Goal: Task Accomplishment & Management: Use online tool/utility

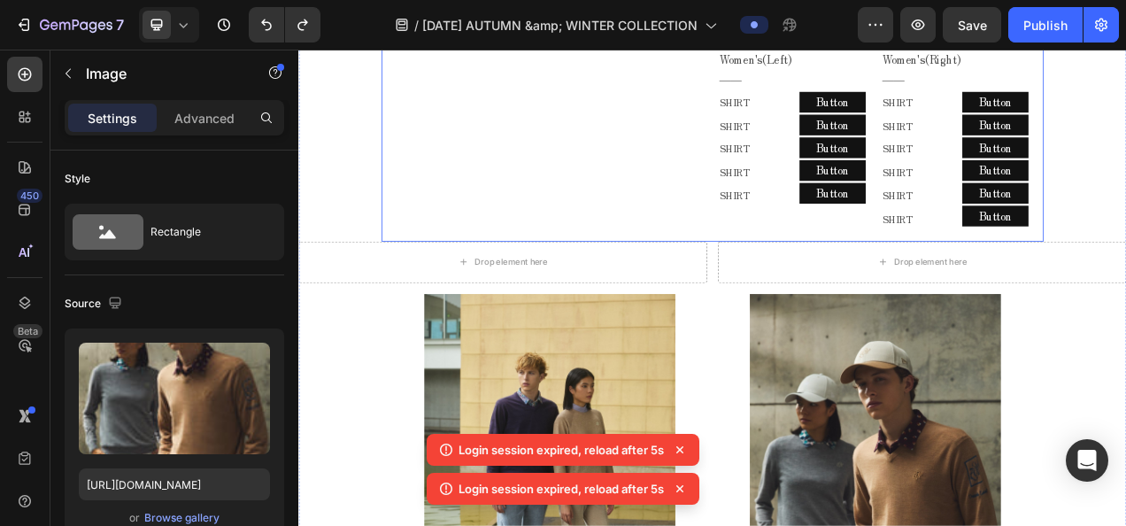
scroll to position [1058, 0]
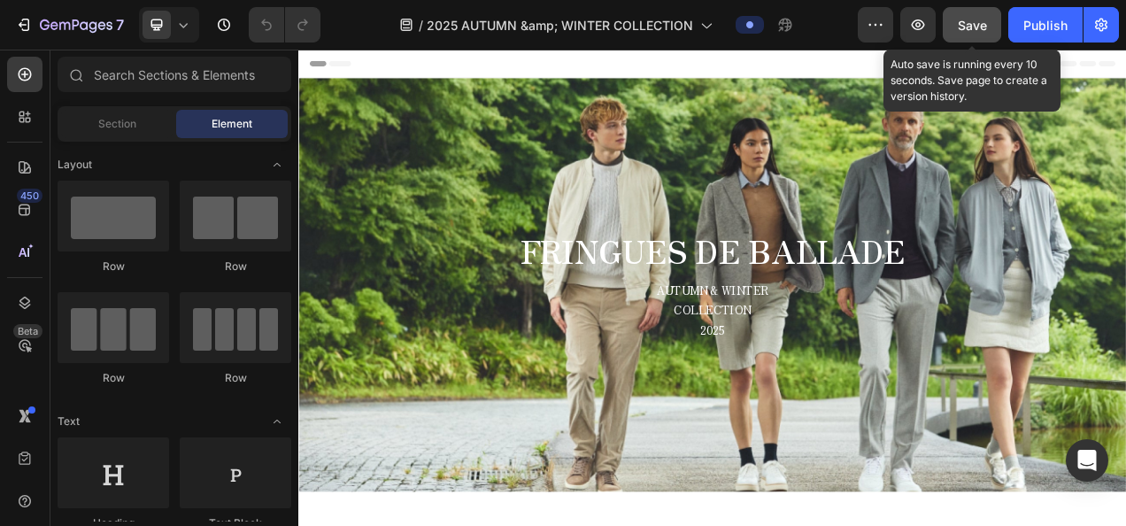
click at [954, 30] on button "Save" at bounding box center [972, 24] width 58 height 35
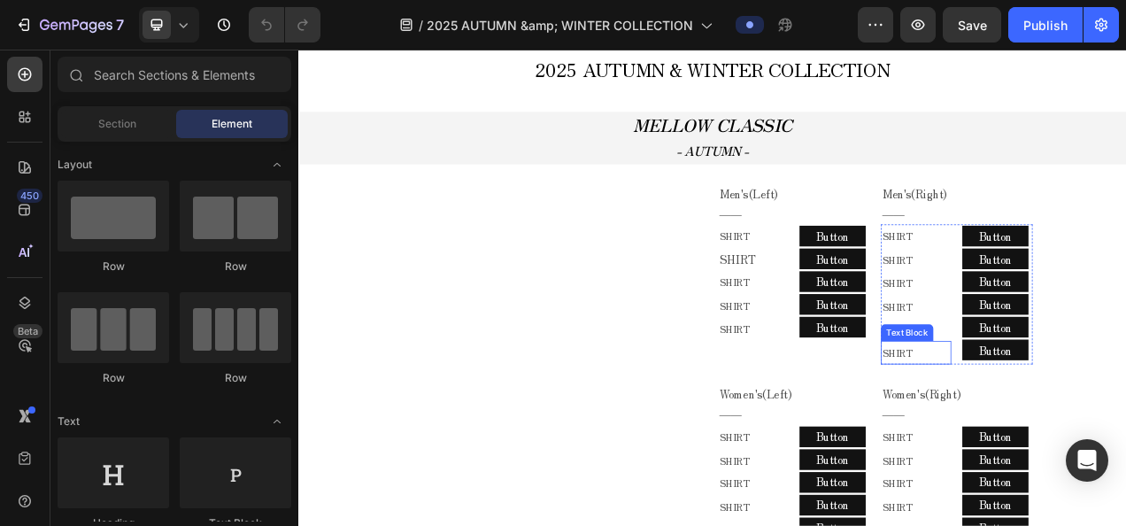
scroll to position [708, 0]
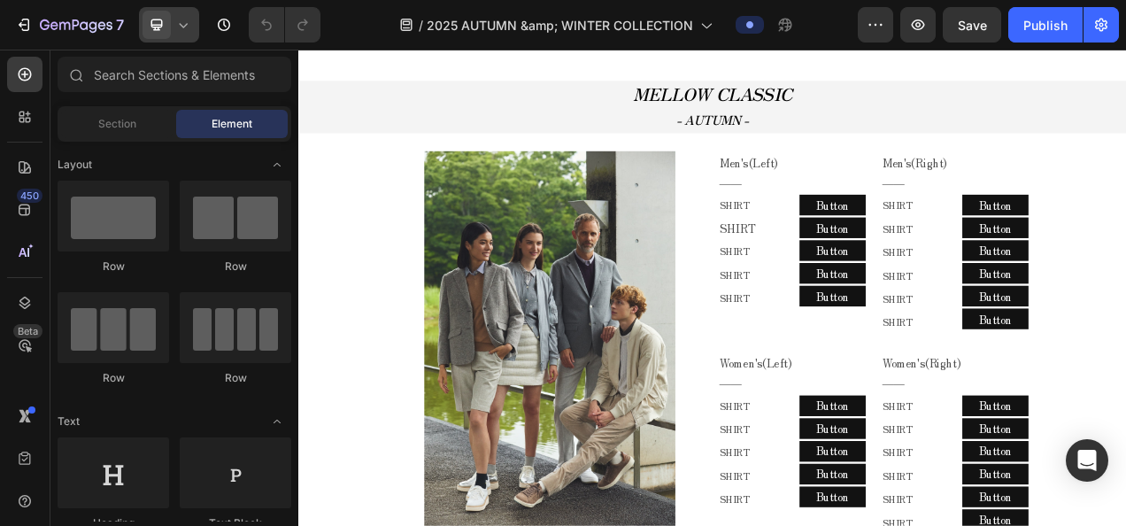
click at [183, 30] on icon at bounding box center [183, 25] width 18 height 18
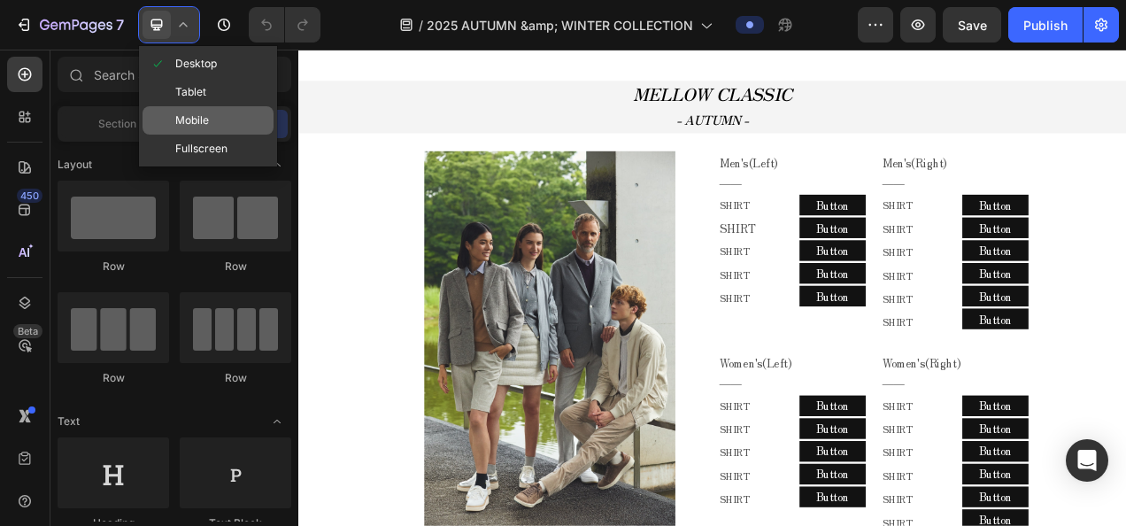
click at [227, 112] on div "Mobile" at bounding box center [207, 120] width 131 height 28
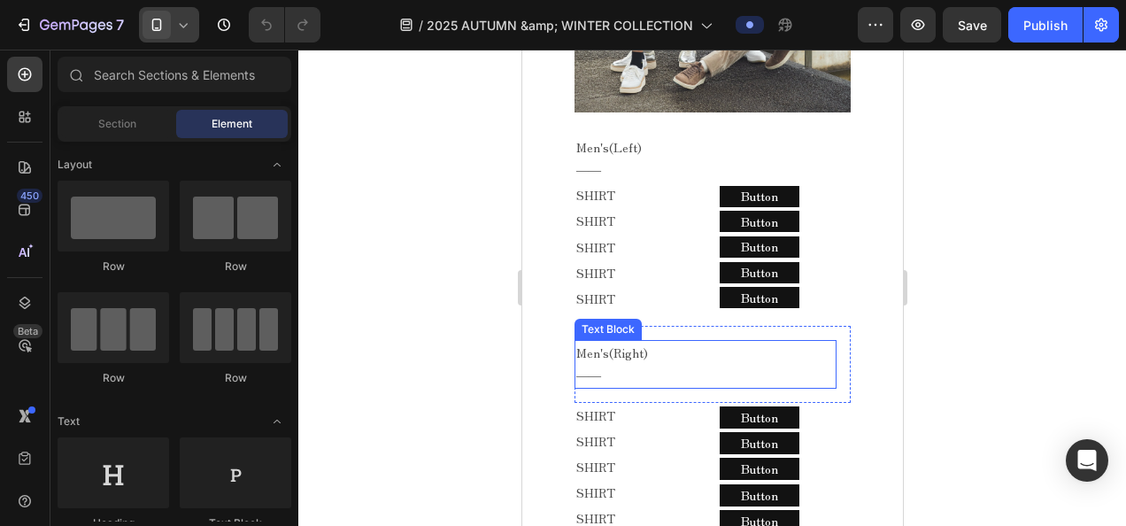
scroll to position [1151, 0]
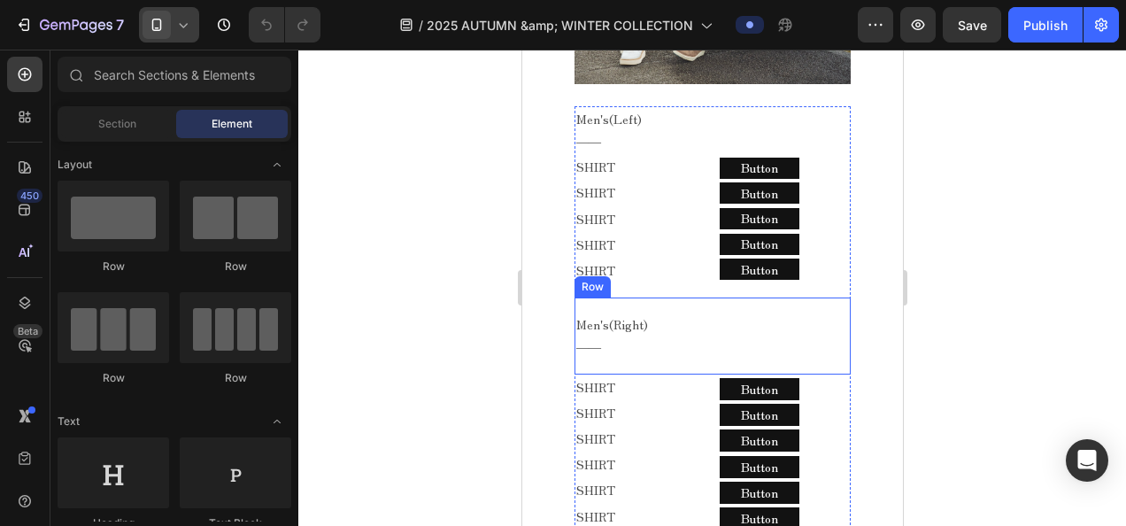
click at [640, 349] on div "Men's(Right) ―― Text Block Row" at bounding box center [711, 335] width 276 height 76
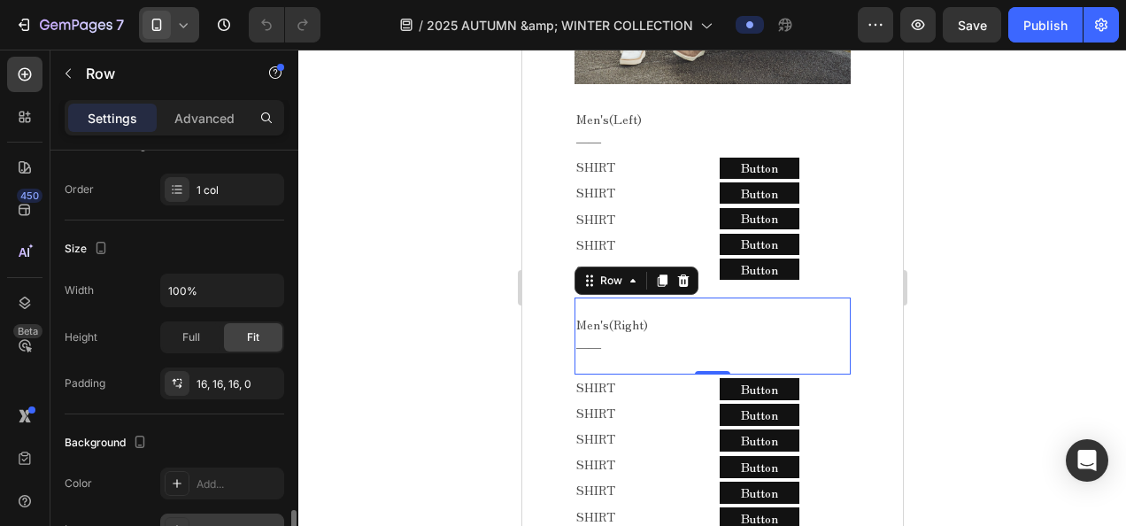
scroll to position [531, 0]
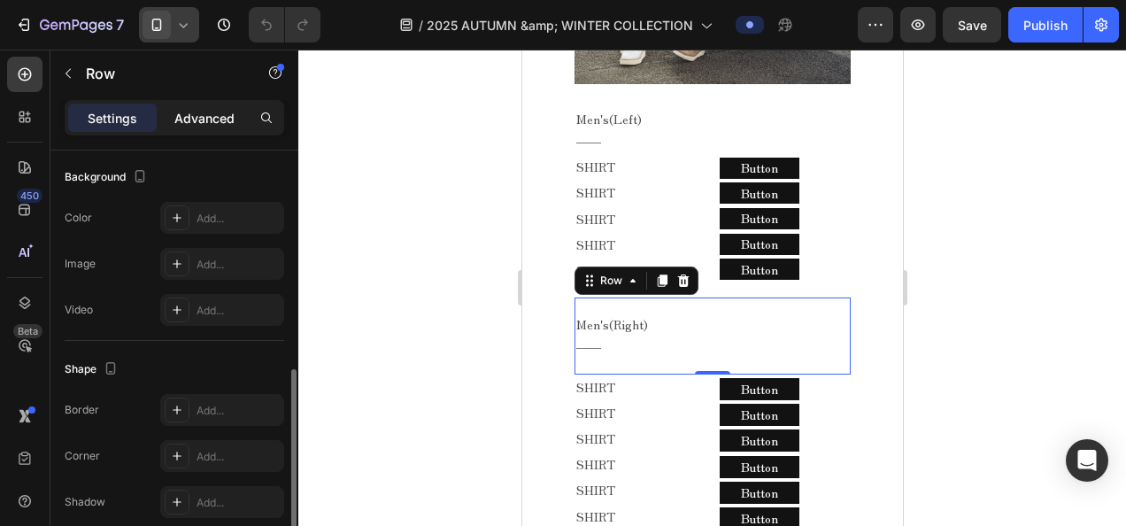
click at [186, 112] on p "Advanced" at bounding box center [204, 118] width 60 height 19
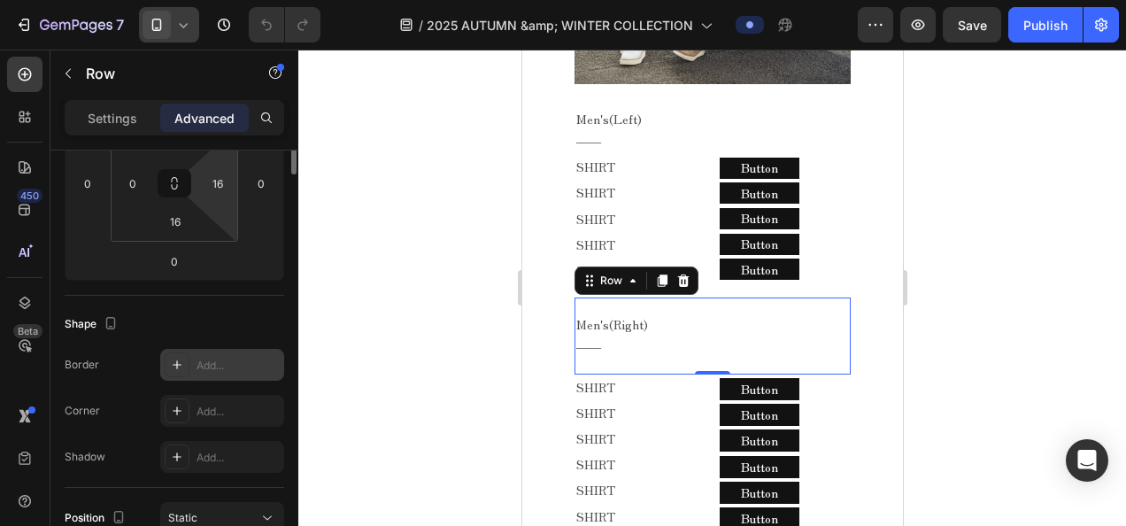
scroll to position [133, 0]
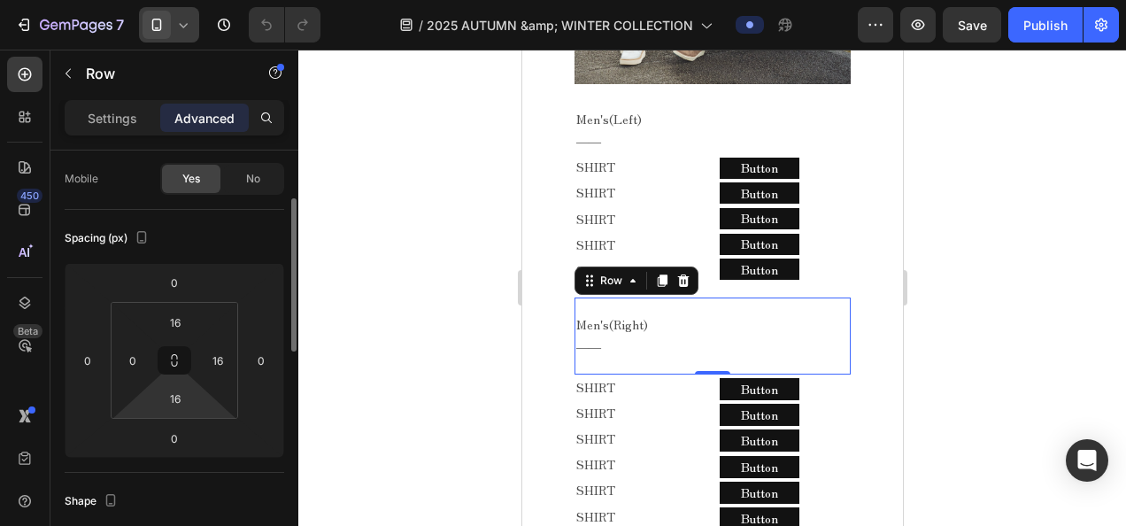
click at [202, 0] on html "7 Version history / 2025 AUTUMN &amp; WINTER COLLECTION Preview Save Publish 45…" at bounding box center [563, 0] width 1126 height 0
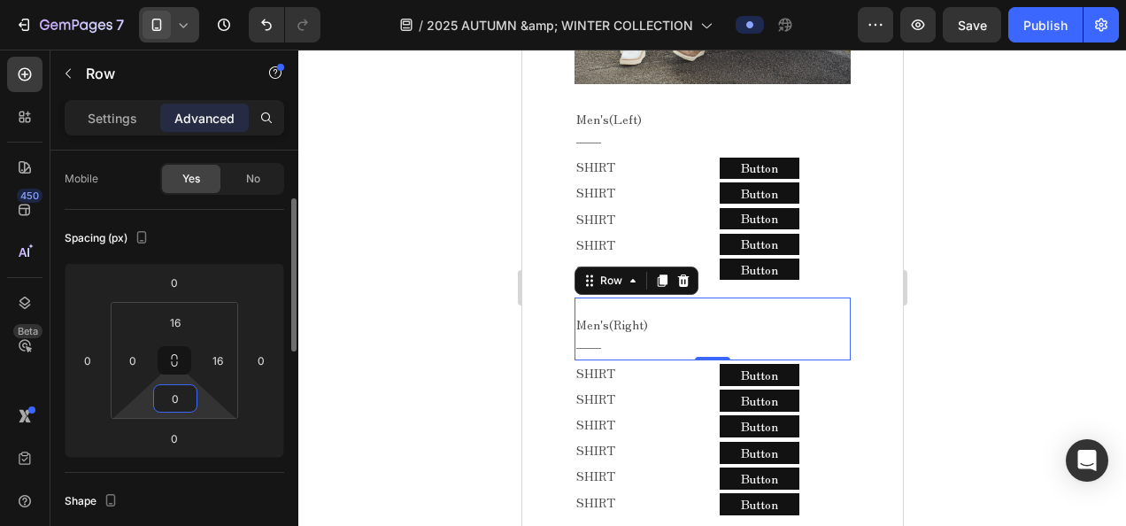
type input "0"
click at [418, 178] on div at bounding box center [711, 288] width 827 height 476
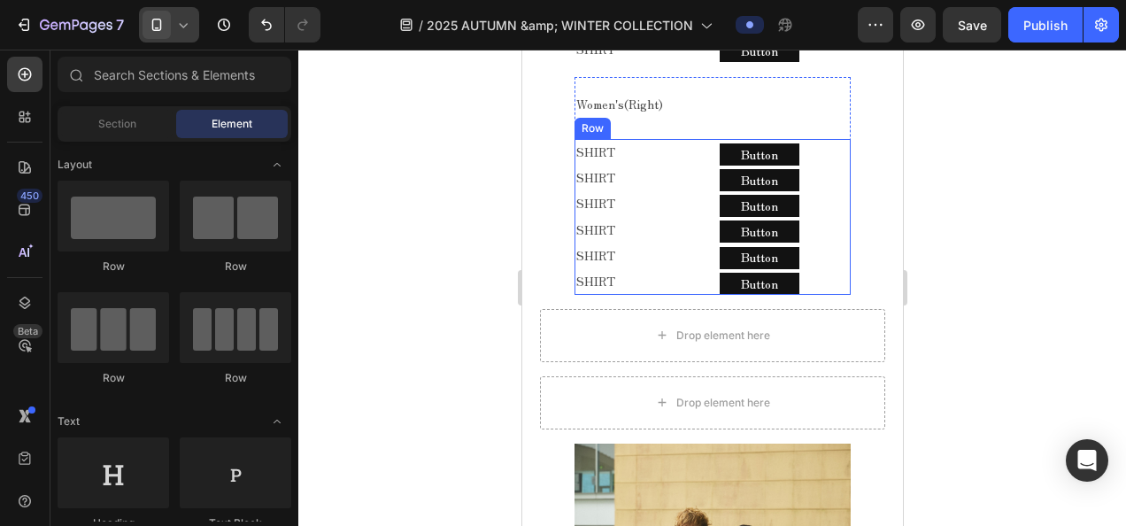
scroll to position [1859, 0]
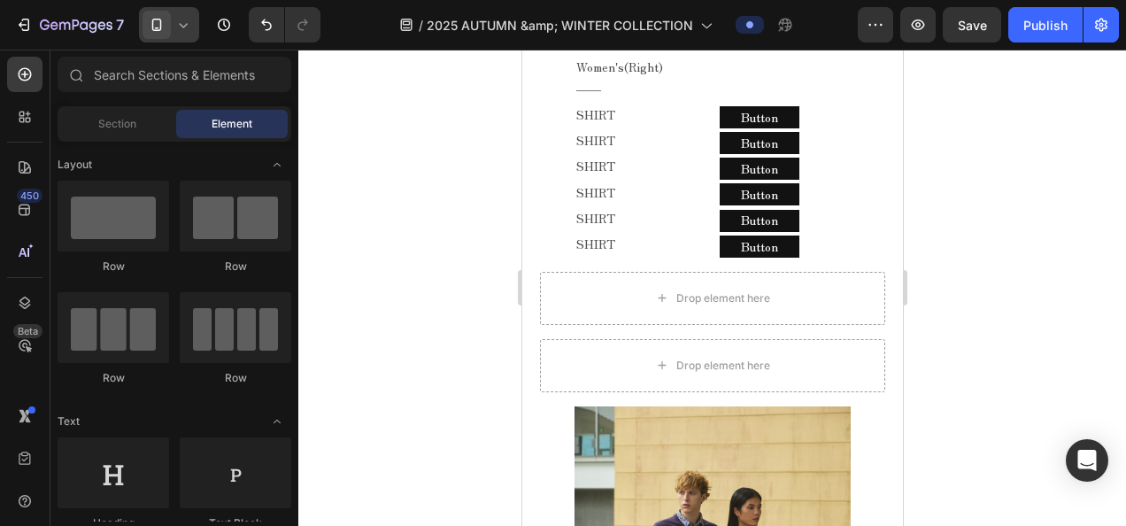
click at [181, 25] on icon at bounding box center [184, 25] width 8 height 4
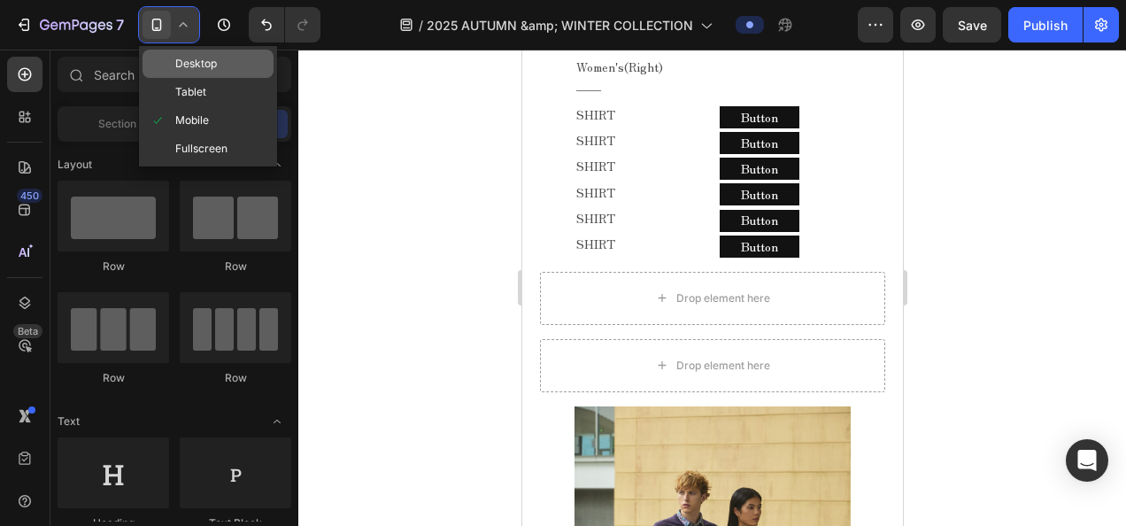
click at [193, 74] on div "Desktop" at bounding box center [207, 64] width 131 height 28
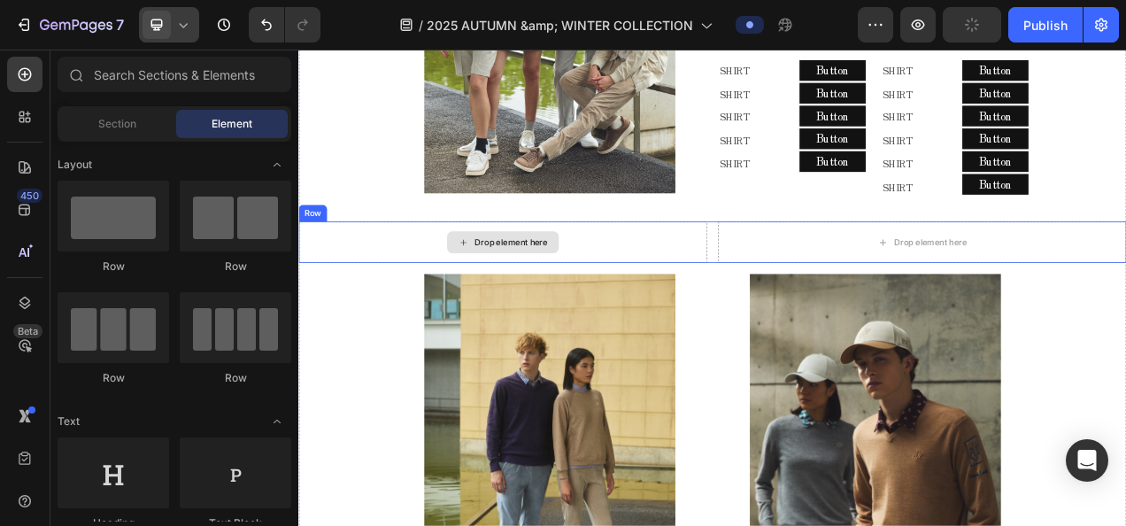
scroll to position [1138, 0]
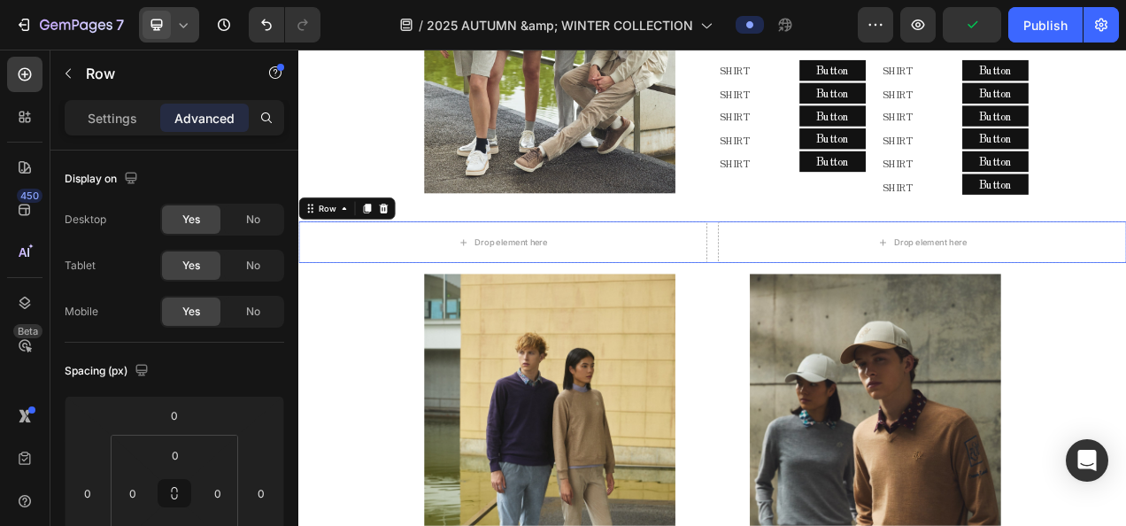
click at [816, 270] on div "Drop element here Drop element here Row 0" at bounding box center [829, 296] width 1062 height 53
click at [405, 249] on icon at bounding box center [407, 253] width 14 height 14
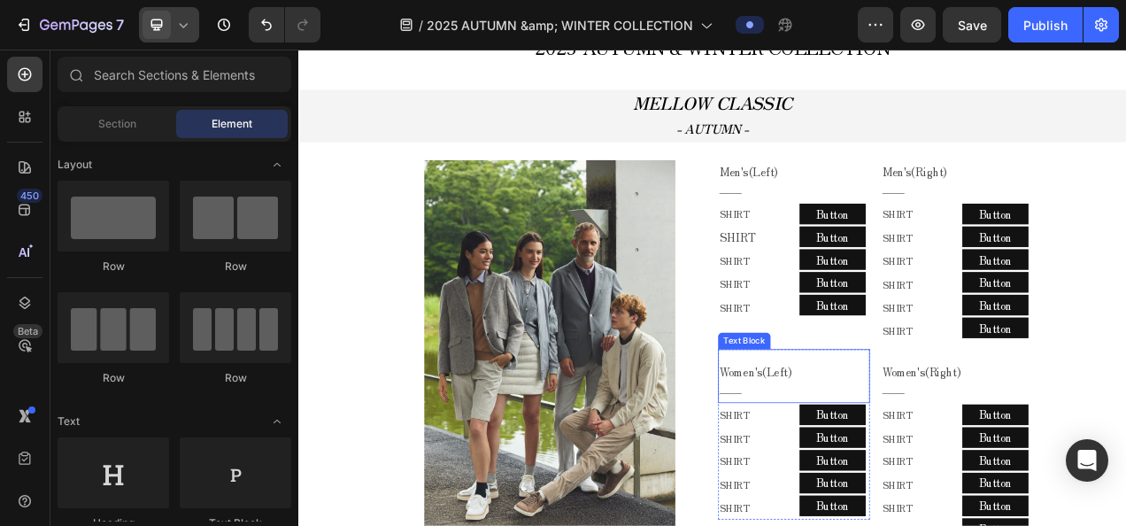
scroll to position [696, 0]
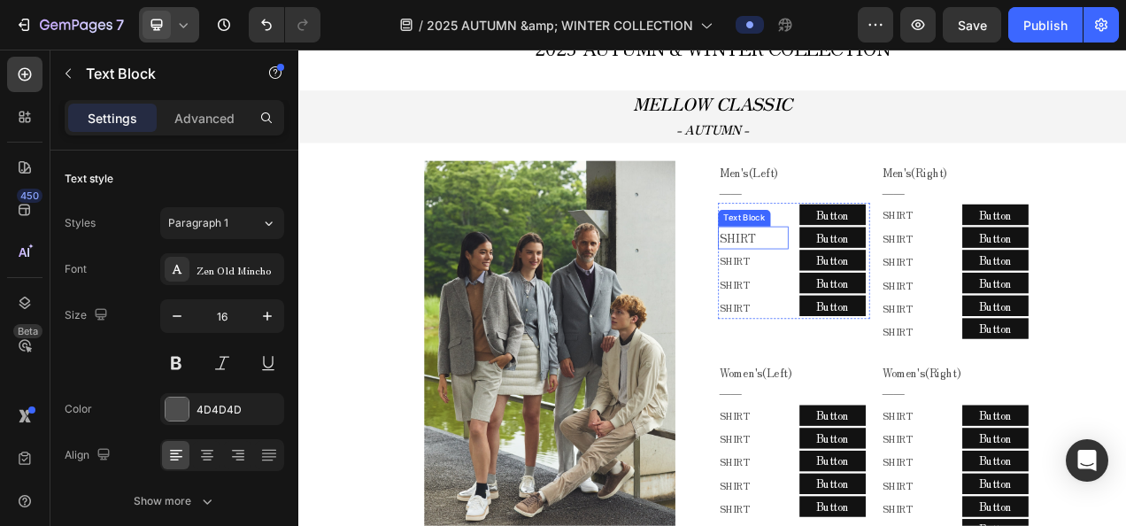
click at [914, 293] on p "SHIRT" at bounding box center [881, 291] width 87 height 26
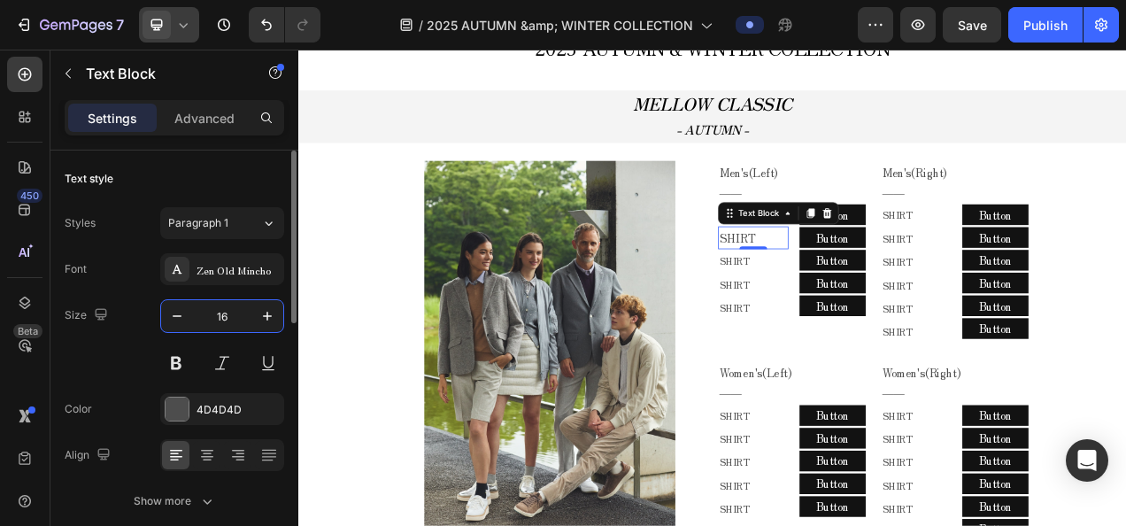
click at [223, 317] on input "16" at bounding box center [222, 316] width 58 height 32
click at [185, 322] on icon "button" at bounding box center [177, 316] width 18 height 18
type input "15"
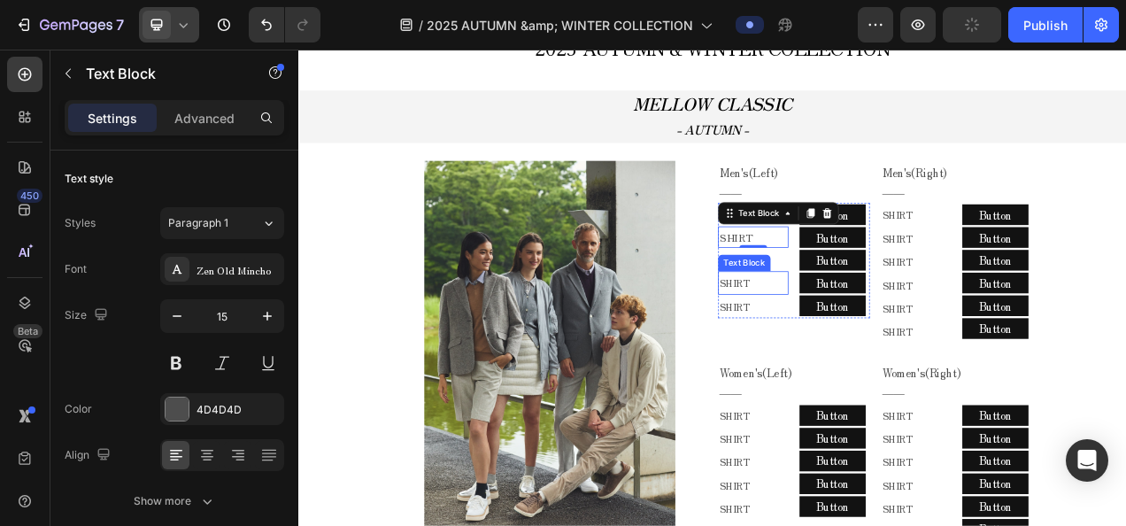
click at [860, 330] on div "SHIRT Text Block SHIRT Text Block 0 SHIRT Text Block SHIRT Text Block SHIRT Tex…" at bounding box center [881, 319] width 90 height 147
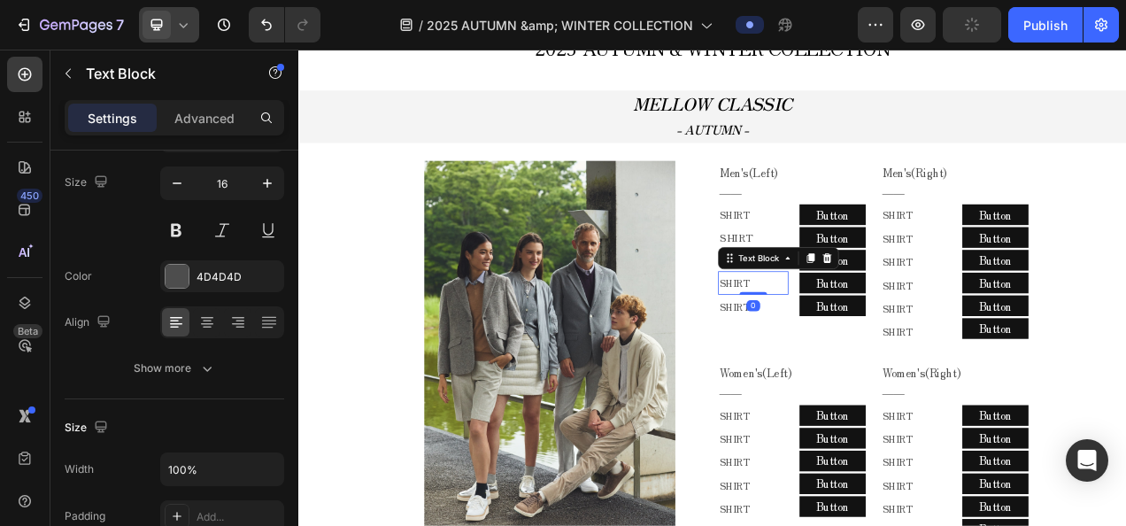
click at [854, 352] on span "SHIRT" at bounding box center [857, 349] width 39 height 18
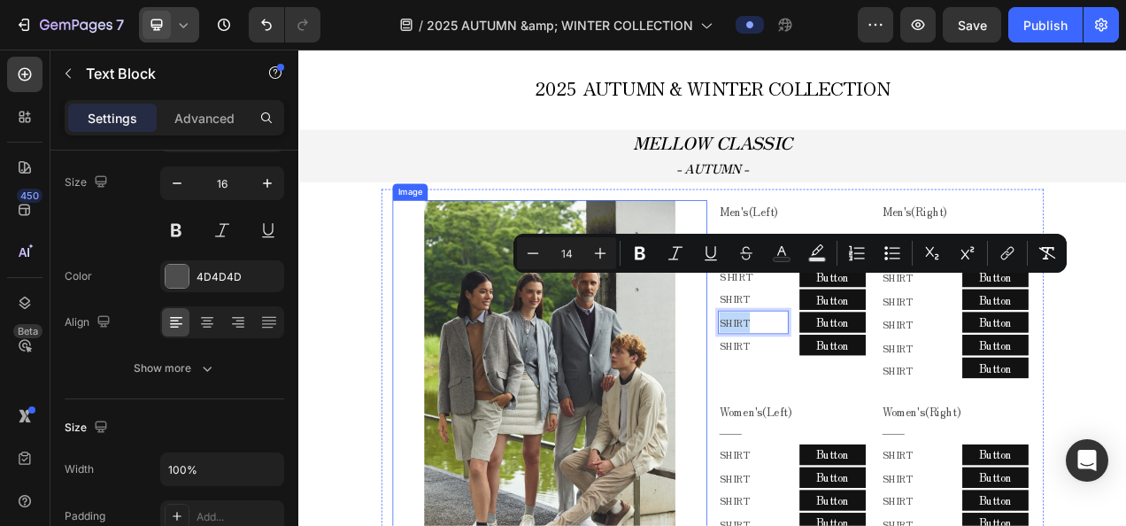
scroll to position [607, 0]
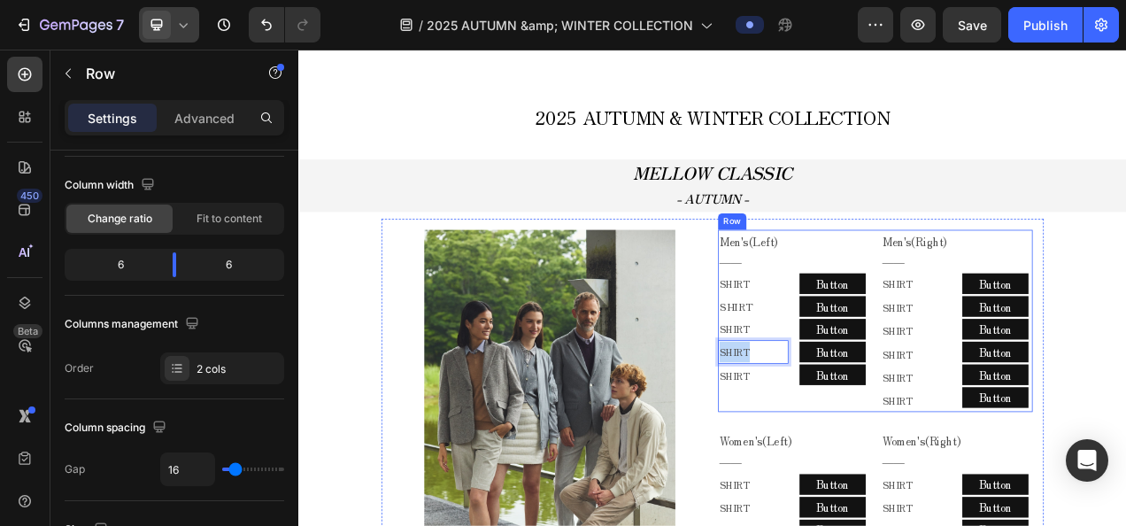
click at [953, 504] on div "Men's(Left) ―― Text Block Row SHIRT Text Block SHIRT Text Block SHIRT Text Bloc…" at bounding box center [933, 398] width 195 height 234
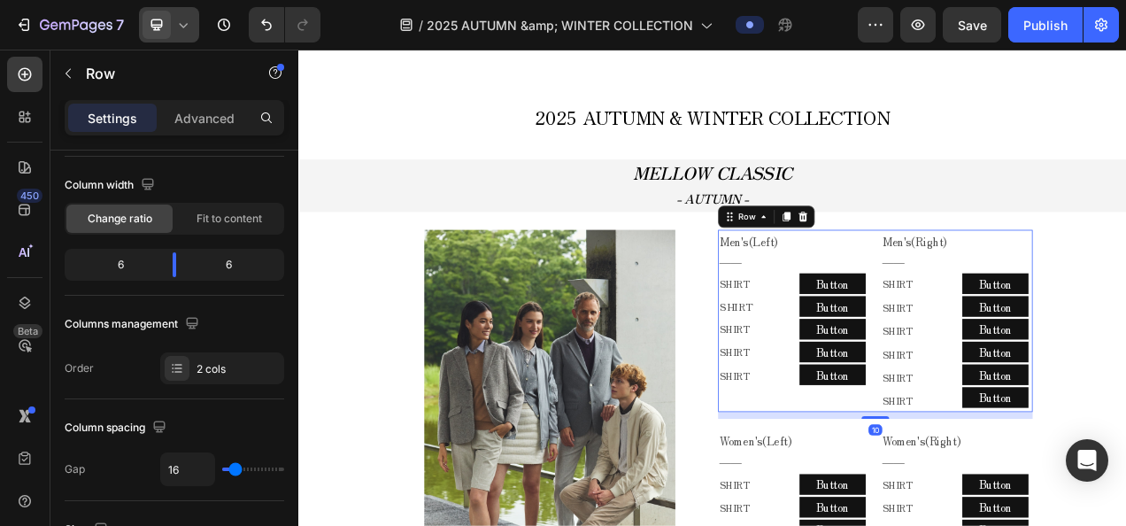
scroll to position [0, 0]
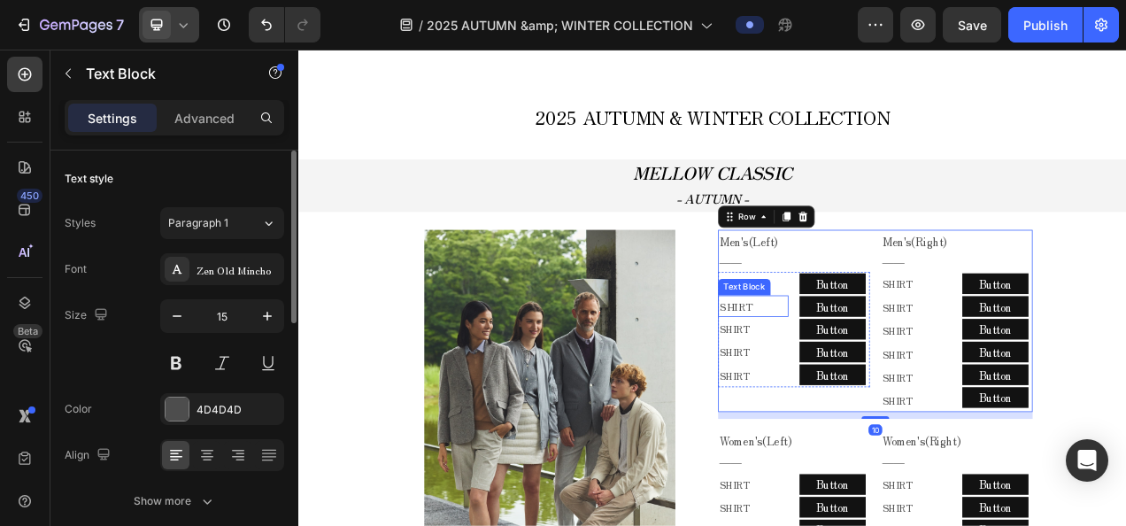
click at [838, 381] on p "SHIRT" at bounding box center [881, 378] width 87 height 24
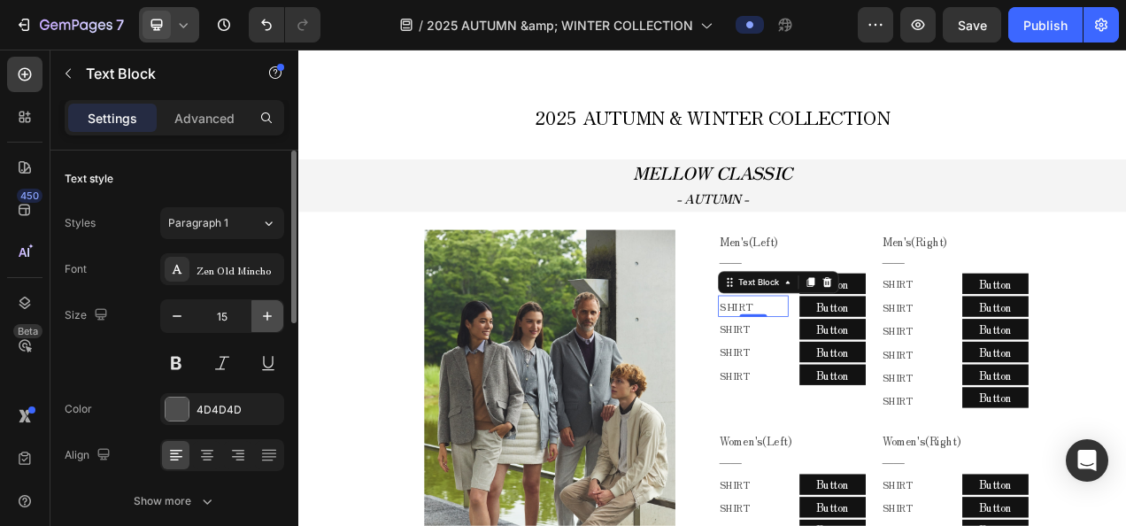
drag, startPoint x: 255, startPoint y: 319, endPoint x: 205, endPoint y: 359, distance: 64.1
click at [255, 319] on button "button" at bounding box center [267, 316] width 32 height 32
type input "16"
click at [889, 385] on p "SHIRT" at bounding box center [881, 379] width 87 height 26
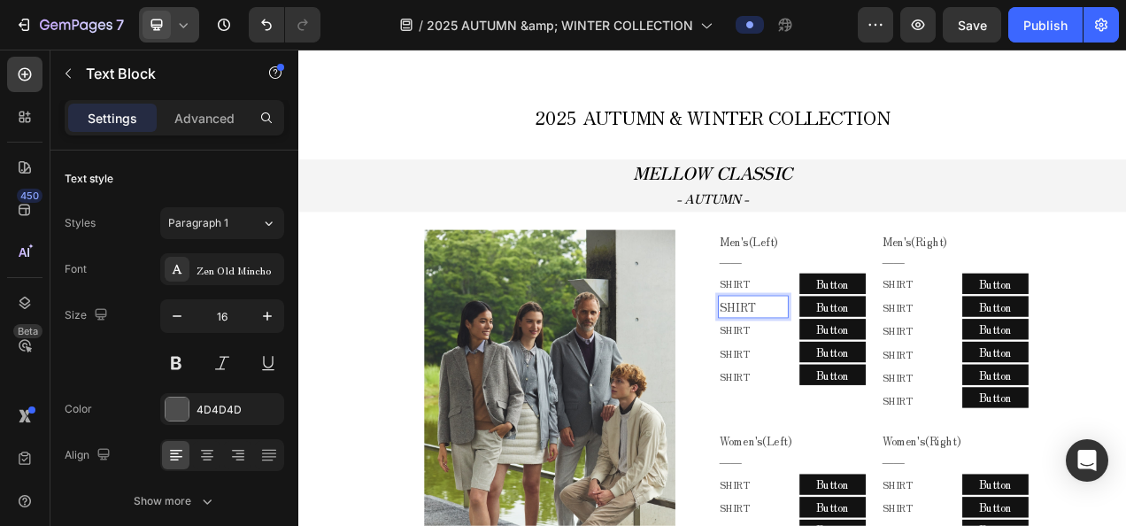
click at [889, 385] on p "SHIRT" at bounding box center [881, 379] width 87 height 26
click at [874, 378] on p "SHIRT" at bounding box center [881, 379] width 87 height 26
click at [846, 378] on p "SHIRT" at bounding box center [881, 379] width 87 height 26
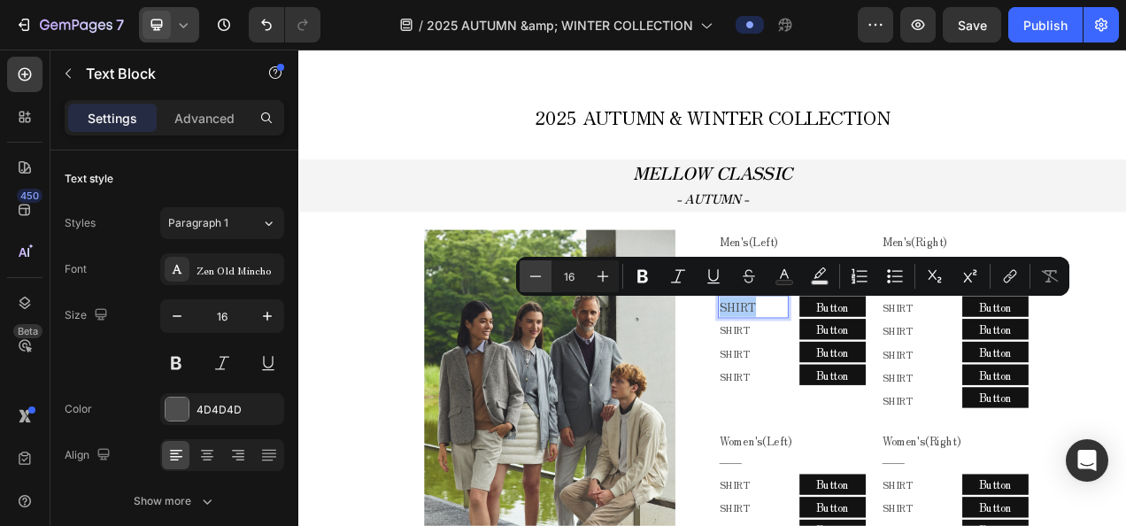
click at [527, 274] on icon "Editor contextual toolbar" at bounding box center [536, 276] width 18 height 18
type input "14"
click at [901, 452] on p "SHIRT" at bounding box center [881, 440] width 87 height 27
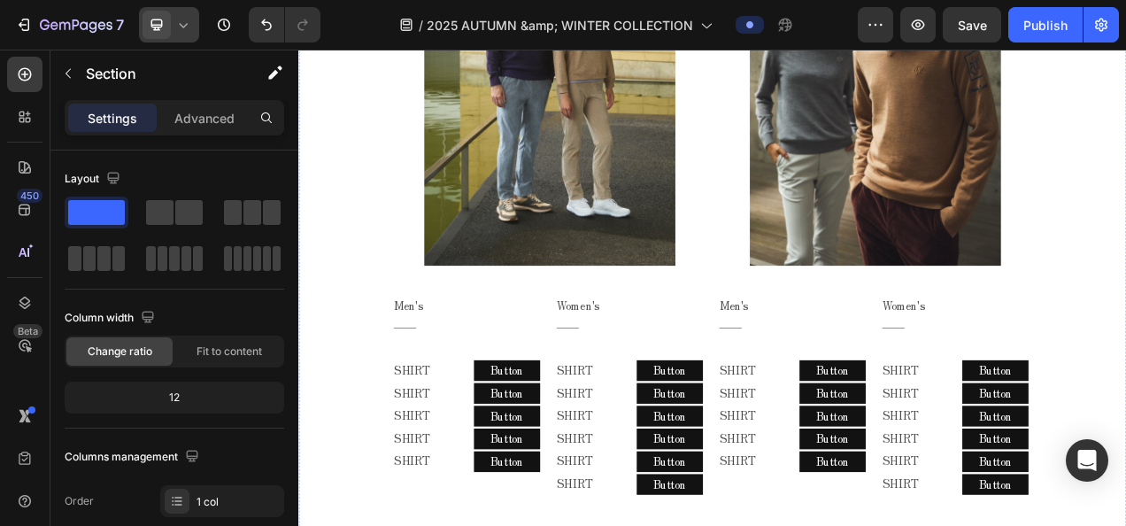
scroll to position [1581, 0]
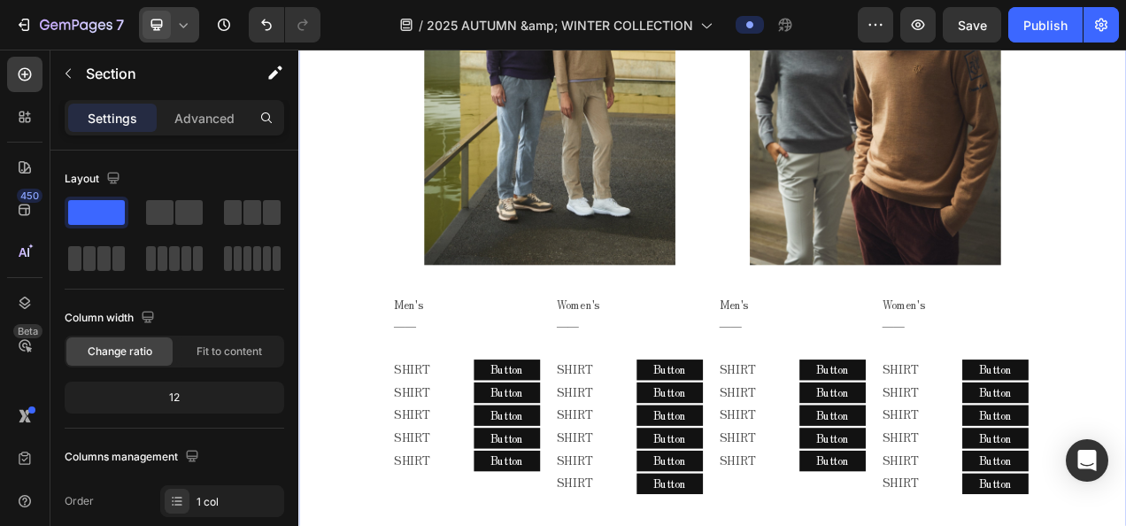
click at [191, 35] on div at bounding box center [169, 24] width 60 height 35
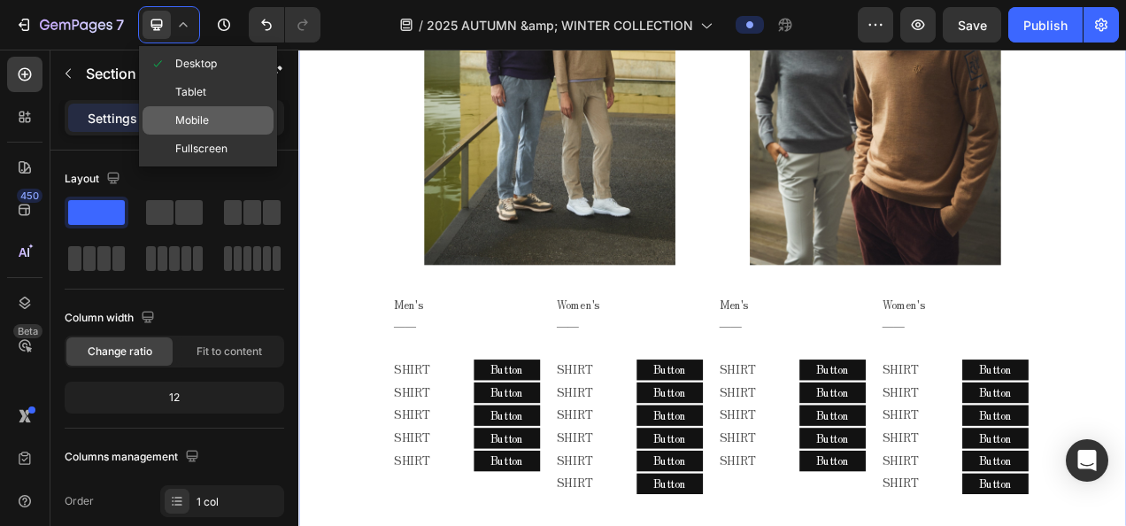
click at [182, 112] on span "Mobile" at bounding box center [192, 121] width 34 height 18
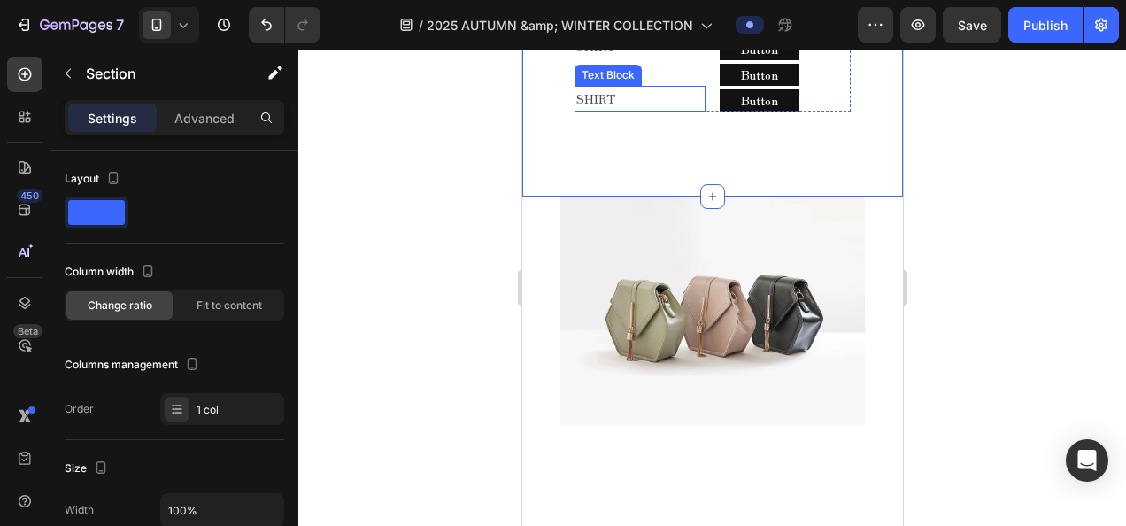
scroll to position [3868, 0]
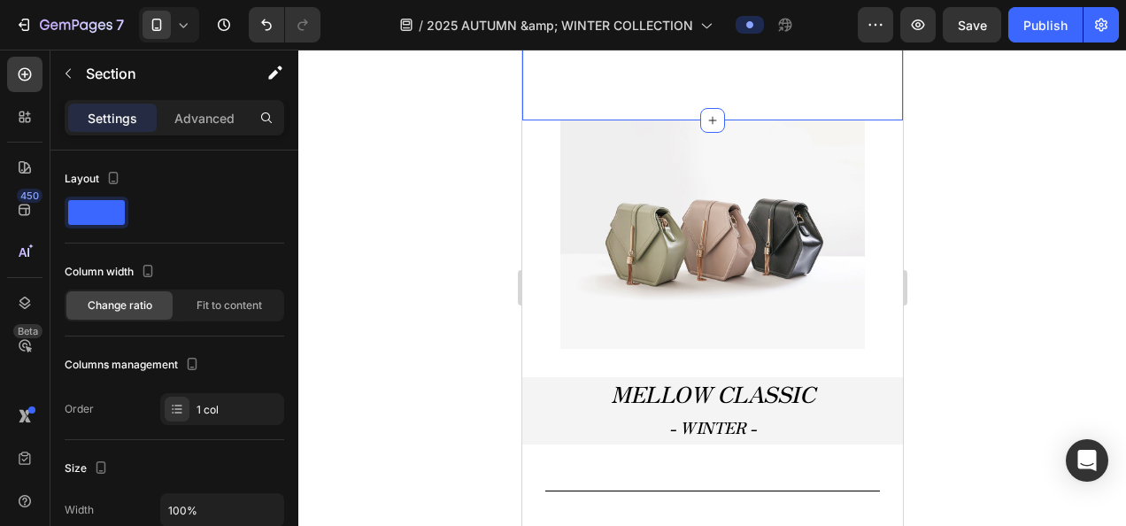
click at [185, 30] on icon at bounding box center [183, 25] width 18 height 18
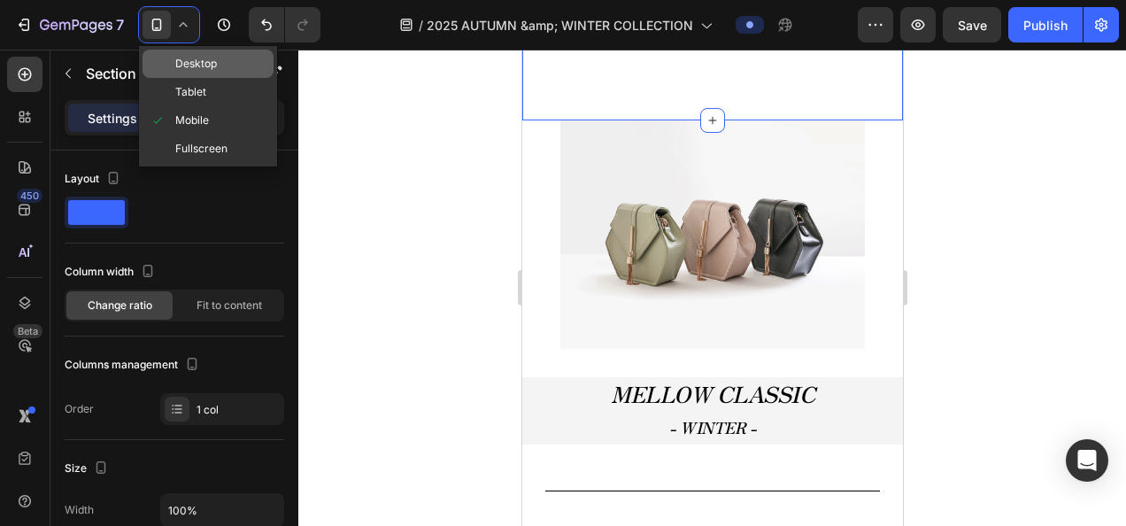
drag, startPoint x: 186, startPoint y: 62, endPoint x: 71, endPoint y: 299, distance: 263.6
click at [186, 62] on span "Desktop" at bounding box center [196, 64] width 42 height 18
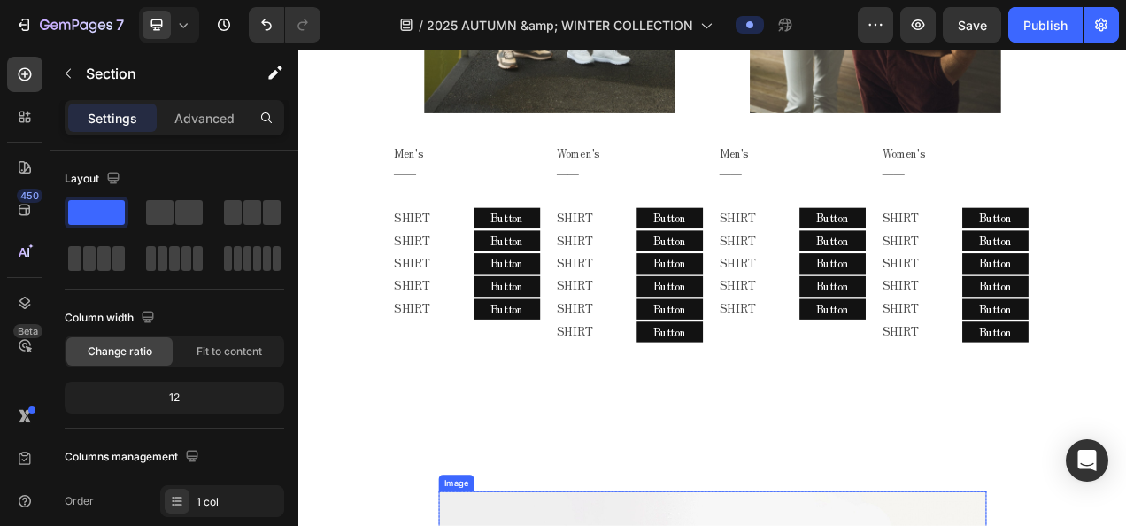
scroll to position [1743, 0]
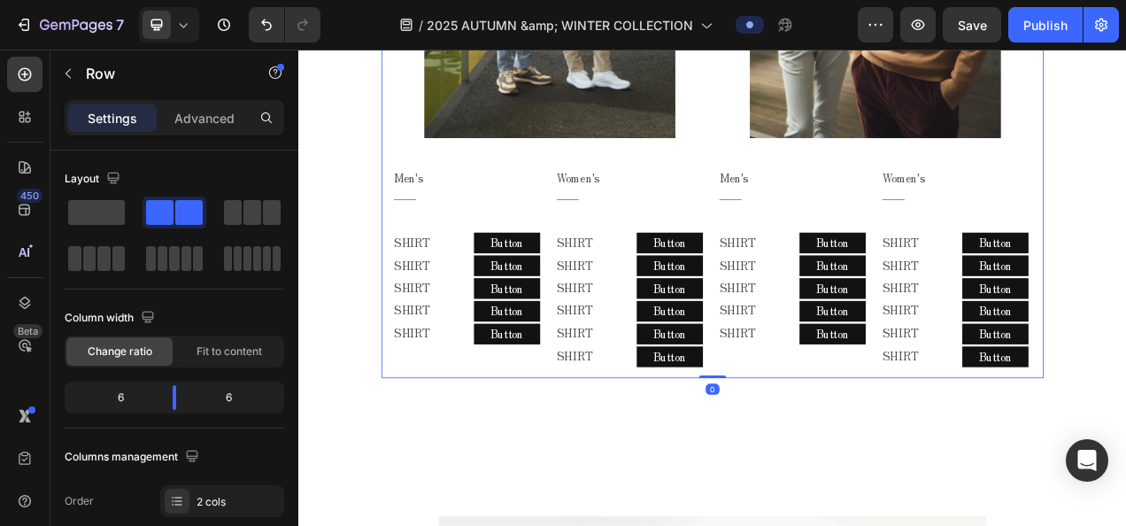
click at [822, 422] on div "Image Men's ―― Text Block Row SHIRT Text Block SHIRT Text Block SHIRT Text Bloc…" at bounding box center [829, 68] width 850 height 806
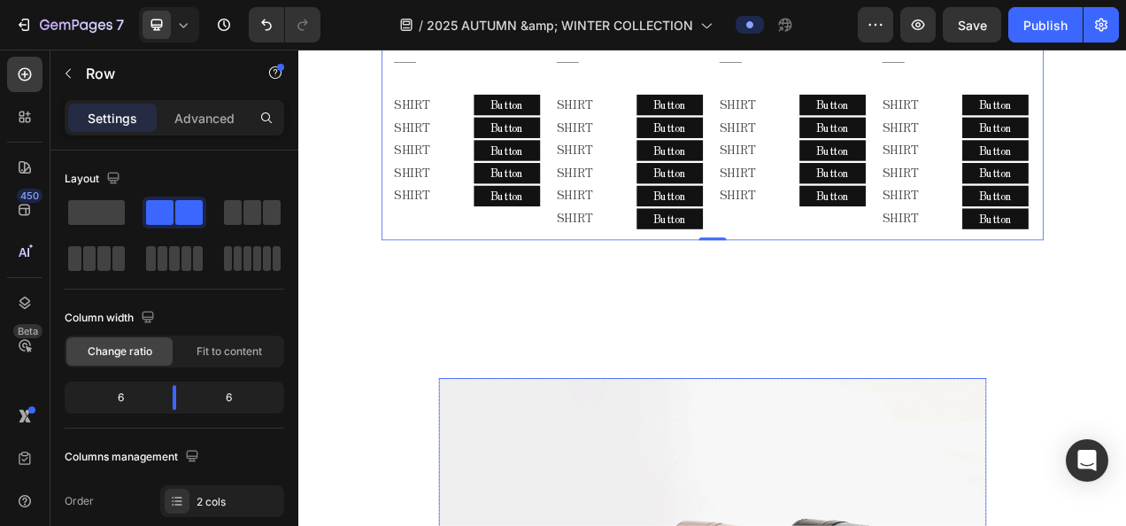
scroll to position [1921, 0]
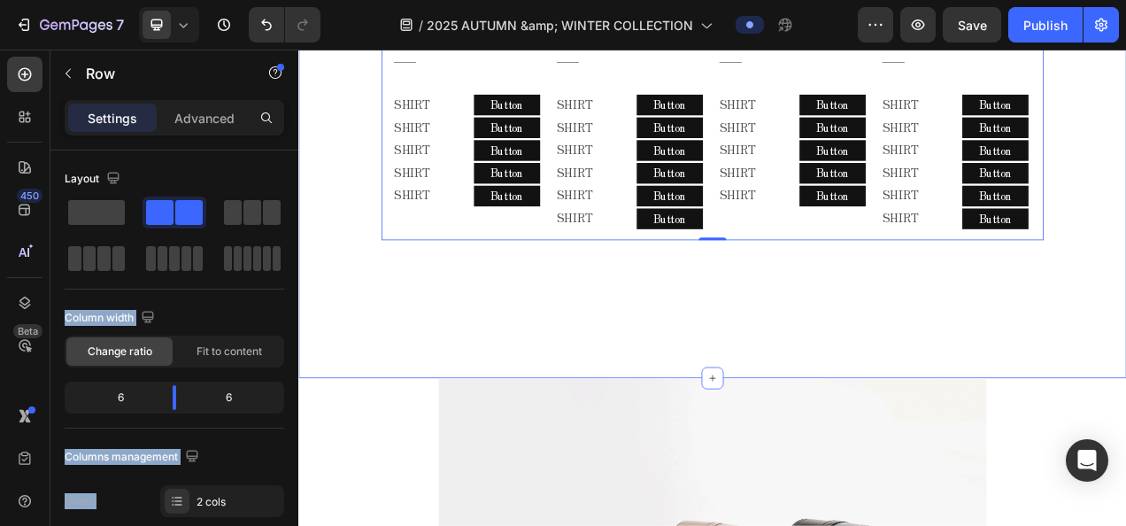
drag, startPoint x: 409, startPoint y: 264, endPoint x: 150, endPoint y: 233, distance: 260.3
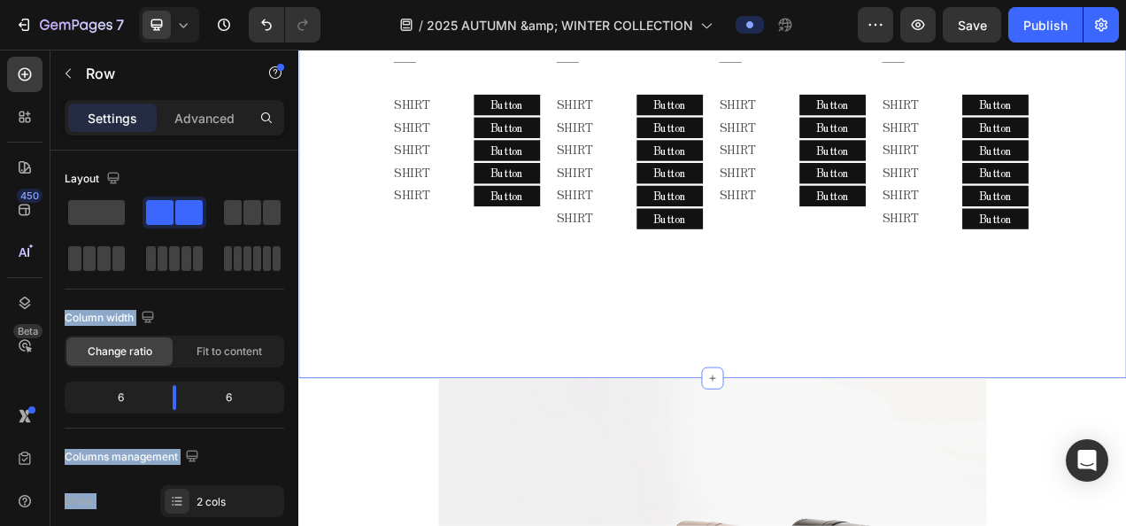
drag, startPoint x: 150, startPoint y: 233, endPoint x: 110, endPoint y: 212, distance: 45.5
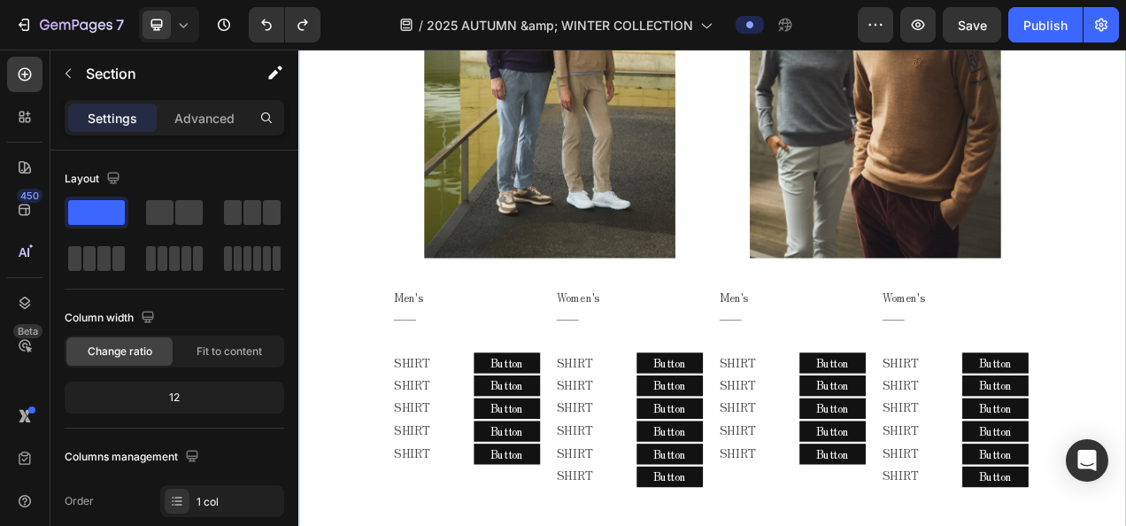
scroll to position [1591, 0]
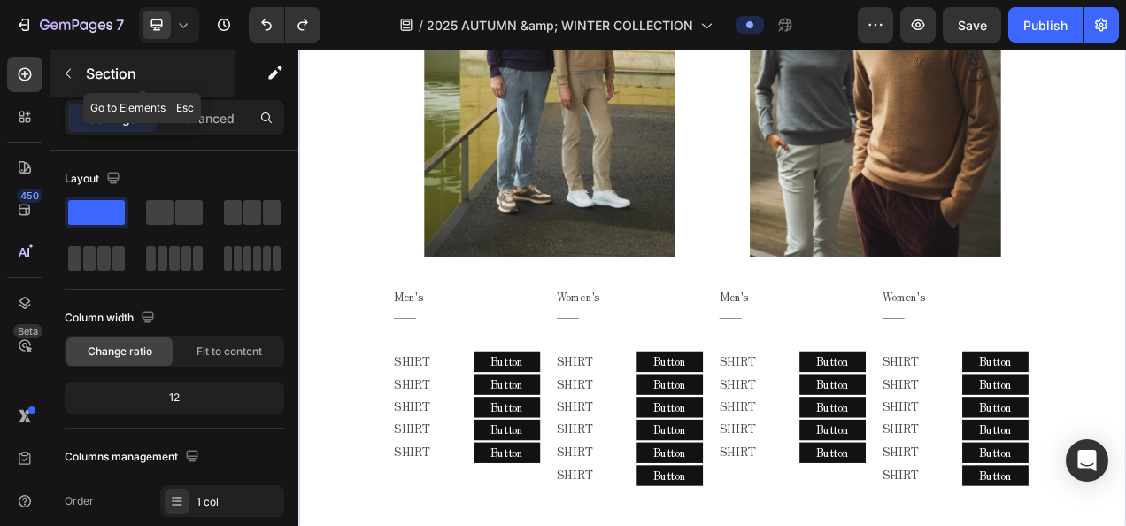
click at [68, 77] on icon "button" at bounding box center [68, 73] width 14 height 14
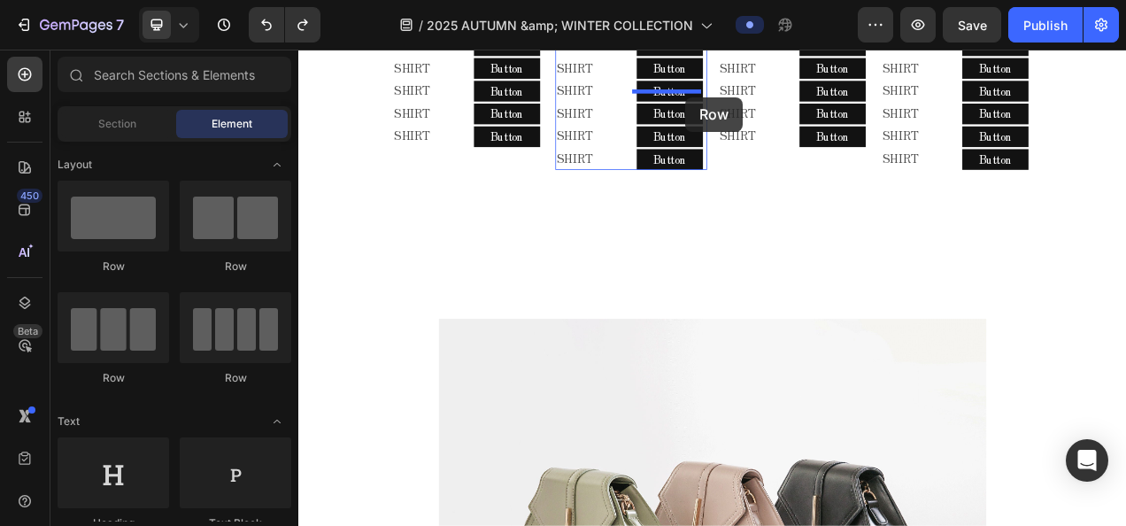
scroll to position [1986, 0]
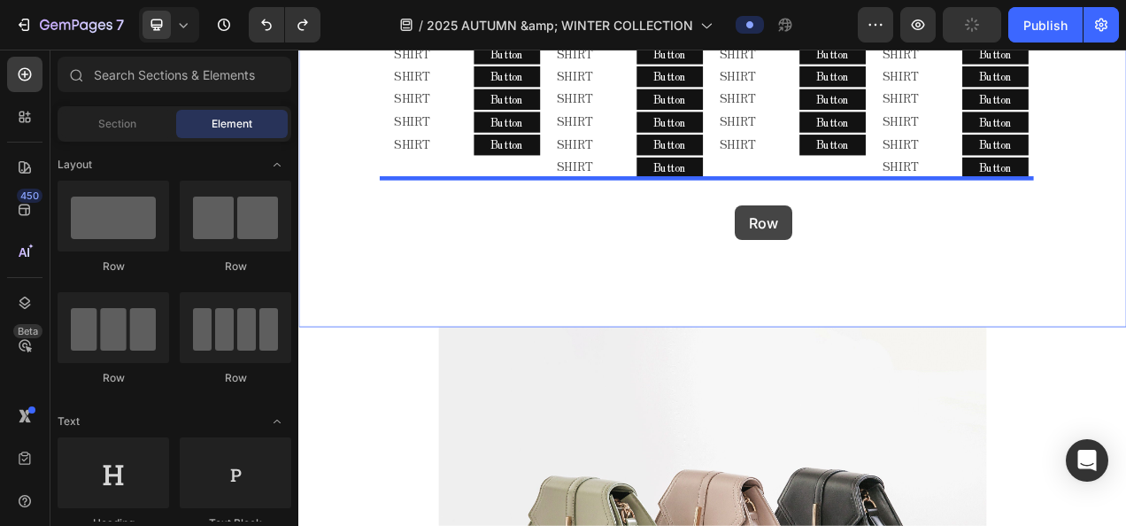
drag, startPoint x: 509, startPoint y: 288, endPoint x: 858, endPoint y: 248, distance: 351.8
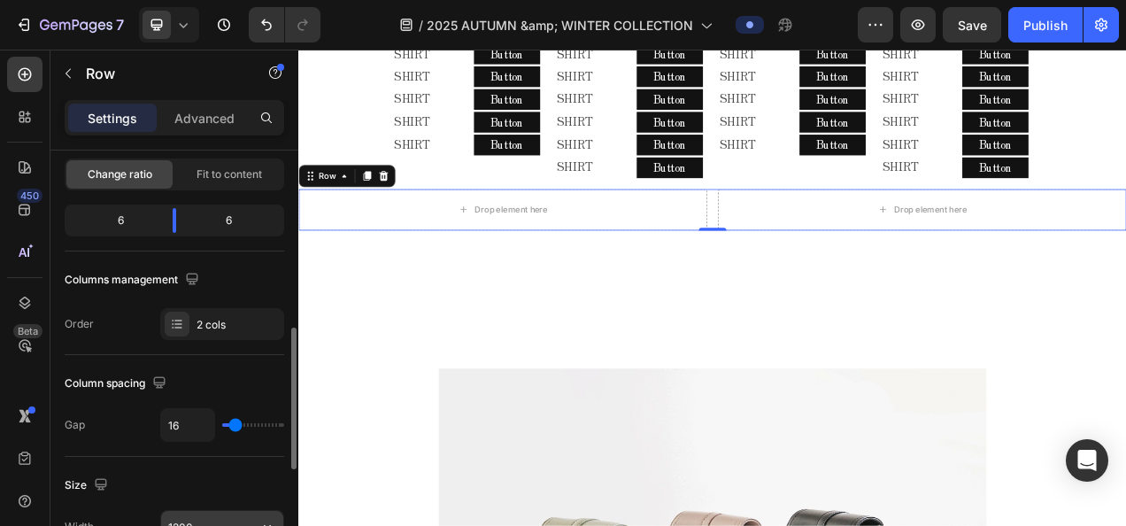
scroll to position [354, 0]
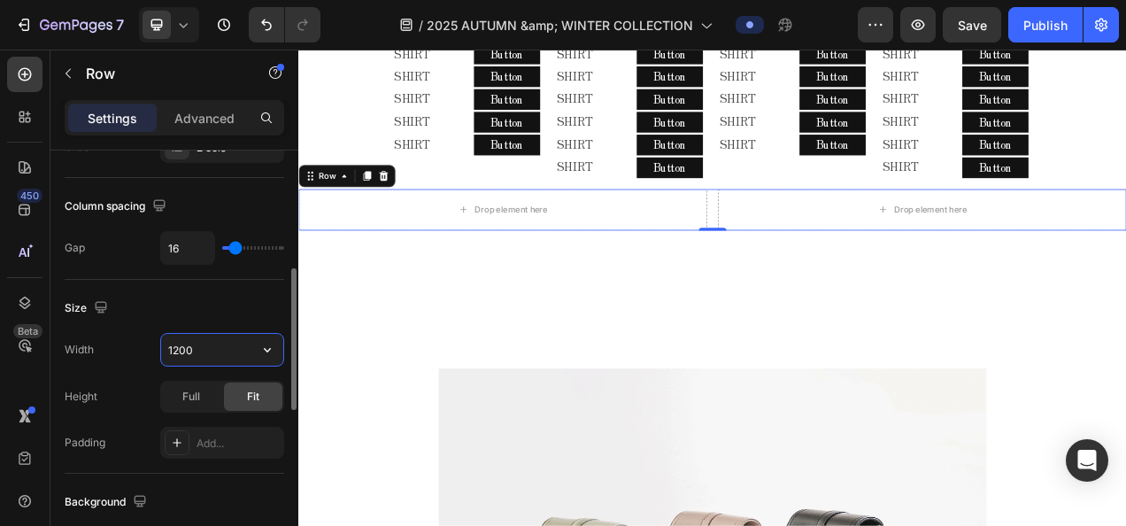
click at [190, 351] on input "1200" at bounding box center [222, 350] width 122 height 32
click at [259, 350] on icon "button" at bounding box center [267, 350] width 18 height 18
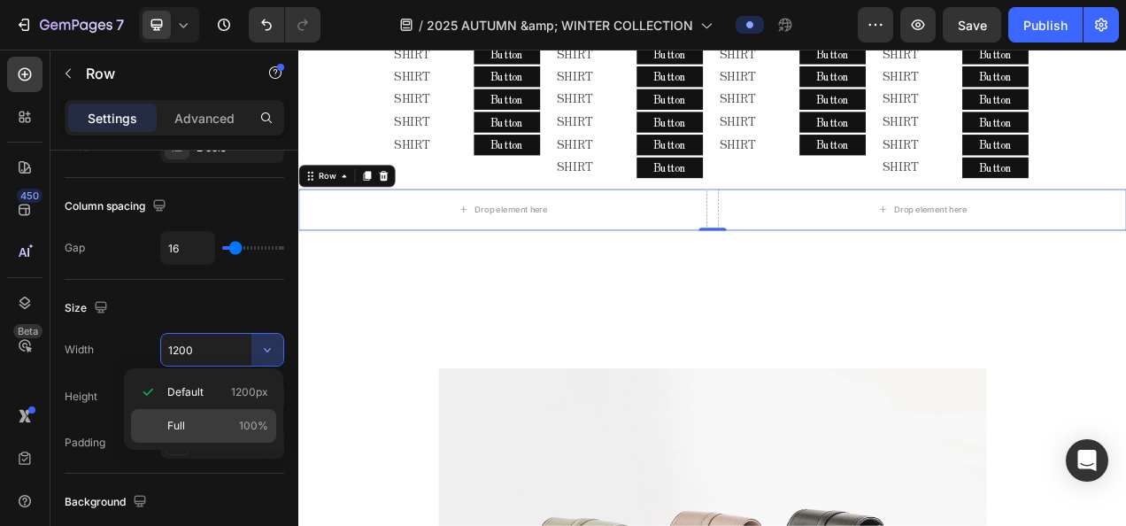
click at [205, 414] on div "Full 100%" at bounding box center [203, 426] width 145 height 34
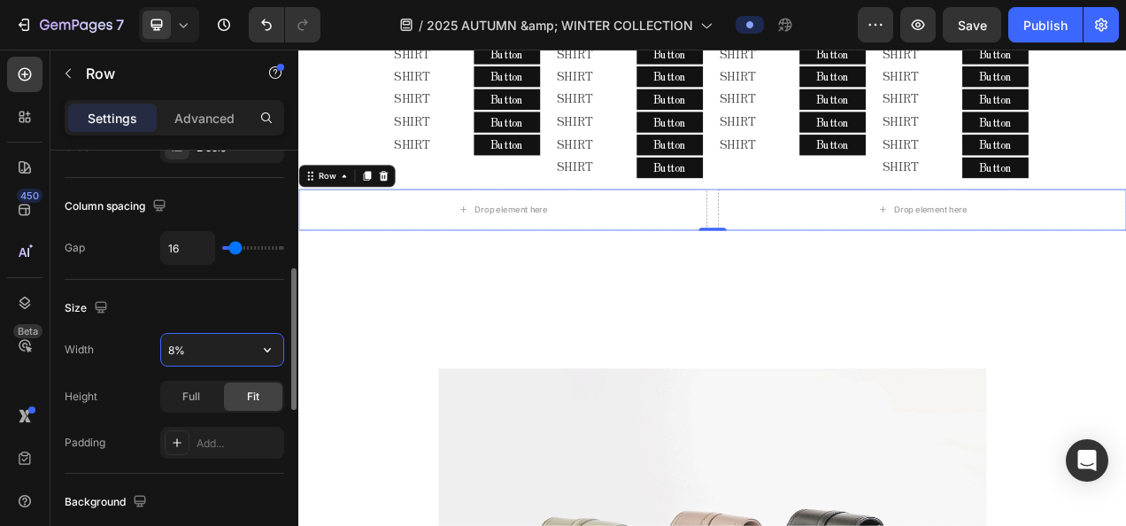
type input "80%"
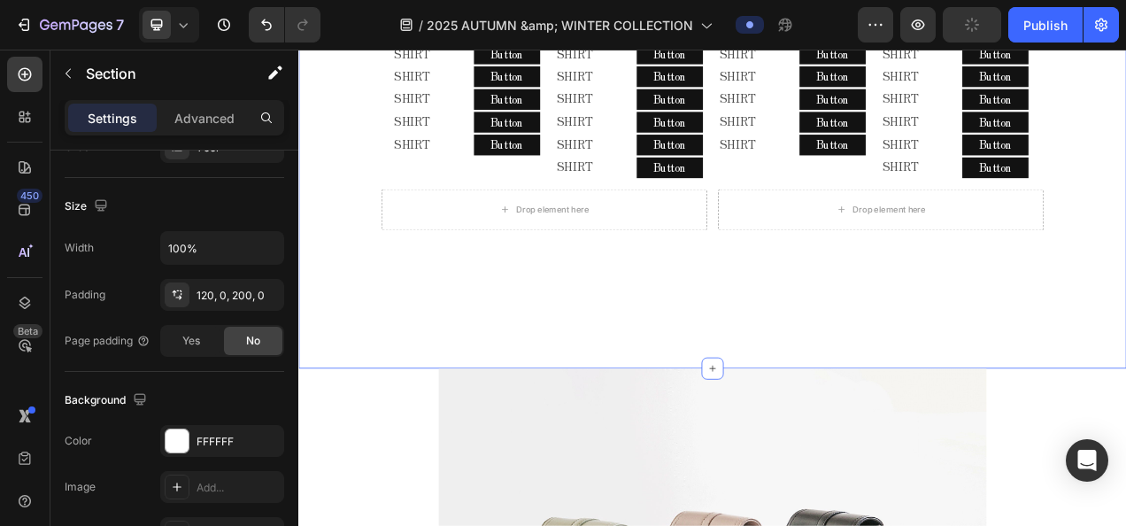
scroll to position [0, 0]
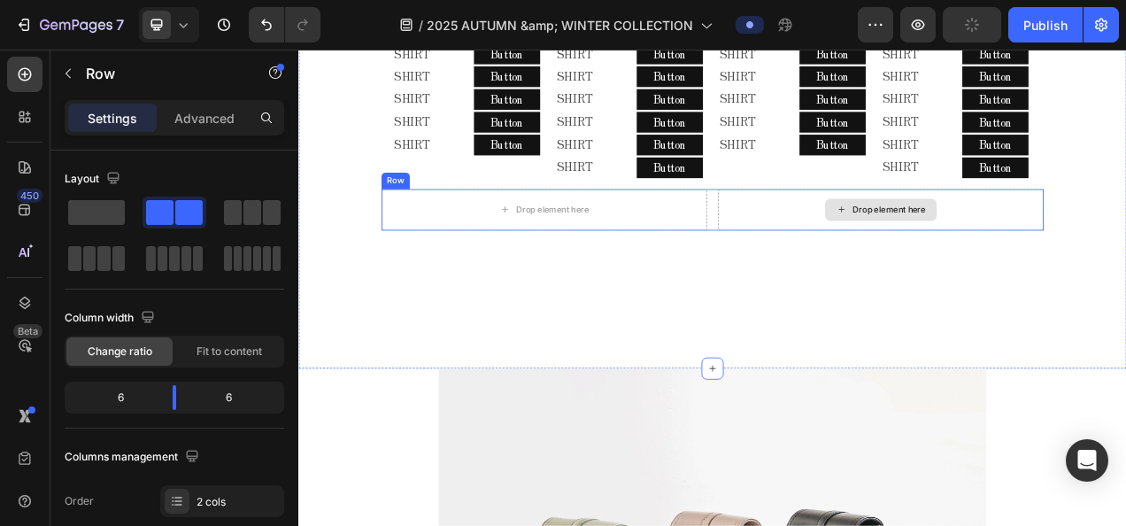
click at [883, 264] on div "Drop element here" at bounding box center [1045, 254] width 418 height 53
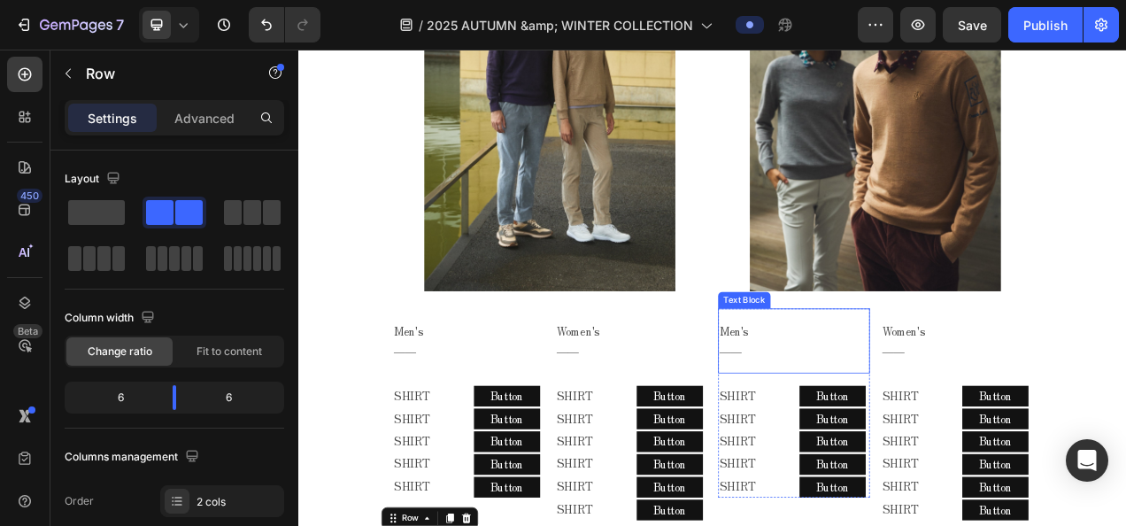
scroll to position [1632, 0]
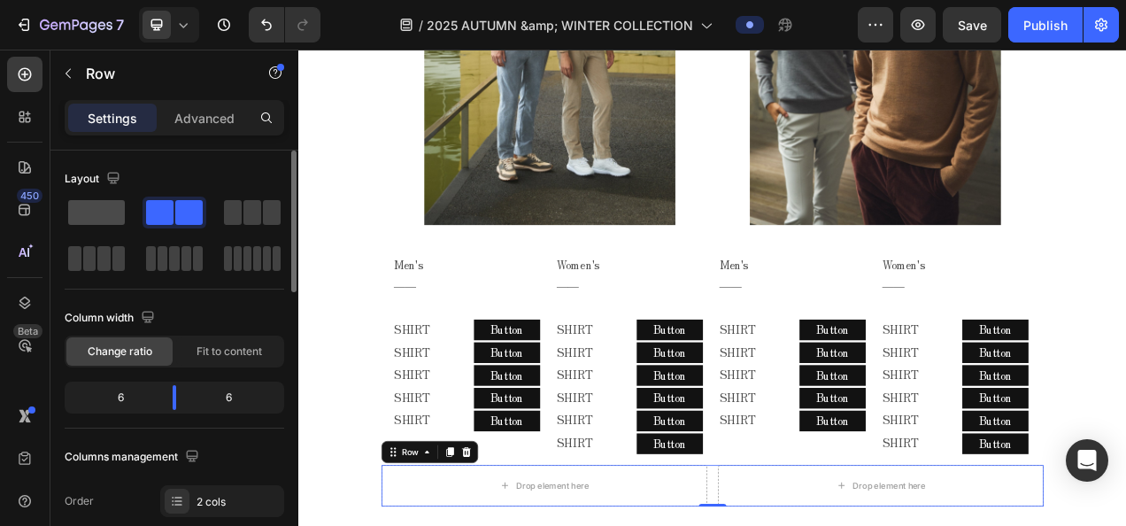
drag, startPoint x: 78, startPoint y: 214, endPoint x: 45, endPoint y: 298, distance: 90.2
click at [78, 214] on span at bounding box center [96, 212] width 57 height 25
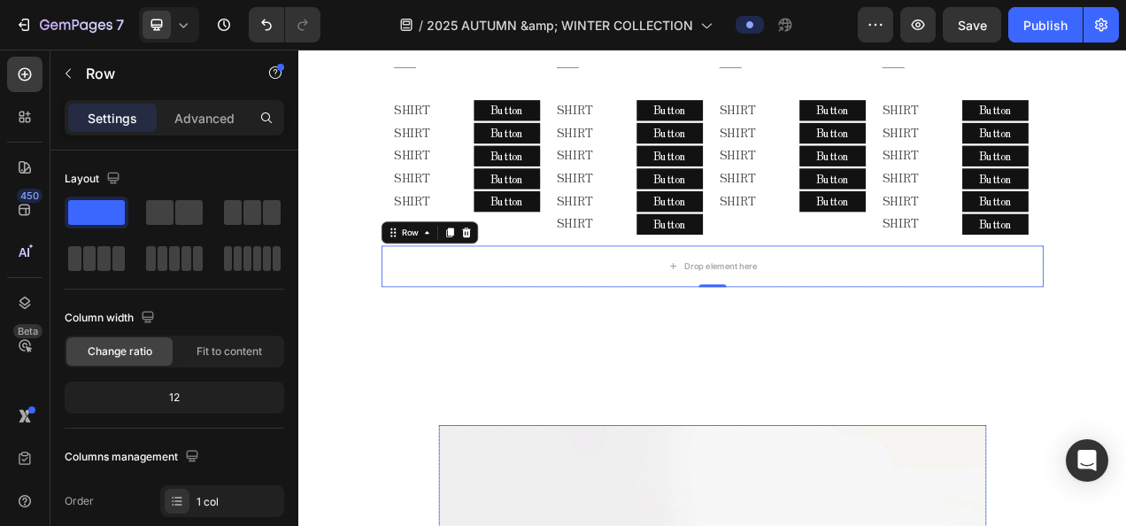
scroll to position [1986, 0]
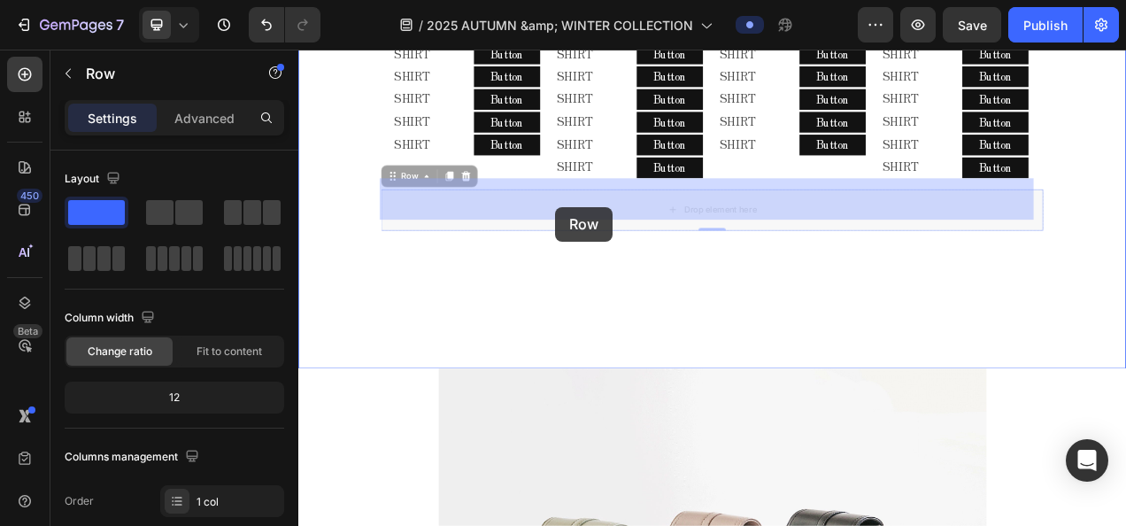
drag, startPoint x: 452, startPoint y: 202, endPoint x: 627, endPoint y: 251, distance: 182.1
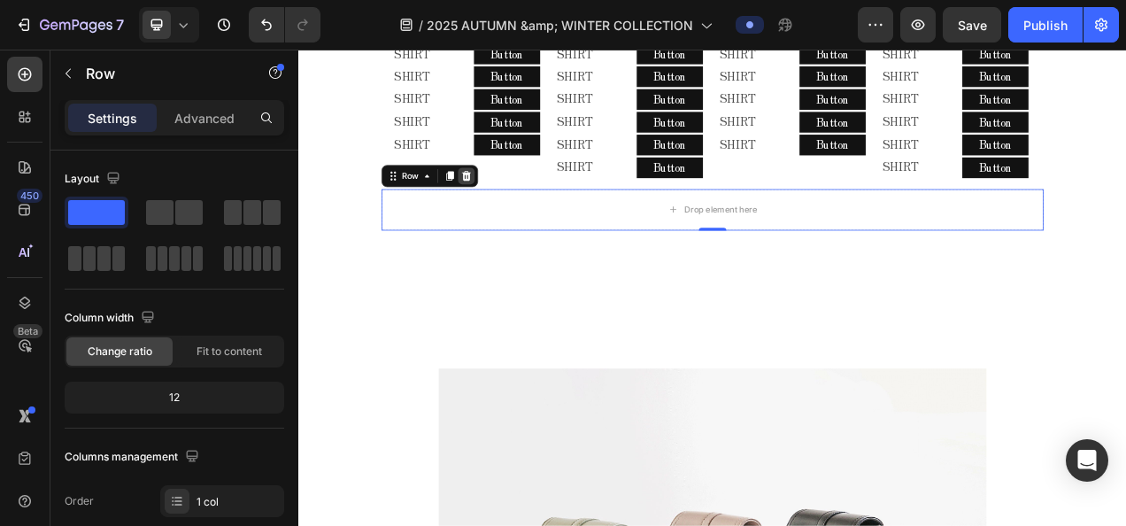
click at [520, 203] on div at bounding box center [513, 211] width 21 height 21
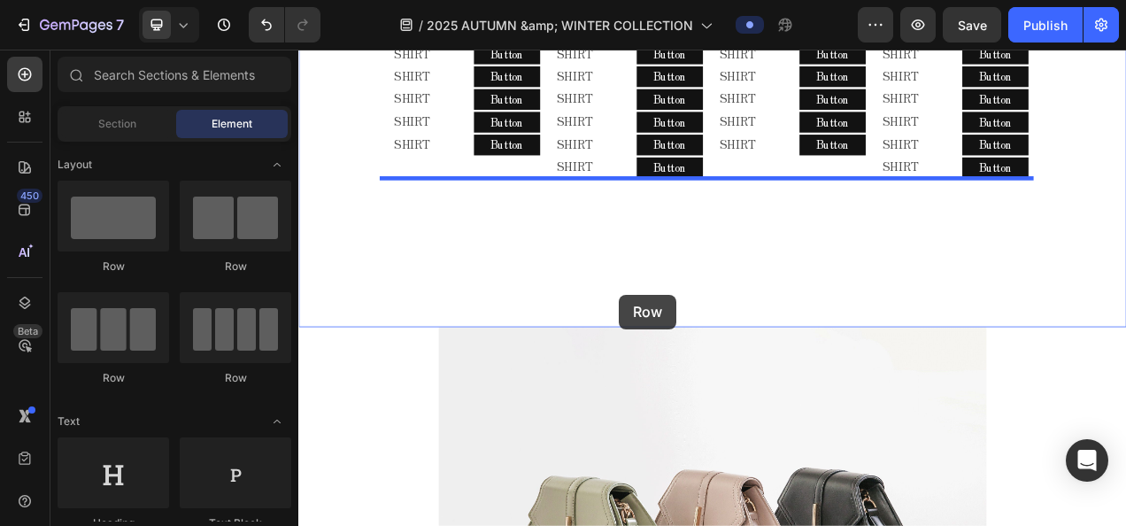
drag, startPoint x: 451, startPoint y: 274, endPoint x: 710, endPoint y: 364, distance: 273.4
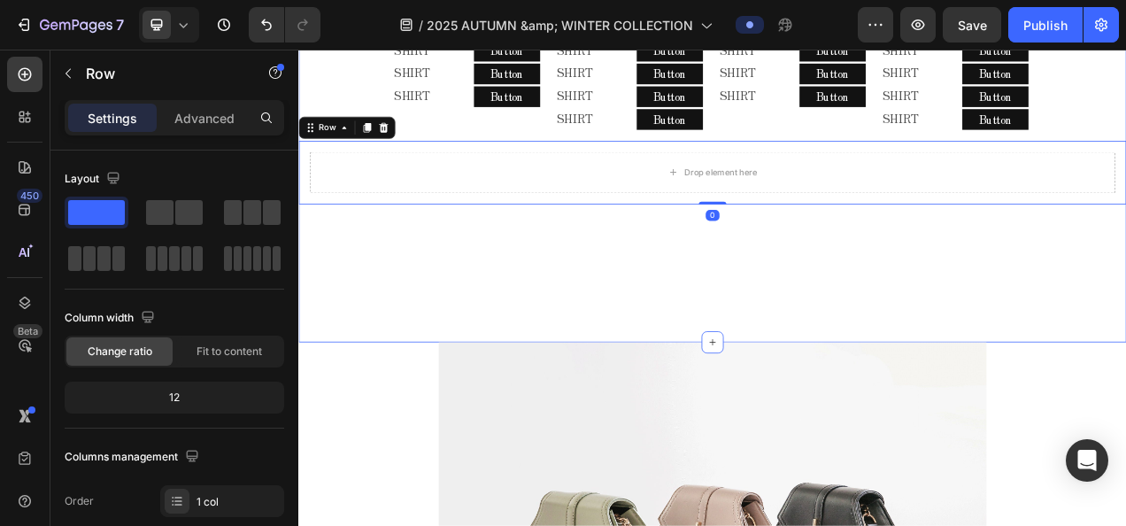
scroll to position [2074, 0]
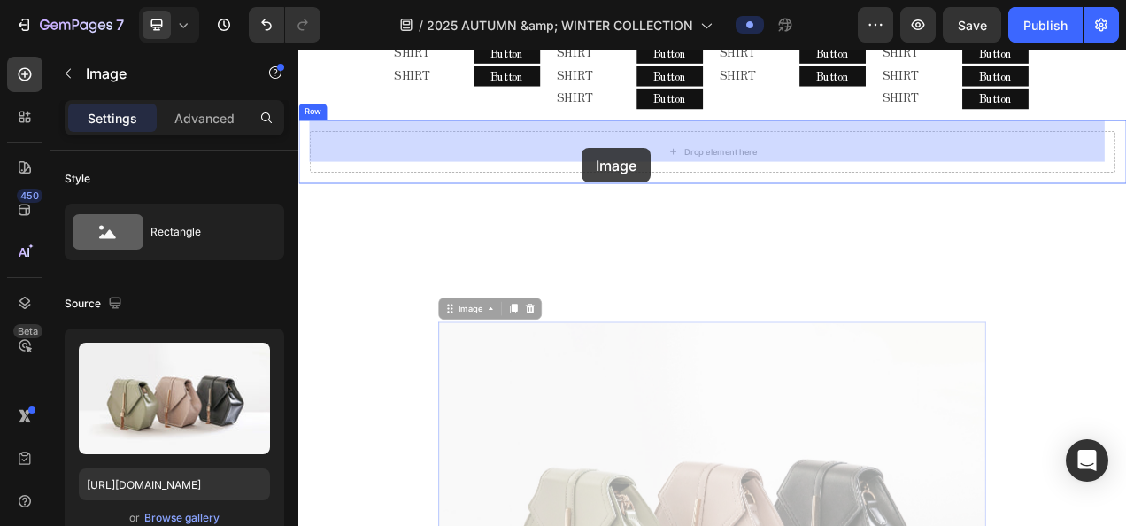
drag, startPoint x: 532, startPoint y: 374, endPoint x: 662, endPoint y: 176, distance: 237.1
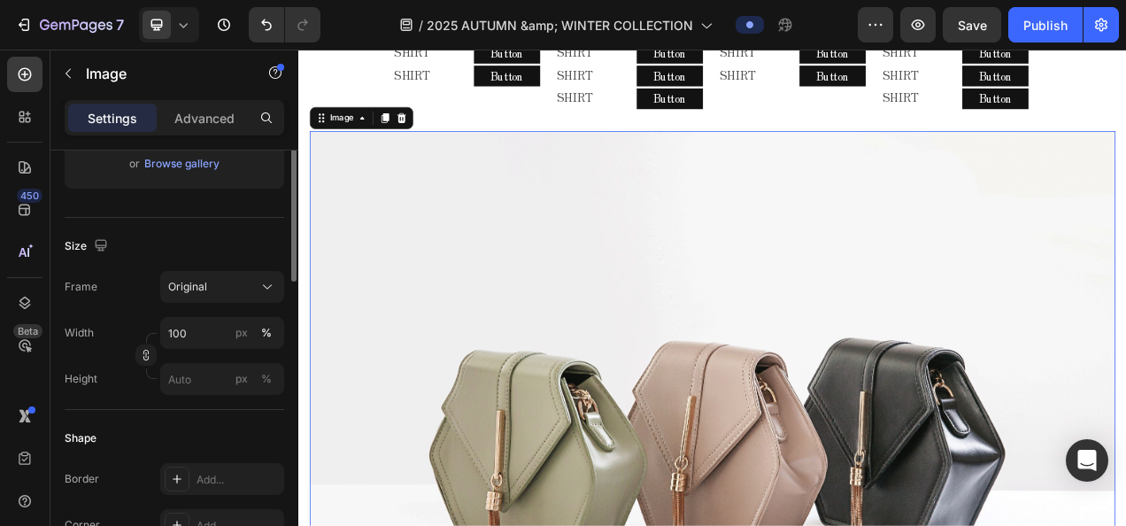
scroll to position [266, 0]
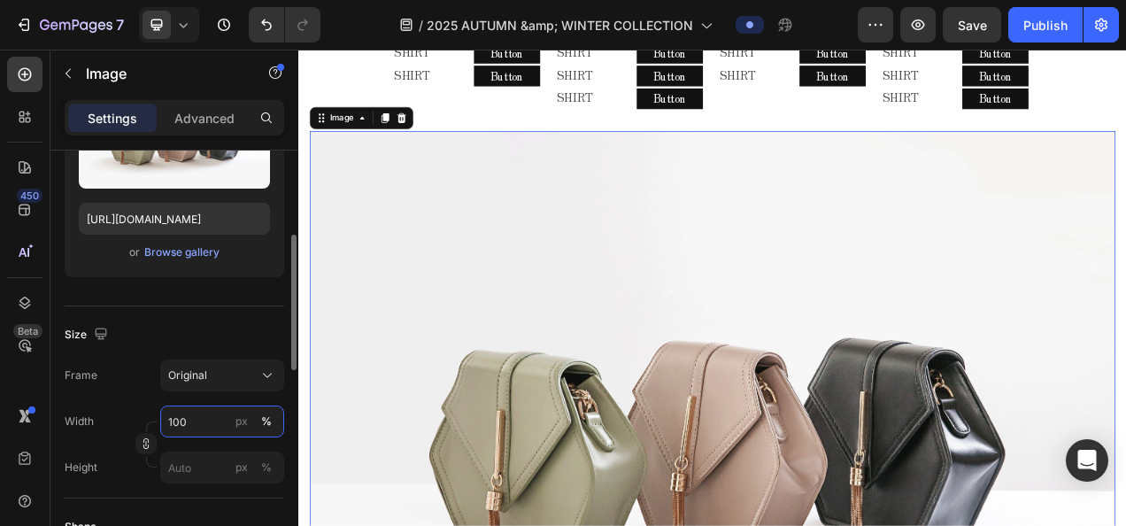
click at [185, 430] on input "100" at bounding box center [222, 421] width 124 height 32
type input "80"
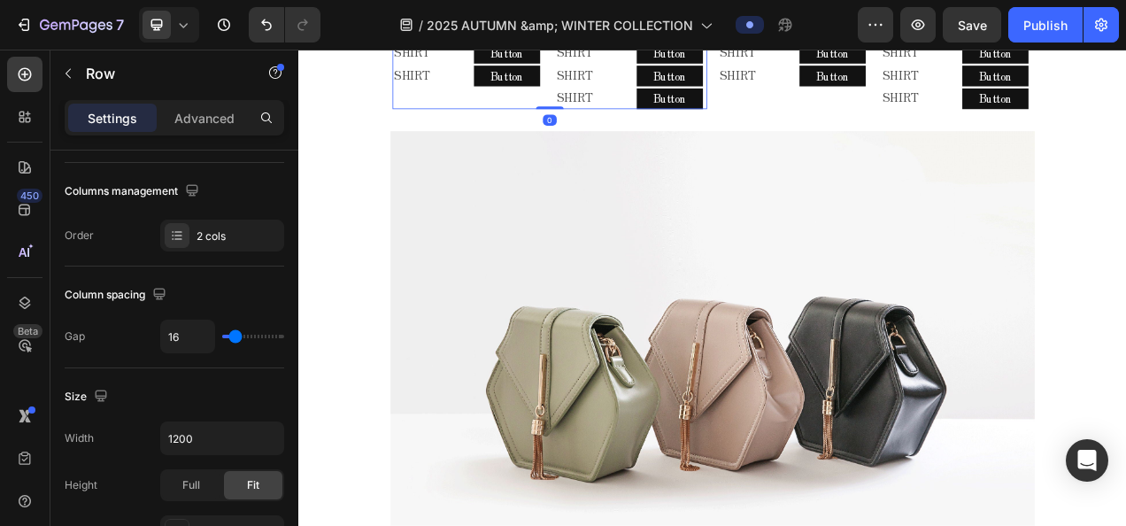
scroll to position [0, 0]
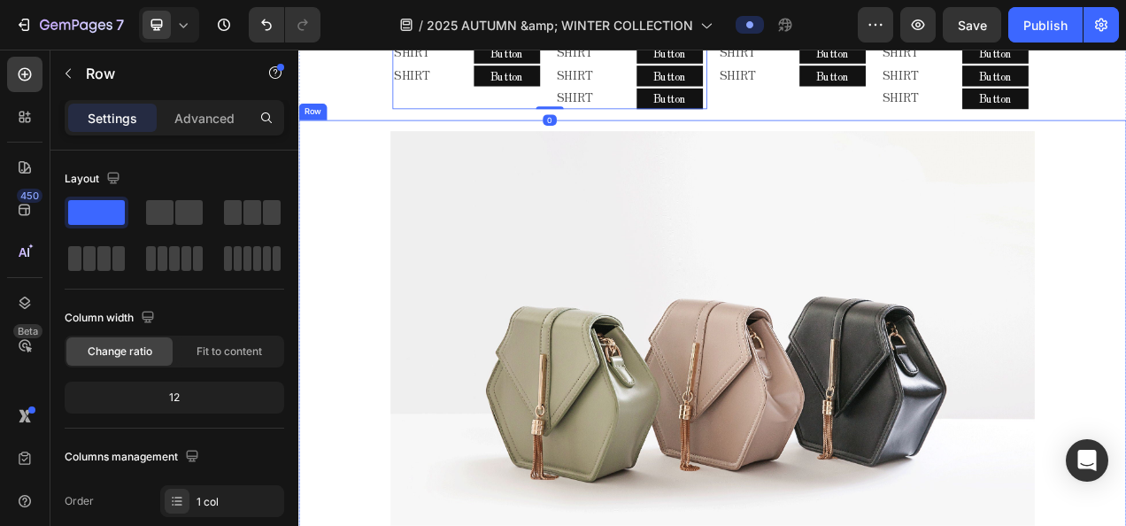
click at [379, 140] on div "Image Row" at bounding box center [829, 464] width 1062 height 649
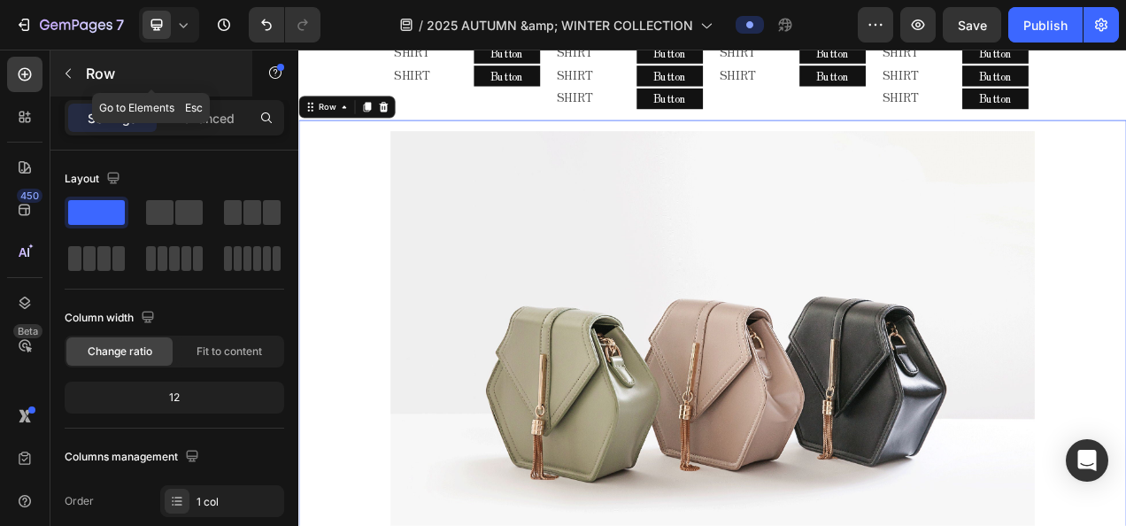
click at [72, 82] on button "button" at bounding box center [68, 73] width 28 height 28
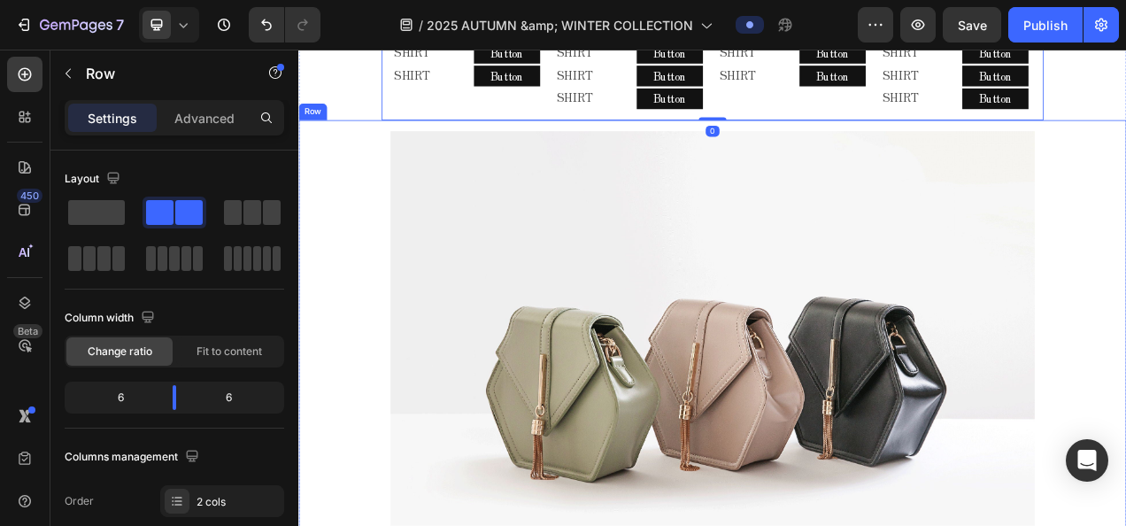
click at [379, 140] on div "Image Row" at bounding box center [829, 464] width 1062 height 649
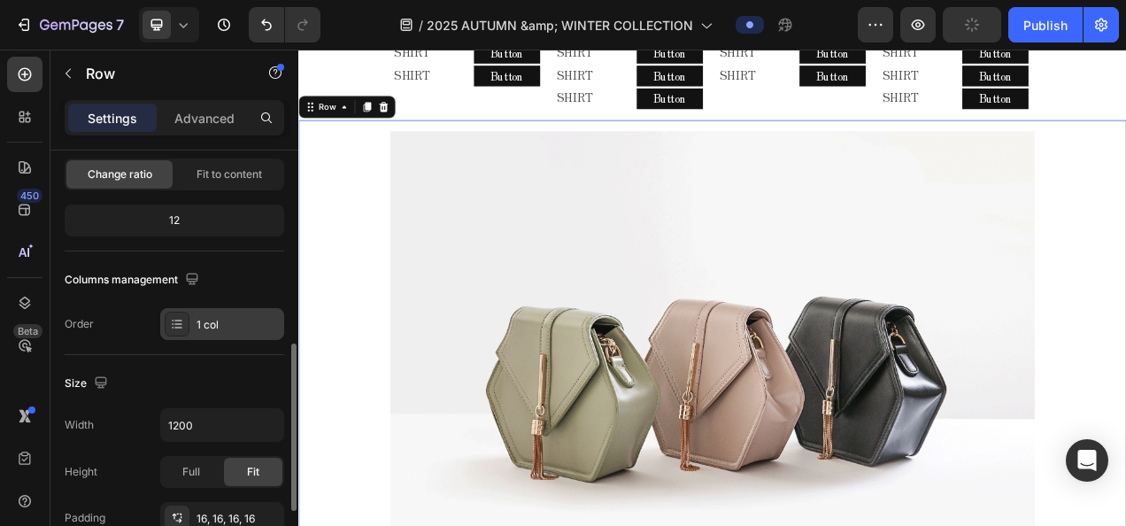
scroll to position [266, 0]
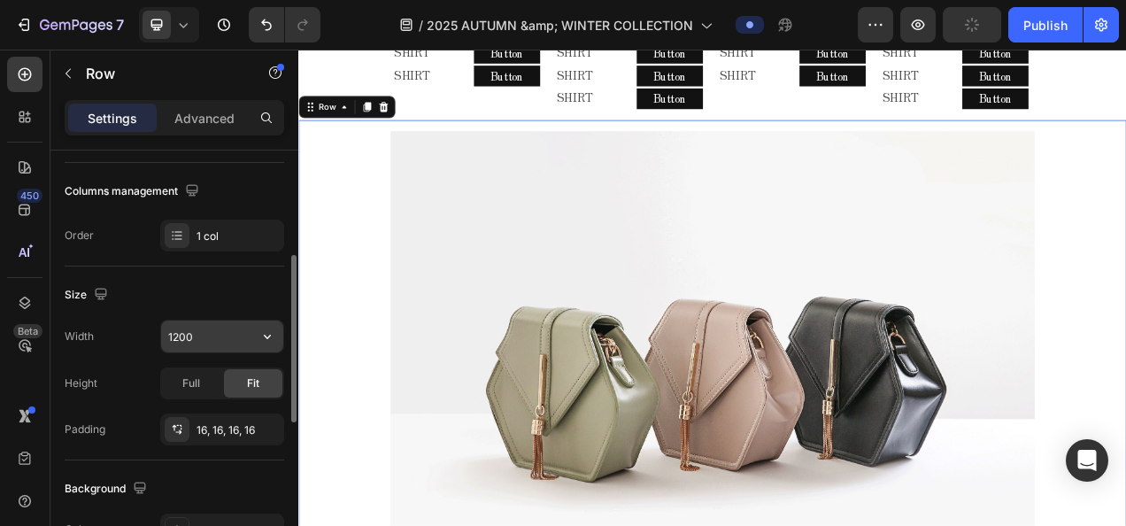
click at [166, 337] on input "1200" at bounding box center [222, 336] width 122 height 32
click at [264, 336] on icon "button" at bounding box center [267, 336] width 18 height 18
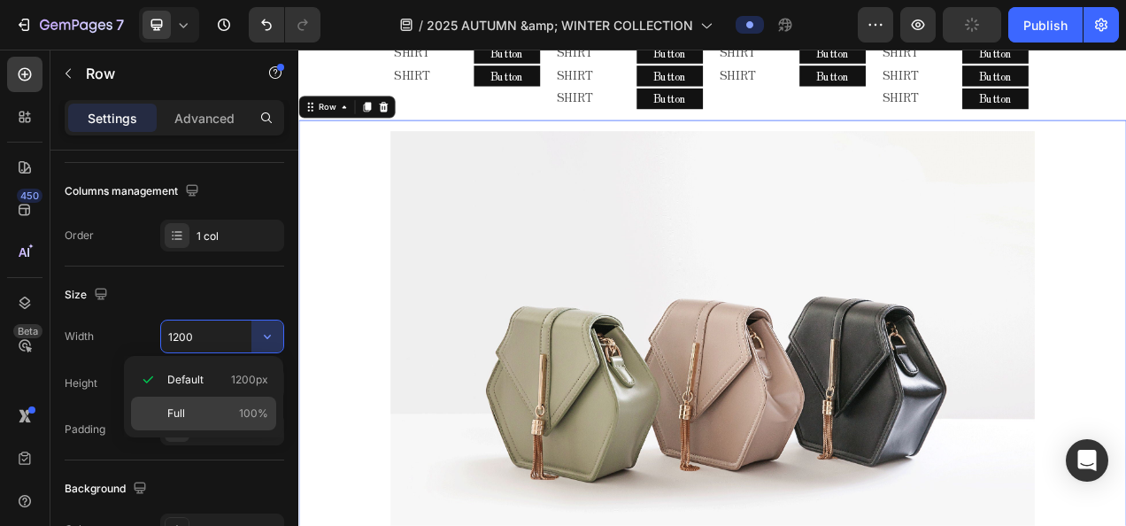
click at [249, 397] on div "Full 100%" at bounding box center [203, 413] width 145 height 34
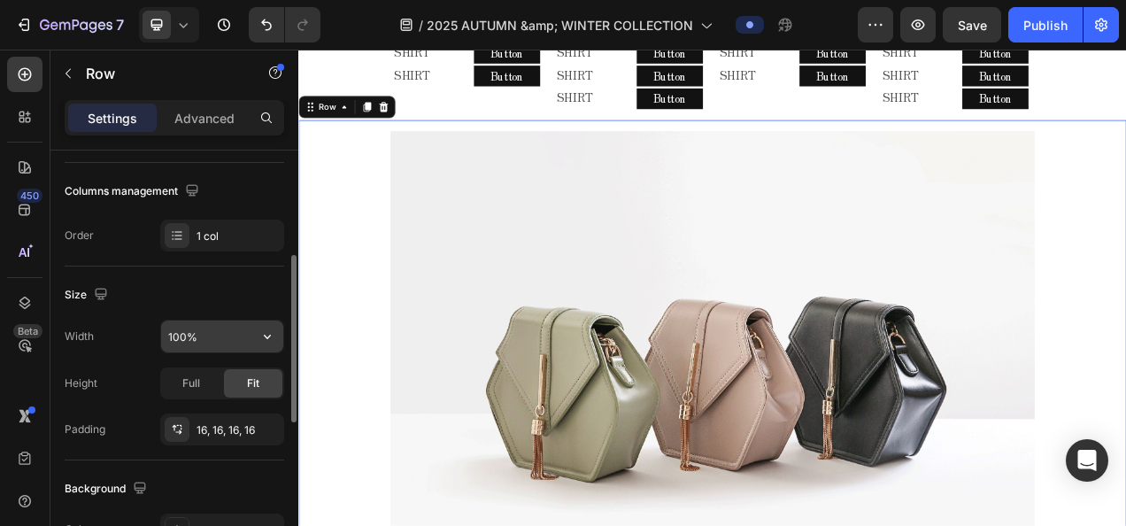
click at [173, 343] on input "100%" at bounding box center [222, 336] width 122 height 32
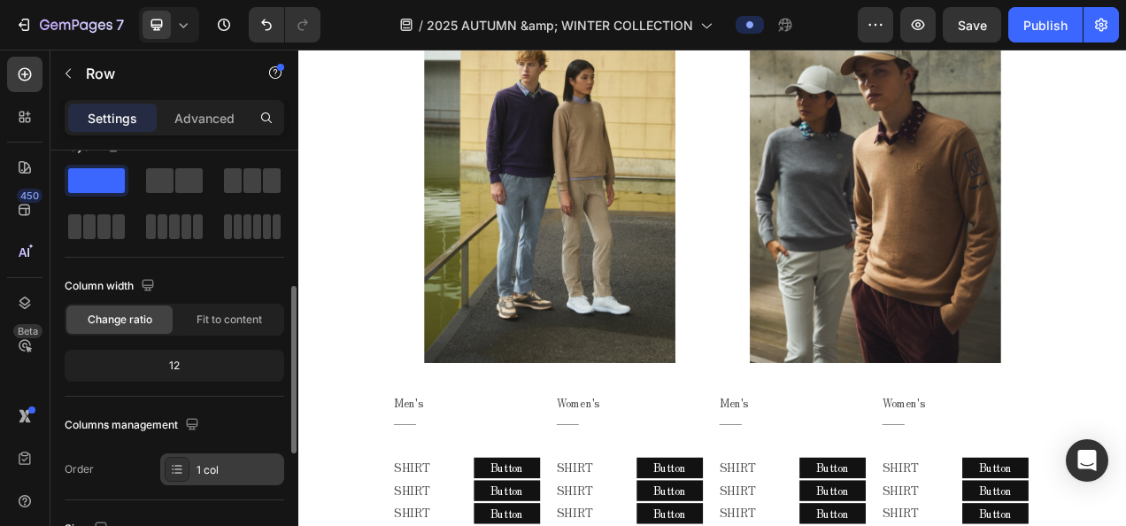
scroll to position [0, 0]
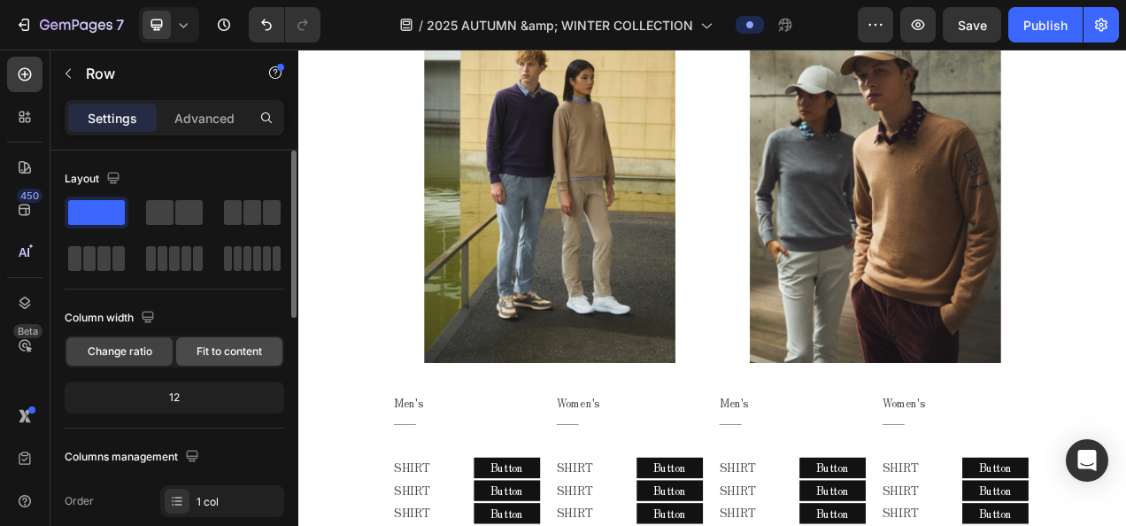
type input "80%"
click at [223, 350] on span "Fit to content" at bounding box center [228, 351] width 65 height 16
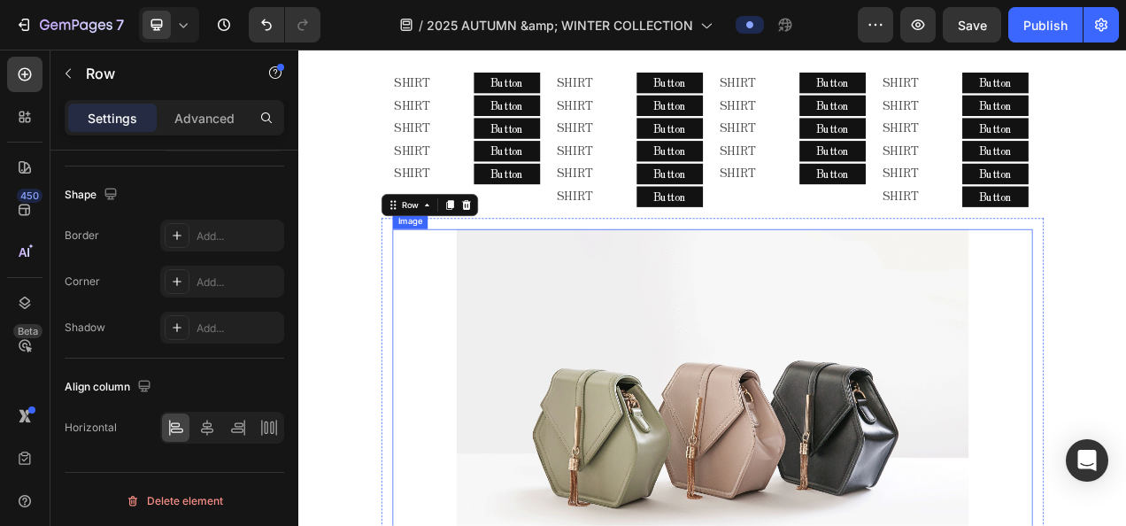
scroll to position [1986, 0]
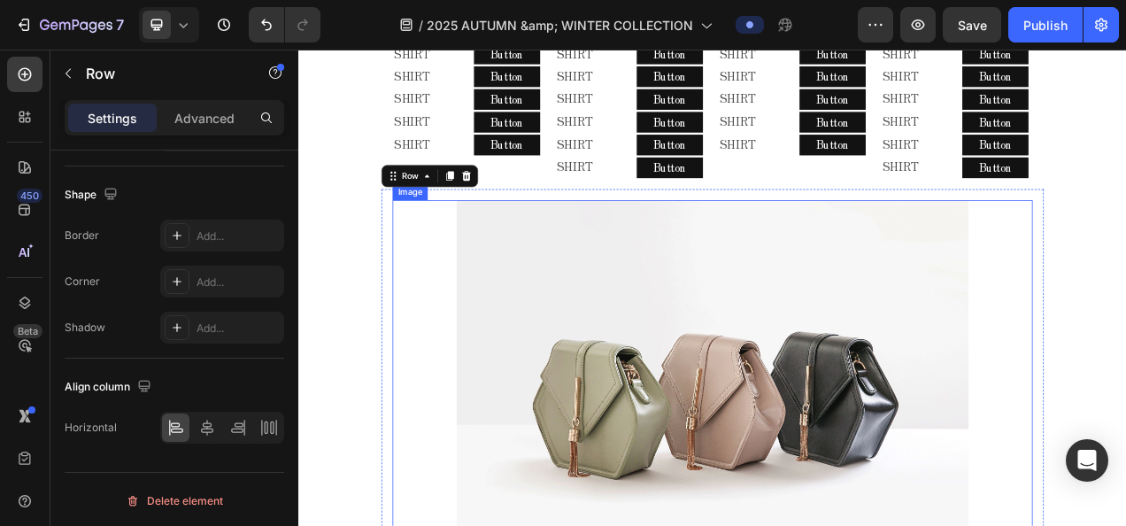
click at [568, 443] on img at bounding box center [829, 488] width 657 height 493
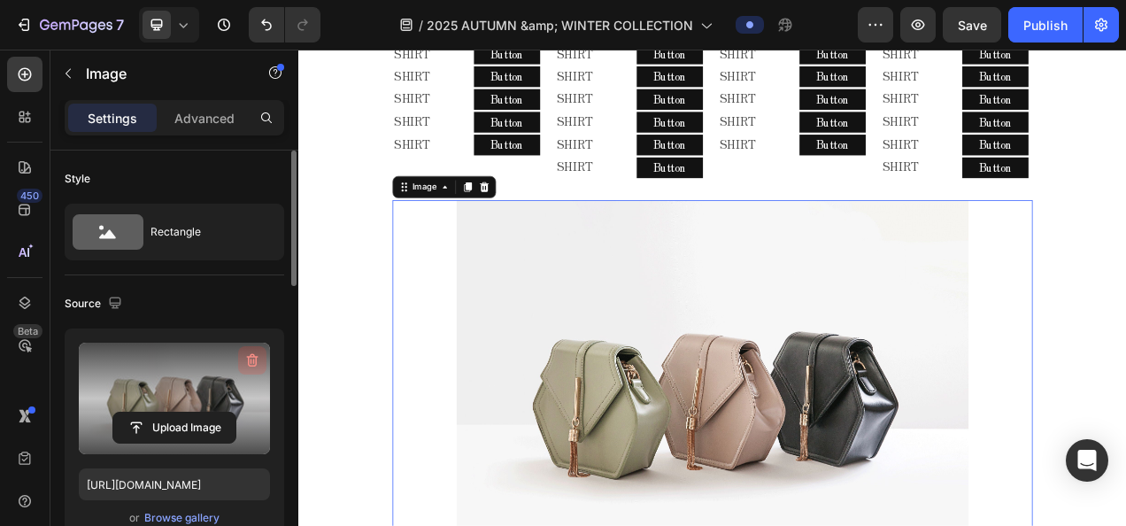
click at [253, 358] on icon "button" at bounding box center [254, 360] width 2 height 5
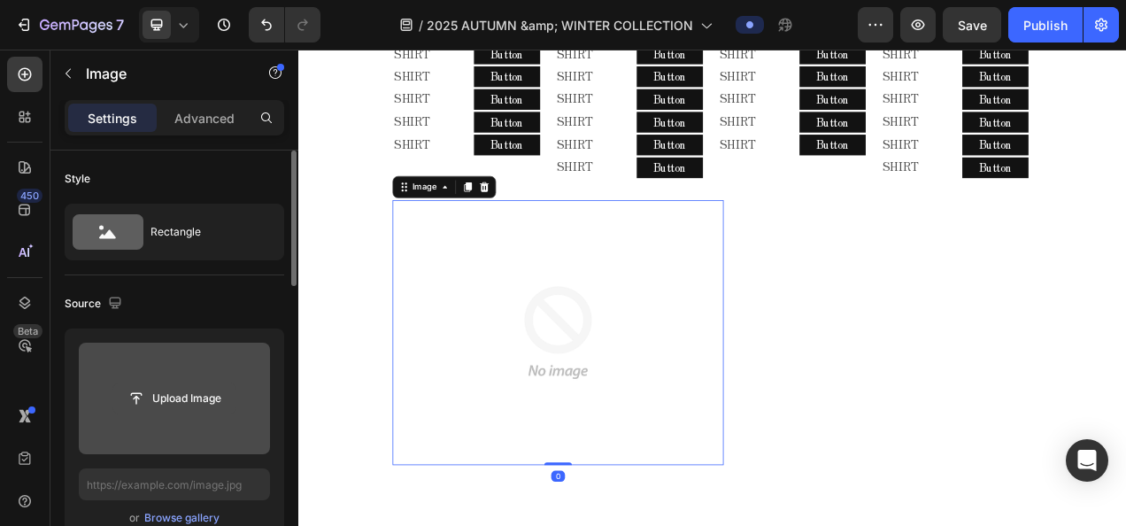
click at [200, 405] on input "file" at bounding box center [174, 398] width 122 height 30
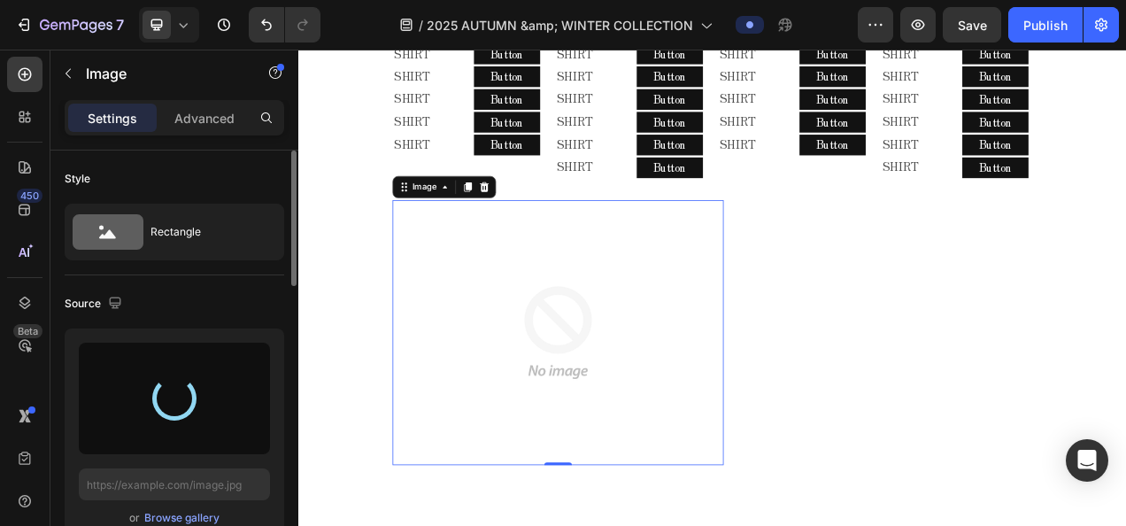
type input "[URL][DOMAIN_NAME]"
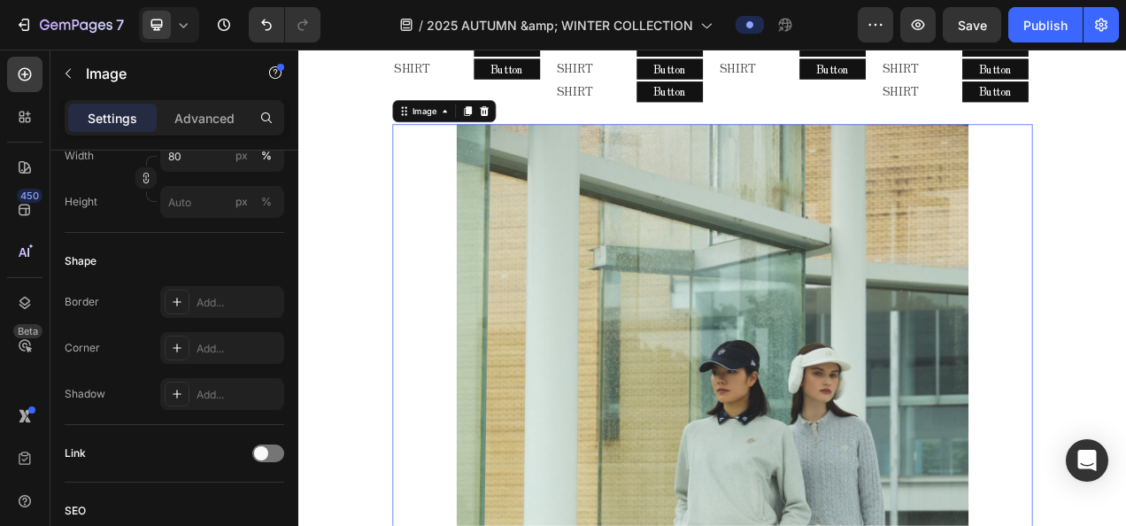
scroll to position [1986, 0]
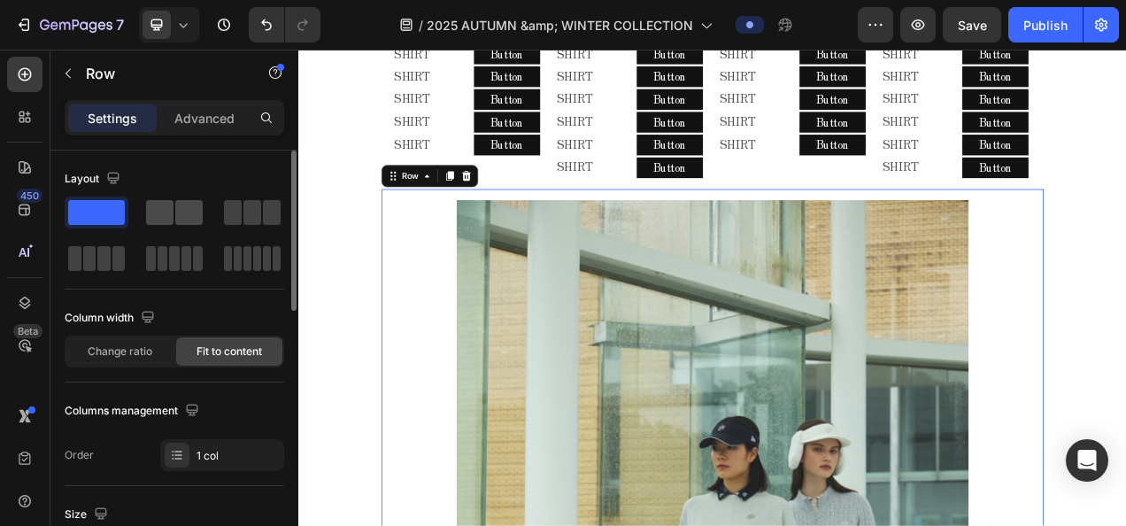
click at [182, 207] on span at bounding box center [188, 212] width 27 height 25
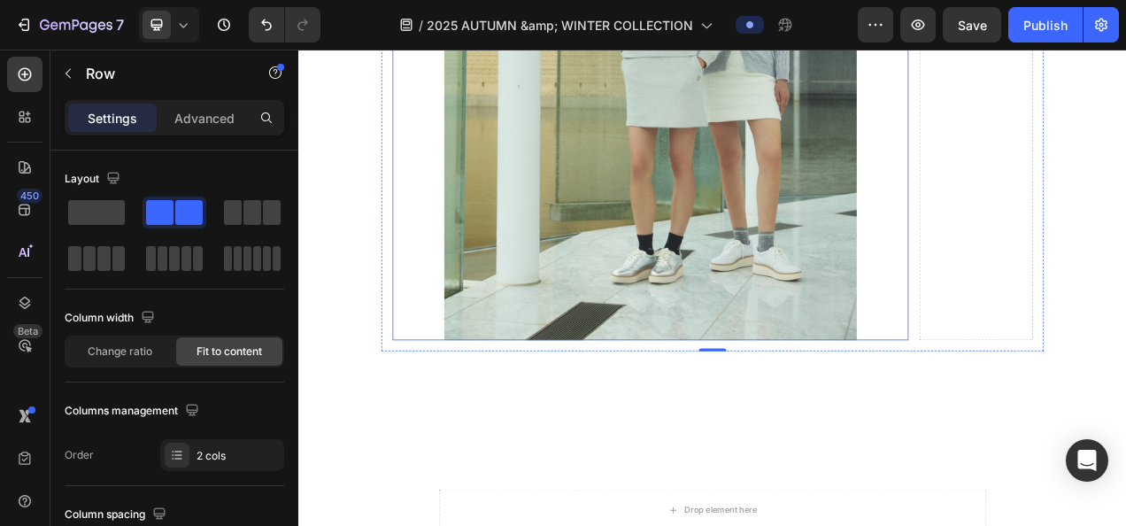
scroll to position [2606, 0]
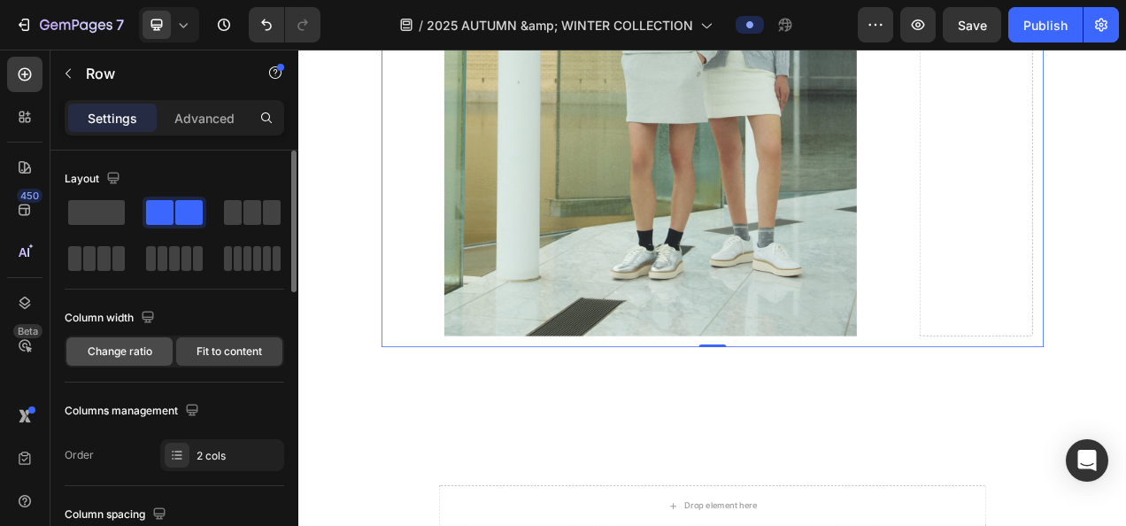
click at [158, 349] on div "Change ratio" at bounding box center [119, 351] width 106 height 28
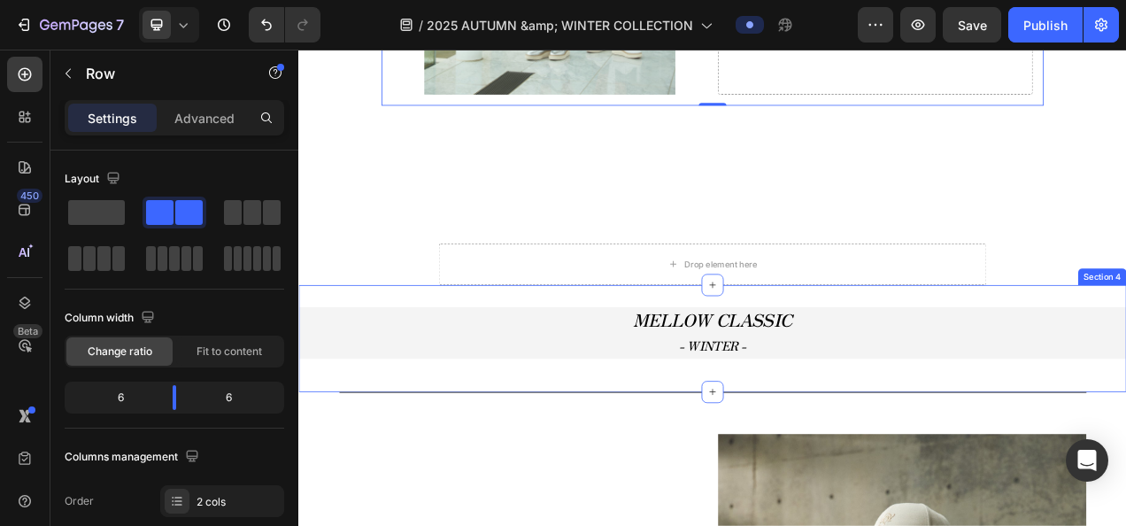
scroll to position [2252, 0]
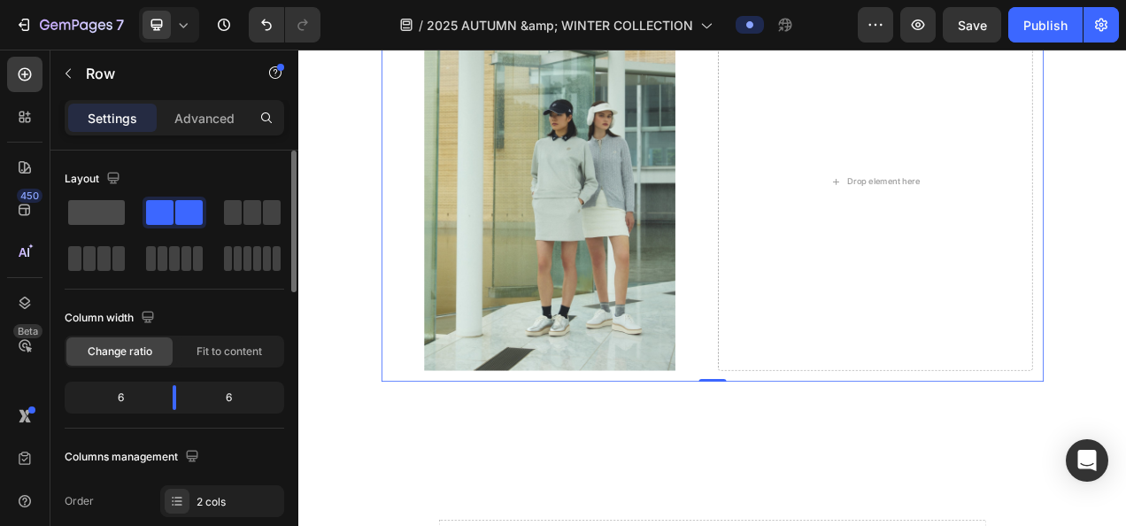
click at [123, 196] on div at bounding box center [97, 212] width 64 height 32
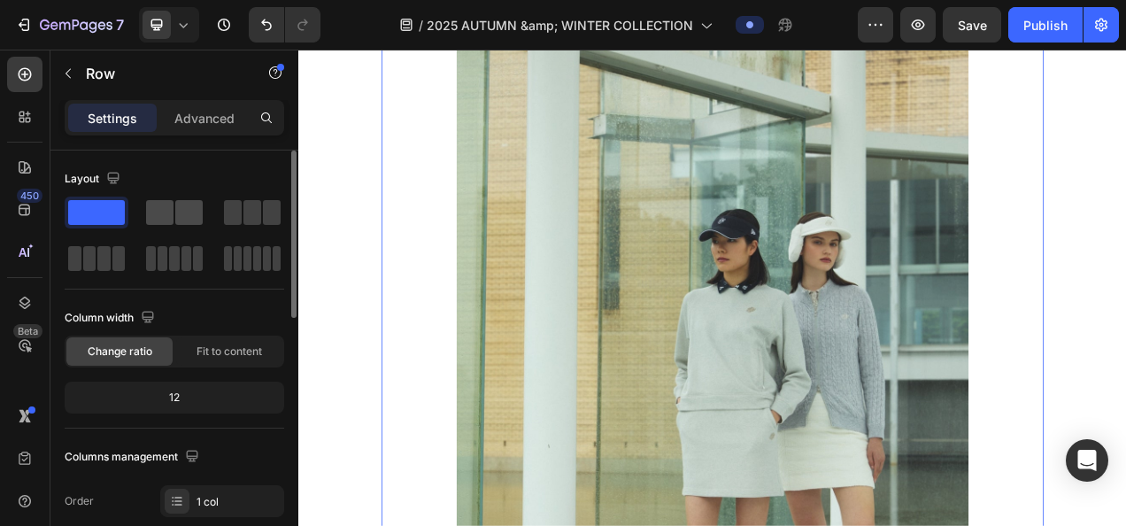
click at [158, 205] on span at bounding box center [159, 212] width 27 height 25
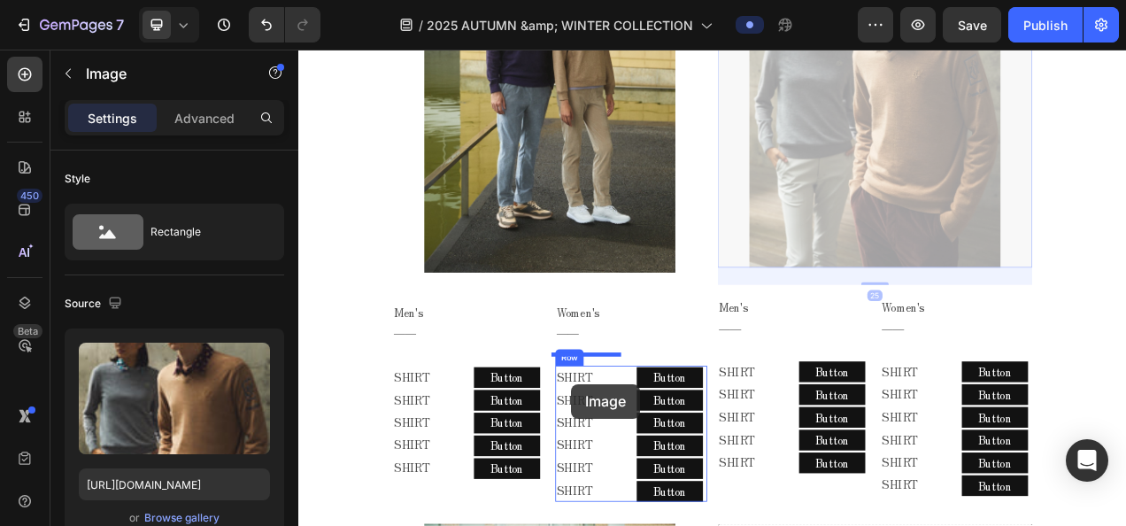
scroll to position [1586, 0]
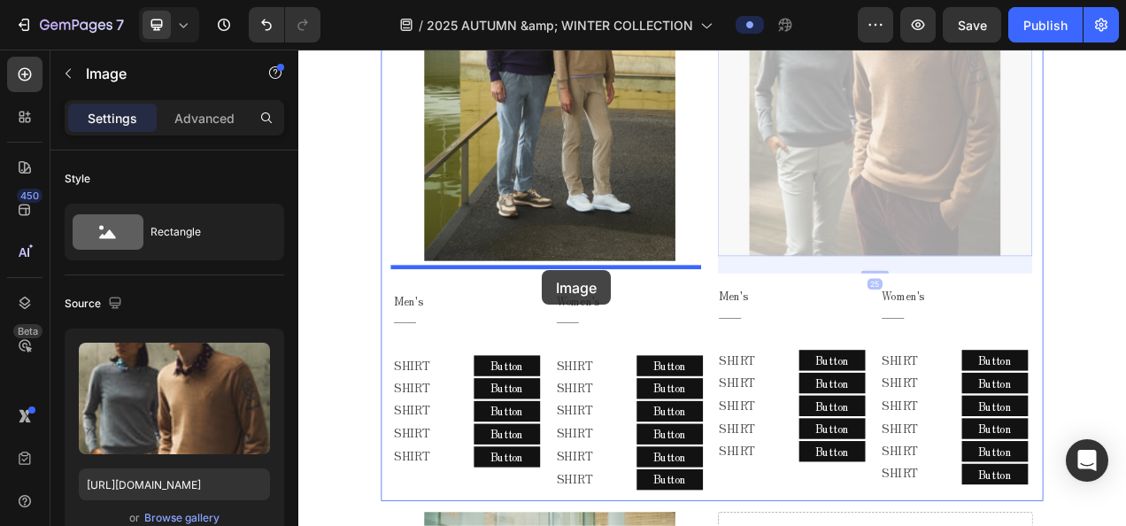
drag, startPoint x: 970, startPoint y: 317, endPoint x: 611, endPoint y: 333, distance: 359.7
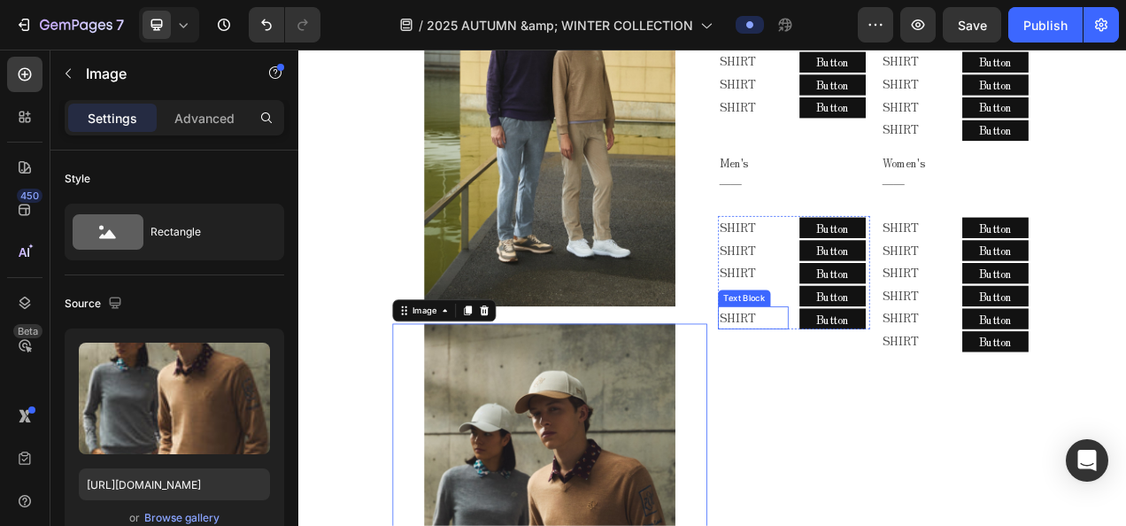
scroll to position [1409, 0]
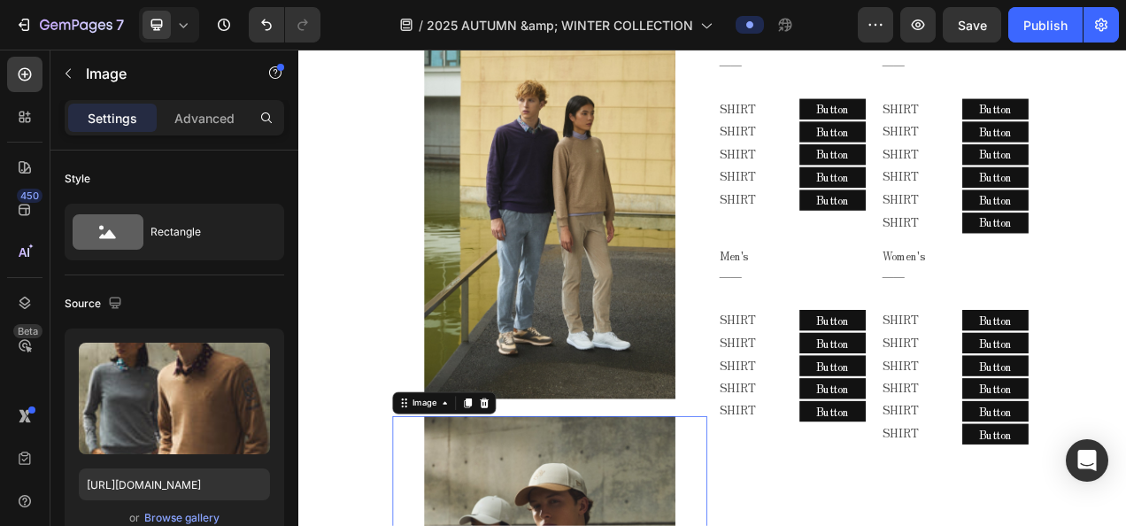
click at [183, 32] on icon at bounding box center [183, 25] width 18 height 18
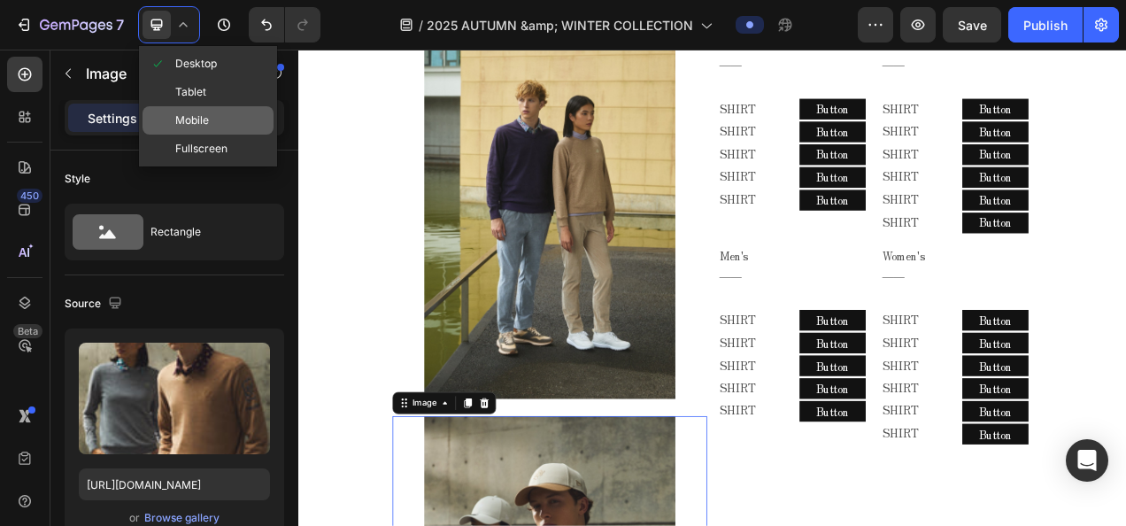
click at [184, 112] on span "Mobile" at bounding box center [192, 121] width 34 height 18
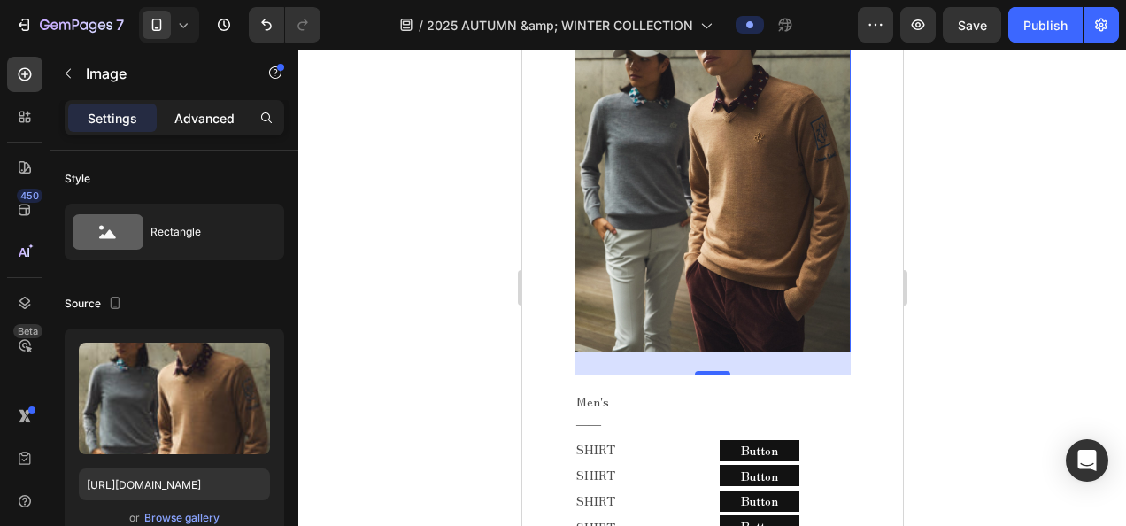
scroll to position [2696, 0]
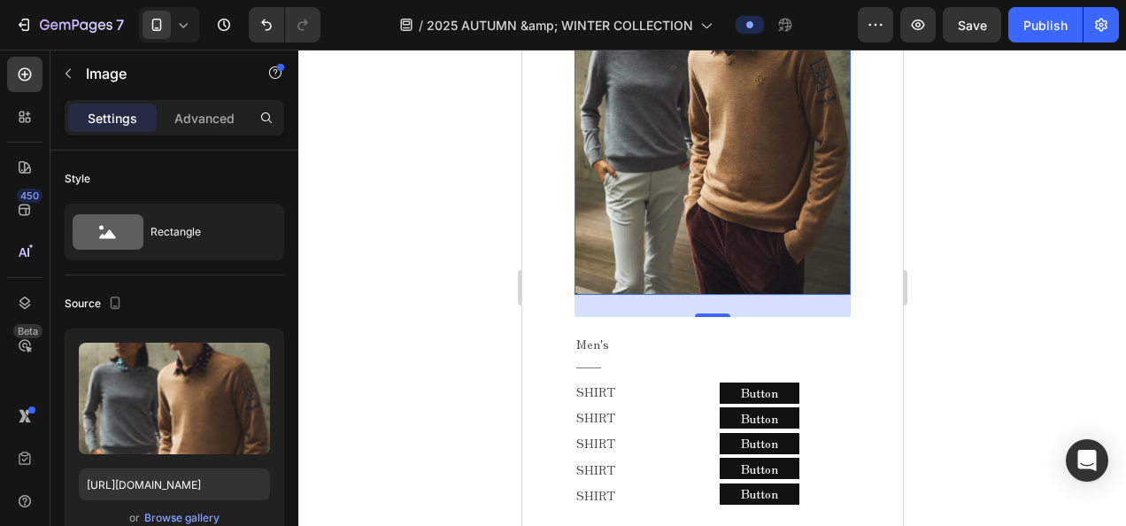
click at [177, 16] on icon at bounding box center [183, 25] width 18 height 18
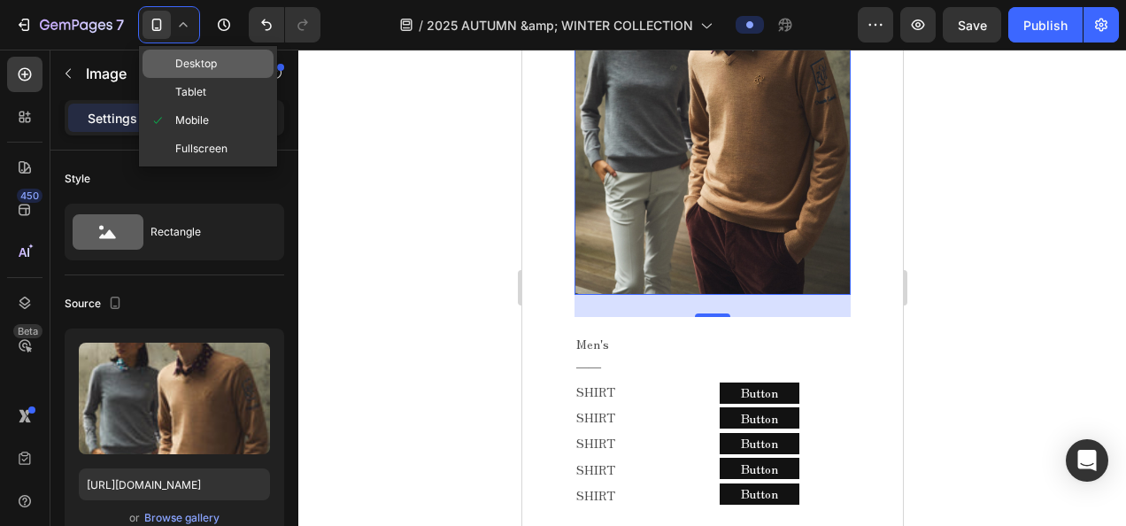
click at [195, 64] on span "Desktop" at bounding box center [196, 64] width 42 height 18
type input "80"
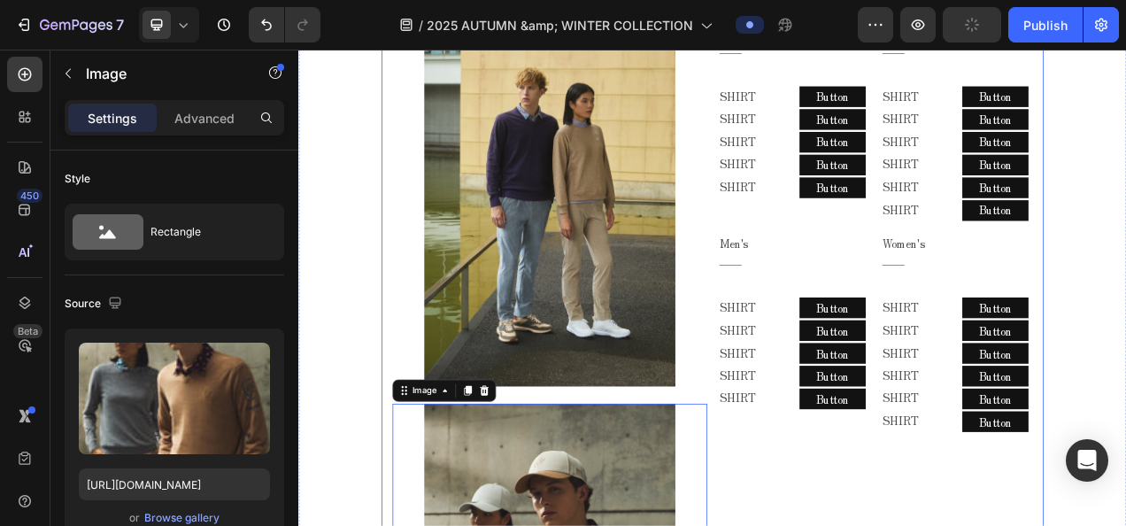
scroll to position [1272, 0]
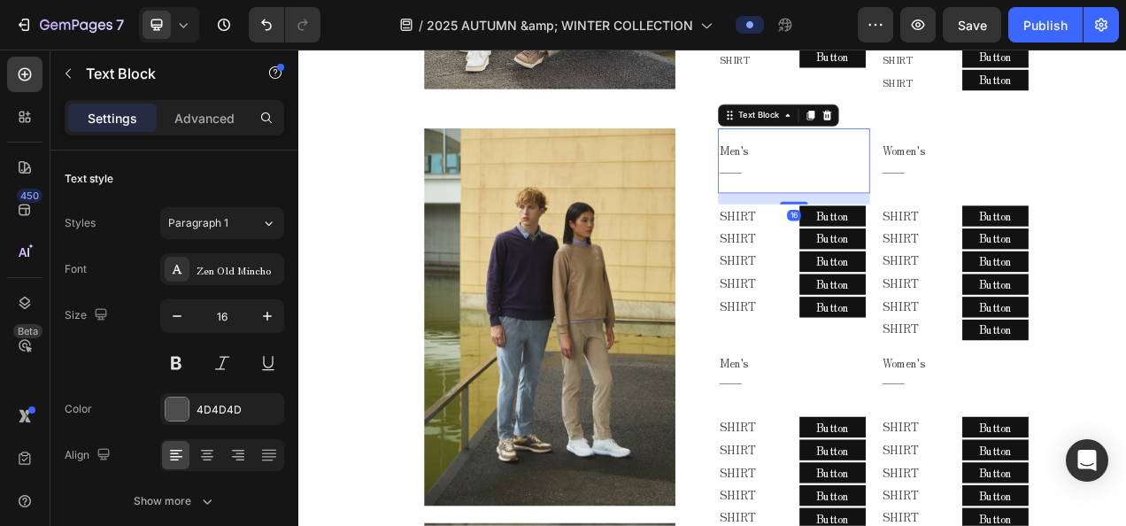
click at [844, 192] on p "――" at bounding box center [926, 205] width 177 height 26
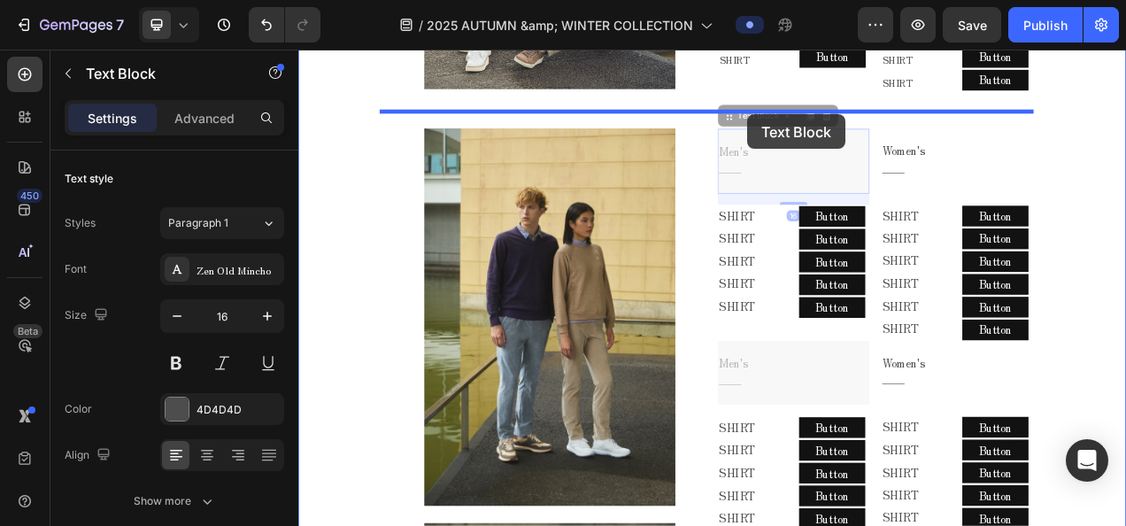
drag, startPoint x: 866, startPoint y: 126, endPoint x: 876, endPoint y: 133, distance: 12.0
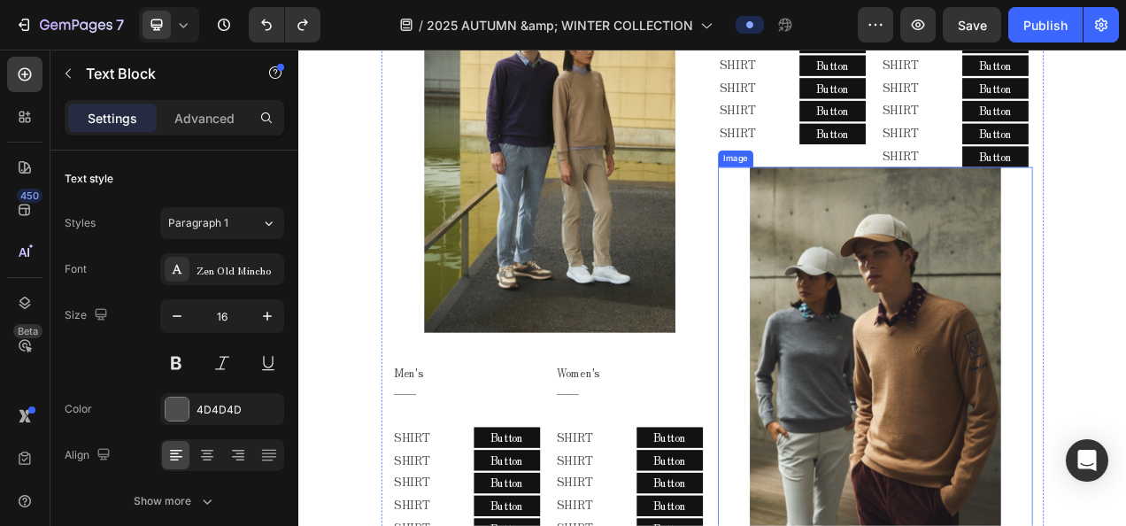
scroll to position [1449, 0]
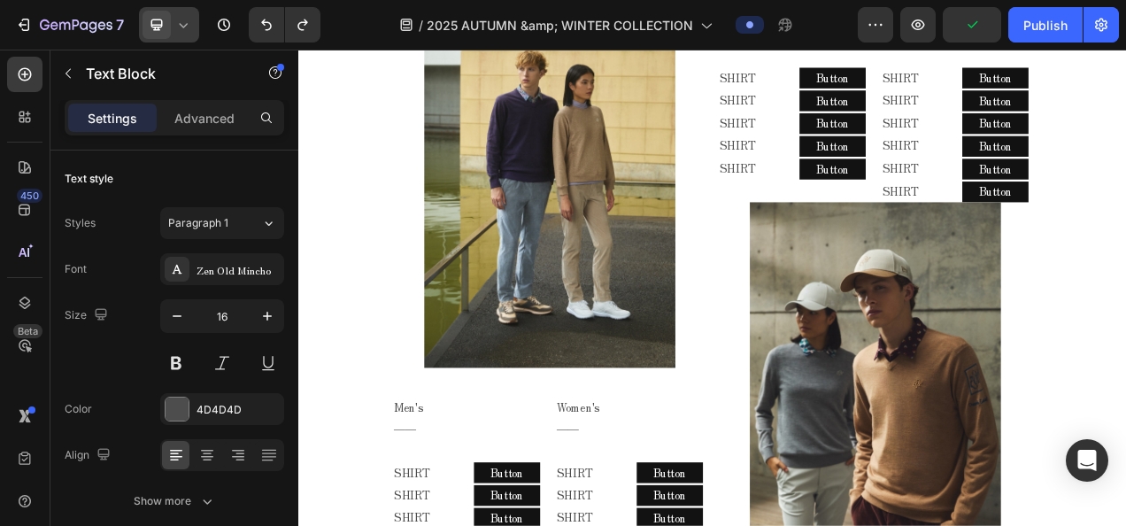
click at [173, 9] on div at bounding box center [169, 24] width 60 height 35
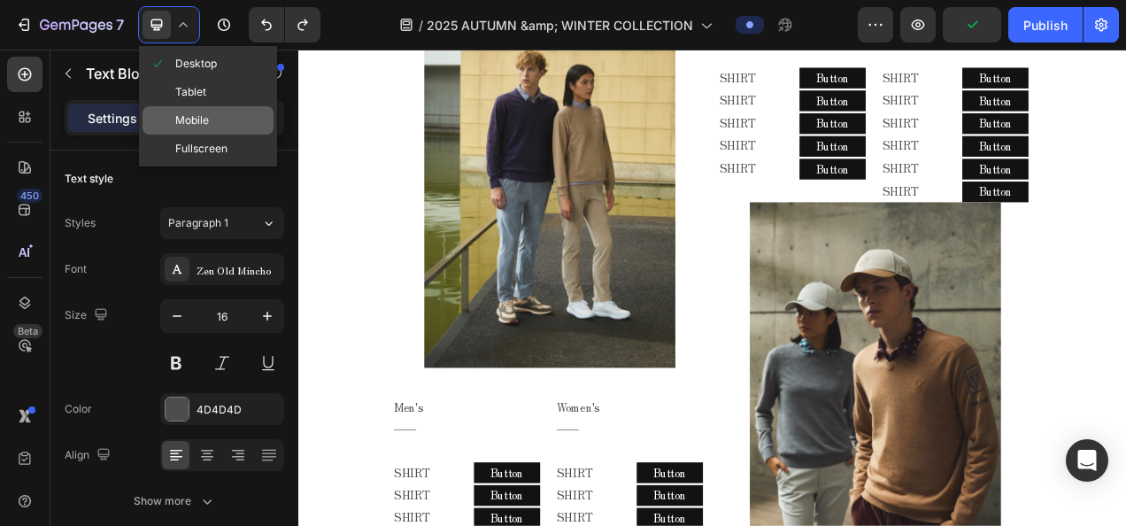
click at [183, 119] on span "Mobile" at bounding box center [192, 121] width 34 height 18
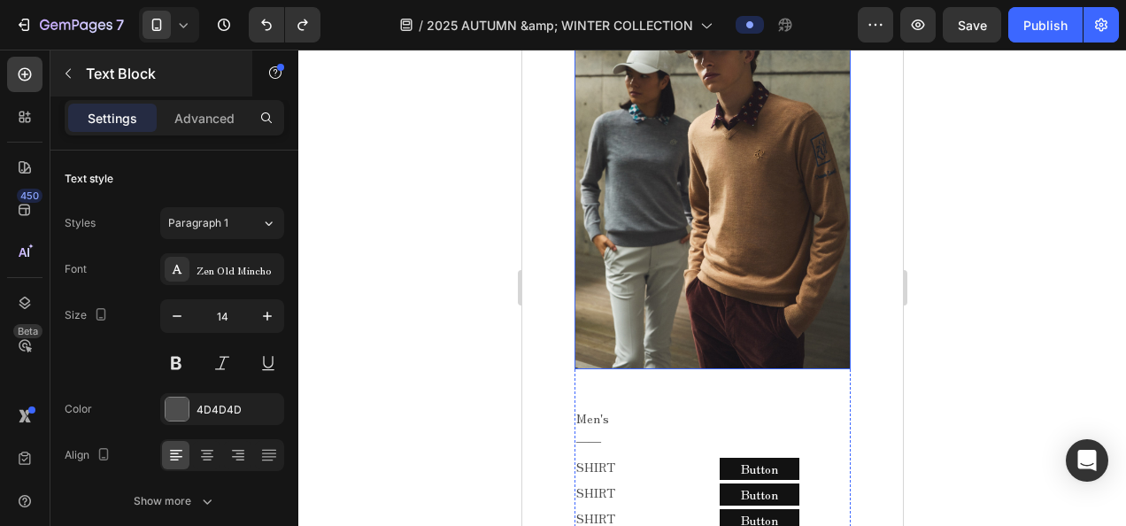
scroll to position [4452, 0]
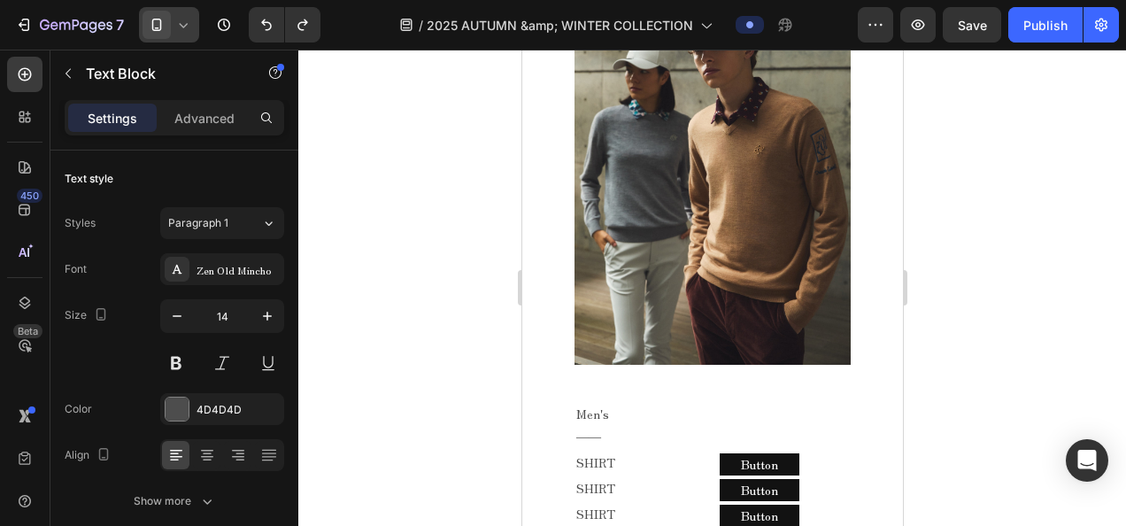
click at [192, 30] on div at bounding box center [169, 24] width 60 height 35
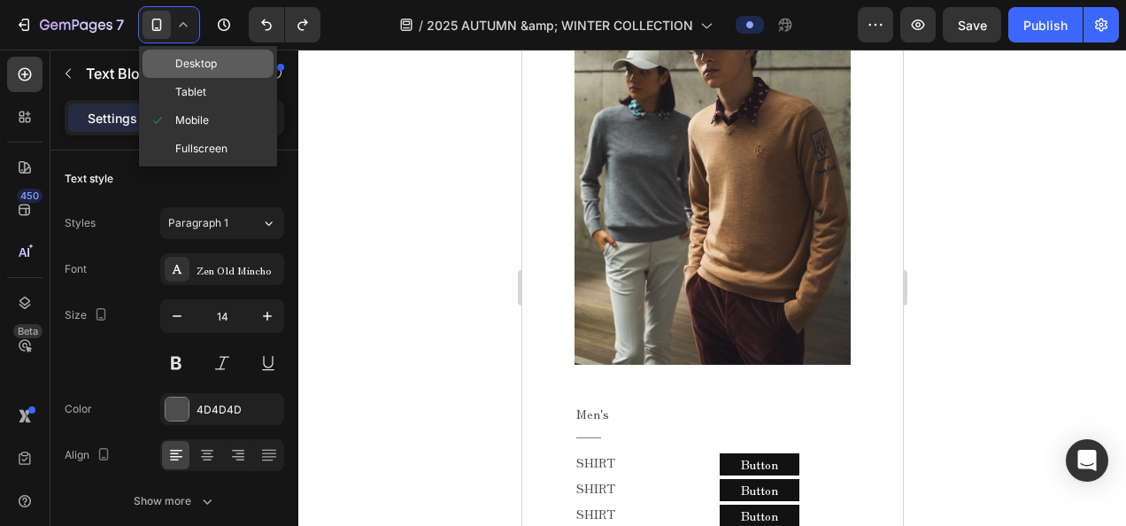
click at [203, 67] on span "Desktop" at bounding box center [196, 64] width 42 height 18
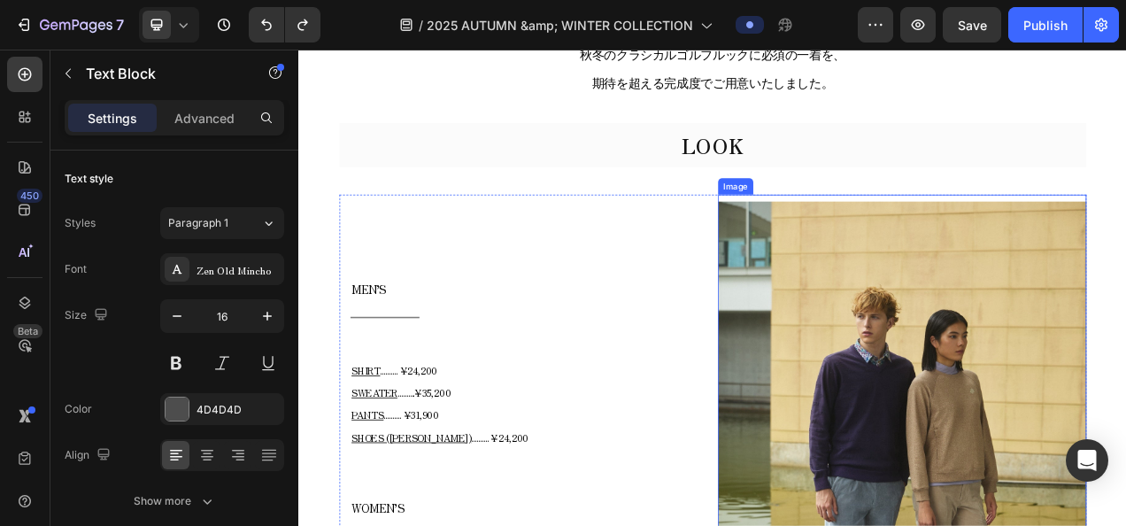
scroll to position [4687, 0]
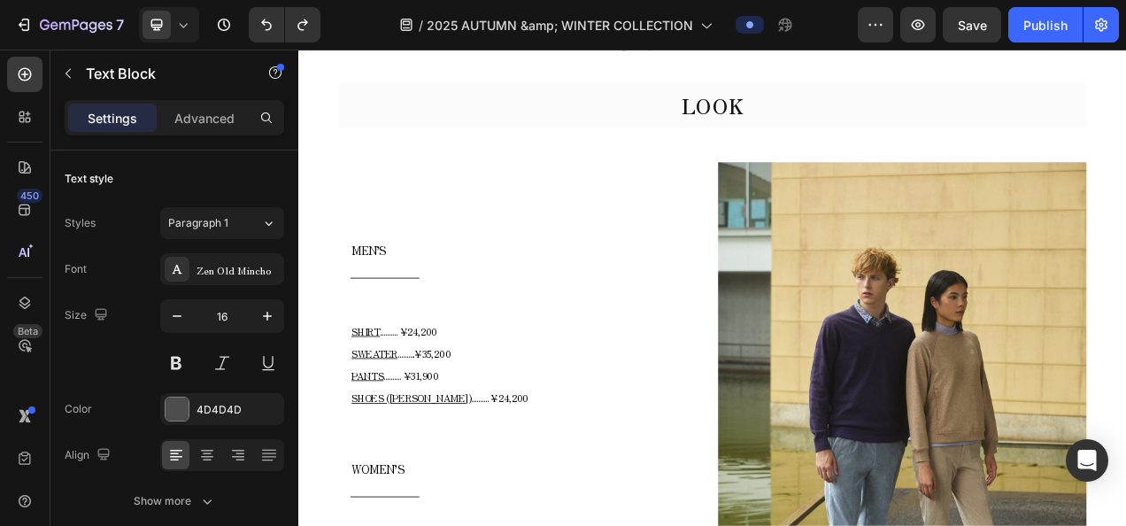
click at [188, 21] on icon at bounding box center [183, 25] width 18 height 18
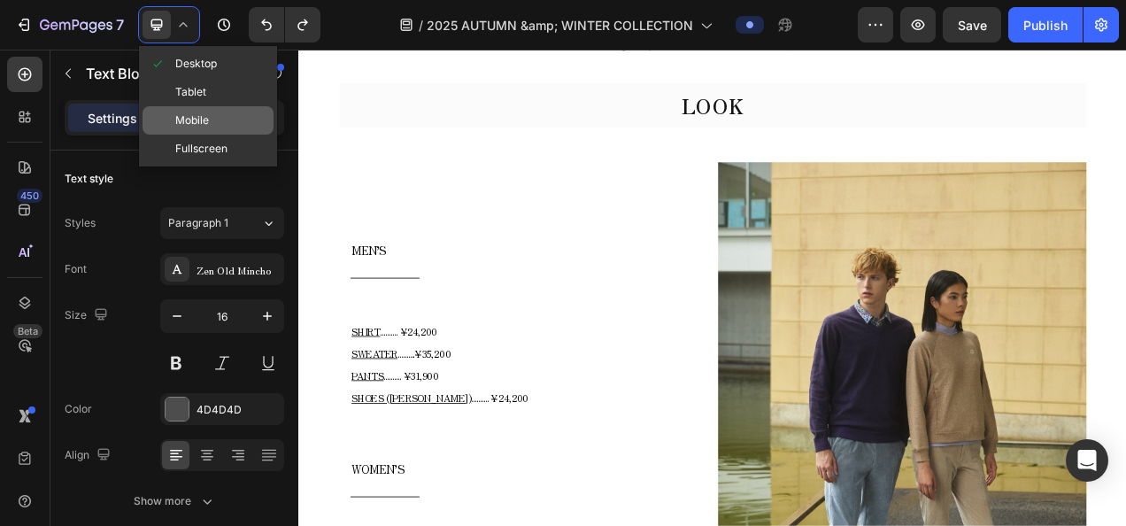
click at [188, 110] on div "Mobile" at bounding box center [207, 120] width 131 height 28
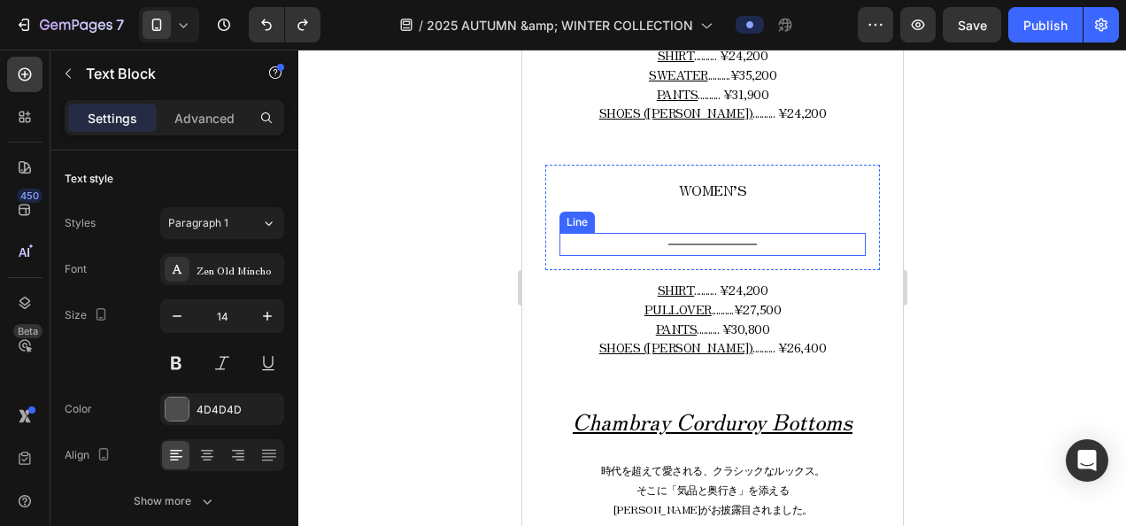
scroll to position [5401, 0]
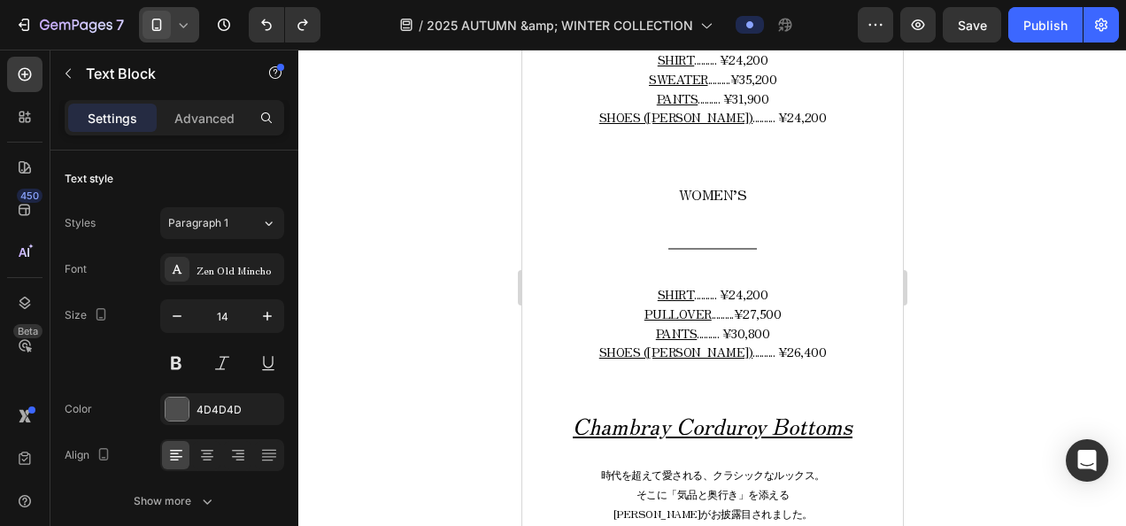
click at [168, 19] on span at bounding box center [156, 25] width 28 height 28
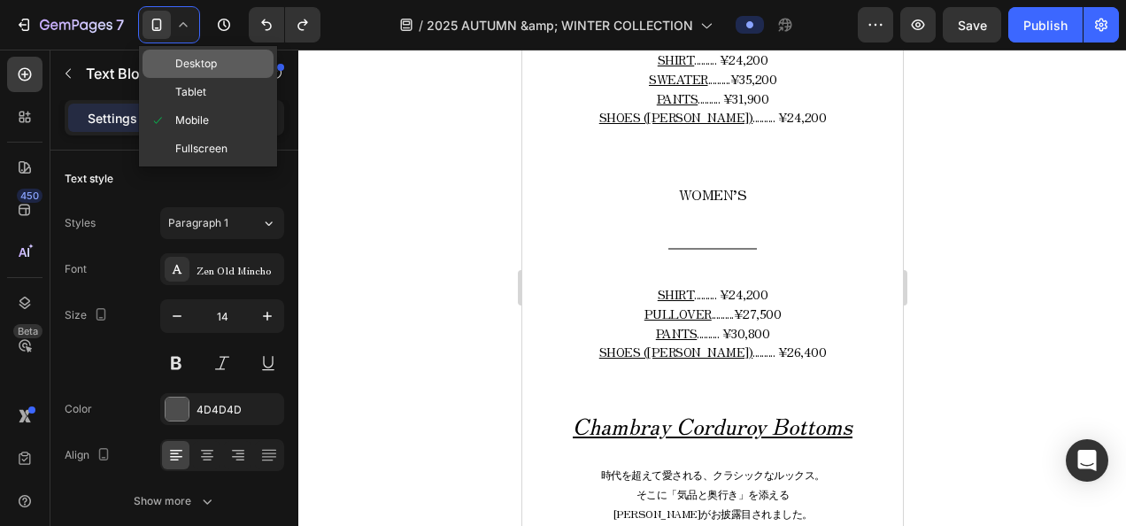
click at [196, 65] on span "Desktop" at bounding box center [196, 64] width 42 height 18
type input "16"
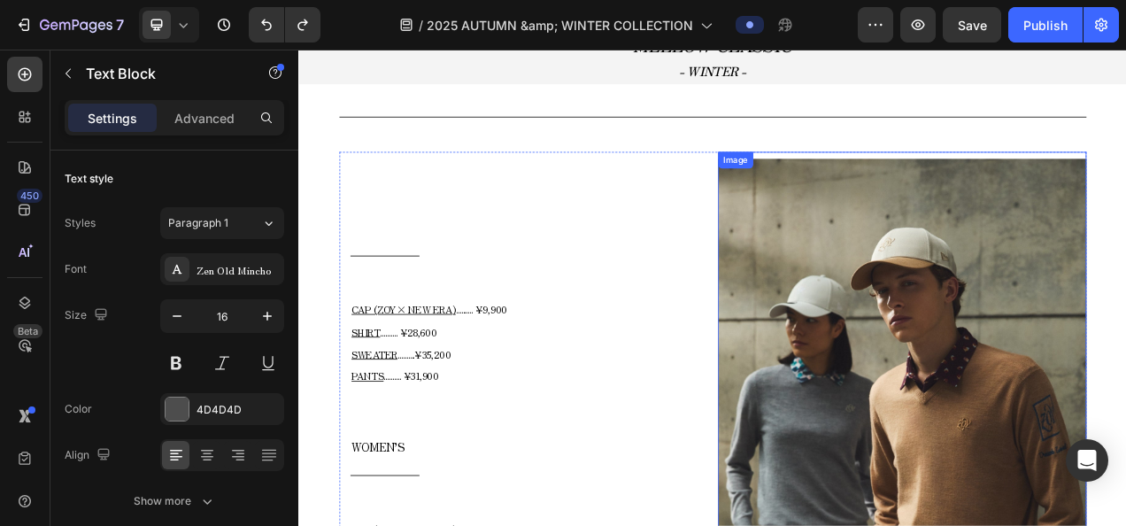
scroll to position [2872, 0]
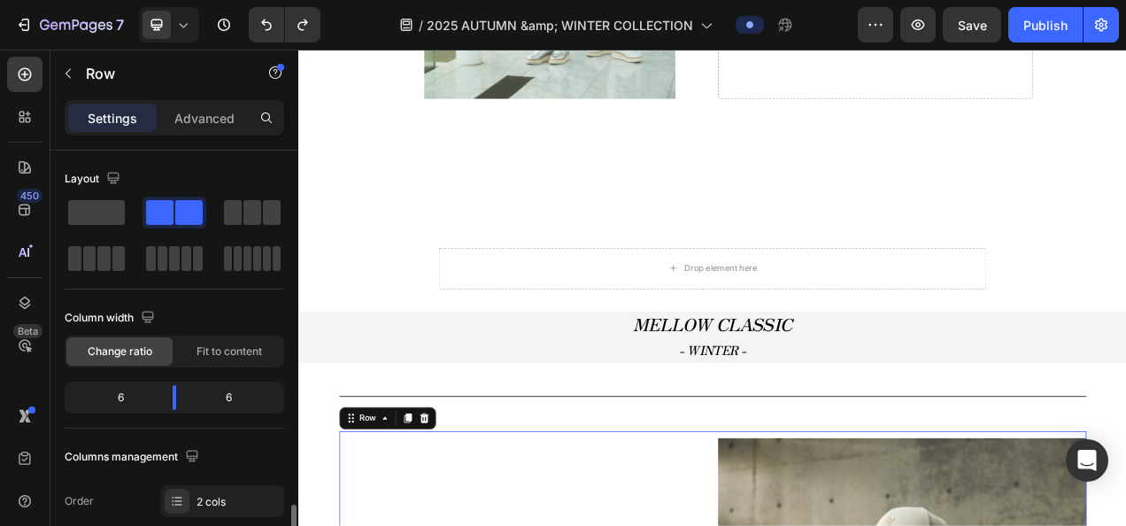
scroll to position [266, 0]
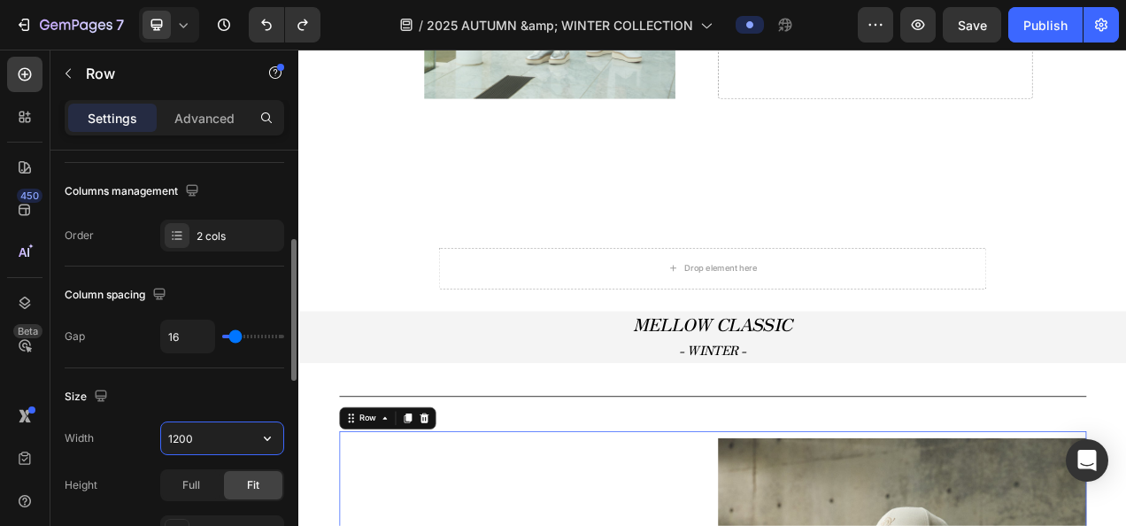
click at [184, 441] on input "1200" at bounding box center [222, 438] width 122 height 32
click at [260, 436] on icon "button" at bounding box center [267, 438] width 18 height 18
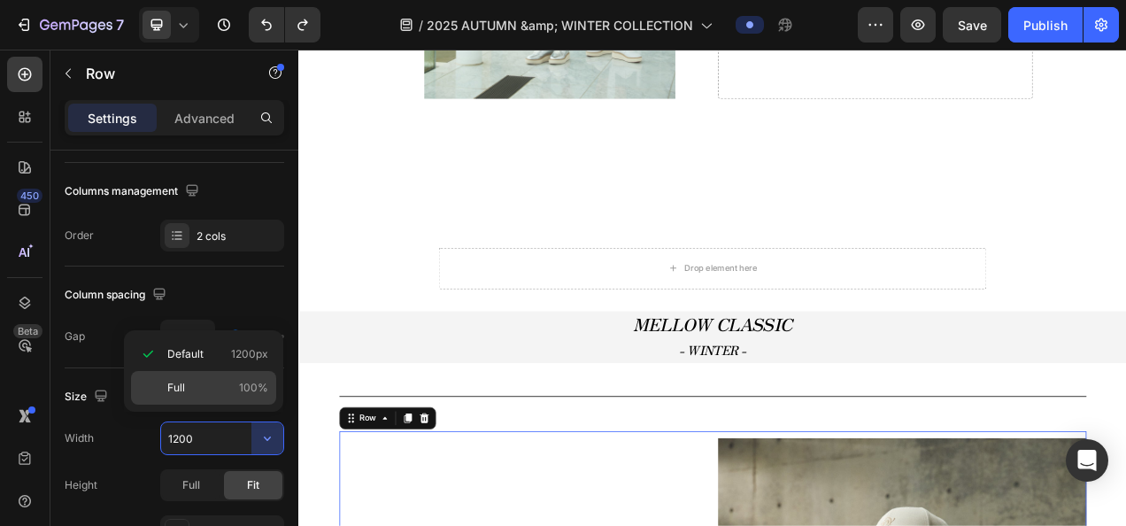
click at [191, 386] on p "Full 100%" at bounding box center [217, 388] width 101 height 16
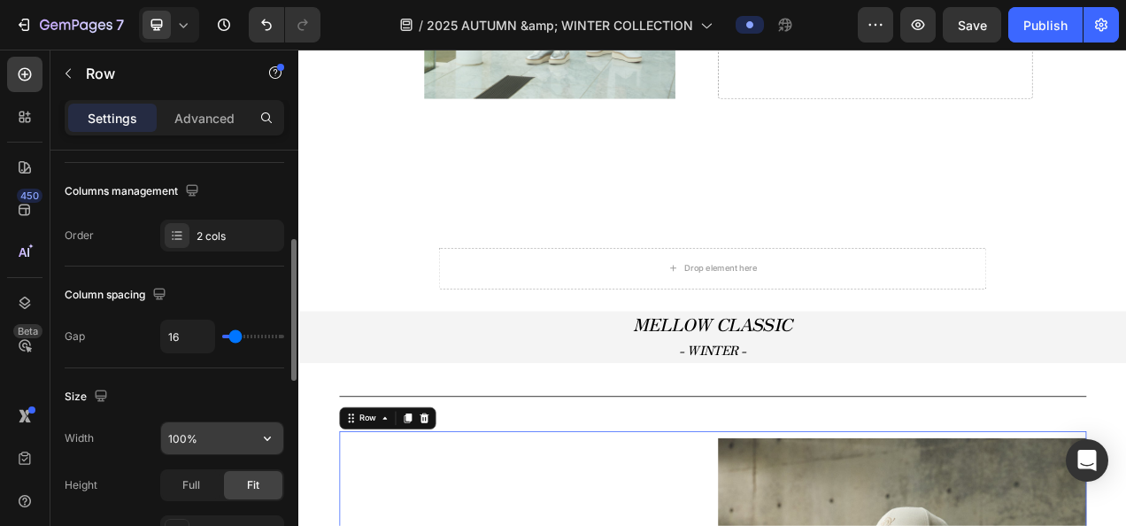
click at [179, 432] on input "100%" at bounding box center [222, 438] width 122 height 32
type input "80%"
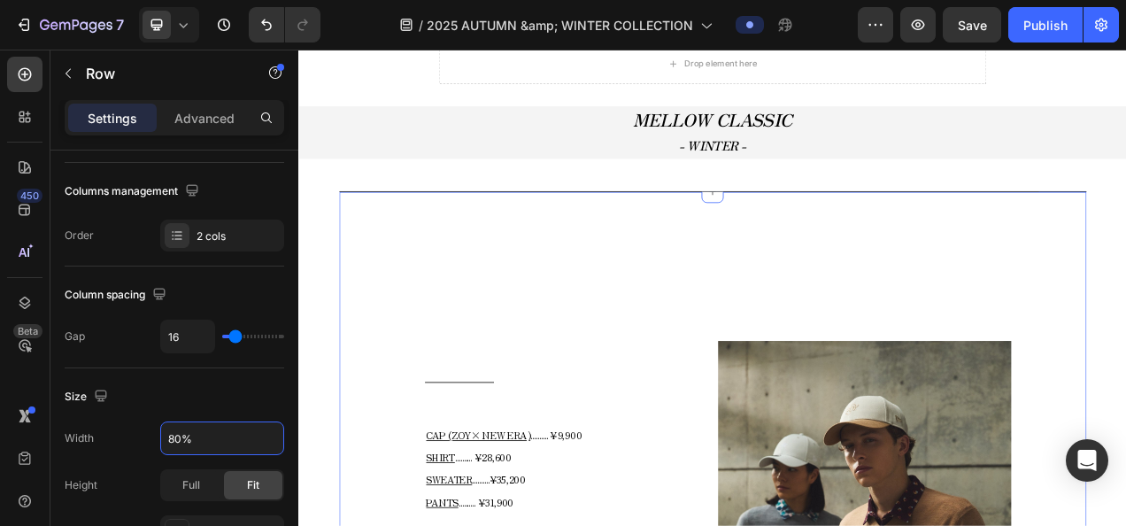
scroll to position [3226, 0]
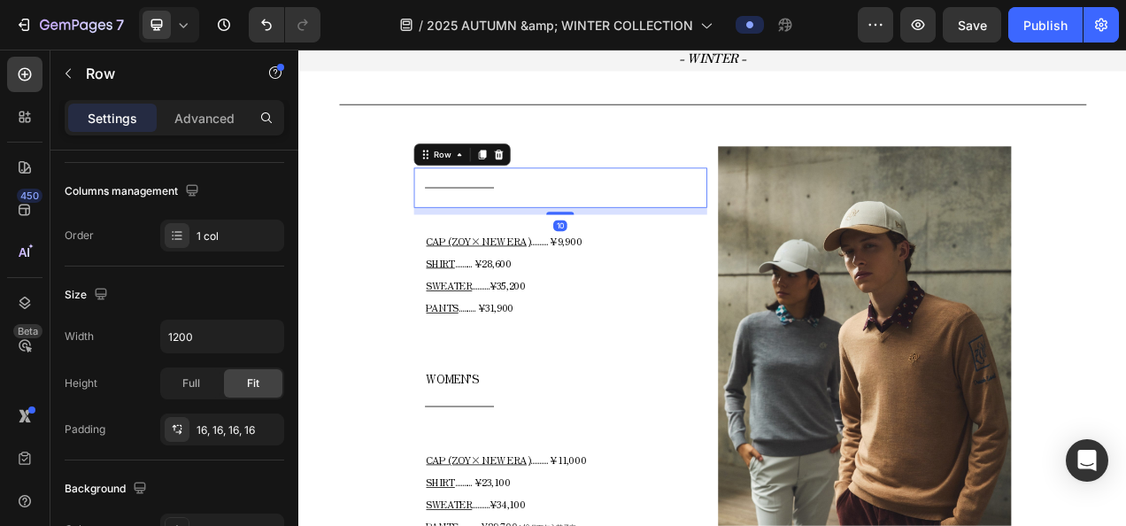
click at [661, 205] on div "Title Line Row 10" at bounding box center [634, 226] width 376 height 51
click at [799, 170] on div "Title Line Row 10 CAP (ZOY× NEW ERA) .......... ¥9,900 SHIRT .......... ¥28,600…" at bounding box center [634, 456] width 376 height 582
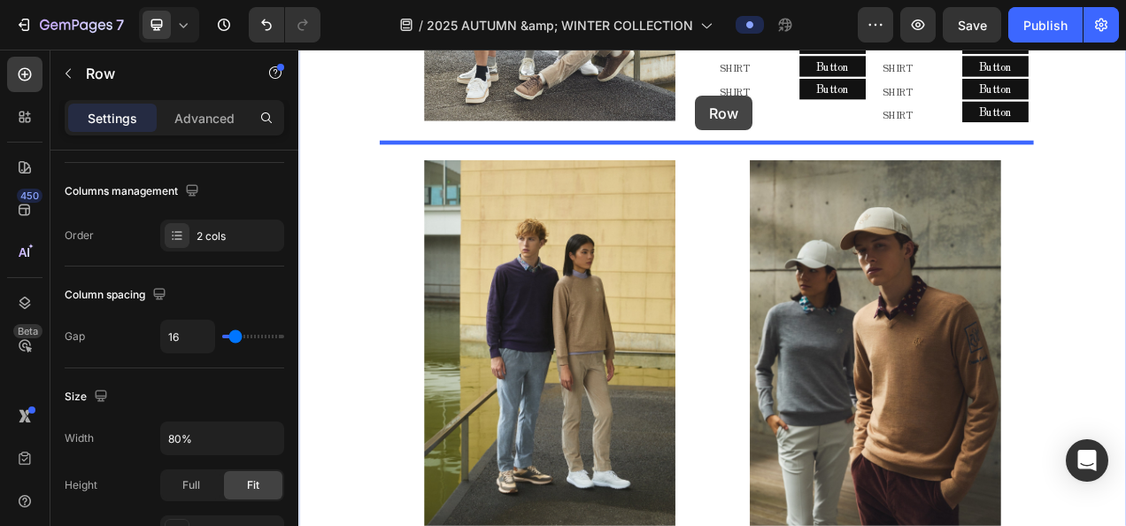
scroll to position [1227, 0]
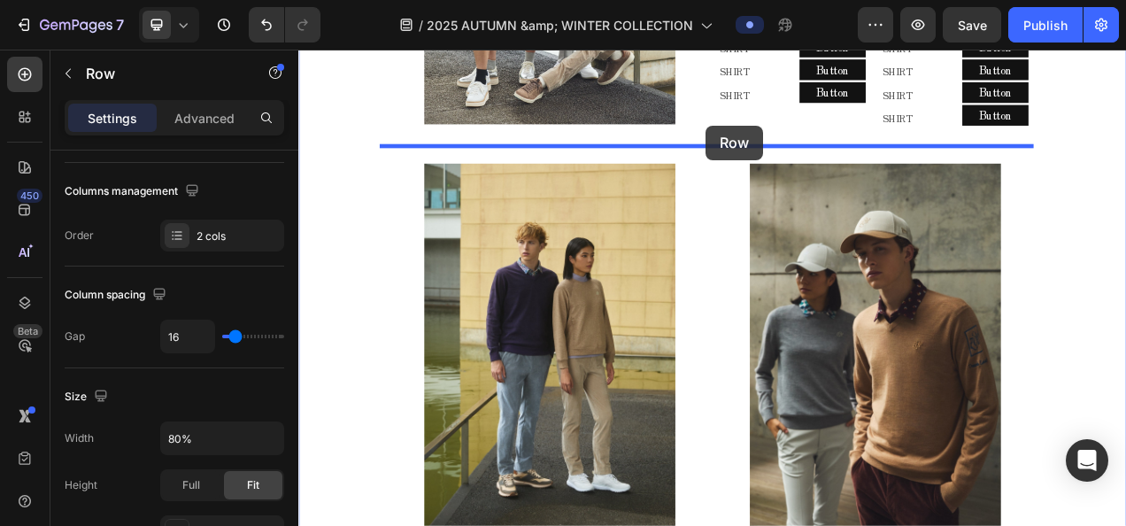
drag, startPoint x: 480, startPoint y: 150, endPoint x: 821, endPoint y: 147, distance: 341.6
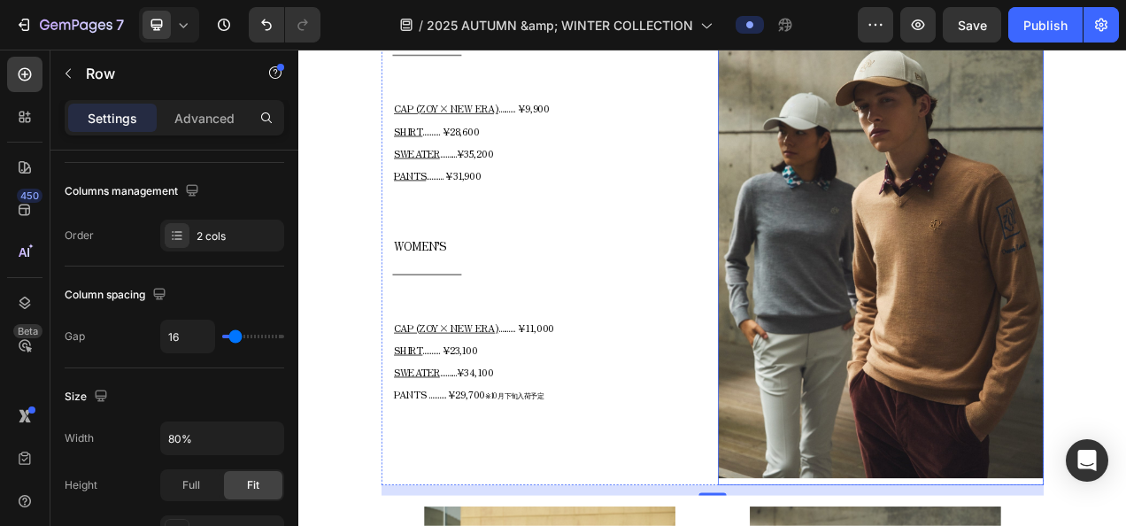
scroll to position [1404, 0]
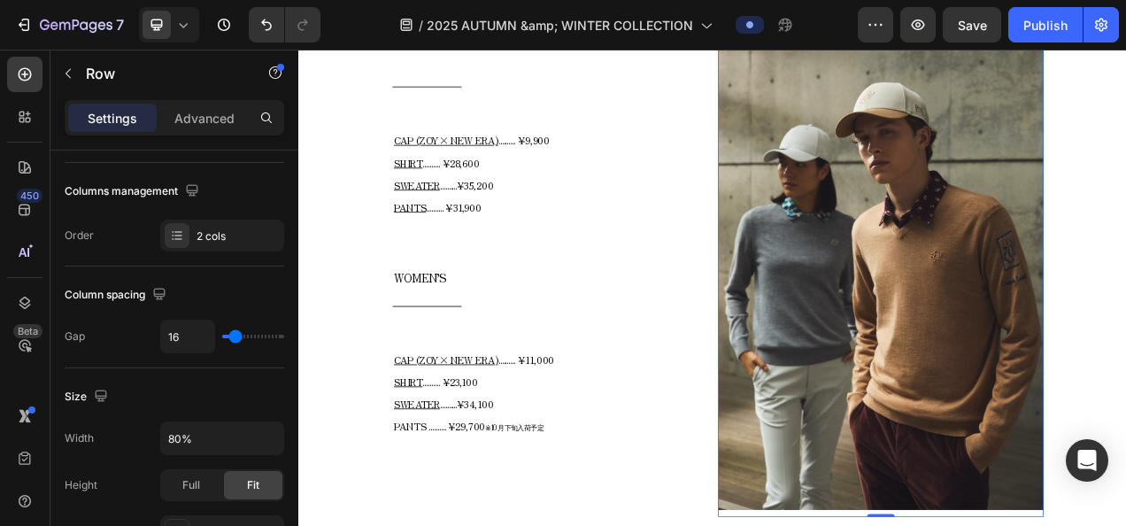
click at [1076, 281] on img at bounding box center [1045, 326] width 418 height 627
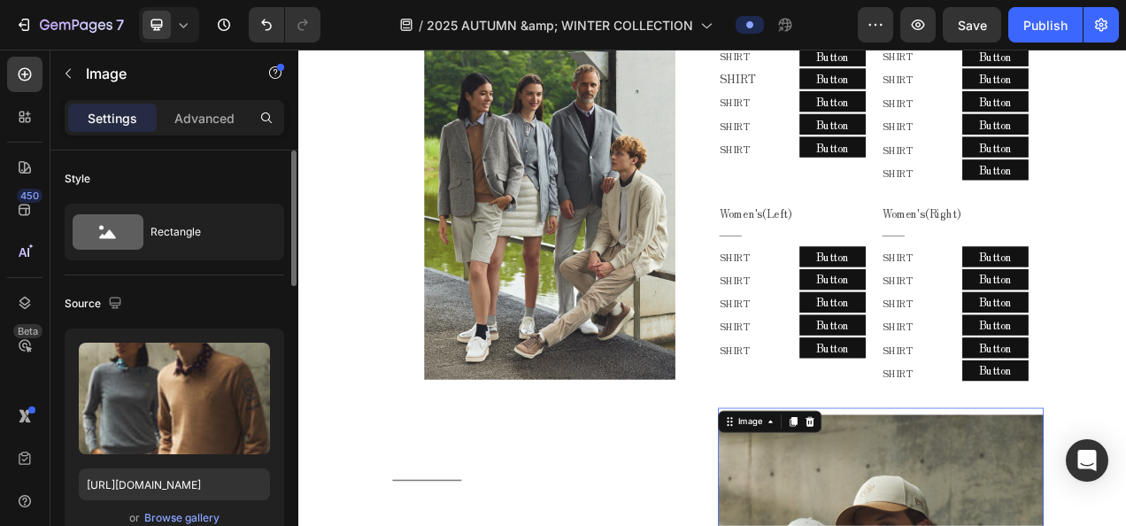
scroll to position [873, 0]
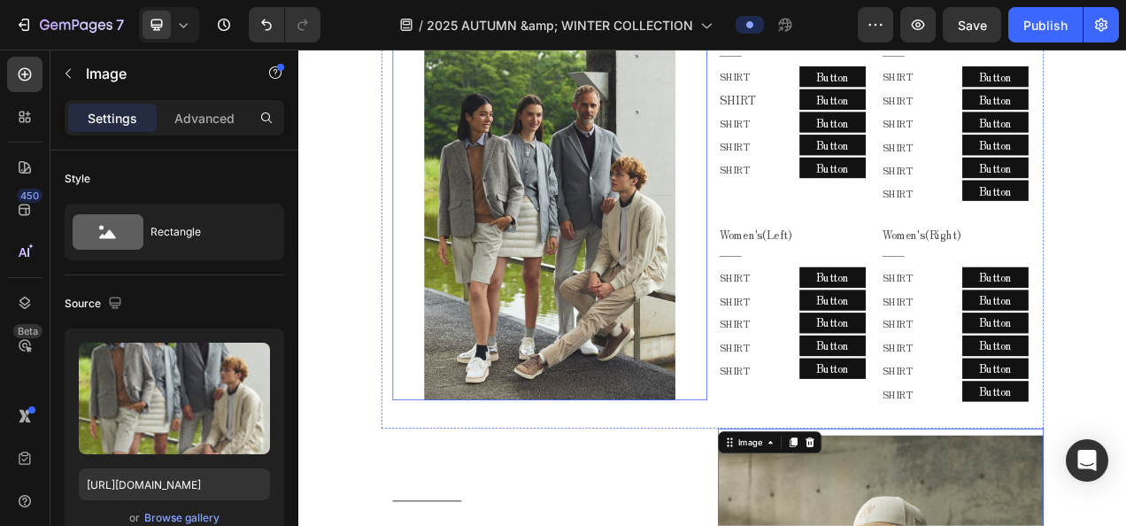
click at [661, 319] on img at bounding box center [620, 257] width 323 height 484
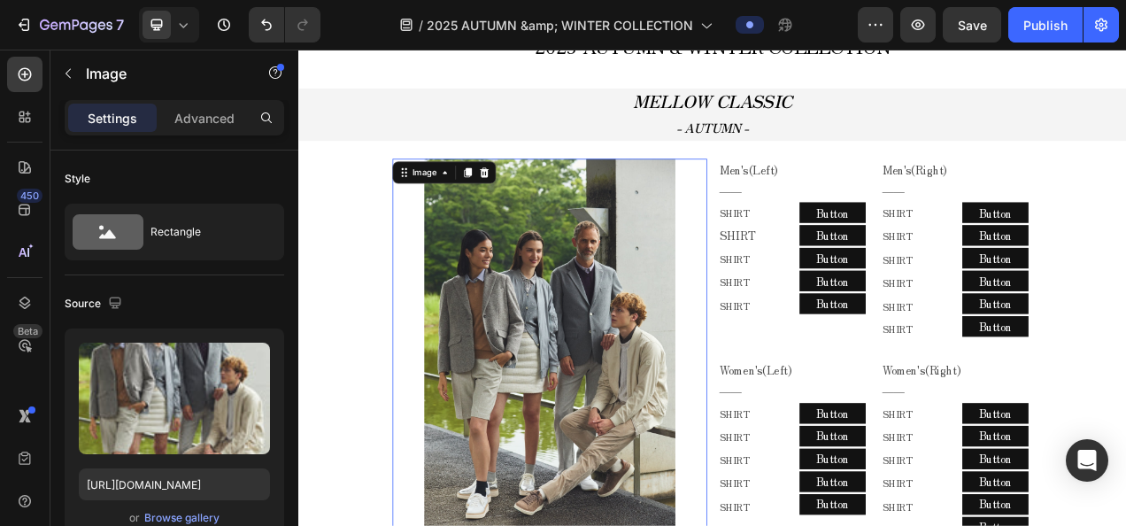
scroll to position [696, 0]
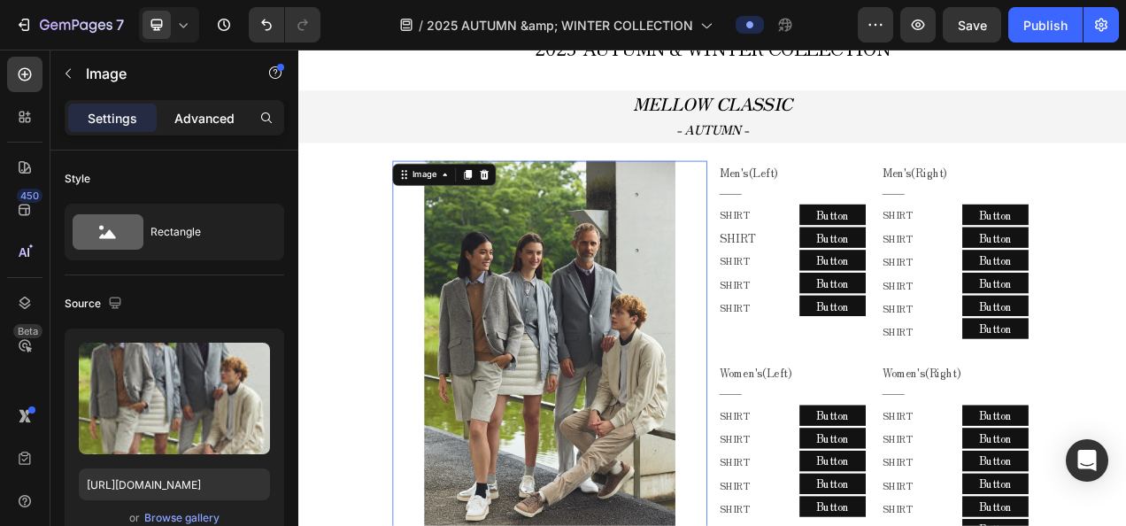
click at [205, 124] on p "Advanced" at bounding box center [204, 118] width 60 height 19
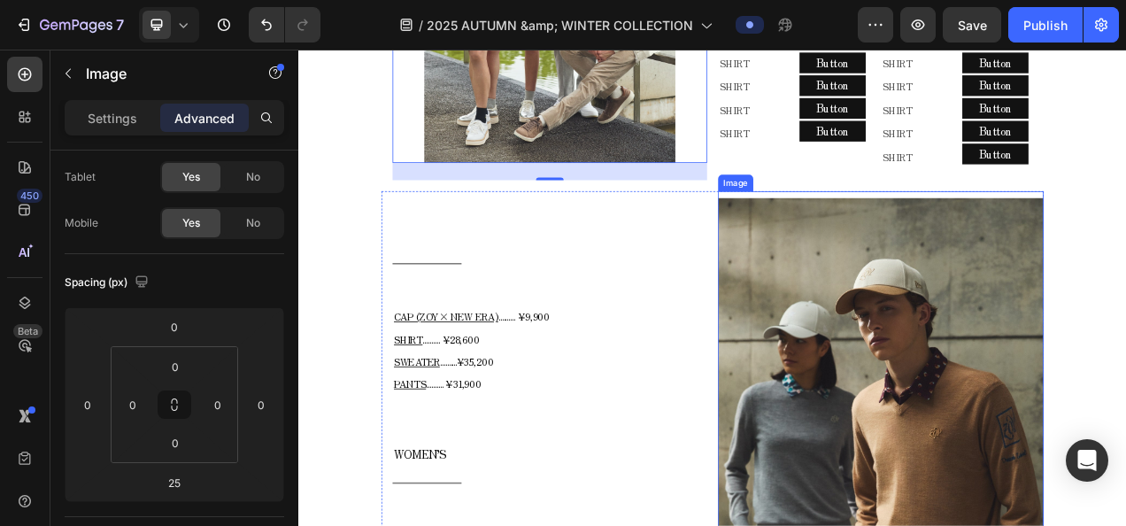
scroll to position [1227, 0]
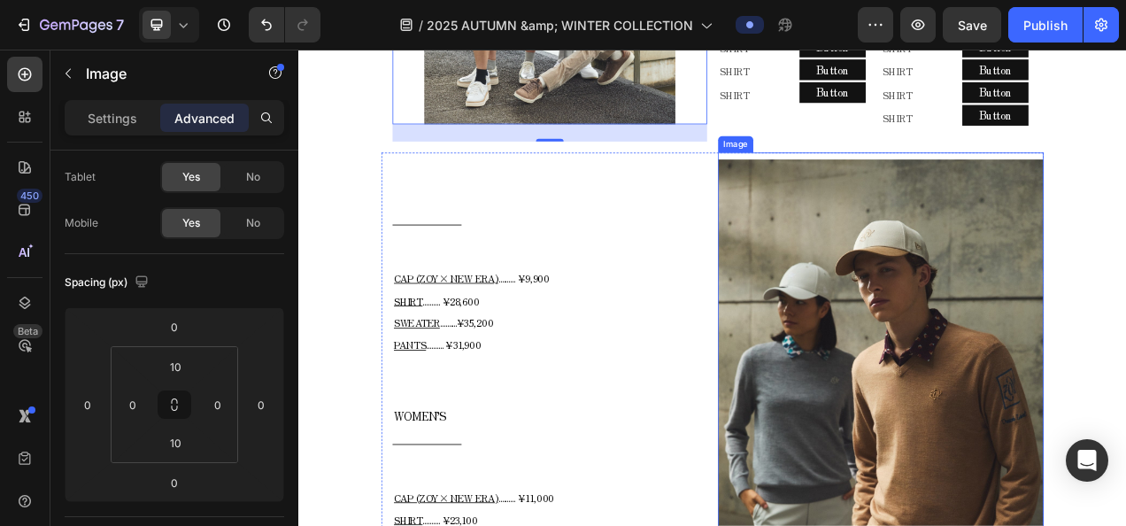
click at [1115, 479] on img at bounding box center [1045, 503] width 418 height 627
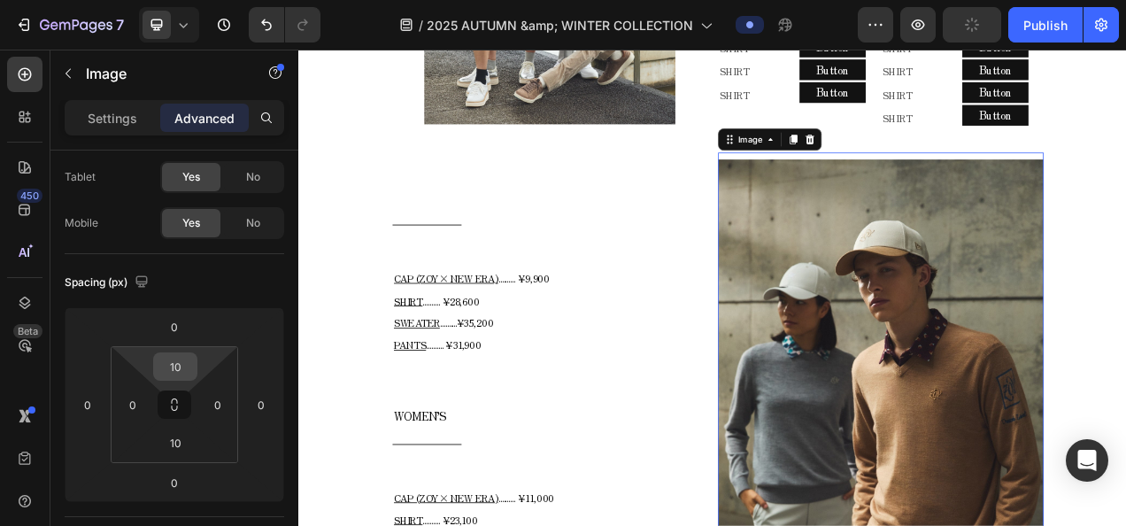
click at [160, 360] on input "10" at bounding box center [175, 366] width 35 height 27
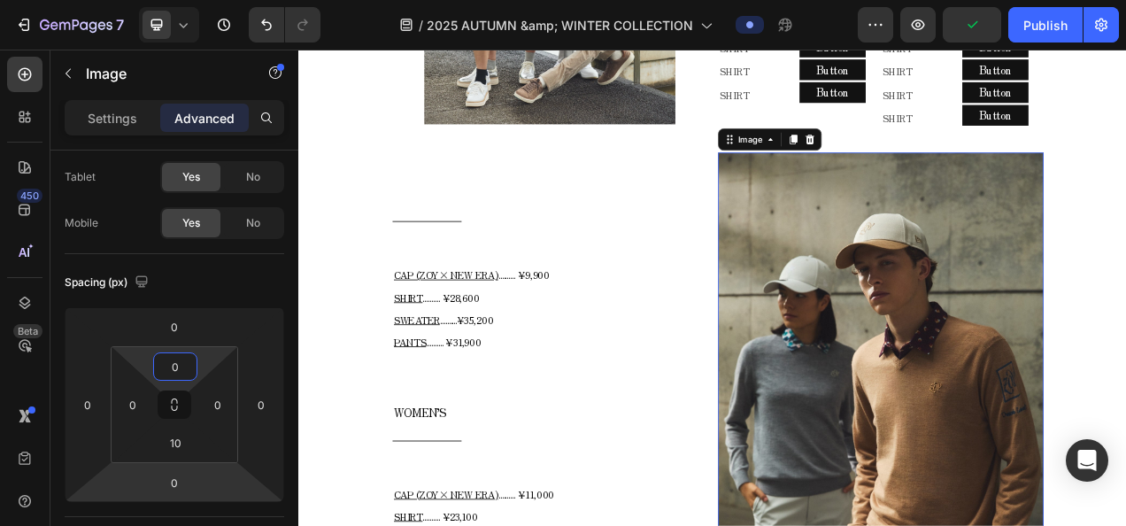
type input "0"
drag, startPoint x: 135, startPoint y: 462, endPoint x: 140, endPoint y: 453, distance: 10.3
click at [135, 0] on html "7 Version history / 2025 AUTUMN &amp; WINTER COLLECTION Preview Publish 450 Bet…" at bounding box center [563, 0] width 1126 height 0
click at [158, 444] on input "10" at bounding box center [175, 442] width 35 height 27
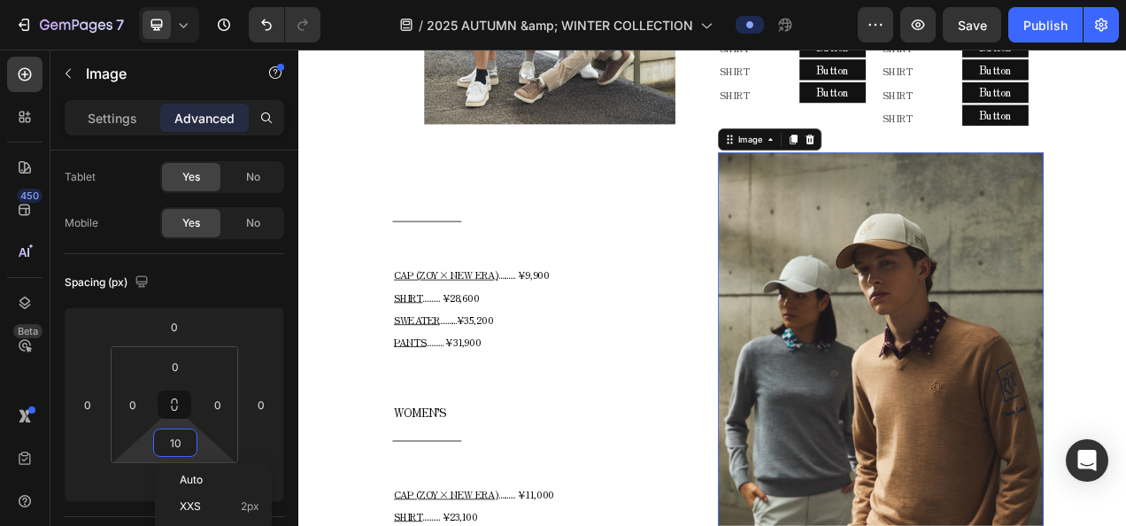
type input "0"
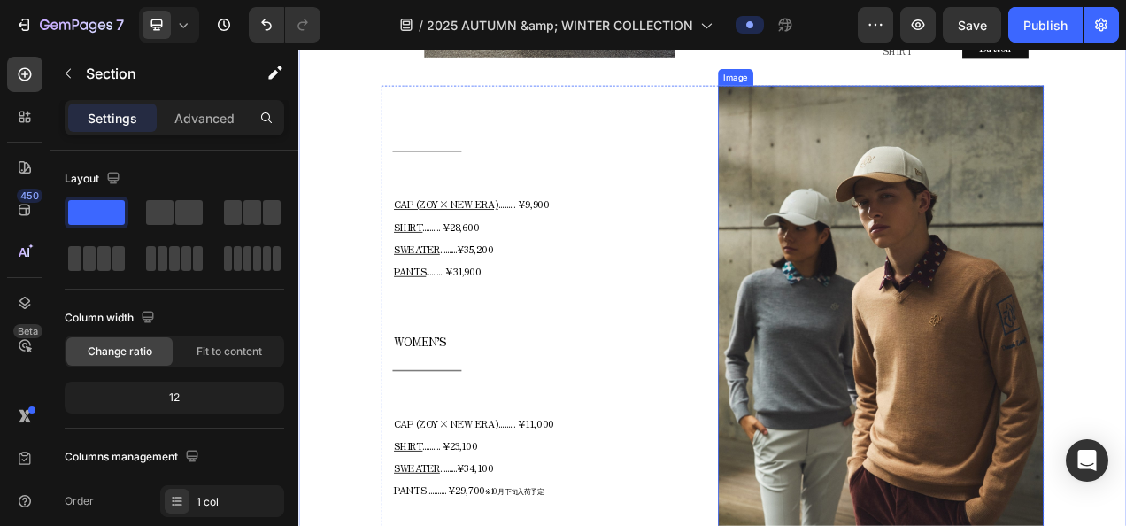
scroll to position [1315, 0]
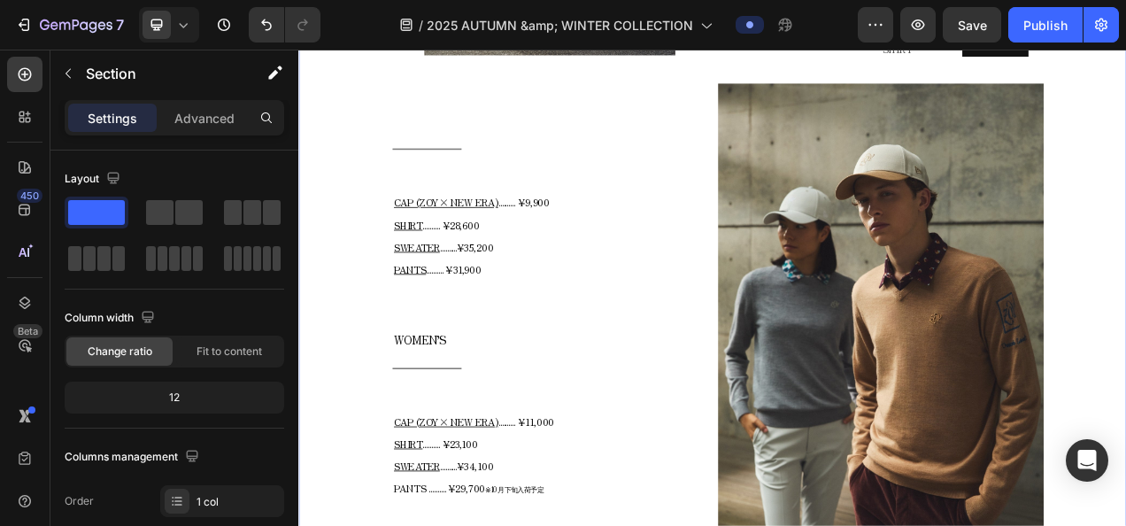
click at [182, 26] on icon at bounding box center [184, 25] width 8 height 4
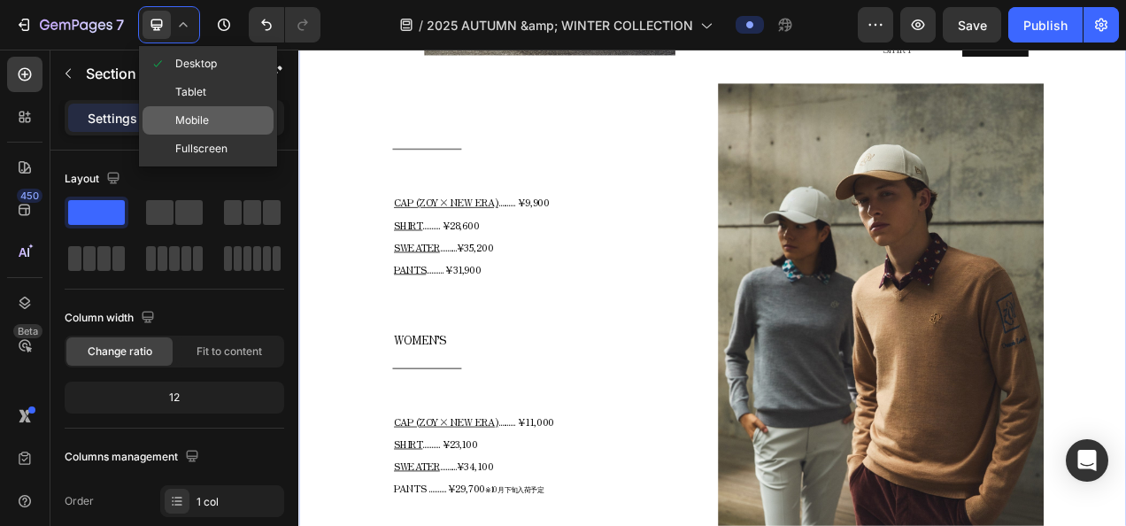
click at [161, 118] on span at bounding box center [157, 120] width 14 height 14
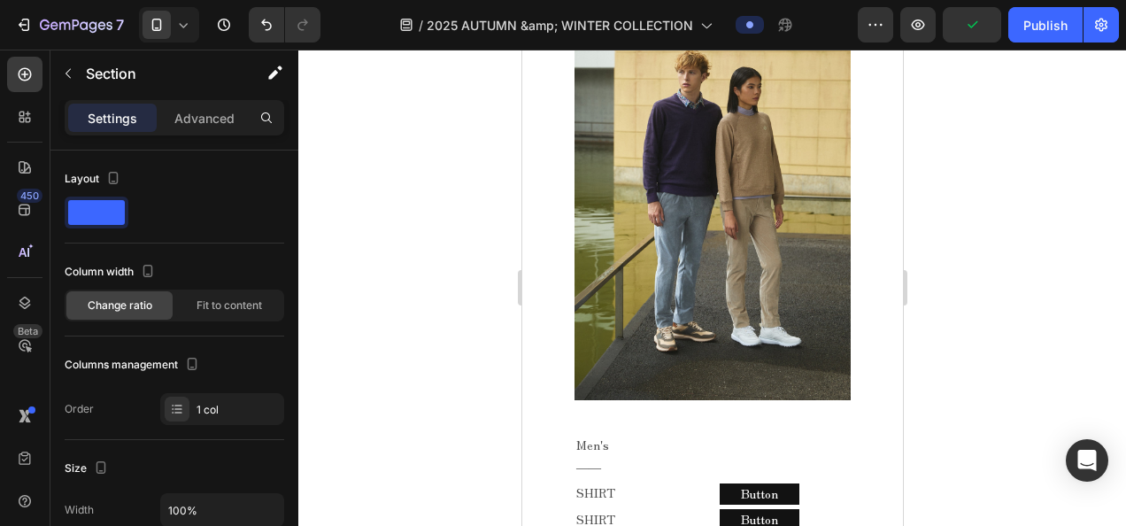
scroll to position [3071, 0]
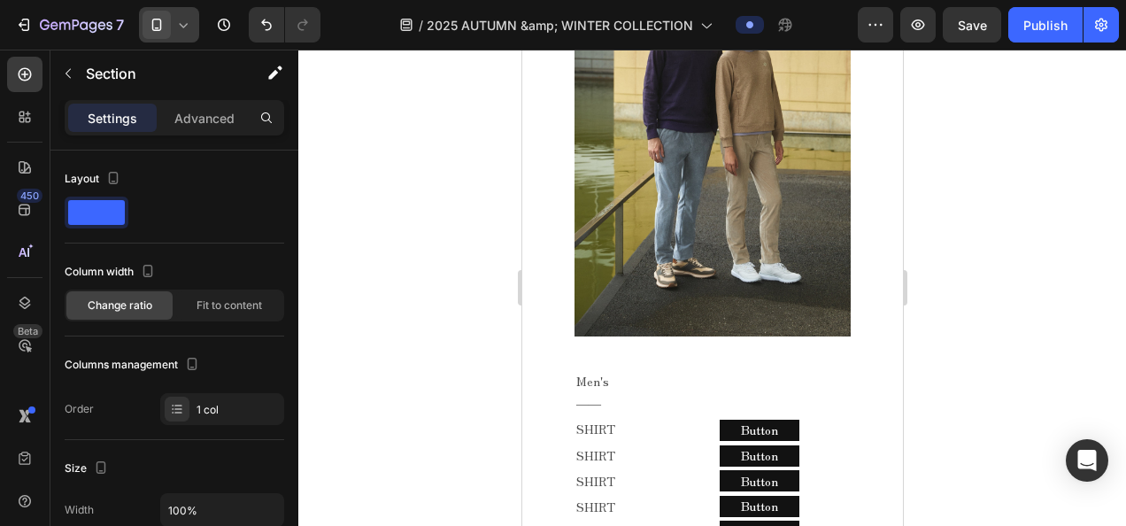
click at [168, 19] on span at bounding box center [156, 25] width 28 height 28
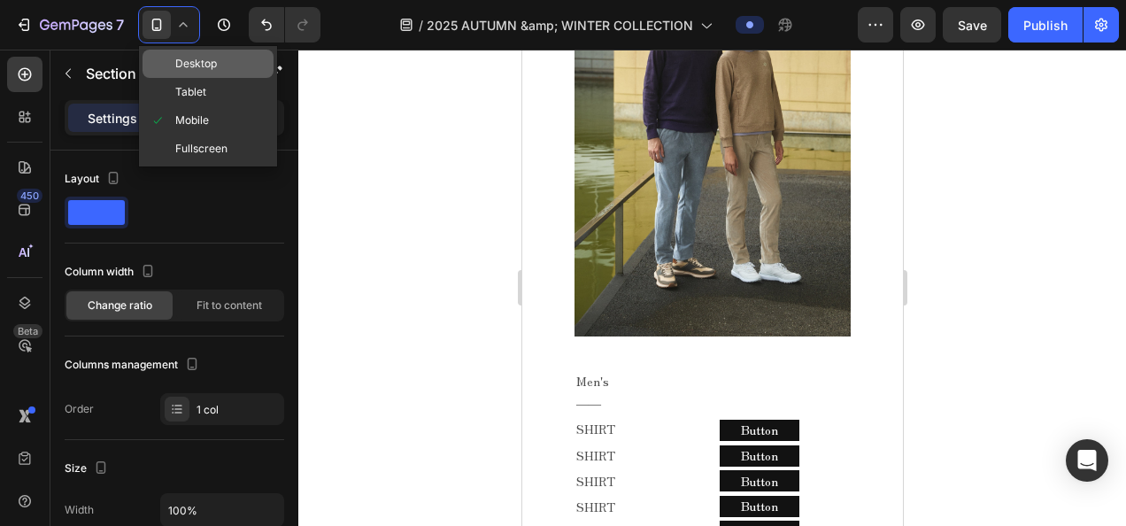
click at [189, 62] on span "Desktop" at bounding box center [196, 64] width 42 height 18
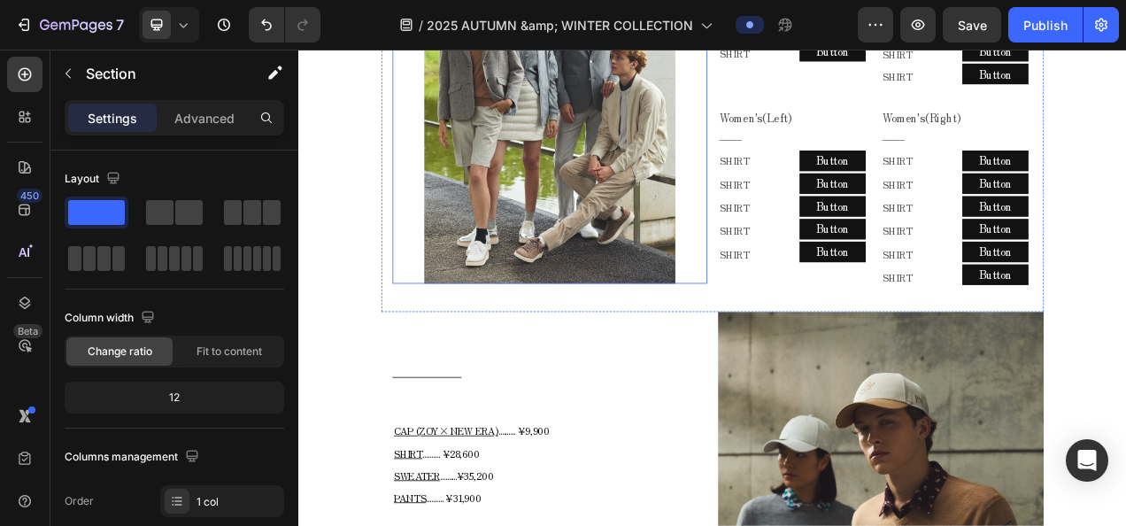
scroll to position [1212, 0]
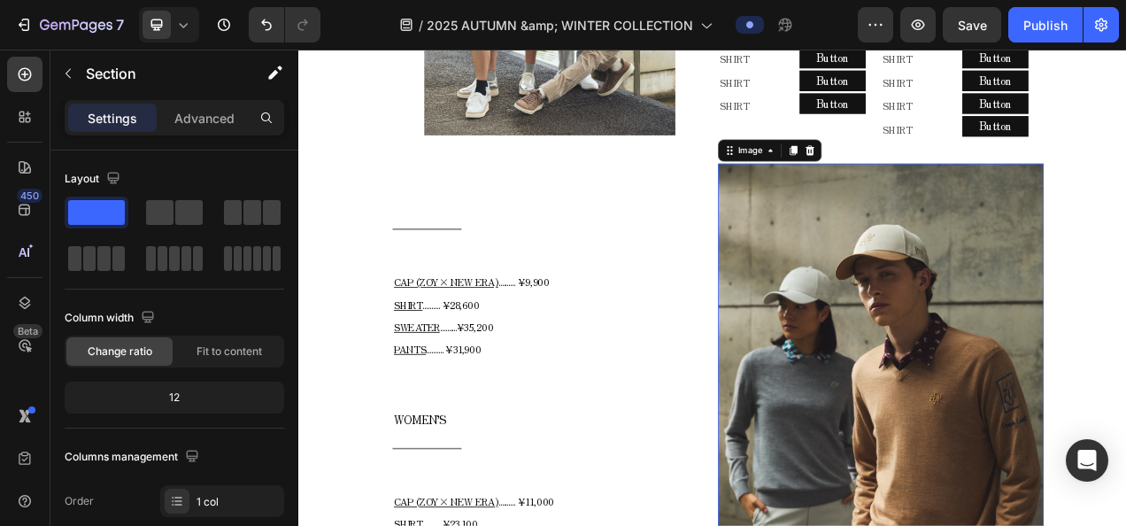
click at [984, 358] on img at bounding box center [1045, 509] width 418 height 627
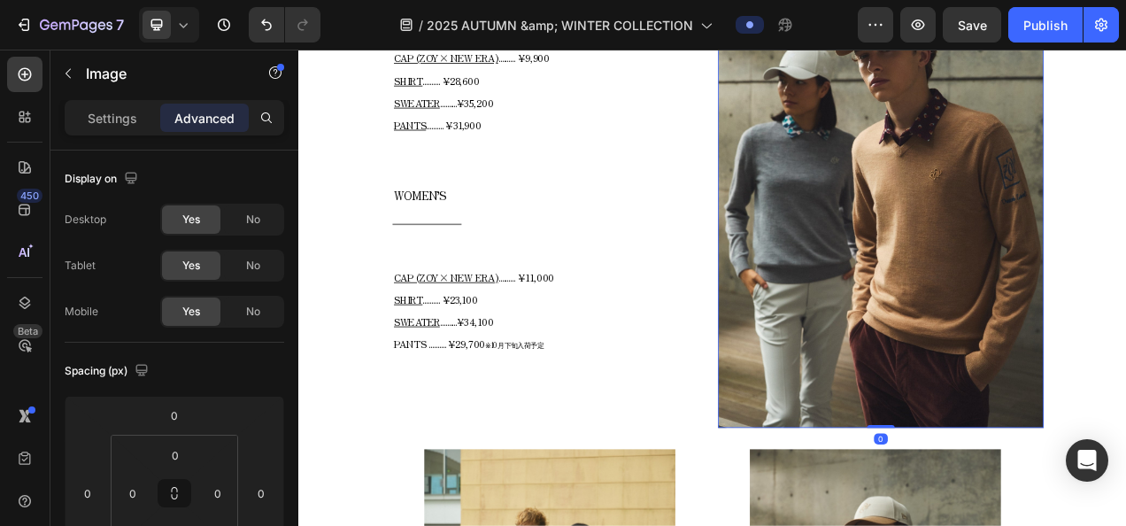
scroll to position [1566, 0]
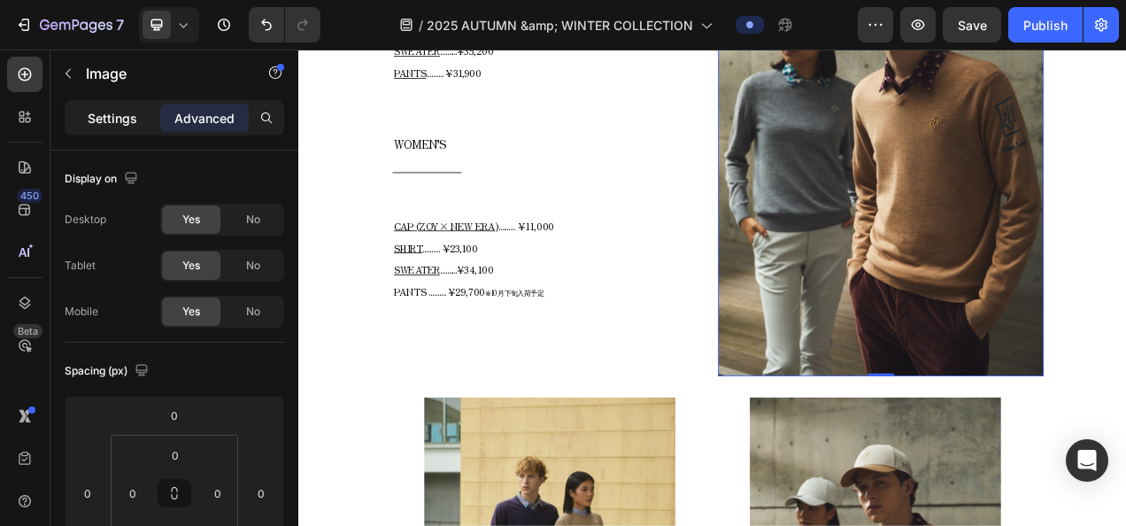
click at [125, 130] on div "Settings" at bounding box center [112, 118] width 89 height 28
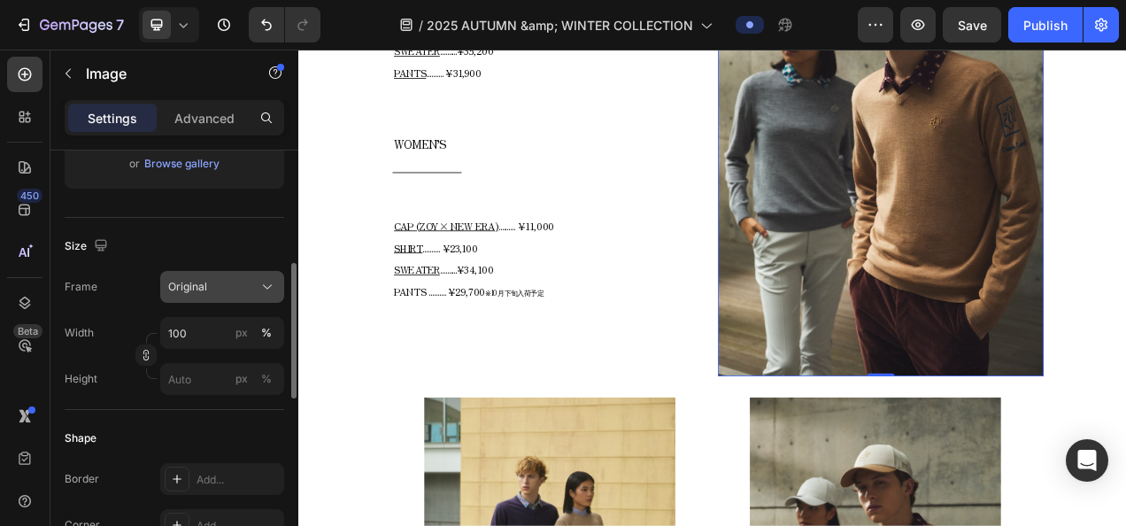
scroll to position [443, 0]
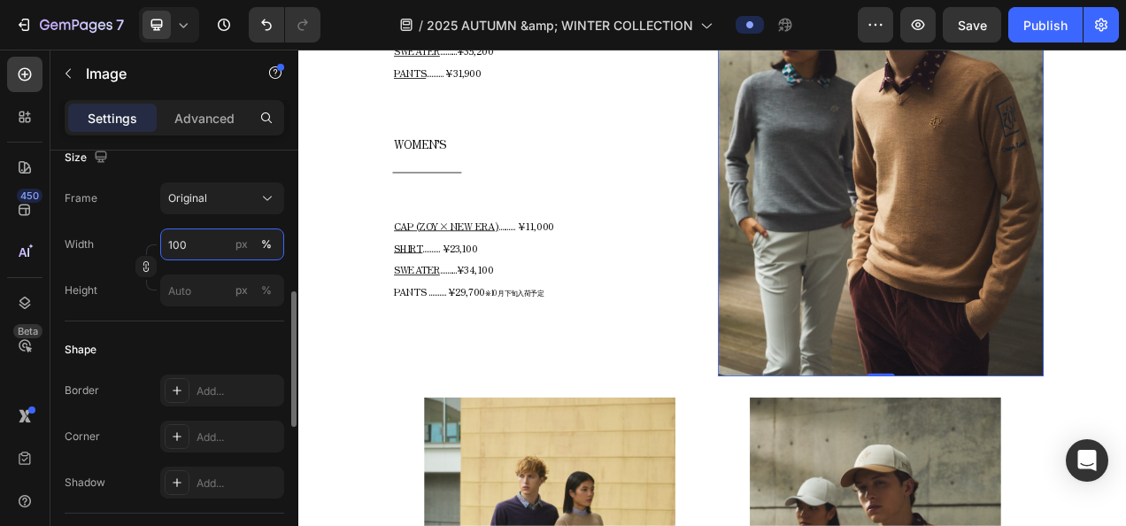
click at [181, 241] on input "100" at bounding box center [222, 244] width 124 height 32
type input "80"
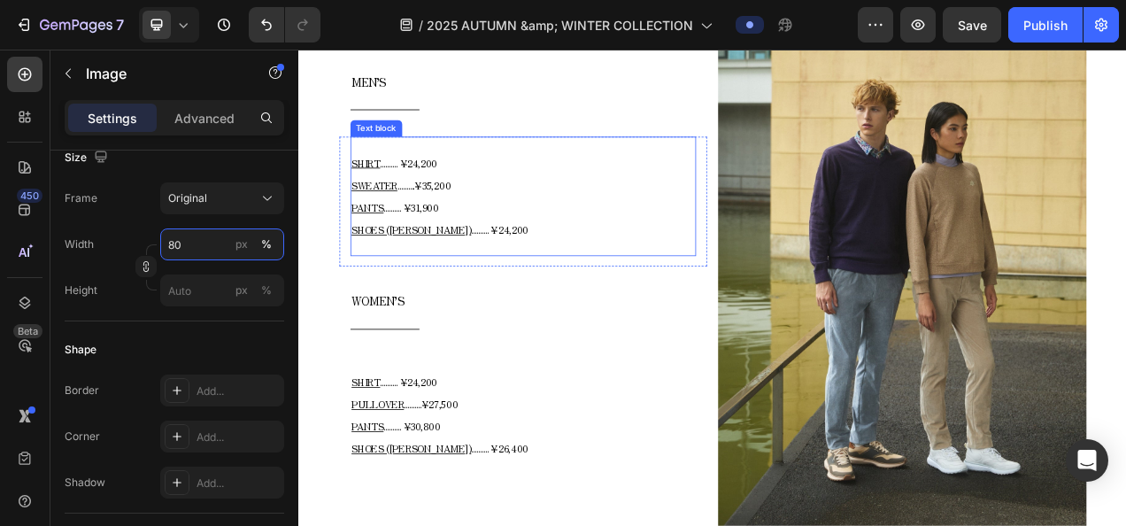
scroll to position [4331, 0]
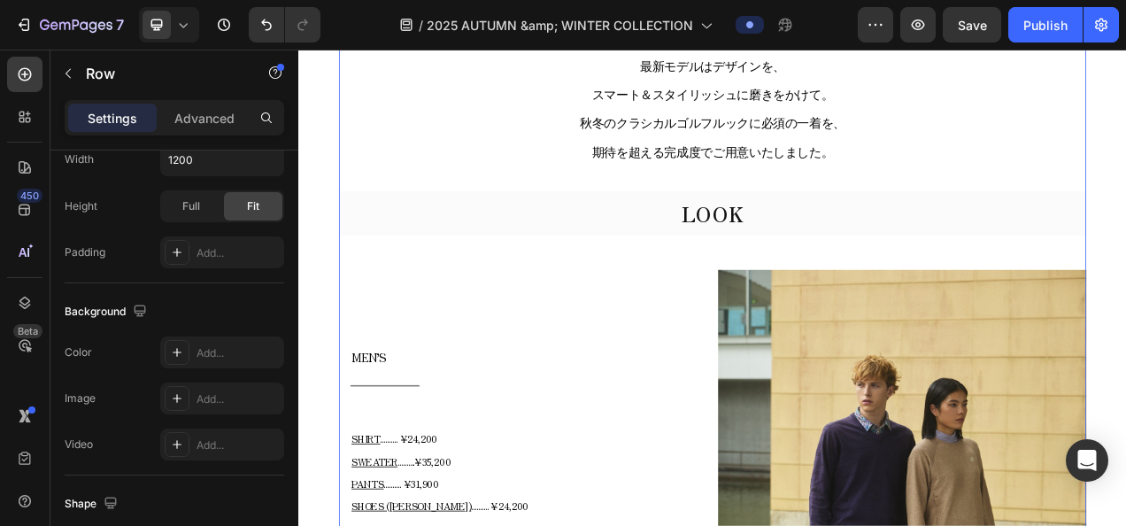
scroll to position [0, 0]
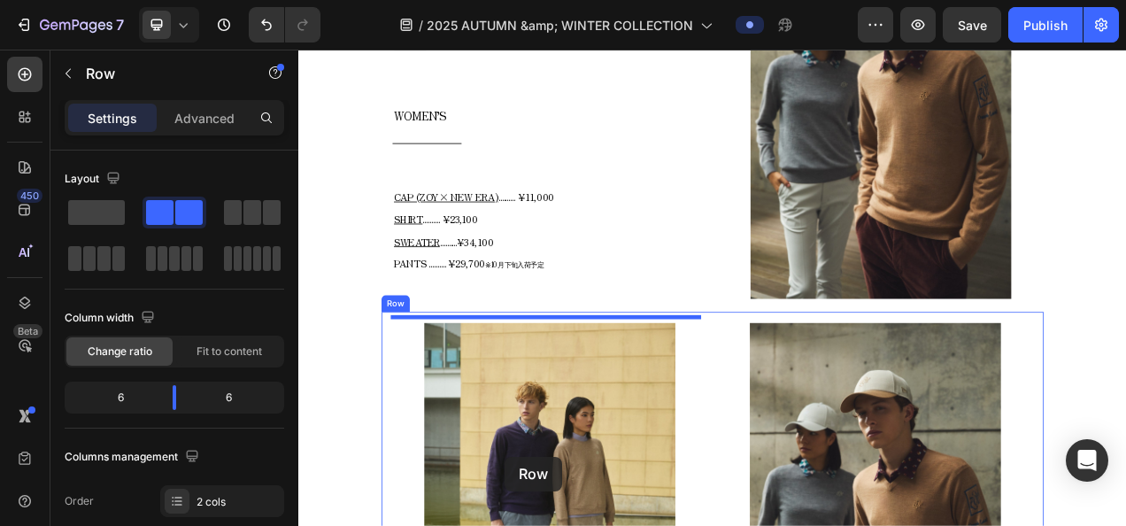
scroll to position [1698, 0]
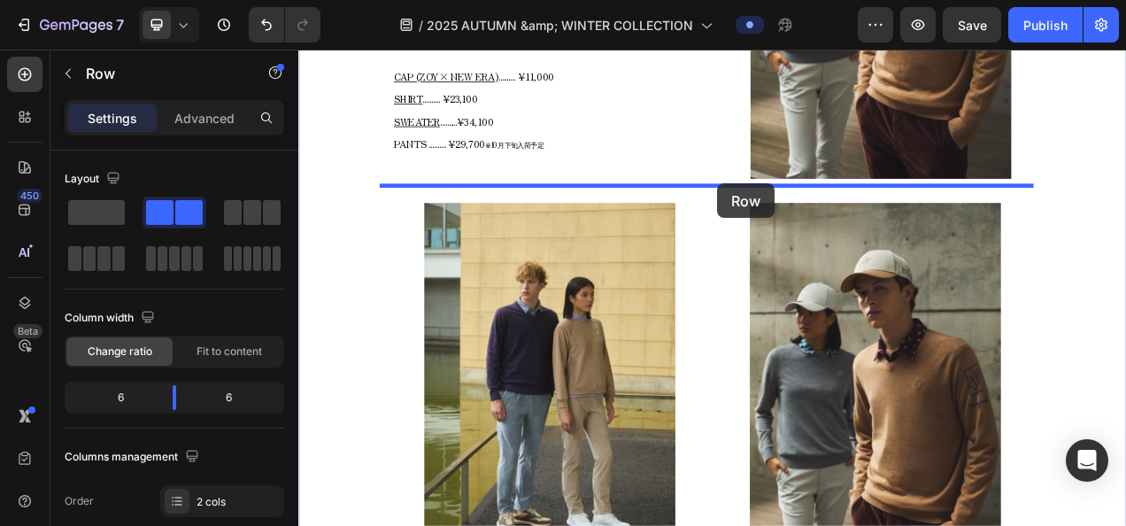
drag, startPoint x: 360, startPoint y: 298, endPoint x: 835, endPoint y: 221, distance: 481.5
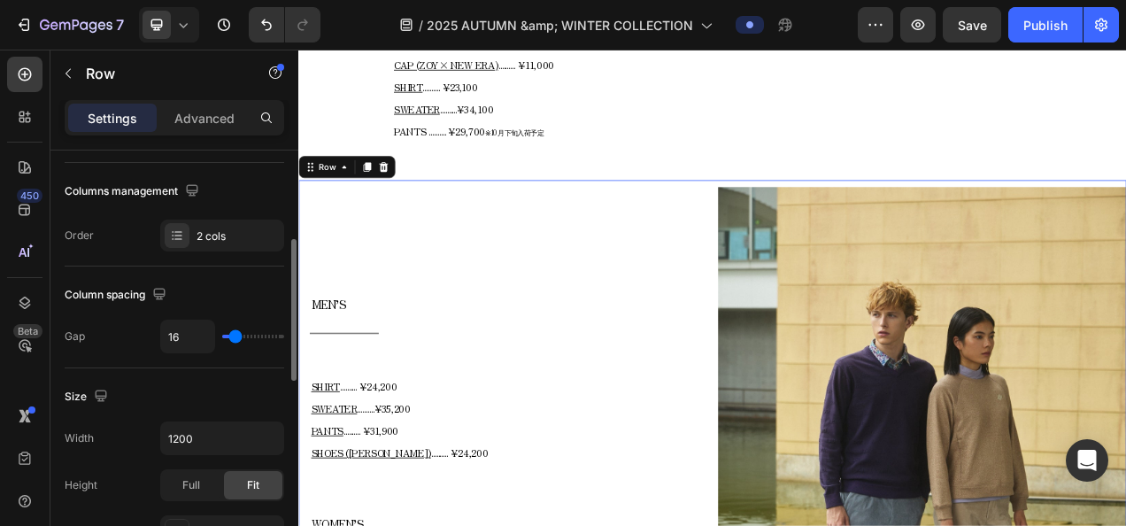
scroll to position [354, 0]
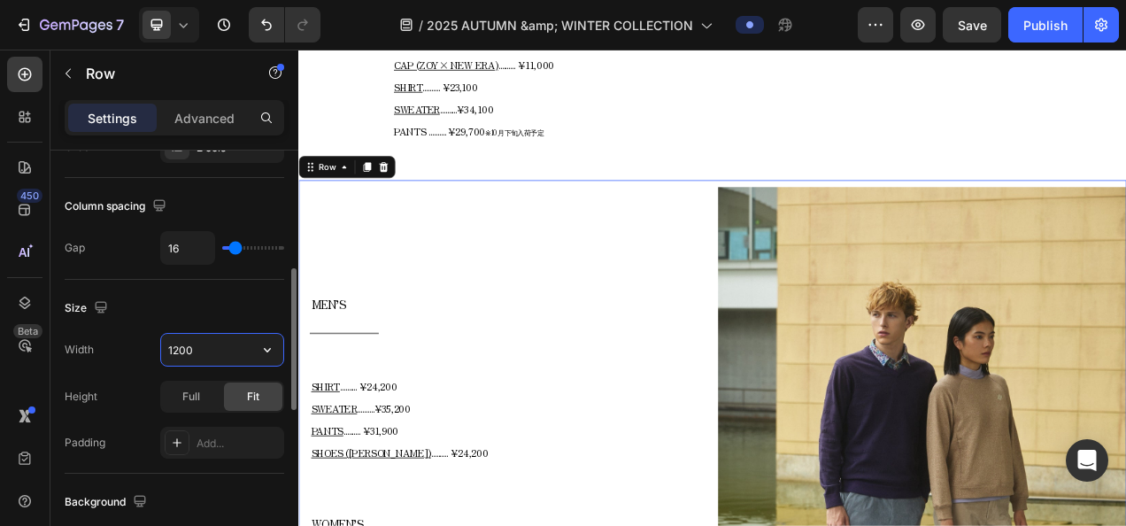
click at [196, 357] on input "1200" at bounding box center [222, 350] width 122 height 32
click at [267, 351] on icon "button" at bounding box center [267, 350] width 18 height 18
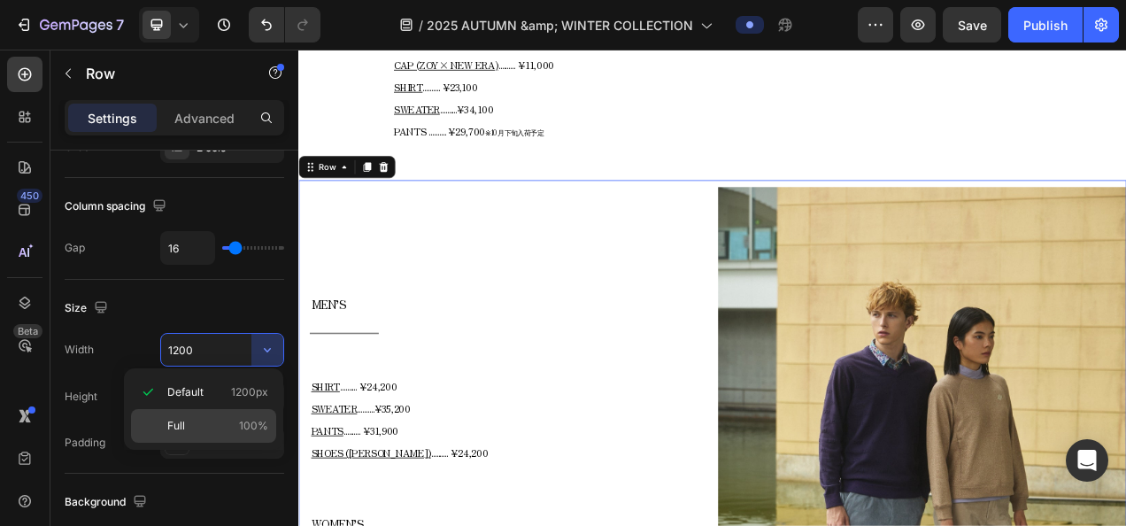
click at [218, 420] on p "Full 100%" at bounding box center [217, 426] width 101 height 16
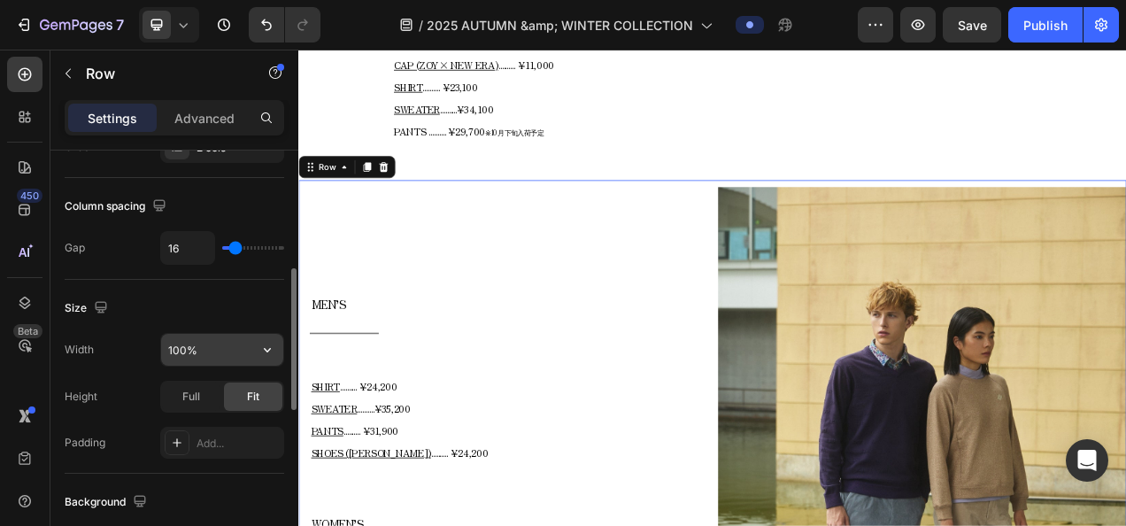
click at [187, 342] on input "100%" at bounding box center [222, 350] width 122 height 32
type input "80%"
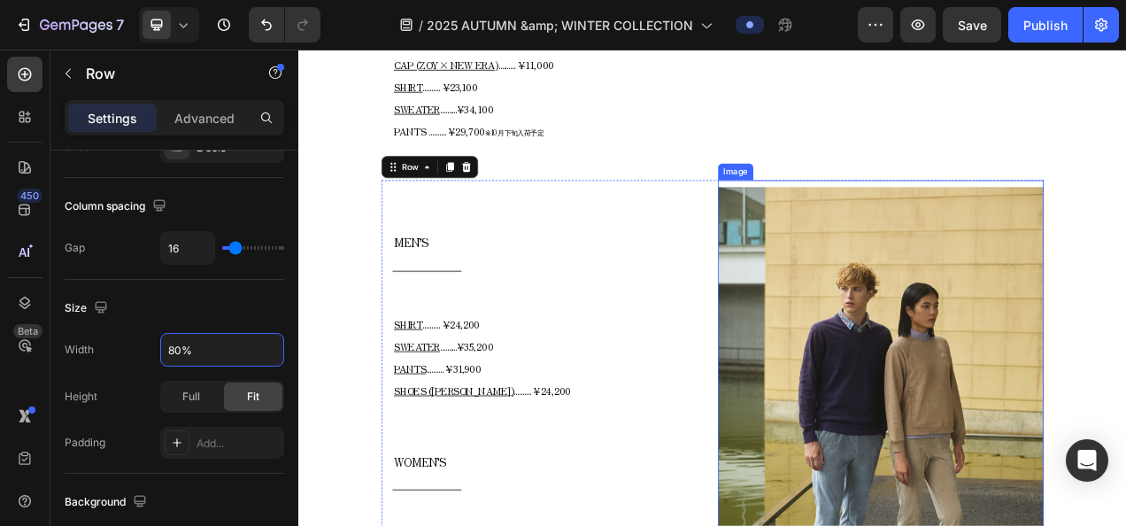
scroll to position [1964, 0]
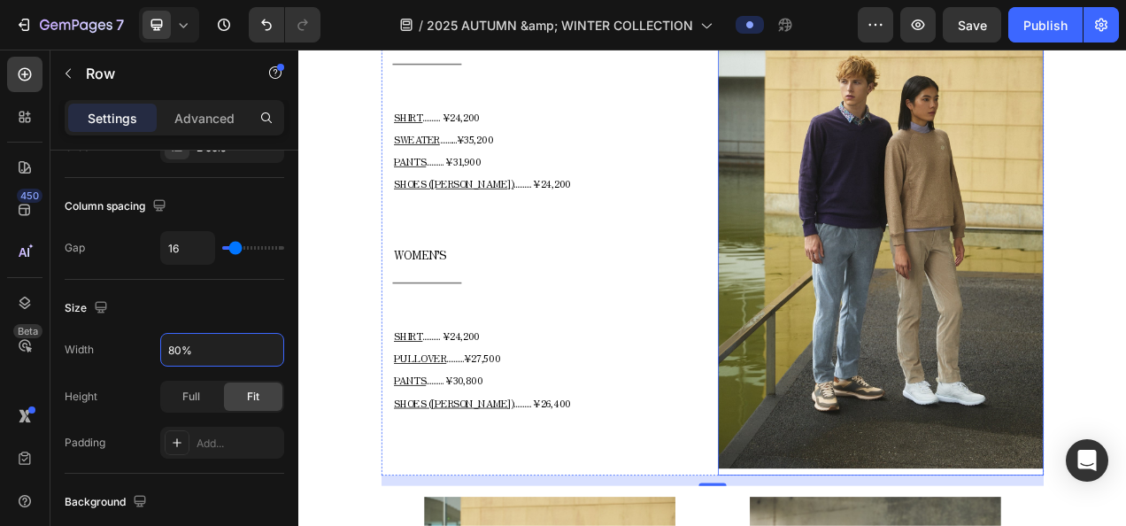
click at [1116, 292] on img at bounding box center [1045, 273] width 418 height 627
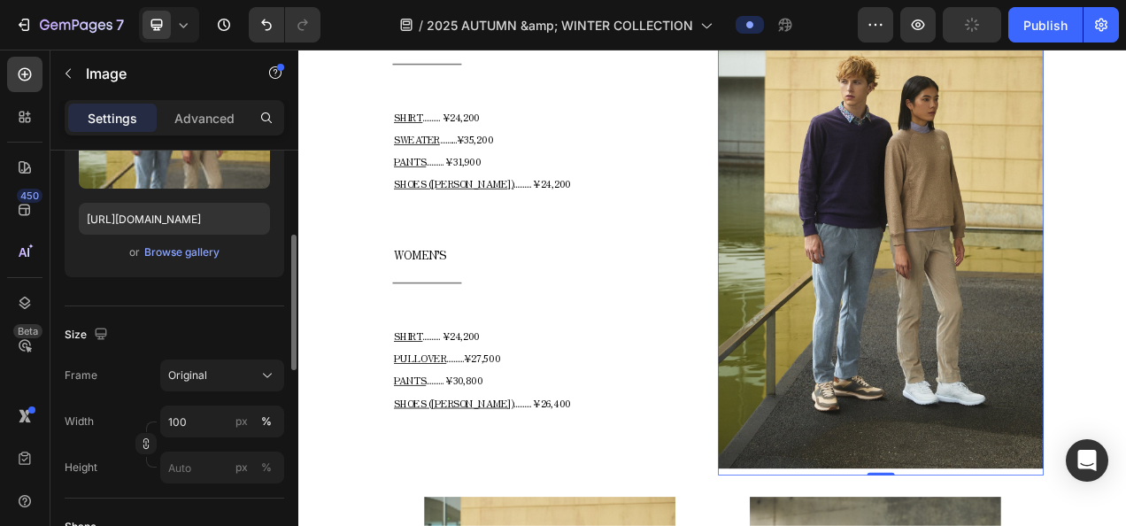
scroll to position [443, 0]
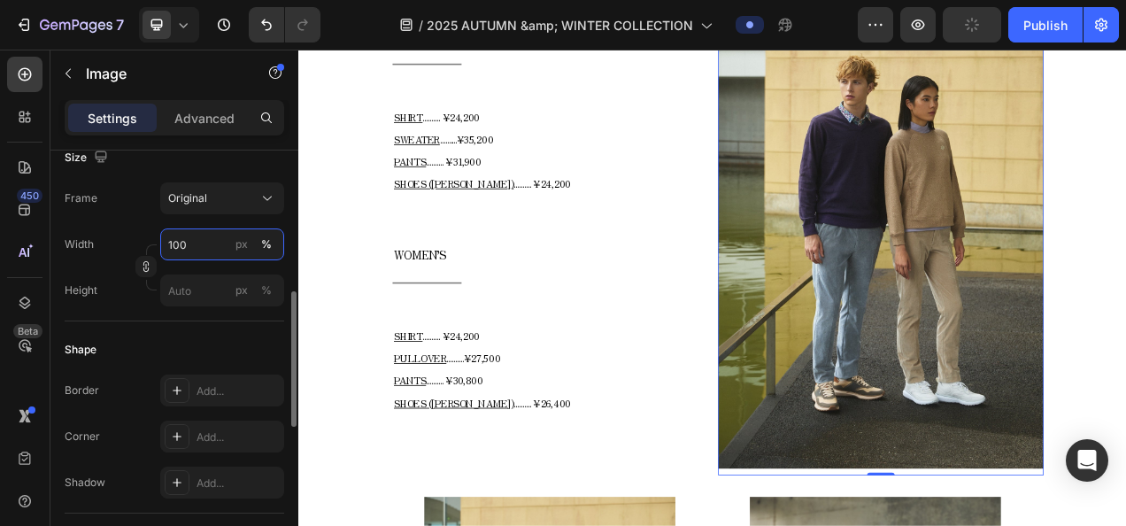
click at [196, 242] on input "100" at bounding box center [222, 244] width 124 height 32
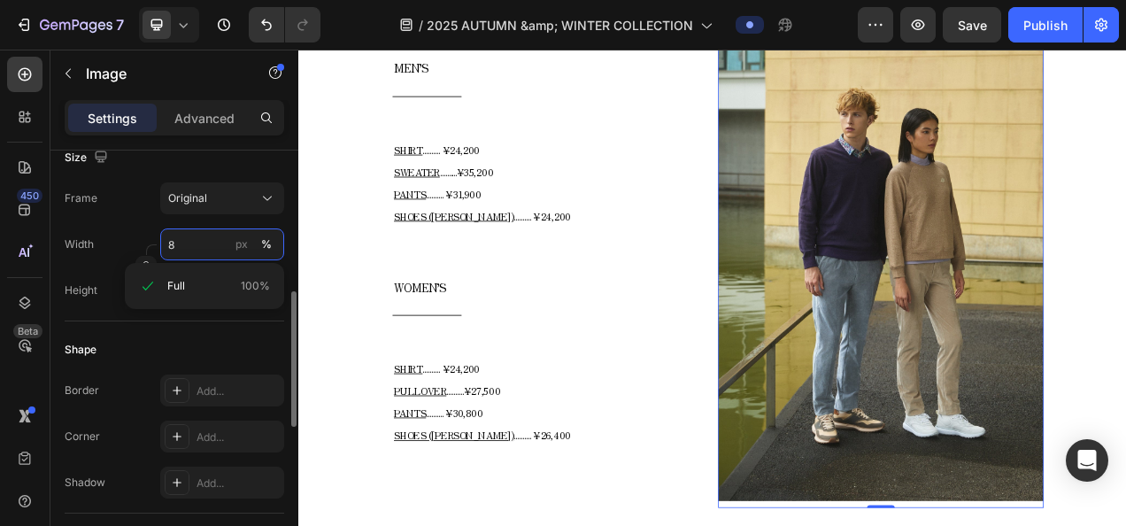
type input "80"
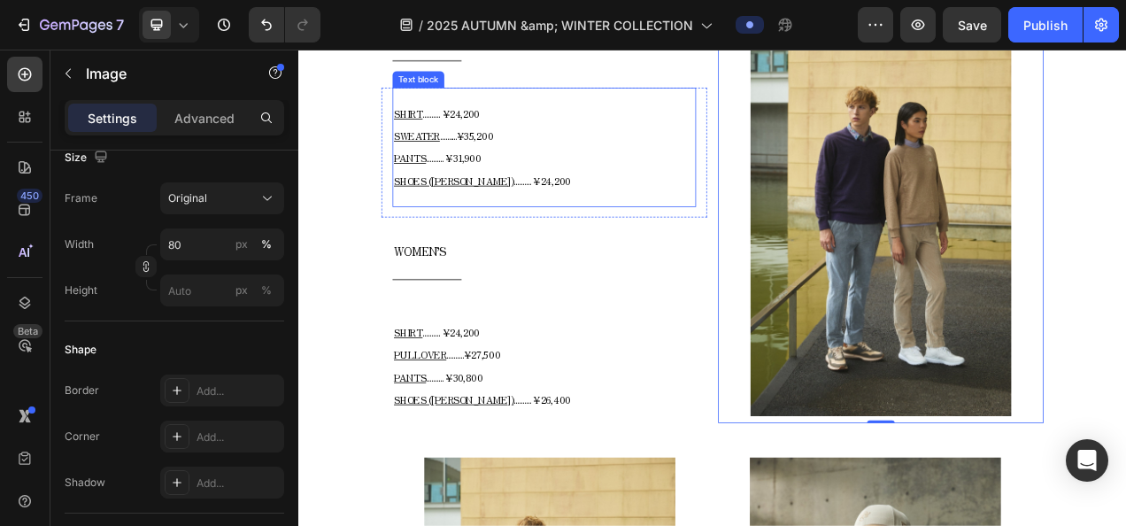
click at [797, 245] on div "SHIRT .......... ¥24,200 SWEATER ..........¥35,200 PANTS .......... ¥31,900 SHO…" at bounding box center [613, 174] width 389 height 153
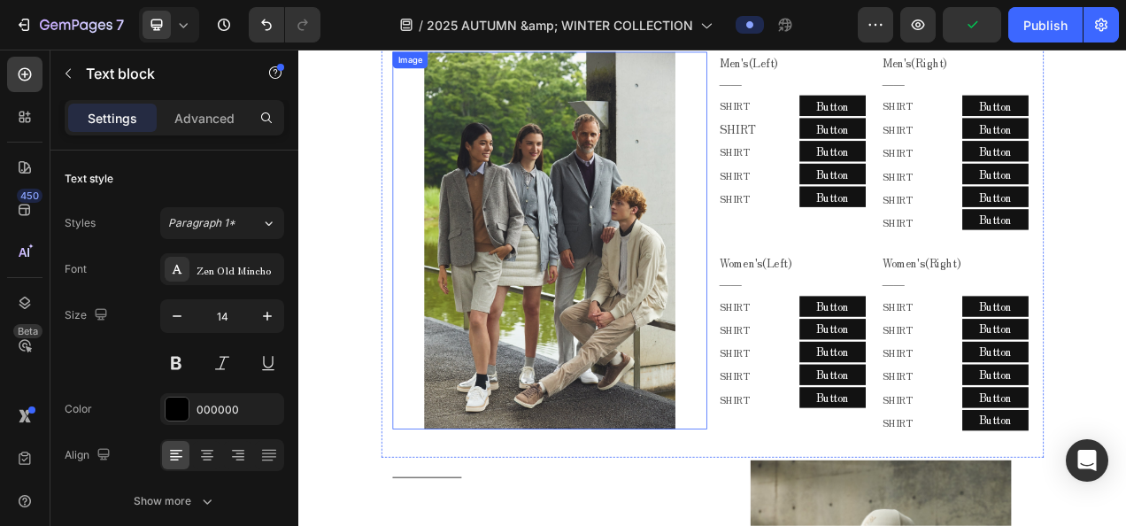
scroll to position [683, 0]
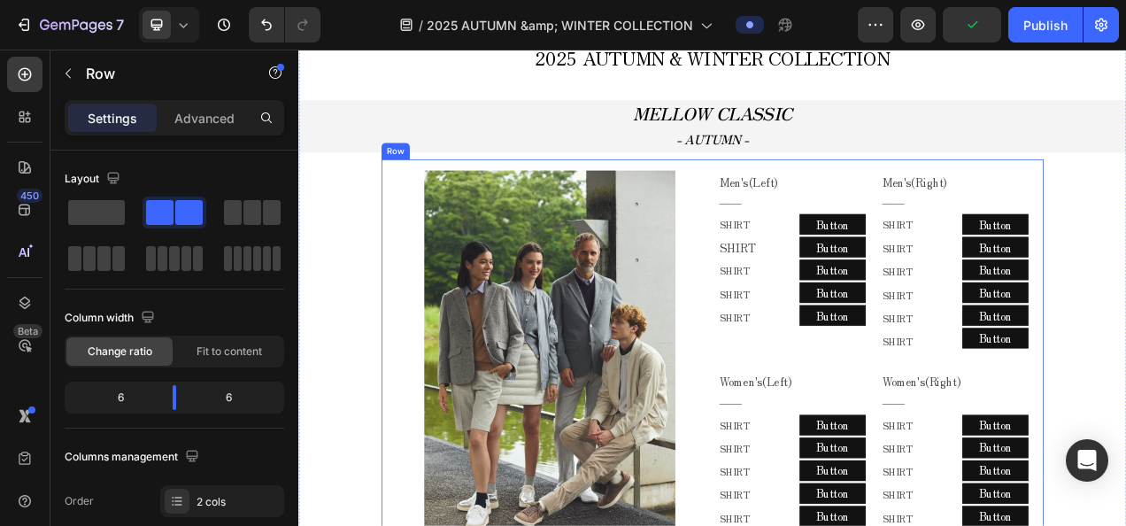
click at [816, 196] on div "Image Men's(Left) ―― Text Block Row SHIRT Text Block SHIRT Text Block SHIRT Tex…" at bounding box center [829, 457] width 850 height 535
click at [485, 171] on icon at bounding box center [492, 173] width 14 height 14
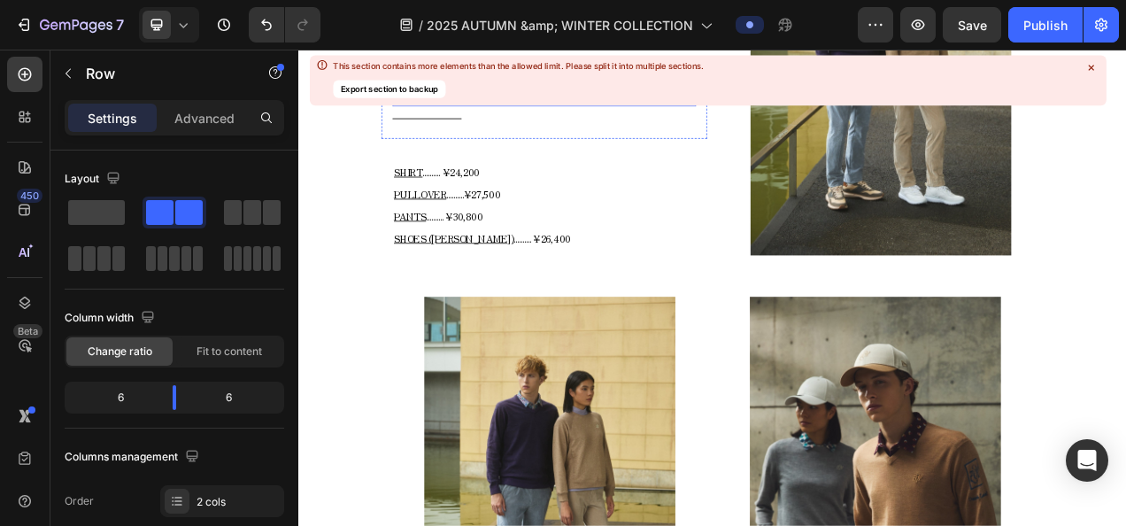
scroll to position [2793, 0]
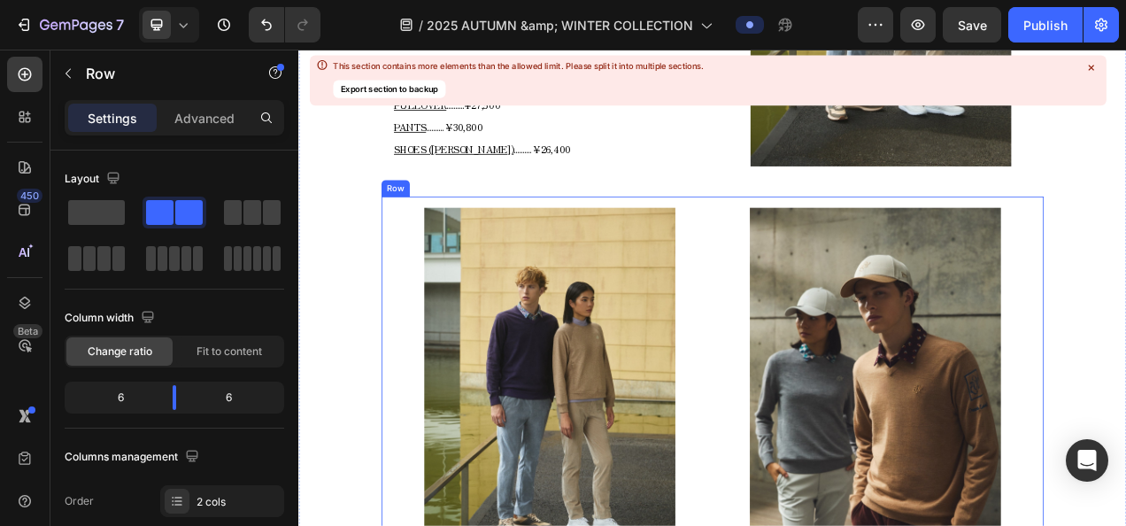
click at [516, 214] on icon at bounding box center [513, 221] width 14 height 14
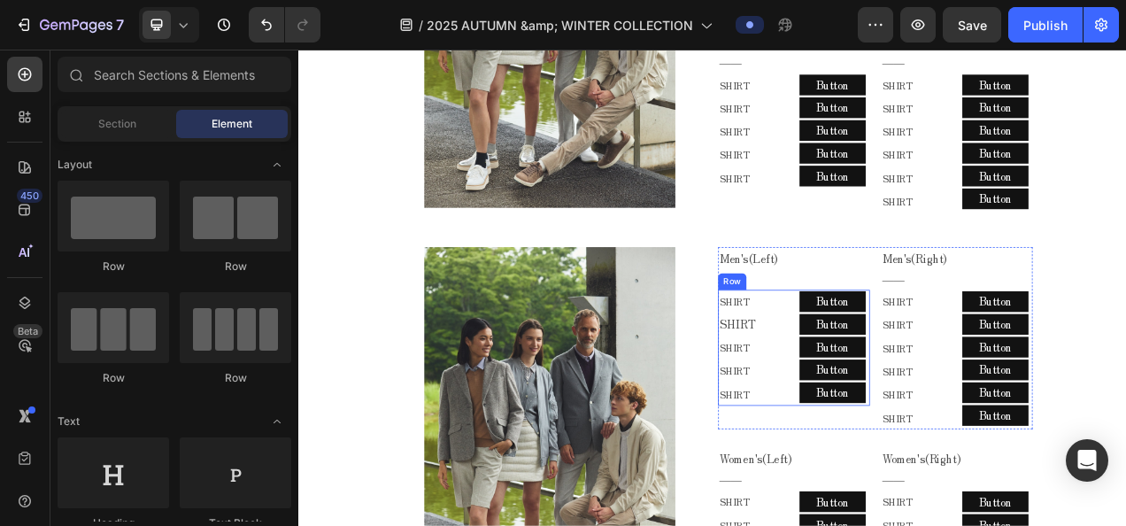
scroll to position [1112, 0]
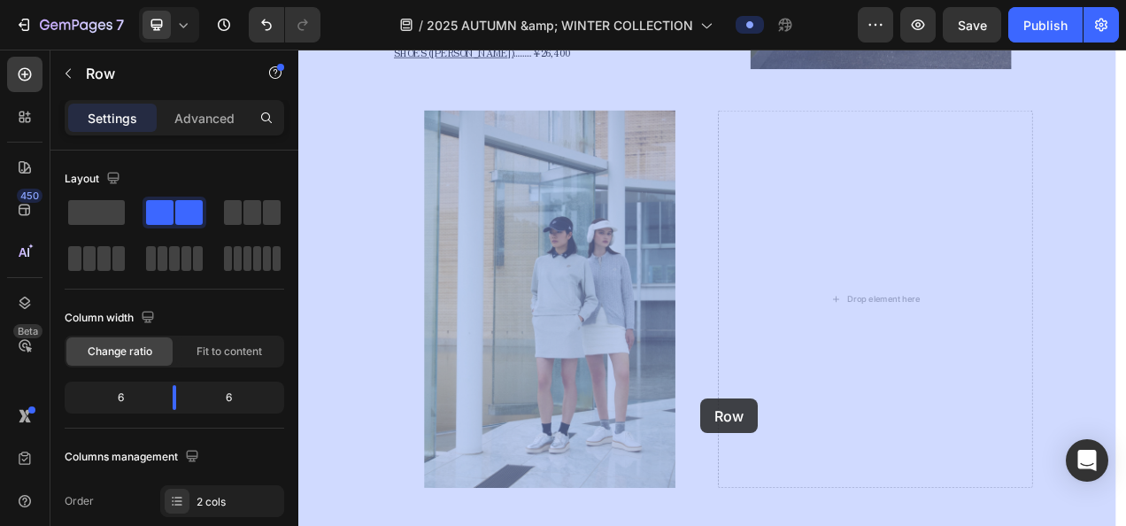
scroll to position [2981, 0]
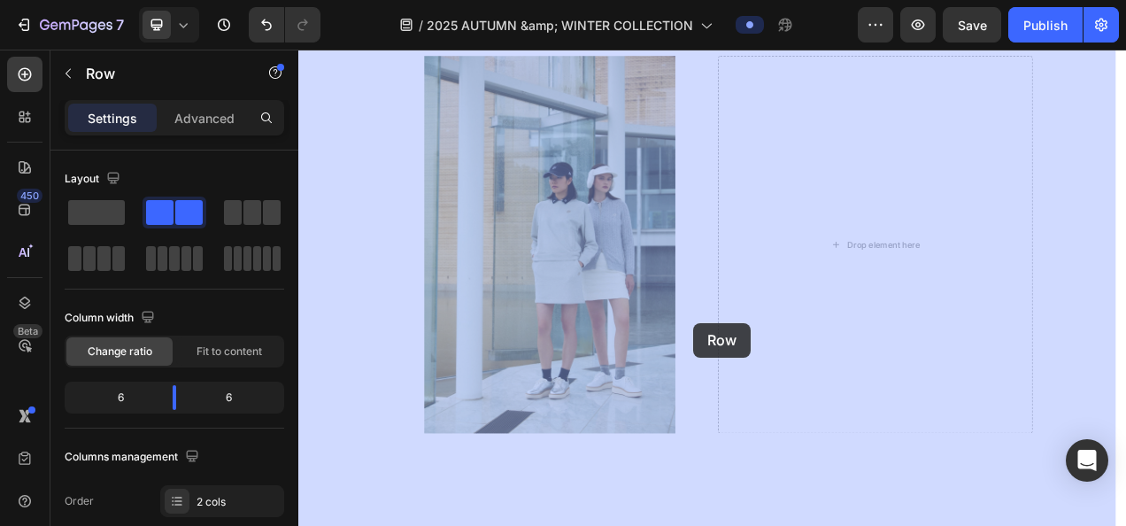
drag, startPoint x: 443, startPoint y: 274, endPoint x: 805, endPoint y: 400, distance: 384.0
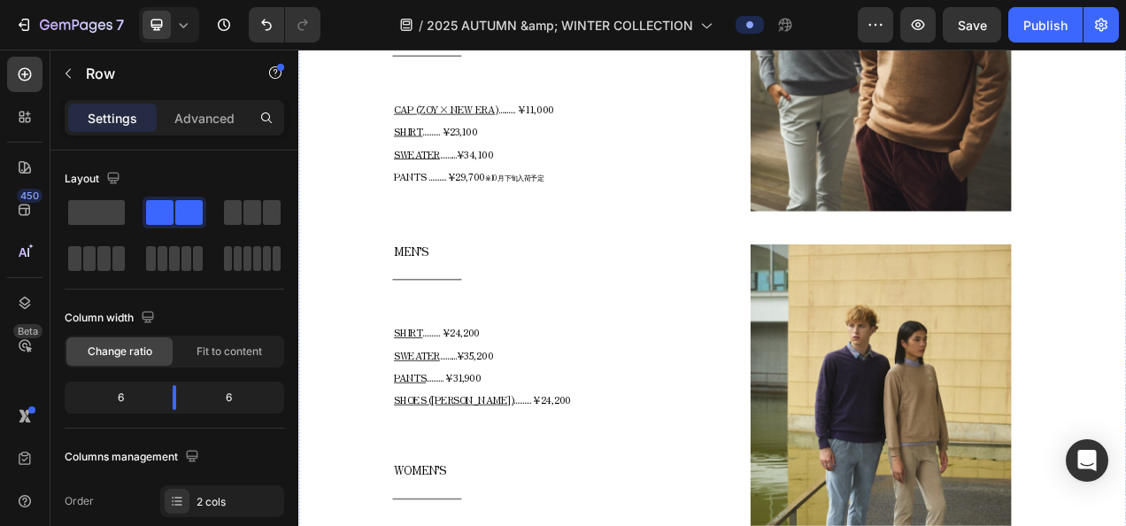
scroll to position [1745, 0]
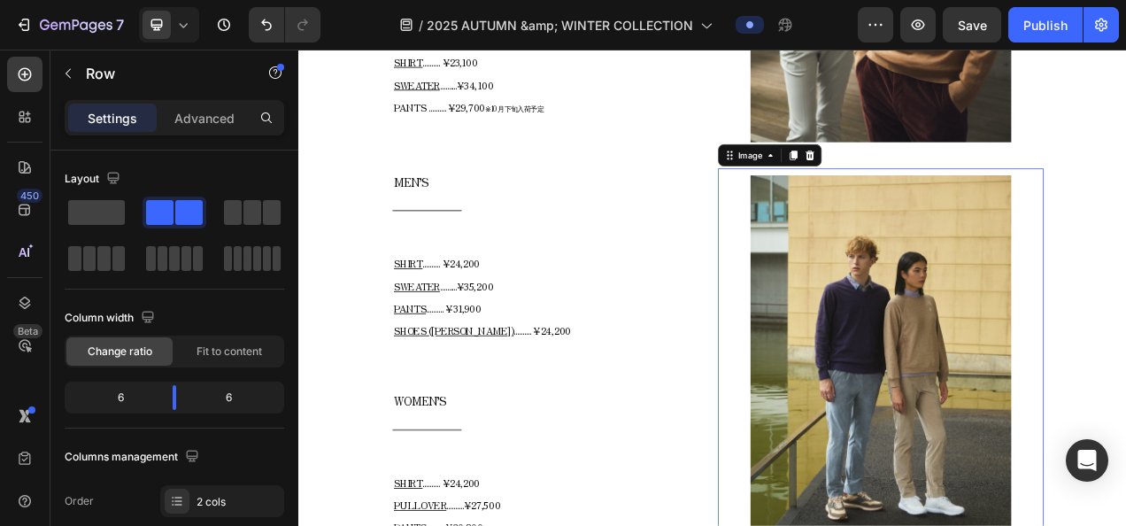
click at [843, 309] on div at bounding box center [1045, 461] width 418 height 501
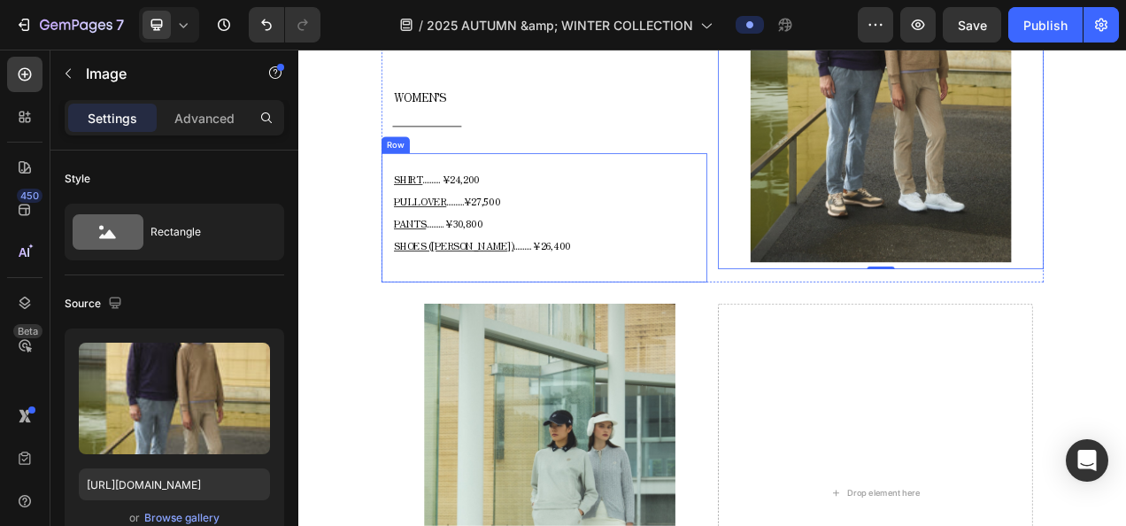
scroll to position [2188, 0]
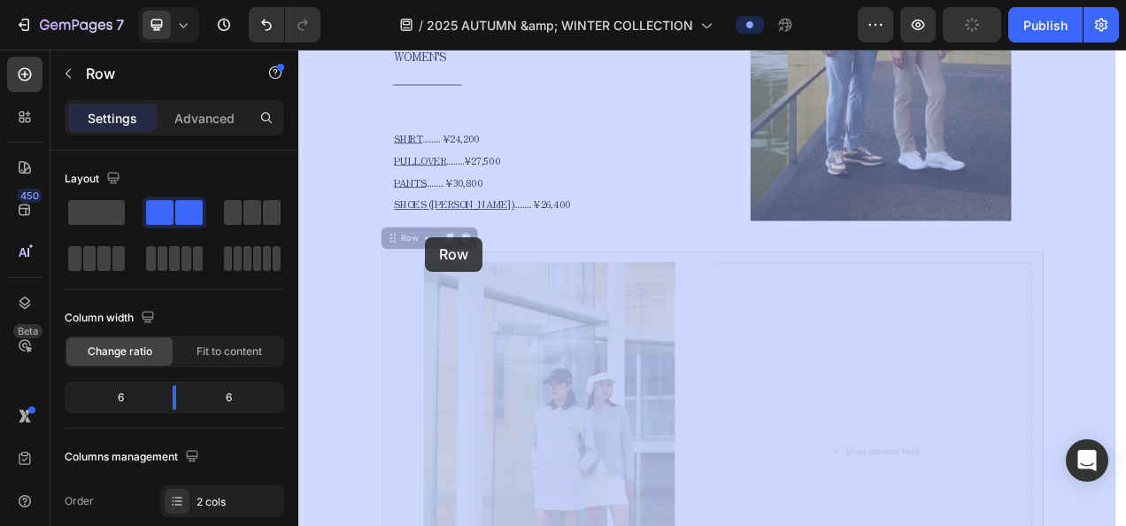
drag, startPoint x: 458, startPoint y: 273, endPoint x: 461, endPoint y: 294, distance: 21.5
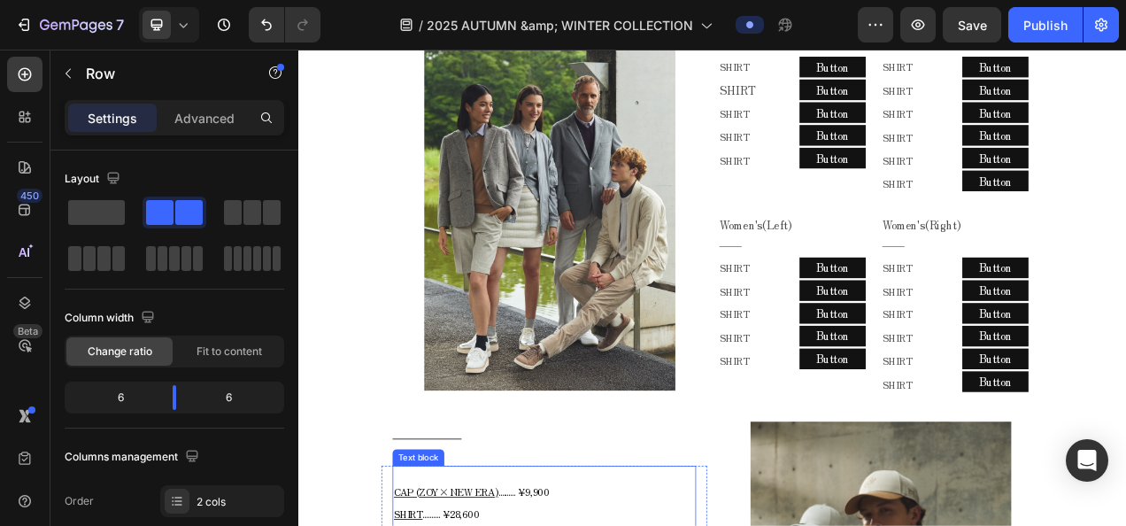
scroll to position [1151, 0]
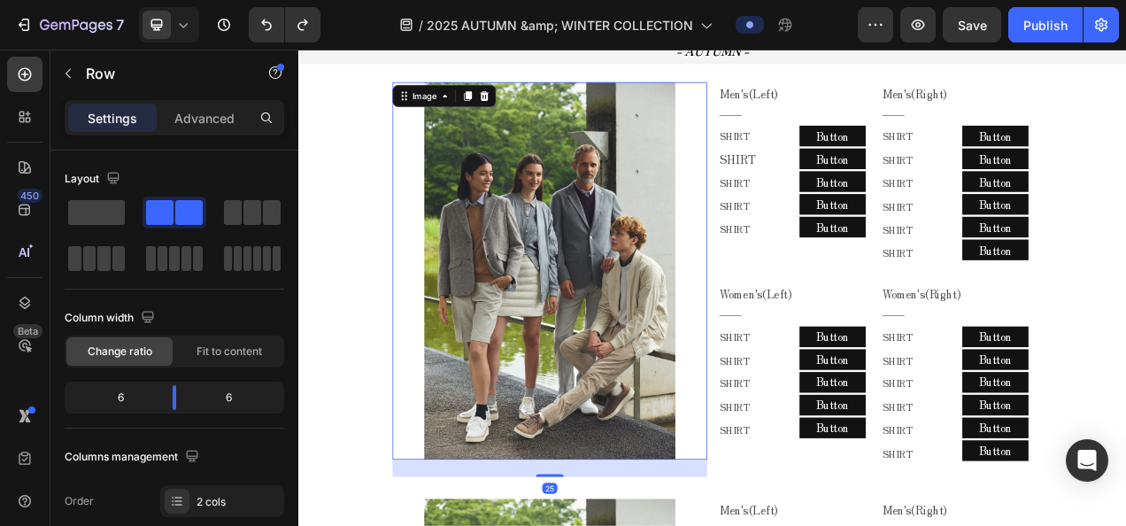
click at [738, 354] on img at bounding box center [620, 333] width 323 height 484
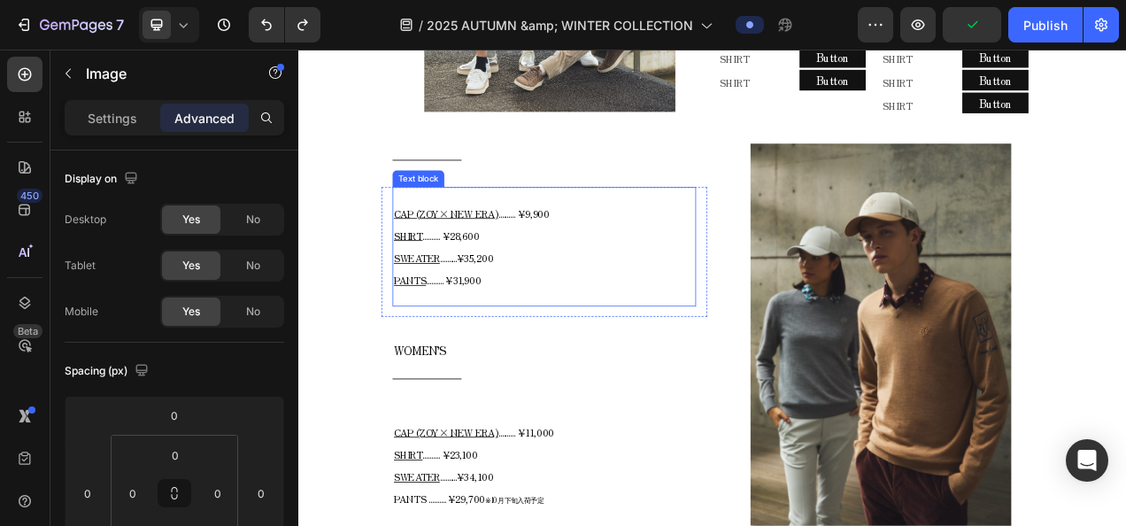
scroll to position [1682, 0]
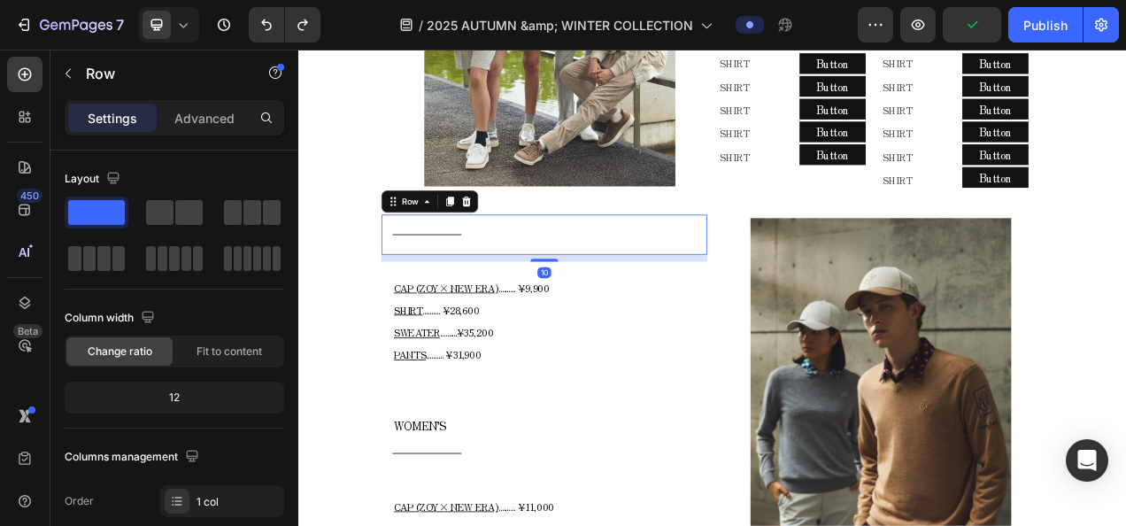
click at [813, 261] on div "Title Line Row 10" at bounding box center [613, 286] width 418 height 51
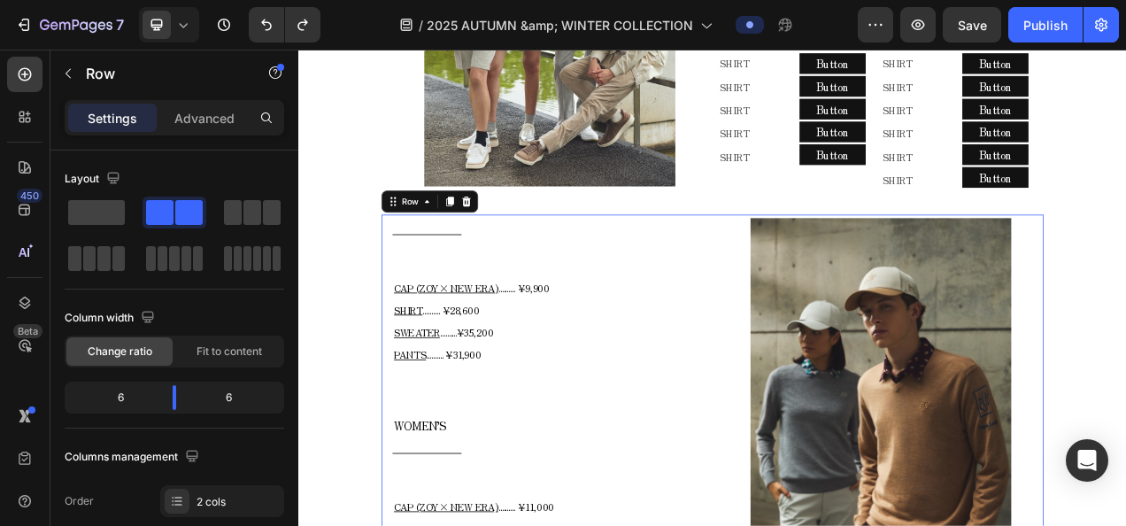
click at [826, 261] on div "Title Line Row CAP (ZOY× NEW ERA) .......... ¥9,900 SHIRT .......... ¥28,600 SW…" at bounding box center [829, 515] width 850 height 509
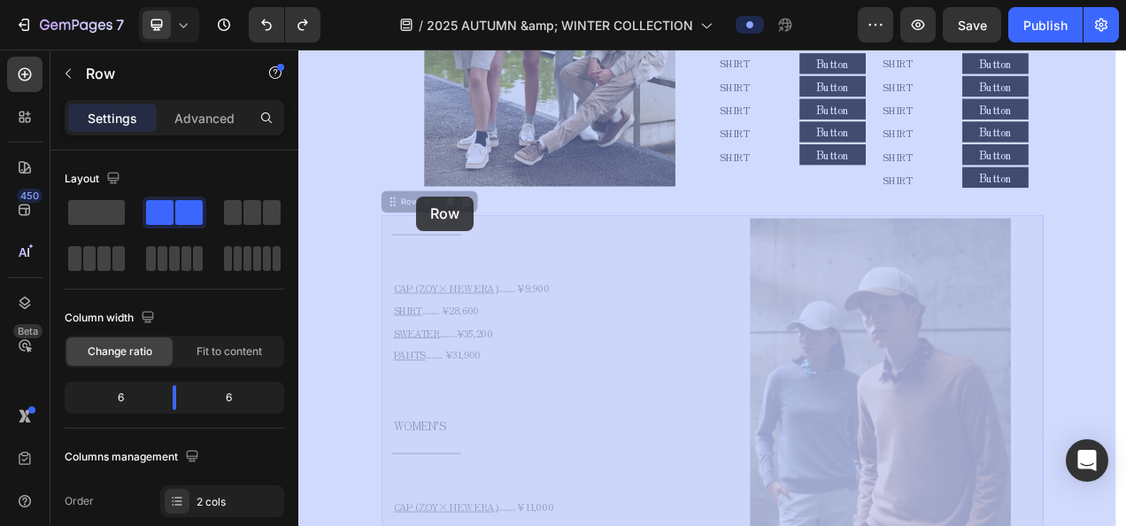
drag, startPoint x: 447, startPoint y: 225, endPoint x: 450, endPoint y: 238, distance: 13.5
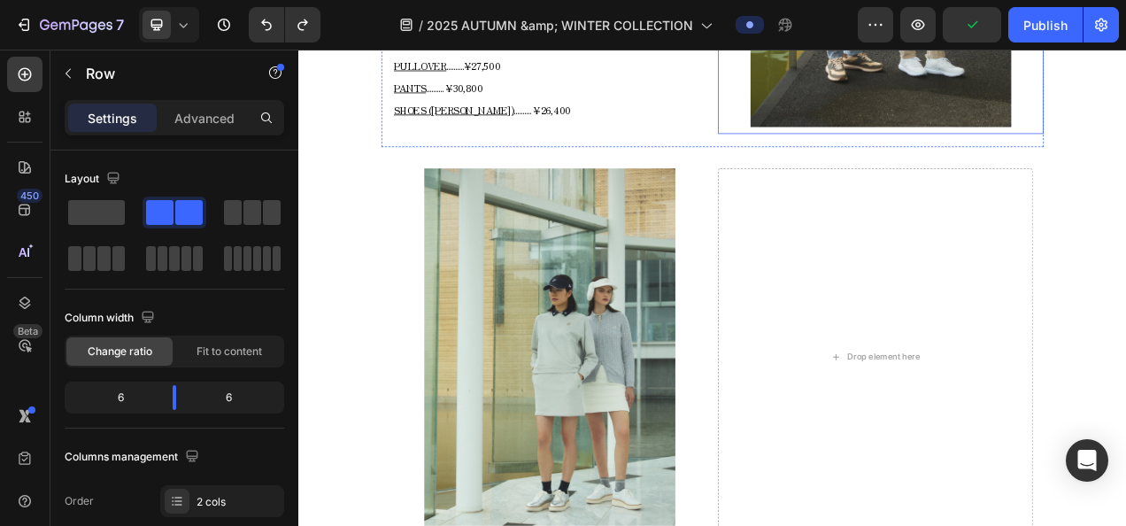
scroll to position [2744, 0]
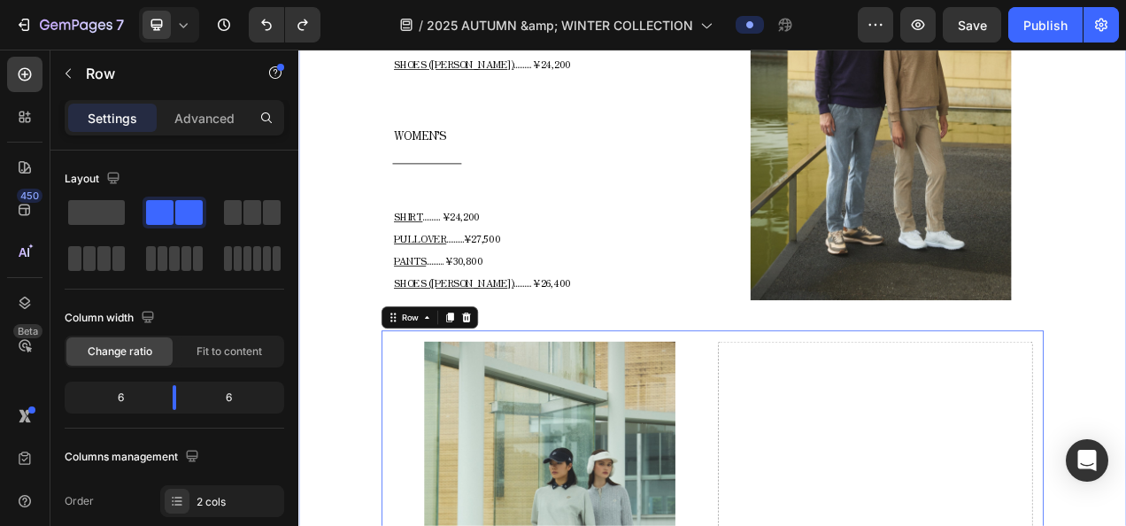
scroll to position [2567, 0]
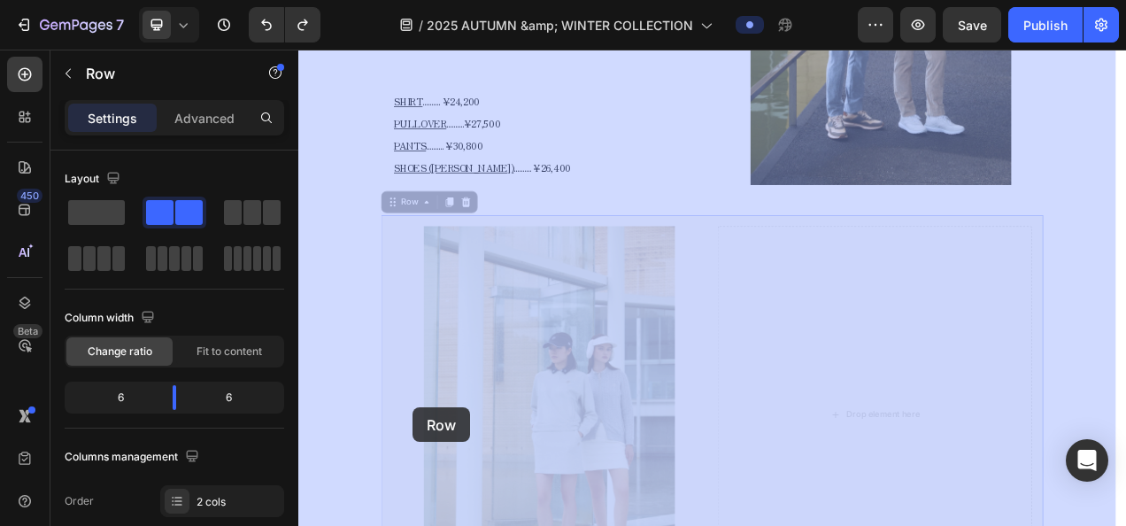
drag, startPoint x: 458, startPoint y: 427, endPoint x: 473, endPoint y: 437, distance: 18.4
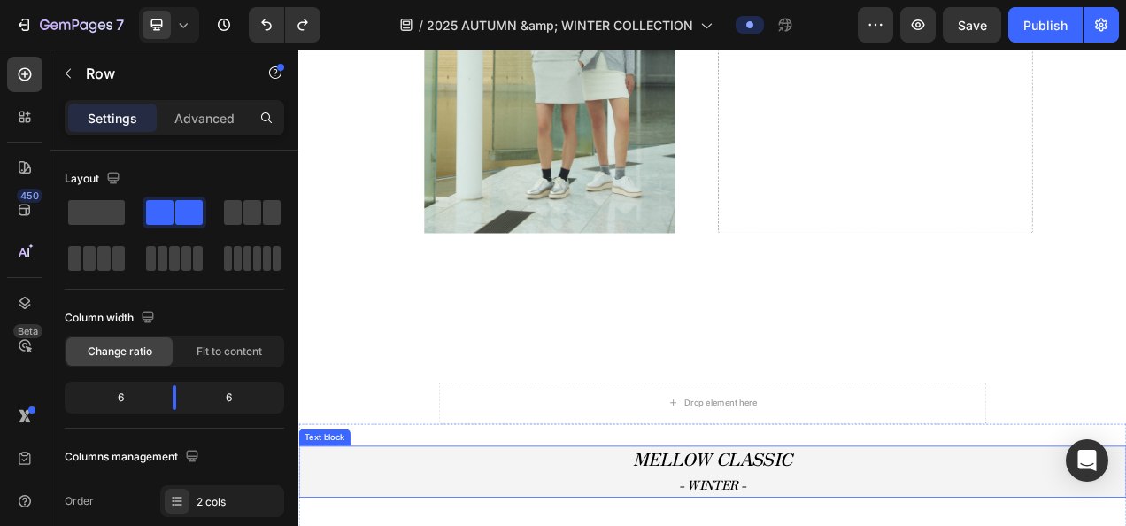
scroll to position [3466, 0]
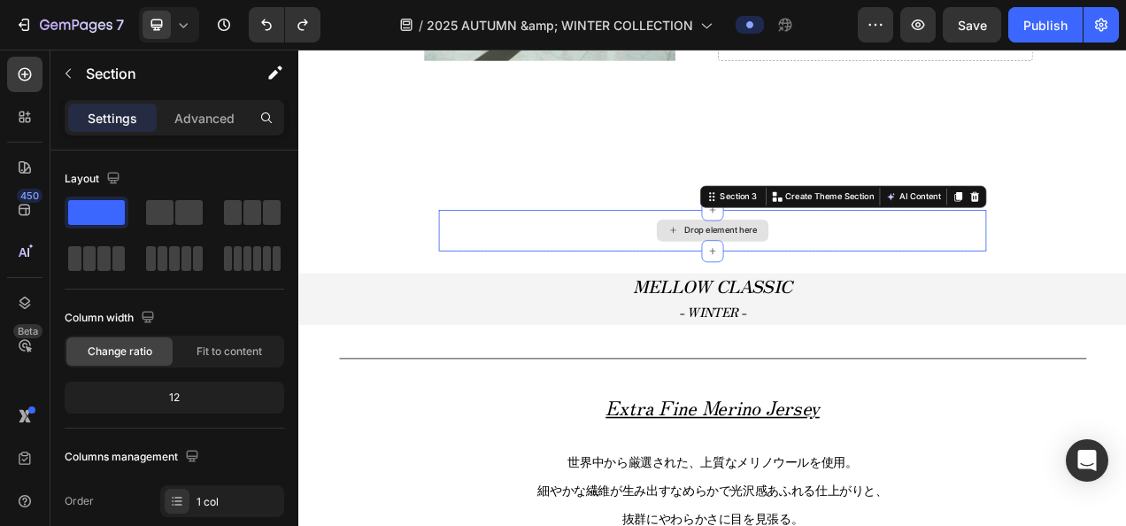
click at [791, 255] on div "Drop element here" at bounding box center [829, 281] width 703 height 53
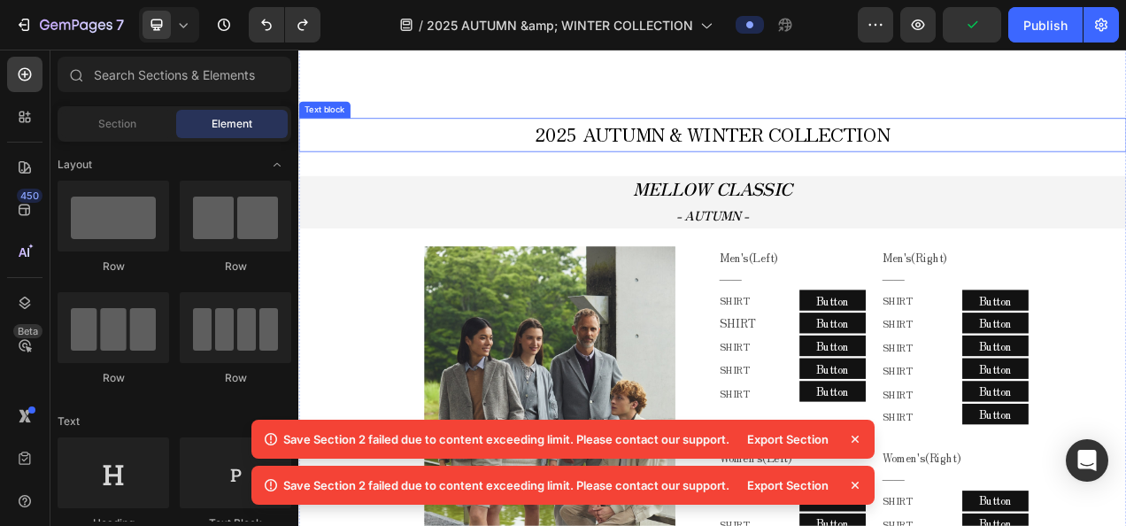
scroll to position [365, 0]
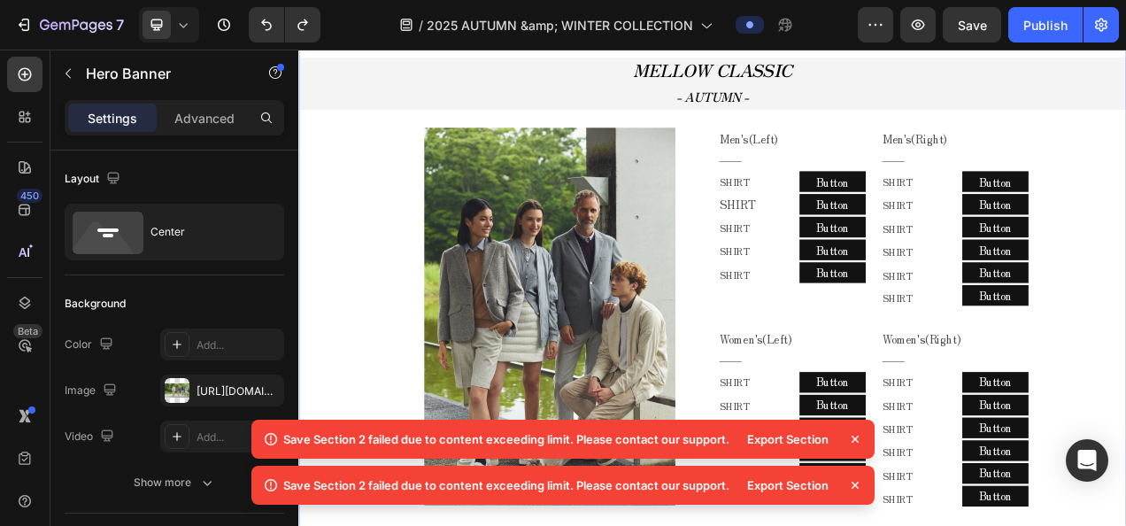
scroll to position [896, 0]
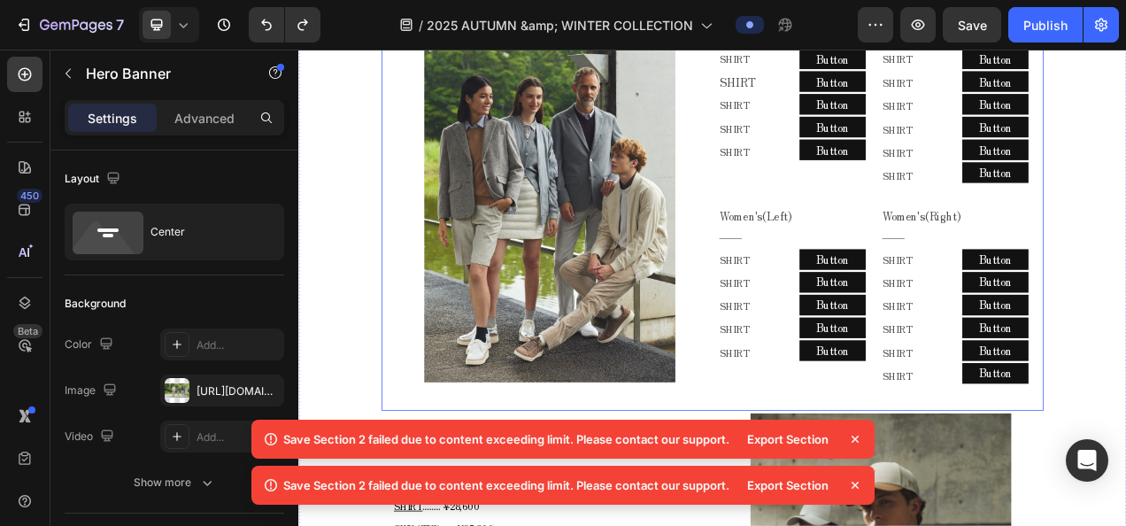
click at [413, 321] on div "Image Men's(Left) ―― Text Block Row SHIRT Text Block SHIRT Text Block SHIRT Tex…" at bounding box center [829, 245] width 850 height 535
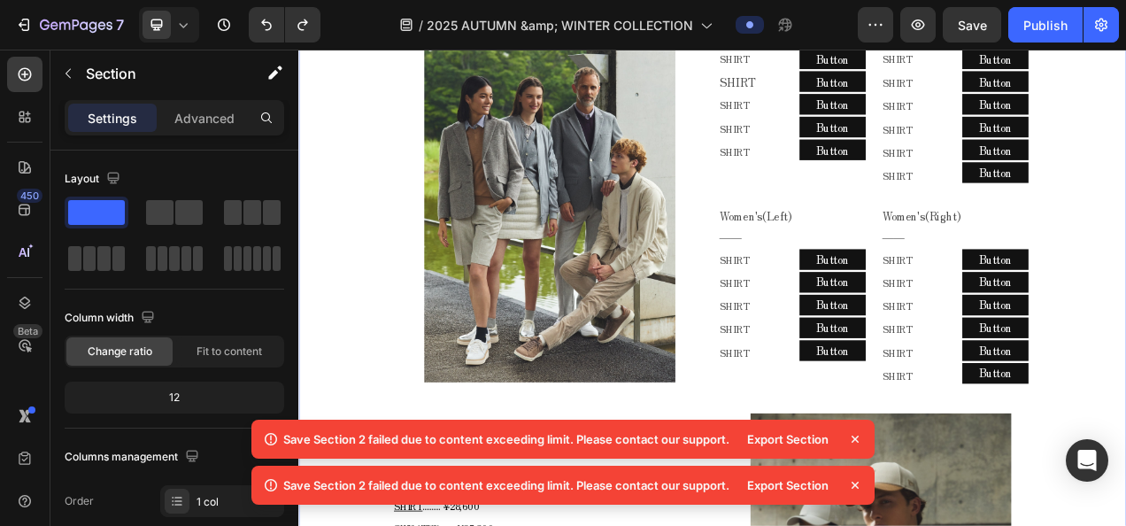
scroll to position [807, 0]
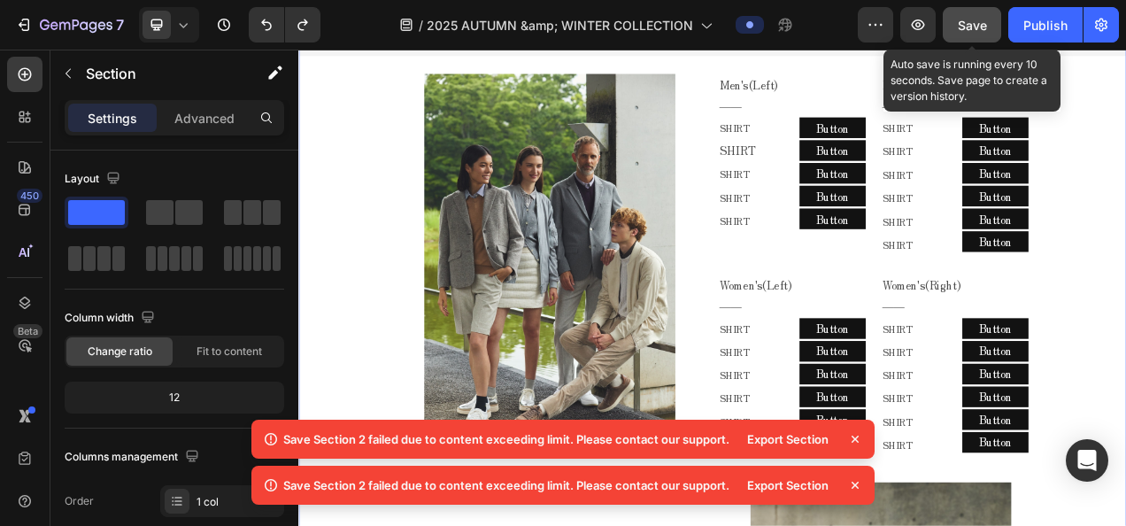
click at [966, 28] on span "Save" at bounding box center [972, 25] width 29 height 15
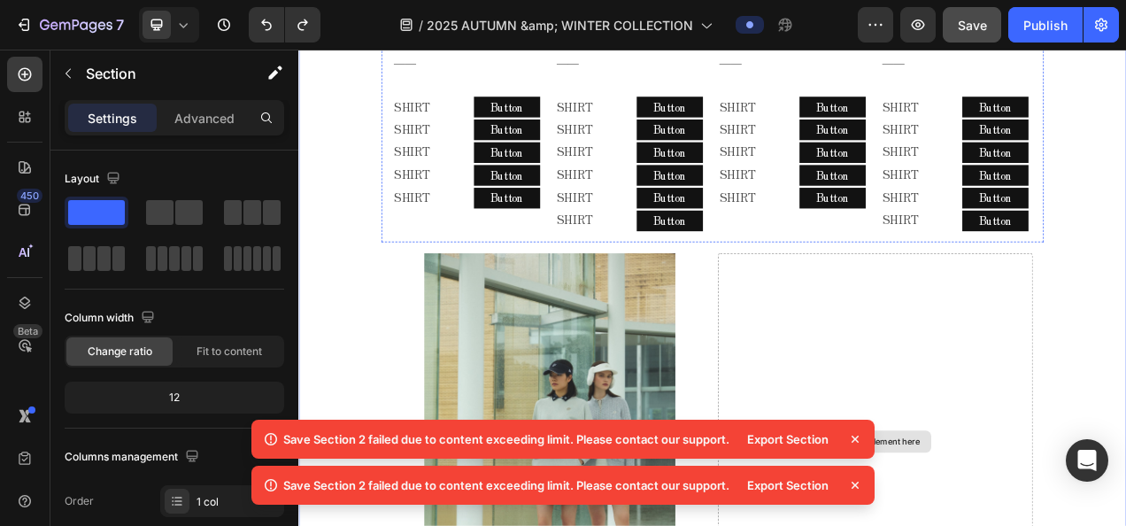
scroll to position [3098, 0]
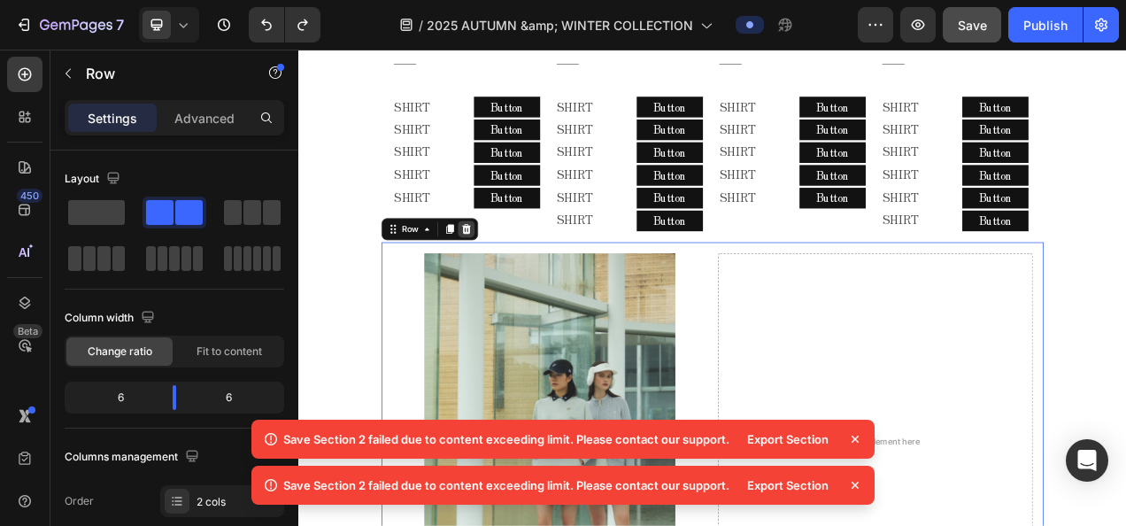
click at [504, 269] on div at bounding box center [513, 279] width 21 height 21
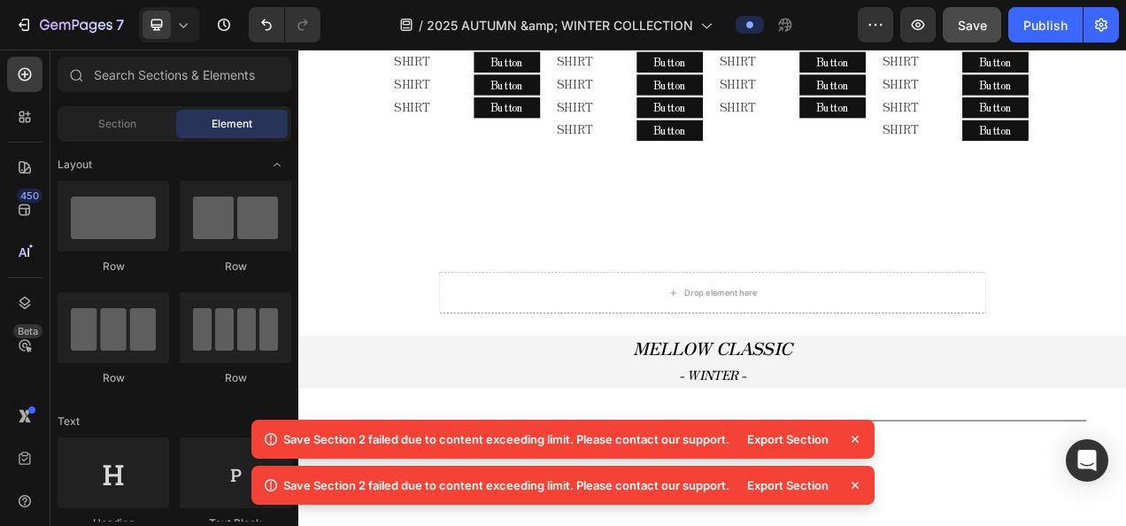
scroll to position [3186, 0]
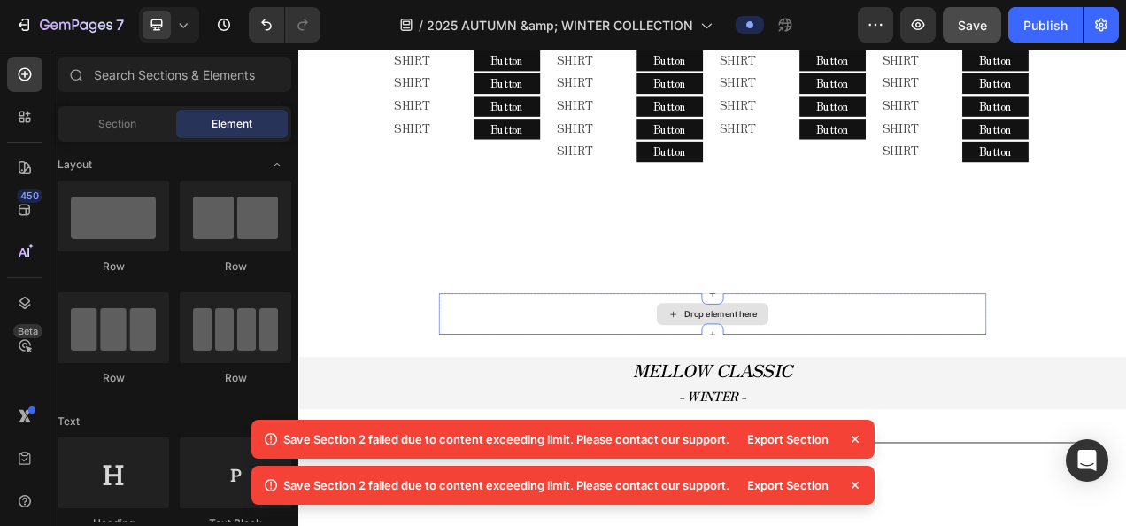
click at [904, 366] on div "Drop element here" at bounding box center [829, 388] width 703 height 53
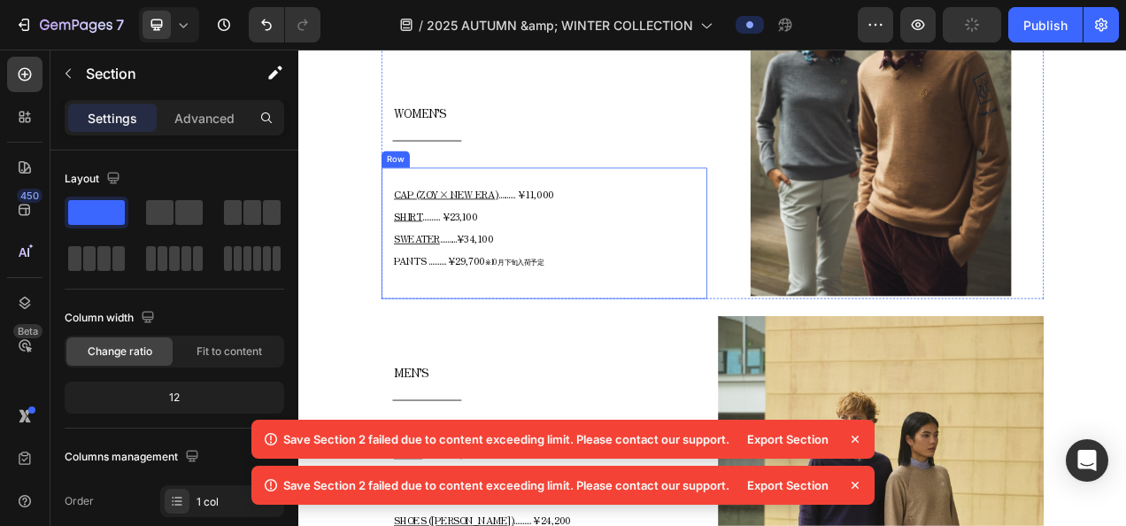
scroll to position [1682, 0]
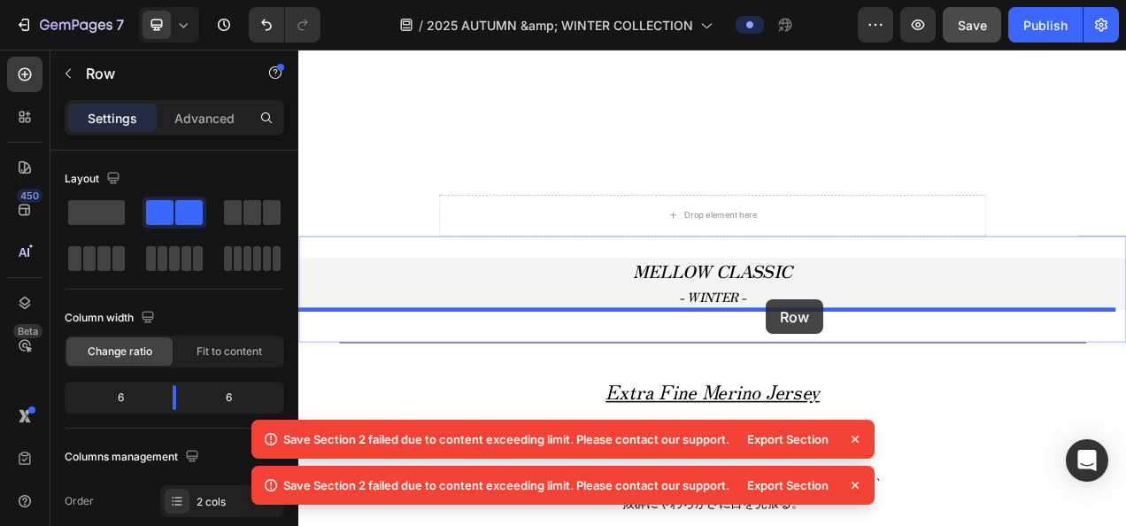
scroll to position [3340, 0]
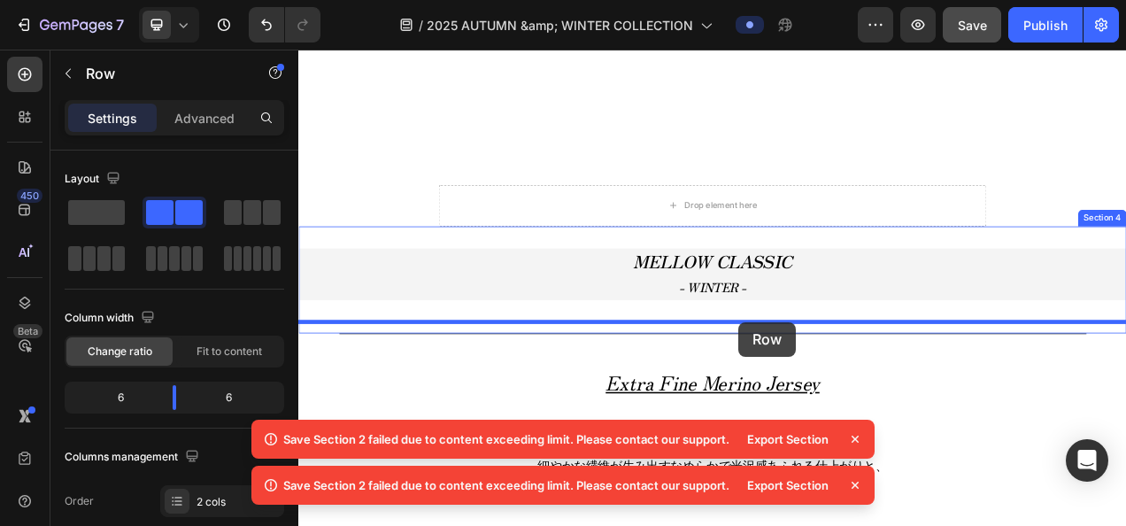
drag, startPoint x: 419, startPoint y: 217, endPoint x: 863, endPoint y: 399, distance: 480.2
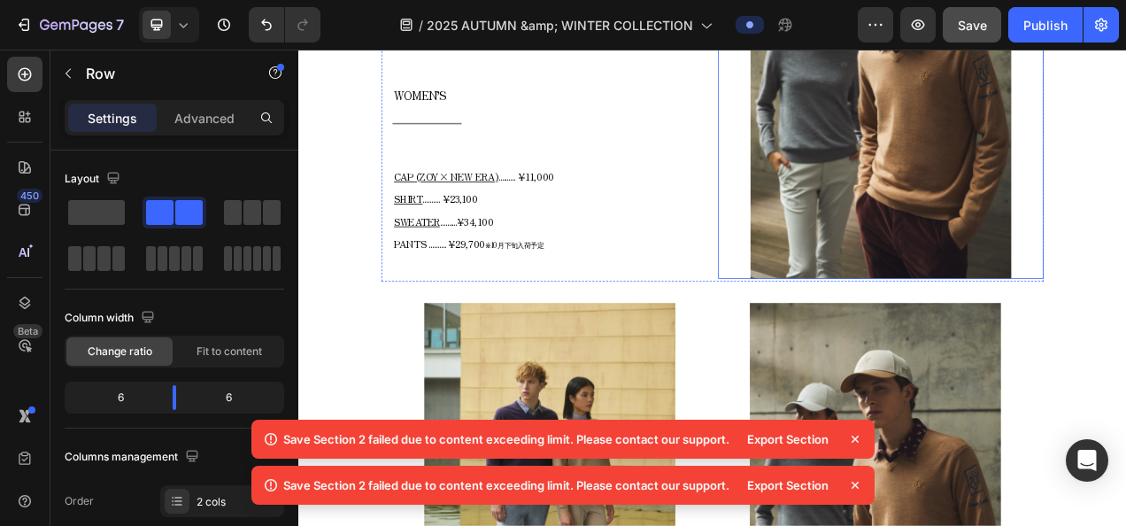
scroll to position [1659, 0]
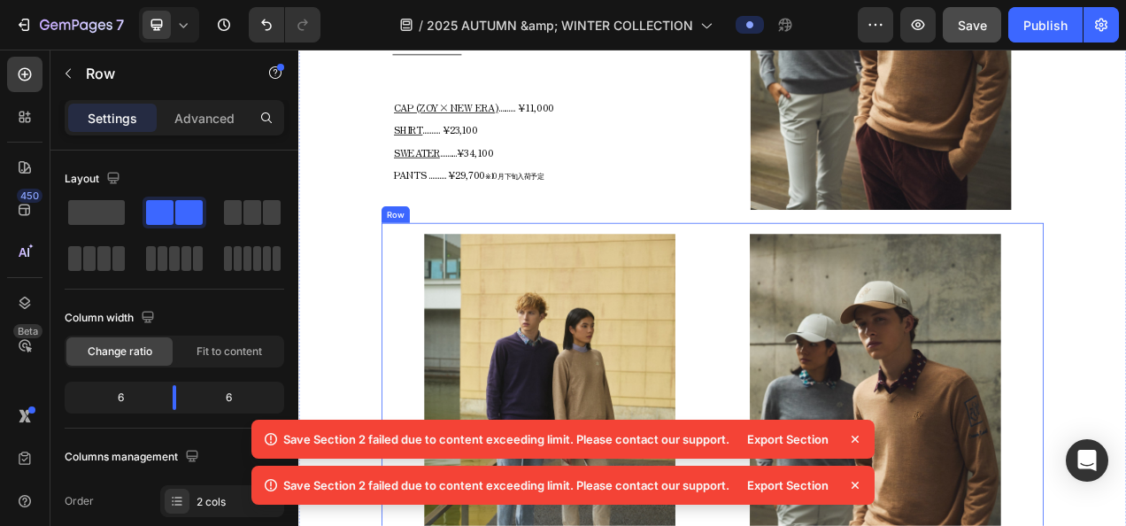
click at [514, 248] on icon at bounding box center [513, 255] width 14 height 14
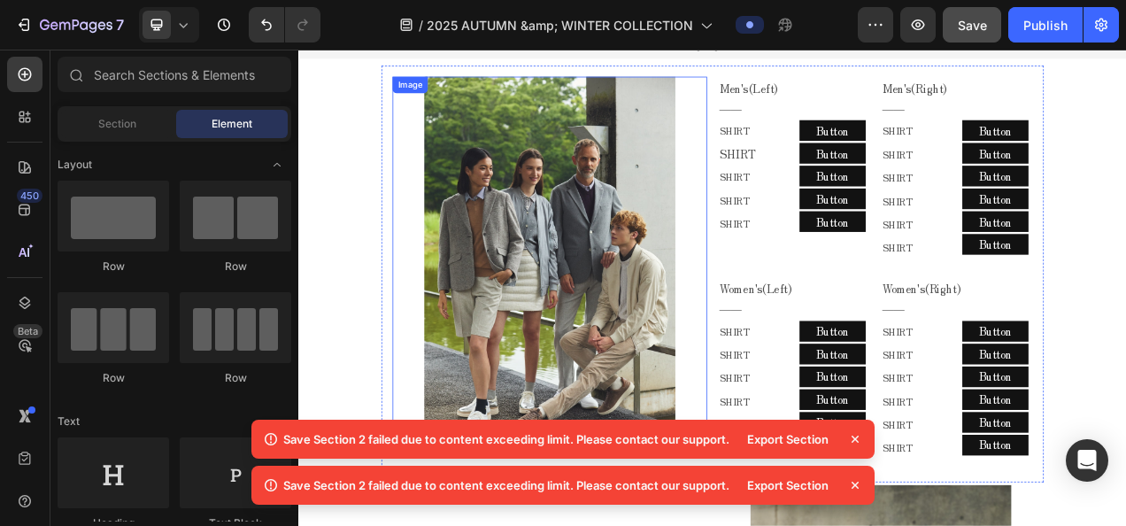
scroll to position [685, 0]
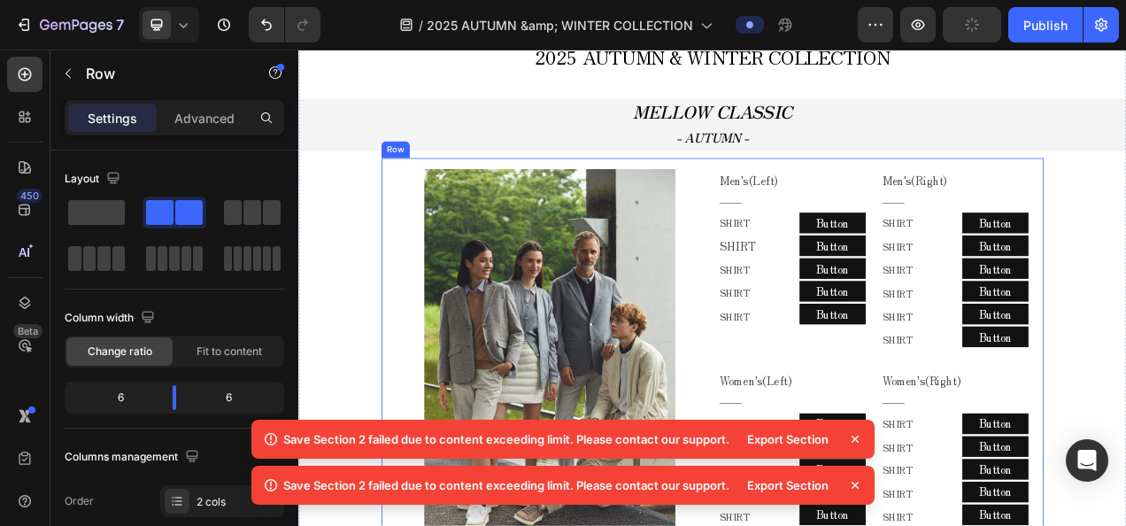
click at [812, 190] on div "Image Men's(Left) ―― Text Block Row SHIRT Text Block SHIRT Text Block SHIRT Tex…" at bounding box center [829, 456] width 850 height 535
click at [487, 173] on icon at bounding box center [492, 172] width 14 height 14
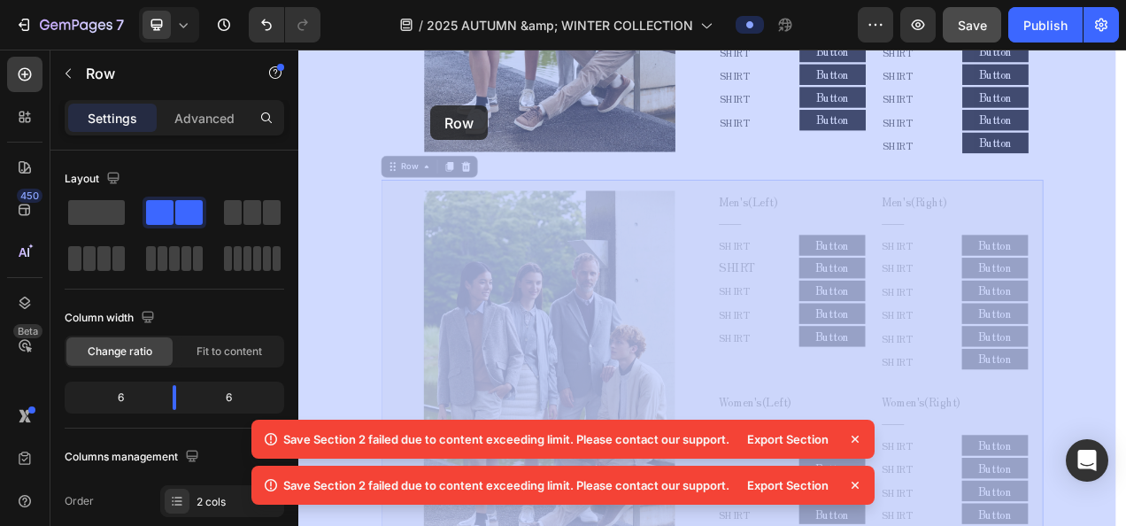
scroll to position [1182, 0]
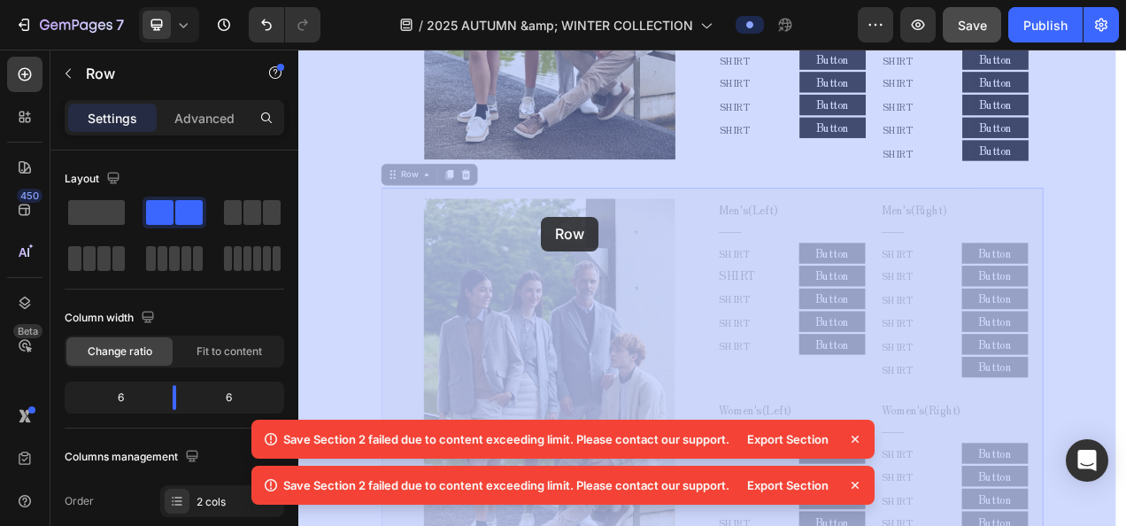
drag, startPoint x: 455, startPoint y: 107, endPoint x: 610, endPoint y: 264, distance: 220.3
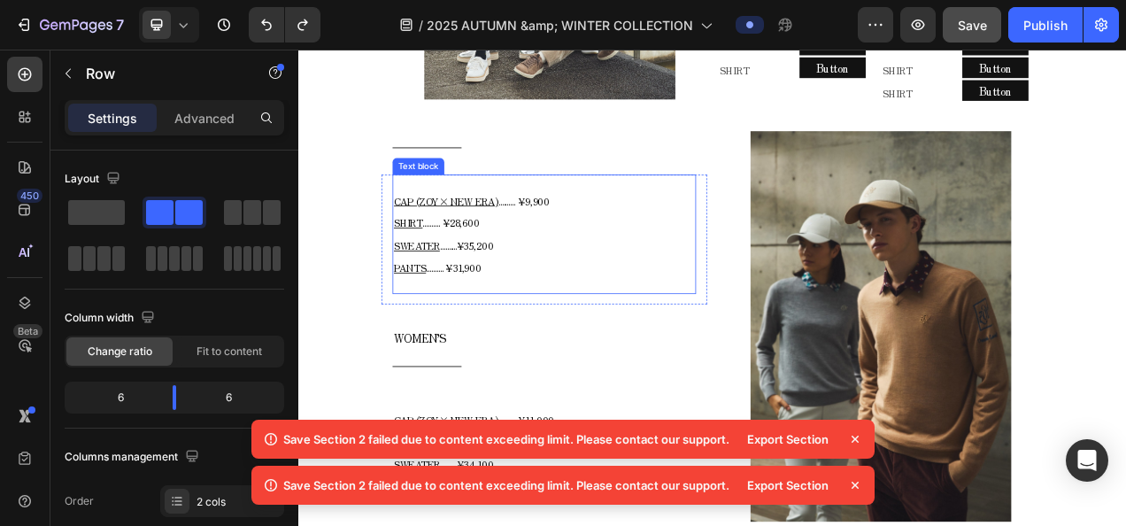
scroll to position [1801, 0]
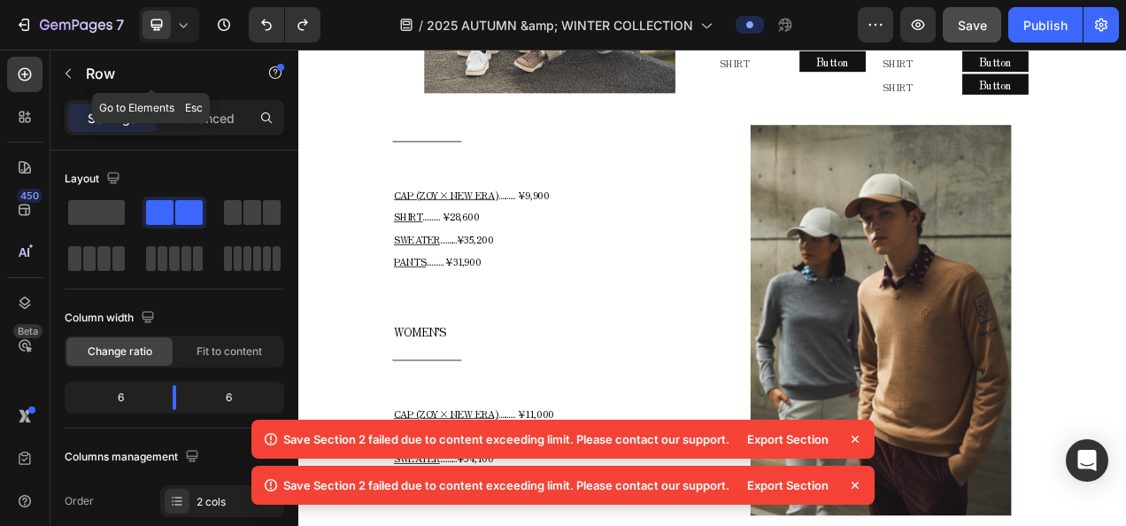
click at [65, 80] on button "button" at bounding box center [68, 73] width 28 height 28
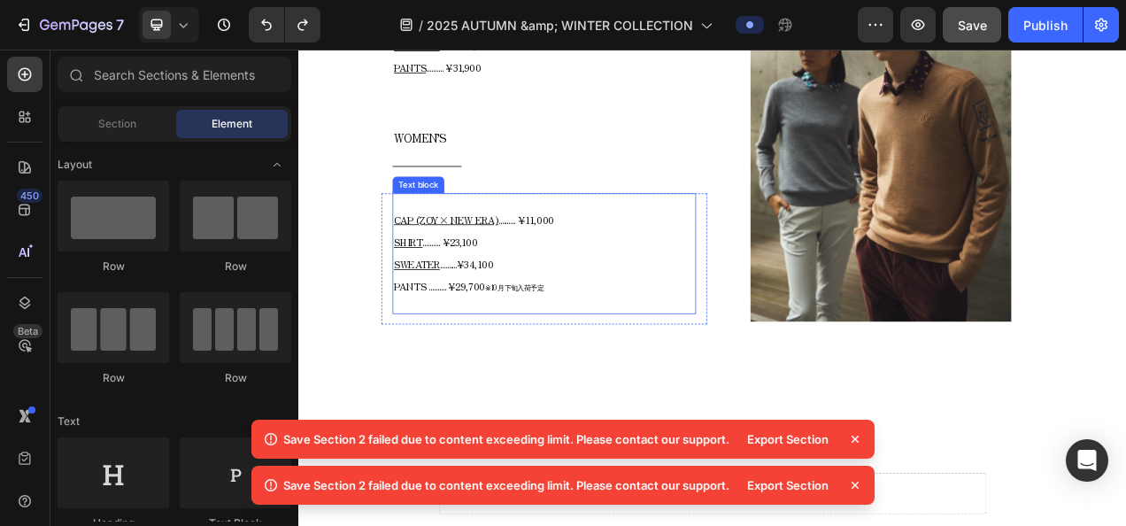
scroll to position [2067, 0]
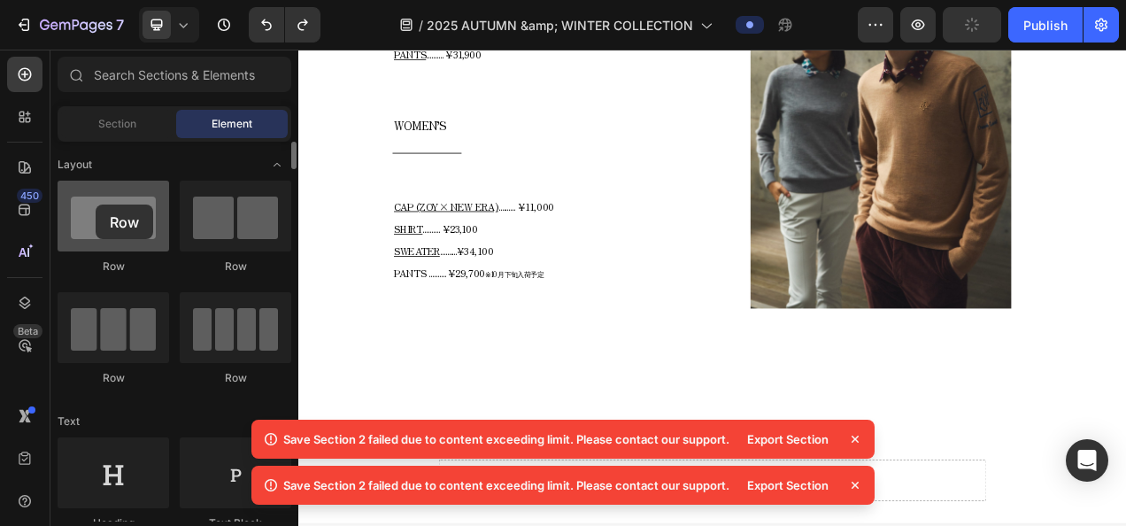
drag, startPoint x: 219, startPoint y: 212, endPoint x: 97, endPoint y: 203, distance: 122.5
click at [97, 203] on div "Row Row Row Row" at bounding box center [175, 291] width 234 height 221
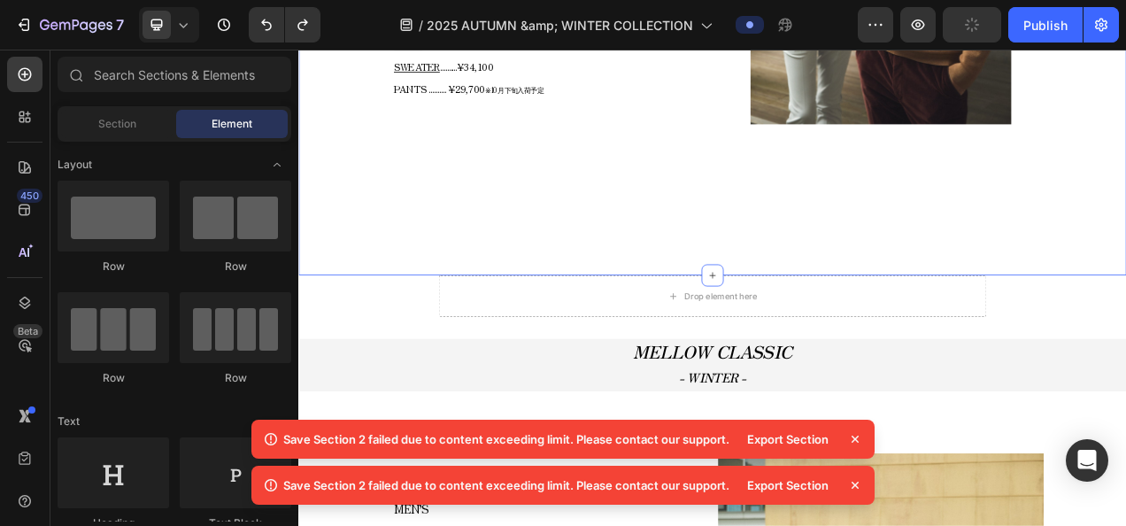
scroll to position [2332, 0]
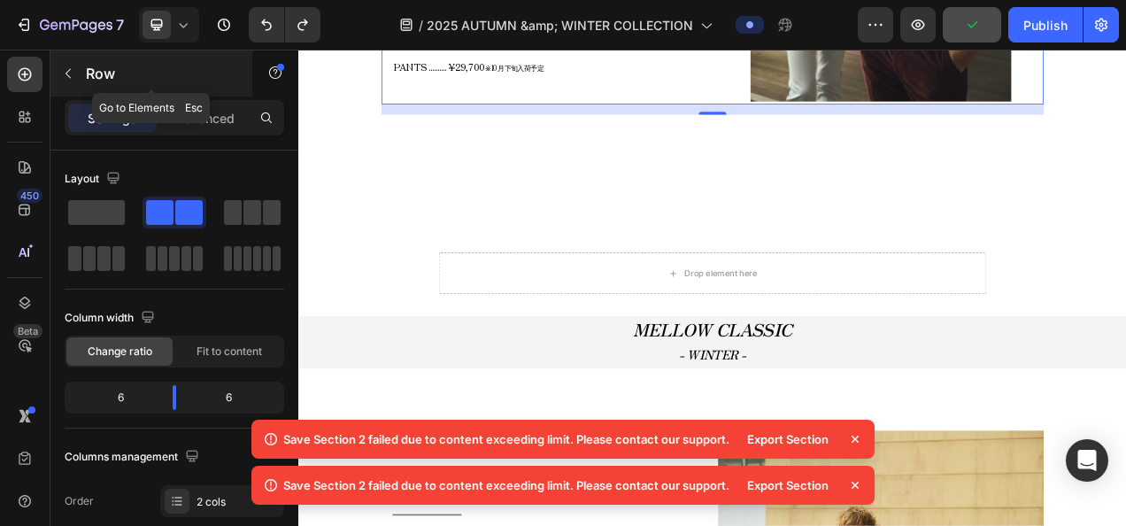
click at [73, 78] on icon "button" at bounding box center [68, 73] width 14 height 14
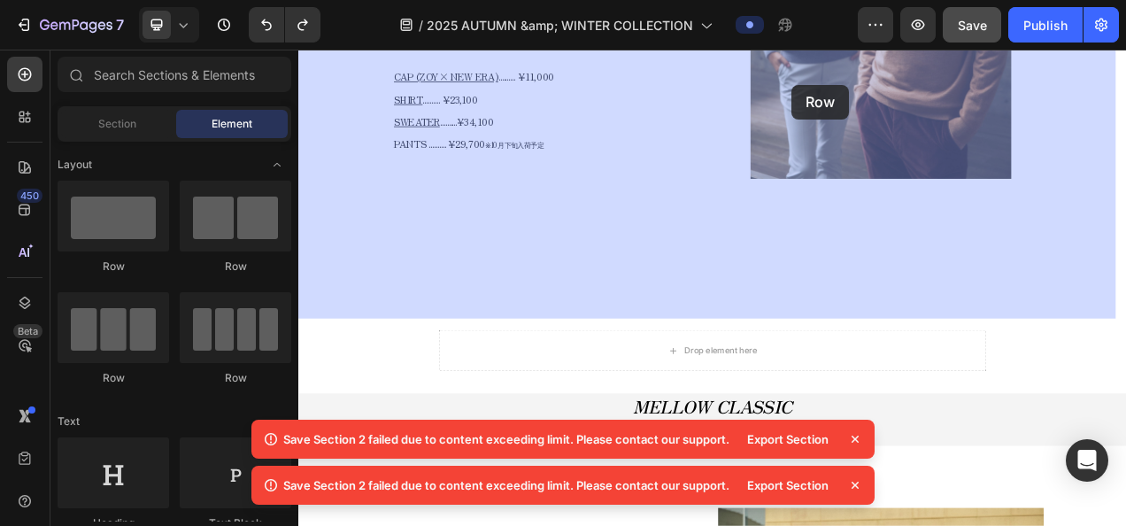
scroll to position [2201, 0]
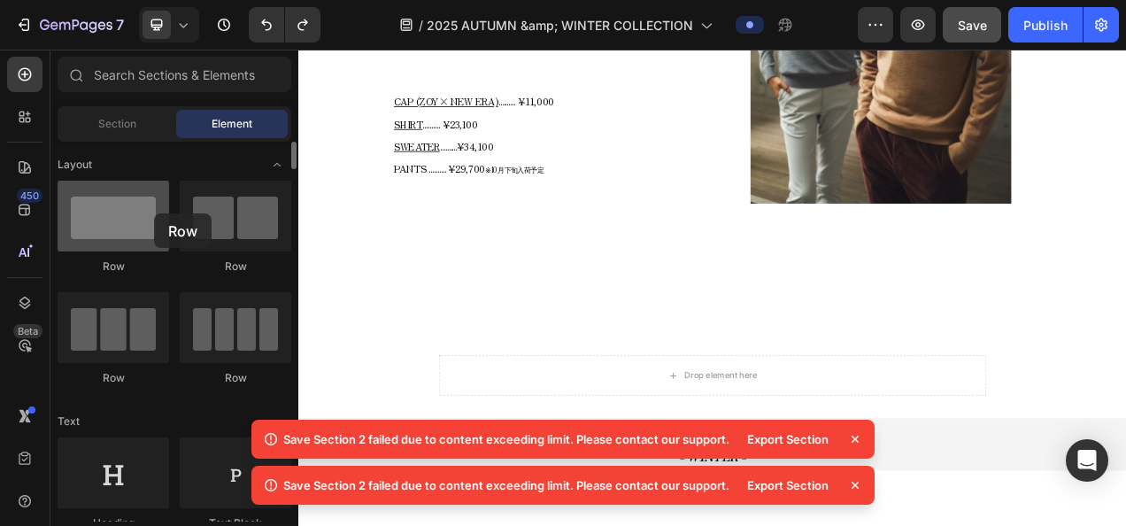
drag, startPoint x: 225, startPoint y: 214, endPoint x: 154, endPoint y: 213, distance: 70.8
click at [154, 213] on div "Row Row Row Row" at bounding box center [175, 291] width 234 height 221
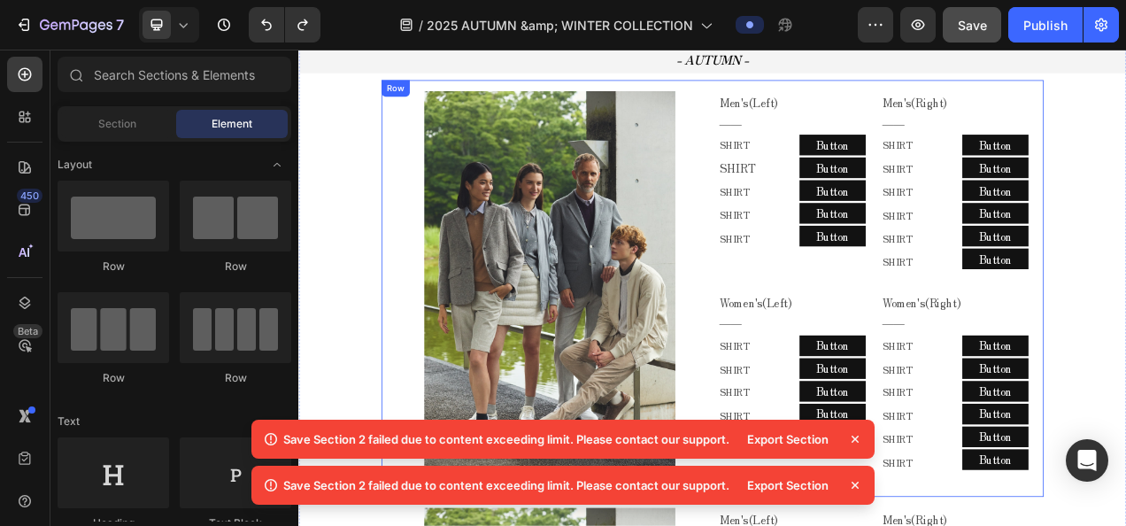
scroll to position [962, 0]
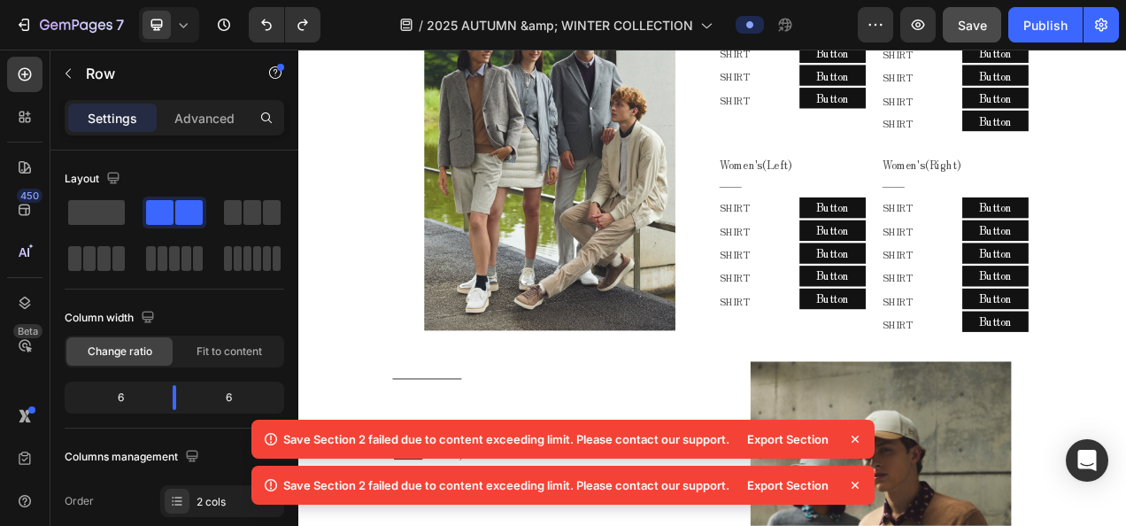
type input "1200"
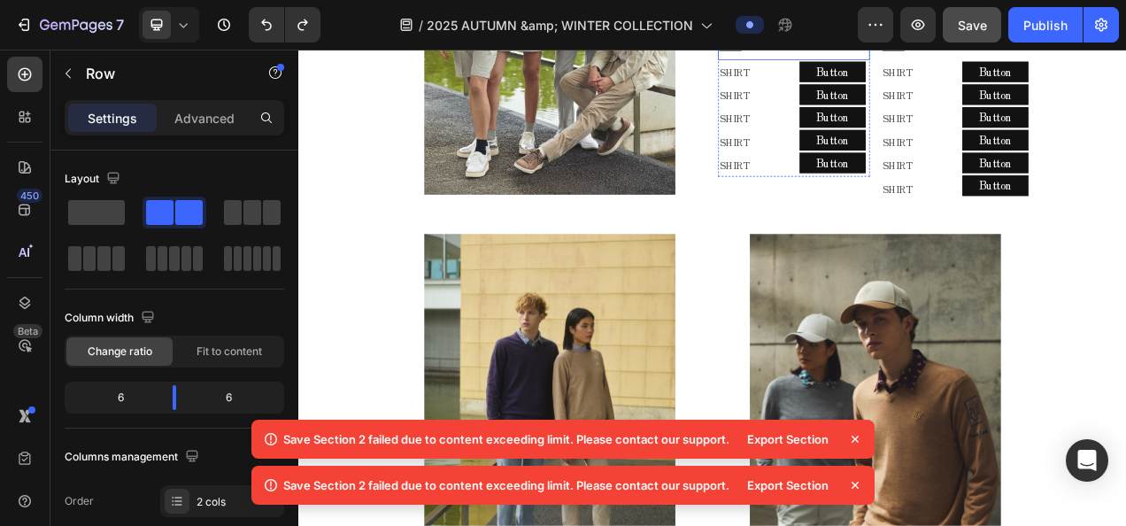
scroll to position [1139, 0]
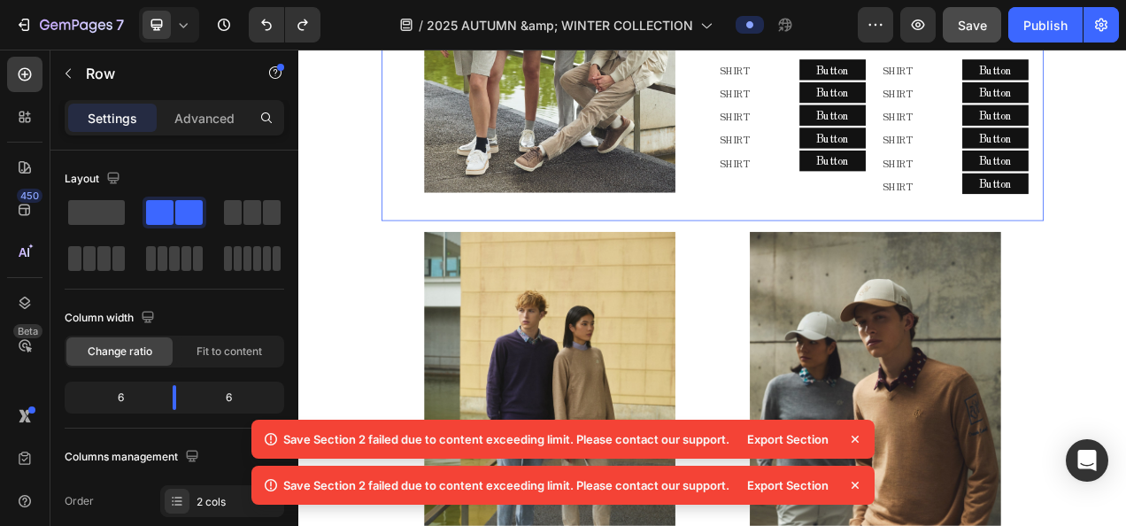
click at [827, 259] on div "Image Men's(Left) ―― Text Block Row SHIRT Text Block SHIRT Text Block SHIRT Tex…" at bounding box center [829, 1] width 850 height 535
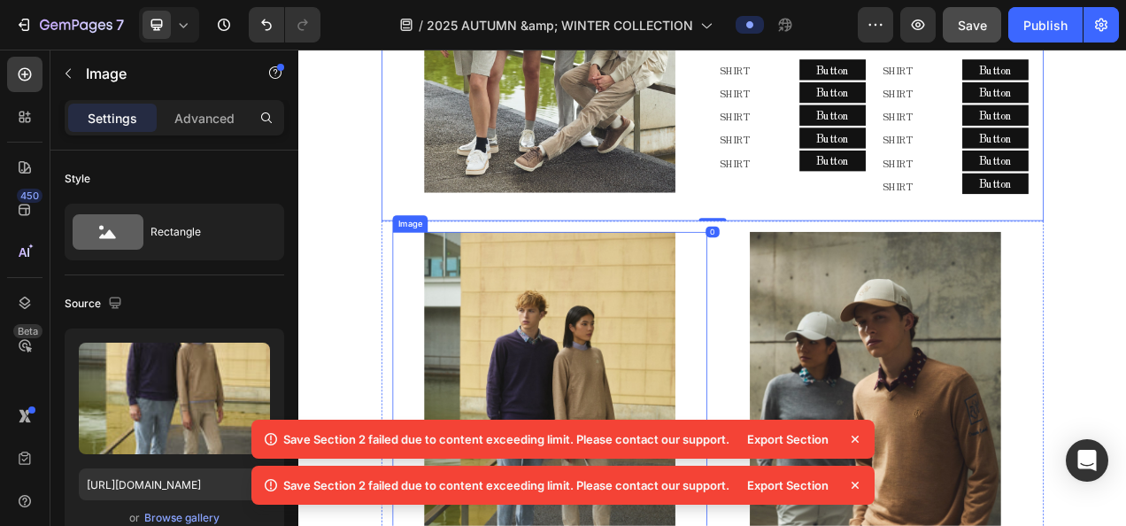
click at [793, 331] on div at bounding box center [621, 525] width 404 height 484
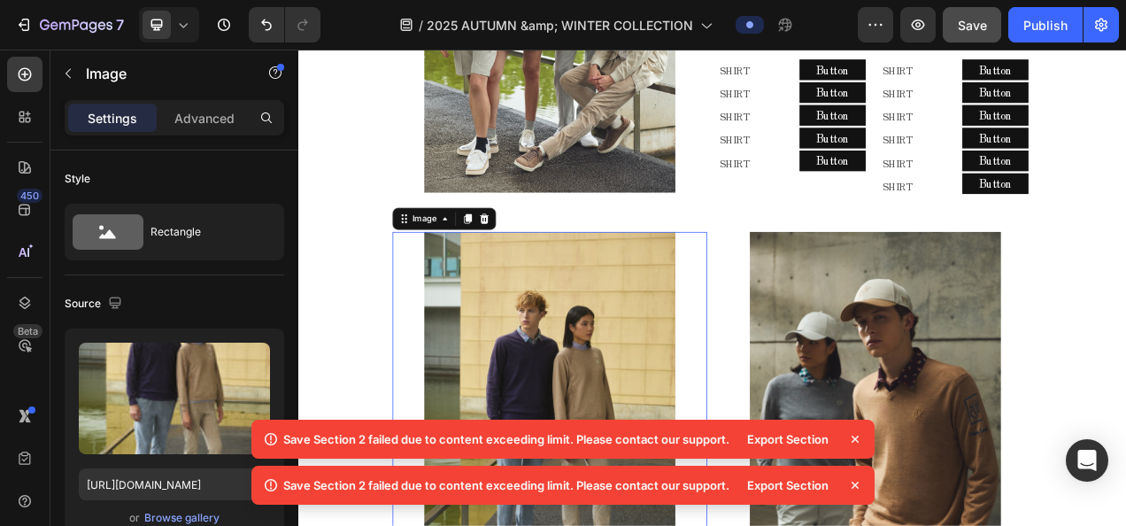
click at [814, 291] on div at bounding box center [621, 525] width 404 height 484
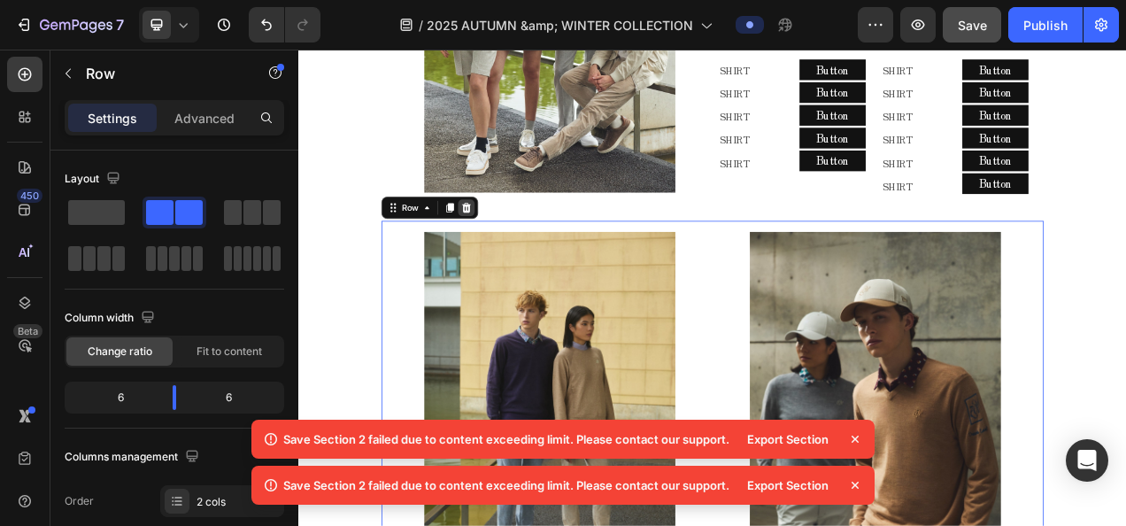
click at [506, 245] on icon at bounding box center [513, 252] width 14 height 14
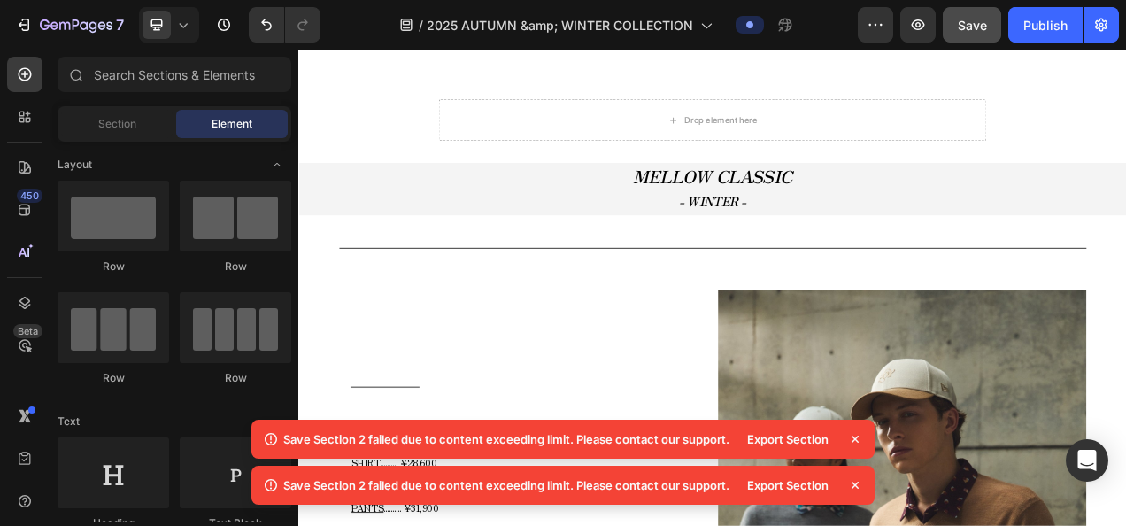
scroll to position [2024, 0]
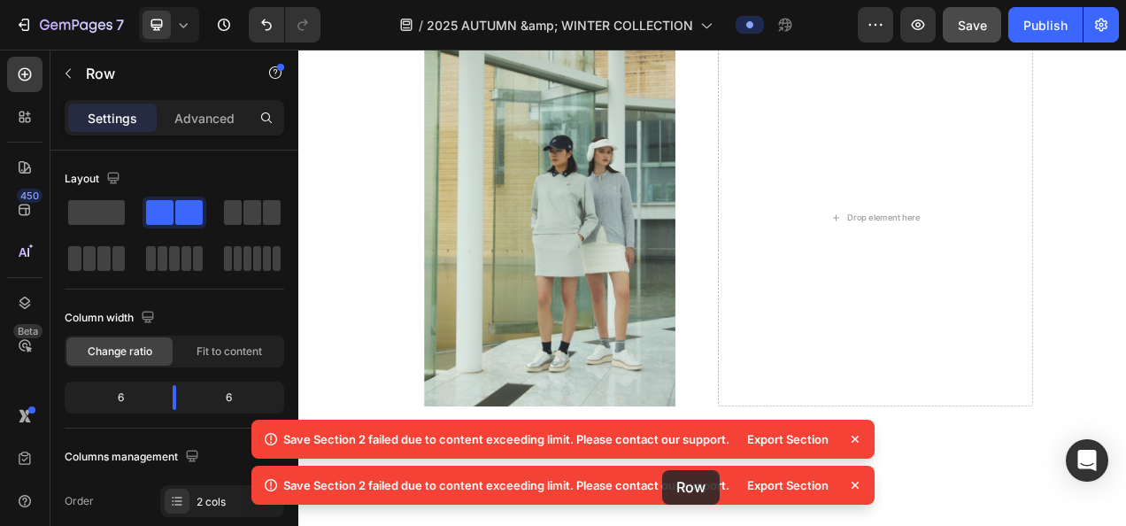
scroll to position [1641, 0]
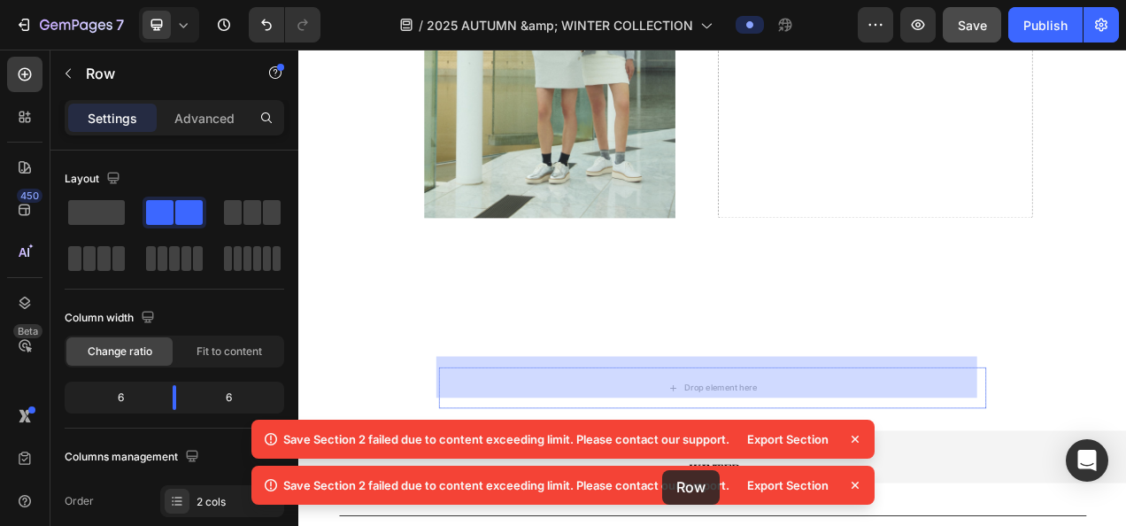
drag, startPoint x: 406, startPoint y: 273, endPoint x: 1071, endPoint y: 582, distance: 732.9
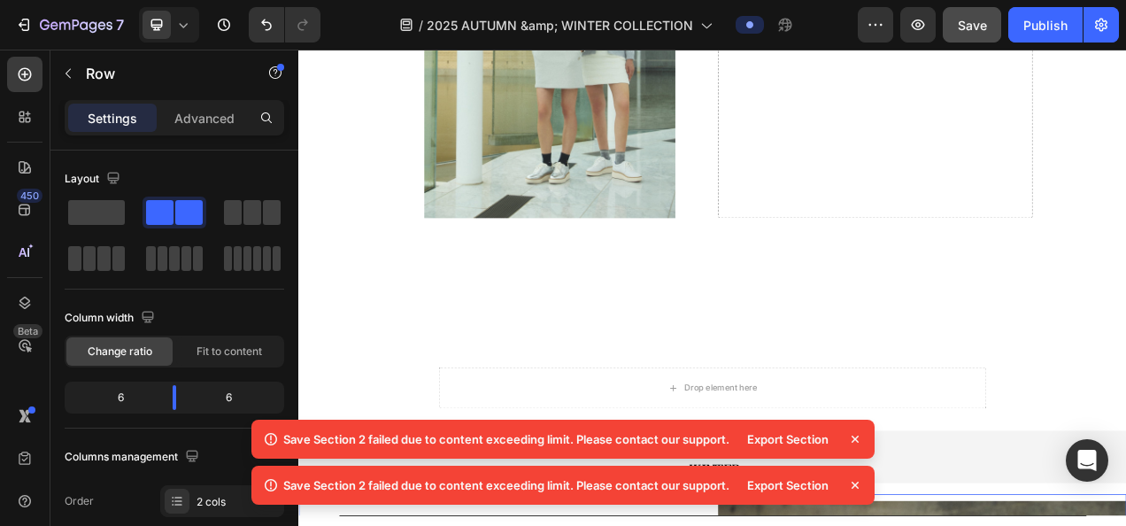
click at [862, 443] on icon at bounding box center [855, 439] width 18 height 18
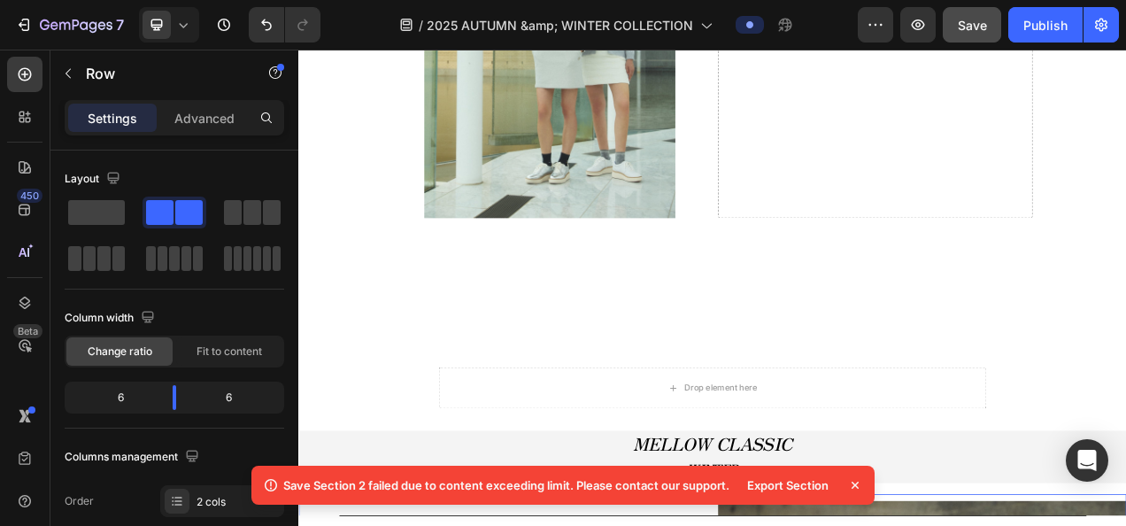
click at [853, 484] on icon at bounding box center [855, 485] width 18 height 18
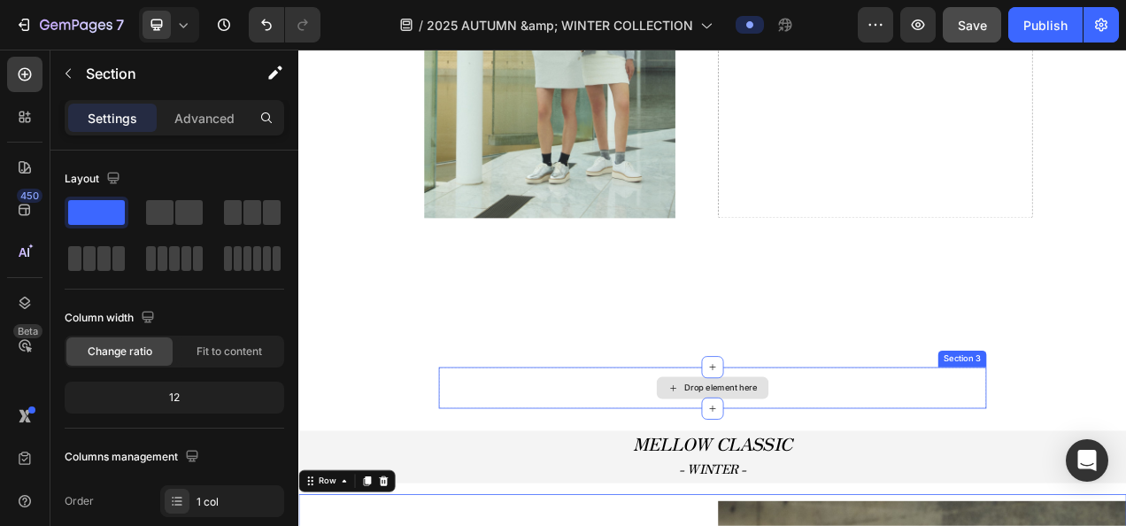
click at [931, 466] on div "Drop element here" at bounding box center [829, 483] width 703 height 53
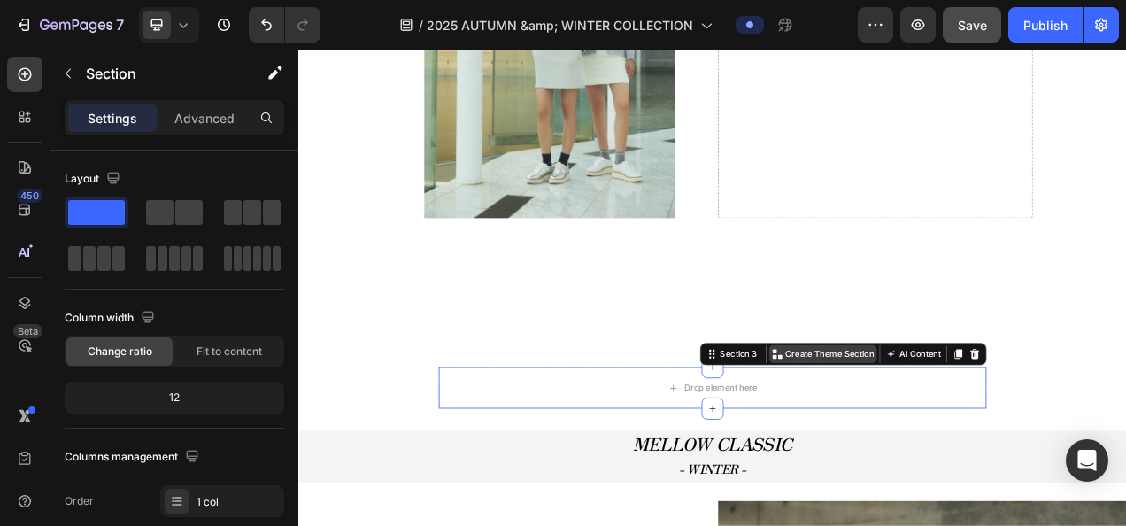
click at [924, 432] on p "Create Theme Section" at bounding box center [979, 440] width 113 height 16
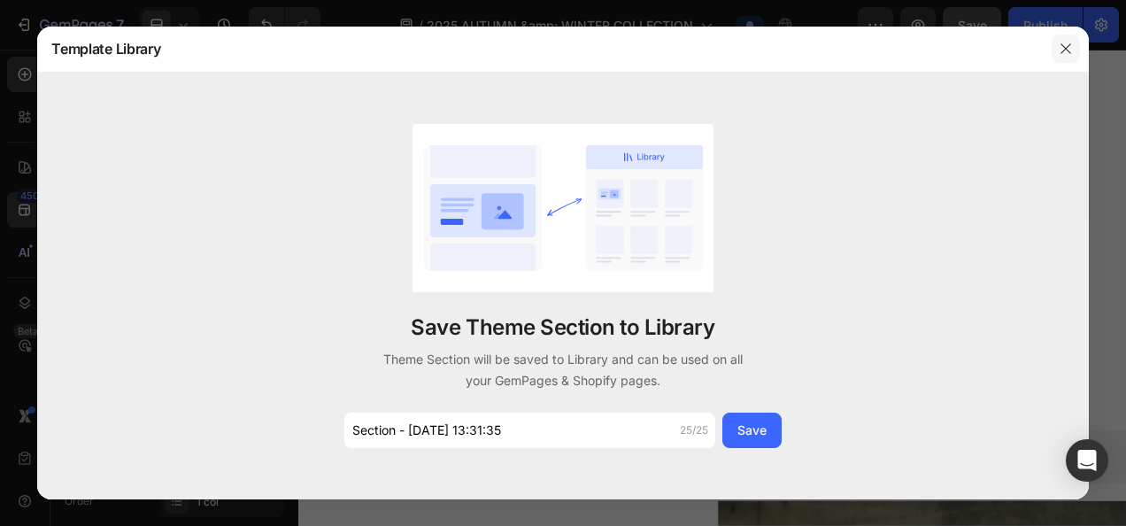
click at [1062, 46] on icon "button" at bounding box center [1065, 49] width 14 height 14
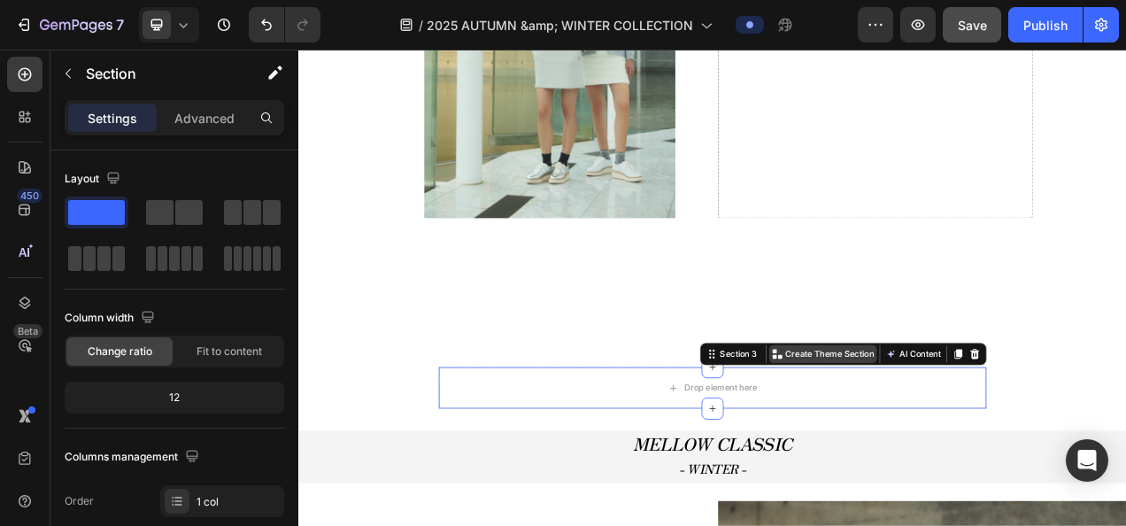
click at [983, 432] on p "Create Theme Section" at bounding box center [979, 440] width 113 height 16
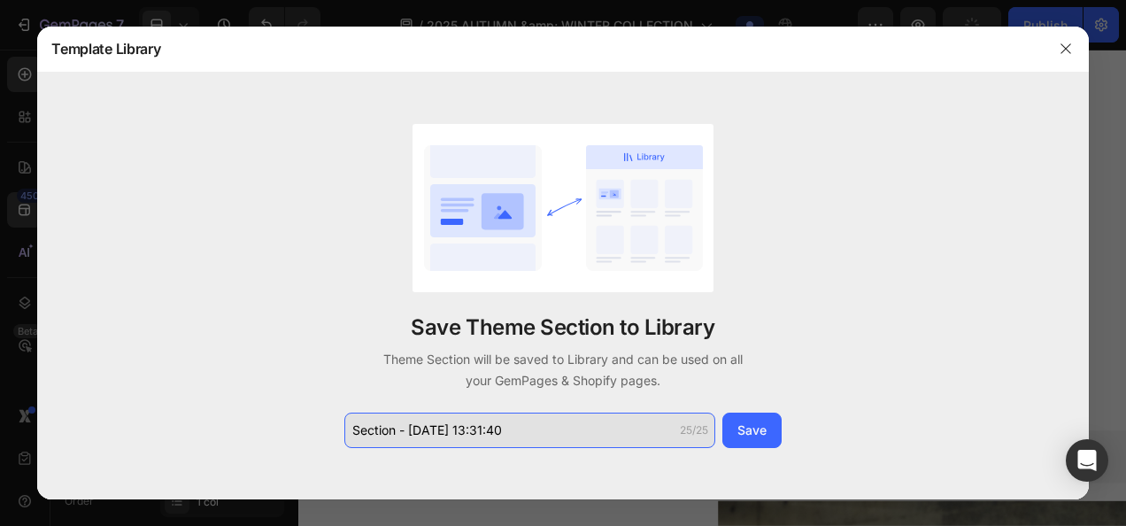
click at [638, 413] on input "Section - Sep 29 13:31:40" at bounding box center [529, 429] width 371 height 35
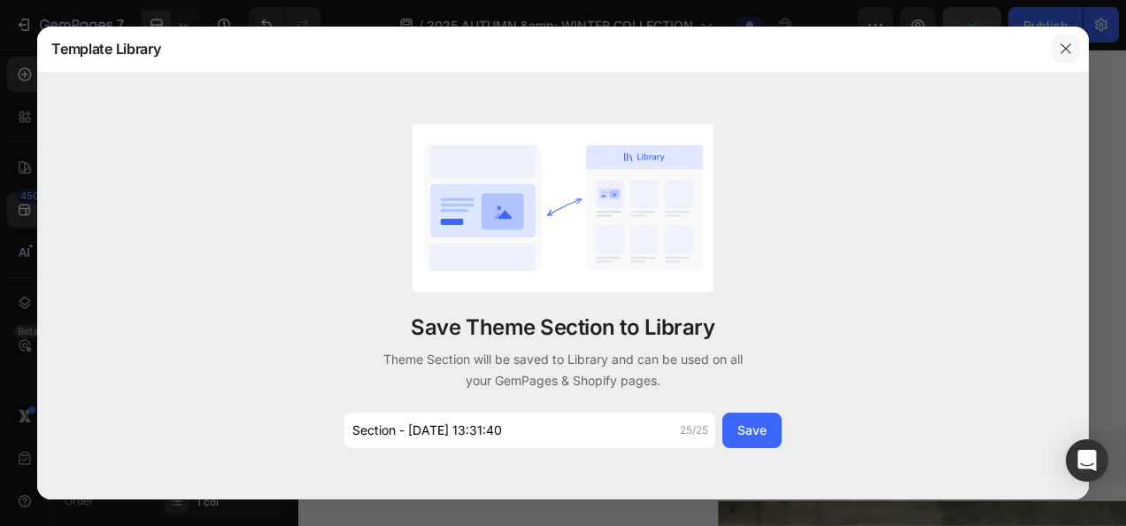
click at [1069, 35] on button "button" at bounding box center [1065, 49] width 28 height 28
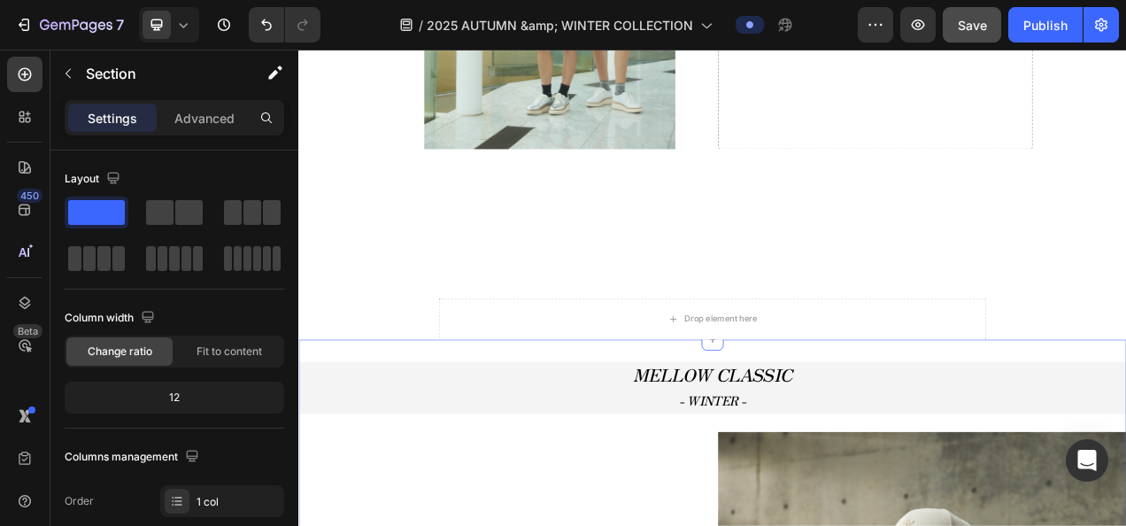
scroll to position [1729, 0]
click at [675, 378] on div "Drop element here" at bounding box center [829, 394] width 703 height 53
click at [606, 373] on div "Drop element here" at bounding box center [829, 394] width 703 height 53
click at [668, 368] on div "Drop element here" at bounding box center [829, 394] width 703 height 53
click at [656, 368] on div "Drop element here" at bounding box center [829, 394] width 703 height 53
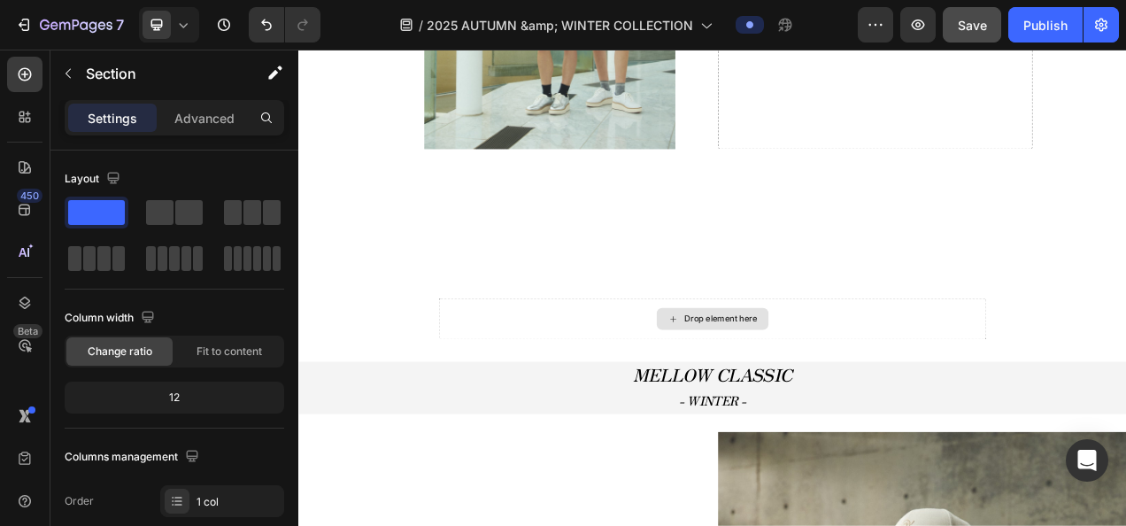
click at [745, 368] on div "Drop element here" at bounding box center [829, 394] width 703 height 53
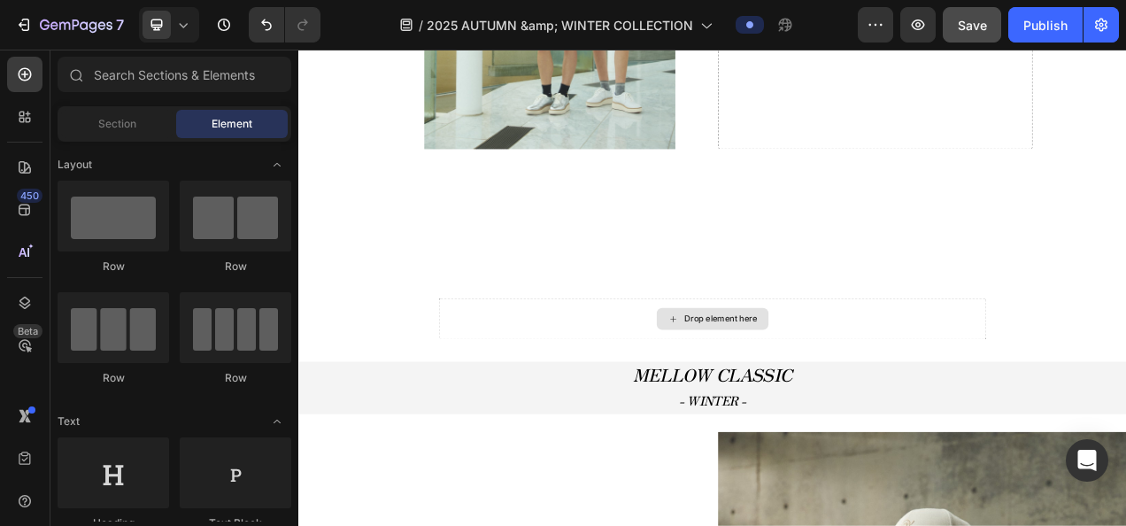
click at [783, 381] on div "Drop element here" at bounding box center [829, 395] width 143 height 28
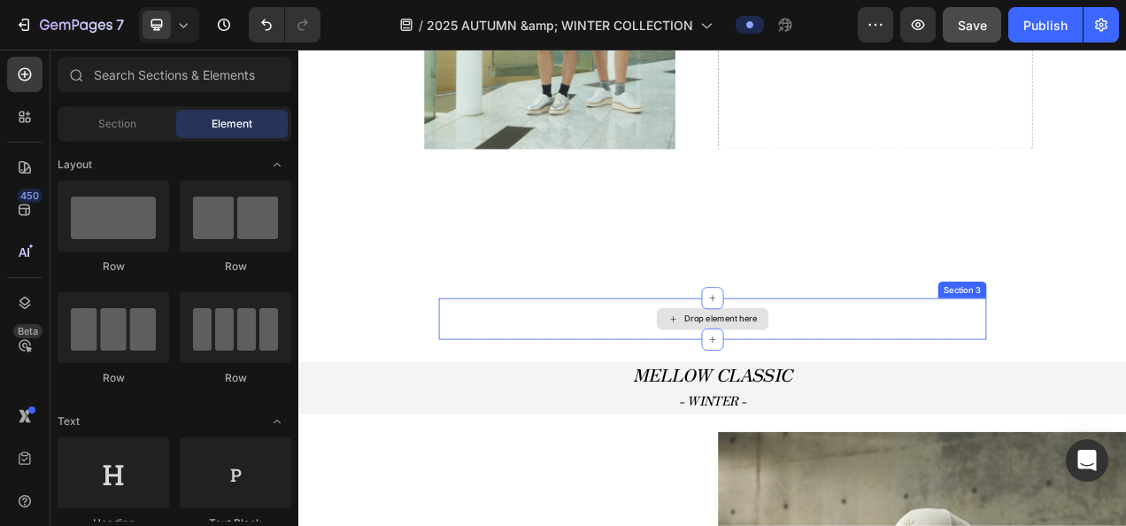
click at [977, 374] on div "Drop element here" at bounding box center [829, 394] width 703 height 53
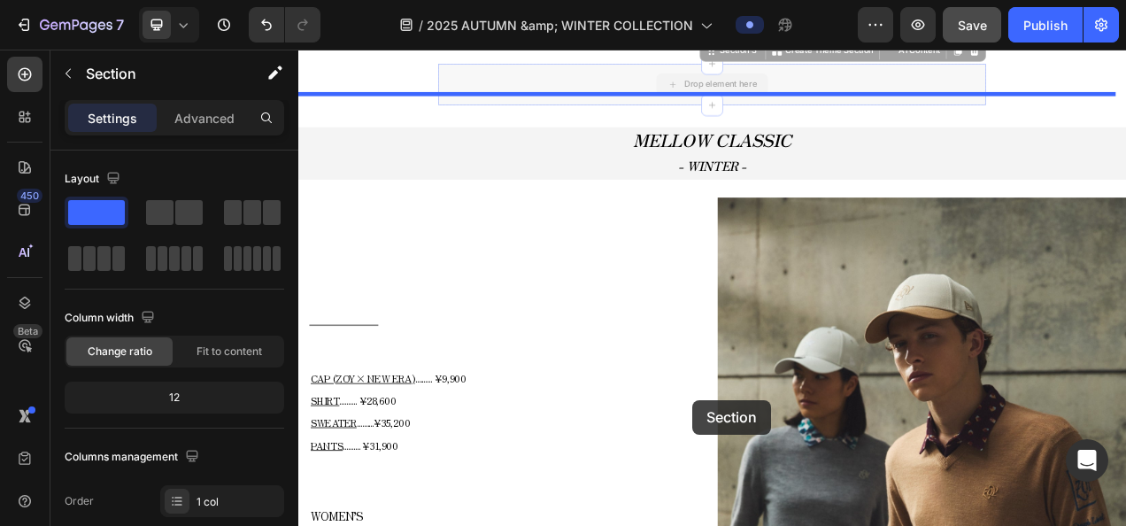
scroll to position [2073, 0]
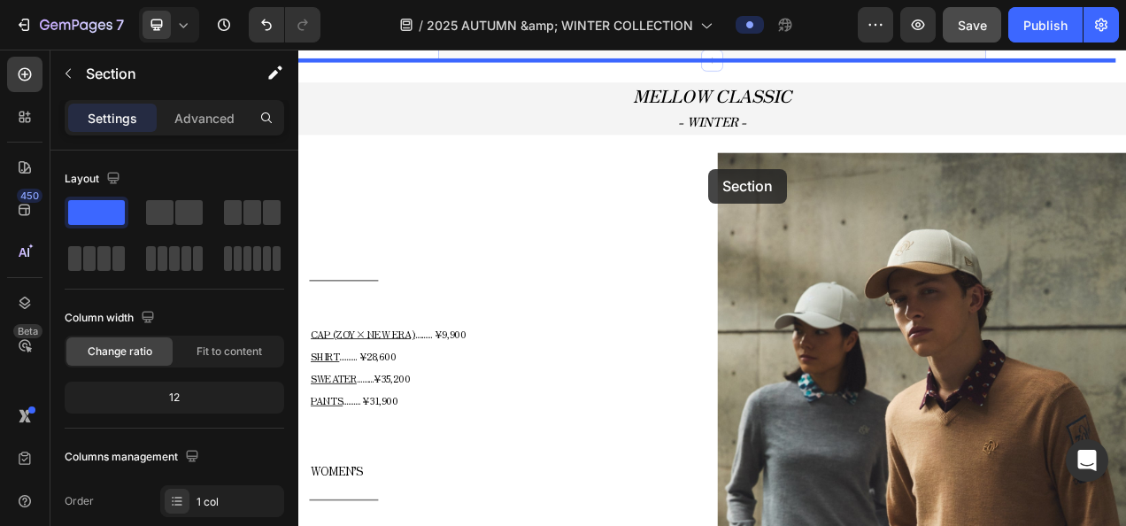
drag, startPoint x: 847, startPoint y: 340, endPoint x: 824, endPoint y: 203, distance: 139.1
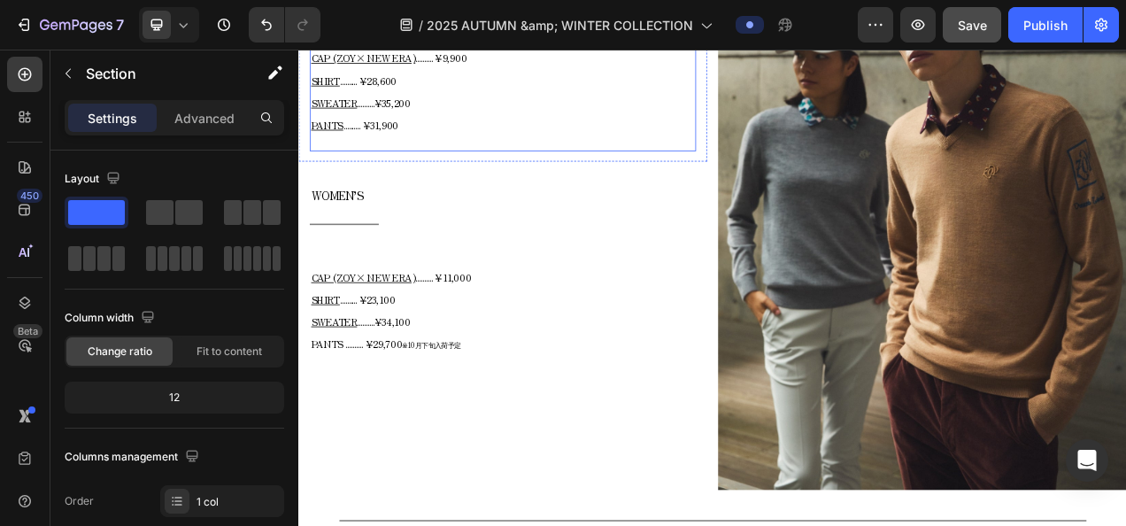
scroll to position [2161, 0]
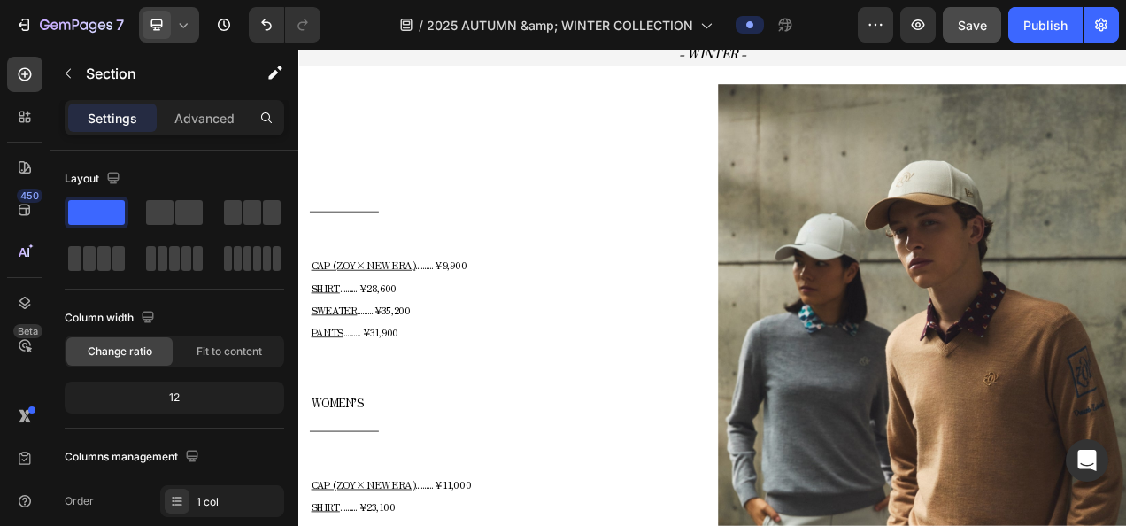
click at [180, 23] on icon at bounding box center [184, 25] width 8 height 4
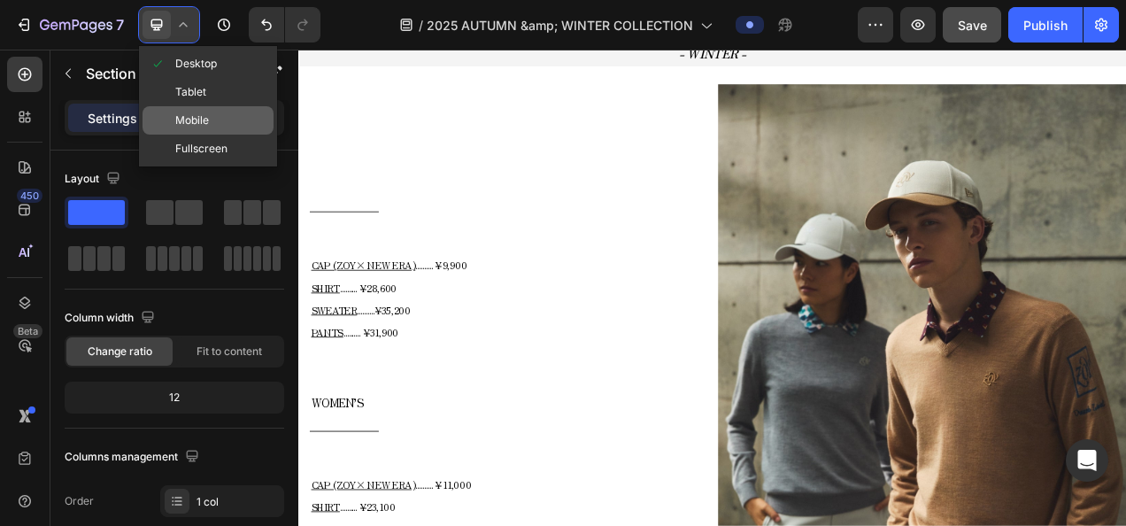
click at [172, 119] on span at bounding box center [163, 120] width 26 height 14
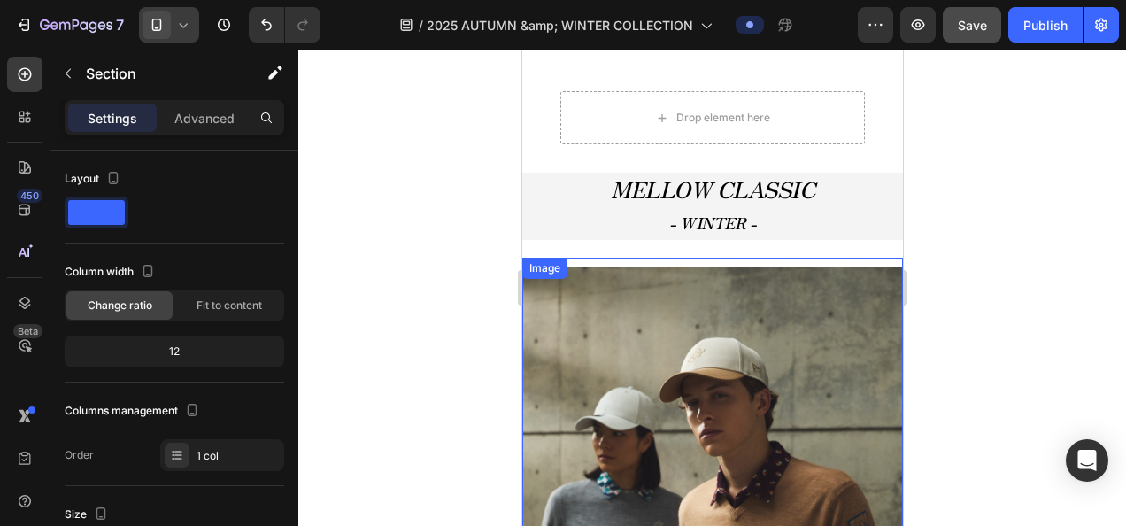
scroll to position [2079, 0]
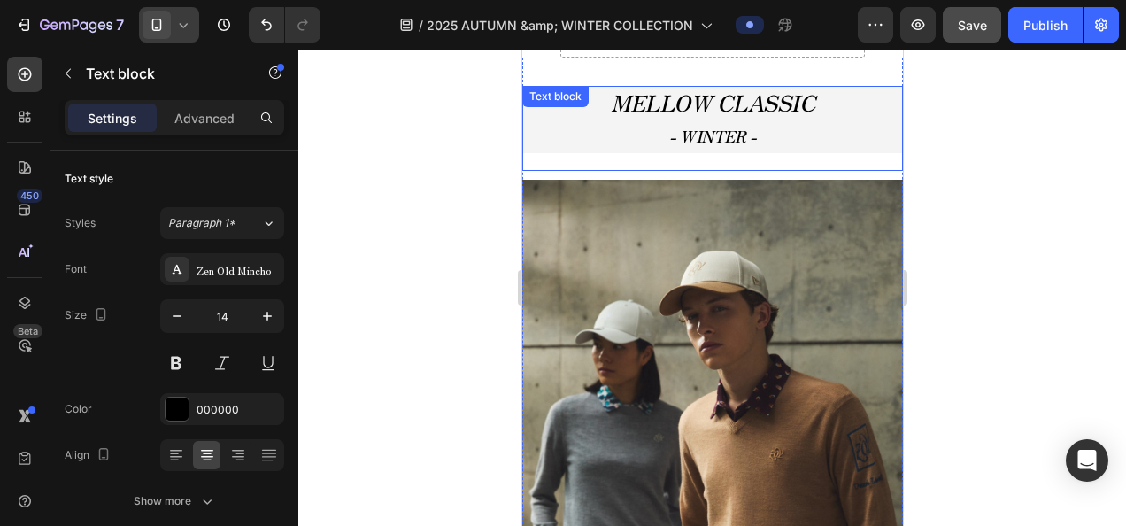
click at [670, 163] on div "MELLOW CLASSIC - WINTER - Text block" at bounding box center [711, 128] width 381 height 84
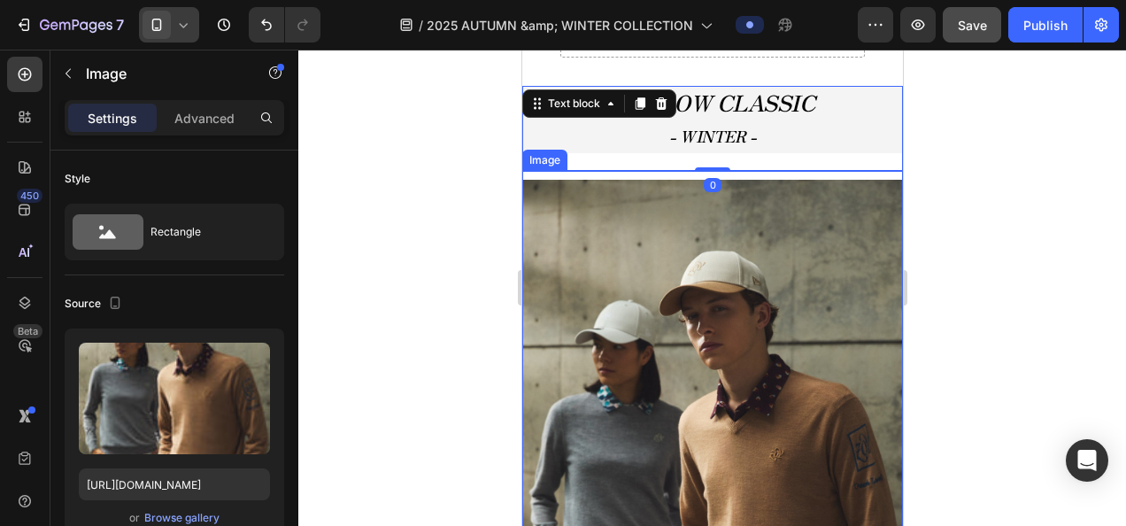
click at [664, 174] on div "Image" at bounding box center [711, 465] width 381 height 589
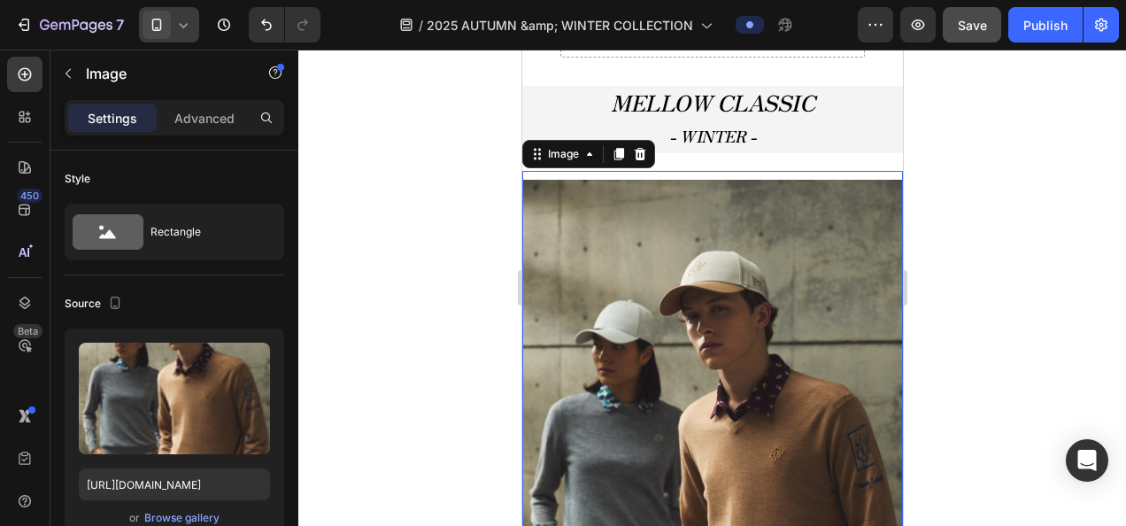
click at [642, 176] on div "Image 0" at bounding box center [711, 465] width 381 height 589
click at [532, 147] on icon at bounding box center [536, 154] width 14 height 14
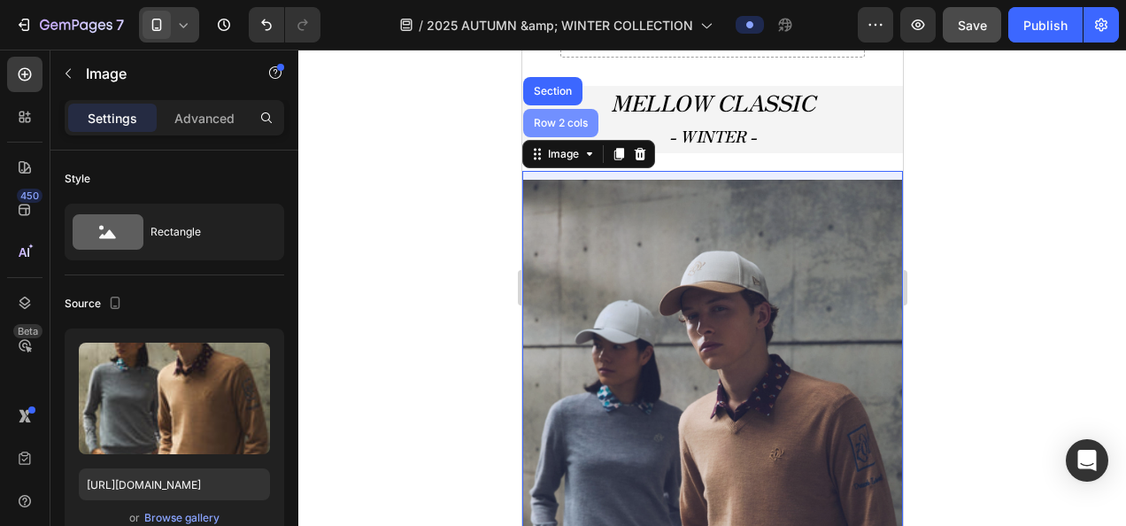
click at [540, 118] on div "Row 2 cols" at bounding box center [559, 123] width 61 height 11
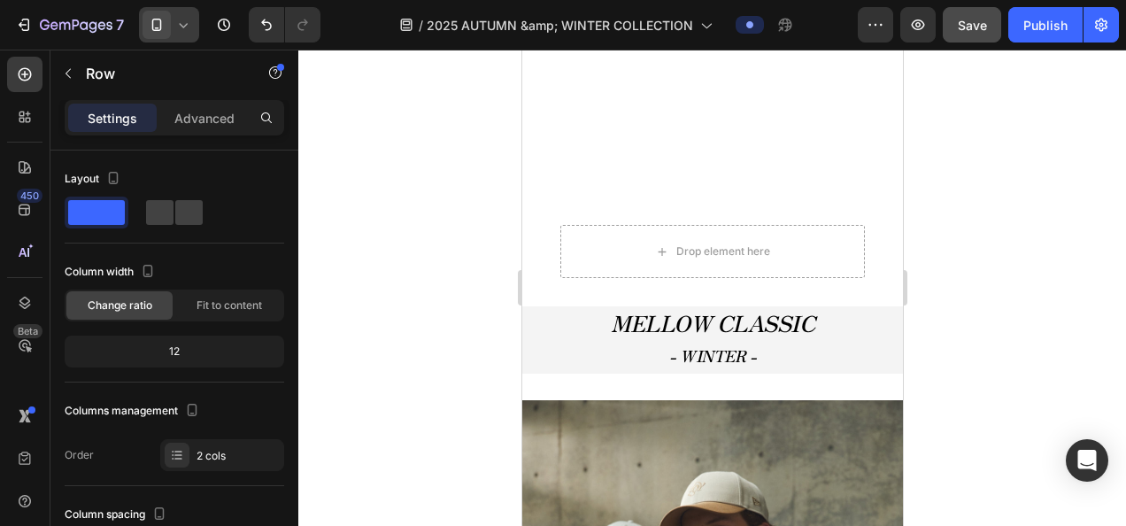
scroll to position [2289, 0]
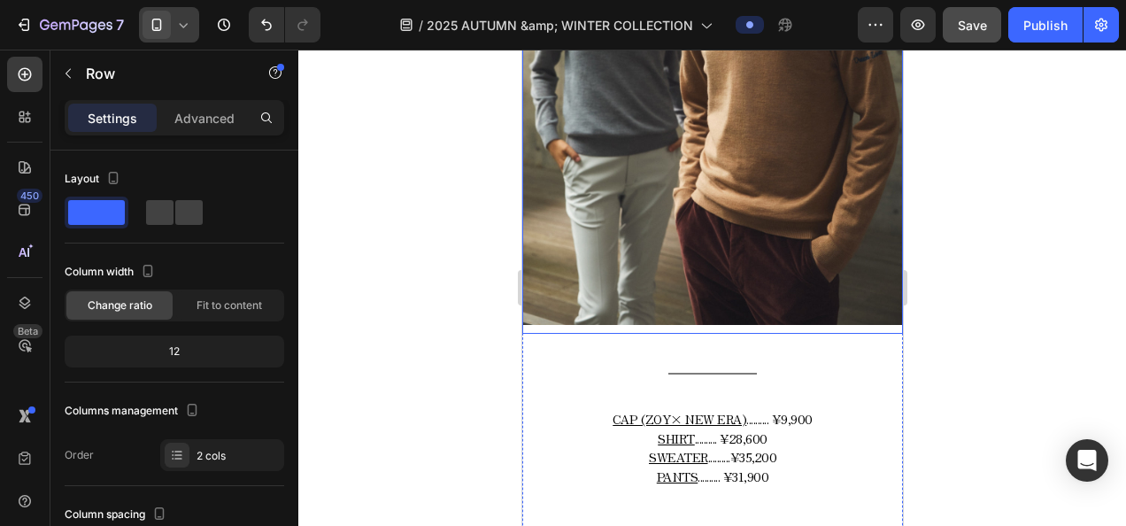
click at [581, 325] on img at bounding box center [711, 39] width 381 height 571
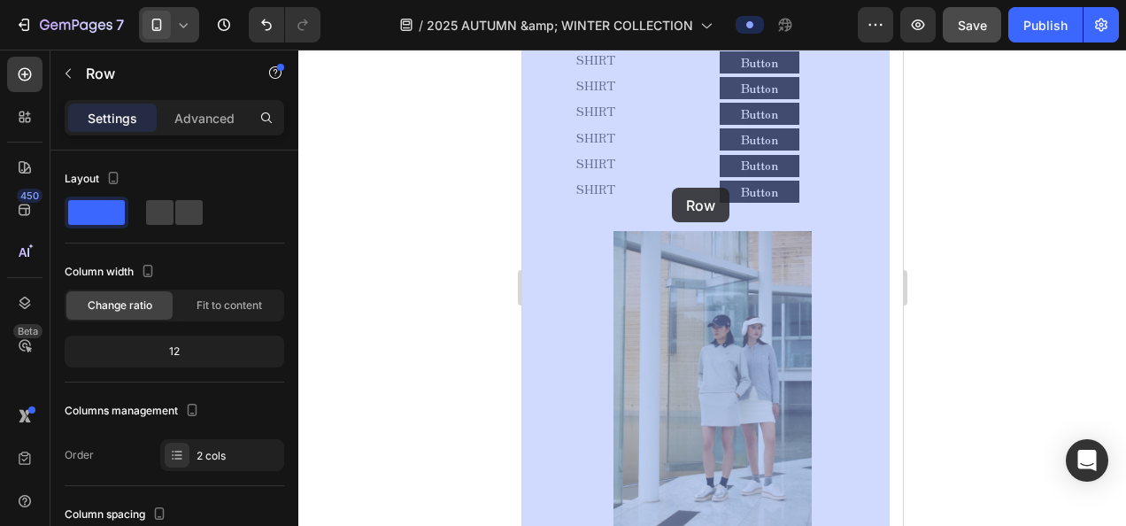
scroll to position [1496, 0]
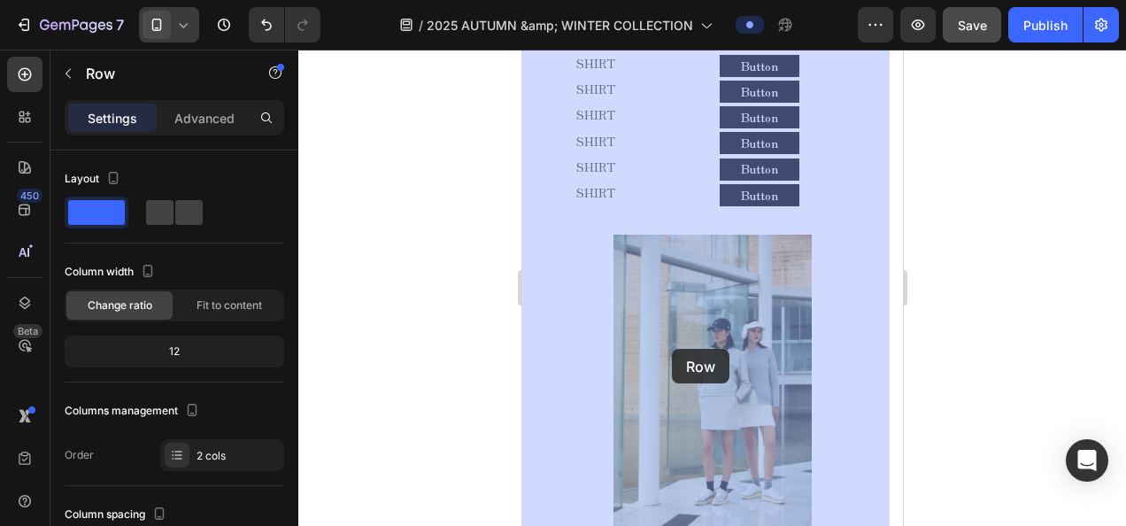
drag, startPoint x: 562, startPoint y: 407, endPoint x: 671, endPoint y: 359, distance: 118.9
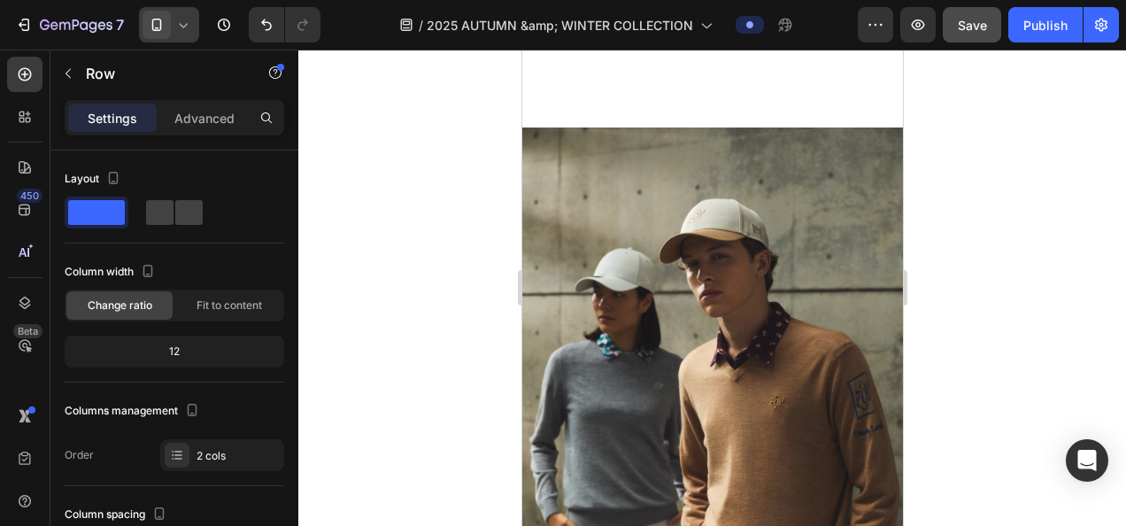
scroll to position [2424, 0]
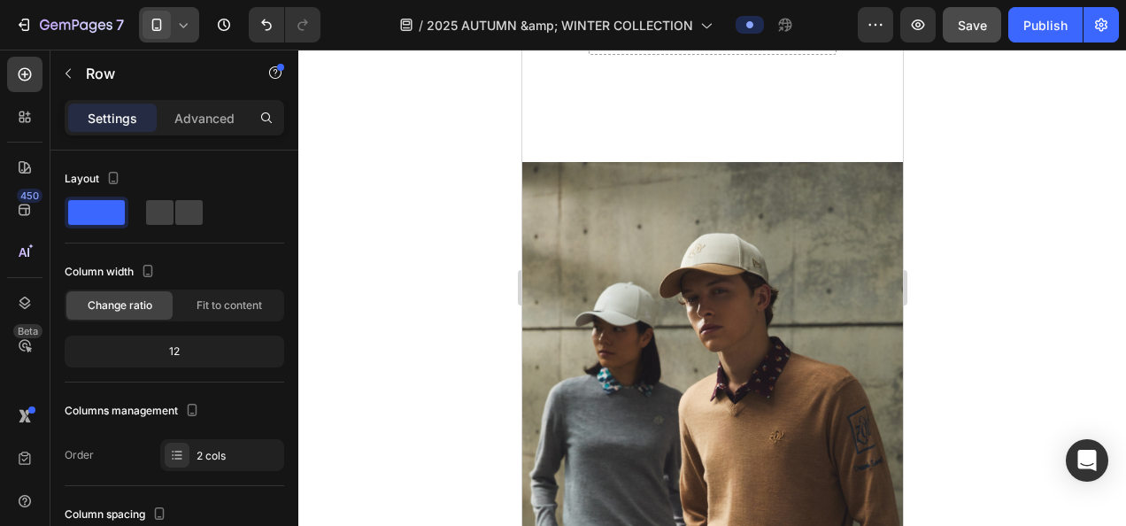
click at [186, 19] on icon at bounding box center [183, 25] width 18 height 18
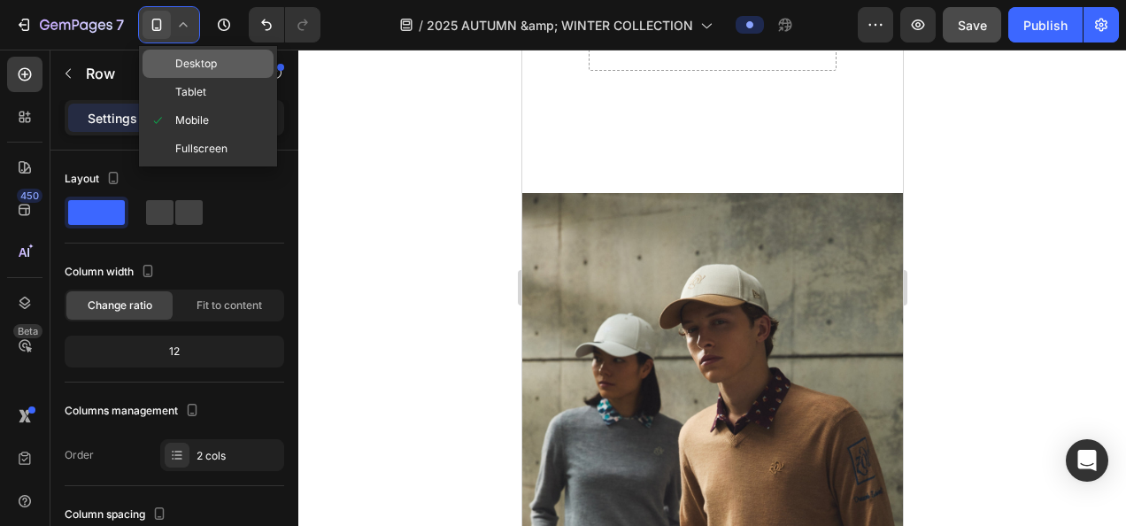
click at [177, 73] on div "Desktop" at bounding box center [207, 64] width 131 height 28
type input "1200"
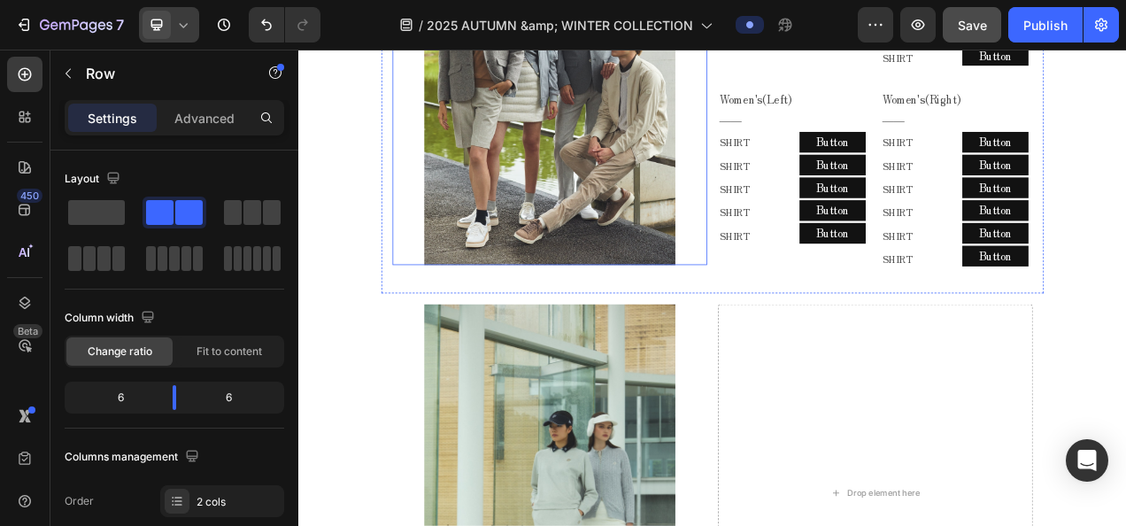
scroll to position [1085, 0]
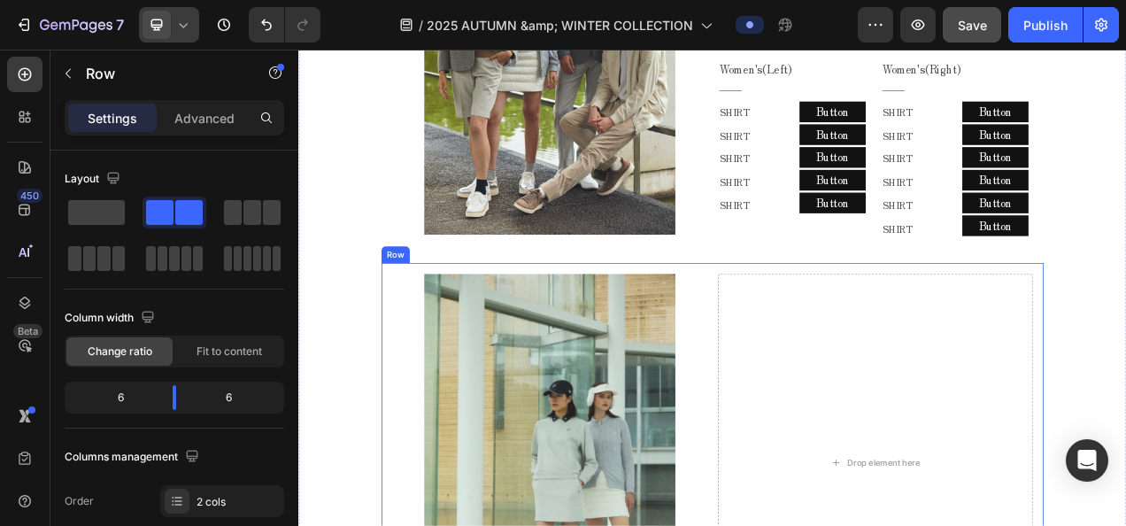
click at [506, 299] on icon at bounding box center [513, 306] width 14 height 14
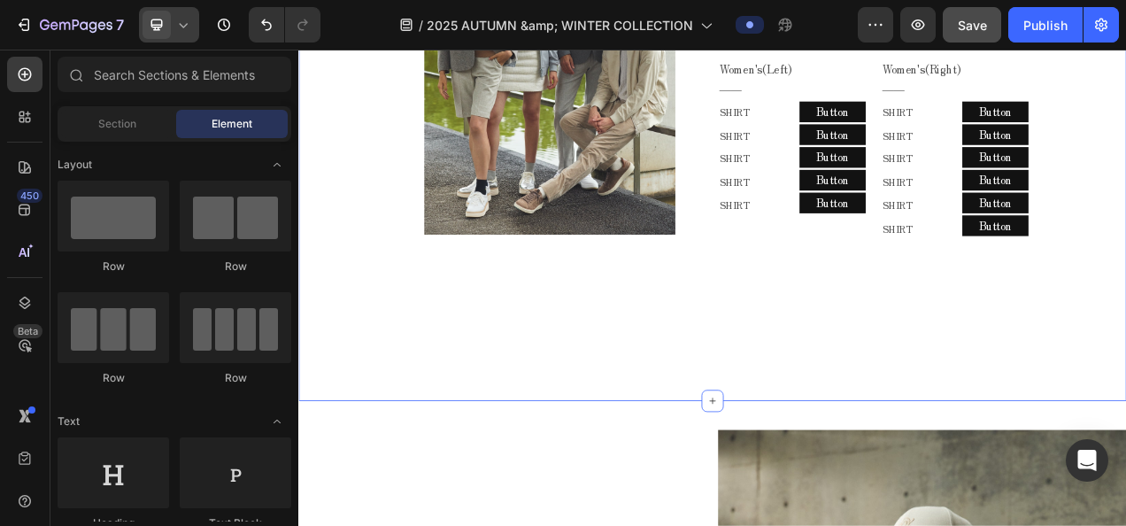
scroll to position [731, 0]
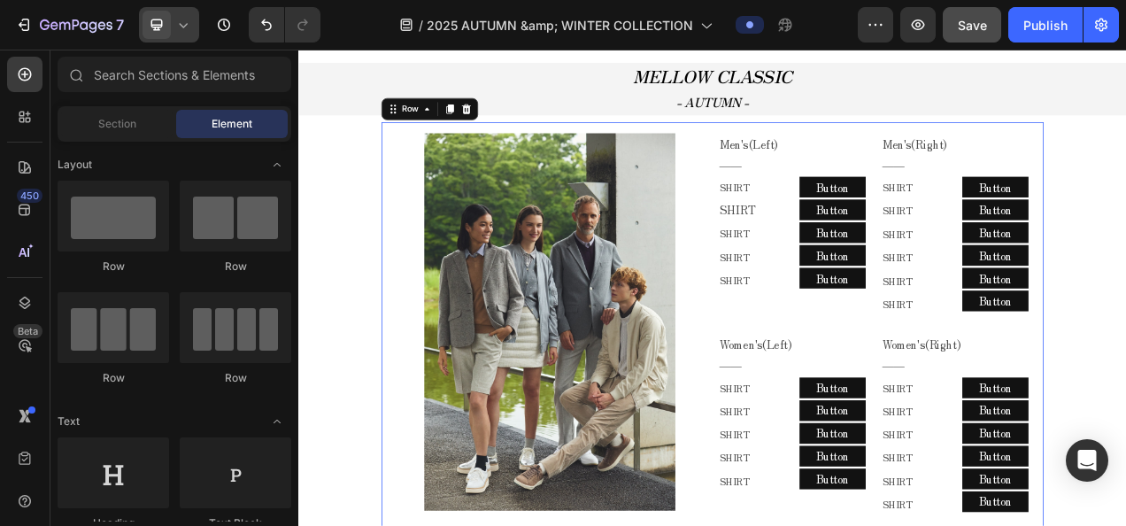
click at [814, 142] on div "Image Men's(Left) ―― Text Block Row SHIRT Text Block SHIRT Text Block SHIRT Tex…" at bounding box center [829, 409] width 850 height 535
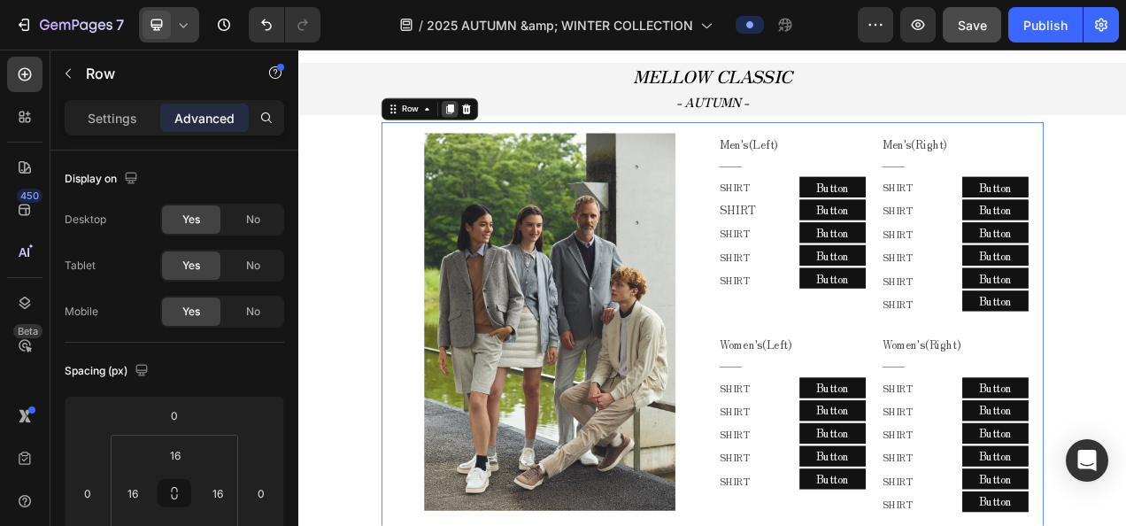
click at [485, 119] on icon at bounding box center [492, 126] width 14 height 14
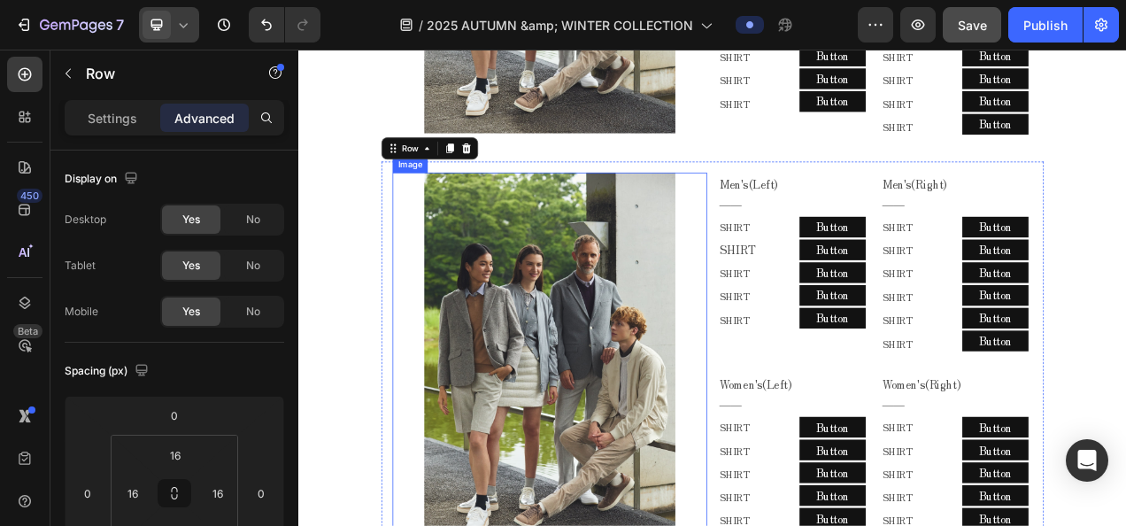
scroll to position [1289, 0]
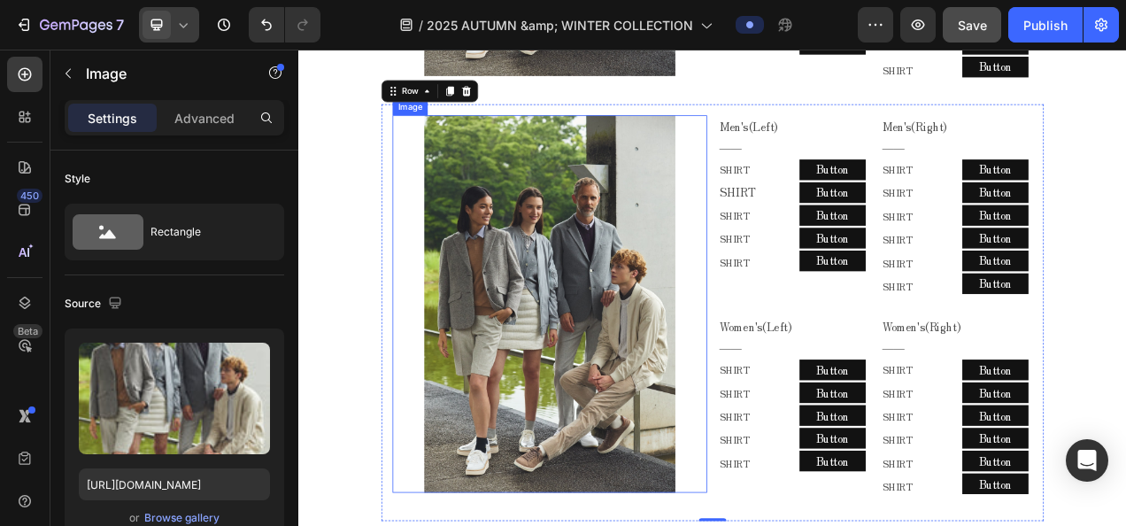
click at [733, 378] on img at bounding box center [620, 376] width 323 height 484
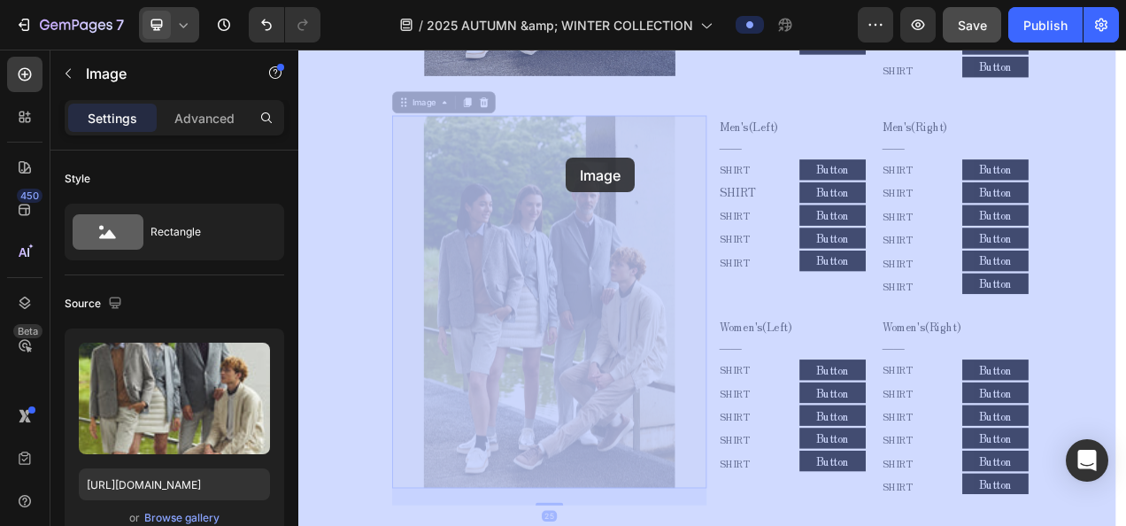
drag, startPoint x: 468, startPoint y: 112, endPoint x: 641, endPoint y: 189, distance: 189.0
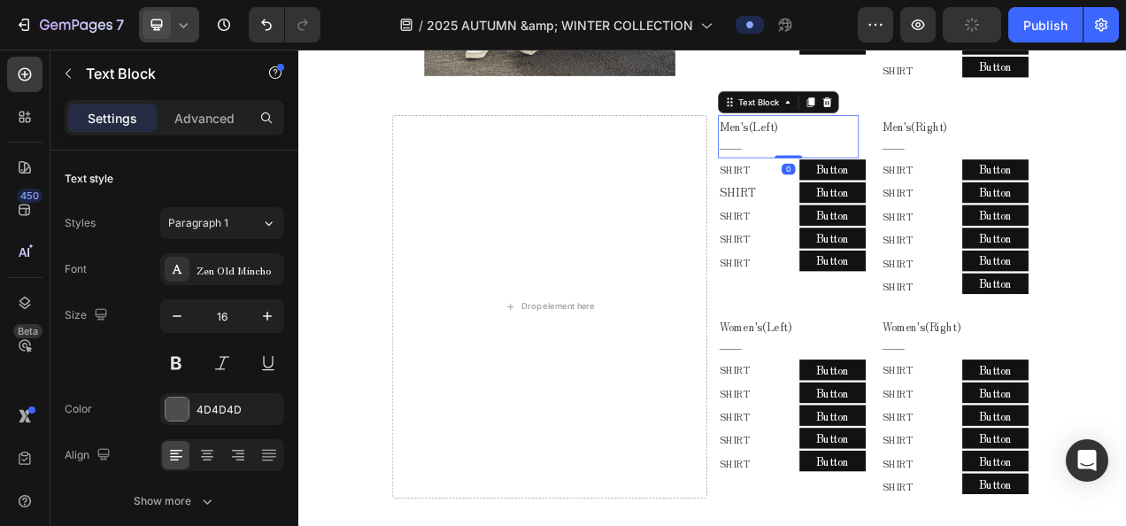
click at [893, 147] on p "Men's(Left)" at bounding box center [926, 148] width 177 height 26
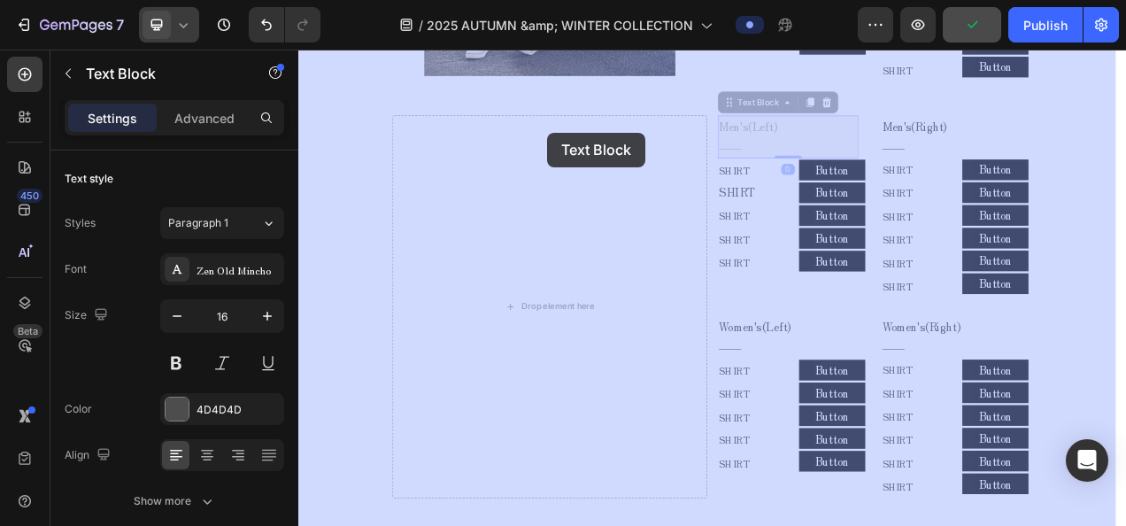
drag, startPoint x: 869, startPoint y: 116, endPoint x: 617, endPoint y: 156, distance: 255.4
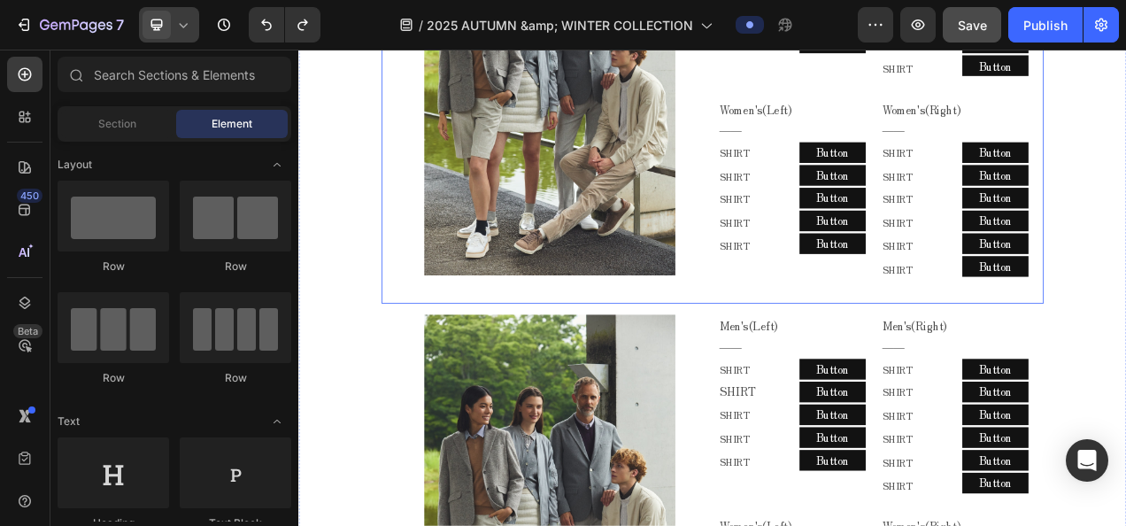
scroll to position [1151, 0]
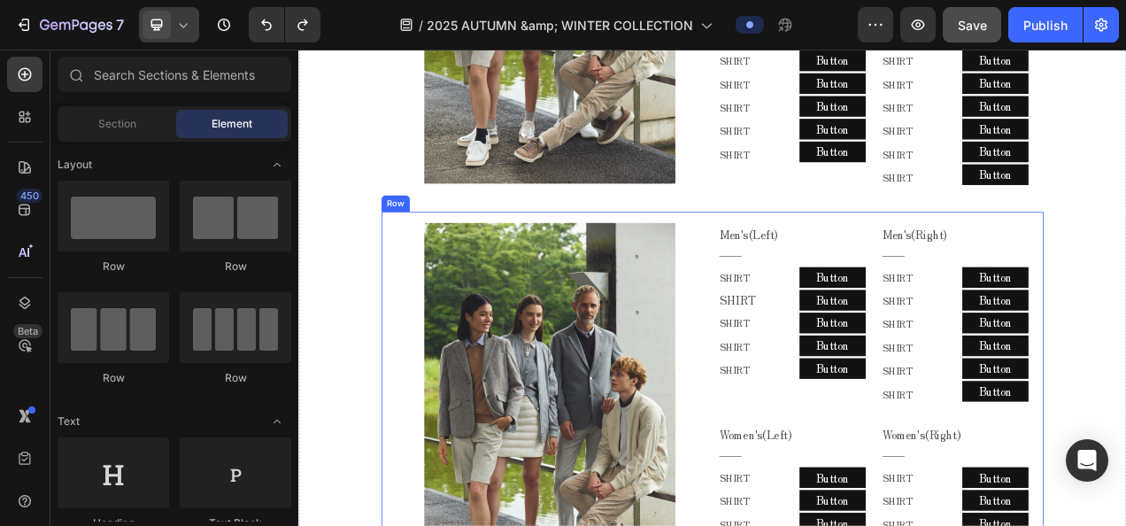
click at [812, 258] on div "Image Men's(Left) ―― Text Block Row SHIRT Text Block SHIRT Text Block SHIRT Tex…" at bounding box center [829, 525] width 850 height 535
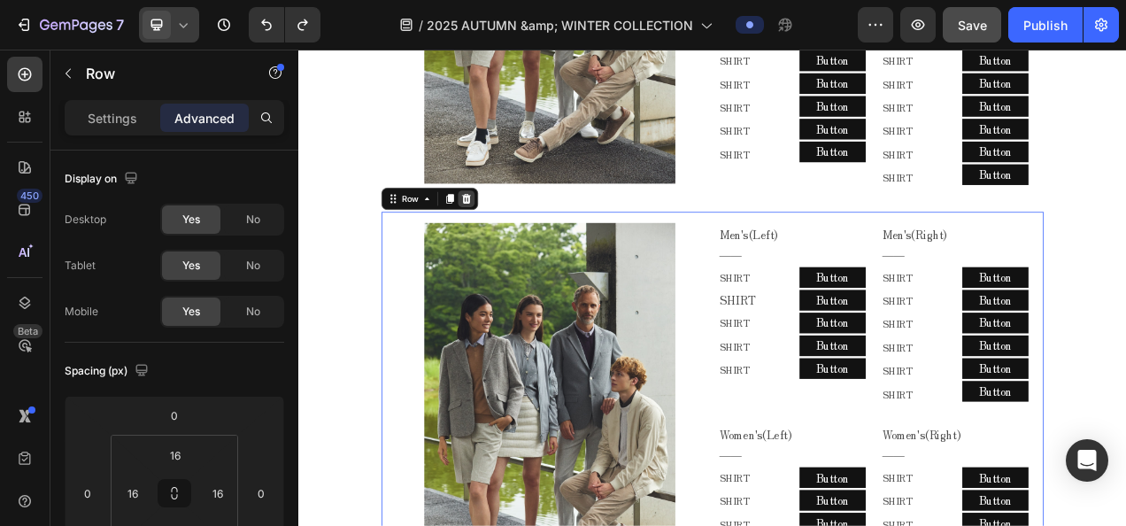
click at [508, 237] on icon at bounding box center [514, 241] width 12 height 12
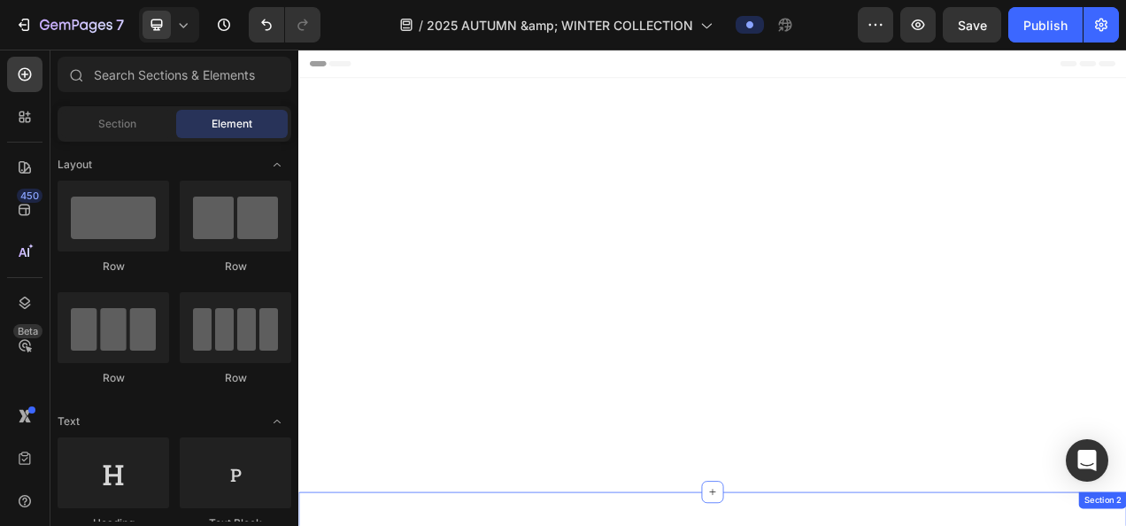
scroll to position [1151, 0]
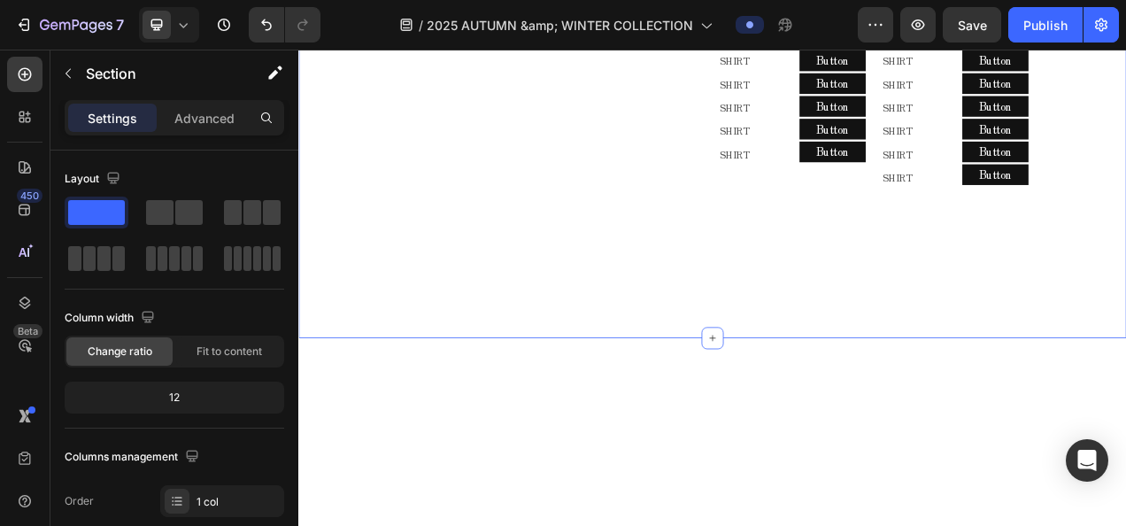
click at [250, 352] on span "Fit to content" at bounding box center [228, 351] width 65 height 16
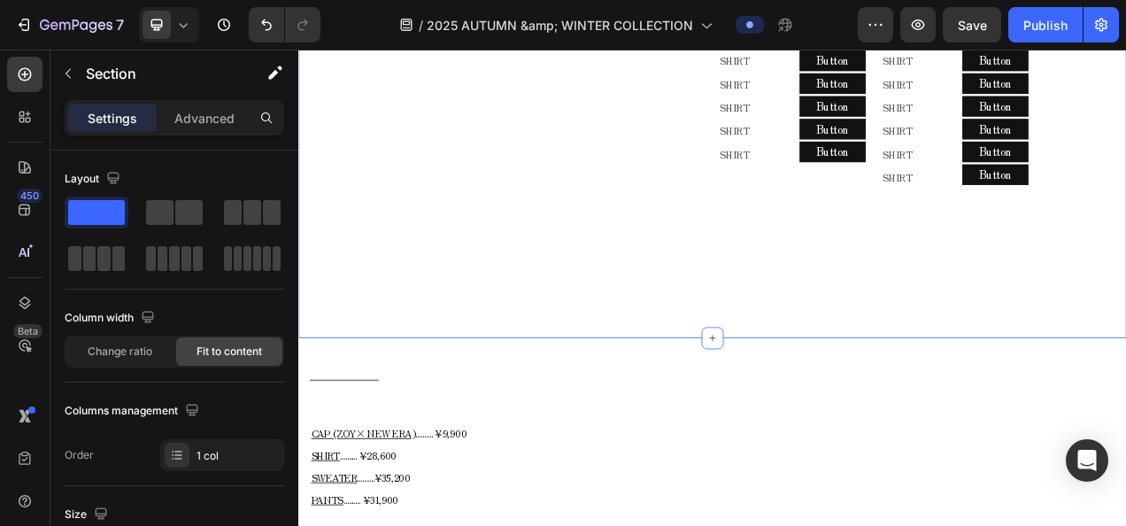
scroll to position [1062, 0]
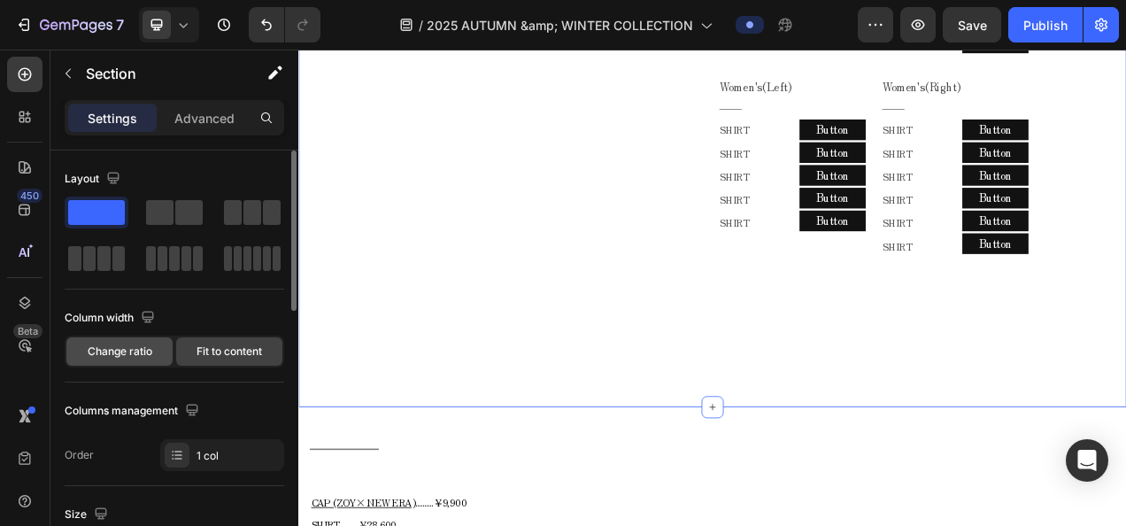
click at [119, 344] on span "Change ratio" at bounding box center [120, 351] width 65 height 16
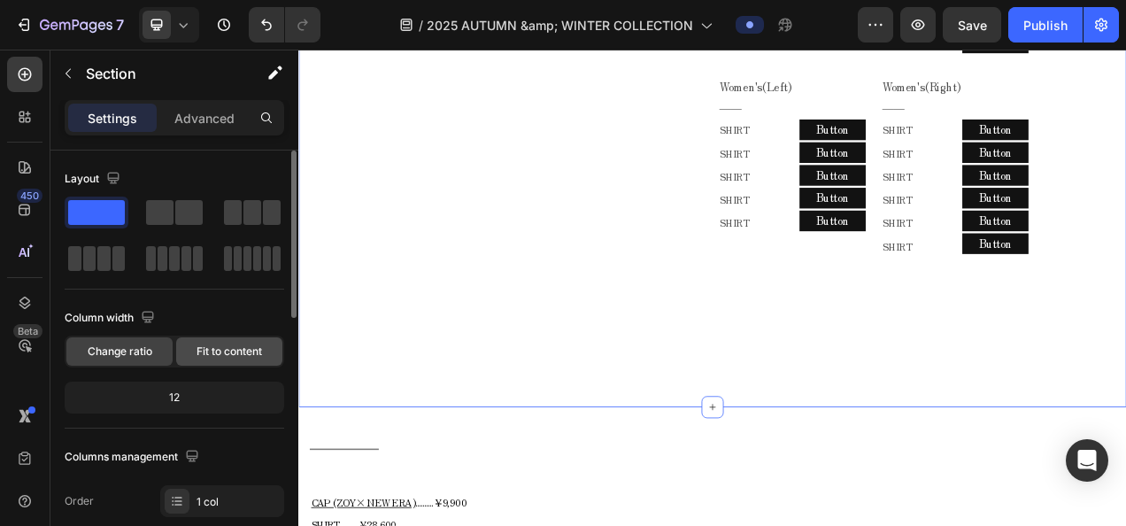
click at [259, 354] on span "Fit to content" at bounding box center [228, 351] width 65 height 16
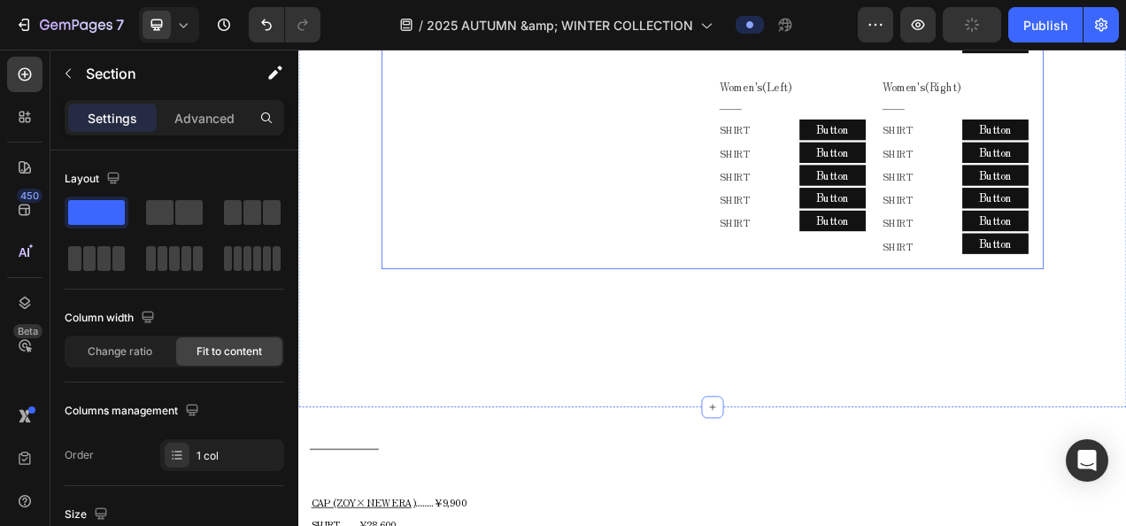
click at [841, 326] on div "Image Men's(Left) ―― Text Block Row SHIRT Text Block SHIRT Text Block SHIRT Tex…" at bounding box center [829, 71] width 850 height 520
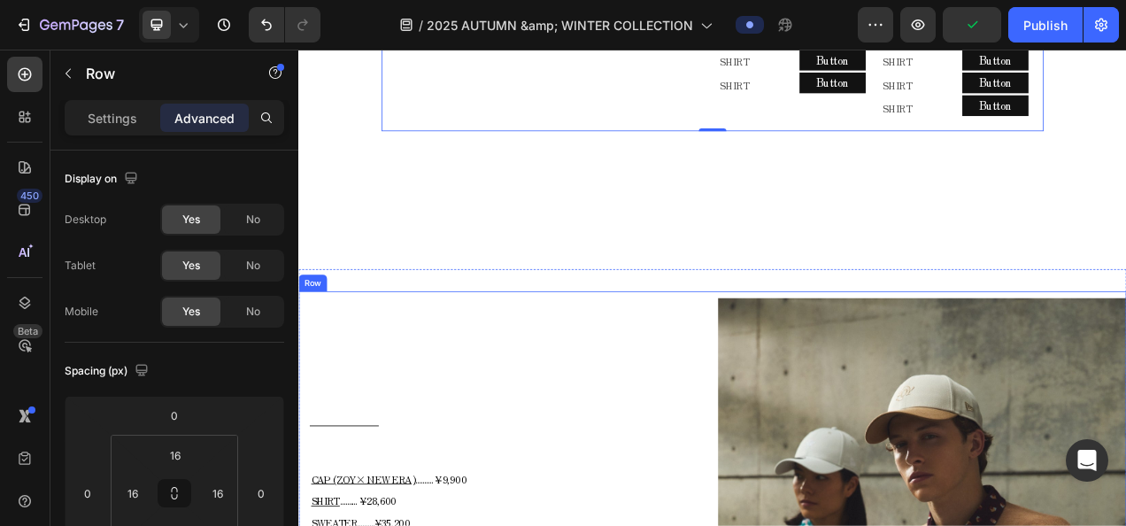
scroll to position [1151, 0]
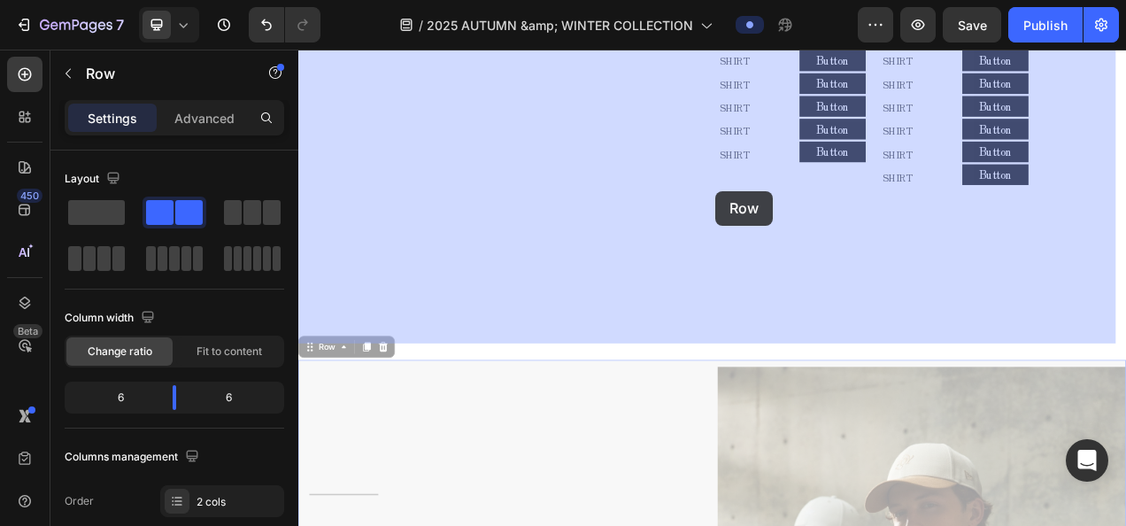
drag, startPoint x: 343, startPoint y: 449, endPoint x: 833, endPoint y: 231, distance: 536.5
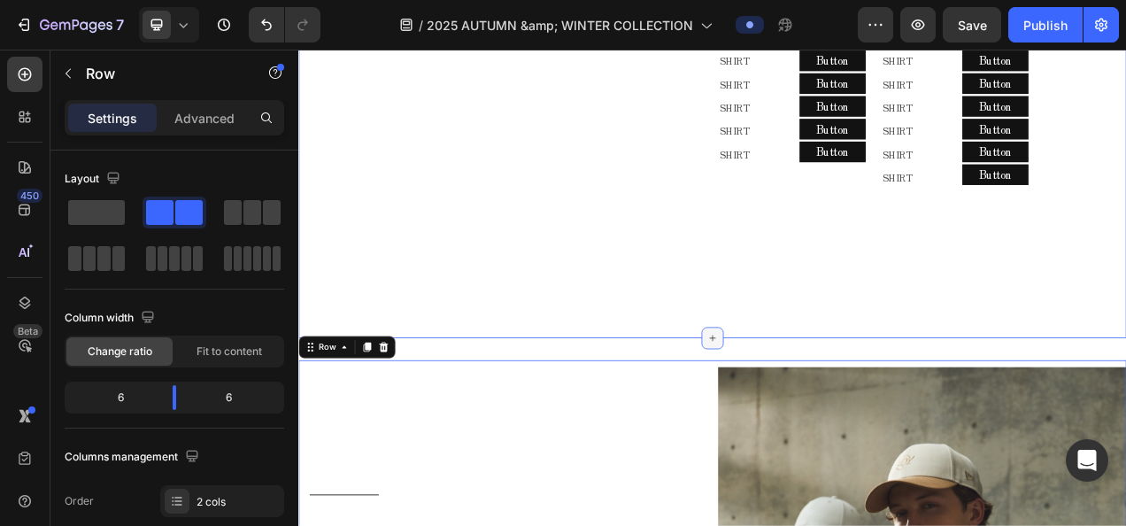
click at [822, 421] on icon at bounding box center [829, 419] width 14 height 14
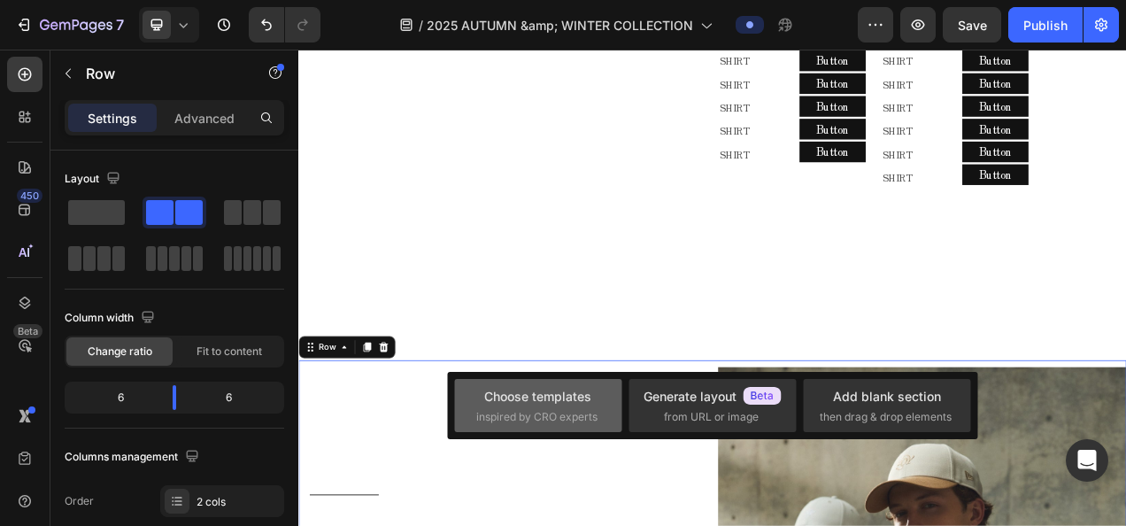
click at [589, 421] on span "inspired by CRO experts" at bounding box center [536, 417] width 121 height 16
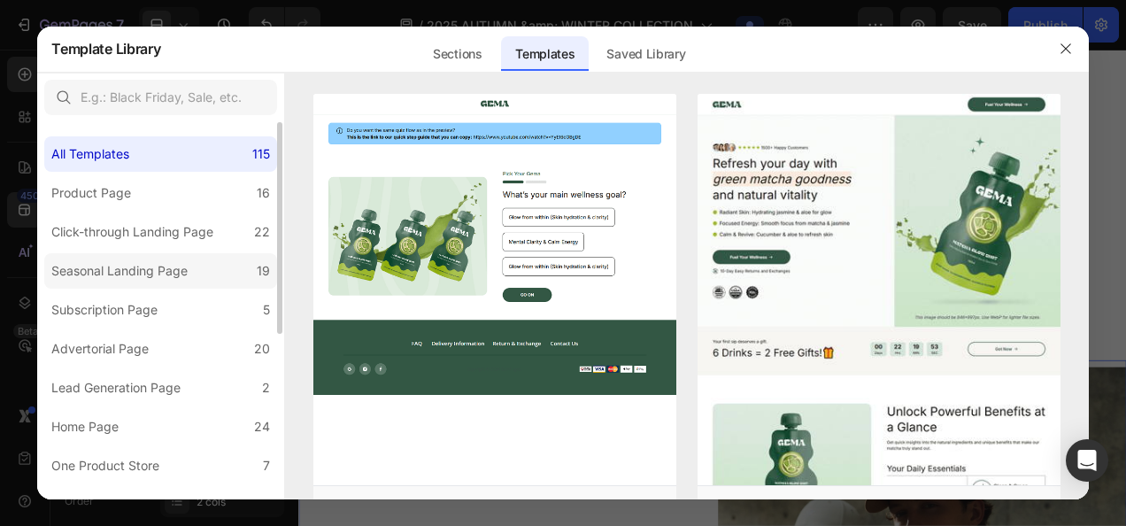
click at [204, 269] on label "Seasonal Landing Page 19" at bounding box center [160, 270] width 233 height 35
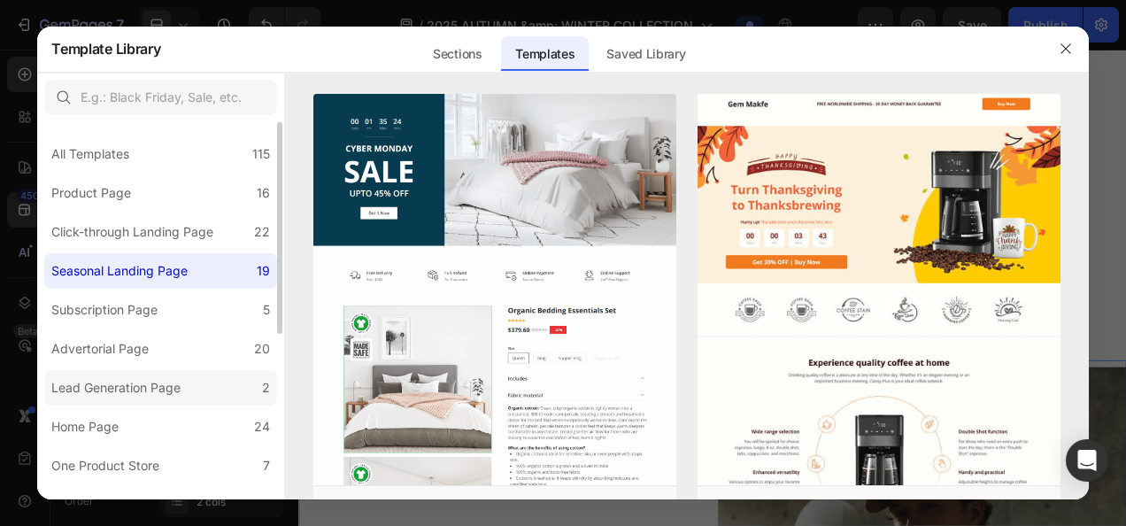
click at [168, 397] on div "Lead Generation Page" at bounding box center [115, 387] width 129 height 21
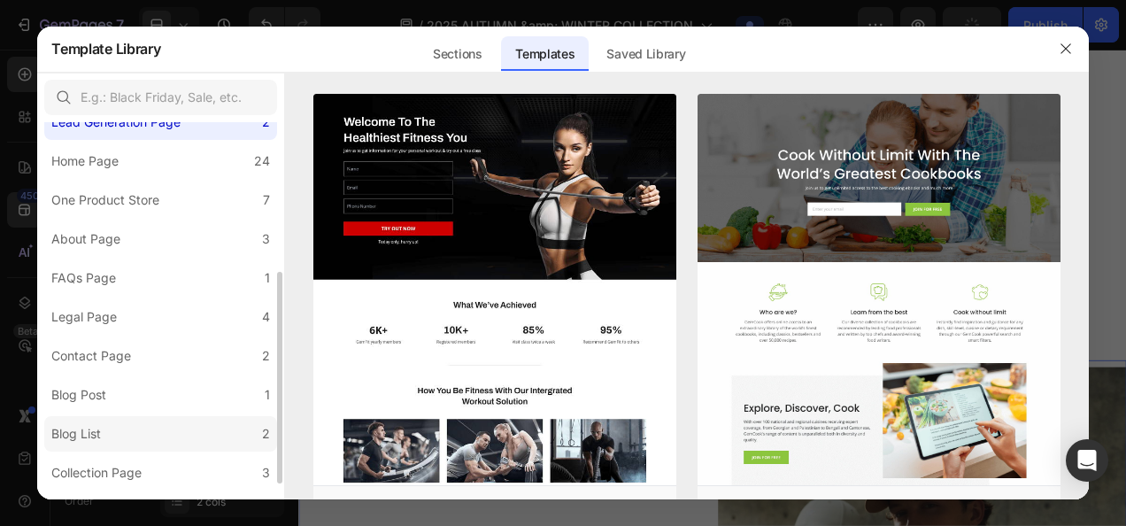
scroll to position [295, 0]
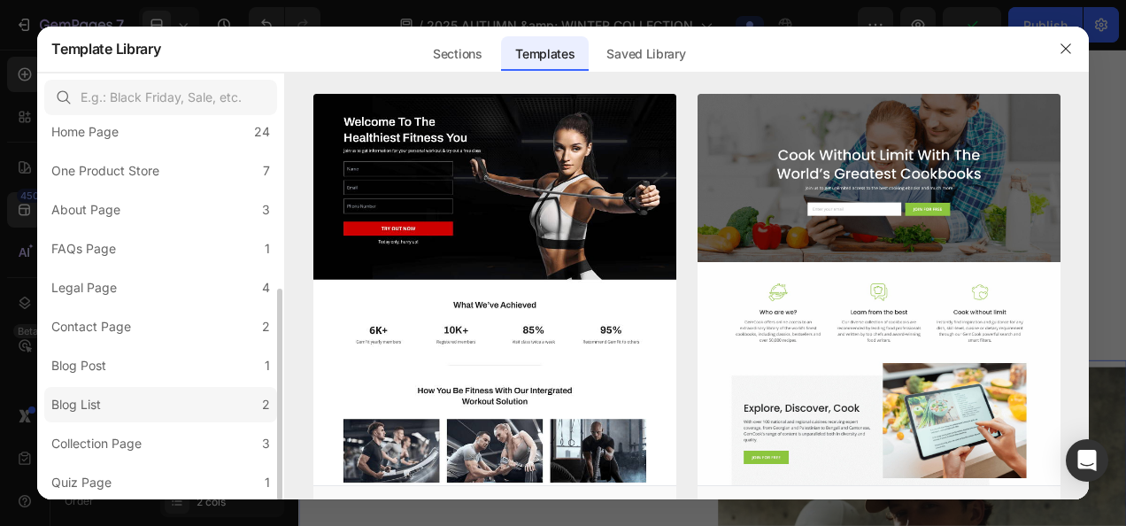
click at [167, 388] on label "Blog List 2" at bounding box center [160, 404] width 233 height 35
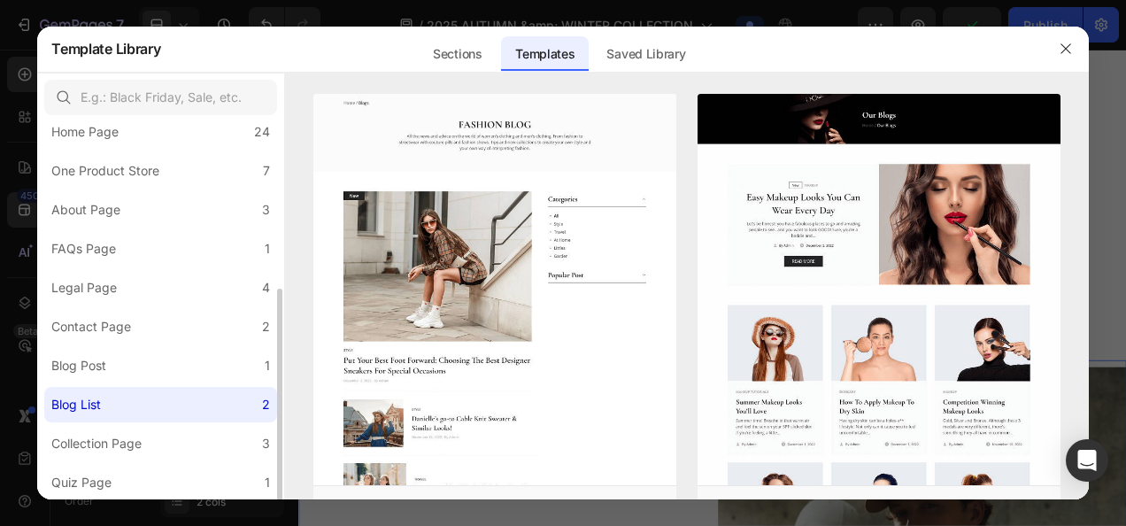
click at [151, 416] on label "Blog List 2" at bounding box center [160, 404] width 233 height 35
click at [147, 437] on div "Collection Page" at bounding box center [99, 443] width 97 height 21
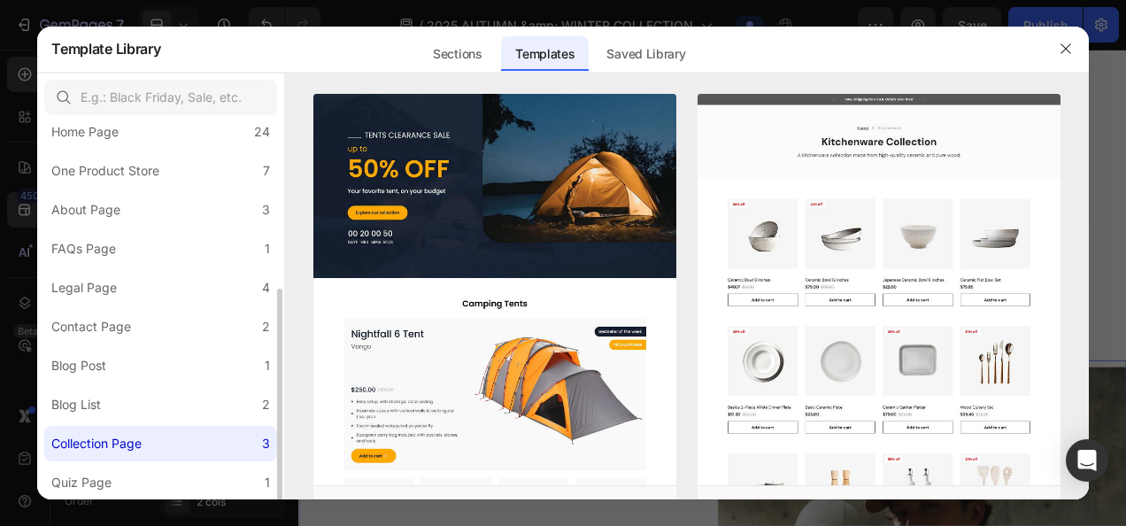
click at [135, 455] on label "Collection Page 3" at bounding box center [160, 443] width 233 height 35
click at [124, 492] on label "Quiz Page 1" at bounding box center [160, 482] width 233 height 35
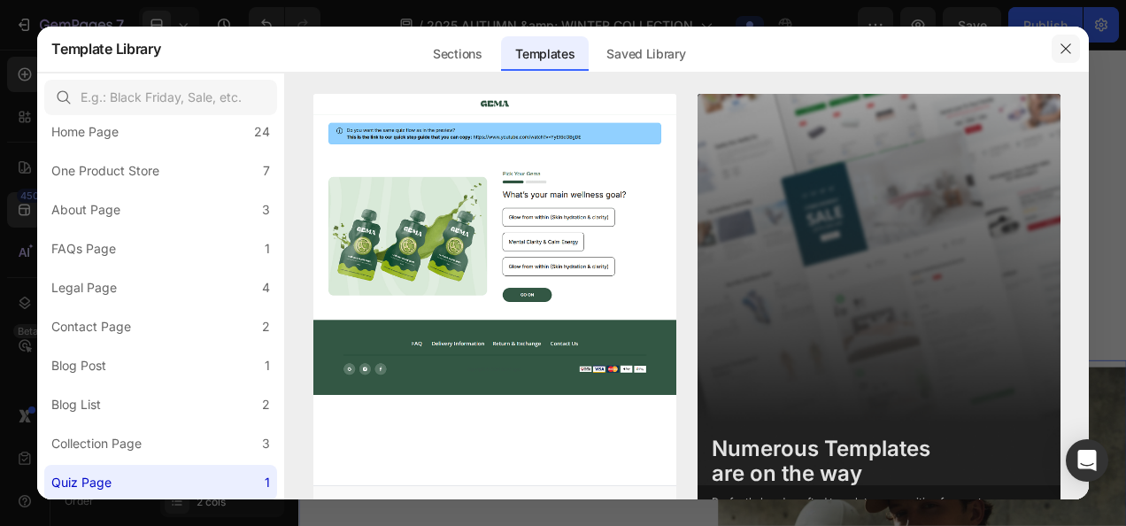
click at [1071, 58] on button "button" at bounding box center [1065, 49] width 28 height 28
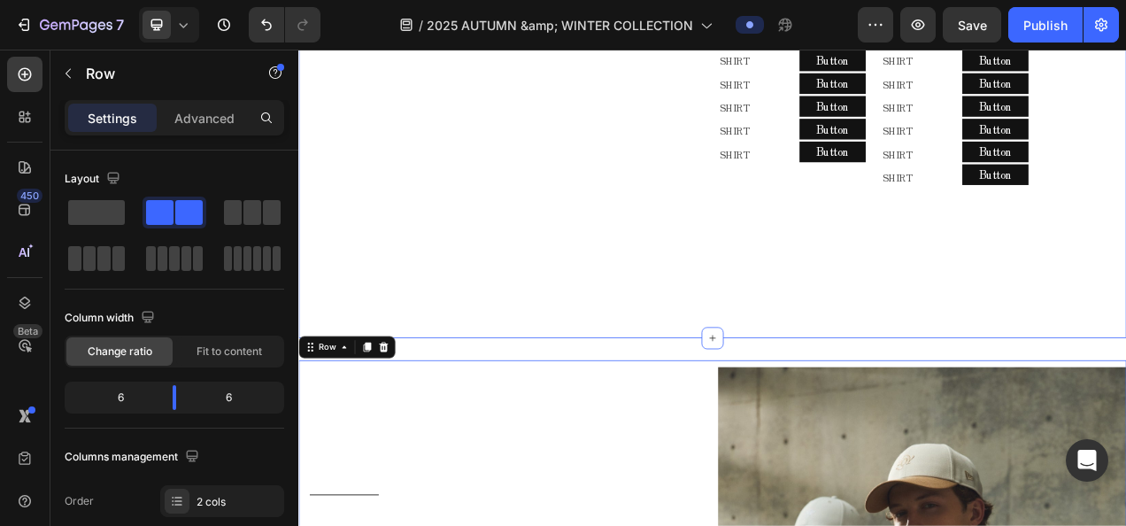
scroll to position [1239, 0]
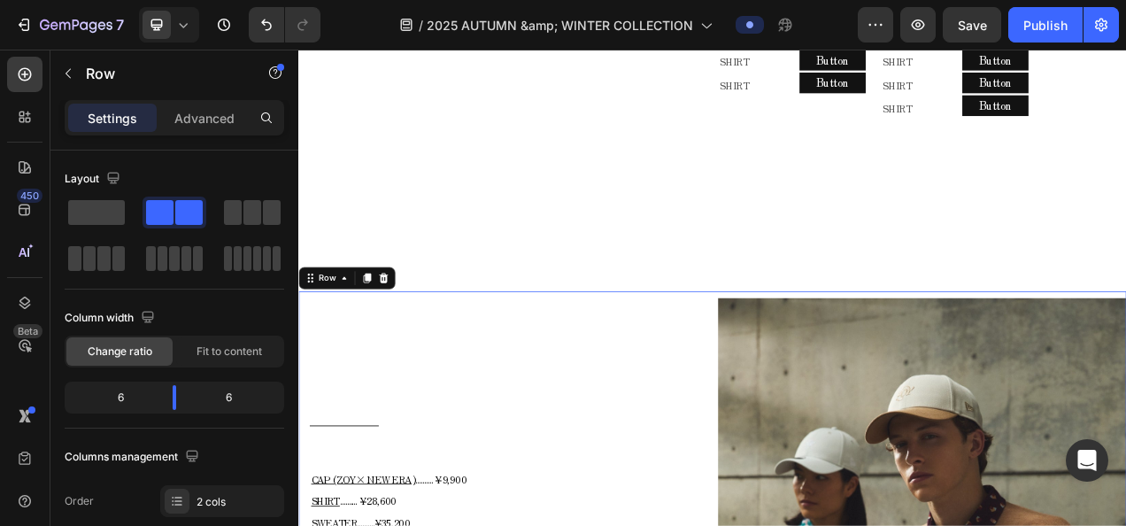
drag, startPoint x: 181, startPoint y: 396, endPoint x: 170, endPoint y: 385, distance: 15.7
click at [170, 385] on div at bounding box center [174, 397] width 32 height 25
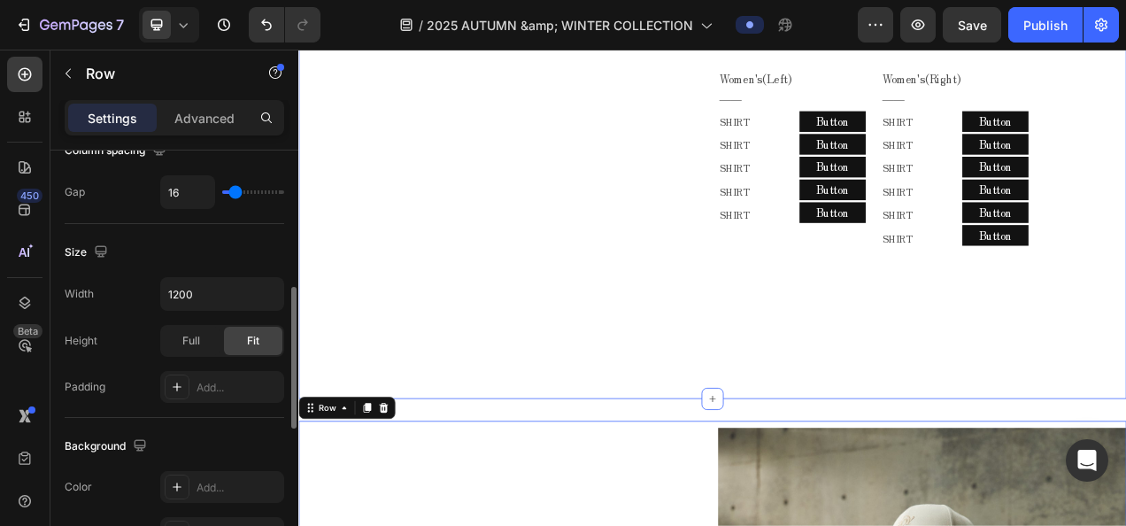
scroll to position [1062, 0]
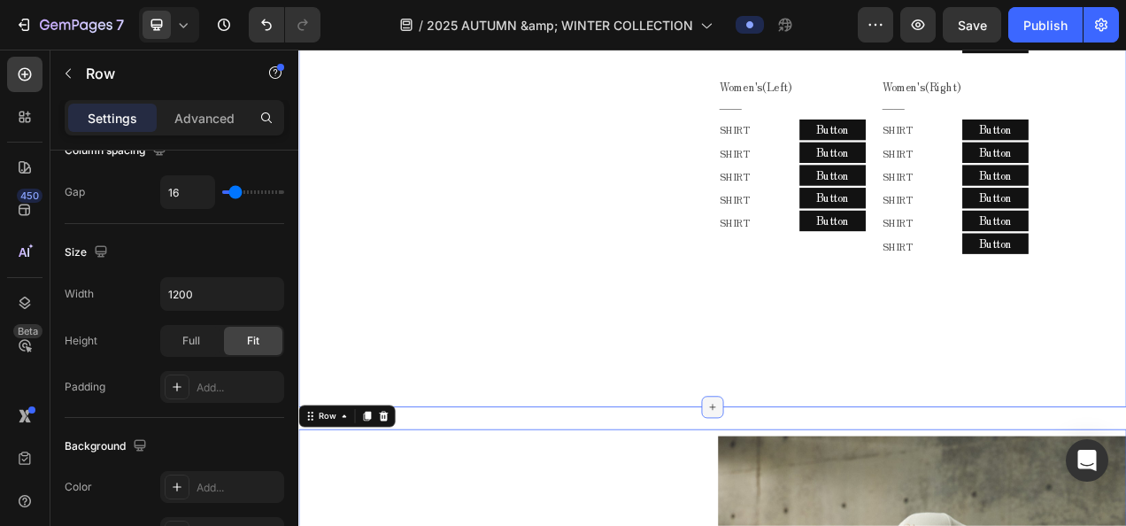
click at [829, 512] on icon at bounding box center [829, 508] width 14 height 14
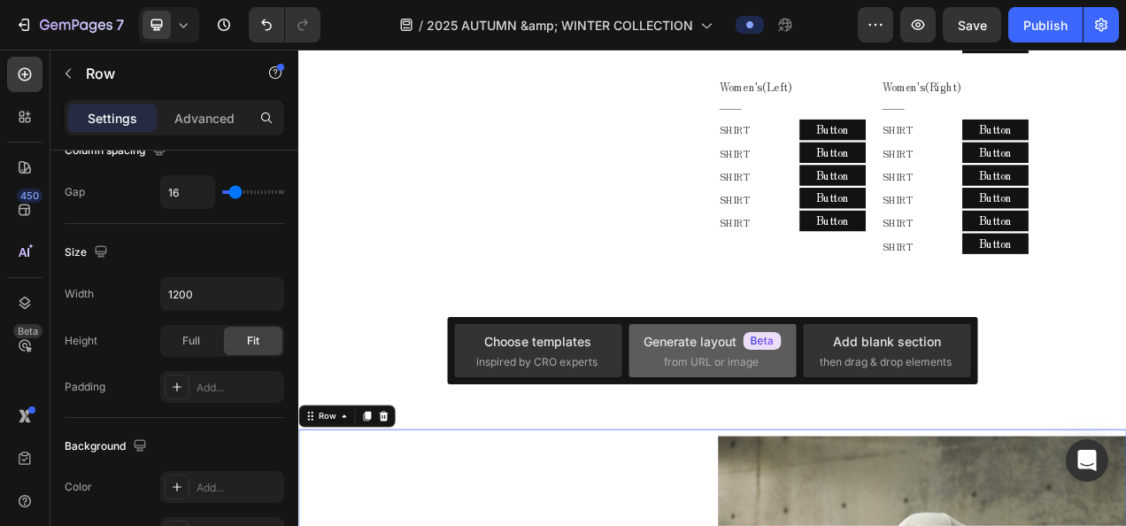
click at [714, 365] on span "from URL or image" at bounding box center [711, 362] width 95 height 16
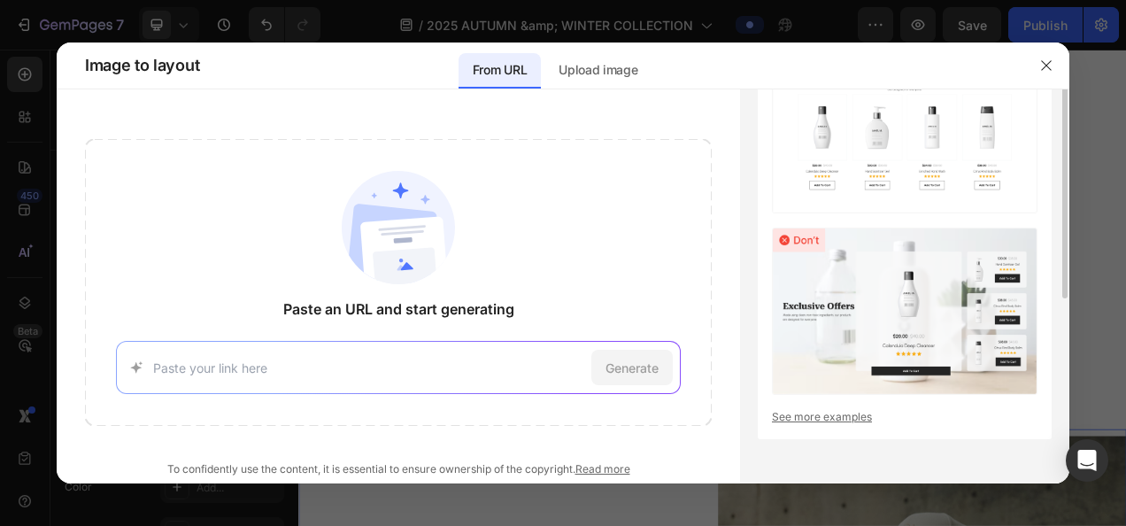
scroll to position [0, 0]
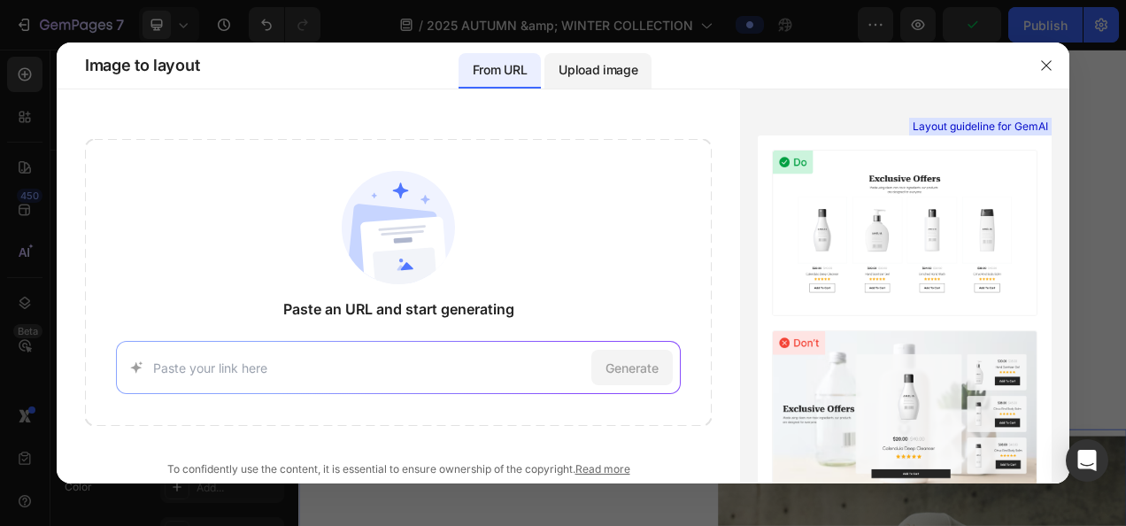
click at [572, 70] on p "Upload image" at bounding box center [597, 69] width 79 height 21
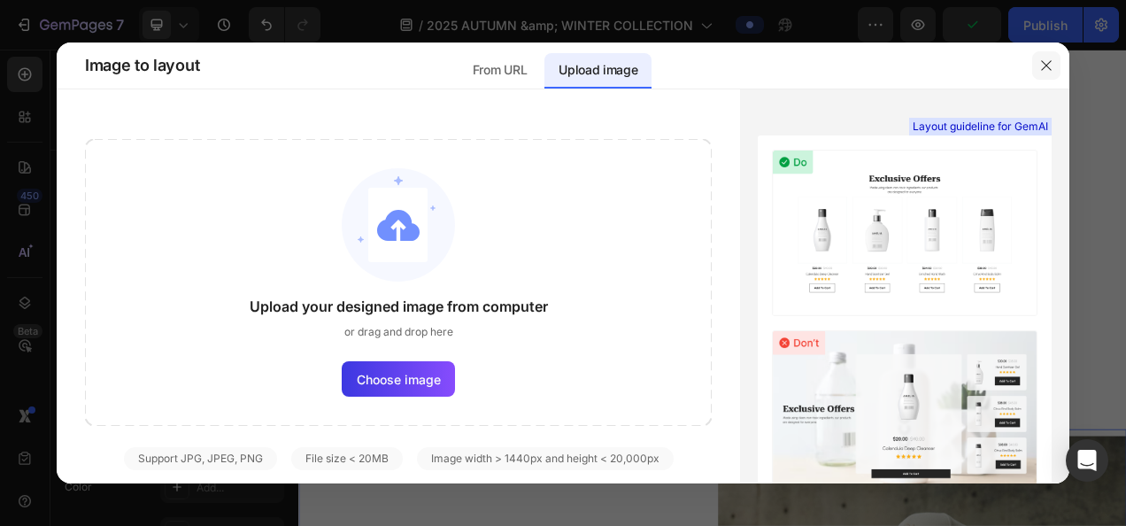
click at [1044, 64] on icon "button" at bounding box center [1046, 65] width 10 height 10
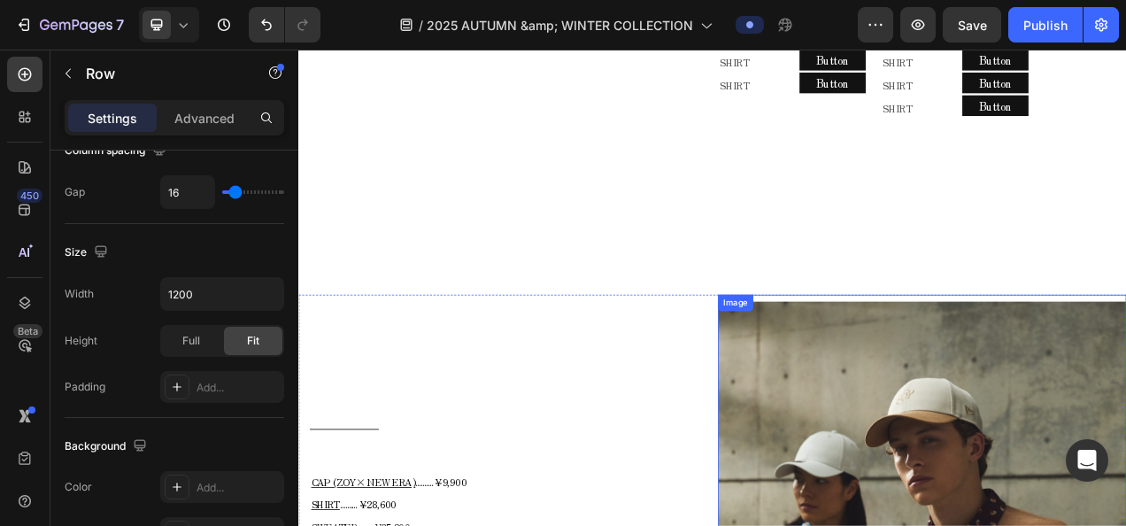
scroll to position [1239, 0]
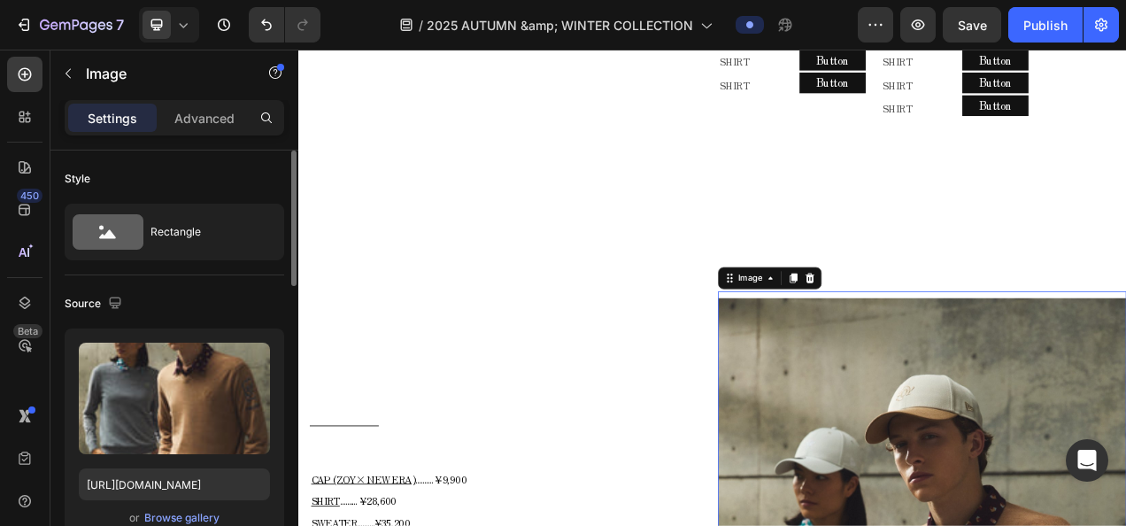
scroll to position [354, 0]
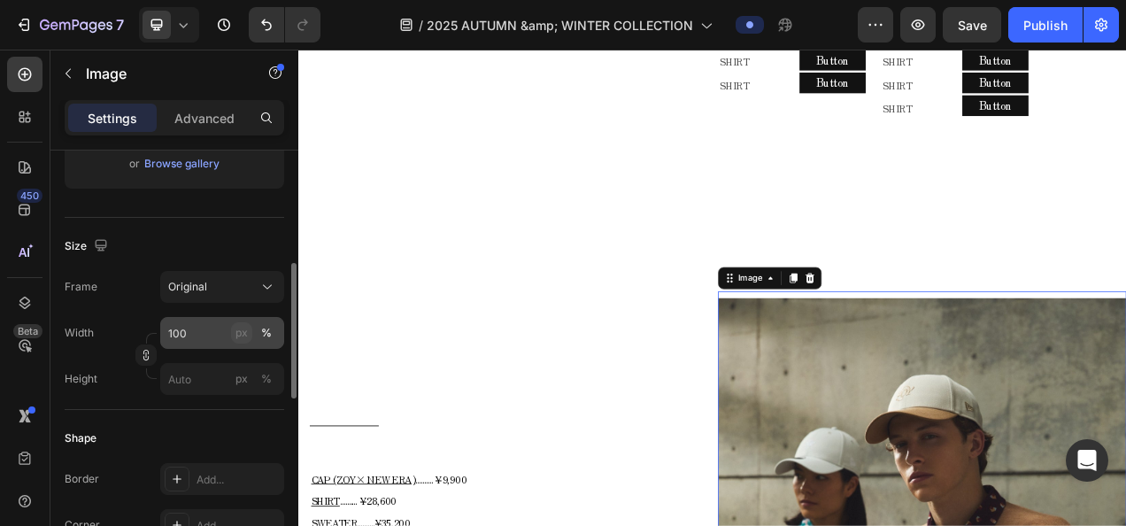
click at [231, 327] on button "px" at bounding box center [241, 332] width 21 height 21
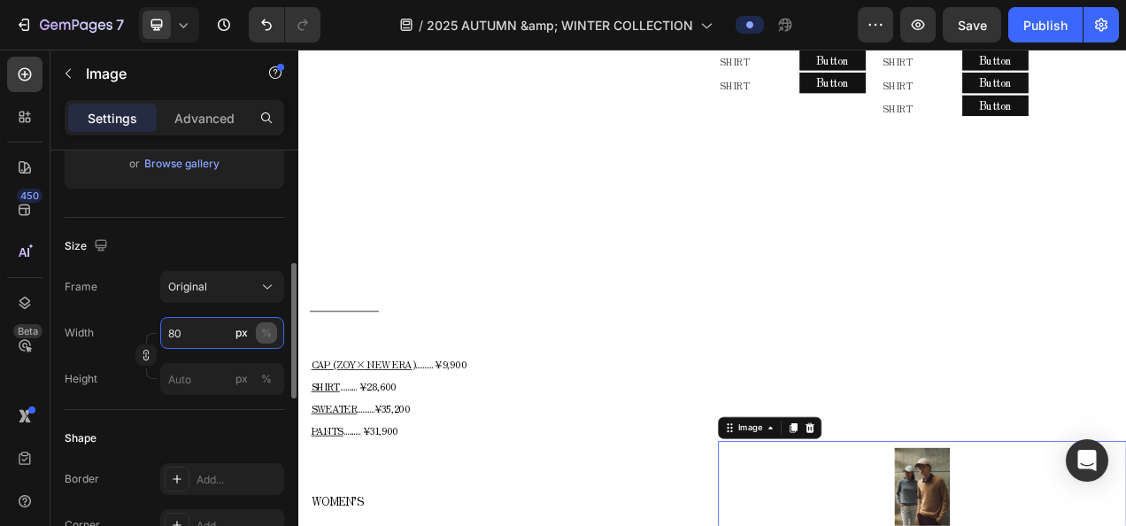
type input "80"
click at [274, 336] on button "%" at bounding box center [266, 332] width 21 height 21
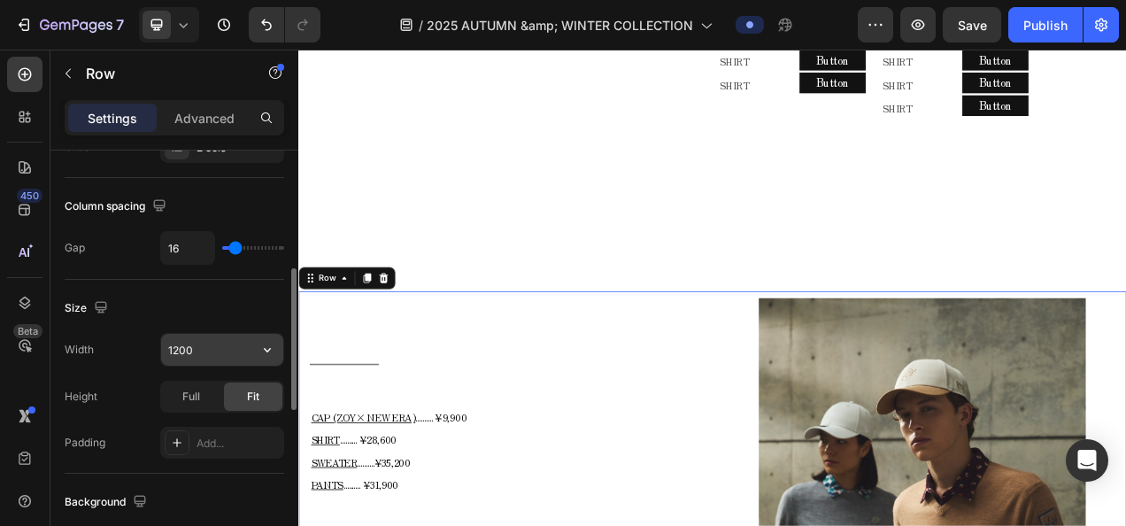
click at [232, 353] on input "1200" at bounding box center [222, 350] width 122 height 32
click at [270, 364] on div "Width 1200 Height Full Fit Padding Add..." at bounding box center [174, 396] width 219 height 126
click at [270, 356] on button "button" at bounding box center [267, 350] width 32 height 32
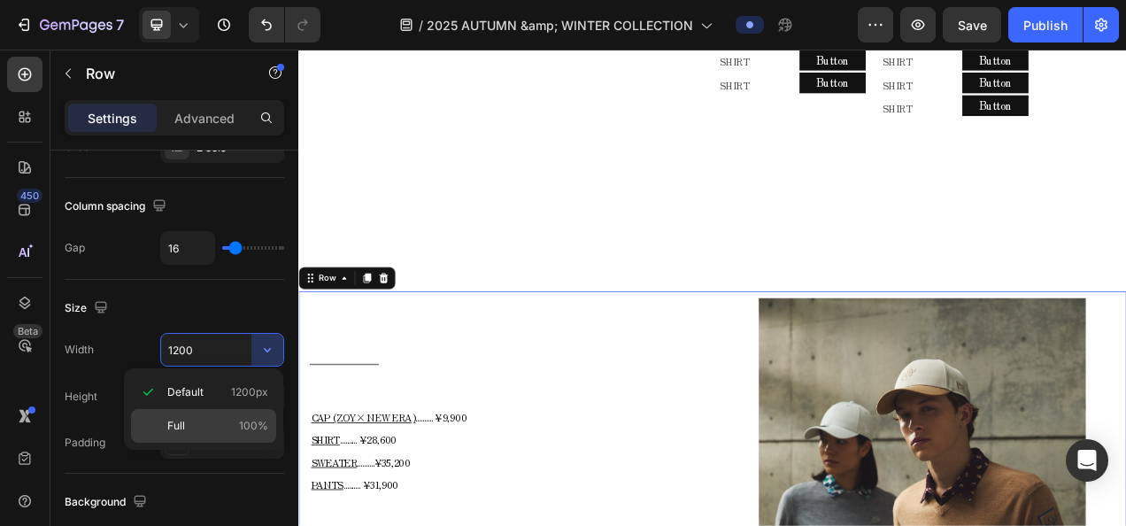
click at [222, 419] on p "Full 100%" at bounding box center [217, 426] width 101 height 16
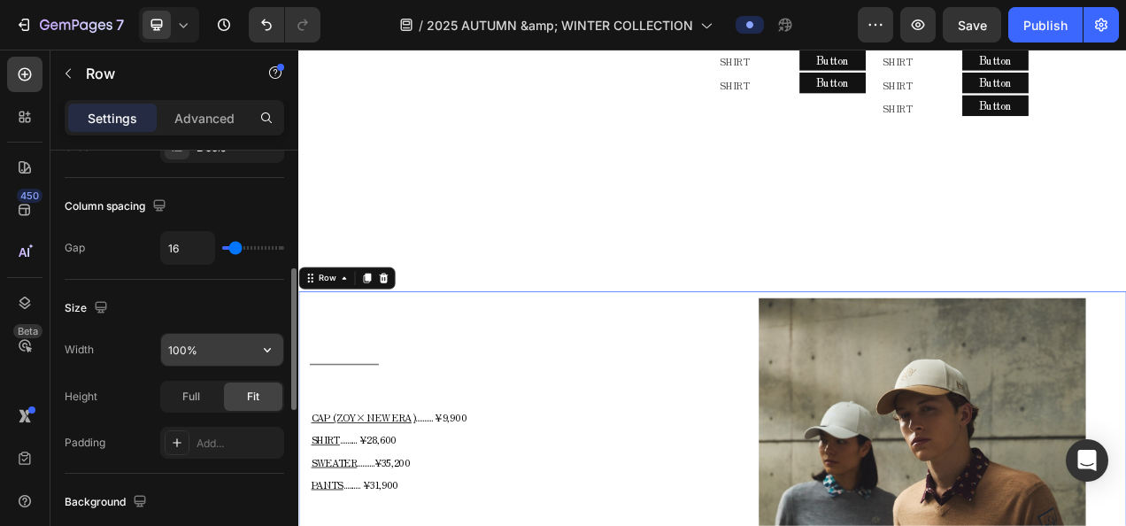
click at [201, 356] on input "100%" at bounding box center [222, 350] width 122 height 32
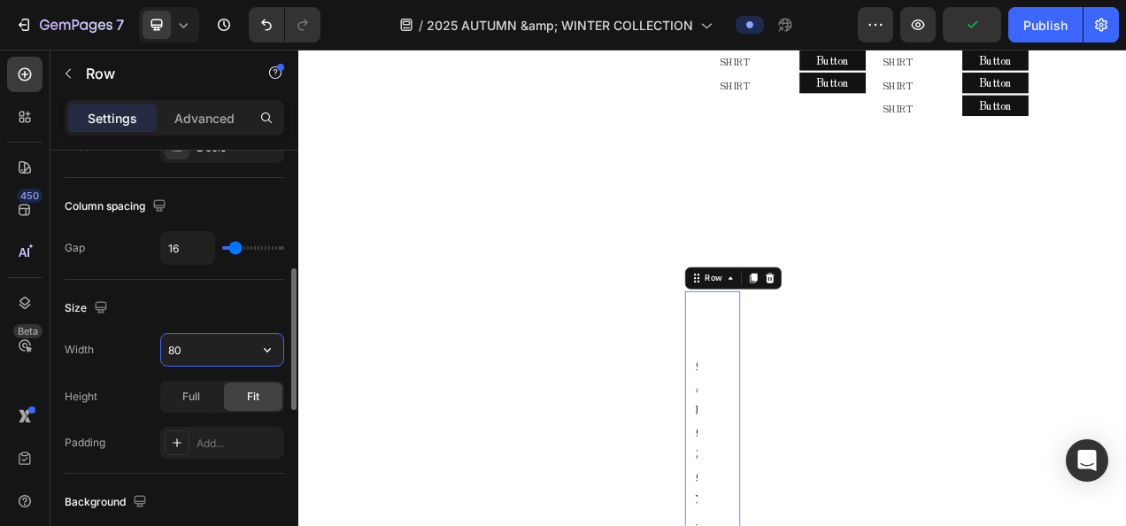
type input "80%"
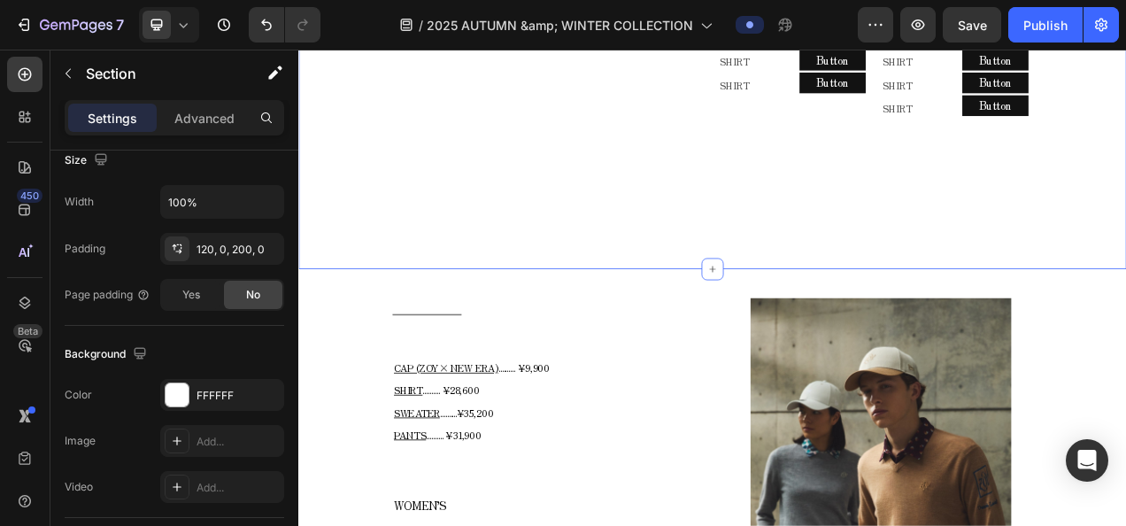
scroll to position [0, 0]
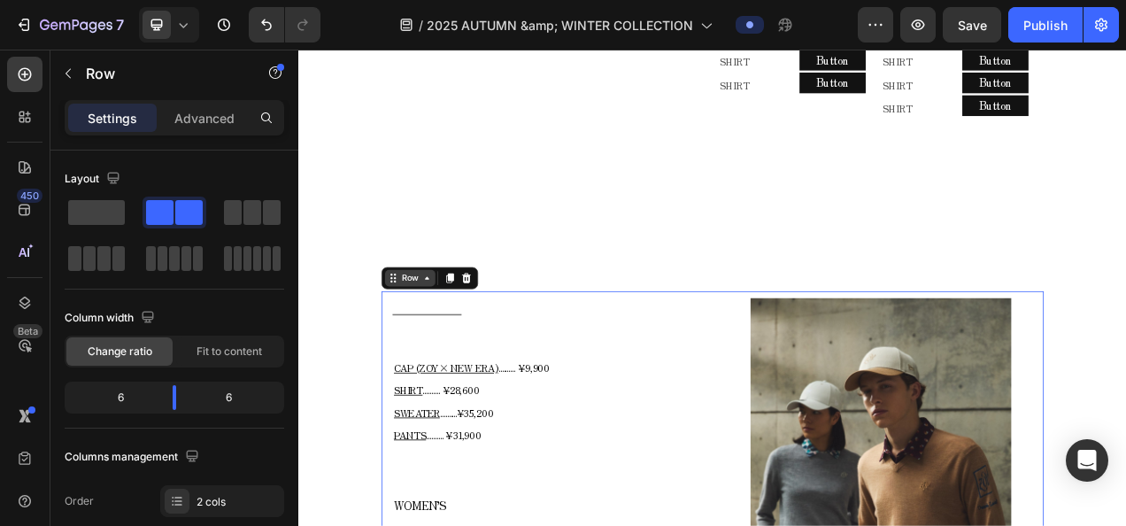
click at [452, 350] on div "Row" at bounding box center [441, 343] width 29 height 16
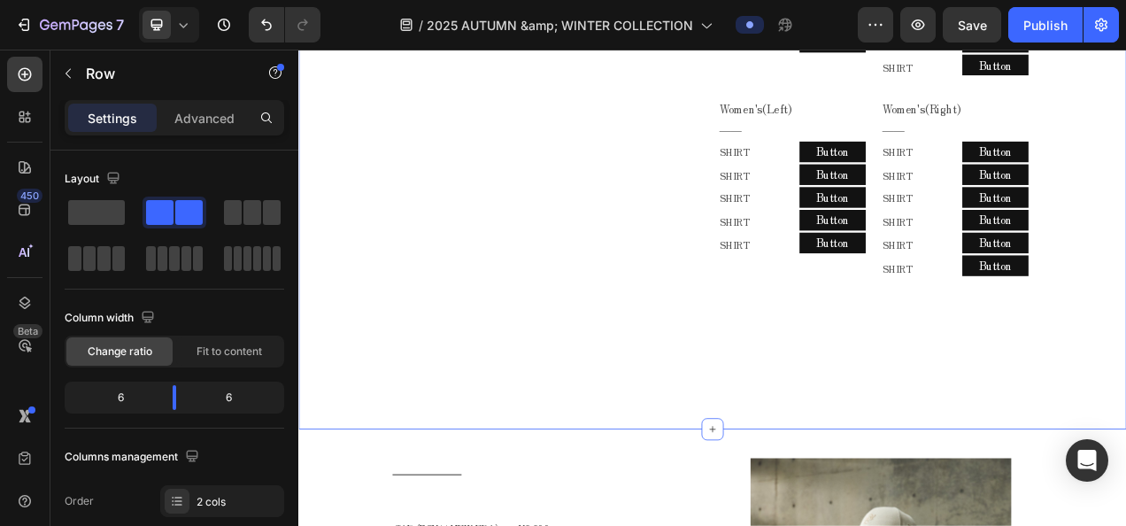
scroll to position [1062, 0]
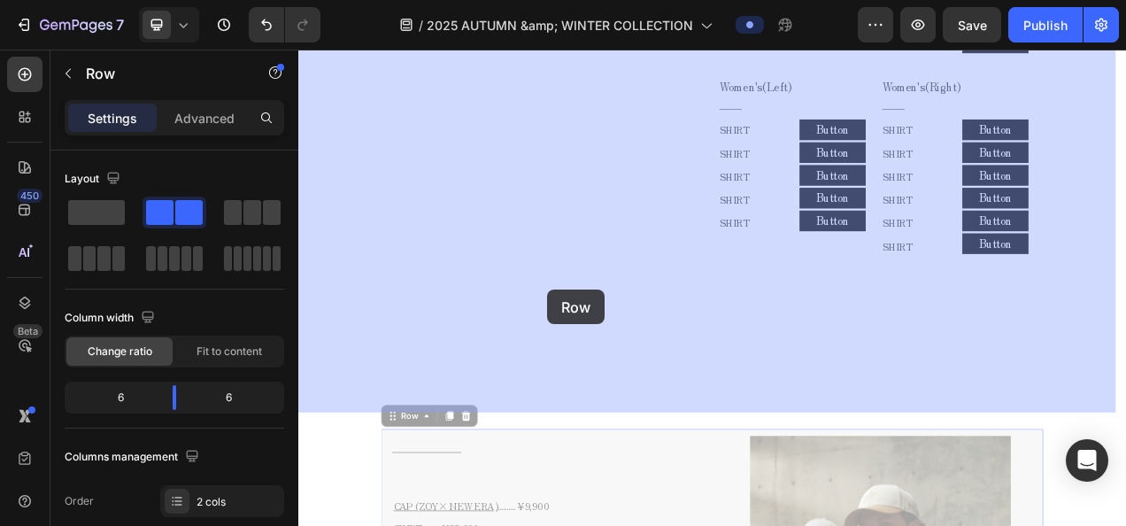
drag, startPoint x: 441, startPoint y: 528, endPoint x: 618, endPoint y: 358, distance: 246.0
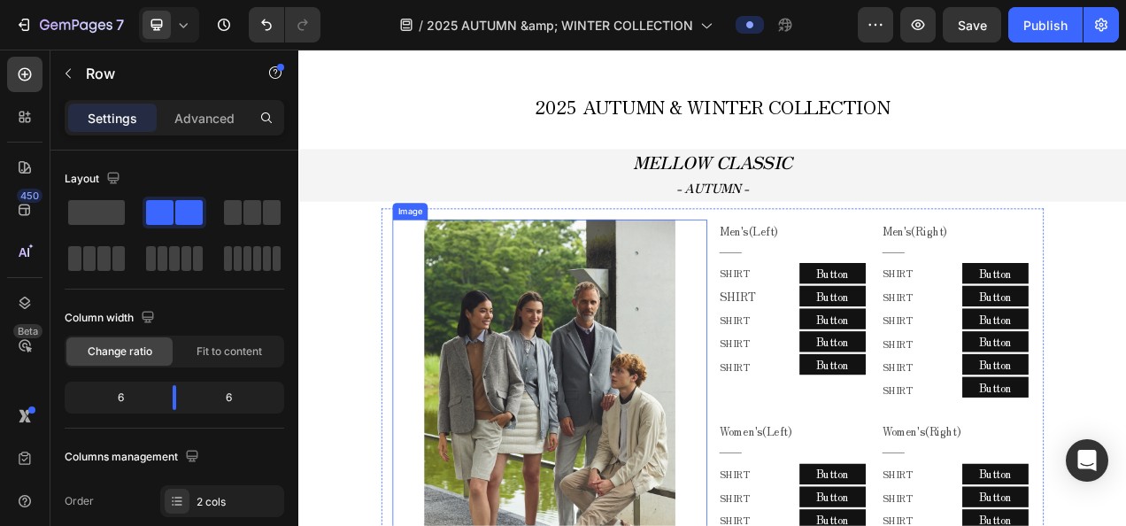
scroll to position [620, 0]
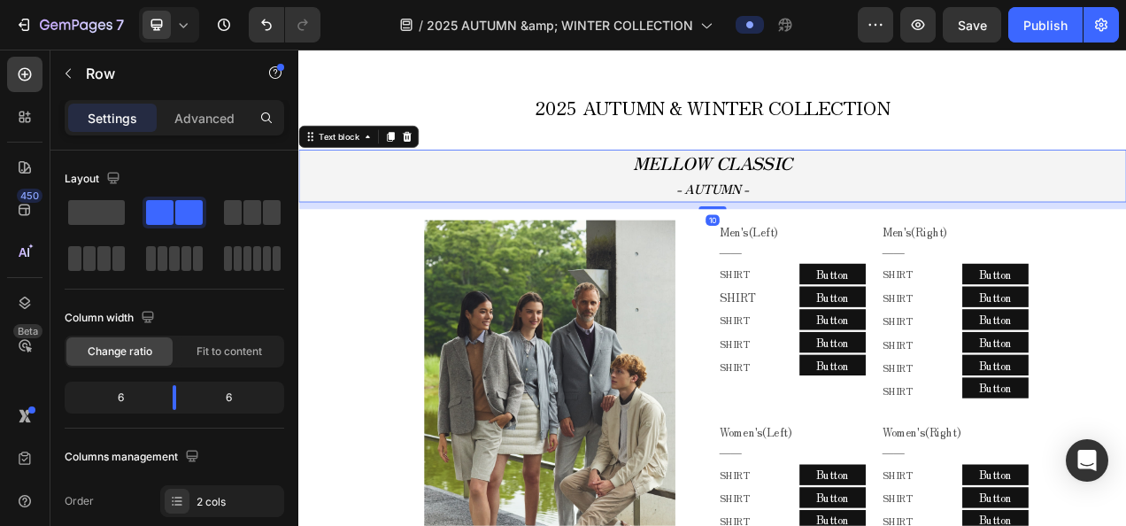
click at [860, 235] on strong "- AUTUMN -" at bounding box center [829, 227] width 94 height 23
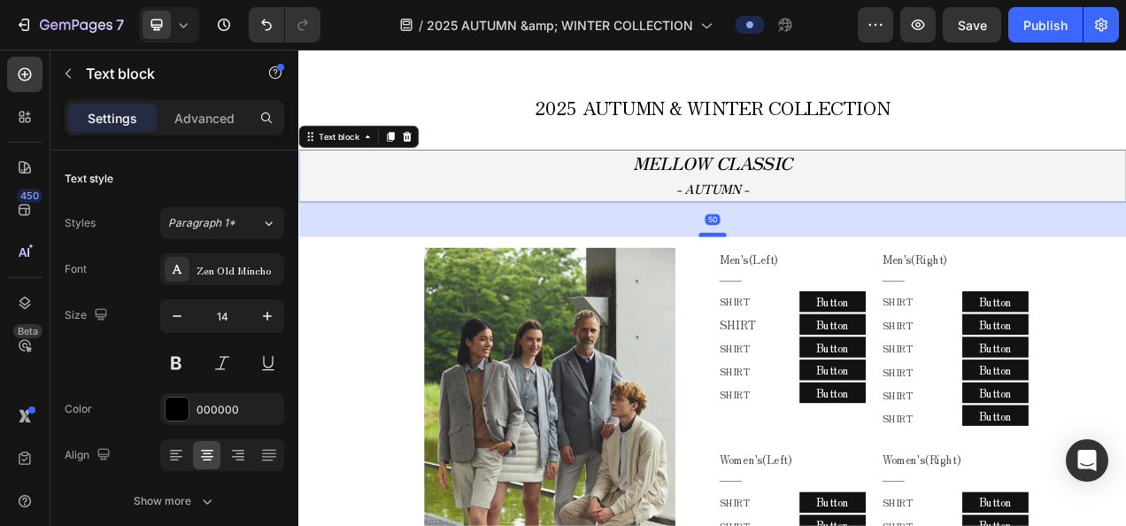
drag, startPoint x: 835, startPoint y: 250, endPoint x: 835, endPoint y: 284, distance: 34.5
click at [835, 284] on div at bounding box center [829, 286] width 35 height 5
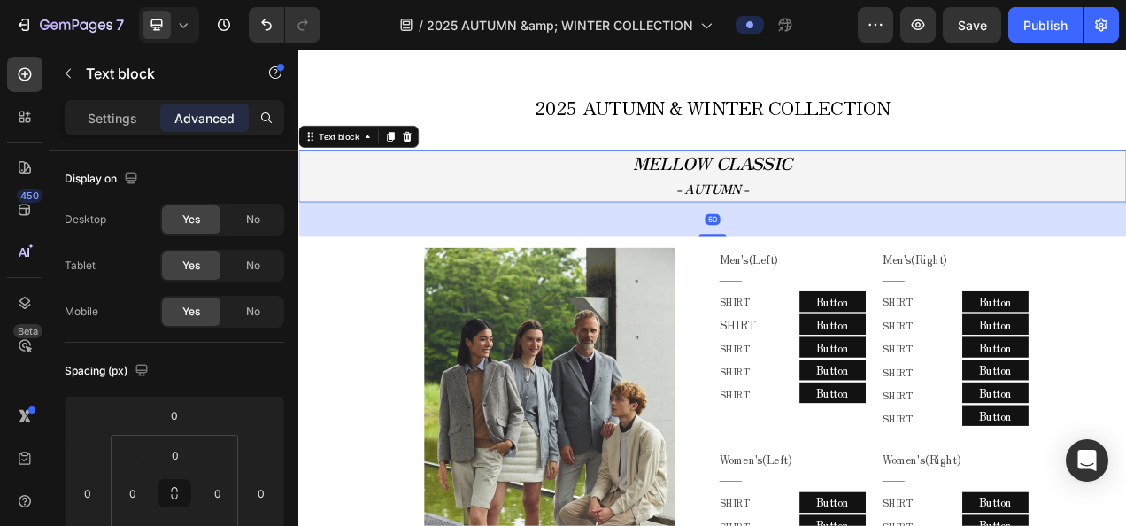
click at [414, 222] on p "- AUTUMN -" at bounding box center [829, 228] width 1058 height 30
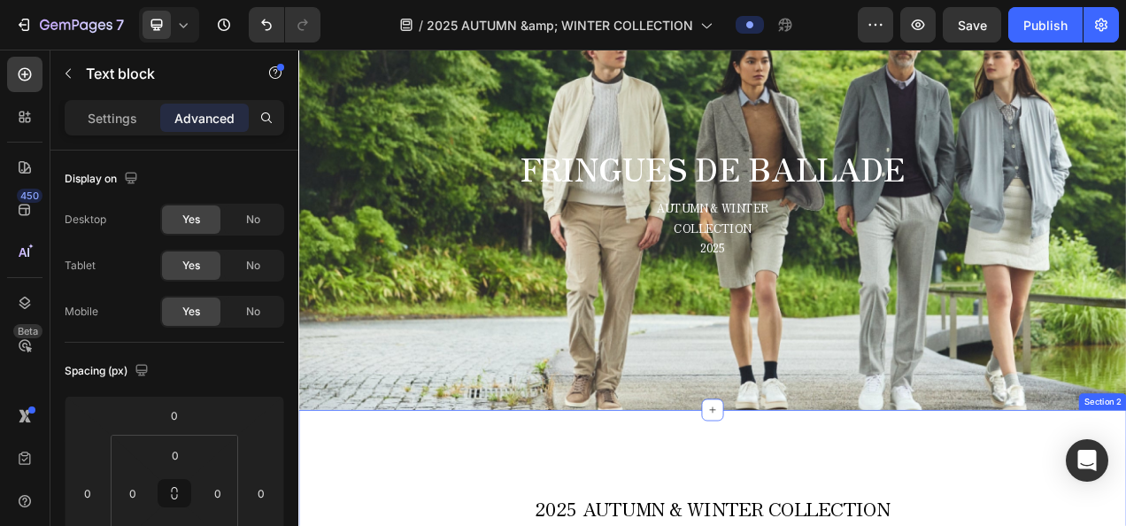
scroll to position [0, 0]
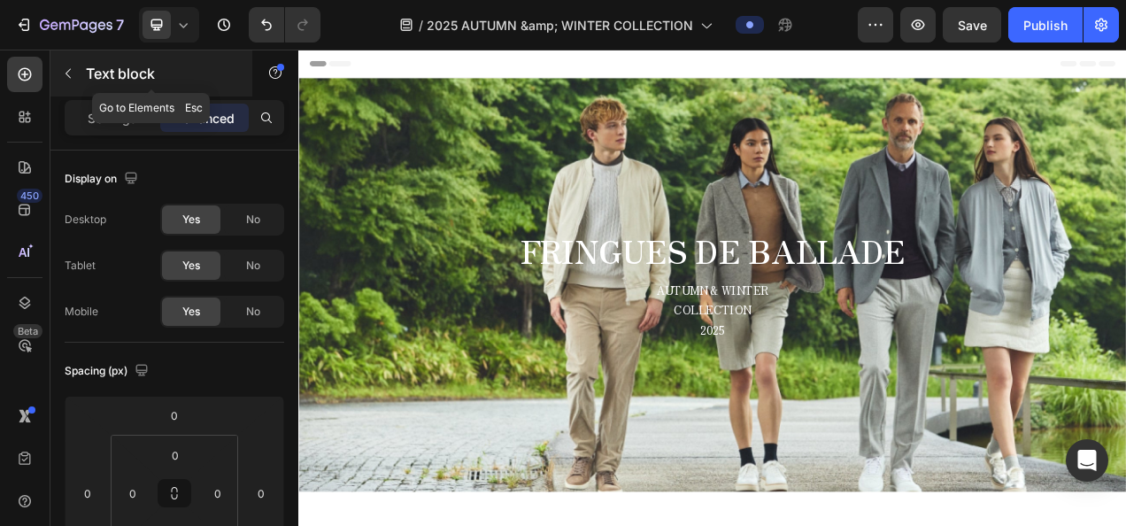
click at [57, 71] on button "button" at bounding box center [68, 73] width 28 height 28
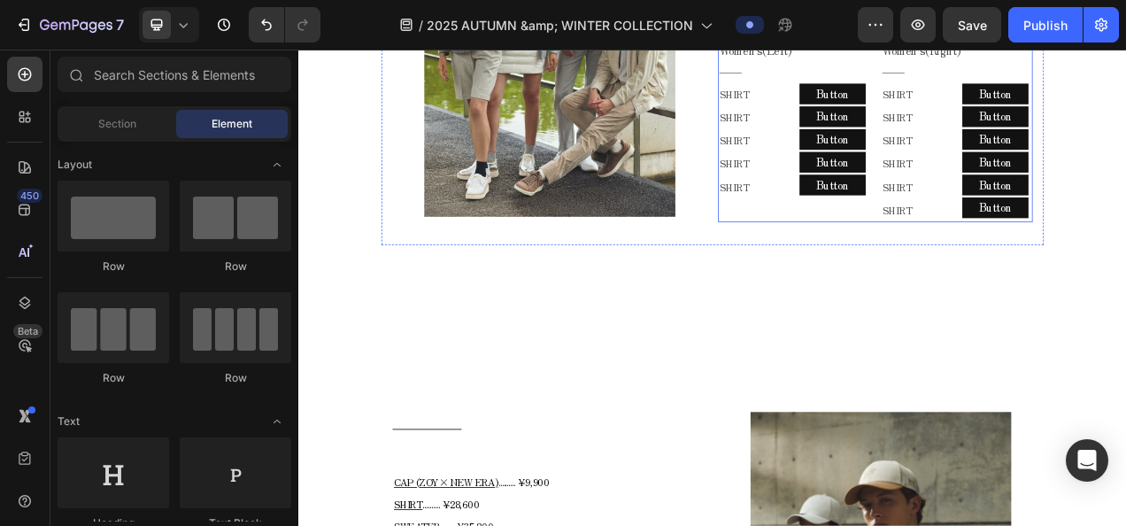
scroll to position [1151, 0]
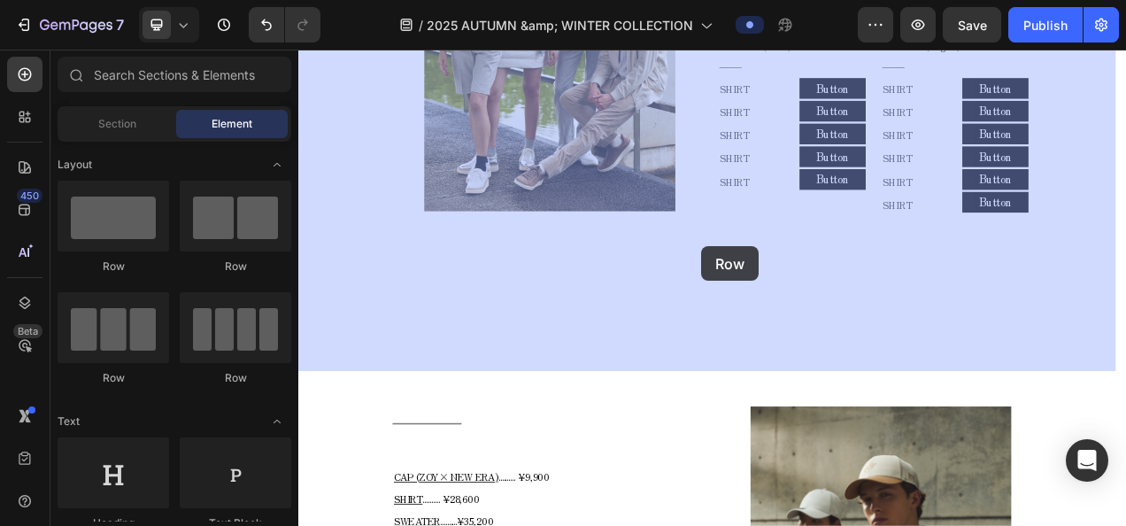
drag, startPoint x: 557, startPoint y: 261, endPoint x: 815, endPoint y: 302, distance: 261.6
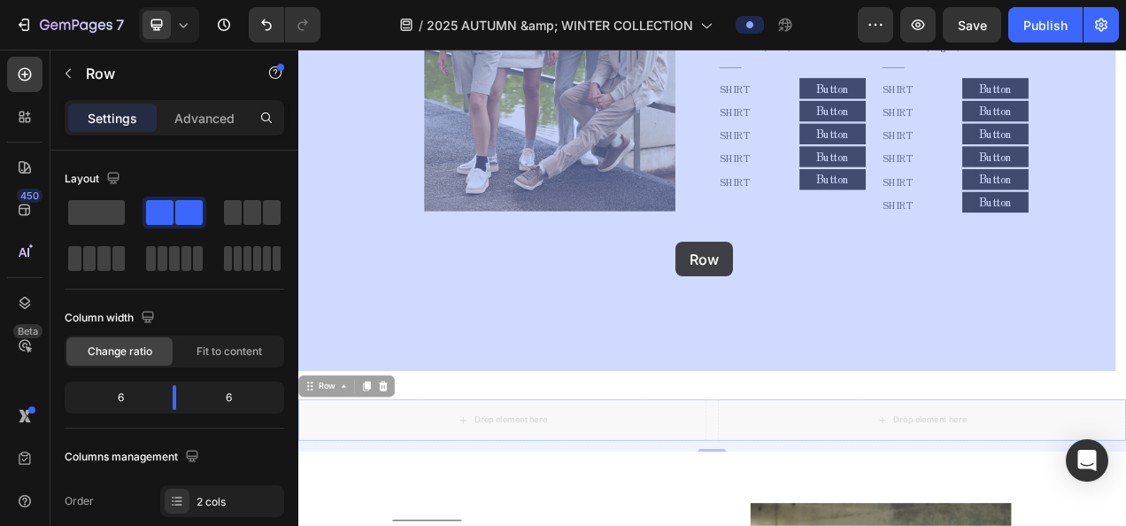
drag, startPoint x: 348, startPoint y: 471, endPoint x: 782, endPoint y: 296, distance: 468.2
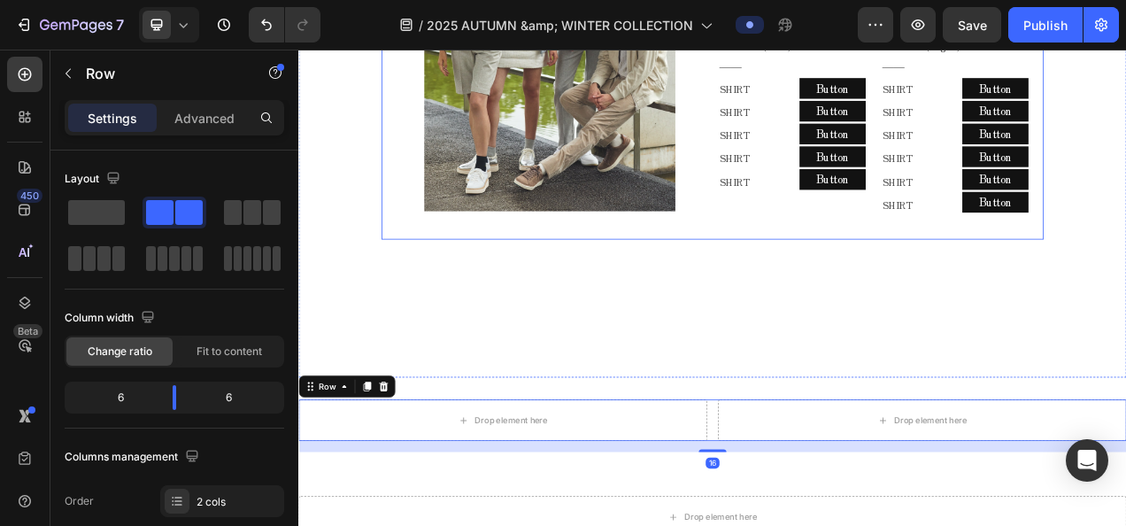
click at [820, 246] on div "Image Men's(Left) ―― Text Block Row SHIRT Text Block SHIRT Text Block SHIRT Tex…" at bounding box center [829, 25] width 850 height 535
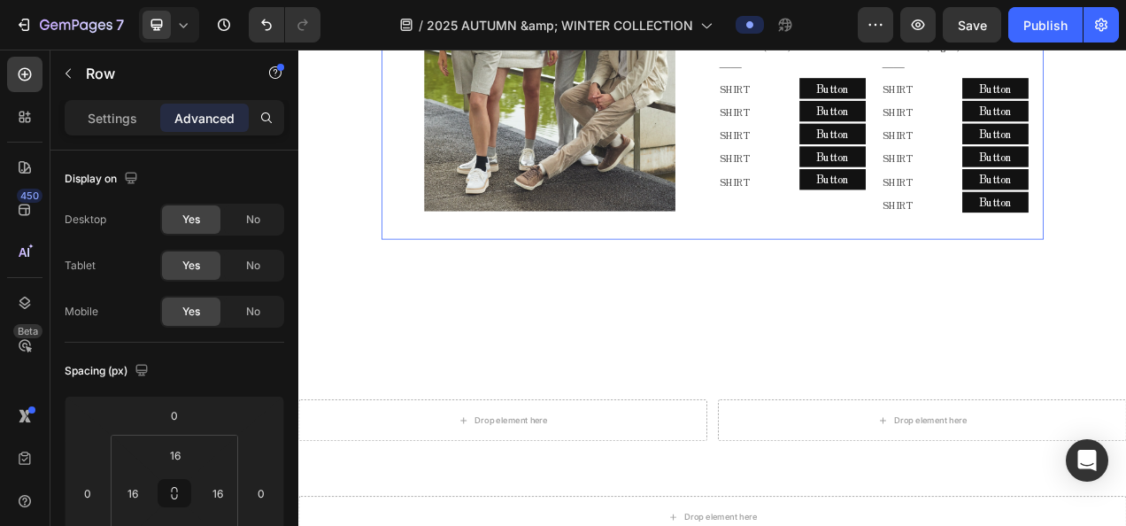
click at [783, 284] on div "Image Men's(Left) ―― Text Block Row SHIRT Text Block SHIRT Text Block SHIRT Tex…" at bounding box center [829, 25] width 850 height 535
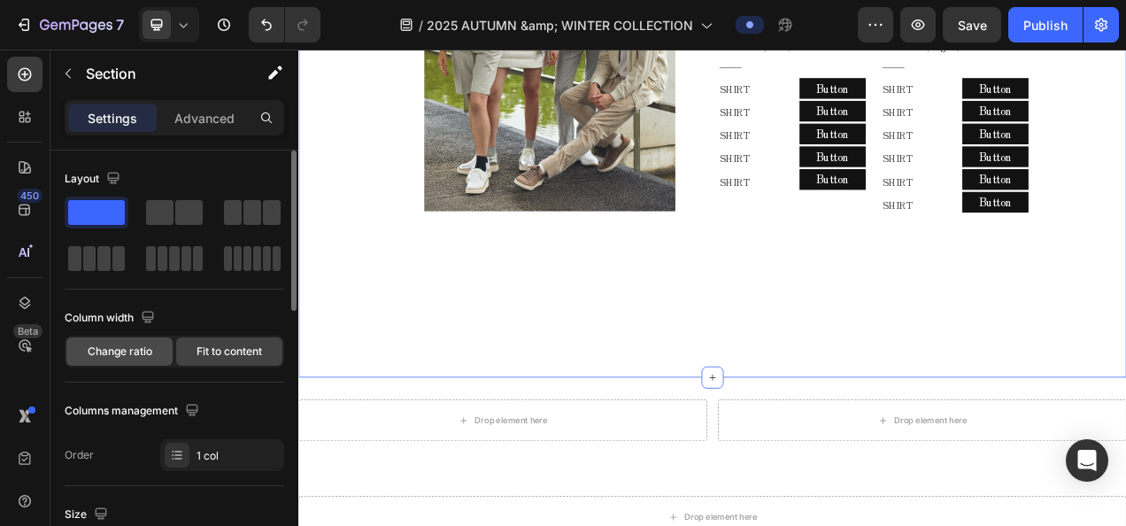
click at [132, 343] on span "Change ratio" at bounding box center [120, 351] width 65 height 16
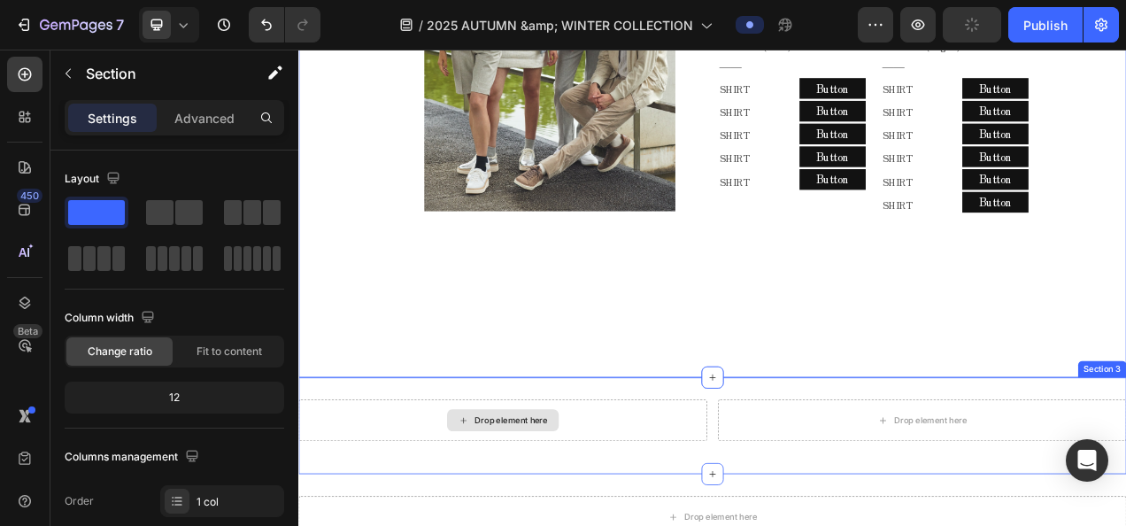
click at [764, 487] on div "Drop element here Drop element here Row Section 3" at bounding box center [829, 532] width 1062 height 124
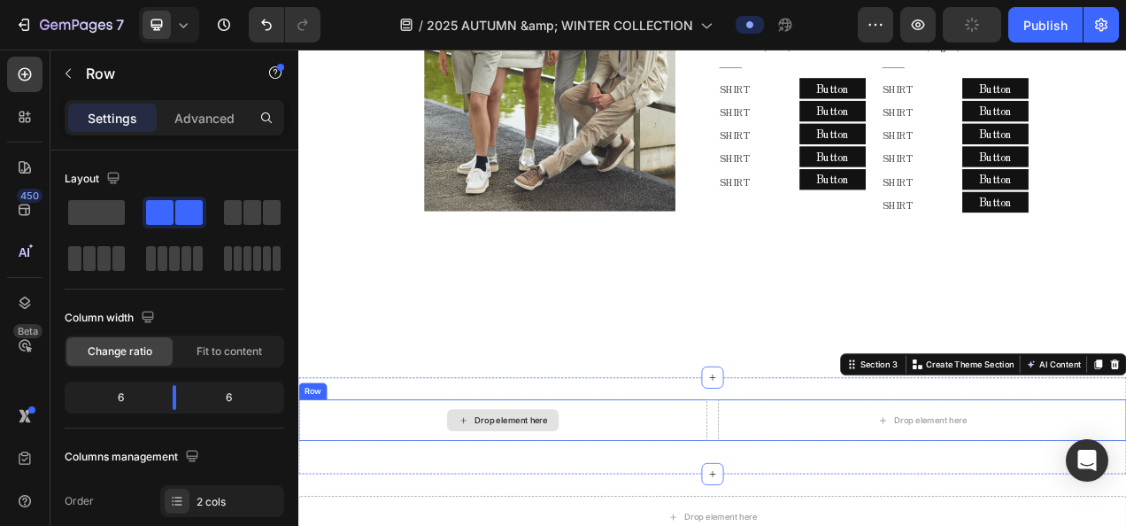
click at [757, 498] on div "Drop element here" at bounding box center [560, 524] width 524 height 53
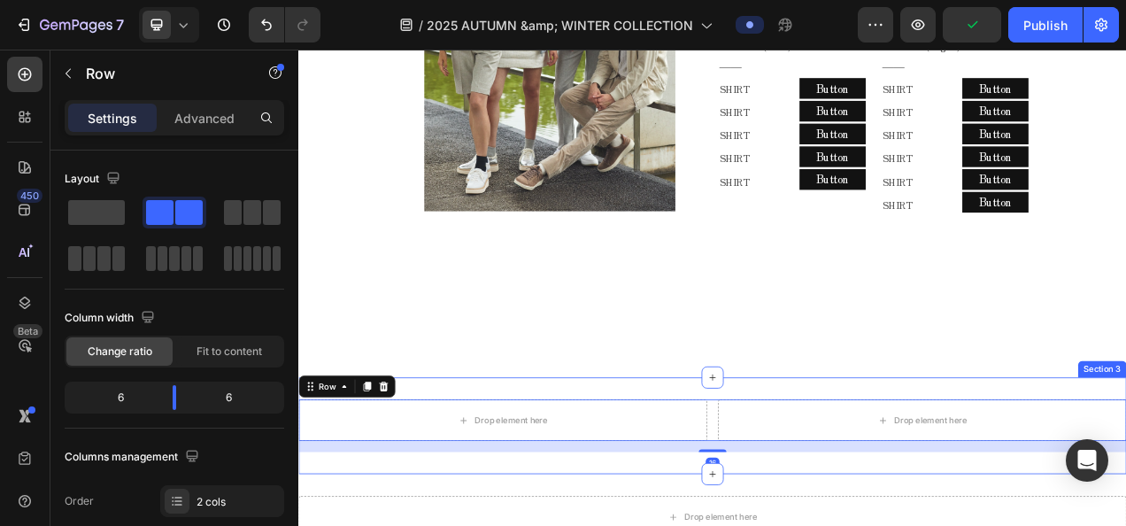
click at [726, 481] on div "Drop element here Drop element here Row 16 Section 3" at bounding box center [829, 532] width 1062 height 124
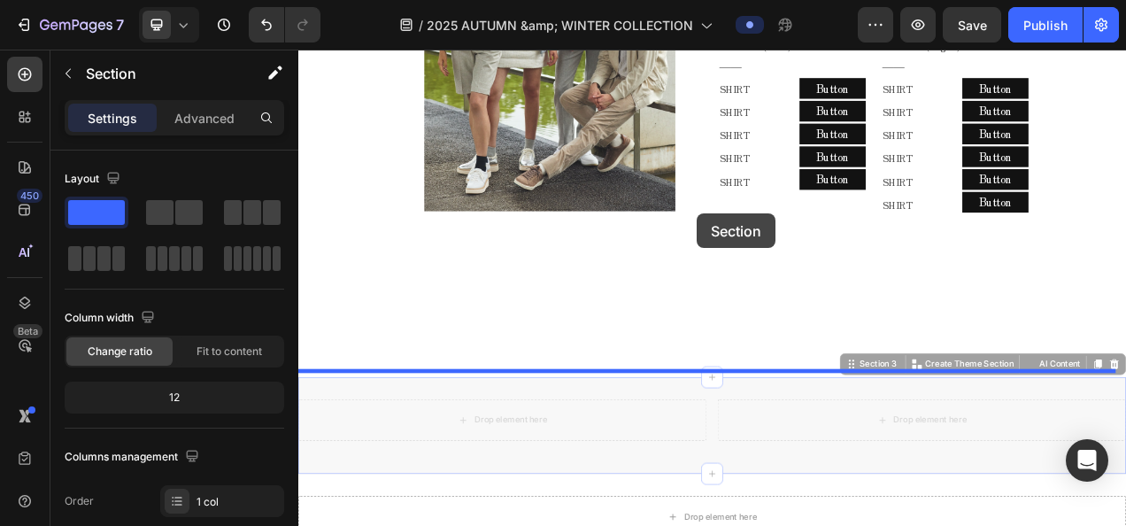
drag, startPoint x: 1020, startPoint y: 450, endPoint x: 809, endPoint y: 260, distance: 283.9
drag, startPoint x: 1031, startPoint y: 452, endPoint x: 840, endPoint y: 250, distance: 278.6
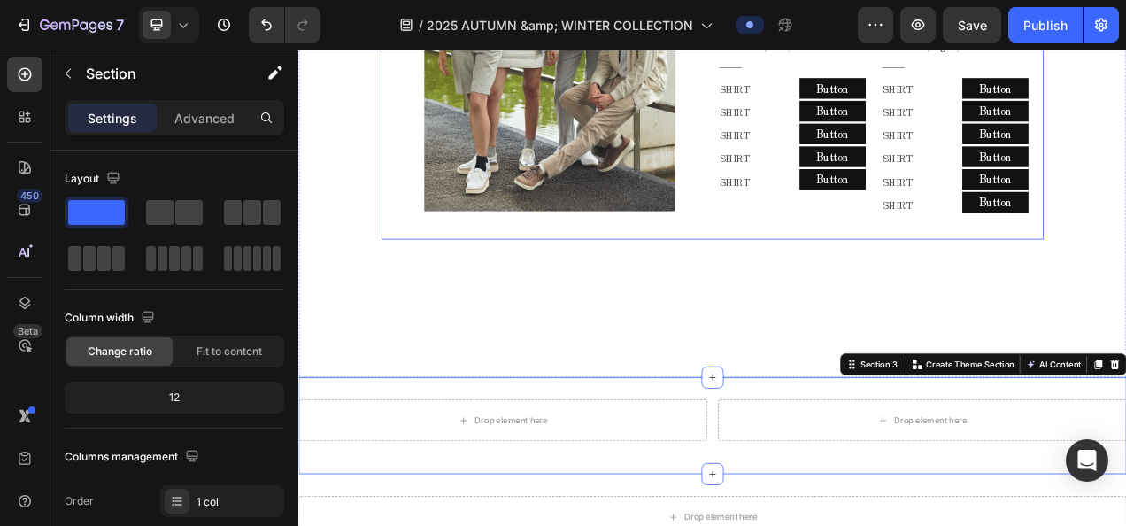
drag, startPoint x: 1155, startPoint y: 442, endPoint x: 778, endPoint y: 254, distance: 421.1
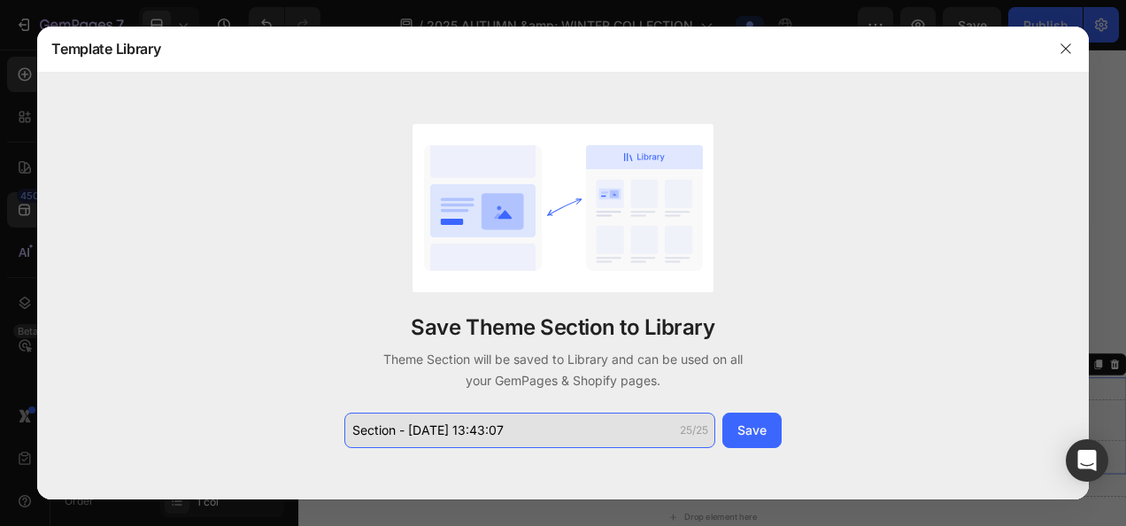
click at [627, 435] on input "Section - Sep 29 13:43:07" at bounding box center [529, 429] width 371 height 35
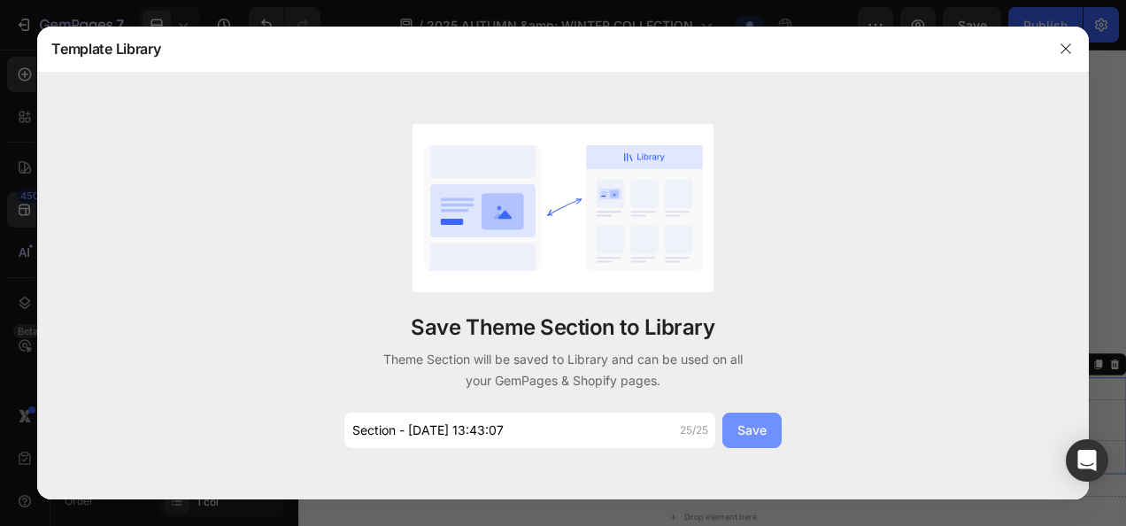
click at [767, 435] on button "Save" at bounding box center [751, 429] width 59 height 35
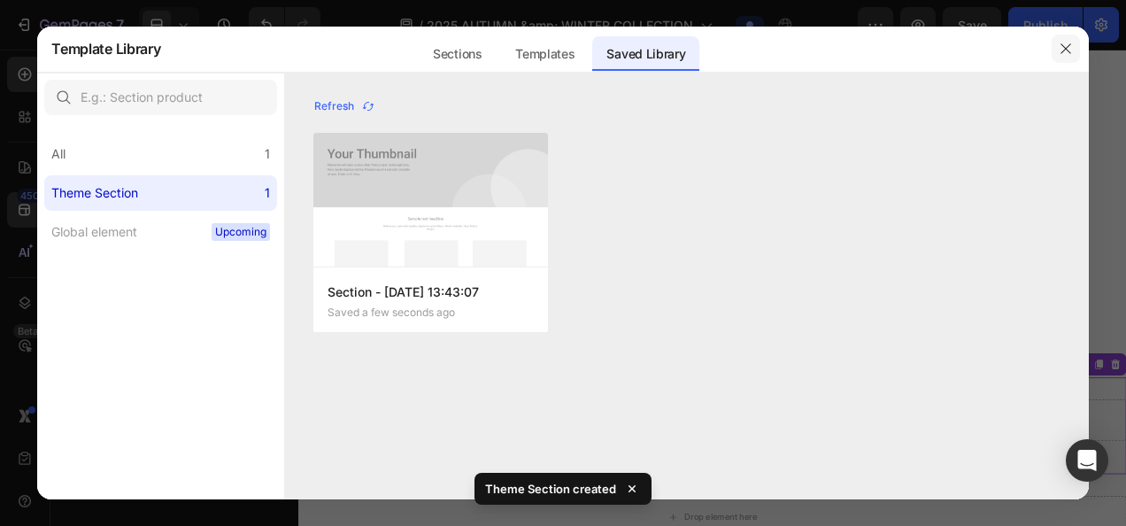
click at [1058, 43] on icon "button" at bounding box center [1065, 49] width 14 height 14
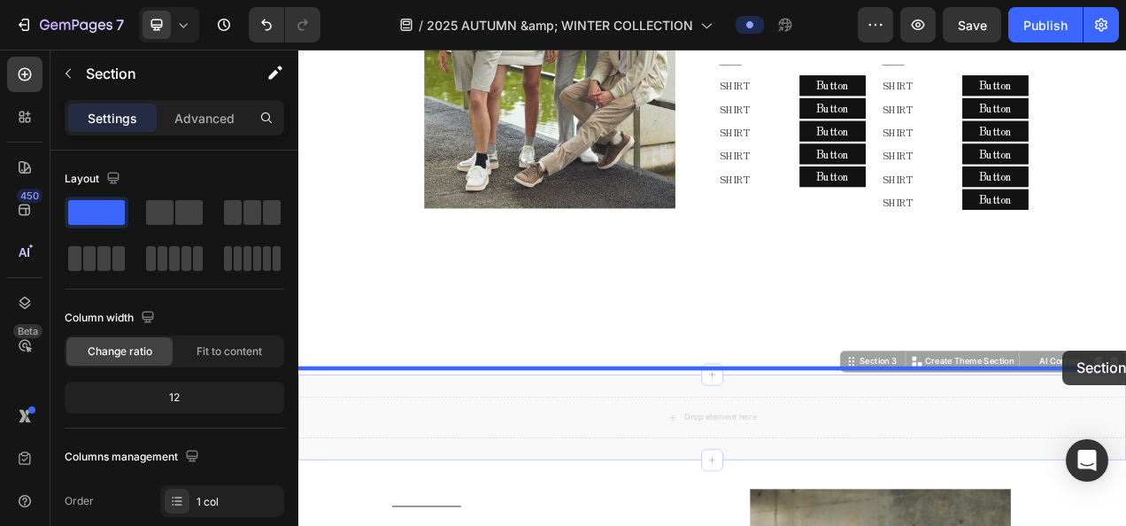
drag, startPoint x: 1301, startPoint y: 457, endPoint x: 1276, endPoint y: 472, distance: 29.0
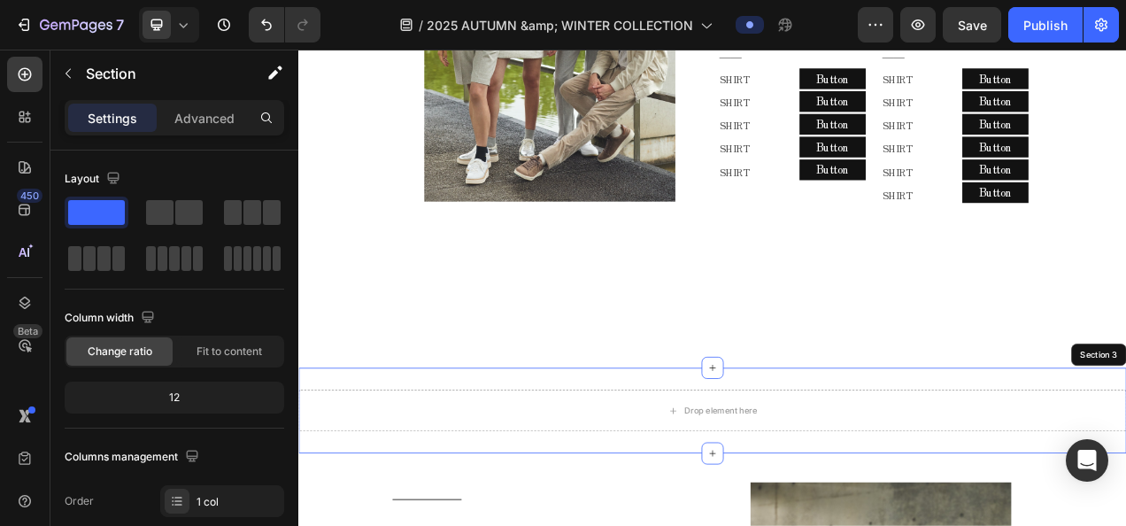
click at [1125, 473] on div "Drop element here Section 3" at bounding box center [829, 513] width 1062 height 110
click at [797, 505] on div "Drop element here" at bounding box center [840, 512] width 94 height 14
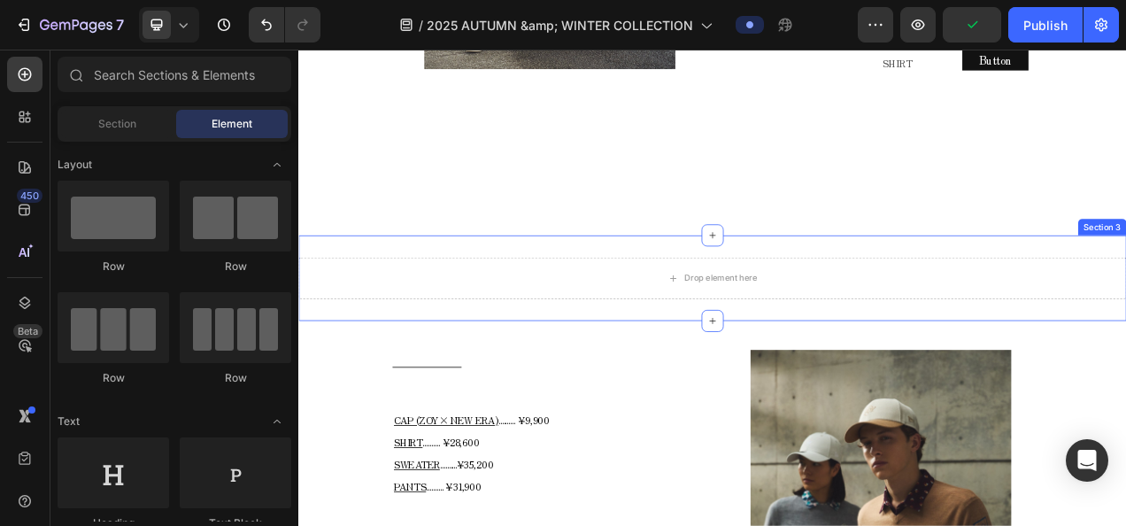
scroll to position [1340, 0]
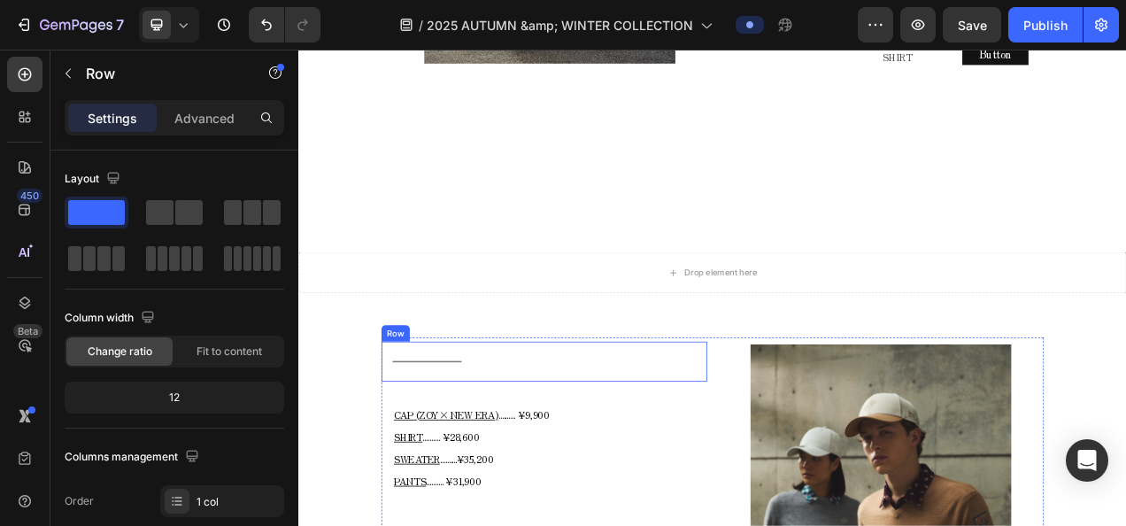
click at [808, 424] on div "Title Line Row" at bounding box center [613, 449] width 418 height 51
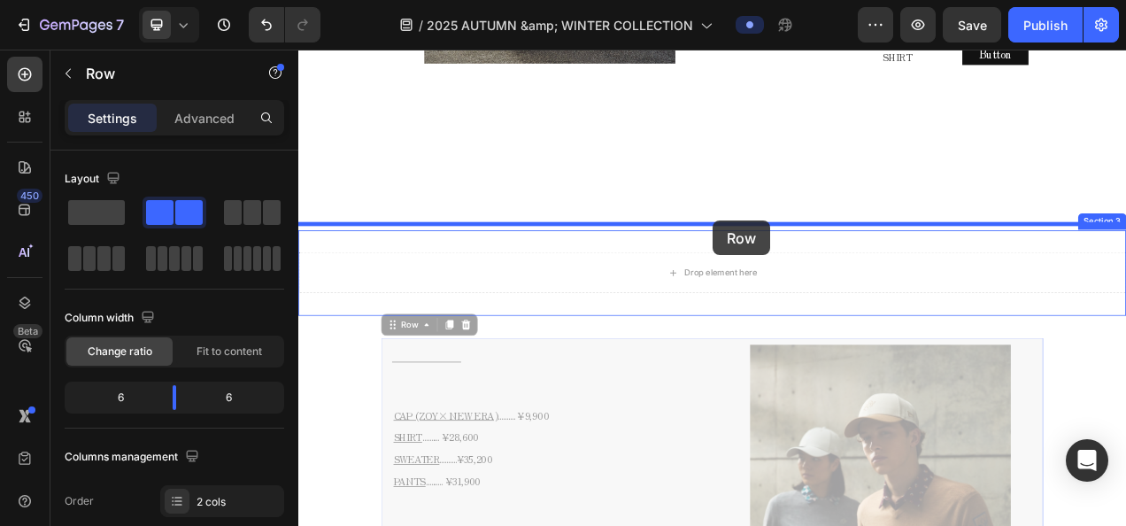
drag, startPoint x: 443, startPoint y: 390, endPoint x: 830, endPoint y: 269, distance: 406.2
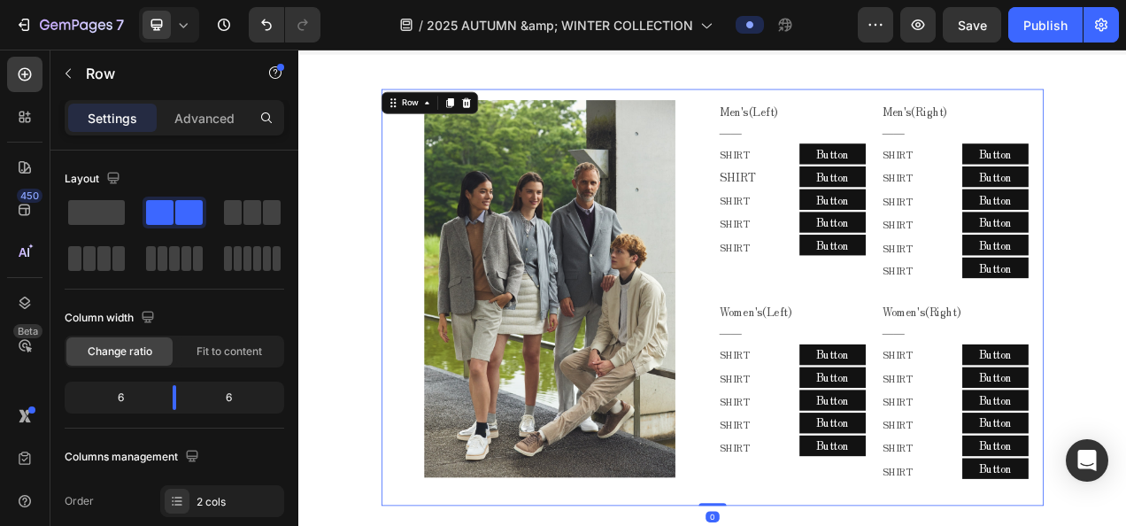
click at [825, 345] on div "Image Men's(Left) ―― Text Block Row SHIRT Text Block SHIRT Text Block SHIRT Tex…" at bounding box center [829, 367] width 850 height 535
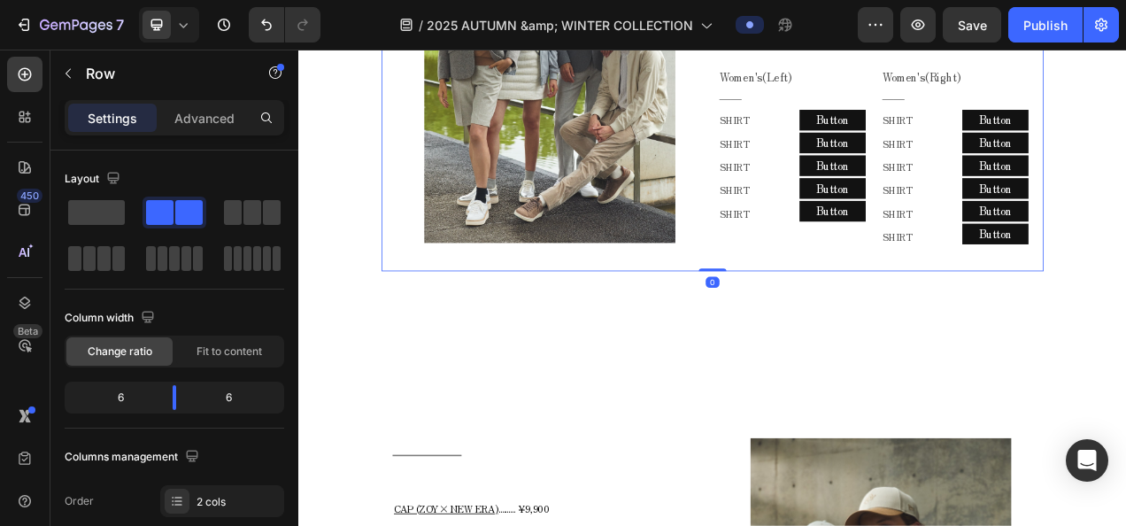
scroll to position [1163, 0]
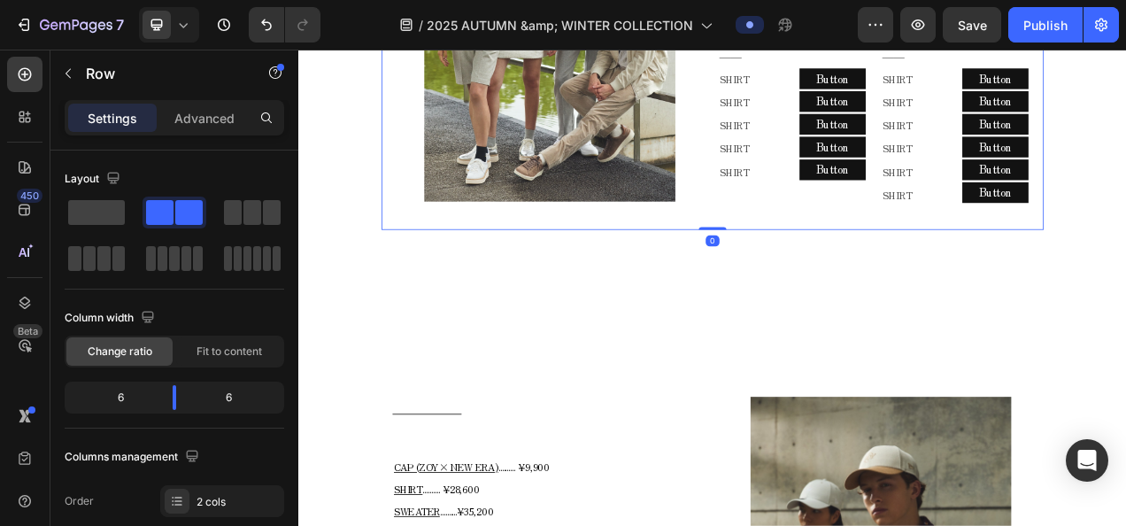
click at [751, 254] on div "Image" at bounding box center [621, 13] width 404 height 506
click at [751, 250] on div "Image" at bounding box center [621, 13] width 404 height 506
click at [751, 243] on div "Image" at bounding box center [621, 13] width 404 height 506
click at [751, 236] on div "Image" at bounding box center [621, 13] width 404 height 506
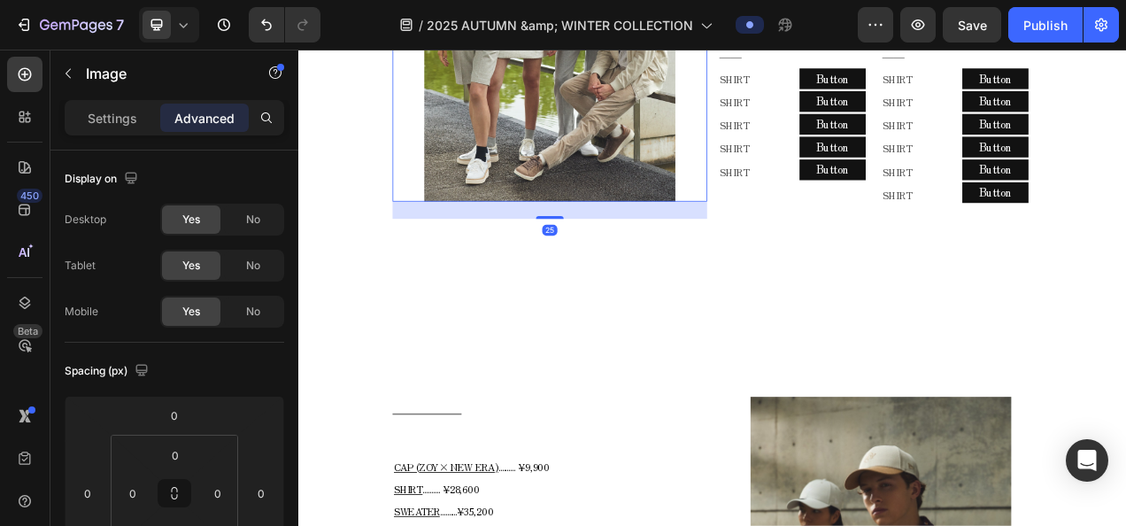
click at [785, 210] on div at bounding box center [621, 2] width 404 height 484
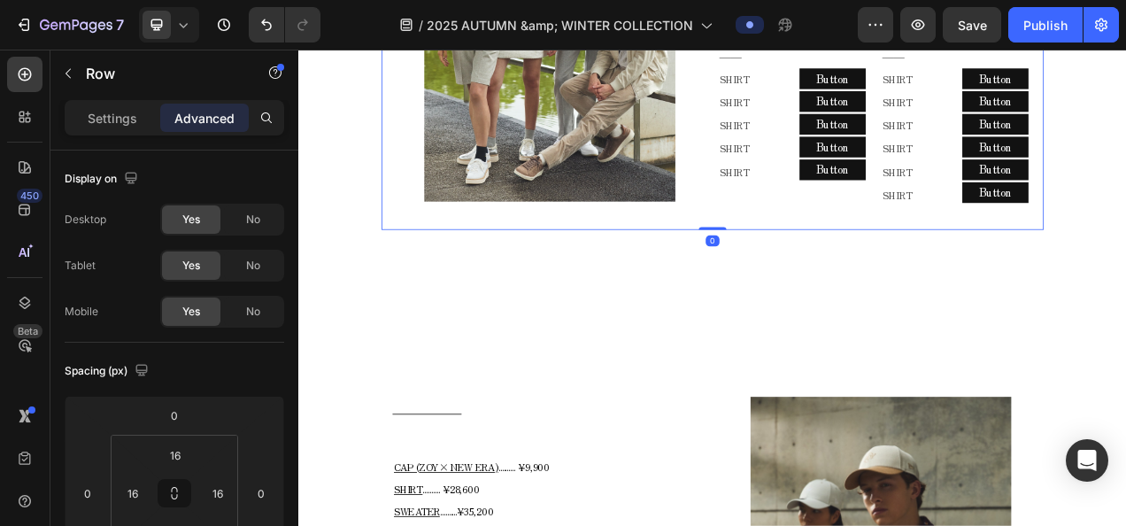
click at [625, 239] on div "Image" at bounding box center [621, 13] width 404 height 506
click at [635, 227] on img at bounding box center [620, 2] width 323 height 484
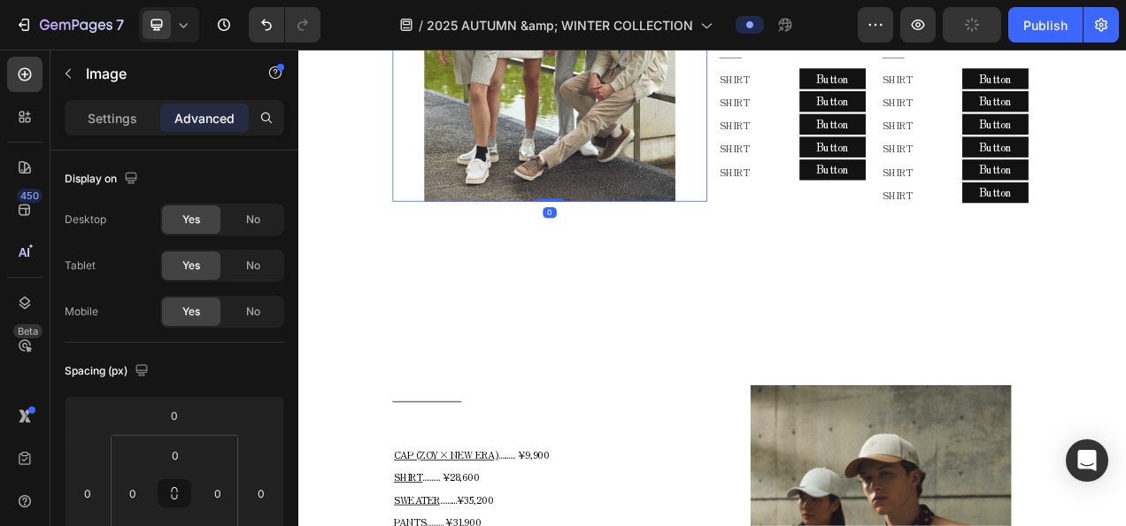
drag, startPoint x: 623, startPoint y: 254, endPoint x: 635, endPoint y: 213, distance: 42.3
click at [635, 213] on div "Image 0" at bounding box center [621, 2] width 404 height 484
type input "0"
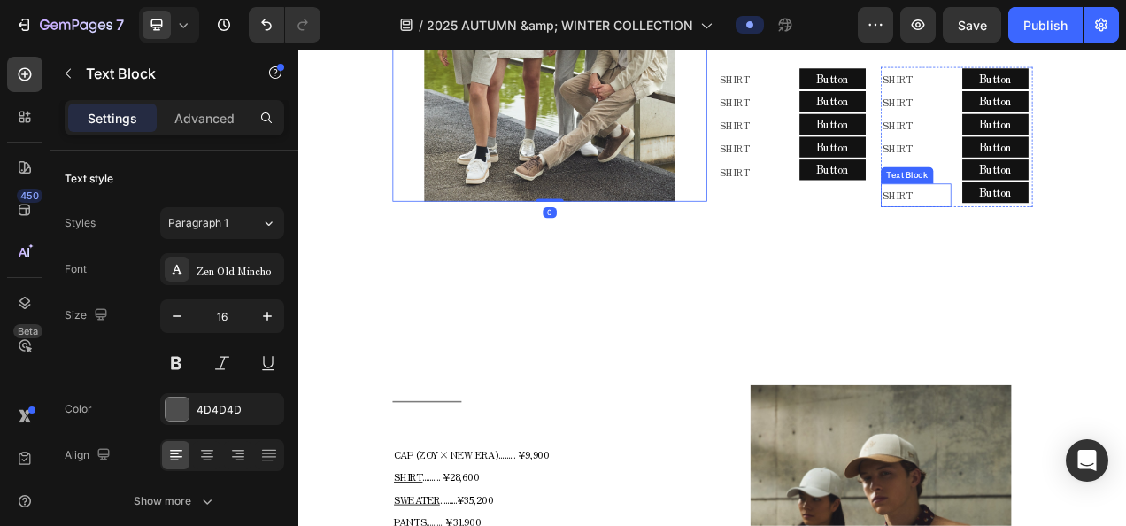
click at [1087, 233] on p "SHIRT" at bounding box center [1090, 236] width 87 height 27
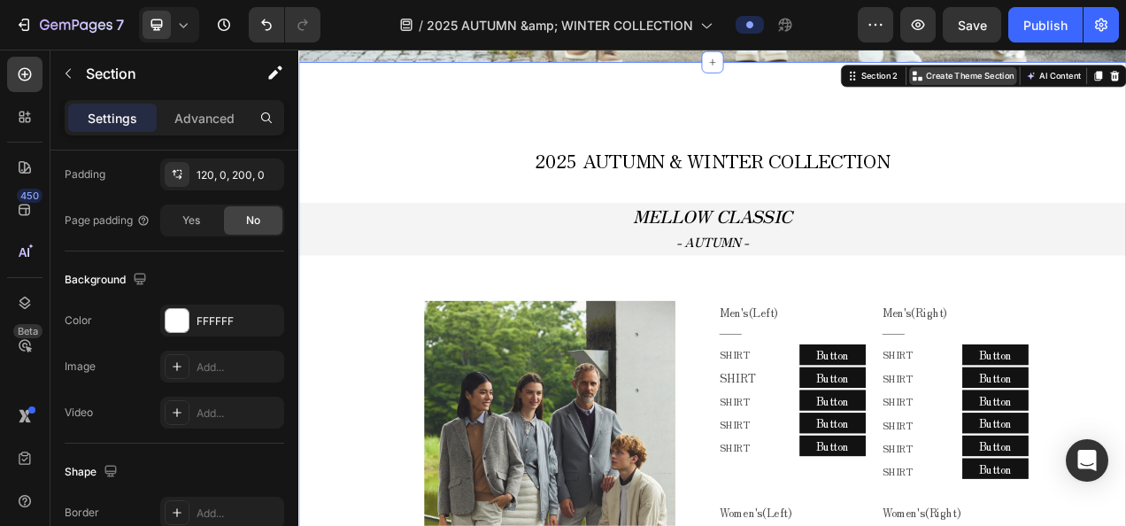
scroll to position [455, 0]
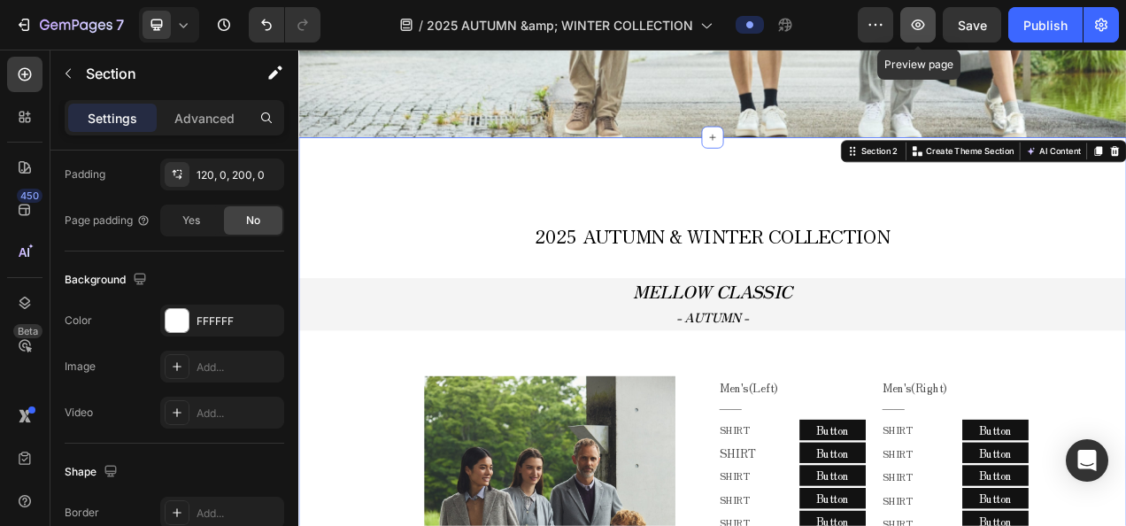
click at [917, 25] on icon "button" at bounding box center [917, 24] width 5 height 5
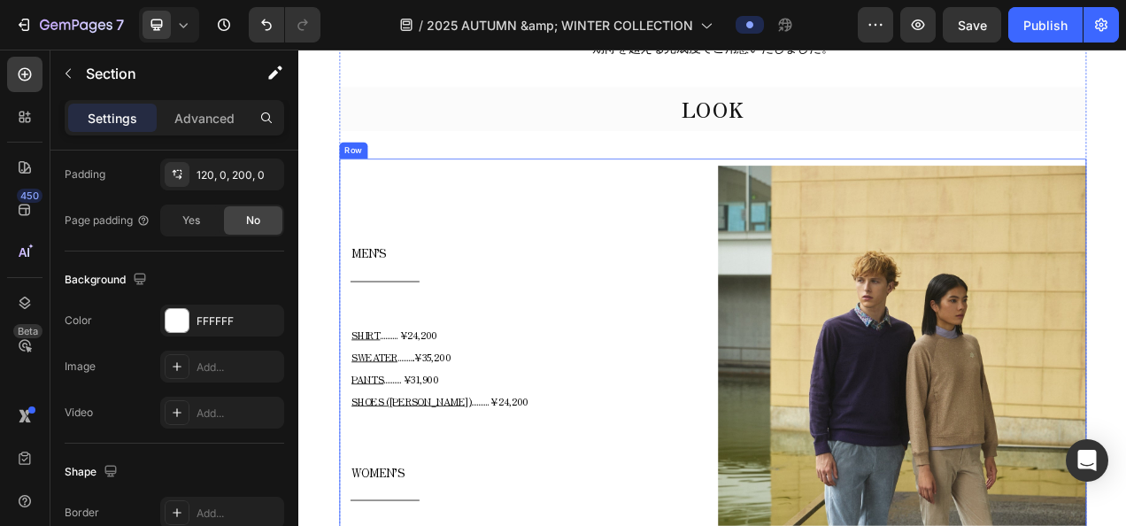
scroll to position [3375, 0]
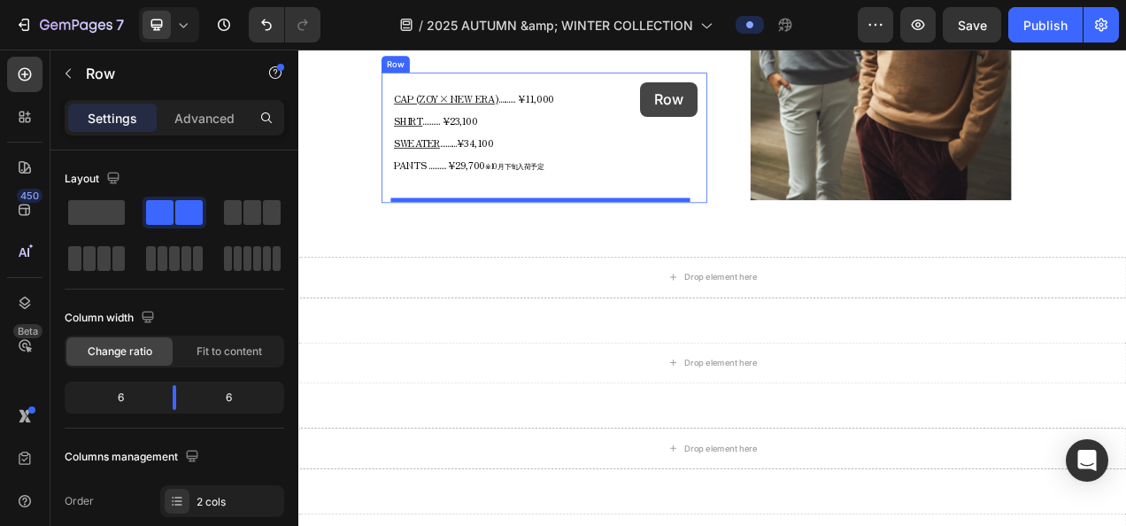
scroll to position [1870, 0]
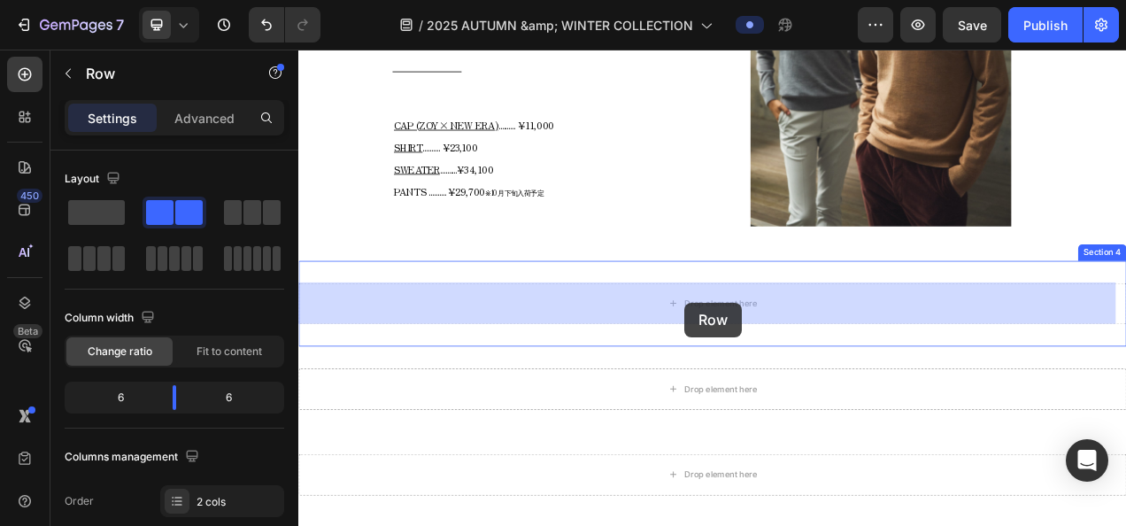
drag, startPoint x: 393, startPoint y: 204, endPoint x: 794, endPoint y: 373, distance: 435.1
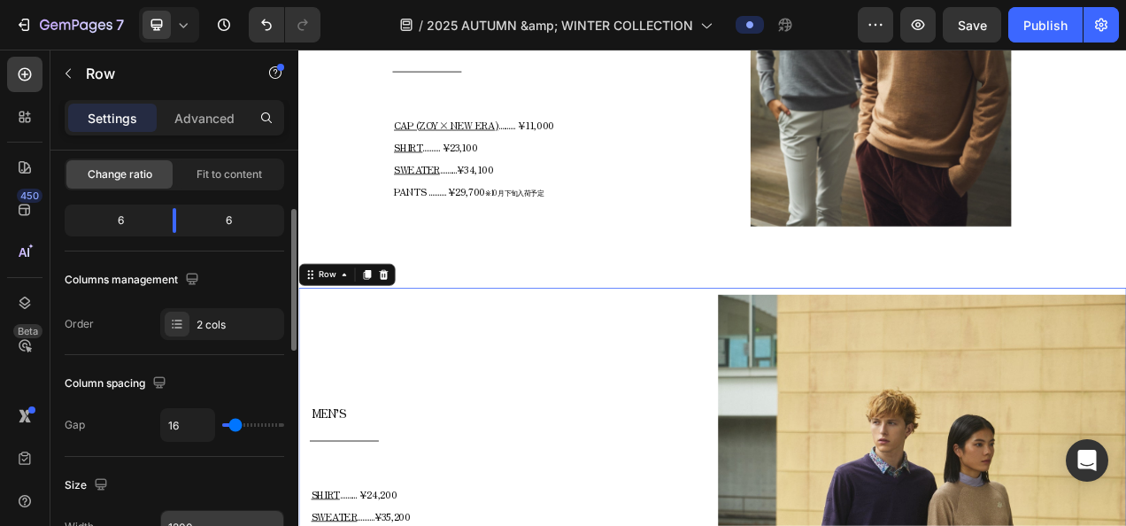
scroll to position [266, 0]
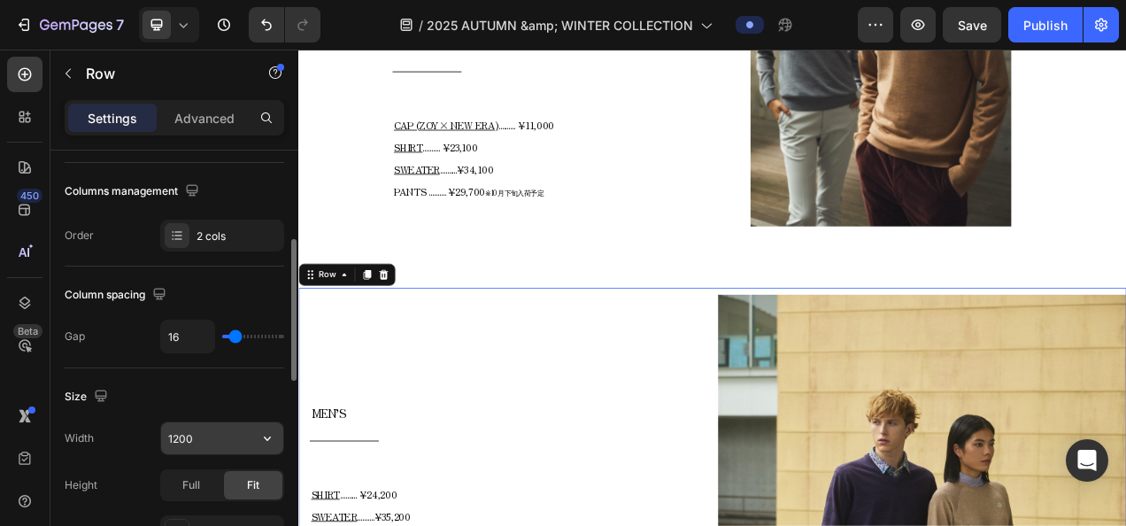
click at [270, 436] on icon "button" at bounding box center [267, 438] width 7 height 4
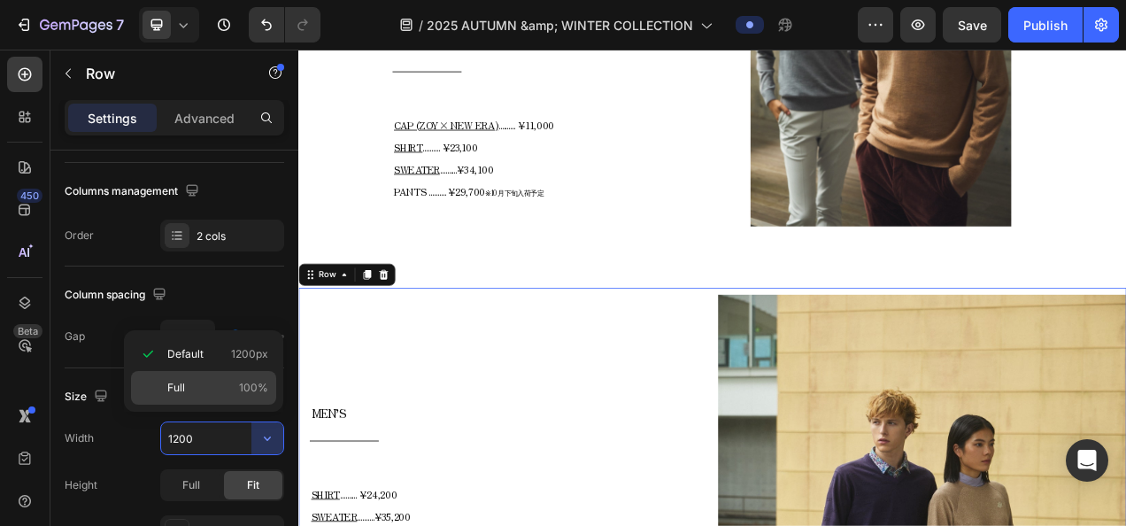
click at [208, 377] on div "Full 100%" at bounding box center [203, 388] width 145 height 34
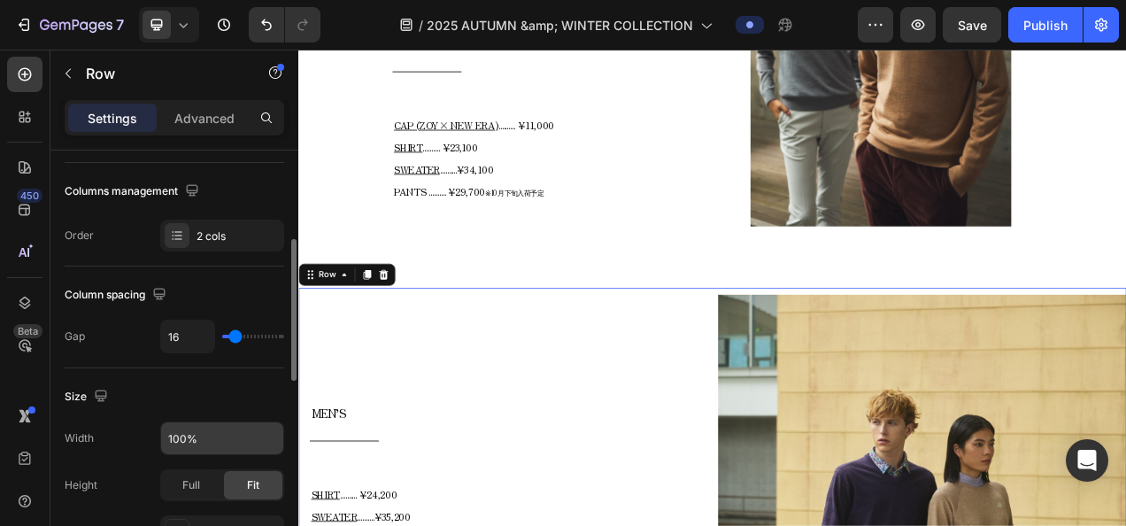
click at [159, 435] on div "Width 100%" at bounding box center [174, 438] width 219 height 34
drag, startPoint x: 165, startPoint y: 434, endPoint x: 177, endPoint y: 434, distance: 11.5
click at [166, 434] on input "100%" at bounding box center [222, 438] width 122 height 32
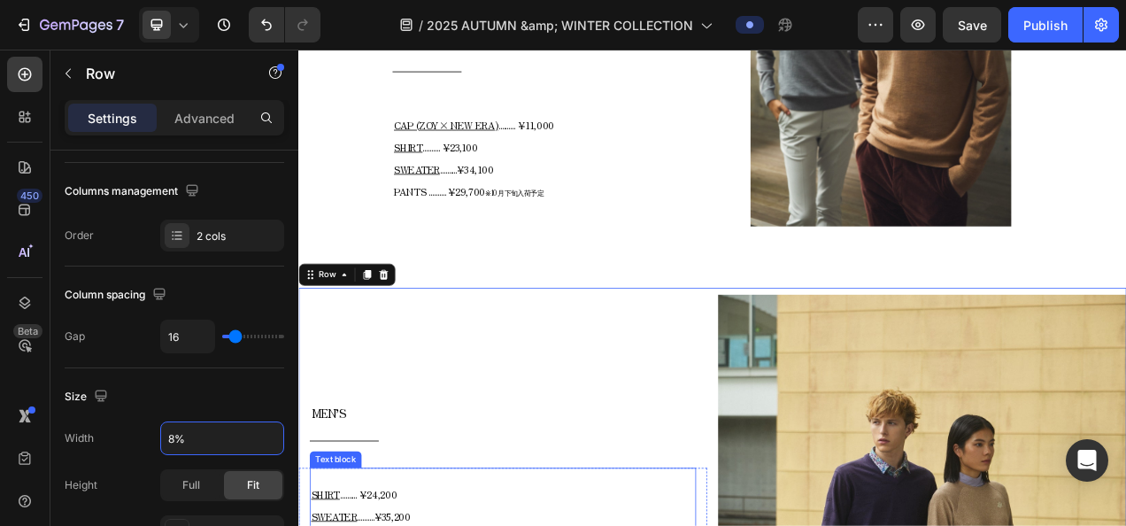
type input "80%"
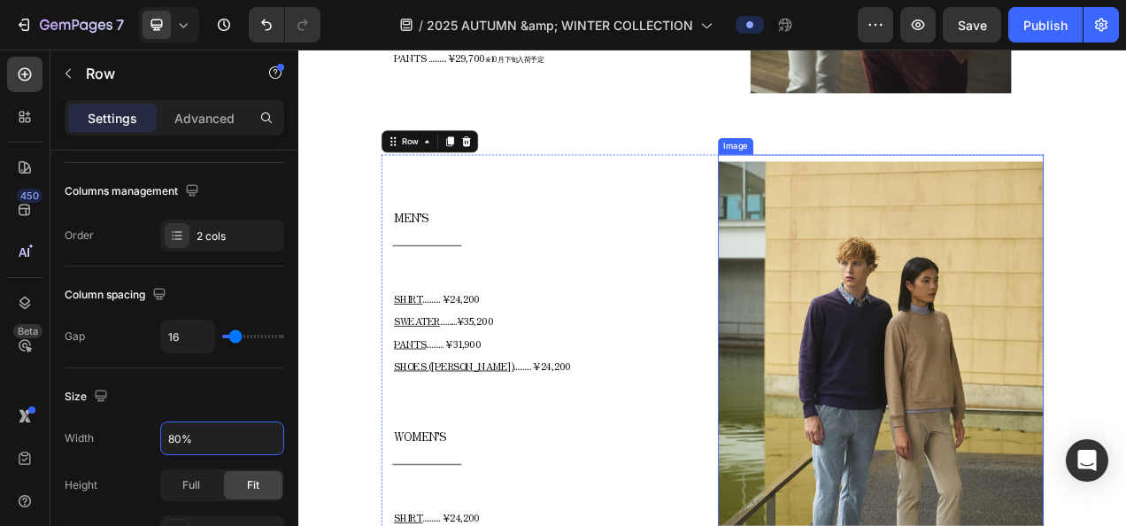
scroll to position [2047, 0]
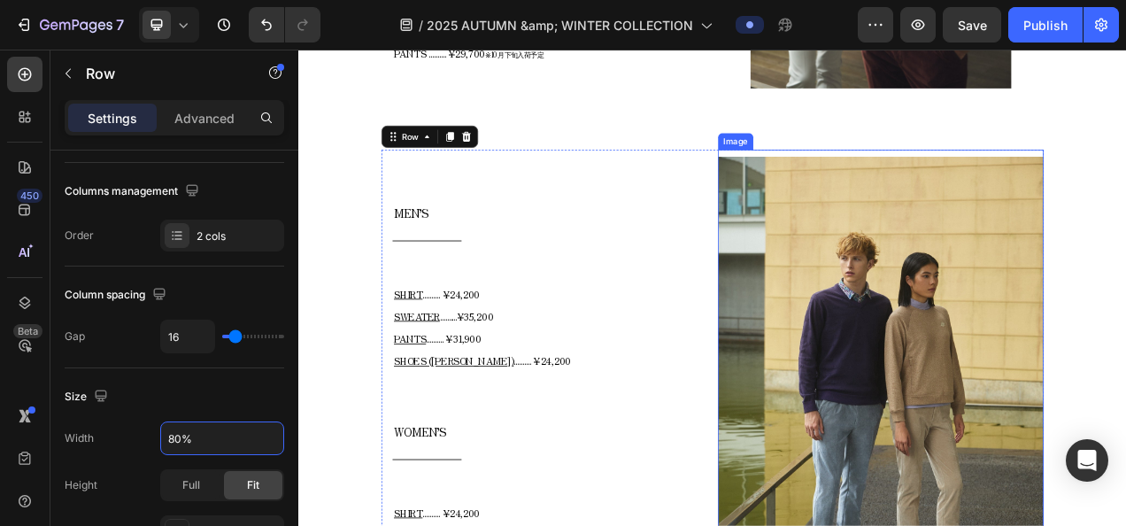
click at [982, 525] on img at bounding box center [1045, 500] width 418 height 627
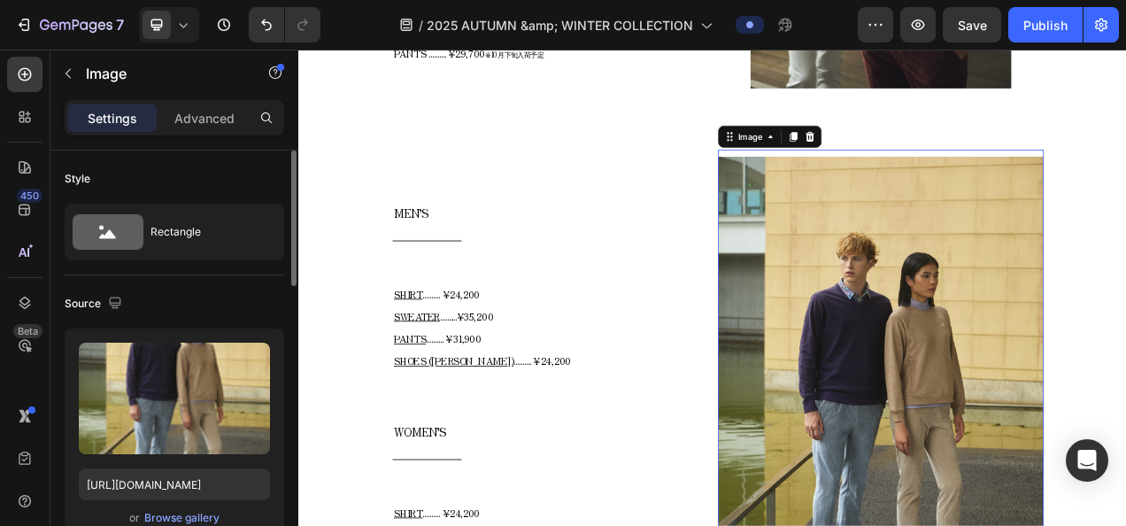
scroll to position [177, 0]
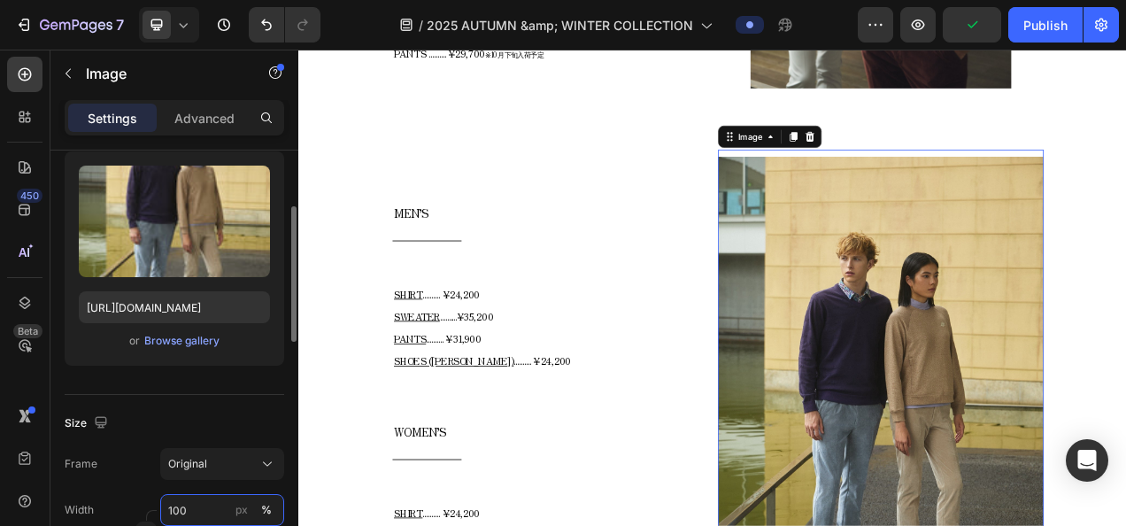
click at [177, 505] on input "100" at bounding box center [222, 510] width 124 height 32
type input "80"
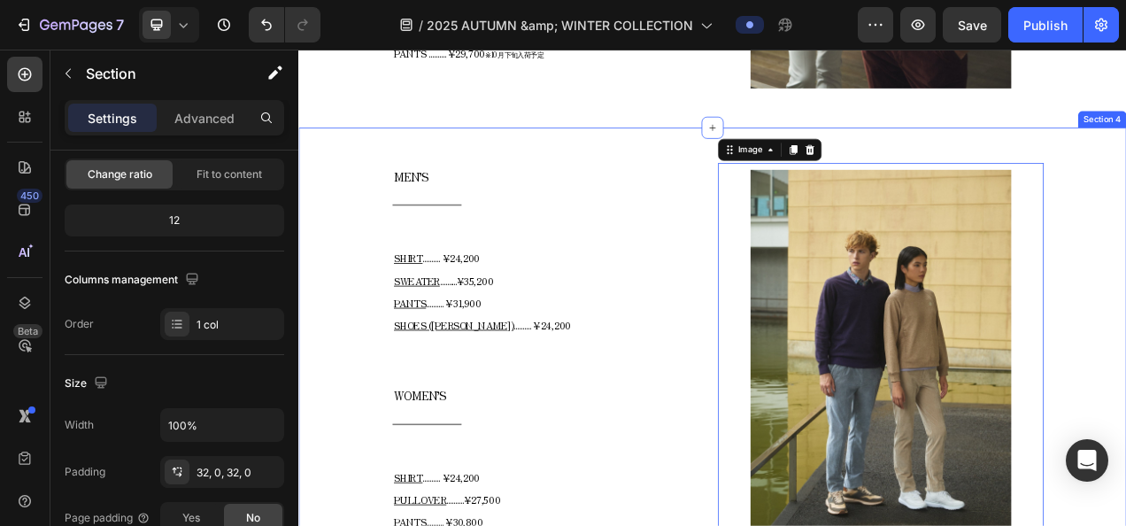
click at [1125, 313] on div "MEN’S Text block Title Line Row SHIRT .......... ¥24,200 SWEATER ..........¥35,…" at bounding box center [829, 461] width 1062 height 566
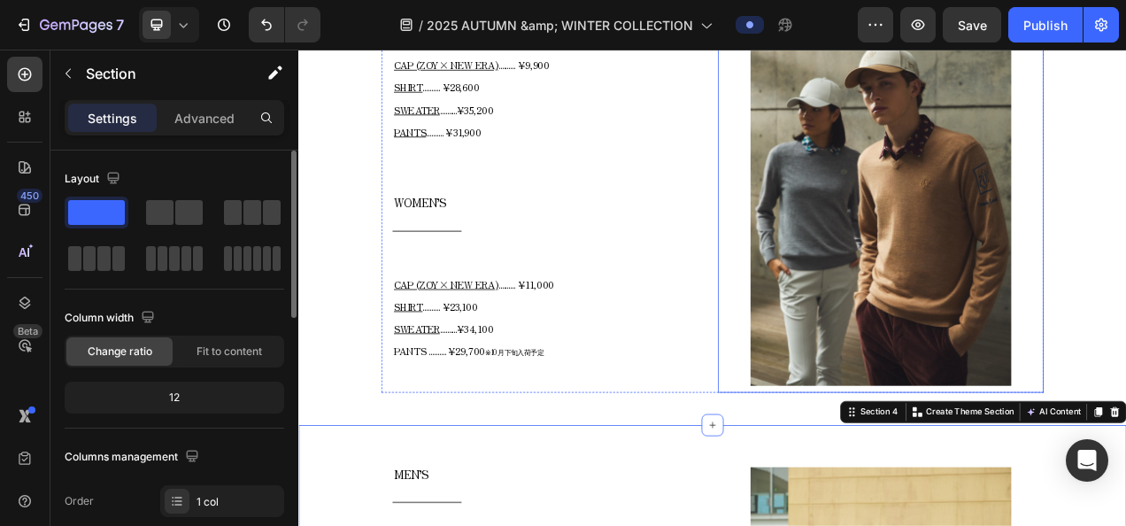
scroll to position [1693, 0]
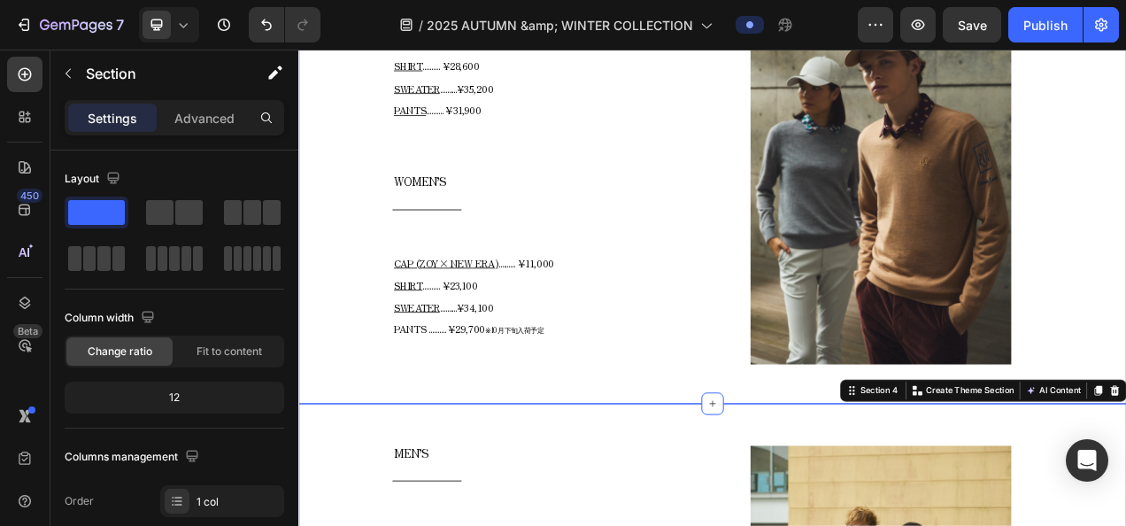
click at [1125, 356] on div "Title Line Row CAP (ZOY× NEW ERA) .......... ¥9,900 SHIRT .......... ¥28,600 SW…" at bounding box center [829, 209] width 1062 height 532
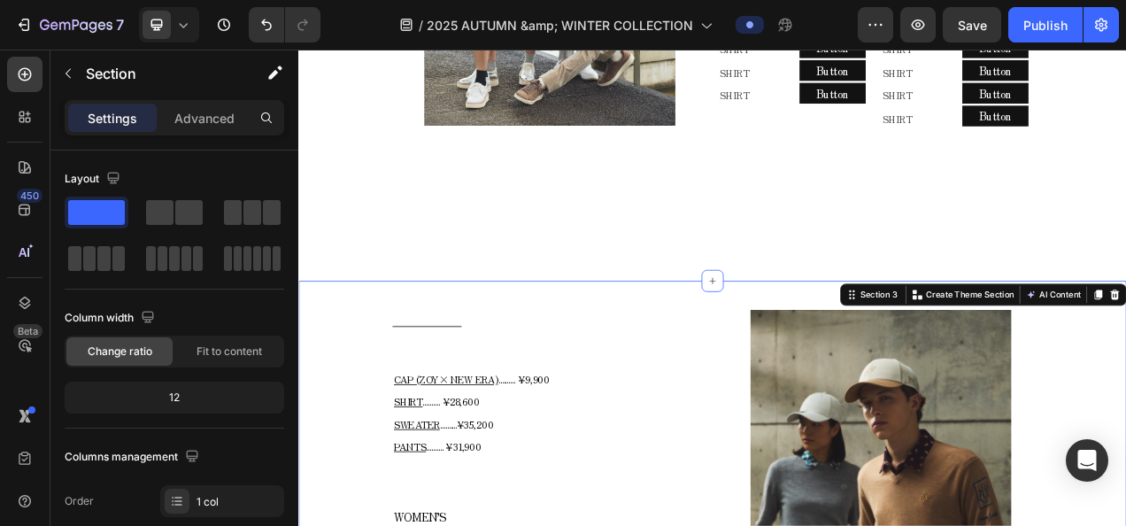
scroll to position [1251, 0]
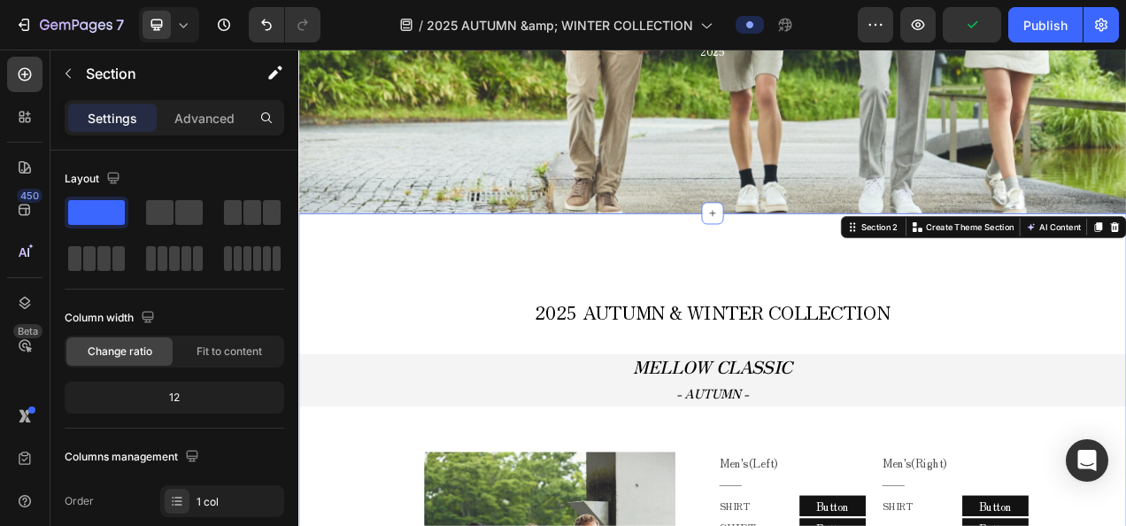
scroll to position [454, 0]
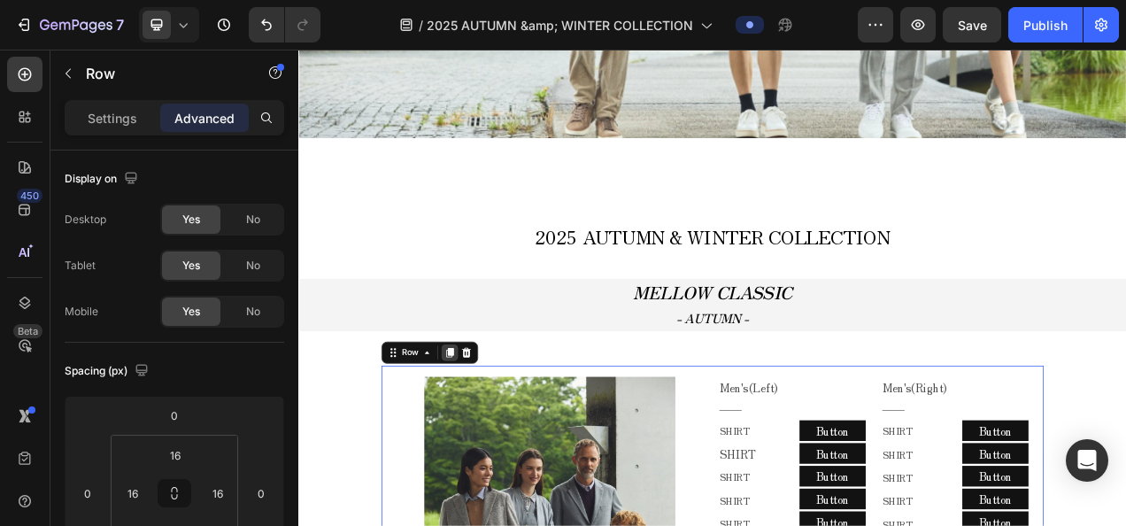
click at [481, 433] on div at bounding box center [491, 437] width 21 height 21
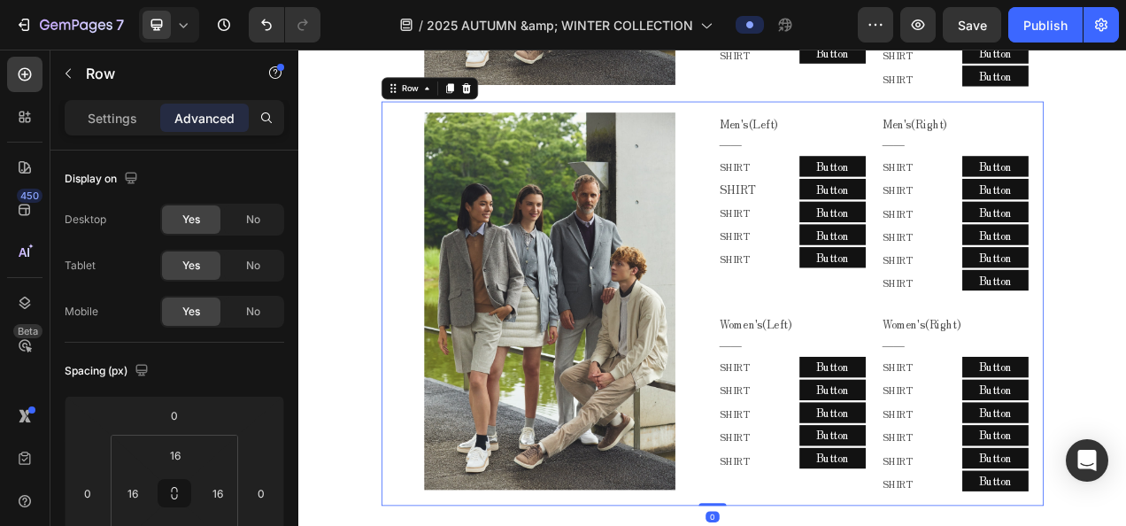
scroll to position [1319, 0]
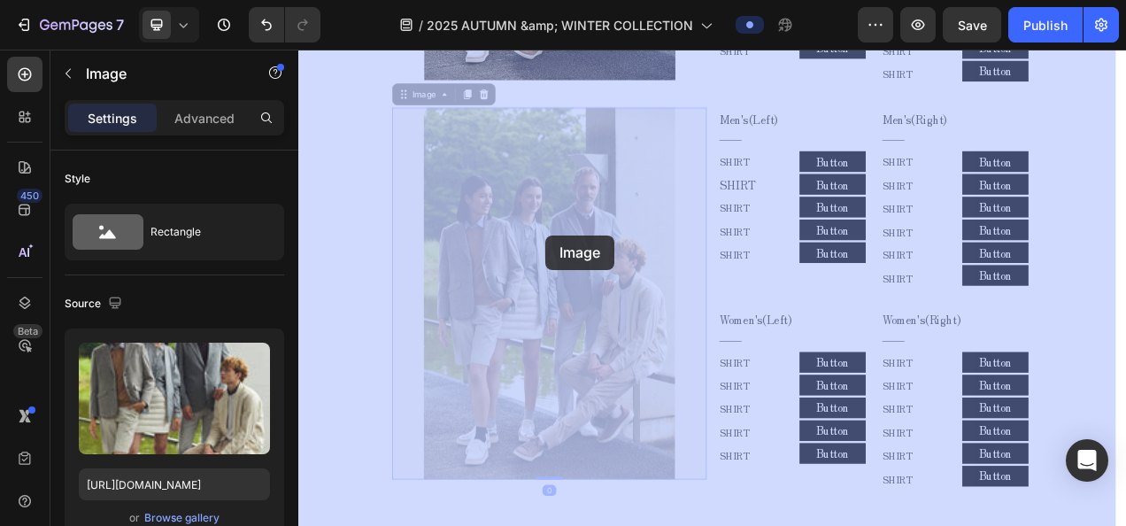
drag, startPoint x: 604, startPoint y: 243, endPoint x: 615, endPoint y: 288, distance: 45.5
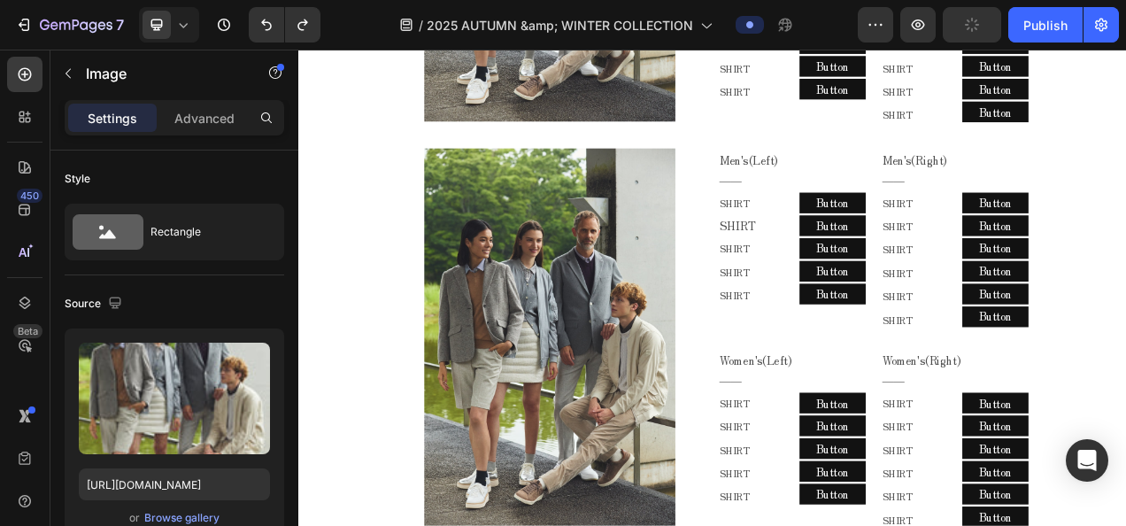
scroll to position [1230, 0]
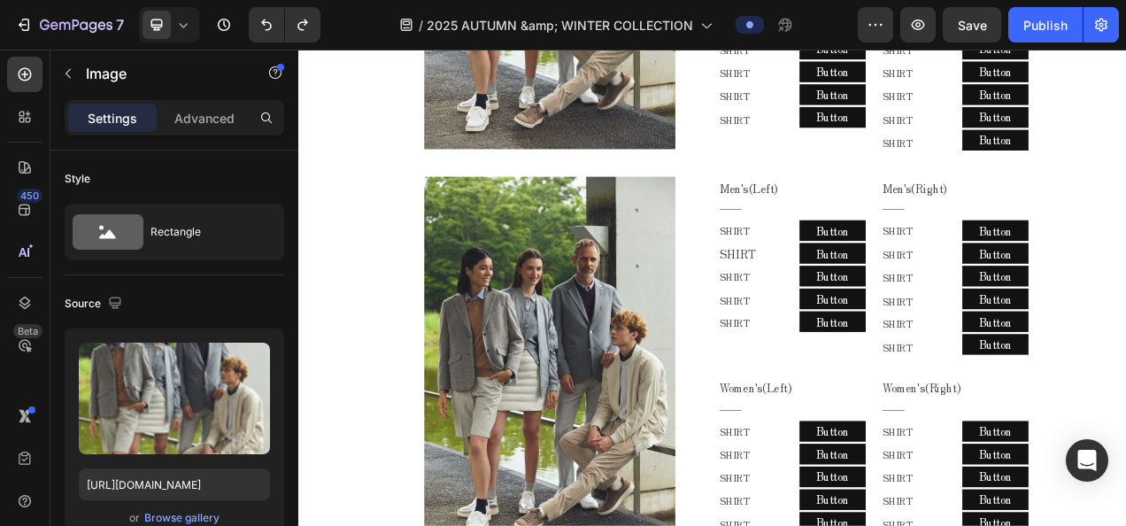
click at [717, 372] on img at bounding box center [620, 454] width 323 height 484
click at [629, 387] on img at bounding box center [620, 454] width 323 height 484
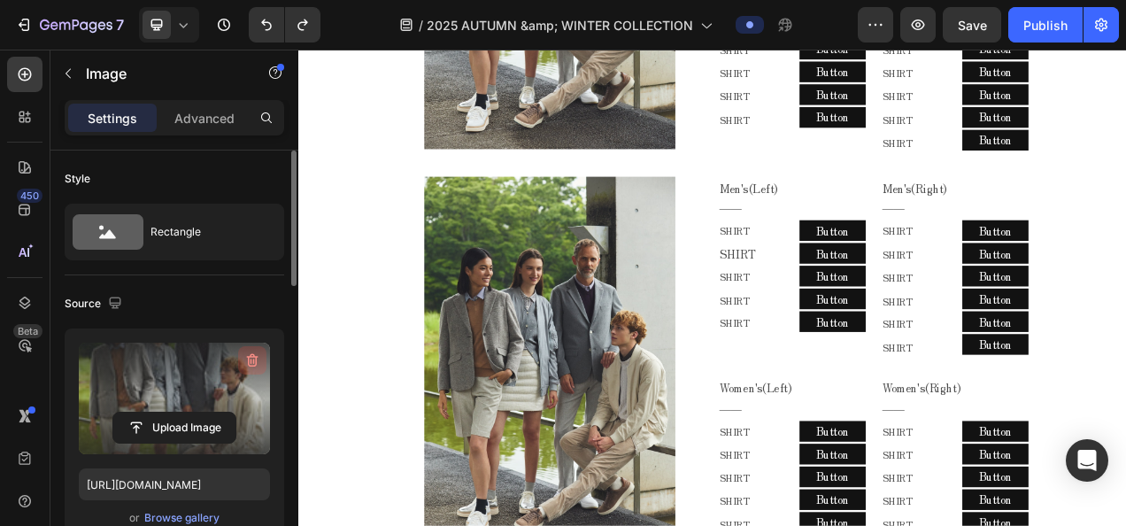
click at [242, 365] on button "button" at bounding box center [252, 360] width 28 height 28
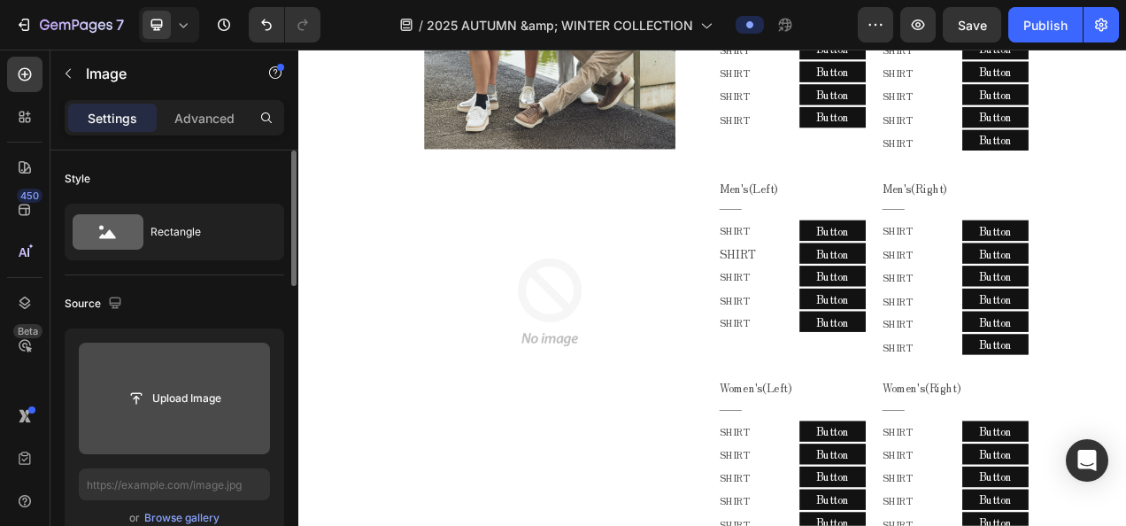
click at [620, 418] on img at bounding box center [620, 373] width 323 height 323
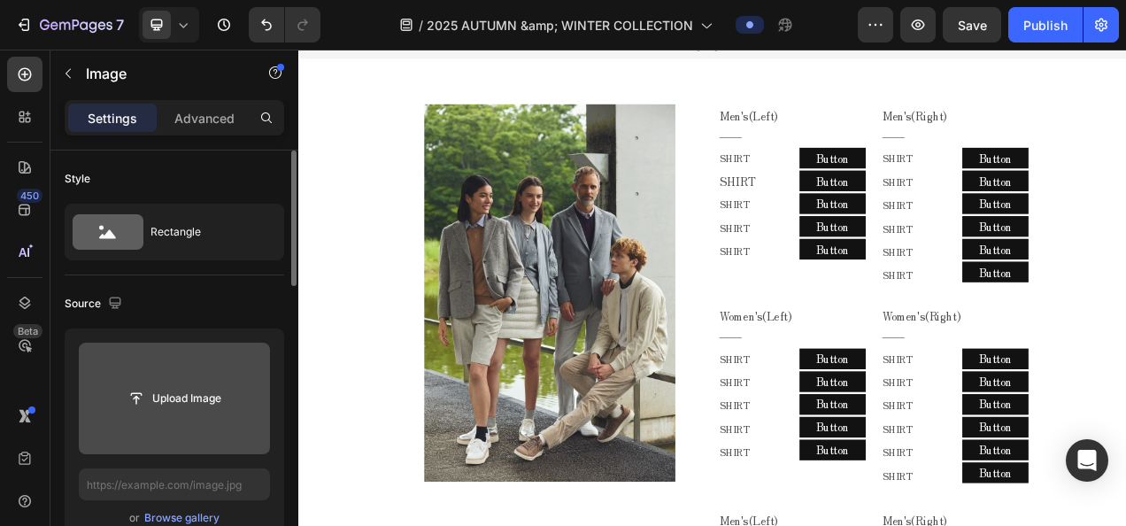
scroll to position [788, 0]
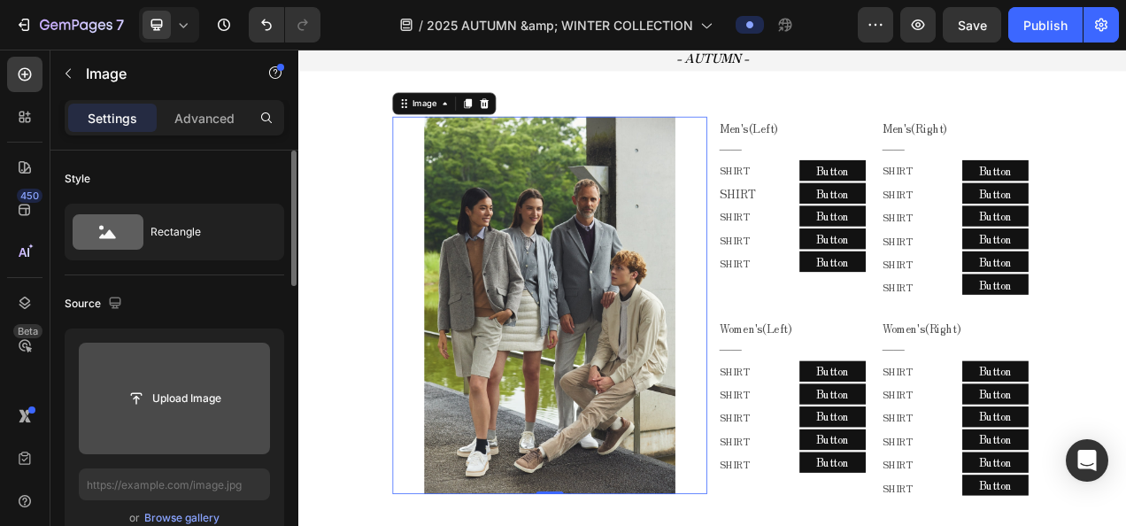
click at [621, 415] on img at bounding box center [620, 377] width 323 height 484
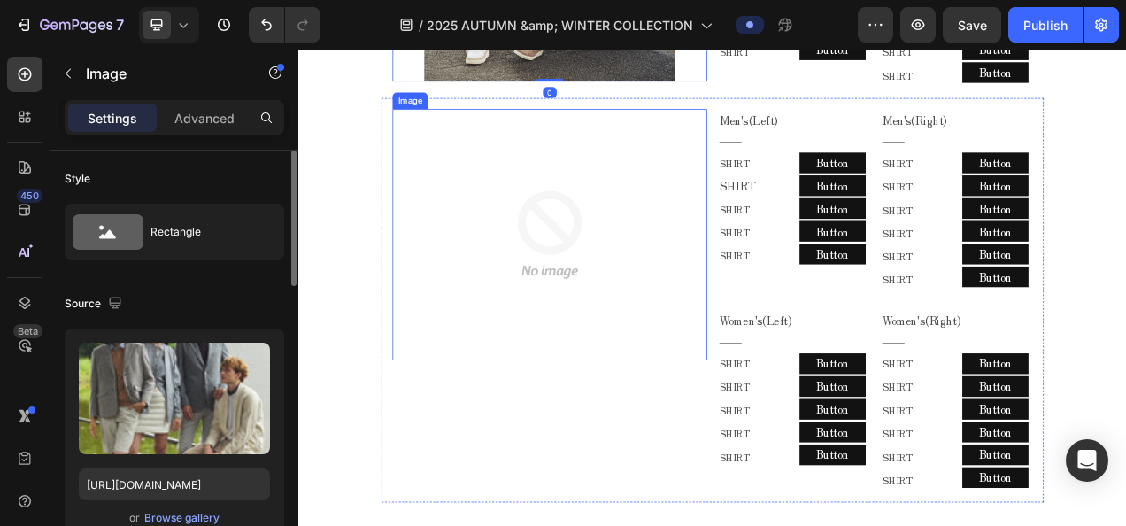
scroll to position [1319, 0]
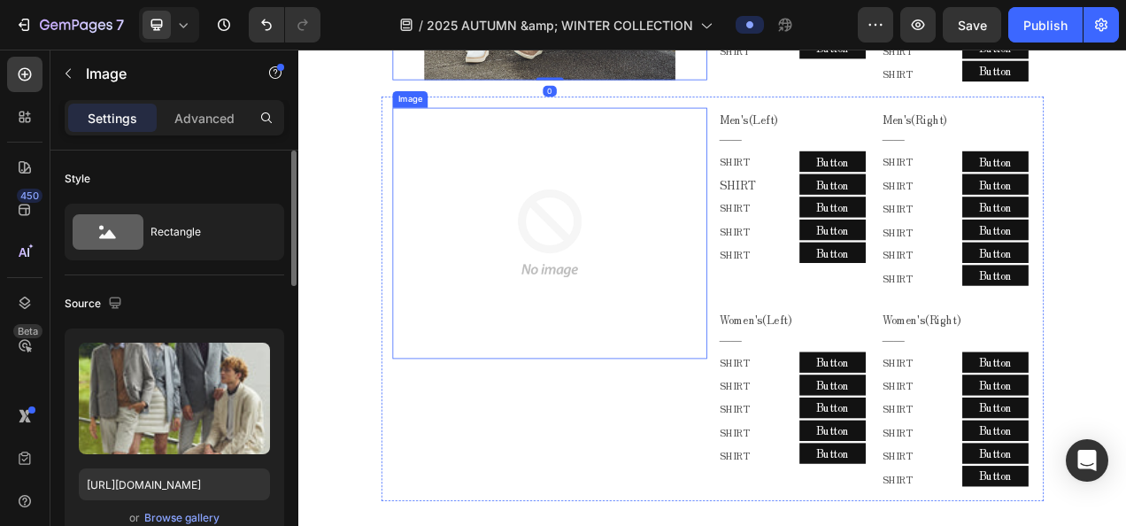
click at [633, 425] on img at bounding box center [620, 285] width 323 height 323
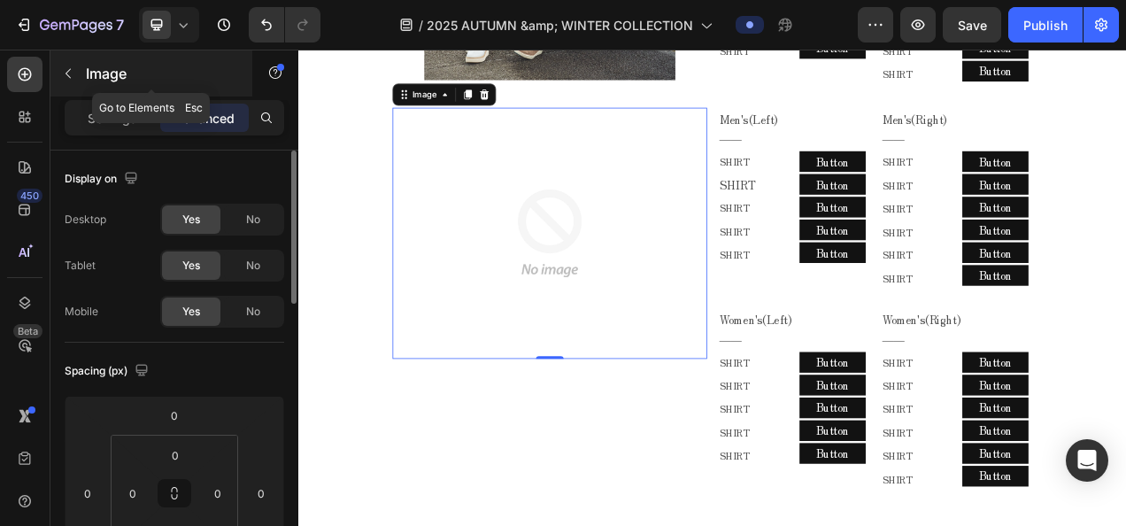
click at [74, 81] on button "button" at bounding box center [68, 73] width 28 height 28
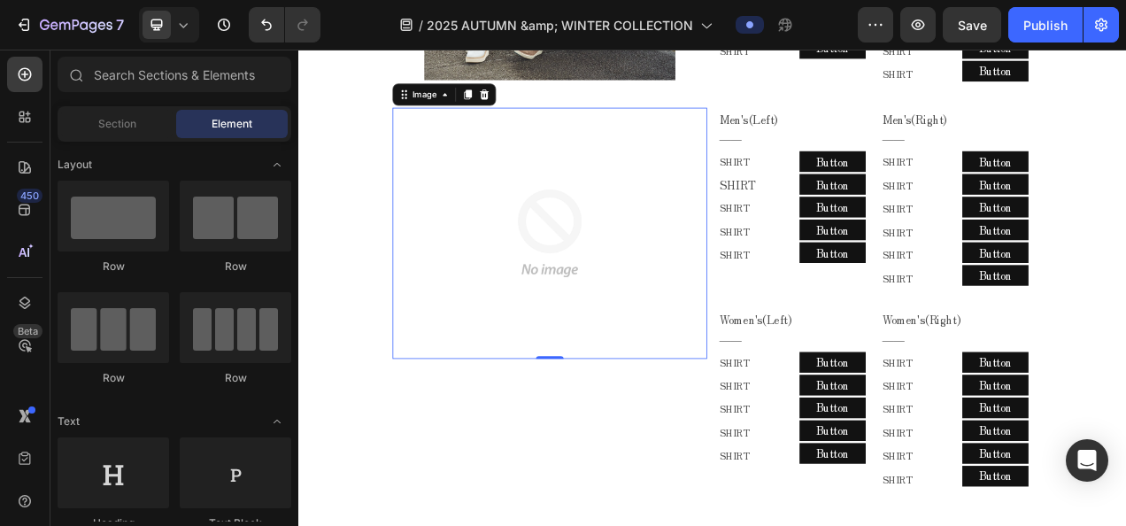
click at [710, 264] on img at bounding box center [620, 285] width 323 height 323
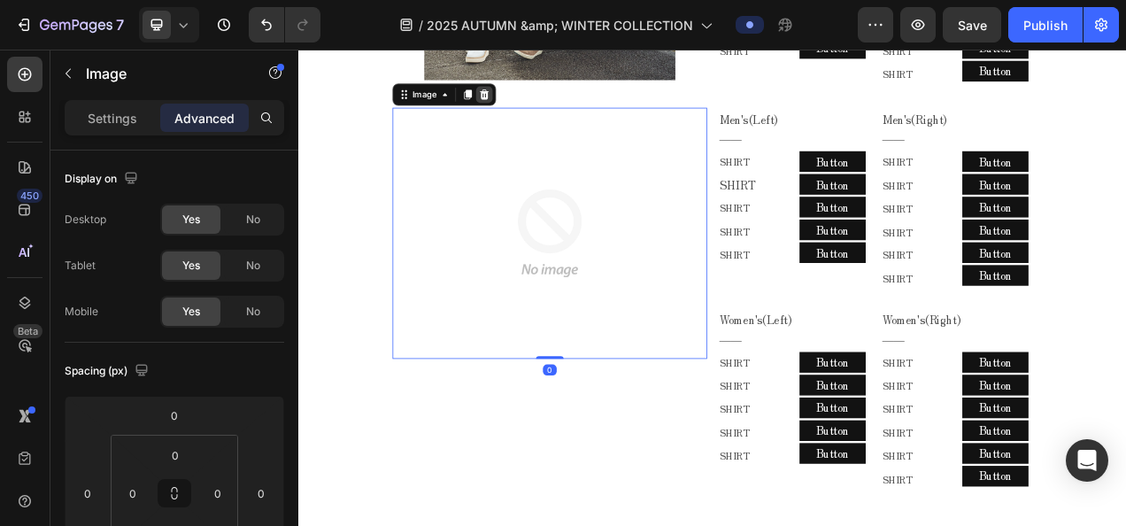
click at [541, 117] on div at bounding box center [536, 106] width 21 height 21
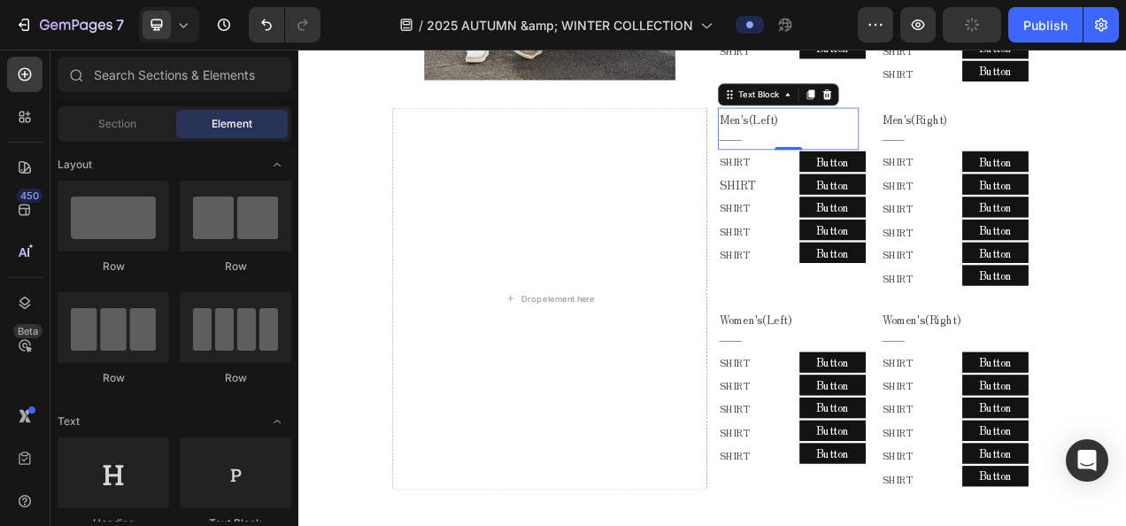
click at [878, 145] on p "Men's(Left)" at bounding box center [926, 139] width 177 height 26
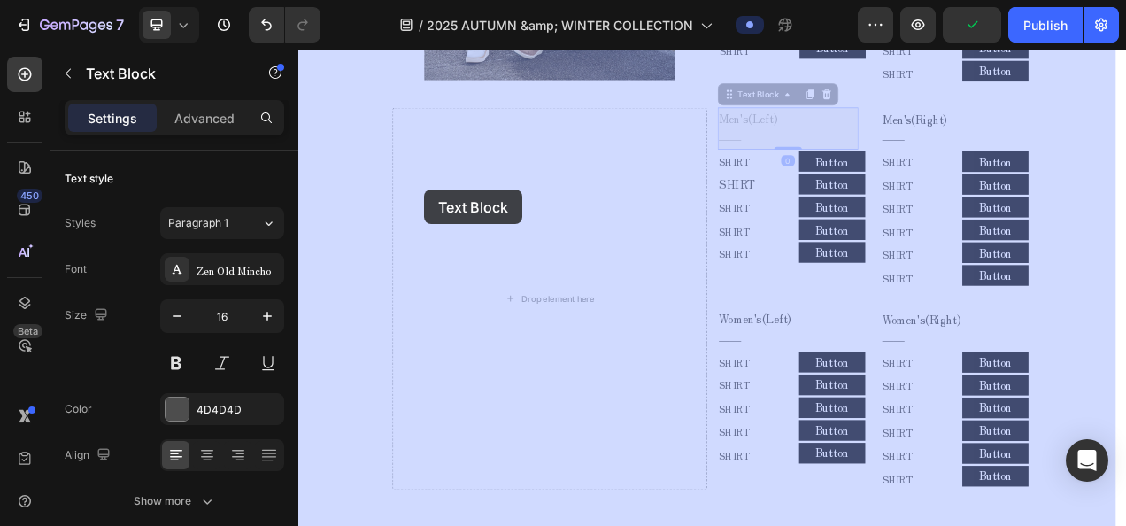
drag, startPoint x: 872, startPoint y: 112, endPoint x: 481, endPoint y: 218, distance: 405.3
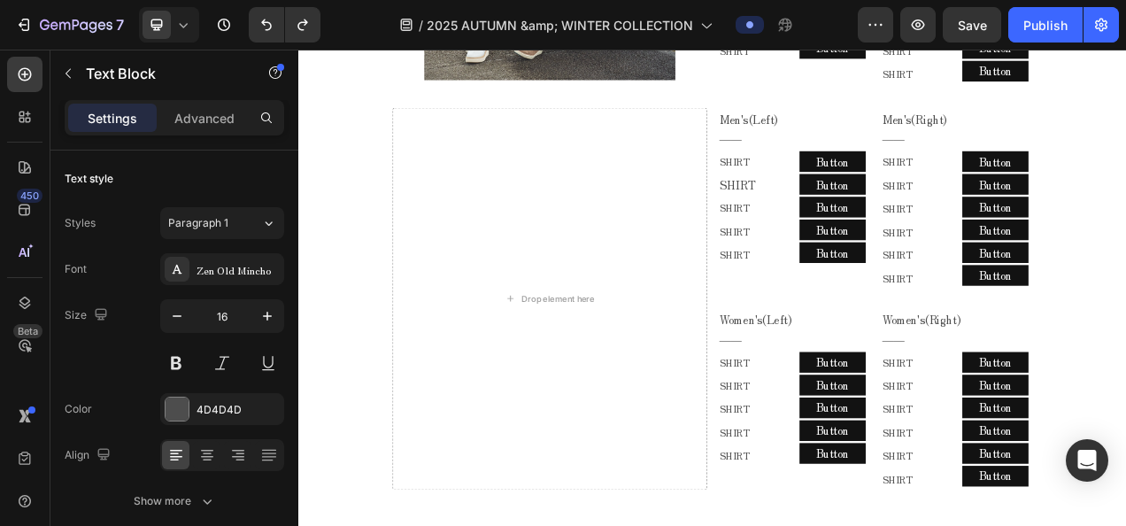
click at [874, 142] on p "Men's(Left)" at bounding box center [926, 139] width 177 height 26
click at [970, 186] on p "Button" at bounding box center [983, 194] width 42 height 26
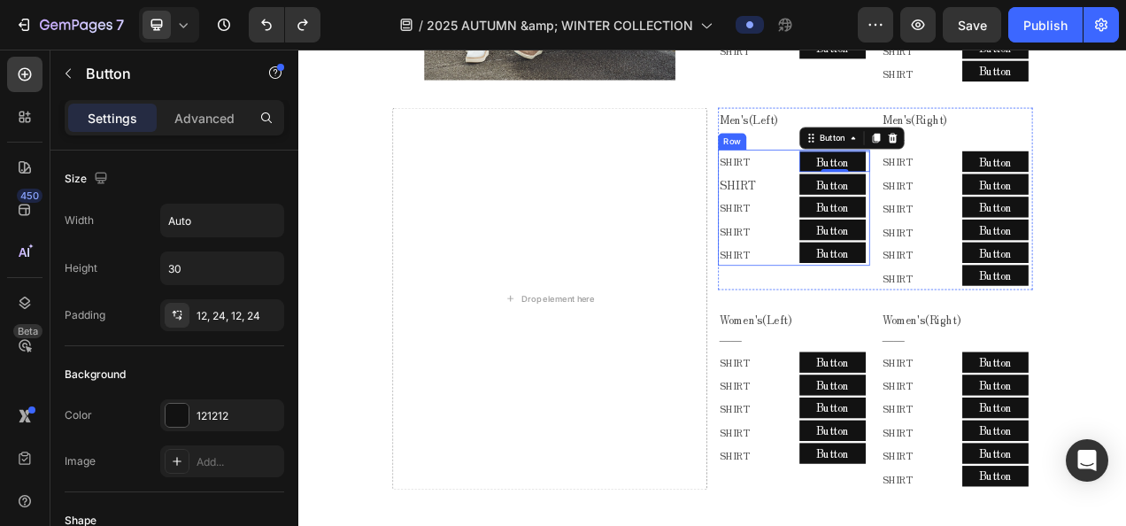
click at [925, 186] on div "SHIRT Text Block SHIRT Text Block SHIRT Text Block SHIRT Text Block SHIRT Text …" at bounding box center [933, 252] width 195 height 149
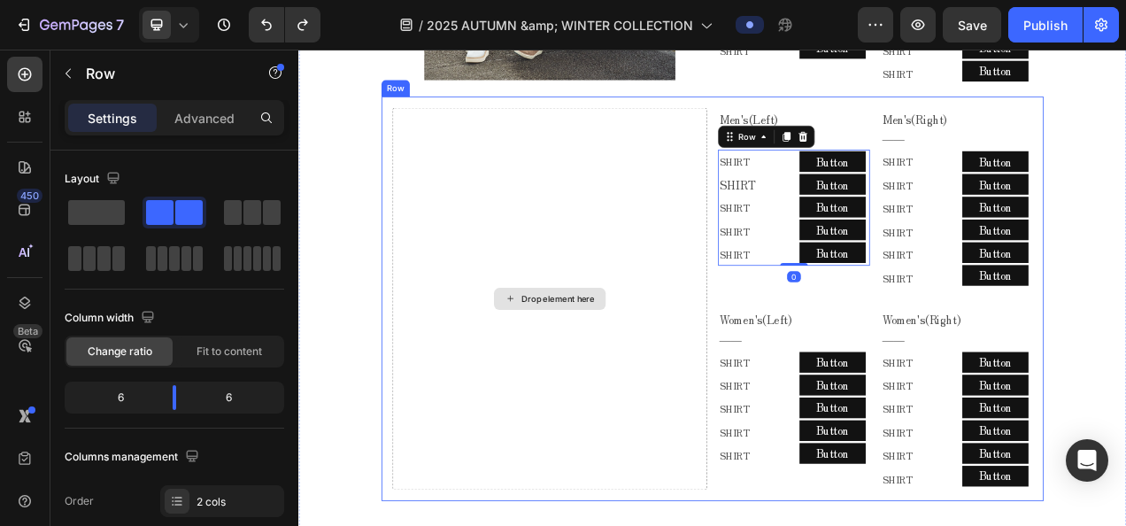
drag, startPoint x: 866, startPoint y: 170, endPoint x: 704, endPoint y: 200, distance: 164.7
click at [704, 200] on div "Drop element here Men's(Left) ―― Text Block Row SHIRT Text Block SHIRT Text Blo…" at bounding box center [829, 370] width 850 height 520
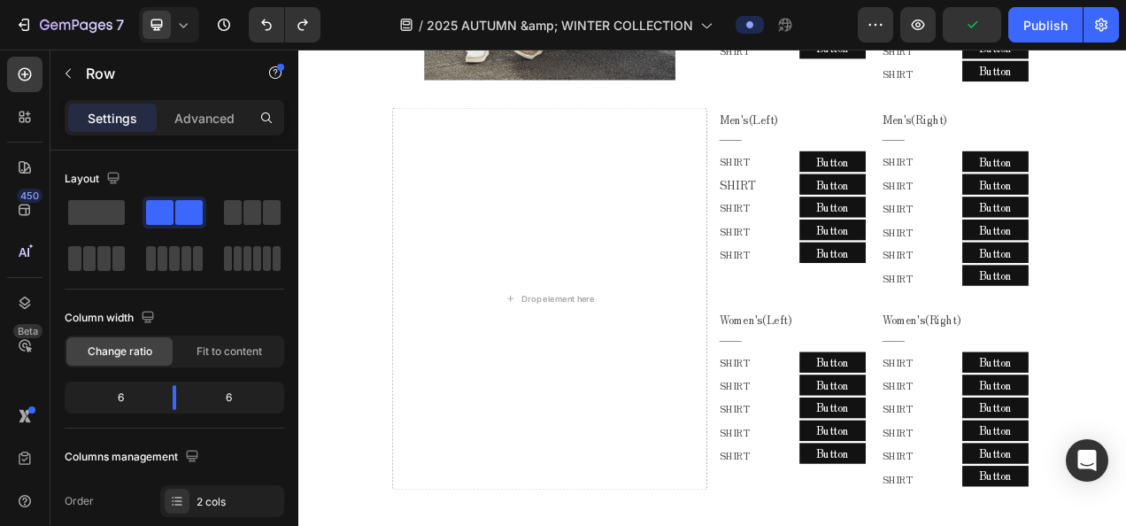
click at [927, 188] on div "SHIRT Text Block SHIRT Text Block SHIRT Text Block SHIRT Text Block SHIRT Text …" at bounding box center [933, 252] width 195 height 149
click at [900, 198] on p "SHIRT" at bounding box center [881, 193] width 87 height 27
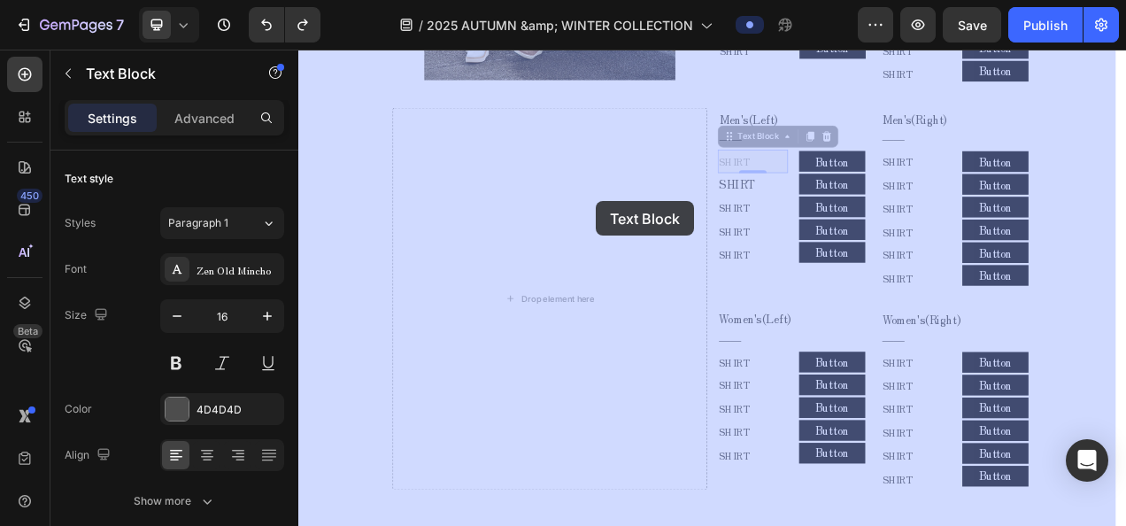
drag, startPoint x: 860, startPoint y: 168, endPoint x: 685, endPoint y: 243, distance: 190.7
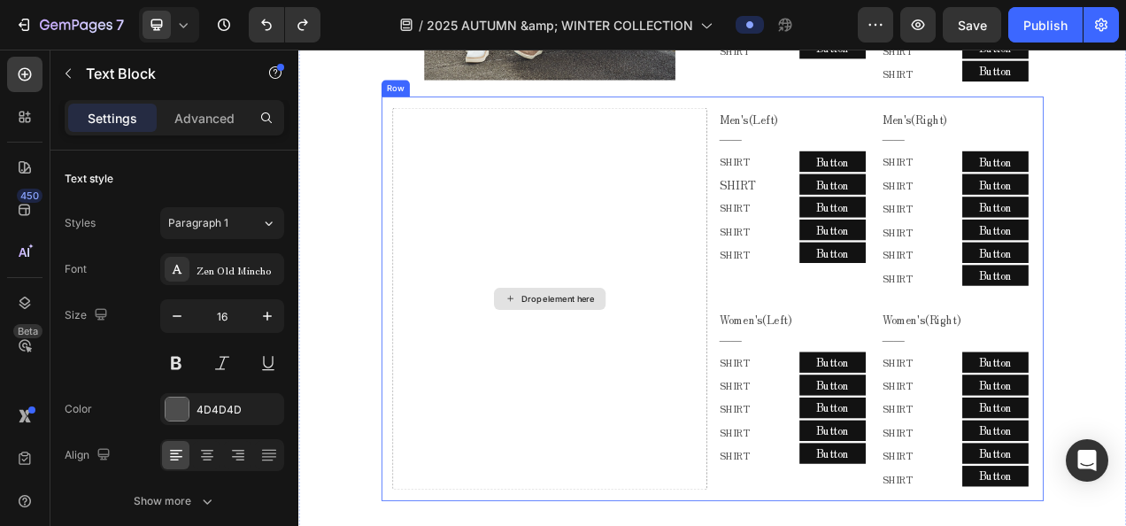
click at [746, 363] on div "Drop element here" at bounding box center [621, 369] width 404 height 491
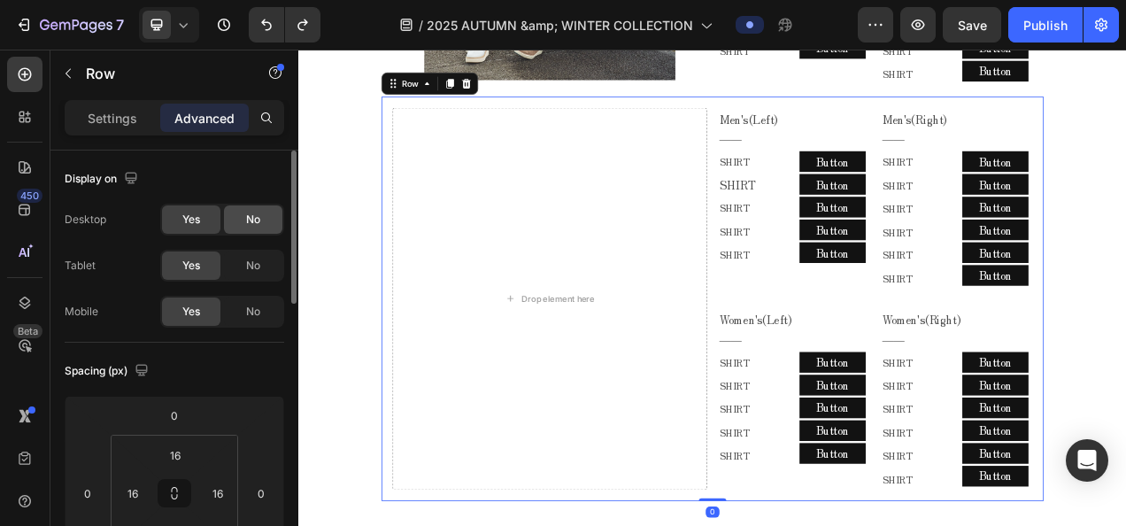
click at [244, 212] on div "No" at bounding box center [253, 219] width 58 height 28
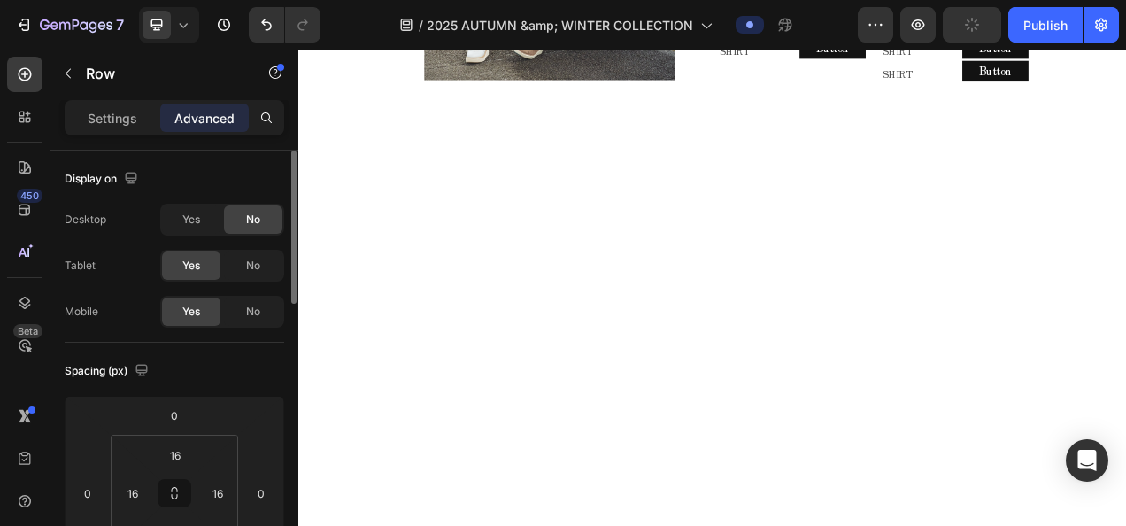
click at [251, 218] on span "No" at bounding box center [253, 220] width 14 height 16
click at [223, 219] on div "Yes No" at bounding box center [222, 220] width 124 height 32
click at [209, 223] on div "Yes" at bounding box center [191, 219] width 58 height 28
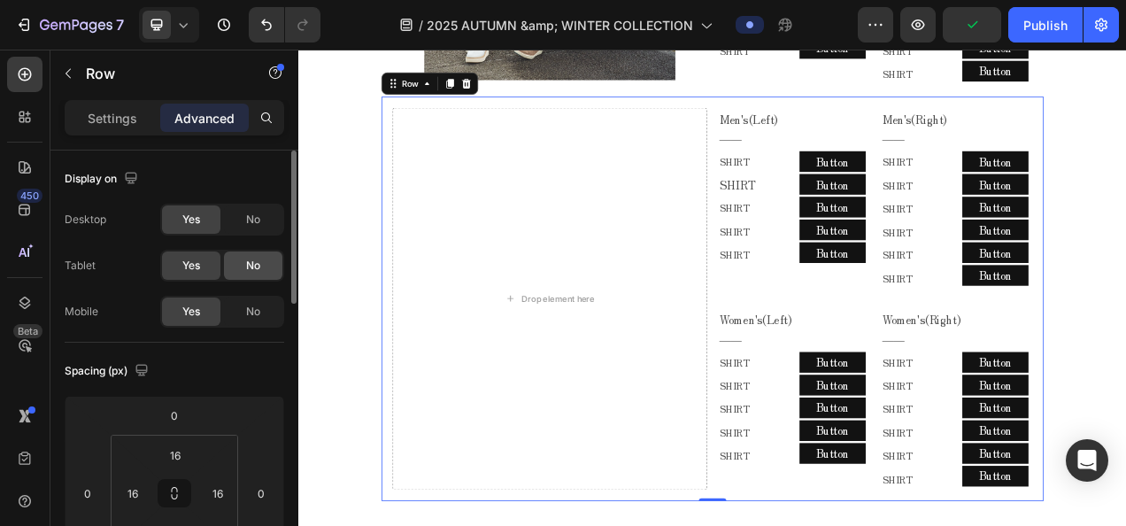
click at [258, 260] on span "No" at bounding box center [253, 266] width 14 height 16
click at [189, 266] on span "Yes" at bounding box center [191, 266] width 18 height 16
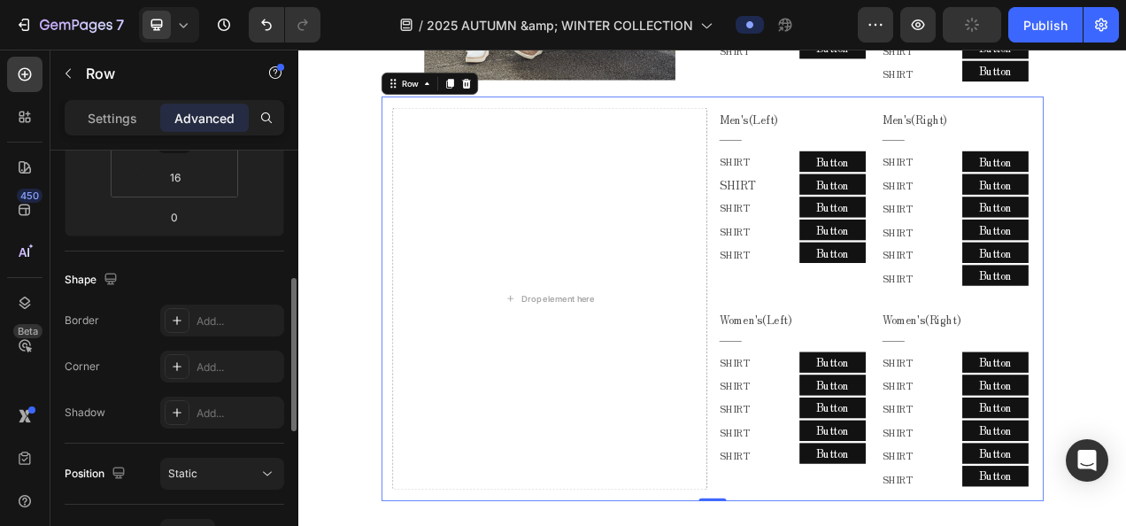
scroll to position [620, 0]
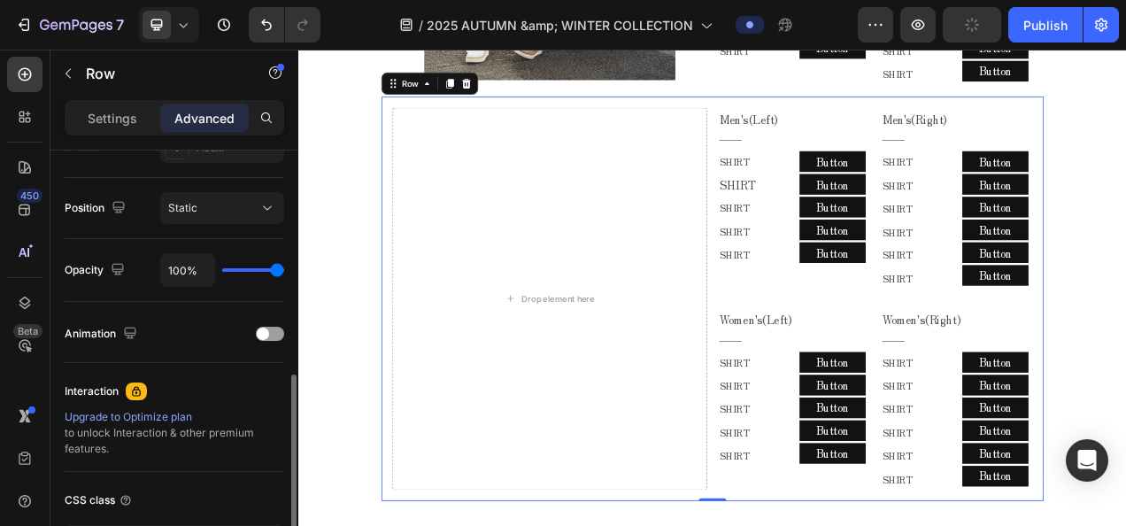
click at [253, 271] on div "100%" at bounding box center [222, 270] width 124 height 34
click at [247, 271] on div "100%" at bounding box center [222, 270] width 124 height 34
click at [242, 269] on div "100%" at bounding box center [222, 270] width 124 height 34
type input "30%"
type input "30"
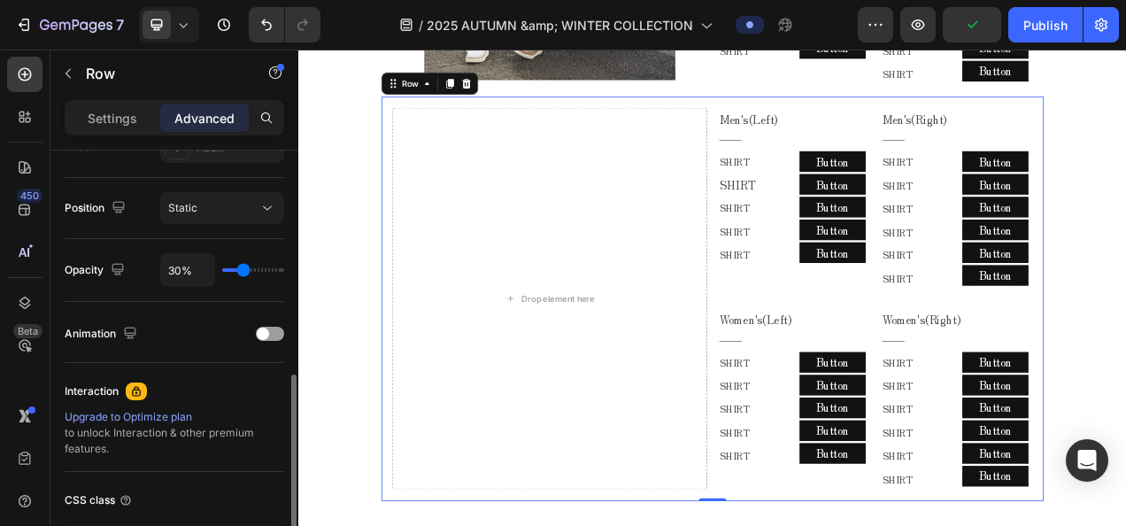
click at [243, 268] on input "range" at bounding box center [253, 270] width 62 height 4
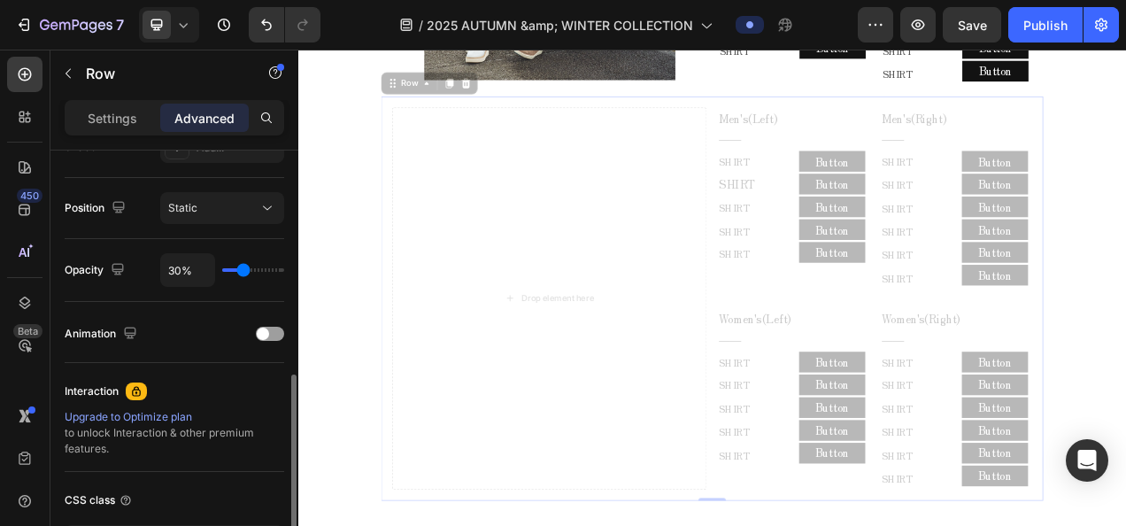
type input "38%"
type input "38"
type input "100%"
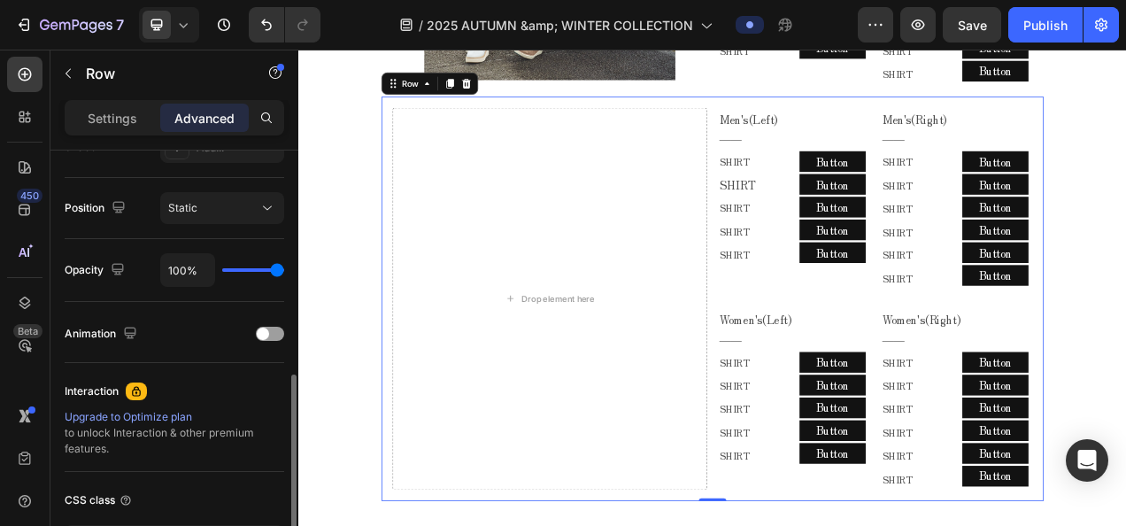
drag, startPoint x: 243, startPoint y: 269, endPoint x: 326, endPoint y: 274, distance: 82.5
type input "100"
click at [284, 272] on input "range" at bounding box center [253, 270] width 62 height 4
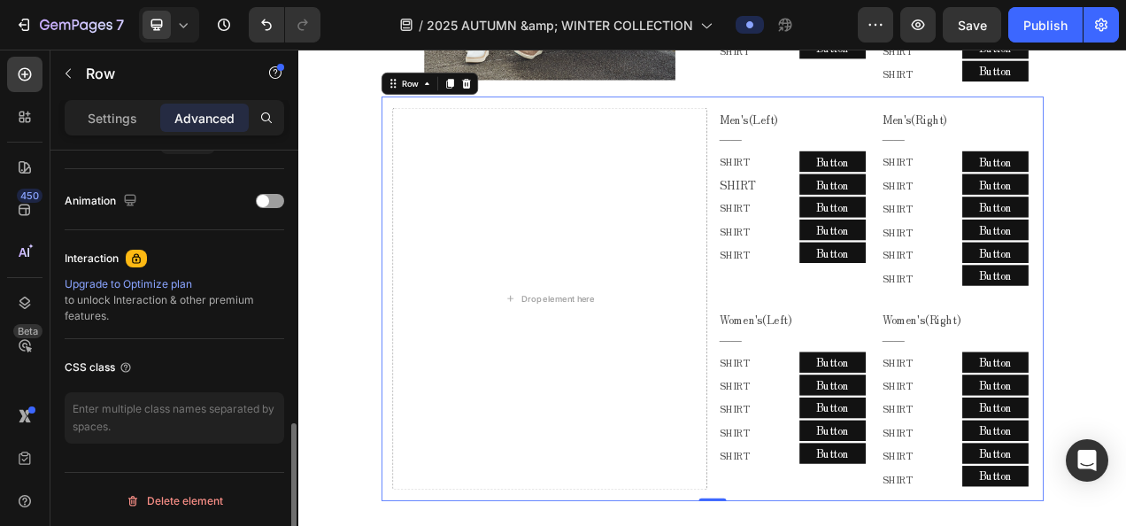
scroll to position [664, 0]
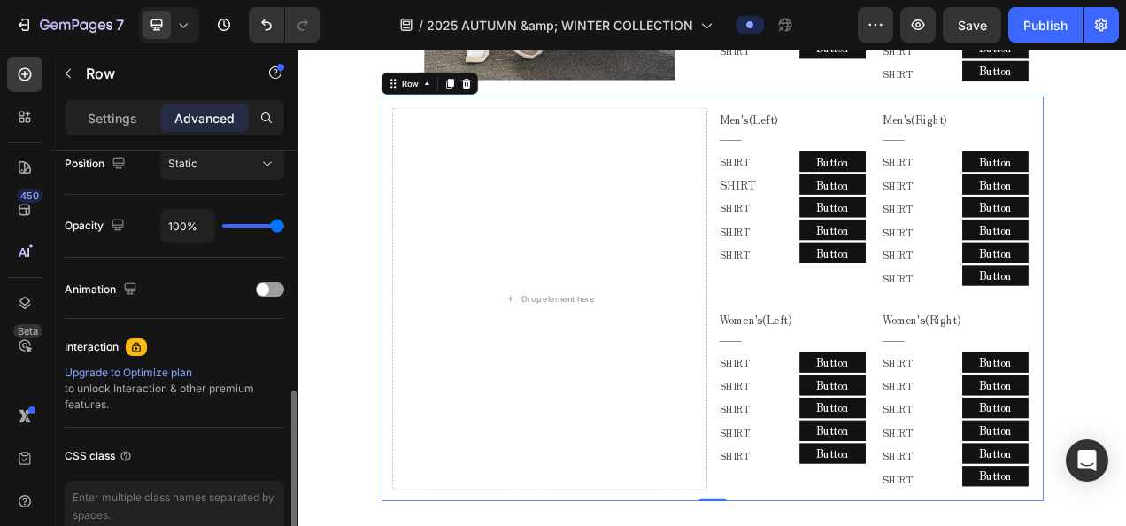
type input "75%"
type input "75"
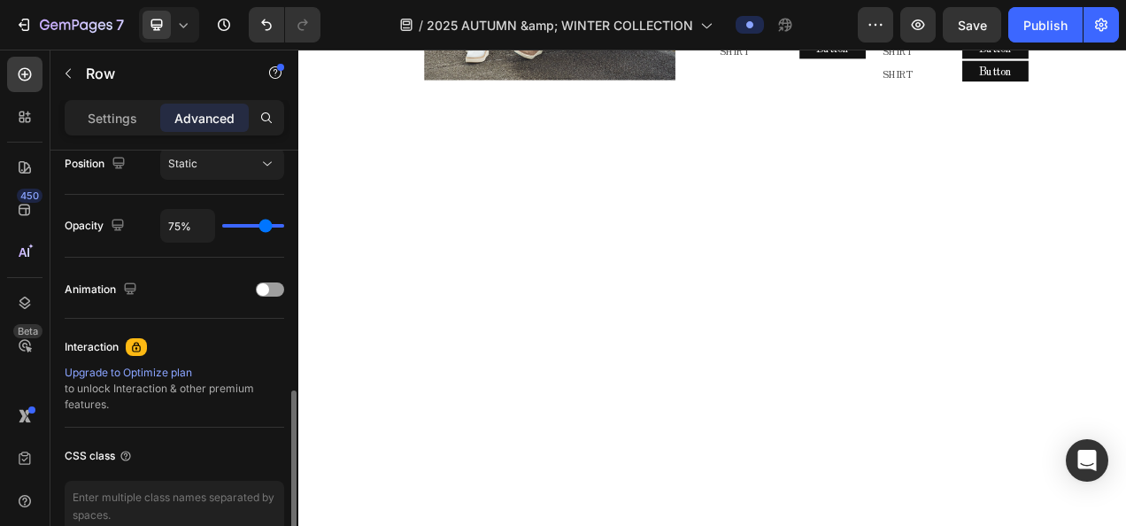
type input "0%"
type input "0"
type input "12%"
type input "12"
type input "100%"
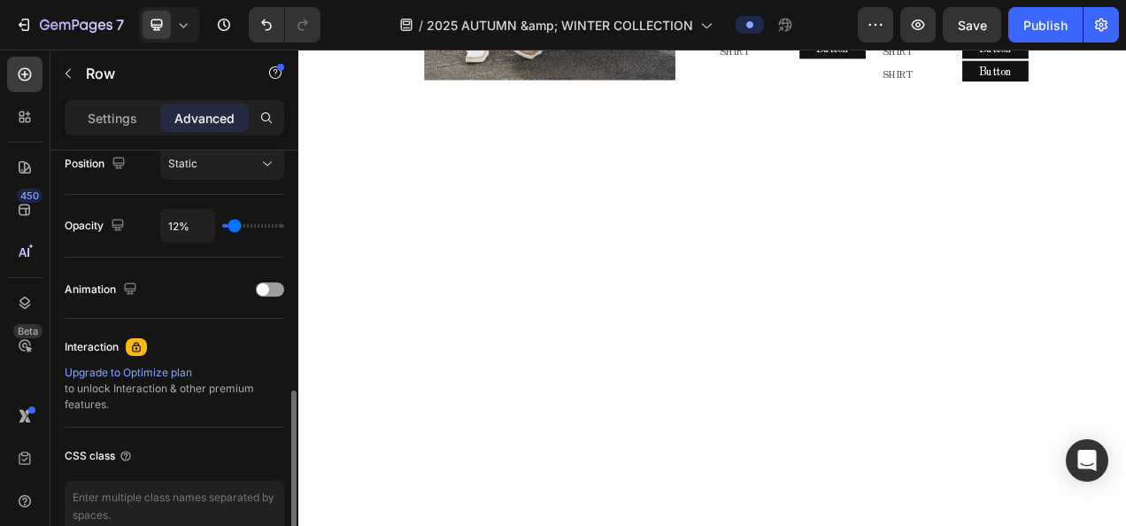
type input "100"
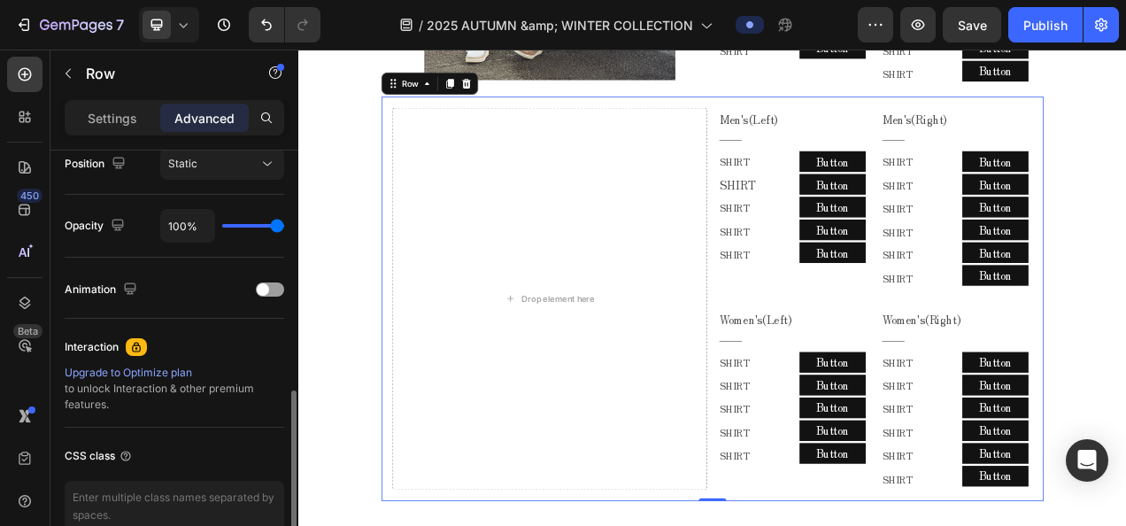
drag, startPoint x: 274, startPoint y: 227, endPoint x: 398, endPoint y: 231, distance: 124.0
click at [284, 227] on input "range" at bounding box center [253, 226] width 62 height 4
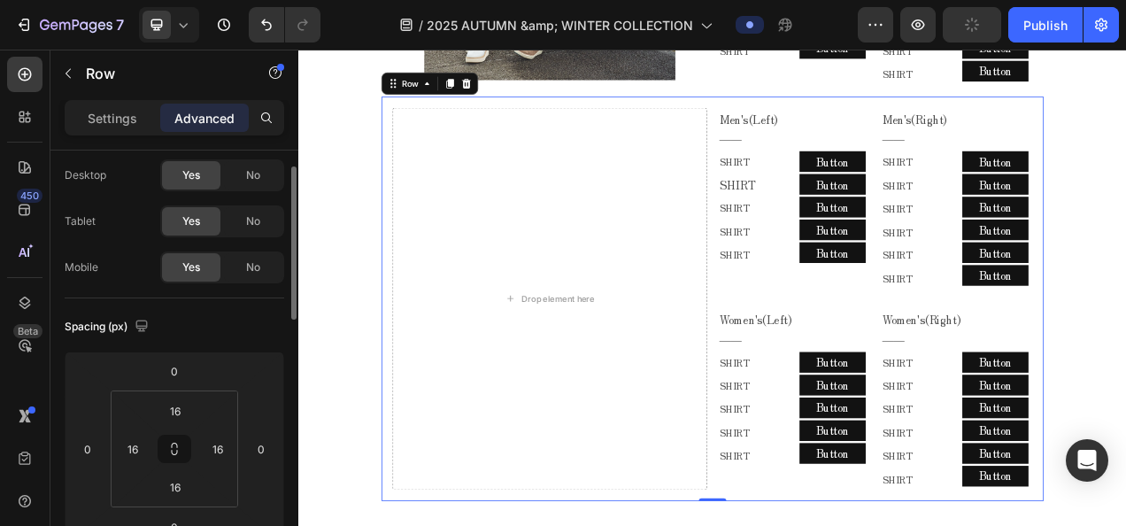
scroll to position [0, 0]
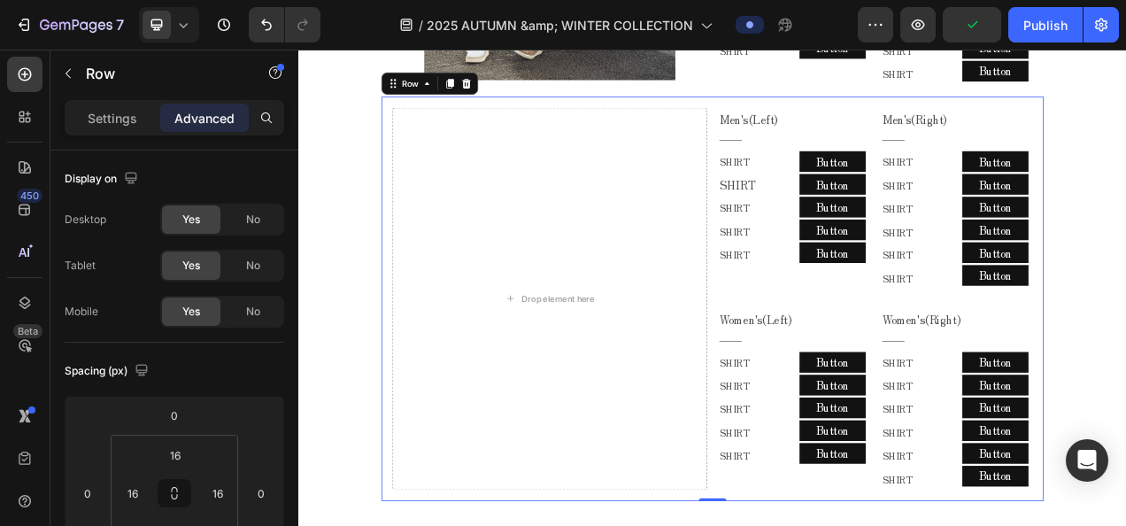
click at [104, 131] on div "Settings" at bounding box center [112, 118] width 89 height 28
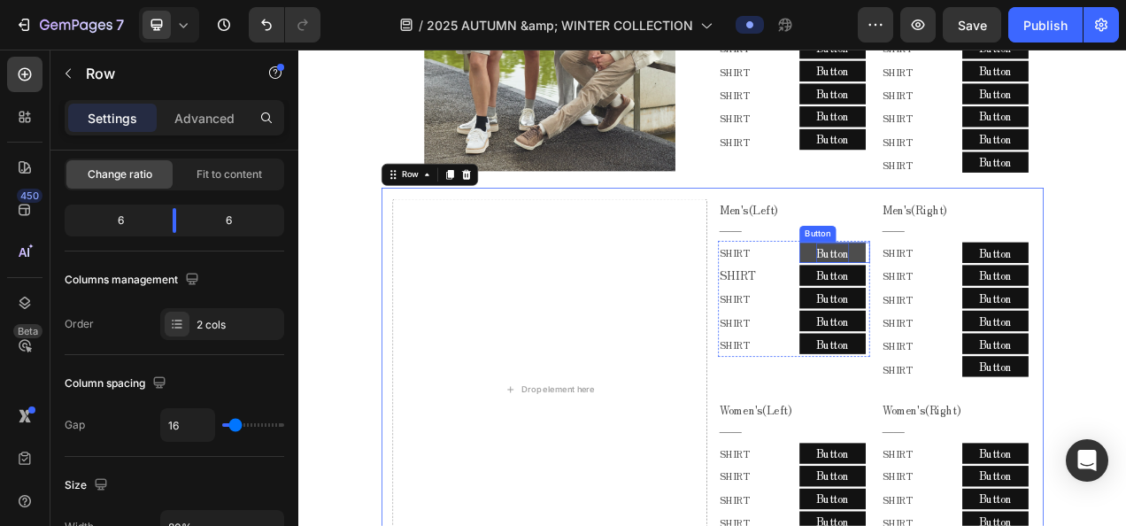
scroll to position [1230, 0]
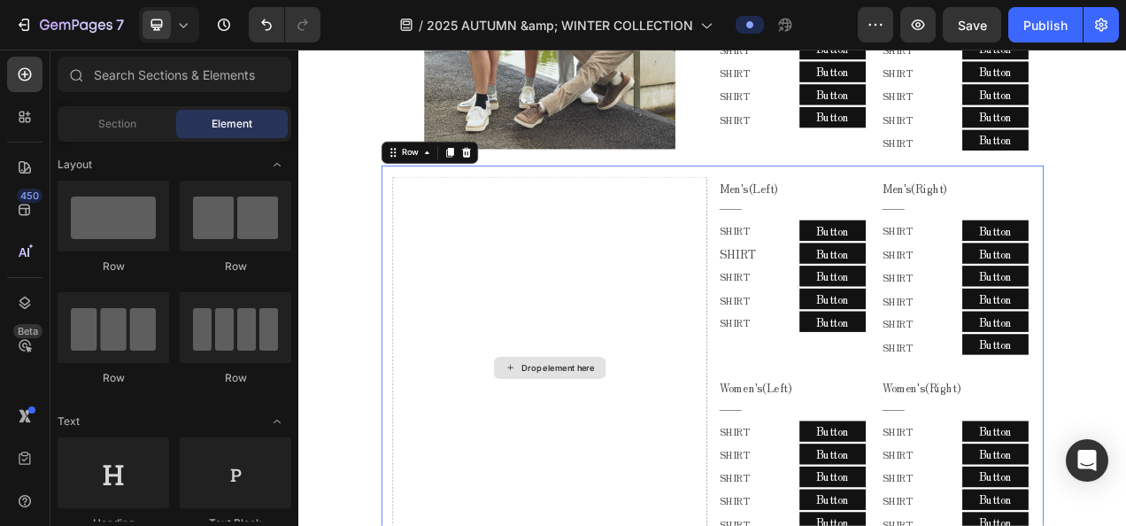
click at [647, 448] on div "Drop element here" at bounding box center [620, 457] width 143 height 28
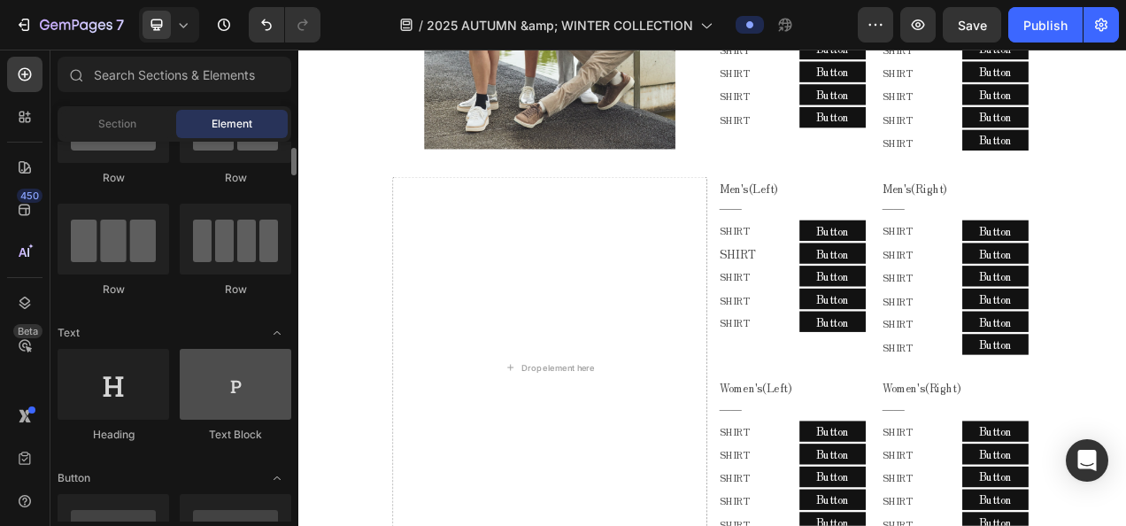
scroll to position [177, 0]
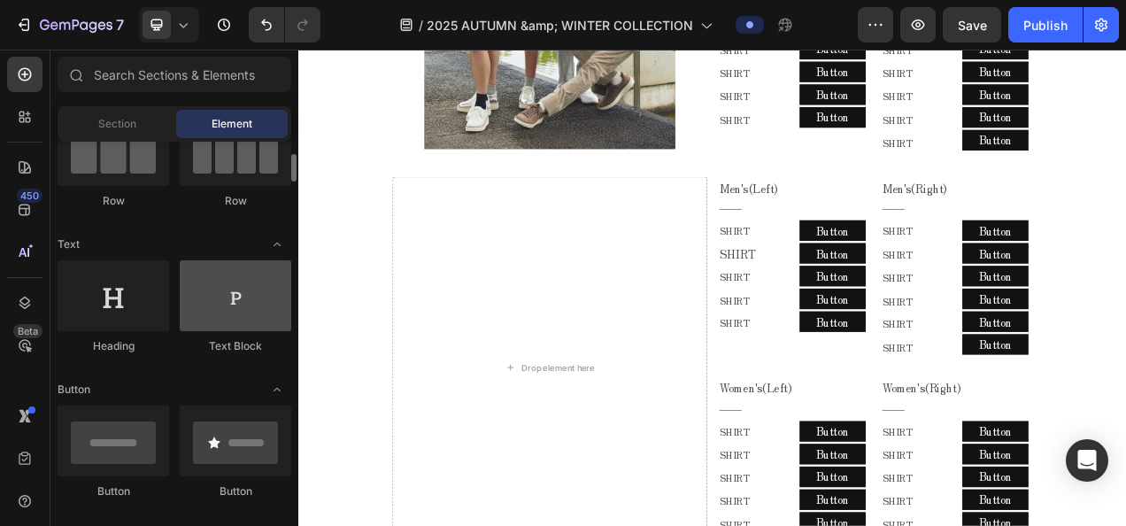
click at [230, 306] on div at bounding box center [236, 295] width 112 height 71
drag, startPoint x: 239, startPoint y: 320, endPoint x: 242, endPoint y: 304, distance: 16.3
click at [242, 304] on div at bounding box center [236, 295] width 112 height 71
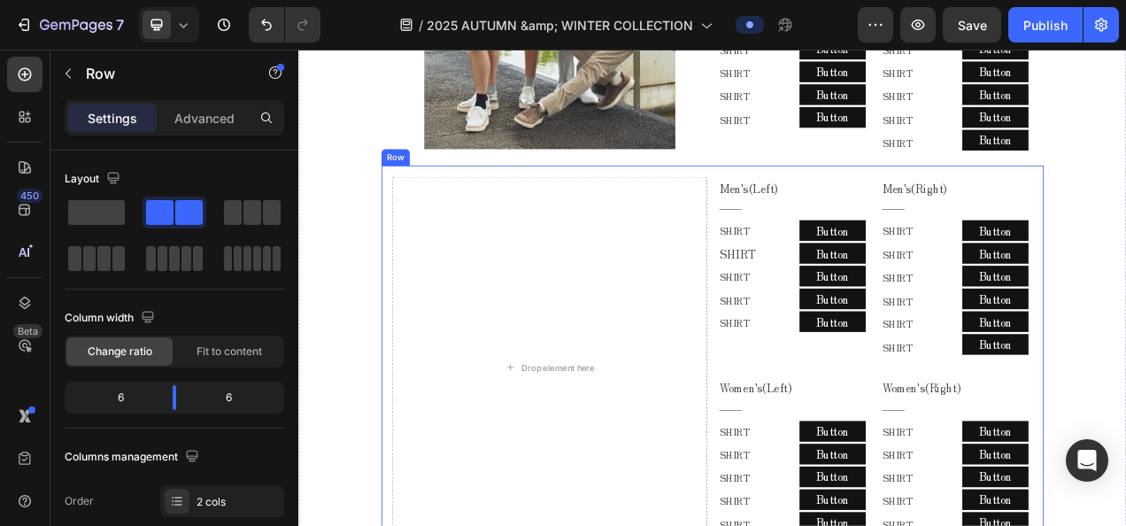
click at [416, 197] on div "2025 AUTUMN & WINTER COLLECTION Text block MELLOW CLASSIC - AUTUMN - Text block…" at bounding box center [829, 105] width 1062 height 1224
click at [511, 190] on div at bounding box center [513, 181] width 21 height 21
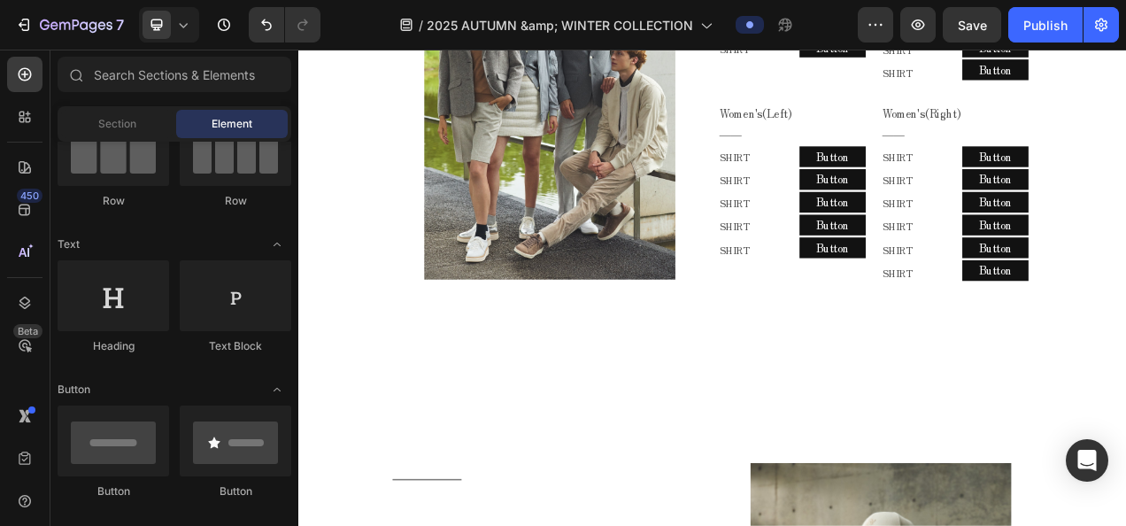
scroll to position [1053, 0]
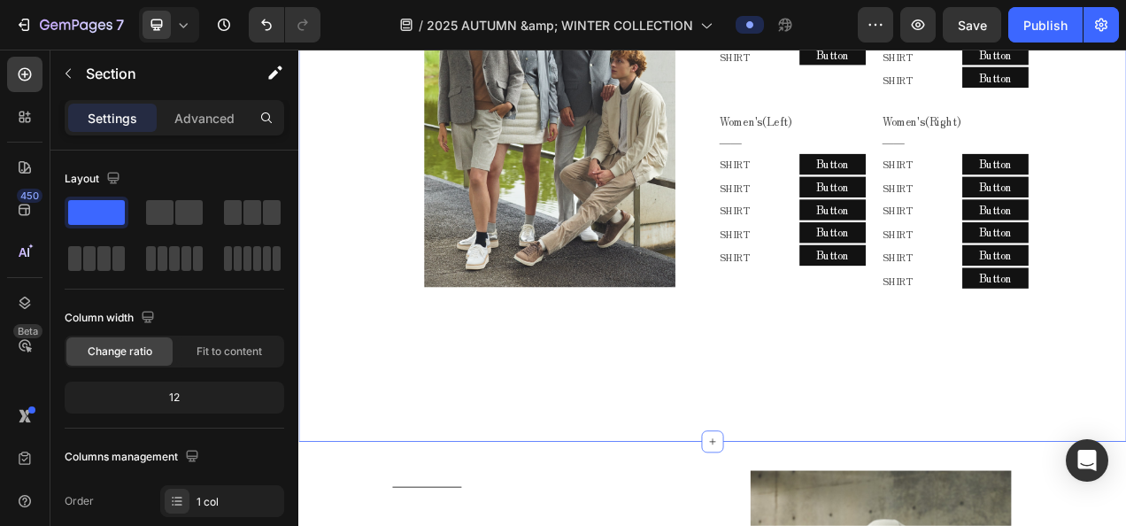
click at [770, 435] on div "2025 AUTUMN & WINTER COLLECTION Text block MELLOW CLASSIC - AUTUMN - Text block…" at bounding box center [829, 58] width 1062 height 989
click at [205, 388] on div "12" at bounding box center [174, 397] width 212 height 25
click at [199, 398] on div "12" at bounding box center [174, 397] width 212 height 25
click at [167, 401] on div "12" at bounding box center [174, 397] width 212 height 25
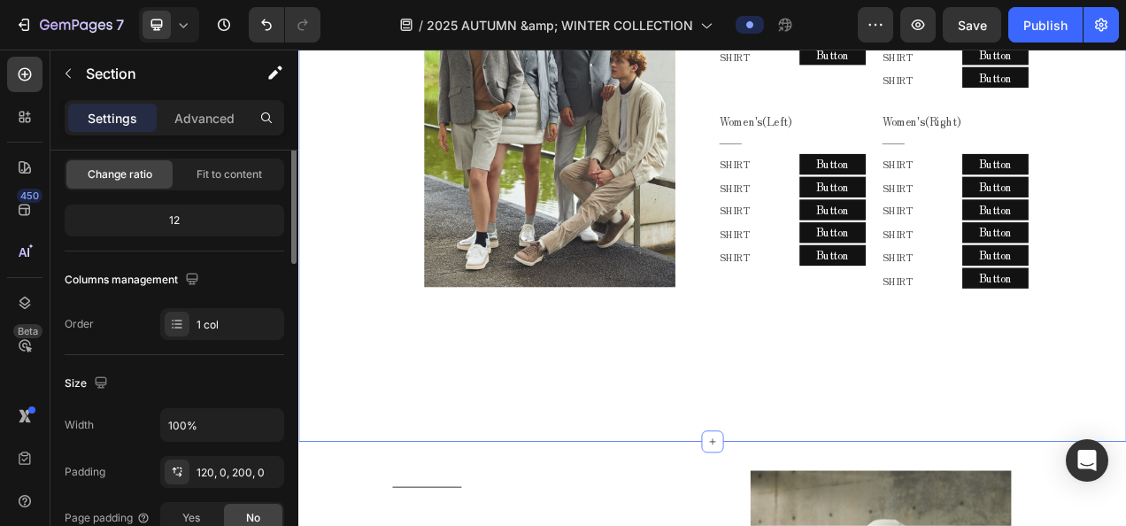
scroll to position [266, 0]
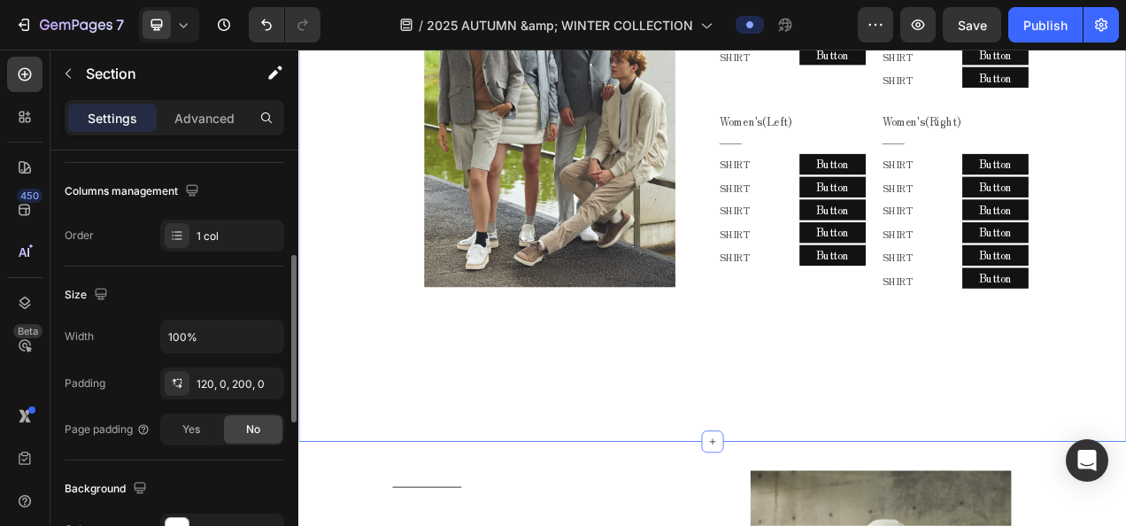
click at [735, 477] on div "2025 AUTUMN & WINTER COLLECTION Text block MELLOW CLASSIC - AUTUMN - Text block…" at bounding box center [829, 58] width 1062 height 989
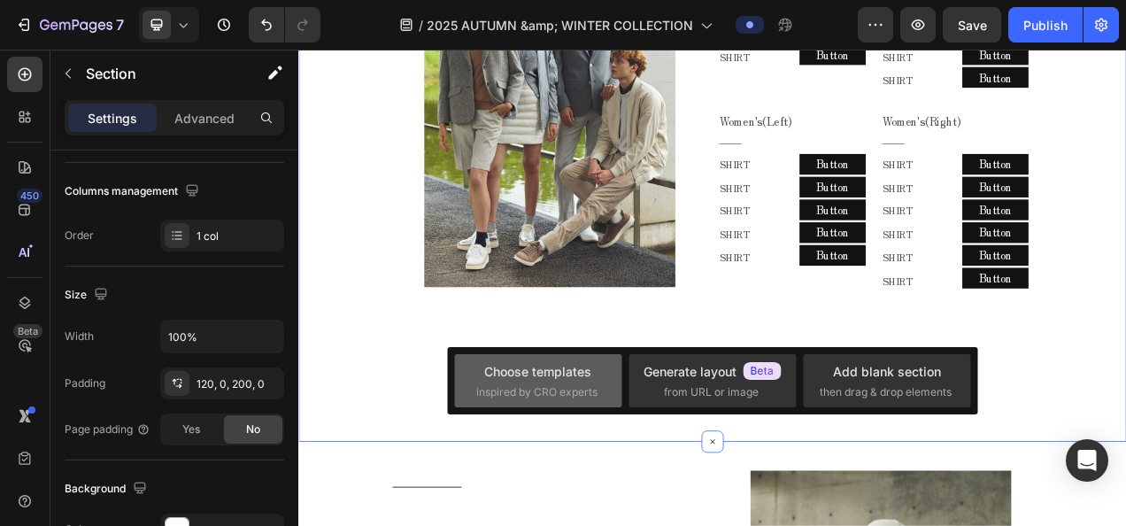
click at [606, 373] on div "Choose templates inspired by CRO experts" at bounding box center [537, 380] width 167 height 53
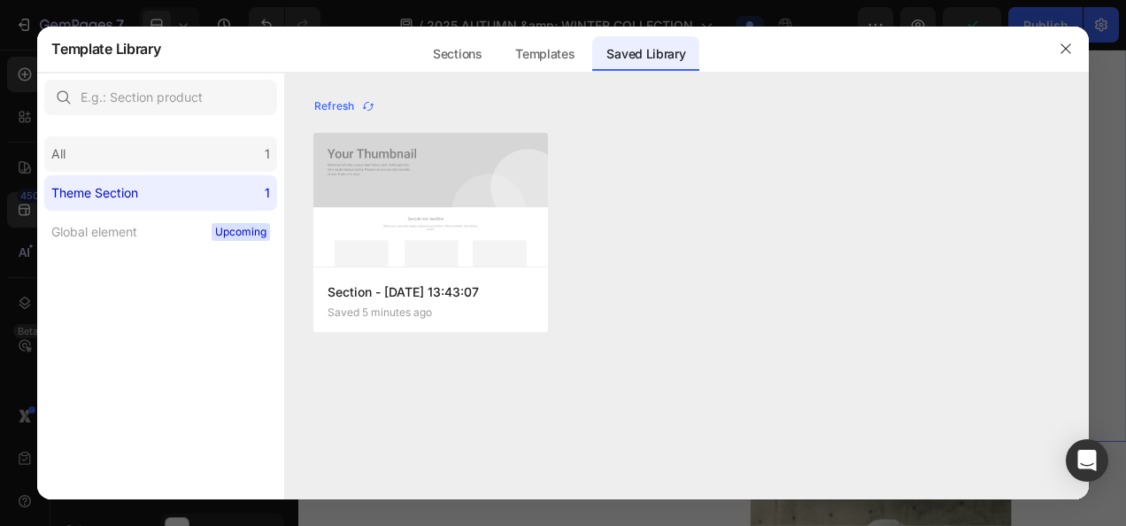
click at [246, 149] on div "All 1" at bounding box center [160, 153] width 233 height 35
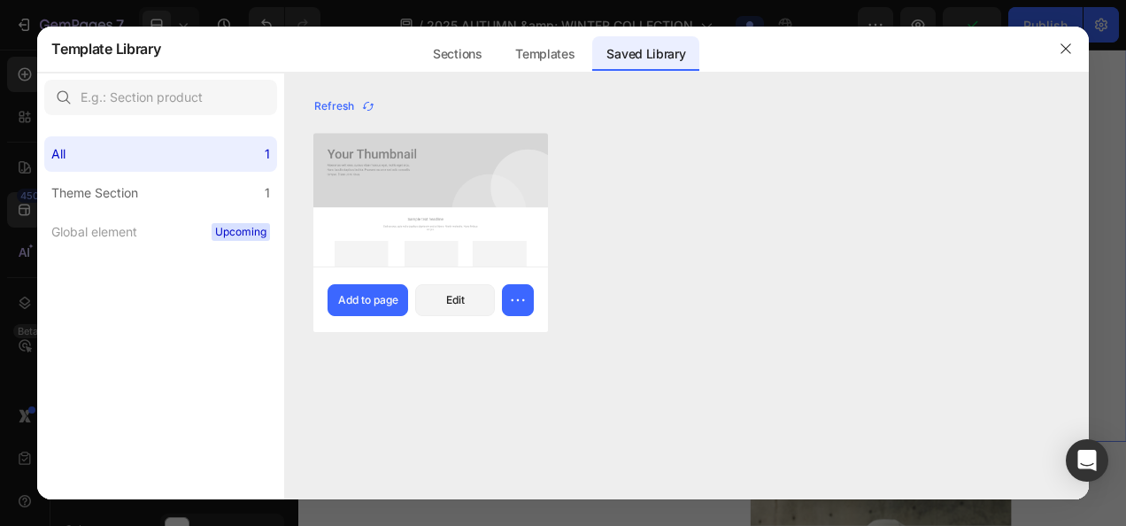
click at [362, 222] on img at bounding box center [430, 200] width 235 height 135
click at [524, 303] on icon "button" at bounding box center [518, 300] width 18 height 18
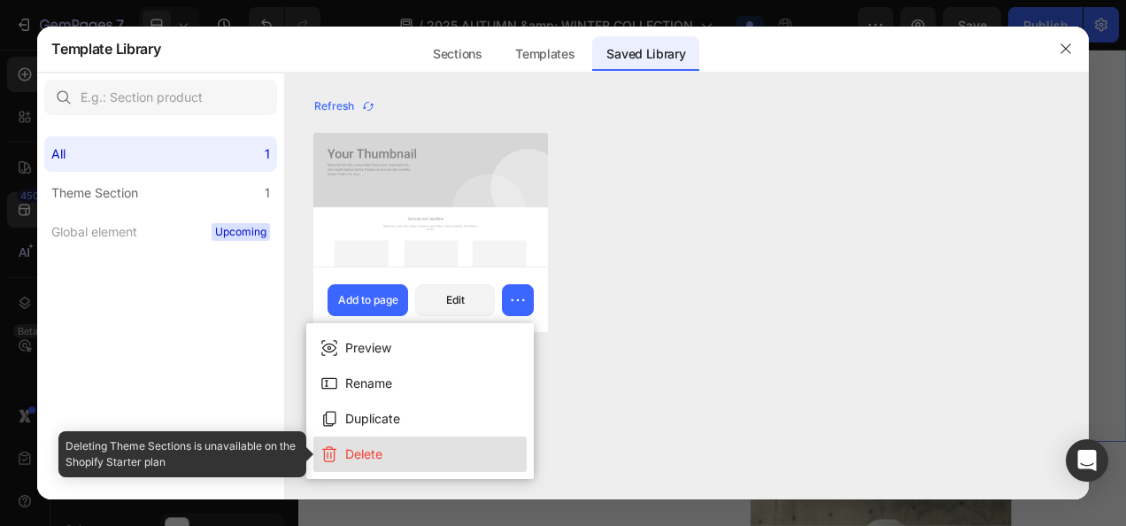
click at [421, 448] on button "Delete" at bounding box center [419, 453] width 213 height 35
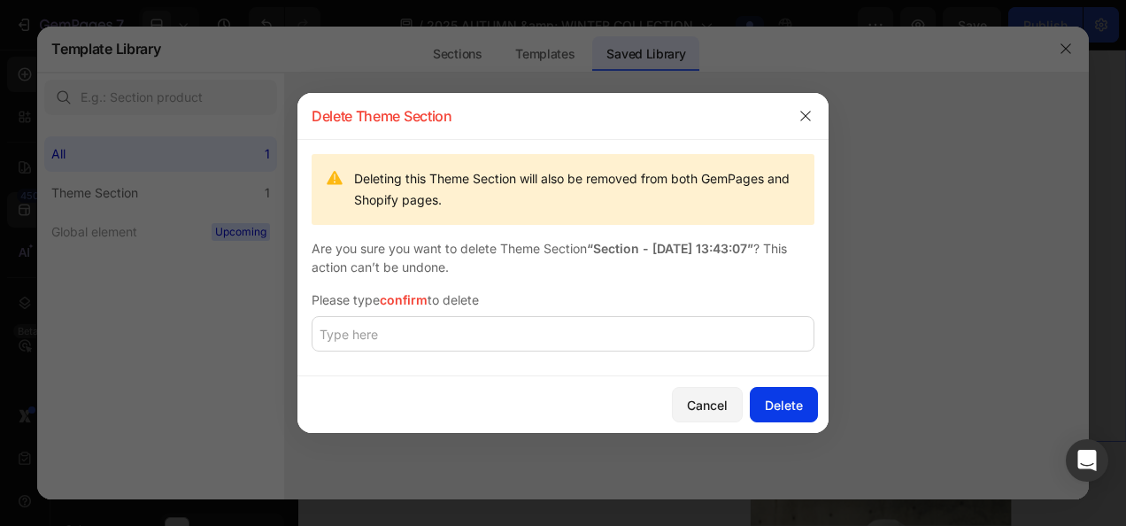
click at [795, 409] on div "Delete" at bounding box center [784, 405] width 38 height 19
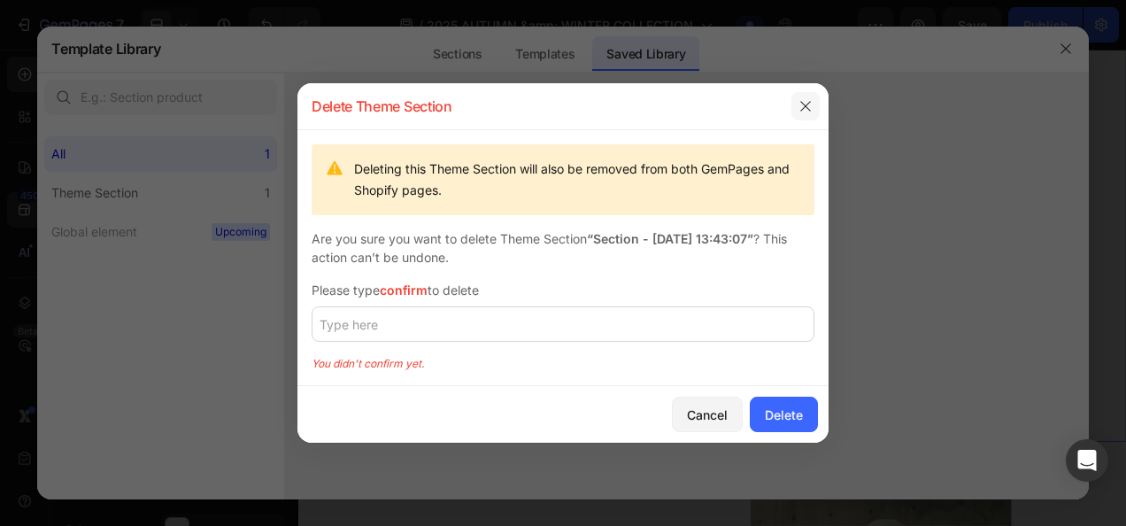
click at [797, 115] on button "button" at bounding box center [805, 106] width 28 height 28
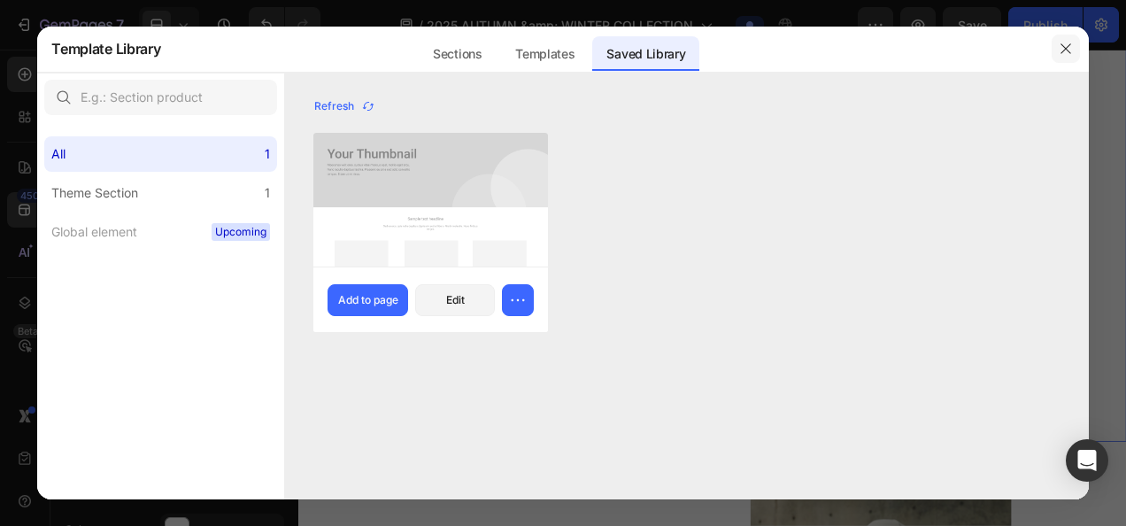
click at [1074, 54] on button "button" at bounding box center [1065, 49] width 28 height 28
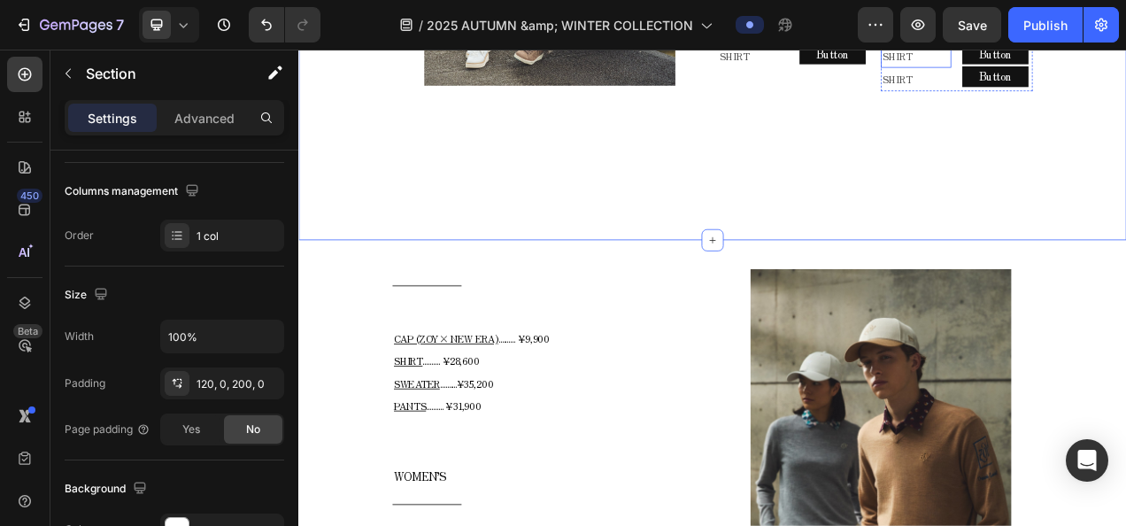
scroll to position [1230, 0]
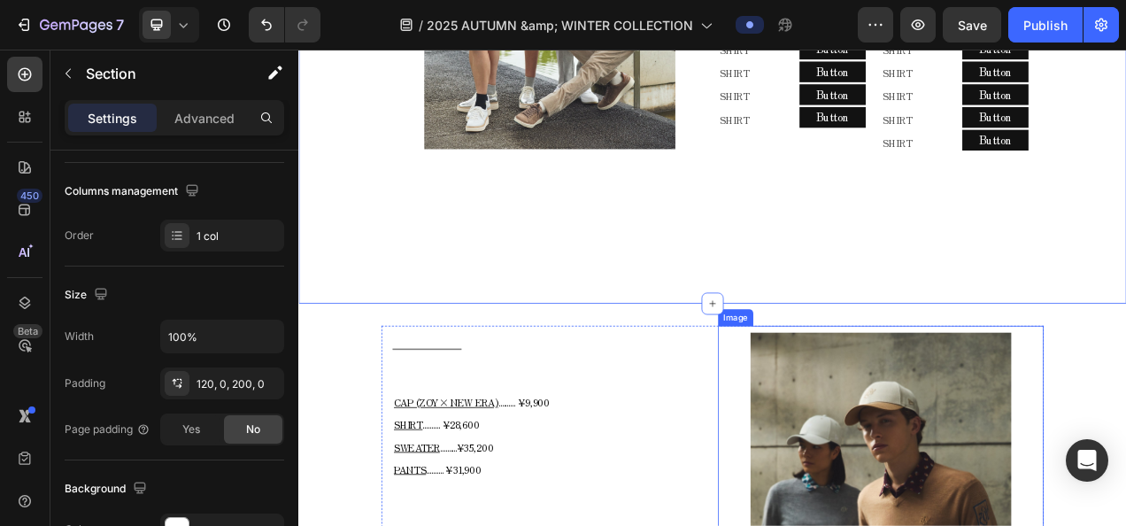
click at [830, 376] on div at bounding box center [829, 375] width 28 height 28
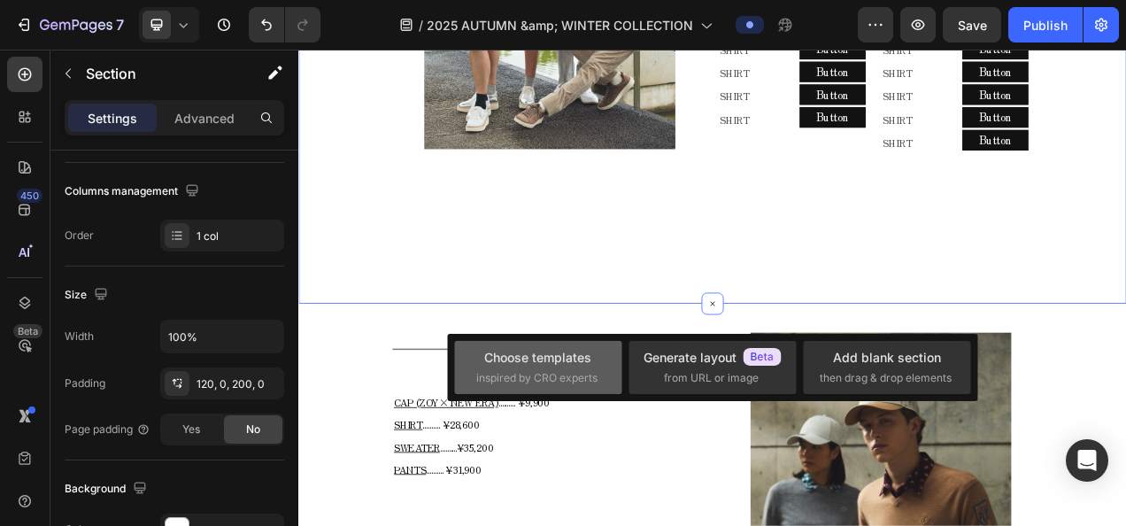
click at [534, 364] on div "Choose templates" at bounding box center [537, 357] width 107 height 19
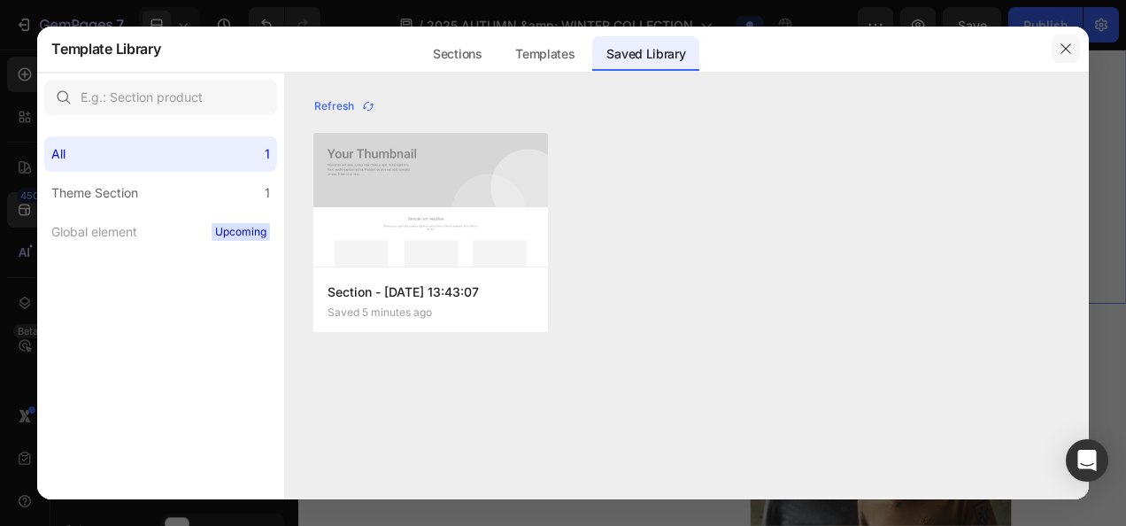
click at [1066, 61] on button "button" at bounding box center [1065, 49] width 28 height 28
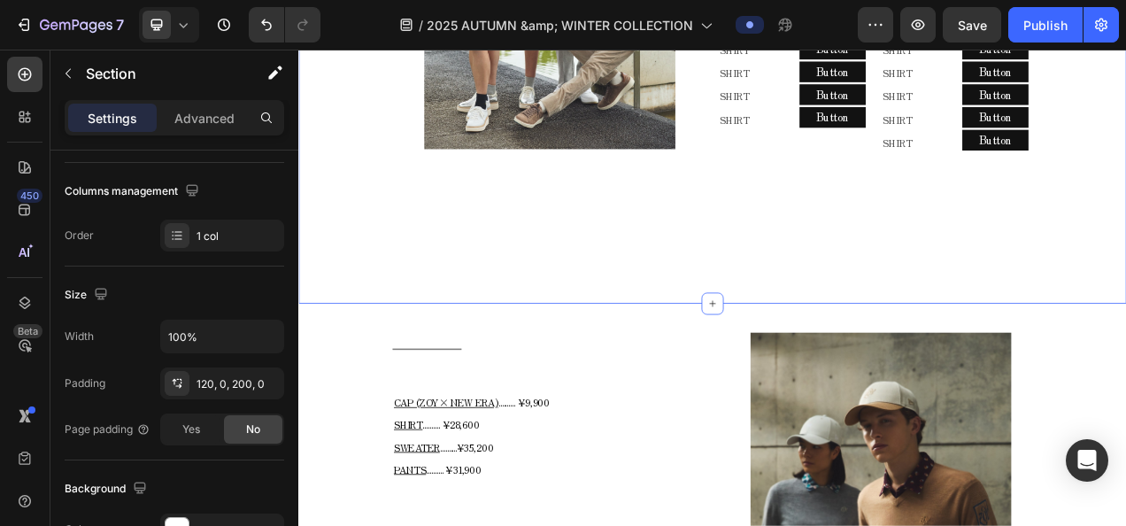
click at [826, 381] on icon at bounding box center [829, 375] width 14 height 14
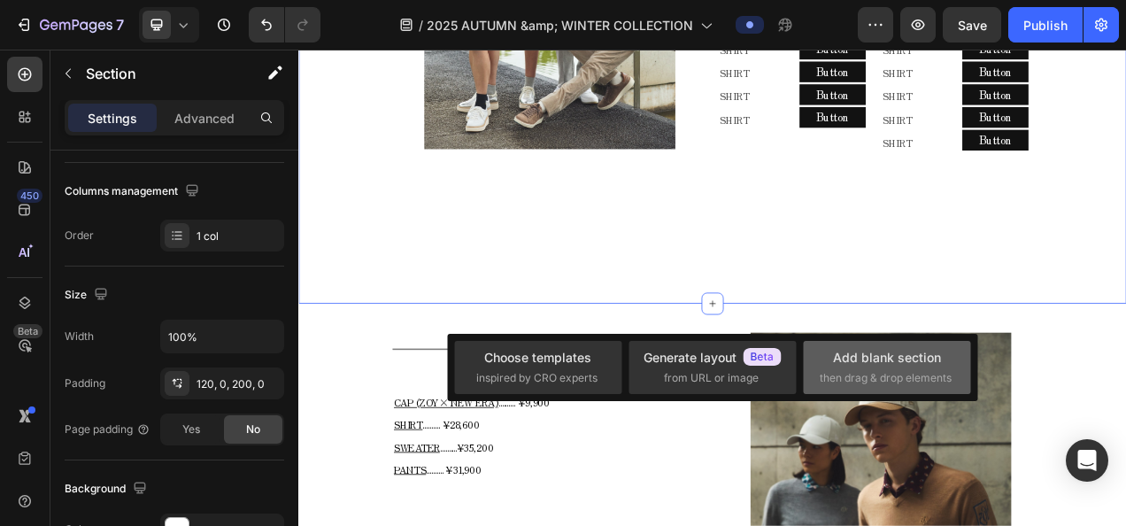
click at [873, 343] on div "Add blank section then drag & drop elements" at bounding box center [886, 367] width 167 height 53
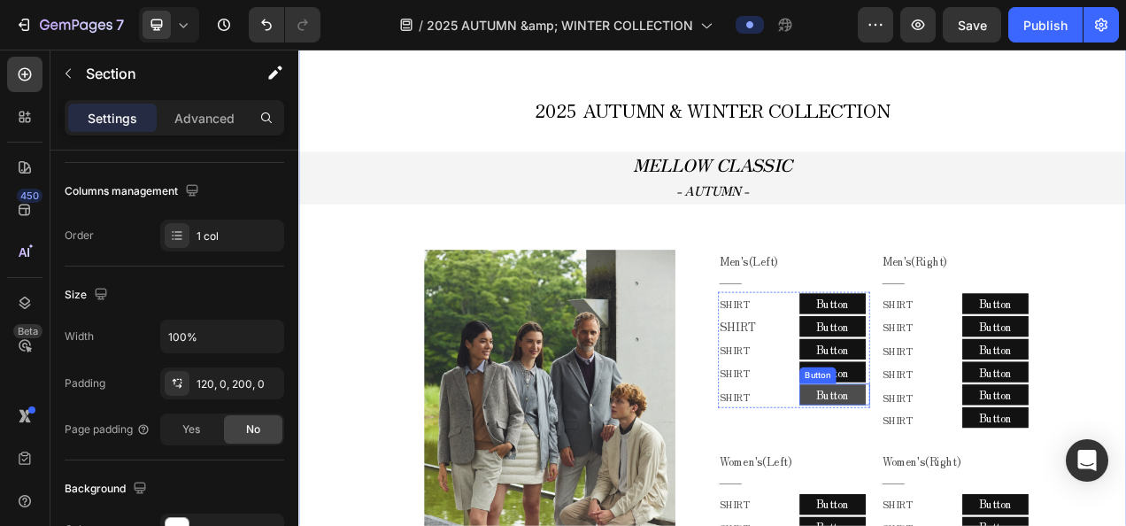
scroll to position [522, 0]
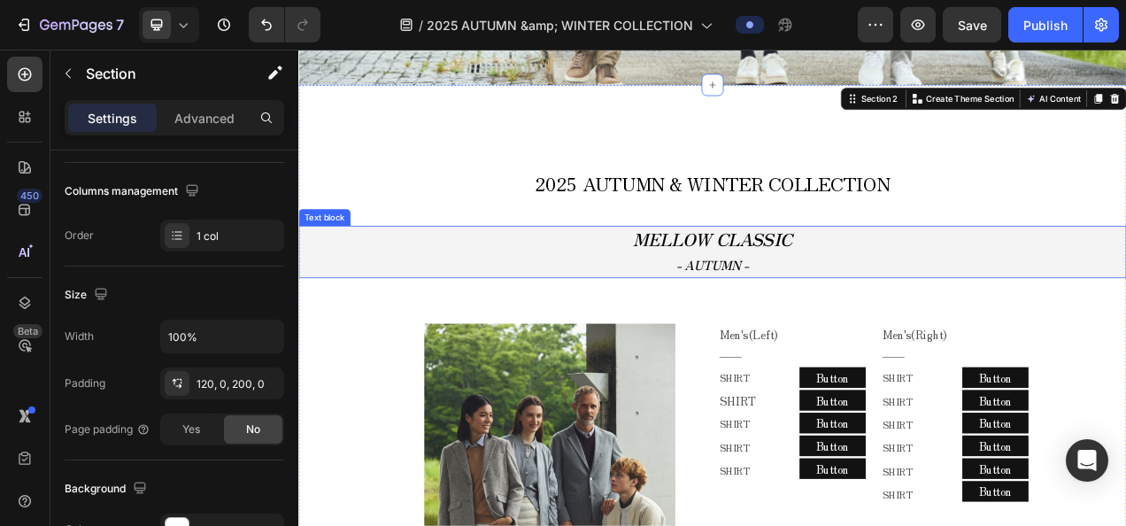
click at [809, 327] on strong "- AUTUMN -" at bounding box center [829, 324] width 94 height 23
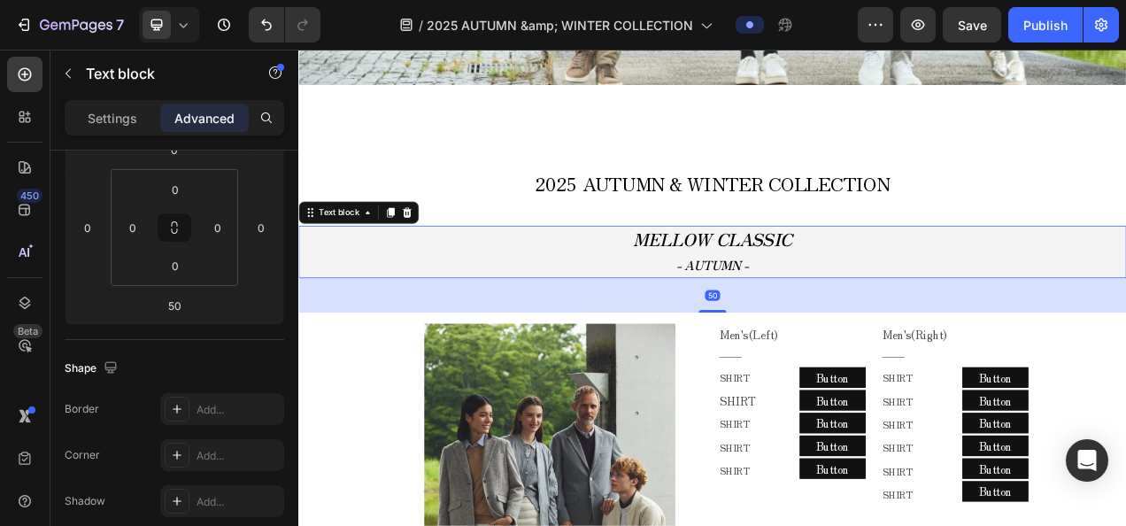
scroll to position [0, 0]
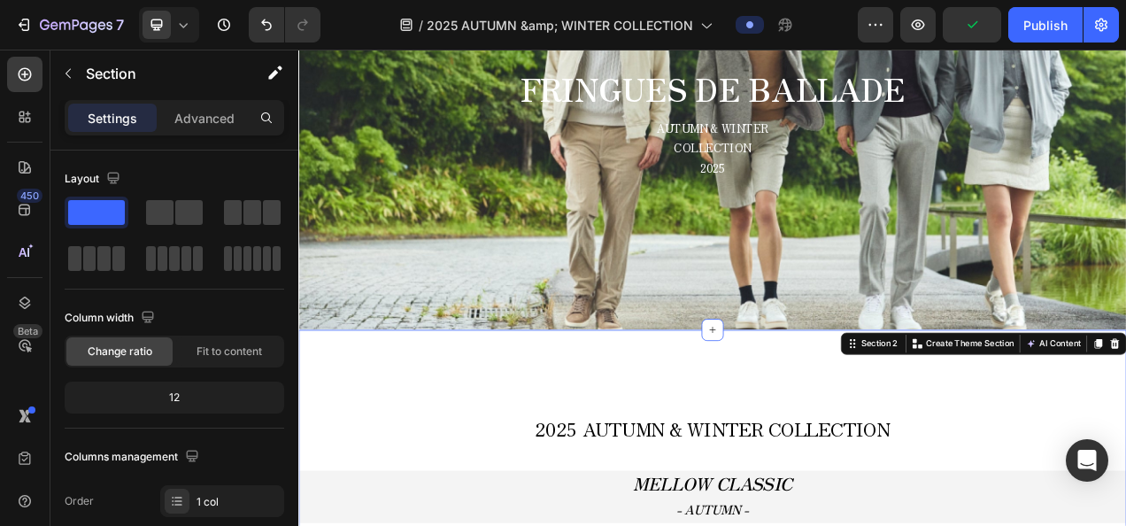
scroll to position [80, 0]
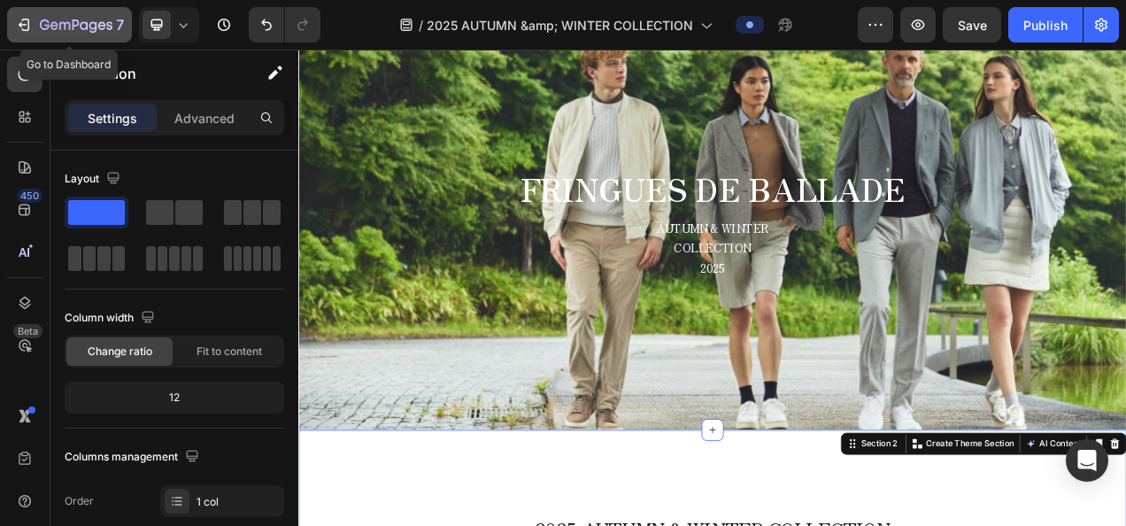
click at [30, 34] on icon "button" at bounding box center [24, 25] width 18 height 18
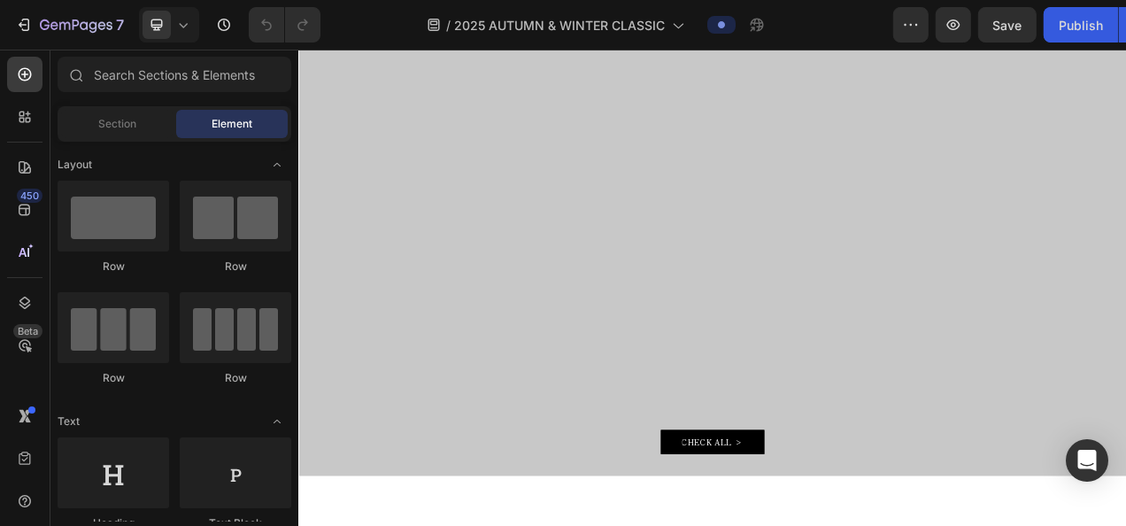
scroll to position [89, 0]
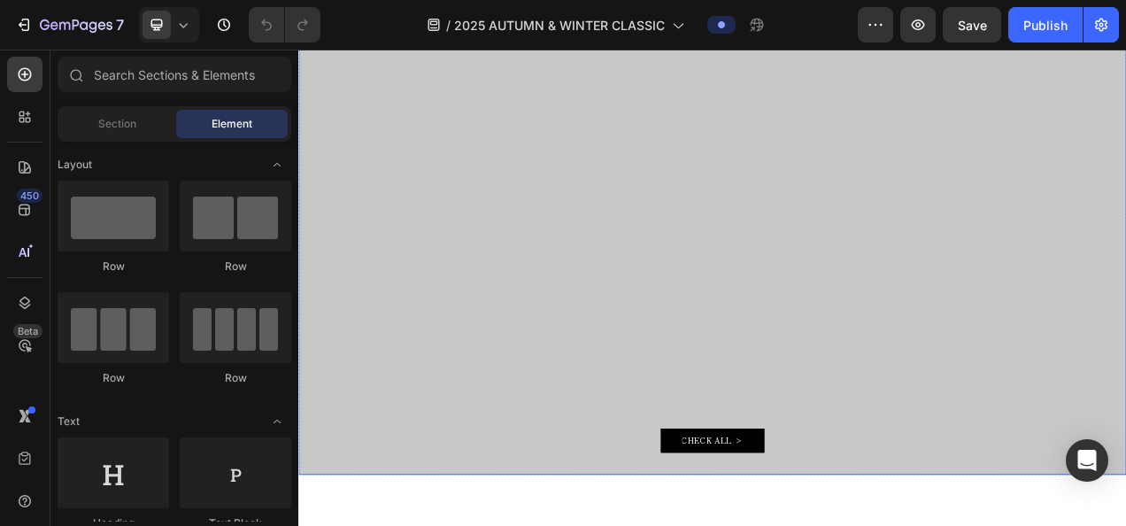
click at [437, 267] on div "Text Block Text Block CHECK ALL > Button" at bounding box center [829, 379] width 1062 height 374
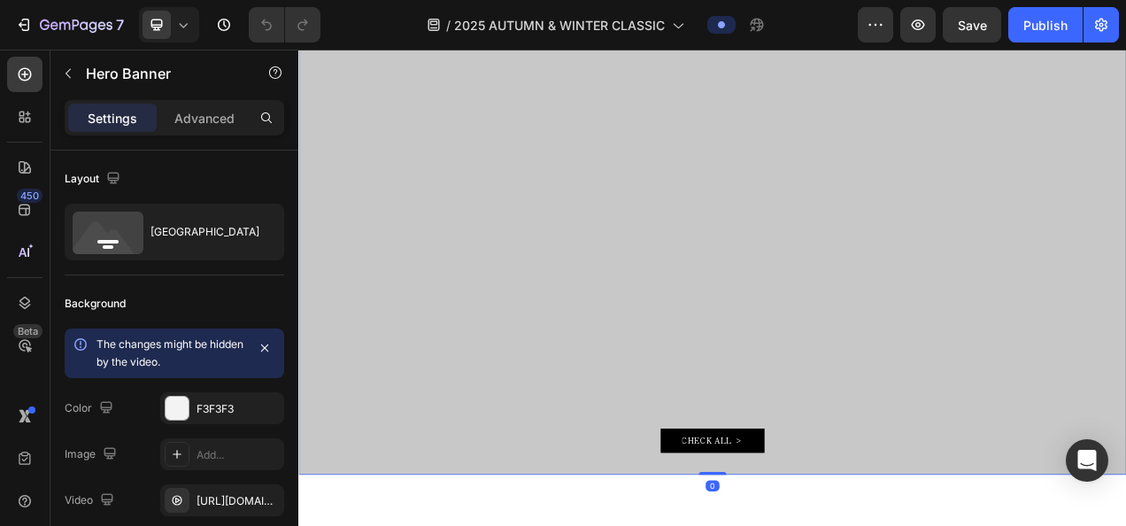
scroll to position [0, 0]
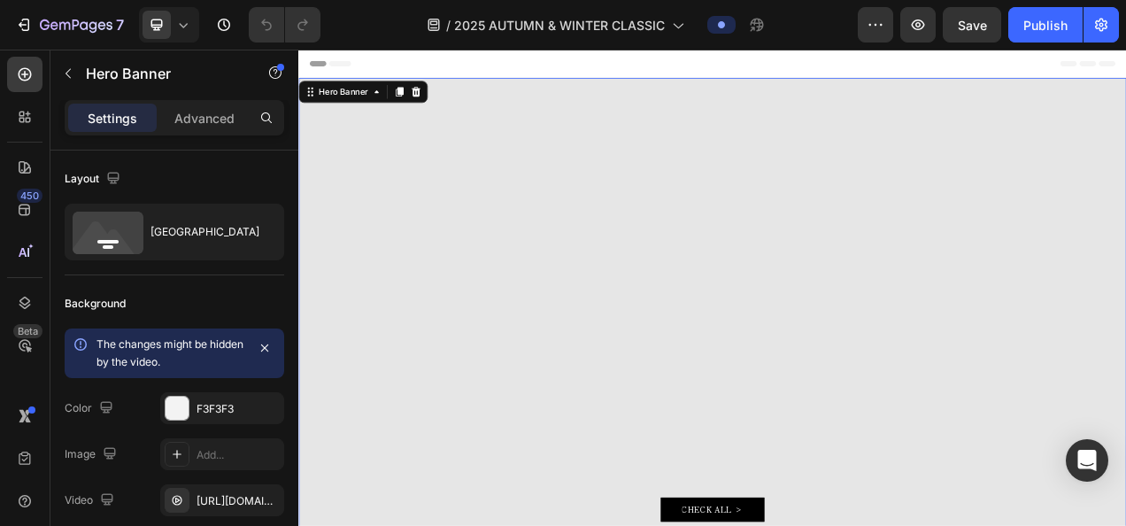
click at [436, 175] on div "Overlay" at bounding box center [829, 384] width 1062 height 597
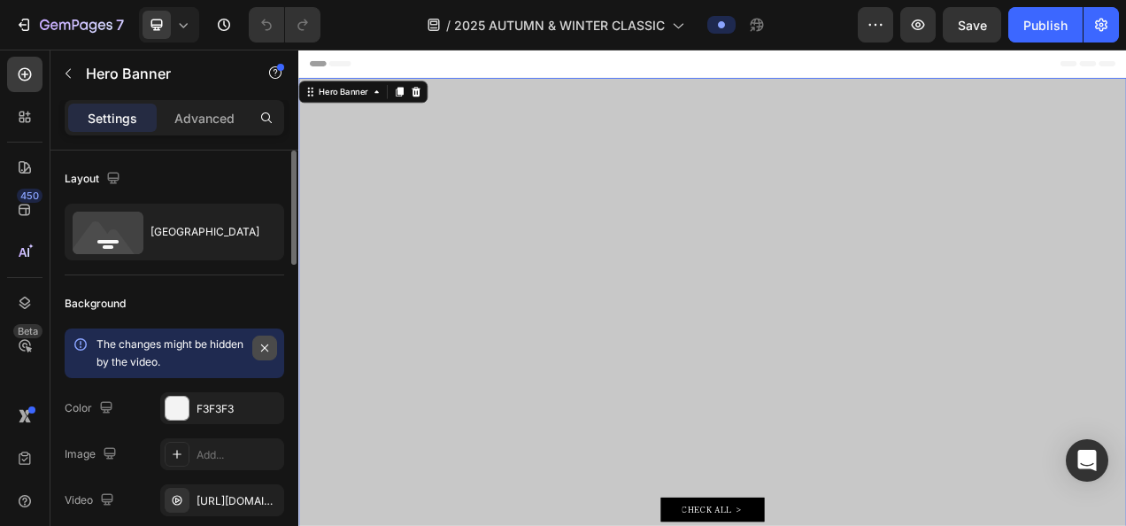
click at [266, 341] on icon "button" at bounding box center [265, 348] width 14 height 14
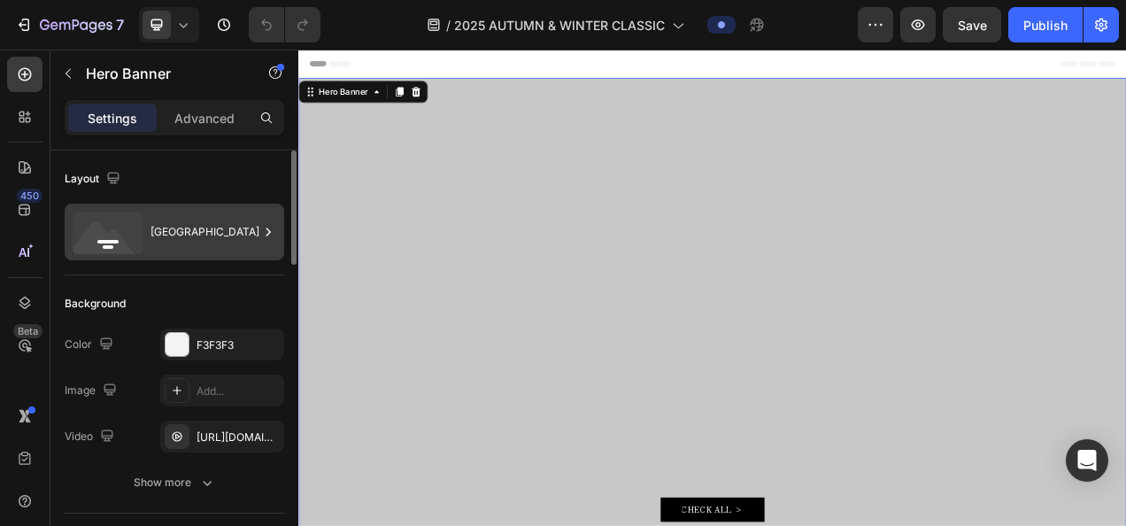
click at [253, 227] on div "[GEOGRAPHIC_DATA]" at bounding box center [204, 232] width 108 height 41
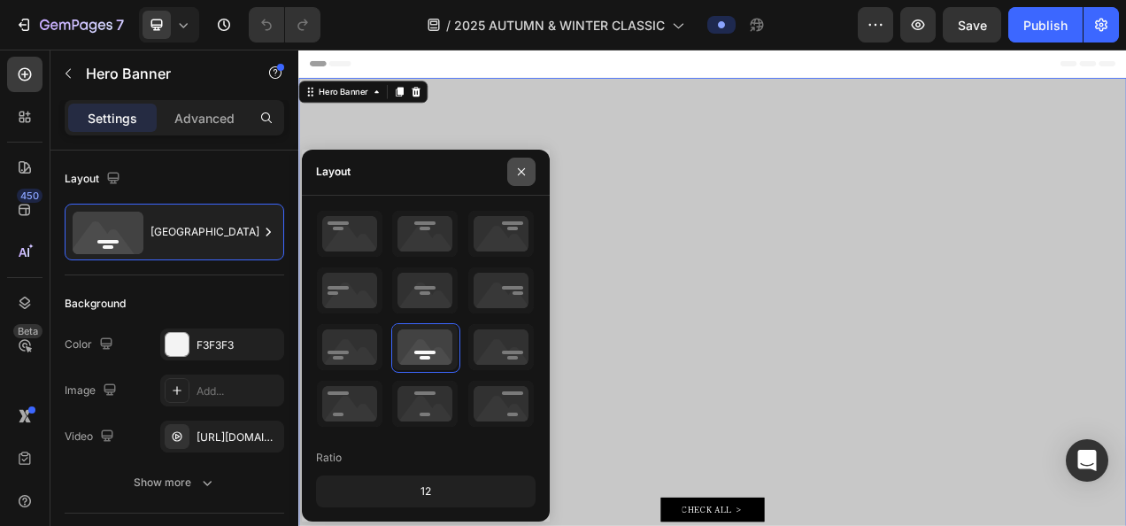
click at [517, 172] on icon "button" at bounding box center [521, 172] width 14 height 14
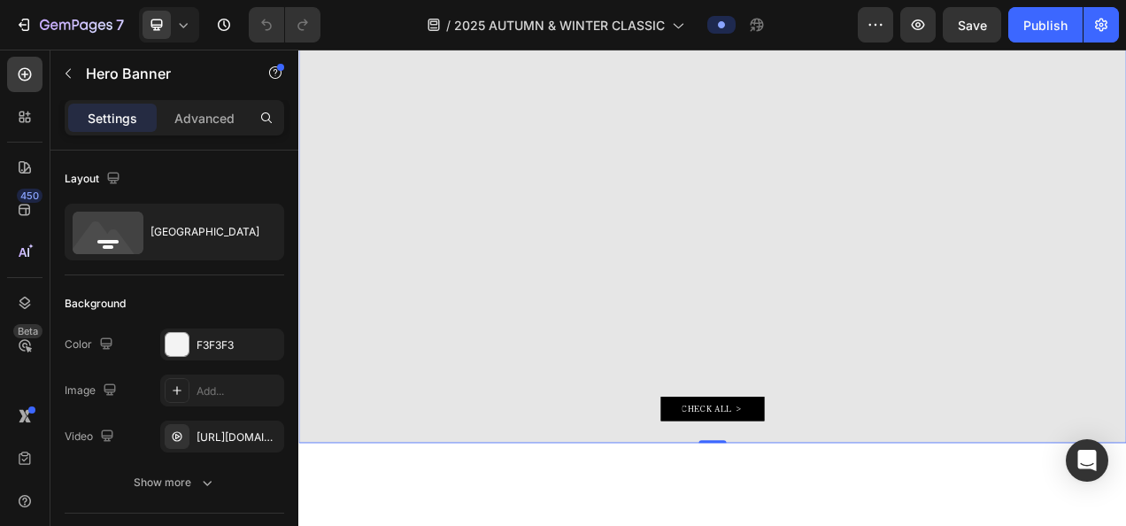
scroll to position [89, 0]
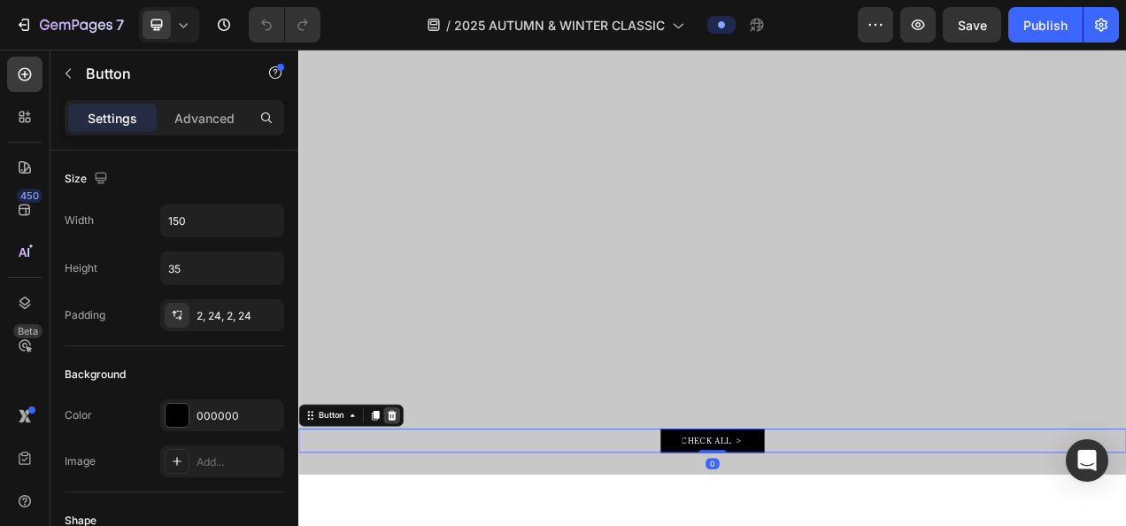
click at [416, 512] on icon at bounding box center [418, 519] width 14 height 14
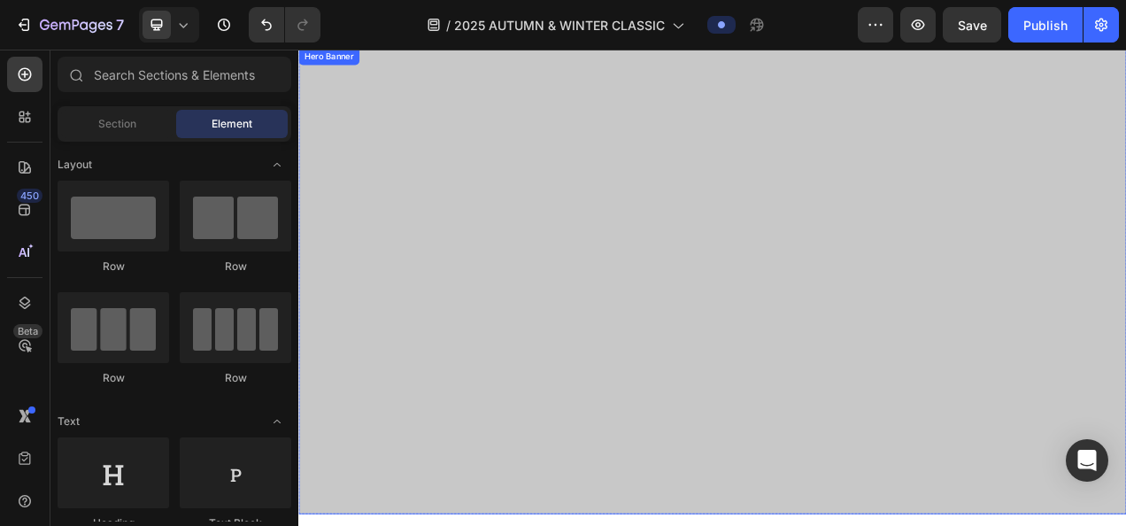
scroll to position [0, 0]
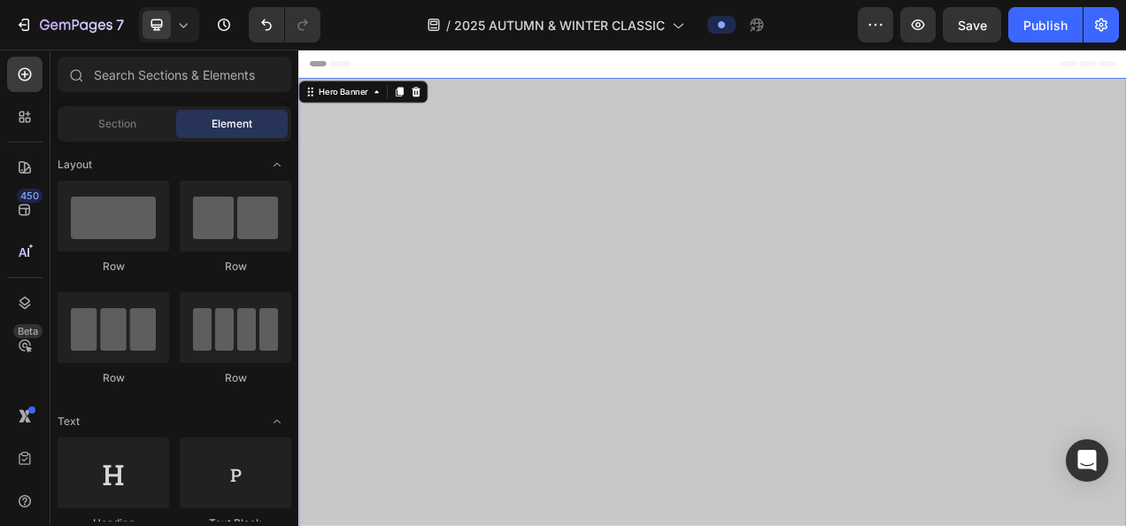
click at [738, 384] on div "Text Block Text Block" at bounding box center [829, 483] width 1062 height 343
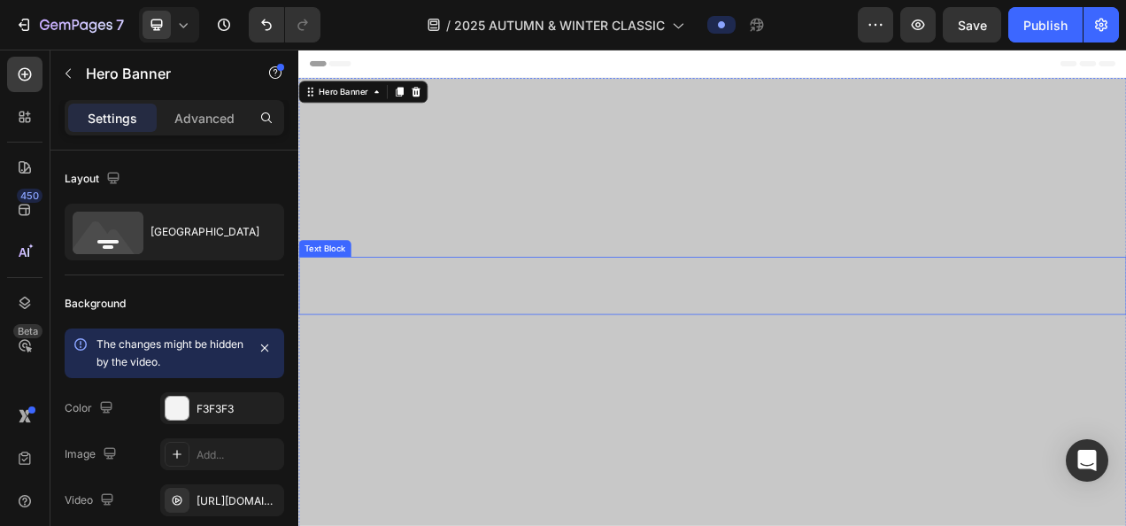
click at [726, 367] on div "Text Block" at bounding box center [829, 352] width 1062 height 74
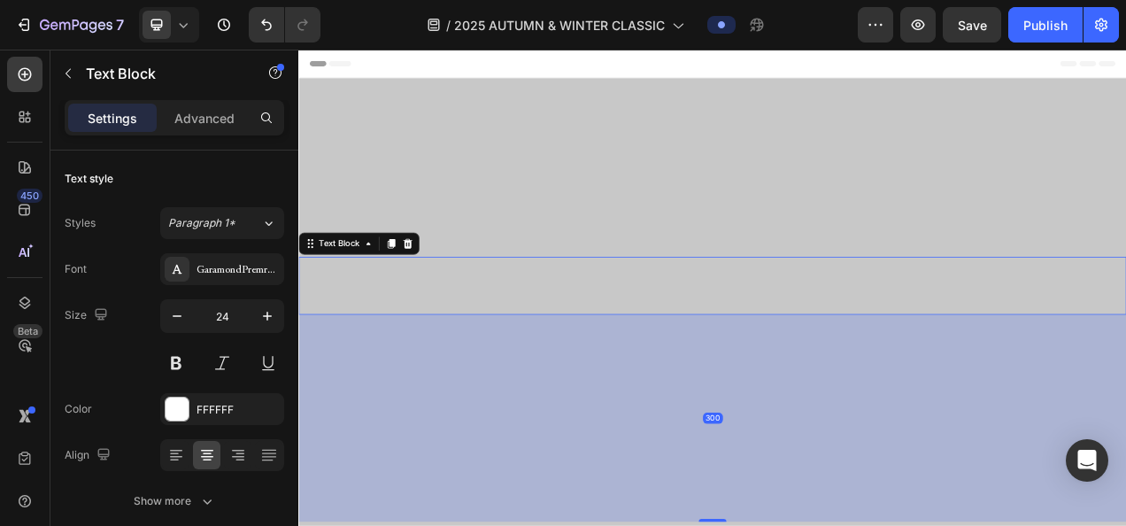
click at [706, 355] on div "Text Block 300" at bounding box center [829, 352] width 1062 height 74
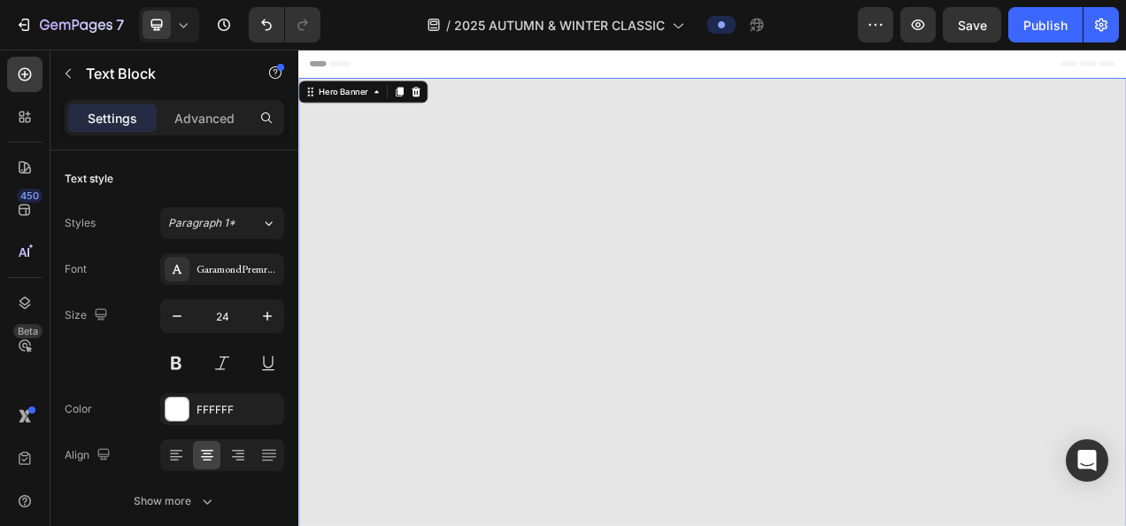
click at [540, 230] on div "Overlay" at bounding box center [829, 384] width 1062 height 597
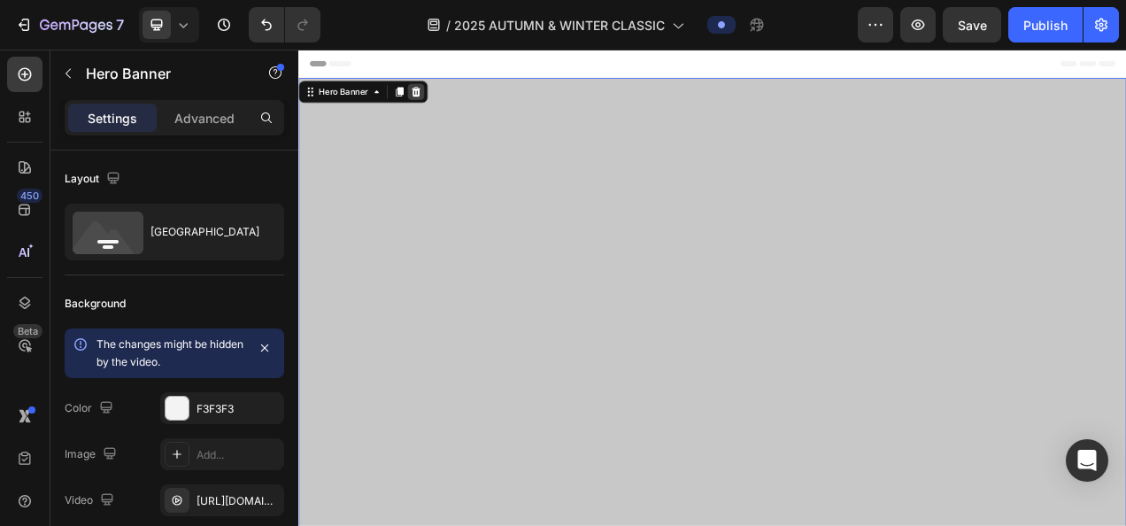
click at [450, 99] on icon at bounding box center [449, 103] width 12 height 12
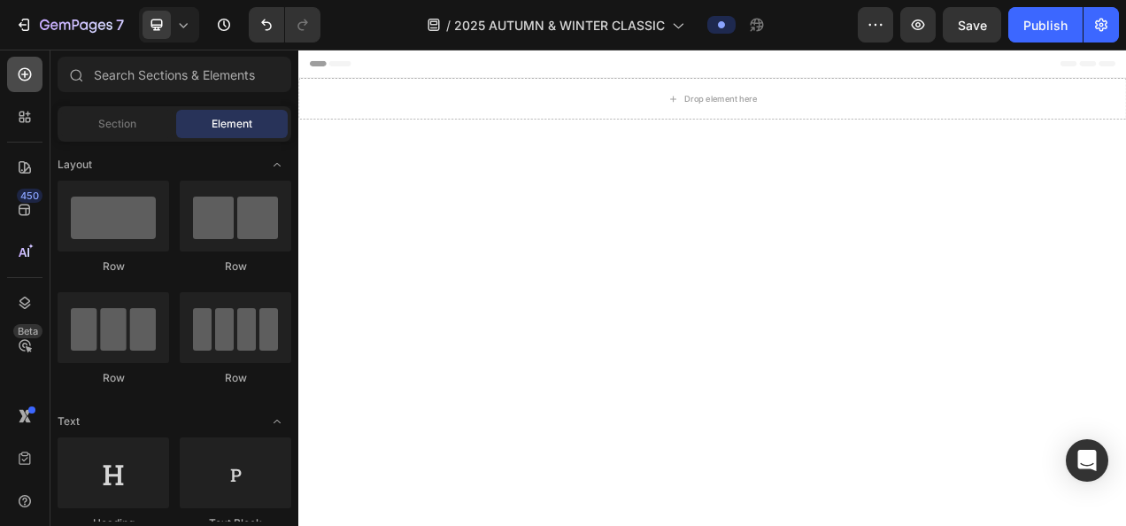
click at [18, 73] on icon at bounding box center [25, 74] width 18 height 18
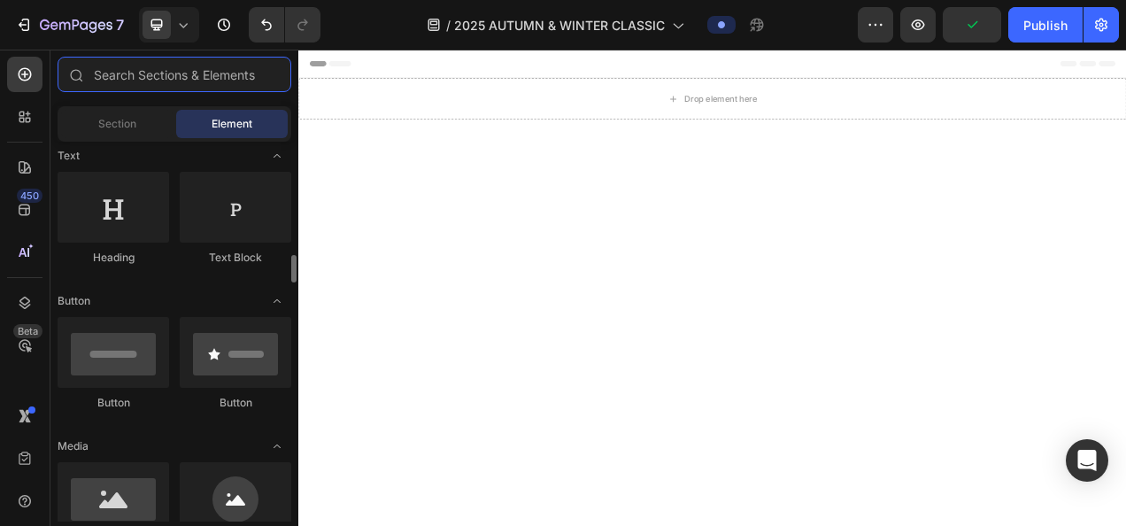
scroll to position [354, 0]
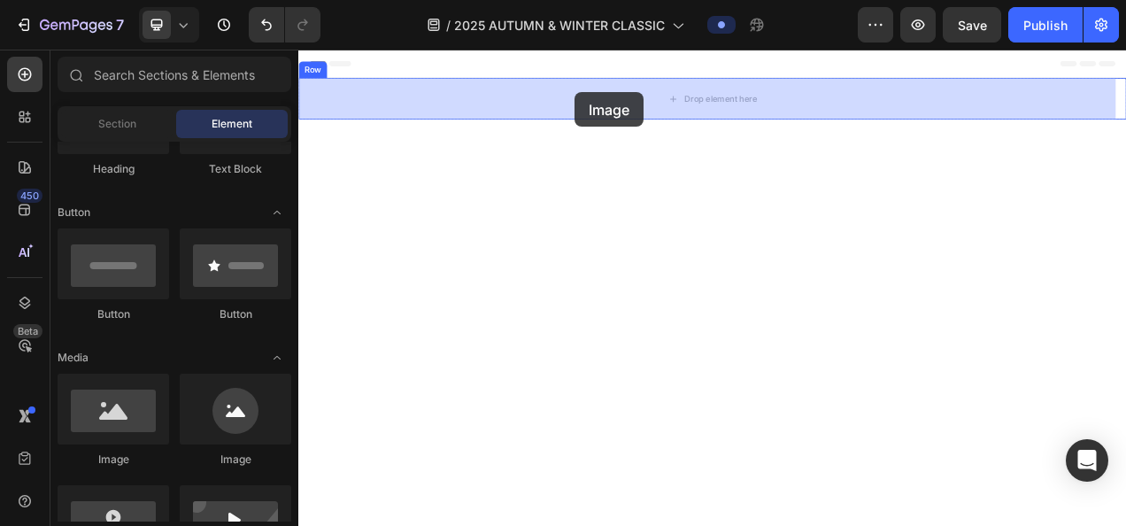
drag, startPoint x: 465, startPoint y: 448, endPoint x: 652, endPoint y: 104, distance: 391.3
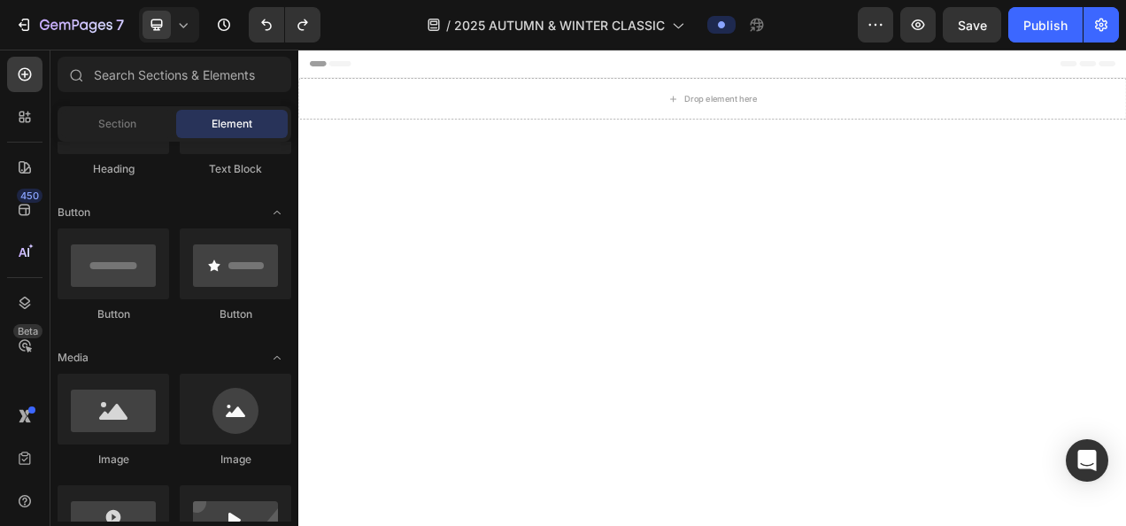
scroll to position [266, 0]
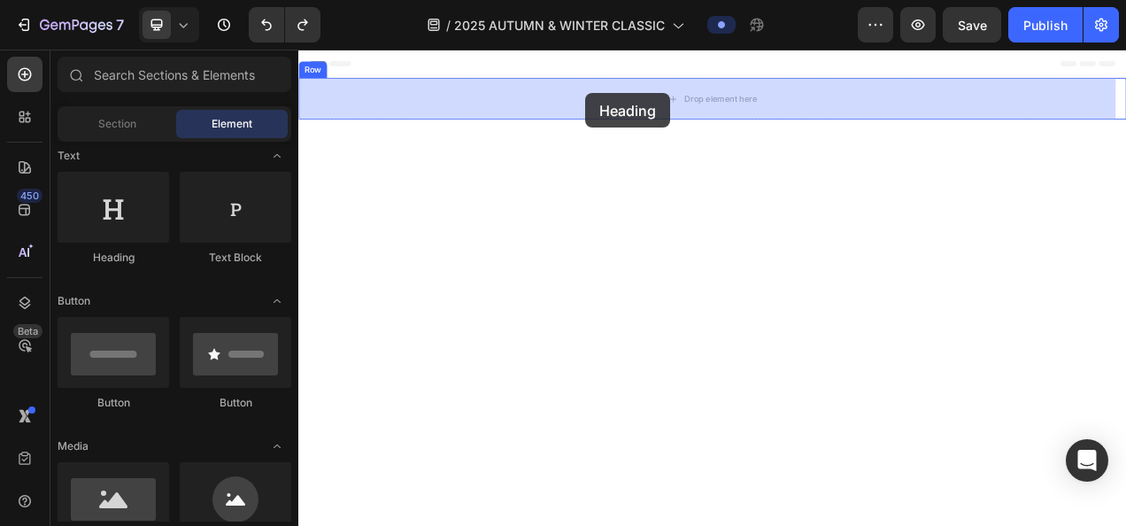
drag, startPoint x: 436, startPoint y: 257, endPoint x: 661, endPoint y: 96, distance: 276.0
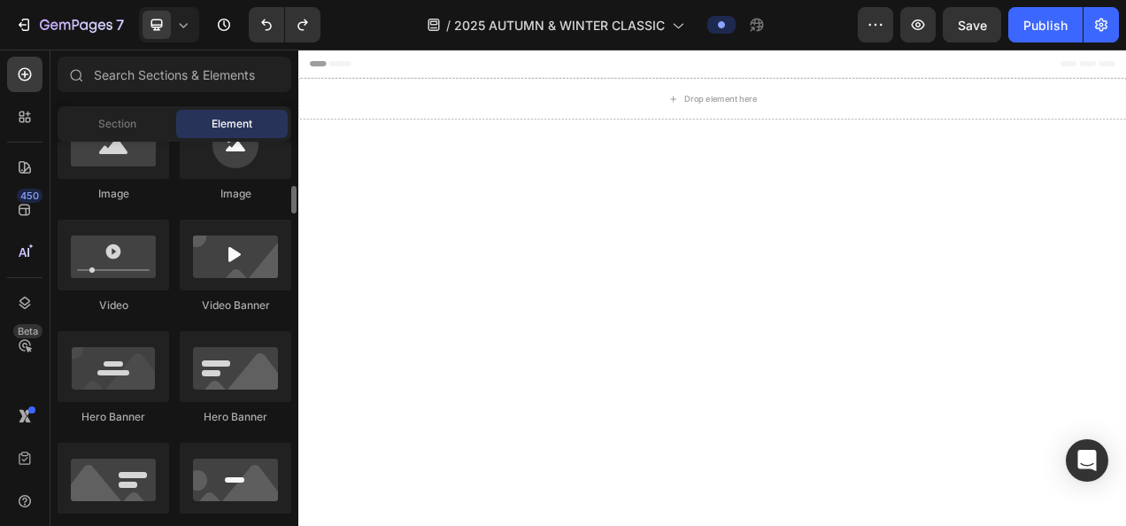
scroll to position [708, 0]
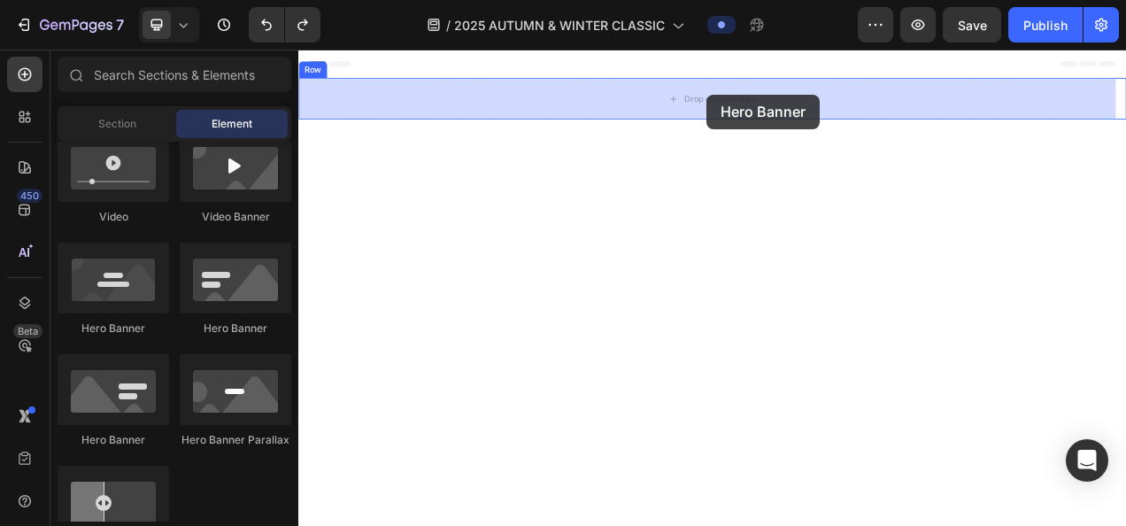
drag, startPoint x: 435, startPoint y: 359, endPoint x: 767, endPoint y: 127, distance: 405.4
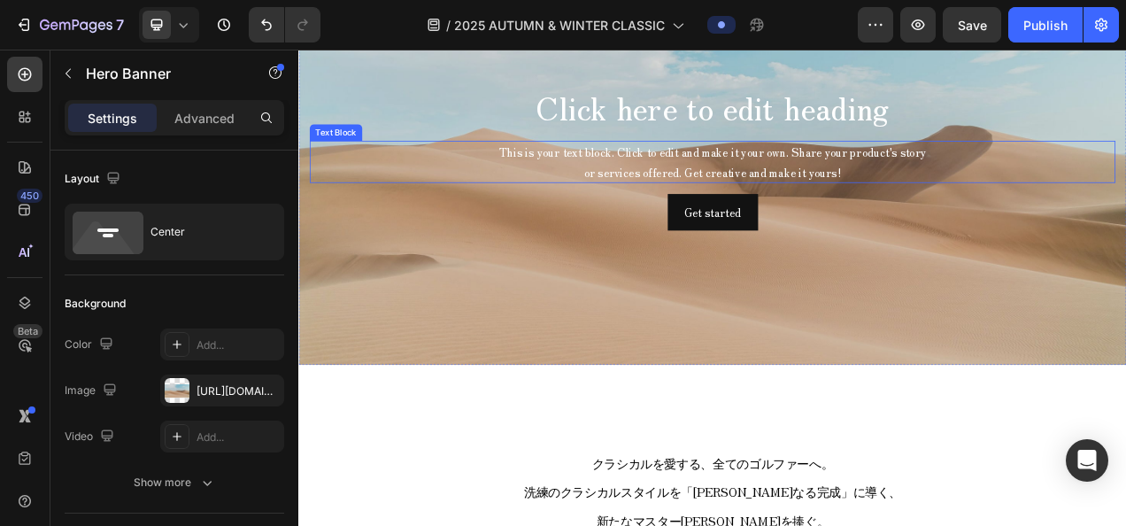
scroll to position [0, 0]
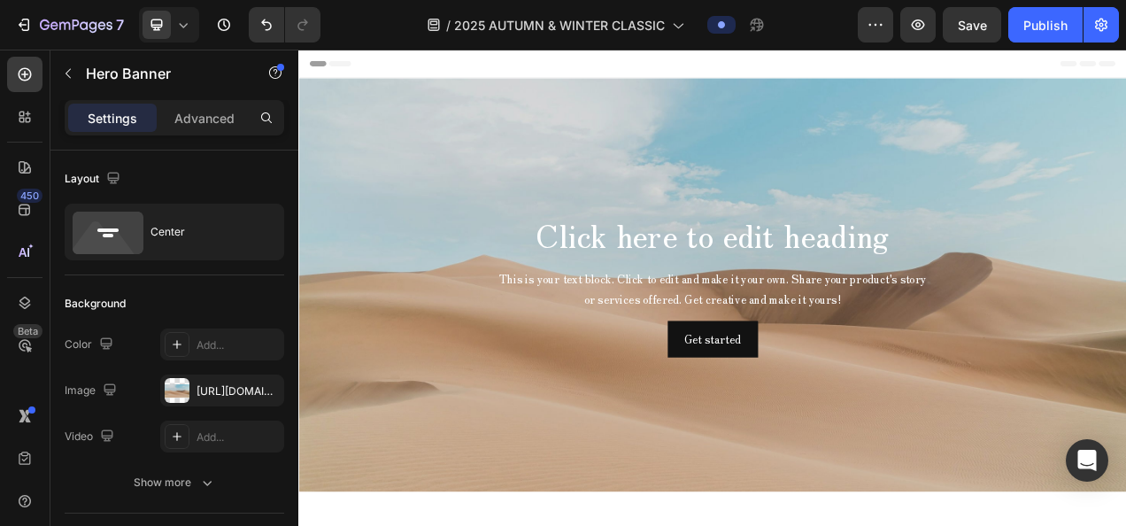
click at [620, 190] on div "Background Image" at bounding box center [829, 351] width 1062 height 531
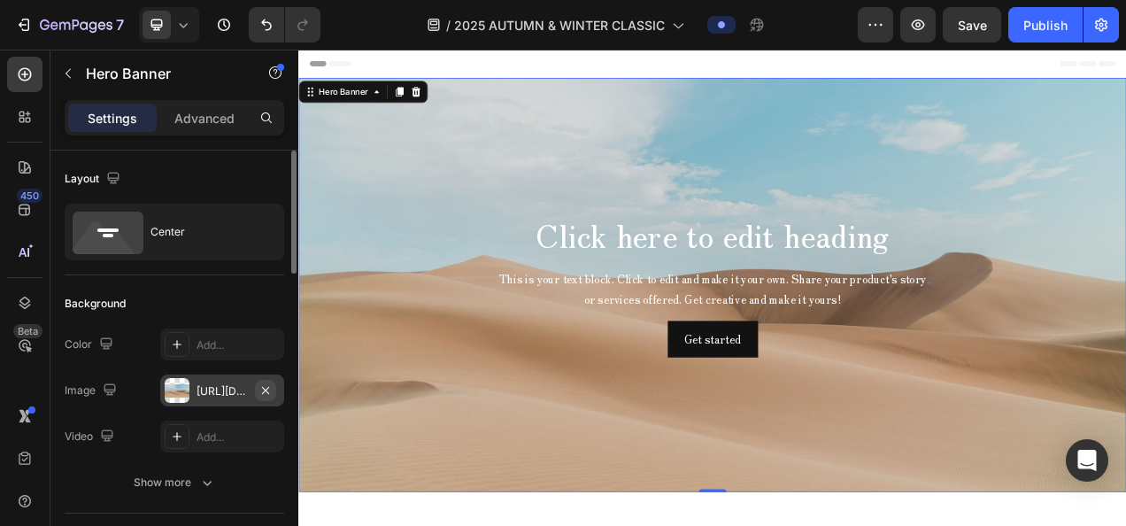
click at [263, 391] on icon "button" at bounding box center [265, 389] width 7 height 7
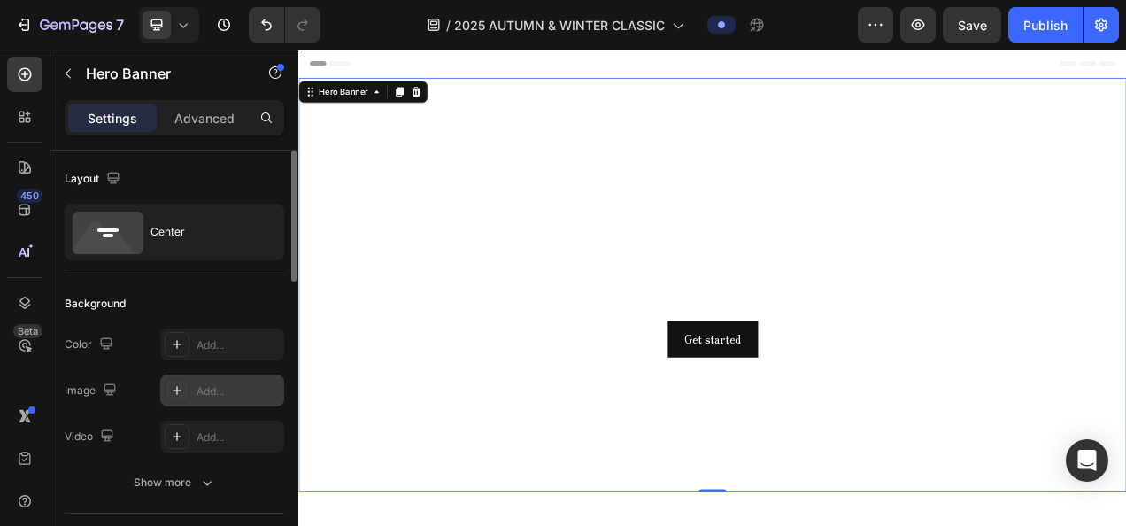
click at [177, 390] on icon at bounding box center [177, 390] width 14 height 14
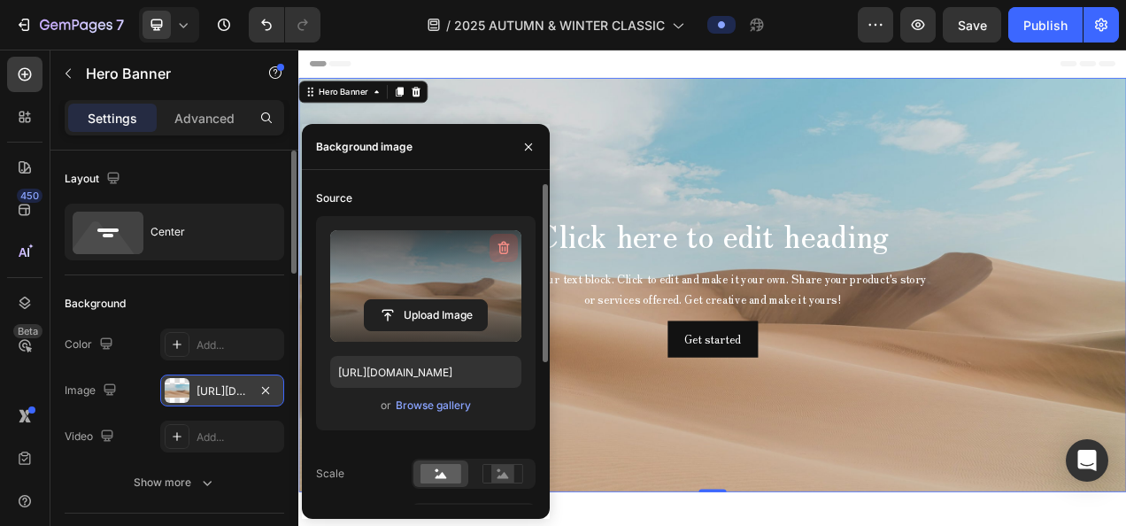
click at [503, 248] on icon "button" at bounding box center [503, 248] width 2 height 5
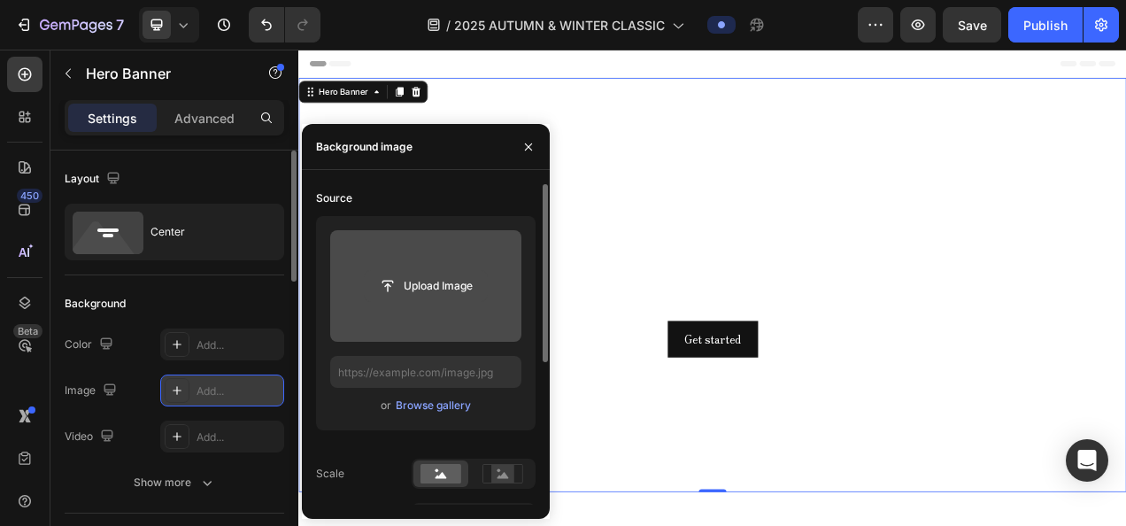
click at [455, 287] on input "file" at bounding box center [426, 286] width 122 height 30
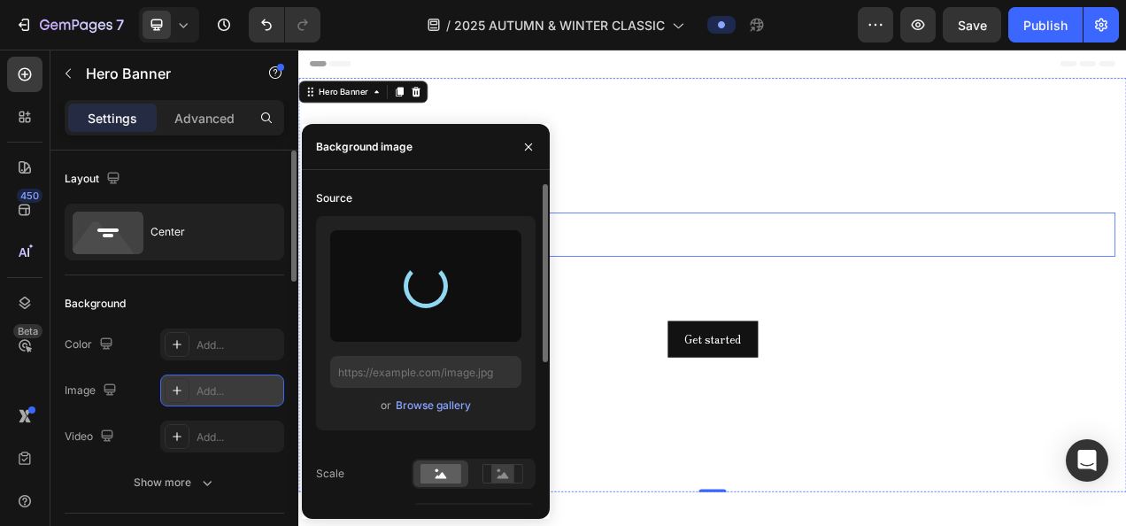
type input "[URL][DOMAIN_NAME]"
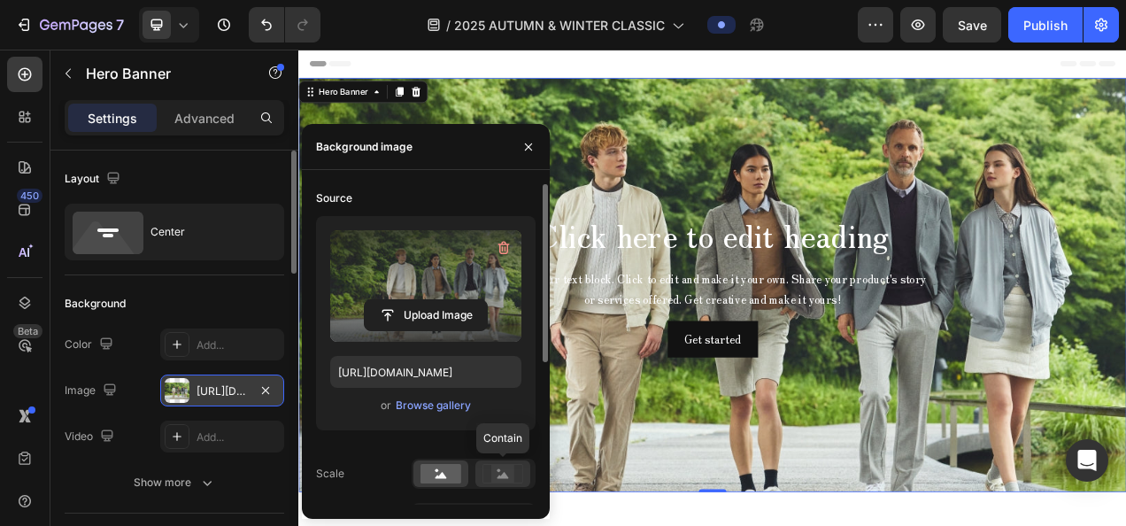
click at [499, 476] on icon at bounding box center [503, 475] width 12 height 6
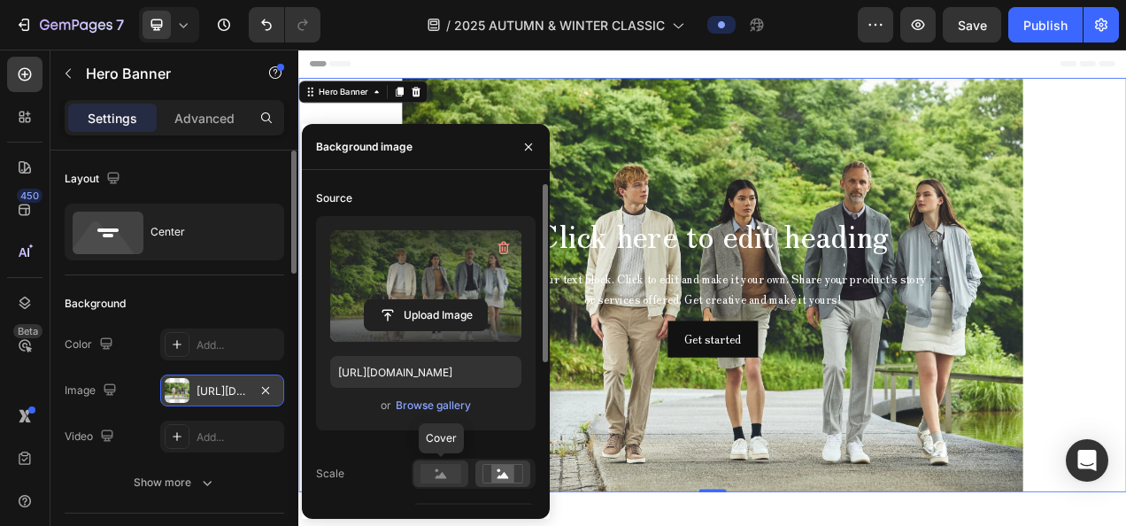
click at [458, 475] on rect at bounding box center [440, 473] width 41 height 19
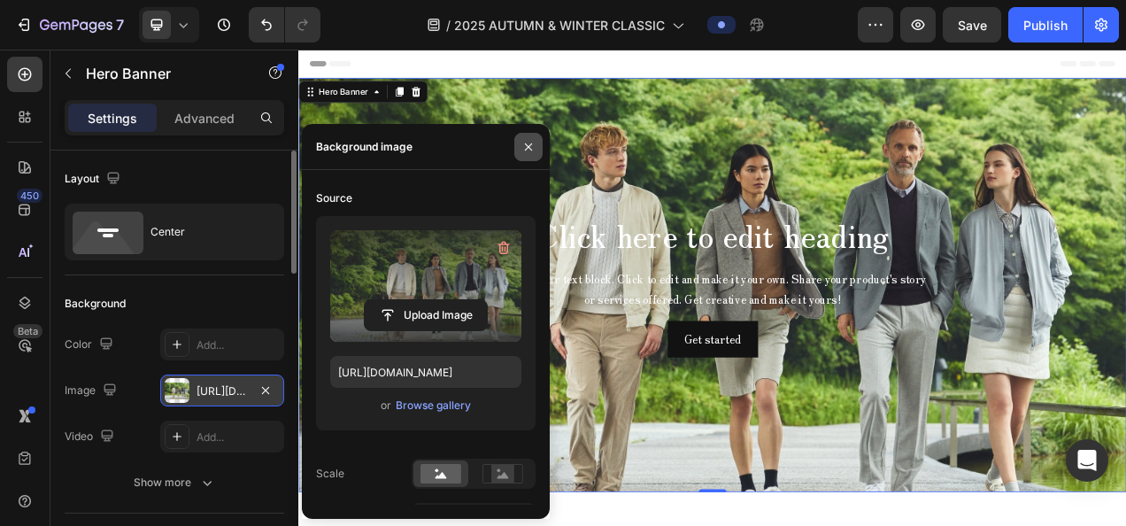
click at [538, 147] on button "button" at bounding box center [528, 147] width 28 height 28
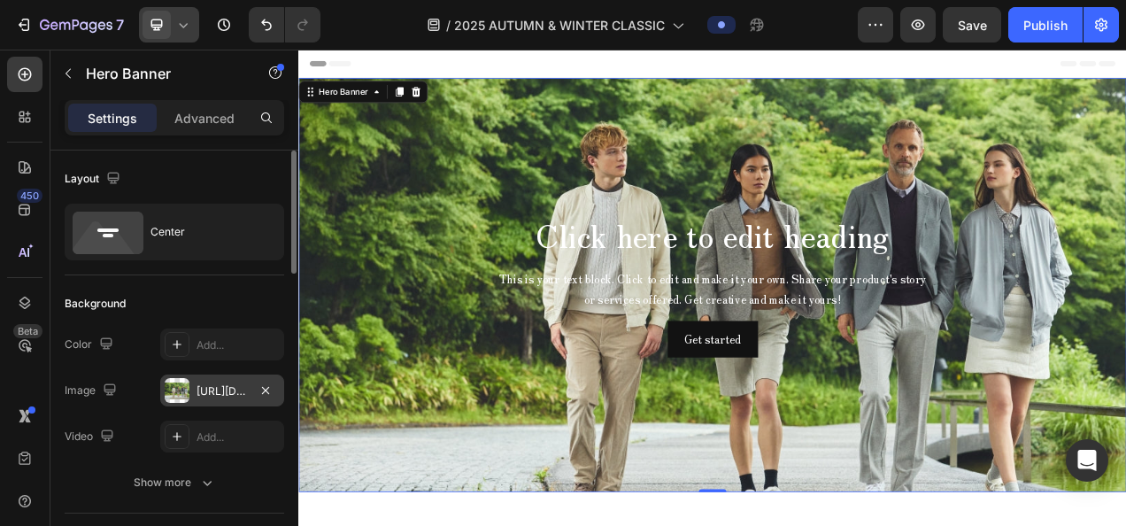
click at [182, 29] on icon at bounding box center [183, 25] width 18 height 18
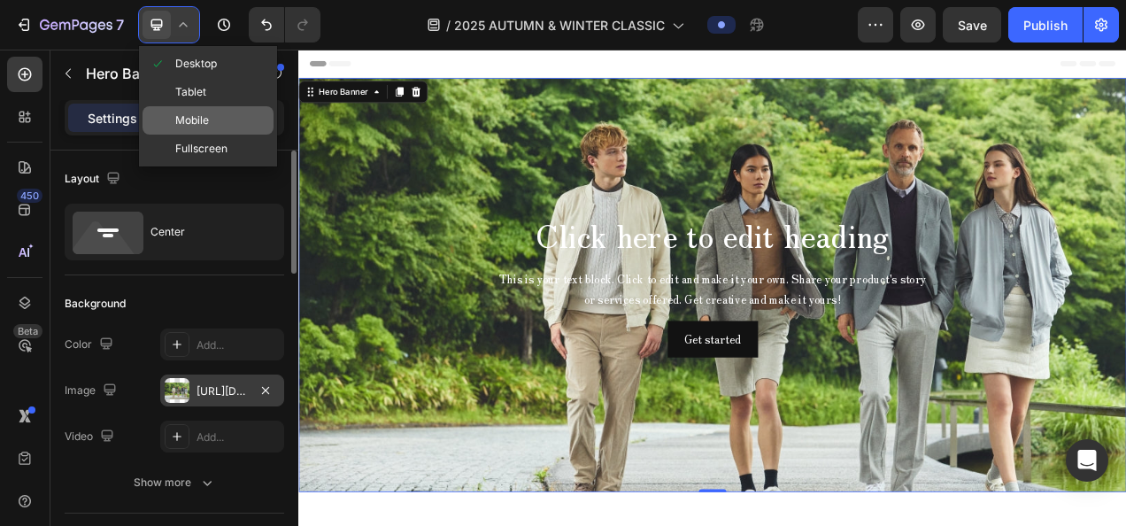
click at [200, 113] on span "Mobile" at bounding box center [192, 121] width 34 height 18
type input "100%"
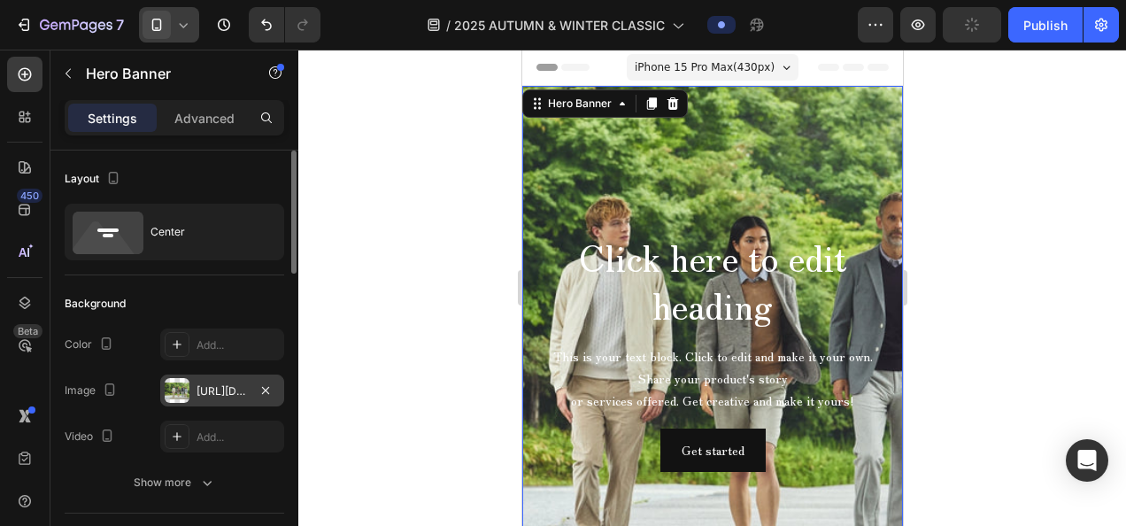
click at [636, 173] on div "Background Image" at bounding box center [711, 351] width 381 height 531
click at [266, 389] on icon "button" at bounding box center [265, 389] width 7 height 7
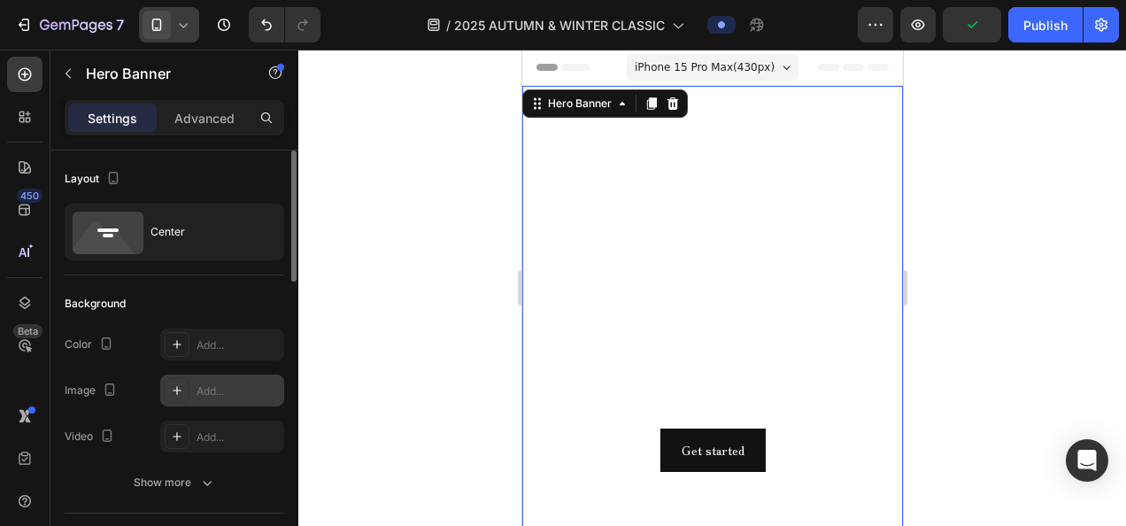
click at [209, 389] on div "Add..." at bounding box center [237, 391] width 83 height 16
type input "[URL][DOMAIN_NAME]"
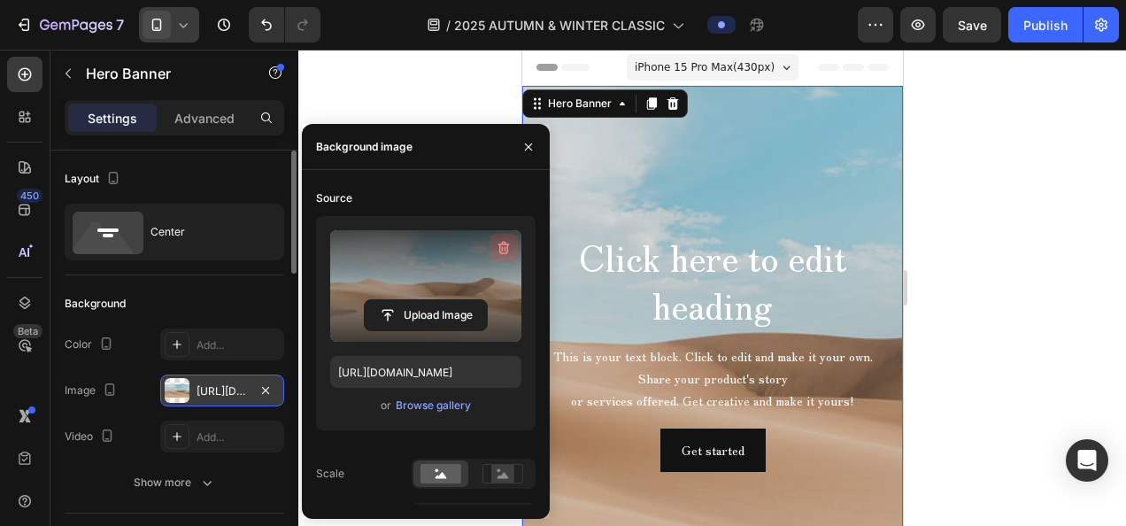
click at [504, 244] on icon "button" at bounding box center [504, 248] width 12 height 13
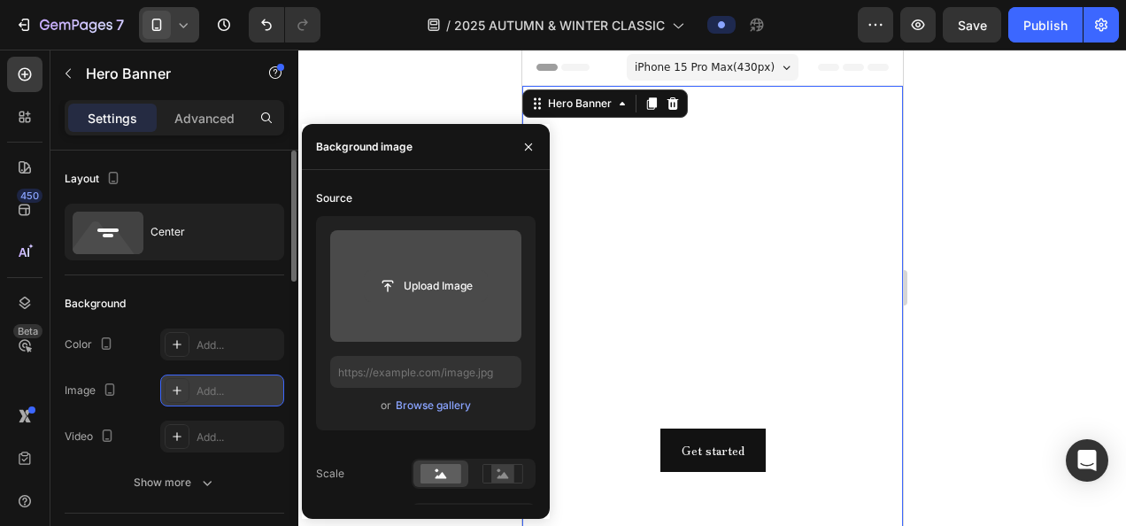
click at [450, 280] on input "file" at bounding box center [426, 286] width 122 height 30
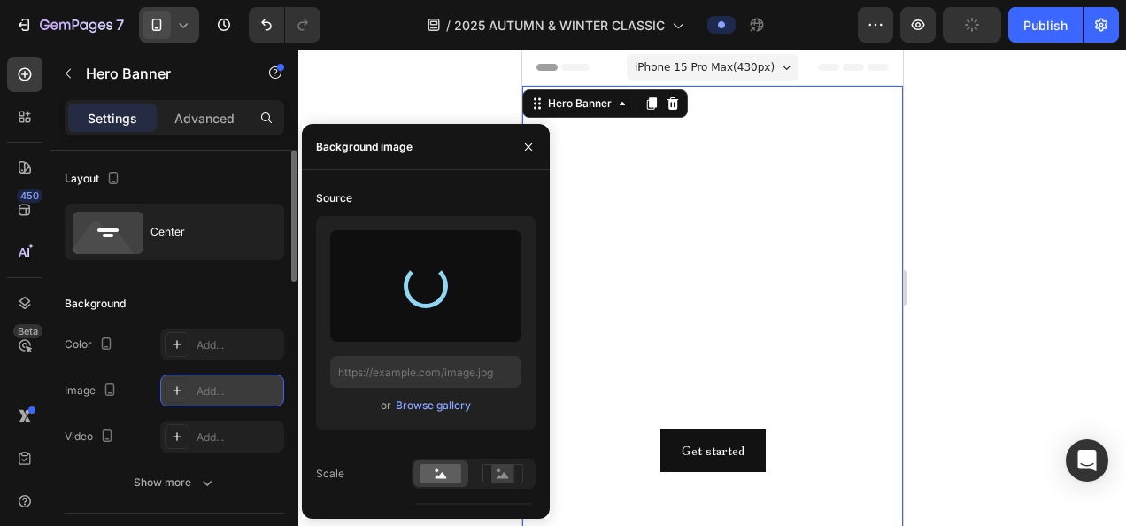
type input "[URL][DOMAIN_NAME]"
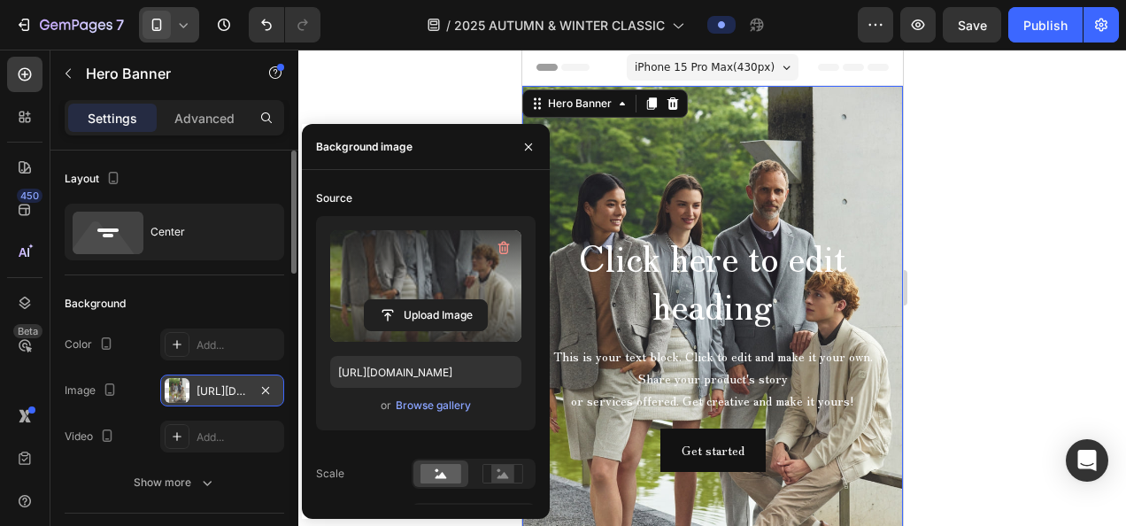
click at [184, 23] on icon at bounding box center [183, 25] width 18 height 18
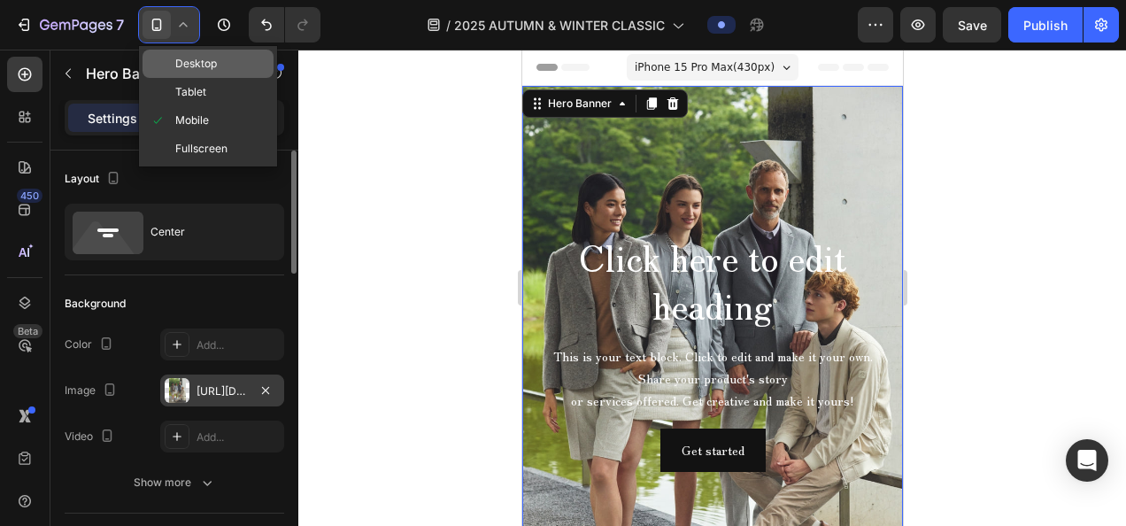
click at [184, 65] on span "Desktop" at bounding box center [196, 64] width 42 height 18
type input "1200"
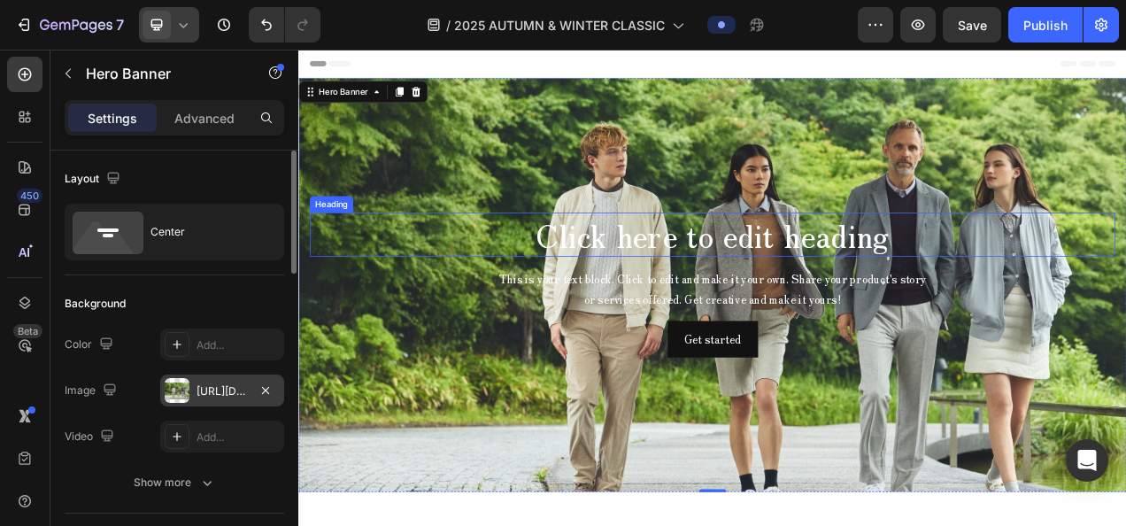
click at [598, 274] on h2 "Click here to edit heading" at bounding box center [829, 286] width 1034 height 57
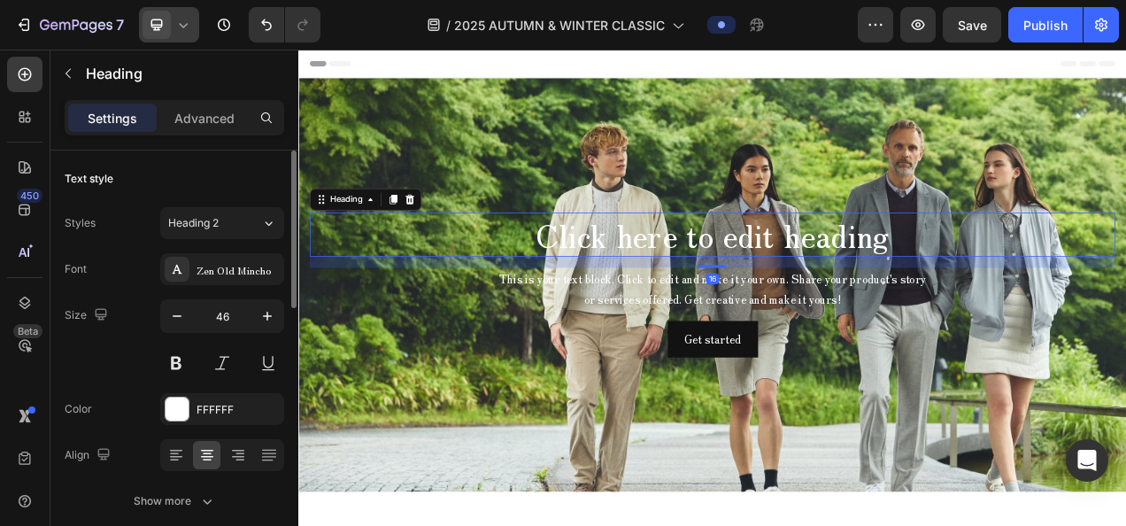
click at [598, 274] on h2 "Click here to edit heading" at bounding box center [829, 286] width 1034 height 57
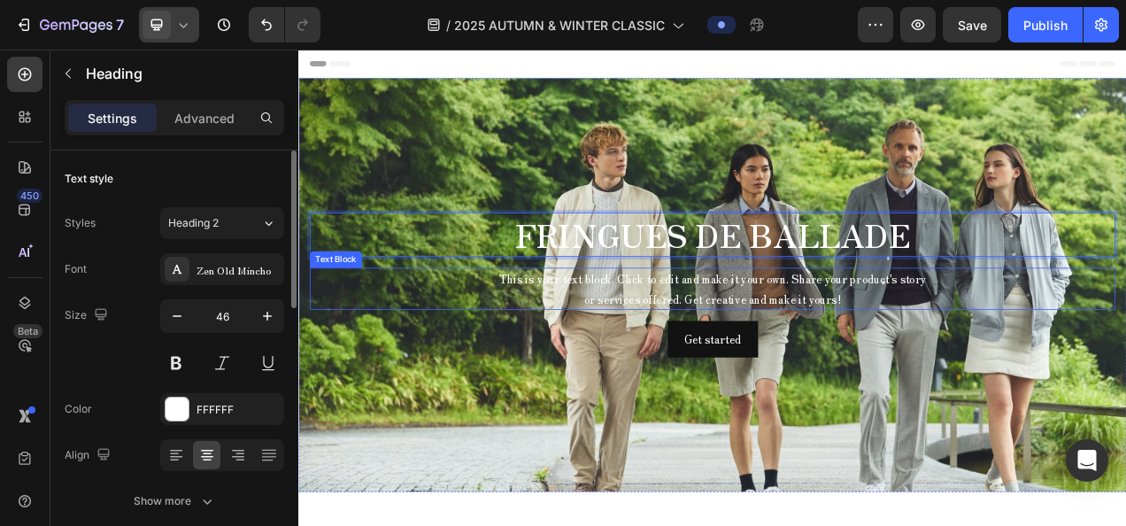
click at [753, 356] on div "This is your text block. Click to edit and make it your own. Share your product…" at bounding box center [829, 356] width 1034 height 55
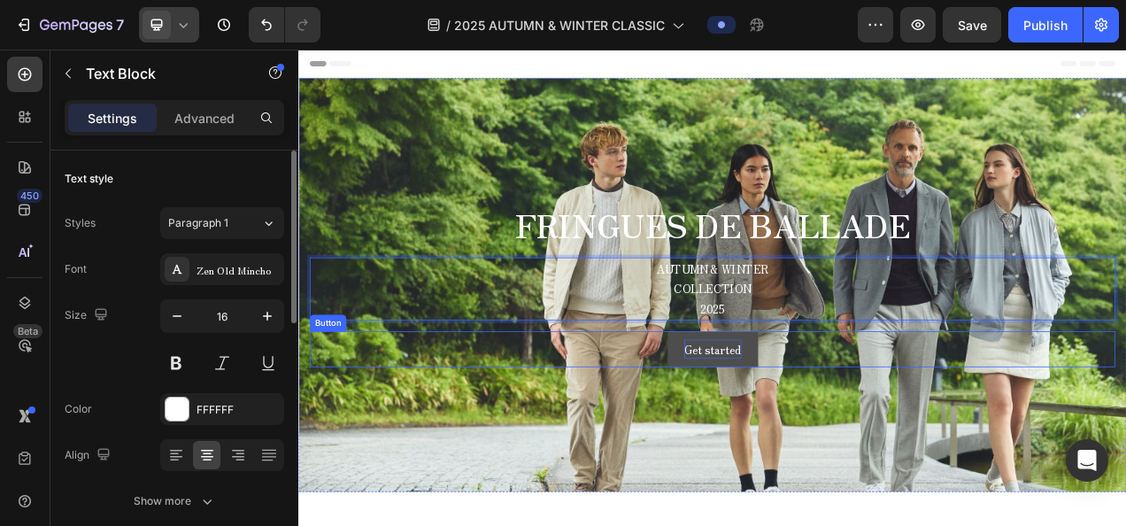
click at [846, 422] on div "Get started" at bounding box center [829, 434] width 73 height 26
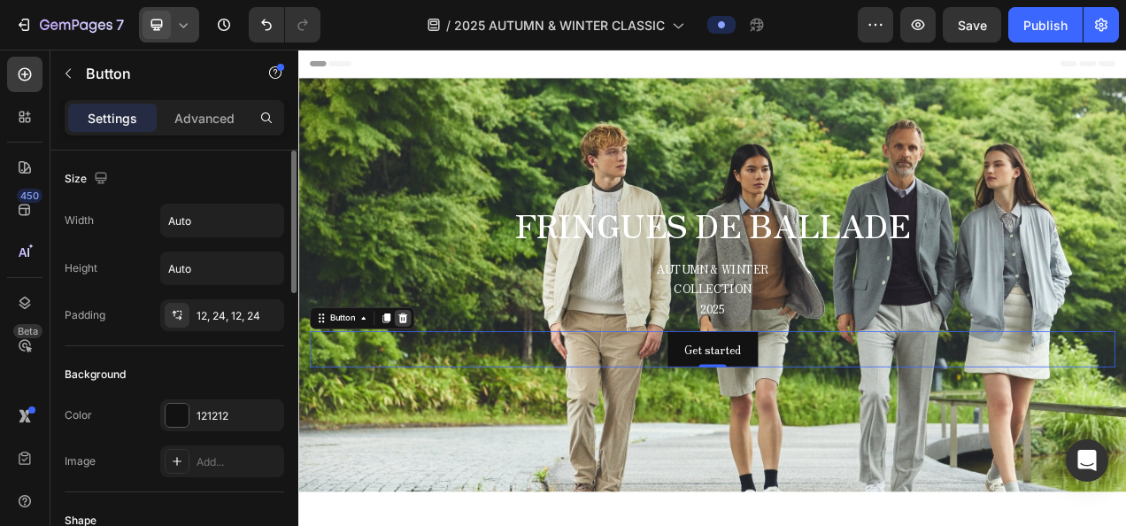
click at [432, 396] on icon at bounding box center [433, 394] width 12 height 12
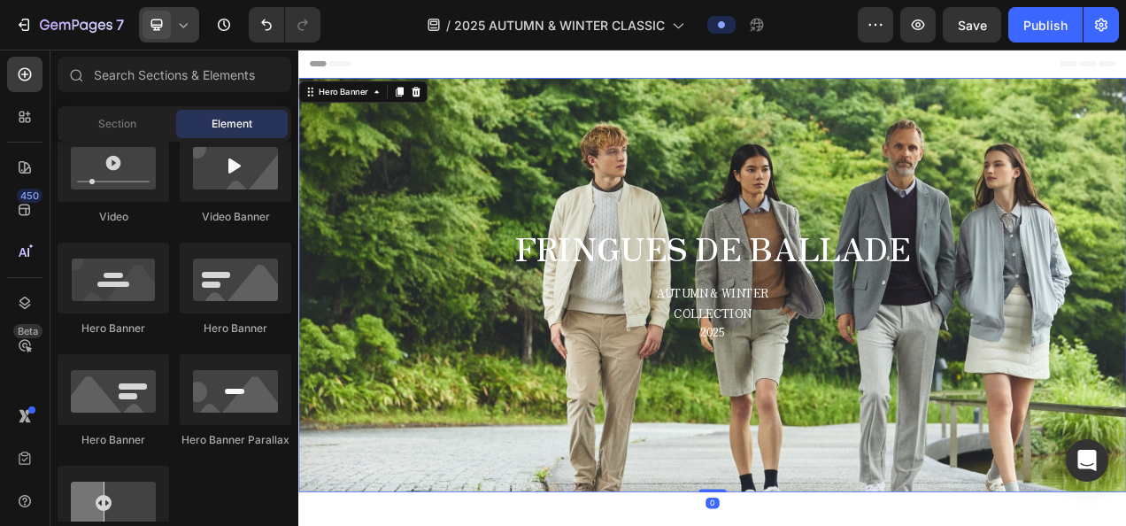
click at [755, 178] on div "Background Image" at bounding box center [829, 351] width 1062 height 531
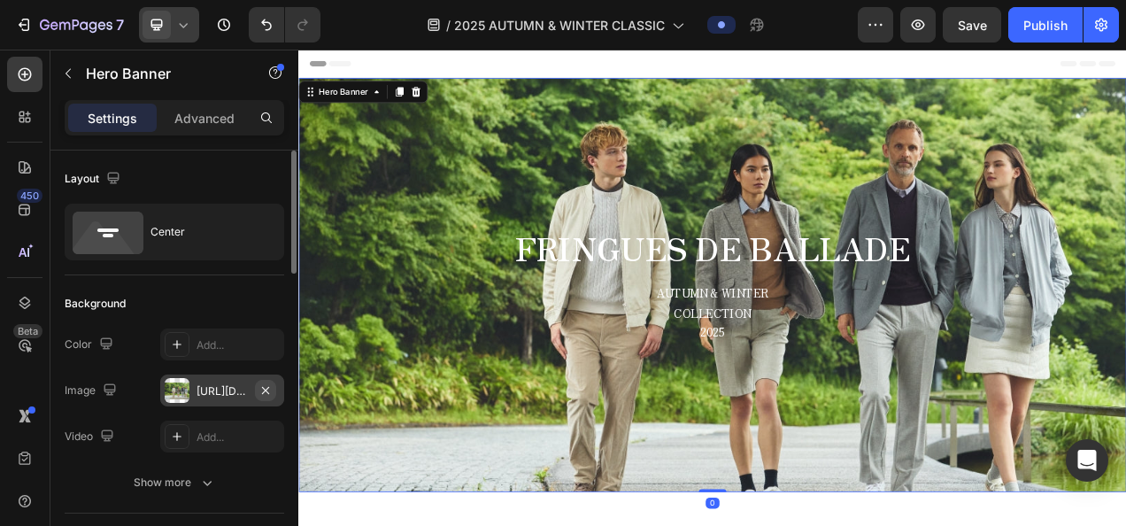
click at [266, 388] on icon "button" at bounding box center [265, 389] width 7 height 7
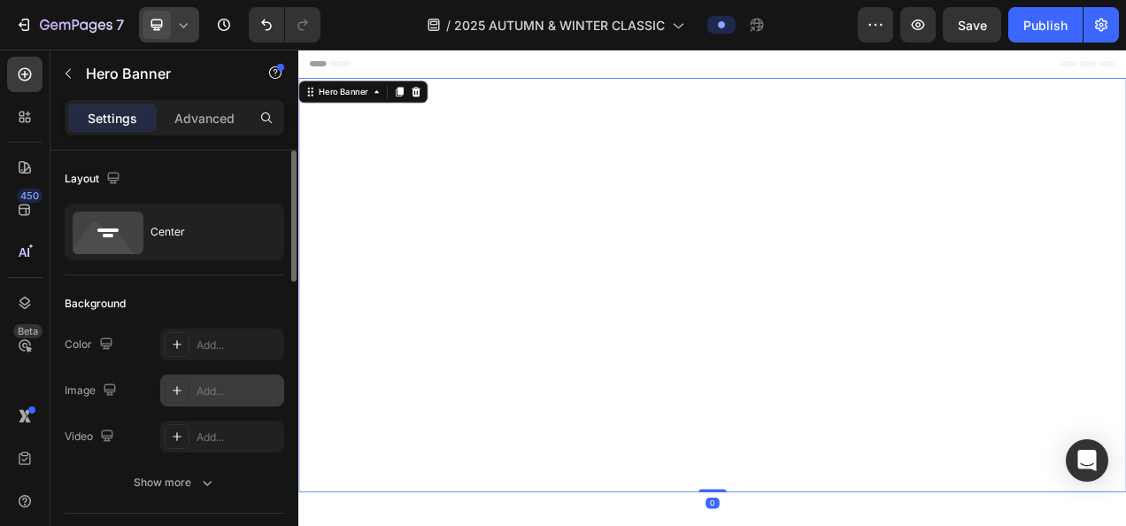
click at [203, 387] on div "Add..." at bounding box center [237, 391] width 83 height 16
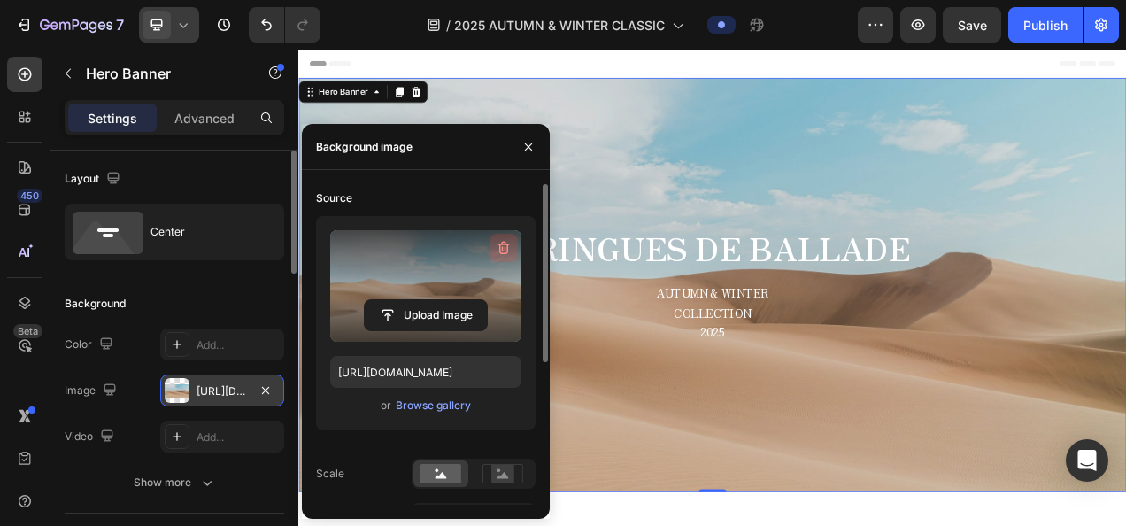
click at [503, 246] on icon "button" at bounding box center [504, 248] width 18 height 18
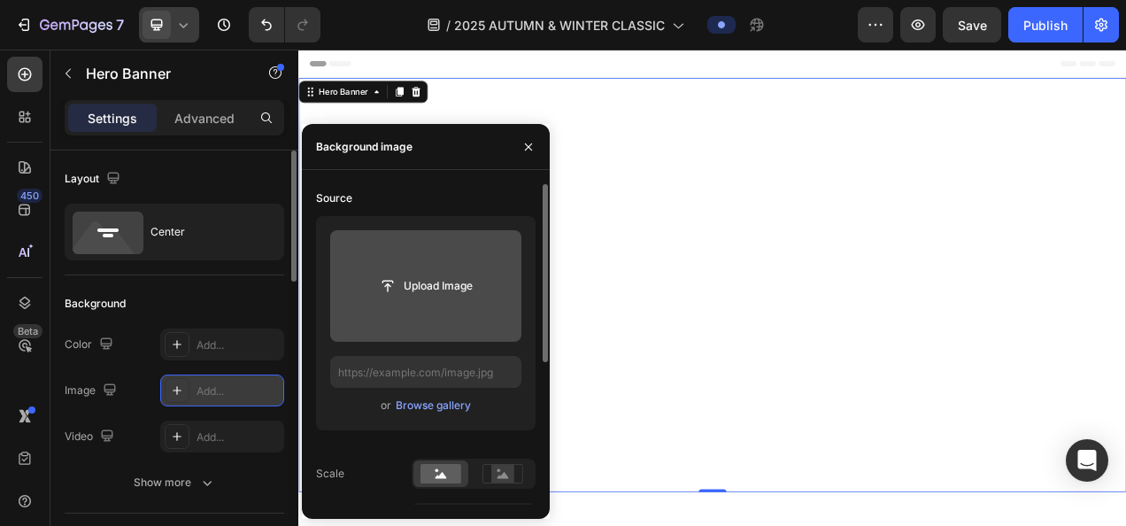
click at [455, 289] on input "file" at bounding box center [426, 286] width 122 height 30
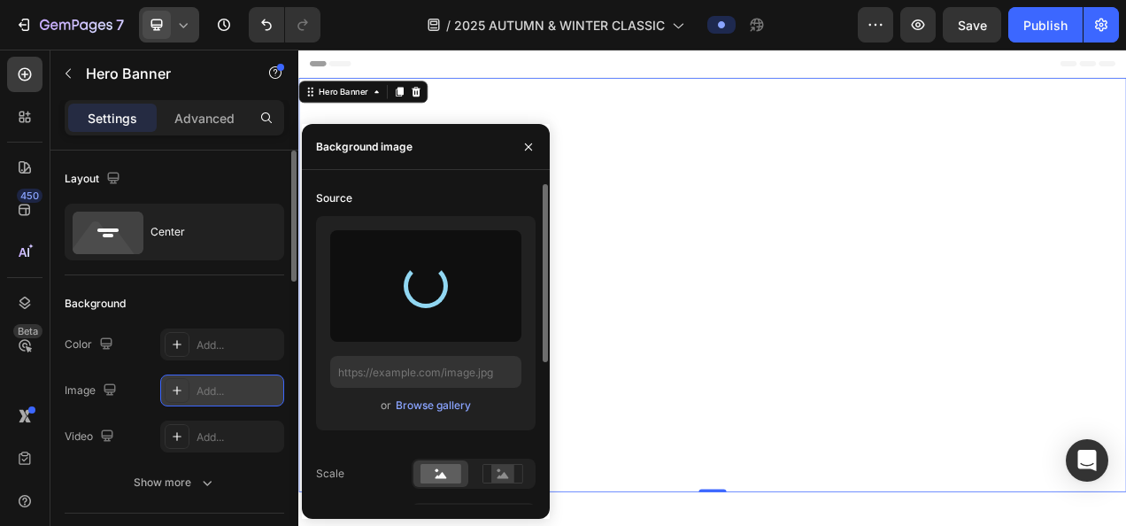
click at [192, 39] on div at bounding box center [169, 24] width 60 height 35
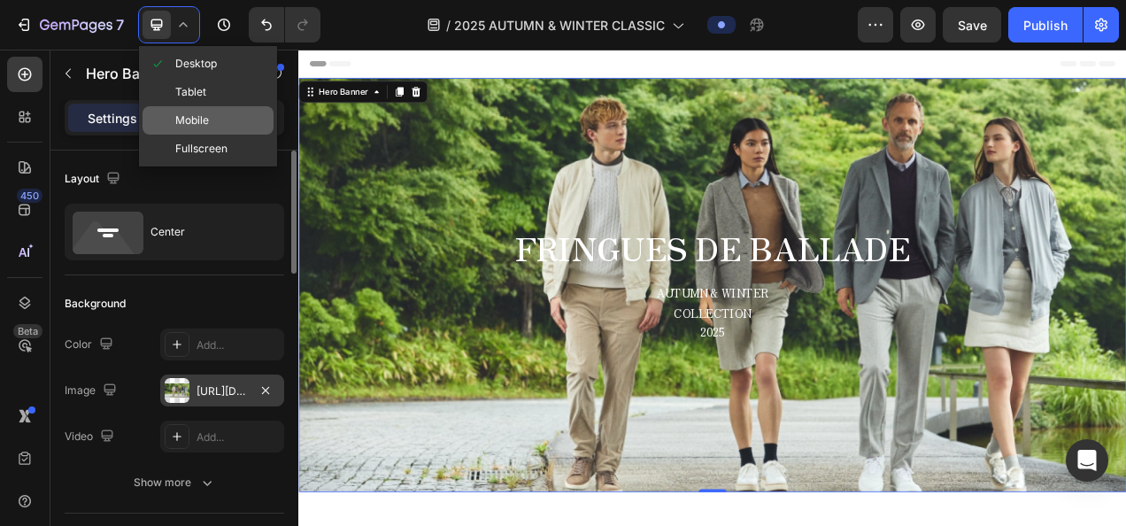
click at [206, 116] on span "Mobile" at bounding box center [192, 121] width 34 height 18
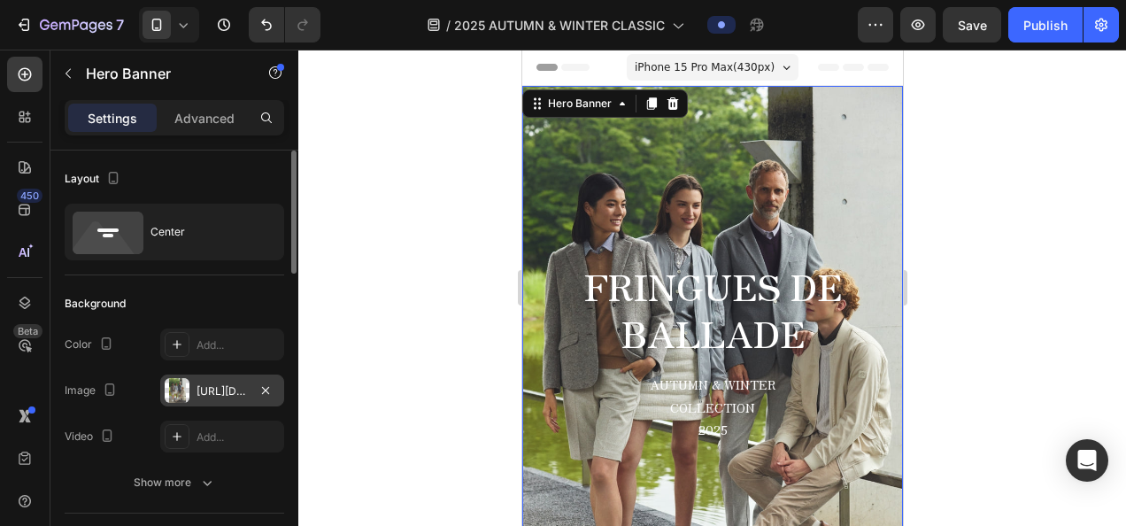
click at [181, 21] on icon at bounding box center [183, 25] width 18 height 18
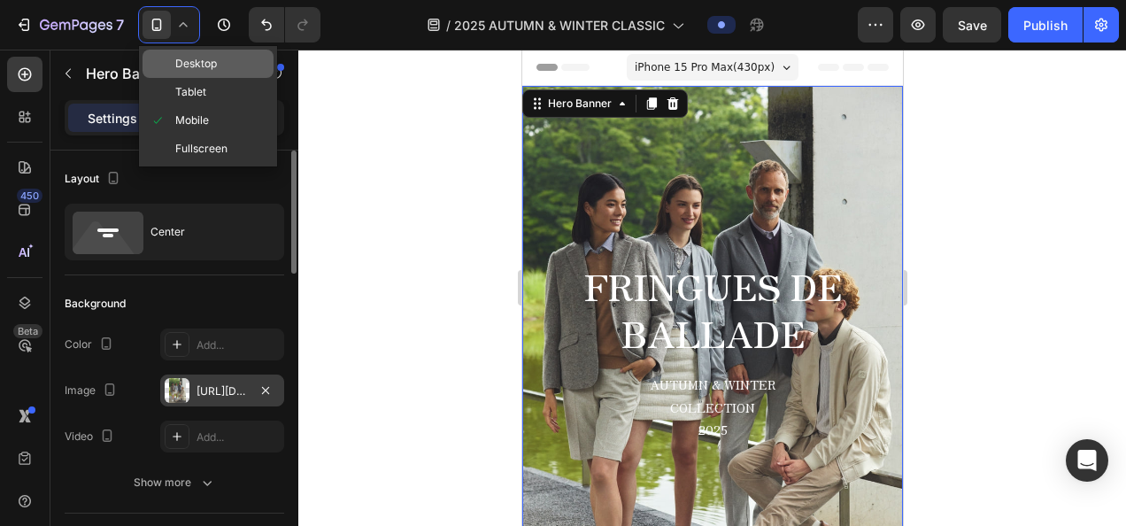
click at [186, 69] on span "Desktop" at bounding box center [196, 64] width 42 height 18
type input "1200"
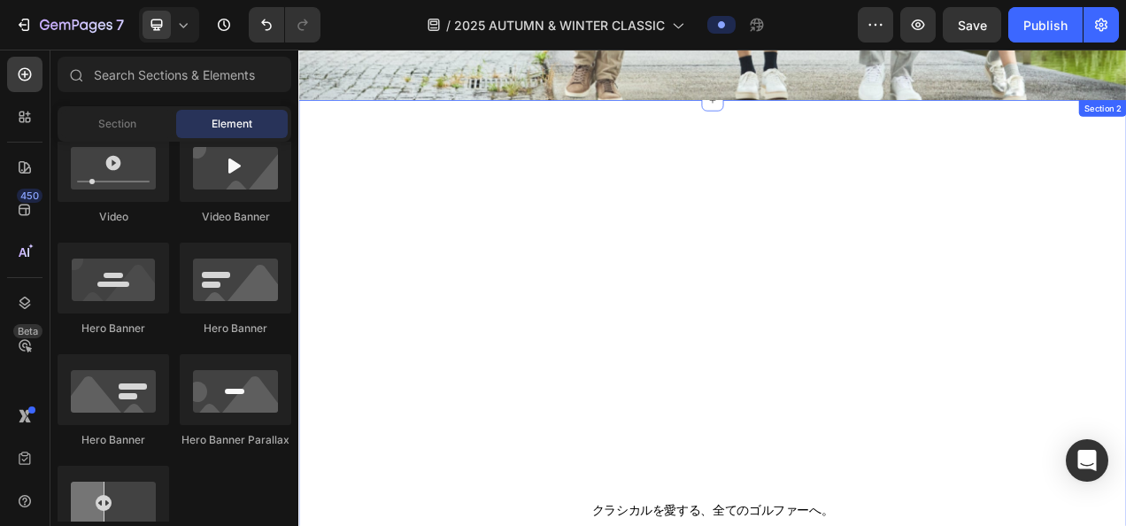
scroll to position [520, 0]
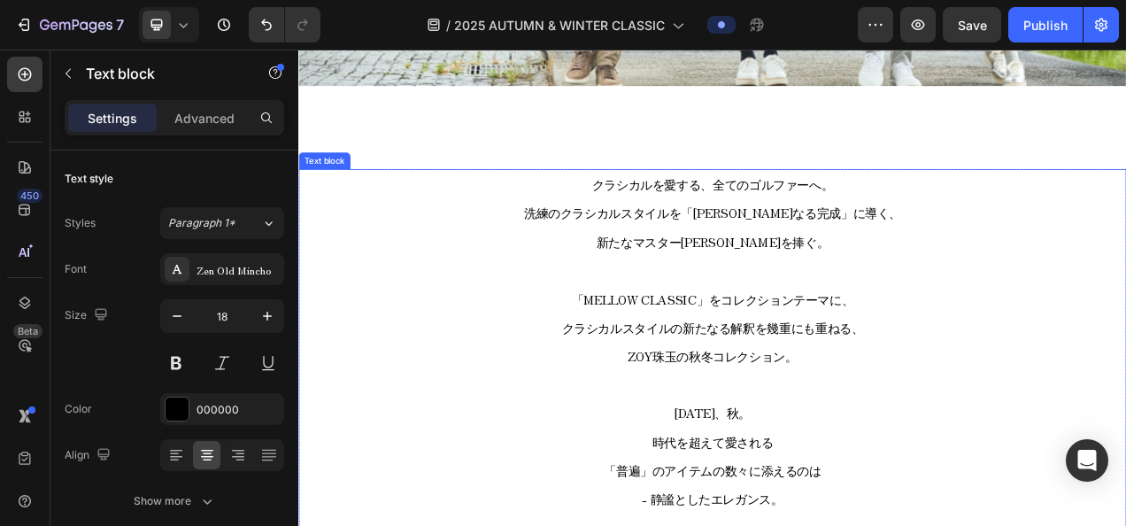
click at [827, 260] on p "クラシカルを愛する、全てのゴルファーへ。 洗練のクラシカルスタイルを「[PERSON_NAME]なる完成」に導く、" at bounding box center [829, 240] width 1058 height 73
click at [725, 219] on p "クラシカルを愛する、全てのゴルファーへ。 洗練のクラシカルスタイルを「[PERSON_NAME]なる完成」に導く、" at bounding box center [829, 240] width 1058 height 73
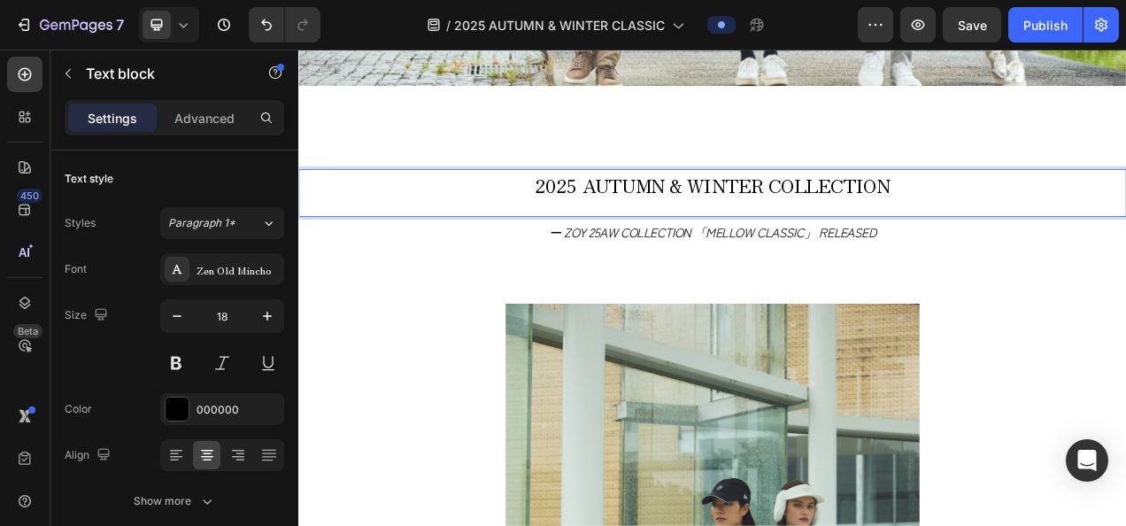
click at [602, 212] on span "2025 AUTUMN & WINTER COLLECTION" at bounding box center [829, 222] width 455 height 35
click at [586, 212] on p "2025 AUTUMN & WINTER COLLECTION" at bounding box center [829, 224] width 1058 height 40
click at [973, 224] on span "2025 AUTUMN & WINTER COLLECTION" at bounding box center [829, 222] width 455 height 35
click at [1051, 246] on div "[DATE] AUTUMN & WINTER COLLECTION Text block 0" at bounding box center [829, 233] width 1062 height 61
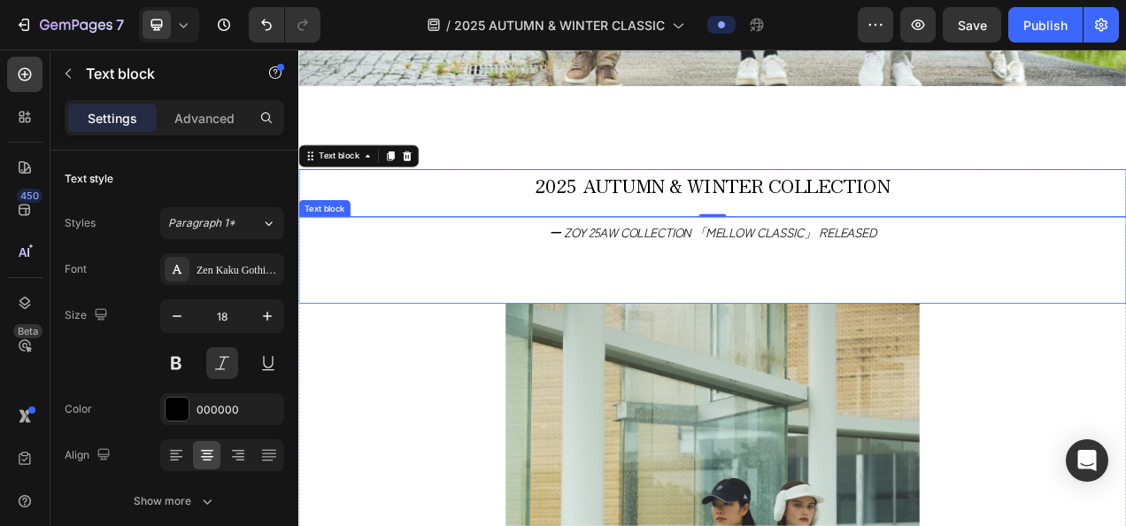
click at [728, 282] on p "ー ZOY 25AW COLLECTION 「MELLOW CLASSIC」 RELEASED" at bounding box center [829, 284] width 1058 height 36
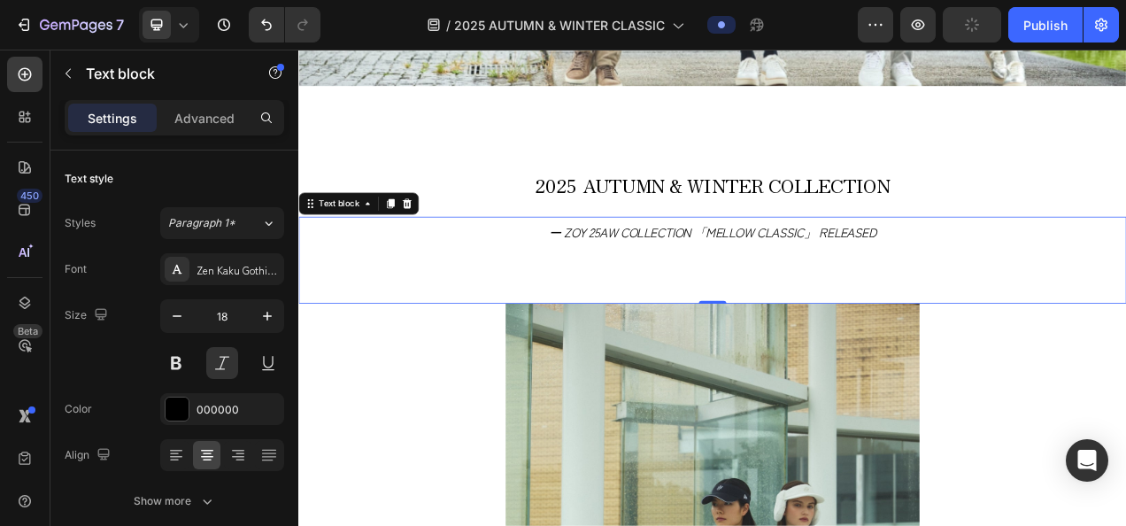
click at [698, 300] on p "ー ZOY 25AW COLLECTION 「MELLOW CLASSIC」 RELEASED" at bounding box center [829, 284] width 1058 height 36
click at [698, 299] on p "ー ZOY 25AW COLLECTION 「MELLOW CLASSIC」 RELEASED" at bounding box center [829, 284] width 1058 height 36
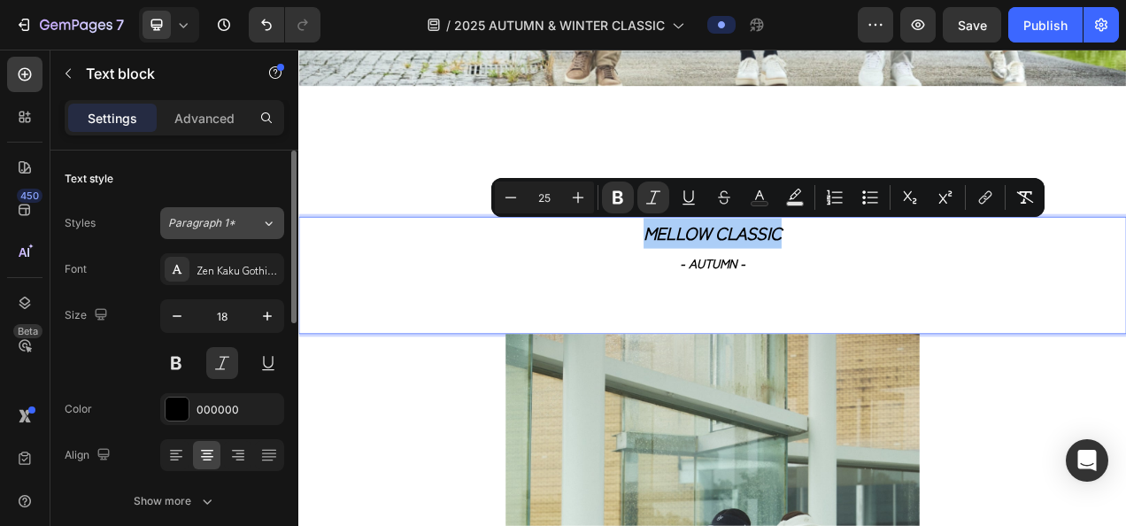
click at [262, 219] on icon at bounding box center [268, 223] width 15 height 18
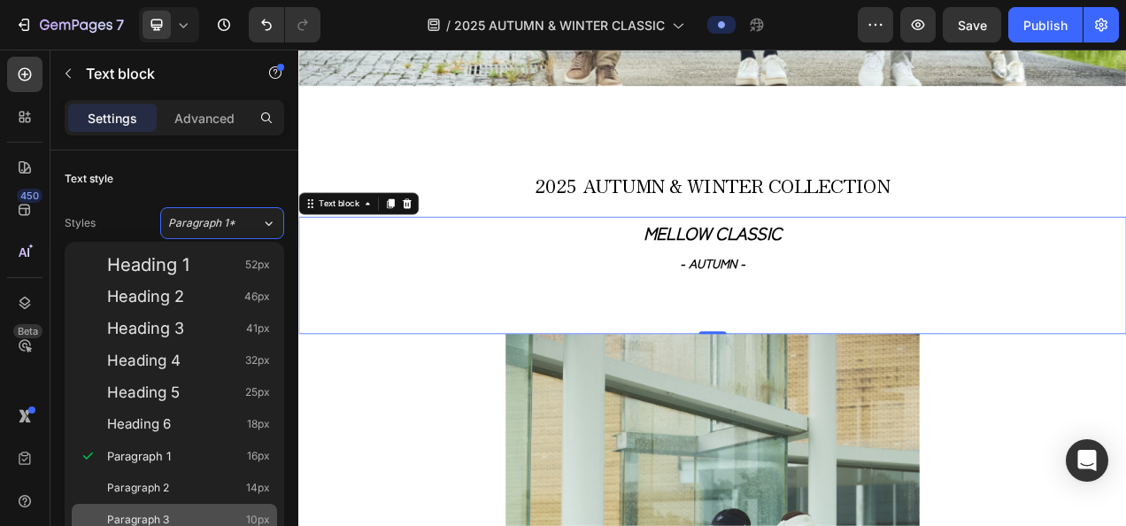
click at [196, 506] on div "Paragraph 3 10px" at bounding box center [174, 520] width 205 height 32
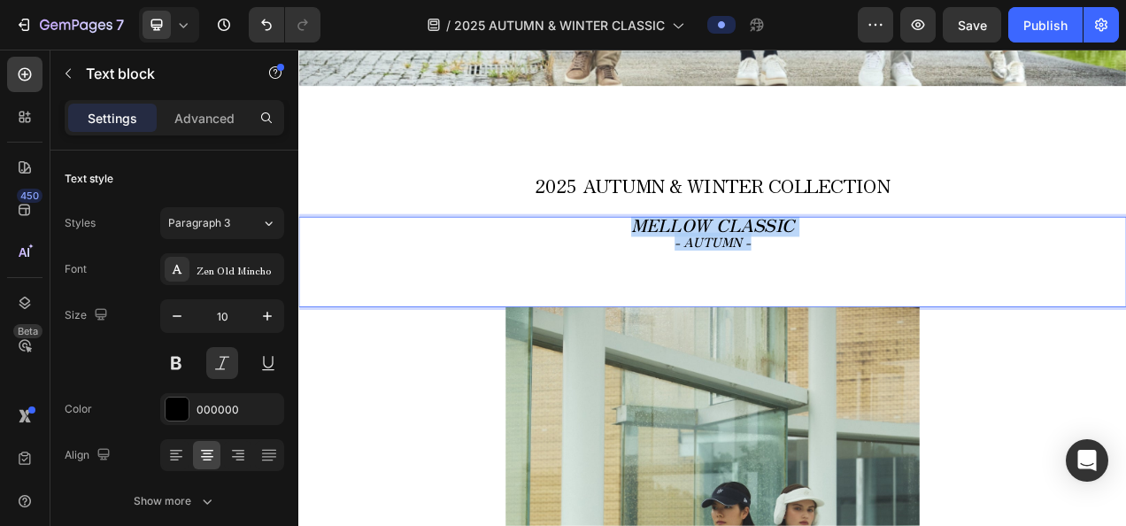
drag, startPoint x: 694, startPoint y: 280, endPoint x: 896, endPoint y: 322, distance: 206.2
click at [896, 322] on div "MELLOW CLASSIC - AUTUMN - Text block 0" at bounding box center [829, 322] width 1062 height 116
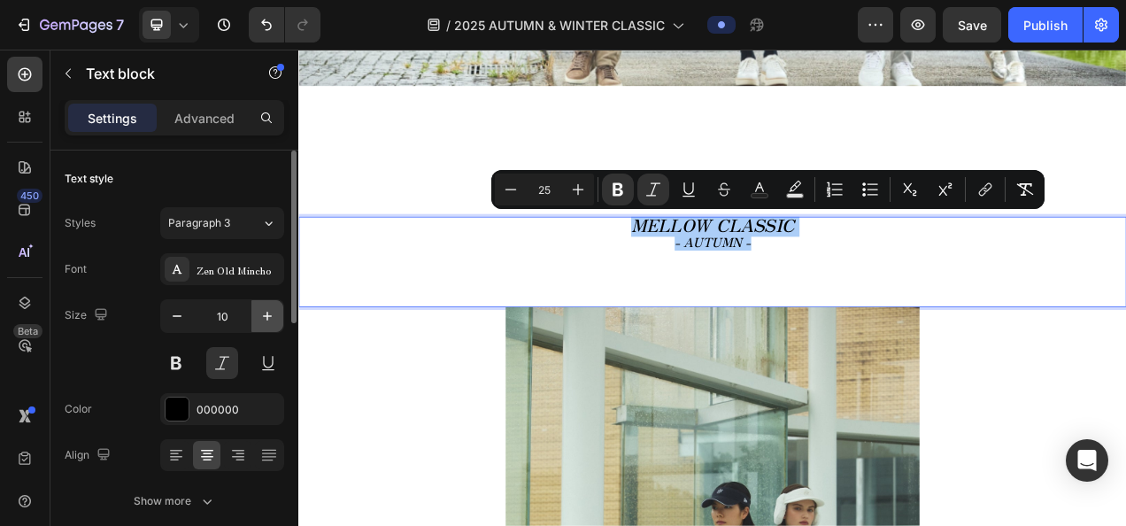
click at [256, 320] on button "button" at bounding box center [267, 316] width 32 height 32
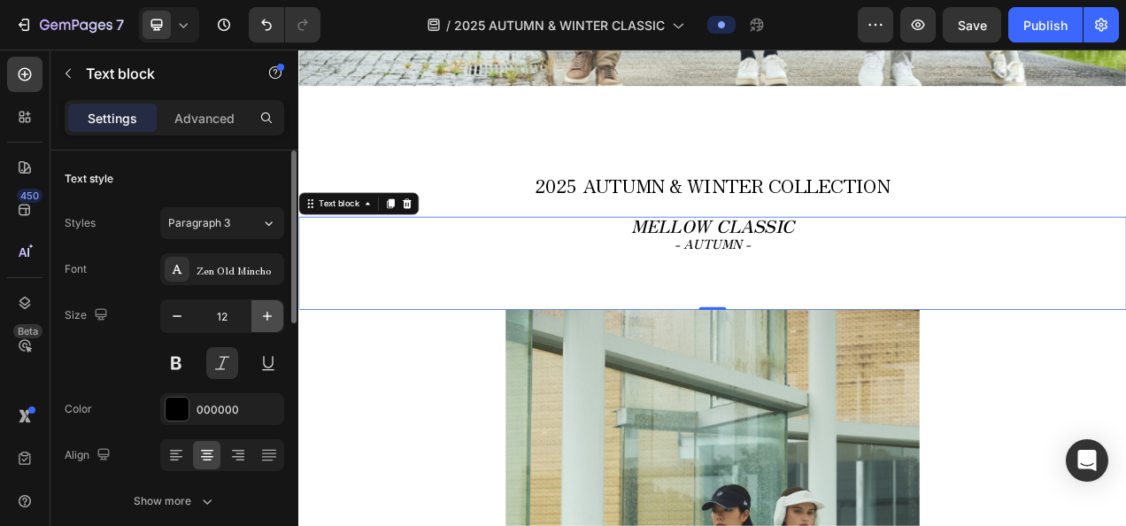
click at [256, 320] on button "button" at bounding box center [267, 316] width 32 height 32
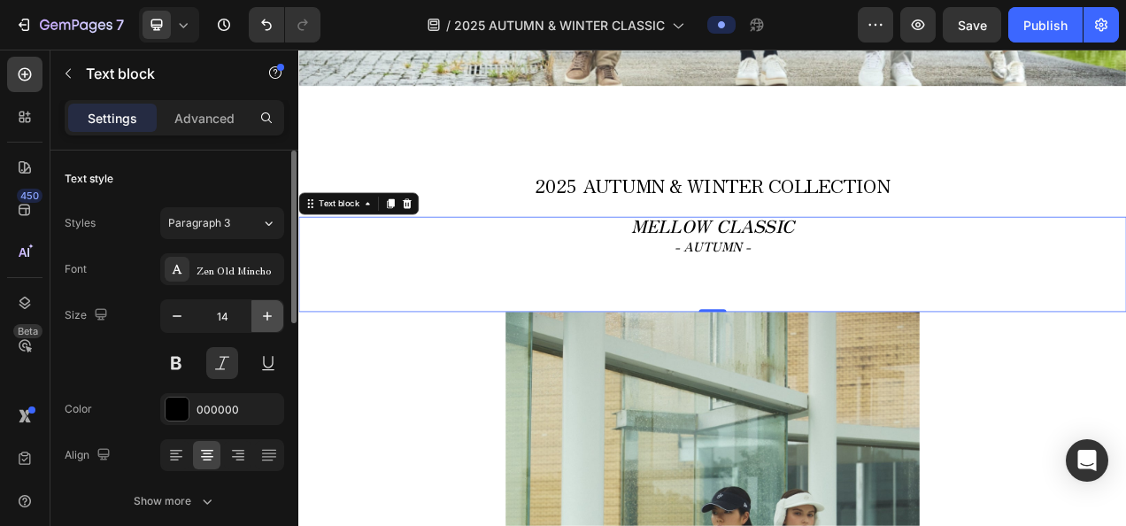
click at [256, 320] on button "button" at bounding box center [267, 316] width 32 height 32
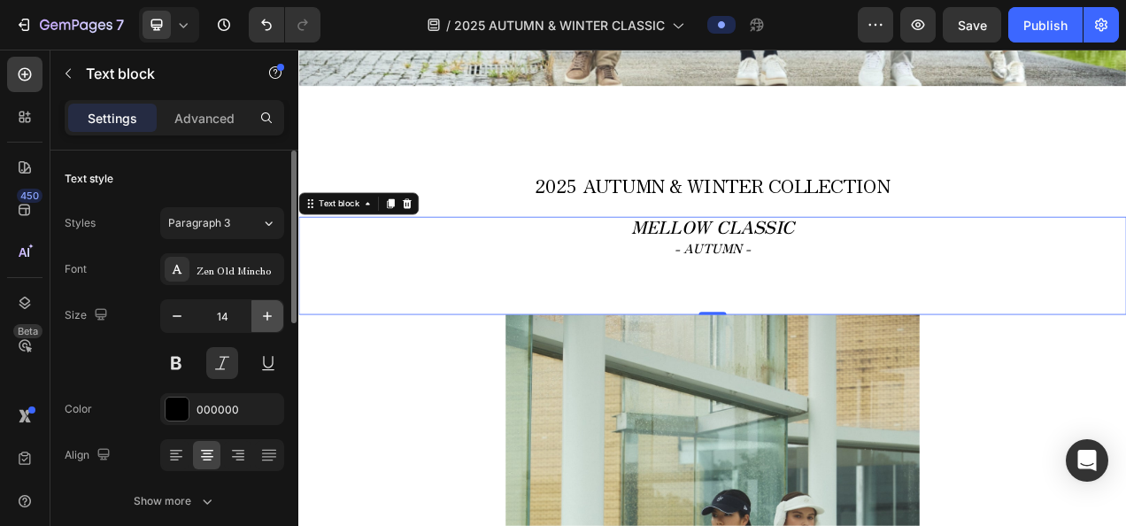
click at [256, 320] on button "button" at bounding box center [267, 316] width 32 height 32
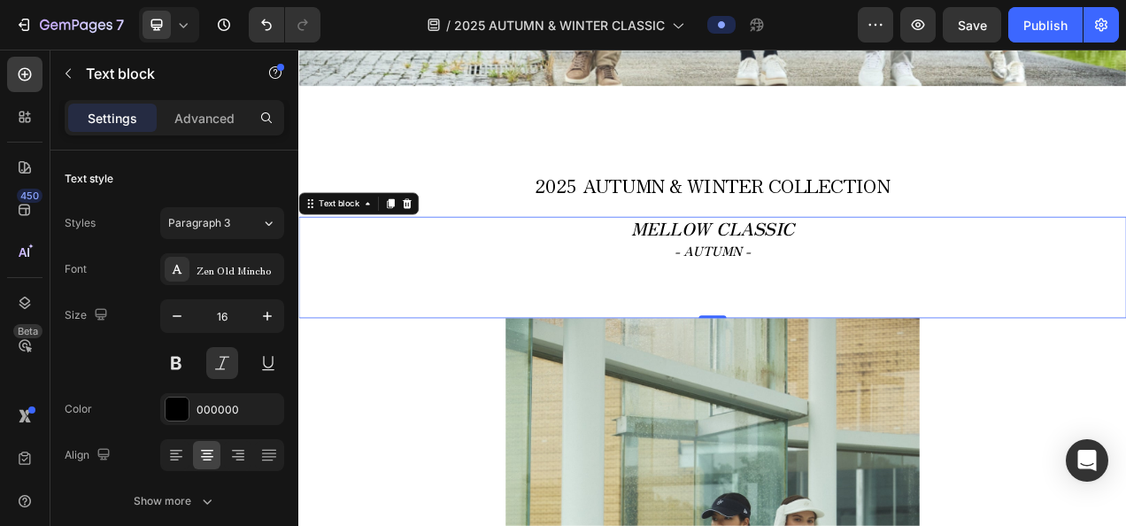
click at [740, 277] on strong "MELLOW CLASSIC" at bounding box center [830, 278] width 210 height 32
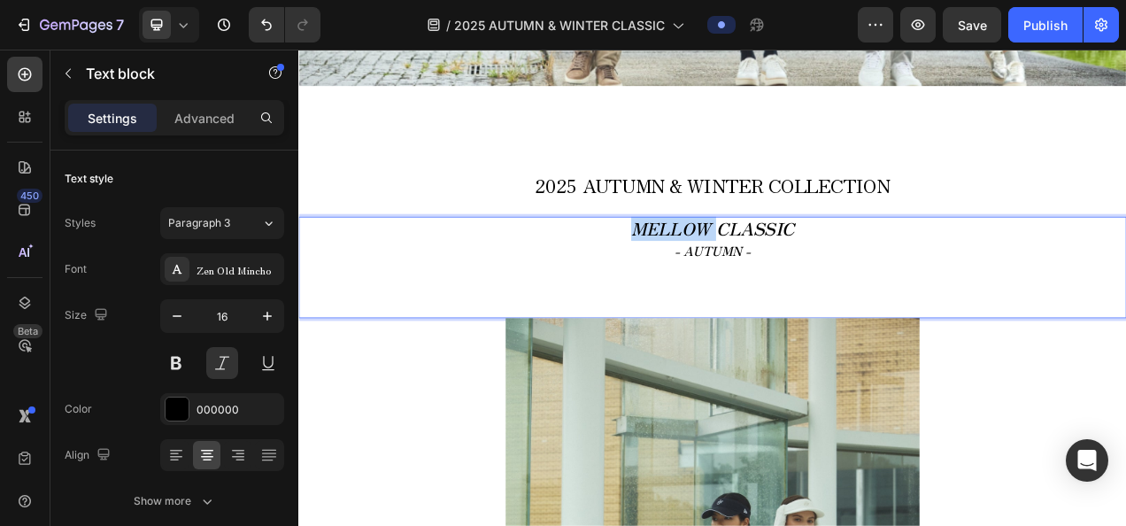
click at [740, 277] on strong "MELLOW CLASSIC" at bounding box center [830, 278] width 210 height 32
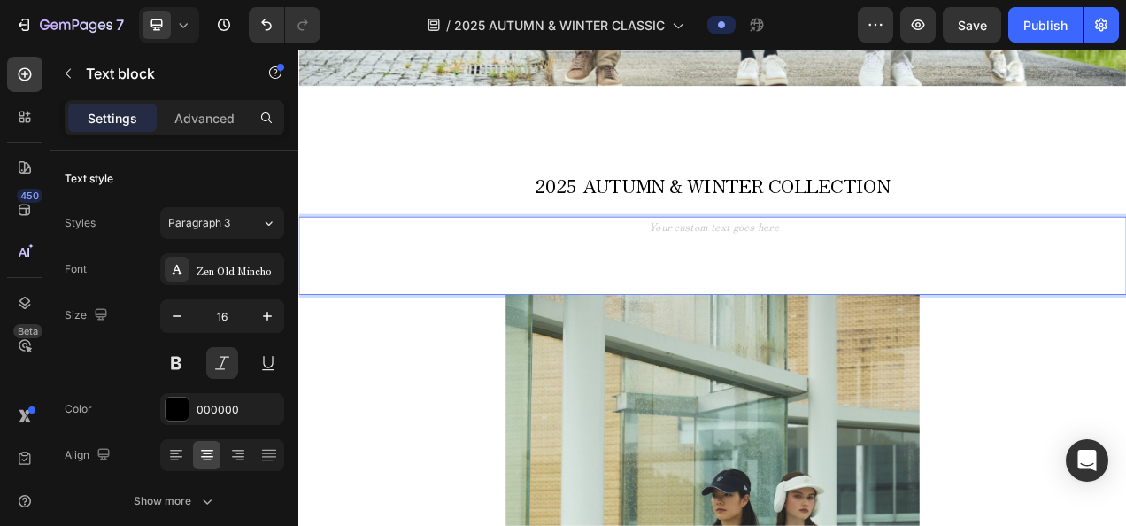
click at [823, 335] on div "Text block 0" at bounding box center [829, 314] width 1062 height 100
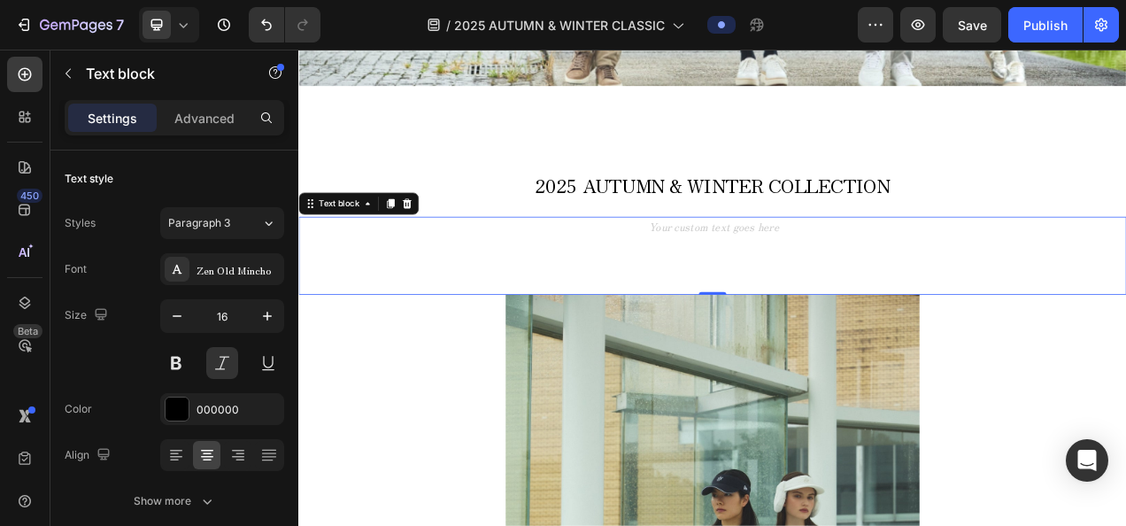
click at [818, 295] on div "Text block 0" at bounding box center [829, 314] width 1062 height 100
click at [816, 270] on div "Rich Text Editor. Editing area: main" at bounding box center [829, 278] width 1062 height 29
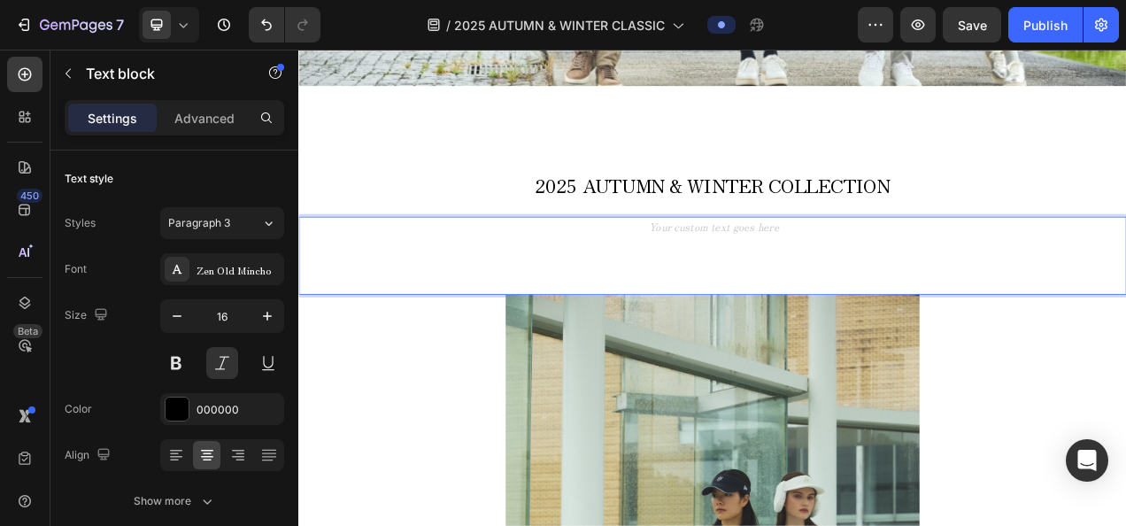
click at [816, 281] on div "Rich Text Editor. Editing area: main" at bounding box center [829, 278] width 1062 height 29
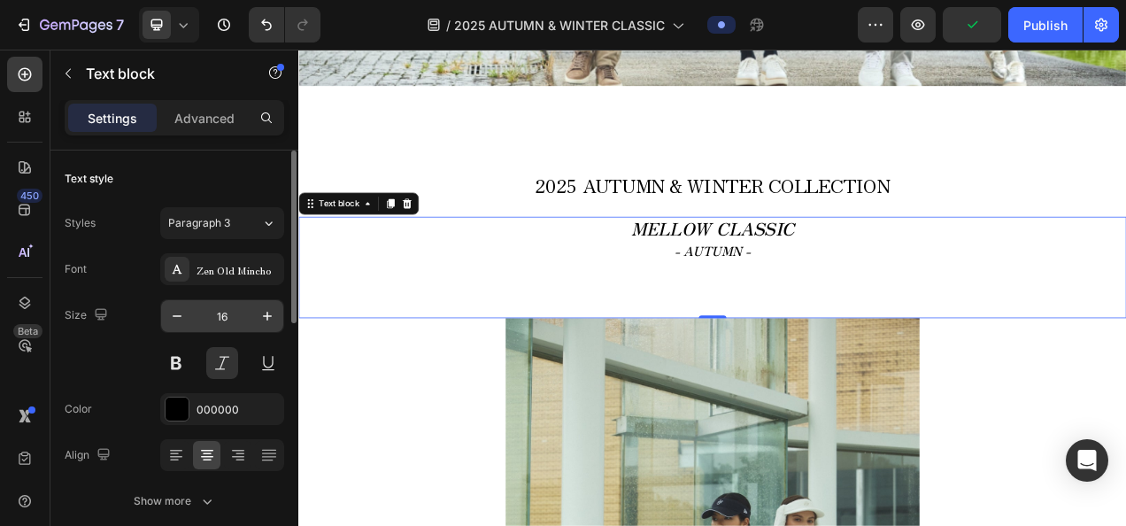
click at [224, 322] on input "16" at bounding box center [222, 316] width 58 height 32
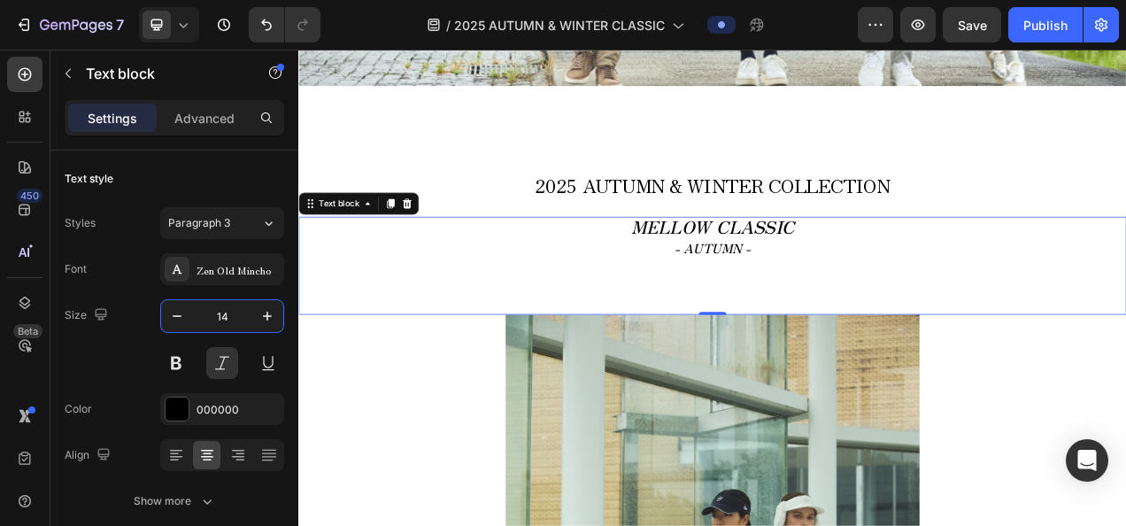
type input "14"
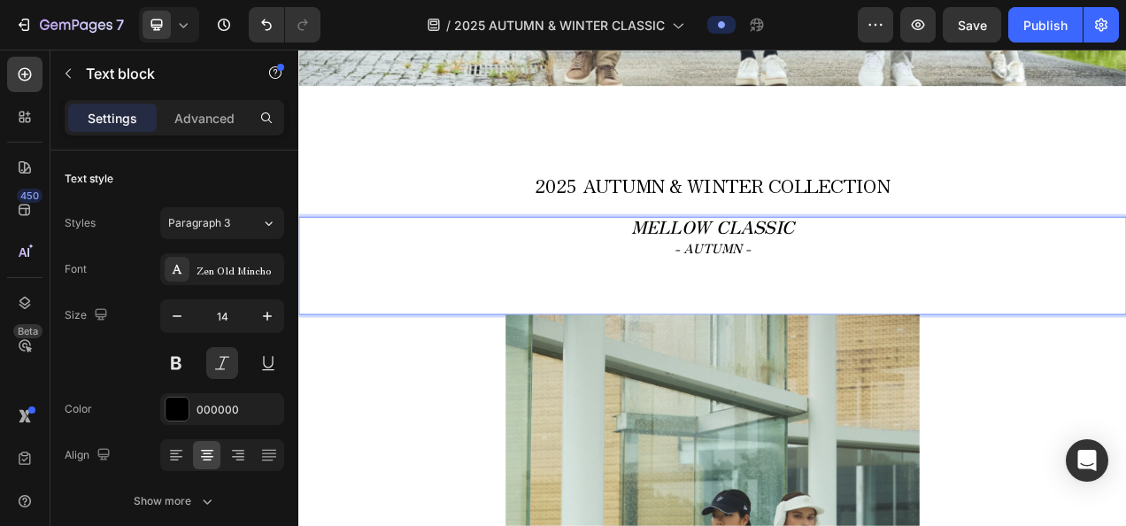
click at [738, 290] on strong "MELLOW CLASSIC" at bounding box center [830, 276] width 210 height 32
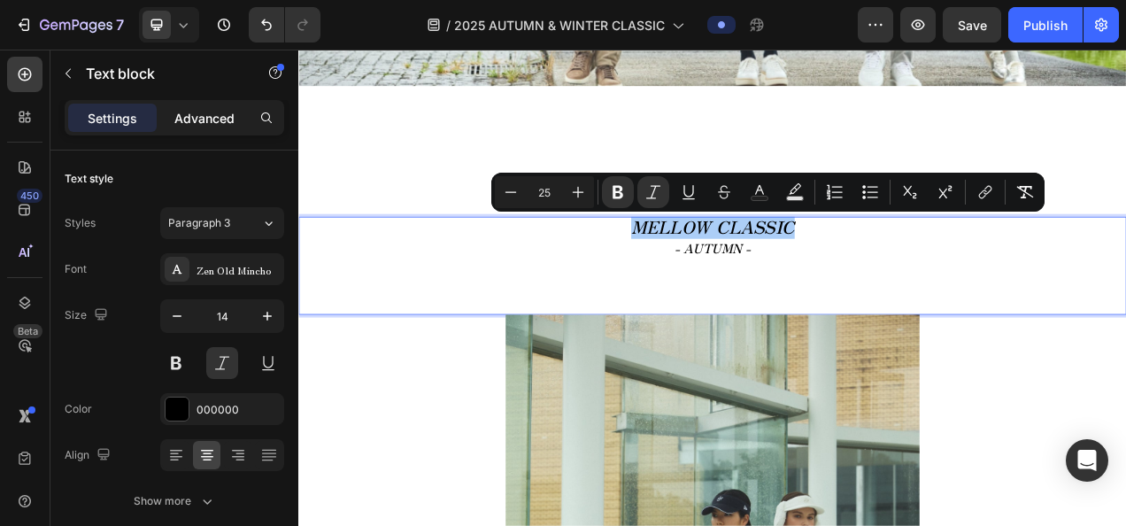
click at [183, 117] on p "Advanced" at bounding box center [204, 118] width 60 height 19
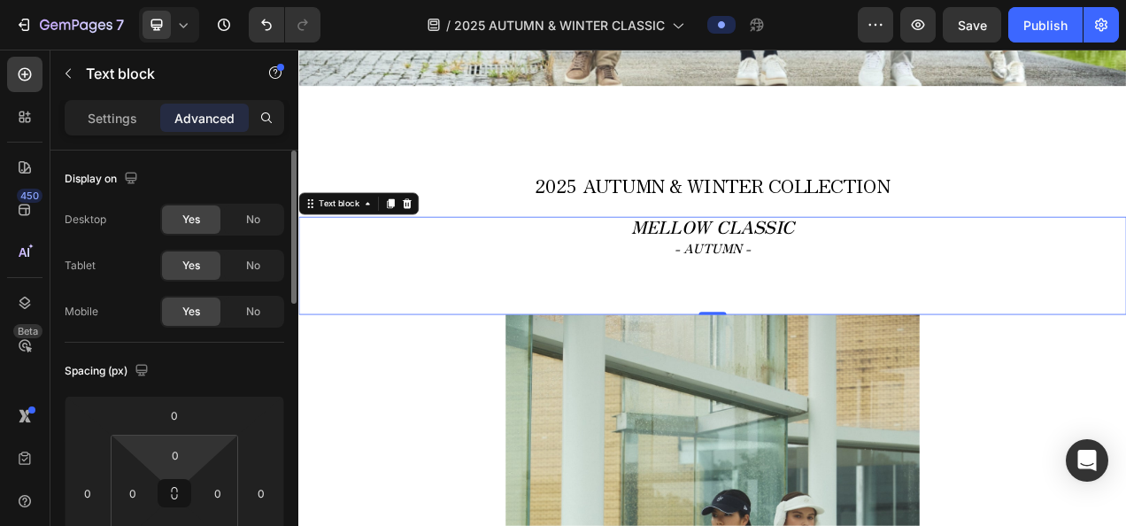
scroll to position [266, 0]
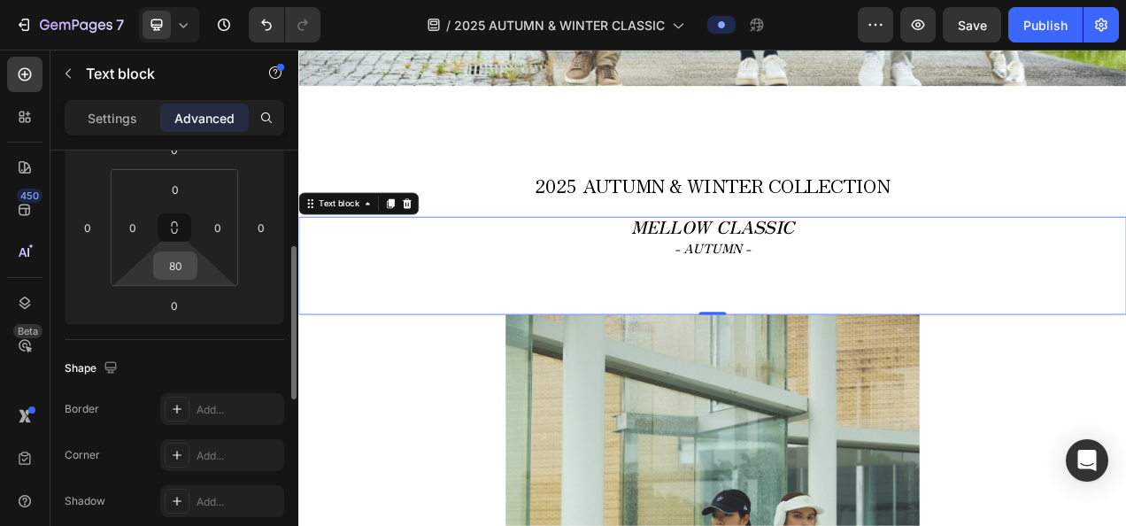
click at [179, 261] on input "80" at bounding box center [175, 265] width 35 height 27
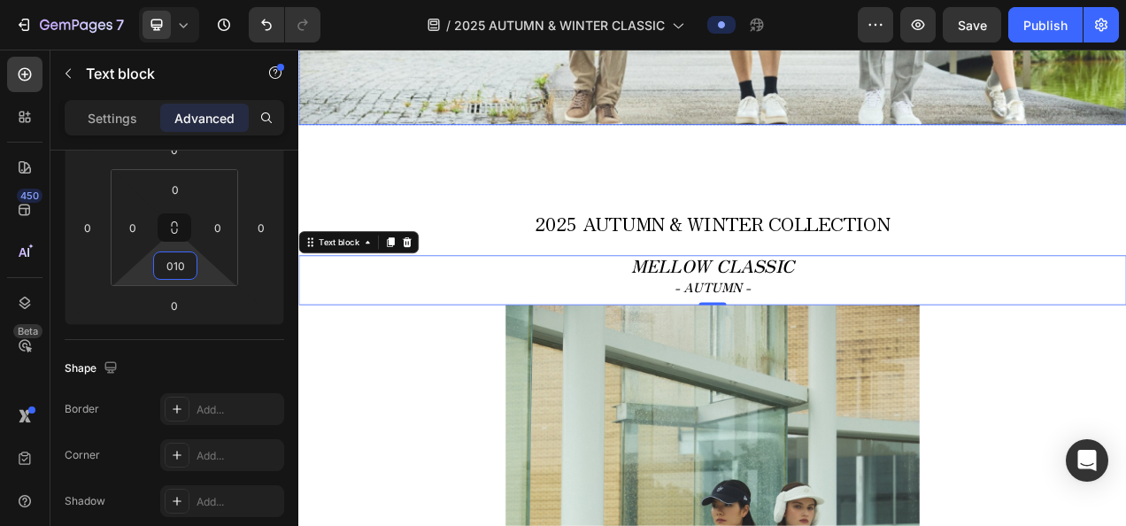
scroll to position [432, 0]
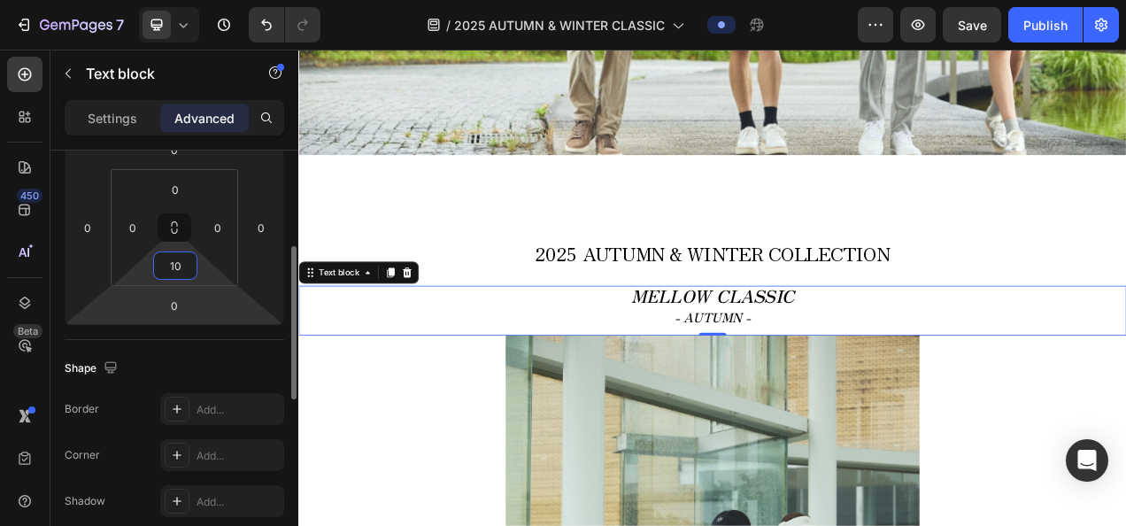
type input "1"
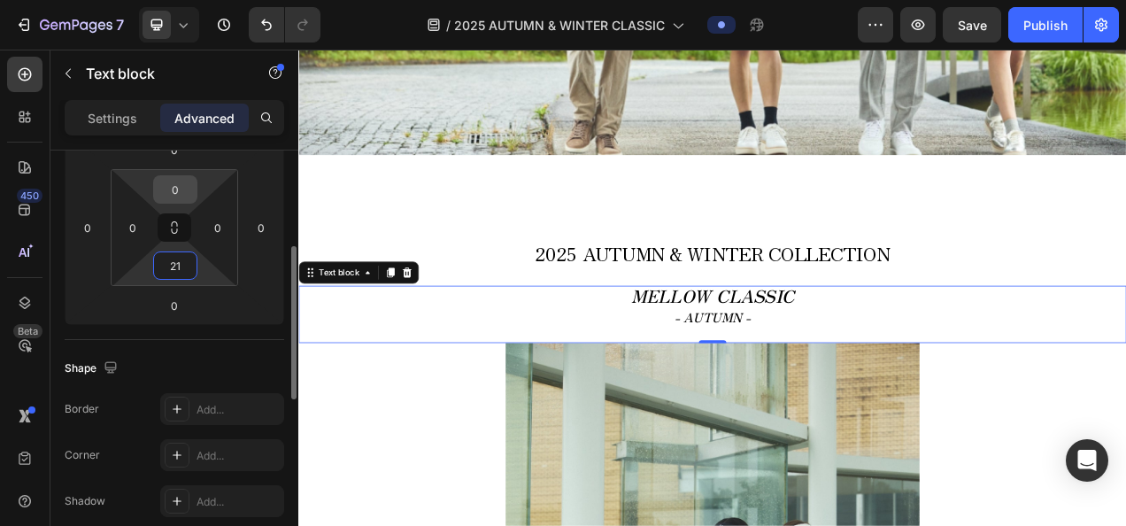
type input "21"
click at [161, 176] on input "0" at bounding box center [175, 189] width 35 height 27
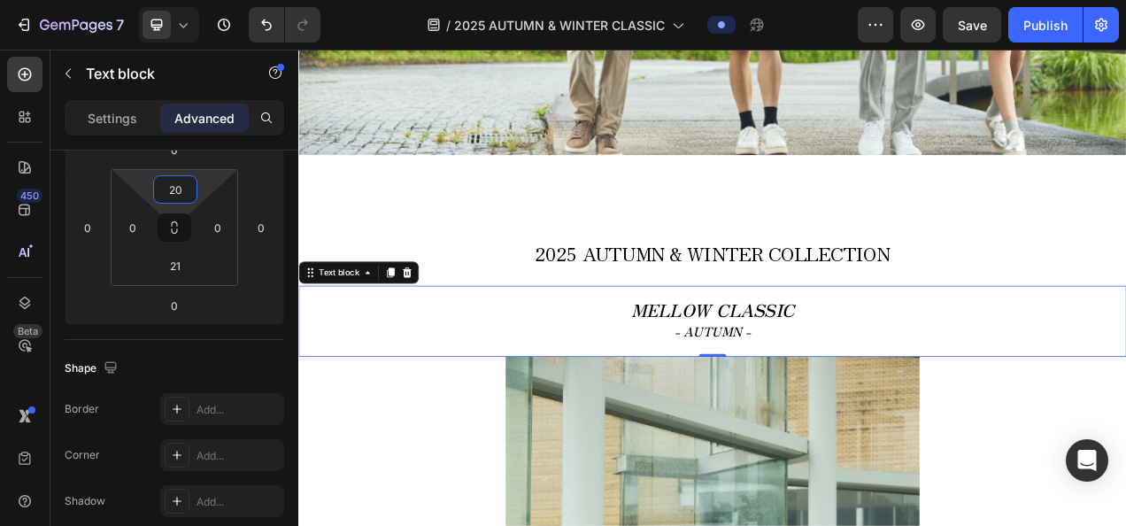
type input "20"
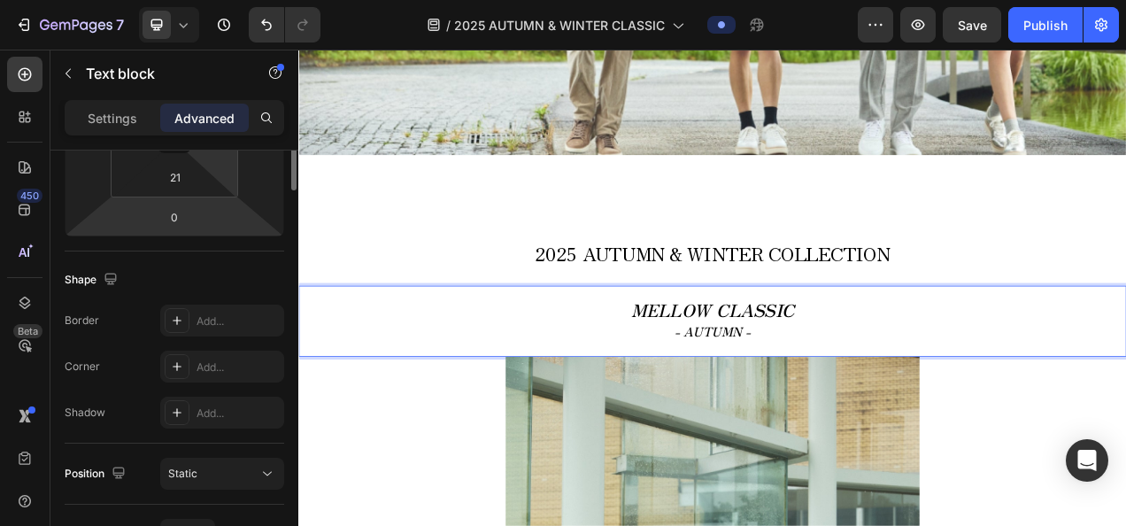
scroll to position [0, 0]
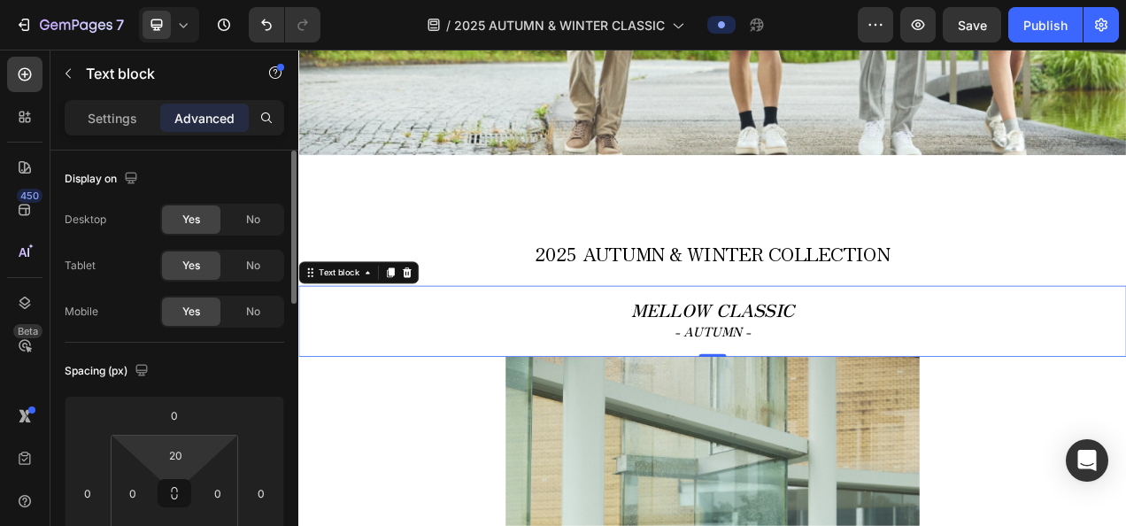
click at [114, 133] on div "Settings Advanced" at bounding box center [174, 117] width 219 height 35
click at [117, 124] on p "Settings" at bounding box center [113, 118] width 50 height 19
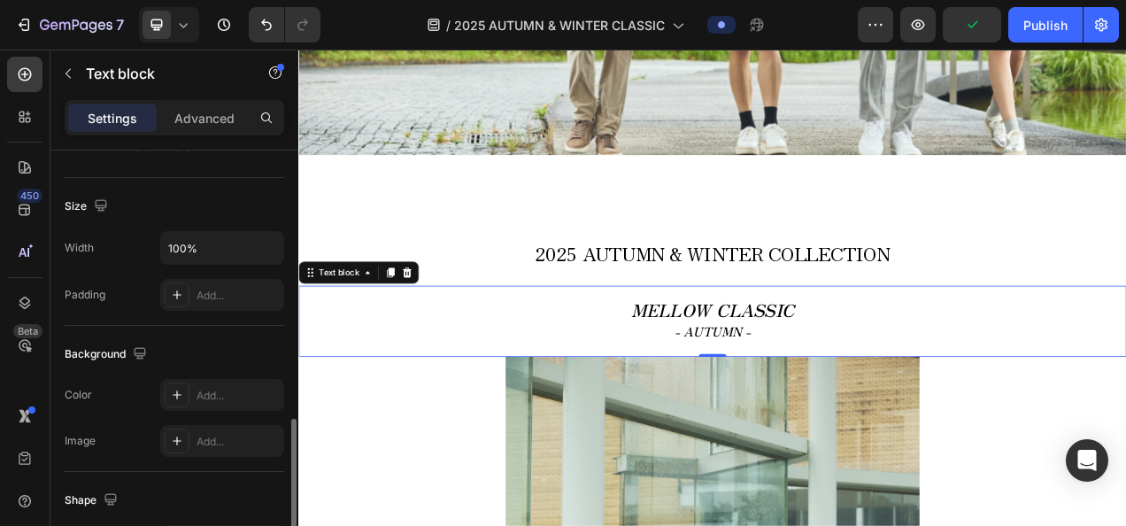
scroll to position [443, 0]
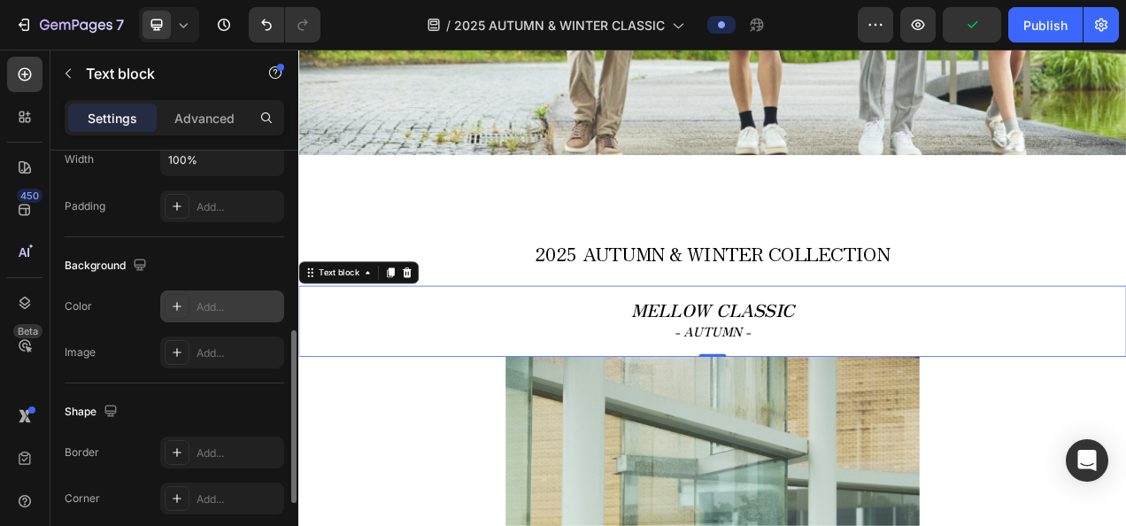
click at [205, 311] on div "Add..." at bounding box center [237, 307] width 83 height 16
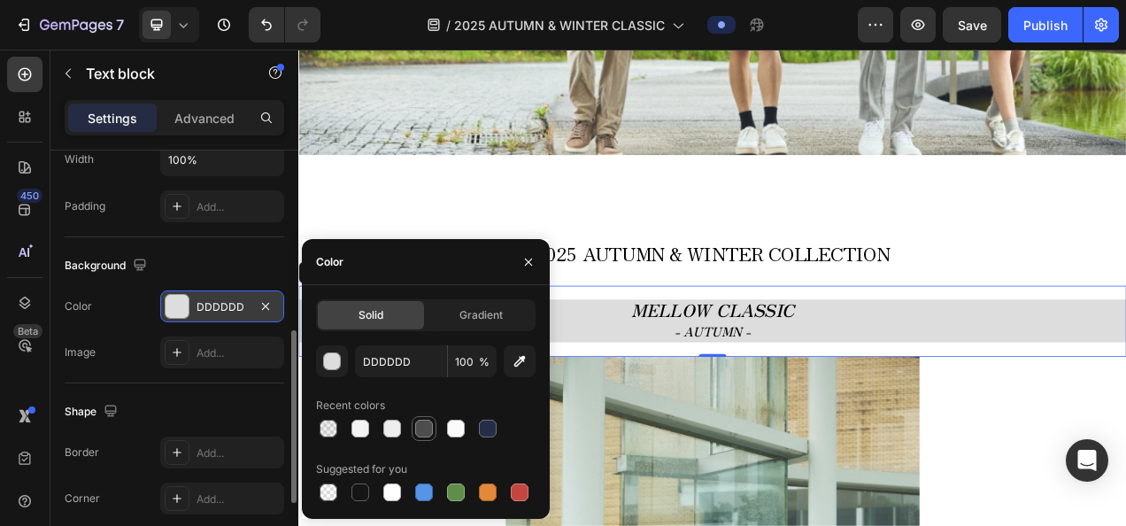
click at [430, 427] on div at bounding box center [424, 429] width 18 height 18
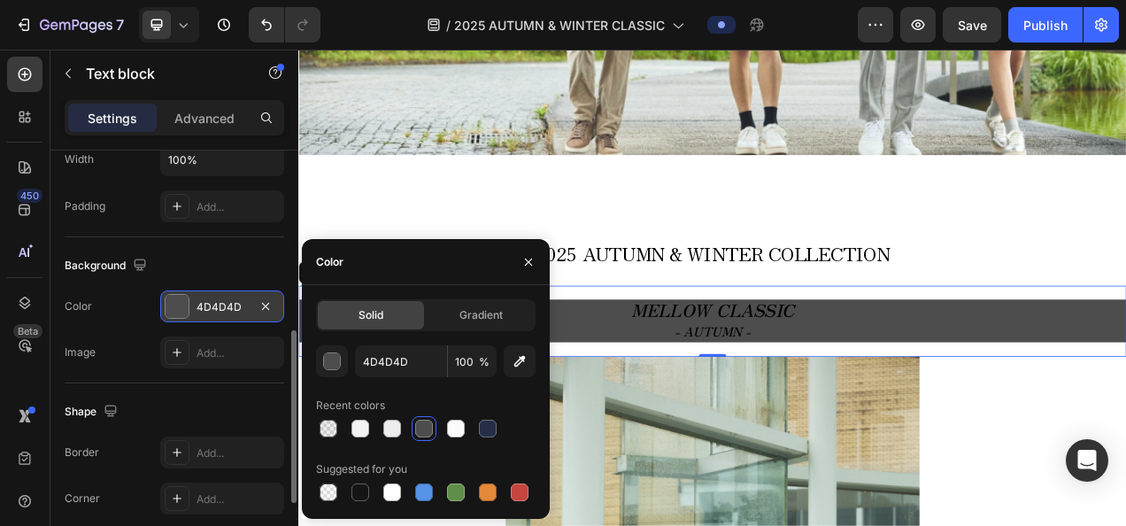
click at [375, 426] on div at bounding box center [425, 428] width 219 height 25
click at [383, 425] on div at bounding box center [392, 429] width 18 height 18
type input "EDEDED"
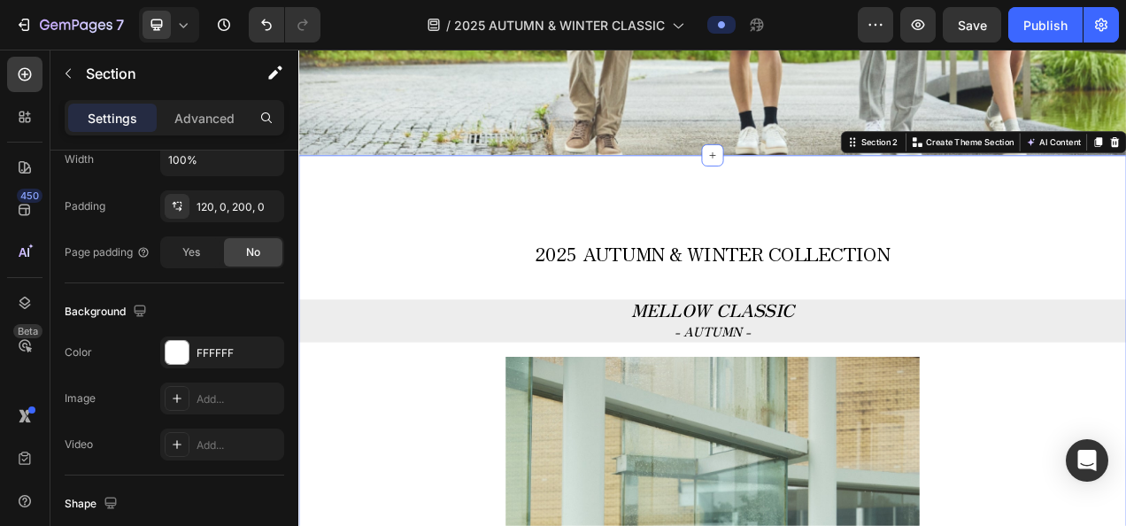
scroll to position [0, 0]
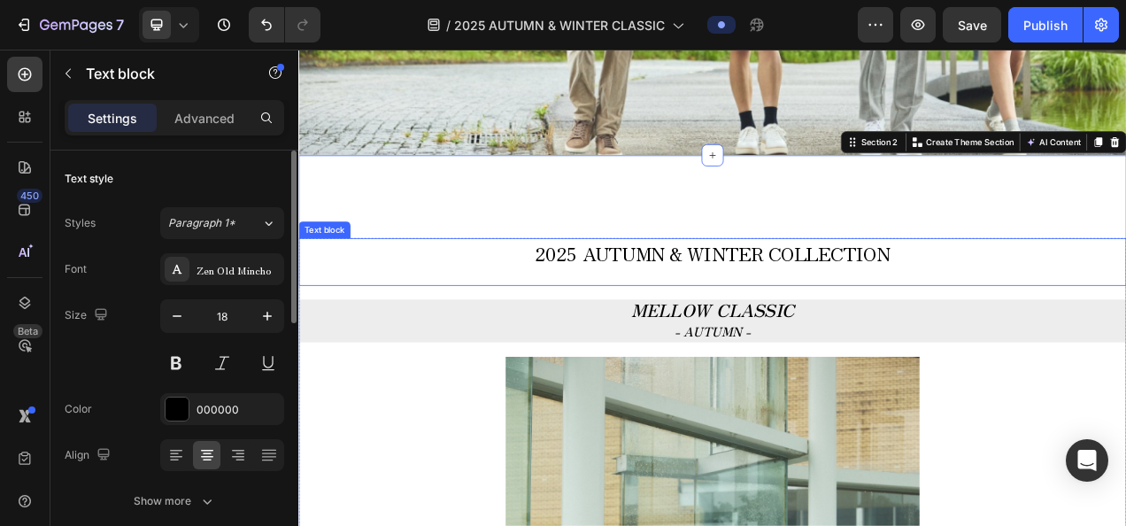
click at [935, 296] on span "2025 AUTUMN & WINTER COLLECTION" at bounding box center [829, 311] width 455 height 35
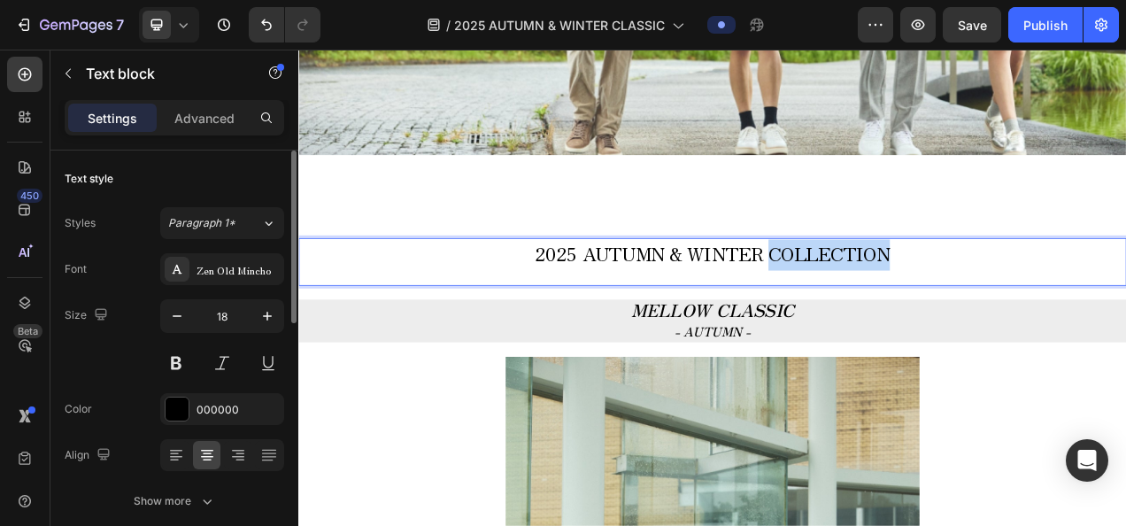
click at [921, 313] on span "2025 AUTUMN & WINTER COLLECTION" at bounding box center [829, 311] width 455 height 35
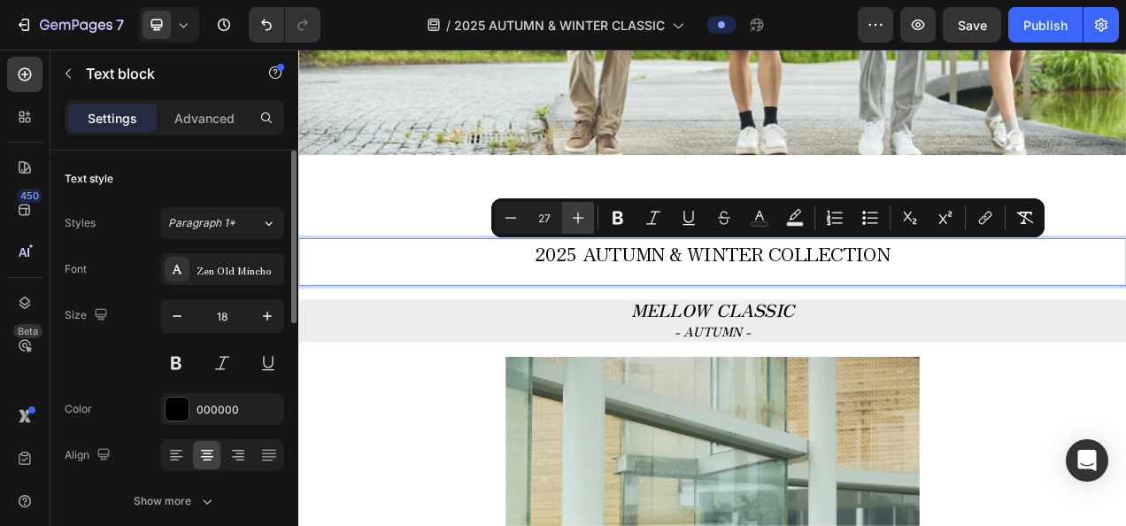
click at [571, 212] on icon "Editor contextual toolbar" at bounding box center [578, 218] width 18 height 18
type input "30"
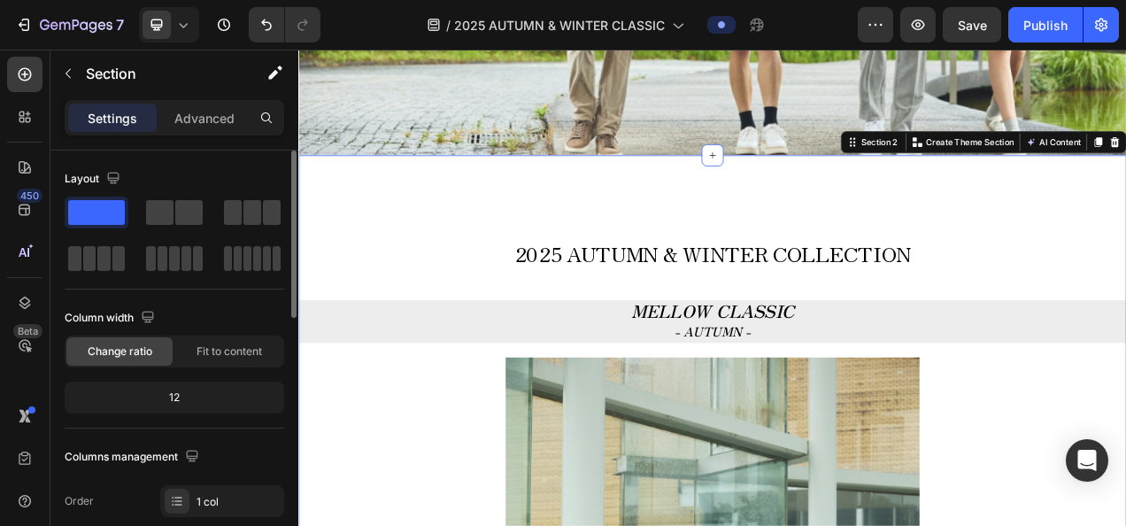
click at [188, 28] on icon at bounding box center [183, 25] width 18 height 18
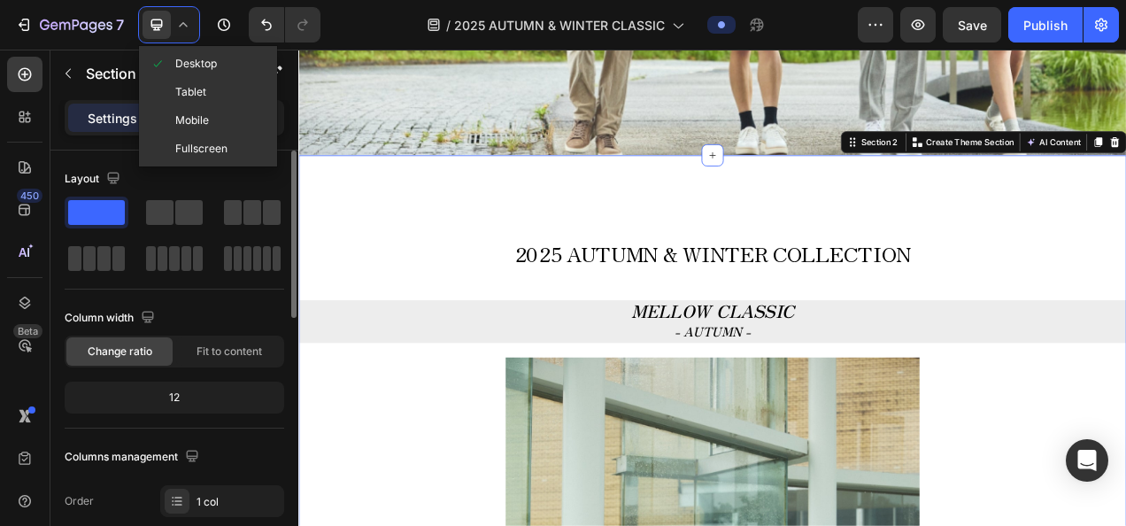
click at [189, 101] on div "Tablet" at bounding box center [207, 92] width 131 height 28
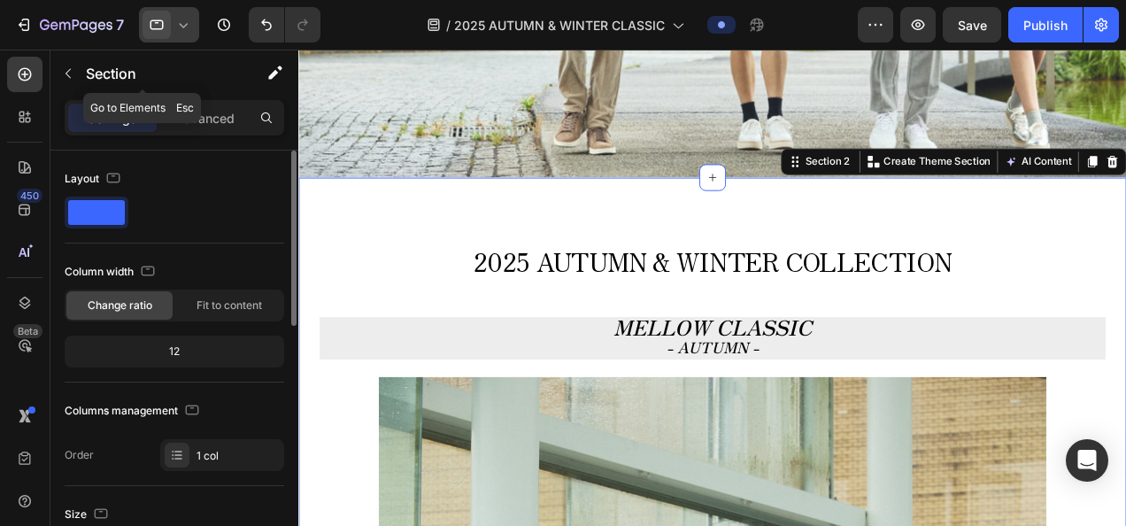
scroll to position [504, 0]
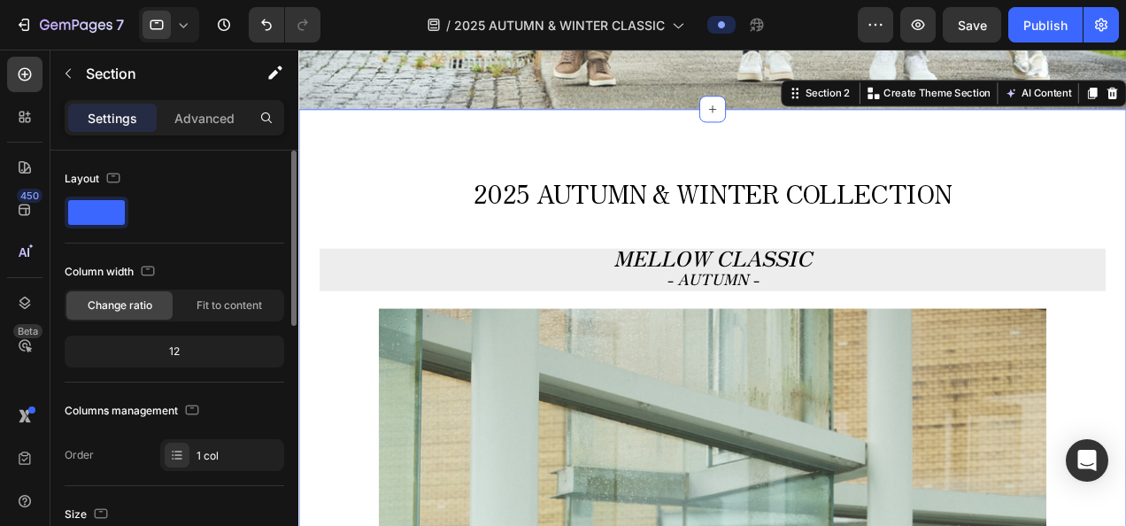
click at [181, 30] on icon at bounding box center [183, 25] width 18 height 18
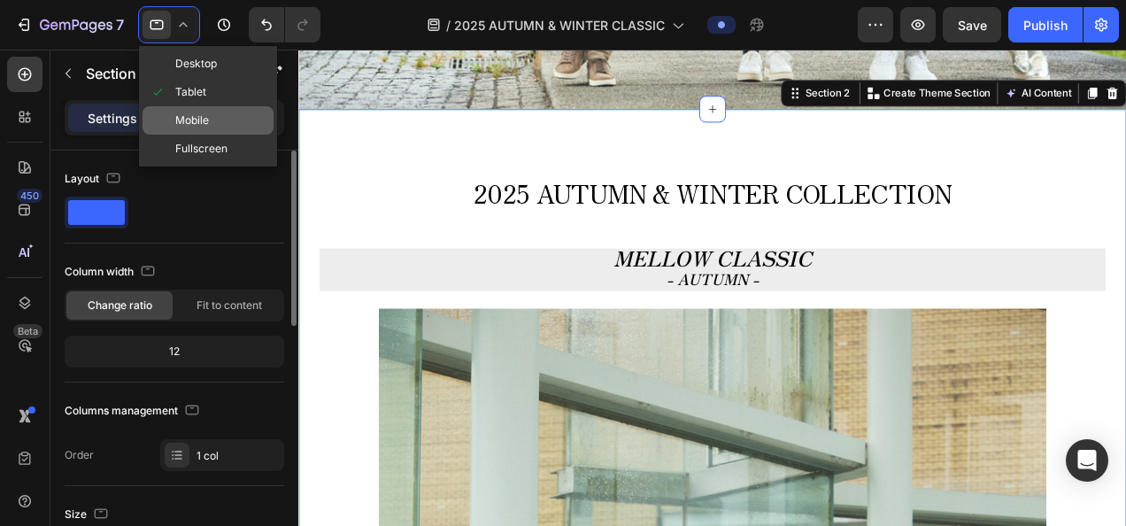
click at [198, 112] on span "Mobile" at bounding box center [192, 121] width 34 height 18
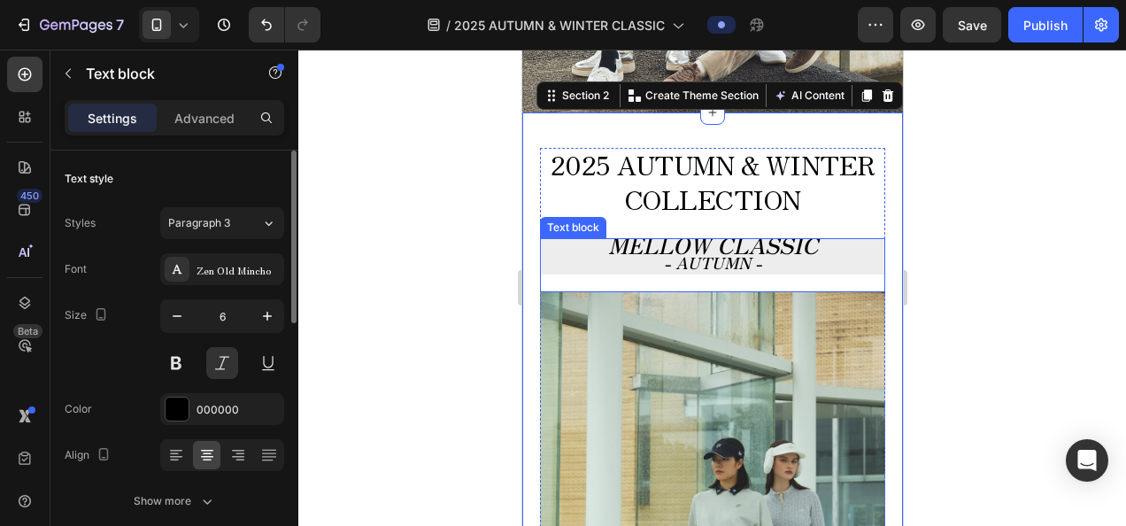
click at [651, 244] on strong "MELLOW CLASSIC" at bounding box center [712, 244] width 210 height 32
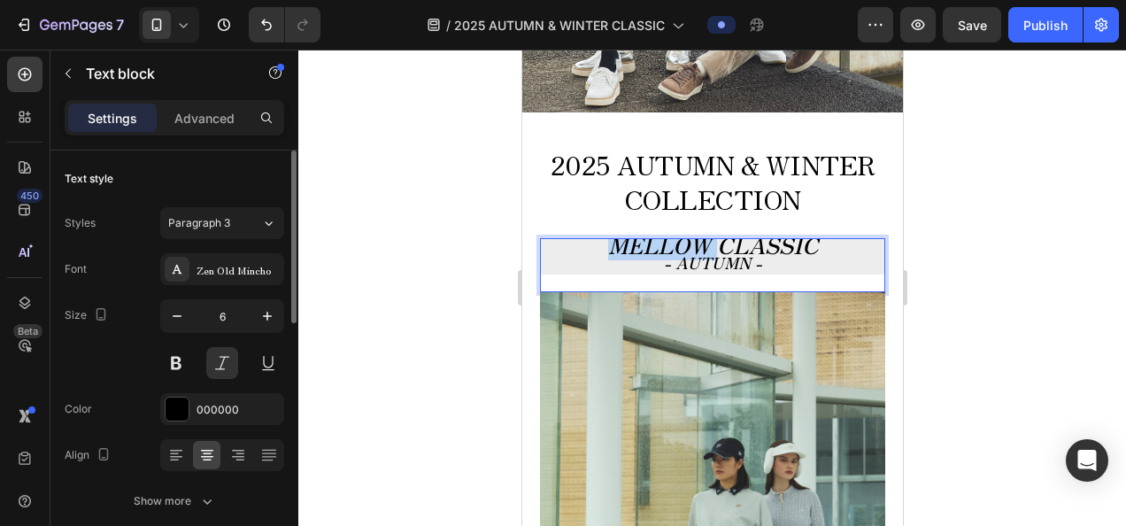
click at [651, 248] on strong "MELLOW CLASSIC" at bounding box center [712, 244] width 210 height 32
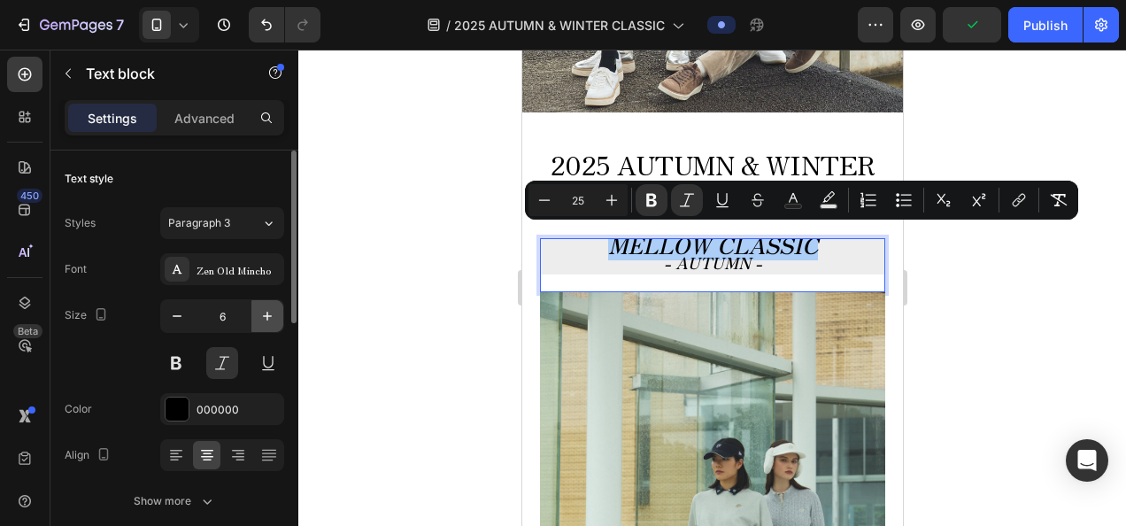
click at [267, 312] on icon "button" at bounding box center [267, 316] width 9 height 9
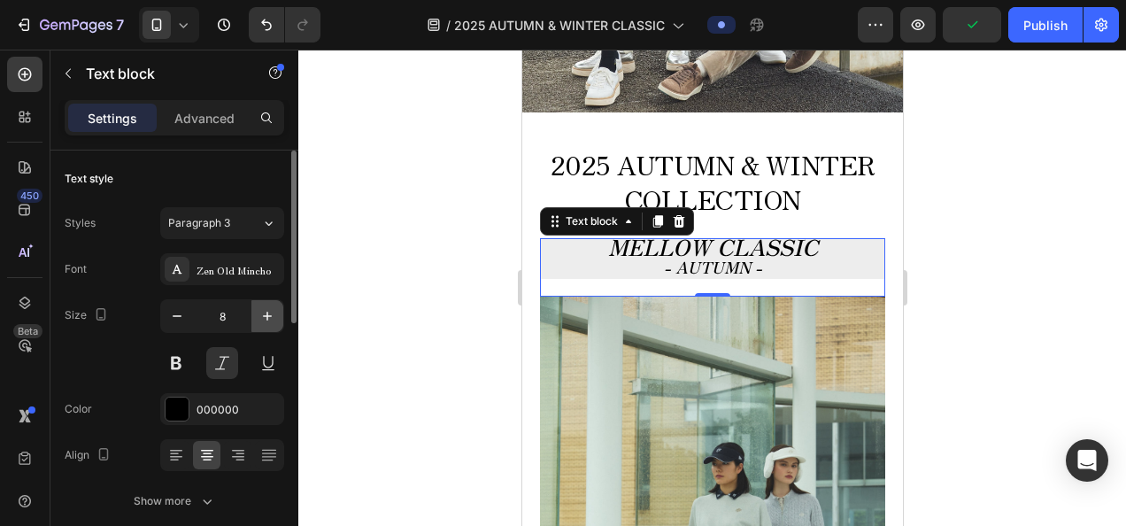
click at [267, 312] on icon "button" at bounding box center [267, 316] width 9 height 9
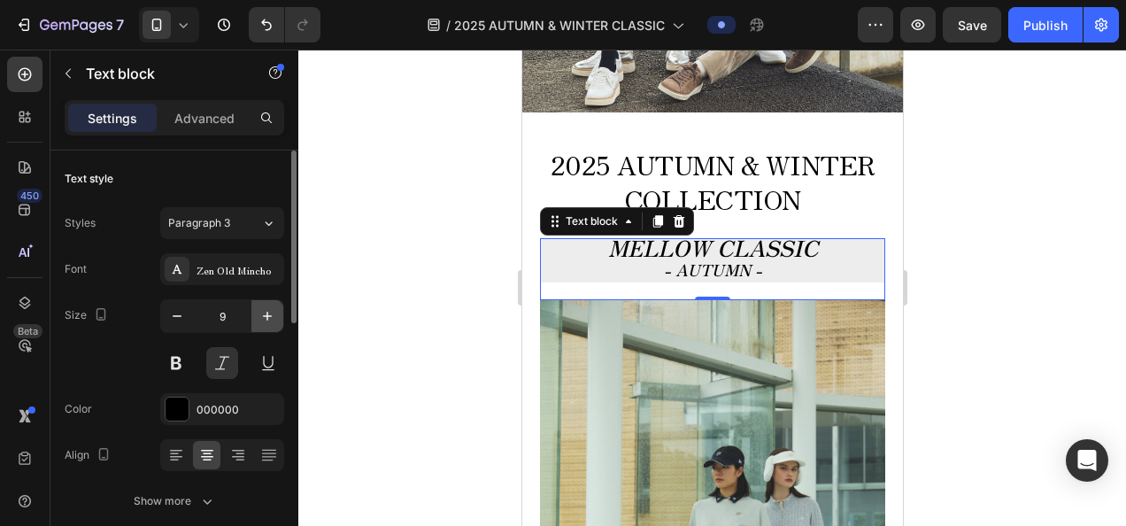
click at [267, 312] on icon "button" at bounding box center [267, 316] width 9 height 9
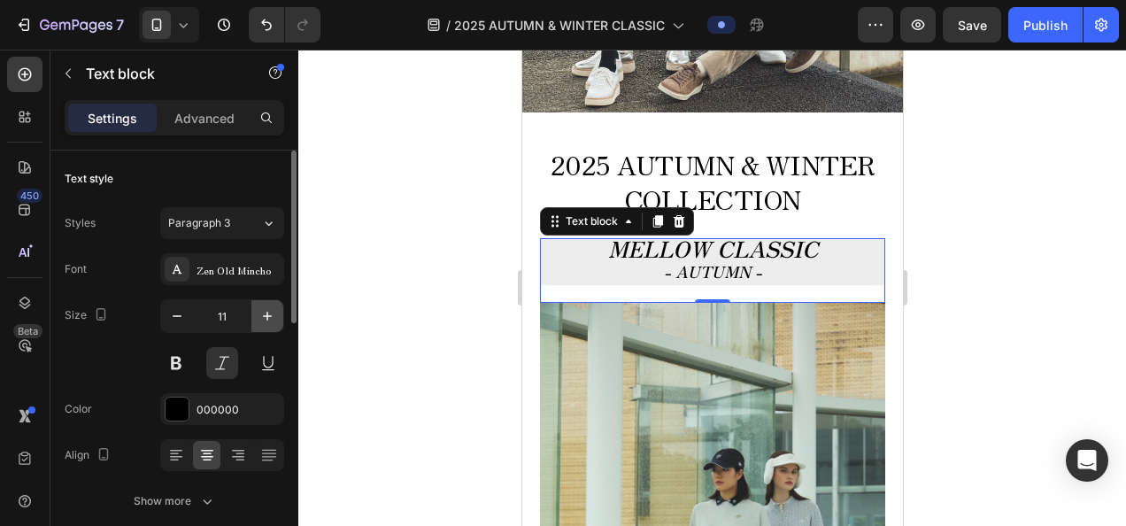
click at [267, 312] on icon "button" at bounding box center [267, 316] width 9 height 9
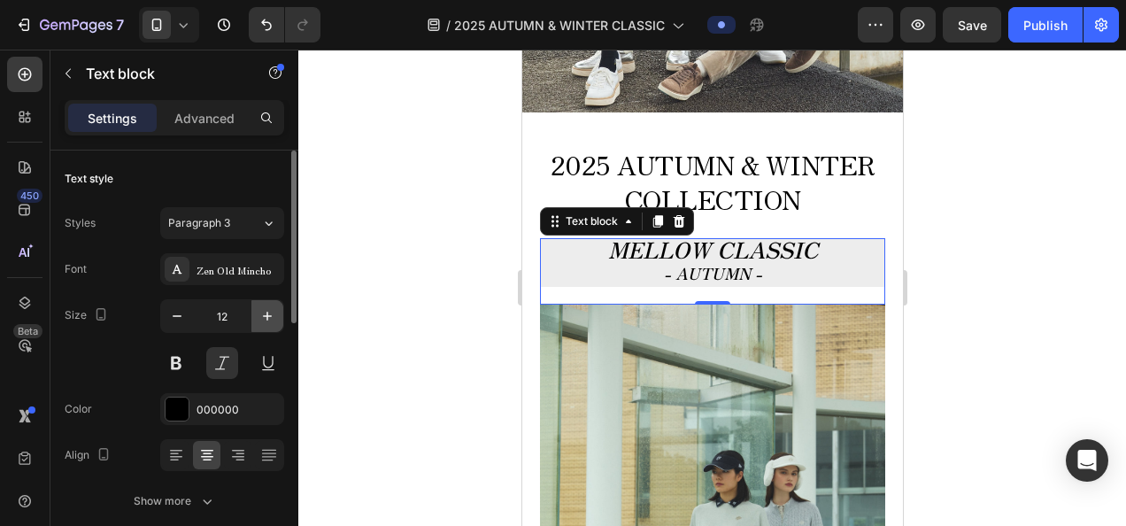
click at [267, 312] on icon "button" at bounding box center [267, 316] width 9 height 9
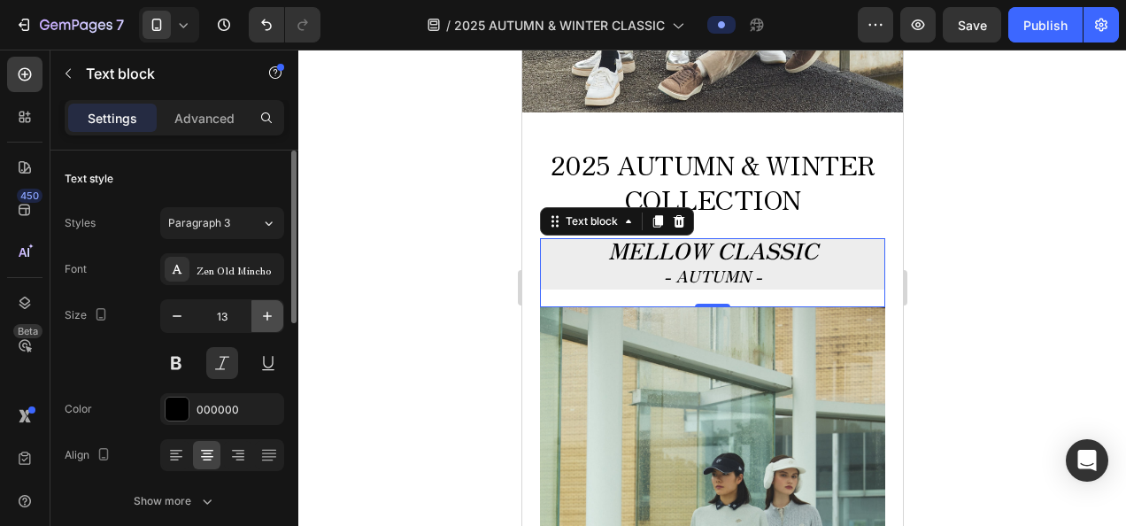
click at [267, 312] on icon "button" at bounding box center [267, 316] width 9 height 9
type input "14"
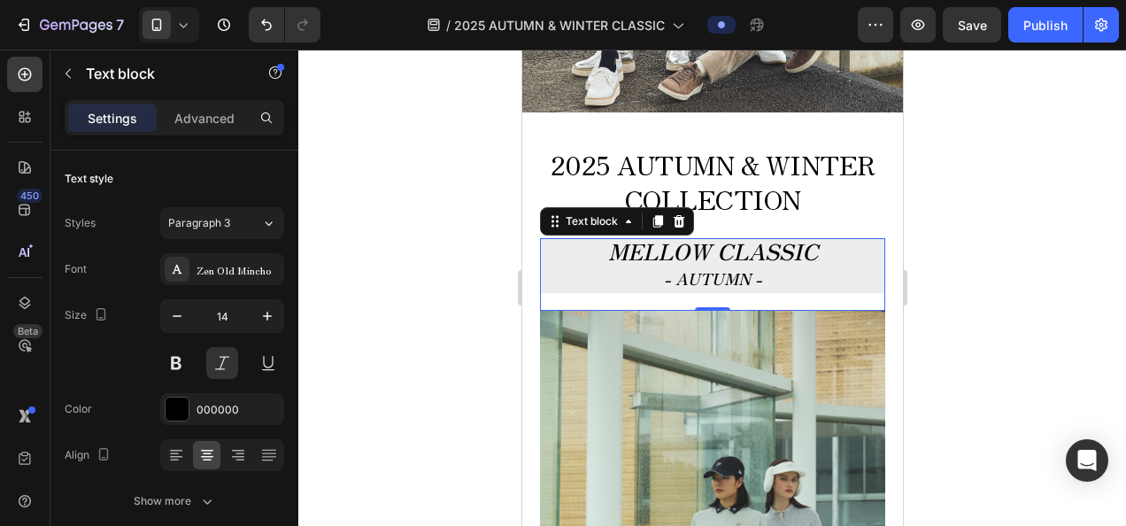
click at [434, 271] on div at bounding box center [711, 288] width 827 height 476
click at [583, 238] on div "MELLOW CLASSIC - AUTUMN -" at bounding box center [711, 265] width 345 height 54
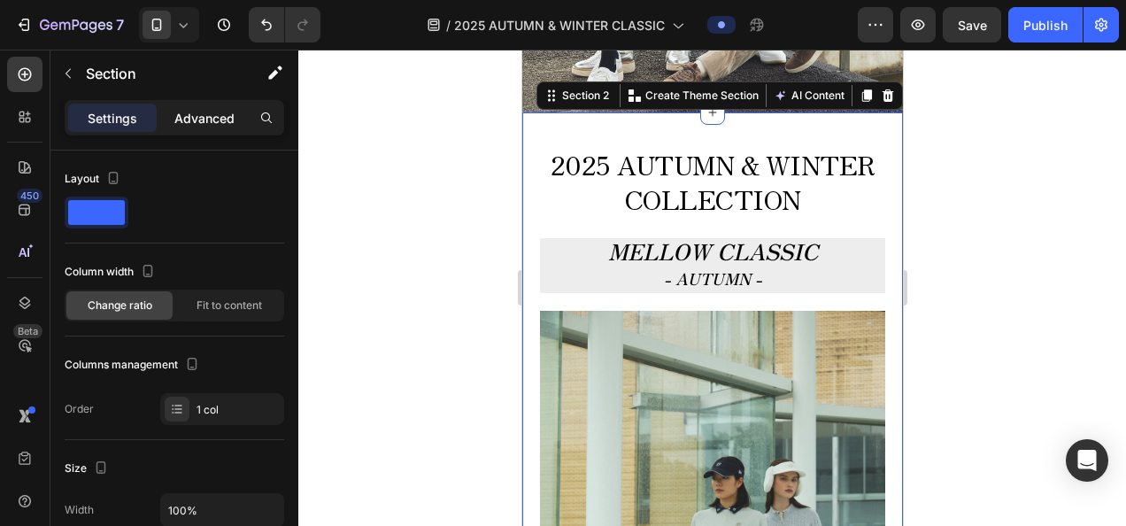
click at [209, 112] on p "Advanced" at bounding box center [204, 118] width 60 height 19
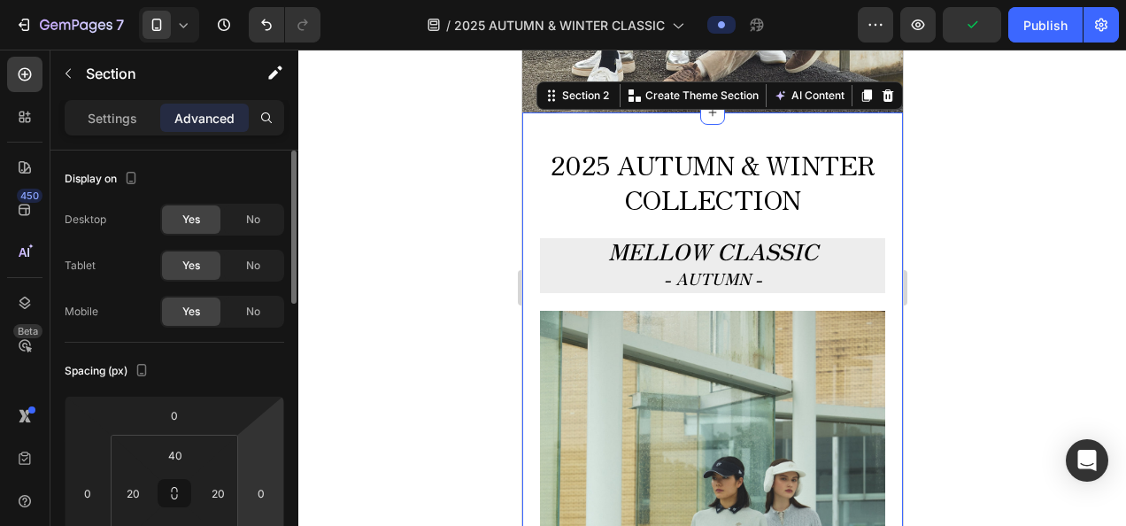
scroll to position [89, 0]
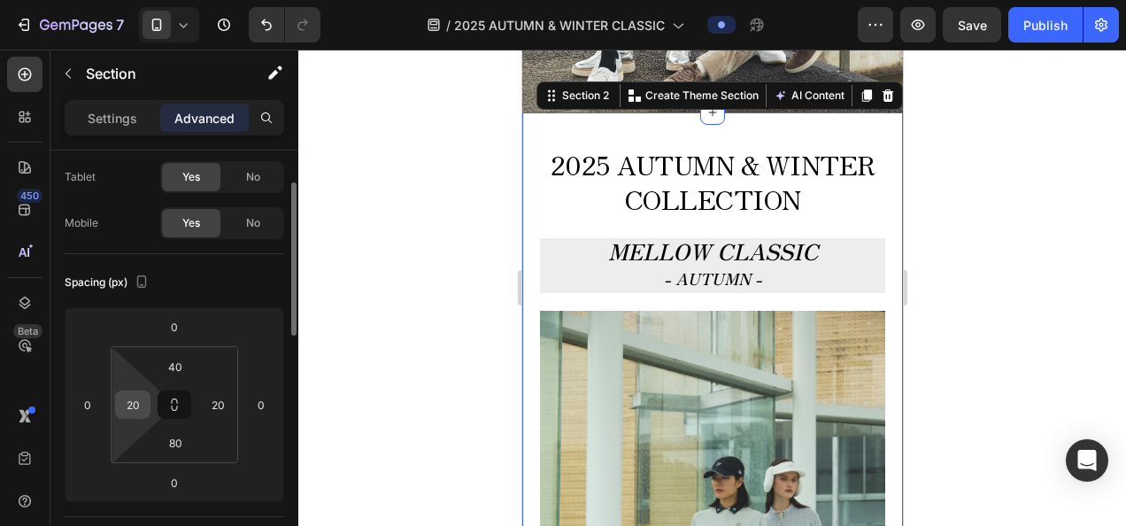
click at [149, 409] on div "20" at bounding box center [132, 404] width 35 height 28
click at [135, 403] on input "20" at bounding box center [132, 404] width 27 height 27
type input "0"
click at [218, 400] on input "20" at bounding box center [217, 404] width 27 height 27
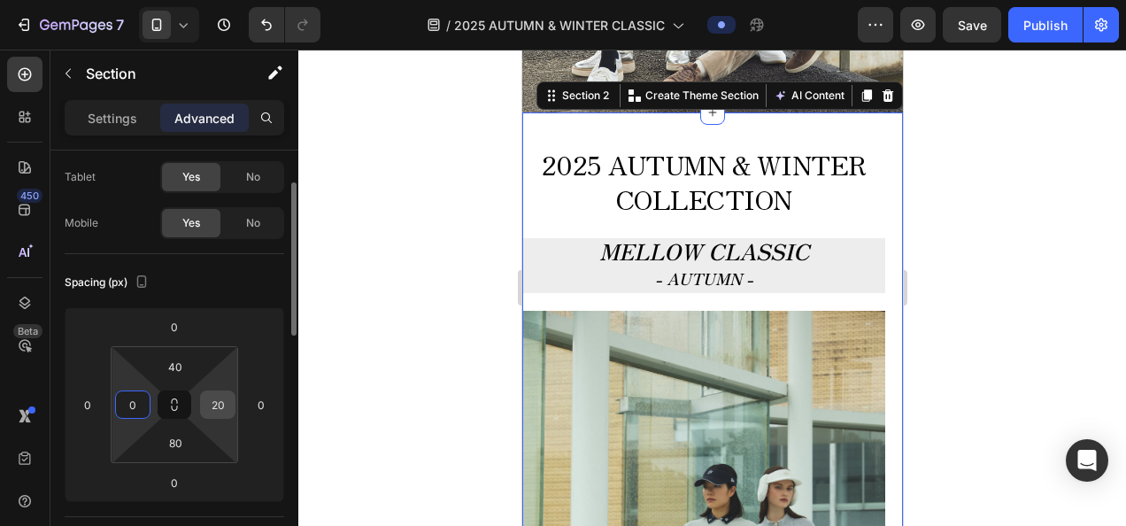
type input "0"
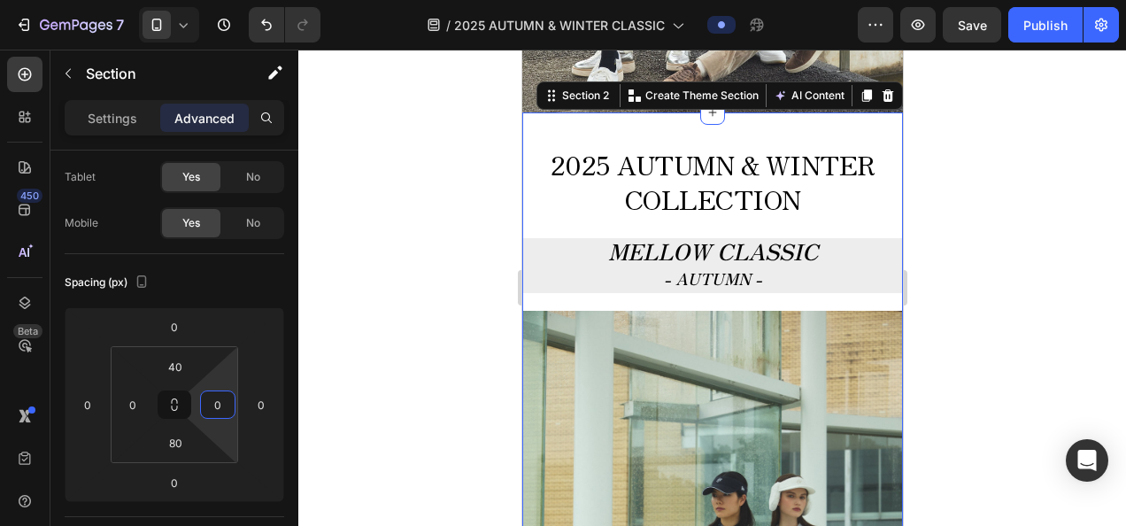
click at [452, 368] on div at bounding box center [711, 288] width 827 height 476
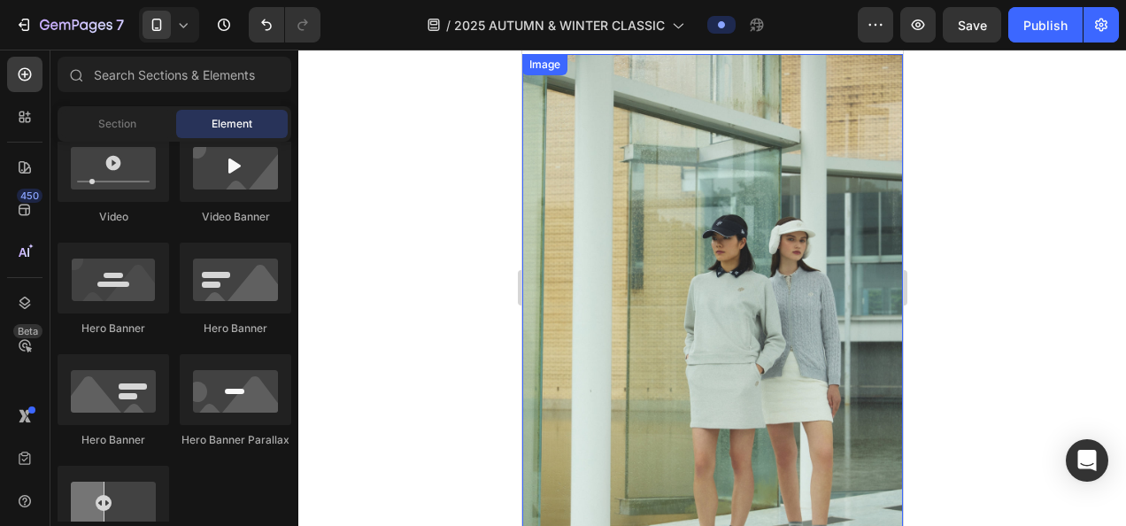
scroll to position [593, 0]
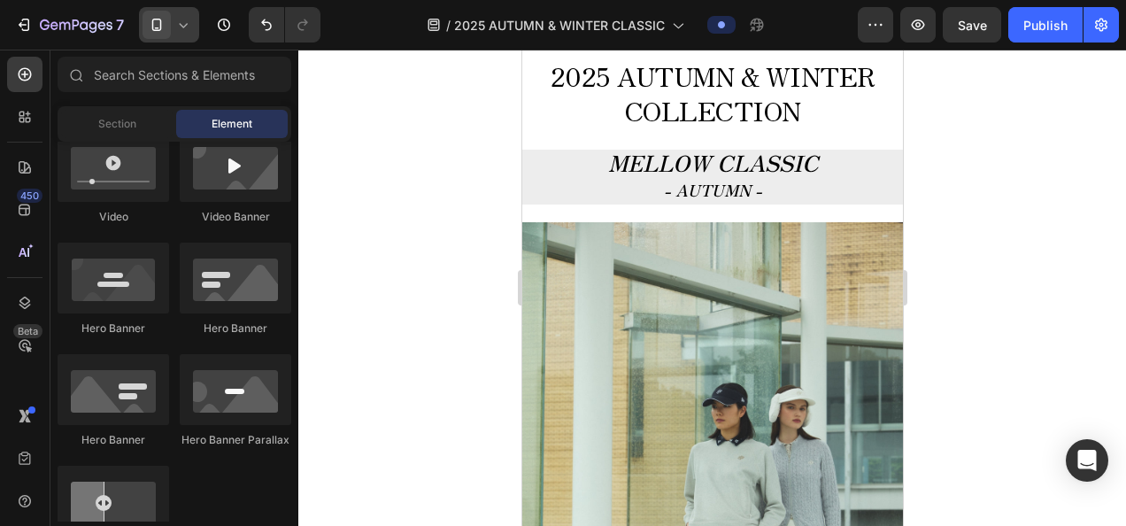
click at [192, 23] on div at bounding box center [169, 24] width 60 height 35
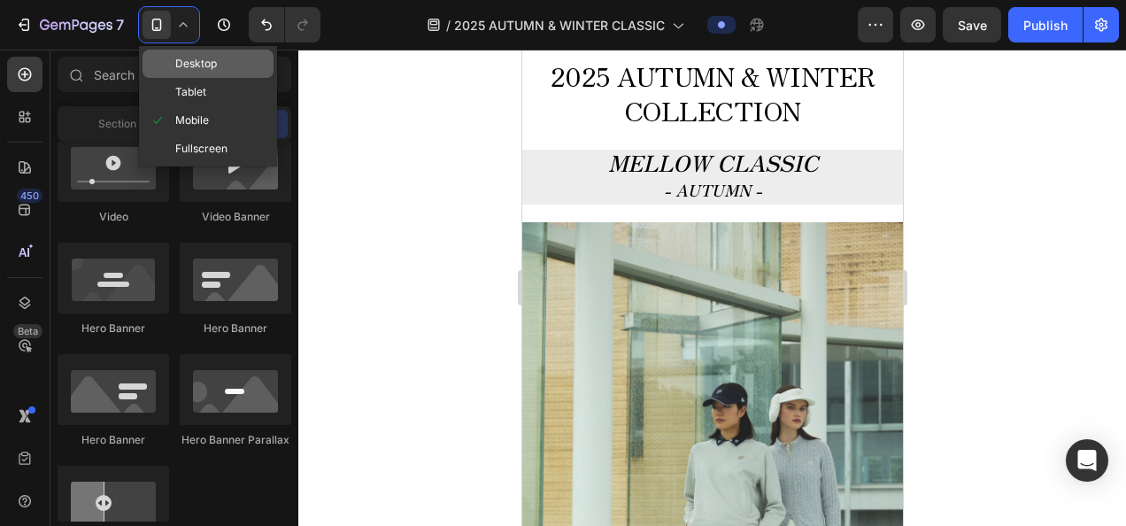
click at [191, 64] on span "Desktop" at bounding box center [196, 64] width 42 height 18
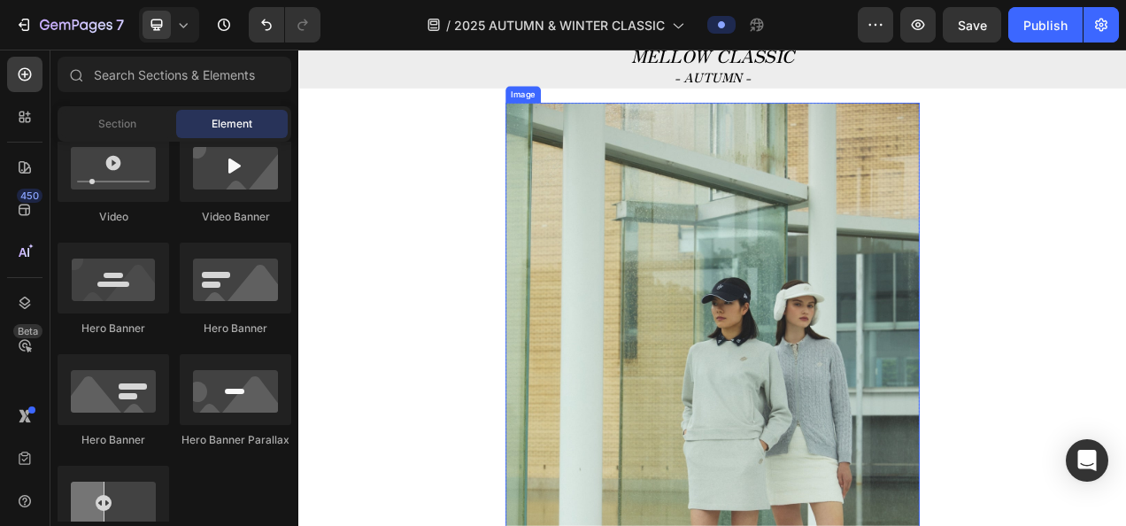
scroll to position [797, 0]
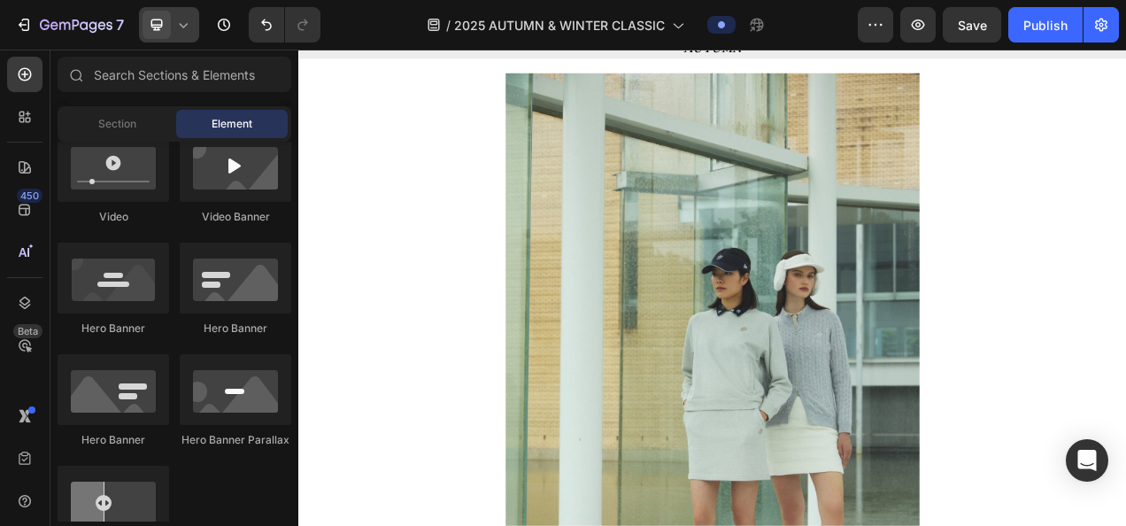
click at [171, 30] on div at bounding box center [169, 24] width 60 height 35
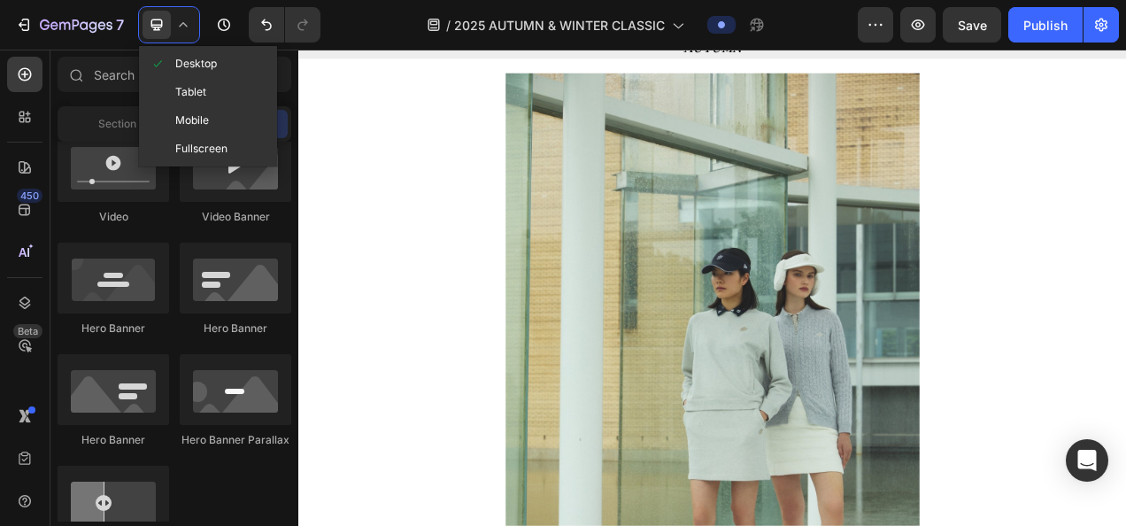
click at [181, 30] on icon at bounding box center [183, 25] width 18 height 18
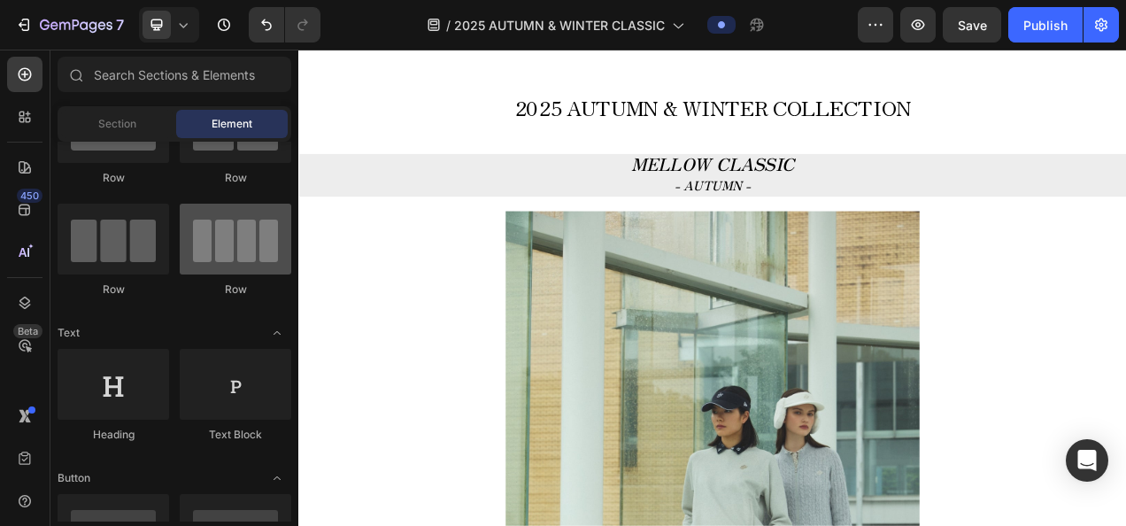
scroll to position [0, 0]
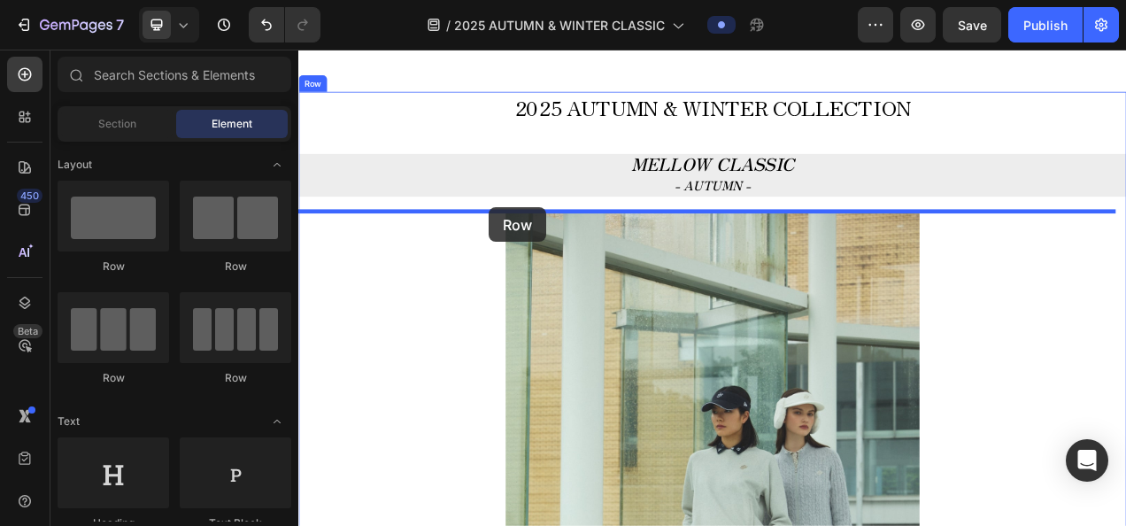
drag, startPoint x: 495, startPoint y: 289, endPoint x: 543, endPoint y: 252, distance: 60.0
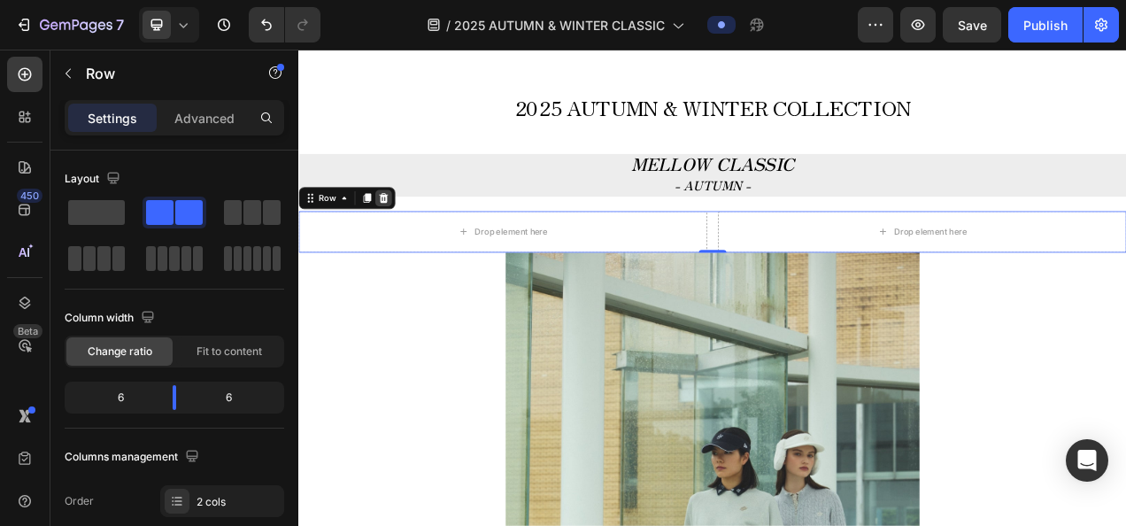
click at [411, 241] on icon at bounding box center [407, 240] width 14 height 14
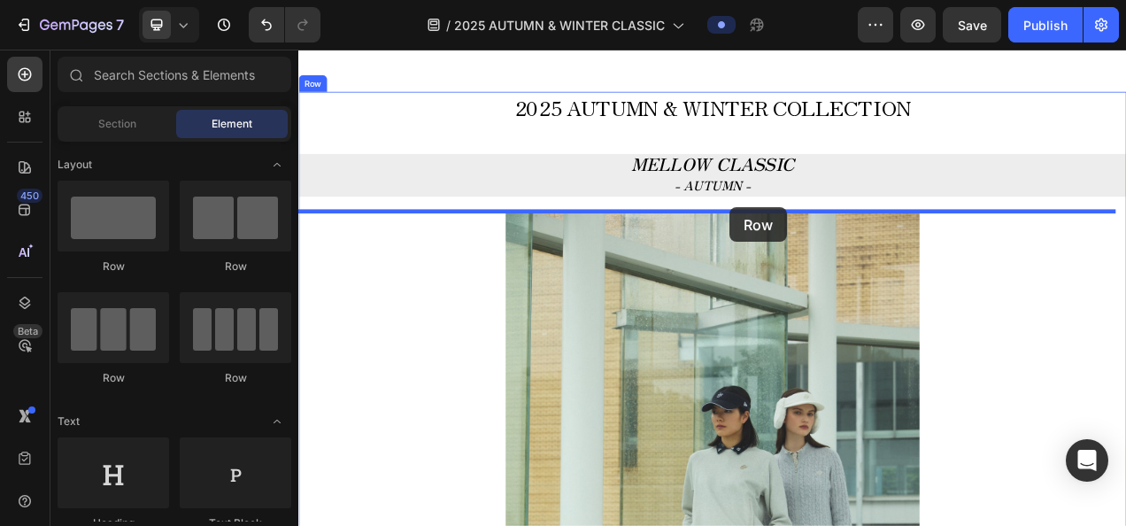
drag, startPoint x: 518, startPoint y: 281, endPoint x: 851, endPoint y: 252, distance: 334.9
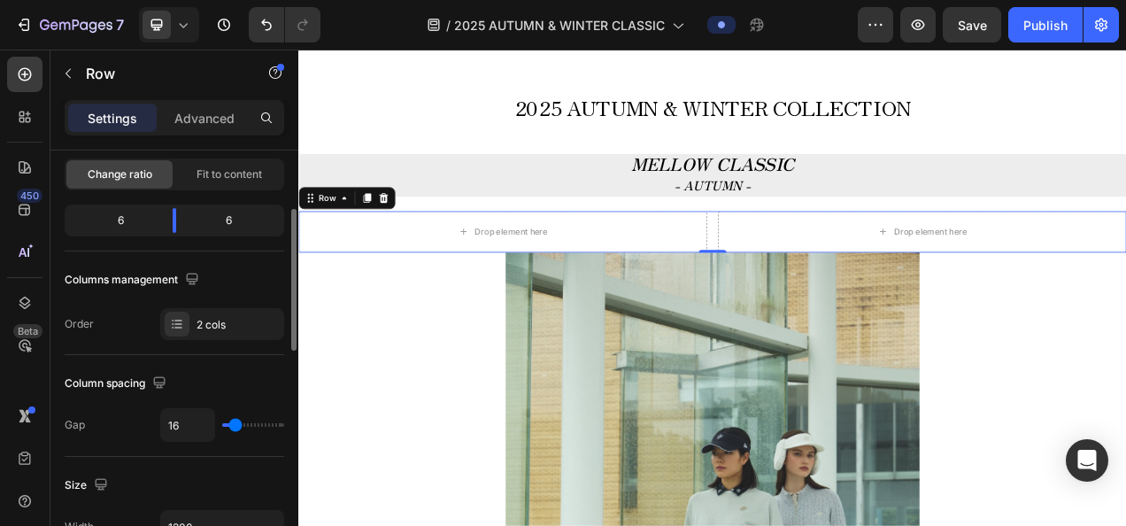
scroll to position [266, 0]
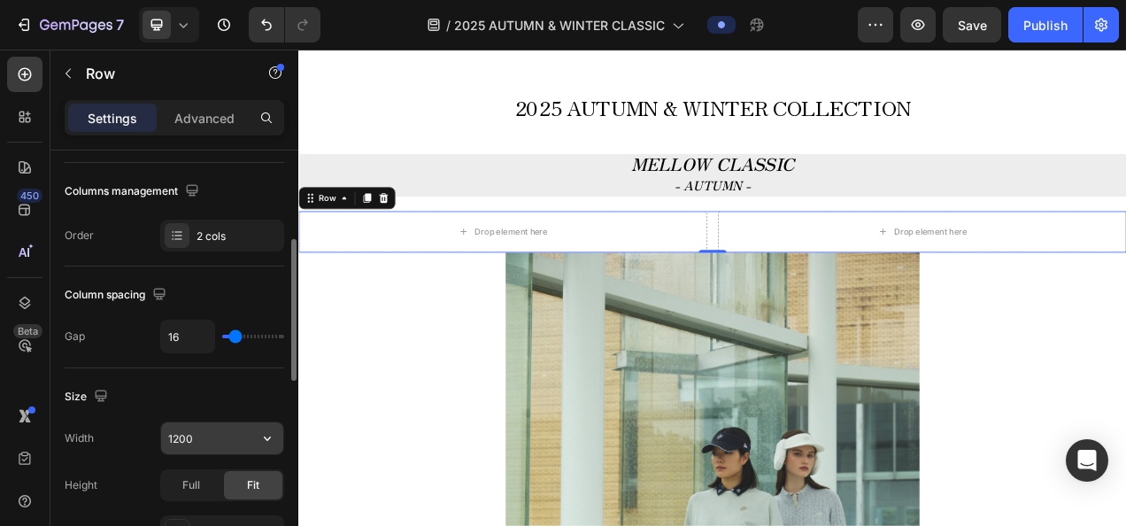
click at [209, 437] on input "1200" at bounding box center [222, 438] width 122 height 32
click at [266, 440] on icon "button" at bounding box center [267, 438] width 18 height 18
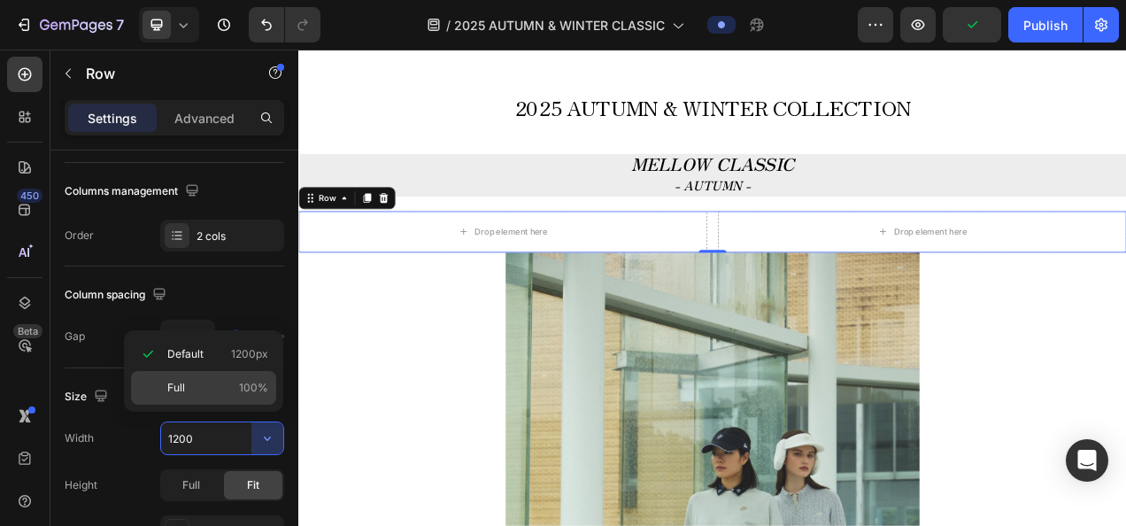
click at [187, 373] on div "Full 100%" at bounding box center [203, 388] width 145 height 34
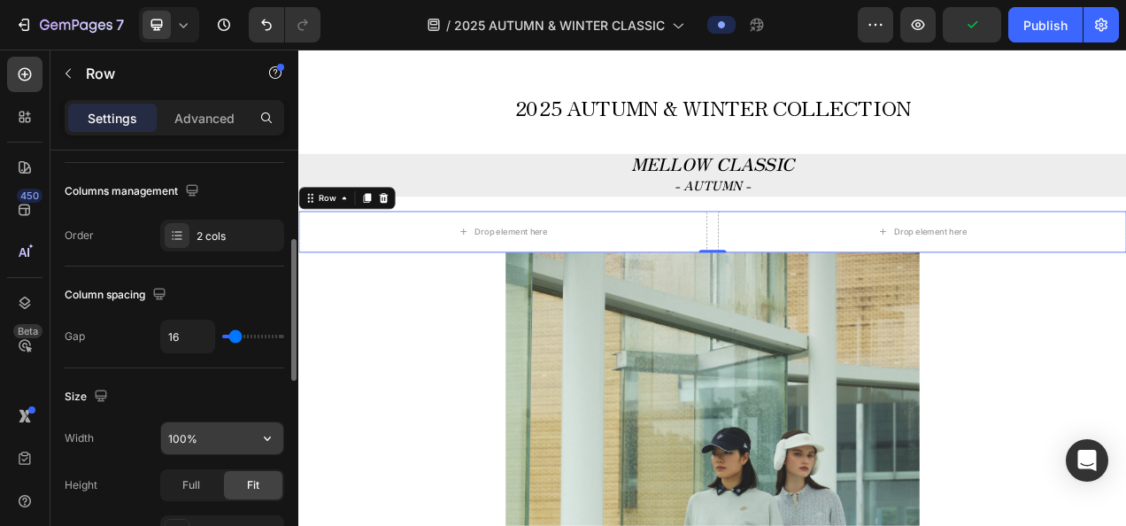
click at [195, 431] on input "100%" at bounding box center [222, 438] width 122 height 32
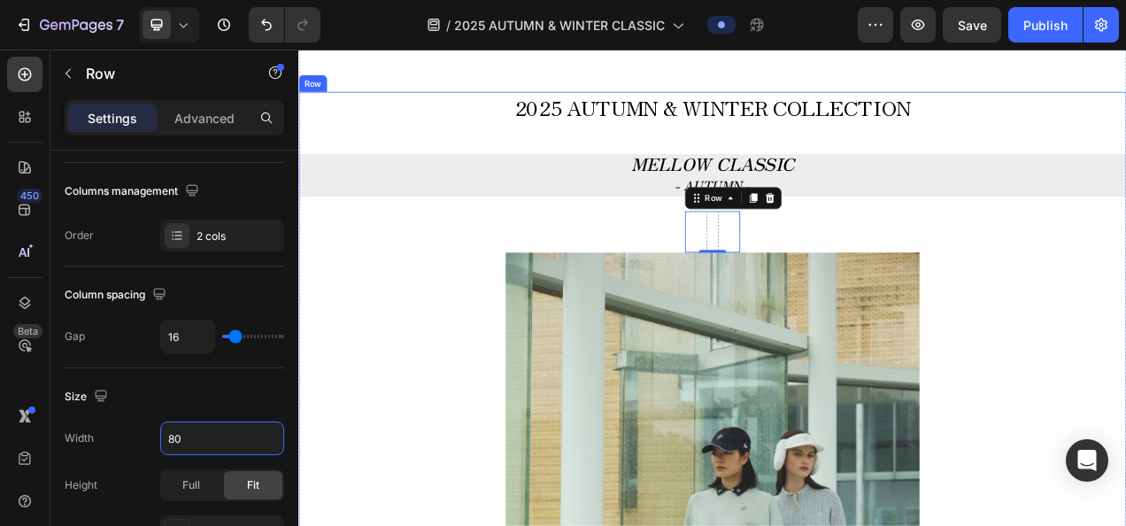
type input "80%"
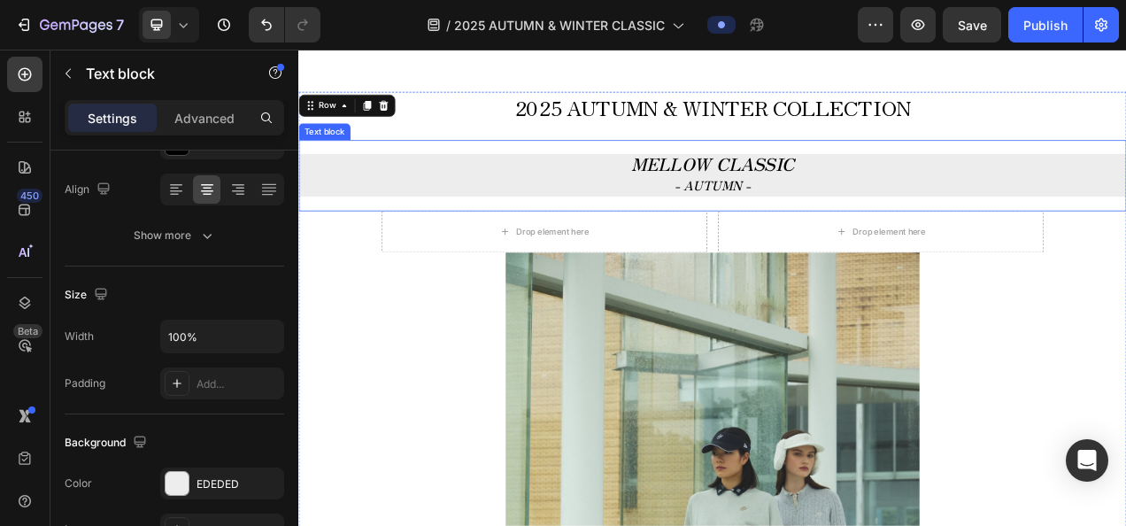
click at [835, 255] on div "MELLOW CLASSIC - AUTUMN - Text block" at bounding box center [829, 210] width 1062 height 90
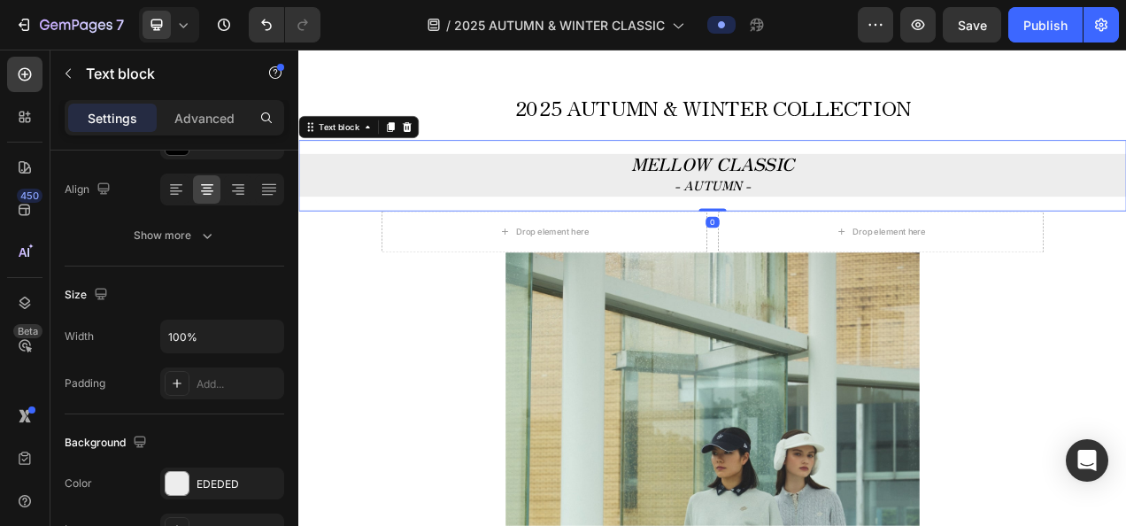
scroll to position [0, 0]
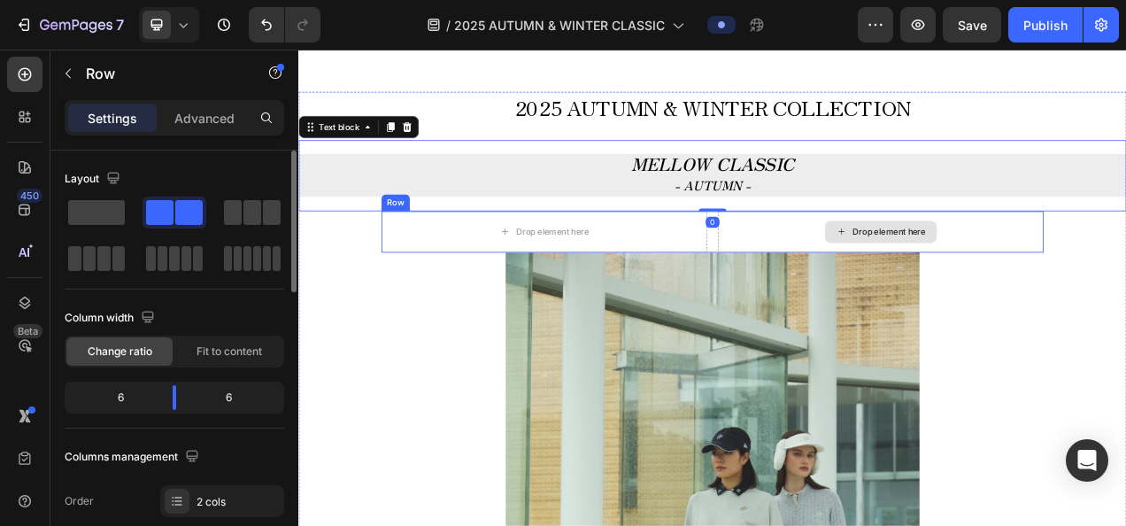
click at [851, 258] on div "Drop element here" at bounding box center [1045, 283] width 418 height 53
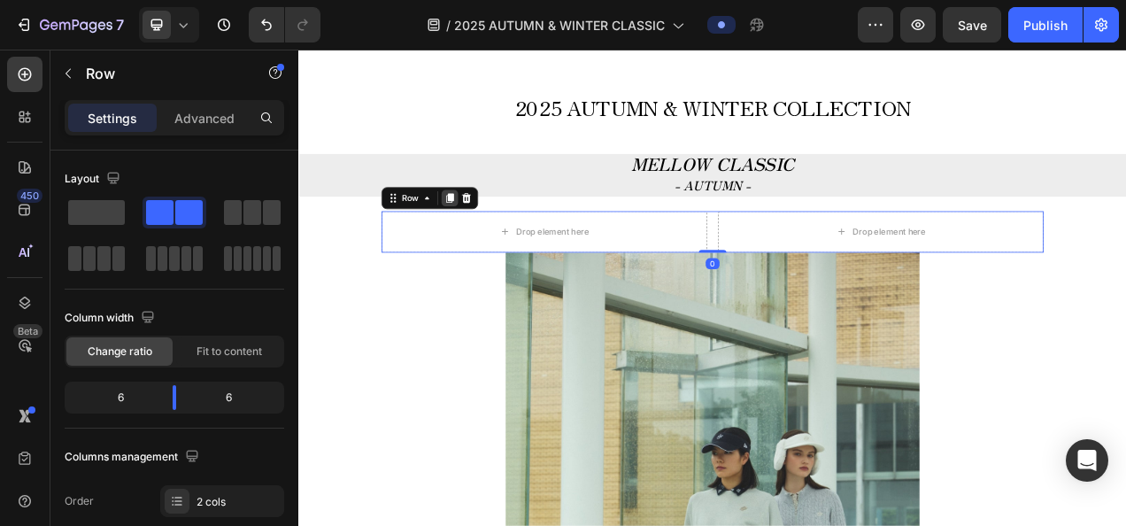
click at [492, 241] on icon at bounding box center [493, 240] width 10 height 12
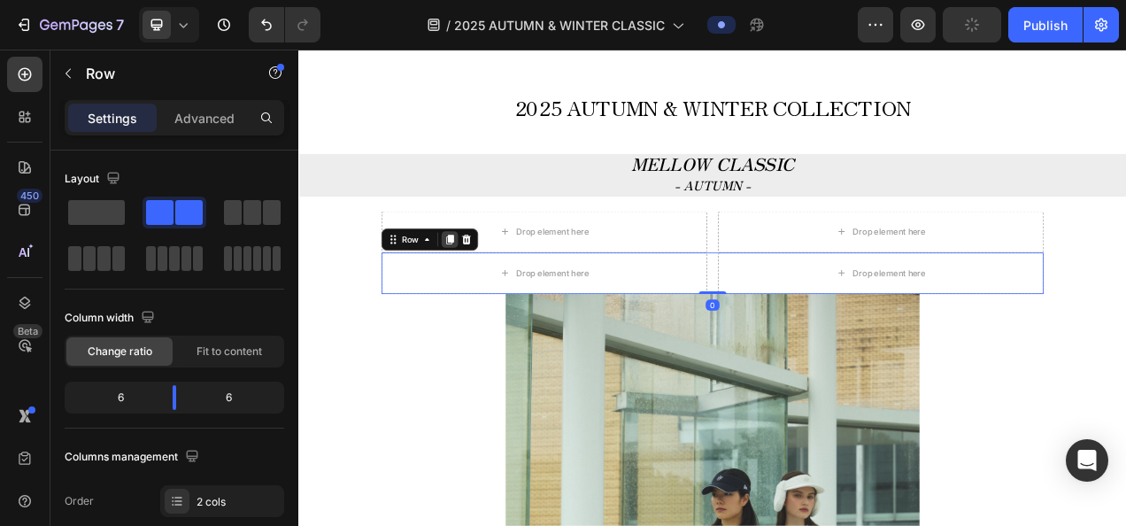
click at [496, 291] on icon at bounding box center [492, 293] width 14 height 14
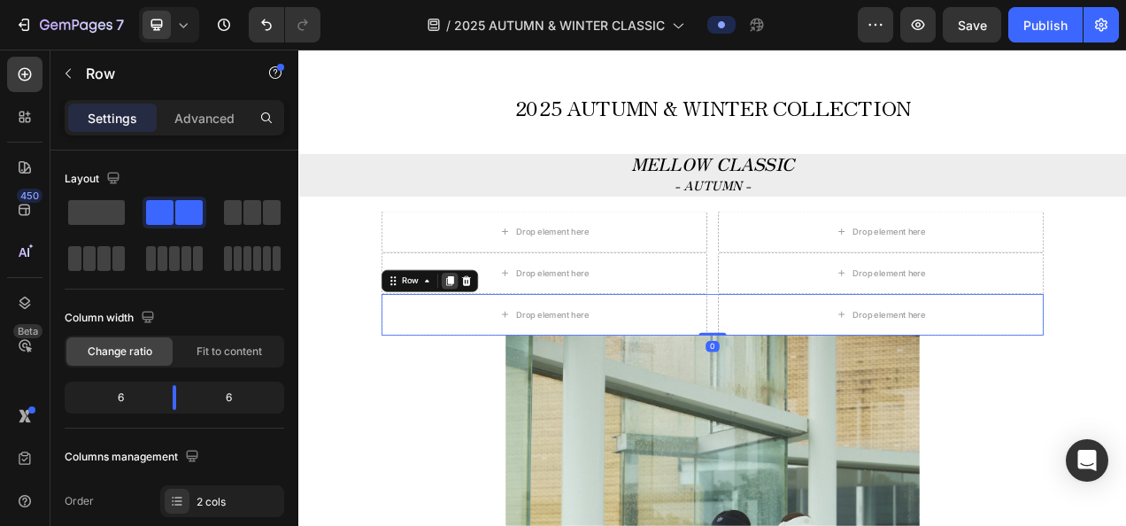
click at [487, 343] on icon at bounding box center [492, 346] width 14 height 14
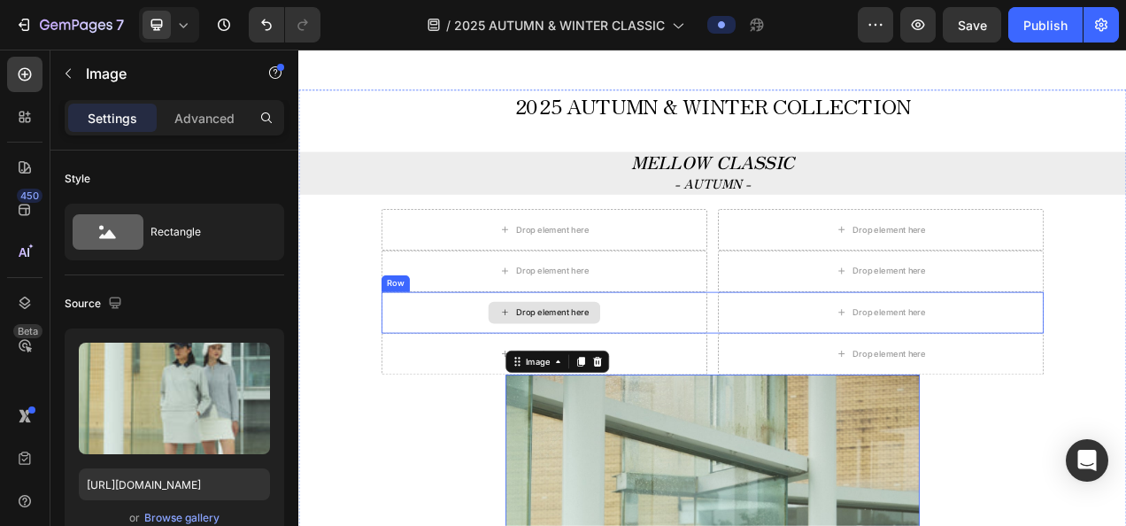
scroll to position [620, 0]
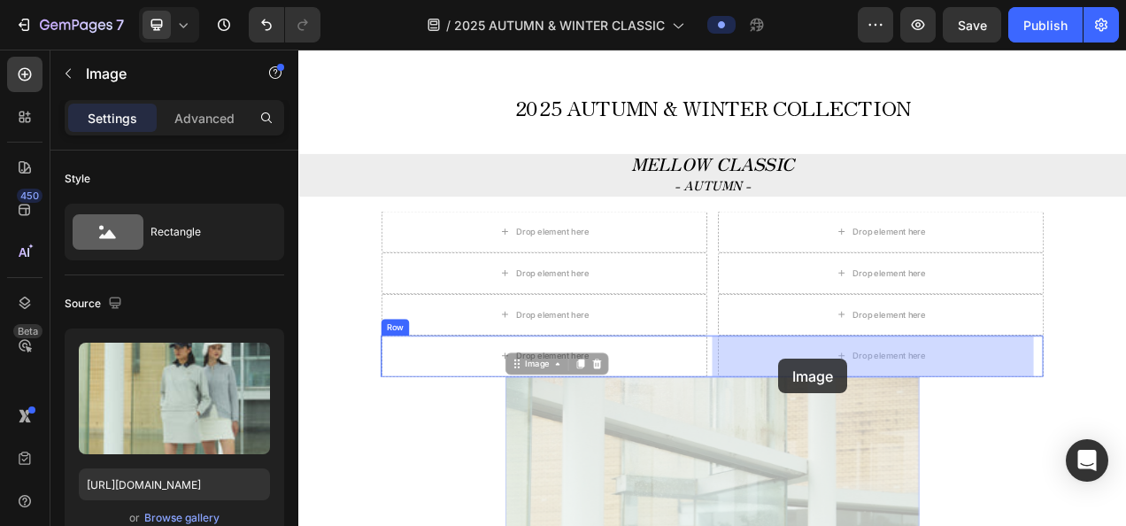
drag, startPoint x: 596, startPoint y: 455, endPoint x: 914, endPoint y: 446, distance: 318.7
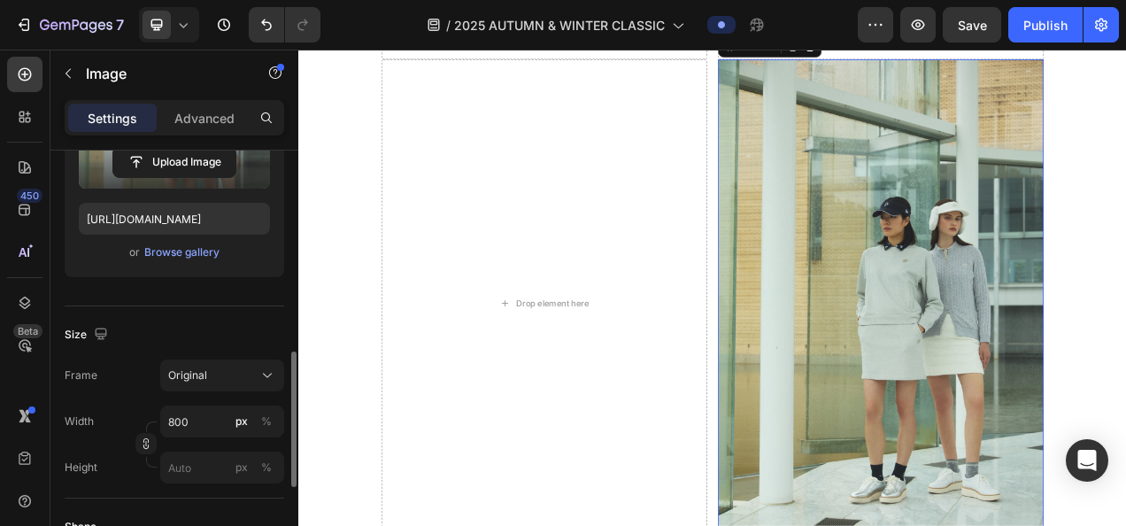
scroll to position [354, 0]
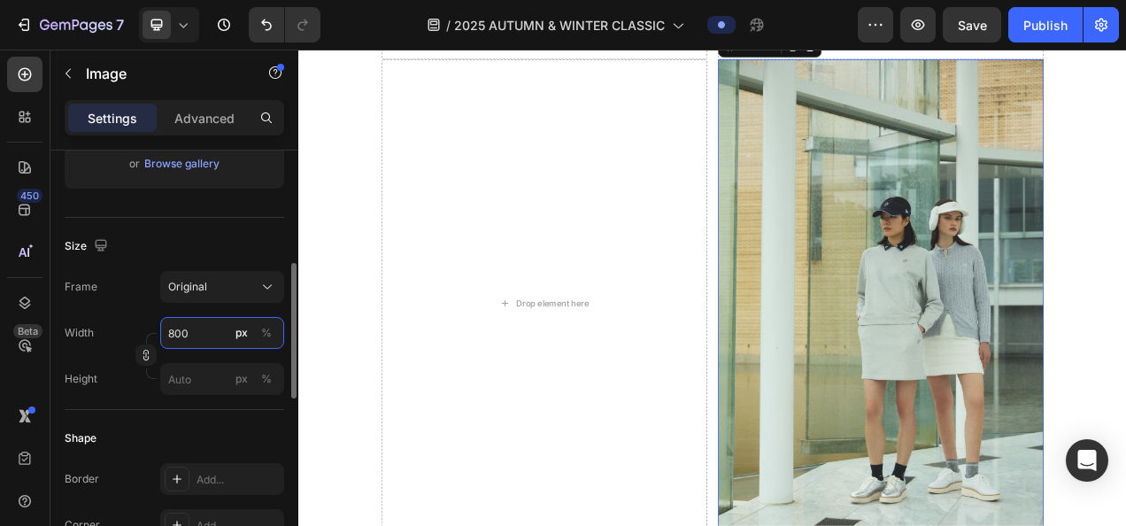
click at [209, 331] on input "800" at bounding box center [222, 333] width 124 height 32
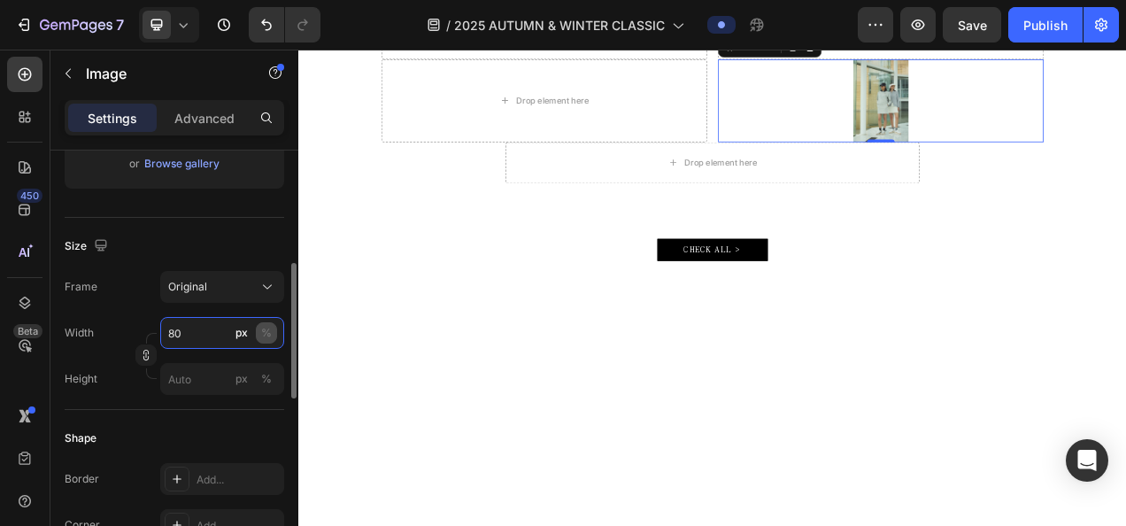
type input "80"
click at [262, 325] on div "%" at bounding box center [266, 333] width 11 height 16
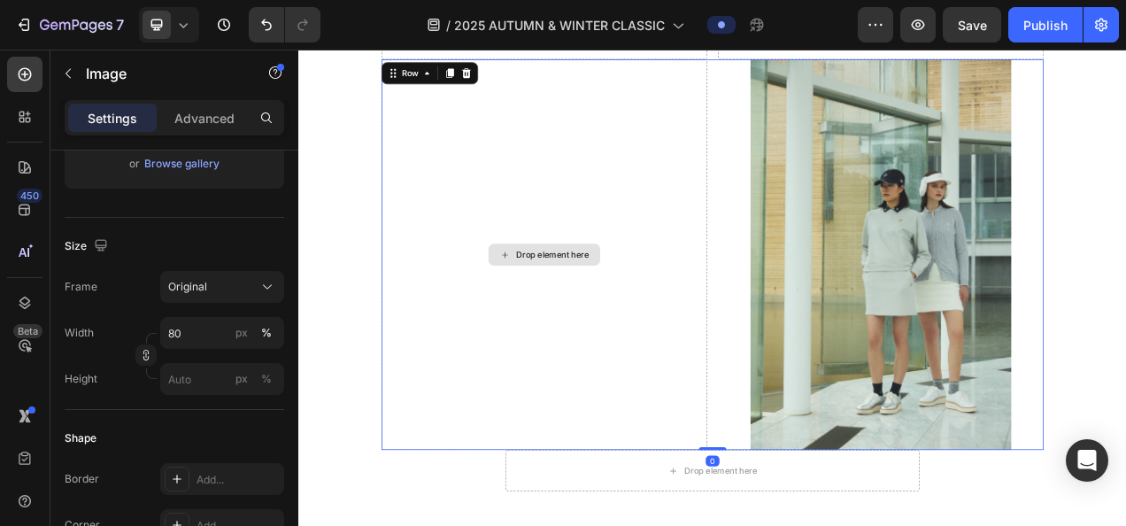
click at [551, 294] on div "Drop element here" at bounding box center [613, 312] width 418 height 501
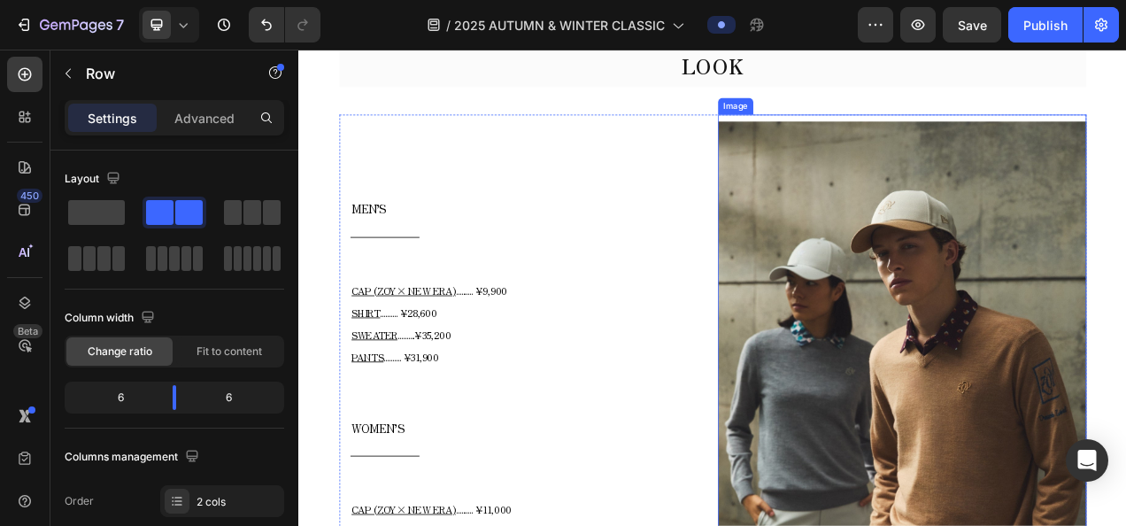
scroll to position [2483, 0]
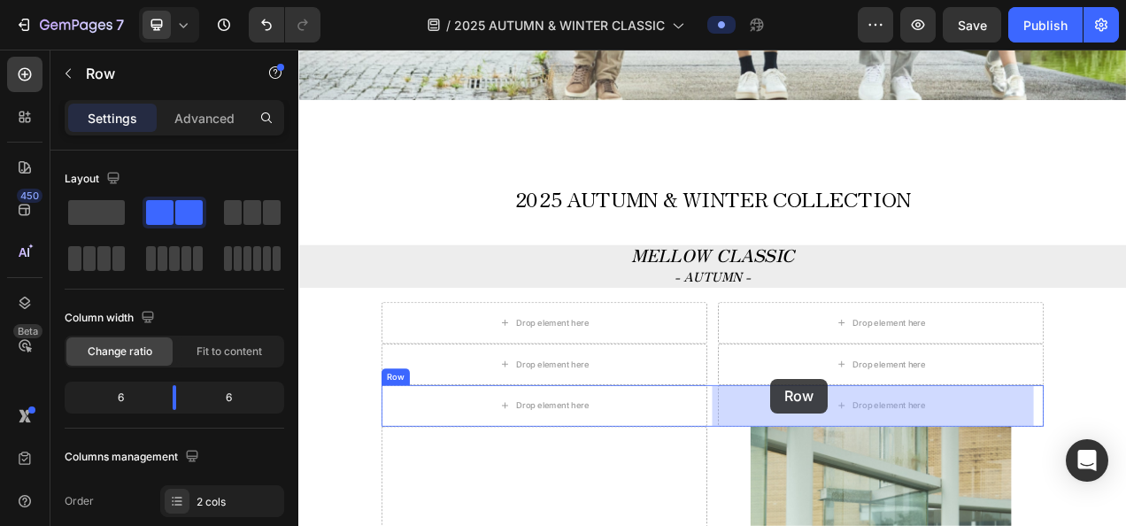
scroll to position [532, 0]
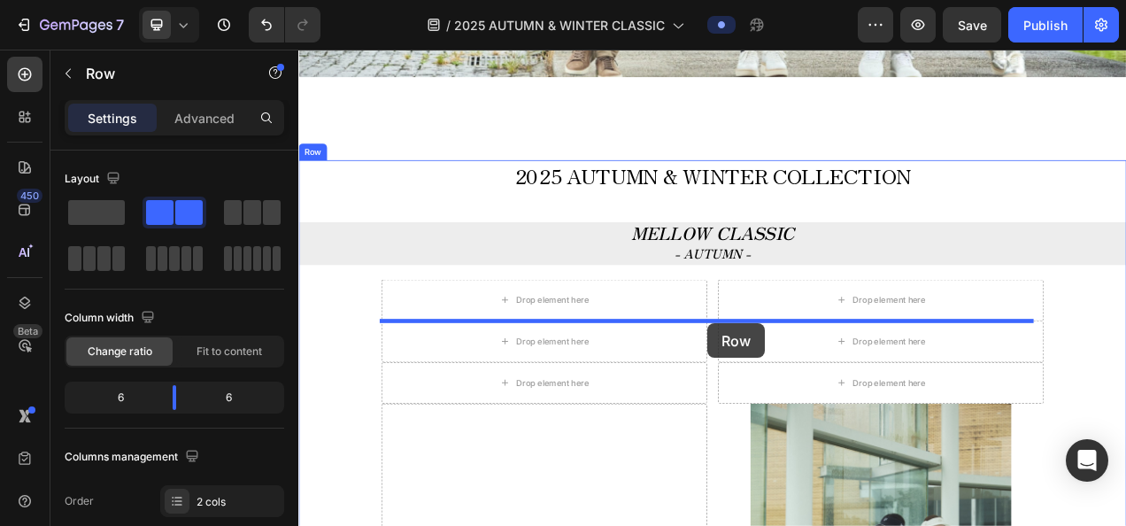
drag, startPoint x: 390, startPoint y: 380, endPoint x: 823, endPoint y: 401, distance: 433.3
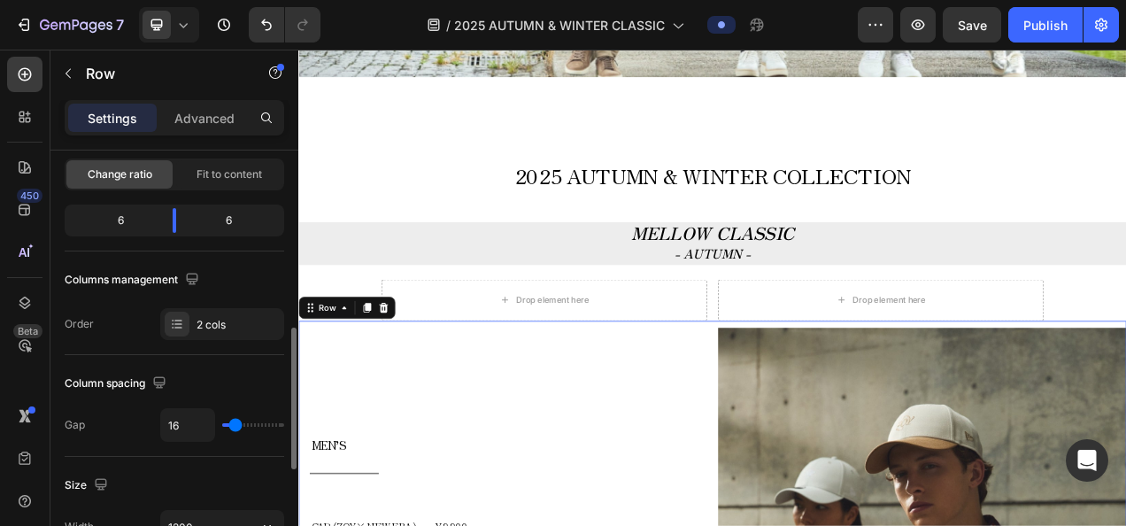
scroll to position [266, 0]
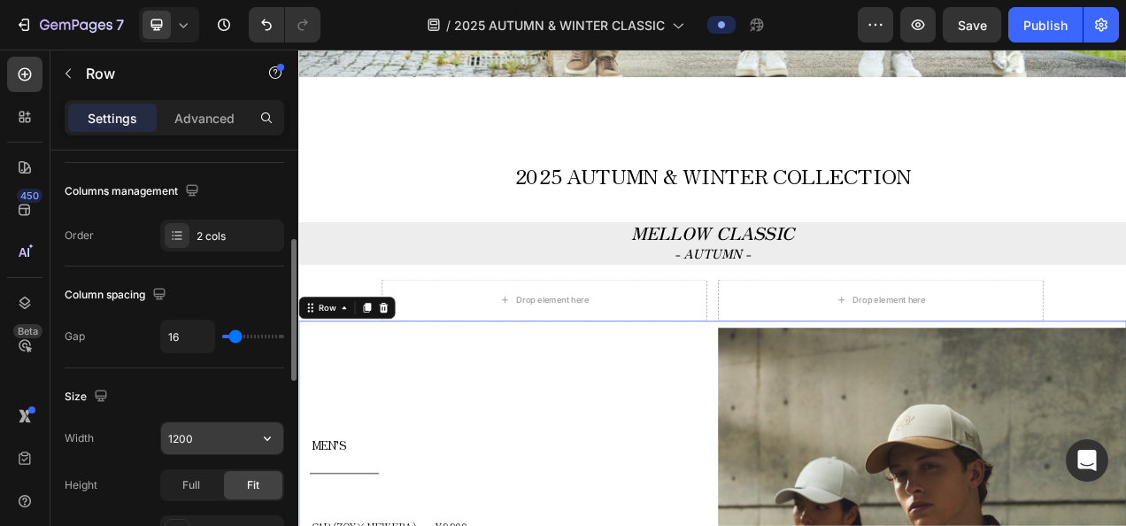
click at [206, 425] on input "1200" at bounding box center [222, 438] width 122 height 32
click at [266, 432] on icon "button" at bounding box center [267, 438] width 18 height 18
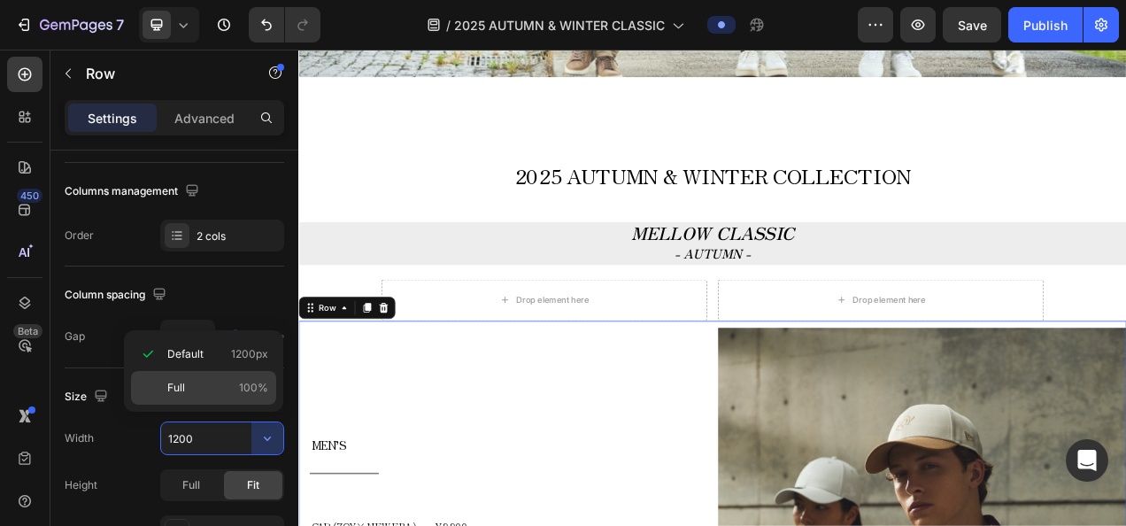
click at [204, 384] on p "Full 100%" at bounding box center [217, 388] width 101 height 16
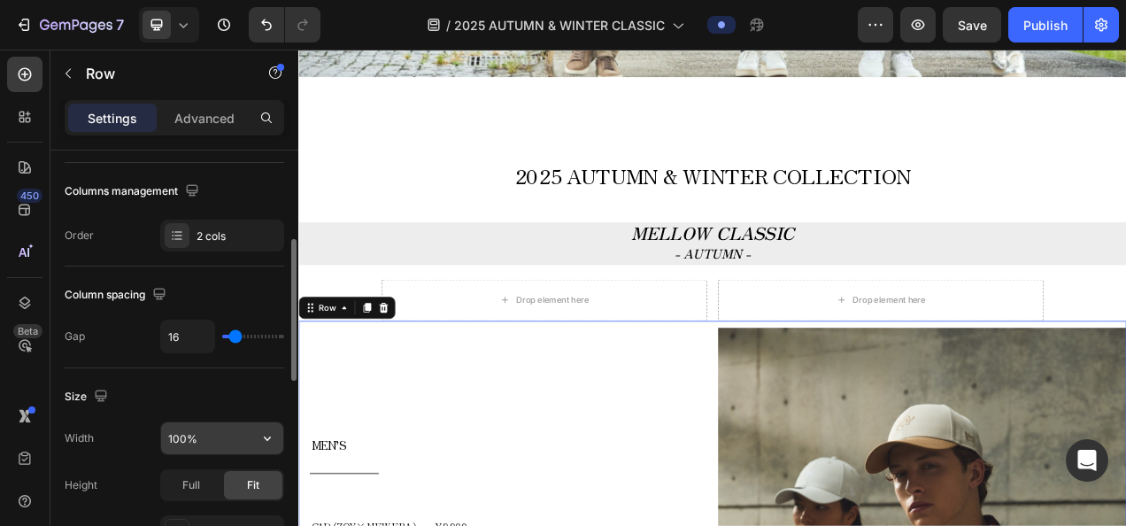
click at [178, 437] on input "100%" at bounding box center [222, 438] width 122 height 32
type input "80%"
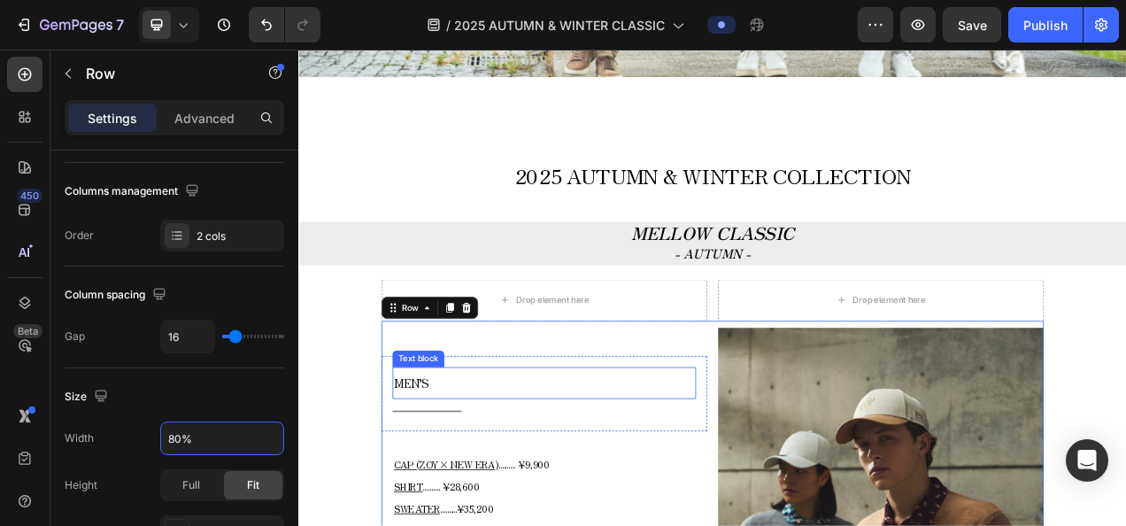
click at [594, 475] on p "MEN’S" at bounding box center [613, 476] width 386 height 37
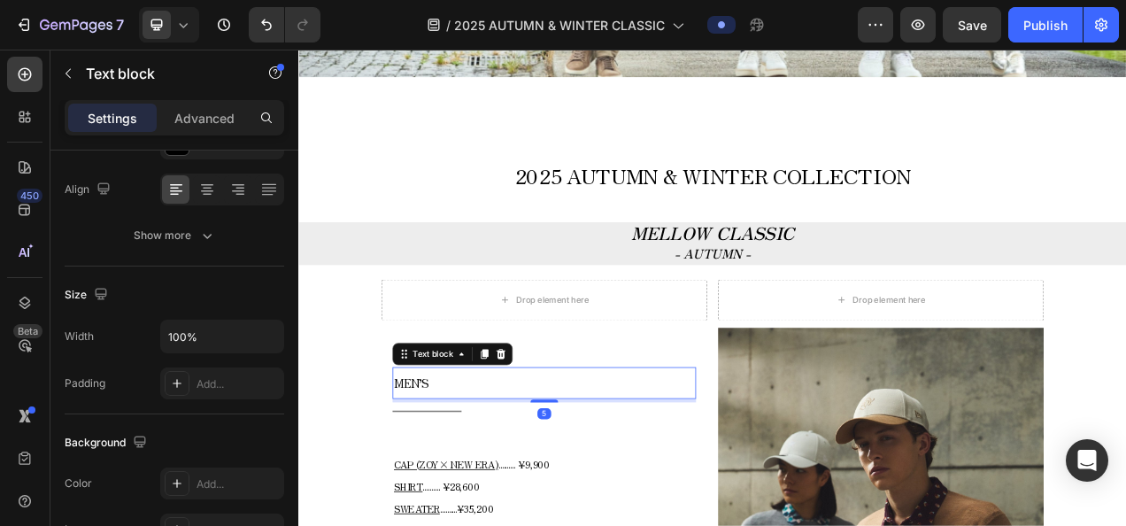
scroll to position [0, 0]
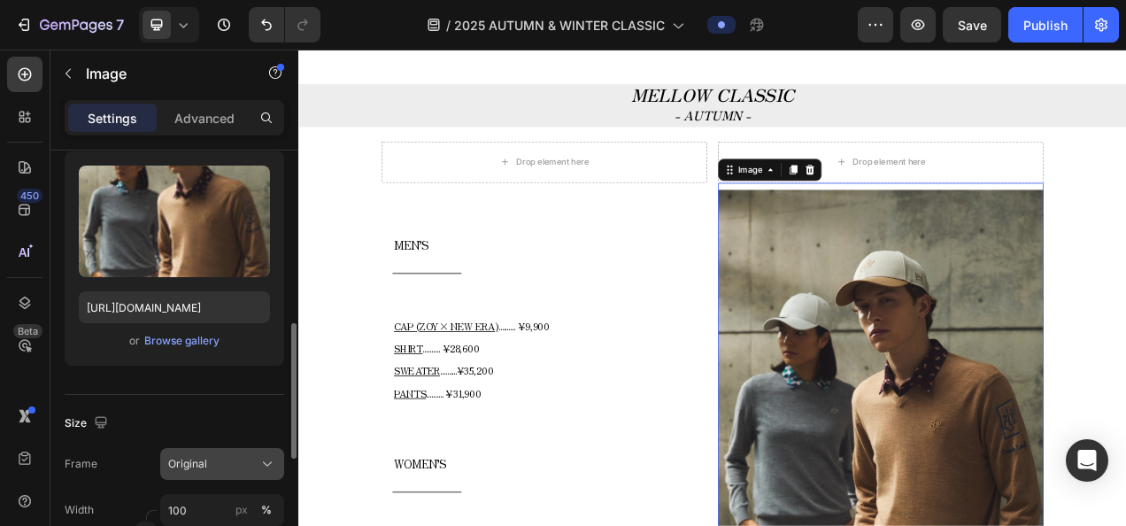
scroll to position [354, 0]
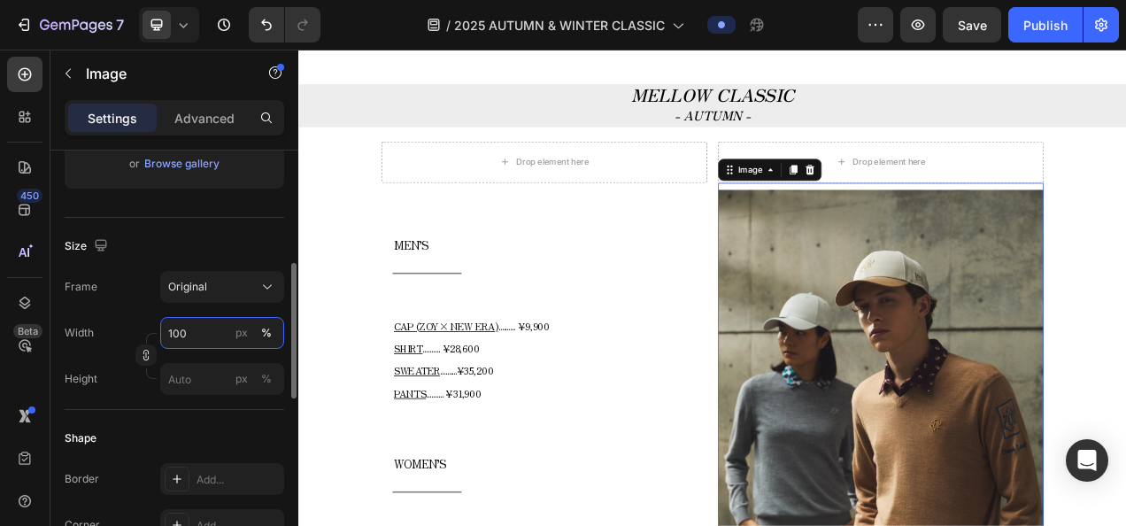
click at [209, 334] on input "100" at bounding box center [222, 333] width 124 height 32
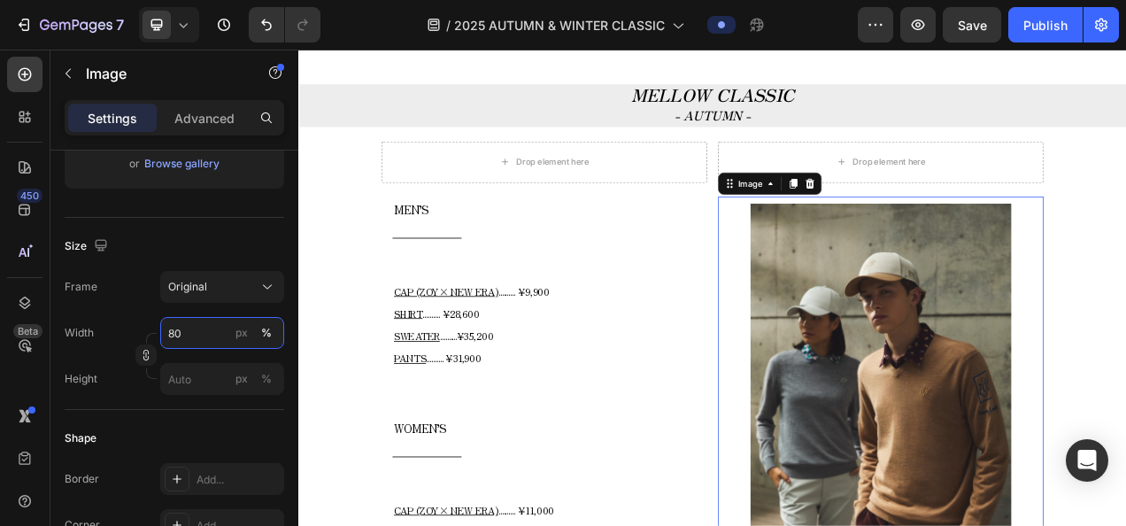
type input "80"
click at [837, 525] on div at bounding box center [1045, 497] width 418 height 501
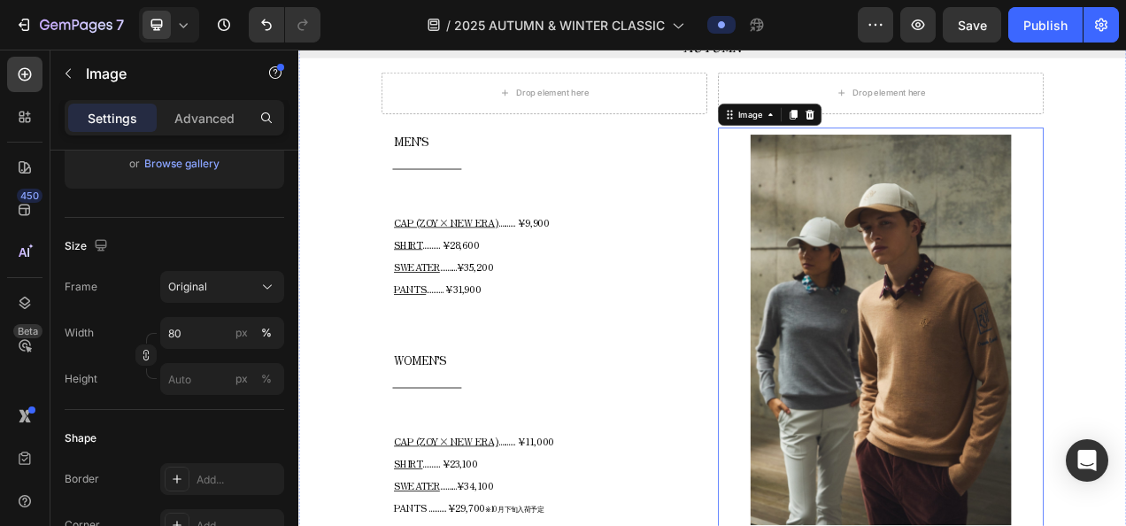
scroll to position [886, 0]
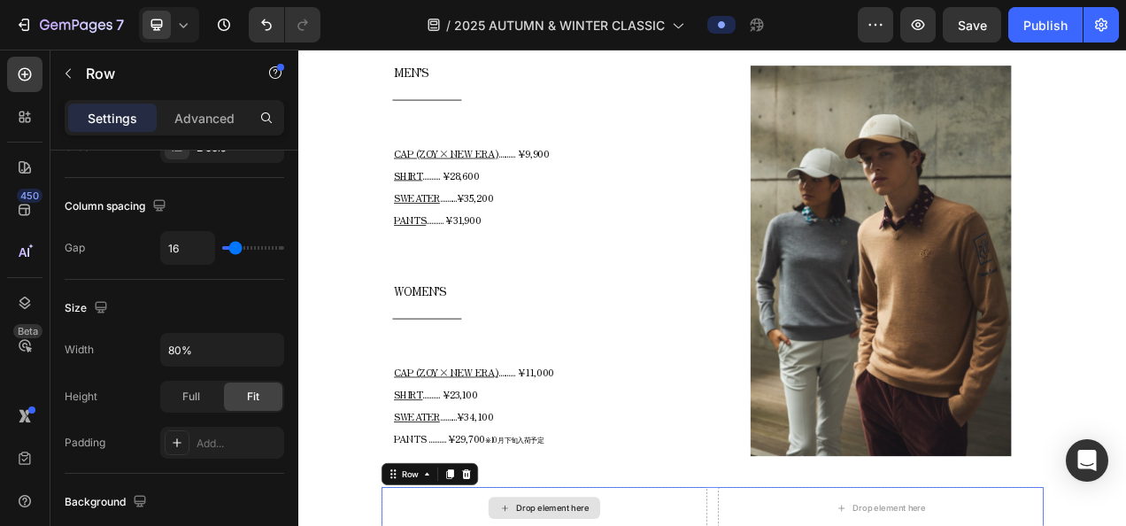
scroll to position [0, 0]
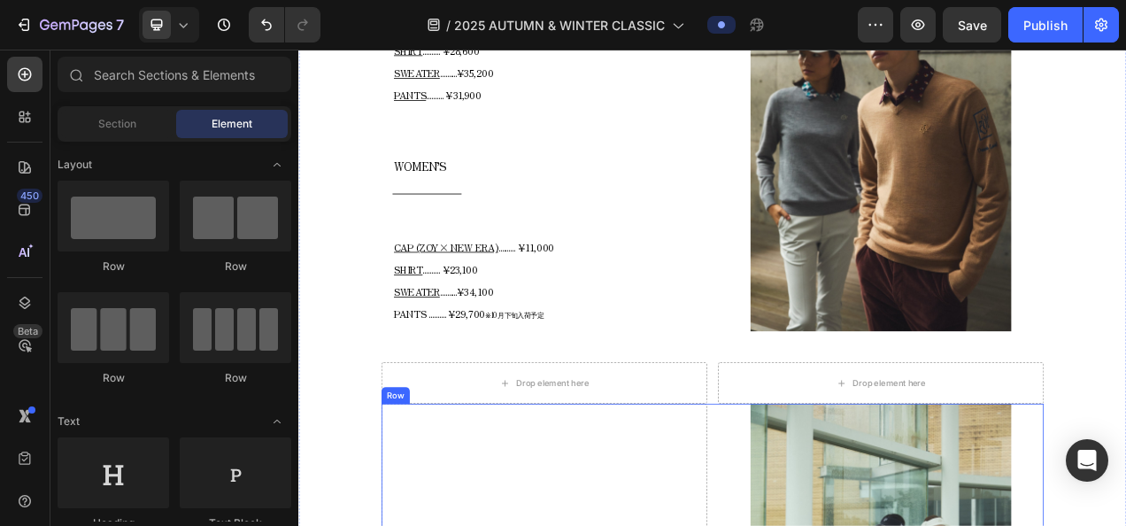
scroll to position [1063, 0]
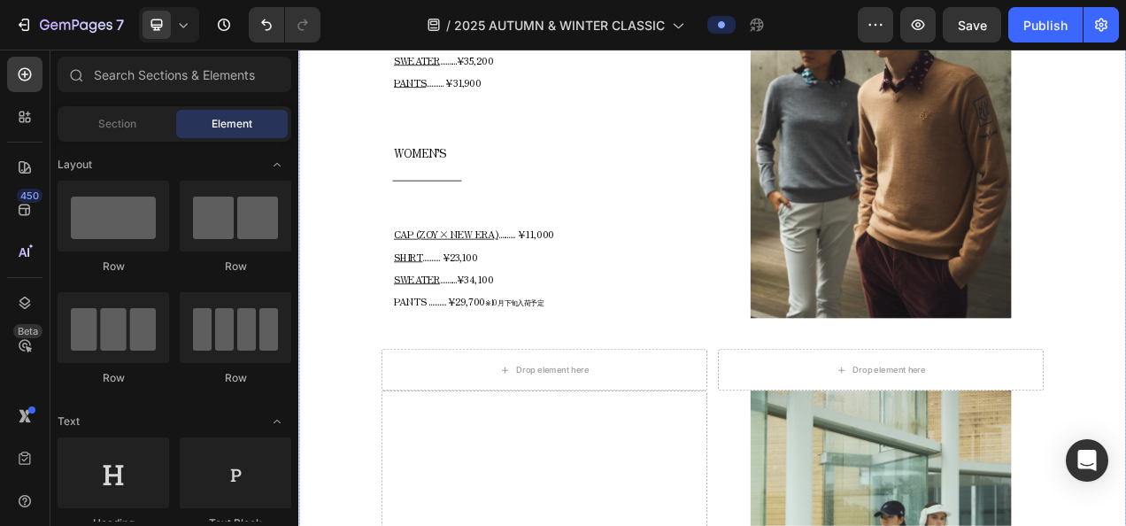
click at [816, 432] on div "[DATE] AUTUMN & WINTER COLLECTION Text block MELLOW CLASSIC - AUTUMN - Text blo…" at bounding box center [829, 400] width 1062 height 1481
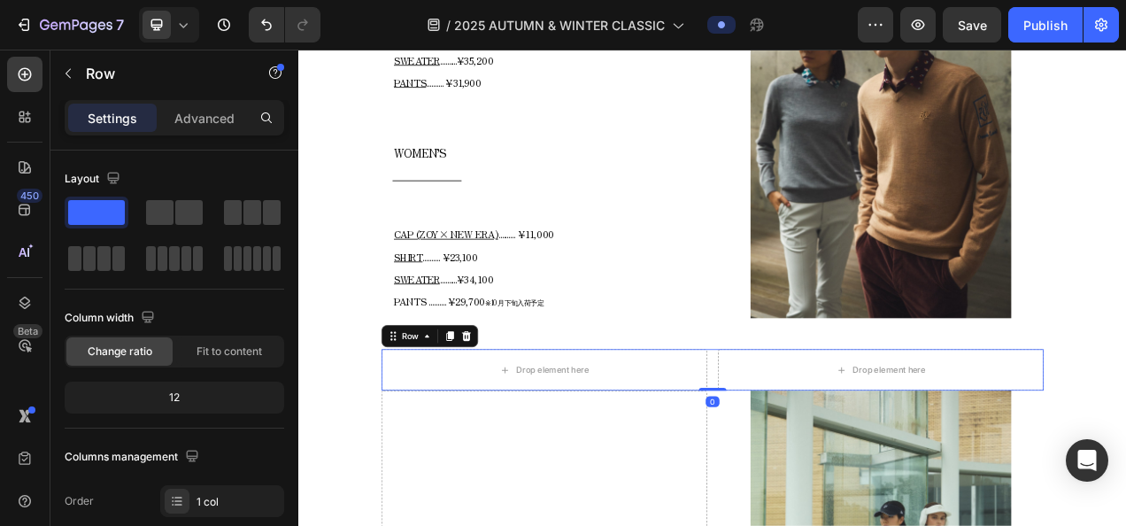
click at [821, 435] on div "Drop element here Drop element here Row 0" at bounding box center [829, 460] width 850 height 53
click at [520, 420] on div at bounding box center [513, 416] width 21 height 21
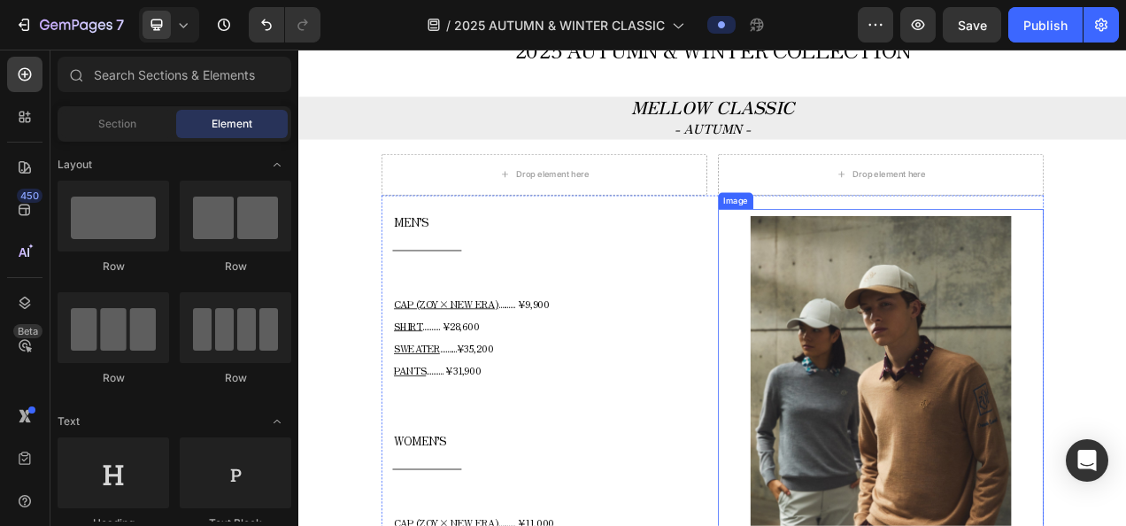
scroll to position [709, 0]
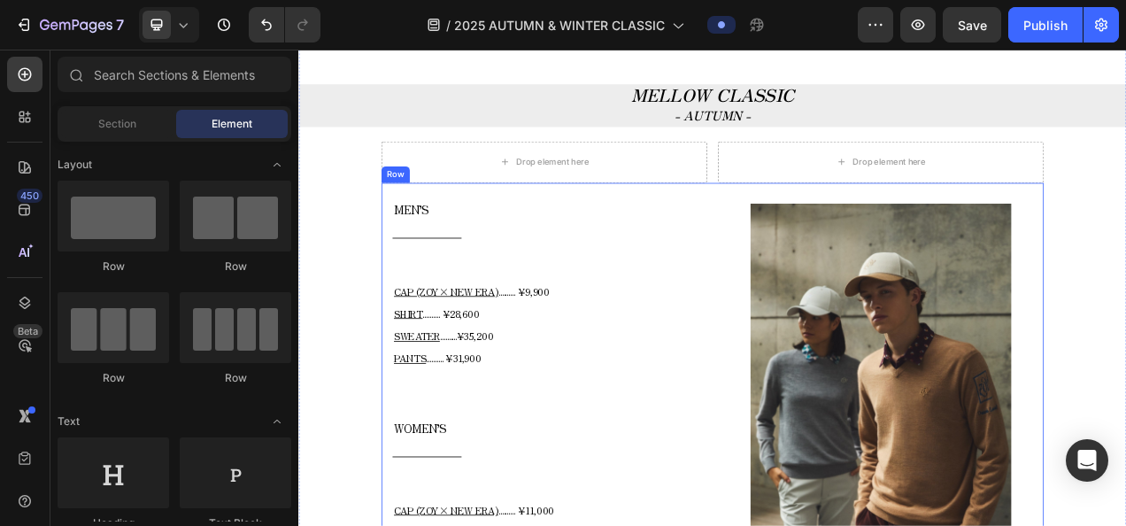
click at [820, 222] on div "MEN’S Text block Title Line Row CAP (ZOY× NEW ERA) .......... ¥9,900 SHIRT ....…" at bounding box center [829, 497] width 850 height 554
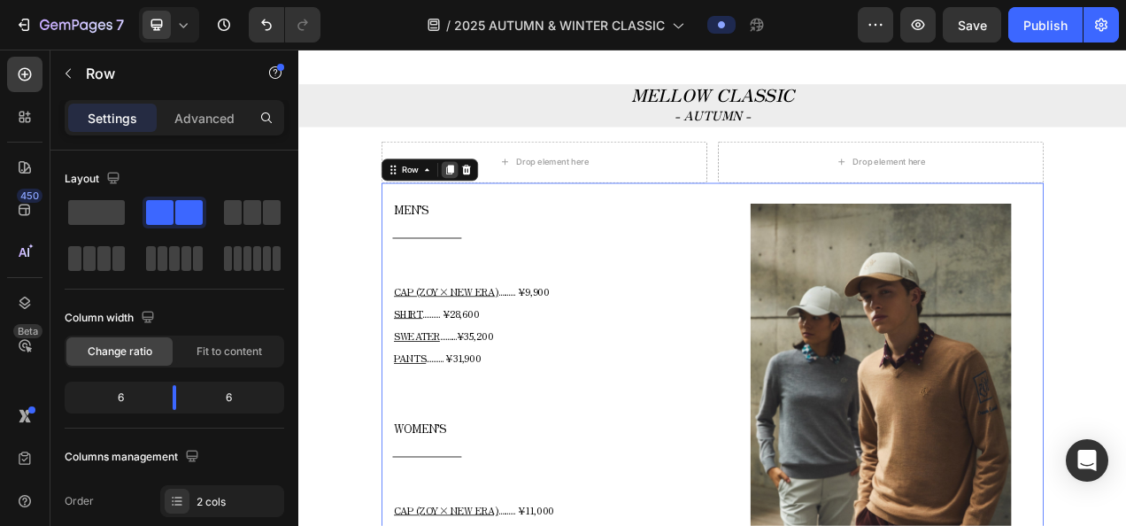
click at [494, 209] on icon at bounding box center [492, 203] width 14 height 14
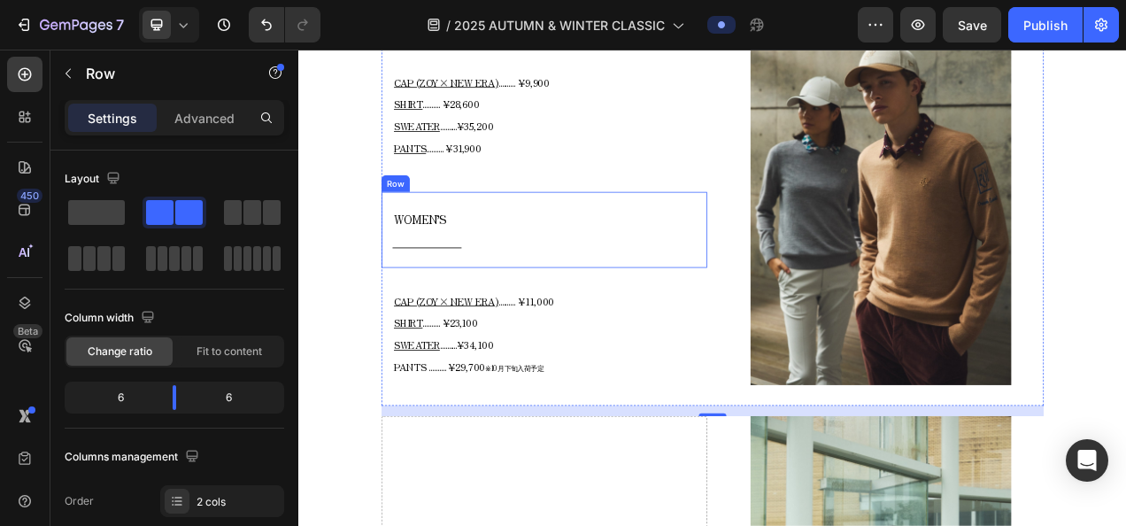
scroll to position [1561, 0]
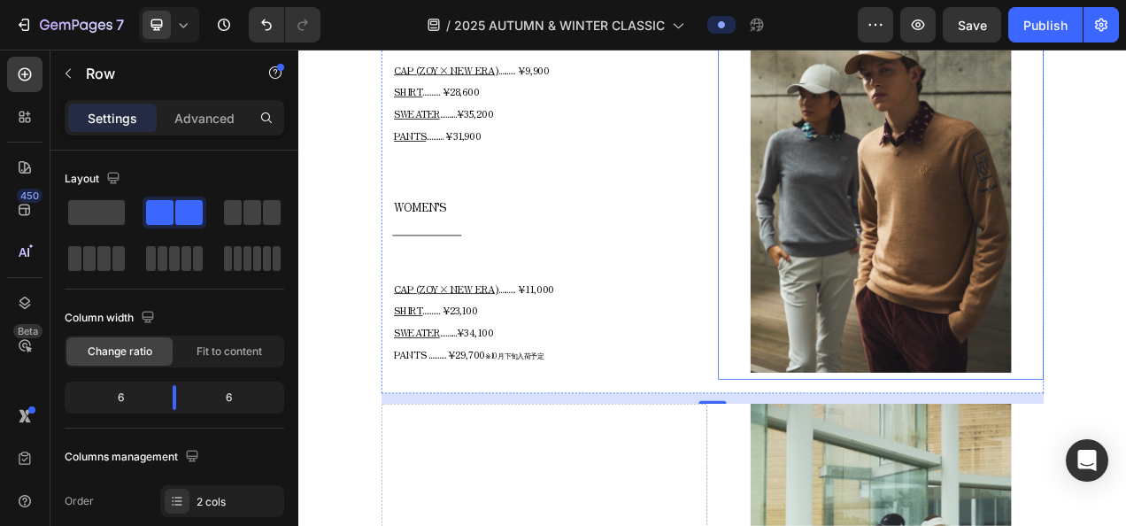
click at [1022, 215] on img at bounding box center [1045, 212] width 335 height 501
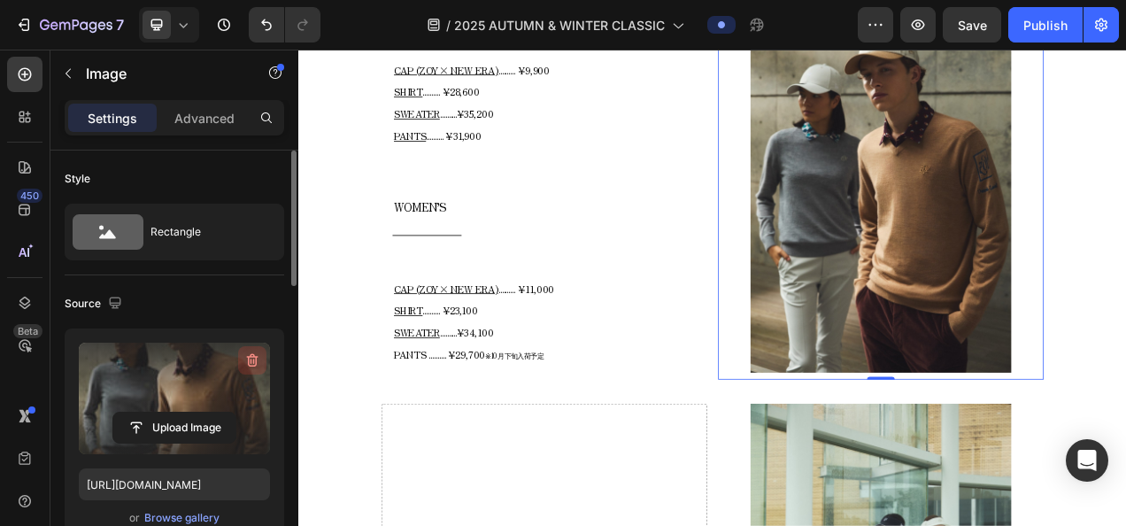
click at [260, 352] on icon "button" at bounding box center [252, 360] width 18 height 18
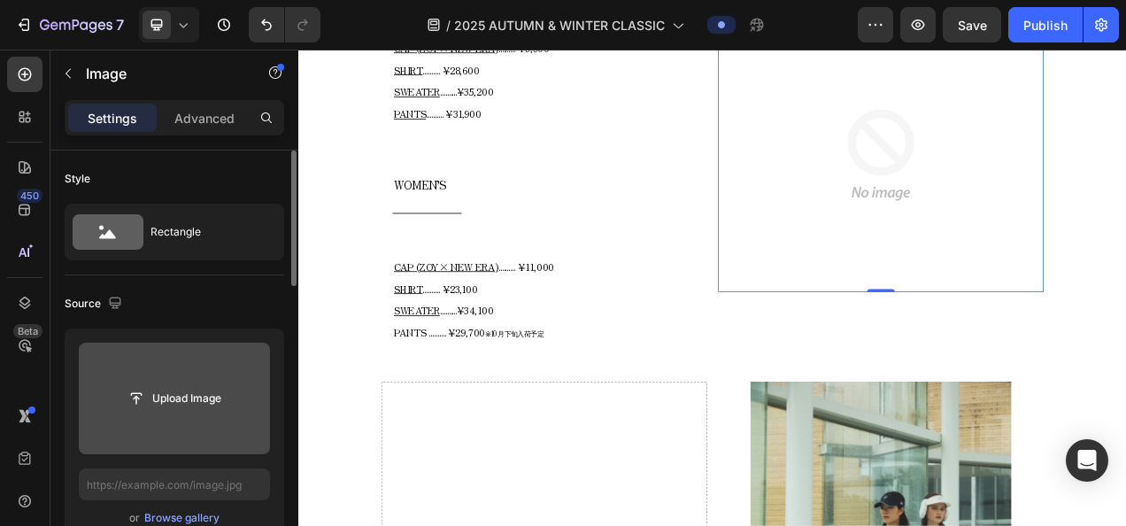
scroll to position [1473, 0]
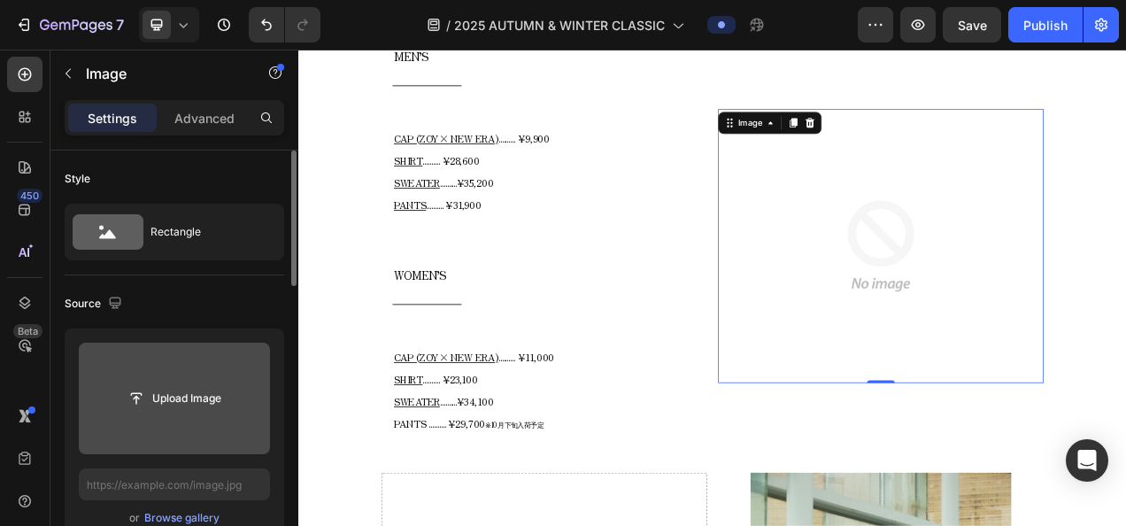
click at [926, 148] on icon at bounding box center [933, 143] width 14 height 14
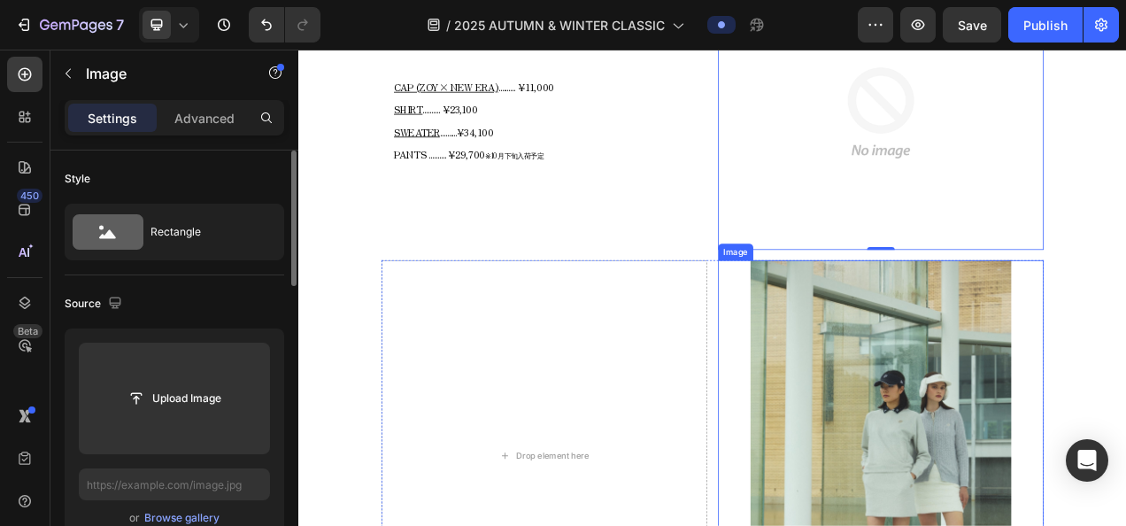
scroll to position [1986, 0]
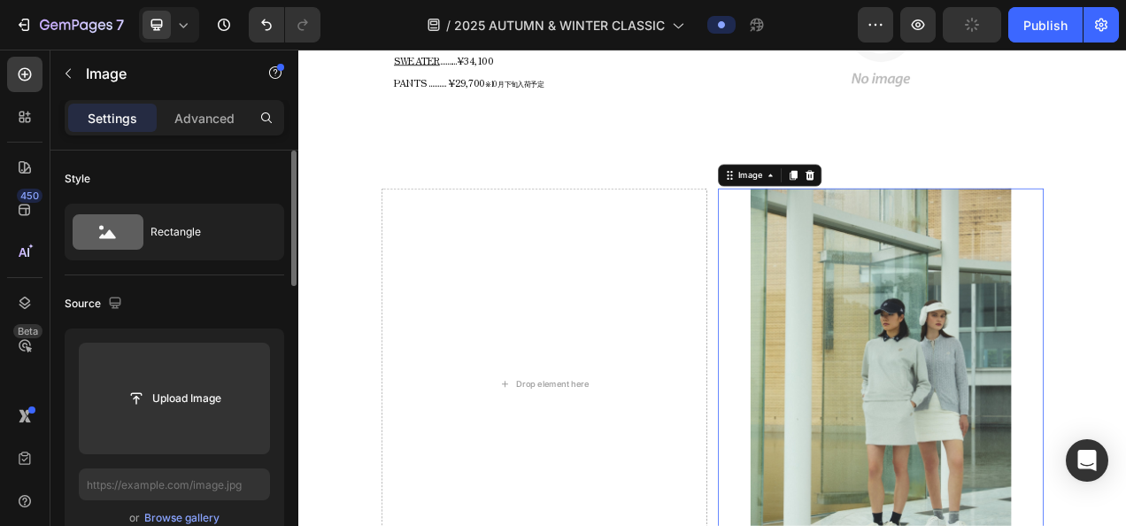
click at [1024, 434] on img at bounding box center [1045, 477] width 335 height 501
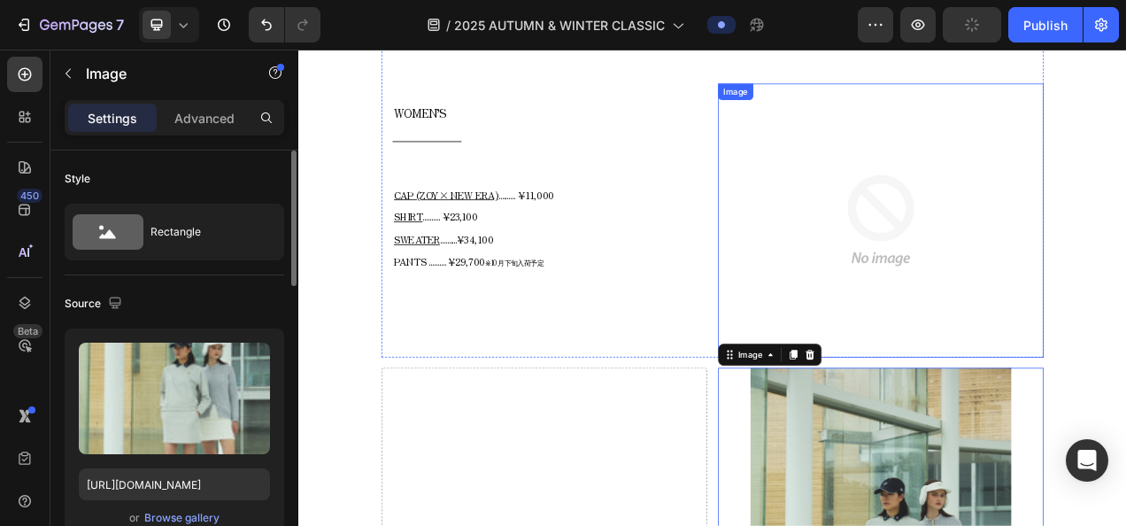
scroll to position [1720, 0]
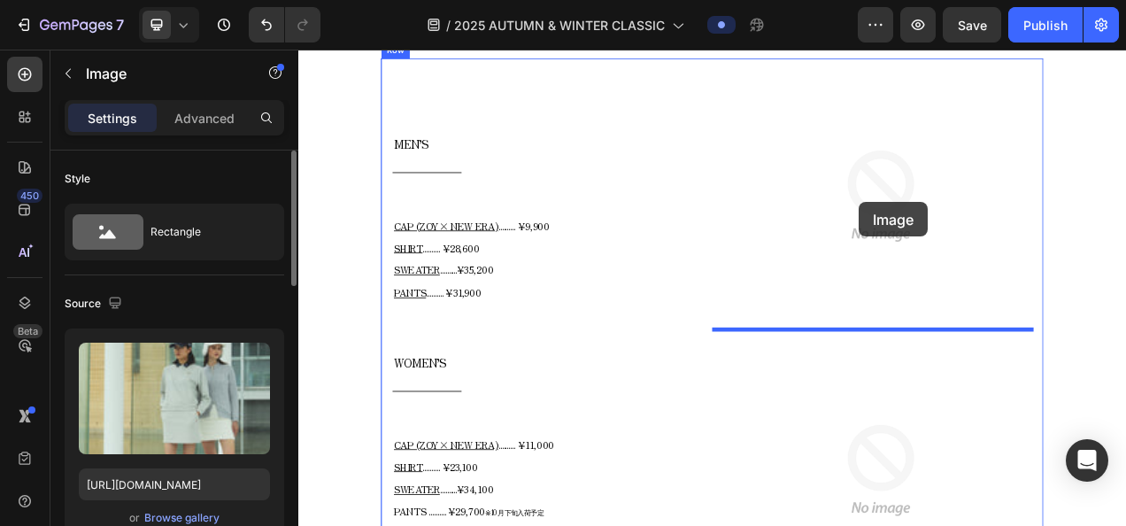
drag, startPoint x: 859, startPoint y: 466, endPoint x: 1017, endPoint y: 246, distance: 270.9
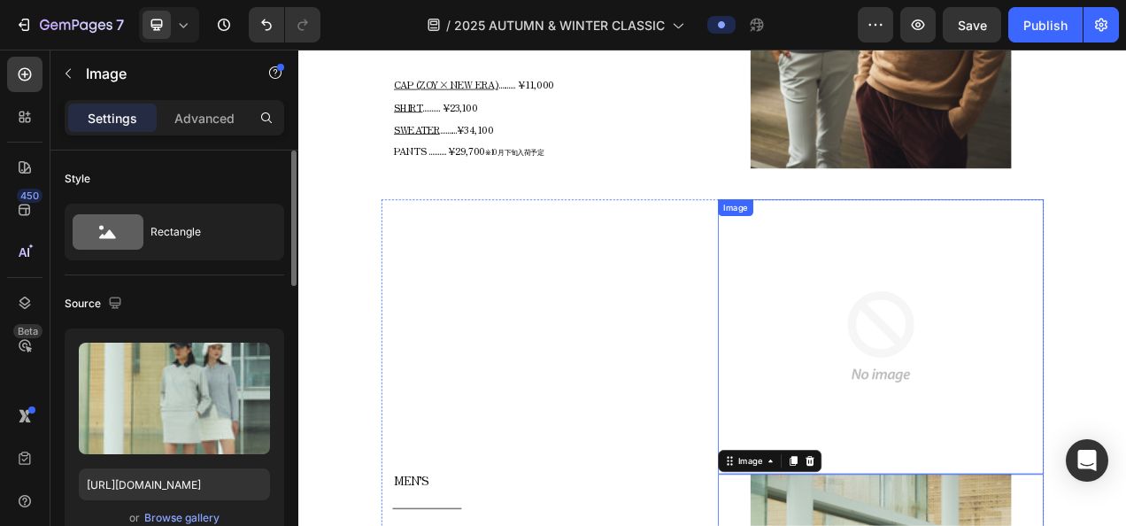
scroll to position [1240, 0]
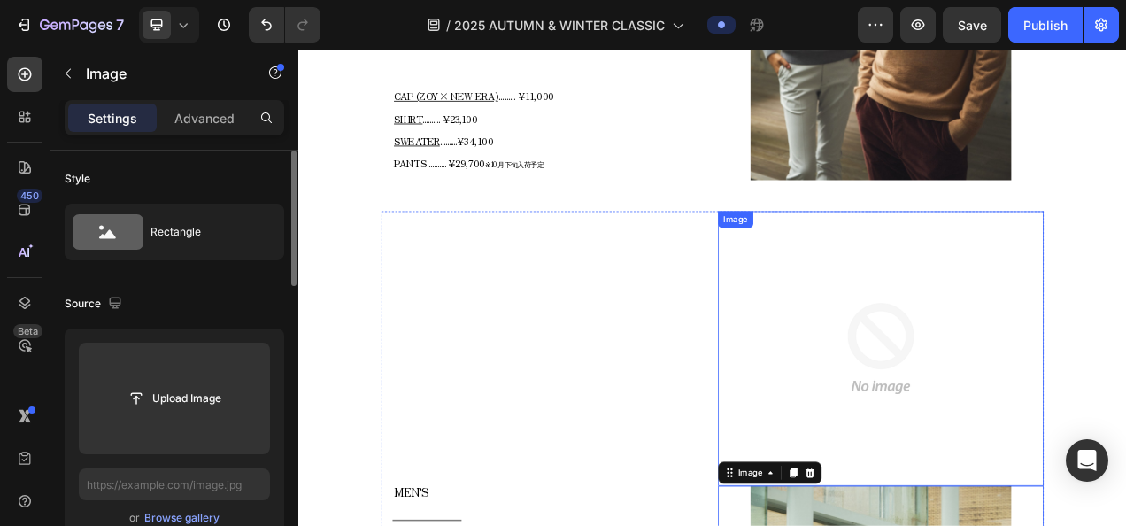
click at [1012, 344] on img at bounding box center [1045, 433] width 335 height 335
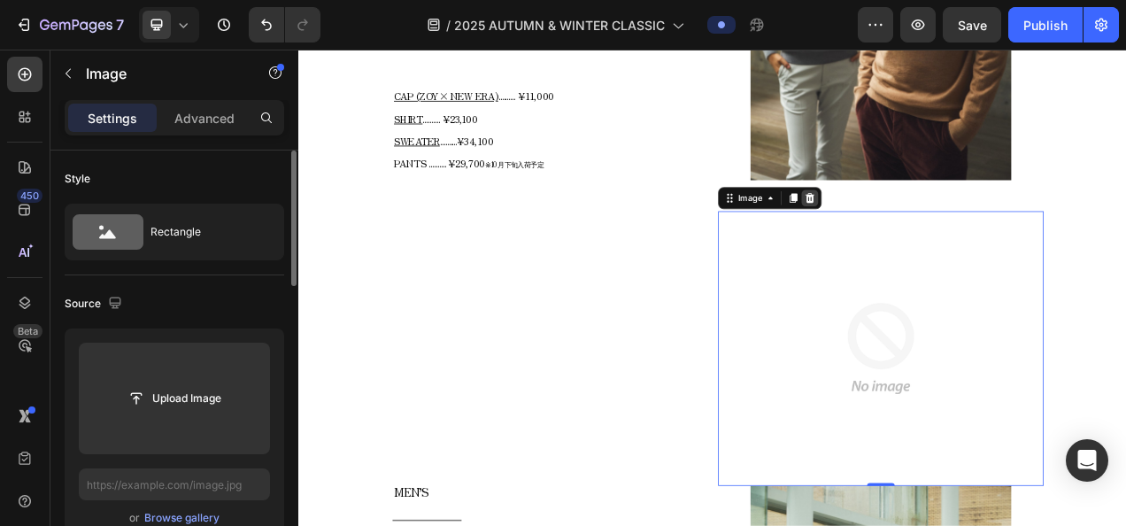
click at [949, 235] on icon at bounding box center [955, 240] width 12 height 12
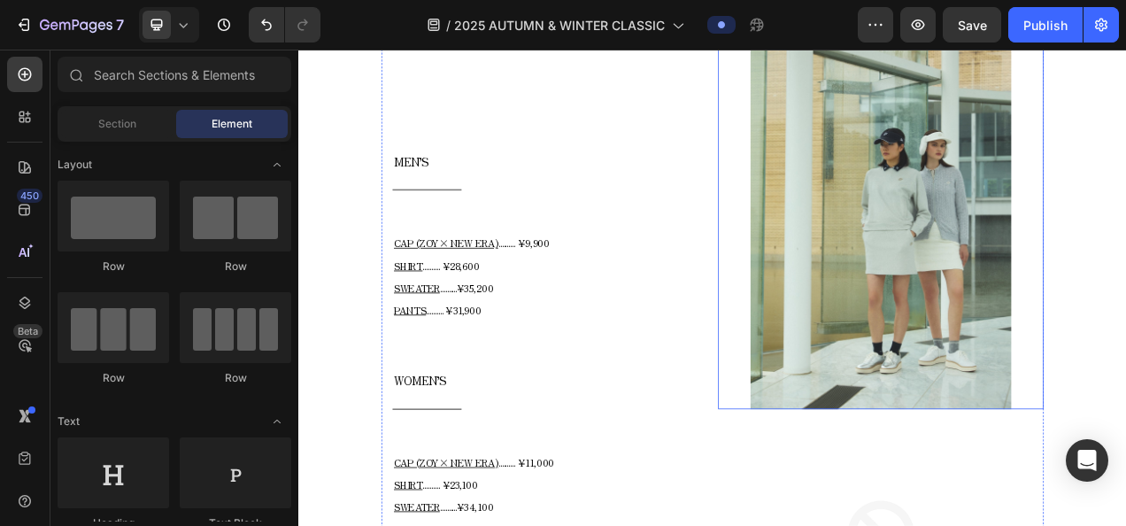
scroll to position [1594, 0]
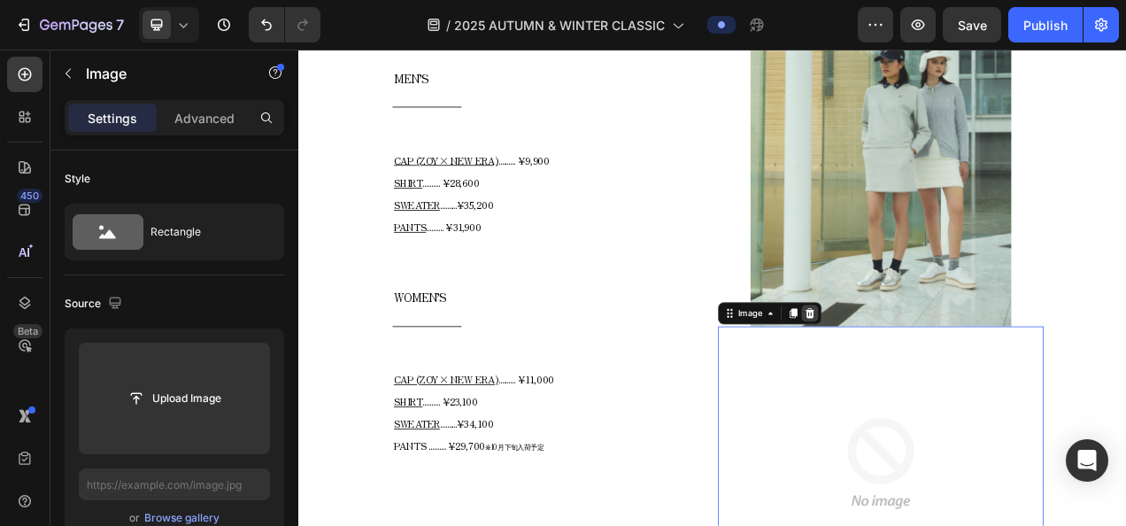
click at [949, 381] on icon at bounding box center [955, 387] width 12 height 12
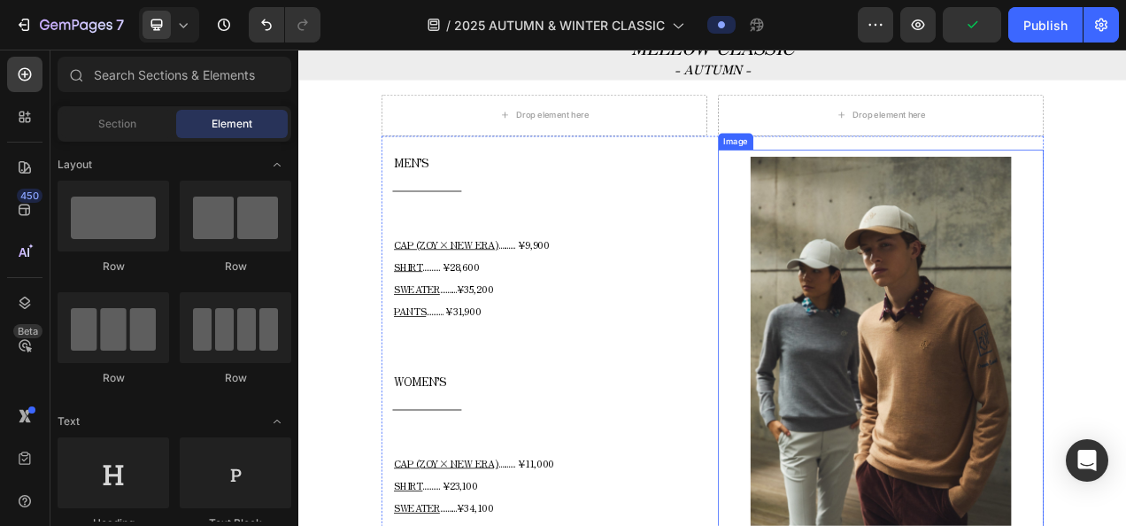
scroll to position [742, 0]
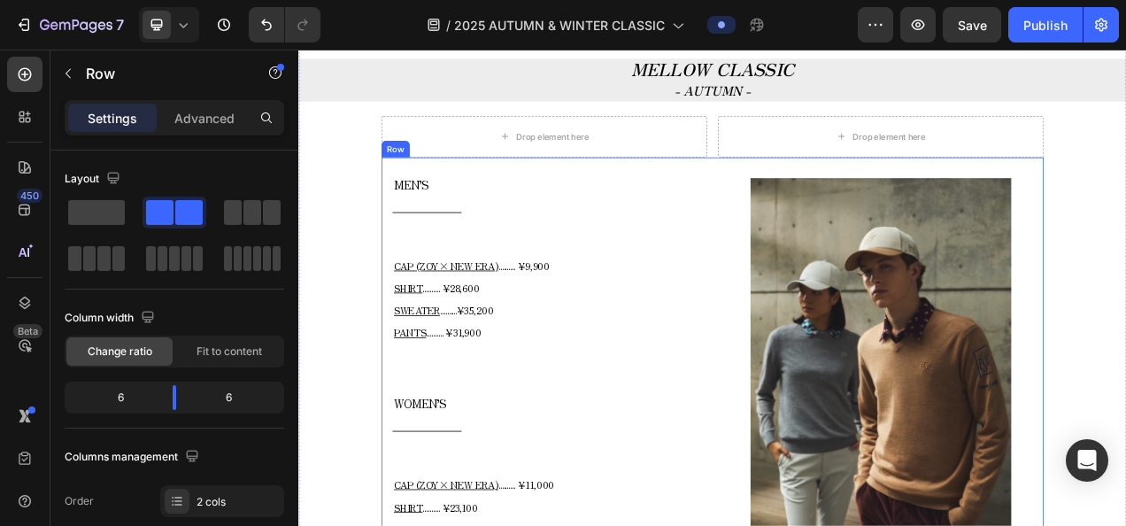
click at [820, 191] on div "MEN’S Text block Title Line Row CAP (ZOY× NEW ERA) .......... ¥9,900 SHIRT ....…" at bounding box center [829, 465] width 850 height 554
click at [491, 173] on icon at bounding box center [493, 171] width 10 height 12
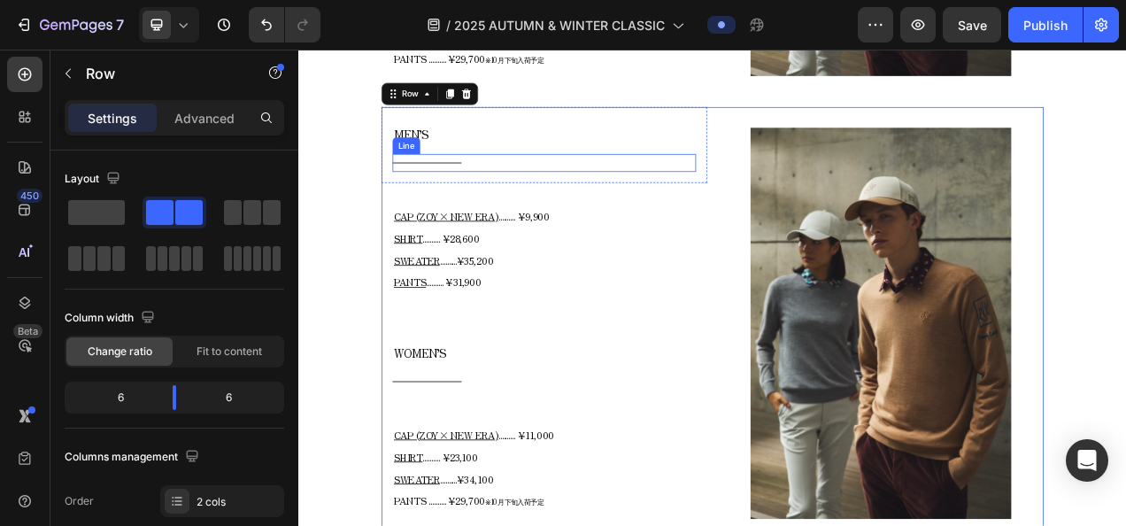
scroll to position [1384, 0]
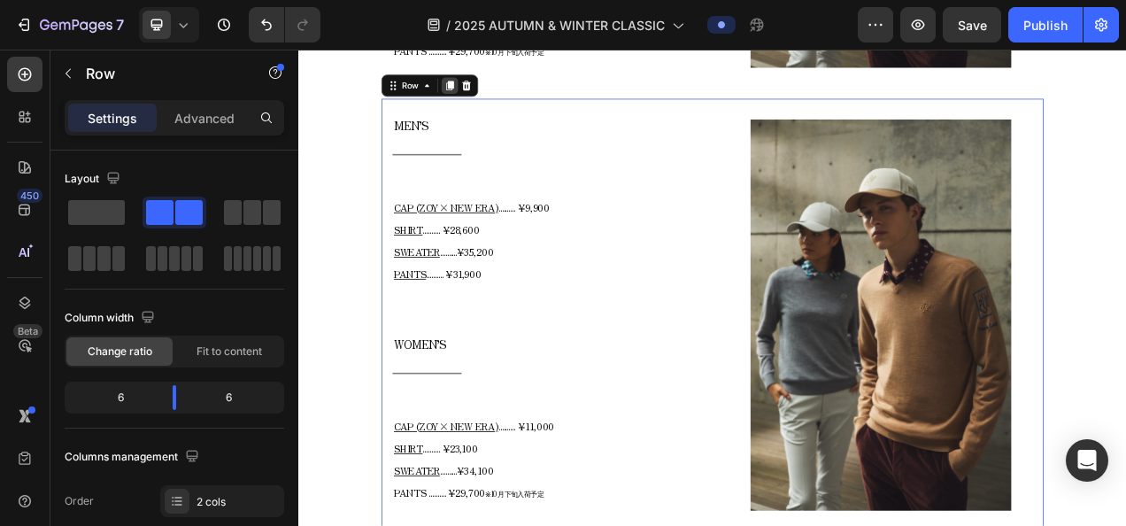
click at [497, 99] on div at bounding box center [491, 95] width 21 height 21
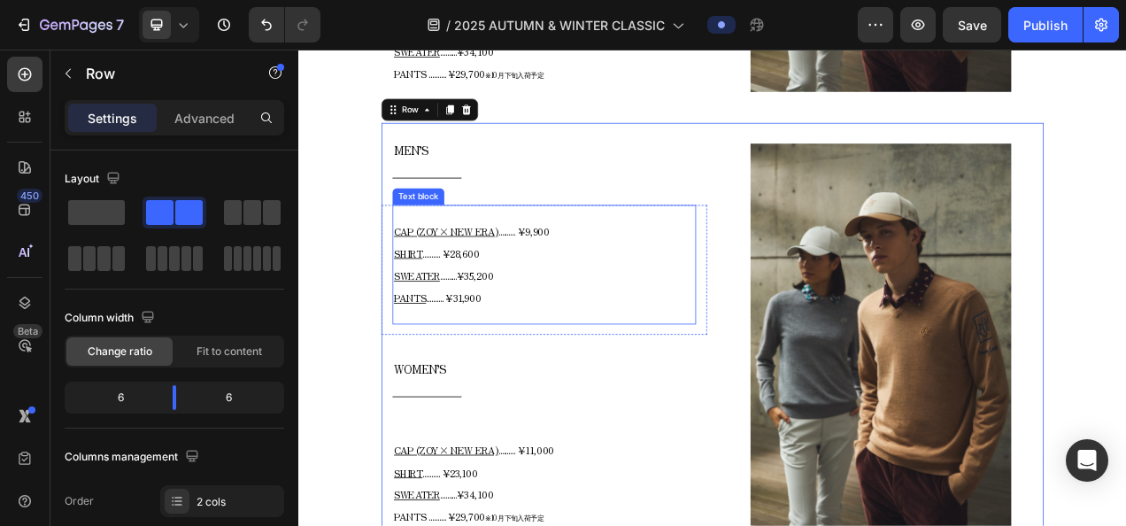
scroll to position [1951, 0]
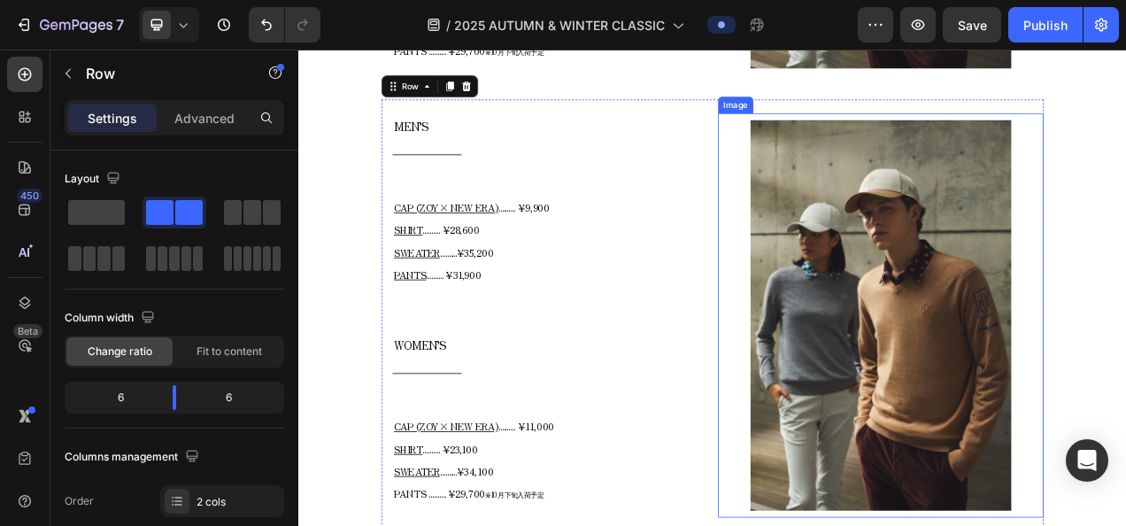
click at [1006, 263] on img at bounding box center [1045, 390] width 335 height 501
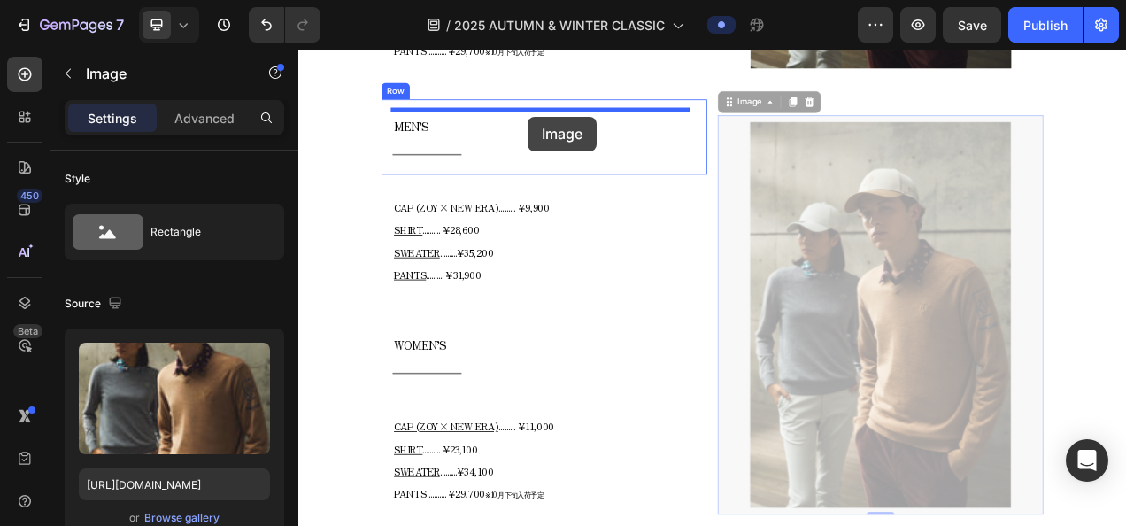
drag, startPoint x: 880, startPoint y: 116, endPoint x: 593, endPoint y: 135, distance: 287.4
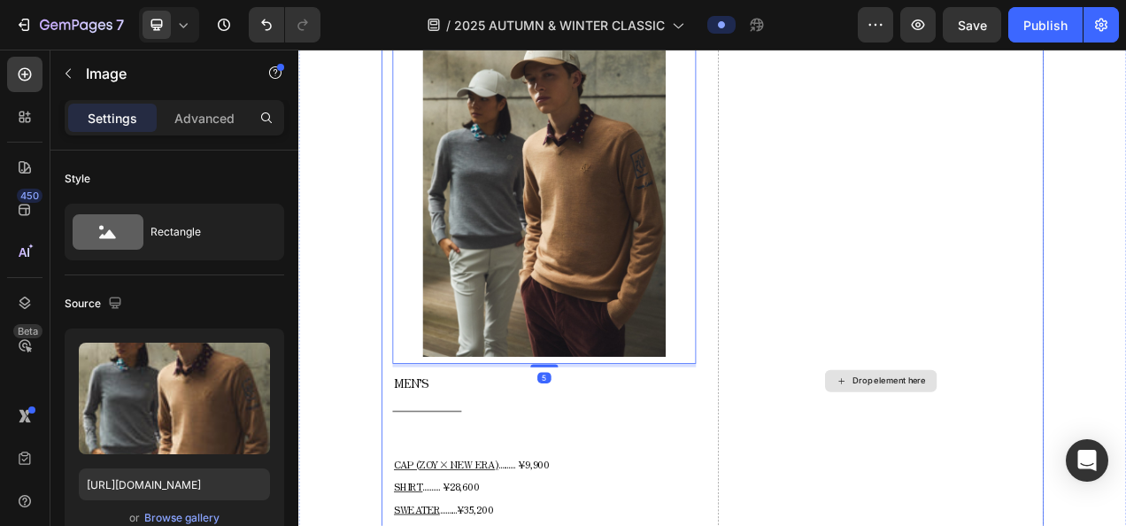
scroll to position [2128, 0]
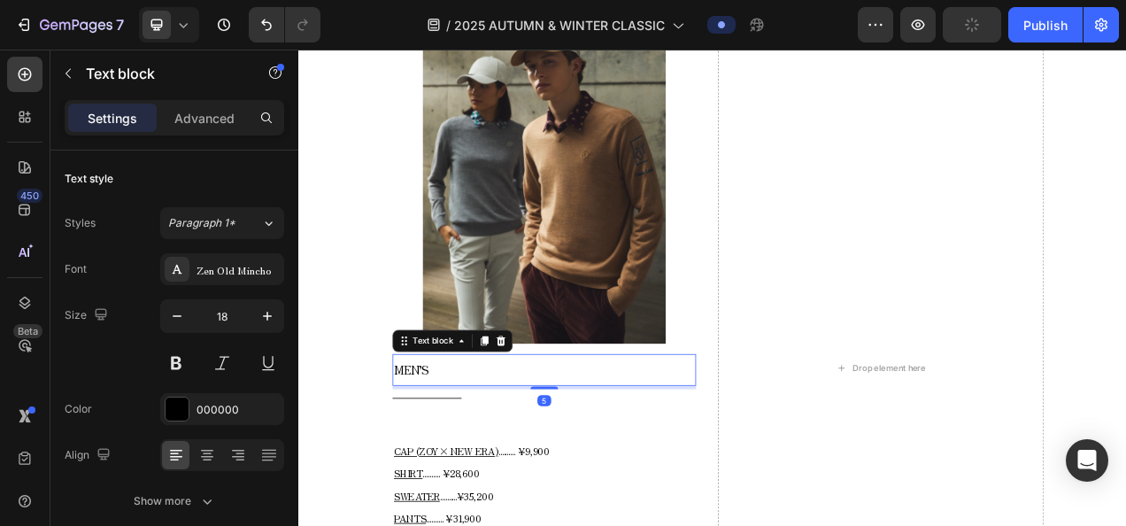
click at [539, 458] on p "MEN’S" at bounding box center [613, 460] width 386 height 37
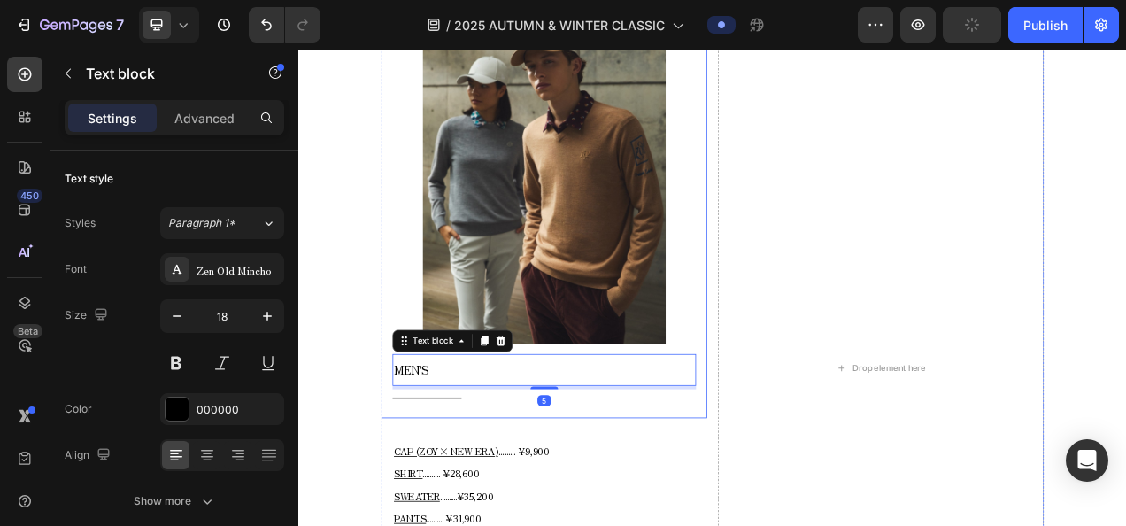
click at [404, 471] on div "Image MEN’S Text block 5 Title Line Row" at bounding box center [613, 229] width 418 height 586
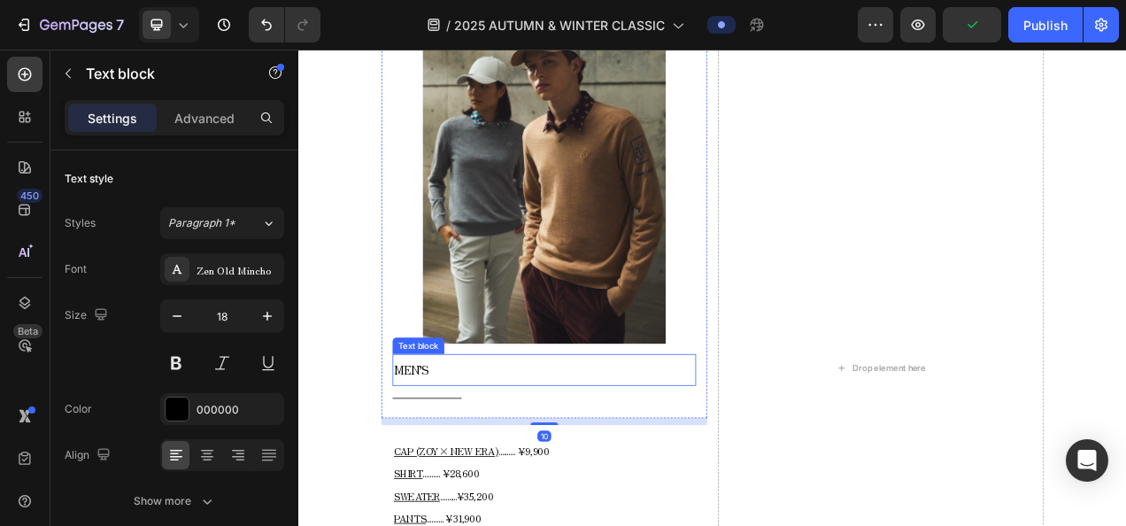
click at [683, 471] on div "MEN’S" at bounding box center [613, 460] width 389 height 41
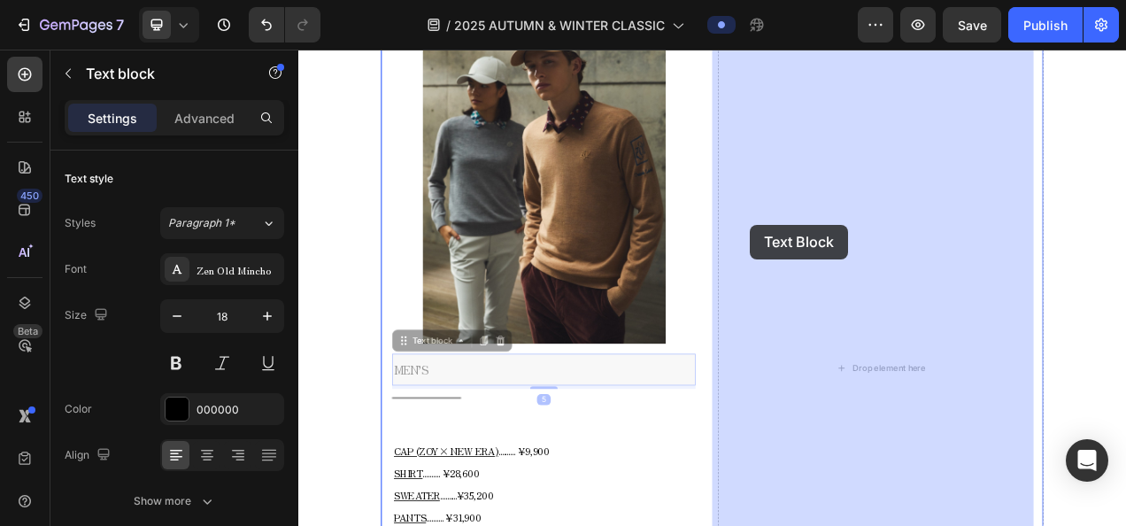
drag, startPoint x: 488, startPoint y: 420, endPoint x: 880, endPoint y: 274, distance: 418.4
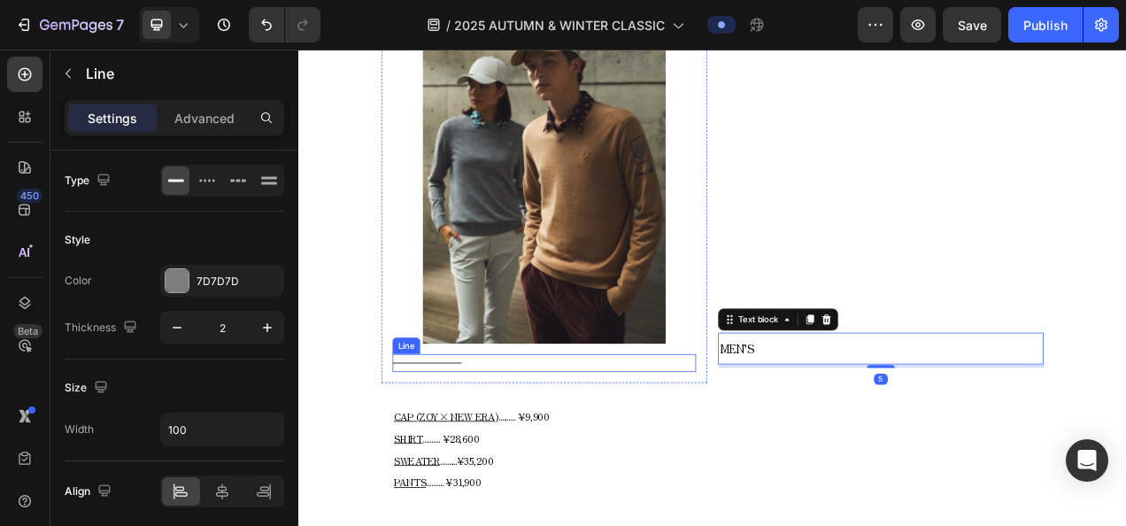
click at [488, 440] on div "Title Line" at bounding box center [613, 451] width 389 height 23
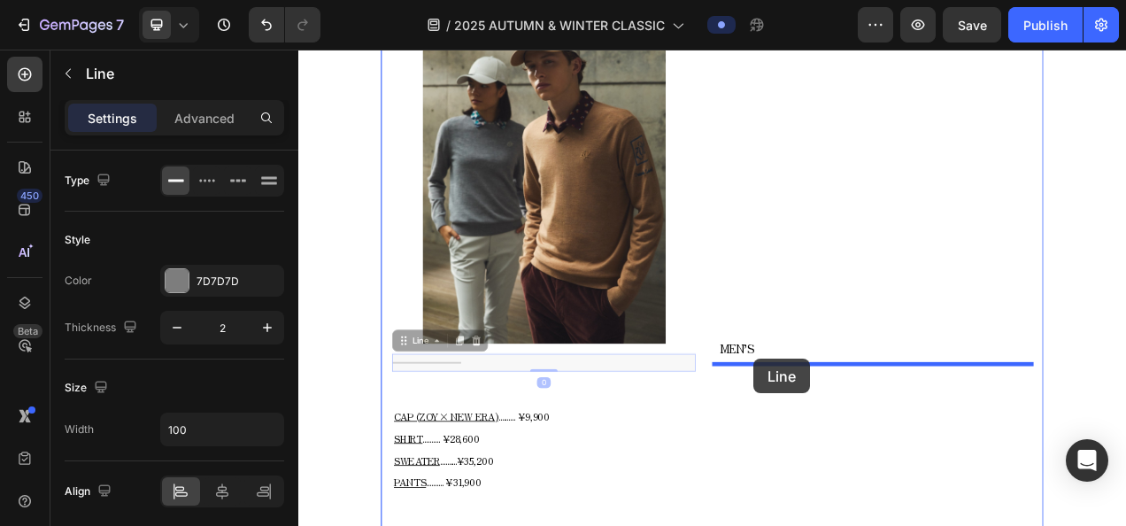
drag, startPoint x: 453, startPoint y: 417, endPoint x: 882, endPoint y: 446, distance: 430.2
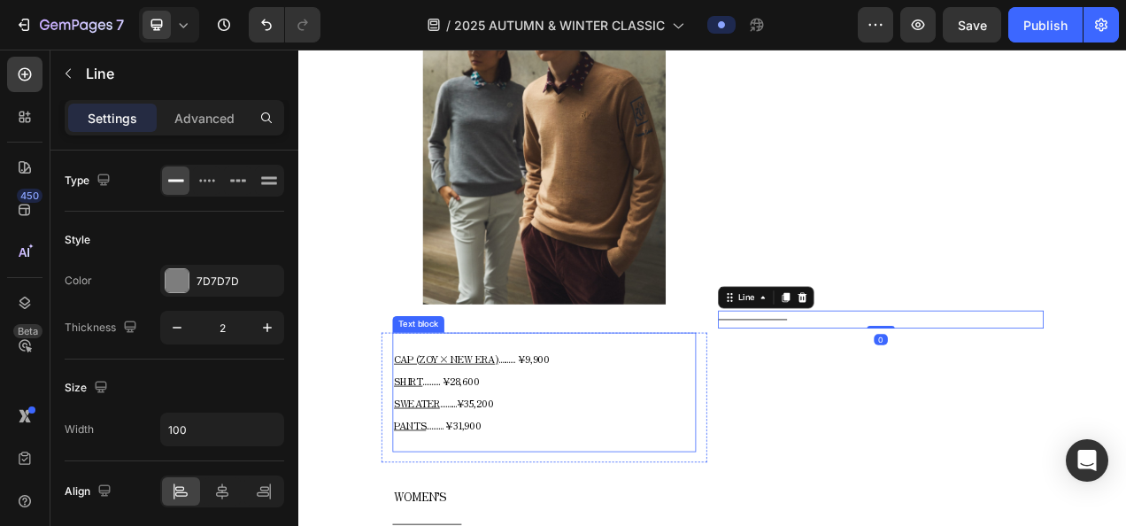
scroll to position [2217, 0]
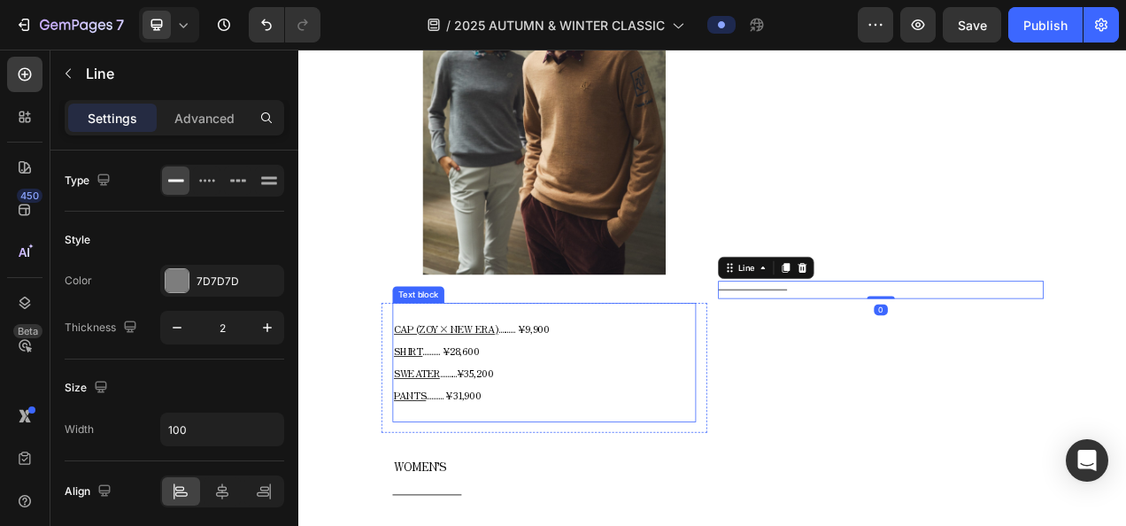
click at [611, 406] on span ".......... ¥9,900" at bounding box center [587, 408] width 66 height 18
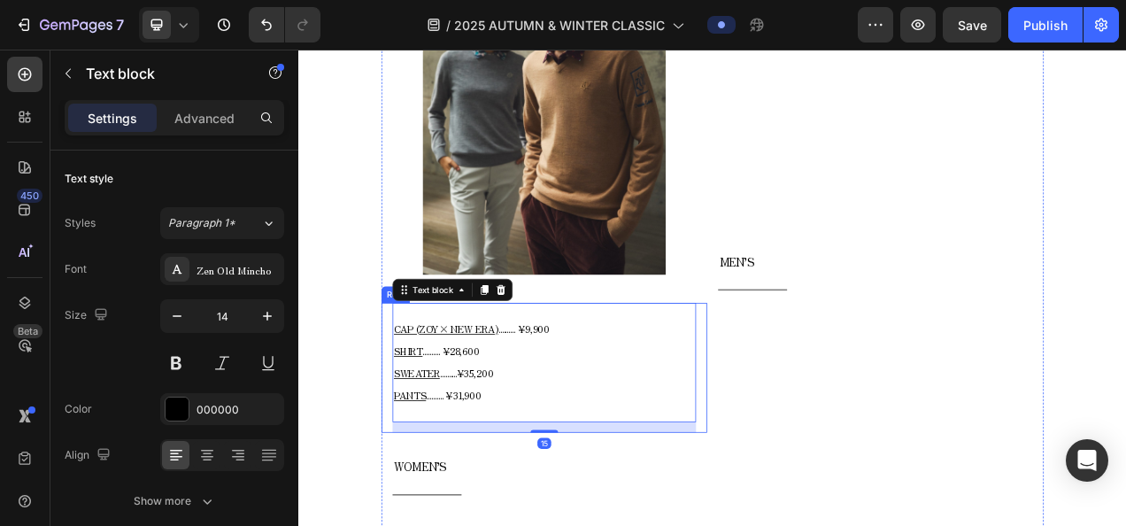
click at [808, 401] on div "CAP (ZOY× NEW ERA) .......... ¥9,900 SHIRT .......... ¥28,600 SWEATER .........…" at bounding box center [613, 457] width 418 height 166
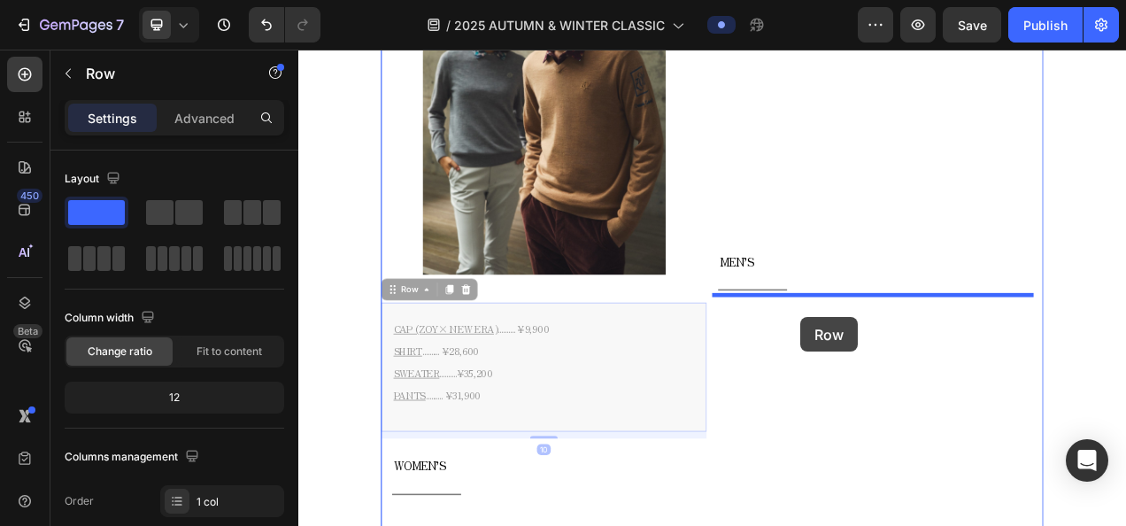
drag, startPoint x: 458, startPoint y: 357, endPoint x: 943, endPoint y: 393, distance: 486.3
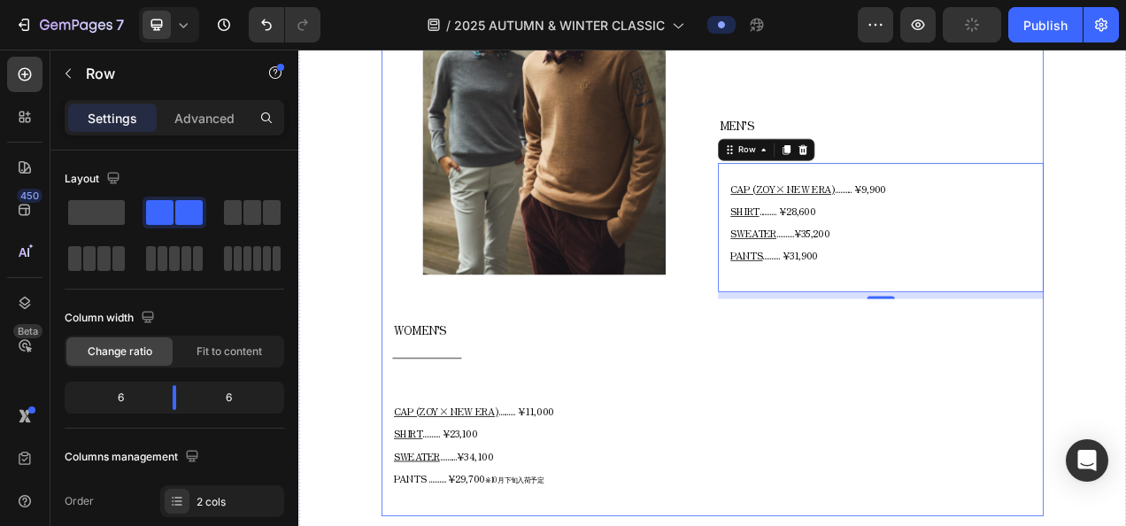
click at [554, 361] on div "Image Row WOMEN’S Text block Title Line Row CAP (ZOY× NEW ERA) .......... ¥11,0…" at bounding box center [613, 248] width 418 height 800
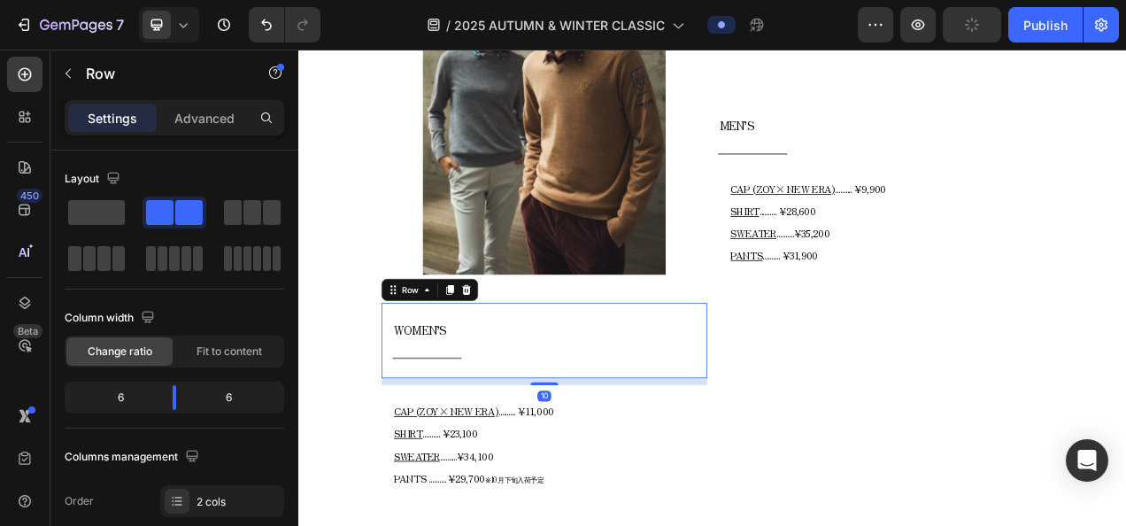
click at [554, 375] on div "WOMEN’S Text block Title Line Row 10" at bounding box center [613, 422] width 418 height 96
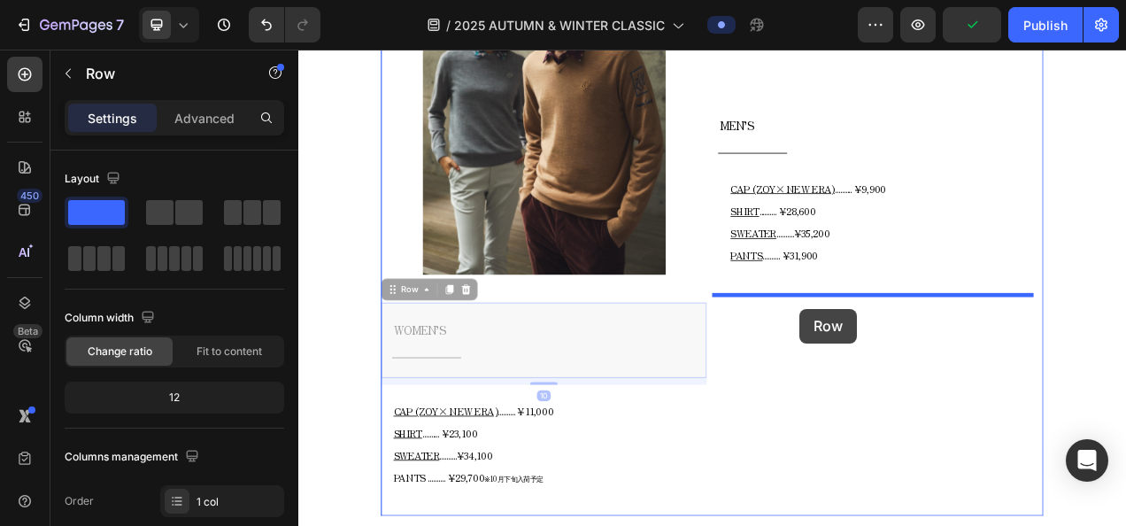
drag, startPoint x: 464, startPoint y: 354, endPoint x: 941, endPoint y: 382, distance: 477.9
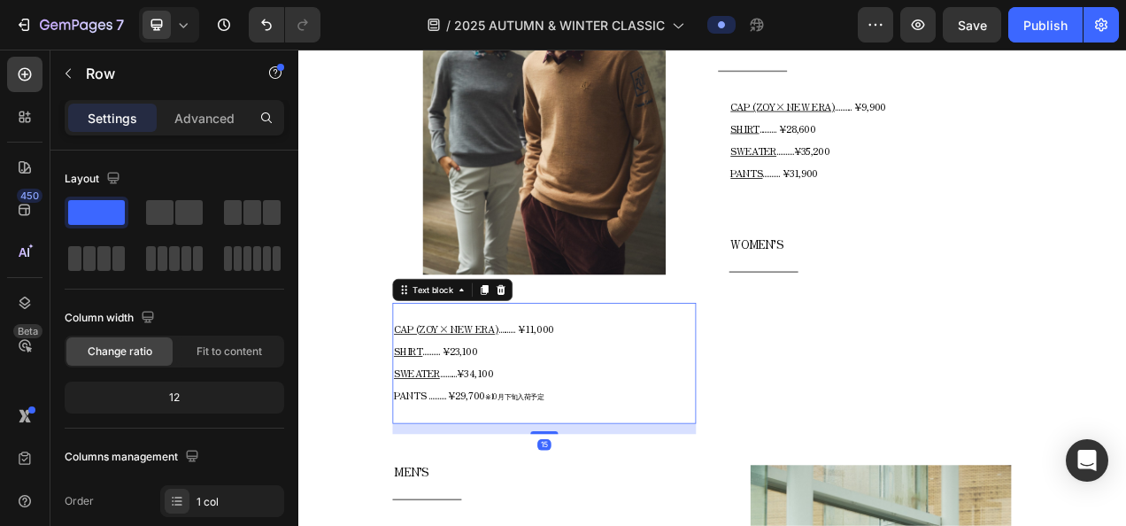
click at [573, 374] on div "CAP (ZOY× NEW ERA) .......... ¥11,000 SHIRT .......... ¥23,100 SWEATER ........…" at bounding box center [613, 451] width 389 height 155
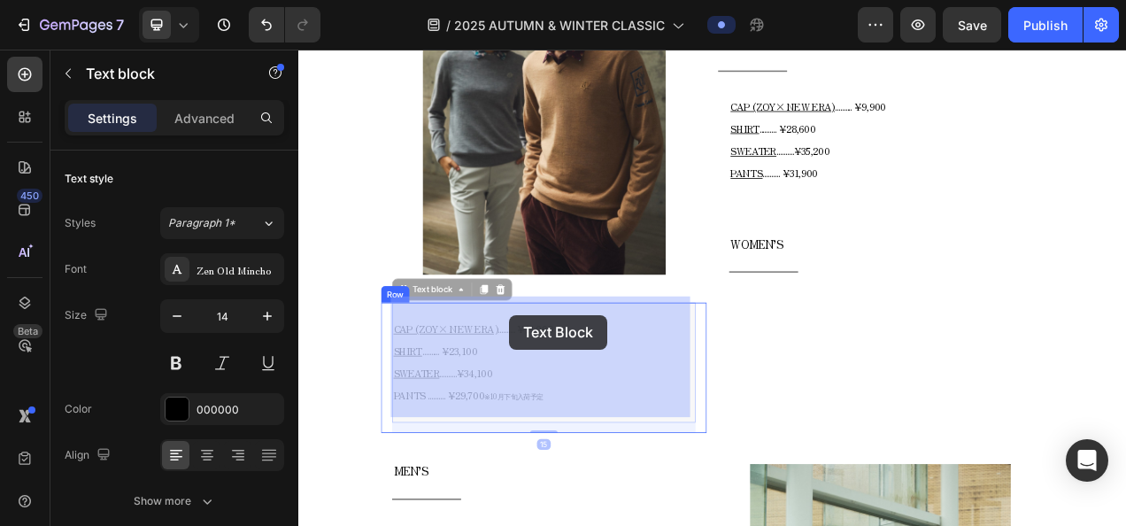
drag, startPoint x: 500, startPoint y: 352, endPoint x: 568, endPoint y: 390, distance: 78.1
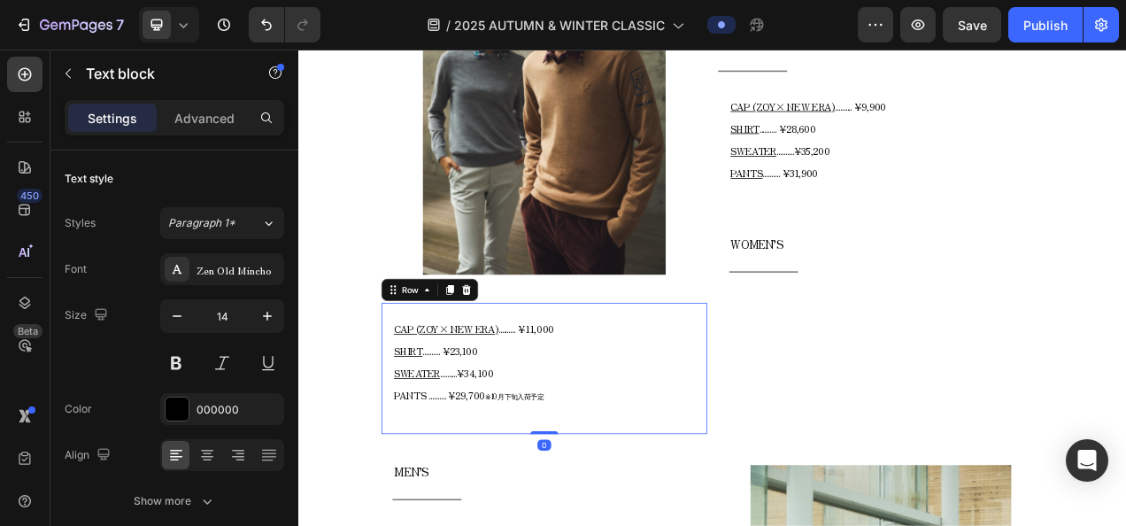
click at [811, 403] on div "CAP (ZOY× NEW ERA) .......... ¥11,000 SHIRT .......... ¥23,100 SWEATER ........…" at bounding box center [613, 458] width 418 height 168
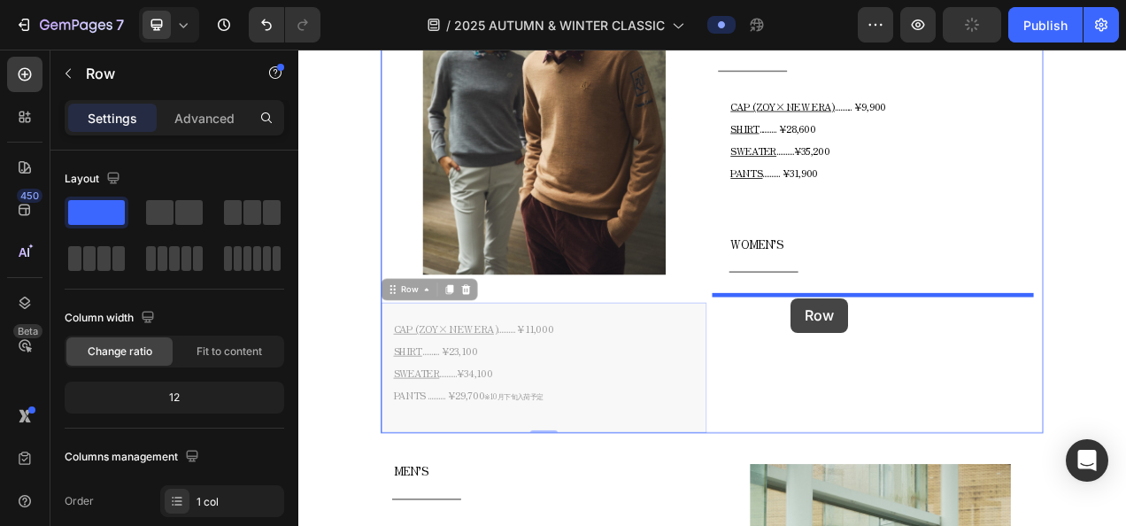
drag, startPoint x: 440, startPoint y: 350, endPoint x: 930, endPoint y: 368, distance: 490.6
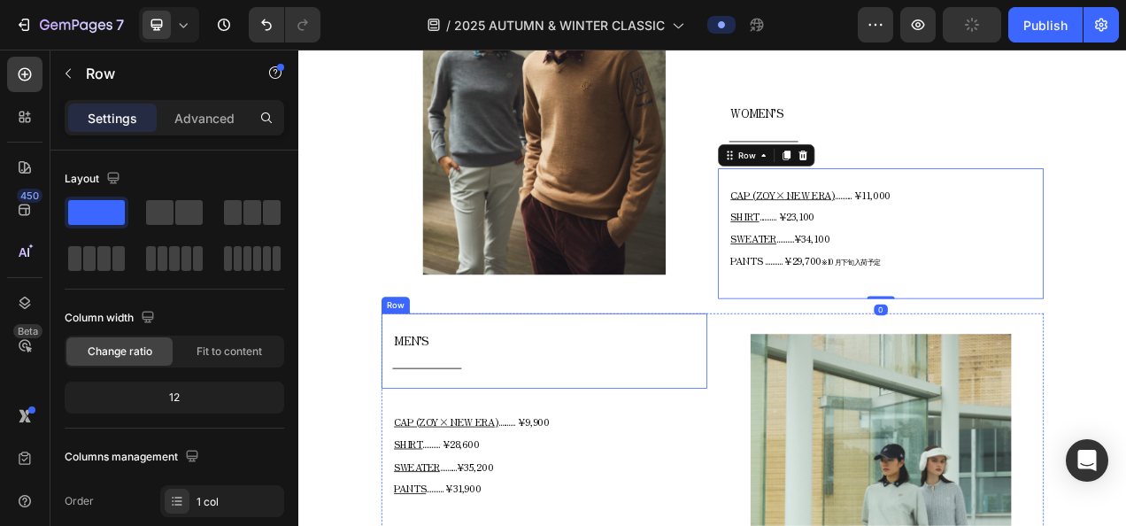
click at [783, 388] on div "MEN’S Text block Title Line Row" at bounding box center [613, 436] width 418 height 96
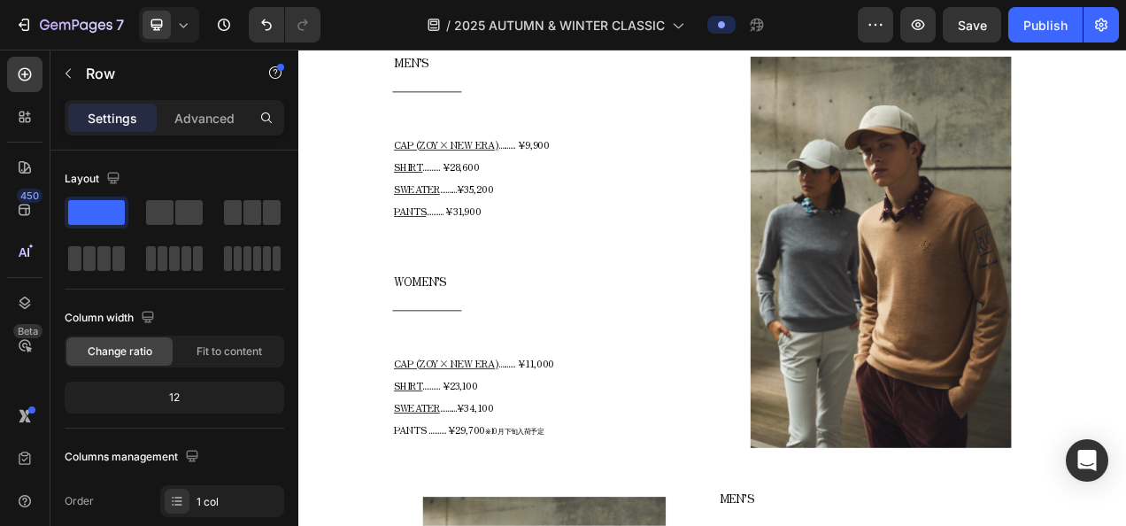
scroll to position [1509, 0]
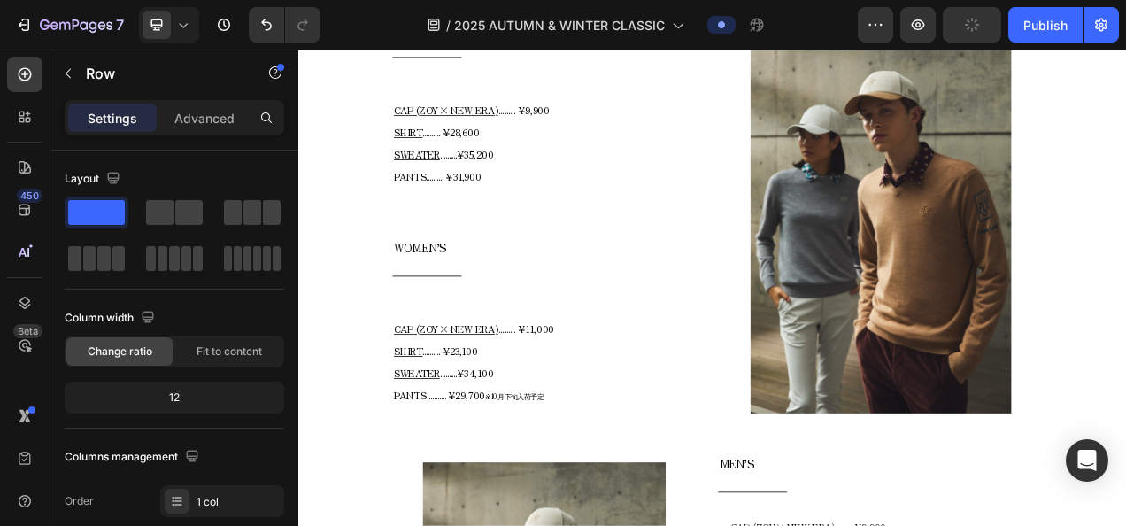
click at [189, 27] on icon at bounding box center [183, 25] width 18 height 18
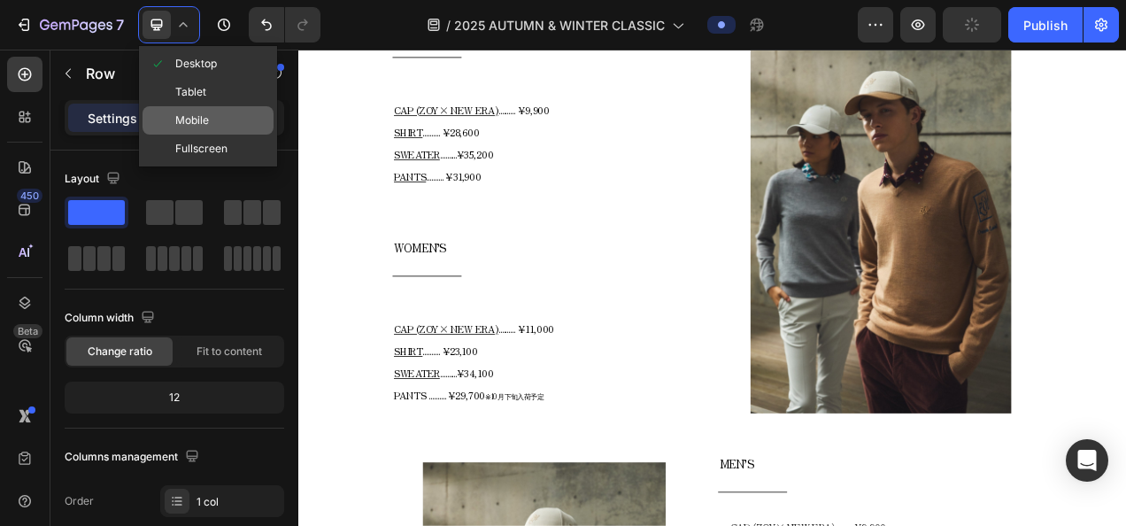
click at [203, 111] on div "Mobile" at bounding box center [207, 120] width 131 height 28
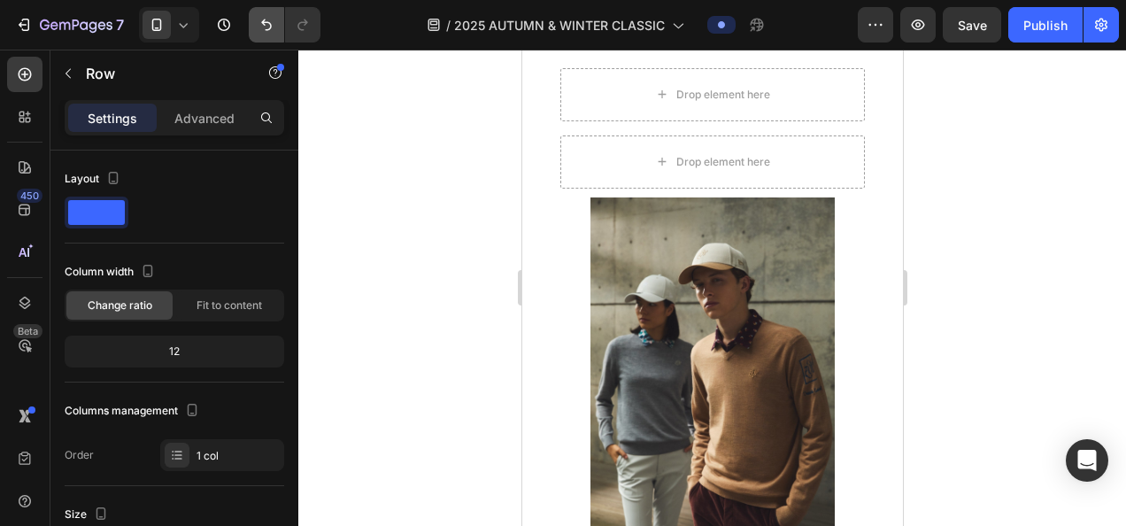
scroll to position [746, 0]
click at [177, 29] on icon at bounding box center [183, 25] width 18 height 18
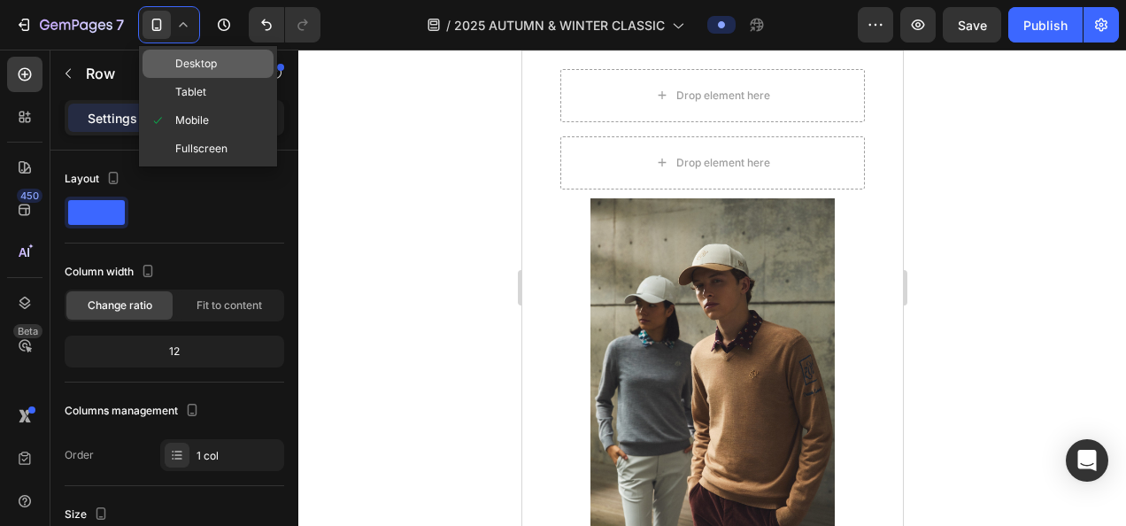
click at [173, 69] on span at bounding box center [163, 64] width 26 height 14
type input "1200"
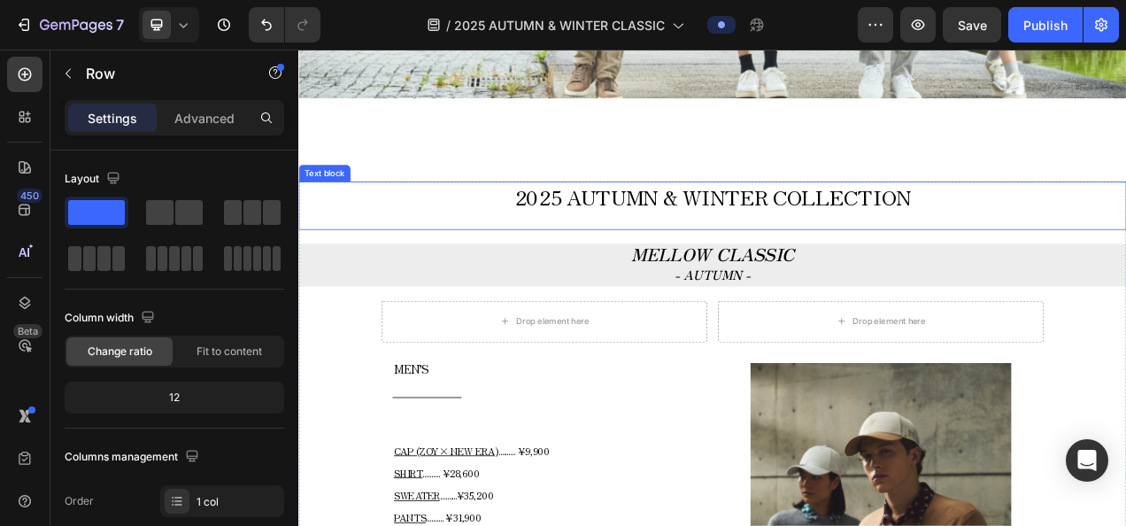
scroll to position [496, 0]
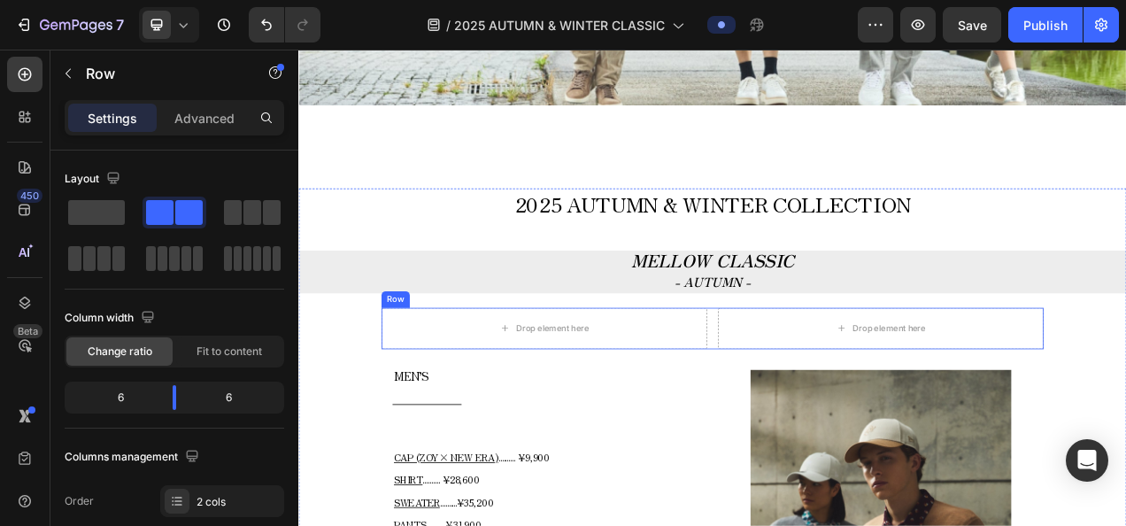
click at [825, 381] on div "Drop element here Drop element here Row" at bounding box center [829, 407] width 850 height 53
click at [506, 369] on icon at bounding box center [513, 364] width 14 height 14
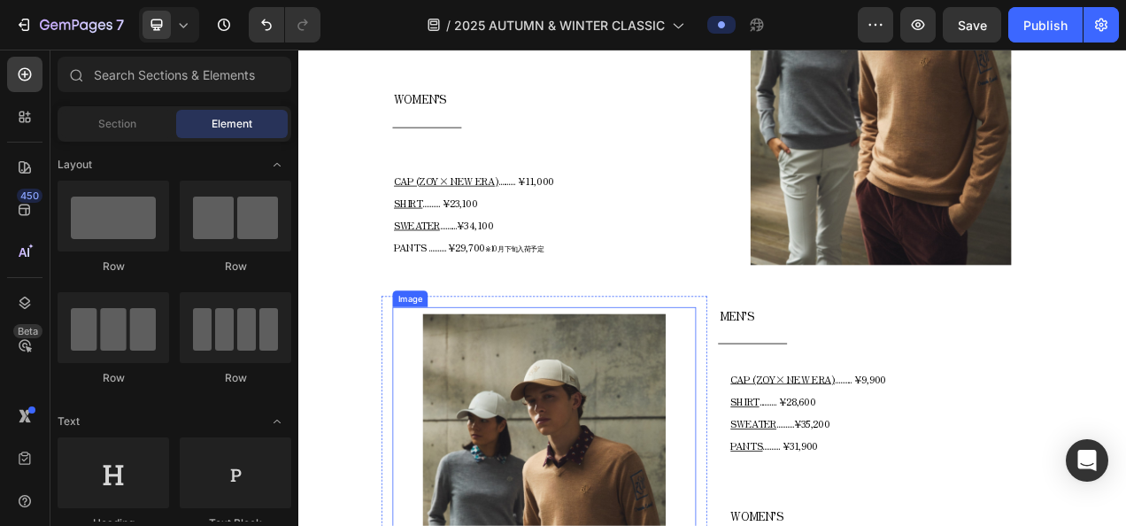
scroll to position [1558, 0]
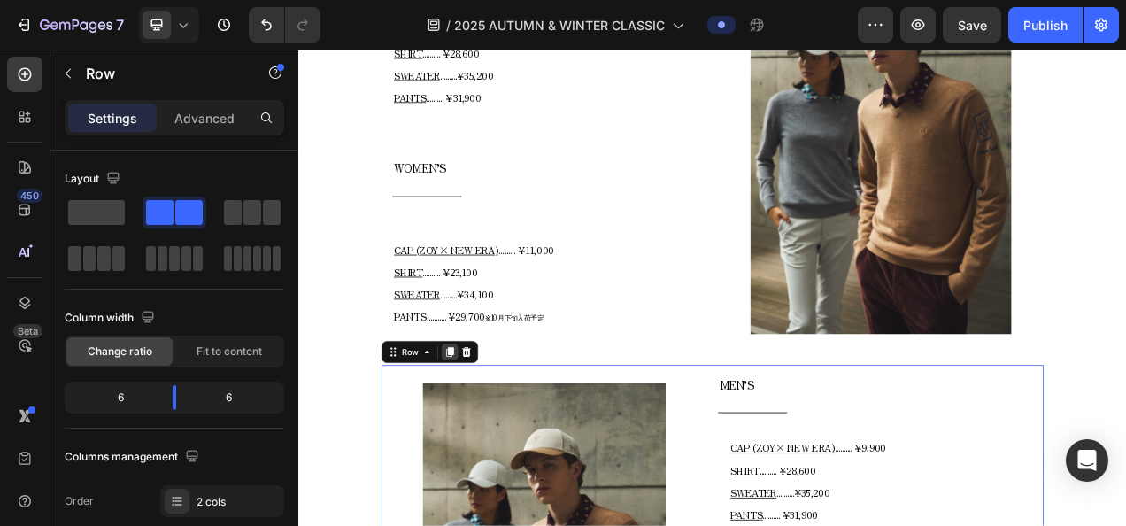
click at [488, 436] on icon at bounding box center [493, 437] width 10 height 12
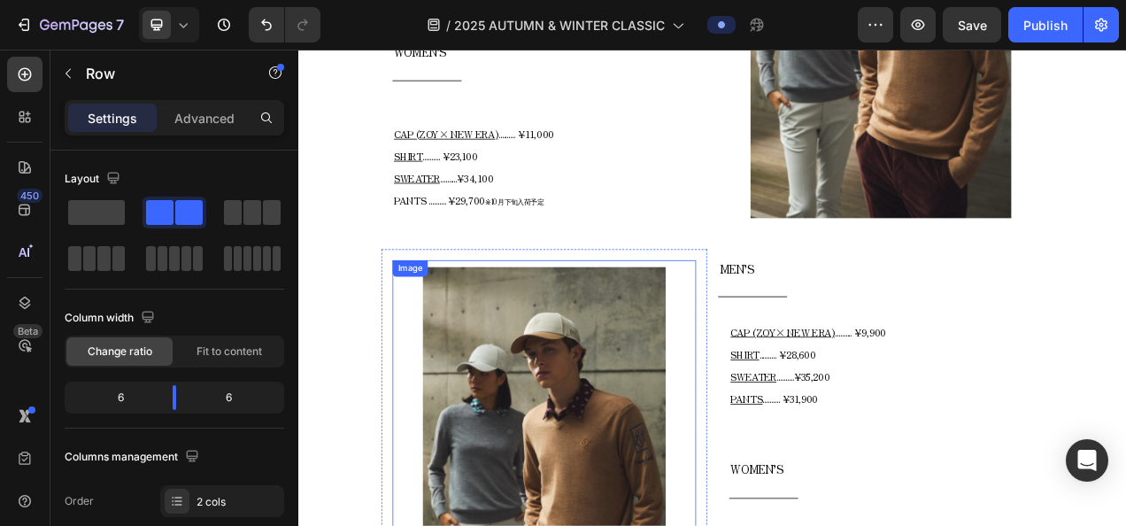
scroll to position [1636, 0]
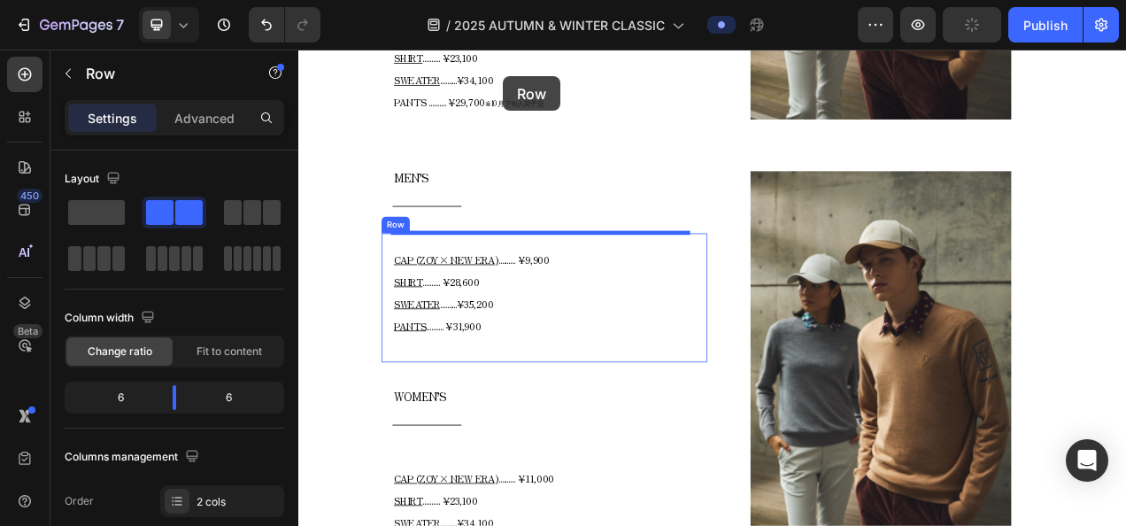
scroll to position [1212, 0]
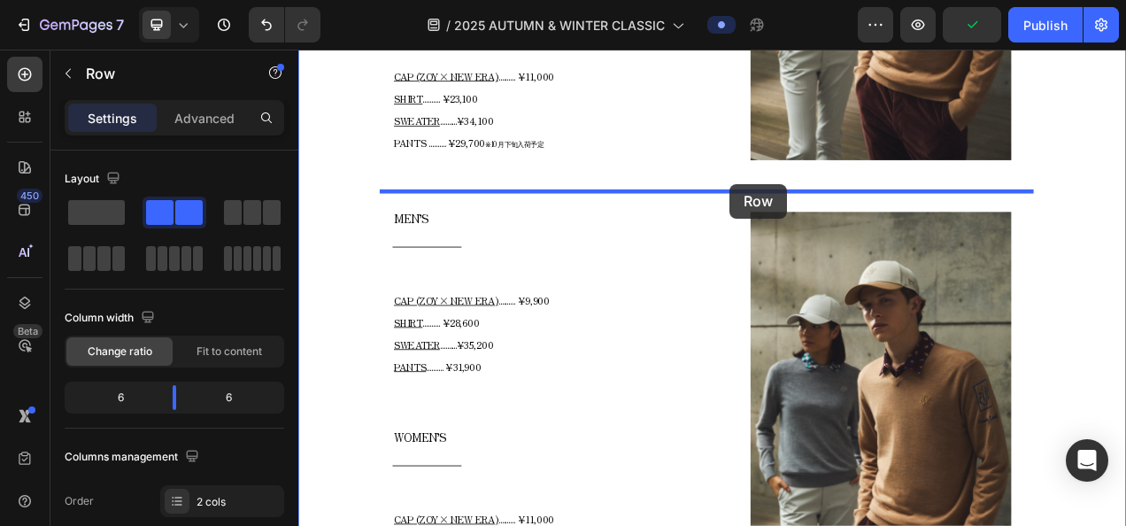
drag, startPoint x: 458, startPoint y: 358, endPoint x: 851, endPoint y: 222, distance: 415.6
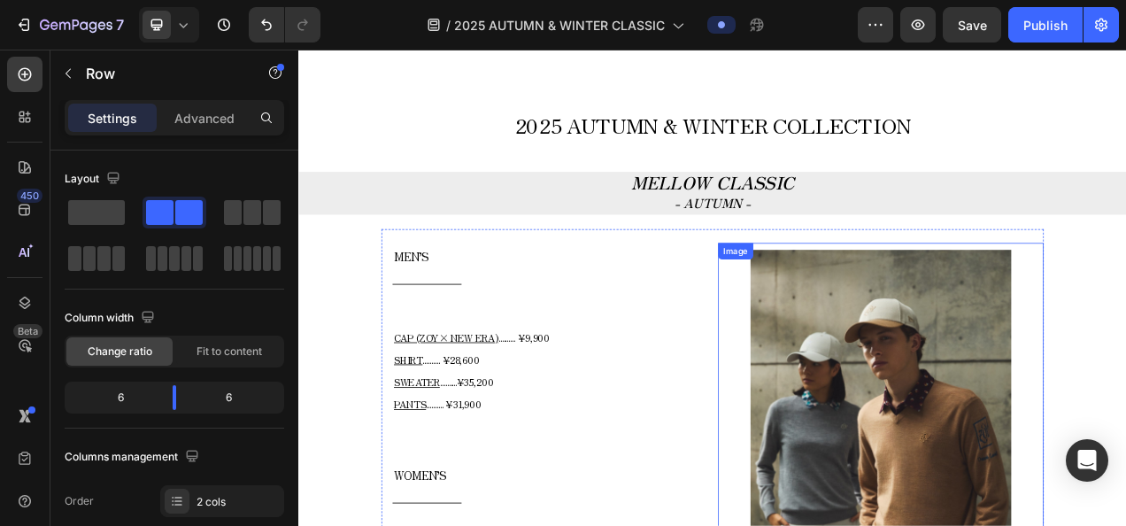
scroll to position [593, 0]
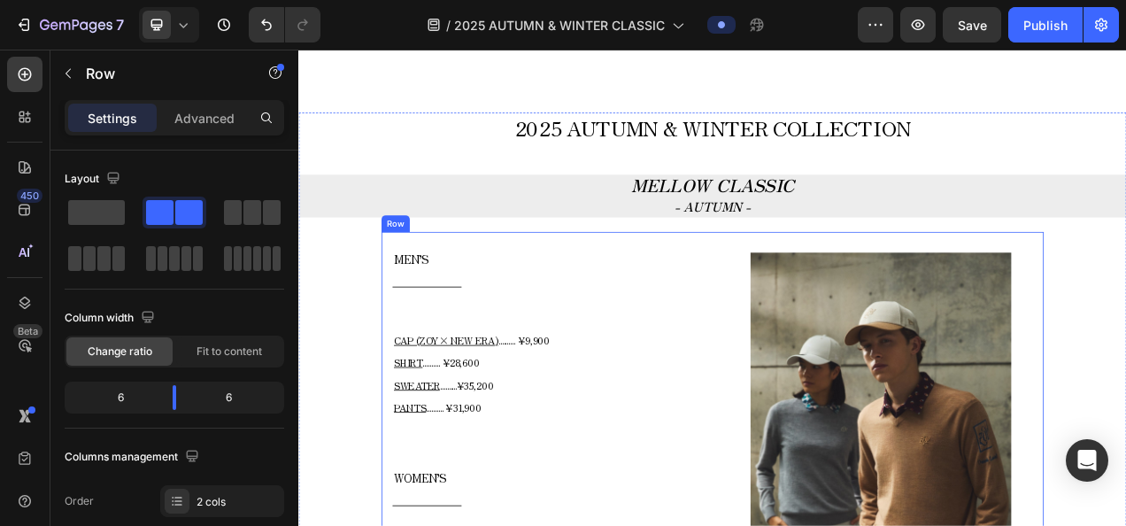
click at [506, 266] on icon at bounding box center [513, 266] width 14 height 14
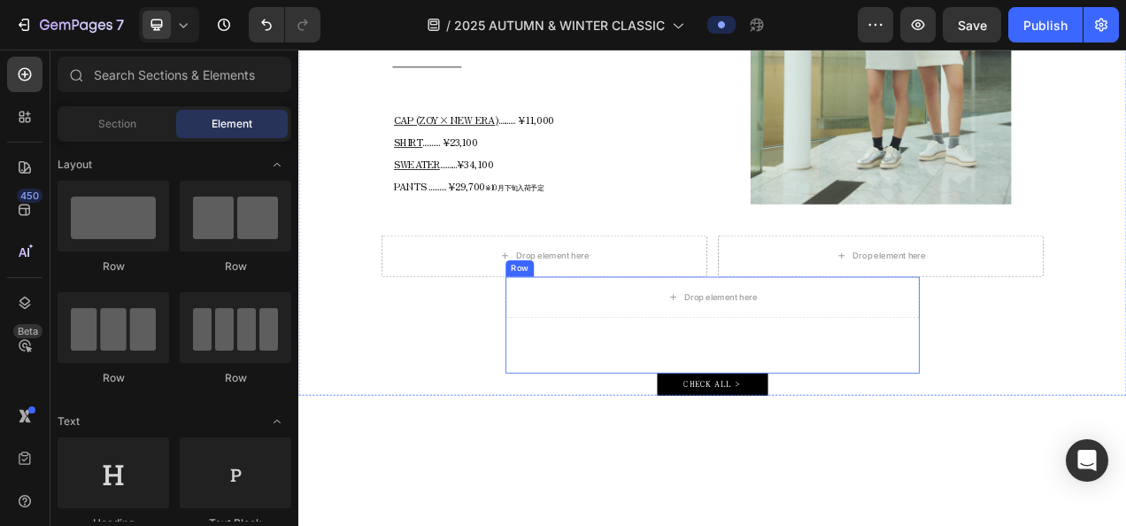
scroll to position [2806, 0]
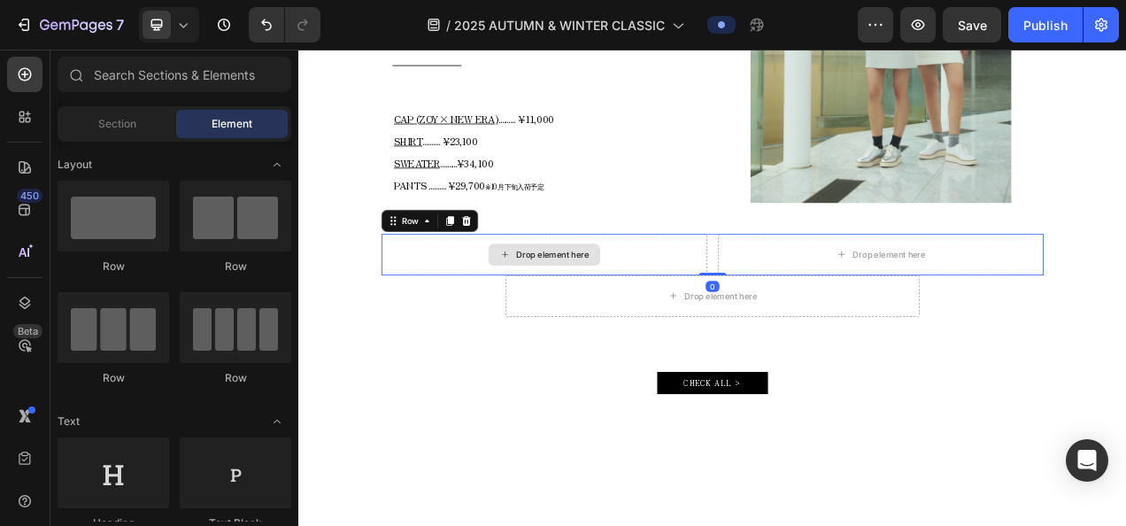
click at [801, 286] on div "Drop element here" at bounding box center [613, 312] width 418 height 53
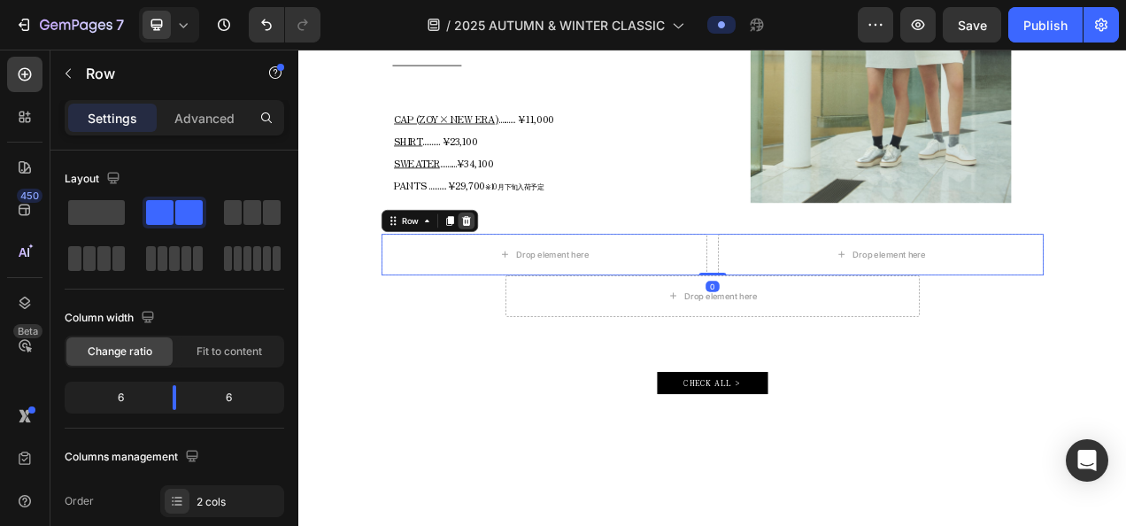
click at [511, 263] on icon at bounding box center [514, 269] width 12 height 12
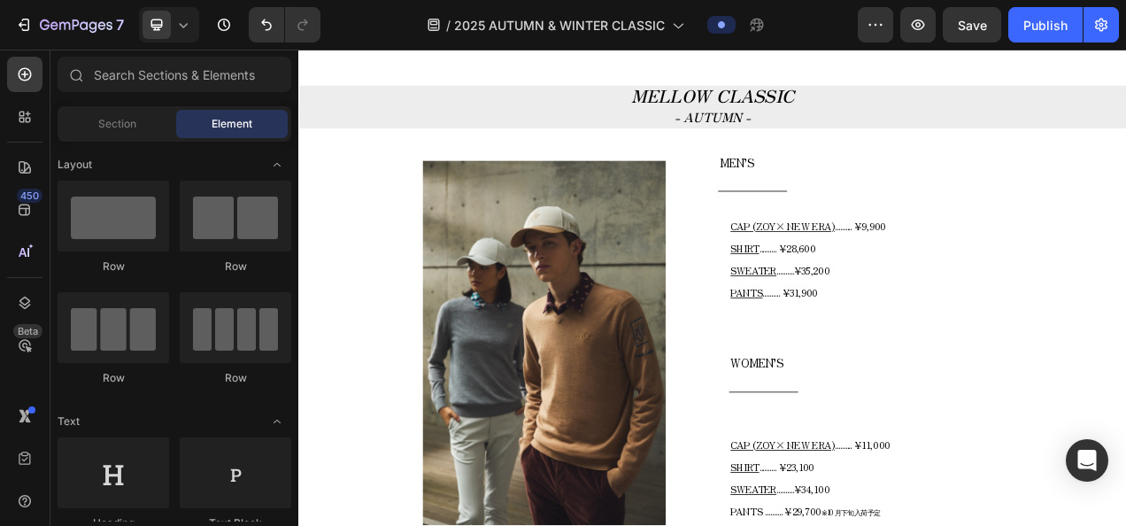
scroll to position [681, 0]
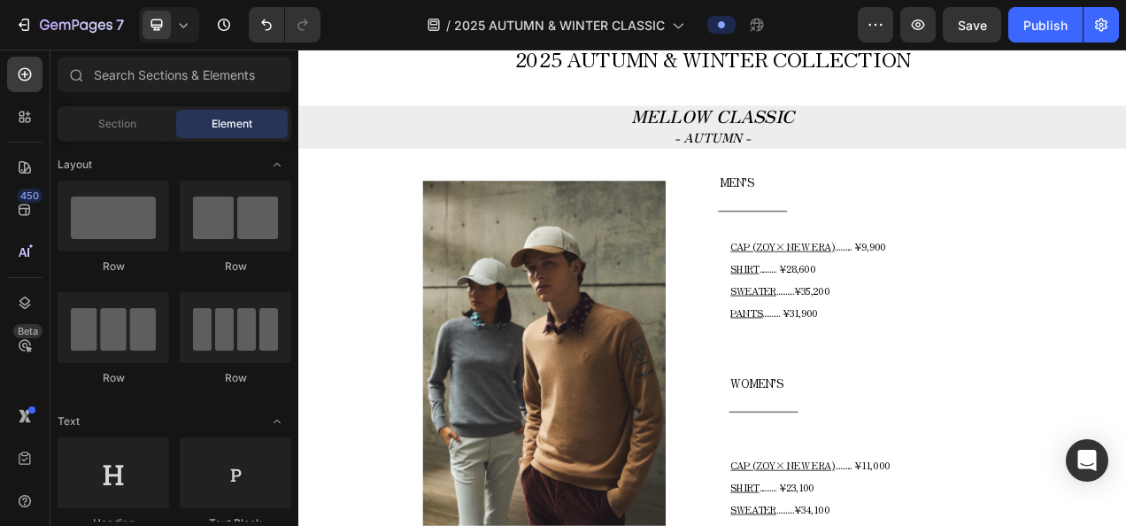
click at [176, 29] on icon at bounding box center [183, 25] width 18 height 18
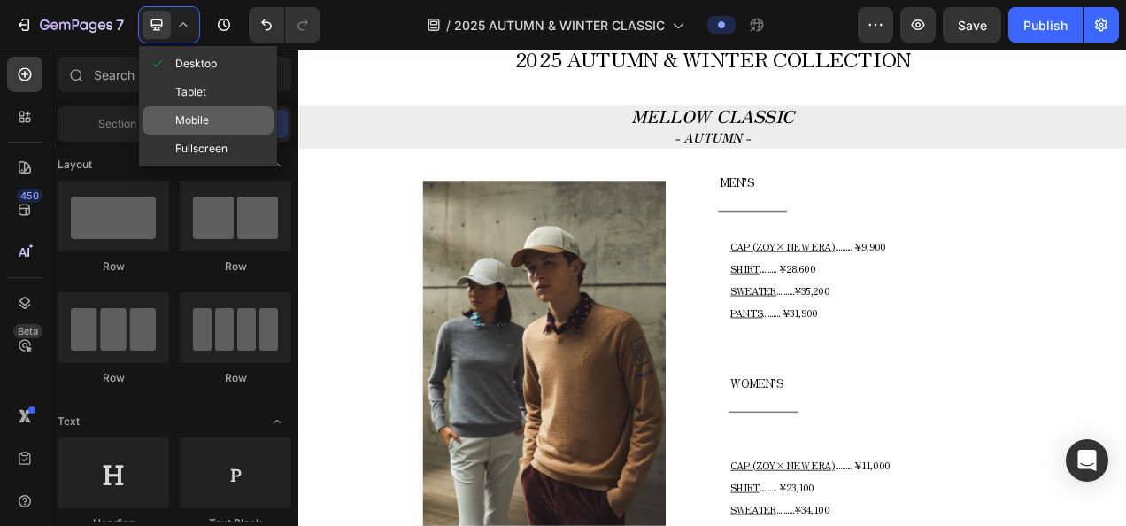
click at [217, 117] on div "Mobile" at bounding box center [207, 120] width 131 height 28
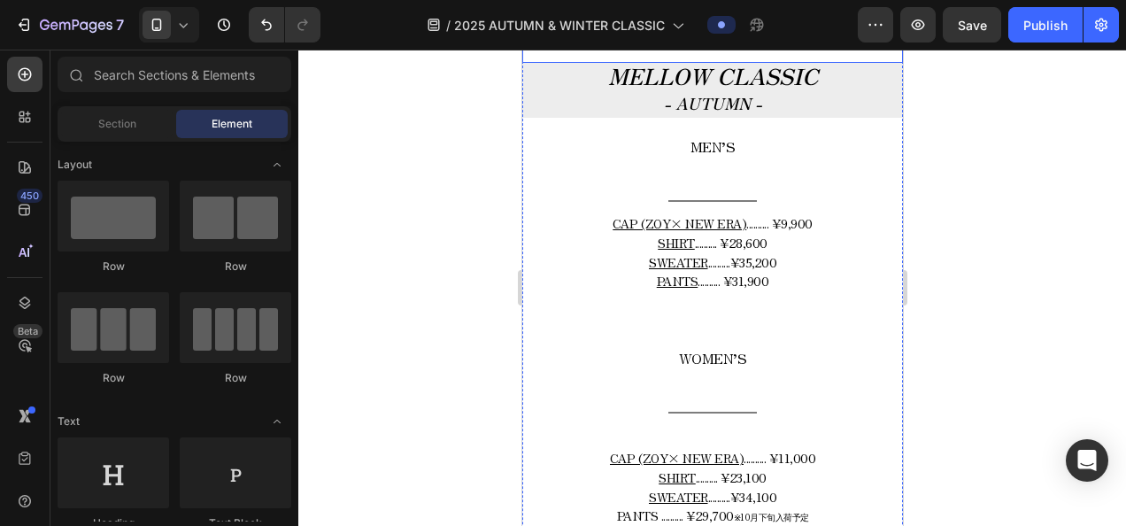
scroll to position [708, 0]
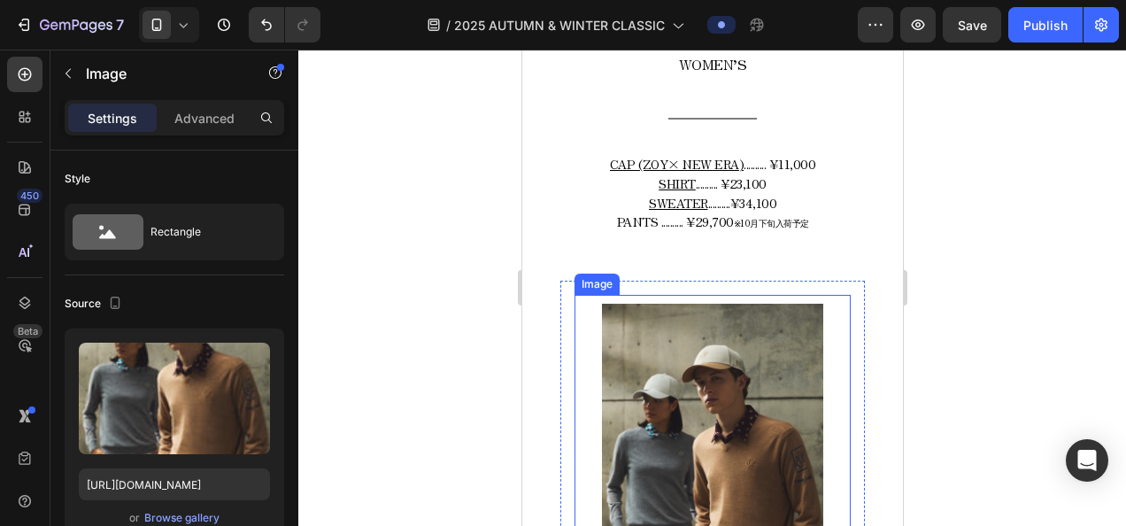
click at [691, 353] on img at bounding box center [711, 469] width 221 height 331
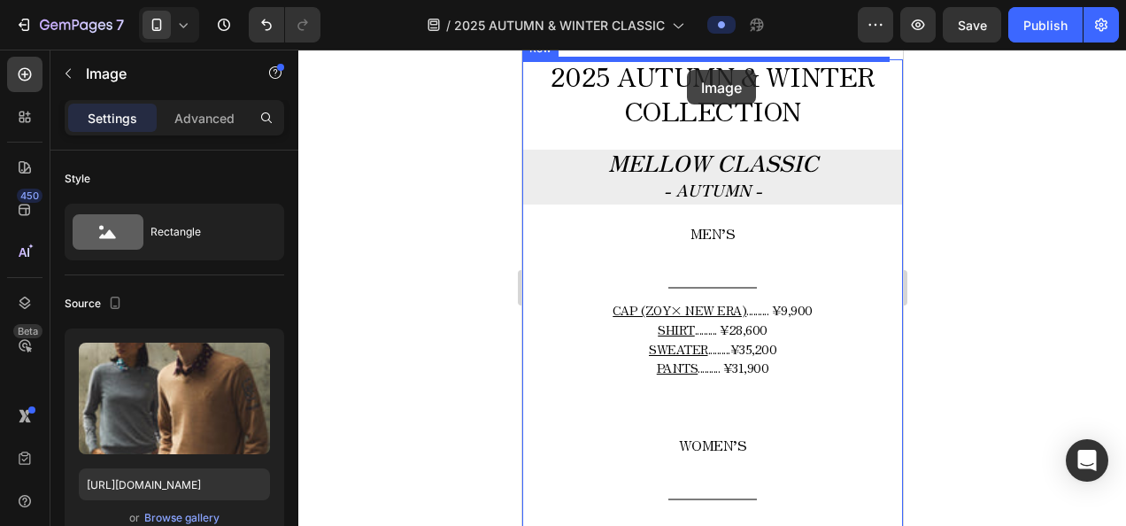
scroll to position [550, 0]
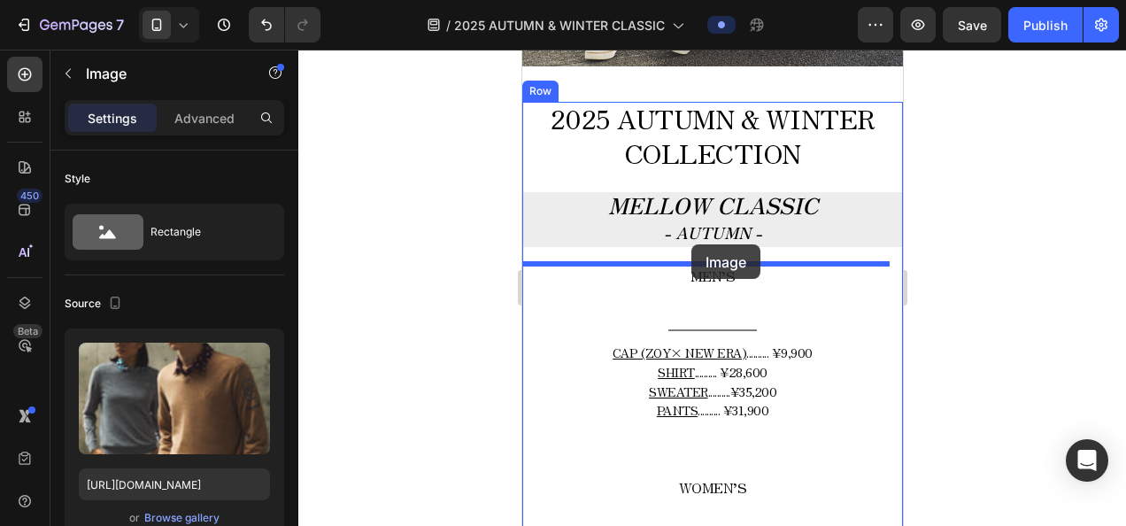
drag, startPoint x: 633, startPoint y: 366, endPoint x: 690, endPoint y: 244, distance: 135.0
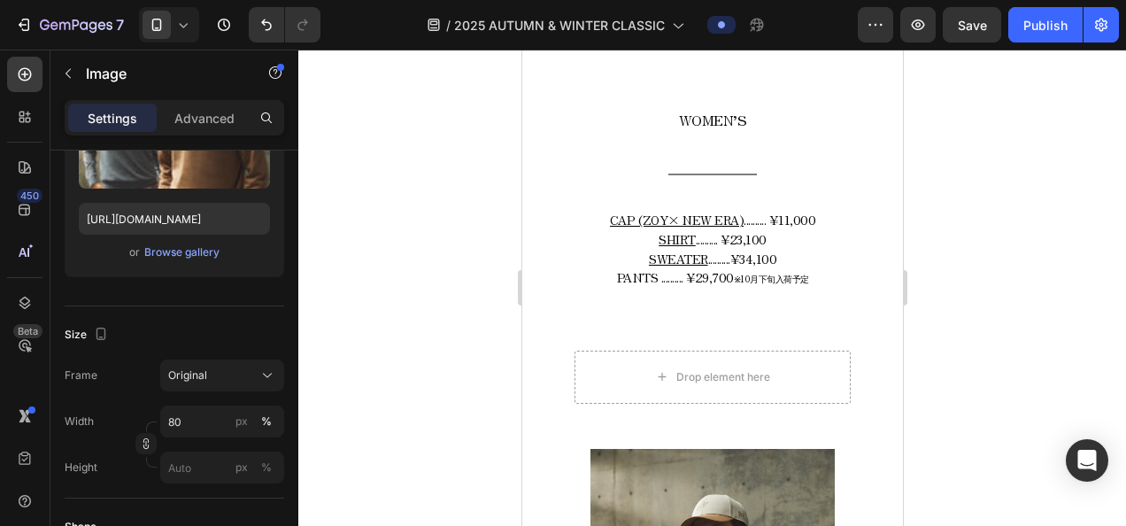
scroll to position [1524, 0]
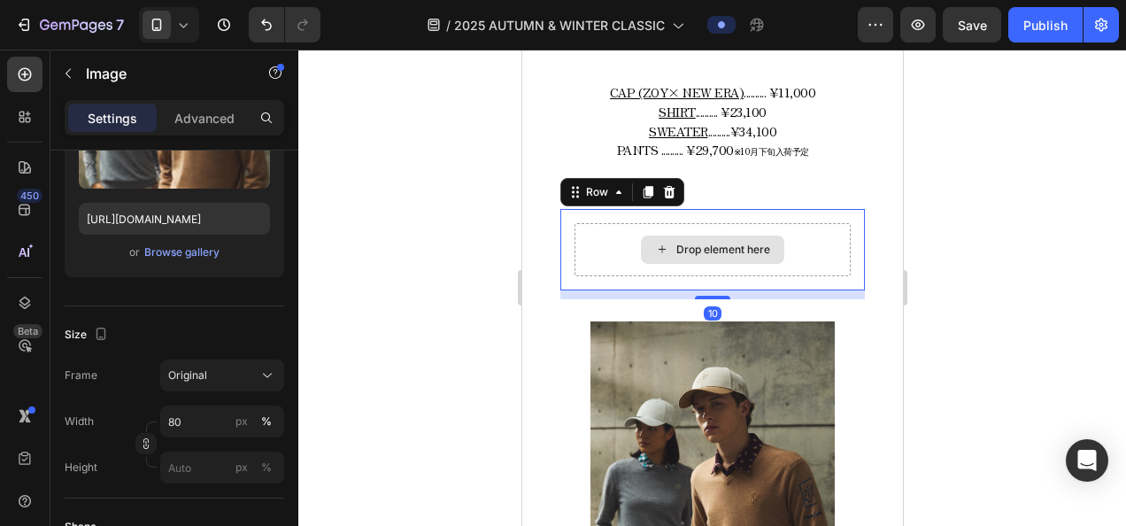
click at [625, 242] on div "Drop element here" at bounding box center [711, 249] width 276 height 53
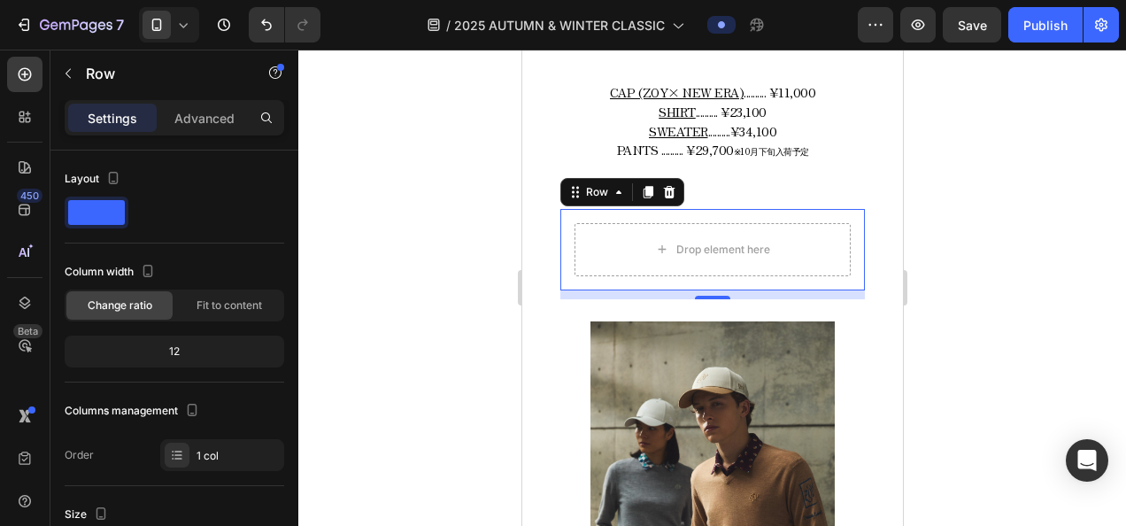
click at [188, 30] on icon at bounding box center [183, 25] width 18 height 18
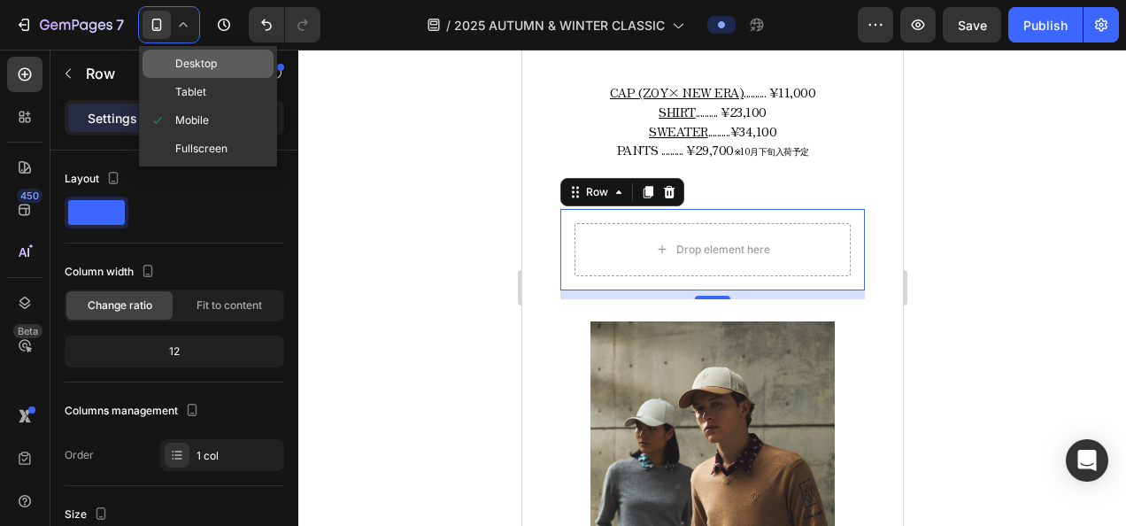
click at [193, 58] on span "Desktop" at bounding box center [196, 64] width 42 height 18
type input "1200"
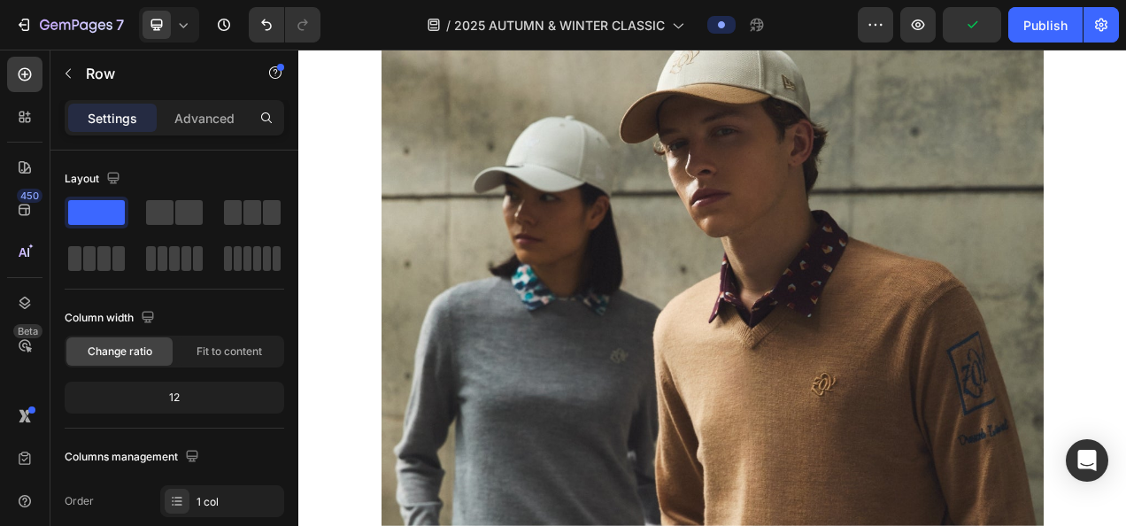
scroll to position [665, 0]
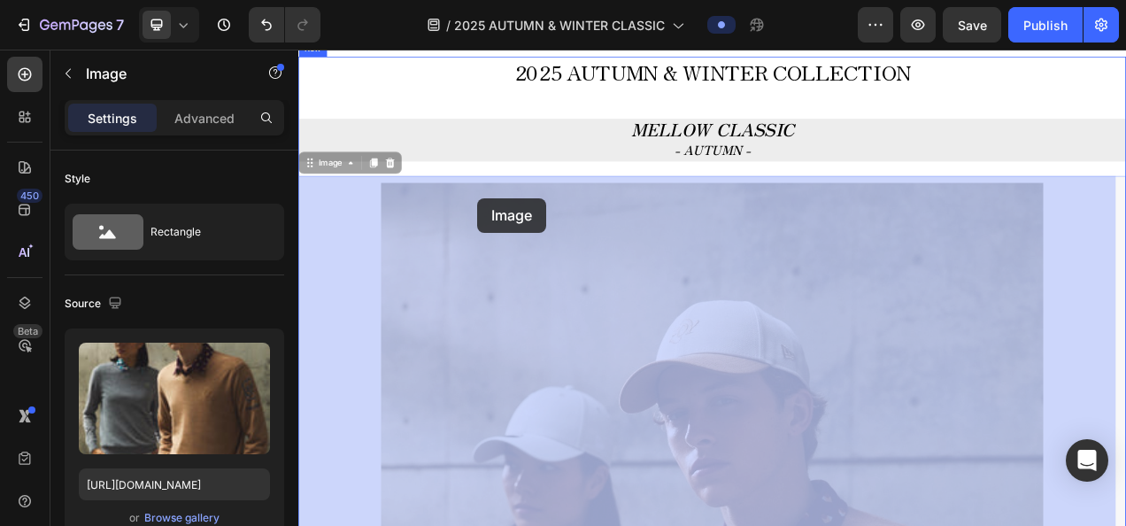
drag, startPoint x: 356, startPoint y: 190, endPoint x: 528, endPoint y: 238, distance: 179.1
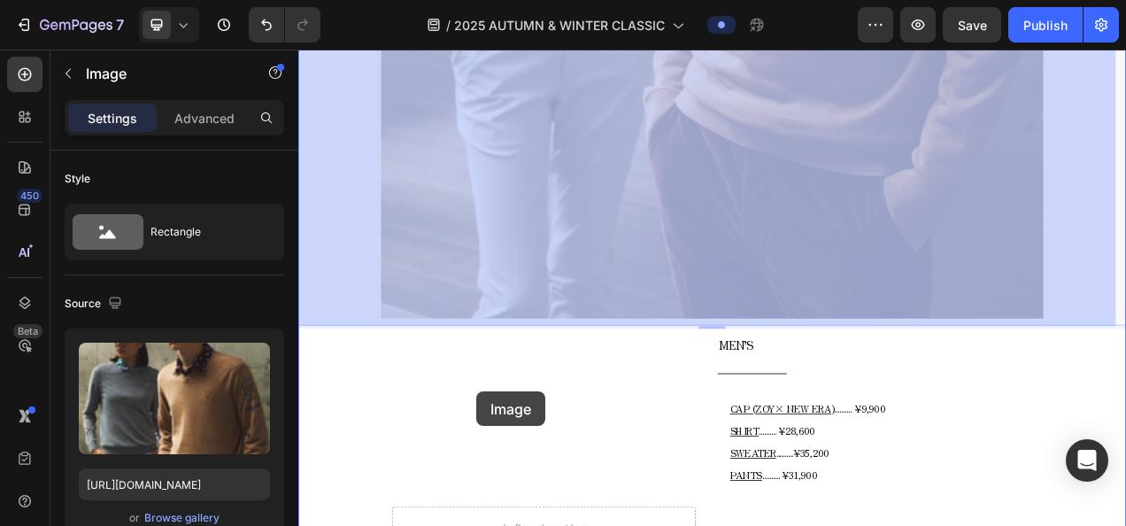
scroll to position [1775, 0]
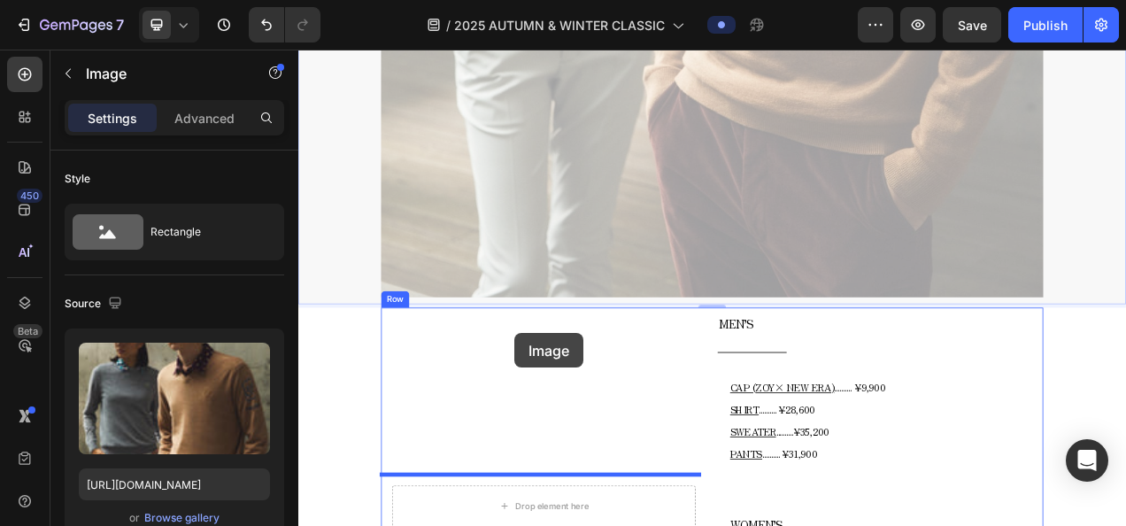
drag, startPoint x: 355, startPoint y: 201, endPoint x: 575, endPoint y: 413, distance: 306.1
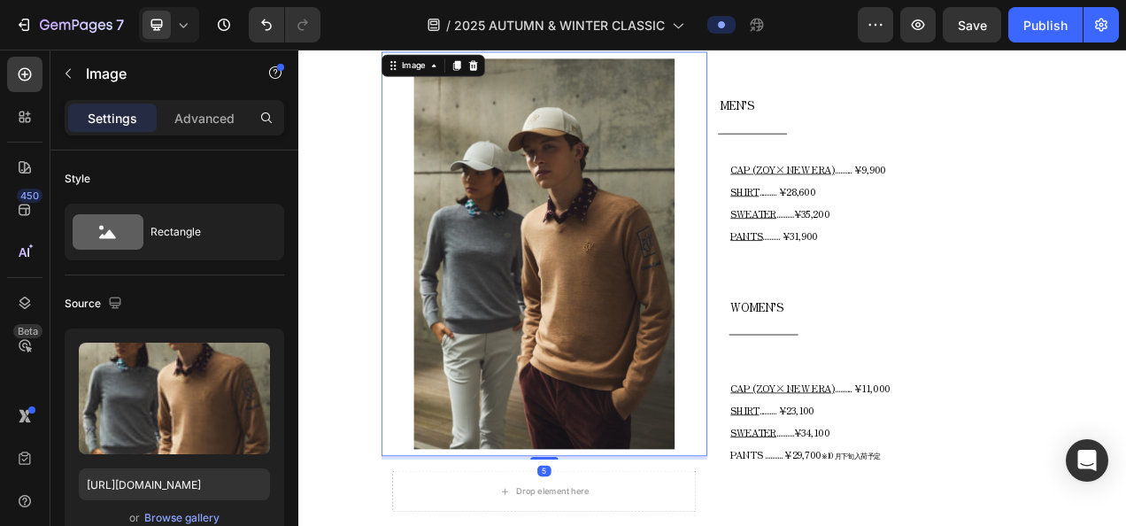
scroll to position [888, 0]
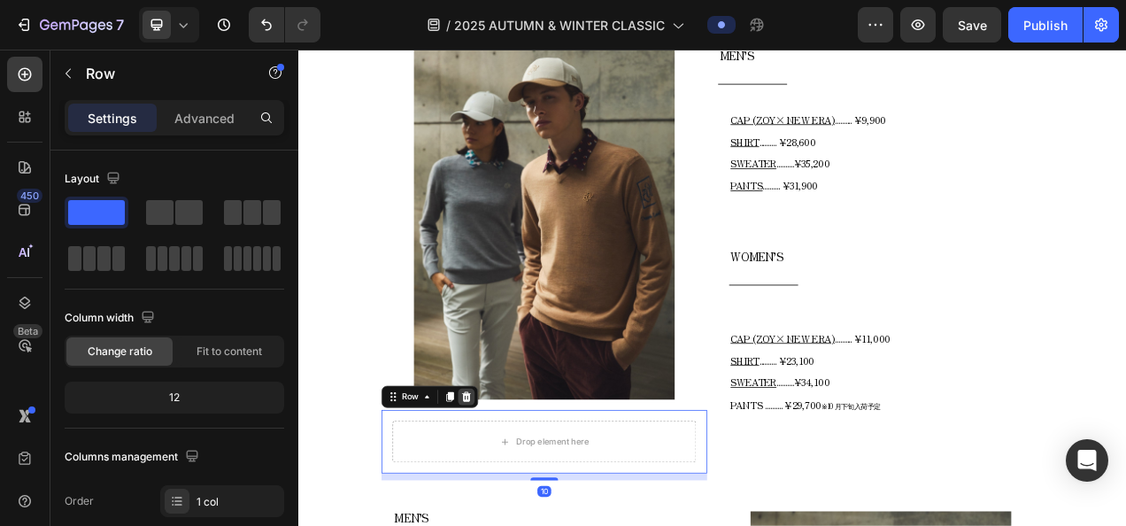
click at [510, 491] on icon at bounding box center [513, 495] width 14 height 14
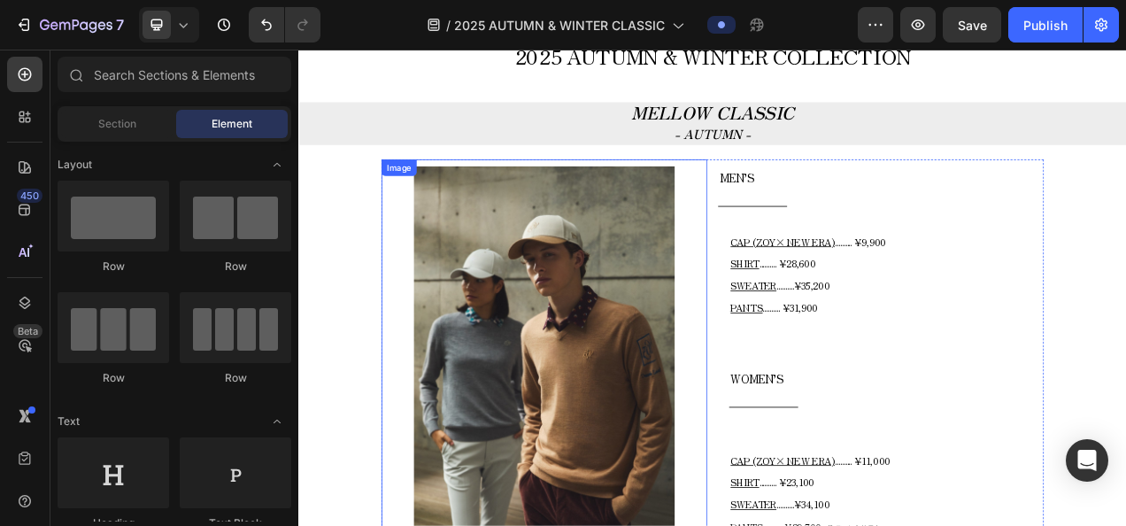
scroll to position [622, 0]
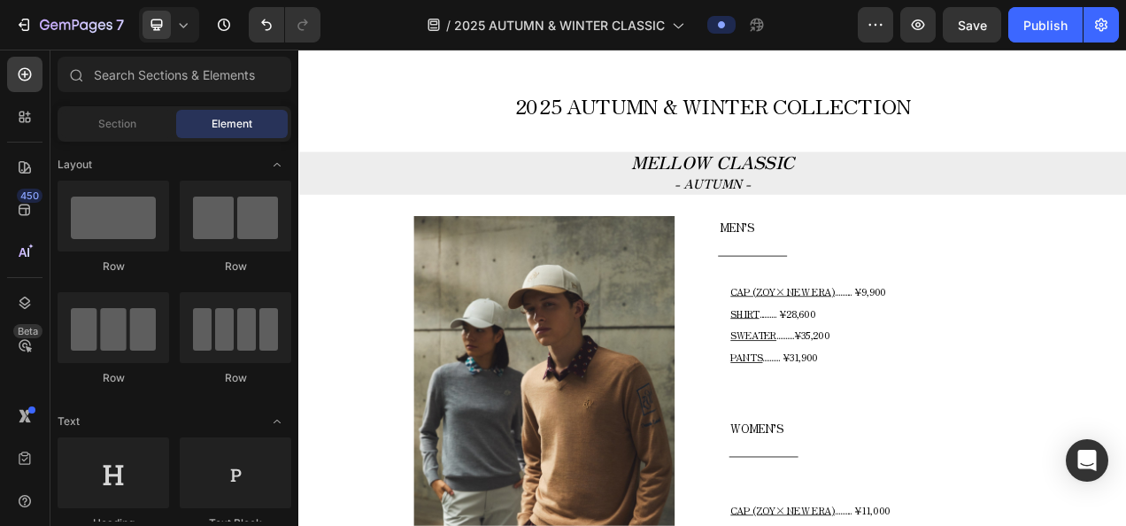
click at [189, 30] on icon at bounding box center [183, 25] width 18 height 18
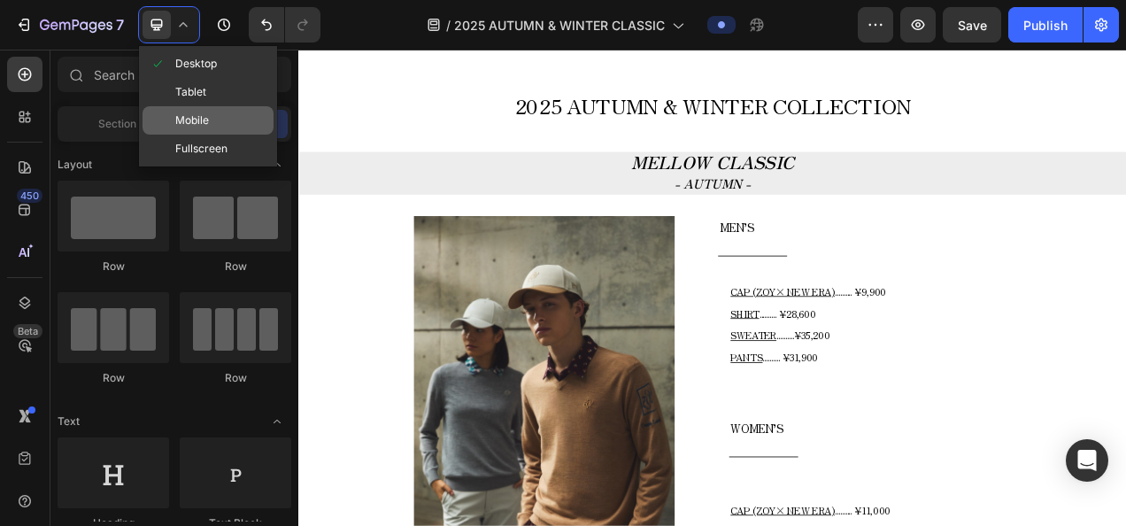
click at [203, 121] on span "Mobile" at bounding box center [192, 121] width 34 height 18
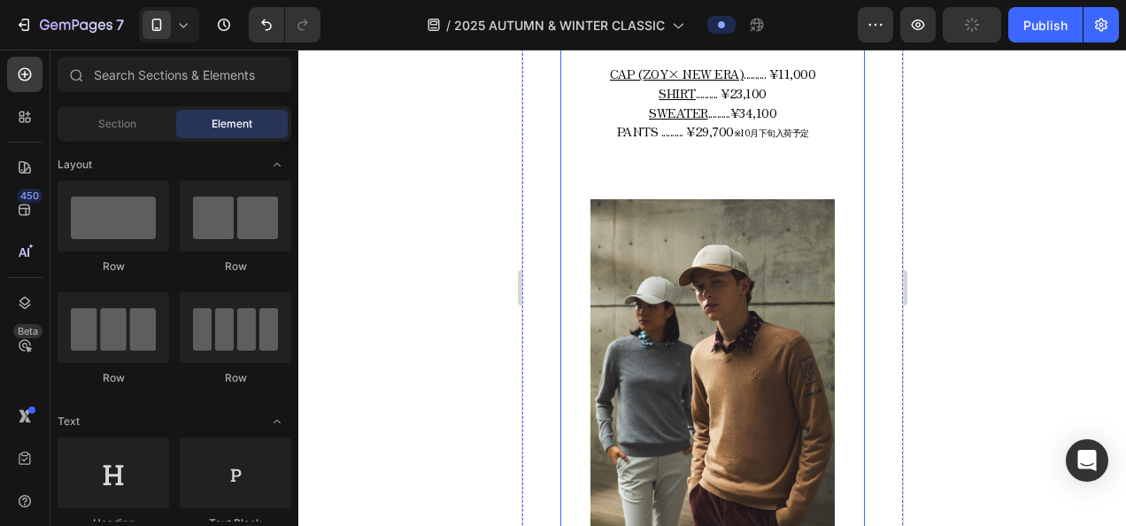
scroll to position [1065, 0]
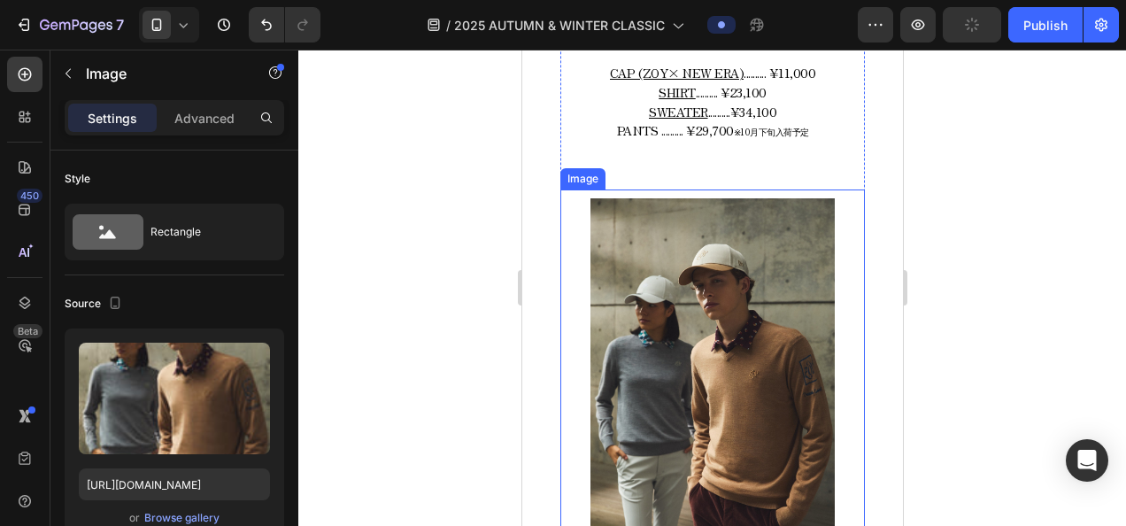
click at [660, 269] on img at bounding box center [710, 381] width 243 height 366
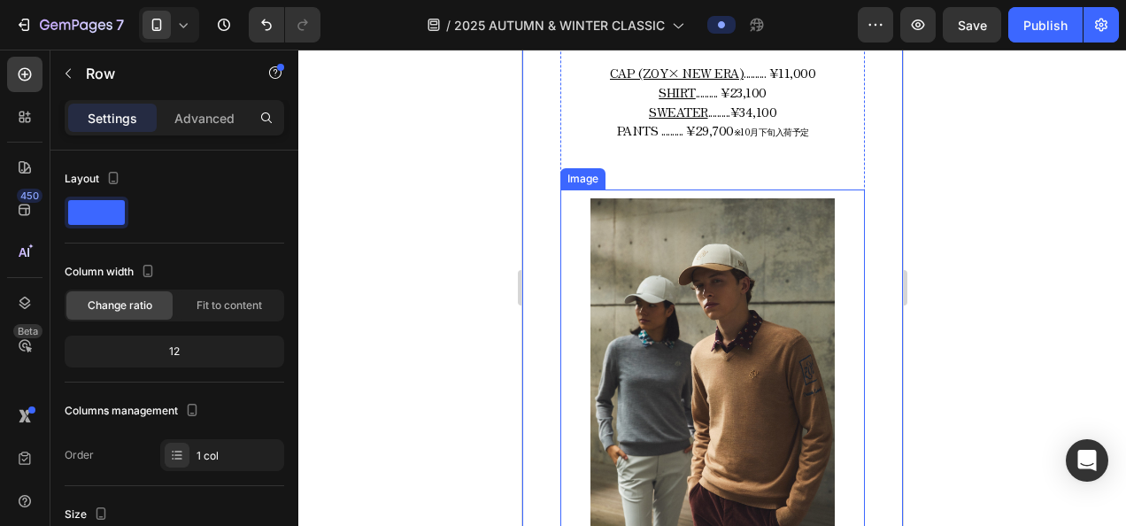
click at [798, 298] on img at bounding box center [710, 381] width 243 height 366
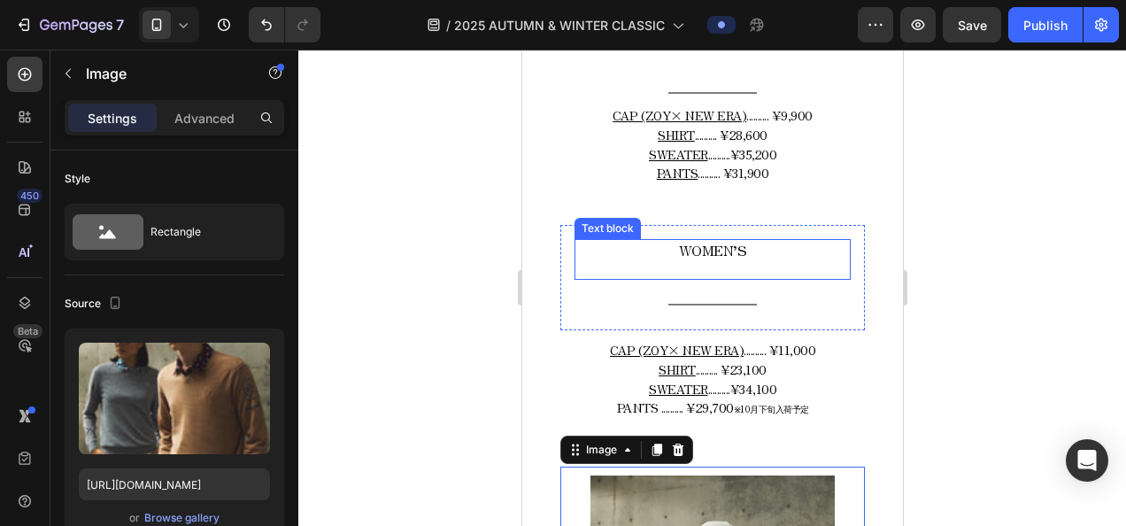
scroll to position [888, 0]
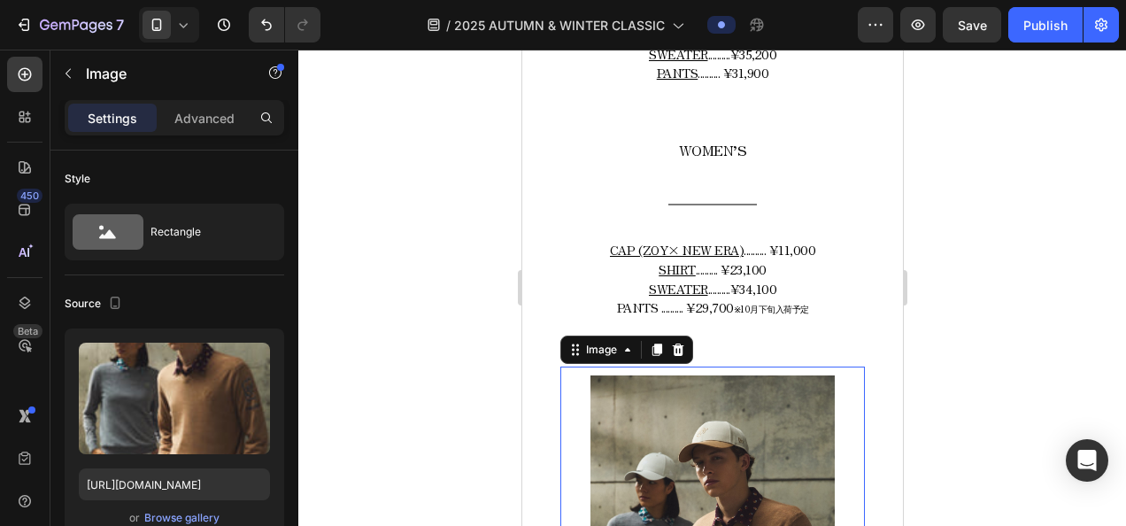
click at [185, 27] on icon at bounding box center [183, 25] width 18 height 18
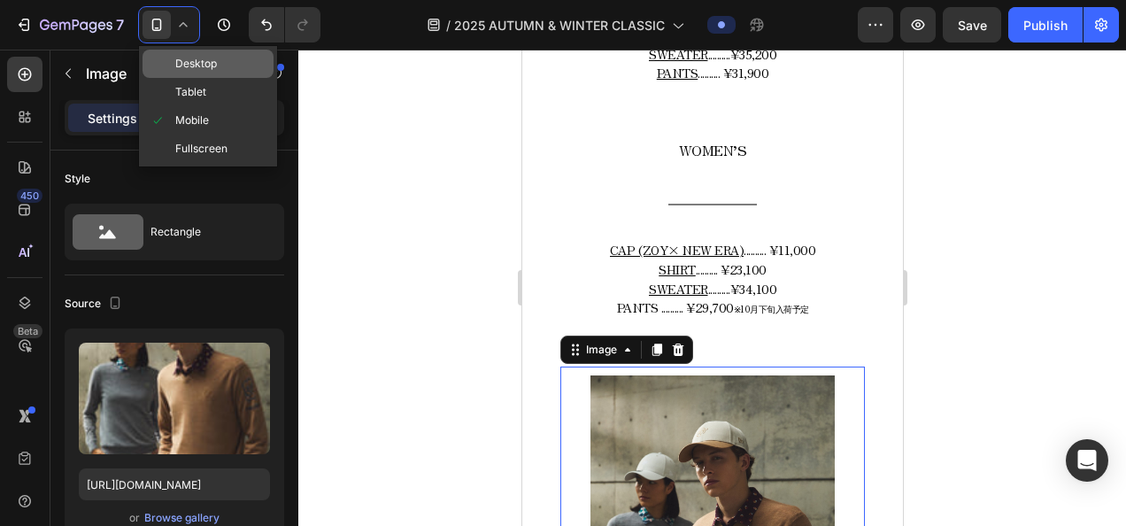
click at [196, 69] on span "Desktop" at bounding box center [196, 64] width 42 height 18
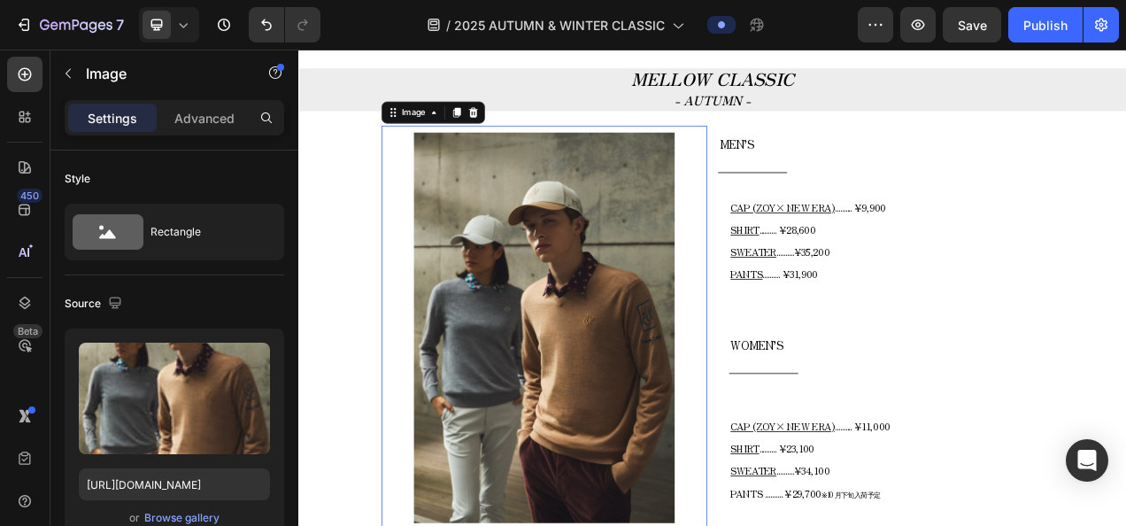
scroll to position [765, 0]
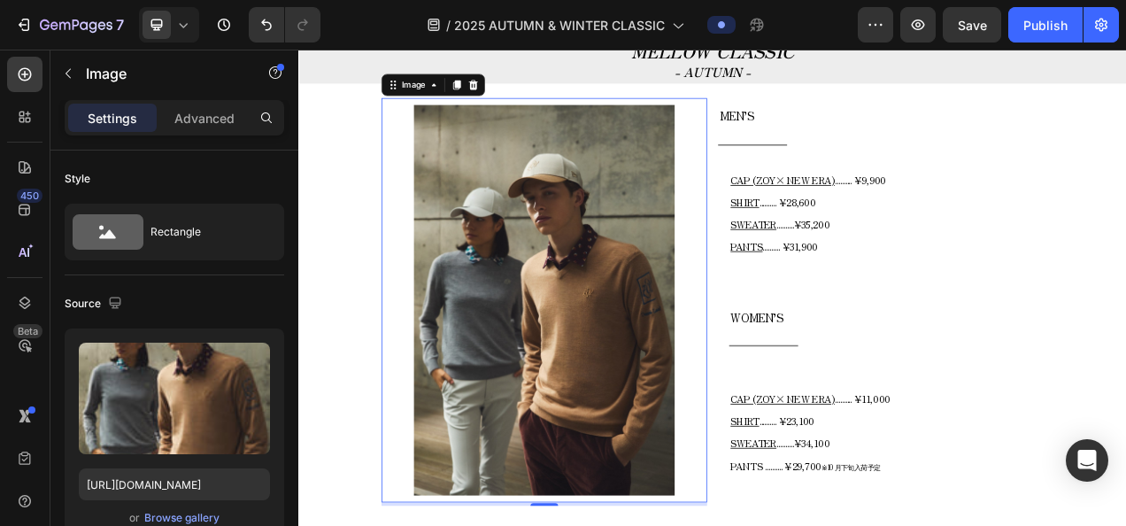
click at [704, 212] on img at bounding box center [613, 370] width 335 height 501
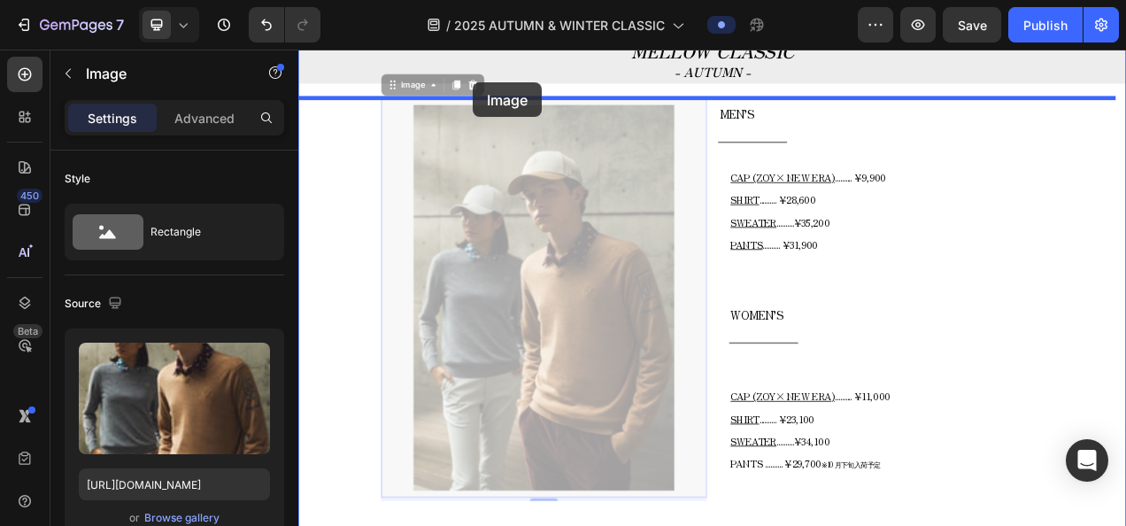
scroll to position [735, 0]
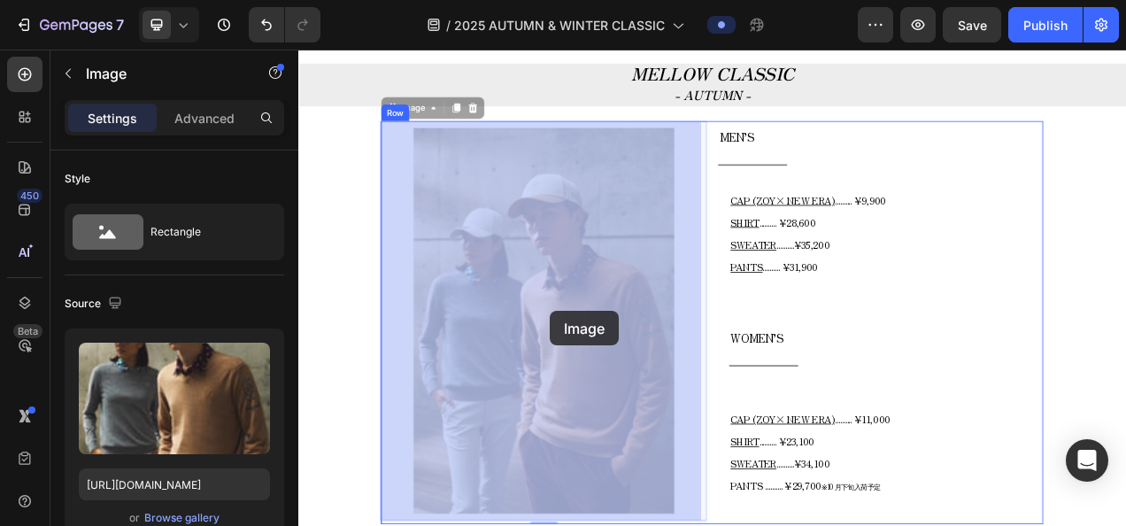
drag, startPoint x: 450, startPoint y: 97, endPoint x: 620, endPoint y: 385, distance: 334.5
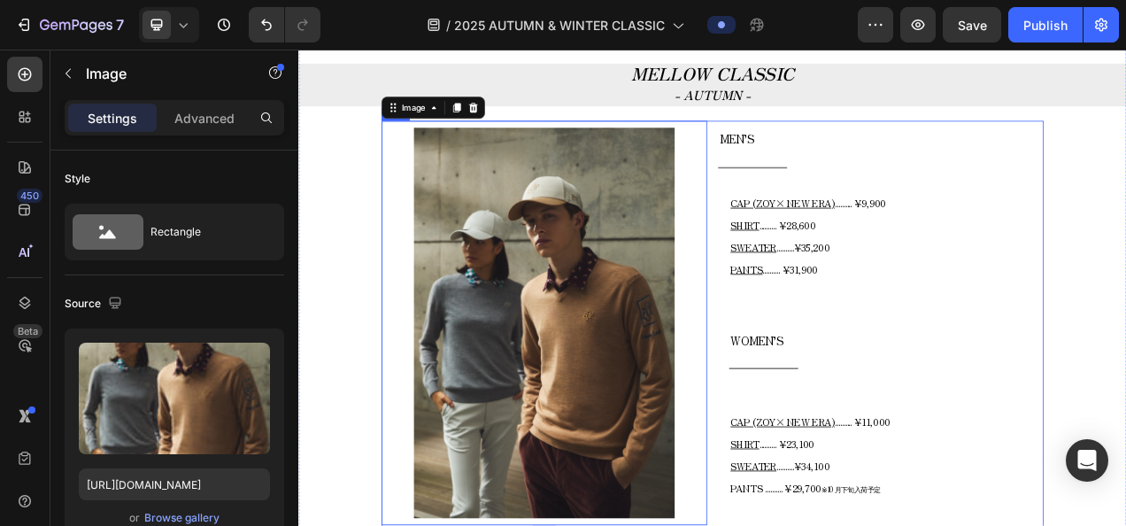
click at [827, 142] on div "Image 5 MEN’S Text block Title Line CAP (ZOY× NEW ERA) .......... ¥9,900 SHIRT …" at bounding box center [829, 402] width 850 height 523
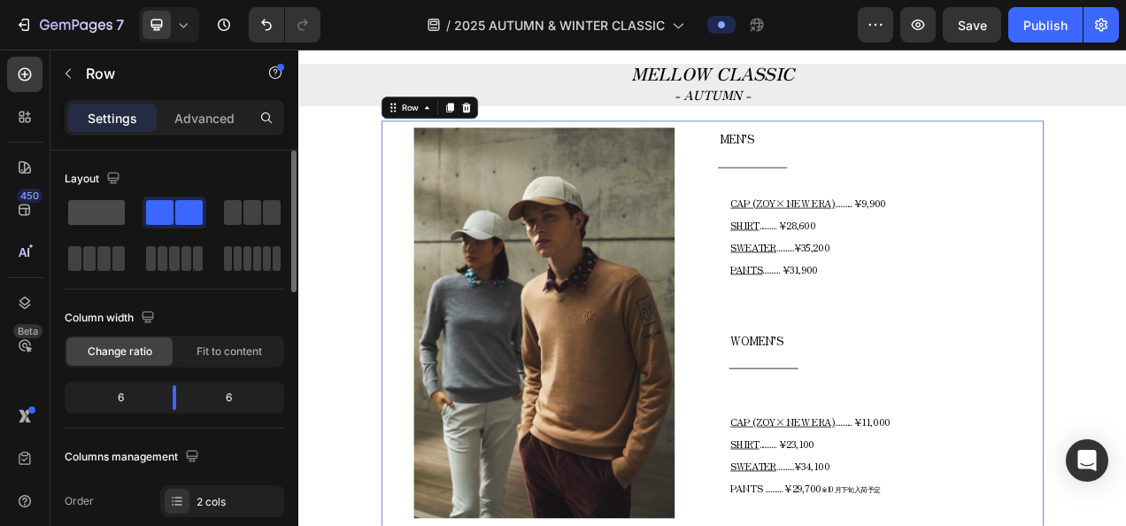
click at [83, 204] on span at bounding box center [96, 212] width 57 height 25
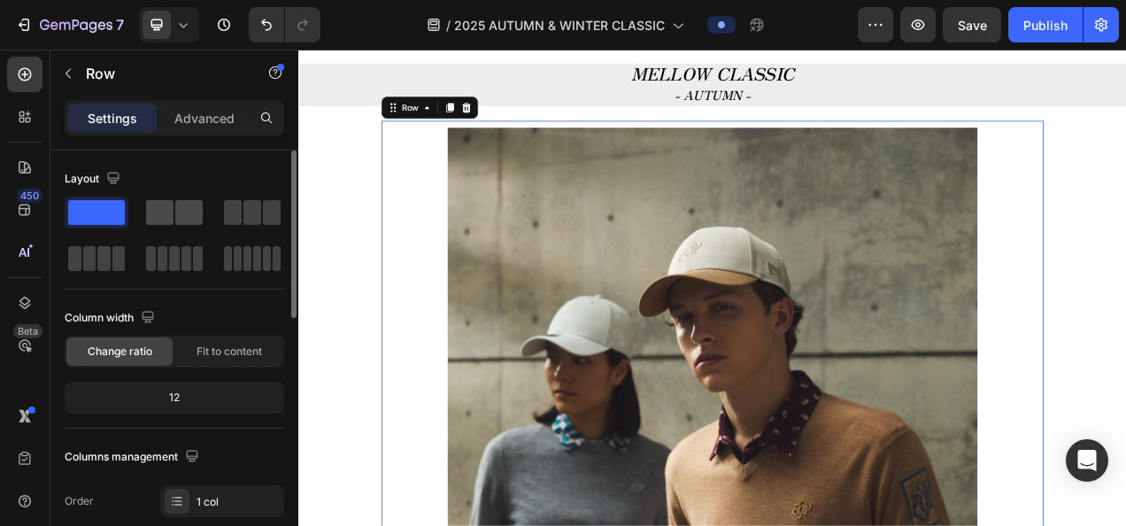
click at [156, 209] on span at bounding box center [159, 212] width 27 height 25
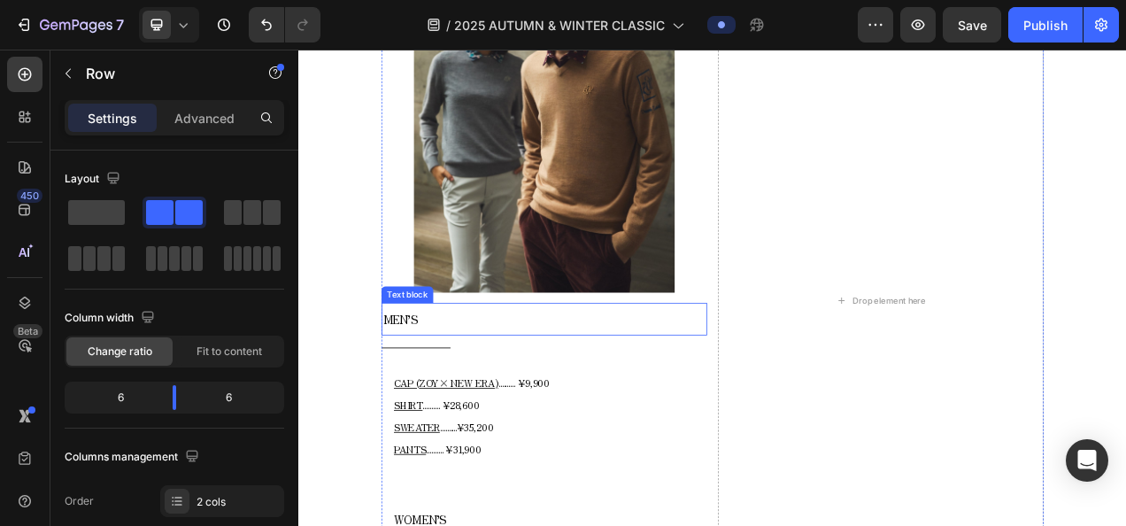
scroll to position [1001, 0]
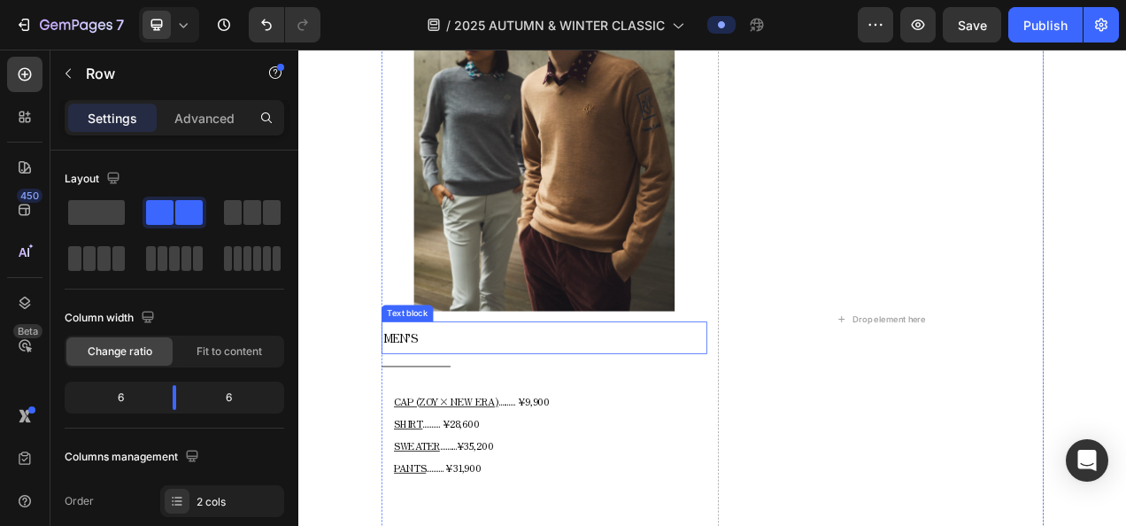
click at [489, 409] on p "MEN’S" at bounding box center [613, 418] width 414 height 37
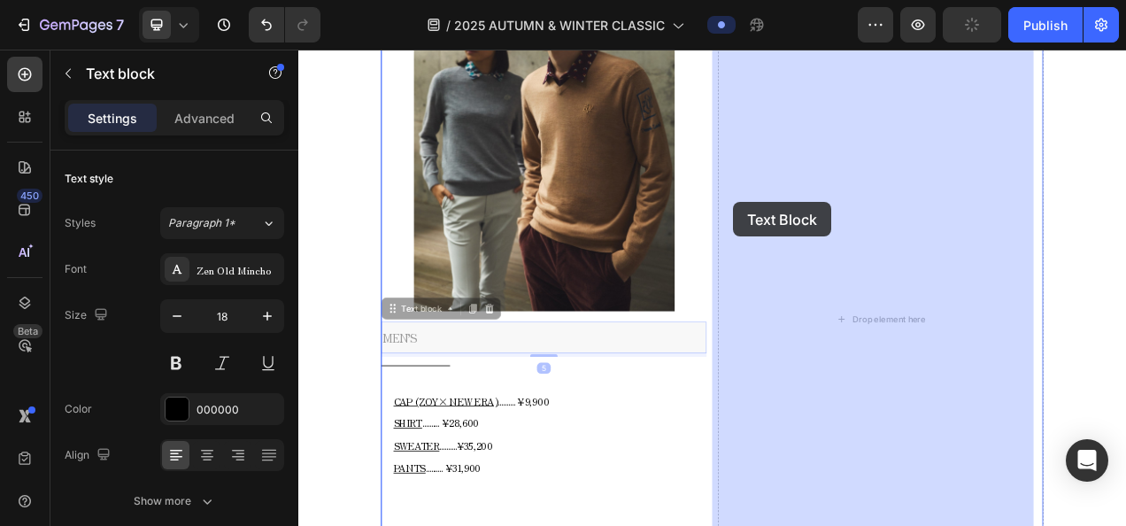
drag, startPoint x: 456, startPoint y: 380, endPoint x: 856, endPoint y: 244, distance: 422.3
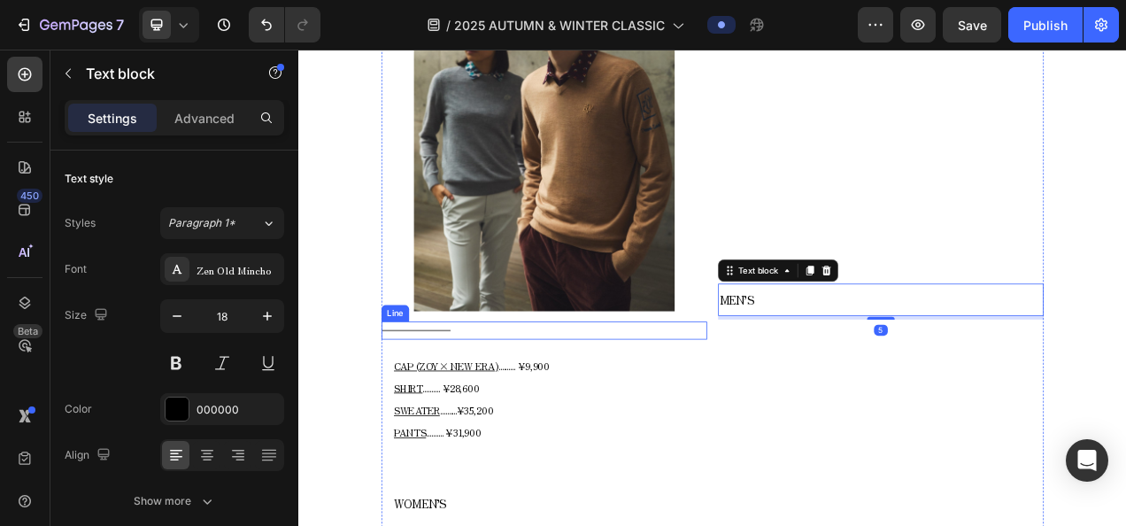
click at [505, 401] on div "Title Line" at bounding box center [613, 409] width 418 height 23
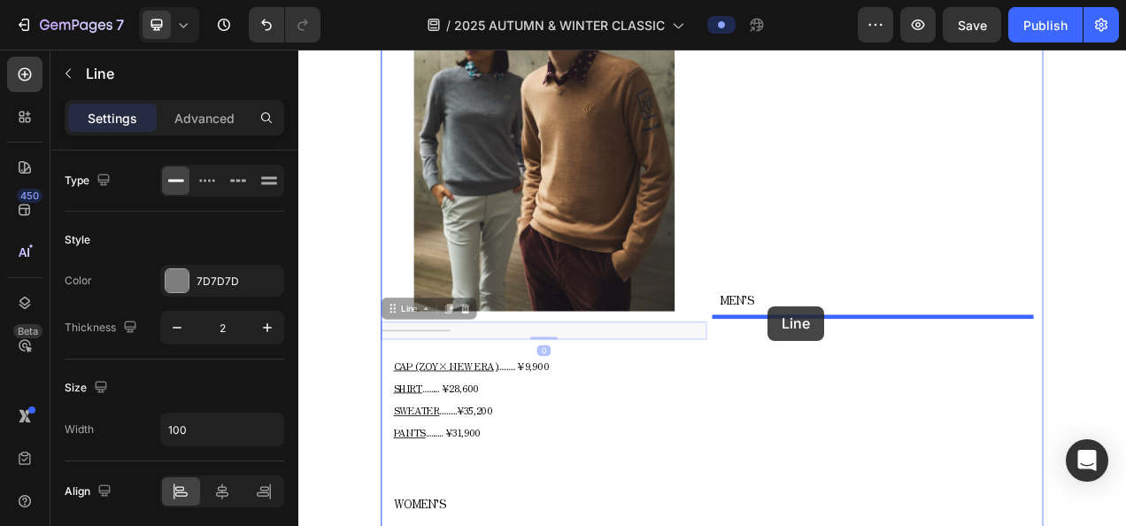
drag, startPoint x: 450, startPoint y: 374, endPoint x: 900, endPoint y: 379, distance: 449.6
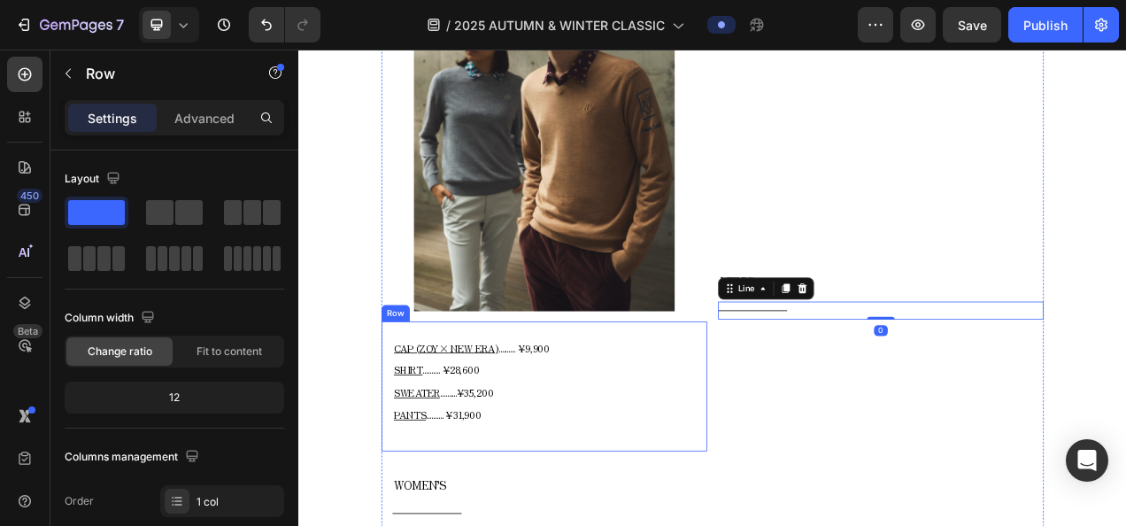
click at [407, 411] on div "CAP (ZOY× NEW ERA) .......... ¥9,900 SHIRT .......... ¥28,600 SWEATER .........…" at bounding box center [613, 481] width 418 height 166
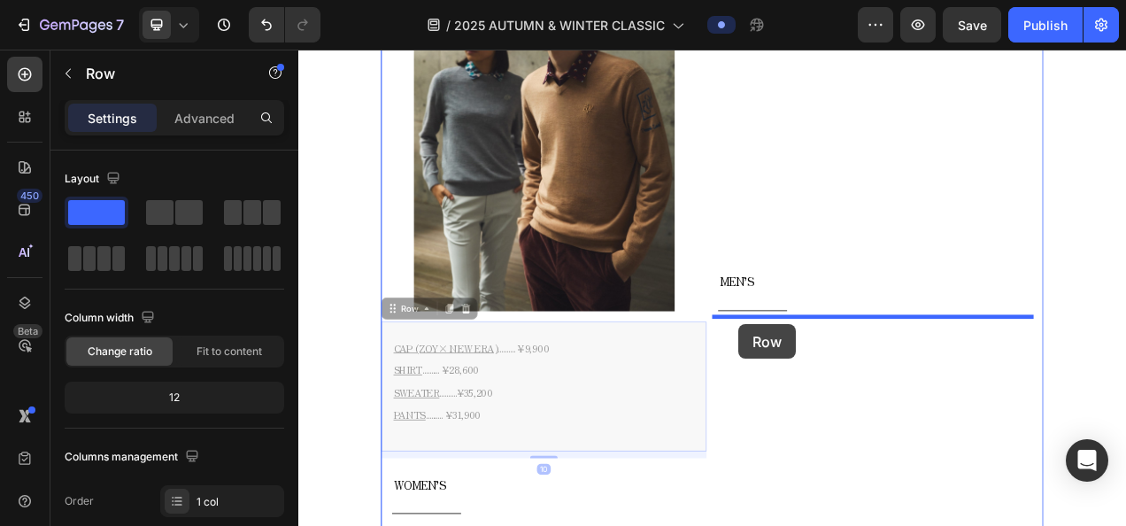
drag, startPoint x: 434, startPoint y: 385, endPoint x: 866, endPoint y: 402, distance: 432.2
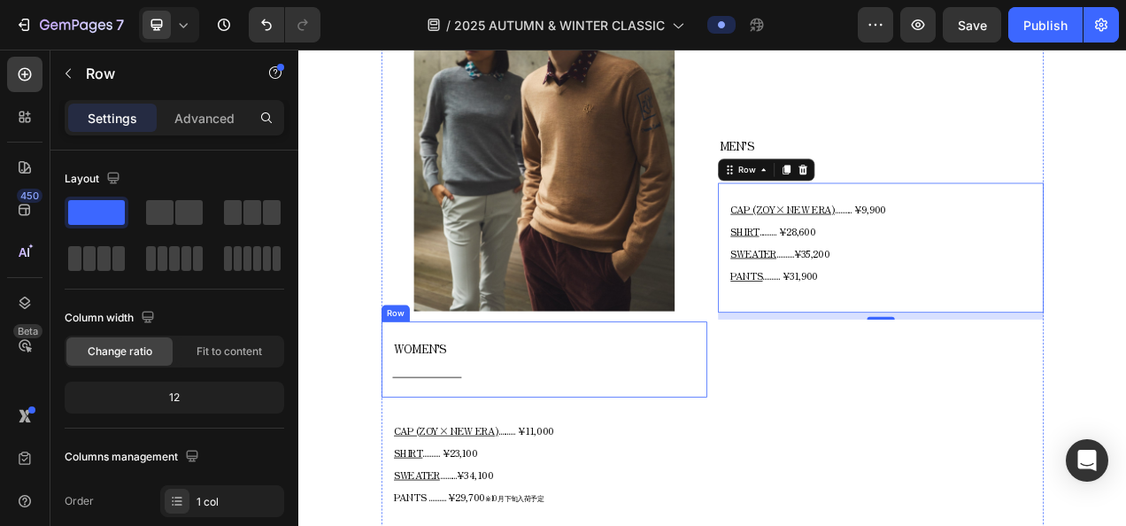
click at [405, 463] on div "WOMEN’S Text block Title Line Row" at bounding box center [613, 446] width 418 height 96
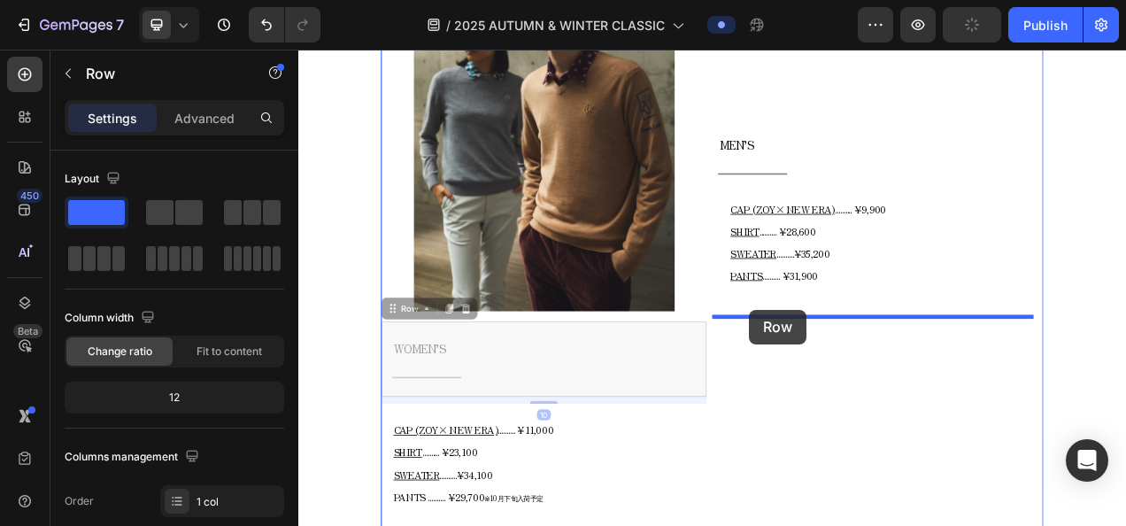
drag, startPoint x: 439, startPoint y: 380, endPoint x: 876, endPoint y: 383, distance: 437.2
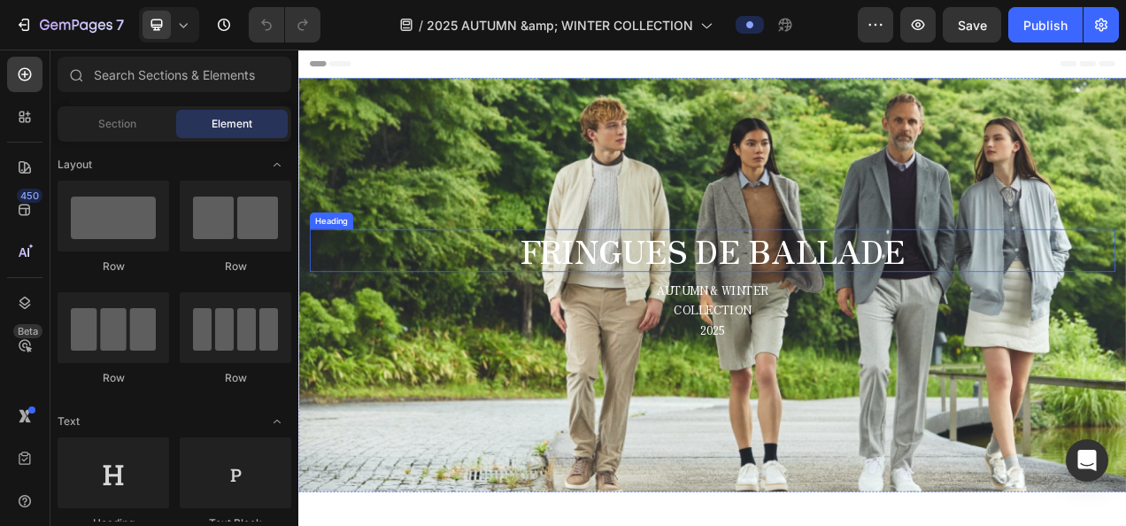
click at [623, 319] on strong "FRINGUES DE BALLADE" at bounding box center [829, 307] width 494 height 58
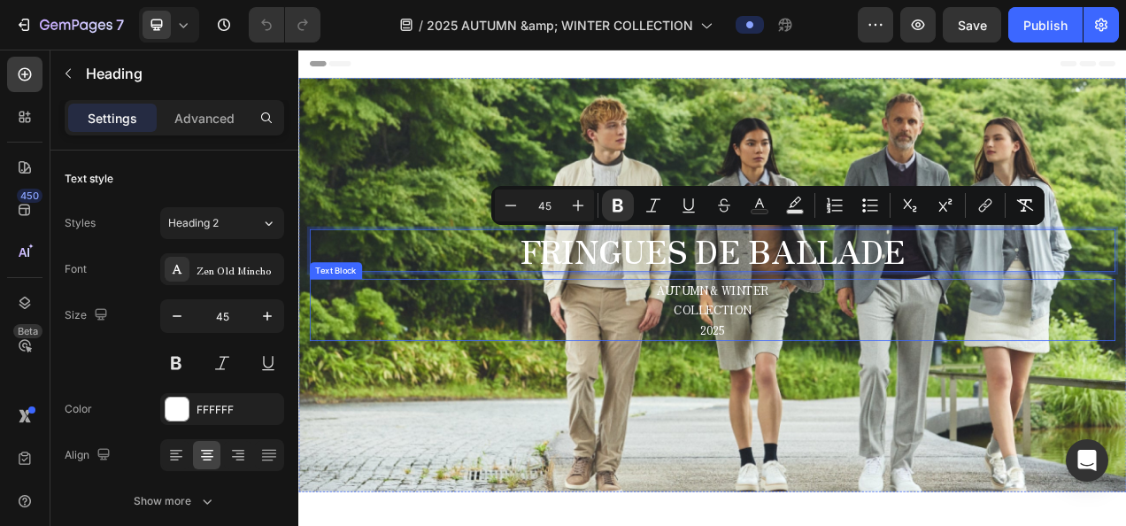
click at [798, 381] on p "COLLECTION" at bounding box center [829, 384] width 1030 height 26
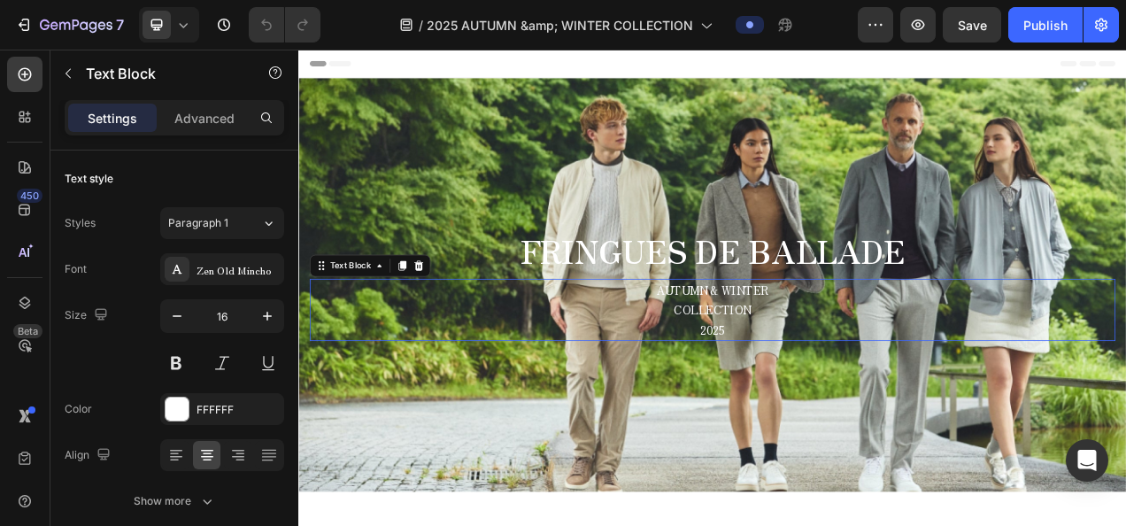
click at [798, 380] on p "COLLECTION" at bounding box center [829, 384] width 1030 height 26
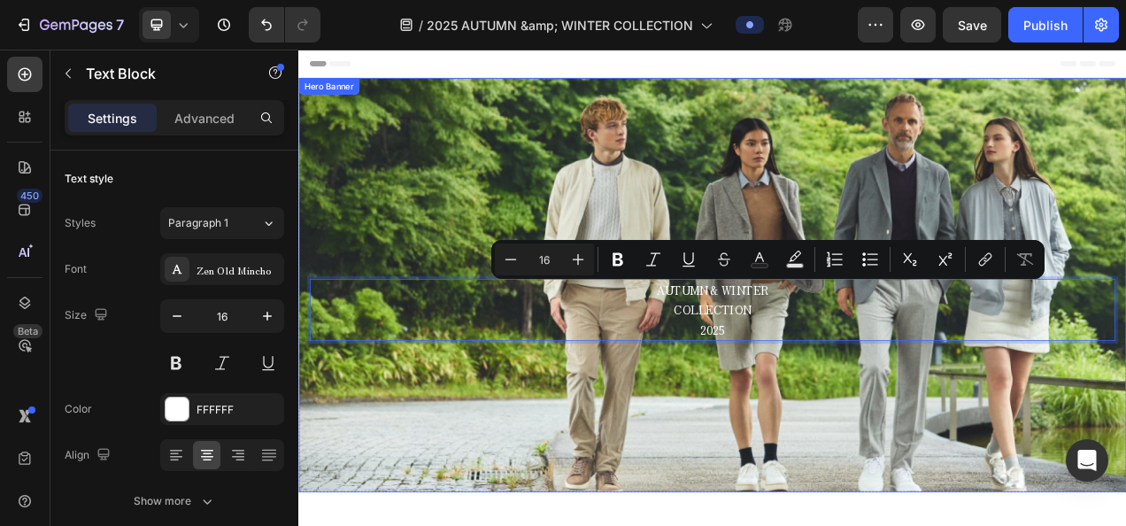
click at [548, 166] on div "Background Image" at bounding box center [829, 351] width 1062 height 531
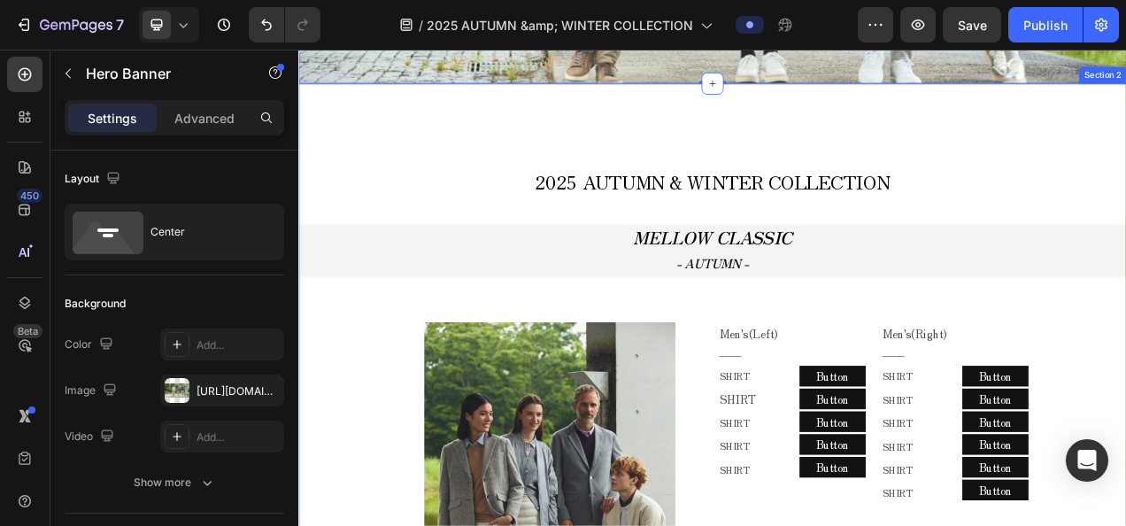
scroll to position [531, 0]
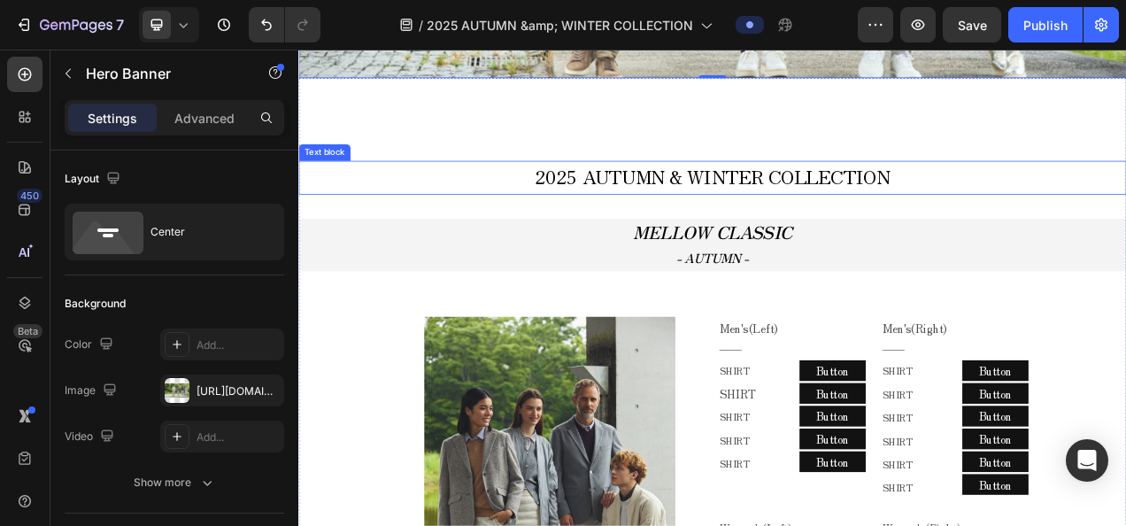
click at [779, 219] on span "2025 AUTUMN & WINTER COLLECTION" at bounding box center [829, 212] width 455 height 35
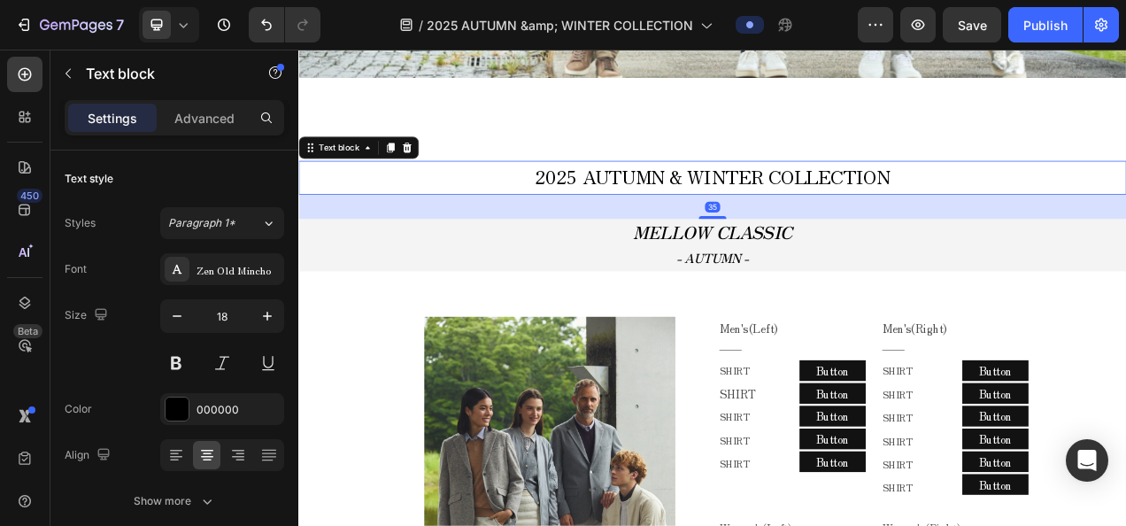
click at [779, 219] on span "2025 AUTUMN & WINTER COLLECTION" at bounding box center [829, 212] width 455 height 35
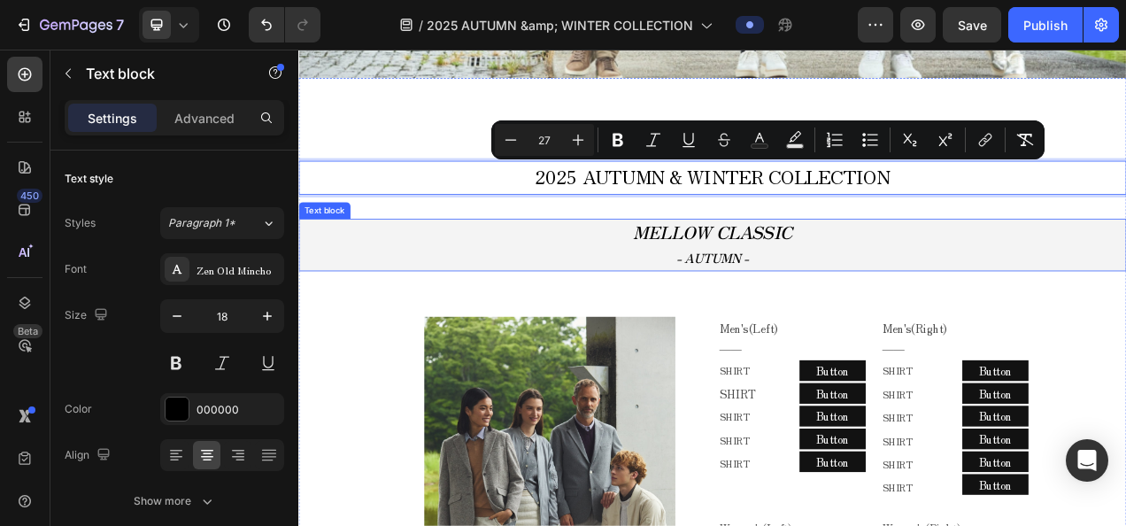
click at [798, 294] on strong "MELLOW CLASSIC" at bounding box center [829, 282] width 204 height 32
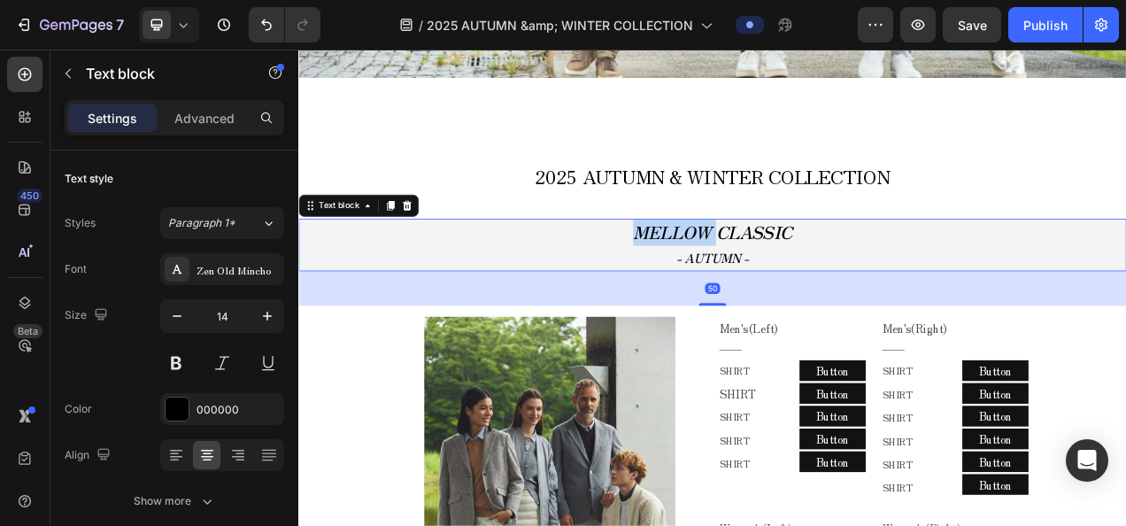
click at [798, 294] on strong "MELLOW CLASSIC" at bounding box center [829, 282] width 204 height 32
click at [630, 312] on p "- AUTUMN -" at bounding box center [829, 317] width 1058 height 30
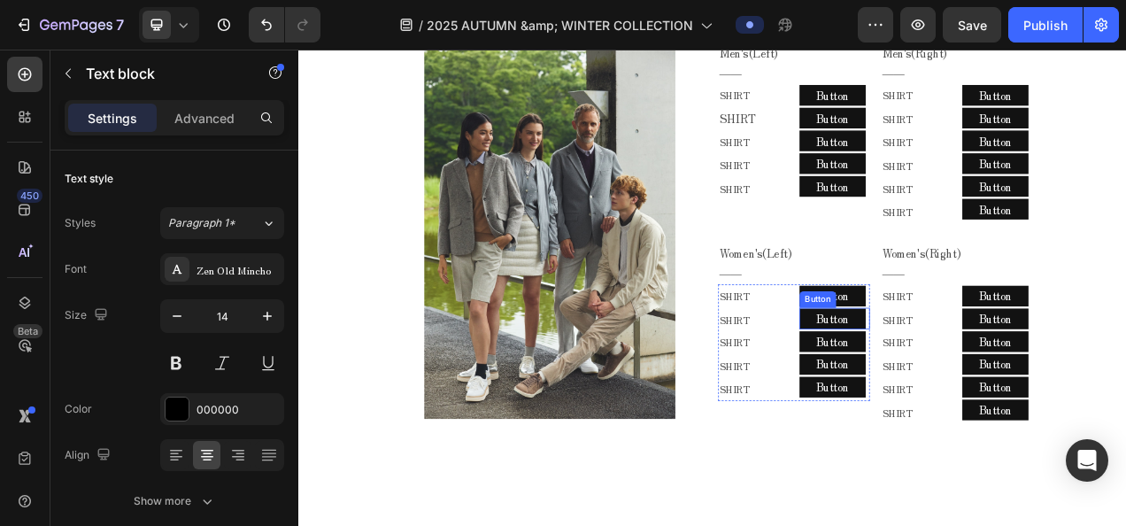
scroll to position [797, 0]
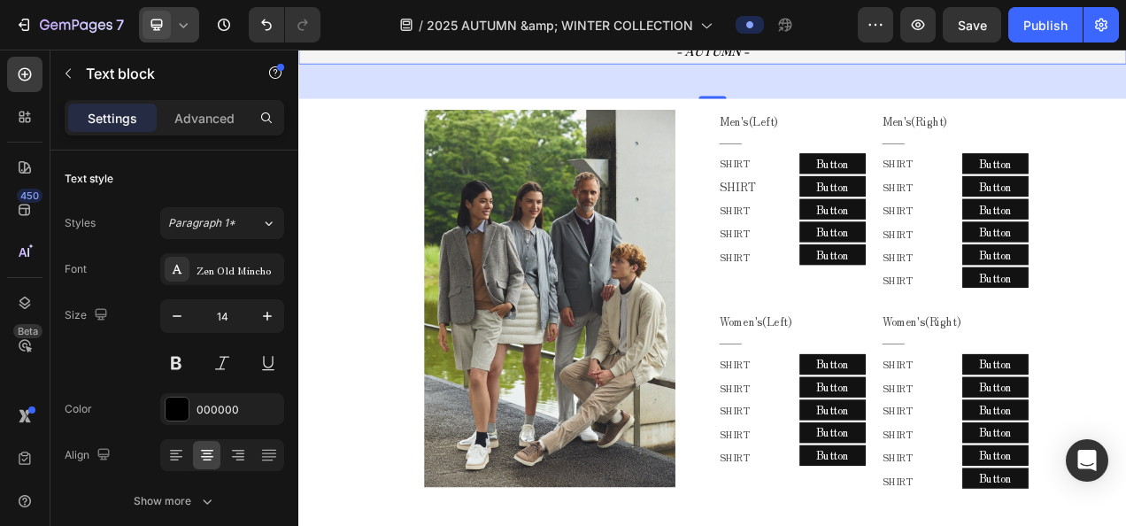
click at [196, 28] on div at bounding box center [169, 24] width 60 height 35
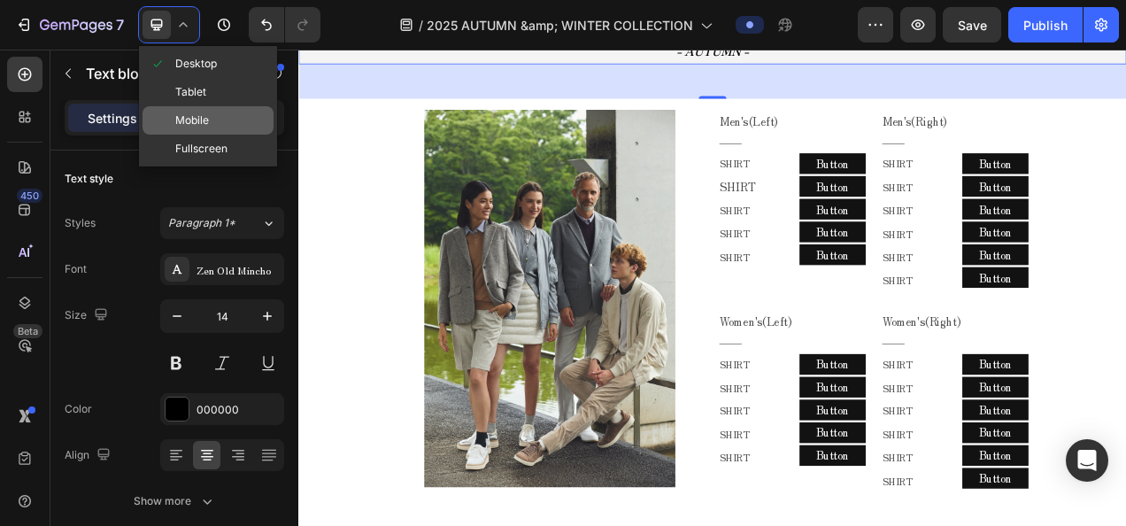
click at [206, 109] on div "Mobile" at bounding box center [207, 120] width 131 height 28
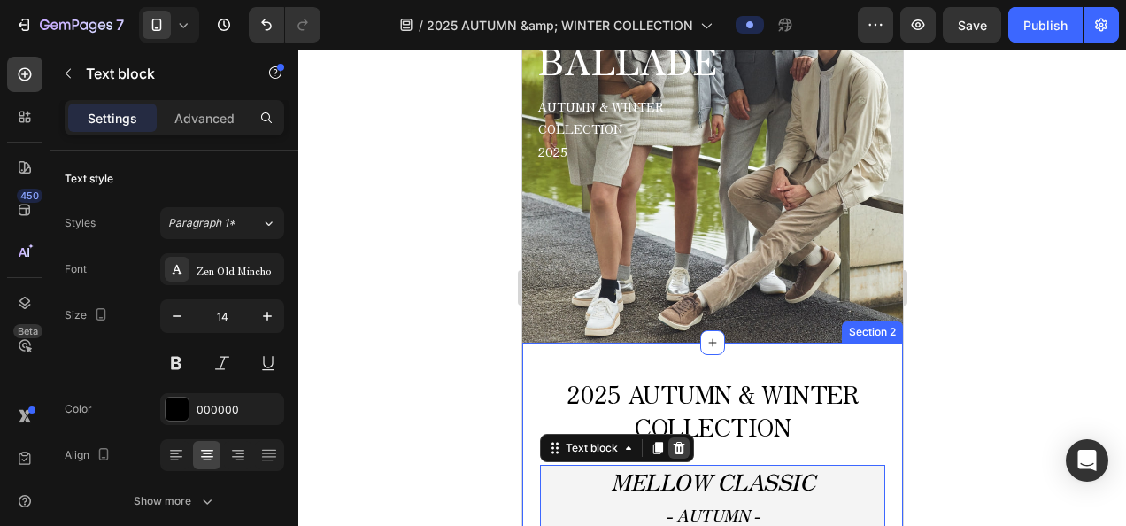
scroll to position [363, 0]
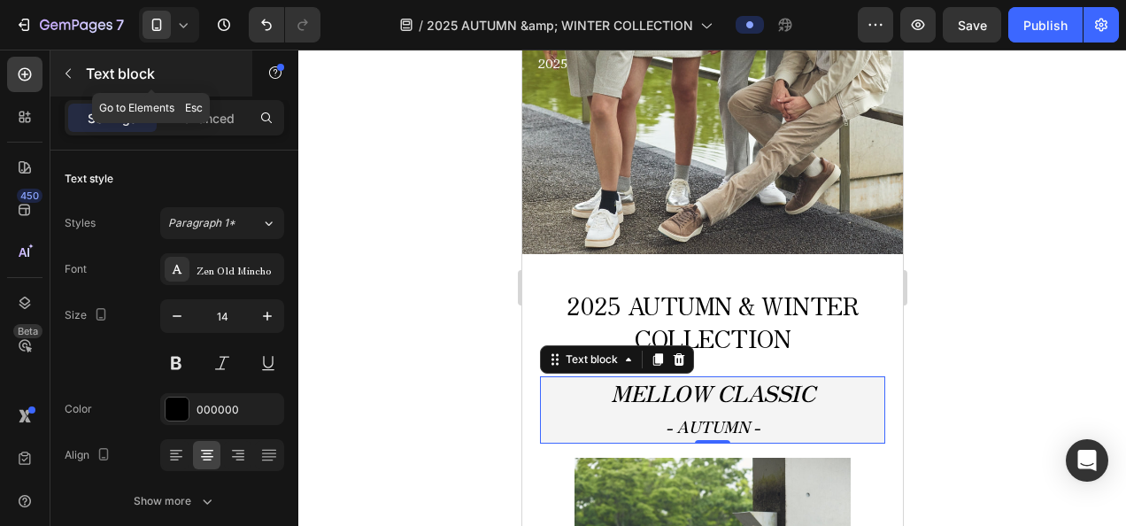
click at [70, 61] on button "button" at bounding box center [68, 73] width 28 height 28
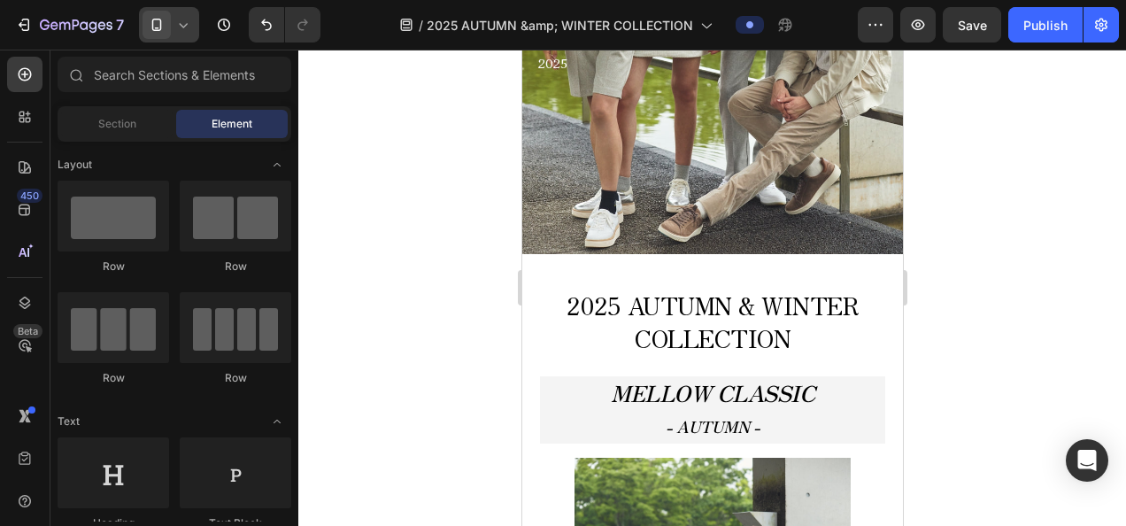
click at [171, 27] on div at bounding box center [169, 24] width 60 height 35
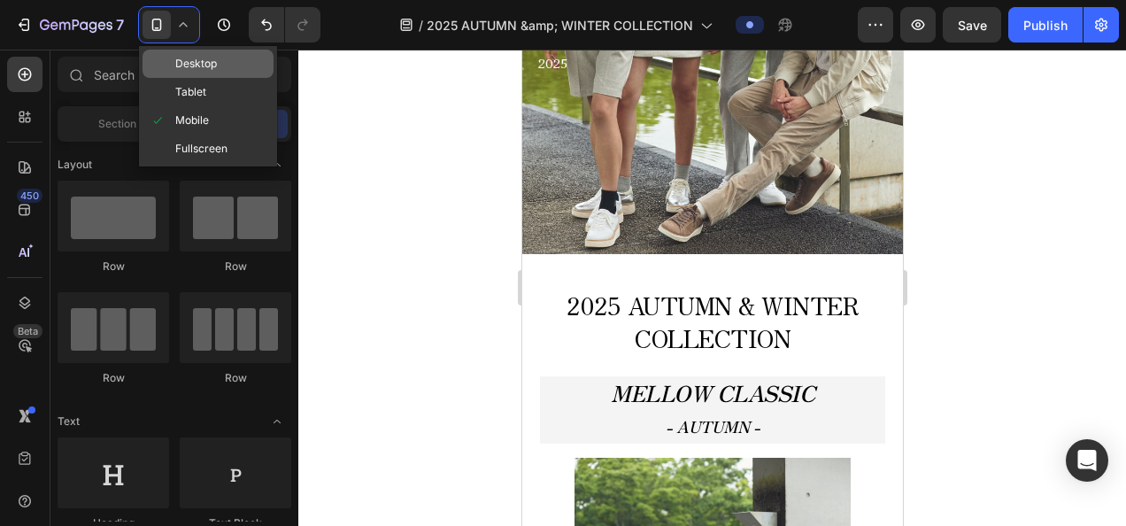
click at [184, 65] on span "Desktop" at bounding box center [196, 64] width 42 height 18
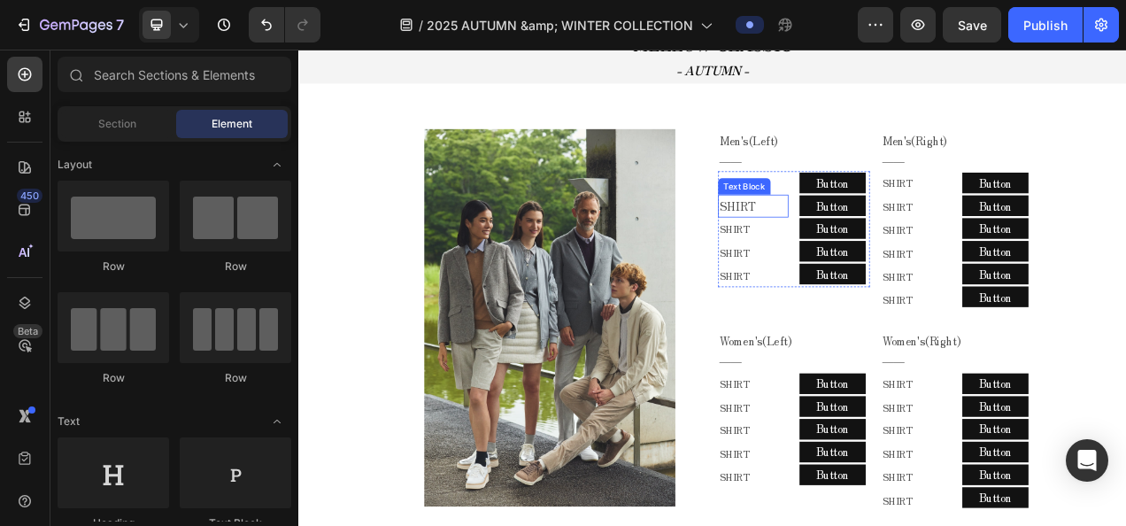
scroll to position [805, 0]
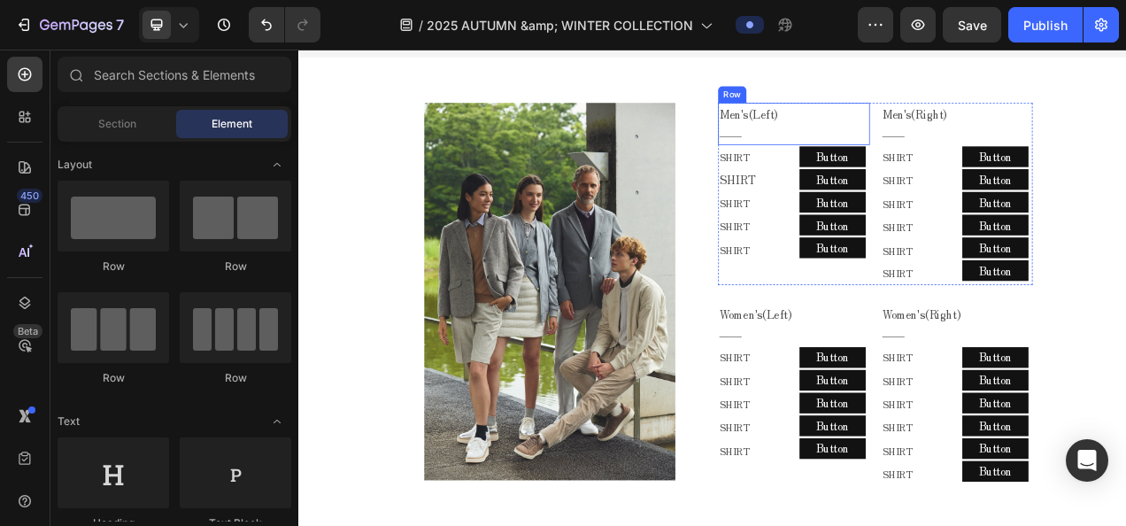
click at [1004, 136] on p "Men's(Left)" at bounding box center [926, 132] width 177 height 26
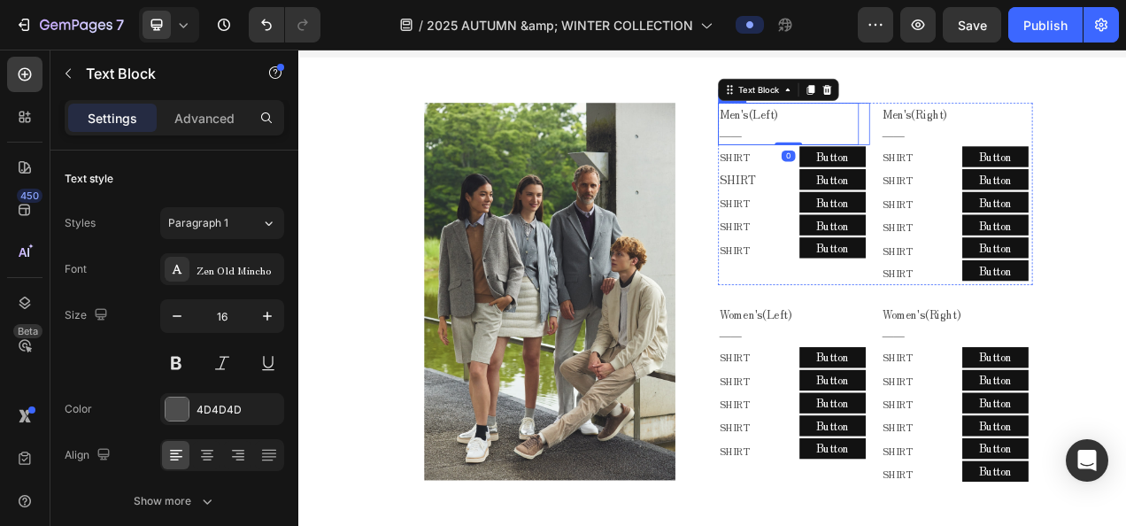
click at [1017, 119] on div "Men's(Left) ―― Text Block 0 Row" at bounding box center [933, 145] width 195 height 55
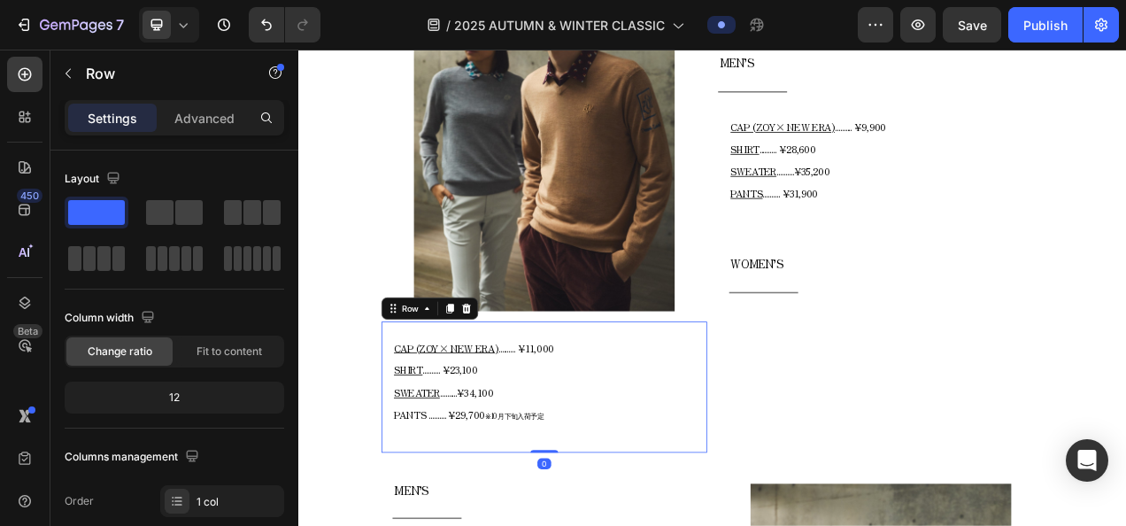
click at [408, 473] on div "CAP (ZOY× NEW ERA) .......... ¥11,000 SHIRT .......... ¥23,100 SWEATER ........…" at bounding box center [613, 482] width 418 height 168
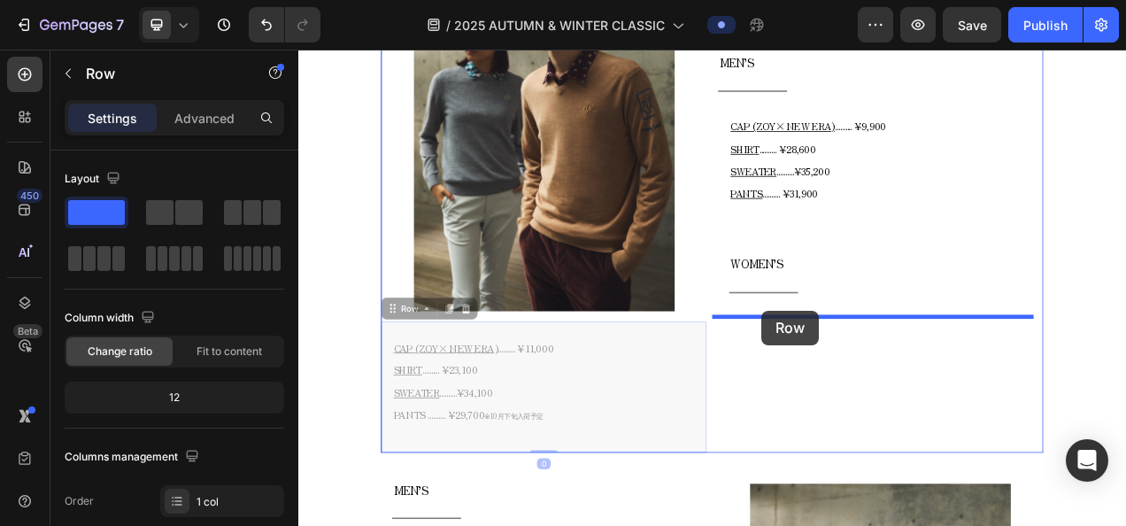
drag, startPoint x: 430, startPoint y: 374, endPoint x: 893, endPoint y: 385, distance: 463.0
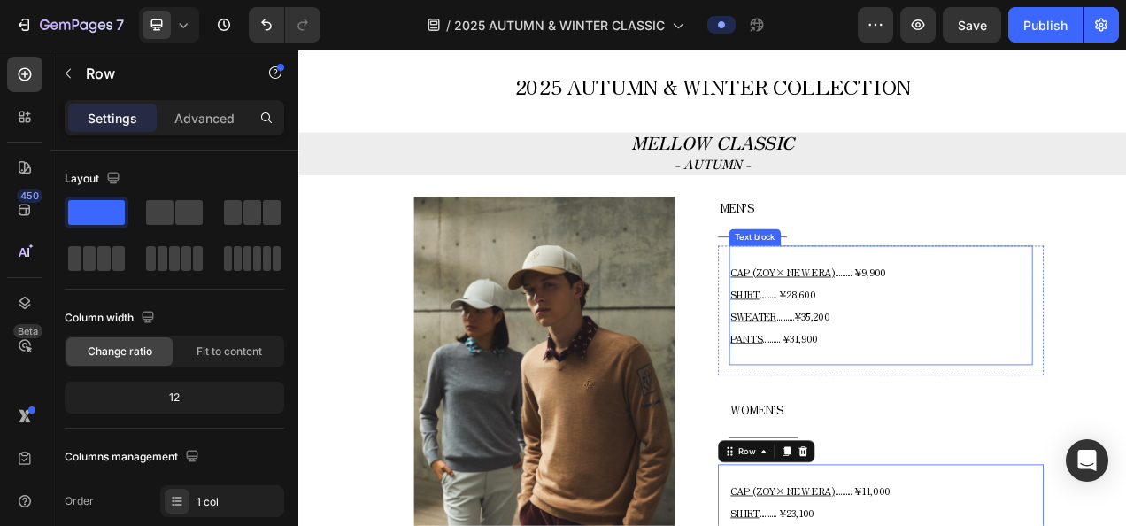
scroll to position [735, 0]
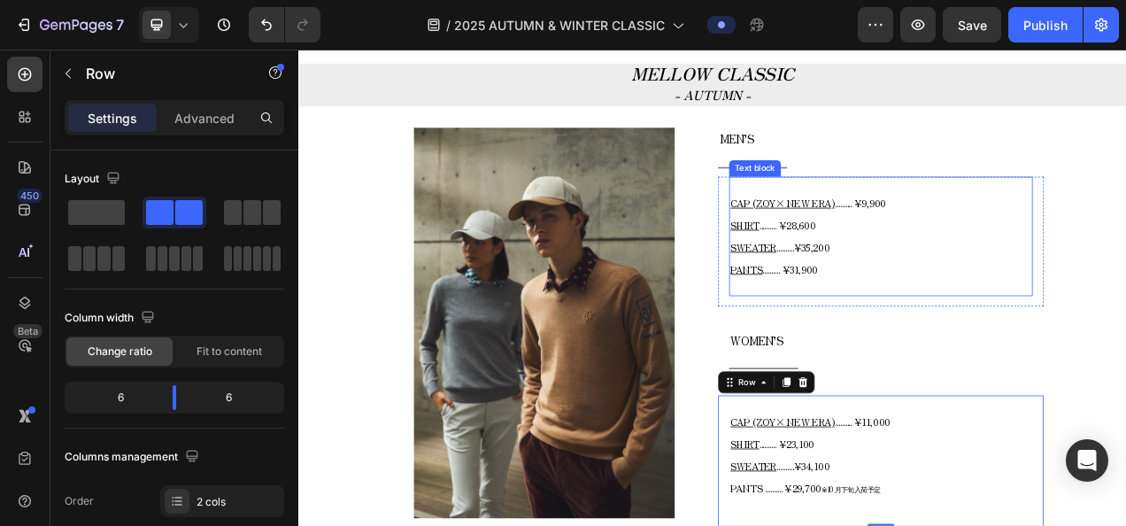
click at [1023, 380] on div "MEN’S Text block Title Line CAP (ZOY× NEW ERA) .......... ¥9,900 SHIRT ........…" at bounding box center [1045, 402] width 418 height 523
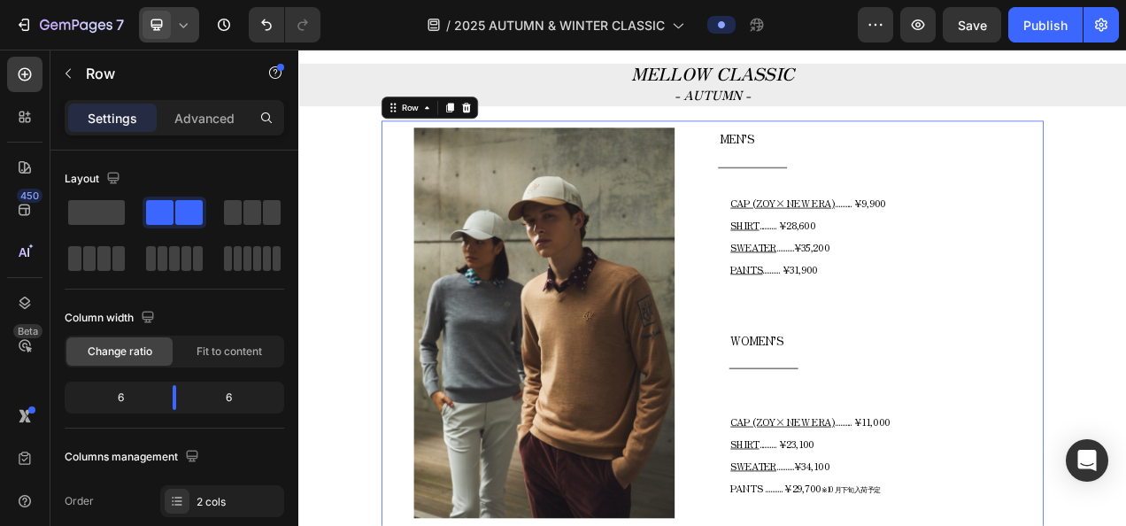
click at [200, 32] on div "7 Version history" at bounding box center [167, 24] width 335 height 35
click at [194, 30] on div at bounding box center [169, 24] width 60 height 35
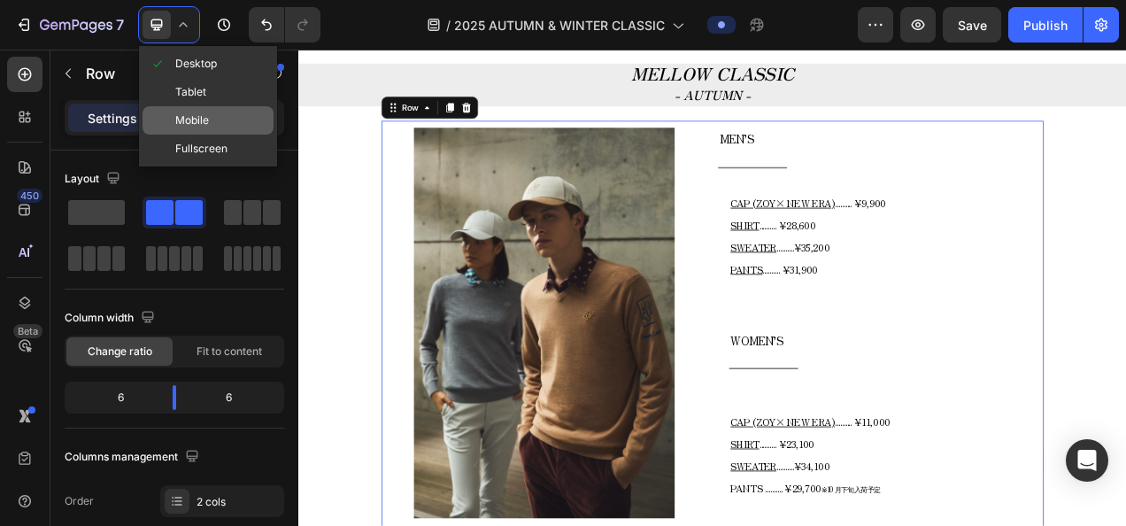
click at [214, 112] on div "Mobile" at bounding box center [207, 120] width 131 height 28
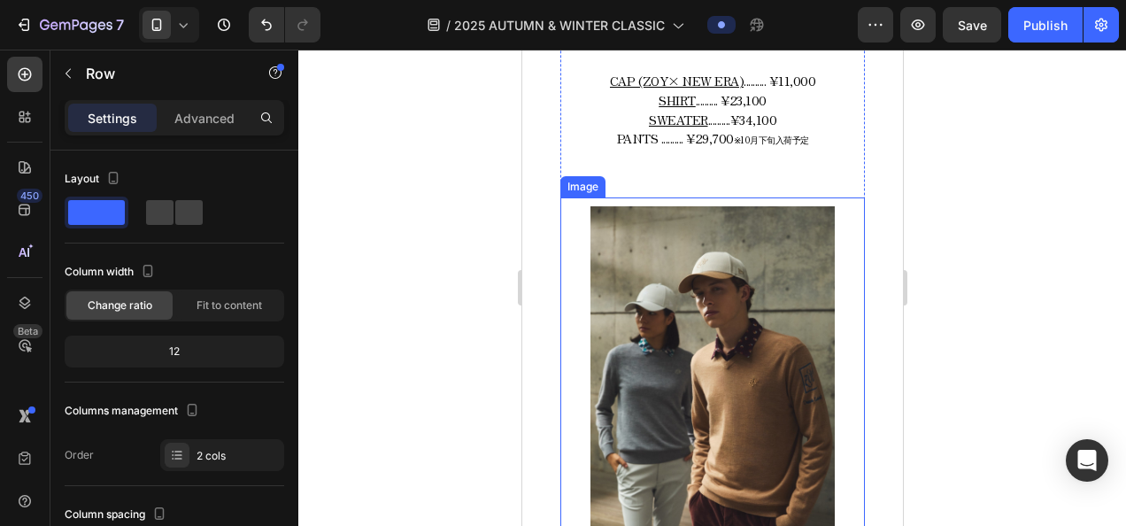
scroll to position [1145, 0]
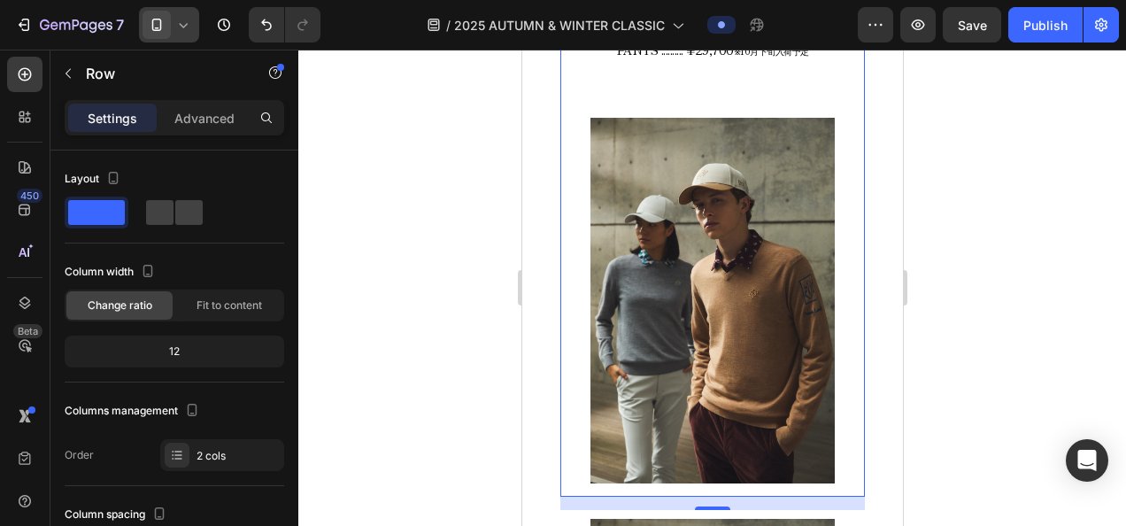
click at [179, 29] on icon at bounding box center [183, 25] width 18 height 18
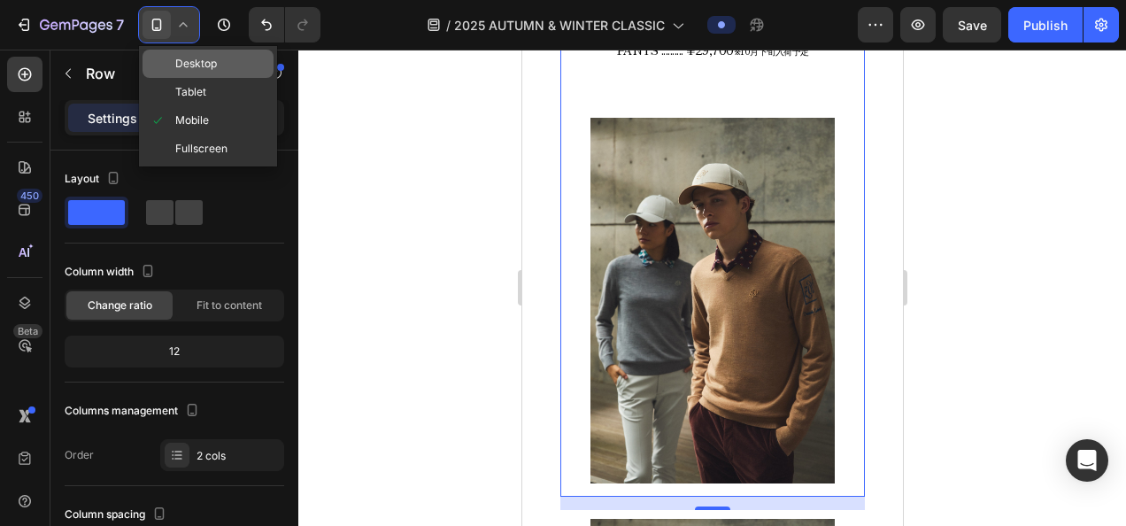
click at [184, 65] on span "Desktop" at bounding box center [196, 64] width 42 height 18
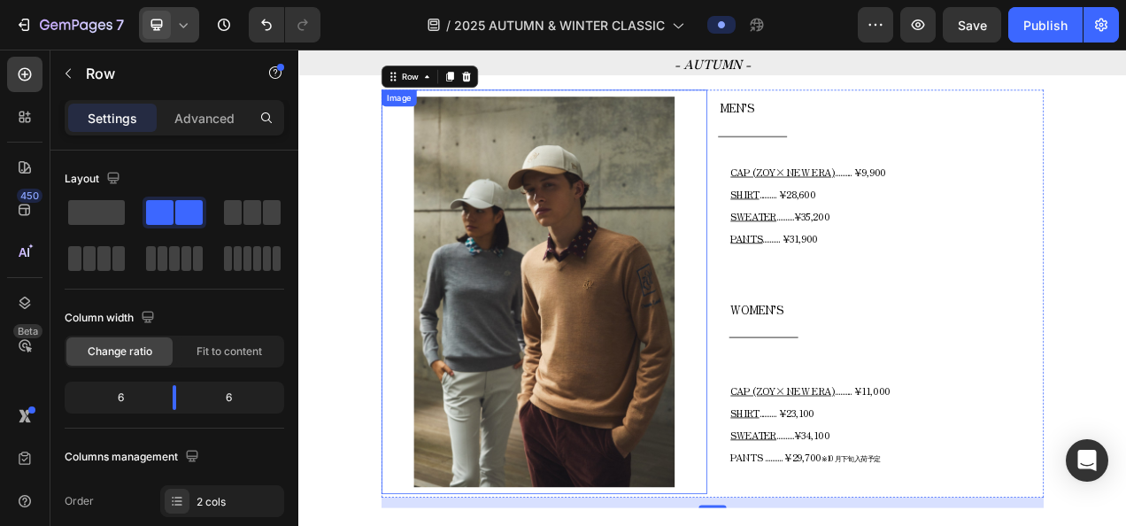
scroll to position [765, 0]
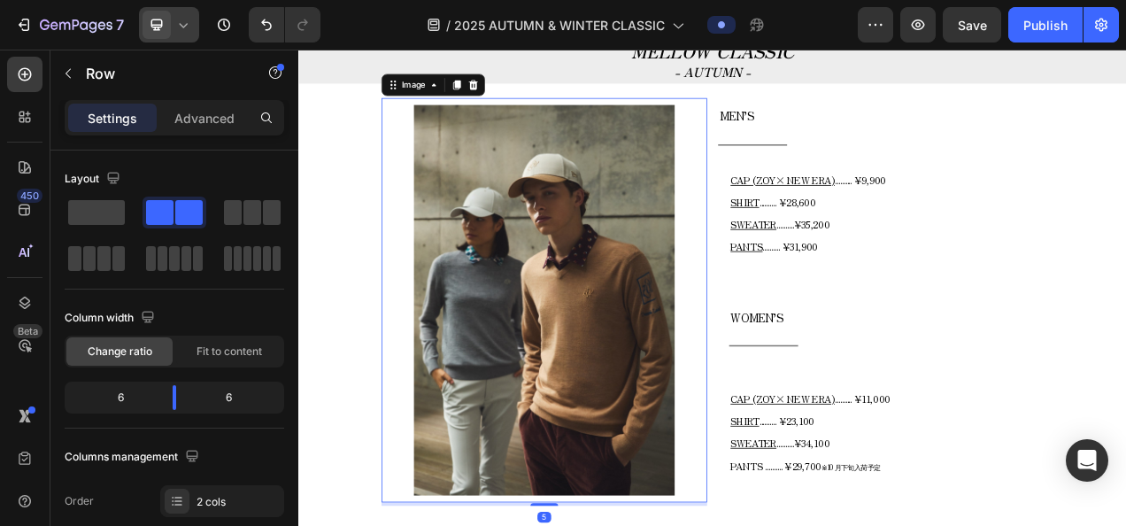
click at [643, 235] on img at bounding box center [613, 370] width 335 height 501
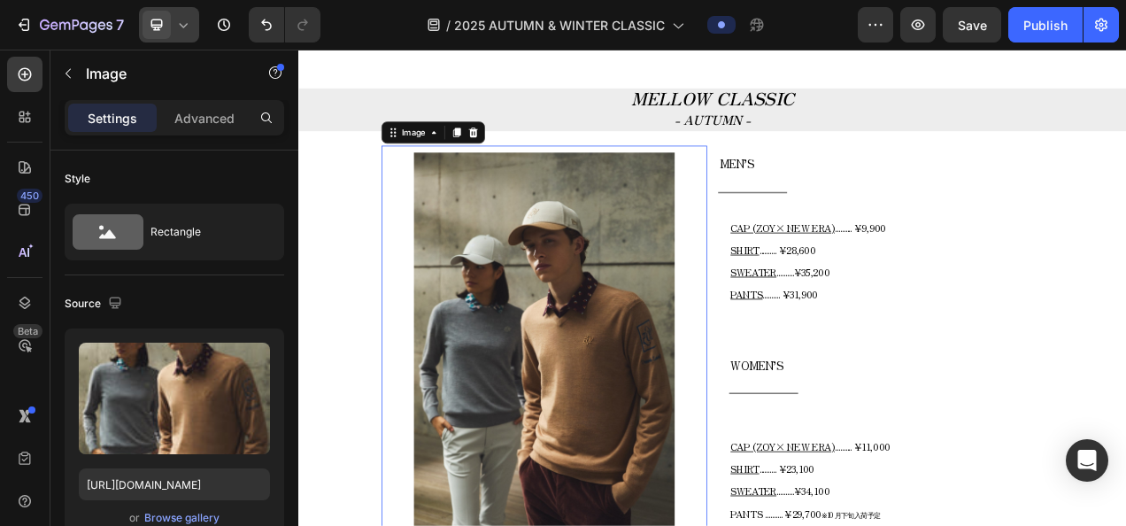
scroll to position [676, 0]
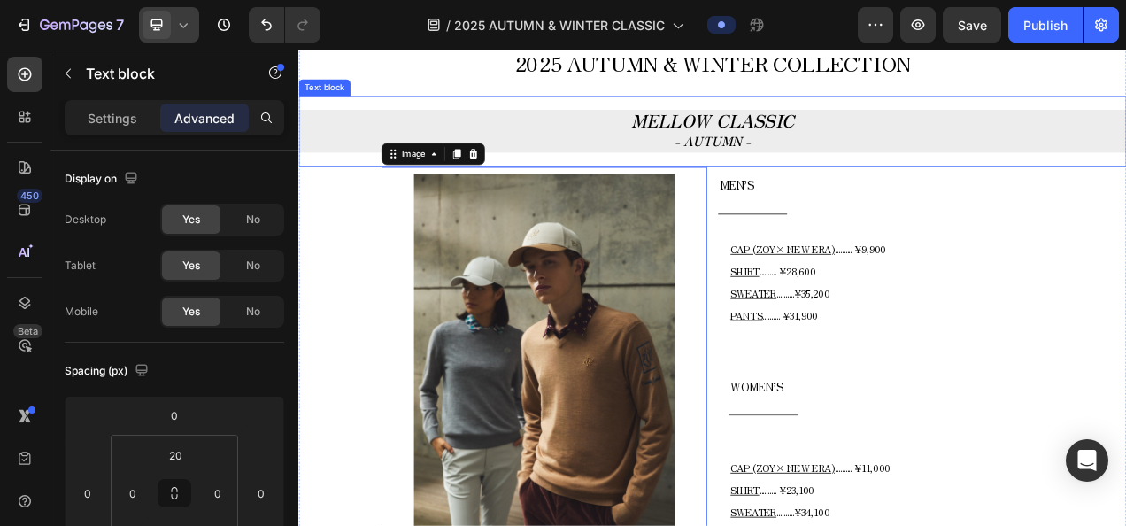
click at [690, 150] on p "MELLOW CLASSIC" at bounding box center [829, 141] width 1058 height 27
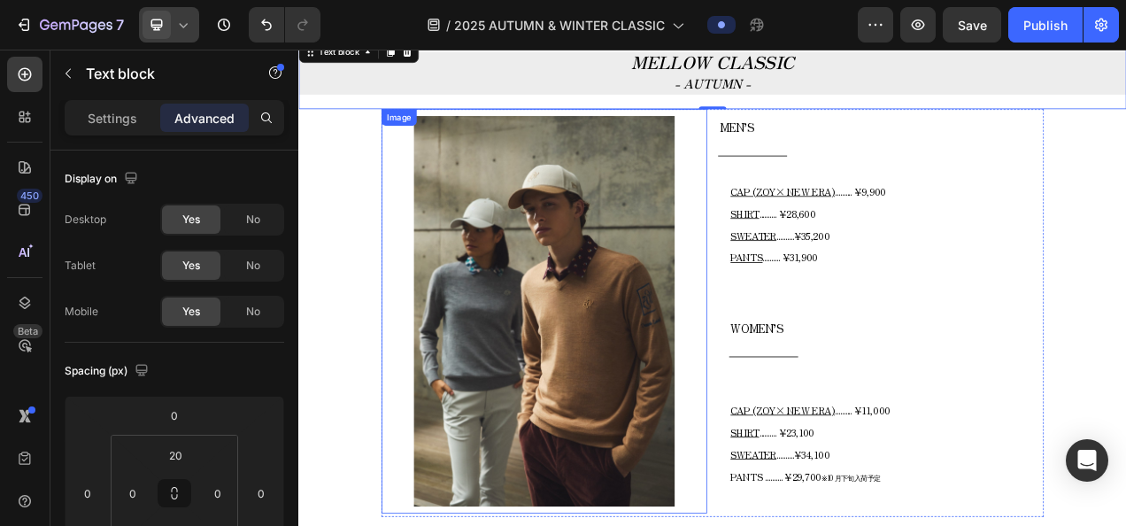
scroll to position [765, 0]
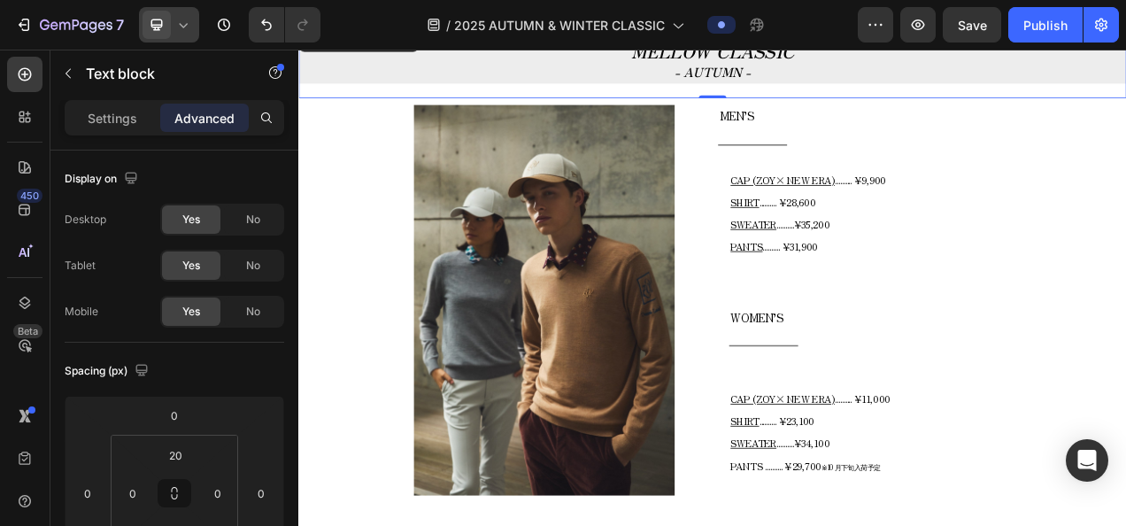
click at [183, 30] on icon at bounding box center [183, 25] width 18 height 18
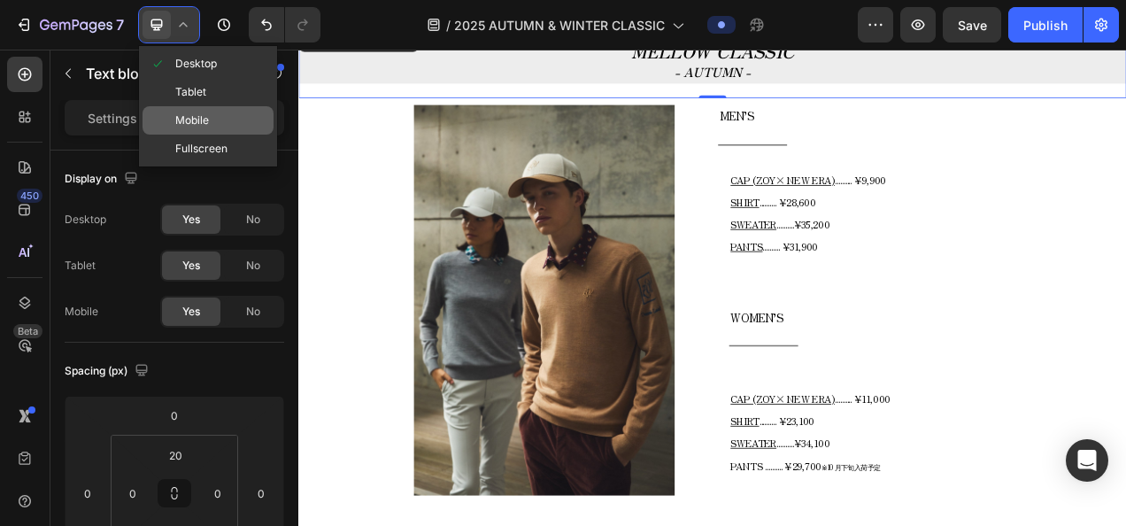
click at [195, 123] on span "Mobile" at bounding box center [192, 121] width 34 height 18
type input "0"
type input "20"
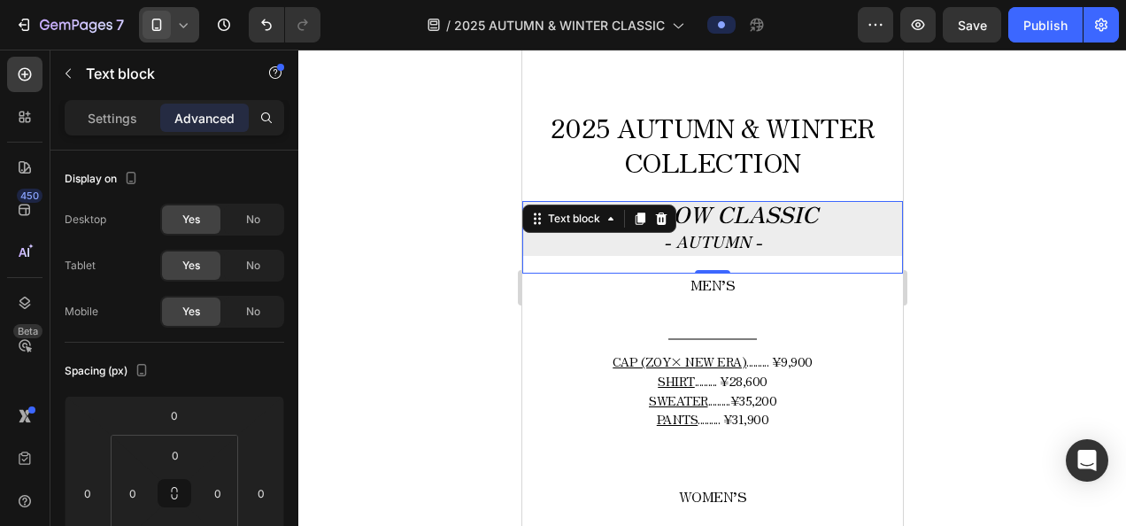
scroll to position [630, 0]
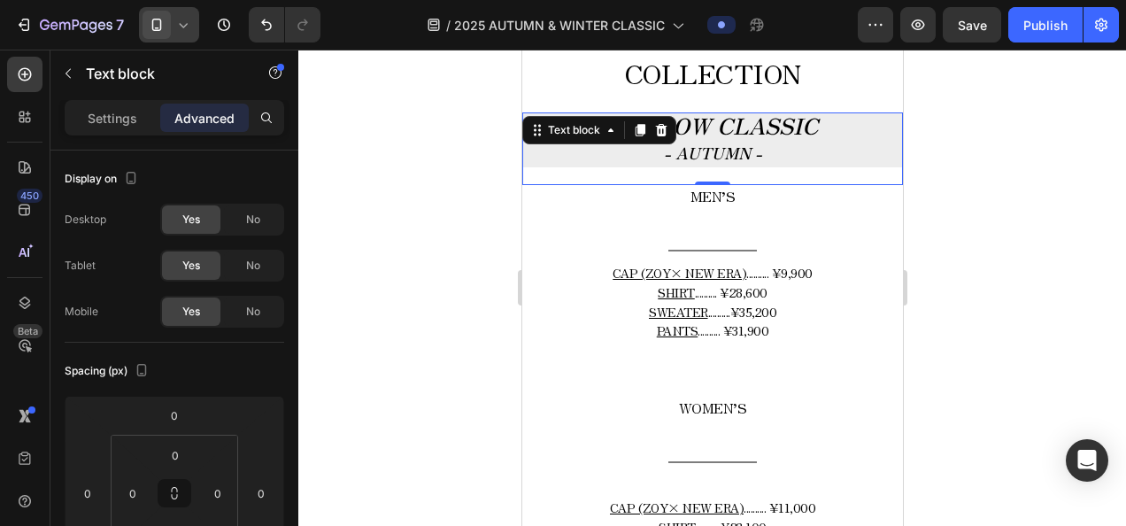
click at [180, 31] on icon at bounding box center [183, 25] width 18 height 18
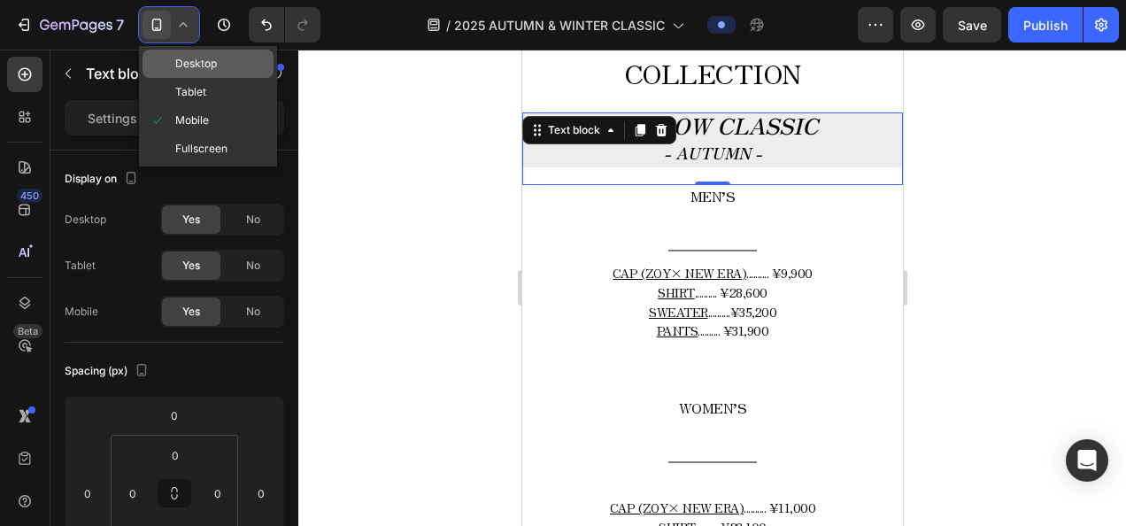
click at [184, 73] on div "Desktop" at bounding box center [207, 64] width 131 height 28
type input "20"
type input "21"
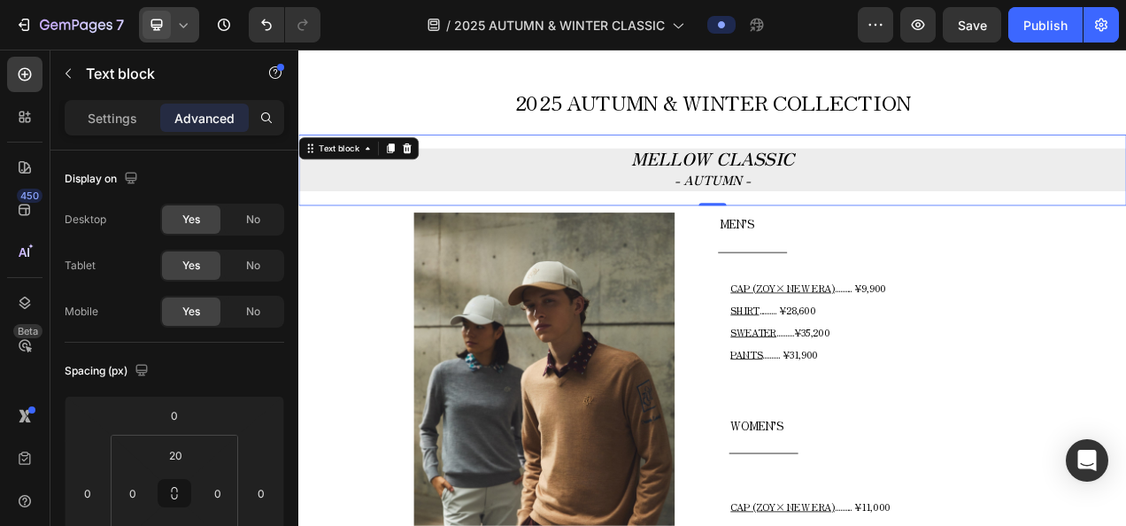
scroll to position [496, 0]
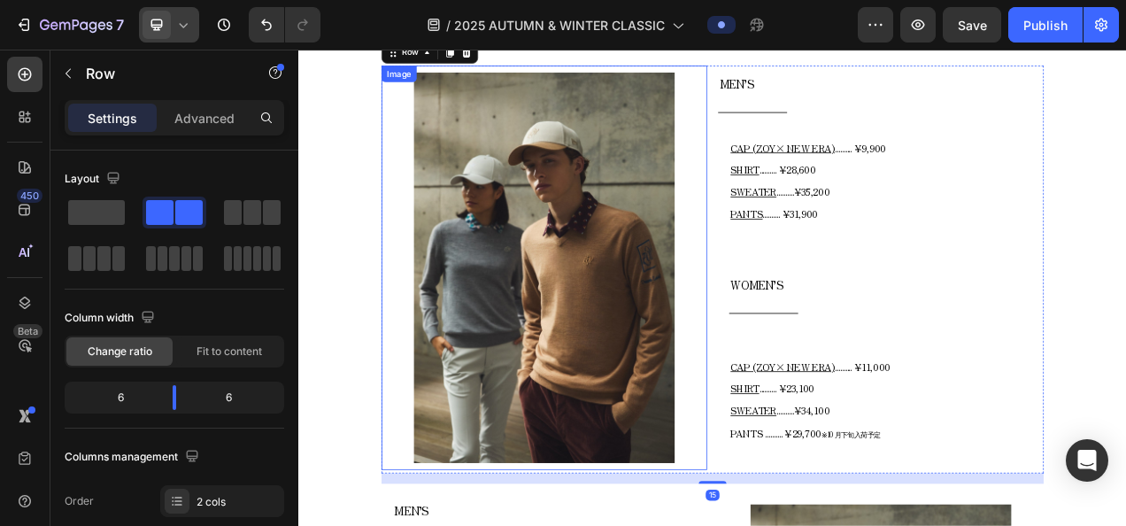
scroll to position [851, 0]
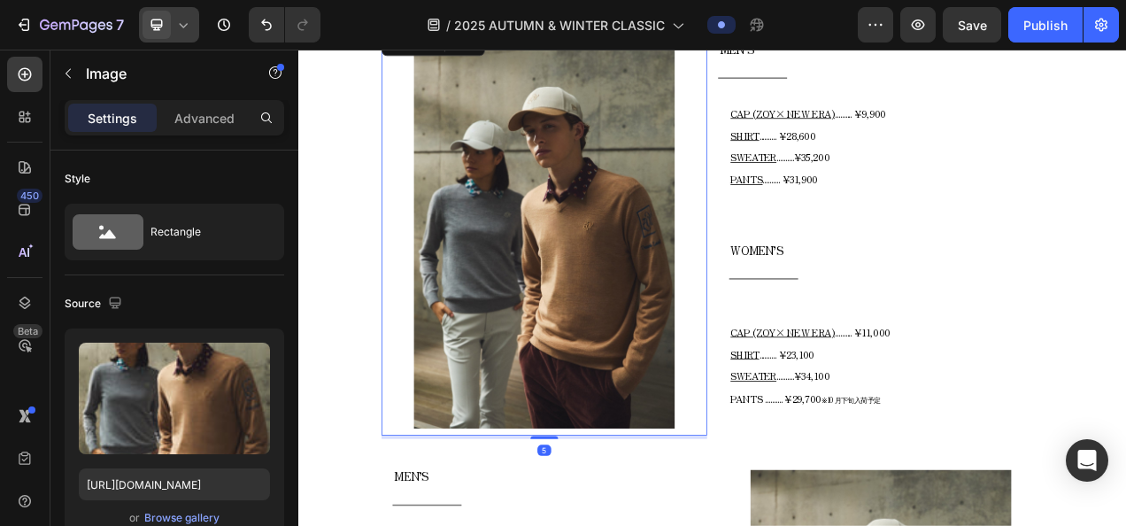
click at [713, 337] on img at bounding box center [613, 285] width 335 height 501
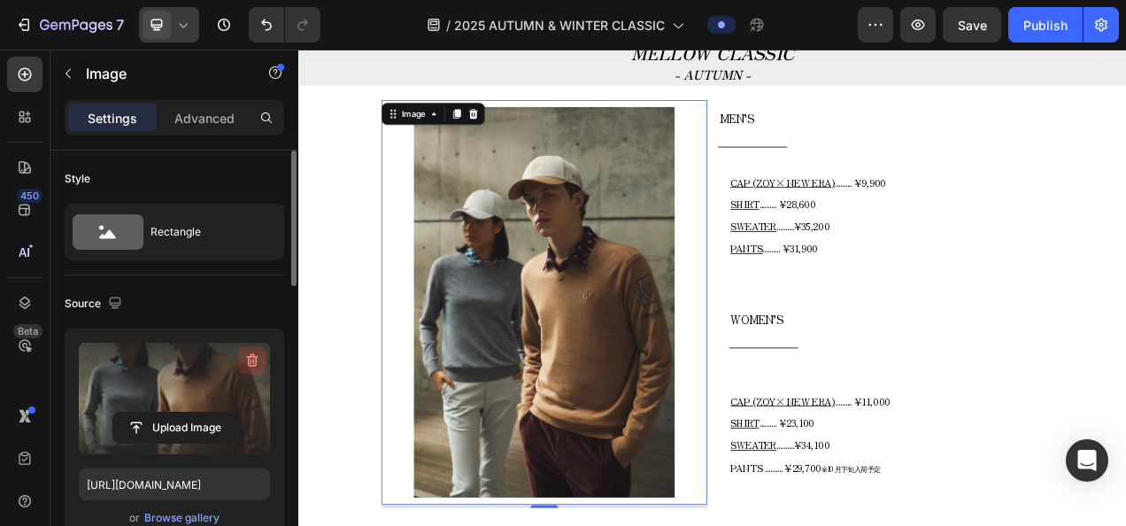
click at [244, 357] on icon "button" at bounding box center [252, 360] width 18 height 18
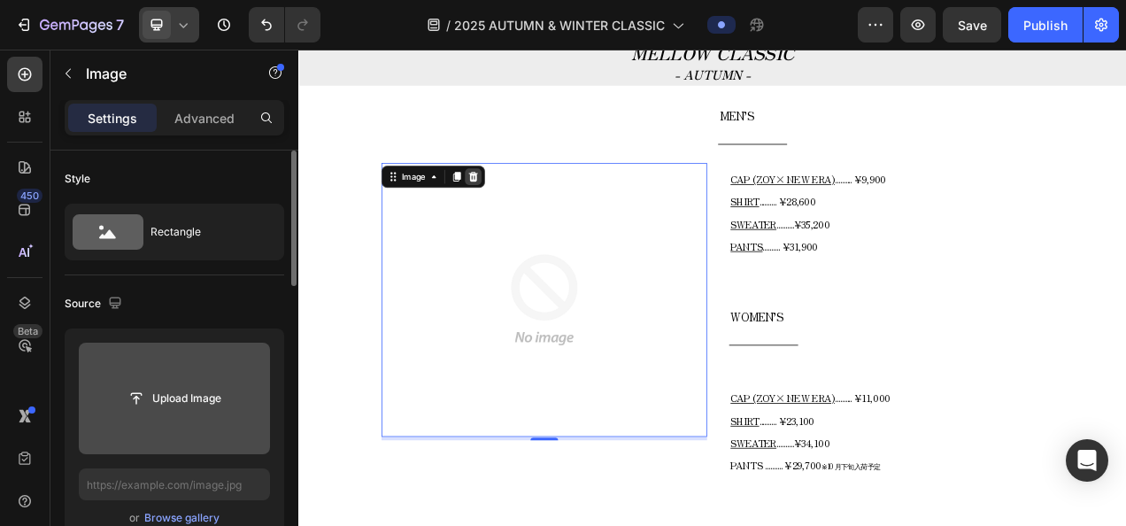
click at [515, 206] on icon at bounding box center [522, 212] width 14 height 14
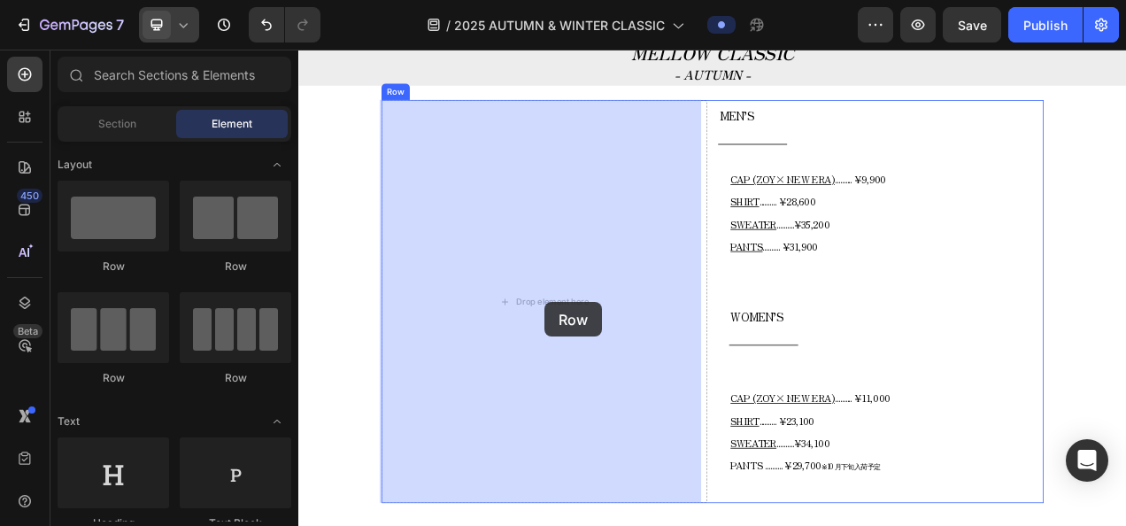
drag, startPoint x: 433, startPoint y: 278, endPoint x: 614, endPoint y: 373, distance: 205.1
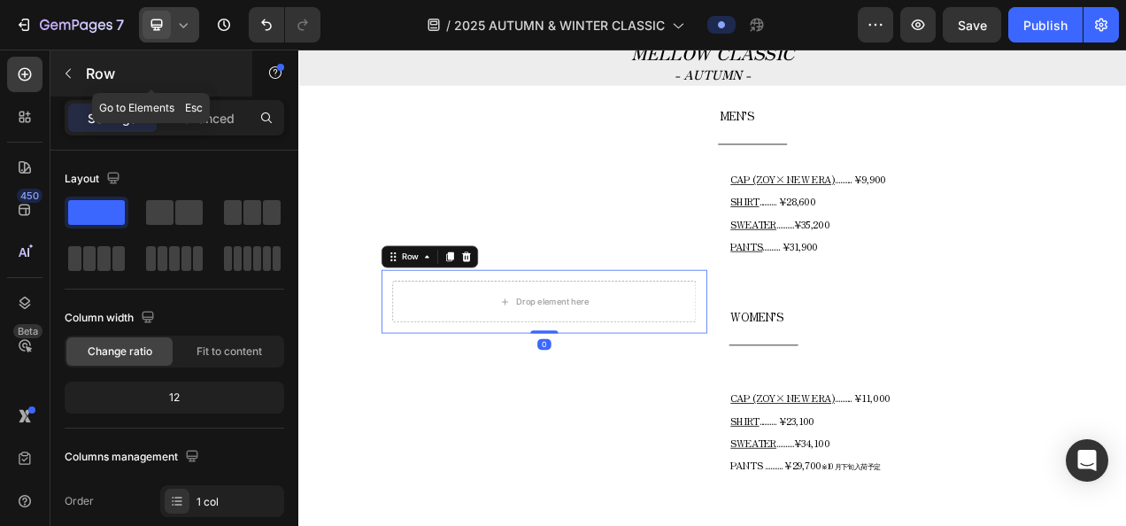
click at [69, 70] on icon "button" at bounding box center [68, 73] width 14 height 14
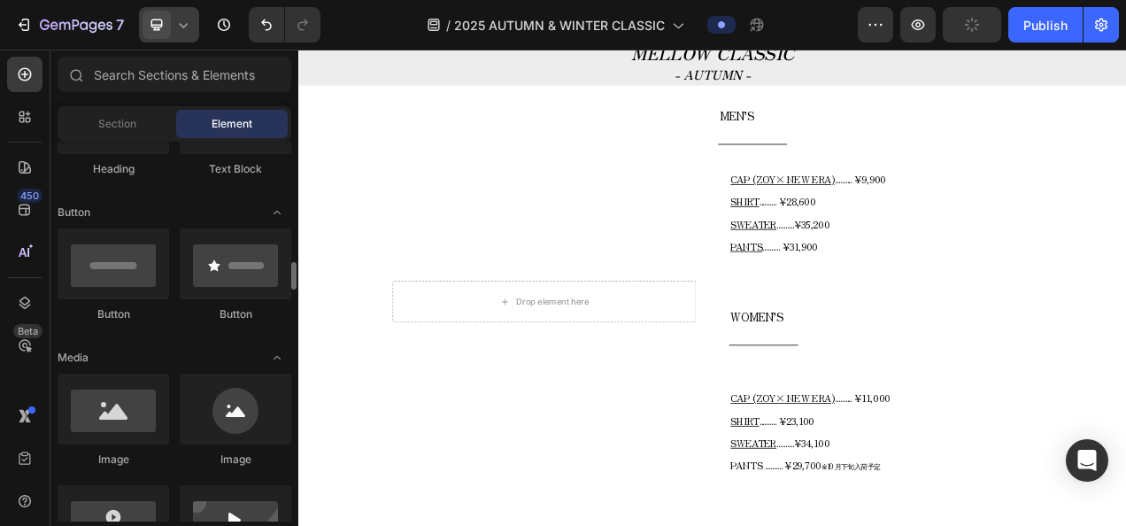
scroll to position [443, 0]
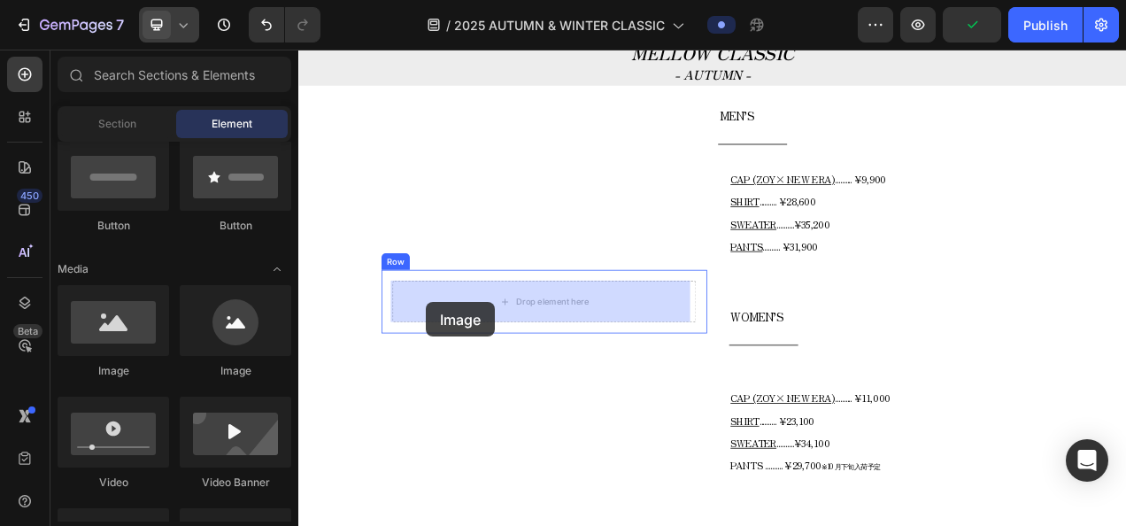
drag, startPoint x: 419, startPoint y: 395, endPoint x: 462, endPoint y: 373, distance: 48.3
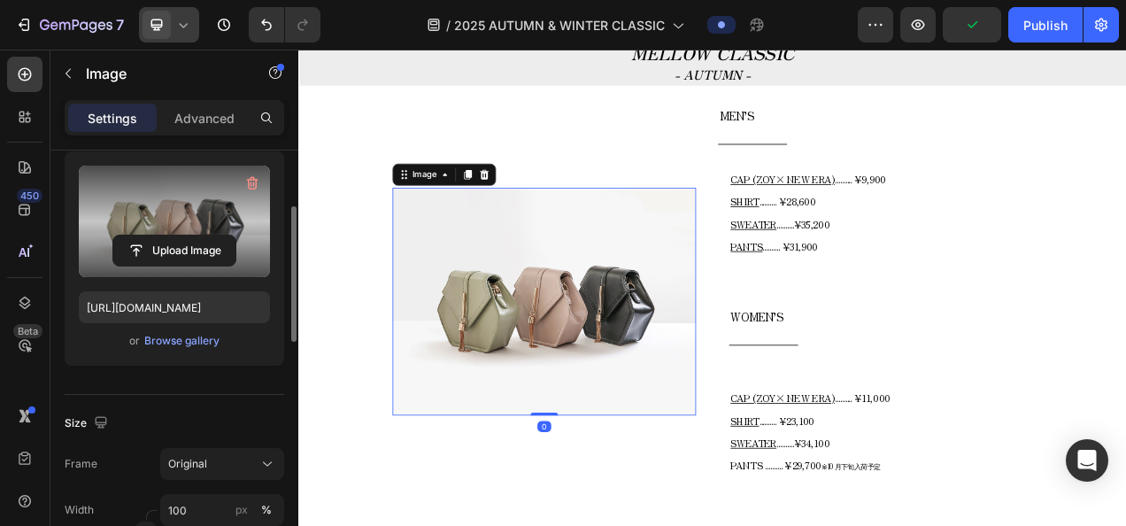
scroll to position [266, 0]
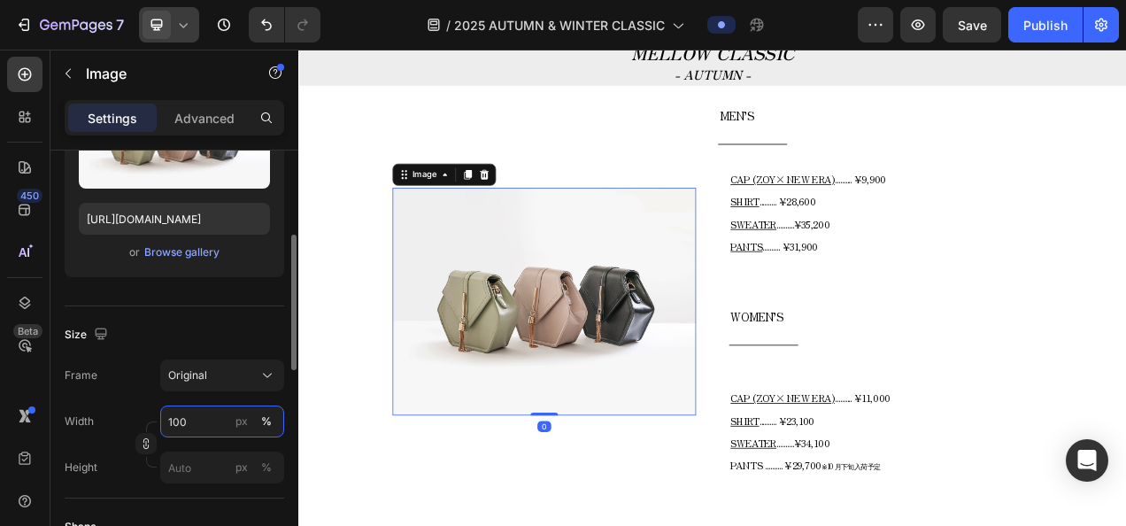
click at [205, 416] on input "100" at bounding box center [222, 421] width 124 height 32
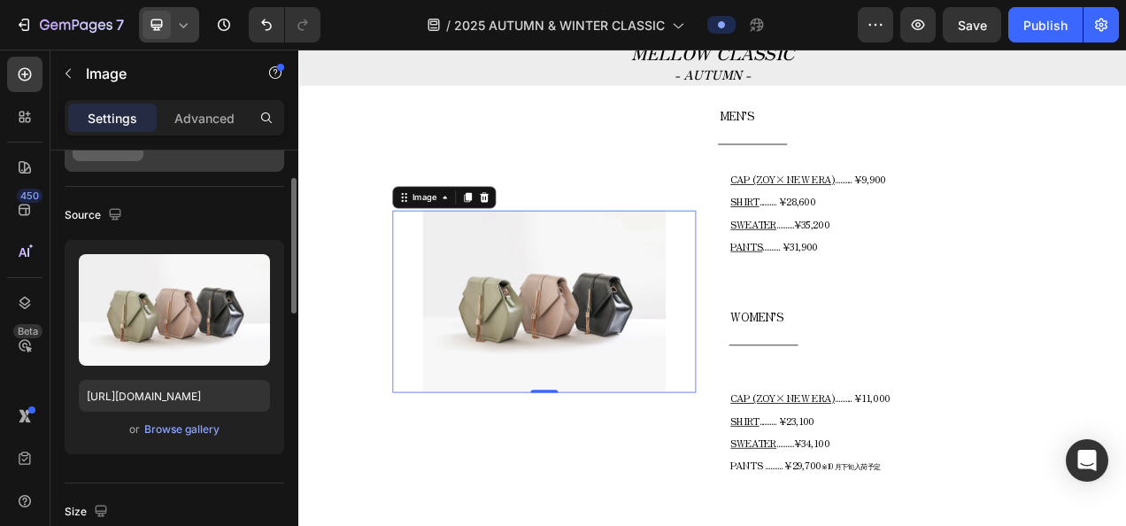
scroll to position [0, 0]
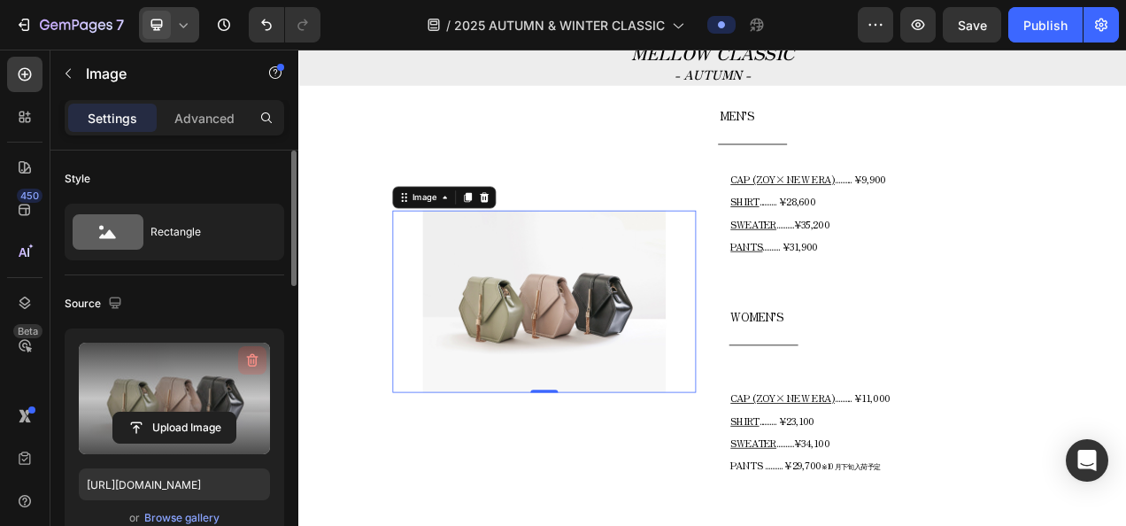
type input "80"
click at [246, 359] on icon "button" at bounding box center [252, 360] width 18 height 18
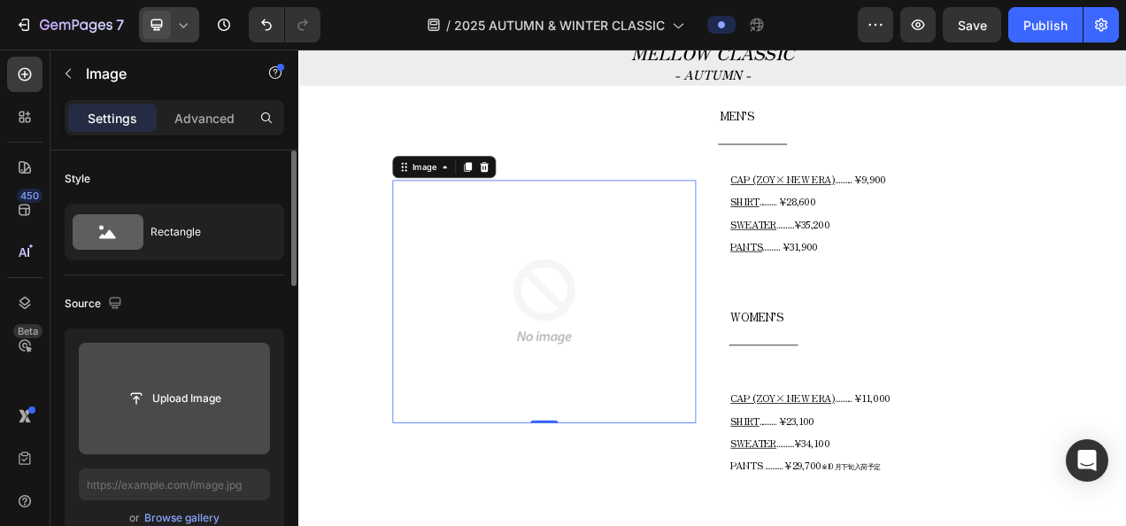
click at [214, 392] on input "file" at bounding box center [174, 398] width 122 height 30
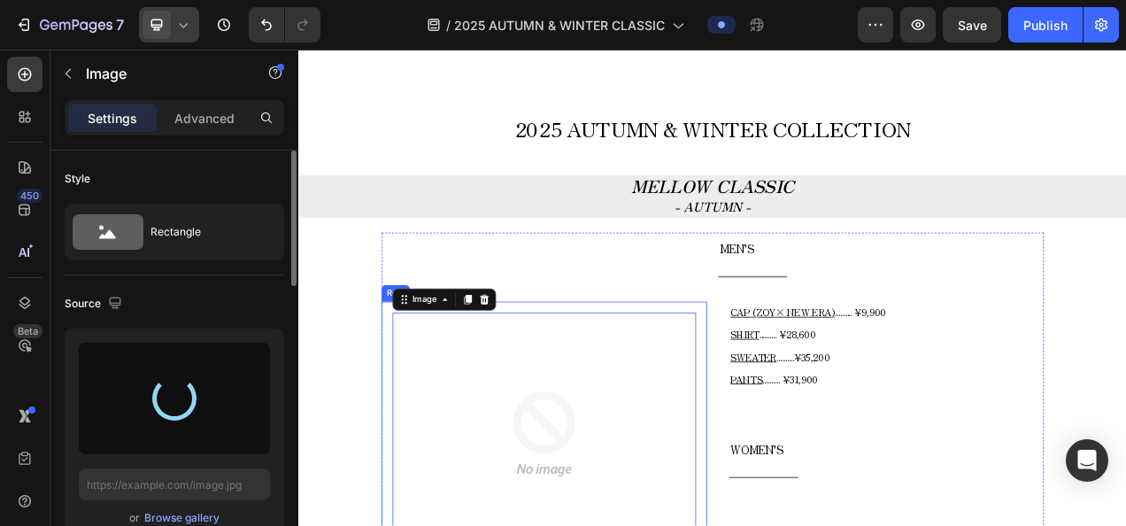
scroll to position [585, 0]
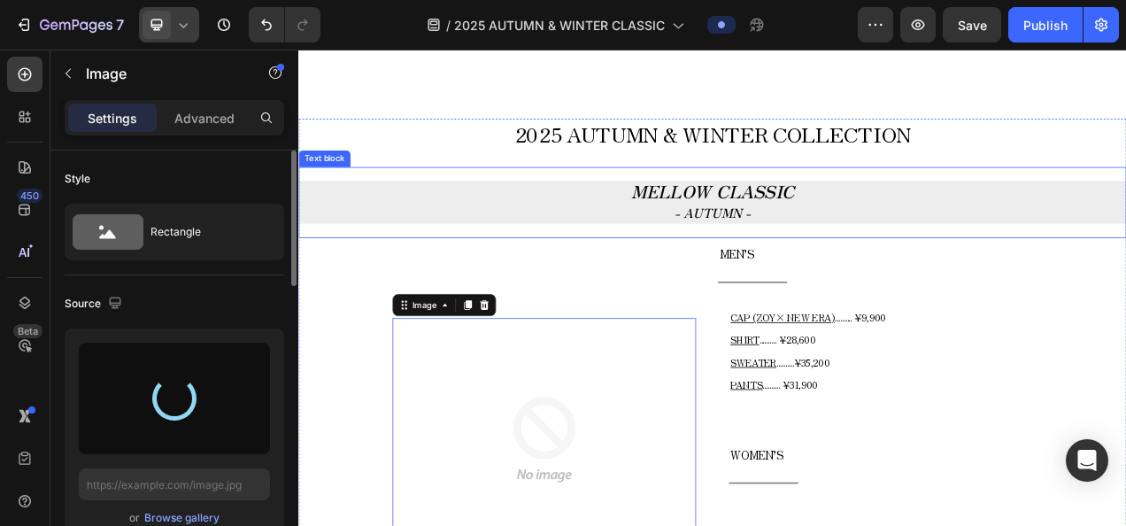
click at [697, 227] on p "MELLOW CLASSIC" at bounding box center [829, 232] width 1058 height 27
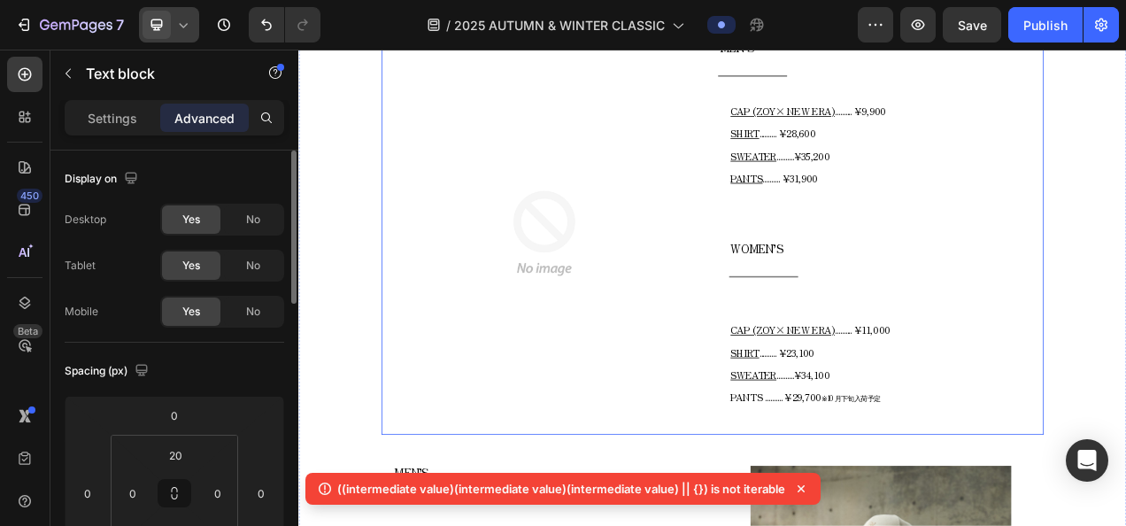
scroll to position [762, 0]
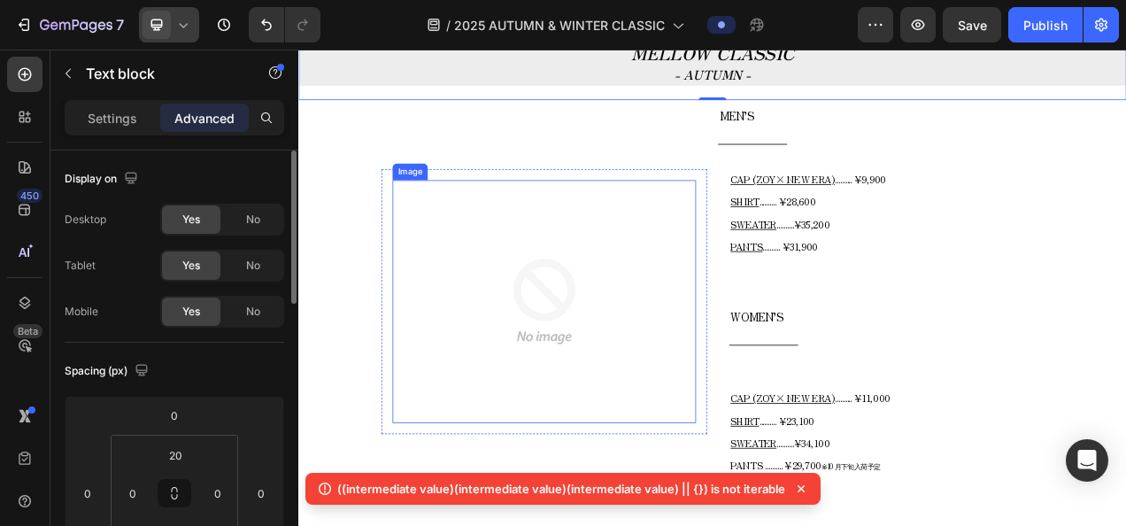
click at [654, 350] on img at bounding box center [614, 373] width 312 height 312
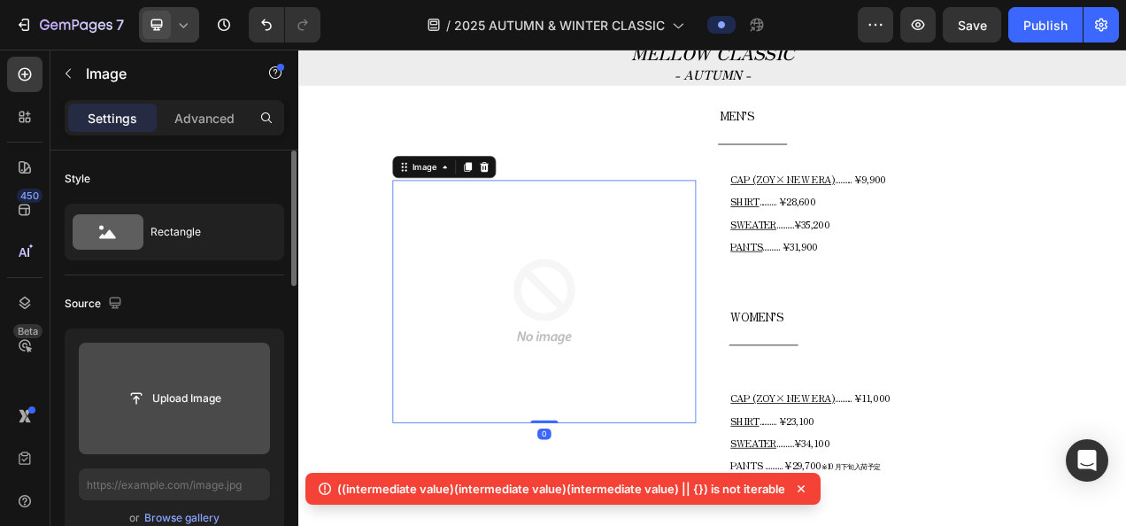
click at [218, 410] on input "file" at bounding box center [174, 398] width 122 height 30
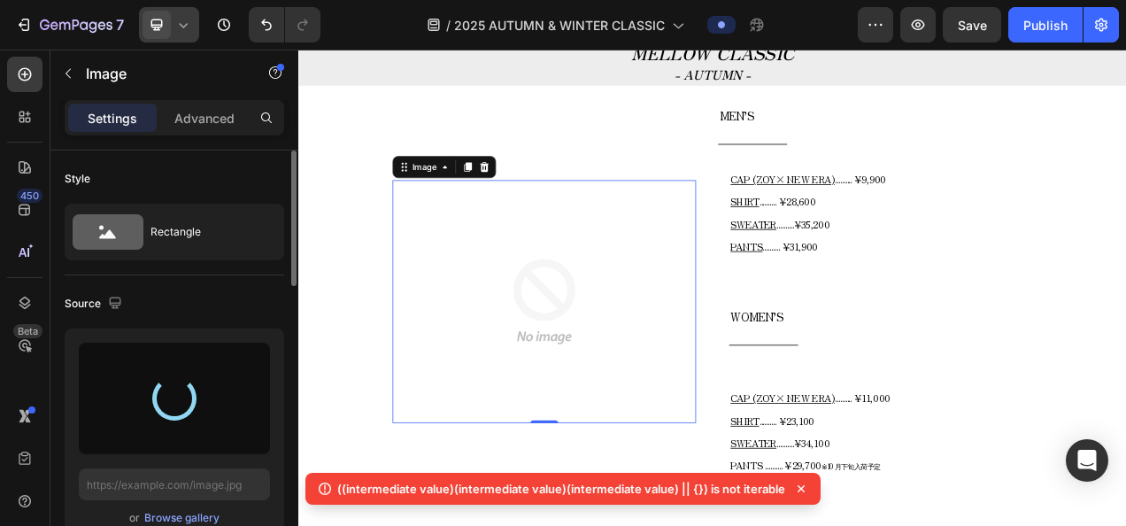
type input "[URL][DOMAIN_NAME]"
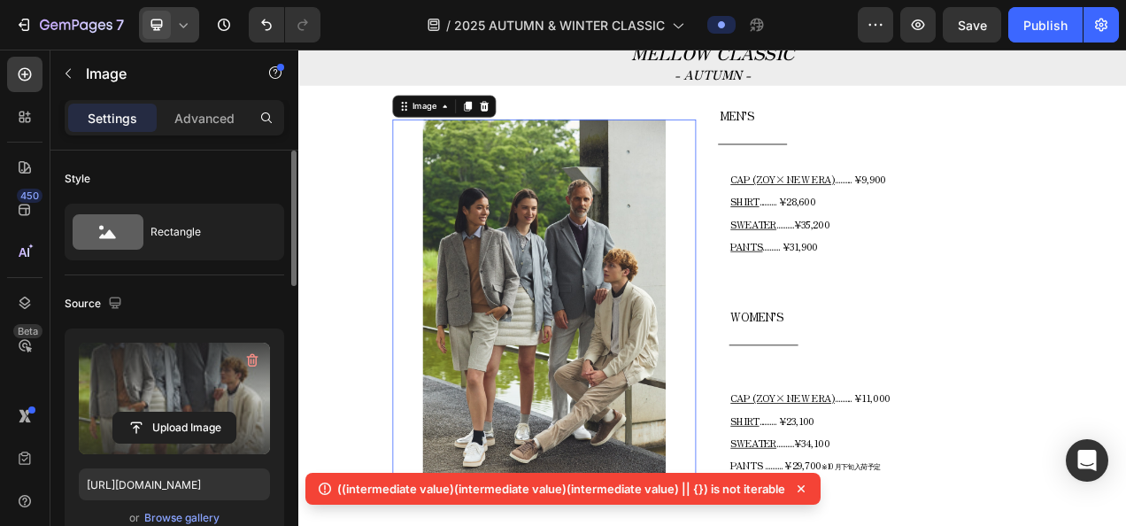
click at [195, 19] on div at bounding box center [169, 24] width 60 height 35
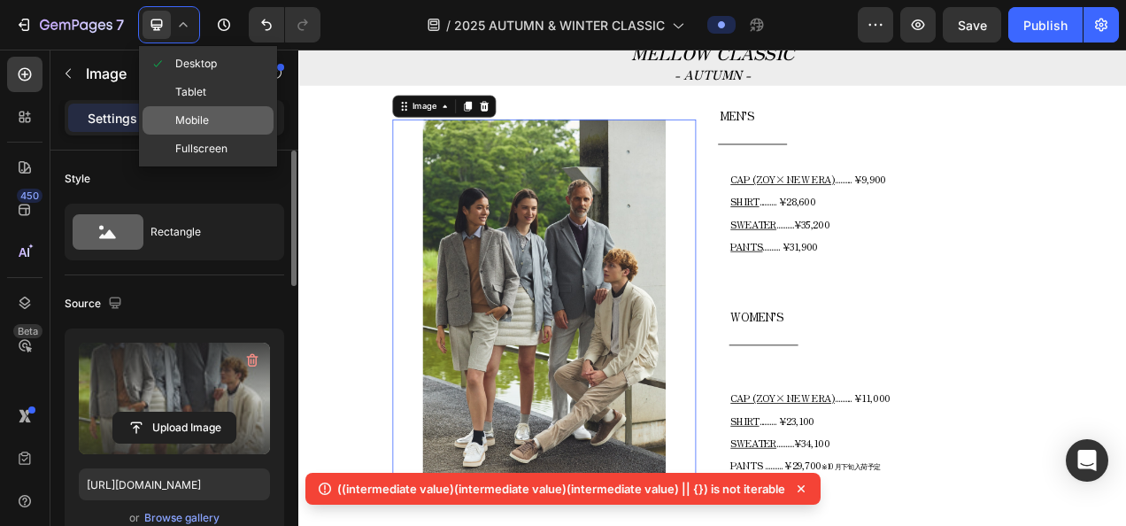
click at [189, 127] on span "Mobile" at bounding box center [192, 121] width 34 height 18
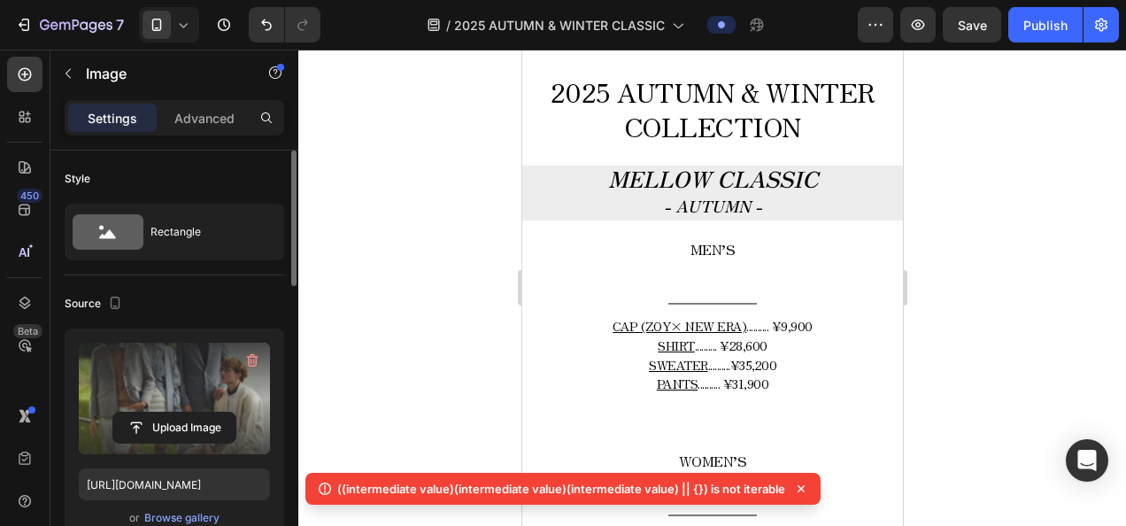
scroll to position [719, 0]
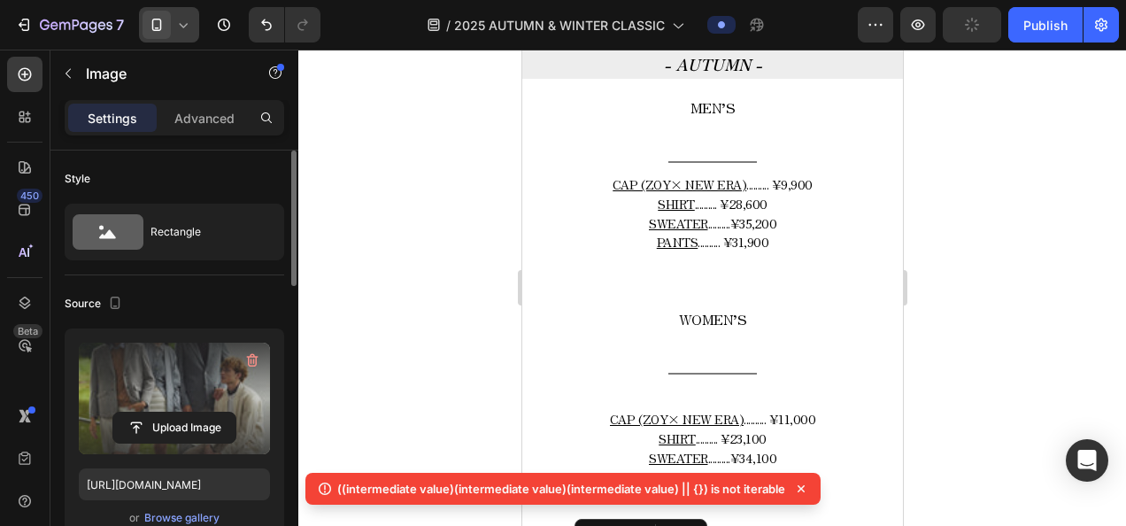
click at [169, 25] on span at bounding box center [156, 25] width 28 height 28
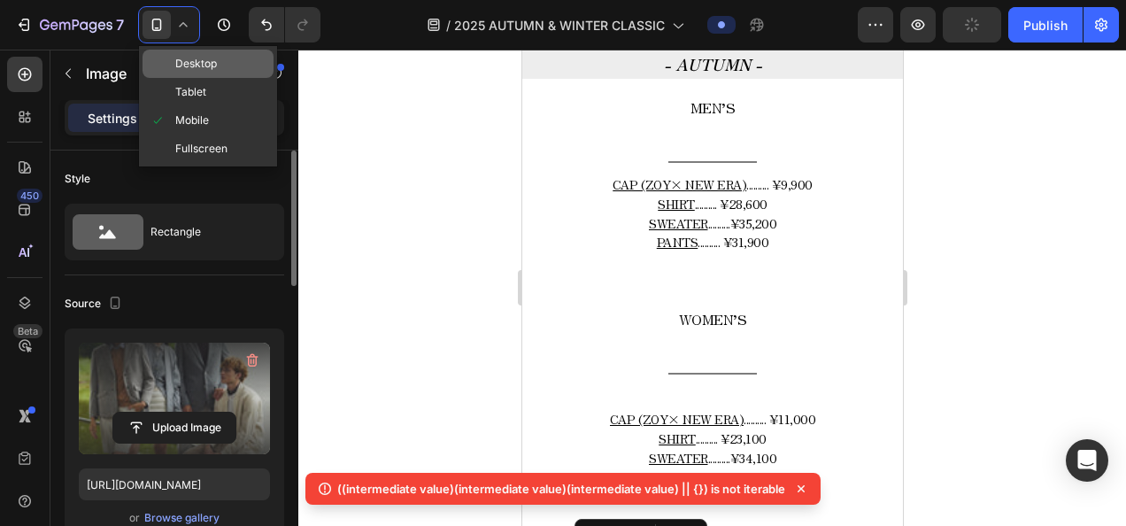
click at [189, 70] on span "Desktop" at bounding box center [196, 64] width 42 height 18
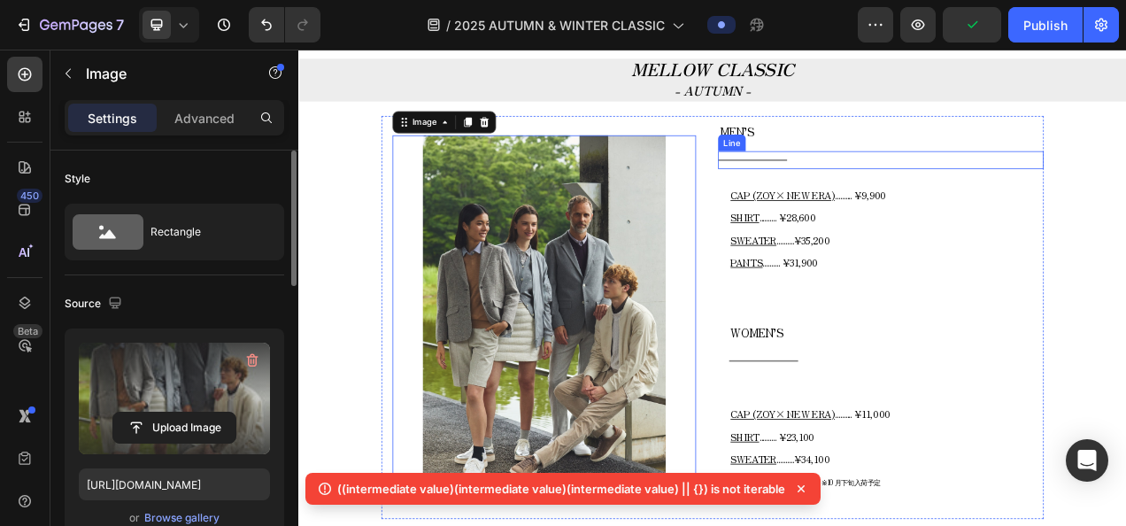
scroll to position [793, 0]
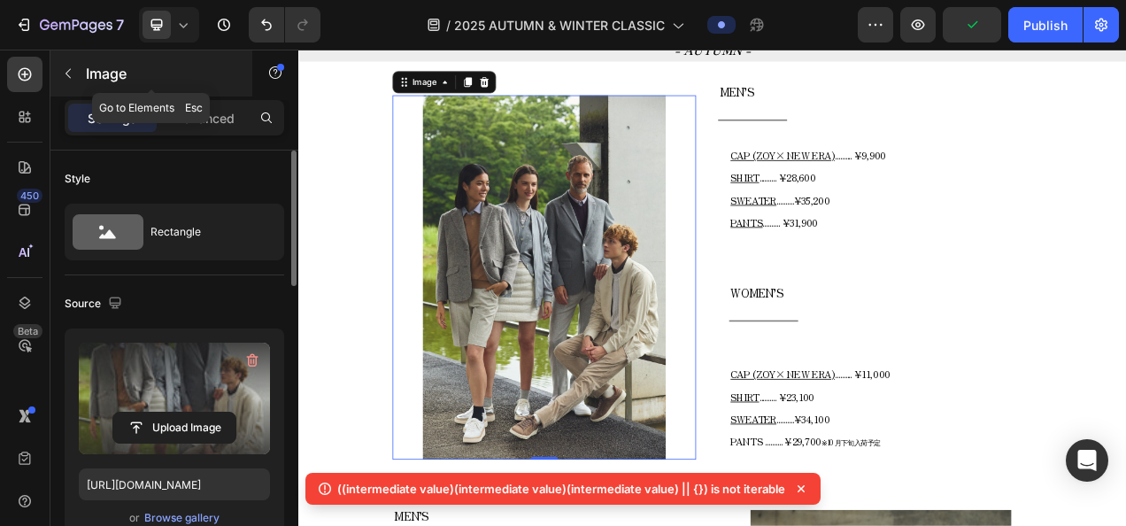
click at [76, 64] on button "button" at bounding box center [68, 73] width 28 height 28
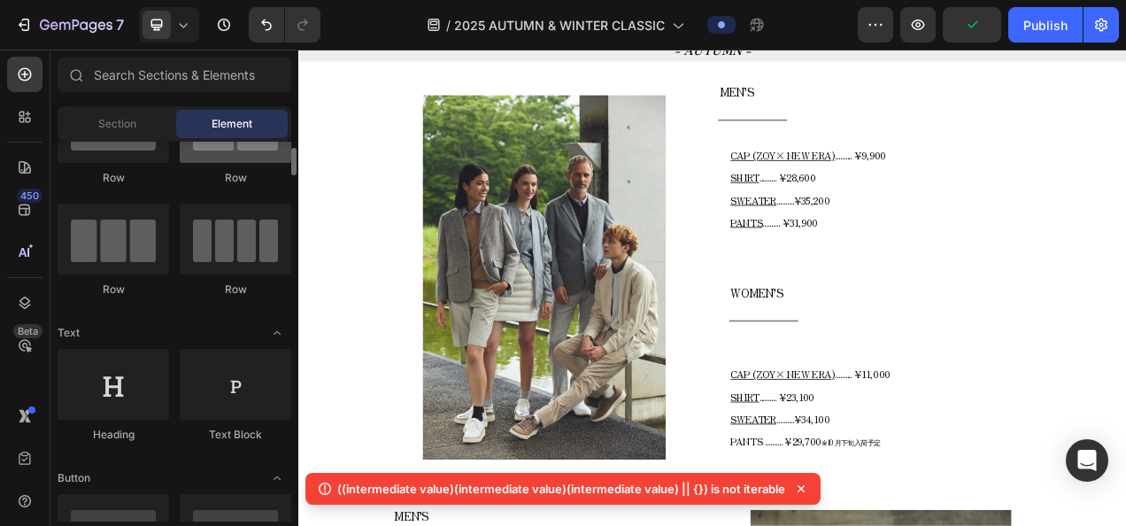
scroll to position [0, 0]
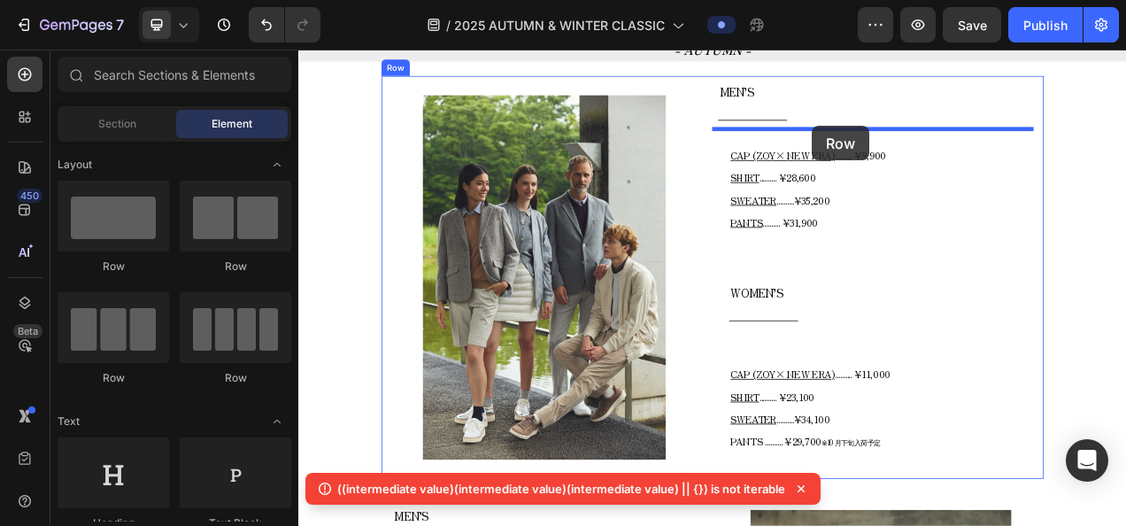
drag, startPoint x: 440, startPoint y: 272, endPoint x: 958, endPoint y: 149, distance: 532.2
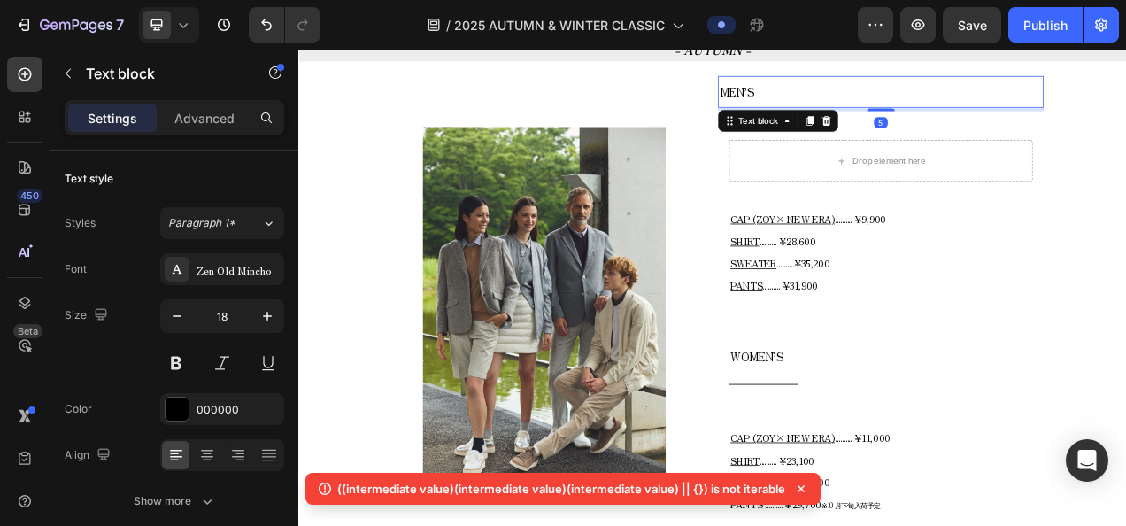
click at [965, 101] on p "MEN’S" at bounding box center [1045, 103] width 414 height 37
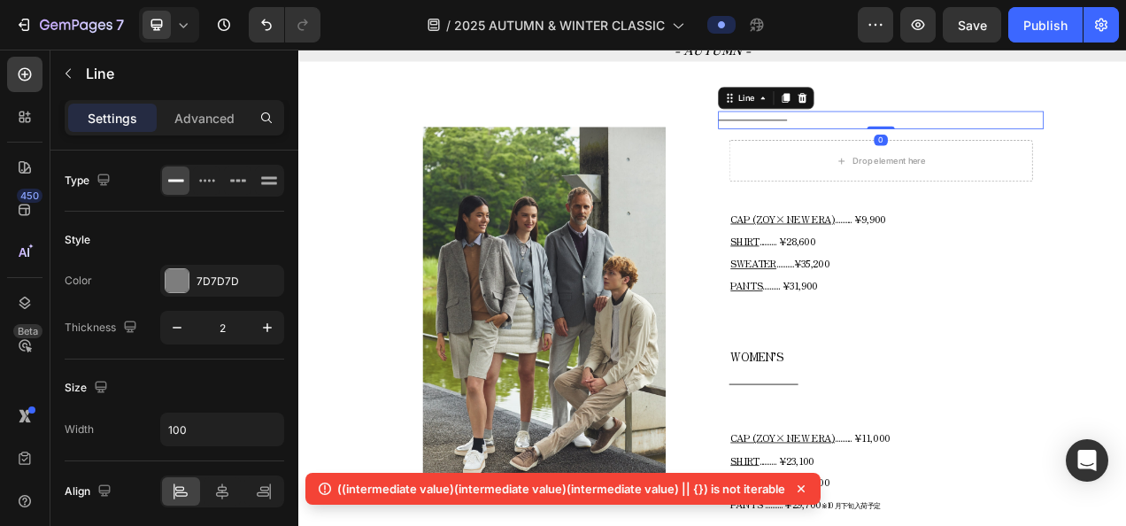
click at [1097, 149] on div "Title Line 0" at bounding box center [1045, 139] width 418 height 23
click at [943, 115] on icon at bounding box center [944, 111] width 14 height 14
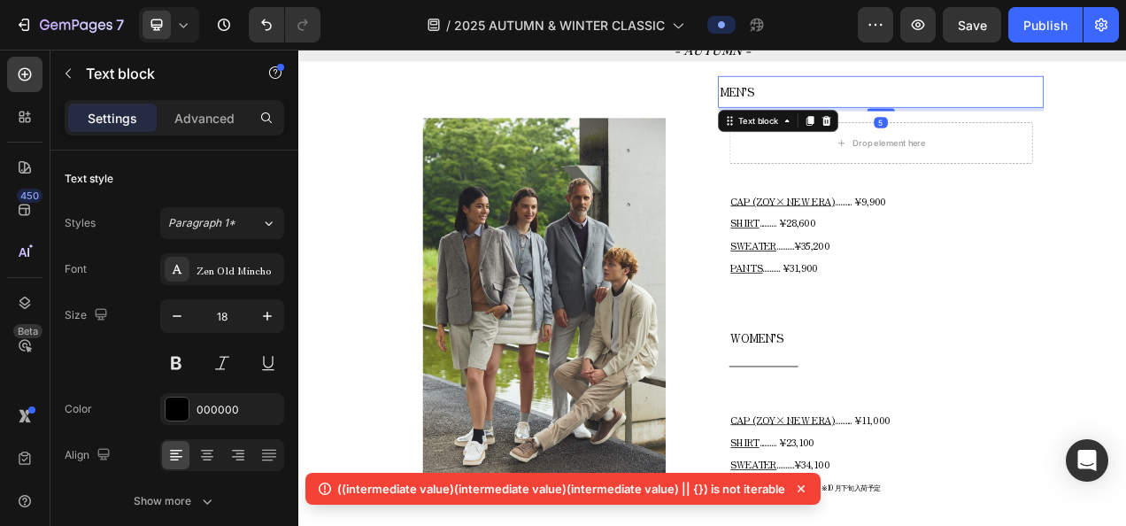
click at [906, 102] on p "MEN’S" at bounding box center [1045, 103] width 414 height 37
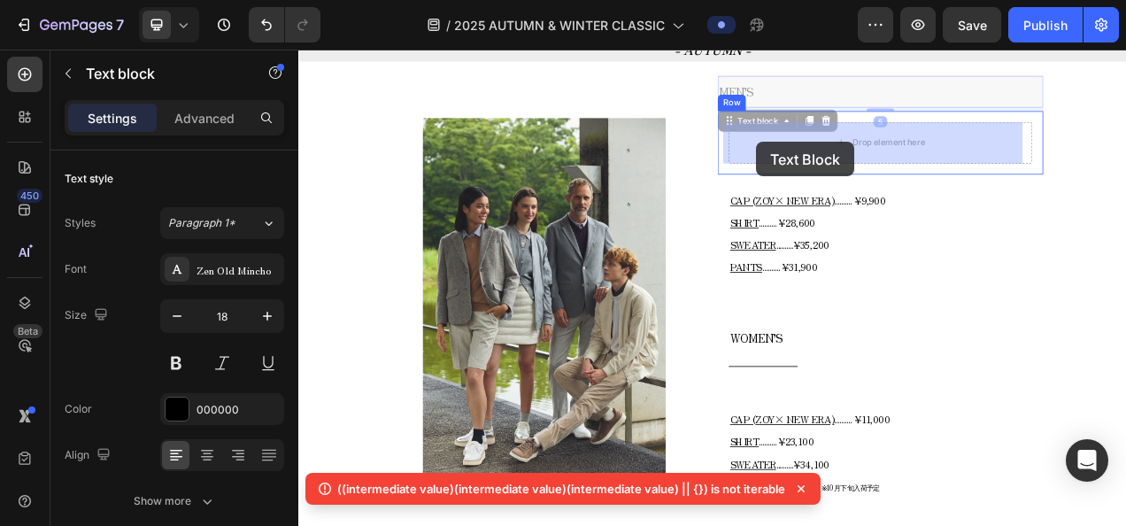
drag, startPoint x: 851, startPoint y: 133, endPoint x: 882, endPoint y: 165, distance: 45.1
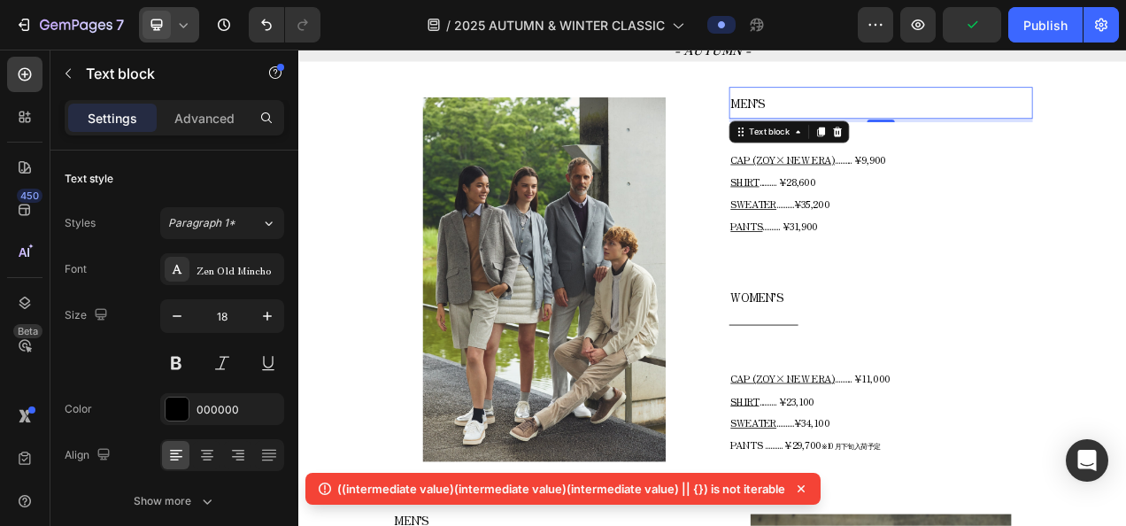
click at [192, 31] on div at bounding box center [169, 24] width 60 height 35
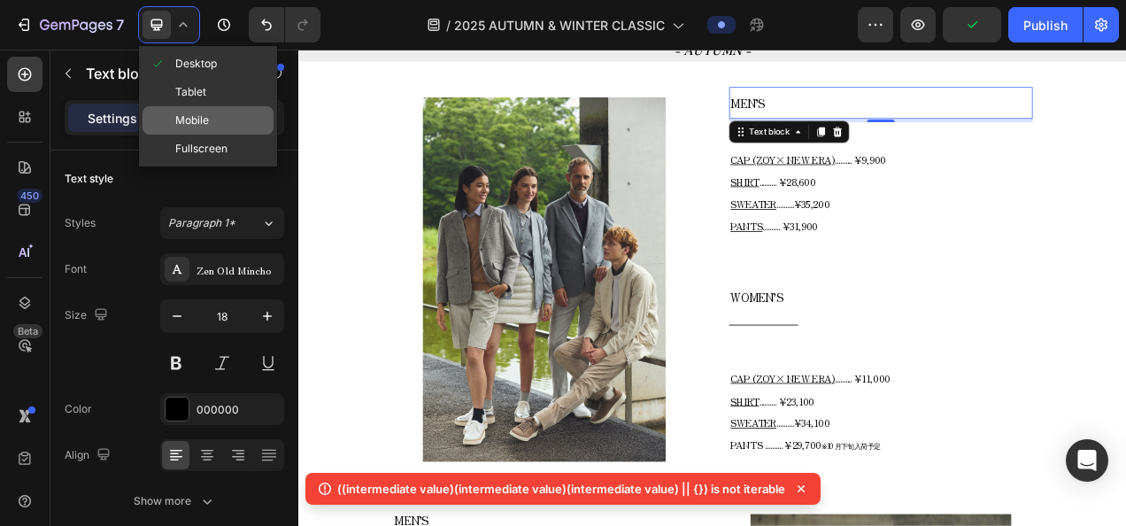
click at [205, 115] on span "Mobile" at bounding box center [192, 121] width 34 height 18
type input "12"
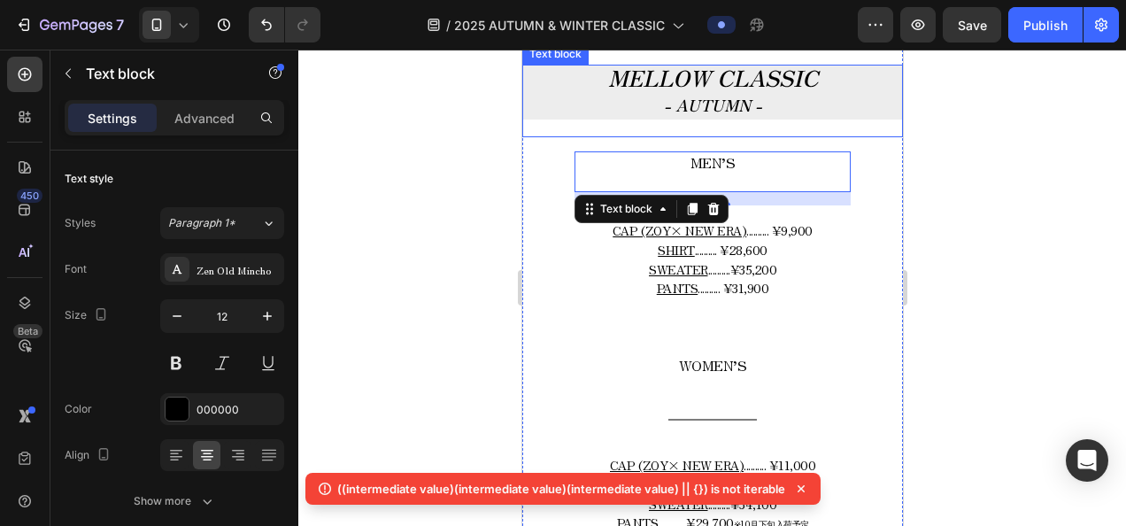
scroll to position [717, 0]
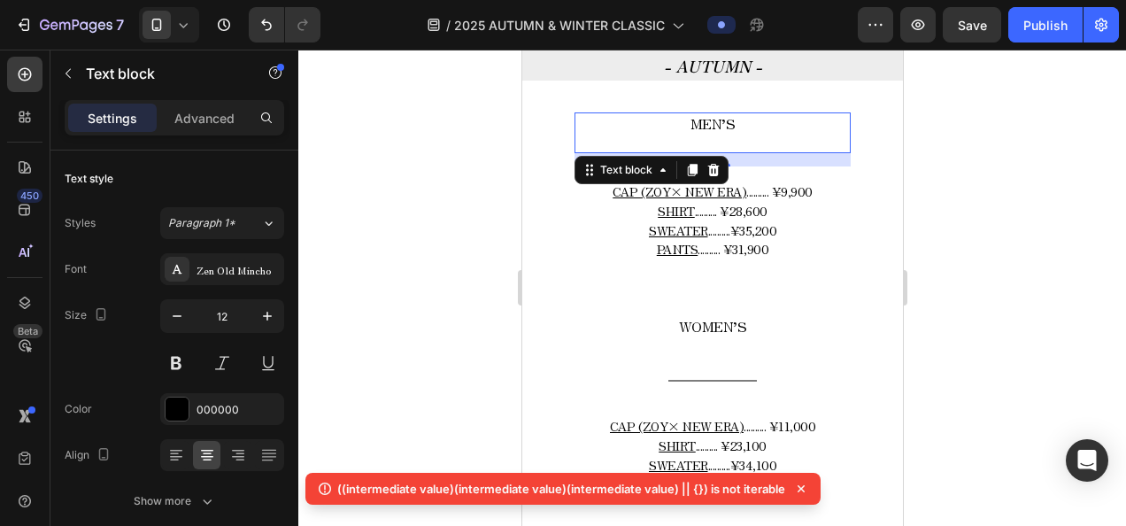
click at [740, 129] on p "MEN’S" at bounding box center [711, 124] width 273 height 20
click at [724, 149] on div "MEN’S Text block 5" at bounding box center [711, 133] width 276 height 42
click at [720, 142] on div "MEN’S Text block 5" at bounding box center [711, 133] width 276 height 42
click at [712, 135] on div "MEN’S Text block 5" at bounding box center [711, 133] width 276 height 42
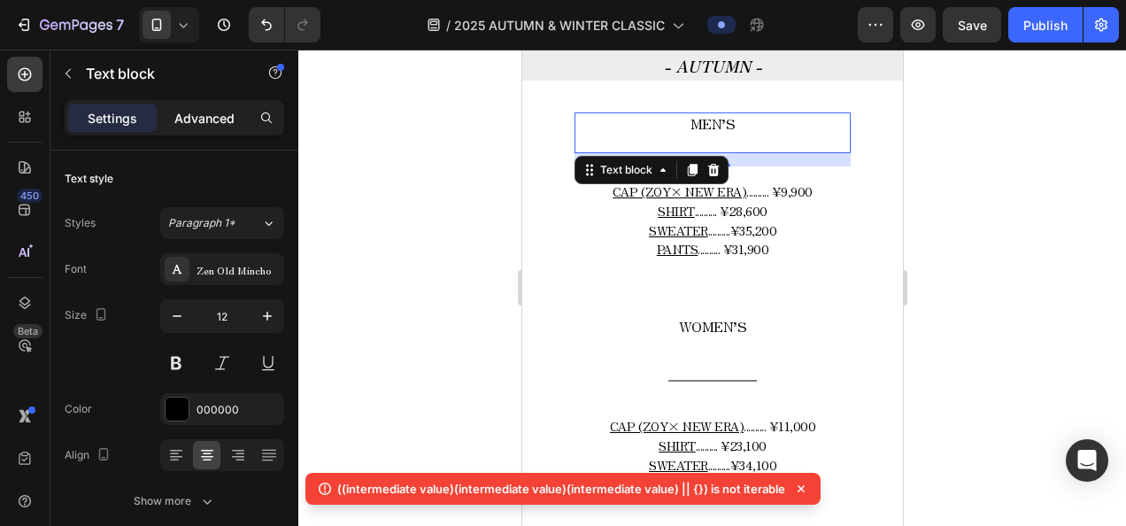
click at [218, 122] on p "Advanced" at bounding box center [204, 118] width 60 height 19
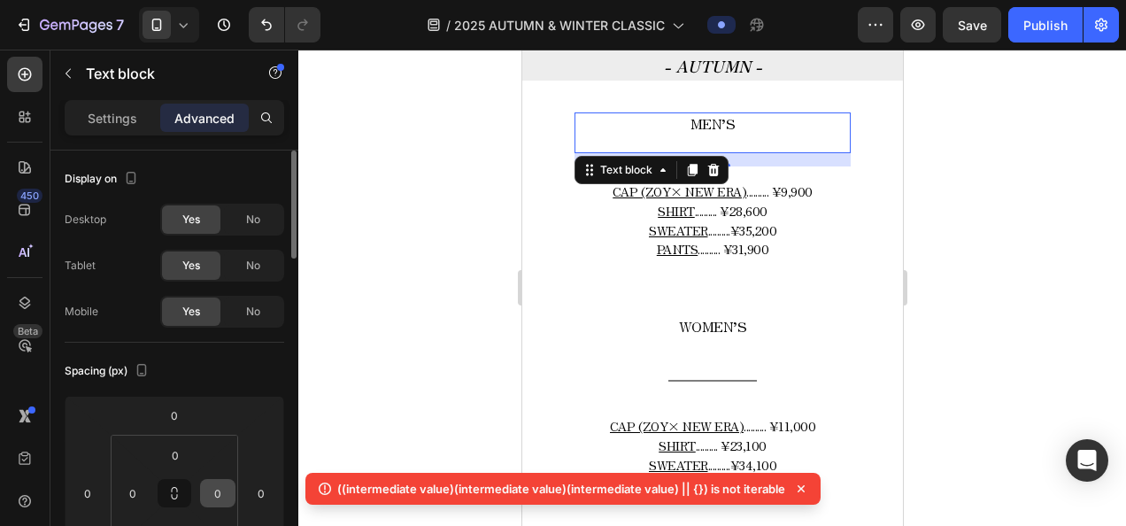
scroll to position [177, 0]
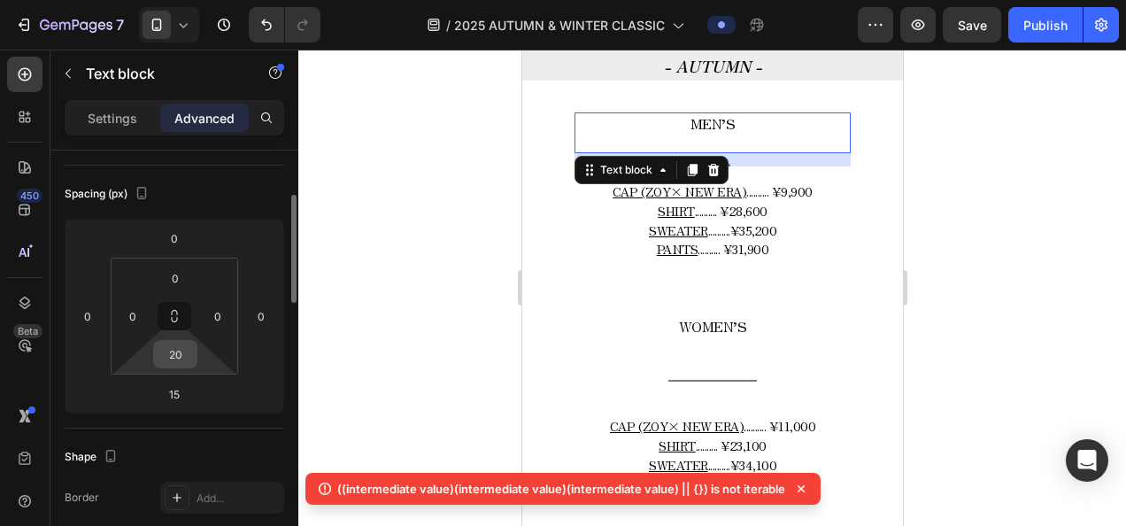
click at [189, 355] on input "20" at bounding box center [175, 354] width 35 height 27
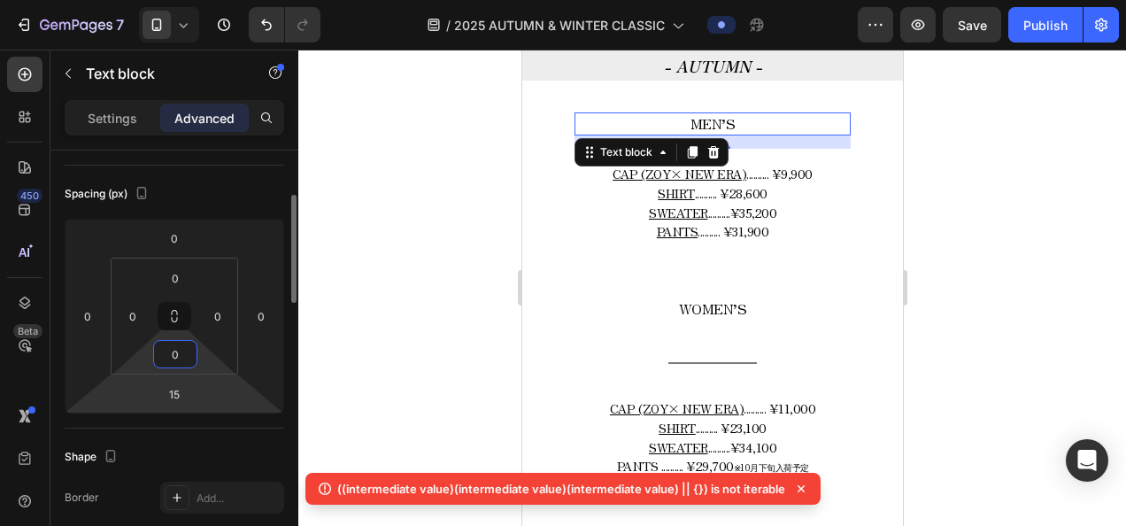
type input "0"
click at [143, 0] on html "7 Version history / 2025 AUTUMN & WINTER CLASSIC Preview Save Publish 450 Beta …" at bounding box center [563, 0] width 1126 height 0
click at [183, 395] on input "15" at bounding box center [174, 394] width 35 height 27
type input "150"
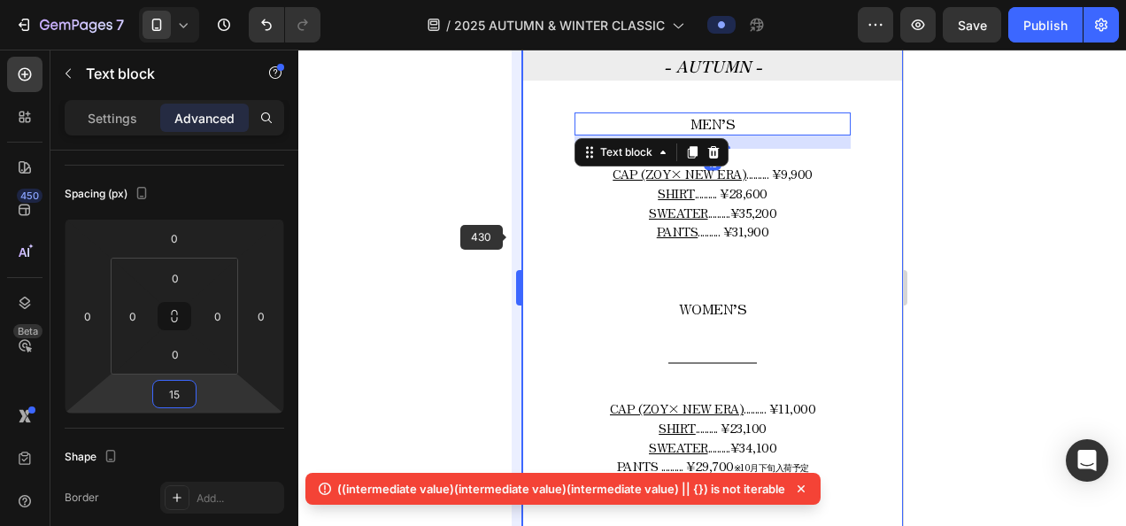
type input "1"
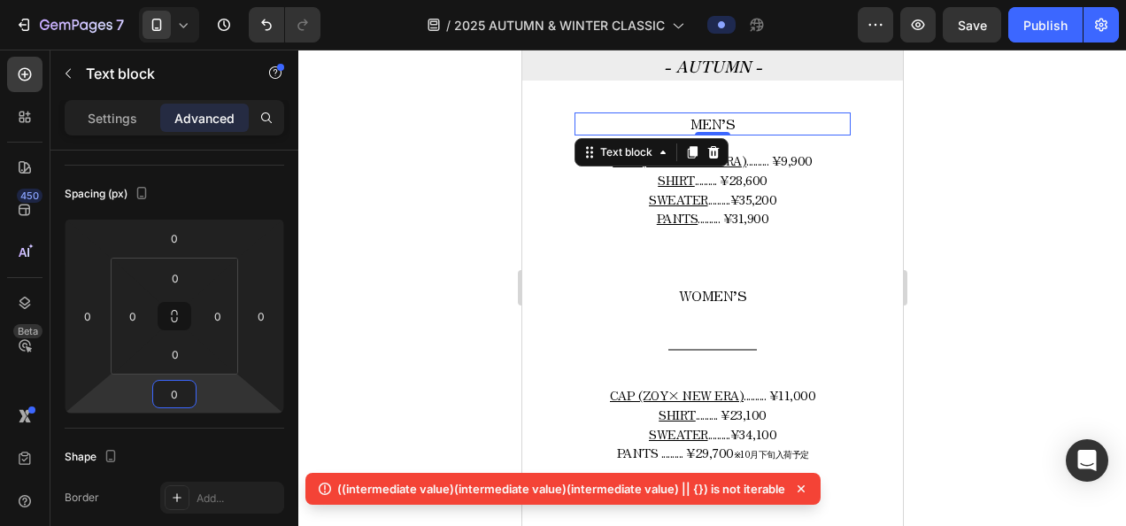
type input "0"
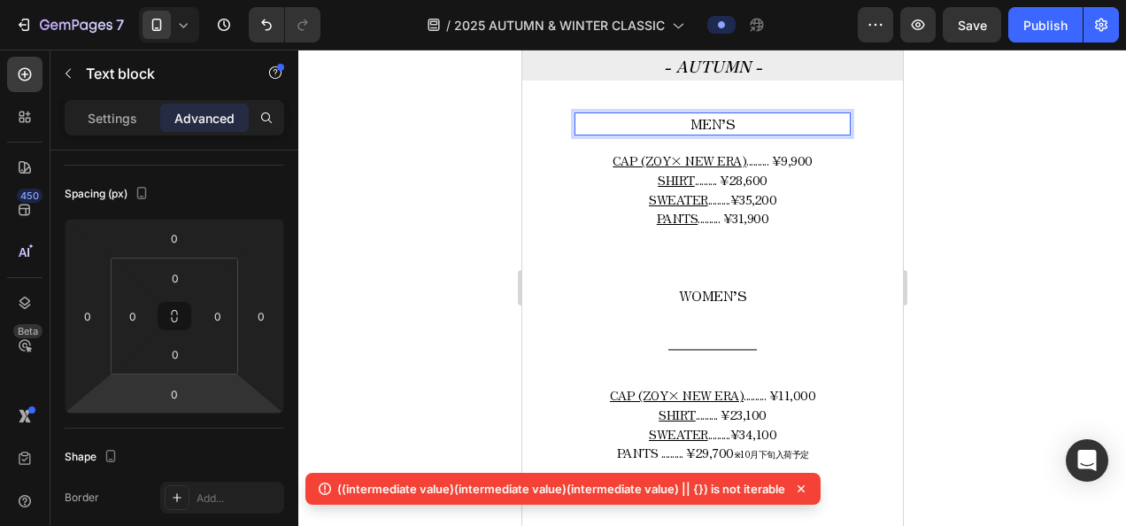
click at [734, 115] on p "MEN’S" at bounding box center [711, 124] width 273 height 20
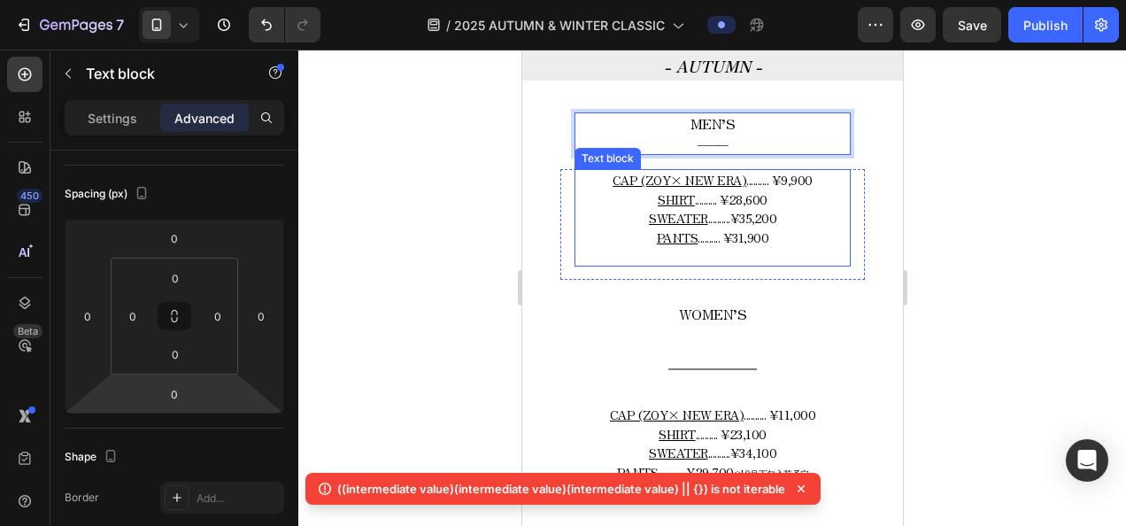
click at [802, 214] on p "CAP (ZOY× NEW ERA) .......... ¥9,900 SHIRT .......... ¥28,600 SWEATER .........…" at bounding box center [711, 209] width 273 height 76
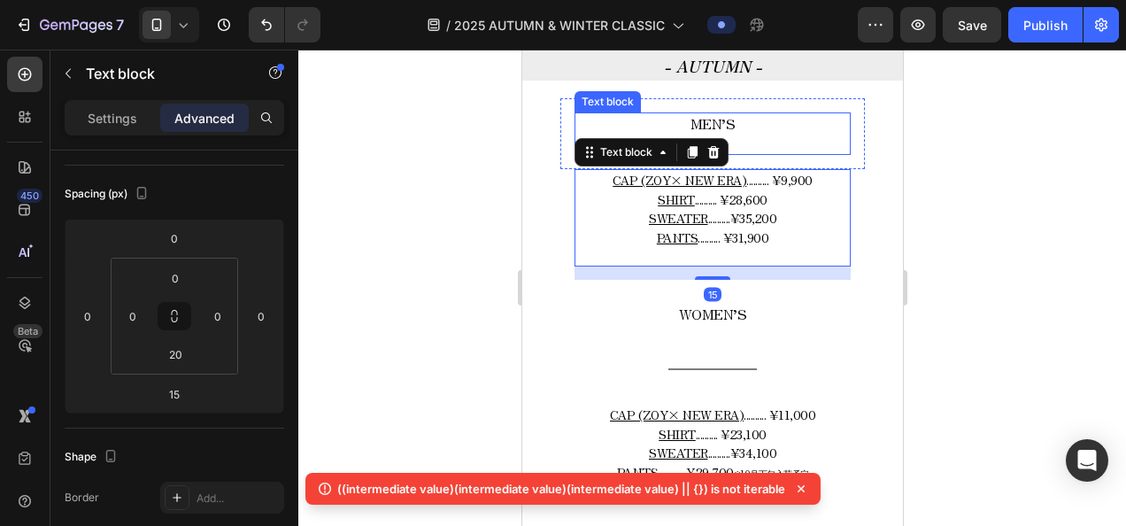
click at [791, 120] on p "MEN’S" at bounding box center [711, 124] width 273 height 20
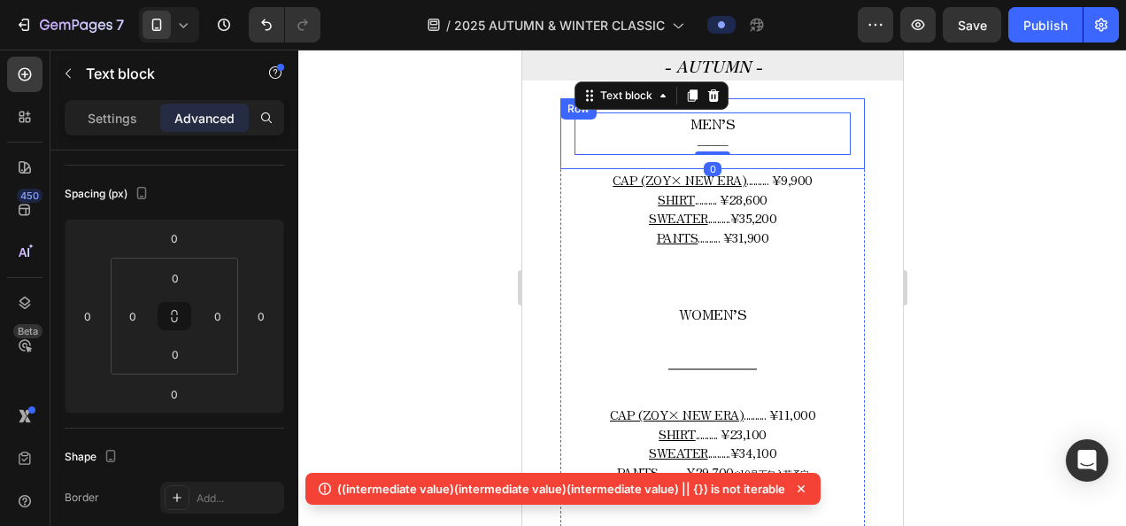
click at [788, 98] on div "MEN’S ――― Text block 0 Row" at bounding box center [711, 133] width 304 height 71
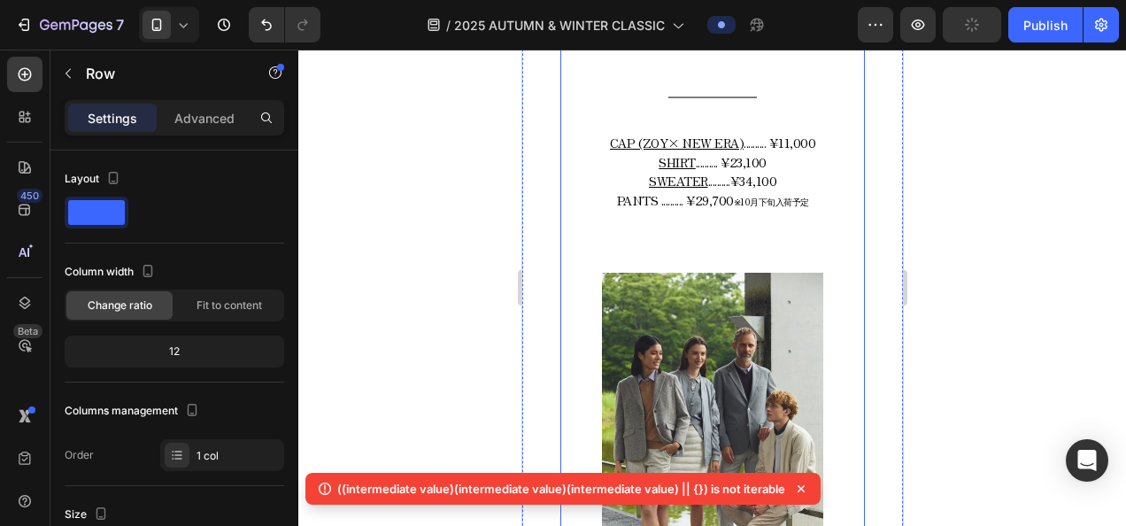
scroll to position [1071, 0]
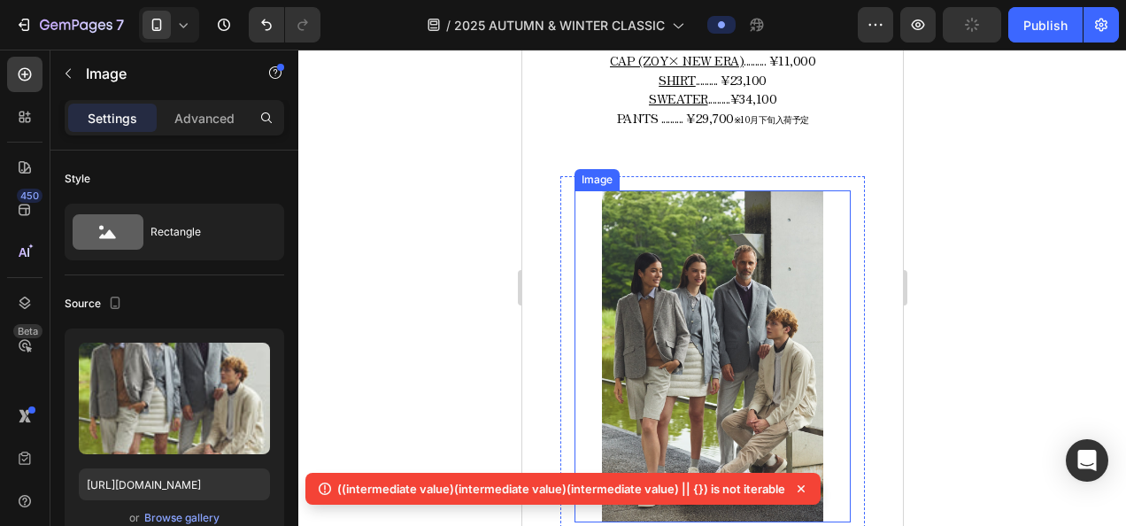
click at [726, 267] on img at bounding box center [711, 355] width 221 height 331
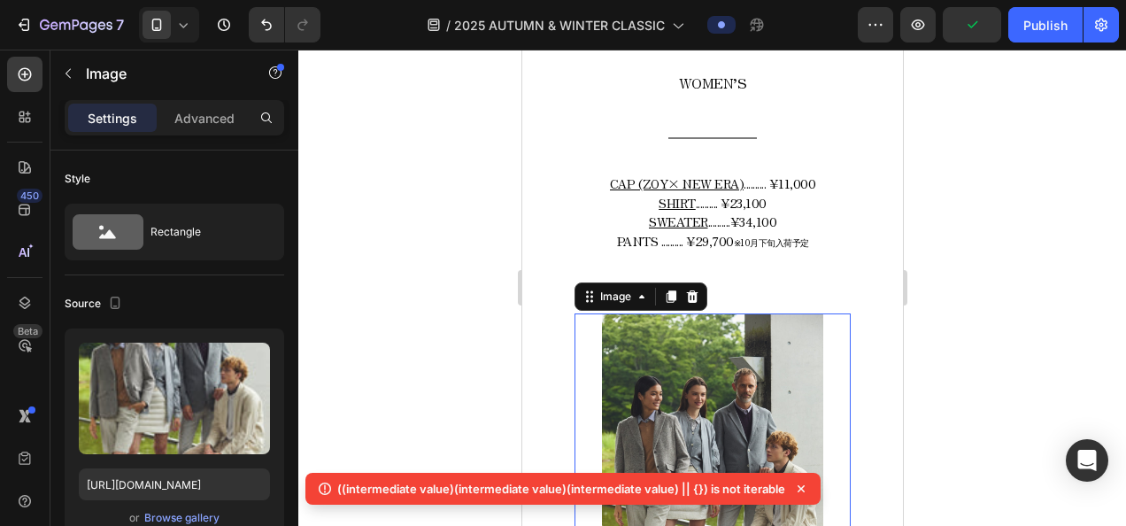
scroll to position [894, 0]
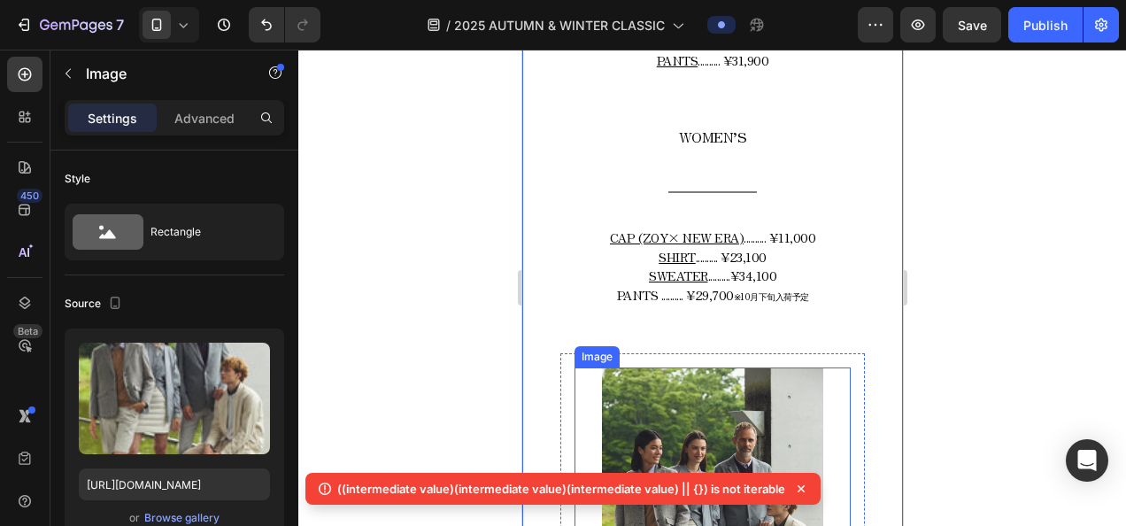
click at [579, 379] on div at bounding box center [711, 532] width 276 height 331
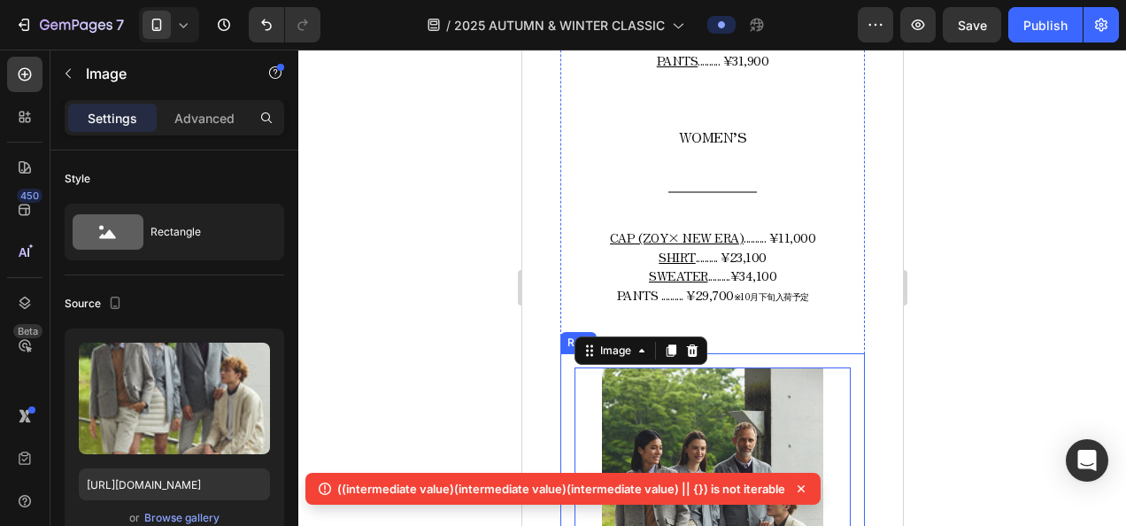
click at [565, 381] on div "Image 0 Row" at bounding box center [711, 532] width 304 height 359
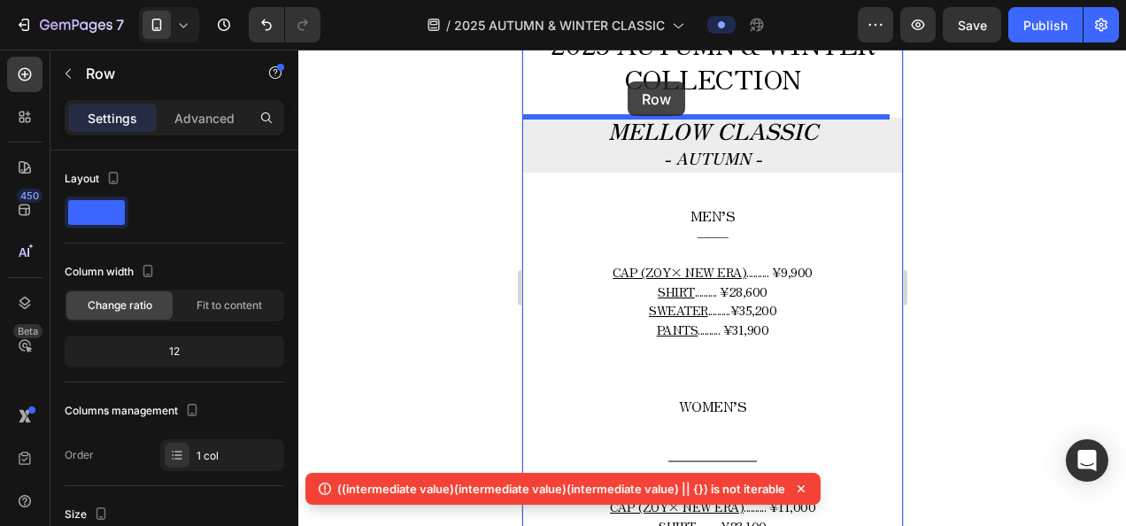
scroll to position [613, 0]
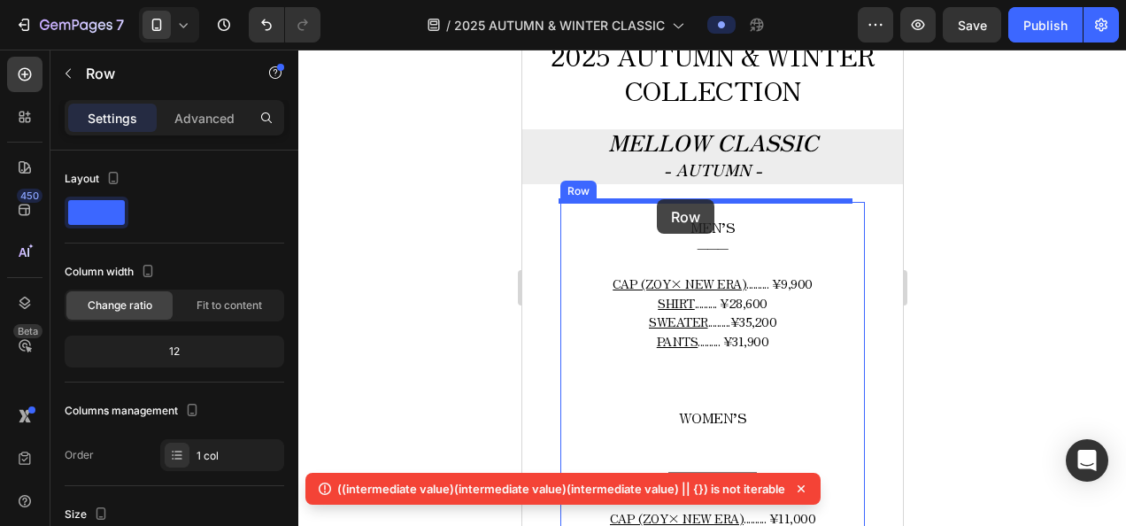
drag, startPoint x: 598, startPoint y: 345, endPoint x: 656, endPoint y: 199, distance: 157.0
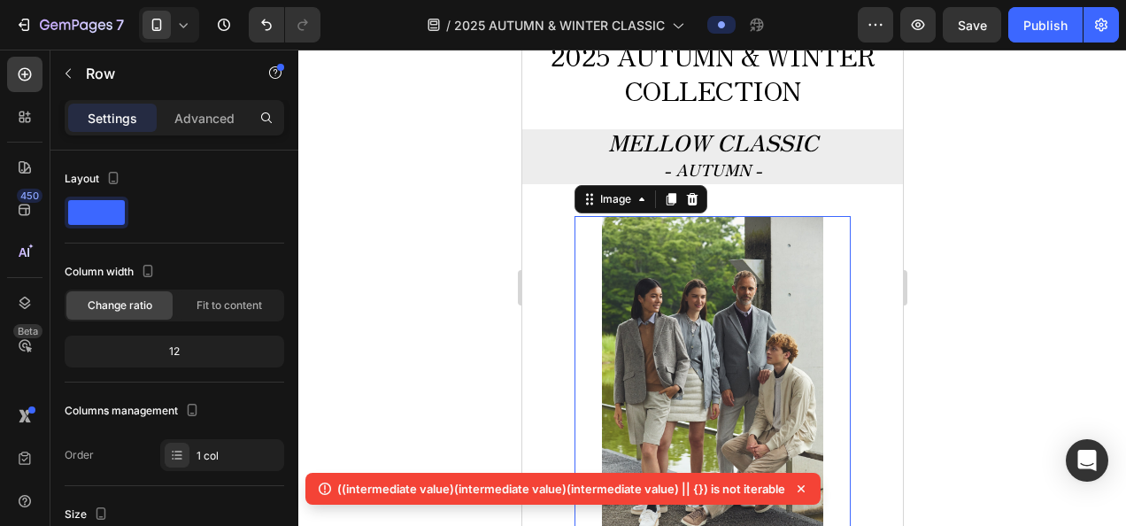
click at [653, 304] on img at bounding box center [711, 381] width 221 height 331
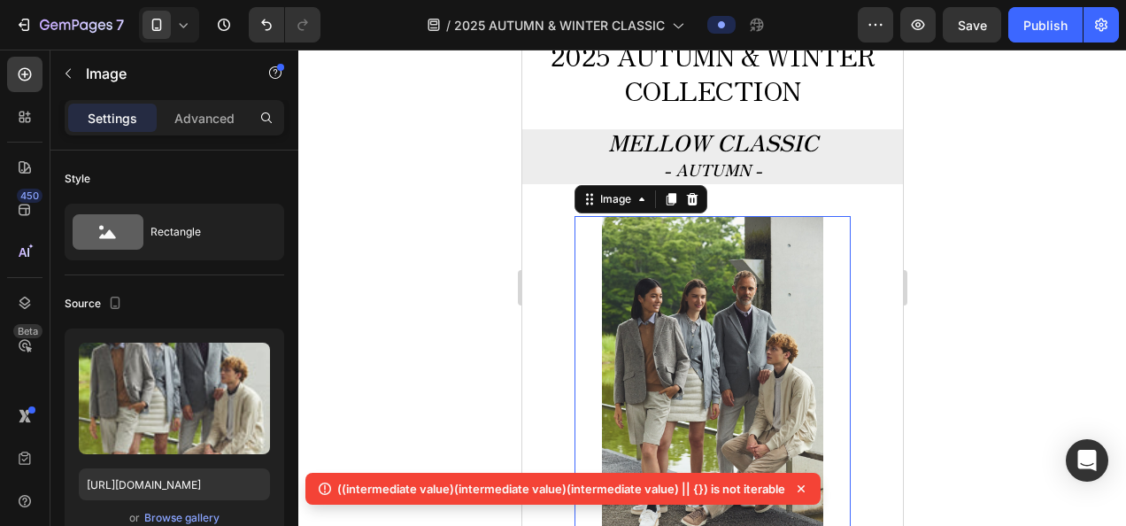
click at [373, 255] on div at bounding box center [711, 288] width 827 height 476
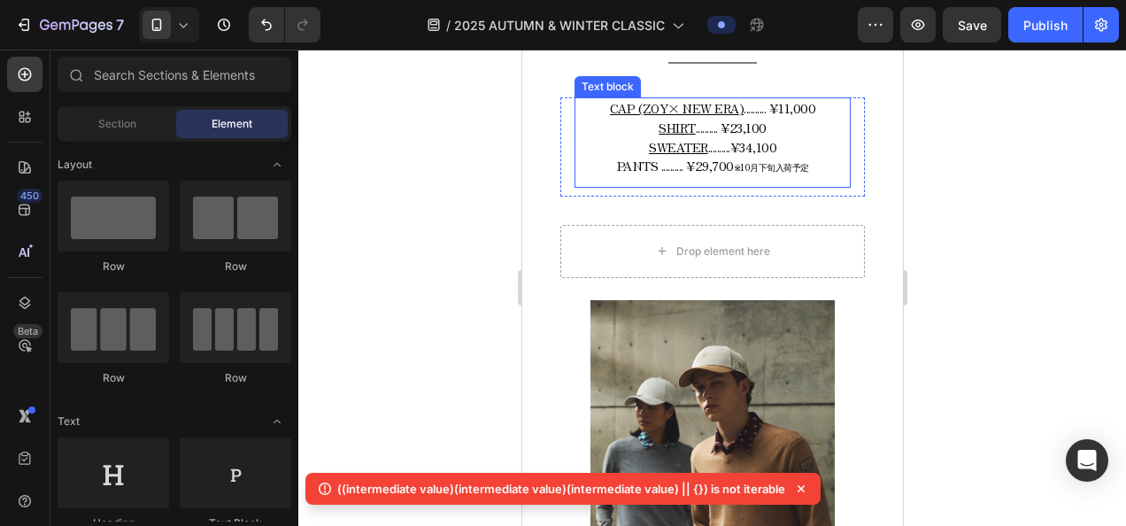
scroll to position [1410, 0]
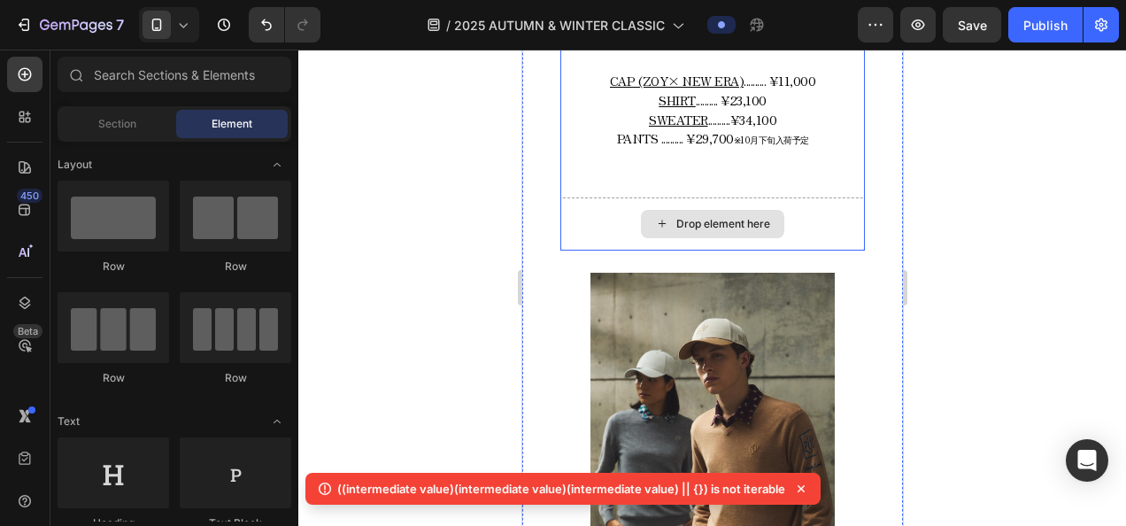
click at [630, 219] on div "Drop element here" at bounding box center [711, 223] width 304 height 53
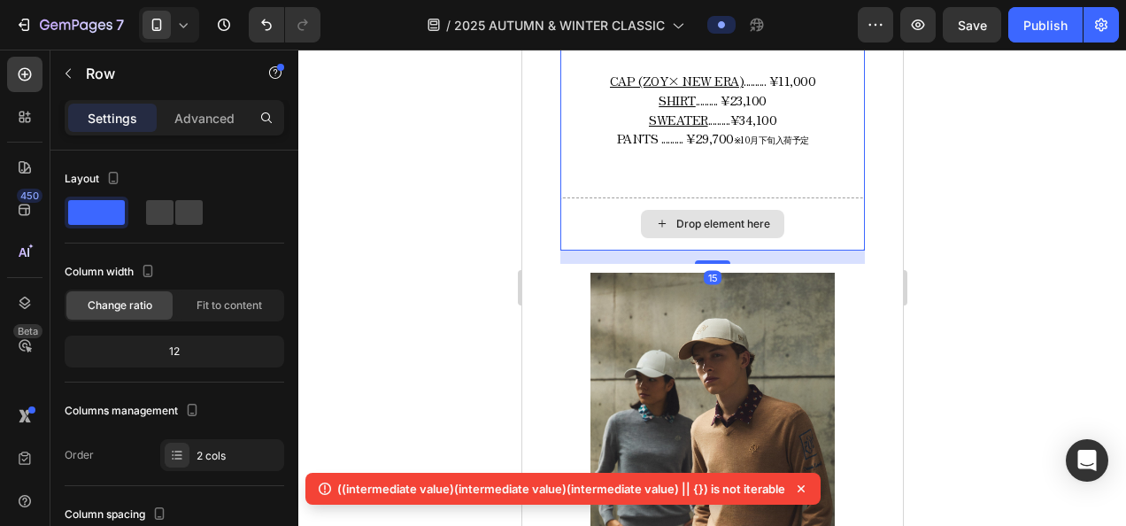
click at [629, 197] on div "Drop element here" at bounding box center [711, 223] width 304 height 53
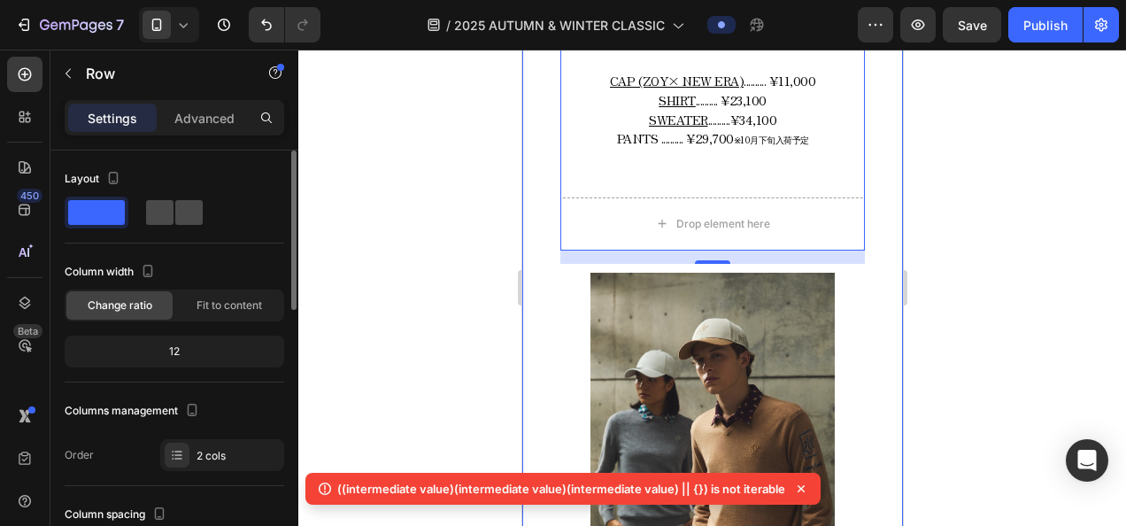
click at [156, 206] on span at bounding box center [159, 212] width 27 height 25
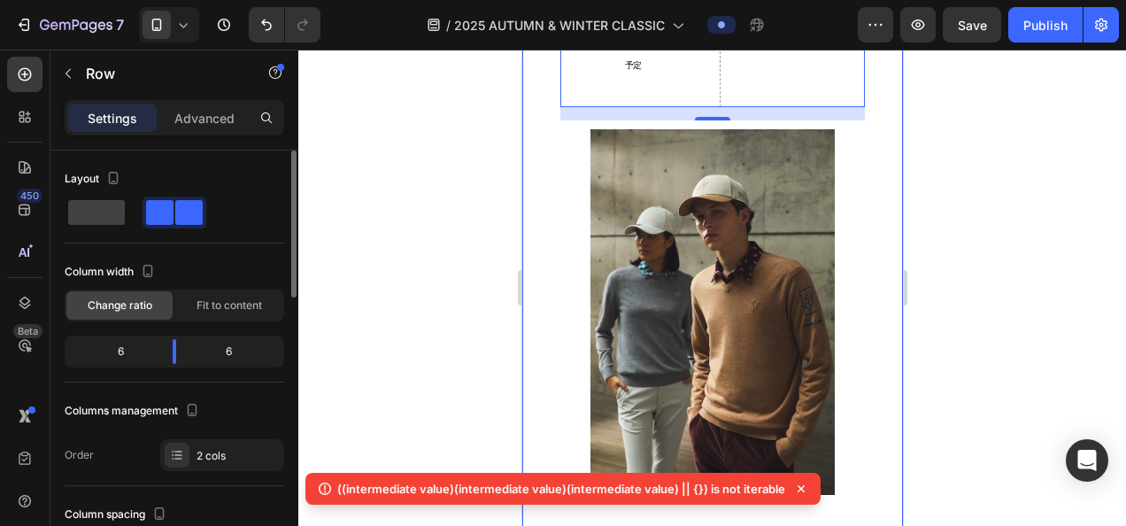
scroll to position [625, 0]
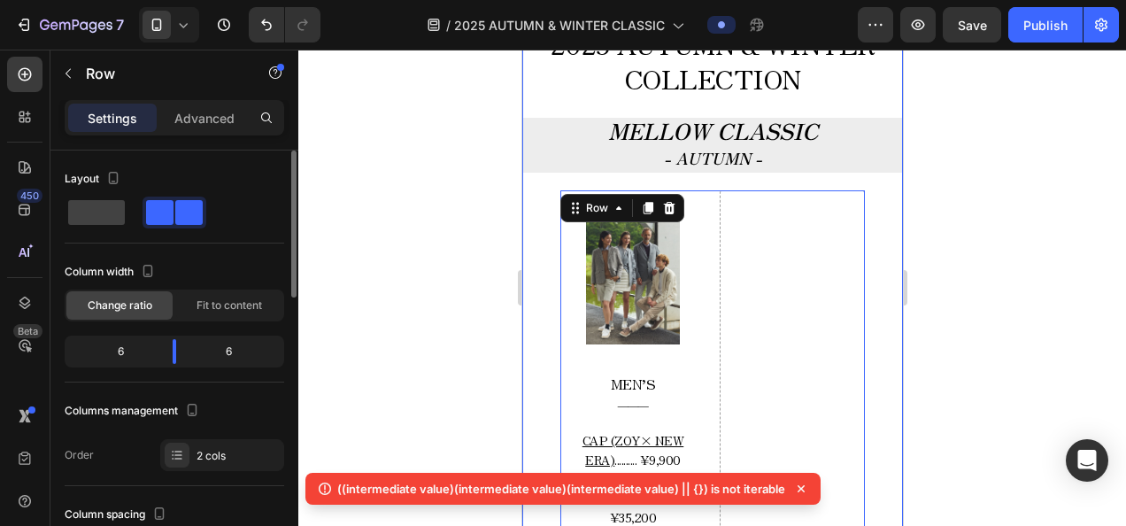
click at [65, 212] on div at bounding box center [97, 212] width 64 height 32
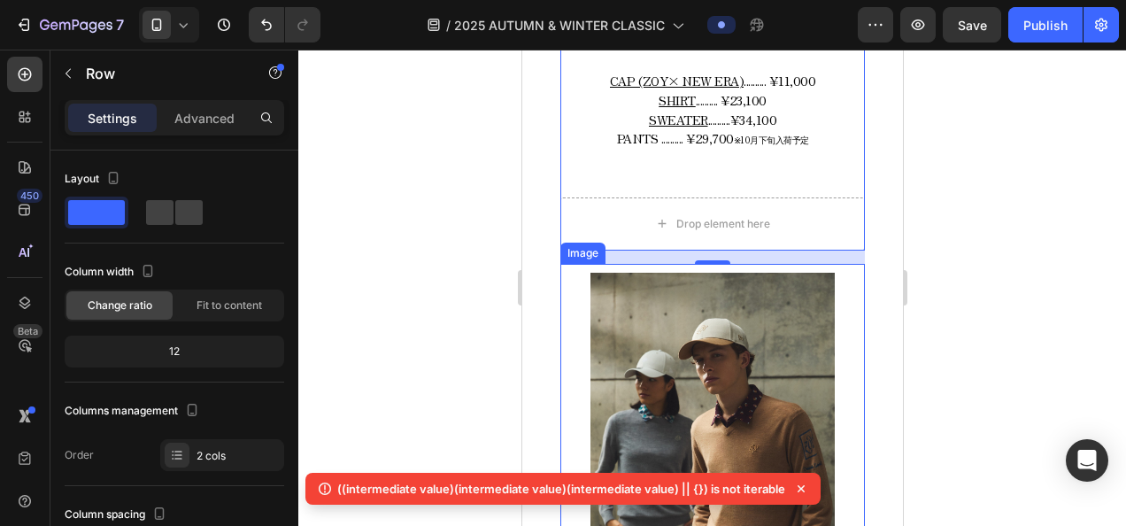
scroll to position [1321, 0]
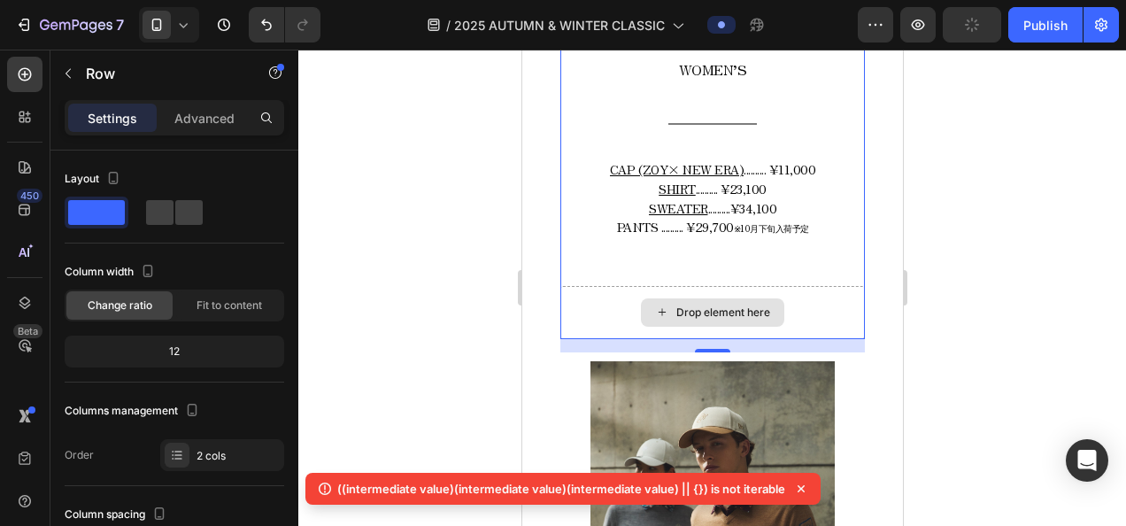
click at [687, 286] on div "Drop element here" at bounding box center [711, 312] width 304 height 53
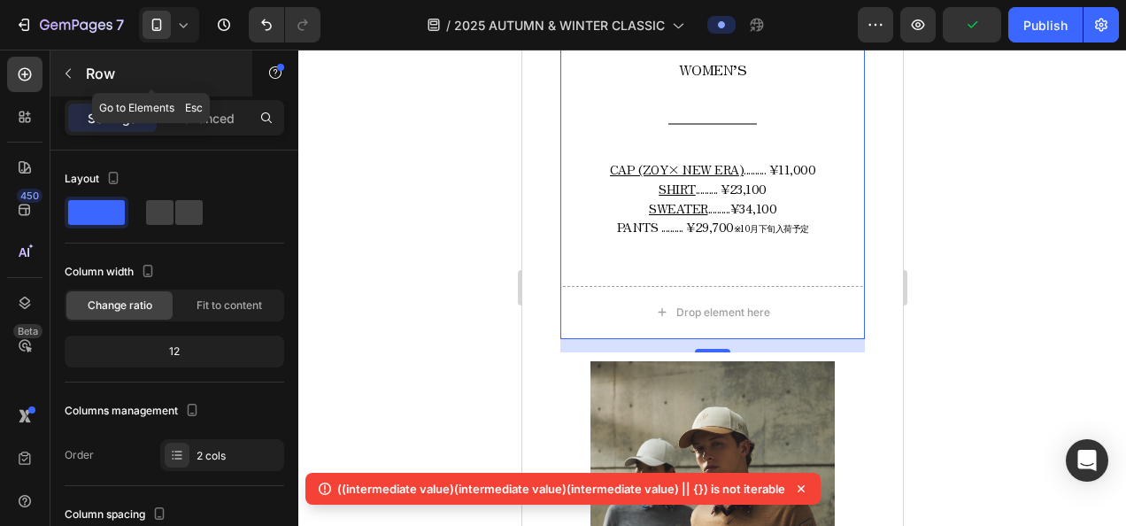
click at [81, 81] on button "button" at bounding box center [68, 73] width 28 height 28
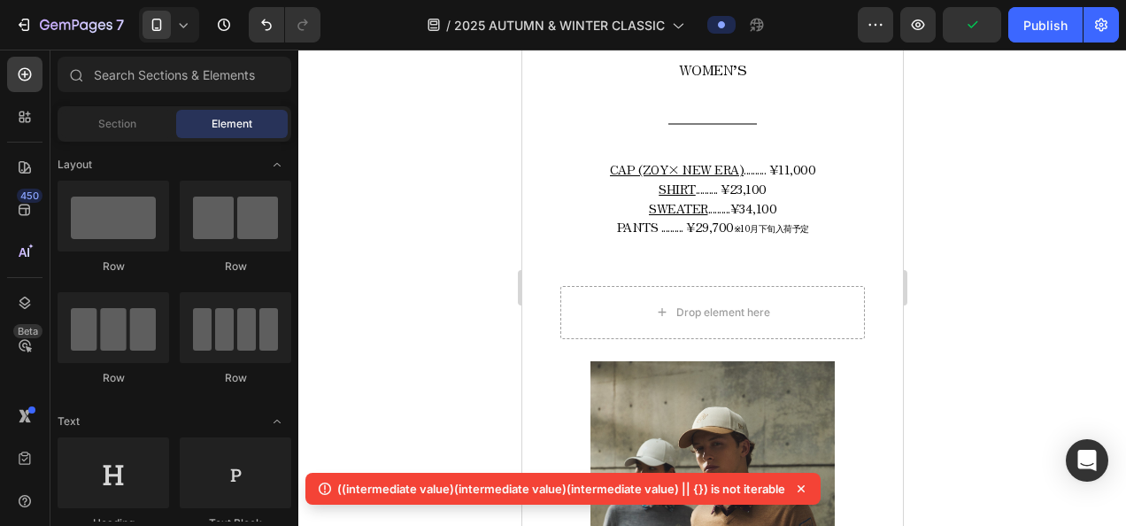
click at [179, 19] on icon at bounding box center [183, 25] width 18 height 18
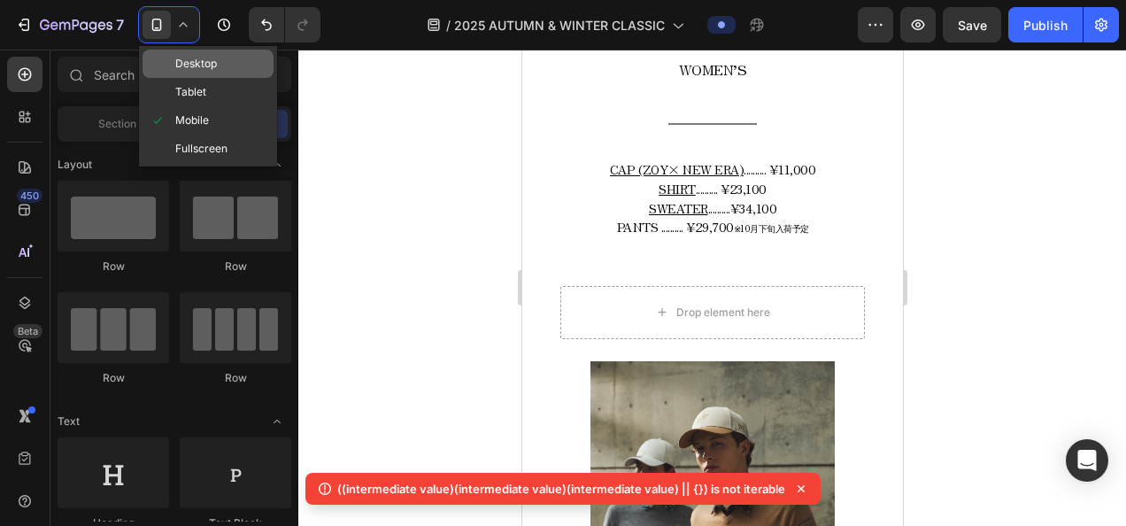
click at [189, 62] on span "Desktop" at bounding box center [196, 64] width 42 height 18
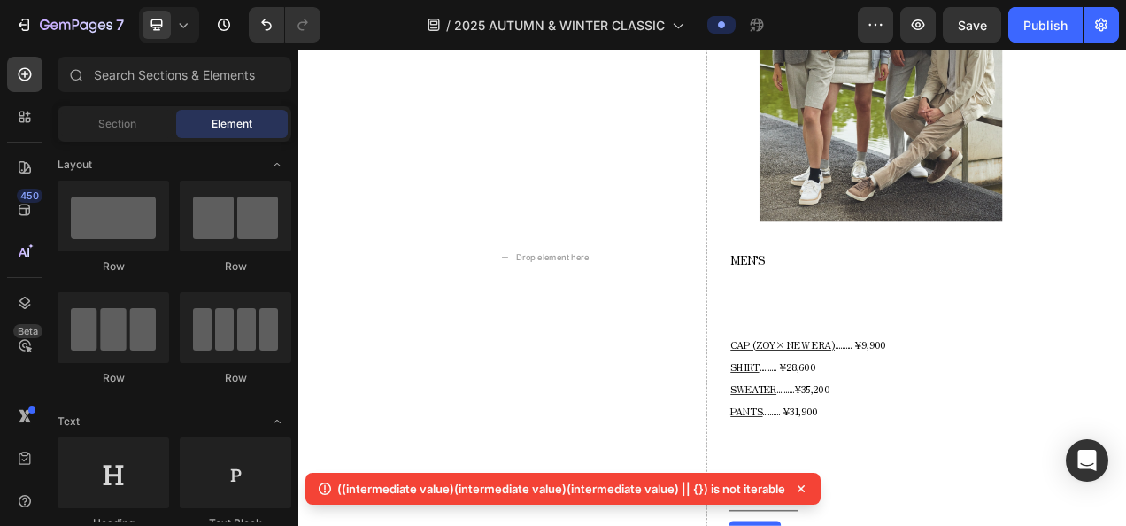
scroll to position [837, 0]
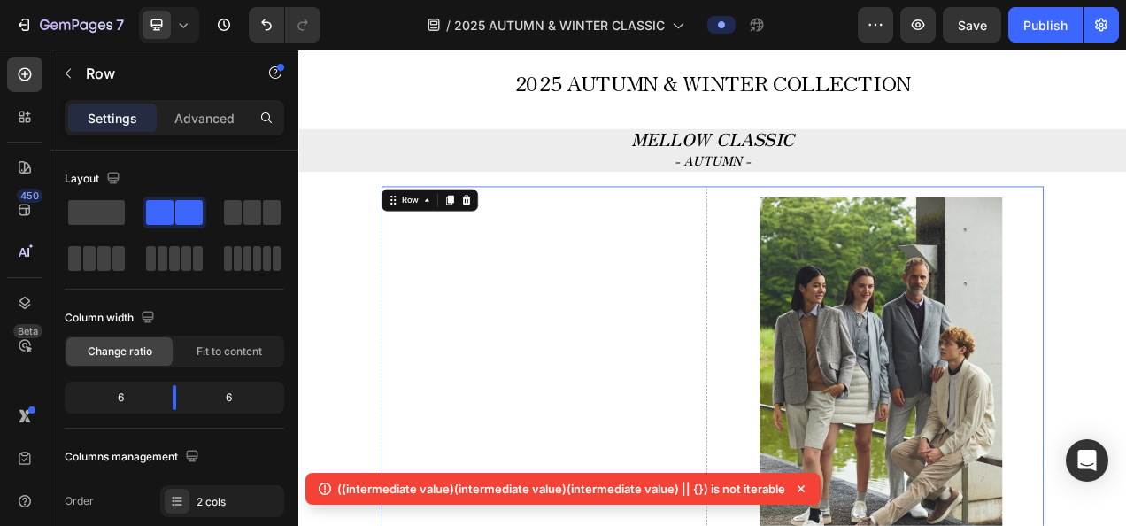
scroll to position [572, 0]
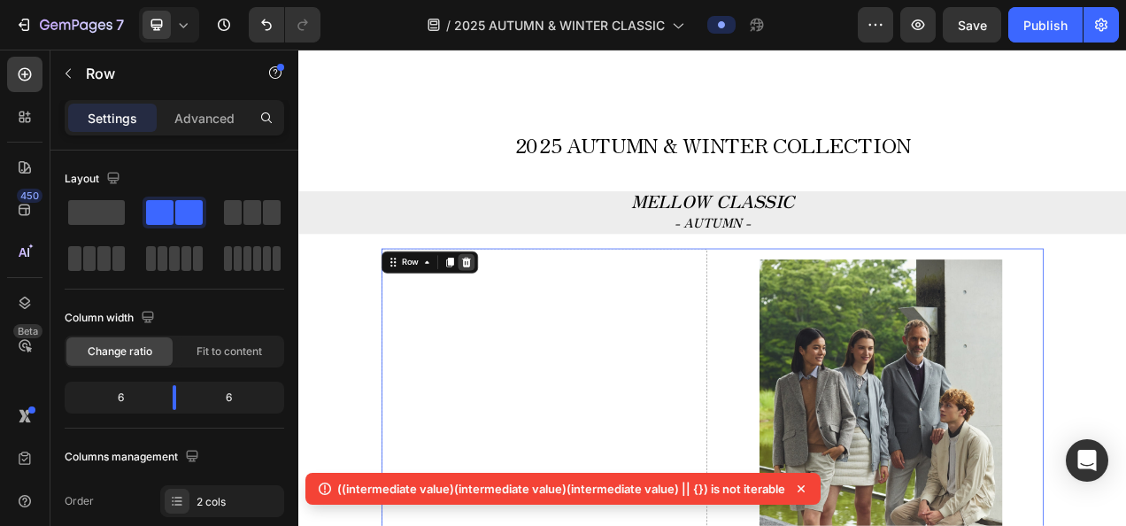
click at [506, 322] on icon at bounding box center [513, 322] width 14 height 14
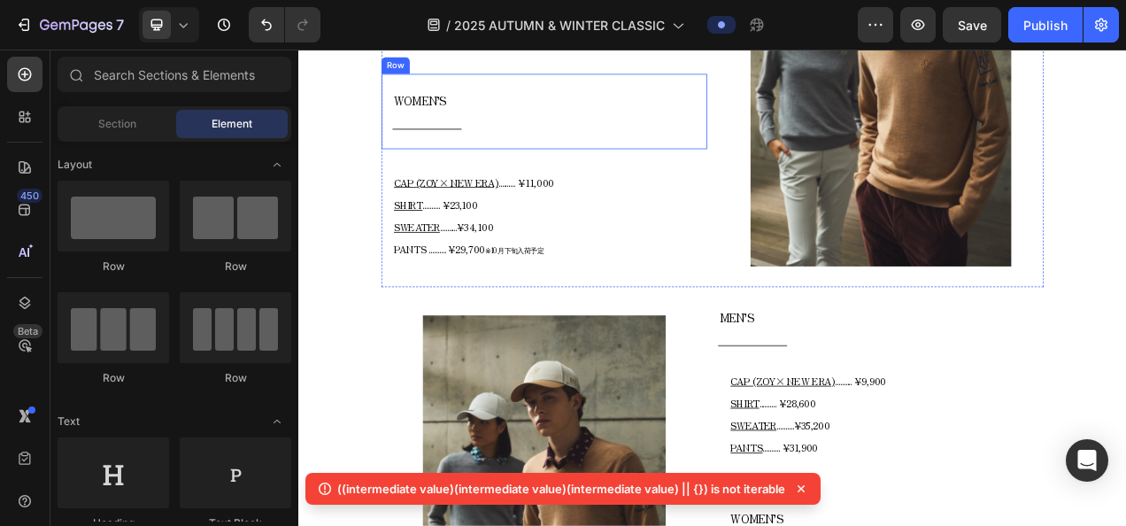
scroll to position [1191, 0]
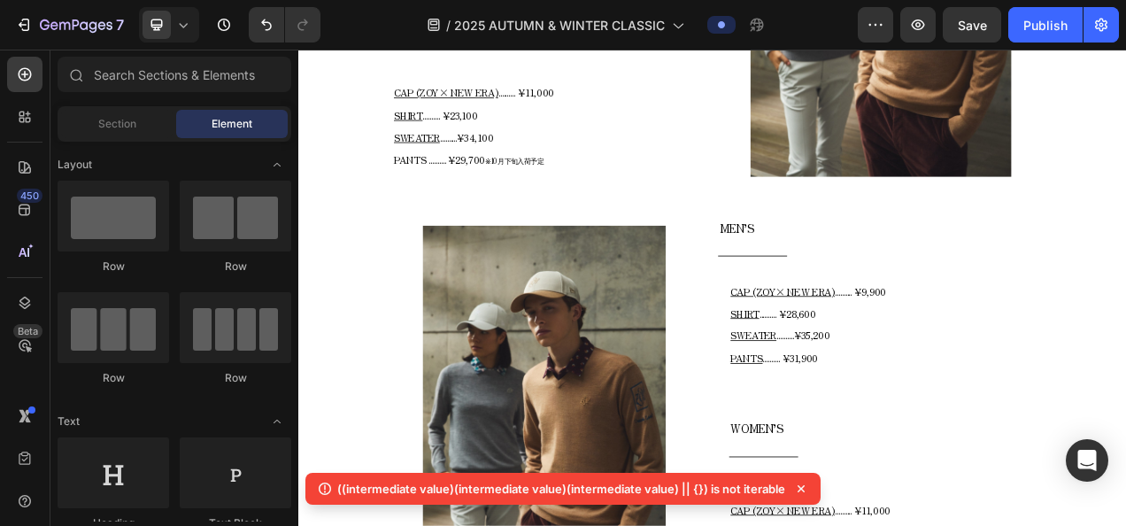
click at [198, 37] on div at bounding box center [169, 24] width 60 height 35
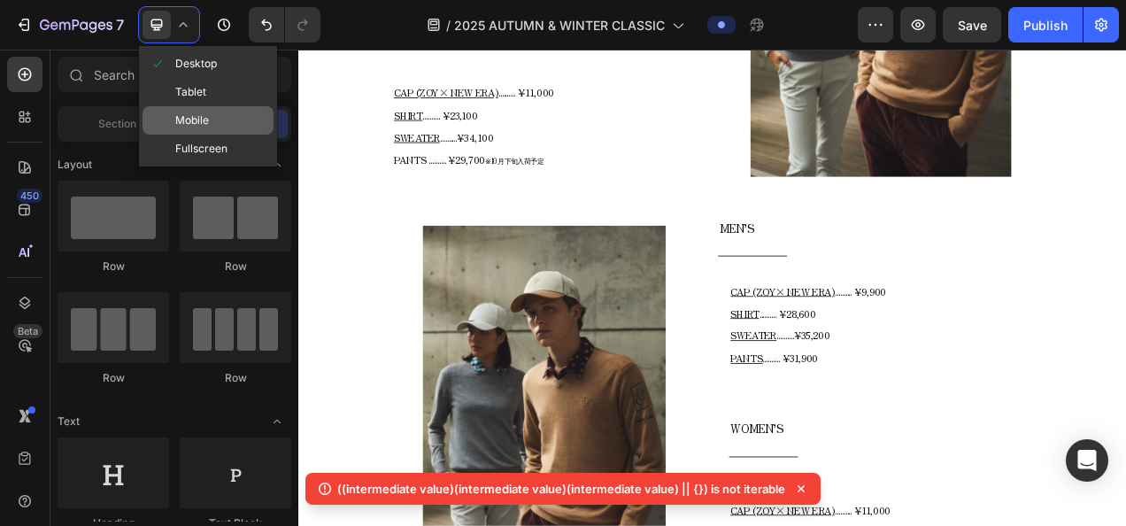
click at [191, 112] on span "Mobile" at bounding box center [192, 121] width 34 height 18
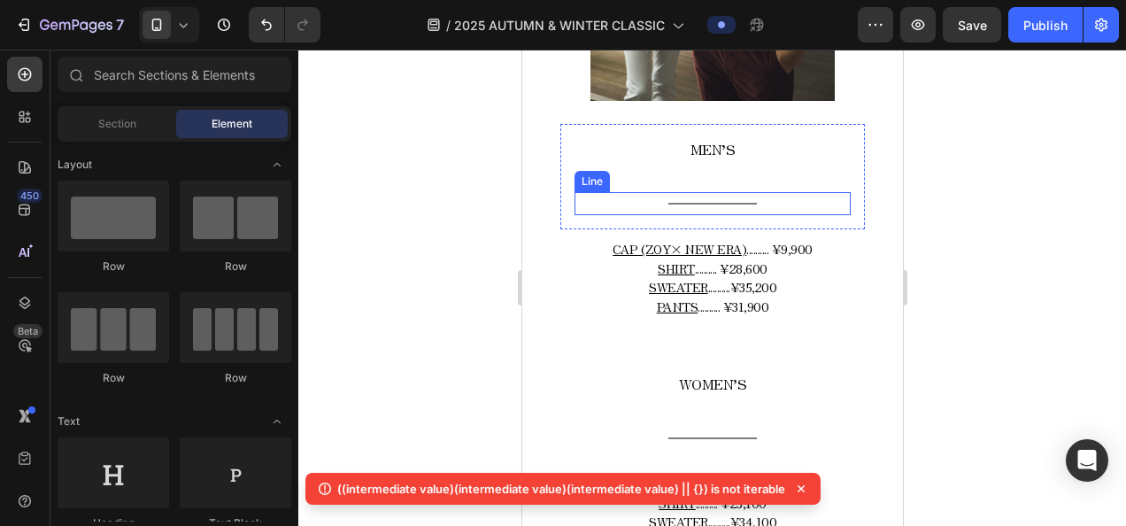
scroll to position [1060, 0]
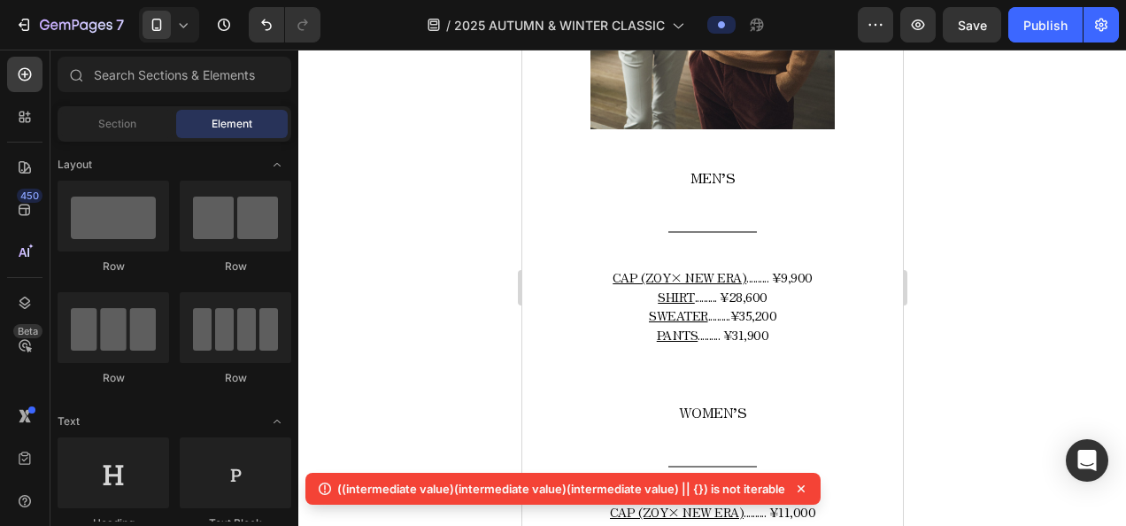
click at [189, 30] on icon at bounding box center [183, 25] width 18 height 18
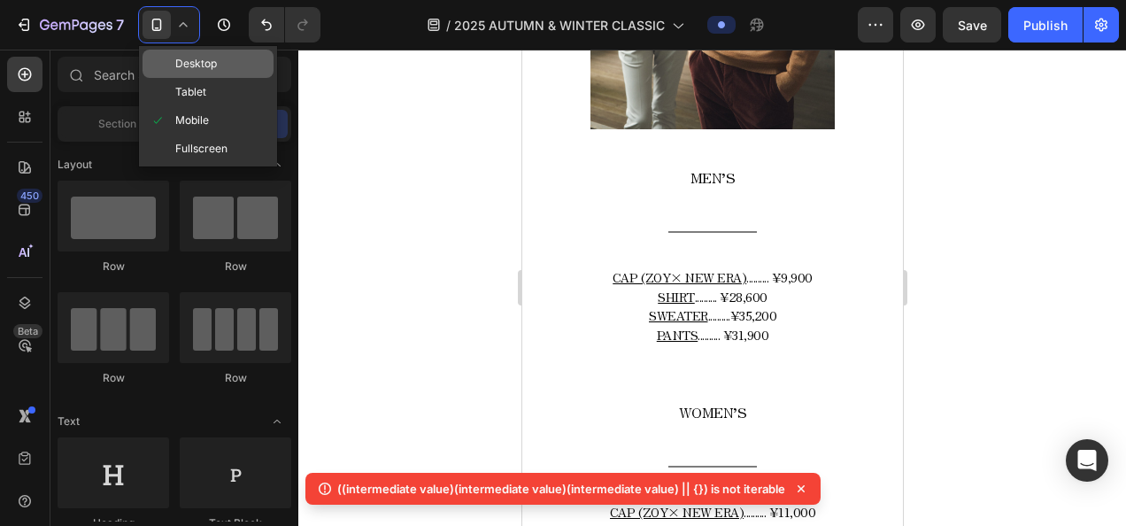
click at [207, 71] on span "Desktop" at bounding box center [196, 64] width 42 height 18
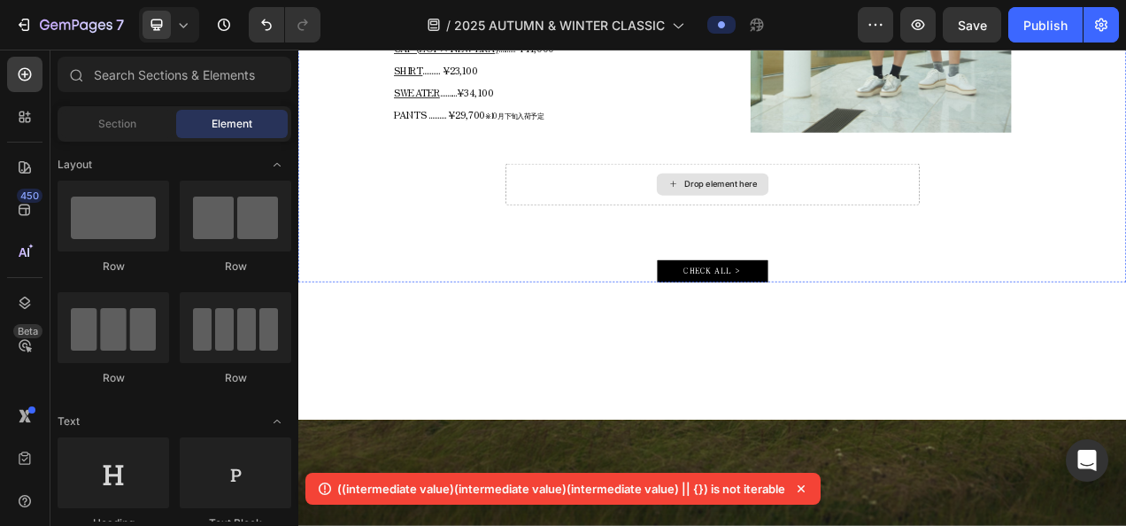
scroll to position [2267, 0]
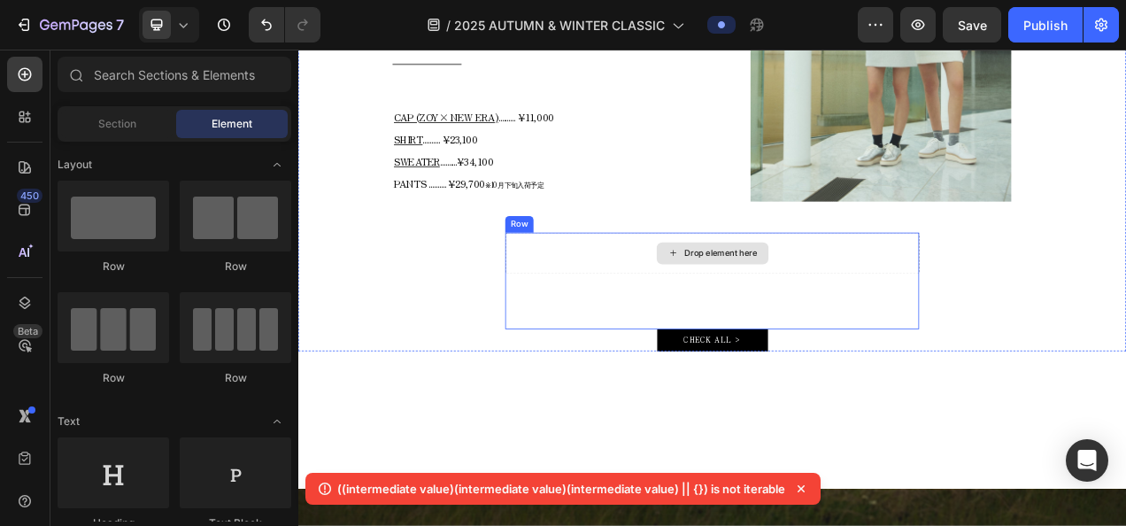
click at [912, 320] on div "Drop element here" at bounding box center [829, 310] width 531 height 53
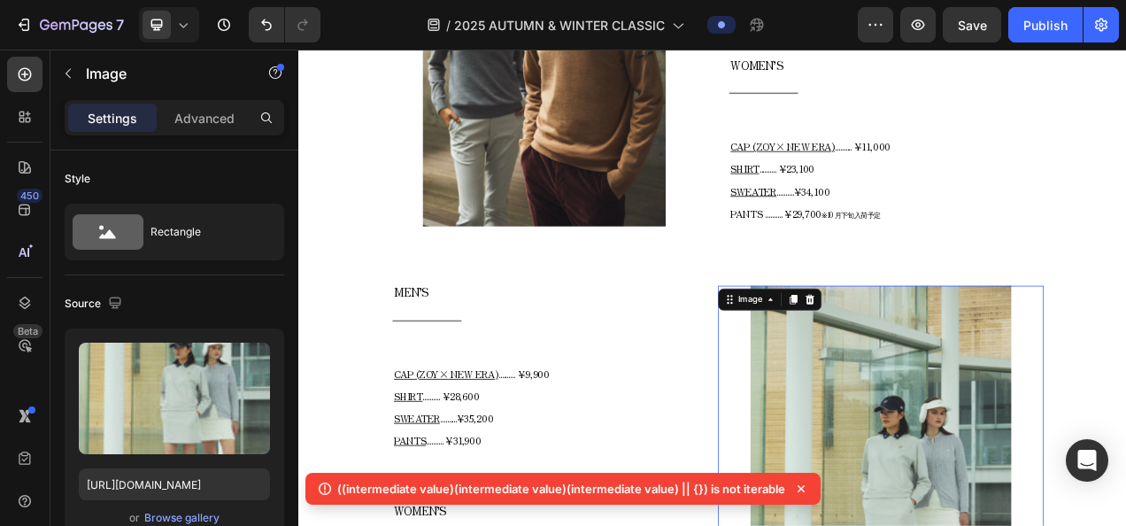
scroll to position [1648, 0]
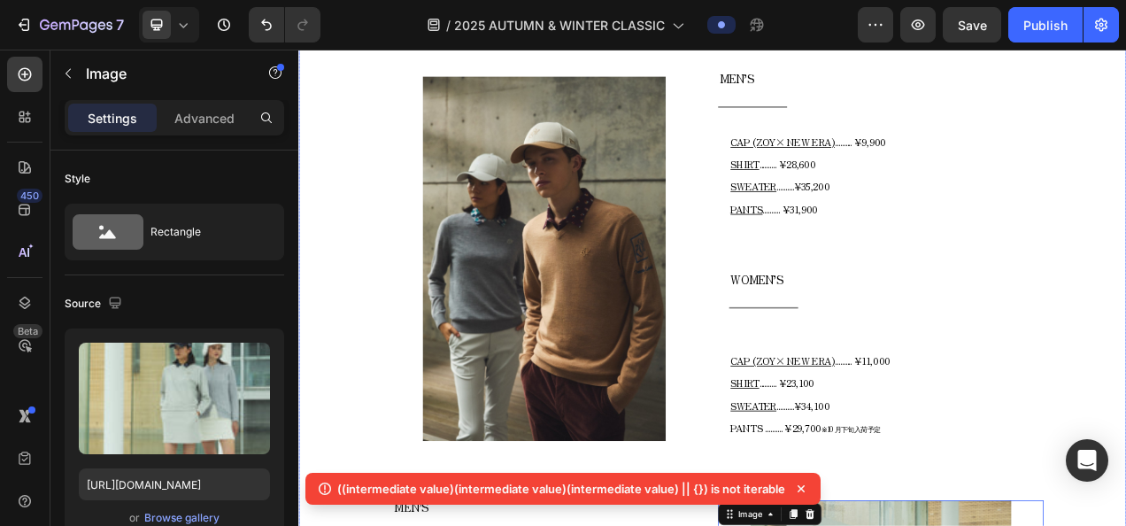
click at [1125, 230] on div "[DATE] AUTUMN & WINTER COLLECTION Text block MELLOW CLASSIC - AUTUMN - Text blo…" at bounding box center [829, 331] width 1062 height 1981
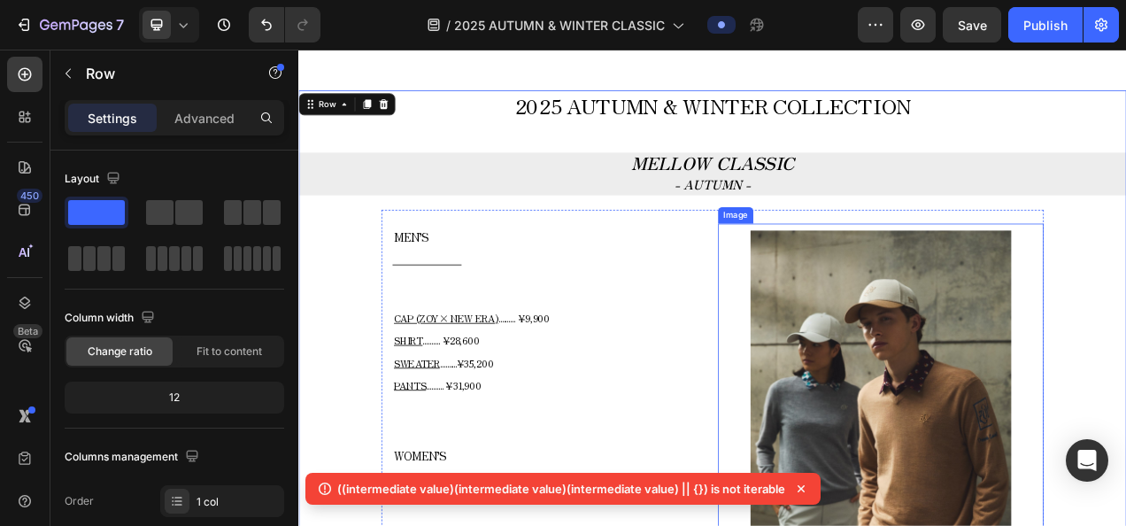
scroll to position [586, 0]
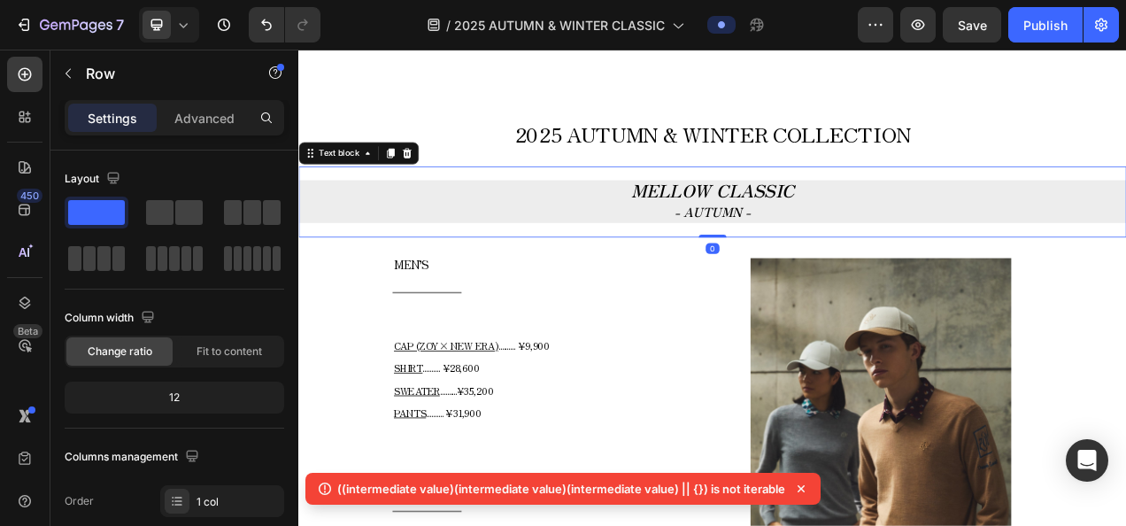
click at [939, 249] on p "- AUTUMN -" at bounding box center [829, 258] width 1058 height 24
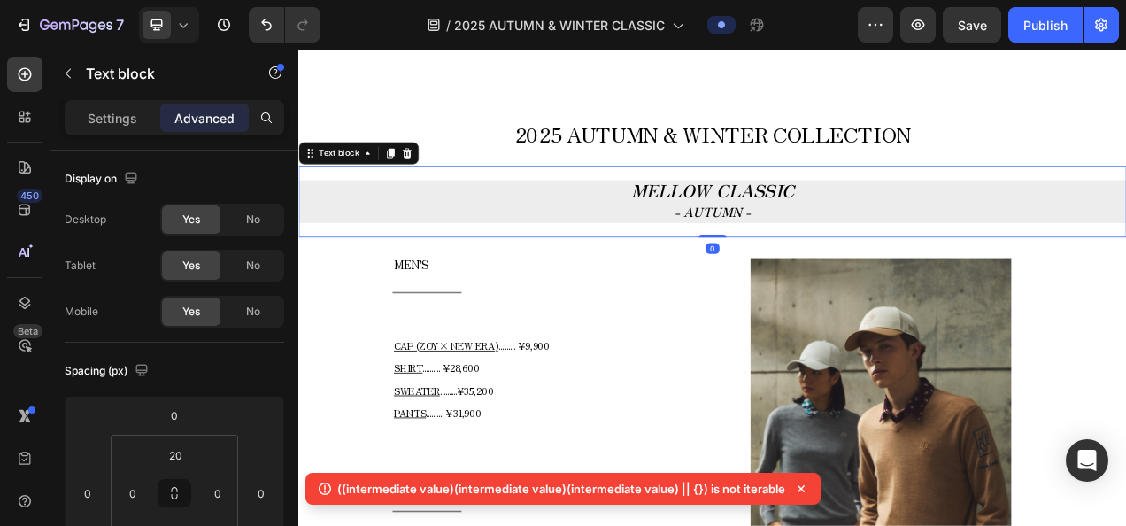
click at [939, 249] on p "- AUTUMN -" at bounding box center [829, 258] width 1058 height 24
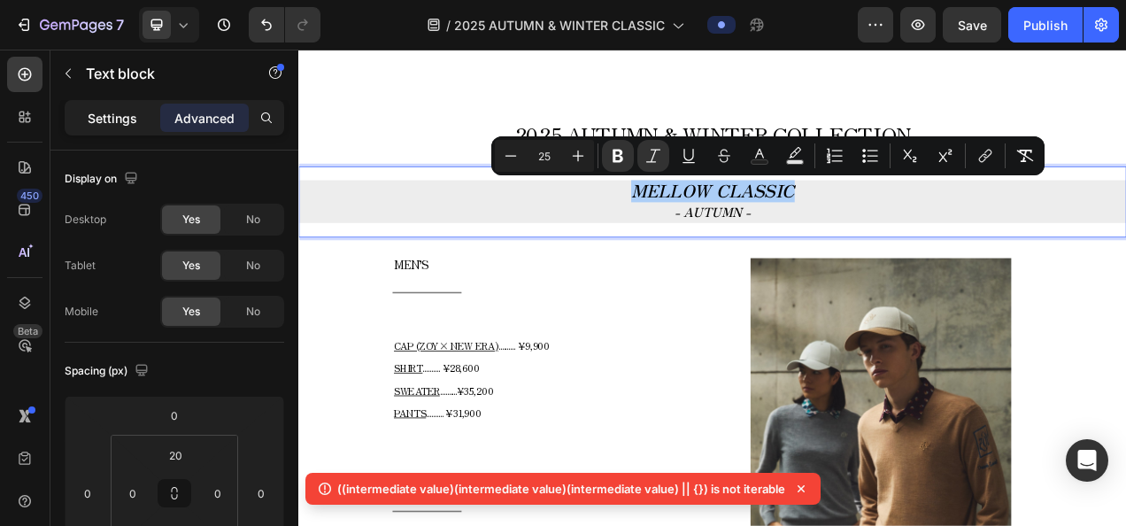
click at [129, 128] on div "Settings" at bounding box center [112, 118] width 89 height 28
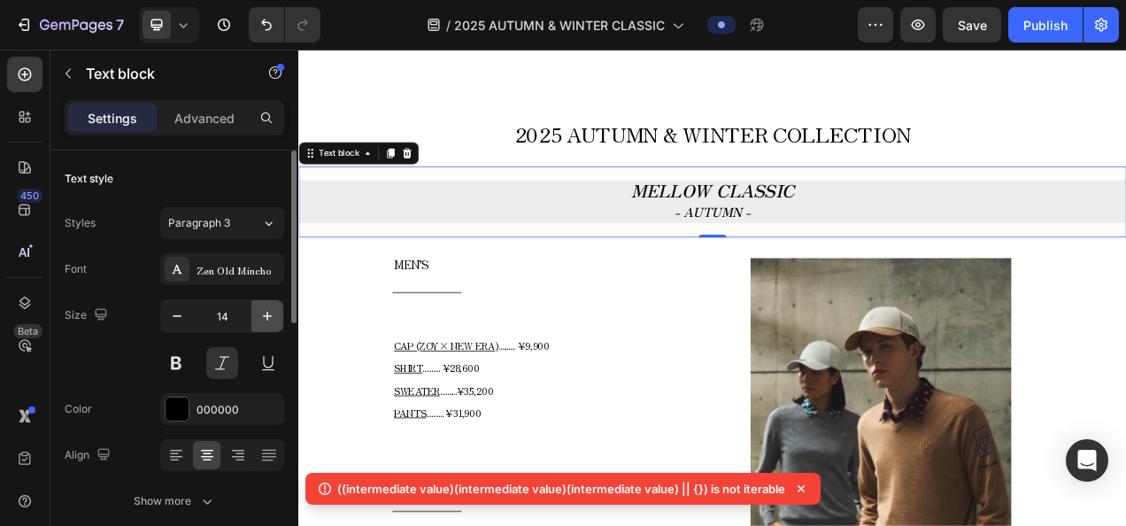
click at [260, 319] on icon "button" at bounding box center [267, 316] width 18 height 18
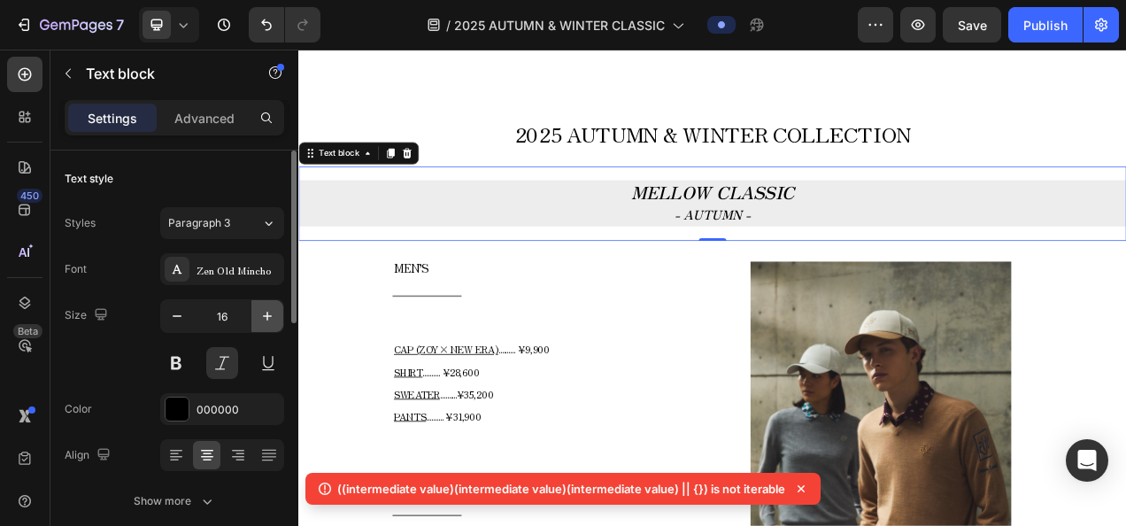
click at [260, 319] on icon "button" at bounding box center [267, 316] width 18 height 18
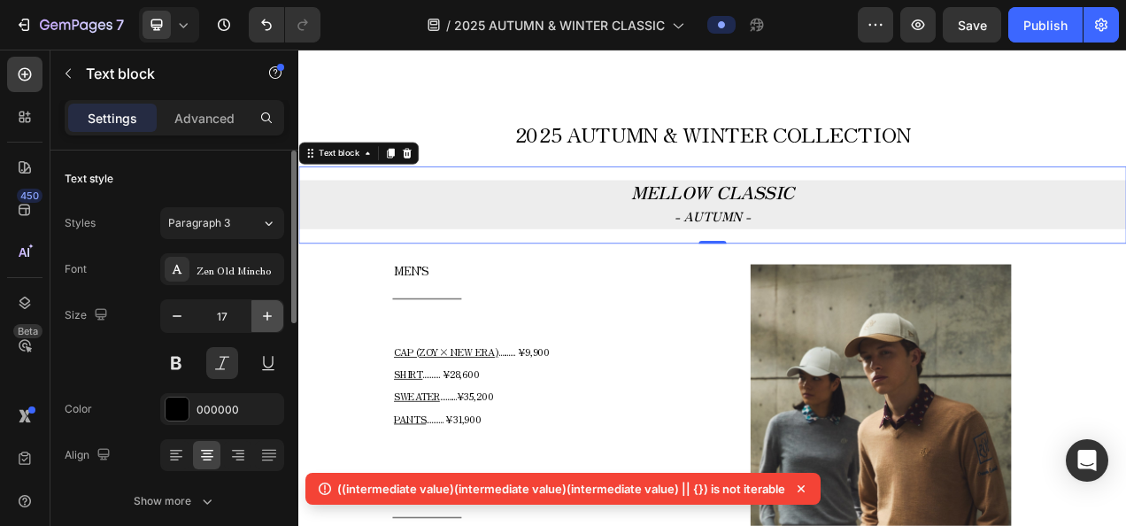
click at [260, 319] on icon "button" at bounding box center [267, 316] width 18 height 18
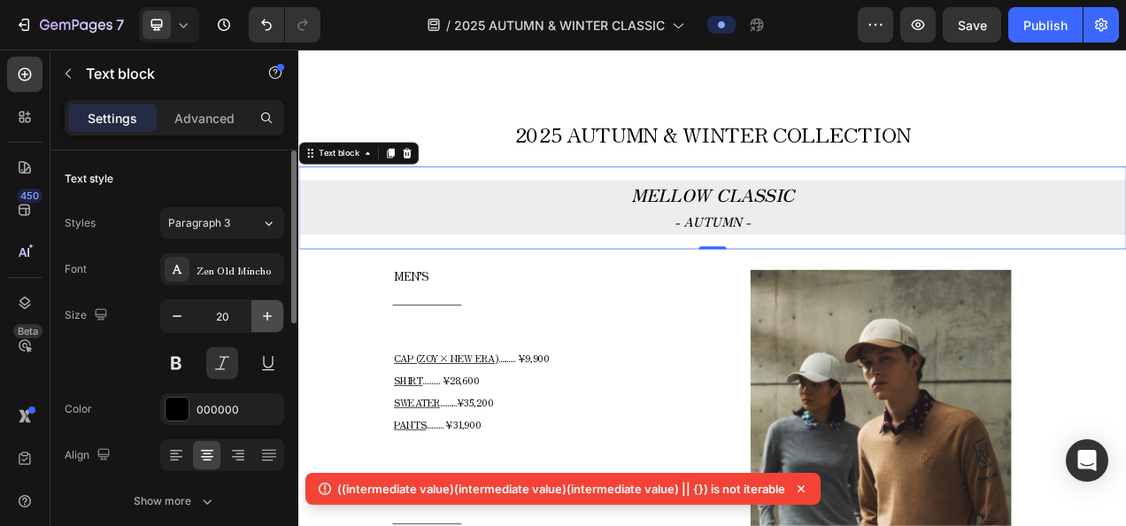
click at [260, 319] on icon "button" at bounding box center [267, 316] width 18 height 18
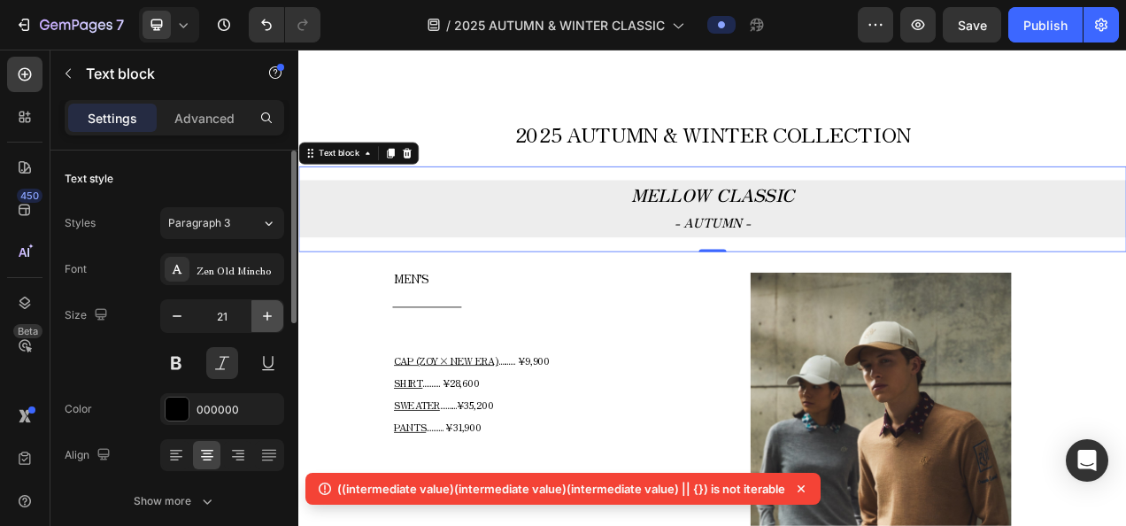
click at [260, 319] on icon "button" at bounding box center [267, 316] width 18 height 18
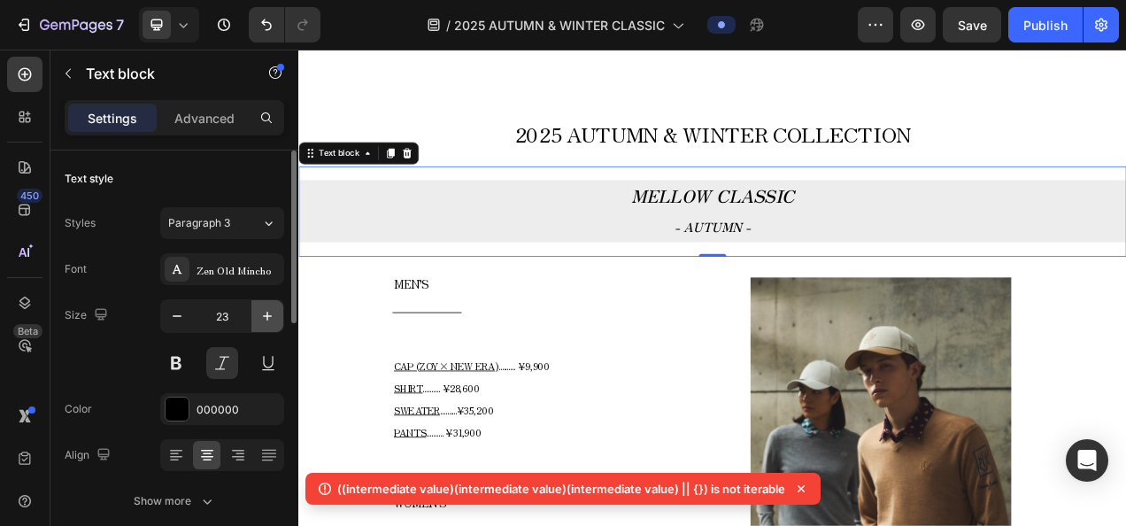
click at [260, 319] on icon "button" at bounding box center [267, 316] width 18 height 18
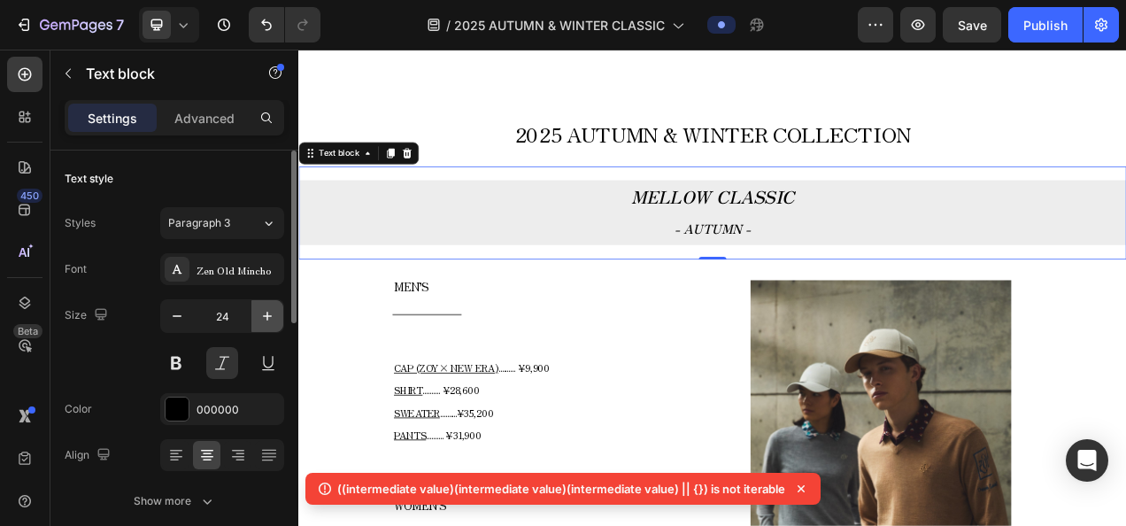
click at [260, 319] on icon "button" at bounding box center [267, 316] width 18 height 18
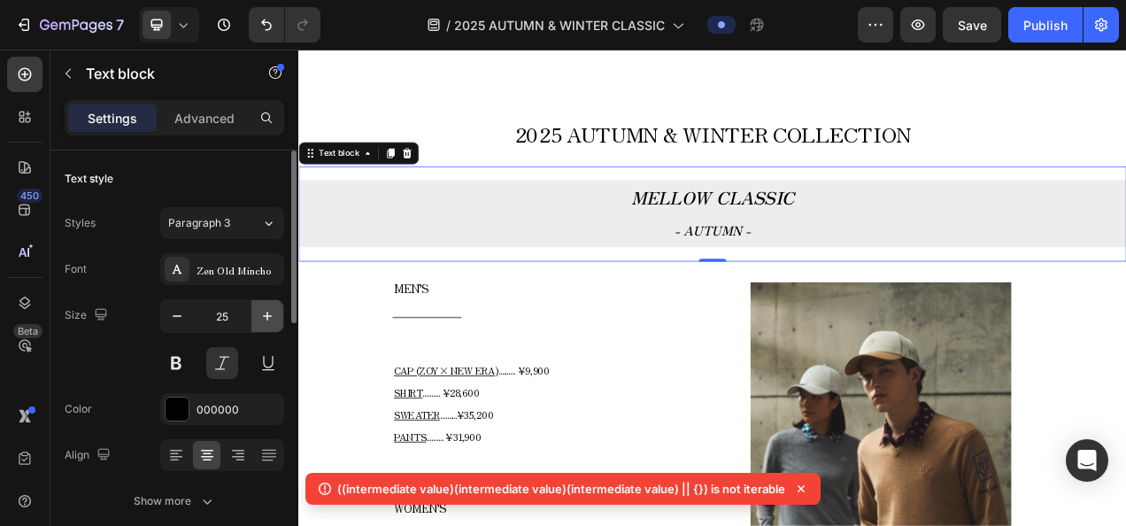
click at [260, 319] on icon "button" at bounding box center [267, 316] width 18 height 18
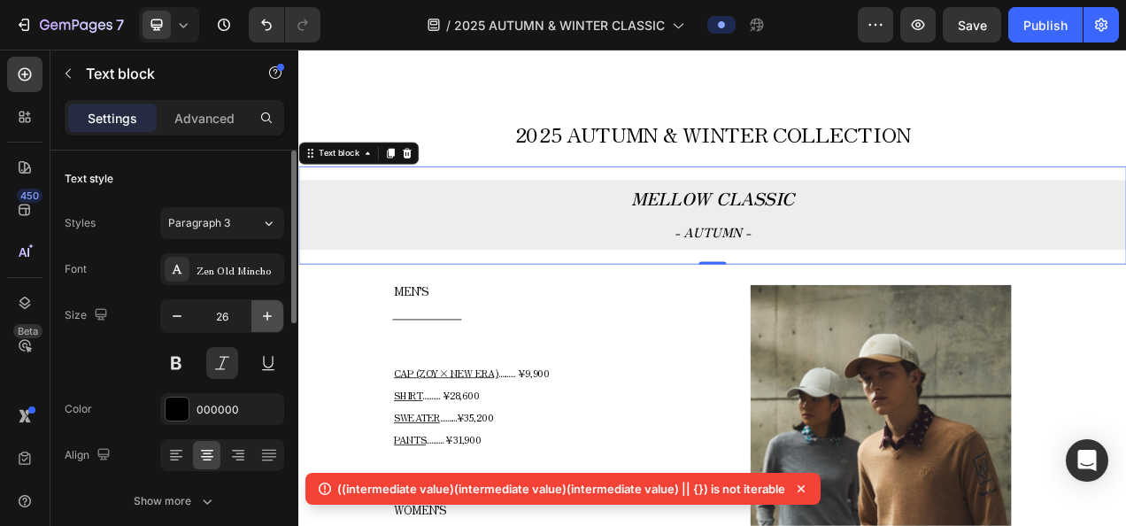
click at [260, 319] on icon "button" at bounding box center [267, 316] width 18 height 18
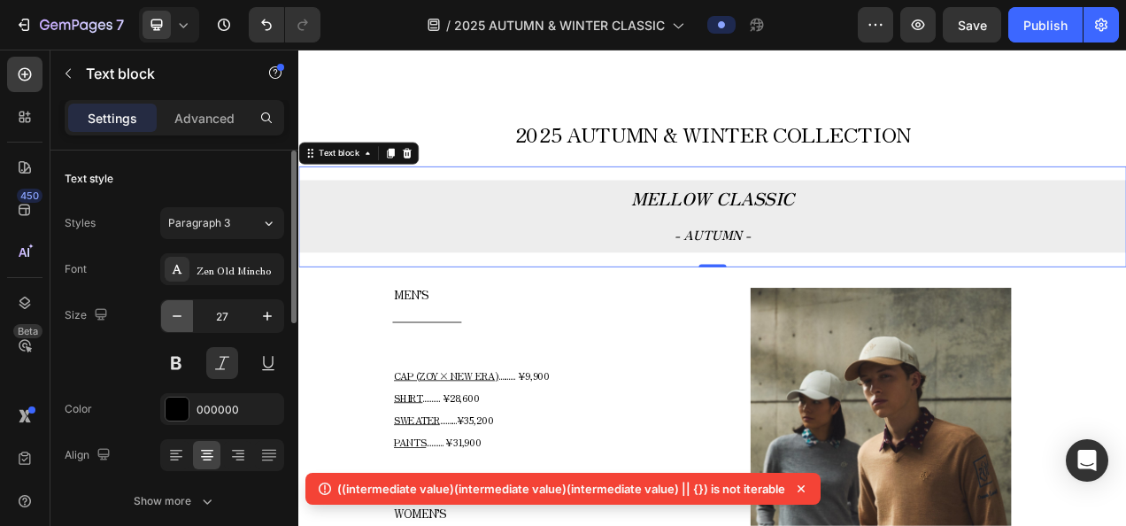
click at [178, 316] on icon "button" at bounding box center [177, 316] width 18 height 18
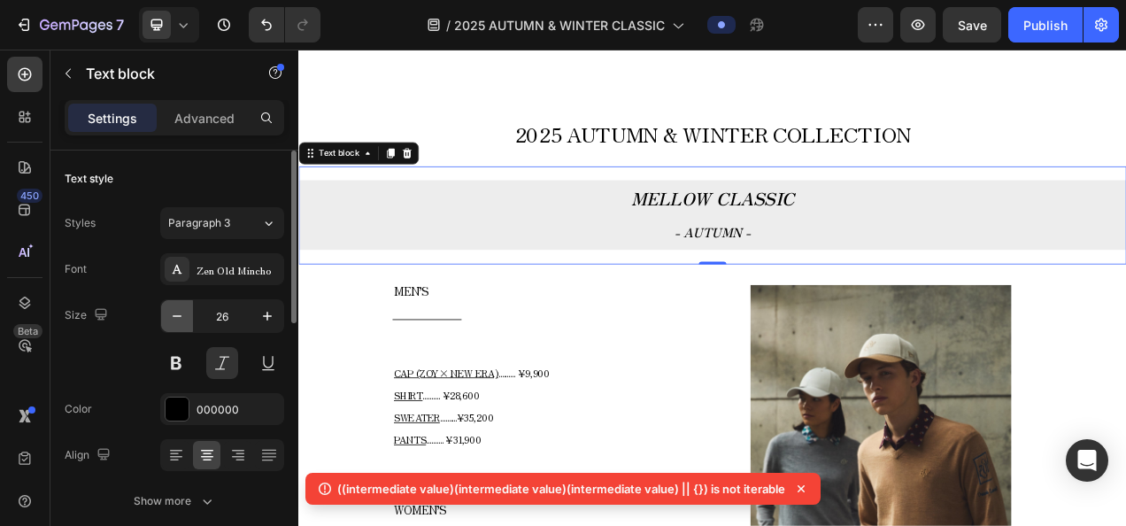
click at [178, 316] on icon "button" at bounding box center [177, 316] width 18 height 18
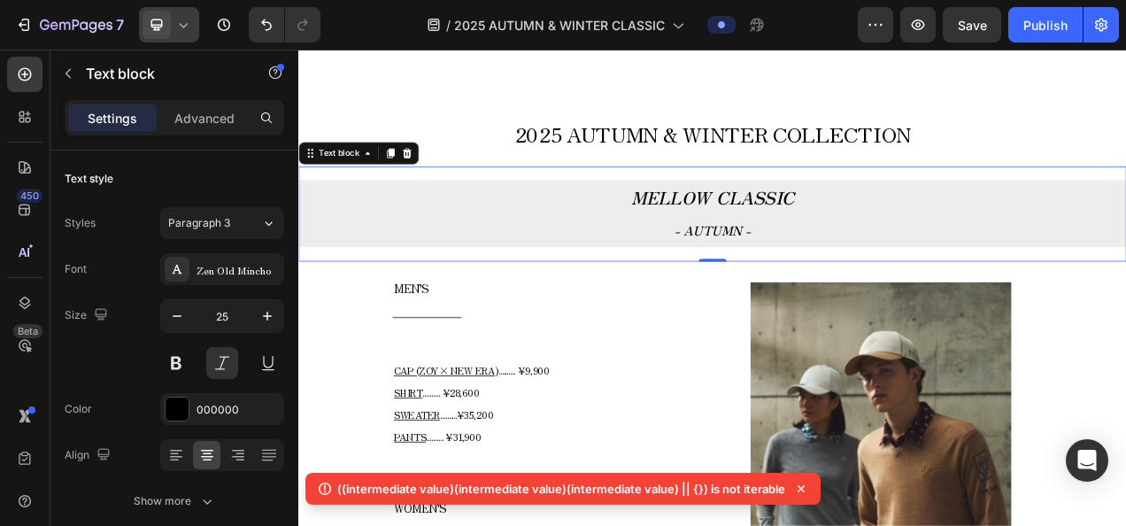
click at [195, 33] on div at bounding box center [169, 24] width 60 height 35
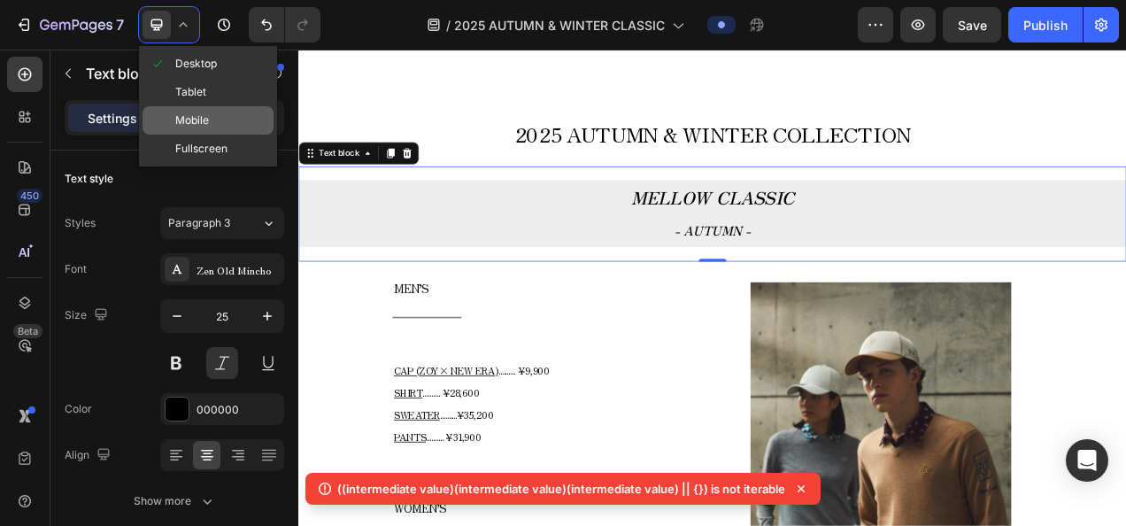
click at [203, 115] on span "Mobile" at bounding box center [192, 121] width 34 height 18
type input "14"
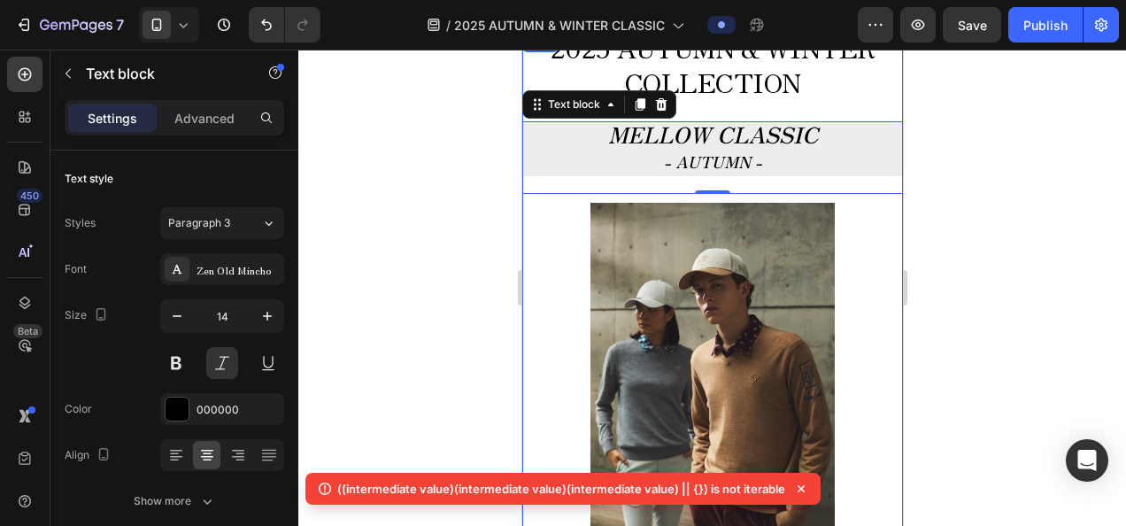
scroll to position [630, 0]
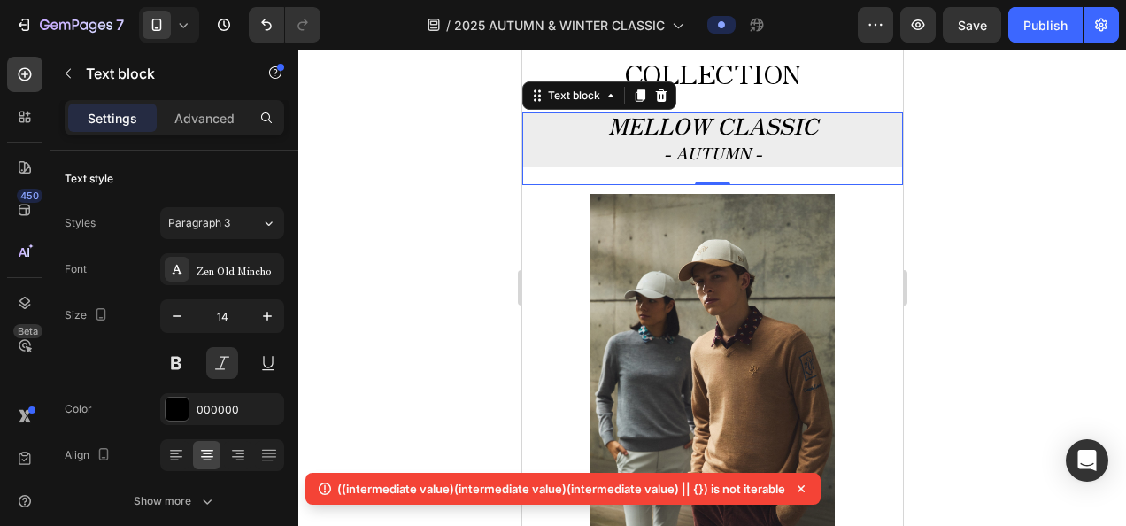
drag, startPoint x: 927, startPoint y: 202, endPoint x: 916, endPoint y: 201, distance: 10.7
click at [927, 201] on div at bounding box center [711, 288] width 827 height 476
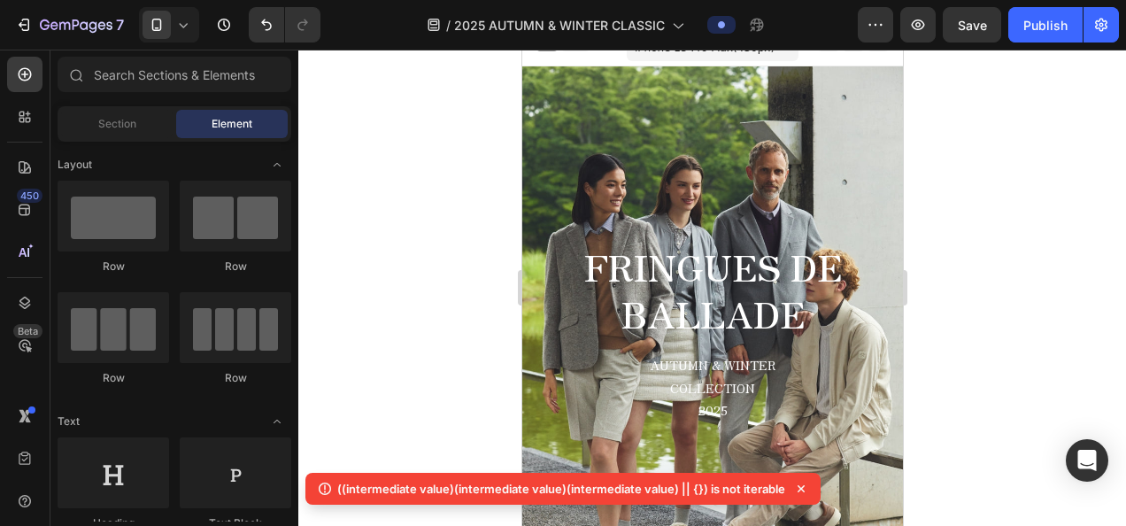
scroll to position [11, 0]
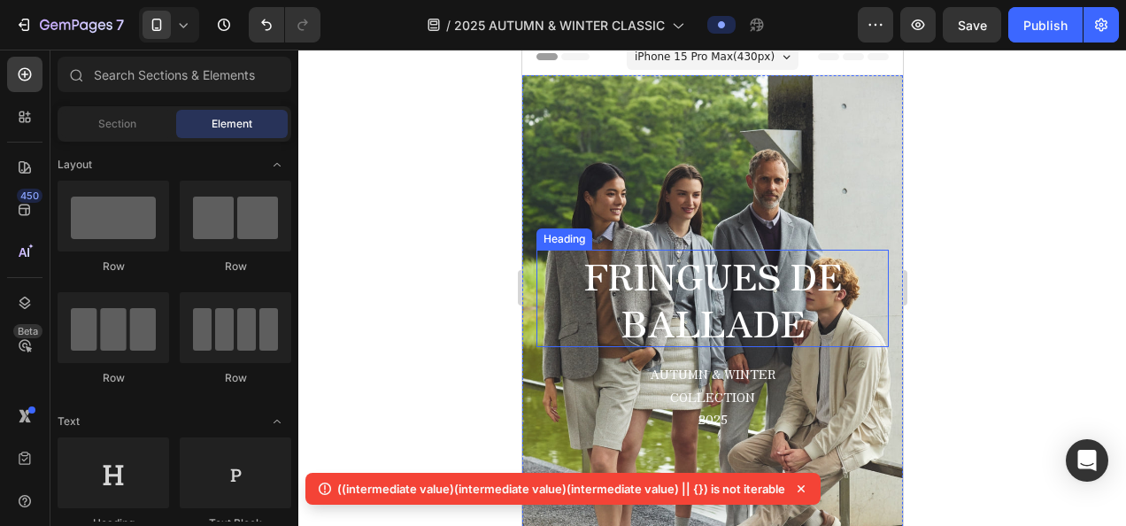
click at [667, 279] on strong "FRINGUES DE BALLADE" at bounding box center [712, 298] width 258 height 100
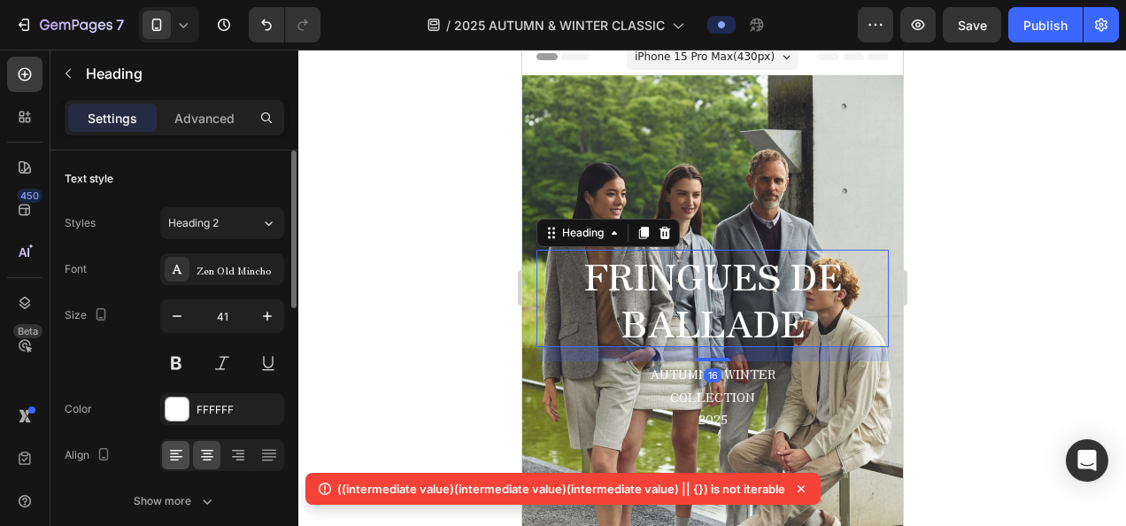
scroll to position [89, 0]
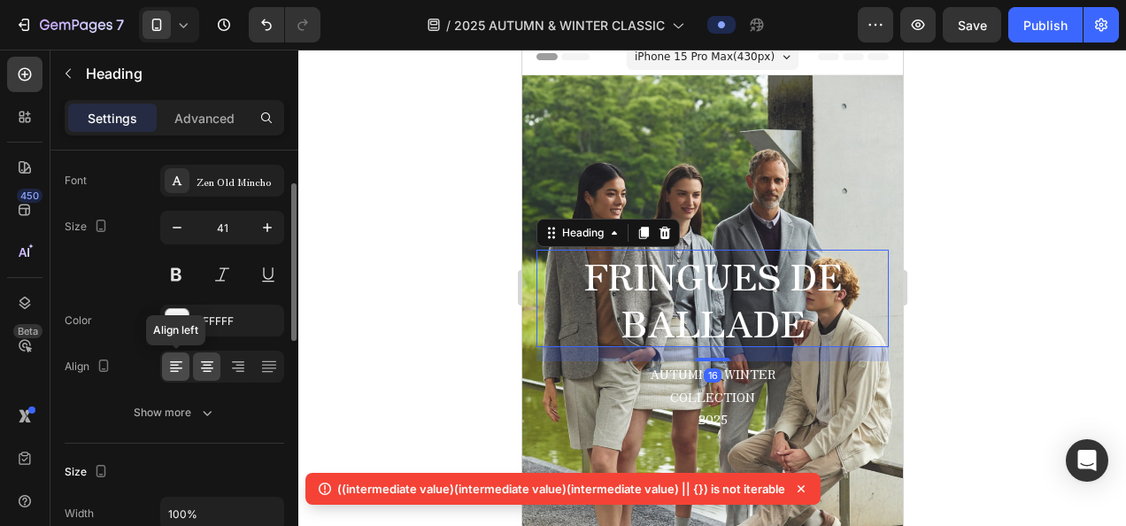
click at [165, 366] on div at bounding box center [175, 366] width 27 height 28
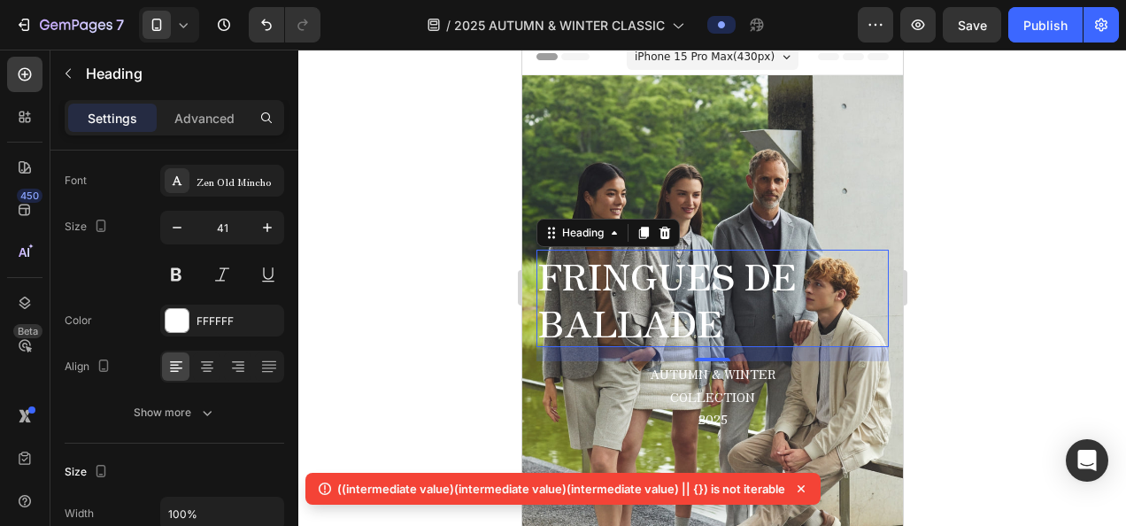
click at [395, 354] on div at bounding box center [711, 288] width 827 height 476
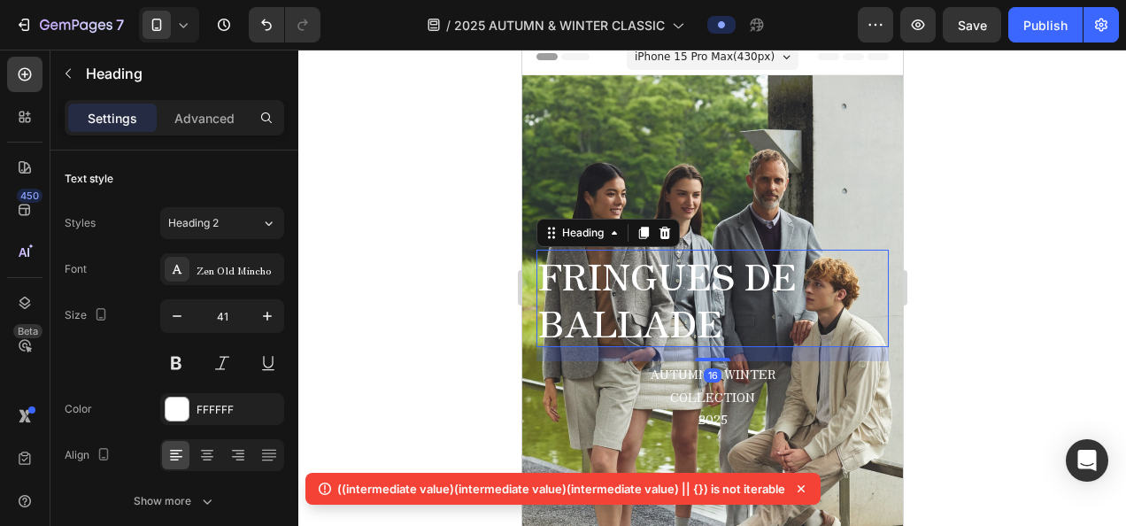
click at [604, 308] on strong "FRINGUES DE BALLADE" at bounding box center [666, 298] width 258 height 100
click at [180, 313] on icon "button" at bounding box center [177, 316] width 18 height 18
type input "40"
click at [411, 302] on div at bounding box center [711, 288] width 827 height 476
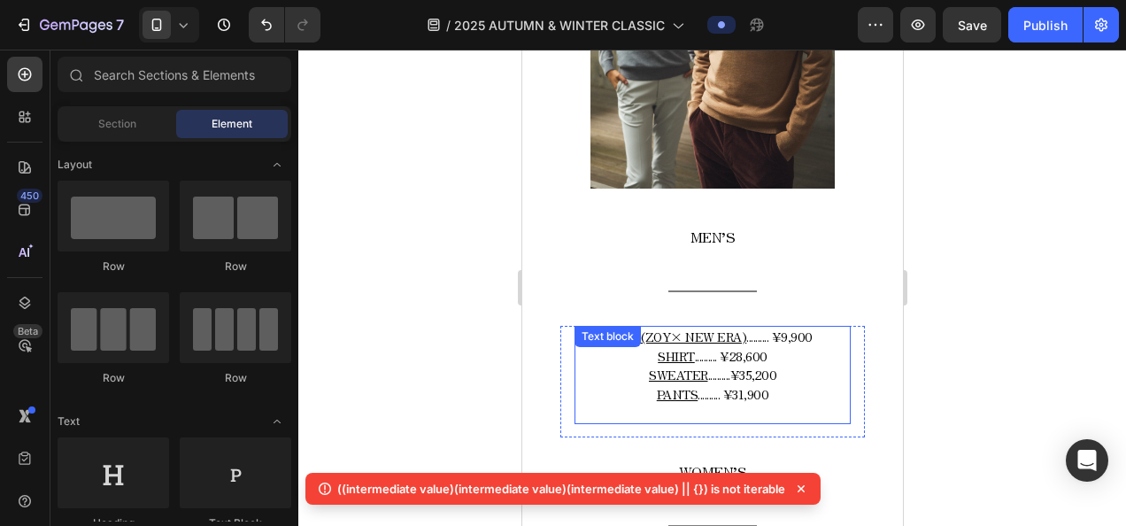
scroll to position [974, 0]
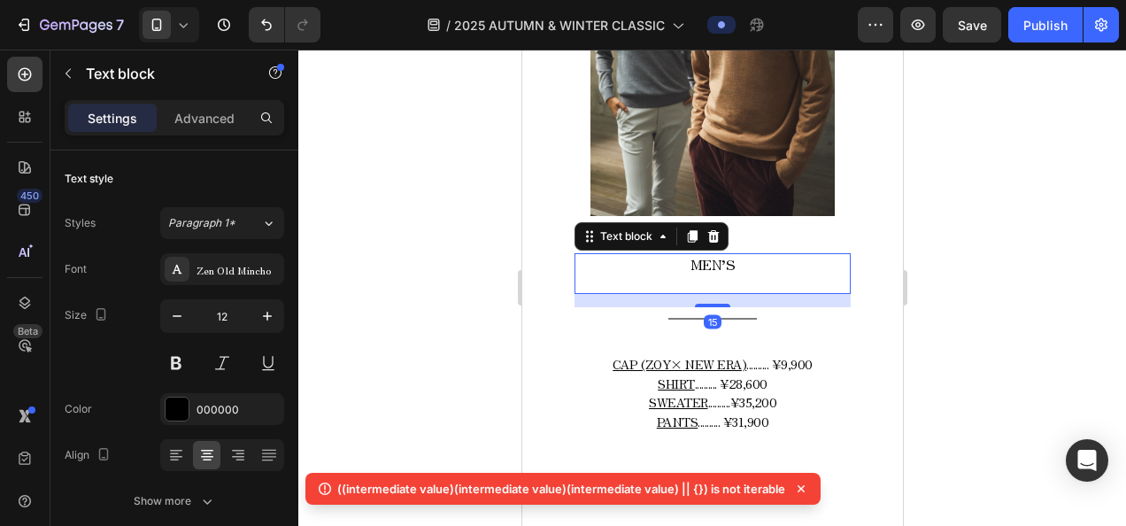
click at [710, 266] on div "MEN’S Text block 15" at bounding box center [711, 274] width 276 height 42
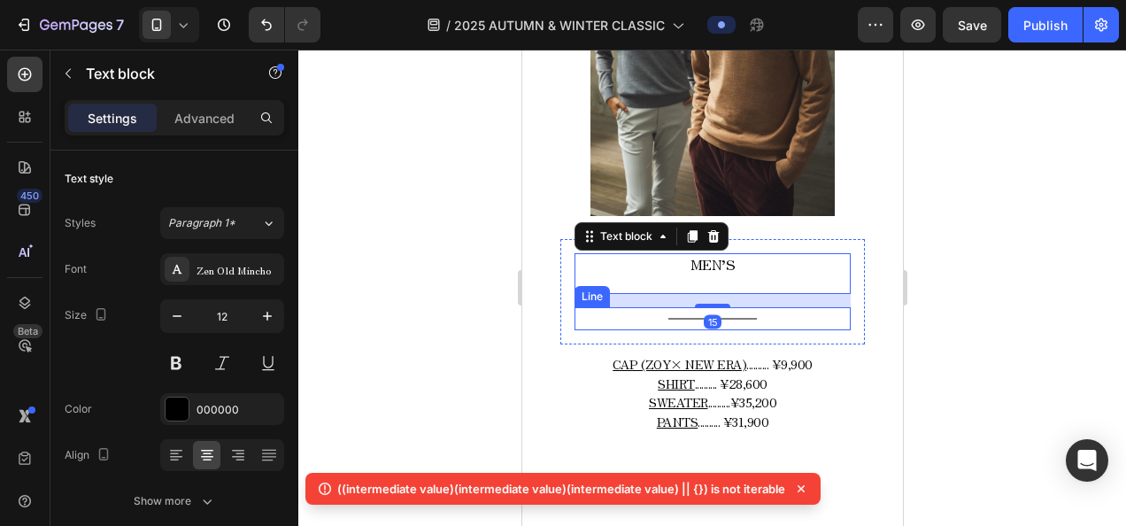
click at [733, 312] on div "Title Line" at bounding box center [711, 318] width 276 height 23
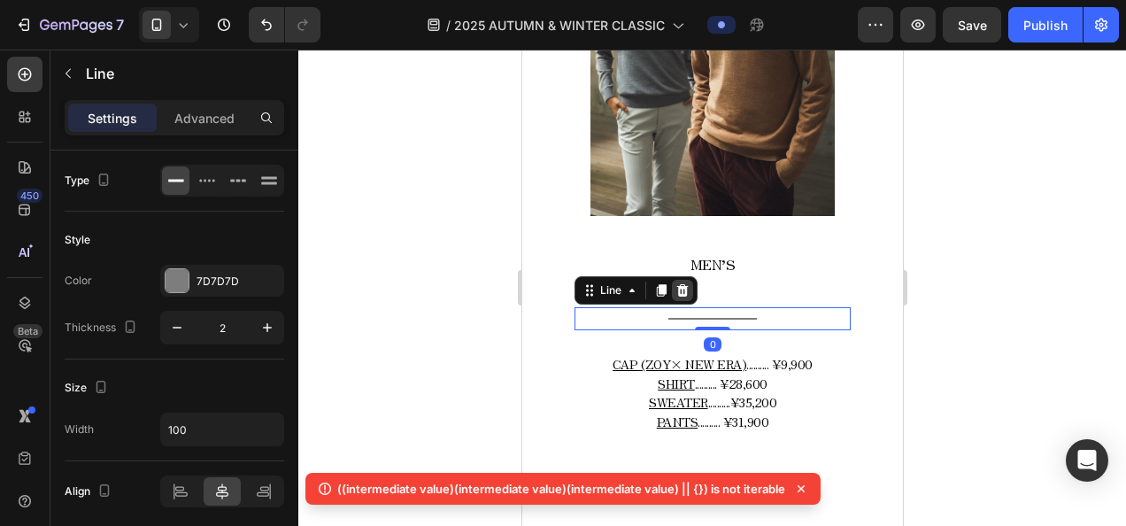
click at [672, 280] on div at bounding box center [681, 290] width 21 height 21
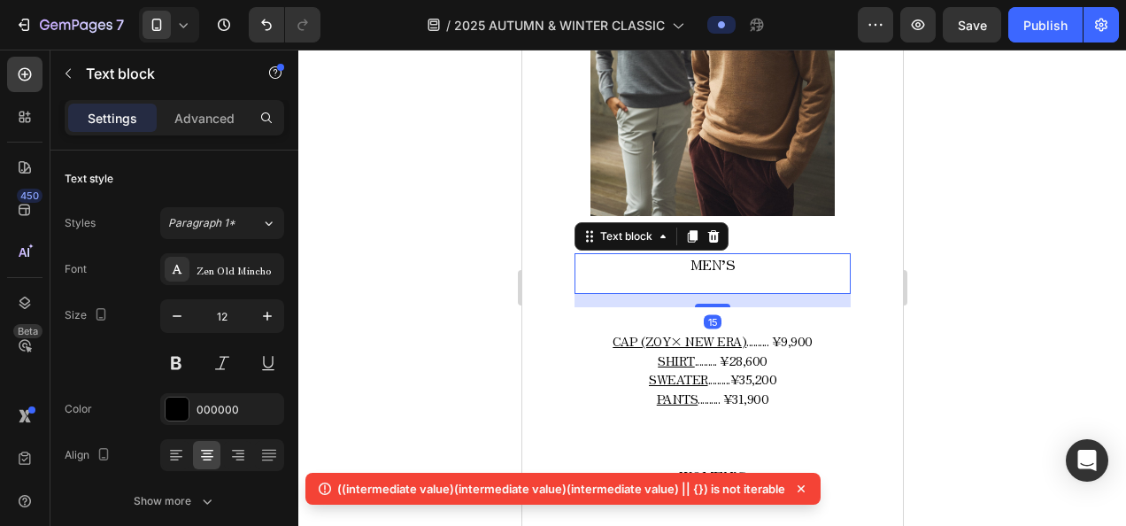
click at [708, 272] on div "MEN’S Text block 15" at bounding box center [711, 274] width 276 height 42
click at [194, 128] on div "Advanced" at bounding box center [204, 118] width 89 height 28
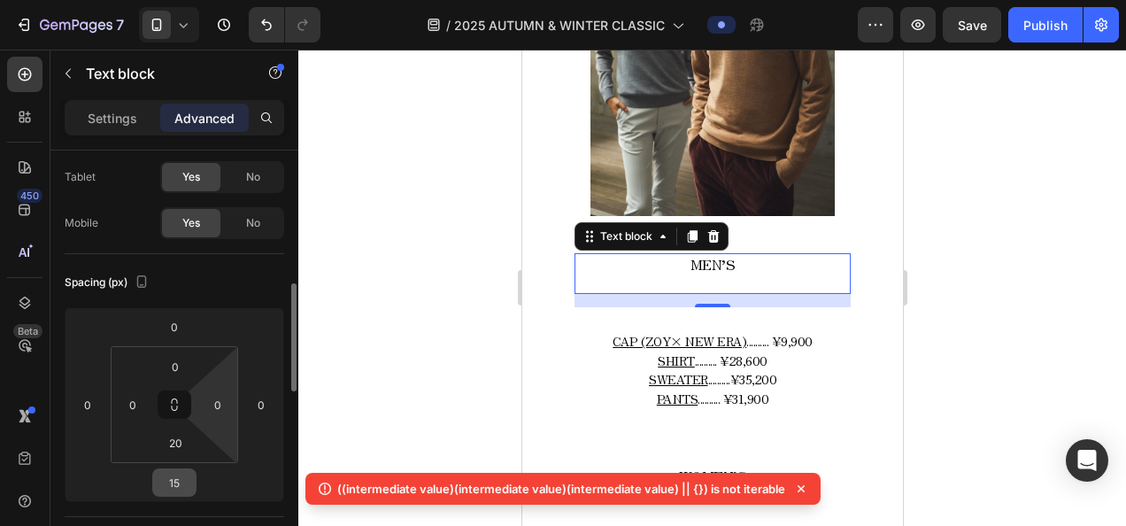
scroll to position [177, 0]
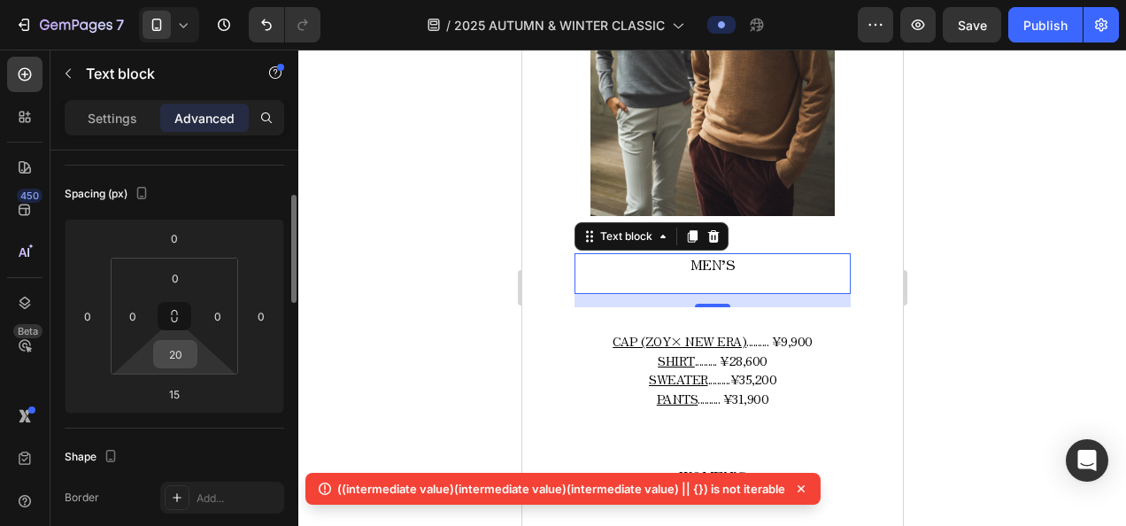
click at [195, 357] on div "20" at bounding box center [175, 354] width 44 height 28
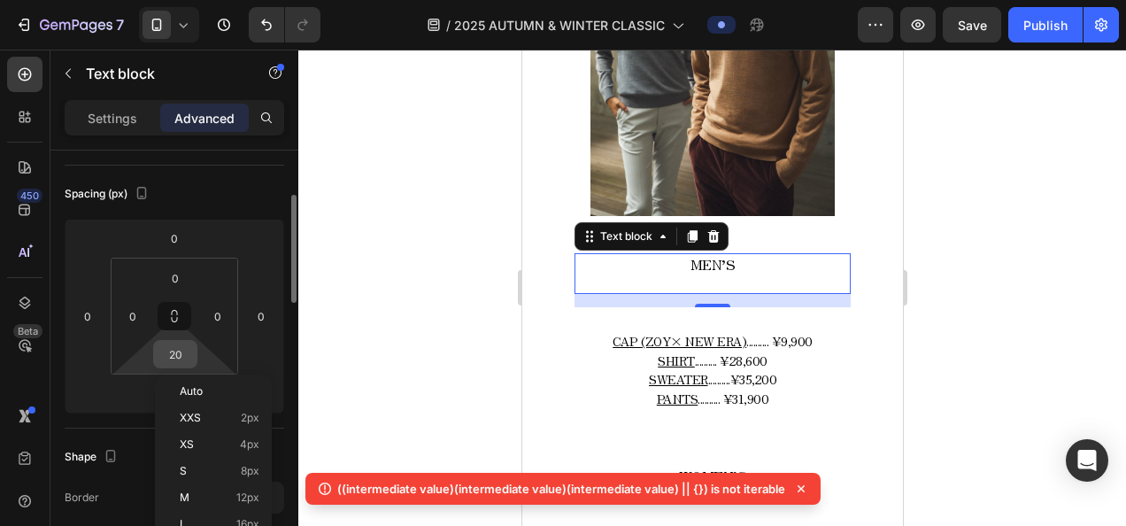
click at [178, 358] on input "20" at bounding box center [175, 354] width 35 height 27
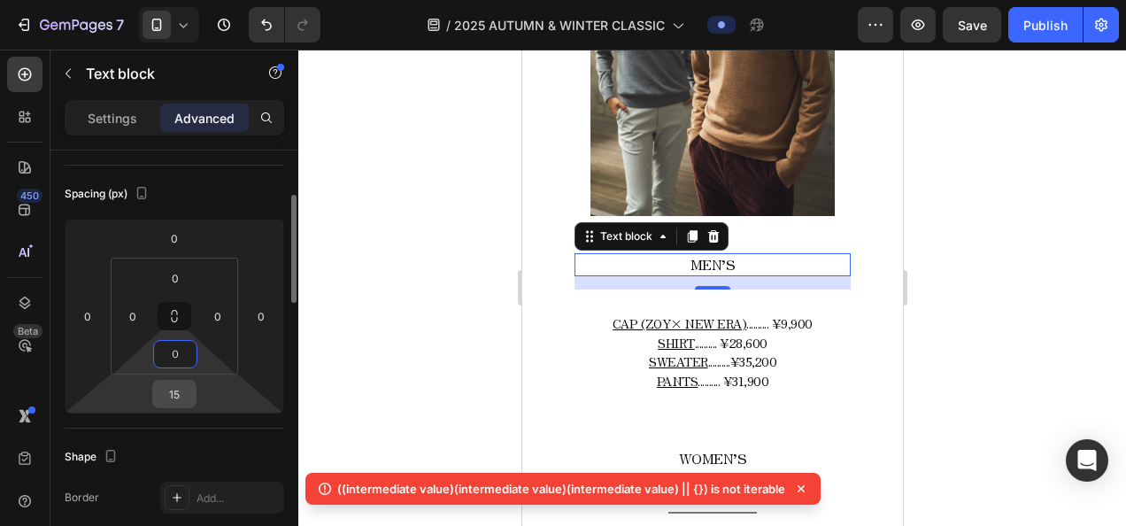
type input "０"
click at [170, 396] on input "15" at bounding box center [174, 394] width 35 height 27
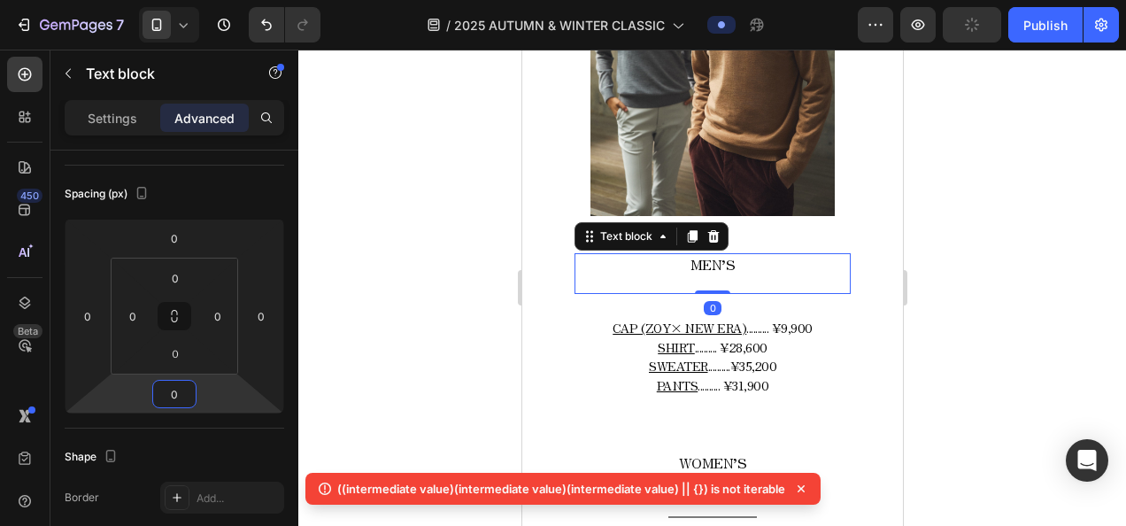
drag, startPoint x: 439, startPoint y: 337, endPoint x: 460, endPoint y: 331, distance: 22.1
click at [439, 337] on div at bounding box center [711, 288] width 827 height 476
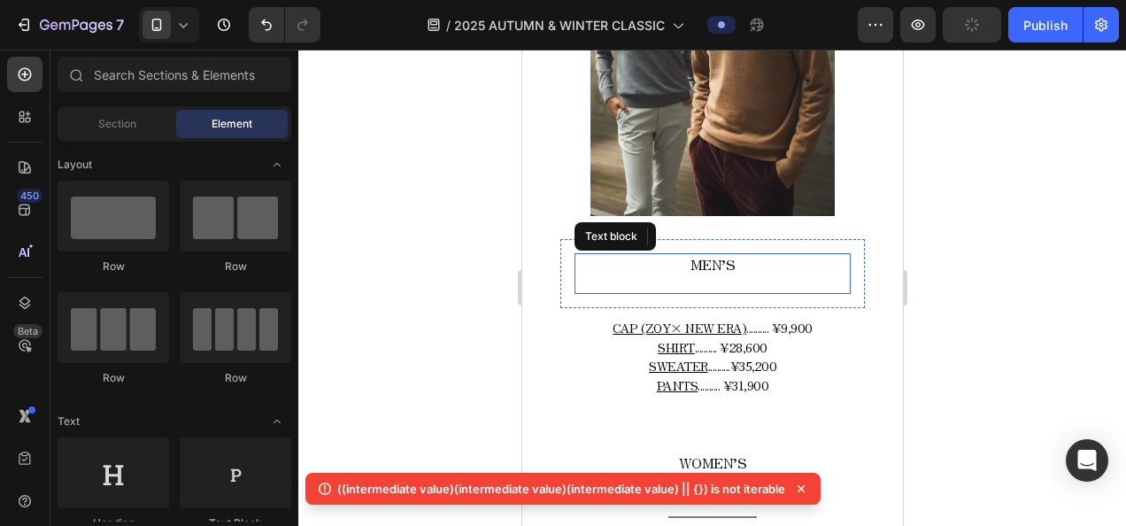
click at [710, 264] on div "MEN’S Text block" at bounding box center [711, 274] width 276 height 42
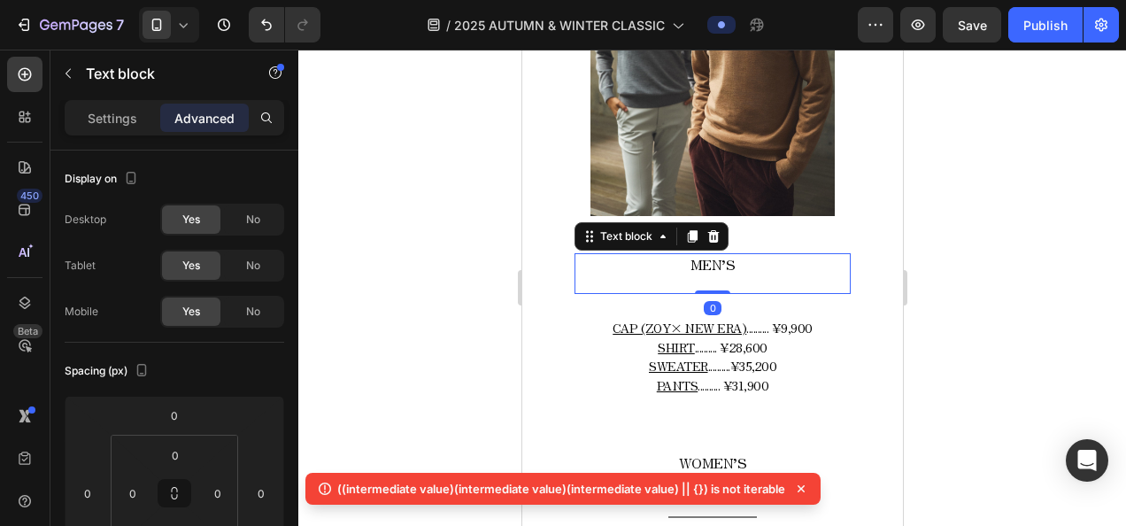
click at [712, 271] on div "MEN’S Text block 0" at bounding box center [711, 274] width 276 height 42
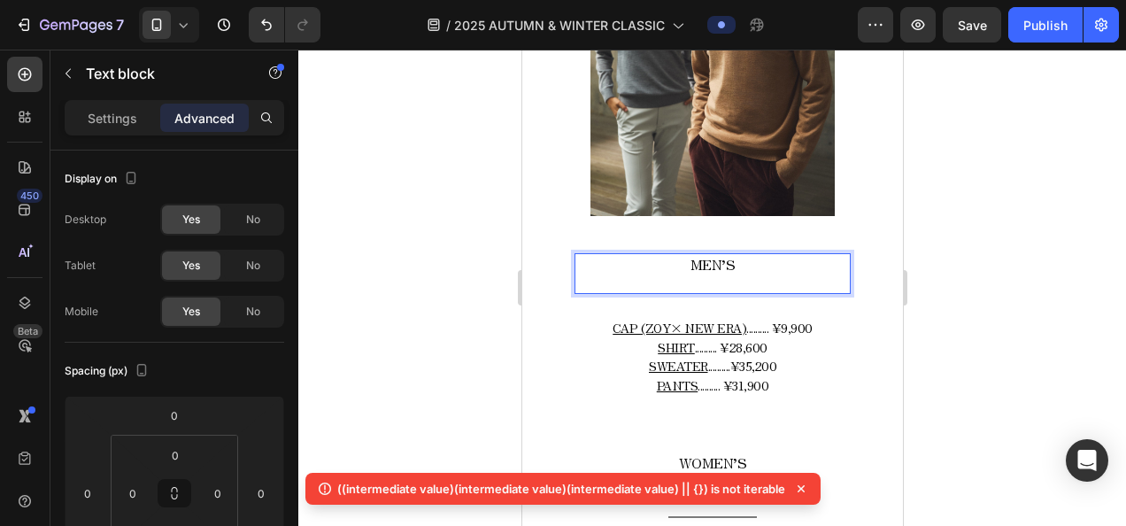
click at [730, 258] on p "MEN’S" at bounding box center [711, 265] width 273 height 20
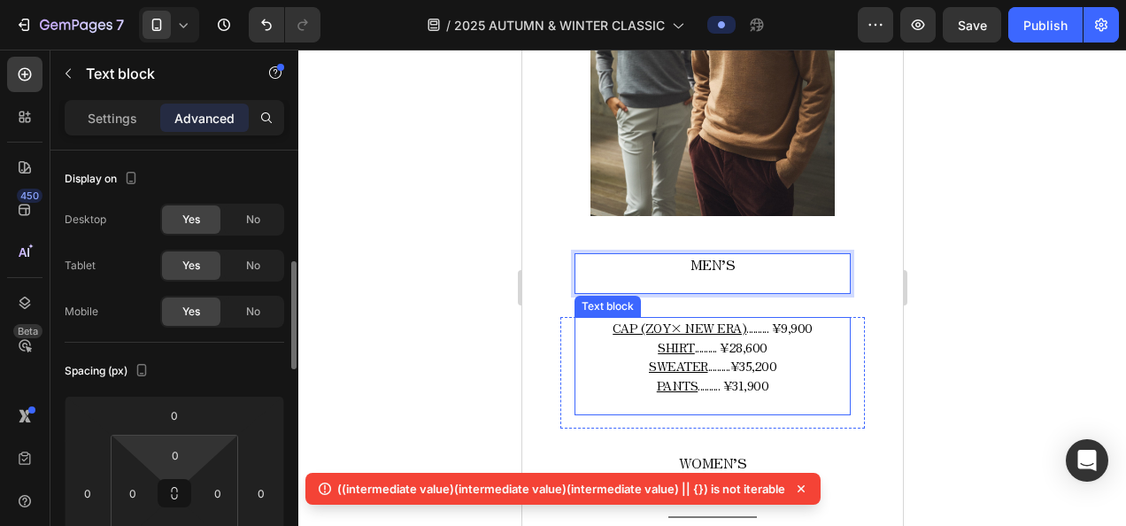
scroll to position [89, 0]
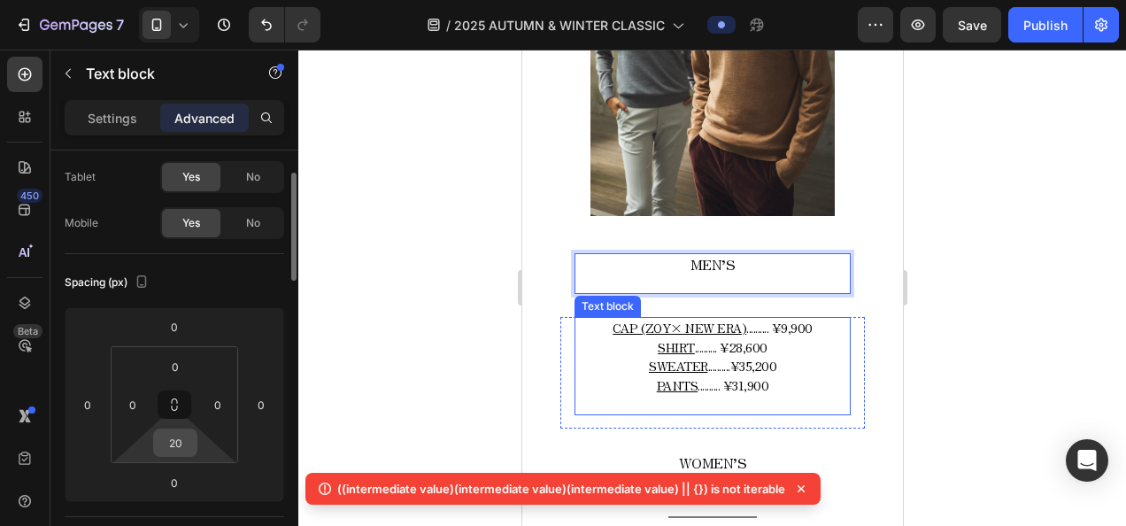
click at [190, 444] on input "20" at bounding box center [175, 442] width 35 height 27
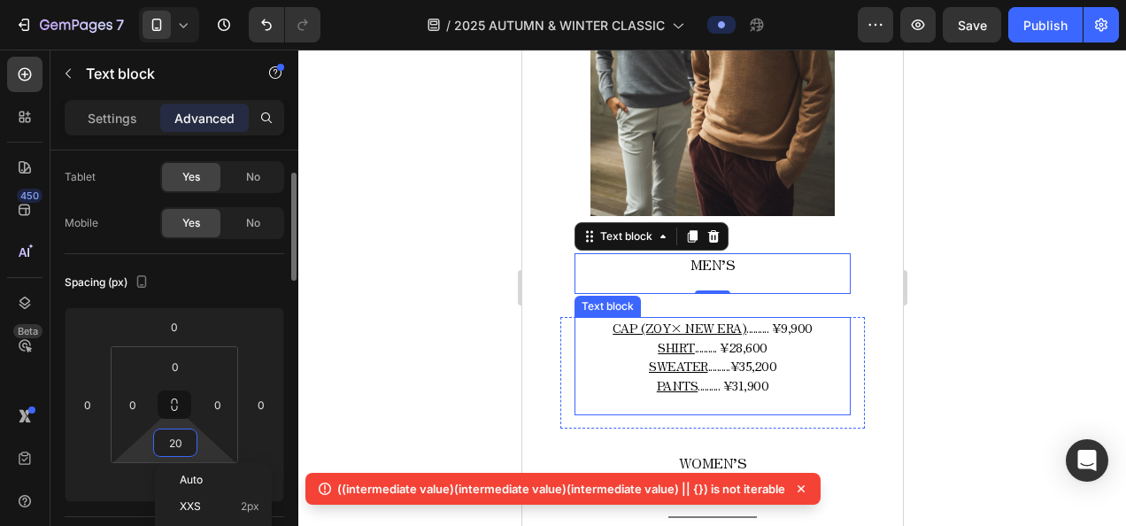
type input "０"
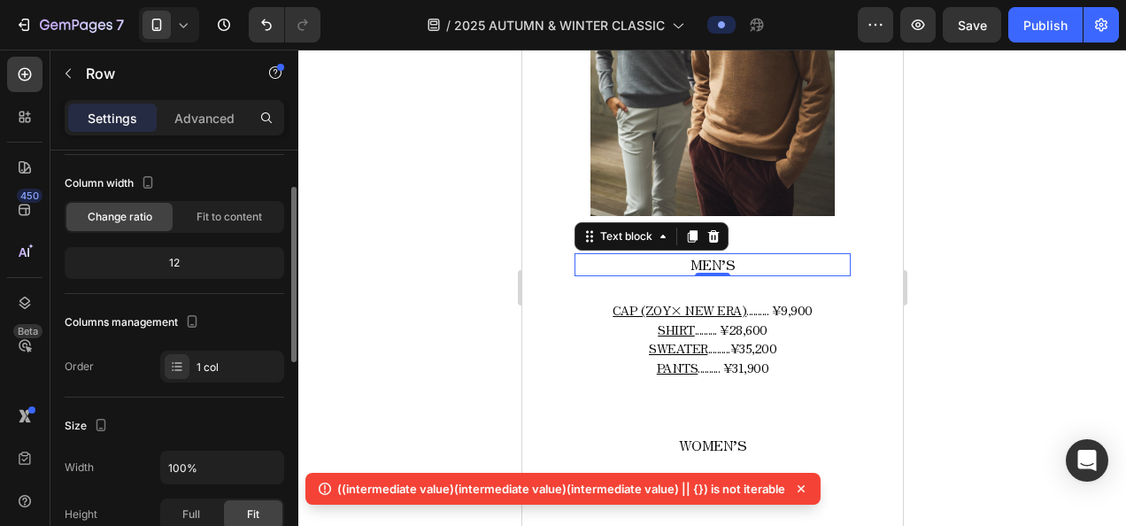
click at [751, 239] on div "MEN’S Text block 0 Row" at bounding box center [711, 265] width 304 height 52
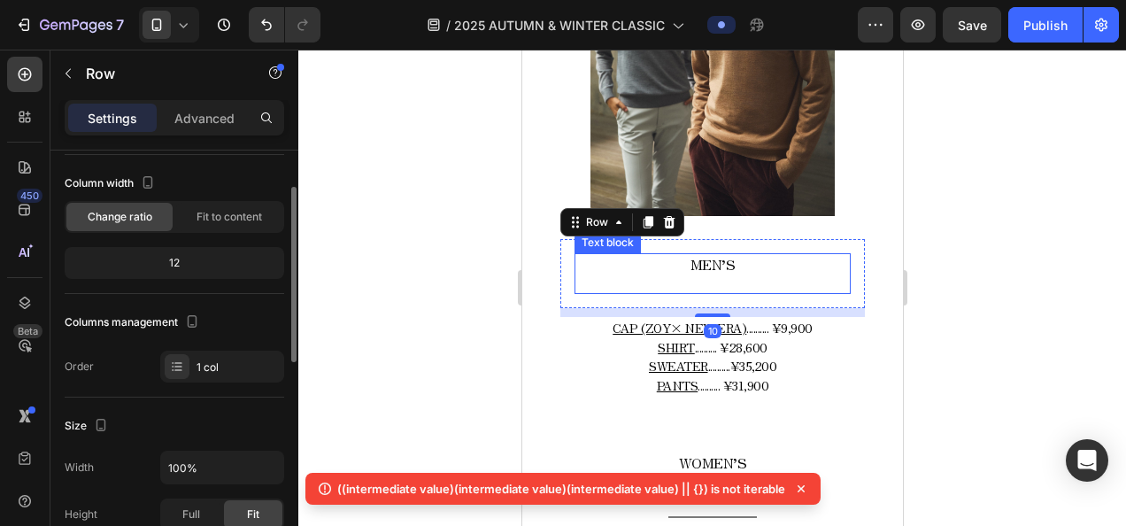
scroll to position [0, 0]
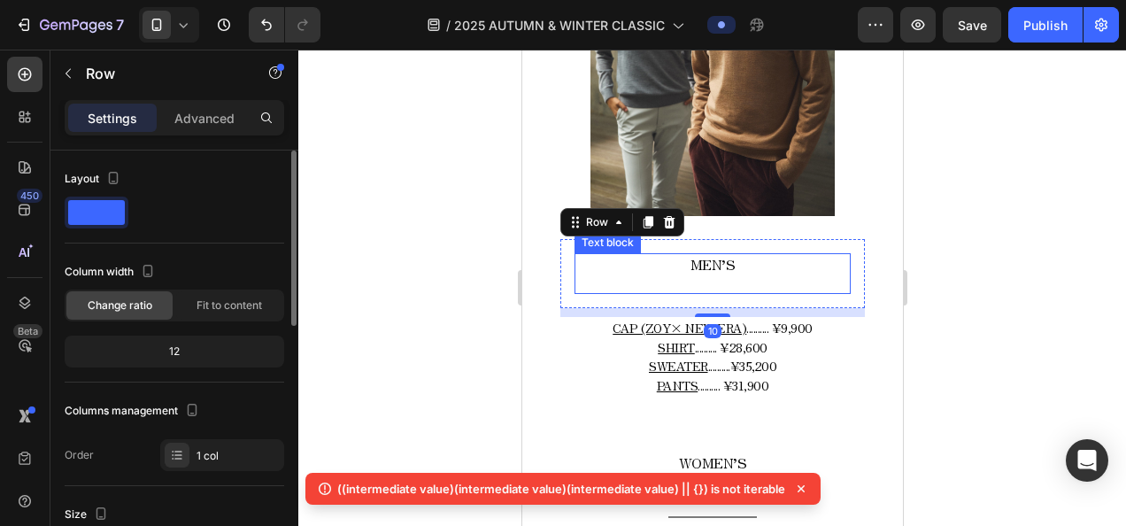
click at [742, 255] on p "MEN’S" at bounding box center [711, 265] width 273 height 20
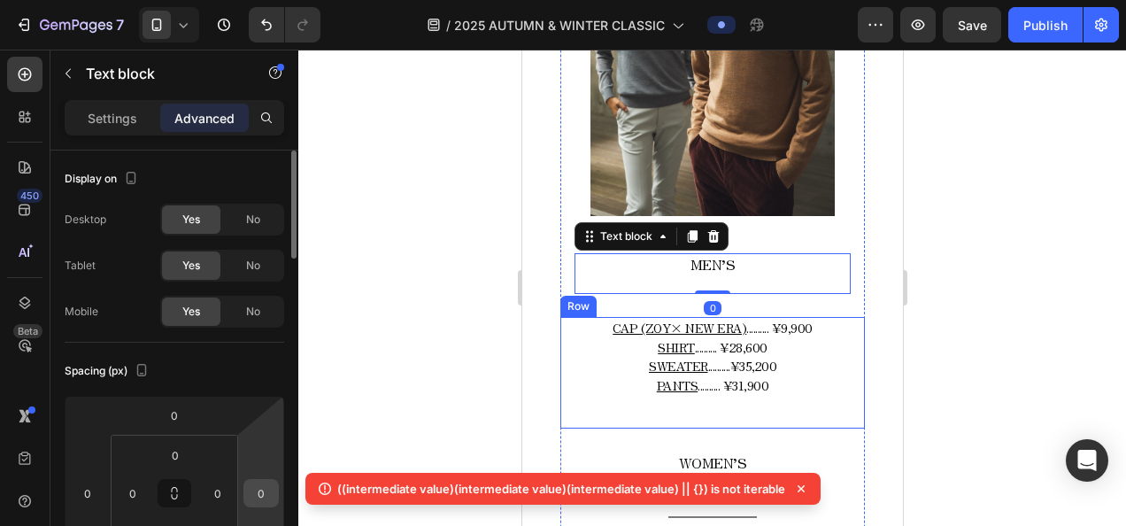
scroll to position [89, 0]
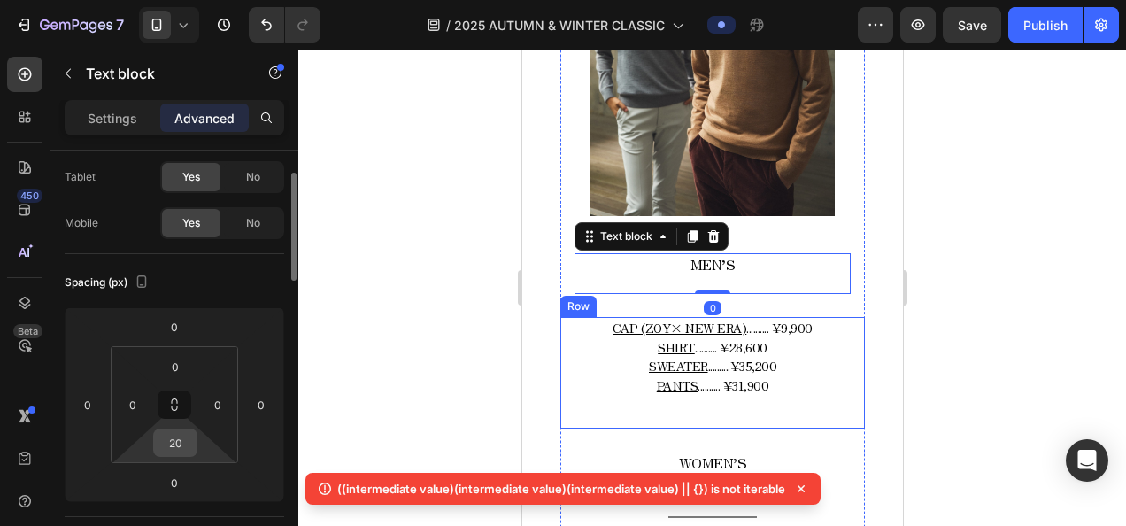
click at [174, 447] on input "20" at bounding box center [175, 442] width 35 height 27
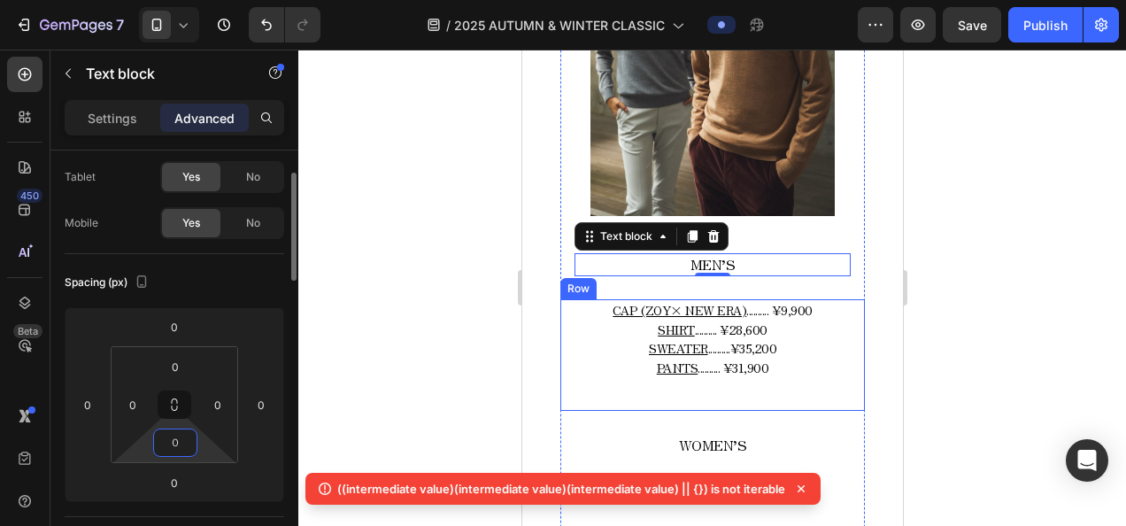
type input "０"
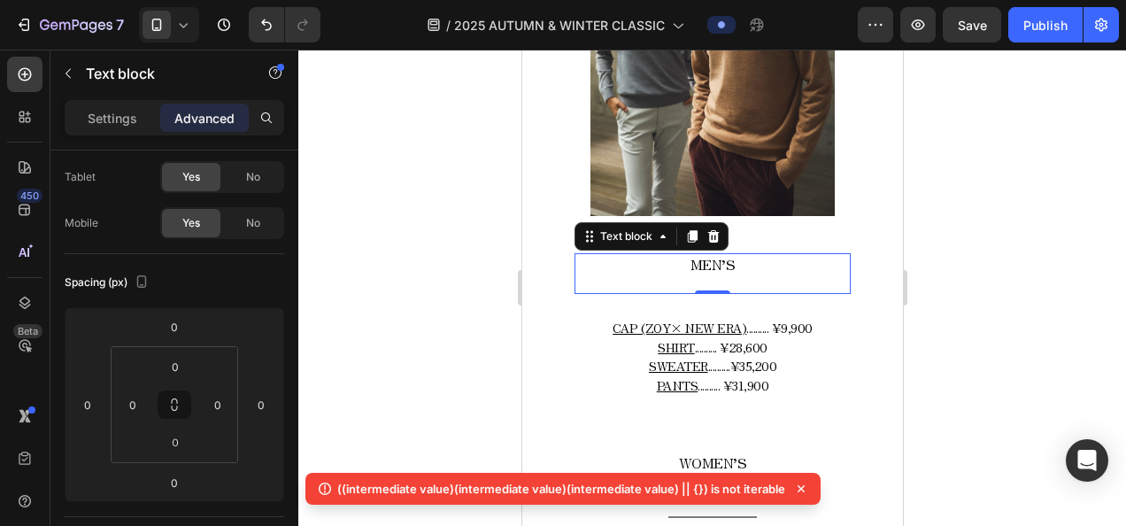
click at [717, 260] on div "MEN’S" at bounding box center [711, 265] width 276 height 24
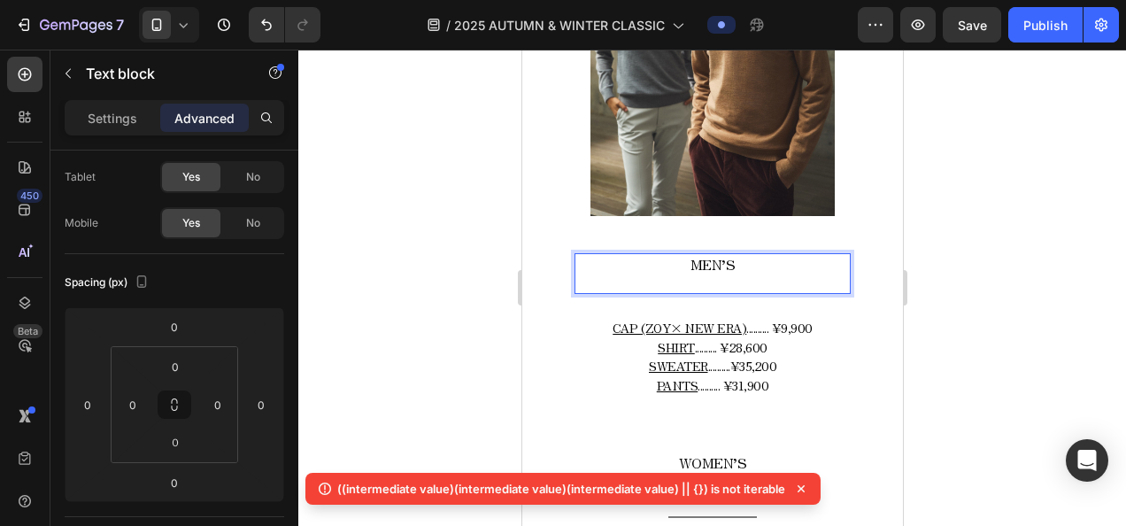
click at [736, 255] on p "MEN’S" at bounding box center [711, 265] width 273 height 20
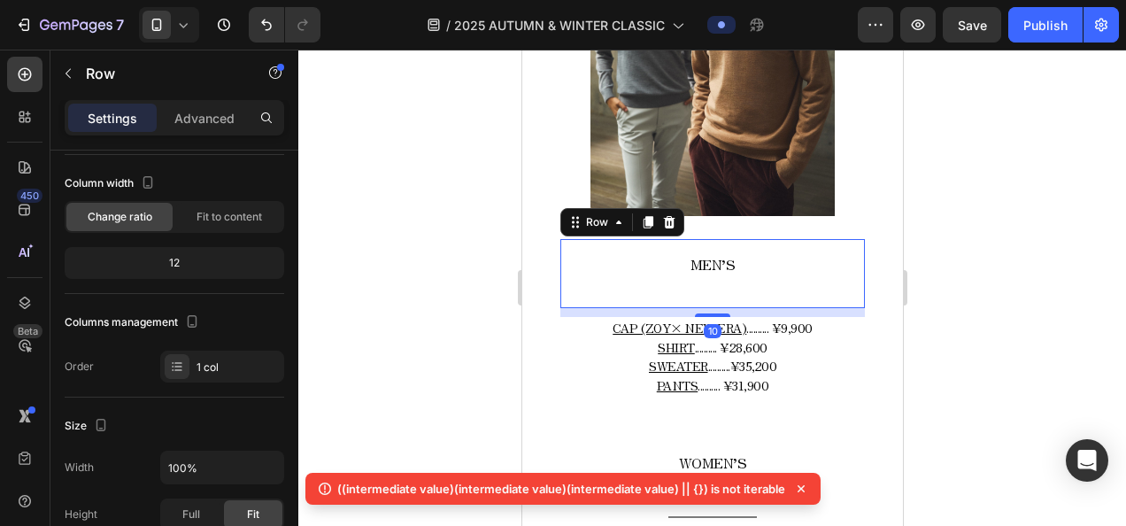
click at [765, 239] on div "MEN’S Text block Row 10" at bounding box center [711, 274] width 304 height 70
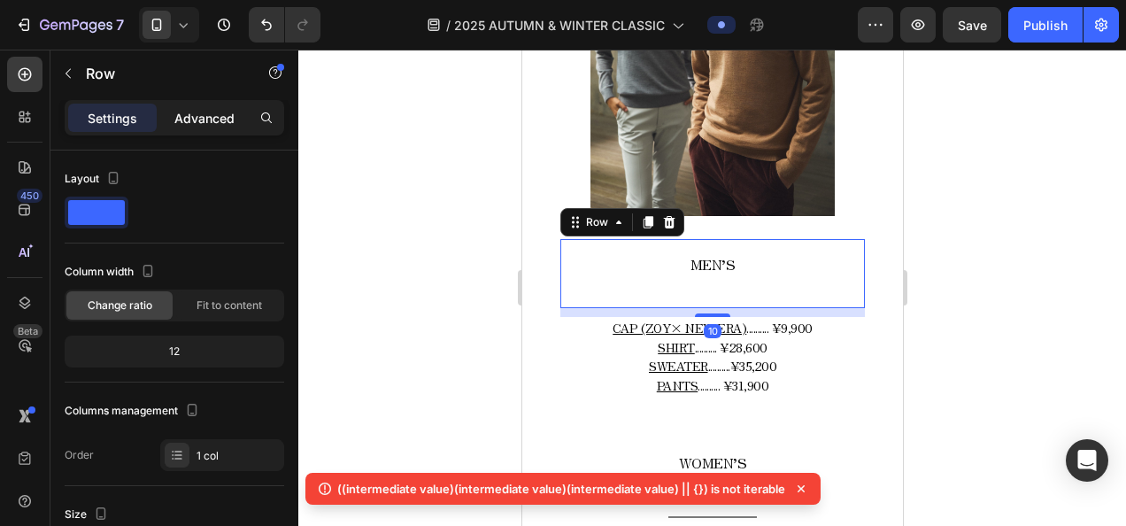
click at [203, 104] on div "Advanced" at bounding box center [204, 118] width 89 height 28
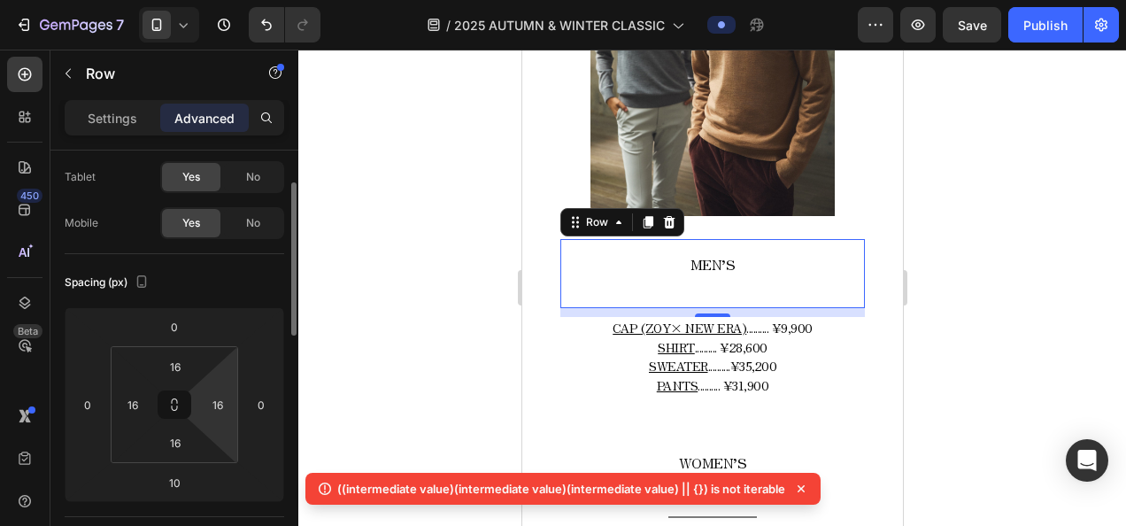
scroll to position [177, 0]
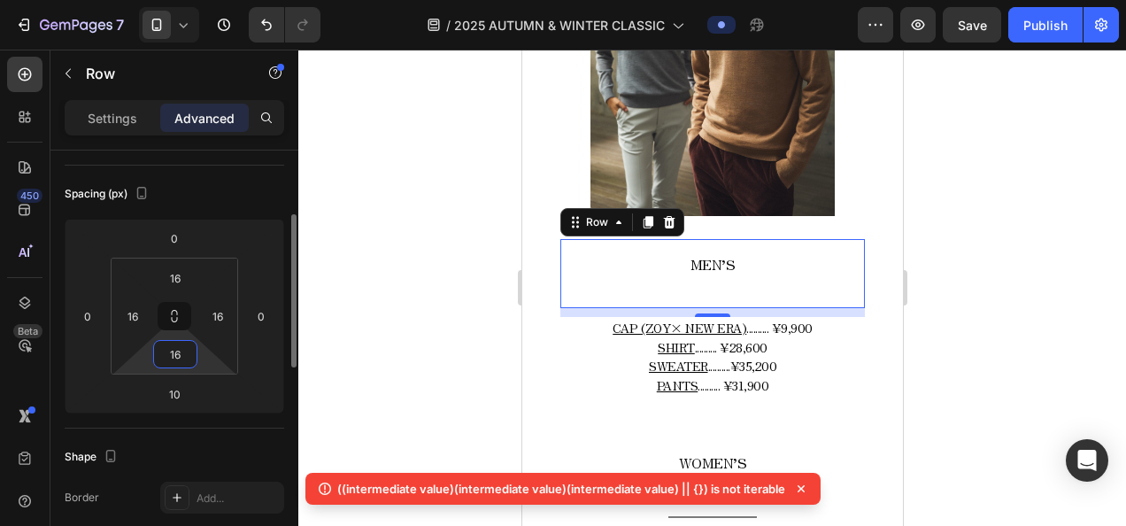
click at [188, 0] on html "7 Version history / 2025 AUTUMN & WINTER CLASSIC Preview Save Publish 450 Beta …" at bounding box center [563, 0] width 1126 height 0
click at [186, 359] on input "16" at bounding box center [175, 354] width 35 height 27
type input "1"
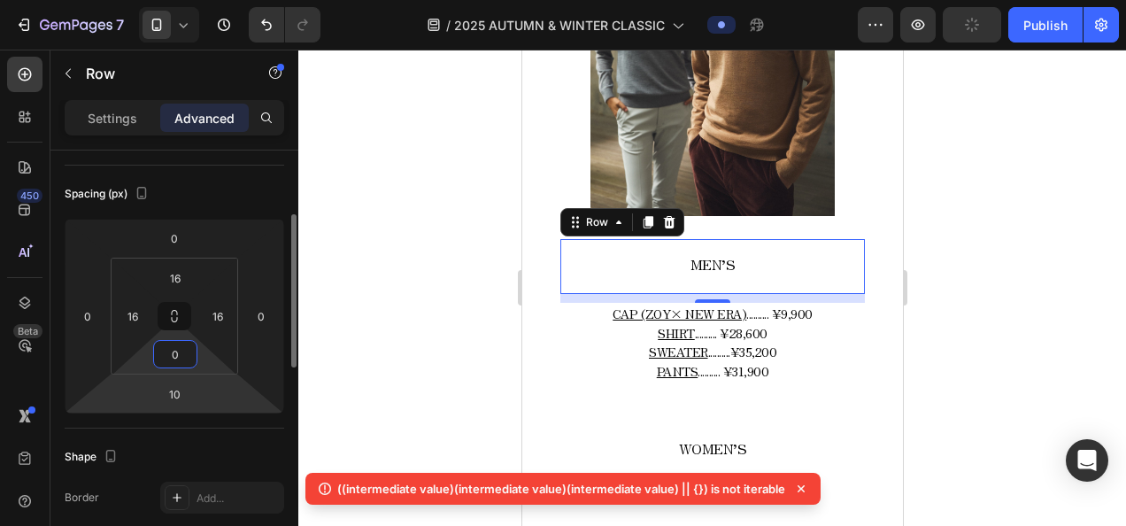
type input "0"
click at [135, 0] on html "7 Version history / 2025 AUTUMN & WINTER CLASSIC Preview Publish 450 Beta Secti…" at bounding box center [563, 0] width 1126 height 0
click at [170, 395] on input "10" at bounding box center [174, 394] width 35 height 27
drag, startPoint x: 232, startPoint y: 393, endPoint x: 210, endPoint y: 388, distance: 22.8
click at [232, 0] on html "7 Version history / 2025 AUTUMN & WINTER CLASSIC Preview Save Publish 450 Beta …" at bounding box center [563, 0] width 1126 height 0
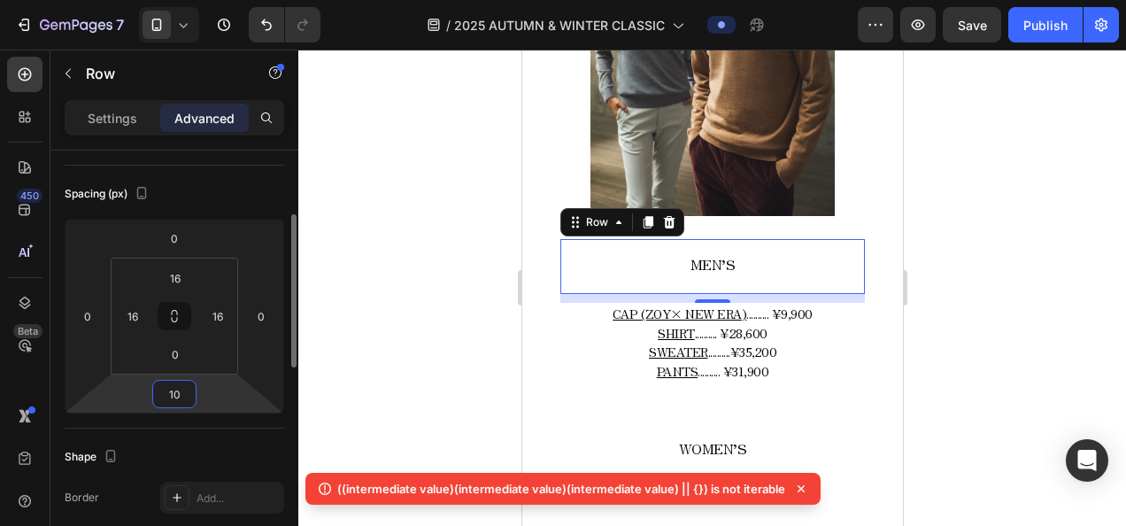
click at [172, 396] on input "10" at bounding box center [174, 394] width 35 height 27
drag, startPoint x: 181, startPoint y: 393, endPoint x: 146, endPoint y: 397, distance: 34.8
click at [146, 397] on div "0 0 10 0" at bounding box center [174, 316] width 219 height 195
type input "0"
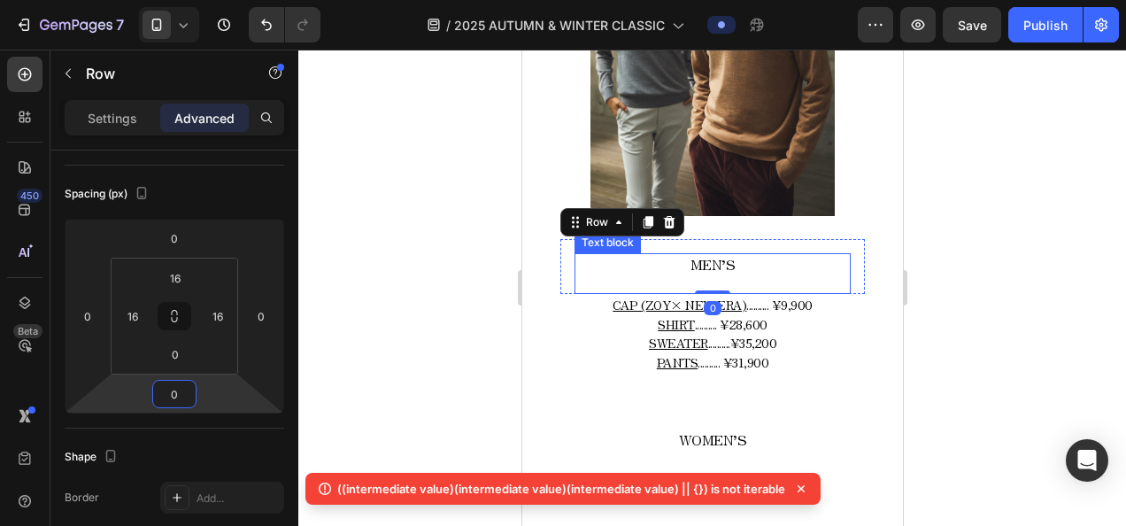
click at [724, 259] on span "MEN’S" at bounding box center [711, 263] width 45 height 21
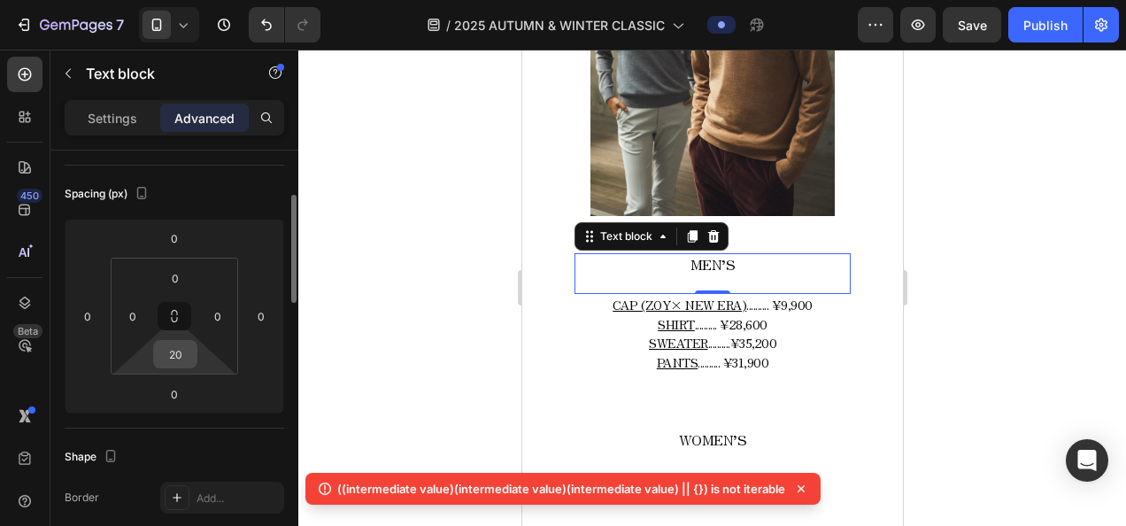
click at [181, 358] on input "20" at bounding box center [175, 354] width 35 height 27
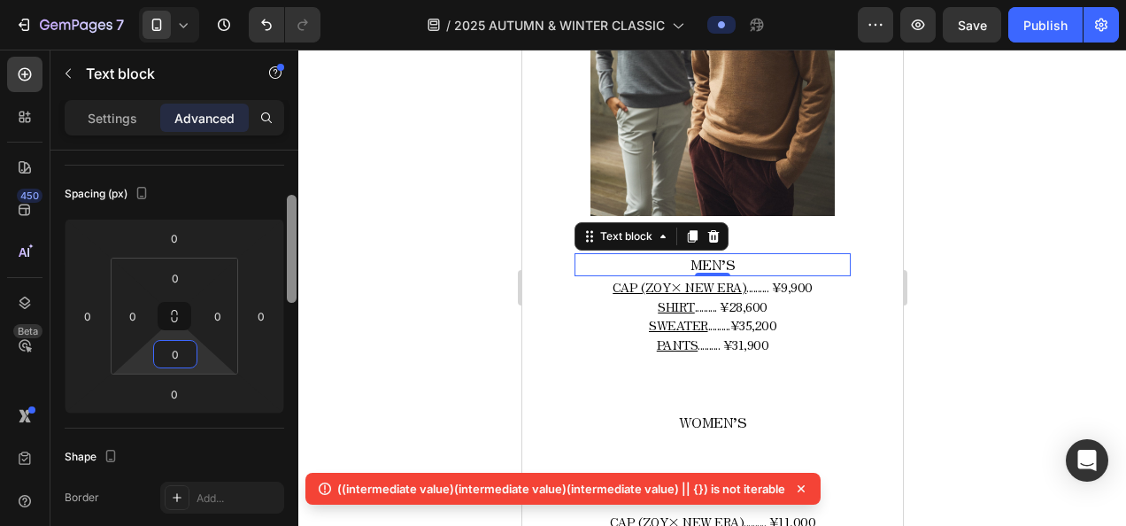
type input "0"
click at [285, 339] on div at bounding box center [291, 363] width 13 height 426
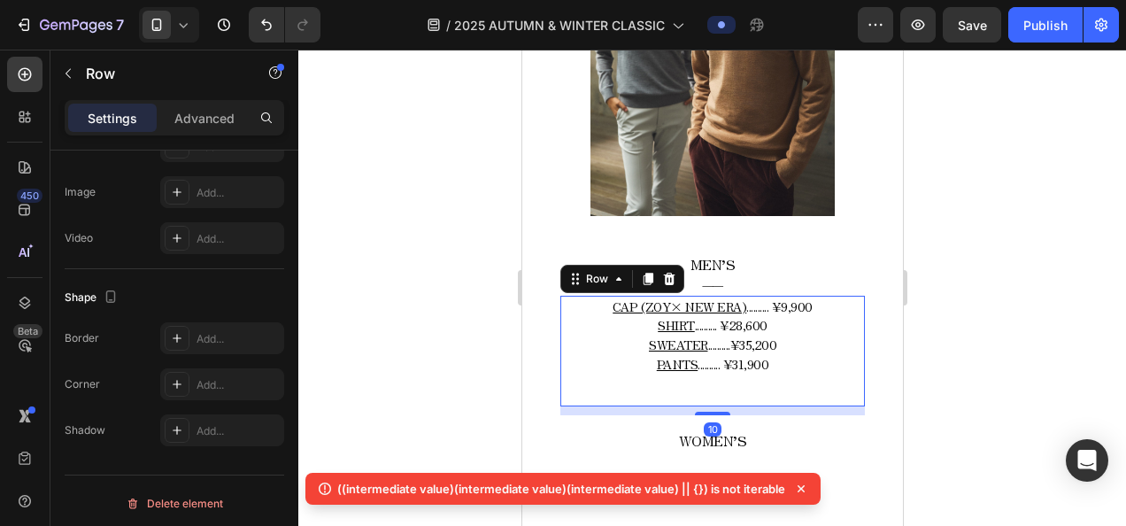
click at [839, 319] on div "CAP (ZOY× NEW ERA) .......... ¥9,900 SHIRT .......... ¥28,600 SWEATER .........…" at bounding box center [711, 351] width 304 height 111
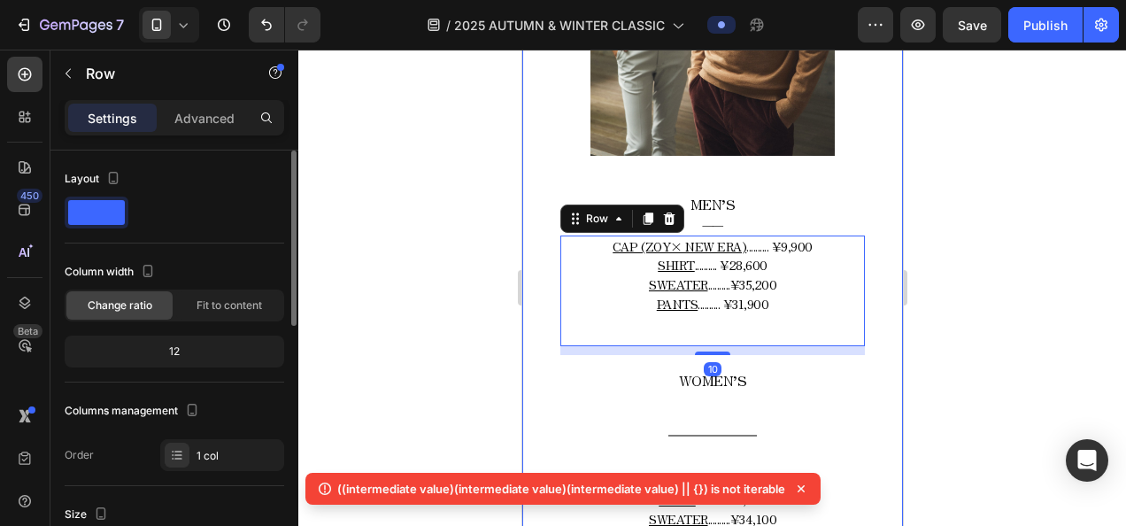
scroll to position [1062, 0]
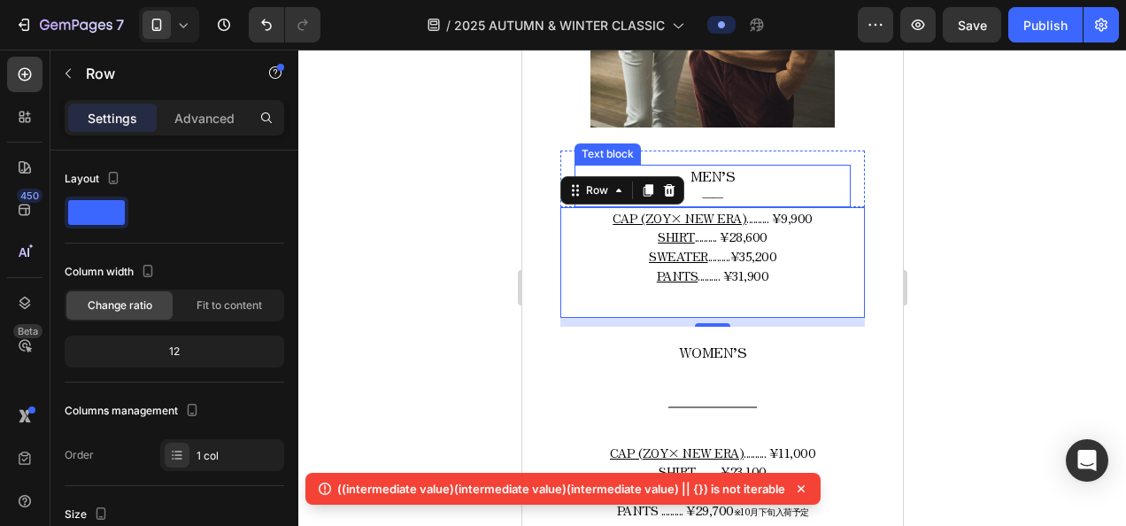
click at [721, 169] on span "MEN’S" at bounding box center [711, 175] width 45 height 21
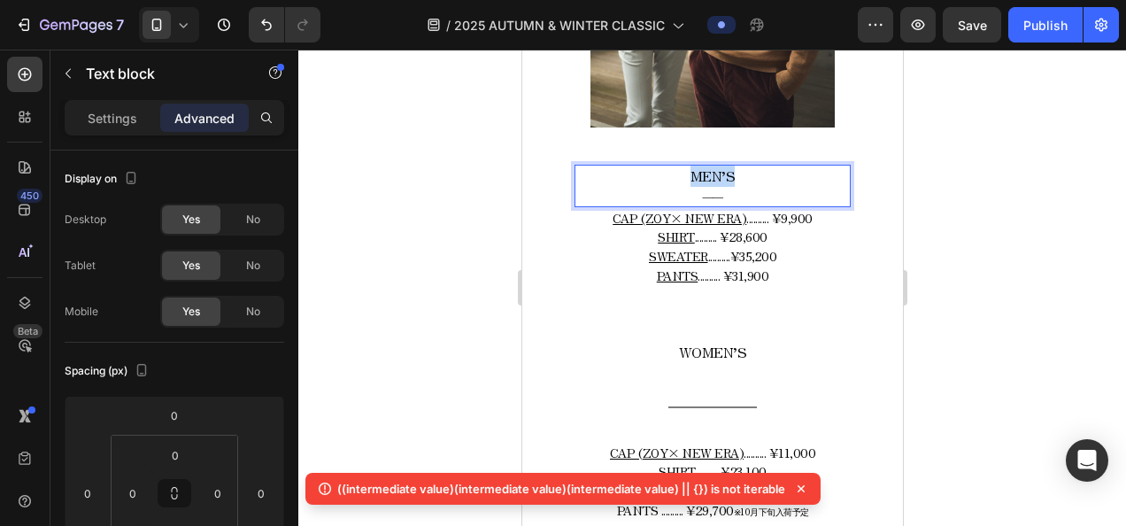
click at [713, 165] on span "MEN’S" at bounding box center [711, 175] width 45 height 21
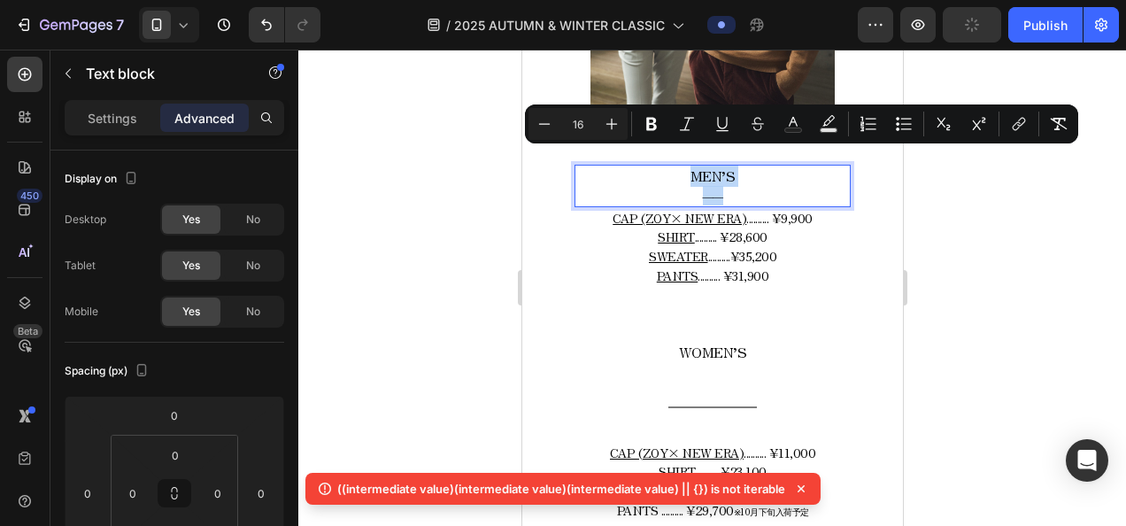
copy div "MEN’S ――"
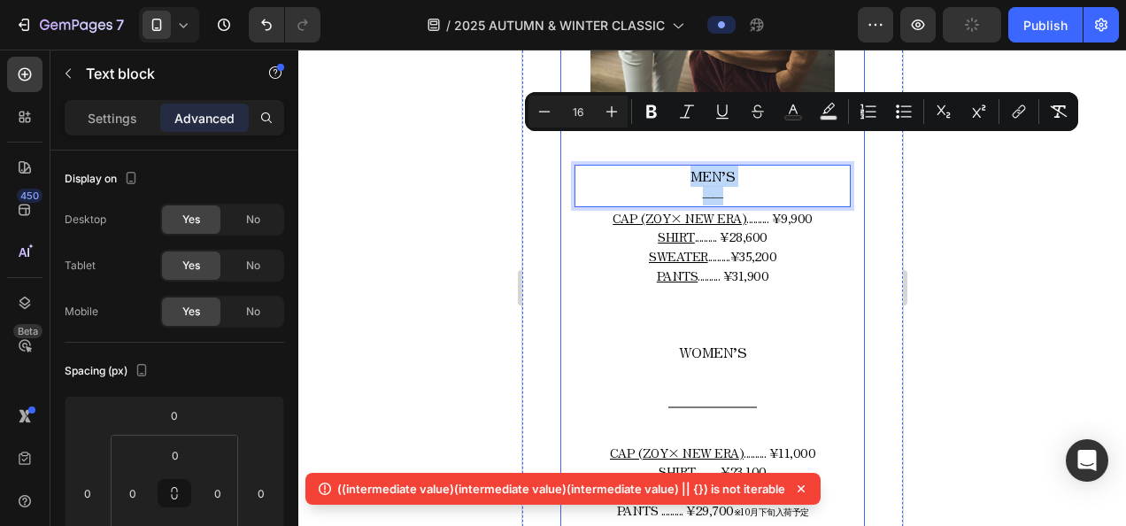
scroll to position [1239, 0]
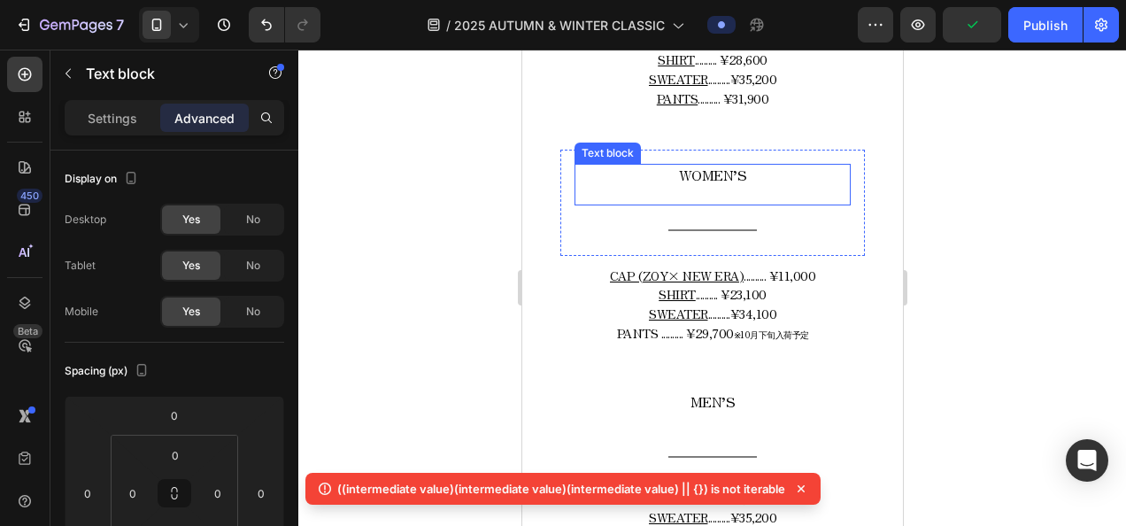
click at [711, 164] on span "WOMEN’S" at bounding box center [712, 174] width 68 height 21
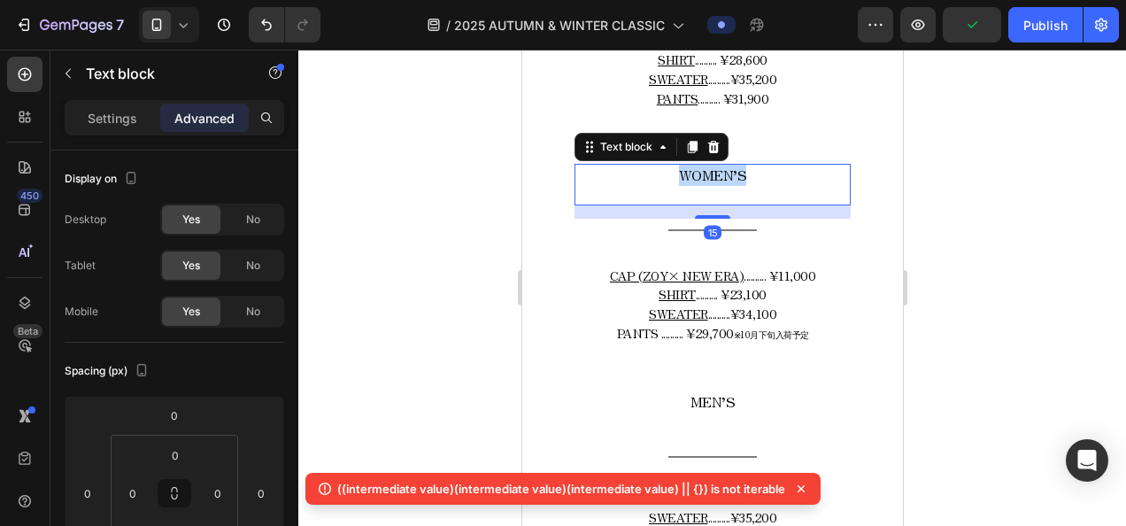
click at [711, 164] on span "WOMEN’S" at bounding box center [712, 174] width 68 height 21
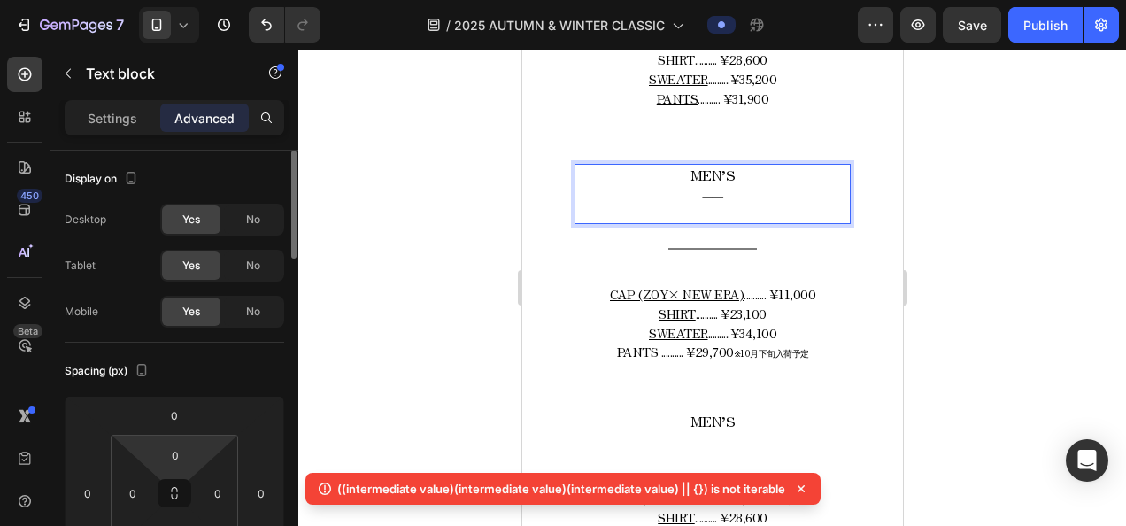
scroll to position [89, 0]
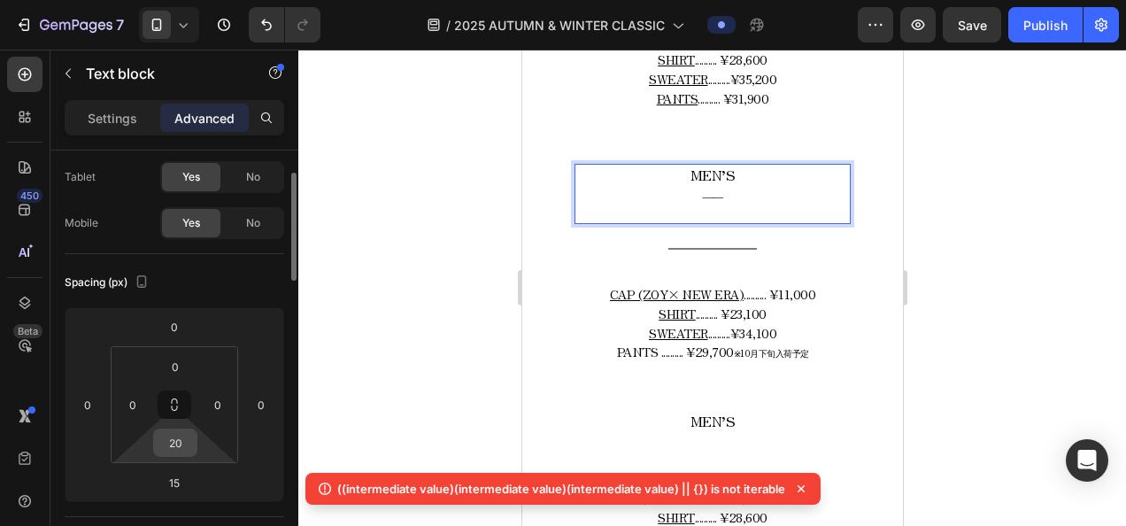
click at [189, 440] on input "20" at bounding box center [175, 442] width 35 height 27
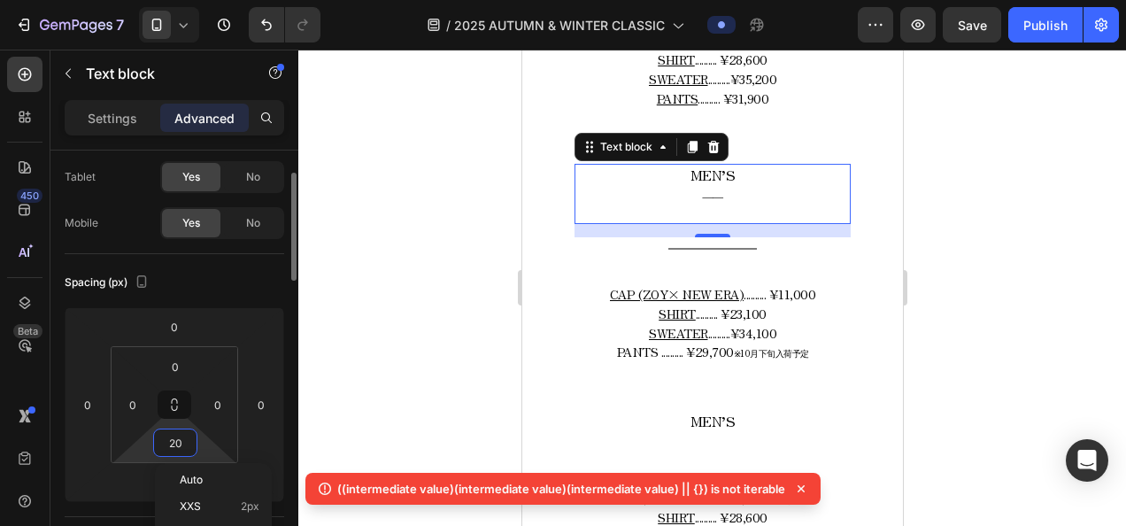
type input "０"
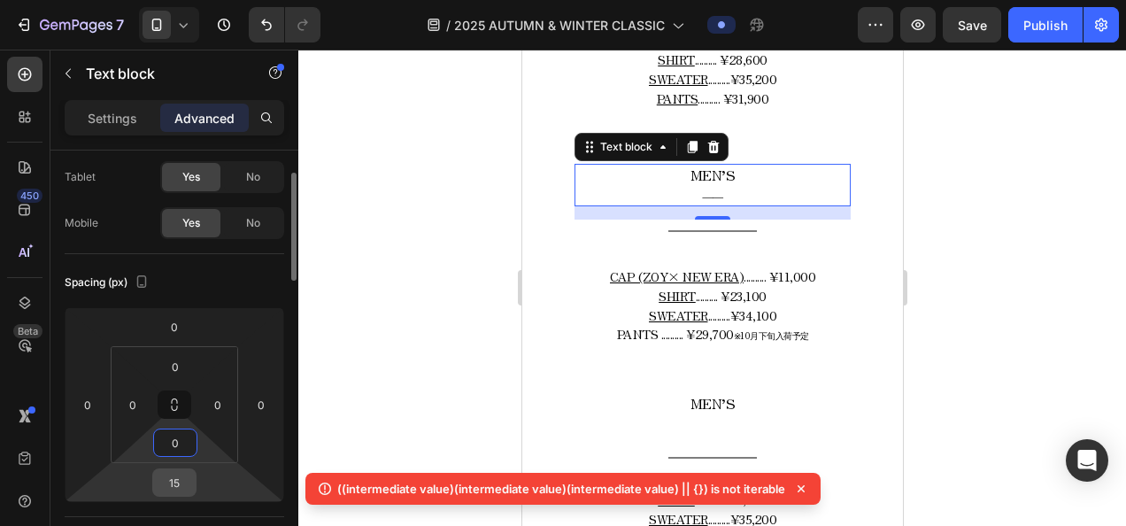
type input "0"
click at [187, 487] on input "15" at bounding box center [174, 482] width 35 height 27
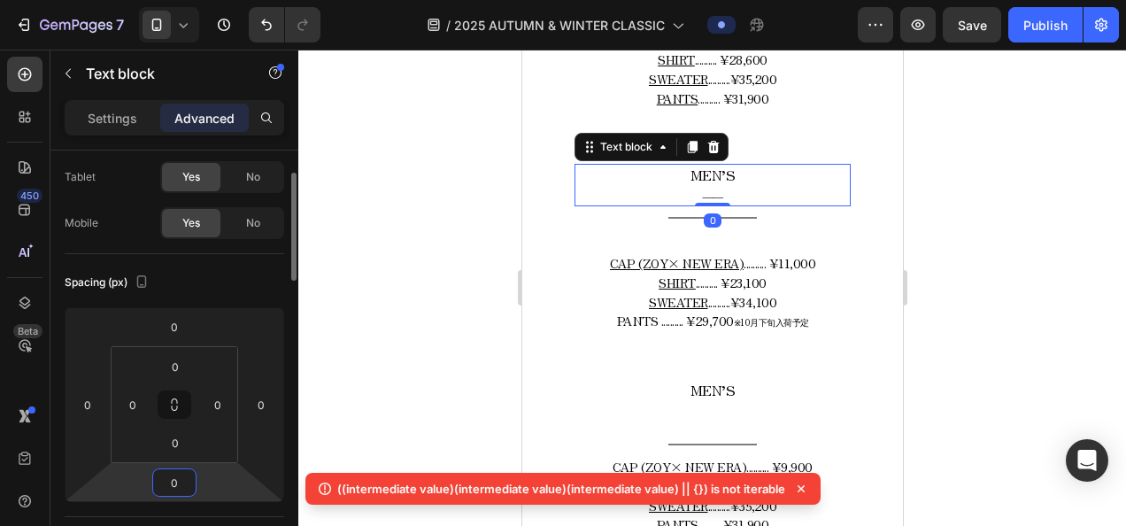
type input "0"
click at [271, 505] on div "Spacing (px) 0 0 0 0 0 0 0 0" at bounding box center [174, 385] width 219 height 263
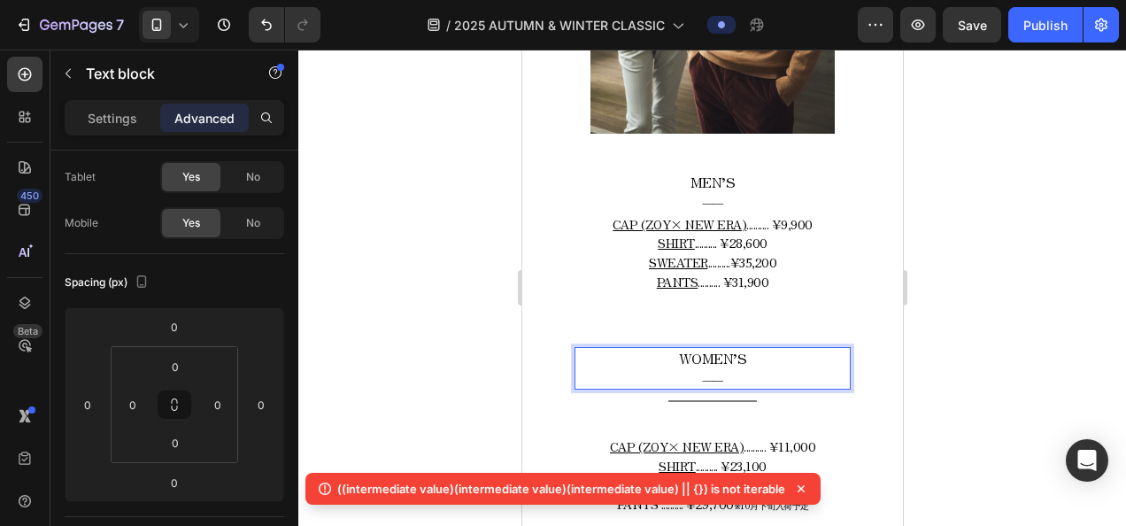
scroll to position [1239, 0]
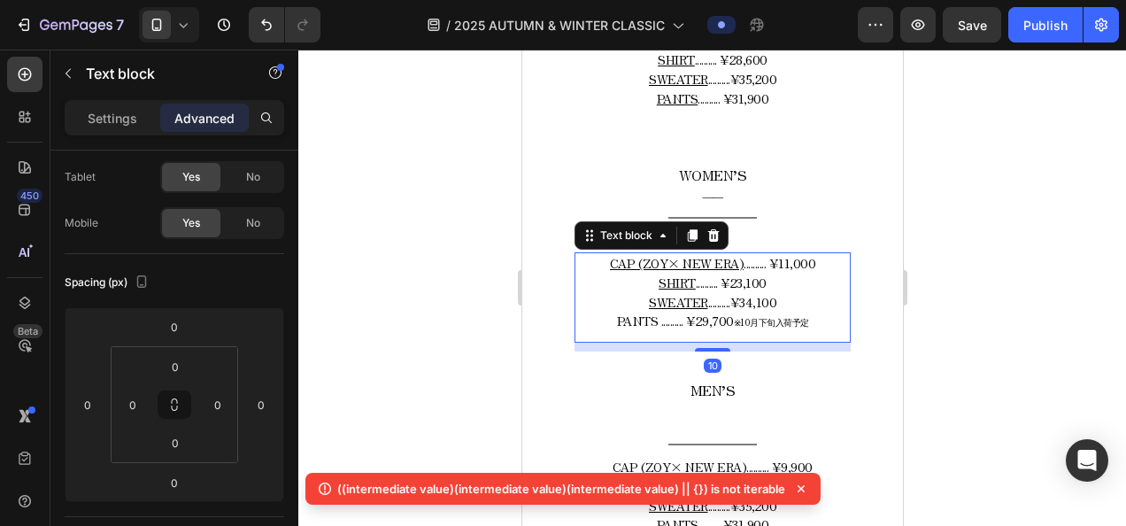
click at [753, 274] on span ".......... ¥23,100" at bounding box center [730, 282] width 71 height 18
click at [109, 124] on p "Settings" at bounding box center [113, 118] width 50 height 19
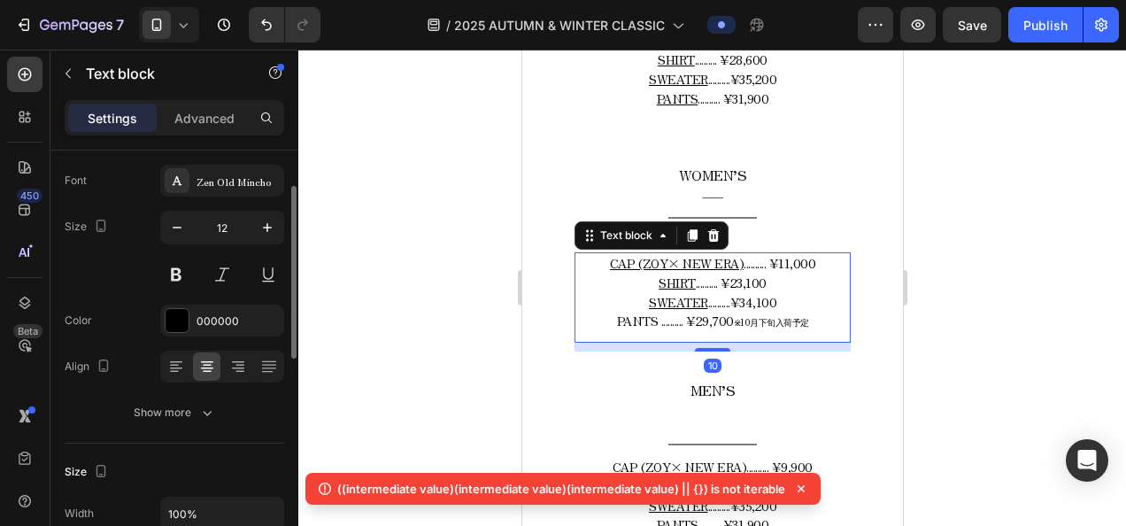
scroll to position [177, 0]
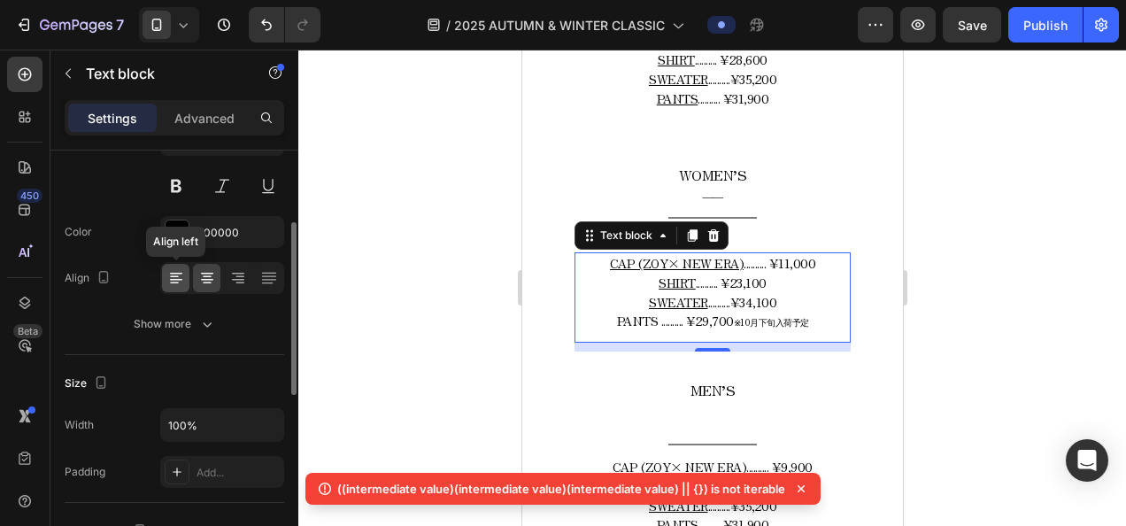
drag, startPoint x: 166, startPoint y: 274, endPoint x: 187, endPoint y: 270, distance: 20.8
click at [167, 274] on icon at bounding box center [176, 278] width 18 height 18
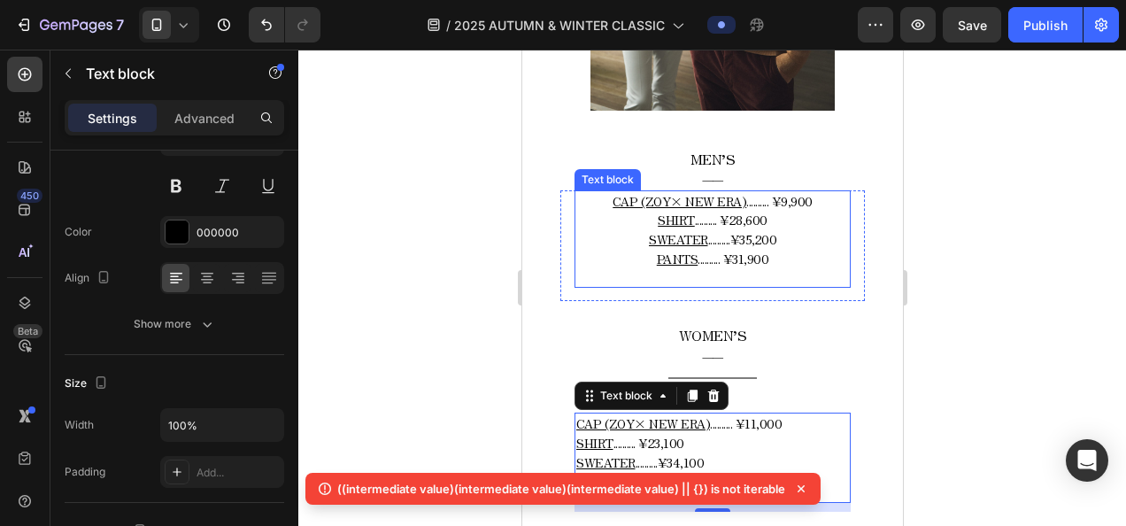
scroll to position [1062, 0]
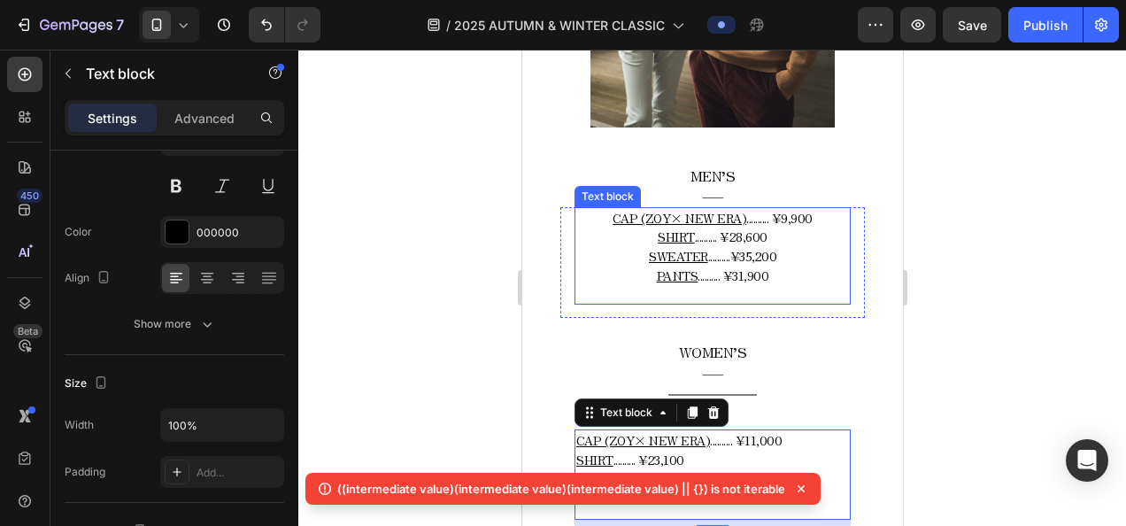
click at [716, 227] on span ".......... ¥28,600" at bounding box center [730, 236] width 73 height 18
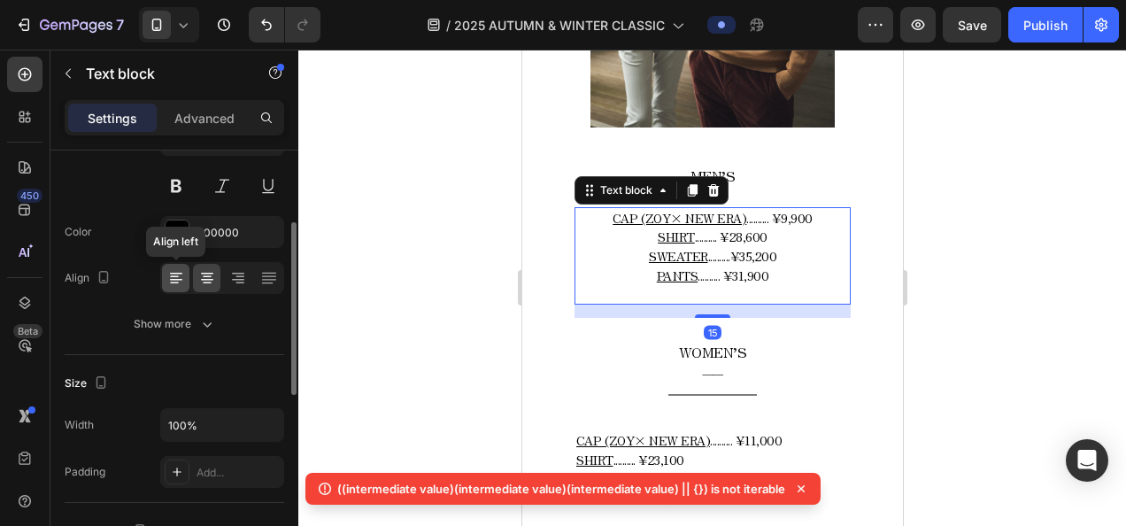
click at [168, 274] on icon at bounding box center [176, 278] width 18 height 18
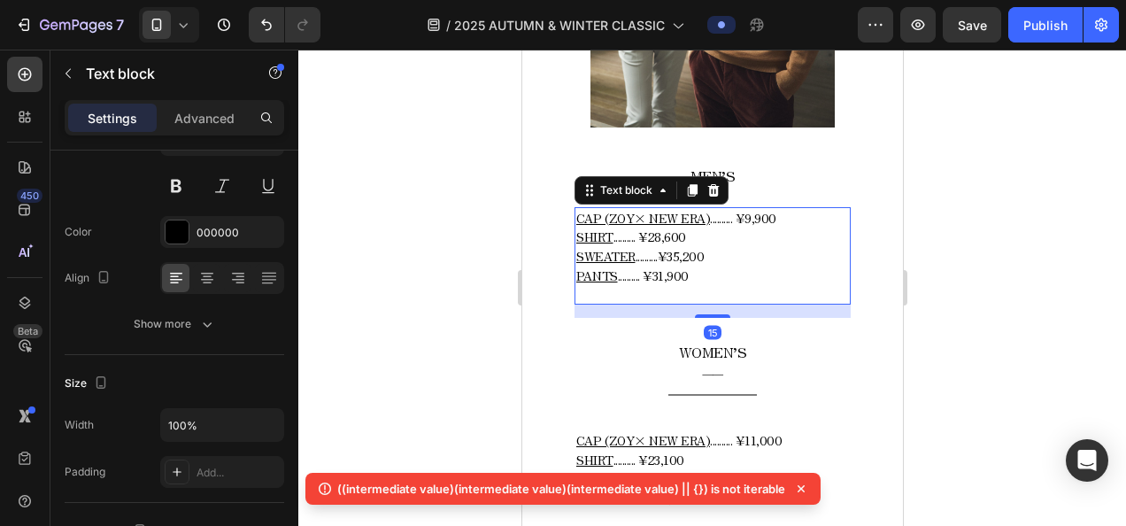
click at [922, 307] on div at bounding box center [711, 288] width 827 height 476
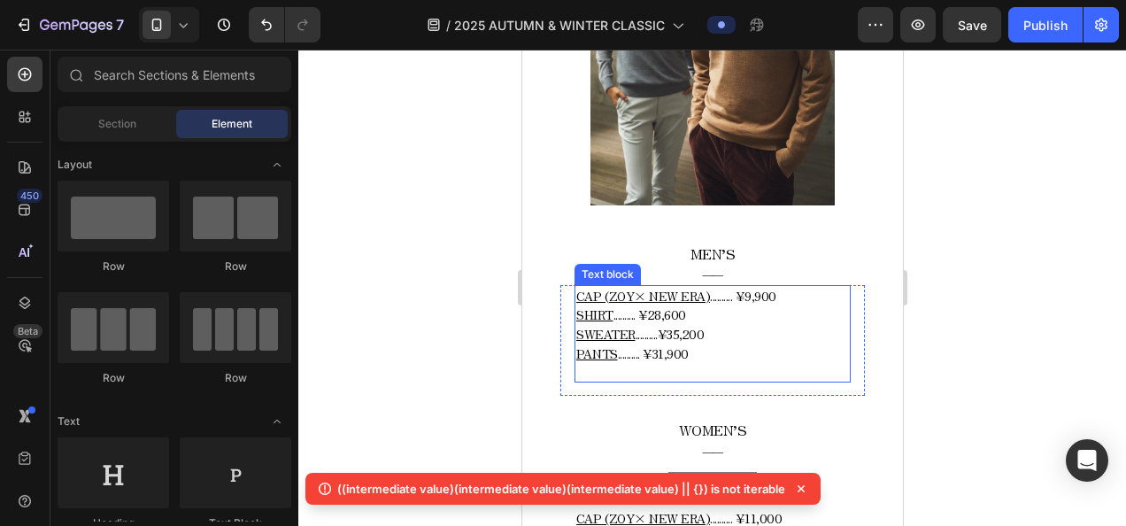
scroll to position [885, 0]
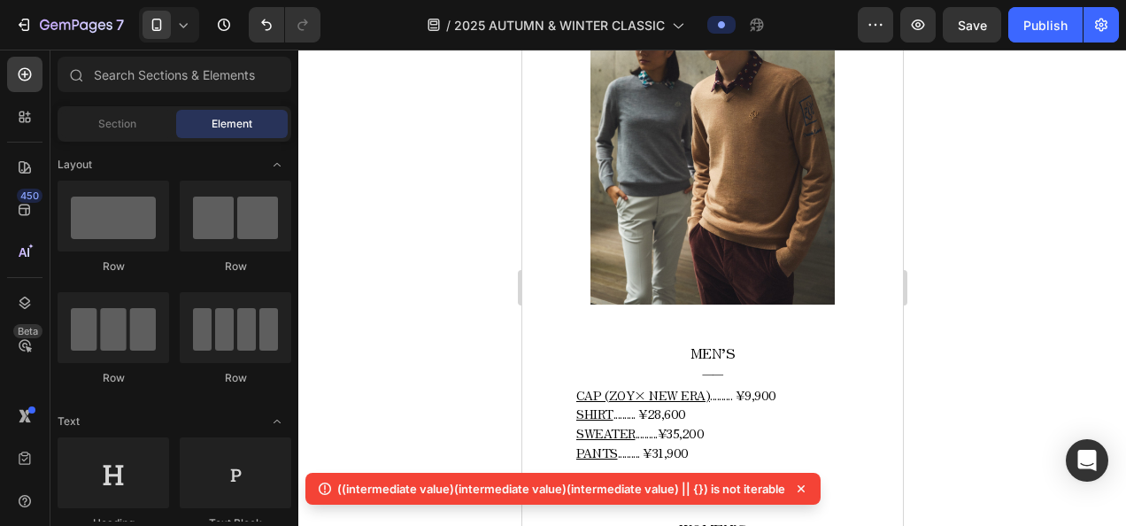
click at [182, 23] on icon at bounding box center [183, 25] width 18 height 18
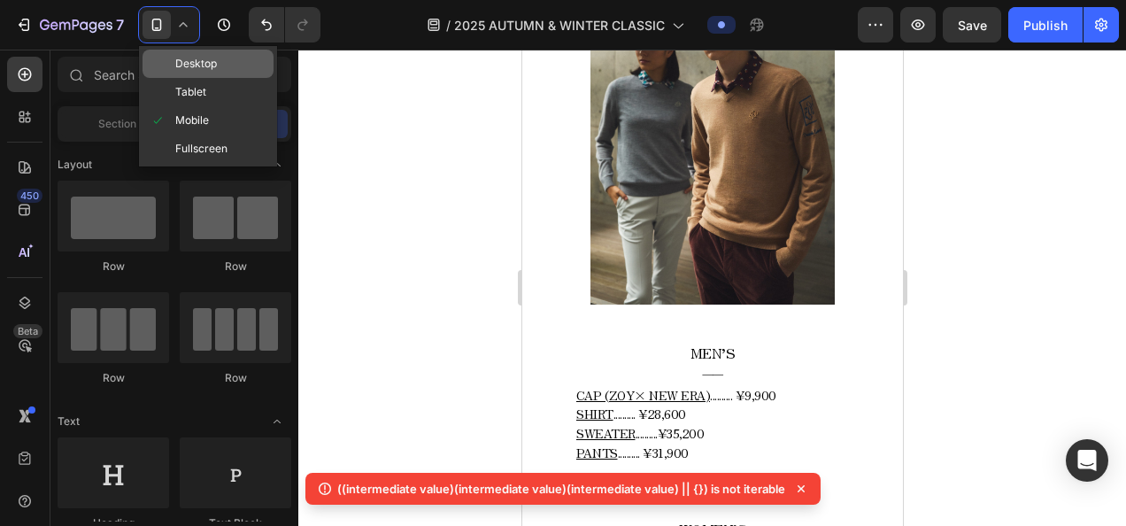
click at [212, 73] on div "Desktop" at bounding box center [207, 64] width 131 height 28
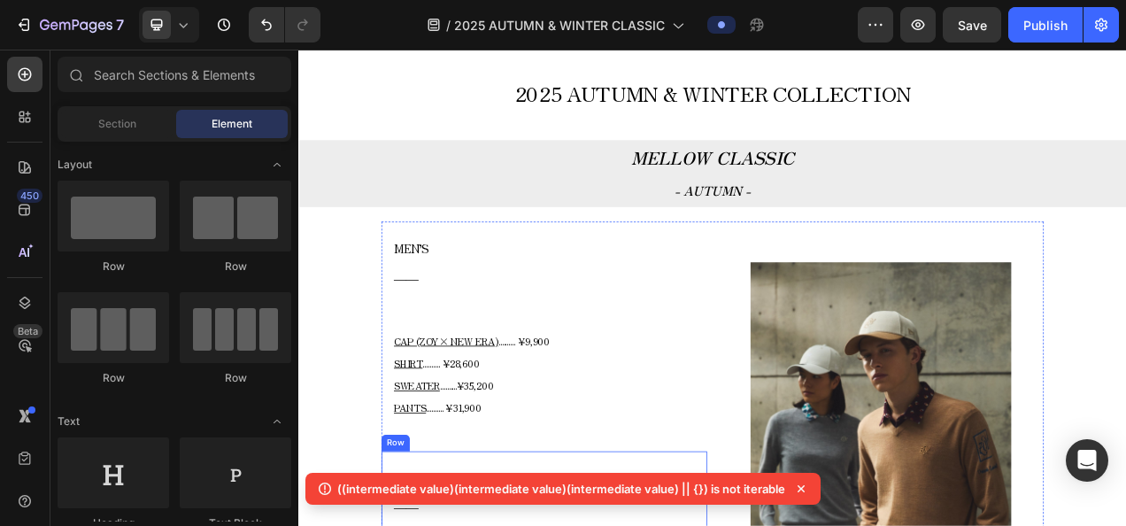
scroll to position [635, 0]
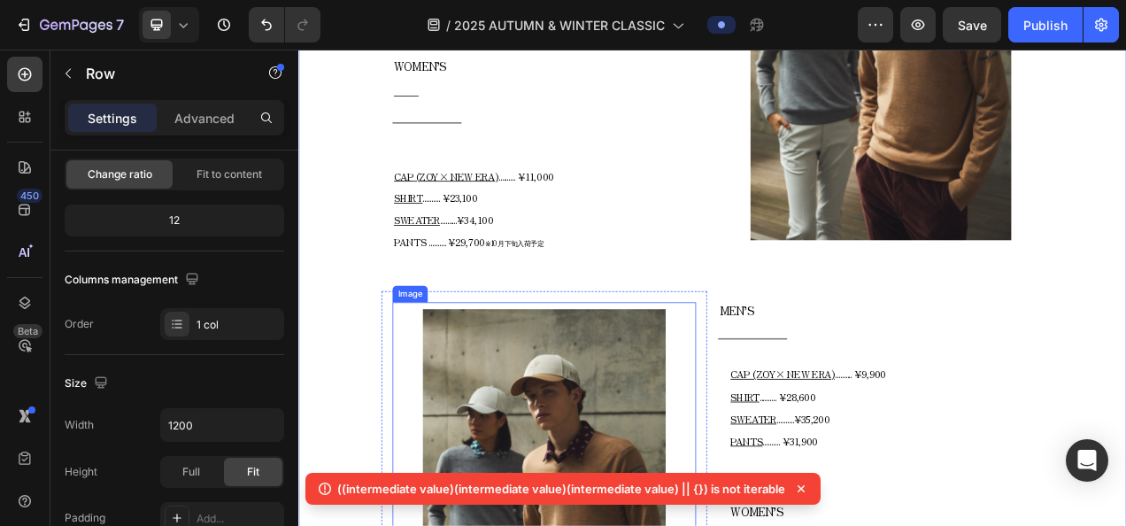
scroll to position [1255, 0]
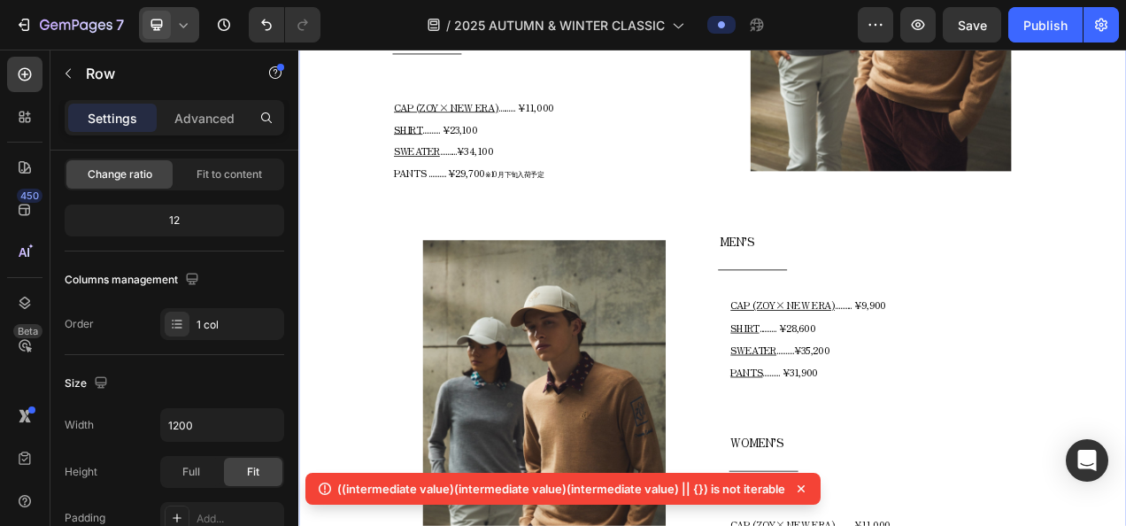
click at [181, 35] on div at bounding box center [169, 24] width 60 height 35
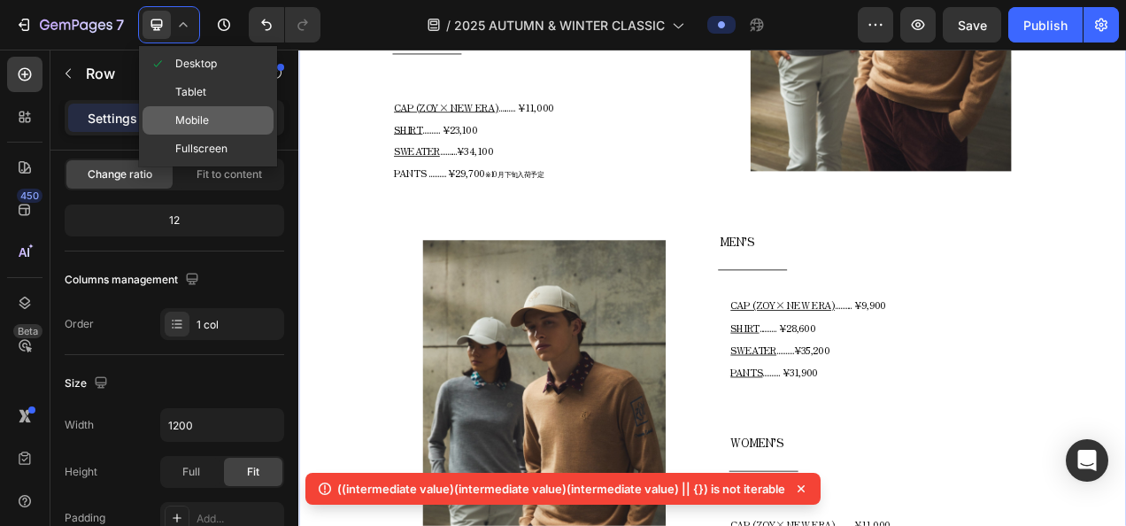
click at [202, 116] on span "Mobile" at bounding box center [192, 121] width 34 height 18
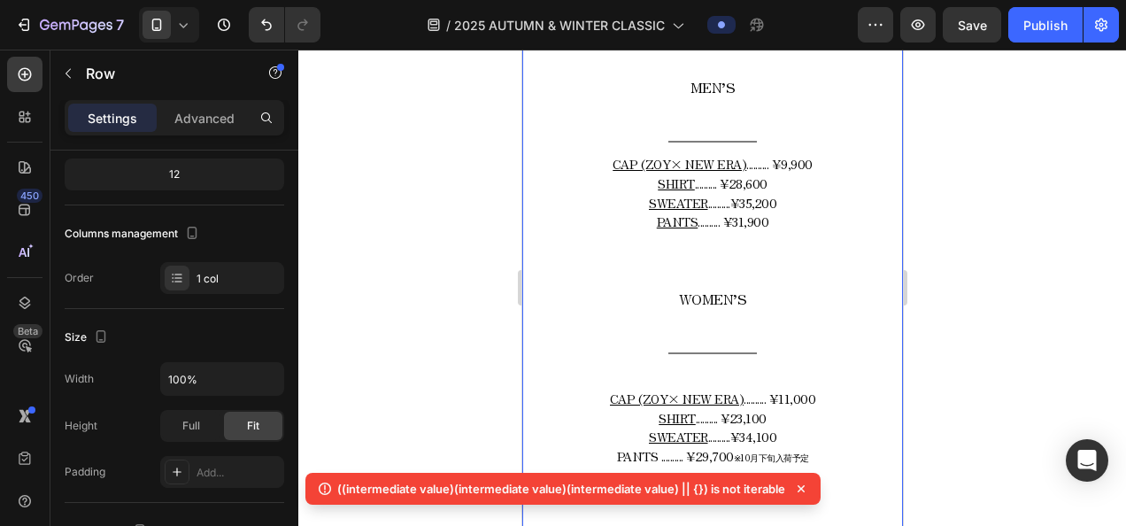
scroll to position [1513, 0]
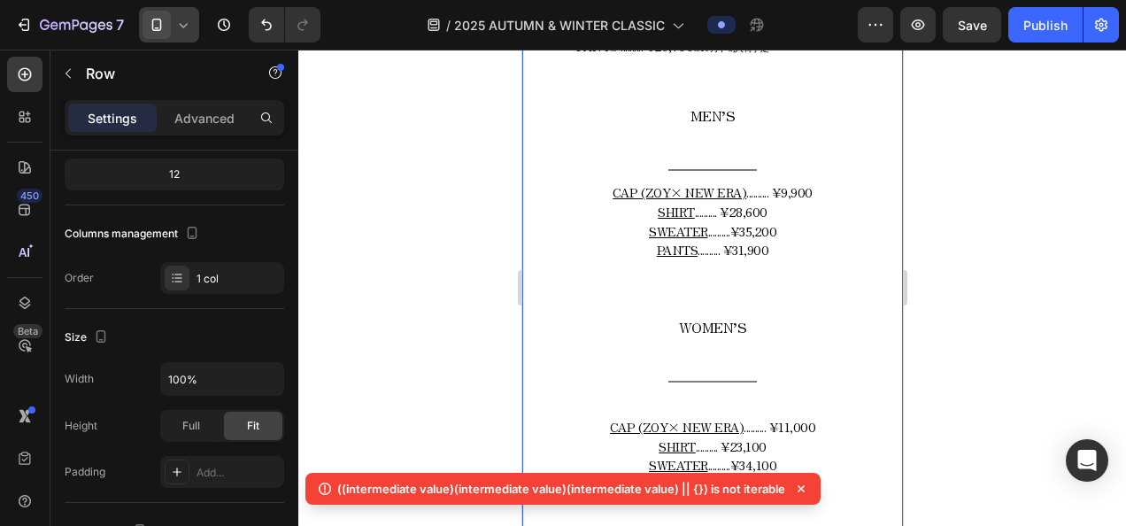
click at [193, 16] on div at bounding box center [169, 24] width 60 height 35
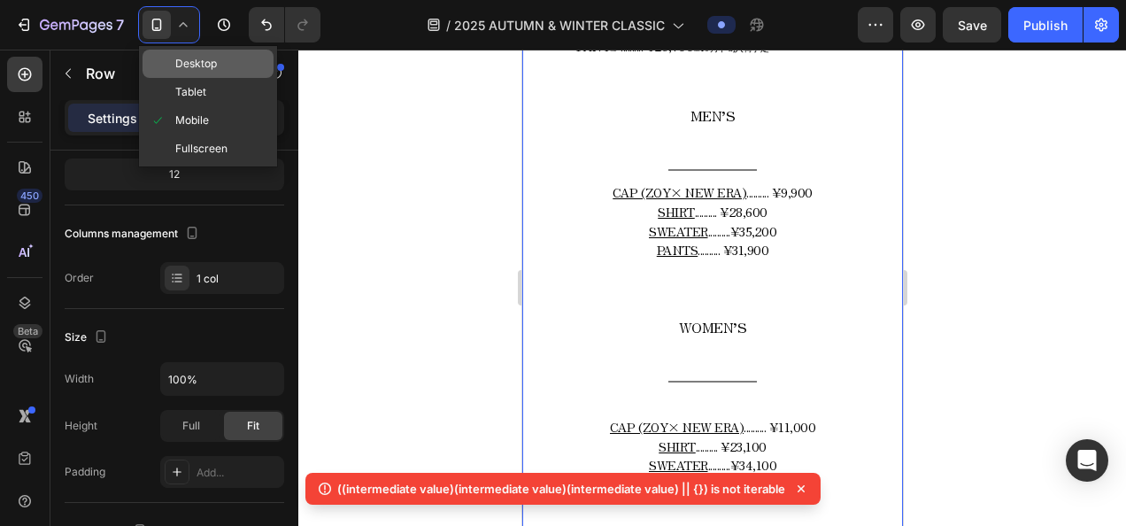
drag, startPoint x: 193, startPoint y: 65, endPoint x: 335, endPoint y: 188, distance: 187.7
click at [193, 65] on span "Desktop" at bounding box center [196, 64] width 42 height 18
type input "1200"
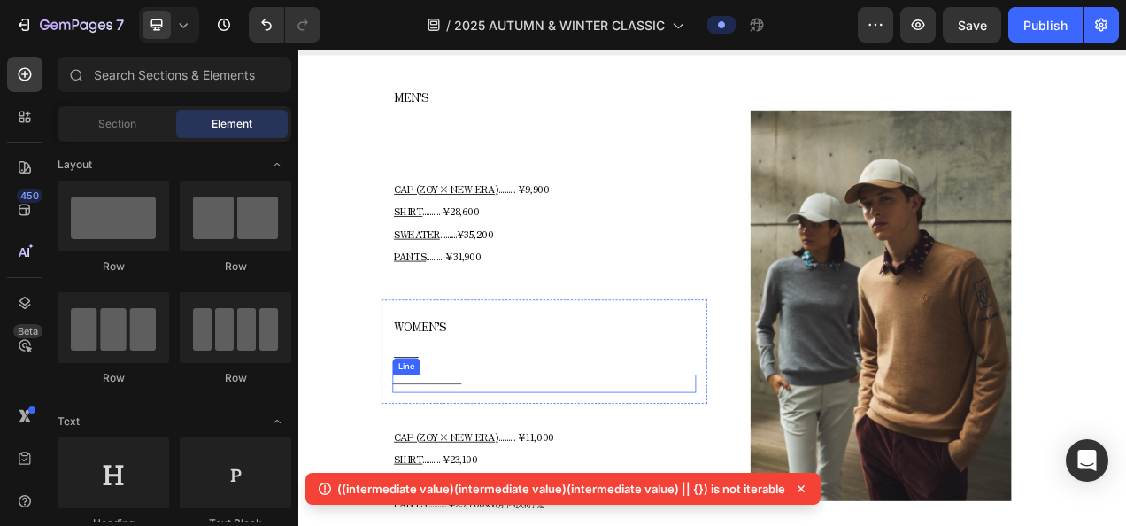
scroll to position [797, 0]
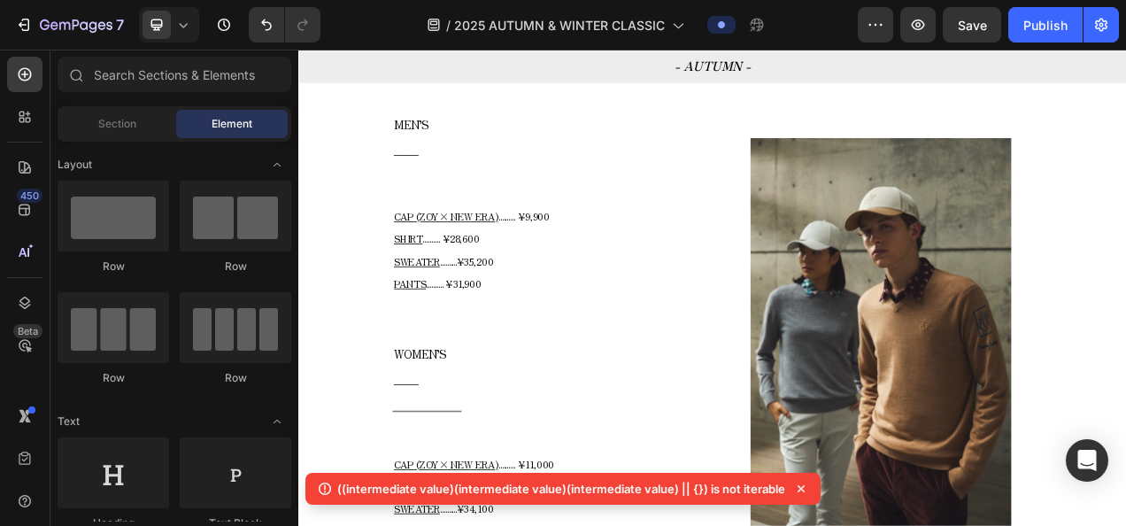
click at [165, 42] on div at bounding box center [169, 24] width 60 height 35
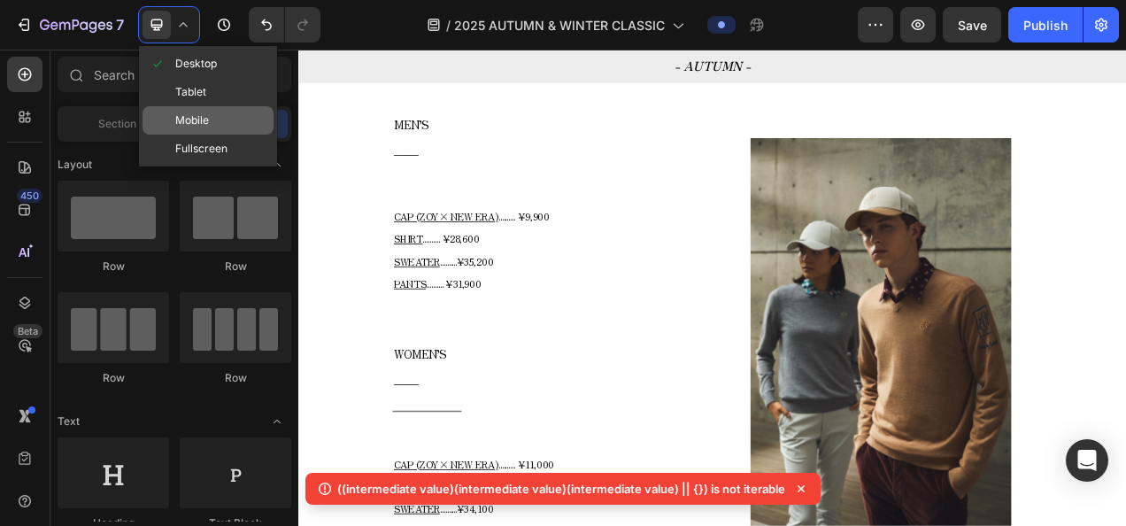
click at [161, 117] on span at bounding box center [157, 120] width 14 height 14
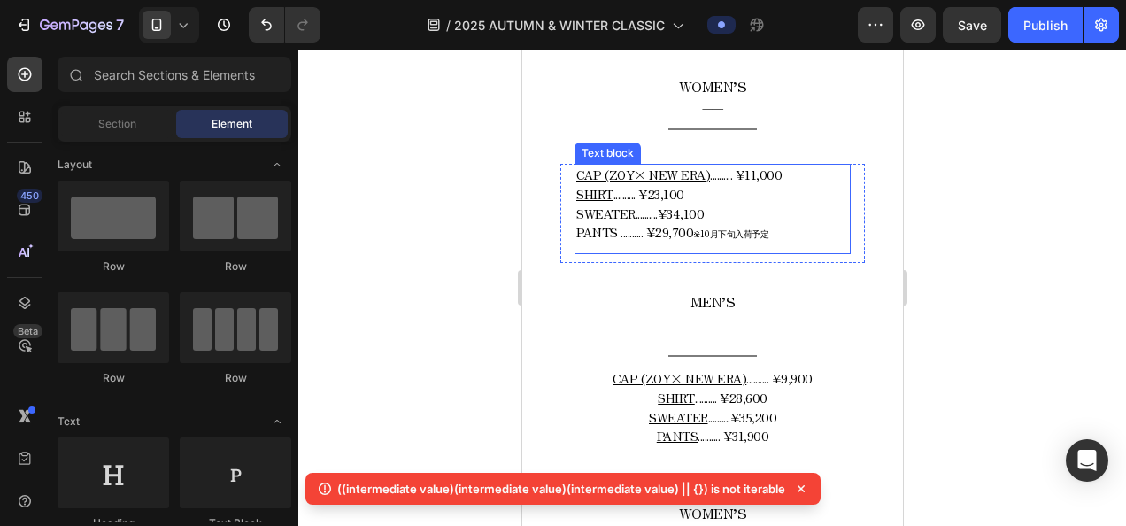
scroll to position [1416, 0]
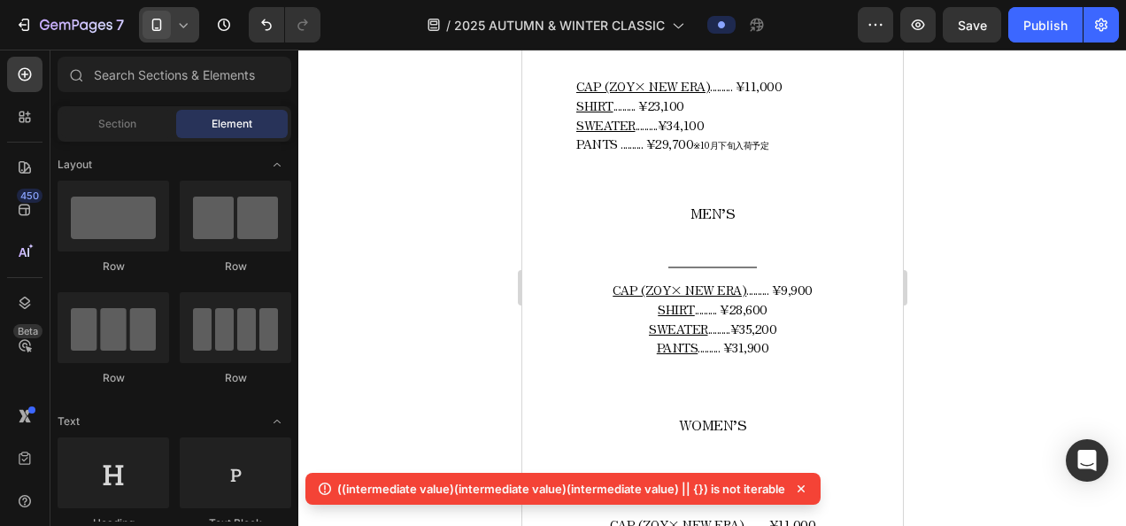
click at [152, 16] on icon at bounding box center [157, 25] width 18 height 18
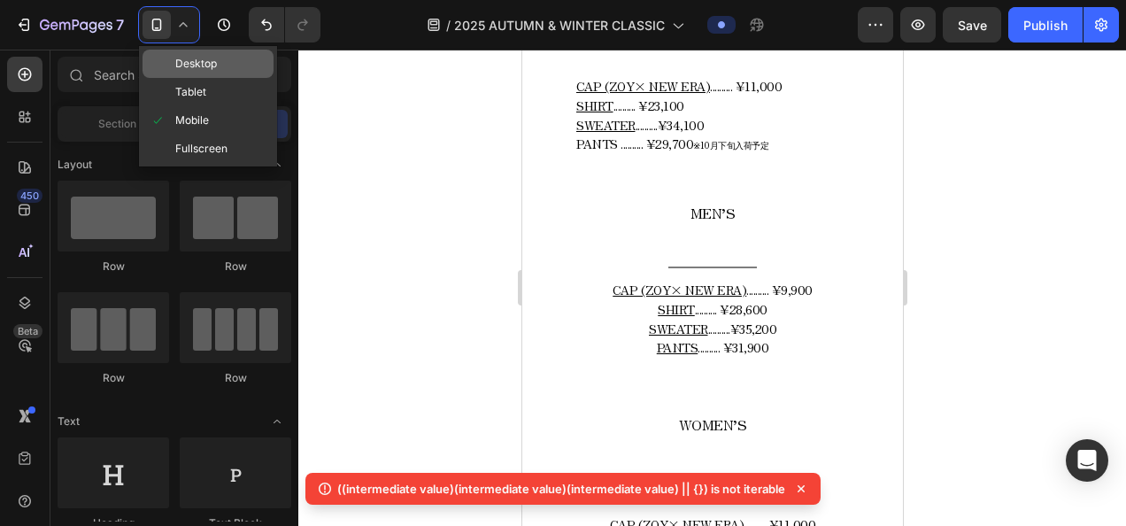
click at [196, 65] on span "Desktop" at bounding box center [196, 64] width 42 height 18
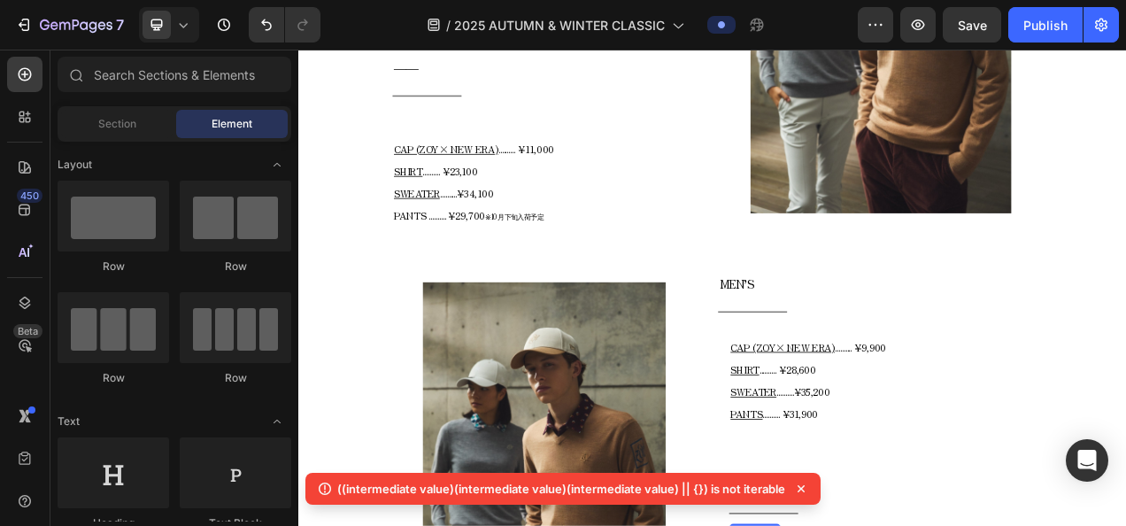
scroll to position [1264, 0]
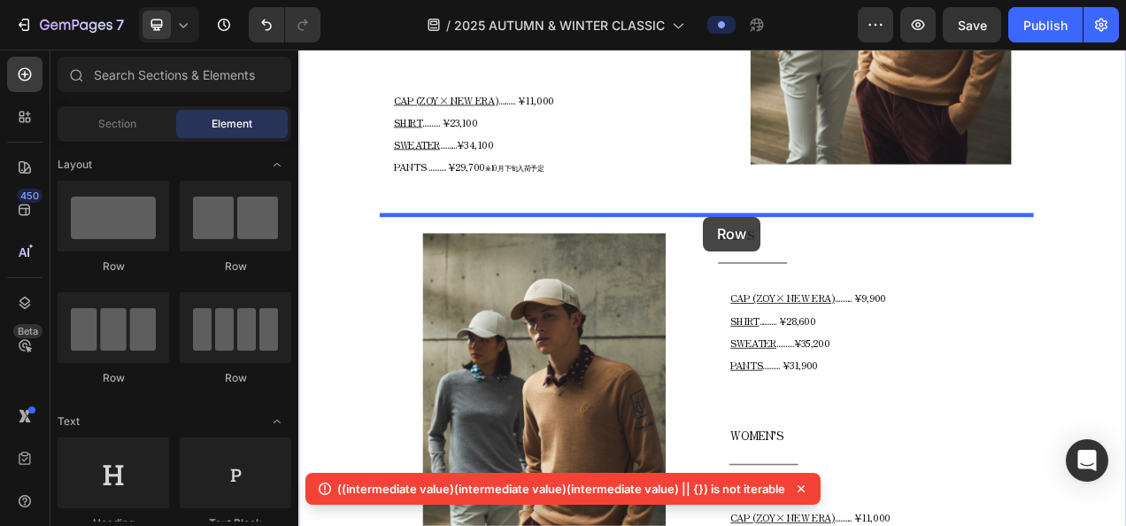
drag, startPoint x: 532, startPoint y: 270, endPoint x: 818, endPoint y: 264, distance: 285.9
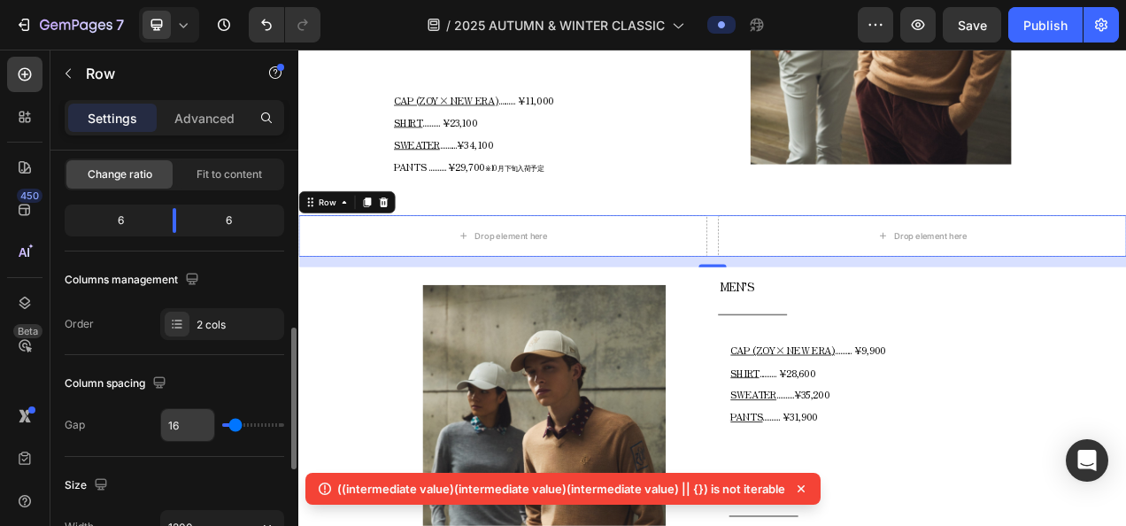
scroll to position [266, 0]
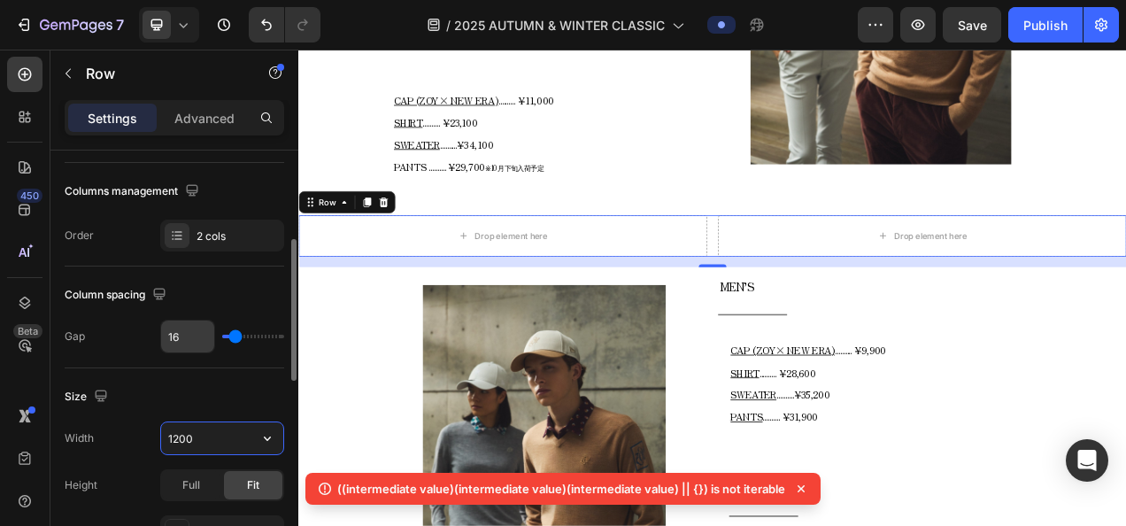
click at [195, 434] on input "1200" at bounding box center [222, 438] width 122 height 32
click at [262, 441] on icon "button" at bounding box center [267, 438] width 18 height 18
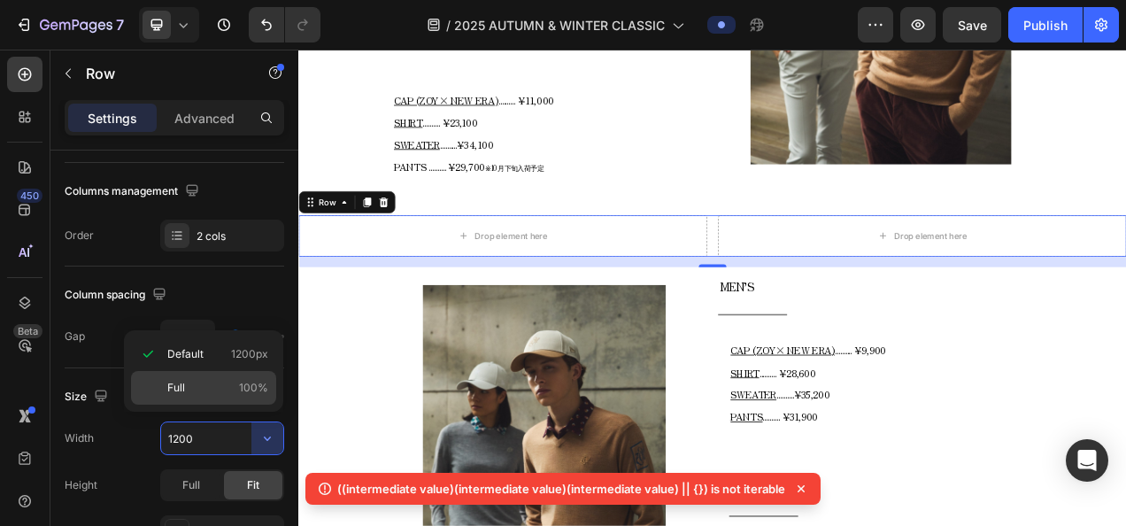
click at [195, 373] on div "Full 100%" at bounding box center [203, 388] width 145 height 34
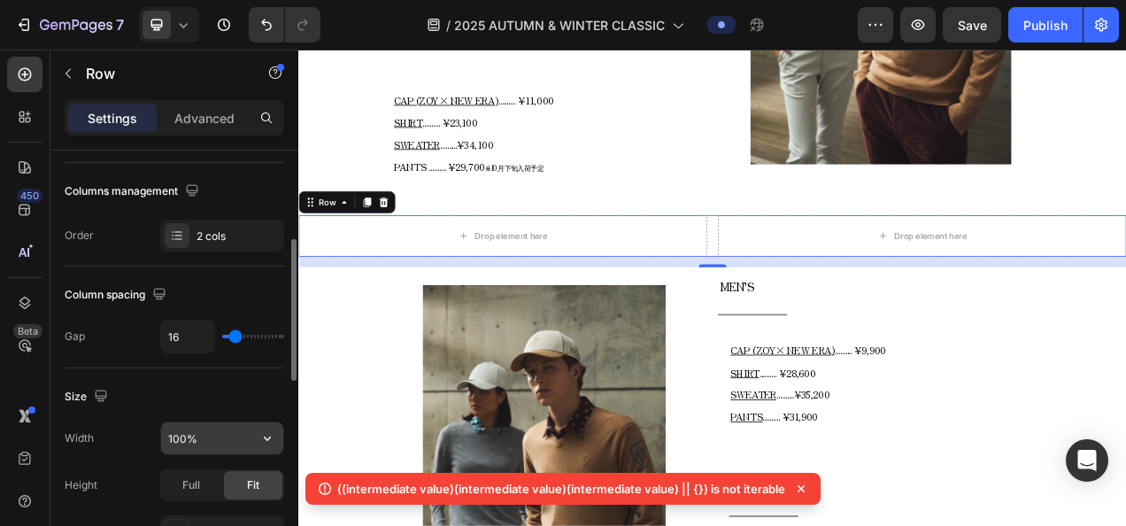
click at [183, 436] on input "100%" at bounding box center [222, 438] width 122 height 32
type input "80%"
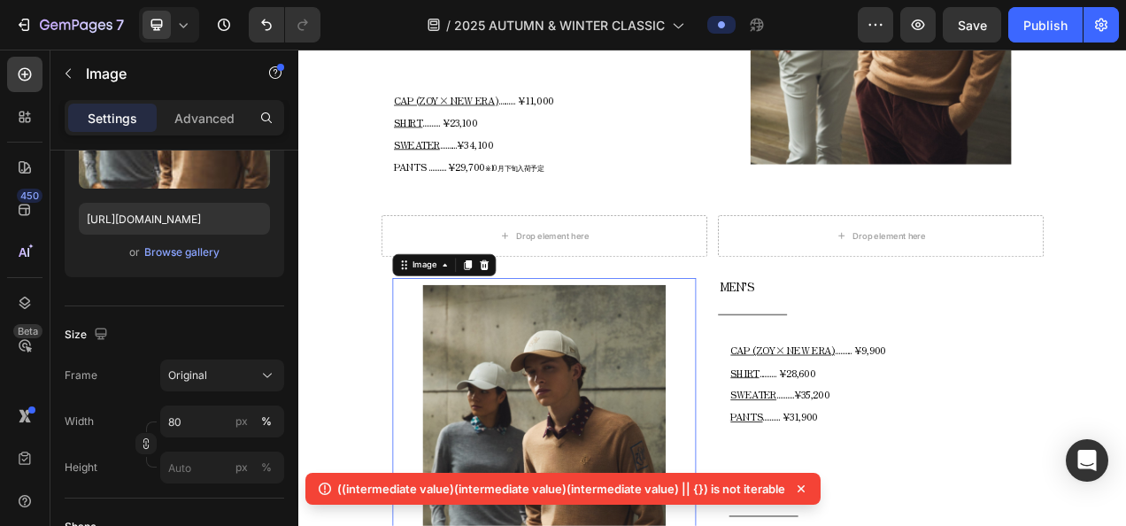
scroll to position [0, 0]
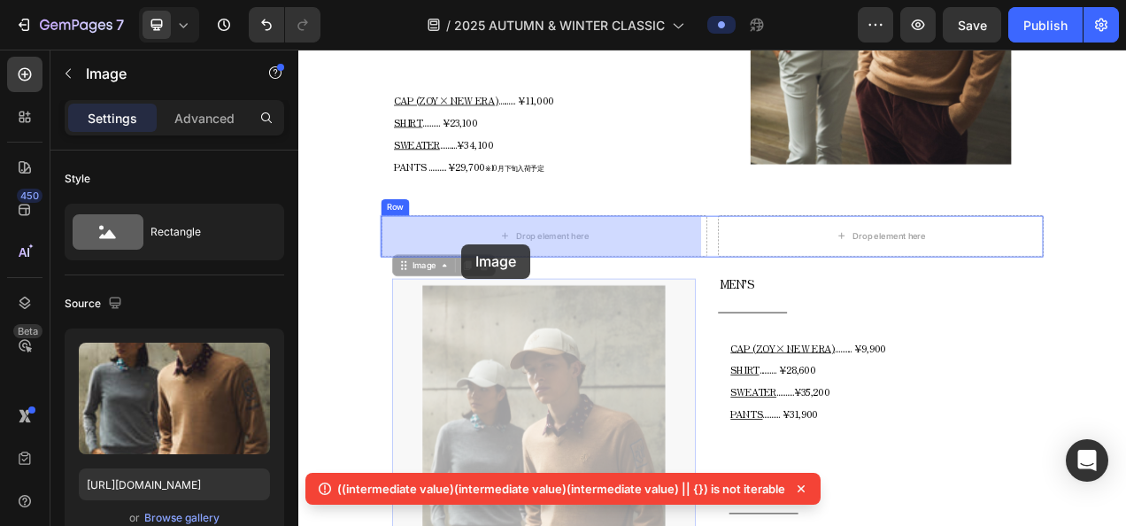
drag, startPoint x: 484, startPoint y: 332, endPoint x: 508, endPoint y: 298, distance: 41.3
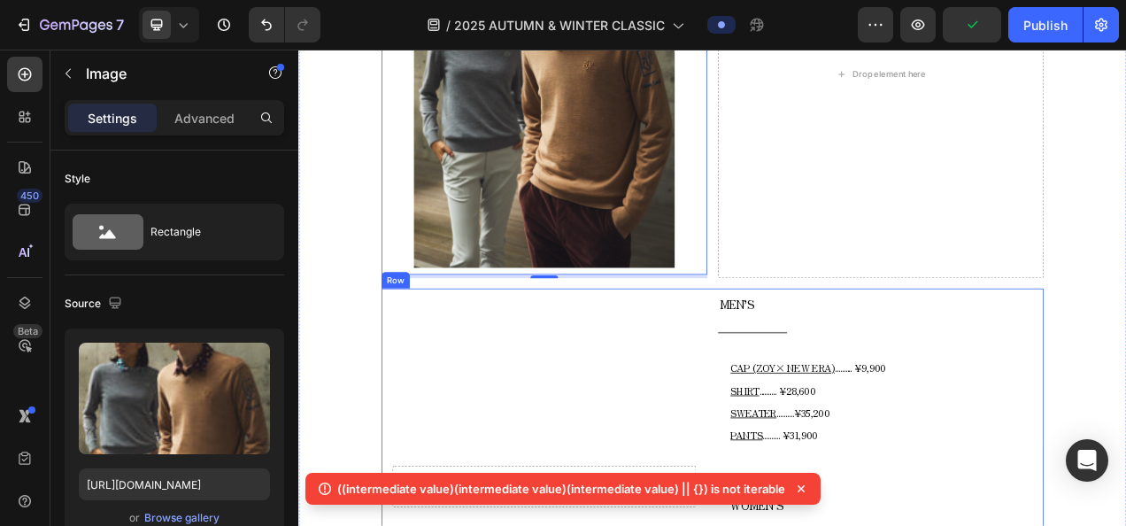
scroll to position [1529, 0]
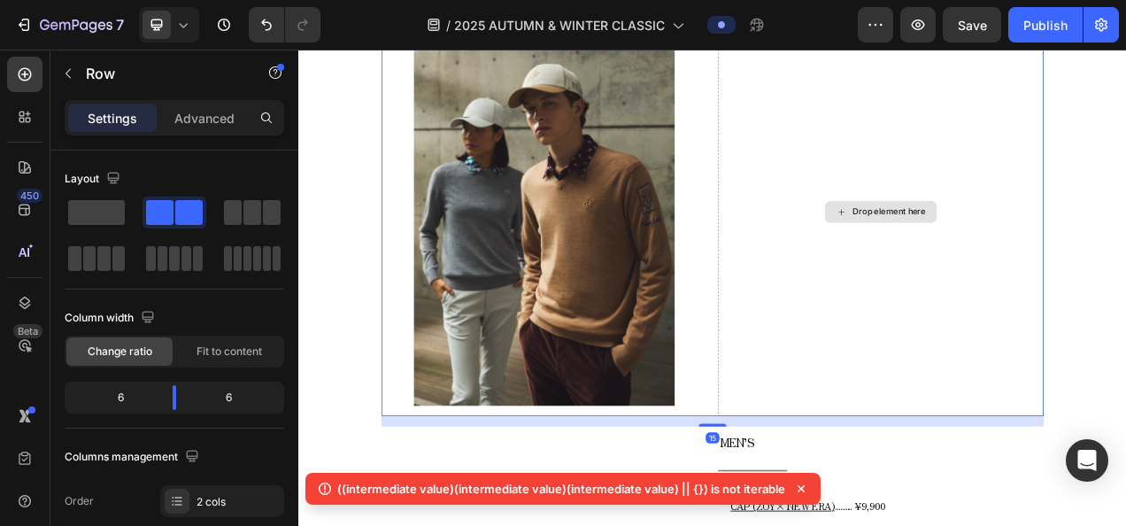
click at [928, 326] on div "Drop element here" at bounding box center [1045, 257] width 418 height 523
click at [191, 28] on icon at bounding box center [183, 25] width 18 height 18
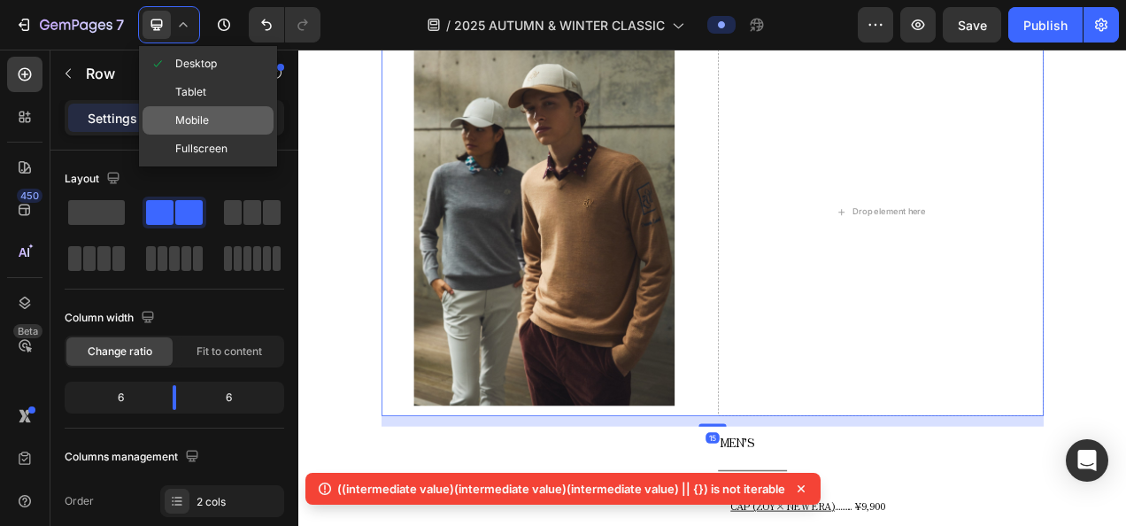
click at [204, 117] on span "Mobile" at bounding box center [192, 121] width 34 height 18
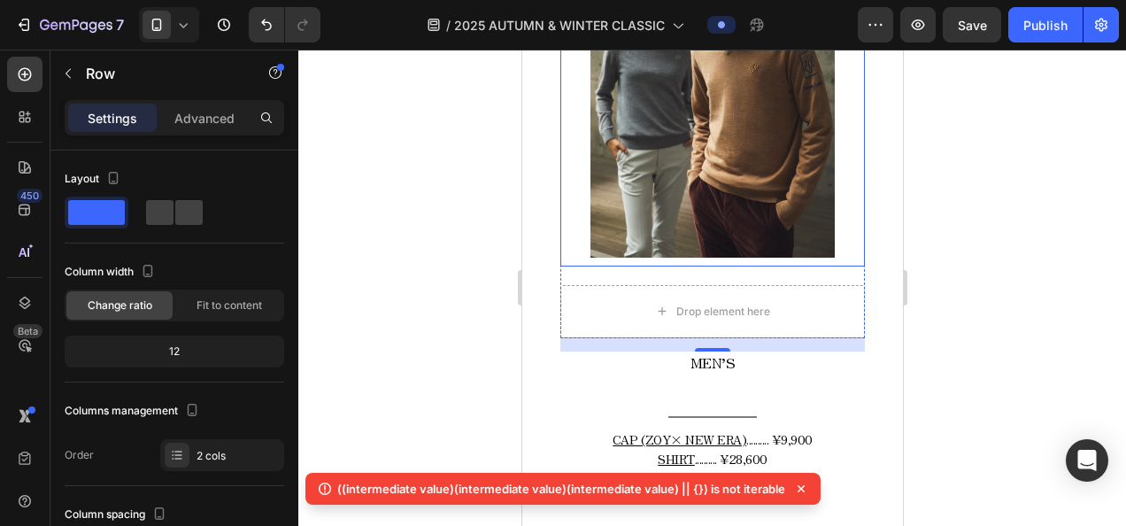
scroll to position [1763, 0]
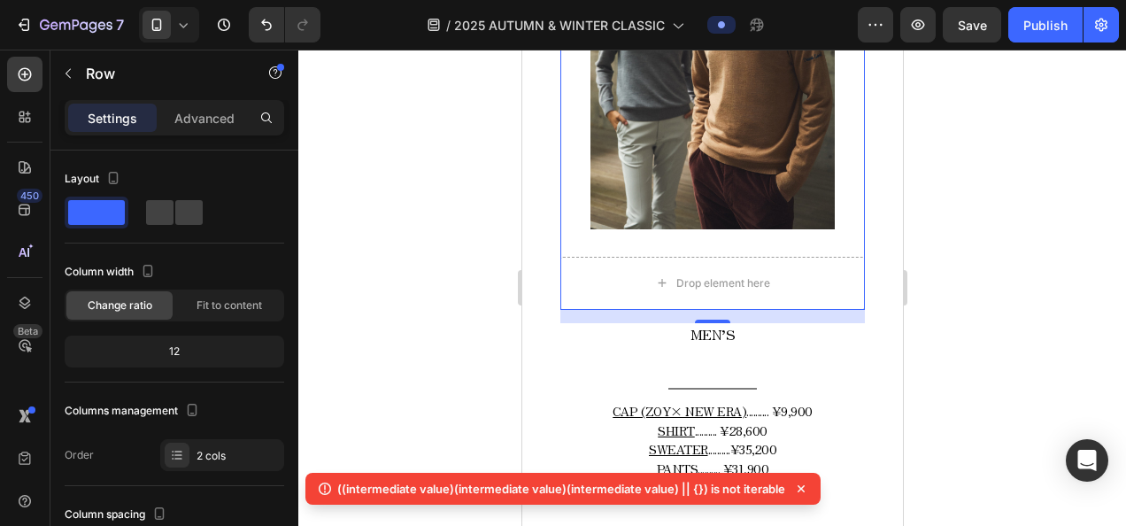
click at [184, 21] on icon at bounding box center [183, 25] width 18 height 18
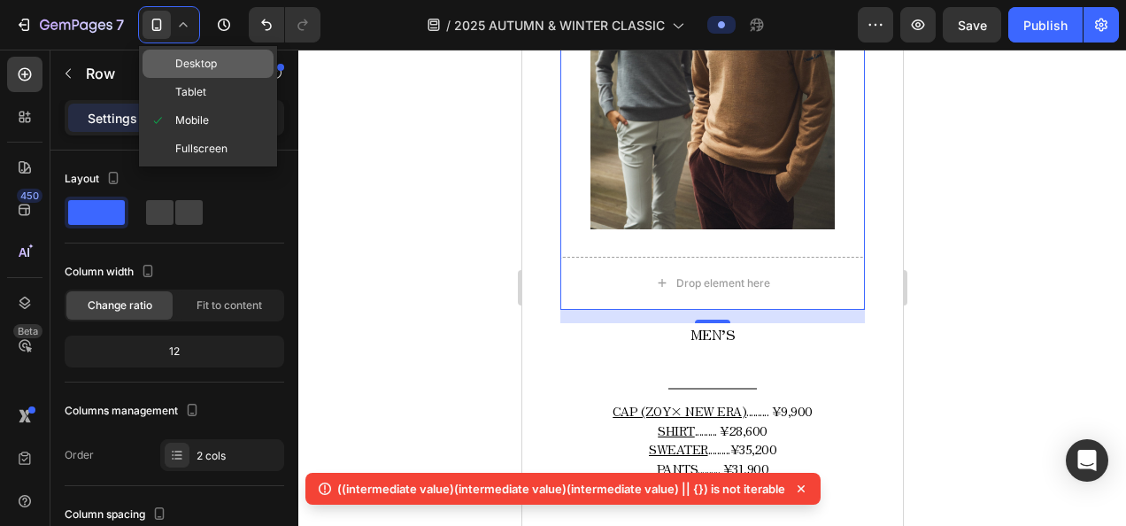
click at [213, 69] on span "Desktop" at bounding box center [196, 64] width 42 height 18
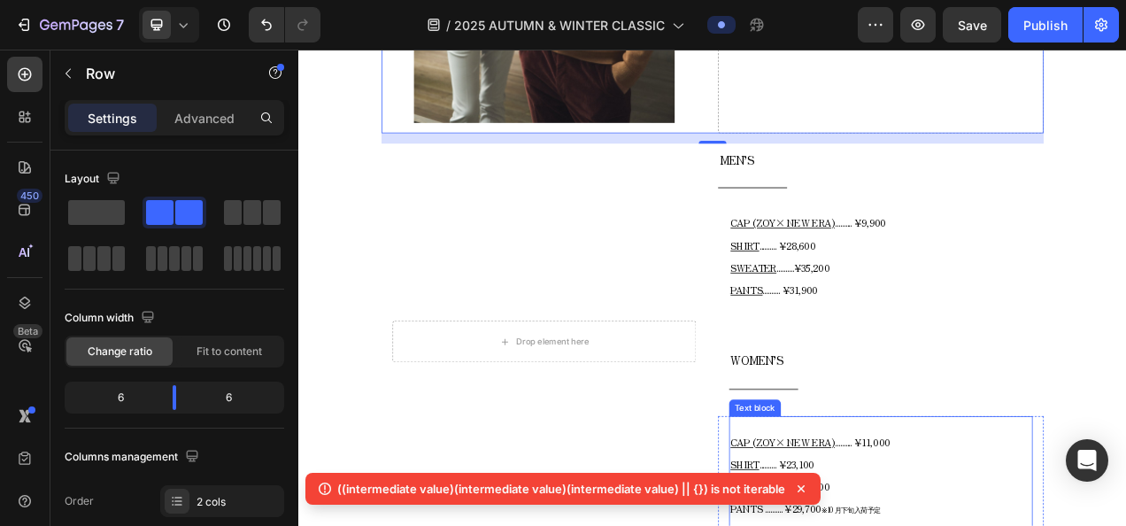
scroll to position [1856, 0]
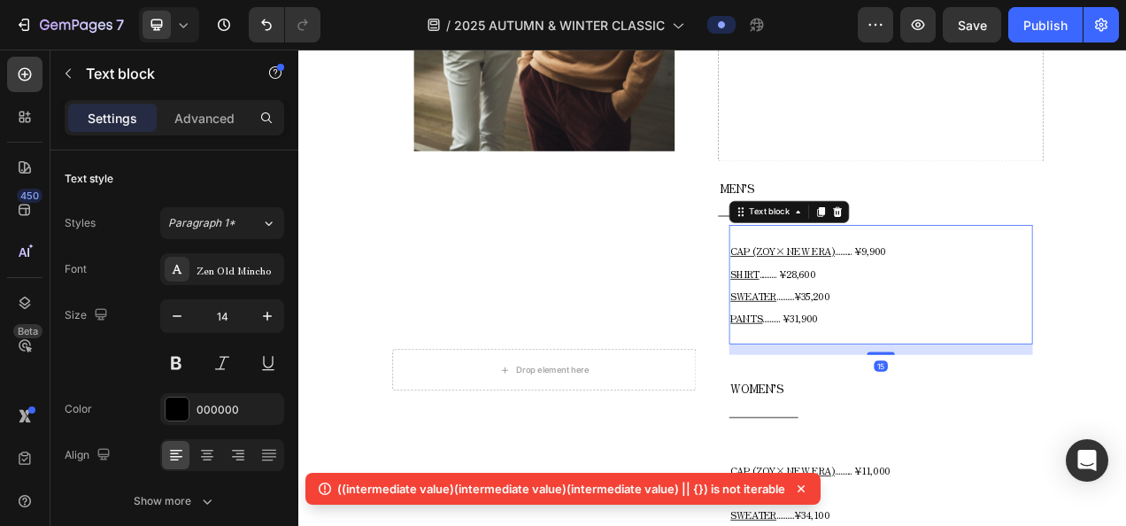
click at [920, 315] on p "CAP (ZOY× NEW ERA) .......... ¥9,900 SHIRT .......... ¥28,600 SWEATER .........…" at bounding box center [1045, 351] width 386 height 114
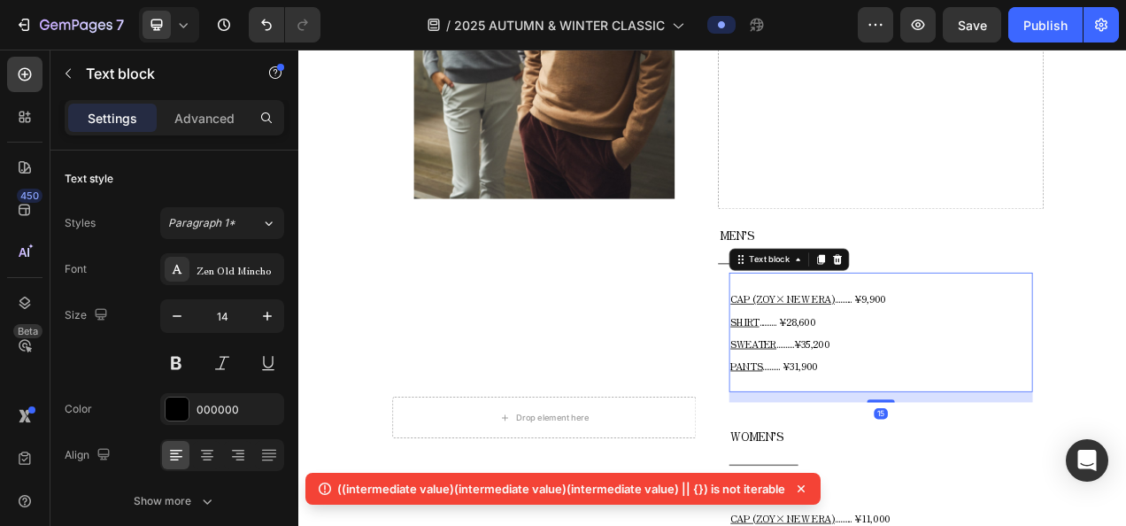
scroll to position [1767, 0]
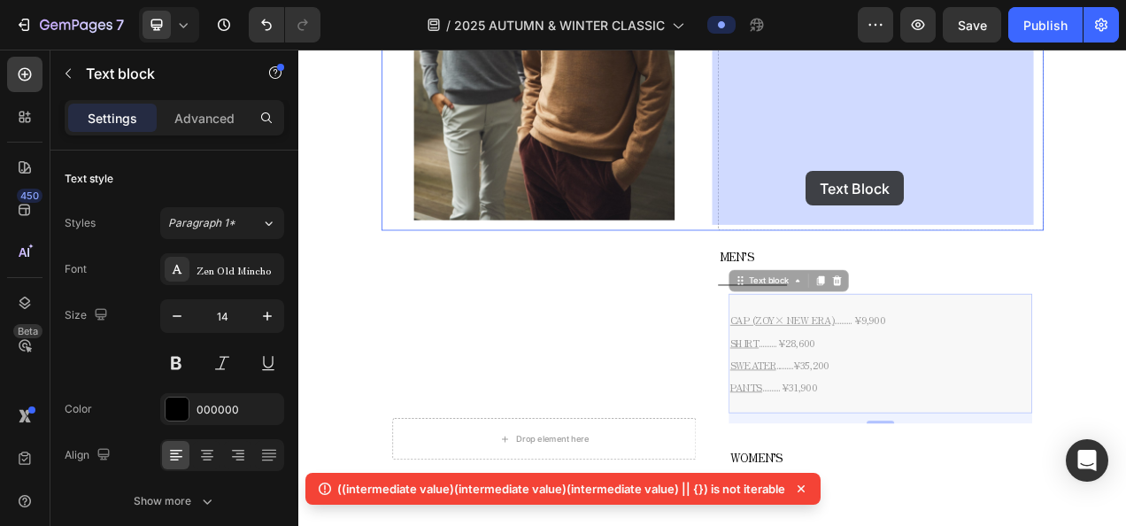
drag, startPoint x: 919, startPoint y: 344, endPoint x: 955, endPoint y: 188, distance: 160.8
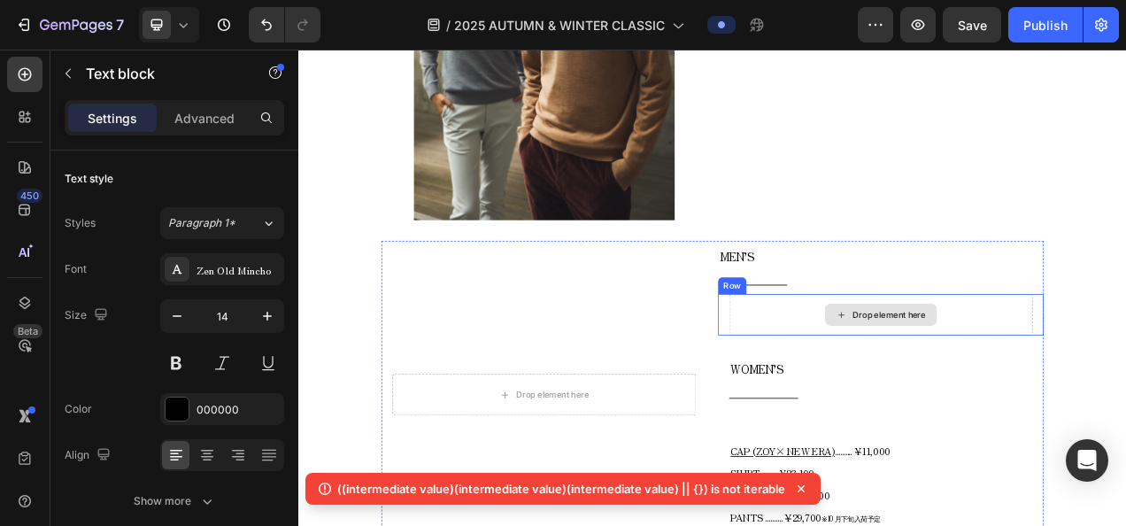
scroll to position [1856, 0]
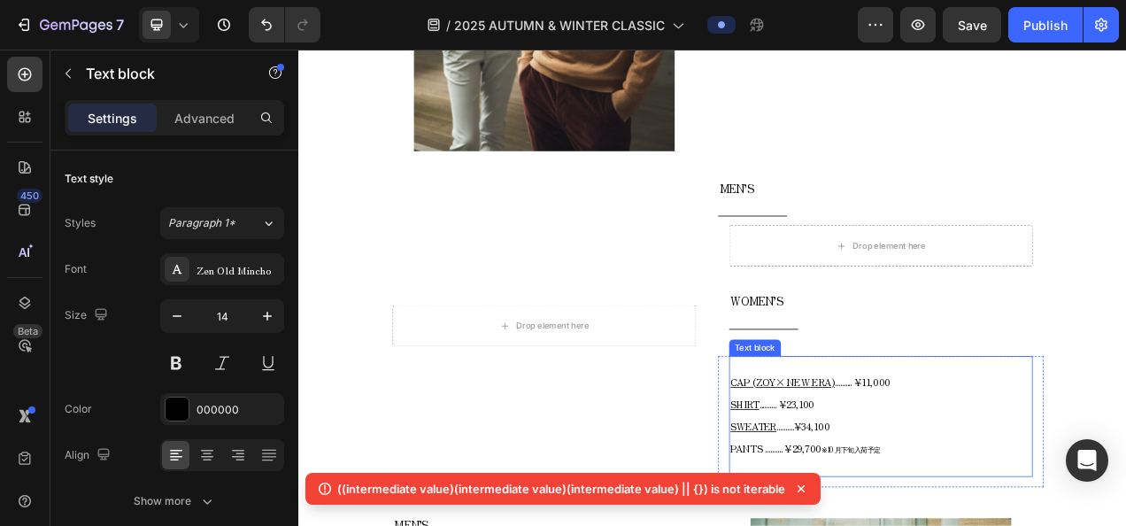
click at [920, 469] on u "CAP (ZOY× NEW ERA)" at bounding box center [919, 476] width 134 height 18
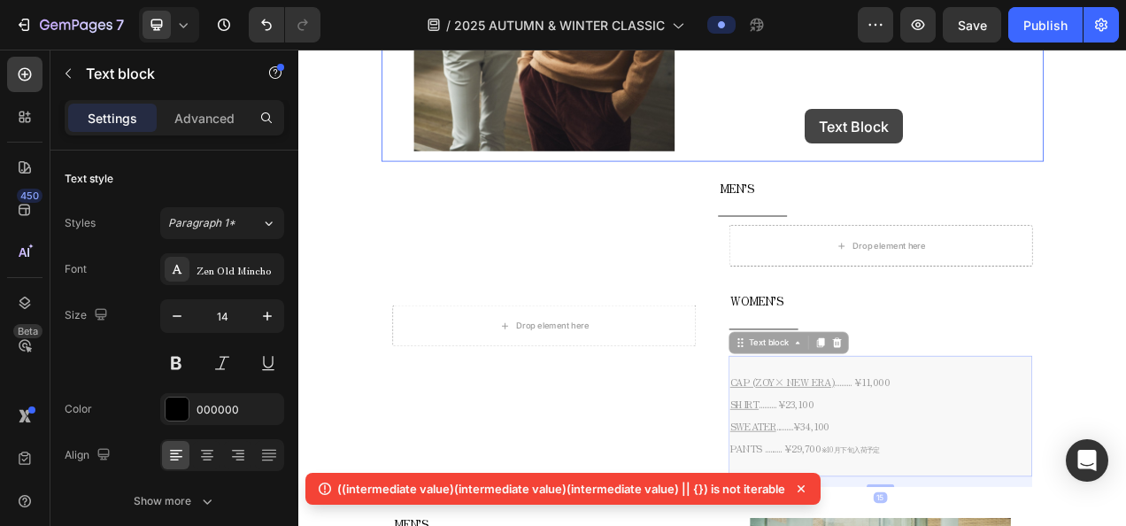
drag, startPoint x: 894, startPoint y: 420, endPoint x: 951, endPoint y: 113, distance: 312.3
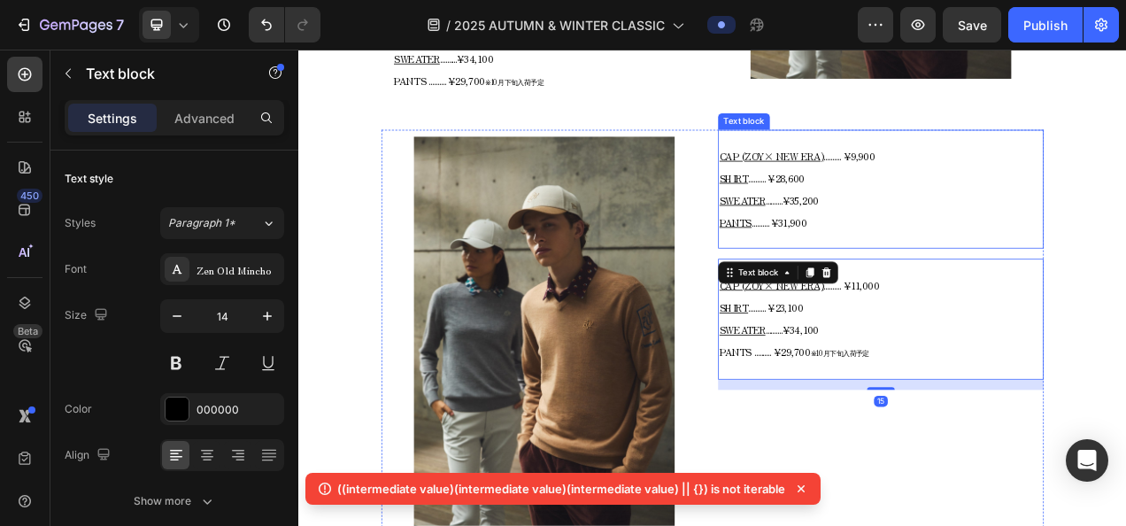
scroll to position [1311, 0]
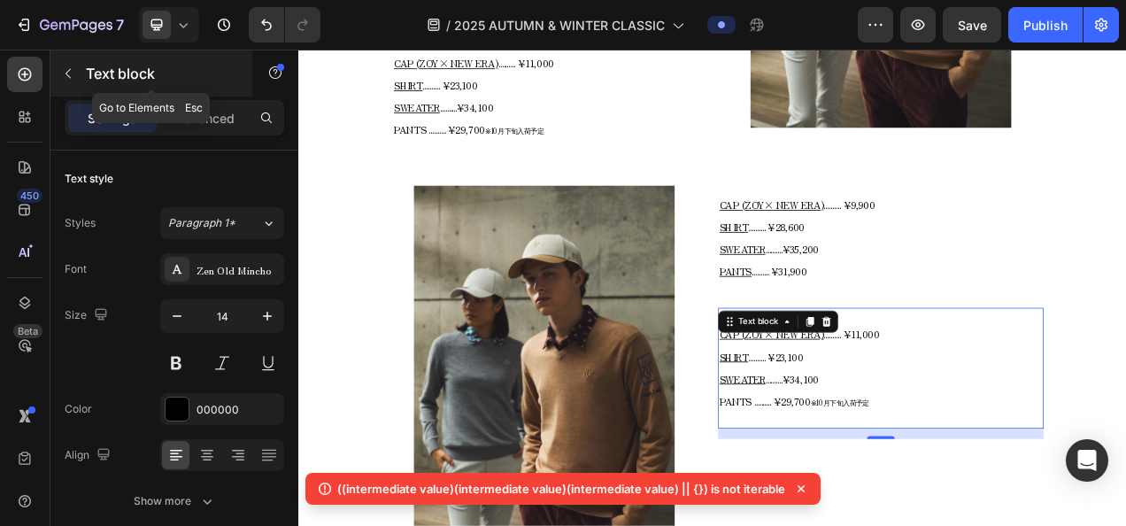
click at [79, 67] on button "button" at bounding box center [68, 73] width 28 height 28
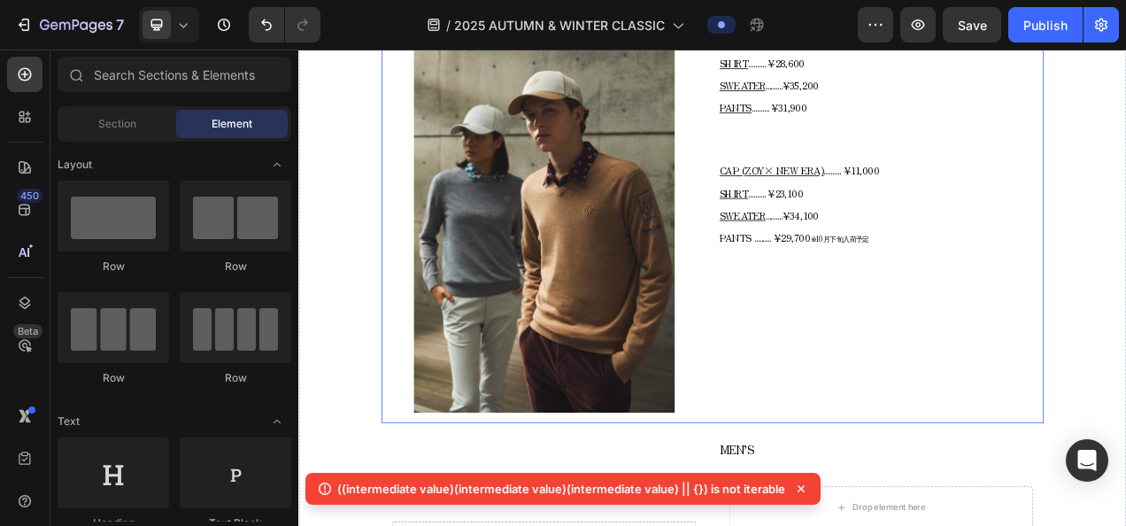
scroll to position [1576, 0]
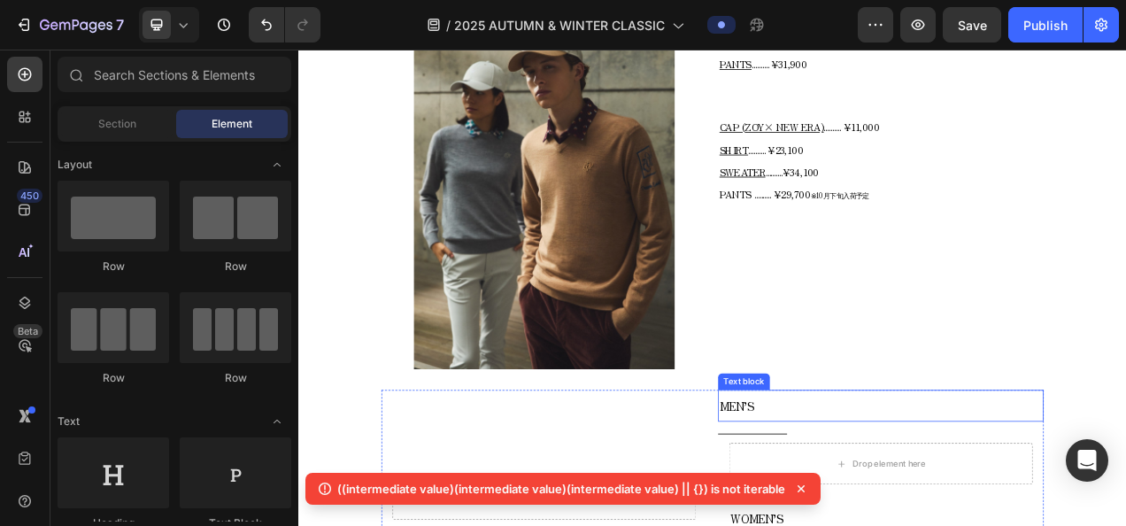
click at [939, 498] on p "MEN’S" at bounding box center [1045, 506] width 414 height 37
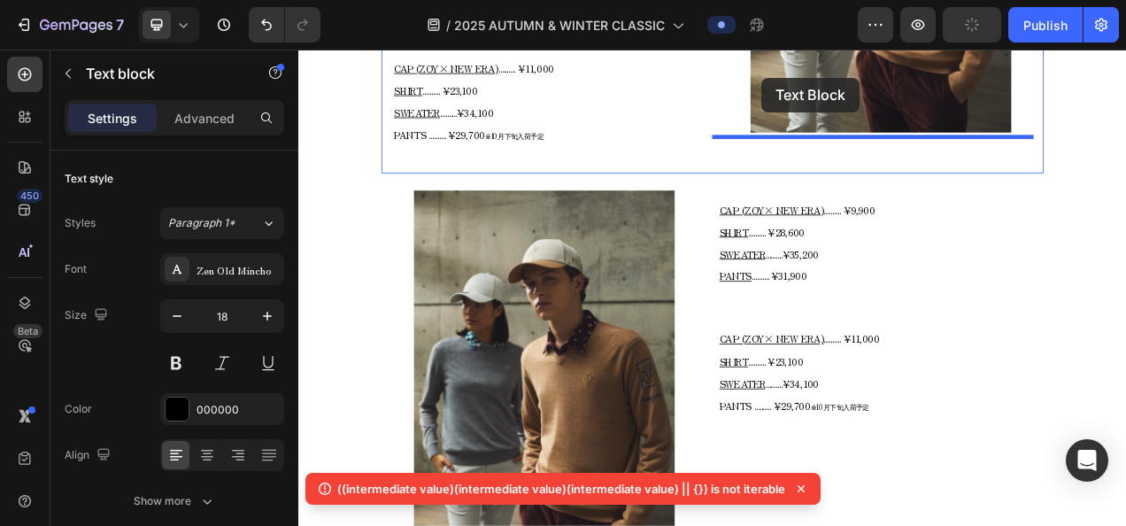
scroll to position [1301, 0]
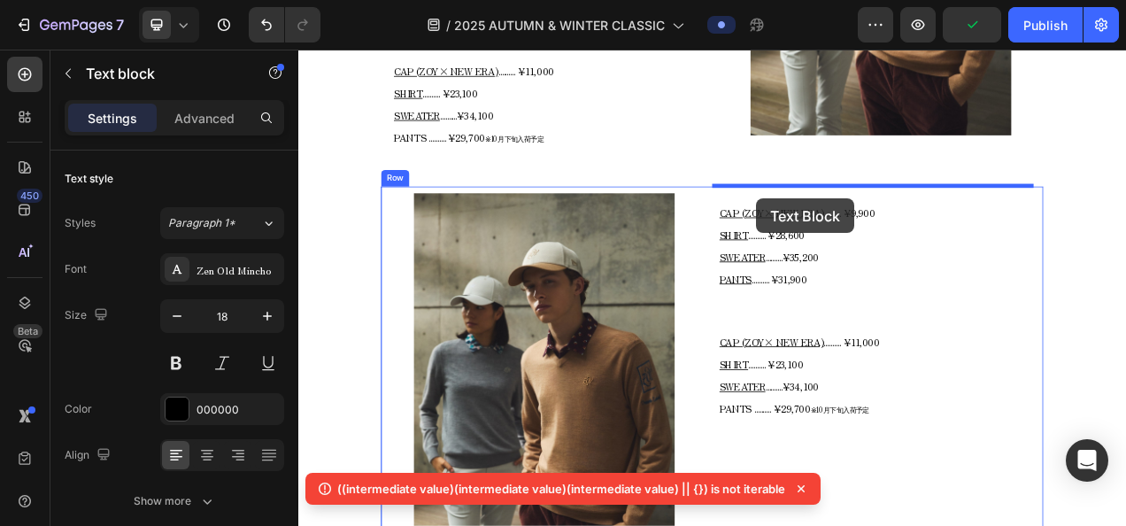
drag, startPoint x: 858, startPoint y: 466, endPoint x: 886, endPoint y: 241, distance: 226.5
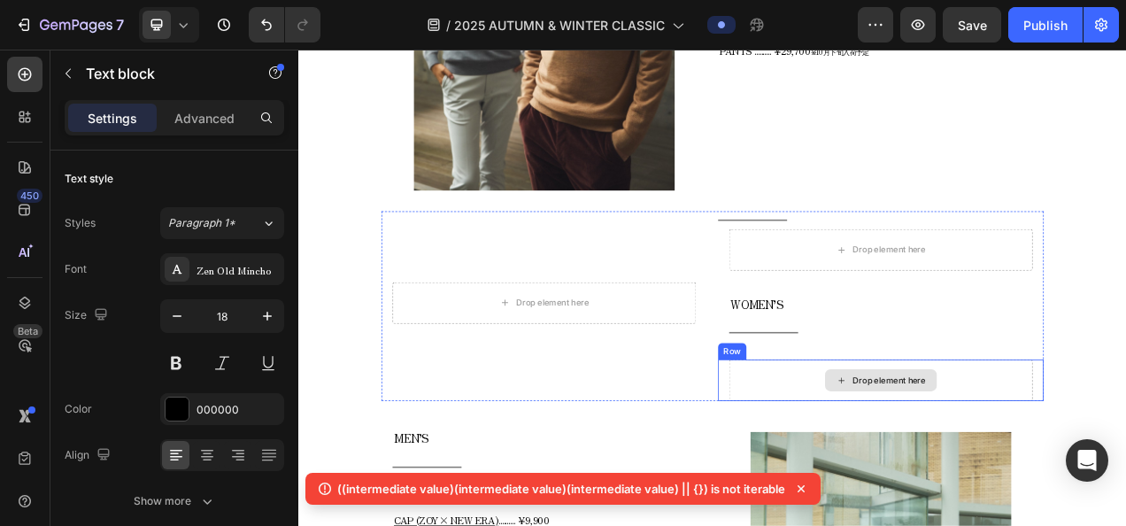
scroll to position [1832, 0]
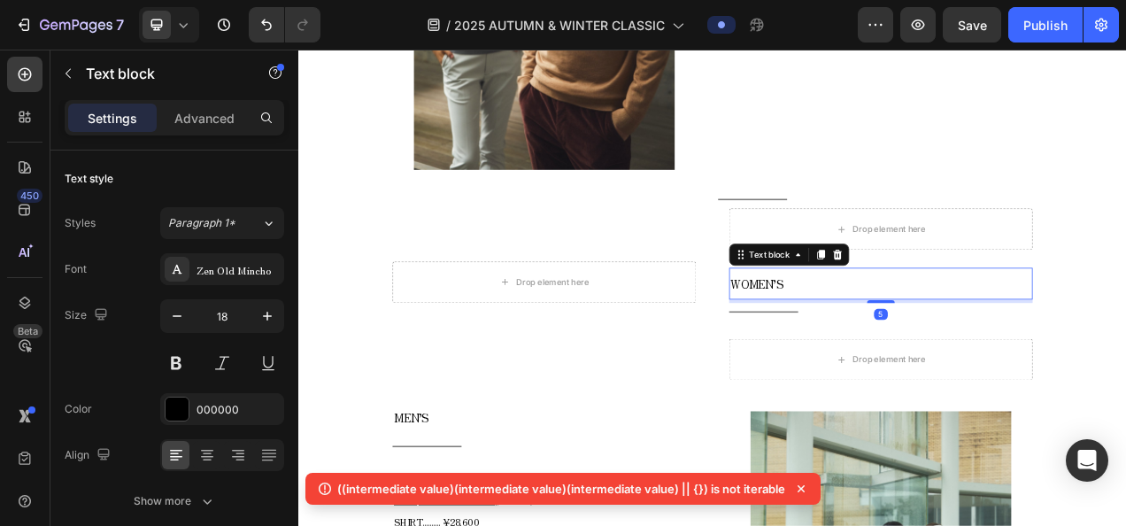
click at [884, 340] on span "WOMEN’S" at bounding box center [886, 349] width 68 height 21
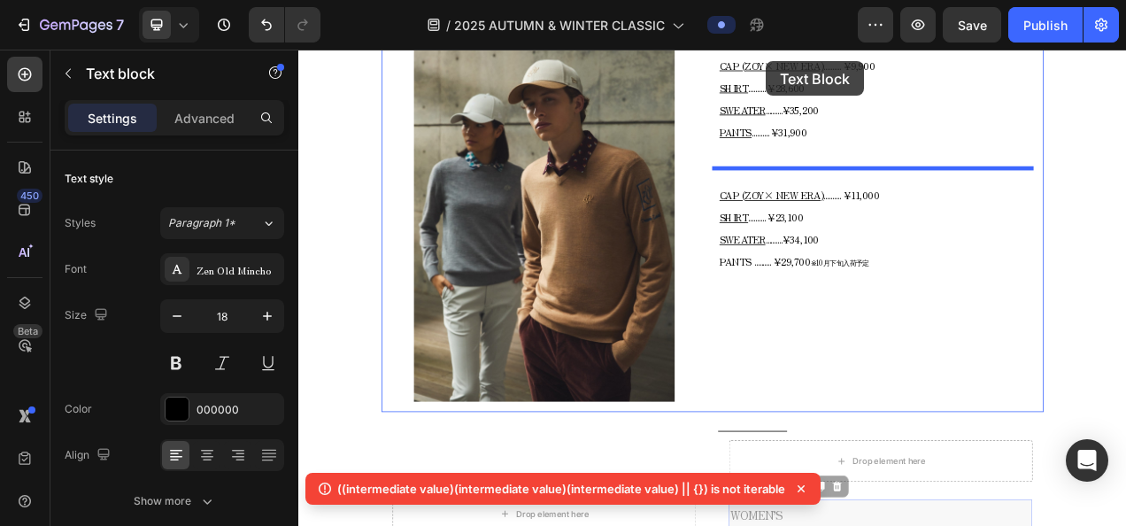
scroll to position [1492, 0]
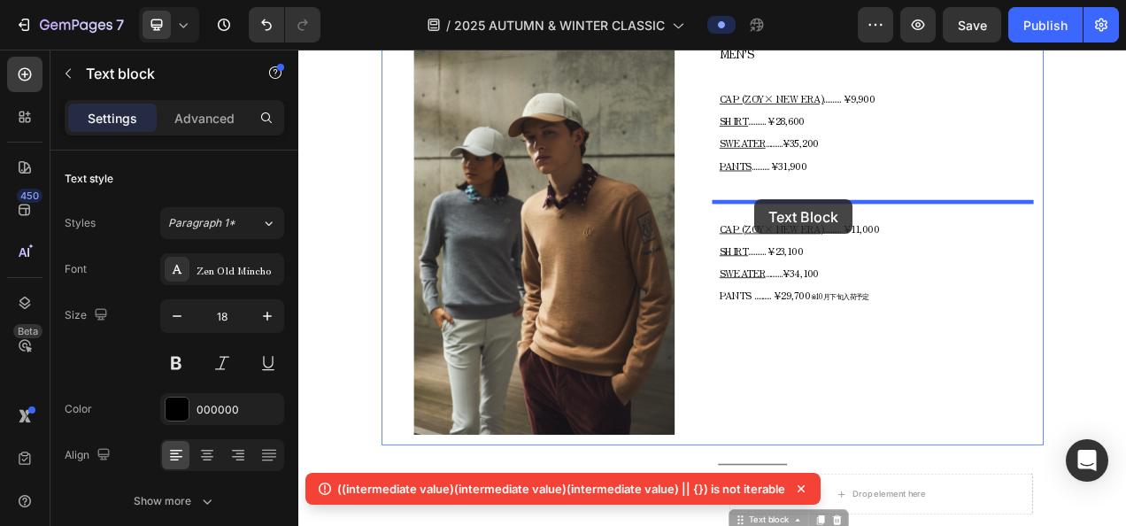
drag, startPoint x: 881, startPoint y: 312, endPoint x: 883, endPoint y: 242, distance: 70.0
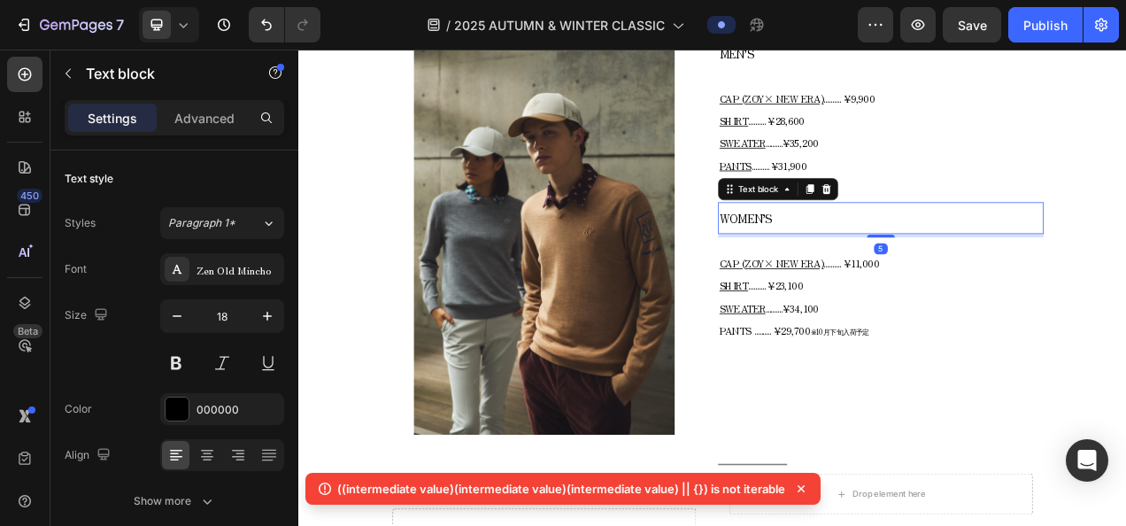
click at [189, 22] on icon at bounding box center [183, 25] width 18 height 18
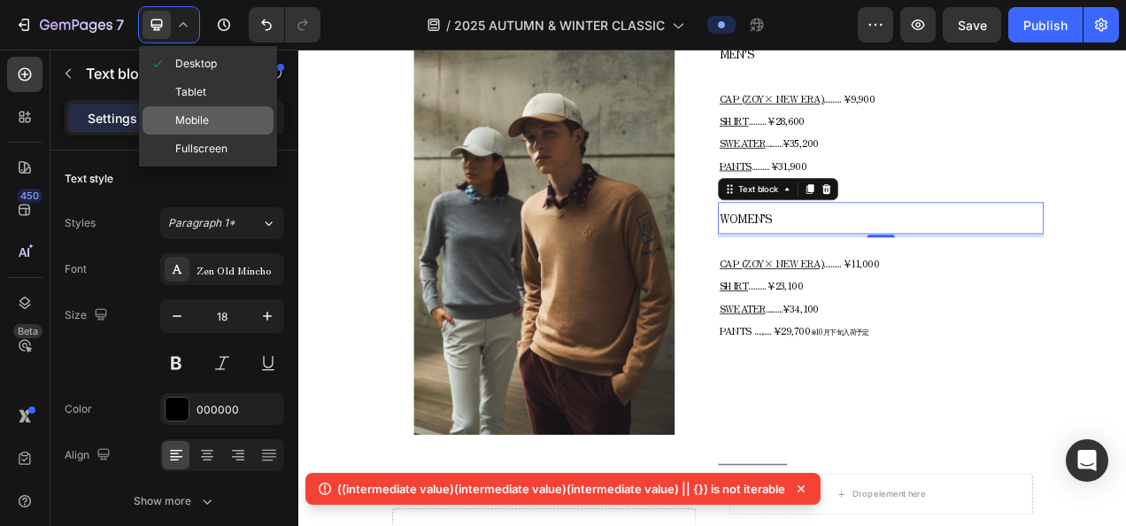
click at [193, 124] on span "Mobile" at bounding box center [192, 121] width 34 height 18
type input "12"
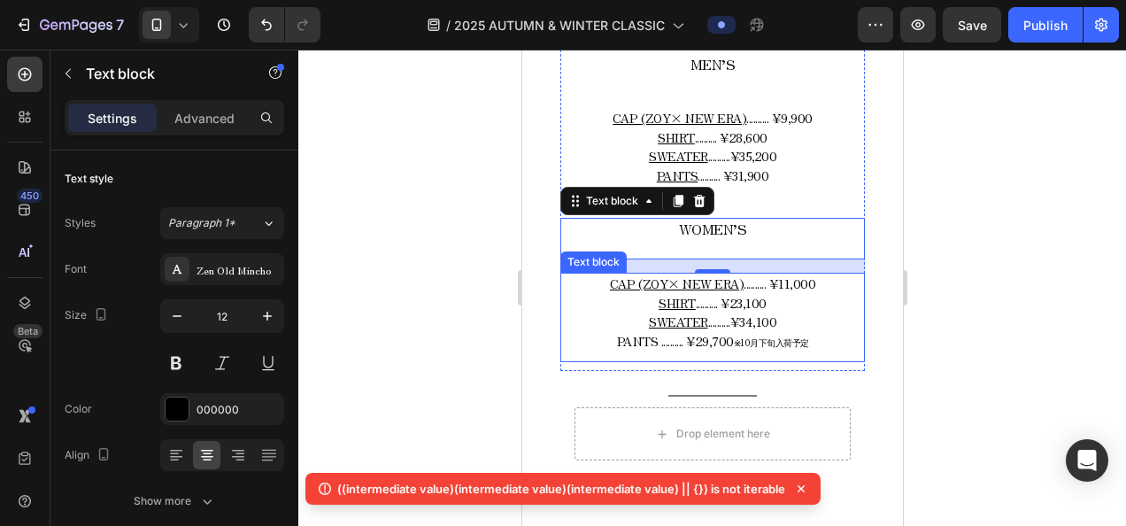
scroll to position [1878, 0]
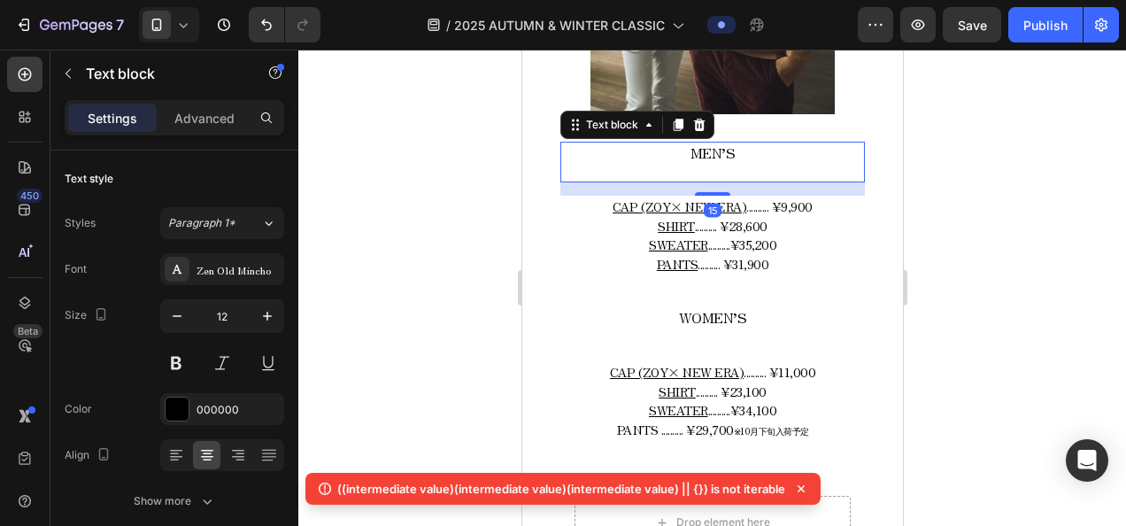
click at [726, 142] on span "MEN’S" at bounding box center [711, 152] width 45 height 21
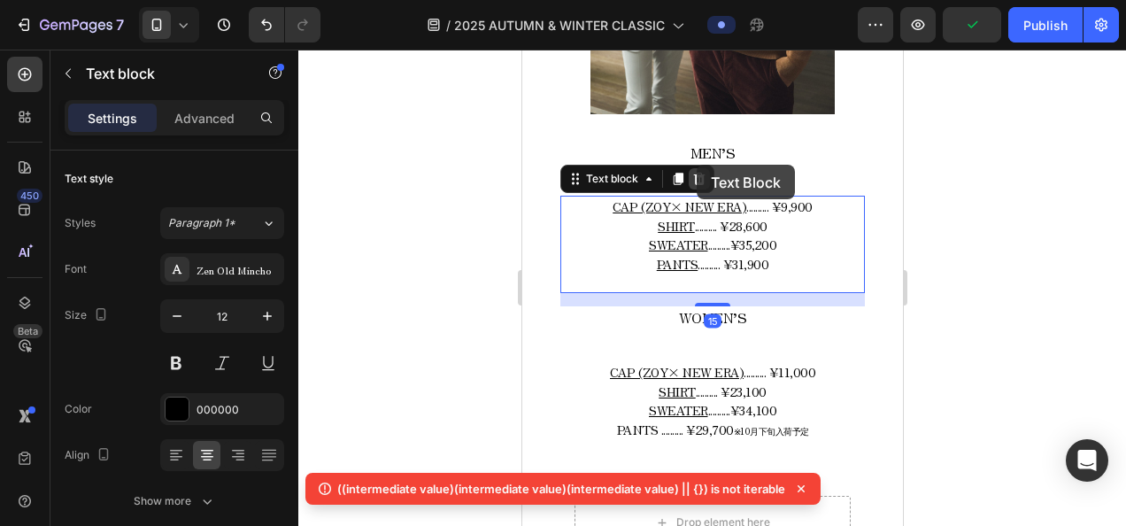
drag, startPoint x: 696, startPoint y: 175, endPoint x: 696, endPoint y: 165, distance: 9.7
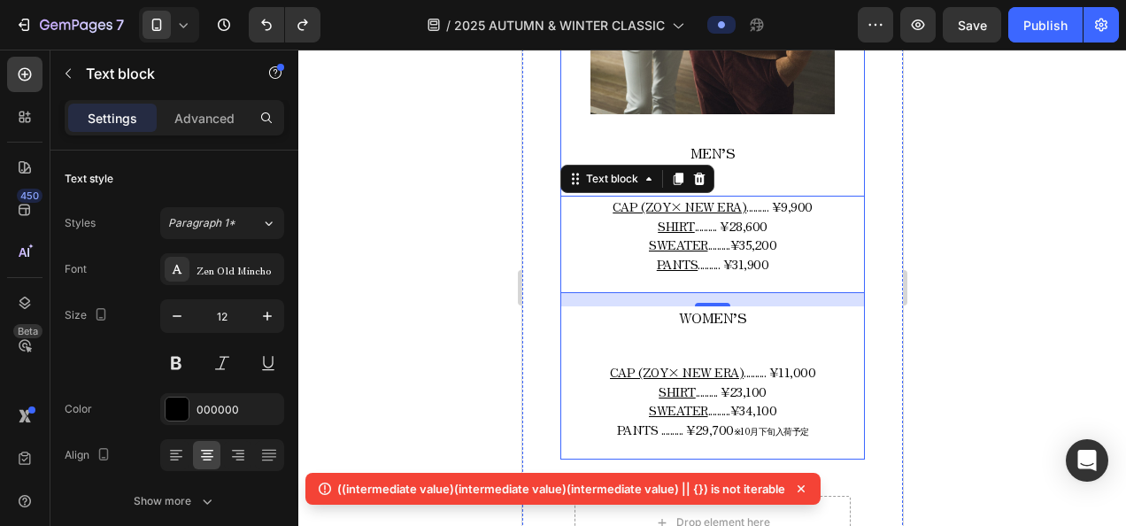
click at [751, 145] on div "MEN’S Text block" at bounding box center [711, 163] width 304 height 42
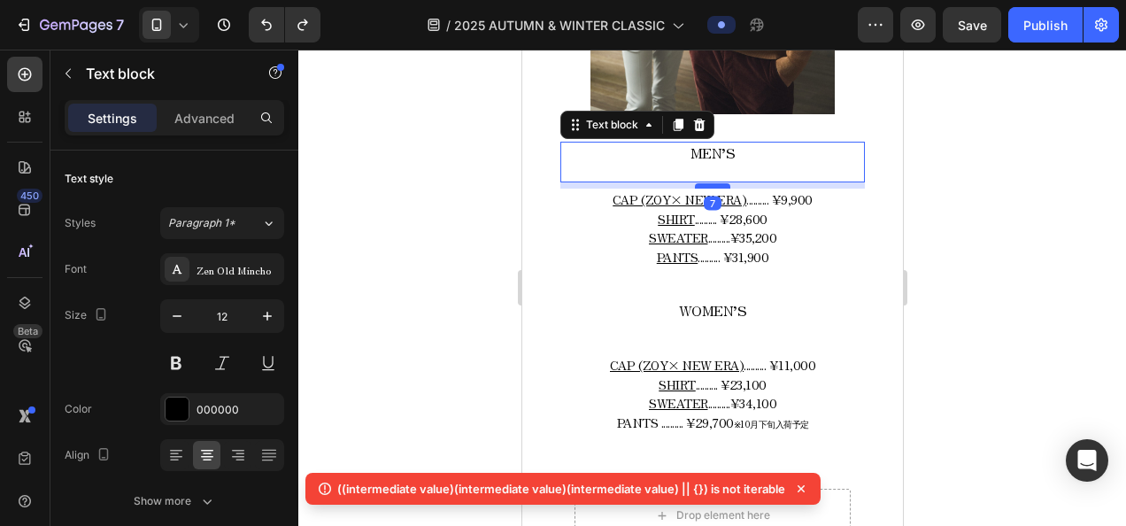
drag, startPoint x: 713, startPoint y: 172, endPoint x: 717, endPoint y: 160, distance: 12.0
click at [717, 183] on div at bounding box center [711, 185] width 35 height 5
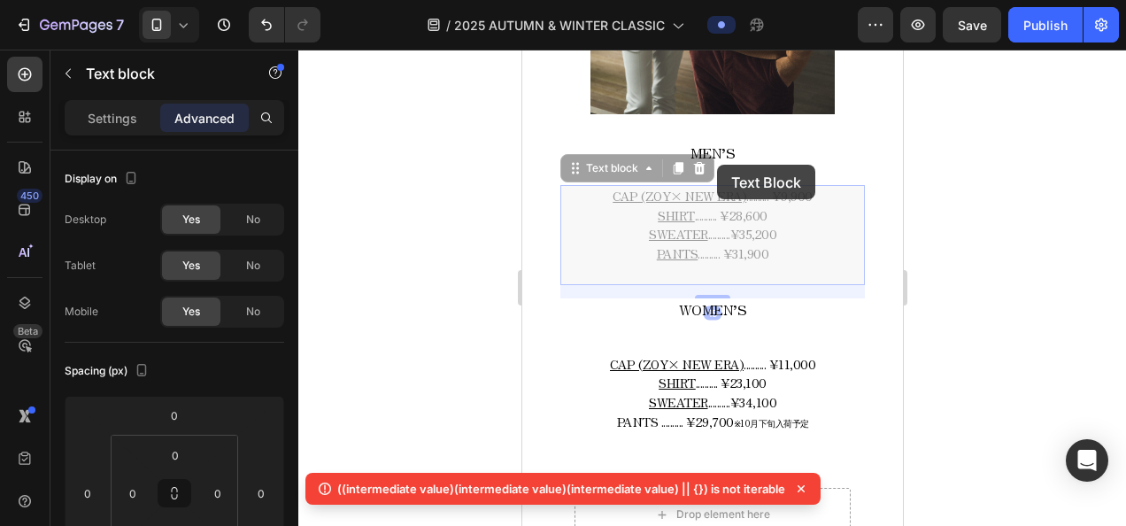
drag, startPoint x: 716, startPoint y: 165, endPoint x: 717, endPoint y: 152, distance: 12.4
click at [717, 152] on div "MEN’S Text block CAP (ZOY× NEW ERA) .......... ¥9,900 SHIRT .......... ¥28,600 …" at bounding box center [711, 297] width 304 height 311
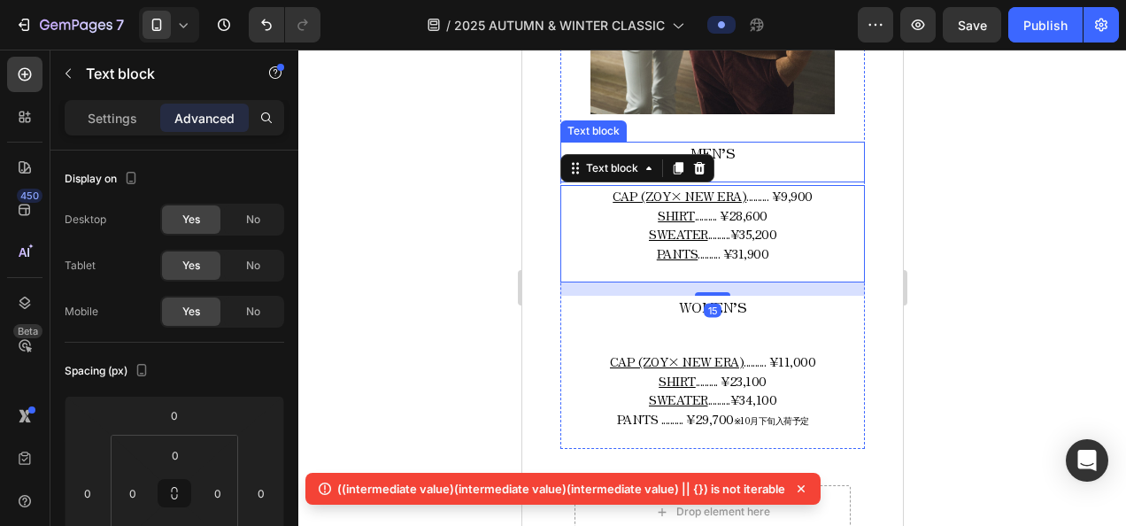
click at [722, 145] on div "MEN’S Text block" at bounding box center [711, 163] width 304 height 42
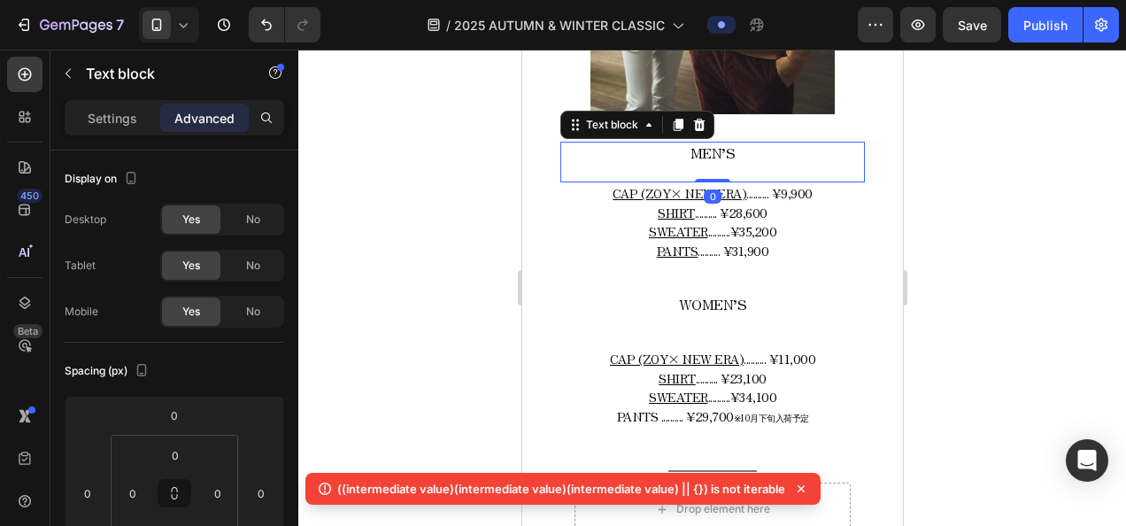
drag, startPoint x: 717, startPoint y: 161, endPoint x: 718, endPoint y: 152, distance: 8.9
click at [718, 152] on div "MEN’S Text block 0" at bounding box center [711, 163] width 304 height 42
type input "0"
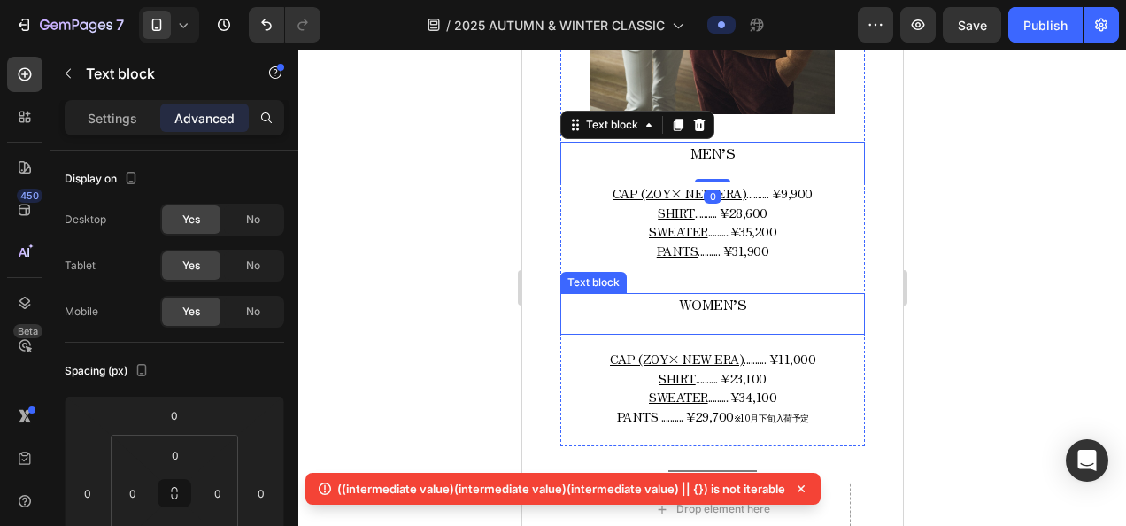
click at [712, 293] on span "WOMEN’S" at bounding box center [712, 303] width 68 height 21
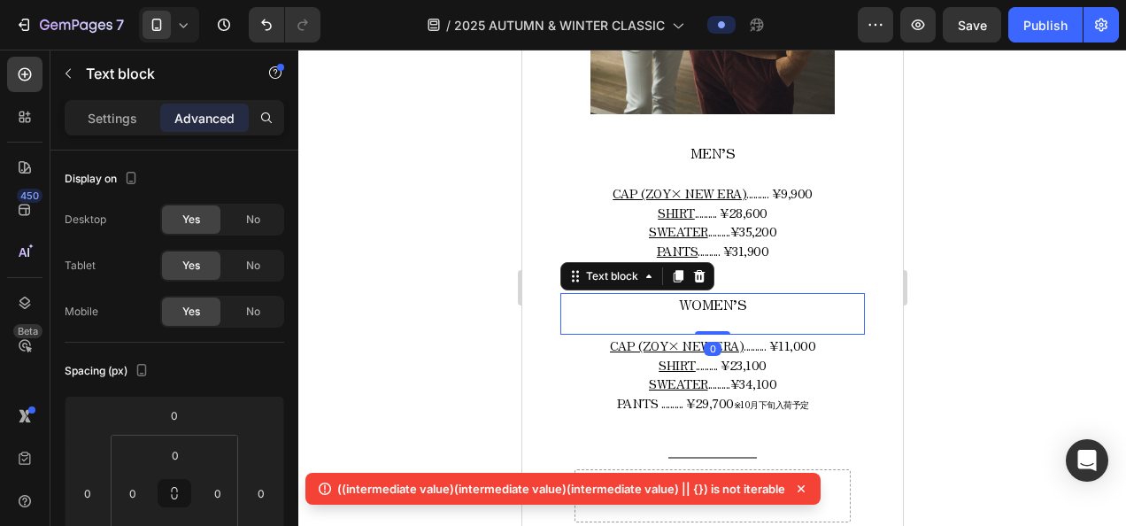
drag, startPoint x: 712, startPoint y: 328, endPoint x: 717, endPoint y: 296, distance: 33.2
click at [717, 296] on div "WOMEN’S Text block 0" at bounding box center [711, 314] width 304 height 42
type input "0"
click at [653, 301] on div "WOMEN’S Text block 0" at bounding box center [711, 314] width 304 height 42
click at [653, 300] on div "WOMEN’S Text block 0" at bounding box center [711, 314] width 304 height 42
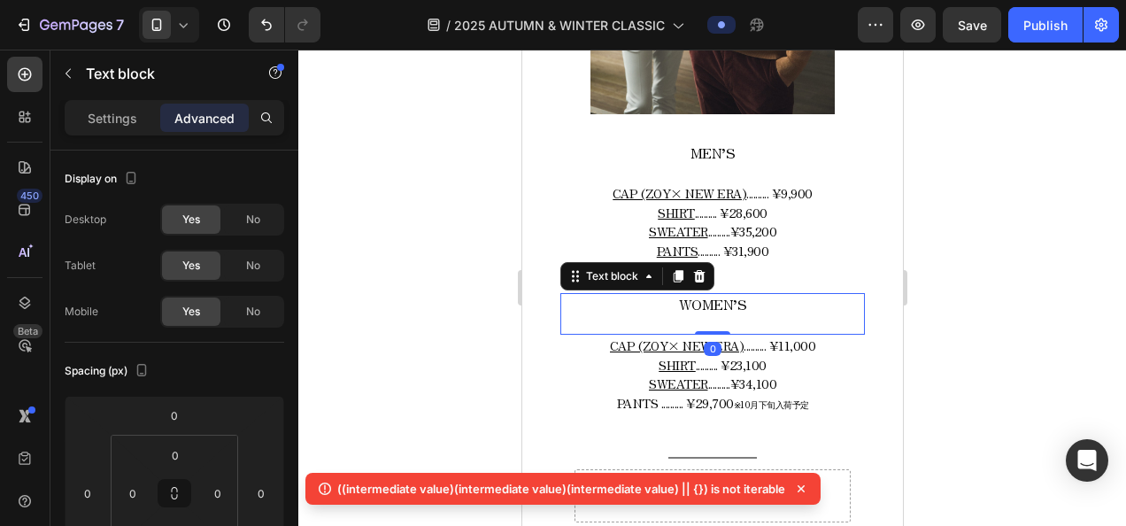
click at [665, 295] on p "WOMEN’S" at bounding box center [711, 305] width 301 height 20
click at [666, 295] on p "WOMEN’S" at bounding box center [711, 305] width 301 height 20
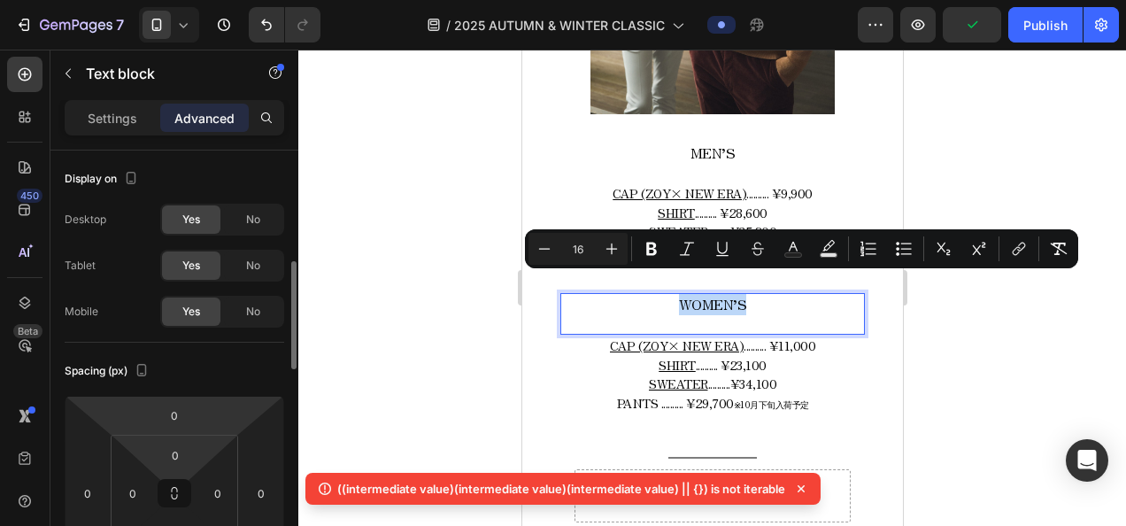
scroll to position [89, 0]
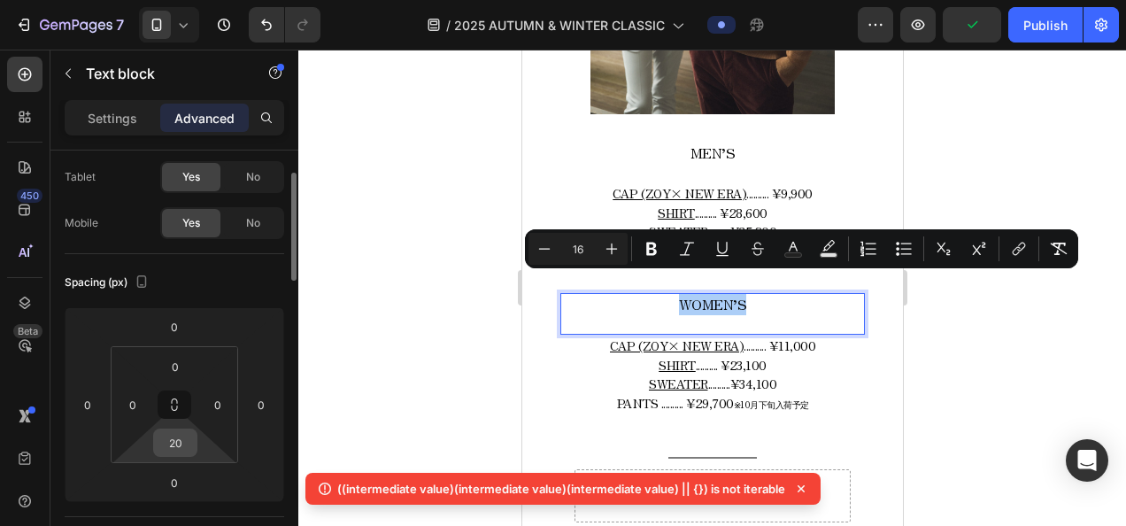
click at [192, 437] on input "20" at bounding box center [175, 442] width 35 height 27
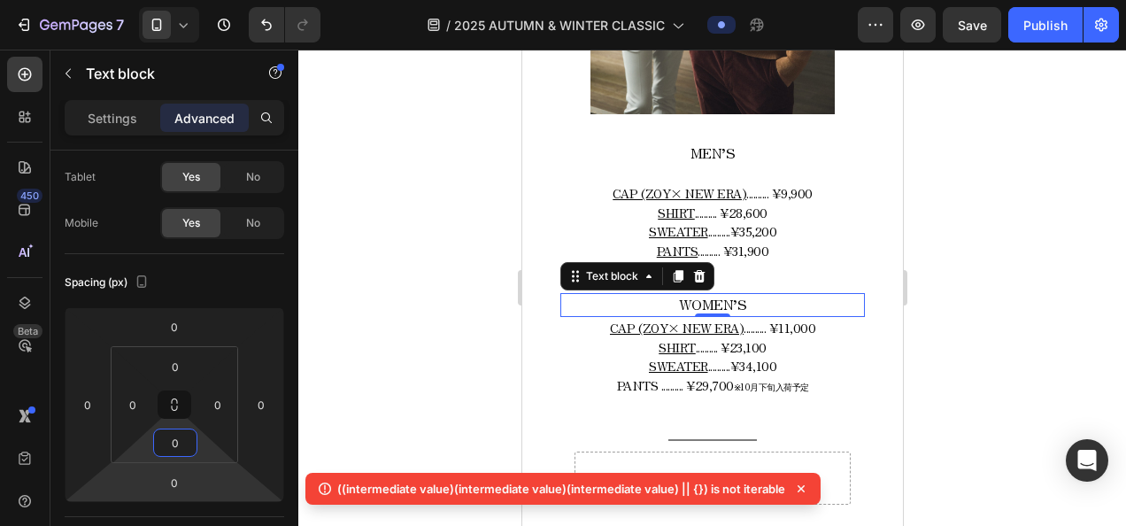
type input "0"
click at [101, 0] on html "7 Version history / 2025 AUTUMN & WINTER CLASSIC Preview Save Publish 450 Beta …" at bounding box center [563, 0] width 1126 height 0
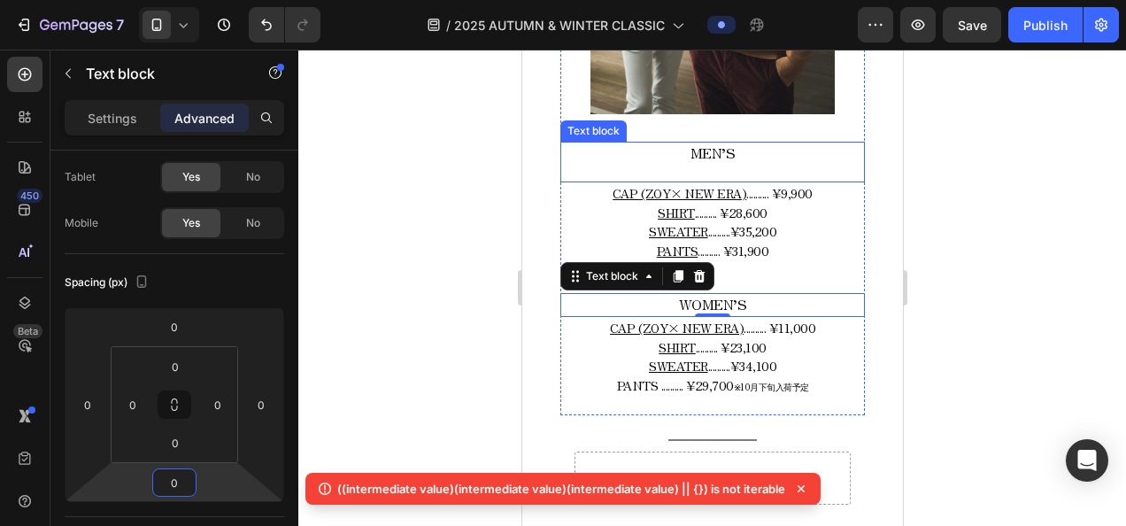
click at [710, 142] on span "MEN’S" at bounding box center [711, 152] width 45 height 21
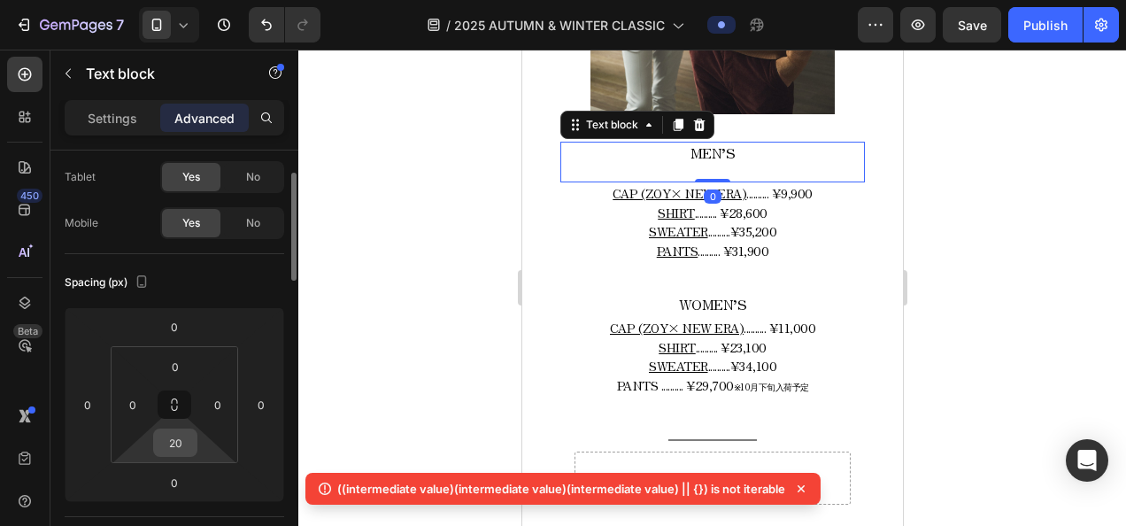
click at [160, 434] on input "20" at bounding box center [175, 442] width 35 height 27
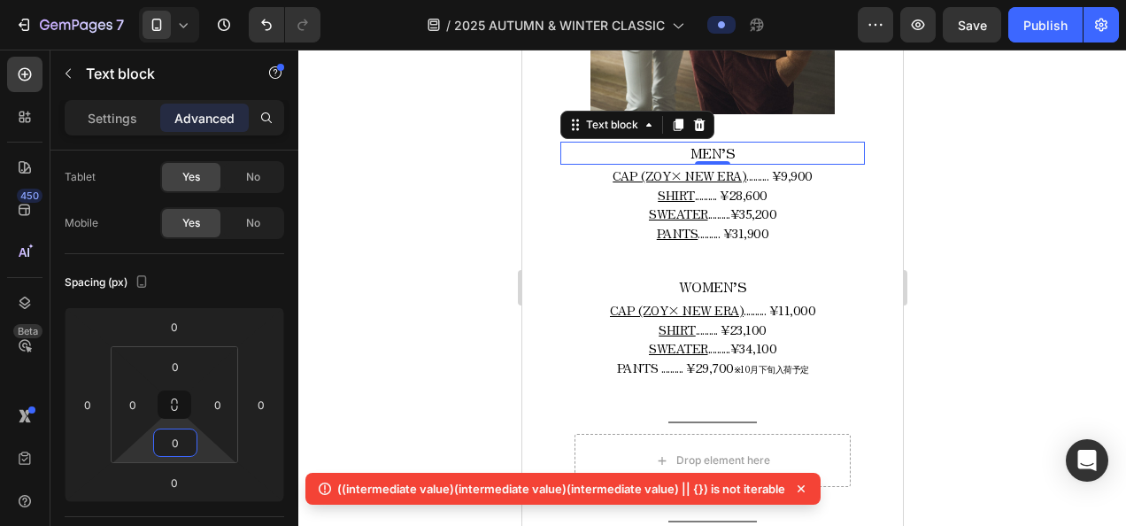
type input "0"
click at [733, 143] on p "MEN’S" at bounding box center [711, 153] width 301 height 20
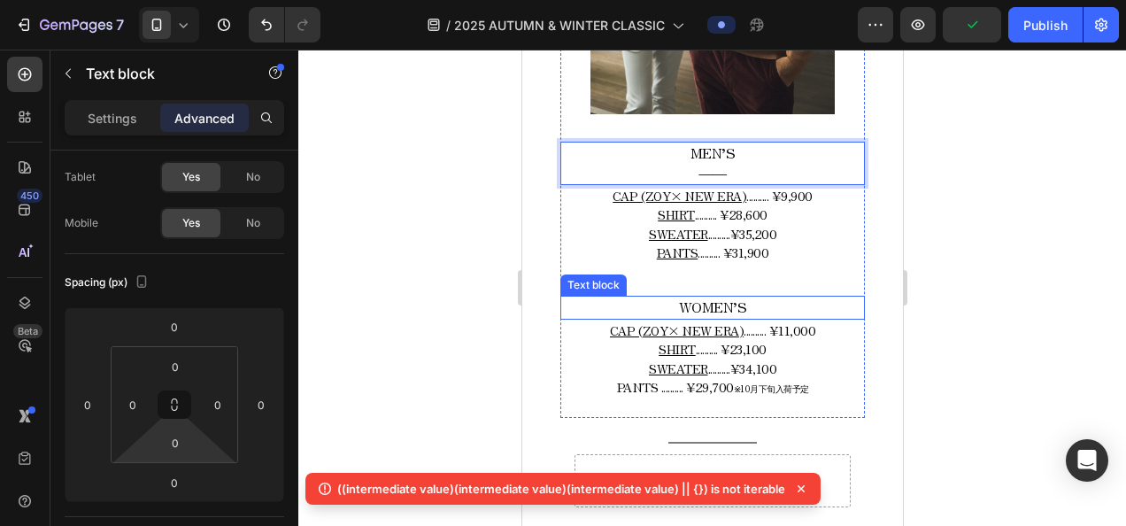
click at [720, 296] on span "WOMEN’S" at bounding box center [712, 306] width 68 height 21
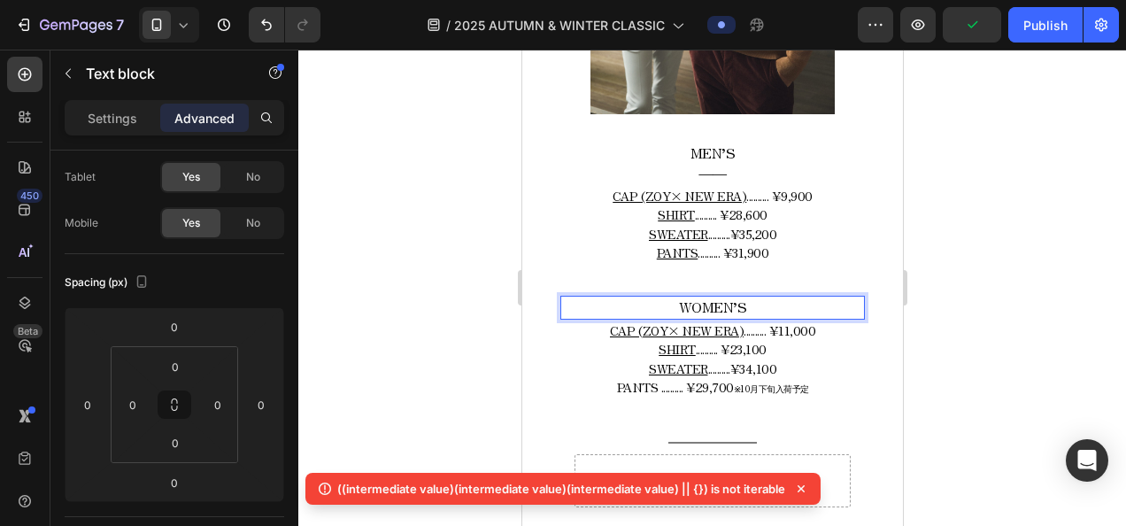
click at [739, 297] on p "WOMEN’S" at bounding box center [711, 307] width 301 height 20
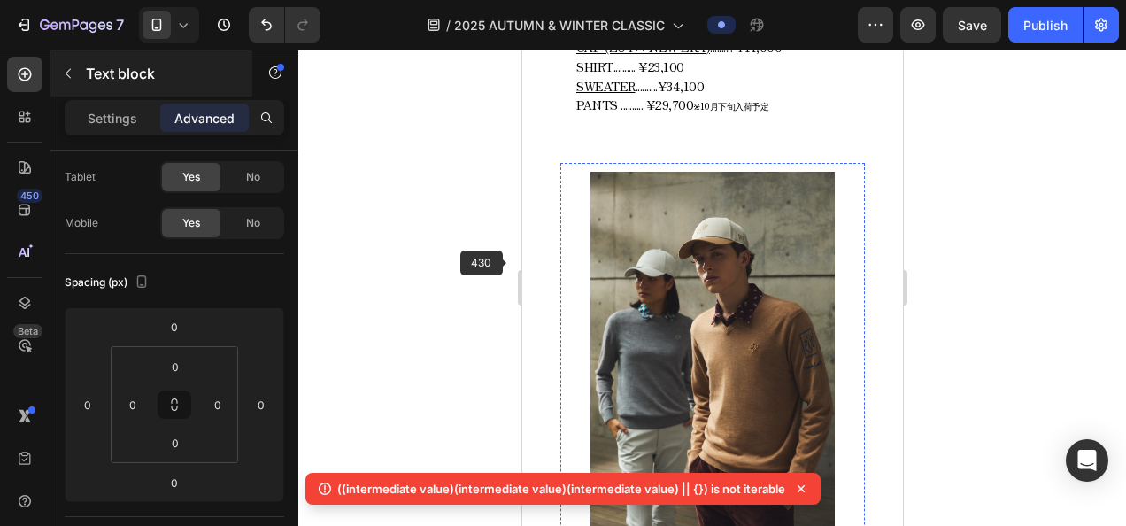
scroll to position [1170, 0]
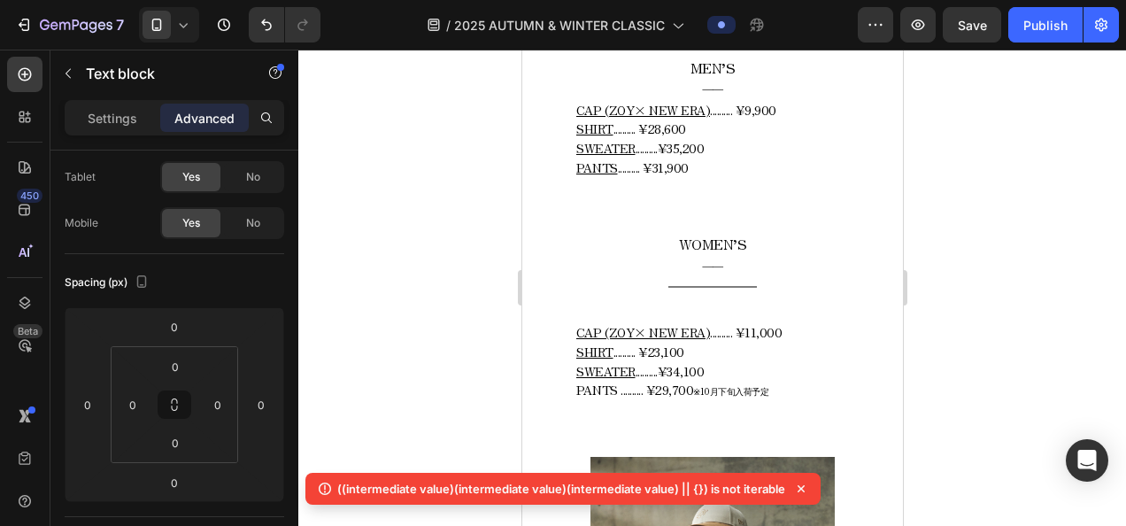
click at [190, 29] on icon at bounding box center [183, 25] width 18 height 18
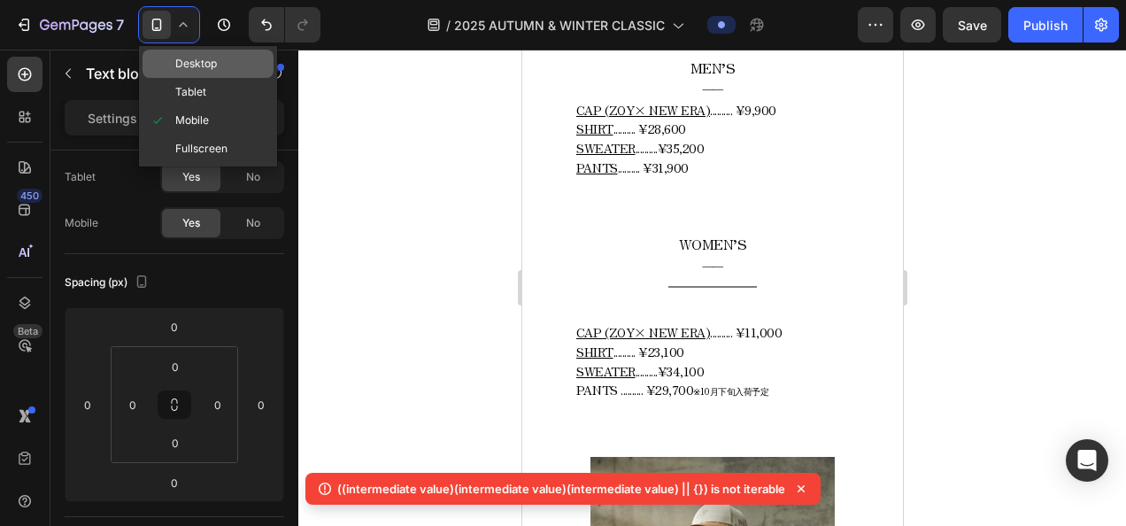
click at [196, 59] on span "Desktop" at bounding box center [196, 64] width 42 height 18
type input "5"
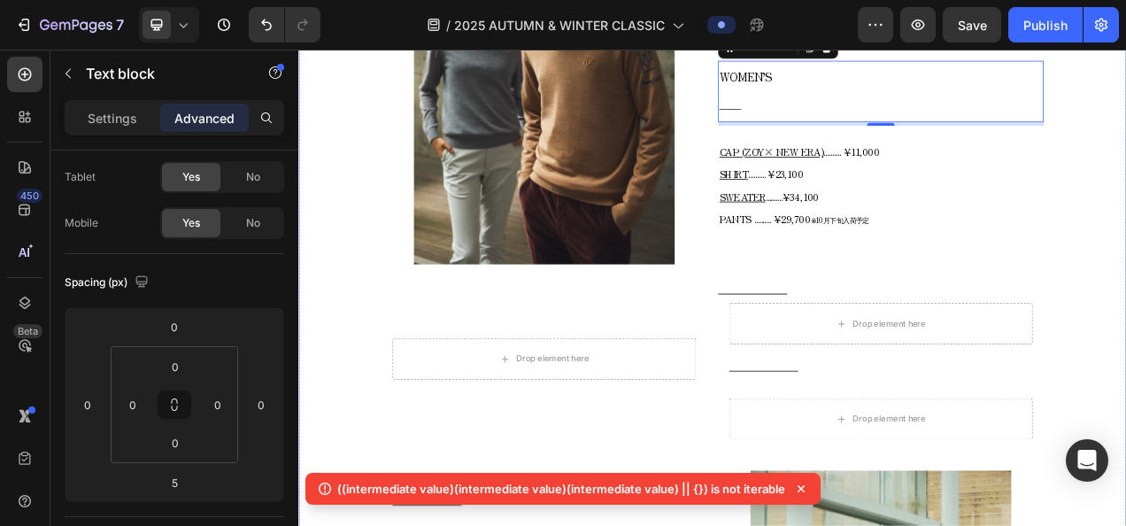
scroll to position [1751, 0]
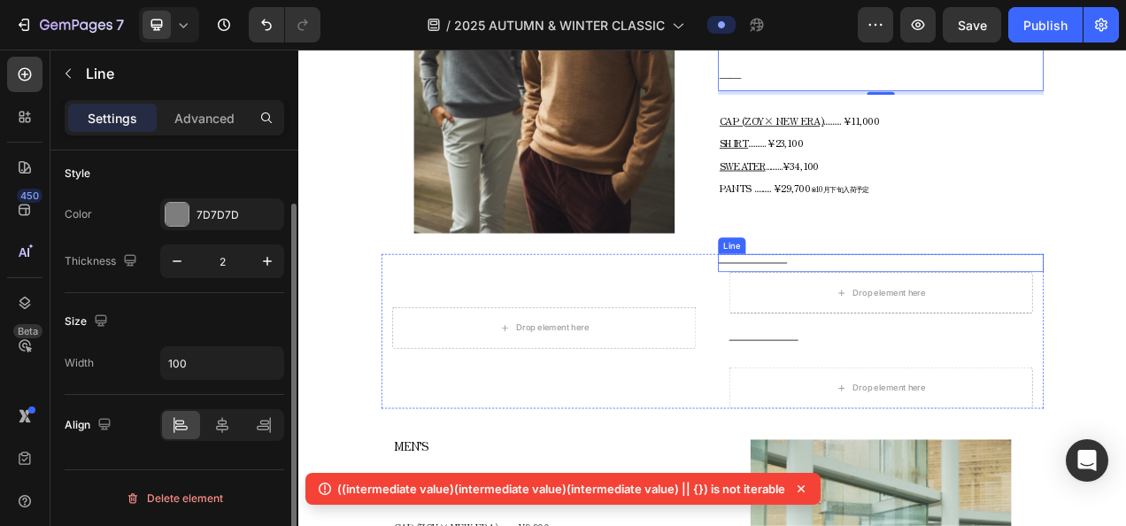
click at [880, 320] on div "Title Line" at bounding box center [1045, 323] width 418 height 23
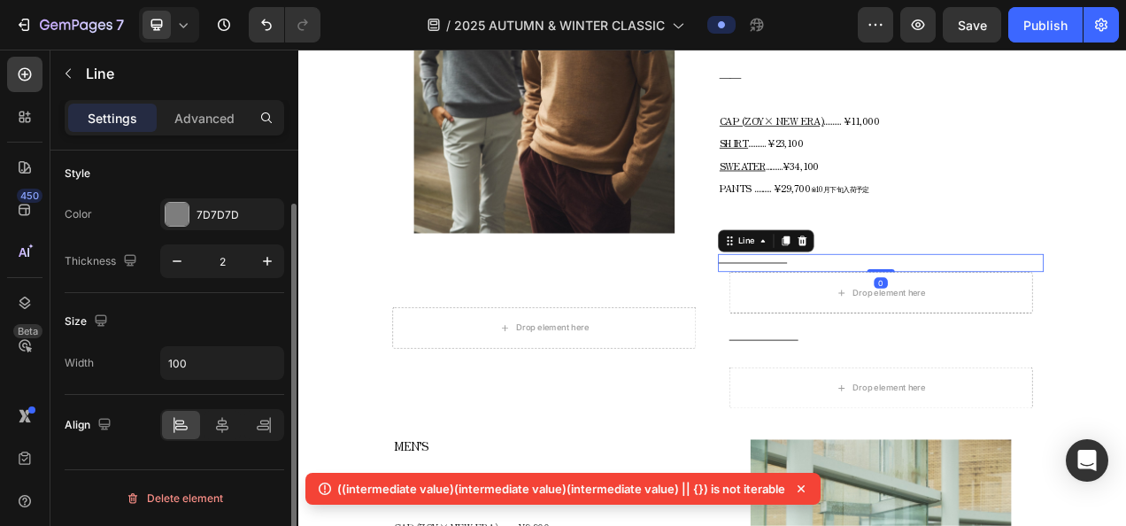
scroll to position [0, 0]
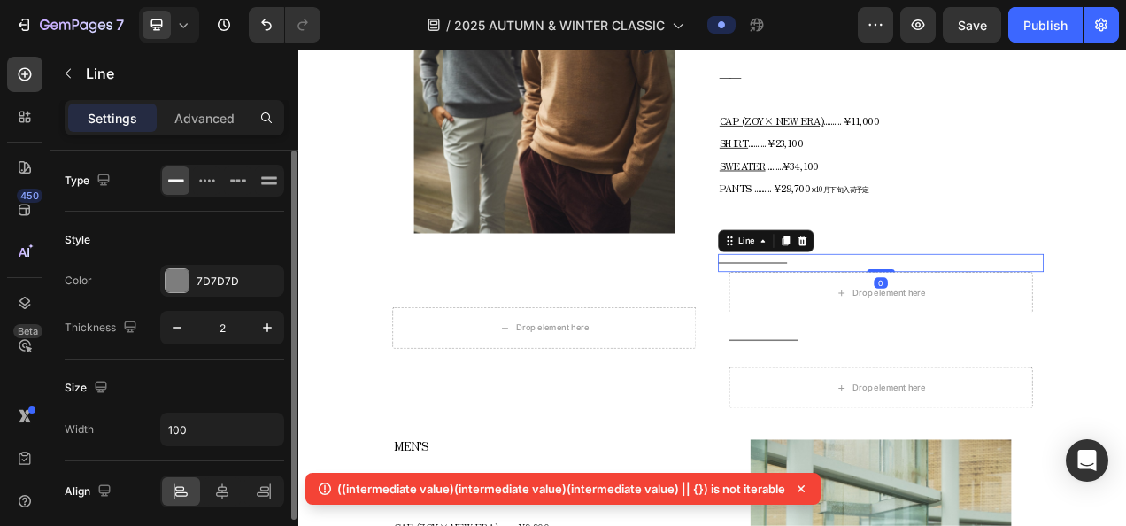
click at [939, 291] on icon at bounding box center [945, 295] width 12 height 12
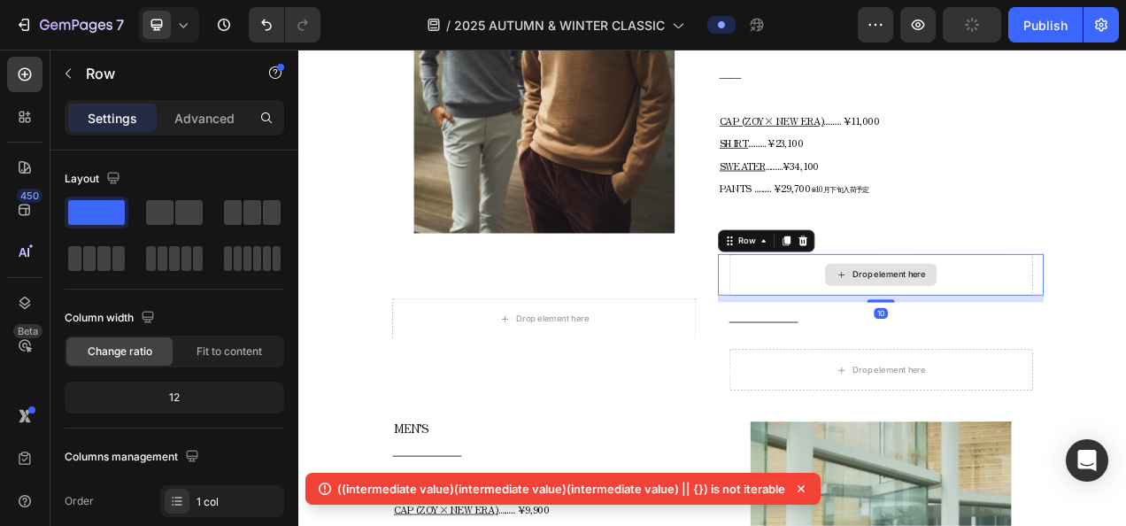
click at [929, 312] on div "Drop element here" at bounding box center [1045, 338] width 389 height 53
click at [938, 288] on icon at bounding box center [945, 295] width 14 height 14
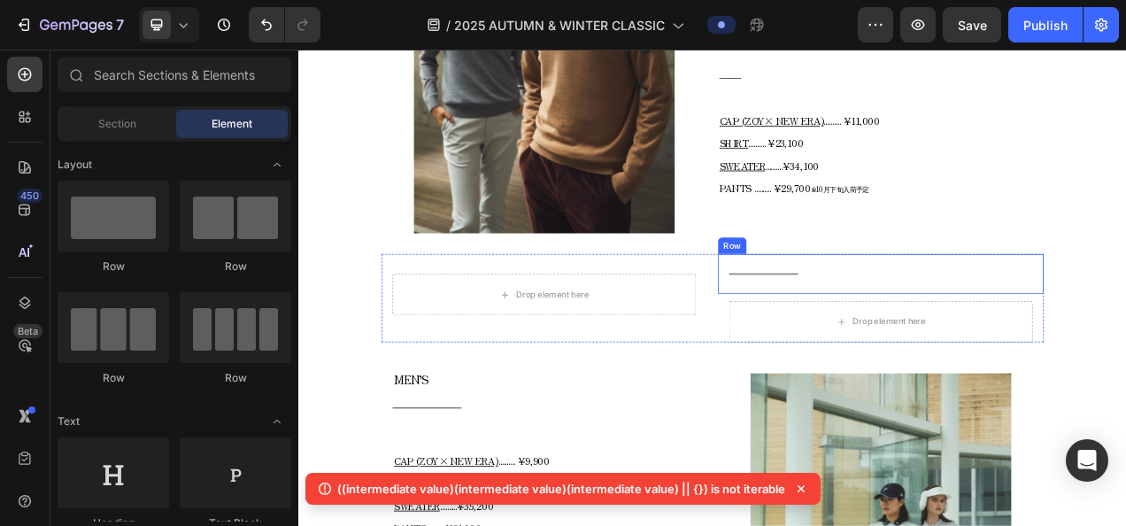
click at [878, 316] on div "Title Line Row" at bounding box center [1045, 337] width 418 height 51
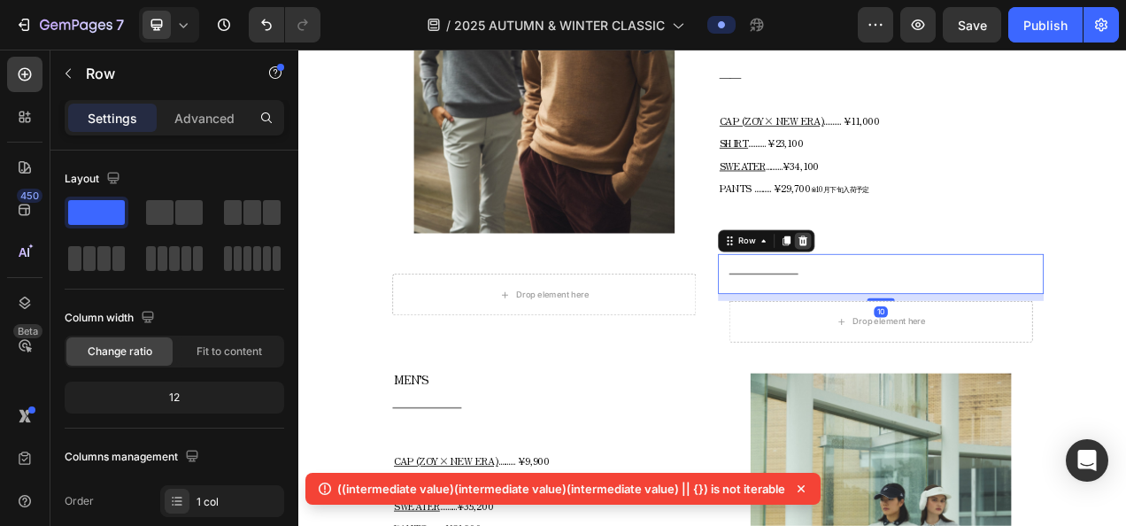
click at [945, 286] on div at bounding box center [945, 294] width 21 height 21
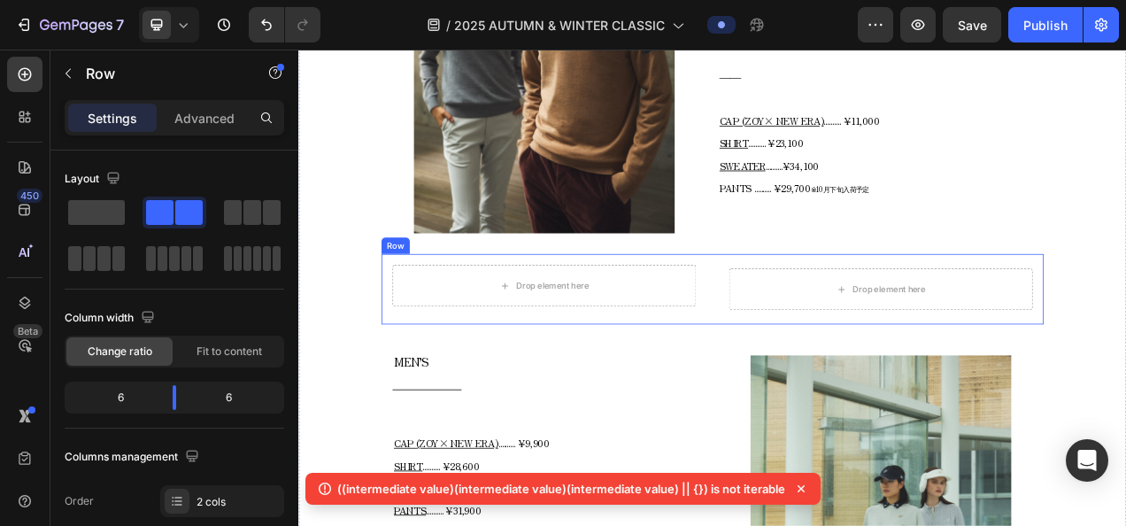
click at [826, 312] on div "Drop element here Row Drop element here Row Row" at bounding box center [829, 357] width 850 height 90
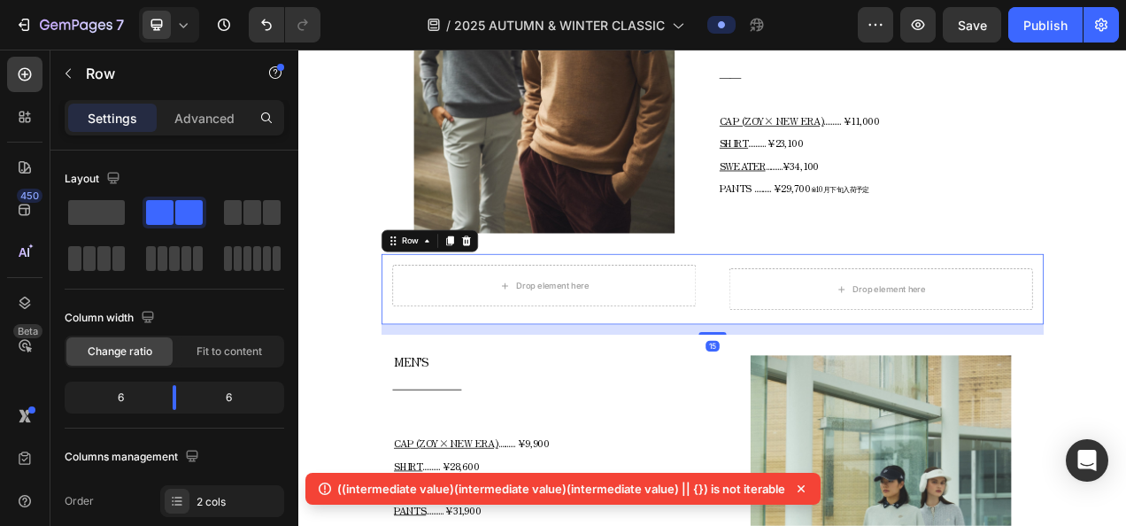
click at [901, 312] on div "Drop element here Row" at bounding box center [1045, 357] width 418 height 90
click at [758, 312] on div "Drop element here Row" at bounding box center [613, 352] width 418 height 81
click at [822, 312] on div "Drop element here Row Drop element here Row Row 15" at bounding box center [829, 357] width 850 height 90
click at [513, 289] on icon at bounding box center [514, 295] width 12 height 12
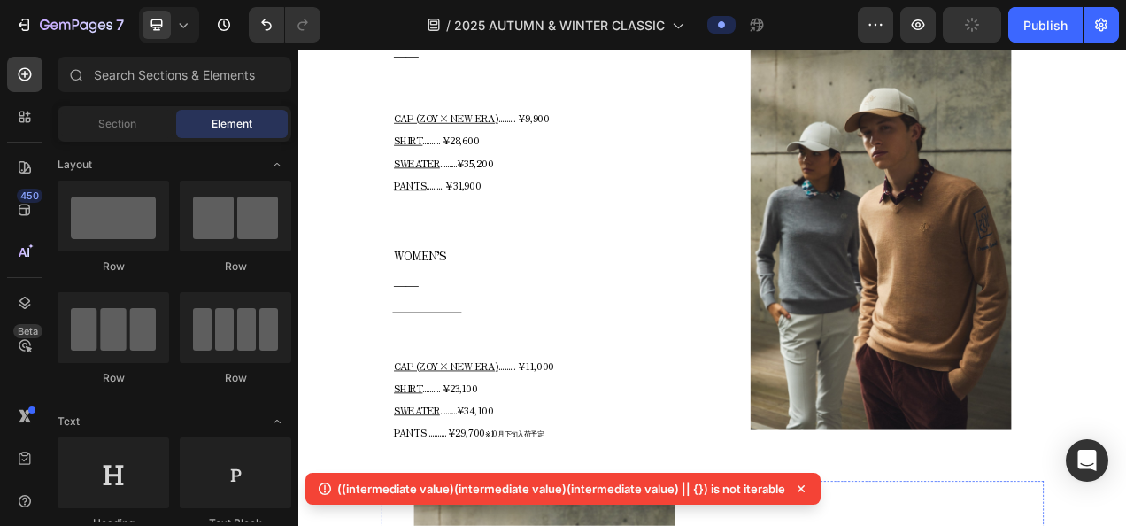
scroll to position [866, 0]
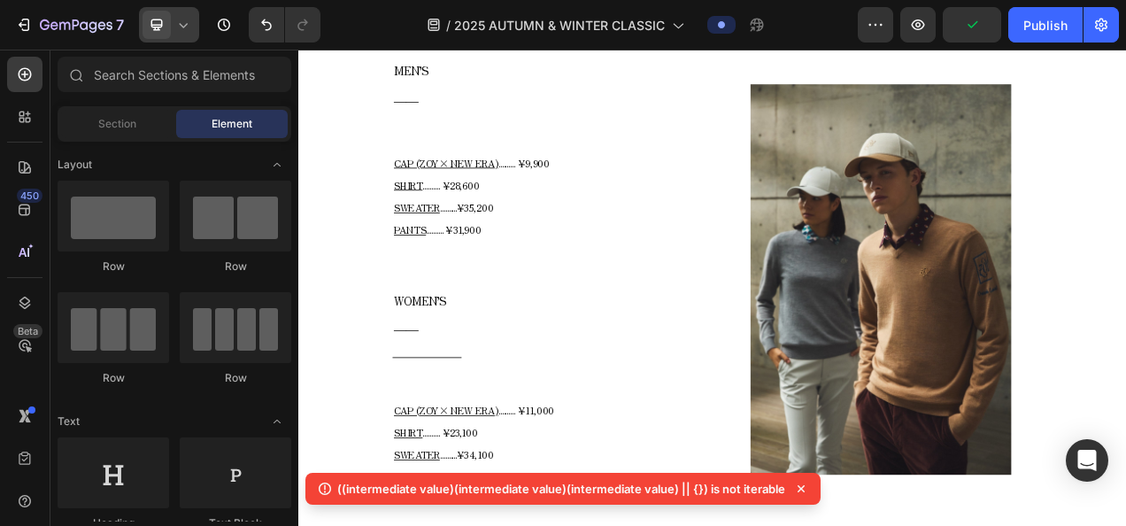
click at [193, 31] on div at bounding box center [169, 24] width 60 height 35
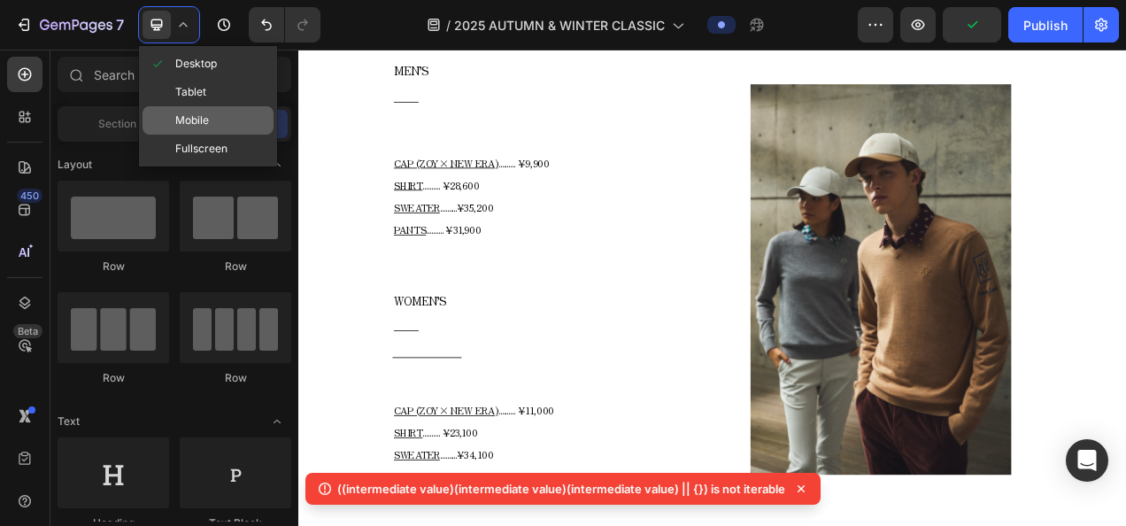
click at [184, 122] on span "Mobile" at bounding box center [192, 121] width 34 height 18
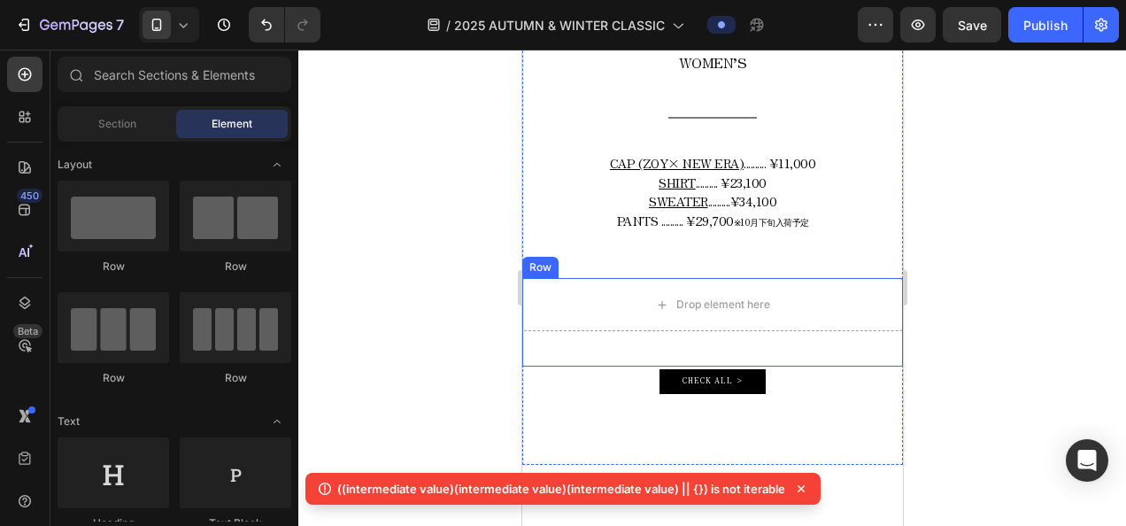
scroll to position [2859, 0]
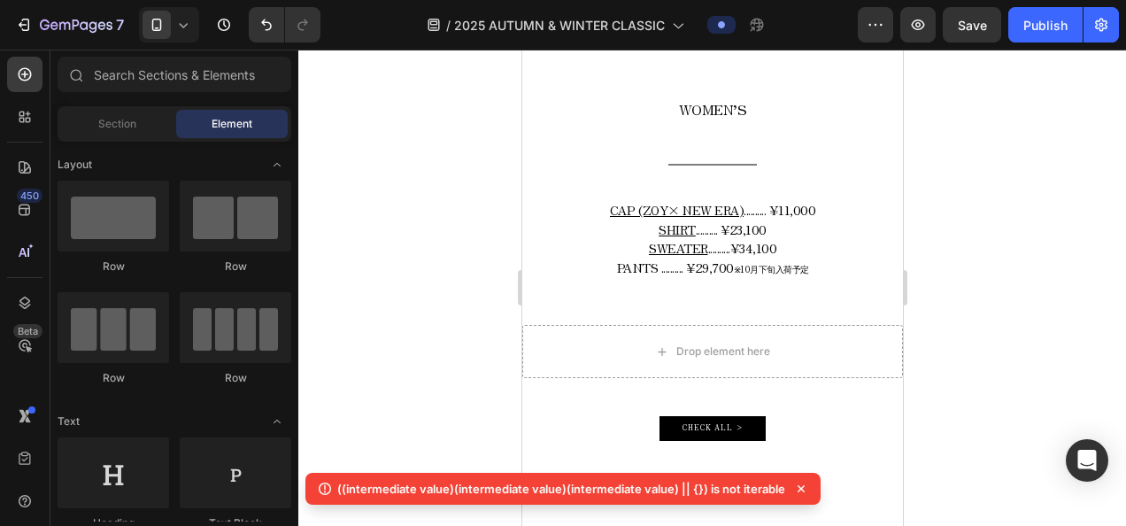
click at [181, 20] on icon at bounding box center [183, 25] width 18 height 18
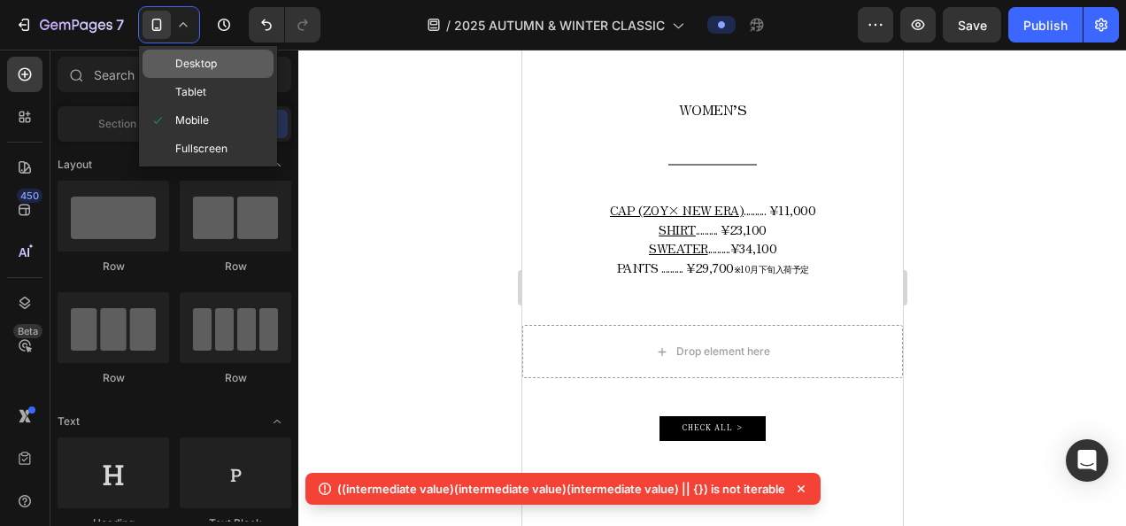
click at [173, 62] on span at bounding box center [163, 64] width 26 height 14
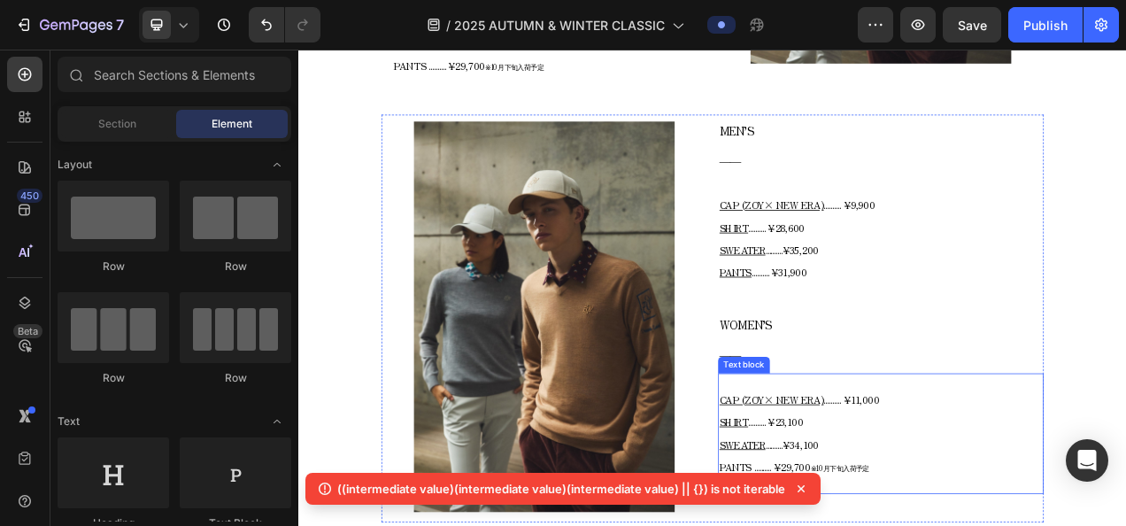
scroll to position [1319, 0]
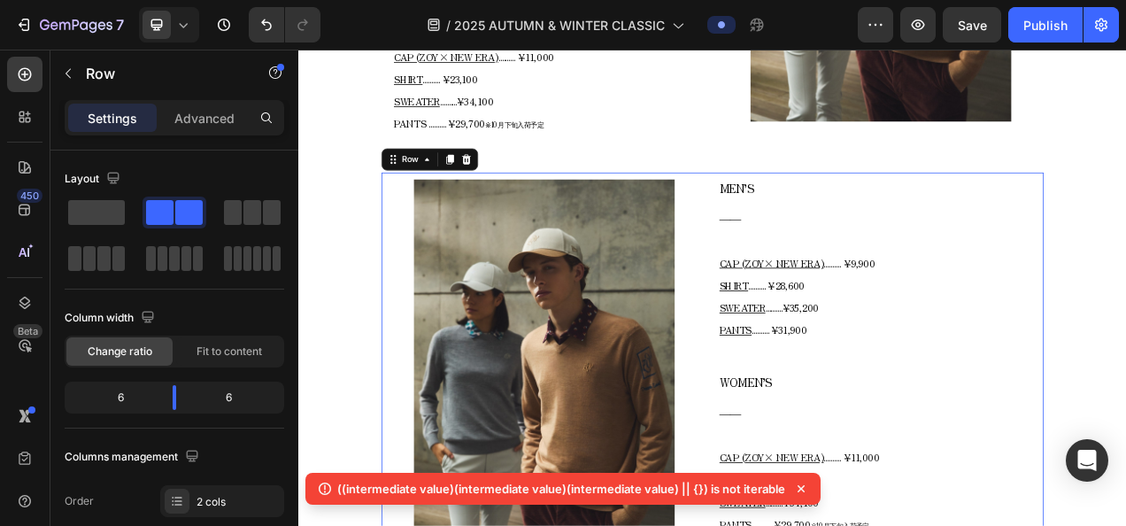
click at [827, 210] on div "Image MEN’S ―― Text block CAP (ZOY× NEW ERA) .......... ¥9,900 SHIRT ..........…" at bounding box center [829, 468] width 850 height 523
click at [495, 186] on icon at bounding box center [492, 190] width 14 height 14
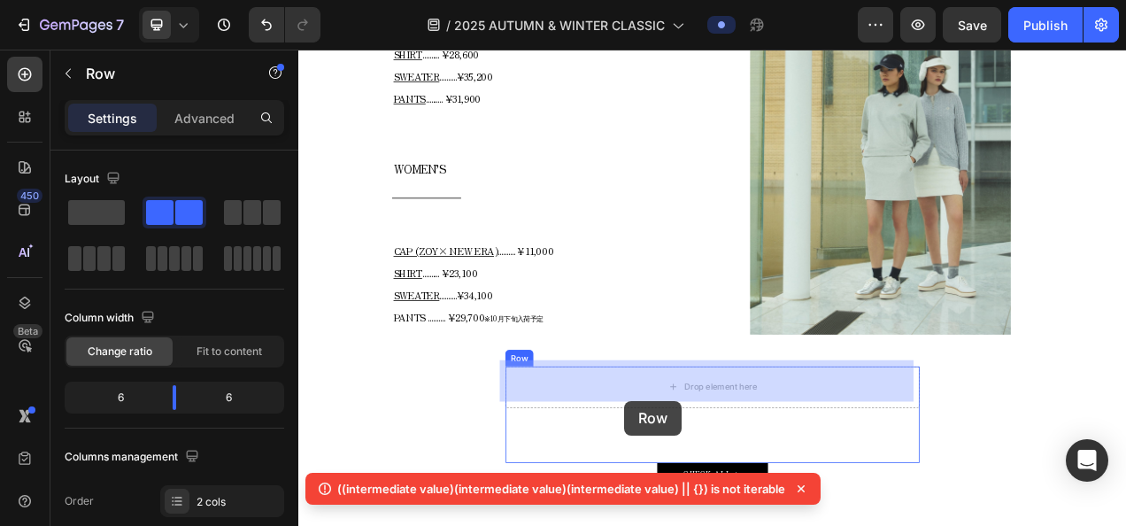
scroll to position [2767, 0]
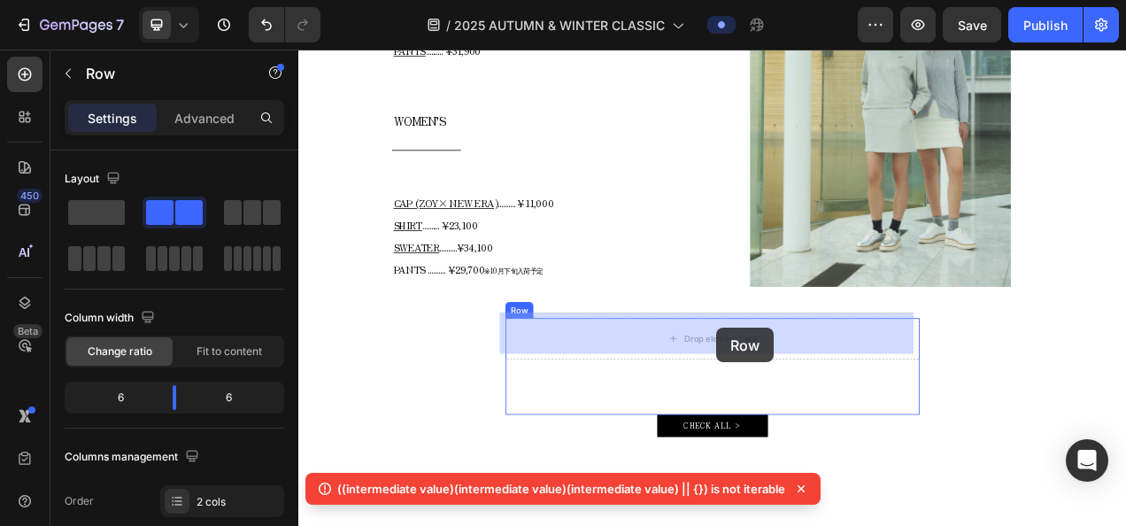
drag, startPoint x: 450, startPoint y: 101, endPoint x: 835, endPoint y: 406, distance: 490.7
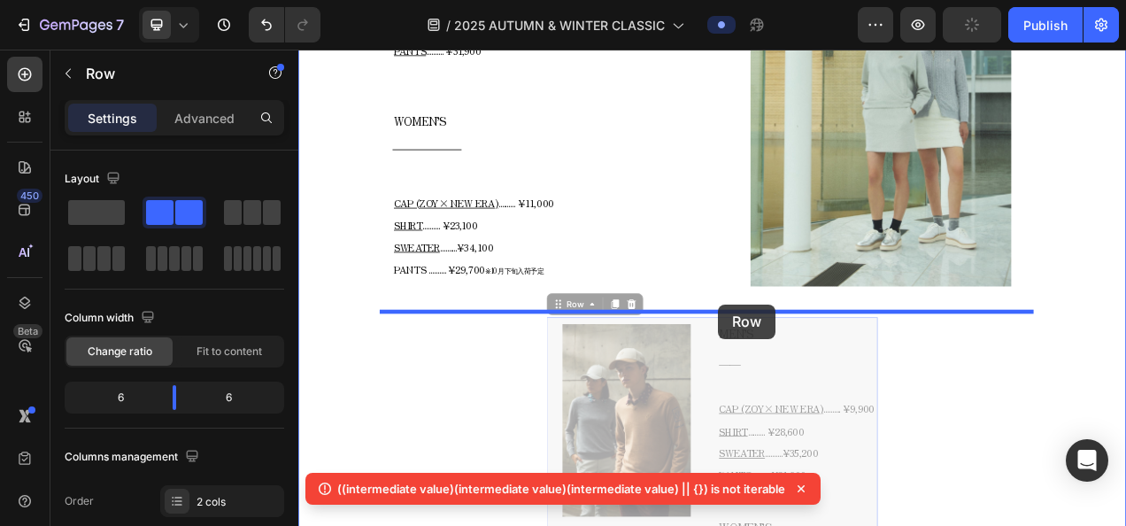
drag, startPoint x: 663, startPoint y: 370, endPoint x: 836, endPoint y: 376, distance: 173.6
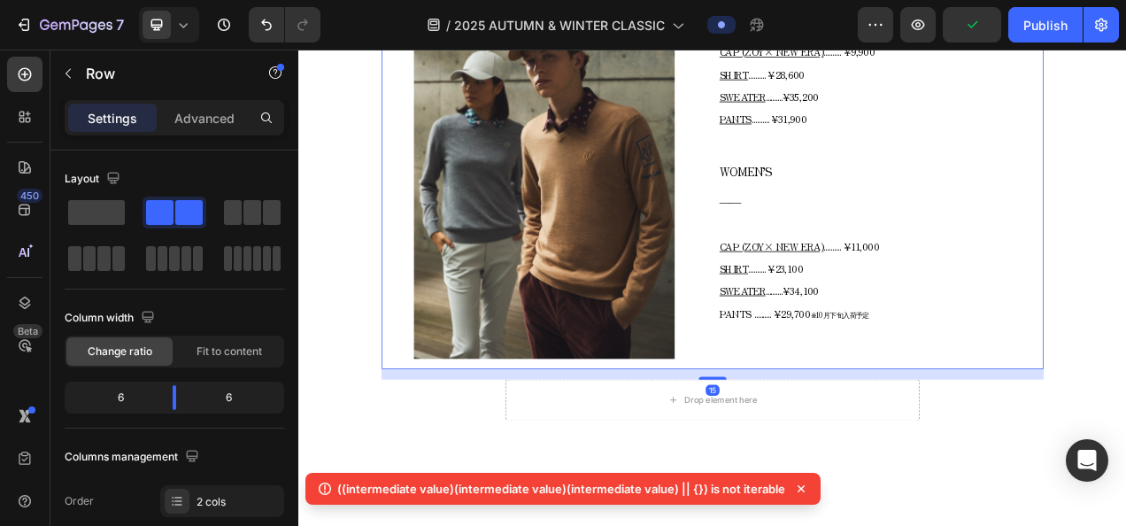
scroll to position [2767, 0]
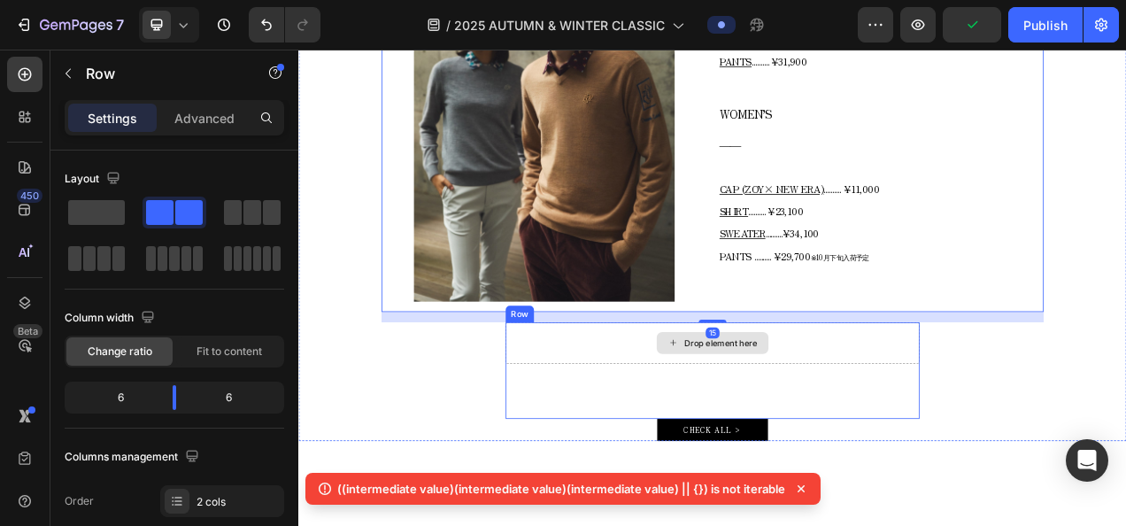
click at [884, 412] on div "Drop element here" at bounding box center [829, 426] width 143 height 28
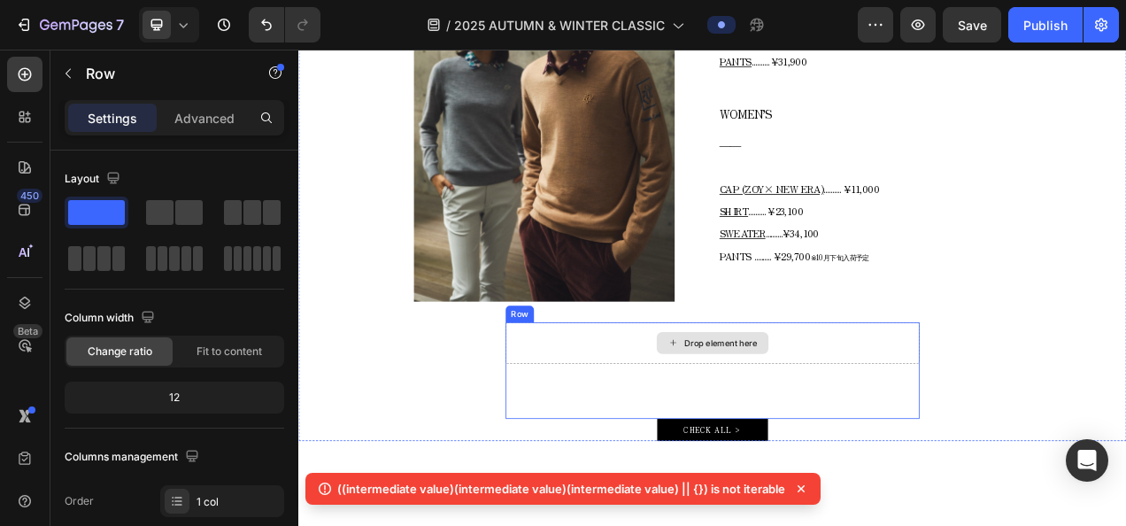
click at [627, 403] on div "Drop element here" at bounding box center [829, 425] width 531 height 53
click at [671, 375] on icon at bounding box center [673, 382] width 14 height 14
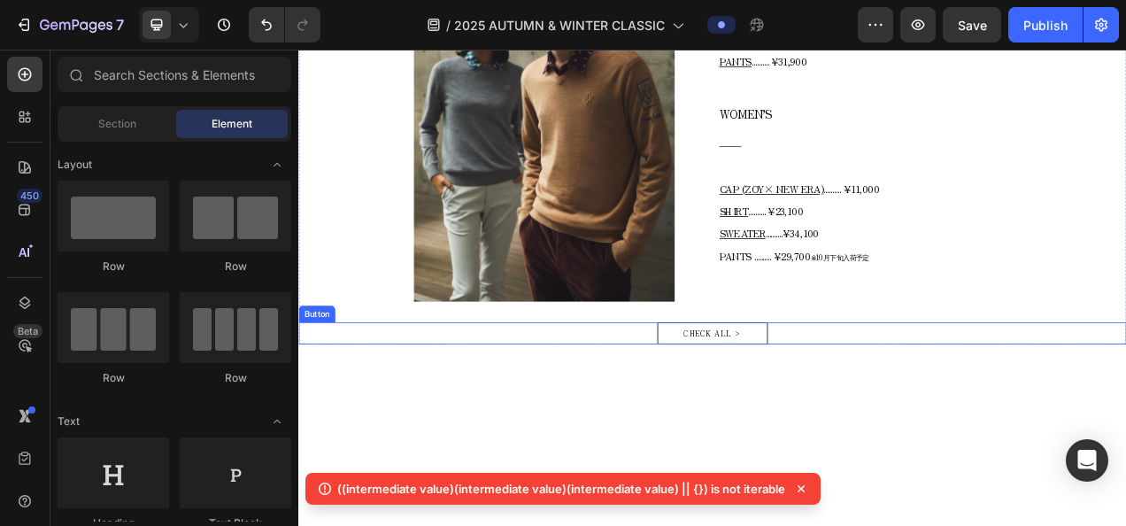
click at [767, 401] on link "CHECK ALL >" at bounding box center [829, 413] width 142 height 28
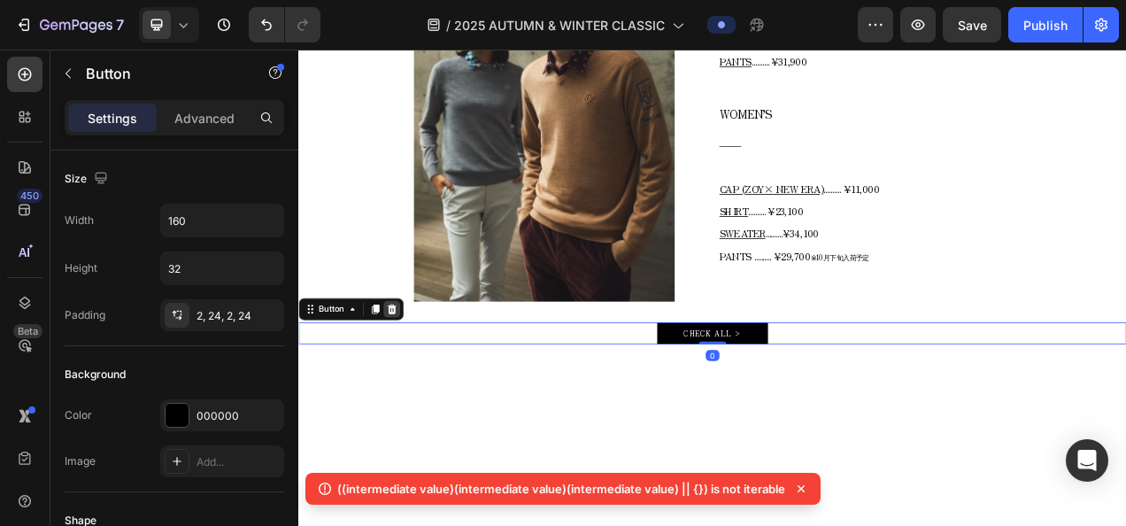
click at [422, 375] on icon at bounding box center [418, 382] width 14 height 14
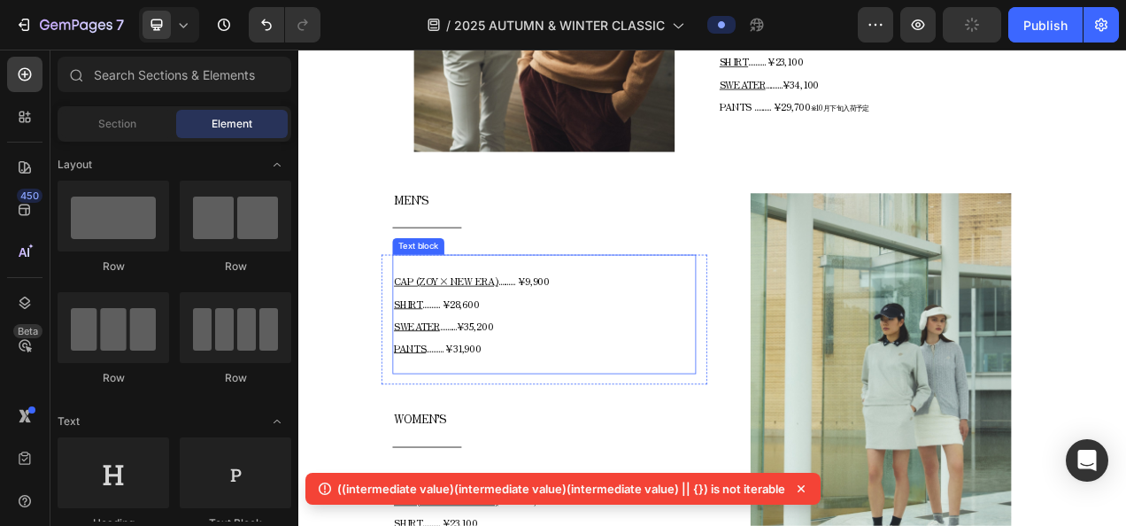
scroll to position [1705, 0]
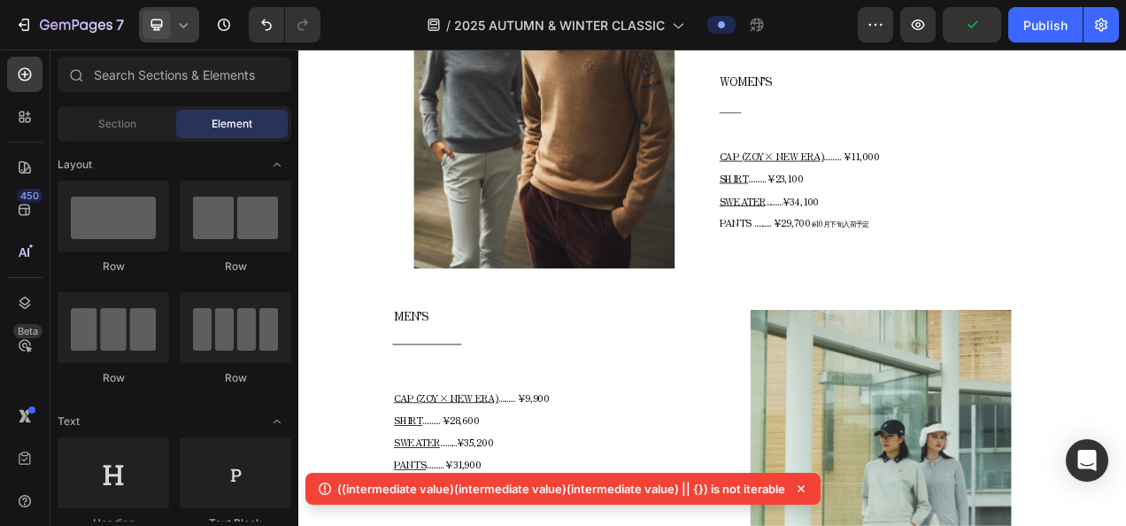
click at [191, 35] on div at bounding box center [169, 24] width 60 height 35
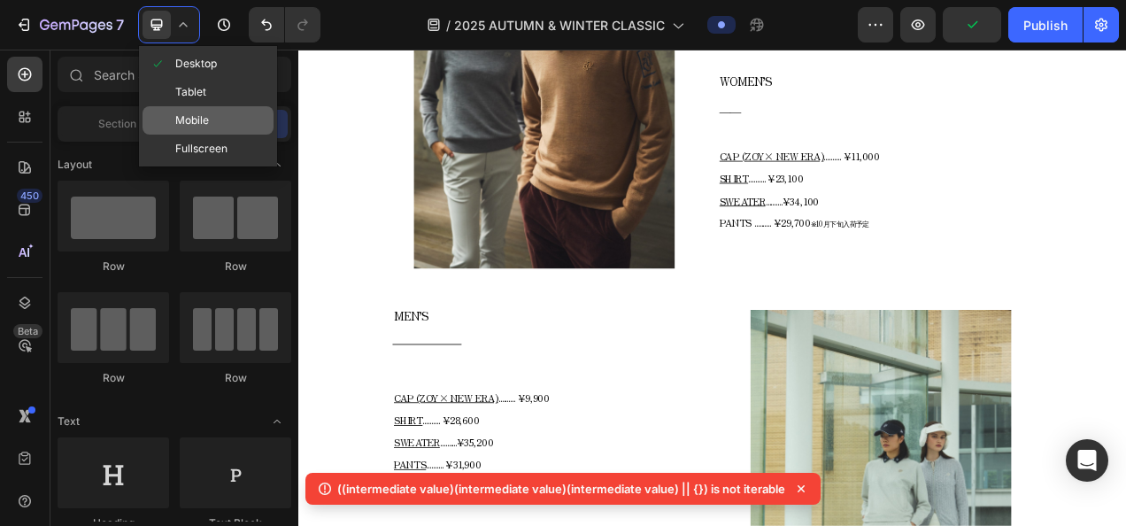
click at [185, 118] on span "Mobile" at bounding box center [192, 121] width 34 height 18
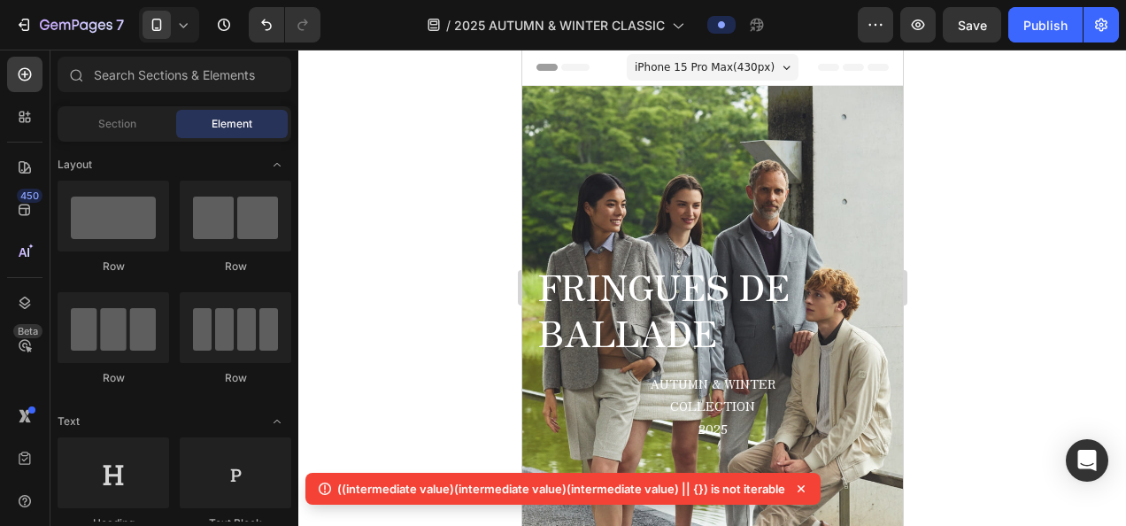
click at [181, 25] on icon at bounding box center [184, 25] width 8 height 4
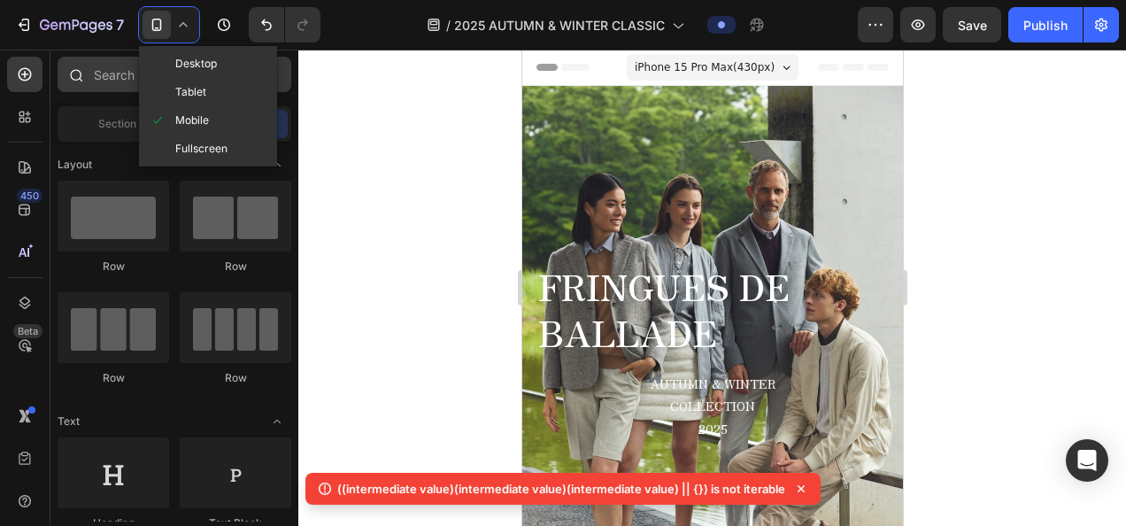
click at [191, 68] on span "Desktop" at bounding box center [196, 64] width 42 height 18
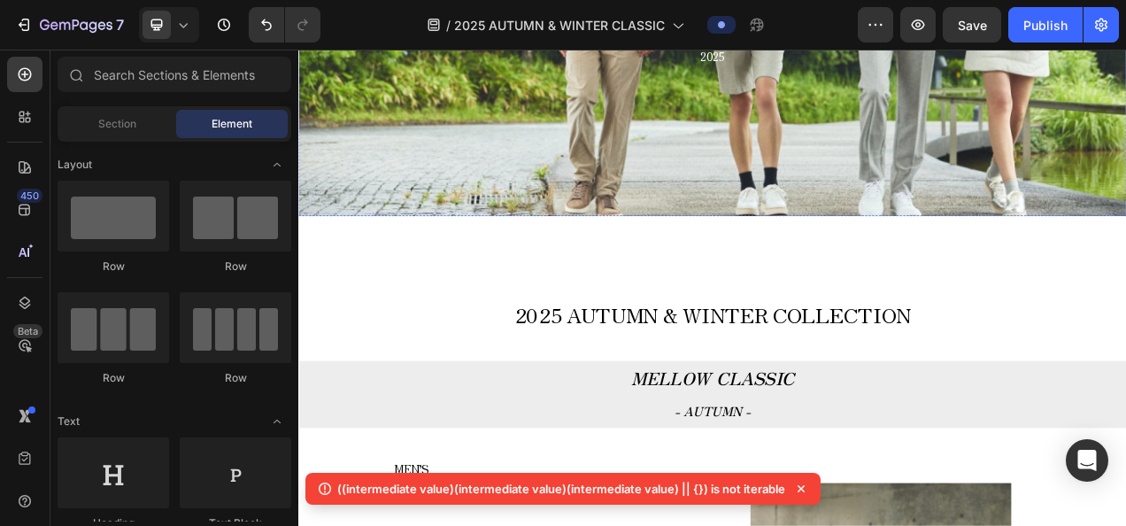
scroll to position [443, 0]
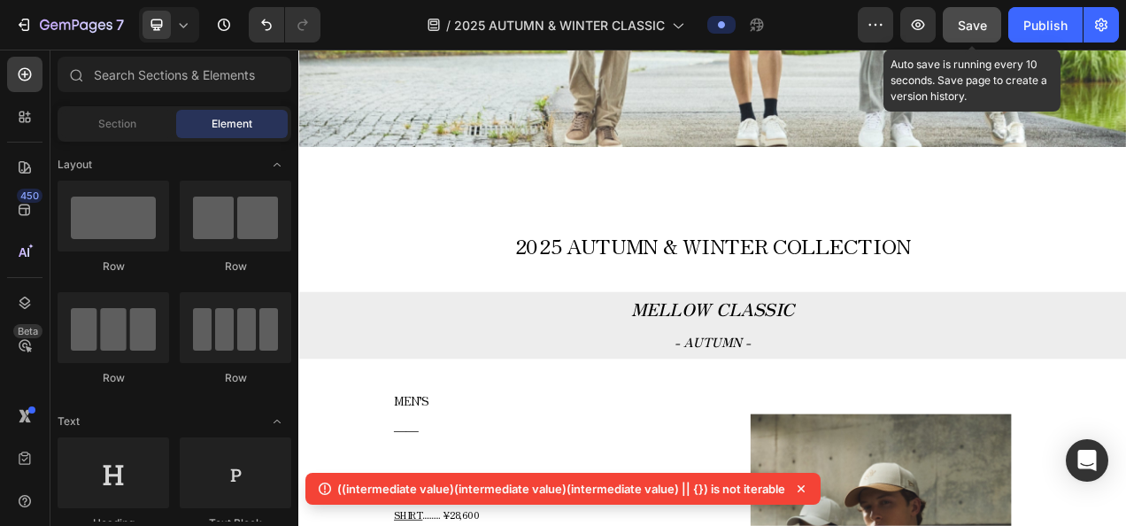
click at [978, 35] on button "Save" at bounding box center [972, 24] width 58 height 35
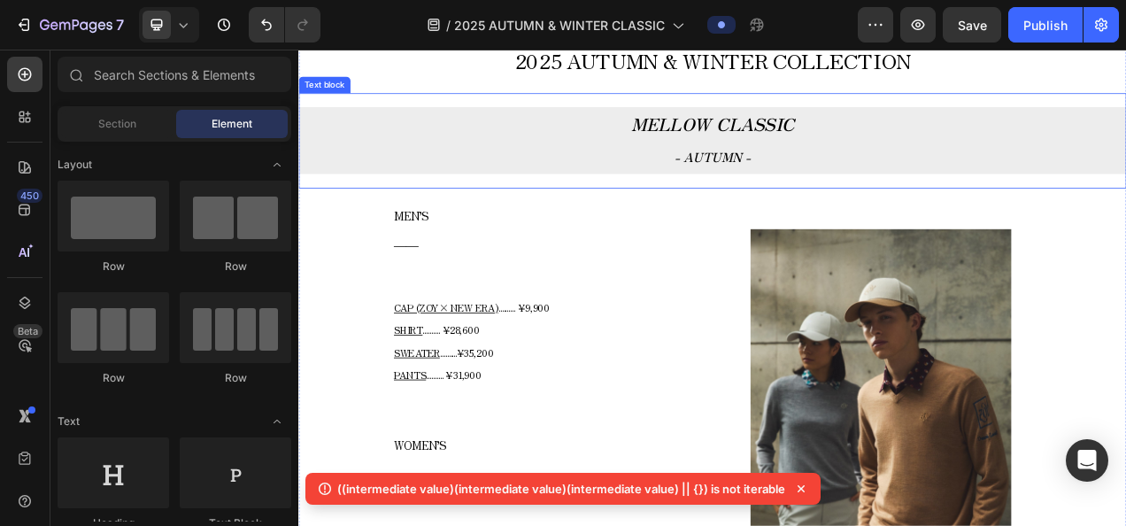
scroll to position [708, 0]
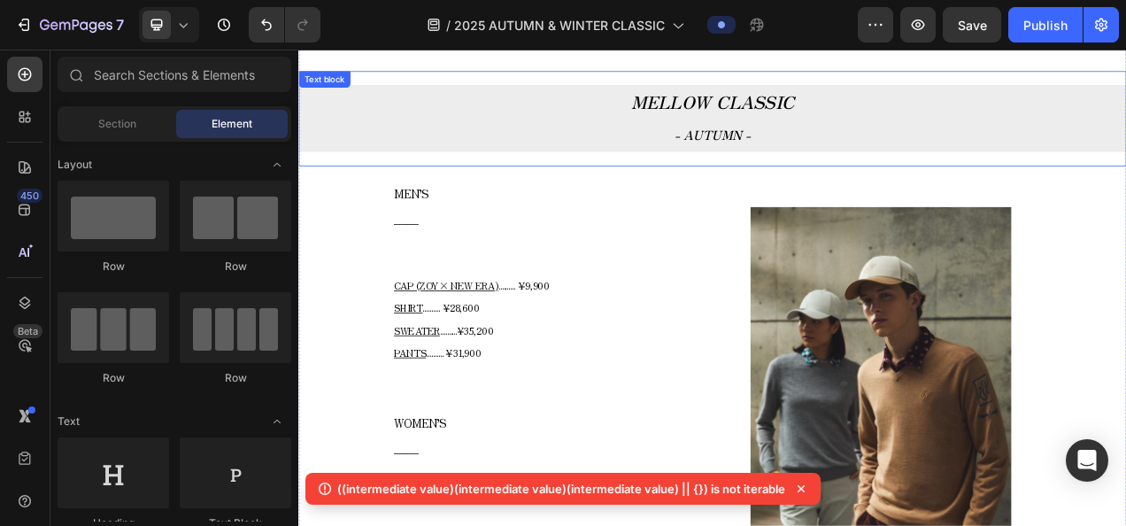
click at [851, 141] on p "- AUTUMN -" at bounding box center [829, 157] width 1058 height 42
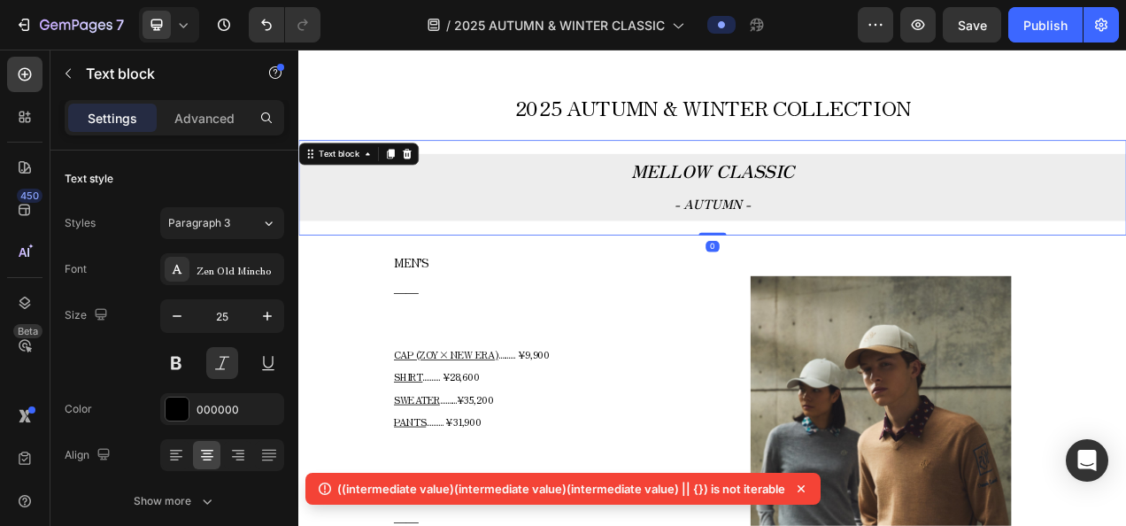
click at [851, 141] on span "2025 AUTUMN & WINTER COLLECTION" at bounding box center [829, 123] width 508 height 39
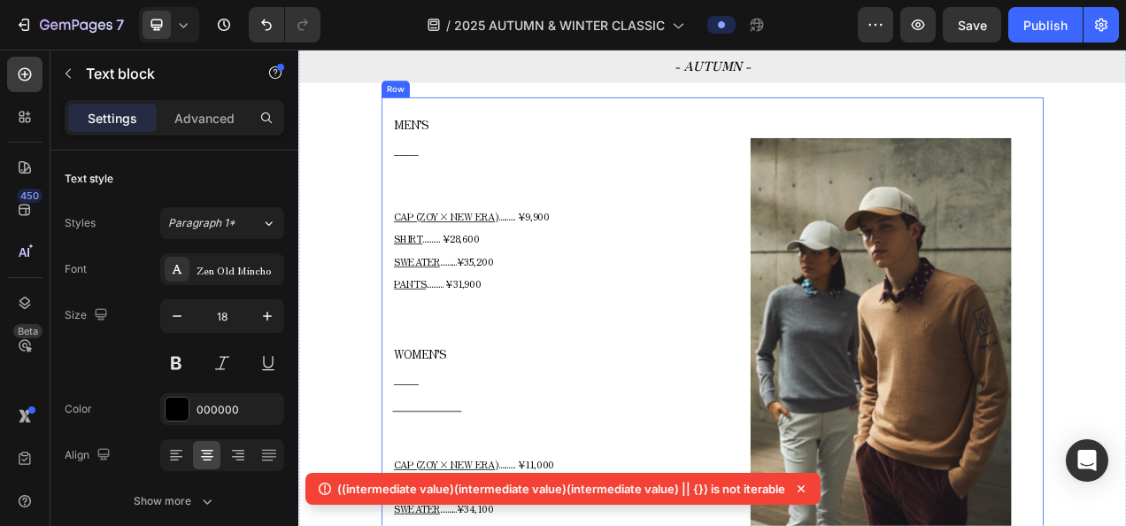
scroll to position [797, 0]
click at [888, 195] on img at bounding box center [1045, 413] width 335 height 501
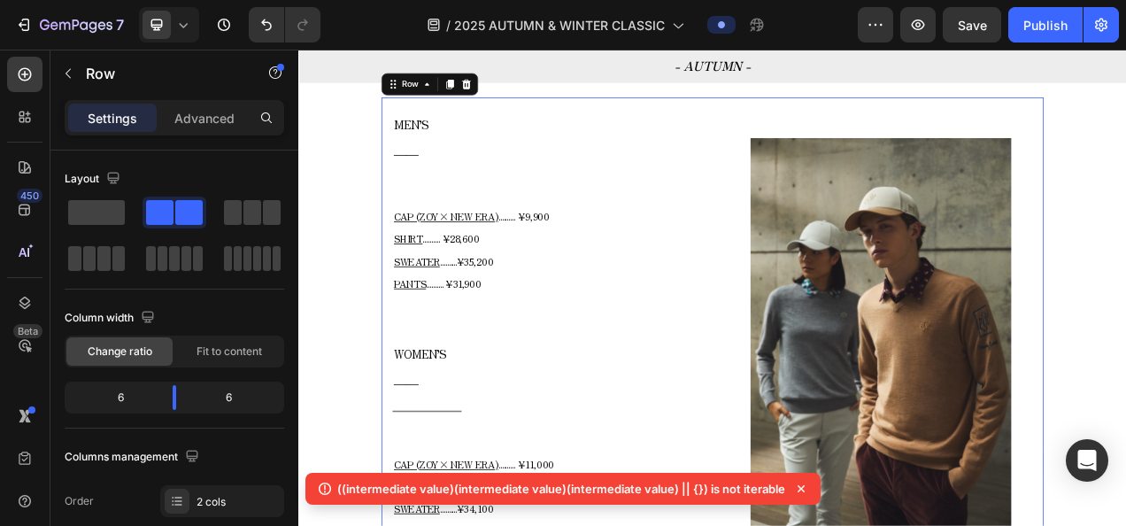
click at [854, 114] on div "Image" at bounding box center [1045, 413] width 418 height 604
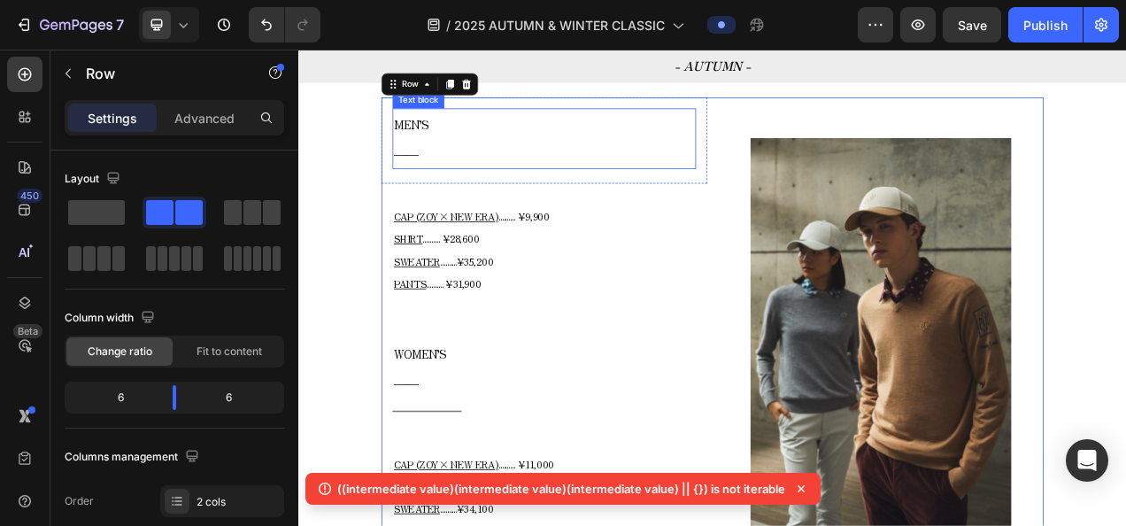
click at [573, 141] on p "MEN’S" at bounding box center [613, 145] width 386 height 37
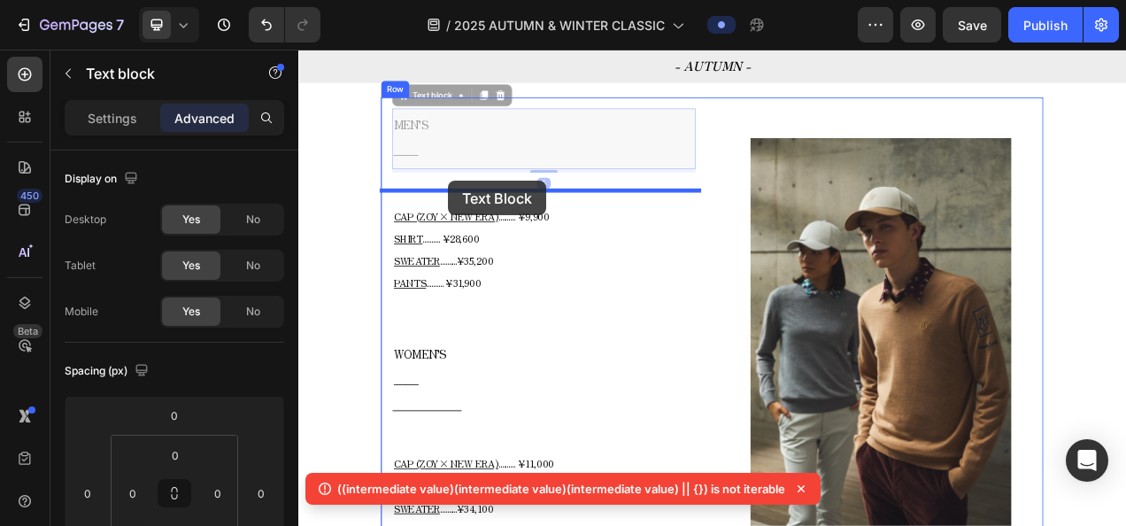
drag, startPoint x: 500, startPoint y: 113, endPoint x: 490, endPoint y: 218, distance: 104.9
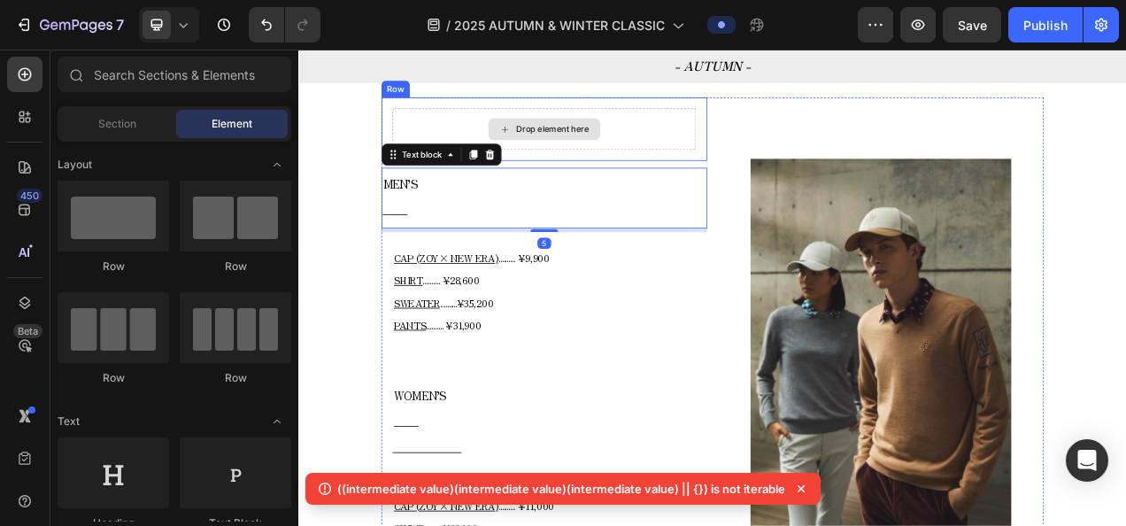
click at [672, 148] on div "Drop element here" at bounding box center [613, 151] width 143 height 28
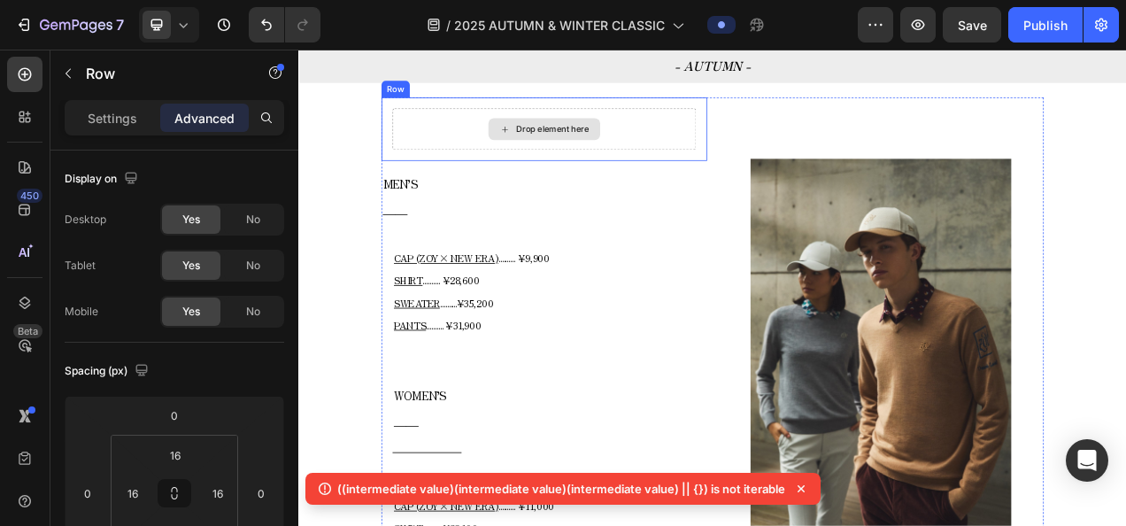
click at [706, 127] on div "Drop element here" at bounding box center [613, 151] width 389 height 53
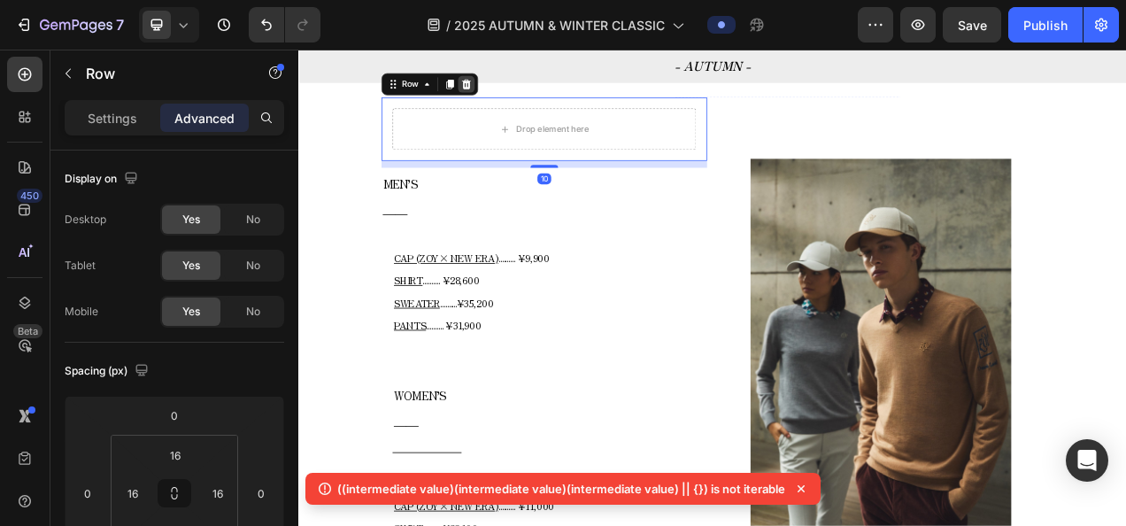
click at [506, 87] on icon at bounding box center [513, 94] width 14 height 14
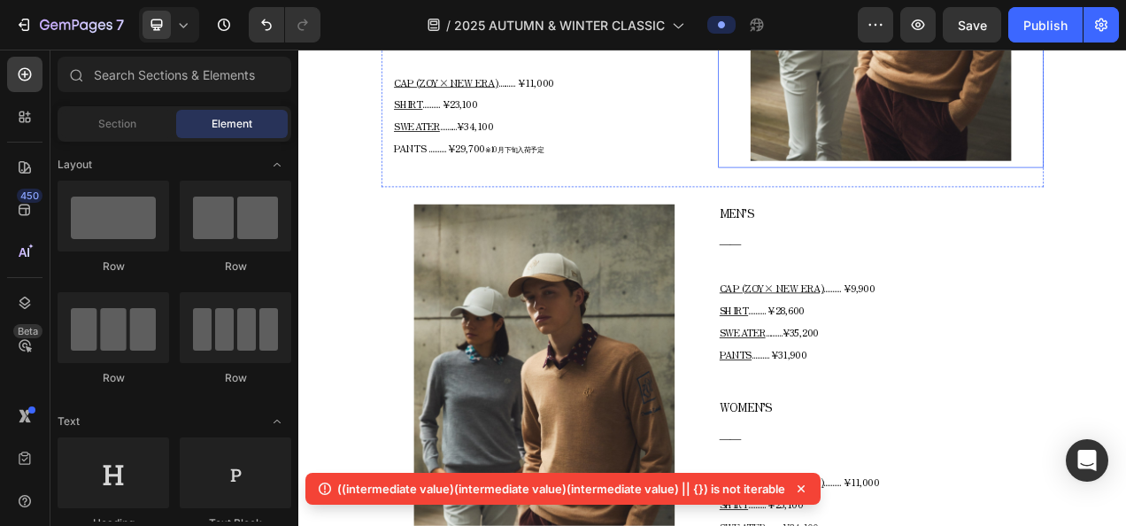
scroll to position [1328, 0]
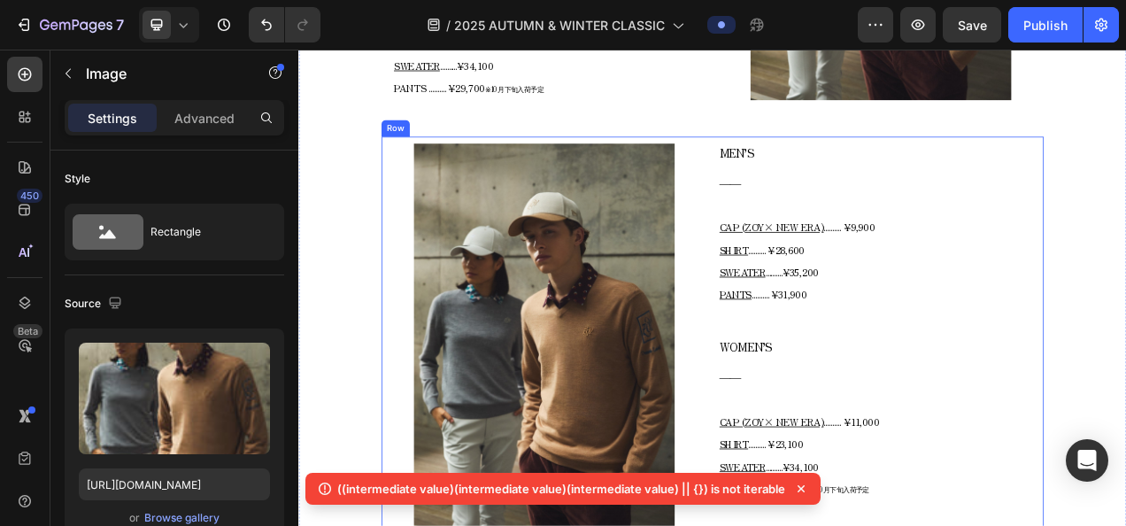
click at [814, 163] on div "Image" at bounding box center [613, 420] width 418 height 519
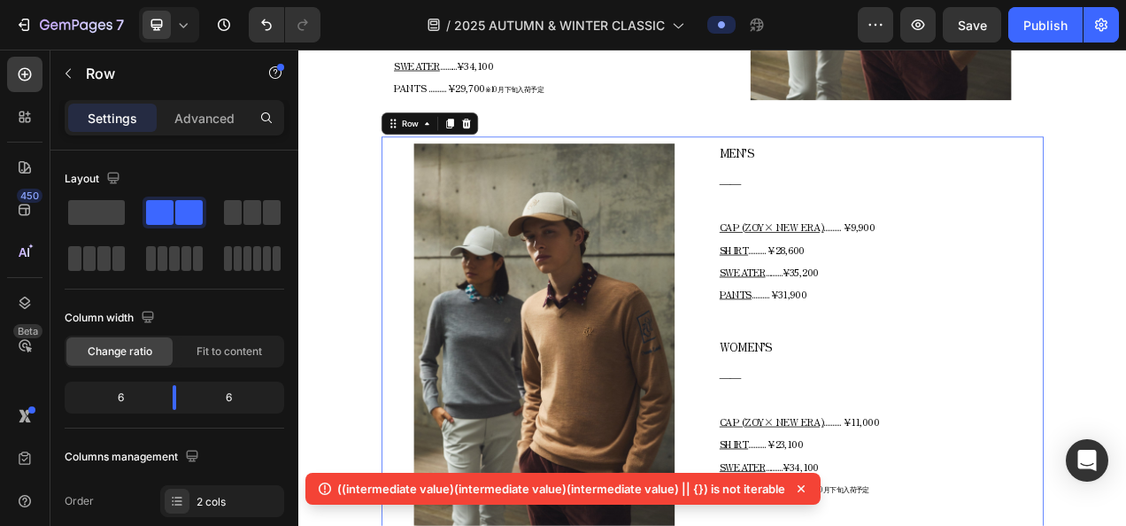
click at [824, 165] on div "Image MEN’S ―― Text block CAP (ZOY× NEW ERA) .......... ¥9,900 SHIRT ..........…" at bounding box center [829, 422] width 850 height 523
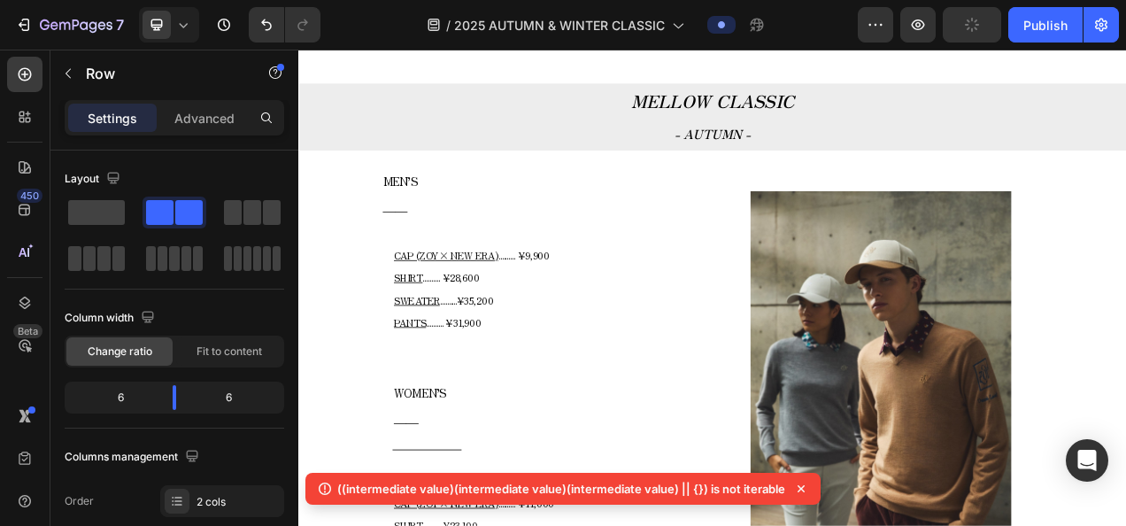
scroll to position [708, 0]
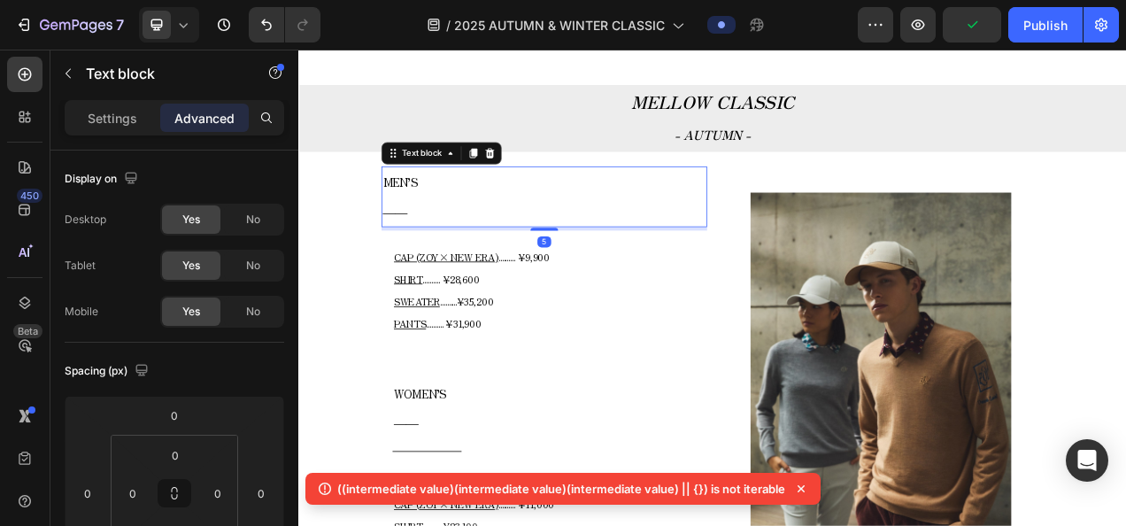
click at [466, 242] on p "――" at bounding box center [613, 257] width 414 height 36
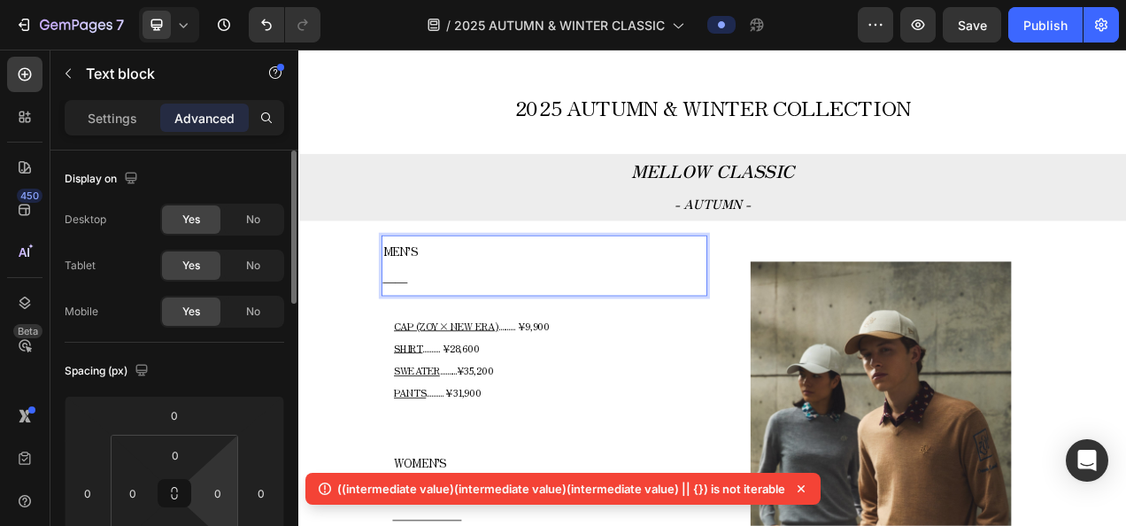
scroll to position [177, 0]
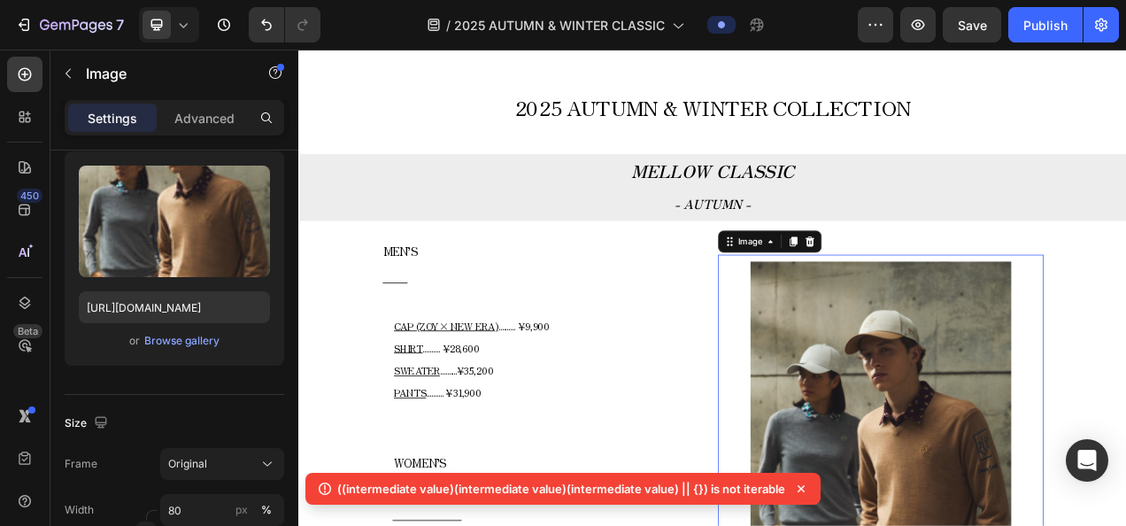
scroll to position [0, 0]
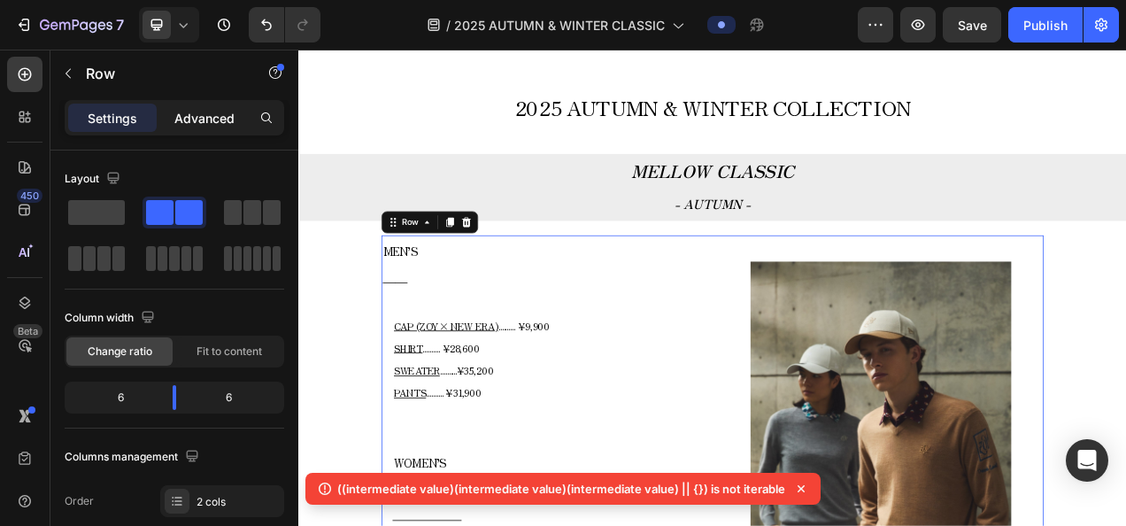
click at [241, 124] on div "Advanced" at bounding box center [204, 118] width 89 height 28
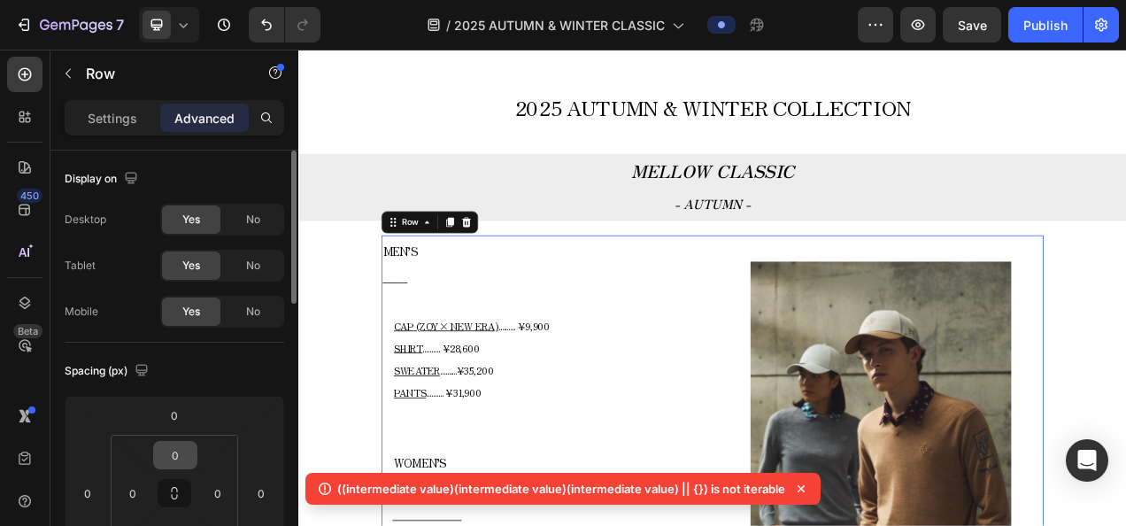
scroll to position [177, 0]
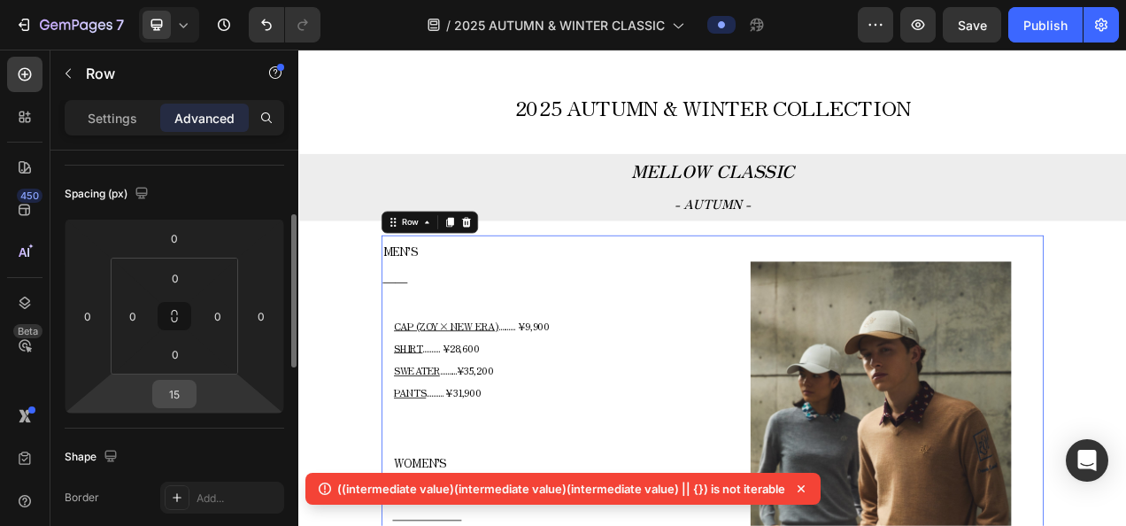
click at [181, 389] on input "15" at bounding box center [174, 394] width 35 height 27
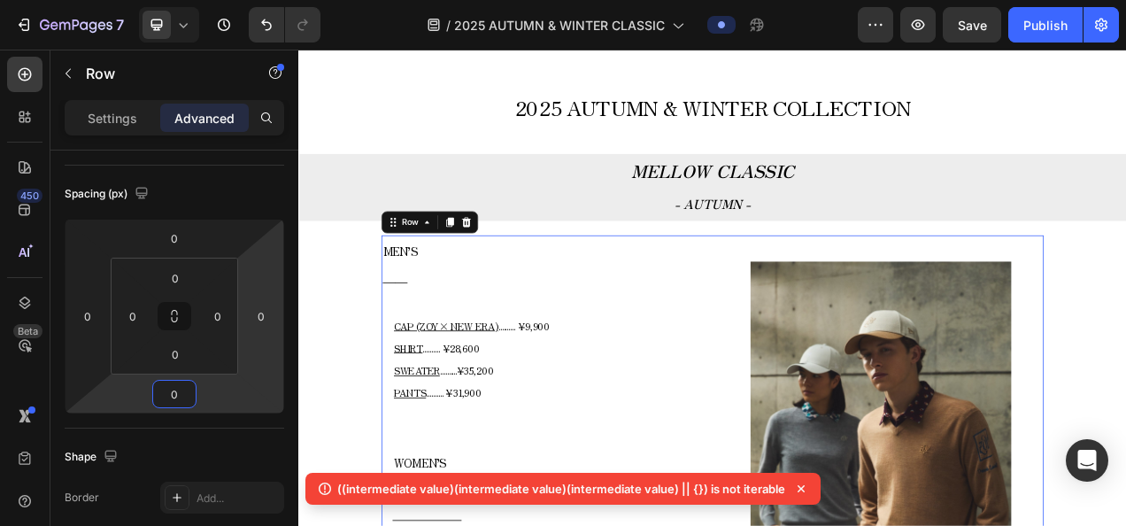
type input "0"
click at [251, 0] on html "7 Version history / 2025 AUTUMN & WINTER CLASSIC Preview Save Publish 450 Beta …" at bounding box center [563, 0] width 1126 height 0
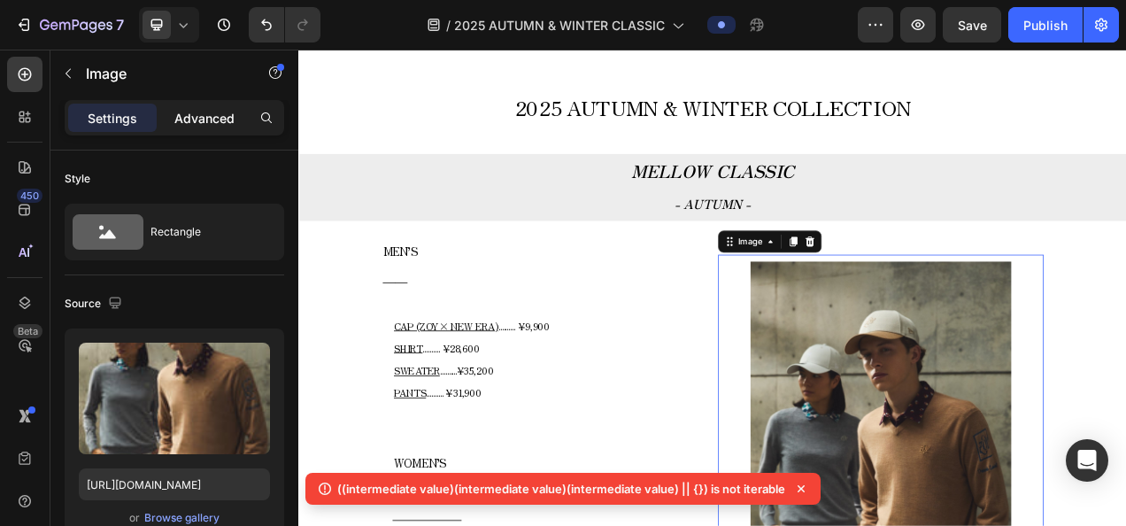
click at [215, 117] on p "Advanced" at bounding box center [204, 118] width 60 height 19
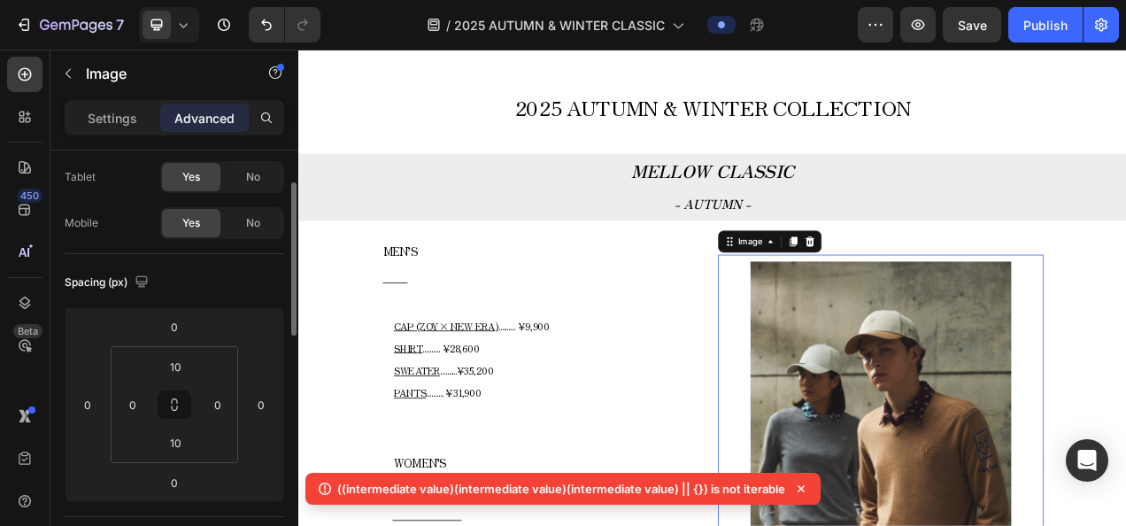
scroll to position [177, 0]
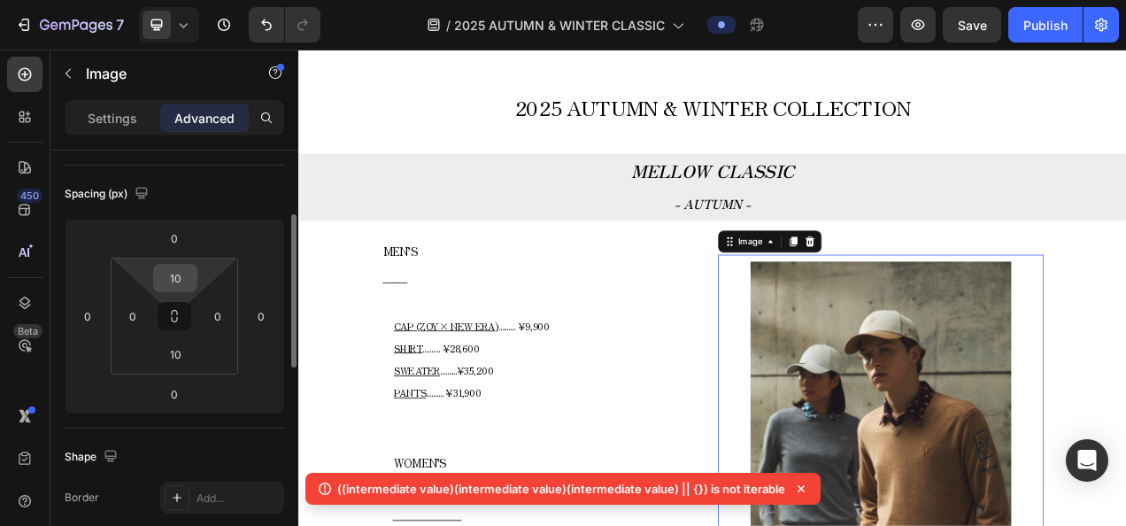
click at [190, 286] on input "10" at bounding box center [175, 278] width 35 height 27
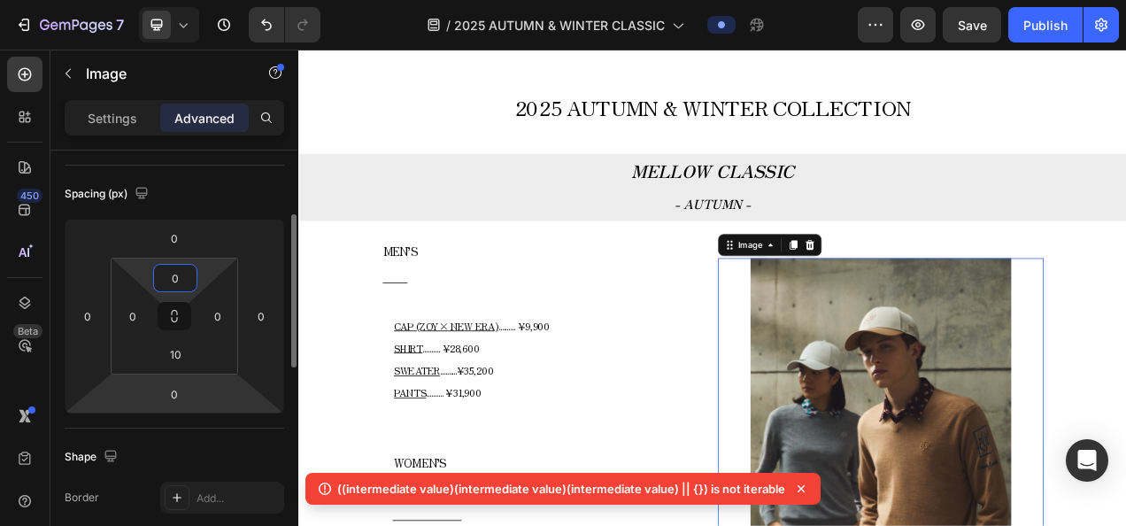
type input "0"
click at [109, 0] on html "7 Version history / 2025 AUTUMN & WINTER CLASSIC Preview Save Publish 450 Beta …" at bounding box center [563, 0] width 1126 height 0
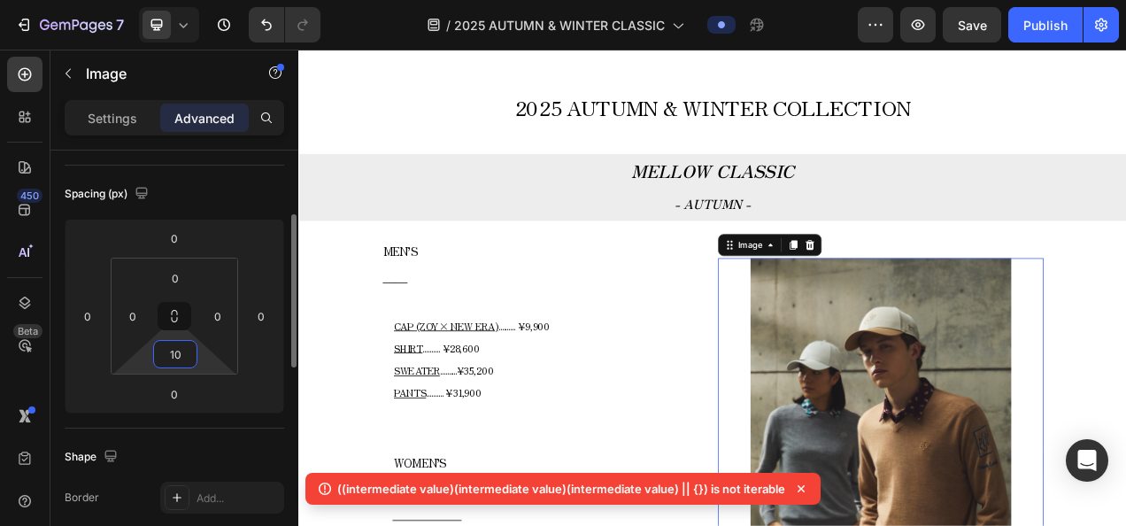
click at [159, 353] on input "10" at bounding box center [175, 354] width 35 height 27
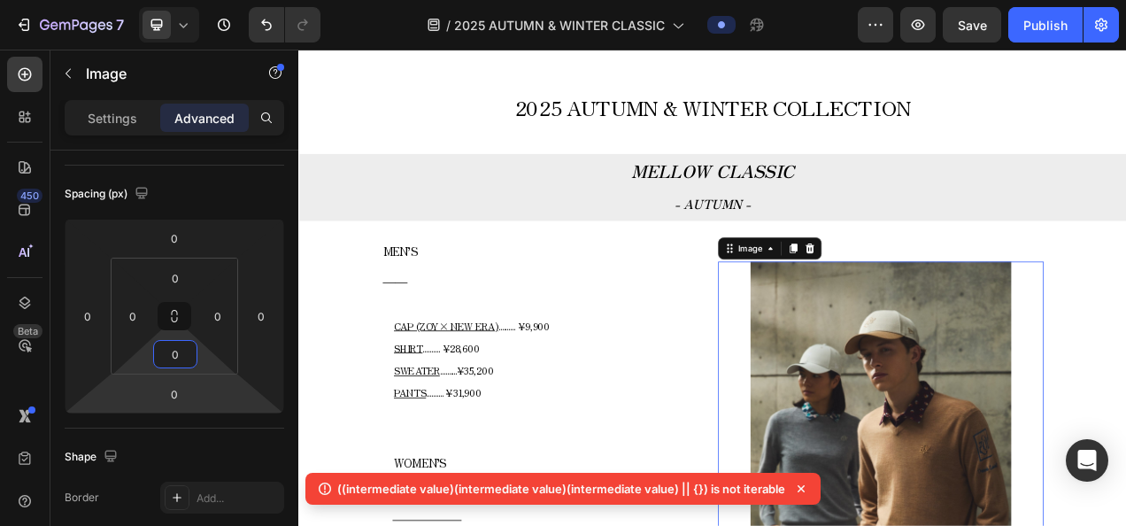
type input "0"
click at [108, 0] on html "7 Version history / 2025 AUTUMN & WINTER CLASSIC Preview Save Publish 450 Beta …" at bounding box center [563, 0] width 1126 height 0
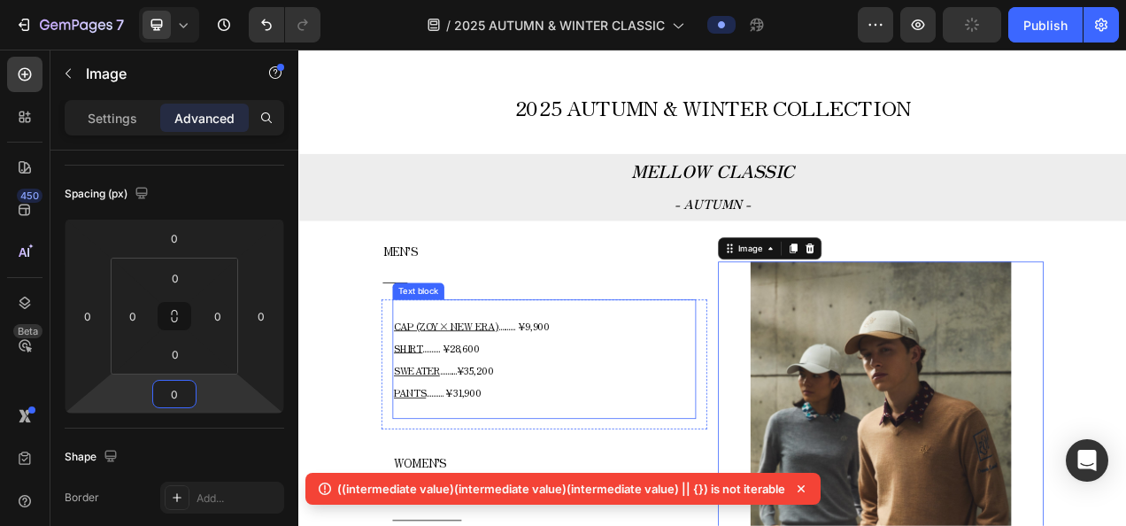
click at [715, 439] on p "CAP (ZOY× NEW ERA) .......... ¥9,900 SHIRT .......... ¥28,600 SWEATER .........…" at bounding box center [613, 446] width 386 height 114
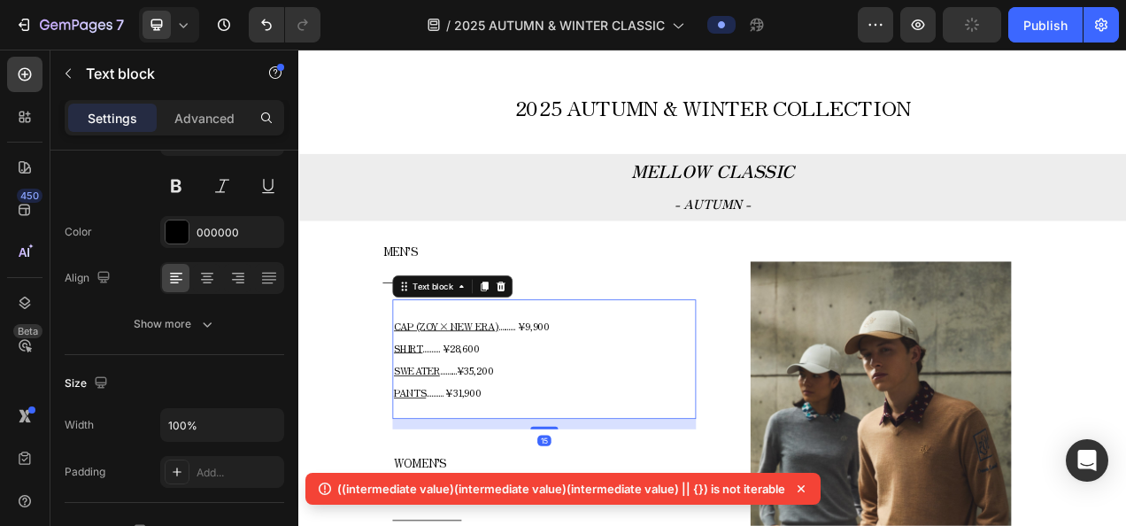
scroll to position [0, 0]
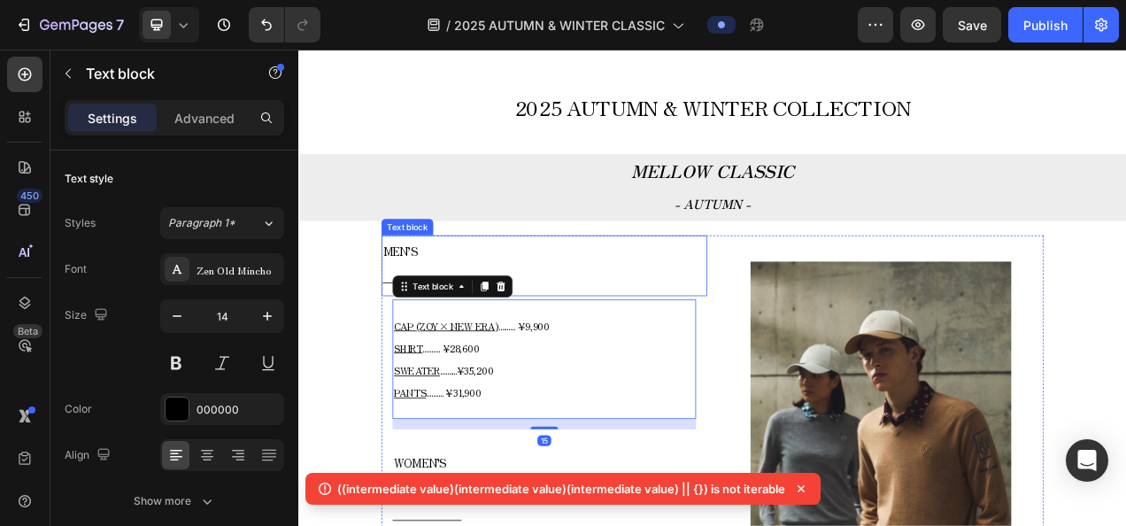
click at [439, 301] on span "MEN’S" at bounding box center [428, 307] width 45 height 21
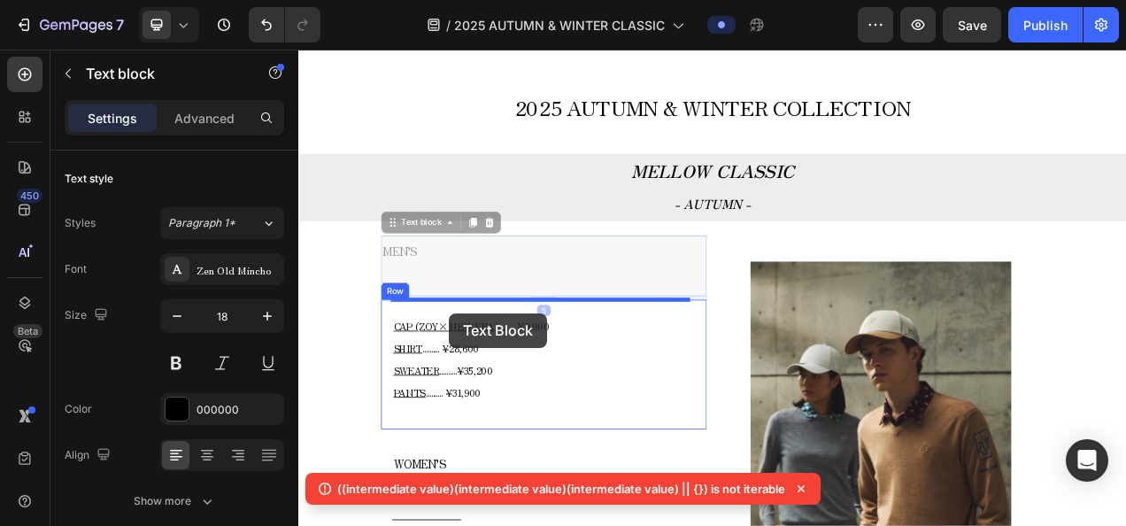
drag, startPoint x: 447, startPoint y: 280, endPoint x: 491, endPoint y: 388, distance: 116.7
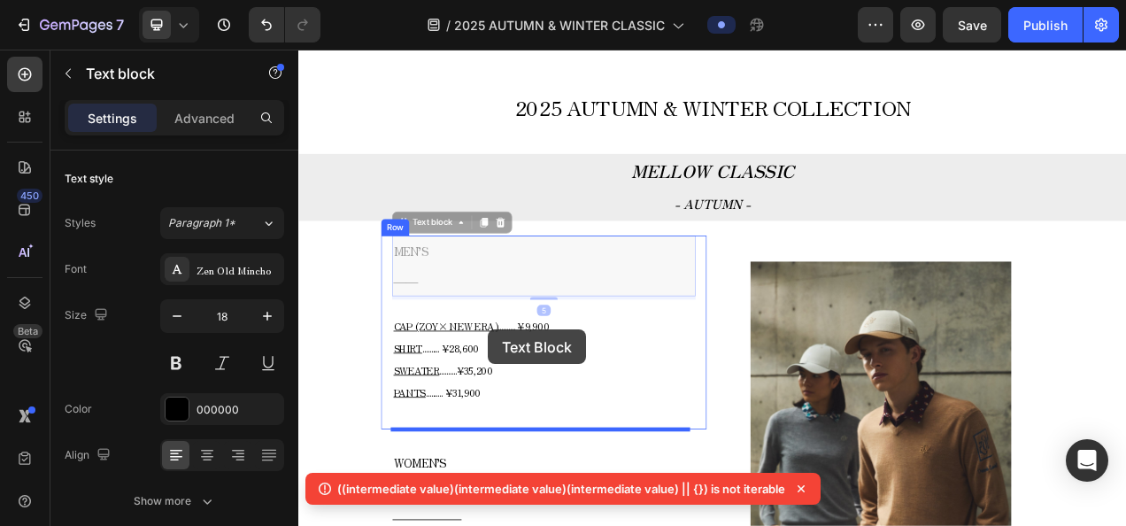
drag, startPoint x: 483, startPoint y: 268, endPoint x: 542, endPoint y: 409, distance: 152.4
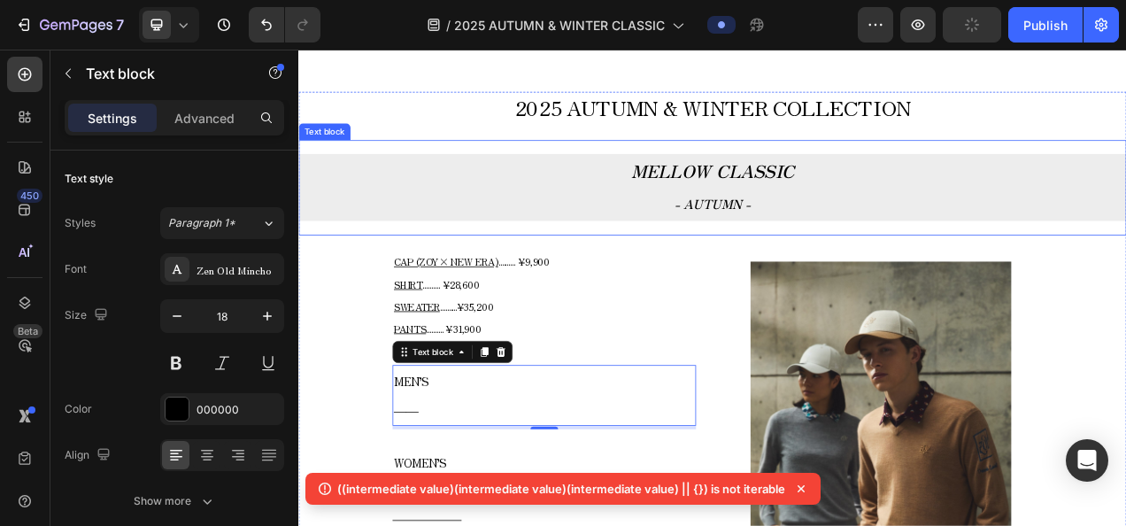
click at [675, 263] on p "- AUTUMN -" at bounding box center [829, 246] width 1058 height 42
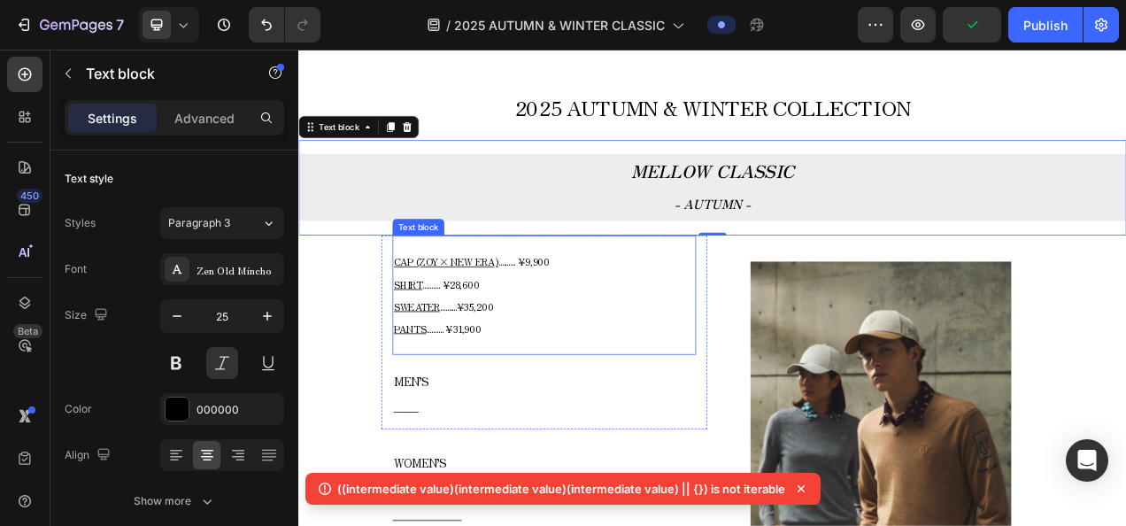
click at [699, 357] on p "CAP (ZOY× NEW ERA) .......... ¥9,900 SHIRT .......... ¥28,600 SWEATER .........…" at bounding box center [613, 364] width 386 height 114
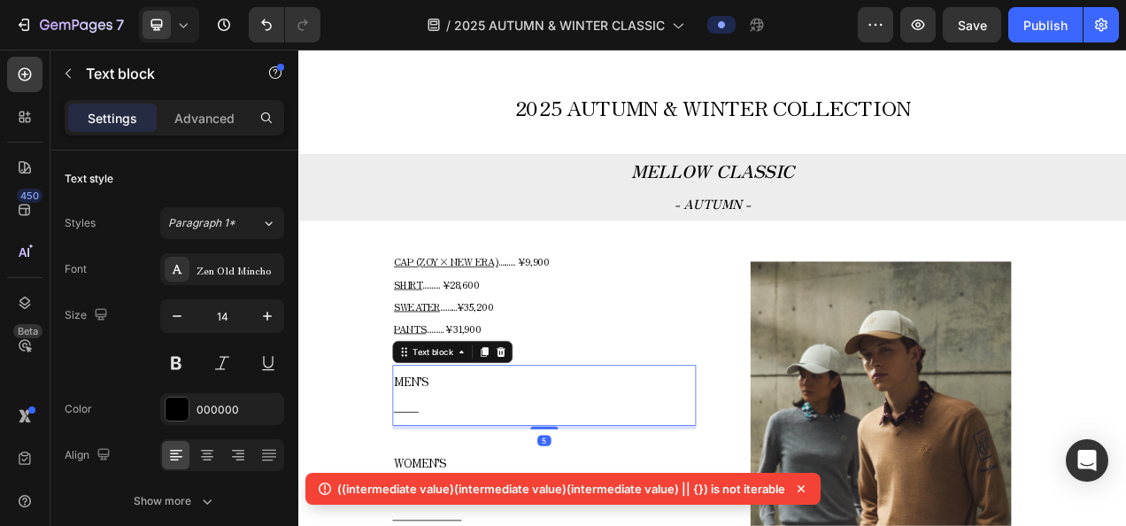
click at [503, 479] on p "MEN’S" at bounding box center [613, 474] width 386 height 37
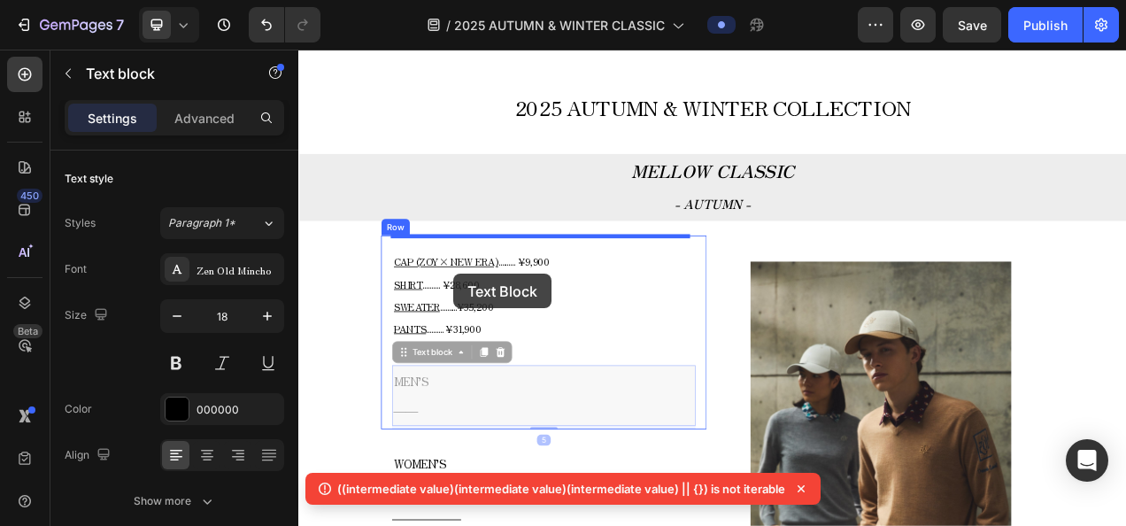
drag, startPoint x: 476, startPoint y: 443, endPoint x: 497, endPoint y: 337, distance: 107.4
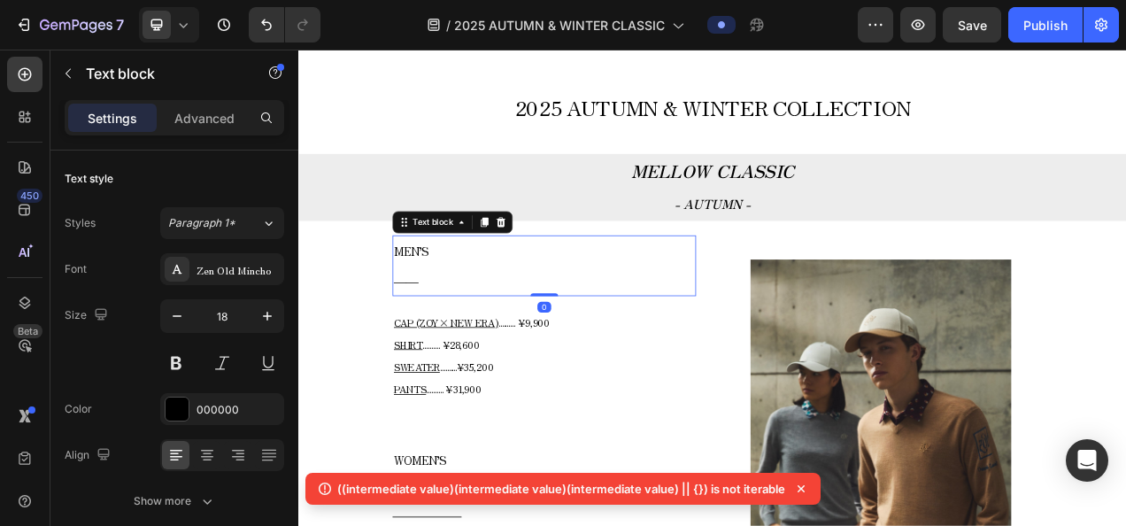
drag, startPoint x: 601, startPoint y: 368, endPoint x: 609, endPoint y: 356, distance: 14.7
click at [609, 356] on div "MEN’S ―― Text block 0" at bounding box center [613, 327] width 389 height 78
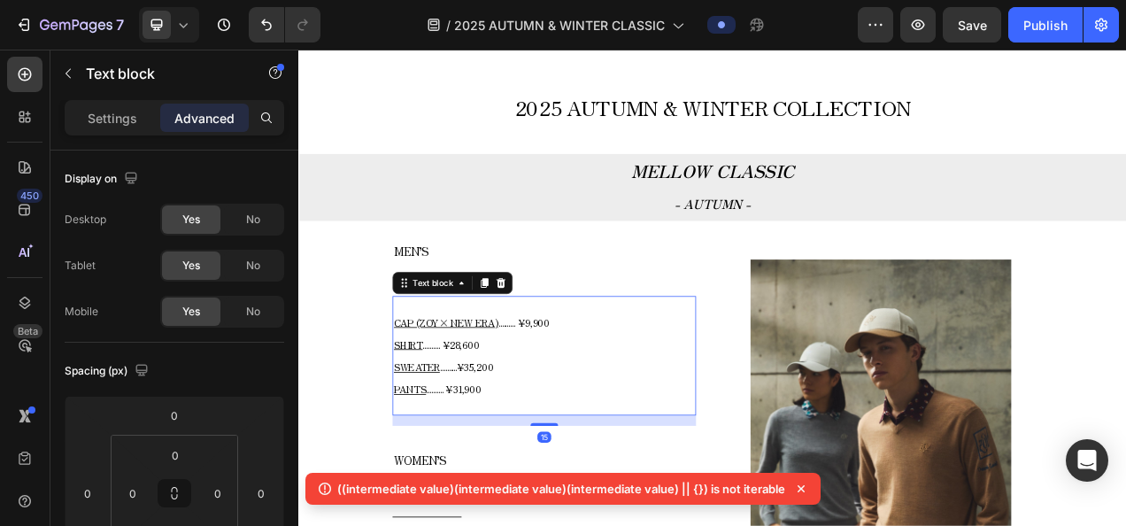
click at [547, 383] on div "CAP (ZOY× NEW ERA) .......... ¥9,900 SHIRT .......... ¥28,600 SWEATER .........…" at bounding box center [613, 442] width 389 height 118
drag, startPoint x: 1312, startPoint y: 405, endPoint x: 1318, endPoint y: 396, distance: 11.5
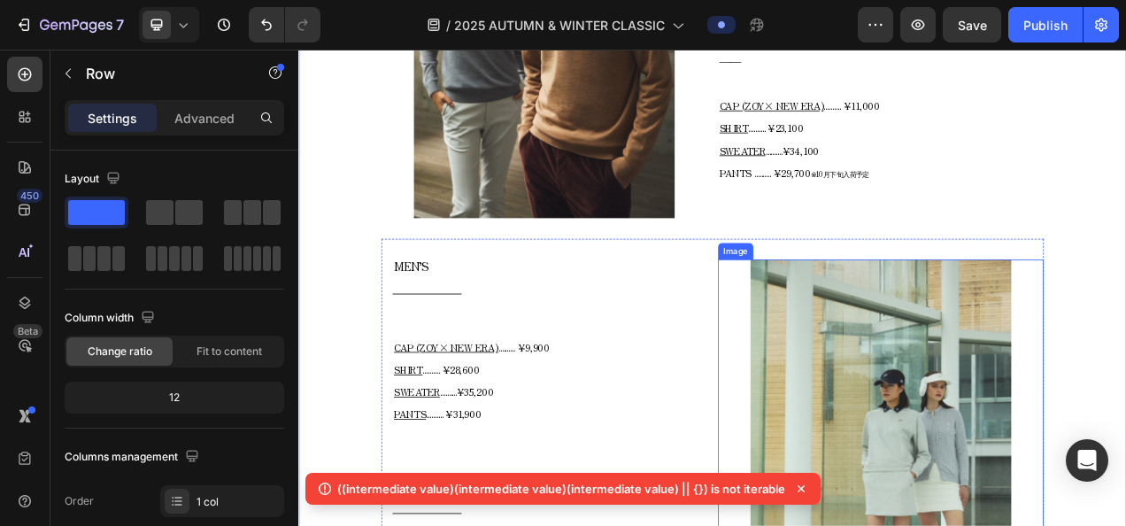
scroll to position [1505, 0]
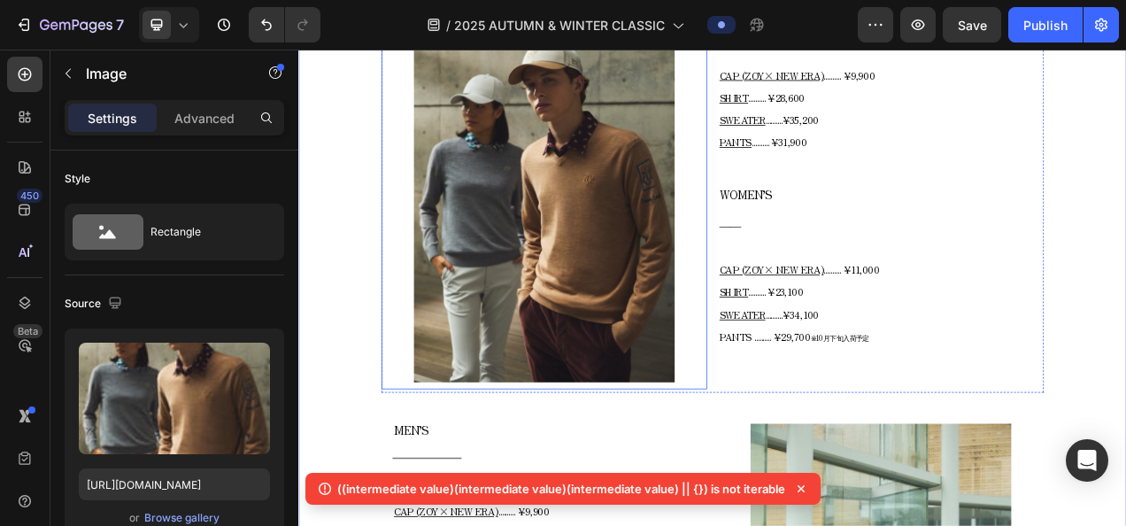
click at [596, 268] on img at bounding box center [613, 225] width 335 height 501
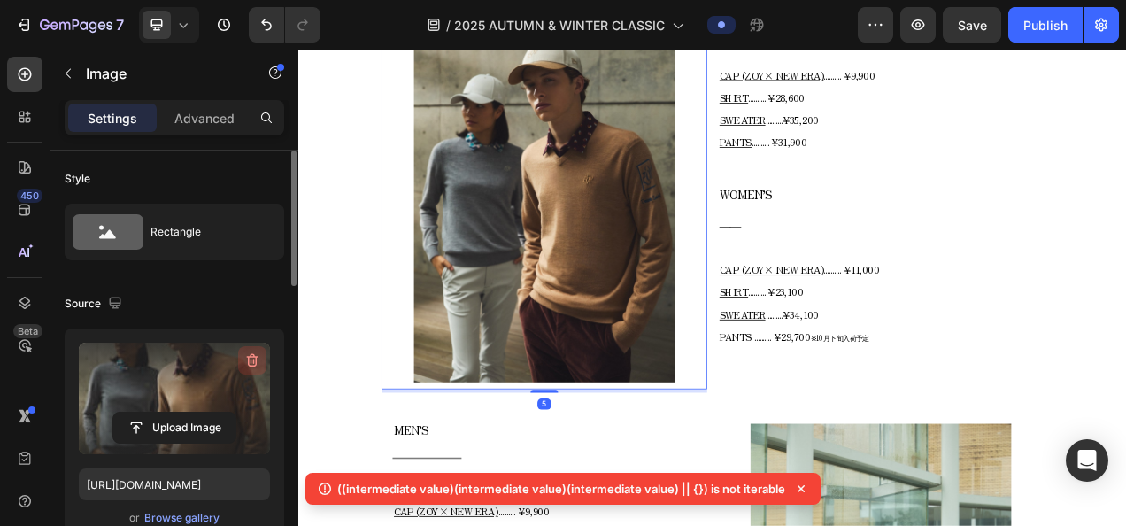
click at [261, 366] on button "button" at bounding box center [252, 360] width 28 height 28
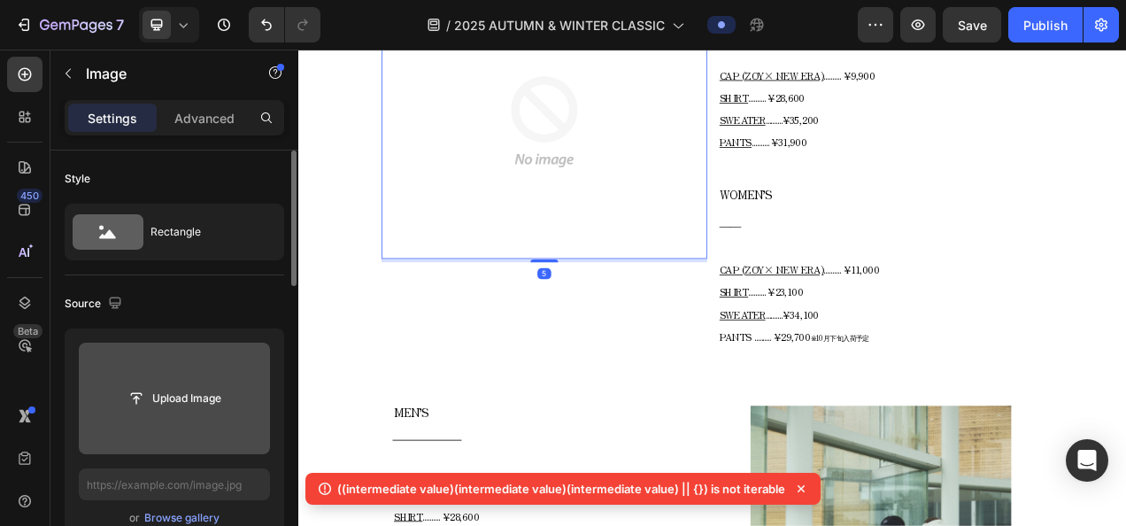
click at [216, 397] on input "file" at bounding box center [174, 398] width 122 height 30
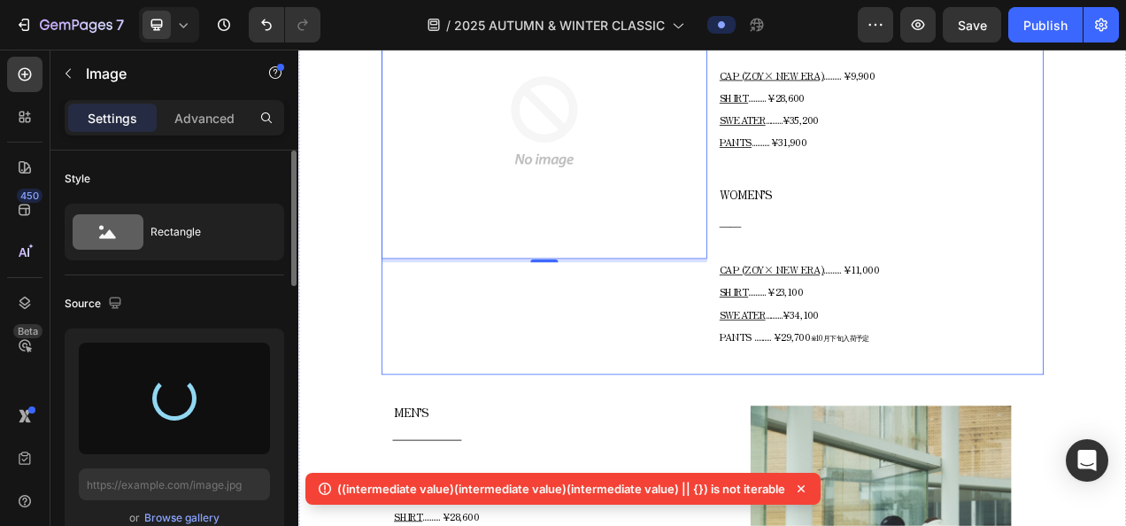
type input "https://cdn.shopify.com/s/files/1/0860/5397/8403/files/gempages_499421484788220…"
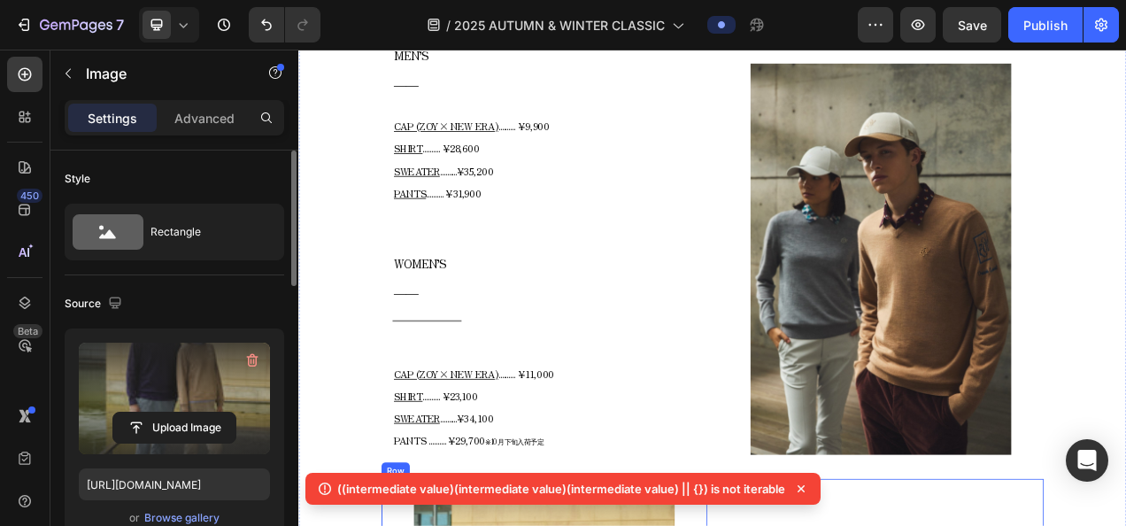
scroll to position [797, 0]
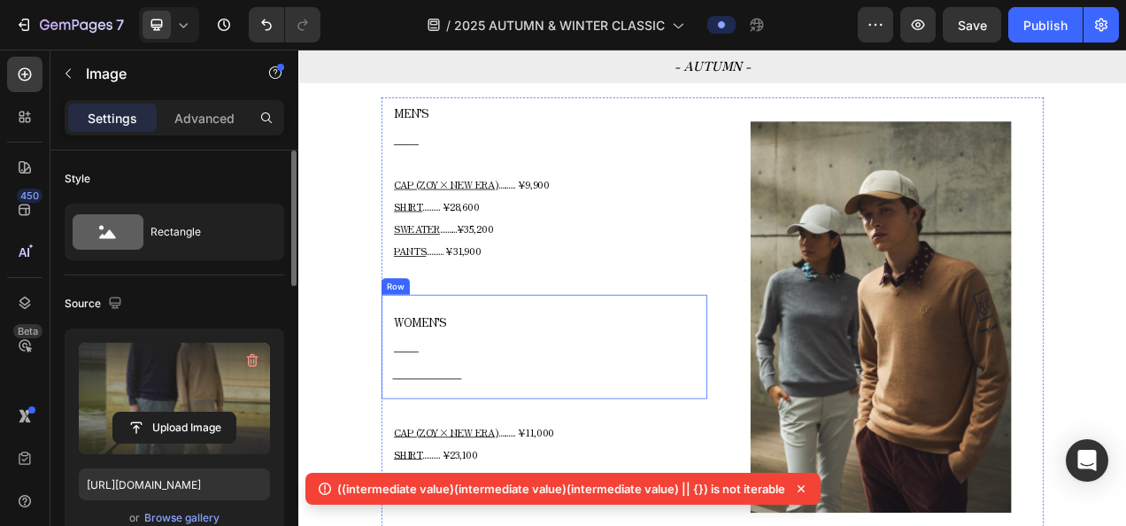
click at [542, 364] on div "WOMEN’S ―― Text block Title Line Row" at bounding box center [613, 431] width 418 height 134
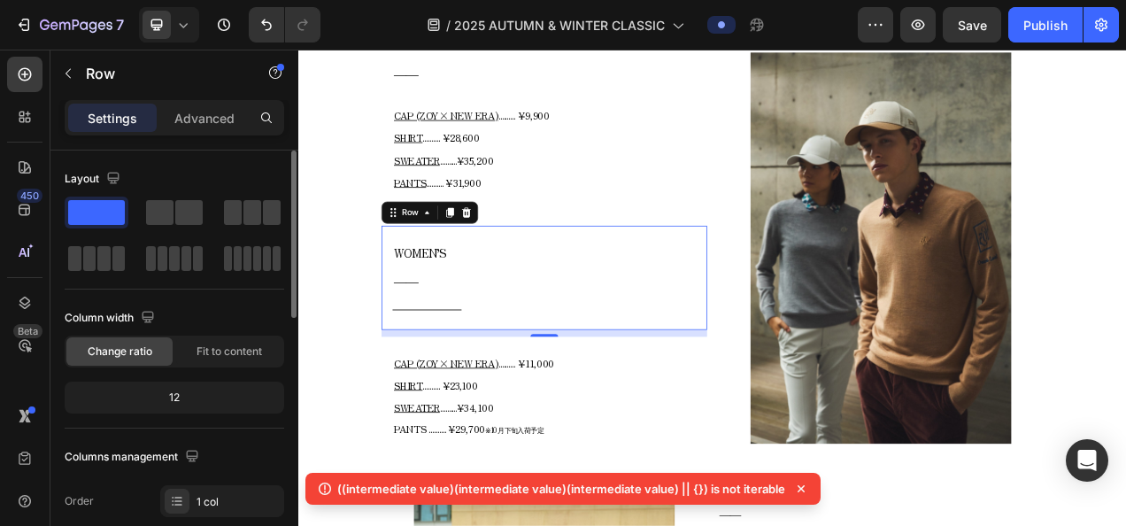
scroll to position [885, 0]
click at [512, 254] on icon at bounding box center [514, 258] width 12 height 12
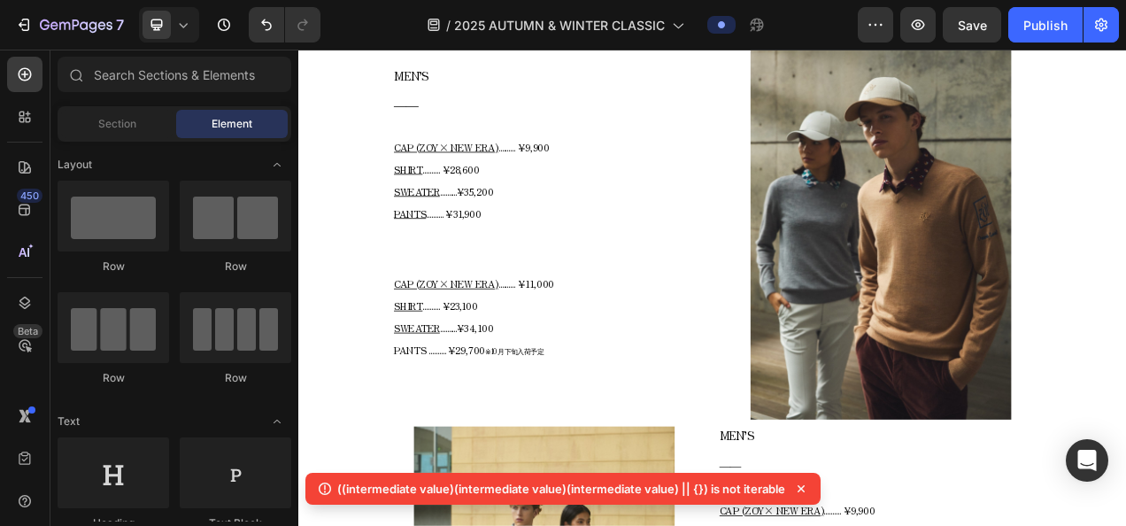
scroll to position [922, 0]
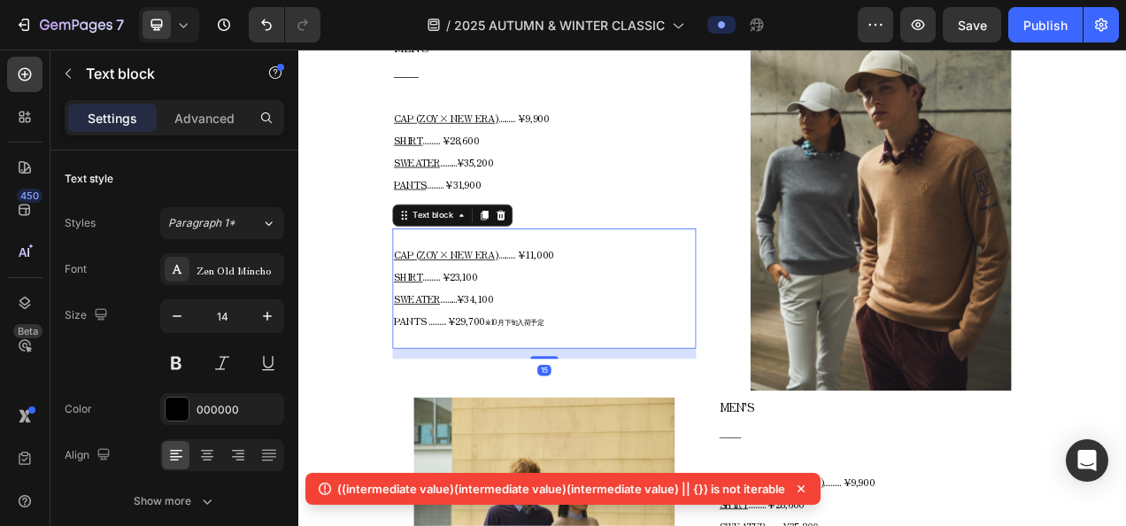
click at [563, 325] on p "CAP (ZOY× NEW ERA) .......... ¥11,000 SHIRT .......... ¥23,100 SWEATER ........…" at bounding box center [613, 356] width 386 height 116
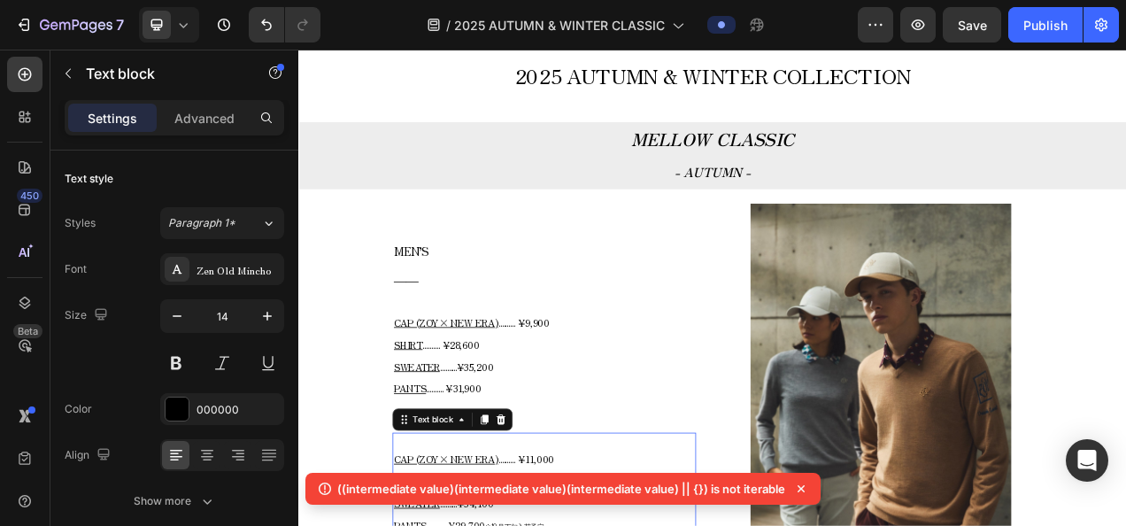
scroll to position [657, 0]
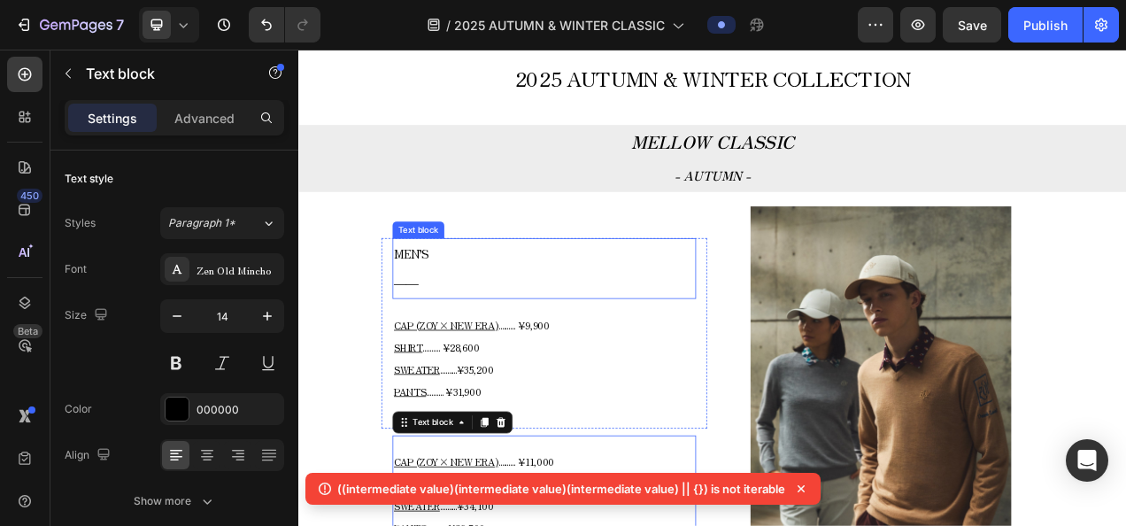
click at [563, 316] on p "MEN’S" at bounding box center [613, 311] width 386 height 37
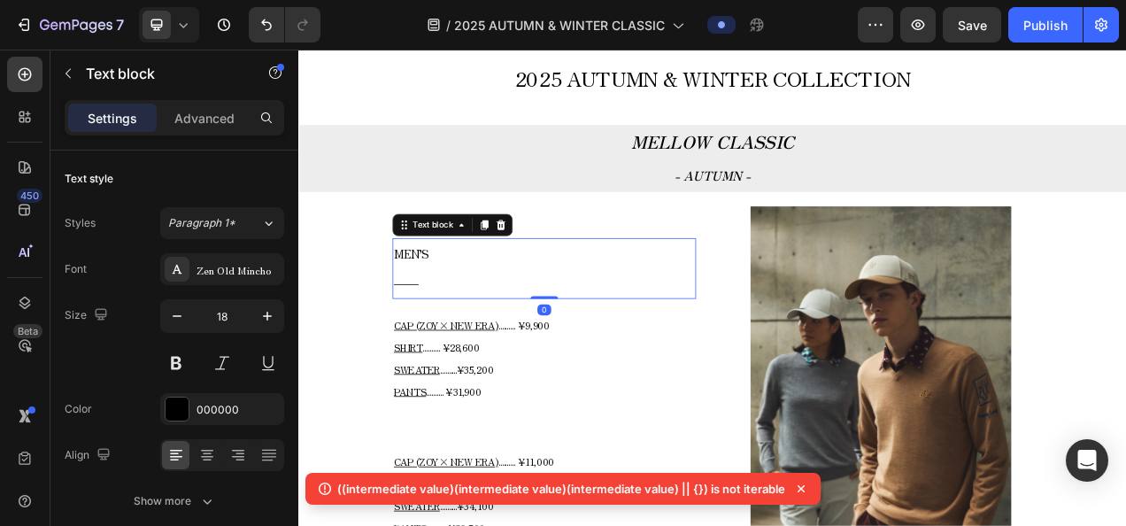
click at [563, 281] on div "Text block" at bounding box center [496, 274] width 154 height 28
click at [559, 269] on icon at bounding box center [558, 274] width 12 height 12
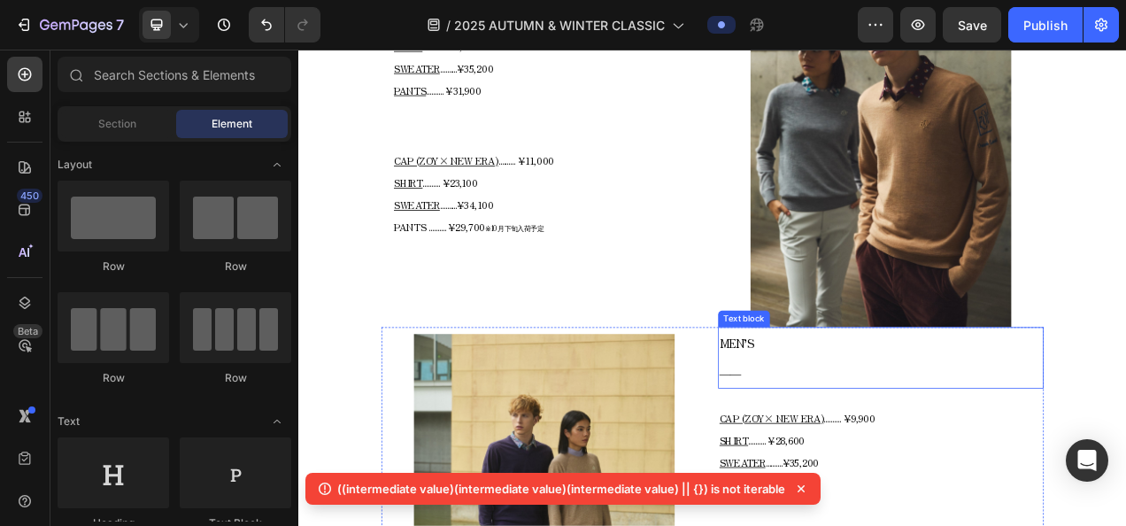
scroll to position [1011, 0]
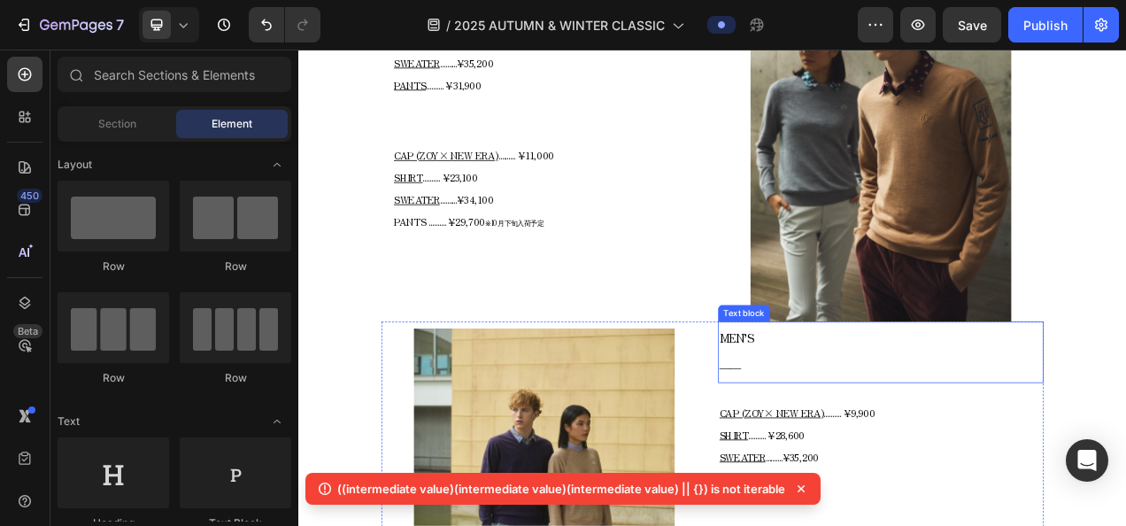
click at [884, 464] on p "――" at bounding box center [1045, 455] width 414 height 37
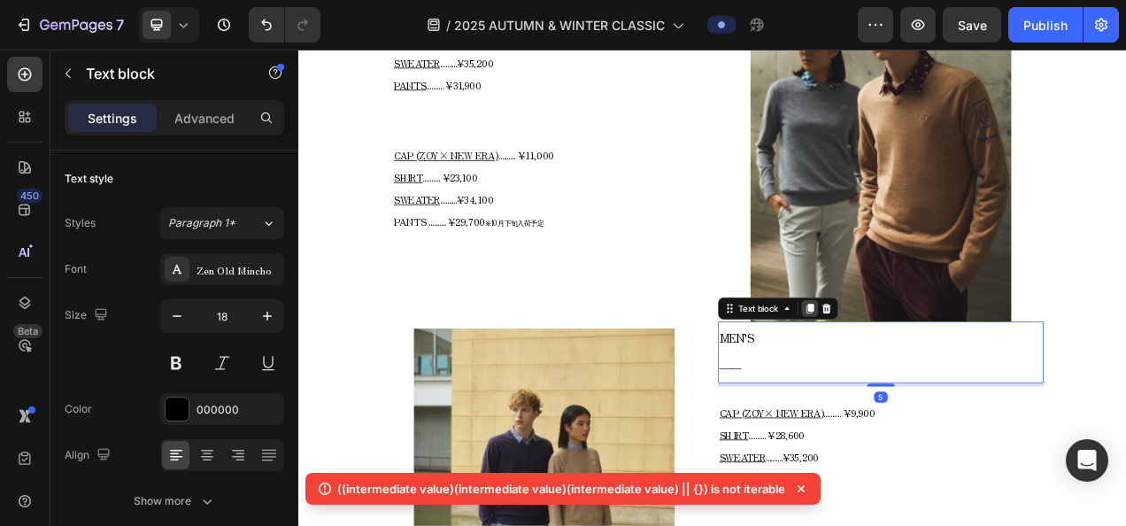
click at [947, 380] on icon at bounding box center [954, 381] width 14 height 14
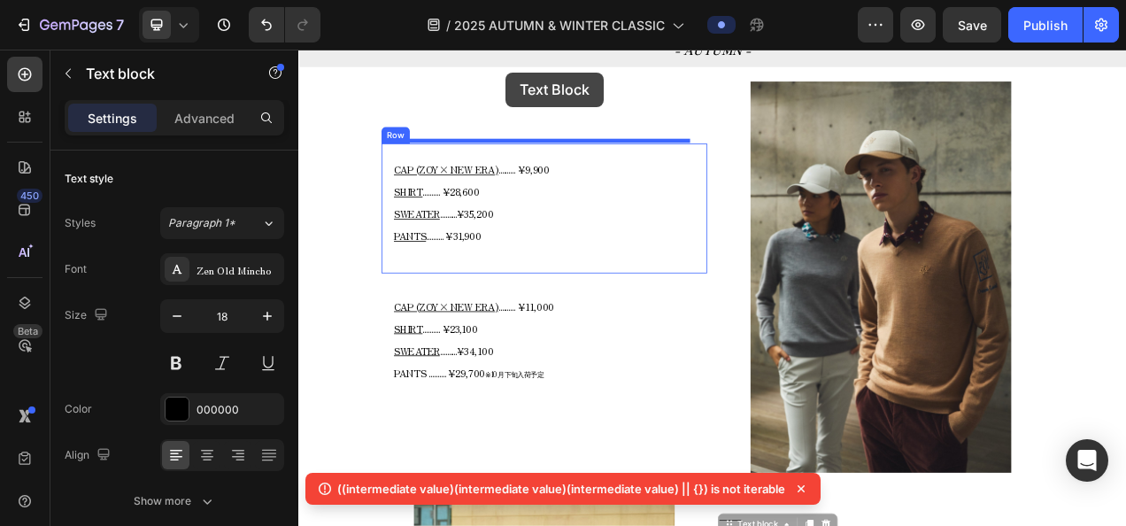
scroll to position [763, 0]
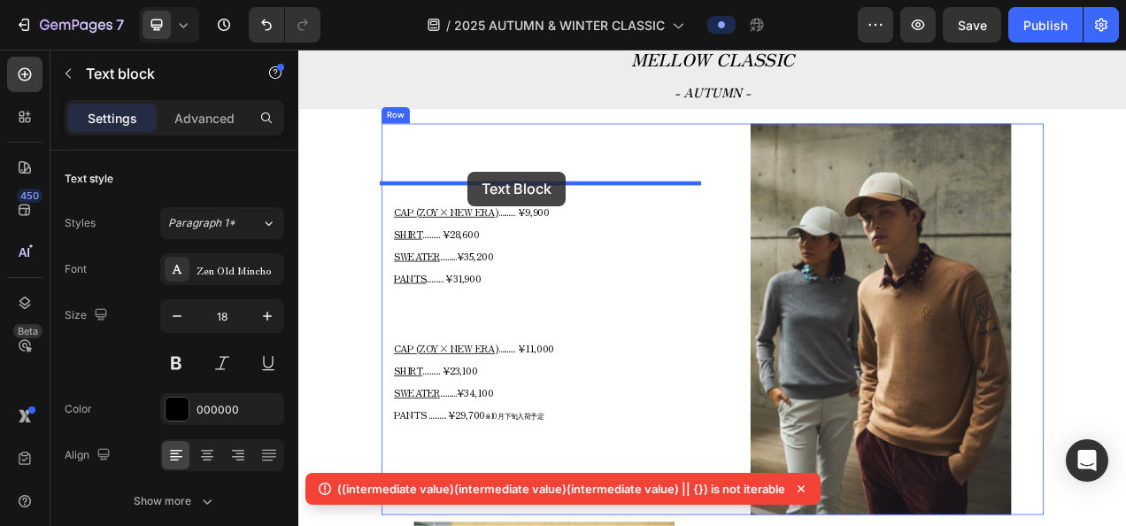
drag, startPoint x: 872, startPoint y: 461, endPoint x: 515, endPoint y: 206, distance: 438.4
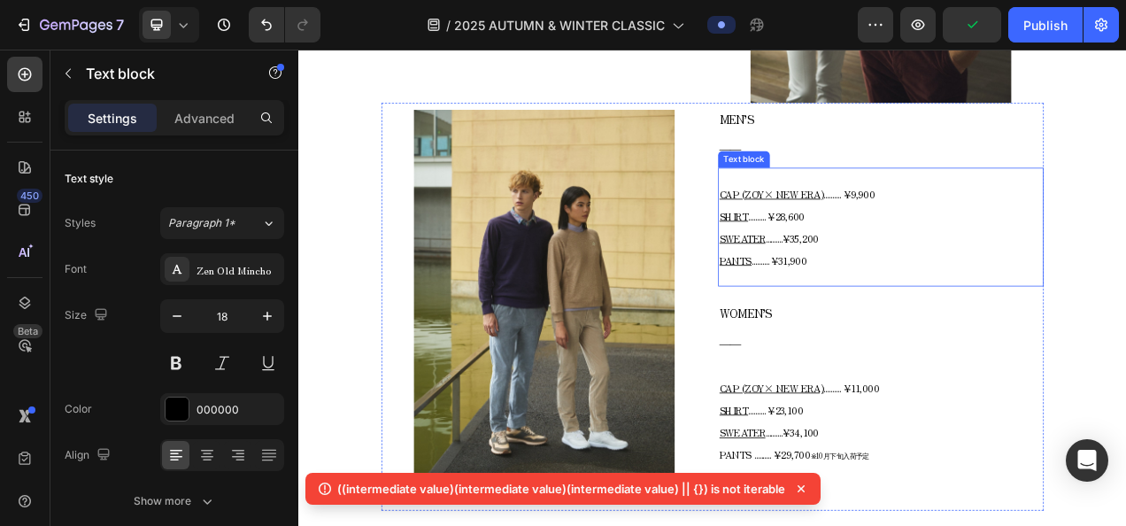
scroll to position [1294, 0]
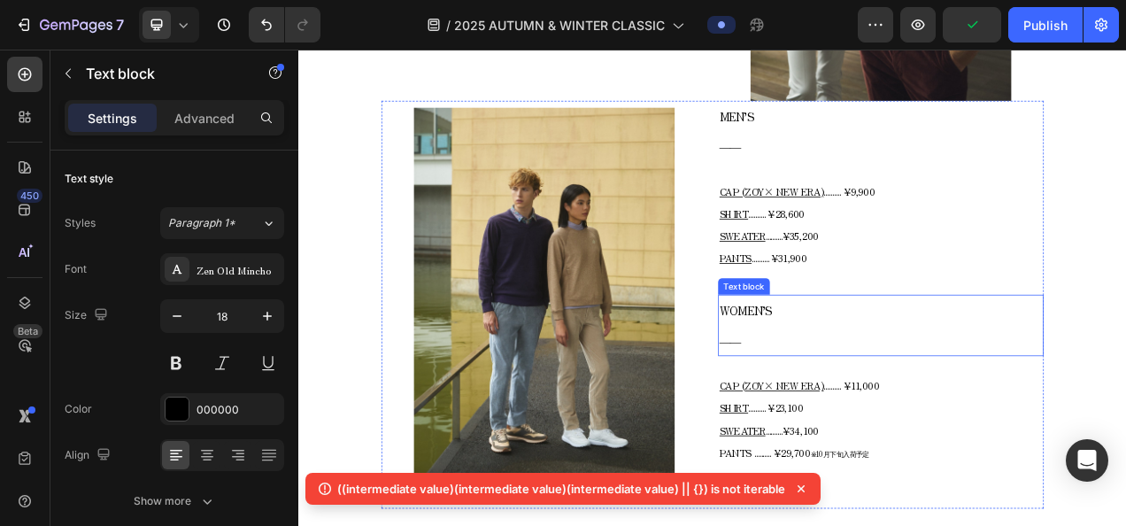
click at [951, 391] on p "WOMEN’S" at bounding box center [1045, 384] width 414 height 37
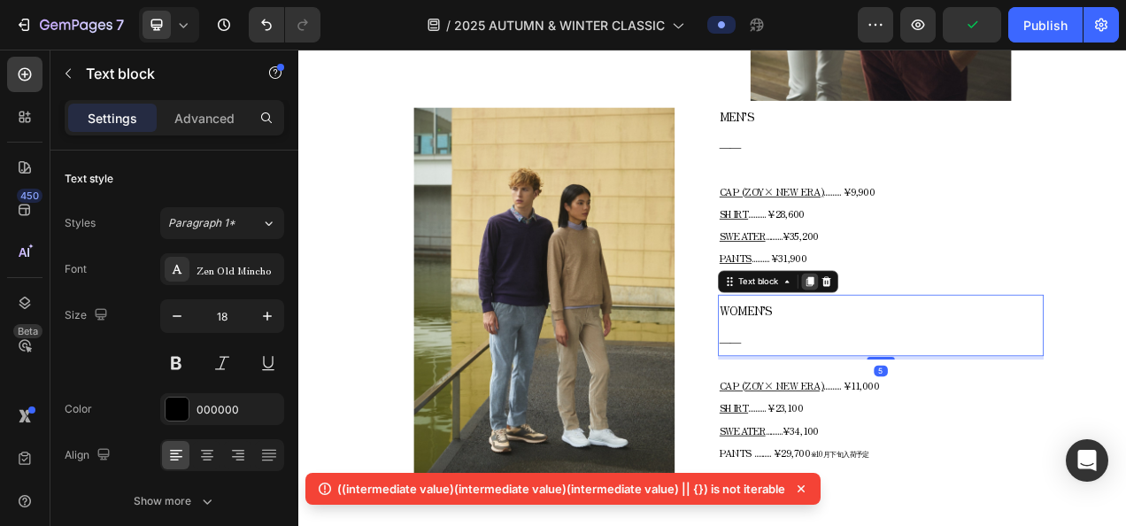
click at [943, 350] on div "Text block" at bounding box center [913, 347] width 154 height 28
drag, startPoint x: 945, startPoint y: 341, endPoint x: 920, endPoint y: 378, distance: 44.7
click at [950, 342] on icon at bounding box center [955, 348] width 10 height 12
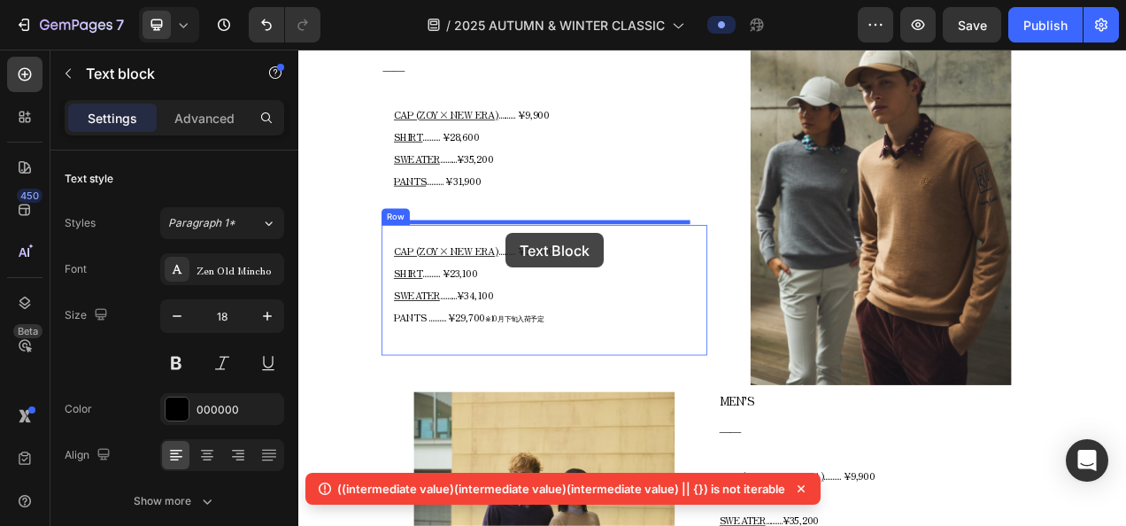
drag, startPoint x: 877, startPoint y: 421, endPoint x: 564, endPoint y: 284, distance: 342.0
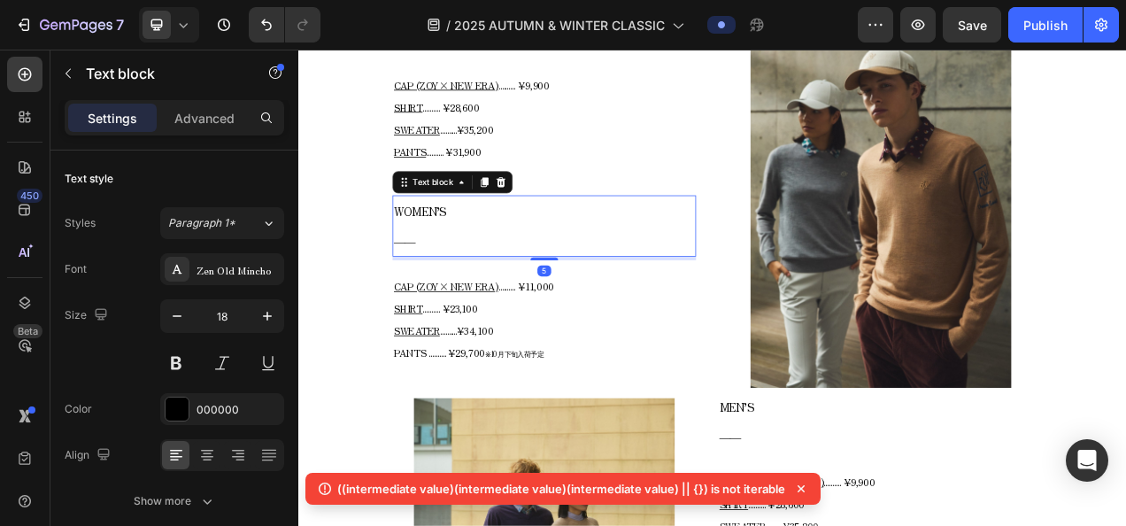
scroll to position [896, 0]
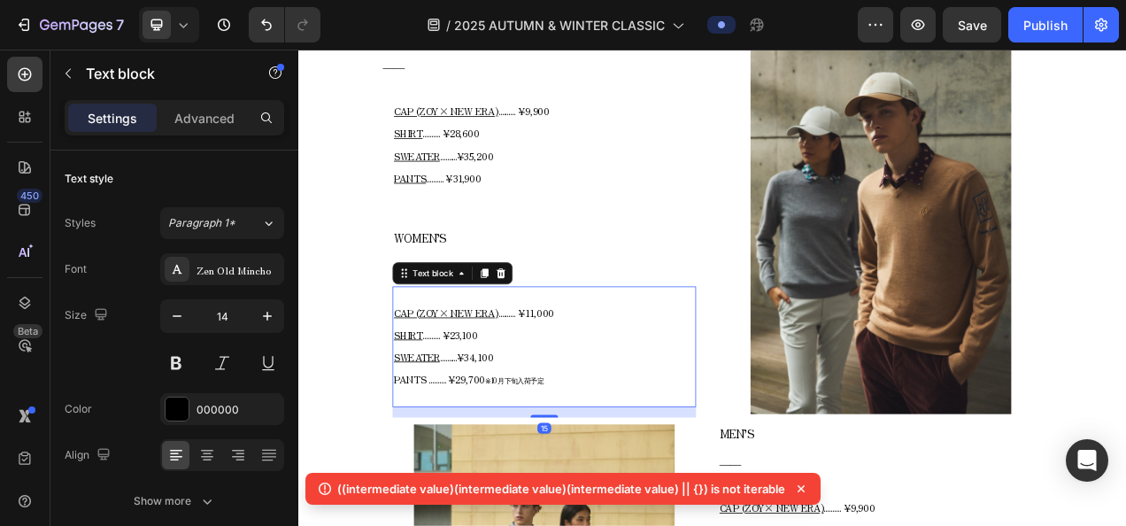
click at [694, 399] on p "CAP (ZOY× NEW ERA) .......... ¥11,000 SHIRT .......... ¥23,100 SWEATER ........…" at bounding box center [613, 431] width 386 height 116
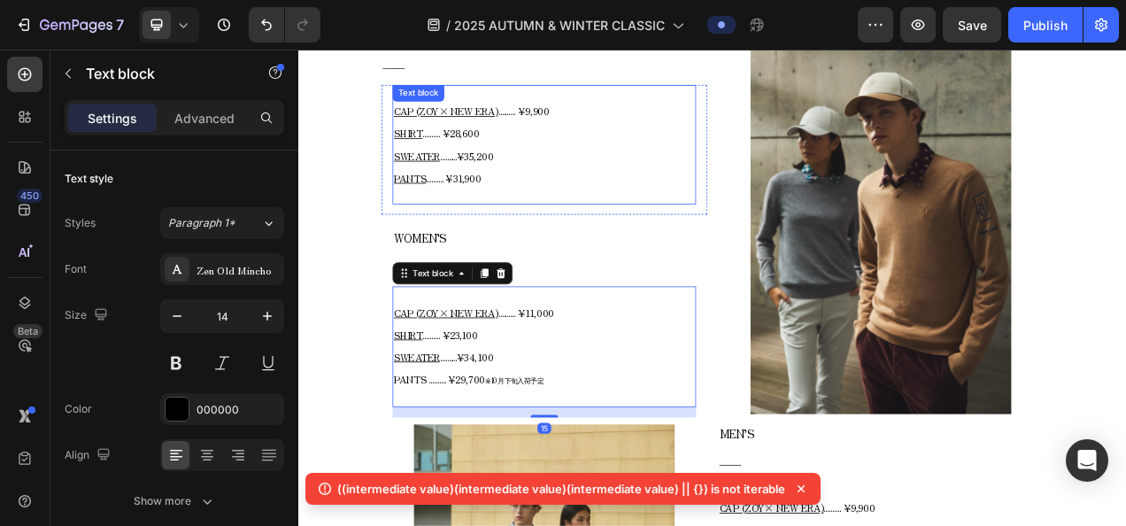
click at [733, 217] on p "CAP (ZOY× NEW ERA) .......... ¥9,900 SHIRT .......... ¥28,600 SWEATER .........…" at bounding box center [613, 171] width 386 height 114
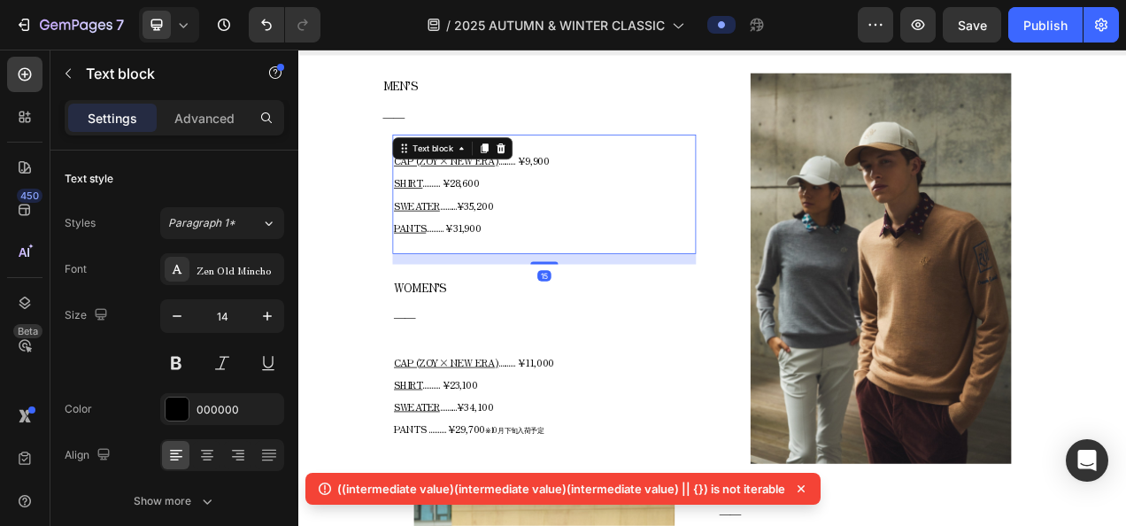
scroll to position [807, 0]
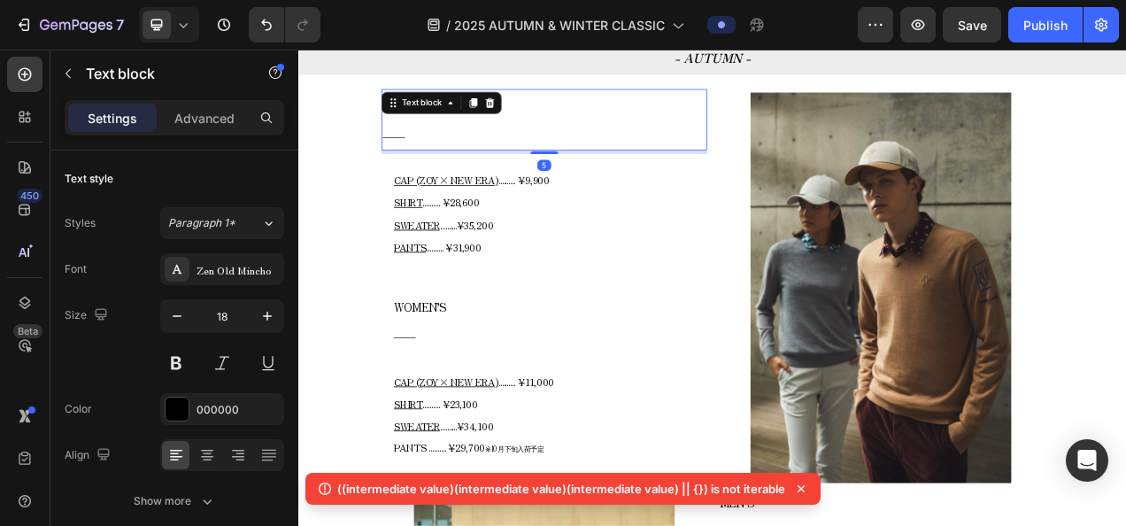
click at [803, 169] on p "――" at bounding box center [613, 158] width 414 height 37
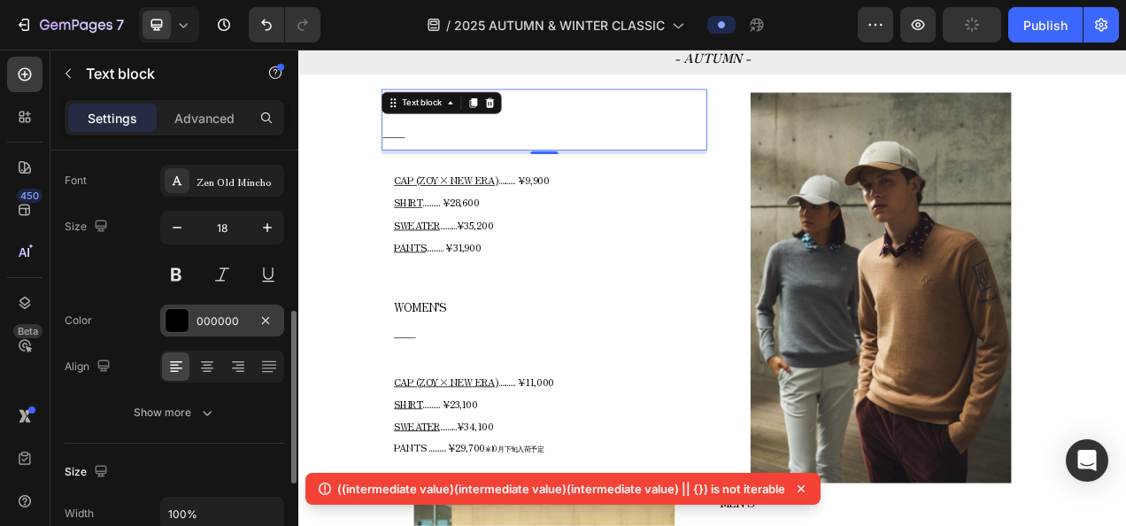
scroll to position [177, 0]
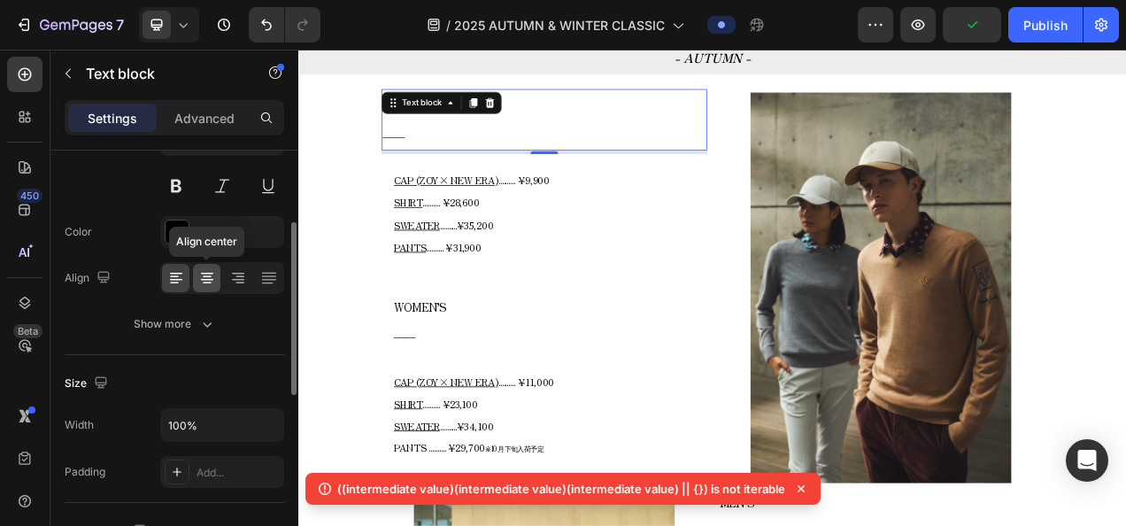
click at [212, 269] on icon at bounding box center [207, 278] width 18 height 18
click at [181, 279] on icon at bounding box center [176, 280] width 12 height 2
click at [186, 423] on input "100%" at bounding box center [222, 425] width 122 height 32
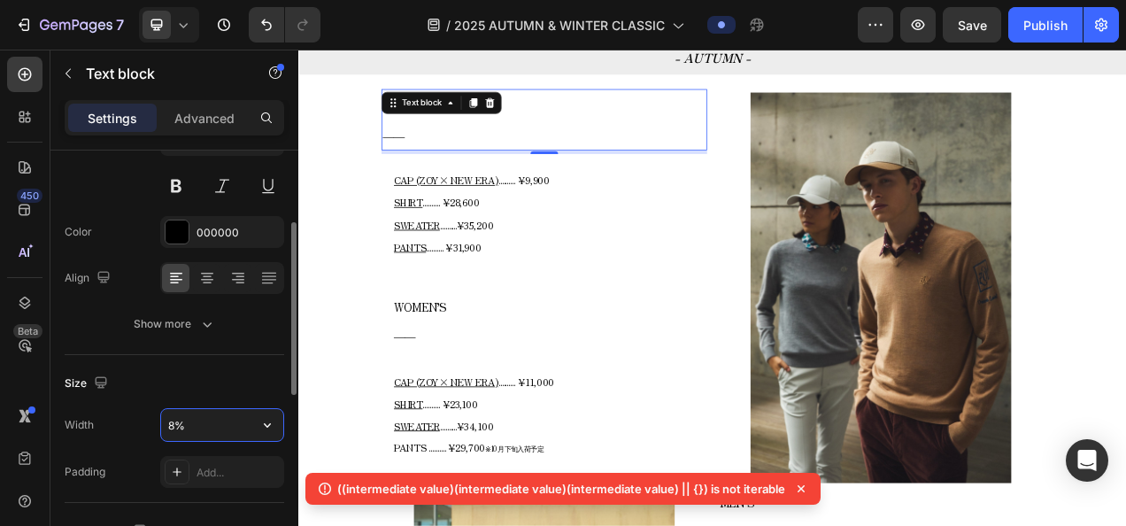
type input "80%"
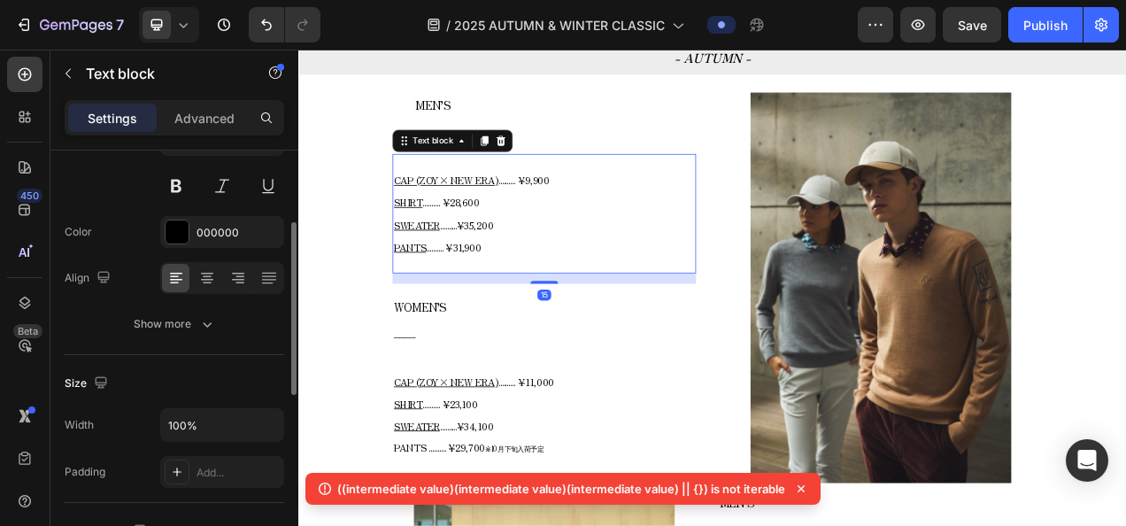
click at [631, 245] on p "CAP (ZOY× NEW ERA) .......... ¥9,900 SHIRT .......... ¥28,600 SWEATER .........…" at bounding box center [613, 260] width 386 height 114
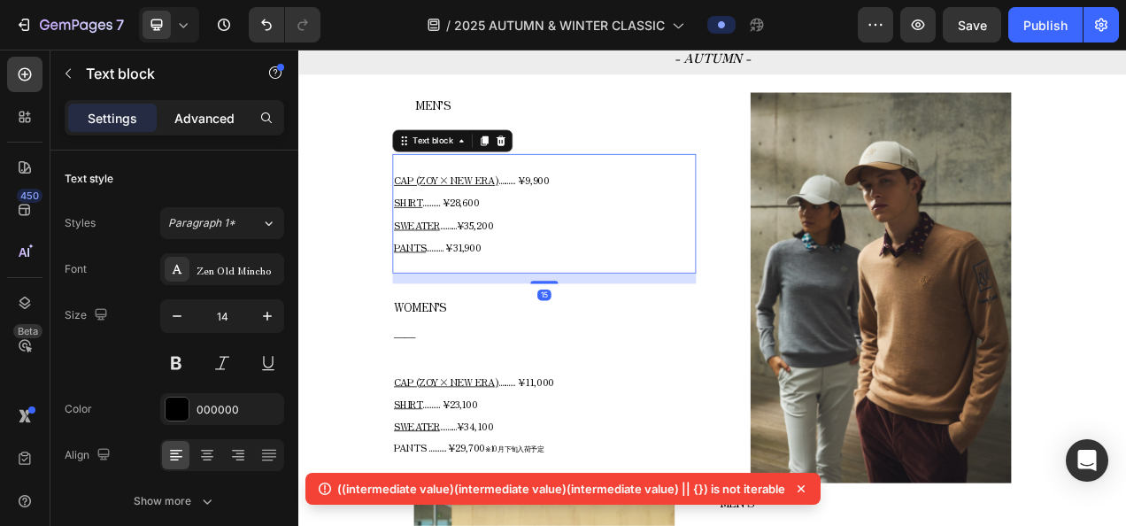
scroll to position [177, 0]
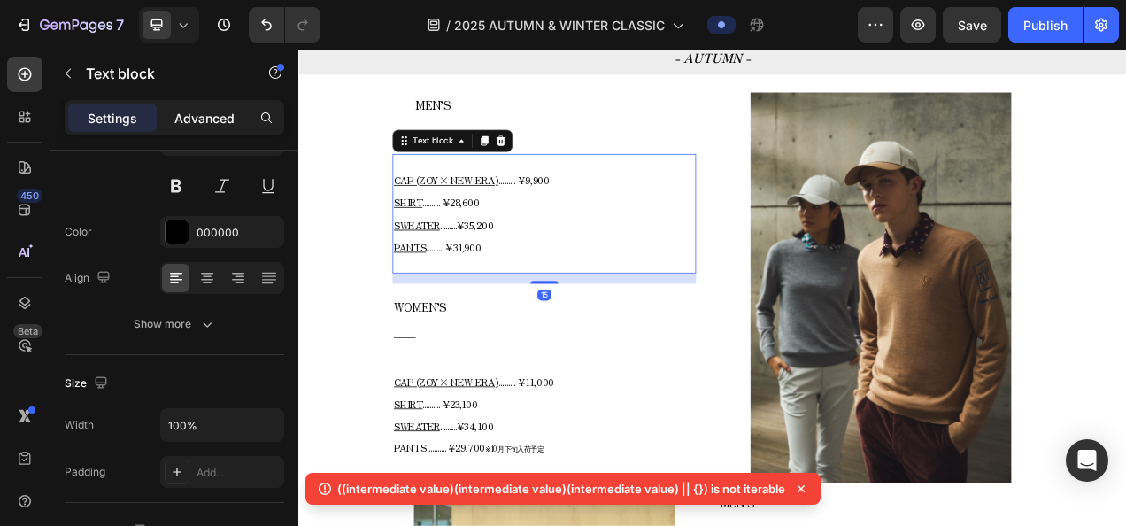
click at [202, 117] on p "Advanced" at bounding box center [204, 118] width 60 height 19
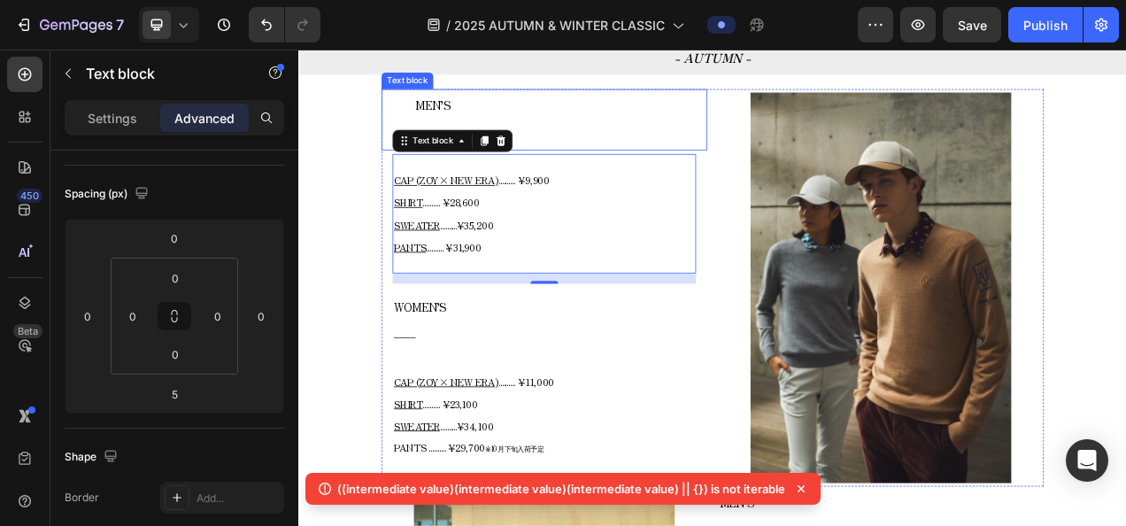
click at [573, 123] on p "MEN’S" at bounding box center [613, 120] width 331 height 37
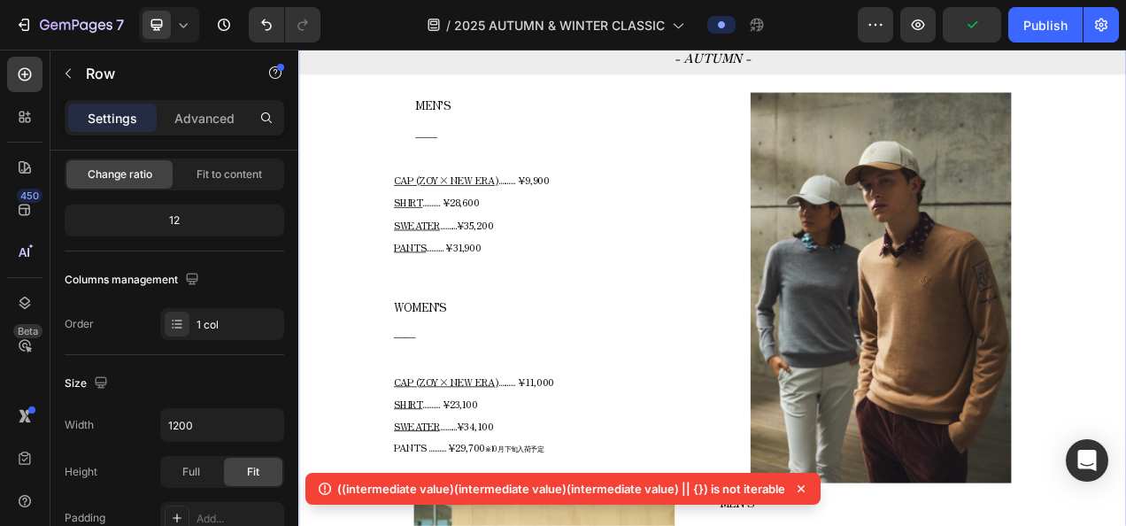
scroll to position [0, 0]
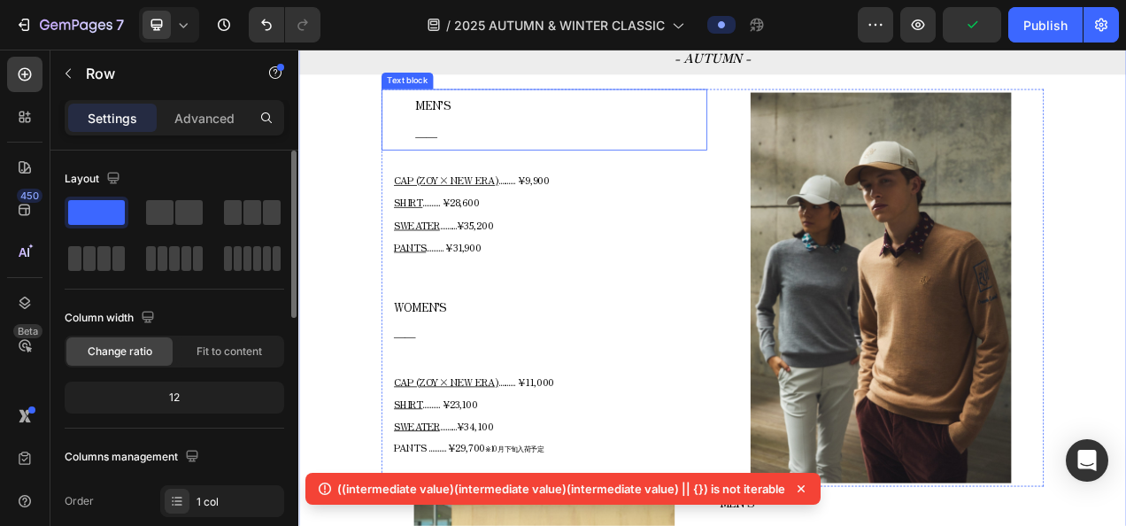
click at [523, 156] on p "――" at bounding box center [613, 158] width 331 height 37
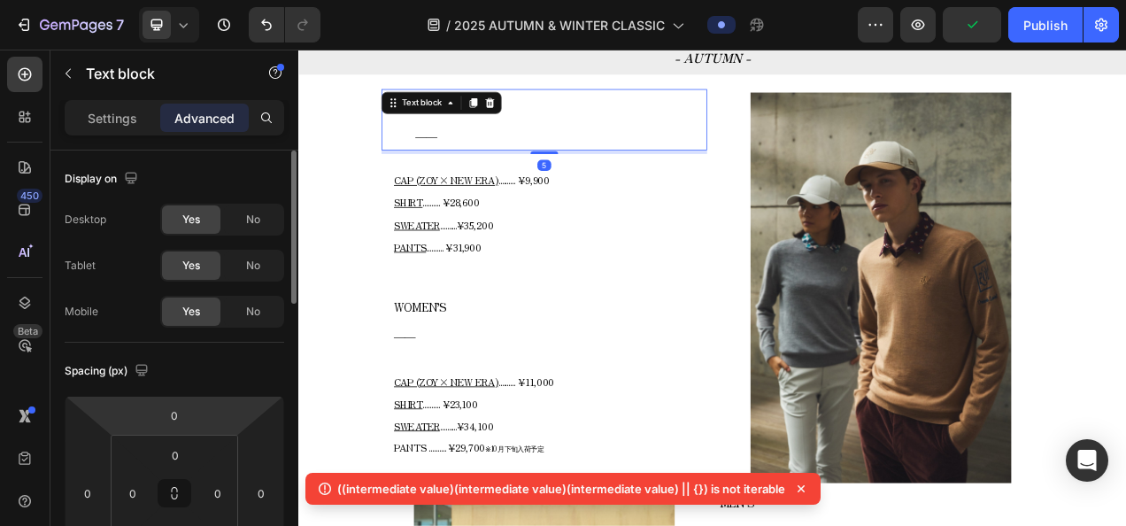
scroll to position [89, 0]
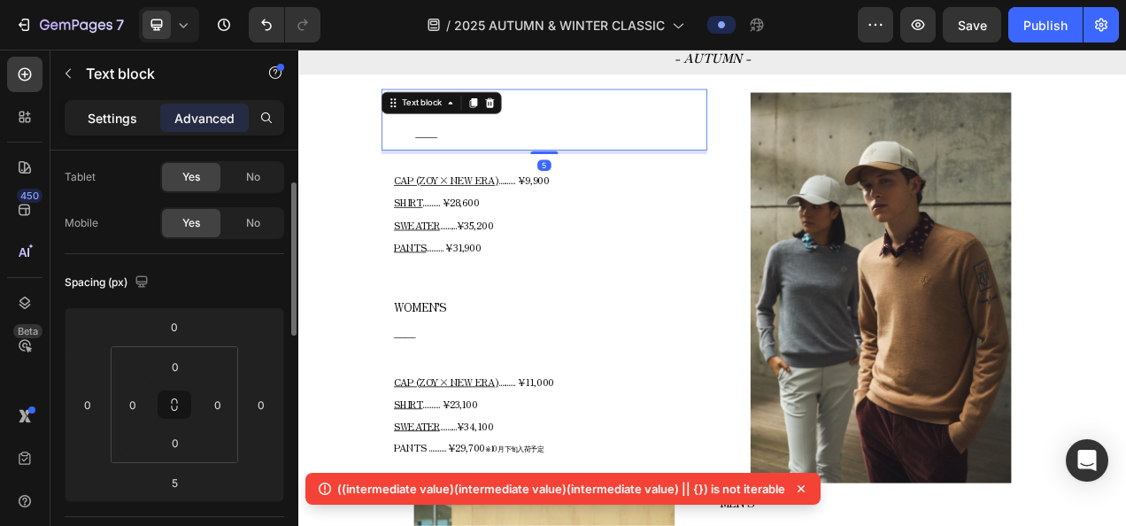
click at [127, 122] on p "Settings" at bounding box center [113, 118] width 50 height 19
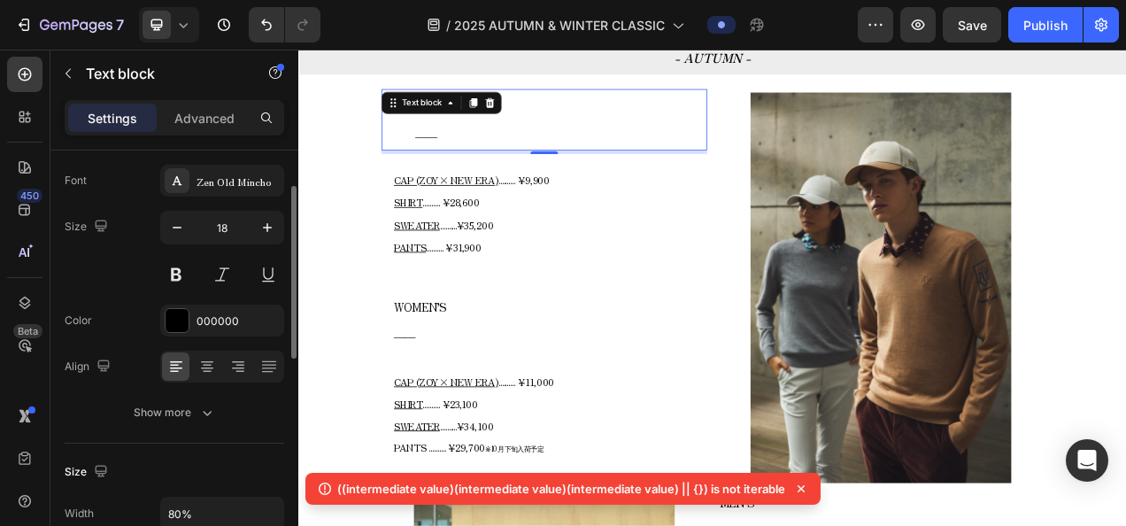
scroll to position [266, 0]
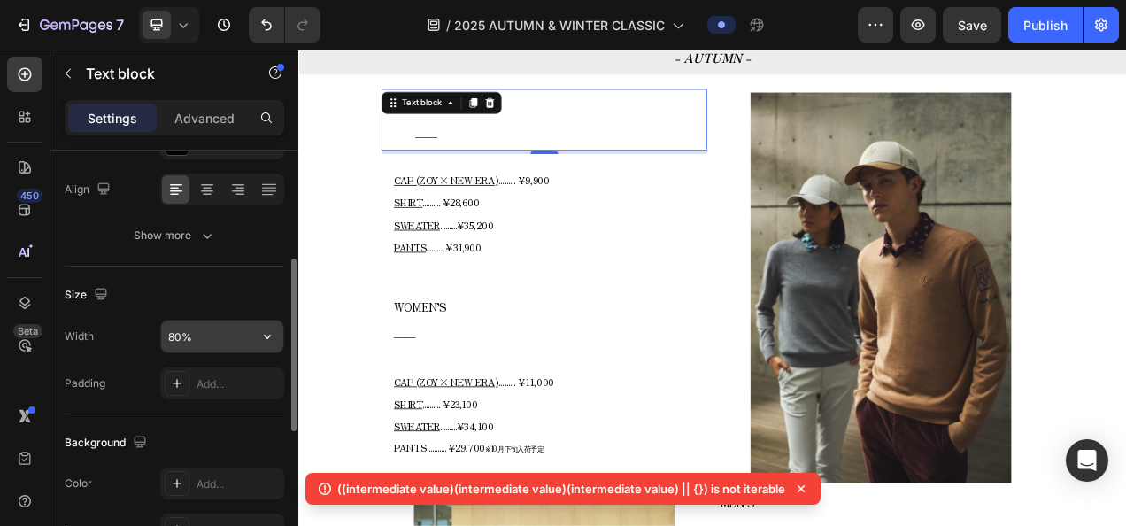
click at [182, 340] on input "80%" at bounding box center [222, 336] width 122 height 32
drag, startPoint x: 238, startPoint y: 331, endPoint x: 250, endPoint y: 332, distance: 11.5
click at [250, 332] on input "80%" at bounding box center [222, 336] width 122 height 32
click at [257, 333] on button "button" at bounding box center [267, 336] width 32 height 32
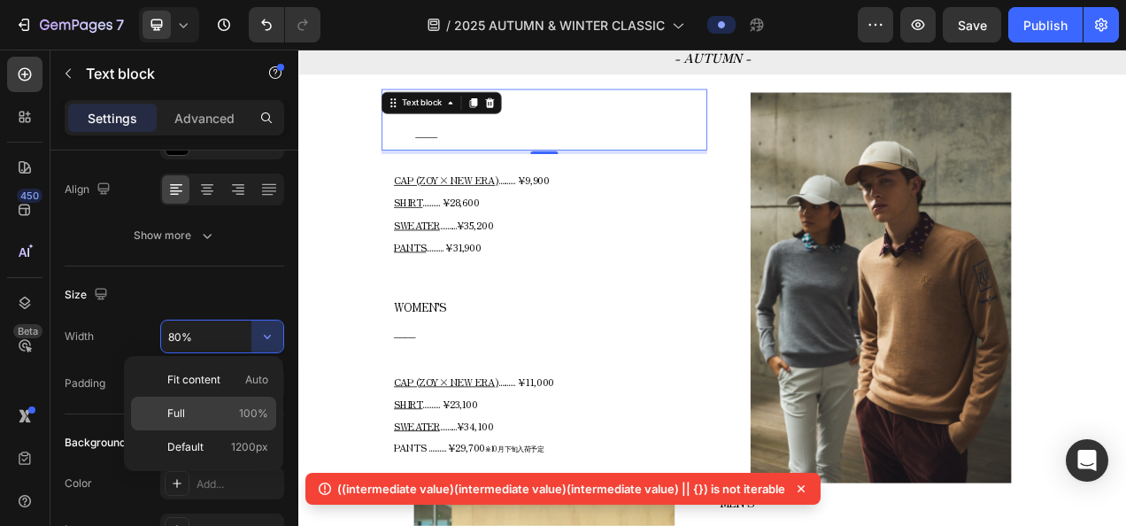
click at [219, 418] on p "Full 100%" at bounding box center [217, 413] width 101 height 16
type input "100%"
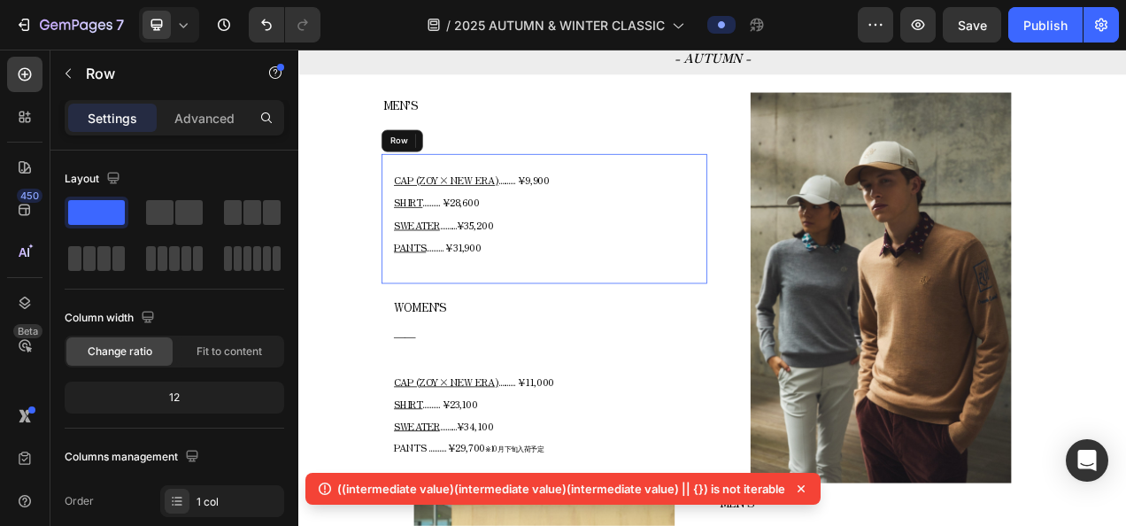
click at [405, 223] on div "CAP (ZOY× NEW ERA) .......... ¥9,900 SHIRT .......... ¥28,600 SWEATER .........…" at bounding box center [613, 266] width 418 height 166
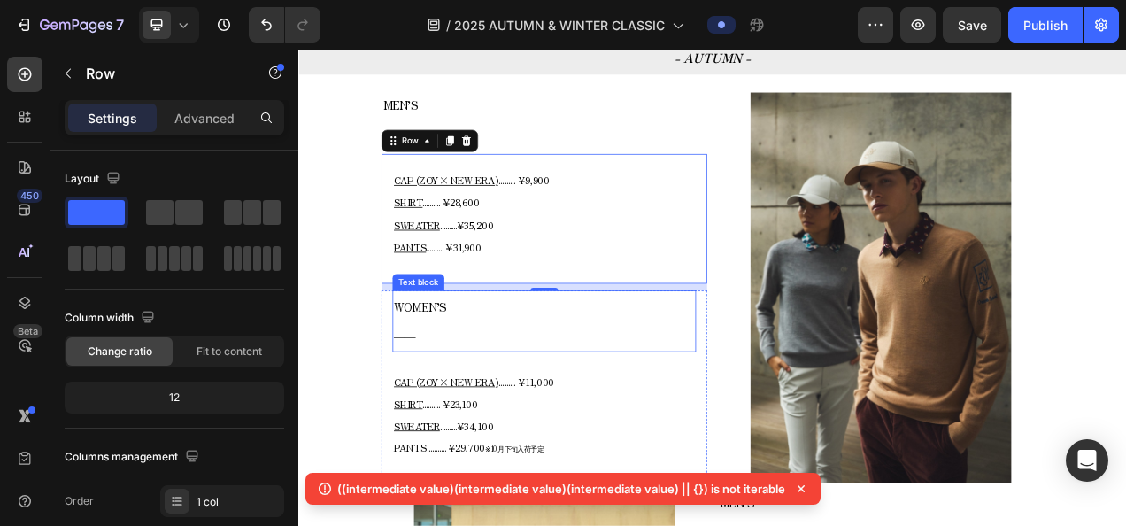
click at [464, 402] on p "――" at bounding box center [613, 415] width 386 height 37
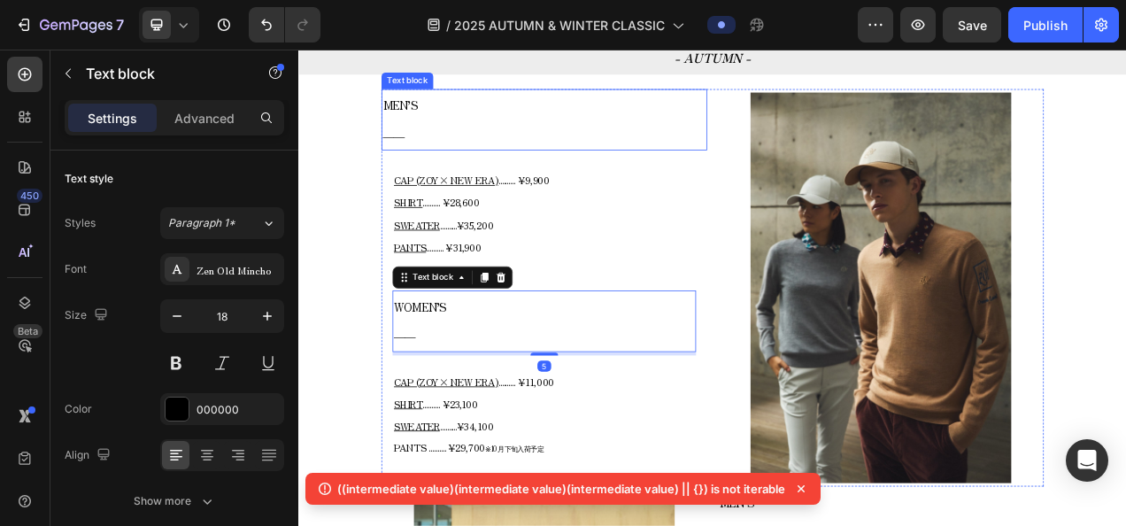
click at [475, 133] on p "MEN’S" at bounding box center [613, 120] width 414 height 37
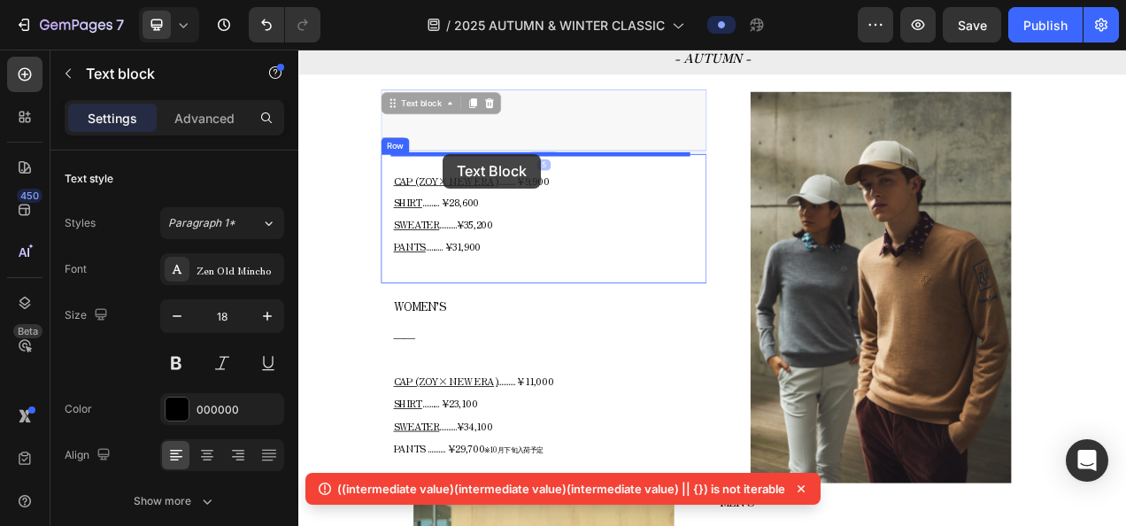
drag, startPoint x: 434, startPoint y: 121, endPoint x: 483, endPoint y: 183, distance: 79.3
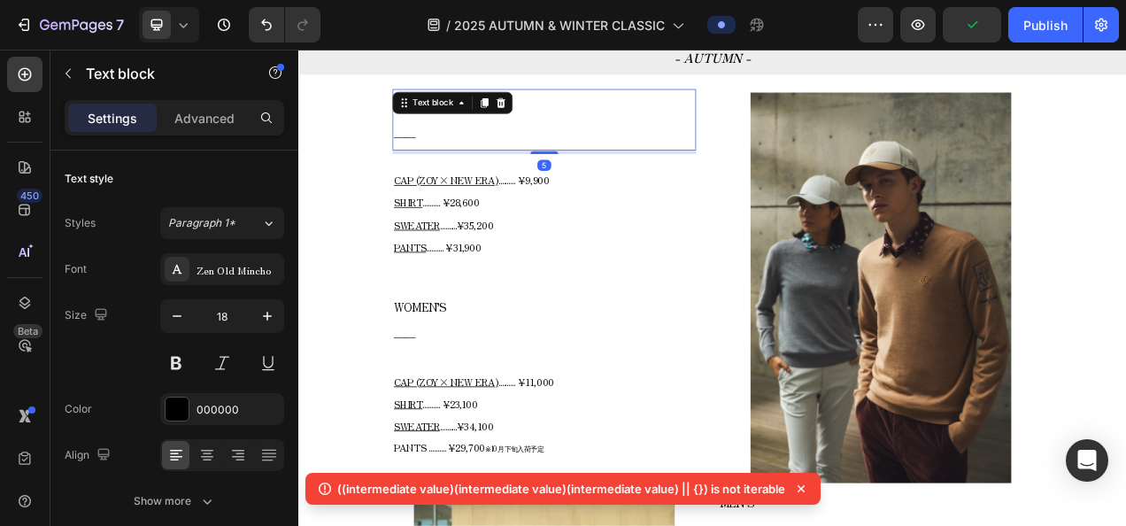
click at [495, 163] on p "――" at bounding box center [613, 158] width 386 height 37
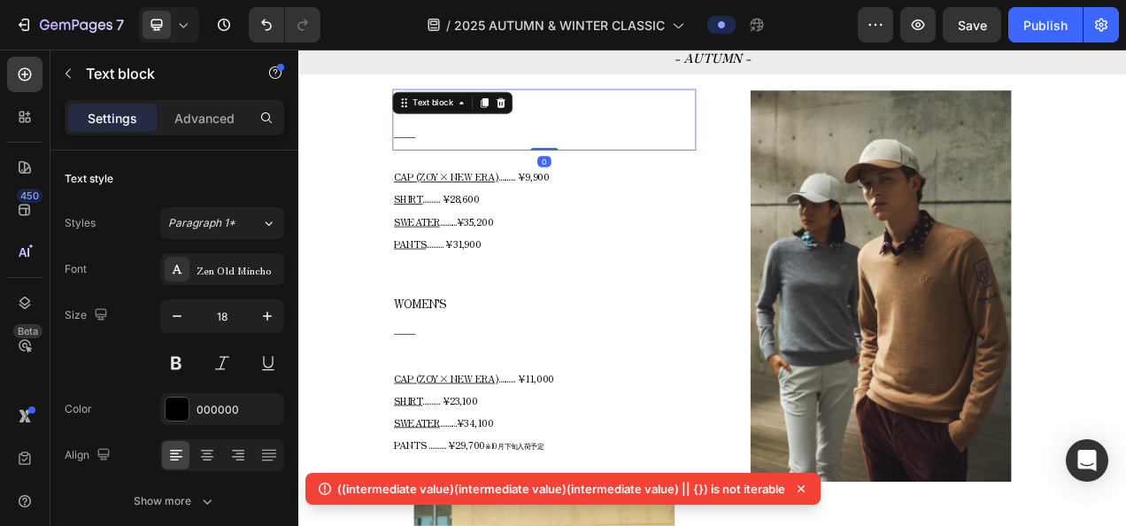
click at [604, 168] on div "MEN’S ―― Text block 0" at bounding box center [613, 139] width 389 height 79
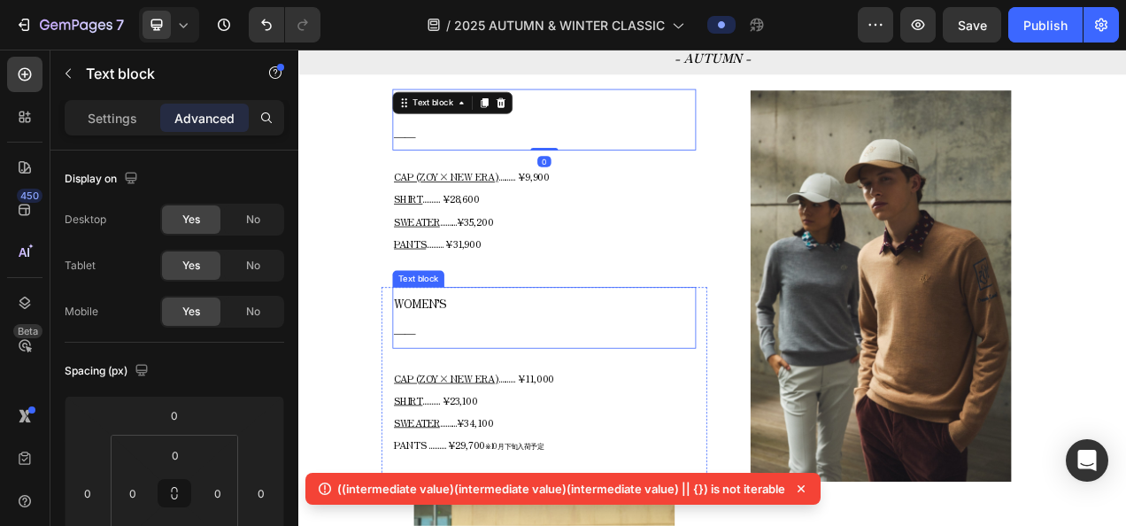
click at [543, 422] on p "――" at bounding box center [613, 411] width 386 height 37
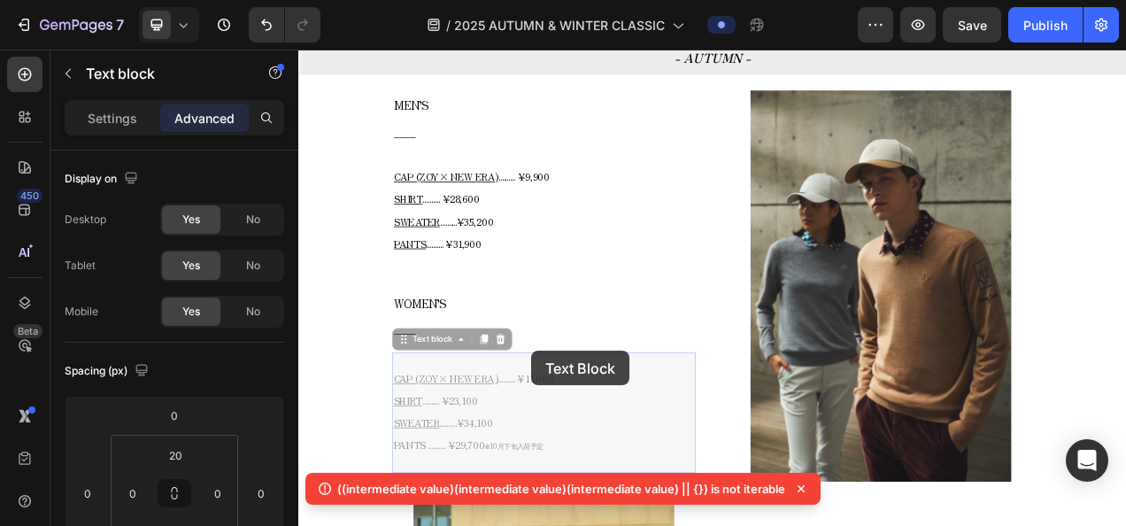
drag, startPoint x: 597, startPoint y: 435, endPoint x: 604, endPoint y: 423, distance: 13.9
click at [604, 423] on div "WOMEN’S ―― Text block CAP (ZOY× NEW ERA) .......... ¥11,000 SHIRT .......... ¥2…" at bounding box center [613, 479] width 389 height 251
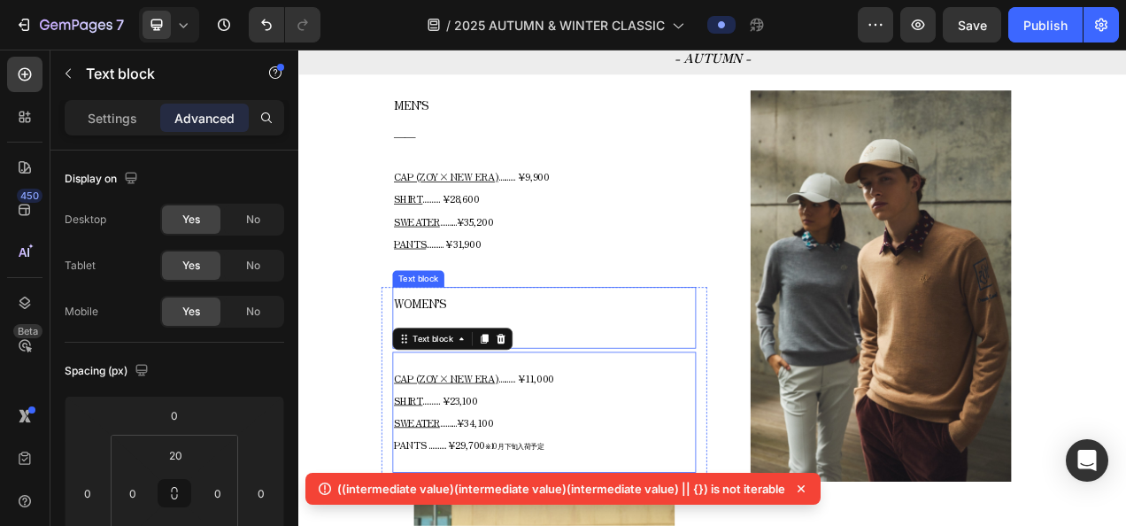
click at [616, 415] on p "――" at bounding box center [613, 411] width 386 height 37
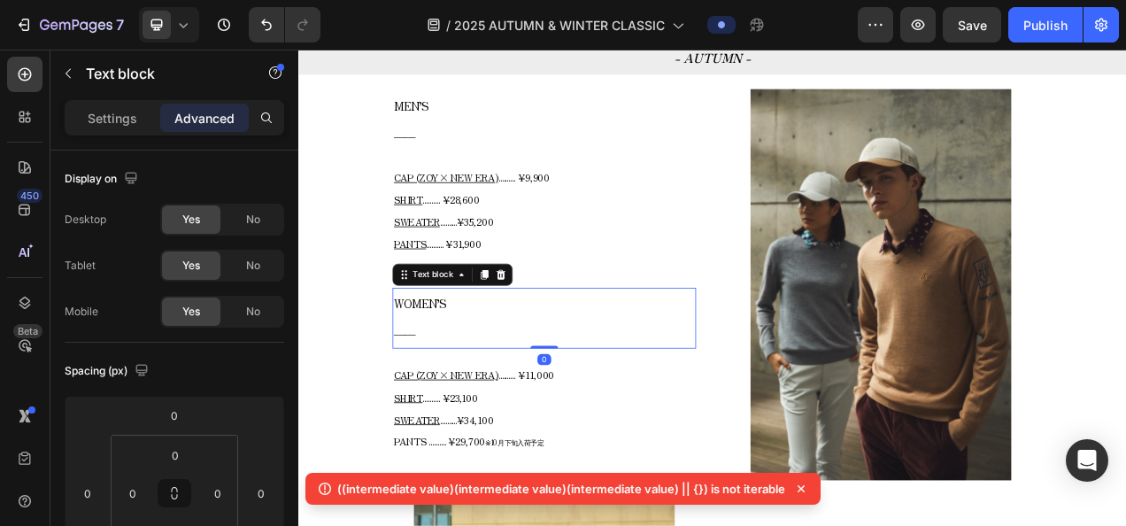
click at [618, 425] on div "WOMEN’S ―― Text block 0" at bounding box center [613, 394] width 389 height 79
type input "0"
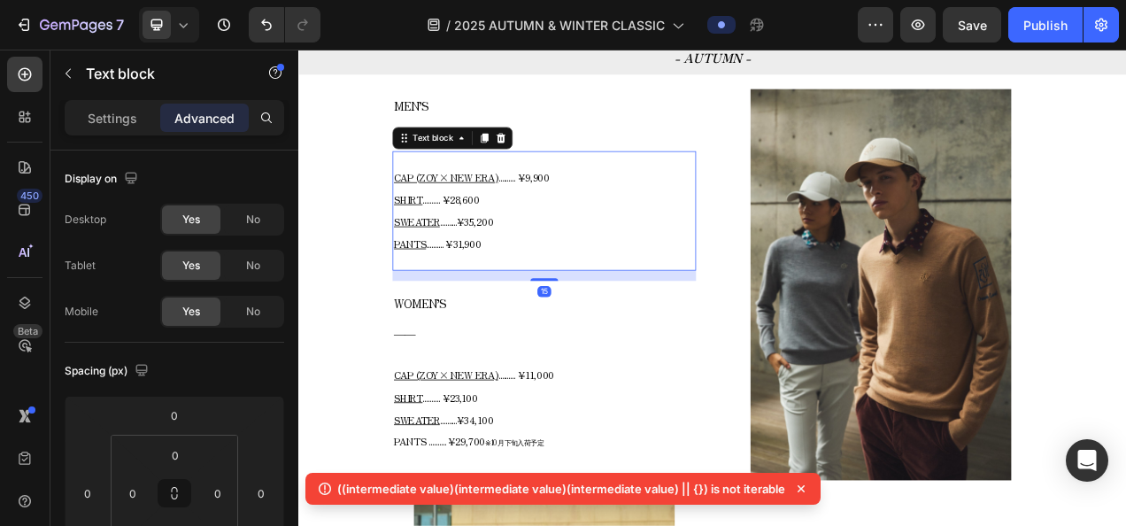
click at [527, 257] on p "CAP (ZOY× NEW ERA) .......... ¥9,900 SHIRT .......... ¥28,600 SWEATER .........…" at bounding box center [613, 256] width 386 height 114
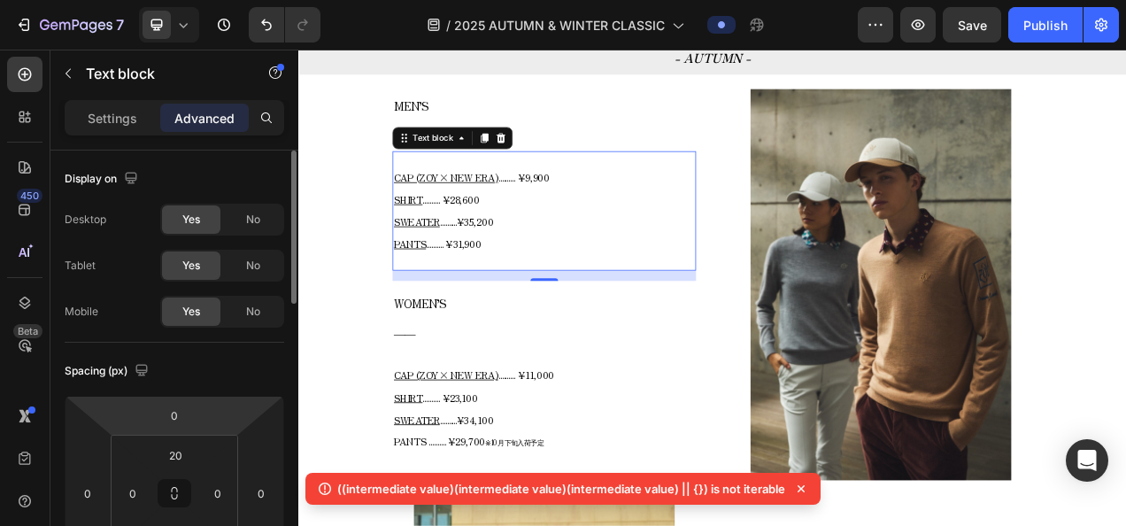
scroll to position [89, 0]
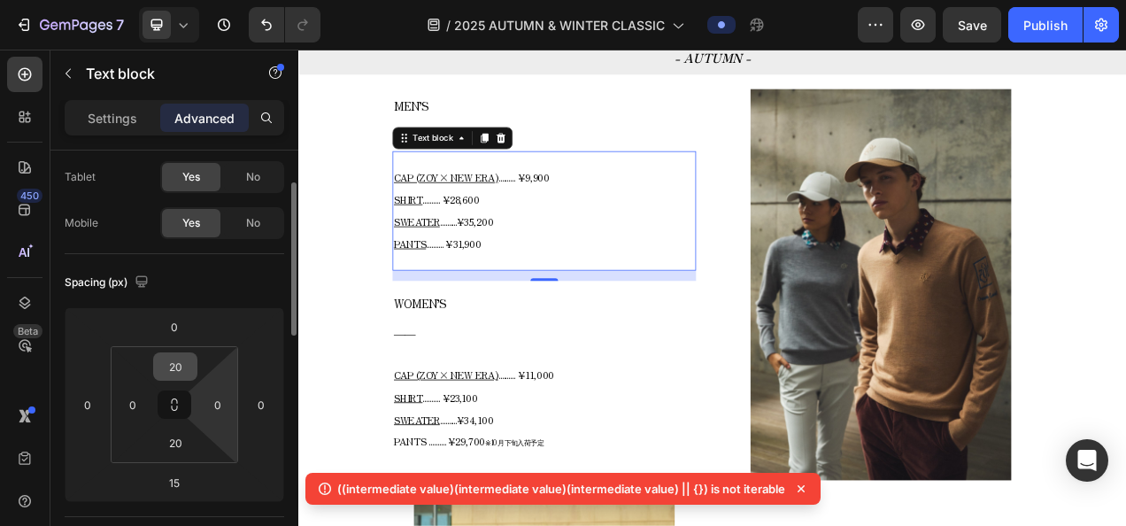
click at [190, 369] on input "20" at bounding box center [175, 366] width 35 height 27
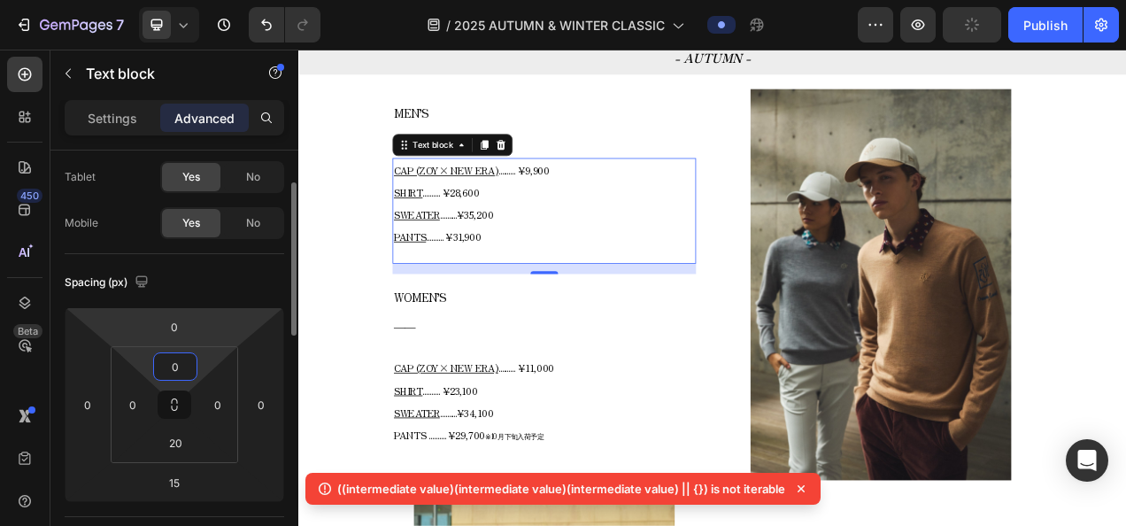
type input "0"
click at [257, 0] on html "7 Version history / 2025 AUTUMN & WINTER CLASSIC Preview Publish 450 Beta Secti…" at bounding box center [563, 0] width 1126 height 0
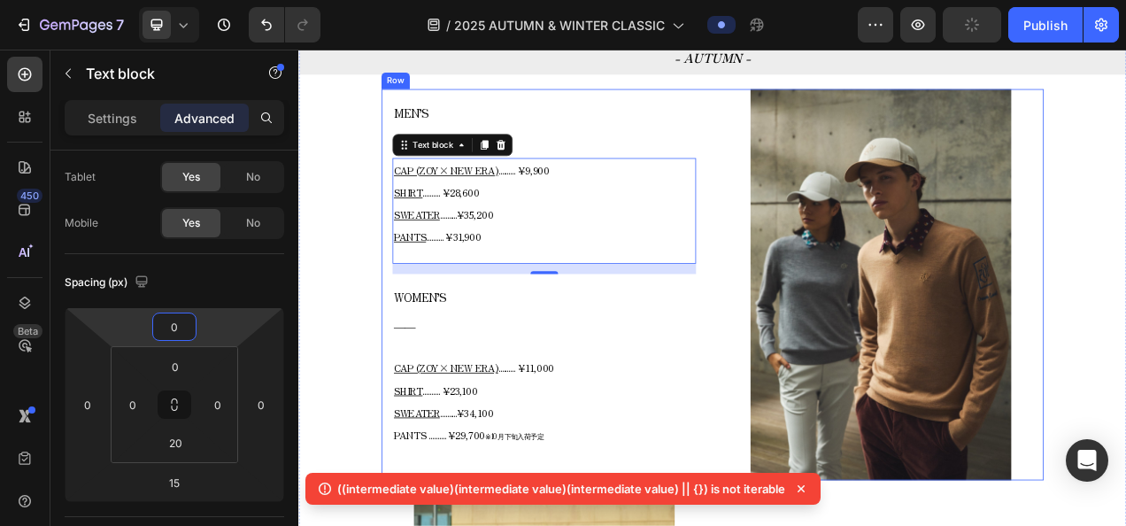
click at [821, 327] on div "MEN’S ―― Text block CAP (ZOY× NEW ERA) .......... ¥9,900 SHIRT .......... ¥28,6…" at bounding box center [829, 350] width 850 height 501
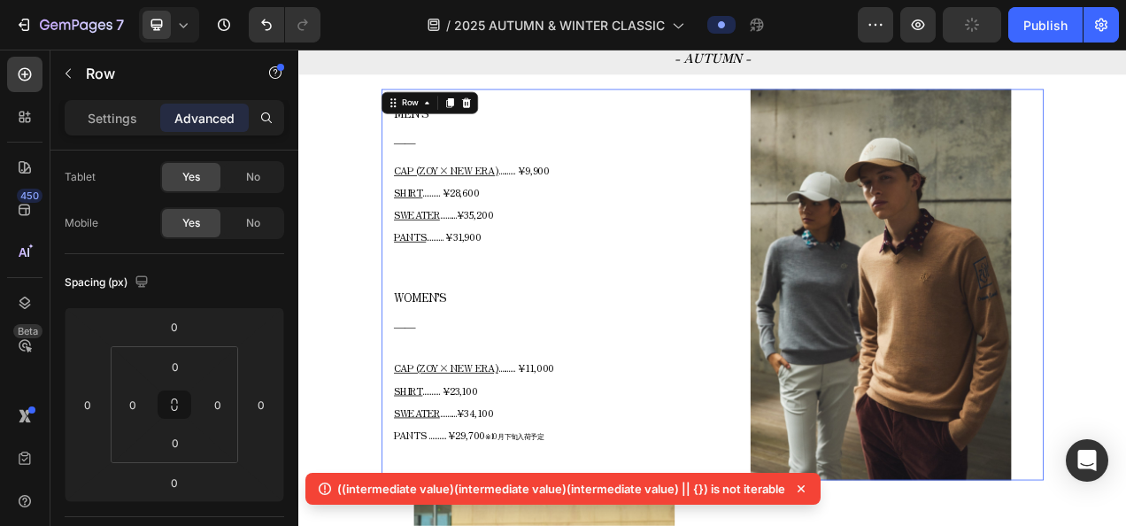
scroll to position [0, 0]
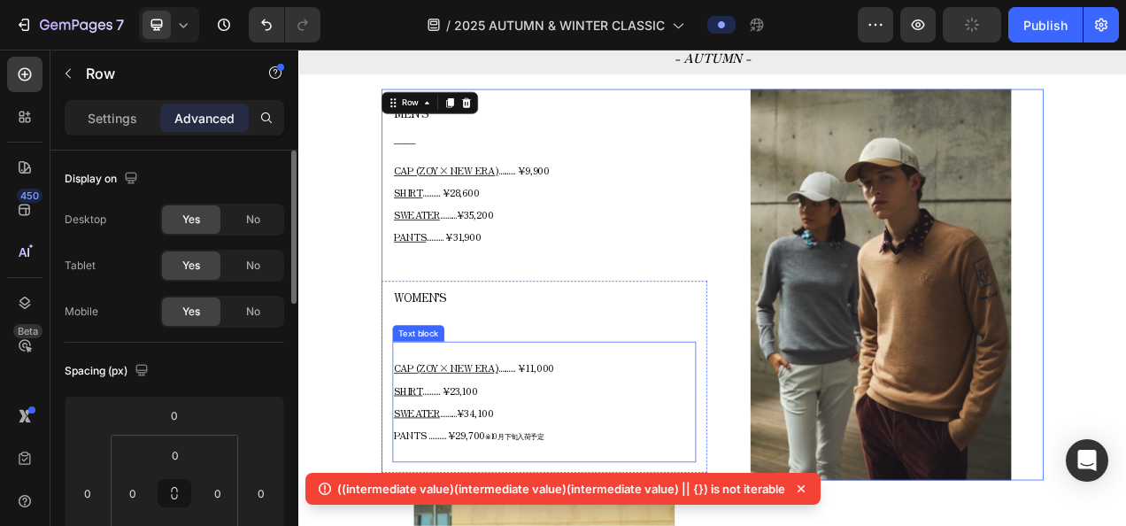
click at [622, 462] on span ".......... ¥11,000" at bounding box center [590, 458] width 72 height 18
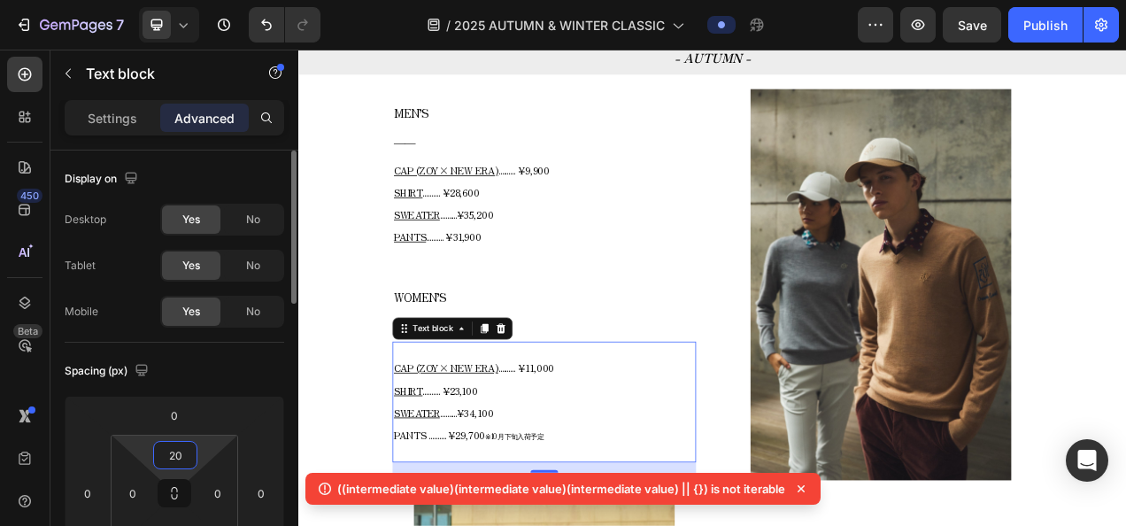
click at [192, 457] on input "20" at bounding box center [175, 455] width 35 height 27
type input "0"
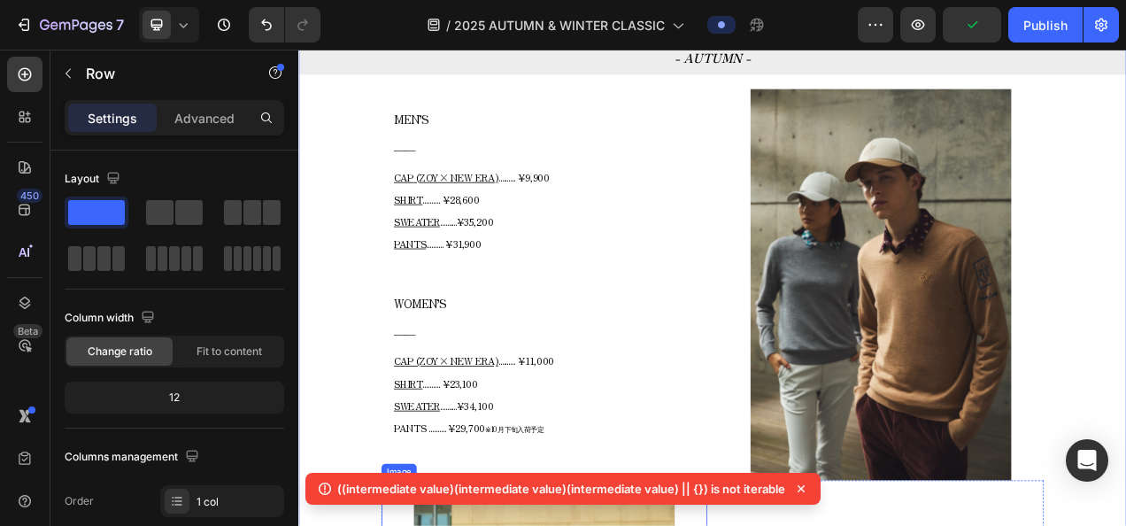
scroll to position [719, 0]
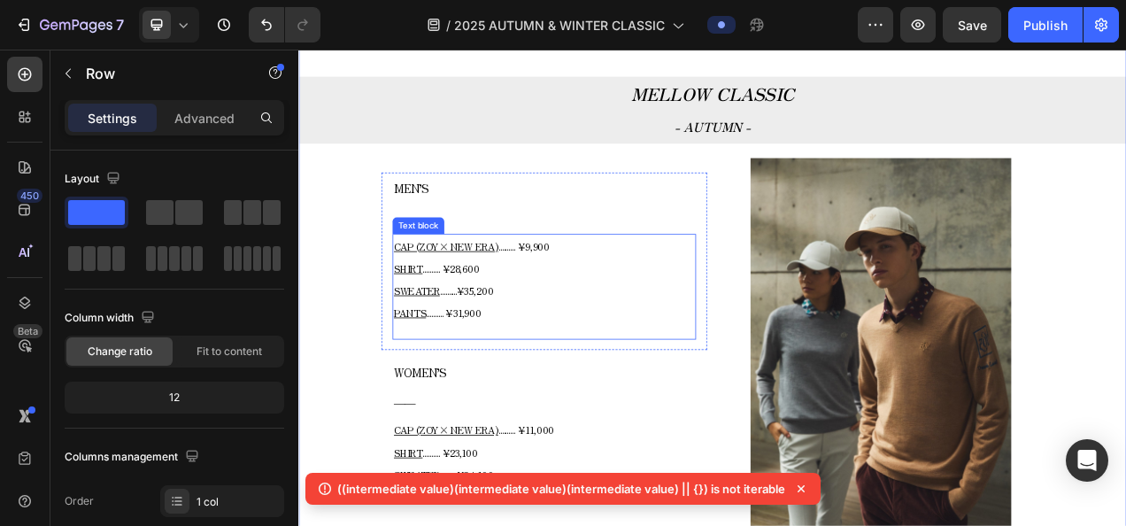
click at [664, 341] on p "CAP (ZOY× NEW ERA) .......... ¥9,900 SHIRT .......... ¥28,600 SWEATER .........…" at bounding box center [613, 345] width 386 height 114
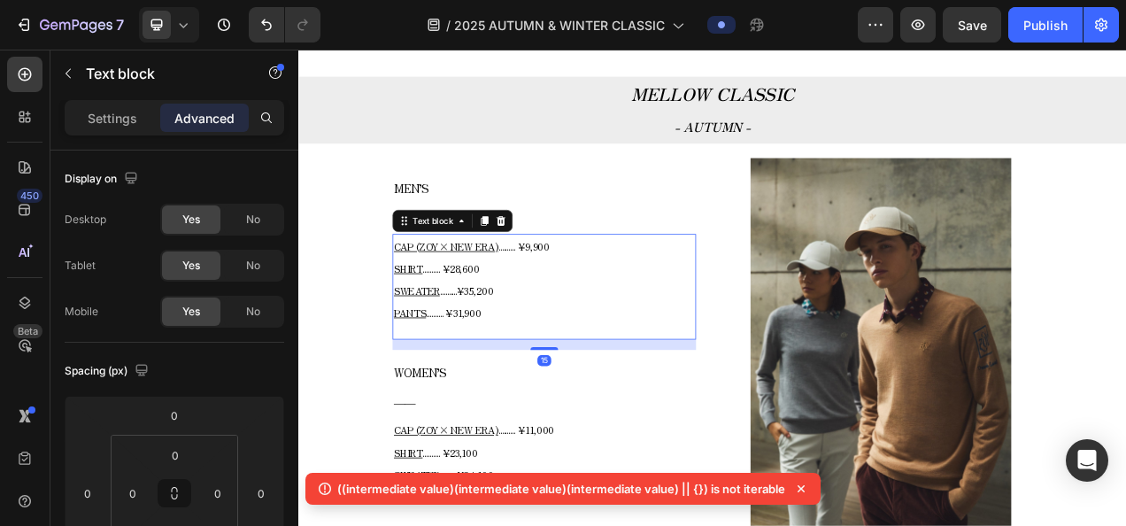
click at [640, 310] on p "CAP (ZOY× NEW ERA) .......... ¥9,900 SHIRT .......... ¥28,600 SWEATER .........…" at bounding box center [613, 345] width 386 height 114
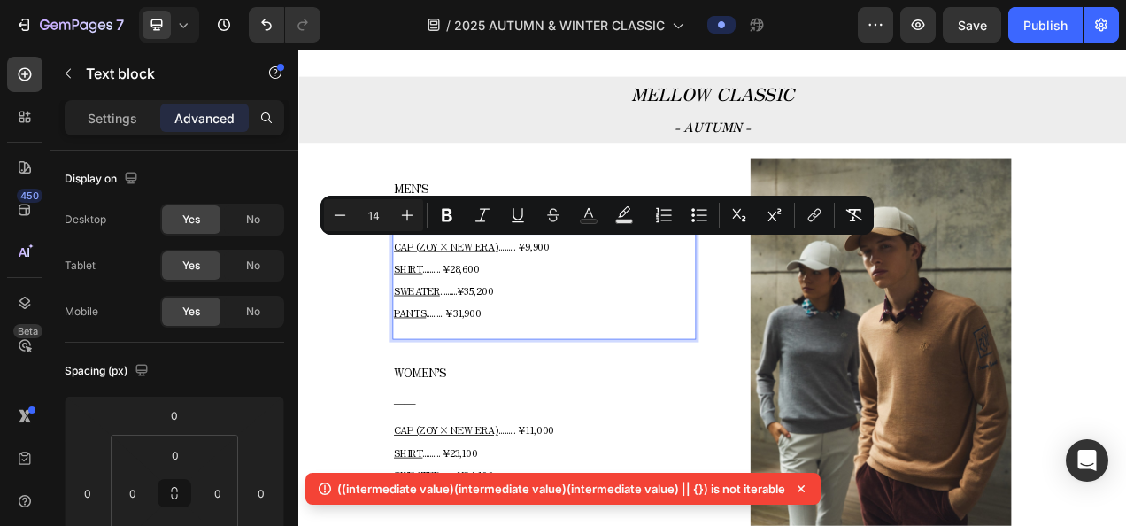
drag, startPoint x: 582, startPoint y: 298, endPoint x: 623, endPoint y: 296, distance: 40.8
click at [620, 296] on span ".......... ¥9,900" at bounding box center [587, 302] width 66 height 18
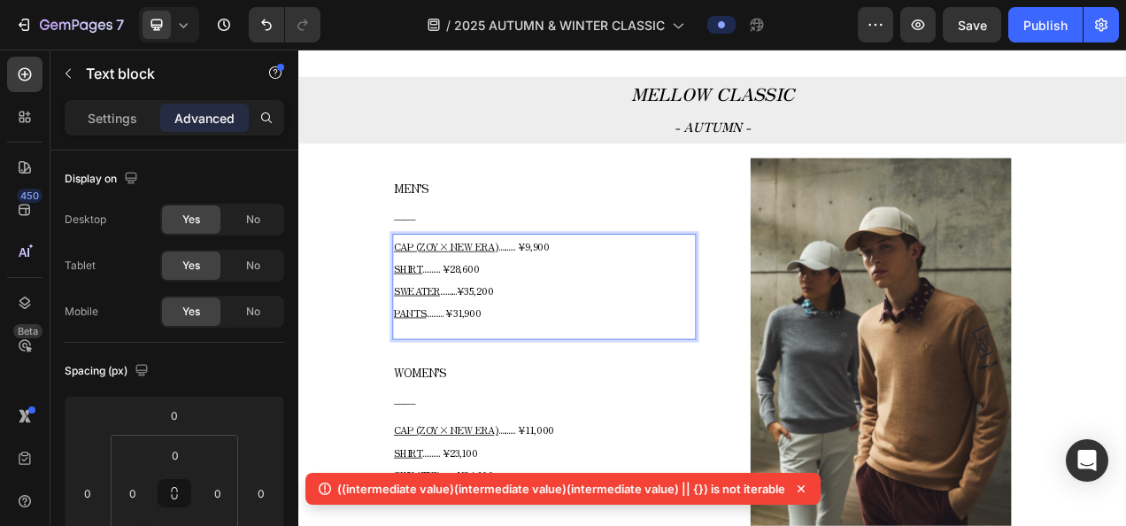
click at [659, 374] on p "CAP (ZOY× NEW ERA) .......... ¥9,900 SHIRT .......... ¥28,600 SWEATER .........…" at bounding box center [613, 345] width 386 height 114
click at [100, 112] on p "Settings" at bounding box center [113, 118] width 50 height 19
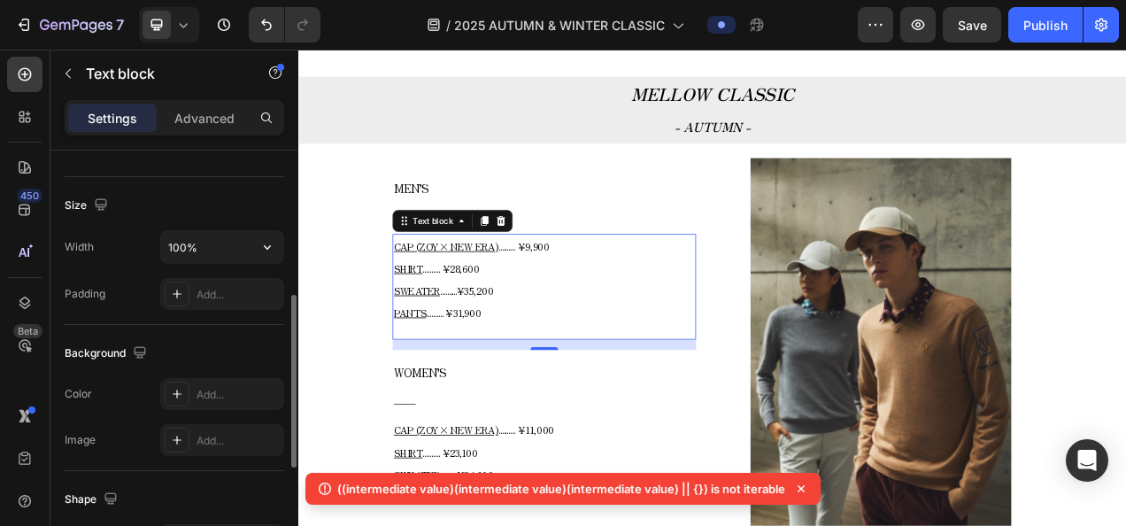
scroll to position [0, 0]
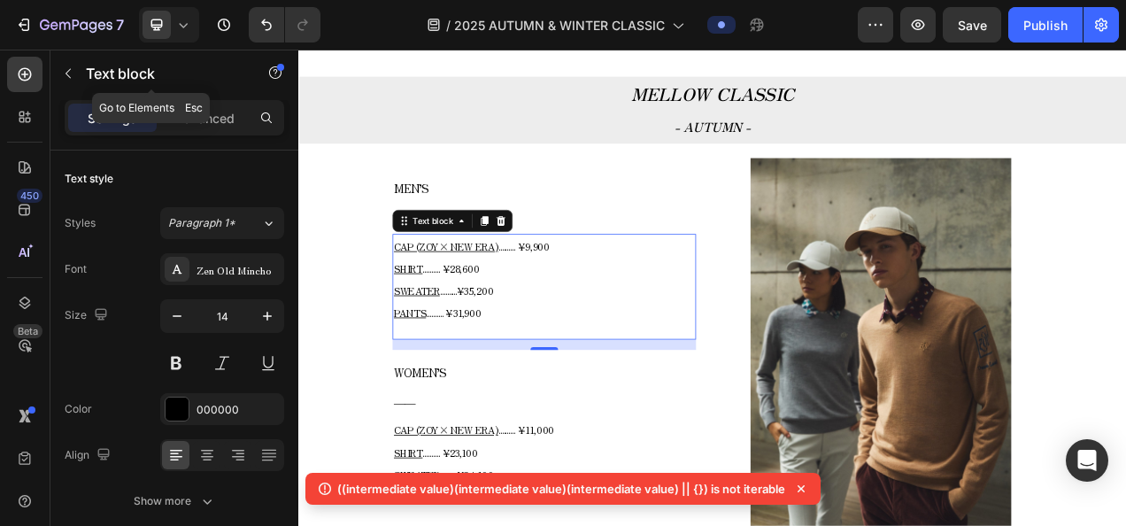
click at [80, 66] on button "button" at bounding box center [68, 73] width 28 height 28
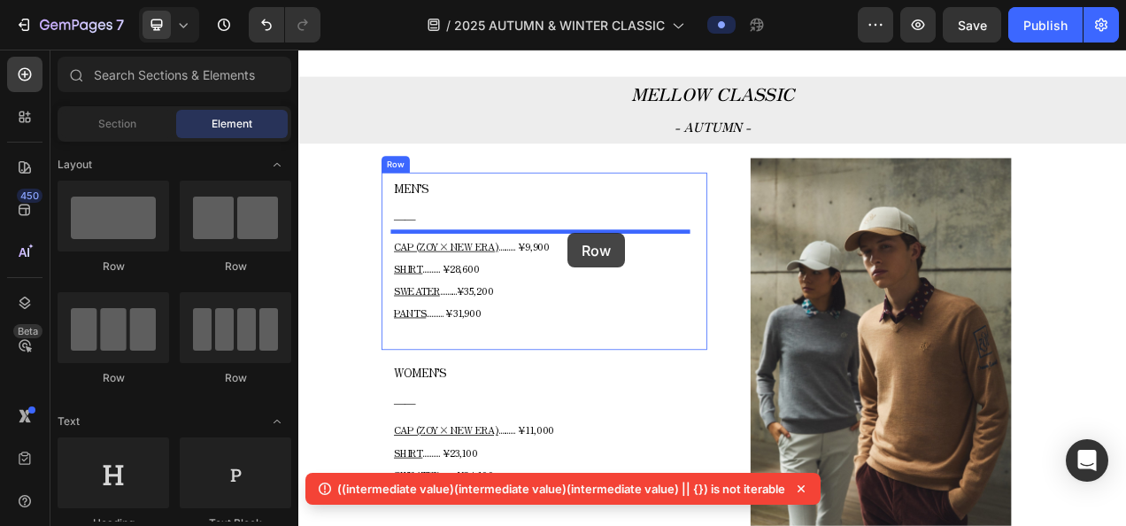
drag, startPoint x: 531, startPoint y: 267, endPoint x: 643, endPoint y: 284, distance: 112.8
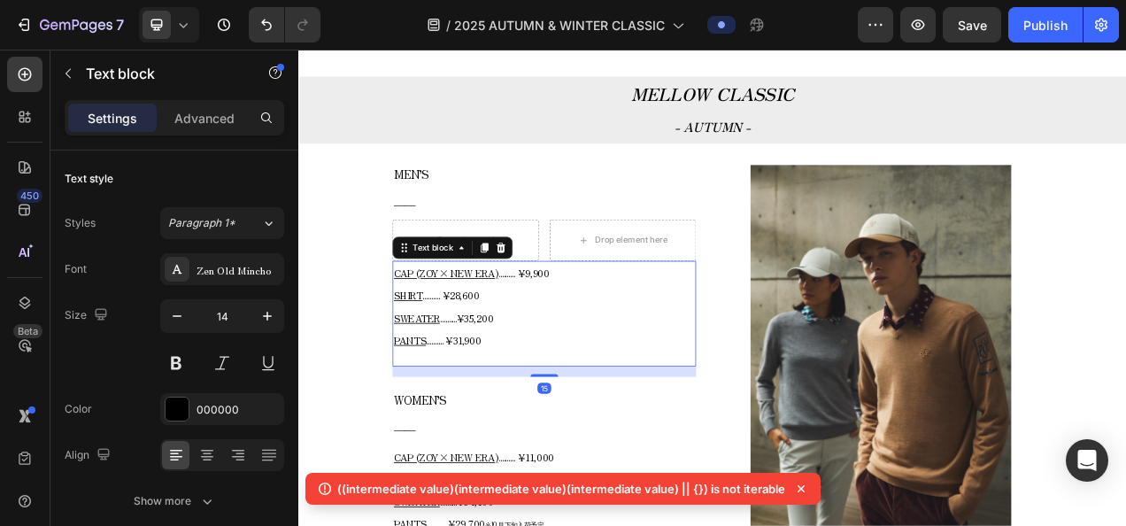
click at [550, 351] on p "CAP (ZOY× NEW ERA) .......... ¥9,900 SHIRT .......... ¥28,600 SWEATER .........…" at bounding box center [613, 379] width 386 height 114
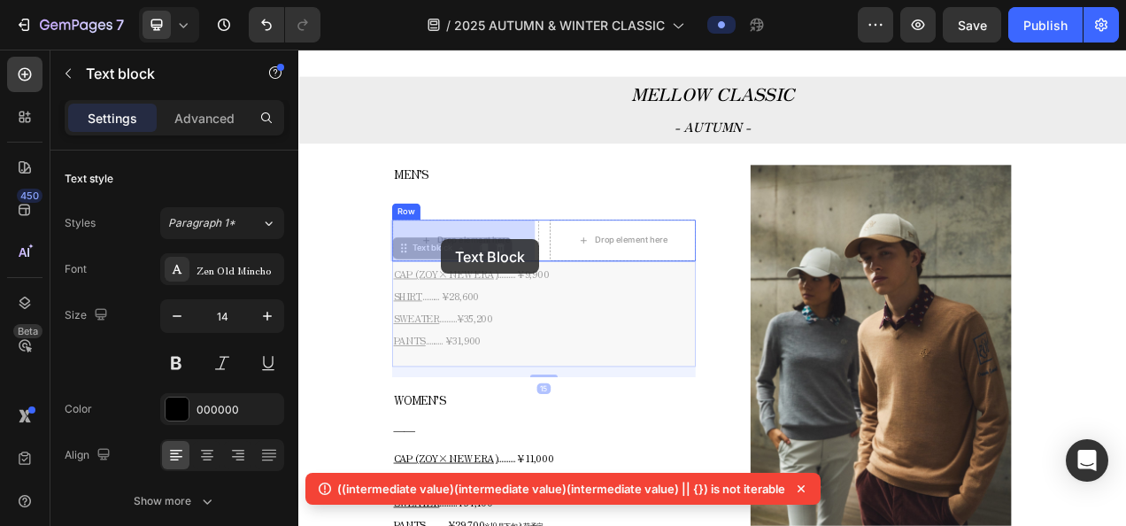
drag, startPoint x: 473, startPoint y: 310, endPoint x: 481, endPoint y: 293, distance: 18.6
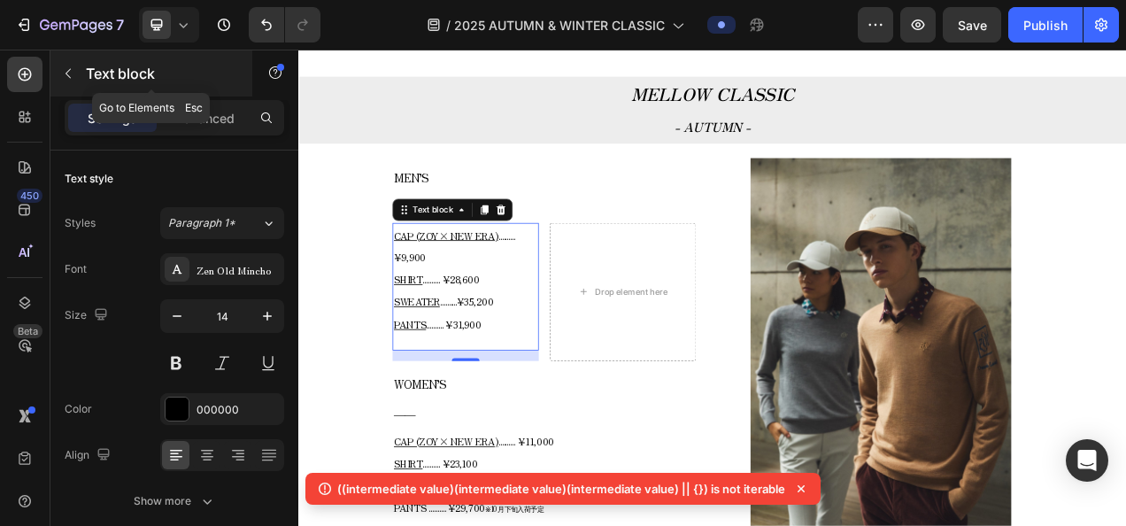
click at [64, 77] on icon "button" at bounding box center [68, 73] width 14 height 14
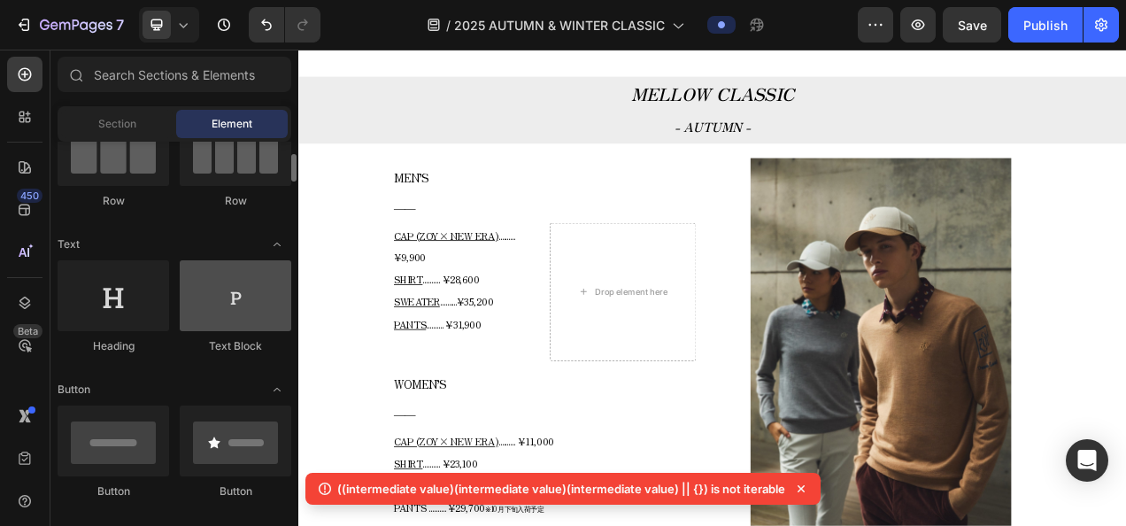
scroll to position [266, 0]
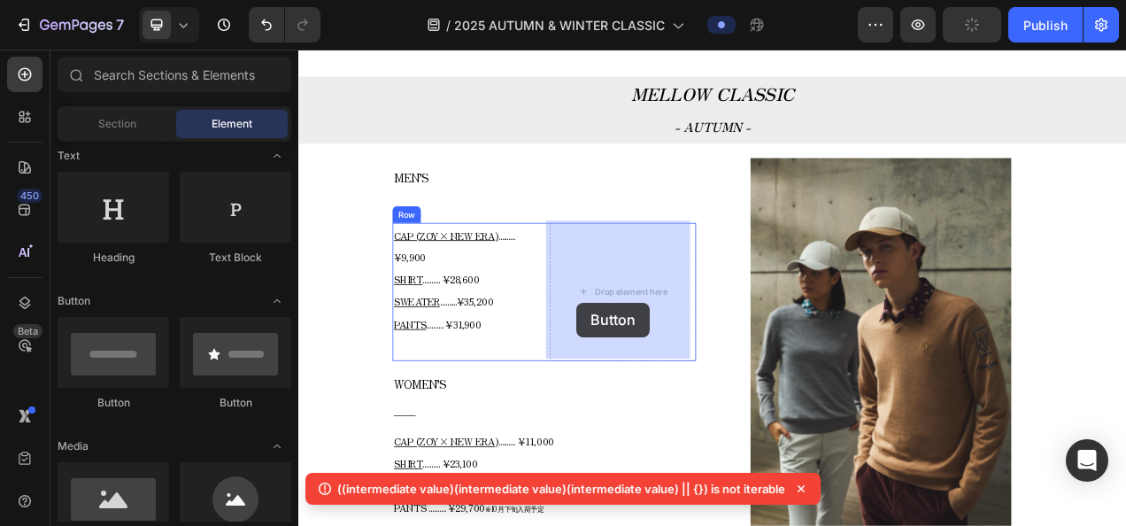
drag, startPoint x: 442, startPoint y: 425, endPoint x: 657, endPoint y: 373, distance: 221.1
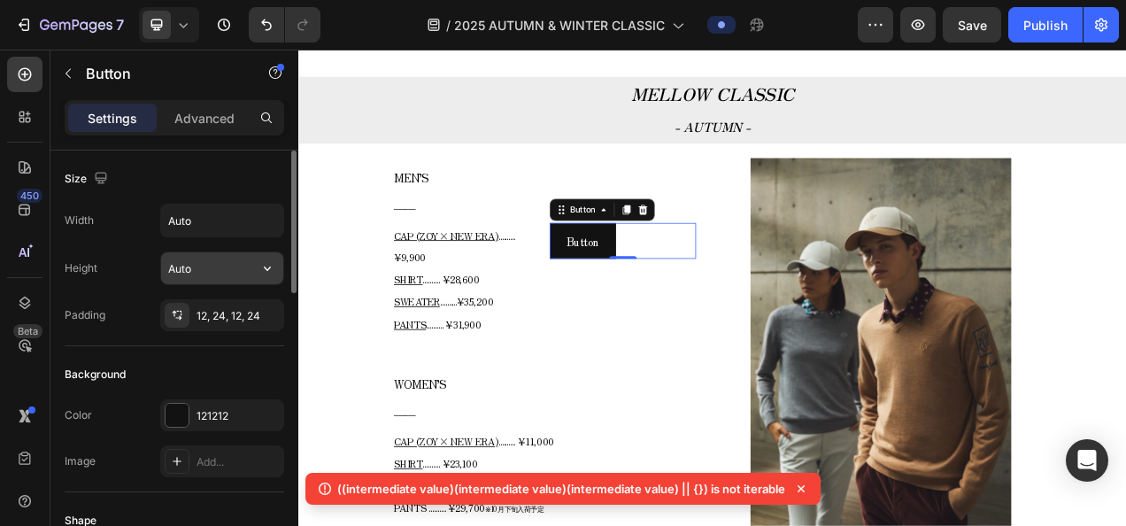
click at [204, 258] on input "Auto" at bounding box center [222, 268] width 122 height 32
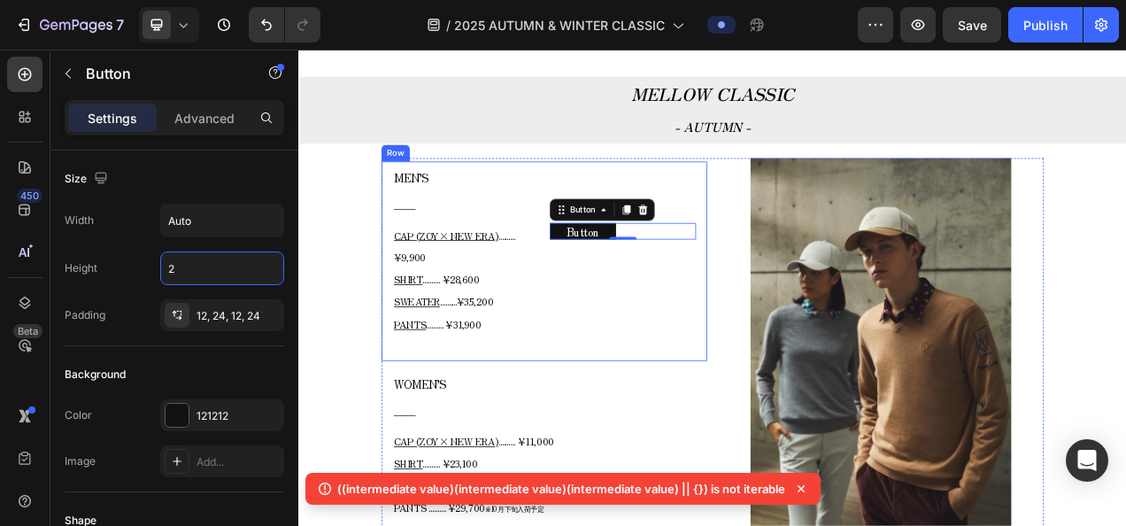
type input "25"
click at [775, 337] on div "Button Button 0" at bounding box center [714, 360] width 188 height 177
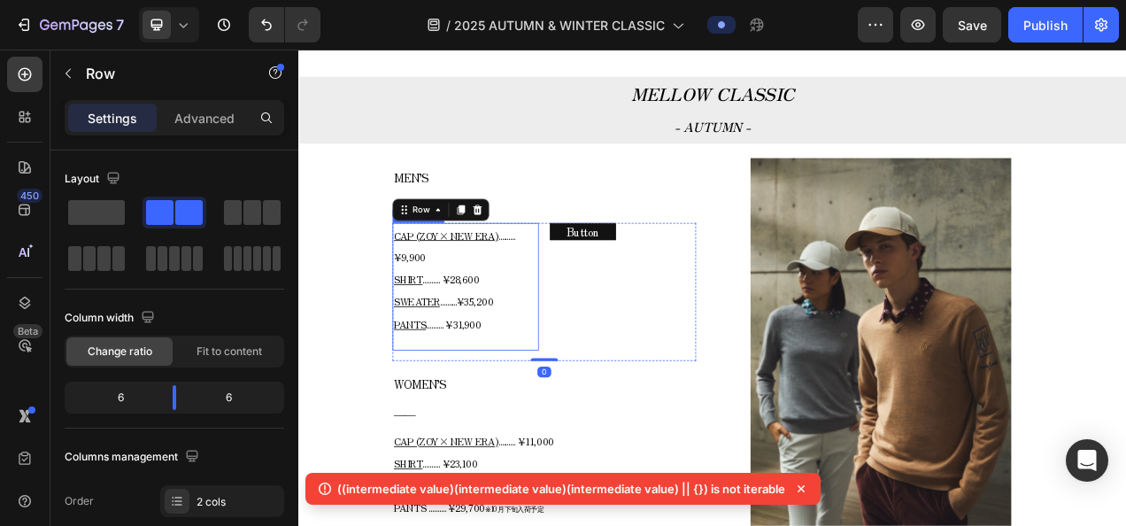
click at [561, 281] on span ".......... ¥9,900" at bounding box center [498, 302] width 156 height 46
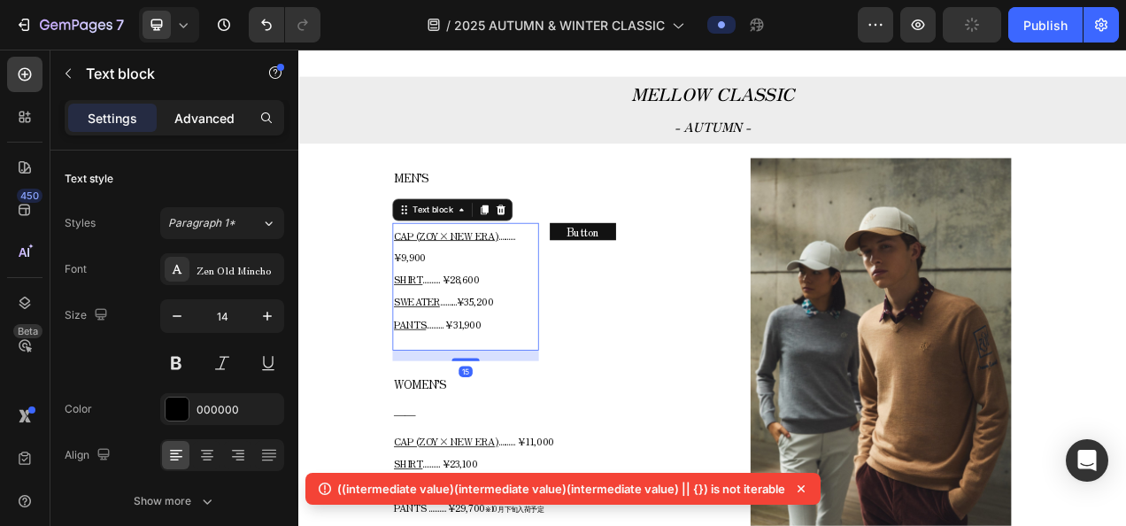
click at [221, 125] on p "Advanced" at bounding box center [204, 118] width 60 height 19
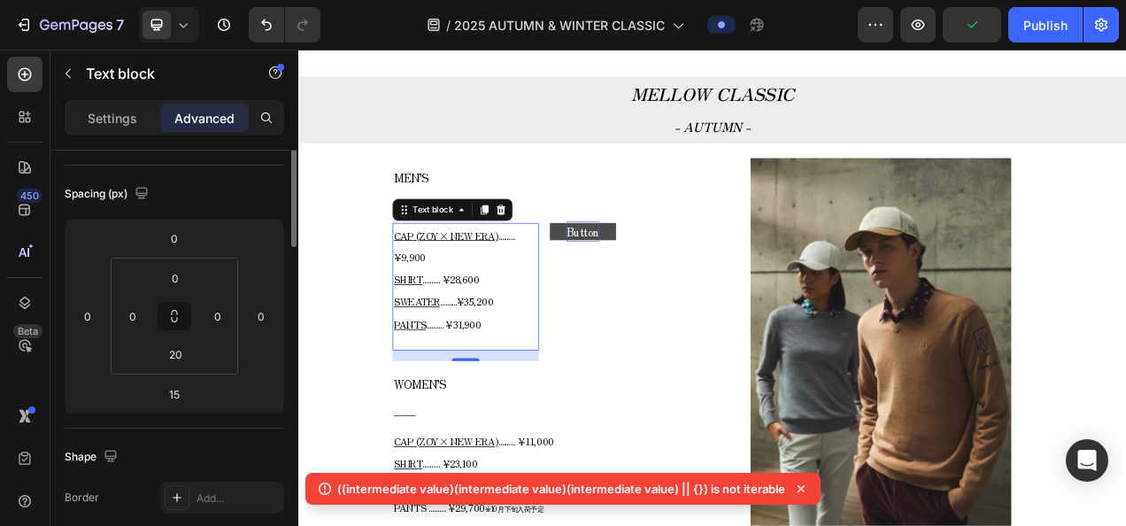
scroll to position [89, 0]
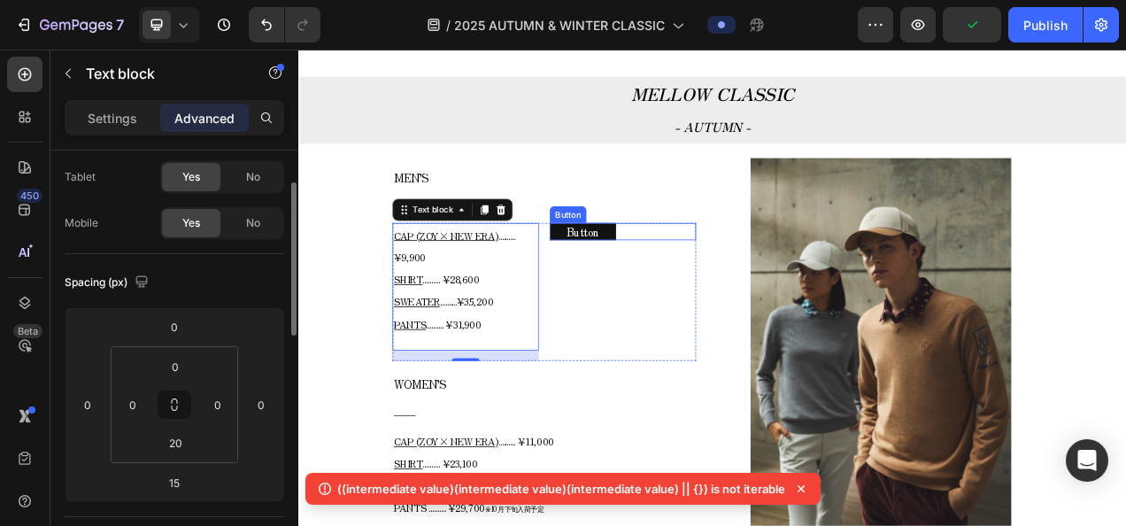
click at [724, 272] on div "Button Button" at bounding box center [714, 283] width 188 height 22
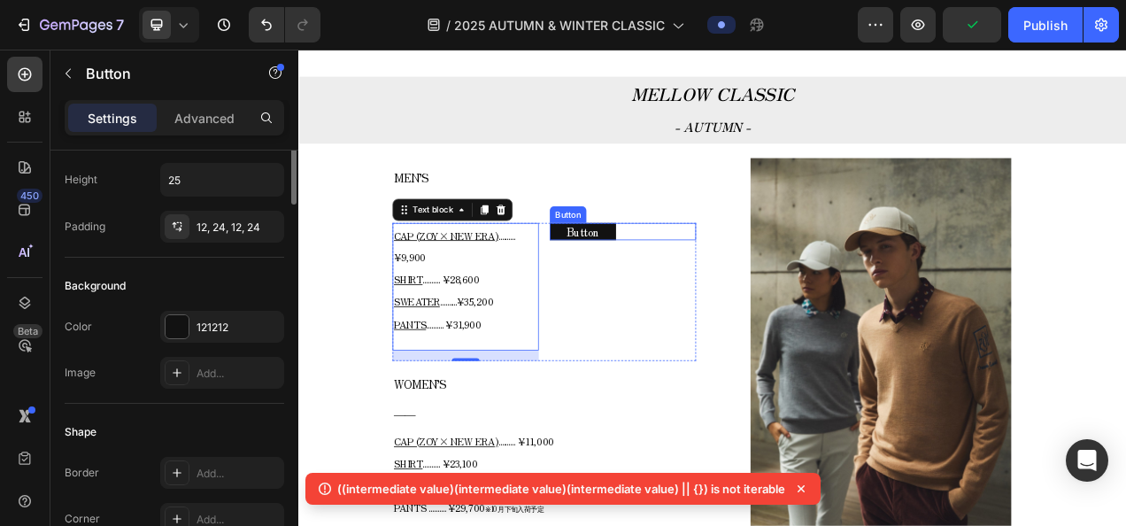
scroll to position [0, 0]
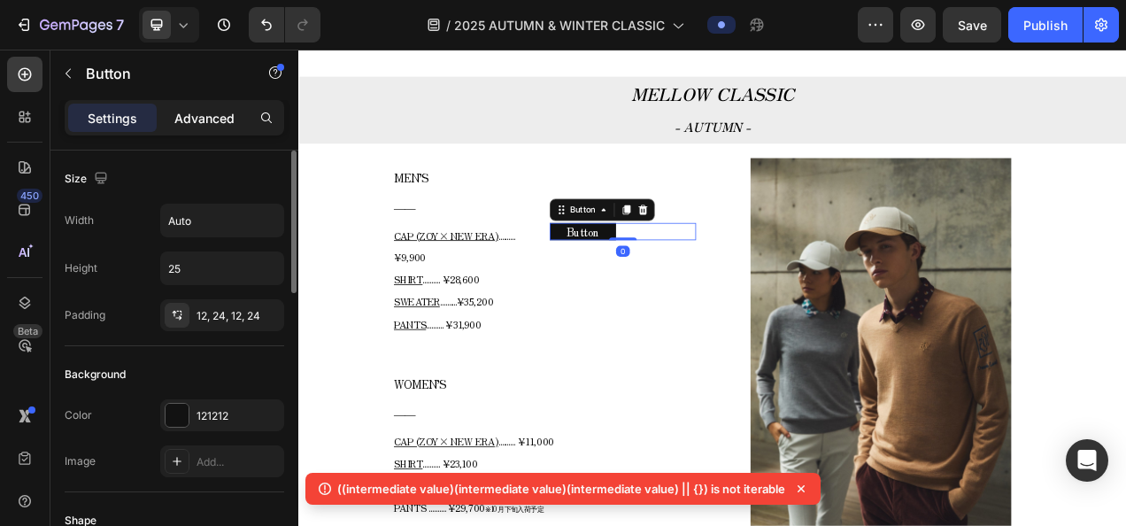
click at [221, 120] on p "Advanced" at bounding box center [204, 118] width 60 height 19
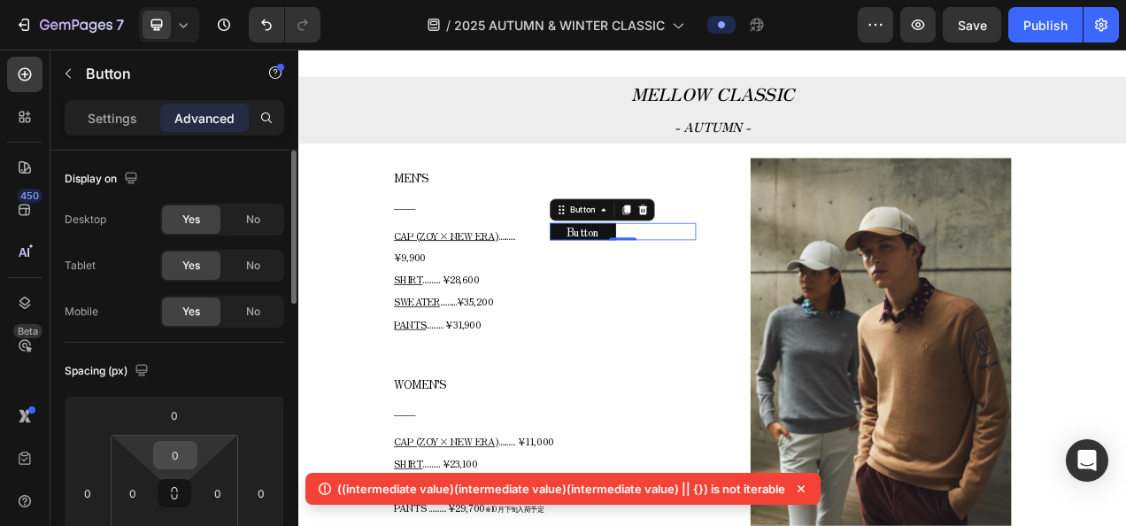
click at [179, 448] on input "0" at bounding box center [175, 455] width 35 height 27
type input "2"
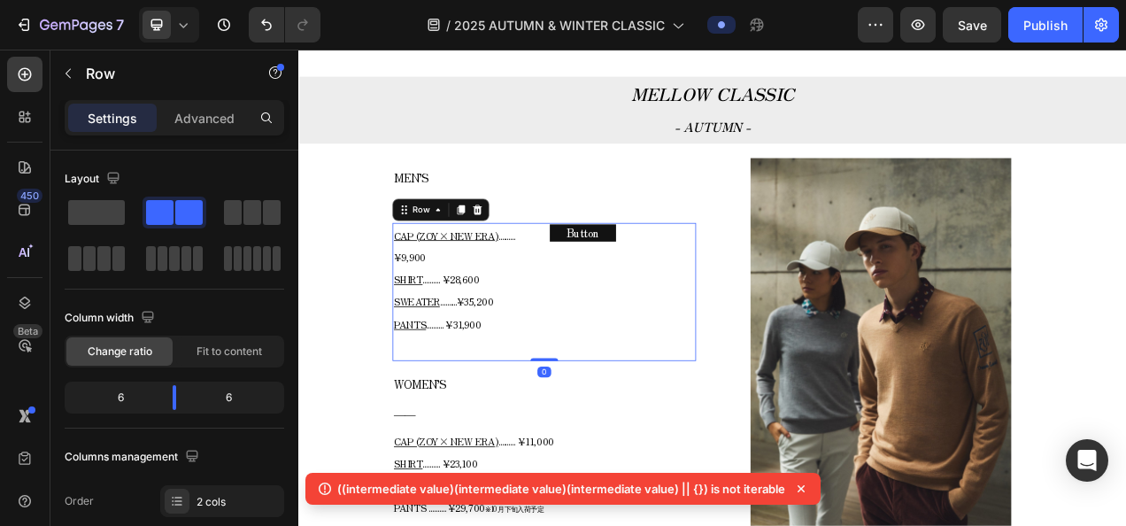
click at [722, 292] on div "Button Button" at bounding box center [714, 360] width 188 height 177
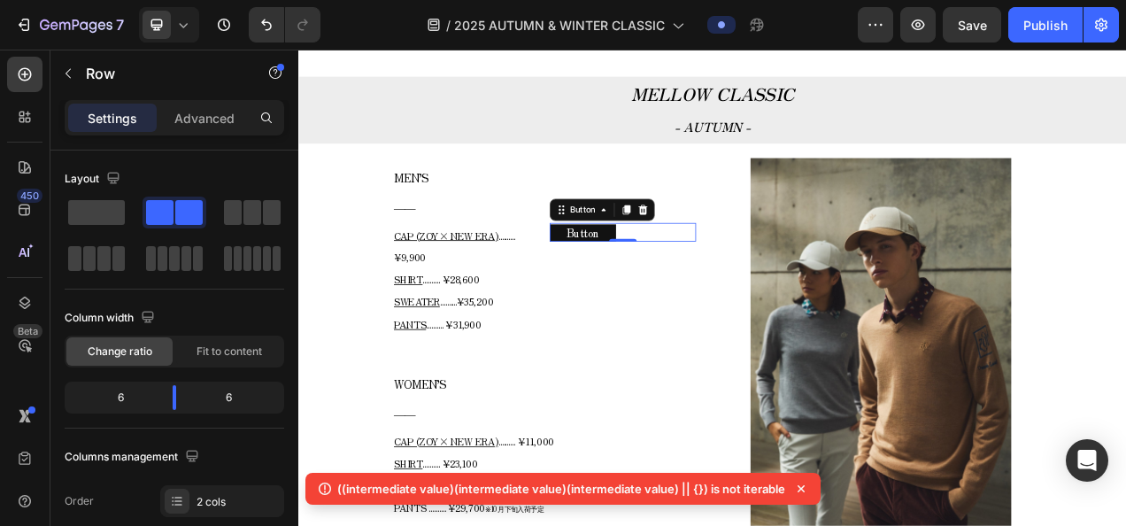
click at [719, 272] on div "Button Button 0" at bounding box center [714, 284] width 188 height 24
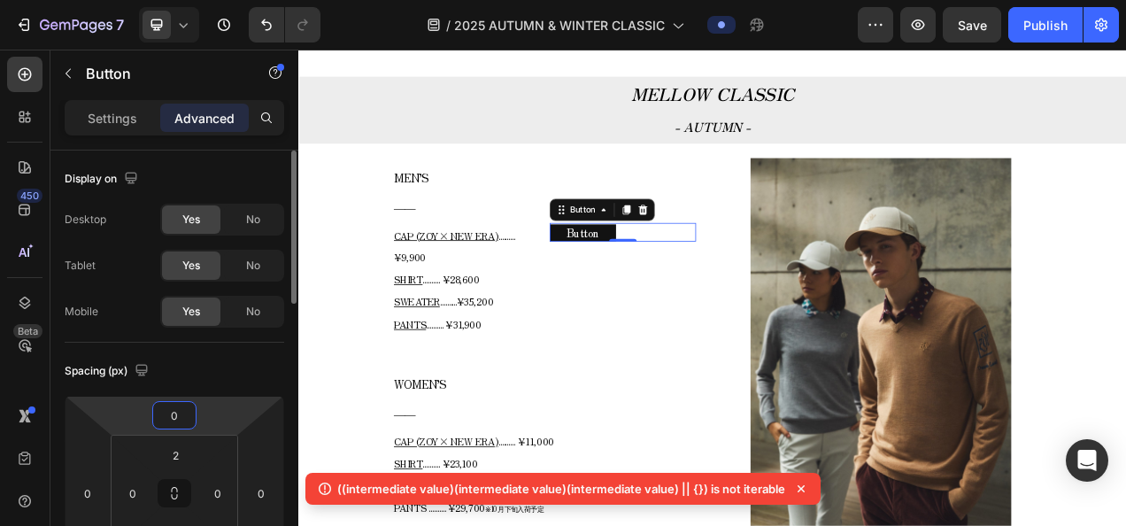
click at [189, 416] on input "0" at bounding box center [174, 415] width 35 height 27
type input "2"
click at [269, 366] on div "Spacing (px)" at bounding box center [174, 371] width 219 height 28
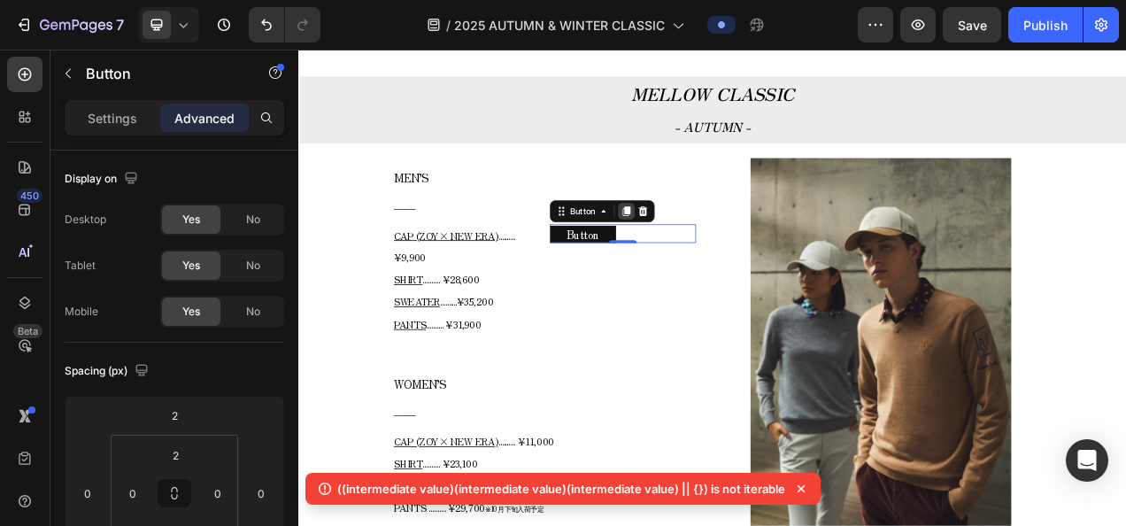
click at [718, 253] on icon at bounding box center [719, 256] width 10 height 12
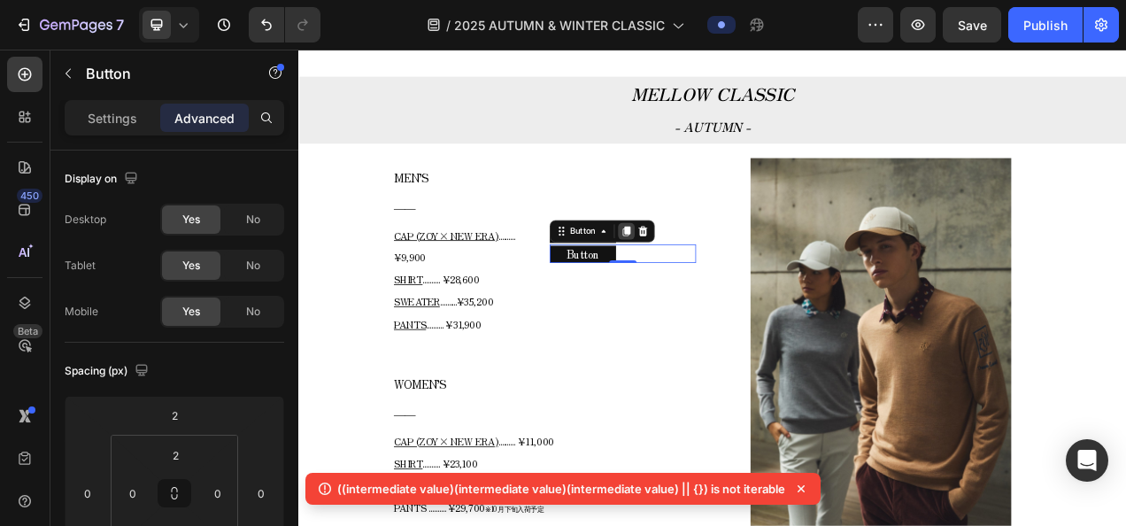
click at [718, 285] on icon at bounding box center [719, 282] width 14 height 14
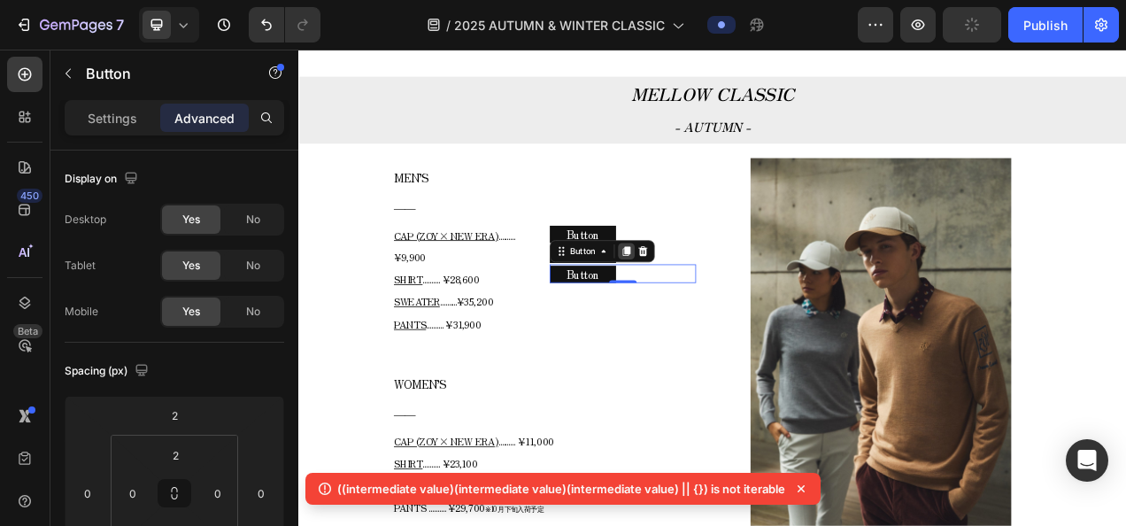
click at [714, 310] on icon at bounding box center [719, 308] width 10 height 12
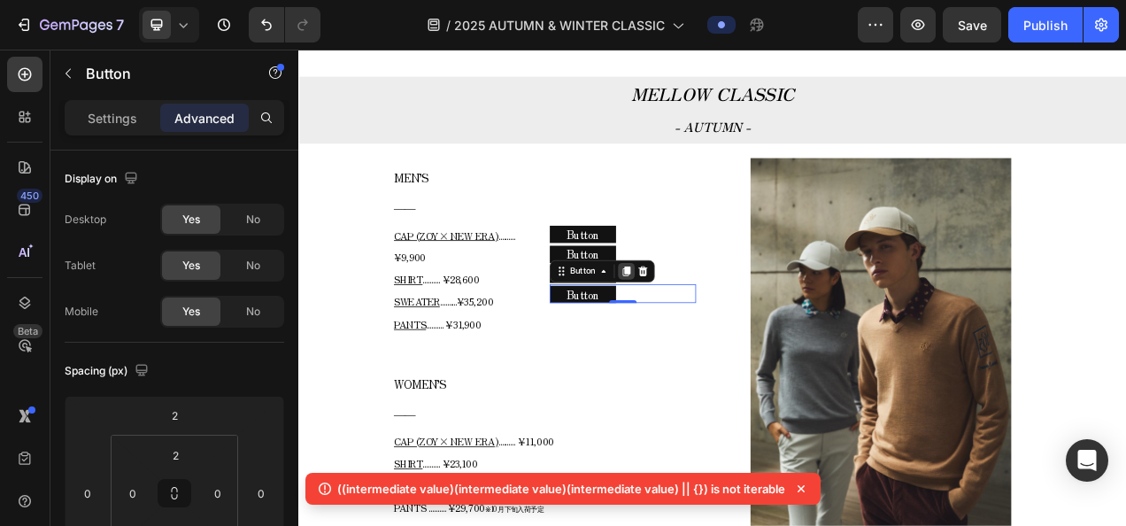
click at [712, 335] on icon at bounding box center [719, 334] width 14 height 14
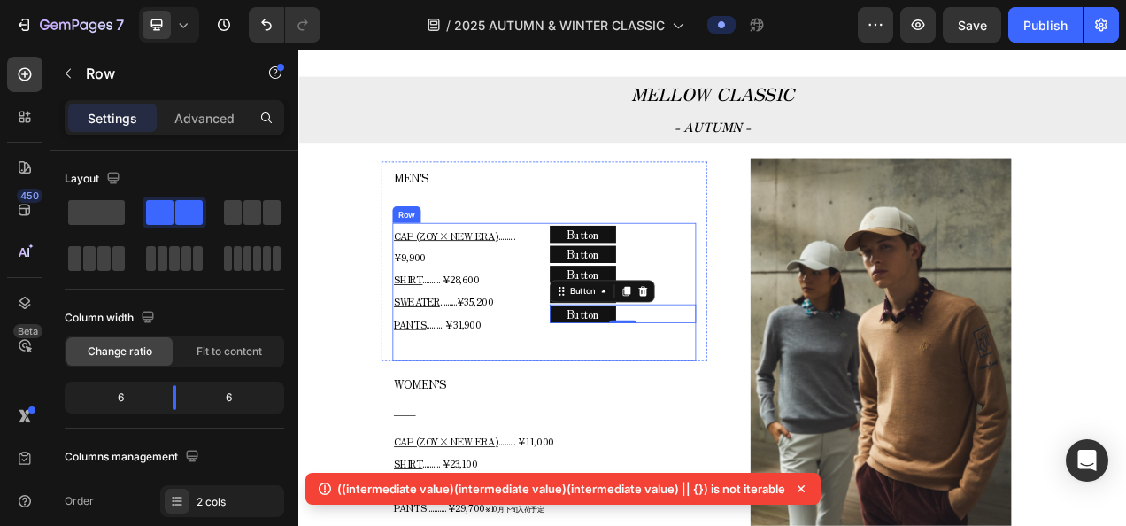
click at [692, 432] on div "Button Button Button Button Button Button Button Button Button Button 0" at bounding box center [714, 360] width 188 height 177
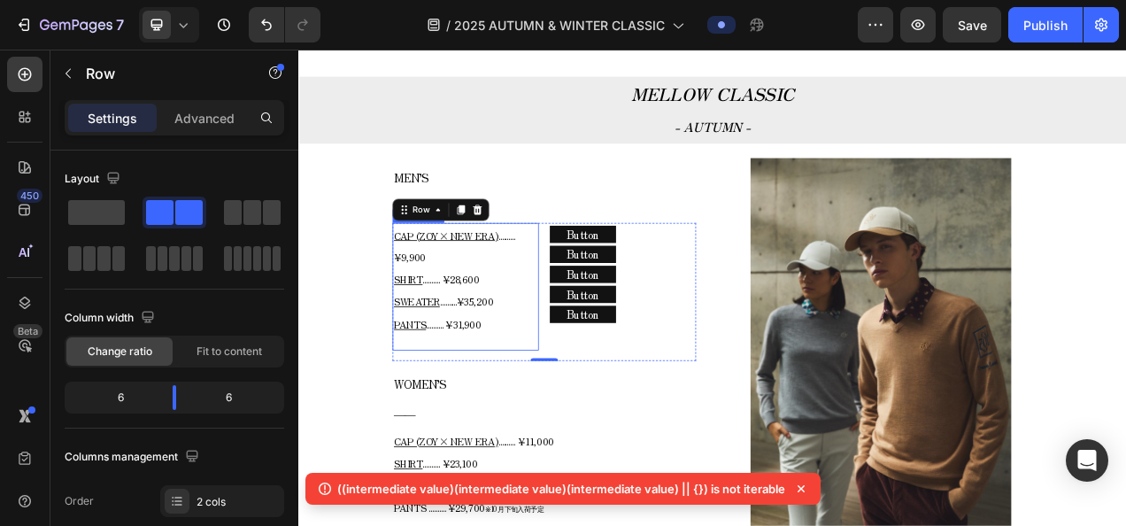
click at [466, 306] on p "CAP (ZOY× NEW ERA) .......... ¥9,900 SHIRT .......... ¥28,600 SWEATER .........…" at bounding box center [512, 344] width 184 height 142
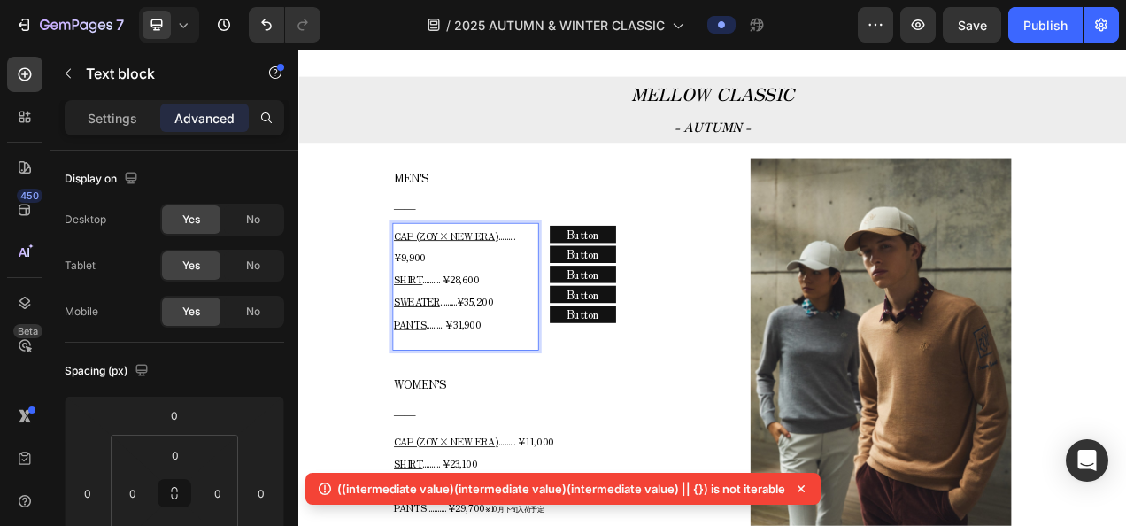
click at [437, 306] on span ".......... ¥9,900" at bounding box center [498, 302] width 156 height 46
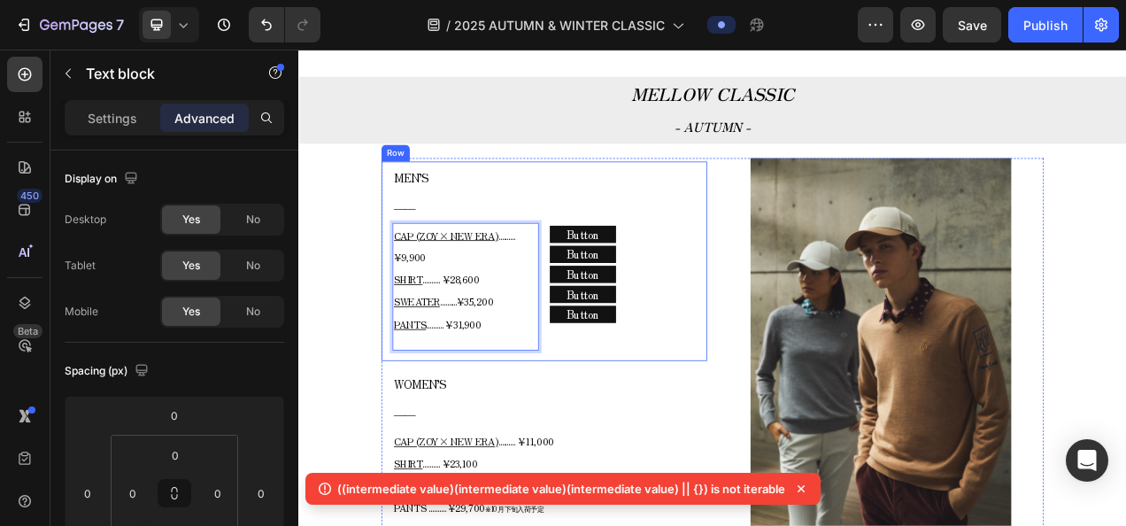
drag, startPoint x: 455, startPoint y: 308, endPoint x: 415, endPoint y: 316, distance: 40.6
click at [415, 316] on div "MEN’S ―― Text block CAP (ZOY× NEW ERA) .......... ¥9,900 SHIRT .......... ¥28,6…" at bounding box center [613, 321] width 418 height 256
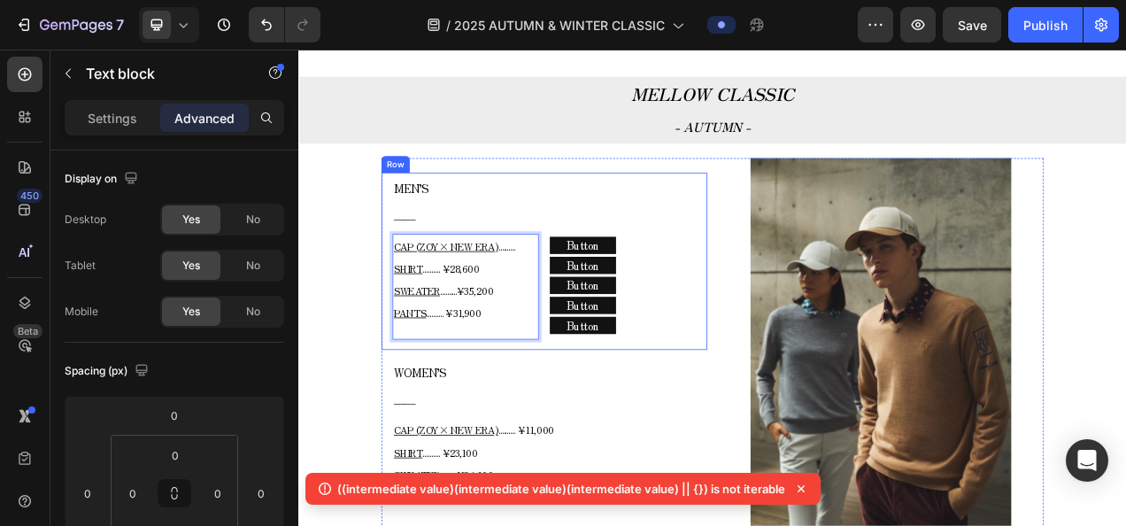
scroll to position [733, 0]
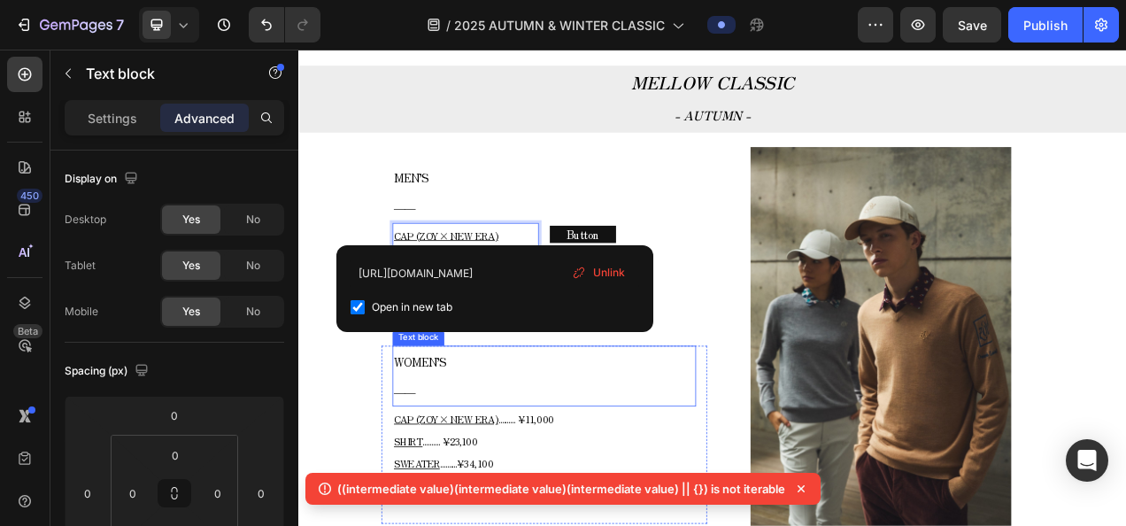
click at [551, 442] on p "WOMEN’S" at bounding box center [613, 449] width 386 height 37
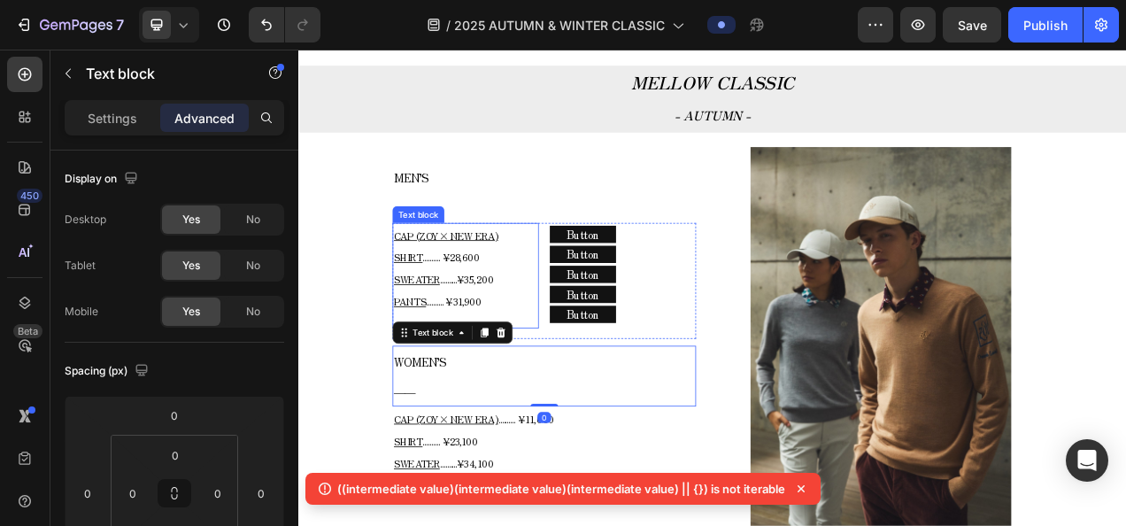
click at [552, 313] on p "CAP (ZOY× NEW ERA) SHIRT .......... ¥28,600 SWEATER ..........¥35,200 PANTS ...…" at bounding box center [512, 330] width 184 height 114
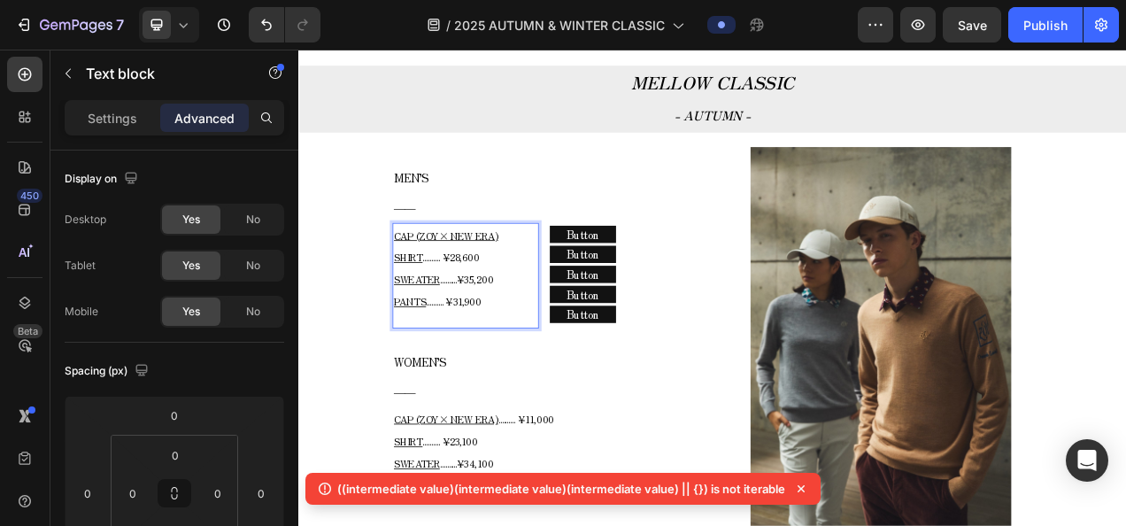
drag, startPoint x: 459, startPoint y: 317, endPoint x: 552, endPoint y: 319, distance: 93.0
click at [552, 319] on p "CAP (ZOY× NEW ERA) SHIRT .......... ¥28,600 SWEATER ..........¥35,200 PANTS ...…" at bounding box center [512, 330] width 184 height 114
drag, startPoint x: 480, startPoint y: 350, endPoint x: 573, endPoint y: 348, distance: 93.8
click at [573, 348] on p "CAP (ZOY× NEW ERA) SHIRT SWEATER ..........¥35,200 PANTS .......... ¥31,900" at bounding box center [512, 330] width 184 height 114
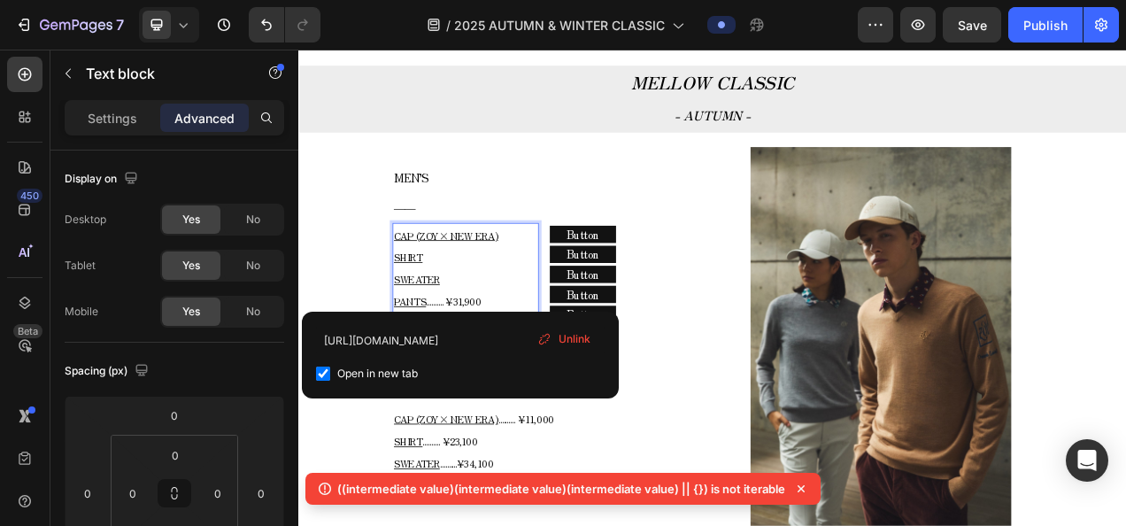
drag, startPoint x: 458, startPoint y: 373, endPoint x: 558, endPoint y: 380, distance: 100.2
click at [558, 380] on p "CAP (ZOY× NEW ERA) SHIRT SWEATER PANTS .......... ¥31,900" at bounding box center [512, 330] width 184 height 114
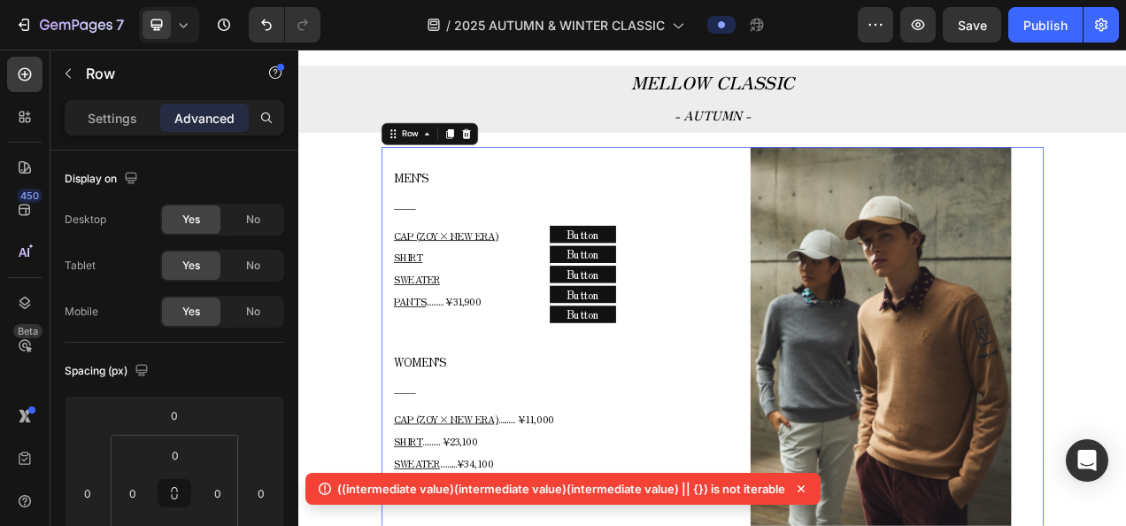
click at [816, 412] on div "MEN’S ―― Text block CAP (ZOY× NEW ERA) SHIRT SWEATER PANTS .......... ¥31,900 T…" at bounding box center [829, 424] width 850 height 501
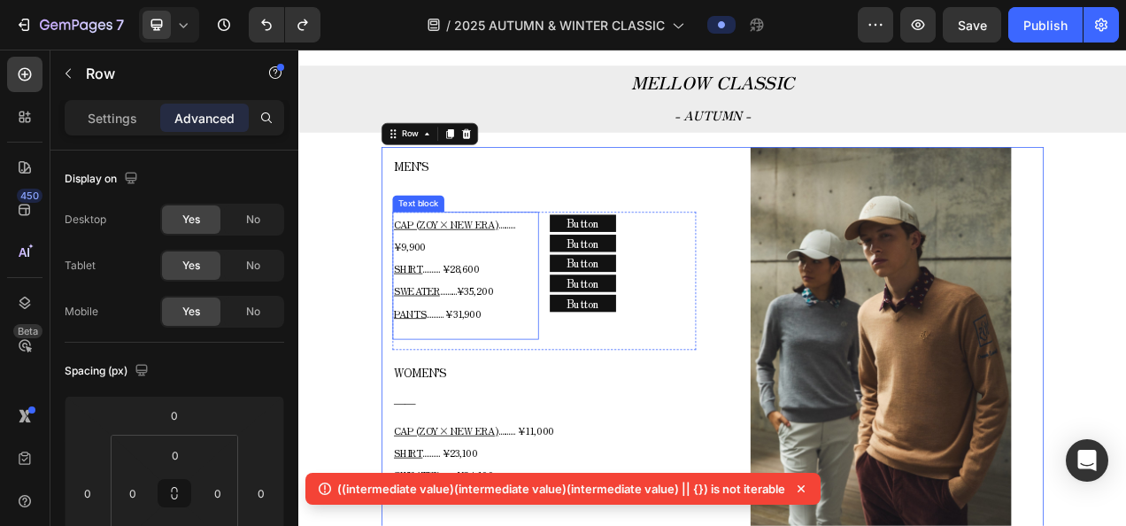
click at [512, 281] on p "CAP (ZOY× NEW ERA) .......... ¥9,900 SHIRT .......... ¥28,600 SWEATER .........…" at bounding box center [512, 330] width 184 height 142
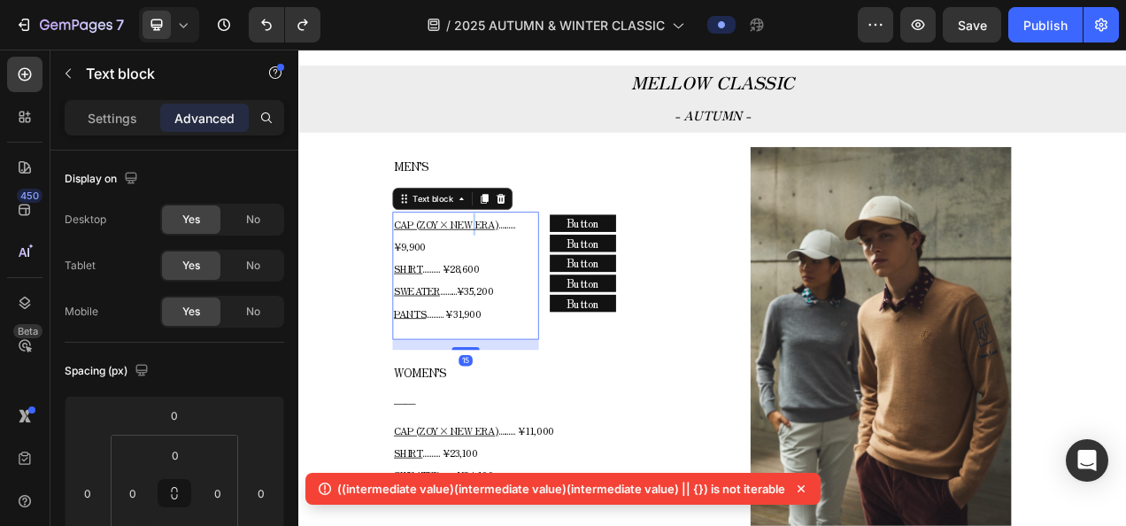
click at [512, 274] on u "CAP (ZOY× NEW ERA)" at bounding box center [487, 274] width 134 height 18
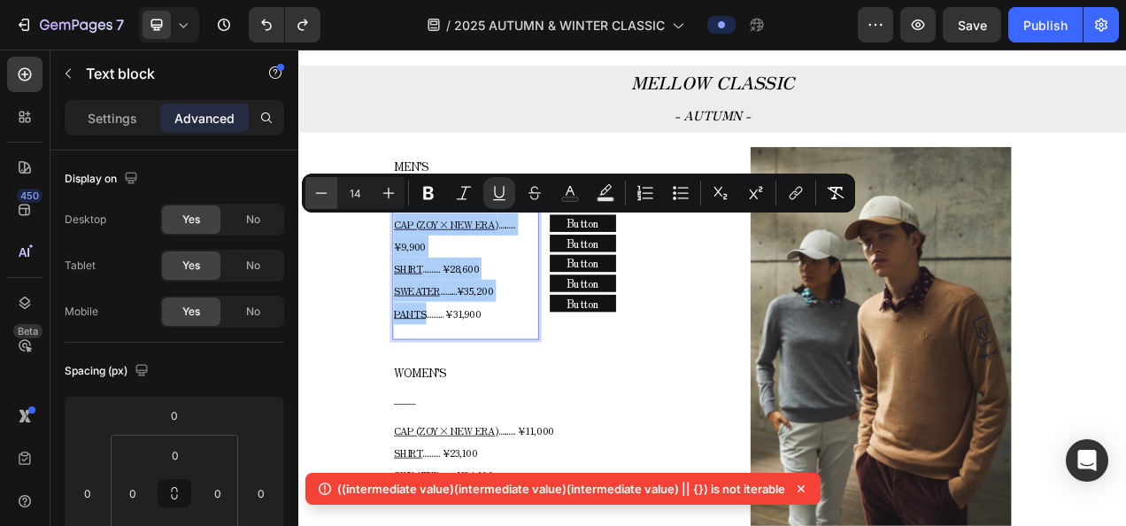
click at [313, 191] on icon "Editor contextual toolbar" at bounding box center [321, 193] width 18 height 18
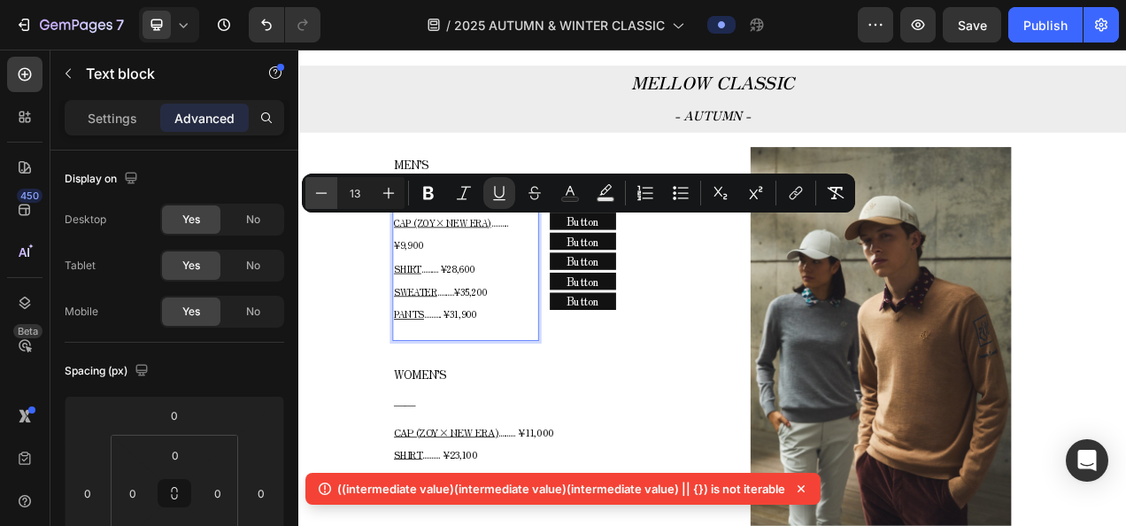
click at [313, 191] on icon "Editor contextual toolbar" at bounding box center [321, 193] width 18 height 18
type input "12"
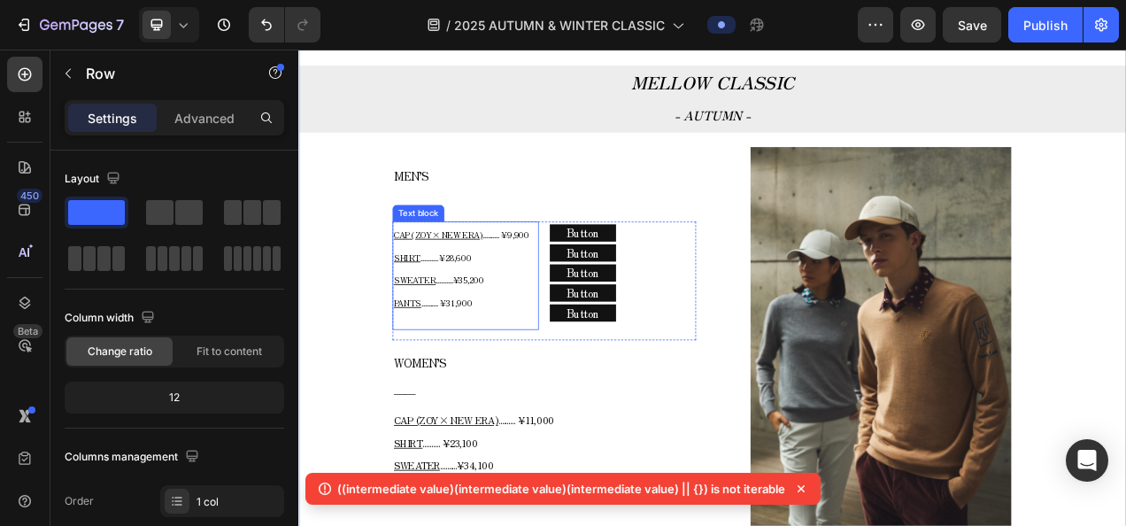
click at [527, 297] on p "CAP (ZOY× NEW ERA) .......... ¥9,900 SHIRT .......... ¥28,600 SWEATER .........…" at bounding box center [512, 331] width 184 height 118
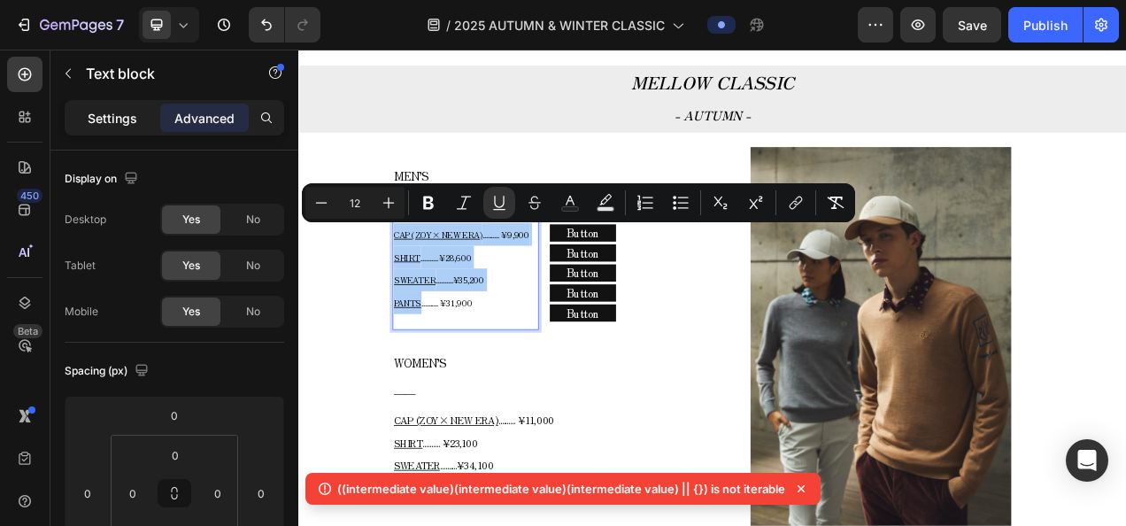
click at [126, 124] on p "Settings" at bounding box center [113, 118] width 50 height 19
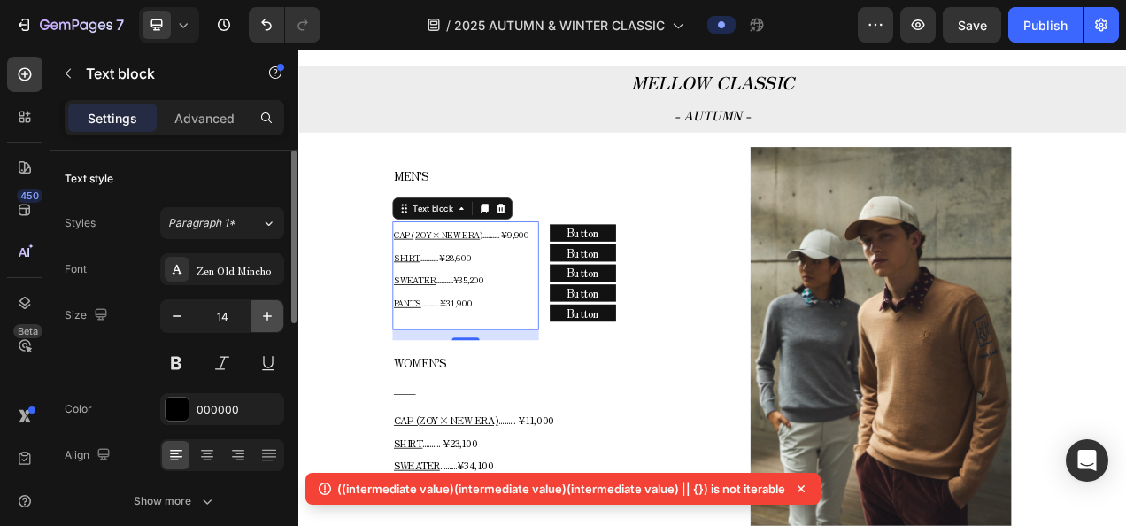
click at [266, 322] on icon "button" at bounding box center [267, 316] width 18 height 18
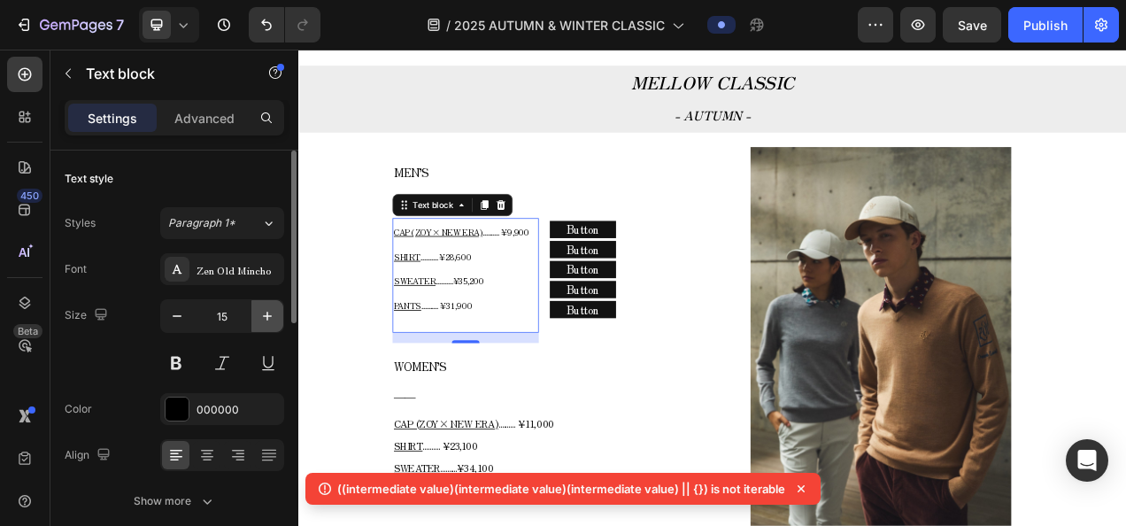
click at [266, 312] on icon "button" at bounding box center [267, 316] width 18 height 18
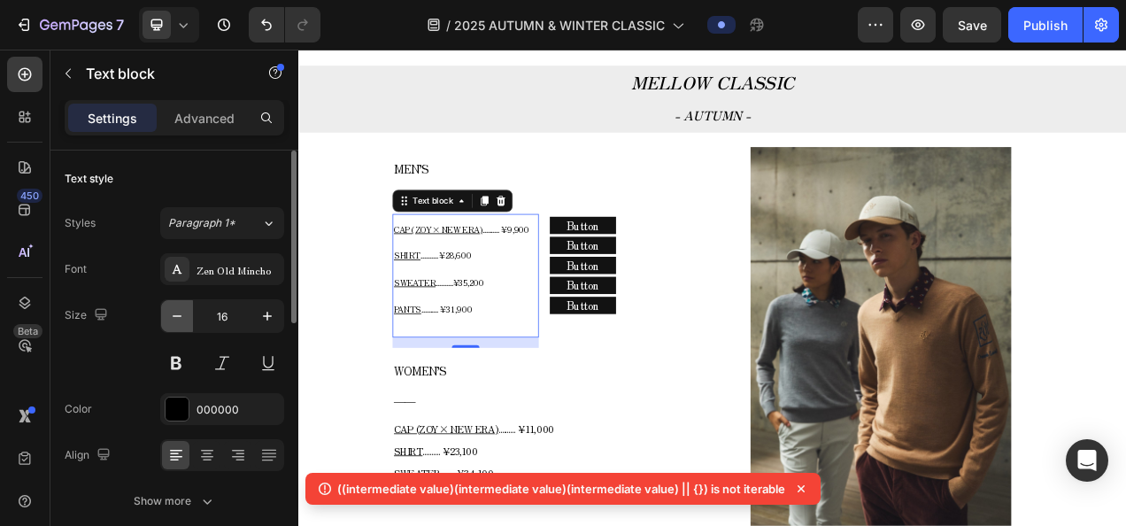
click at [170, 313] on icon "button" at bounding box center [177, 316] width 18 height 18
type input "15"
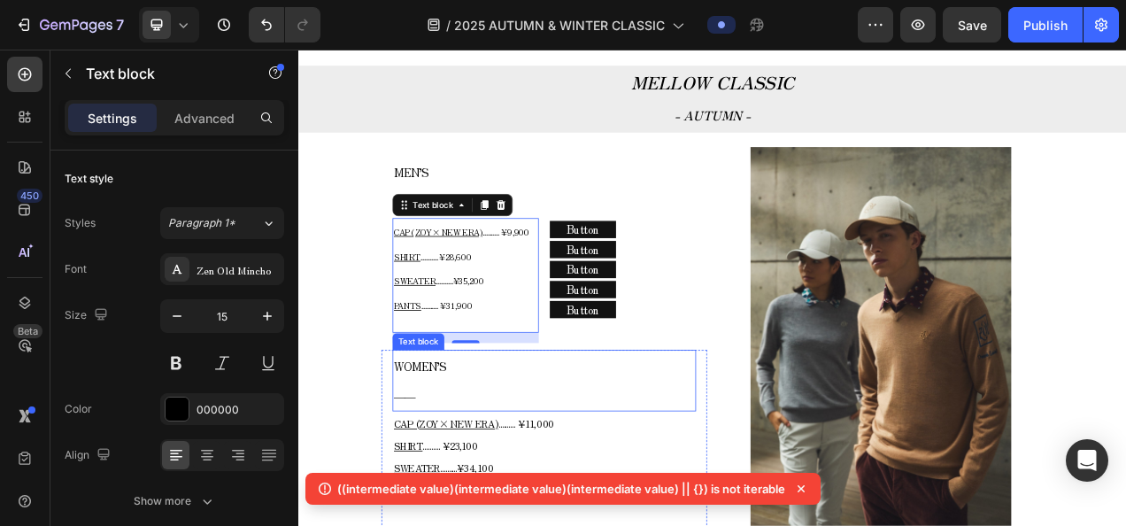
click at [727, 436] on p "WOMEN’S" at bounding box center [613, 454] width 386 height 37
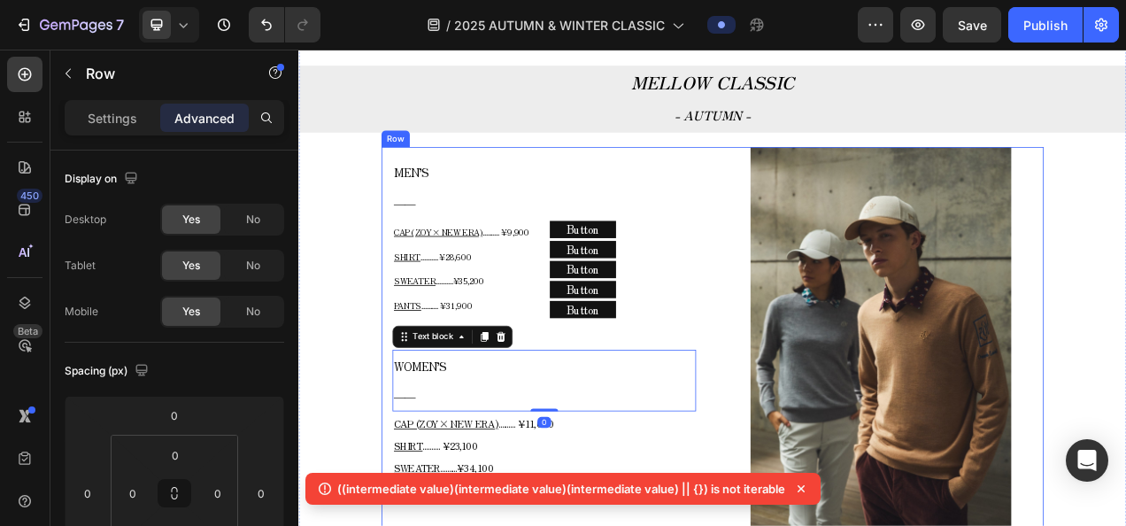
click at [821, 359] on div "MEN’S ―― Text block CAP (ZOY× NEW ERA) .......... ¥9,900 SHIRT .......... ¥28,6…" at bounding box center [829, 424] width 850 height 501
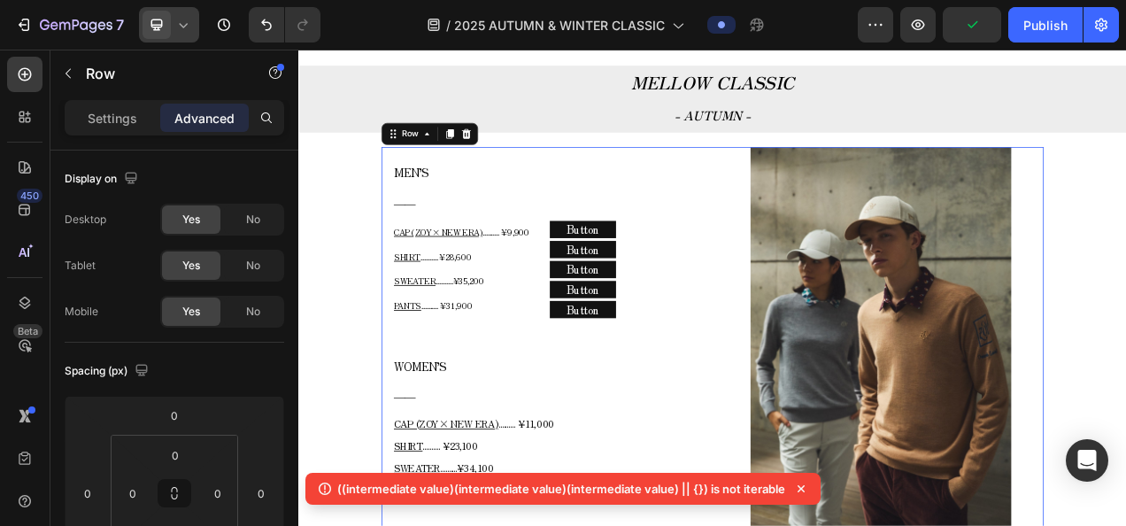
click at [188, 19] on icon at bounding box center [183, 25] width 18 height 18
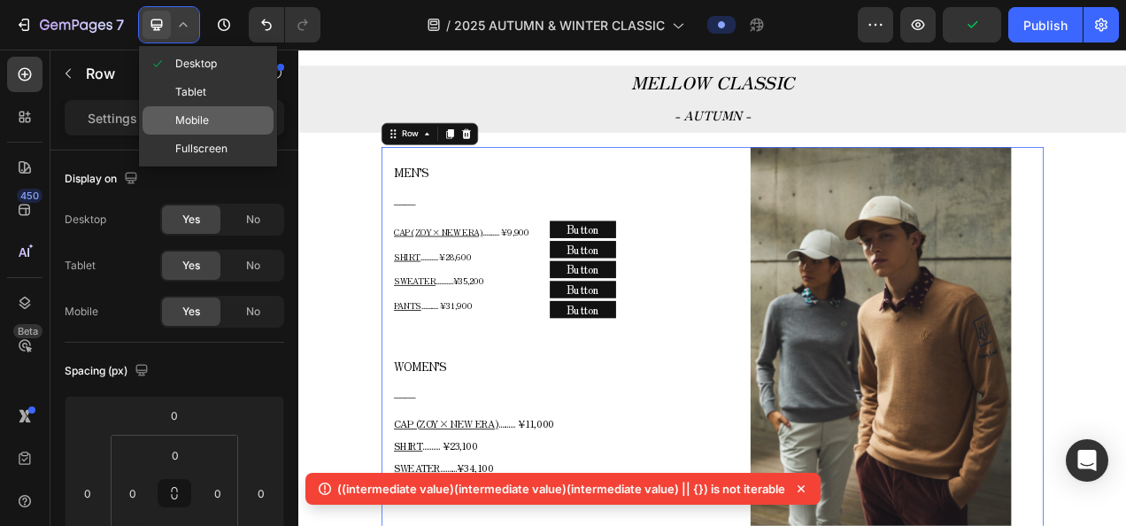
click at [207, 121] on span "Mobile" at bounding box center [192, 121] width 34 height 18
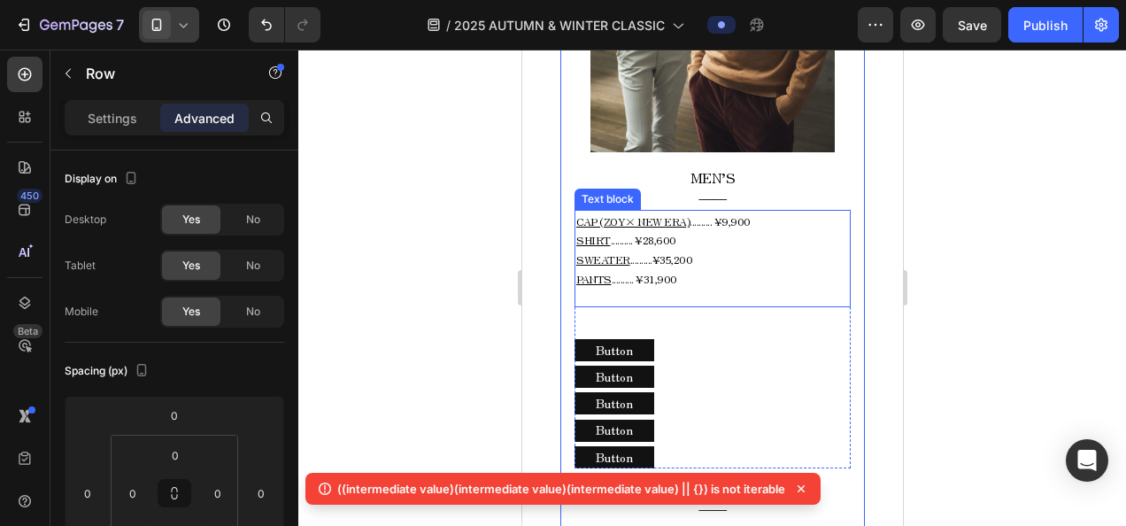
scroll to position [1057, 0]
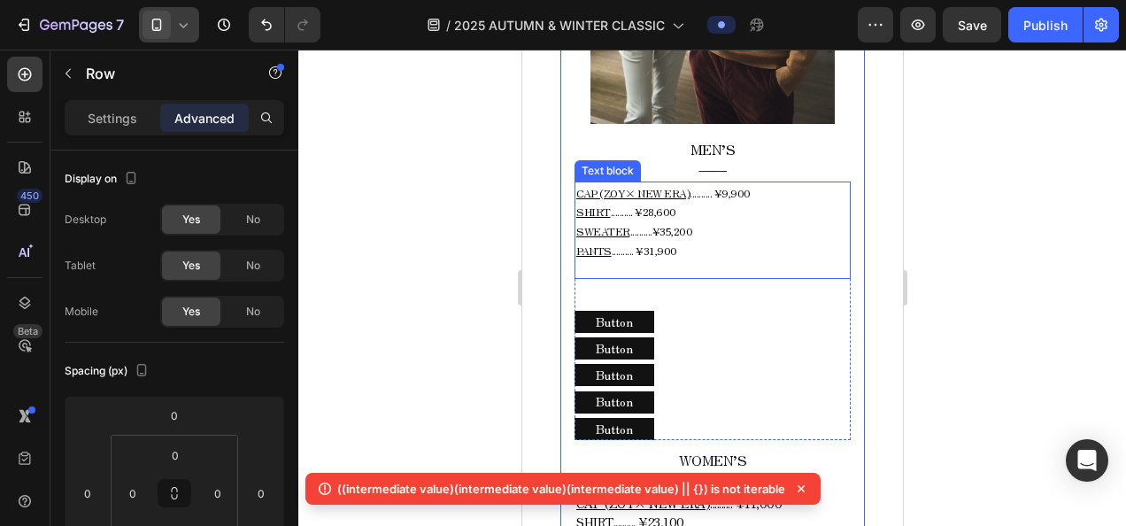
click at [747, 207] on p "CAP (ZOY× NEW ERA) .......... ¥9,900 SHIRT .......... ¥28,600 SWEATER .........…" at bounding box center [711, 221] width 273 height 76
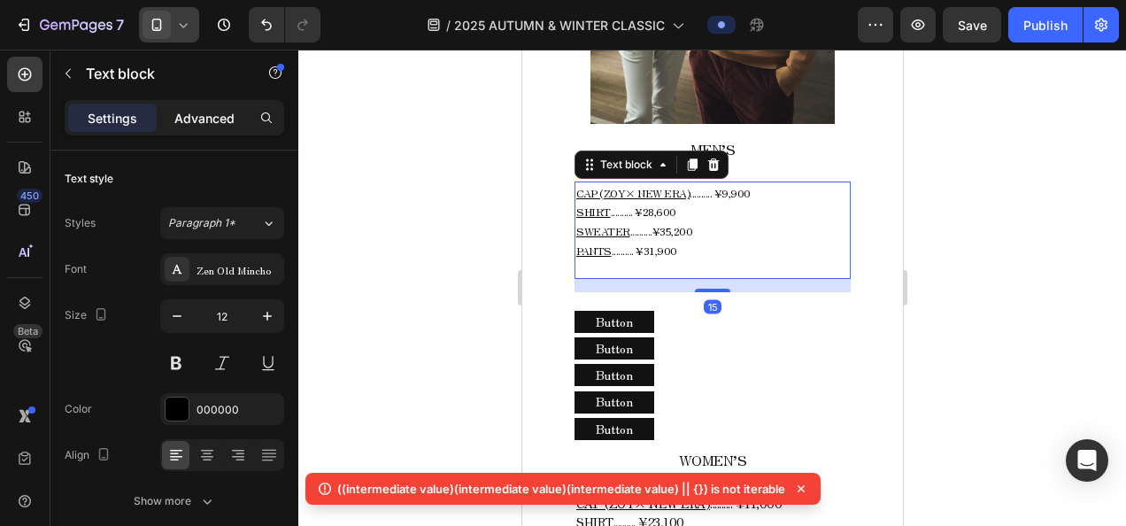
click at [183, 117] on p "Advanced" at bounding box center [204, 118] width 60 height 19
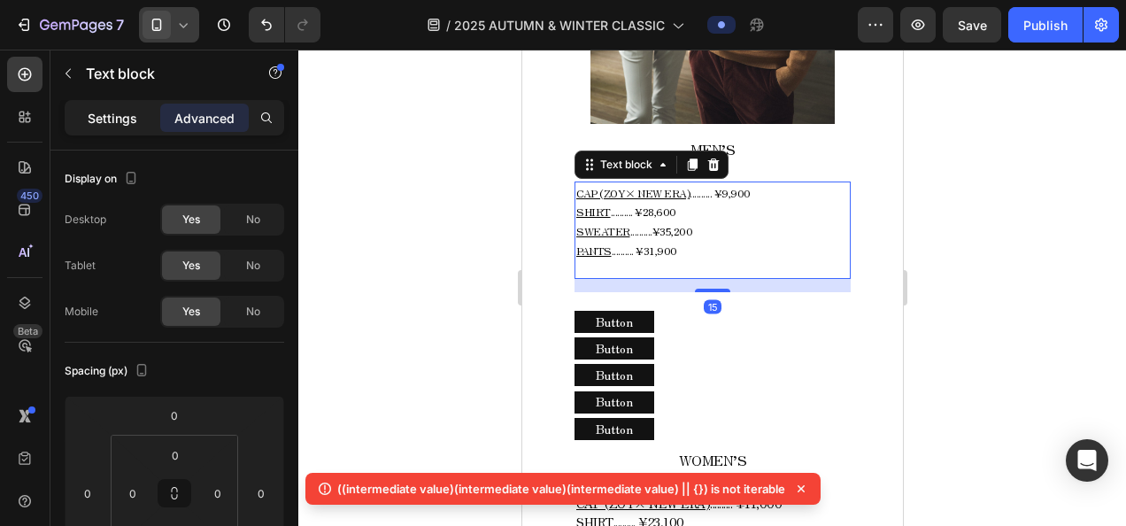
click at [115, 124] on p "Settings" at bounding box center [113, 118] width 50 height 19
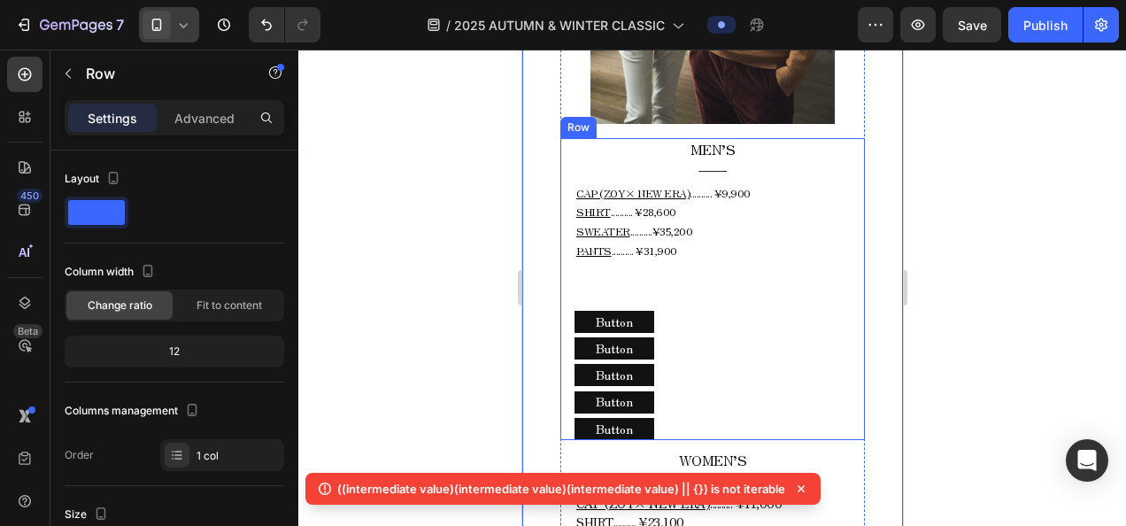
click at [840, 290] on div "MEN’S ―― Text block CAP (ZOY× NEW ERA) .......... ¥9,900 SHIRT .......... ¥28,6…" at bounding box center [711, 289] width 304 height 302
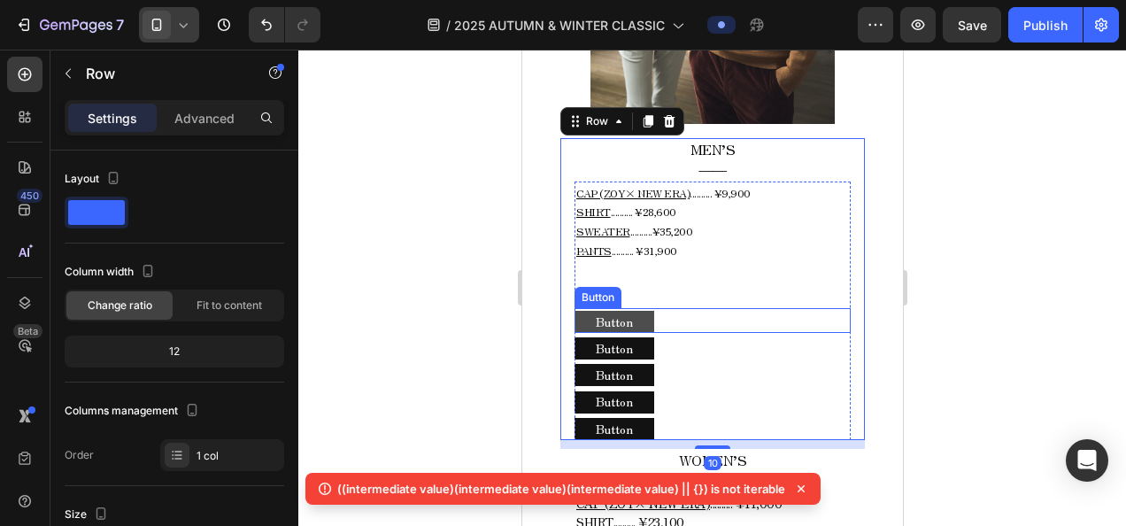
click at [637, 319] on button "Button" at bounding box center [613, 322] width 80 height 22
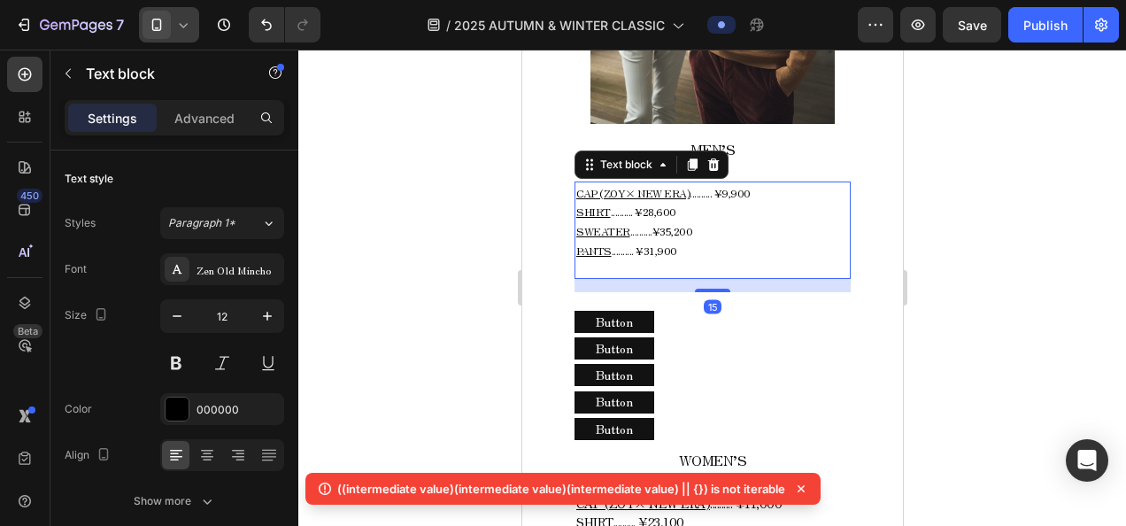
click at [713, 235] on p "CAP (ZOY× NEW ERA) .......... ¥9,900 SHIRT .......... ¥28,600 SWEATER .........…" at bounding box center [711, 221] width 273 height 76
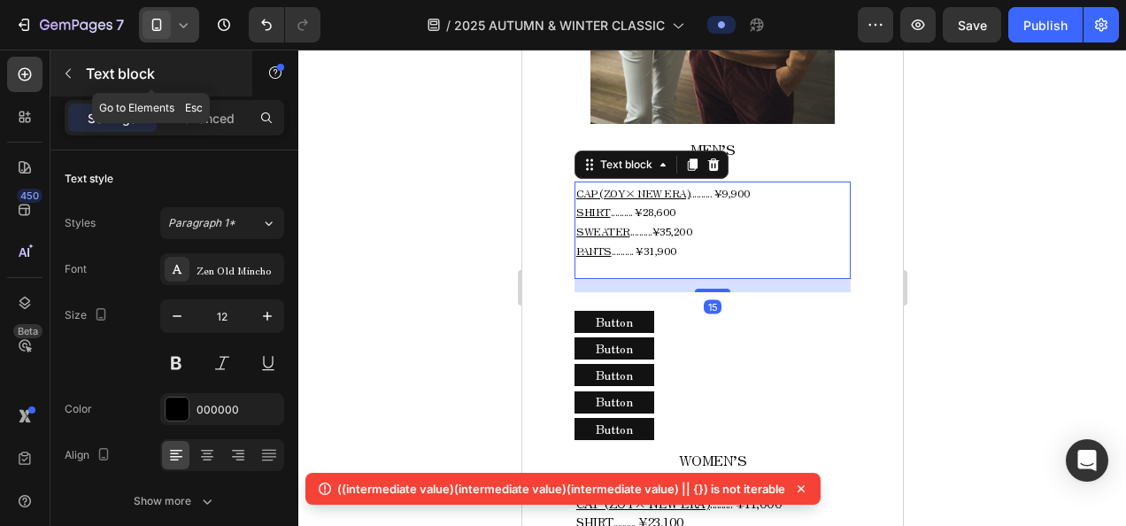
click at [73, 76] on icon "button" at bounding box center [68, 73] width 14 height 14
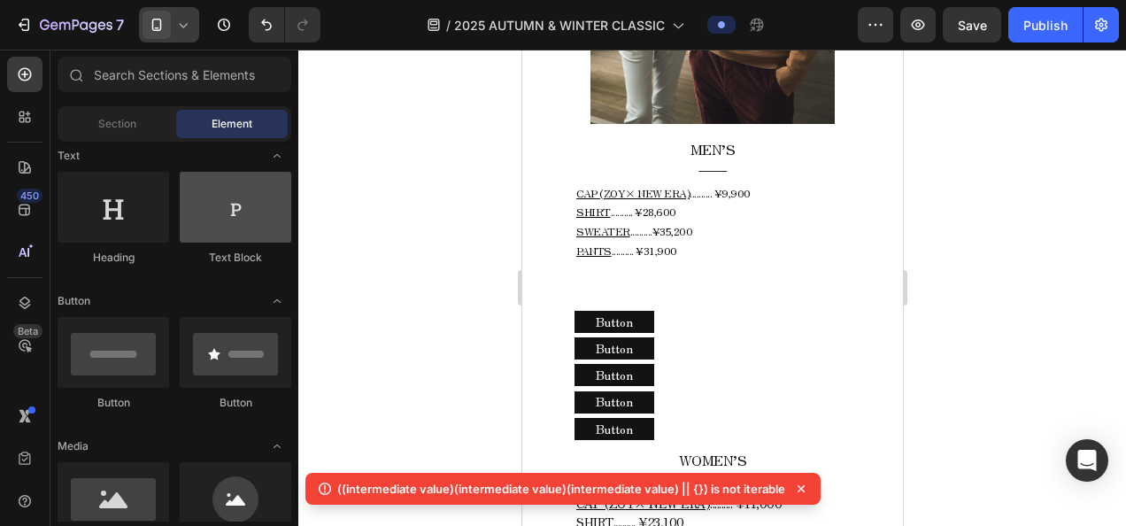
scroll to position [0, 0]
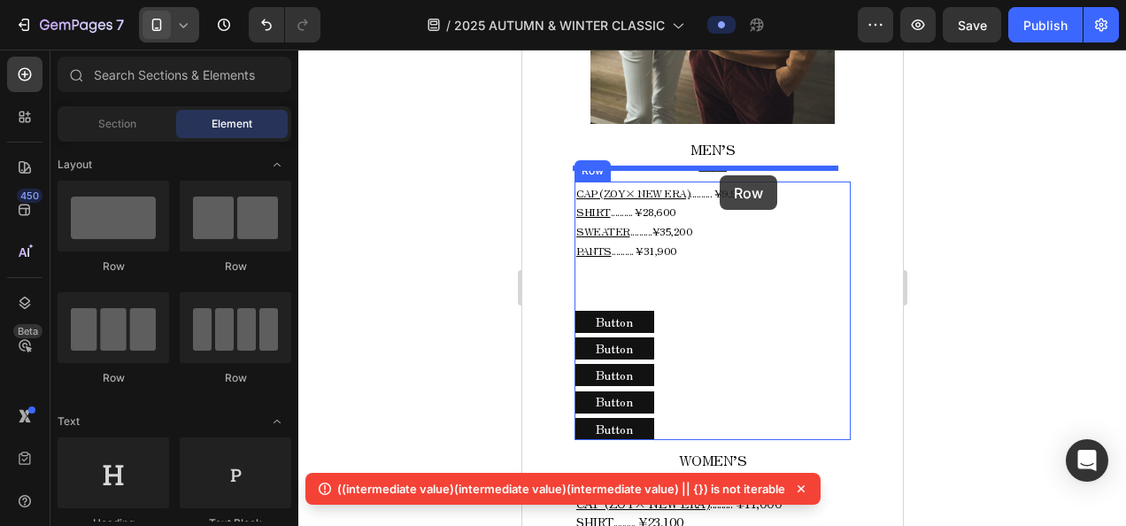
drag, startPoint x: 766, startPoint y: 269, endPoint x: 719, endPoint y: 175, distance: 105.3
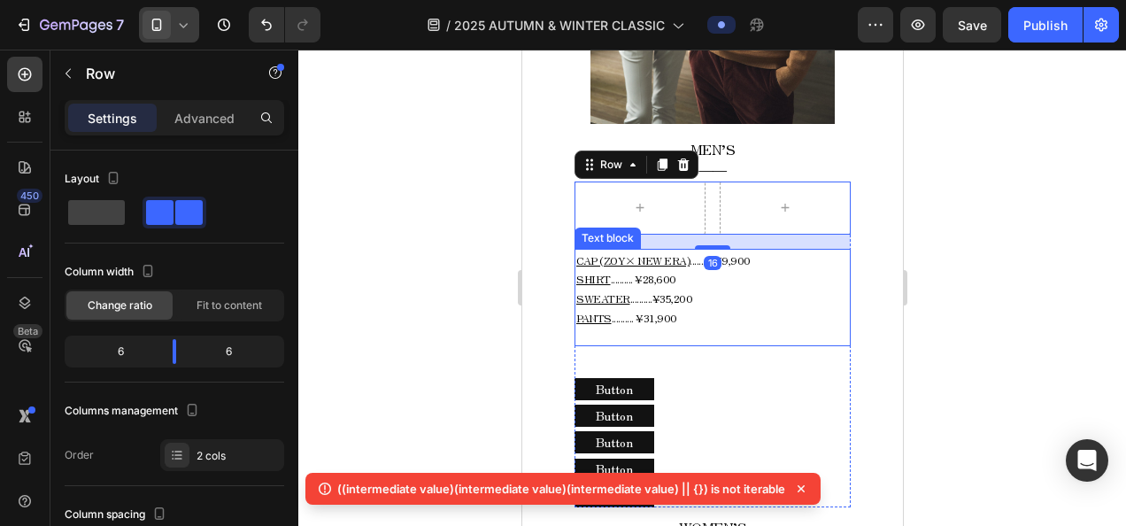
click at [643, 252] on u "CAP (ZOY× NEW ERA)" at bounding box center [631, 259] width 113 height 15
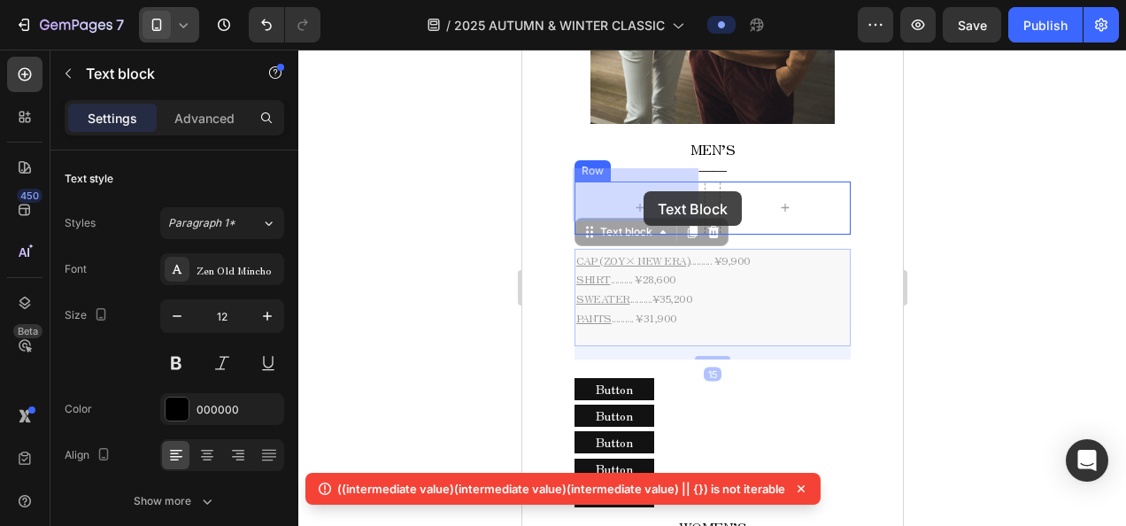
drag, startPoint x: 638, startPoint y: 225, endPoint x: 643, endPoint y: 194, distance: 31.3
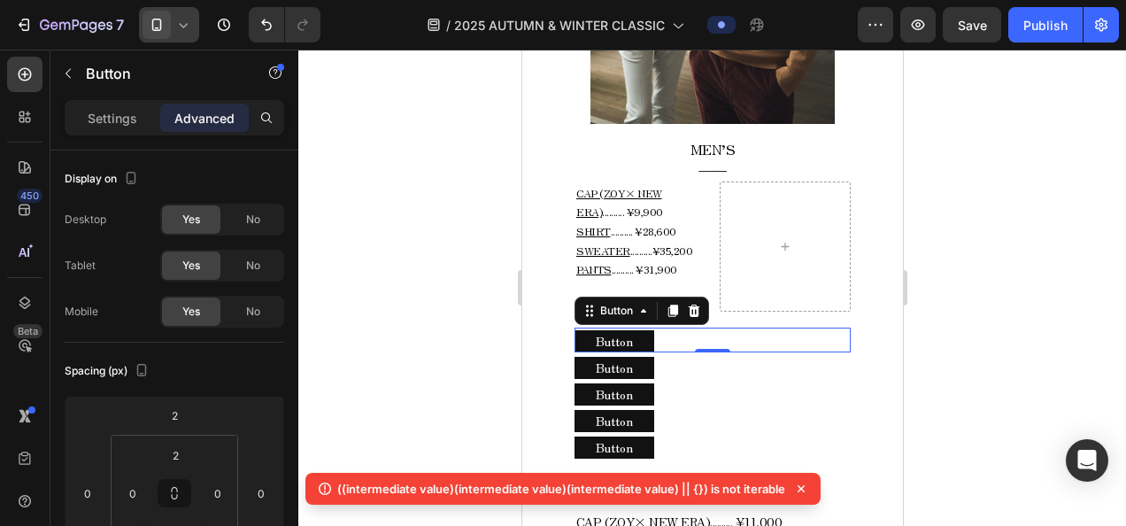
click at [674, 333] on div "Button Button 0" at bounding box center [711, 339] width 276 height 25
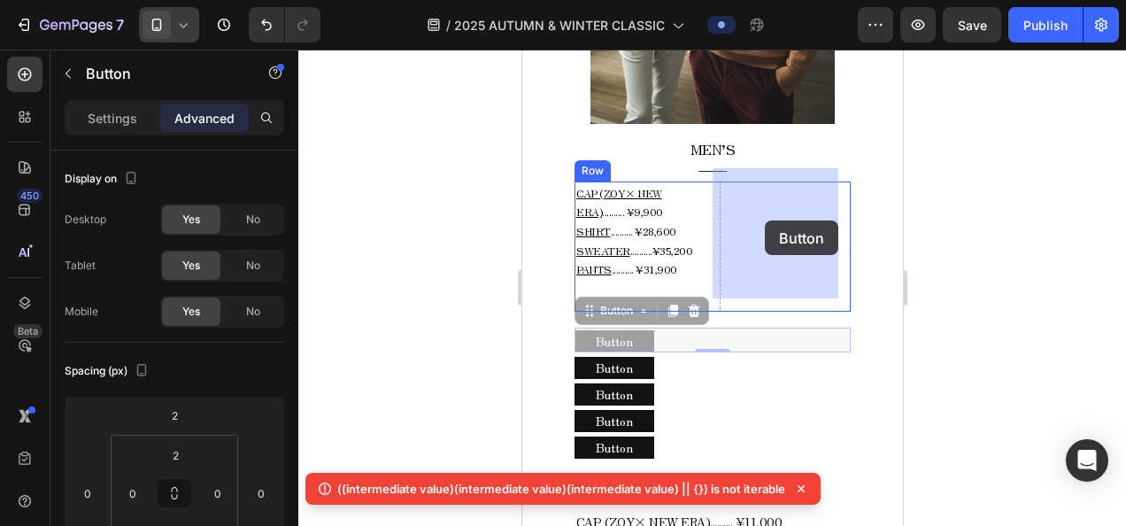
drag, startPoint x: 633, startPoint y: 303, endPoint x: 721, endPoint y: 246, distance: 105.1
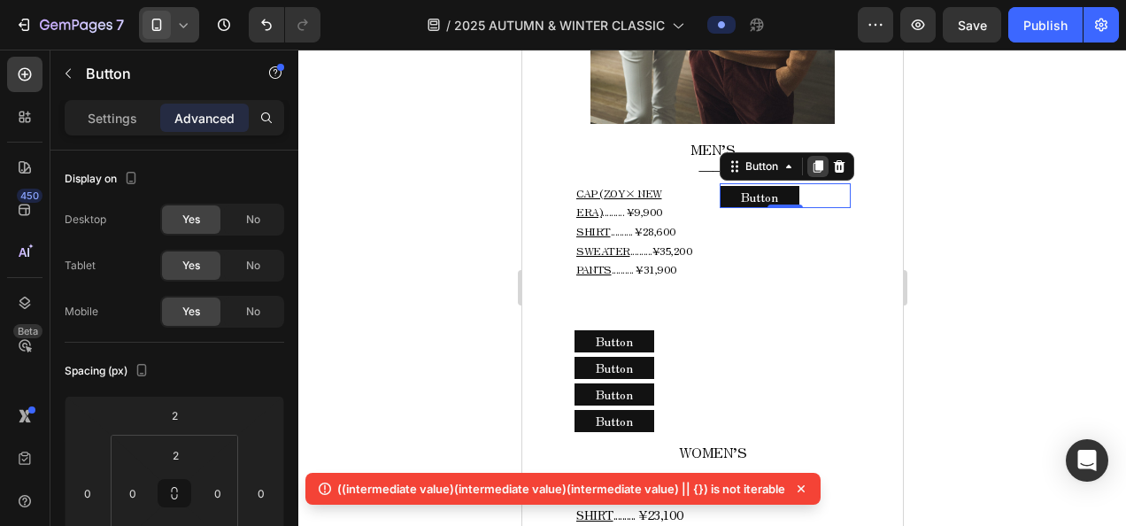
click at [810, 159] on icon at bounding box center [817, 166] width 14 height 14
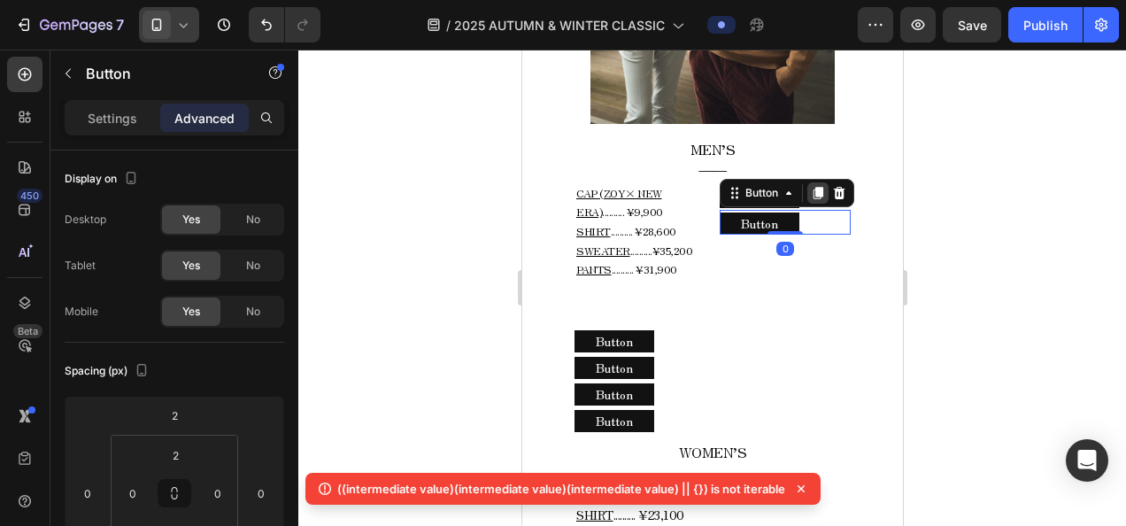
click at [810, 186] on icon at bounding box center [817, 193] width 14 height 14
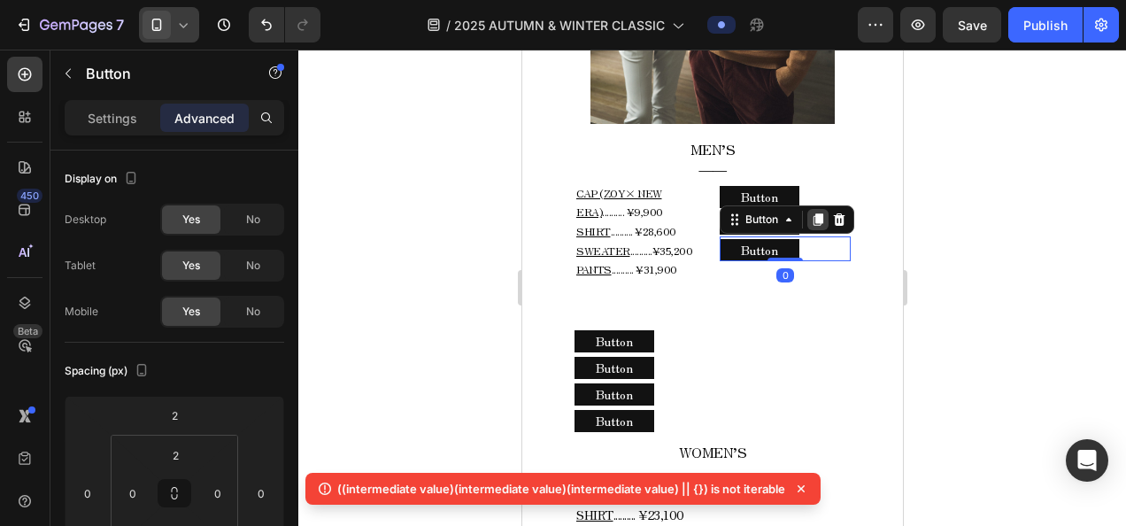
click at [812, 213] on icon at bounding box center [817, 219] width 10 height 12
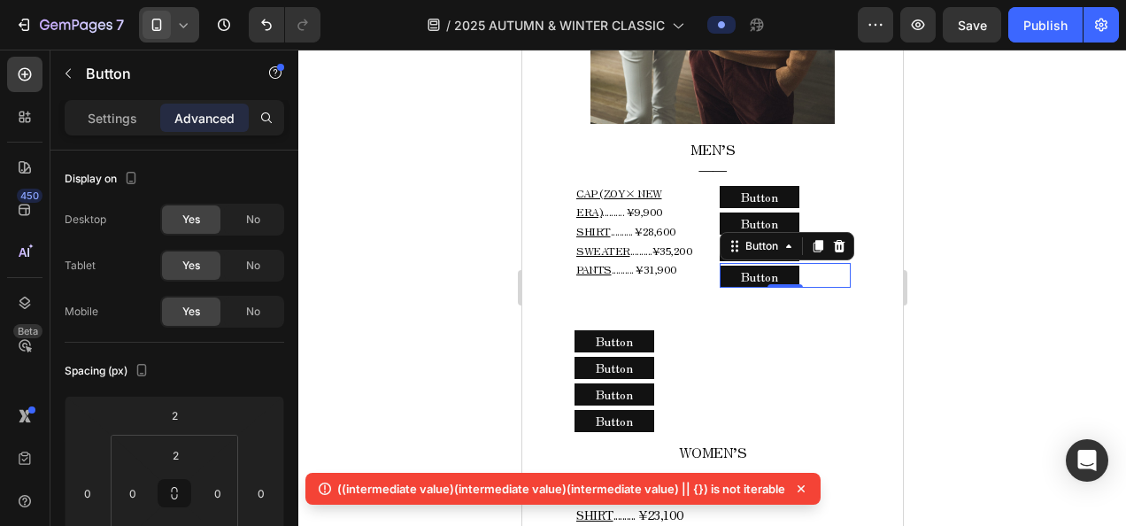
click at [190, 16] on icon at bounding box center [183, 25] width 18 height 18
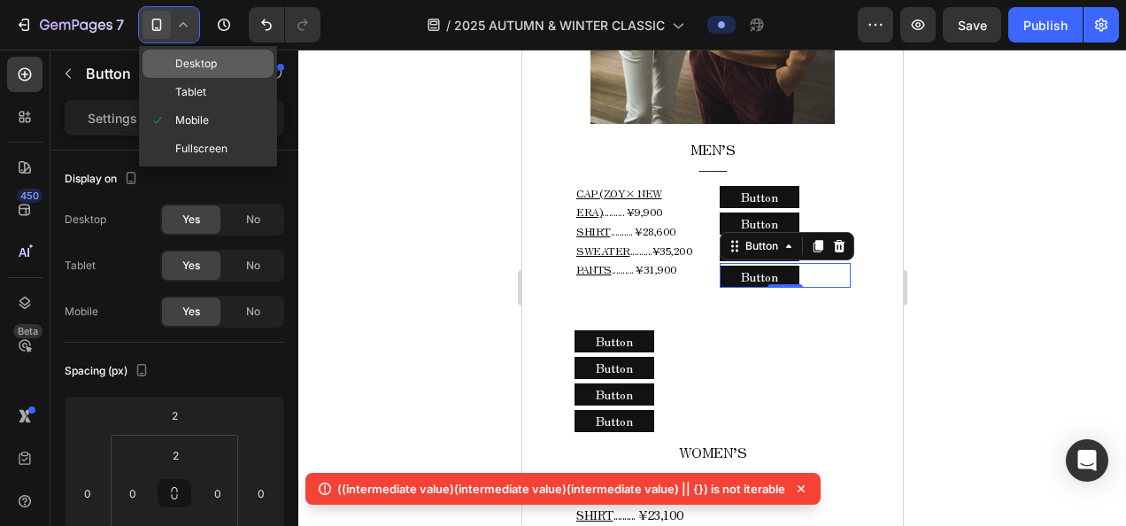
click at [209, 68] on span "Desktop" at bounding box center [196, 64] width 42 height 18
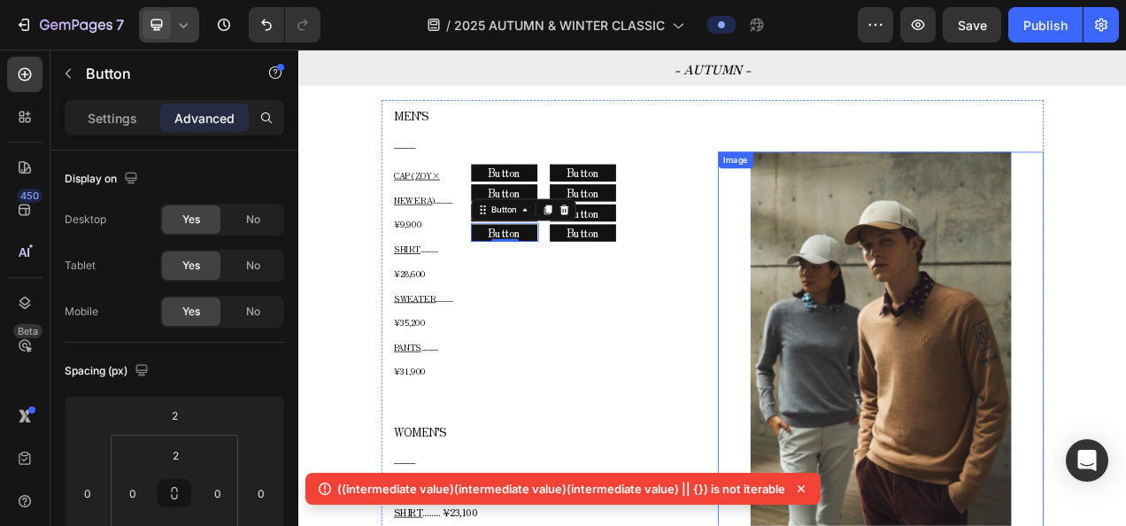
scroll to position [775, 0]
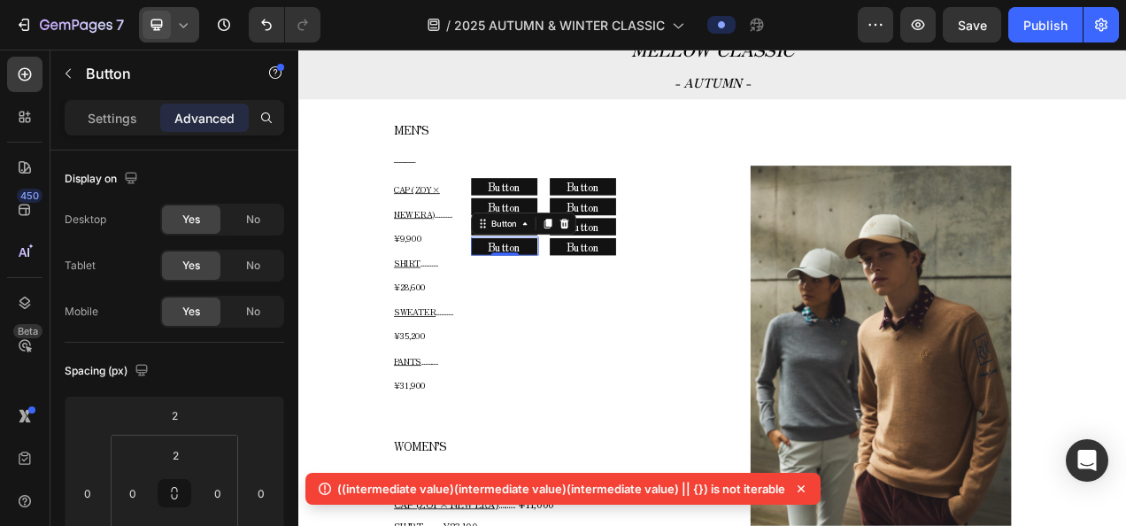
click at [189, 29] on icon at bounding box center [183, 25] width 18 height 18
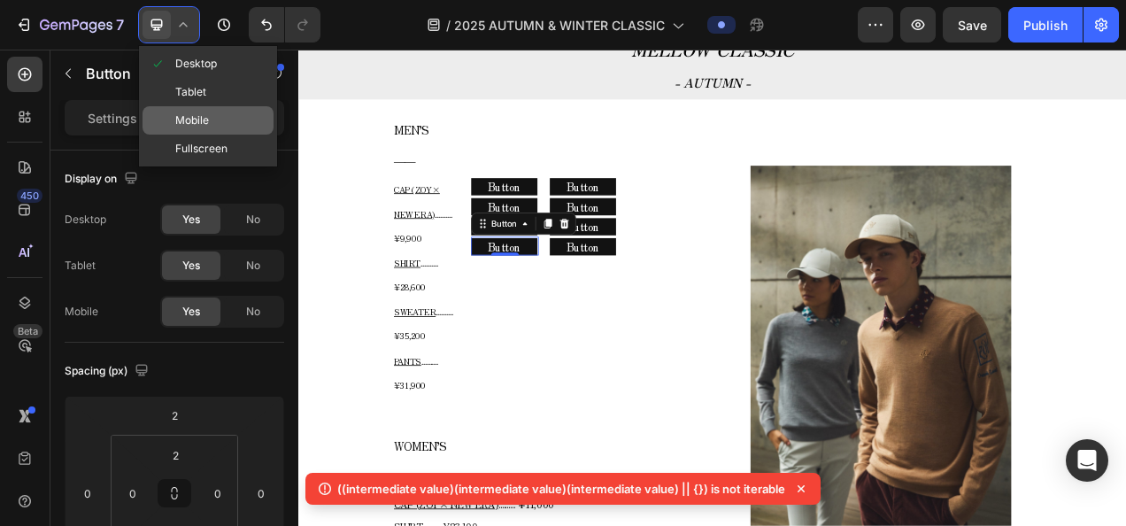
click at [196, 117] on span "Mobile" at bounding box center [192, 121] width 34 height 18
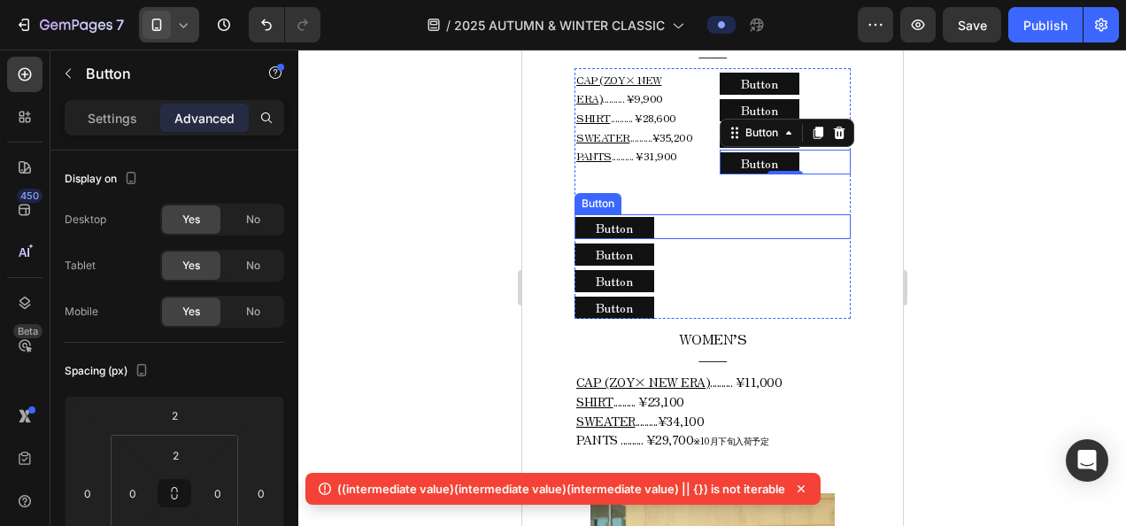
scroll to position [1194, 0]
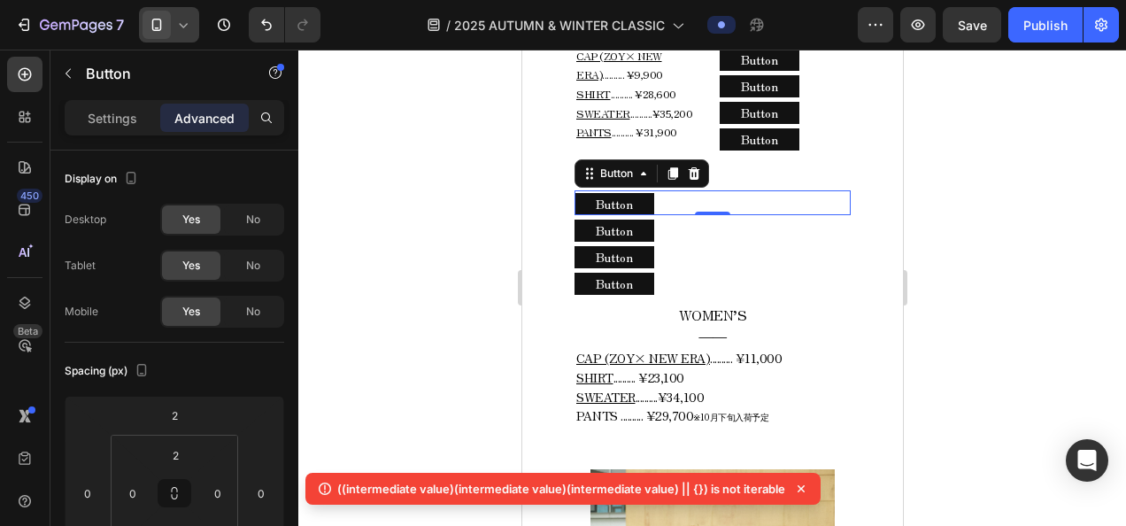
click at [663, 190] on div "Button Button 0" at bounding box center [711, 202] width 276 height 25
click at [693, 166] on icon at bounding box center [693, 173] width 14 height 14
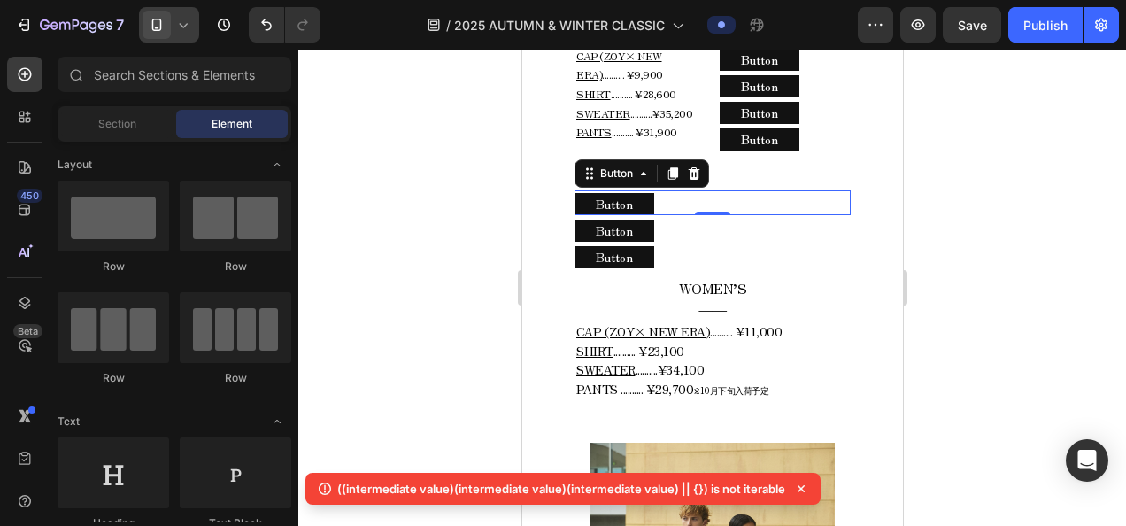
click at [689, 190] on div "Button Button 0" at bounding box center [711, 202] width 276 height 25
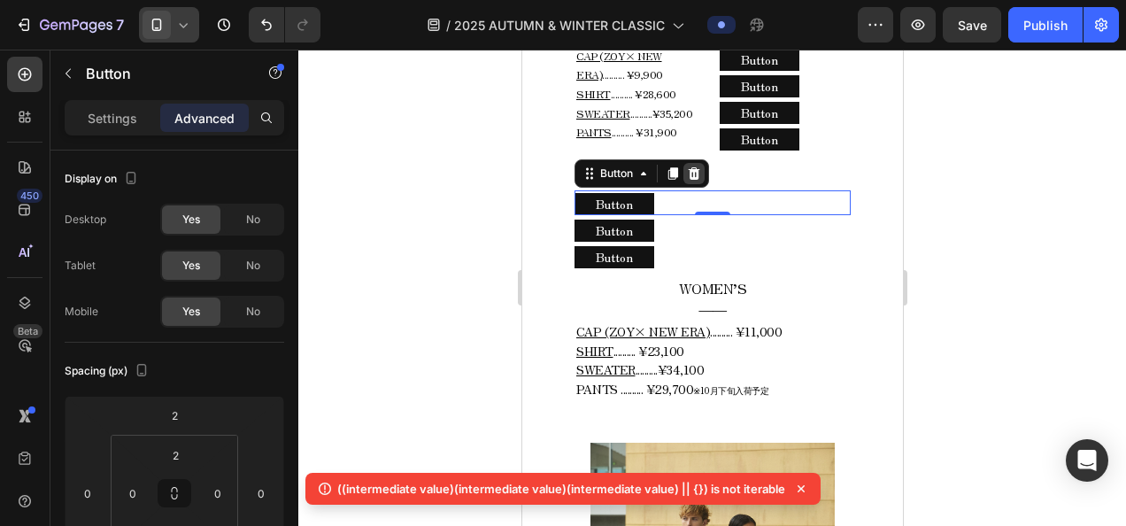
click at [692, 167] on icon at bounding box center [694, 173] width 12 height 12
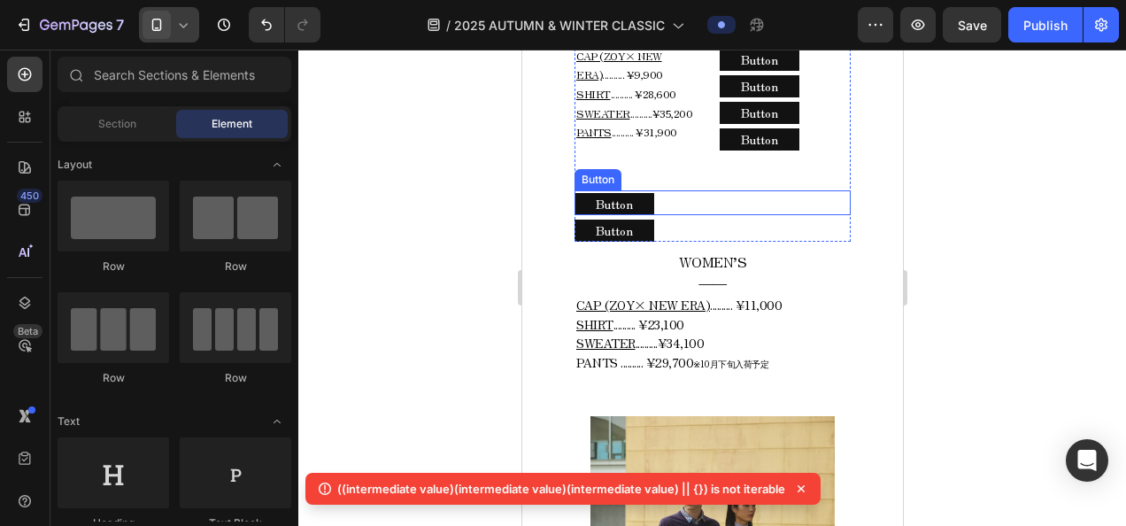
click at [687, 190] on div "Button Button" at bounding box center [711, 202] width 276 height 25
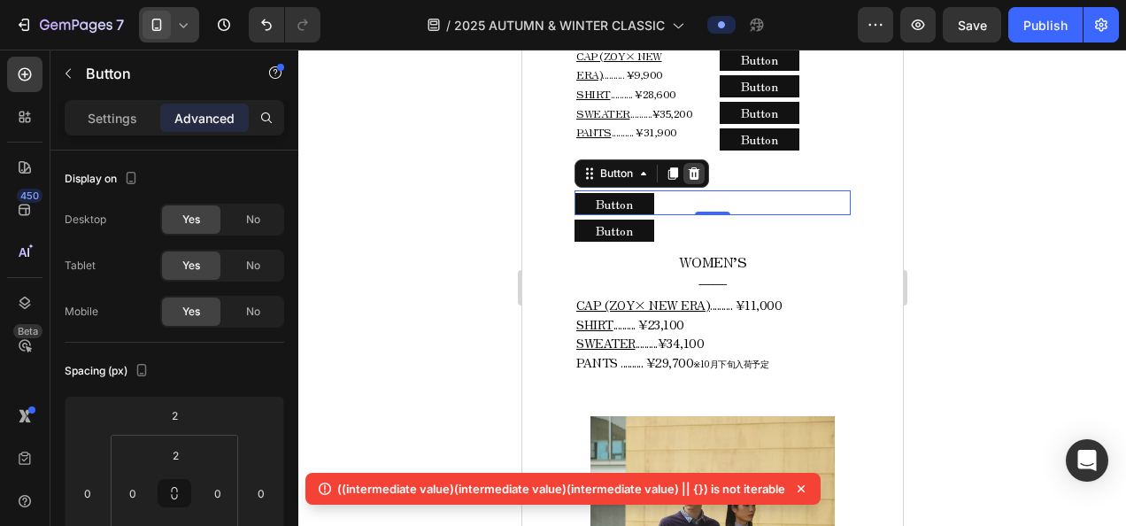
click at [686, 166] on icon at bounding box center [693, 173] width 14 height 14
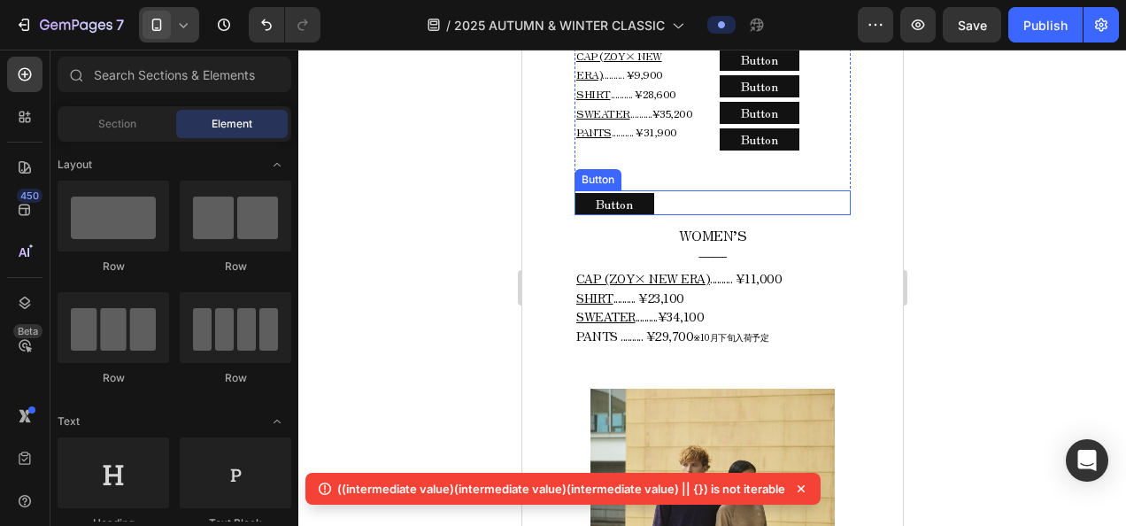
click at [681, 190] on div "Button Button" at bounding box center [711, 202] width 276 height 25
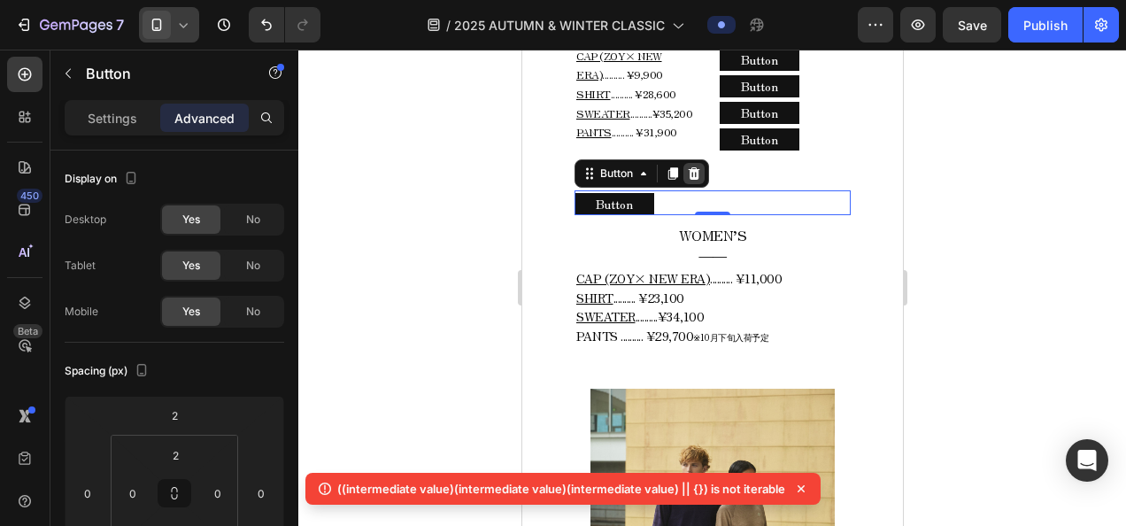
click at [686, 166] on icon at bounding box center [693, 173] width 14 height 14
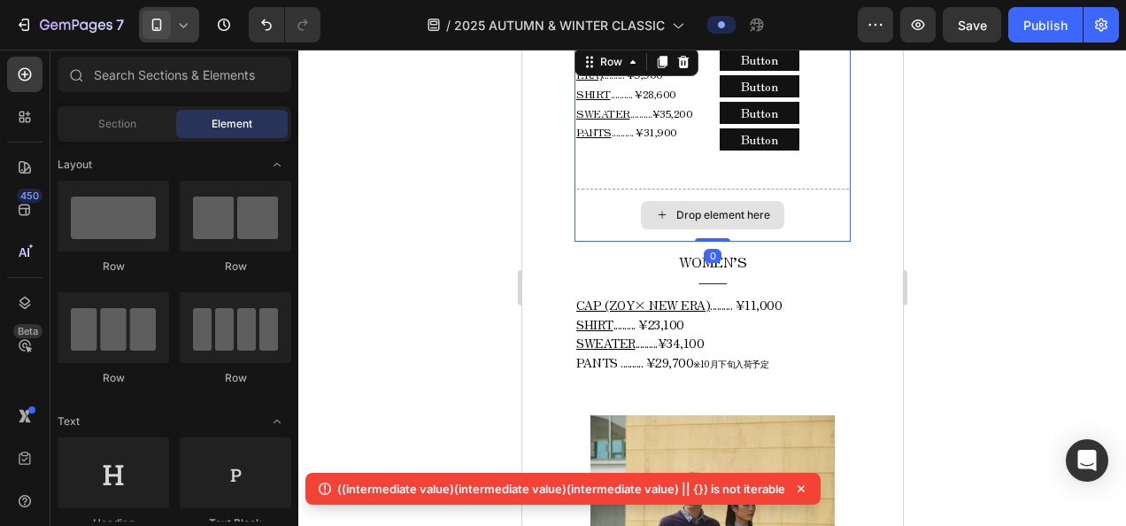
click at [702, 189] on div "Drop element here" at bounding box center [711, 215] width 276 height 53
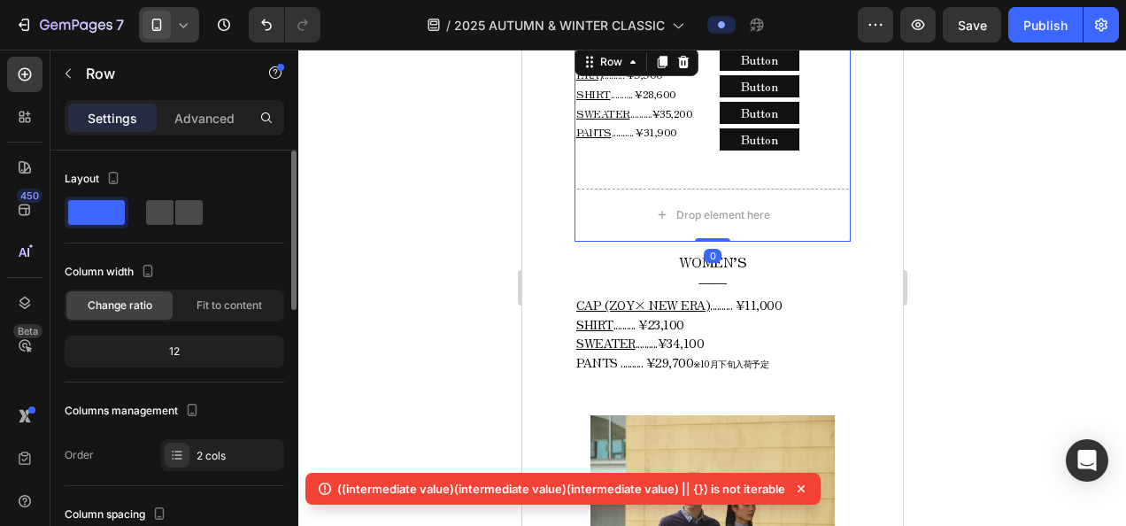
click at [195, 203] on span at bounding box center [188, 212] width 27 height 25
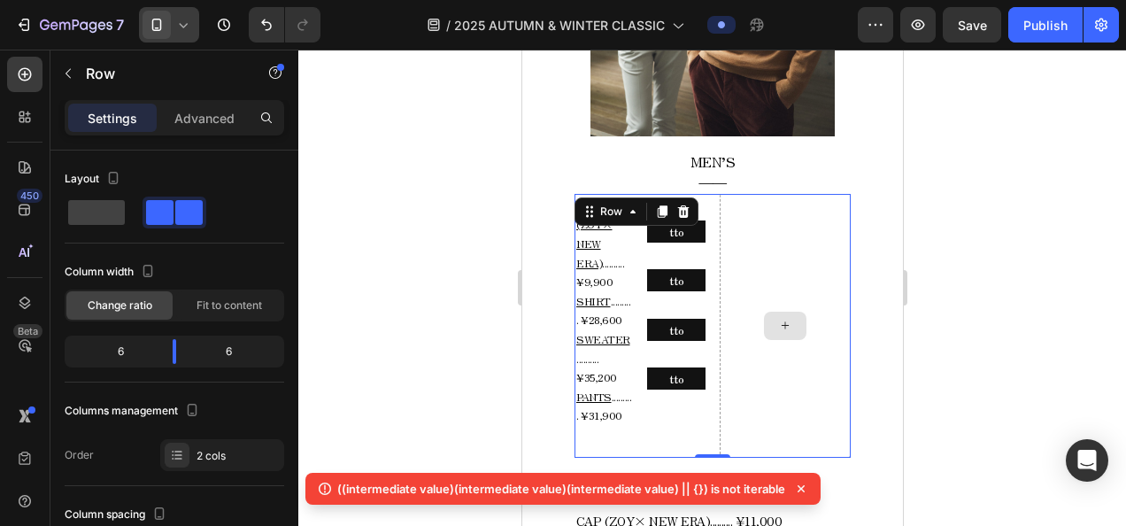
scroll to position [1017, 0]
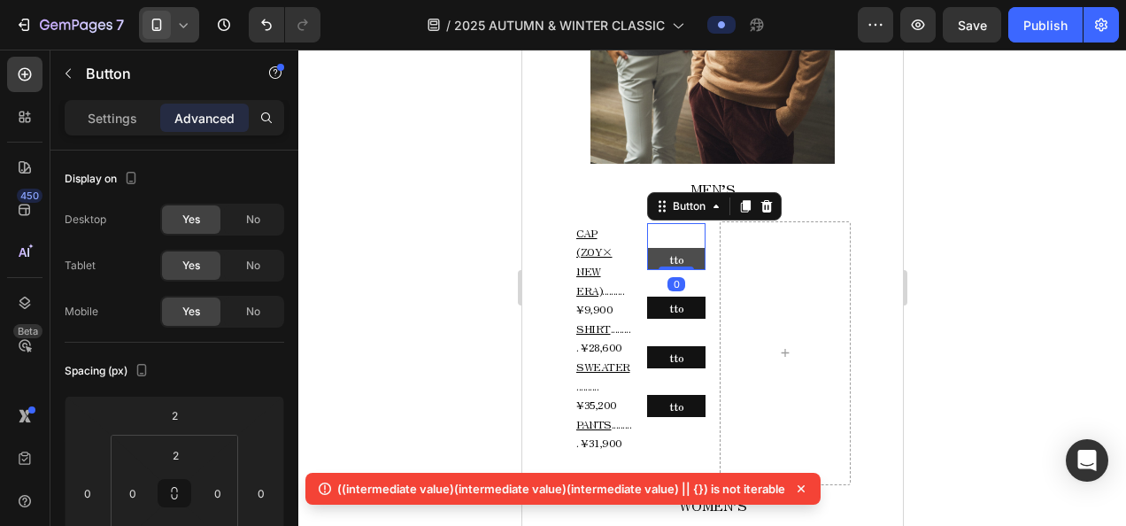
click at [682, 256] on button "Button" at bounding box center [675, 259] width 58 height 22
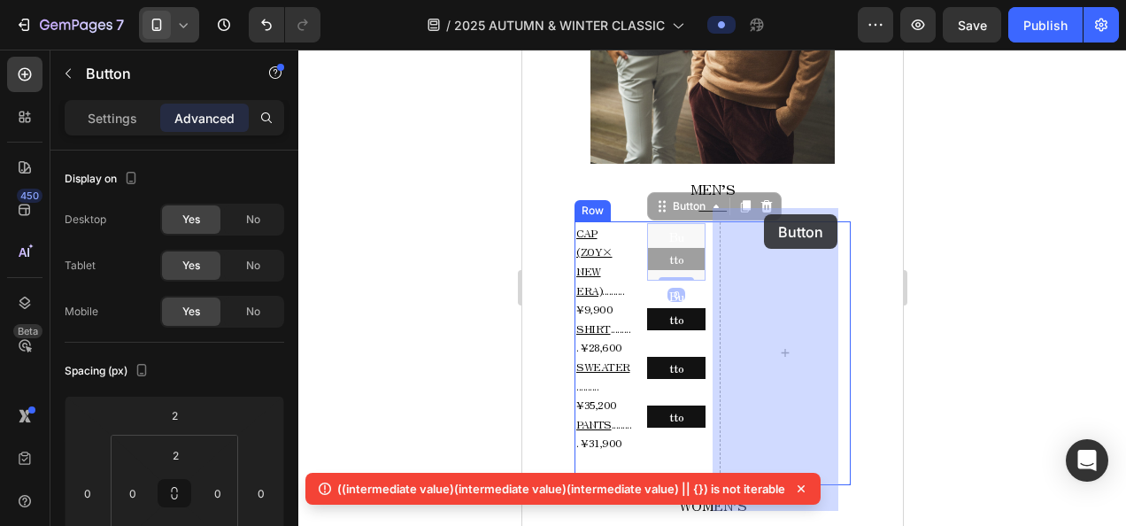
drag, startPoint x: 693, startPoint y: 188, endPoint x: 765, endPoint y: 218, distance: 77.7
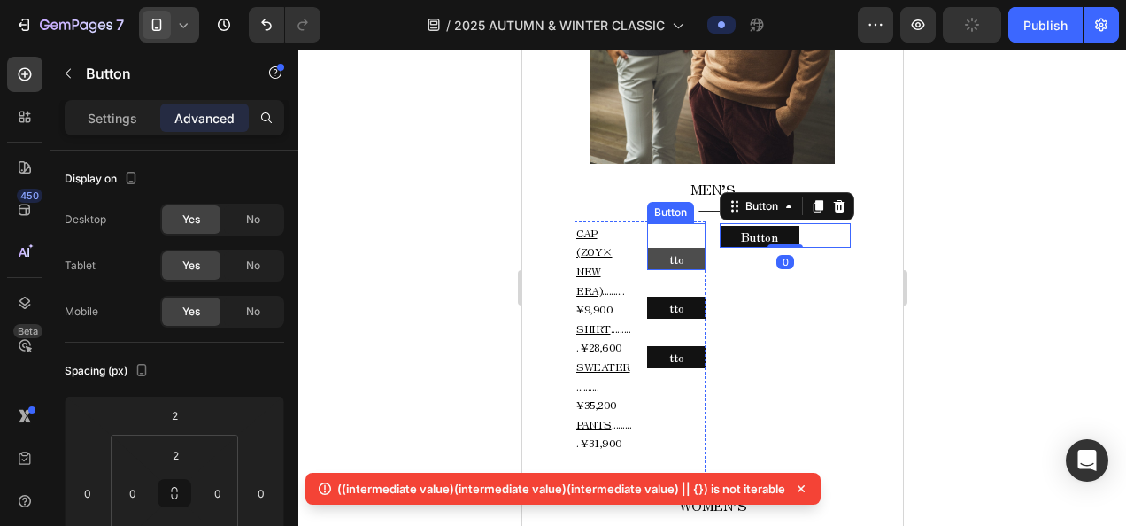
click at [690, 253] on button "Button" at bounding box center [675, 259] width 58 height 22
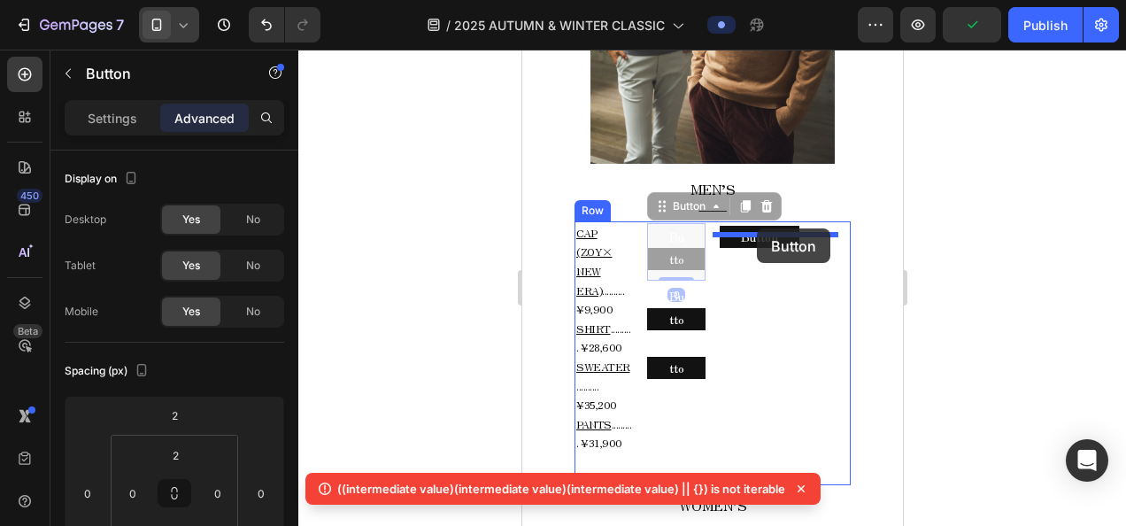
drag, startPoint x: 690, startPoint y: 189, endPoint x: 756, endPoint y: 228, distance: 76.2
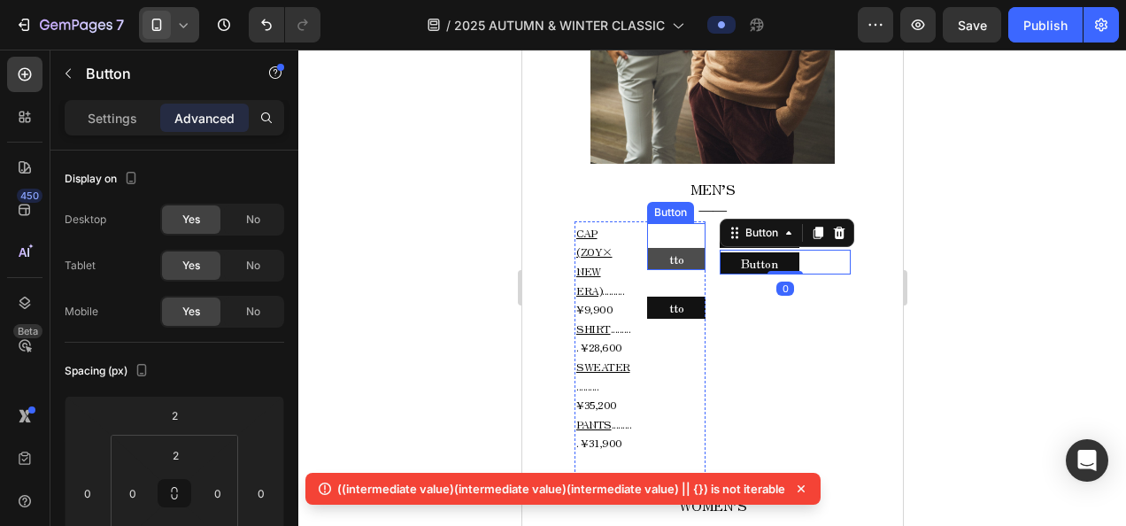
click at [694, 253] on button "Button" at bounding box center [675, 259] width 58 height 22
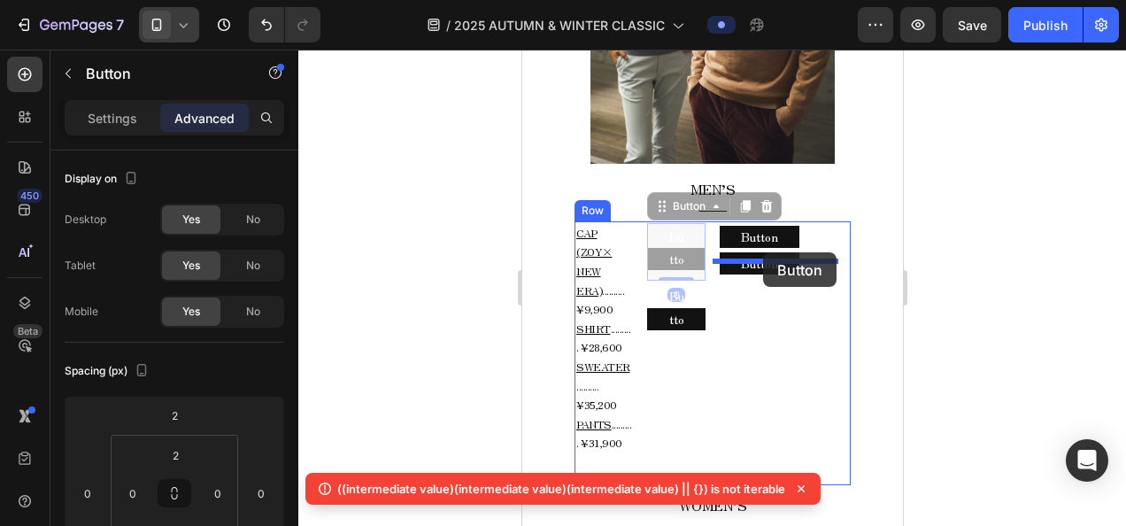
drag, startPoint x: 681, startPoint y: 193, endPoint x: 762, endPoint y: 252, distance: 100.7
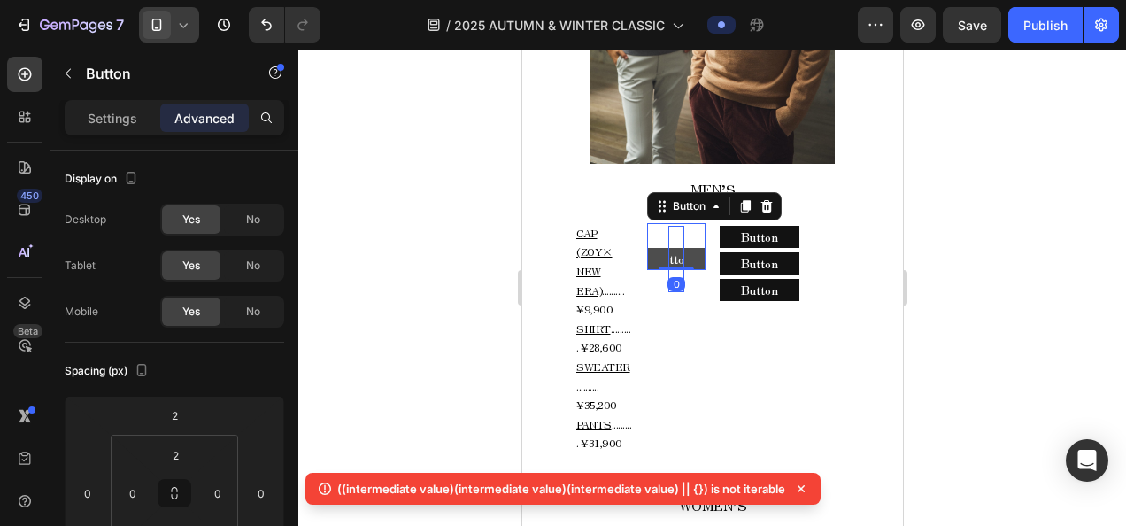
click at [673, 260] on p "Button" at bounding box center [675, 259] width 16 height 67
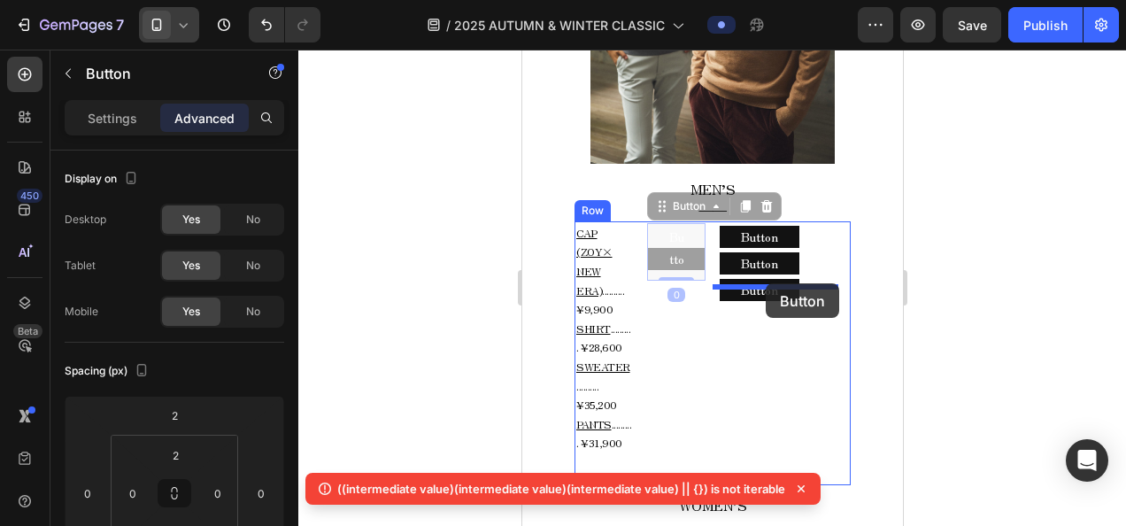
drag, startPoint x: 690, startPoint y: 204, endPoint x: 765, endPoint y: 283, distance: 108.3
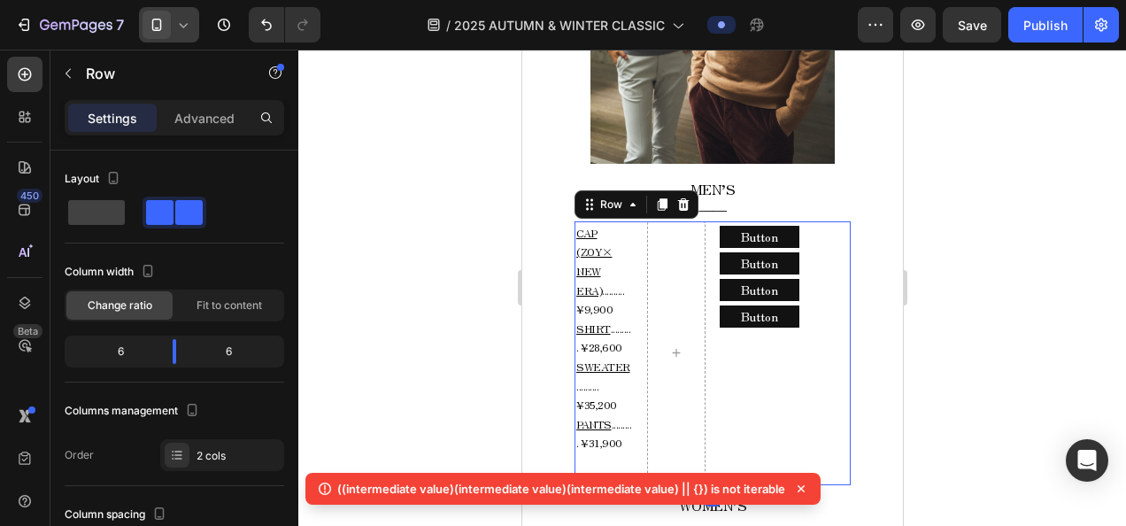
click at [730, 358] on div "Button Button Button Button Button Button Button Button" at bounding box center [784, 353] width 131 height 264
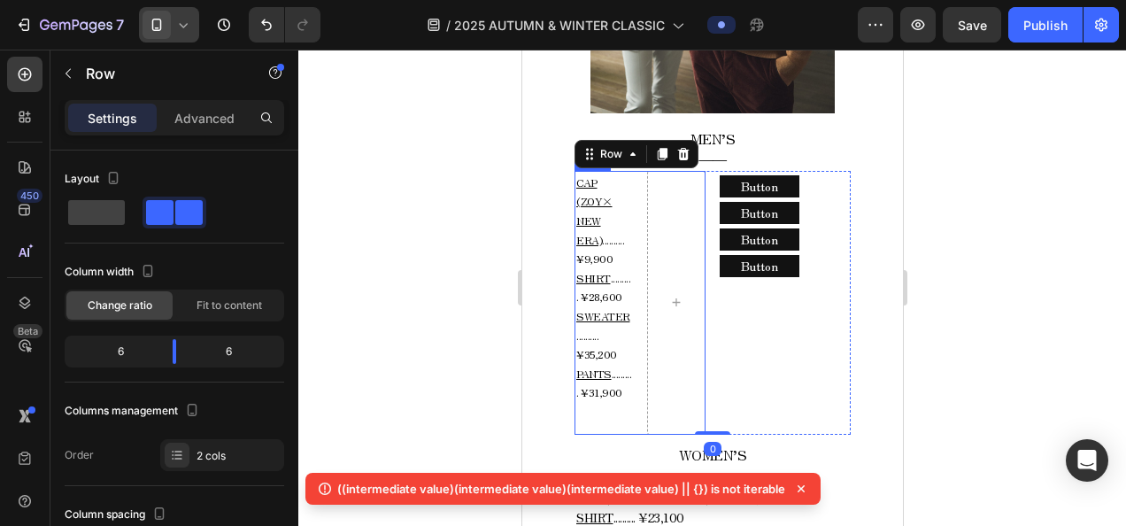
scroll to position [1194, 0]
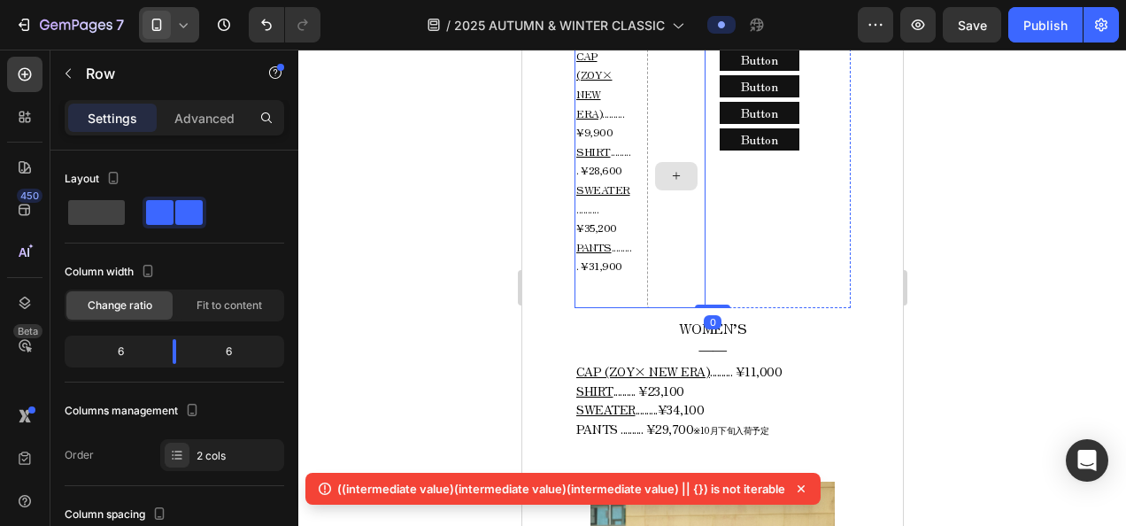
click at [658, 226] on div at bounding box center [675, 176] width 58 height 264
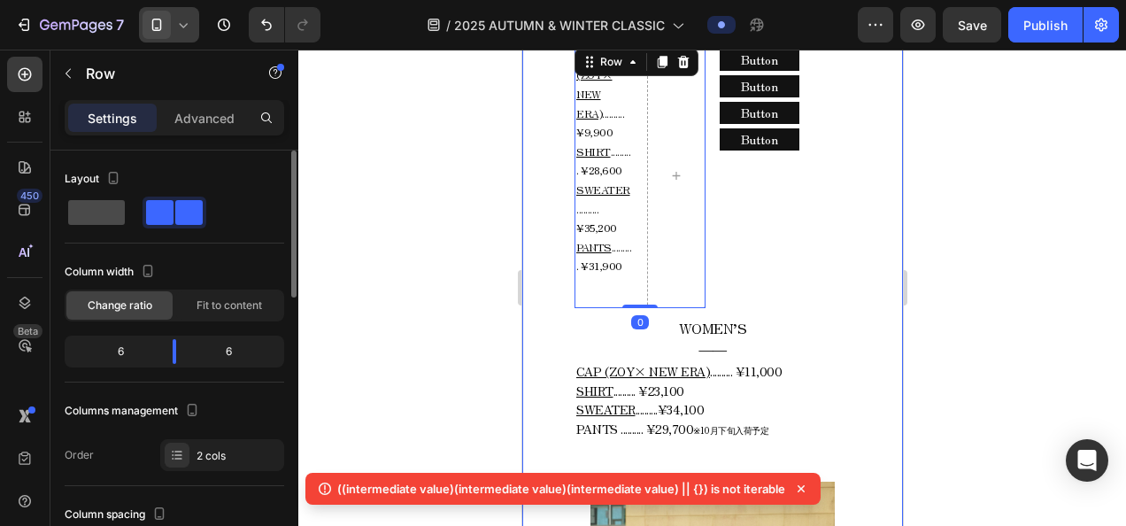
click at [113, 223] on span at bounding box center [96, 212] width 57 height 25
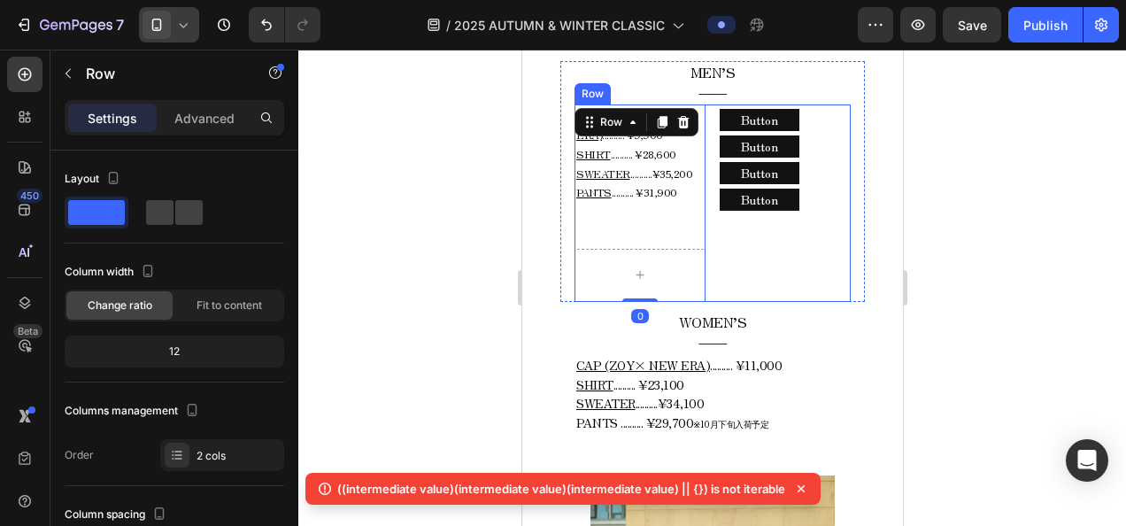
scroll to position [1105, 0]
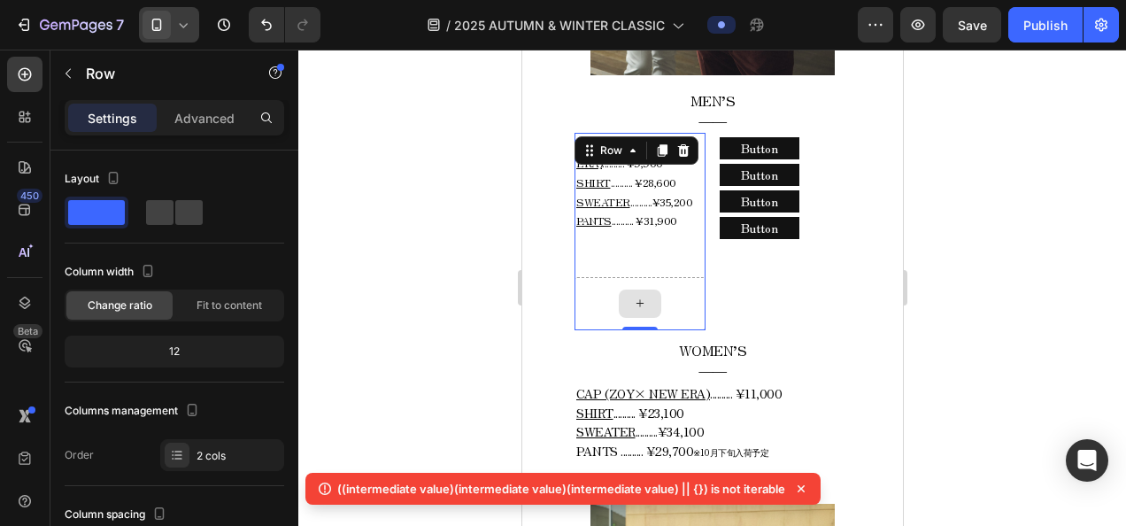
click at [648, 277] on div at bounding box center [638, 303] width 131 height 53
click at [650, 289] on div at bounding box center [639, 303] width 42 height 28
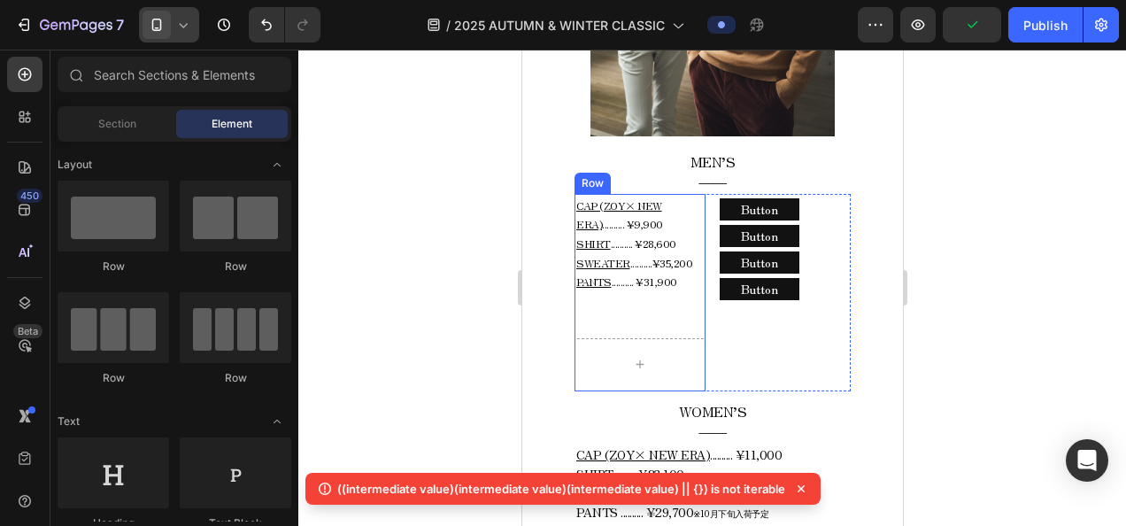
scroll to position [1017, 0]
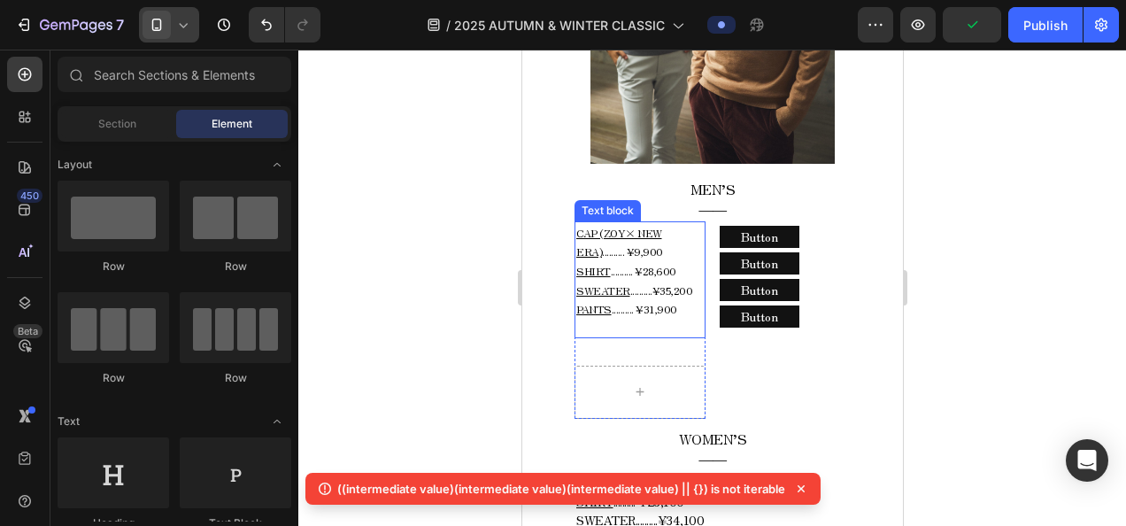
click at [659, 267] on p "CAP (ZOY× NEW ERA) .......... ¥9,900 SHIRT .......... ¥28,600 SWEATER .........…" at bounding box center [638, 271] width 127 height 96
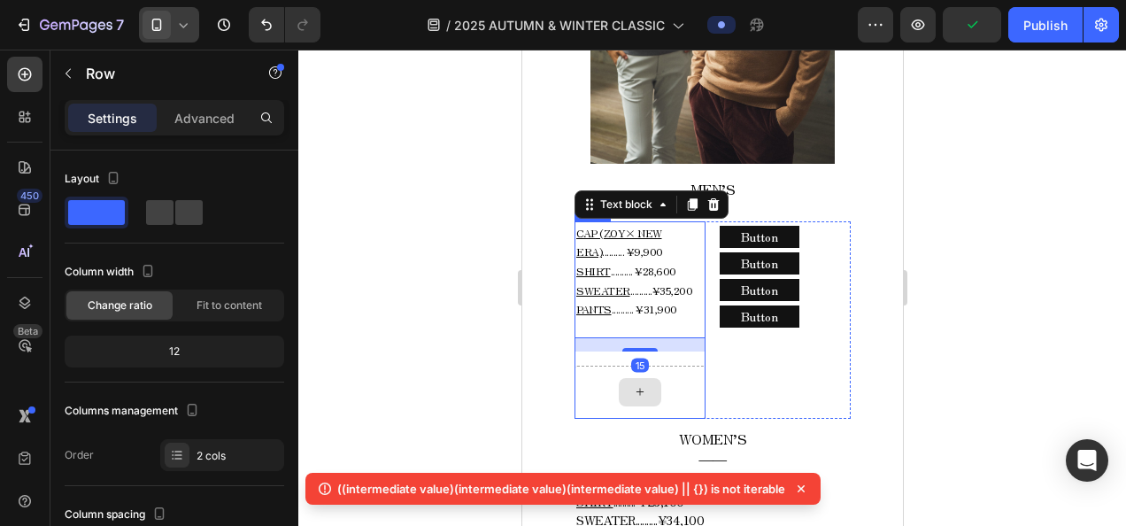
click at [689, 366] on div at bounding box center [638, 392] width 131 height 53
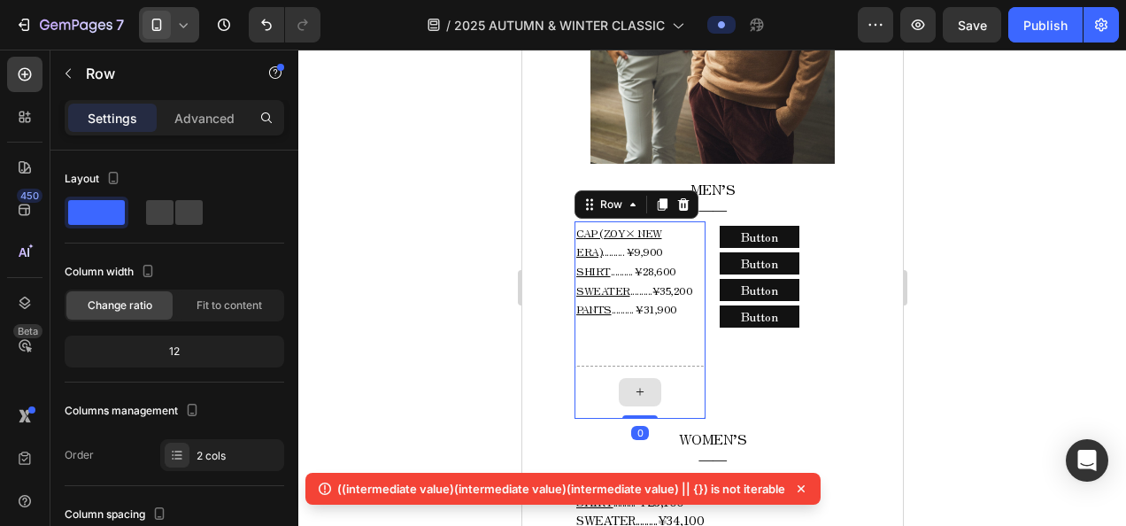
click at [685, 366] on div at bounding box center [638, 392] width 131 height 53
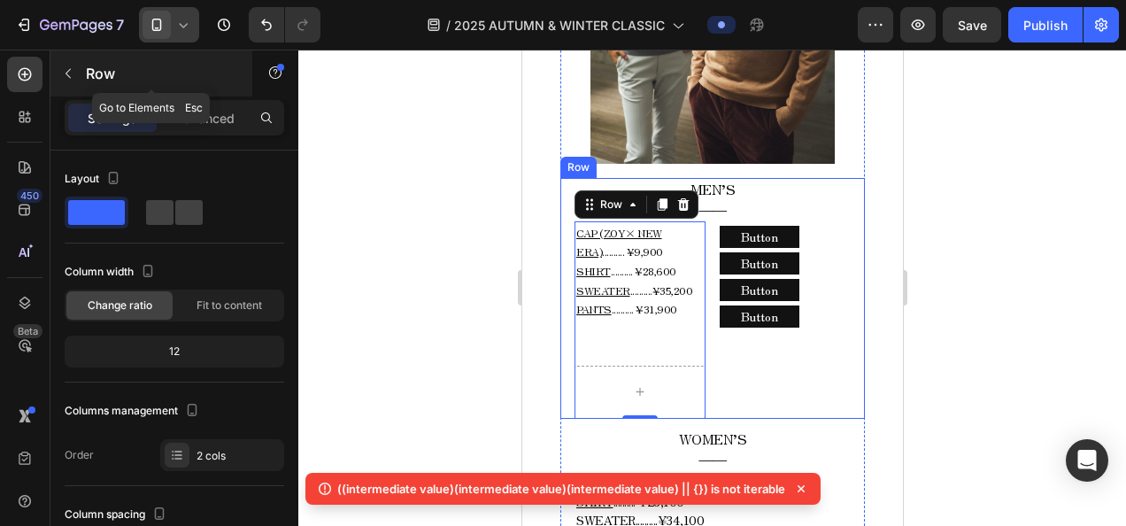
click at [71, 80] on button "button" at bounding box center [68, 73] width 28 height 28
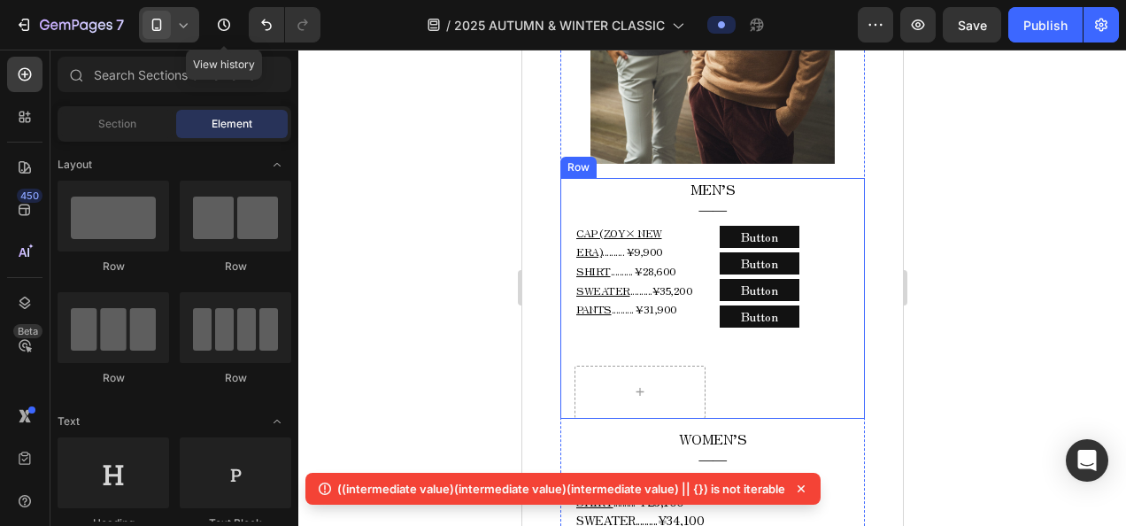
drag, startPoint x: 207, startPoint y: 24, endPoint x: 194, endPoint y: 21, distance: 13.5
click at [199, 21] on div "7 Version history View history" at bounding box center [167, 24] width 335 height 35
click at [193, 21] on div at bounding box center [169, 24] width 60 height 35
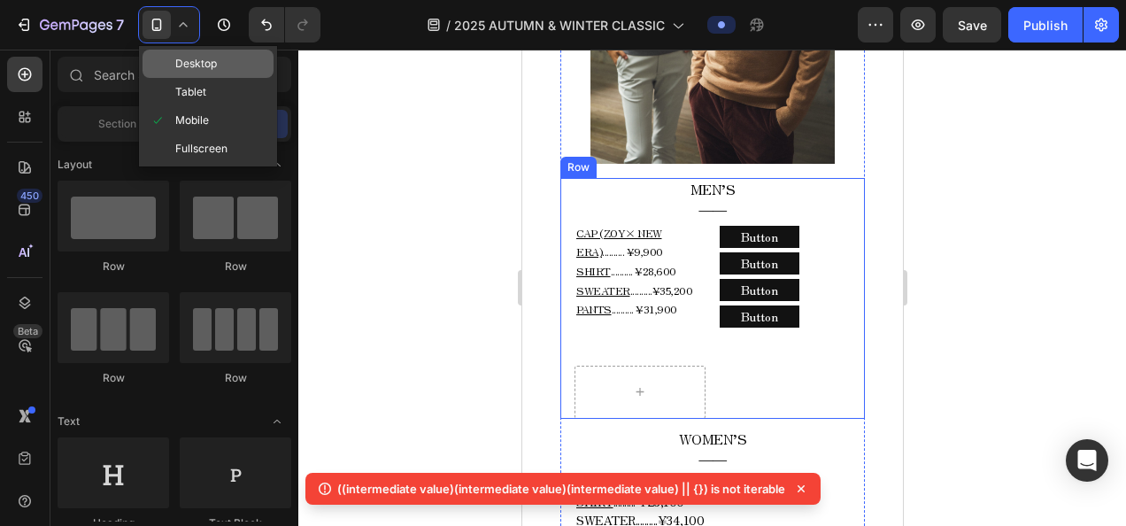
click at [186, 62] on span "Desktop" at bounding box center [196, 64] width 42 height 18
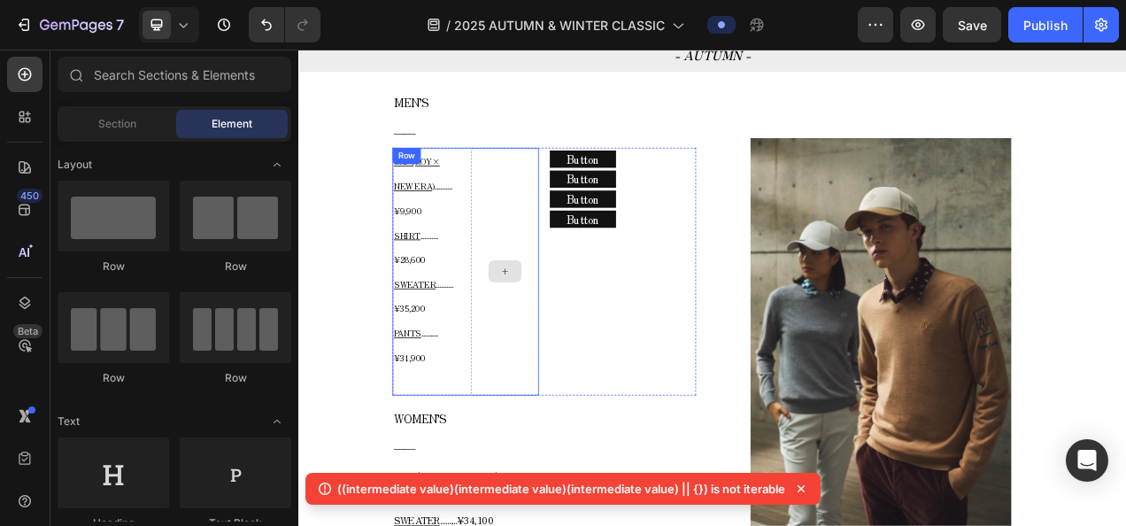
scroll to position [774, 0]
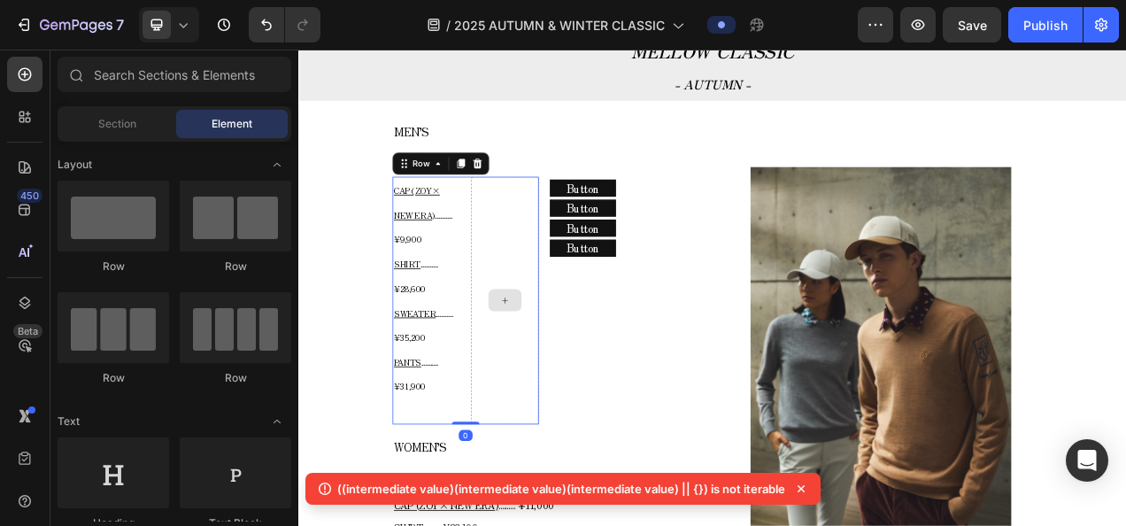
click at [575, 343] on div at bounding box center [563, 371] width 87 height 318
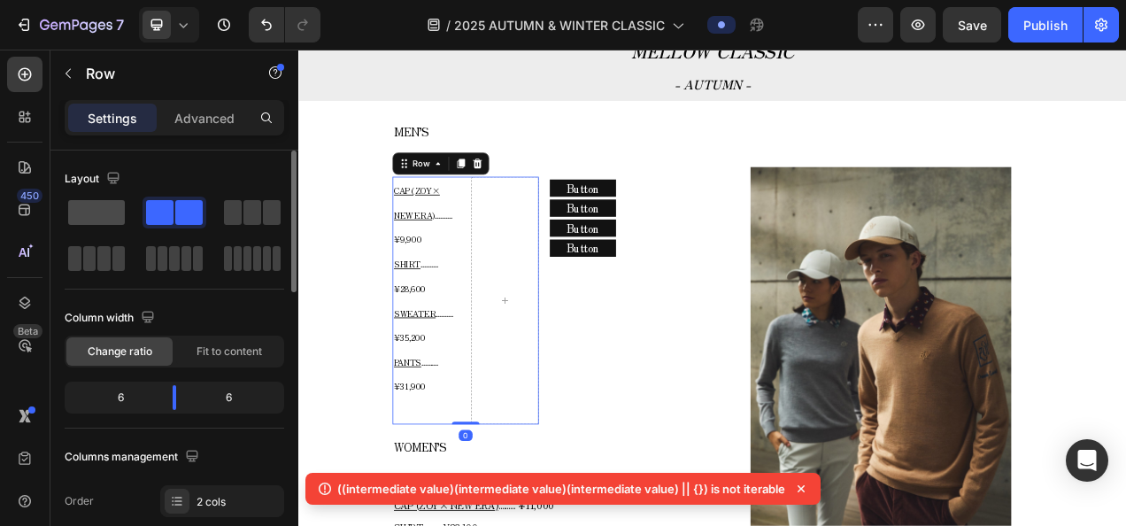
click at [107, 213] on span at bounding box center [96, 212] width 57 height 25
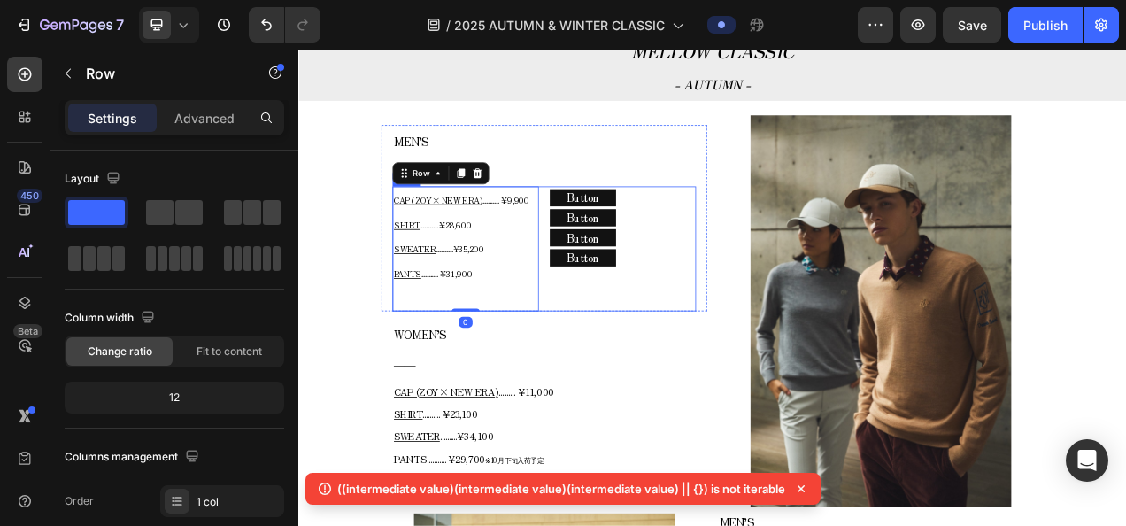
click at [688, 361] on div "Button Button Button Button Button Button Button Button" at bounding box center [714, 305] width 188 height 160
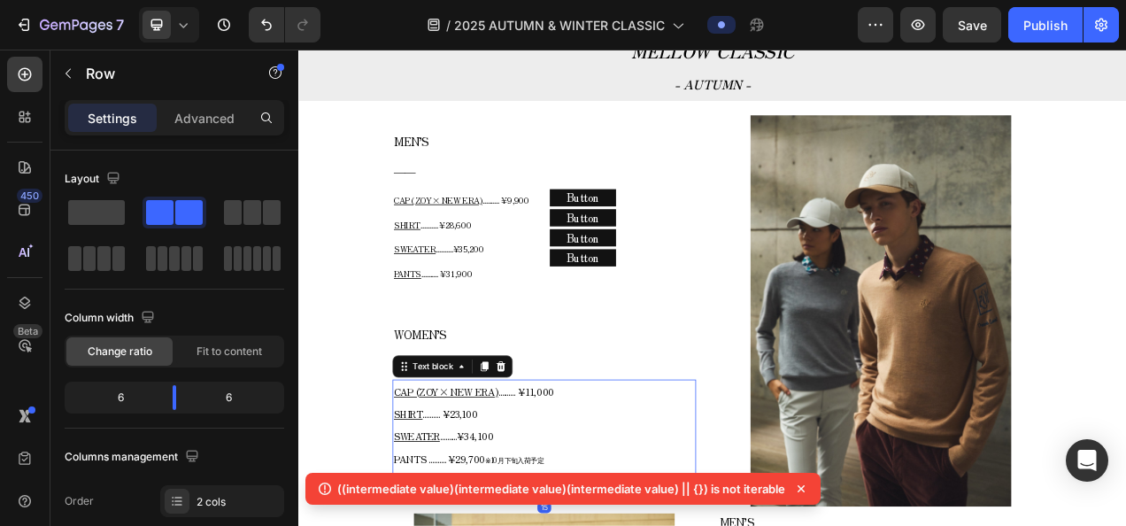
click at [679, 474] on p "CAP (ZOY× NEW ERA) .......... ¥11,000 SHIRT .......... ¥23,100 SWEATER ........…" at bounding box center [613, 532] width 386 height 116
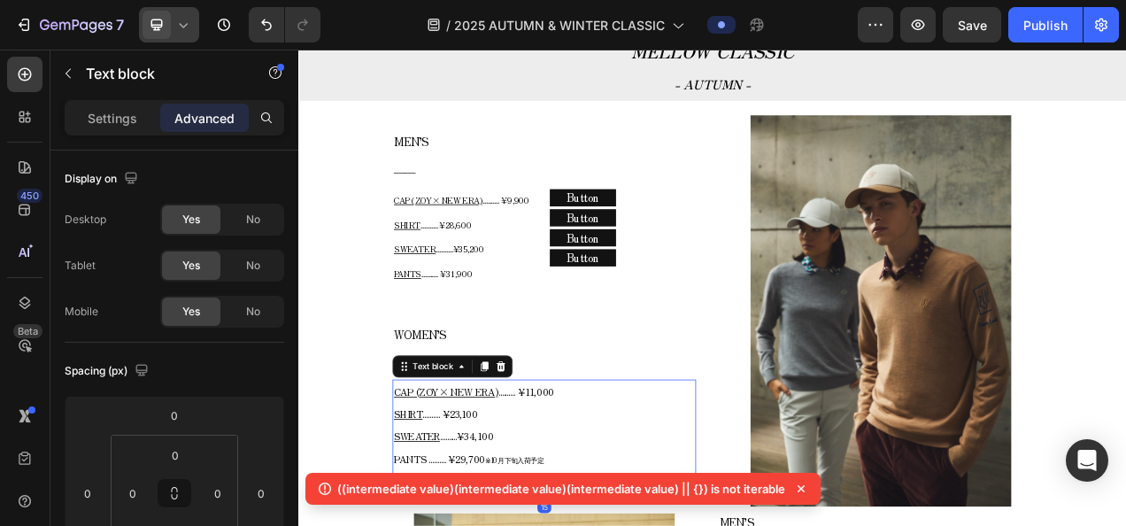
click at [182, 41] on div at bounding box center [169, 24] width 60 height 35
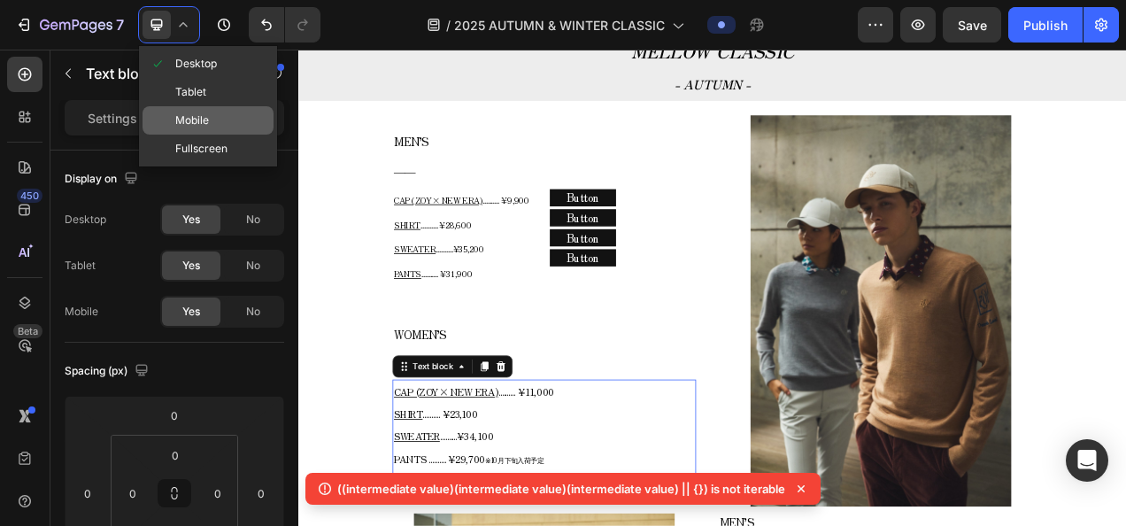
click at [172, 107] on div "Mobile" at bounding box center [207, 120] width 131 height 28
type input "10"
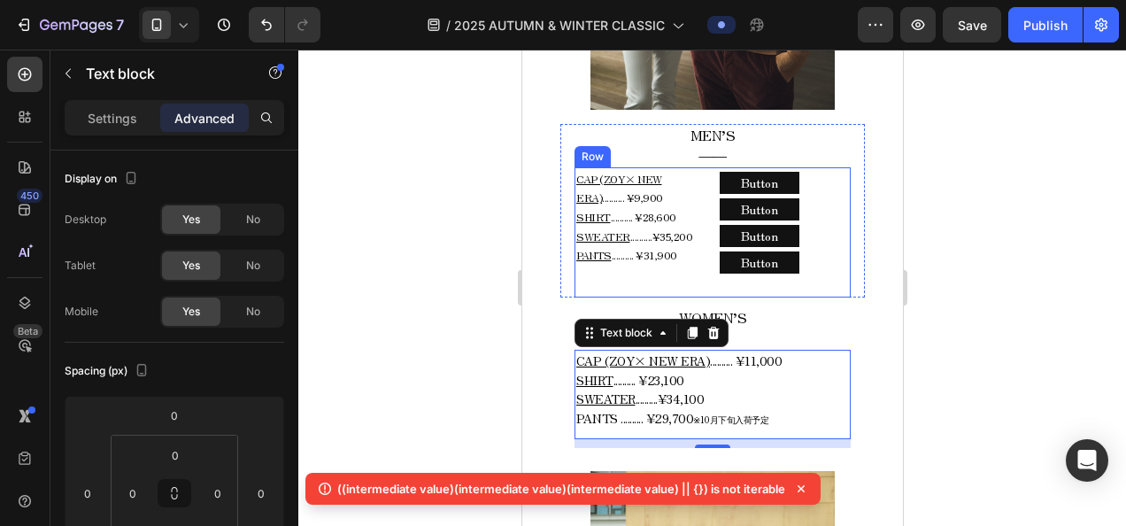
scroll to position [1030, 0]
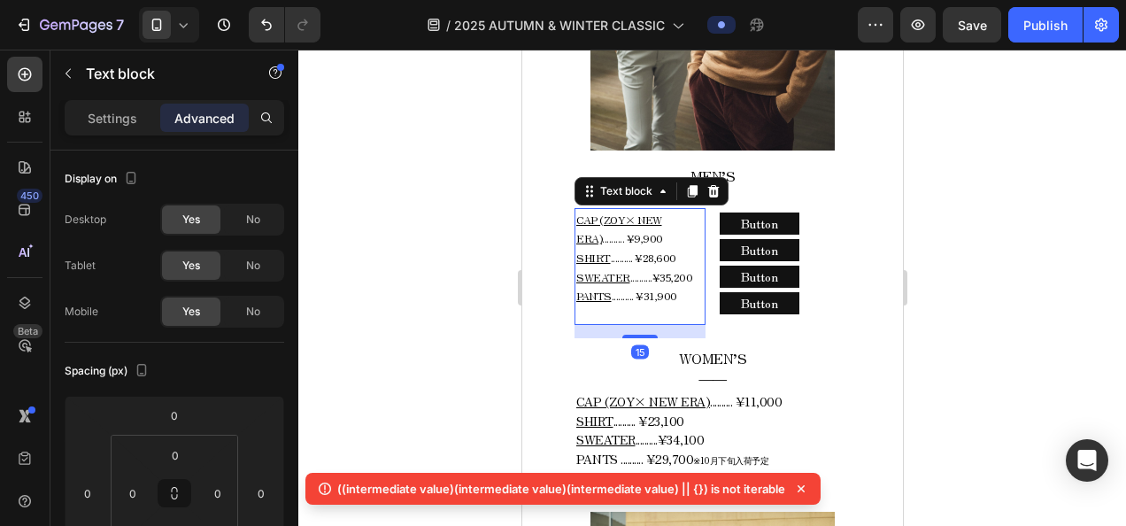
click at [656, 212] on u "CAP (ZOY× NEW ERA)" at bounding box center [618, 229] width 86 height 35
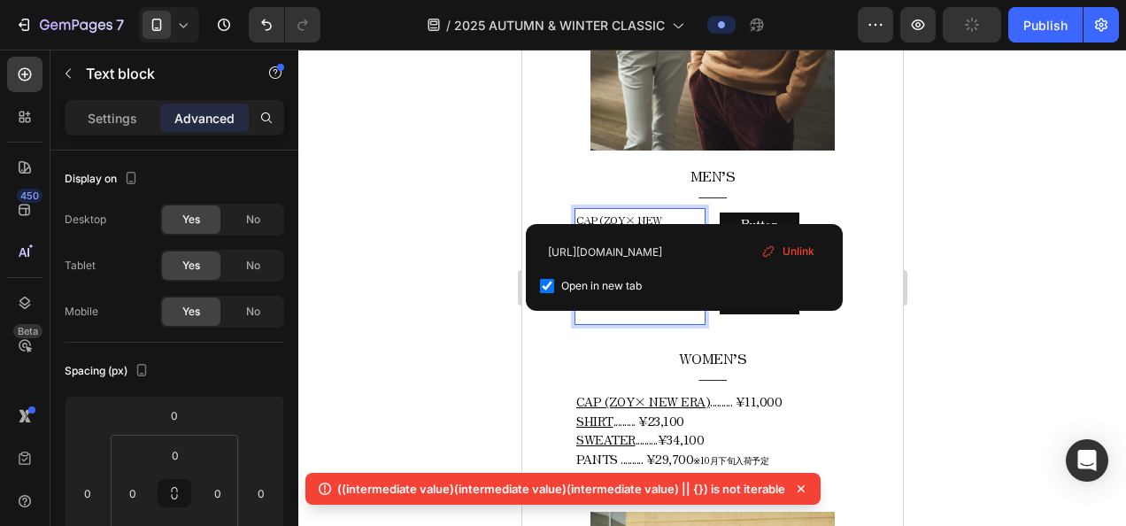
click at [655, 212] on u "CAP (ZOY× NEW ERA)" at bounding box center [618, 229] width 86 height 35
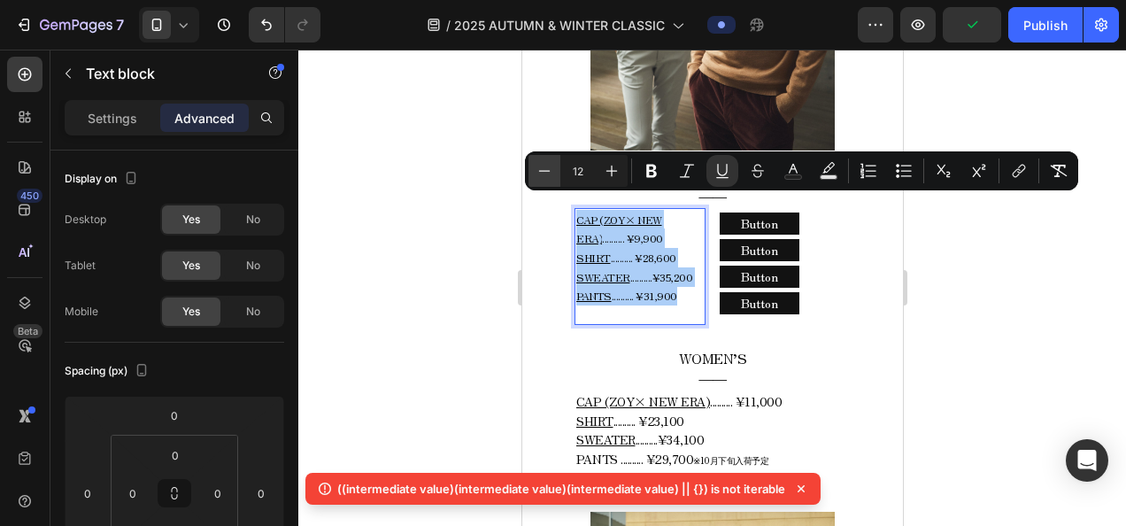
click at [541, 168] on icon "Editor contextual toolbar" at bounding box center [544, 171] width 18 height 18
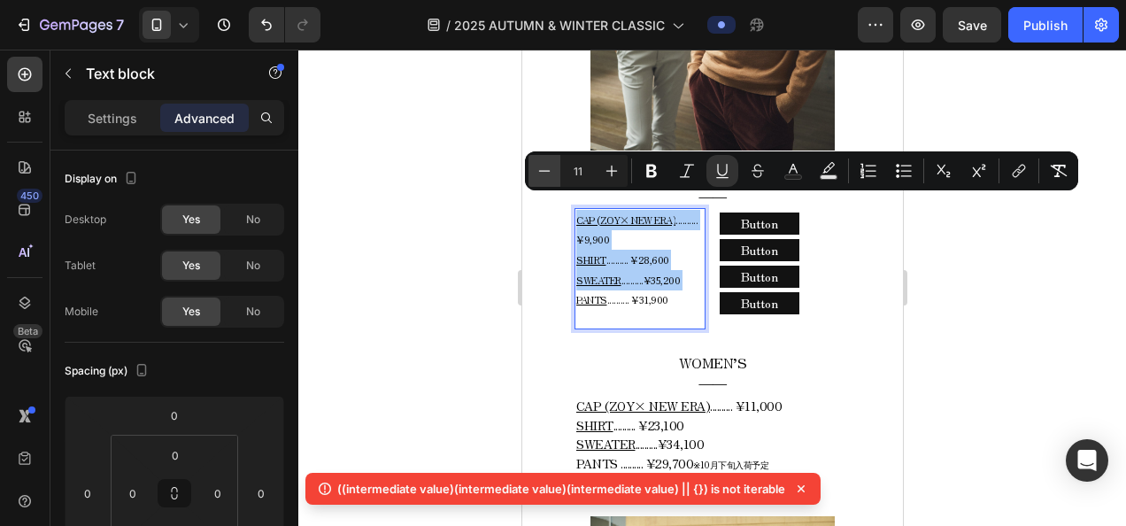
click at [541, 168] on icon "Editor contextual toolbar" at bounding box center [544, 171] width 18 height 18
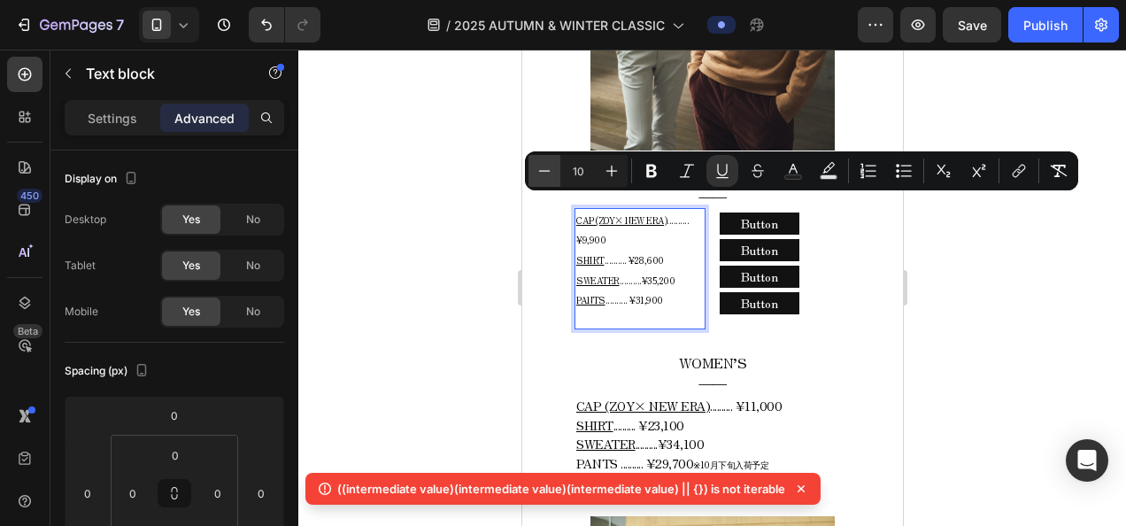
click at [541, 168] on icon "Editor contextual toolbar" at bounding box center [544, 171] width 18 height 18
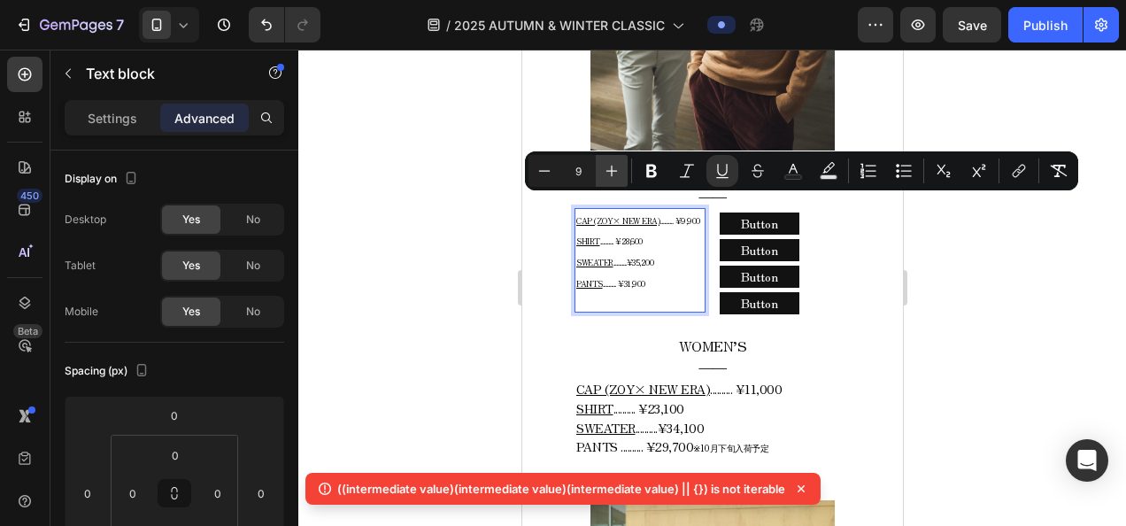
click at [609, 179] on icon "Editor contextual toolbar" at bounding box center [612, 171] width 18 height 18
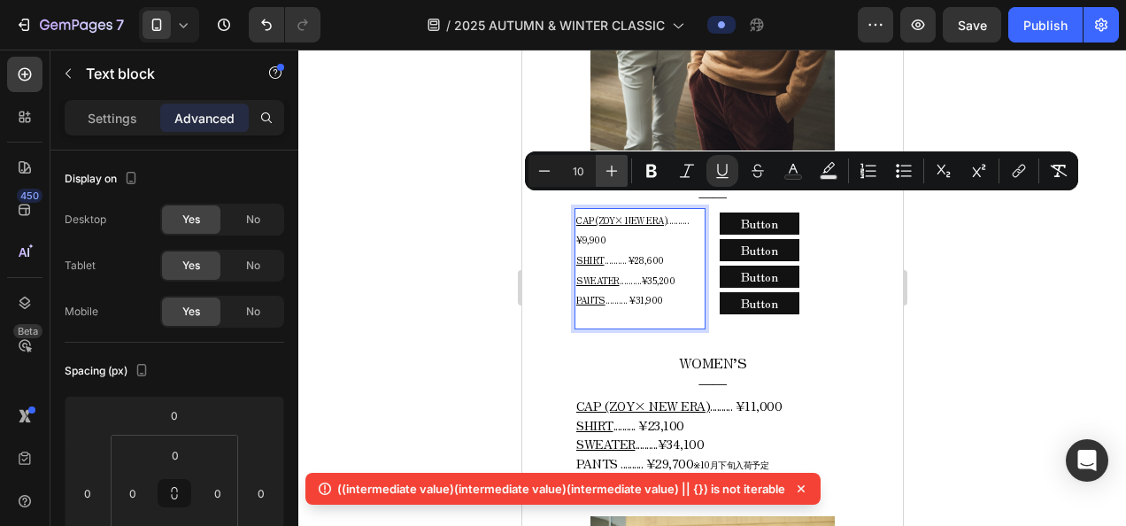
click at [609, 179] on icon "Editor contextual toolbar" at bounding box center [612, 171] width 18 height 18
type input "12"
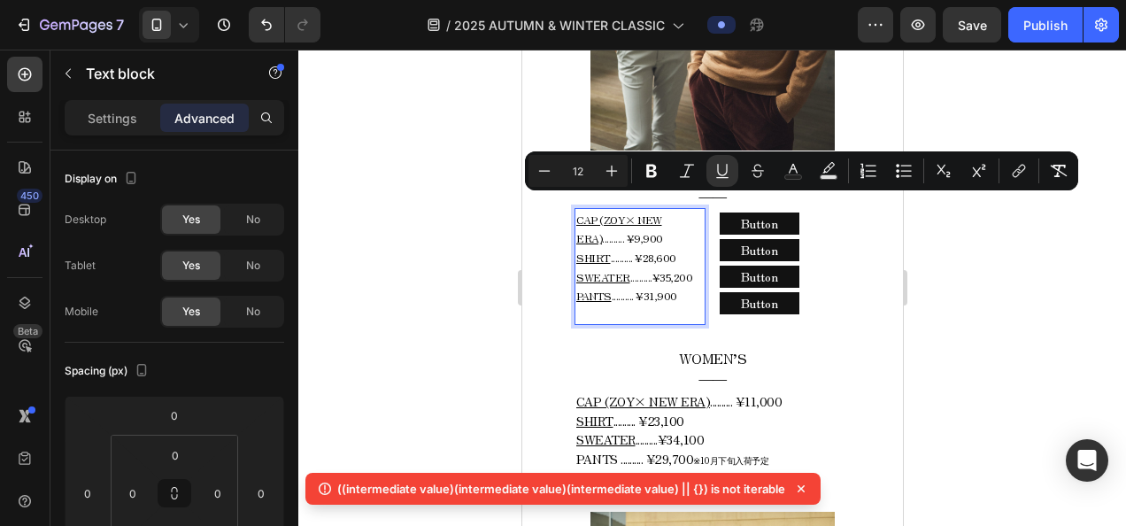
click at [612, 250] on span "SHIRT .......... ¥28,600" at bounding box center [625, 257] width 100 height 15
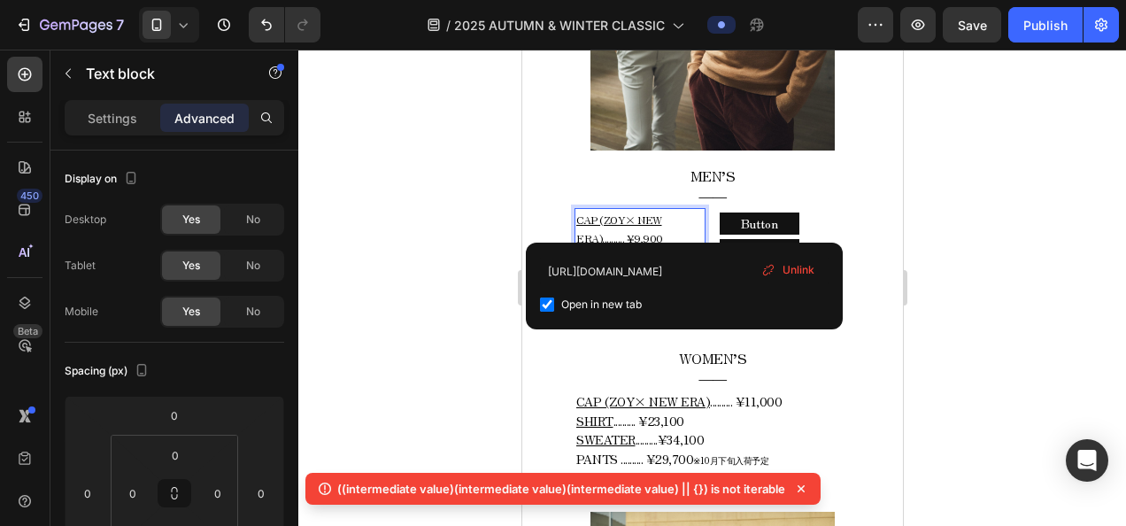
click at [635, 218] on p "CAP (ZOY× NEW ERA) .......... ¥9,900 SHIRT .......... ¥28,600 SWEATER .........…" at bounding box center [638, 258] width 127 height 96
click at [635, 217] on p "CAP (ZOY× NEW ERA) .......... ¥9,900 ⁠⁠⁠⁠⁠⁠⁠ SHIRT .......... ¥28,600 SWEATER .…" at bounding box center [638, 258] width 127 height 96
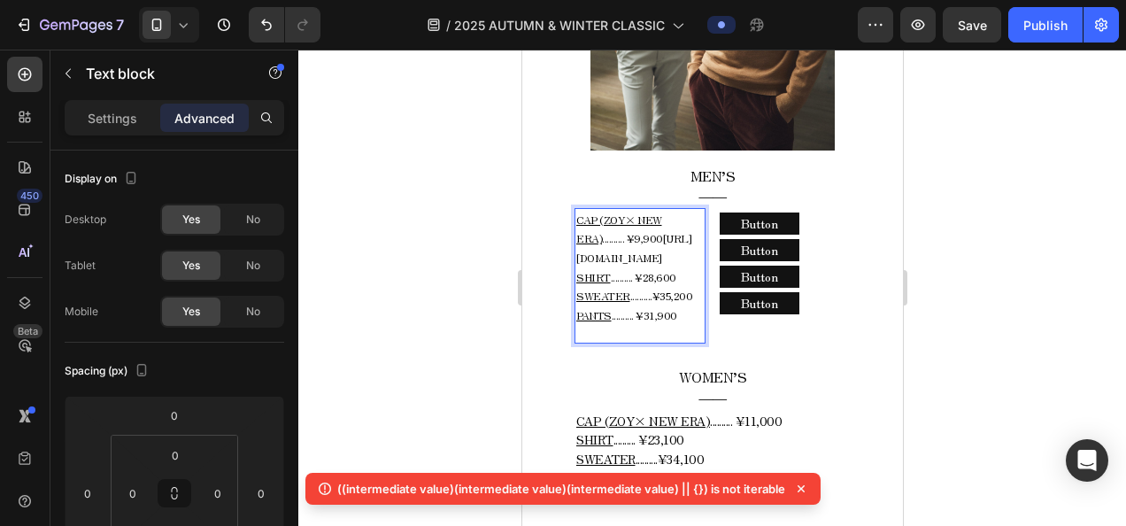
click at [635, 217] on p "CAP (ZOY× NEW ERA) .......... ¥9,900https://zoy.co.jp/products/071718836_0030 S…" at bounding box center [638, 267] width 127 height 115
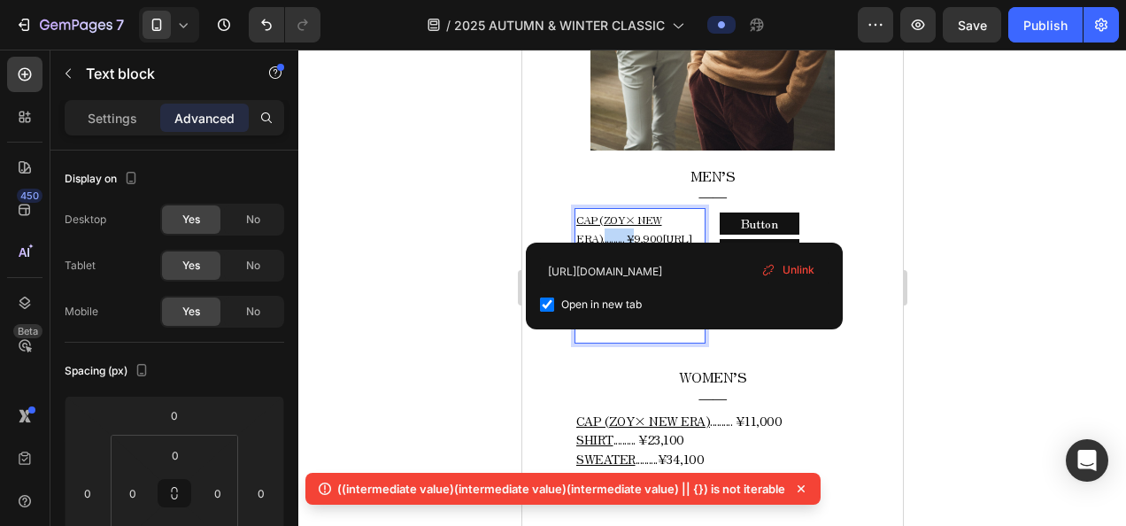
drag, startPoint x: 612, startPoint y: 227, endPoint x: 568, endPoint y: 228, distance: 44.3
click at [568, 228] on div "MEN’S ―― Text block CAP (ZOY× NEW ERA) .......... ¥9,900https://zoy.co.jp/produ…" at bounding box center [711, 261] width 304 height 193
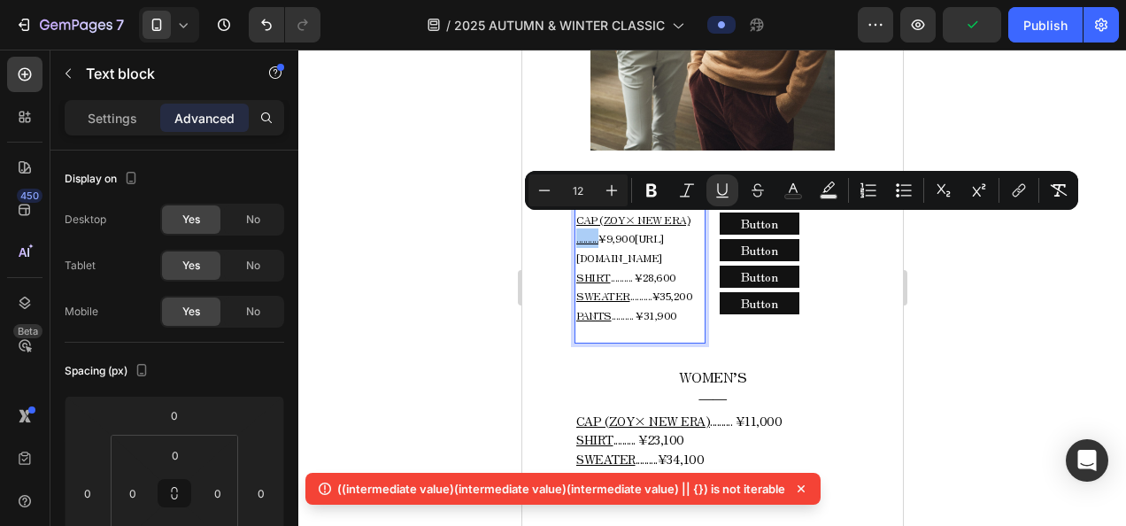
click at [485, 221] on div at bounding box center [711, 288] width 827 height 476
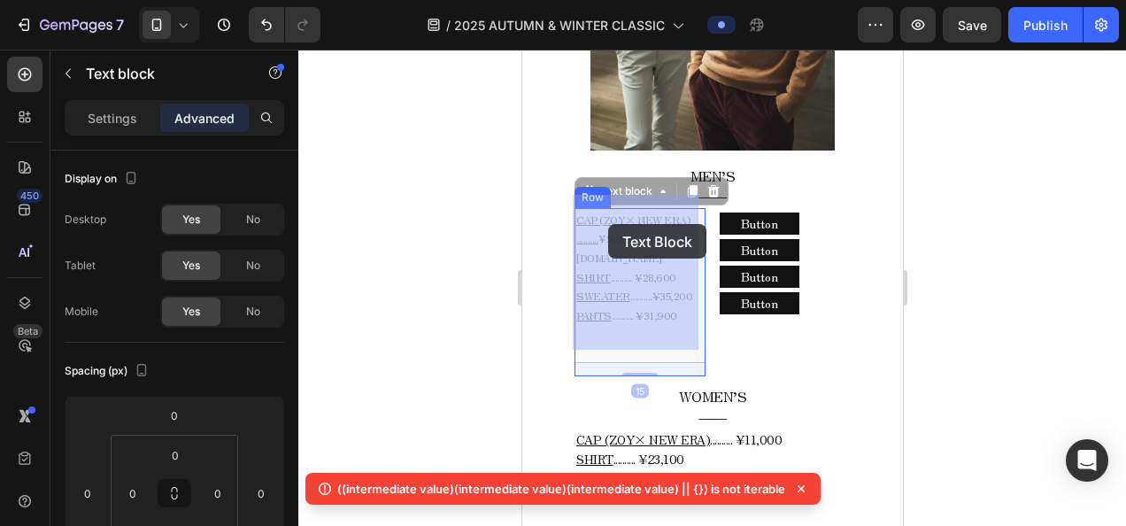
drag, startPoint x: 632, startPoint y: 220, endPoint x: 601, endPoint y: 224, distance: 31.2
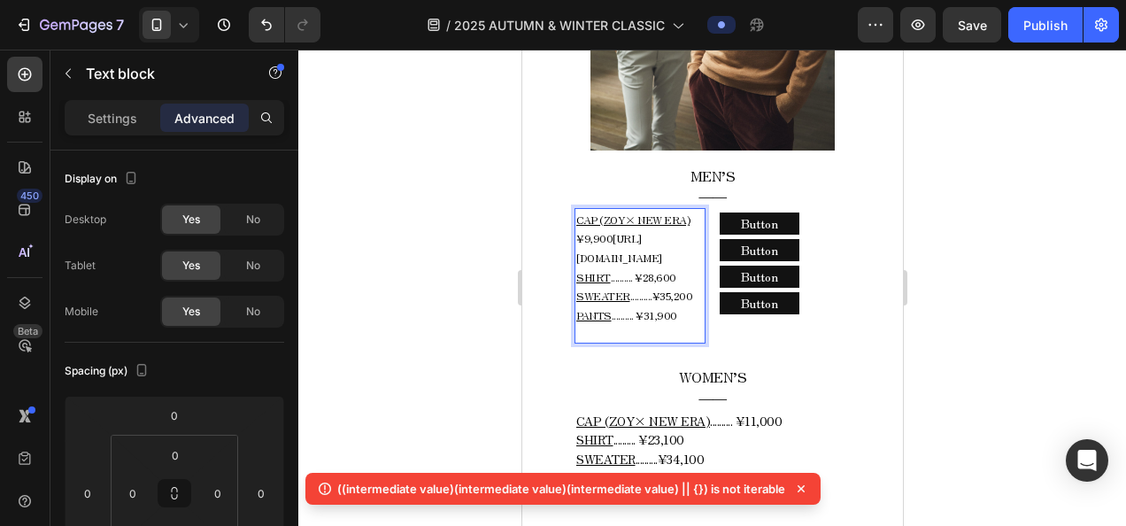
click at [458, 175] on div at bounding box center [711, 288] width 827 height 476
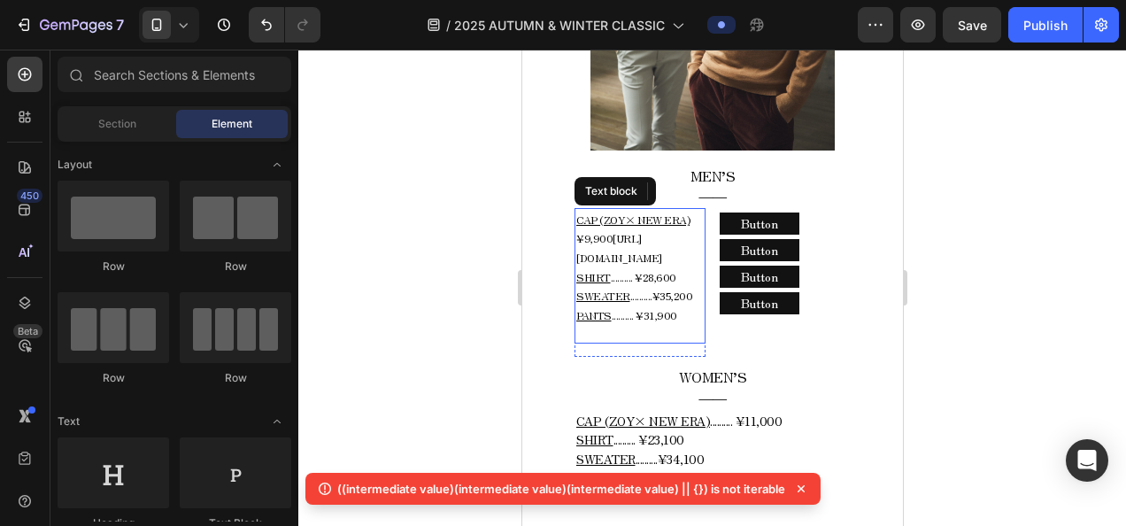
click at [646, 229] on span "CAP (ZOY× NEW ERA) ¥9,900https://zoy.co.jp/products/071718836_0030" at bounding box center [633, 238] width 116 height 53
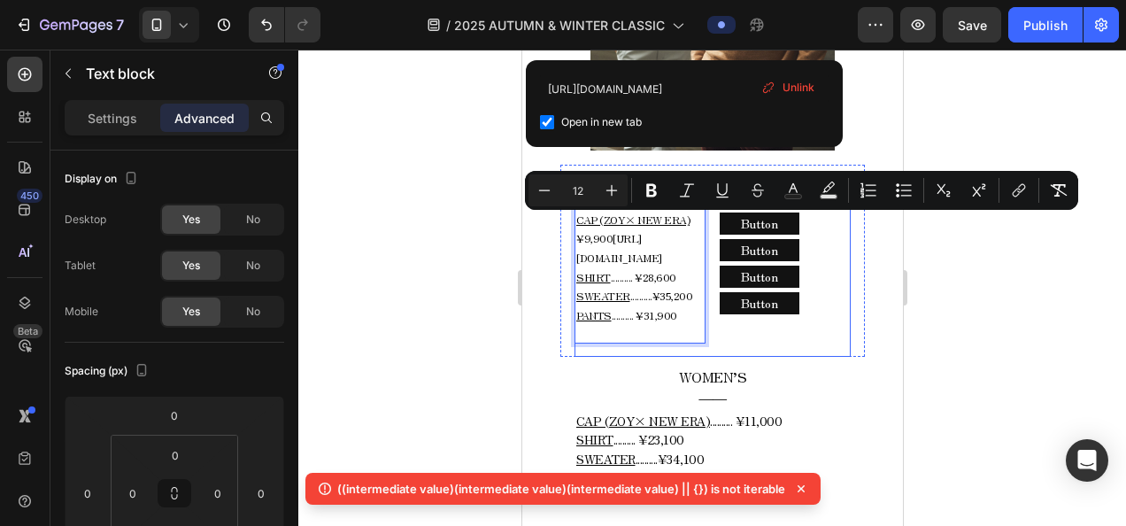
drag, startPoint x: 575, startPoint y: 227, endPoint x: 703, endPoint y: 242, distance: 128.4
click at [703, 242] on div "CAP (ZOY× NEW ERA) ¥9,900https://zoy.co.jp/products/071718836_0030 SHIRT ......…" at bounding box center [711, 283] width 276 height 150
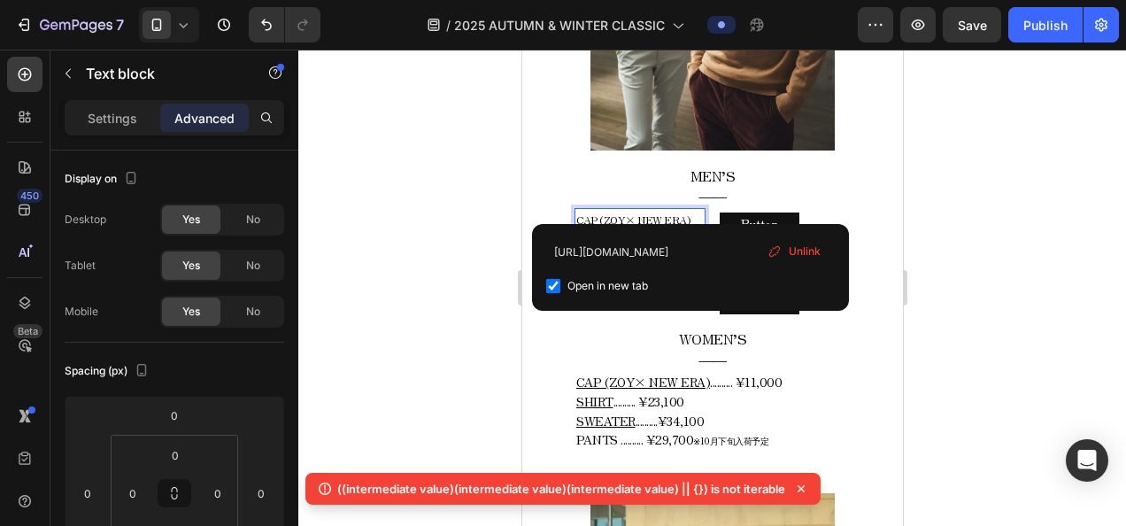
click at [804, 257] on span "Unlink" at bounding box center [805, 251] width 32 height 16
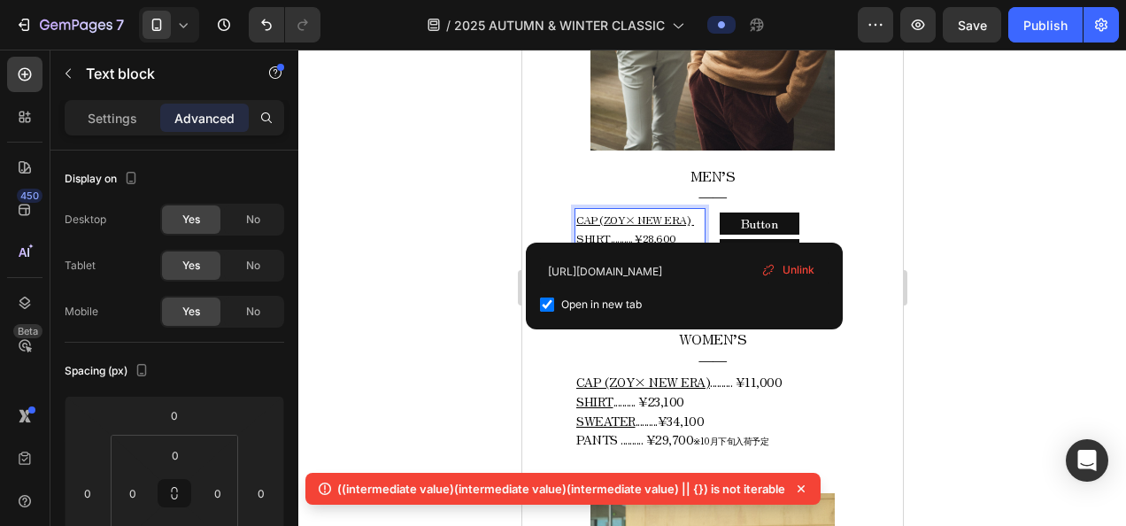
drag, startPoint x: 609, startPoint y: 224, endPoint x: 684, endPoint y: 228, distance: 75.4
click at [684, 228] on p "CAP (ZOY× NEW ERA) ⁠⁠⁠⁠⁠⁠⁠ SHIRT .......... ¥28,600 SWEATER ..........¥35,200 P…" at bounding box center [638, 248] width 127 height 76
click at [691, 210] on p "CAP (ZOY× NEW ERA) SHIRT SWEATER ..........¥35,200 PANTS .......... ¥31,900" at bounding box center [638, 248] width 127 height 76
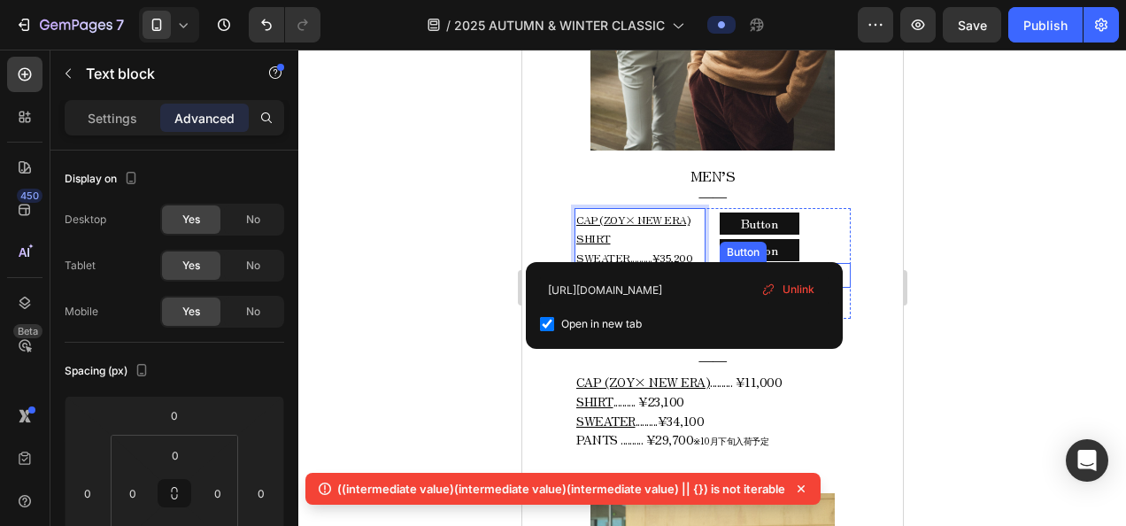
drag, startPoint x: 623, startPoint y: 250, endPoint x: 724, endPoint y: 255, distance: 101.0
click at [724, 255] on div "CAP (ZOY× NEW ERA) SHIRT SWEATER ..........¥35,200 PANTS .......... ¥31,900 Tex…" at bounding box center [711, 263] width 276 height 111
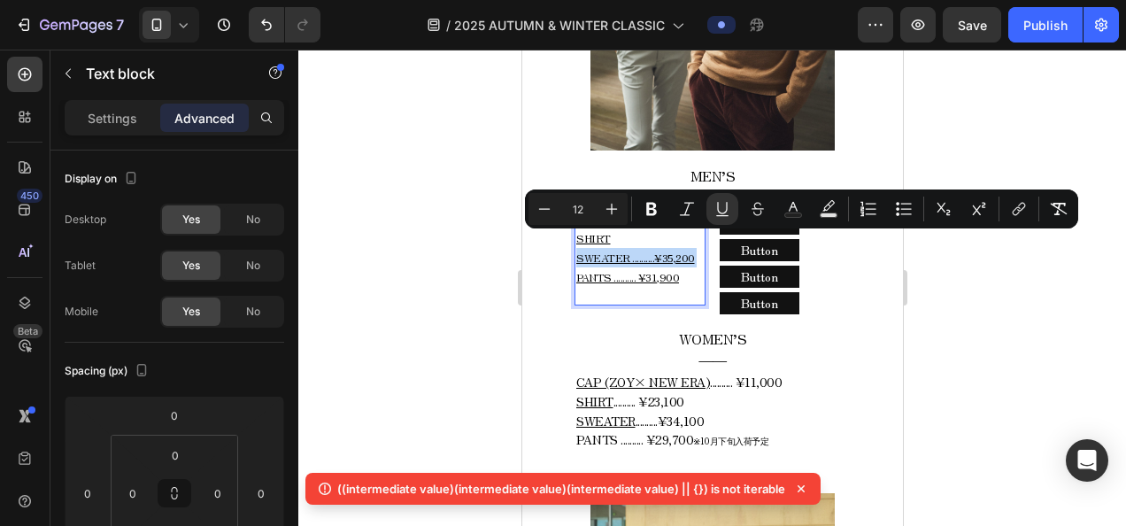
click at [660, 250] on span "SWEATER ..........¥35,200" at bounding box center [634, 257] width 119 height 15
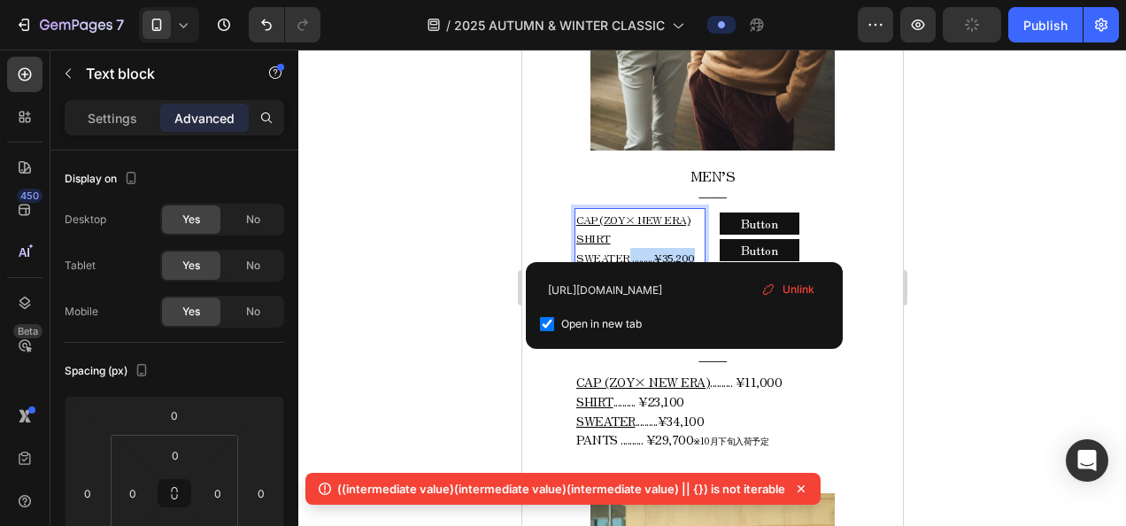
drag, startPoint x: 623, startPoint y: 249, endPoint x: 697, endPoint y: 251, distance: 73.5
click at [697, 251] on div "CAP (ZOY× NEW ERA) SHIRT SWEATER ..........¥35,200 PANTS .......... ¥31,900" at bounding box center [638, 248] width 131 height 80
click at [653, 237] on p "CAP (ZOY× NEW ERA) SHIRT SWEATER PANTS .......... ¥31,900" at bounding box center [638, 248] width 127 height 76
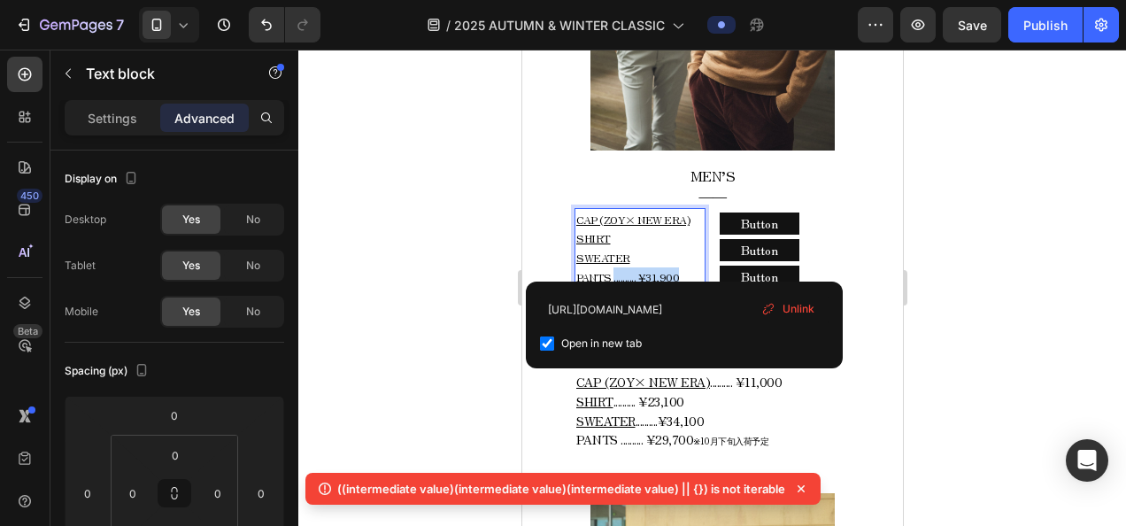
drag, startPoint x: 610, startPoint y: 266, endPoint x: 694, endPoint y: 267, distance: 84.1
click at [694, 267] on p "CAP (ZOY× NEW ERA) SHIRT SWEATER PANTS .......... ¥31,900" at bounding box center [638, 248] width 127 height 76
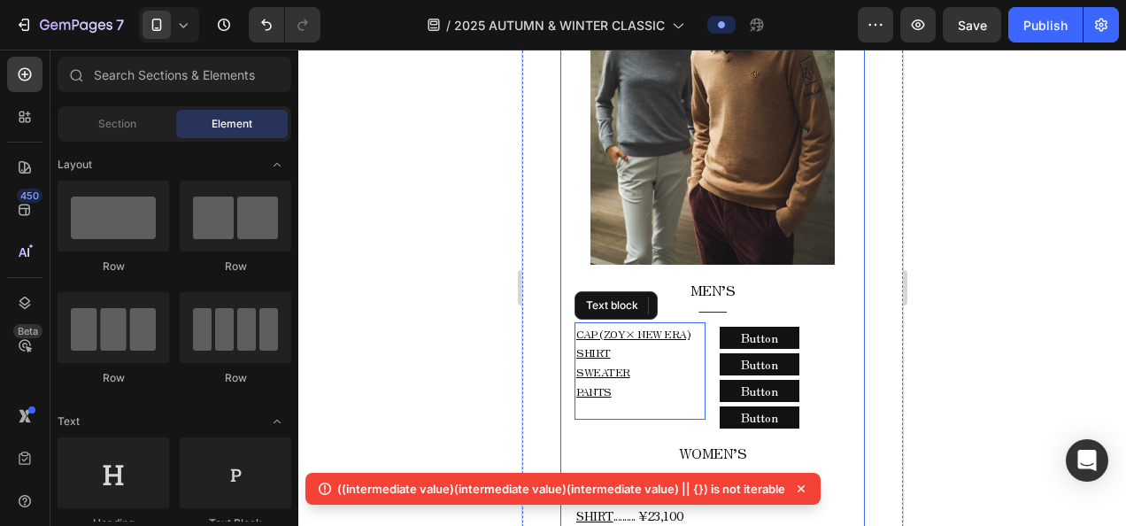
scroll to position [1005, 0]
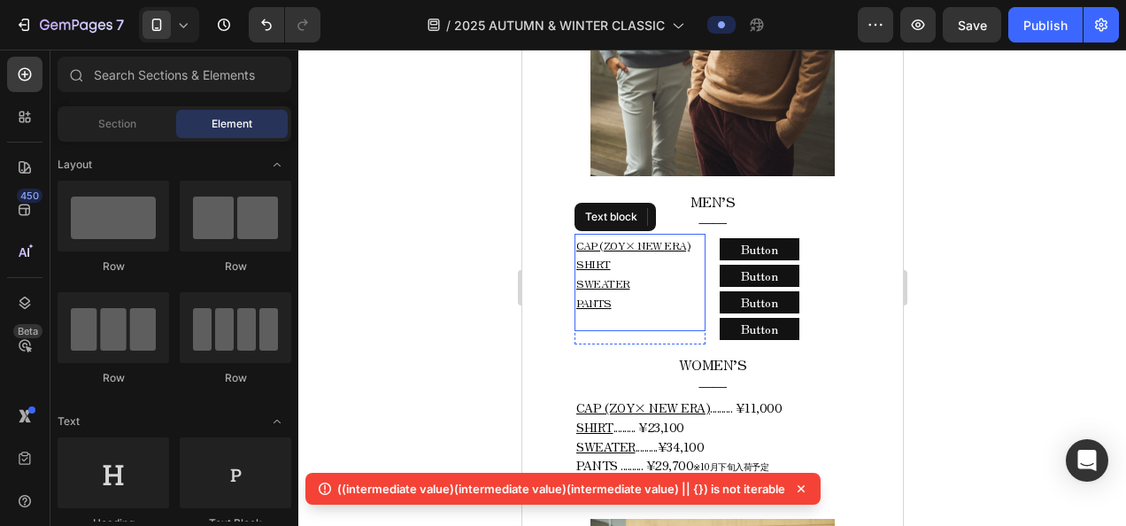
click at [595, 297] on p "CAP (ZOY× NEW ERA) SHIRT SWEATER PANTS ⁠⁠⁠⁠⁠⁠⁠" at bounding box center [638, 273] width 127 height 76
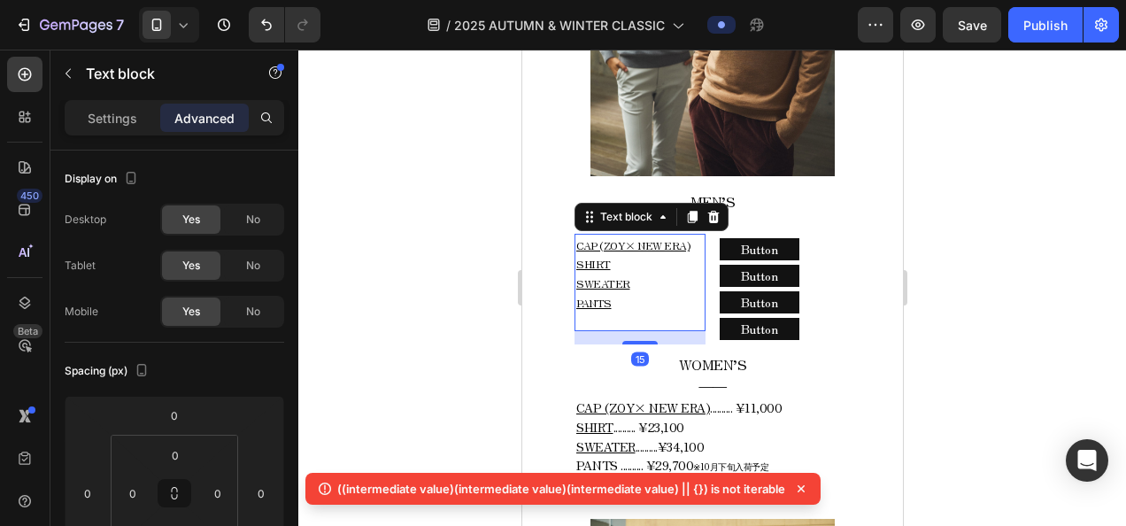
click at [604, 301] on div "CAP (ZOY× NEW ERA) SHIRT SWEATER PANTS ⁠⁠⁠⁠⁠⁠⁠ Text block 15" at bounding box center [638, 282] width 131 height 97
click at [413, 241] on div at bounding box center [711, 288] width 827 height 476
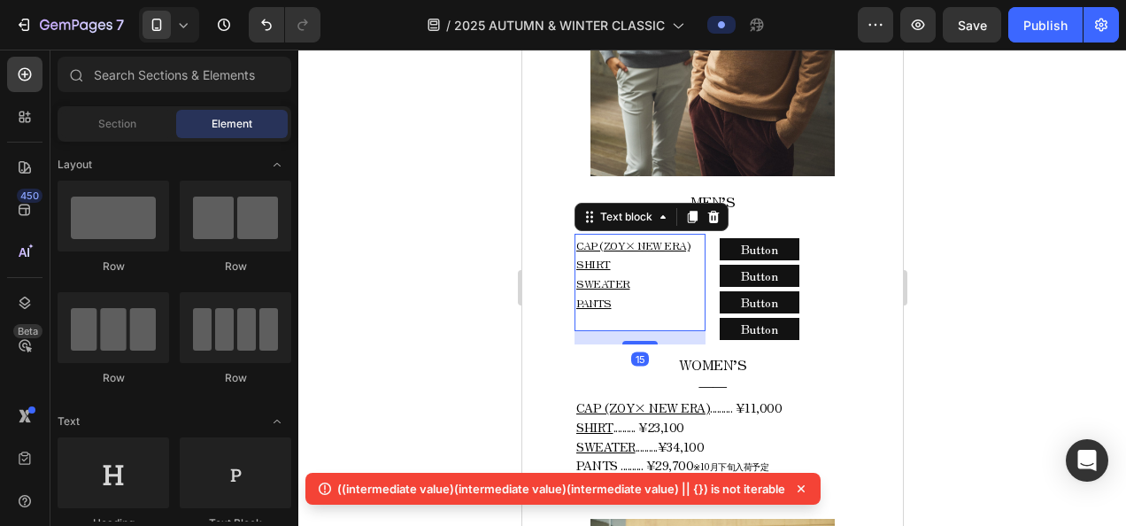
click at [620, 285] on p "CAP (ZOY× NEW ERA) SHIRT SWEATER PANTS ⁠⁠⁠⁠⁠⁠⁠" at bounding box center [638, 273] width 127 height 76
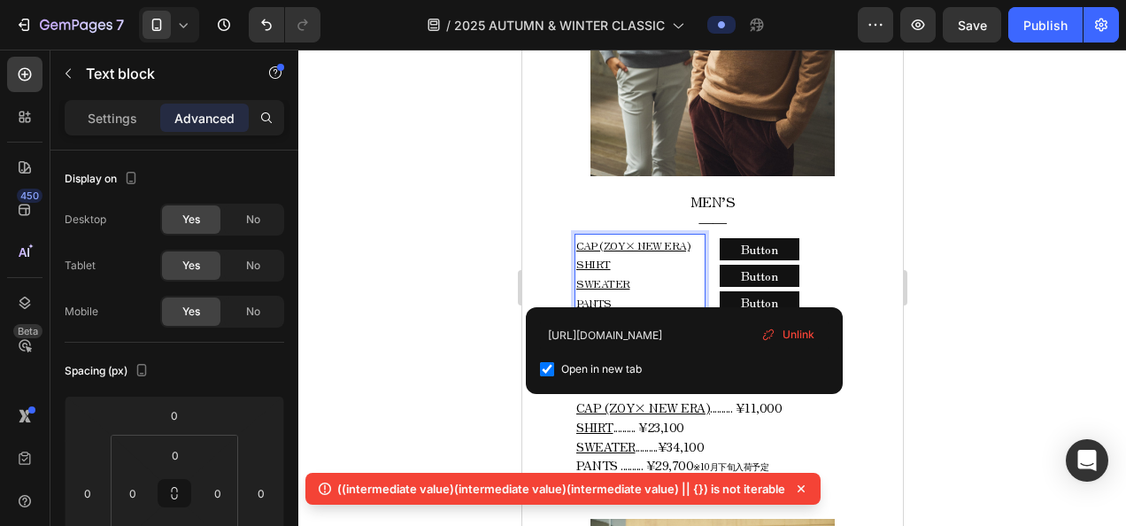
drag, startPoint x: 639, startPoint y: 296, endPoint x: 612, endPoint y: 287, distance: 28.3
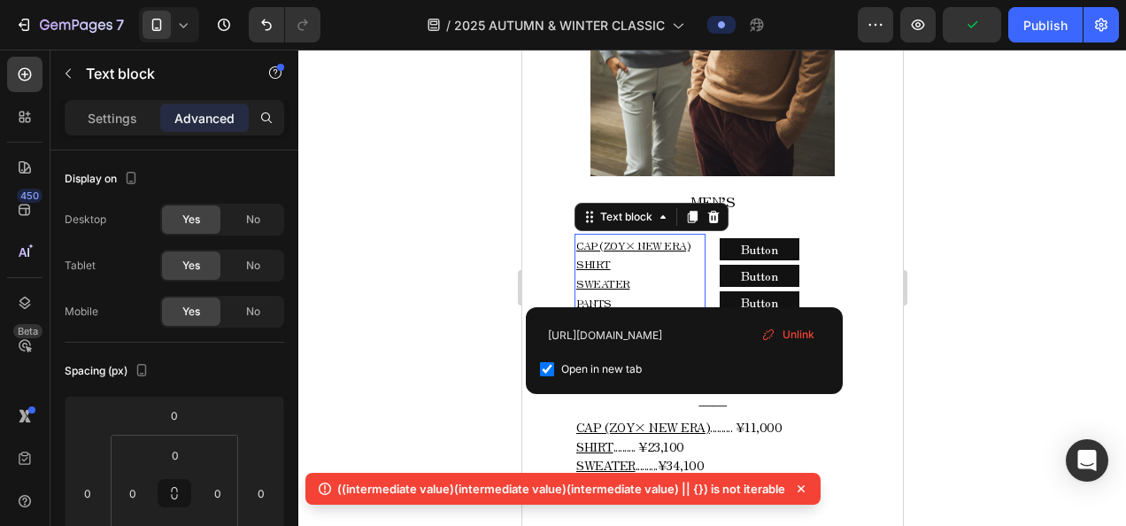
click at [788, 337] on span "Unlink" at bounding box center [798, 335] width 32 height 16
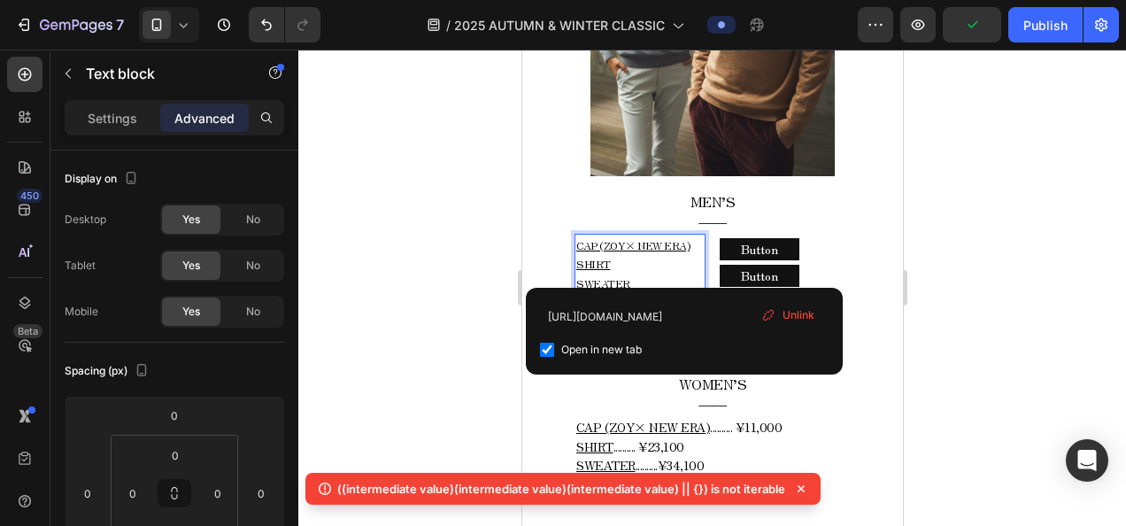
click at [595, 279] on p "CAP (ZOY× NEW ERA) SHIRT SWEATER PANTS" at bounding box center [638, 273] width 127 height 76
click at [808, 322] on span "Unlink" at bounding box center [798, 315] width 32 height 16
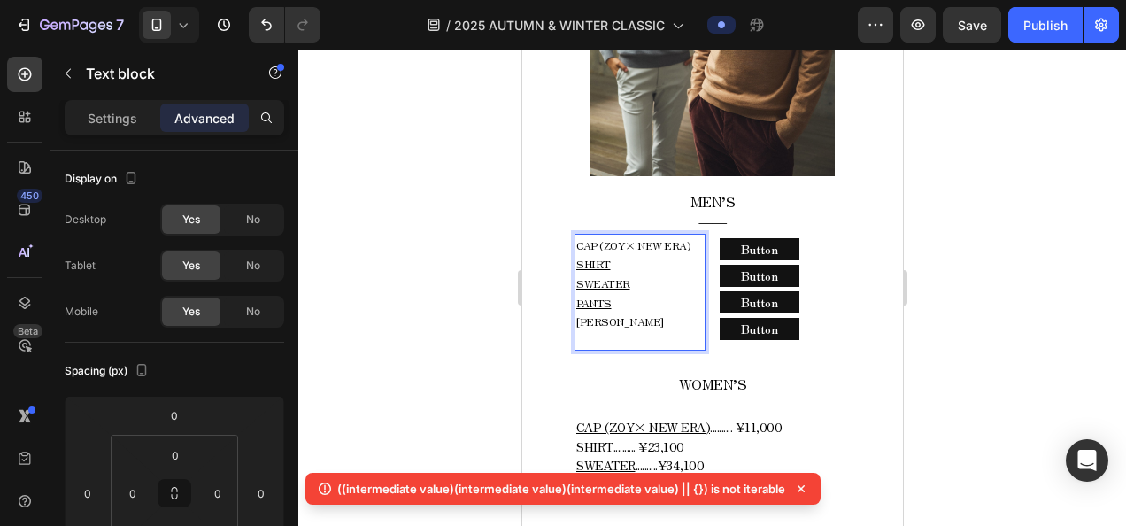
drag, startPoint x: 573, startPoint y: 232, endPoint x: 627, endPoint y: 283, distance: 73.9
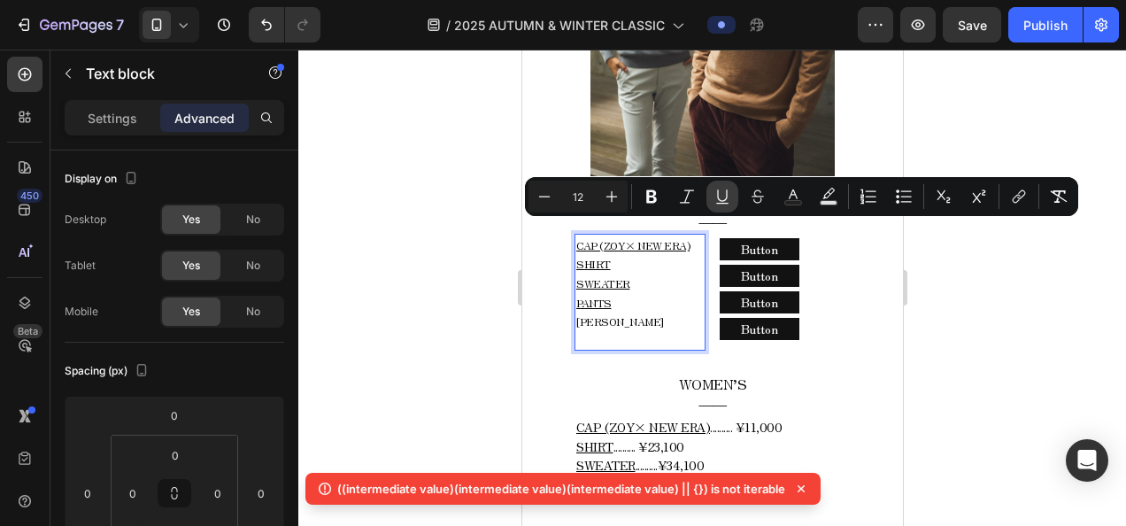
click at [713, 197] on icon "Editor contextual toolbar" at bounding box center [722, 197] width 18 height 18
click at [671, 290] on p "CAP (ZOY× NEW ERA) SHIRT SWEATER PANTS" at bounding box center [638, 273] width 127 height 76
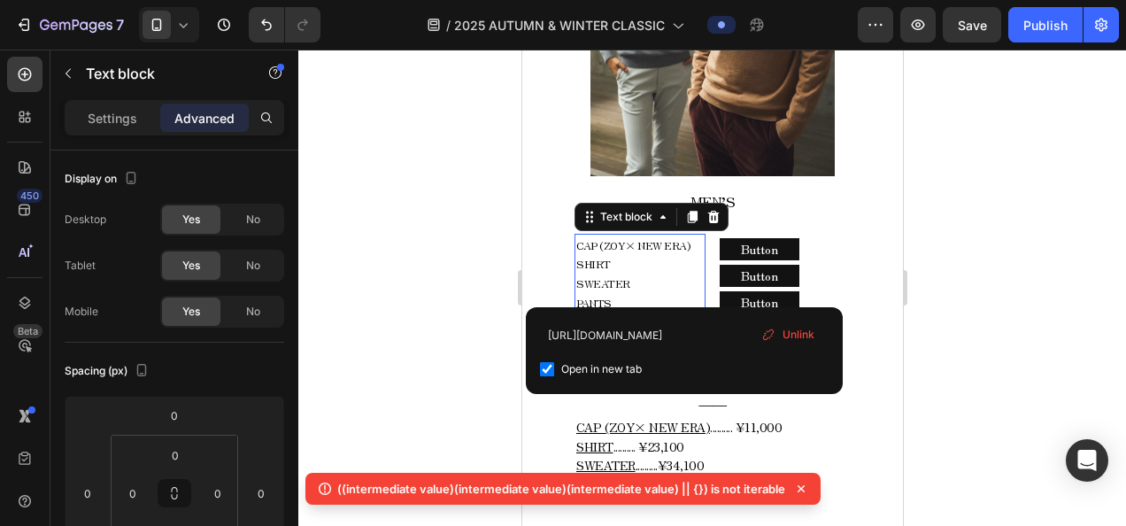
click at [805, 332] on span "Unlink" at bounding box center [798, 335] width 32 height 16
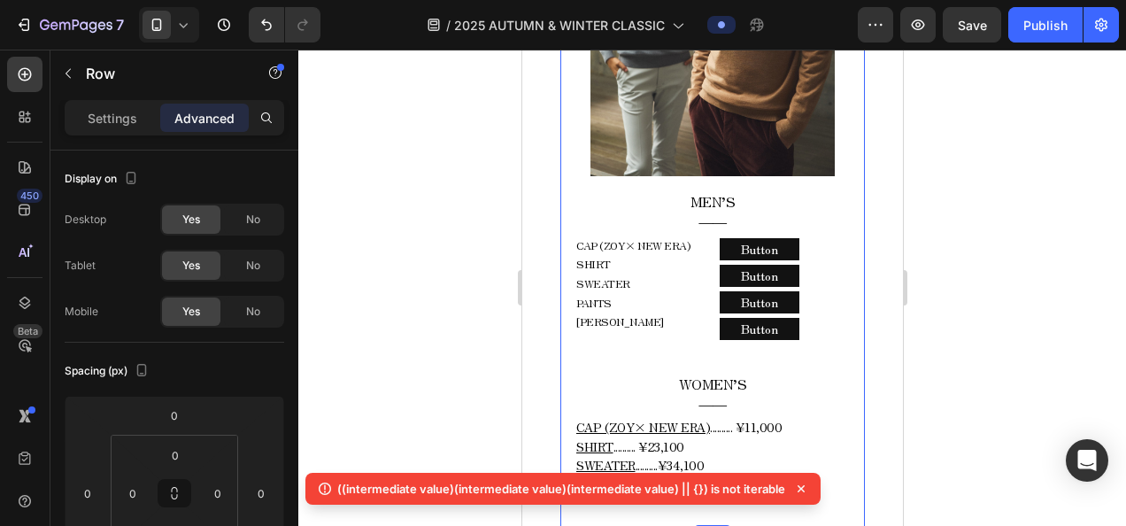
click at [810, 352] on div "MEN’S ―― Text block CAP (ZOY× NEW ERA) SHIRT SWEATER PANTS ⁠⁠⁠⁠⁠⁠⁠ COLE HAAN Te…" at bounding box center [711, 359] width 304 height 339
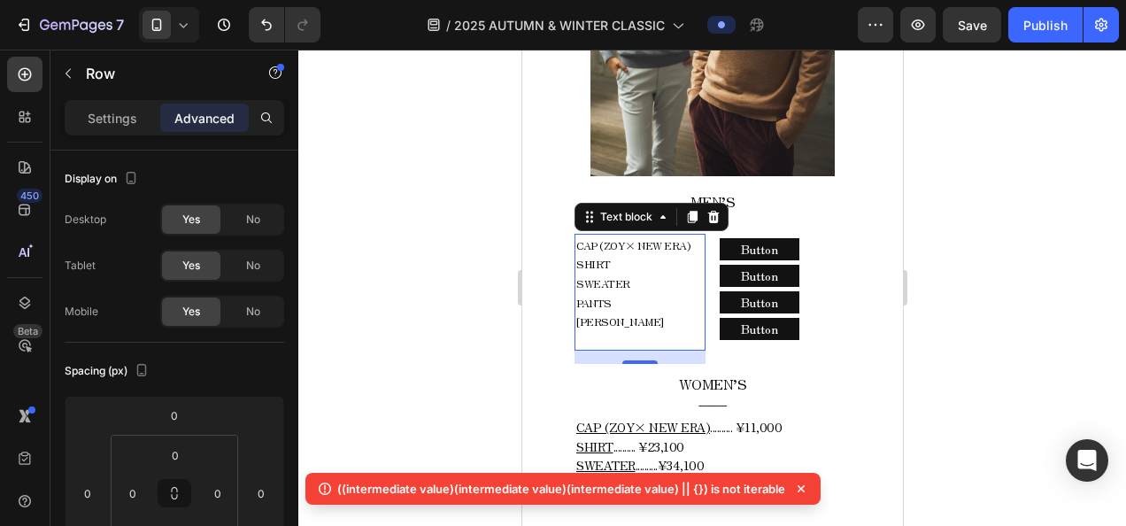
click at [661, 247] on p "CAP (ZOY× NEW ERA) SHIRT SWEATER PANTS ⁠⁠⁠⁠⁠⁠⁠" at bounding box center [638, 273] width 127 height 76
click at [117, 120] on p "Settings" at bounding box center [113, 118] width 50 height 19
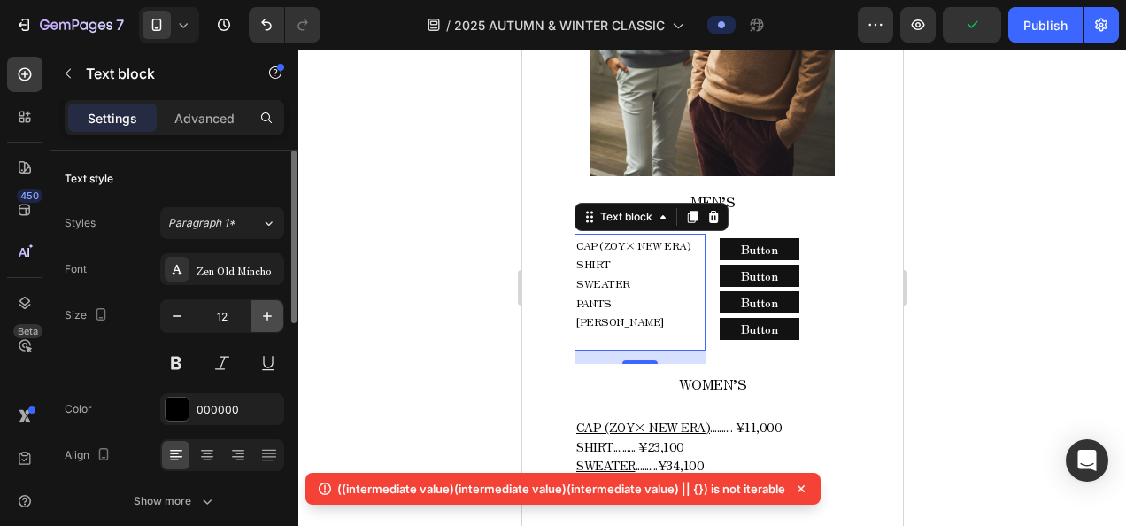
click at [258, 306] on button "button" at bounding box center [267, 316] width 32 height 32
type input "13"
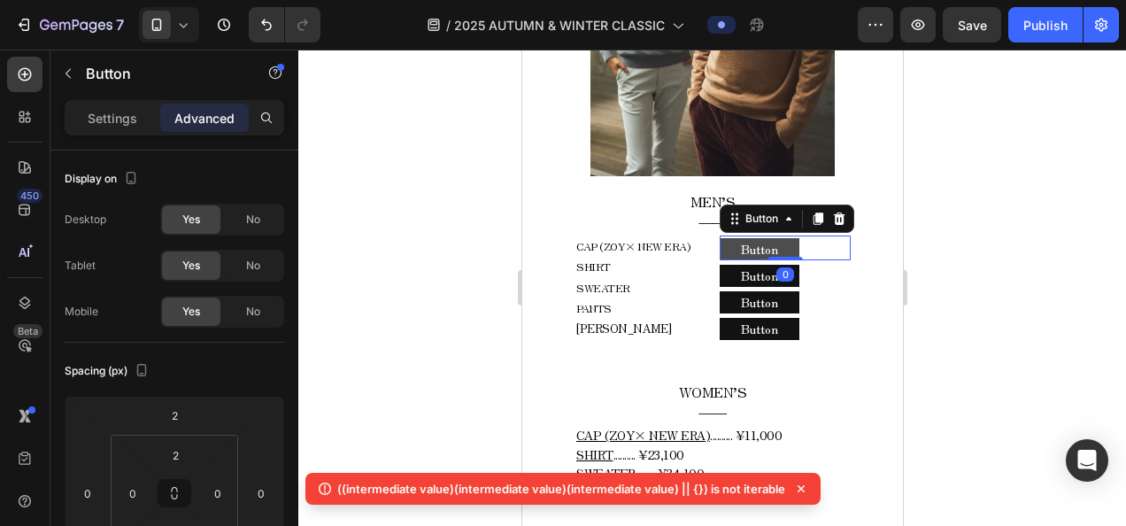
click at [786, 239] on button "Button" at bounding box center [759, 249] width 80 height 22
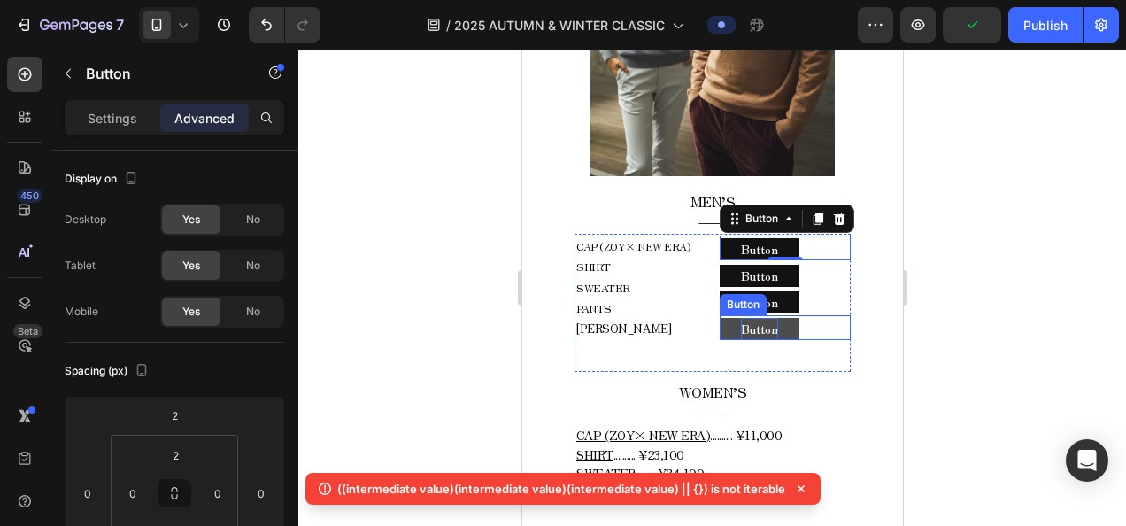
click at [761, 318] on p "Button" at bounding box center [758, 329] width 37 height 22
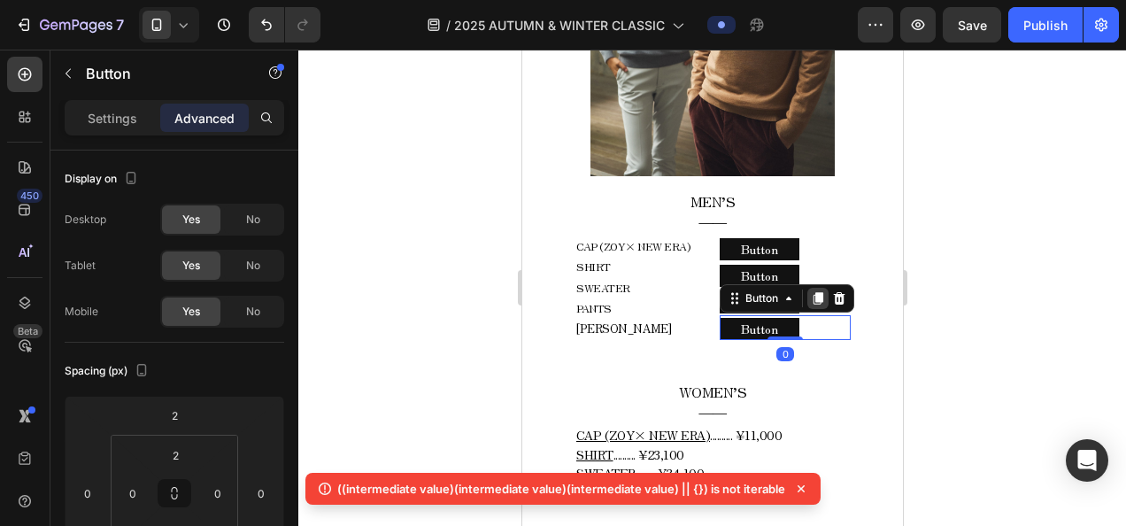
click at [812, 292] on icon at bounding box center [817, 298] width 10 height 12
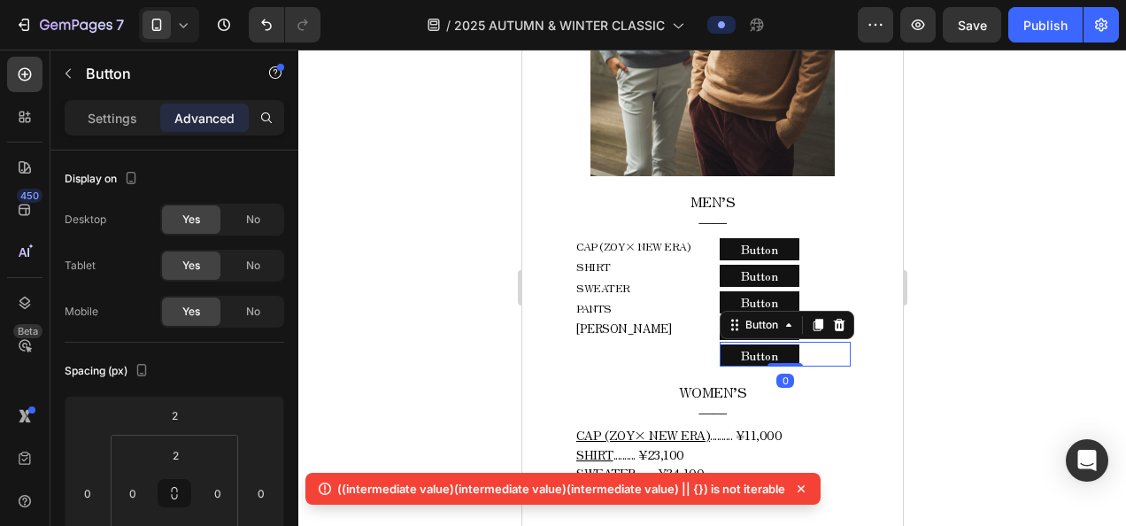
click at [399, 225] on div at bounding box center [711, 288] width 827 height 476
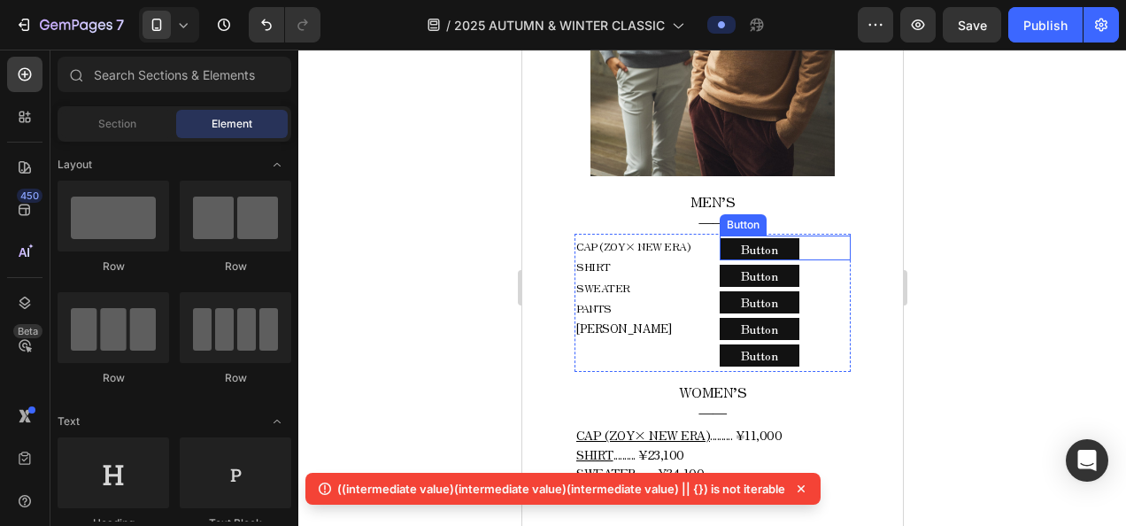
click at [816, 236] on div "Button Button" at bounding box center [784, 247] width 131 height 25
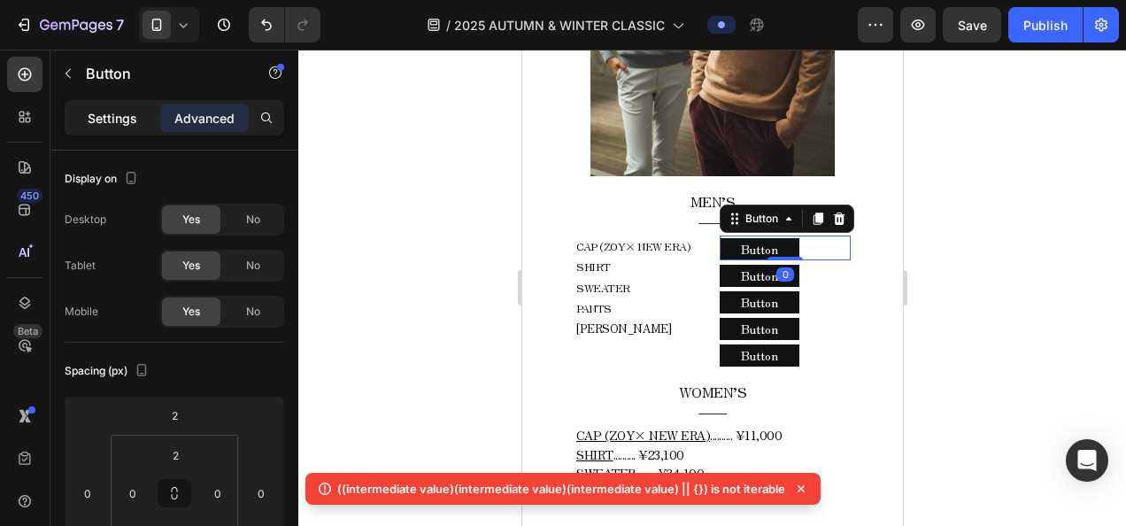
click at [93, 109] on p "Settings" at bounding box center [113, 118] width 50 height 19
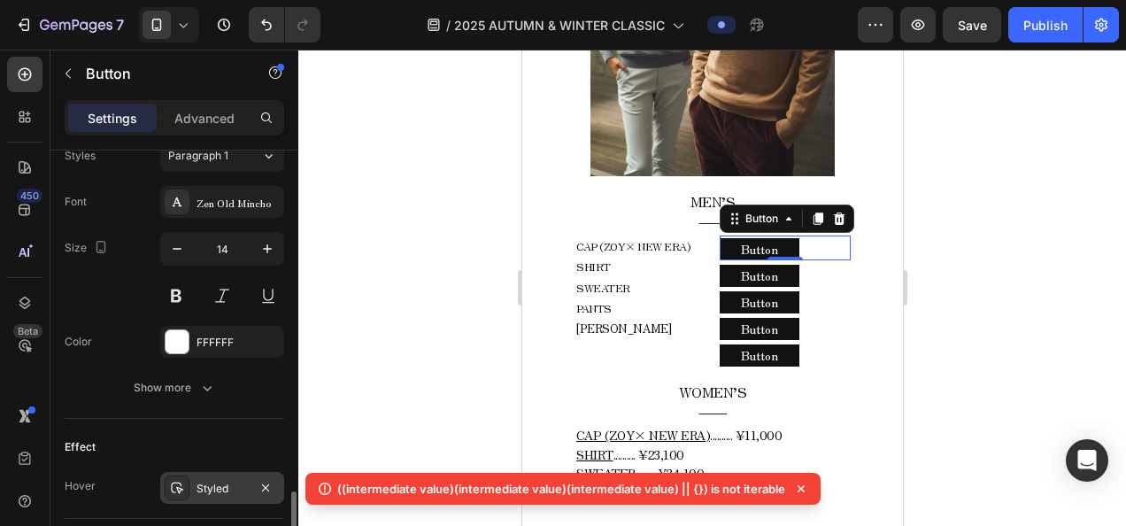
scroll to position [573, 0]
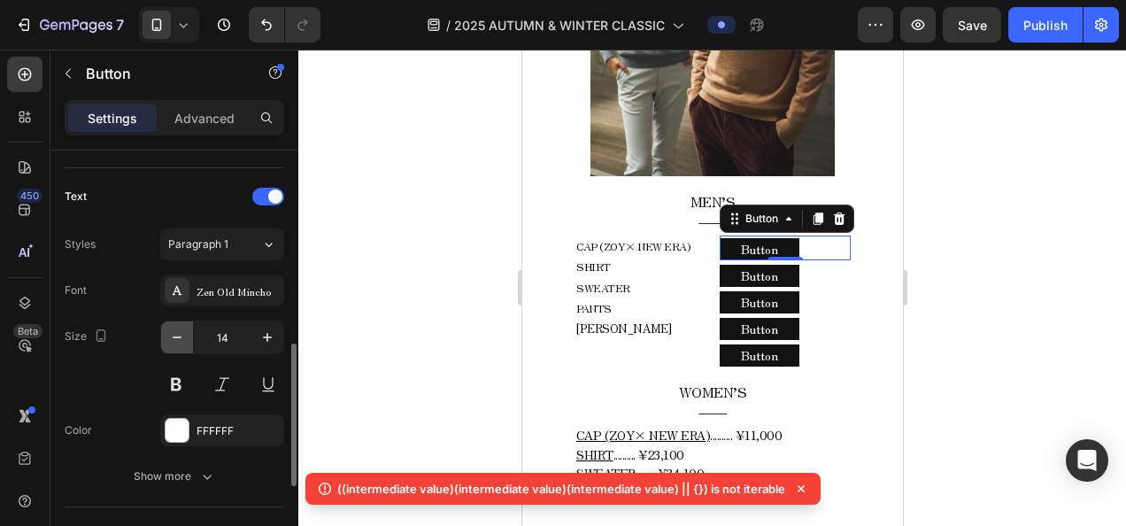
click at [173, 336] on icon "button" at bounding box center [177, 337] width 9 height 2
type input "12"
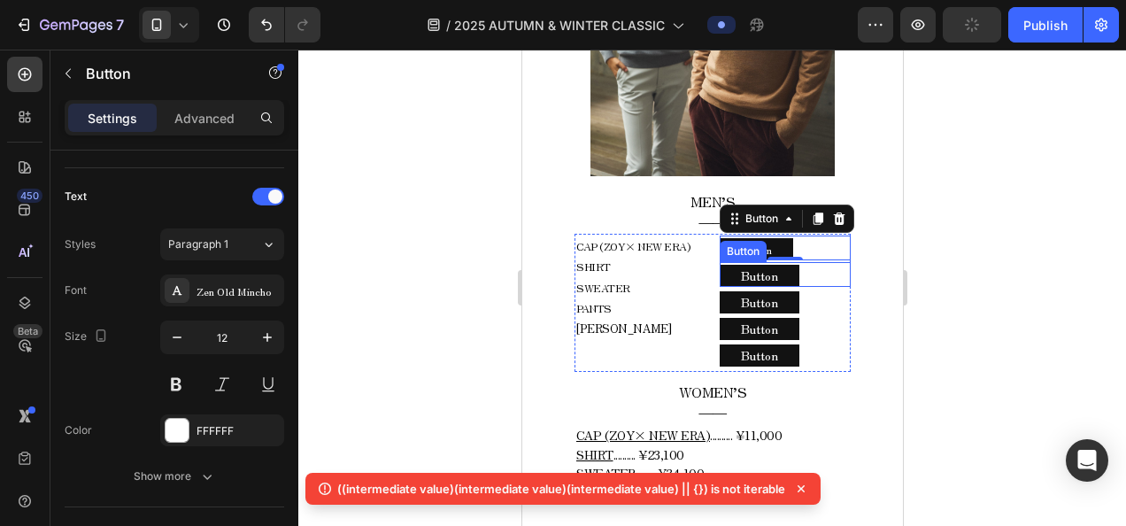
click at [821, 271] on div "Button Button" at bounding box center [784, 274] width 131 height 25
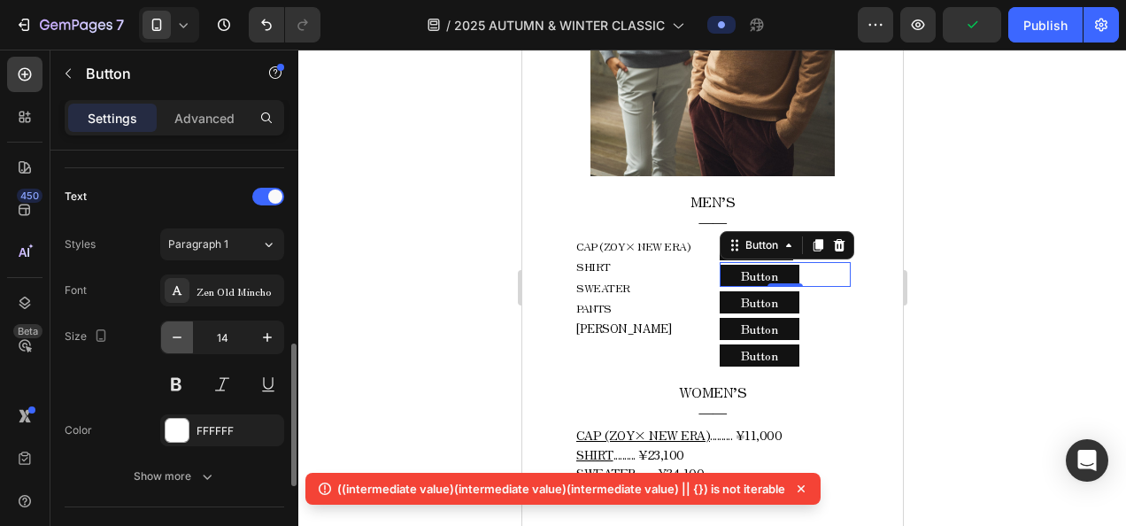
click at [182, 333] on icon "button" at bounding box center [177, 337] width 18 height 18
type input "12"
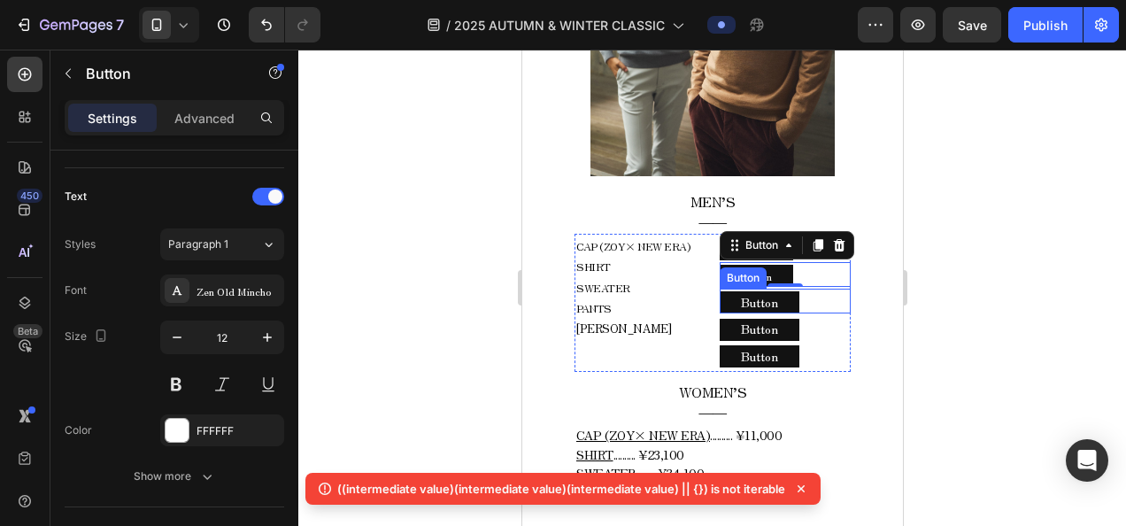
click at [823, 294] on div "Button Button" at bounding box center [784, 301] width 131 height 25
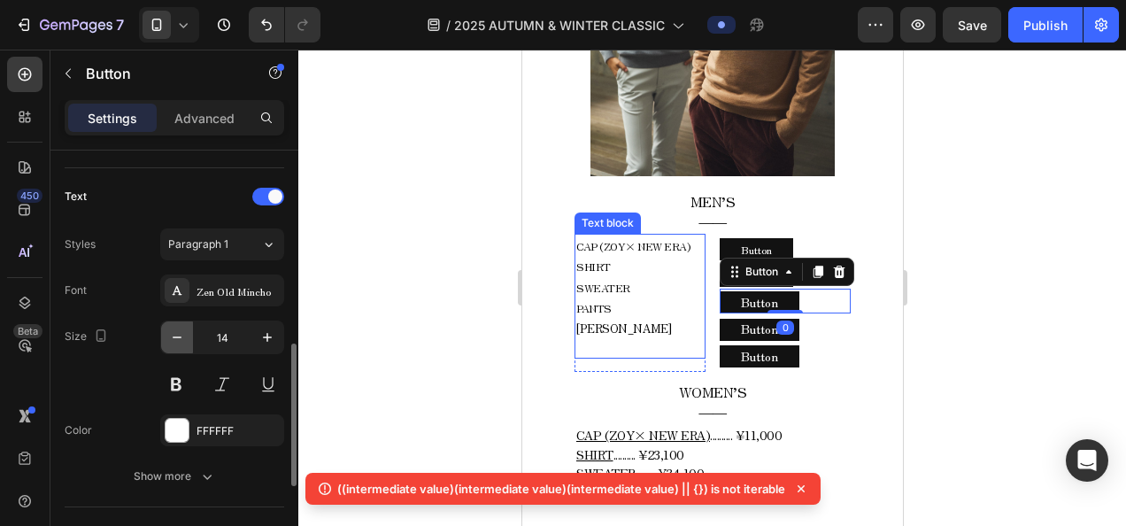
click at [179, 328] on icon "button" at bounding box center [177, 337] width 18 height 18
type input "12"
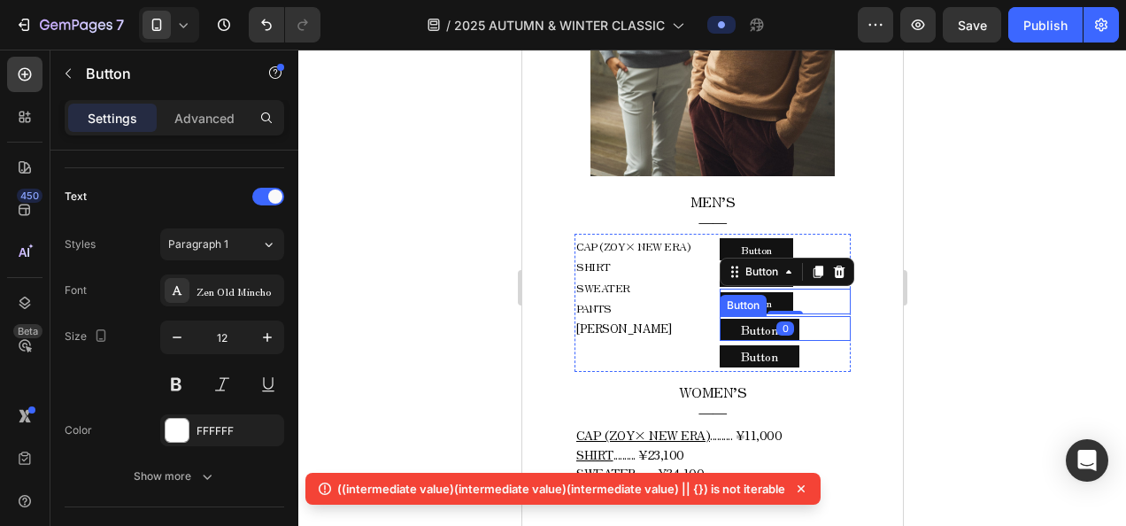
click at [804, 319] on div "Button Button" at bounding box center [784, 328] width 131 height 25
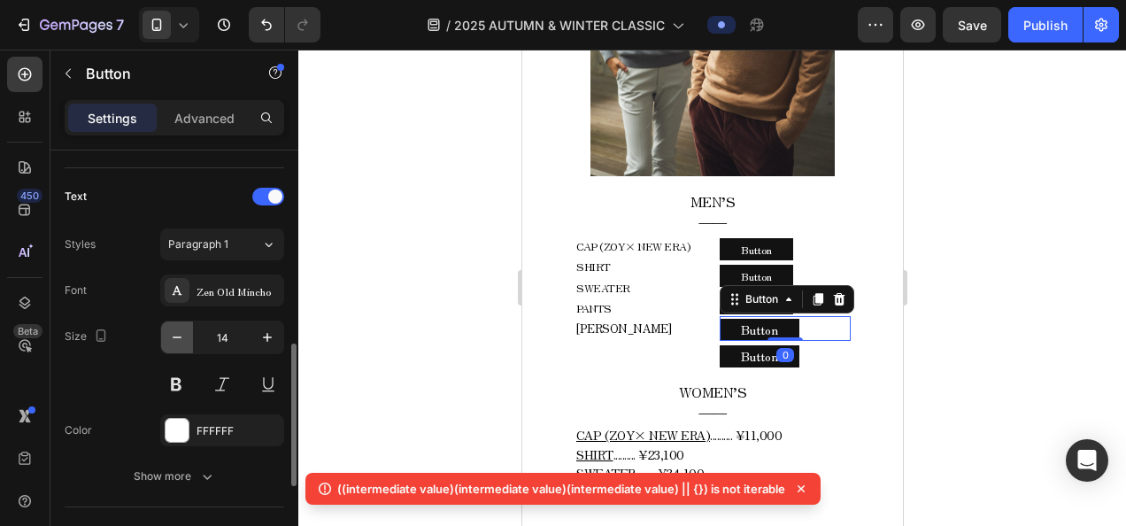
click at [178, 349] on button "button" at bounding box center [177, 337] width 32 height 32
type input "12"
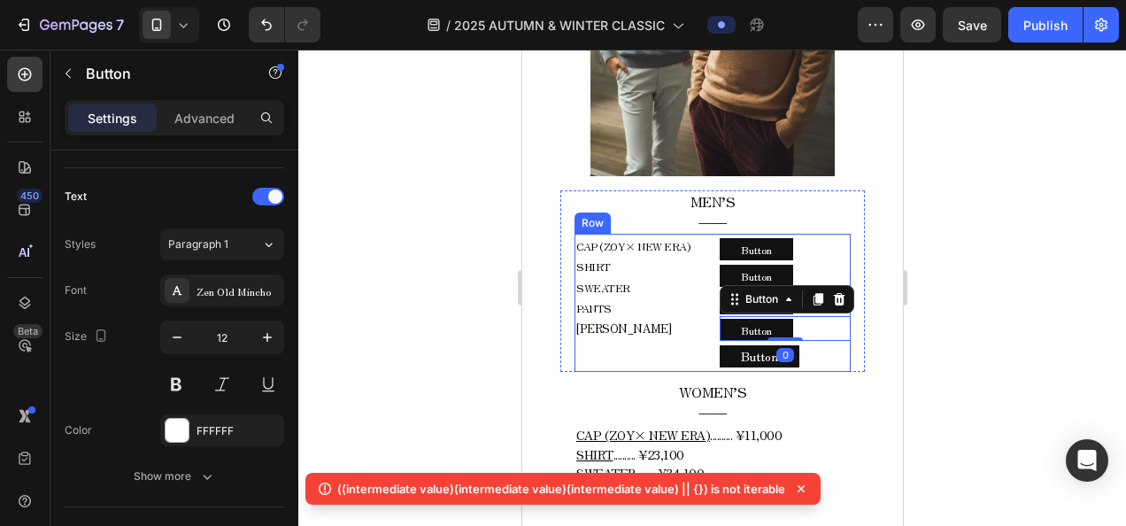
click at [813, 349] on div "Button Button" at bounding box center [784, 355] width 131 height 25
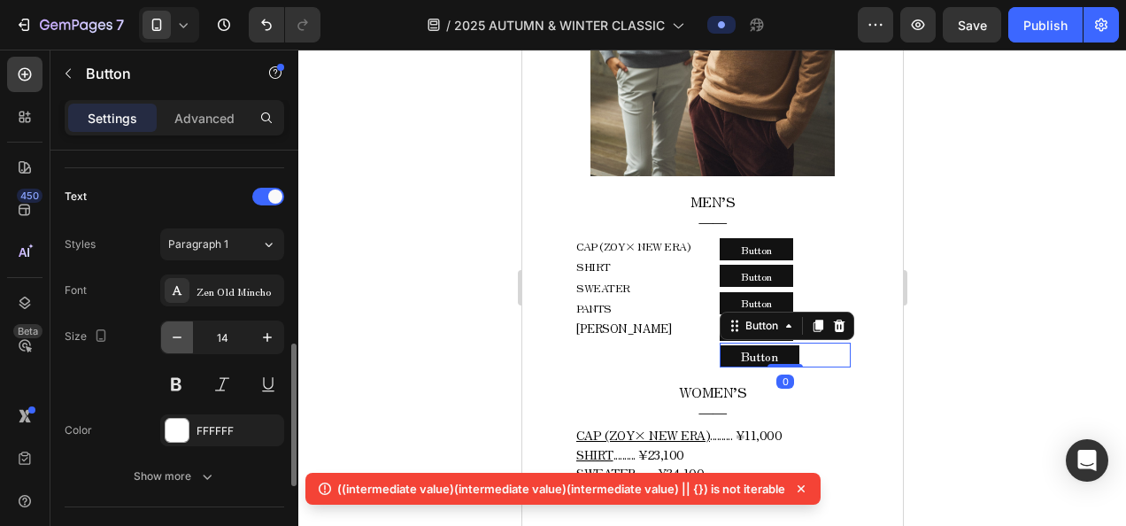
click at [173, 337] on icon "button" at bounding box center [177, 337] width 18 height 18
type input "12"
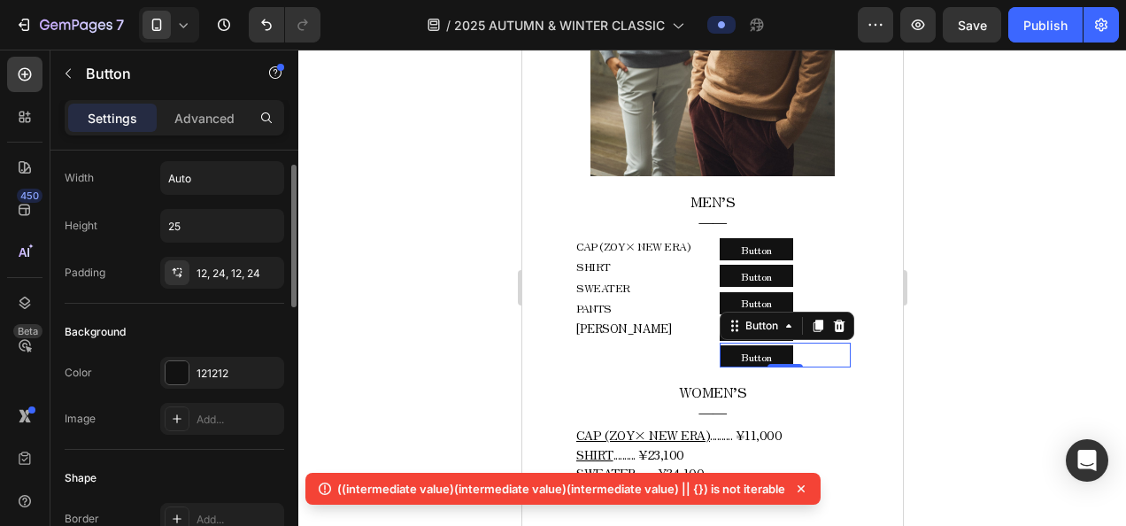
scroll to position [0, 0]
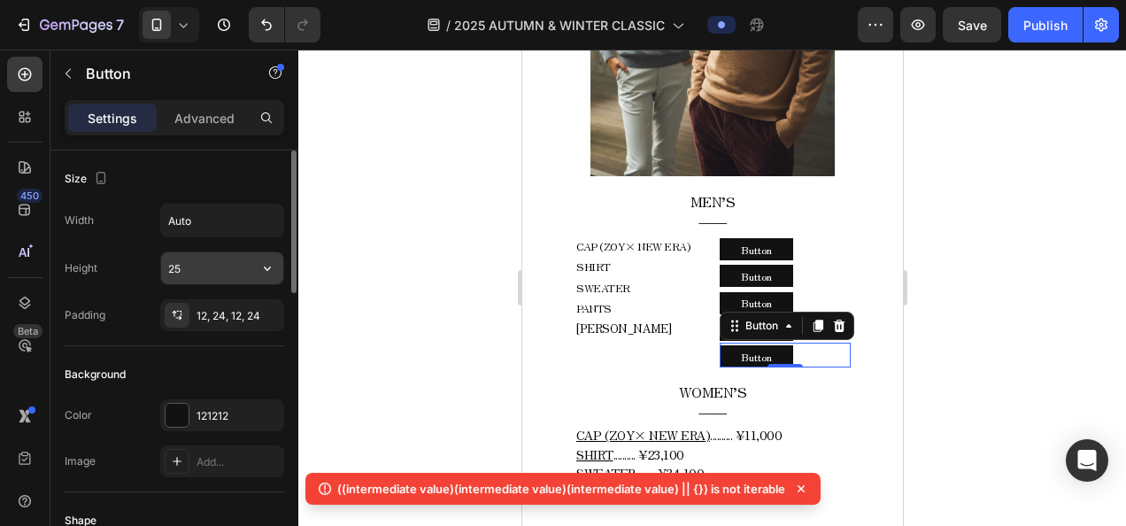
click at [257, 264] on button "button" at bounding box center [267, 268] width 32 height 32
click at [196, 269] on input "25" at bounding box center [222, 268] width 122 height 32
type input "23"
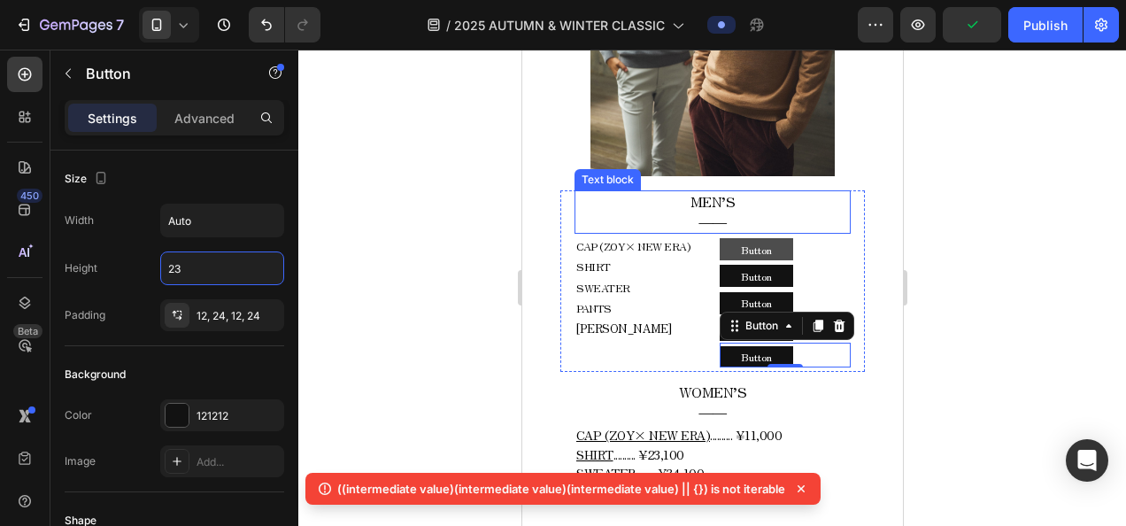
click at [784, 240] on button "Button" at bounding box center [755, 249] width 73 height 22
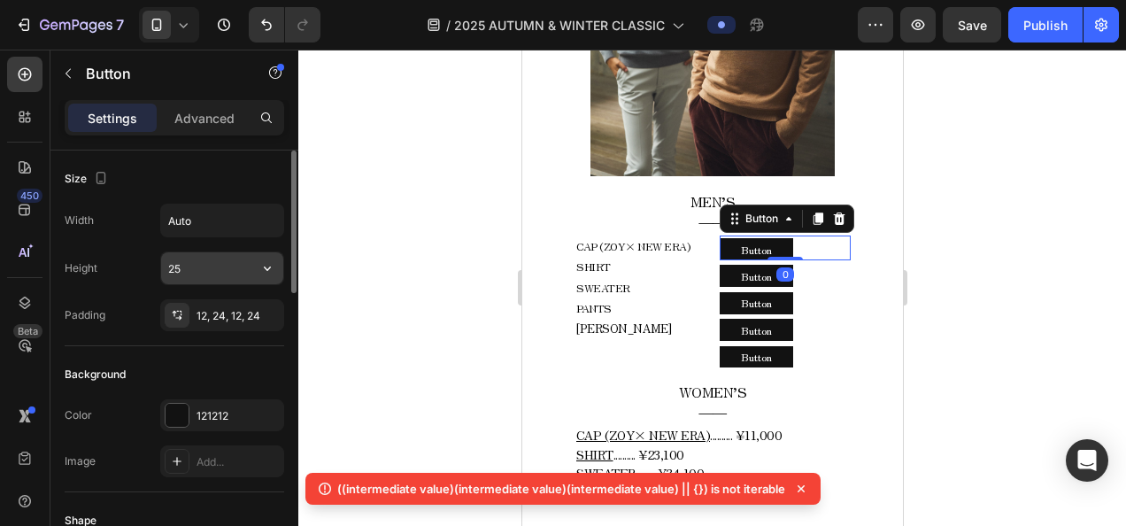
click at [189, 267] on input "25" at bounding box center [222, 268] width 122 height 32
type input "23"
click at [256, 296] on div "Width Auto Height 23 Padding 12, 24, 12, 24" at bounding box center [174, 267] width 219 height 127
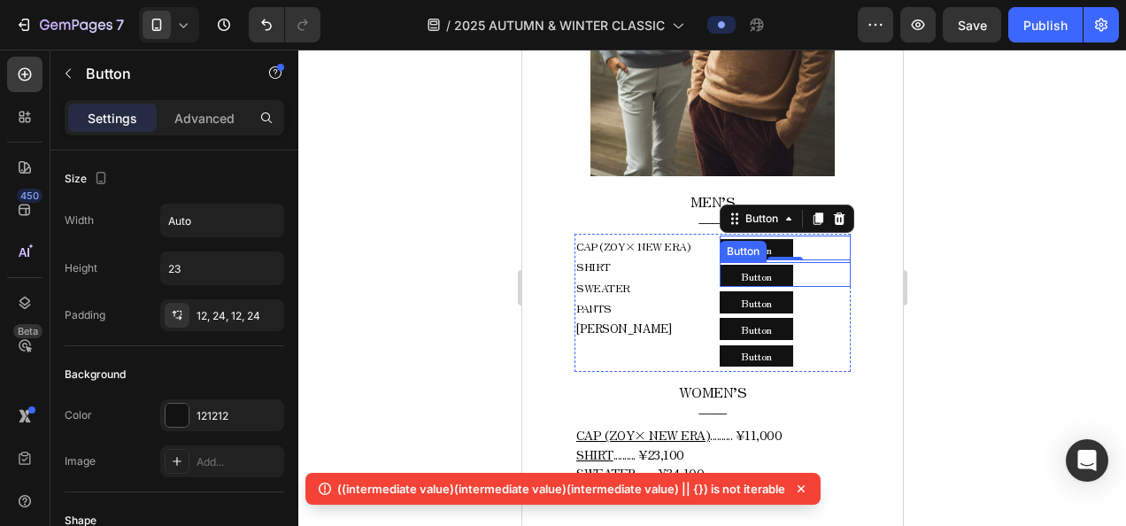
click at [811, 262] on div "Button Button" at bounding box center [784, 274] width 131 height 25
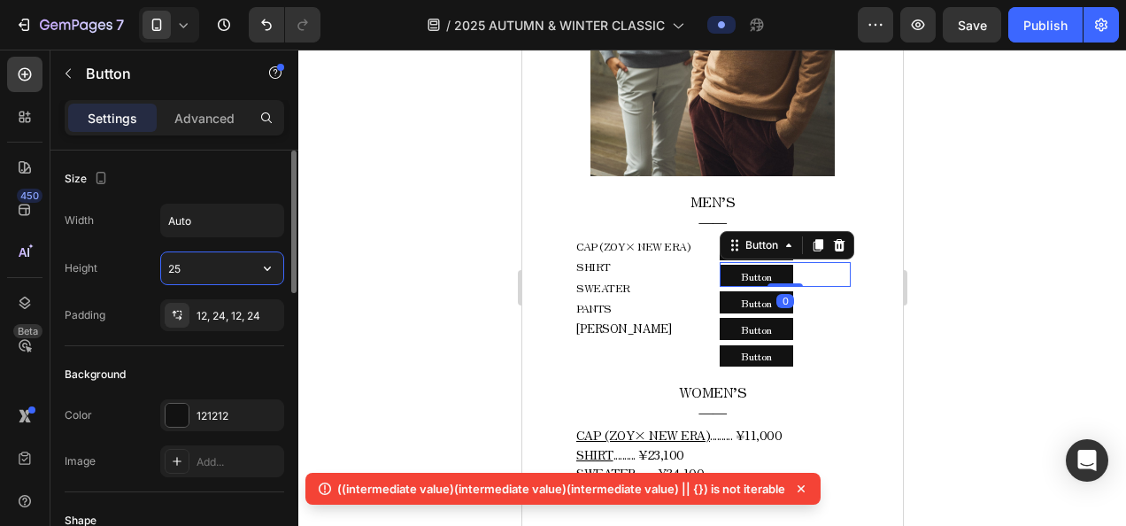
click at [175, 258] on input "25" at bounding box center [222, 268] width 122 height 32
type input "23"
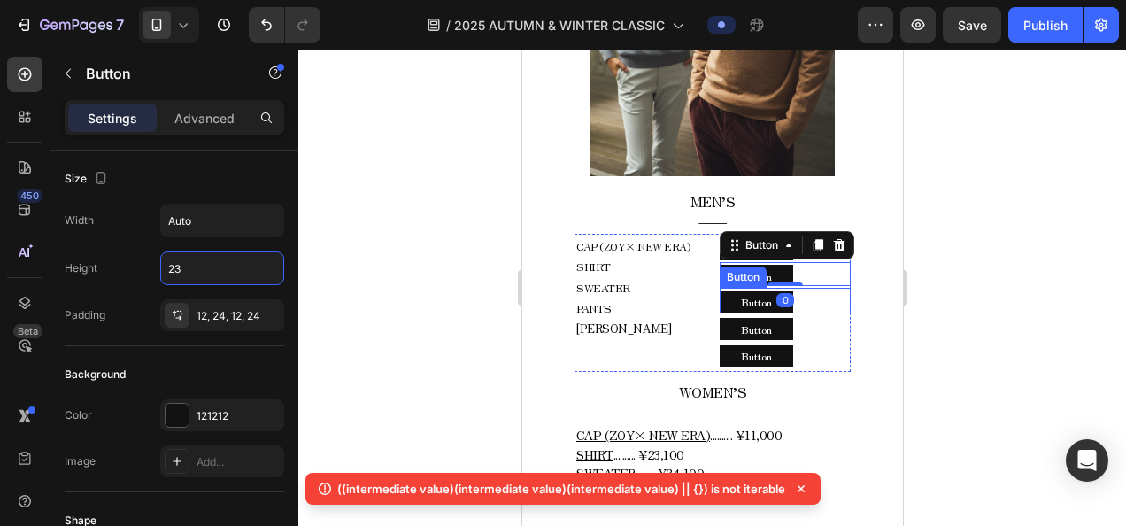
click at [811, 296] on div "Button Button" at bounding box center [784, 300] width 131 height 25
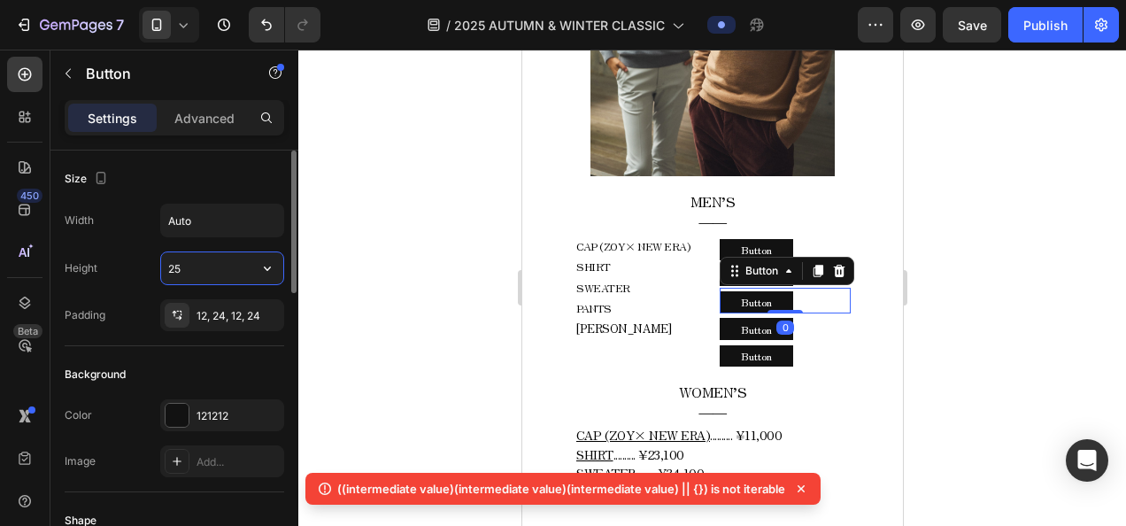
click at [195, 273] on input "25" at bounding box center [222, 268] width 122 height 32
type input "23"
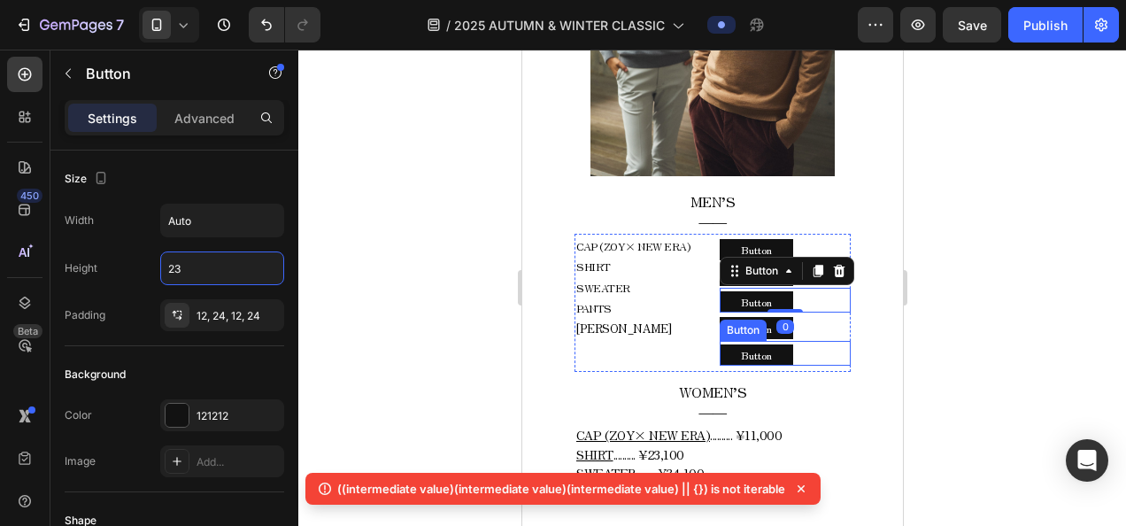
click at [823, 320] on div "Button Button" at bounding box center [784, 326] width 131 height 25
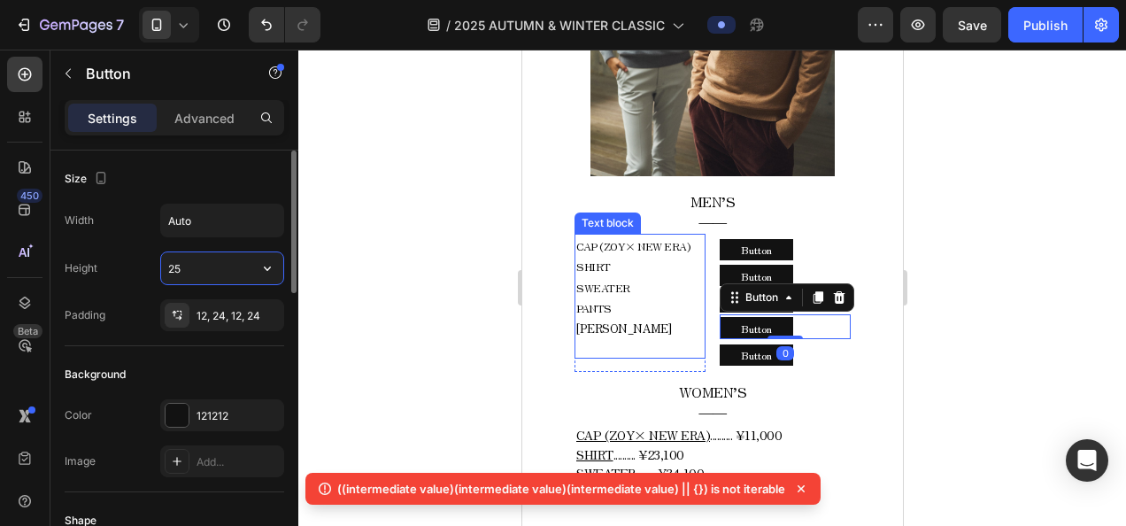
click at [189, 261] on input "25" at bounding box center [222, 268] width 122 height 32
type input "23"
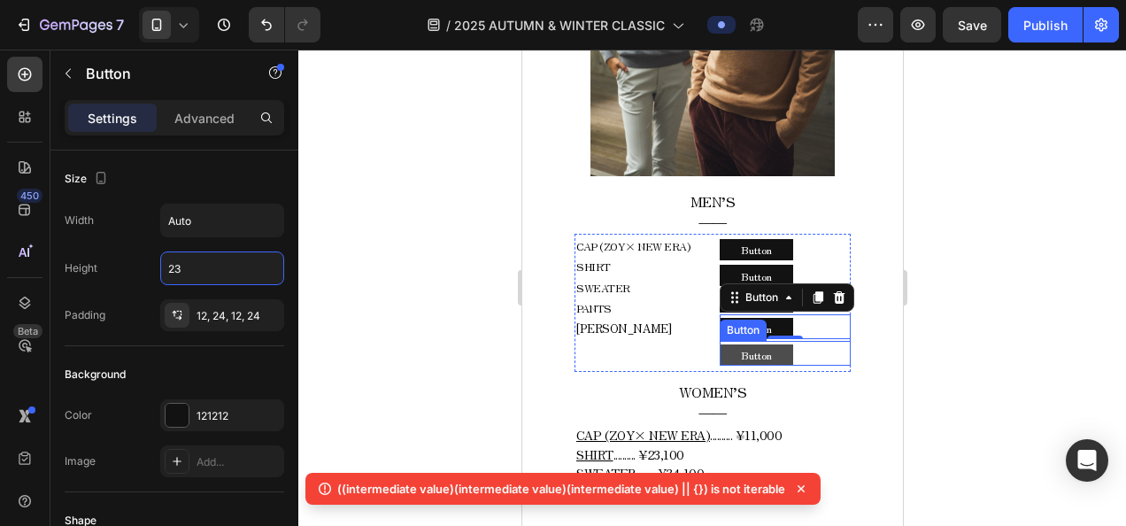
click at [780, 345] on button "Button" at bounding box center [755, 354] width 73 height 21
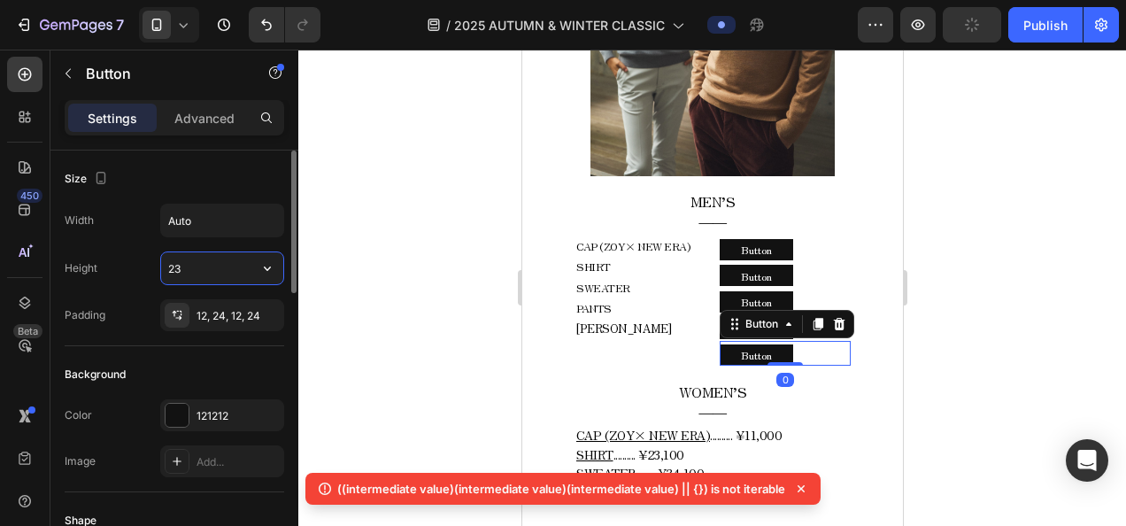
click at [191, 267] on input "23" at bounding box center [222, 268] width 122 height 32
drag, startPoint x: 236, startPoint y: 268, endPoint x: 149, endPoint y: 274, distance: 87.8
click at [149, 274] on div "Height 23" at bounding box center [174, 268] width 219 height 34
type input "20"
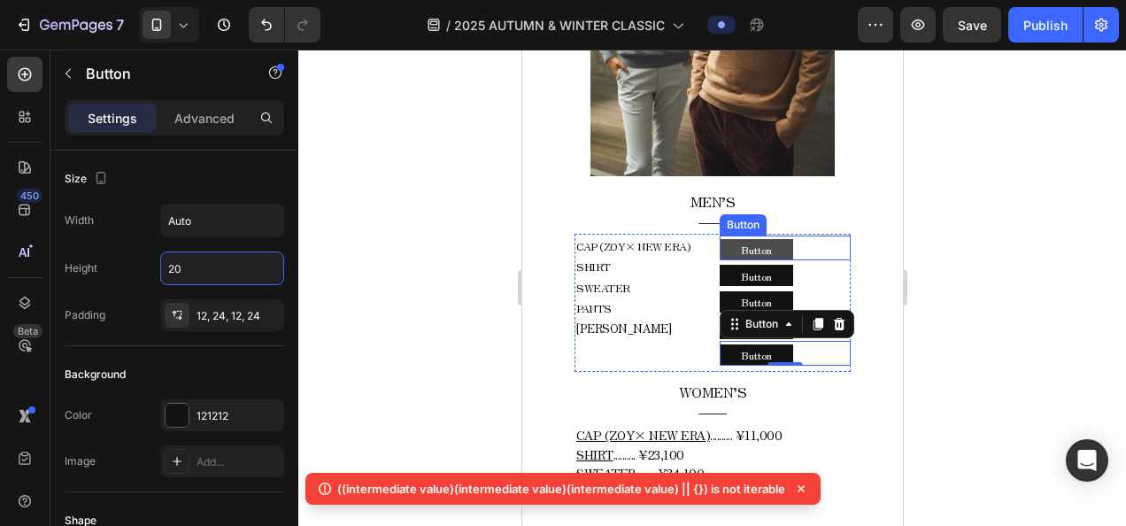
click at [778, 242] on button "Button" at bounding box center [755, 249] width 73 height 21
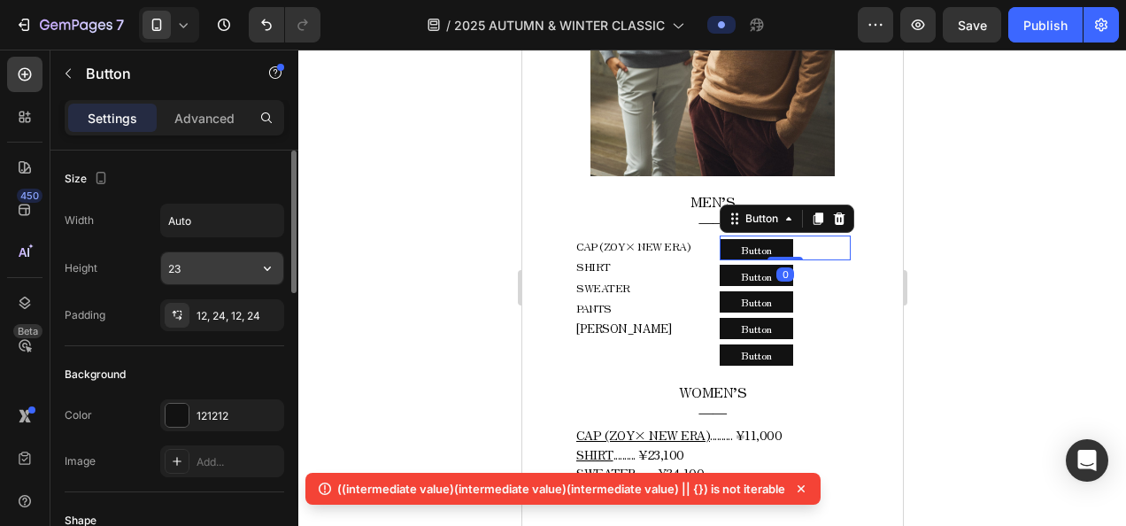
click at [227, 262] on input "23" at bounding box center [222, 268] width 122 height 32
type input "20"
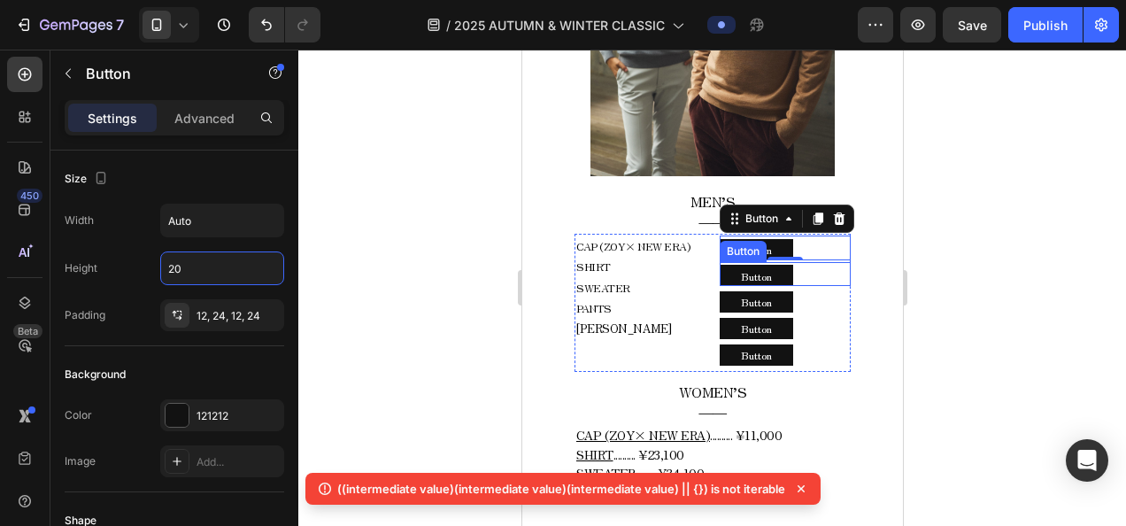
click at [820, 264] on div "Button Button" at bounding box center [784, 274] width 131 height 25
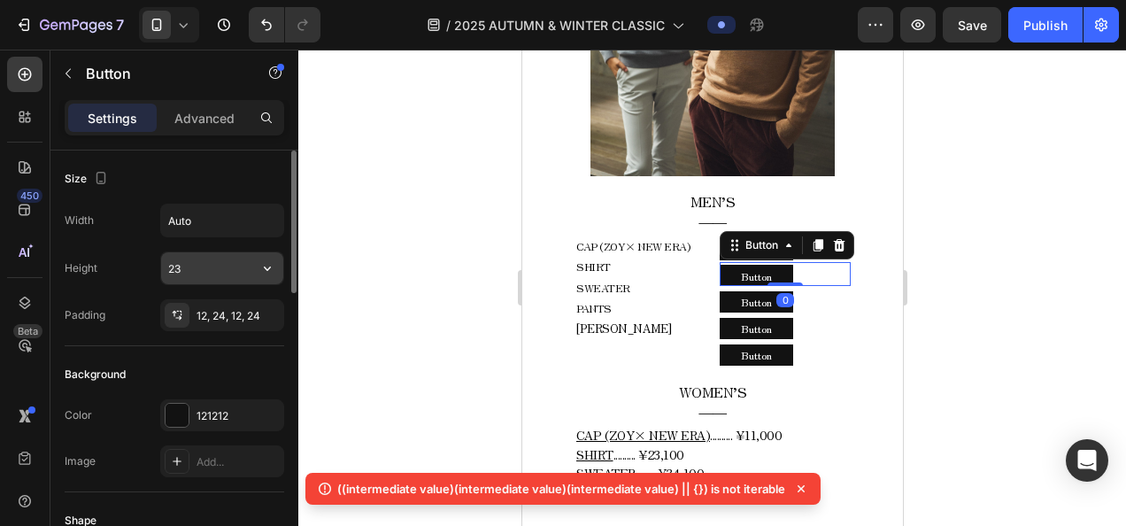
click at [196, 269] on input "23" at bounding box center [222, 268] width 122 height 32
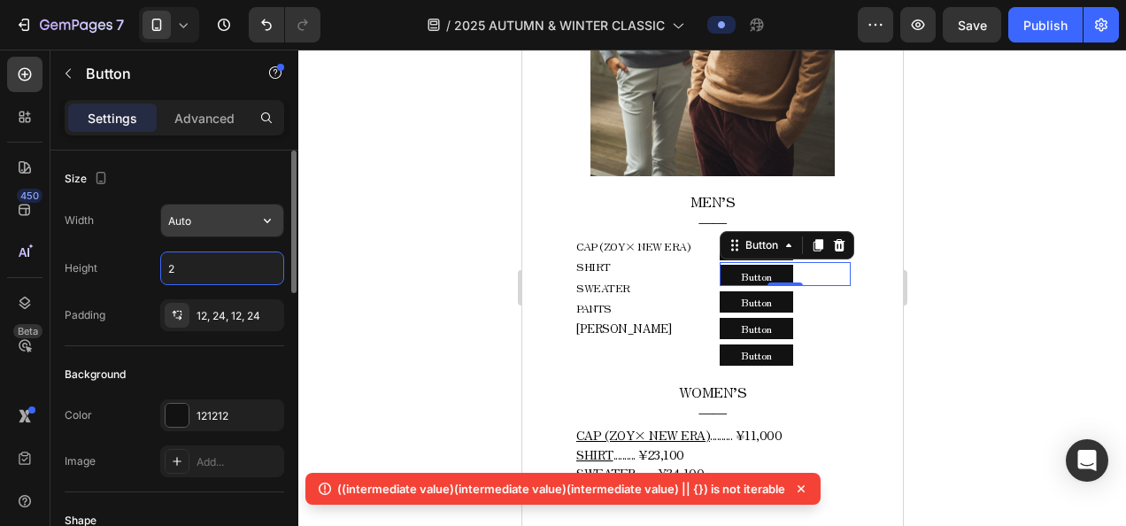
type input "20"
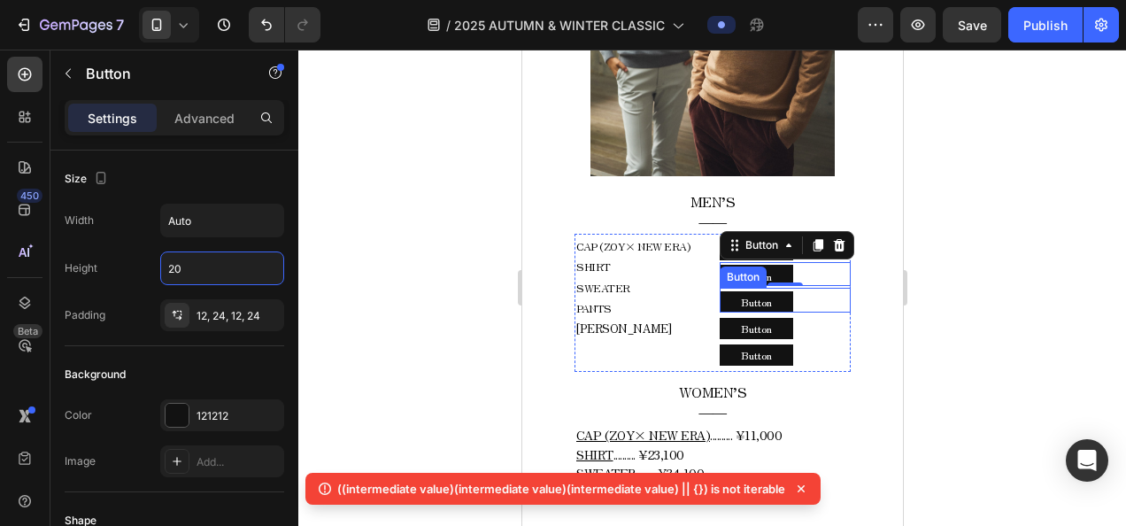
click at [832, 288] on div "Button Button" at bounding box center [784, 300] width 131 height 25
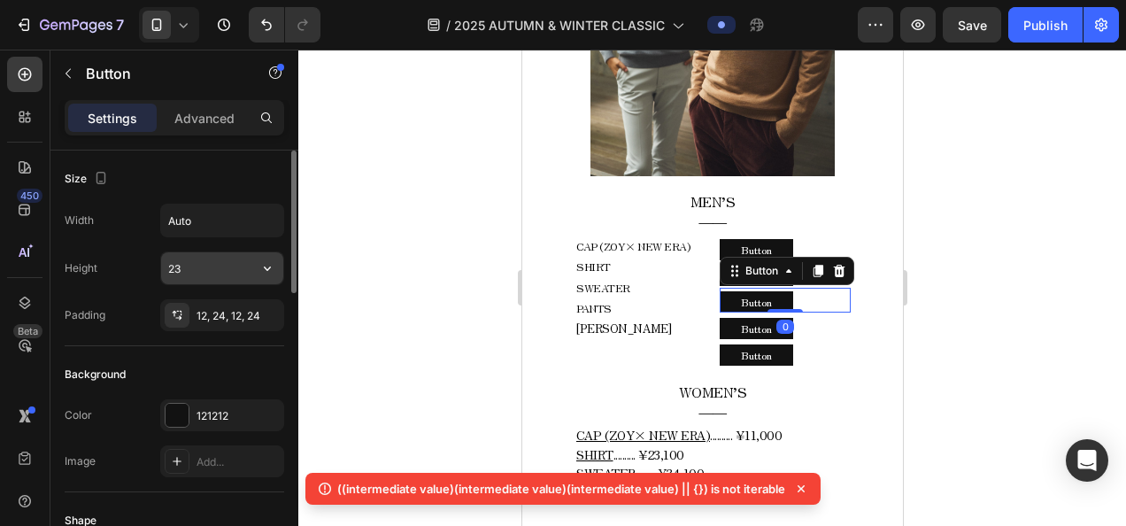
click at [210, 266] on input "23" at bounding box center [222, 268] width 122 height 32
type input "20"
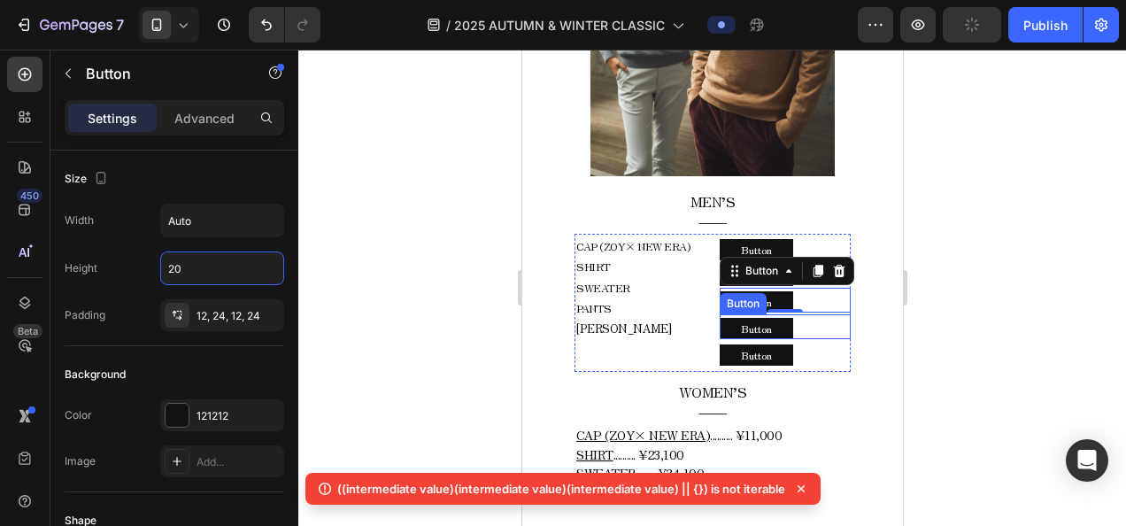
click at [801, 314] on div "Button Button" at bounding box center [784, 326] width 131 height 25
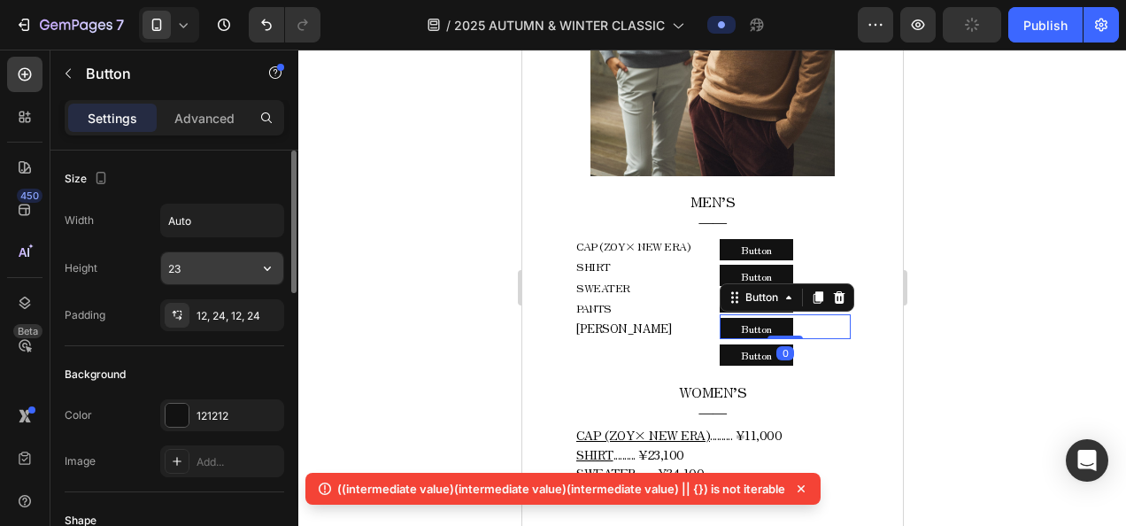
click at [230, 258] on input "23" at bounding box center [222, 268] width 122 height 32
type input "20"
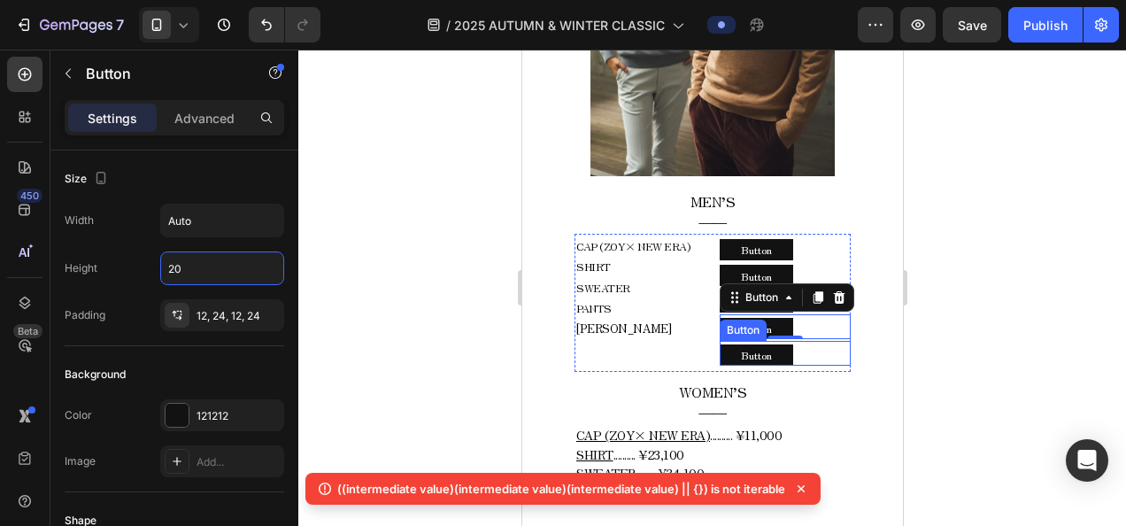
click at [804, 341] on div "Button Button" at bounding box center [784, 353] width 131 height 25
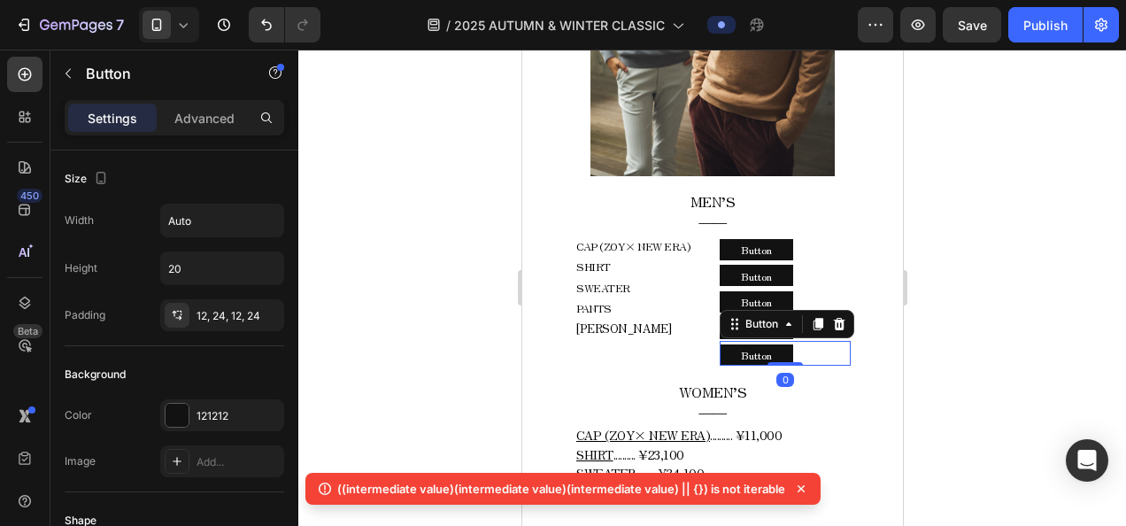
click at [450, 320] on div at bounding box center [711, 288] width 827 height 476
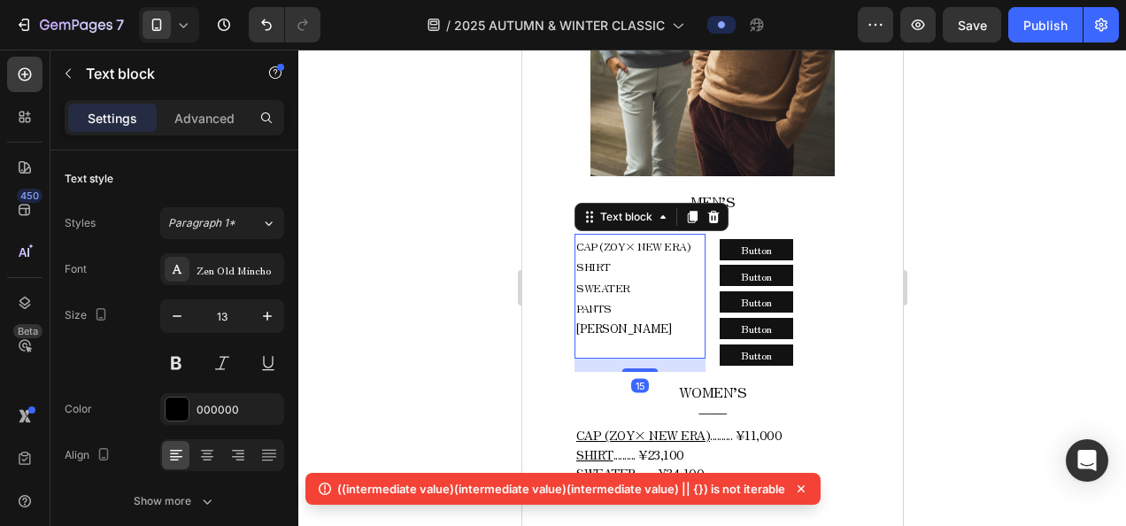
click at [662, 247] on p "CAP (ZOY× NEW ERA) SHIRT SWEATER PANTS ⁠⁠⁠⁠⁠⁠⁠" at bounding box center [638, 276] width 127 height 83
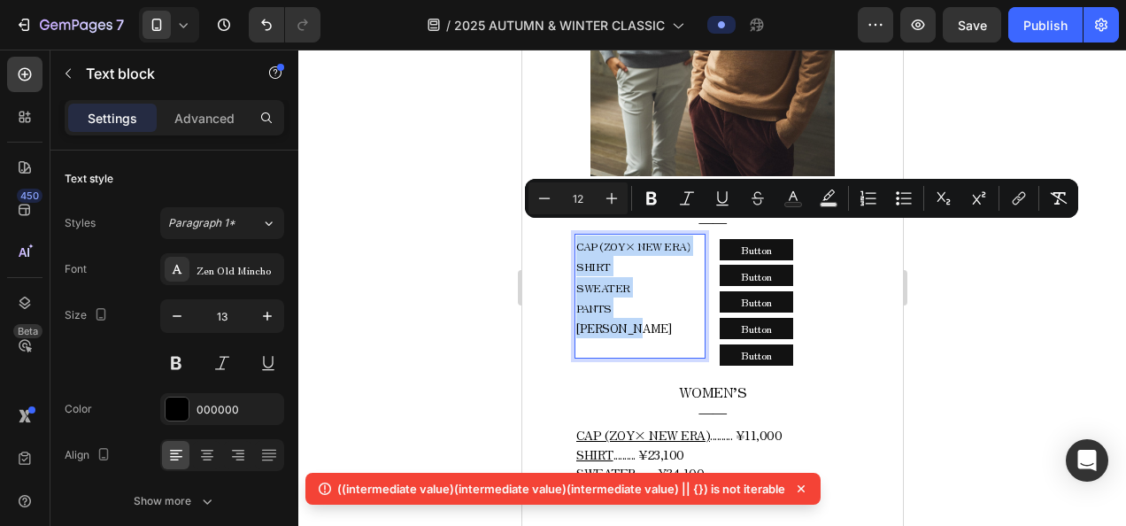
drag, startPoint x: 575, startPoint y: 235, endPoint x: 664, endPoint y: 327, distance: 127.7
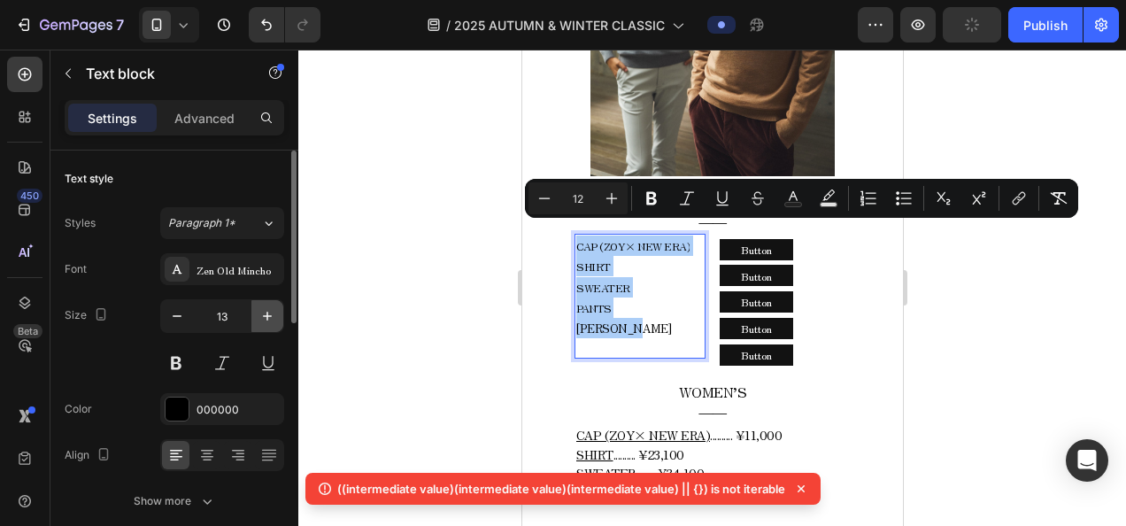
click at [268, 307] on icon "button" at bounding box center [267, 316] width 18 height 18
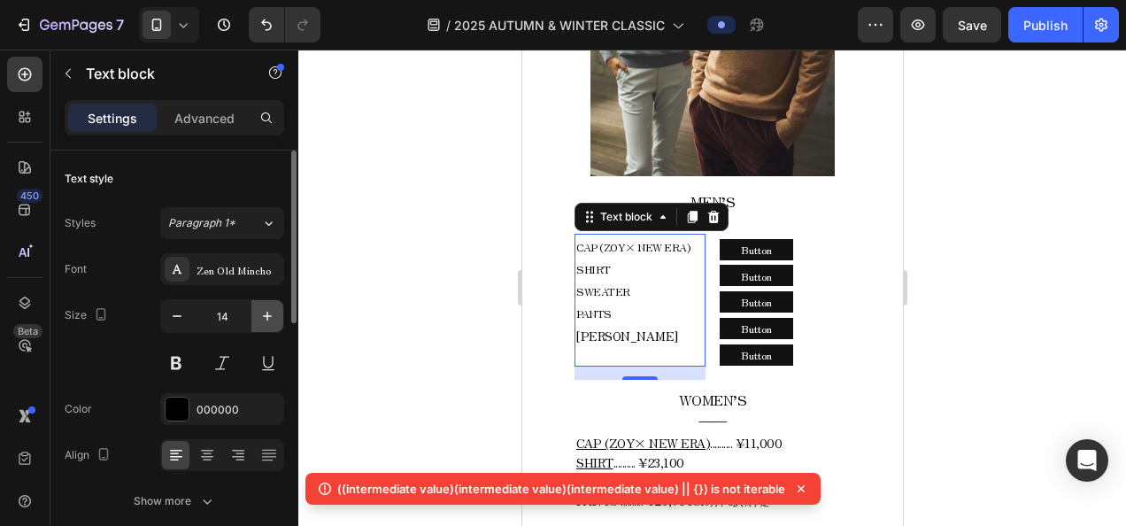
click at [268, 307] on icon "button" at bounding box center [267, 316] width 18 height 18
type input "15"
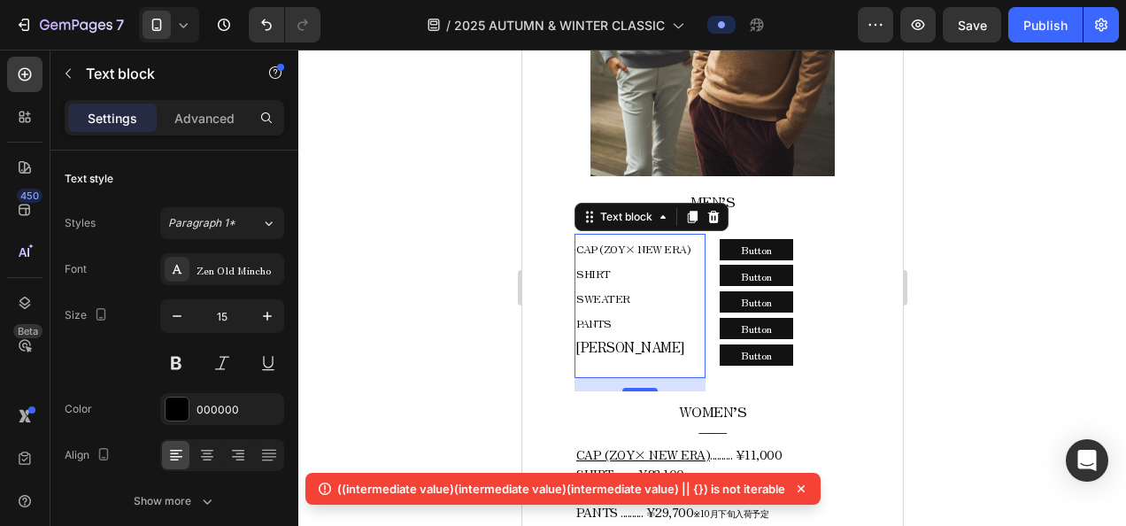
click at [617, 312] on p "CAP (ZOY× NEW ERA) SHIRT SWEATER PANTS" at bounding box center [638, 284] width 127 height 99
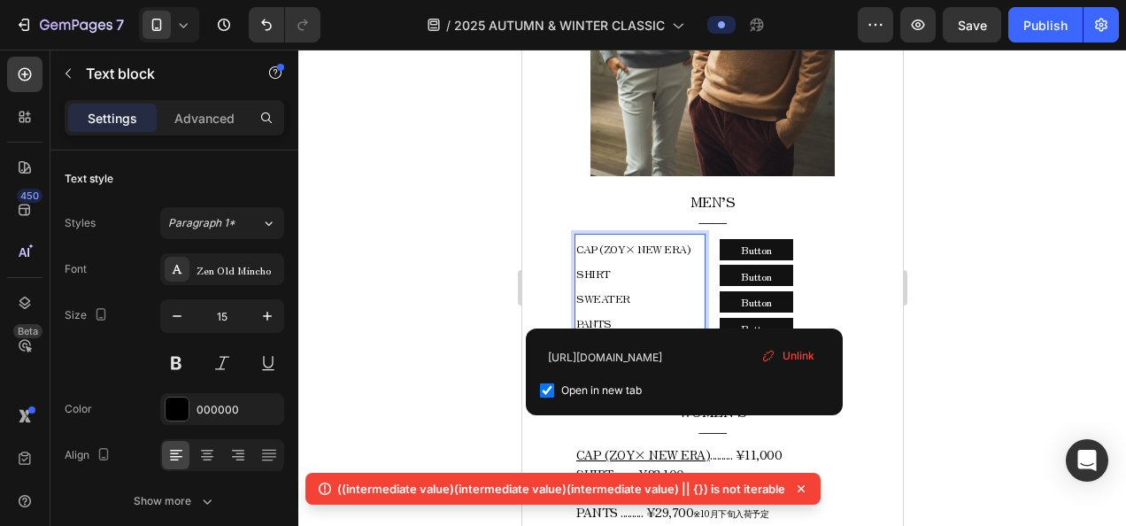
click at [579, 241] on span "CAP (ZOY× NEW ERA)" at bounding box center [631, 248] width 113 height 15
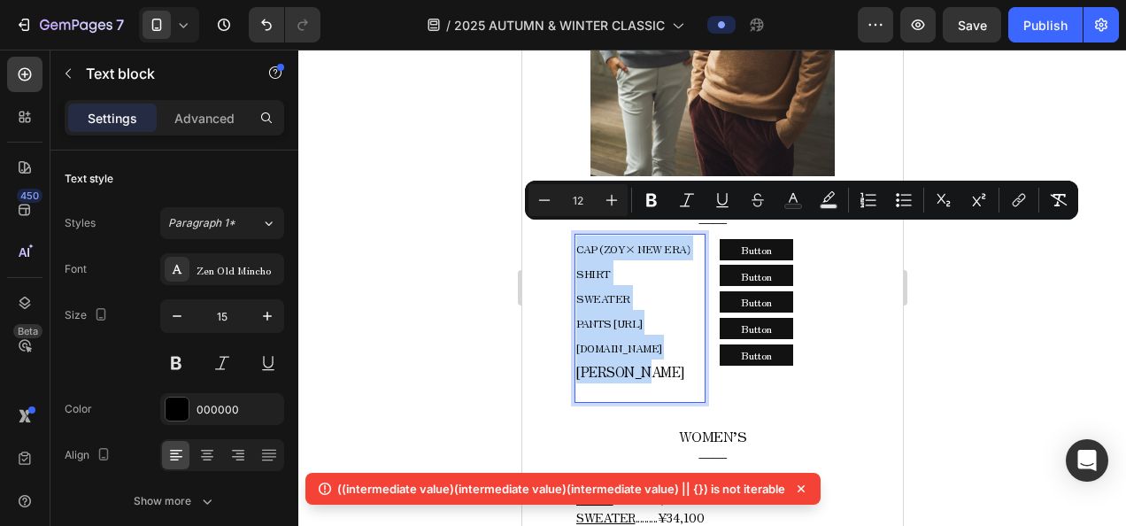
drag, startPoint x: 572, startPoint y: 234, endPoint x: 662, endPoint y: 379, distance: 170.9
click at [662, 379] on div "CAP (ZOY× NEW ERA) SHIRT SWEATER PANTS https://zoy.co.jp/products/071718836_003…" at bounding box center [638, 309] width 131 height 151
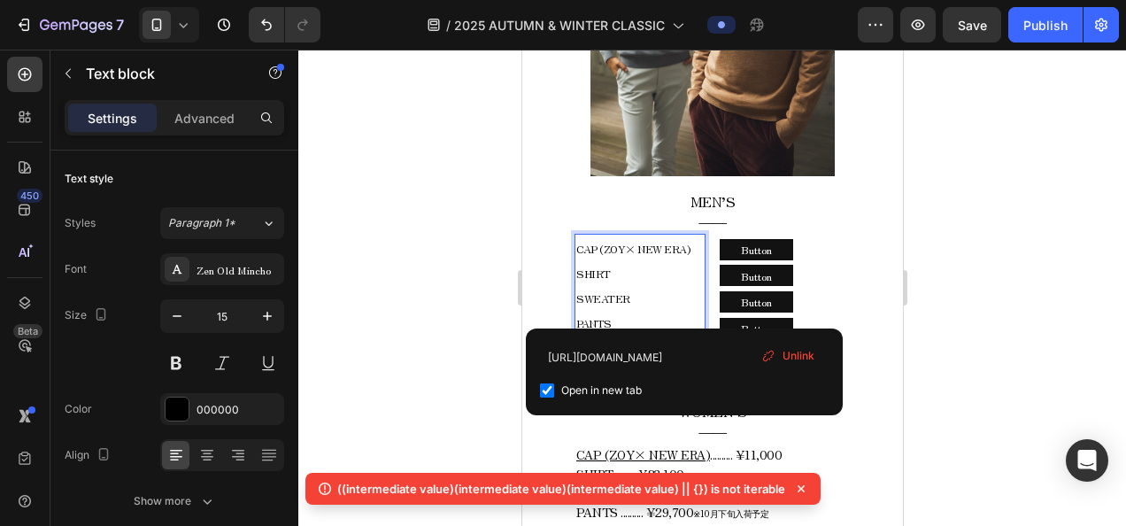
click at [922, 304] on div at bounding box center [711, 288] width 827 height 476
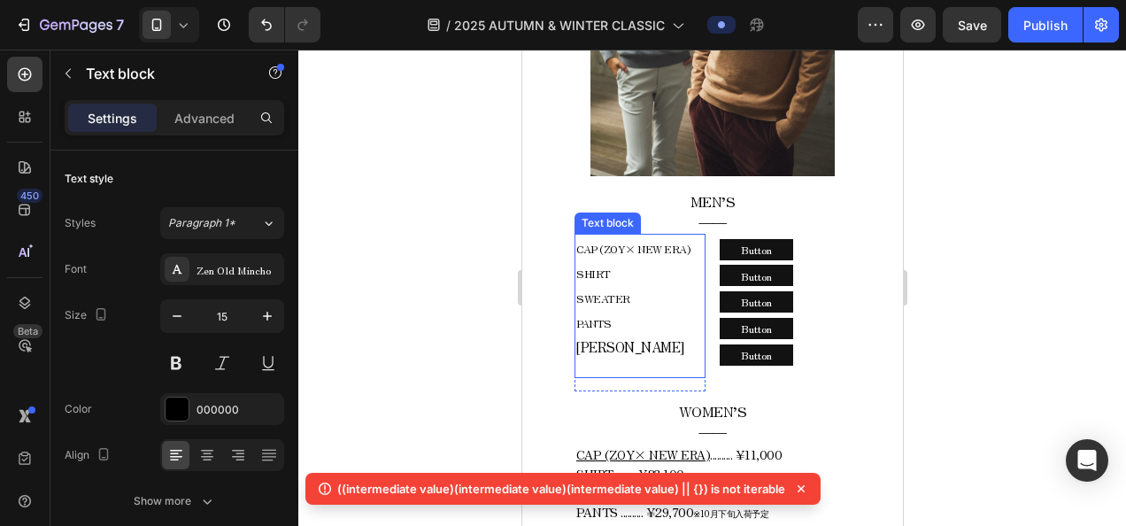
click at [605, 290] on span "SWEATER" at bounding box center [602, 297] width 54 height 15
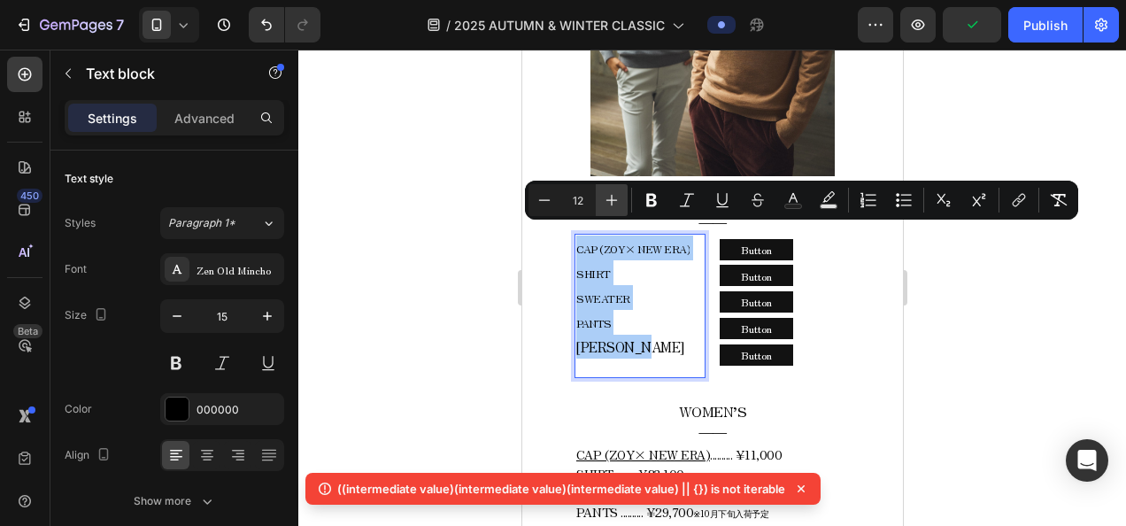
click at [619, 198] on icon "Editor contextual toolbar" at bounding box center [612, 200] width 18 height 18
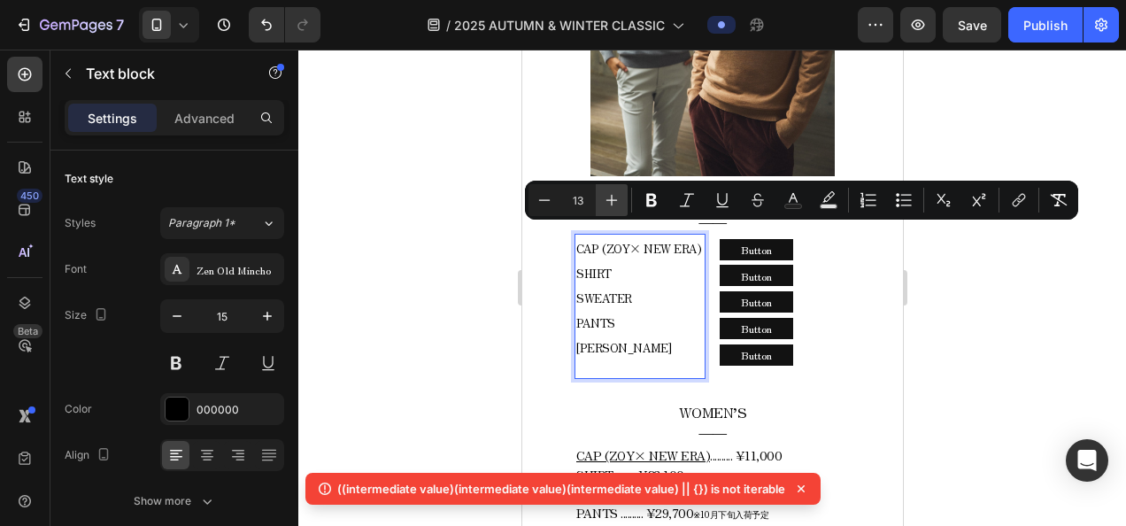
click at [610, 200] on icon "Editor contextual toolbar" at bounding box center [612, 201] width 12 height 12
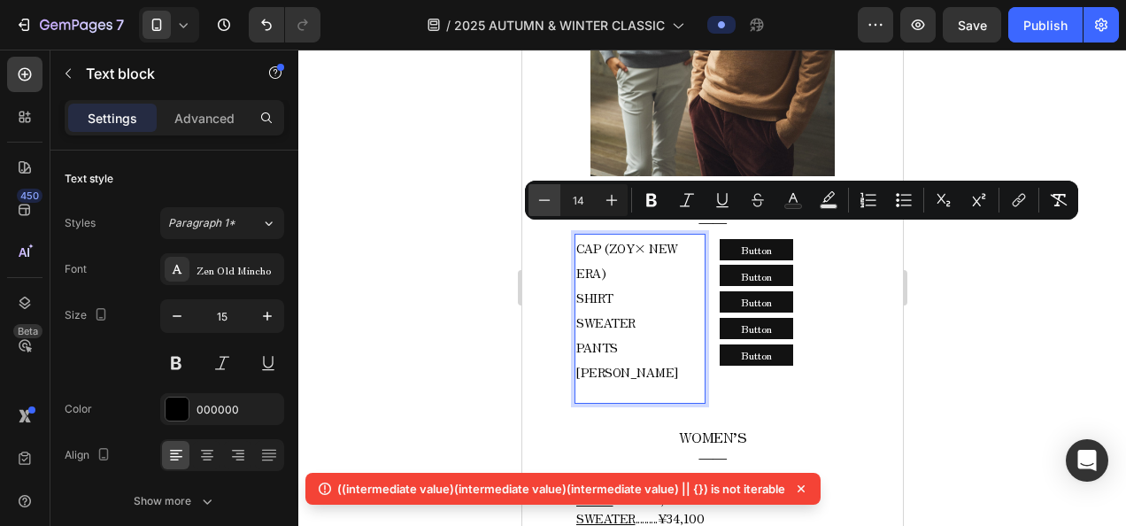
click at [549, 199] on icon "Editor contextual toolbar" at bounding box center [544, 200] width 18 height 18
type input "13"
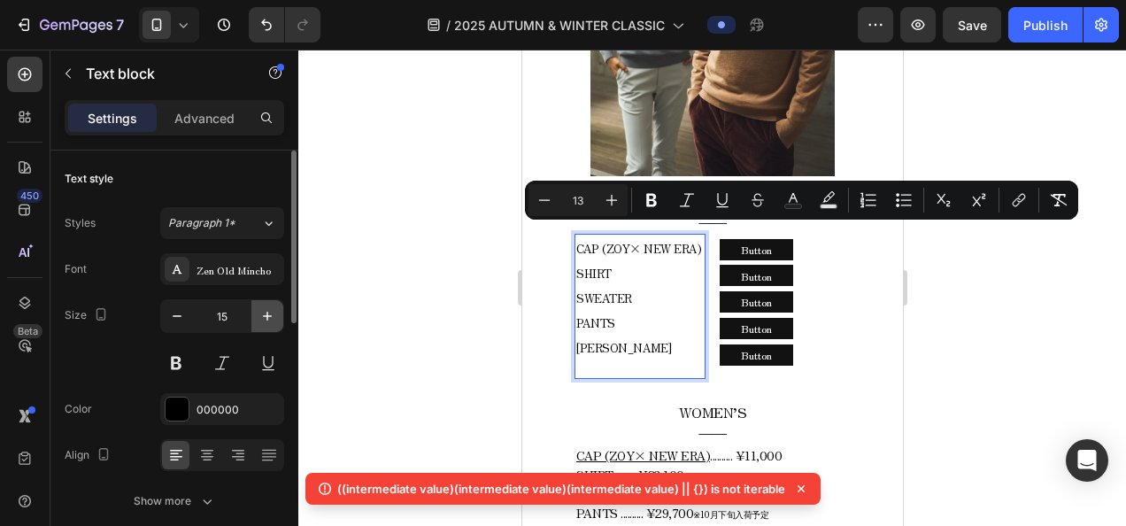
click at [266, 310] on icon "button" at bounding box center [267, 316] width 18 height 18
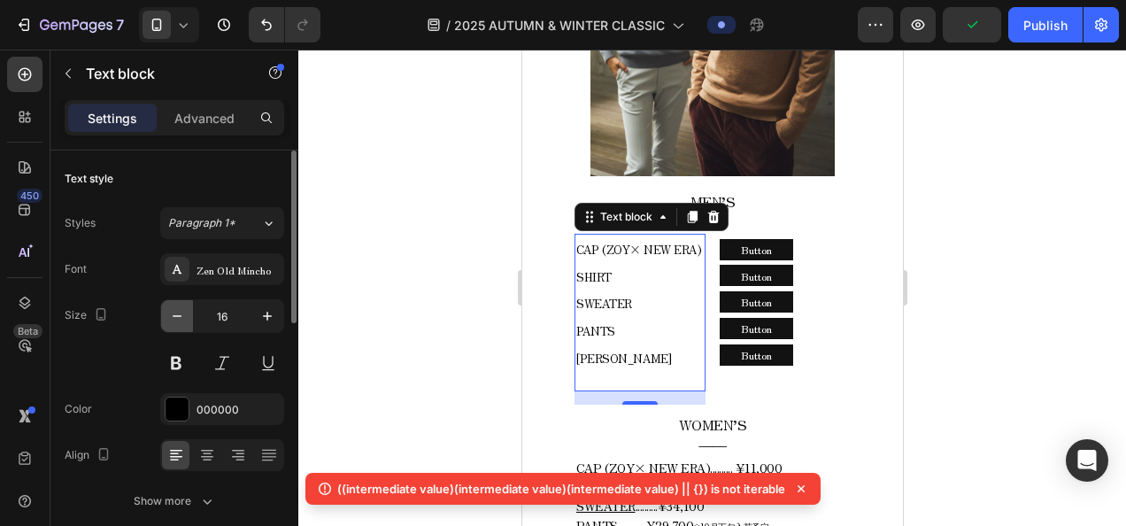
click at [188, 312] on button "button" at bounding box center [177, 316] width 32 height 32
type input "15"
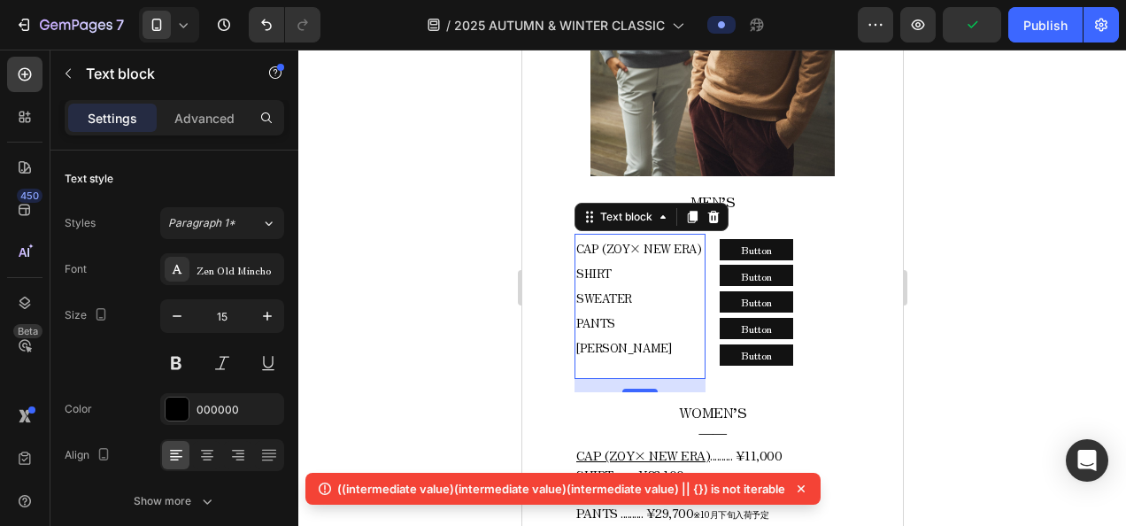
click at [391, 314] on div at bounding box center [711, 288] width 827 height 476
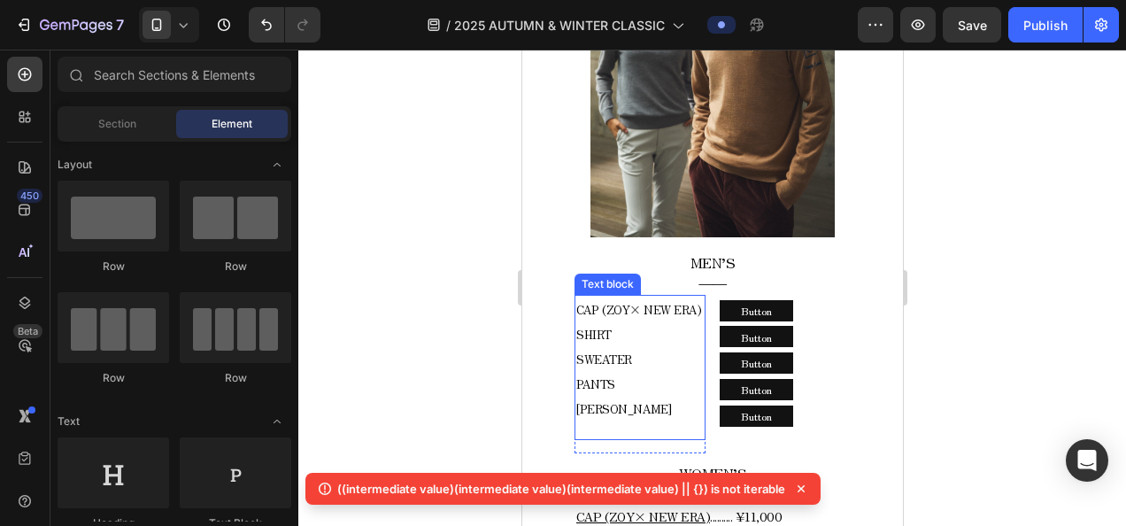
scroll to position [1005, 0]
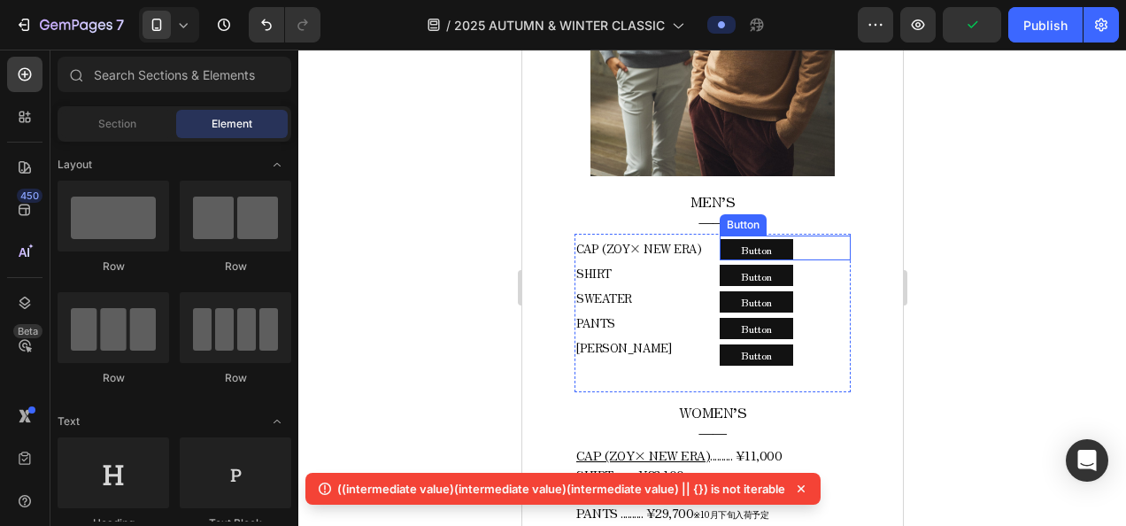
click at [820, 235] on div "Button Button" at bounding box center [784, 247] width 131 height 25
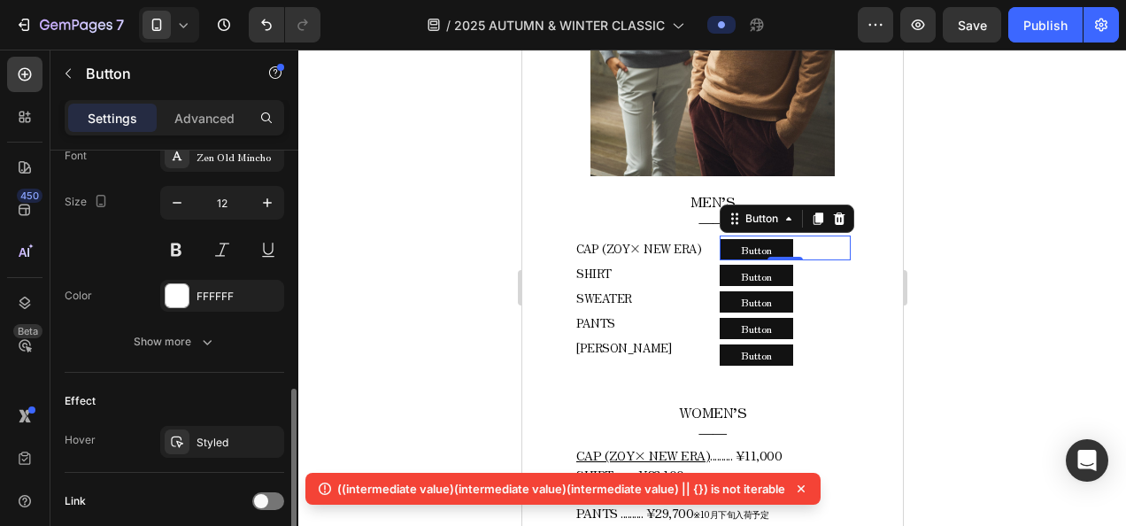
scroll to position [839, 0]
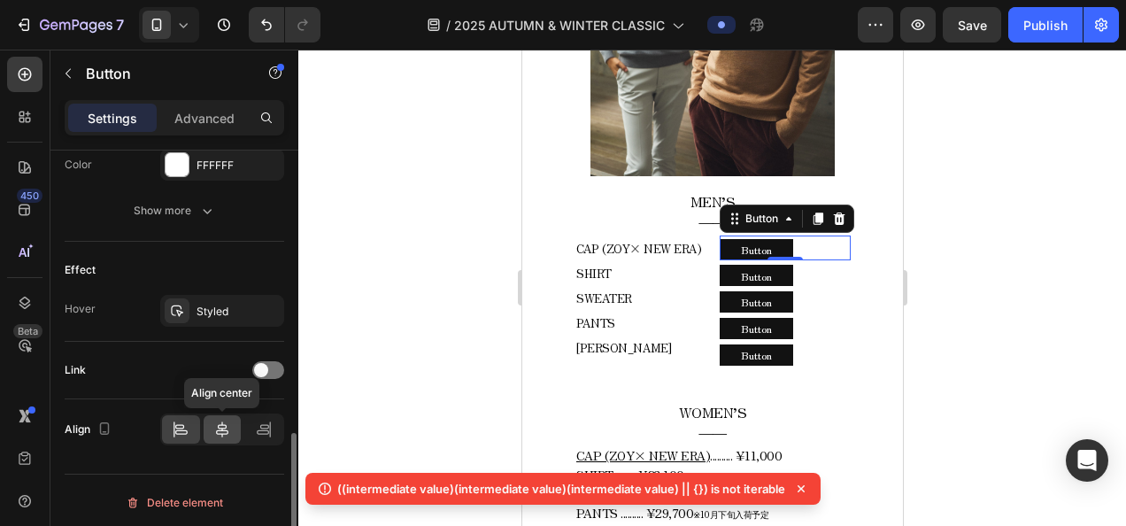
click at [230, 431] on icon at bounding box center [222, 429] width 18 height 18
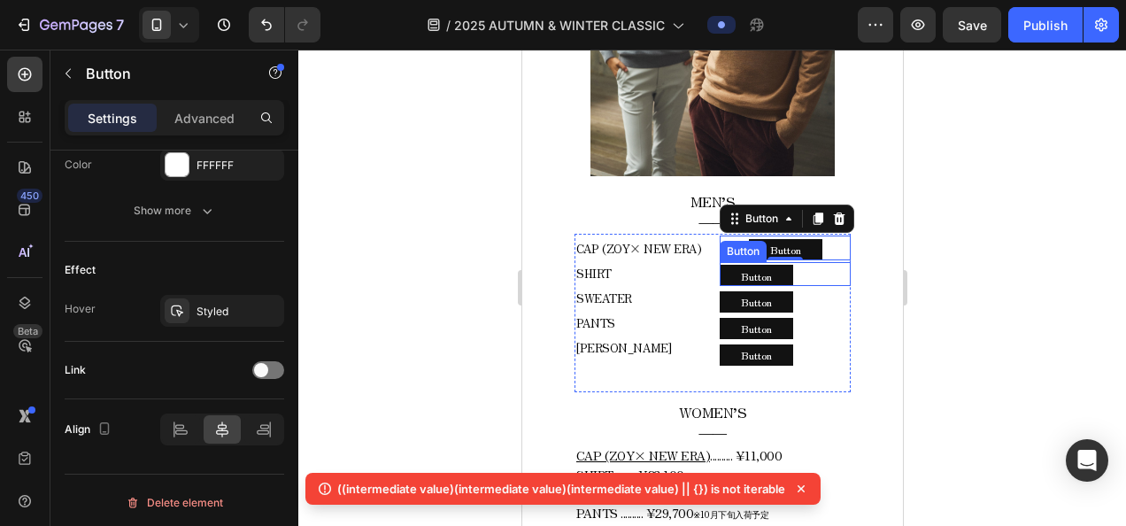
click at [803, 262] on div "Button Button" at bounding box center [784, 274] width 131 height 25
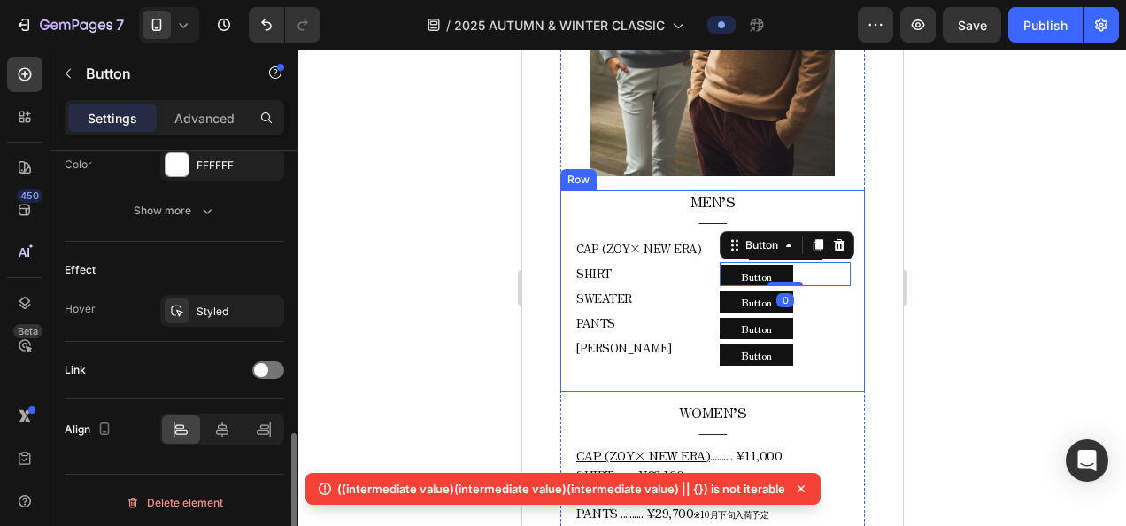
click at [234, 413] on div at bounding box center [222, 429] width 124 height 32
click at [228, 420] on icon at bounding box center [222, 429] width 18 height 18
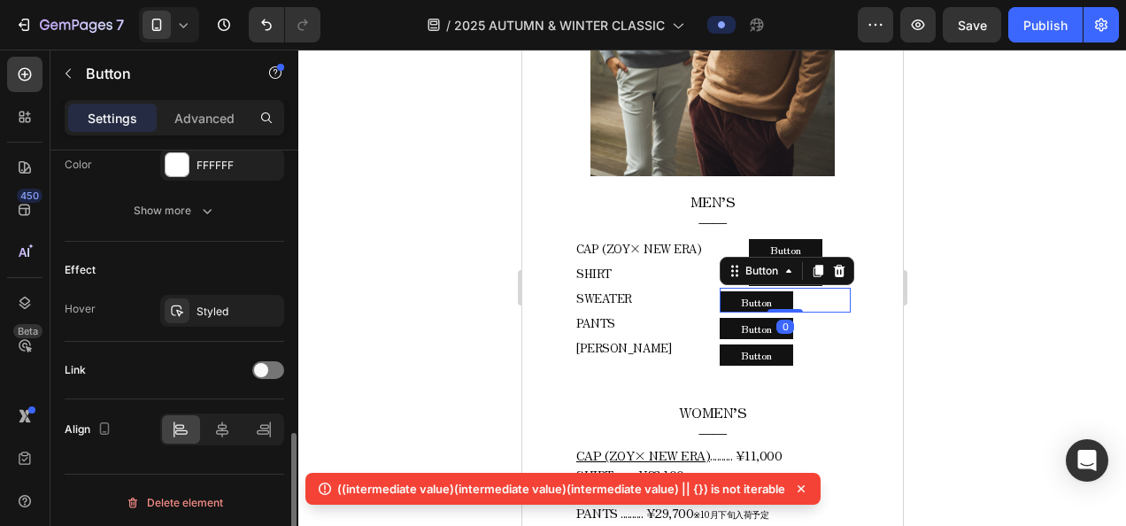
click at [818, 291] on div "Button Button 0" at bounding box center [784, 300] width 131 height 25
click at [211, 425] on div at bounding box center [223, 429] width 38 height 28
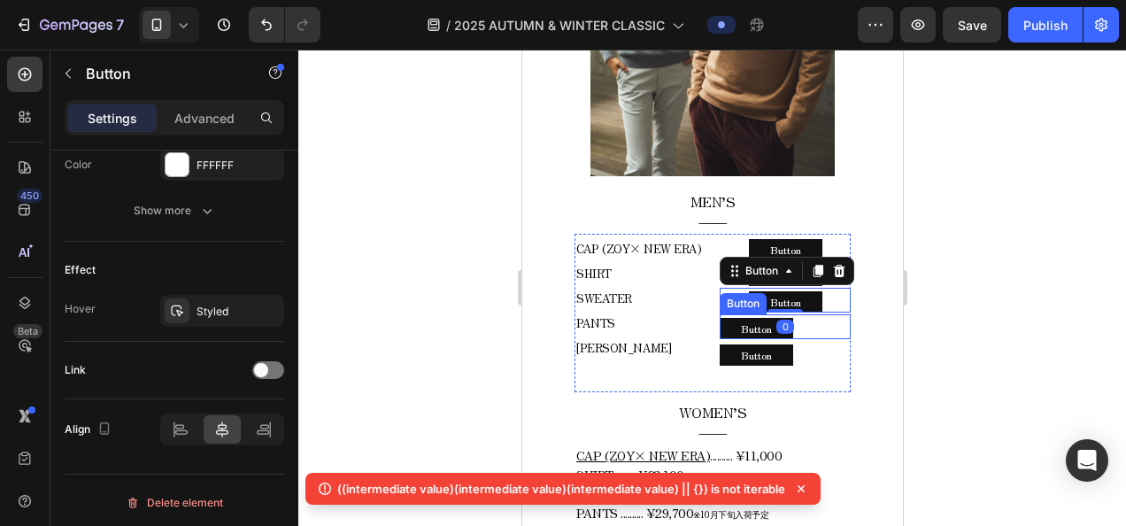
click at [802, 314] on div "Button Button" at bounding box center [784, 326] width 131 height 25
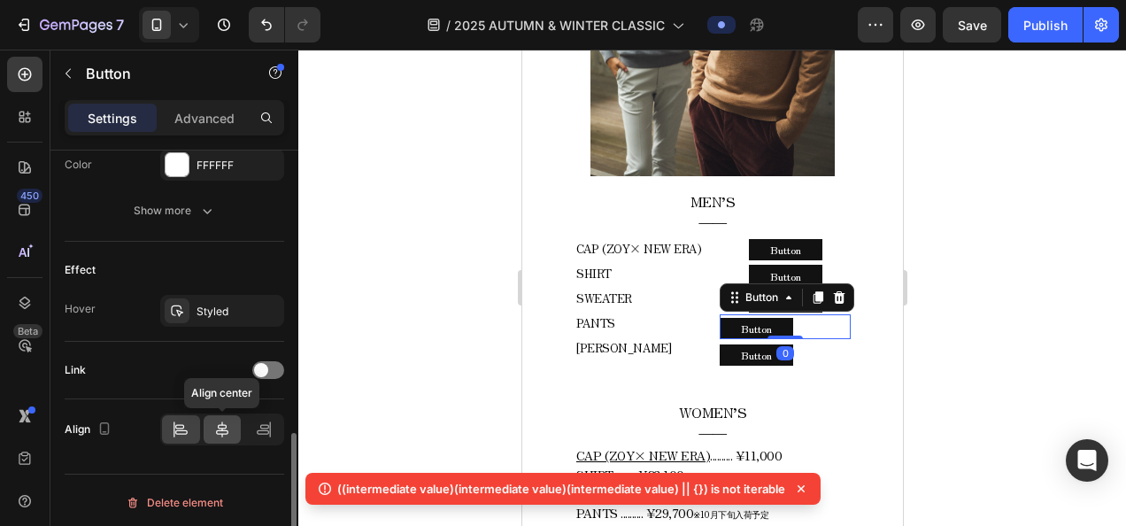
click at [220, 435] on div at bounding box center [223, 429] width 38 height 28
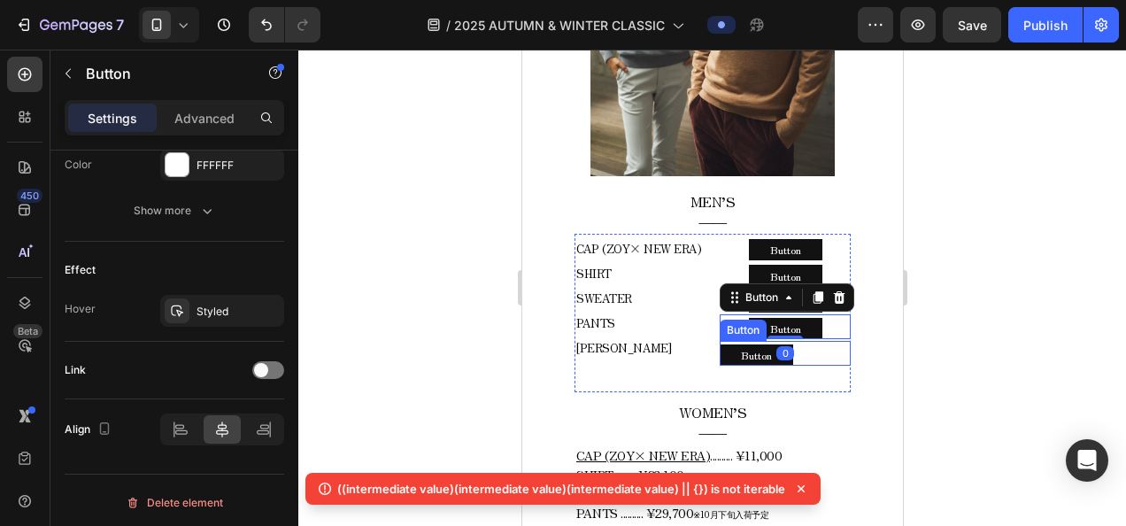
click at [827, 342] on div "Button Button" at bounding box center [784, 353] width 131 height 25
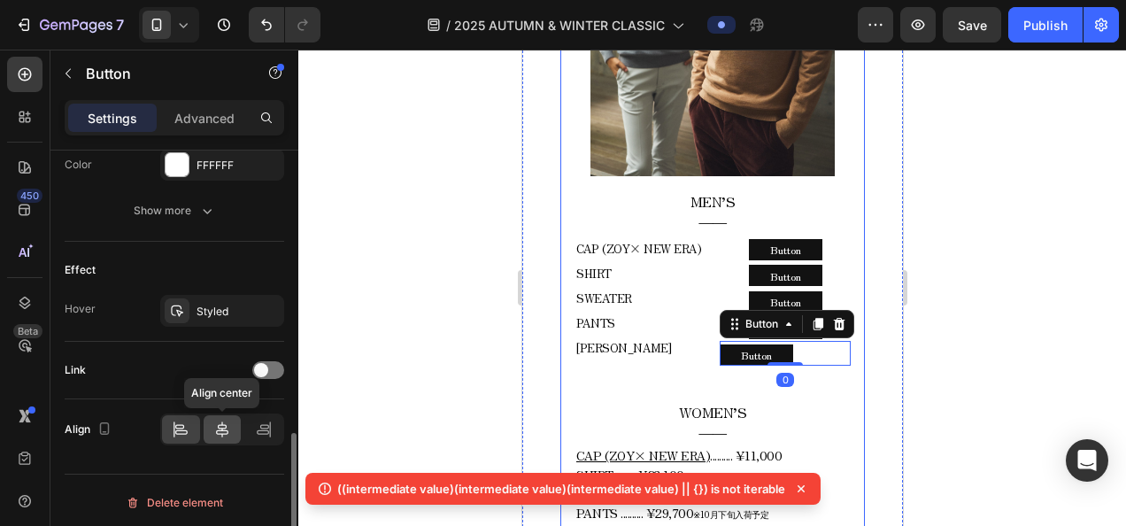
click at [221, 430] on icon at bounding box center [222, 429] width 12 height 16
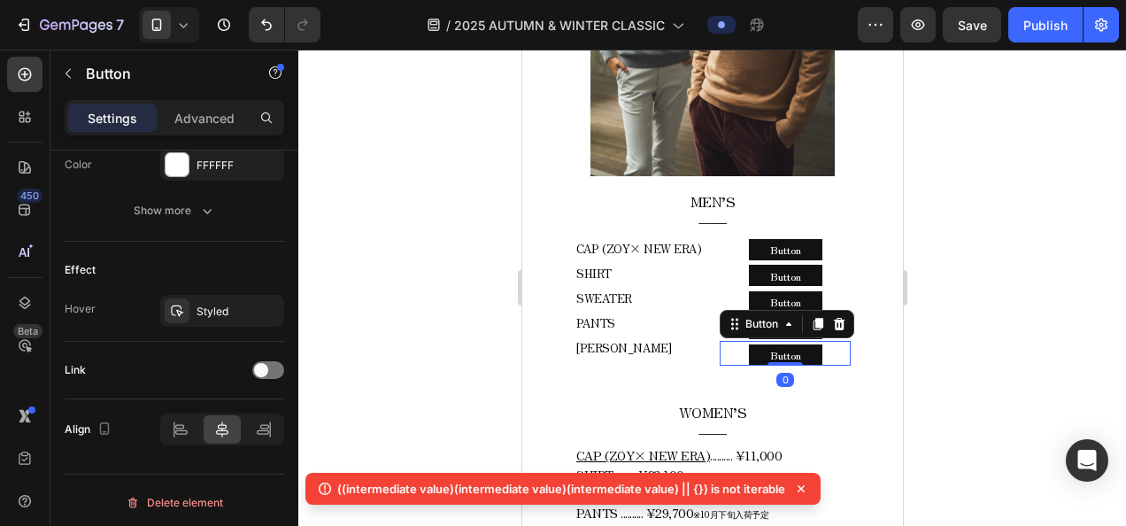
click at [427, 175] on div at bounding box center [711, 288] width 827 height 476
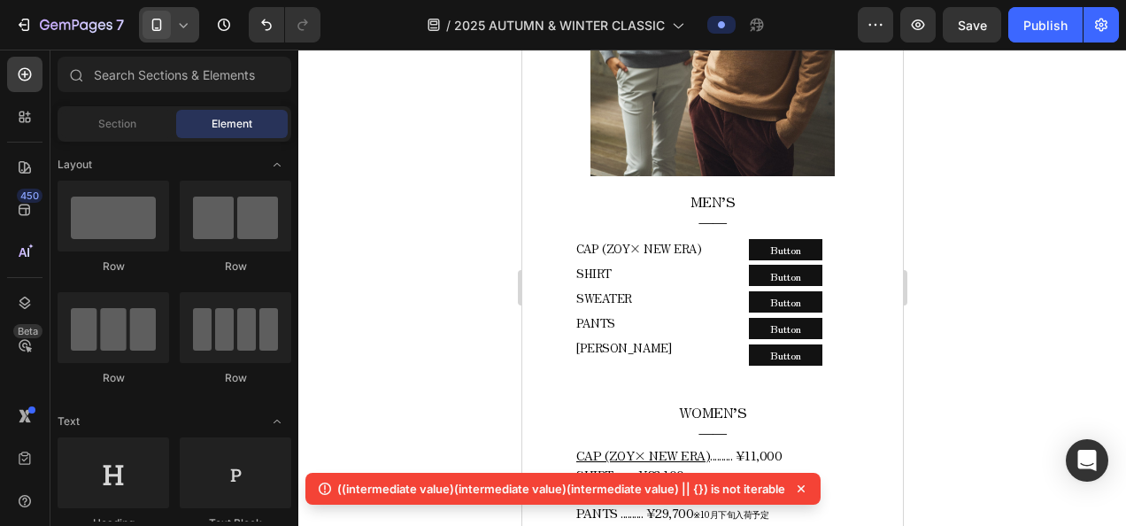
click at [182, 37] on div at bounding box center [169, 24] width 60 height 35
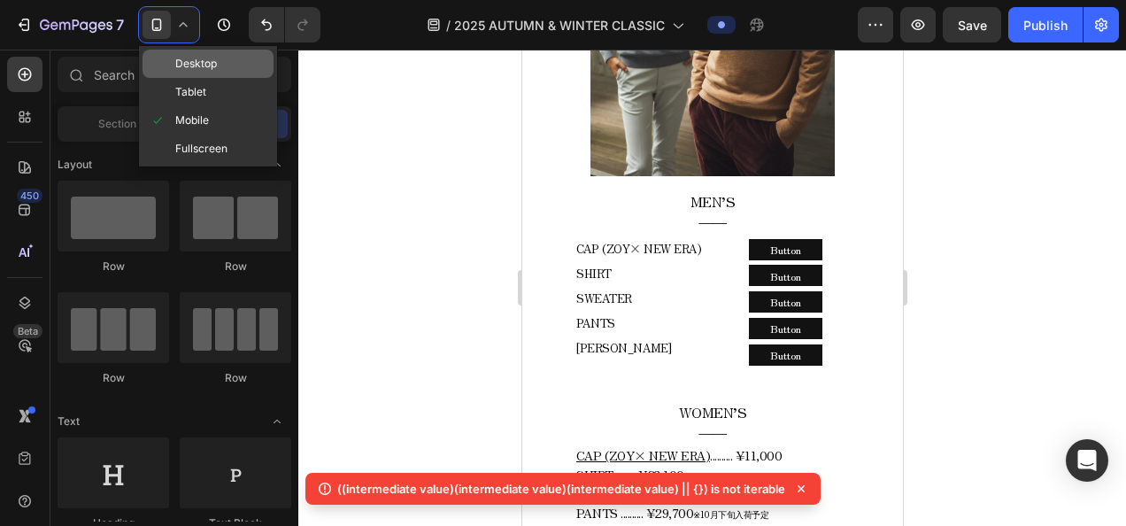
click at [211, 65] on span "Desktop" at bounding box center [196, 64] width 42 height 18
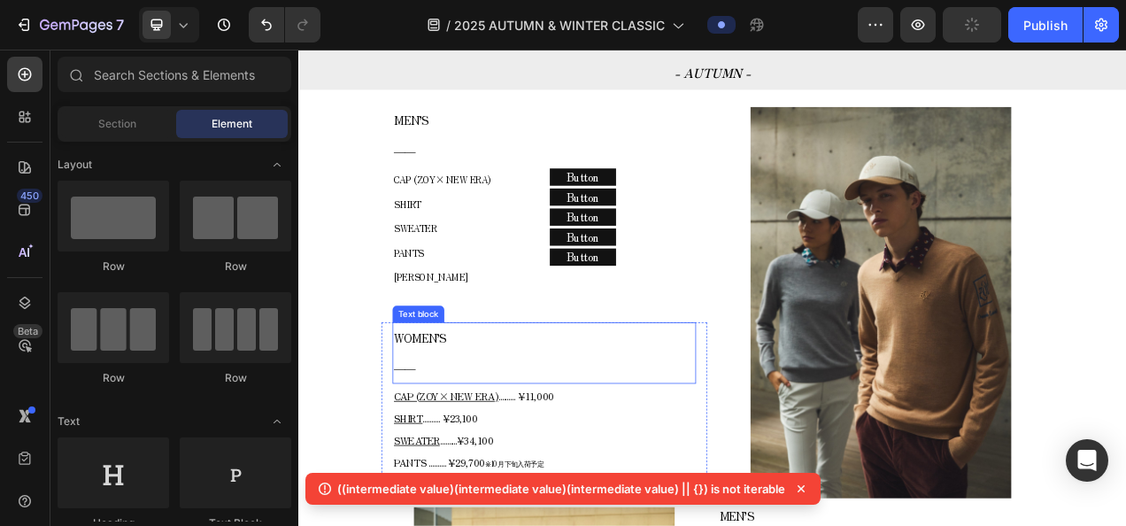
scroll to position [747, 0]
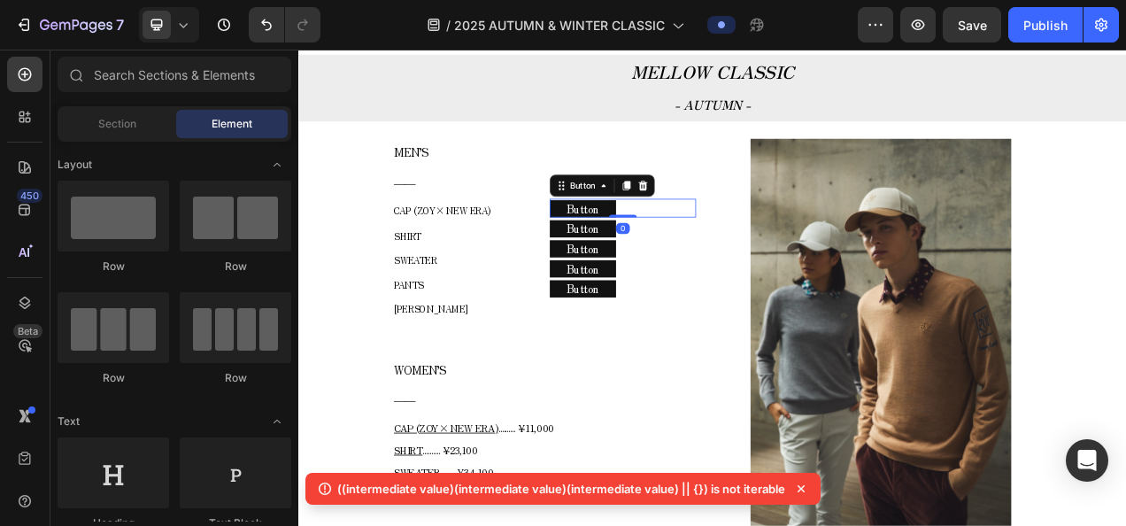
click at [740, 251] on div "Button Button 0" at bounding box center [714, 253] width 188 height 24
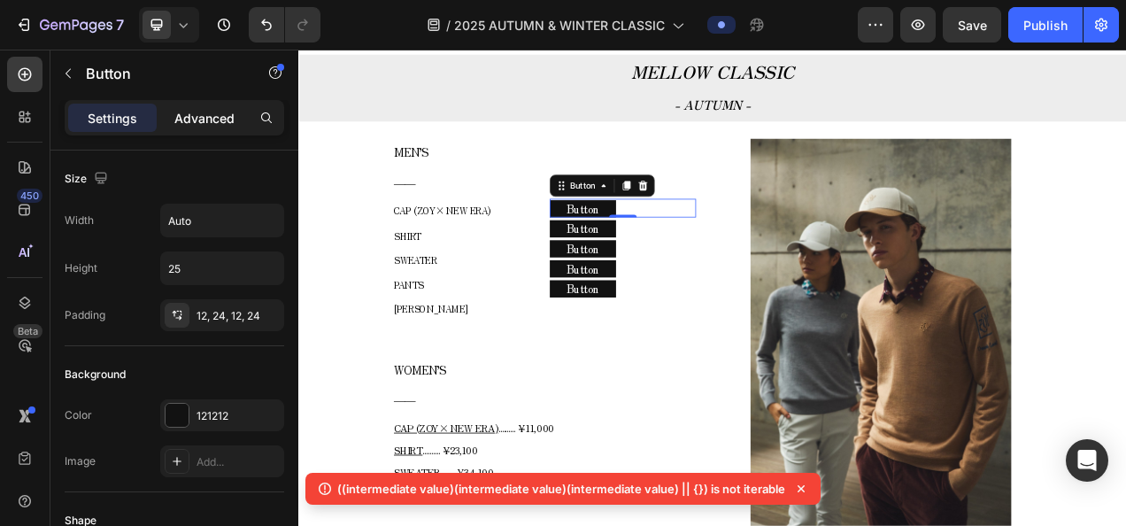
click at [189, 106] on div "Advanced" at bounding box center [204, 118] width 89 height 28
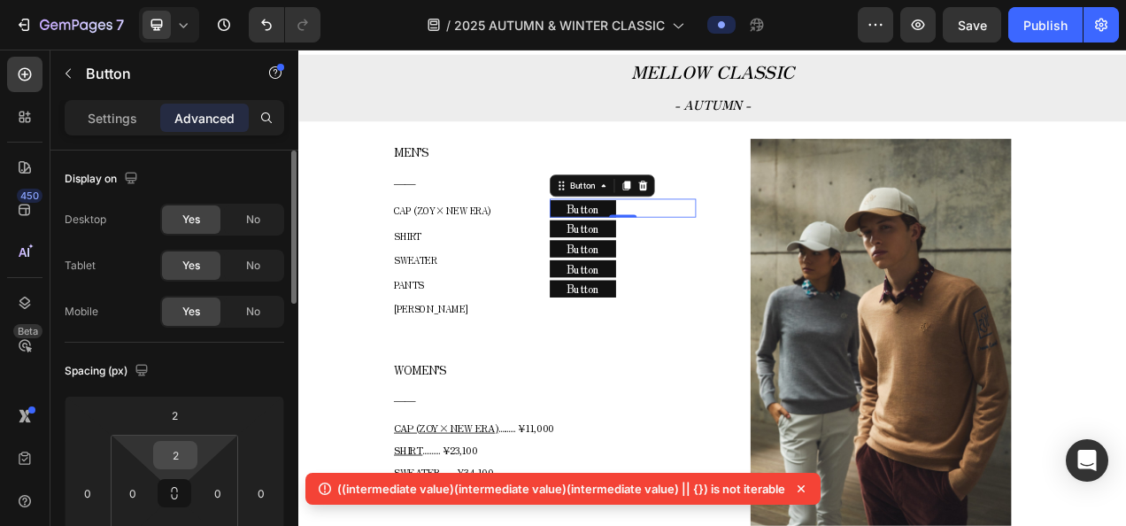
click at [185, 445] on input "2" at bounding box center [175, 455] width 35 height 27
type input "3"
type input "4"
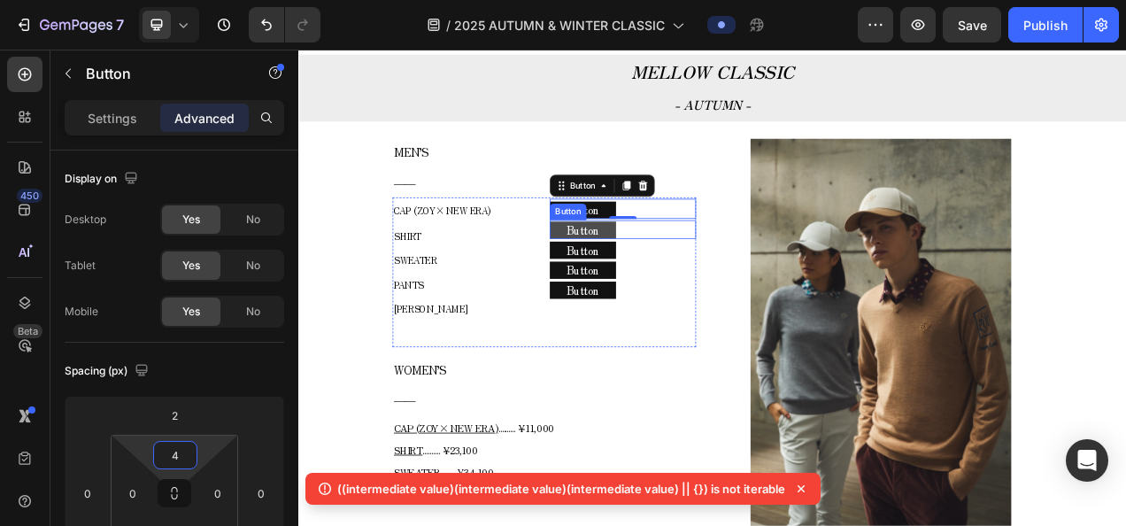
click at [687, 279] on button "Button" at bounding box center [662, 281] width 85 height 22
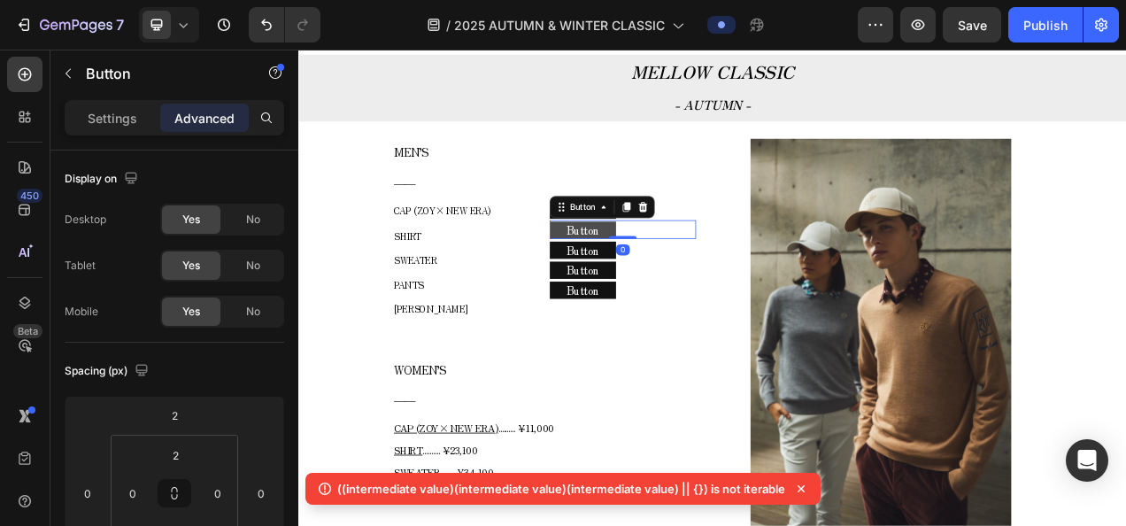
scroll to position [751, 0]
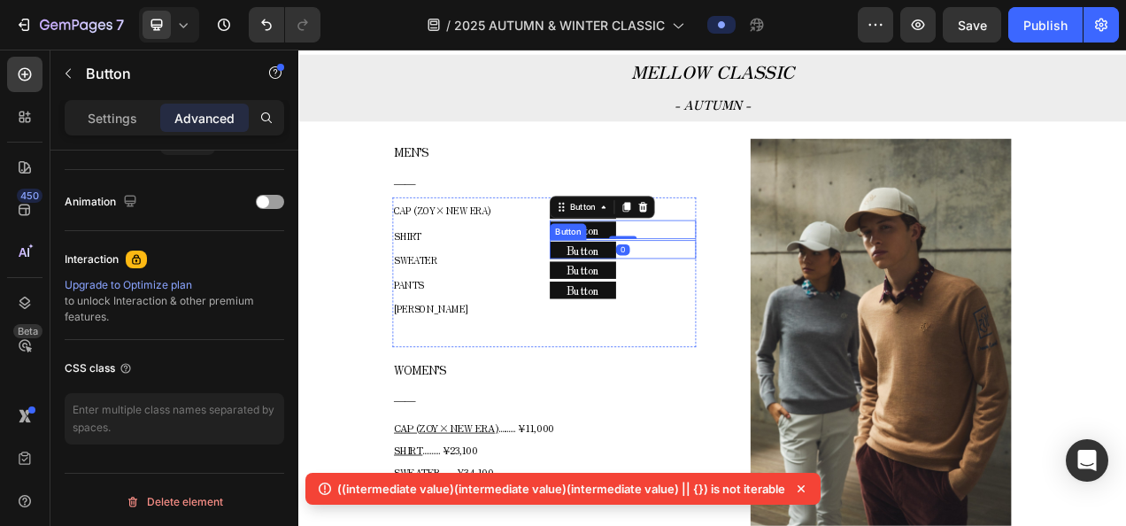
click at [754, 296] on div "Button Button" at bounding box center [714, 306] width 188 height 24
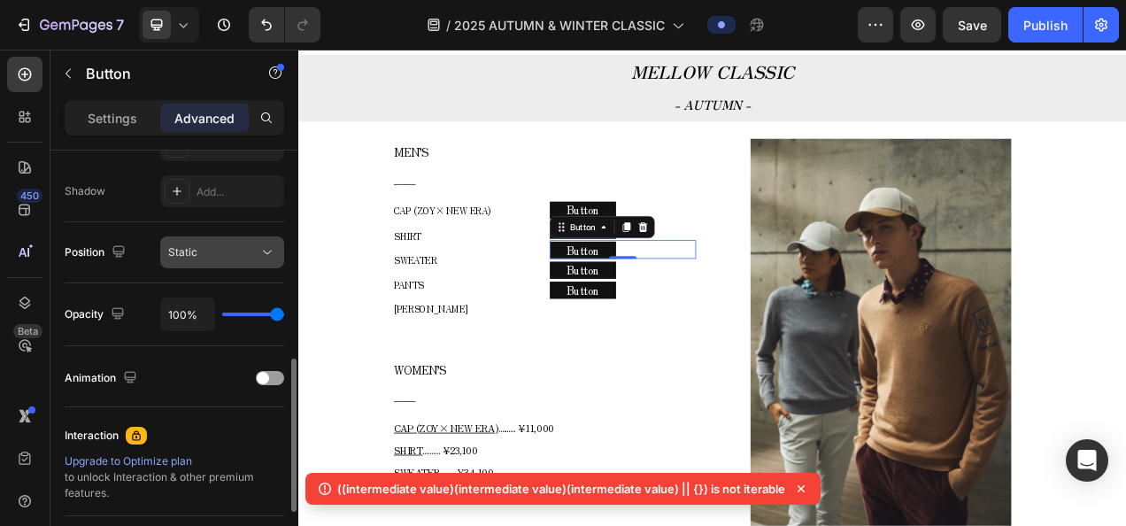
scroll to position [221, 0]
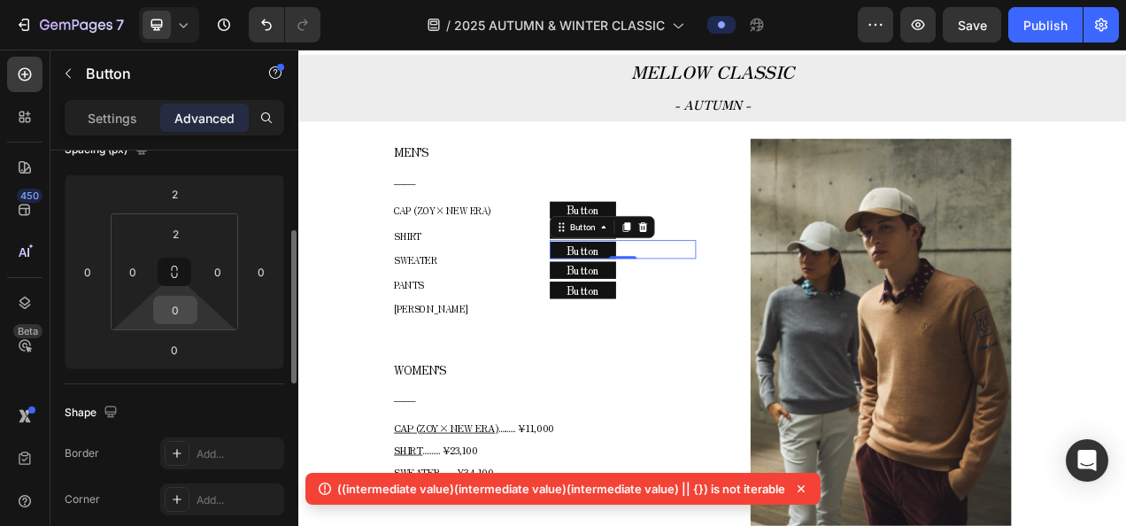
click at [189, 317] on input "0" at bounding box center [175, 309] width 35 height 27
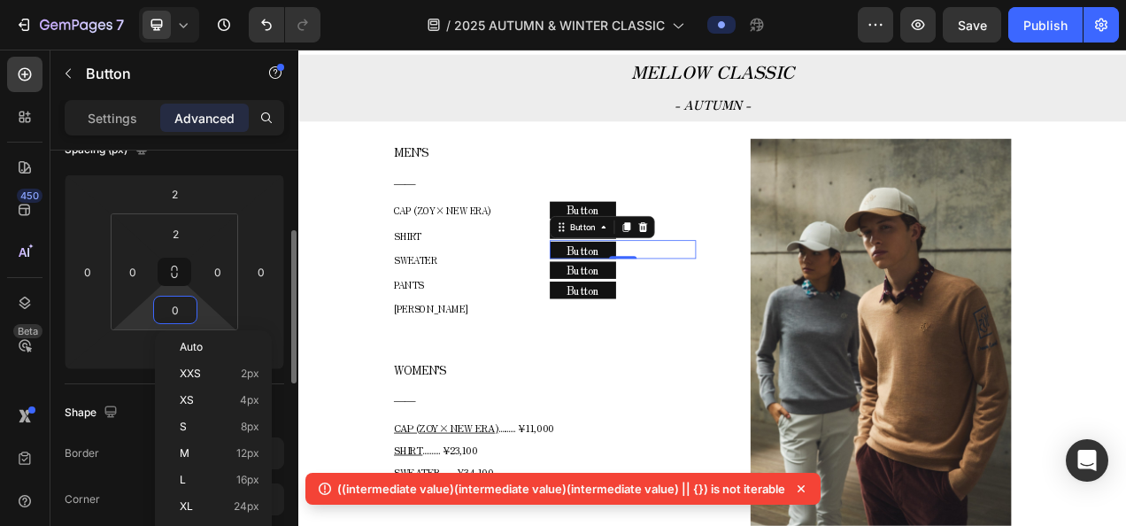
type input "4"
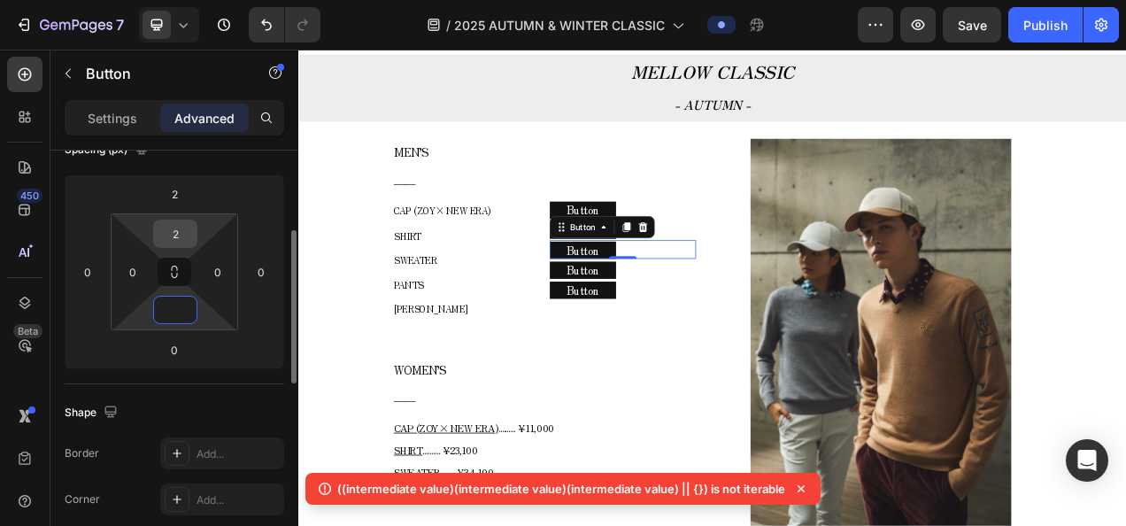
type input "0"
click at [186, 237] on input "2" at bounding box center [175, 233] width 35 height 27
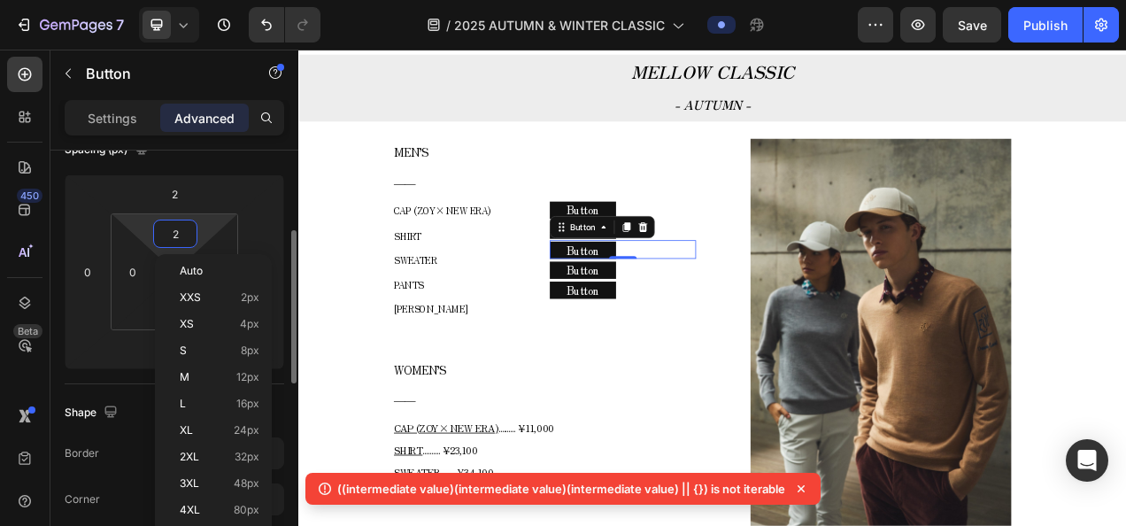
type input "4"
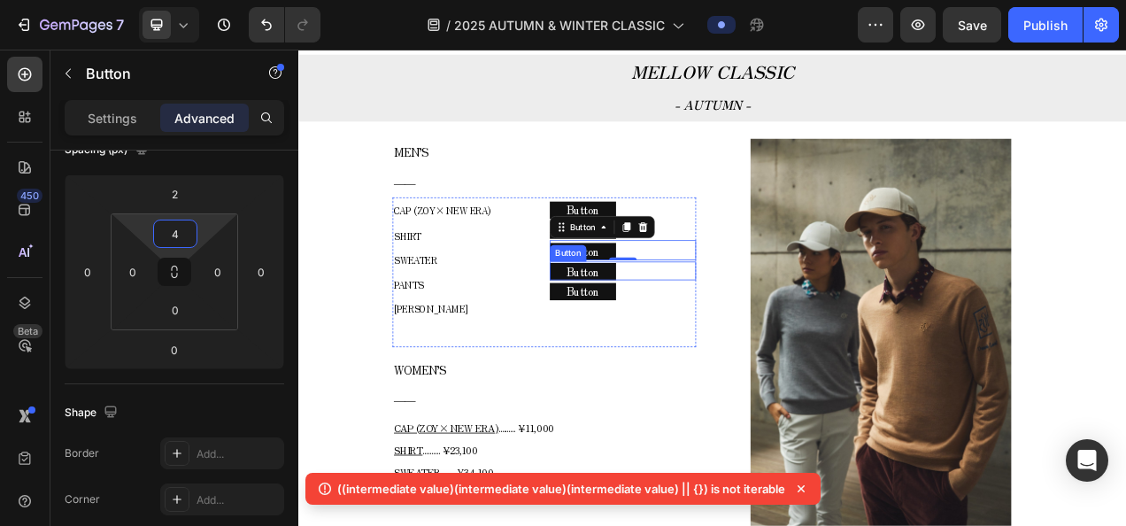
click at [756, 319] on div "Button Button" at bounding box center [714, 332] width 188 height 26
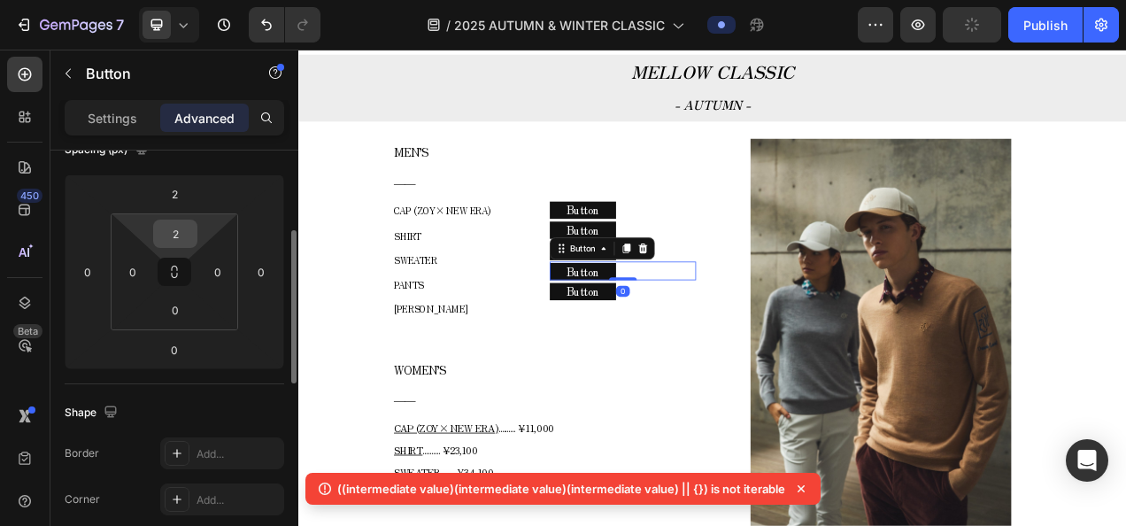
click at [195, 239] on div "2" at bounding box center [175, 233] width 44 height 28
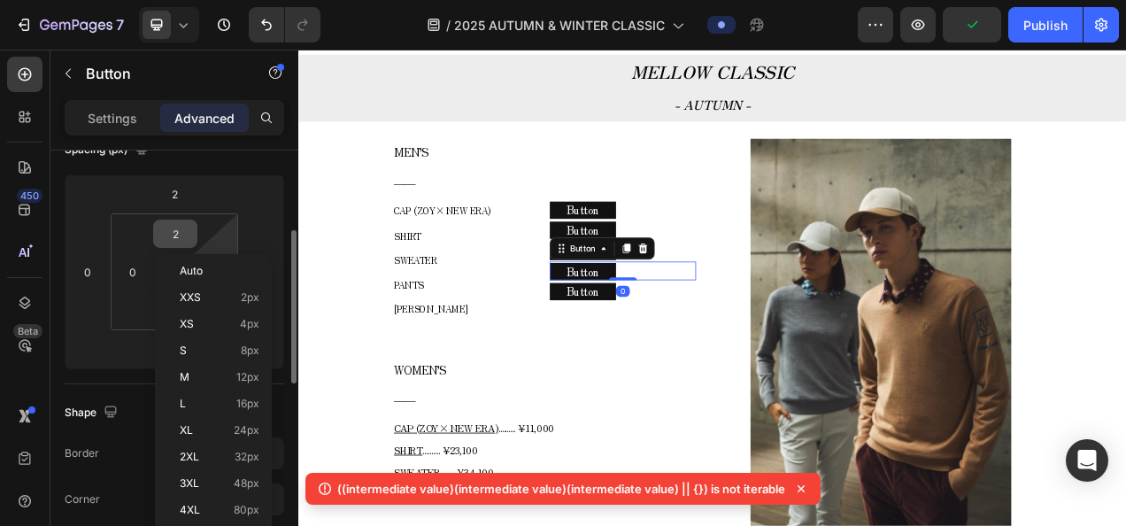
click at [195, 0] on html "7 Version history / 2025 AUTUMN & WINTER CLASSIC Preview Publish 450 Beta Secti…" at bounding box center [563, 0] width 1126 height 0
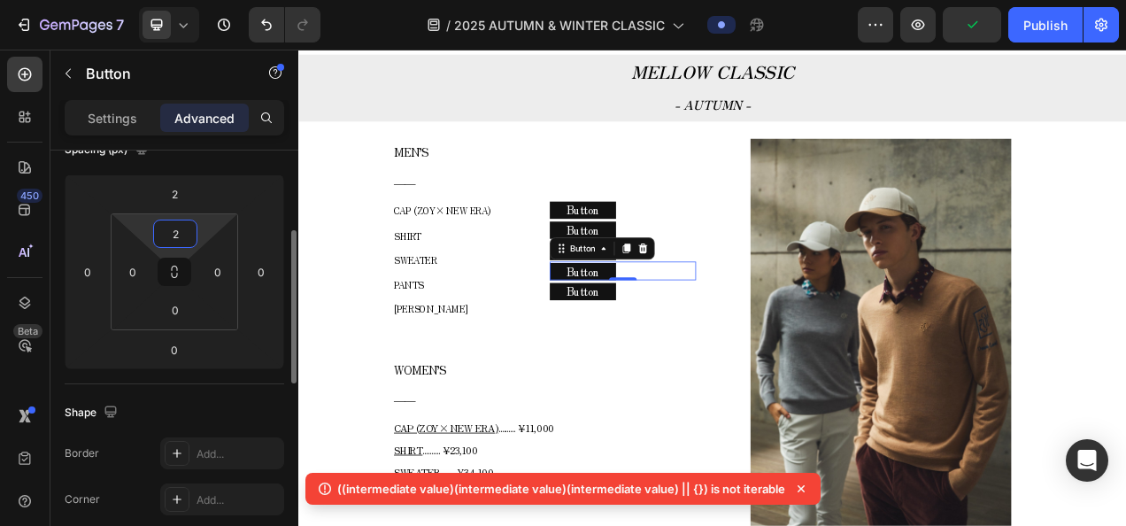
click at [189, 230] on input "2" at bounding box center [175, 233] width 35 height 27
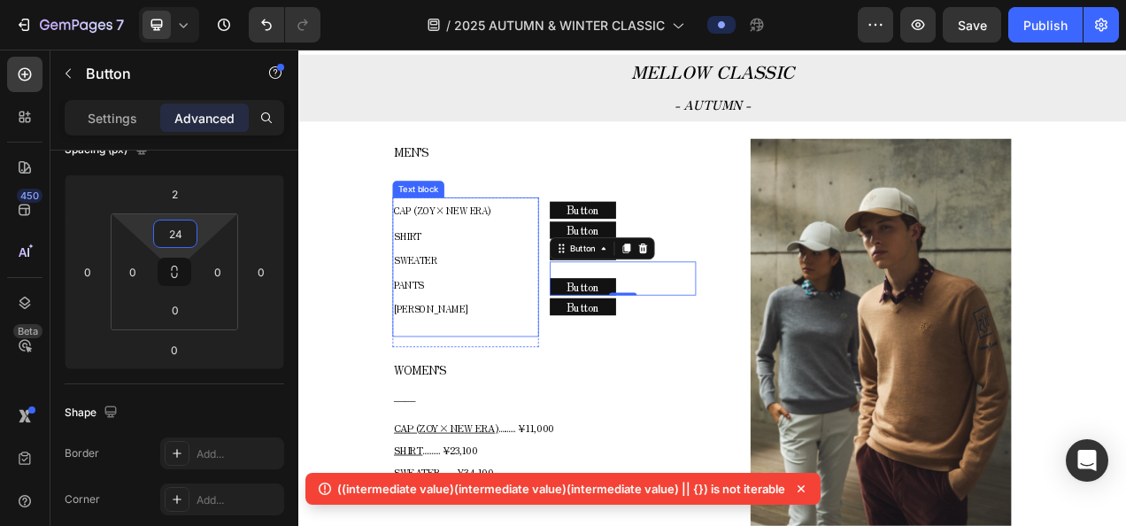
type input "2"
type input "4"
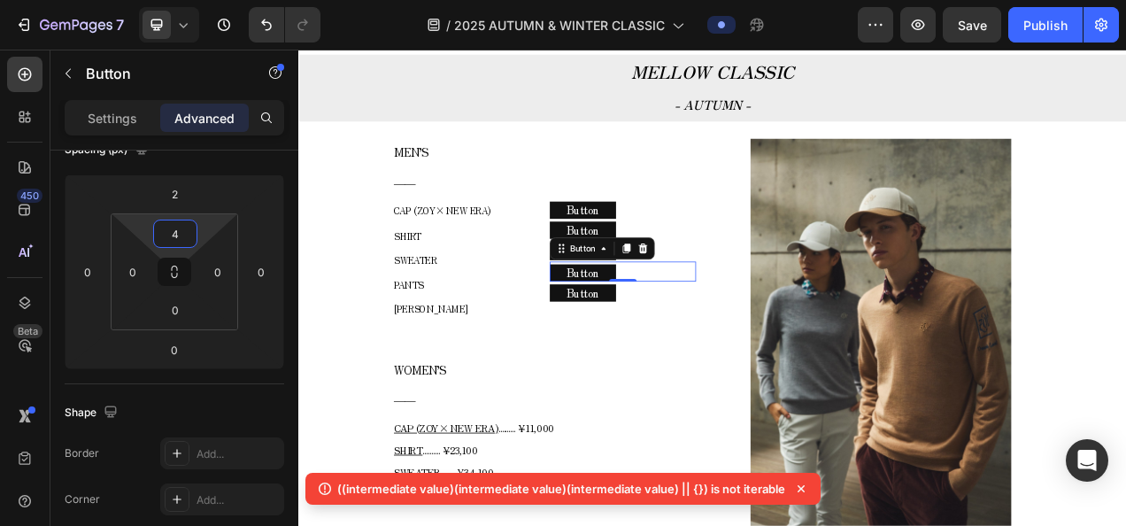
click at [721, 355] on div "Button Button" at bounding box center [714, 361] width 188 height 24
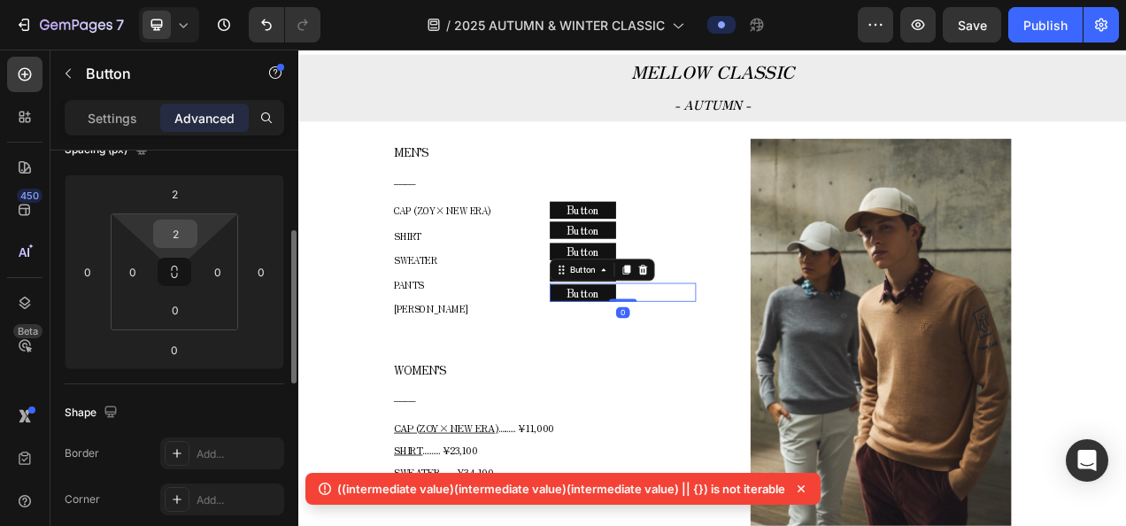
click at [184, 230] on input "2" at bounding box center [175, 233] width 35 height 27
type input "4"
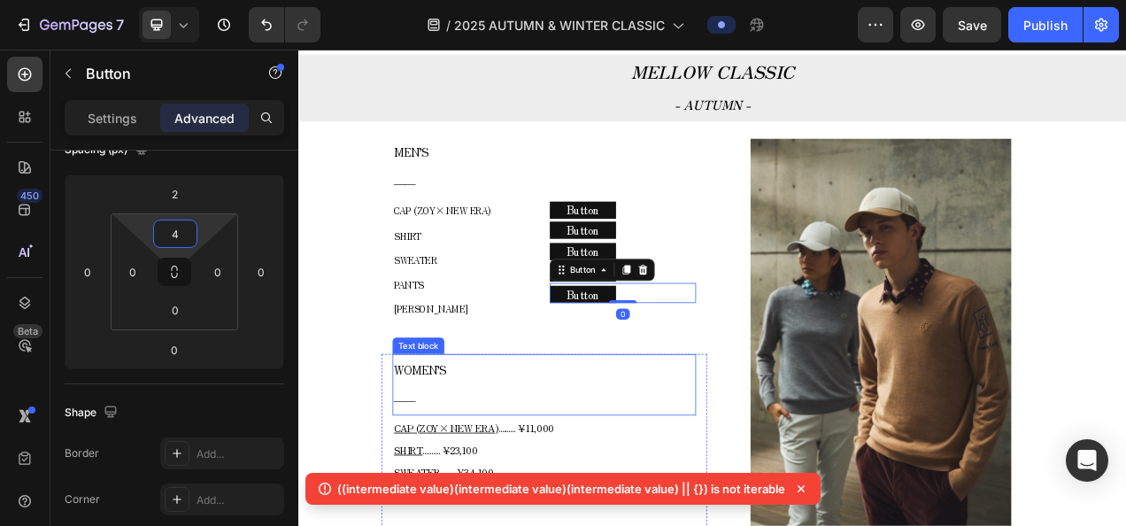
click at [756, 453] on p "WOMEN’S" at bounding box center [613, 460] width 386 height 37
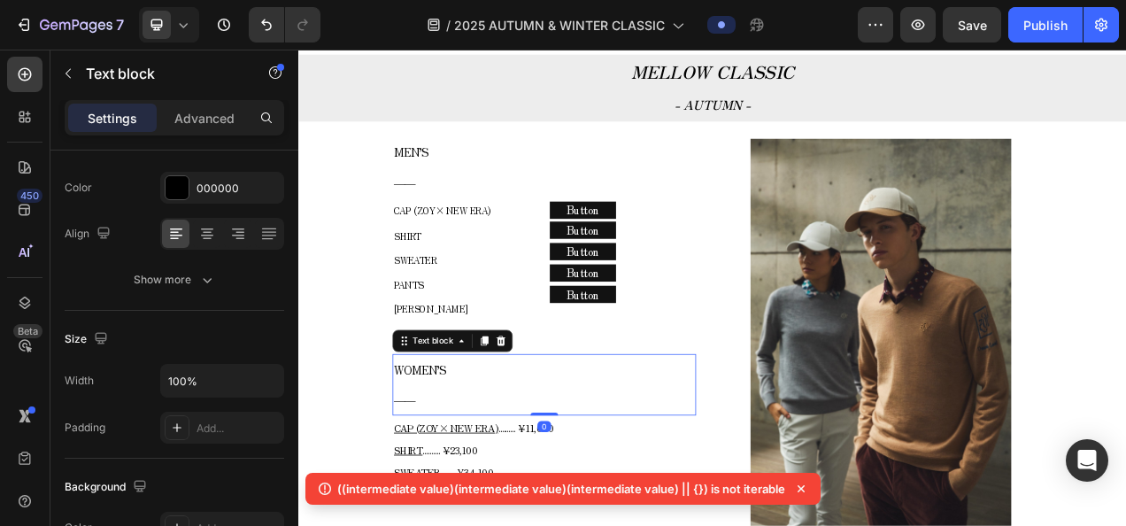
scroll to position [0, 0]
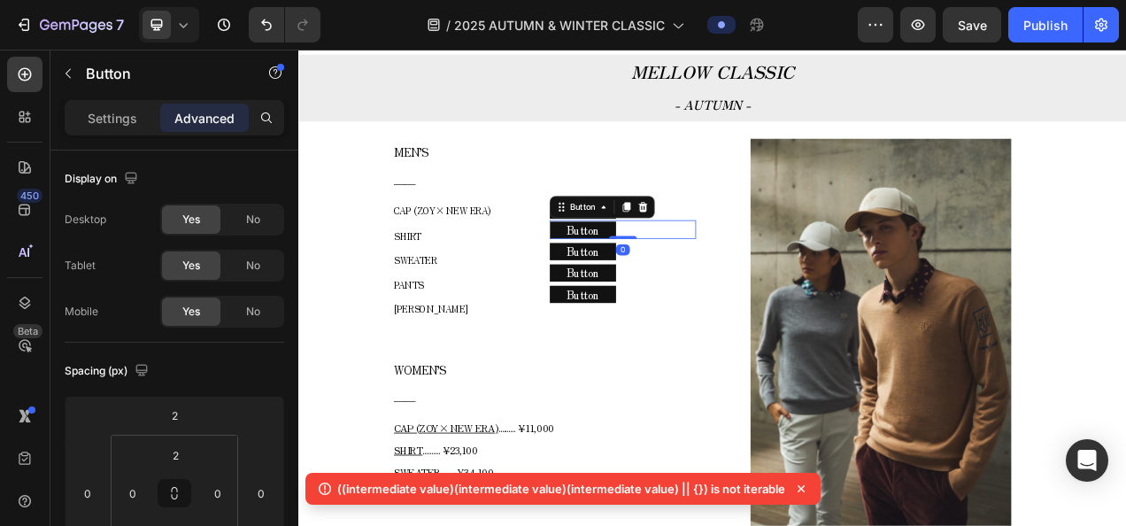
click at [751, 277] on div "Button Button 0" at bounding box center [714, 280] width 188 height 24
click at [169, 450] on input "2" at bounding box center [175, 455] width 35 height 27
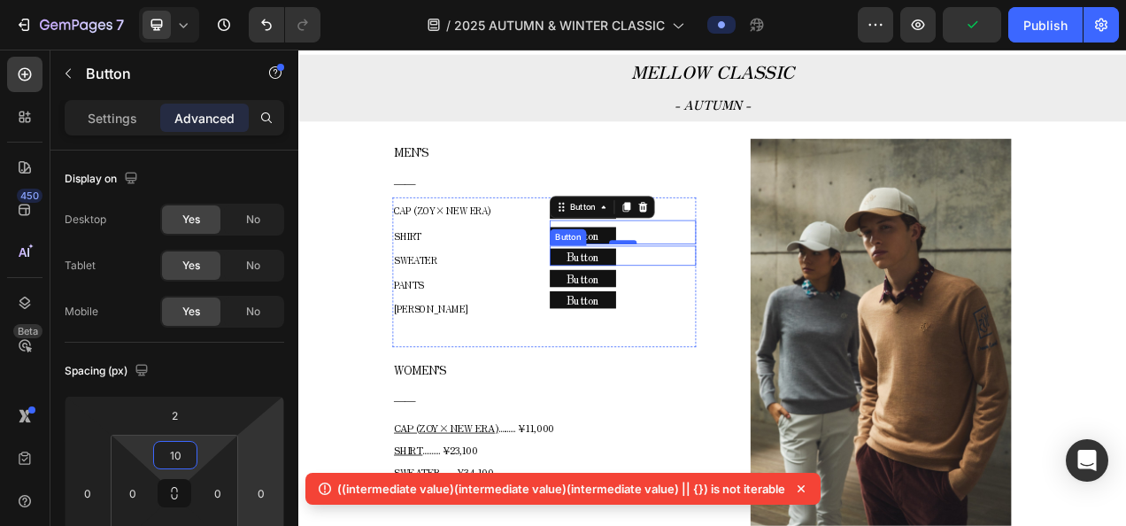
type input "10"
click at [713, 296] on div at bounding box center [714, 296] width 35 height 5
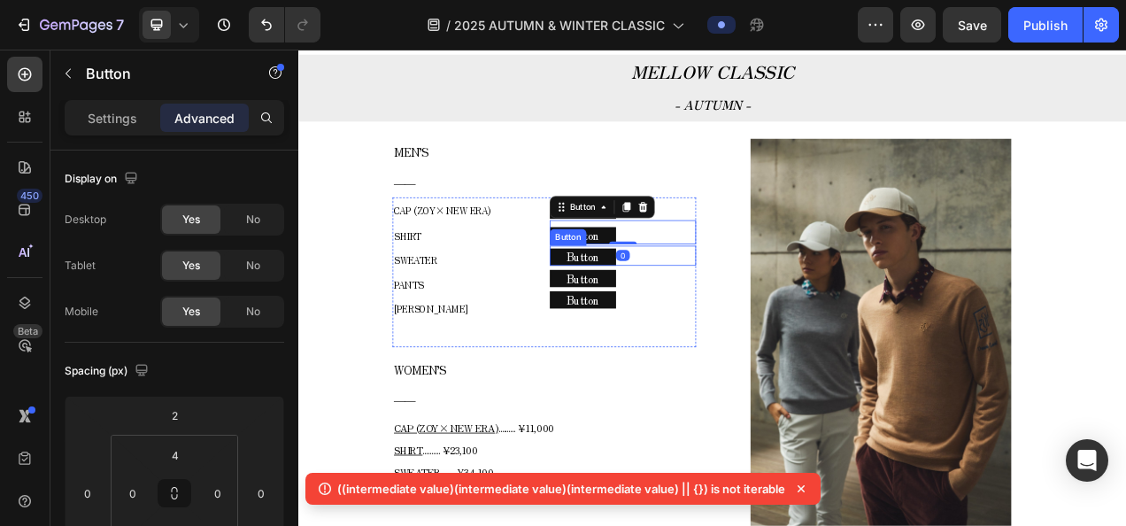
click at [727, 317] on div "Button Button" at bounding box center [714, 314] width 188 height 26
click at [766, 273] on div "Button Button" at bounding box center [714, 283] width 188 height 31
click at [714, 250] on icon at bounding box center [719, 251] width 10 height 12
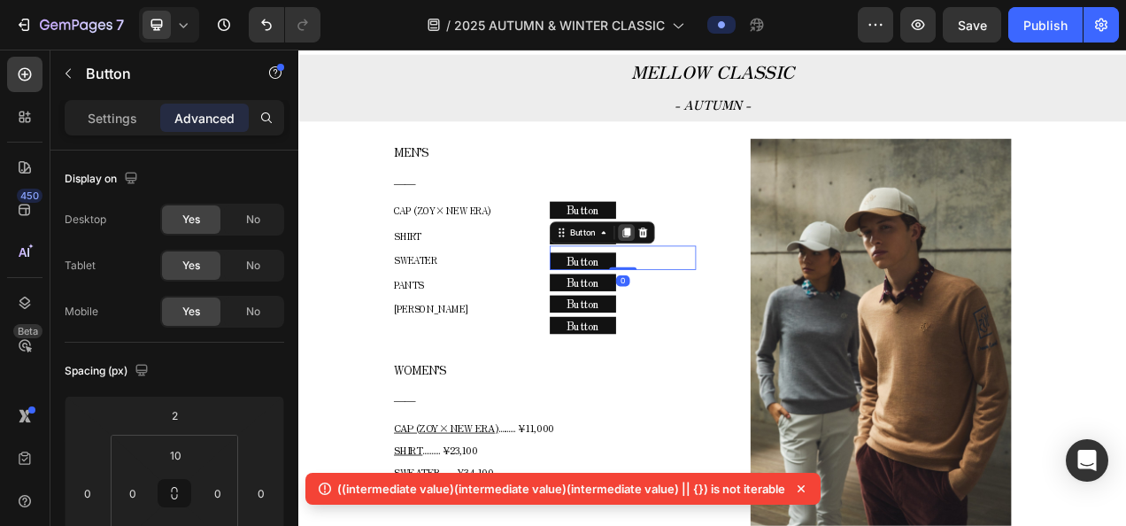
click at [708, 280] on div at bounding box center [718, 283] width 21 height 21
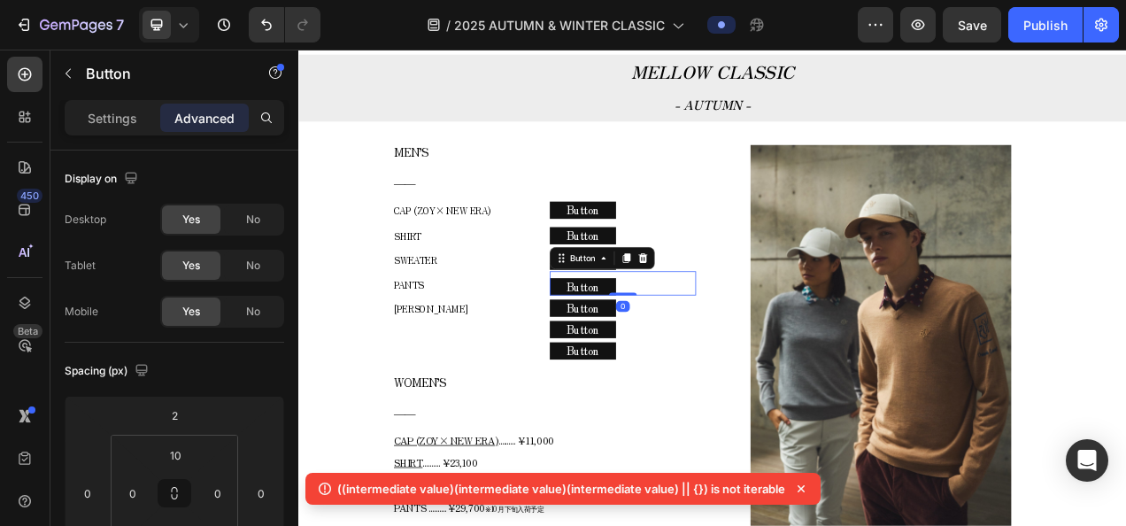
drag, startPoint x: 712, startPoint y: 305, endPoint x: 718, endPoint y: 340, distance: 34.9
click at [712, 306] on div at bounding box center [718, 316] width 21 height 21
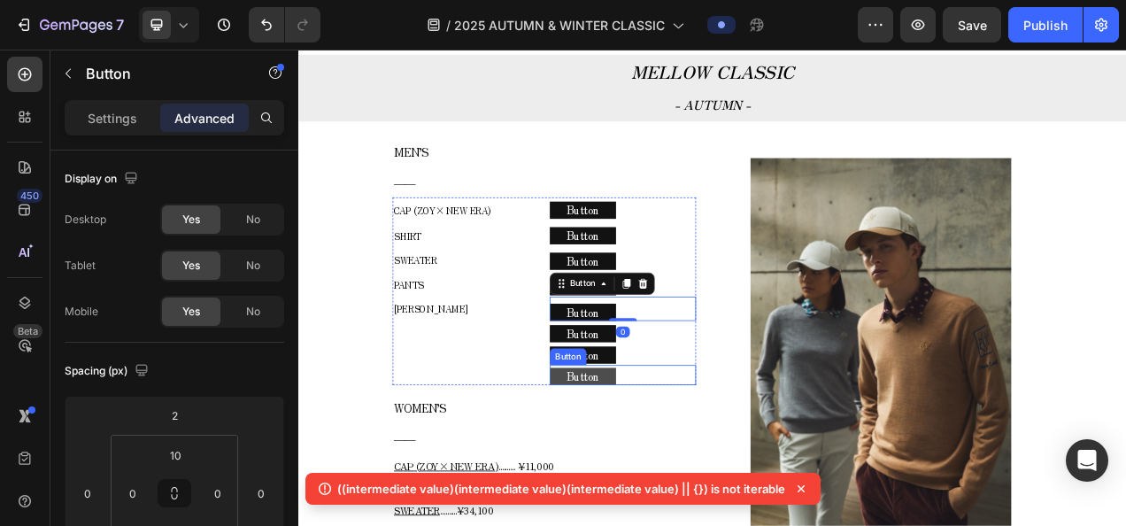
click at [696, 458] on button "Button" at bounding box center [662, 469] width 85 height 22
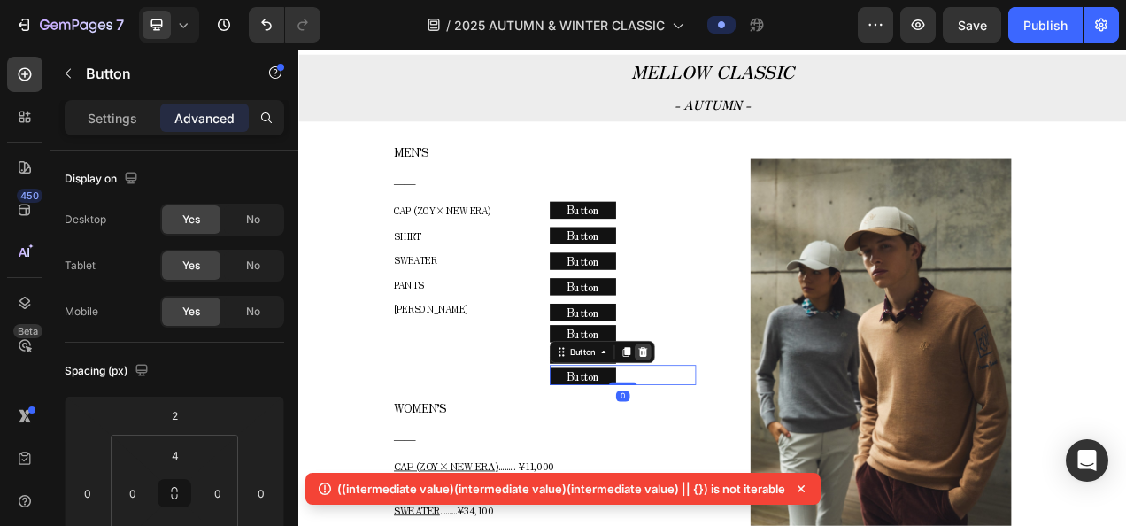
click at [733, 430] on icon at bounding box center [740, 437] width 14 height 14
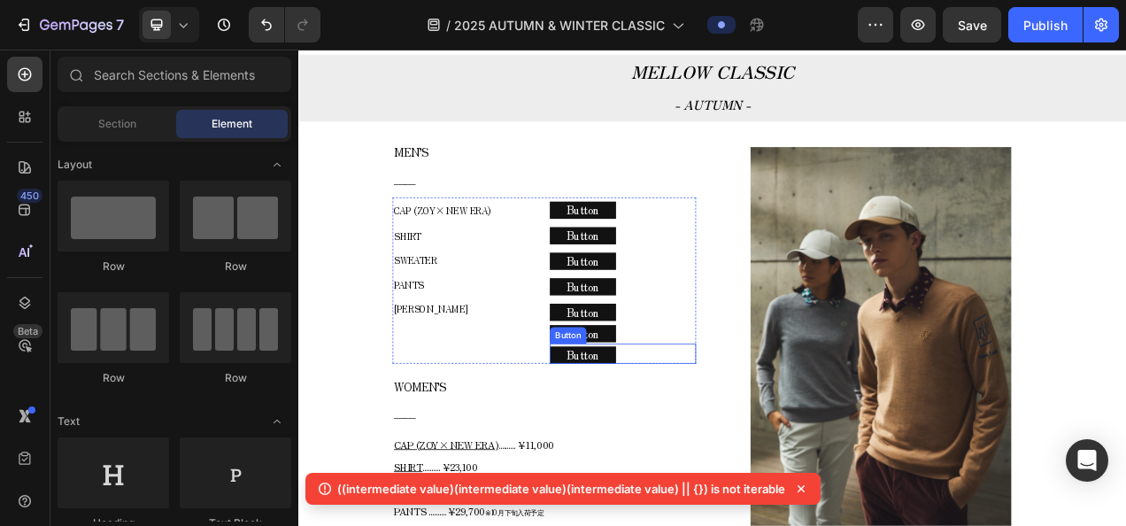
click at [730, 432] on div "Button Button" at bounding box center [714, 440] width 188 height 26
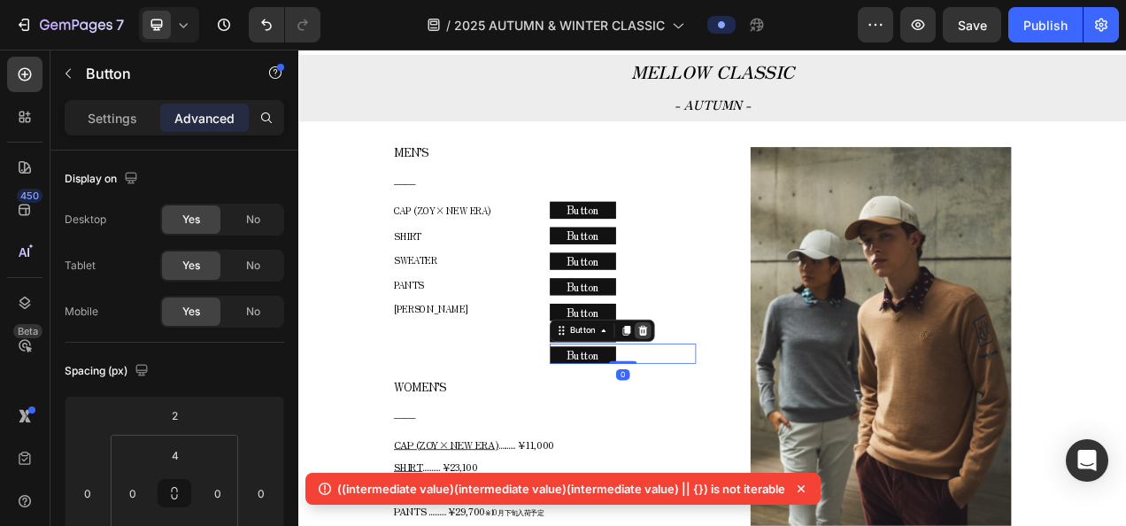
click at [740, 415] on icon at bounding box center [740, 410] width 14 height 14
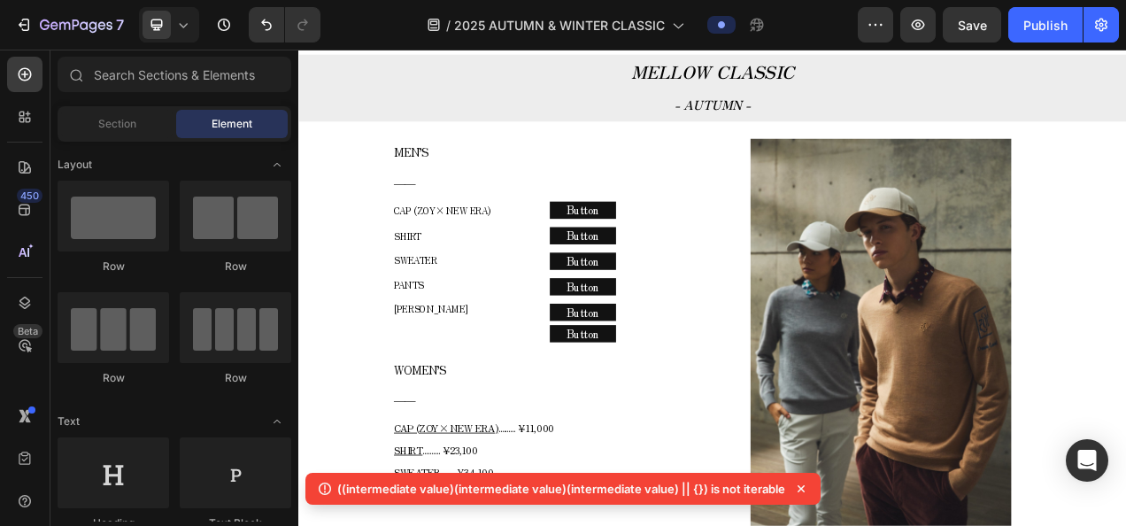
click at [740, 415] on div "Button Button" at bounding box center [714, 412] width 188 height 26
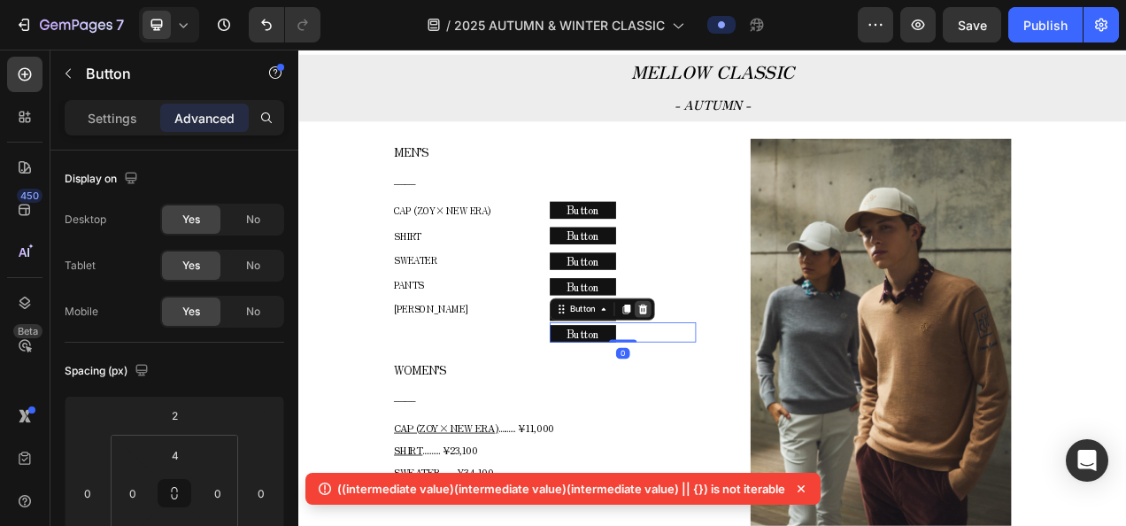
click at [743, 386] on div at bounding box center [739, 382] width 21 height 21
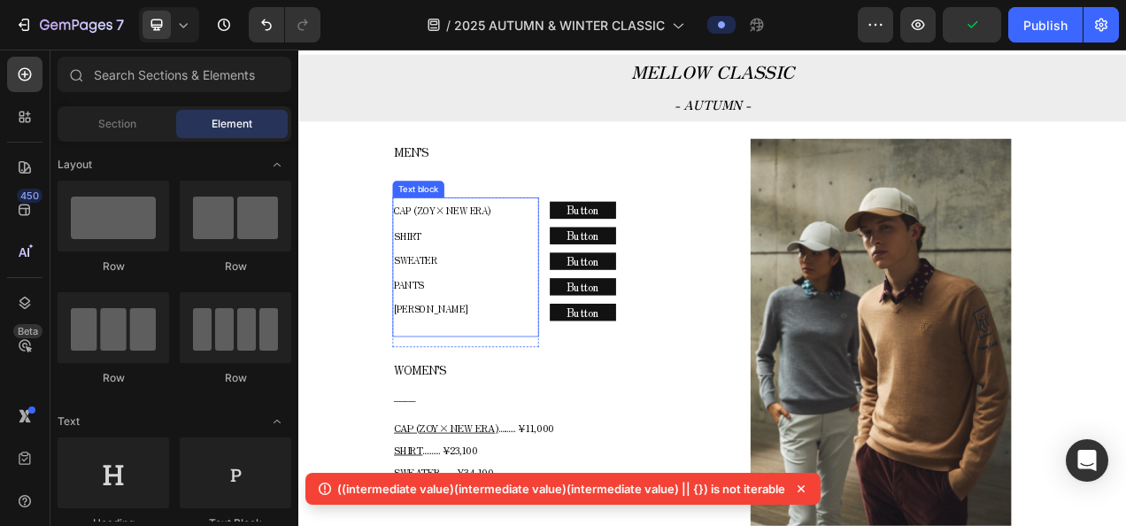
click at [453, 246] on p "CAP (ZOY× NEW ERA) SHIRT SWEATER PANTS" at bounding box center [512, 304] width 184 height 126
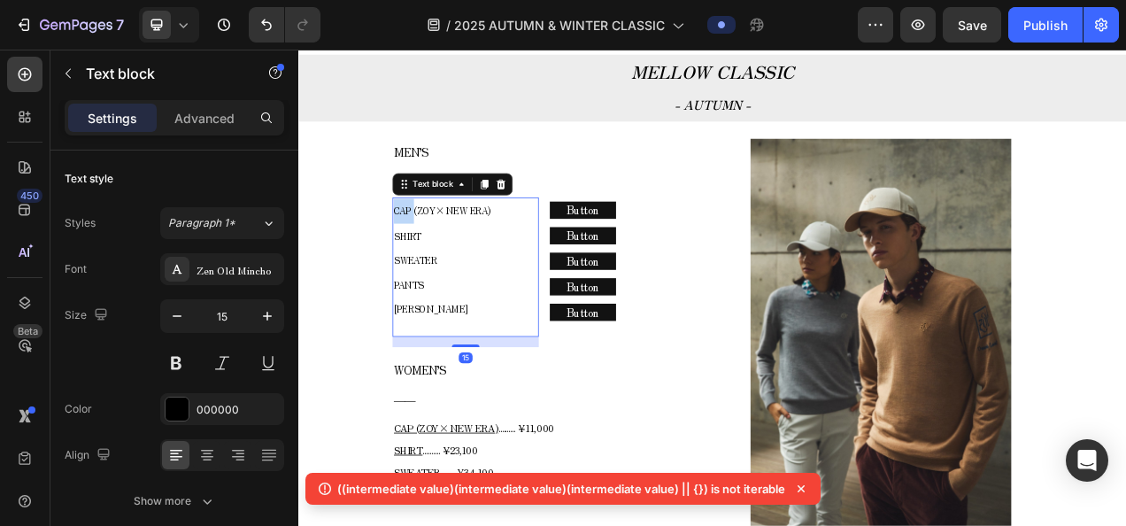
click at [434, 256] on span "CAP (ZOY× NEW ERA)" at bounding box center [482, 256] width 125 height 17
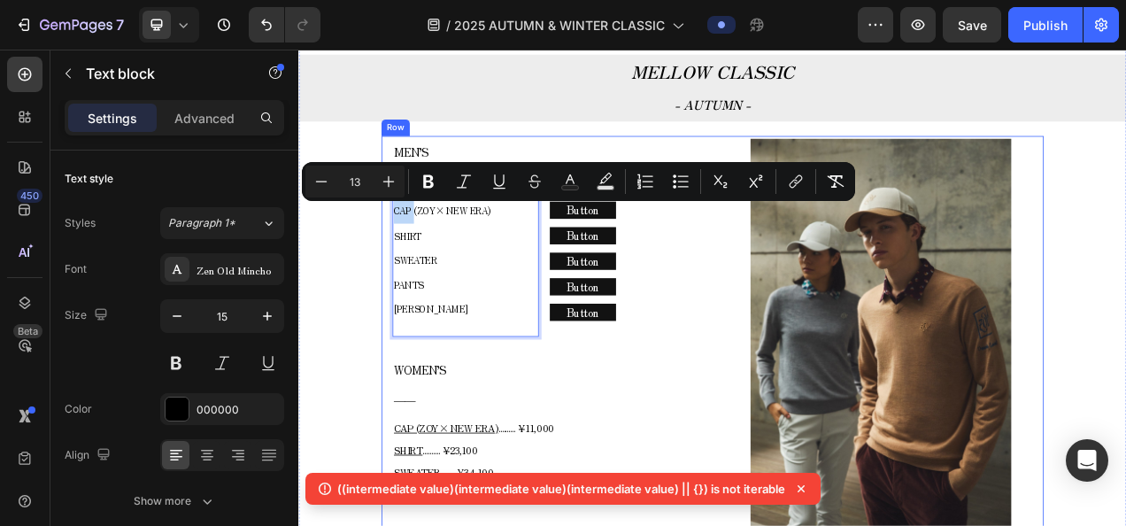
click at [667, 435] on div "MEN’S ―― Text block CAP (ZOY× NEW ERA) SHIRT SWEATER PANTS COLE HAAN Text block…" at bounding box center [613, 414] width 418 height 508
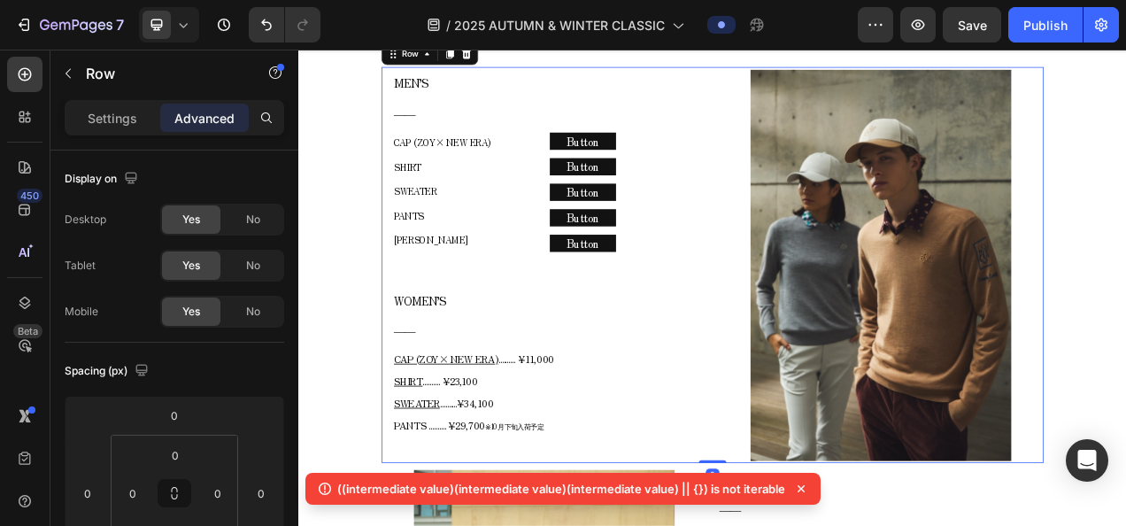
scroll to position [747, 0]
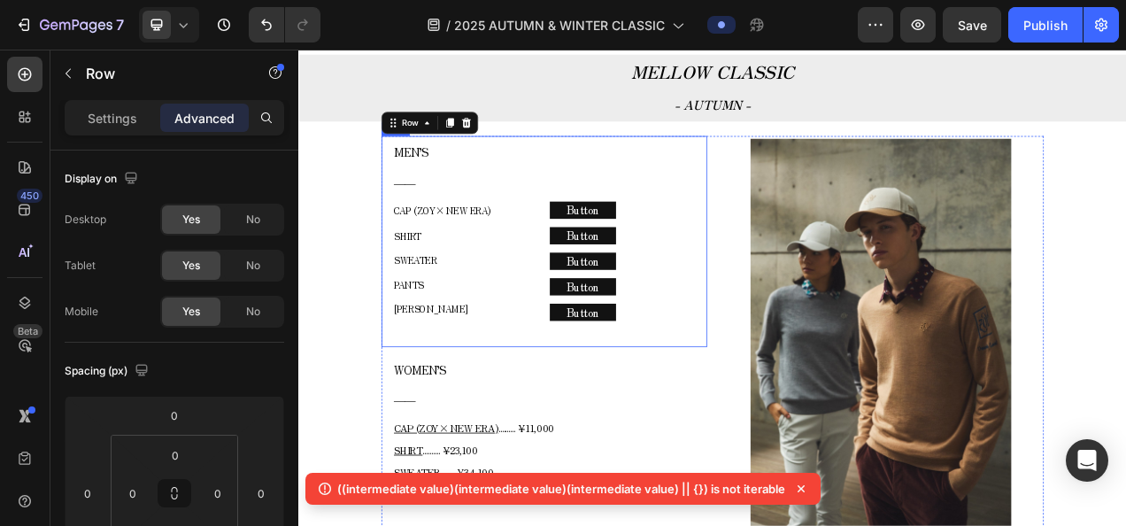
click at [442, 270] on p "CAP (ZOY× NEW ERA) SHIRT SWEATER PANTS" at bounding box center [512, 304] width 184 height 126
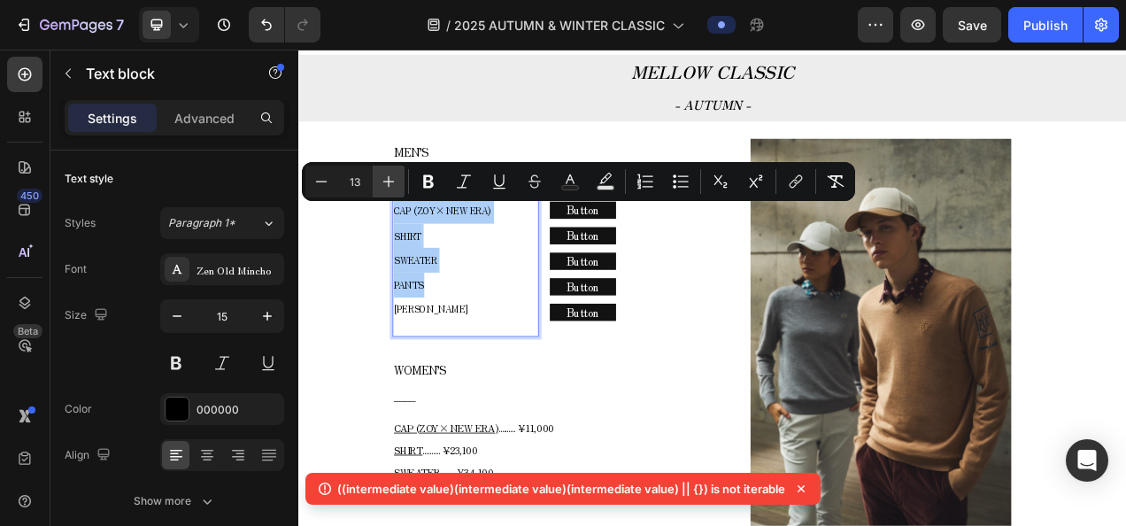
click at [395, 181] on icon "Editor contextual toolbar" at bounding box center [389, 182] width 18 height 18
type input "14"
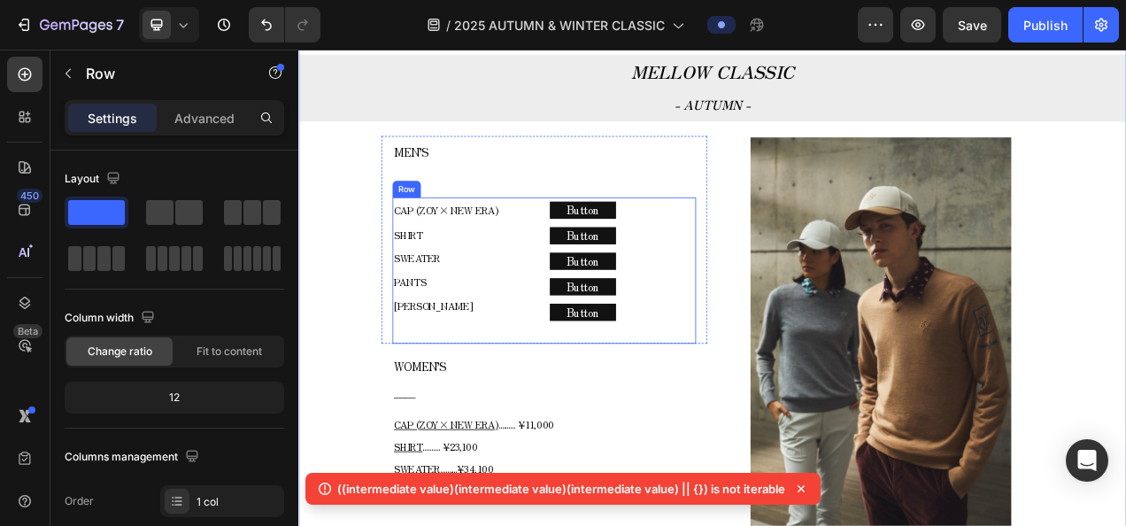
click at [679, 398] on div "Button Button Button Button Button Button Button Button Button Button" at bounding box center [714, 333] width 188 height 188
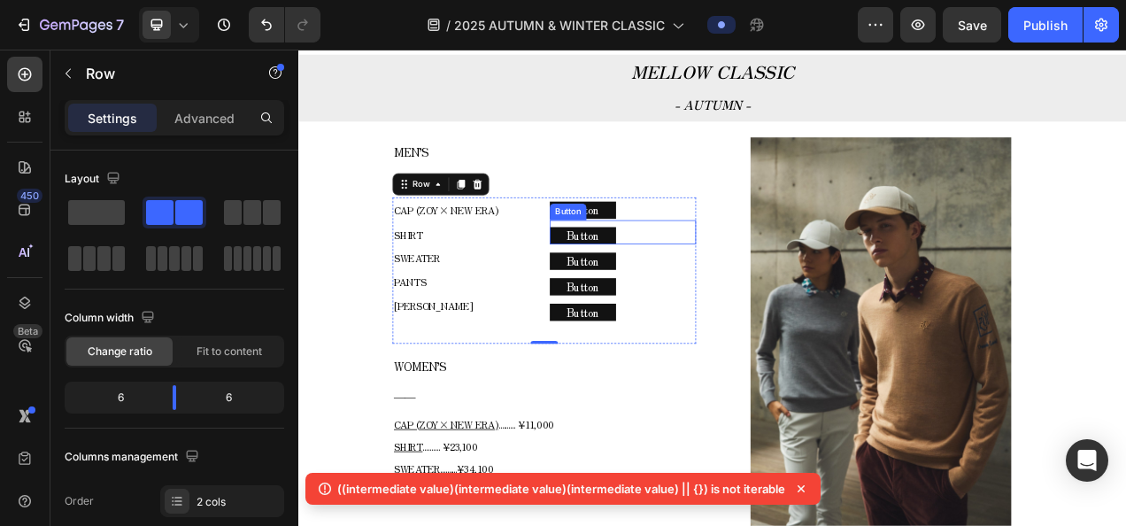
click at [739, 280] on div "Button Button" at bounding box center [714, 283] width 188 height 31
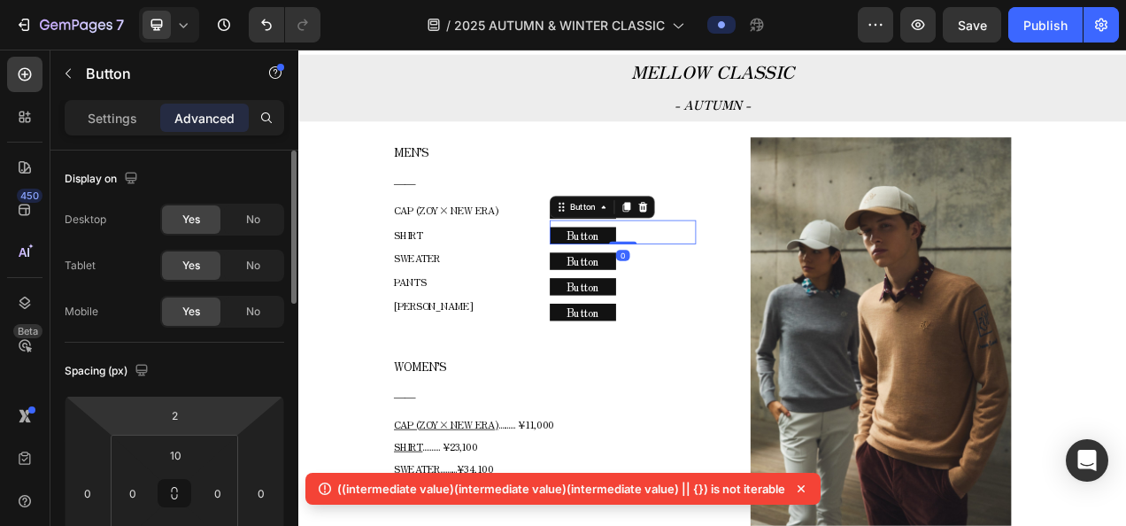
click at [206, 0] on html "7 Version history / 2025 AUTUMN & WINTER CLASSIC Preview Save Publish 450 Beta …" at bounding box center [563, 0] width 1126 height 0
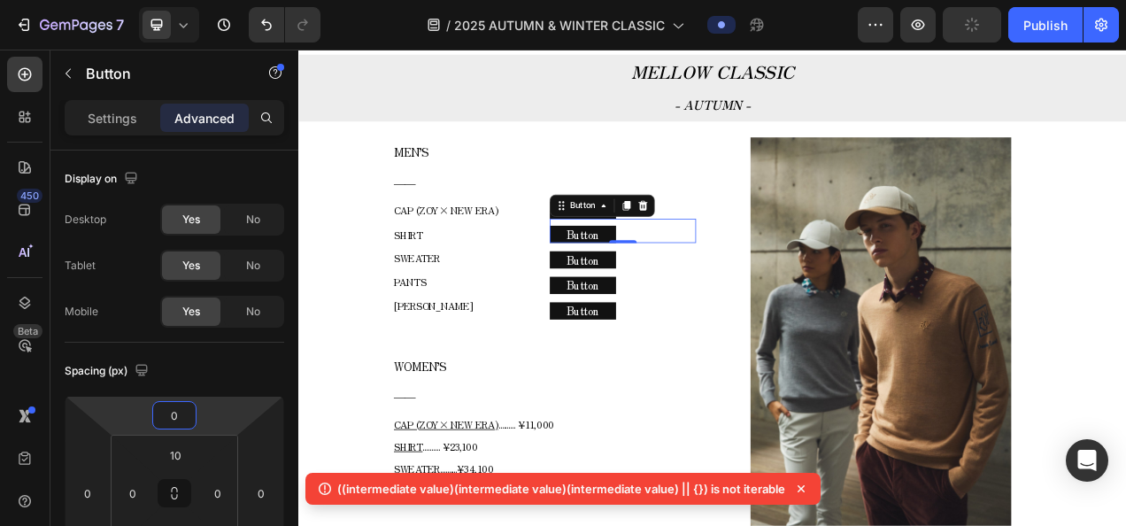
type input "0"
click at [709, 312] on div "0" at bounding box center [714, 311] width 18 height 14
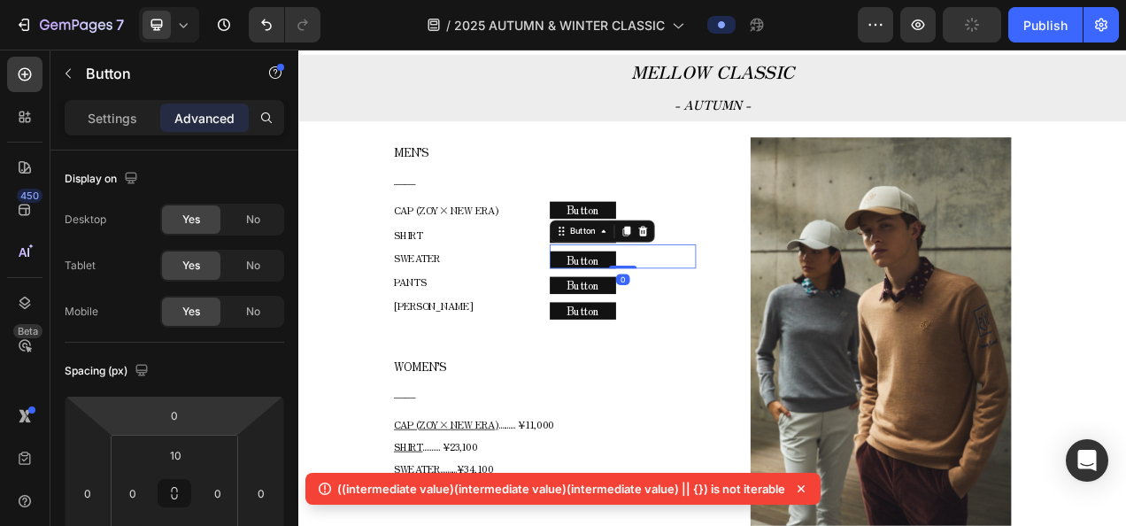
click at [743, 325] on div "Button Button 0" at bounding box center [714, 314] width 188 height 31
click at [188, 420] on input "2" at bounding box center [174, 415] width 35 height 27
type input "0"
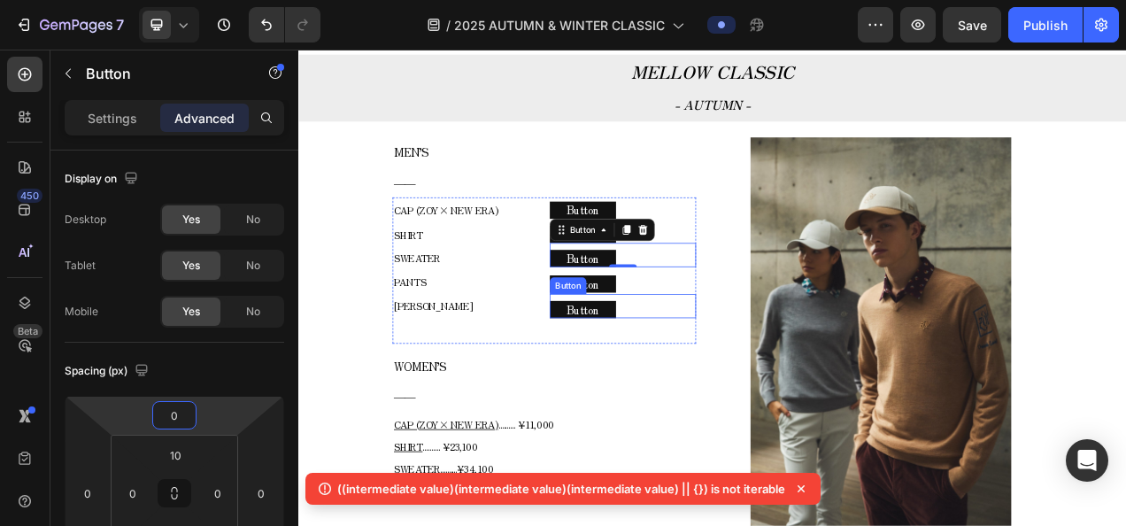
click at [765, 358] on div "Button Button" at bounding box center [714, 345] width 188 height 31
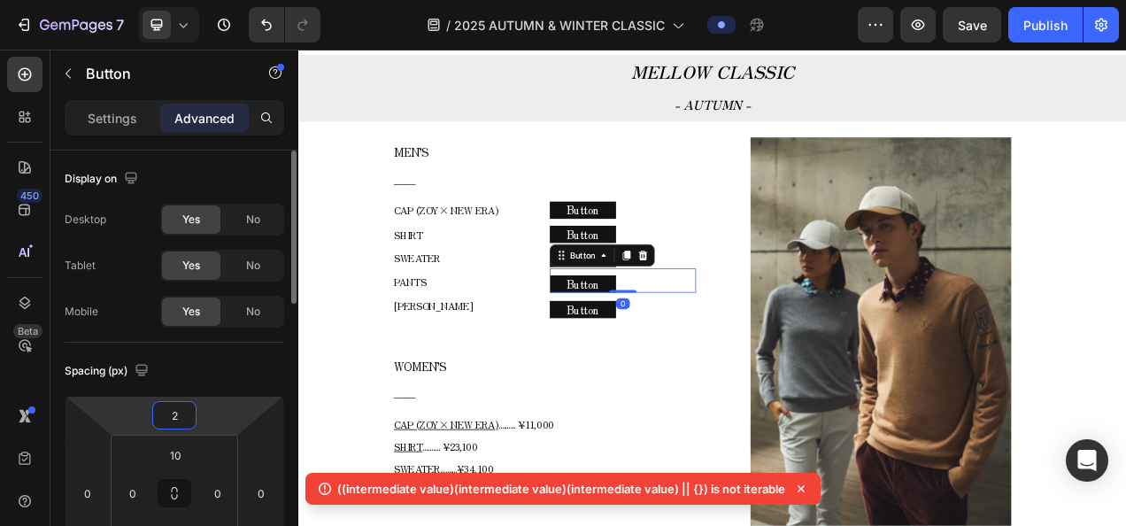
click at [179, 410] on input "2" at bounding box center [174, 415] width 35 height 27
type input "0"
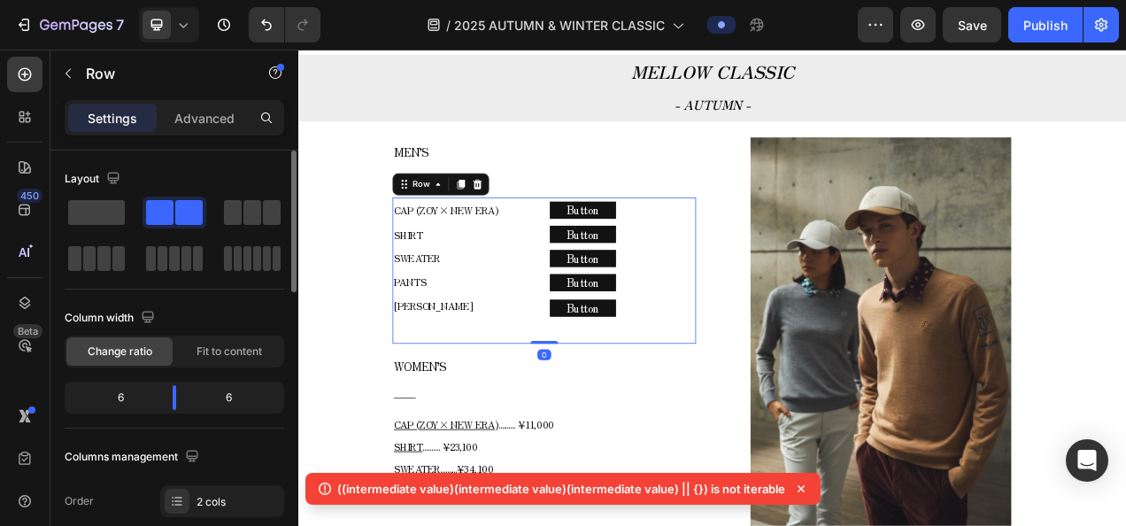
click at [765, 393] on div "Button Button Button Button Button Button Button Button Button Button" at bounding box center [714, 333] width 188 height 188
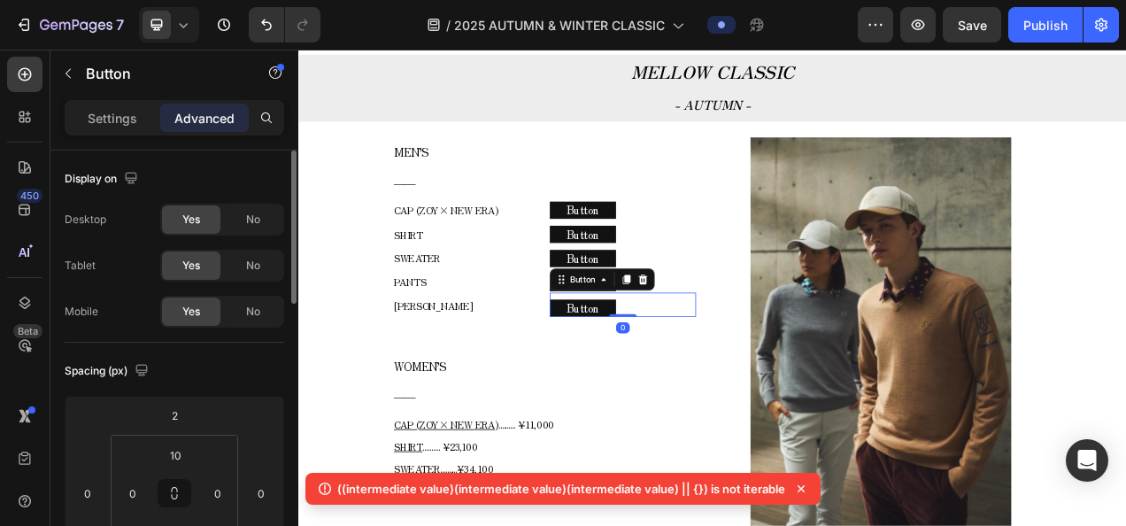
click at [796, 385] on div "Button Button 0" at bounding box center [714, 376] width 188 height 31
click at [172, 420] on input "2" at bounding box center [174, 415] width 35 height 27
type input "1"
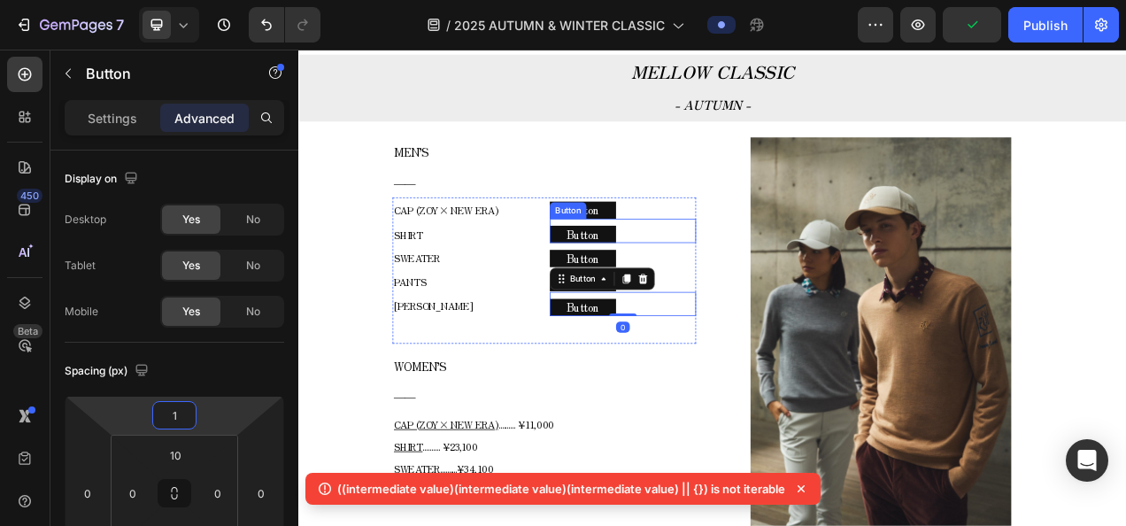
click at [783, 269] on div "Button Button" at bounding box center [714, 281] width 188 height 31
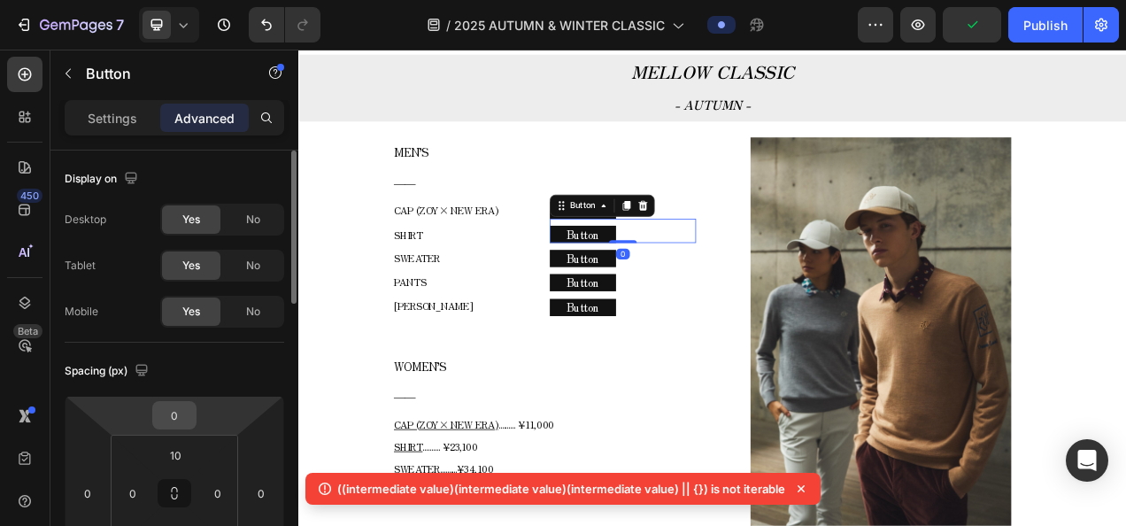
click at [181, 411] on input "0" at bounding box center [174, 415] width 35 height 27
type input "1"
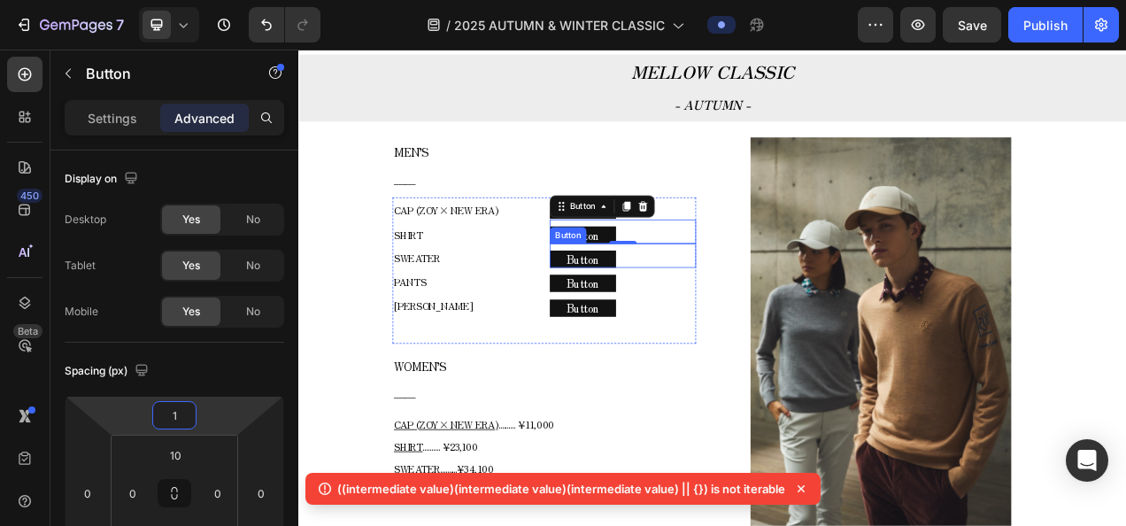
click at [755, 323] on div "Button Button" at bounding box center [714, 313] width 188 height 31
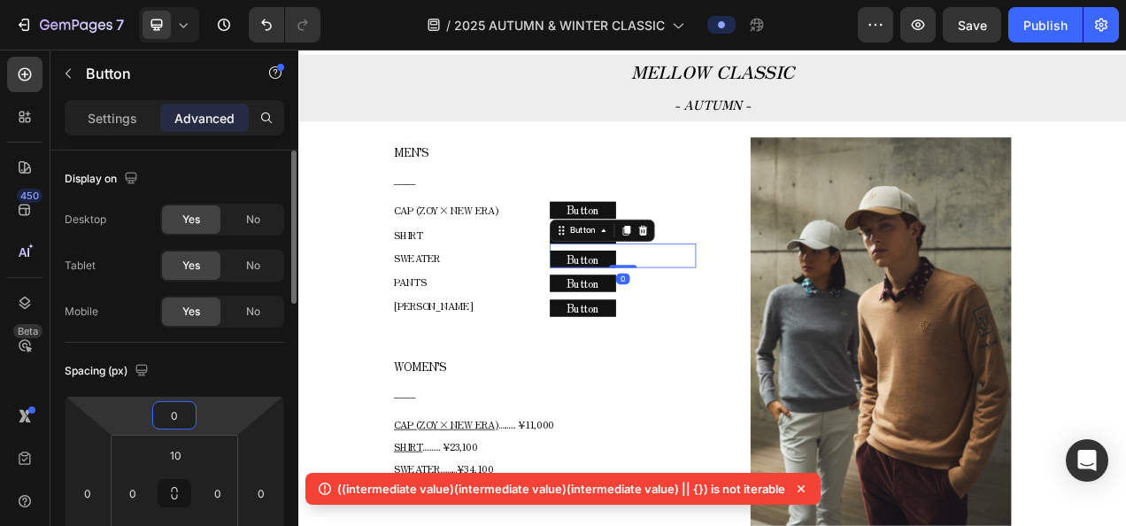
drag, startPoint x: 174, startPoint y: 413, endPoint x: 189, endPoint y: 412, distance: 15.1
click at [174, 413] on input "0" at bounding box center [174, 415] width 35 height 27
type input "1"
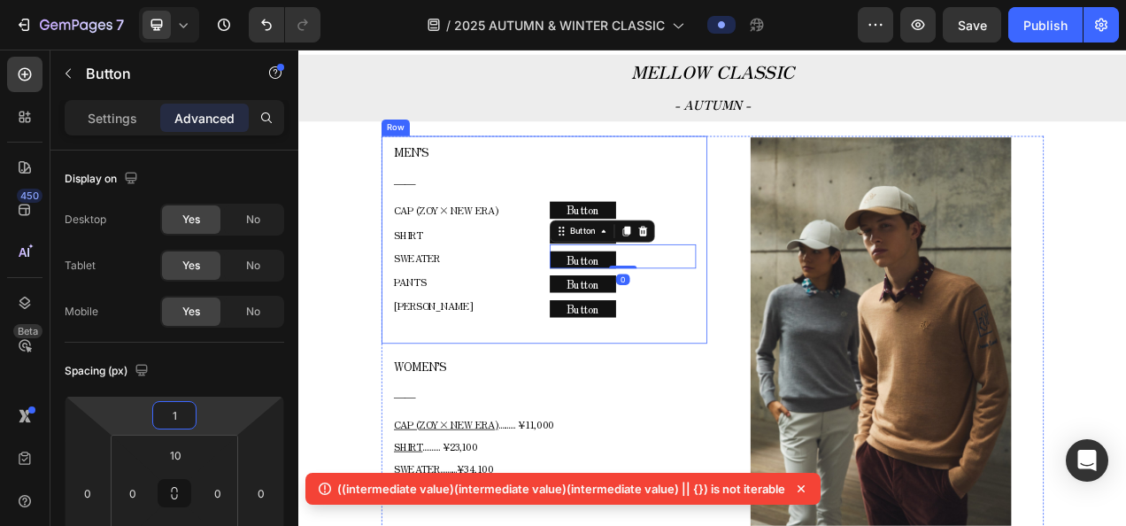
click at [767, 363] on div "Button Button" at bounding box center [714, 377] width 188 height 31
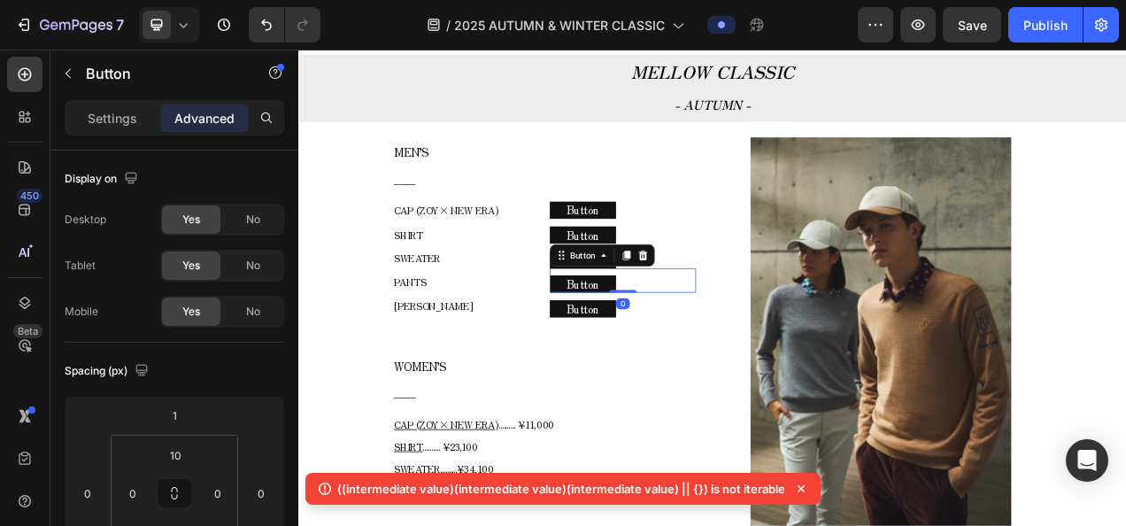
click at [761, 350] on div "Button Button 0" at bounding box center [714, 345] width 188 height 31
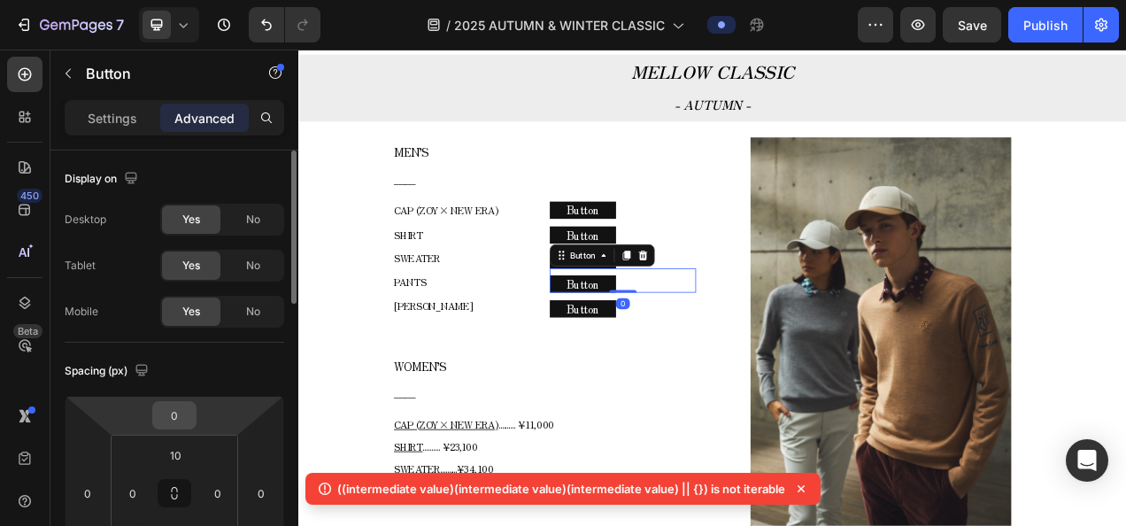
drag, startPoint x: 176, startPoint y: 422, endPoint x: 188, endPoint y: 418, distance: 12.3
click at [176, 422] on input "0" at bounding box center [174, 415] width 35 height 27
type input "1"
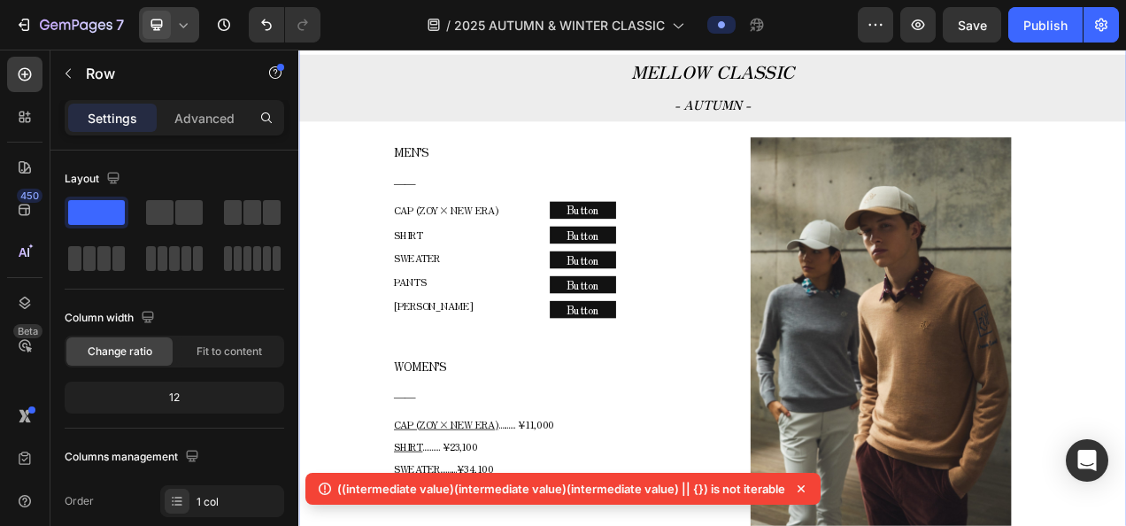
click at [191, 19] on div at bounding box center [169, 24] width 60 height 35
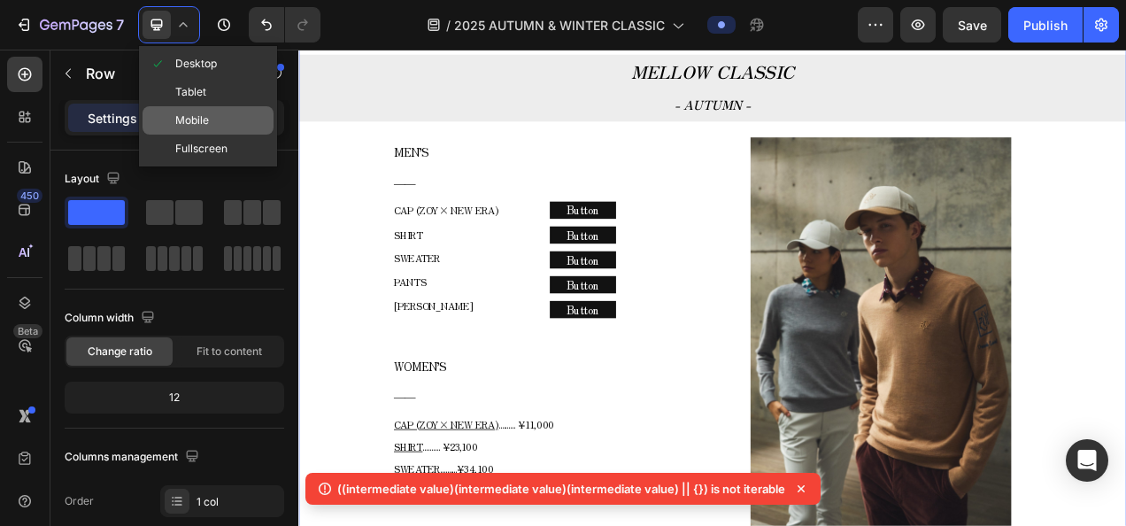
click at [189, 129] on span "Mobile" at bounding box center [192, 121] width 34 height 18
type input "100%"
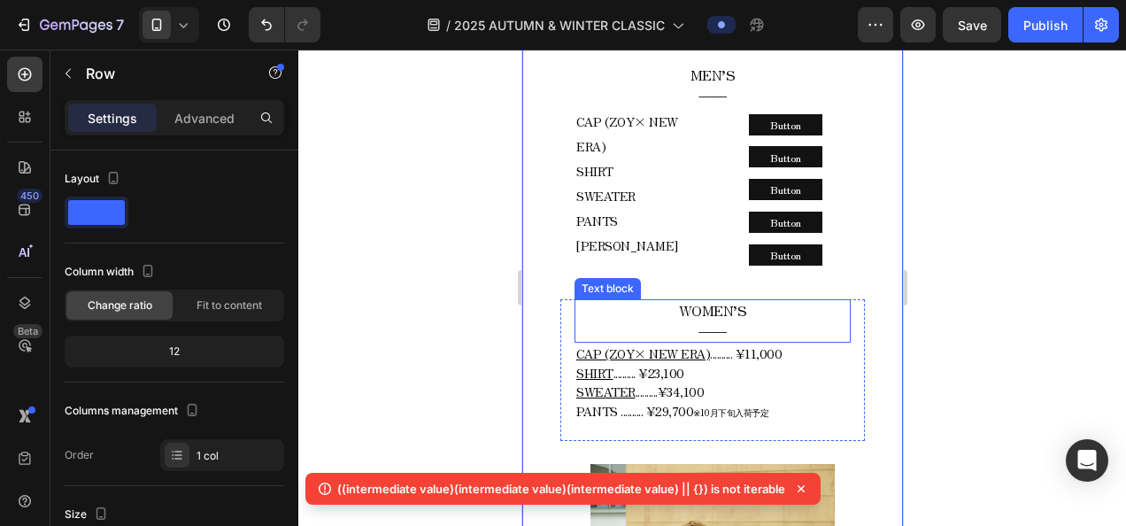
scroll to position [1159, 0]
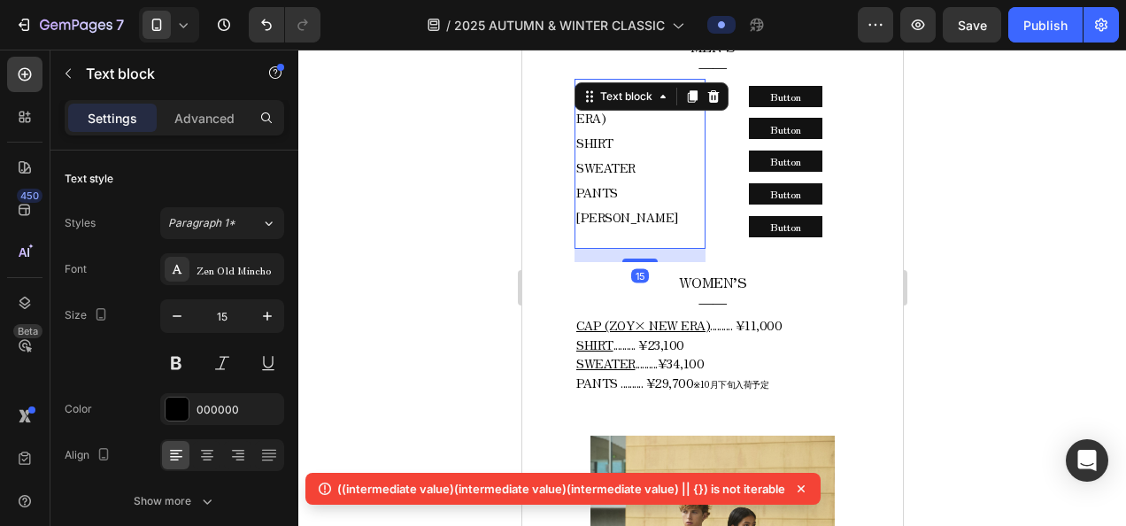
click at [627, 122] on p "CAP (ZOY× NEW ERA) SHIRT SWEATER PANTS" at bounding box center [638, 143] width 127 height 124
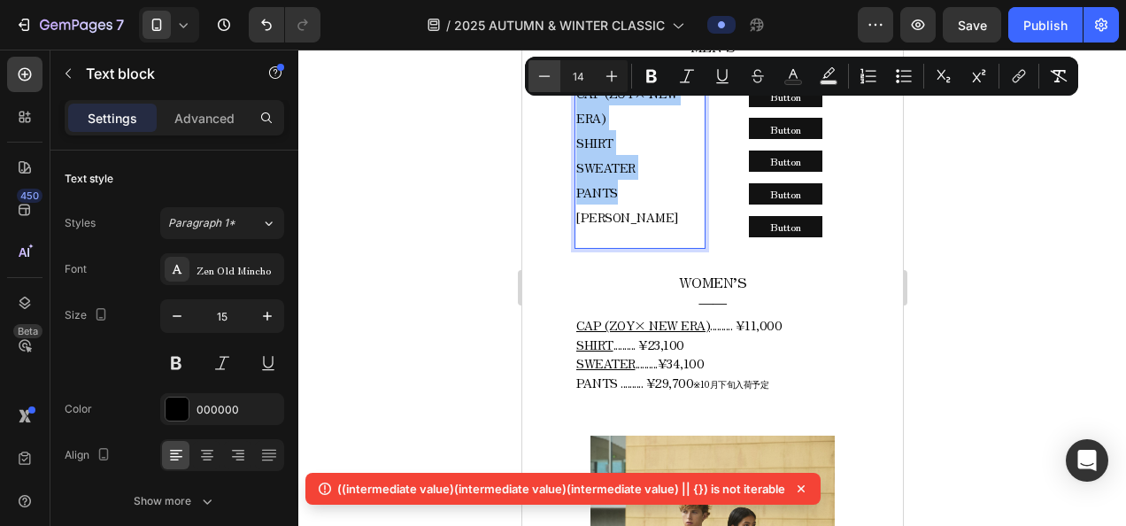
click at [547, 84] on icon "Editor contextual toolbar" at bounding box center [544, 76] width 18 height 18
type input "13"
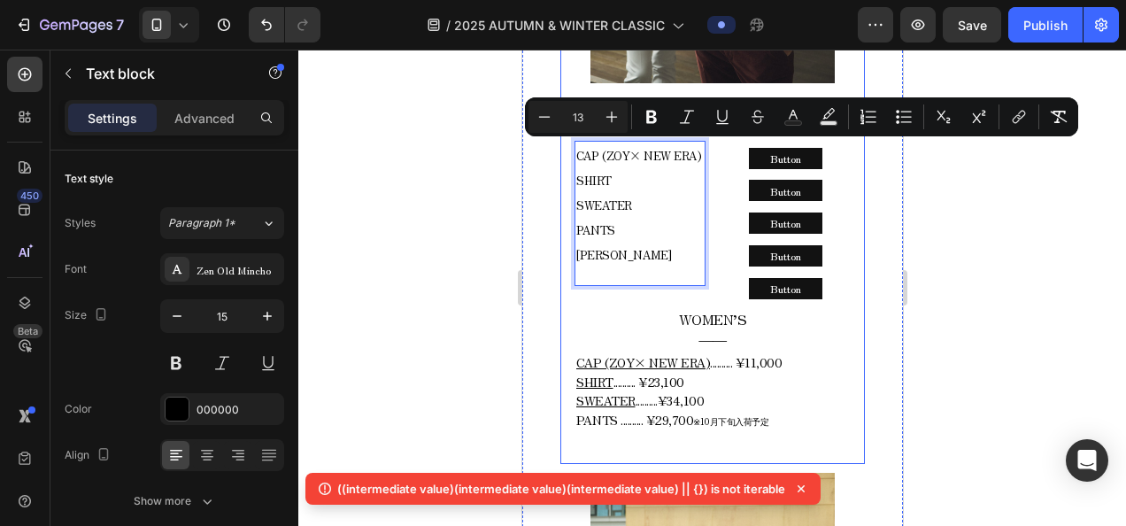
scroll to position [1071, 0]
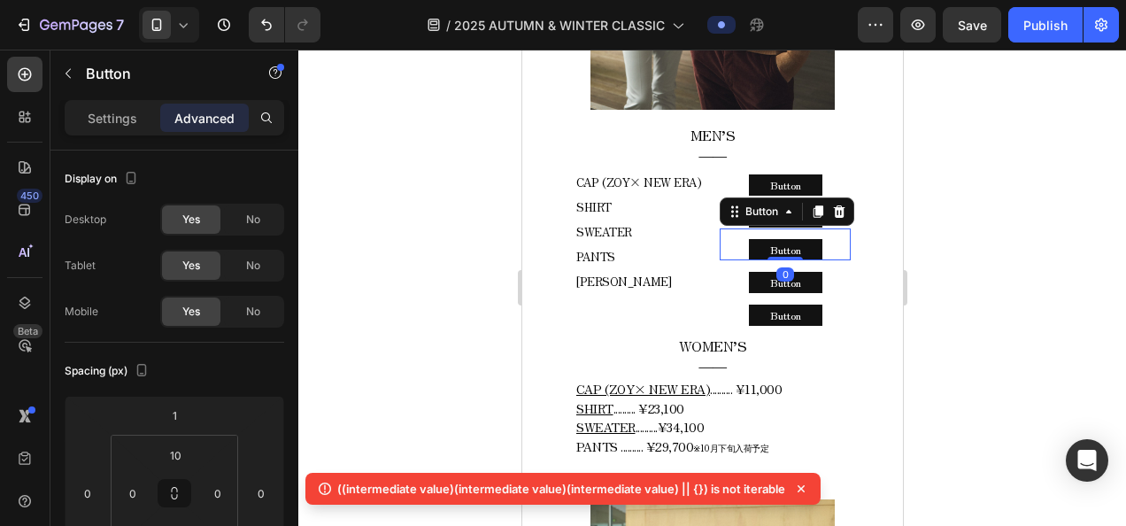
click at [719, 238] on div "Button Button 0" at bounding box center [784, 244] width 131 height 32
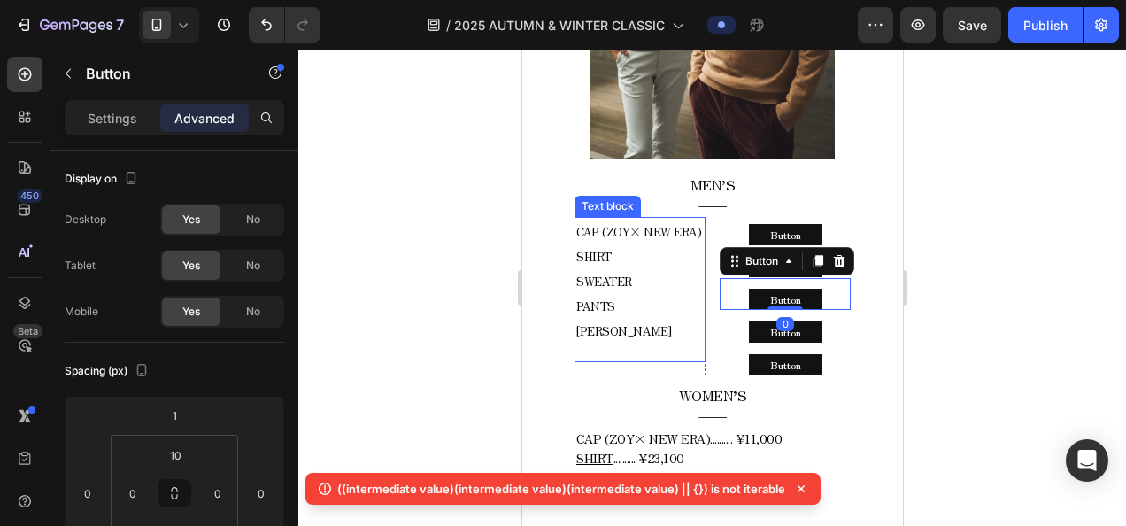
scroll to position [982, 0]
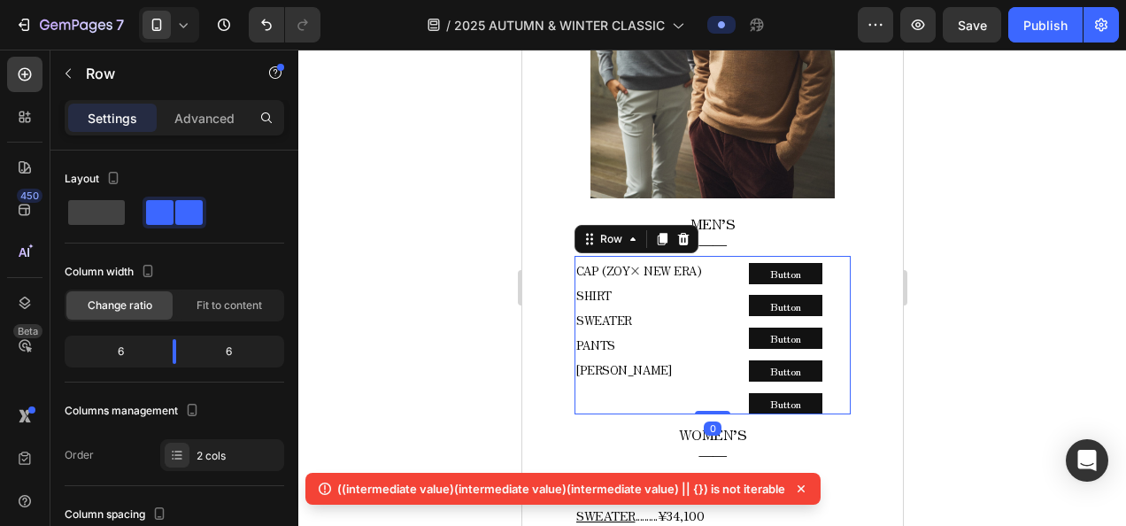
click at [709, 256] on div "CAP (ZOY× NEW ERA) SHIRT SWEATER PANTS COLE HAAN Text block Row Button Button B…" at bounding box center [711, 335] width 276 height 158
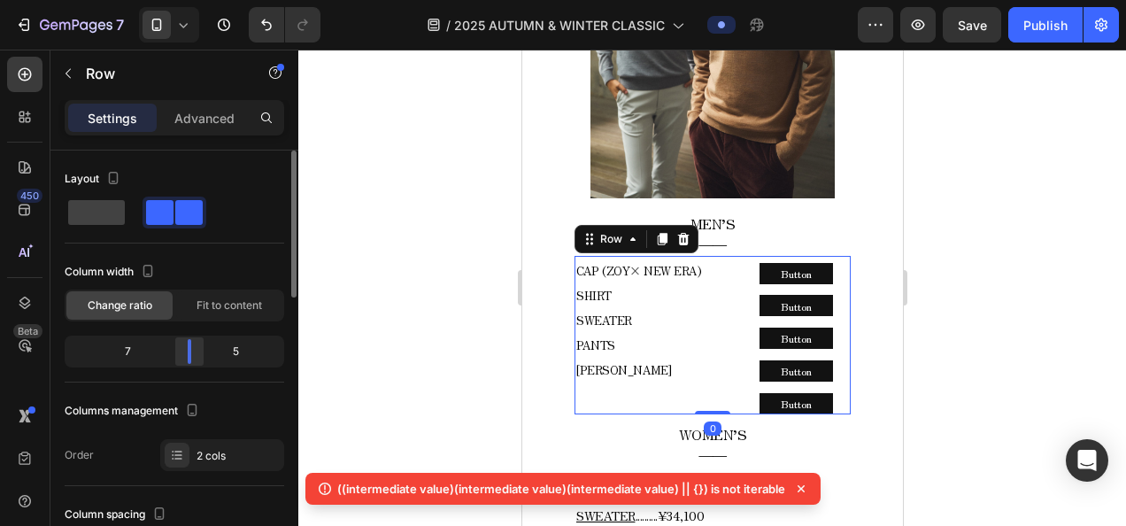
click at [189, 349] on div at bounding box center [189, 351] width 32 height 25
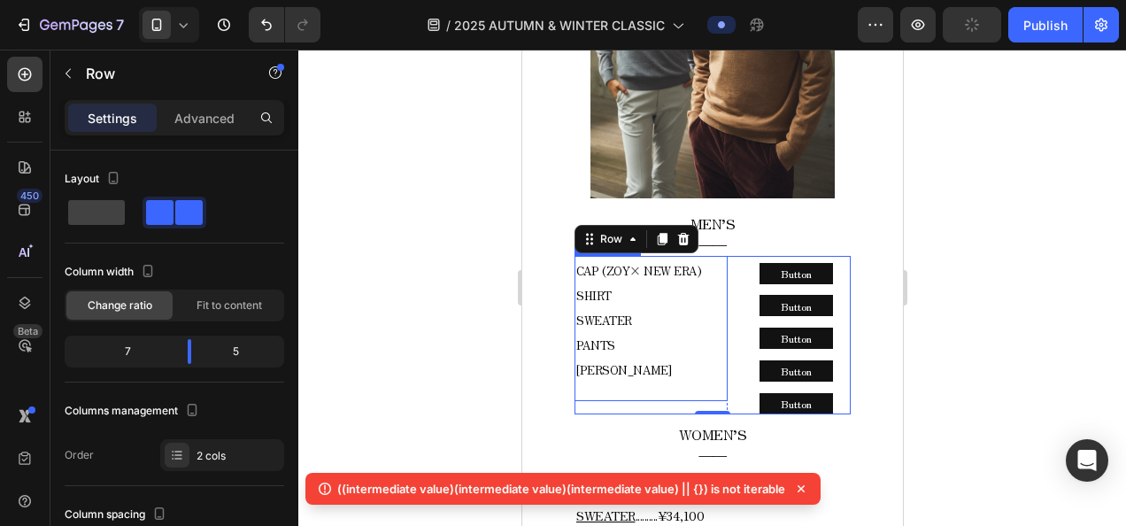
click at [651, 301] on p "CAP (ZOY× NEW ERA) SHIRT SWEATER PANTS" at bounding box center [650, 307] width 150 height 99
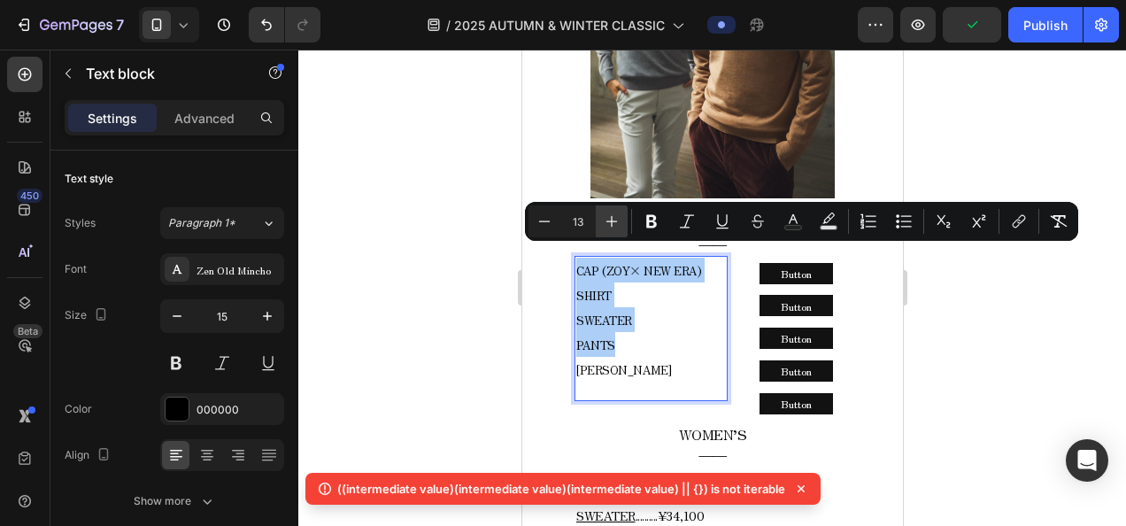
click at [614, 225] on icon "Editor contextual toolbar" at bounding box center [612, 221] width 18 height 18
type input "15"
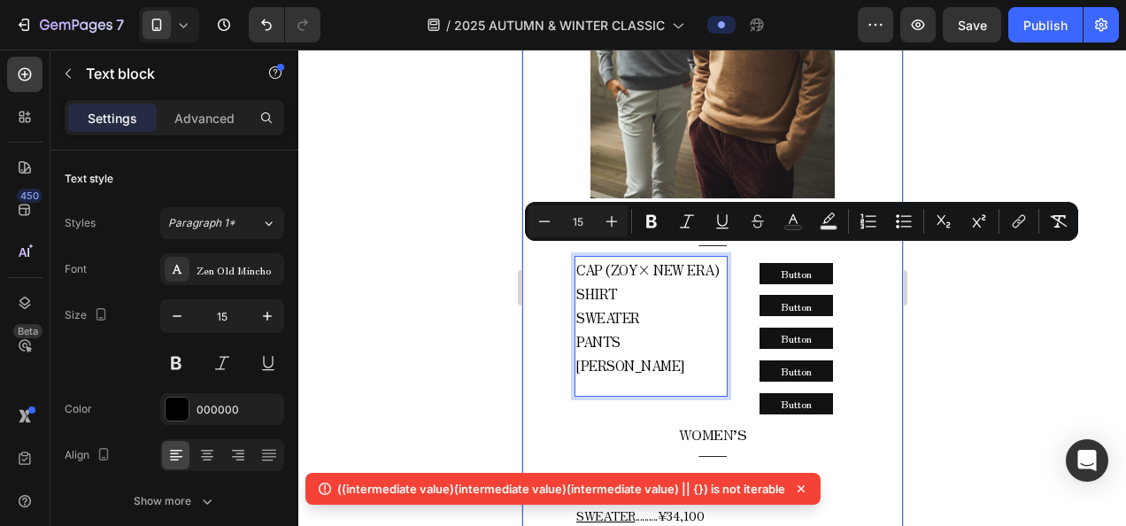
click at [464, 270] on div at bounding box center [711, 288] width 827 height 476
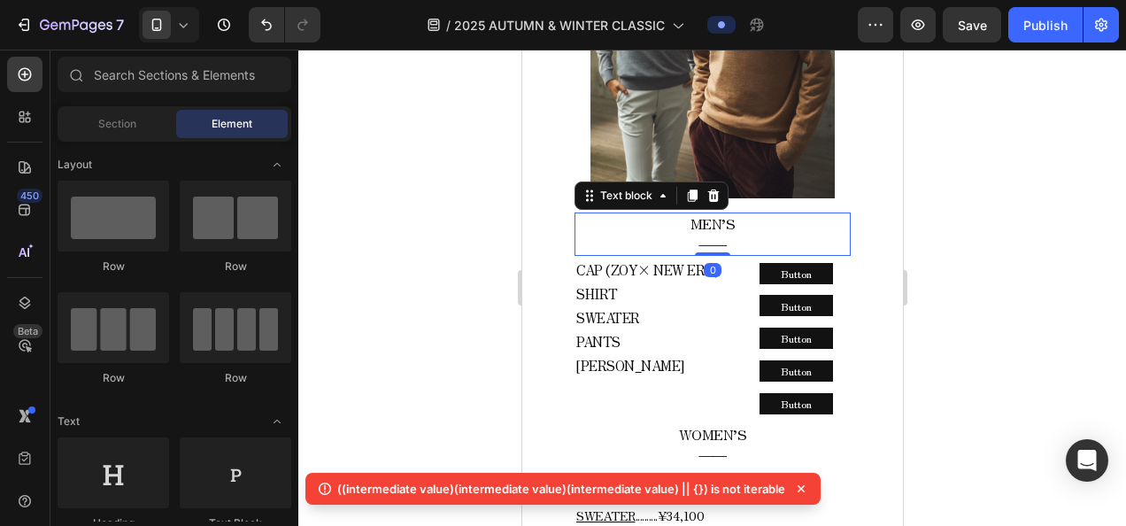
click at [726, 212] on span "MEN’S" at bounding box center [711, 222] width 45 height 21
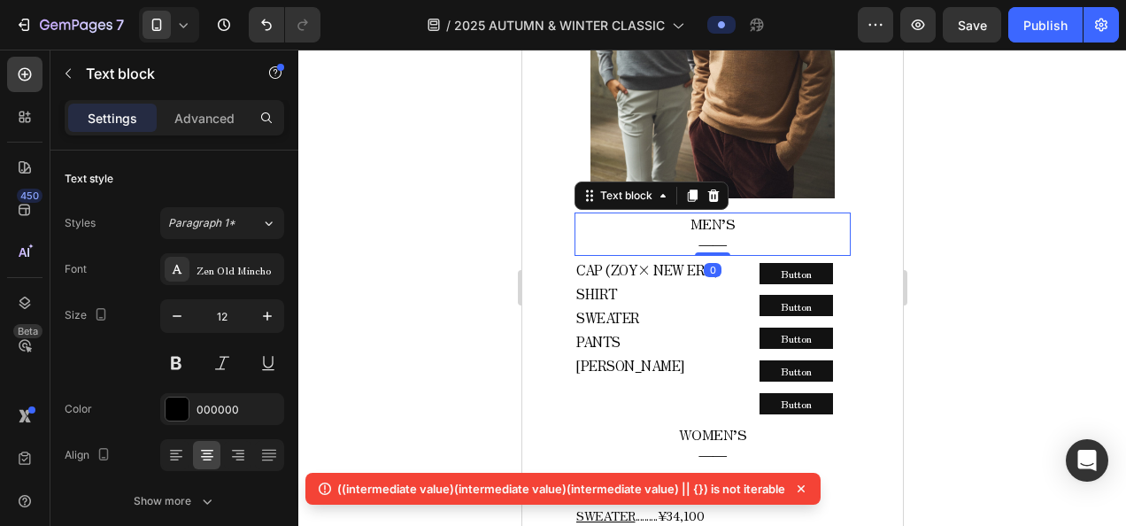
click at [719, 212] on span "MEN’S" at bounding box center [711, 222] width 45 height 21
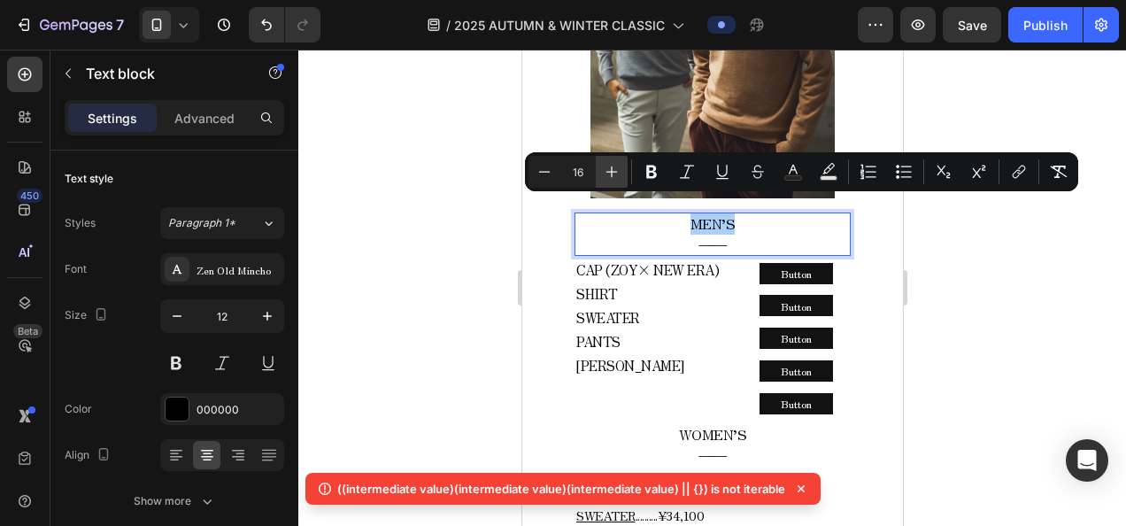
click at [602, 173] on button "Plus" at bounding box center [612, 172] width 32 height 32
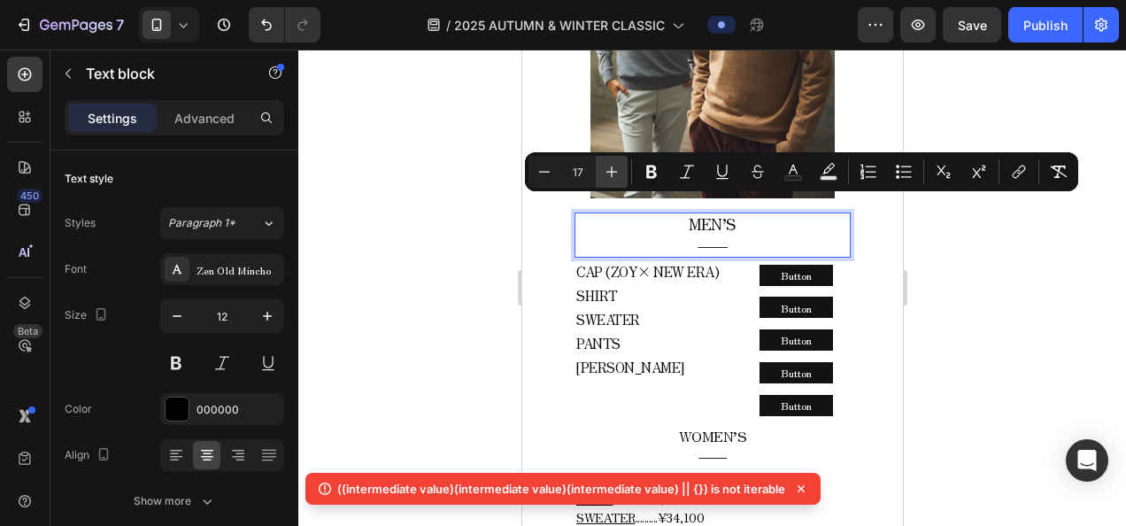
click at [602, 173] on button "Plus" at bounding box center [612, 172] width 32 height 32
type input "18"
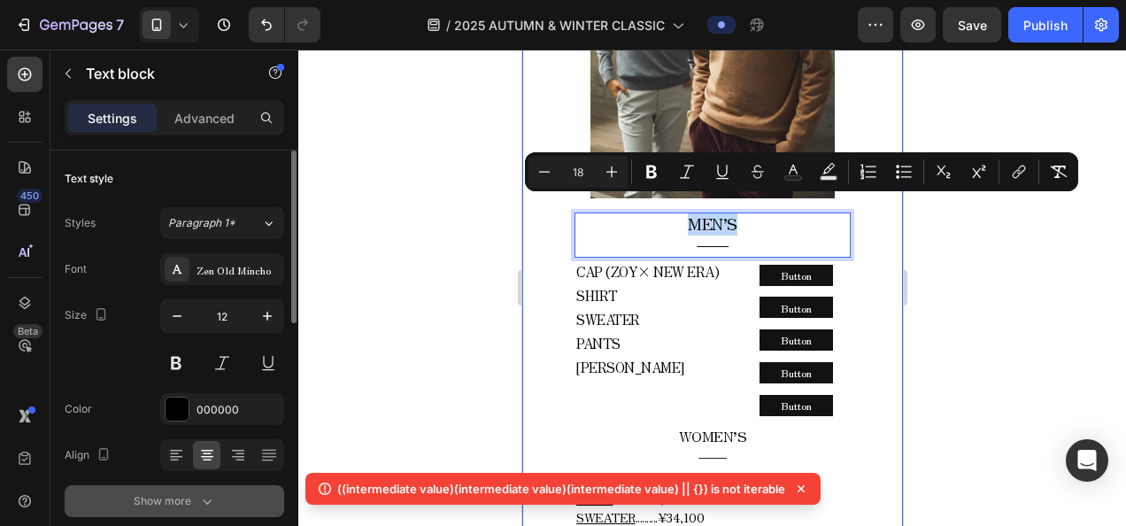
scroll to position [89, 0]
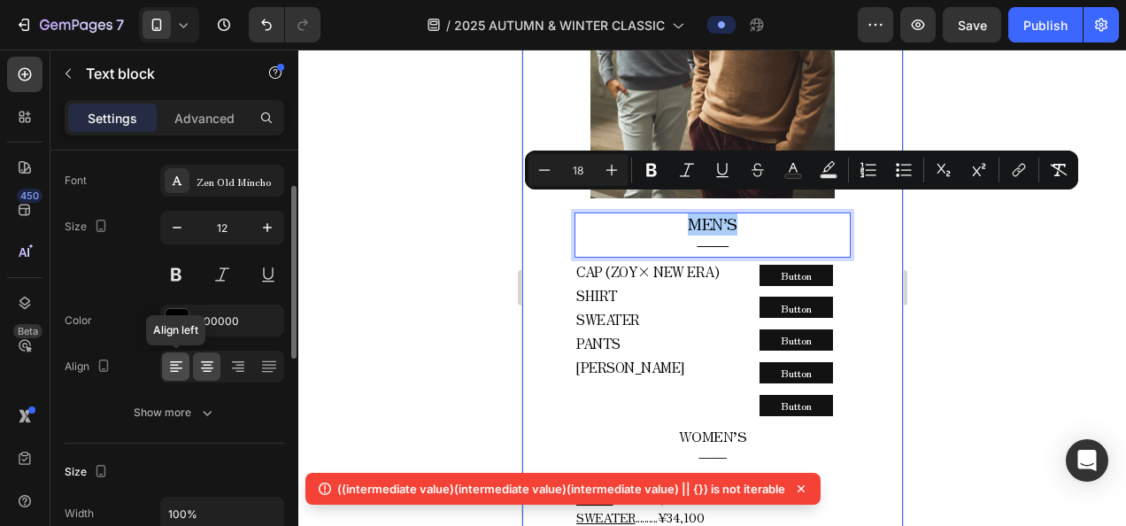
click at [177, 367] on icon at bounding box center [176, 368] width 12 height 2
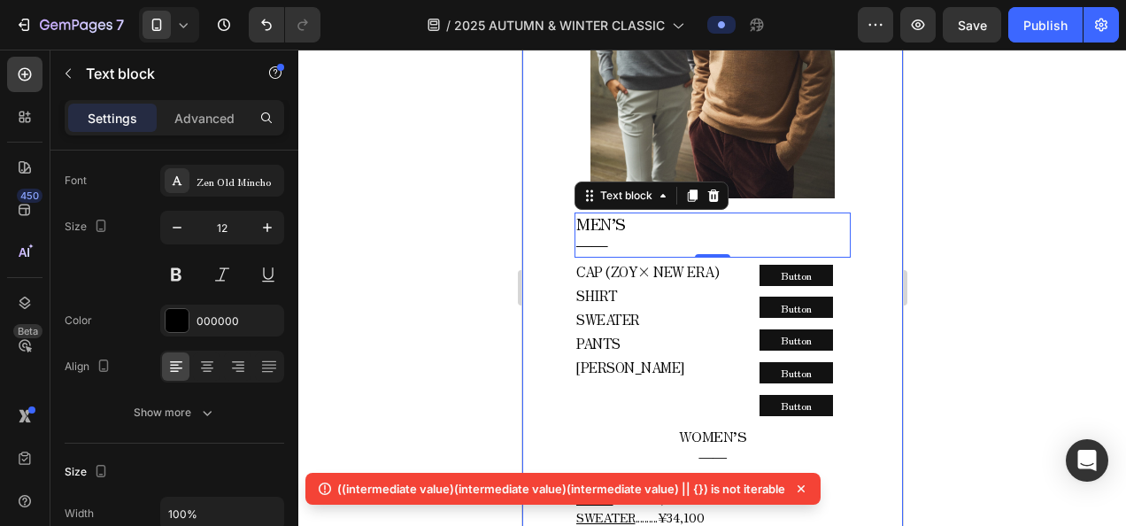
click at [385, 304] on div at bounding box center [711, 288] width 827 height 476
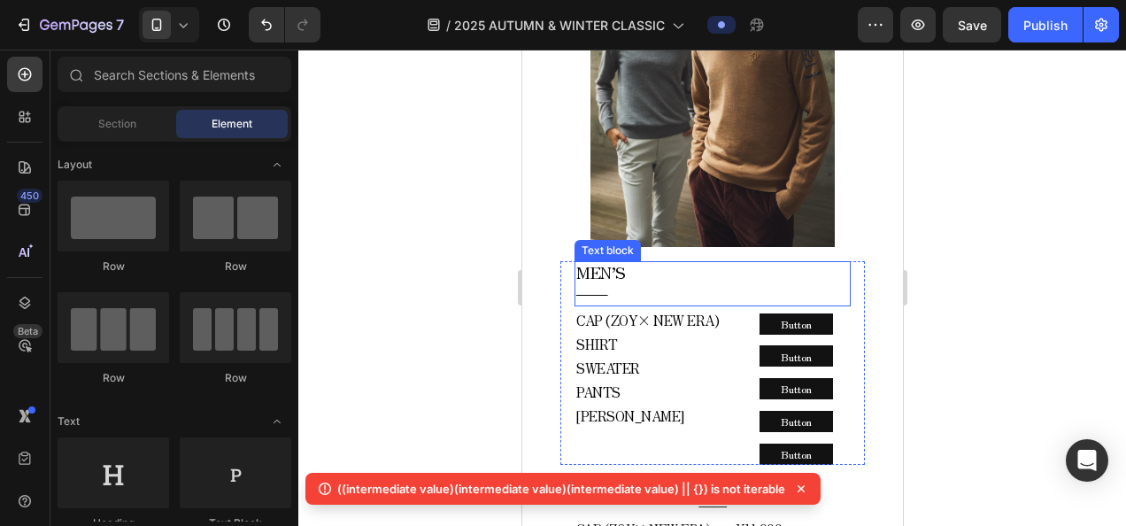
scroll to position [894, 0]
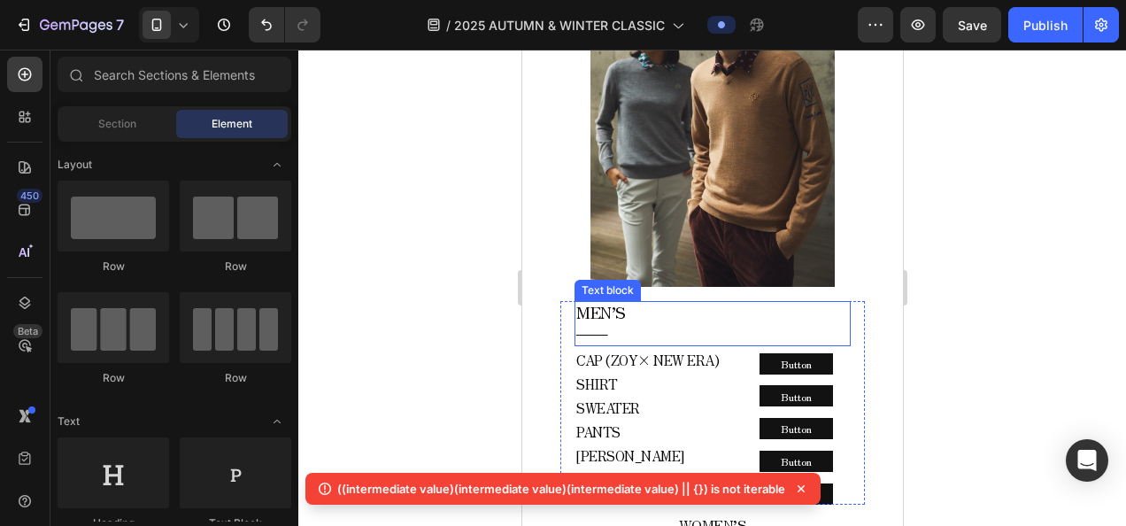
click at [668, 303] on p "MEN’S" at bounding box center [711, 313] width 273 height 21
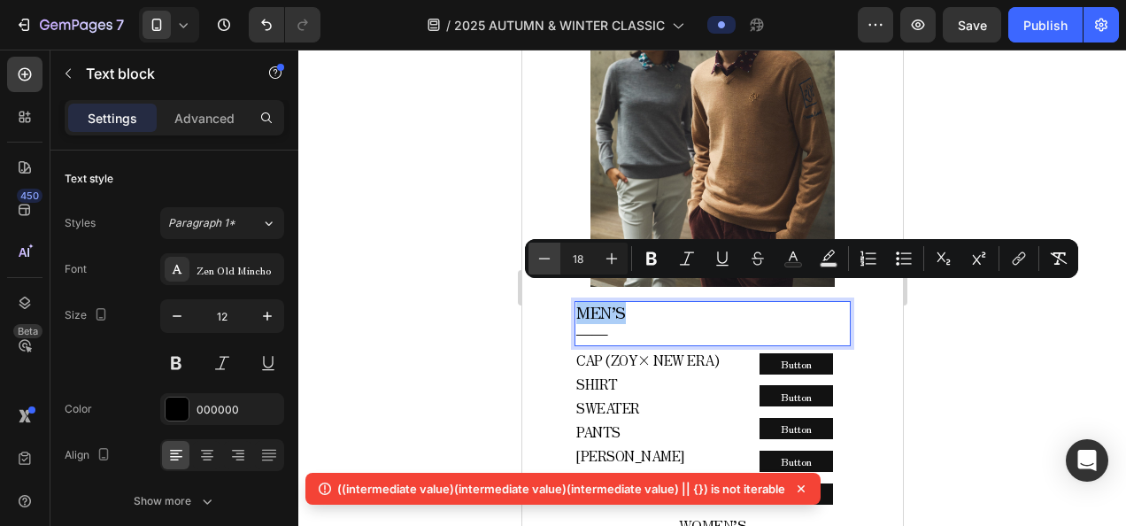
click at [549, 262] on icon "Editor contextual toolbar" at bounding box center [544, 259] width 18 height 18
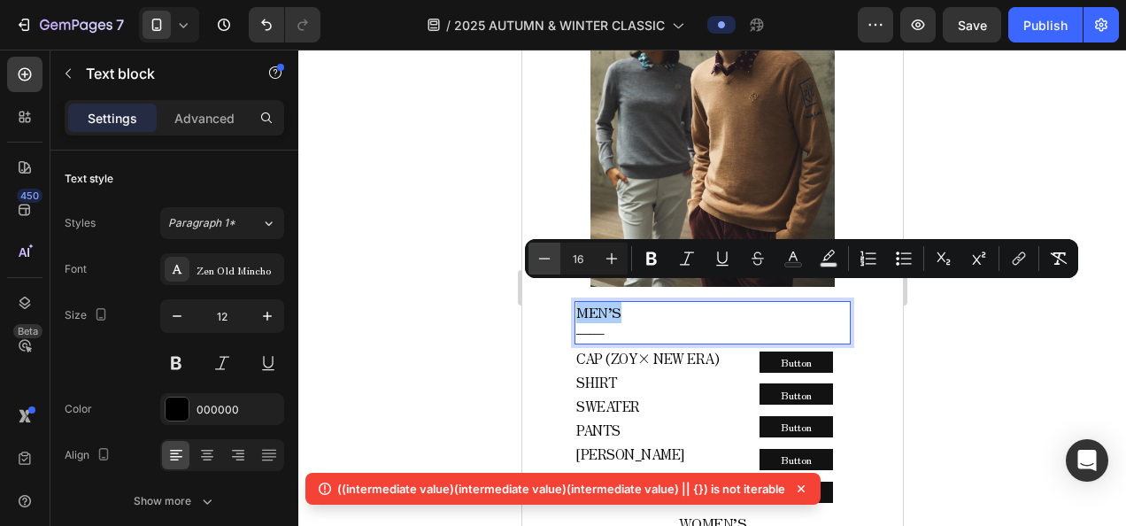
click at [549, 262] on icon "Editor contextual toolbar" at bounding box center [544, 259] width 18 height 18
type input "15"
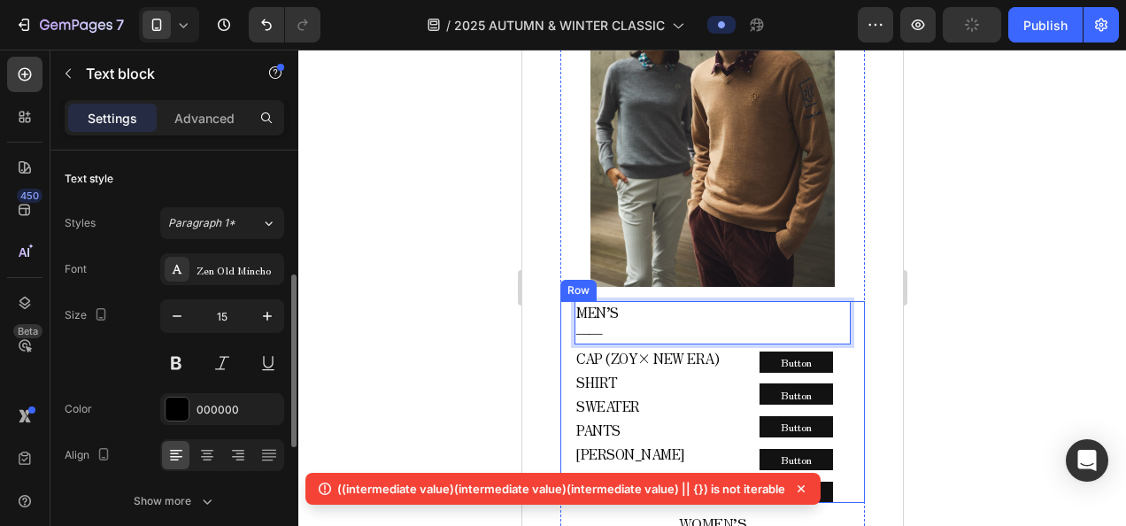
click at [576, 353] on span "CAP (ZOY× NEW ERA)" at bounding box center [646, 358] width 142 height 19
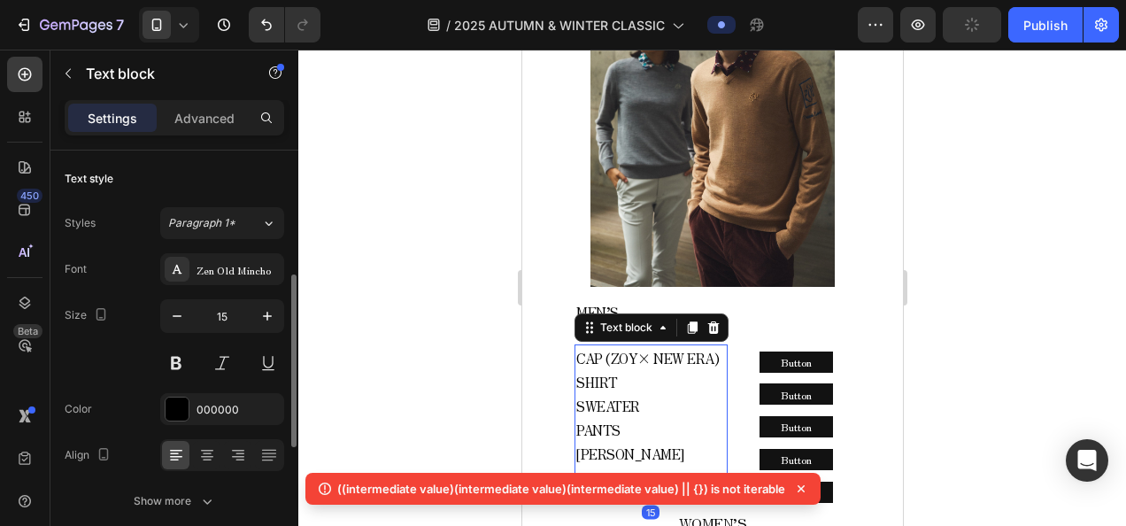
scroll to position [89, 0]
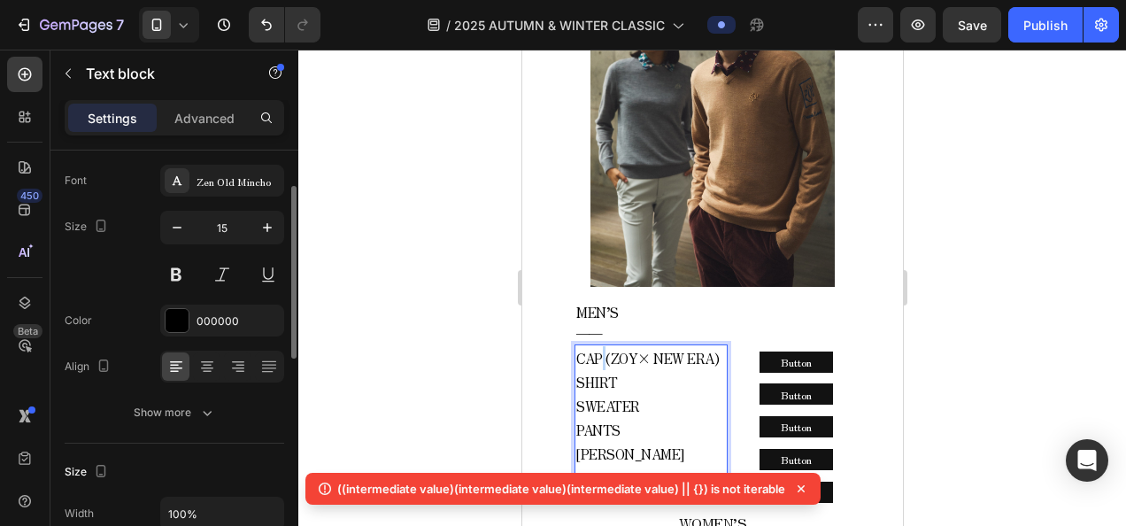
click at [600, 349] on span "CAP (ZOY× NEW ERA)" at bounding box center [646, 358] width 142 height 19
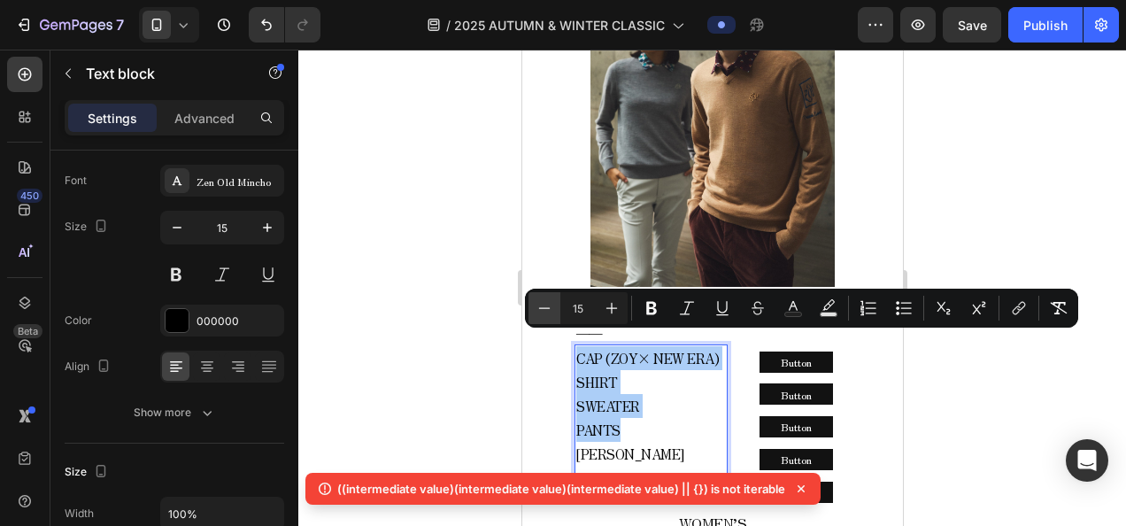
click at [548, 304] on icon "Editor contextual toolbar" at bounding box center [544, 308] width 18 height 18
type input "14"
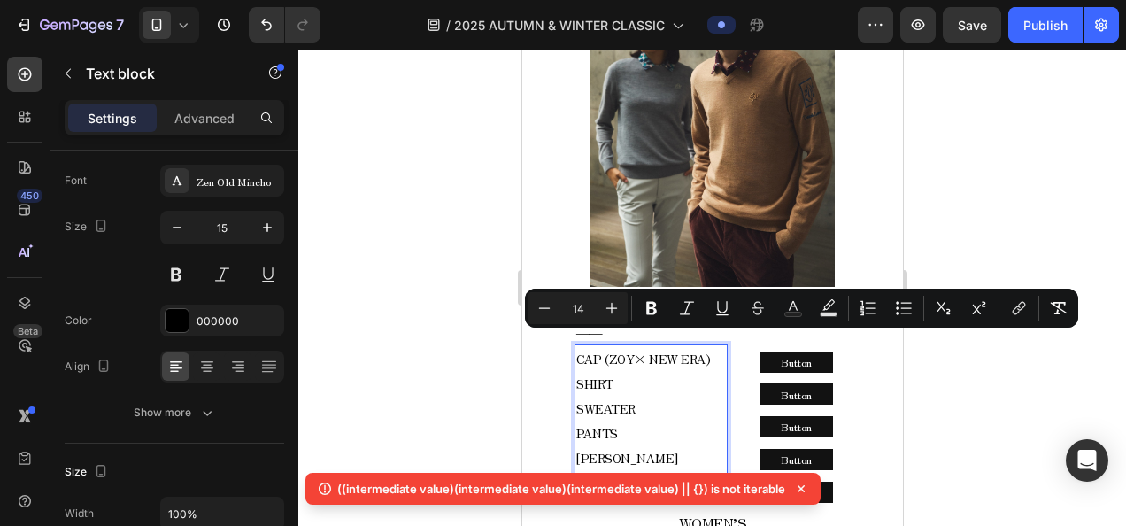
click at [460, 327] on div at bounding box center [711, 288] width 827 height 476
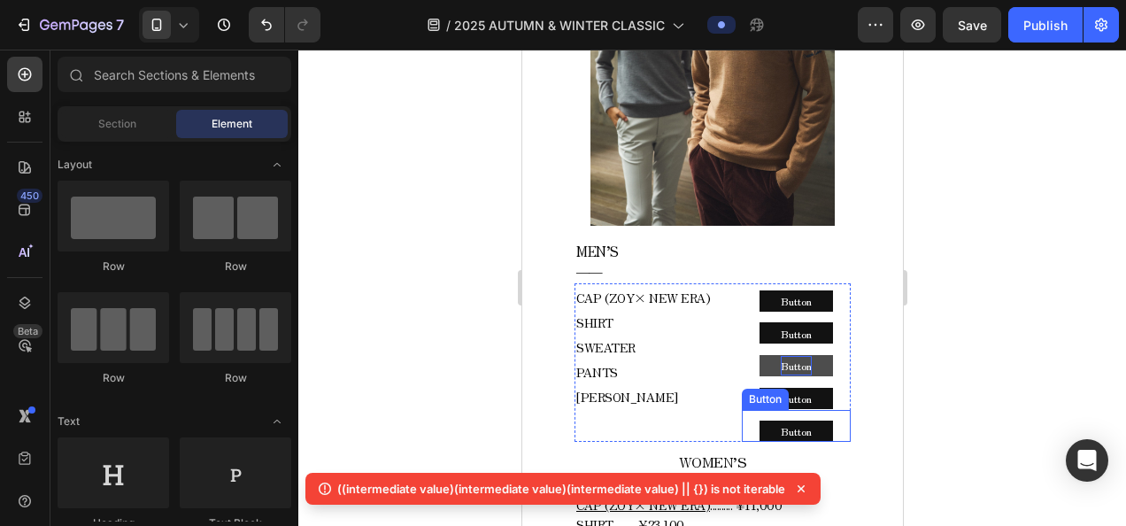
scroll to position [982, 0]
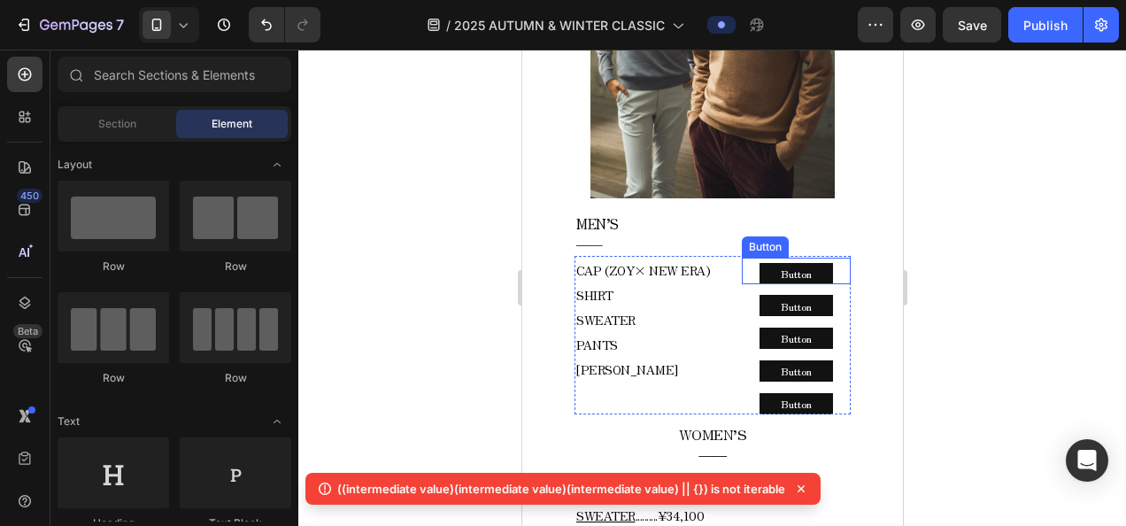
click at [822, 258] on div "Button Button" at bounding box center [795, 271] width 109 height 27
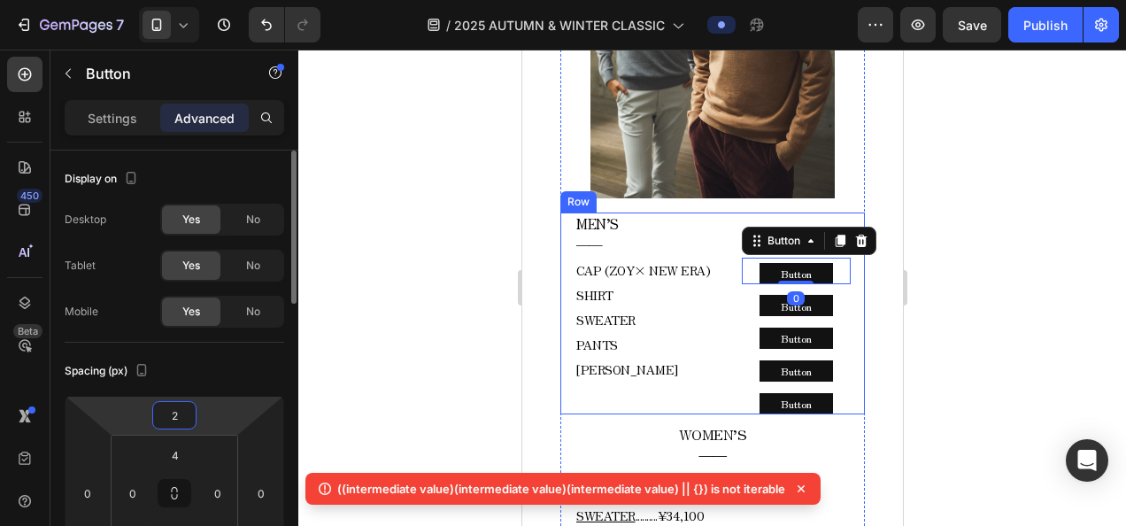
click at [200, 0] on html "7 Version history / 2025 AUTUMN & WINTER CLASSIC Preview Save Publish 450 Beta …" at bounding box center [563, 0] width 1126 height 0
type input "0"
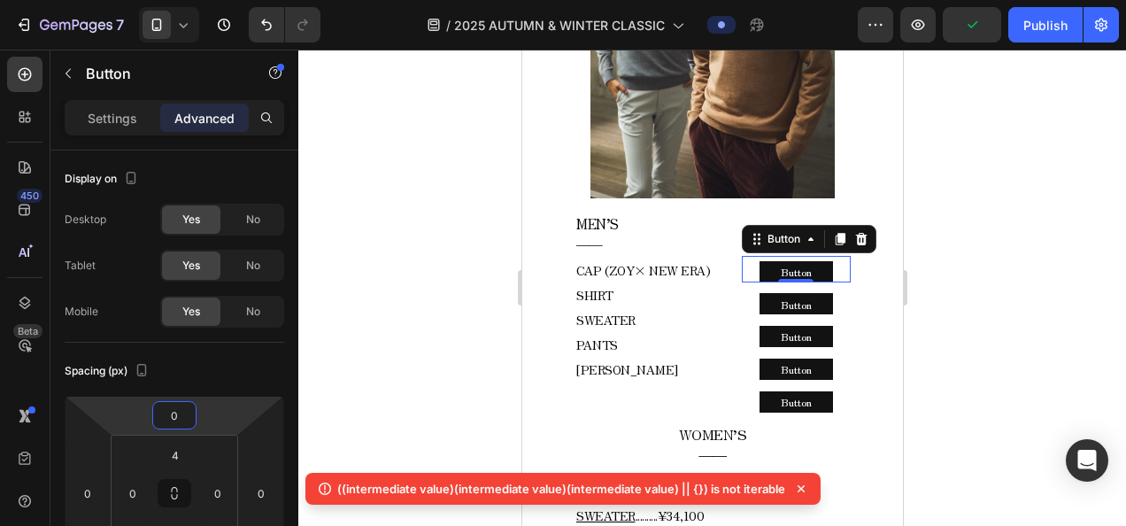
click at [925, 271] on div at bounding box center [711, 288] width 827 height 476
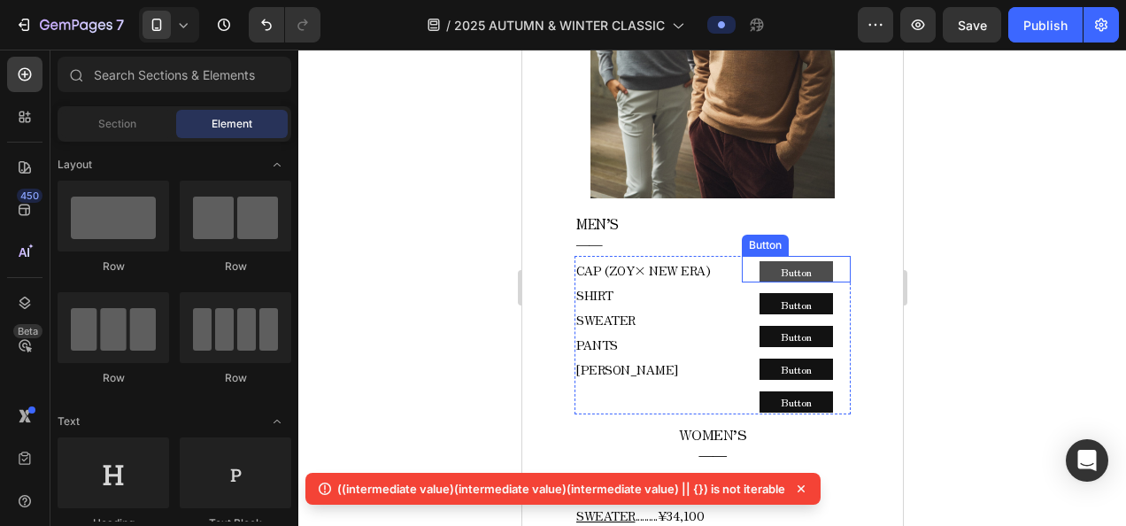
click at [818, 261] on button "Button" at bounding box center [794, 271] width 73 height 21
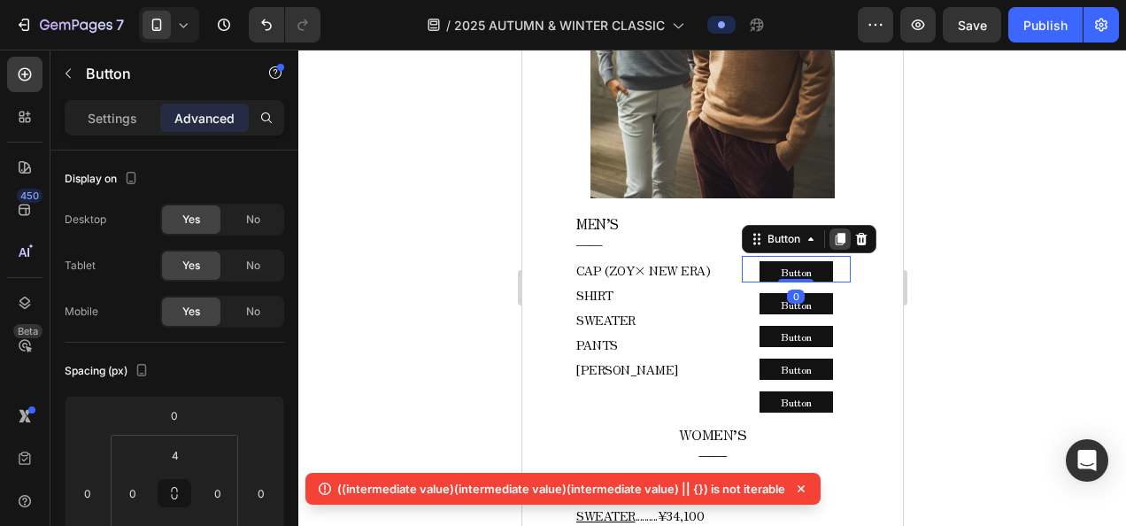
click at [828, 228] on div at bounding box center [838, 238] width 21 height 21
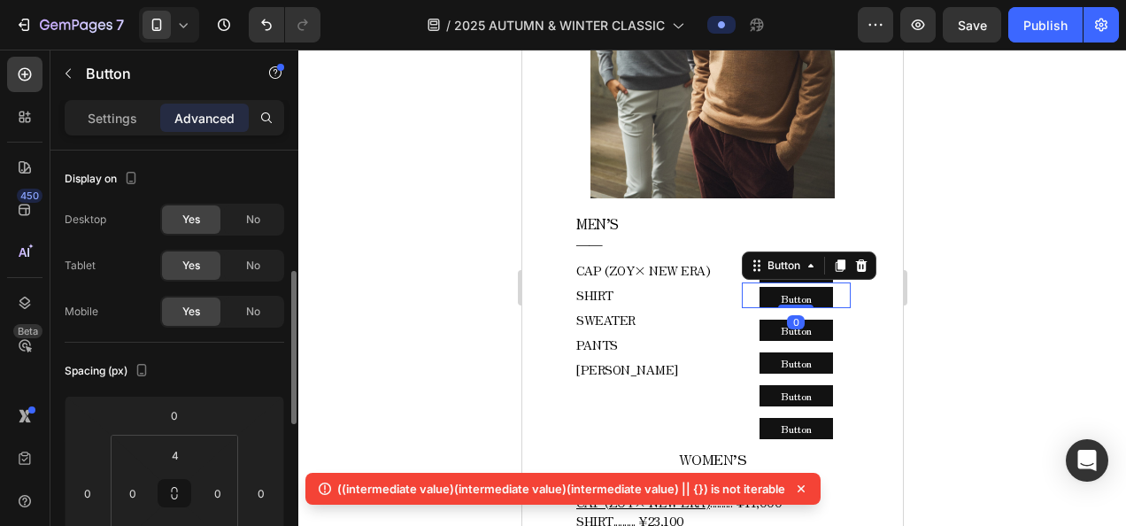
scroll to position [89, 0]
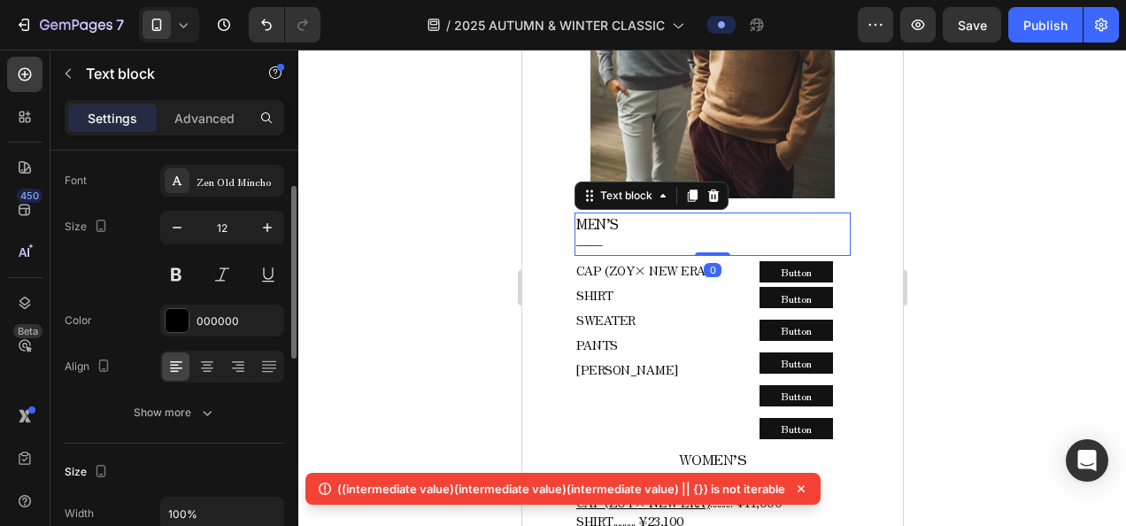
click at [822, 234] on p "――" at bounding box center [711, 244] width 273 height 20
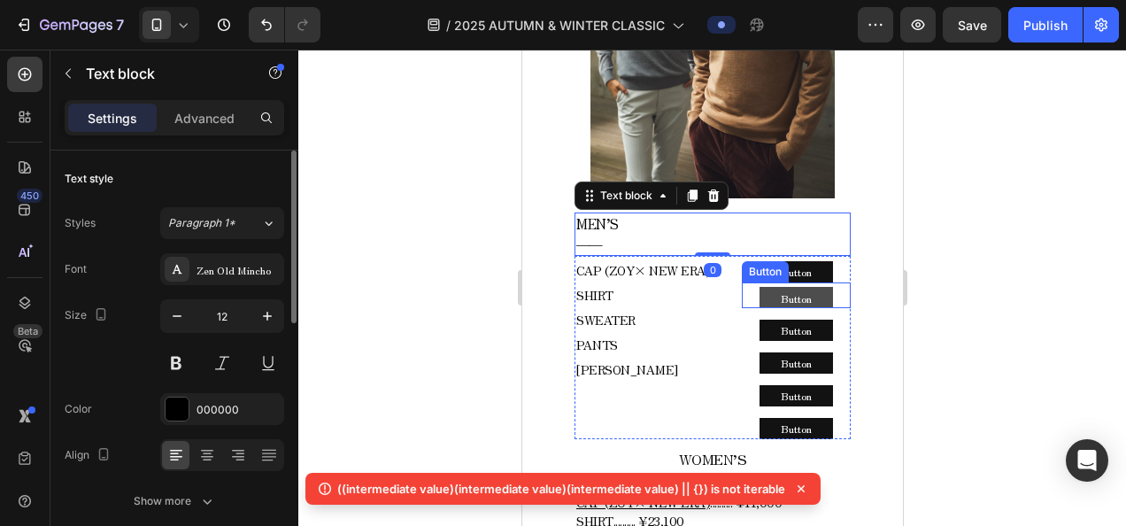
click at [809, 287] on button "Button" at bounding box center [794, 297] width 73 height 21
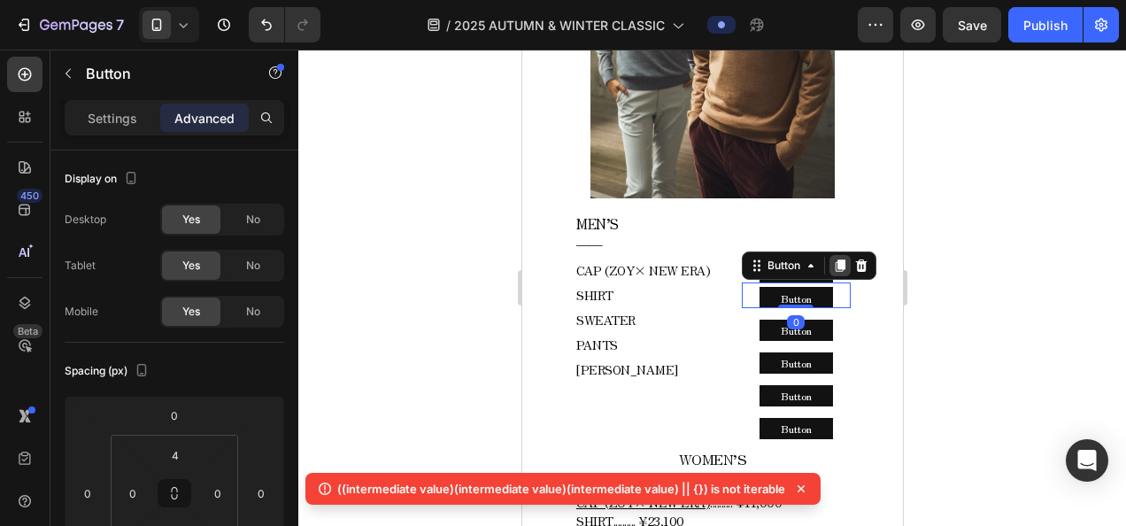
click at [834, 259] on icon at bounding box center [839, 265] width 10 height 12
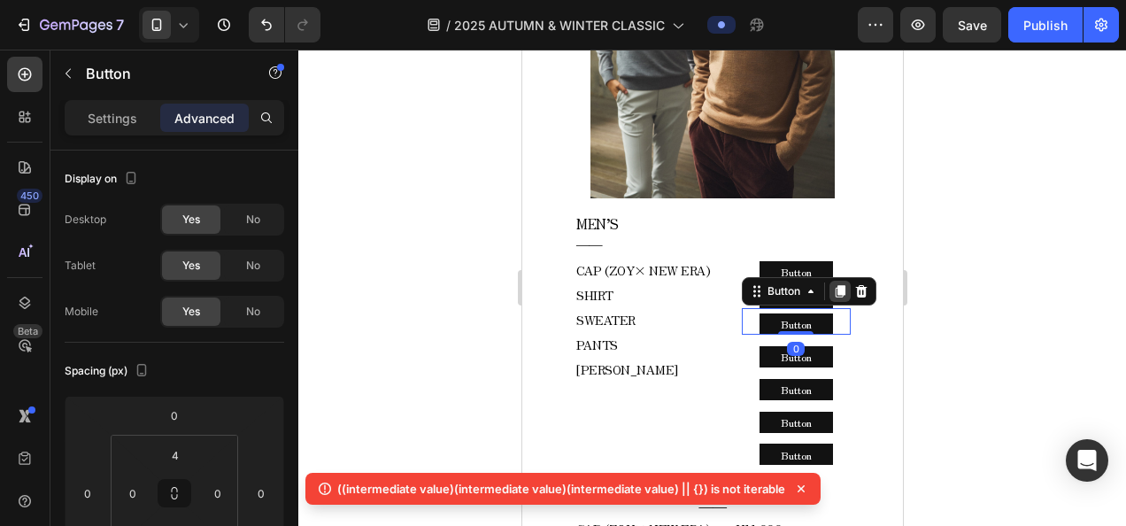
click at [832, 287] on div at bounding box center [838, 291] width 21 height 21
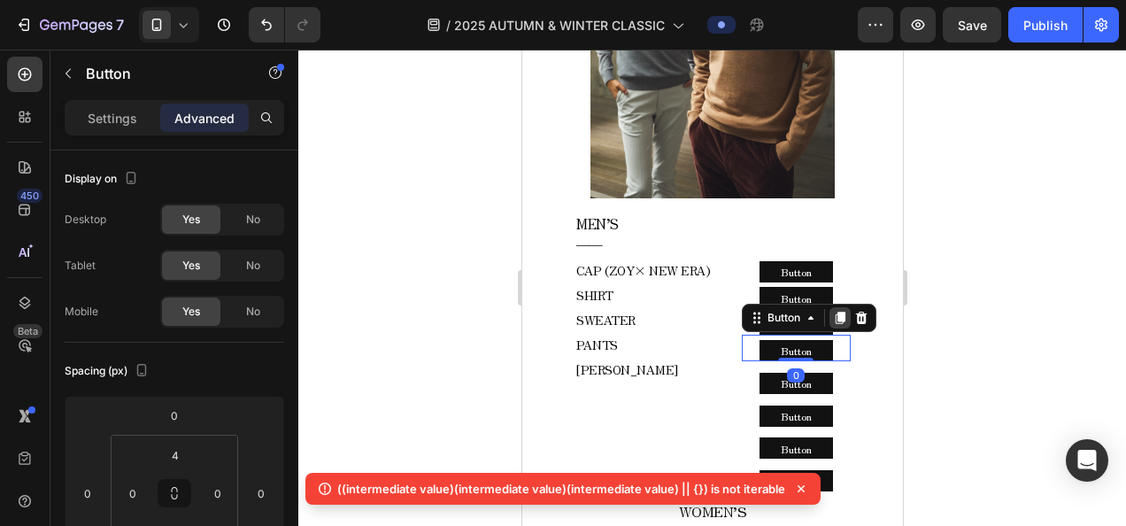
click at [834, 312] on icon at bounding box center [839, 318] width 10 height 12
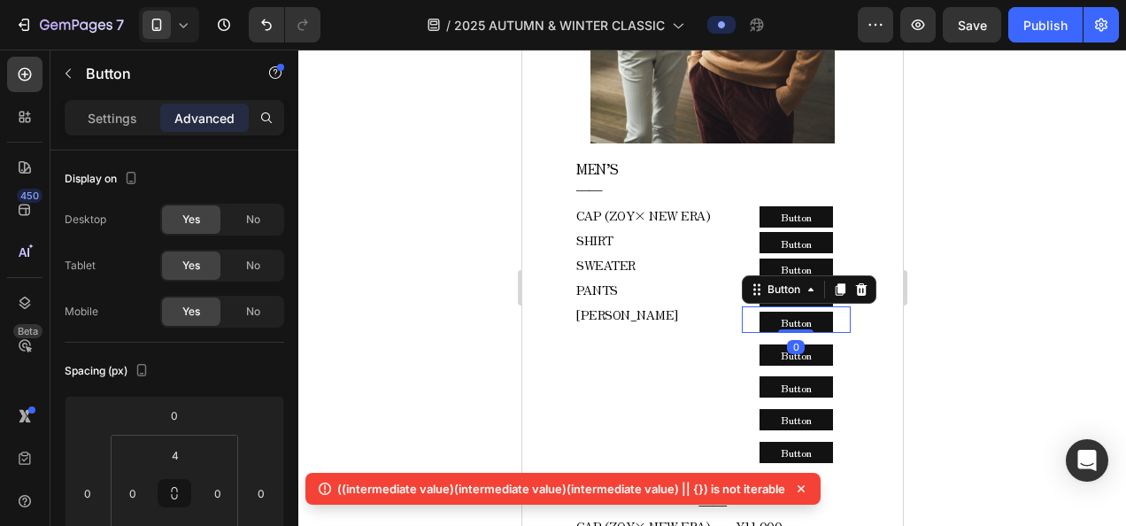
scroll to position [1071, 0]
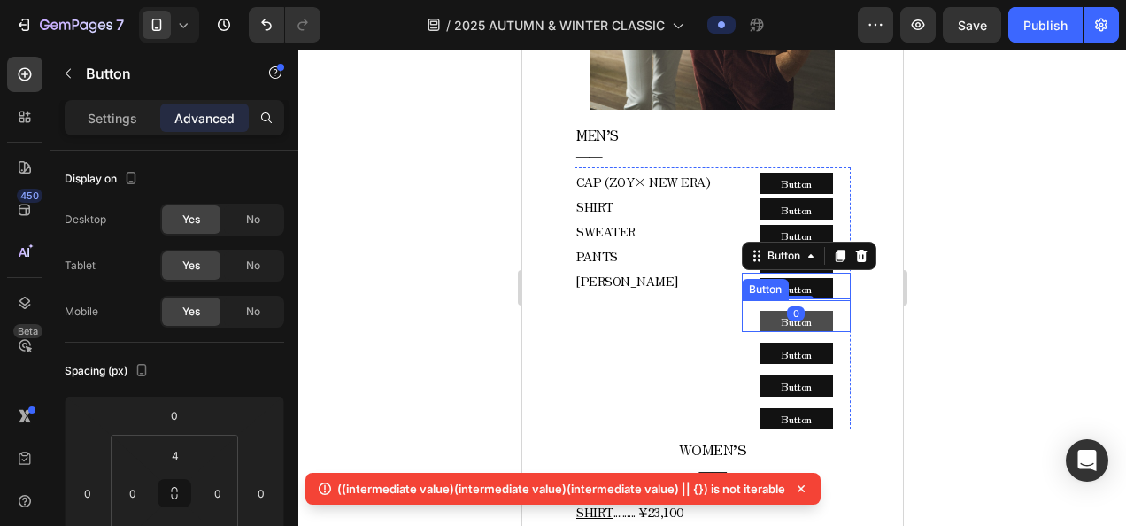
click at [819, 311] on button "Button" at bounding box center [794, 321] width 73 height 21
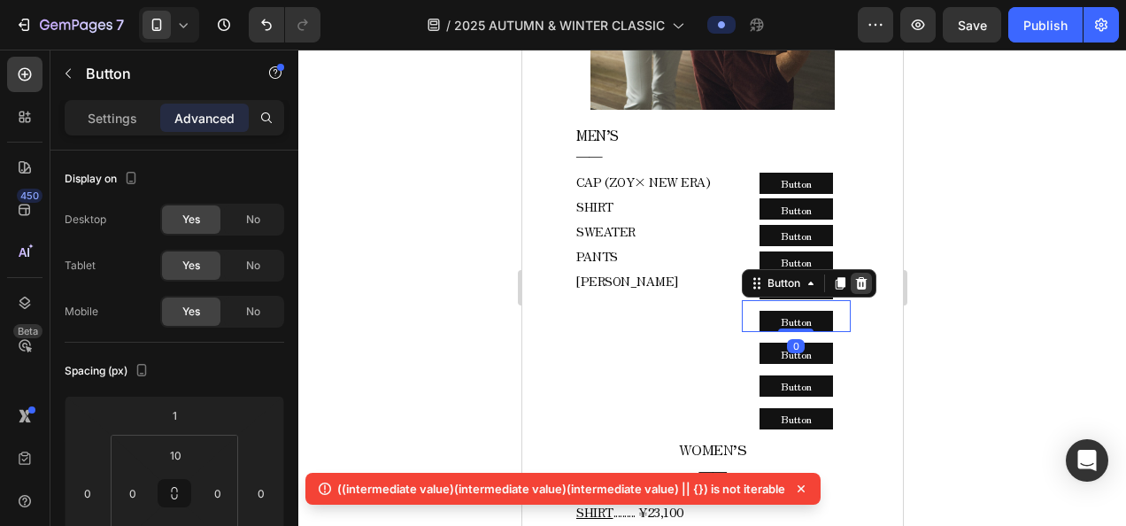
click at [853, 276] on icon at bounding box center [860, 283] width 14 height 14
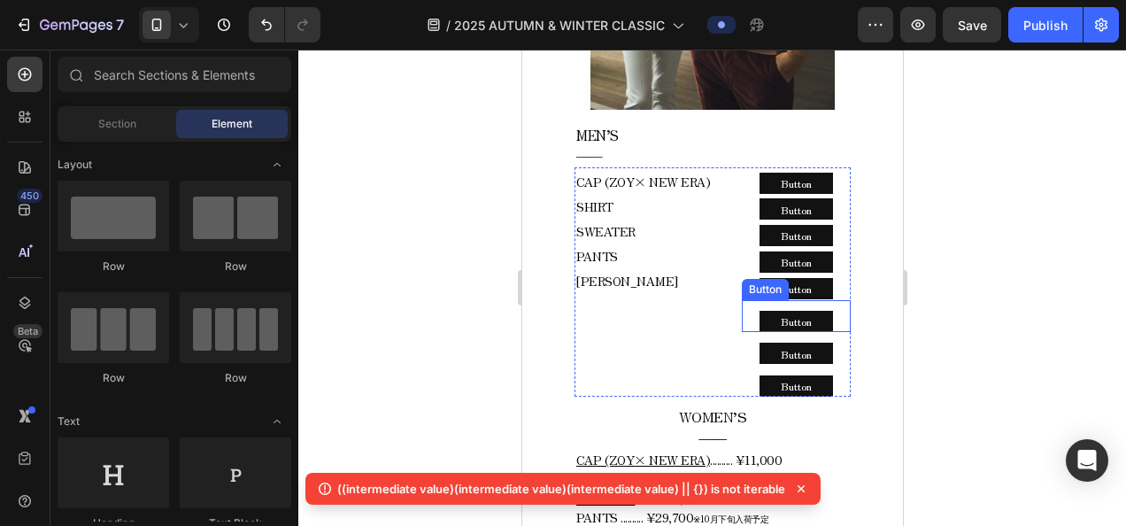
click at [825, 302] on div "Button Button" at bounding box center [795, 316] width 109 height 32
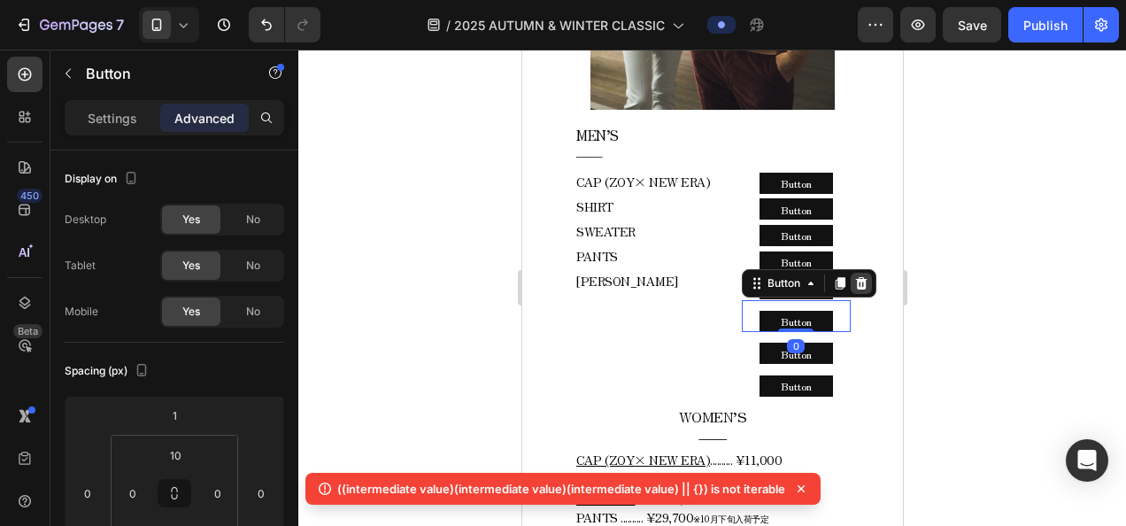
click at [853, 276] on icon at bounding box center [860, 283] width 14 height 14
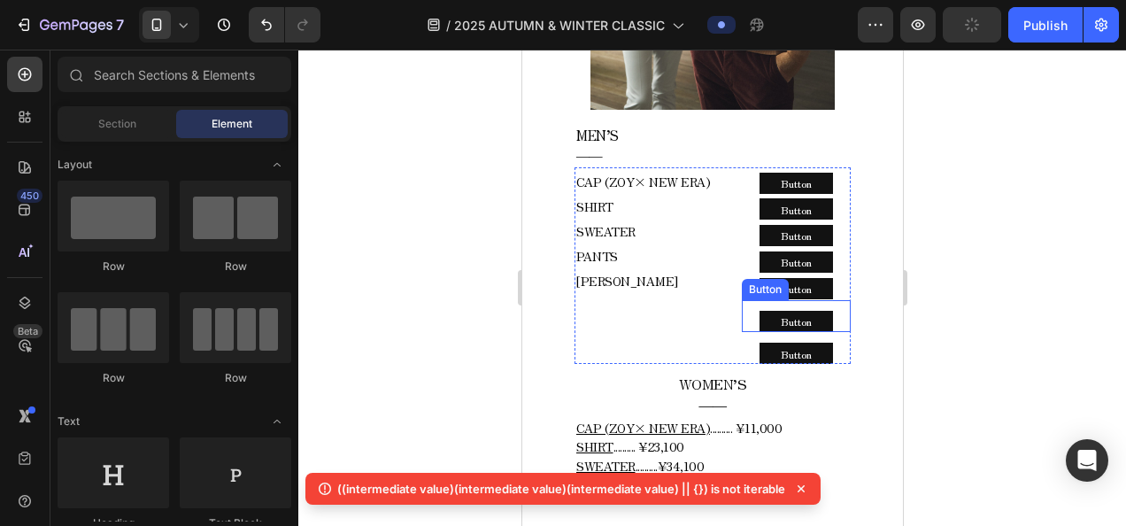
click at [821, 301] on div "Button Button" at bounding box center [795, 316] width 109 height 32
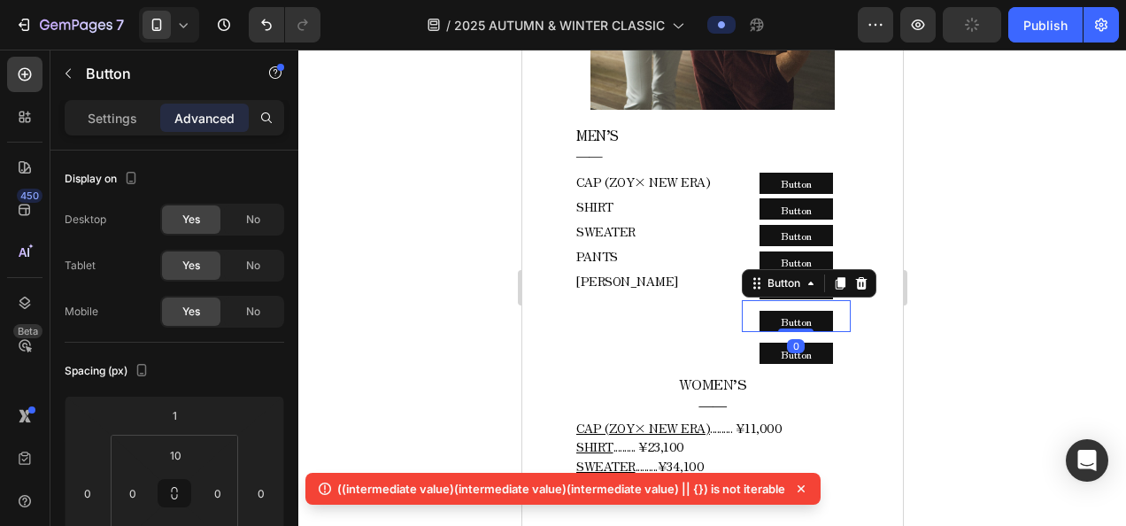
drag, startPoint x: 847, startPoint y: 267, endPoint x: 834, endPoint y: 281, distance: 19.4
click at [853, 276] on icon at bounding box center [860, 283] width 14 height 14
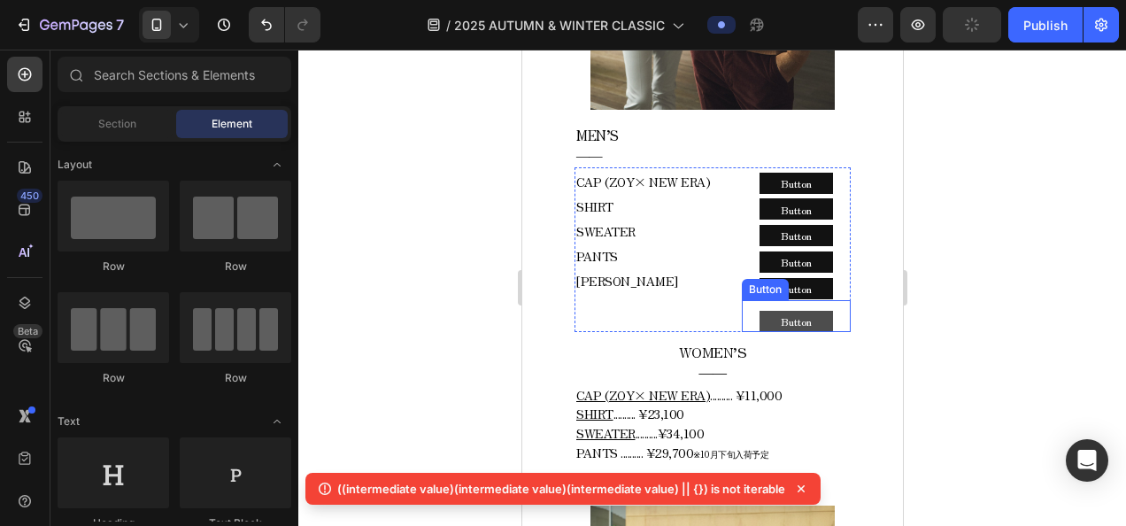
click at [813, 311] on button "Button" at bounding box center [794, 321] width 73 height 21
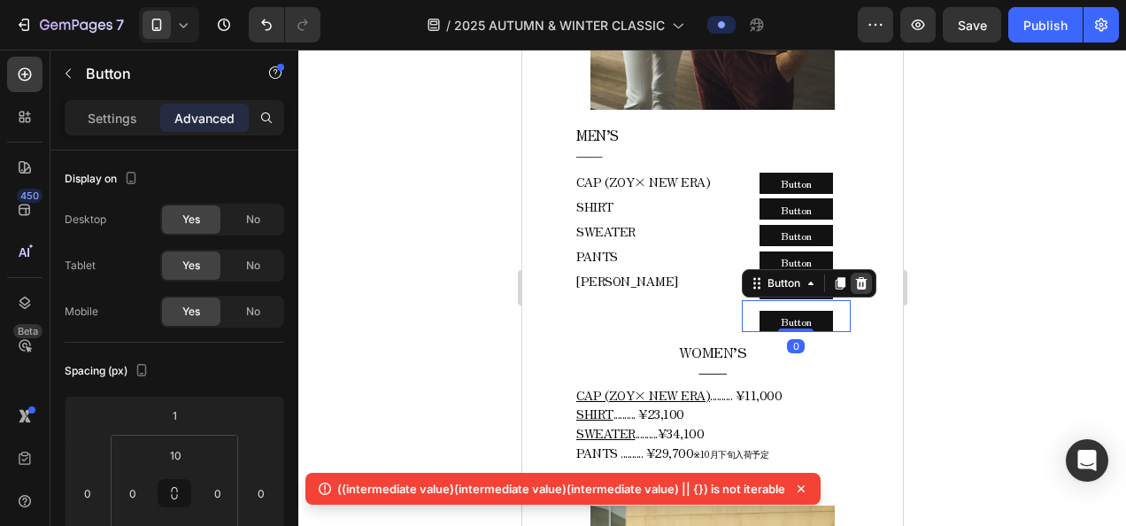
click at [853, 276] on icon at bounding box center [860, 283] width 14 height 14
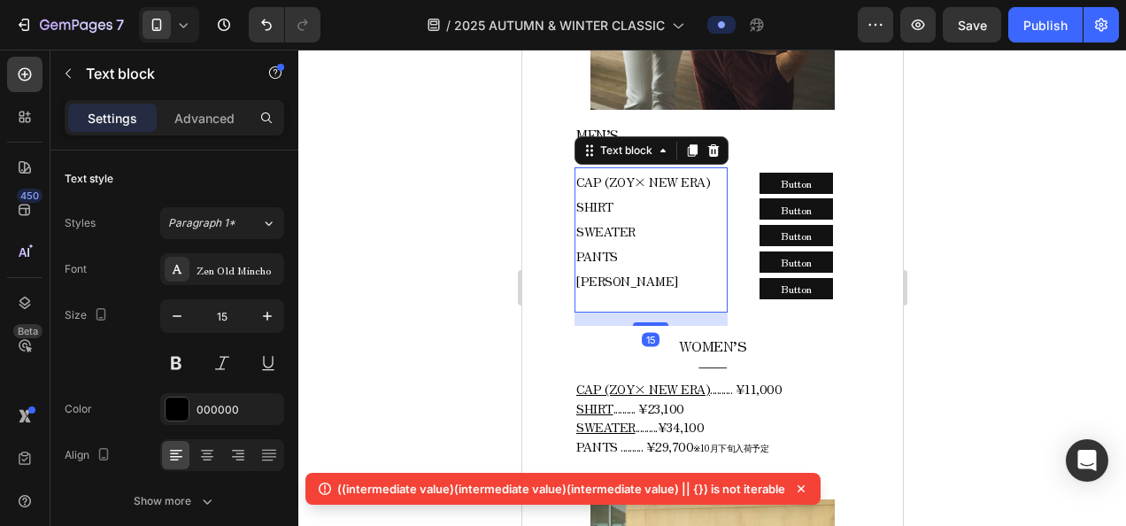
click at [678, 244] on p "CAP (ZOY× NEW ERA) SHIRT SWEATER PANTS" at bounding box center [650, 218] width 150 height 99
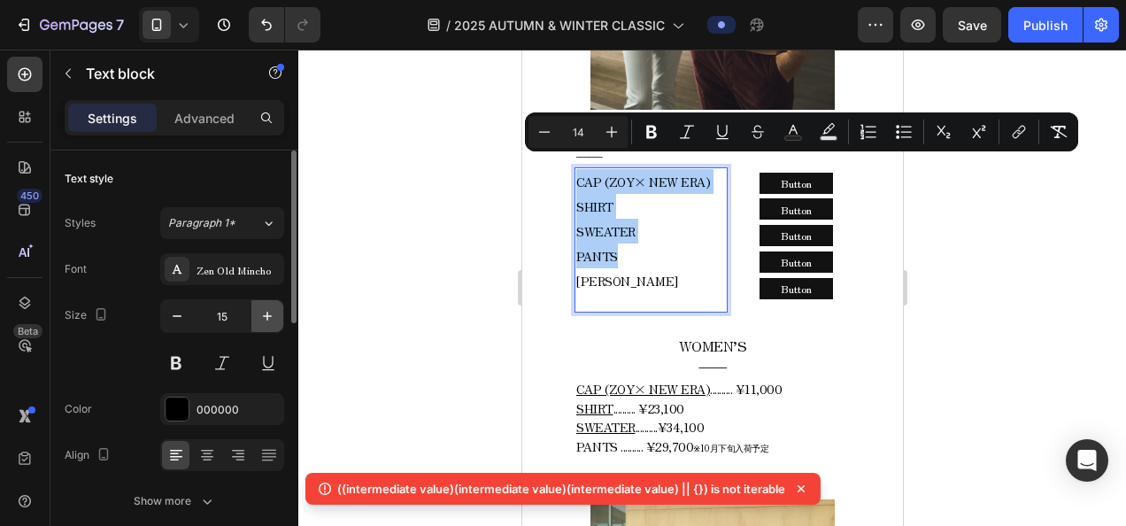
click at [278, 306] on button "button" at bounding box center [267, 316] width 32 height 32
type input "16"
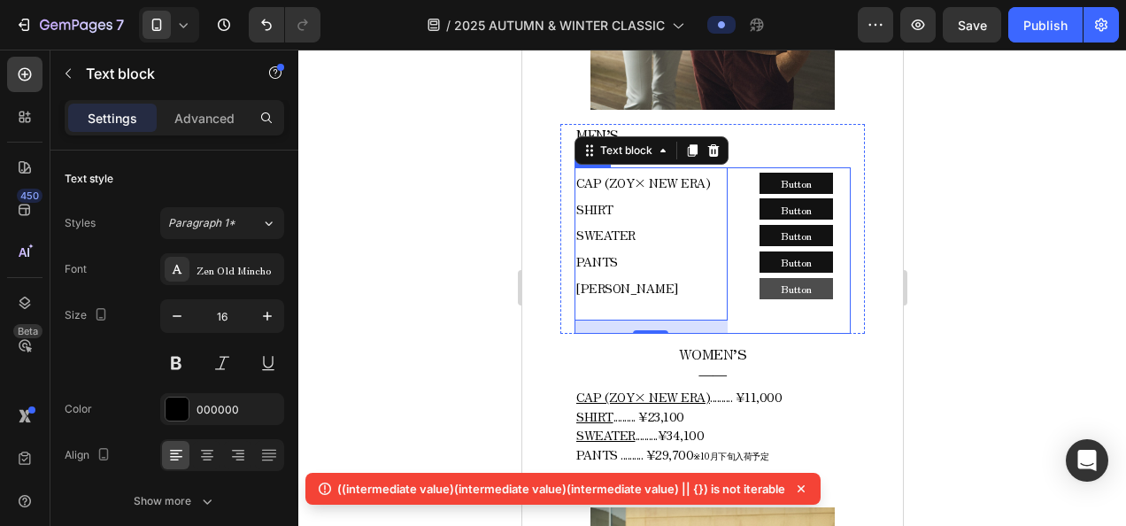
click at [816, 281] on button "Button" at bounding box center [794, 288] width 73 height 21
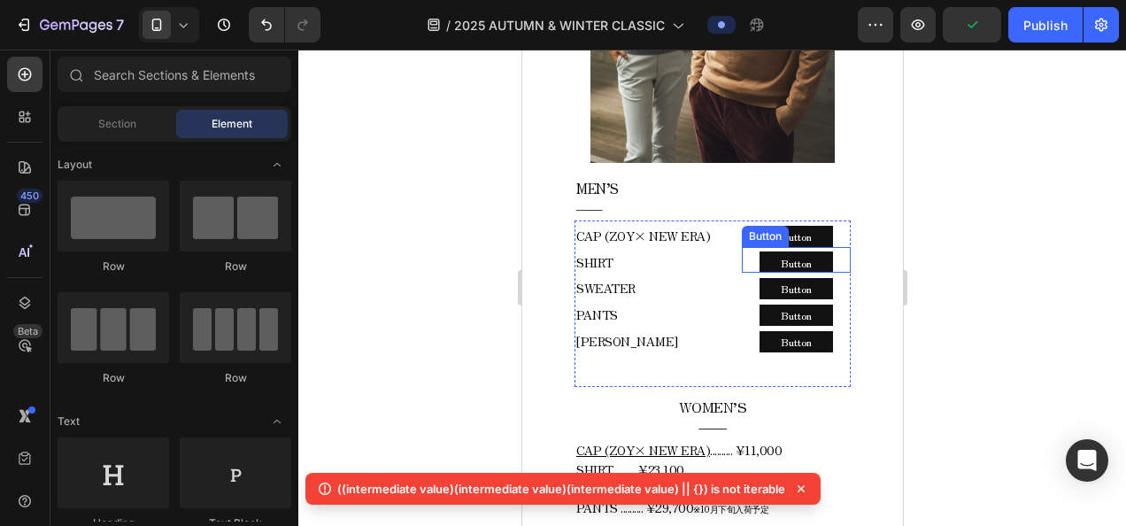
scroll to position [1045, 0]
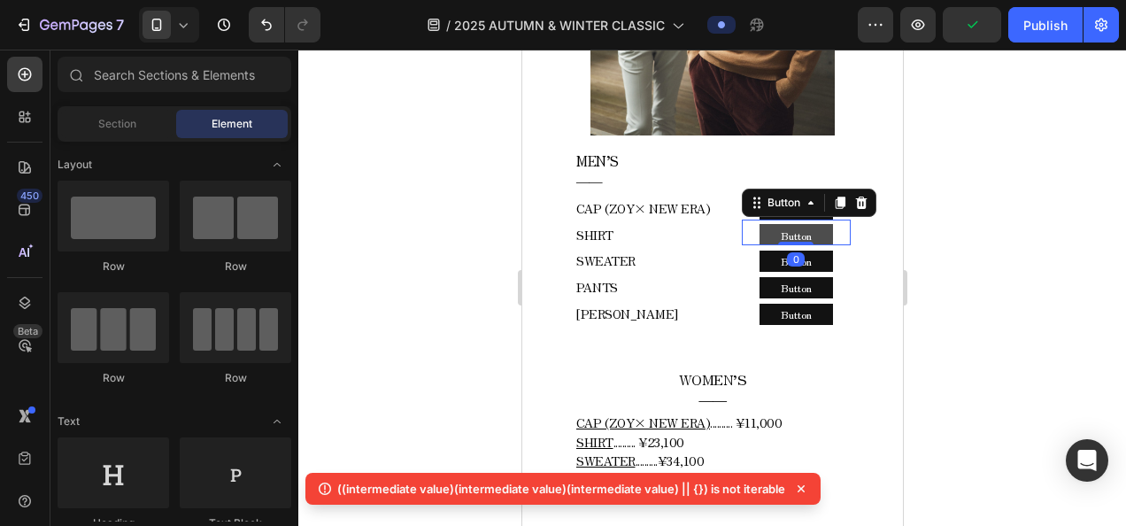
click at [812, 224] on button "Button" at bounding box center [794, 234] width 73 height 21
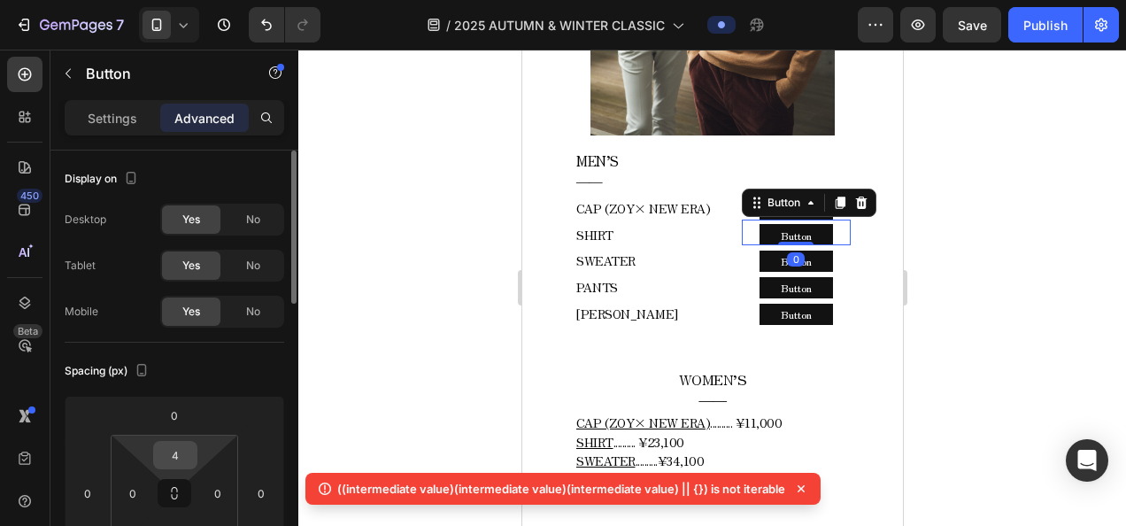
click at [185, 443] on input "4" at bounding box center [175, 455] width 35 height 27
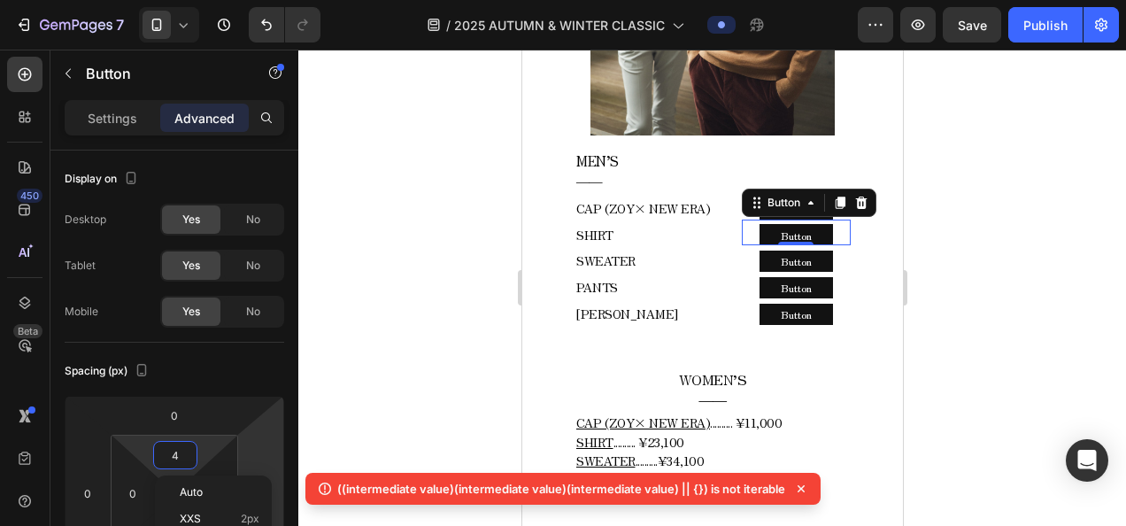
type input "5"
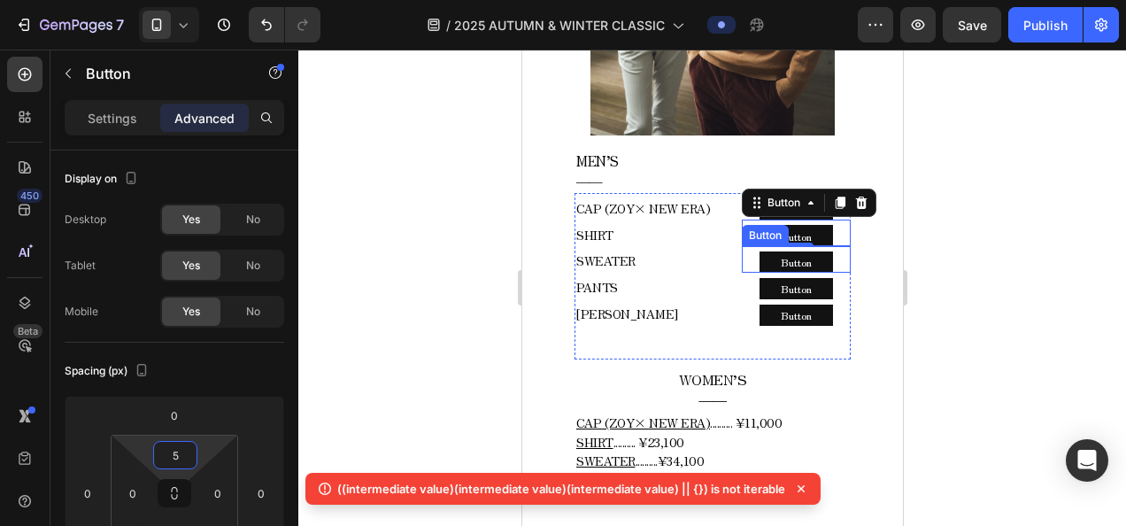
click at [825, 248] on div "Button Button" at bounding box center [795, 259] width 109 height 27
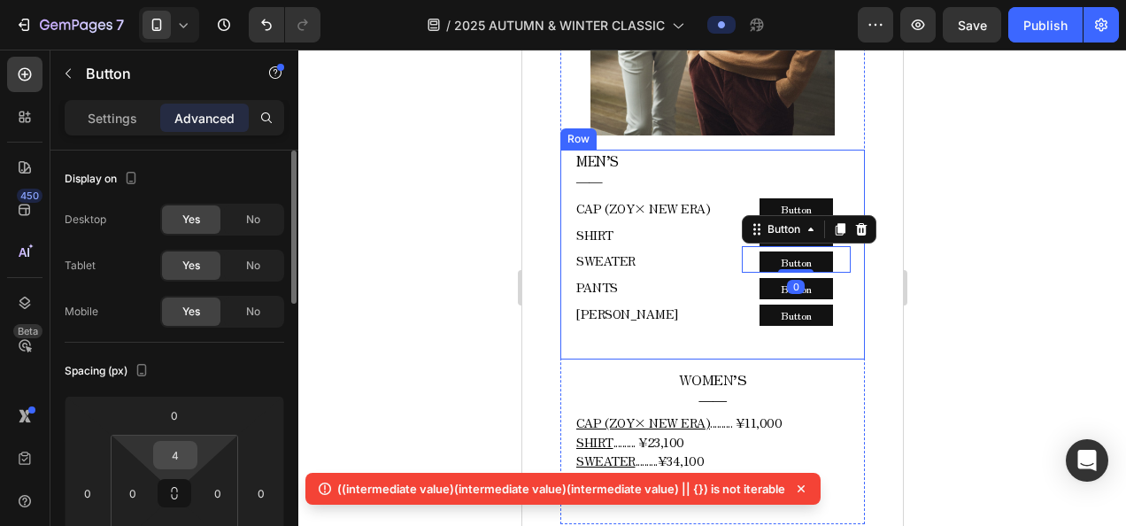
click at [170, 457] on input "4" at bounding box center [175, 455] width 35 height 27
type input "5"
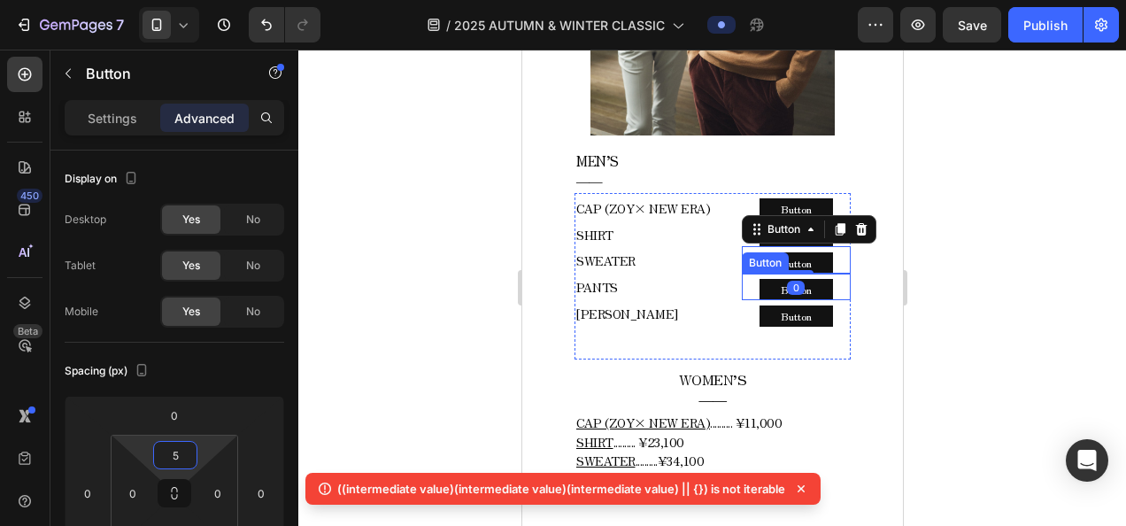
click at [828, 273] on div "Button Button" at bounding box center [795, 286] width 109 height 27
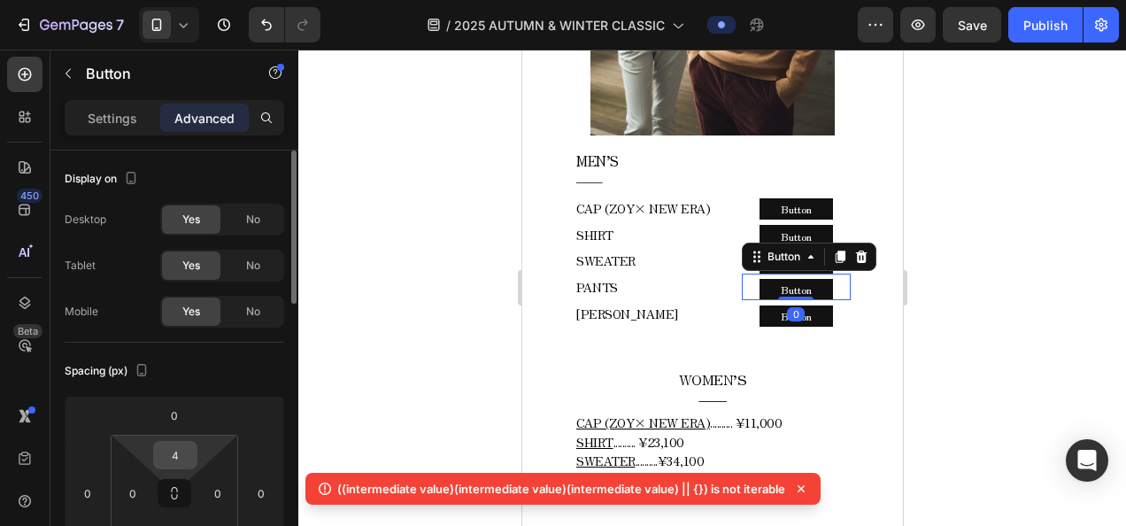
click at [174, 453] on input "4" at bounding box center [175, 455] width 35 height 27
type input "5"
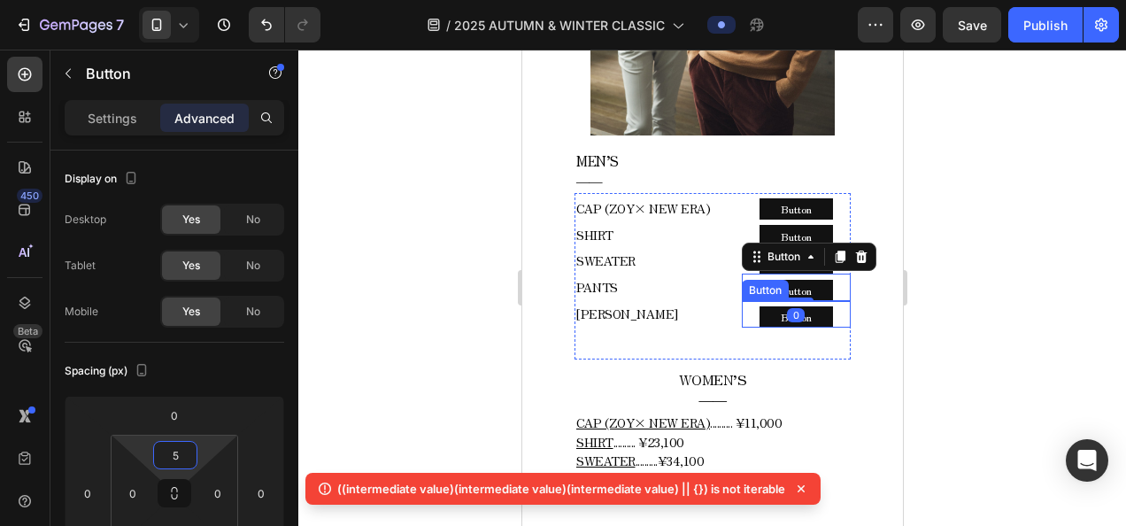
click at [835, 304] on div "Button Button" at bounding box center [795, 314] width 109 height 27
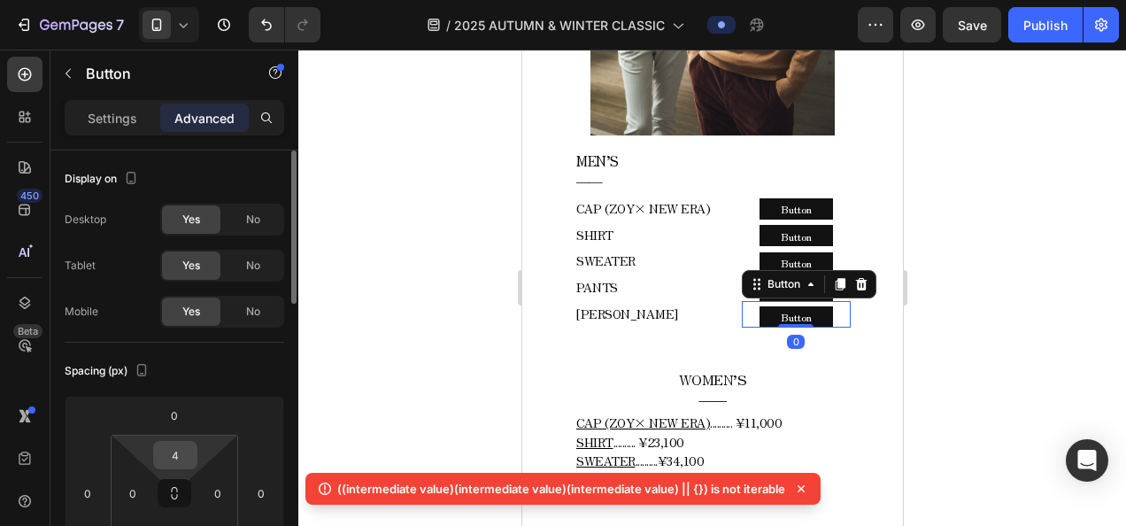
click at [186, 450] on input "4" at bounding box center [175, 455] width 35 height 27
type input "5"
click at [430, 328] on div at bounding box center [711, 288] width 827 height 476
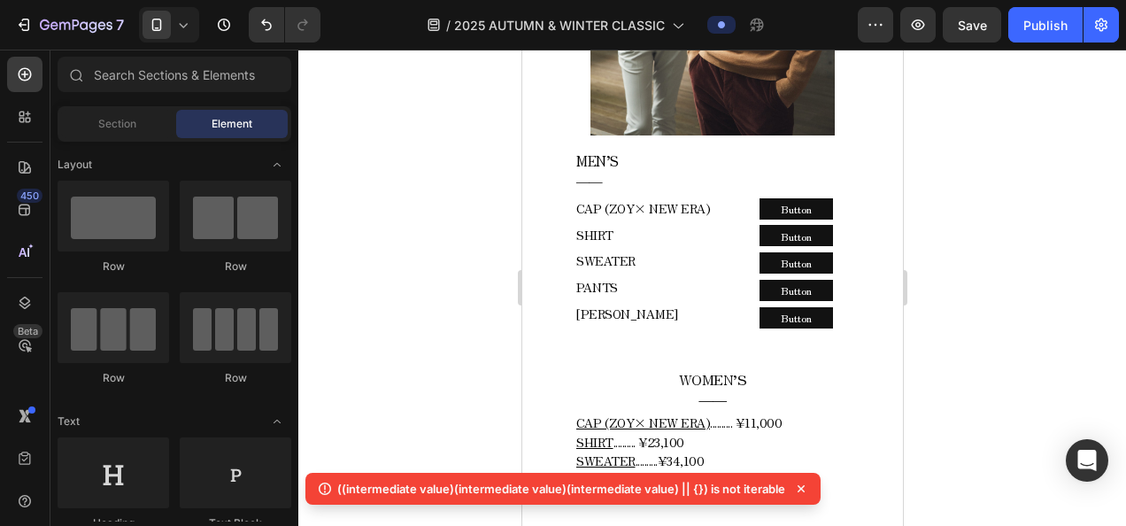
click at [175, 27] on icon at bounding box center [183, 25] width 18 height 18
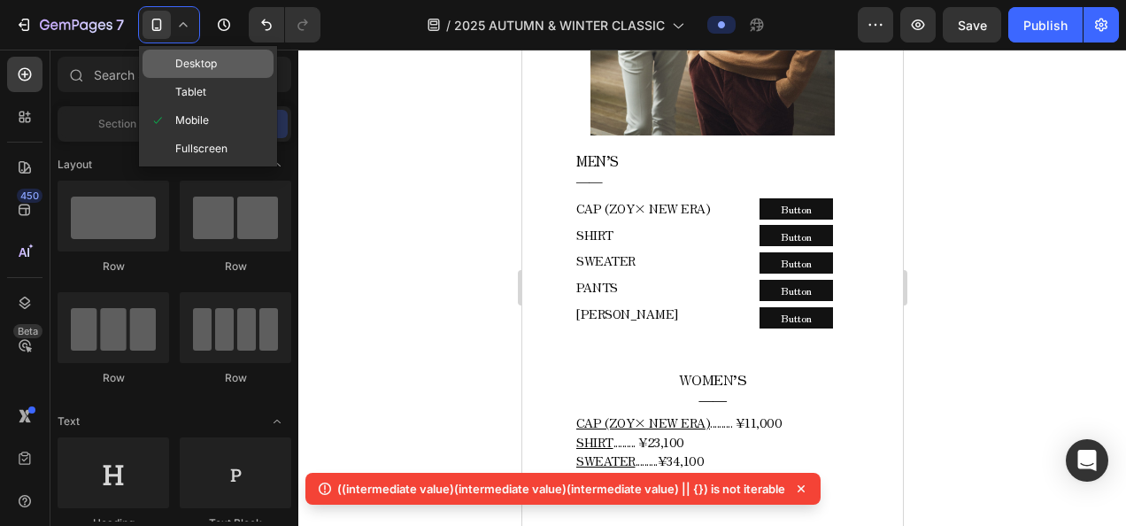
click at [213, 53] on div "Desktop" at bounding box center [207, 64] width 131 height 28
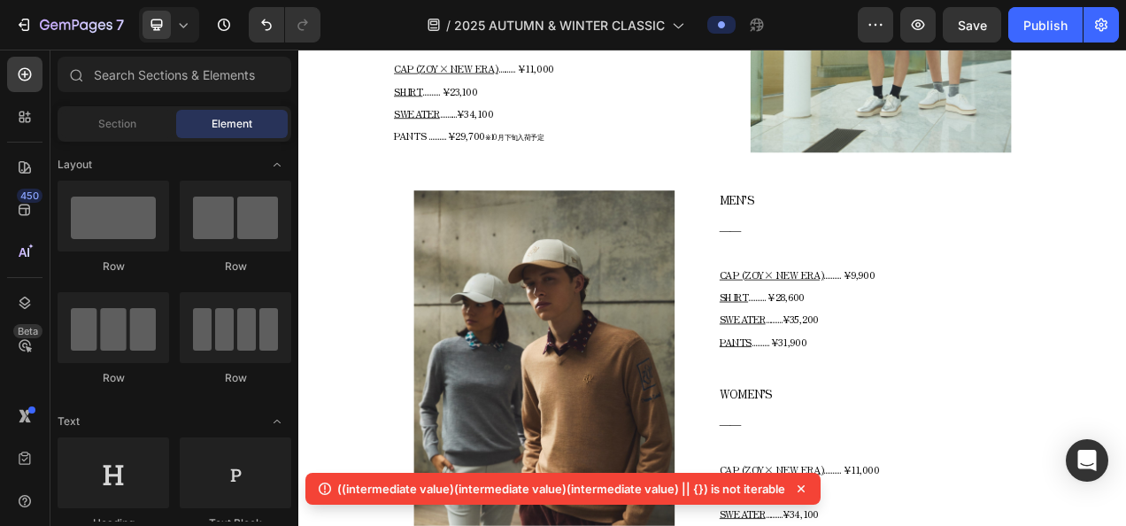
scroll to position [2306, 0]
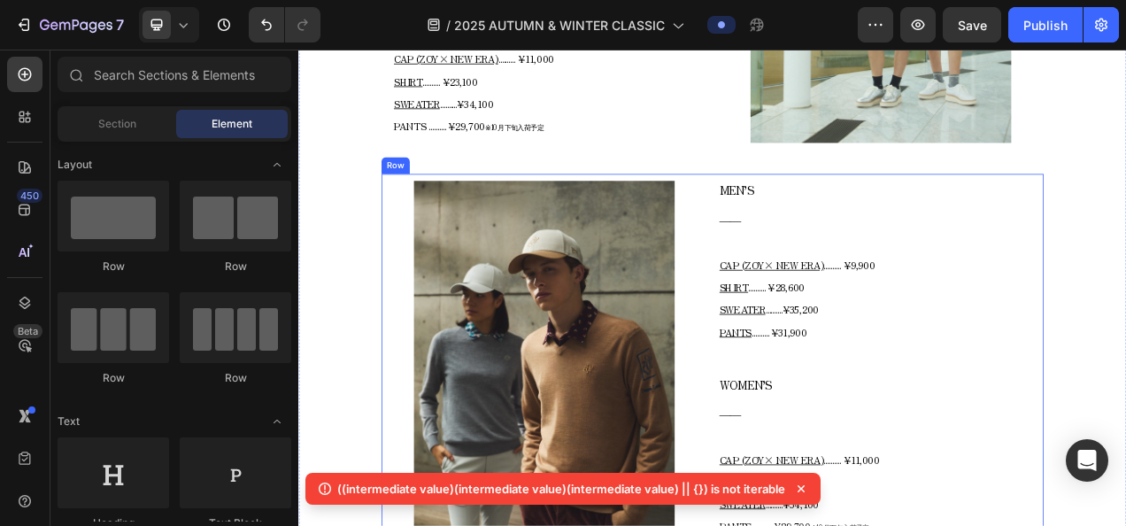
click at [825, 209] on div "Image MEN’S ―― Text block CAP (ZOY× NEW ERA) .......... ¥9,900 SHIRT ..........…" at bounding box center [829, 470] width 850 height 523
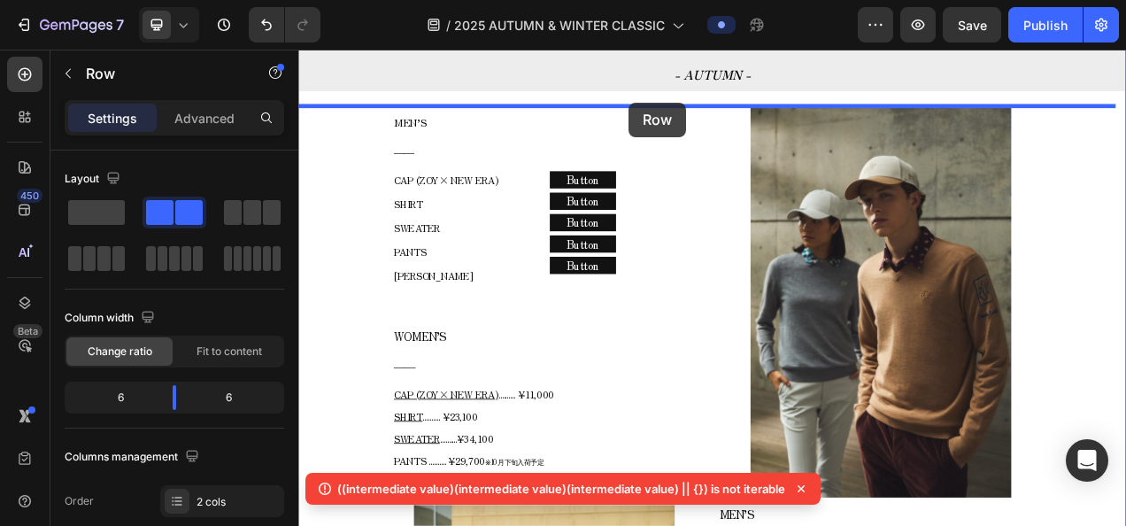
scroll to position [783, 0]
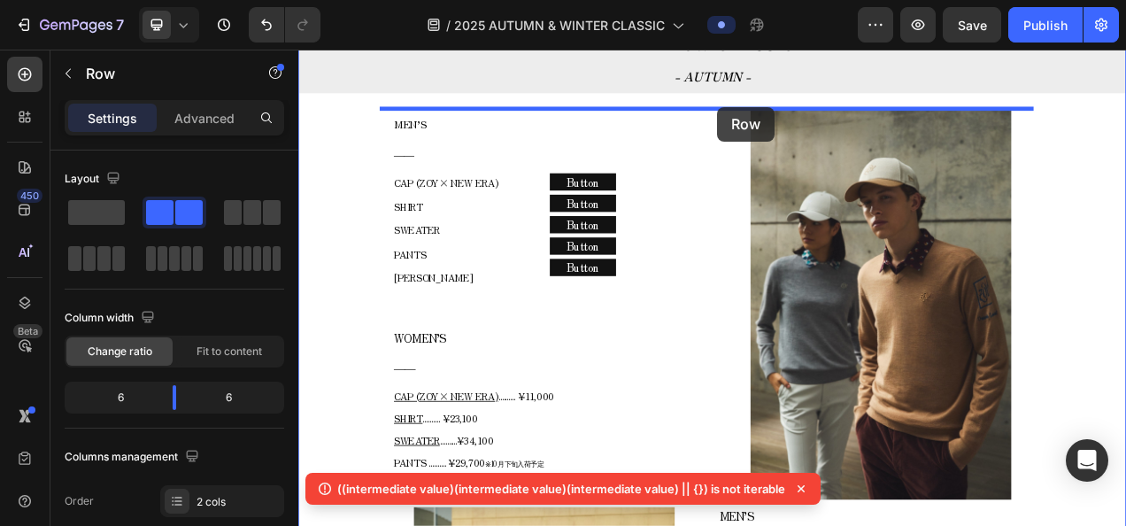
drag, startPoint x: 459, startPoint y: 373, endPoint x: 835, endPoint y: 123, distance: 451.4
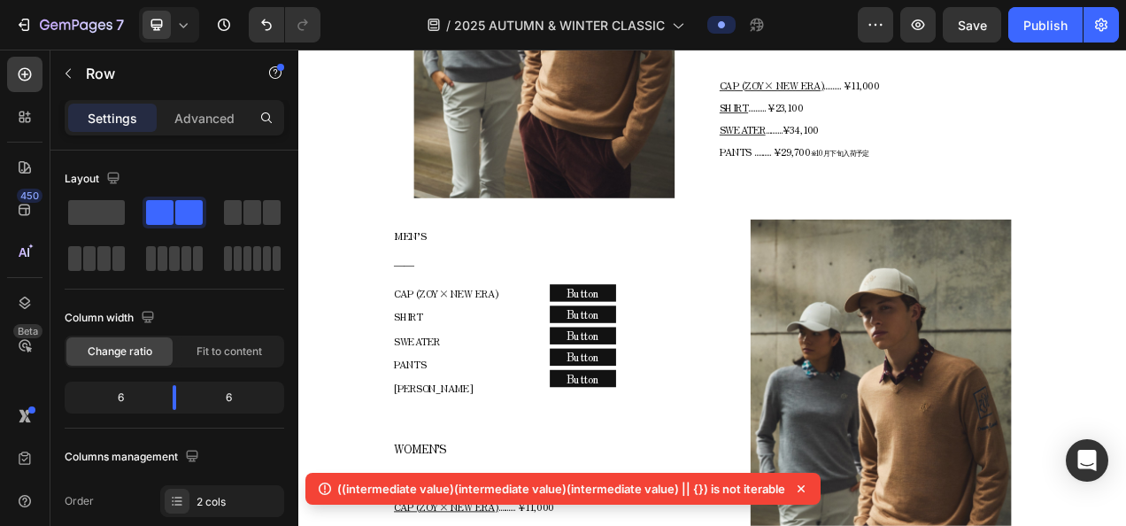
scroll to position [1049, 0]
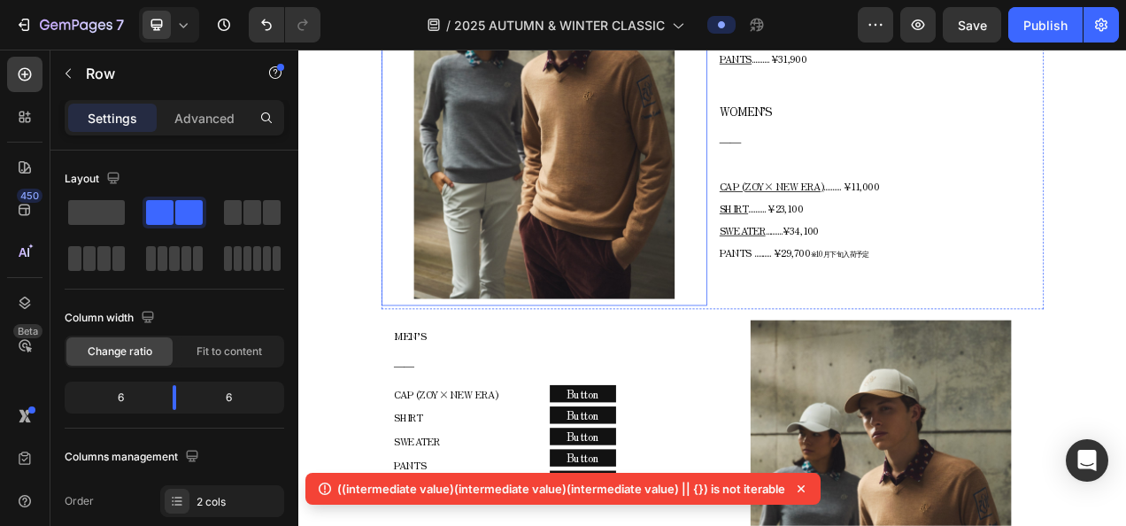
click at [652, 287] on img at bounding box center [613, 117] width 335 height 501
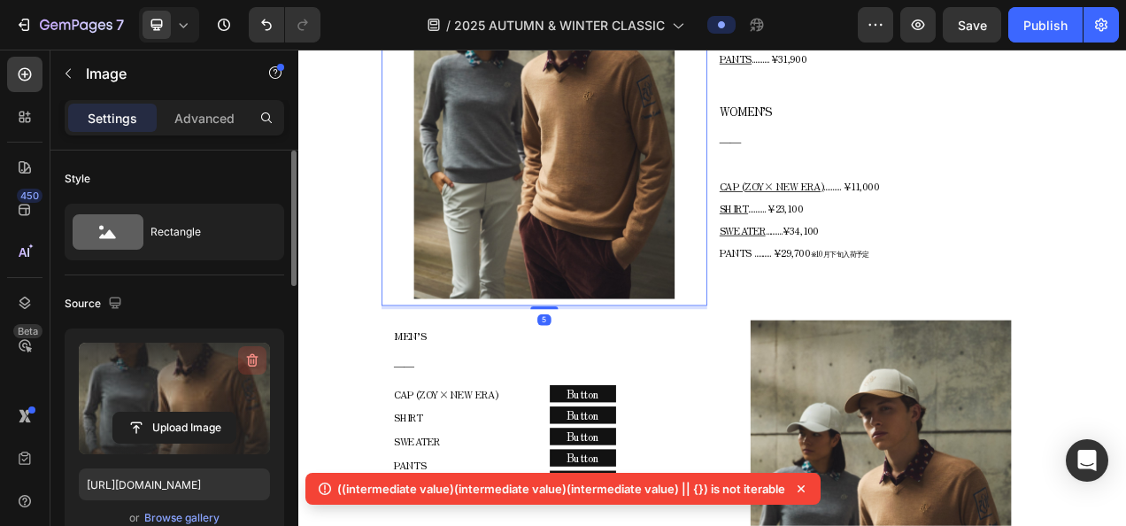
click at [260, 354] on icon "button" at bounding box center [252, 360] width 18 height 18
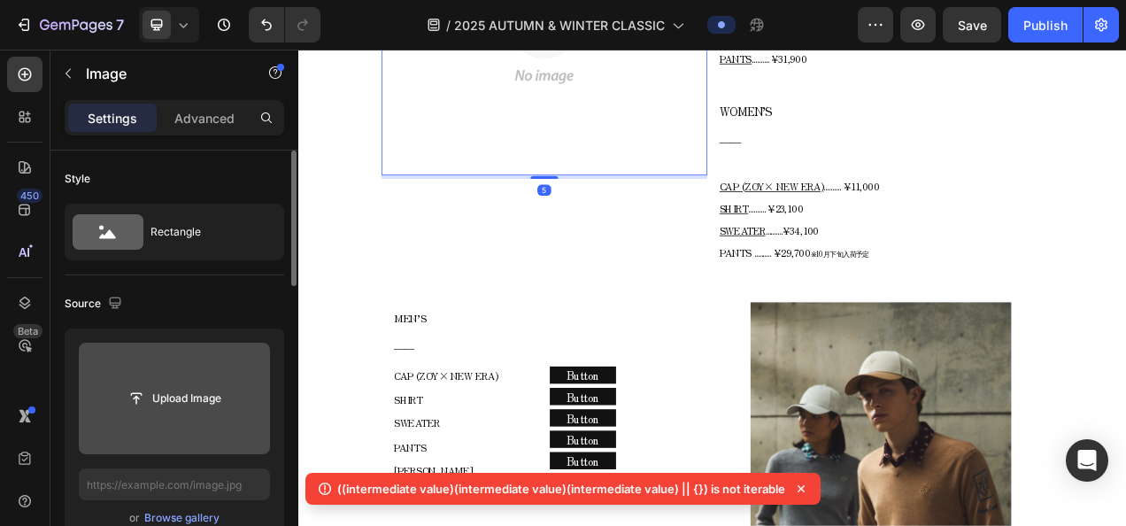
click at [212, 391] on input "file" at bounding box center [174, 398] width 122 height 30
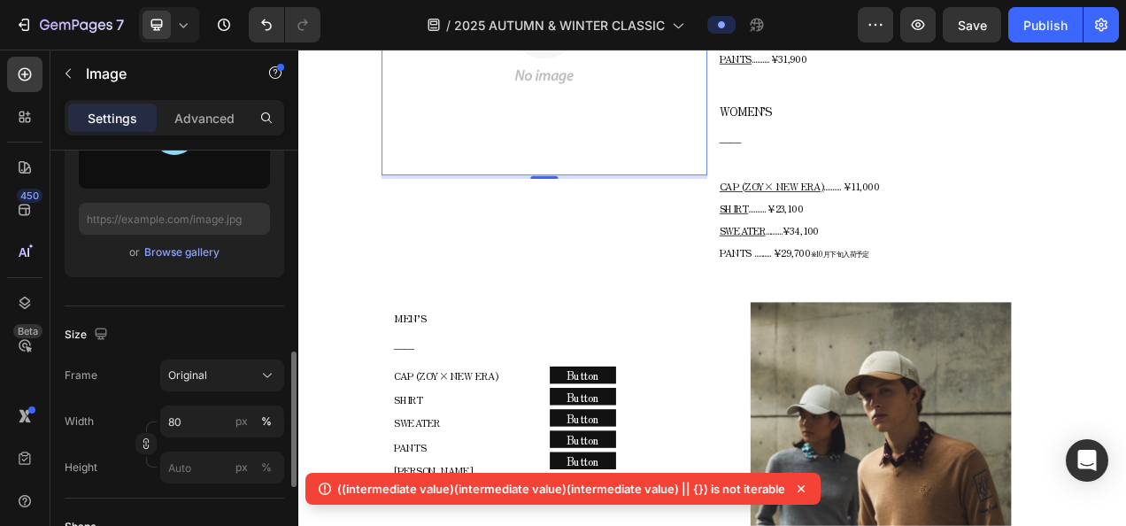
scroll to position [354, 0]
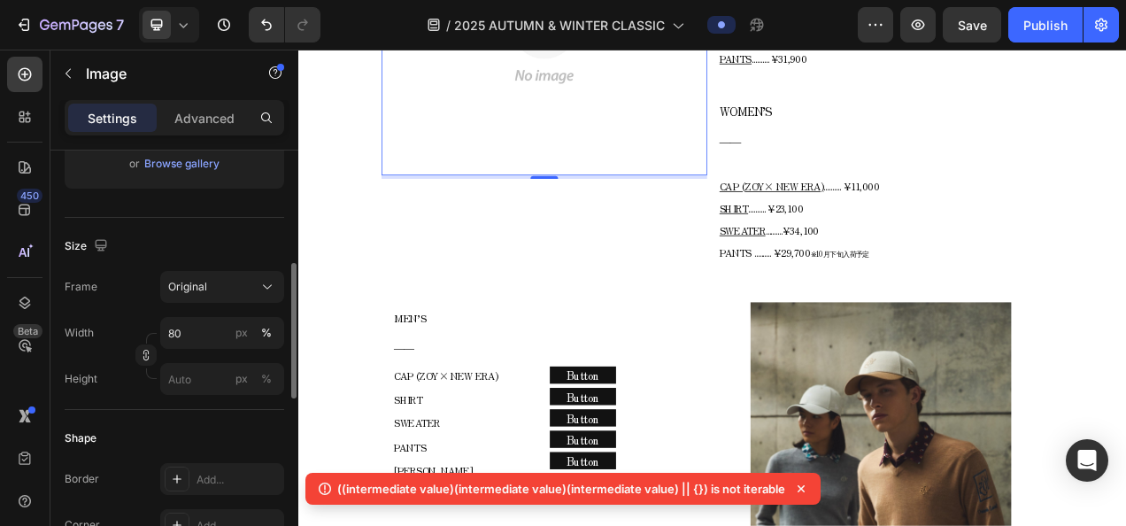
type input "https://cdn.shopify.com/s/files/1/0860/5397/8403/files/gempages_499421484788220…"
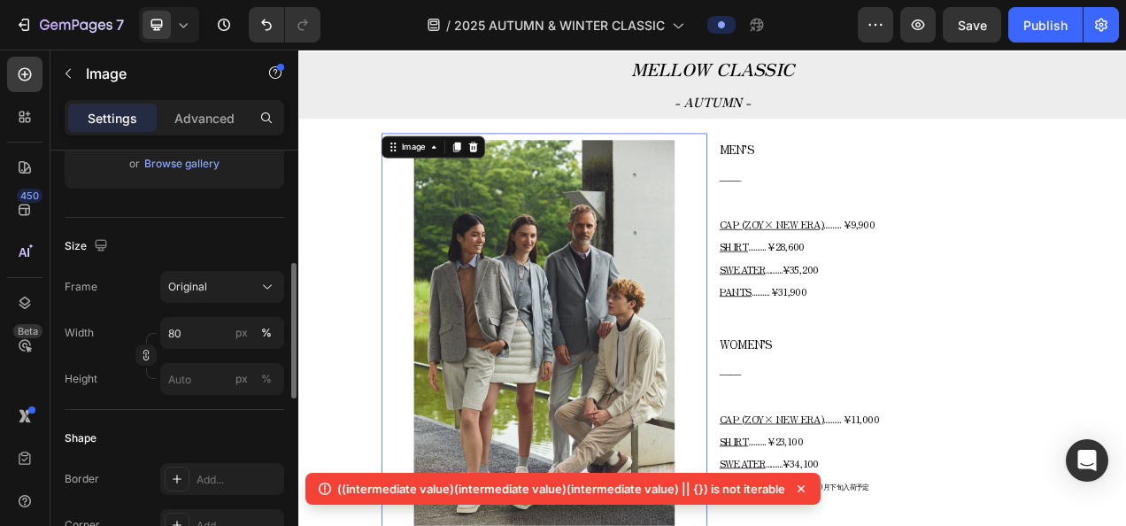
scroll to position [695, 0]
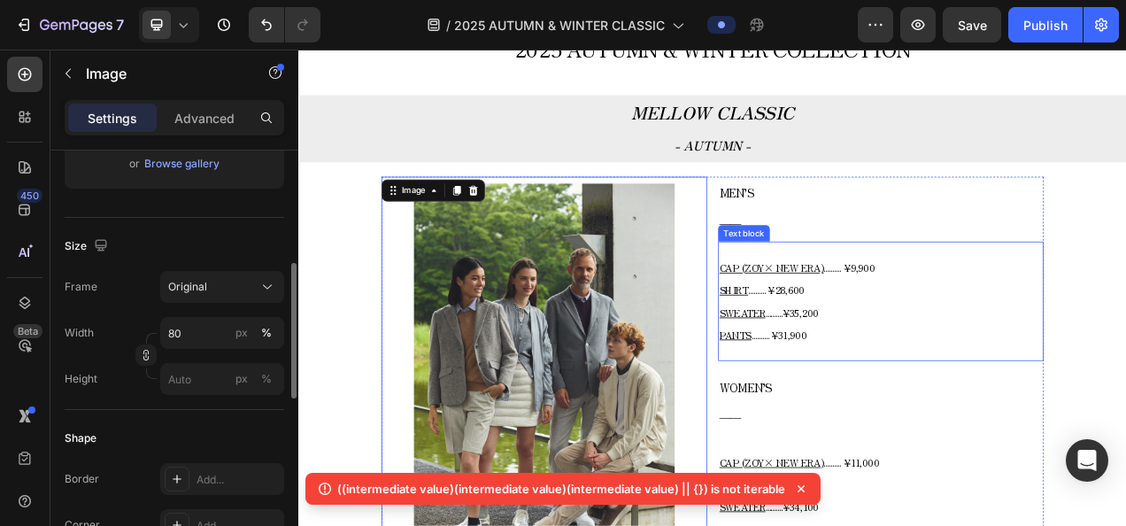
click at [920, 374] on p "CAP (ZOY× NEW ERA) .......... ¥9,900 SHIRT .......... ¥28,600 SWEATER .........…" at bounding box center [1045, 372] width 414 height 114
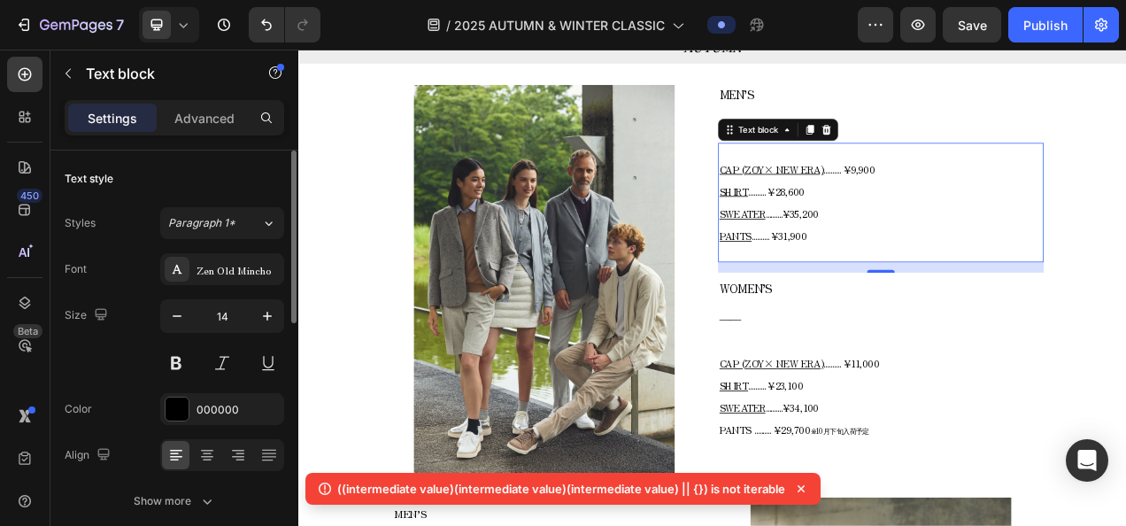
scroll to position [783, 0]
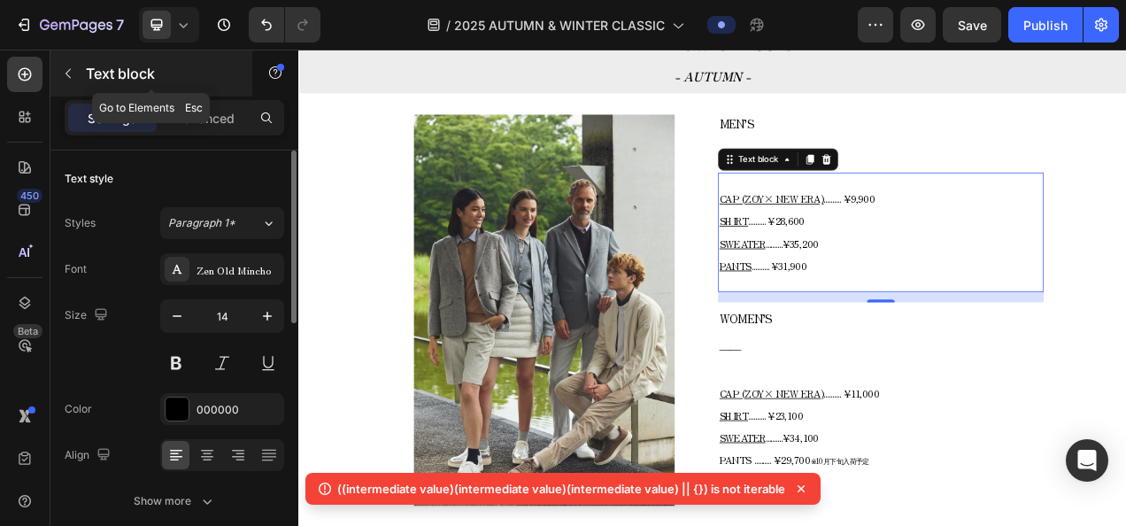
click at [68, 68] on icon "button" at bounding box center [68, 73] width 14 height 14
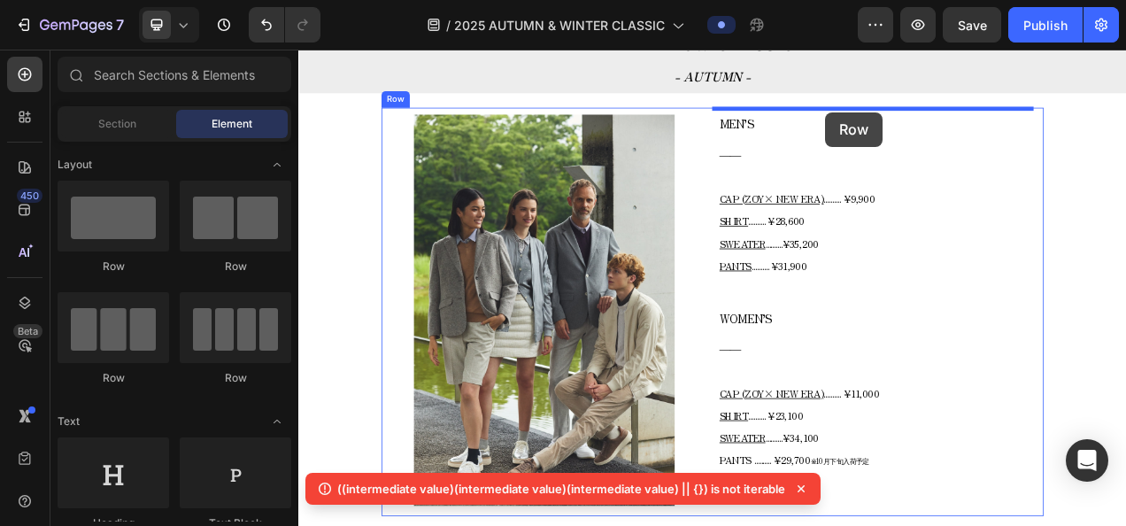
drag, startPoint x: 509, startPoint y: 269, endPoint x: 974, endPoint y: 130, distance: 485.0
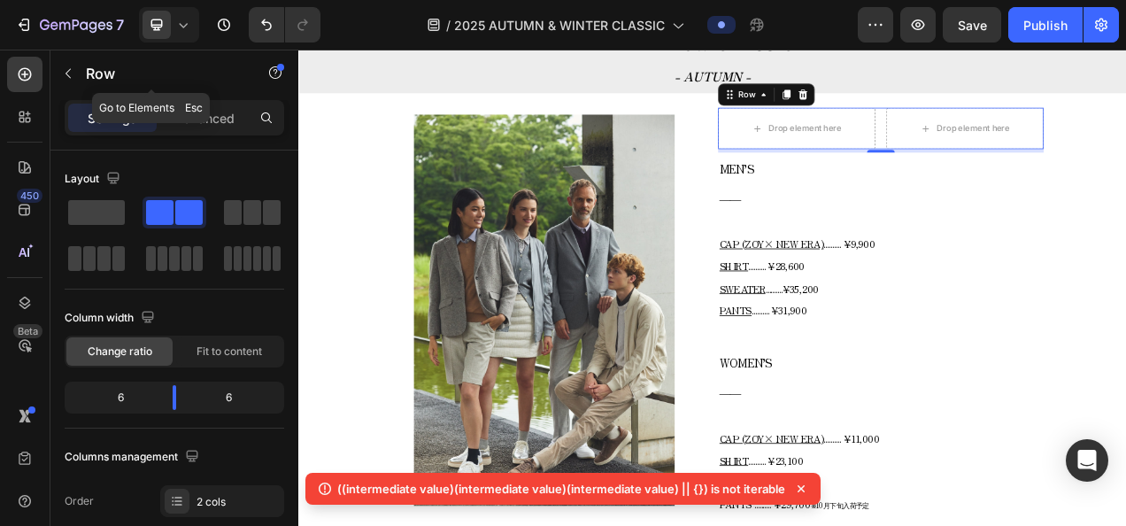
click at [77, 73] on button "button" at bounding box center [68, 73] width 28 height 28
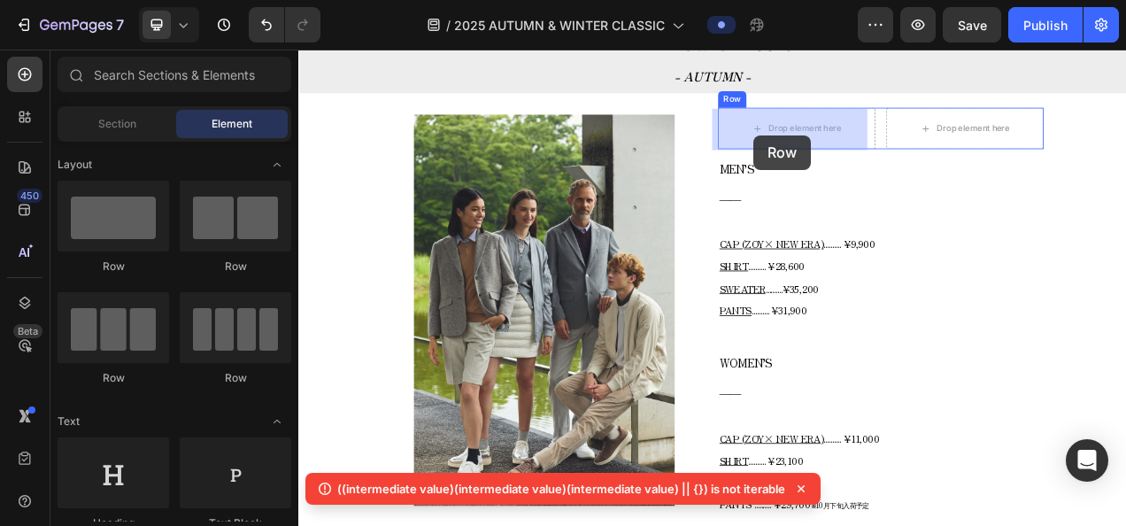
drag, startPoint x: 413, startPoint y: 262, endPoint x: 882, endPoint y: 159, distance: 480.2
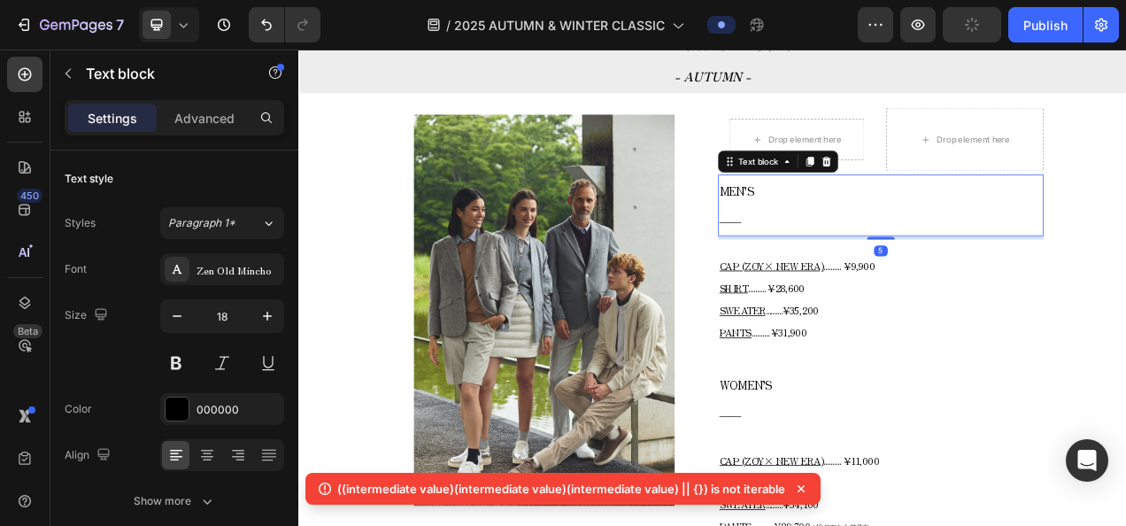
click at [882, 231] on p "MEN’S" at bounding box center [1045, 230] width 414 height 37
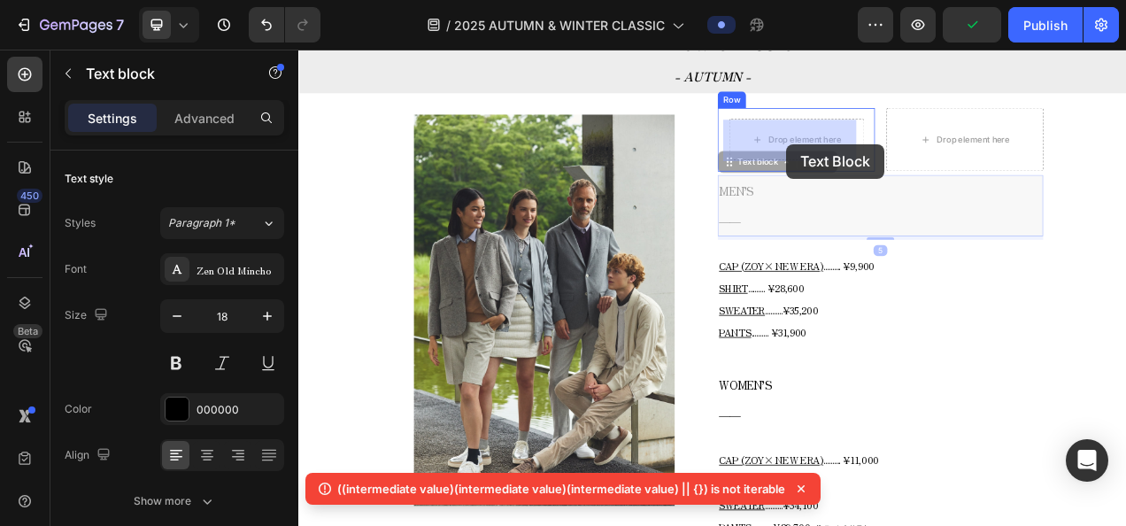
drag, startPoint x: 881, startPoint y: 201, endPoint x: 924, endPoint y: 171, distance: 52.1
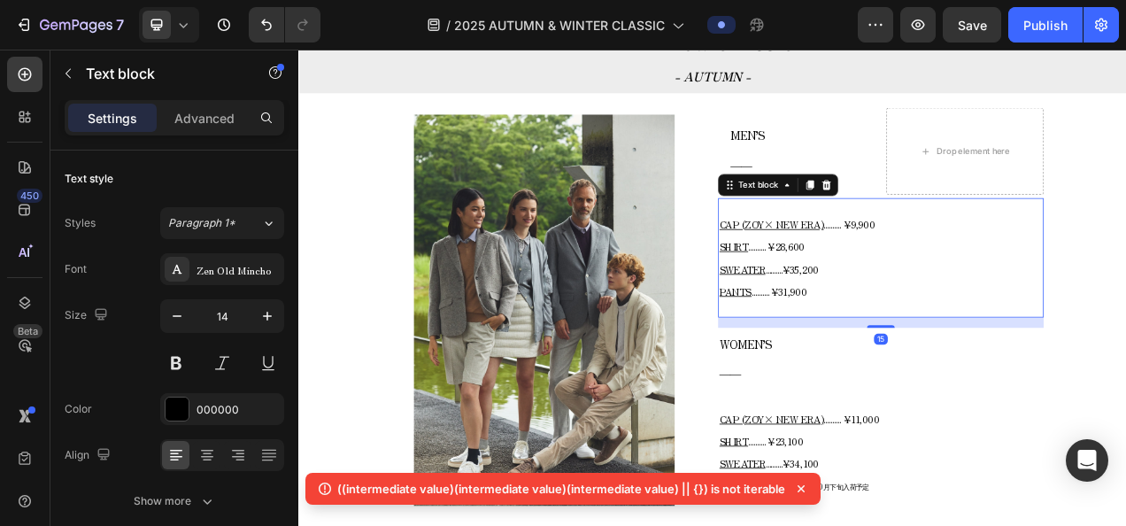
click at [944, 285] on p "CAP (ZOY× NEW ERA) .......... ¥9,900 SHIRT .......... ¥28,600 SWEATER .........…" at bounding box center [1045, 316] width 414 height 114
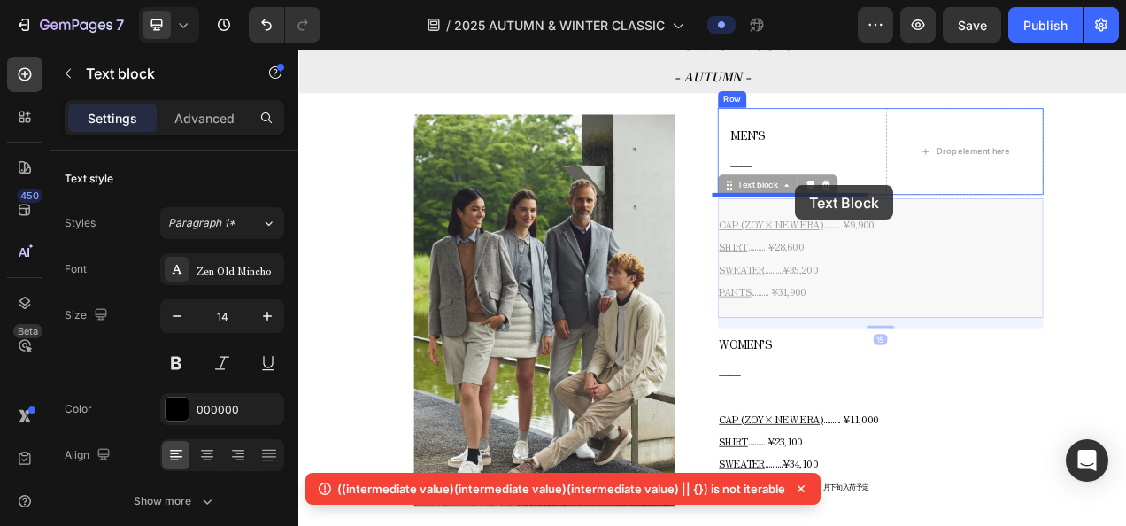
drag, startPoint x: 881, startPoint y: 232, endPoint x: 935, endPoint y: 224, distance: 55.4
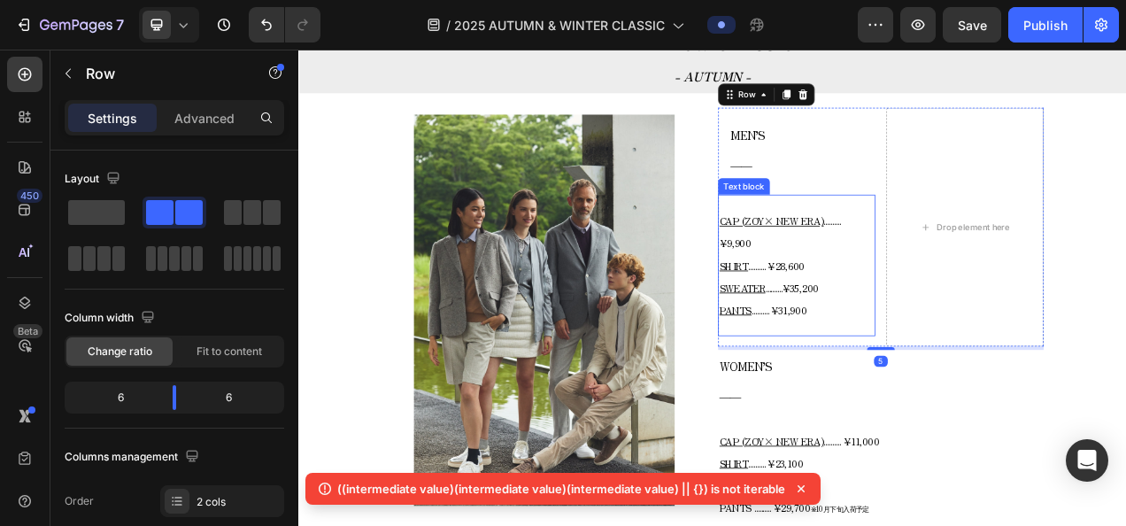
click at [995, 288] on p "CAP (ZOY× NEW ERA) .......... ¥9,900 SHIRT .......... ¥28,600 SWEATER .........…" at bounding box center [937, 326] width 198 height 142
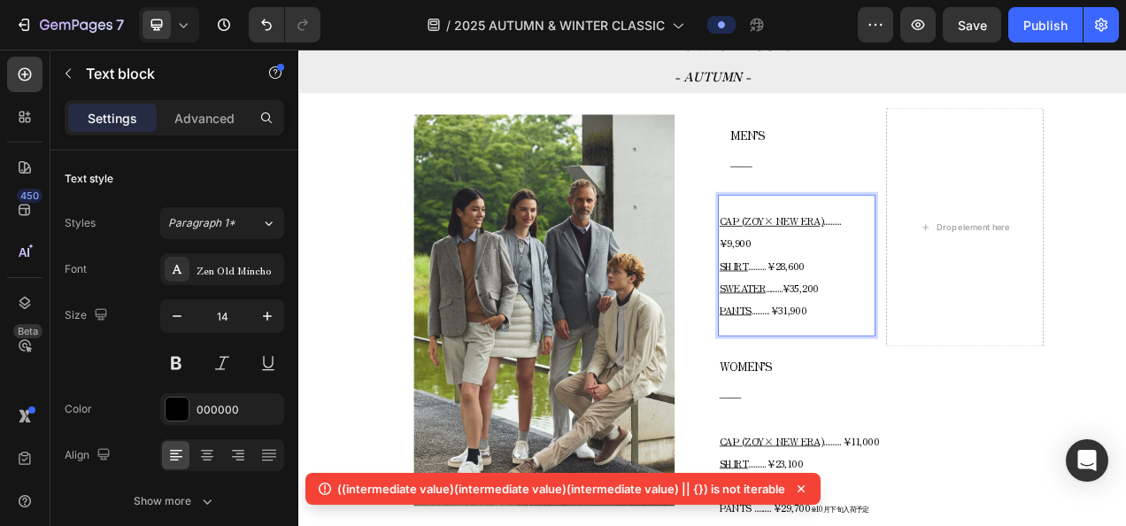
click at [981, 278] on p "CAP (ZOY× NEW ERA) .......... ¥9,900 SHIRT .......... ¥28,600 SWEATER .........…" at bounding box center [937, 326] width 198 height 142
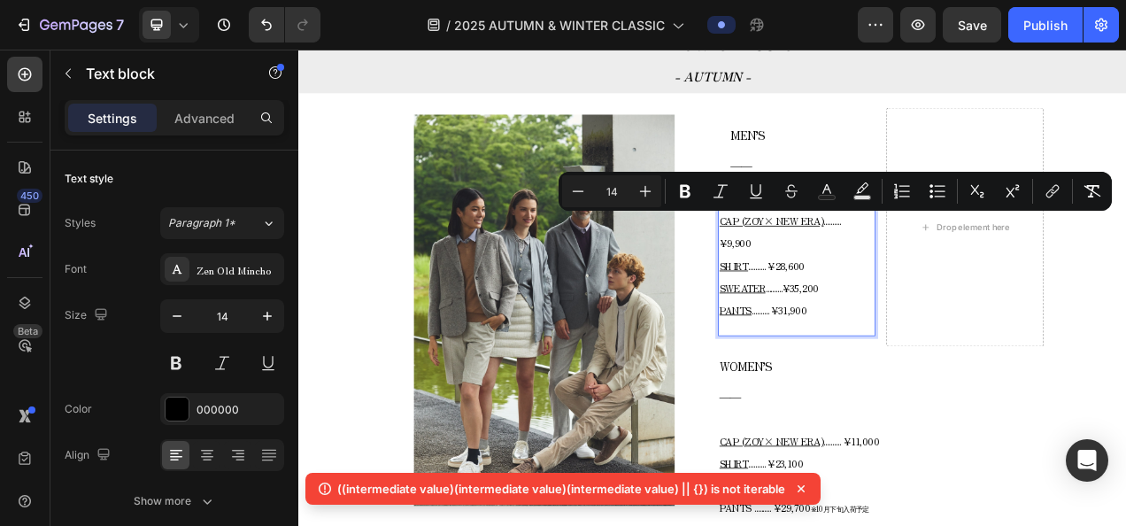
drag, startPoint x: 967, startPoint y: 274, endPoint x: 970, endPoint y: 290, distance: 16.2
click at [970, 290] on p "CAP (ZOY× NEW ERA) .......... ¥9,900 SHIRT .......... ¥28,600 SWEATER .........…" at bounding box center [937, 326] width 198 height 142
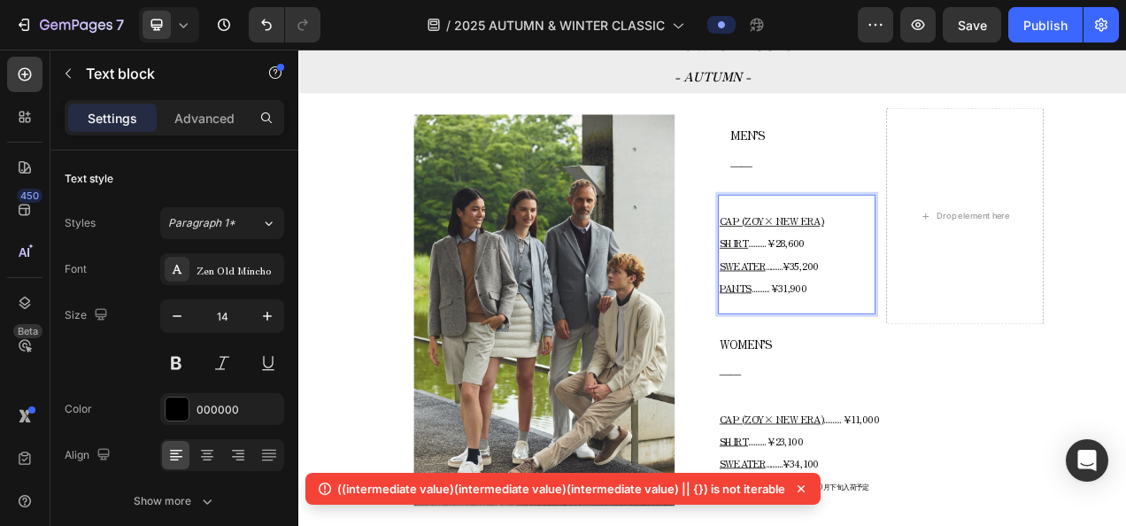
click at [875, 305] on span ".......... ¥28,600" at bounding box center [911, 298] width 73 height 18
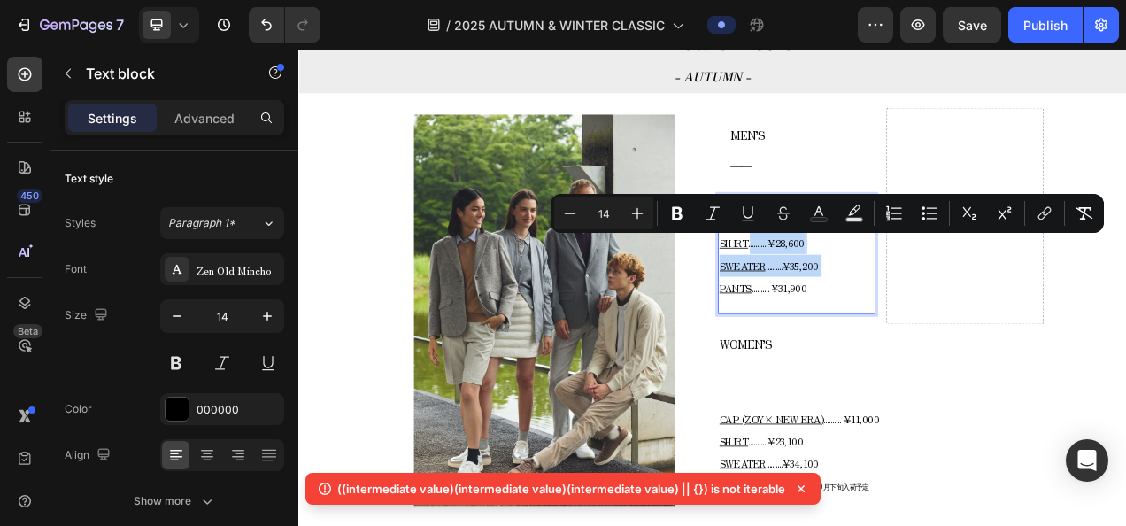
drag, startPoint x: 872, startPoint y: 305, endPoint x: 979, endPoint y: 314, distance: 107.5
click at [979, 314] on p "CAP (ZOY× NEW ERA) SHIRT .......... ¥28,600 SWEATER ..........¥35,200 PANTS ...…" at bounding box center [937, 312] width 198 height 114
drag, startPoint x: 957, startPoint y: 300, endPoint x: 871, endPoint y: 296, distance: 86.0
click at [871, 296] on p "CAP (ZOY× NEW ERA) SHIRT .......... ¥28,600 SWEATER ..........¥35,200 PANTS ...…" at bounding box center [937, 312] width 198 height 114
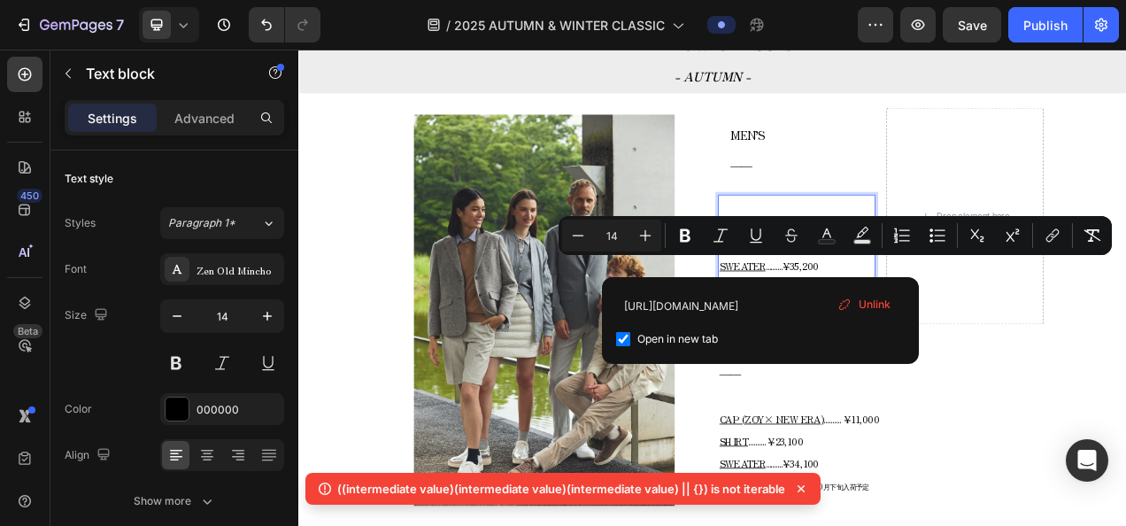
drag, startPoint x: 891, startPoint y: 330, endPoint x: 988, endPoint y: 335, distance: 96.6
click at [988, 335] on p "CAP (ZOY× NEW ERA) SHIRT SWEATER ..........¥35,200 PANTS .......... ¥31,900" at bounding box center [937, 312] width 198 height 114
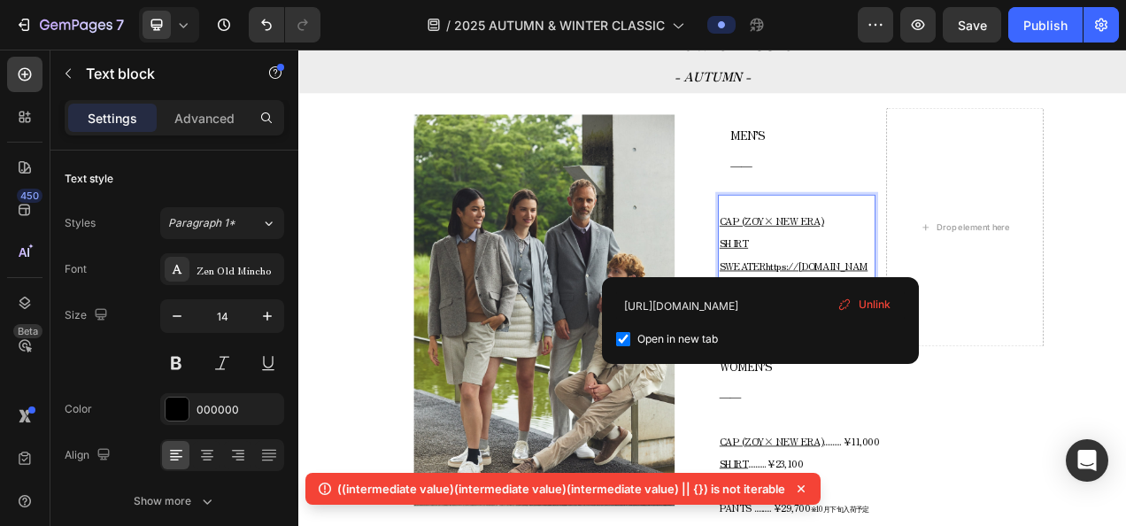
click at [933, 322] on p "CAP (ZOY× NEW ERA) SHIRT SWEATERhttps://zoy.co.jp/products/071454703_0033 PANTS…" at bounding box center [937, 326] width 198 height 142
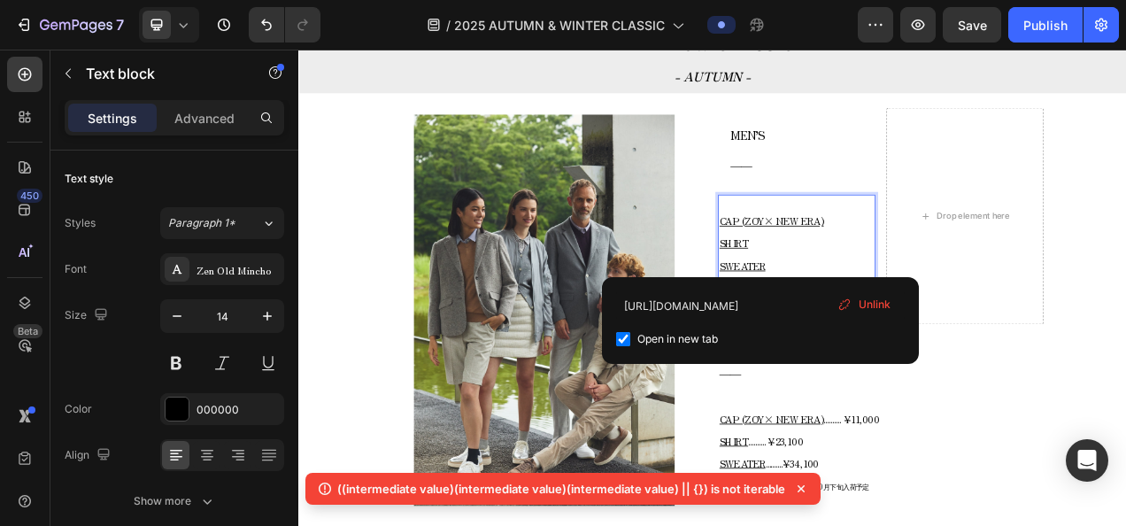
click at [859, 310] on span "Unlink" at bounding box center [874, 304] width 32 height 16
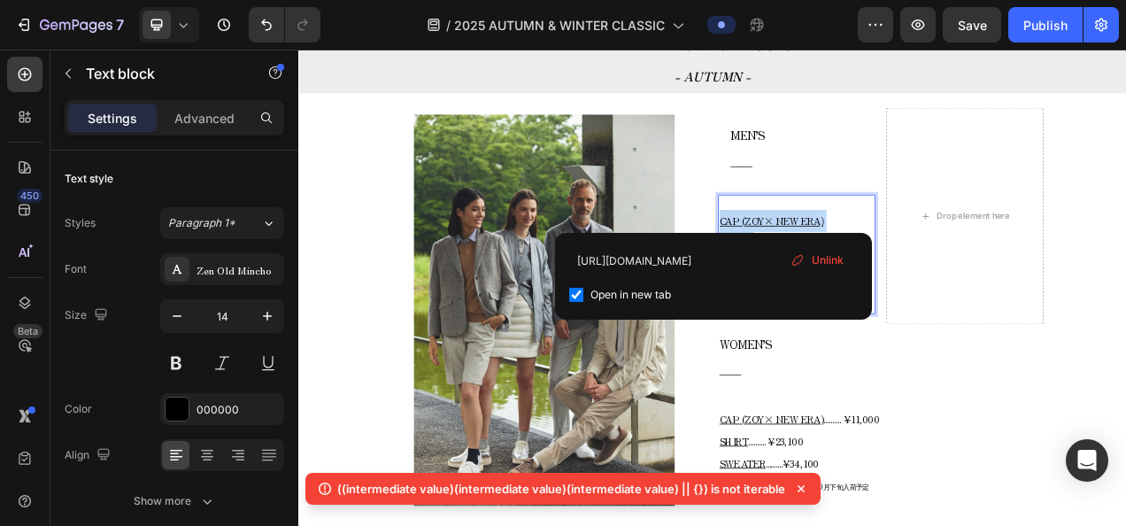
drag, startPoint x: 834, startPoint y: 273, endPoint x: 881, endPoint y: 350, distance: 90.6
click at [881, 350] on p "CAP (ZOY× NEW ERA) SHIRT SWEATER ⁠⁠⁠⁠⁠⁠⁠ PANTS .......... ¥31,900" at bounding box center [937, 312] width 198 height 114
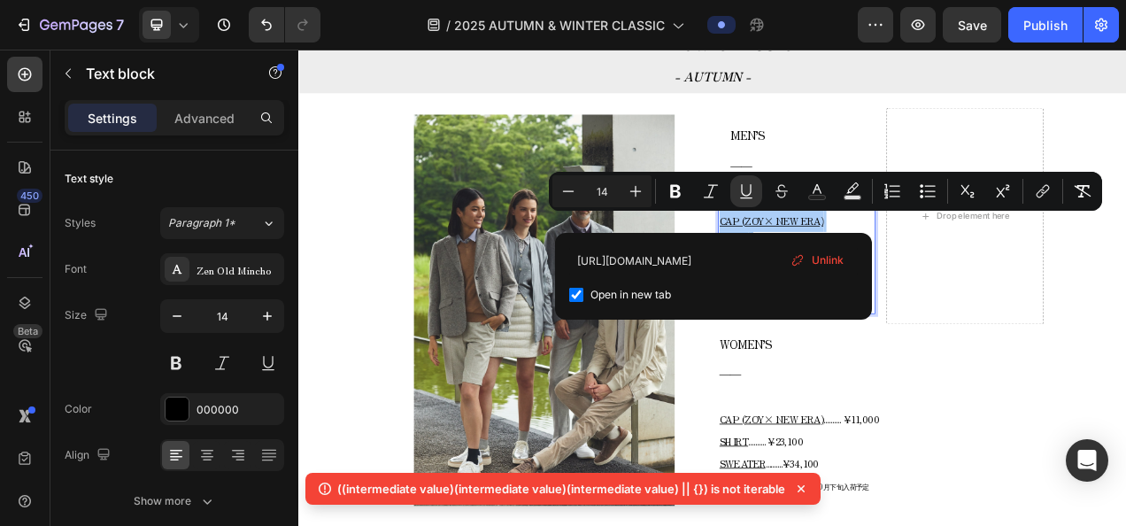
click at [832, 258] on span "Unlink" at bounding box center [828, 260] width 32 height 16
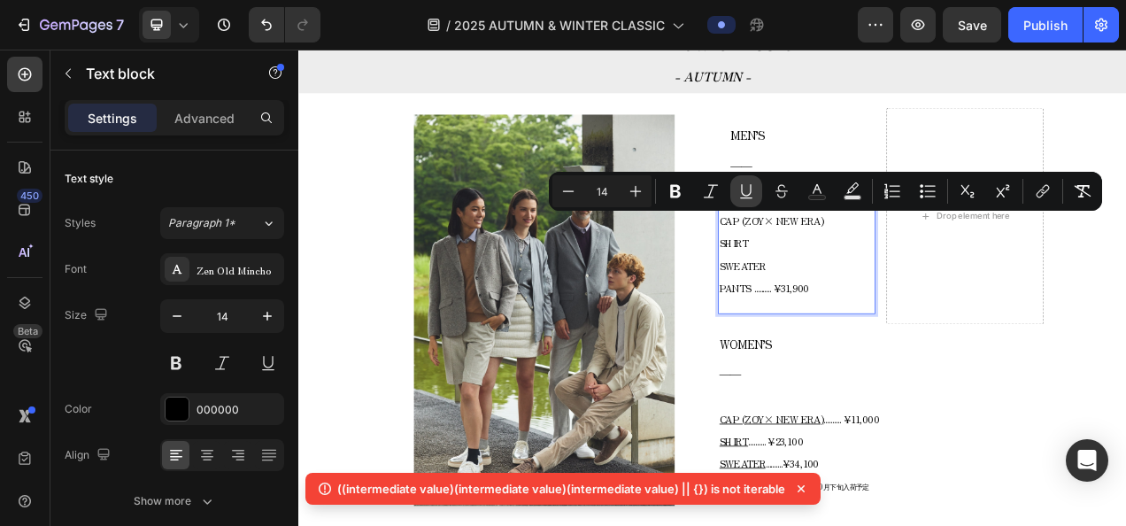
click at [743, 193] on icon "Editor contextual toolbar" at bounding box center [746, 191] width 18 height 18
click at [737, 191] on icon "Editor contextual toolbar" at bounding box center [746, 191] width 18 height 18
click at [966, 348] on p "CAP (ZOY× NEW ERA) SHIRT SWEATER PANTS .......... ¥31,900" at bounding box center [937, 312] width 198 height 114
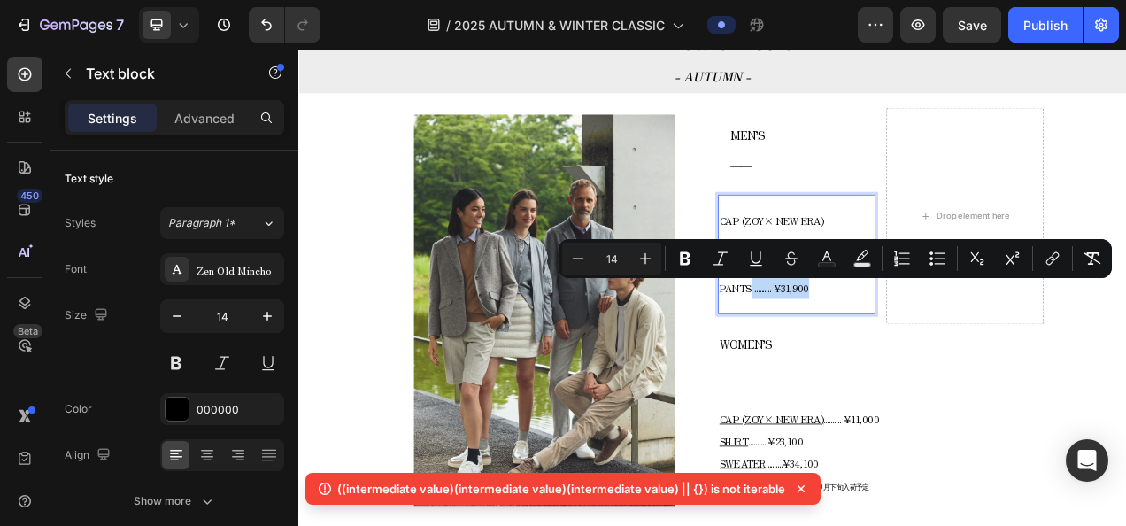
drag, startPoint x: 949, startPoint y: 350, endPoint x: 872, endPoint y: 356, distance: 77.2
click at [872, 356] on span "PANTS .......... ¥31,900" at bounding box center [895, 355] width 115 height 18
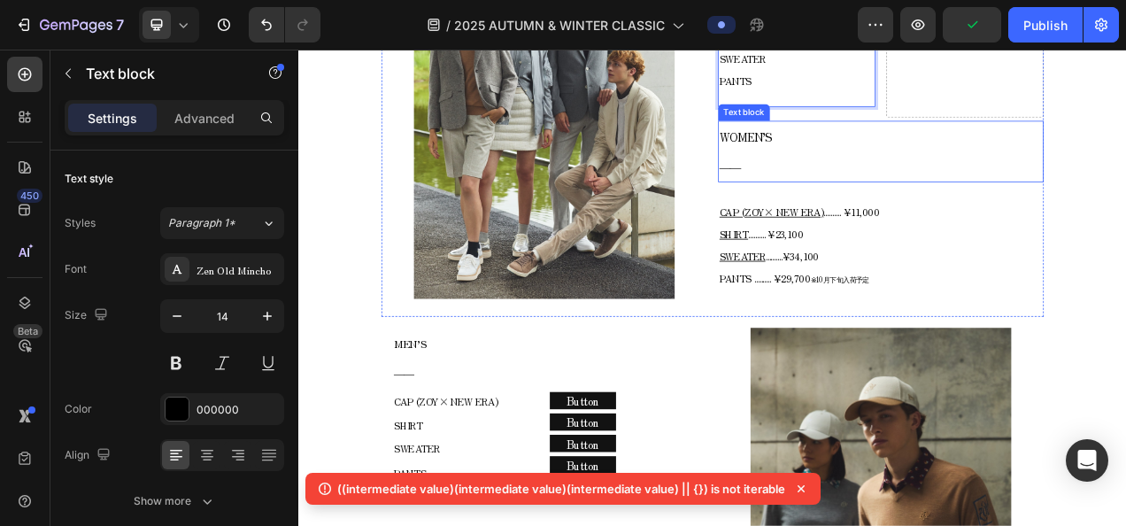
scroll to position [1137, 0]
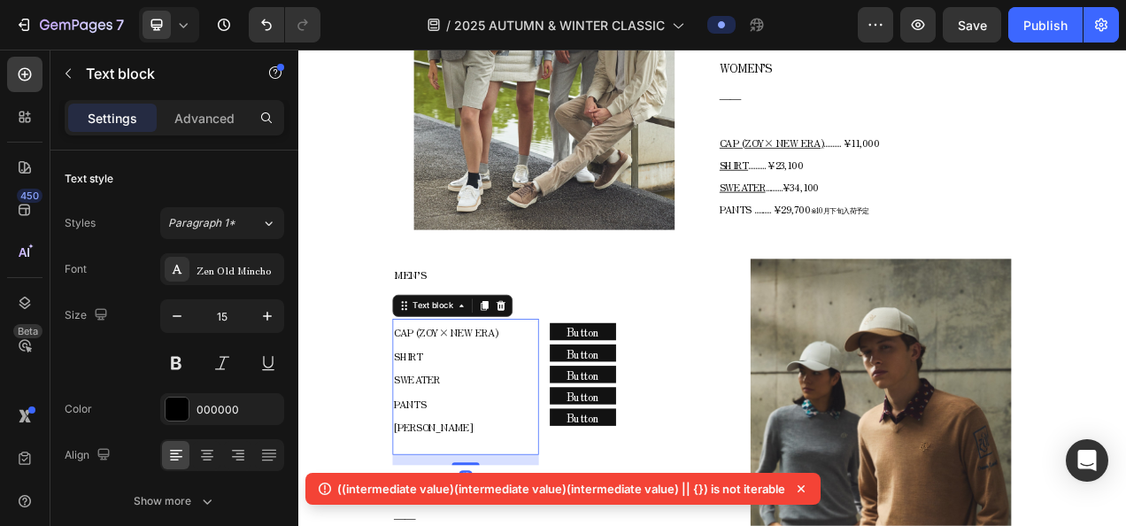
click at [499, 436] on p "CAP (ZOY× NEW ERA) SHIRT SWEATER PANTS" at bounding box center [512, 457] width 184 height 122
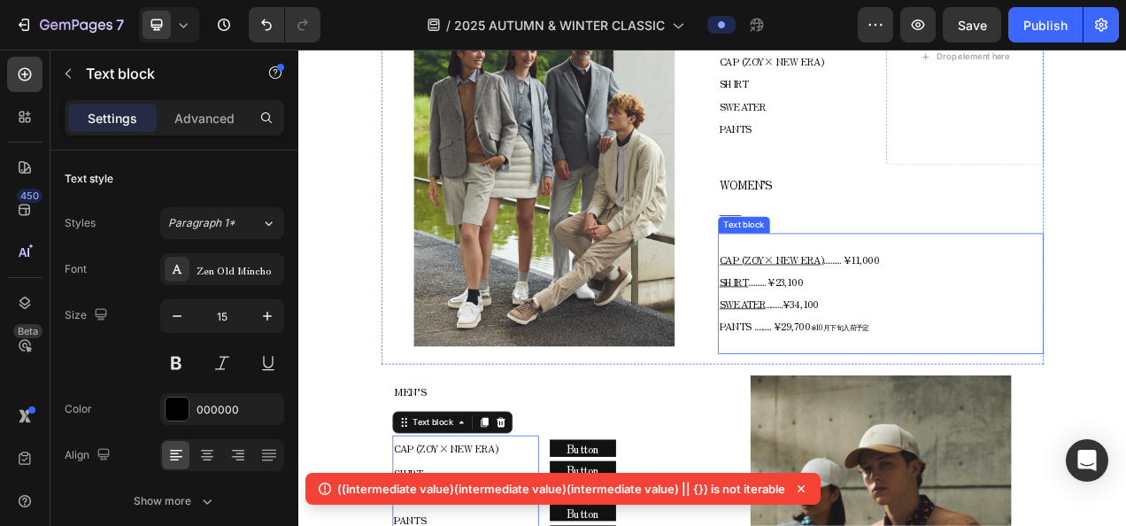
scroll to position [960, 0]
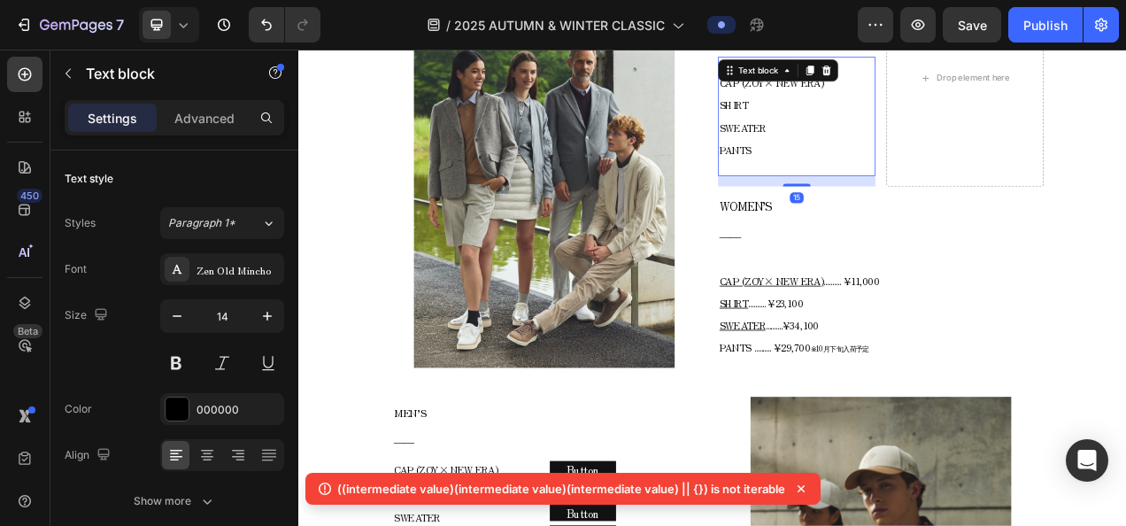
click at [898, 166] on p "CAP (ZOY× NEW ERA) SHIRT SWEATER PANTS" at bounding box center [937, 135] width 198 height 114
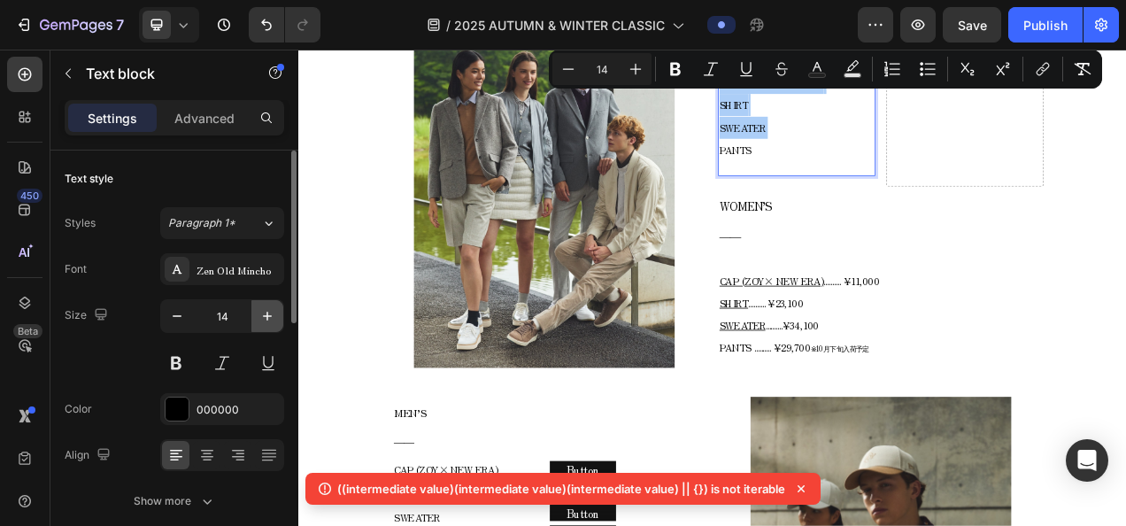
click at [269, 310] on icon "button" at bounding box center [267, 316] width 18 height 18
type input "15"
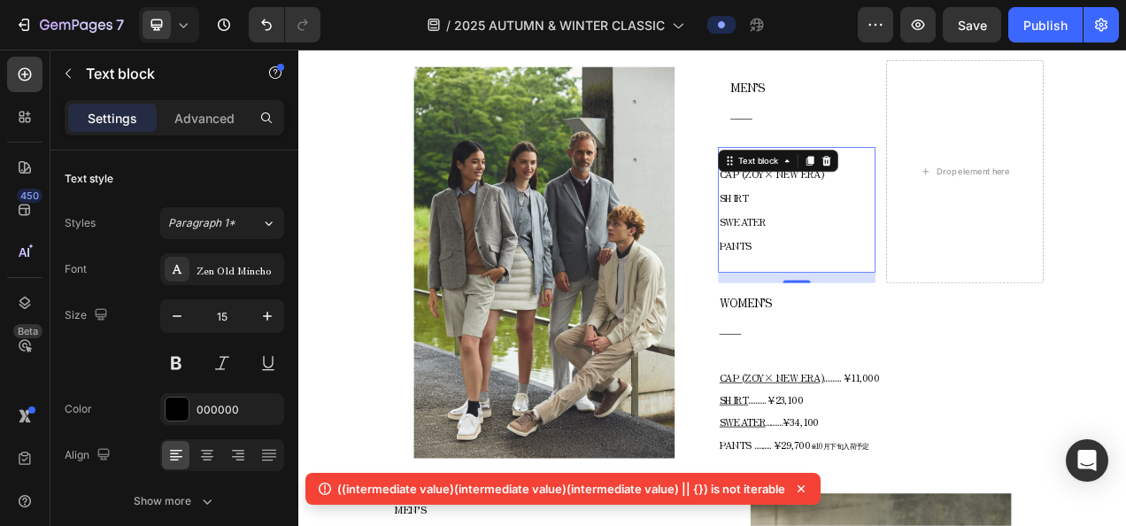
scroll to position [872, 0]
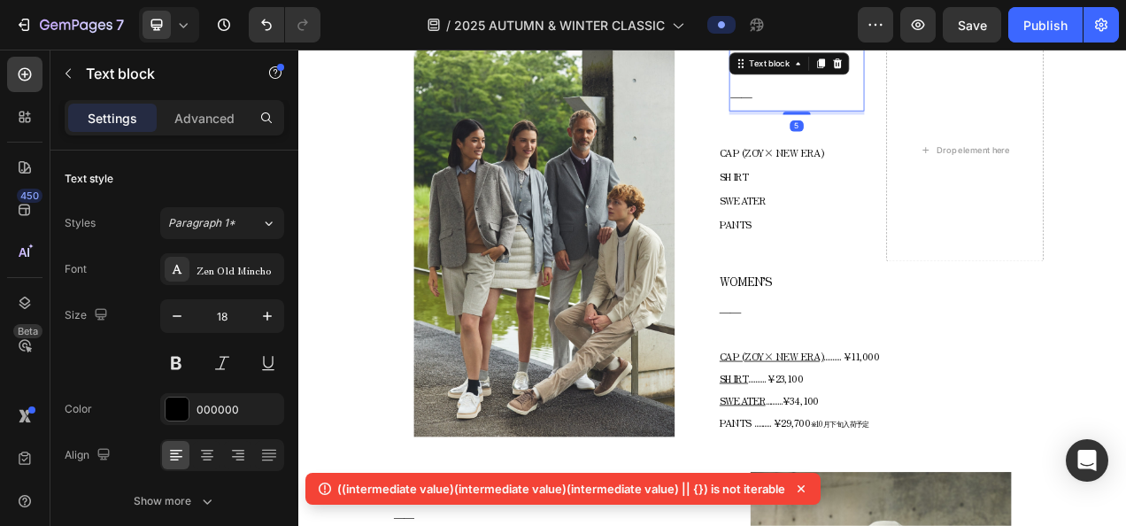
click at [921, 86] on p "MEN’S" at bounding box center [937, 69] width 170 height 37
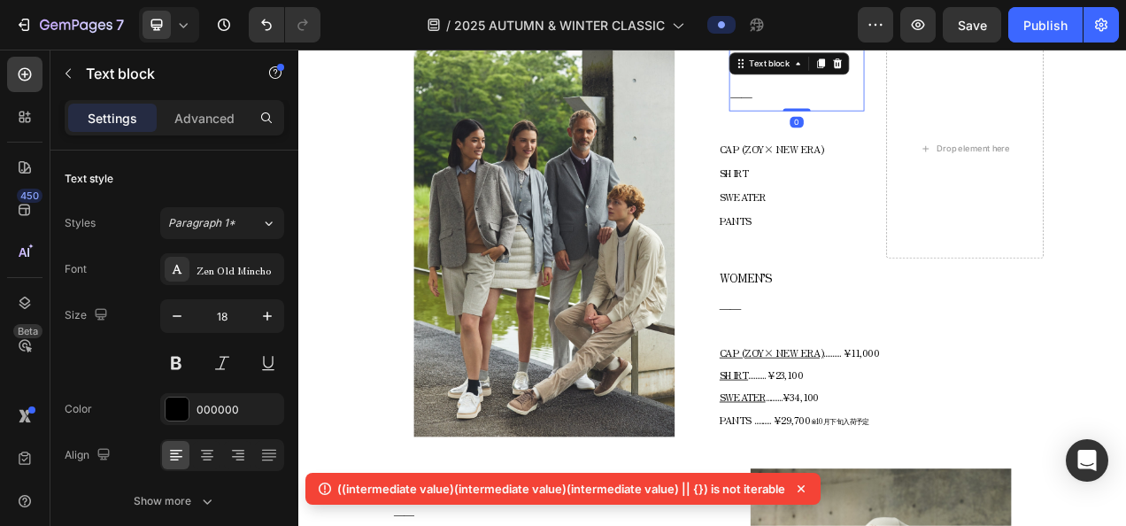
drag, startPoint x: 928, startPoint y: 129, endPoint x: 928, endPoint y: 117, distance: 12.4
click at [928, 117] on div "MEN’S ―― Text block 0" at bounding box center [937, 89] width 173 height 79
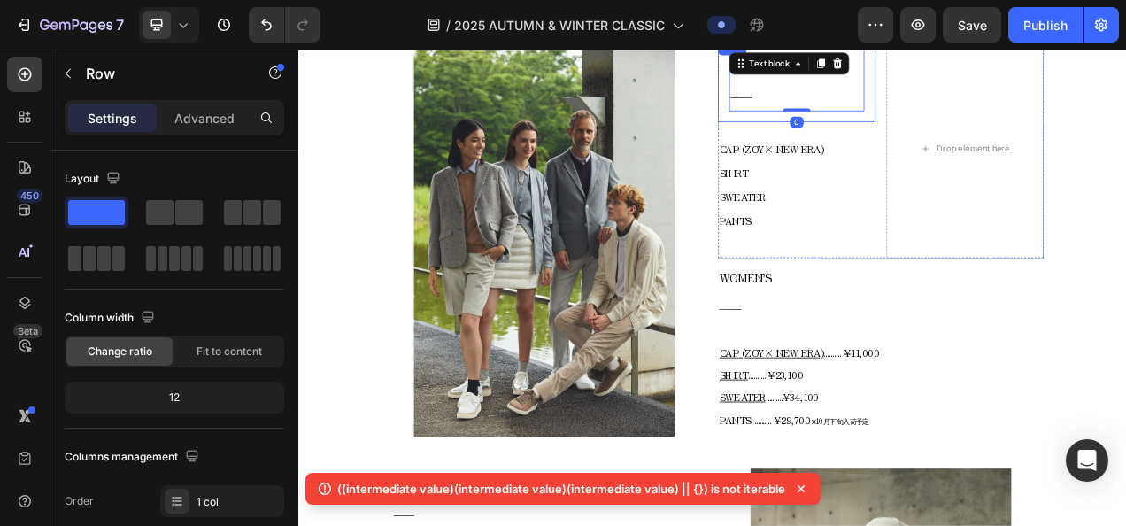
click at [1019, 111] on div "MEN’S ―― Text block 0 Row" at bounding box center [937, 88] width 202 height 107
click at [205, 117] on p "Advanced" at bounding box center [204, 118] width 60 height 19
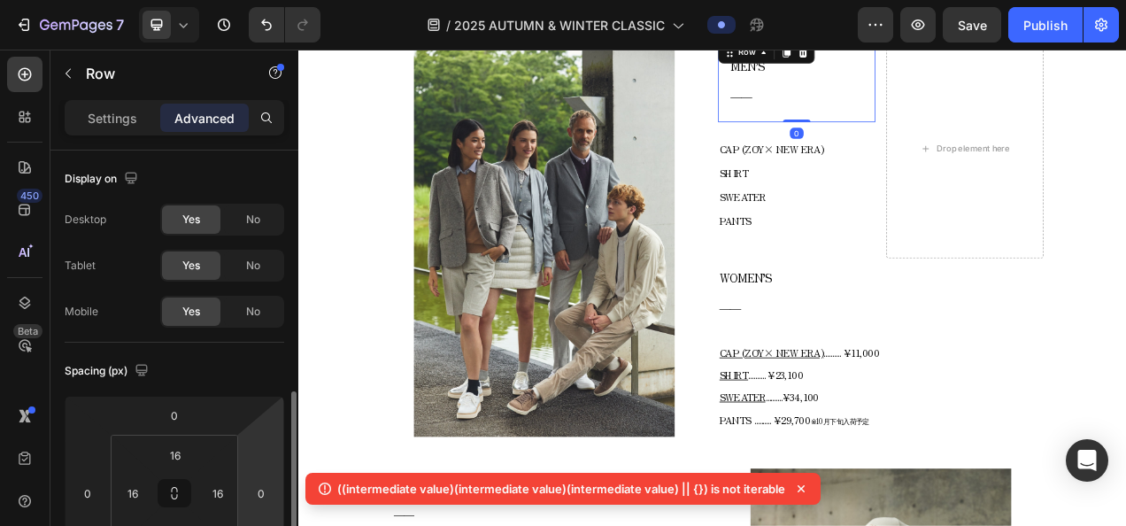
scroll to position [177, 0]
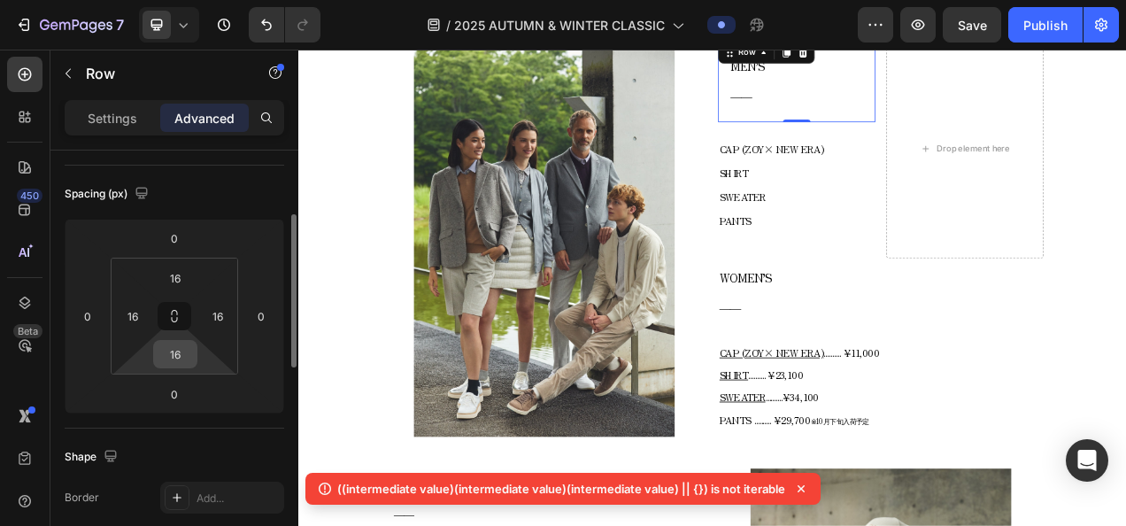
click at [195, 361] on div "16" at bounding box center [175, 354] width 44 height 28
click at [178, 343] on input "16" at bounding box center [175, 354] width 35 height 27
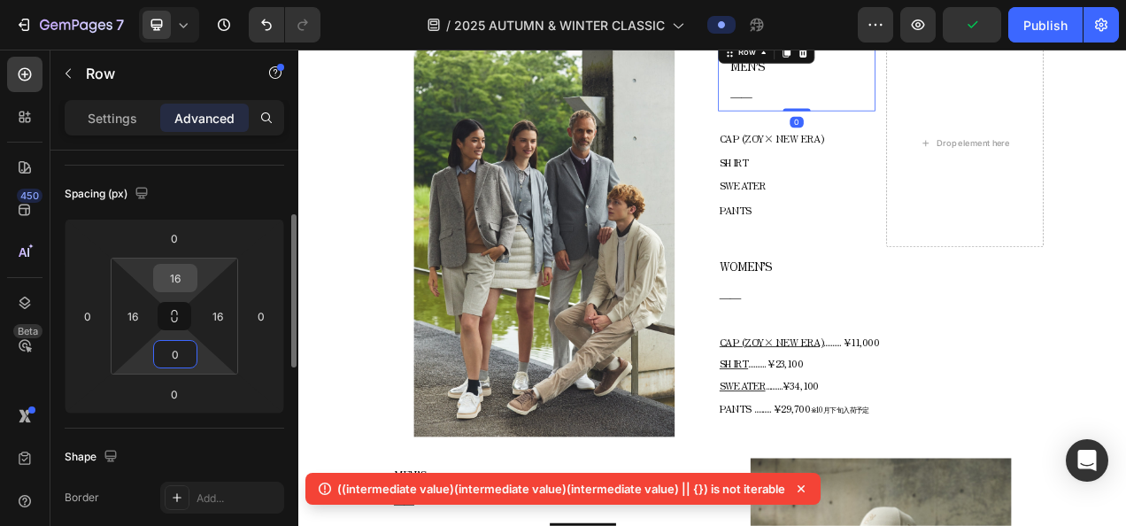
type input "0"
click at [180, 279] on input "16" at bounding box center [175, 278] width 35 height 27
type input "0"
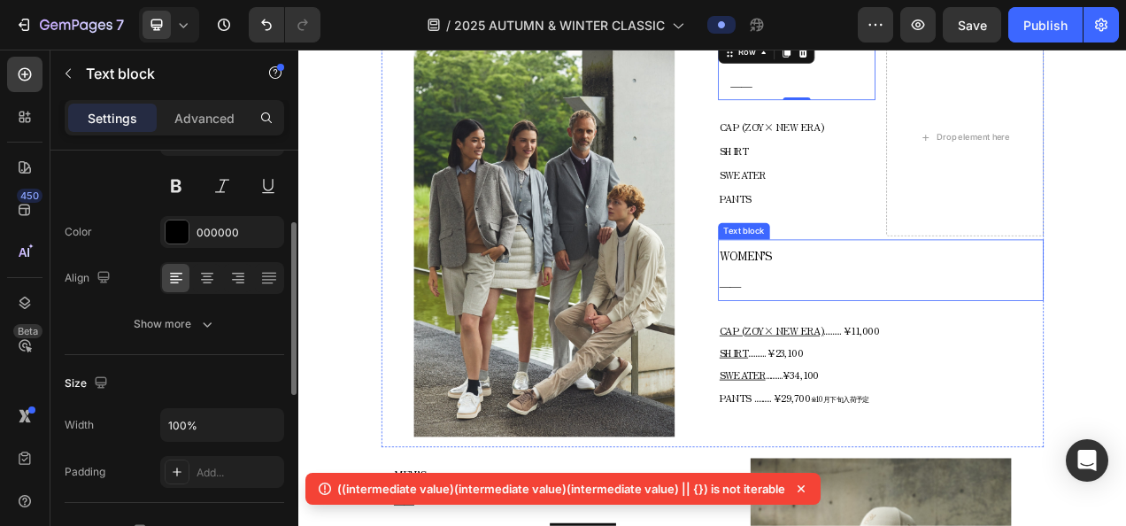
click at [1125, 301] on p "WOMEN’S" at bounding box center [1045, 313] width 414 height 37
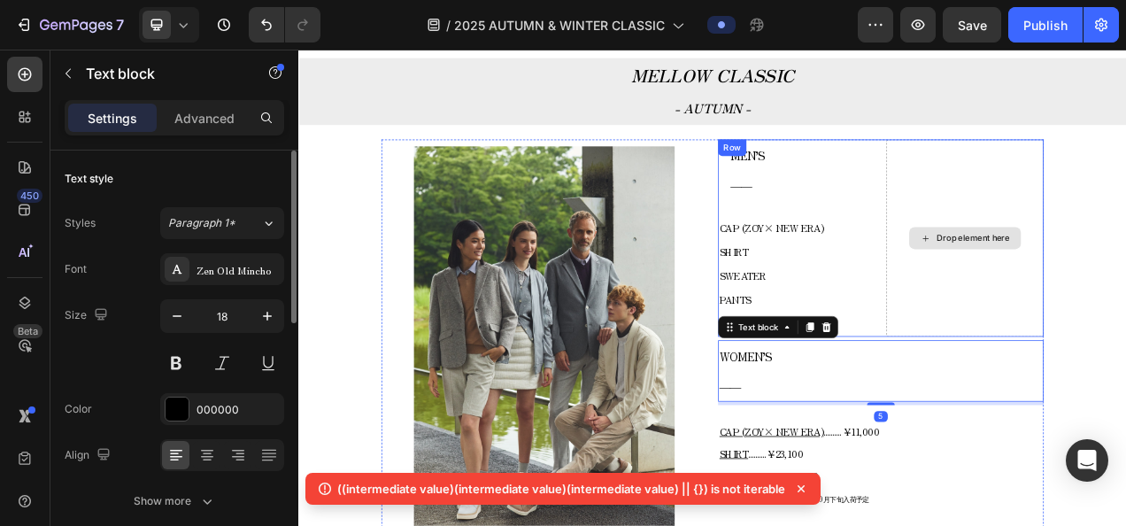
scroll to position [783, 0]
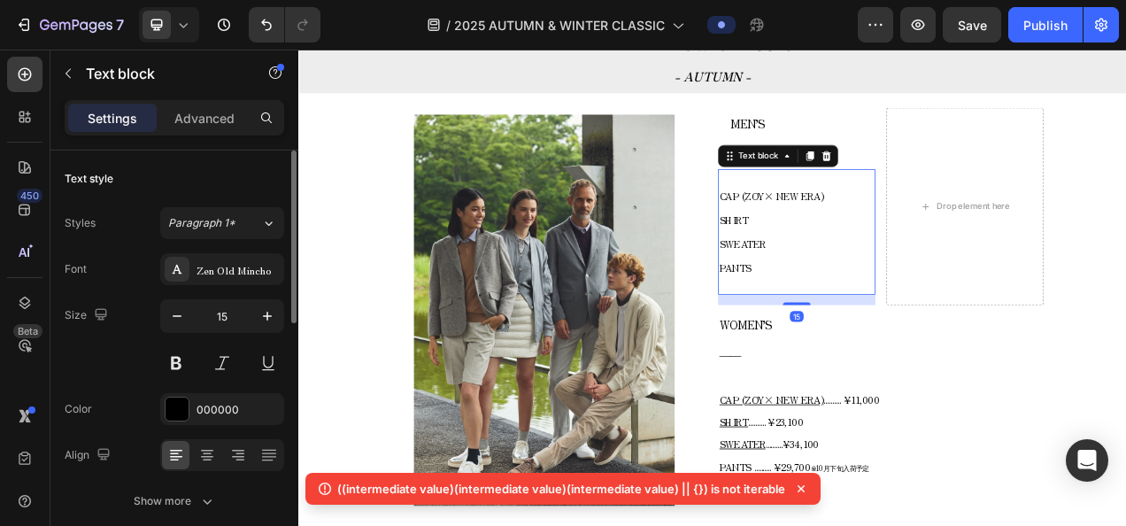
click at [952, 229] on span "CAP (ZOY× NEW ERA)" at bounding box center [905, 237] width 134 height 18
click at [196, 121] on p "Advanced" at bounding box center [204, 118] width 60 height 19
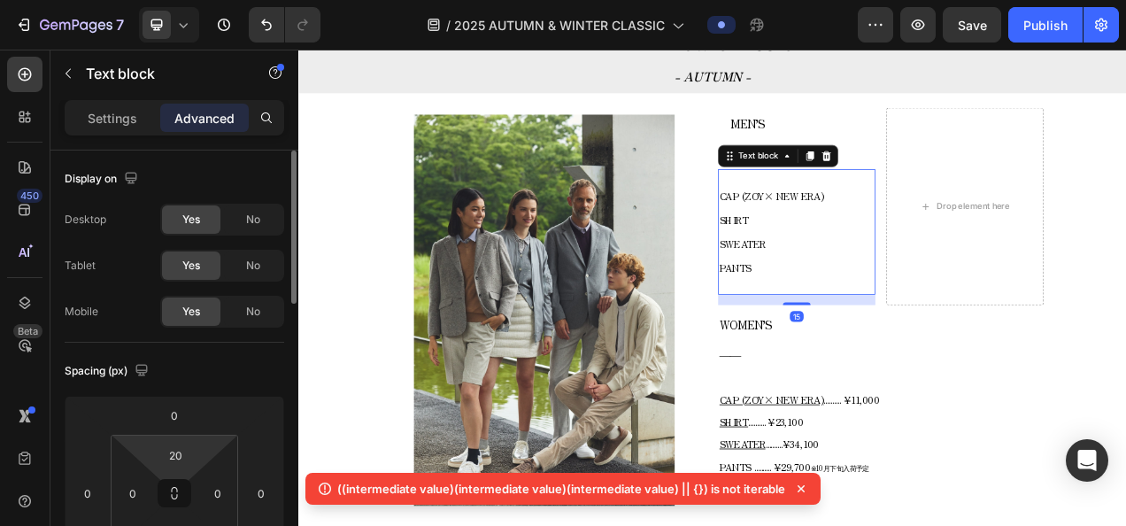
scroll to position [89, 0]
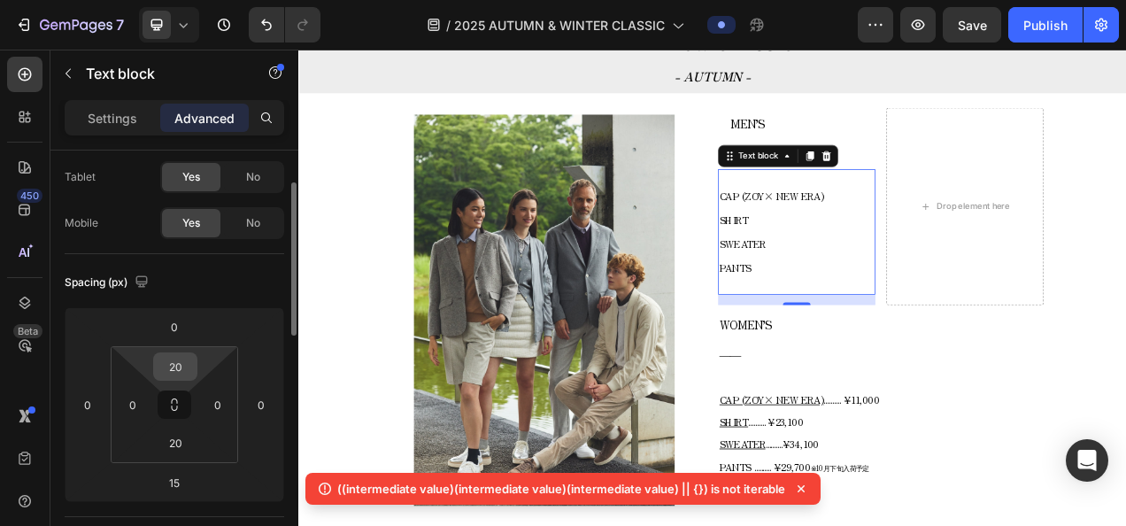
click at [173, 361] on input "20" at bounding box center [175, 366] width 35 height 27
type input "0"
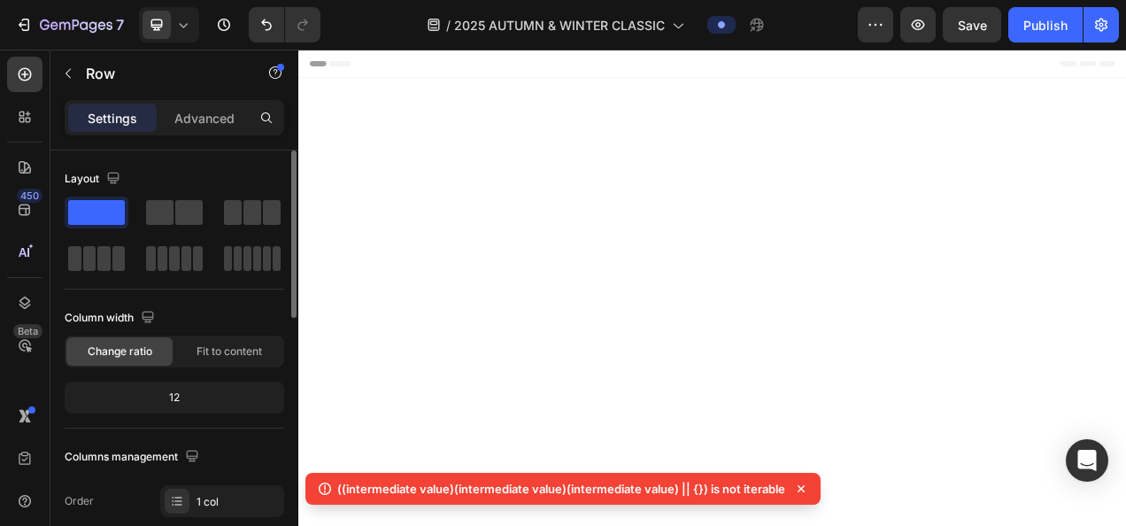
scroll to position [783, 0]
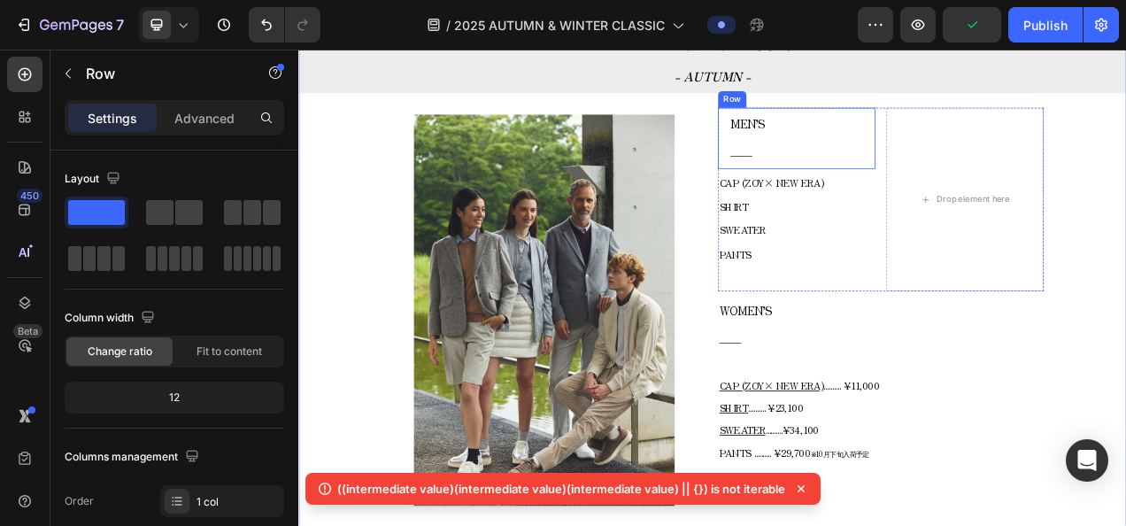
click at [1022, 163] on div "MEN’S ―― Text block Row" at bounding box center [937, 163] width 202 height 79
click at [202, 111] on p "Advanced" at bounding box center [204, 118] width 60 height 19
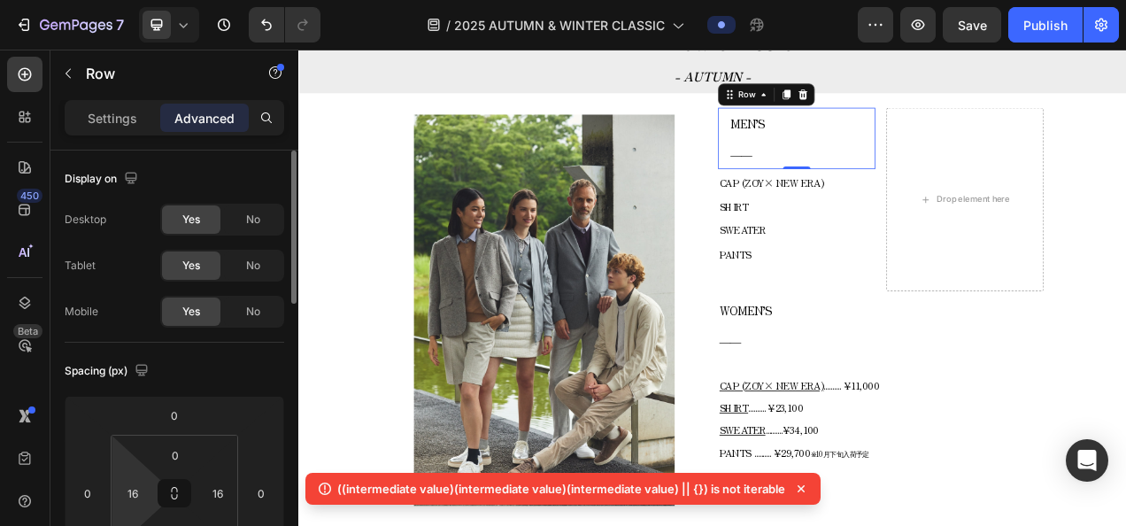
click at [131, 0] on html "7 Version history / 2025 AUTUMN & WINTER CLASSIC Preview Save Publish 450 Beta …" at bounding box center [563, 0] width 1126 height 0
type input "0"
click at [260, 357] on div "Spacing (px)" at bounding box center [174, 371] width 219 height 28
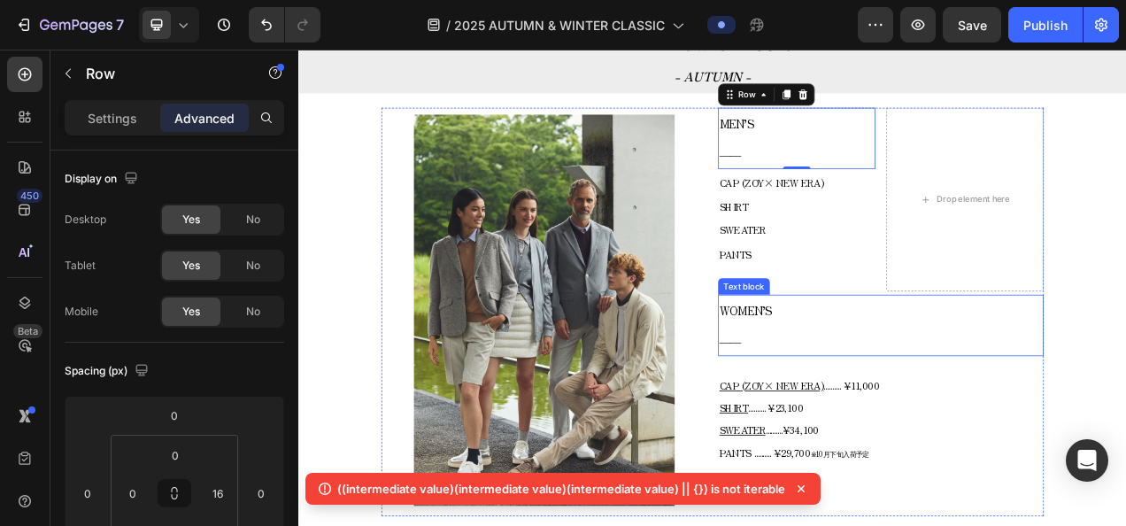
click at [1125, 406] on p "――" at bounding box center [1045, 422] width 414 height 37
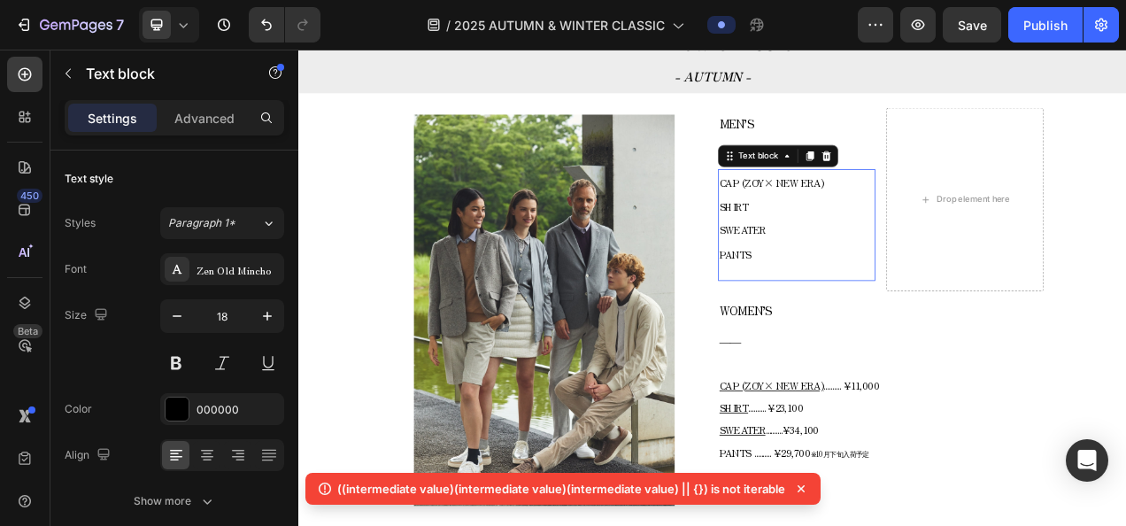
click at [943, 219] on span "CAP (ZOY× NEW ERA)" at bounding box center [905, 220] width 134 height 18
click at [947, 188] on icon at bounding box center [954, 186] width 14 height 14
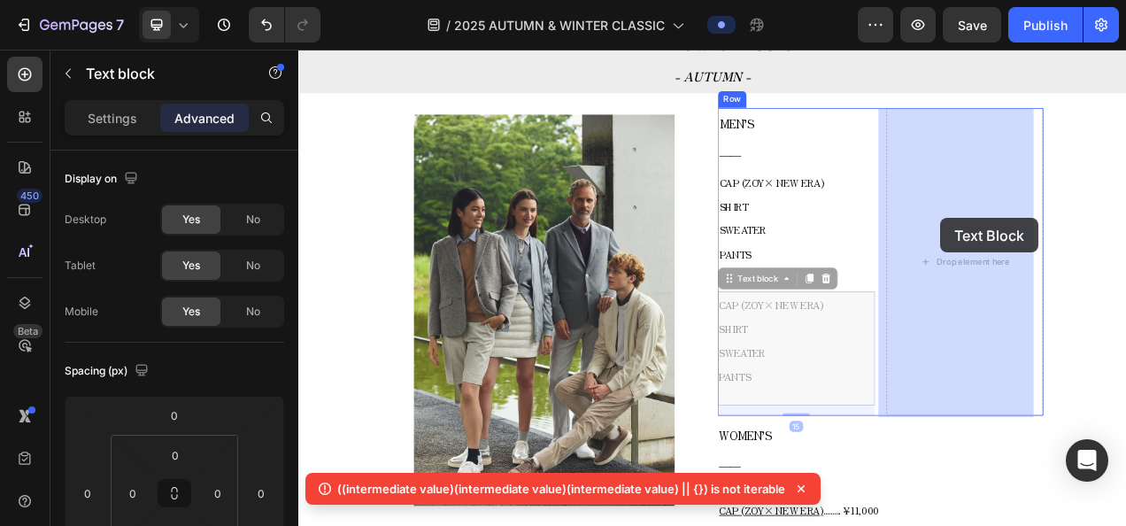
drag, startPoint x: 865, startPoint y: 340, endPoint x: 1121, endPoint y: 266, distance: 267.2
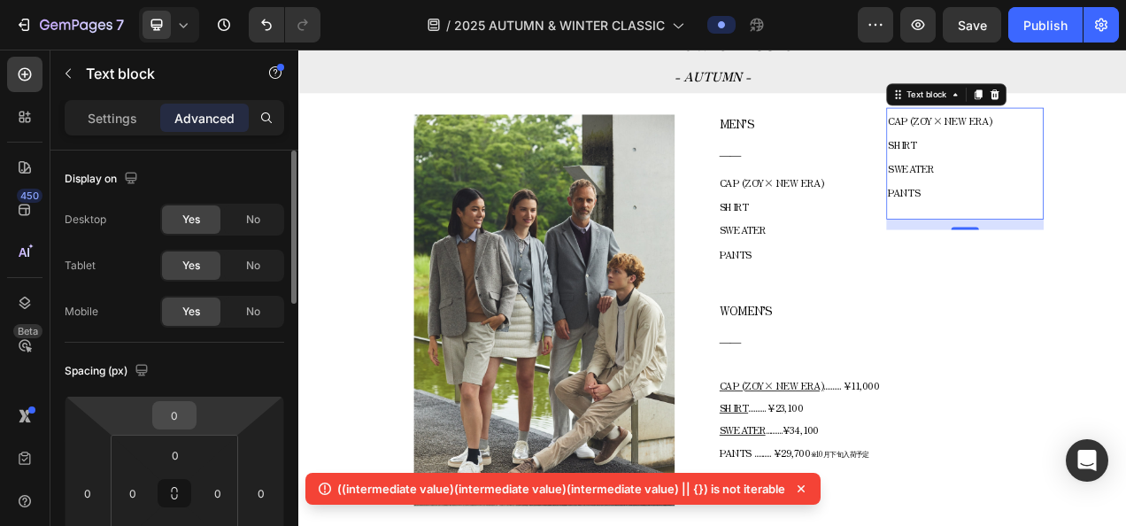
click at [181, 420] on input "0" at bounding box center [174, 415] width 35 height 27
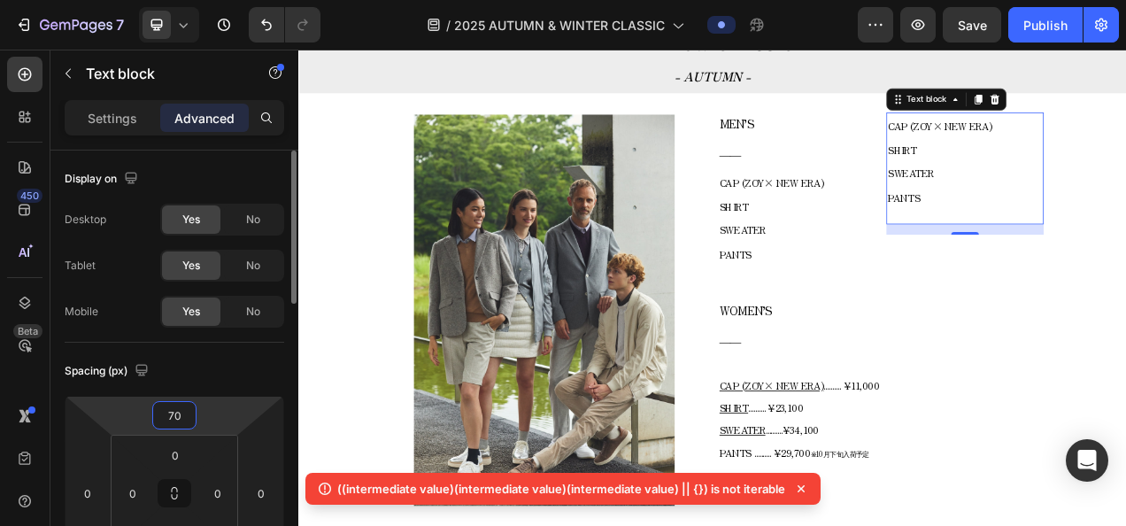
type input "7"
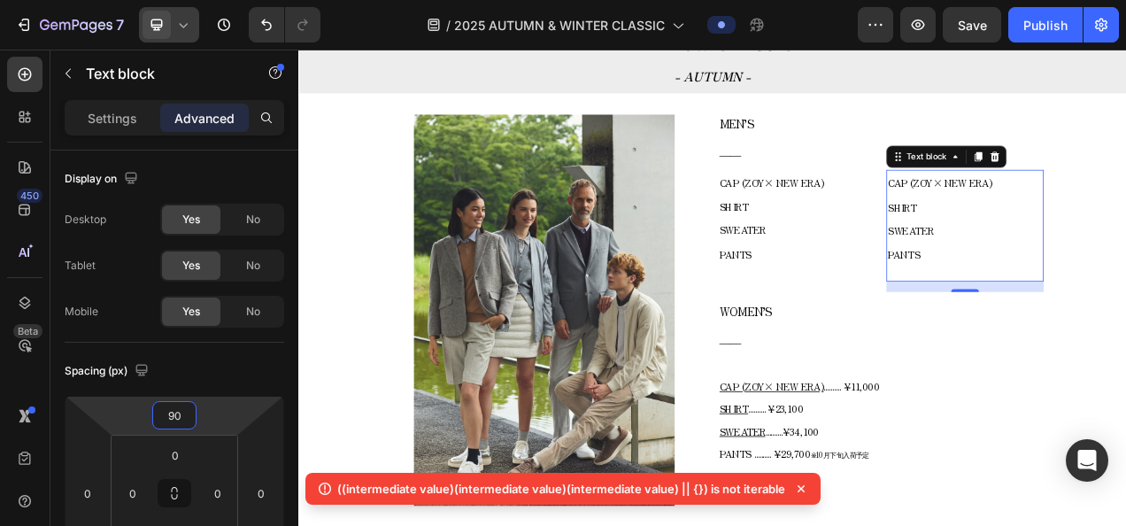
click at [184, 24] on icon at bounding box center [183, 25] width 18 height 18
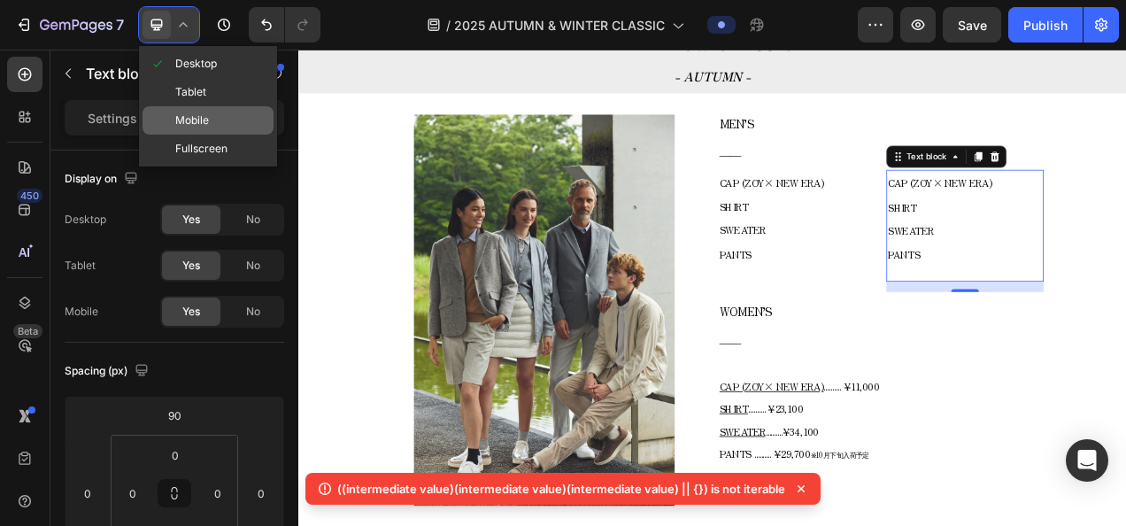
click at [220, 128] on div "Mobile" at bounding box center [207, 120] width 131 height 28
type input "0"
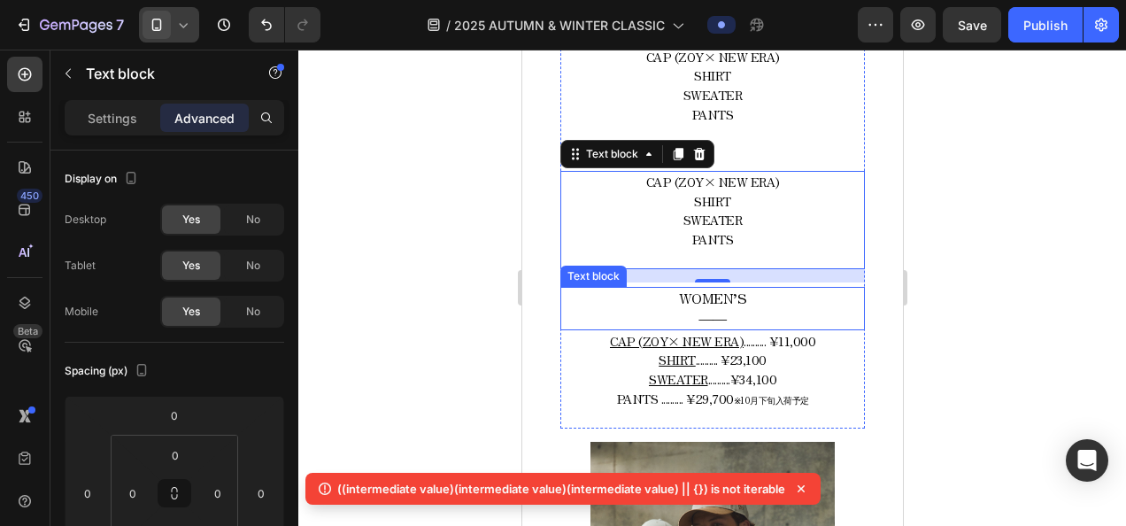
scroll to position [1174, 0]
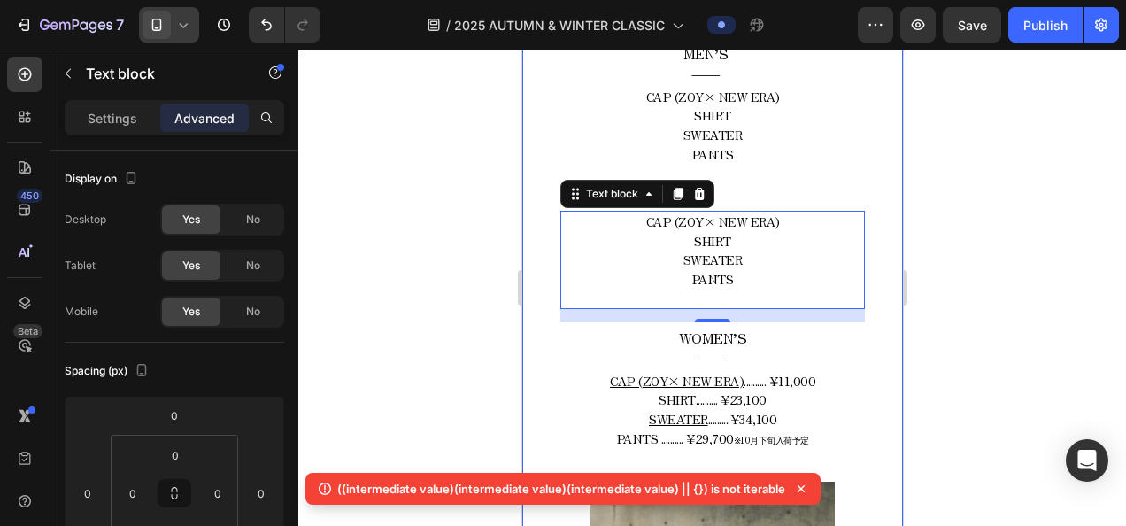
click at [394, 223] on div at bounding box center [711, 288] width 827 height 476
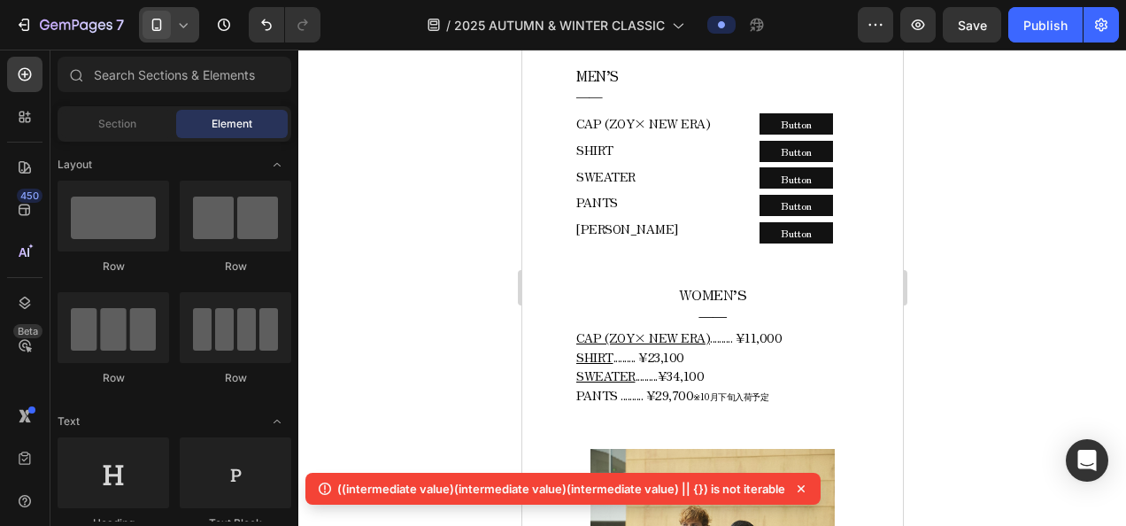
scroll to position [1882, 0]
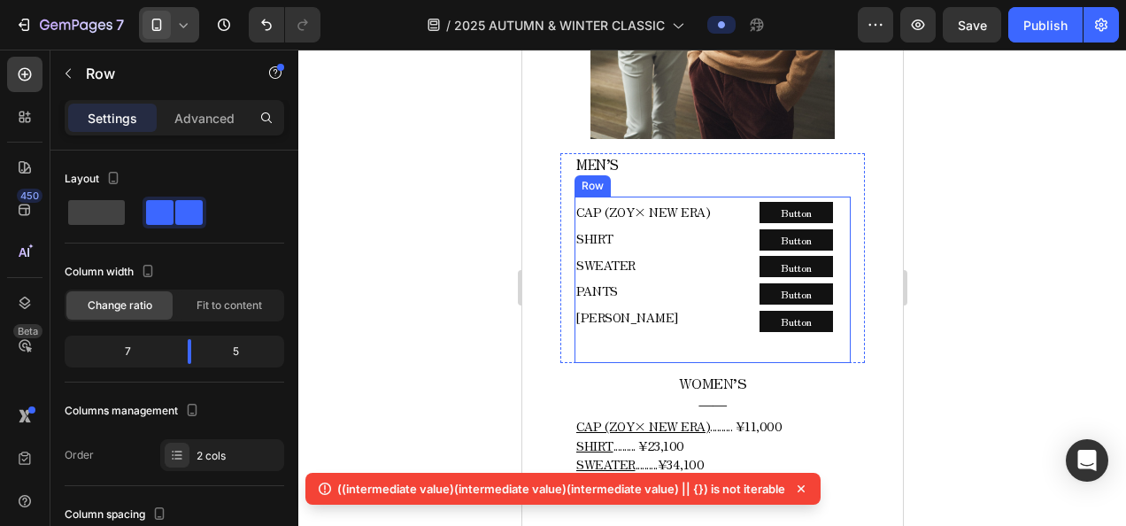
click at [729, 196] on div "CAP (ZOY× NEW ERA) SHIRT SWEATER PANTS COLE HAAN Text block Row Button Button B…" at bounding box center [711, 279] width 276 height 166
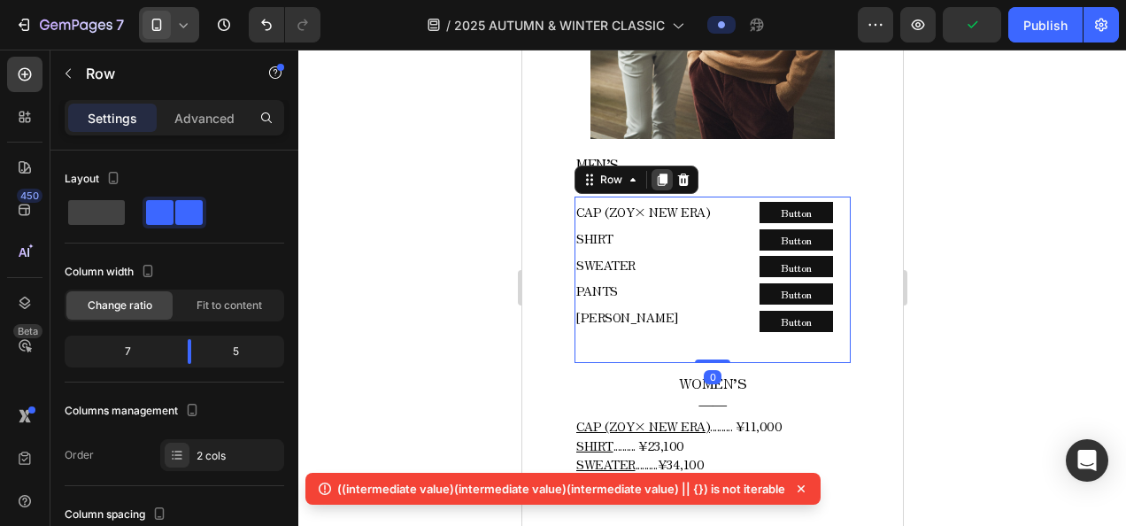
click at [657, 173] on icon at bounding box center [662, 179] width 10 height 12
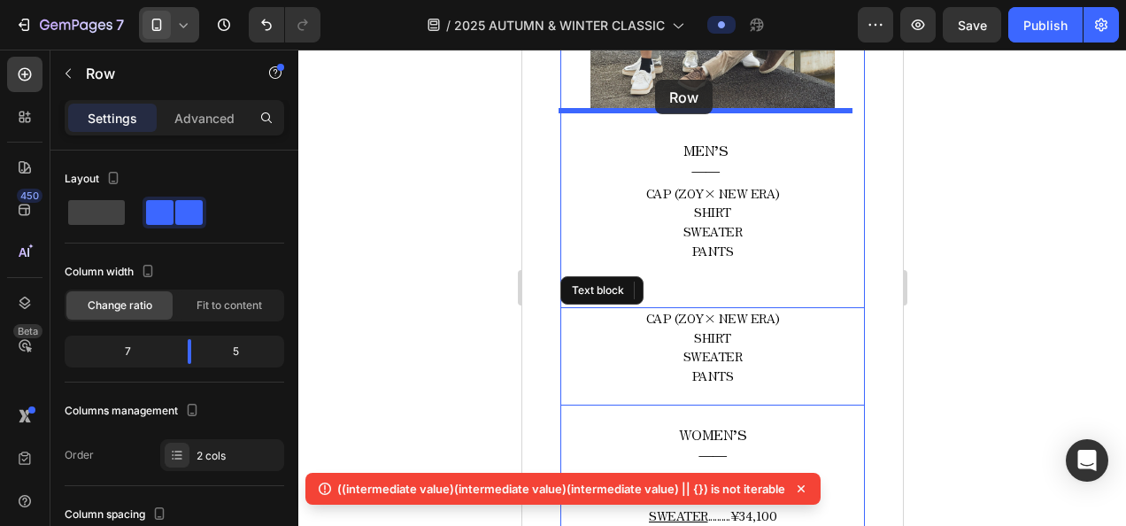
scroll to position [1071, 0]
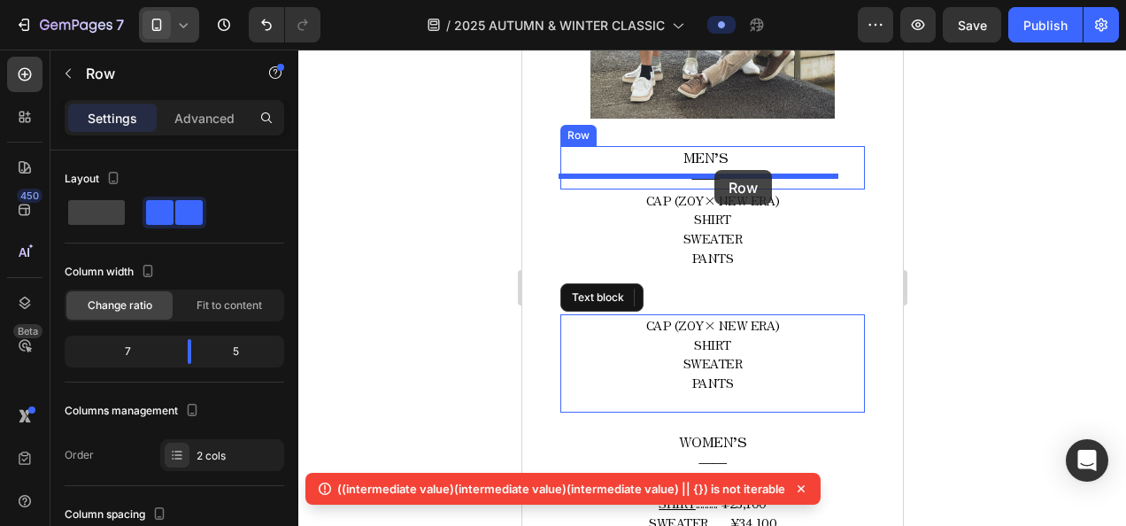
drag, startPoint x: 620, startPoint y: 327, endPoint x: 713, endPoint y: 170, distance: 182.6
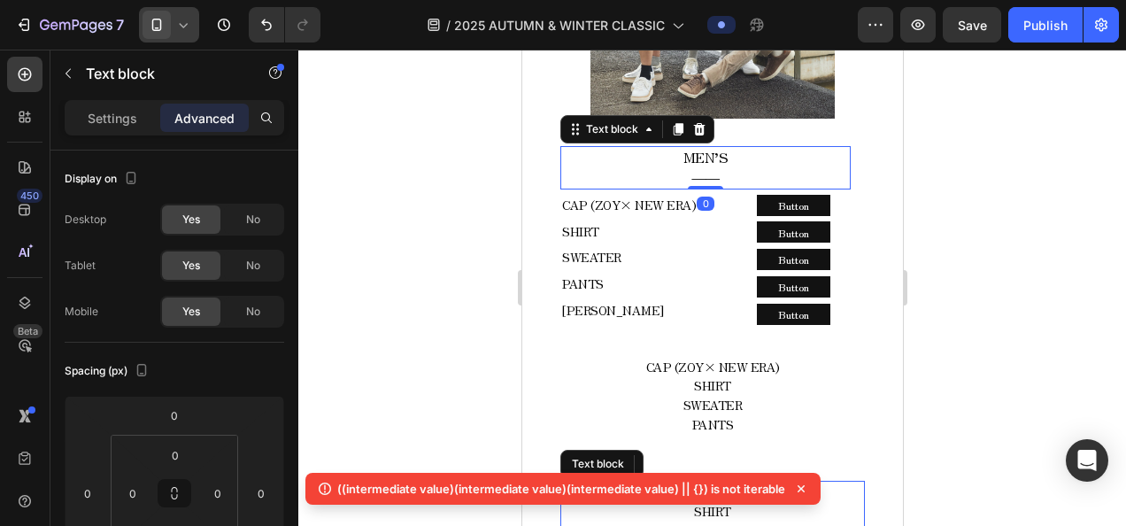
click at [743, 150] on p "MEN’S" at bounding box center [704, 158] width 287 height 20
click at [142, 126] on div "Settings" at bounding box center [112, 118] width 89 height 28
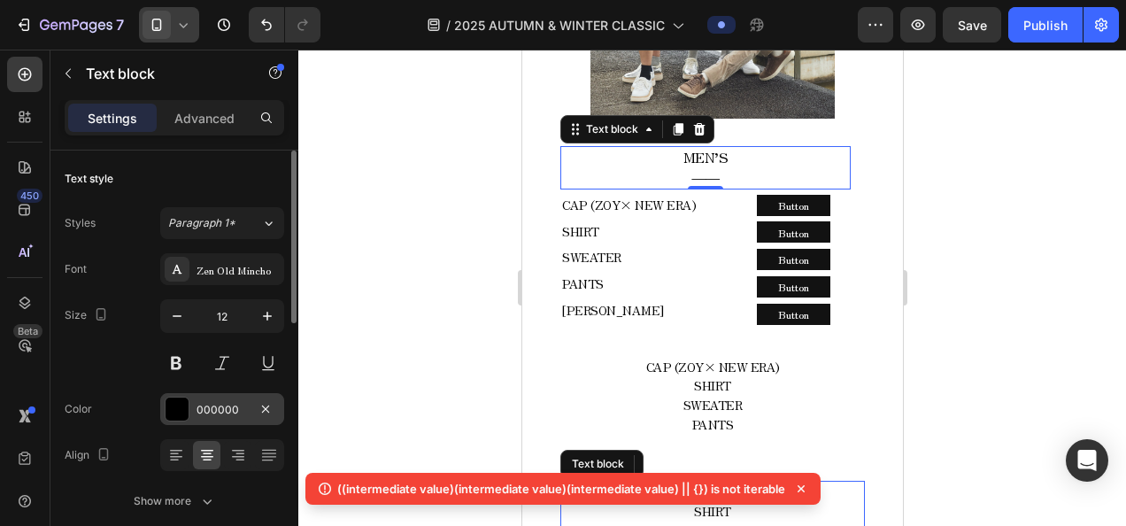
scroll to position [177, 0]
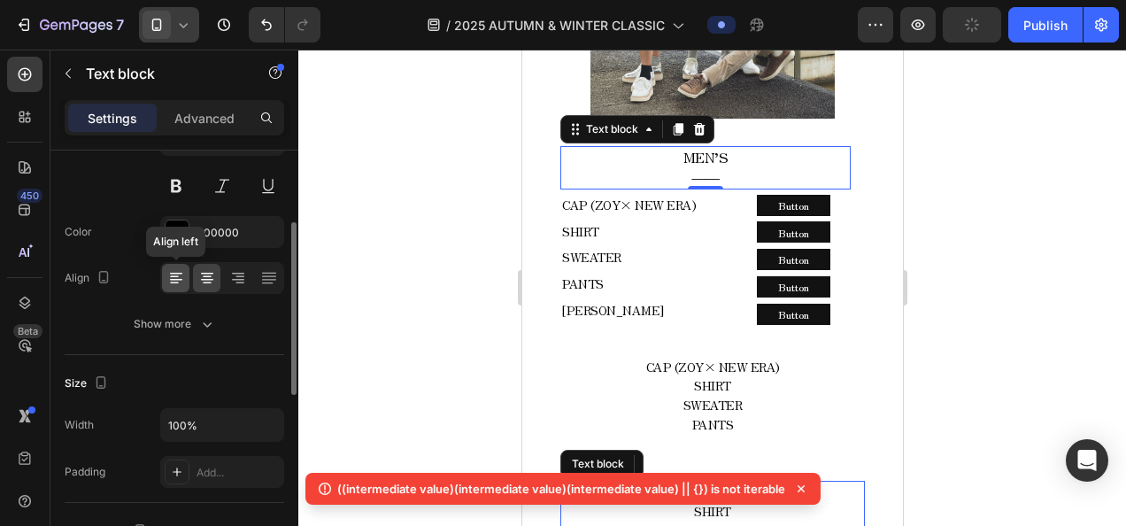
click at [178, 279] on icon at bounding box center [176, 280] width 12 height 2
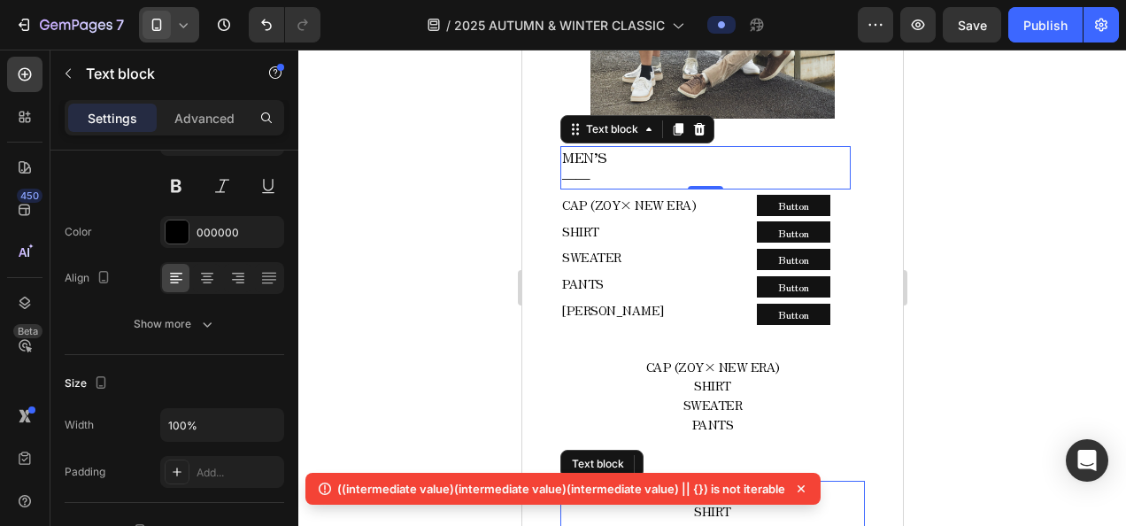
click at [373, 196] on div at bounding box center [711, 288] width 827 height 476
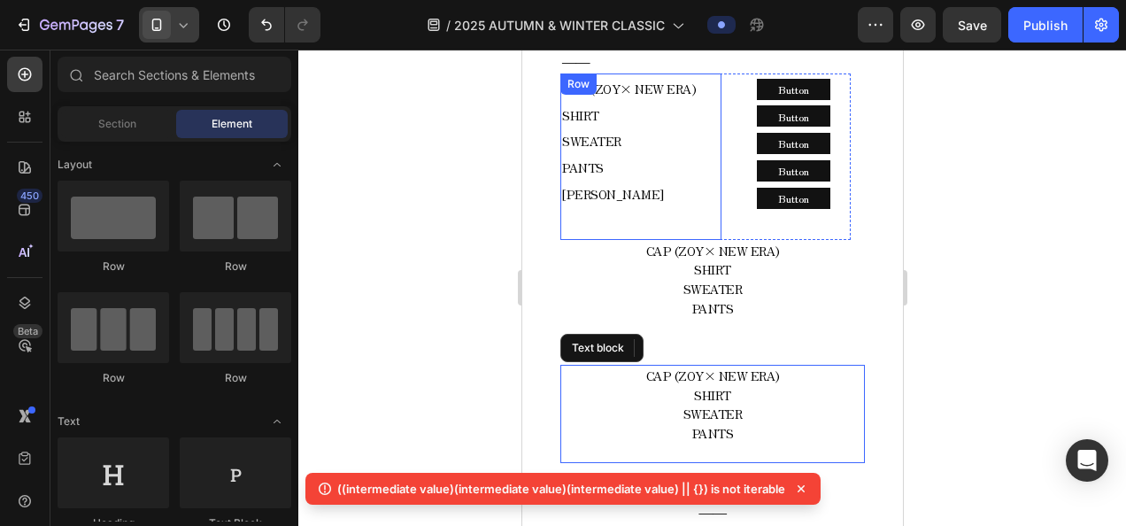
scroll to position [1159, 0]
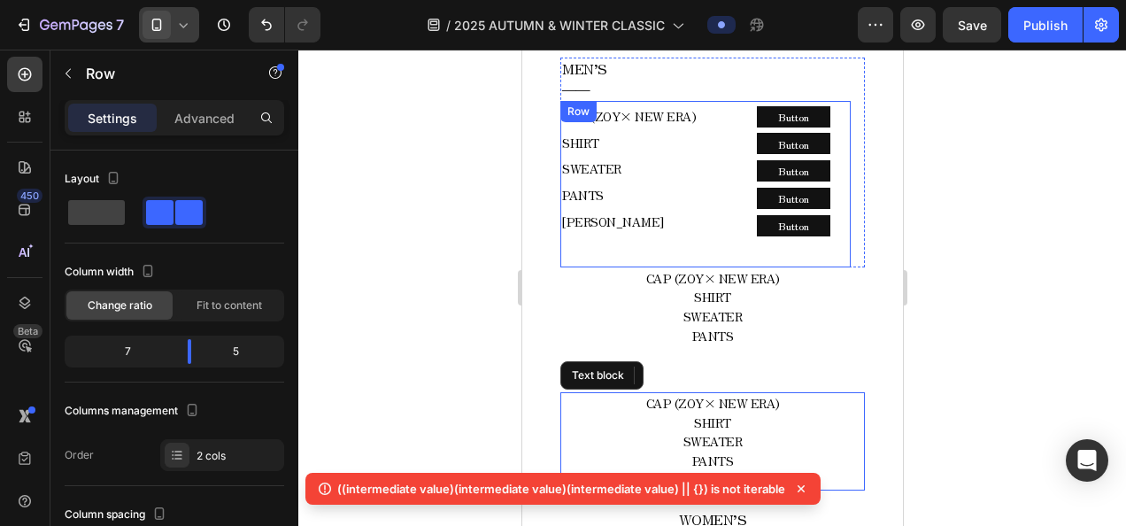
click at [715, 101] on div "CAP (ZOY× NEW ERA) SHIRT SWEATER PANTS COLE HAAN Text block Row Button Button B…" at bounding box center [704, 184] width 290 height 166
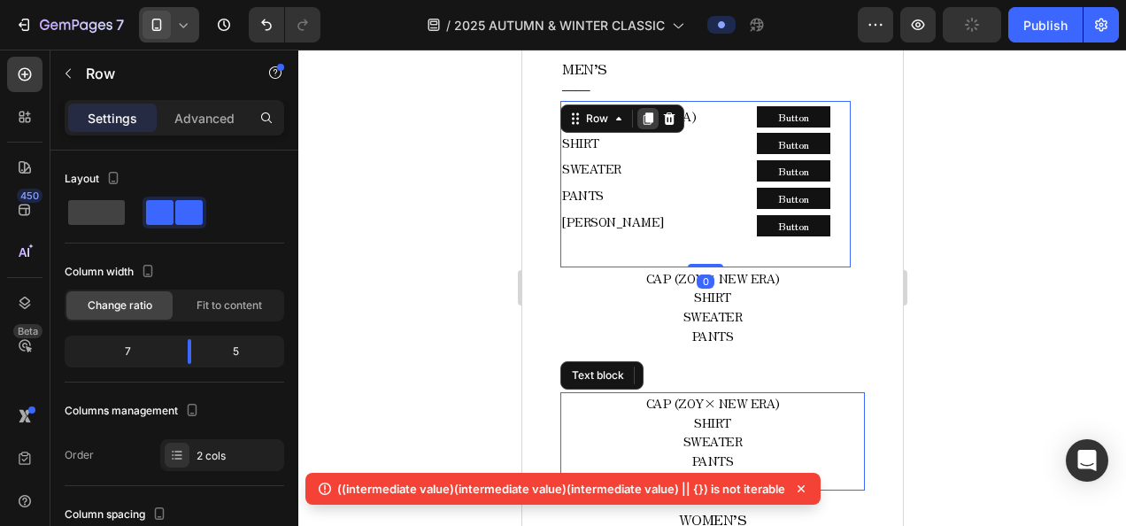
click at [642, 112] on icon at bounding box center [647, 119] width 14 height 14
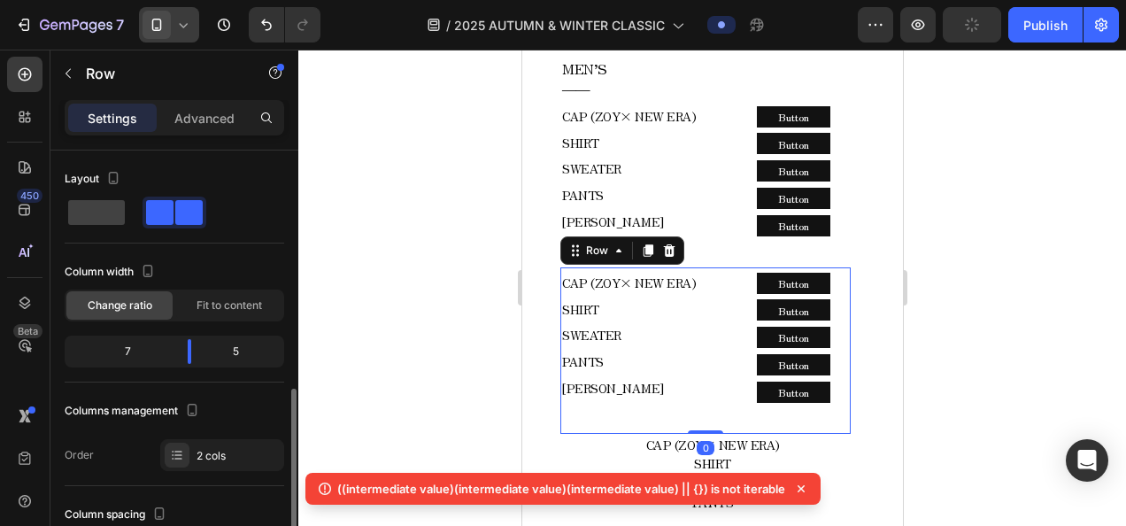
scroll to position [177, 0]
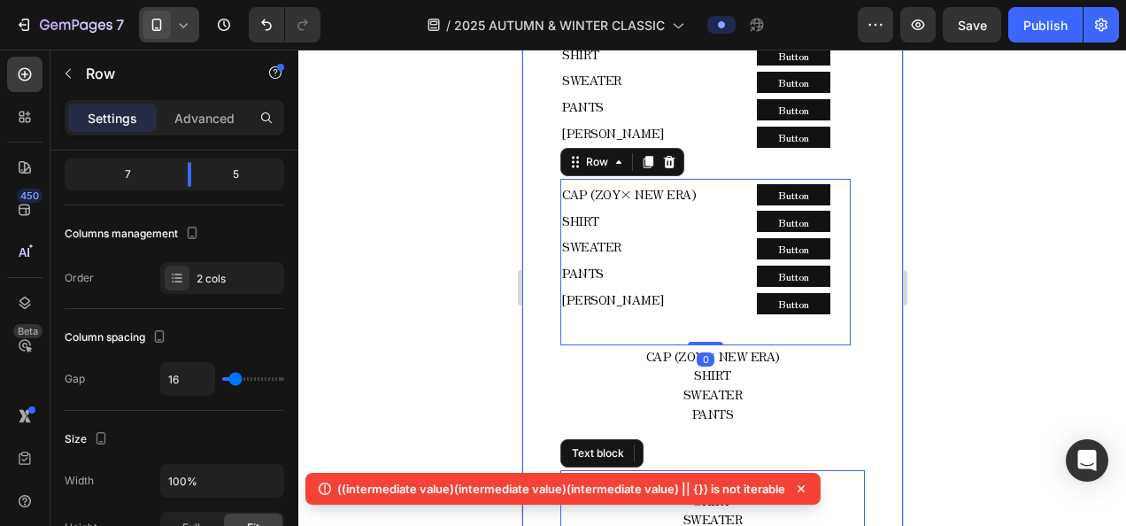
click at [473, 242] on div at bounding box center [711, 288] width 827 height 476
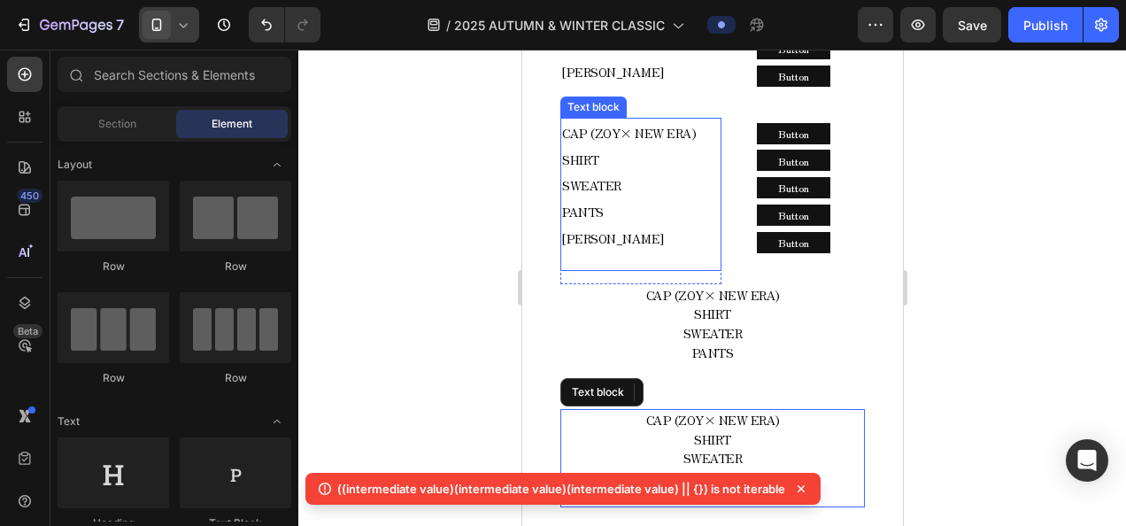
scroll to position [1336, 0]
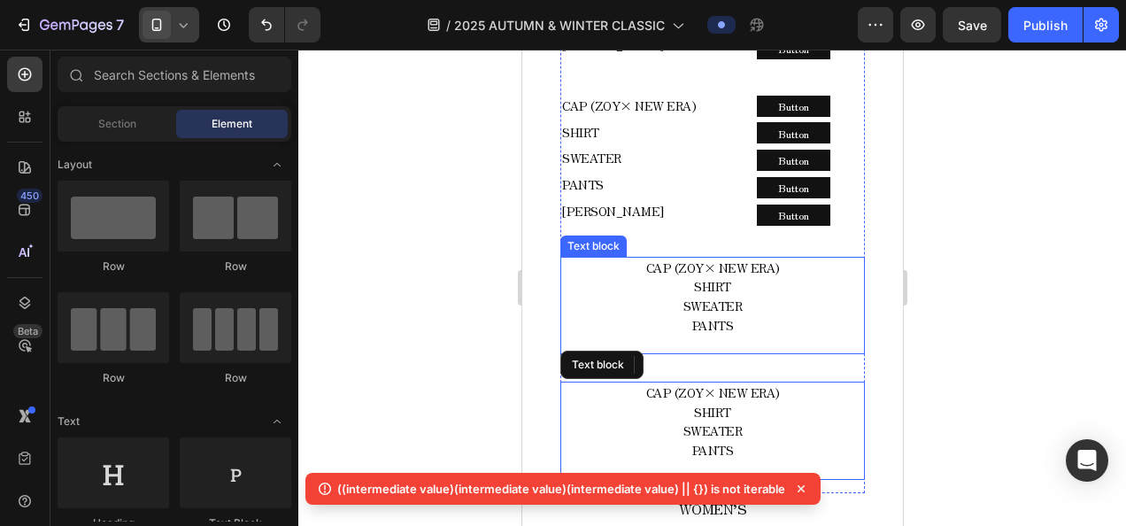
click at [724, 281] on span "SHIRT" at bounding box center [711, 286] width 37 height 18
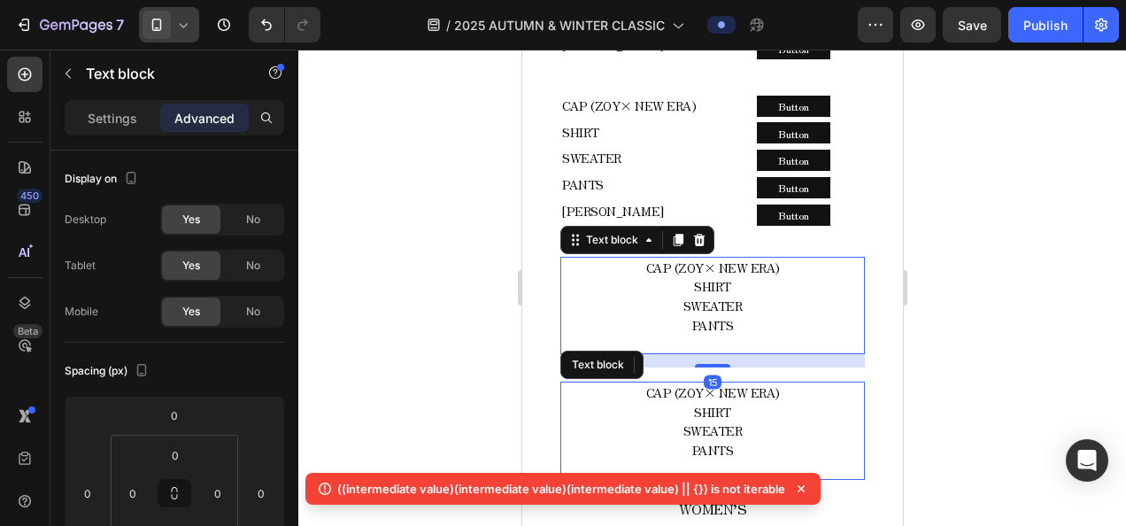
click at [182, 39] on div at bounding box center [169, 24] width 60 height 35
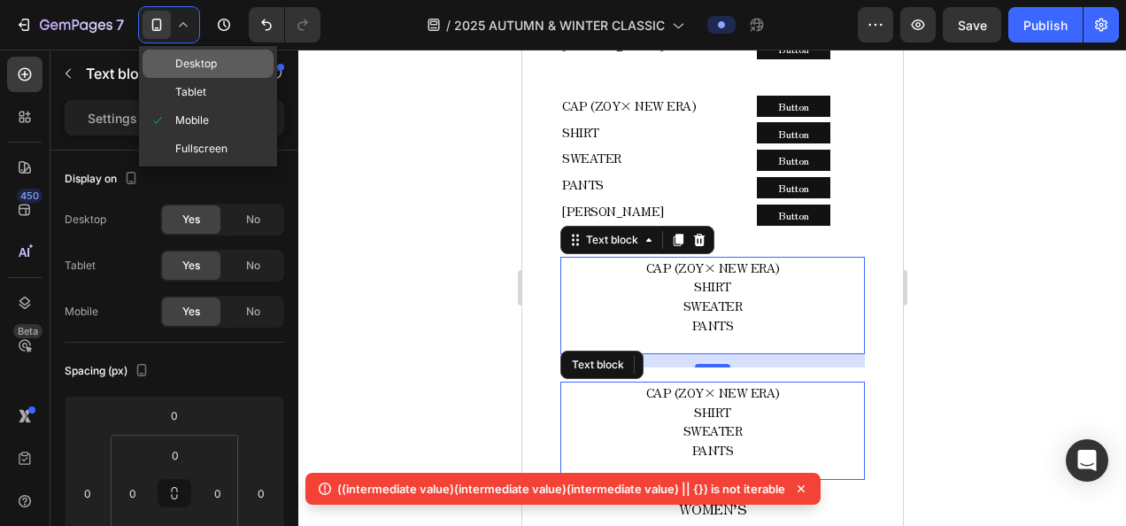
click at [219, 65] on div "Desktop" at bounding box center [207, 64] width 131 height 28
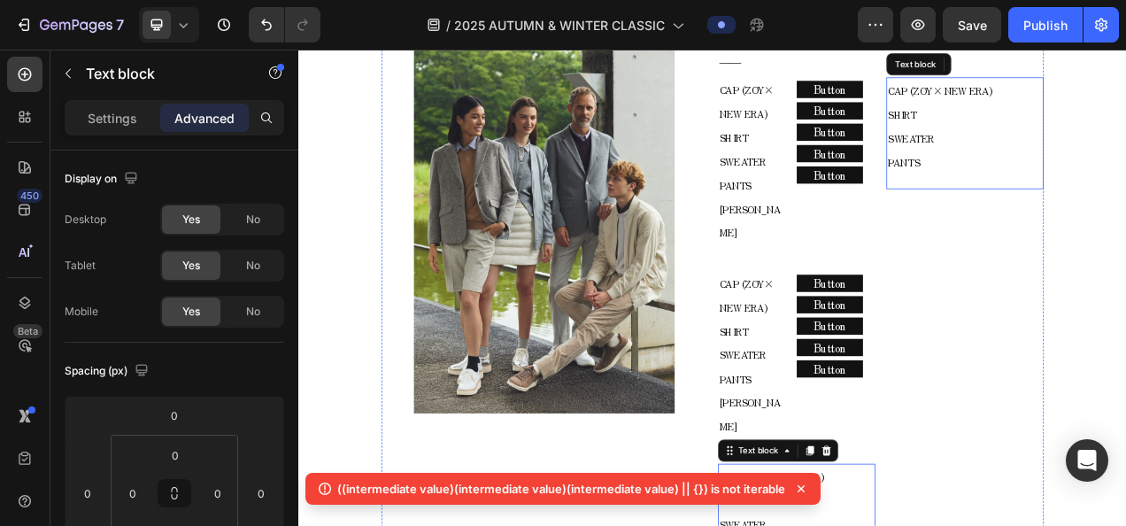
scroll to position [874, 0]
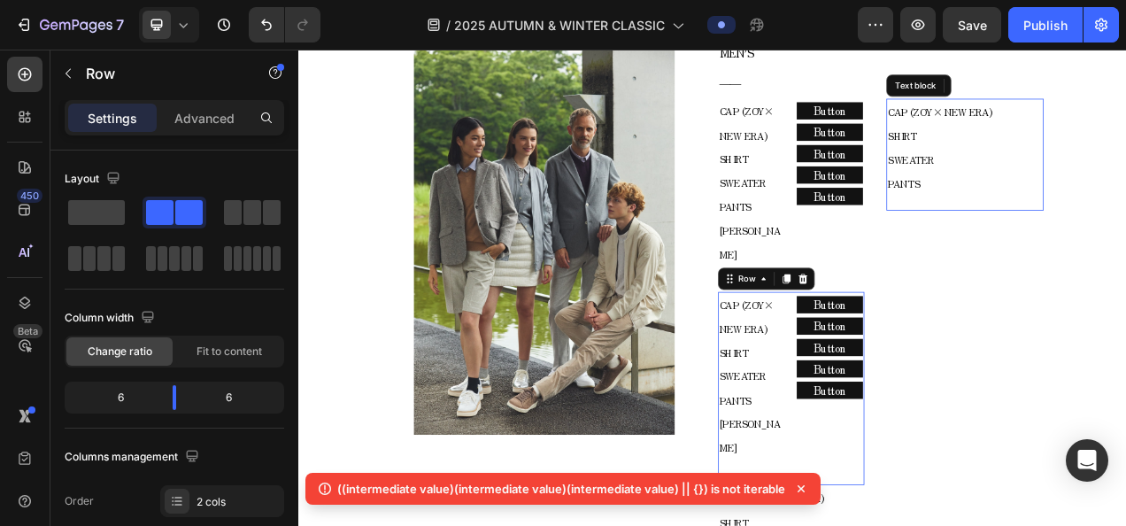
click at [925, 360] on div "CAP (ZOY× NEW ERA) SHIRT SWEATER PANTS COLE HAAN Text block Row Button Button B…" at bounding box center [930, 484] width 188 height 249
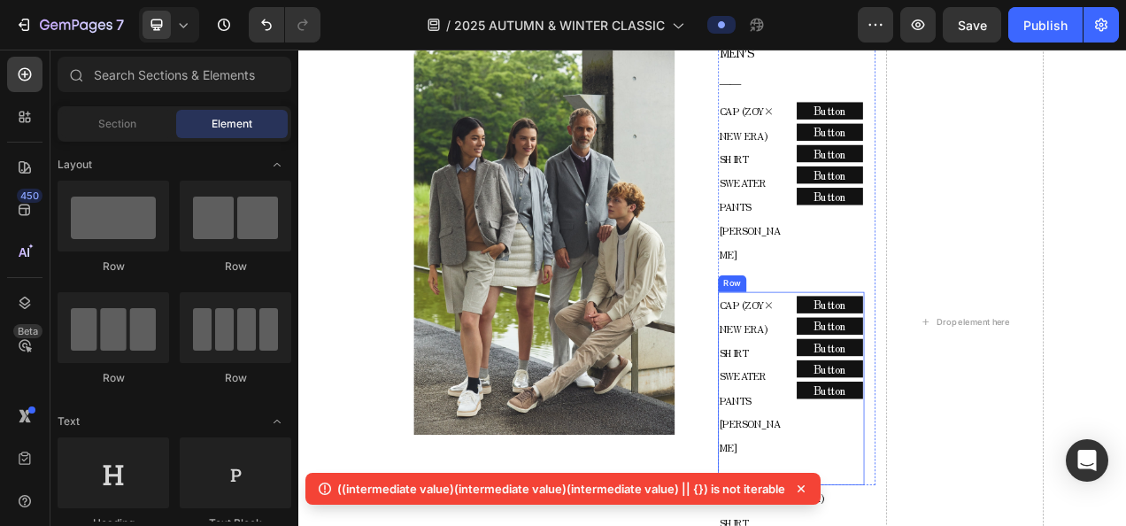
click at [922, 360] on div "CAP (ZOY× NEW ERA) SHIRT SWEATER PANTS COLE HAAN Text block Row Button Button B…" at bounding box center [930, 484] width 188 height 249
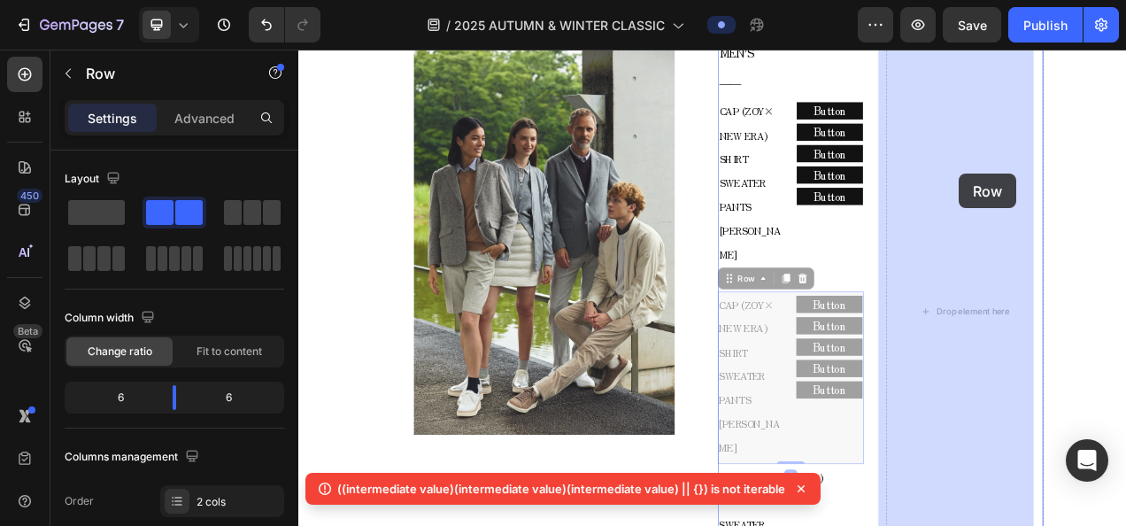
drag, startPoint x: 869, startPoint y: 316, endPoint x: 1146, endPoint y: 207, distance: 297.6
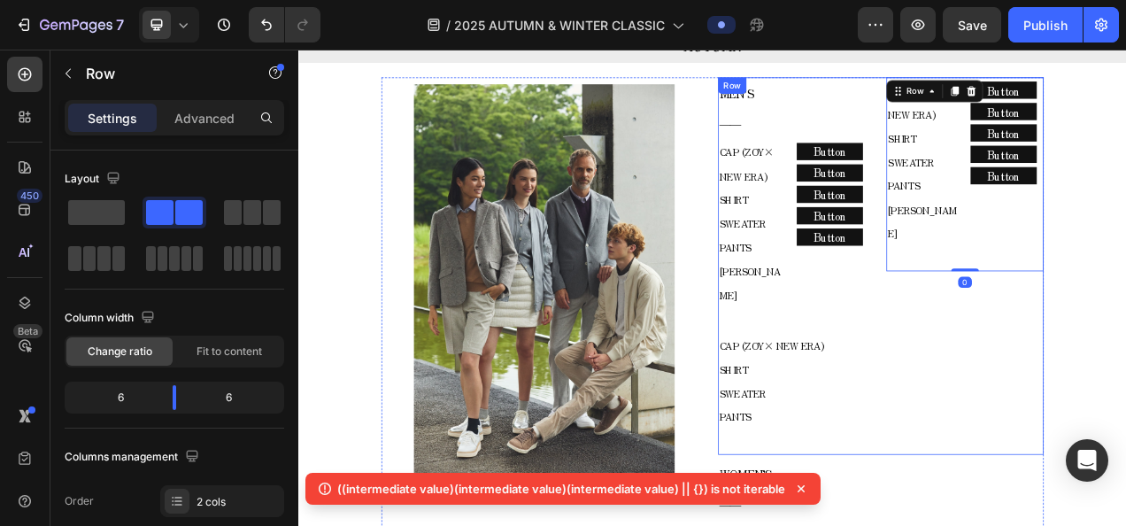
scroll to position [786, 0]
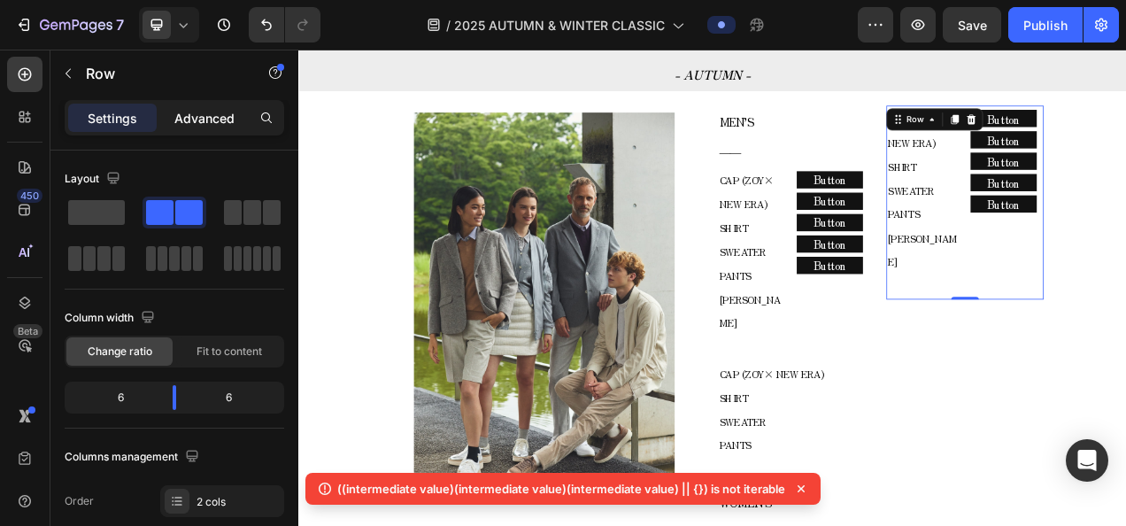
click at [212, 120] on p "Advanced" at bounding box center [204, 118] width 60 height 19
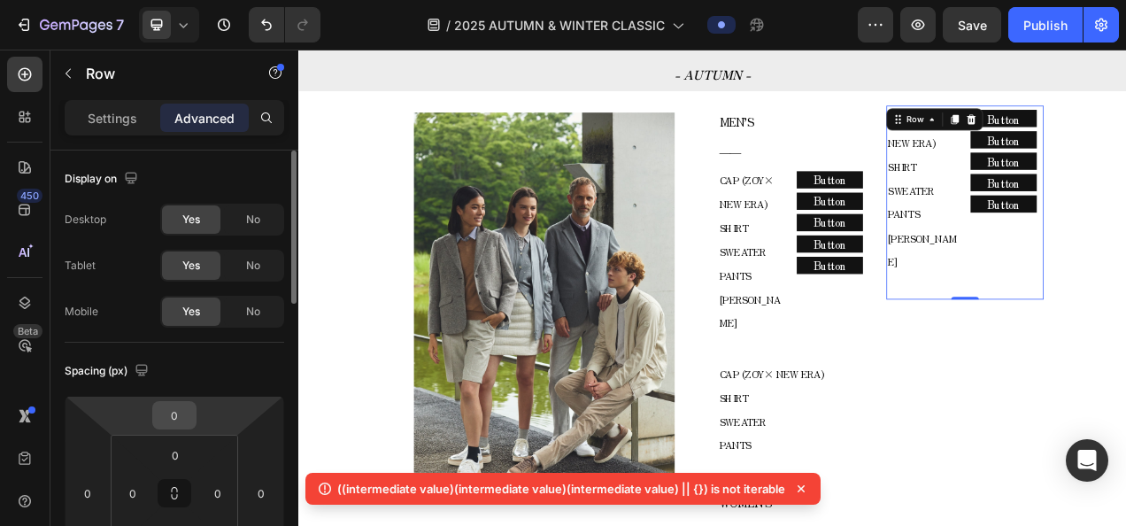
click at [190, 401] on div "0" at bounding box center [174, 415] width 44 height 28
click at [187, 377] on div "Spacing (px)" at bounding box center [174, 371] width 219 height 28
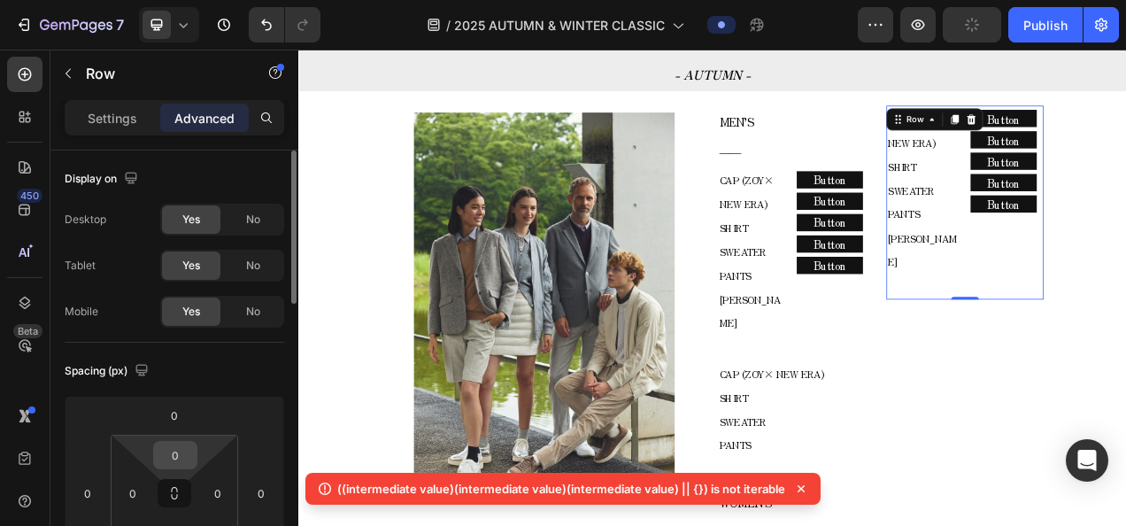
click at [186, 458] on input "0" at bounding box center [175, 455] width 35 height 27
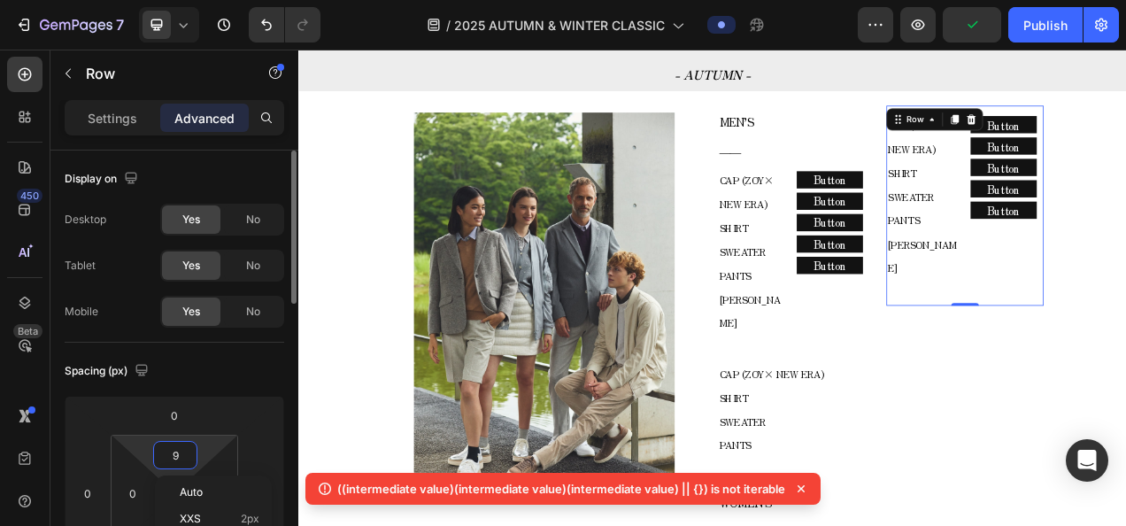
type input "90"
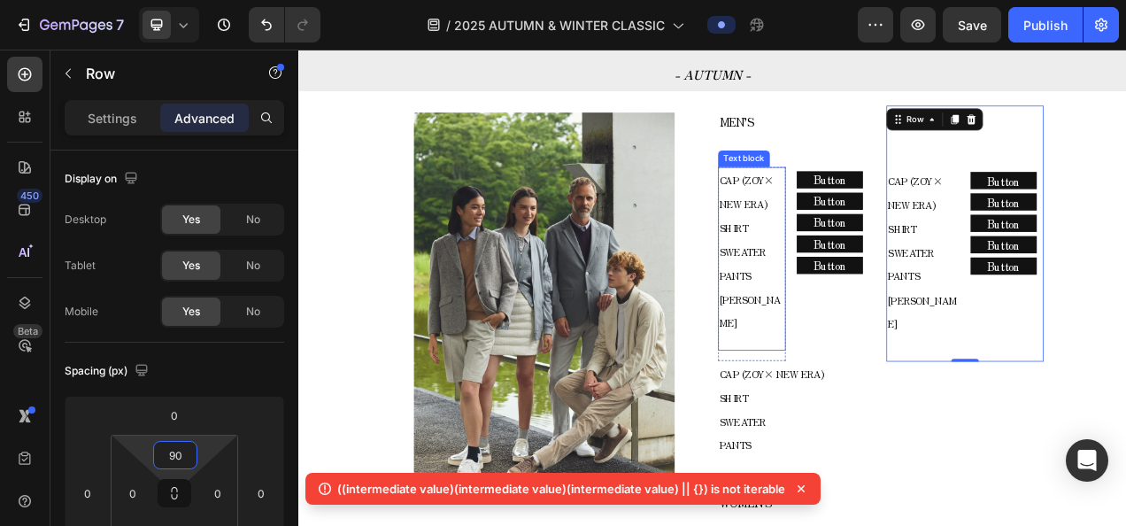
click at [867, 288] on p "CAP (ZOY× NEW ERA) SHIRT SWEATER PANTS" at bounding box center [879, 278] width 83 height 153
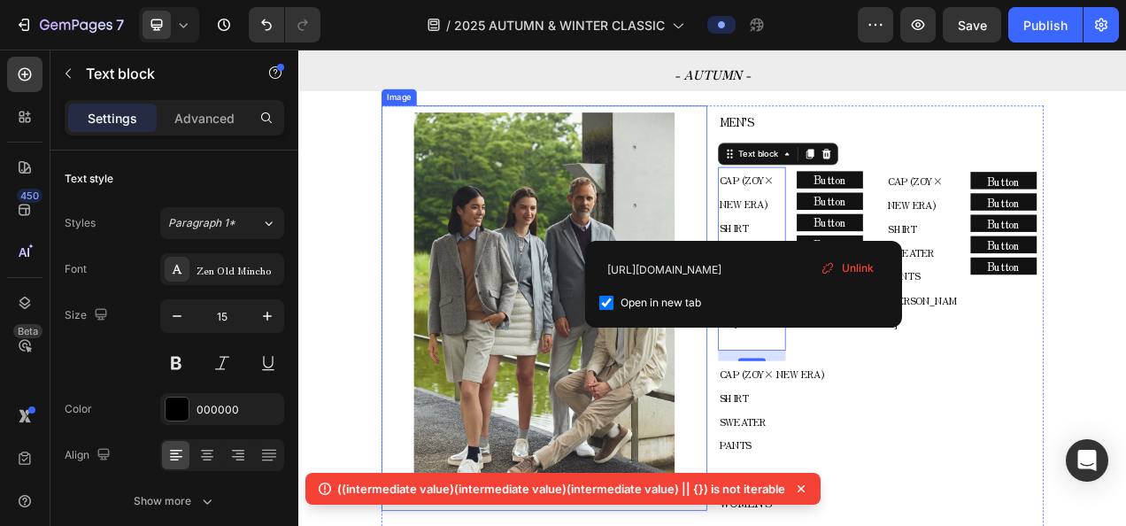
click at [808, 122] on div "Image" at bounding box center [613, 380] width 418 height 519
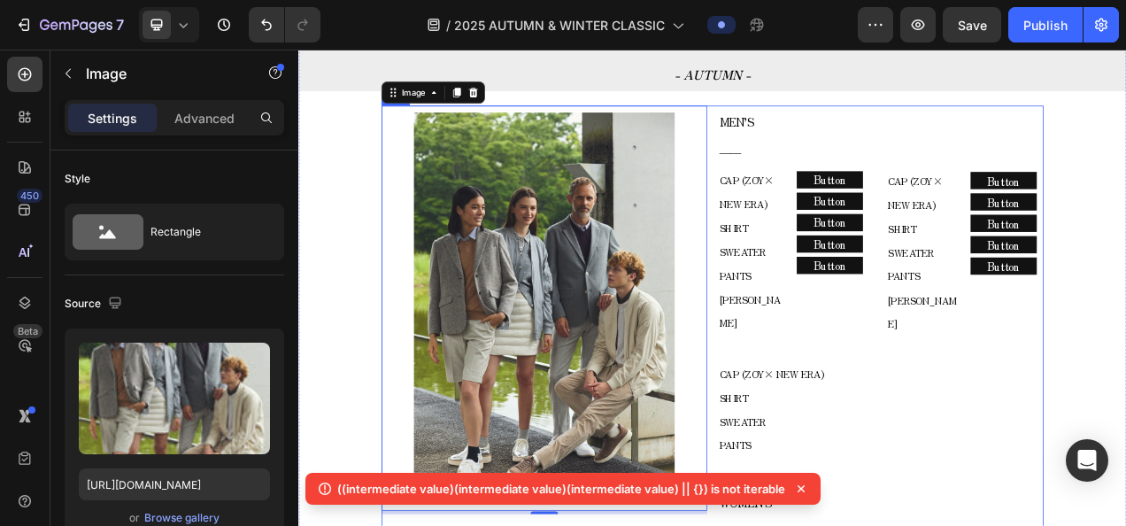
click at [820, 125] on div "Image 5 MEN’S ―― Text block CAP (ZOY× NEW ERA) SHIRT SWEATER PANTS COLE HAAN Te…" at bounding box center [829, 490] width 850 height 739
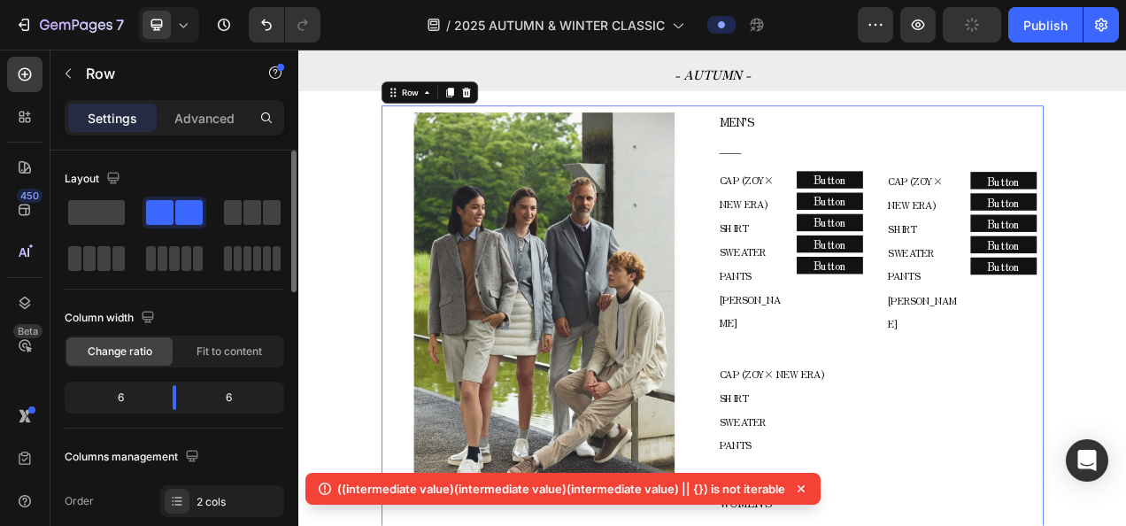
click at [147, 394] on div "6" at bounding box center [113, 397] width 90 height 25
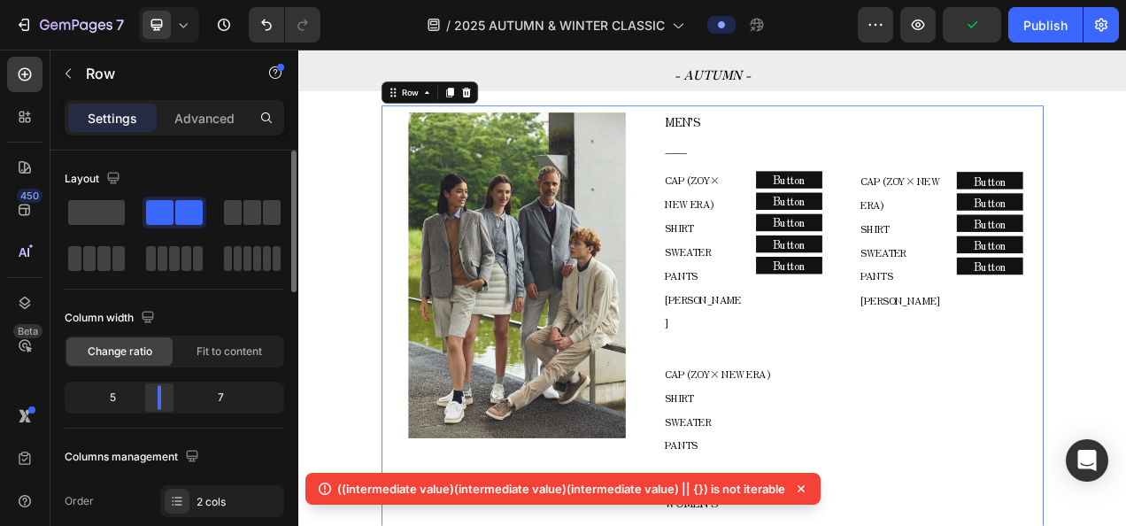
drag, startPoint x: 172, startPoint y: 390, endPoint x: 161, endPoint y: 396, distance: 12.3
click at [161, 396] on div at bounding box center [159, 397] width 32 height 25
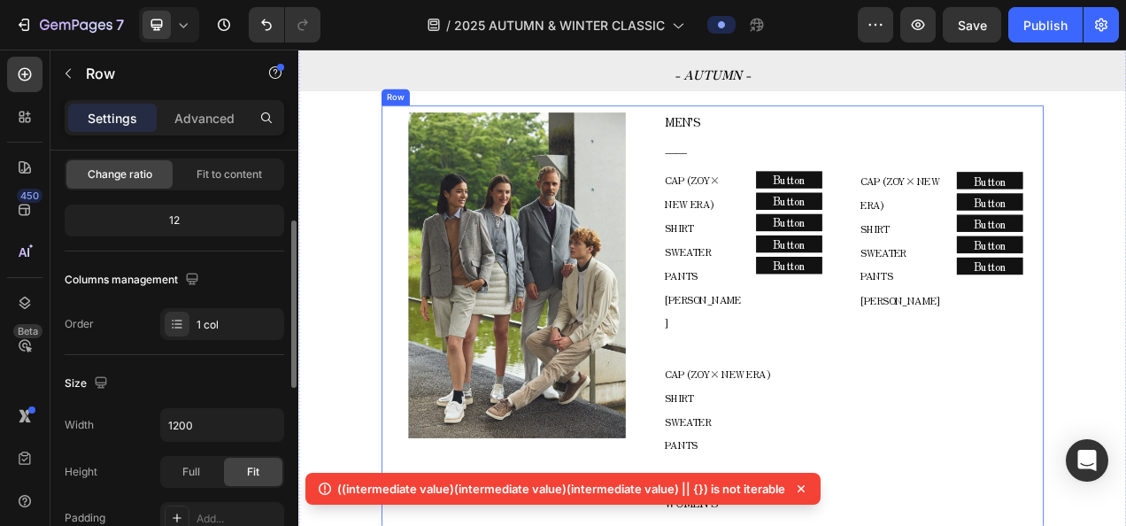
click at [754, 127] on div "Image MEN’S ―― Text block CAP (ZOY× NEW ERA) SHIRT SWEATER PANTS COLE HAAN Text…" at bounding box center [829, 490] width 850 height 739
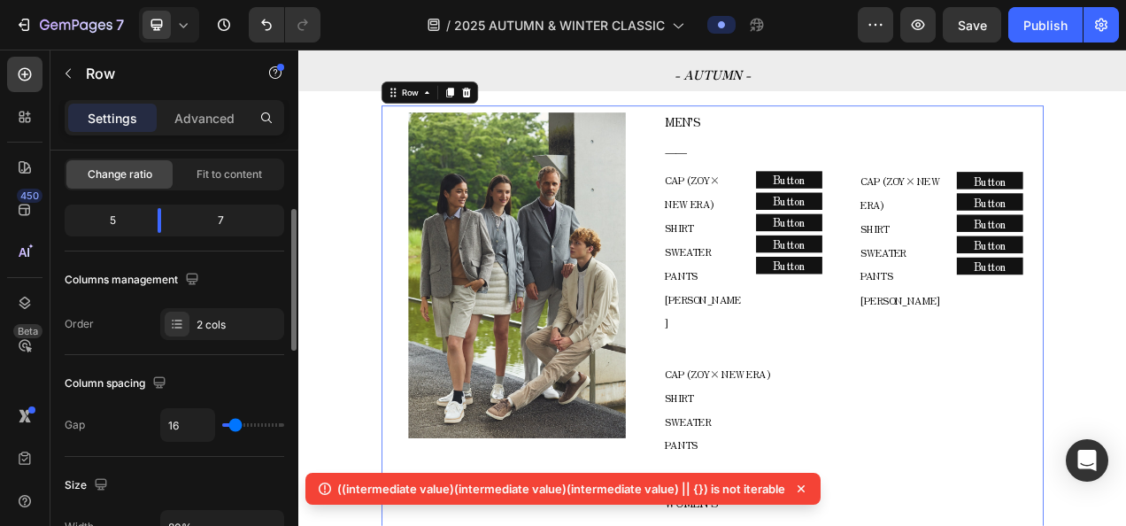
scroll to position [266, 0]
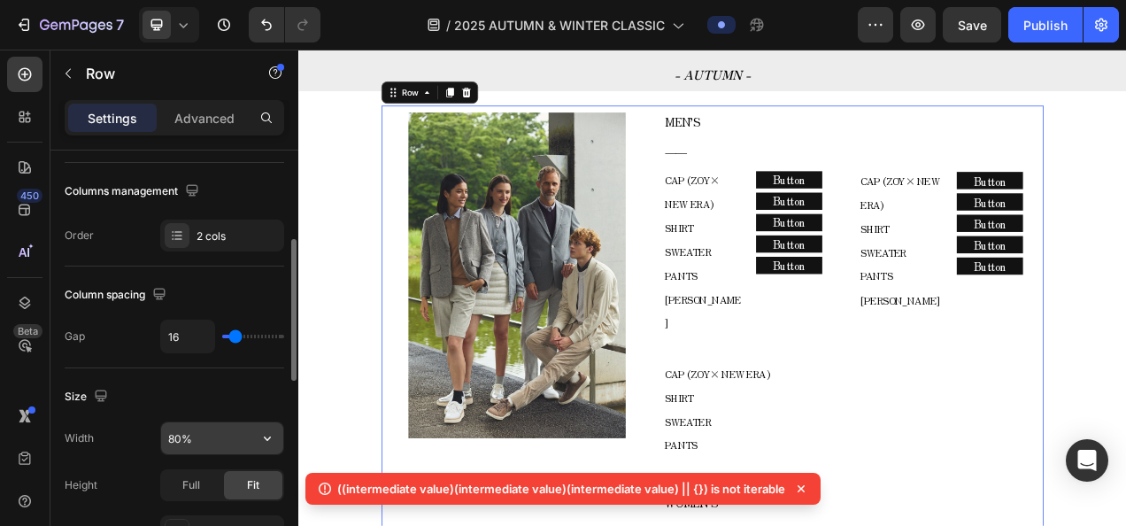
click at [181, 437] on input "80%" at bounding box center [222, 438] width 122 height 32
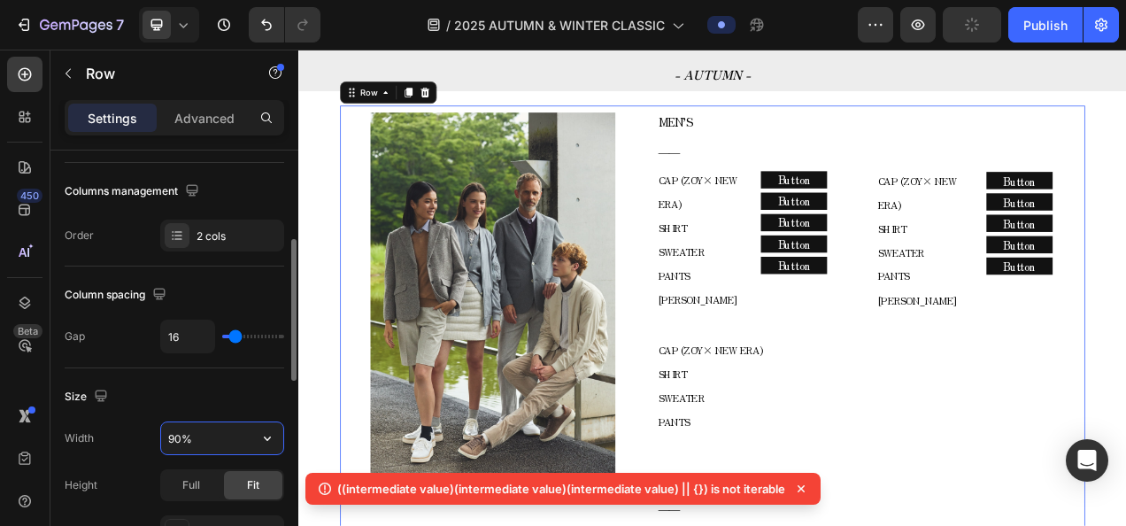
drag, startPoint x: 181, startPoint y: 437, endPoint x: 171, endPoint y: 440, distance: 10.1
click at [171, 440] on input "90%" at bounding box center [222, 438] width 122 height 32
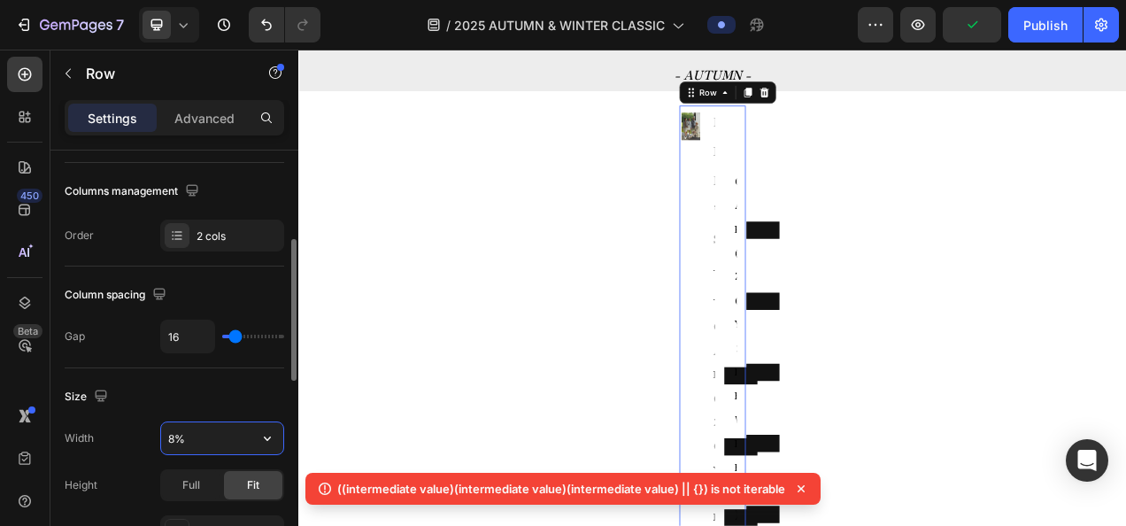
type input "85%"
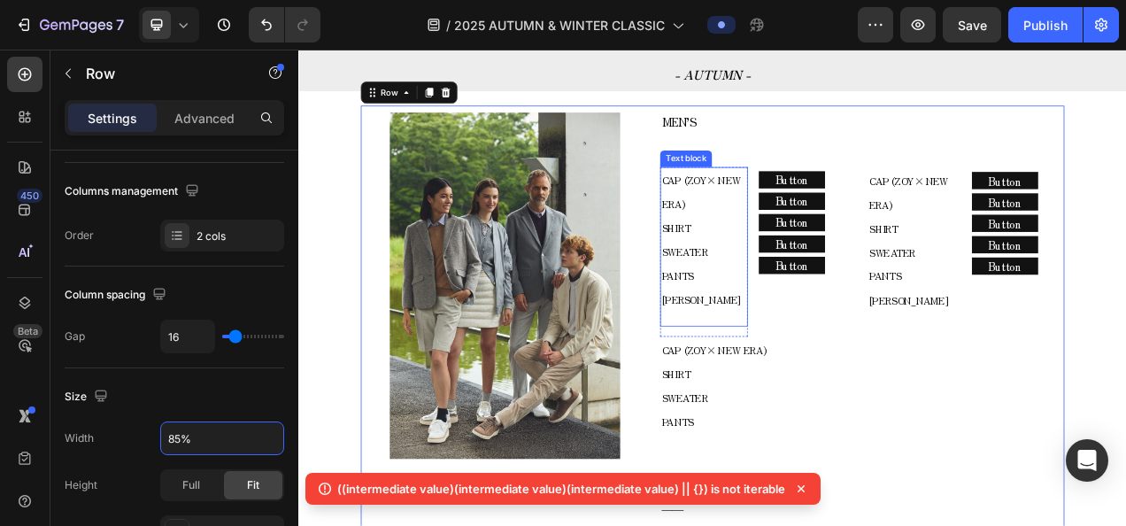
click at [810, 238] on p "CAP (ZOY× NEW ERA) SHIRT SWEATER PANTS" at bounding box center [818, 278] width 108 height 153
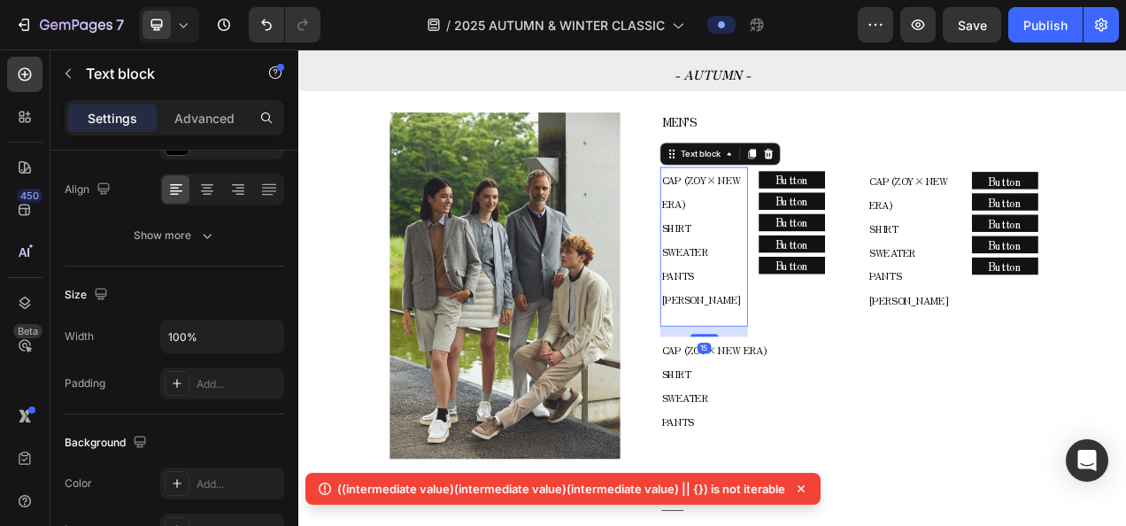
scroll to position [0, 0]
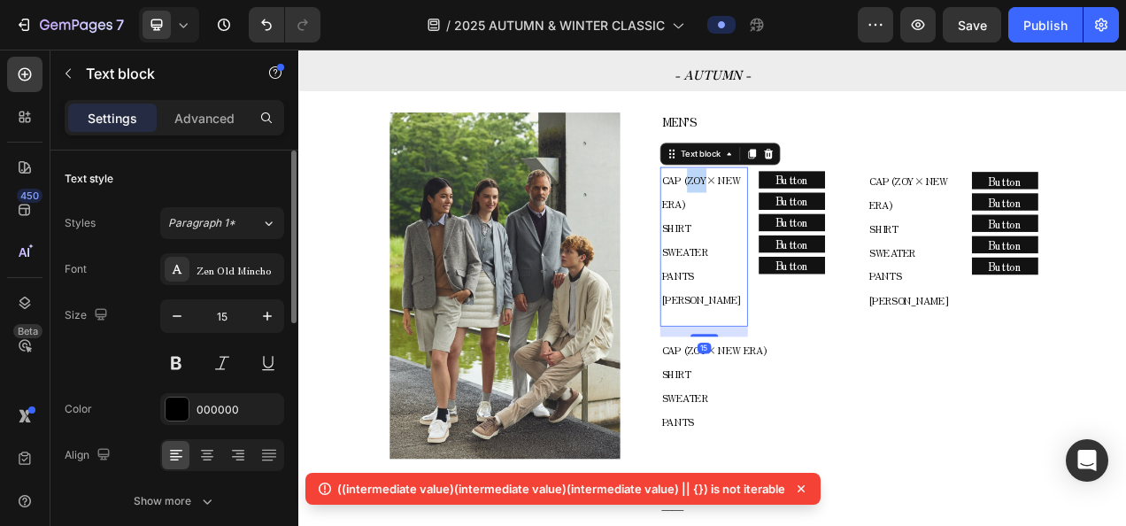
click at [805, 229] on p "CAP (ZOY× NEW ERA) SHIRT SWEATER PANTS" at bounding box center [818, 278] width 108 height 153
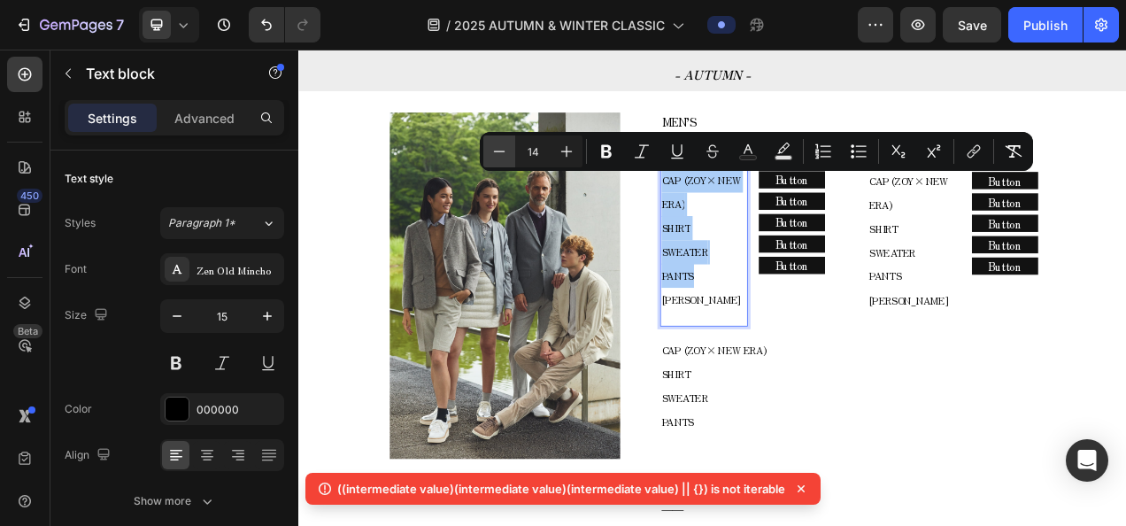
click at [506, 159] on icon "Editor contextual toolbar" at bounding box center [499, 151] width 18 height 18
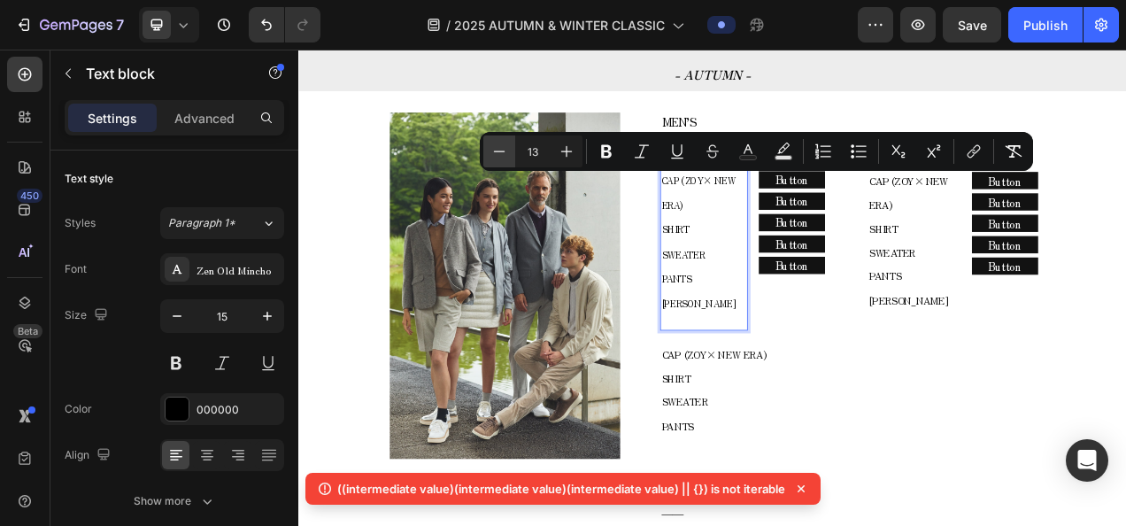
click at [506, 159] on icon "Editor contextual toolbar" at bounding box center [499, 151] width 18 height 18
type input "11"
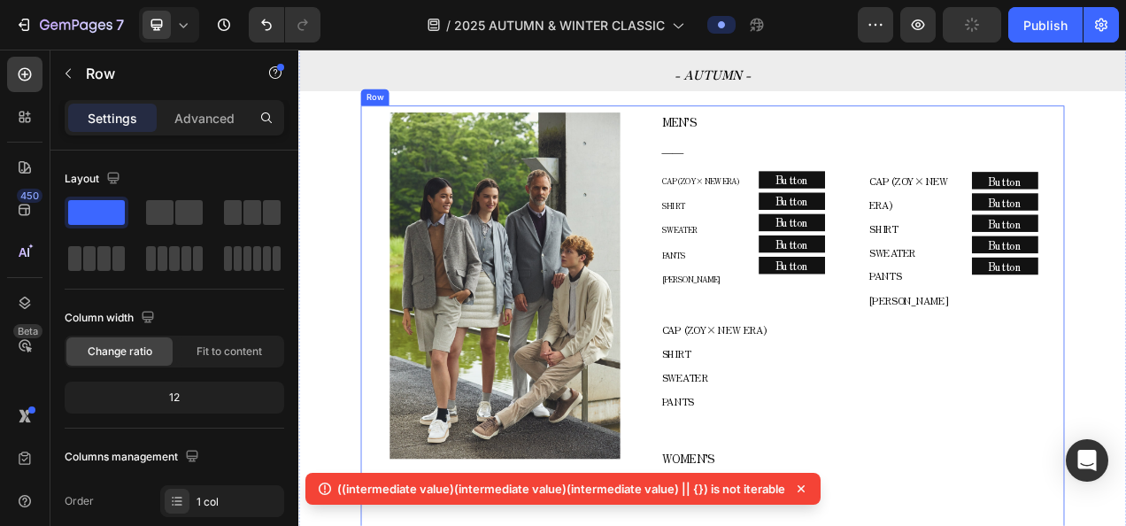
click at [770, 254] on span "SHIRT" at bounding box center [779, 249] width 30 height 14
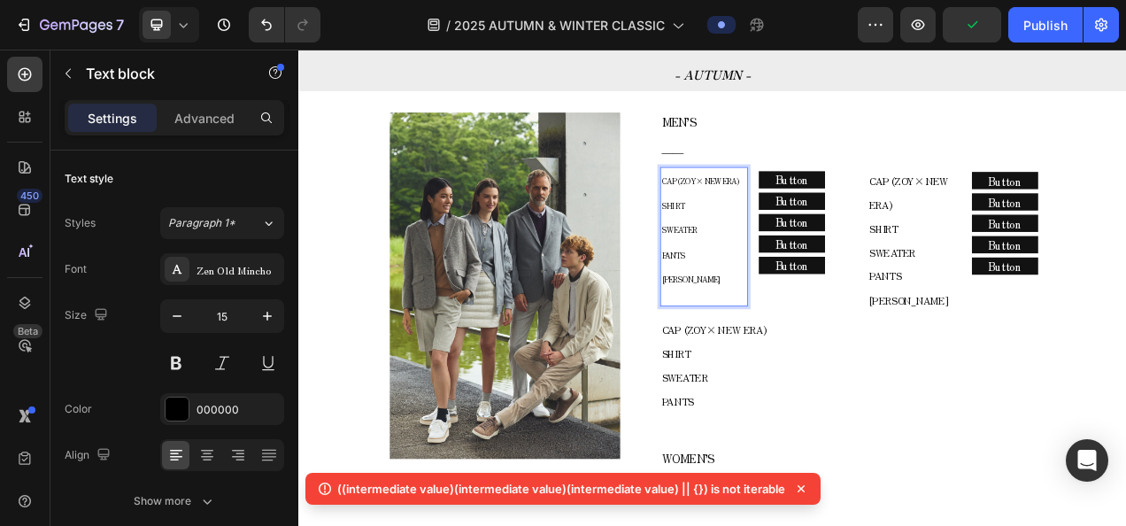
click at [770, 254] on span "SHIRT" at bounding box center [779, 249] width 30 height 14
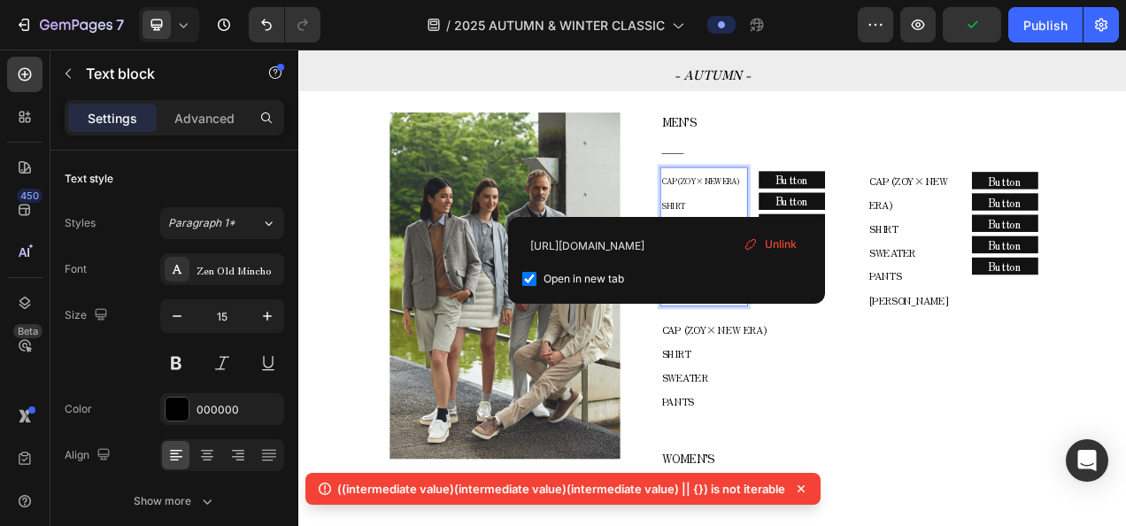
click at [770, 242] on span "Unlink" at bounding box center [781, 244] width 32 height 16
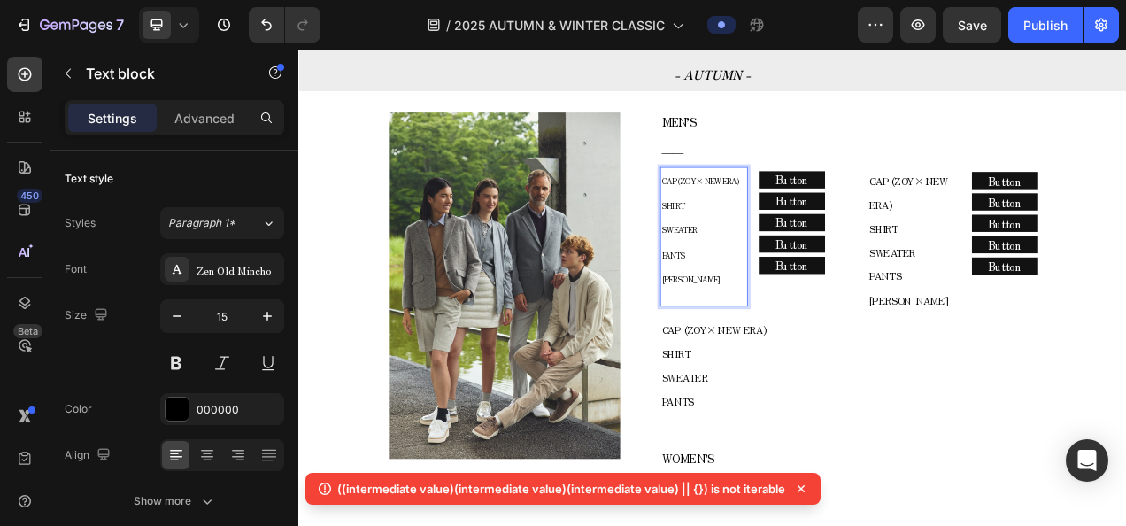
drag, startPoint x: 806, startPoint y: 242, endPoint x: 775, endPoint y: 250, distance: 31.8
click at [775, 250] on p "CAP (ZOY× NEW ERA) SHIRT SWEATER PANTS" at bounding box center [818, 265] width 108 height 126
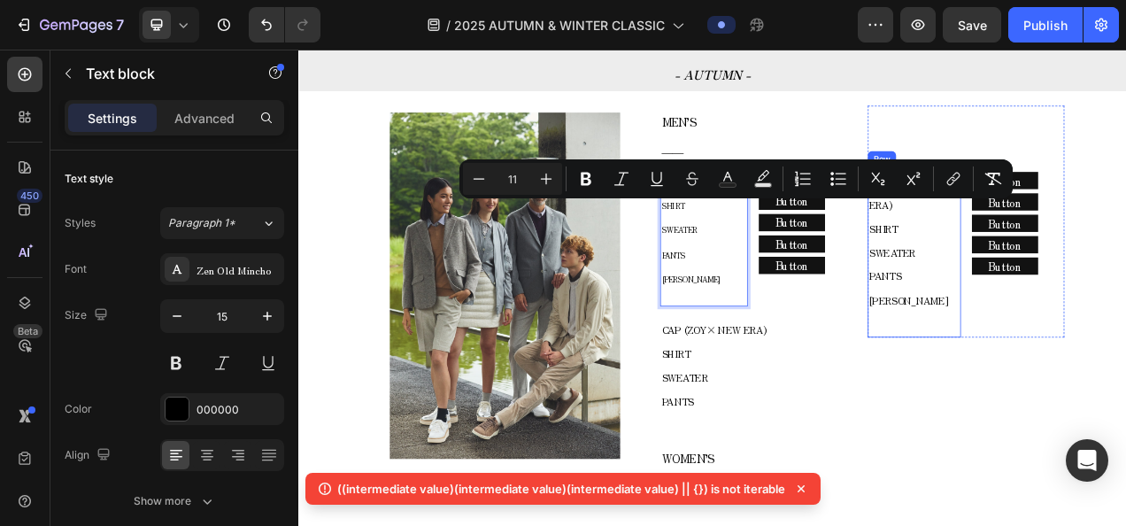
click at [1045, 419] on div "CAP (ZOY× NEW ERA) SHIRT SWEATER PANTS COLE HAAN Text block" at bounding box center [1087, 310] width 119 height 218
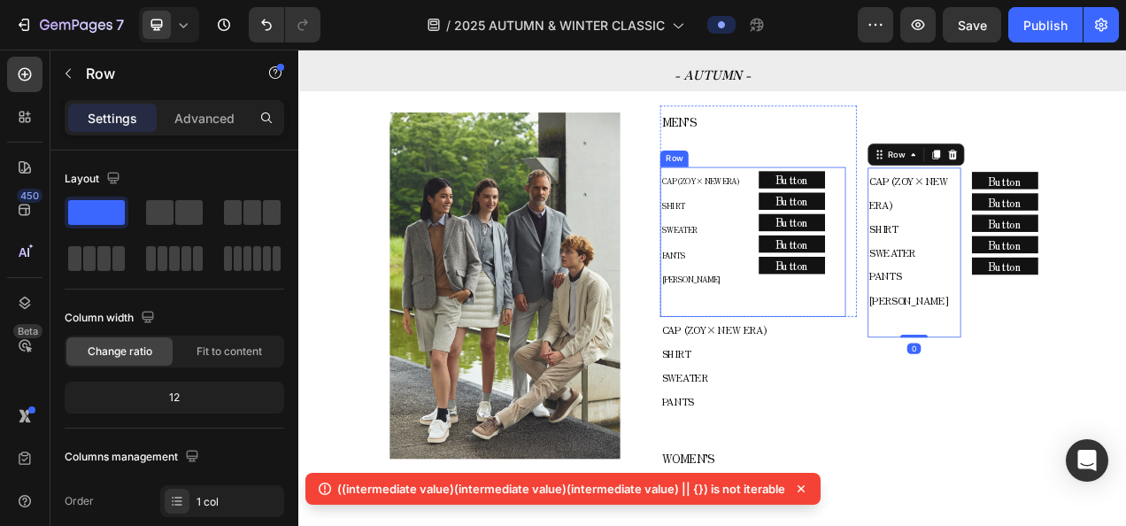
click at [876, 201] on div "CAP (ZOY× NEW ERA) SHIRT SWEATER PANTS COLE HAAN Text block Row Button Button B…" at bounding box center [881, 296] width 238 height 192
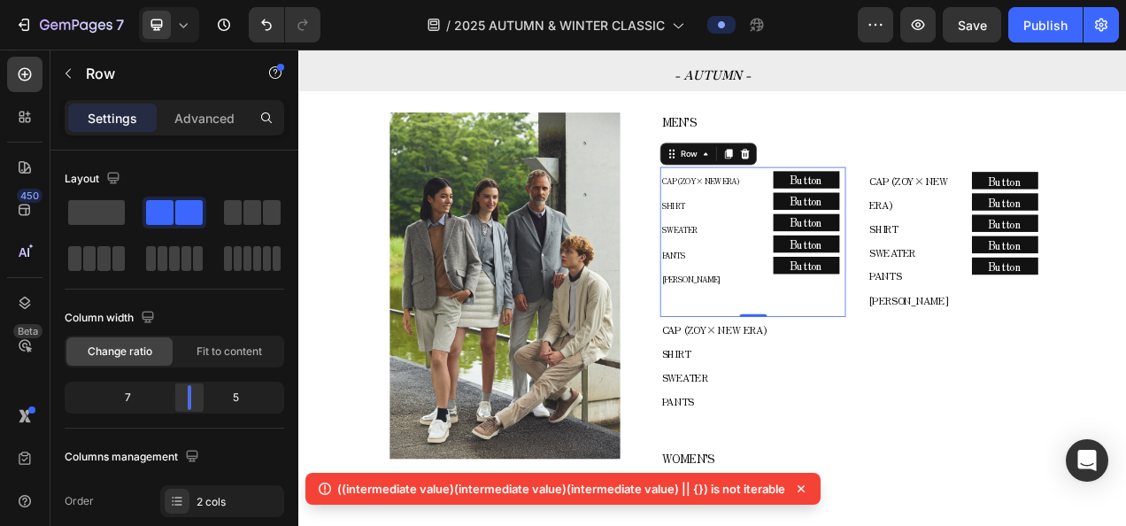
drag, startPoint x: 182, startPoint y: 393, endPoint x: 191, endPoint y: 392, distance: 8.9
click at [191, 392] on div at bounding box center [189, 397] width 32 height 25
click at [804, 247] on p "CAP (ZOY× NEW ERA) SHIRT SWEATER PANTS" at bounding box center [827, 265] width 127 height 126
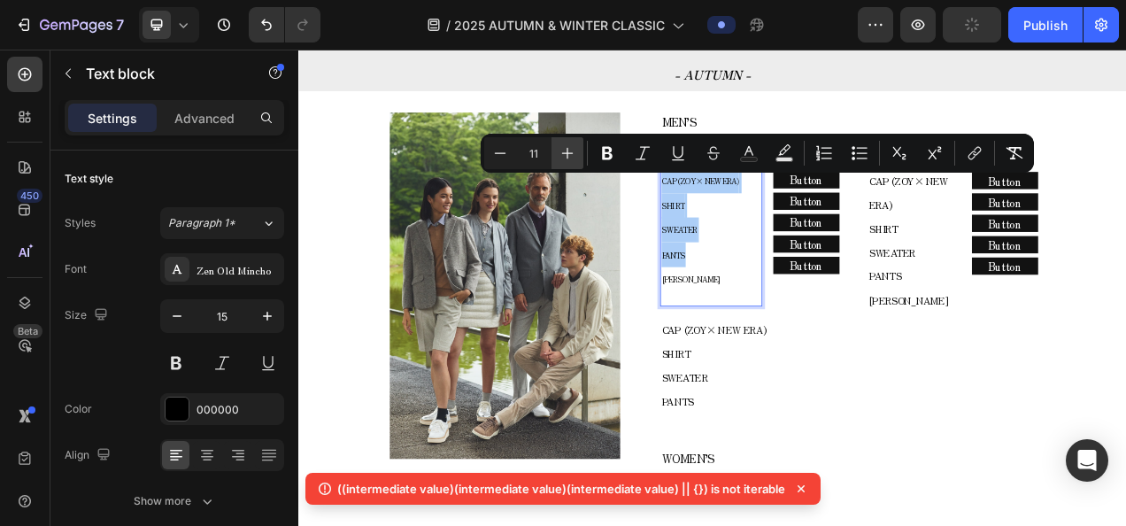
click at [561, 149] on icon "Editor contextual toolbar" at bounding box center [567, 153] width 18 height 18
type input "13"
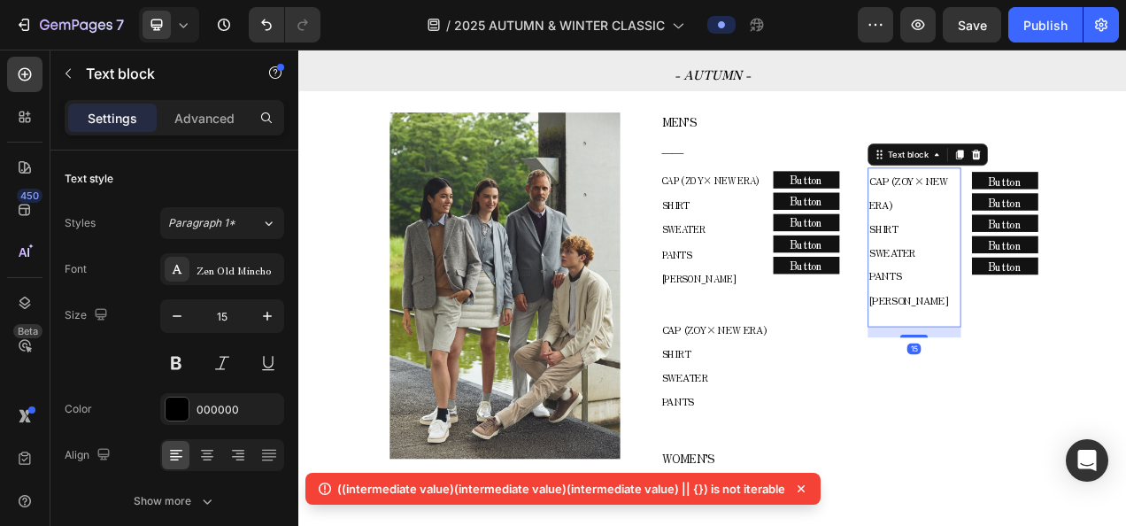
click at [1051, 304] on span "SWEATER" at bounding box center [1059, 310] width 59 height 18
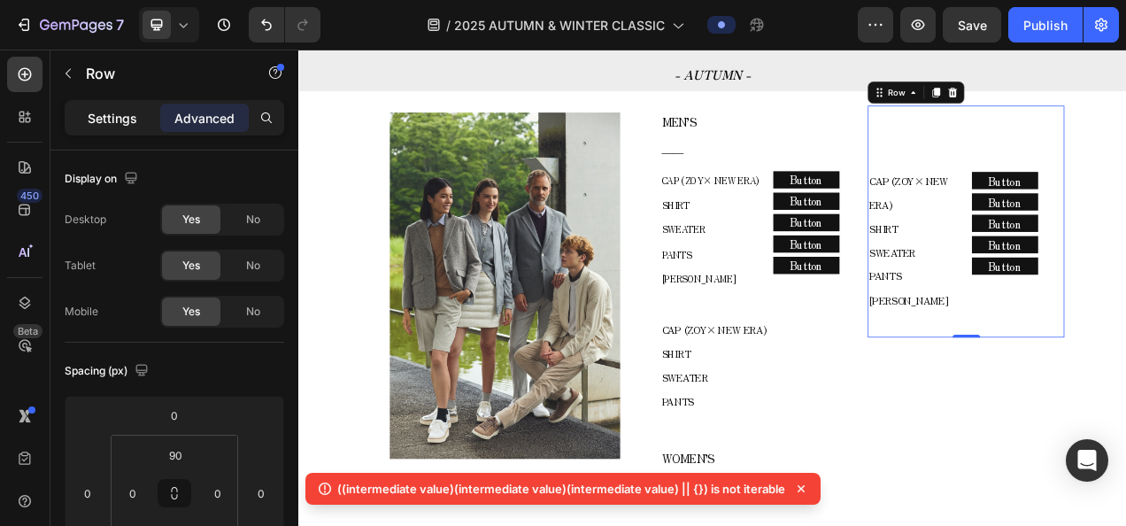
click at [73, 104] on div "Settings" at bounding box center [112, 118] width 89 height 28
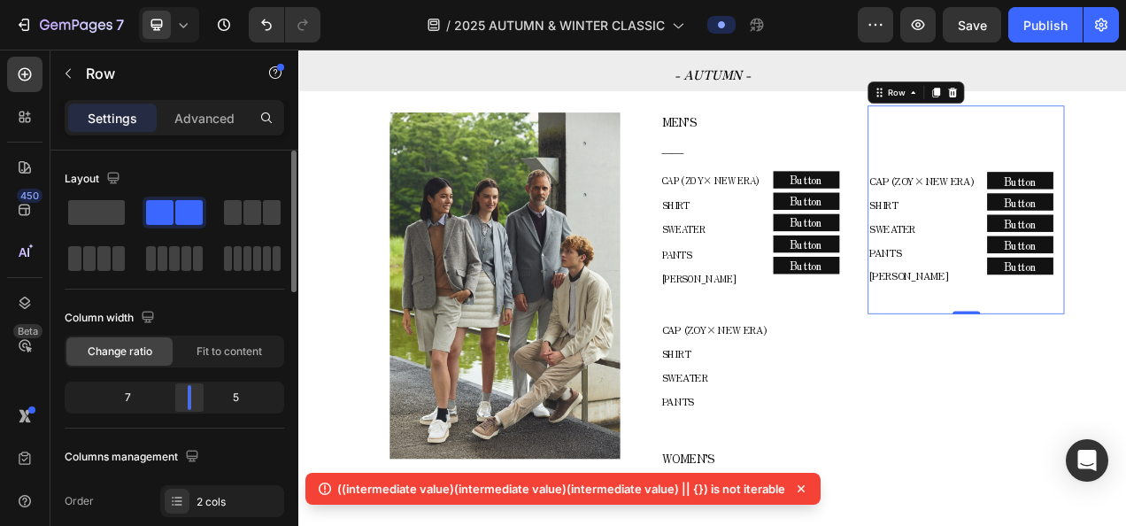
drag, startPoint x: 177, startPoint y: 389, endPoint x: 189, endPoint y: 388, distance: 12.5
click at [189, 388] on div at bounding box center [189, 397] width 32 height 25
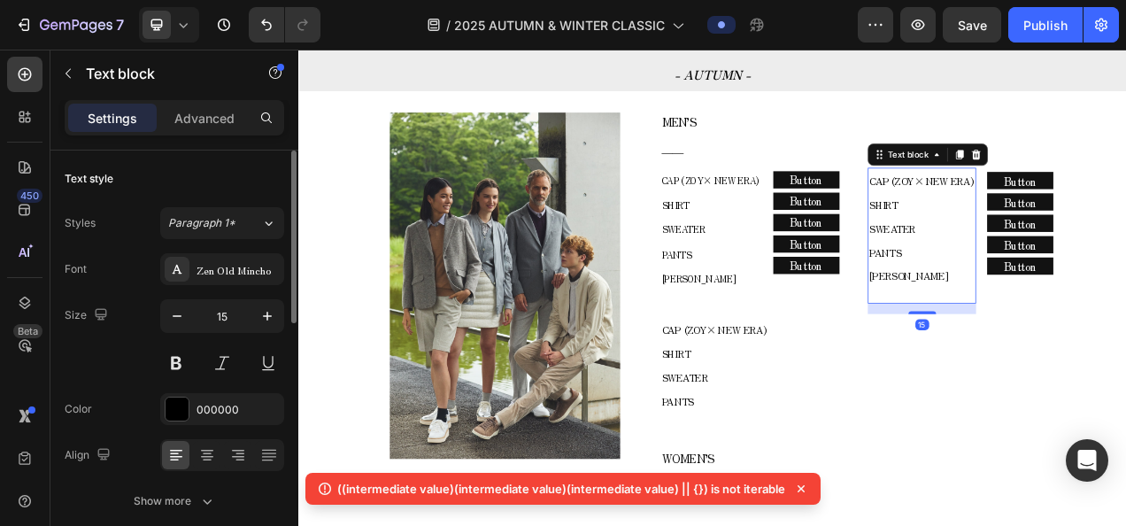
click at [1110, 260] on p "CAP (ZOY× NEW ERA) SHIRT SWEATER PANTS" at bounding box center [1097, 264] width 135 height 122
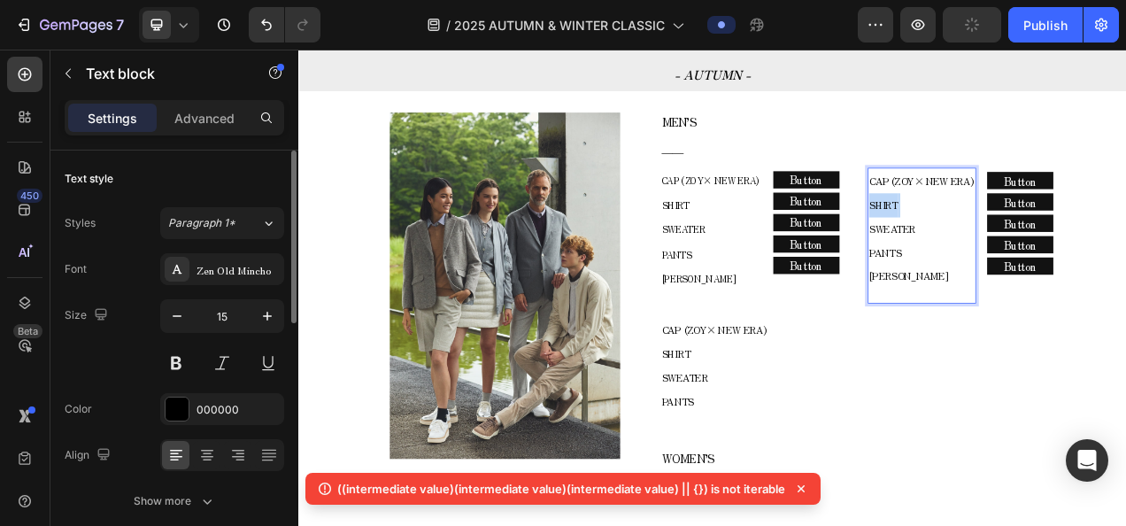
click at [1110, 260] on p "CAP (ZOY× NEW ERA) SHIRT SWEATER PANTS" at bounding box center [1097, 264] width 135 height 122
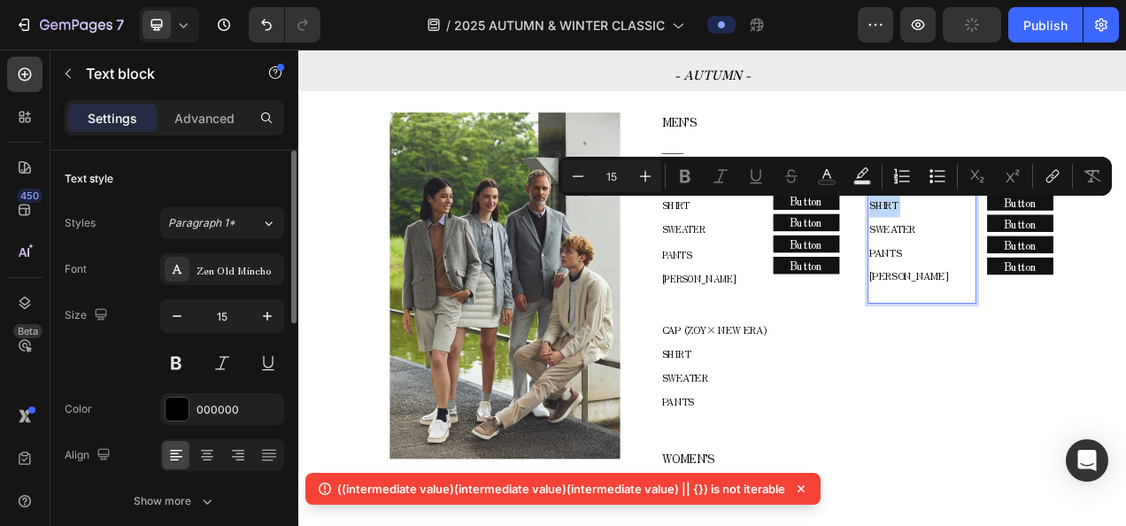
type input "14"
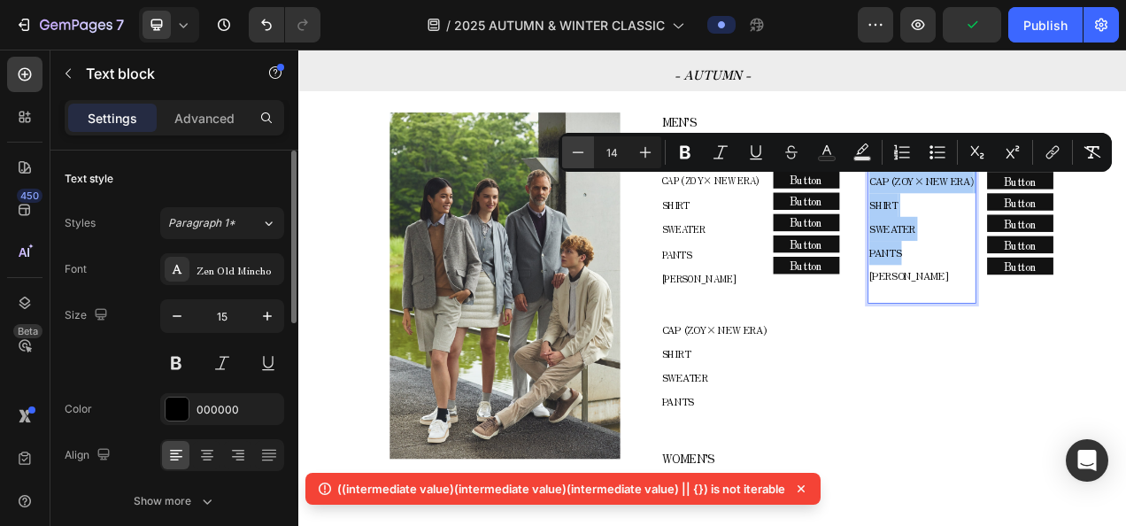
click at [581, 150] on icon "Editor contextual toolbar" at bounding box center [578, 152] width 18 height 18
type input "13"
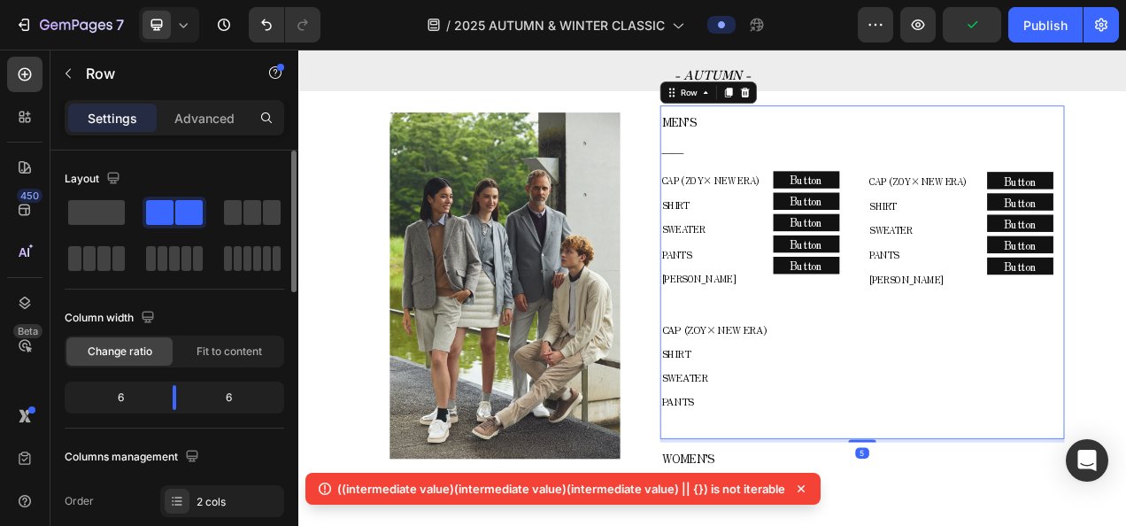
click at [812, 274] on span "SWEATER" at bounding box center [792, 280] width 56 height 17
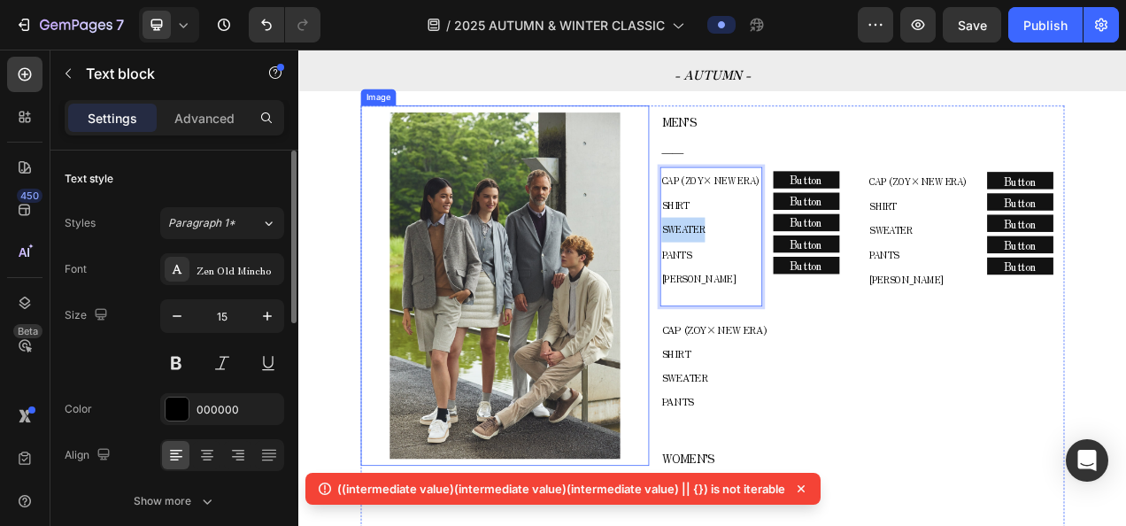
drag, startPoint x: 812, startPoint y: 274, endPoint x: 720, endPoint y: 275, distance: 92.9
click at [720, 275] on div "Image MEN’S ―― Text block CAP (ZOY× NEW ERA) SHIRT SWEATER PANTS COLE HAAN Text…" at bounding box center [829, 462] width 903 height 682
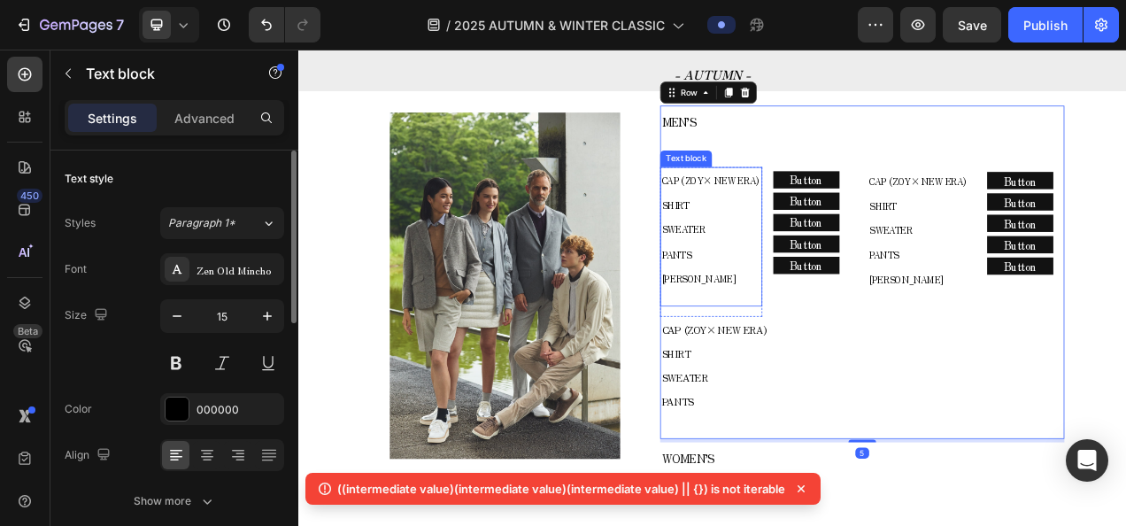
click at [830, 283] on p "CAP (ZOY× NEW ERA) SHIRT SWEATER PANTS" at bounding box center [827, 265] width 127 height 126
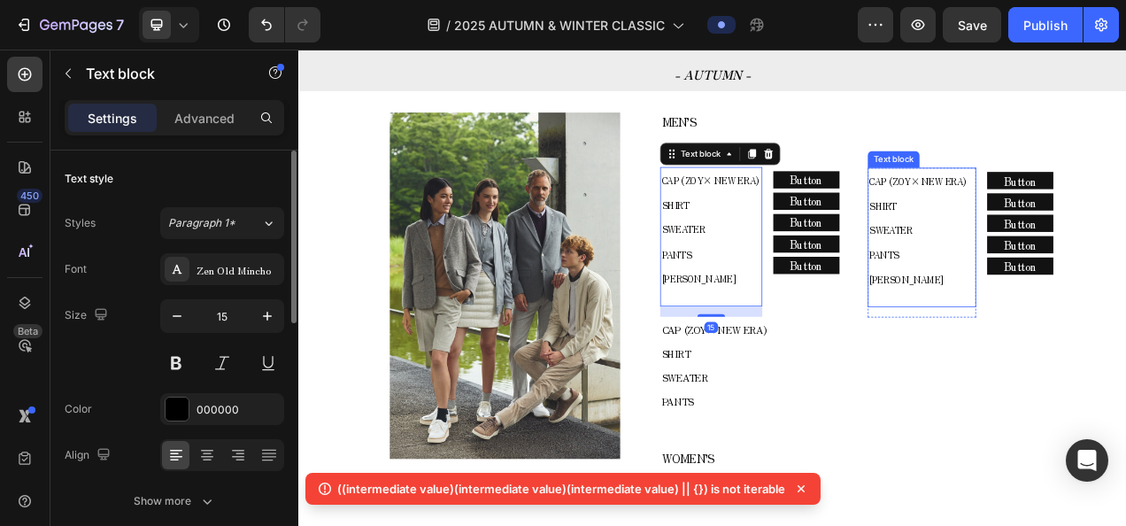
click at [1036, 294] on p "CAP (ZOY× NEW ERA) SHIRT SWEATER PANTS" at bounding box center [1097, 266] width 135 height 126
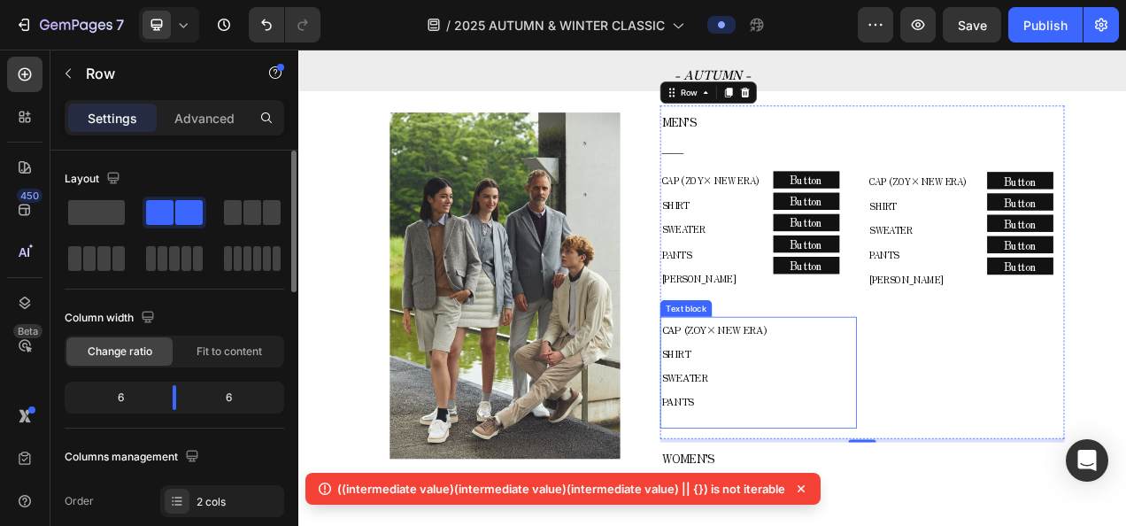
click at [835, 429] on p "CAP (ZOY× NEW ERA) SHIRT SWEATER PANTS" at bounding box center [888, 455] width 249 height 122
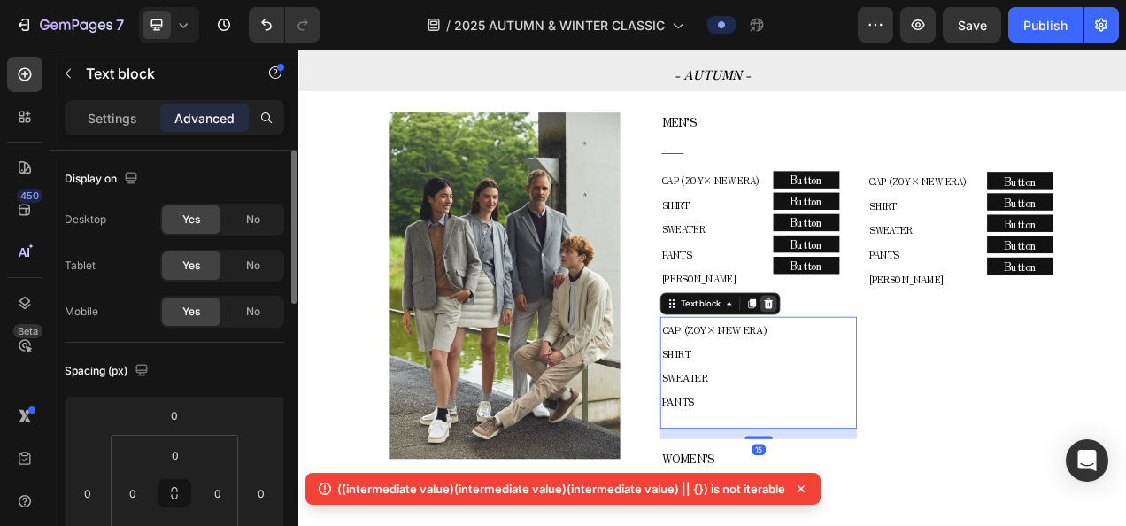
click at [897, 376] on icon at bounding box center [901, 375] width 14 height 14
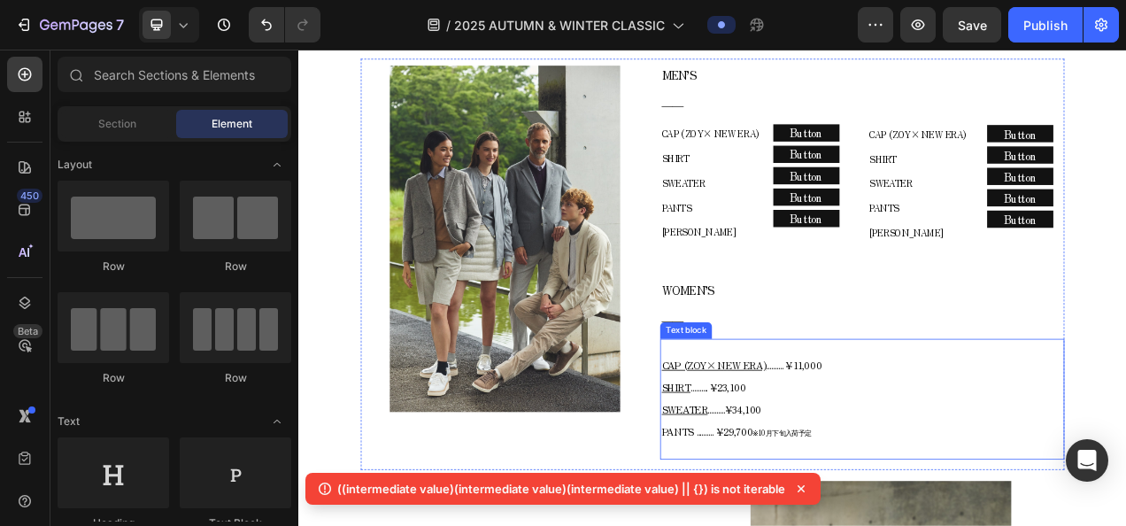
scroll to position [874, 0]
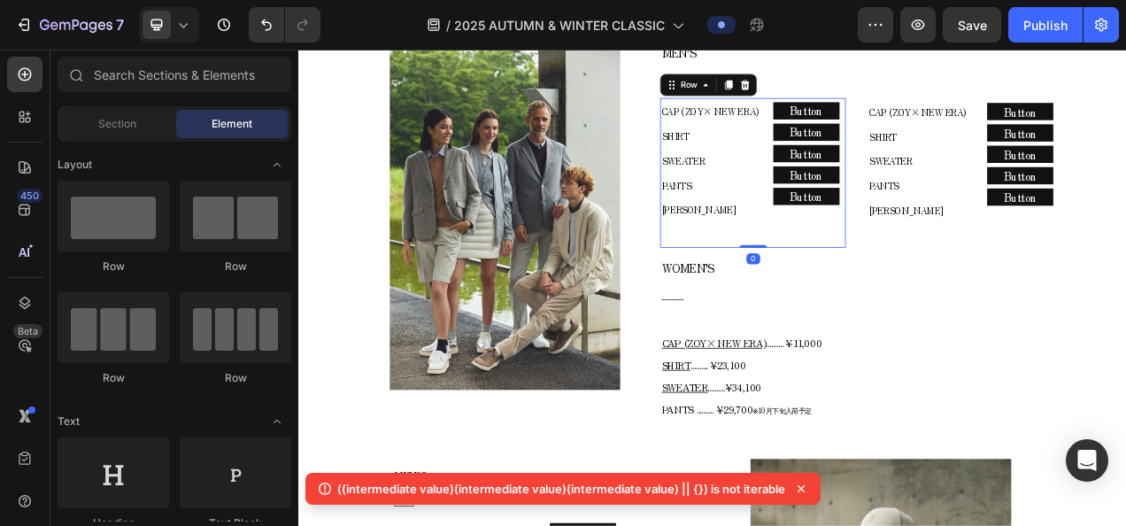
click at [893, 115] on div "CAP (ZOY× NEW ERA) SHIRT SWEATER PANTS COLE HAAN Text block Row Button Button B…" at bounding box center [881, 208] width 238 height 192
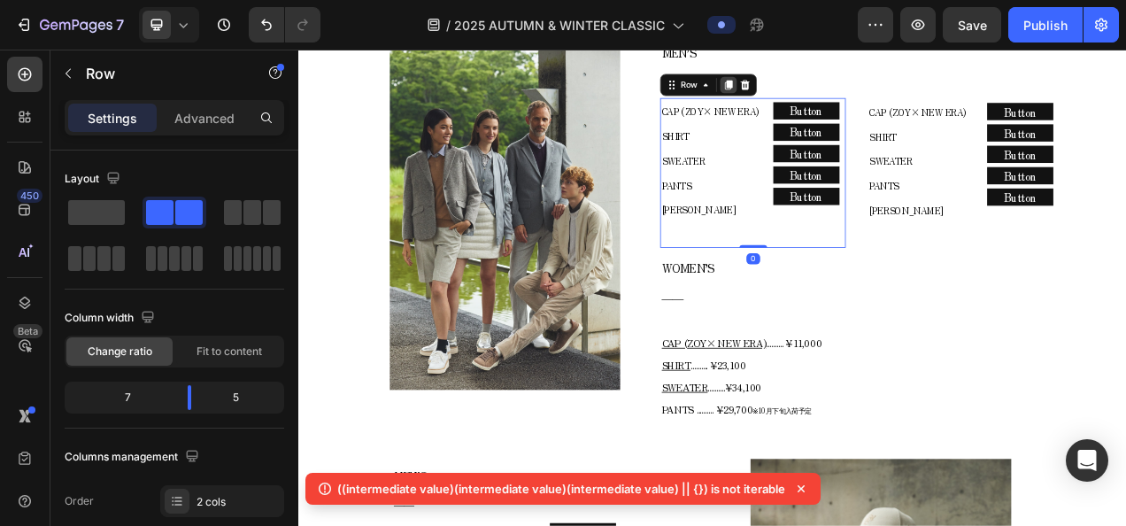
click at [843, 96] on icon at bounding box center [850, 95] width 14 height 14
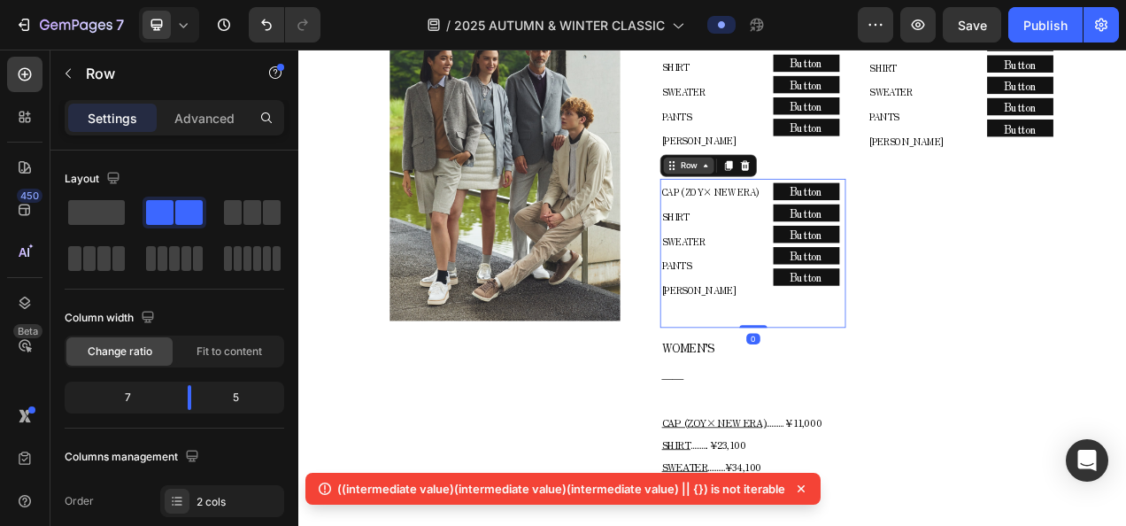
scroll to position [1051, 0]
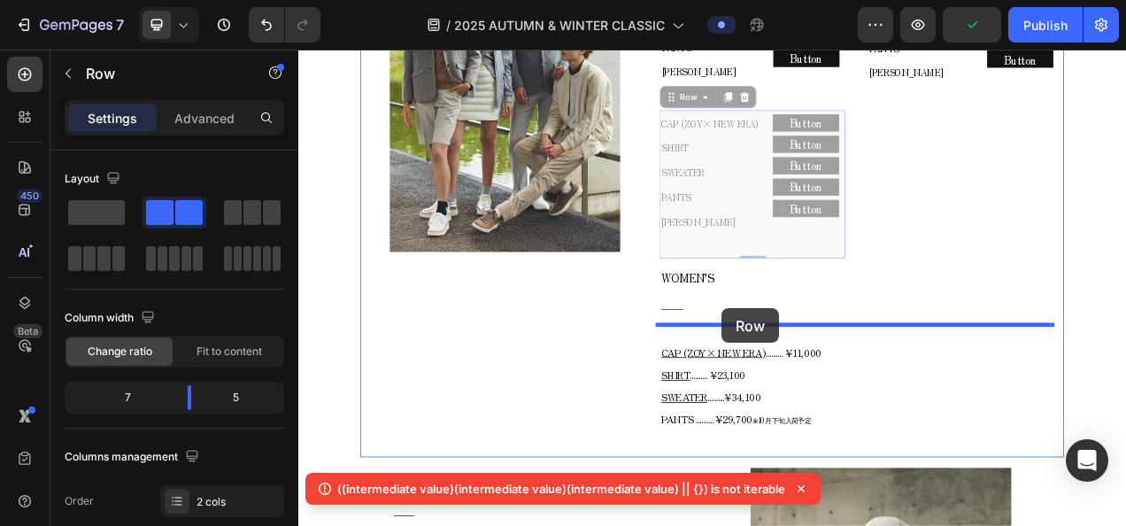
drag, startPoint x: 785, startPoint y: 107, endPoint x: 842, endPoint y: 381, distance: 280.1
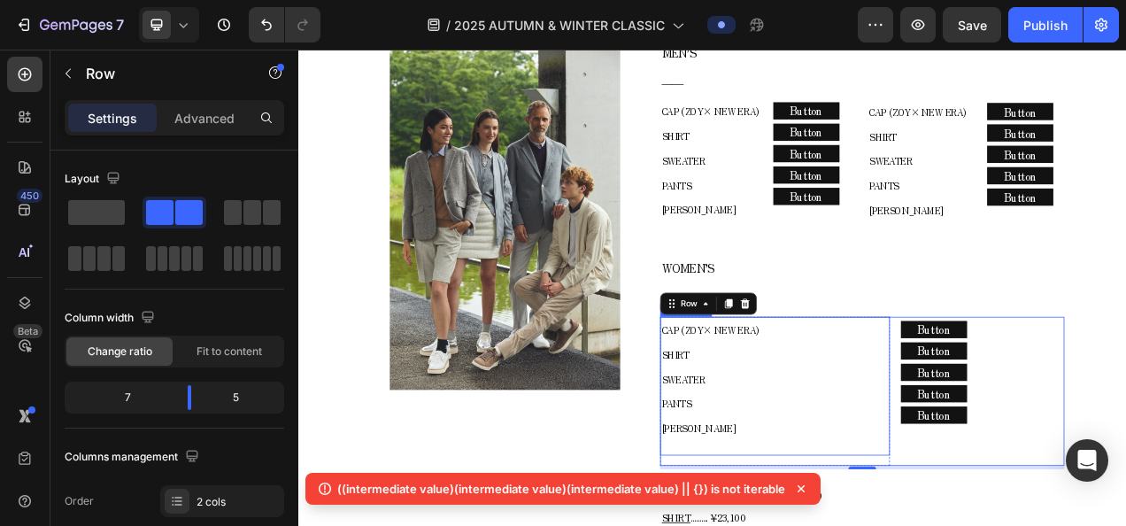
scroll to position [963, 0]
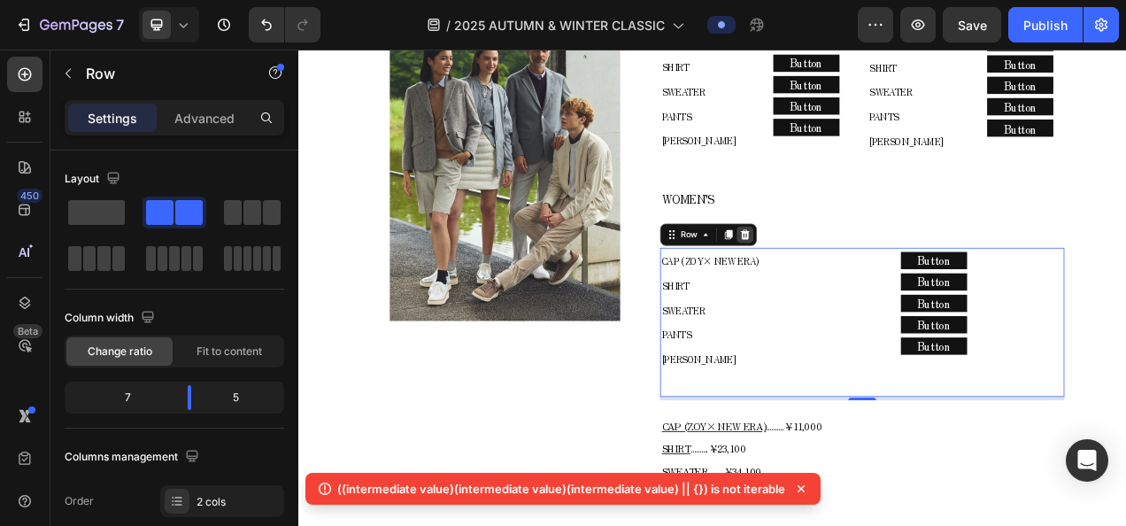
click at [866, 281] on icon at bounding box center [872, 287] width 12 height 12
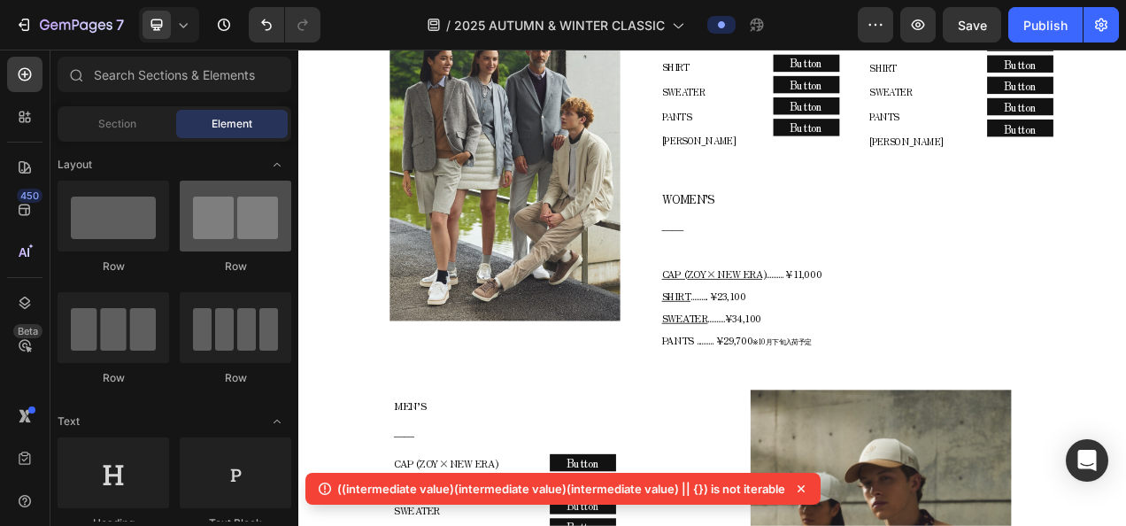
click at [257, 235] on div at bounding box center [236, 216] width 112 height 71
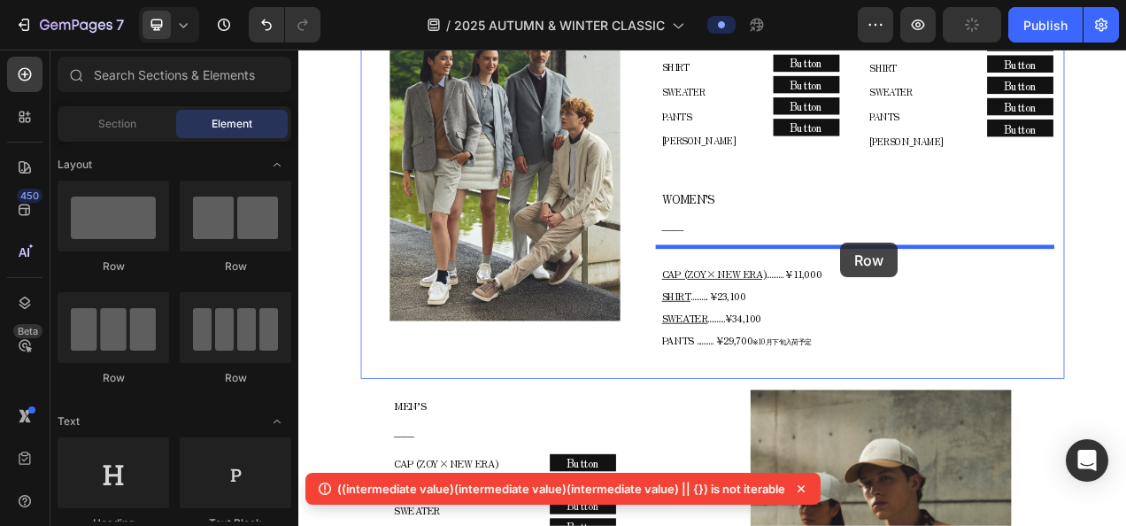
drag, startPoint x: 514, startPoint y: 256, endPoint x: 994, endPoint y: 297, distance: 481.5
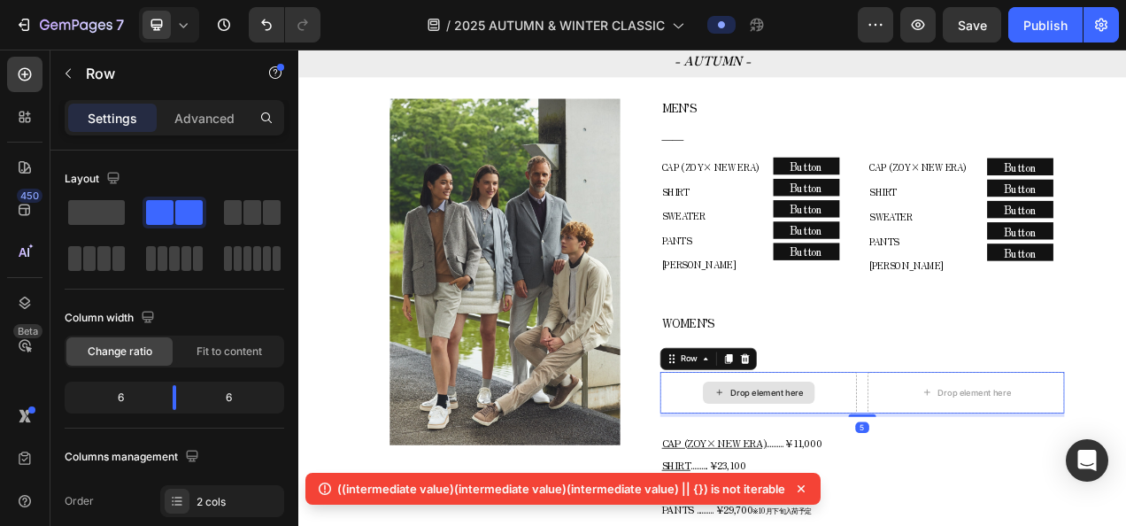
scroll to position [786, 0]
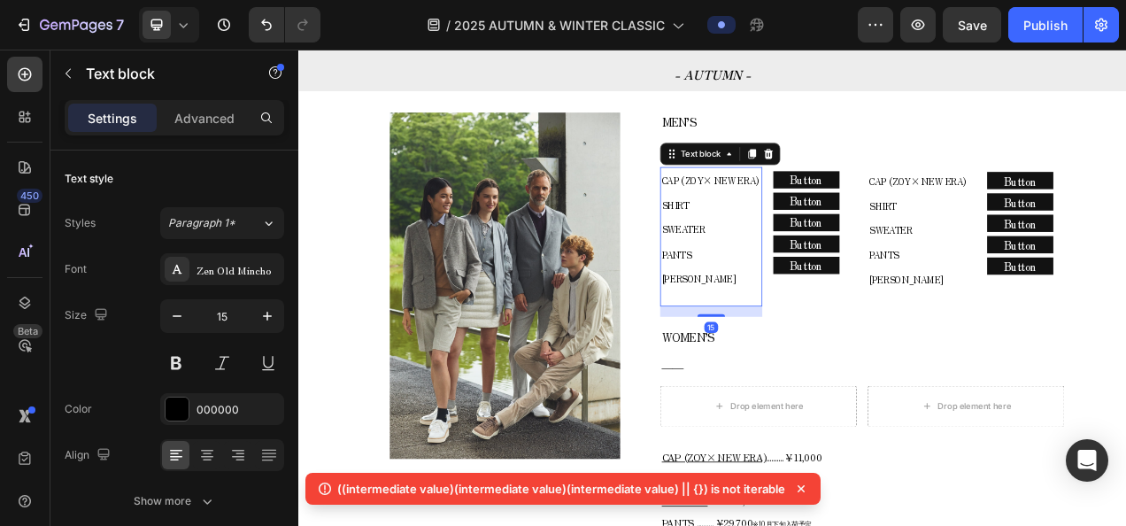
click at [882, 204] on p "CAP (ZOY× NEW ERA) SHIRT SWEATER PANTS" at bounding box center [827, 265] width 127 height 126
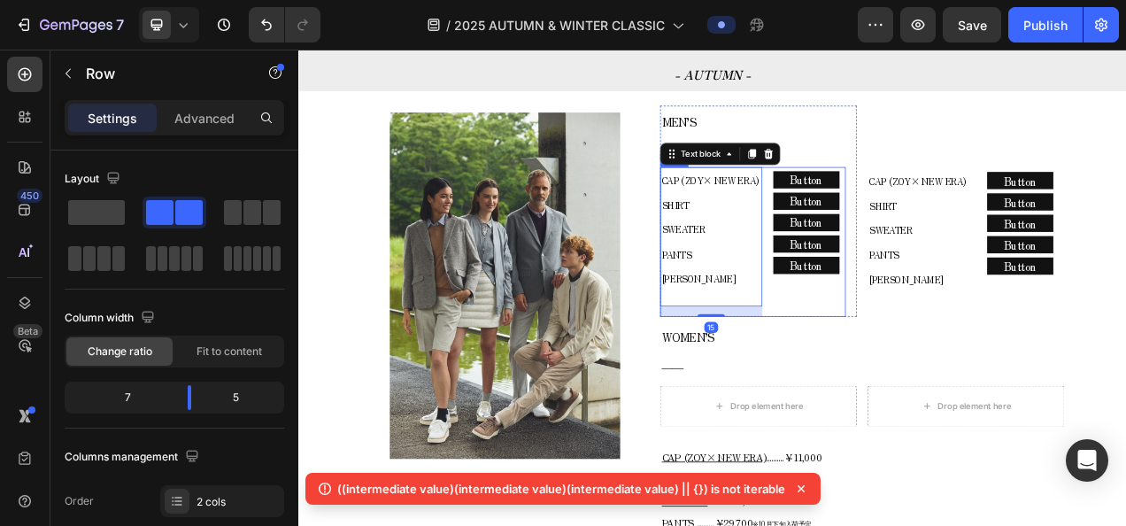
click at [889, 202] on div "CAP (ZOY× NEW ERA) SHIRT SWEATER PANTS COLE HAAN Text block 15 Row Button Butto…" at bounding box center [881, 296] width 238 height 192
click at [845, 182] on icon at bounding box center [850, 183] width 10 height 12
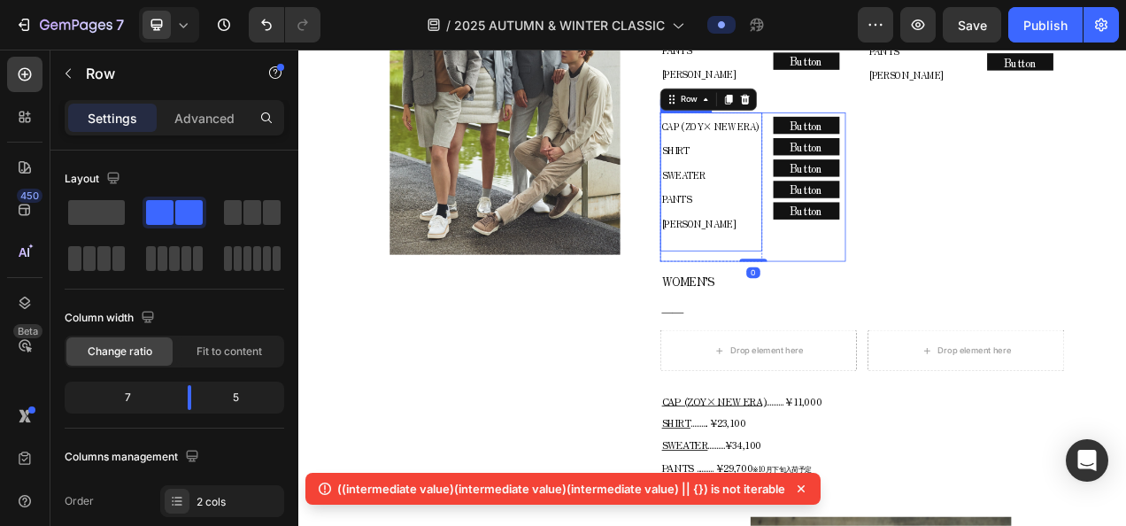
scroll to position [1051, 0]
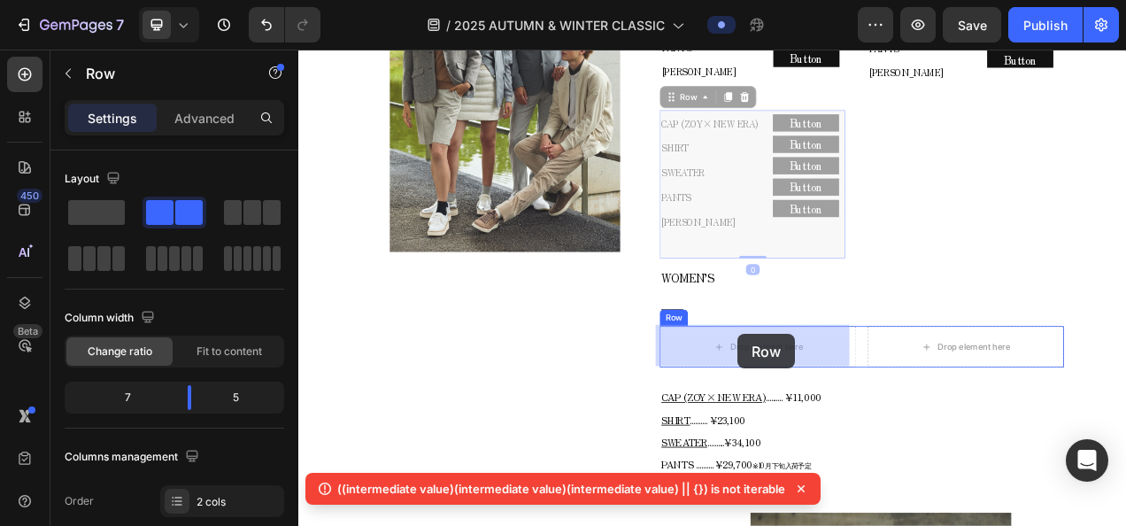
drag, startPoint x: 800, startPoint y: 109, endPoint x: 862, endPoint y: 414, distance: 311.6
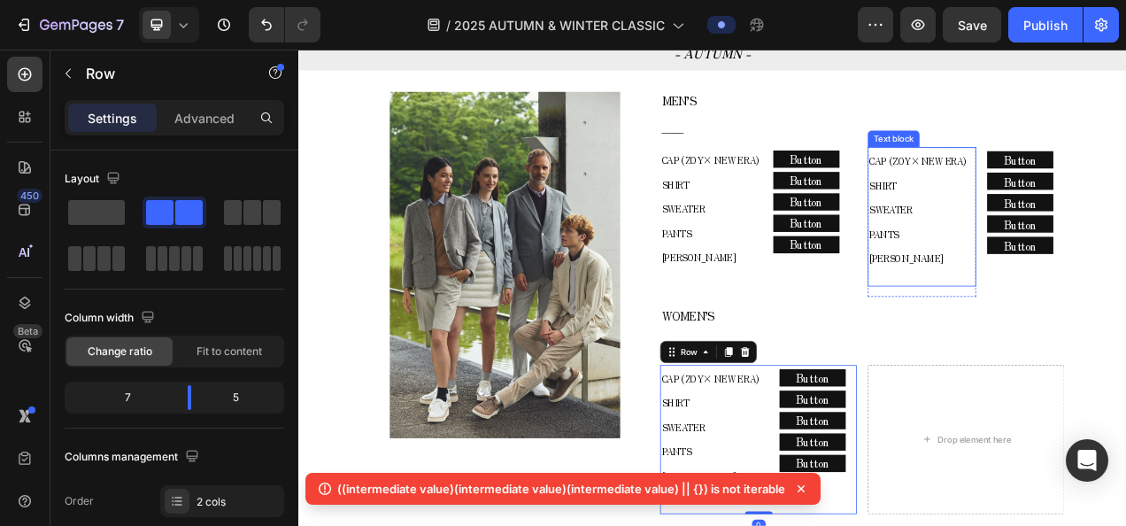
scroll to position [786, 0]
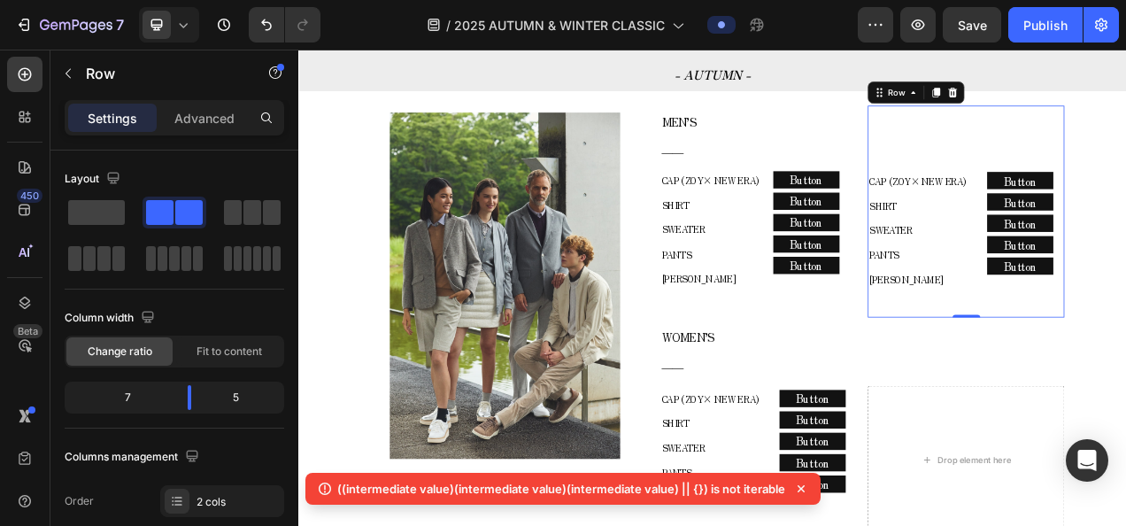
click at [1112, 99] on icon at bounding box center [1117, 105] width 10 height 12
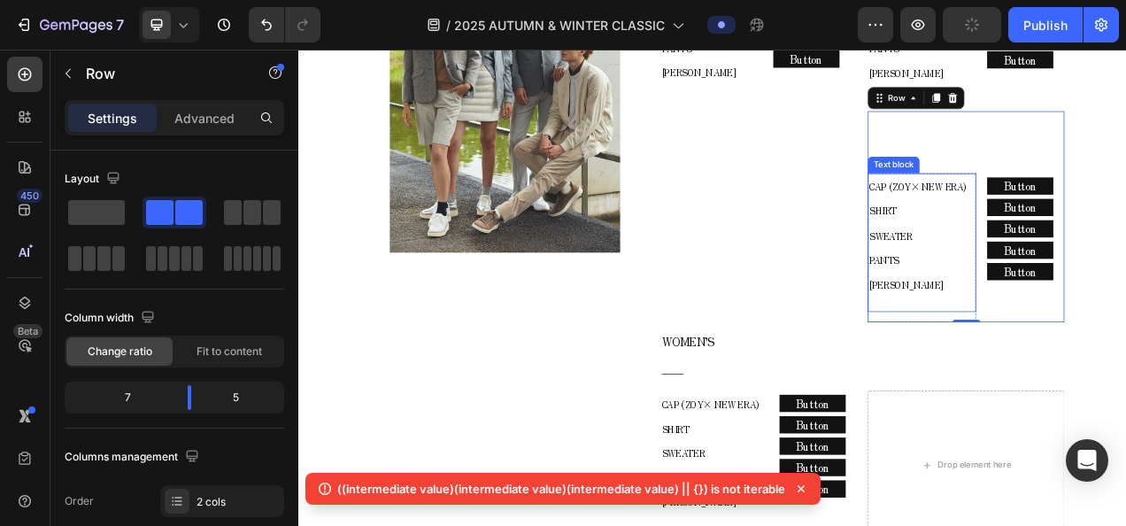
scroll to position [1051, 0]
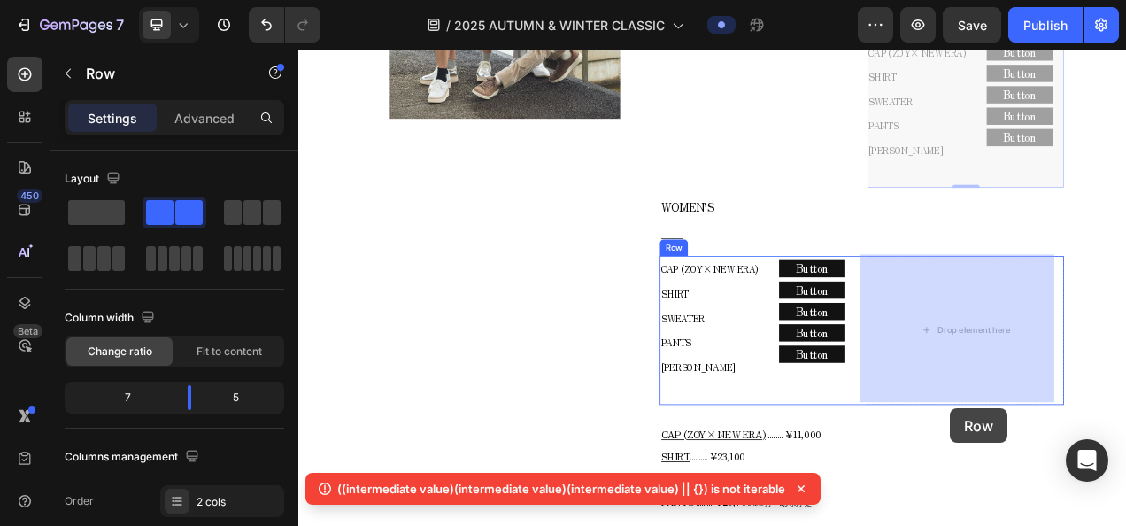
drag, startPoint x: 1065, startPoint y: 107, endPoint x: 1134, endPoint y: 510, distance: 408.6
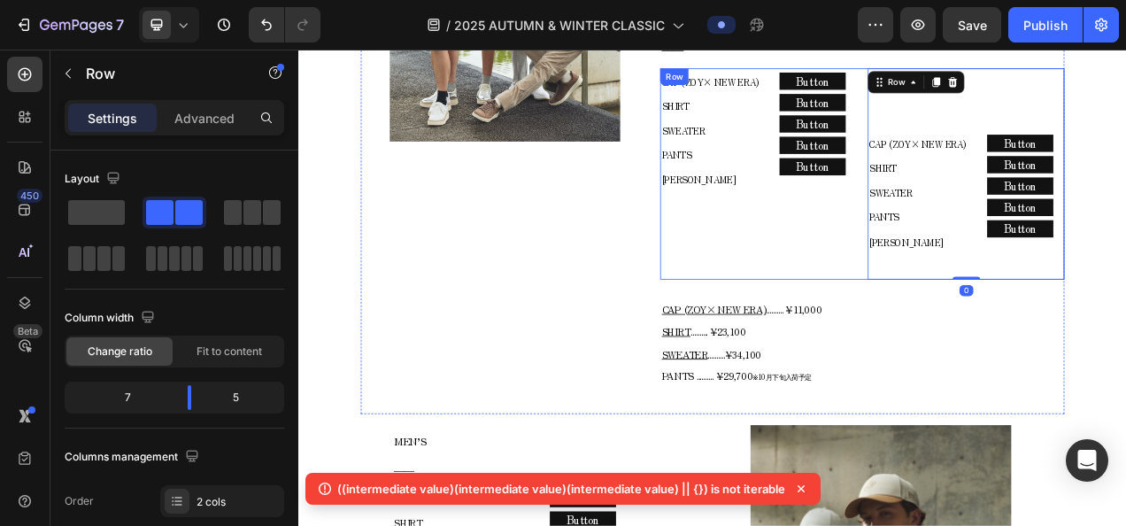
scroll to position [1176, 0]
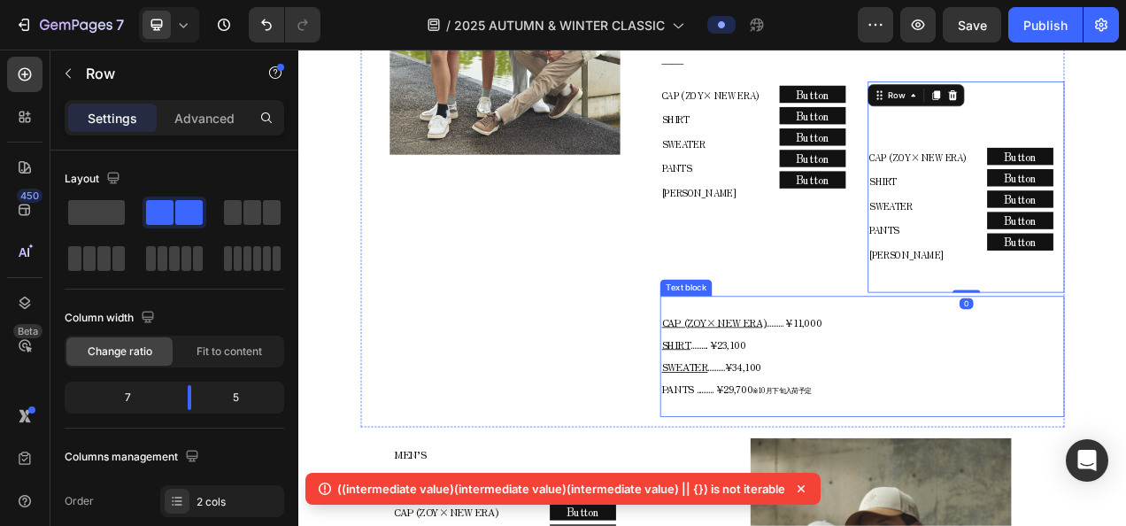
click at [988, 374] on div "CAP (ZOY× NEW ERA) .......... ¥11,000 SHIRT .......... ¥23,100 SWEATER ........…" at bounding box center [1021, 443] width 519 height 155
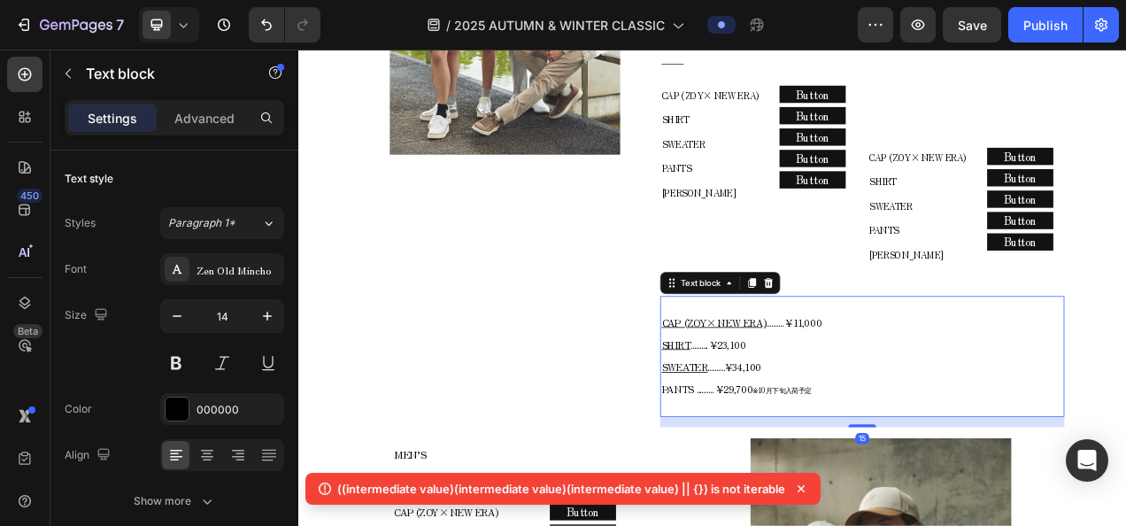
click at [898, 350] on icon at bounding box center [902, 349] width 12 height 12
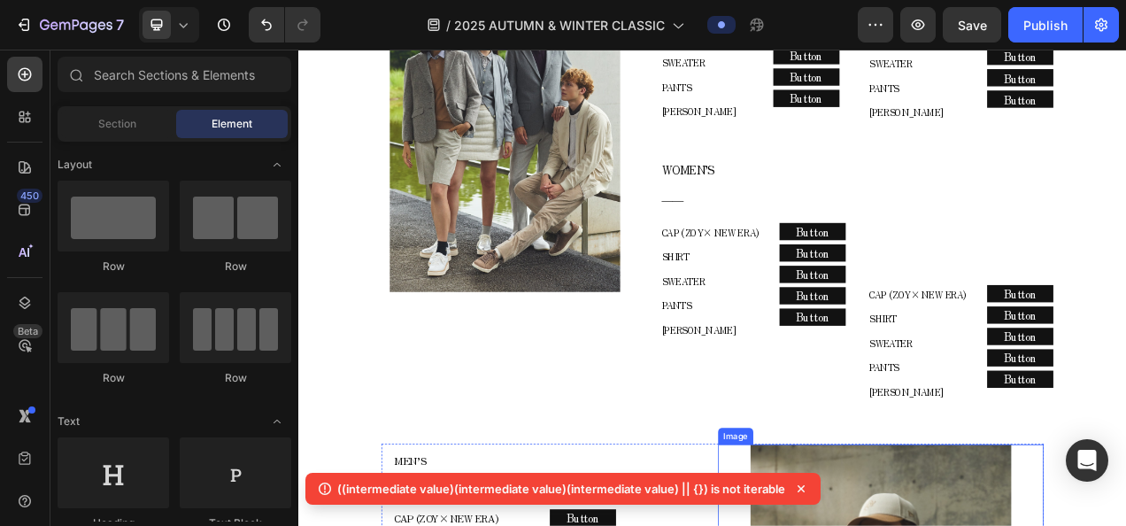
scroll to position [999, 0]
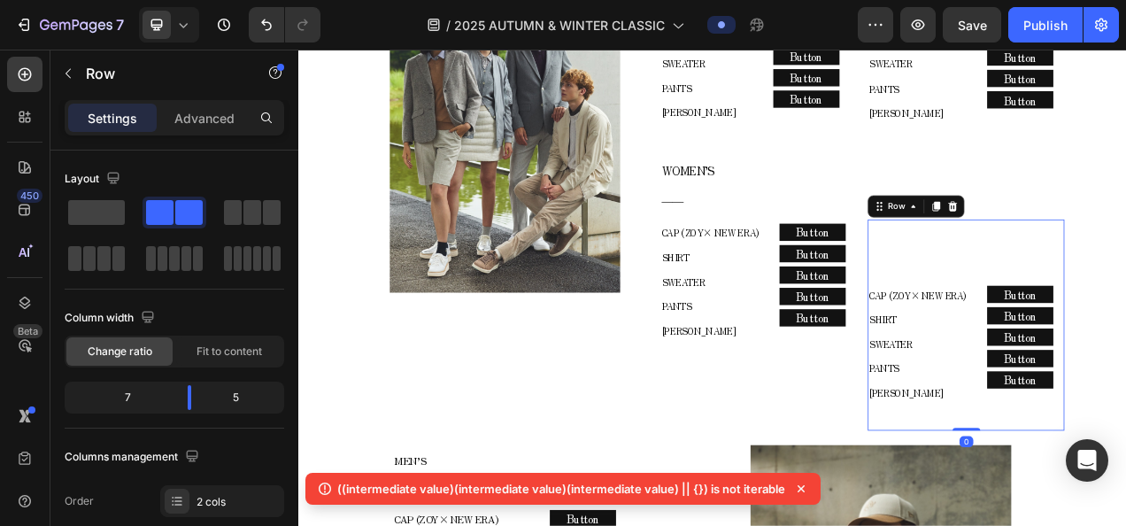
click at [198, 125] on p "Advanced" at bounding box center [204, 118] width 60 height 19
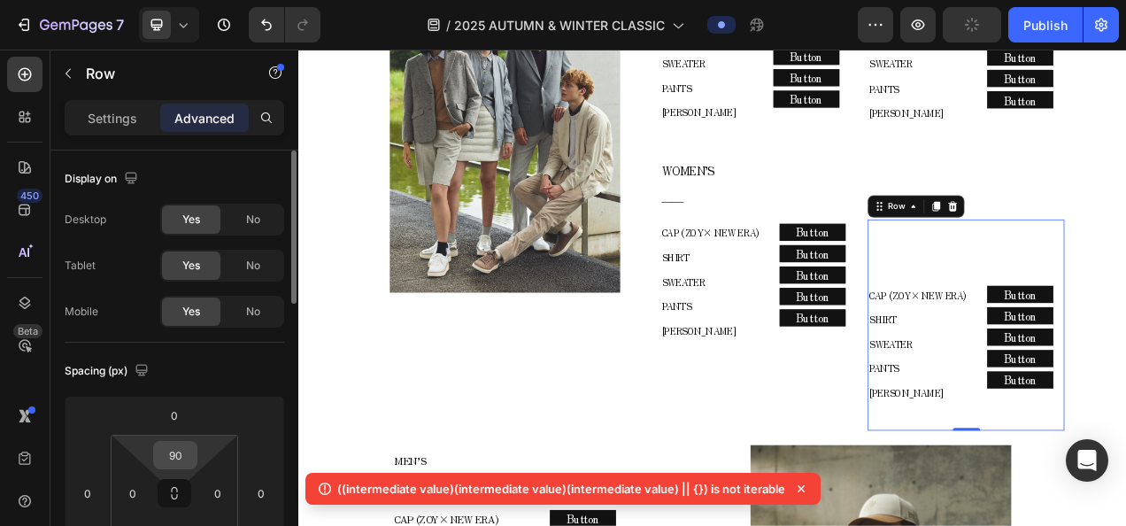
click at [192, 459] on input "90" at bounding box center [175, 455] width 35 height 27
type input "0"
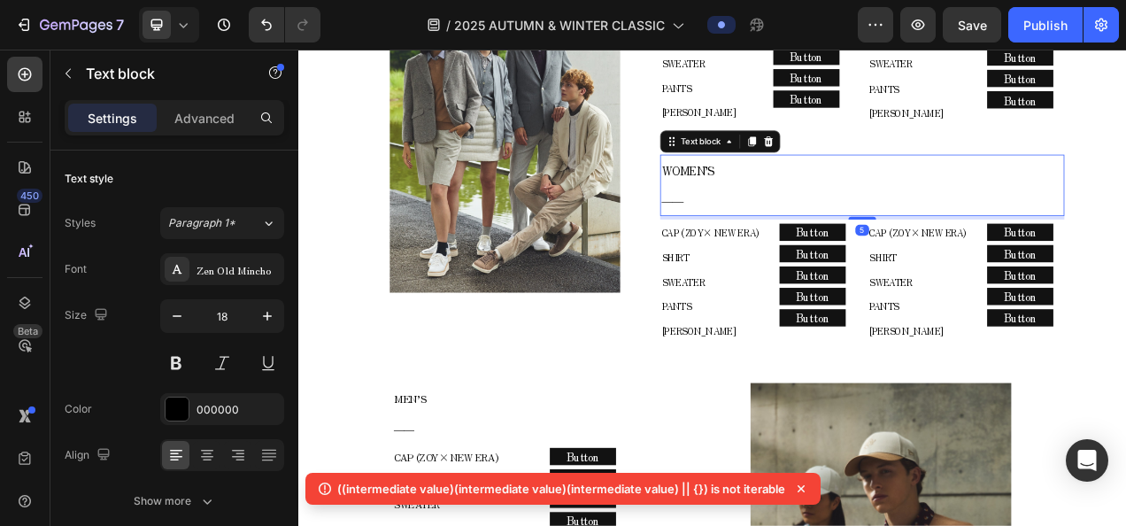
click at [846, 202] on p "WOMEN’S" at bounding box center [1021, 204] width 515 height 37
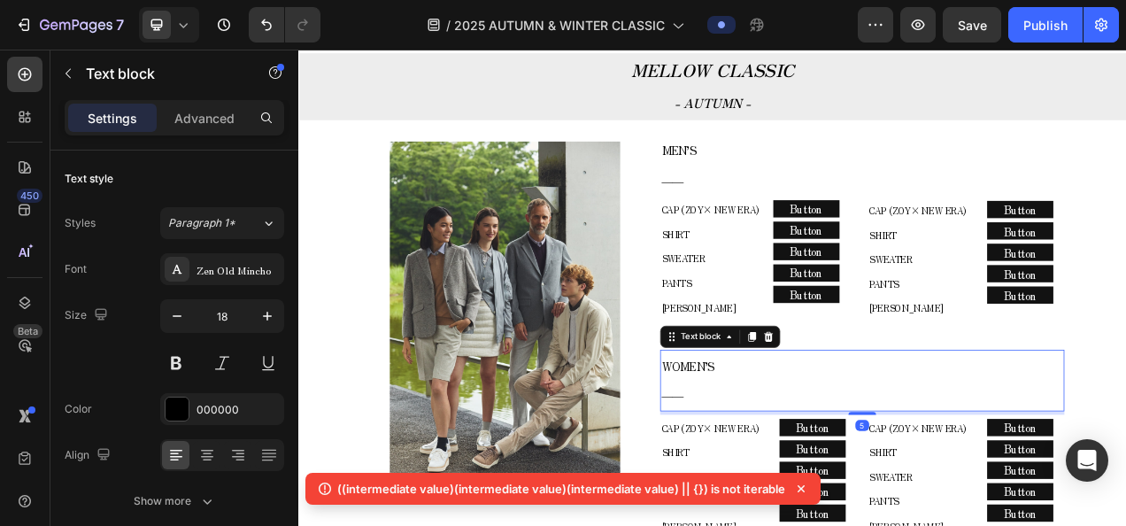
scroll to position [734, 0]
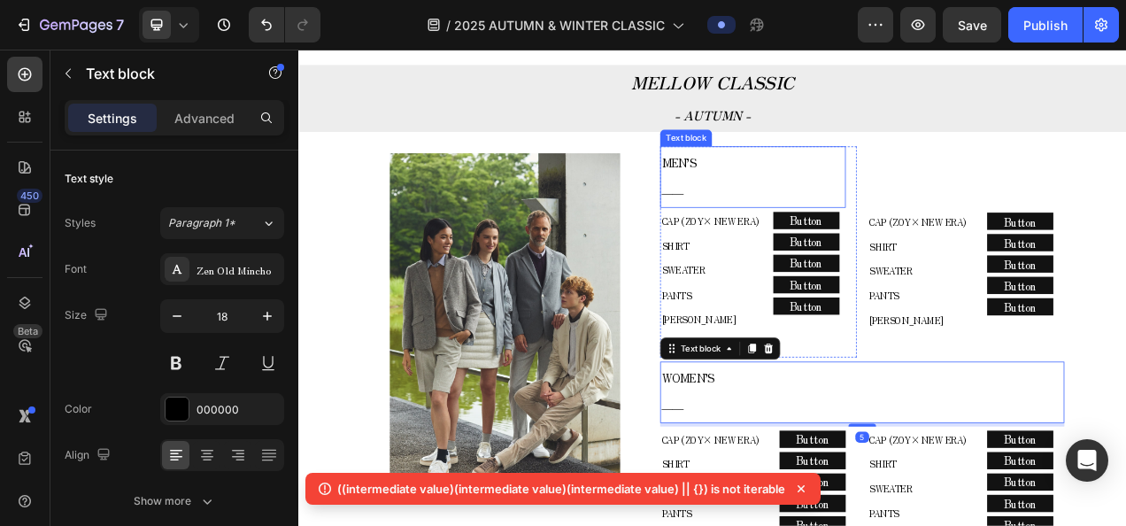
click at [880, 201] on p "MEN’S" at bounding box center [881, 193] width 235 height 37
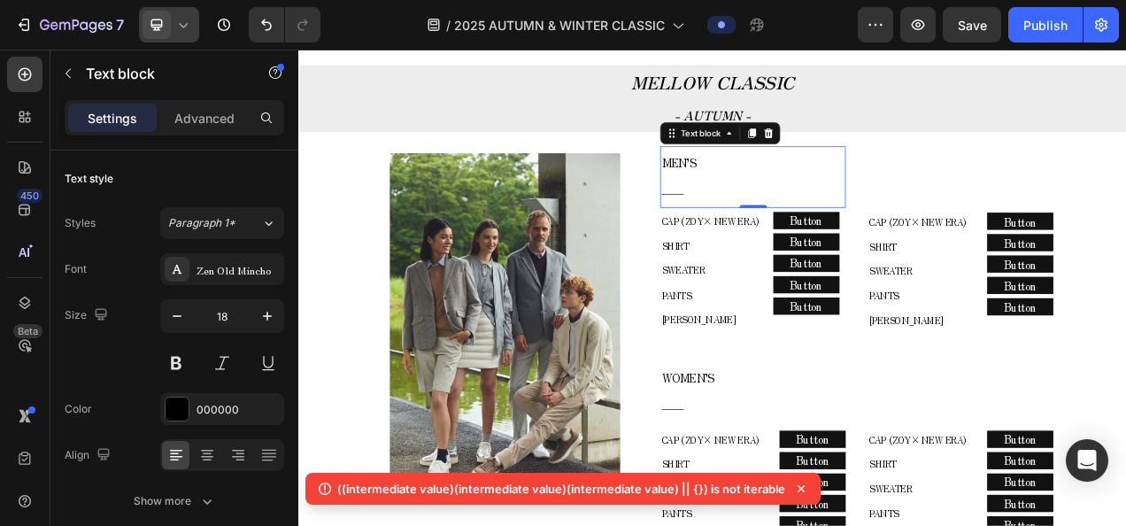
click at [182, 35] on div at bounding box center [169, 24] width 60 height 35
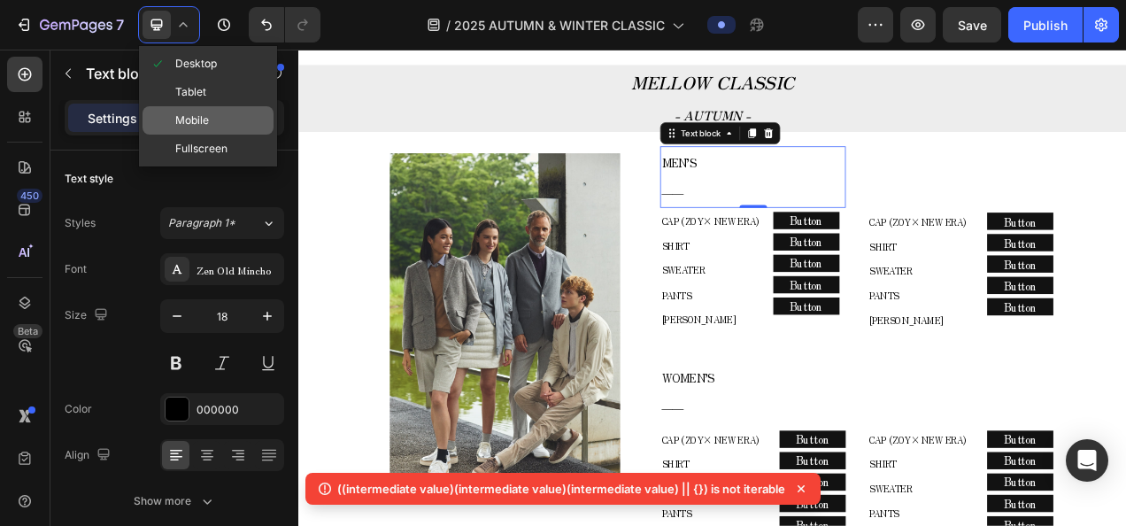
click at [195, 116] on span "Mobile" at bounding box center [192, 121] width 34 height 18
type input "12"
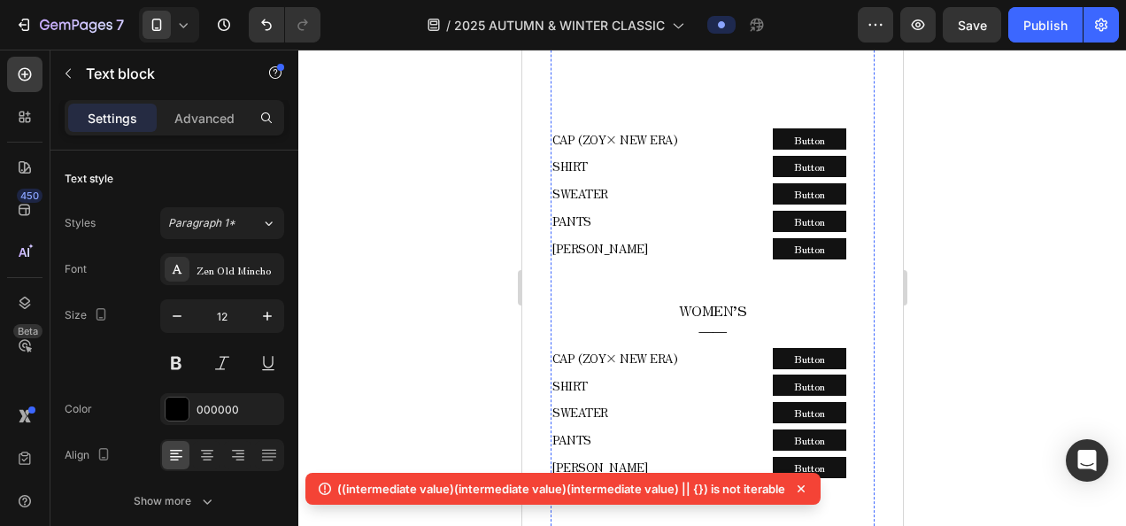
scroll to position [1467, 0]
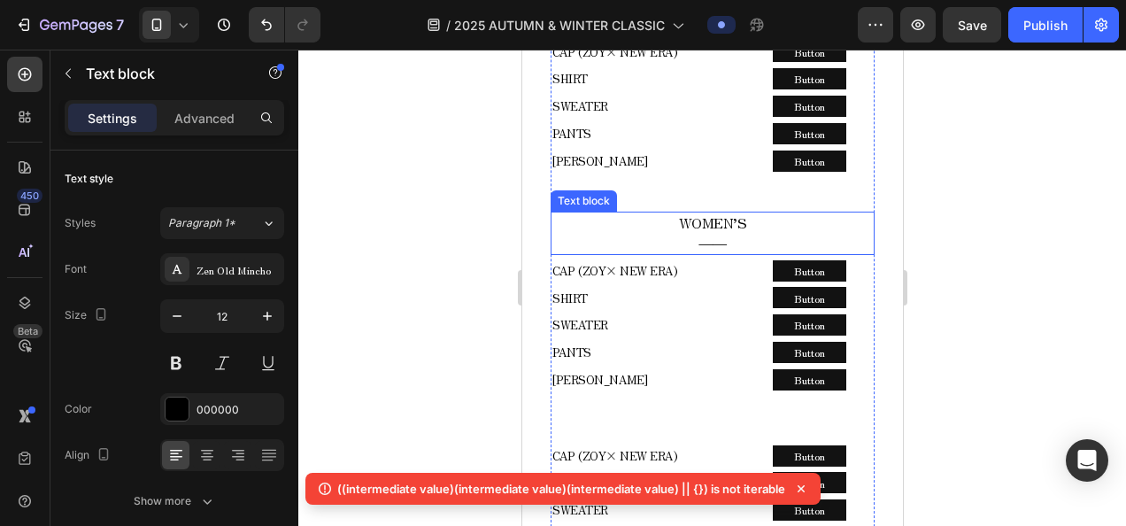
click at [698, 231] on span "――" at bounding box center [711, 241] width 27 height 21
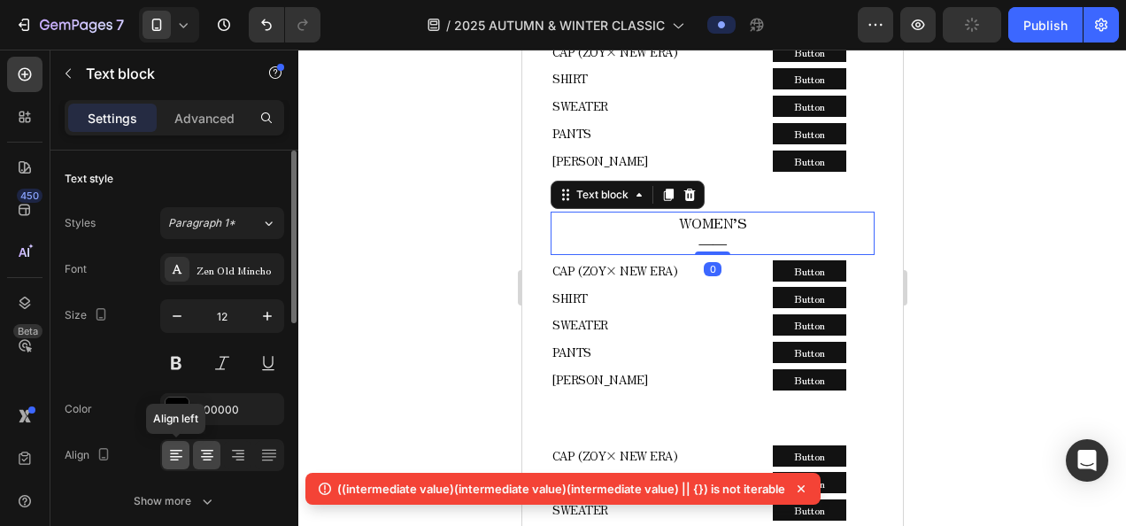
click at [173, 443] on div at bounding box center [175, 455] width 27 height 28
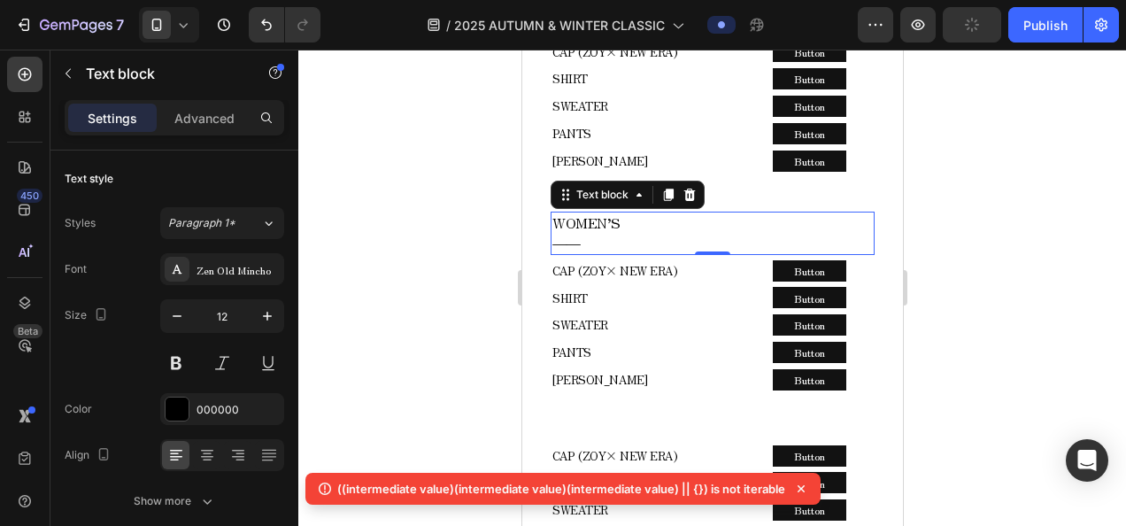
click at [439, 256] on div at bounding box center [711, 288] width 827 height 476
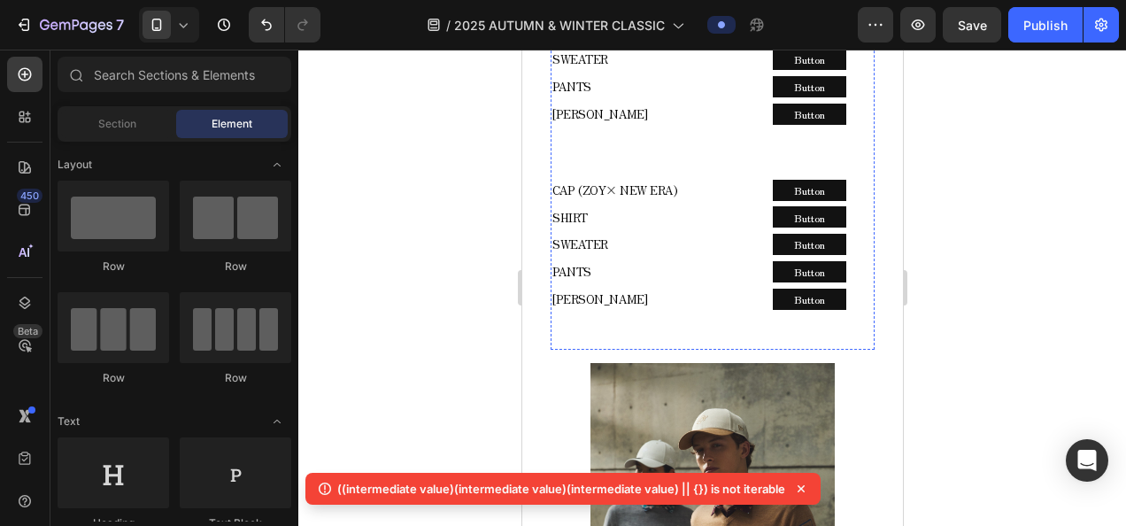
scroll to position [1644, 0]
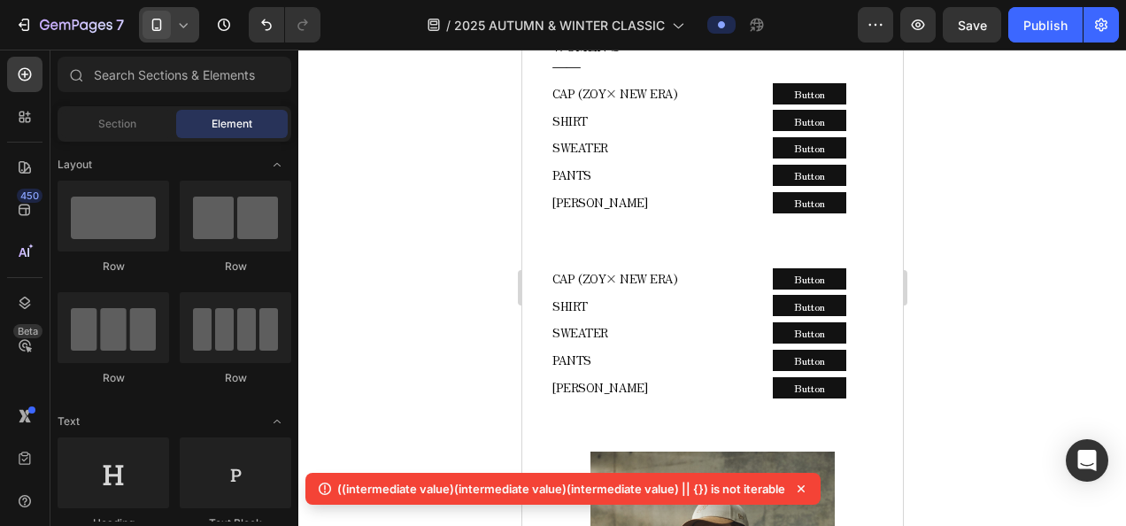
click at [177, 37] on div at bounding box center [169, 24] width 60 height 35
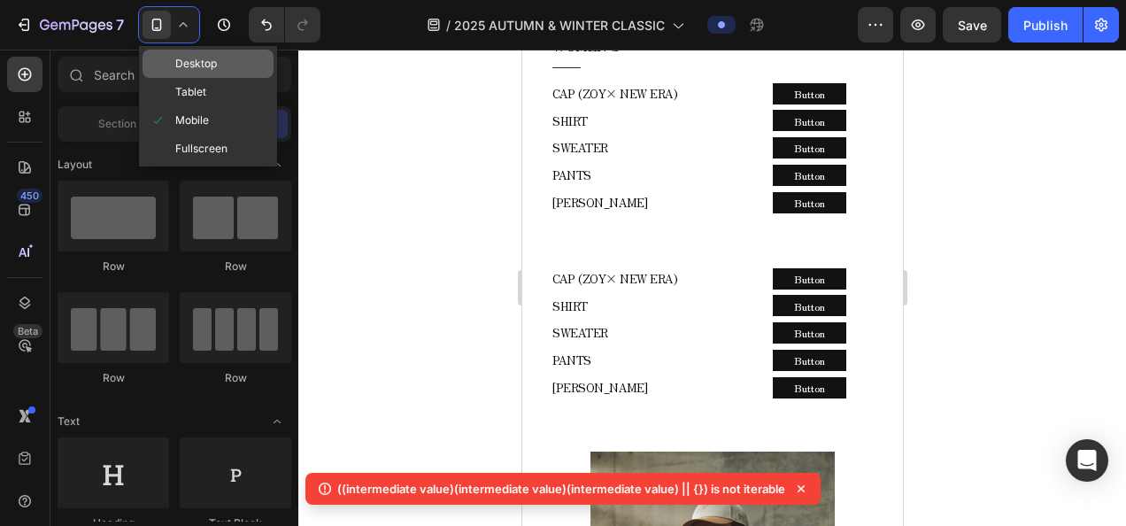
click at [194, 60] on span "Desktop" at bounding box center [196, 64] width 42 height 18
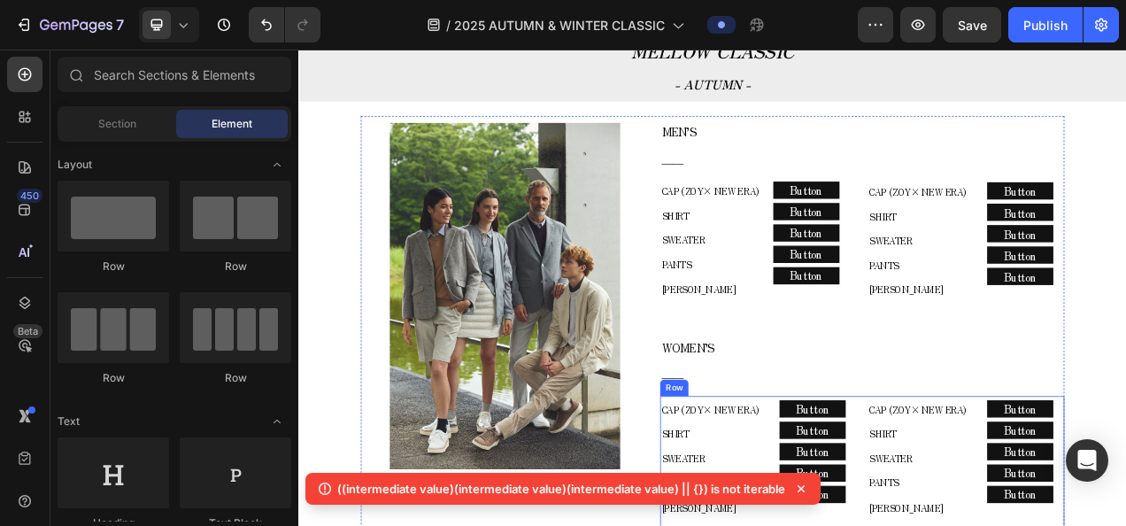
scroll to position [745, 0]
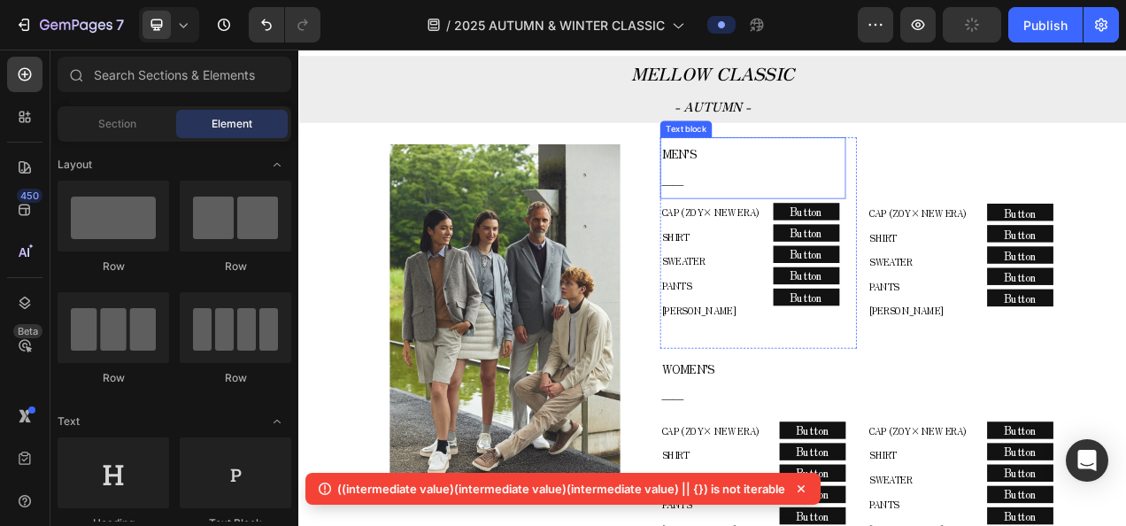
click at [875, 212] on p "――" at bounding box center [881, 220] width 235 height 37
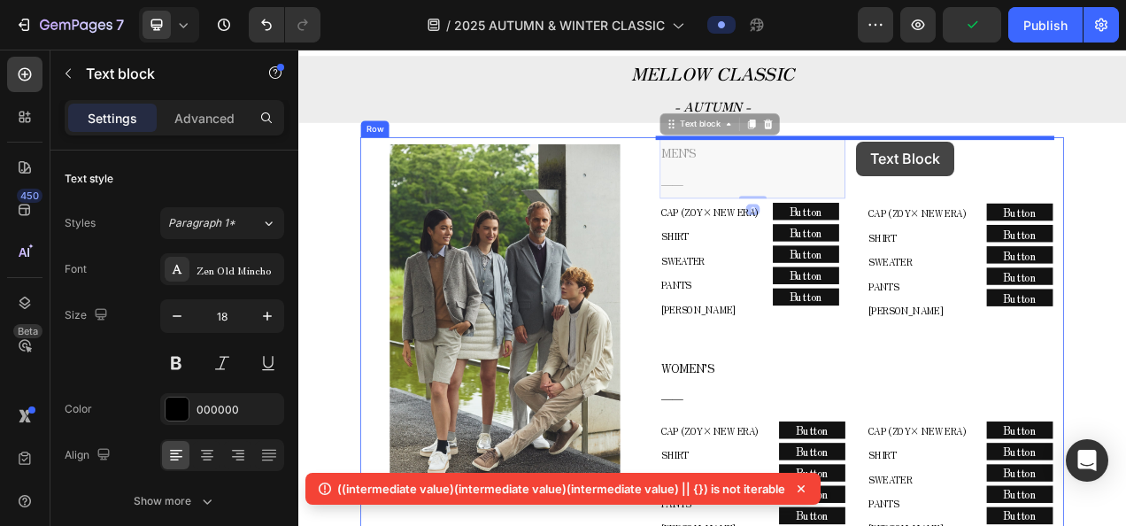
drag, startPoint x: 830, startPoint y: 148, endPoint x: 1013, endPoint y: 167, distance: 184.2
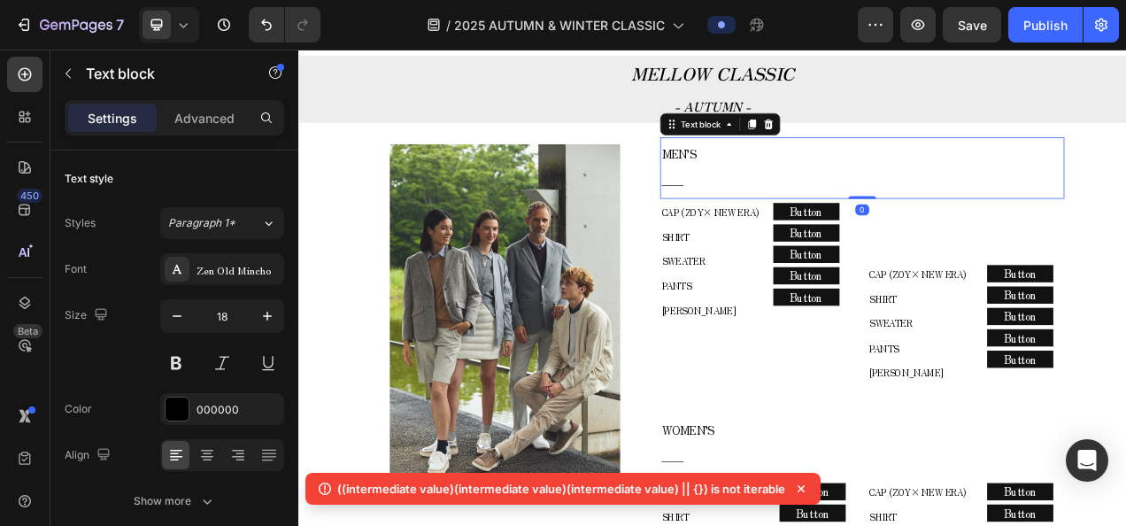
drag, startPoint x: 1008, startPoint y: 240, endPoint x: 1012, endPoint y: 227, distance: 14.0
click at [1012, 227] on div "MEN’S ―― Text block 0" at bounding box center [1021, 201] width 519 height 79
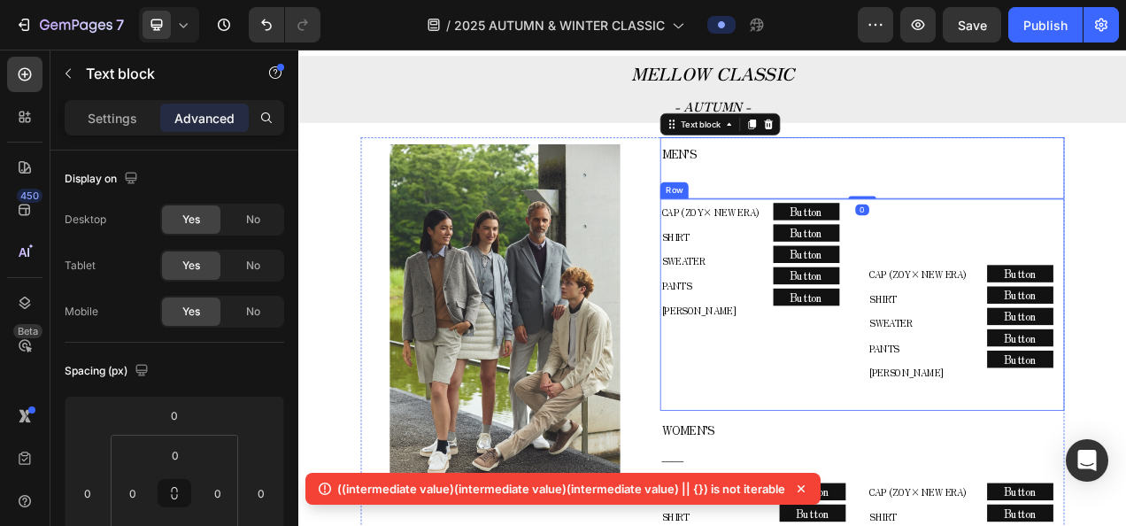
click at [951, 445] on div "CAP (ZOY× NEW ERA) SHIRT SWEATER PANTS COLE HAAN Text block Row Button Button B…" at bounding box center [888, 377] width 252 height 272
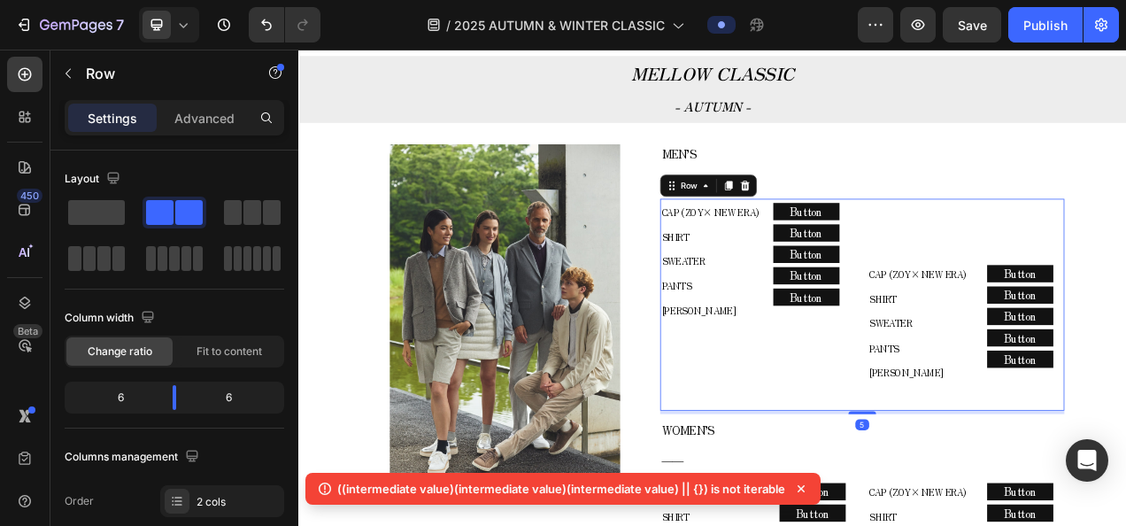
click at [182, 32] on icon at bounding box center [183, 25] width 18 height 18
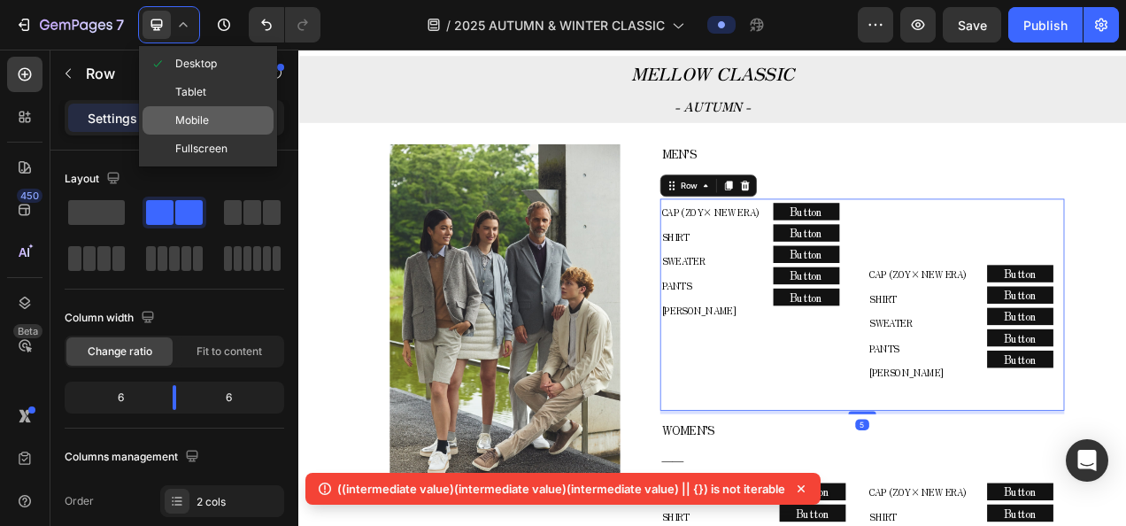
click at [219, 121] on div "Mobile" at bounding box center [207, 120] width 131 height 28
type input "100%"
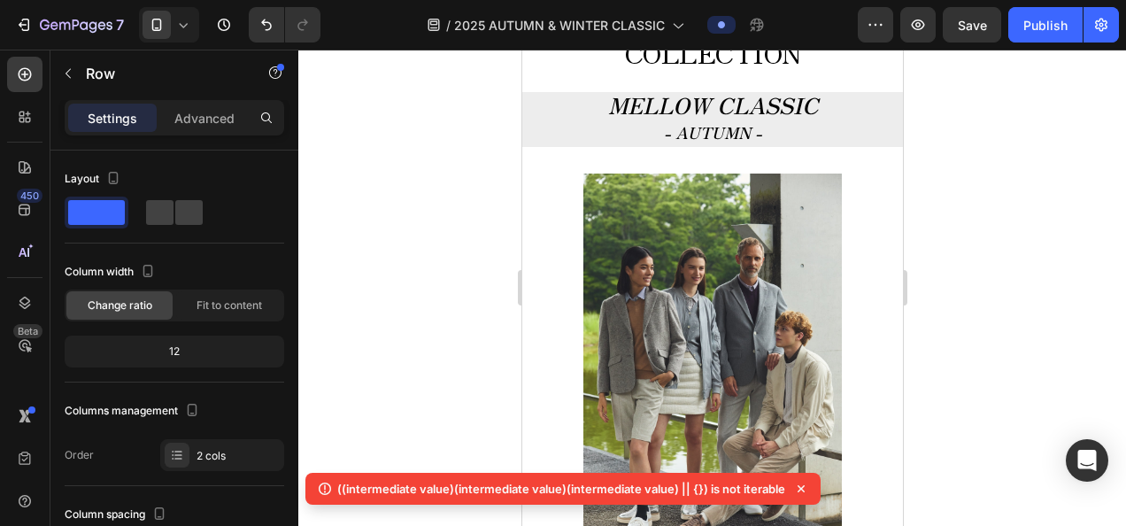
scroll to position [627, 0]
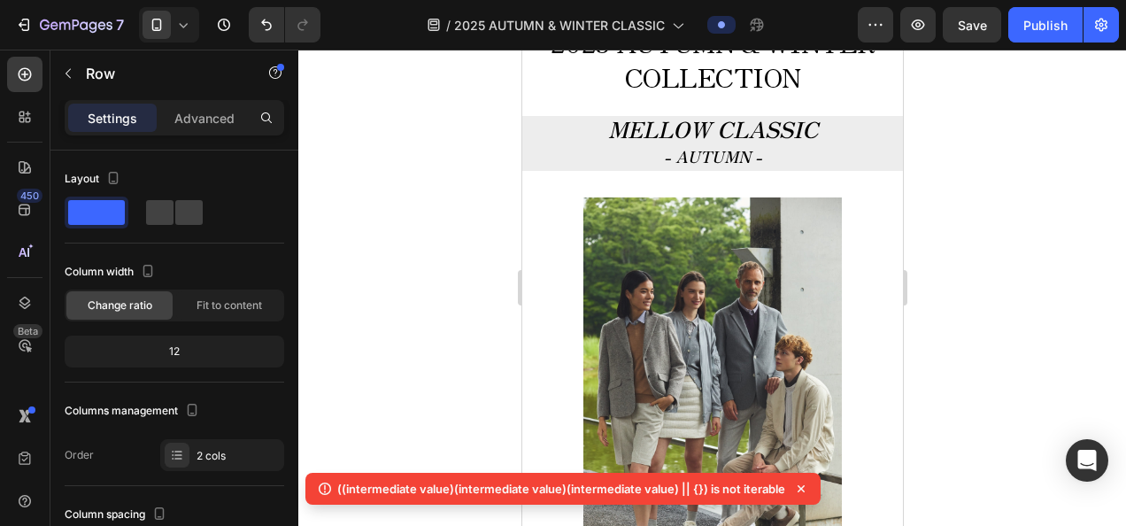
click at [704, 311] on img at bounding box center [711, 391] width 258 height 389
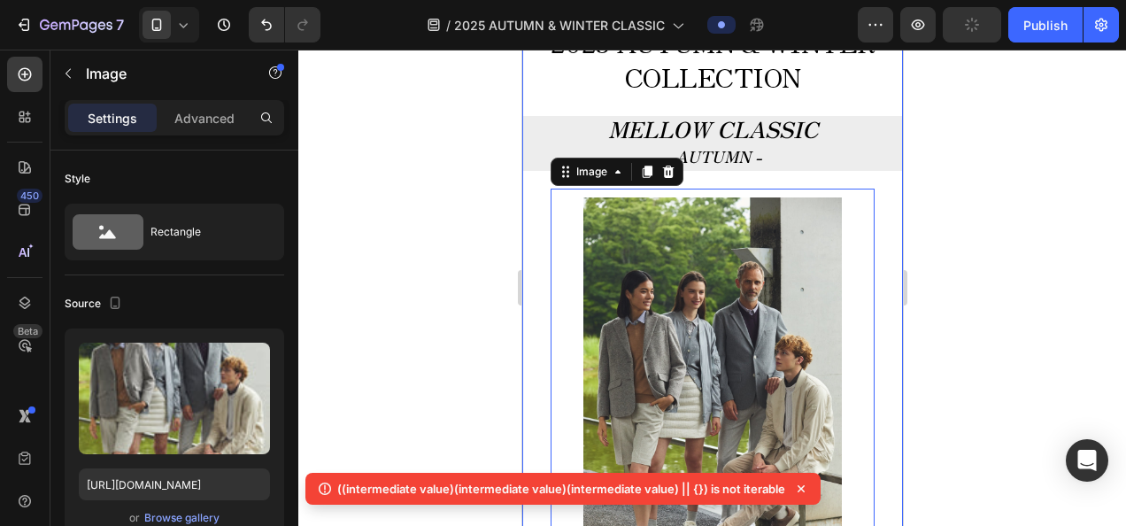
click at [439, 289] on div at bounding box center [711, 288] width 827 height 476
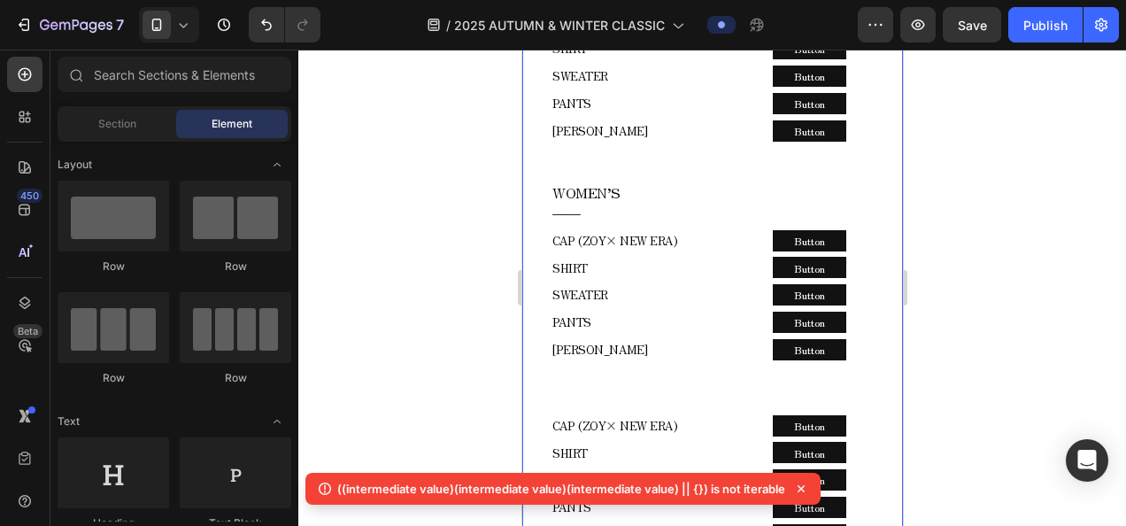
scroll to position [1600, 0]
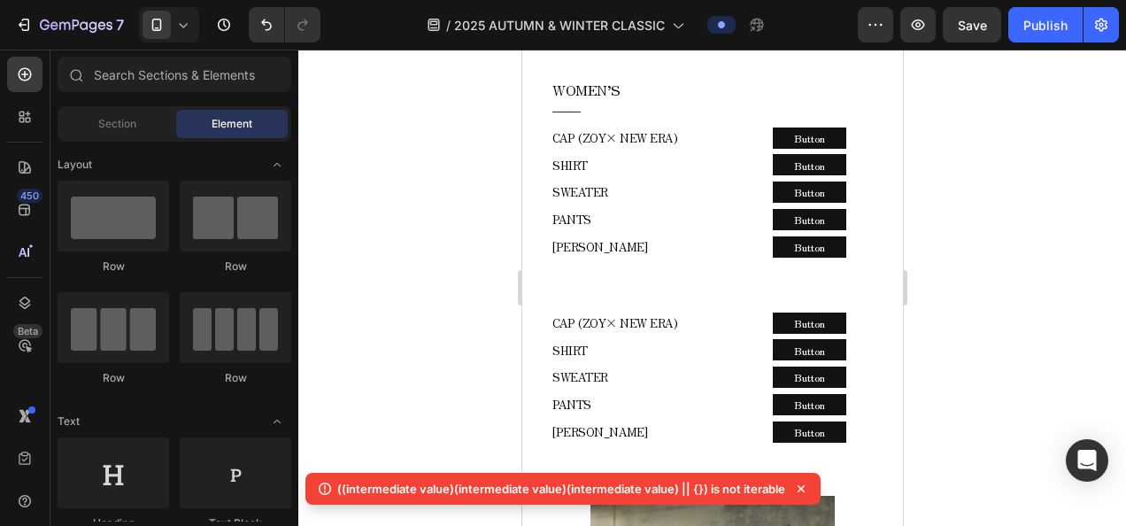
click at [185, 33] on icon at bounding box center [183, 25] width 18 height 18
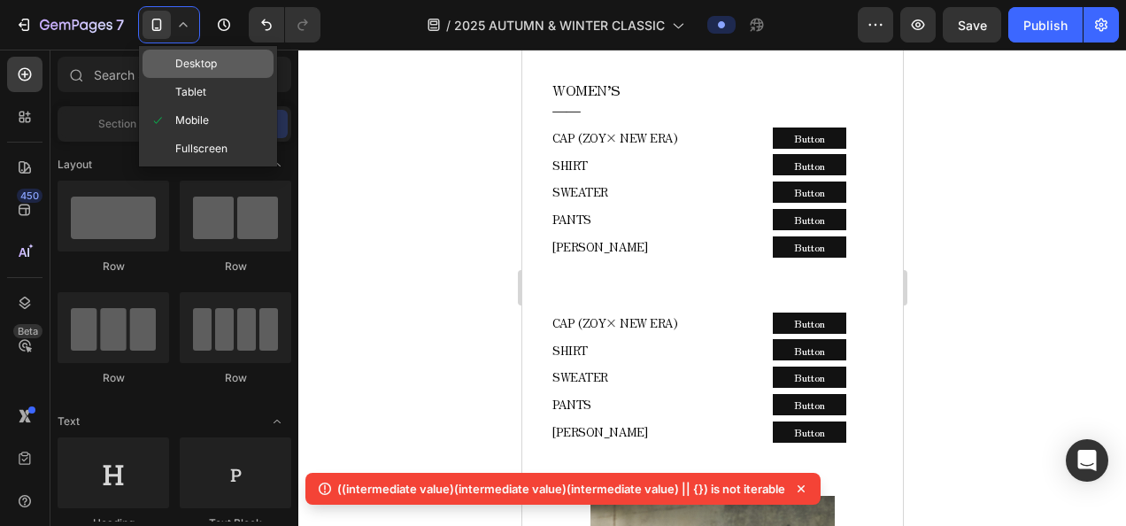
click at [200, 65] on span "Desktop" at bounding box center [196, 64] width 42 height 18
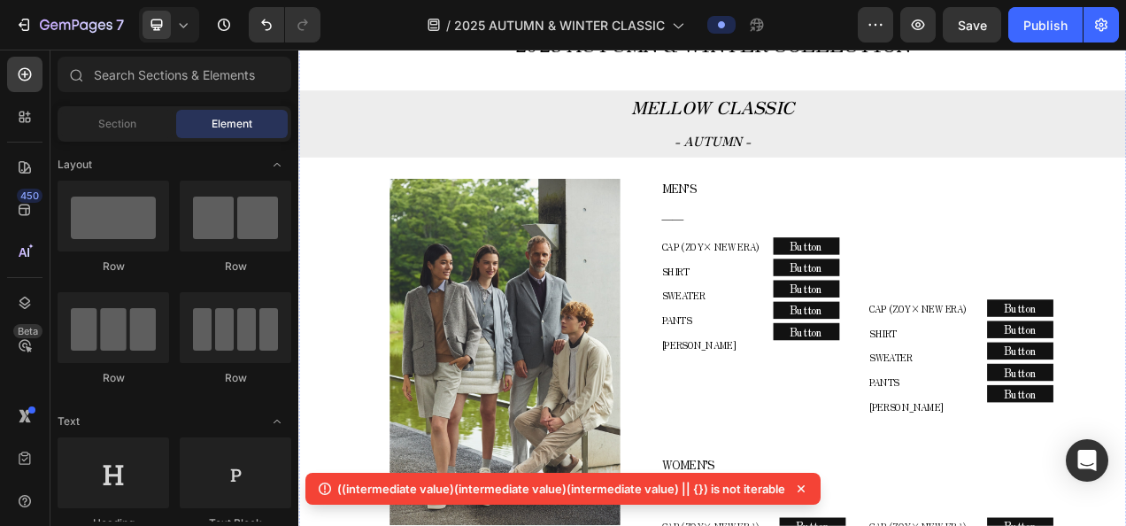
scroll to position [674, 0]
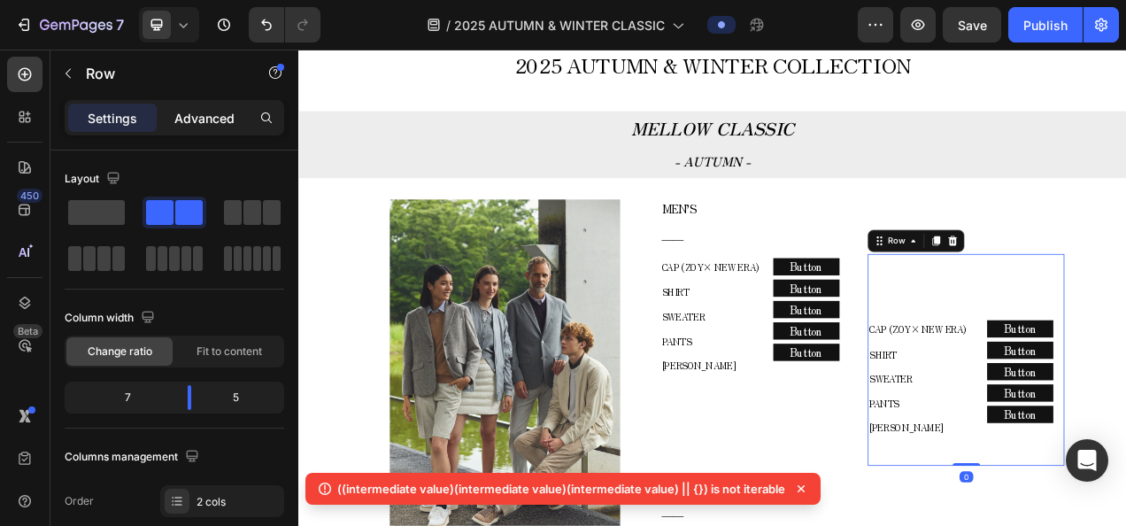
click at [183, 104] on div "Advanced" at bounding box center [204, 118] width 89 height 28
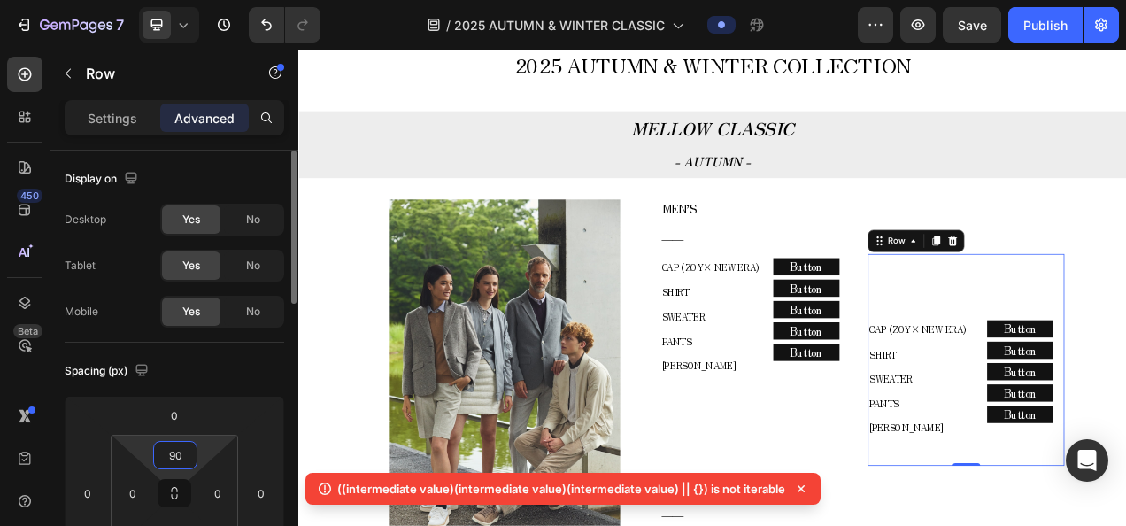
click at [191, 454] on input "90" at bounding box center [175, 455] width 35 height 27
type input "0"
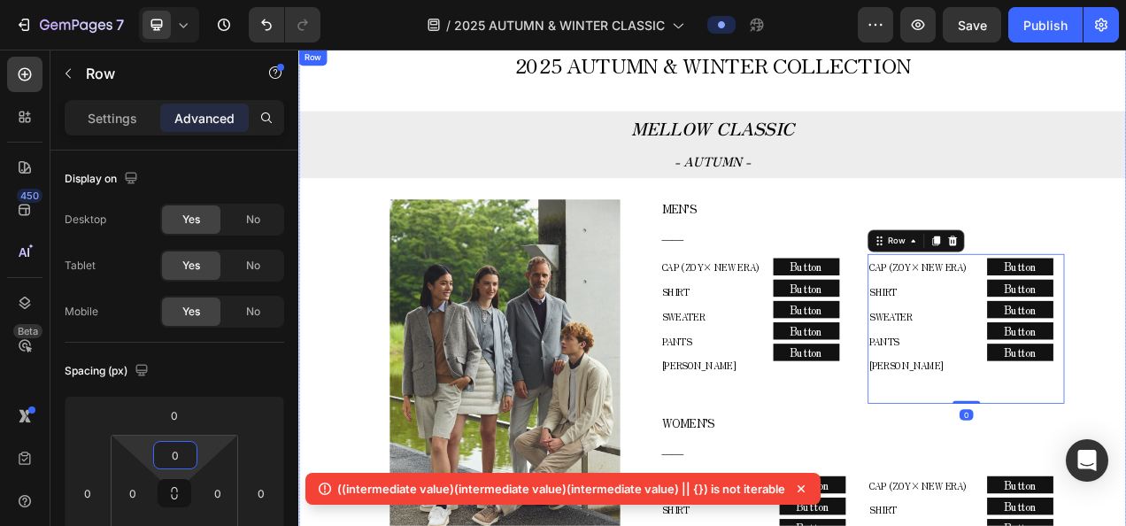
drag, startPoint x: 1289, startPoint y: 383, endPoint x: 1253, endPoint y: 404, distance: 40.8
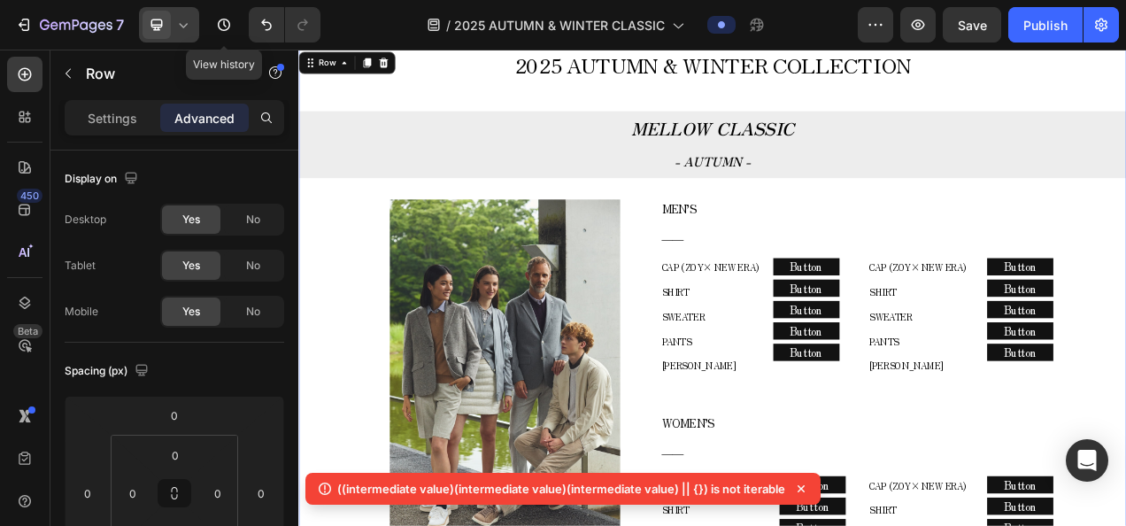
click at [198, 16] on div at bounding box center [169, 24] width 60 height 35
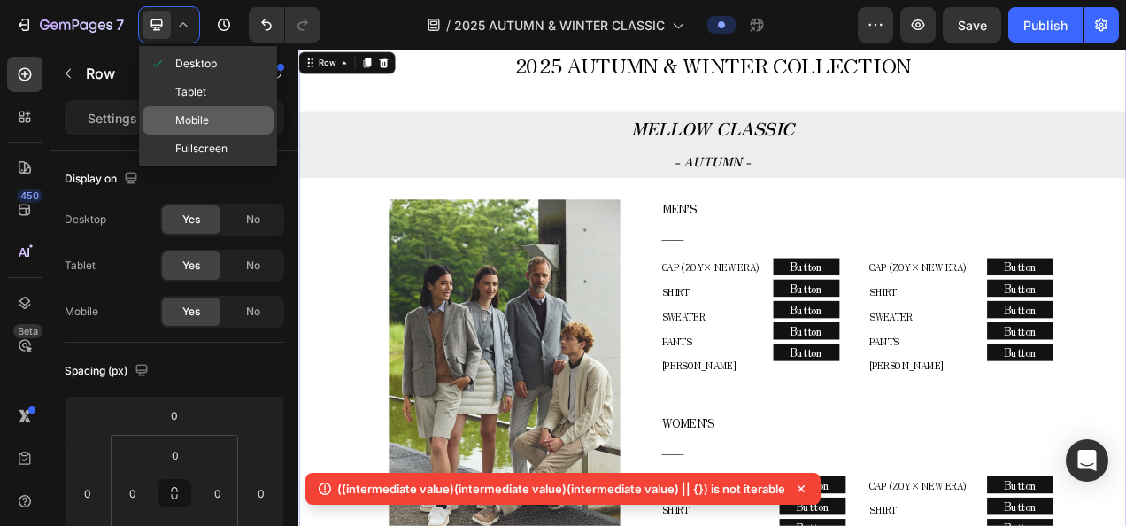
click at [208, 114] on span "Mobile" at bounding box center [192, 121] width 34 height 18
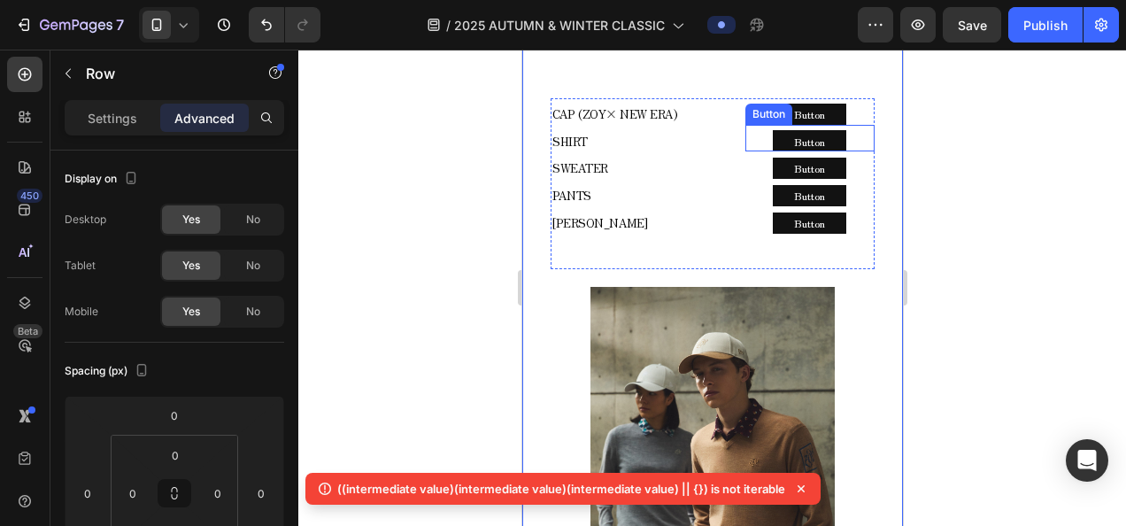
scroll to position [1602, 0]
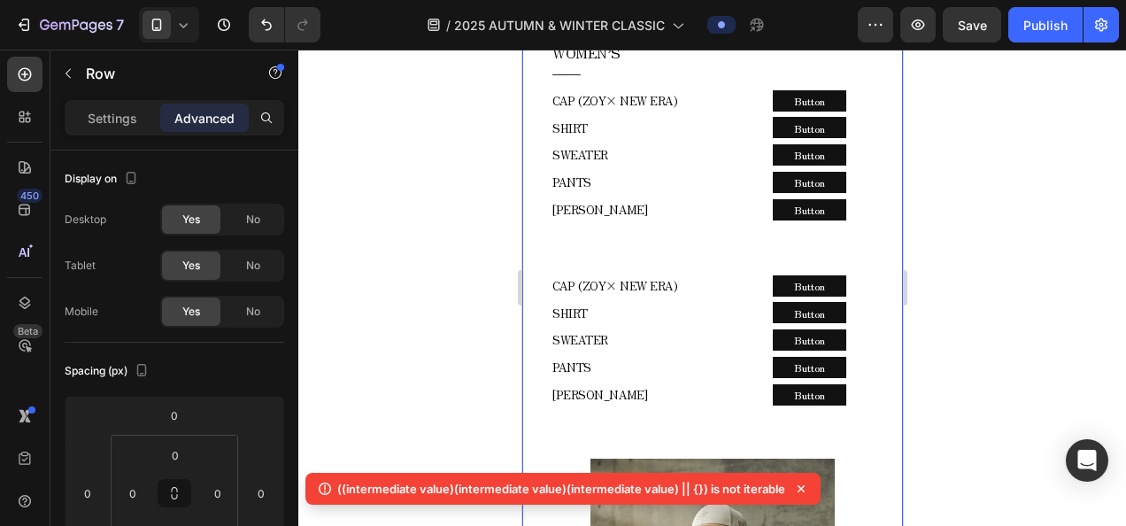
click at [199, 26] on div "7 Version history" at bounding box center [167, 24] width 335 height 35
click at [188, 27] on icon at bounding box center [183, 25] width 18 height 18
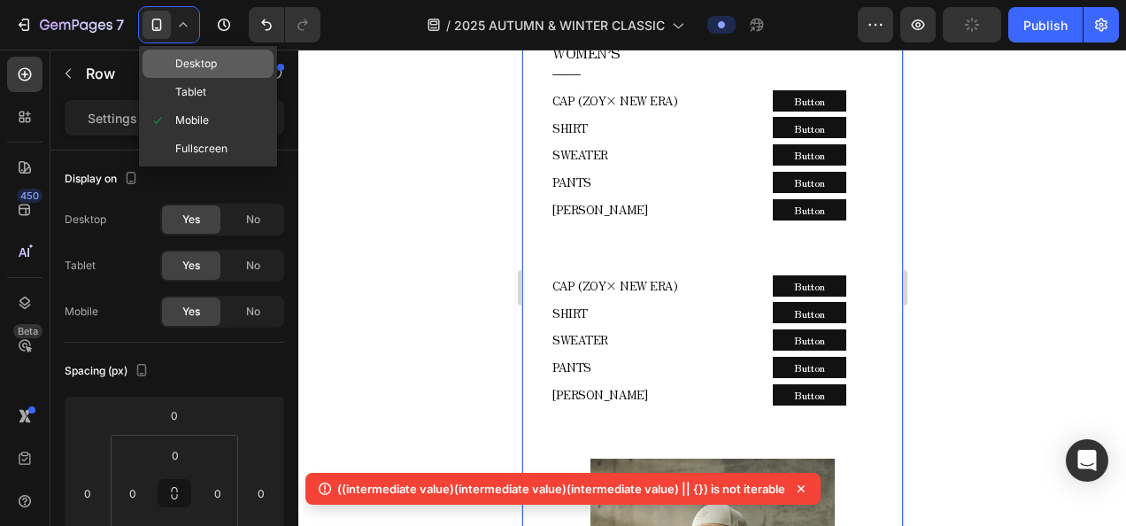
click at [196, 73] on div "Desktop" at bounding box center [207, 64] width 131 height 28
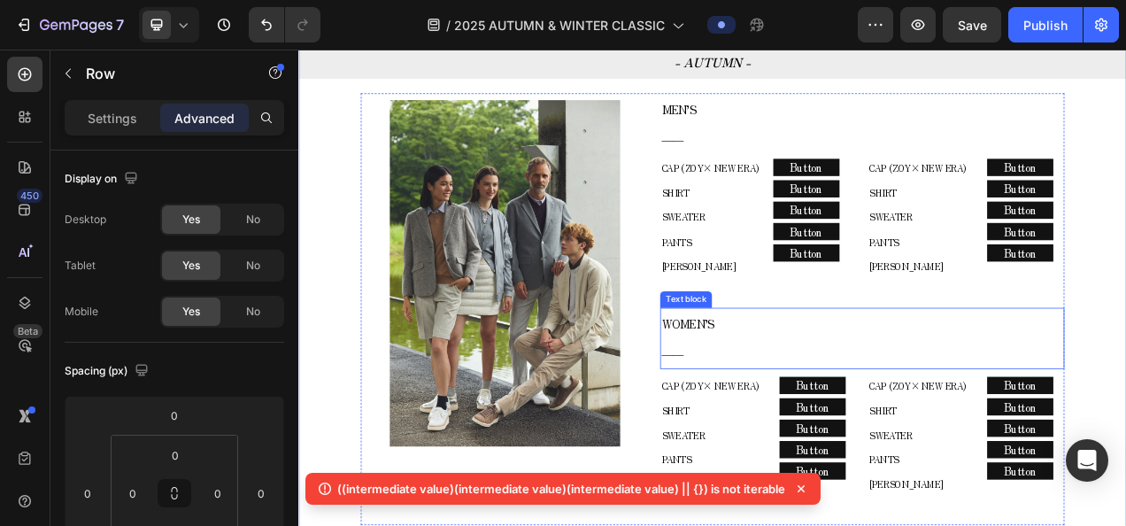
scroll to position [788, 0]
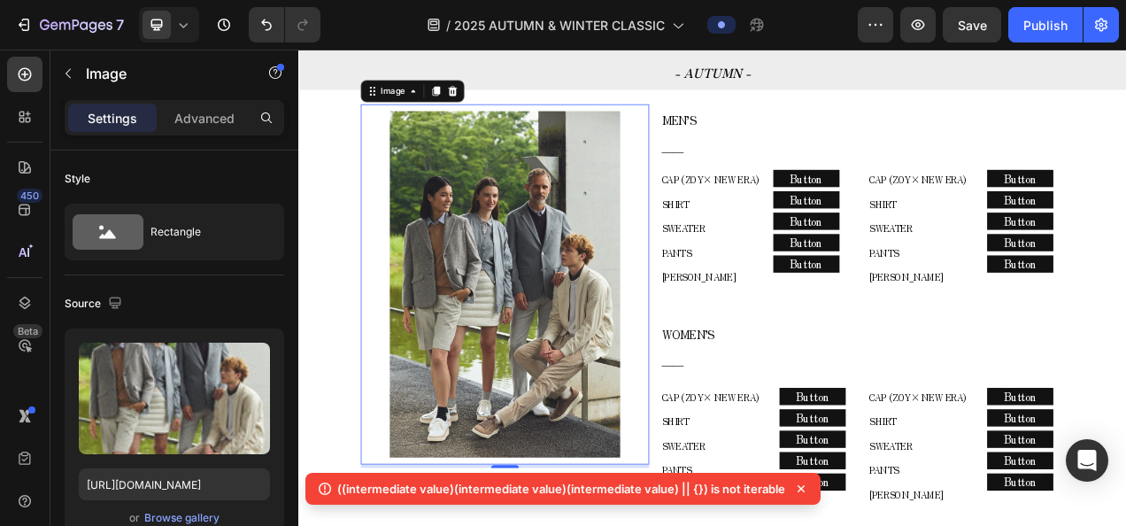
click at [614, 213] on img at bounding box center [563, 350] width 296 height 444
click at [200, 119] on p "Advanced" at bounding box center [204, 118] width 60 height 19
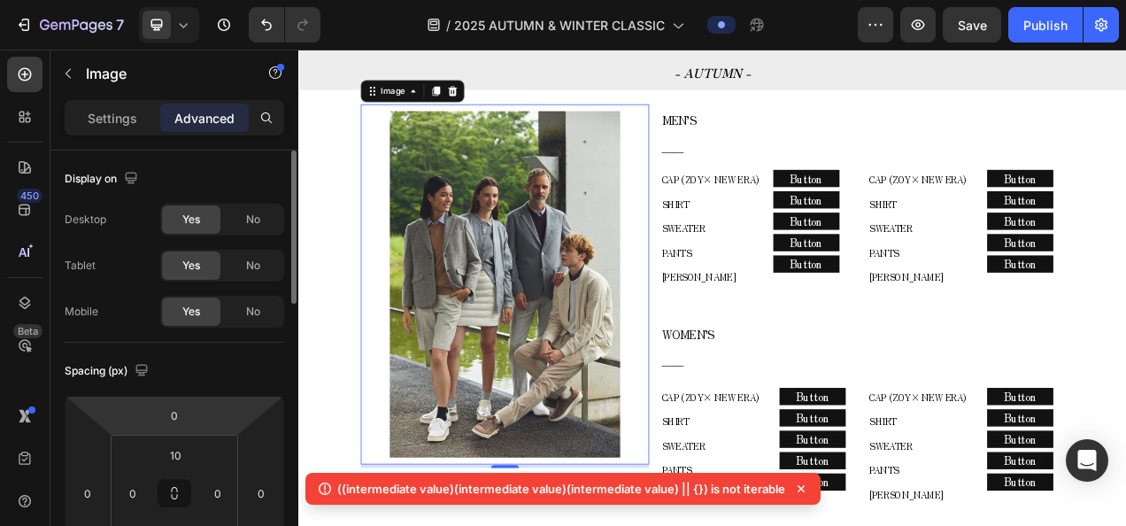
scroll to position [89, 0]
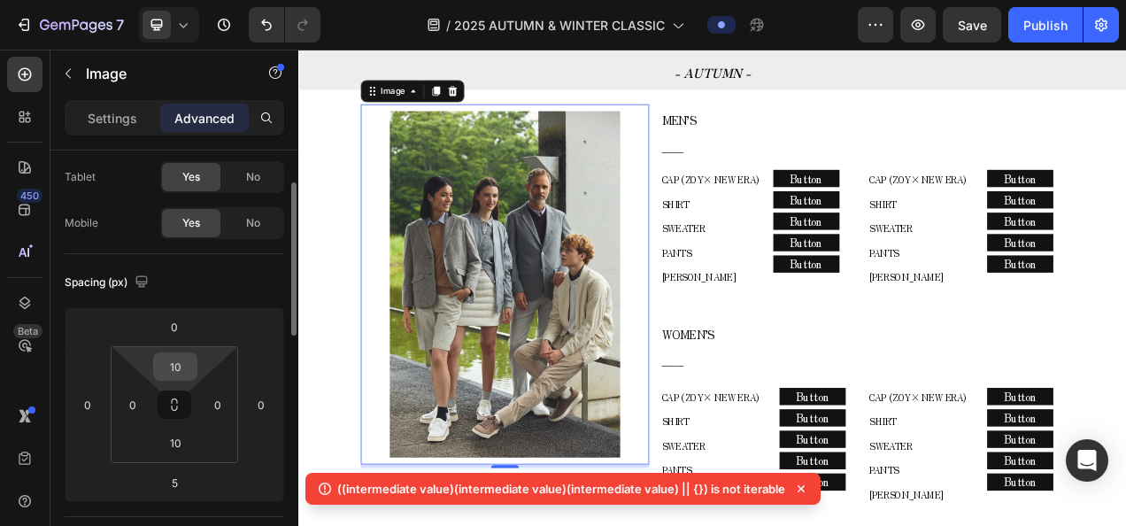
click at [189, 365] on input "10" at bounding box center [175, 366] width 35 height 27
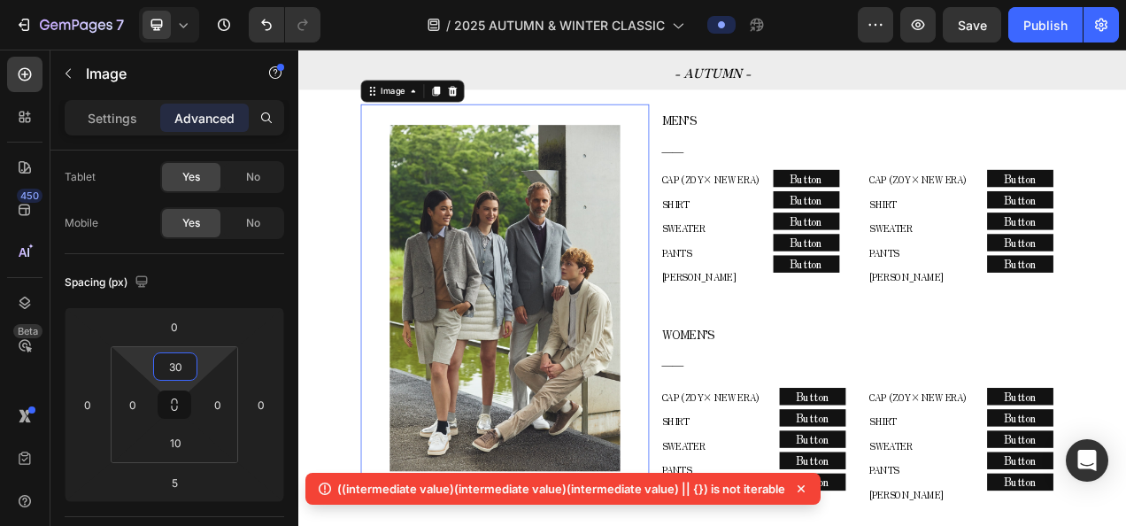
scroll to position [1053, 0]
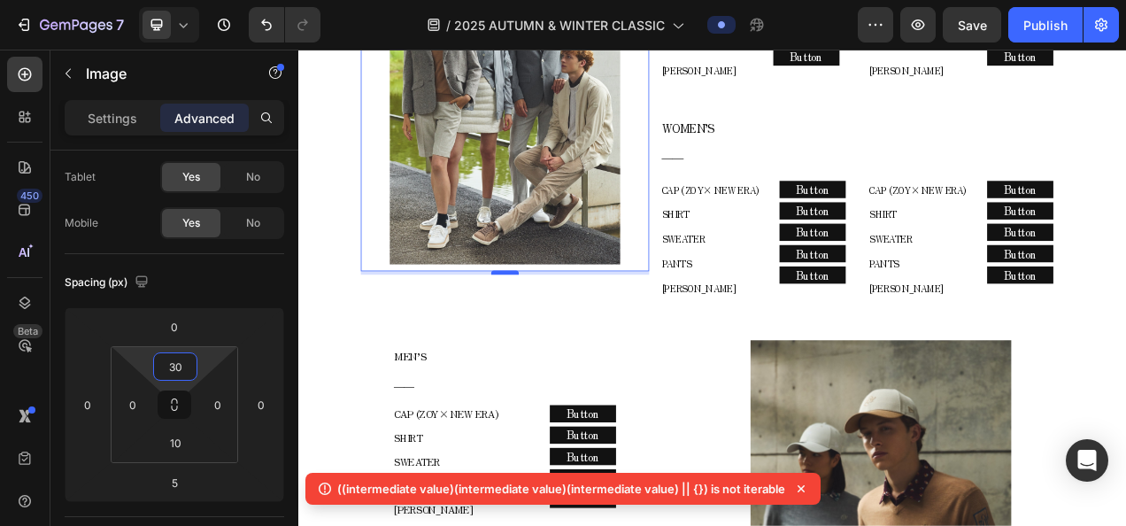
type input "30"
click at [561, 328] on div at bounding box center [562, 330] width 35 height 5
type input "0"
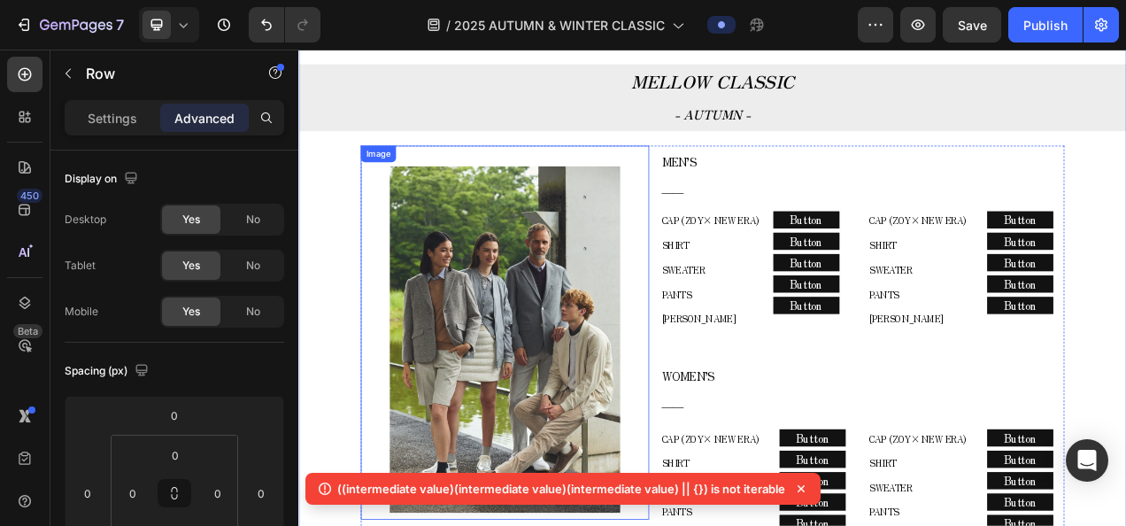
scroll to position [699, 0]
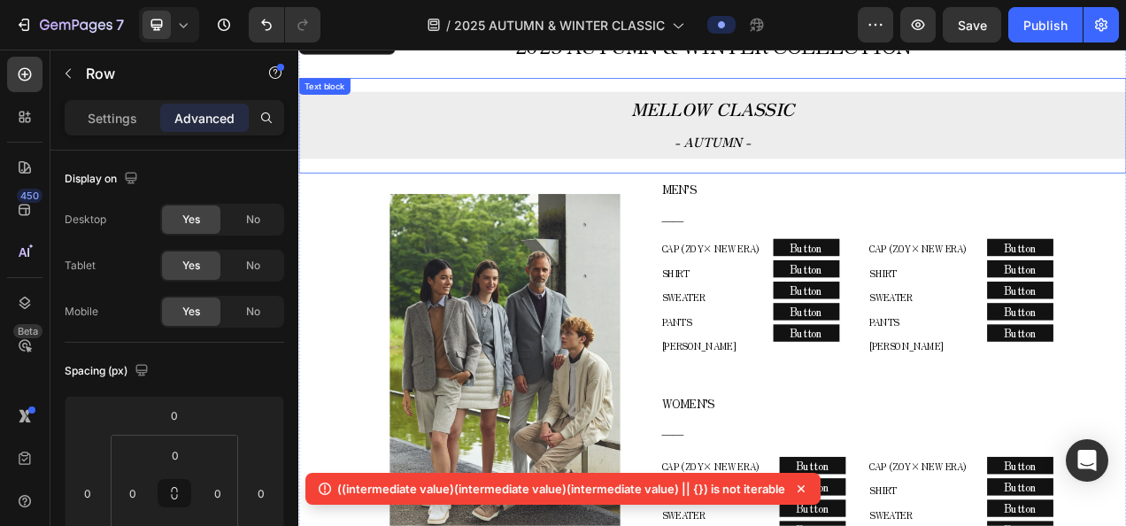
click at [851, 159] on strong "- AUTUMN -" at bounding box center [830, 167] width 98 height 23
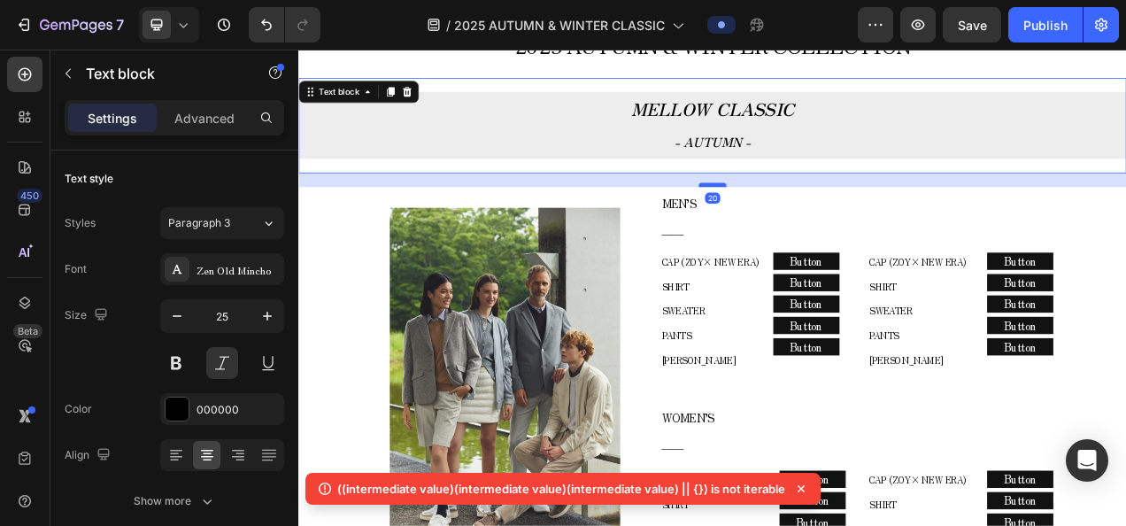
drag, startPoint x: 832, startPoint y: 205, endPoint x: 836, endPoint y: 223, distance: 18.2
click at [836, 223] on div at bounding box center [829, 222] width 35 height 5
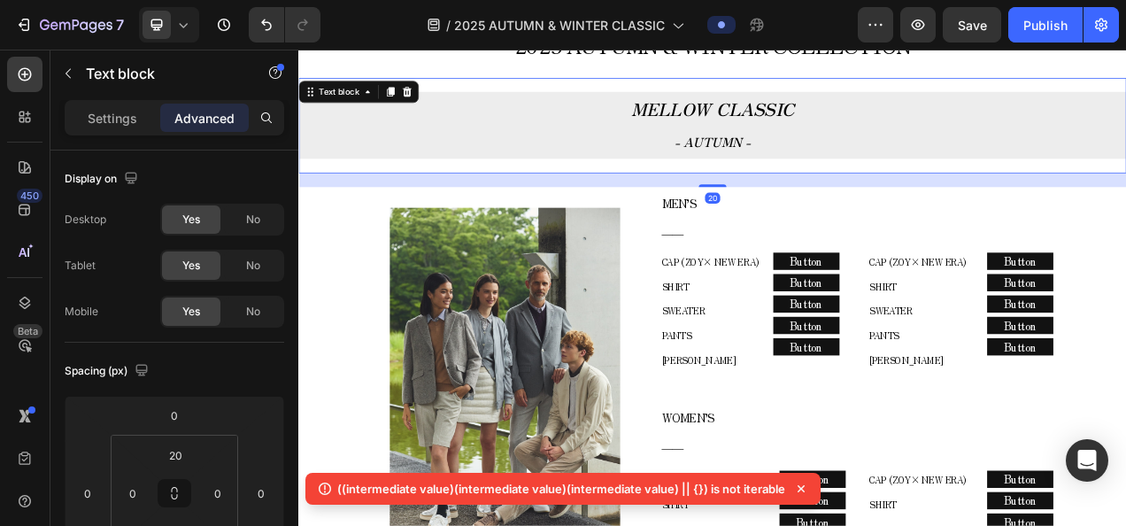
click at [919, 170] on p "- AUTUMN -" at bounding box center [829, 166] width 1058 height 42
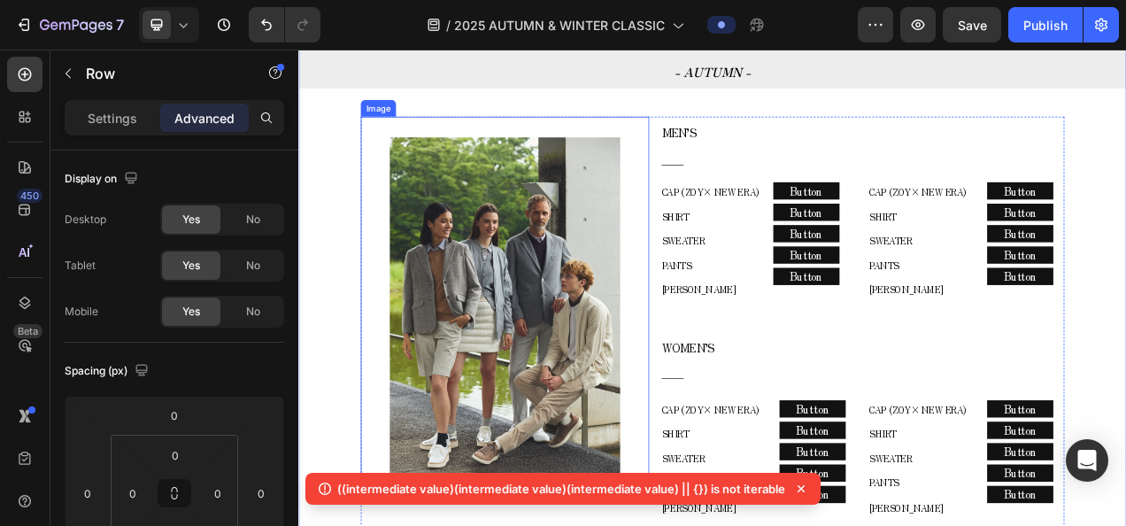
scroll to position [876, 0]
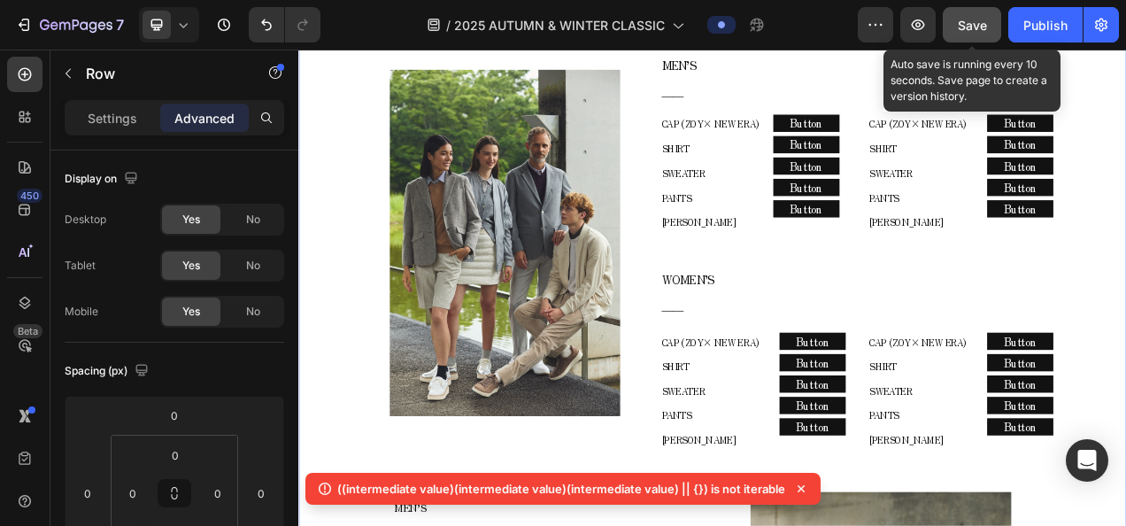
click at [981, 21] on span "Save" at bounding box center [972, 25] width 29 height 15
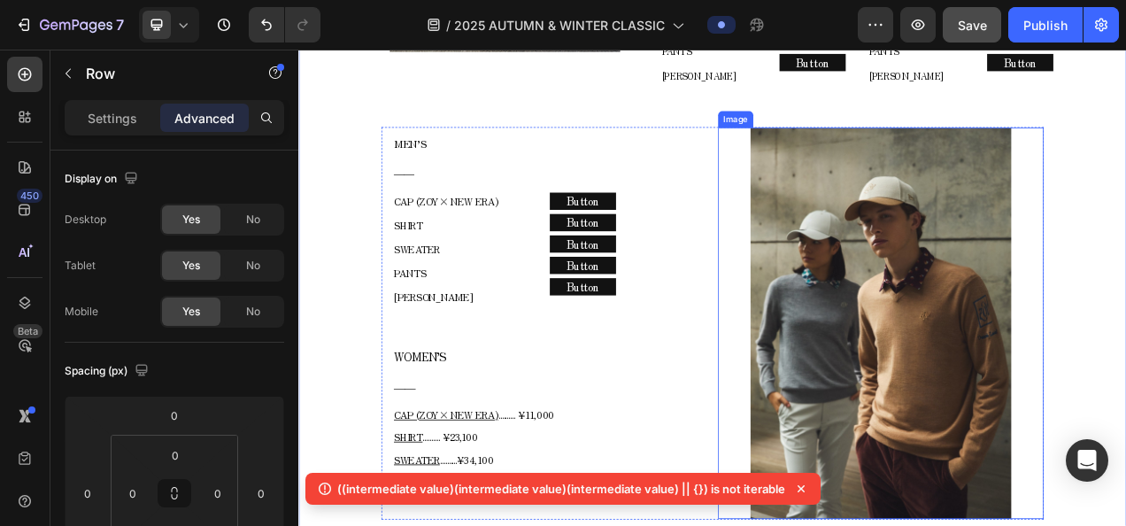
scroll to position [1407, 0]
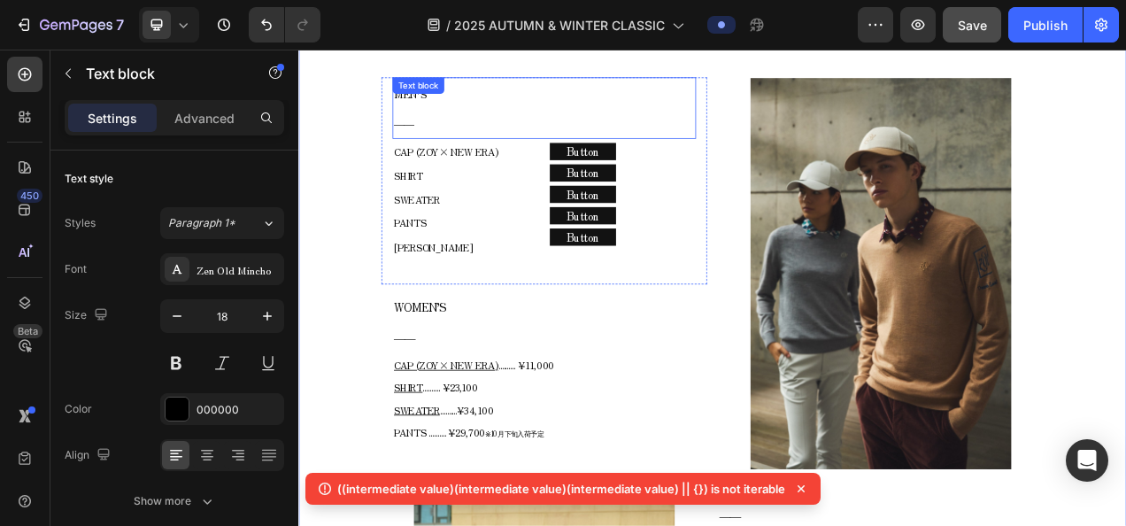
click at [524, 107] on div "MEN’S ―― Text block" at bounding box center [613, 124] width 389 height 79
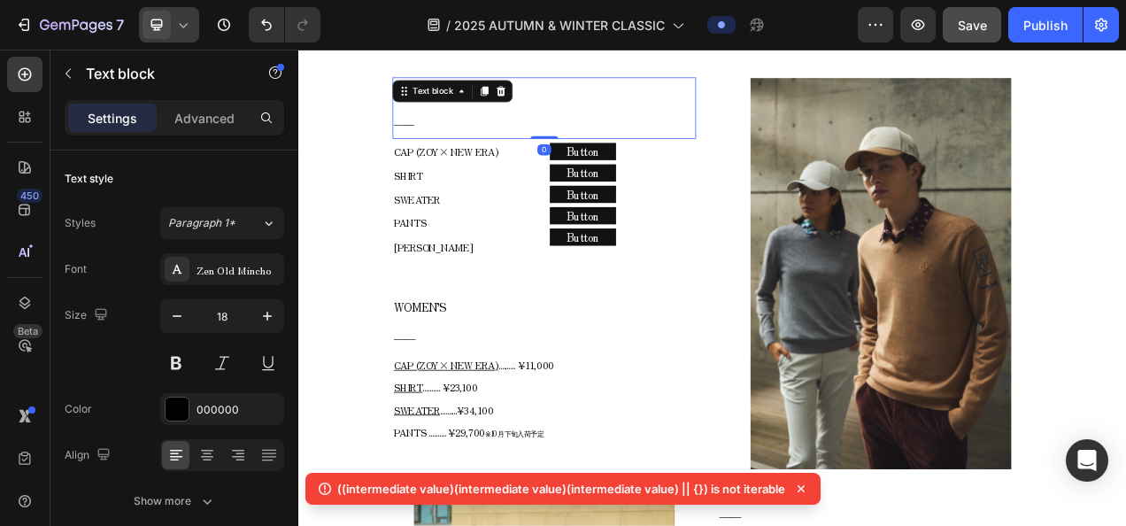
click at [195, 37] on div at bounding box center [169, 24] width 60 height 35
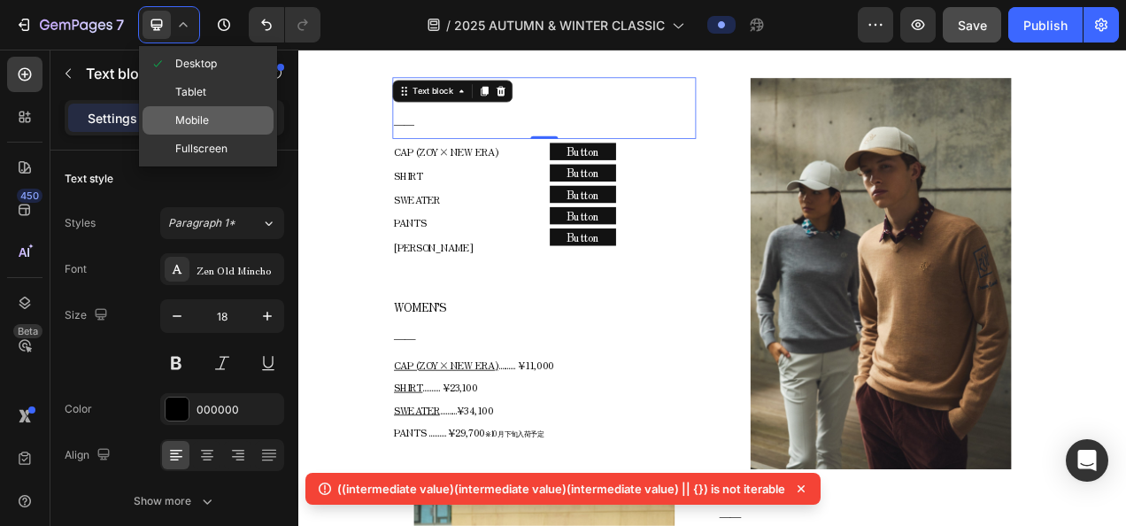
click at [198, 126] on span "Mobile" at bounding box center [192, 121] width 34 height 18
type input "12"
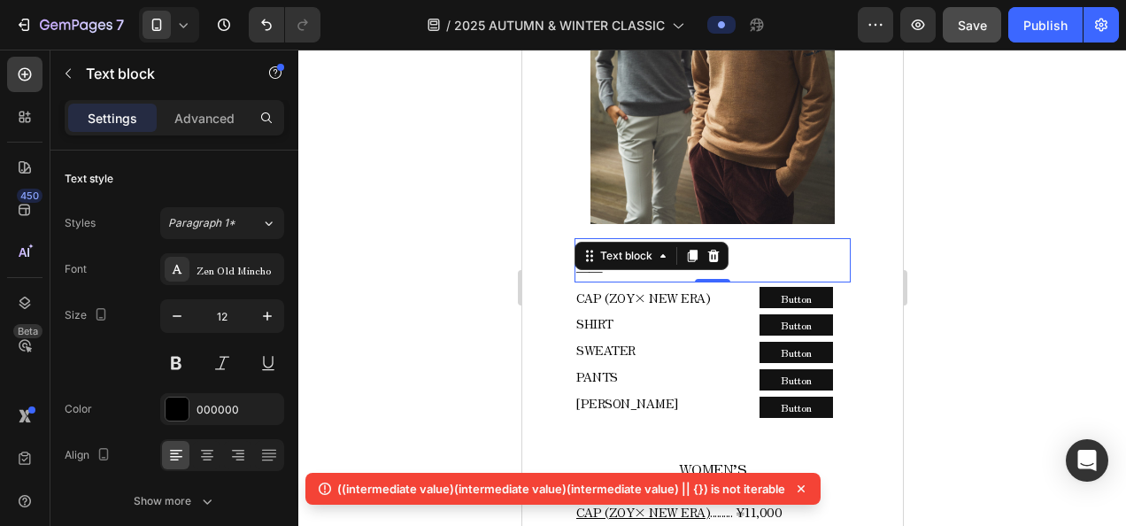
scroll to position [2303, 0]
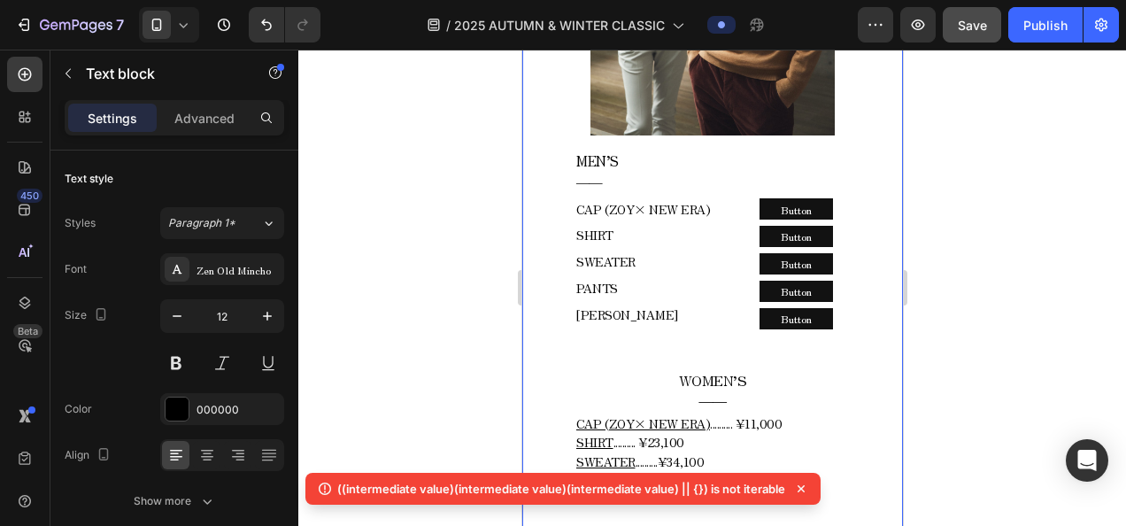
click at [865, 178] on div "2025 AUTUMN & WINTER COLLECTION Text block MELLOW CLASSIC - AUTUMN - Text block…" at bounding box center [711, 37] width 381 height 3376
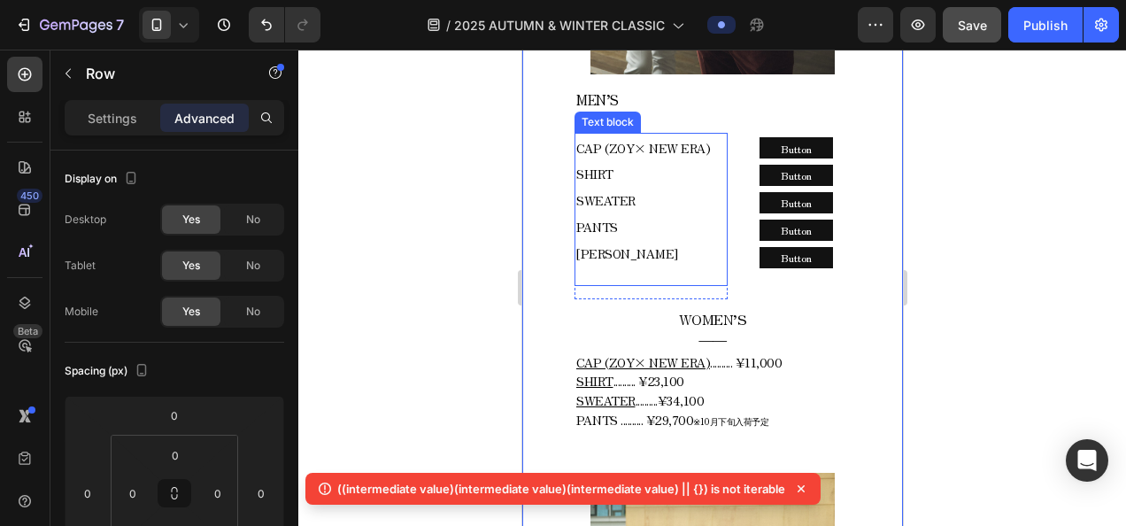
scroll to position [2391, 0]
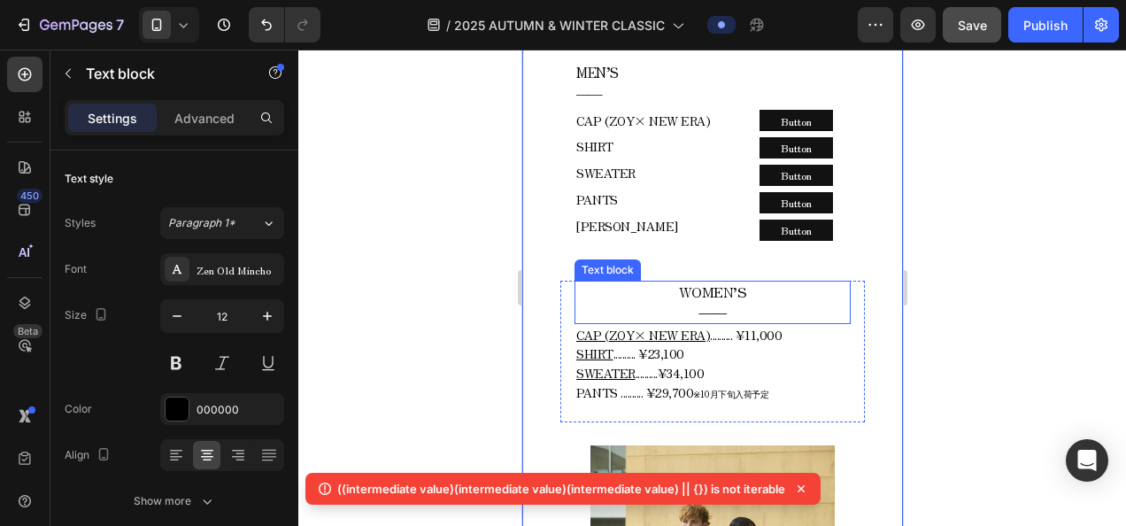
click at [704, 281] on span "WOMEN’S" at bounding box center [712, 291] width 68 height 21
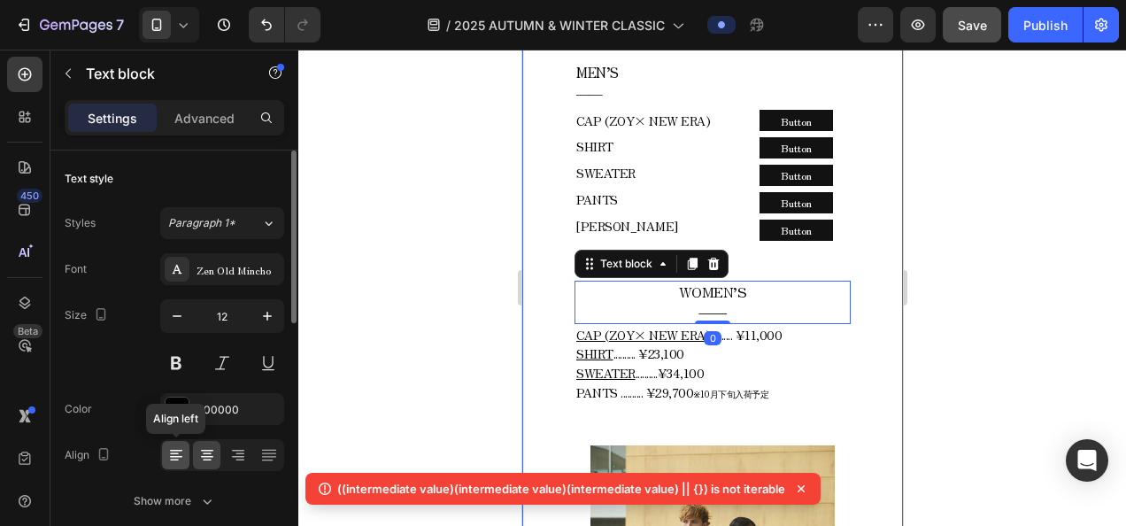
click at [171, 453] on icon at bounding box center [174, 454] width 9 height 2
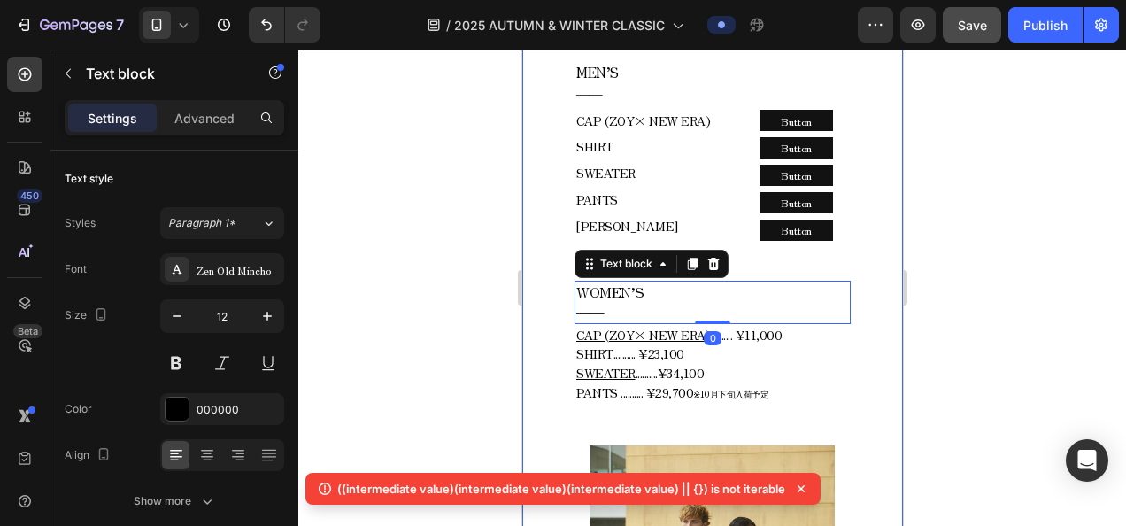
click at [412, 342] on div at bounding box center [711, 288] width 827 height 476
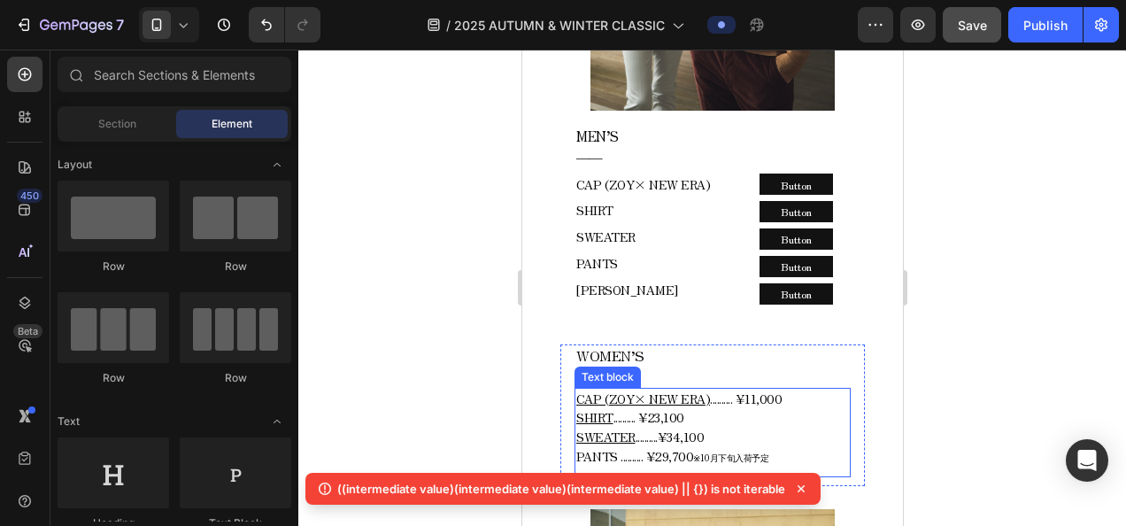
scroll to position [2303, 0]
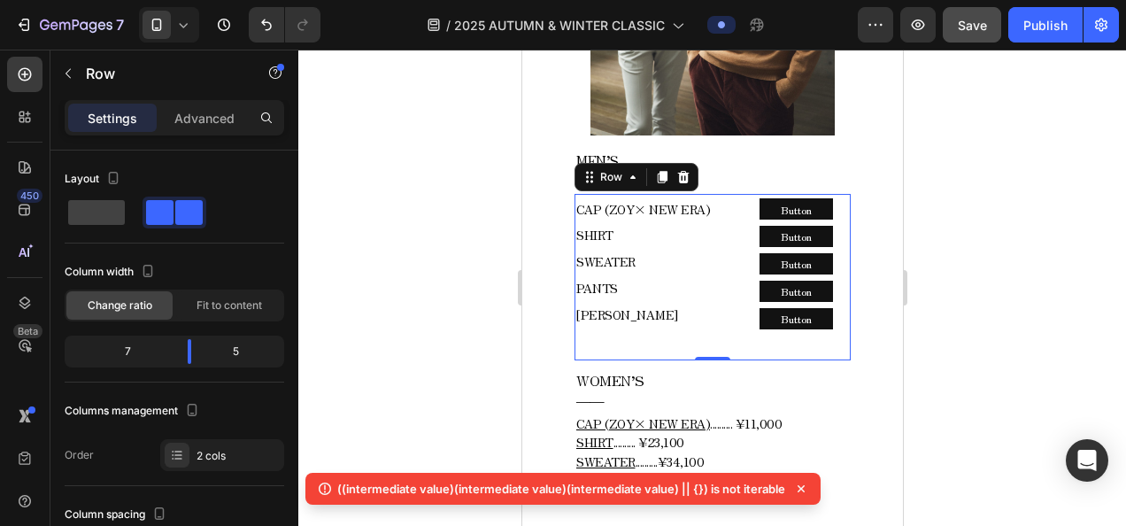
click at [729, 194] on div "CAP (ZOY× NEW ERA) SHIRT SWEATER PANTS COLE HAAN Text block Row Button Button B…" at bounding box center [711, 277] width 276 height 166
click at [661, 171] on icon at bounding box center [662, 177] width 10 height 12
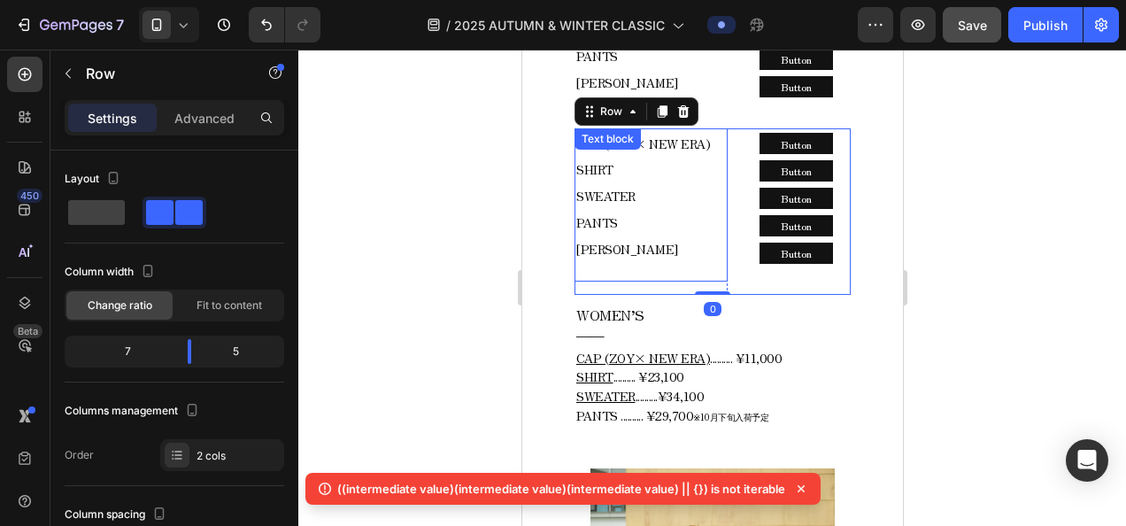
scroll to position [2568, 0]
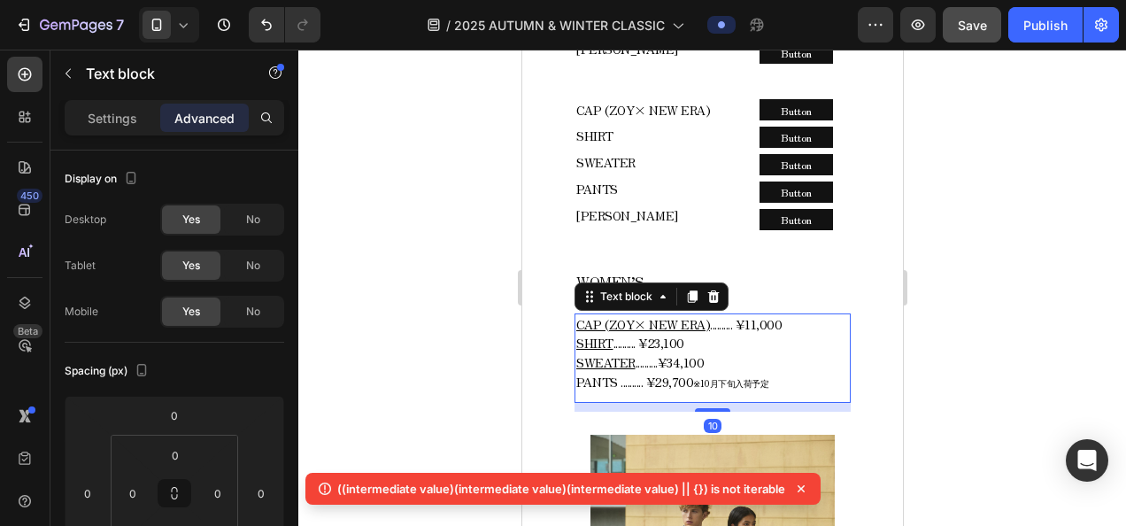
click at [683, 334] on span ".......... ¥23,100" at bounding box center [647, 343] width 71 height 18
click at [712, 289] on icon at bounding box center [712, 296] width 14 height 14
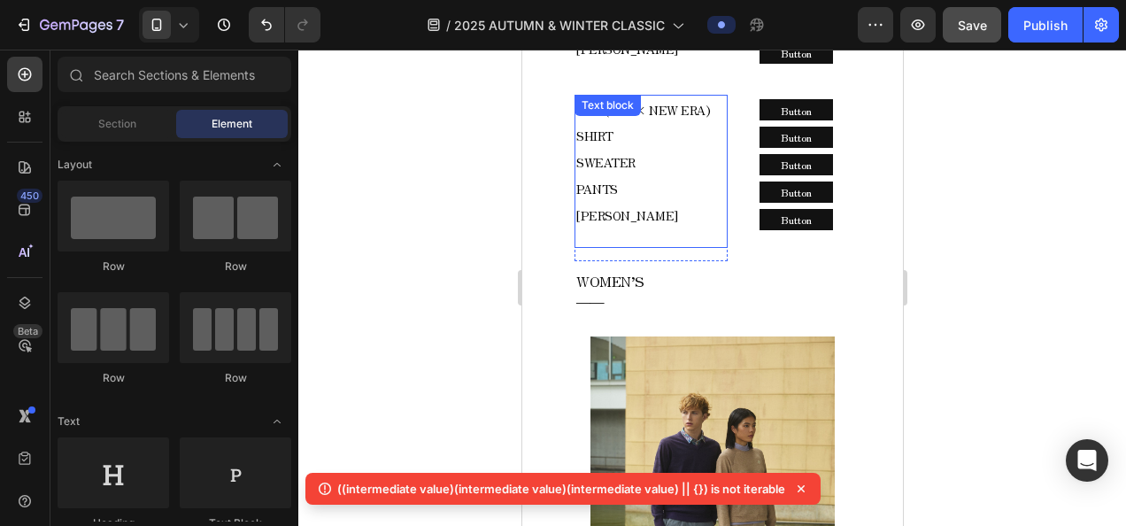
click at [681, 121] on p "CAP (ZOY× NEW ERA) SHIRT SWEATER PANTS" at bounding box center [650, 148] width 150 height 105
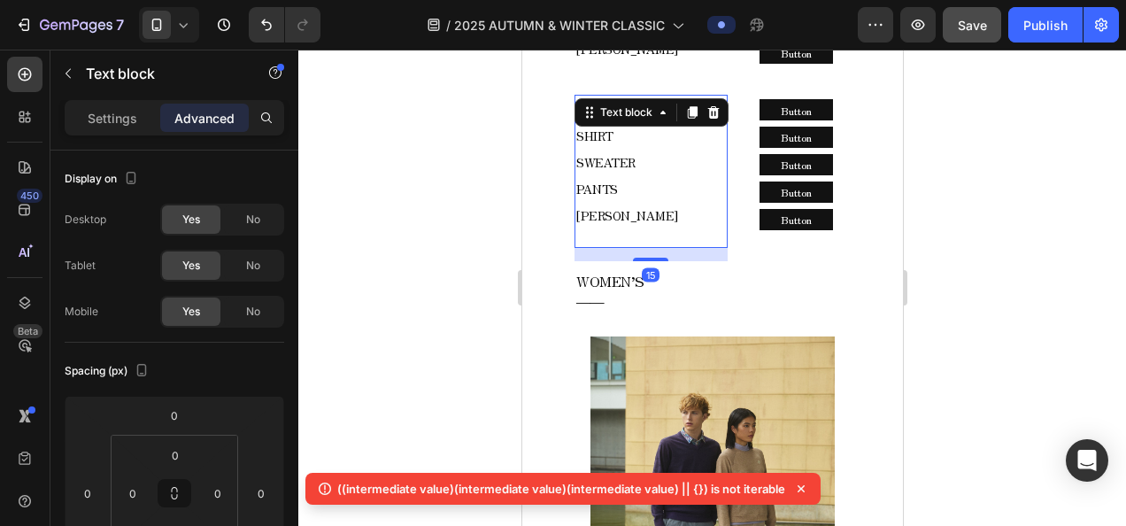
scroll to position [2480, 0]
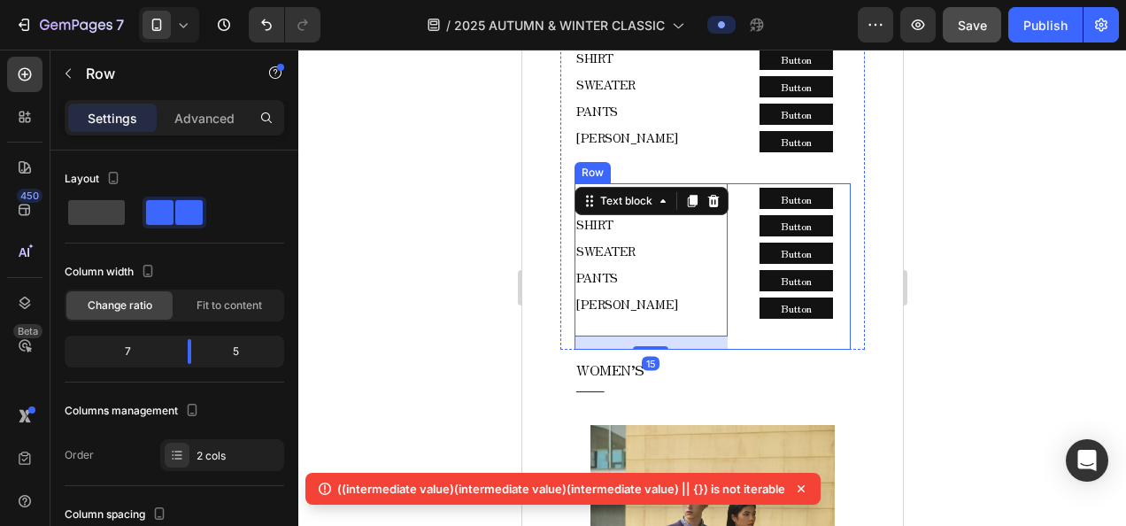
click at [725, 183] on div "CAP (ZOY× NEW ERA) SHIRT SWEATER PANTS COLE HAAN Text block 15 Row Button Butto…" at bounding box center [711, 266] width 276 height 166
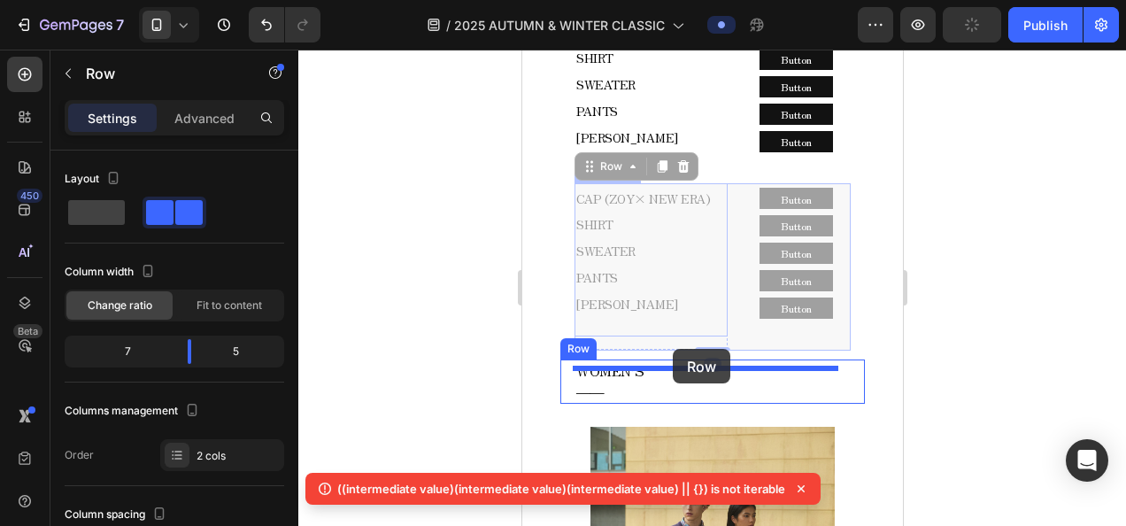
drag, startPoint x: 604, startPoint y: 135, endPoint x: 673, endPoint y: 349, distance: 224.8
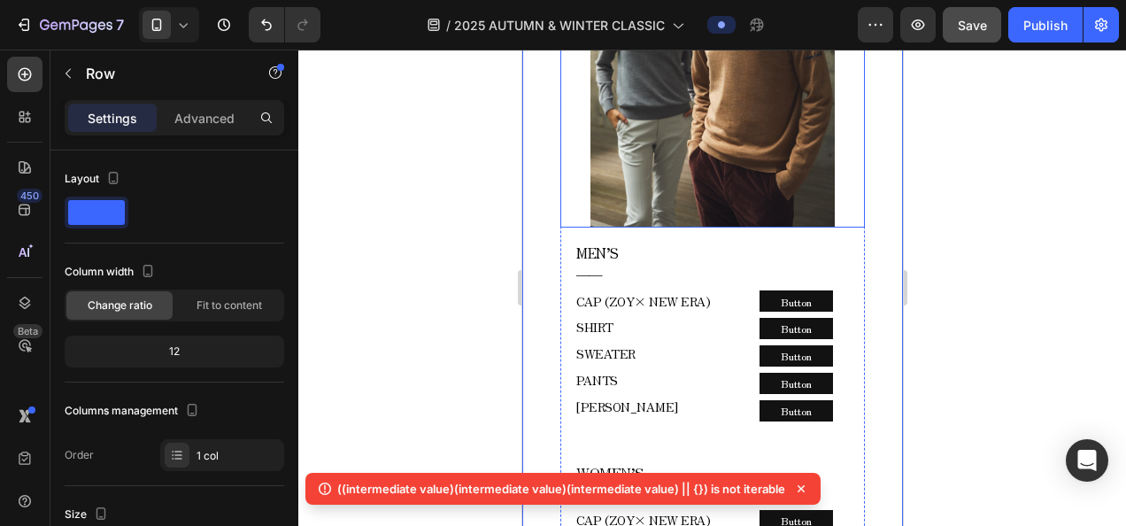
scroll to position [2214, 0]
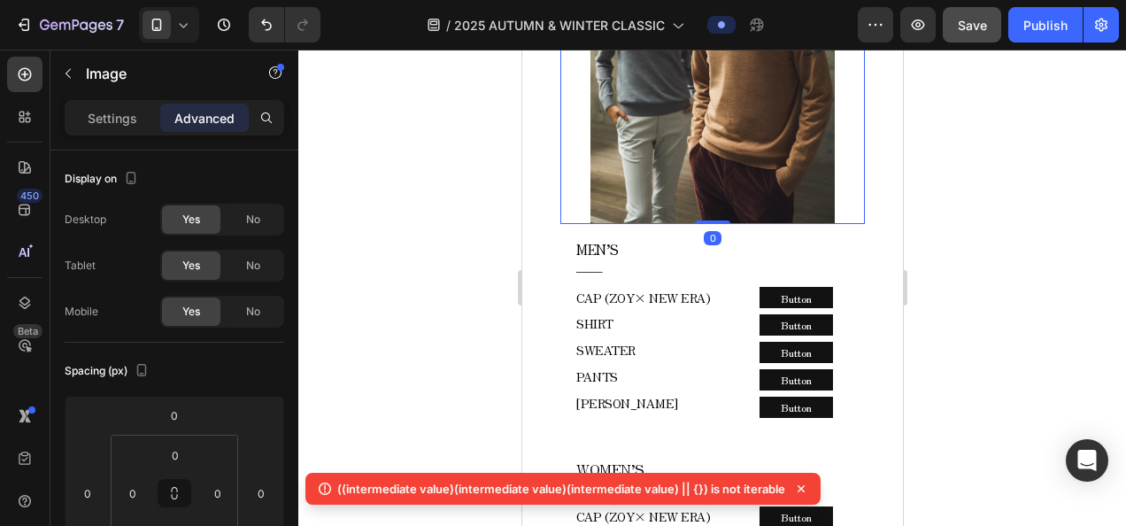
click at [697, 173] on img at bounding box center [710, 42] width 243 height 366
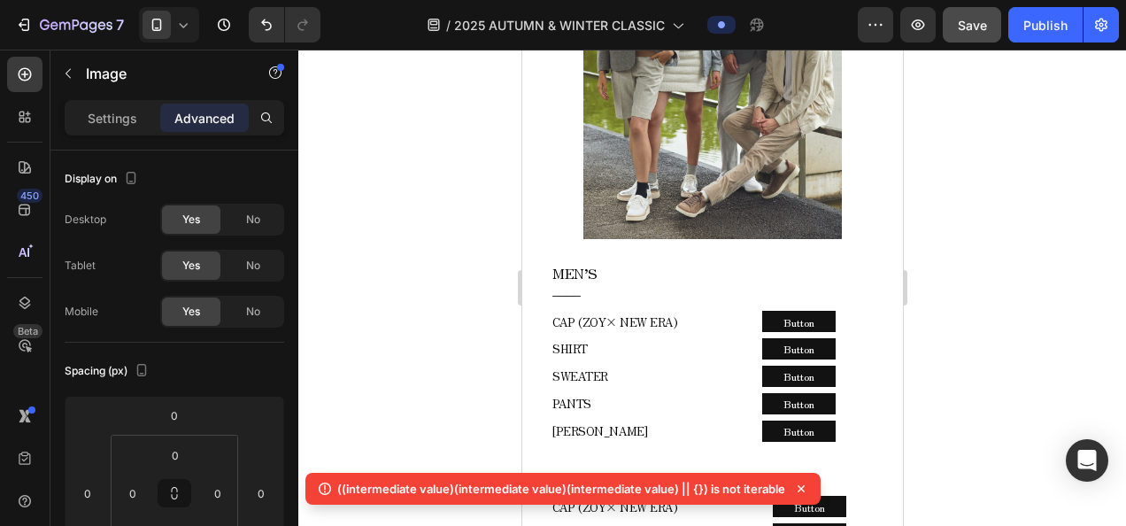
scroll to position [975, 0]
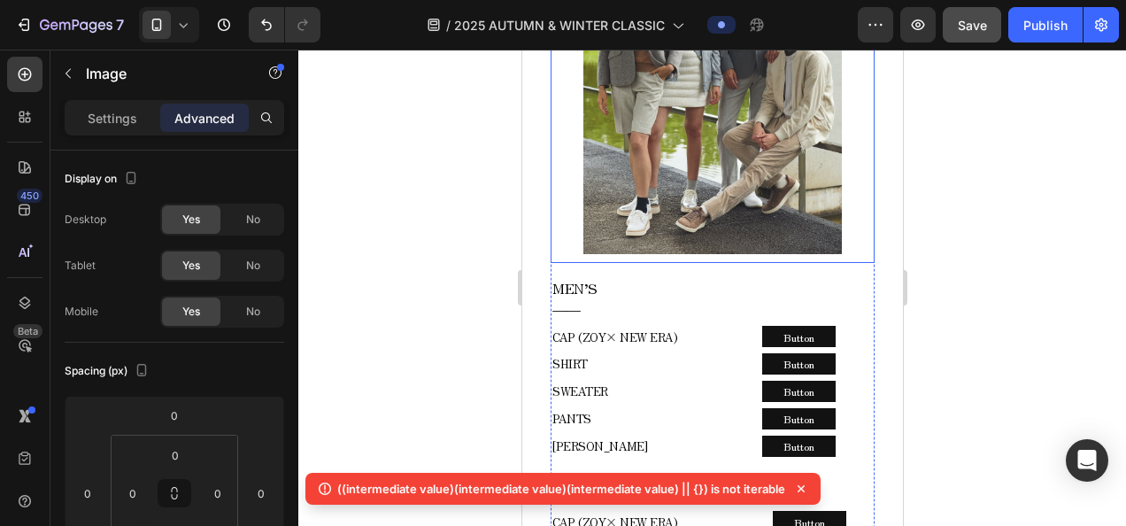
click at [717, 186] on img at bounding box center [711, 60] width 258 height 389
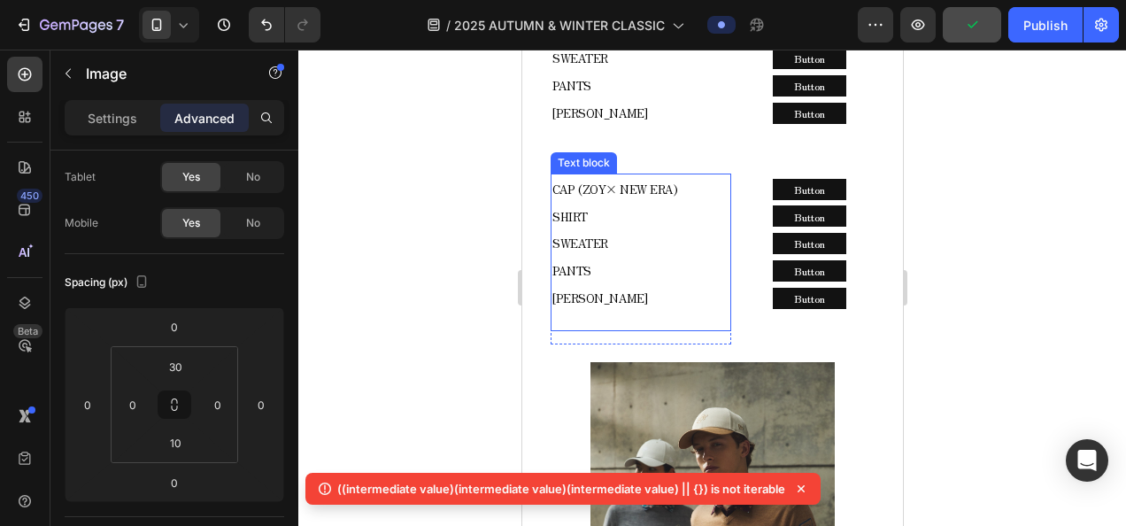
scroll to position [1860, 0]
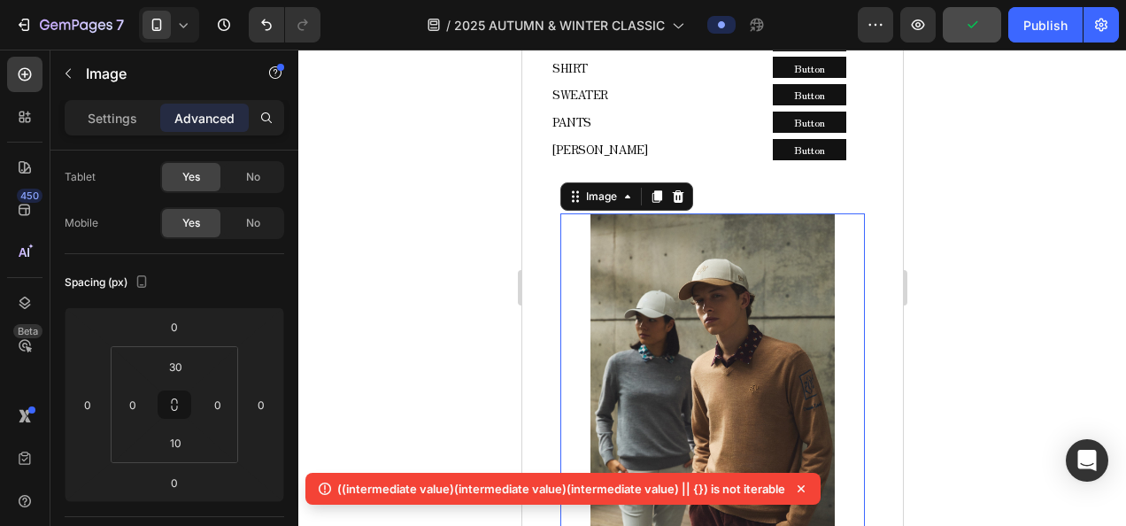
click at [689, 307] on img at bounding box center [710, 396] width 243 height 366
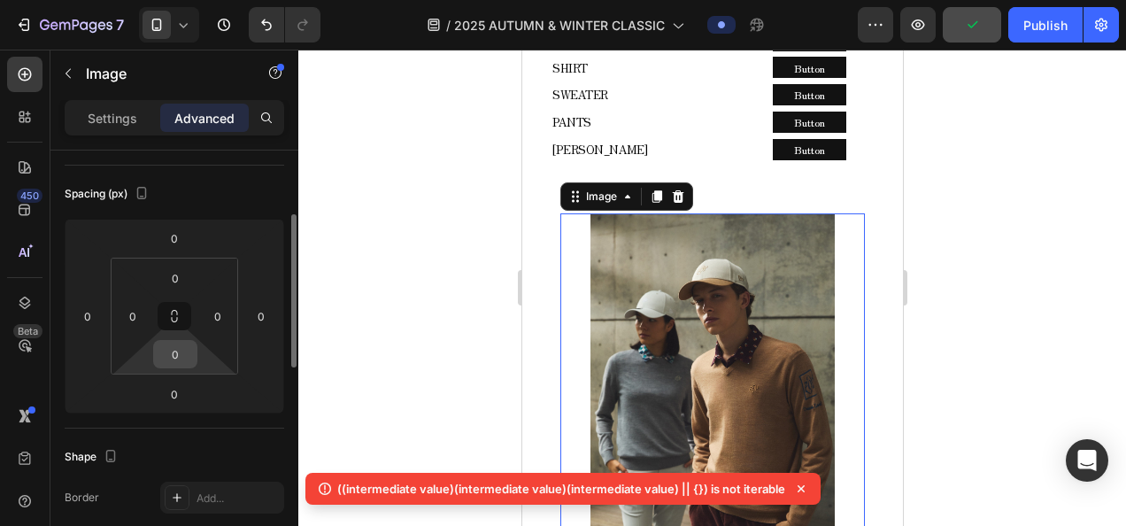
click at [180, 345] on input "0" at bounding box center [175, 354] width 35 height 27
type input "10"
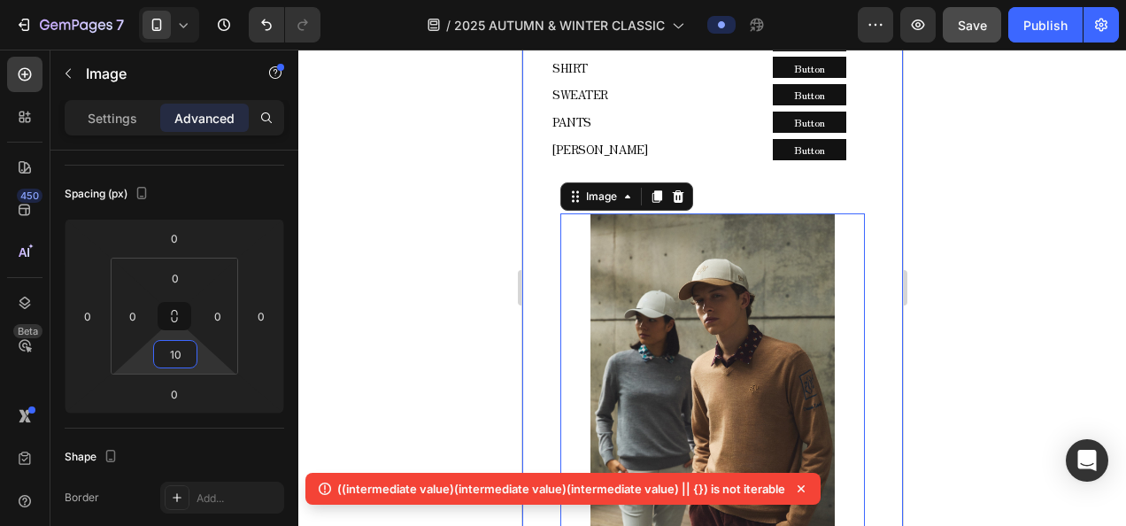
click at [866, 343] on div "2025 AUTUMN & WINTER COLLECTION Text block MELLOW CLASSIC - AUTUMN - Text block…" at bounding box center [711, 518] width 381 height 3453
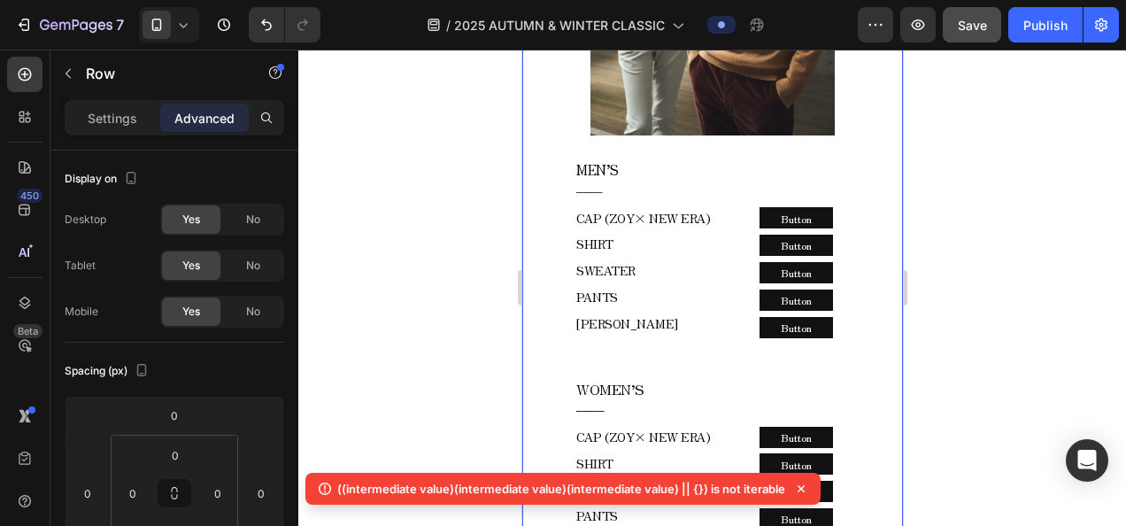
scroll to position [2391, 0]
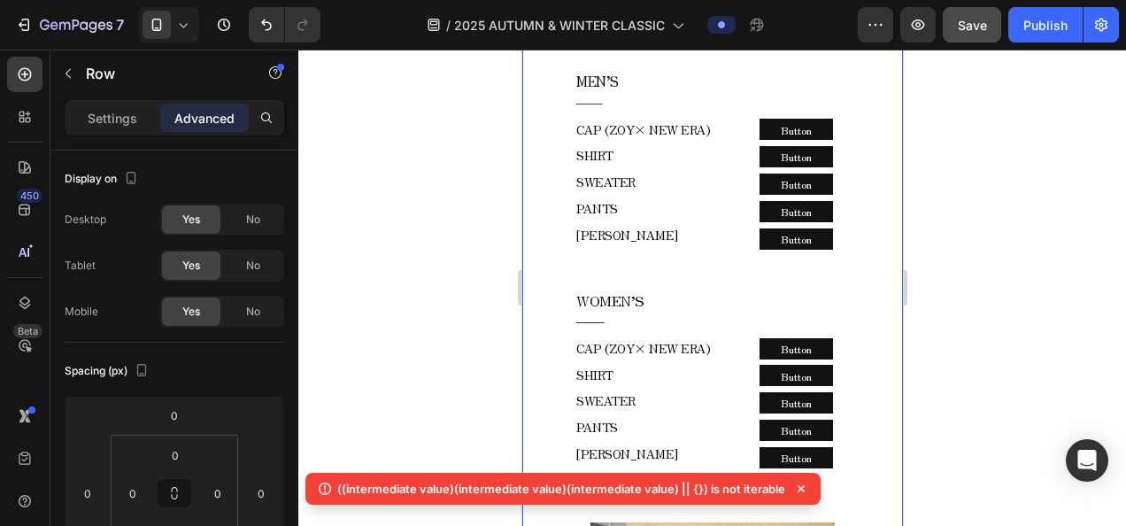
click at [185, 32] on icon at bounding box center [183, 25] width 18 height 18
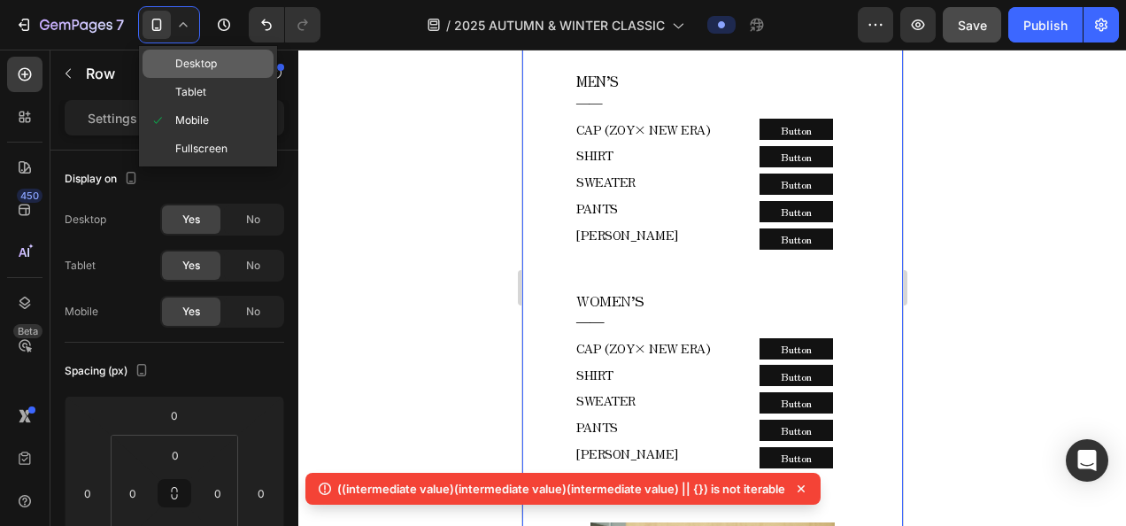
click at [199, 67] on span "Desktop" at bounding box center [196, 64] width 42 height 18
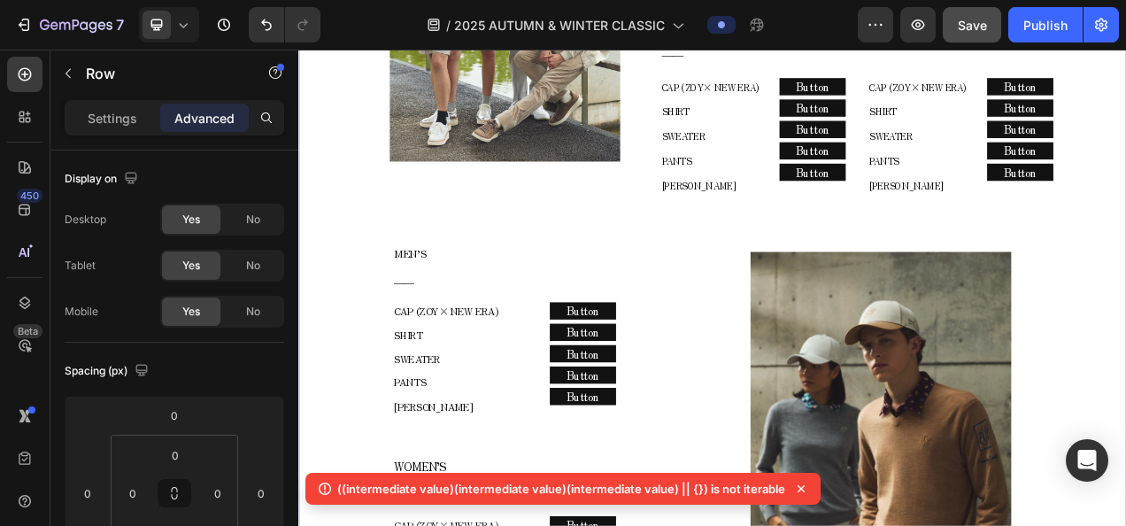
scroll to position [1230, 0]
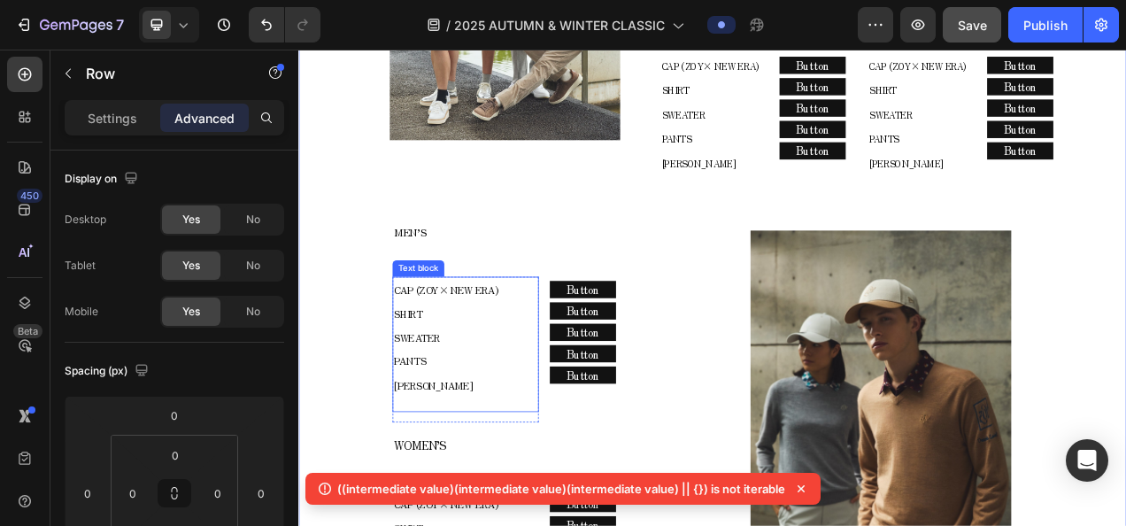
click at [524, 362] on p "CAP (ZOY× NEW ERA) SHIRT SWEATER PANTS" at bounding box center [512, 404] width 184 height 122
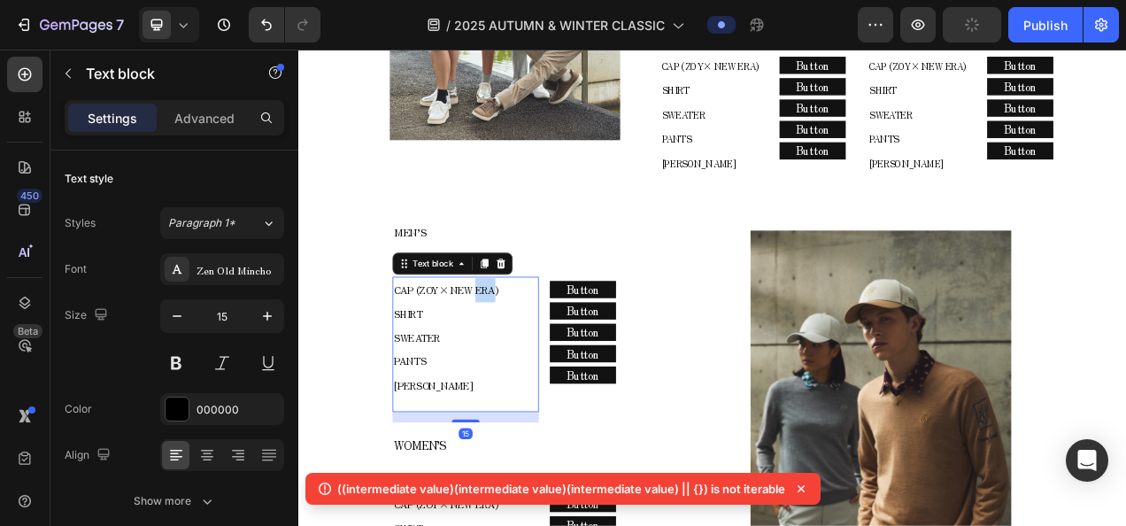
click at [524, 362] on p "CAP (ZOY× NEW ERA) SHIRT SWEATER PANTS" at bounding box center [512, 404] width 184 height 122
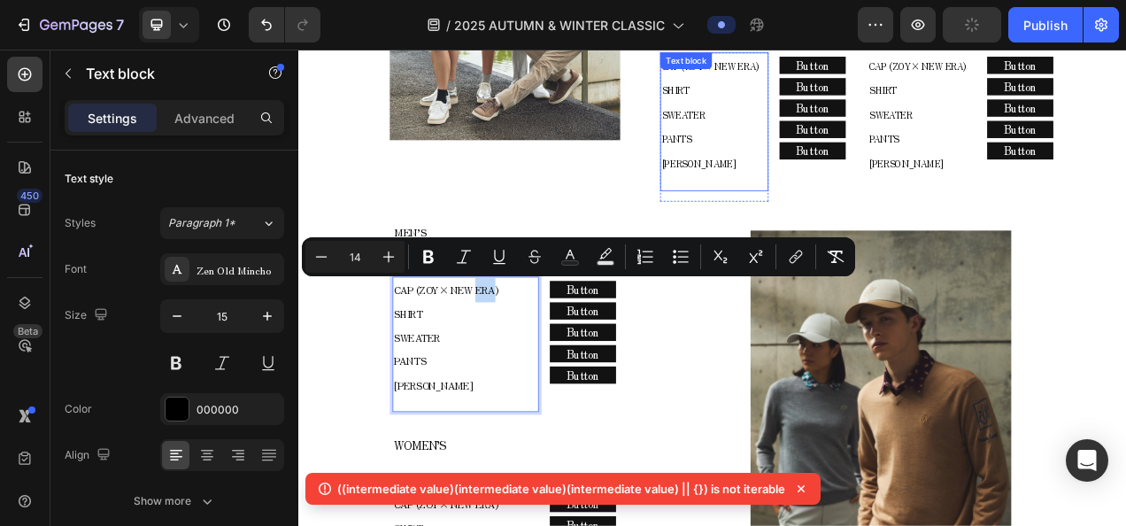
click at [819, 136] on p "CAP (ZOY× NEW ERA) SHIRT SWEATER PANTS" at bounding box center [831, 118] width 135 height 126
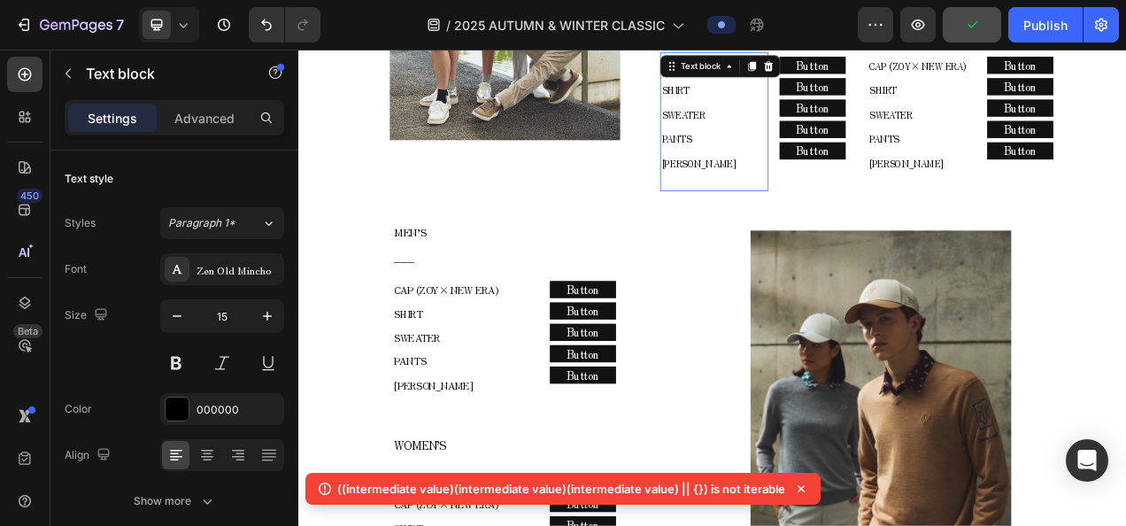
click at [819, 136] on p "CAP (ZOY× NEW ERA) SHIRT SWEATER PANTS" at bounding box center [831, 118] width 135 height 126
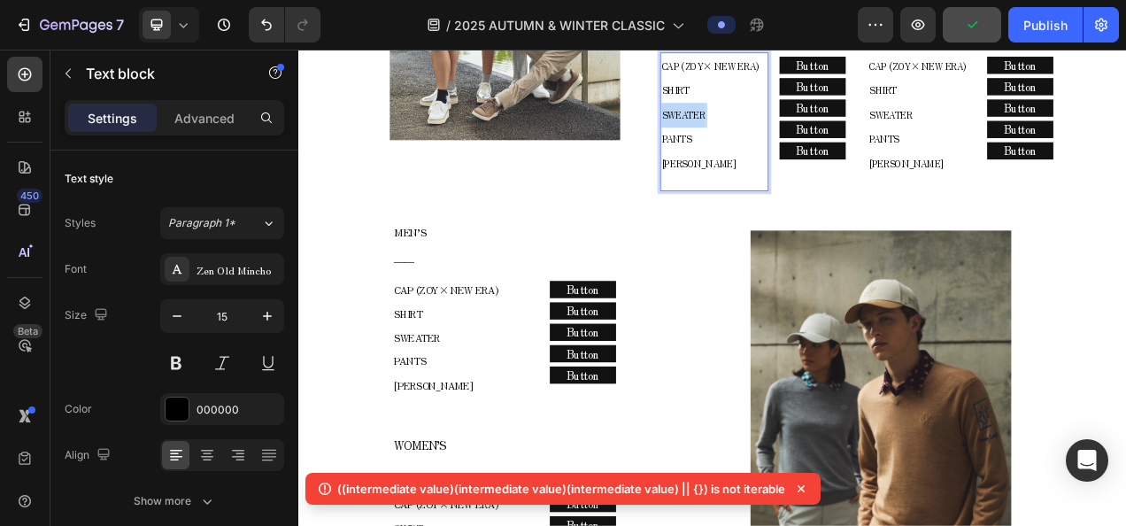
drag, startPoint x: 804, startPoint y: 138, endPoint x: 797, endPoint y: 145, distance: 10.0
click at [797, 145] on p "CAP (ZOY× NEW ERA) SHIRT SWEATER PANTS" at bounding box center [831, 118] width 135 height 126
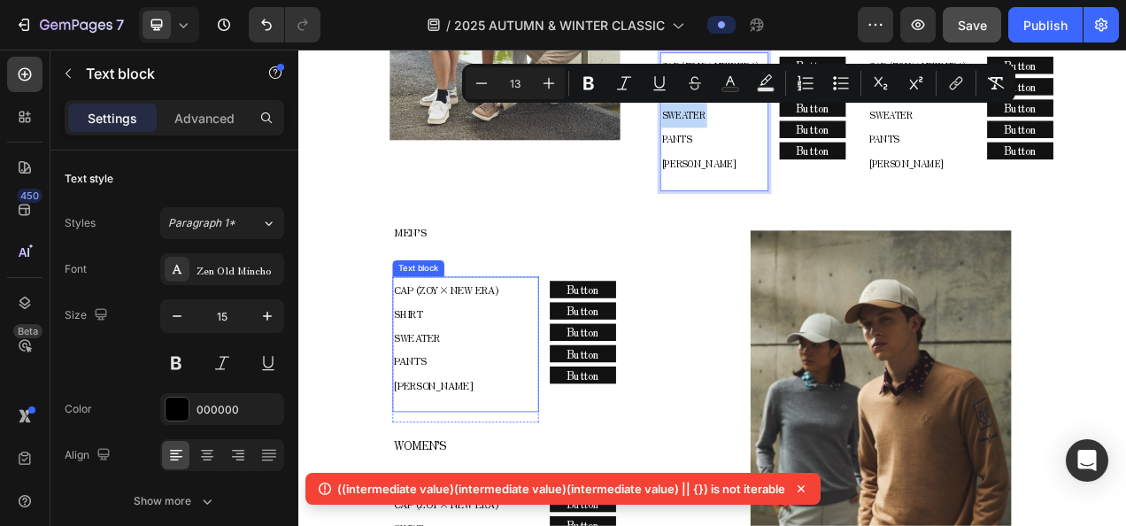
click at [513, 381] on p "CAP (ZOY× NEW ERA) SHIRT SWEATER PANTS" at bounding box center [512, 404] width 184 height 122
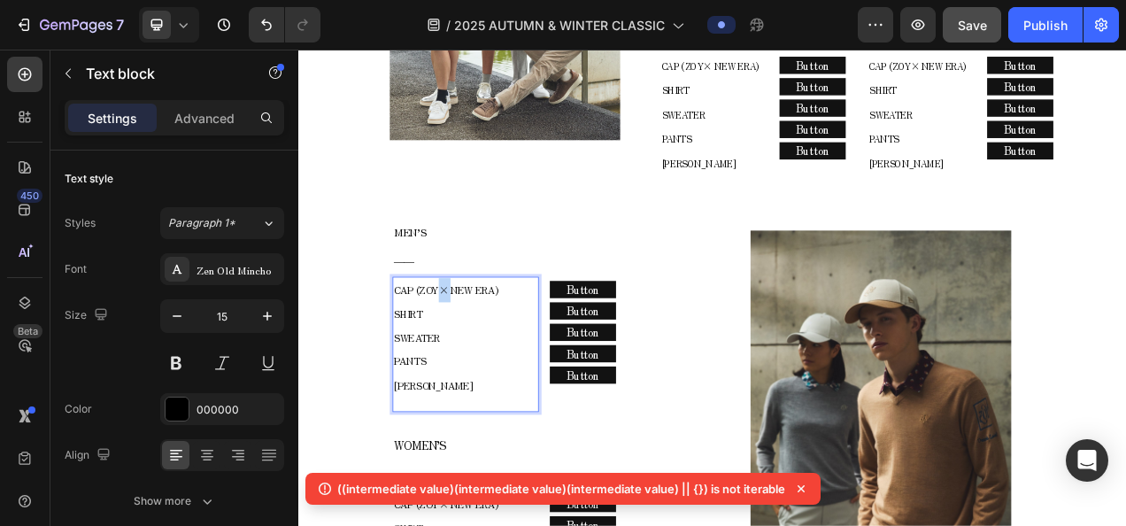
click at [476, 354] on span "CAP (ZOY× NEW ERA)" at bounding box center [487, 358] width 134 height 18
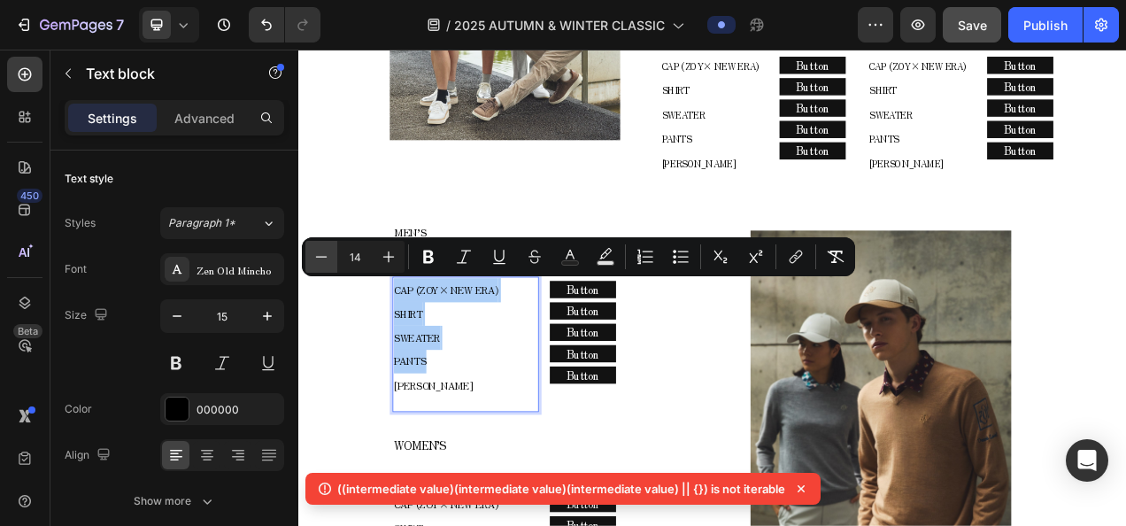
click at [320, 256] on icon "Editor contextual toolbar" at bounding box center [321, 257] width 18 height 18
type input "13"
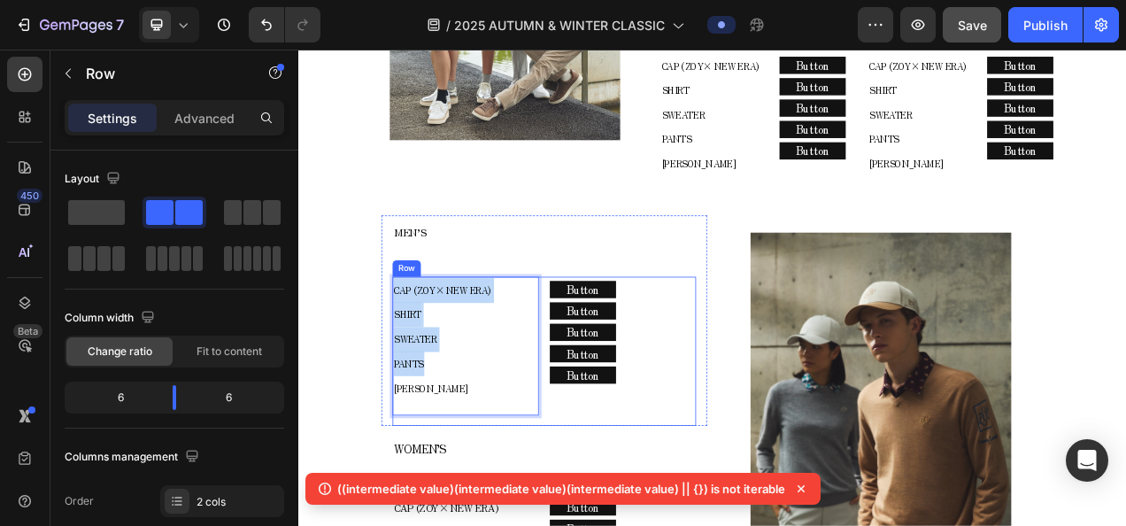
click at [674, 510] on div "Button Button Button Button Button Button Button Button Button Button" at bounding box center [714, 437] width 188 height 192
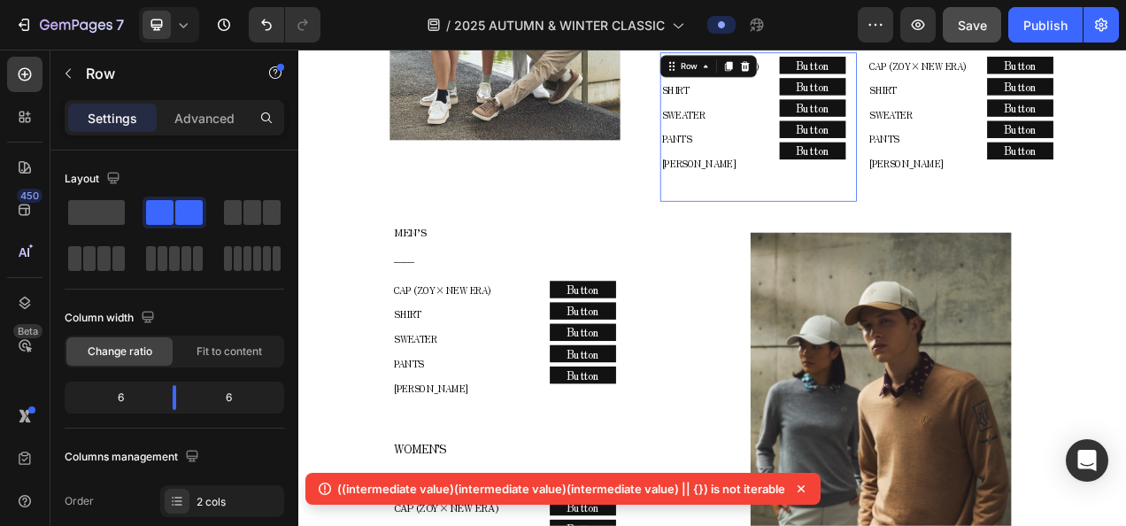
click at [895, 165] on div "CAP (ZOY× NEW ERA) SHIRT SWEATER PANTS COLE HAAN Text block Row Button Button B…" at bounding box center [888, 149] width 252 height 192
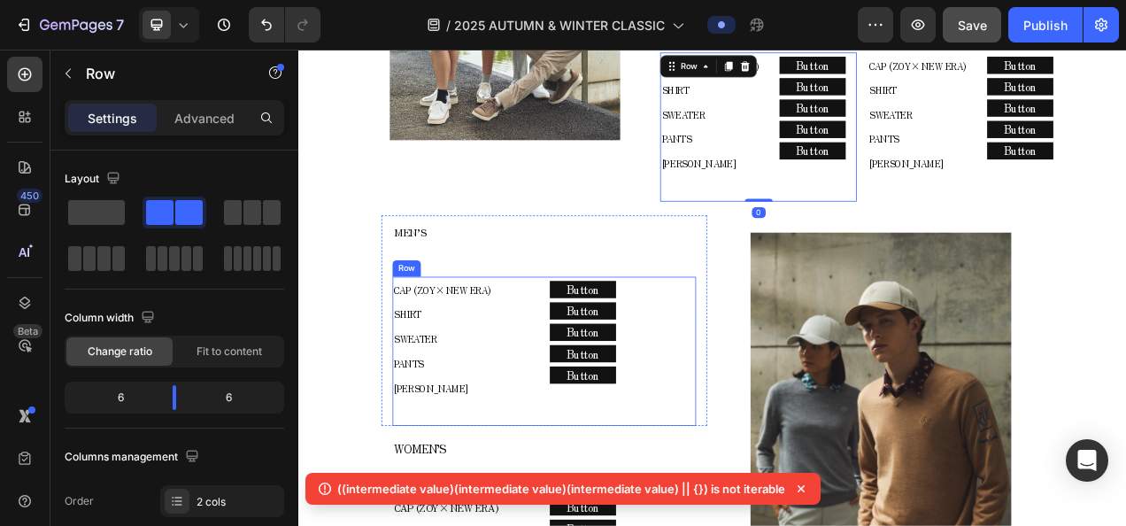
click at [603, 343] on div "CAP (ZOY× NEW ERA) SHIRT SWEATER PANTS COLE HAAN Text block Row Button Button B…" at bounding box center [613, 437] width 389 height 192
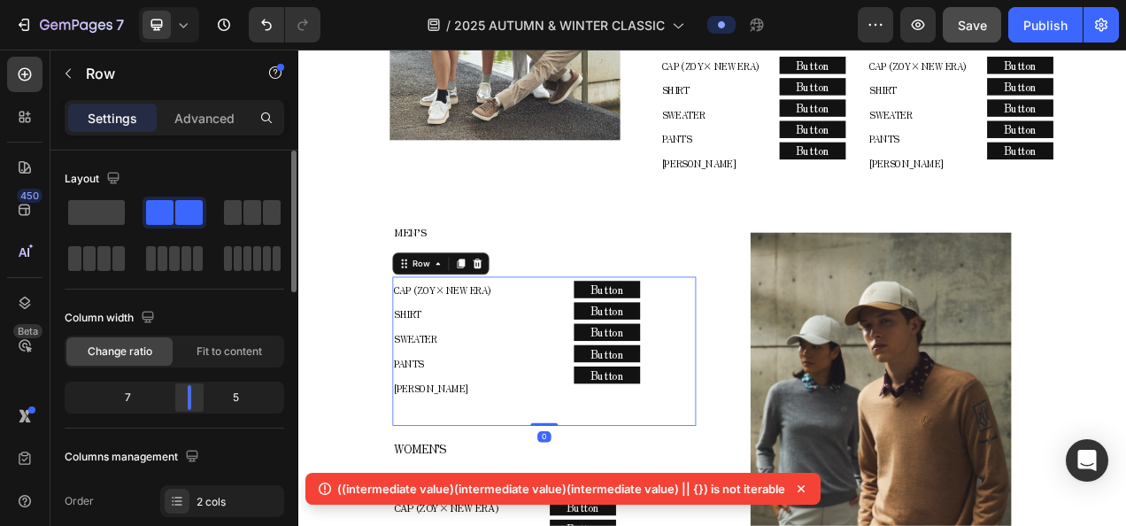
click at [189, 394] on div at bounding box center [189, 397] width 32 height 25
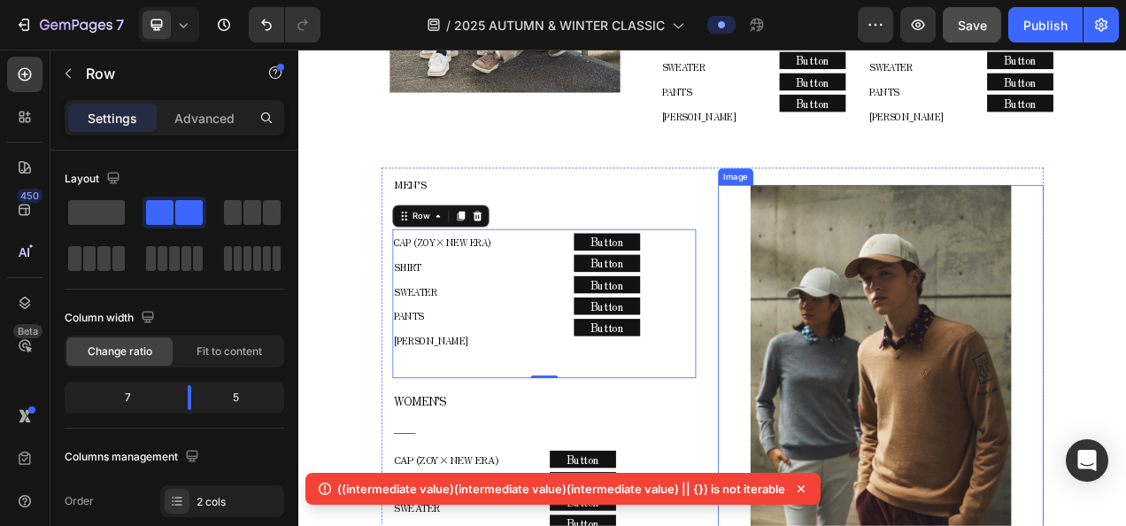
scroll to position [1319, 0]
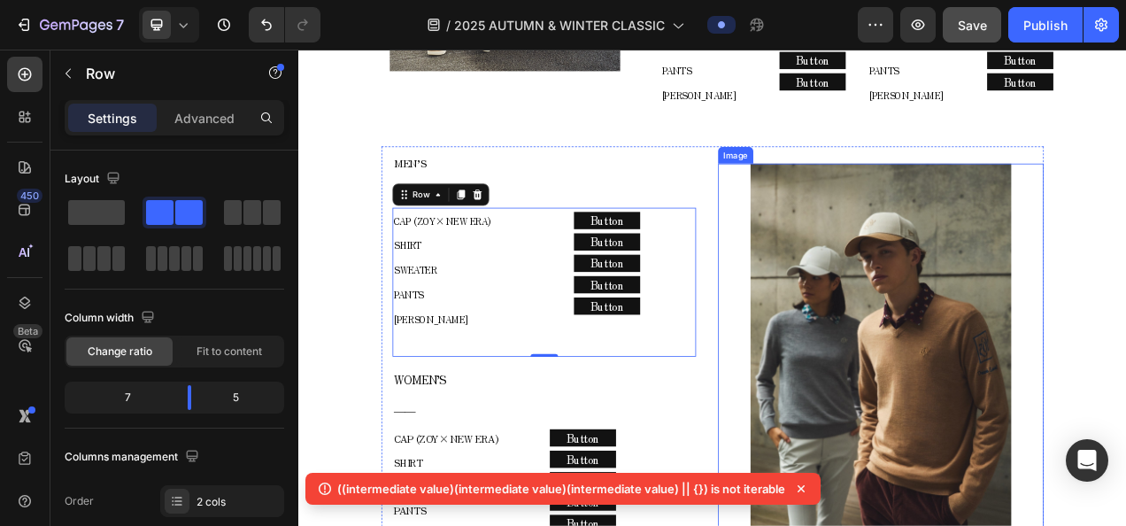
click at [988, 332] on img at bounding box center [1045, 446] width 335 height 501
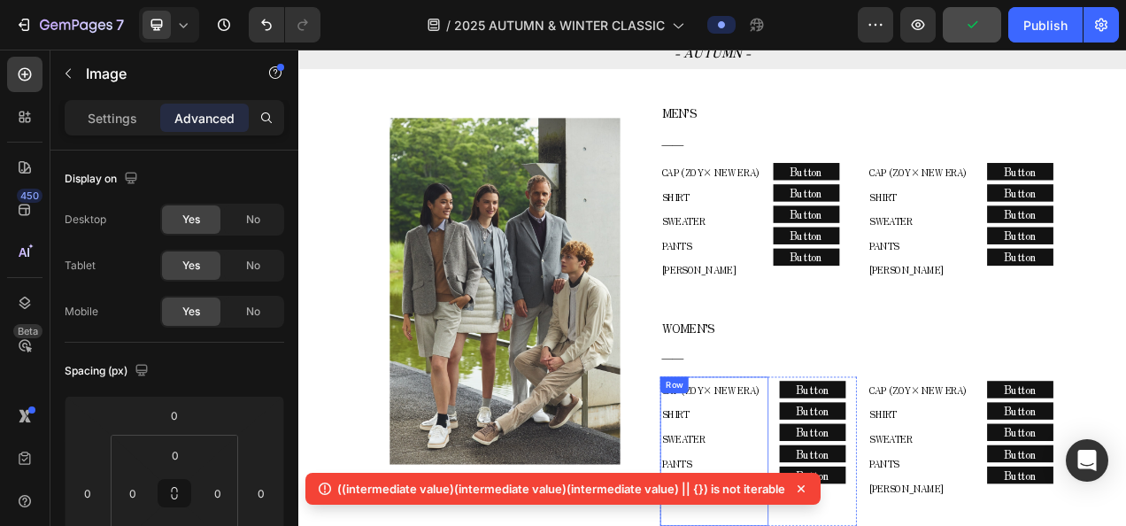
scroll to position [788, 0]
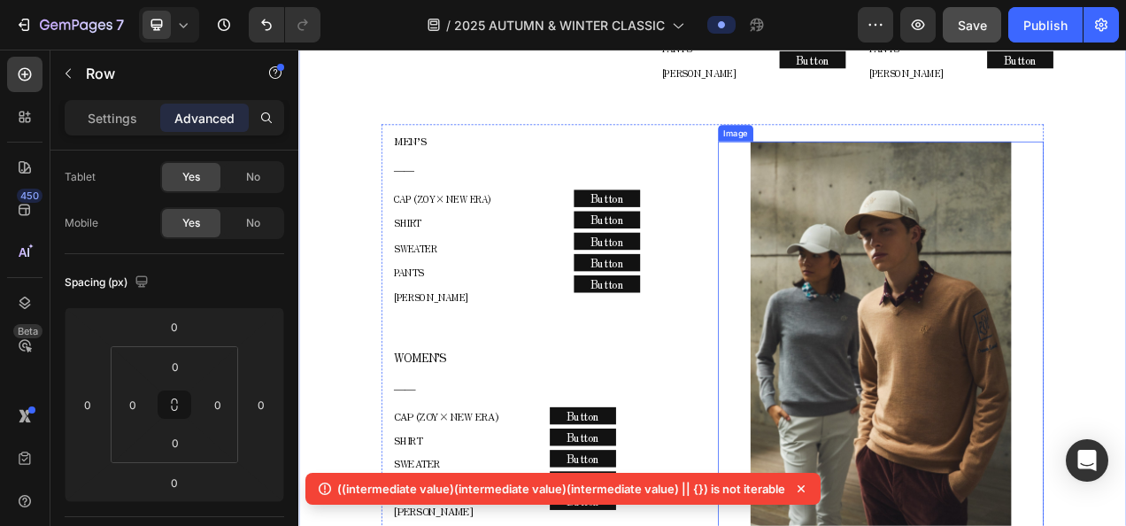
scroll to position [1319, 0]
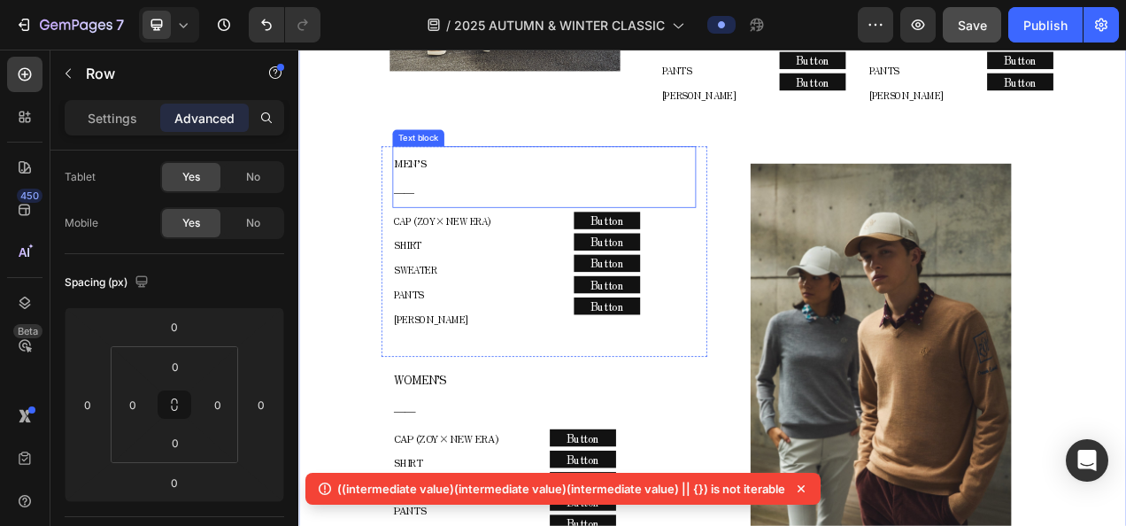
click at [735, 195] on p "MEN’S" at bounding box center [613, 193] width 386 height 37
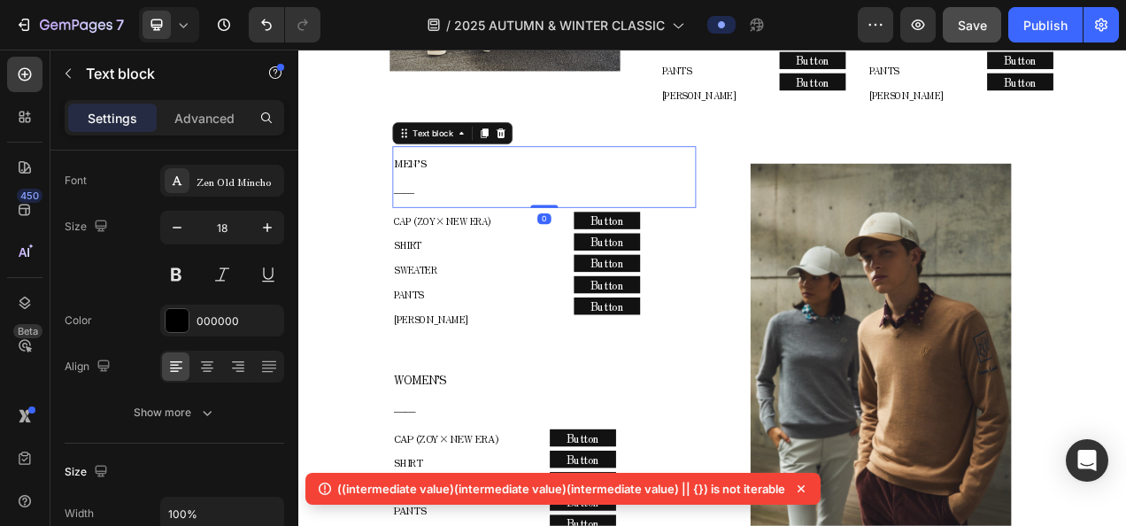
scroll to position [0, 0]
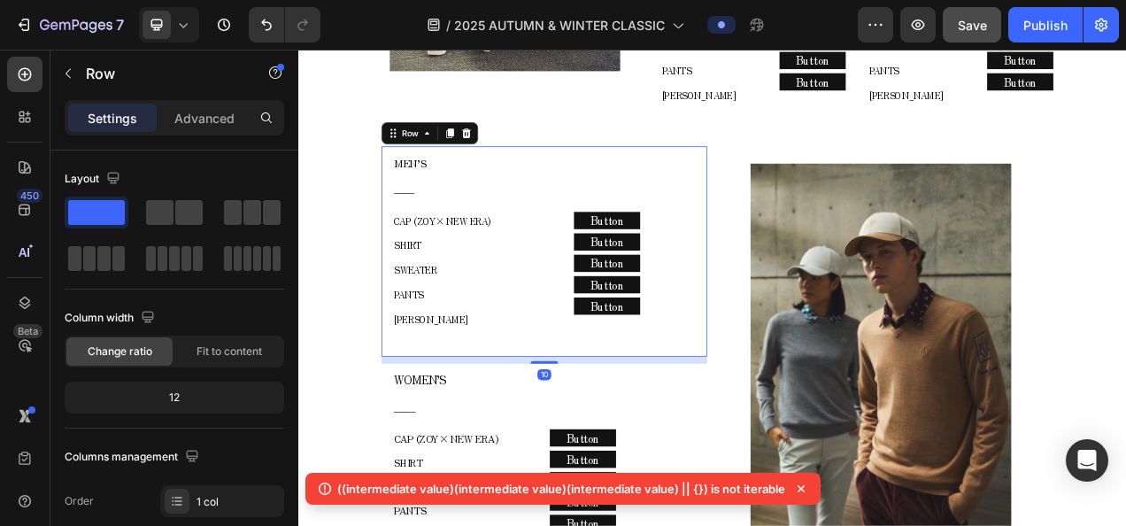
click at [407, 254] on div "MEN’S ―― Text block CAP (ZOY× NEW ERA) SHIRT SWEATER PANTS COLE HAAN Text block…" at bounding box center [613, 308] width 418 height 270
click at [193, 126] on p "Advanced" at bounding box center [204, 118] width 60 height 19
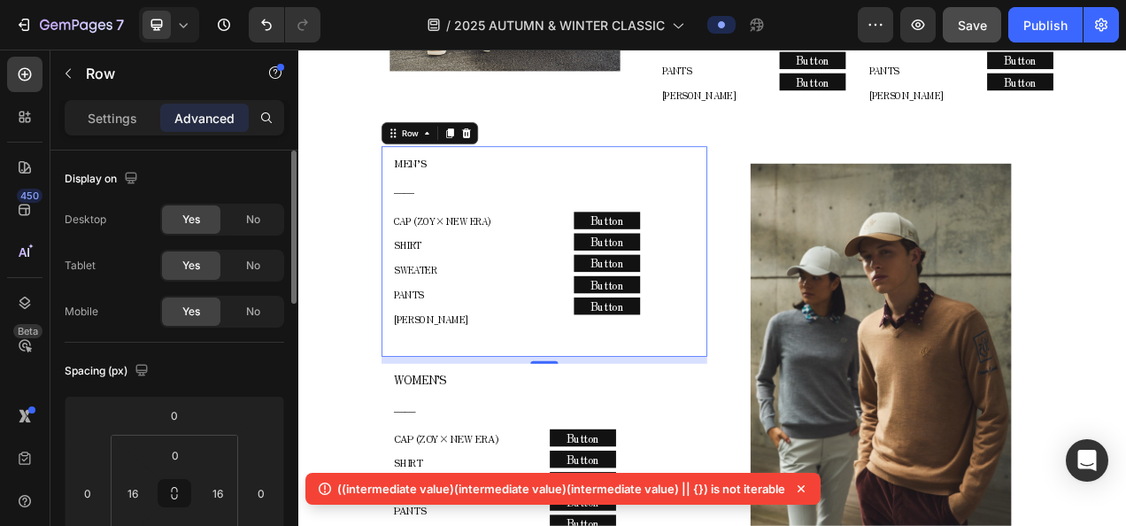
scroll to position [89, 0]
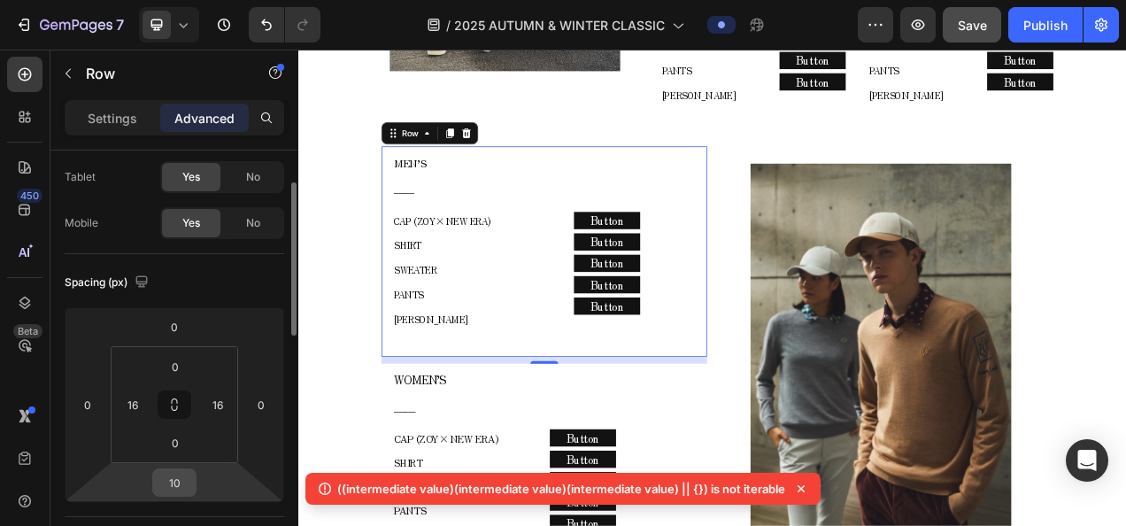
click at [184, 476] on input "10" at bounding box center [174, 482] width 35 height 27
type input "0"
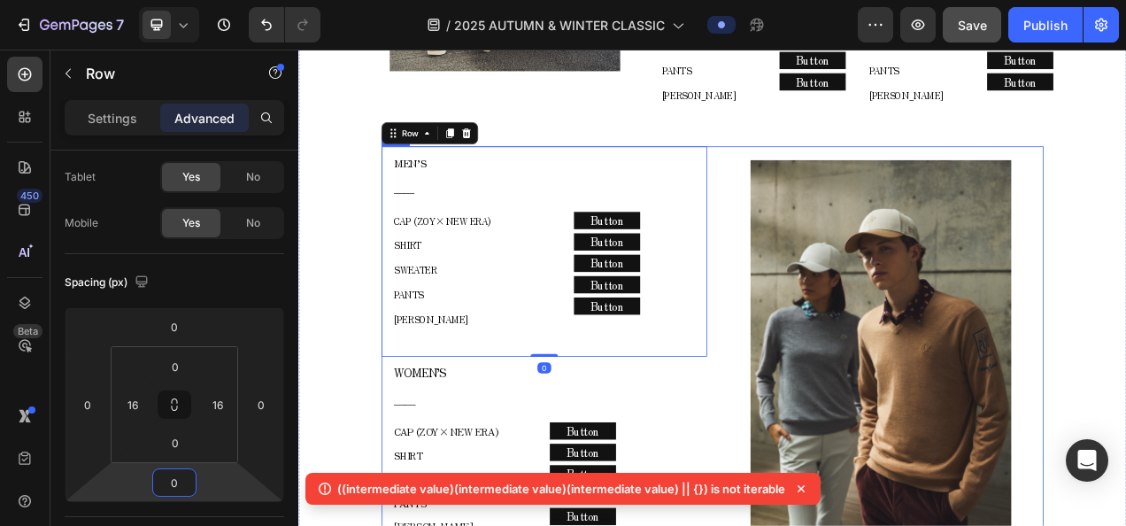
click at [900, 181] on div "Image" at bounding box center [1045, 441] width 418 height 536
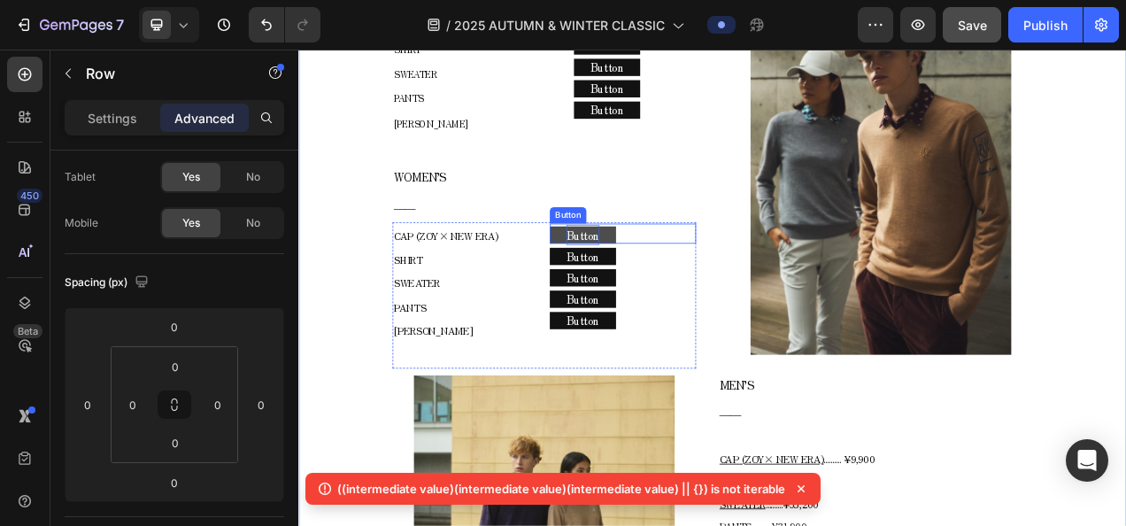
scroll to position [1673, 0]
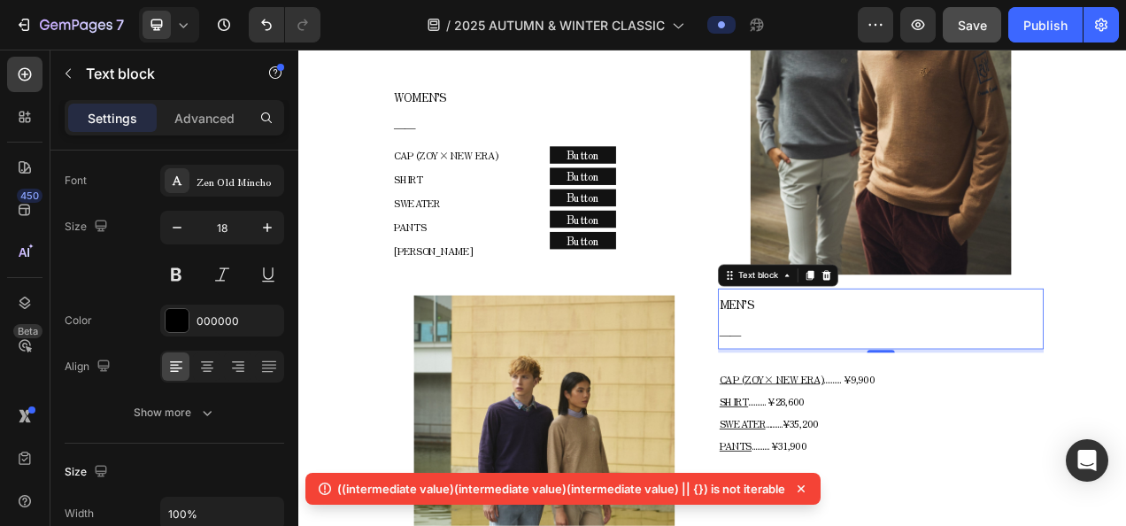
click at [1019, 403] on p "――" at bounding box center [1045, 413] width 414 height 37
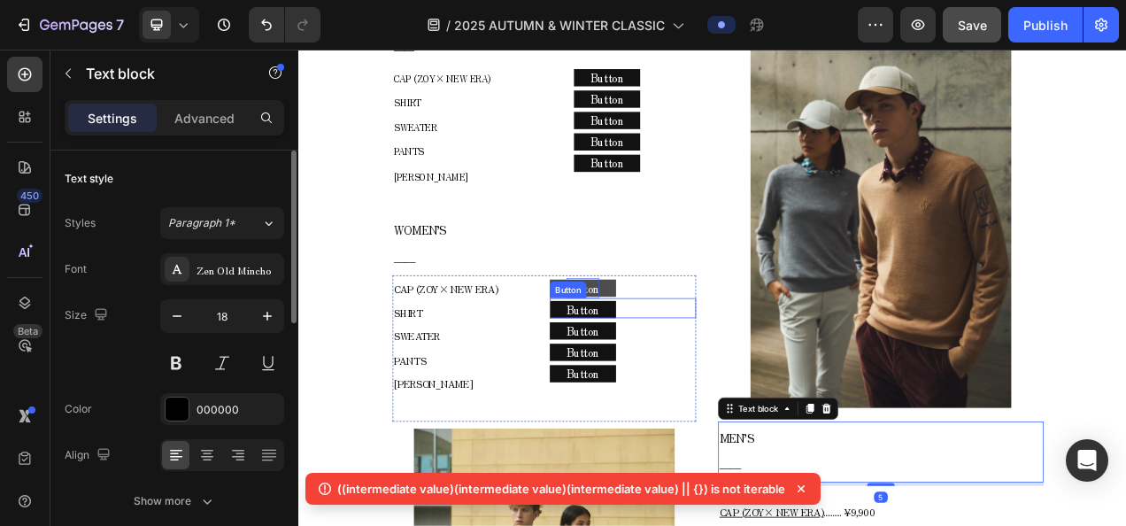
scroll to position [1496, 0]
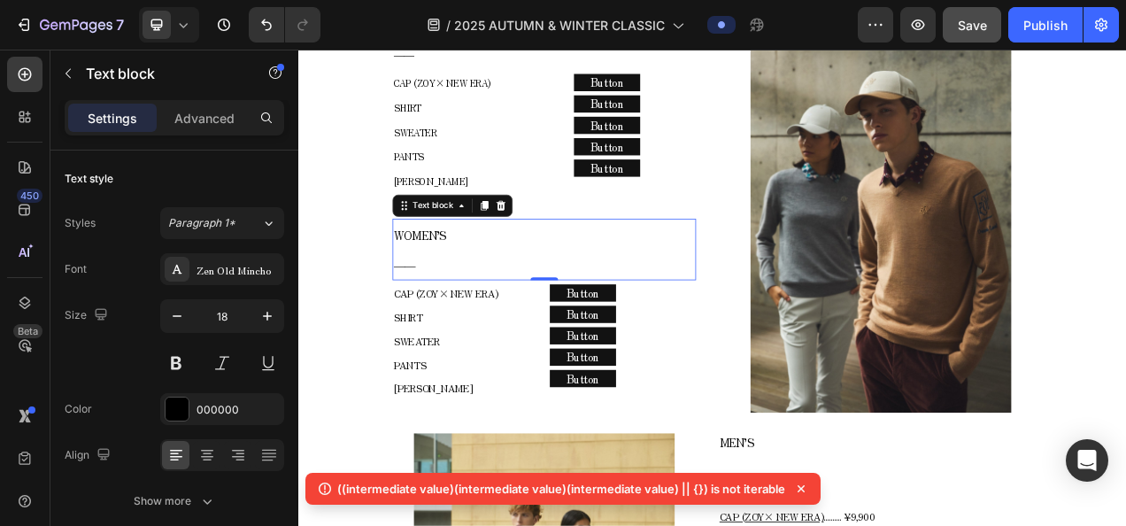
click at [596, 306] on p "――" at bounding box center [613, 324] width 386 height 37
click at [541, 243] on icon at bounding box center [536, 249] width 14 height 14
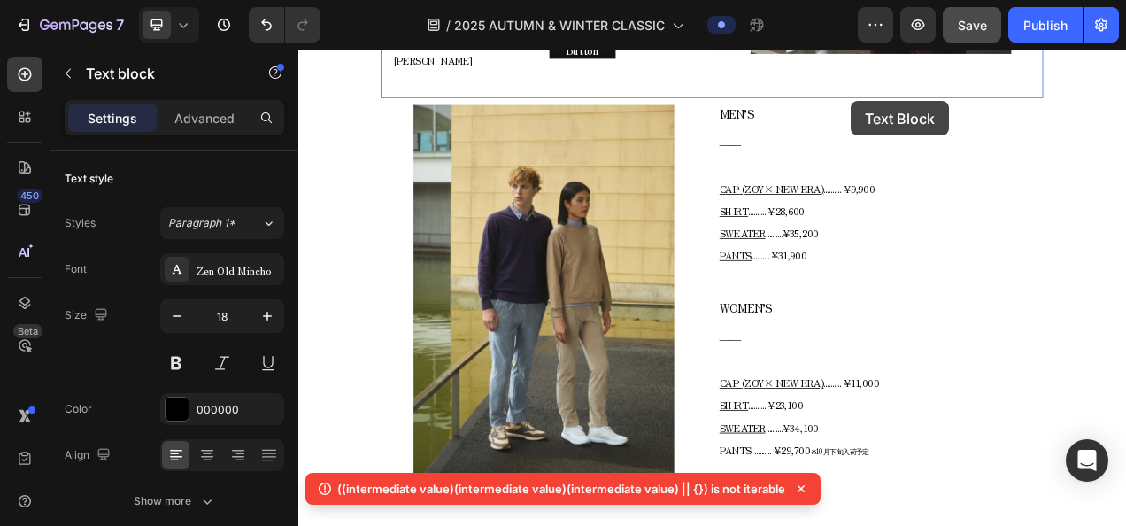
scroll to position [1928, 0]
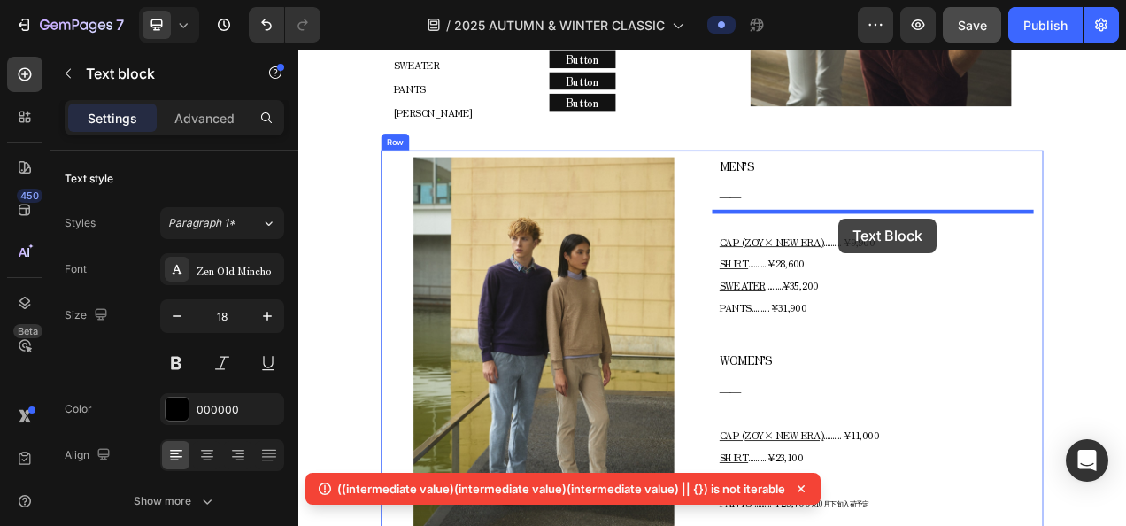
drag, startPoint x: 486, startPoint y: 334, endPoint x: 991, endPoint y: 266, distance: 509.8
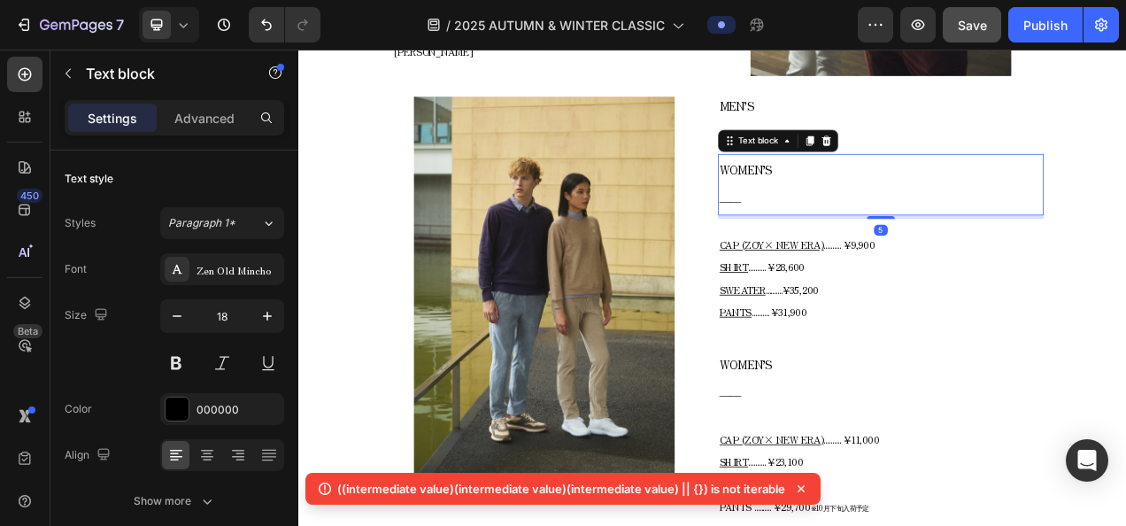
scroll to position [1850, 0]
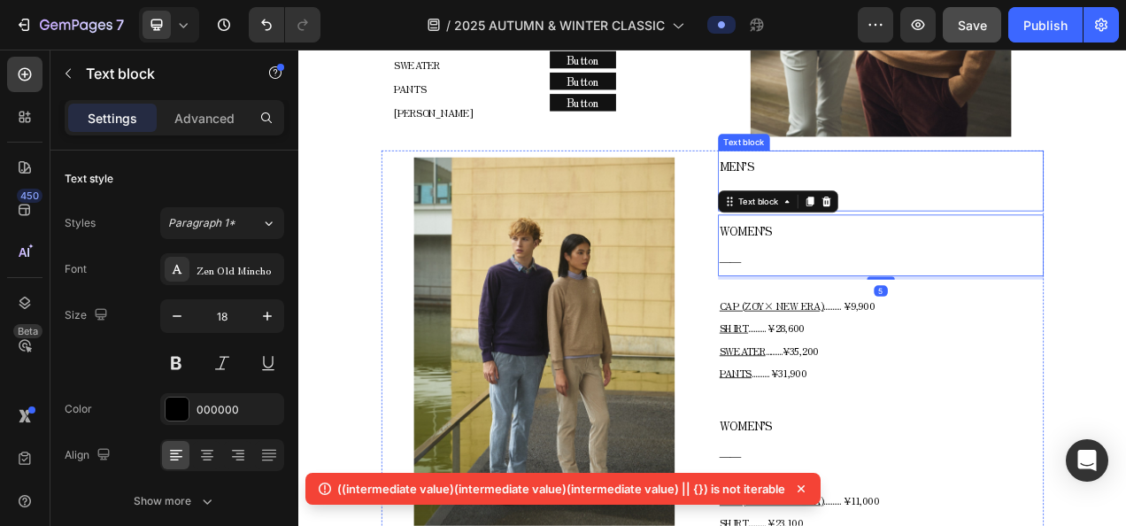
click at [995, 212] on p "MEN’S" at bounding box center [1045, 199] width 414 height 37
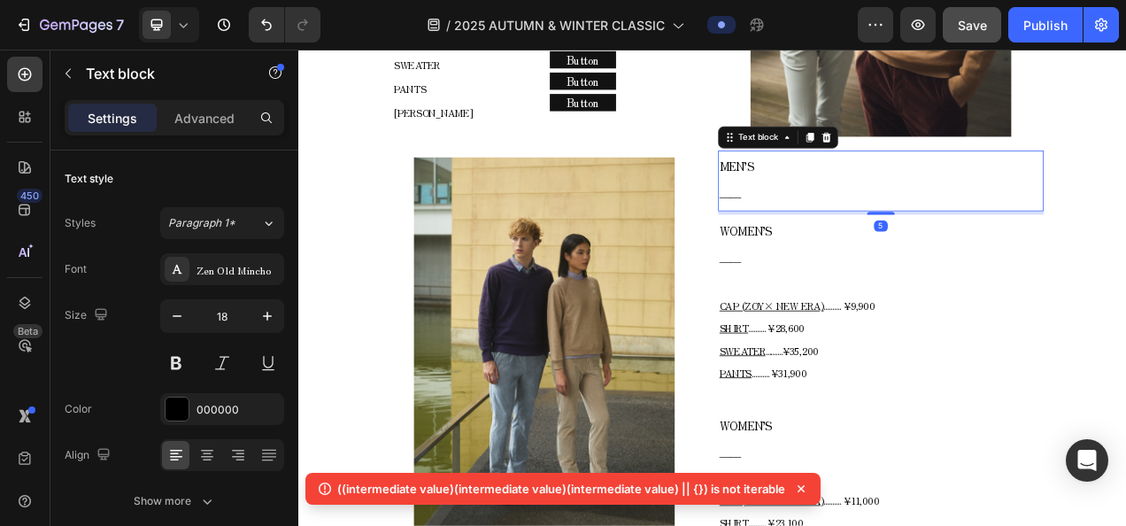
click at [971, 158] on icon at bounding box center [976, 162] width 12 height 12
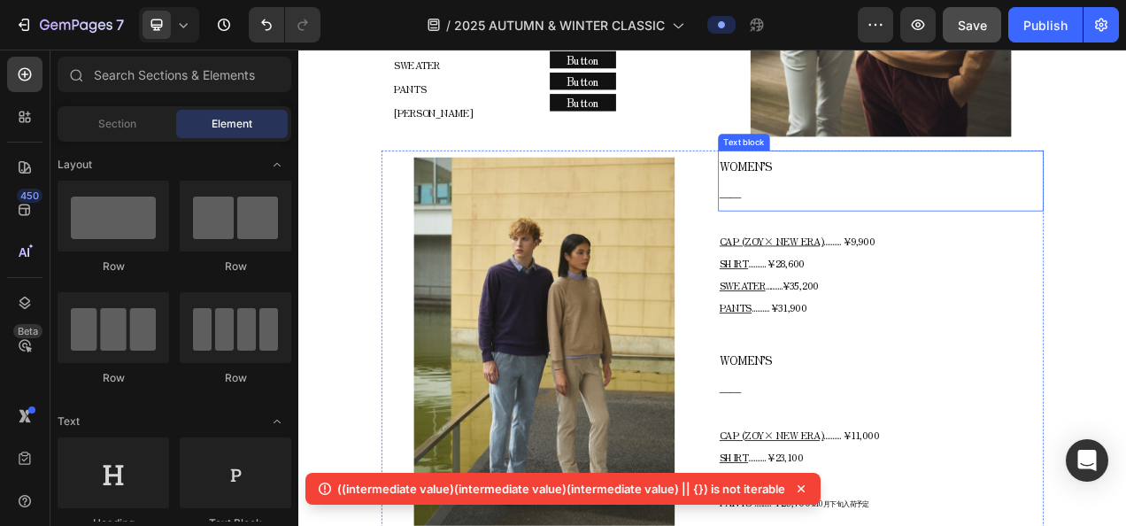
click at [892, 206] on p "WOMEN’S" at bounding box center [1045, 199] width 414 height 37
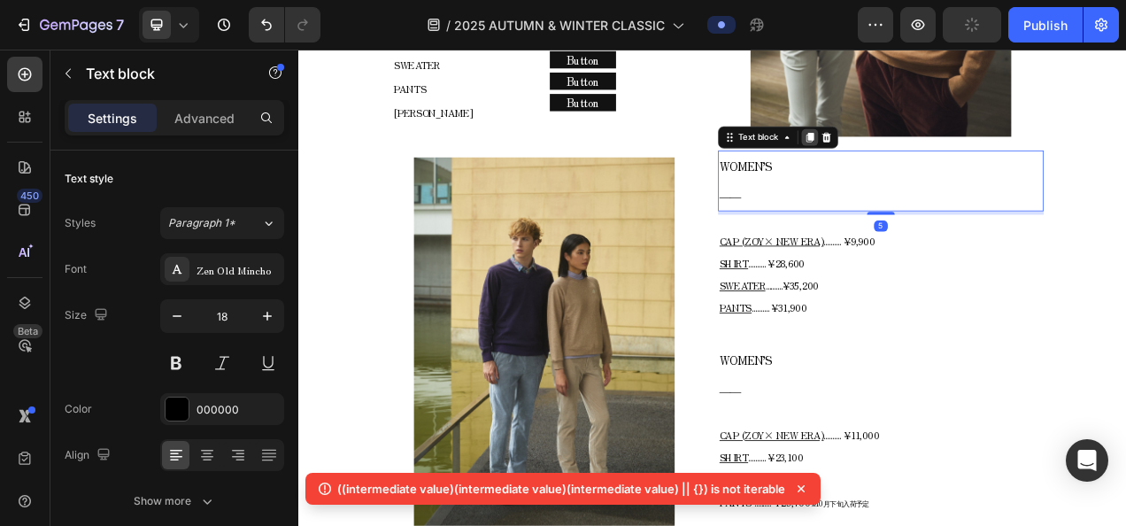
click at [943, 156] on div at bounding box center [953, 161] width 21 height 21
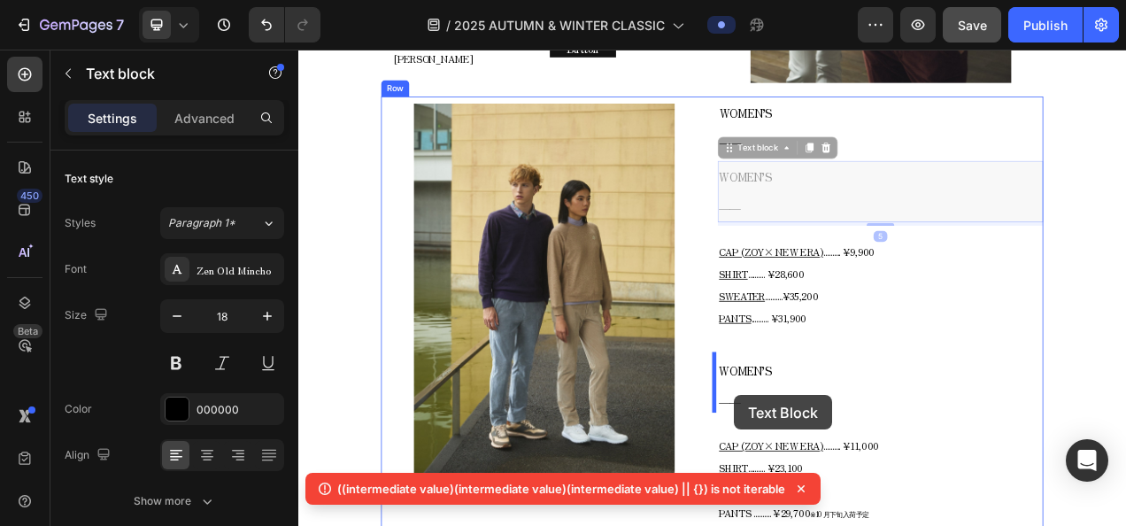
scroll to position [2032, 0]
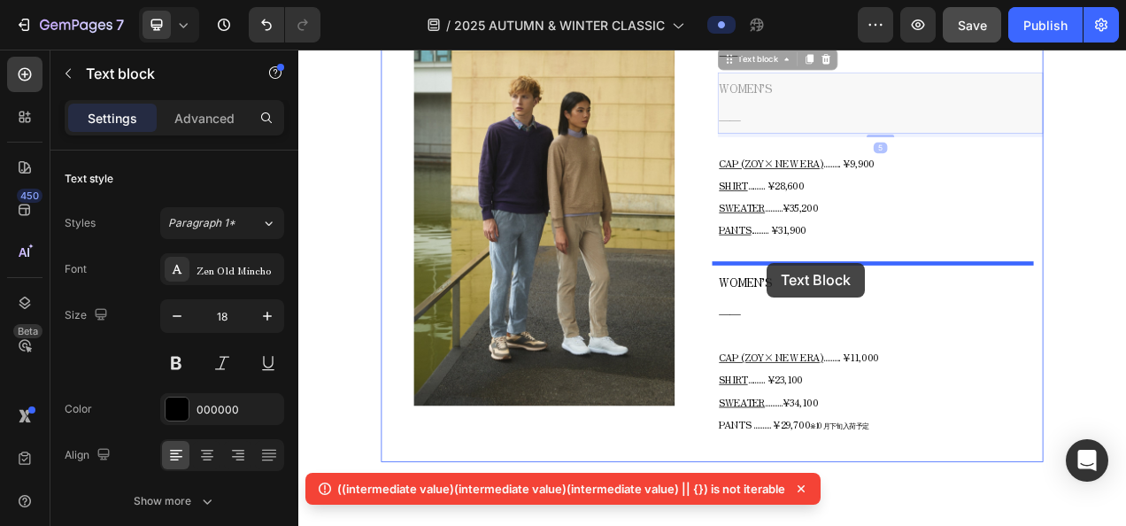
drag, startPoint x: 858, startPoint y: 237, endPoint x: 899, endPoint y: 323, distance: 95.4
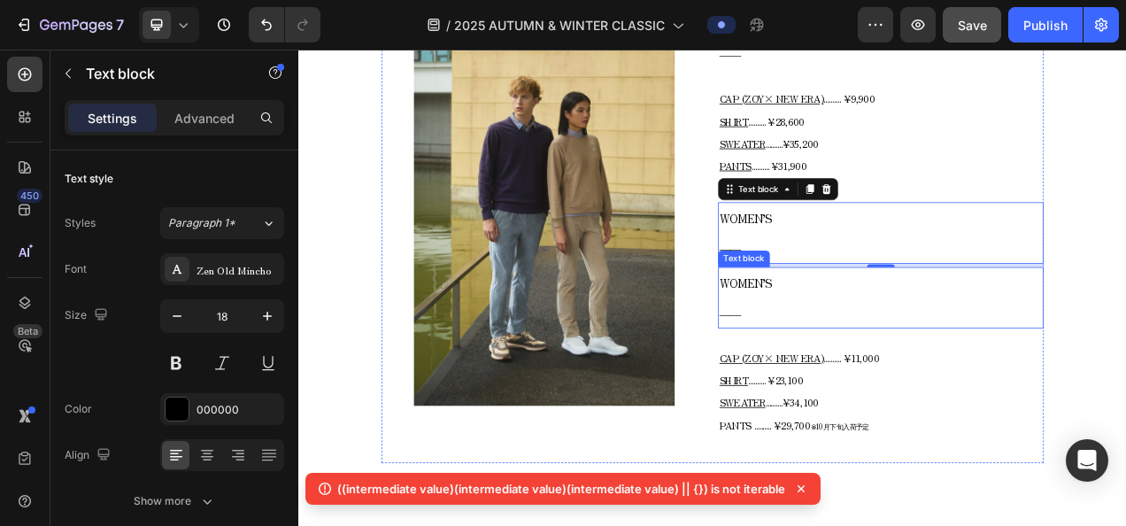
click at [885, 347] on span "WOMEN’S" at bounding box center [872, 348] width 68 height 21
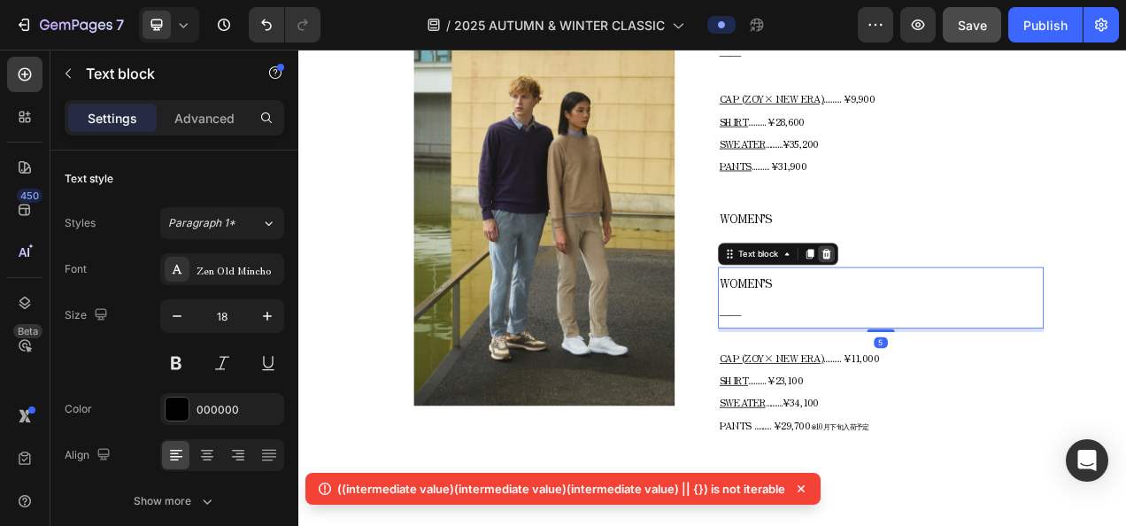
click at [970, 313] on div at bounding box center [975, 311] width 21 height 21
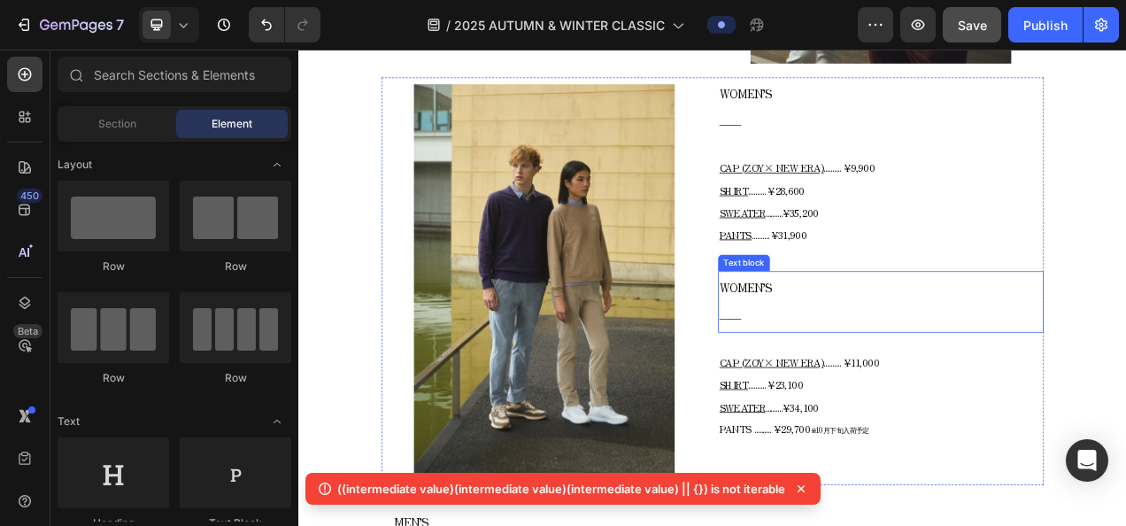
scroll to position [1855, 0]
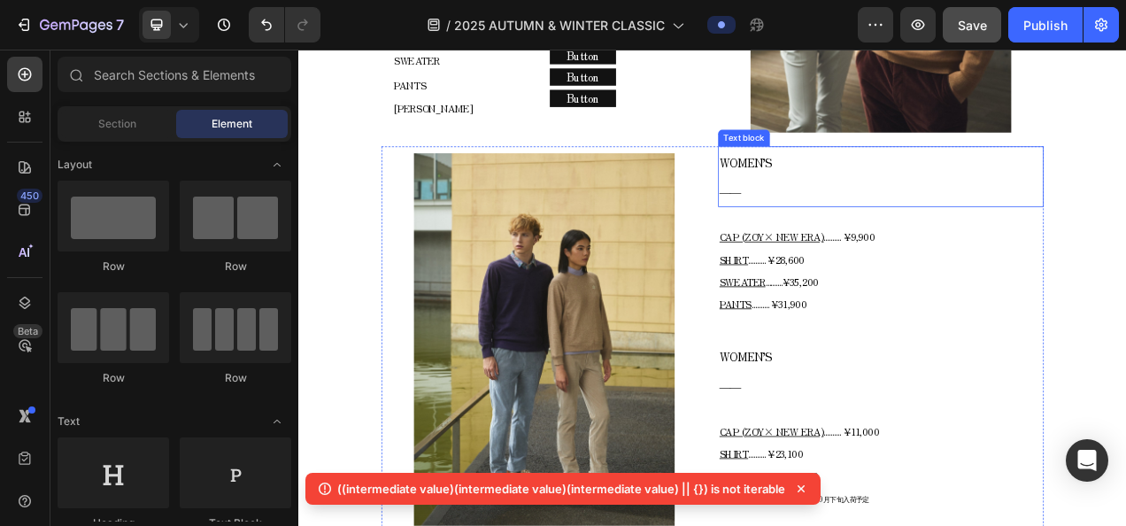
click at [860, 198] on span "WOMEN’S" at bounding box center [872, 193] width 68 height 21
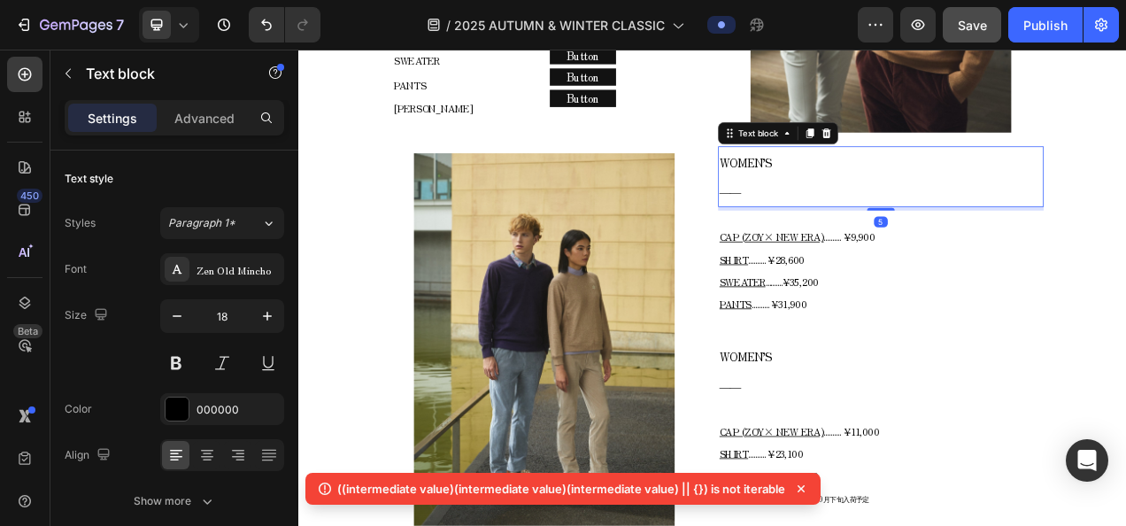
click at [853, 193] on span "WOMEN’S" at bounding box center [872, 193] width 68 height 21
drag, startPoint x: 853, startPoint y: 190, endPoint x: 830, endPoint y: 190, distance: 23.0
click at [838, 190] on span "WOMEN’S" at bounding box center [872, 193] width 68 height 21
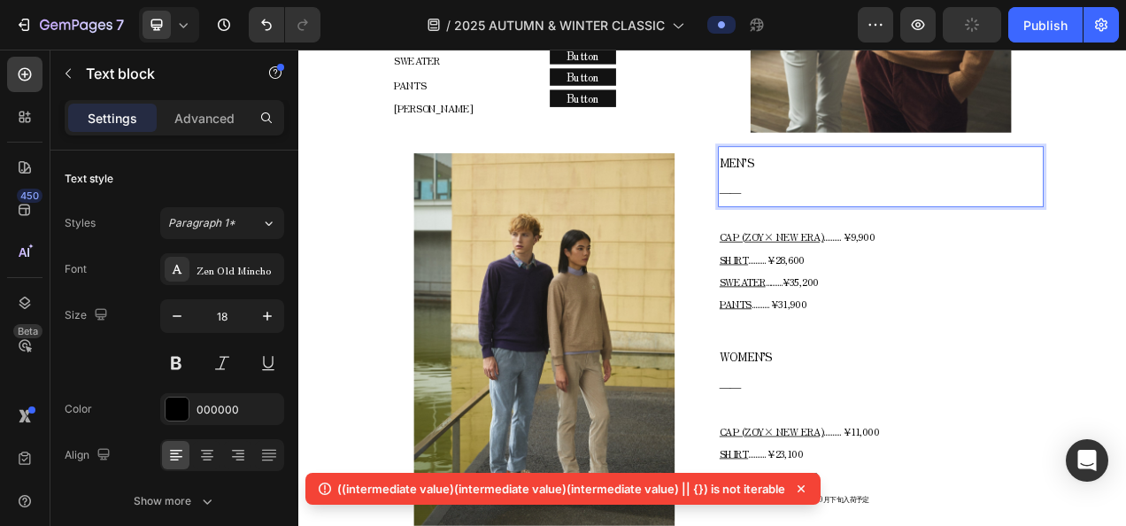
click at [877, 192] on p "MEN’S" at bounding box center [1045, 193] width 414 height 37
click at [866, 221] on p "――" at bounding box center [1045, 230] width 414 height 37
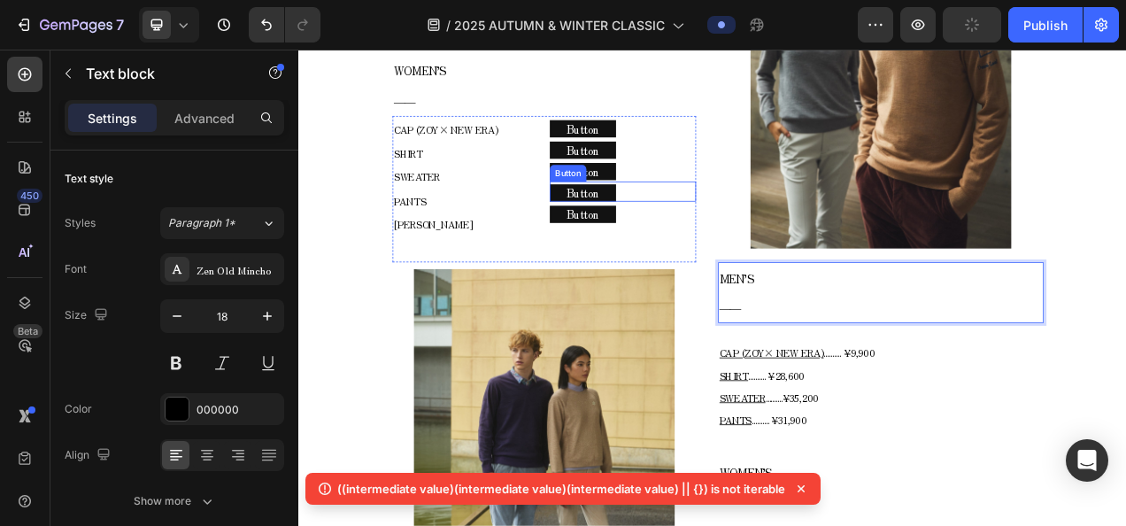
scroll to position [1678, 0]
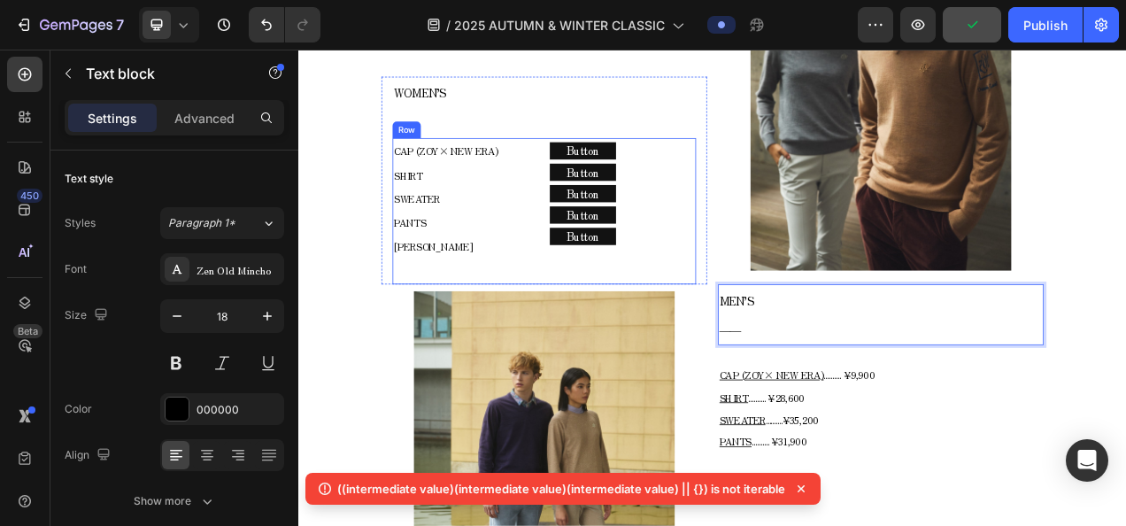
click at [603, 163] on div "CAP (ZOY× NEW ERA) SHIRT SWEATER PANTS COLE HAAN Text block Row Button Button B…" at bounding box center [613, 257] width 389 height 188
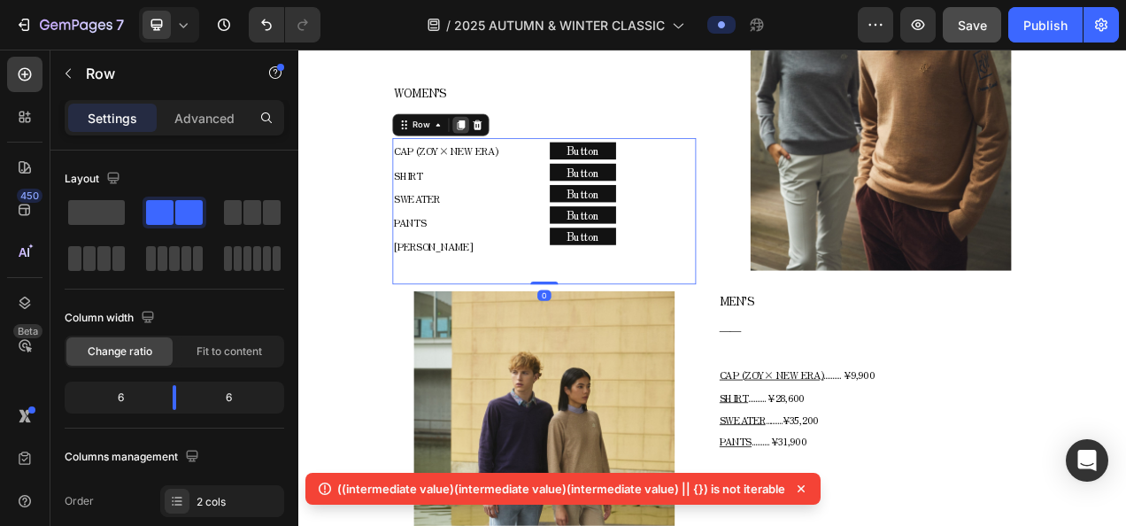
click at [507, 146] on div at bounding box center [506, 145] width 21 height 21
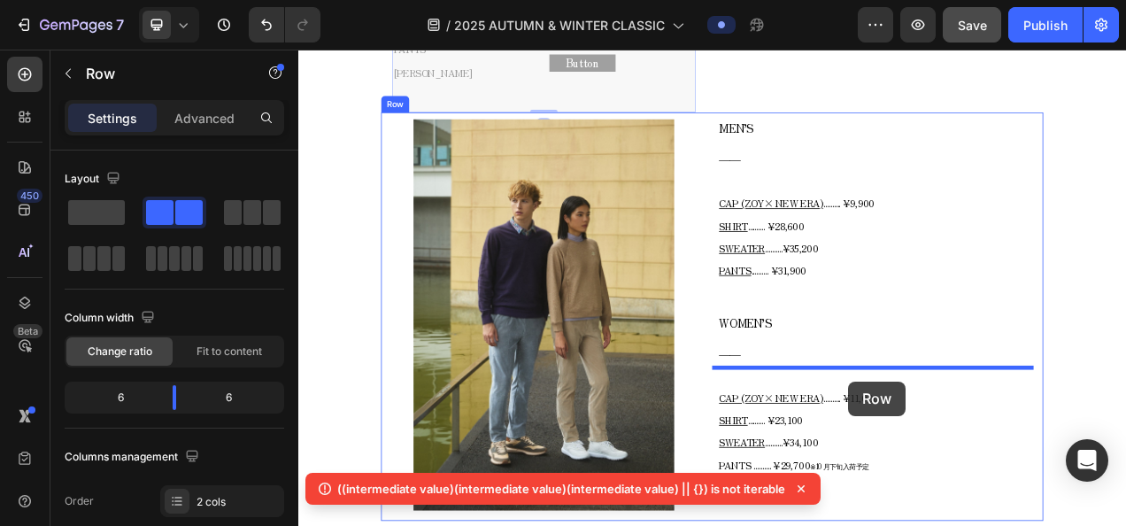
scroll to position [2136, 0]
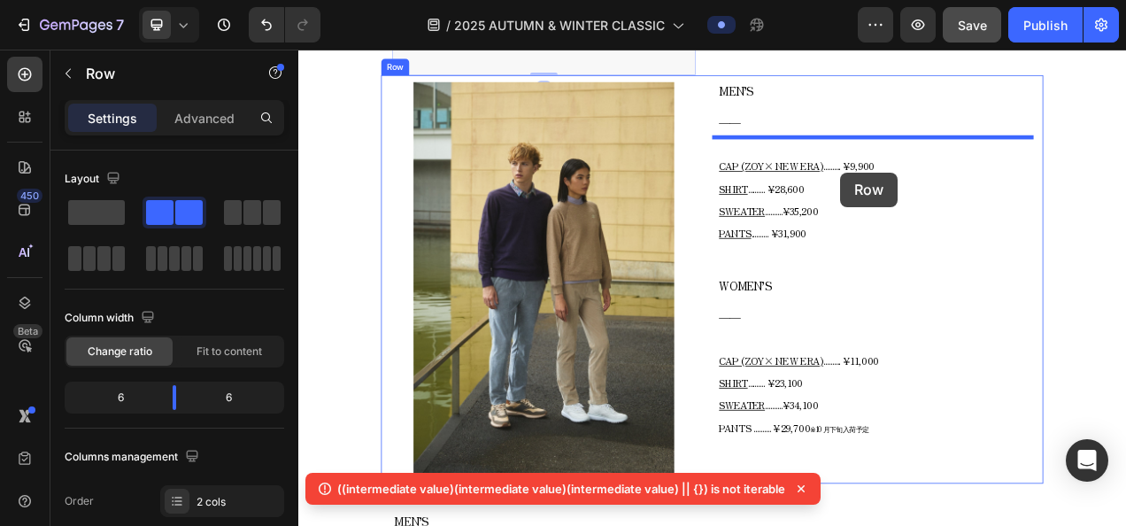
drag, startPoint x: 462, startPoint y: 328, endPoint x: 994, endPoint y: 207, distance: 545.5
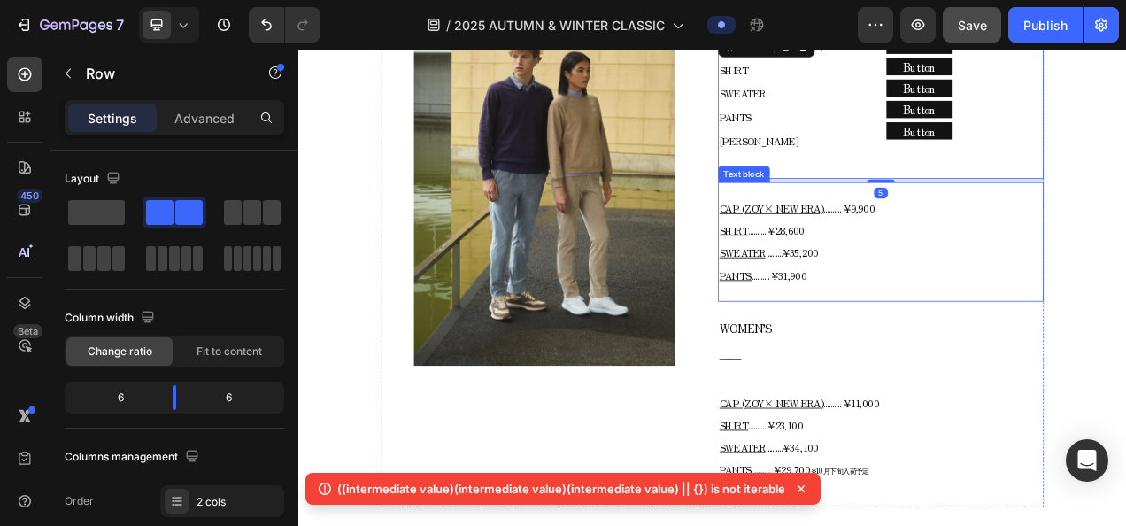
scroll to position [2047, 0]
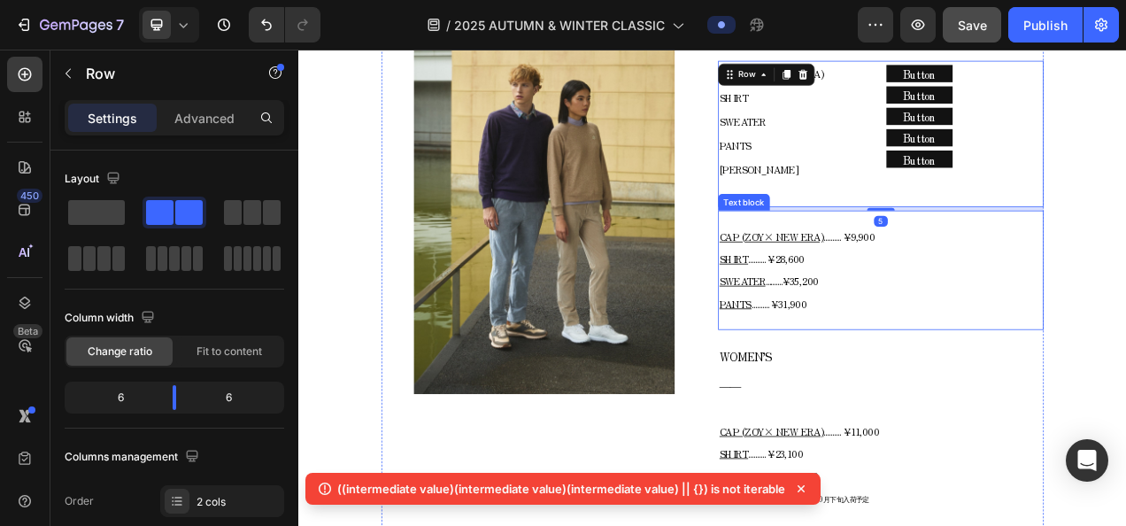
click at [972, 289] on span ".......... ¥9,900" at bounding box center [1005, 290] width 66 height 18
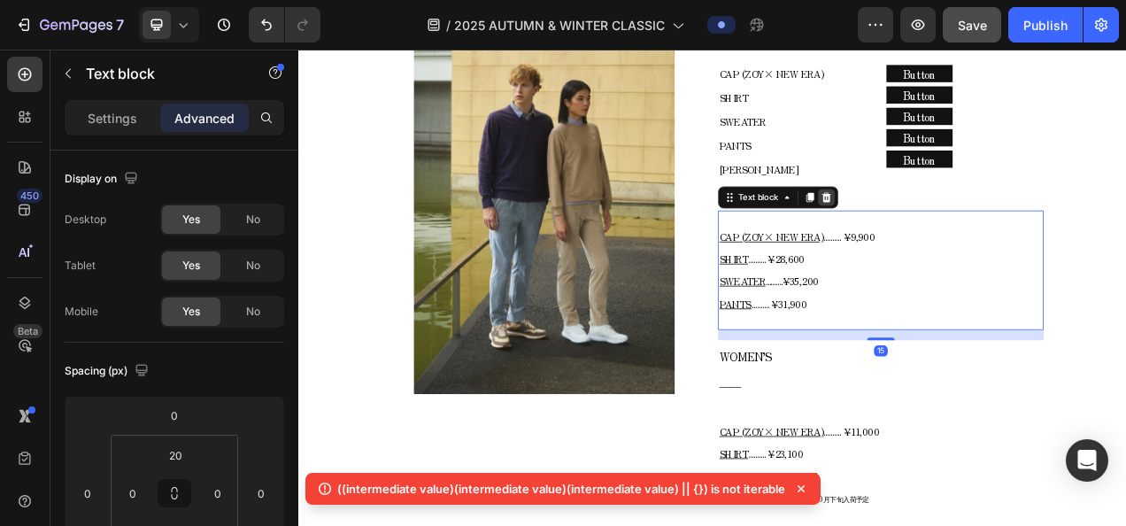
click at [968, 236] on icon at bounding box center [975, 239] width 14 height 14
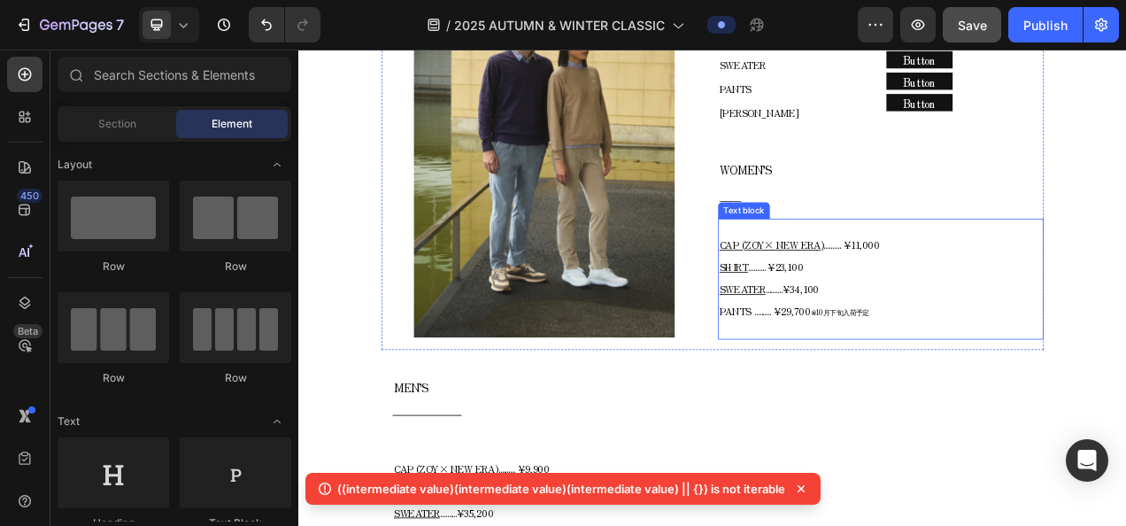
scroll to position [2136, 0]
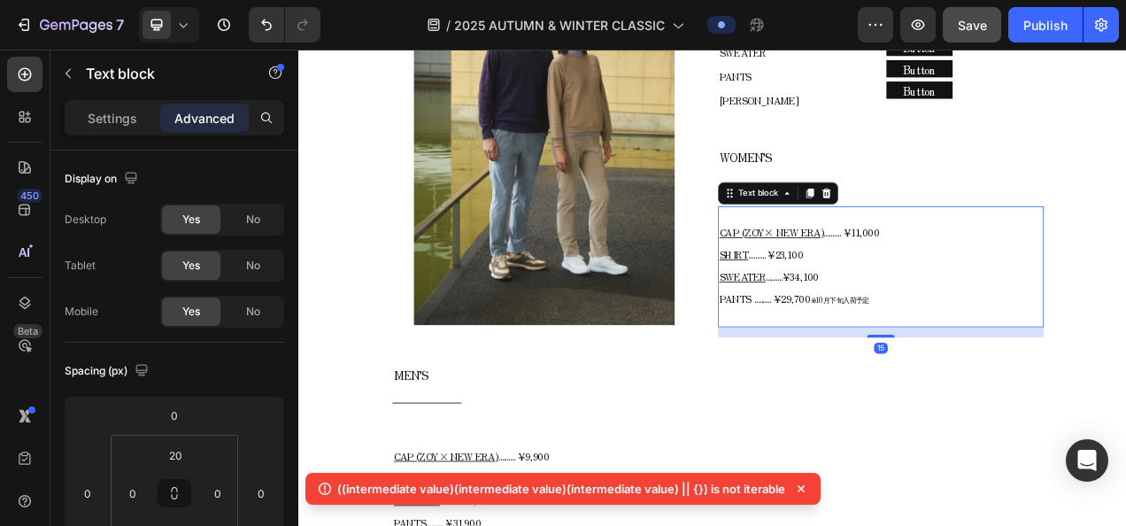
click at [966, 312] on p "CAP (ZOY× NEW ERA) .......... ¥11,000 SHIRT .......... ¥23,100 SWEATER ........…" at bounding box center [1045, 328] width 414 height 116
click at [965, 243] on div "Text block" at bounding box center [913, 233] width 154 height 28
click at [969, 240] on div at bounding box center [975, 233] width 21 height 21
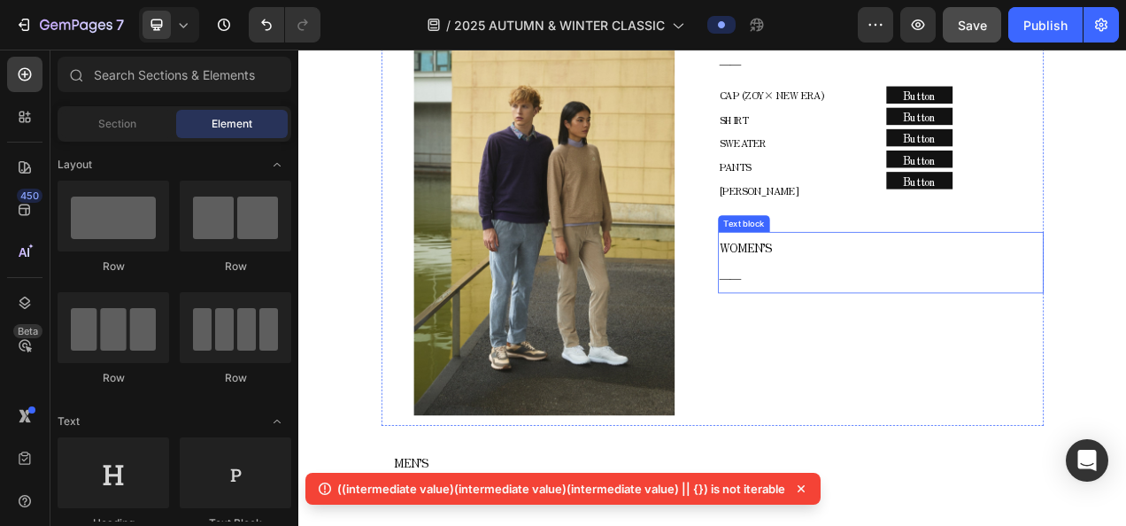
scroll to position [1959, 0]
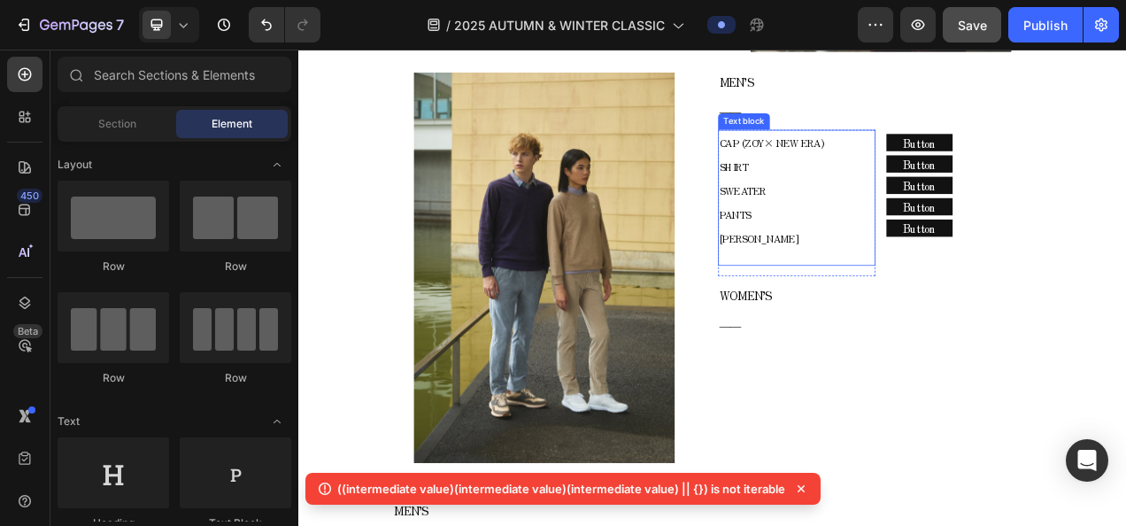
click at [997, 225] on p "CAP (ZOY× NEW ERA) SHIRT SWEATER PANTS" at bounding box center [937, 215] width 198 height 122
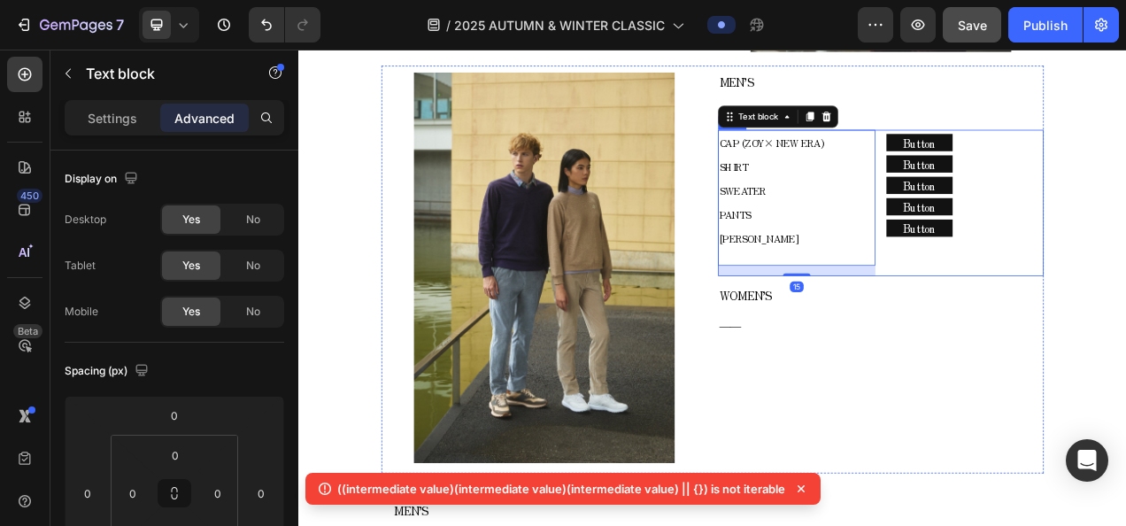
click at [1036, 157] on div "CAP (ZOY× NEW ERA) SHIRT SWEATER PANTS COLE HAAN Text block 15 Row Button Butto…" at bounding box center [1045, 246] width 418 height 188
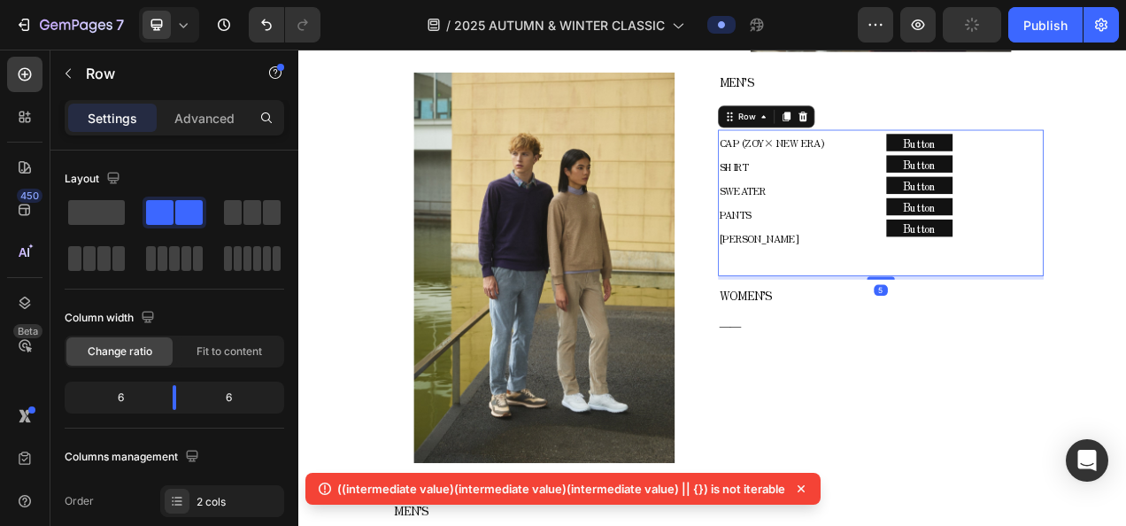
click at [920, 132] on icon at bounding box center [925, 136] width 10 height 12
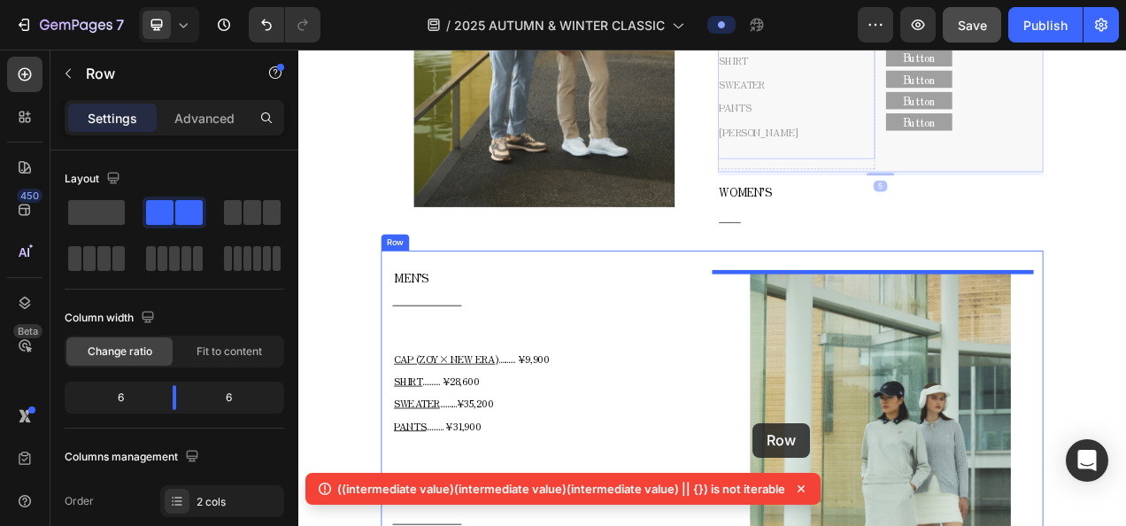
scroll to position [2421, 0]
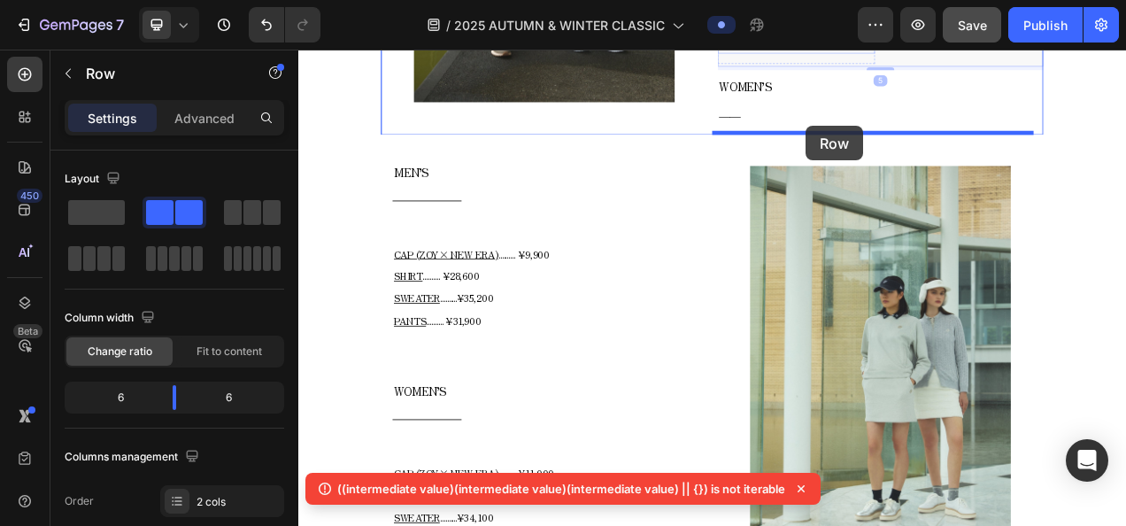
drag, startPoint x: 870, startPoint y: 325, endPoint x: 949, endPoint y: 148, distance: 193.7
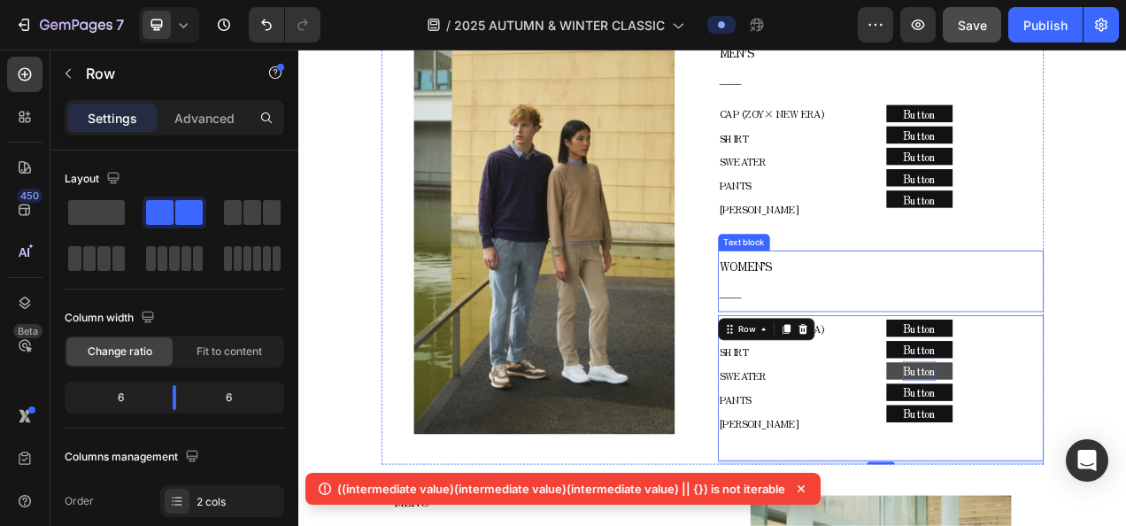
scroll to position [1979, 0]
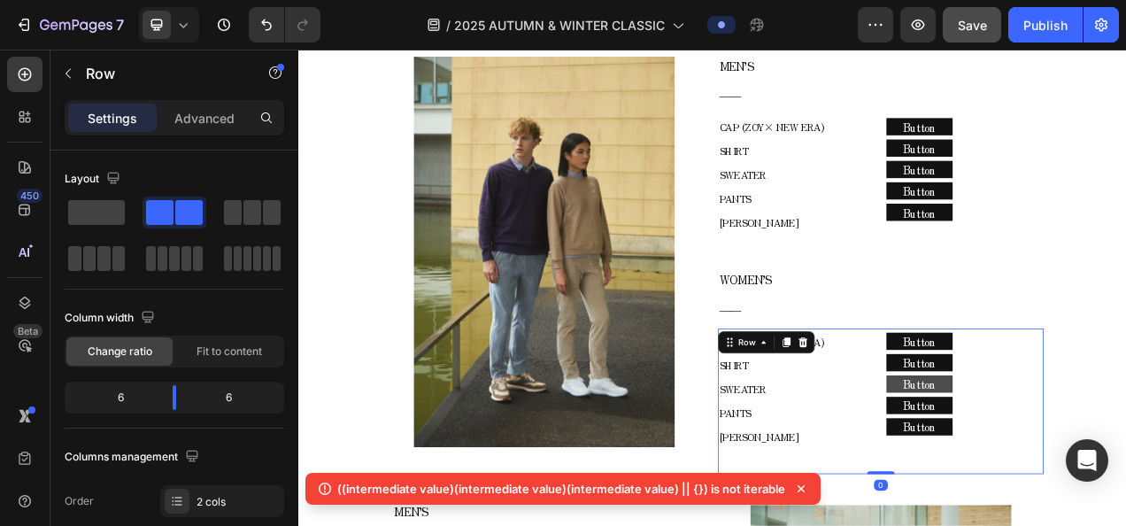
drag, startPoint x: 1036, startPoint y: 592, endPoint x: 1050, endPoint y: 464, distance: 129.0
click at [1039, 525] on div "CAP (ZOY× NEW ERA) SHIRT SWEATER PANTS COLE HAAN Text block Row Button Button B…" at bounding box center [1045, 501] width 418 height 188
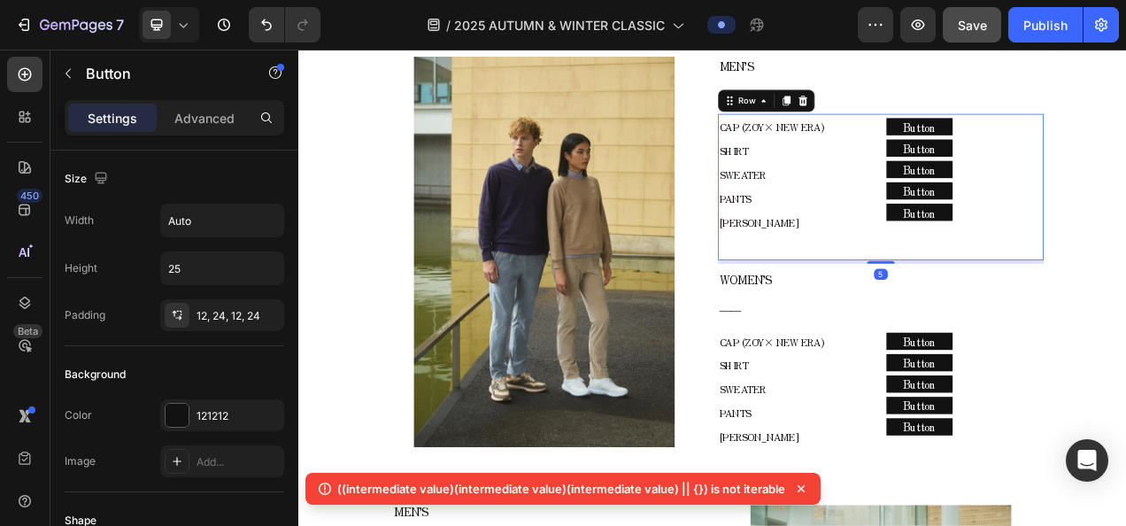
click at [1029, 286] on div "CAP (ZOY× NEW ERA) SHIRT SWEATER PANTS COLE HAAN Text block Row Button Button B…" at bounding box center [1045, 226] width 418 height 188
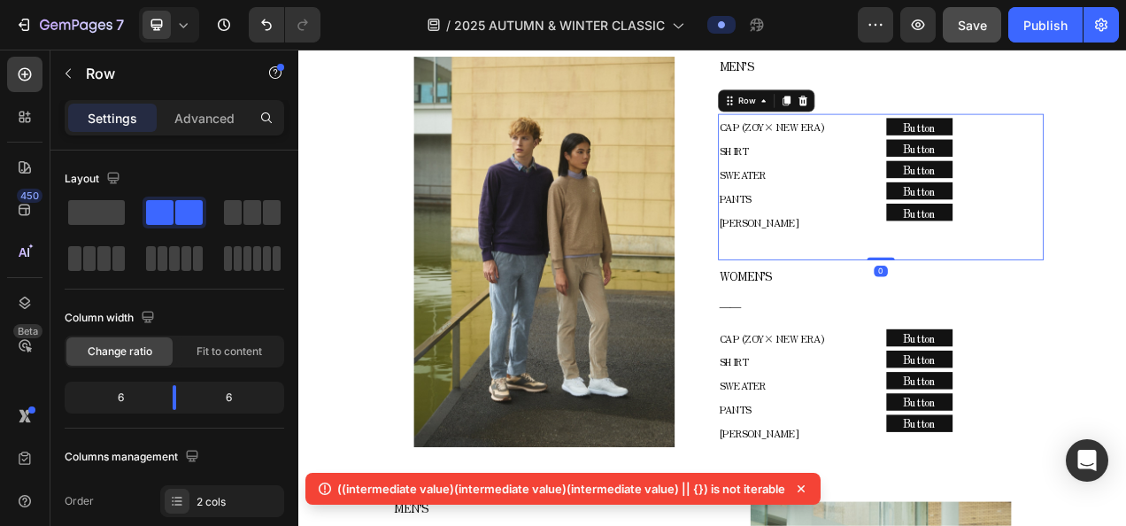
drag, startPoint x: 1029, startPoint y: 320, endPoint x: 1033, endPoint y: 300, distance: 20.7
click at [1033, 300] on div "CAP (ZOY× NEW ERA) SHIRT SWEATER PANTS COLE HAAN Text block Row Button Button B…" at bounding box center [1045, 226] width 418 height 188
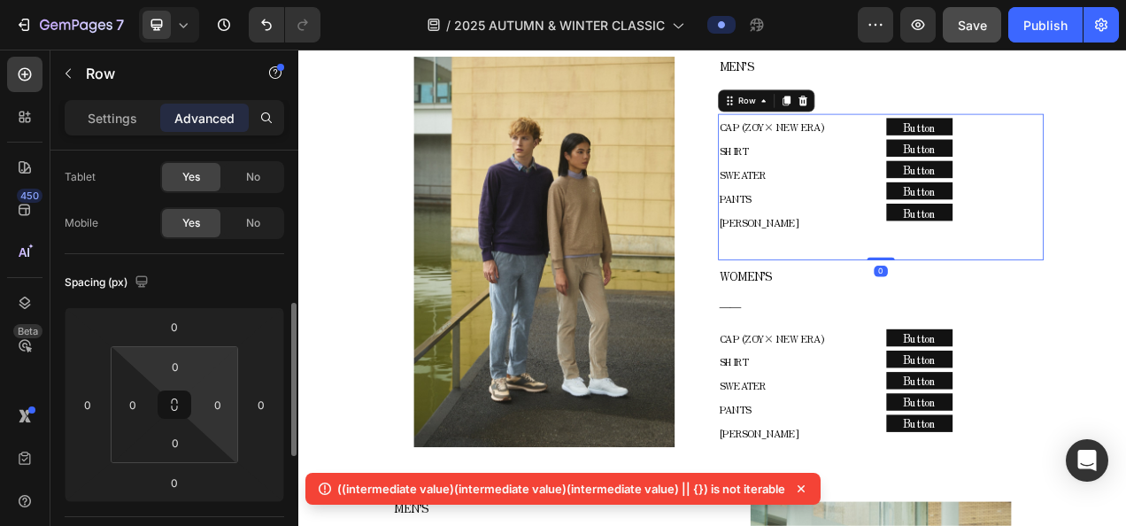
scroll to position [177, 0]
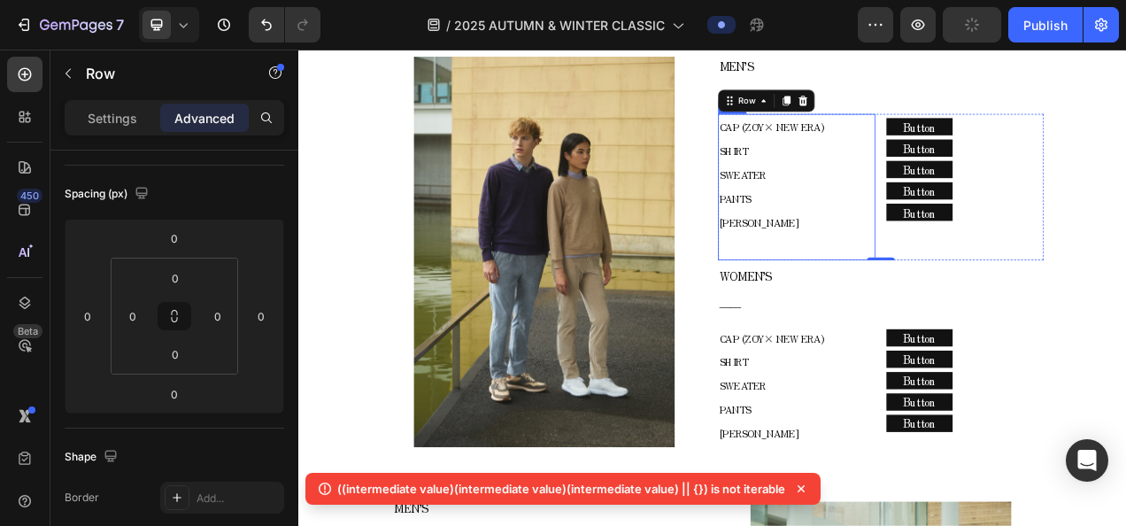
click at [970, 315] on div "CAP (ZOY× NEW ERA) SHIRT SWEATER PANTS COLE HAAN Text block" at bounding box center [937, 226] width 202 height 188
click at [1025, 317] on div "CAP (ZOY× NEW ERA) SHIRT SWEATER PANTS COLE HAAN Text block" at bounding box center [937, 226] width 202 height 188
click at [1034, 312] on div "CAP (ZOY× NEW ERA) SHIRT SWEATER PANTS COLE HAAN Text block Row 0 Button Button…" at bounding box center [1045, 226] width 418 height 188
click at [983, 283] on p "[PERSON_NAME]" at bounding box center [937, 271] width 198 height 31
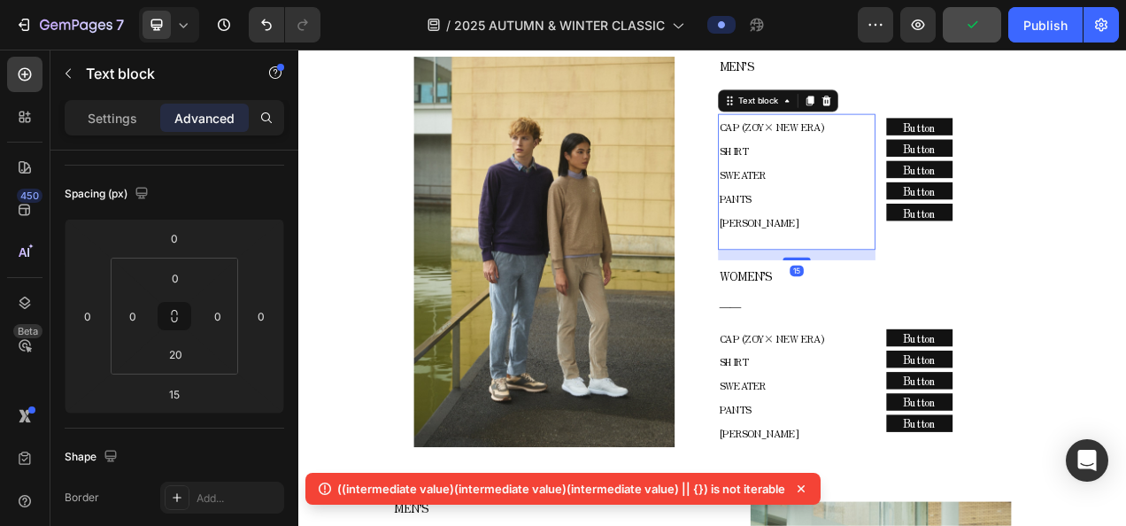
scroll to position [0, 0]
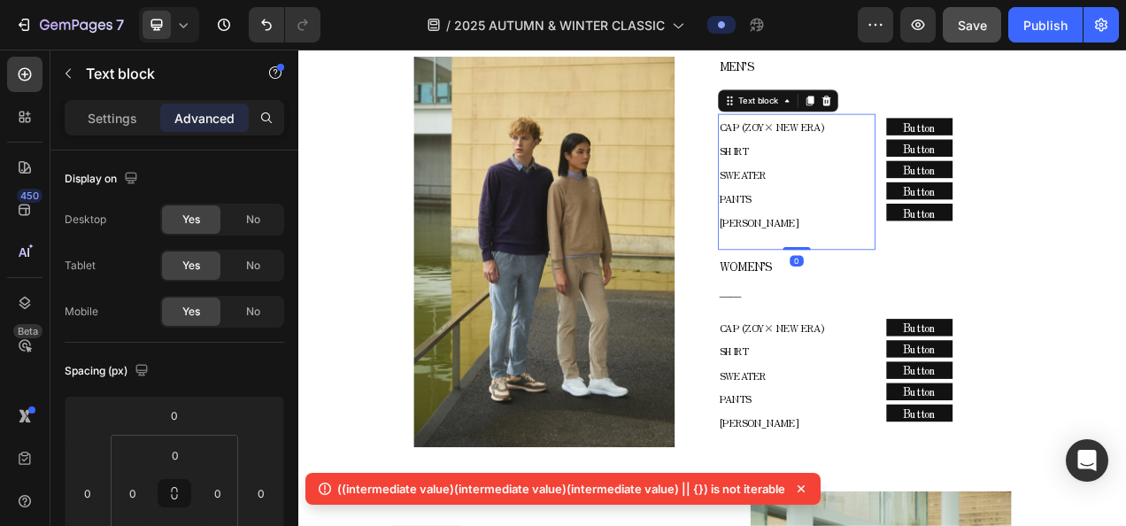
drag, startPoint x: 935, startPoint y: 317, endPoint x: 935, endPoint y: 296, distance: 21.2
click at [935, 296] on div "CAP (ZOY× NEW ERA) SHIRT SWEATER PANTS COLE HAAN Text block 0" at bounding box center [937, 219] width 202 height 174
type input "0"
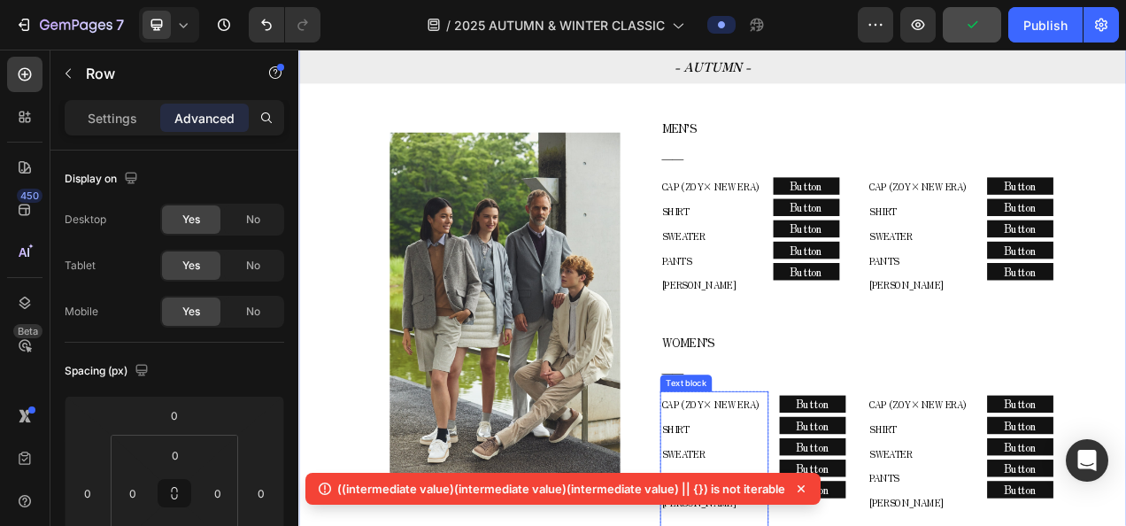
scroll to position [1094, 0]
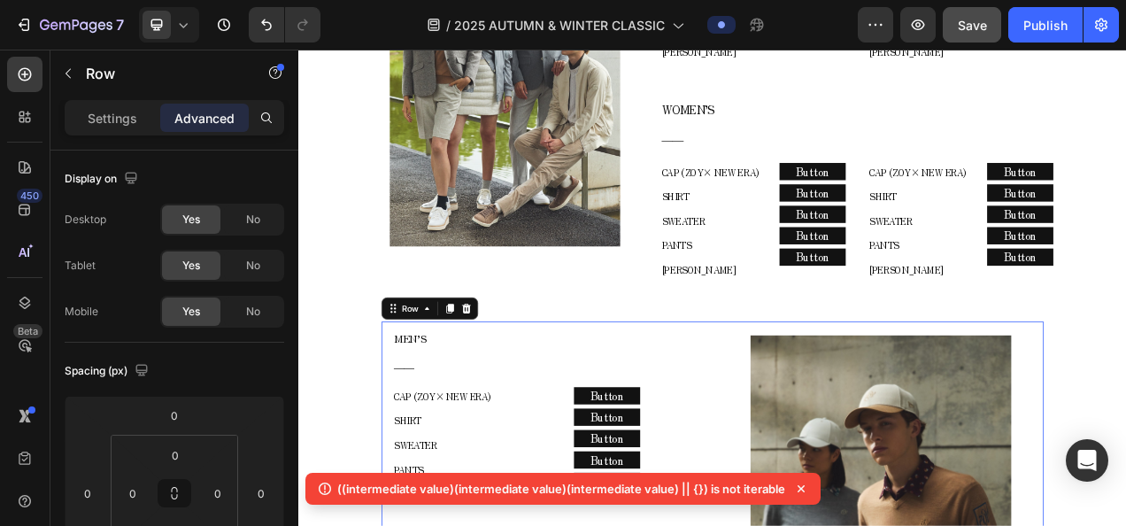
click at [191, 34] on icon at bounding box center [183, 25] width 18 height 18
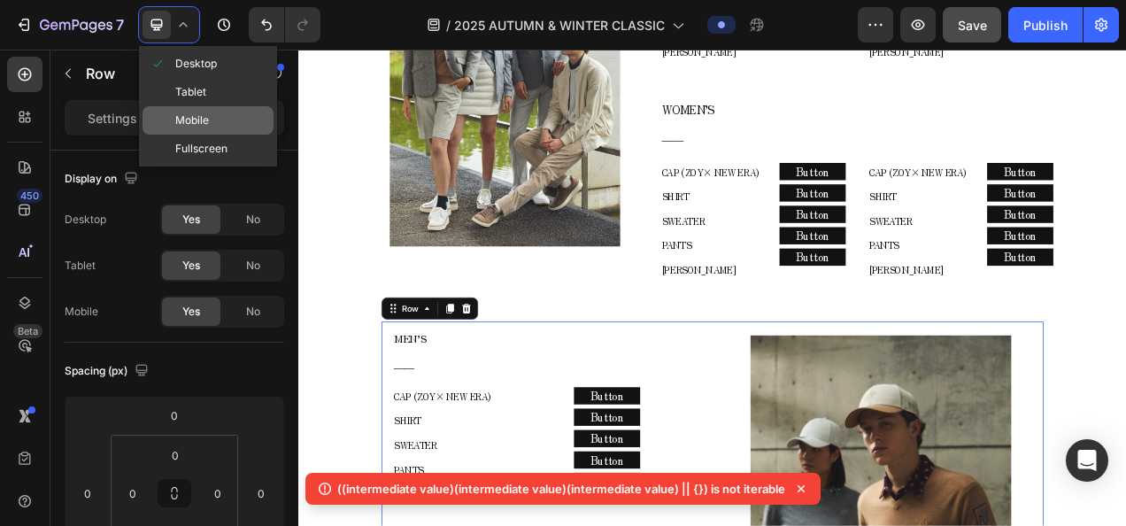
click at [193, 117] on span "Mobile" at bounding box center [192, 121] width 34 height 18
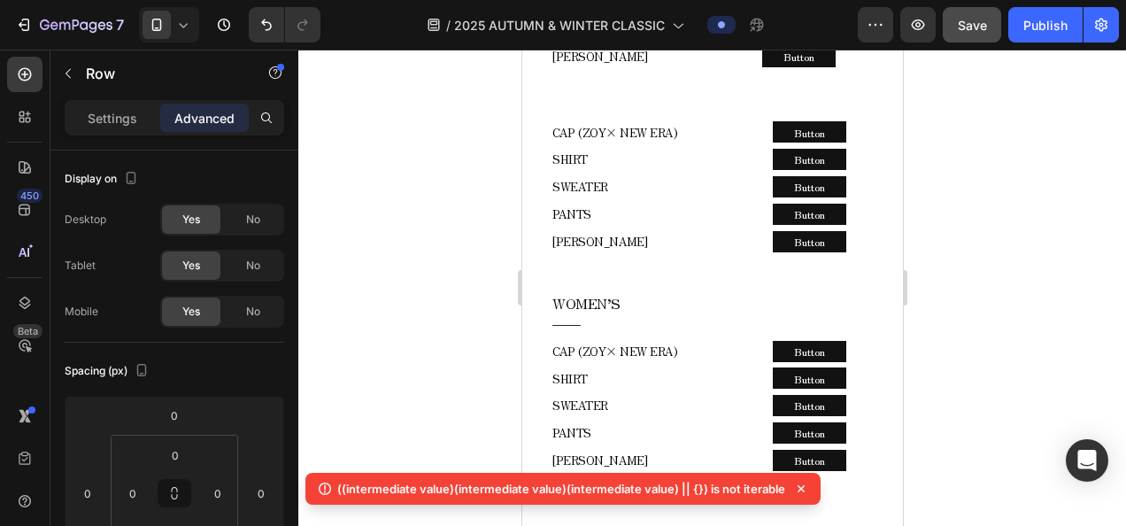
scroll to position [1405, 0]
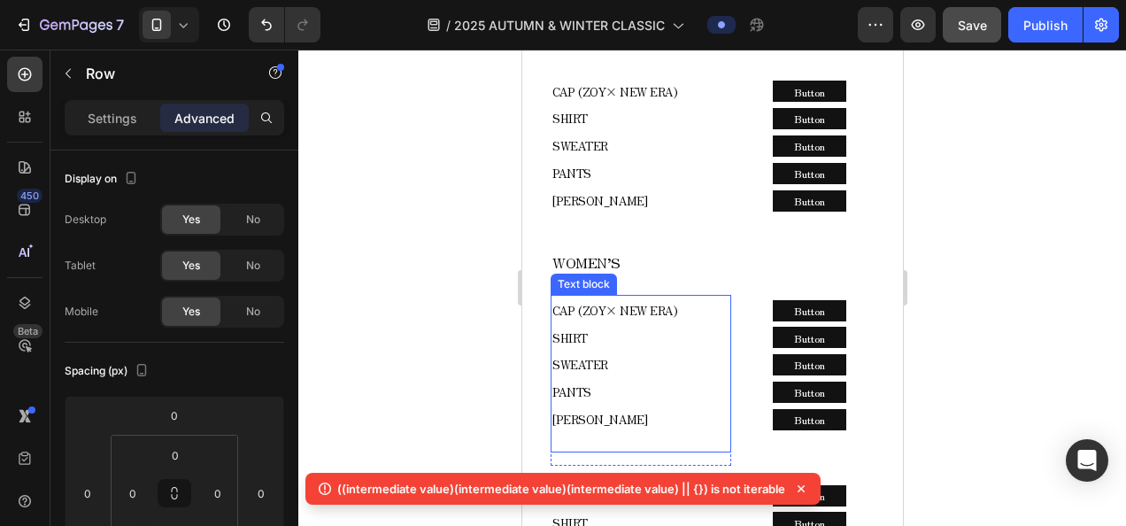
click at [673, 296] on p "CAP (ZOY× NEW ERA) SHIRT SWEATER PANTS" at bounding box center [639, 350] width 177 height 109
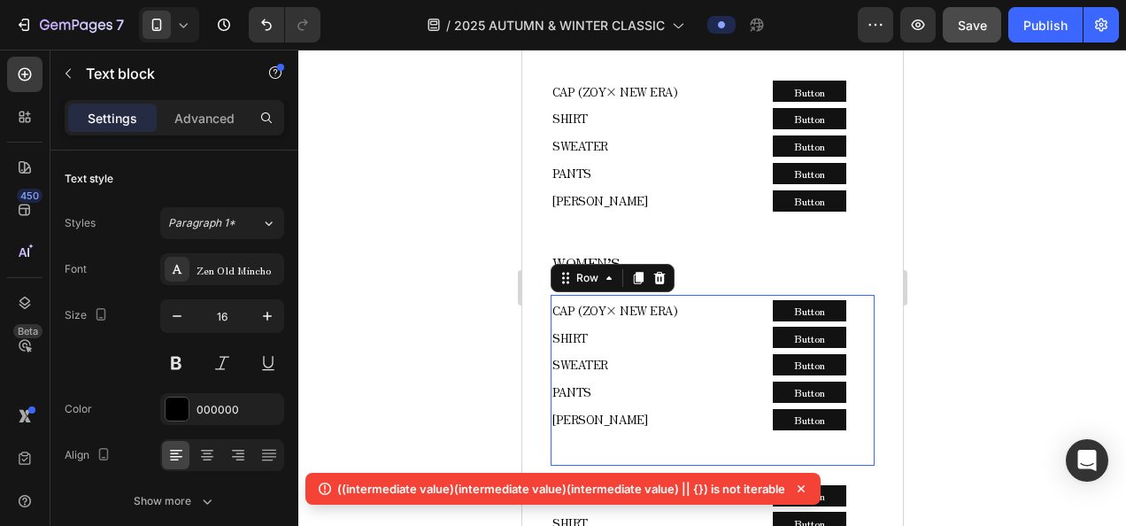
click at [727, 295] on div "CAP (ZOY× NEW ERA) SHIRT SWEATER PANTS COLE HAAN Text block Row Button Button B…" at bounding box center [712, 380] width 324 height 171
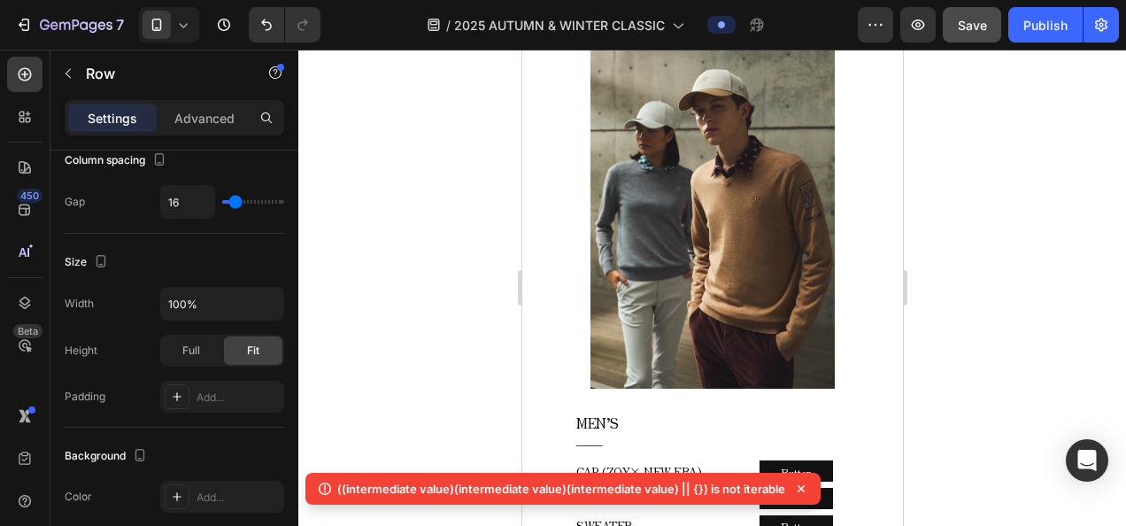
scroll to position [2113, 0]
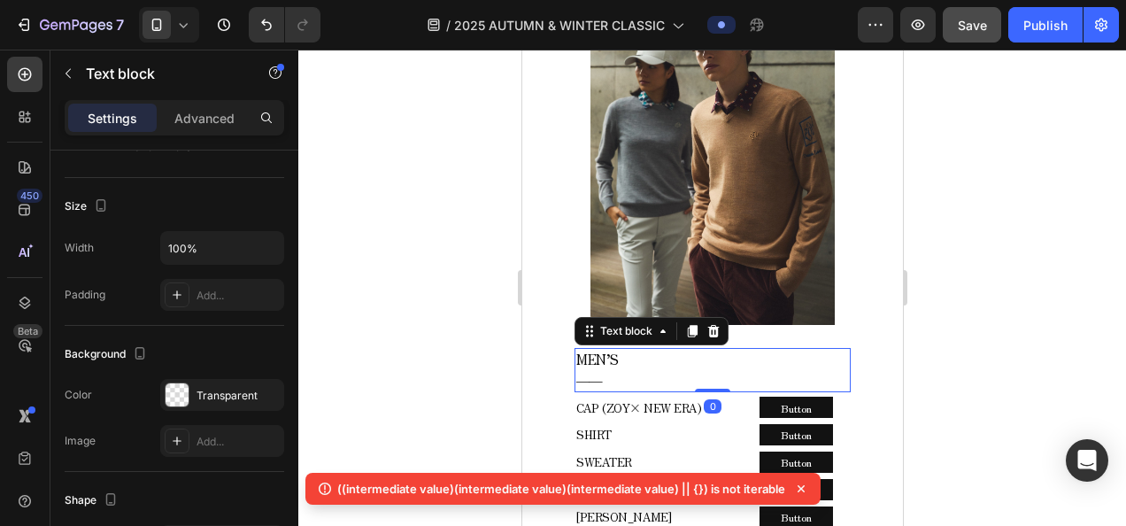
click at [727, 350] on p "MEN’S" at bounding box center [711, 360] width 273 height 20
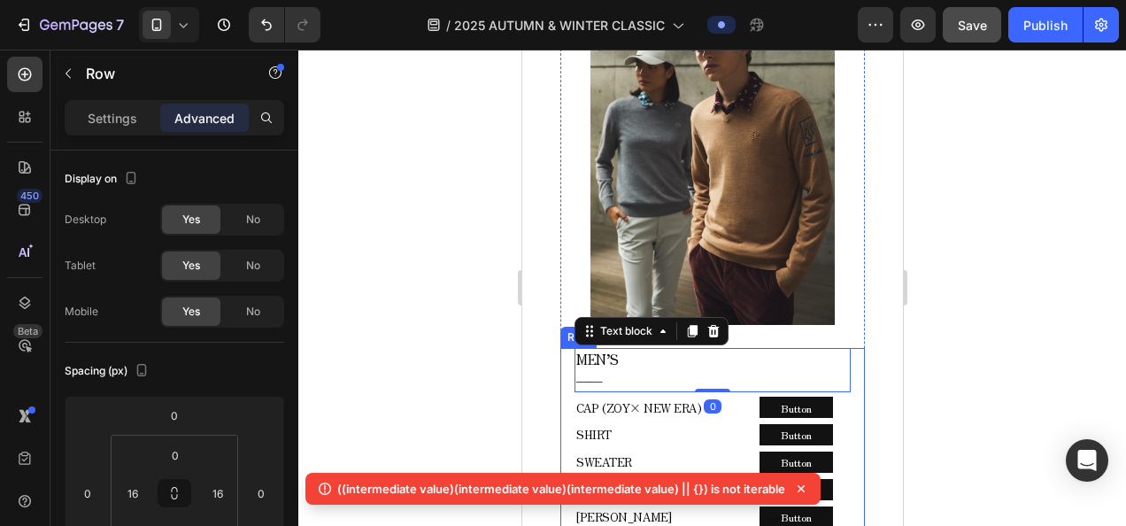
click at [847, 348] on div "MEN’S ―― Text block 0 CAP (ZOY× NEW ERA) SHIRT SWEATER PANTS COLE HAAN Text blo…" at bounding box center [711, 455] width 304 height 214
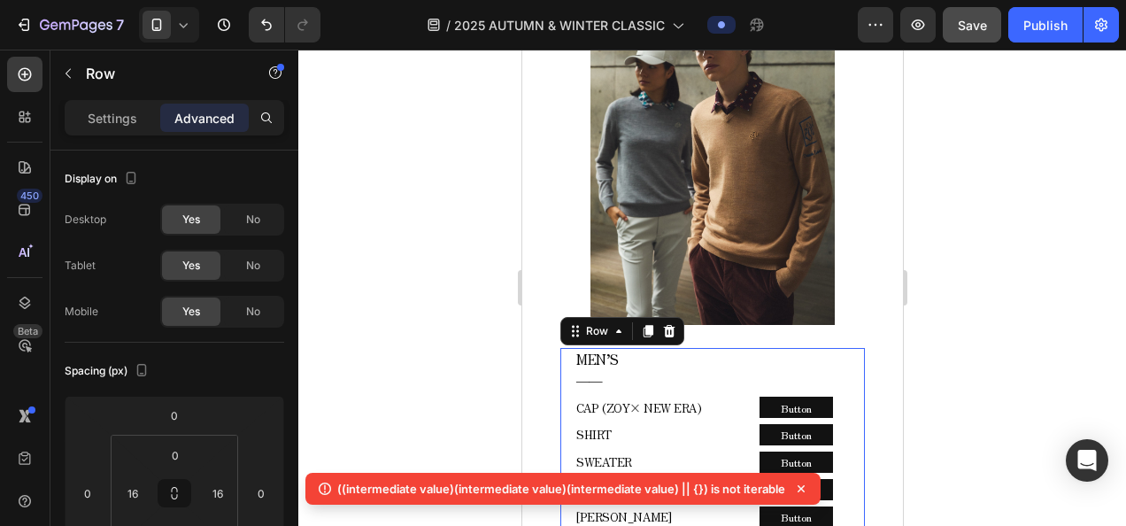
click at [190, 28] on icon at bounding box center [183, 25] width 18 height 18
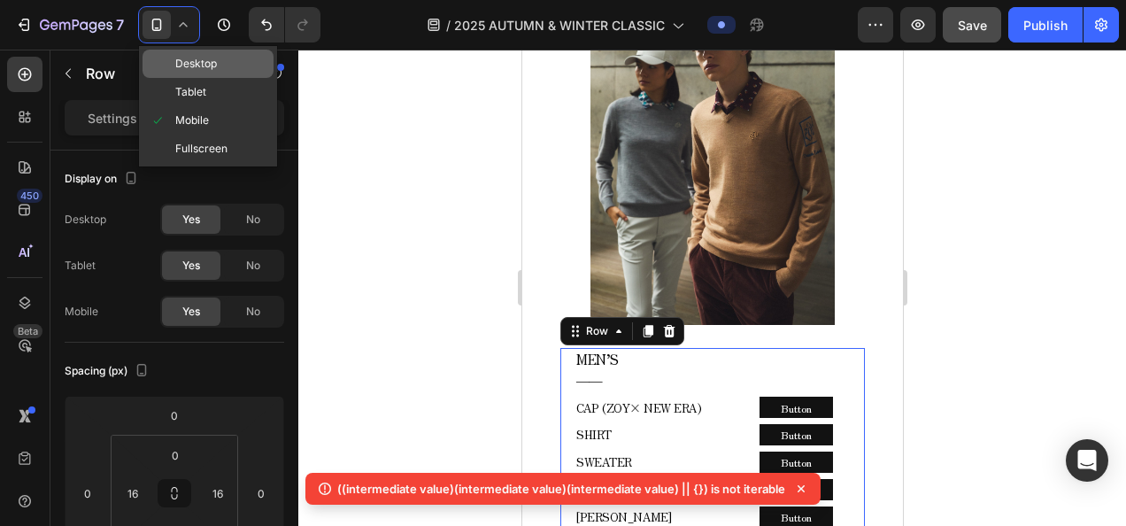
click at [219, 73] on div "Desktop" at bounding box center [207, 64] width 131 height 28
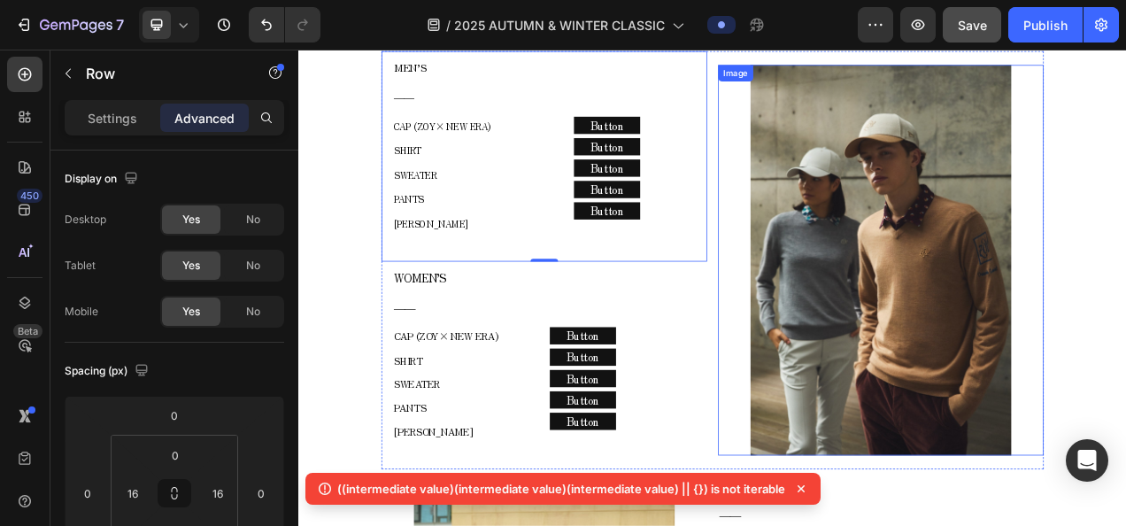
scroll to position [1376, 0]
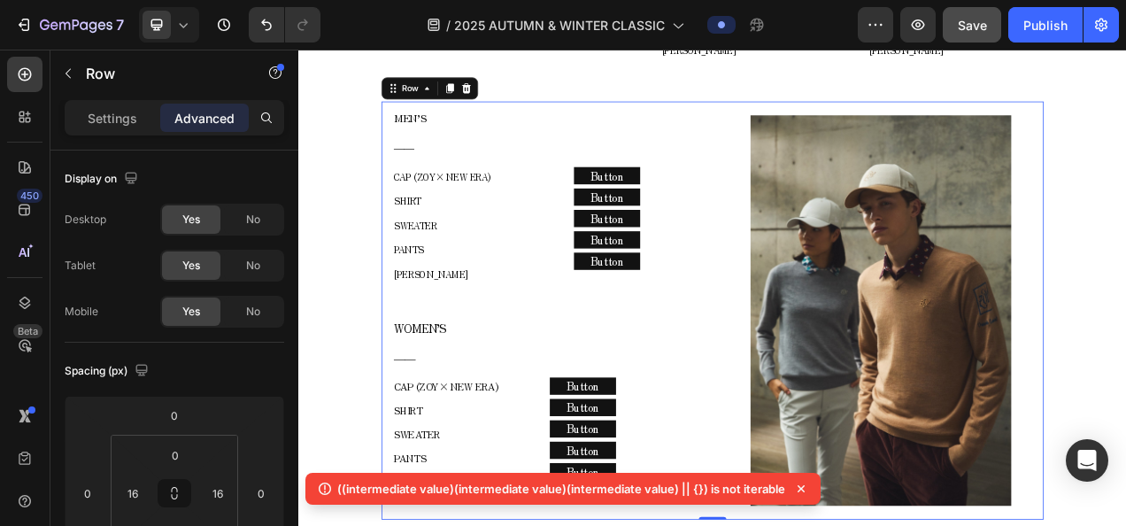
click at [824, 116] on div "MEN’S ―― Text block CAP (ZOY× NEW ERA) SHIRT SWEATER PANTS COLE HAAN Text block…" at bounding box center [829, 384] width 850 height 536
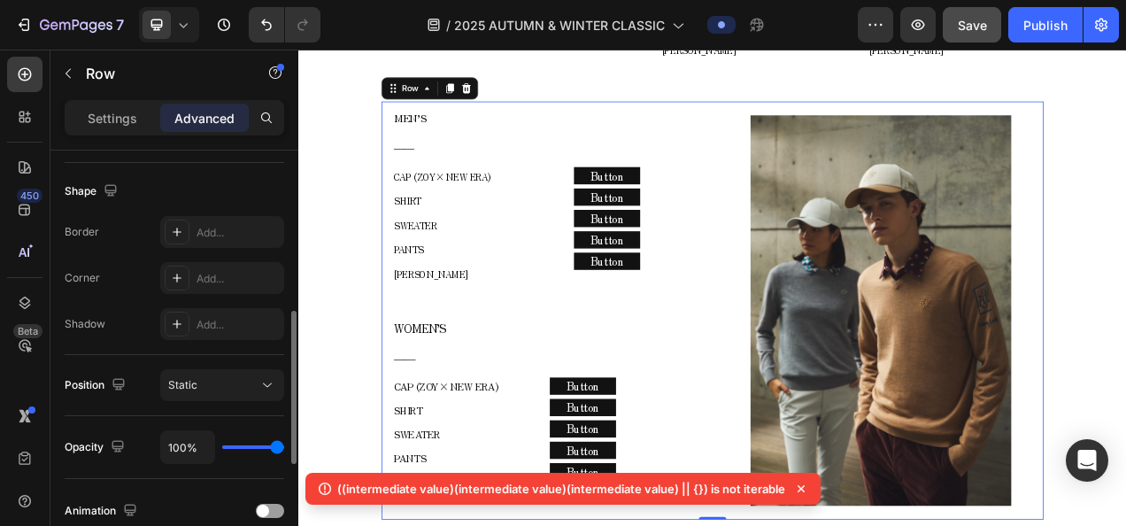
scroll to position [0, 0]
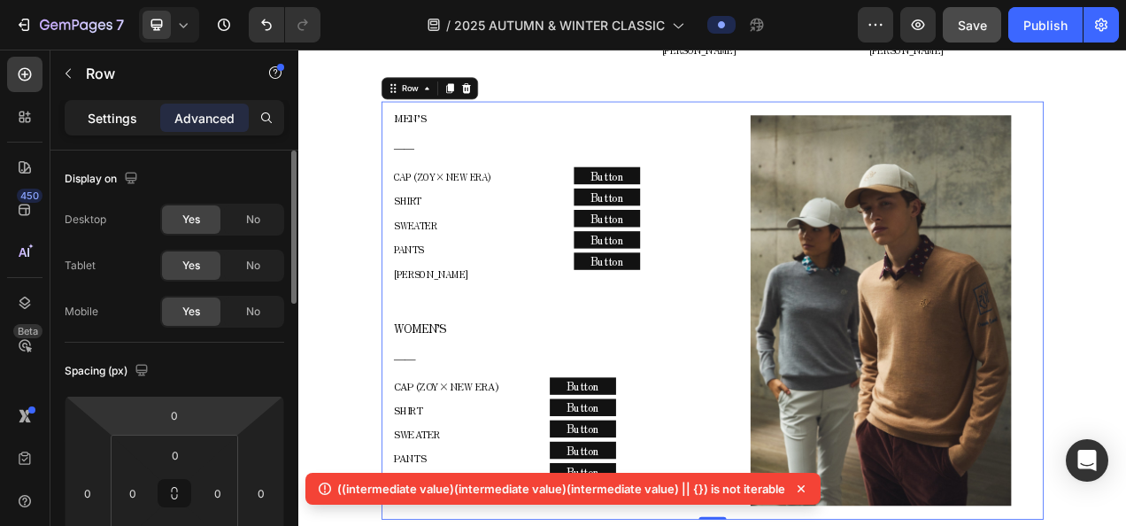
click at [96, 126] on div "Settings" at bounding box center [112, 118] width 89 height 28
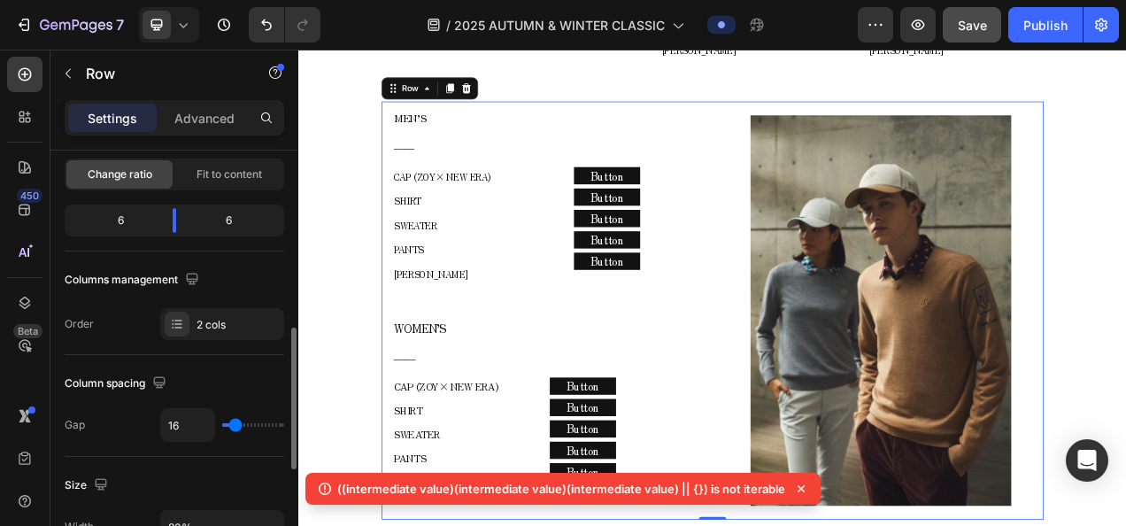
scroll to position [266, 0]
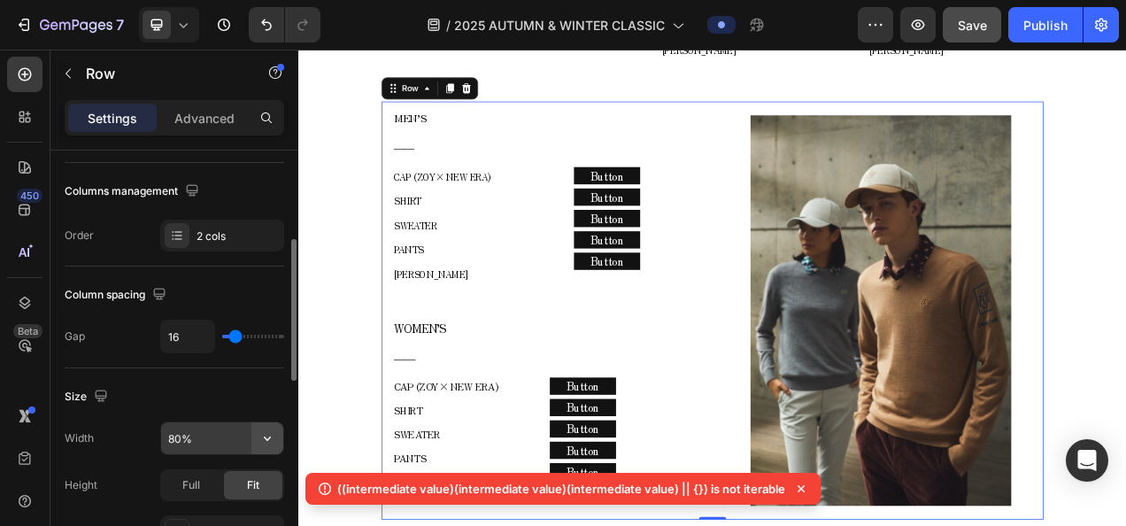
click at [258, 437] on button "button" at bounding box center [267, 438] width 32 height 32
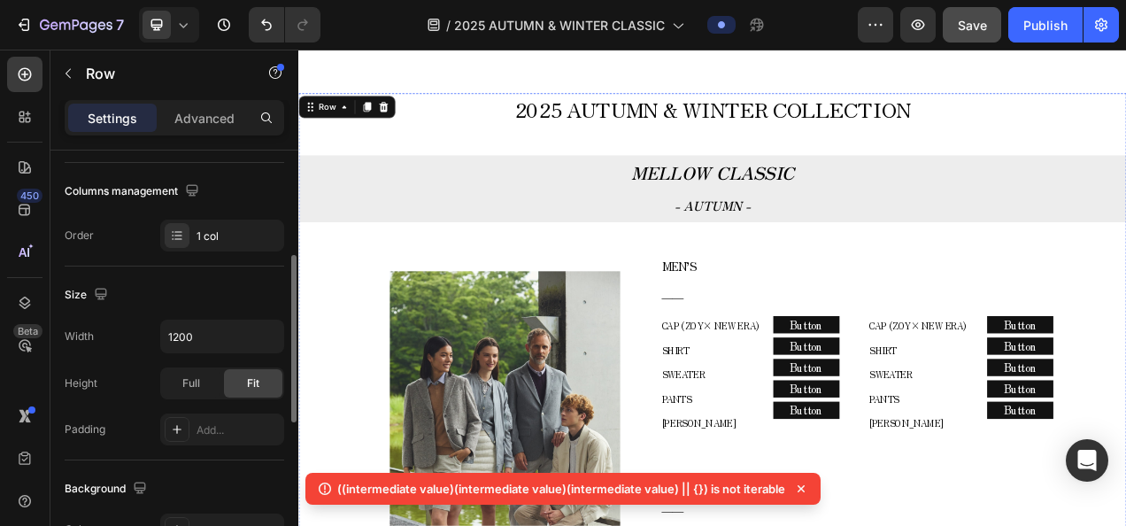
scroll to position [580, 0]
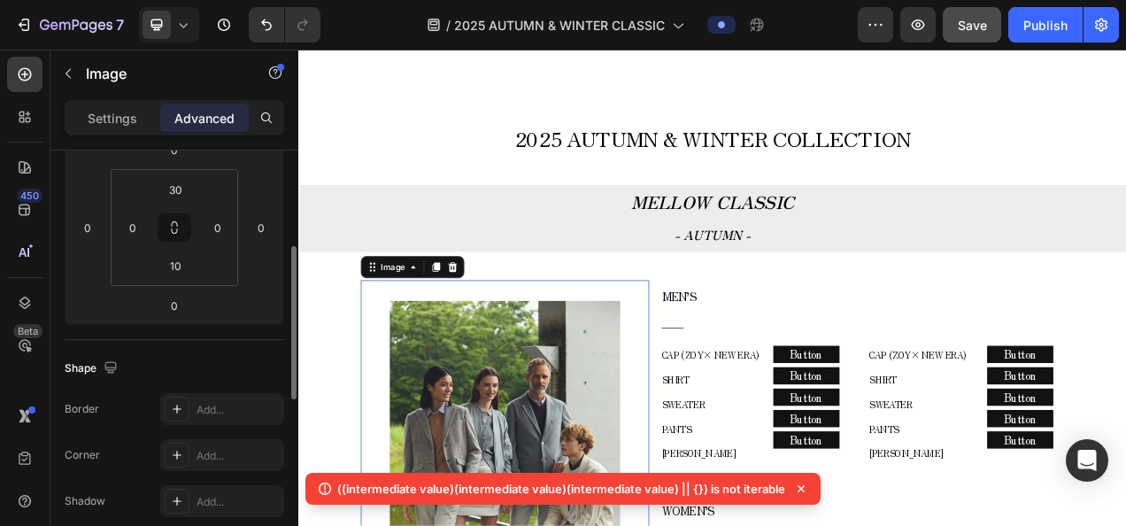
scroll to position [0, 0]
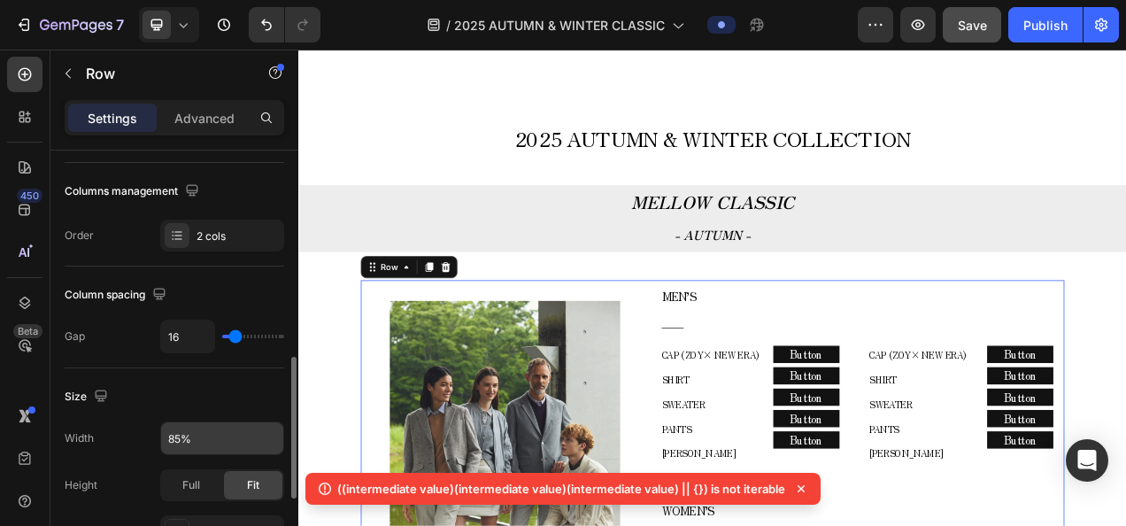
scroll to position [354, 0]
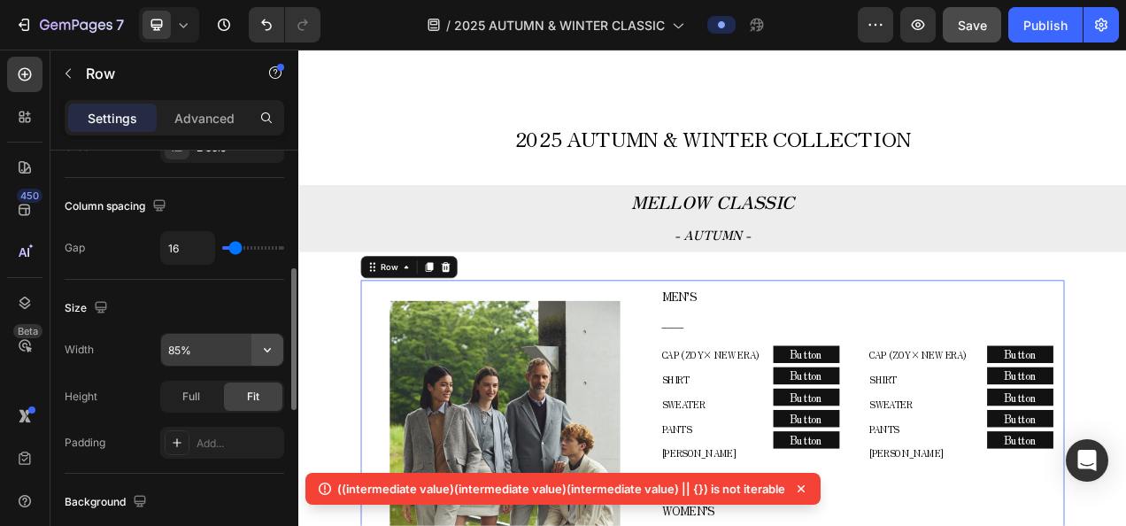
click at [272, 343] on icon "button" at bounding box center [267, 350] width 18 height 18
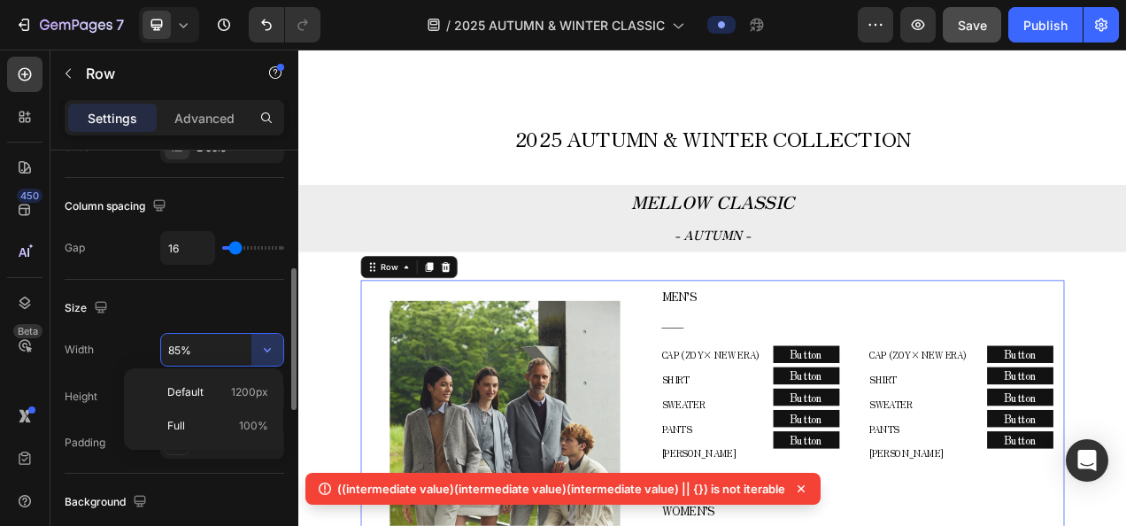
click at [177, 340] on input "85%" at bounding box center [222, 350] width 122 height 32
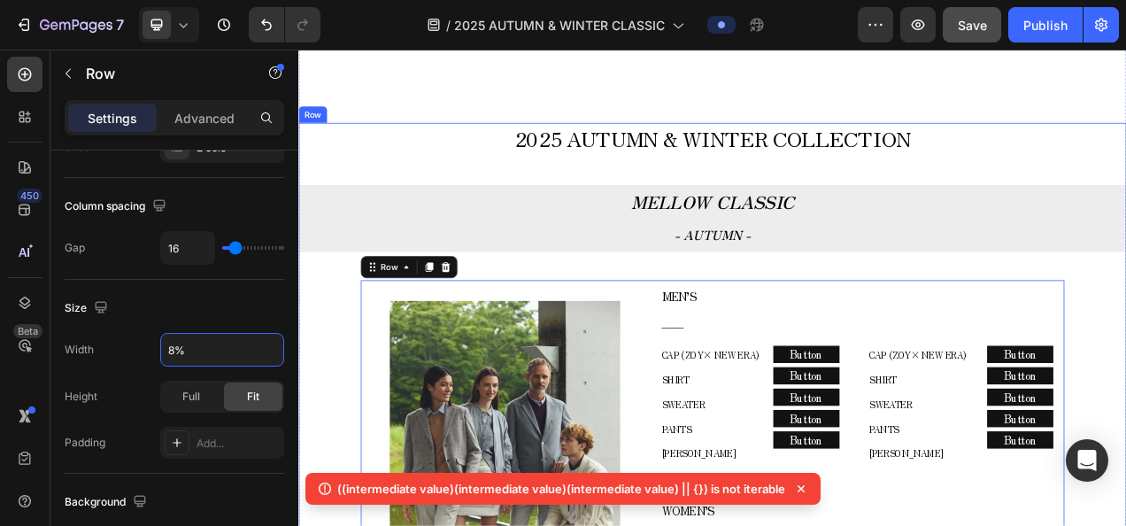
type input "80%"
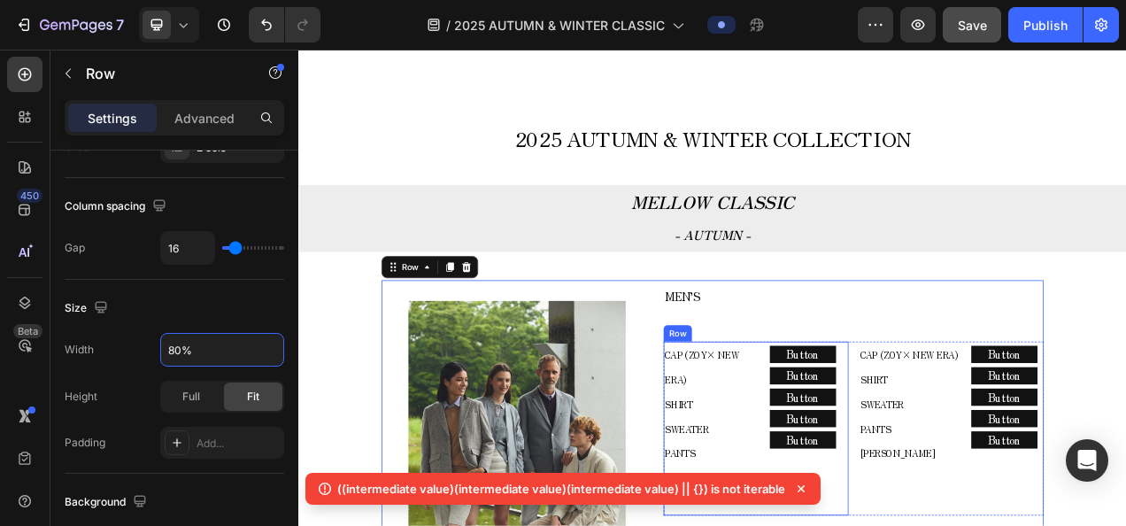
click at [988, 424] on div "CAP (ZOY× NEW ERA) SHIRT SWEATER PANTS COLE HAAN Text block Row Button Button B…" at bounding box center [884, 535] width 236 height 223
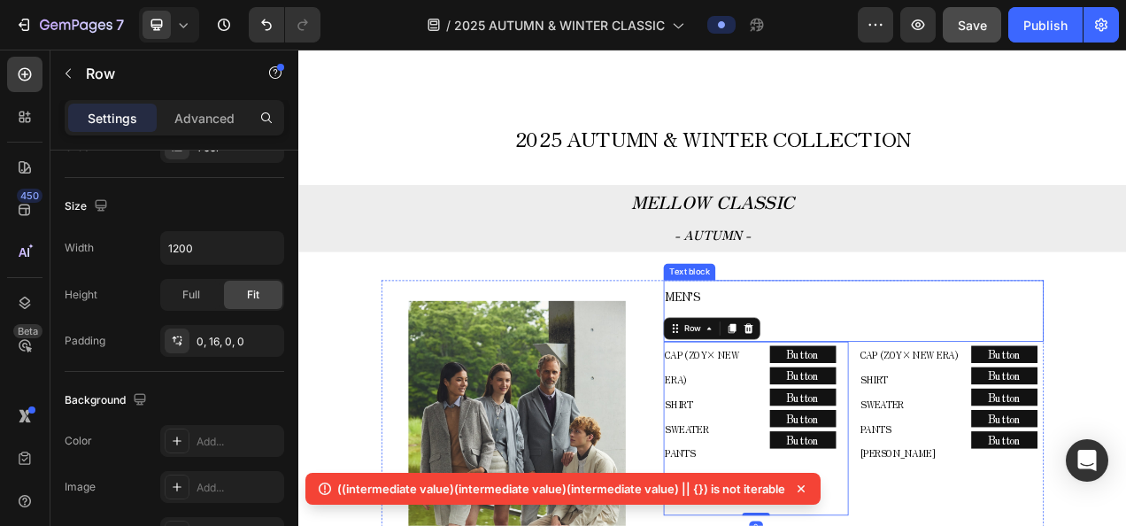
click at [1006, 422] on div "MEN’S ―― Text block" at bounding box center [1010, 384] width 488 height 79
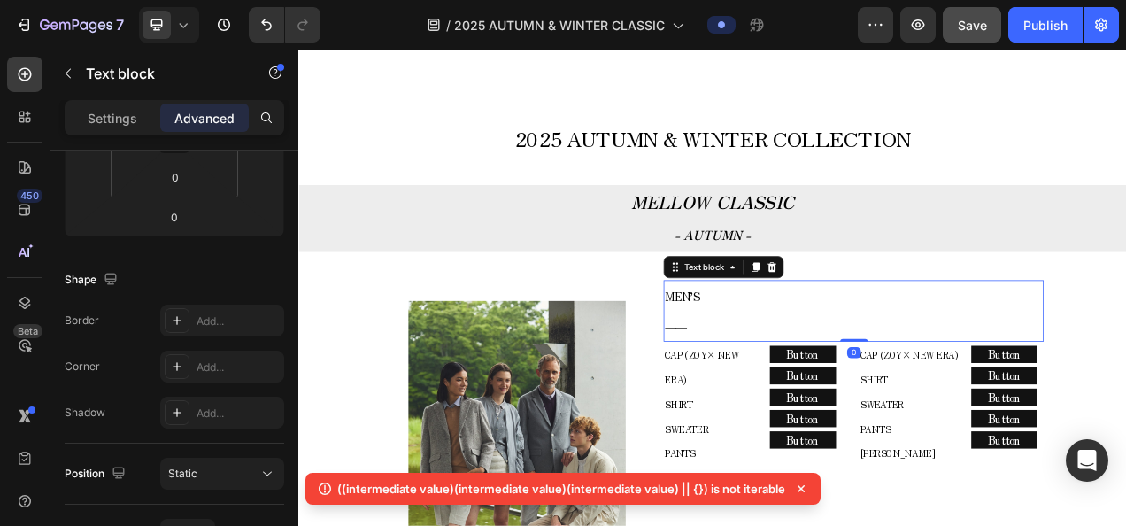
scroll to position [0, 0]
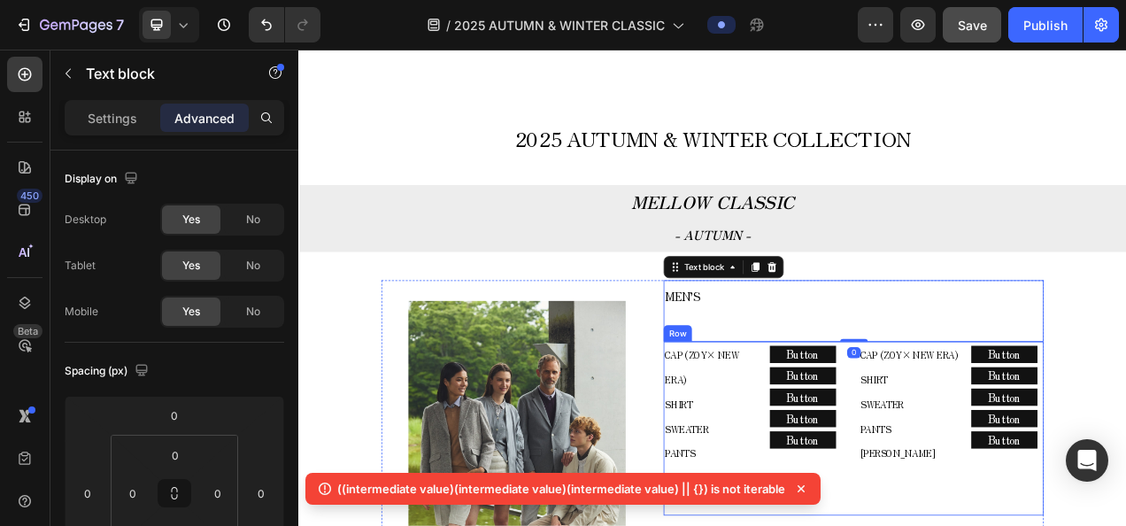
click at [1001, 462] on div "CAP (ZOY× NEW ERA) SHIRT SWEATER PANTS COLE HAAN Text block Row Button Button B…" at bounding box center [1010, 535] width 488 height 223
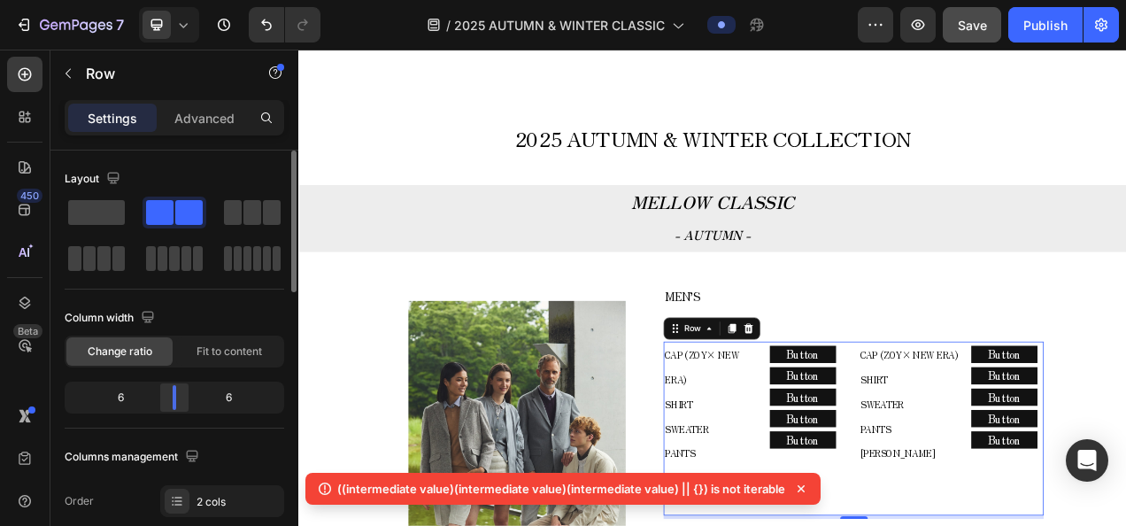
click at [182, 401] on div at bounding box center [174, 397] width 32 height 25
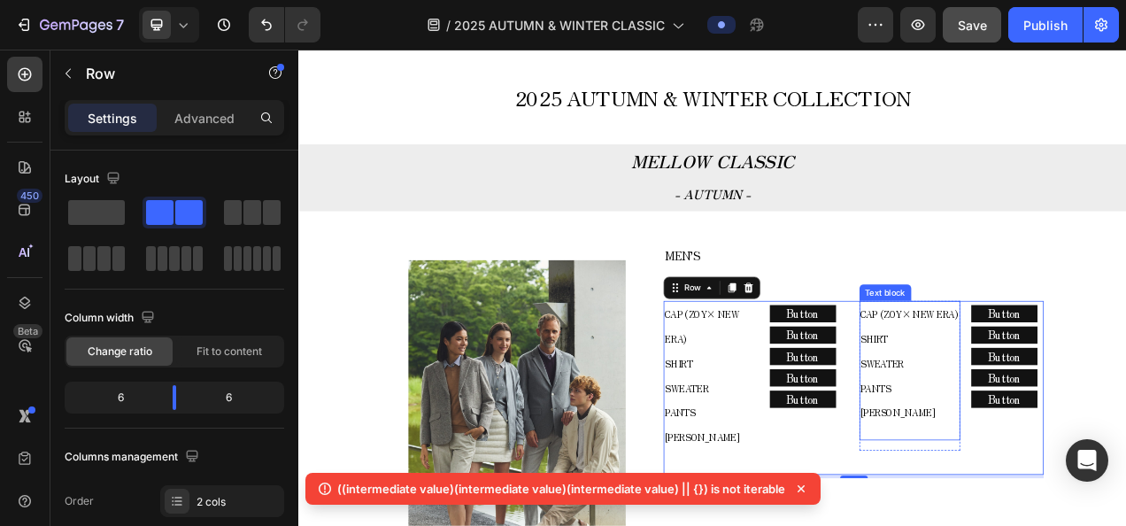
scroll to position [668, 0]
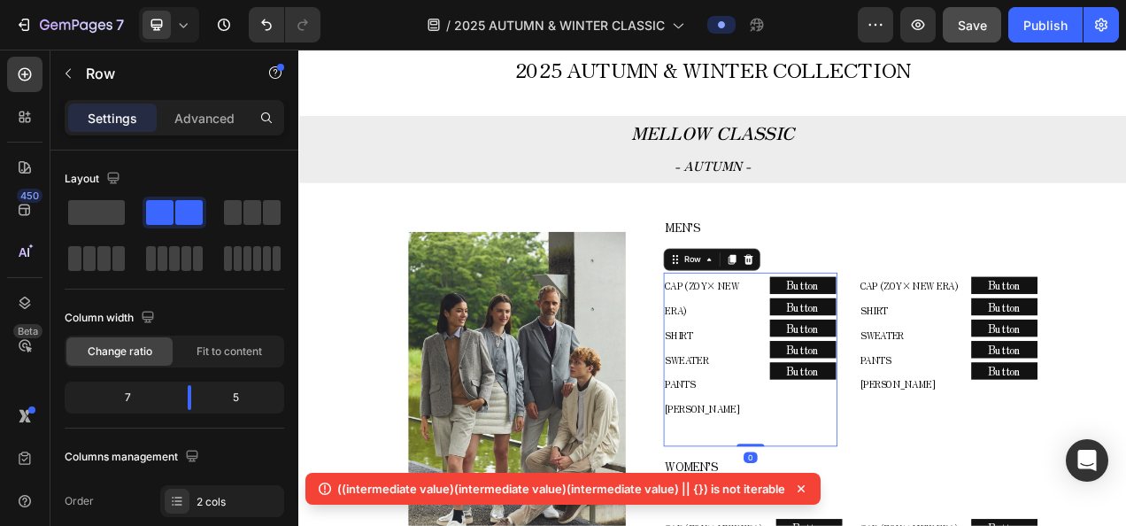
click at [890, 337] on div "CAP (ZOY× NEW ERA) SHIRT SWEATER PANTS COLE HAAN Text block Row Button Button B…" at bounding box center [877, 446] width 222 height 223
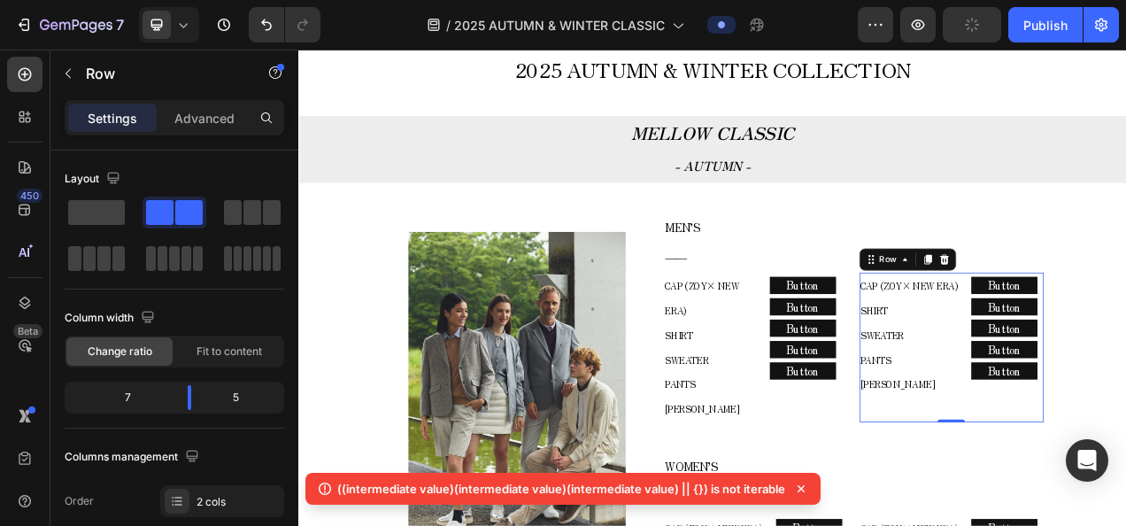
click at [1125, 341] on div "CAP (ZOY× NEW ERA) SHIRT SWEATER PANTS COLE HAAN Text block Row Button Button B…" at bounding box center [1136, 431] width 236 height 192
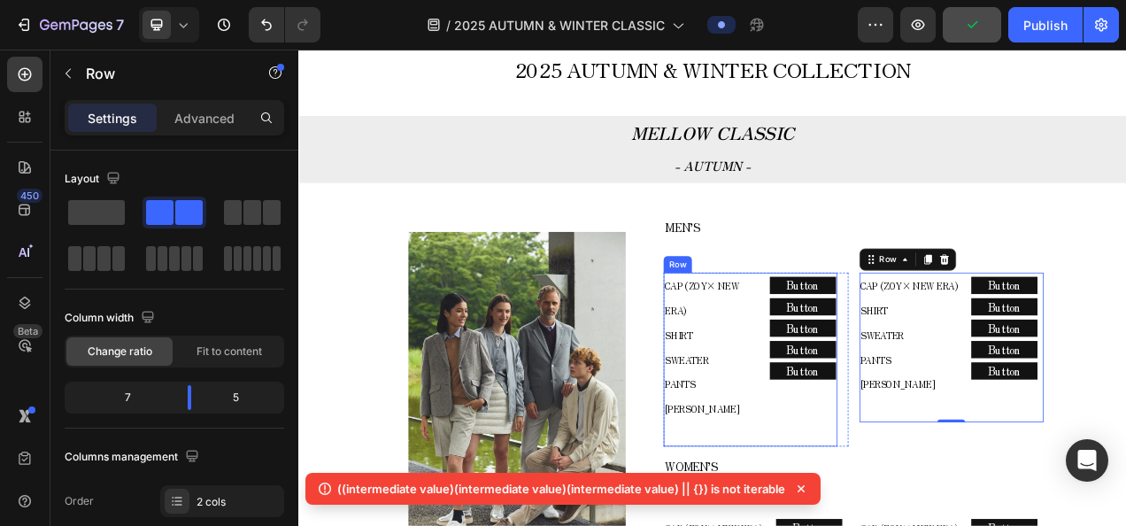
click at [886, 343] on div "CAP (ZOY× NEW ERA) SHIRT SWEATER PANTS COLE HAAN Text block Row Button Button B…" at bounding box center [877, 446] width 222 height 223
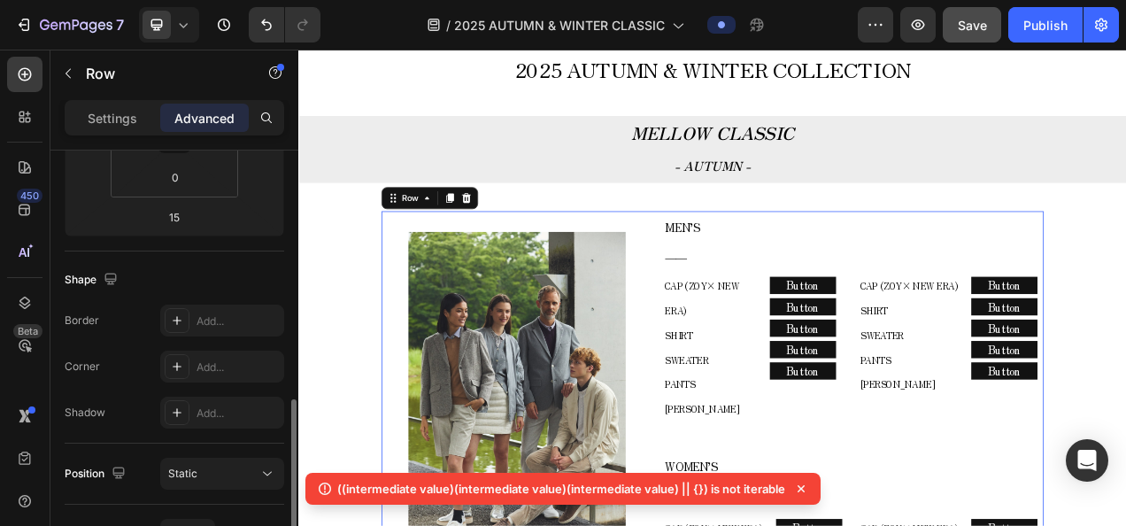
scroll to position [443, 0]
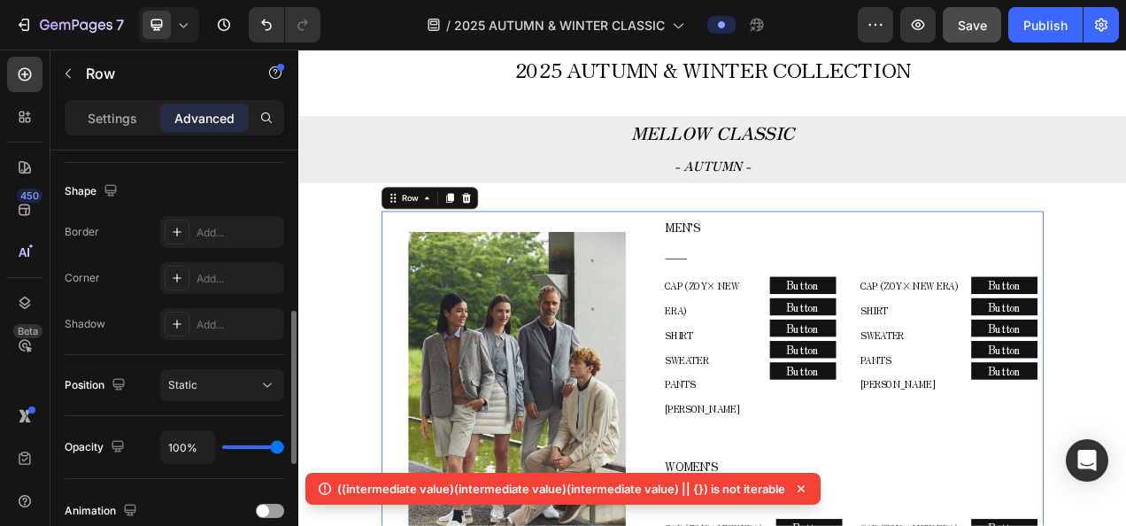
click at [131, 127] on div "Settings" at bounding box center [112, 118] width 89 height 28
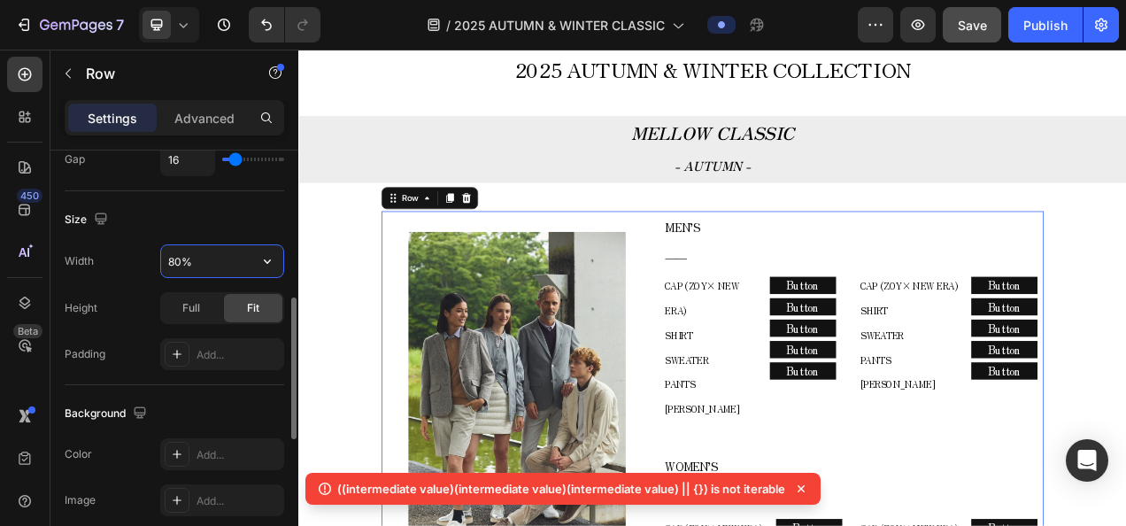
click at [184, 266] on input "80%" at bounding box center [222, 261] width 122 height 32
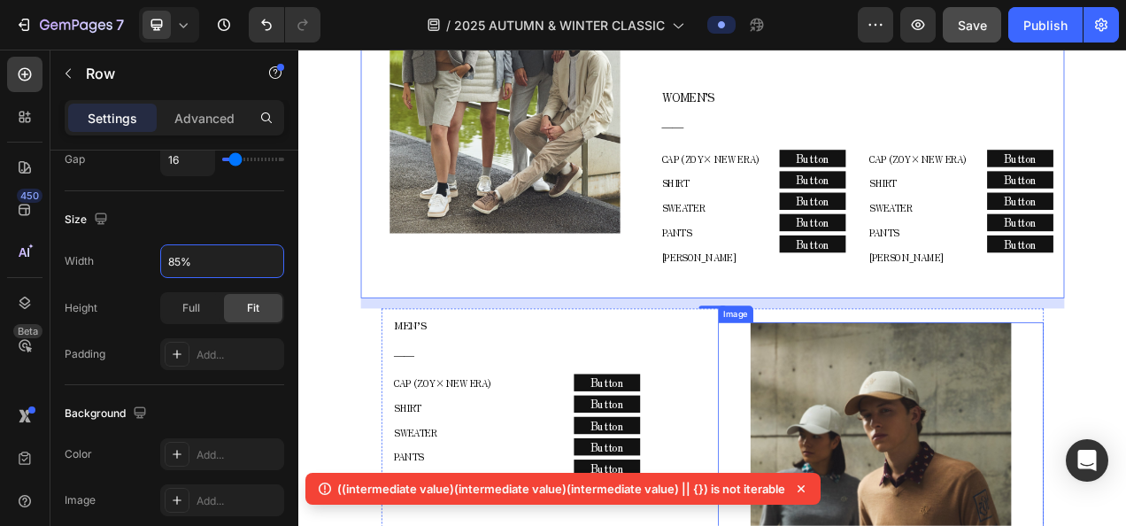
scroll to position [1199, 0]
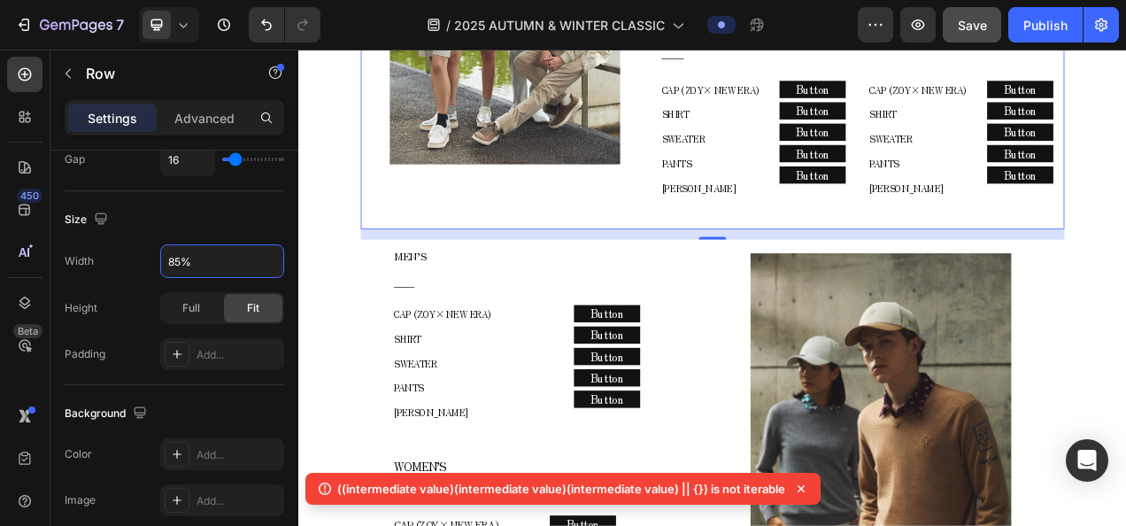
type input "85%"
click at [820, 304] on div "15" at bounding box center [829, 307] width 18 height 14
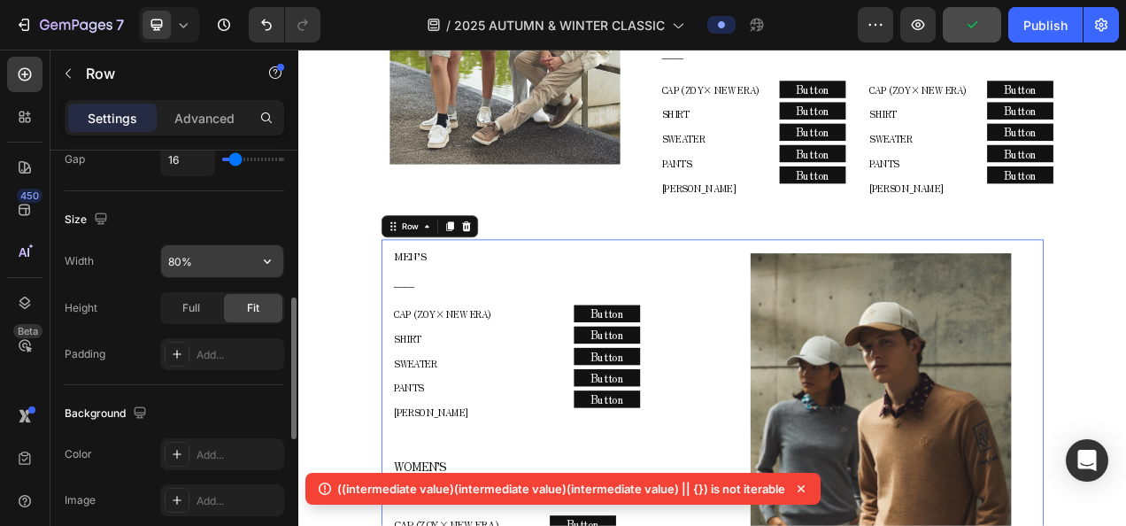
click at [181, 259] on input "80%" at bounding box center [222, 261] width 122 height 32
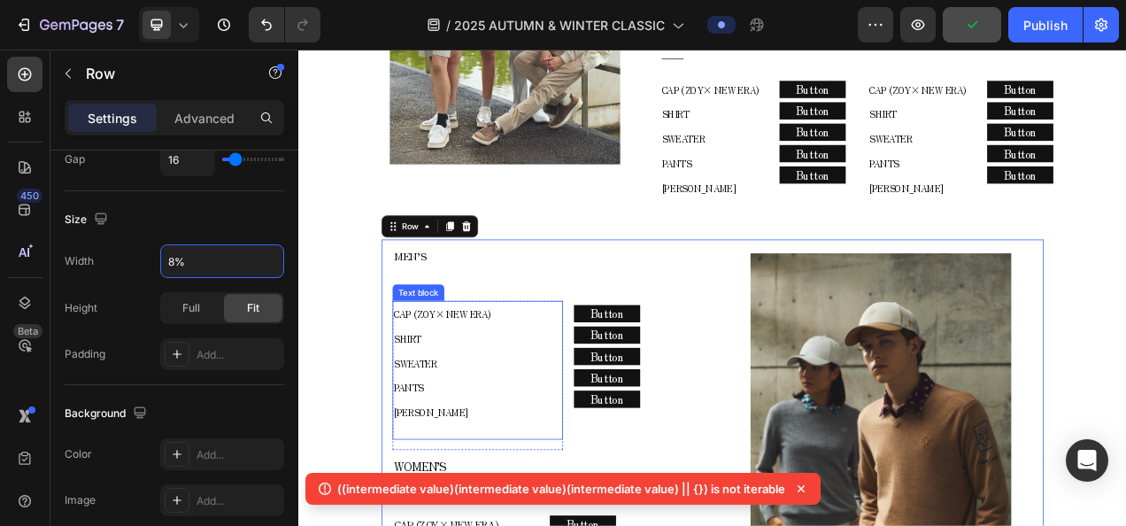
type input "85%"
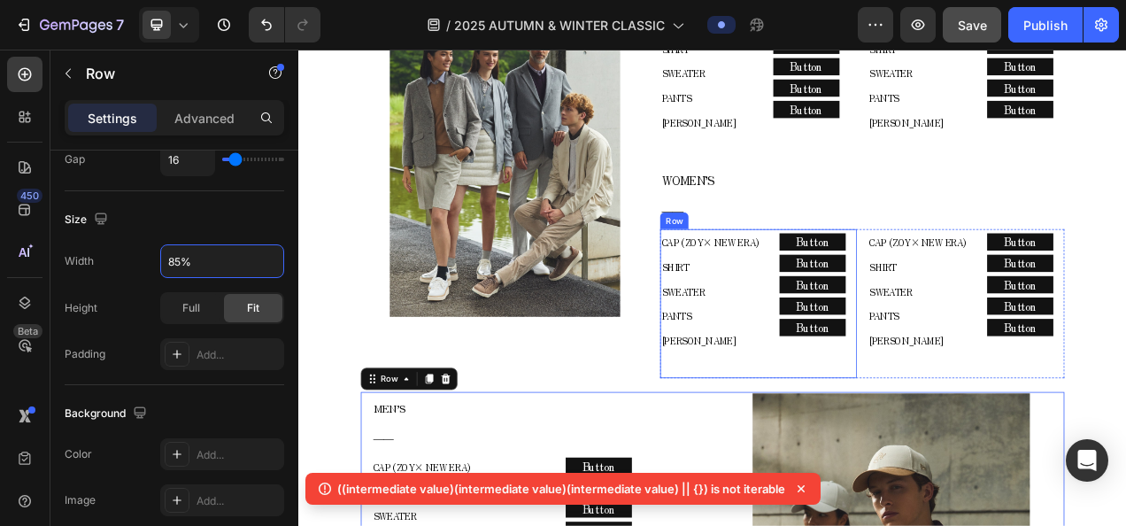
scroll to position [1111, 0]
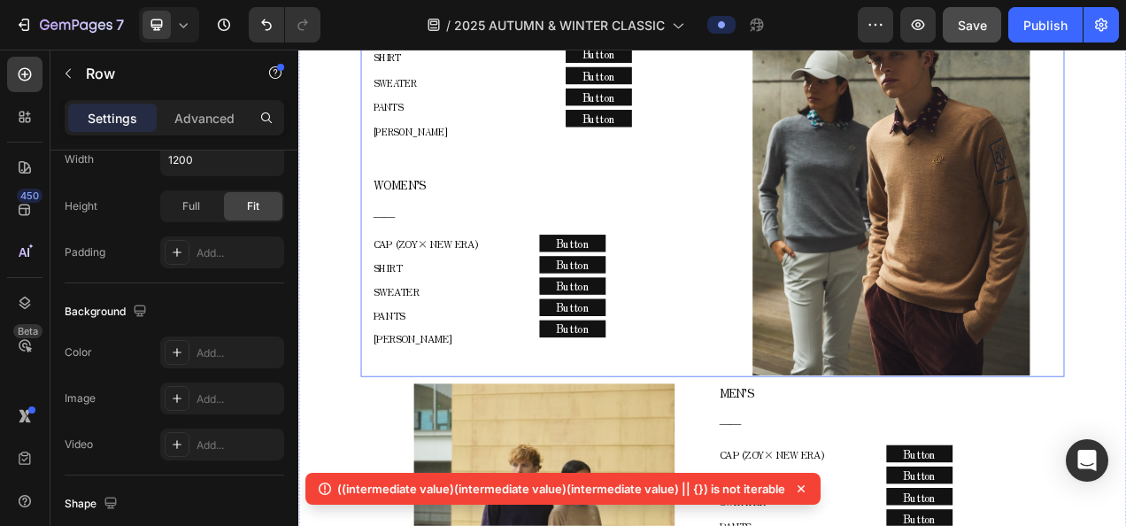
scroll to position [1642, 0]
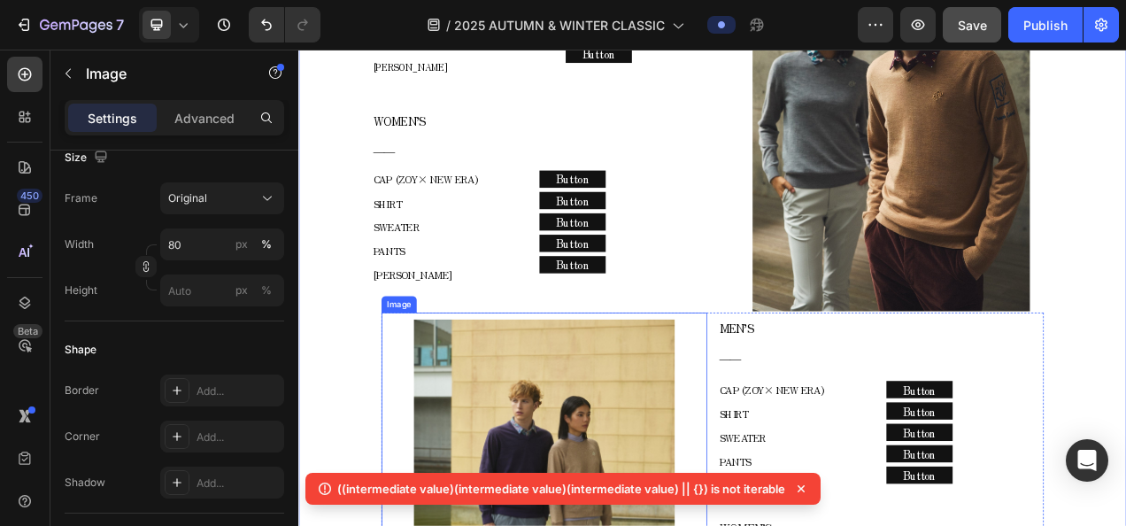
scroll to position [0, 0]
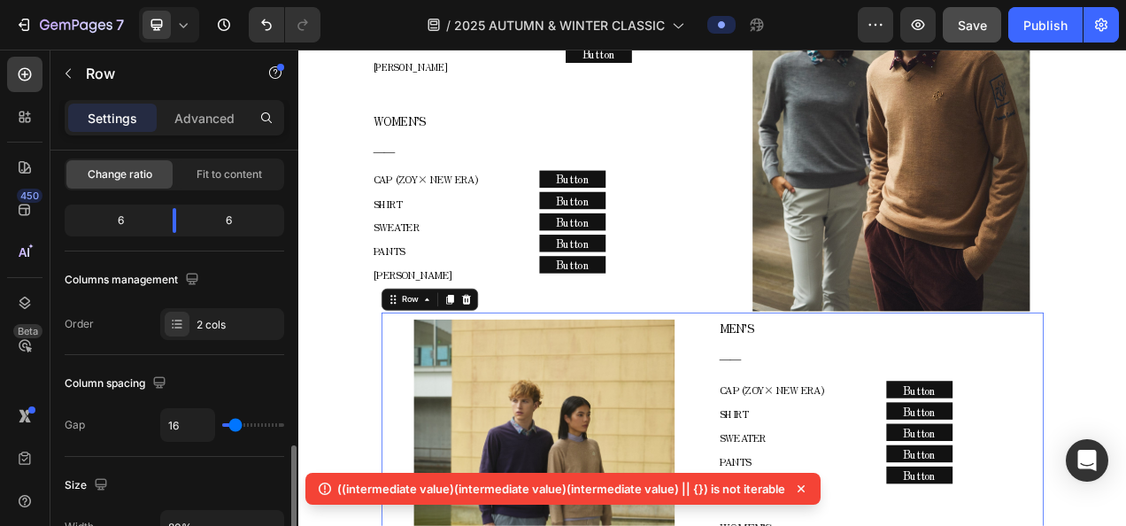
scroll to position [354, 0]
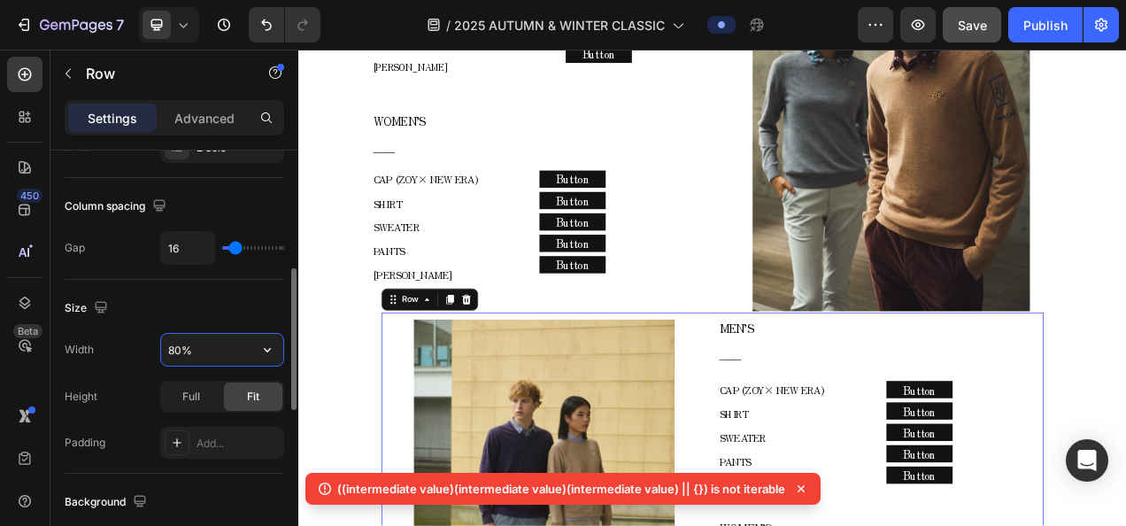
click at [177, 343] on input "80%" at bounding box center [222, 350] width 122 height 32
type input "85%"
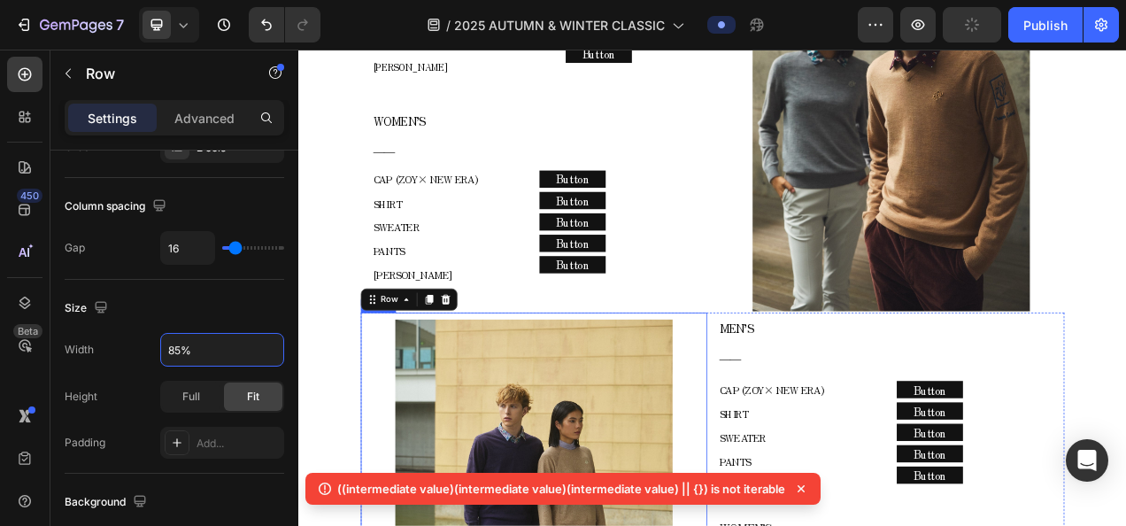
click at [350, 464] on div "2025 AUTUMN & WINTER COLLECTION Text block MELLOW CLASSIC - AUTUMN - Text block…" at bounding box center [829, 301] width 1062 height 2441
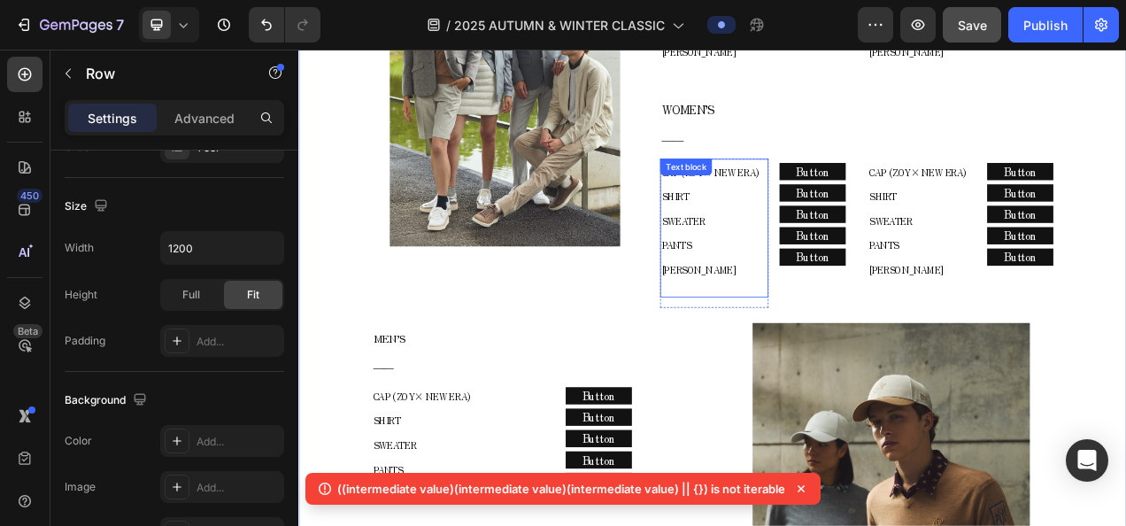
scroll to position [1111, 0]
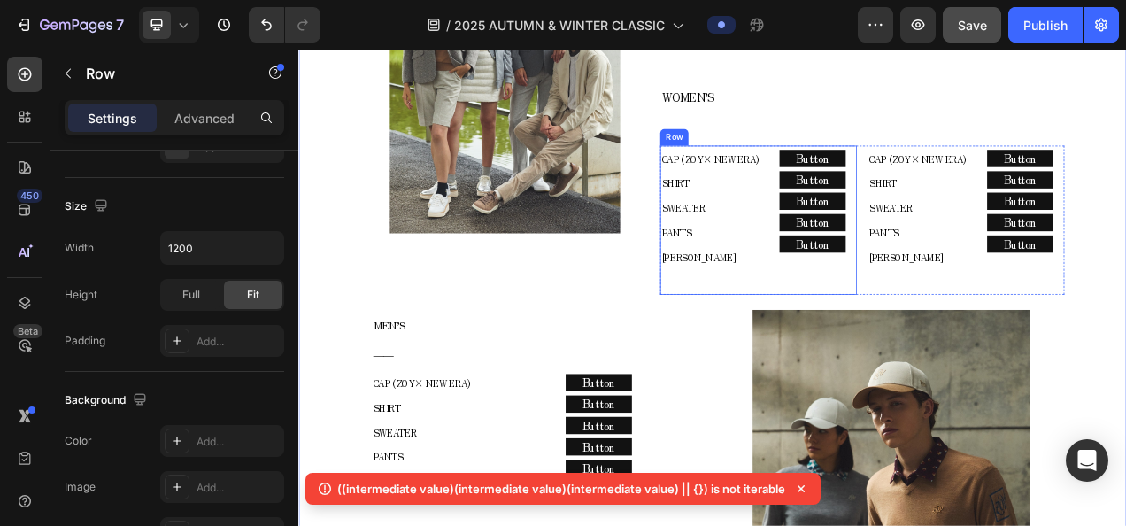
click at [893, 333] on div "CAP (ZOY× NEW ERA) SHIRT SWEATER PANTS COLE HAAN Text block Row Button Button B…" at bounding box center [888, 269] width 252 height 192
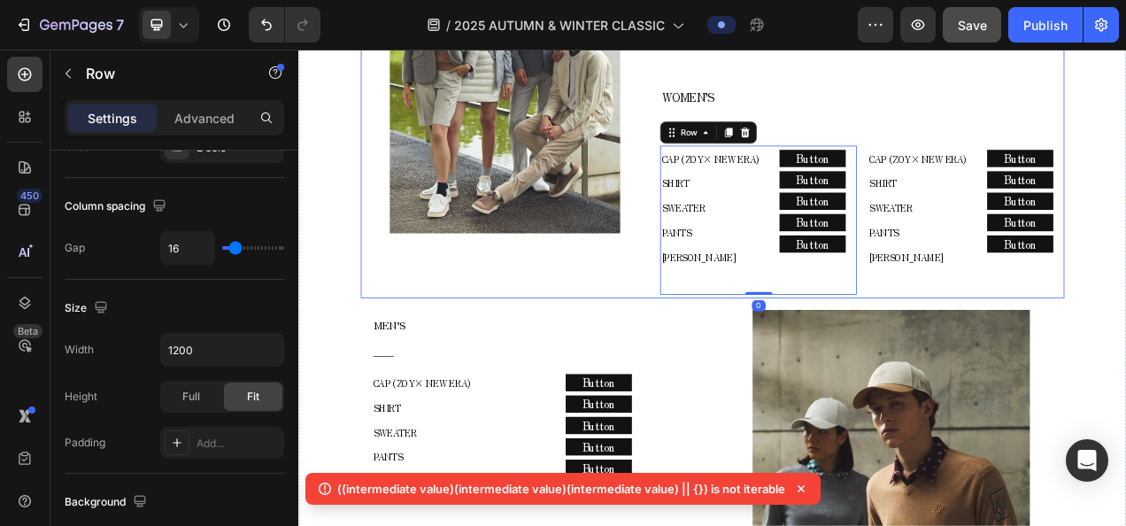
click at [690, 324] on div "Image" at bounding box center [563, 91] width 370 height 554
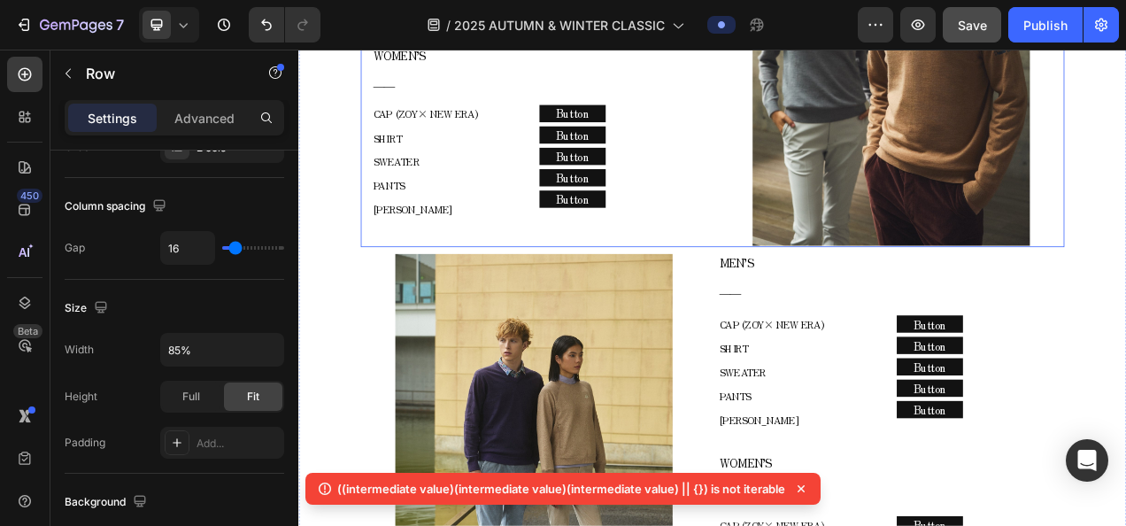
scroll to position [1730, 0]
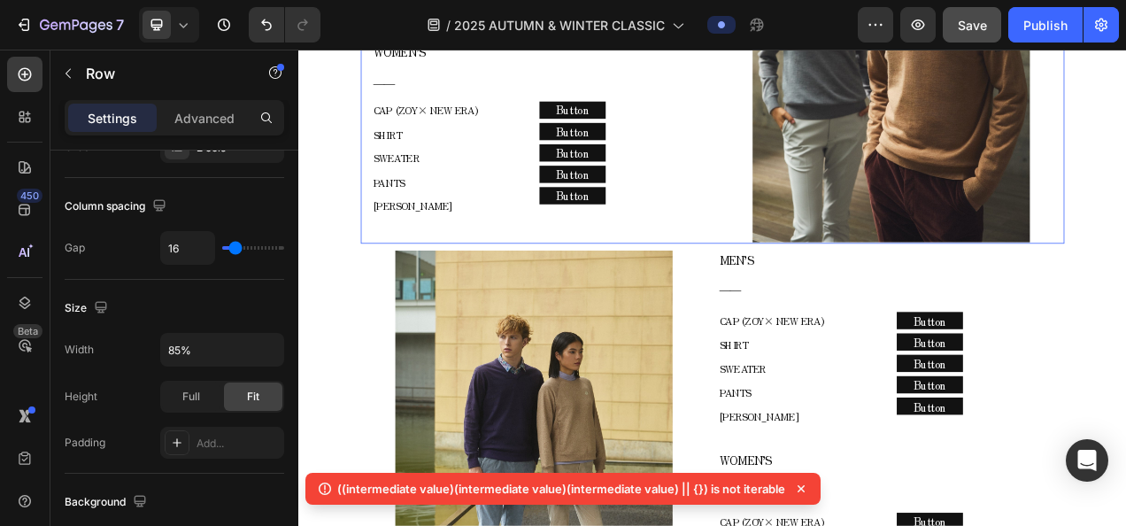
click at [821, 281] on div "MEN’S ―― Text block CAP (ZOY× NEW ERA) SHIRT SWEATER PANTS COLE HAAN Text block…" at bounding box center [829, 30] width 903 height 536
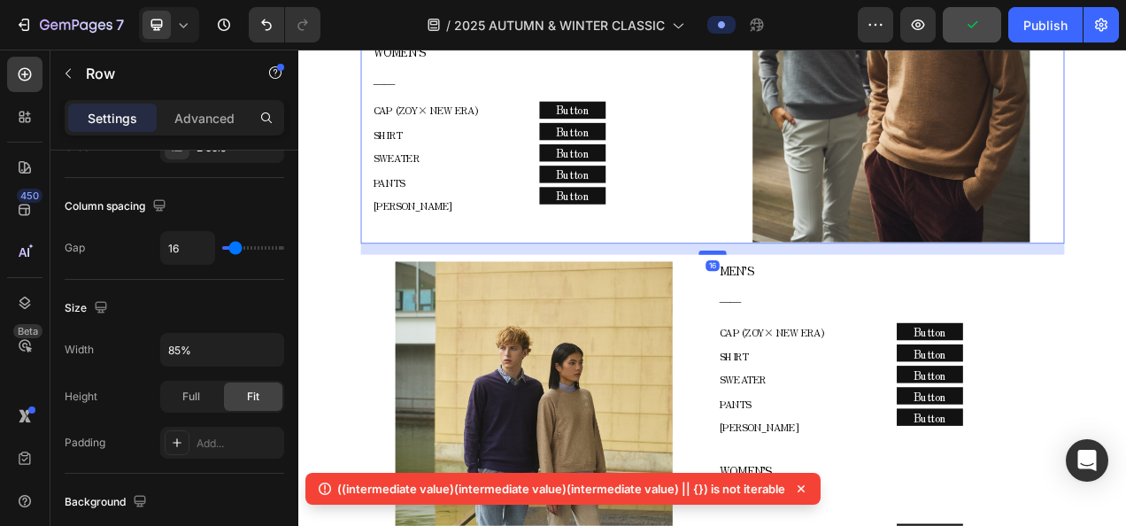
drag, startPoint x: 818, startPoint y: 291, endPoint x: 820, endPoint y: 305, distance: 14.4
click at [820, 307] on div at bounding box center [829, 309] width 35 height 5
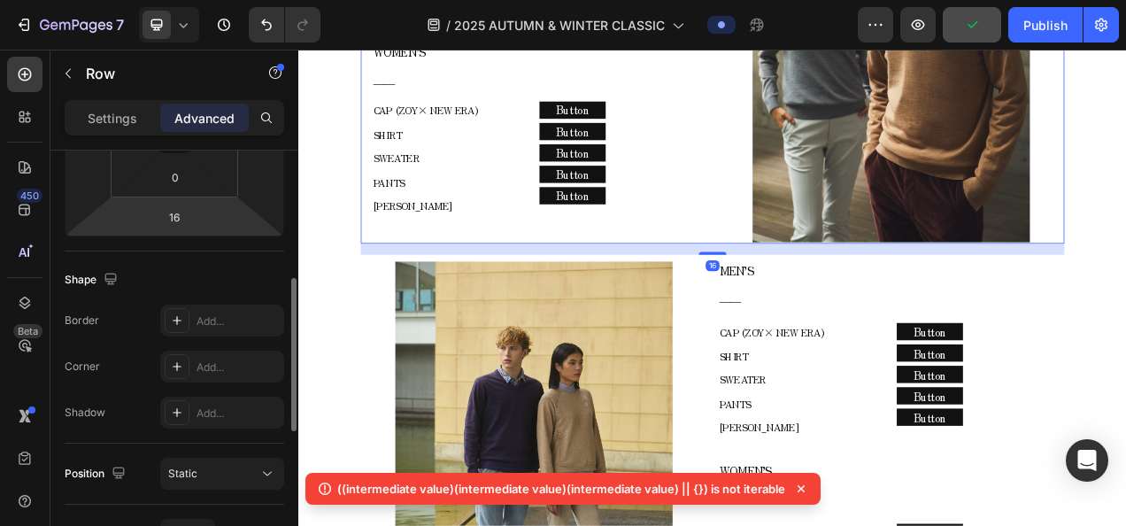
click at [196, 0] on html "7 Version history / 2025 AUTUMN & WINTER CLASSIC Preview Publish 450 Beta Secti…" at bounding box center [563, 0] width 1126 height 0
type input "15"
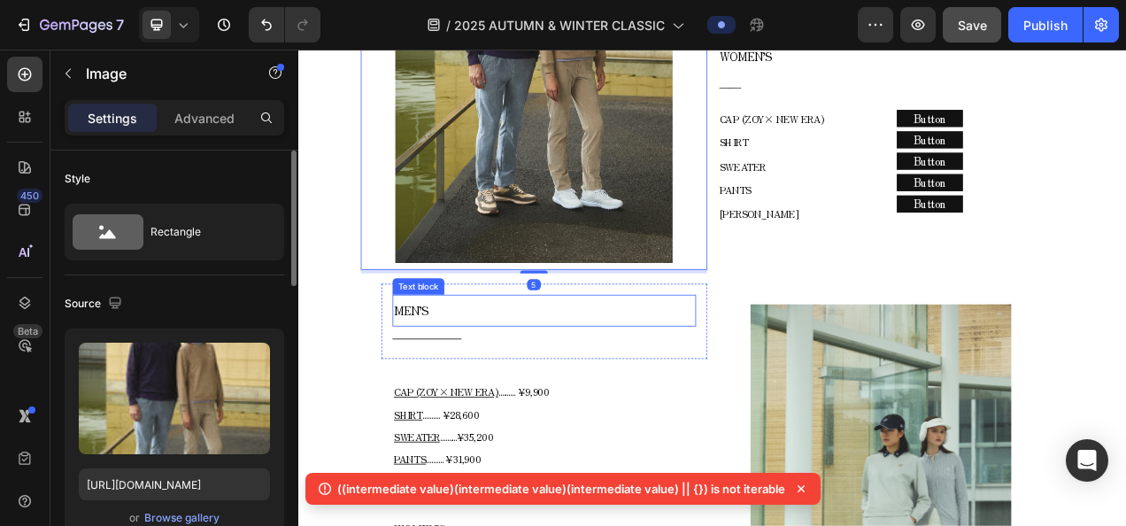
scroll to position [2261, 0]
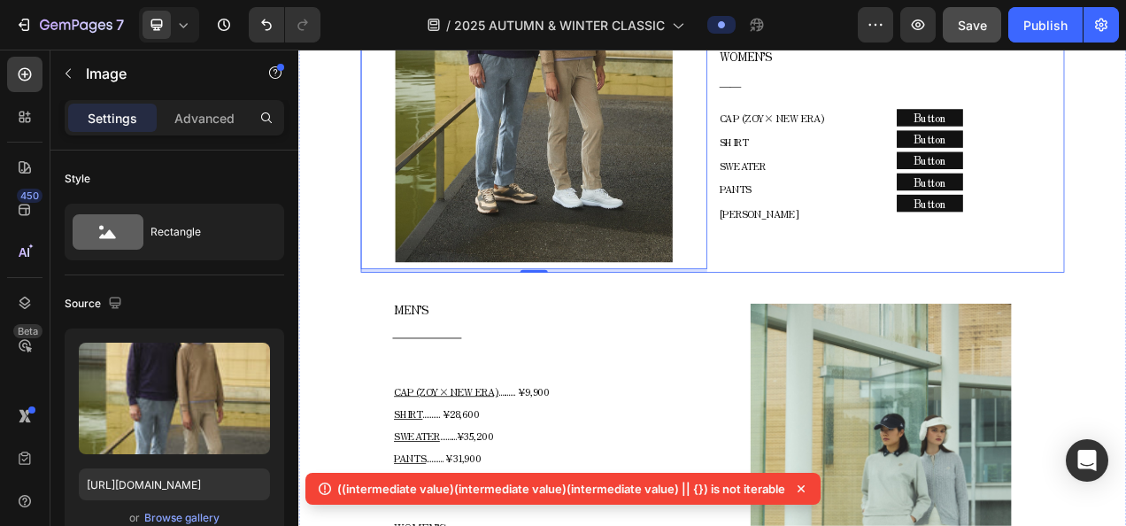
click at [836, 316] on div "MEN’S ―― Text block CAP (ZOY× NEW ERA) SHIRT SWEATER PANTS COLE HAAN Text block…" at bounding box center [1058, 58] width 444 height 555
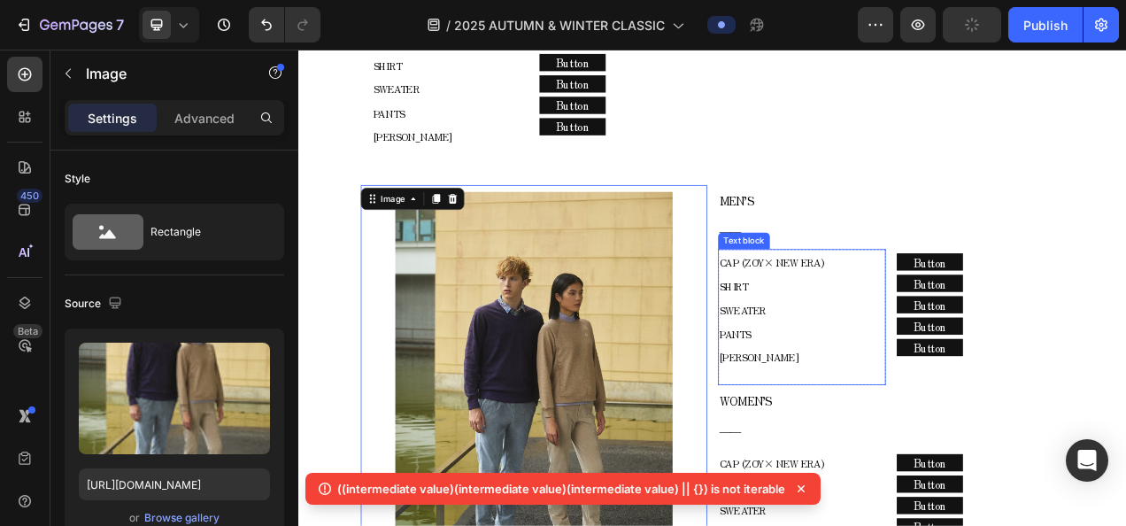
scroll to position [1730, 0]
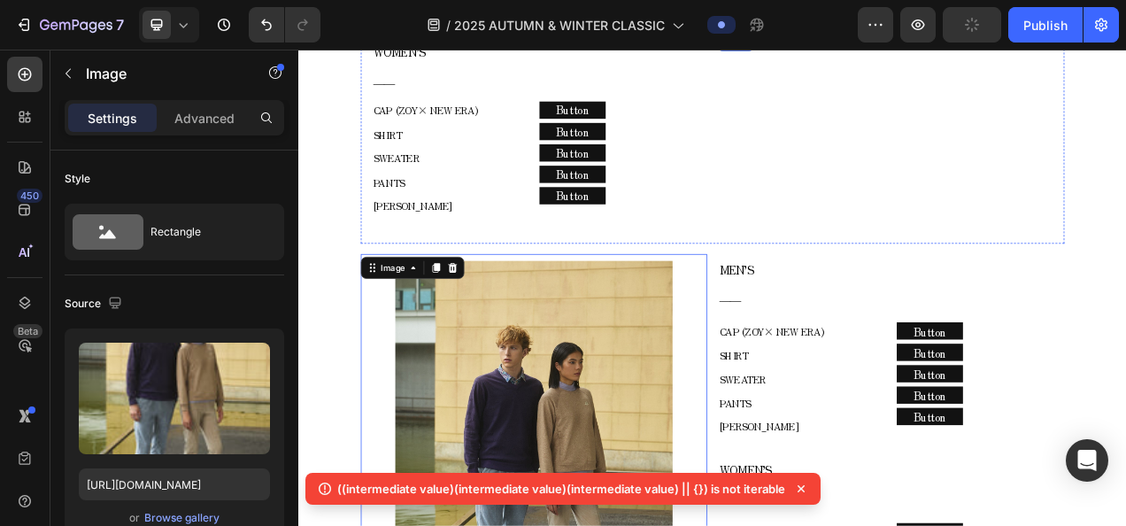
click at [979, 30] on img at bounding box center [1059, 30] width 356 height 0
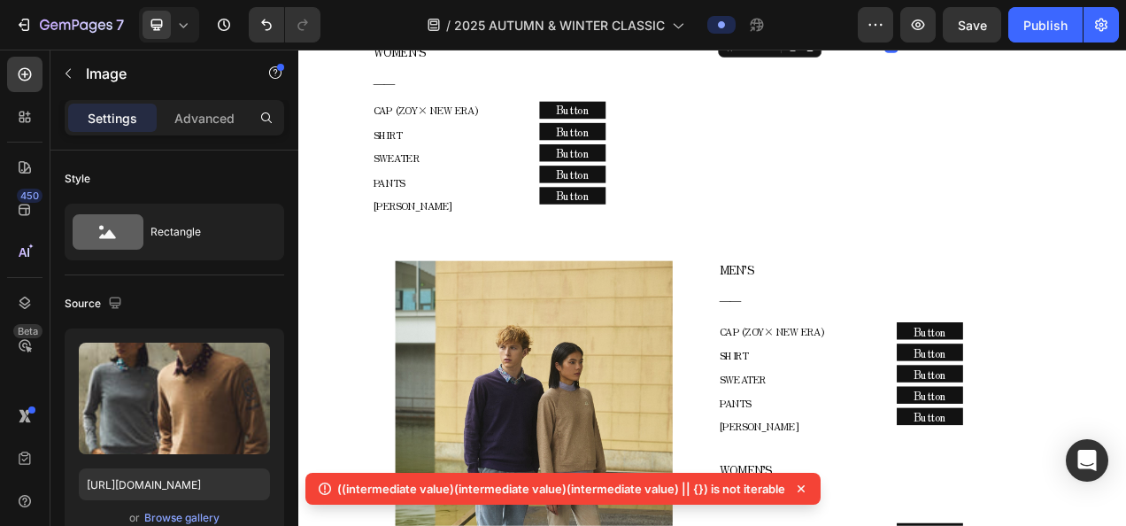
click at [1061, 293] on div "Image 5" at bounding box center [1058, 30] width 444 height 536
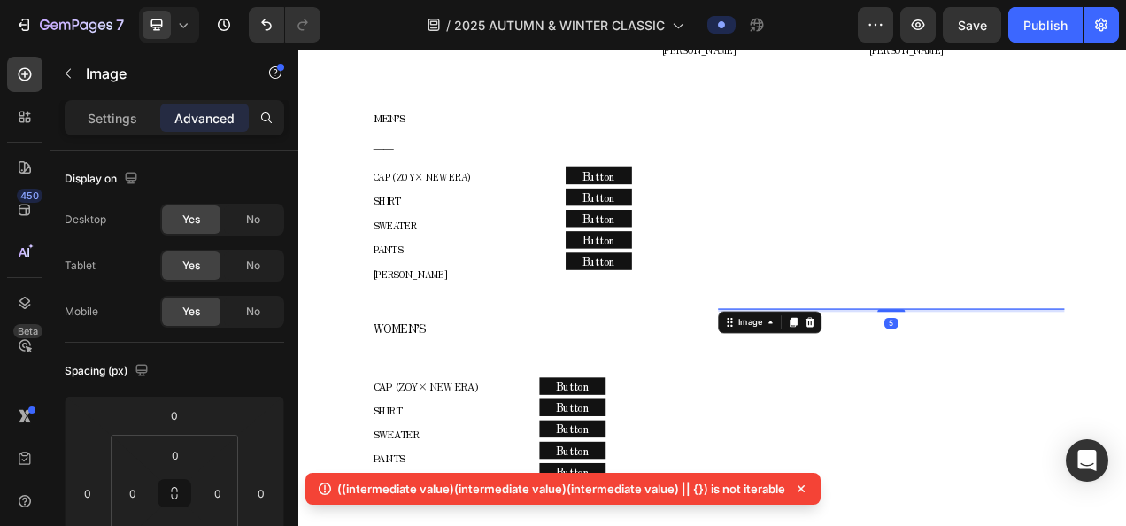
scroll to position [1288, 0]
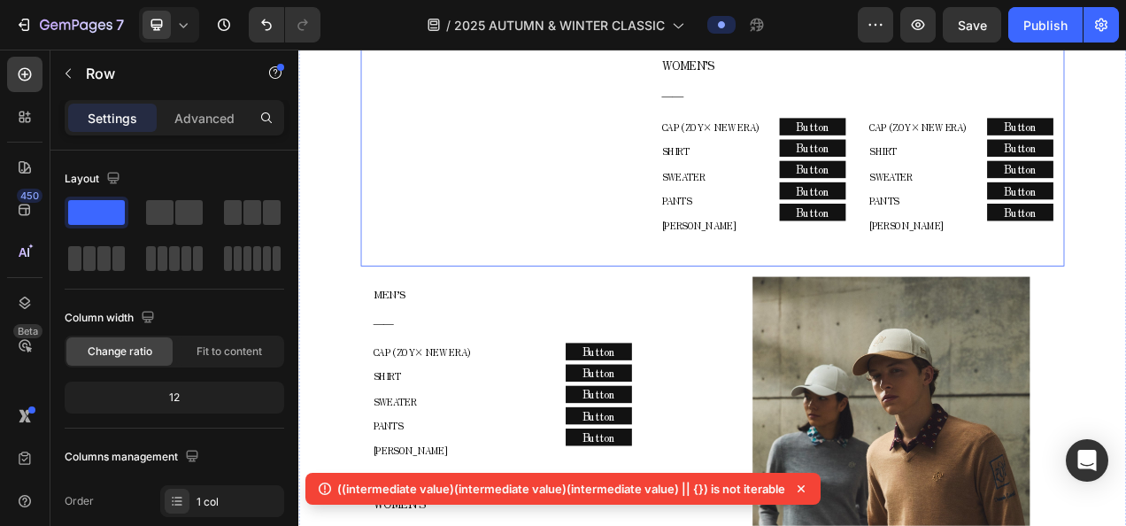
scroll to position [1022, 0]
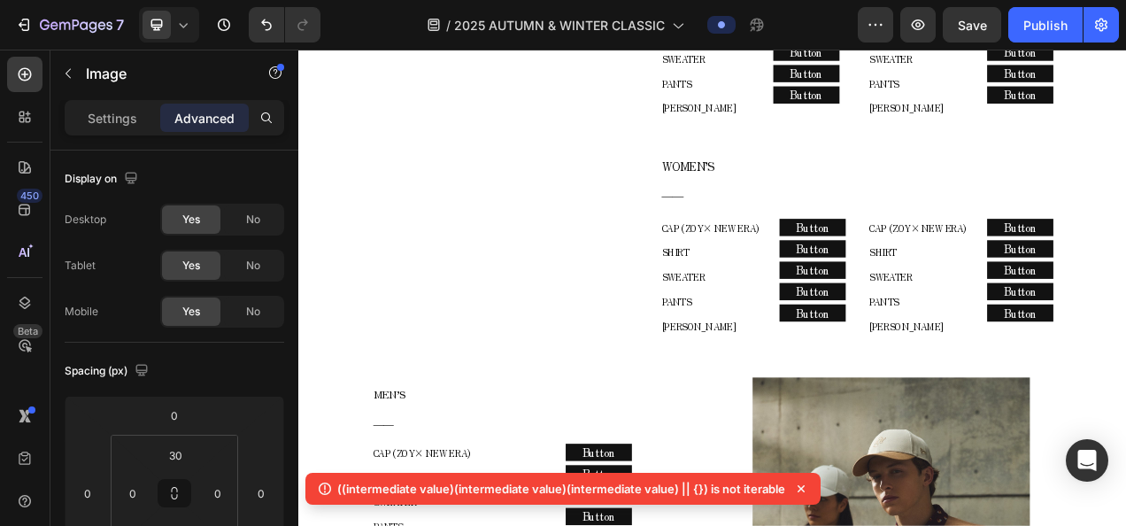
type input "5"
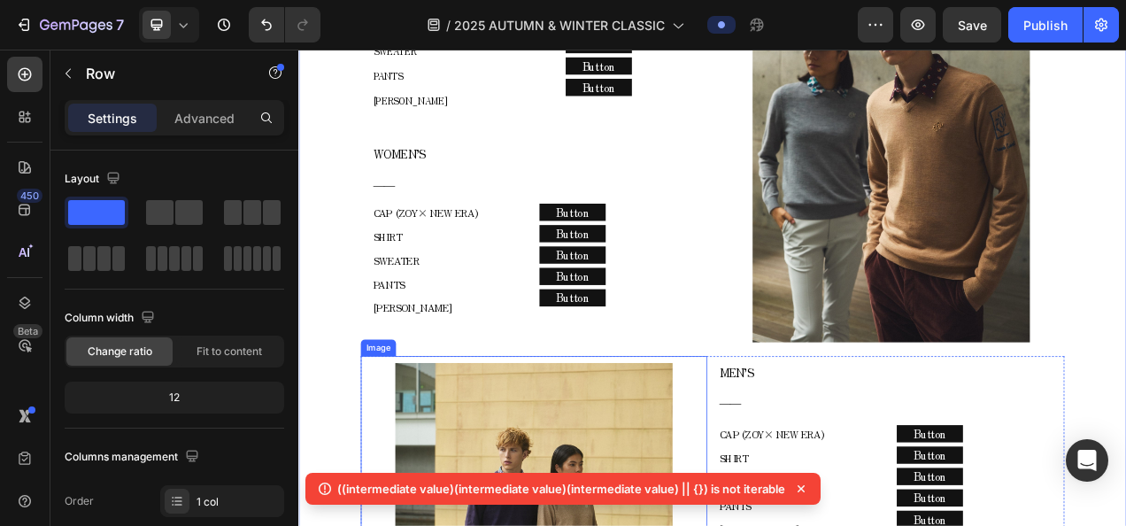
scroll to position [1642, 0]
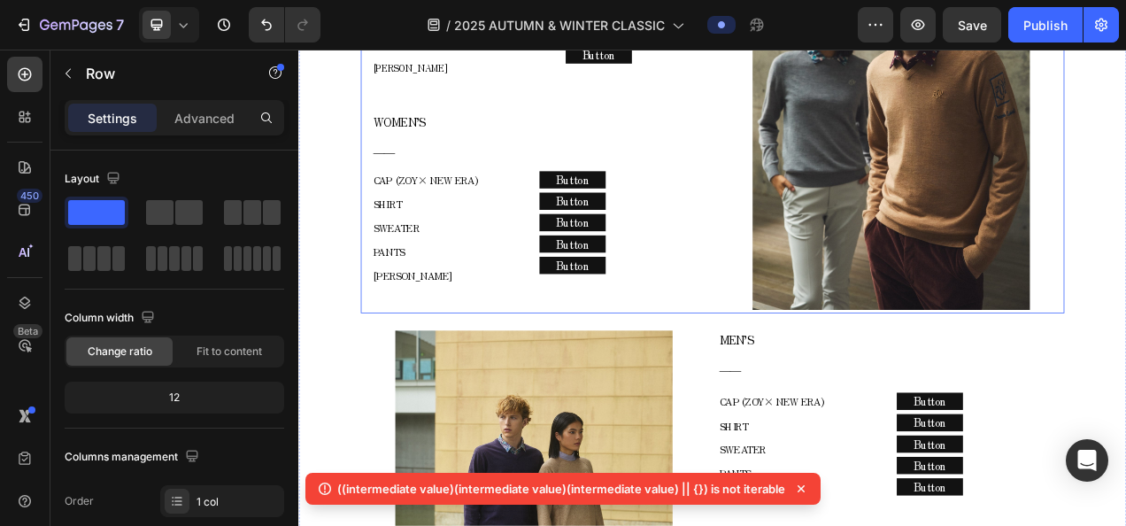
click at [811, 369] on div "WOMEN’S ―― Text block CAP (ZOY× NEW ERA) SHIRT SWEATER PANTS COLE HAAN Text blo…" at bounding box center [600, 254] width 444 height 266
click at [836, 380] on div "Image" at bounding box center [1058, 118] width 444 height 537
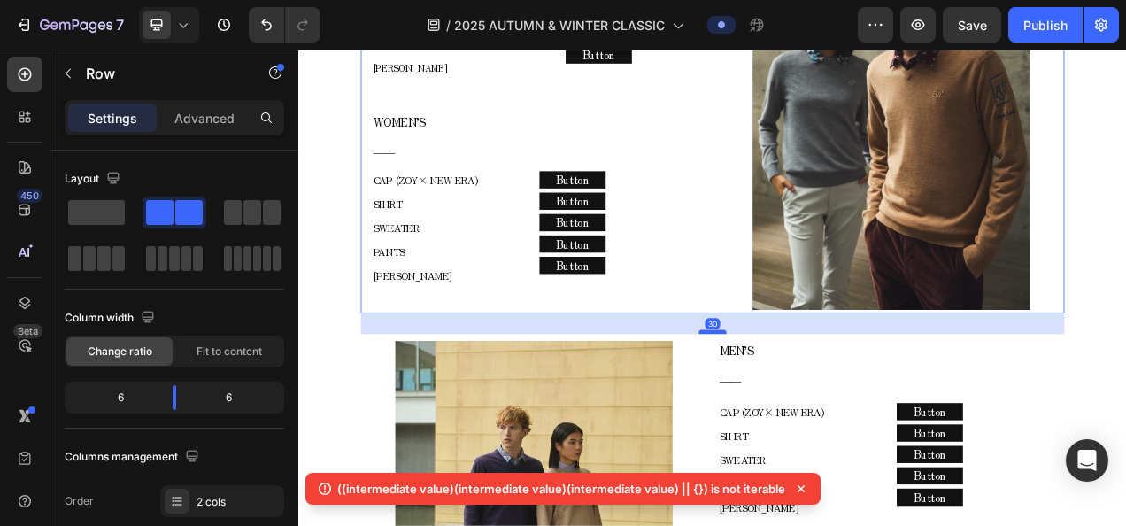
drag, startPoint x: 827, startPoint y: 396, endPoint x: 830, endPoint y: 411, distance: 15.3
click at [830, 411] on div at bounding box center [829, 411] width 35 height 5
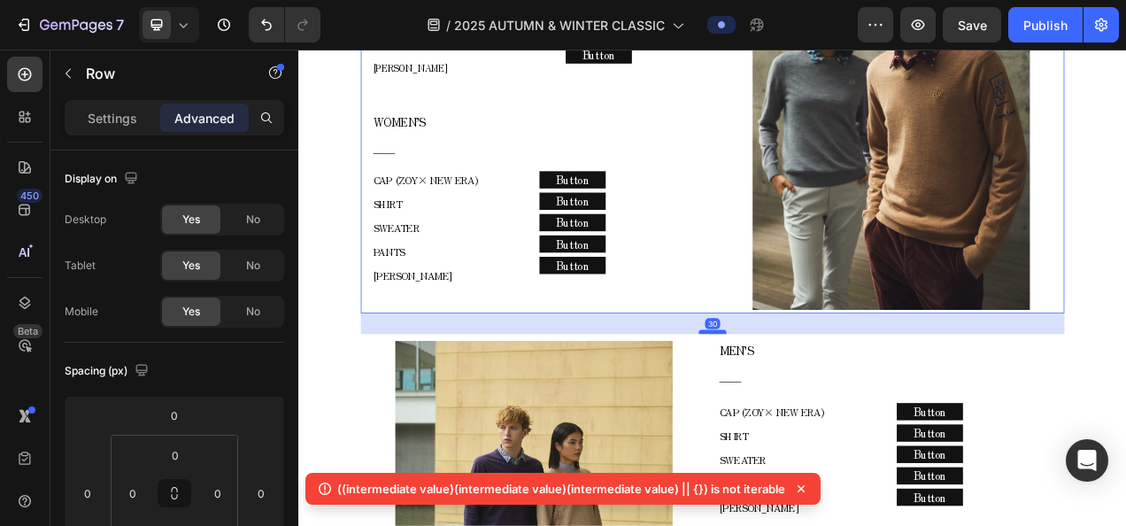
click at [831, 409] on div "2025 AUTUMN & WINTER COLLECTION Text block MELLOW CLASSIC - AUTUMN - Text block…" at bounding box center [829, 315] width 1062 height 2469
type input "30"
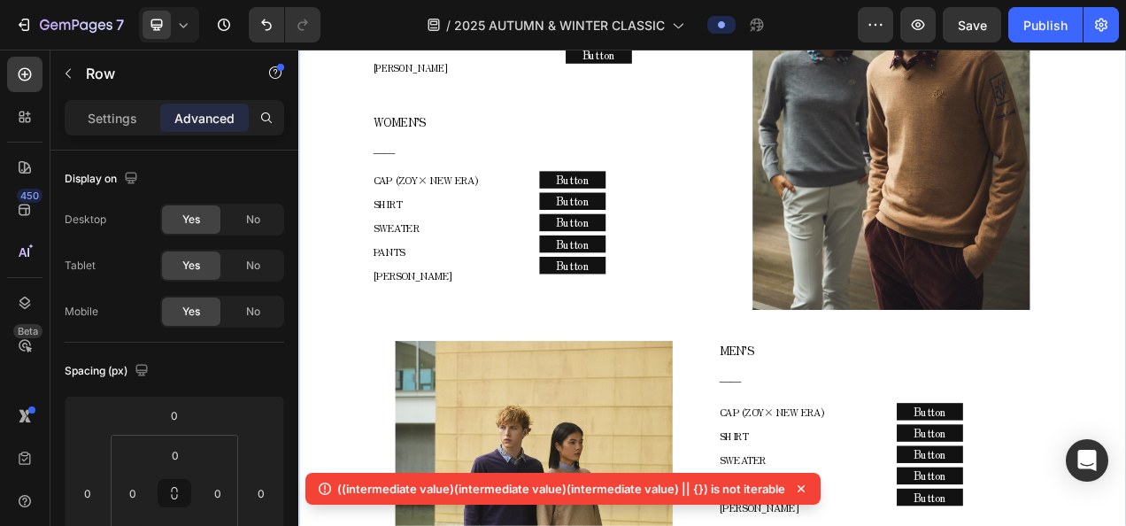
click at [342, 363] on div "2025 AUTUMN & WINTER COLLECTION Text block MELLOW CLASSIC - AUTUMN - Text block…" at bounding box center [829, 315] width 1062 height 2469
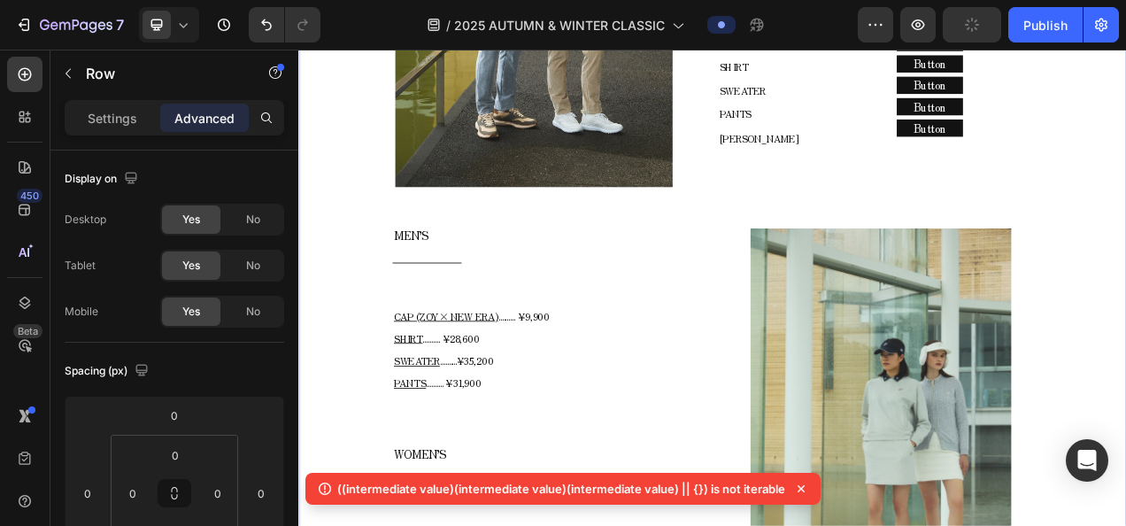
scroll to position [2527, 0]
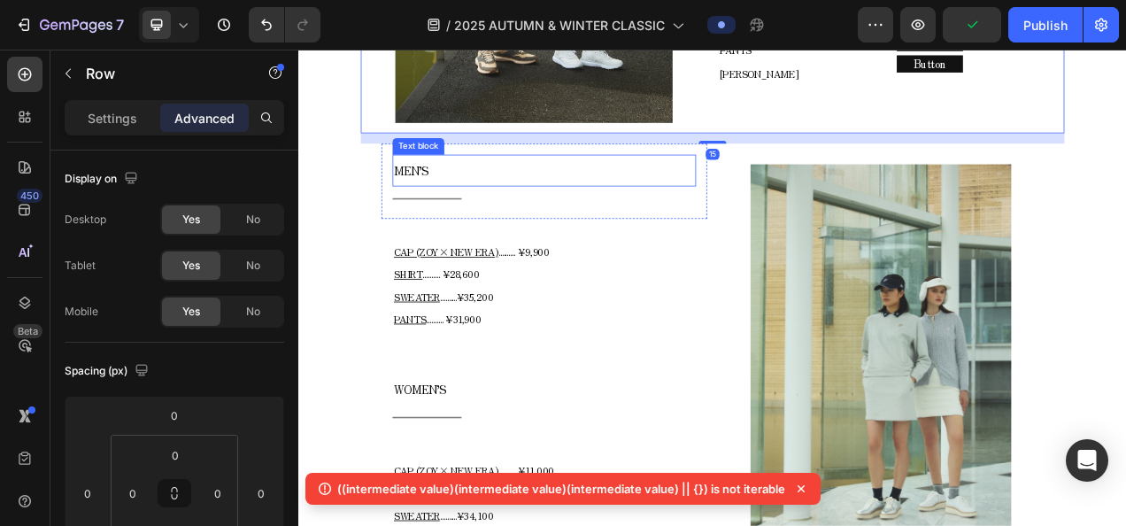
scroll to position [2438, 0]
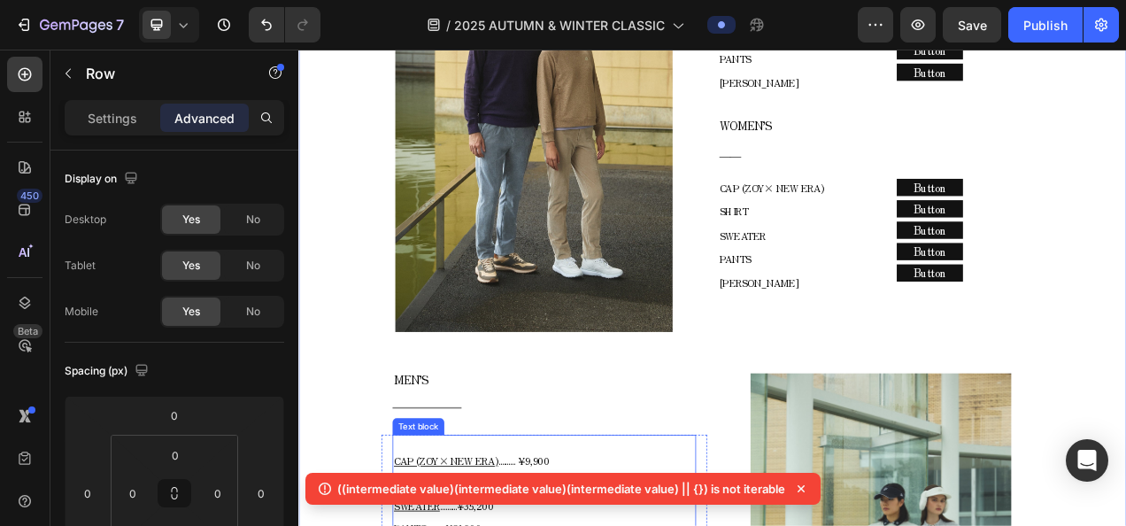
scroll to position [2084, 0]
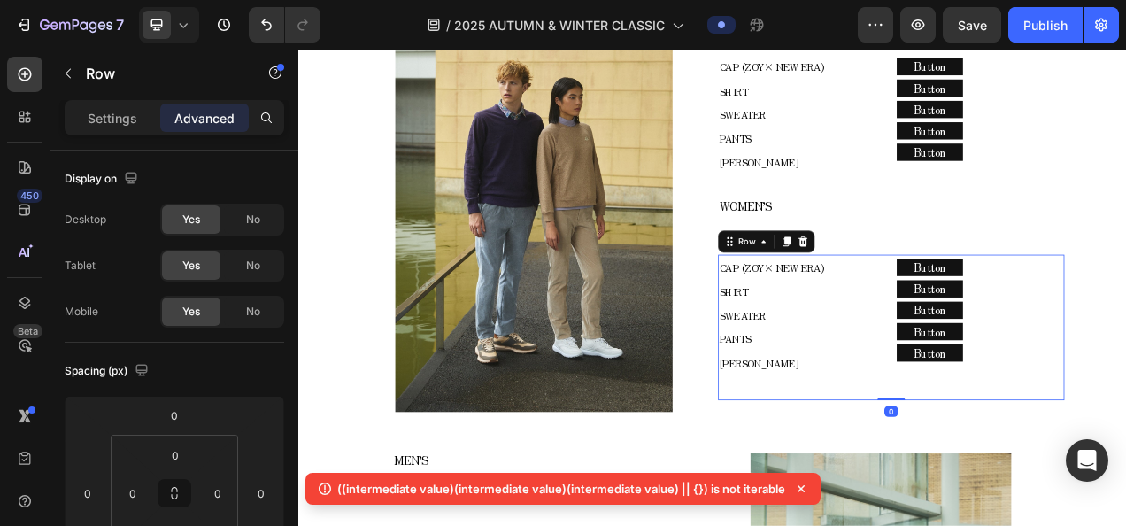
click at [1048, 312] on div "CAP (ZOY× NEW ERA) SHIRT SWEATER PANTS COLE HAAN Text block Row Button Button B…" at bounding box center [1058, 406] width 444 height 188
click at [917, 289] on icon at bounding box center [924, 296] width 14 height 14
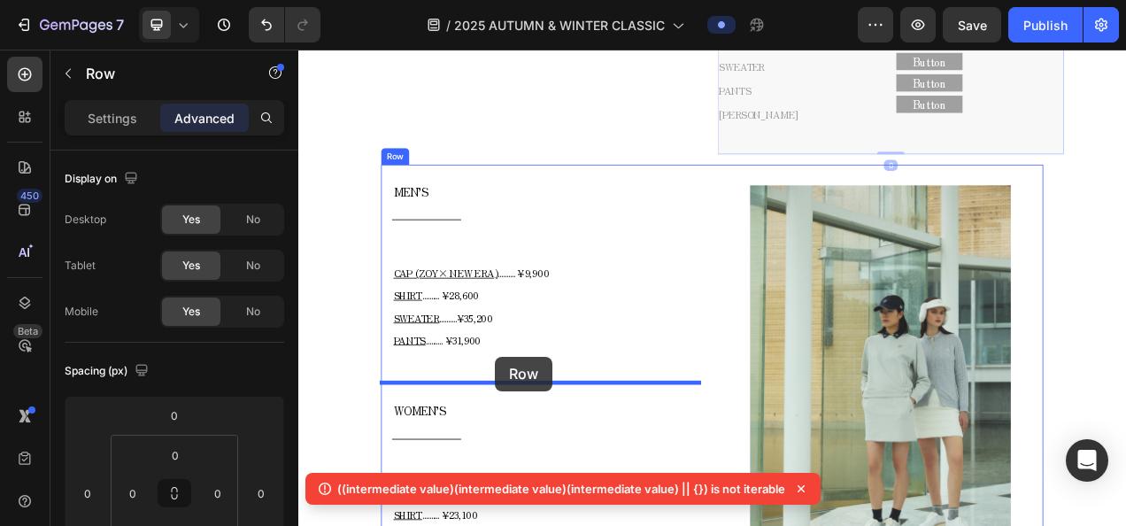
scroll to position [2632, 0]
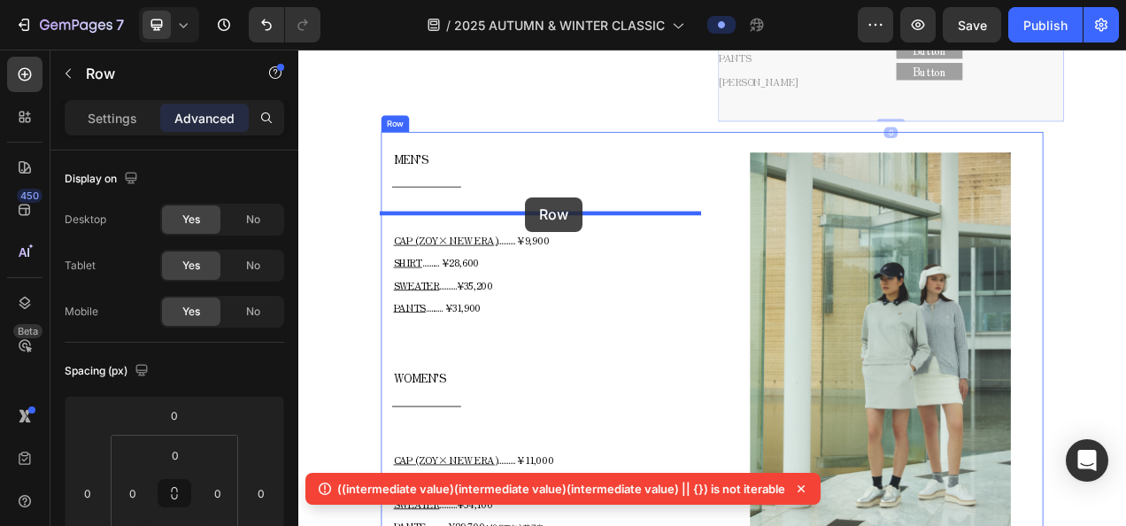
drag, startPoint x: 862, startPoint y: 219, endPoint x: 589, endPoint y: 239, distance: 273.3
type input "10"
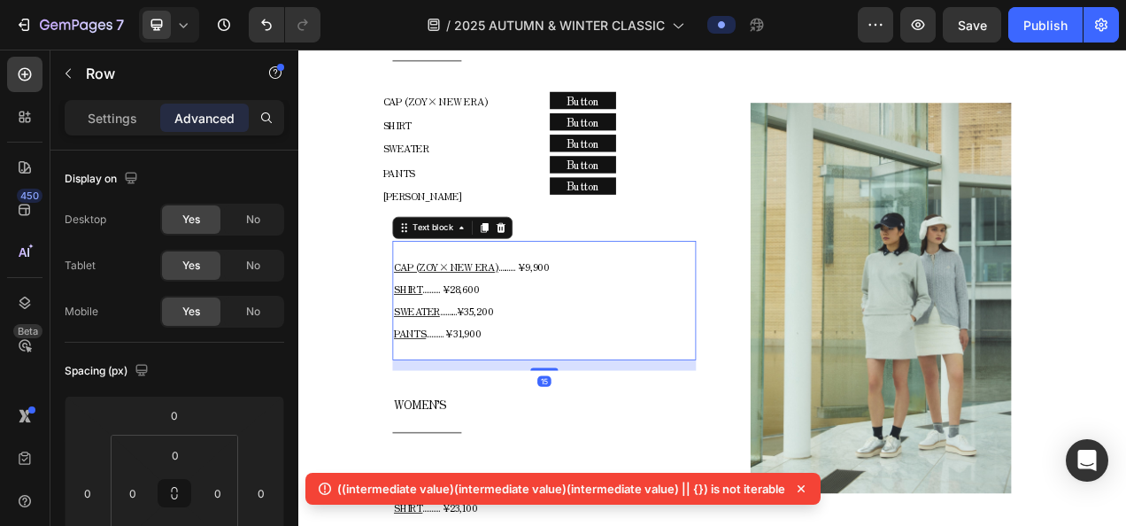
click at [587, 348] on p "CAP (ZOY× NEW ERA) .......... ¥9,900 SHIRT .......... ¥28,600 SWEATER .........…" at bounding box center [613, 371] width 386 height 114
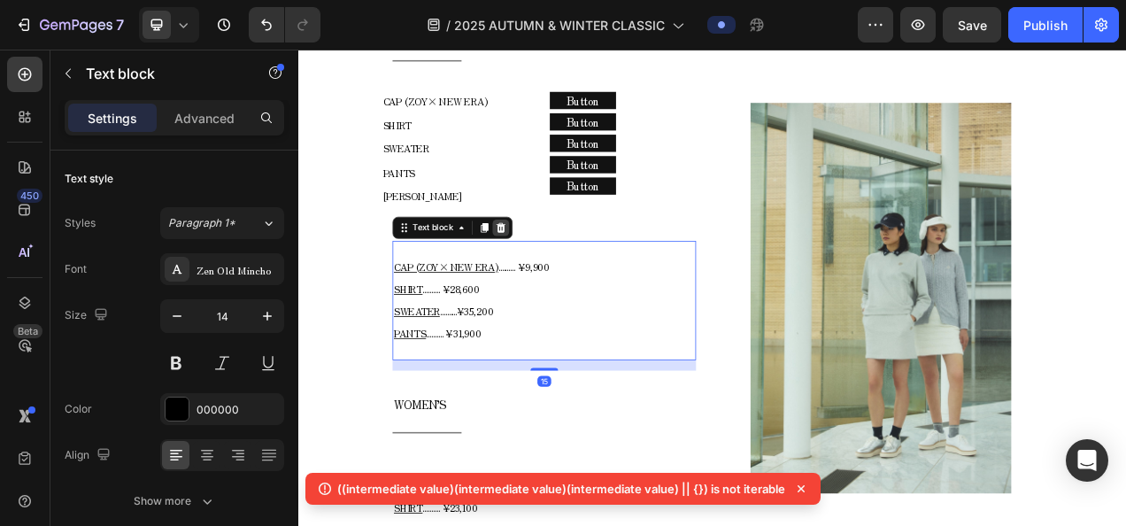
click at [558, 267] on div at bounding box center [557, 277] width 21 height 21
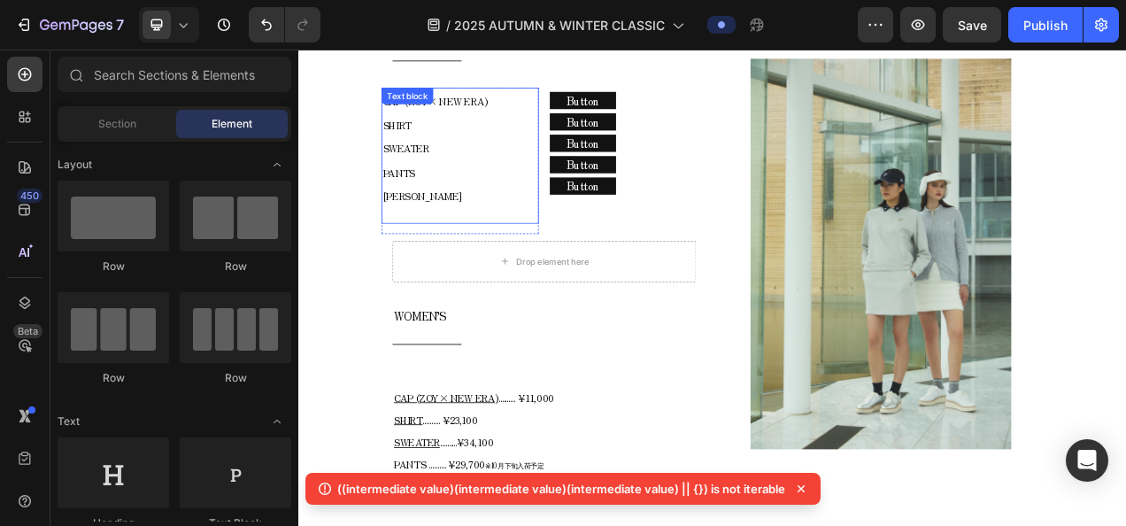
click at [542, 169] on p "CAP (ZOY× NEW ERA) SHIRT SWEATER PANTS" at bounding box center [505, 161] width 198 height 122
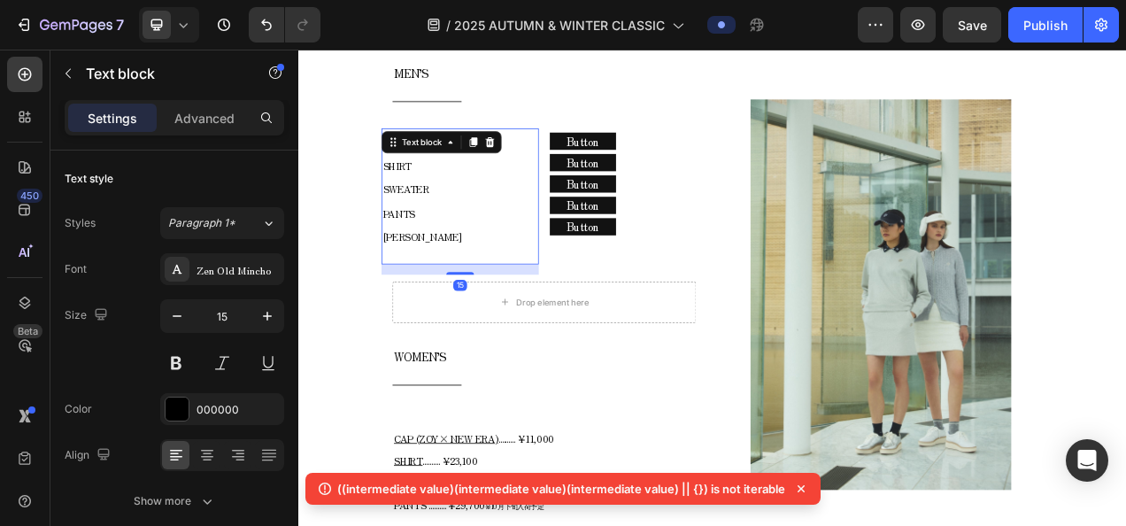
scroll to position [2544, 0]
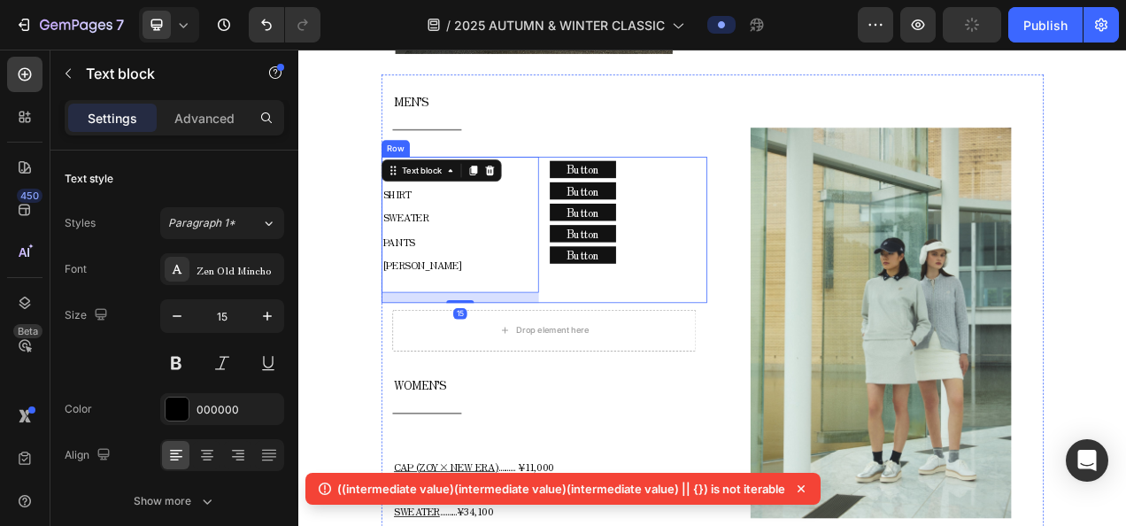
click at [608, 187] on div "CAP (ZOY× NEW ERA) SHIRT SWEATER PANTS COLE HAAN Text block 15 Row Button Butto…" at bounding box center [613, 281] width 418 height 188
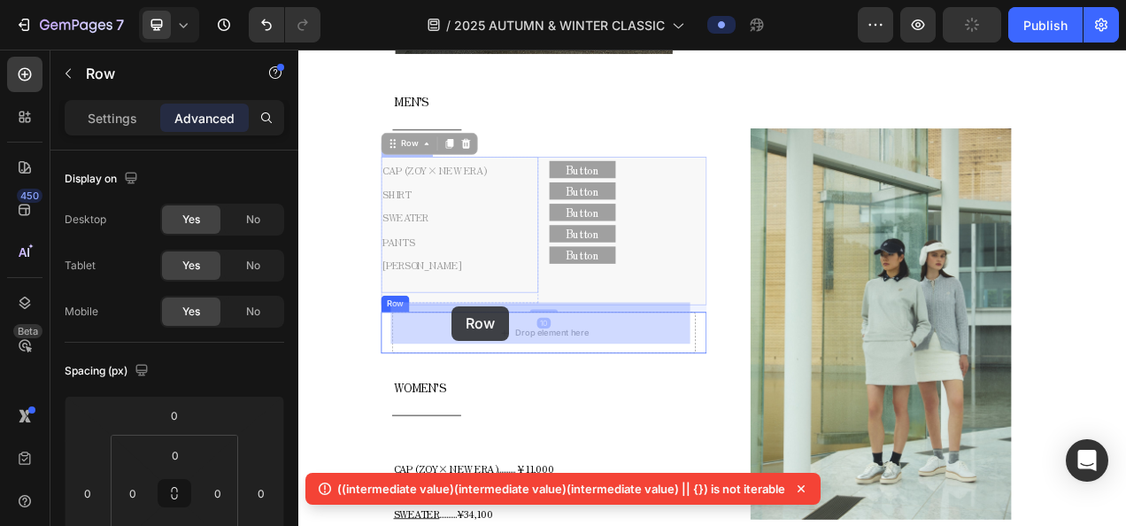
drag, startPoint x: 442, startPoint y: 158, endPoint x: 497, endPoint y: 383, distance: 231.6
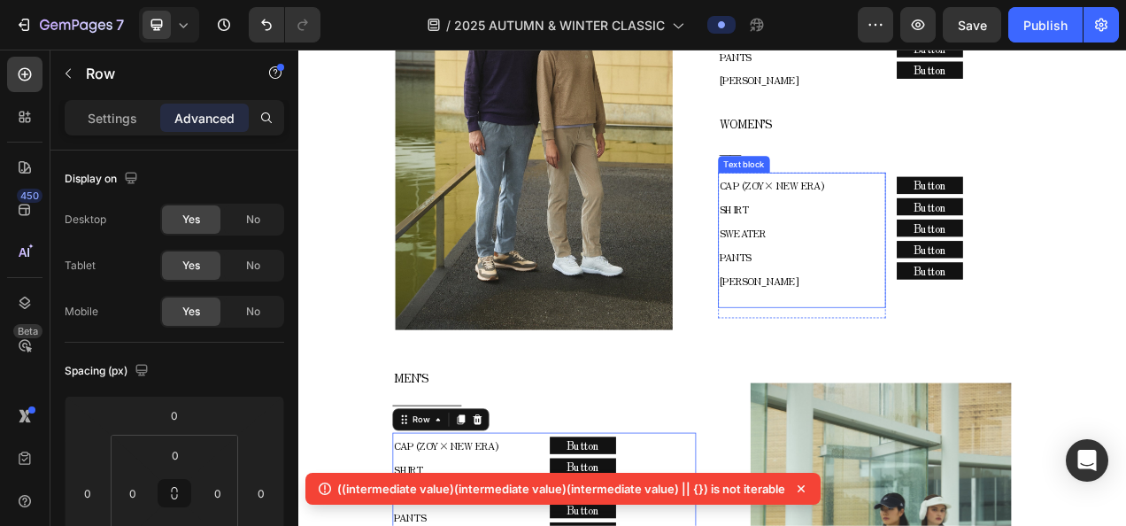
scroll to position [2101, 0]
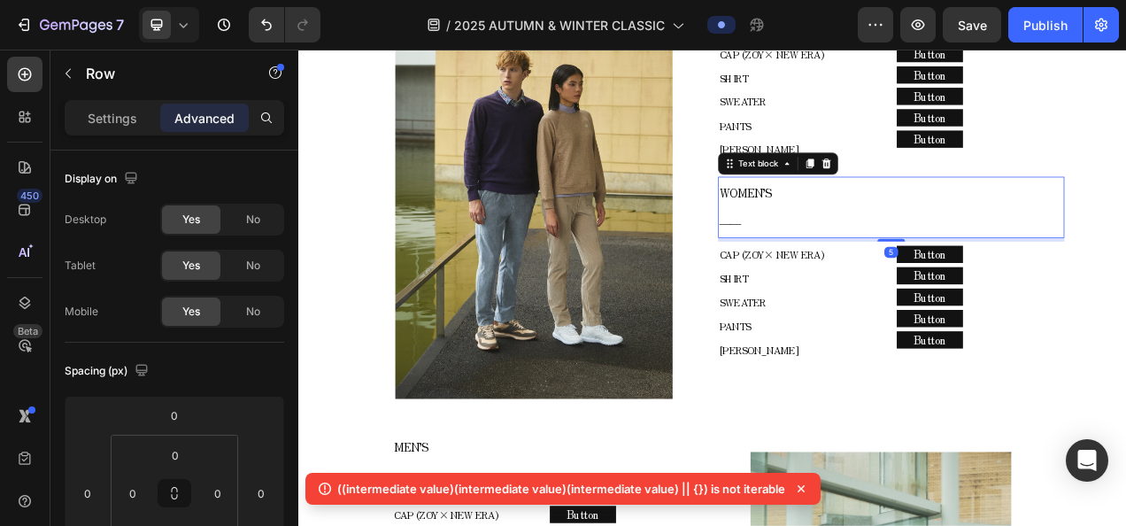
click at [917, 214] on p "WOMEN’S" at bounding box center [1058, 232] width 441 height 37
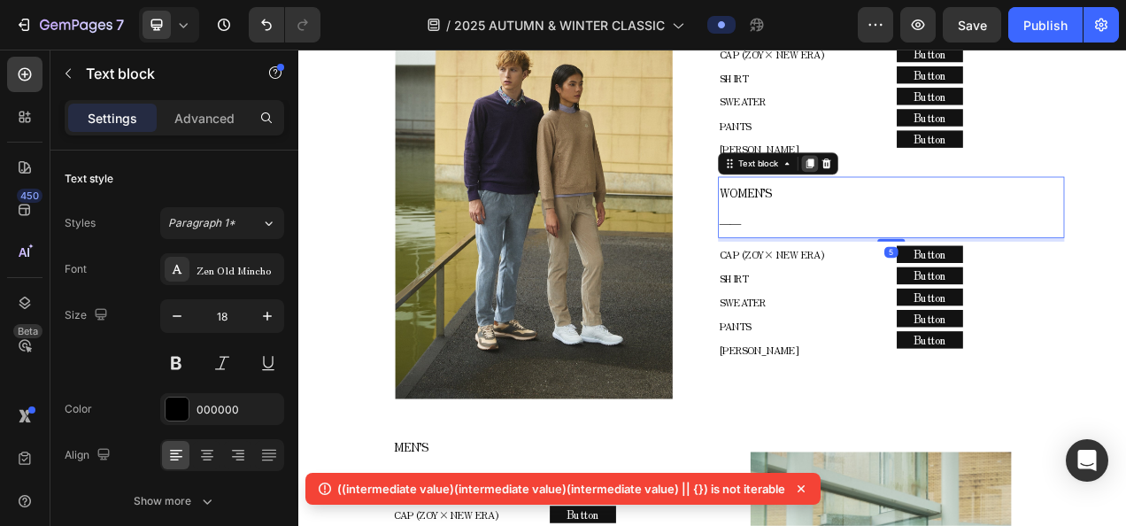
click at [950, 192] on icon at bounding box center [955, 195] width 10 height 12
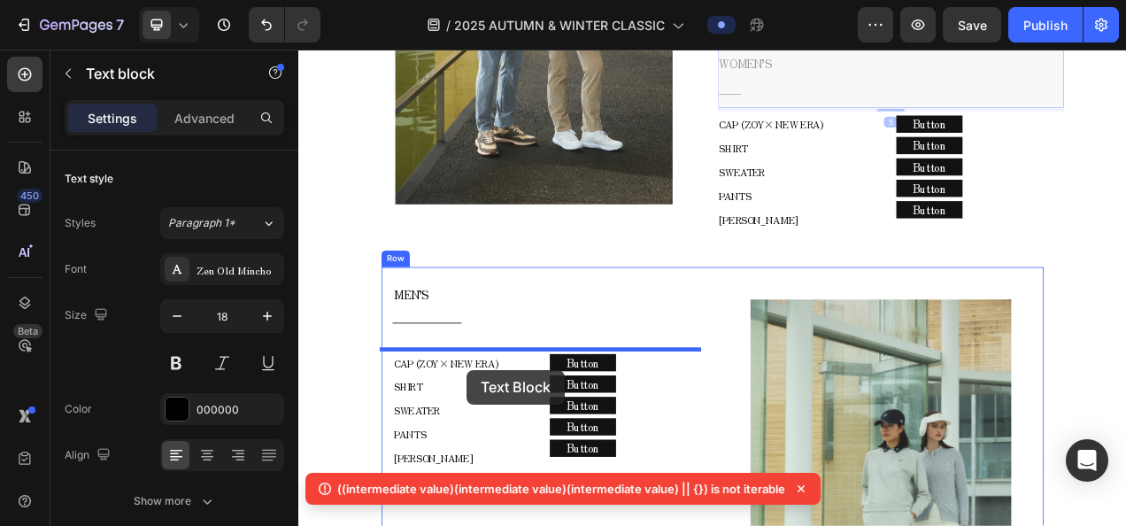
scroll to position [2366, 0]
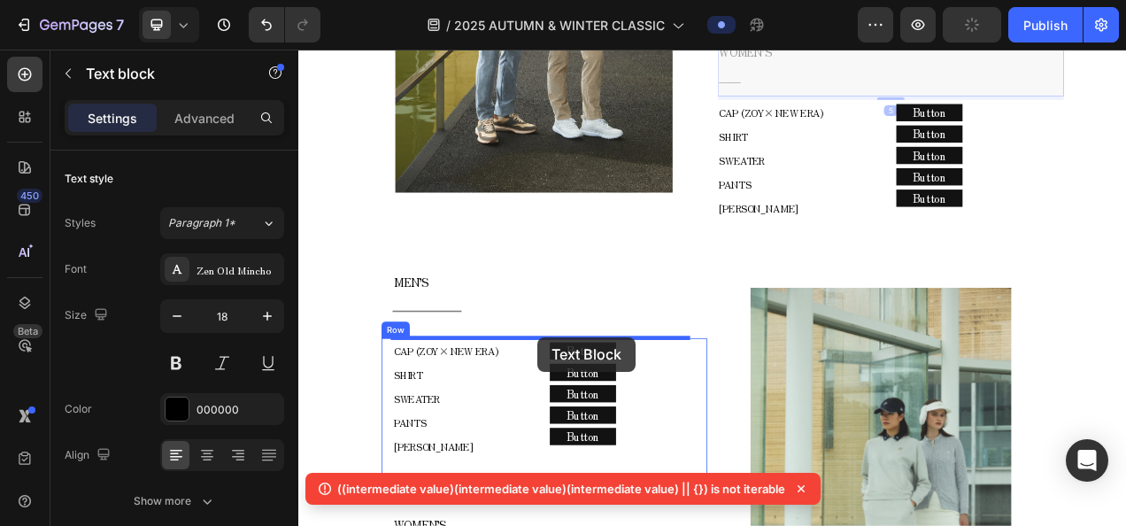
drag, startPoint x: 884, startPoint y: 280, endPoint x: 604, endPoint y: 419, distance: 312.3
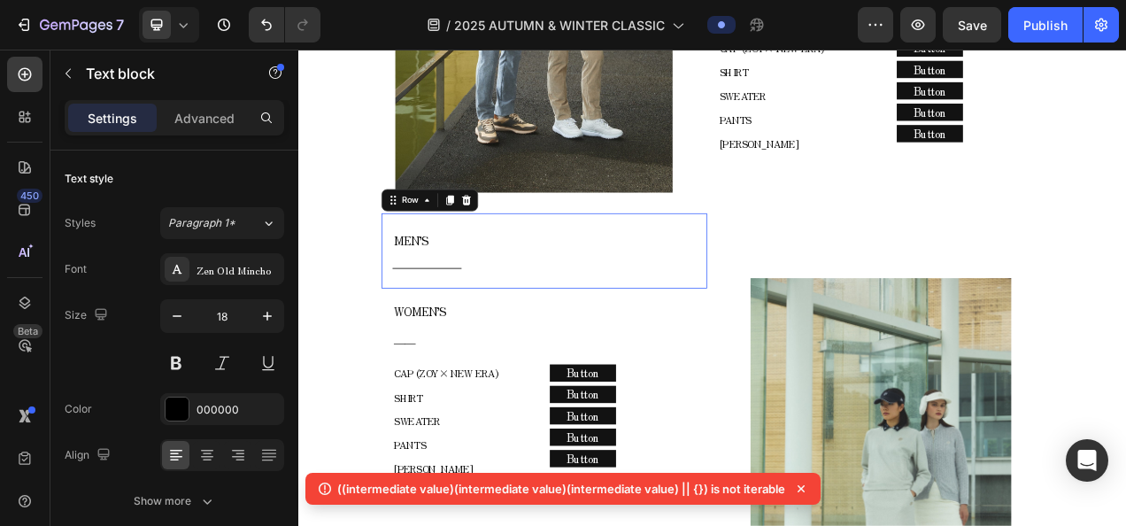
click at [543, 259] on div "MEN’S Text block Title Line Row 0" at bounding box center [613, 307] width 418 height 96
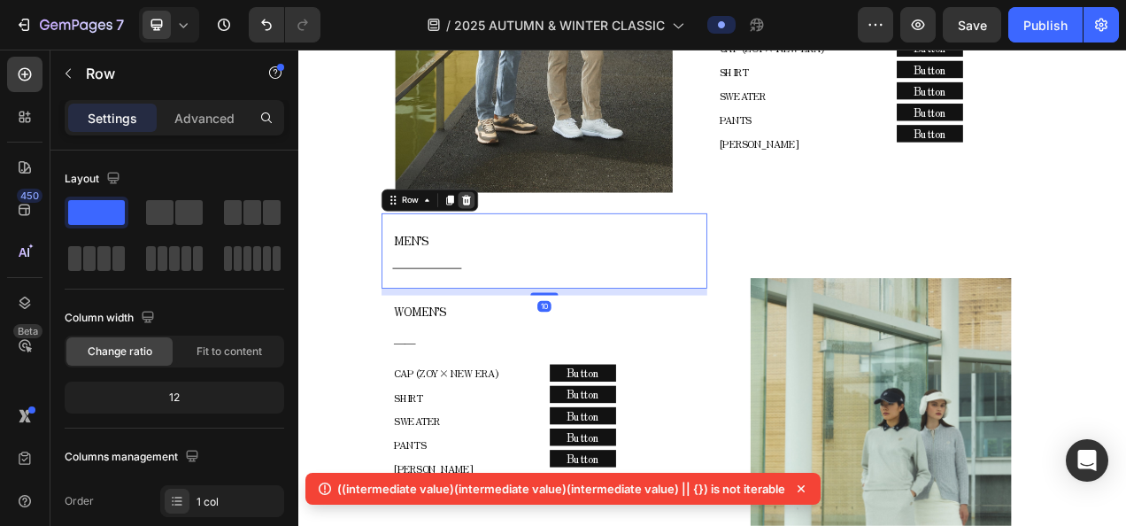
click at [515, 236] on icon at bounding box center [514, 242] width 12 height 12
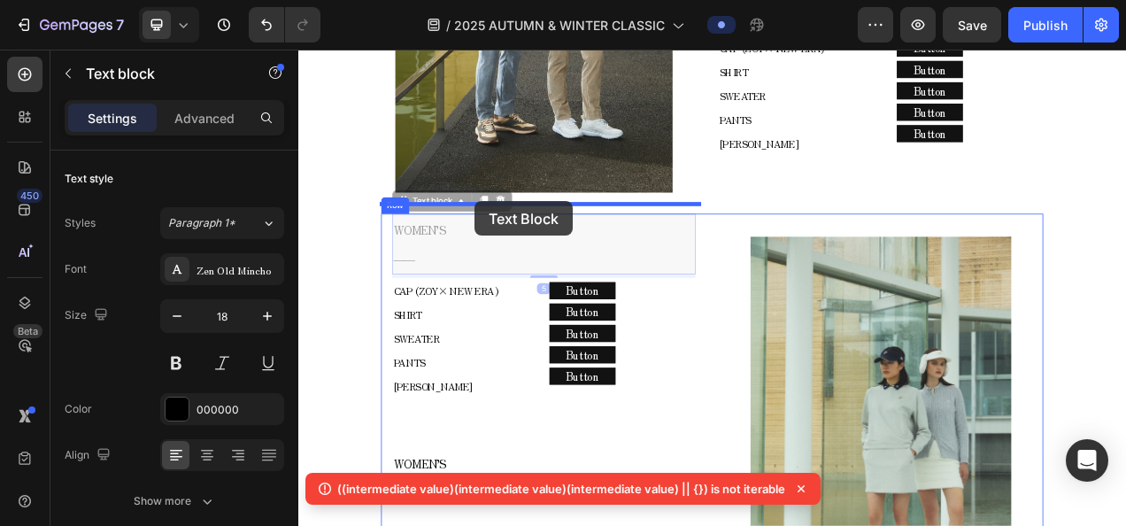
drag, startPoint x: 437, startPoint y: 239, endPoint x: 524, endPoint y: 244, distance: 86.9
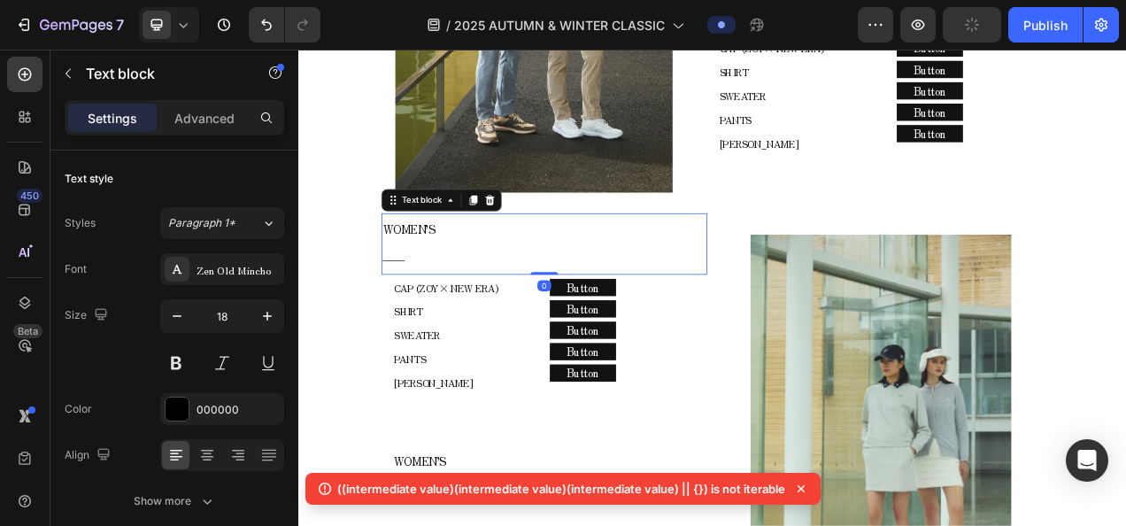
drag, startPoint x: 596, startPoint y: 324, endPoint x: 598, endPoint y: 315, distance: 9.2
click at [598, 315] on div "WOMEN’S ―― Text block 0" at bounding box center [613, 298] width 418 height 79
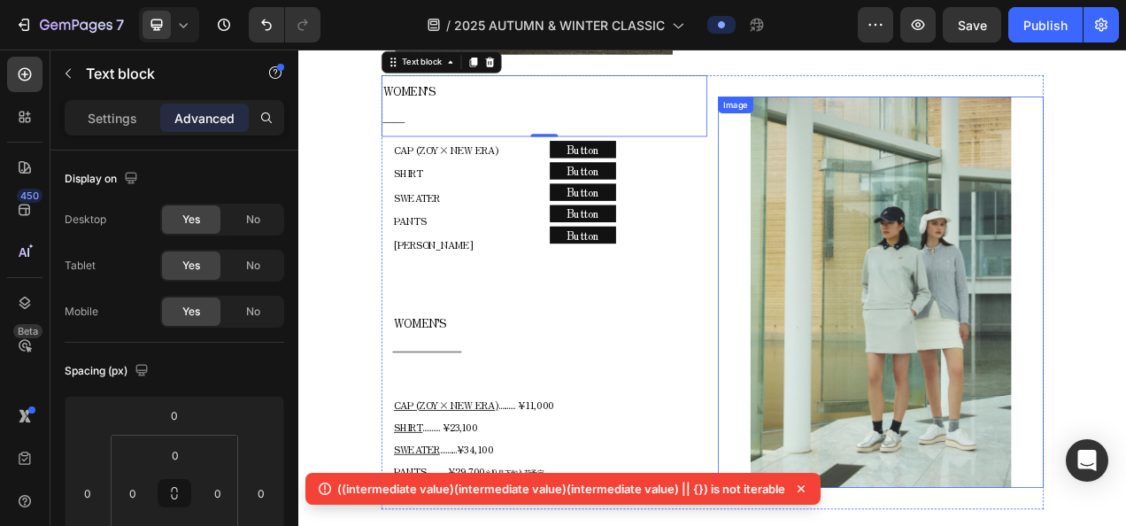
scroll to position [2454, 0]
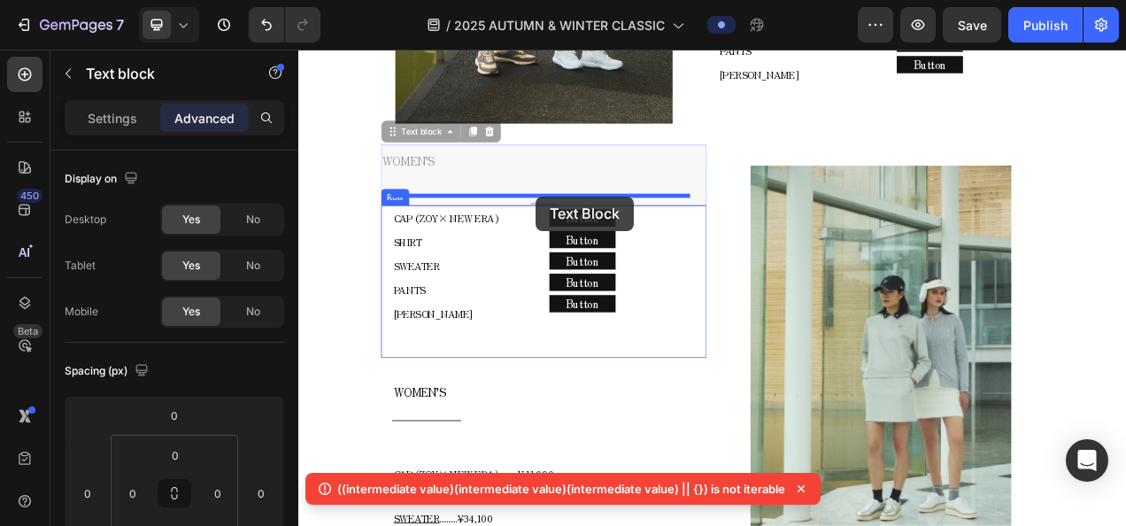
drag, startPoint x: 466, startPoint y: 142, endPoint x: 603, endPoint y: 238, distance: 167.2
type input "16"
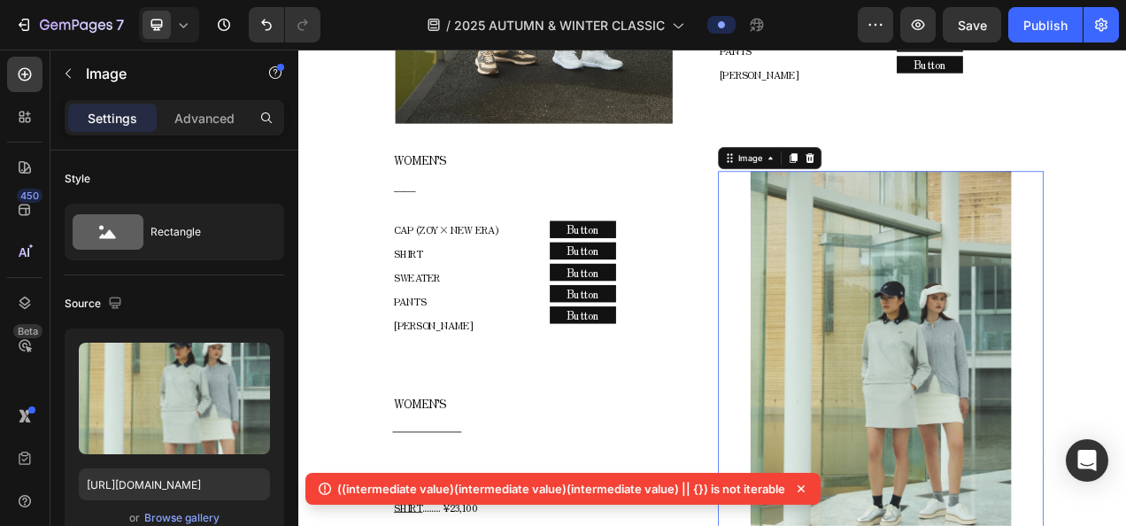
click at [951, 221] on img at bounding box center [1045, 455] width 335 height 501
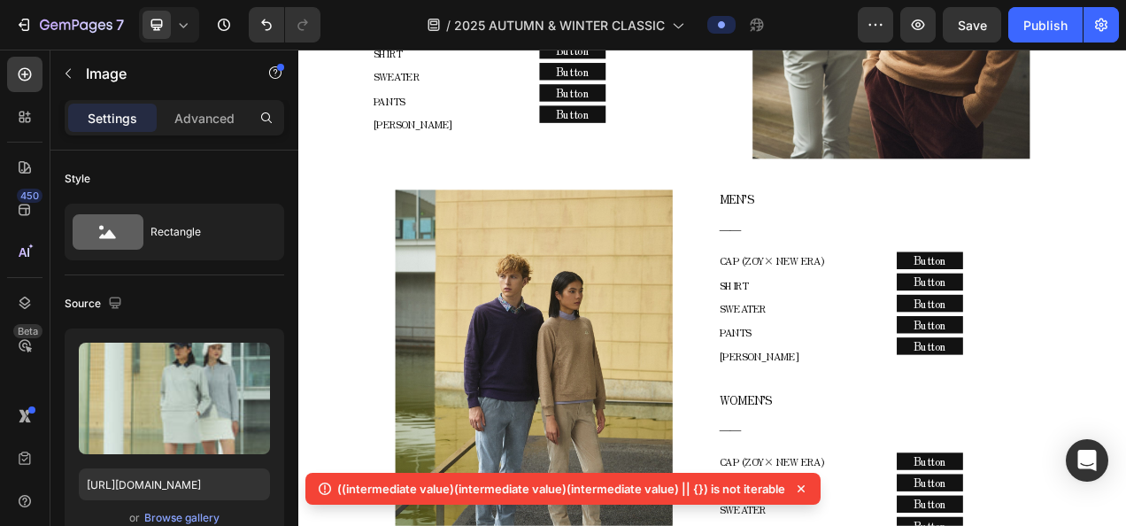
scroll to position [1835, 0]
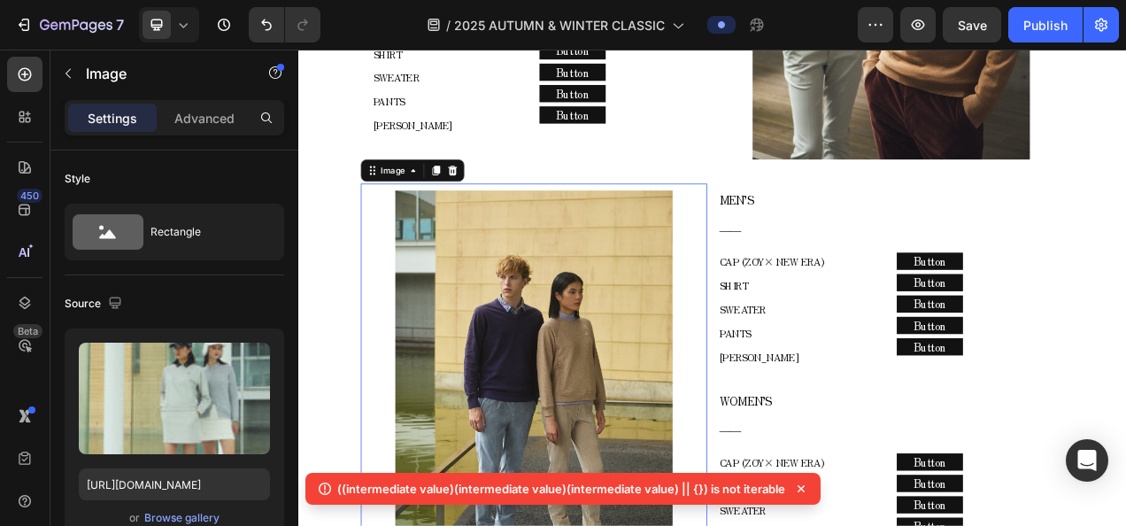
click at [801, 230] on div at bounding box center [600, 496] width 444 height 533
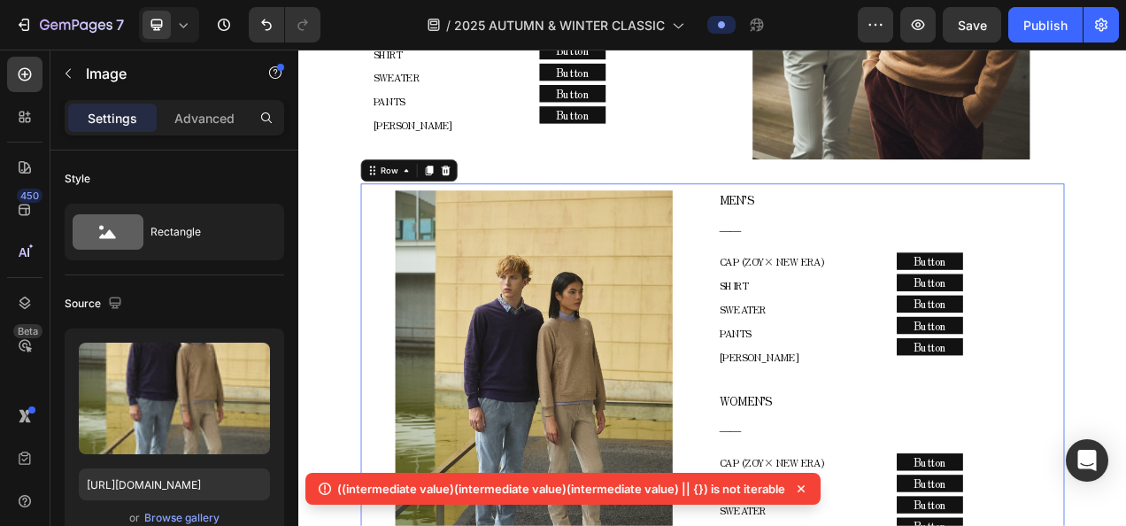
click at [825, 221] on div "Image MEN’S ―― Text block CAP (ZOY× NEW ERA) SHIRT SWEATER PANTS COLE HAAN Text…" at bounding box center [829, 498] width 903 height 555
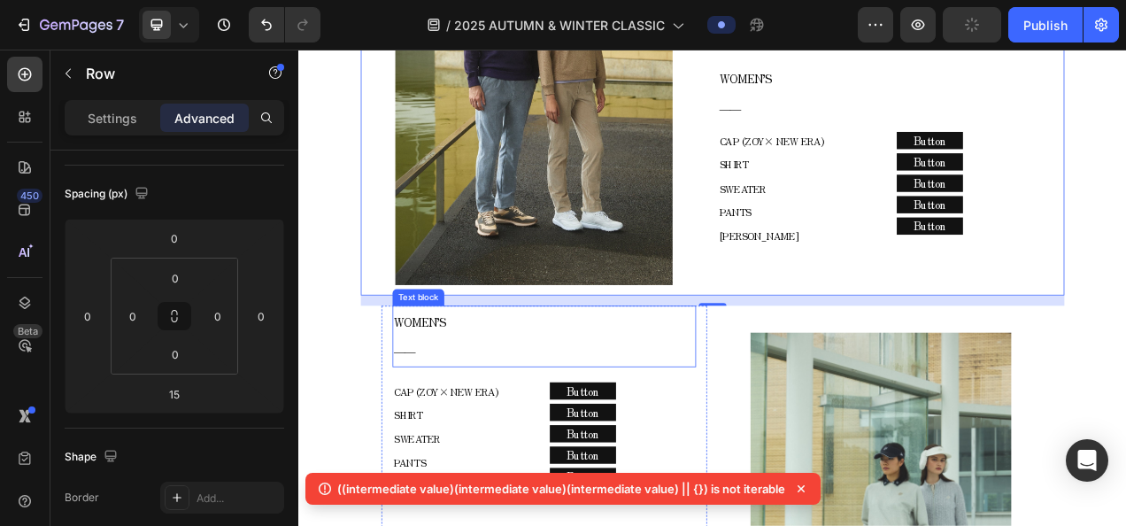
scroll to position [2277, 0]
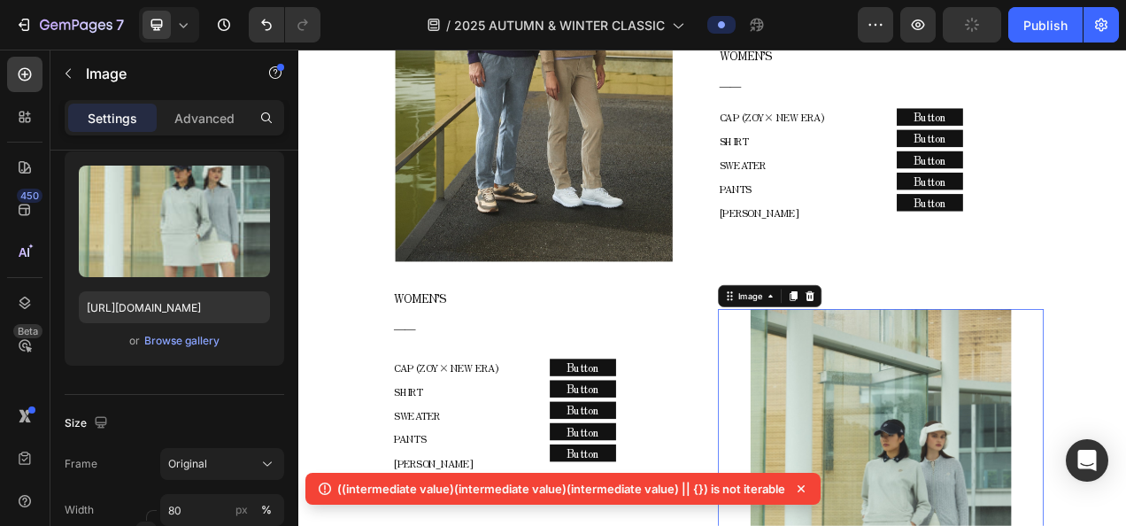
scroll to position [0, 0]
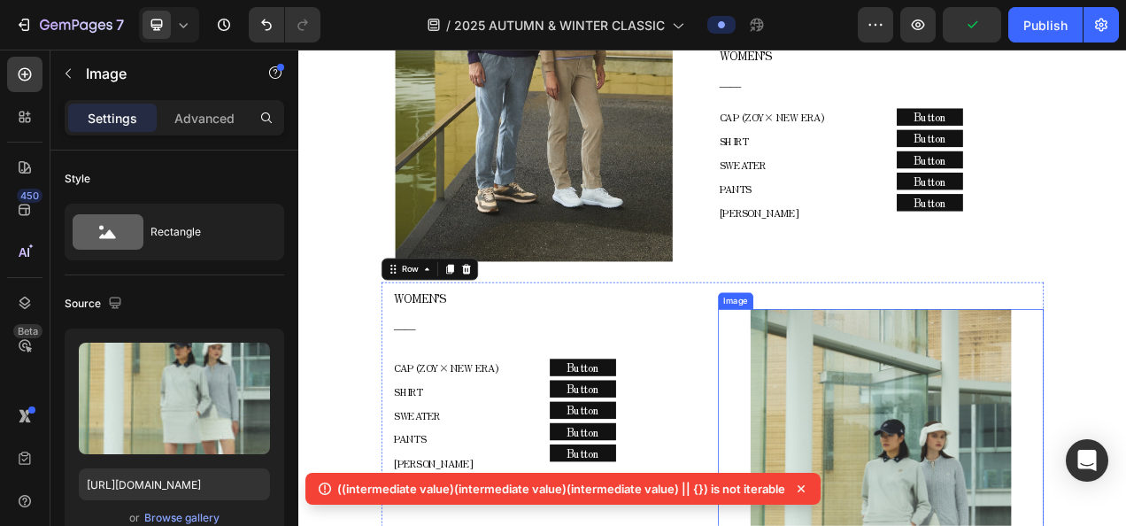
click at [214, 107] on div "Advanced" at bounding box center [204, 118] width 89 height 28
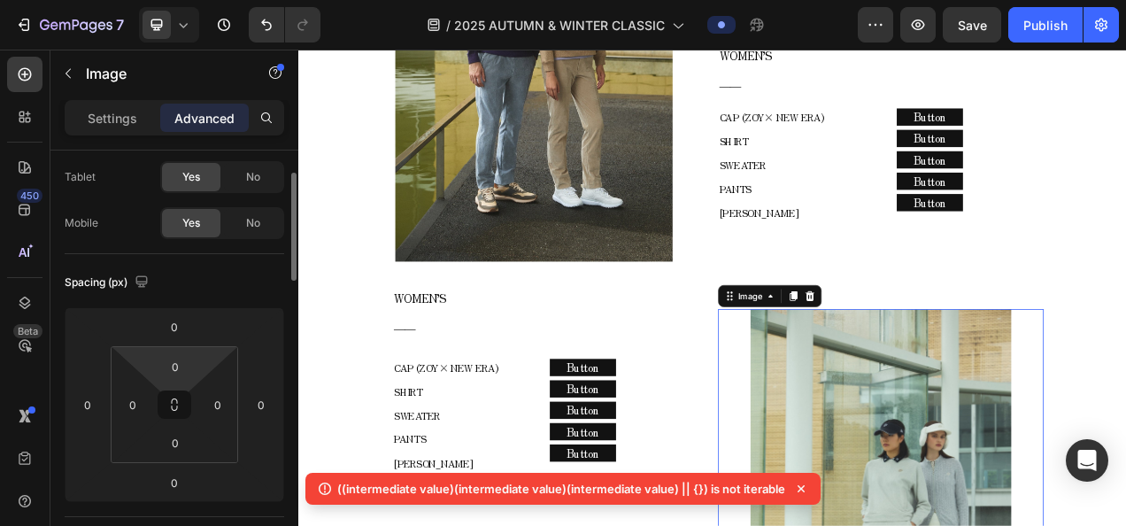
scroll to position [177, 0]
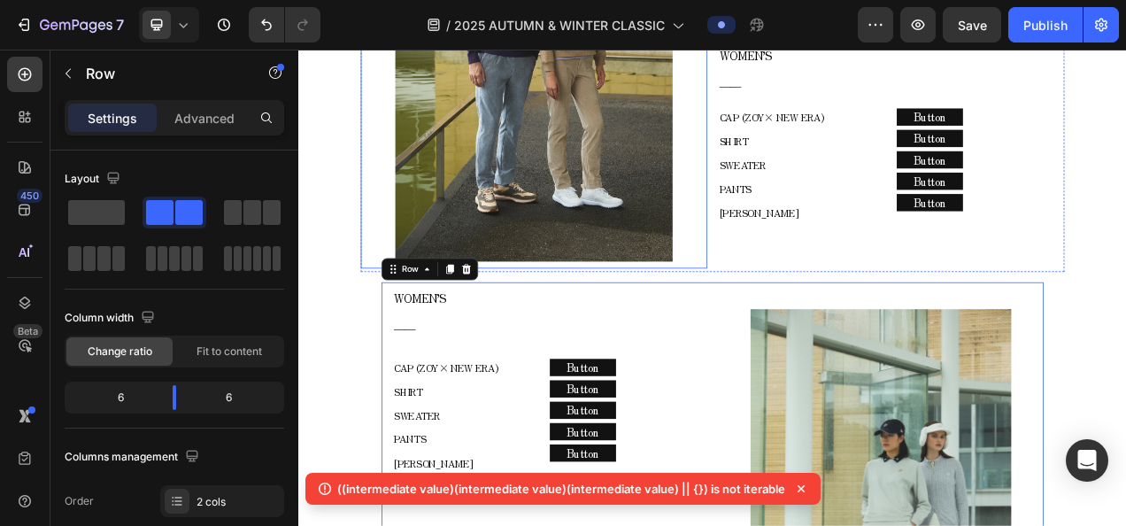
click at [761, 306] on img at bounding box center [600, 54] width 356 height 533
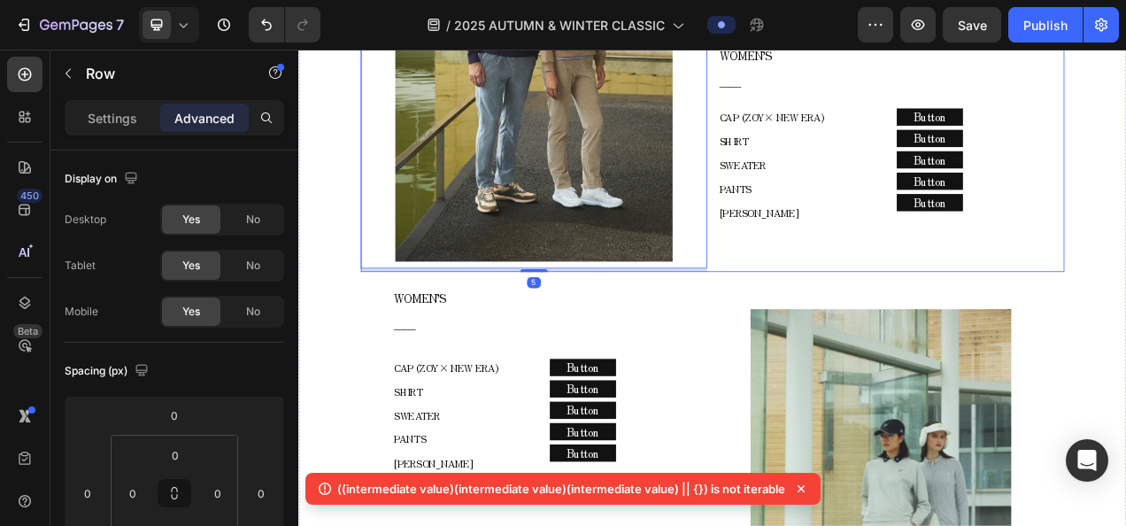
click at [821, 320] on div "Image 5 MEN’S ―― Text block CAP (ZOY× NEW ERA) SHIRT SWEATER PANTS COLE HAAN Te…" at bounding box center [829, 56] width 903 height 555
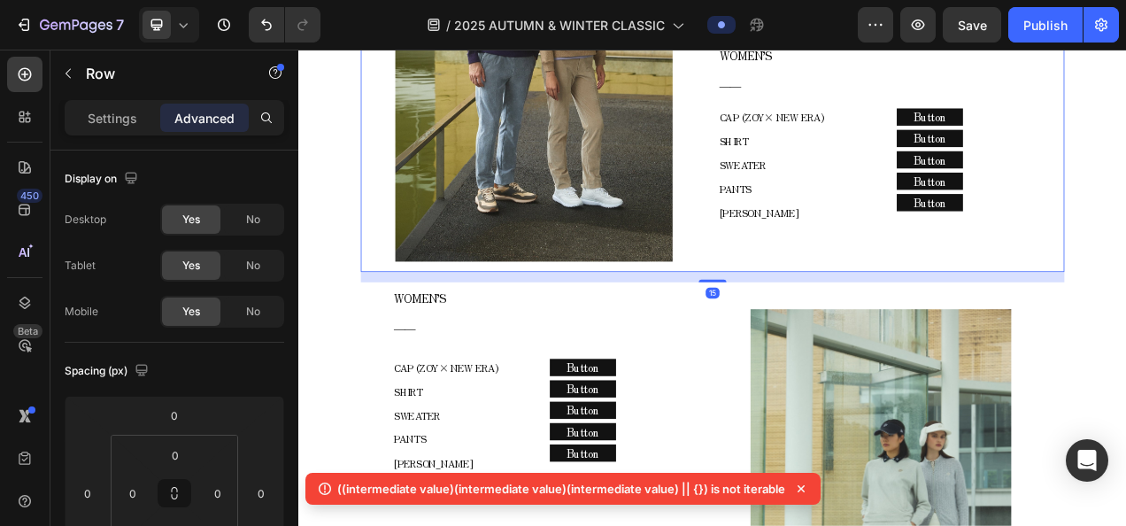
click at [127, 134] on div "Settings Advanced" at bounding box center [174, 117] width 219 height 35
click at [127, 120] on p "Settings" at bounding box center [113, 118] width 50 height 19
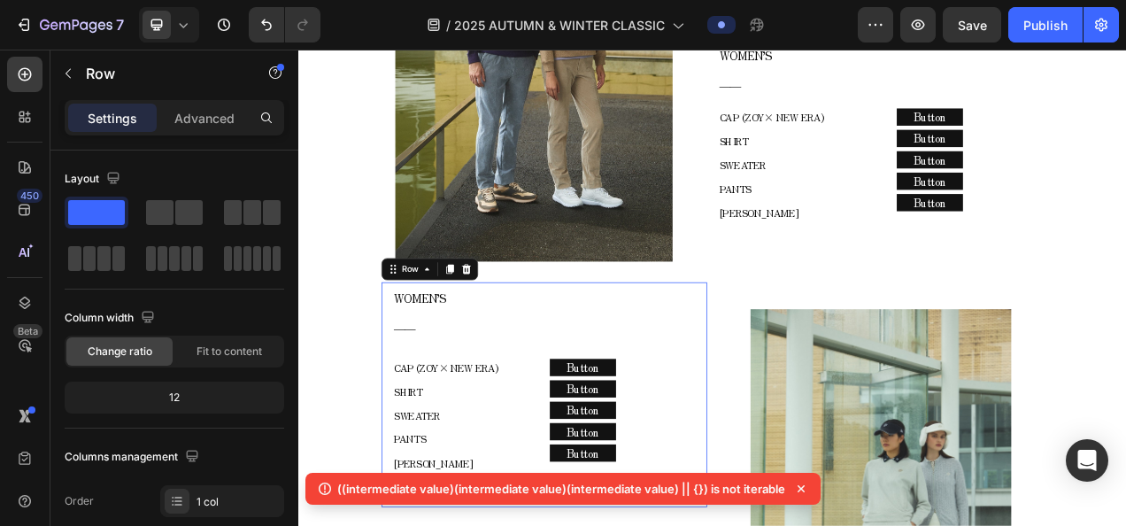
click at [405, 384] on div "WOMEN’S ―― Text block CAP (ZOY× NEW ERA) SHIRT SWEATER PANTS COLE HAAN Text blo…" at bounding box center [613, 492] width 418 height 289
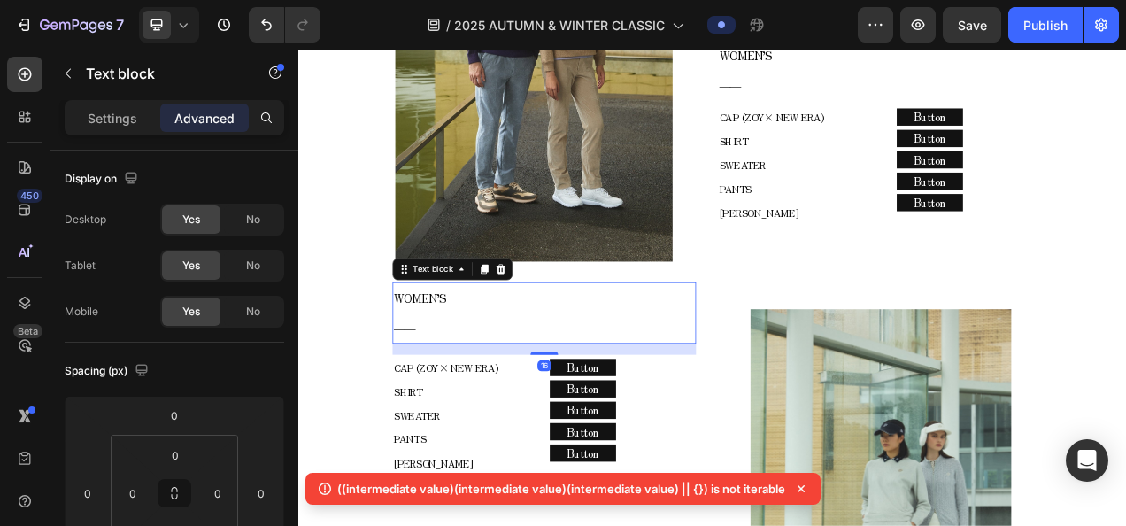
click at [503, 387] on p "――" at bounding box center [613, 405] width 386 height 37
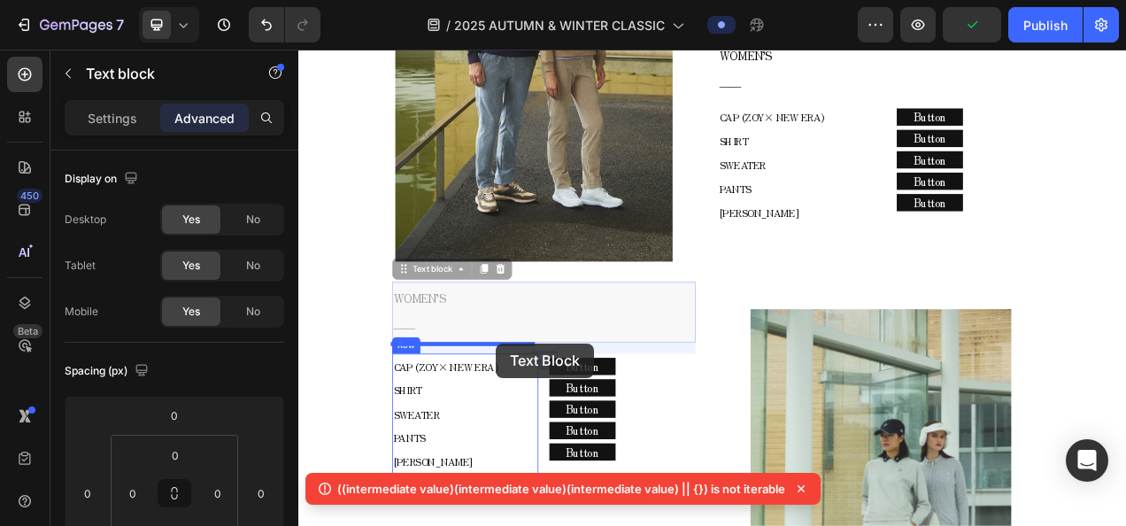
drag, startPoint x: 461, startPoint y: 323, endPoint x: 551, endPoint y: 427, distance: 137.4
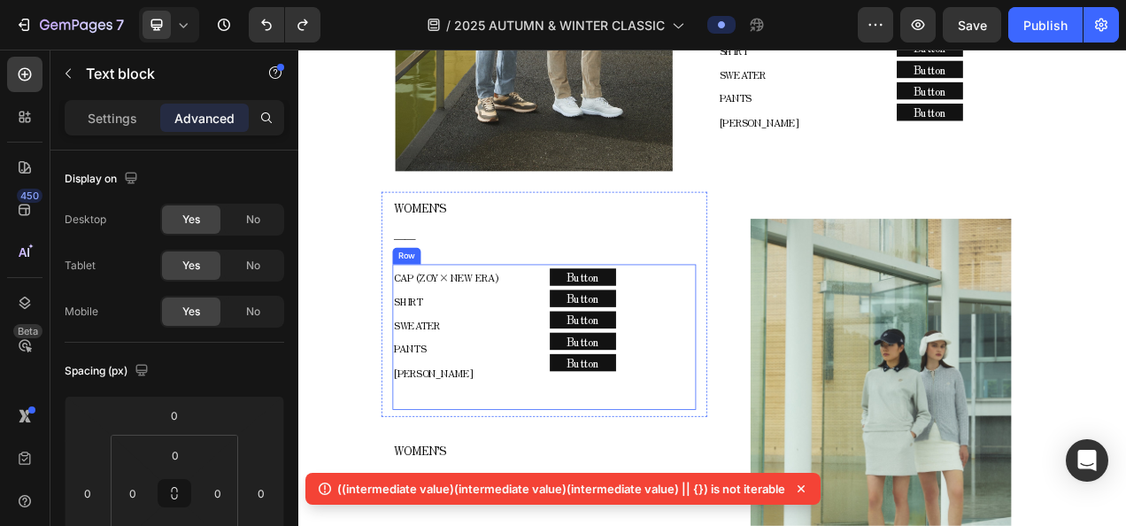
scroll to position [2366, 0]
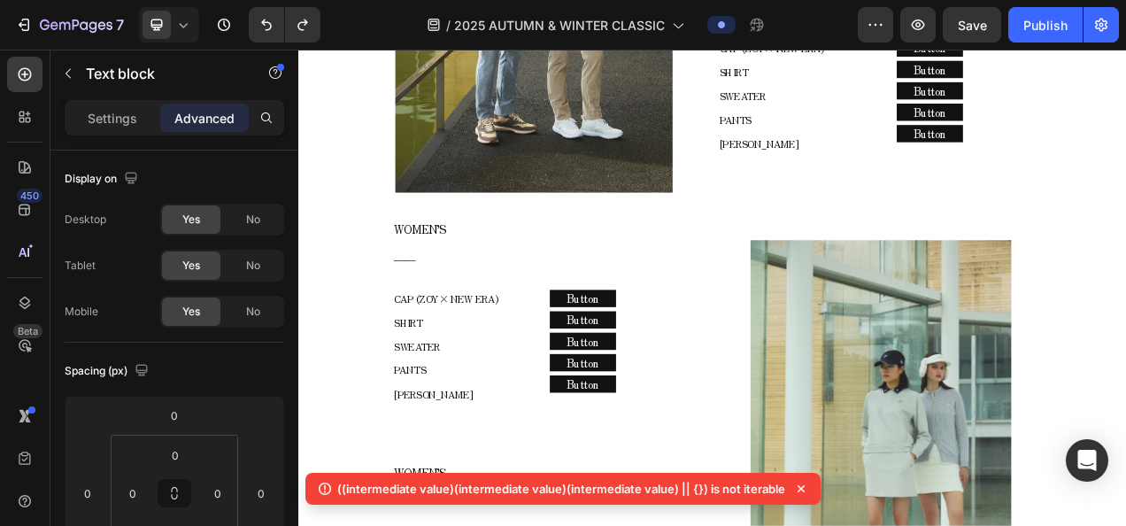
click at [520, 272] on p "WOMEN’S" at bounding box center [613, 279] width 386 height 37
click at [450, 298] on p "――" at bounding box center [613, 316] width 386 height 37
drag, startPoint x: 469, startPoint y: 266, endPoint x: 444, endPoint y: 266, distance: 24.8
click at [469, 269] on span "WOMEN’S" at bounding box center [454, 279] width 68 height 21
click at [260, 215] on span "No" at bounding box center [253, 220] width 14 height 16
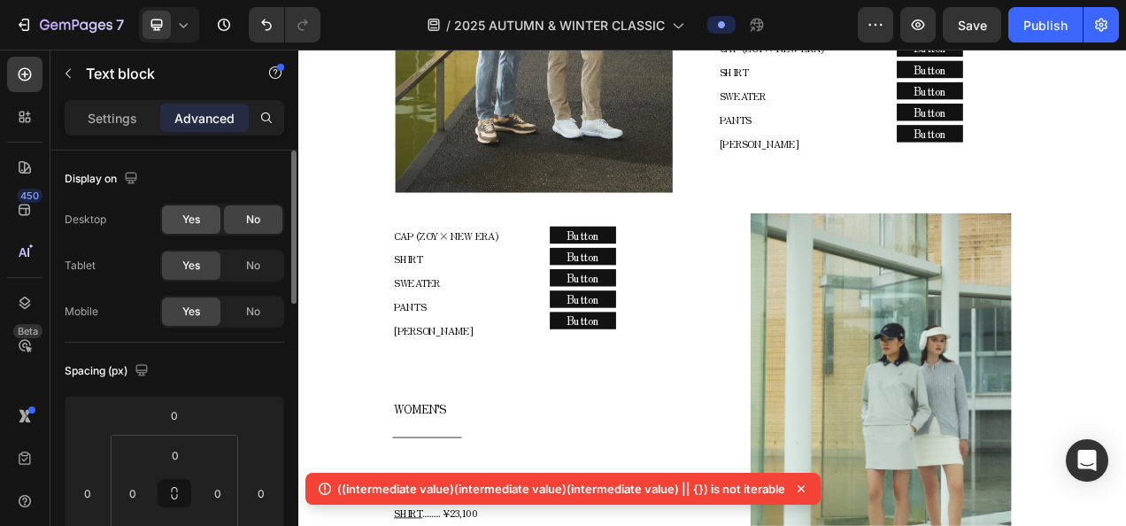
click at [207, 219] on div "Yes" at bounding box center [191, 219] width 58 height 28
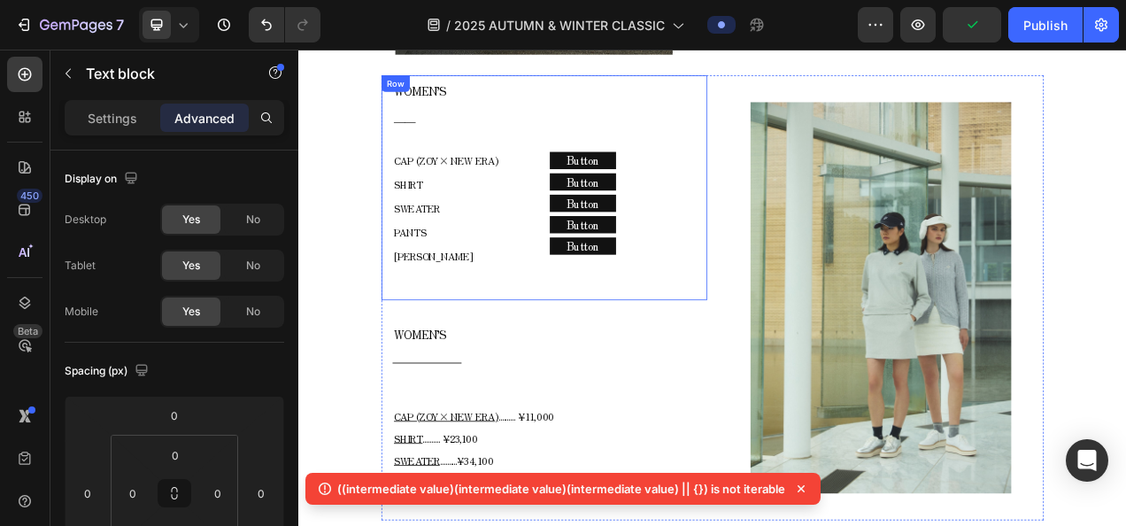
scroll to position [2454, 0]
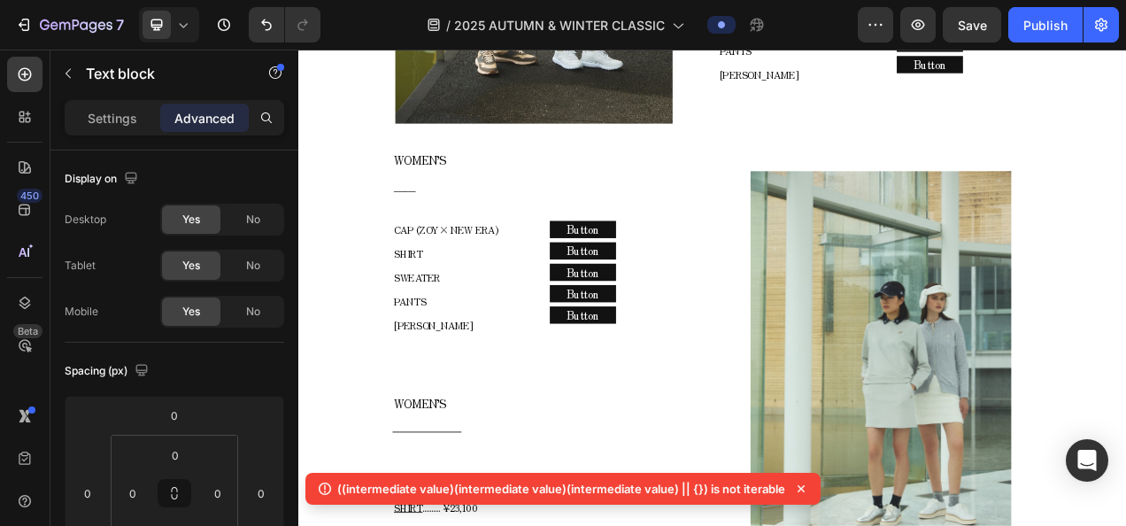
click at [449, 210] on p "――" at bounding box center [613, 228] width 386 height 37
click at [458, 181] on span "WOMEN’S" at bounding box center [454, 191] width 68 height 21
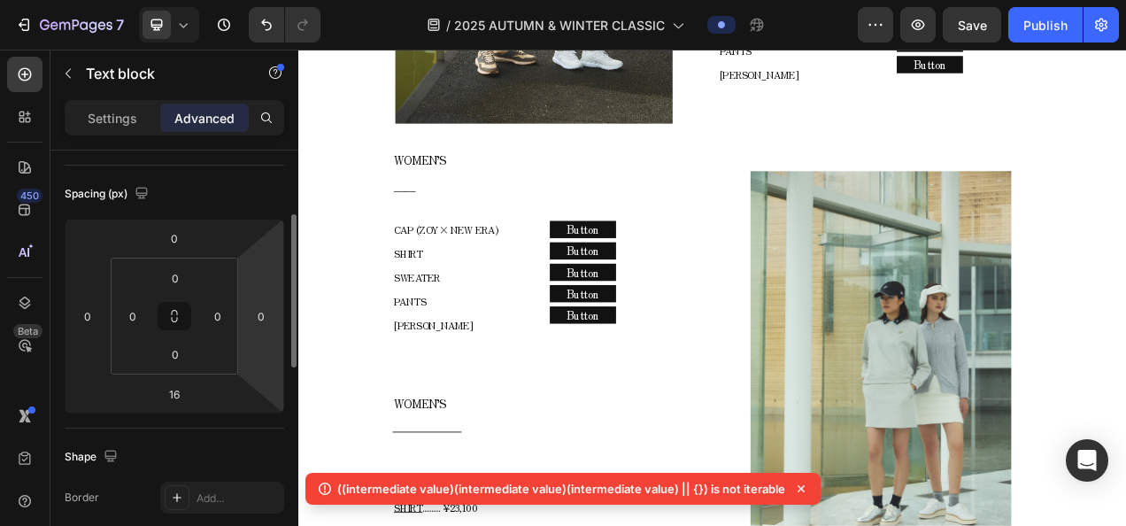
scroll to position [89, 0]
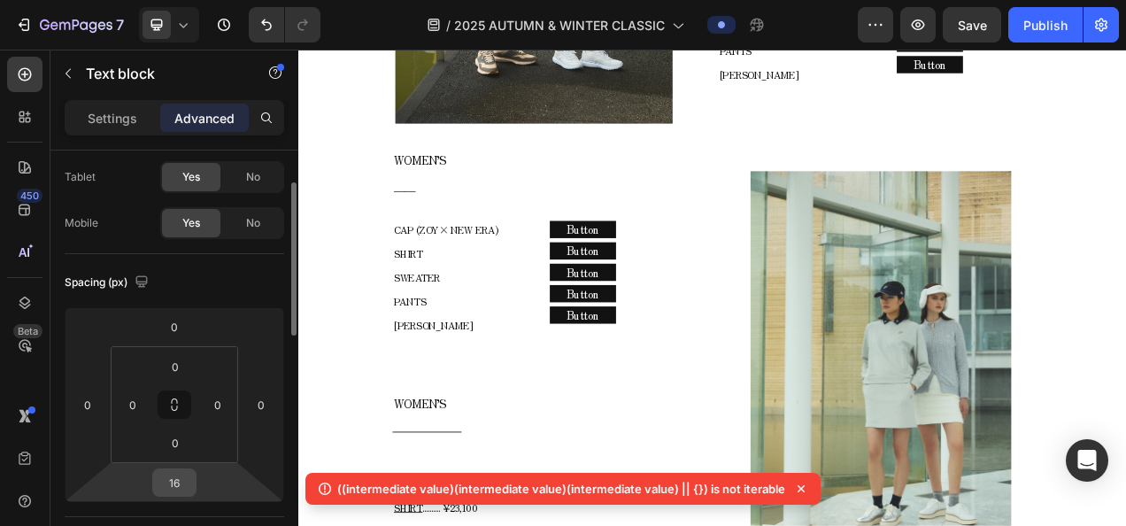
click at [174, 485] on input "16" at bounding box center [174, 482] width 35 height 27
type input "0"
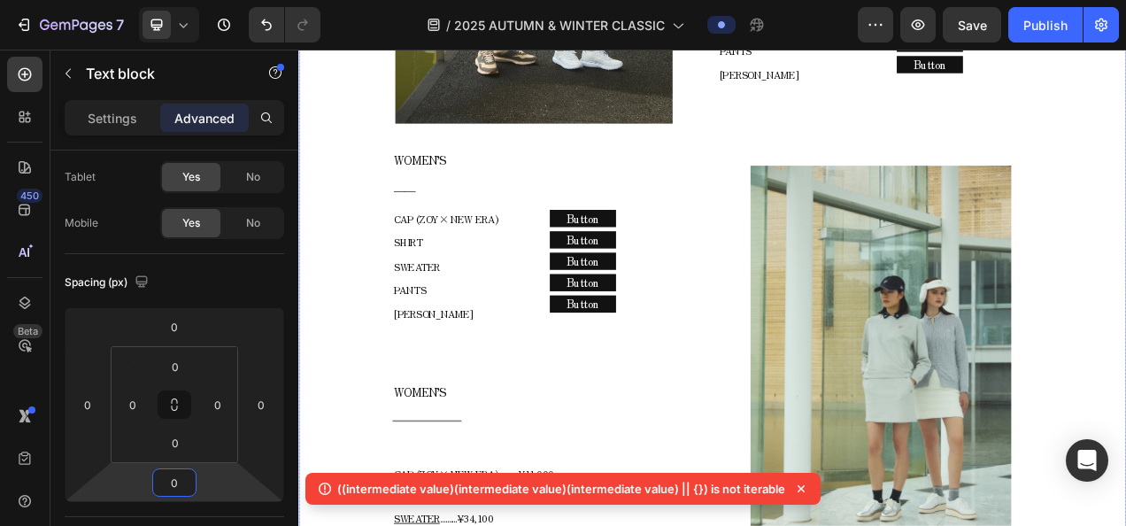
drag, startPoint x: 808, startPoint y: 155, endPoint x: 789, endPoint y: 182, distance: 33.6
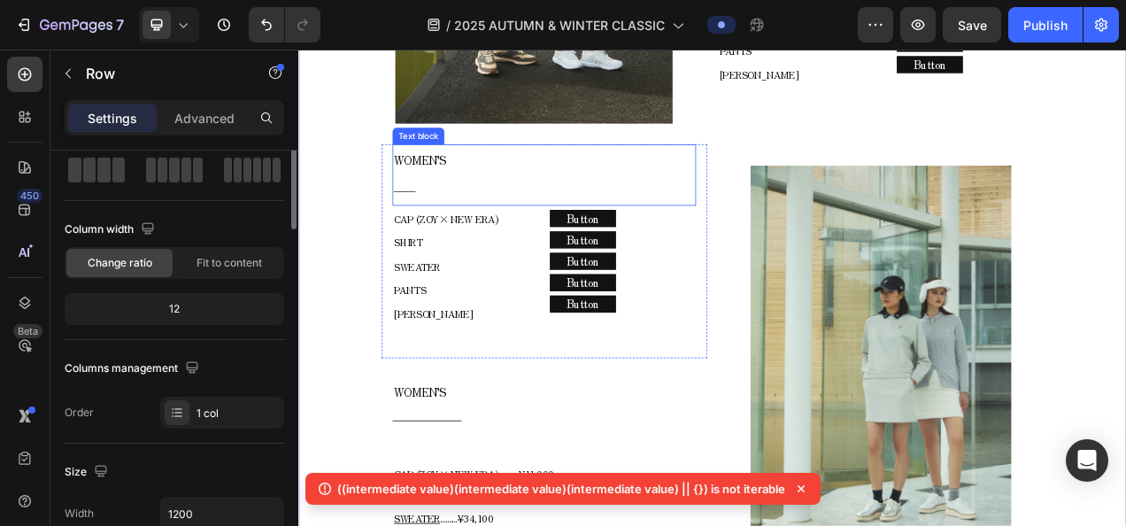
scroll to position [0, 0]
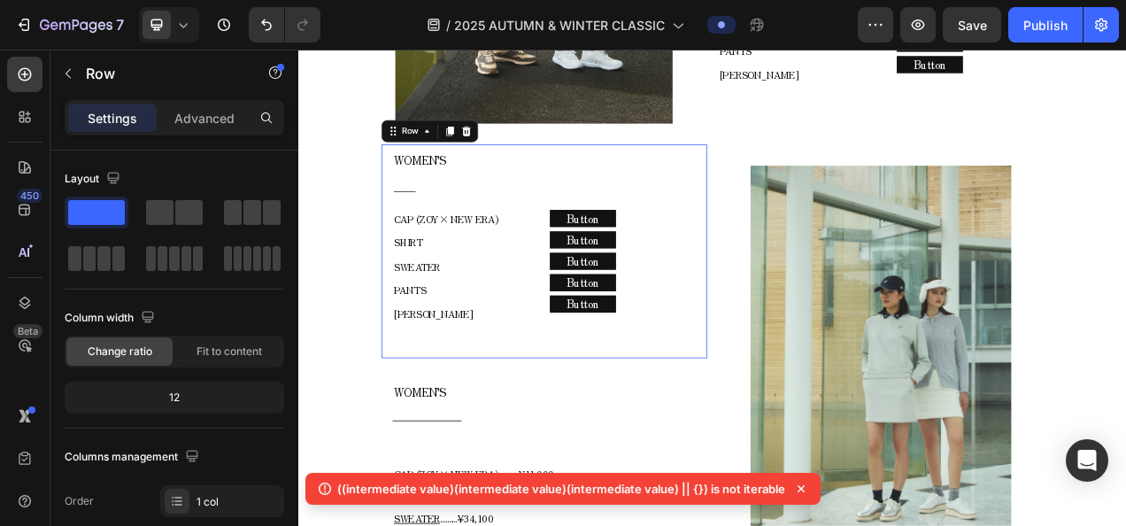
click at [814, 217] on div "WOMEN’S ―― Text block CAP (ZOY× NEW ERA) SHIRT SWEATER PANTS COLE HAAN Text blo…" at bounding box center [613, 308] width 418 height 274
click at [219, 115] on p "Advanced" at bounding box center [204, 118] width 60 height 19
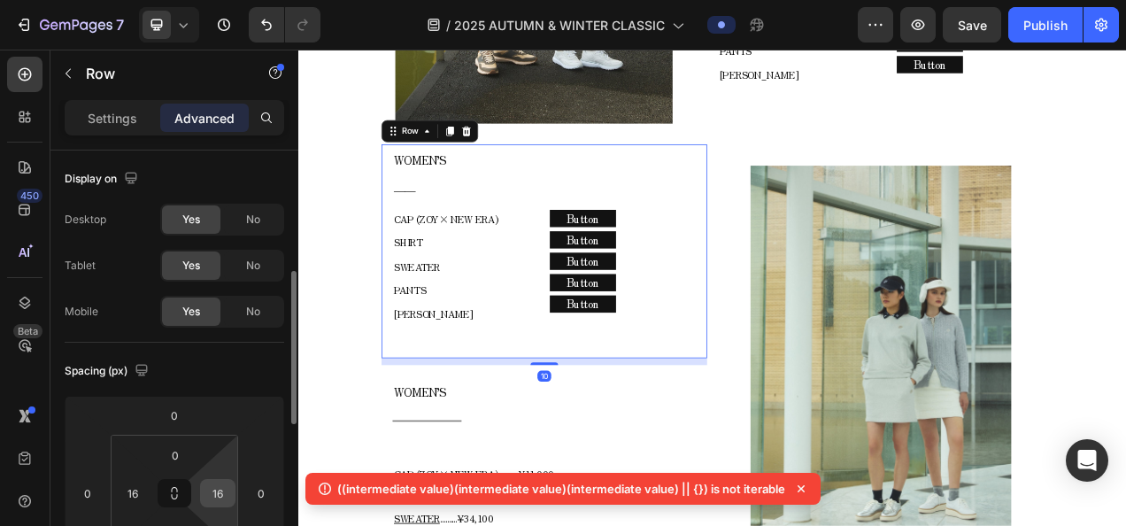
scroll to position [89, 0]
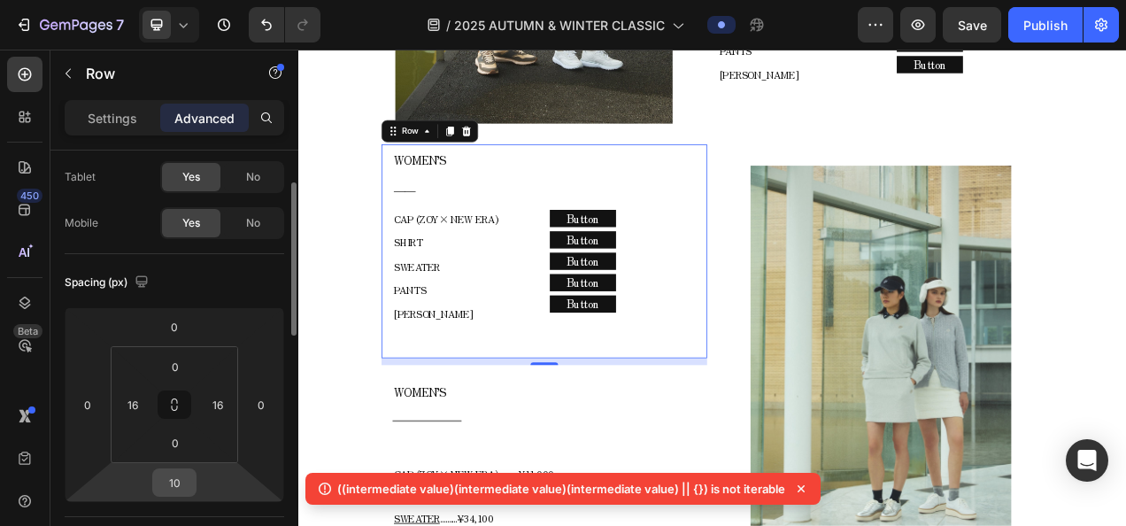
click at [186, 473] on input "10" at bounding box center [174, 482] width 35 height 27
type input "0"
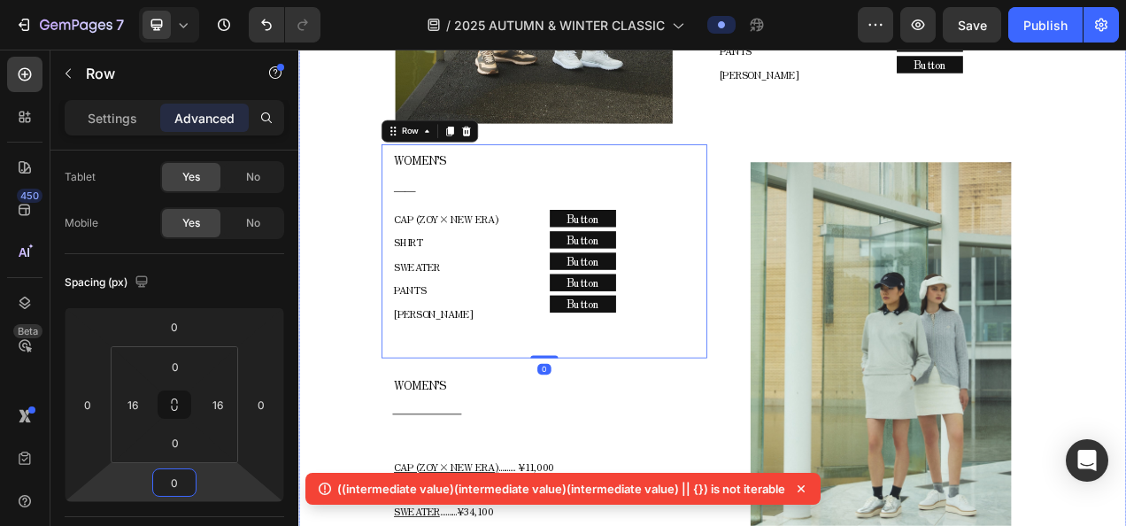
drag, startPoint x: 317, startPoint y: 295, endPoint x: 328, endPoint y: 296, distance: 11.6
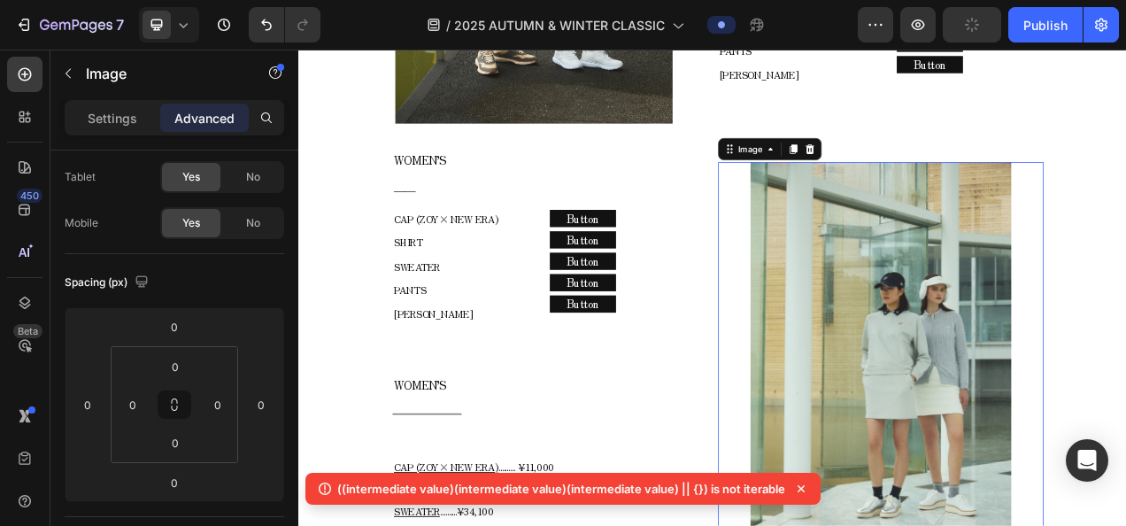
click at [962, 241] on img at bounding box center [1045, 444] width 335 height 501
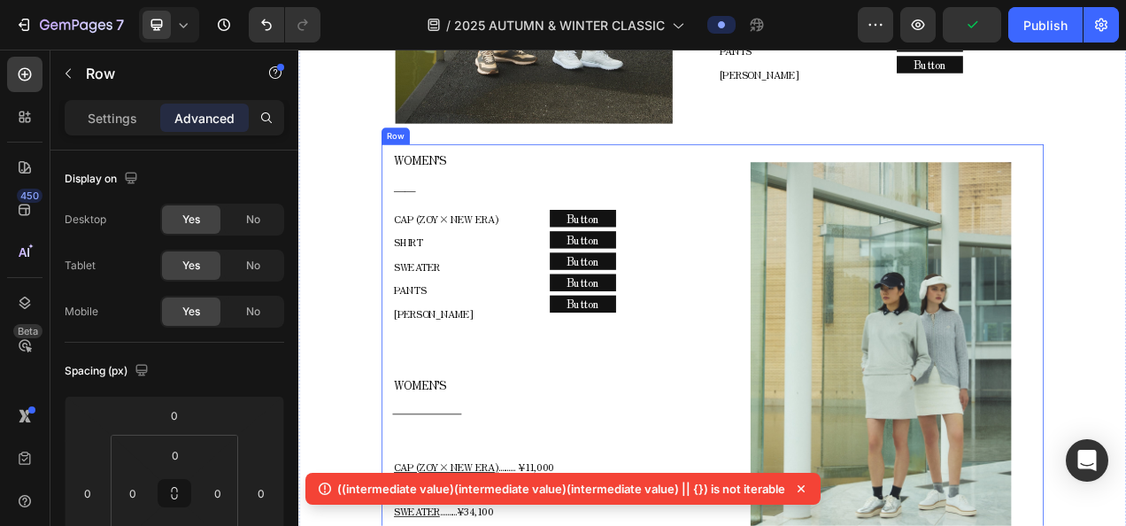
click at [977, 171] on div "Image" at bounding box center [1045, 445] width 418 height 549
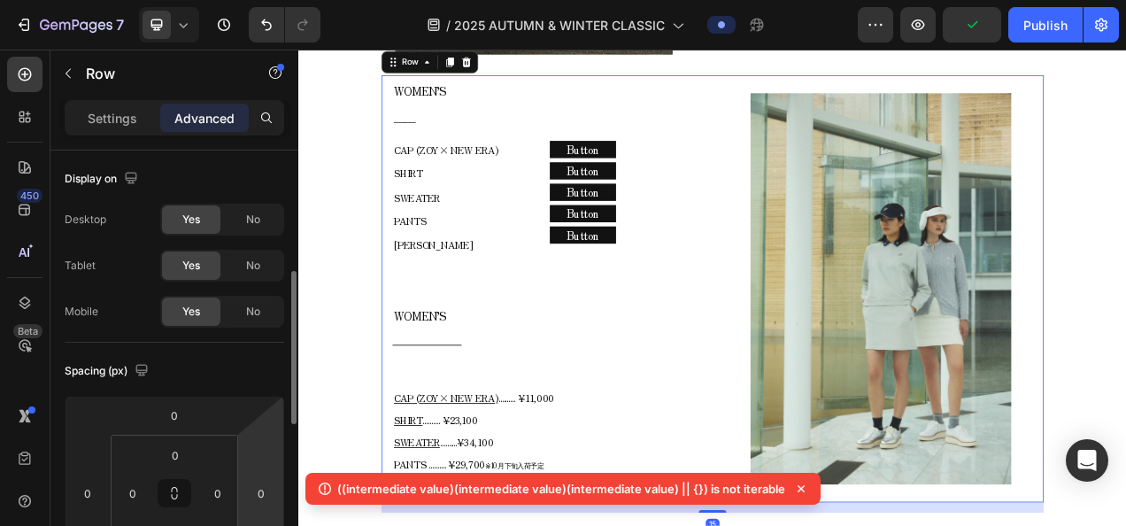
scroll to position [89, 0]
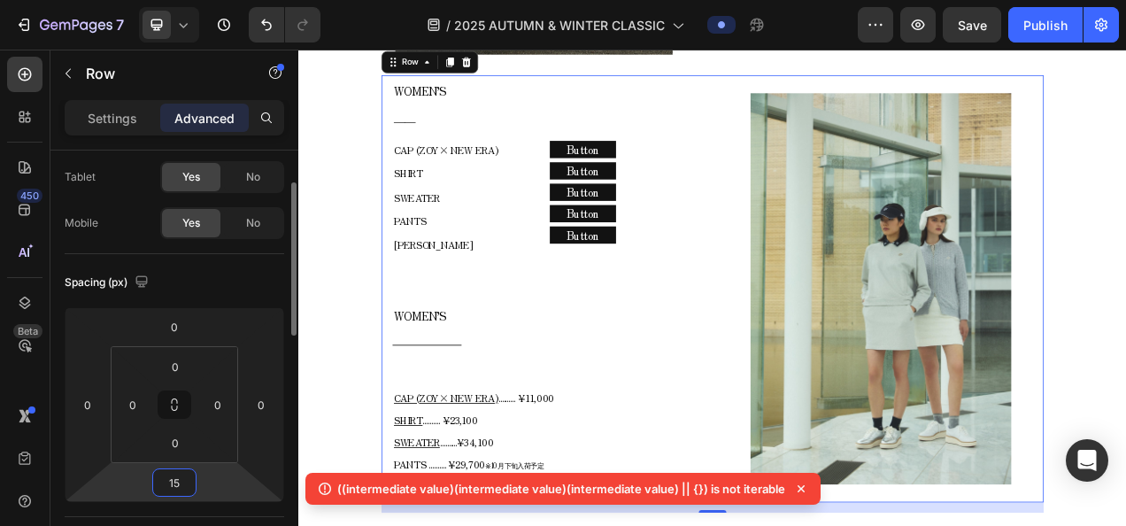
click at [182, 490] on input "15" at bounding box center [174, 482] width 35 height 27
type input "0"
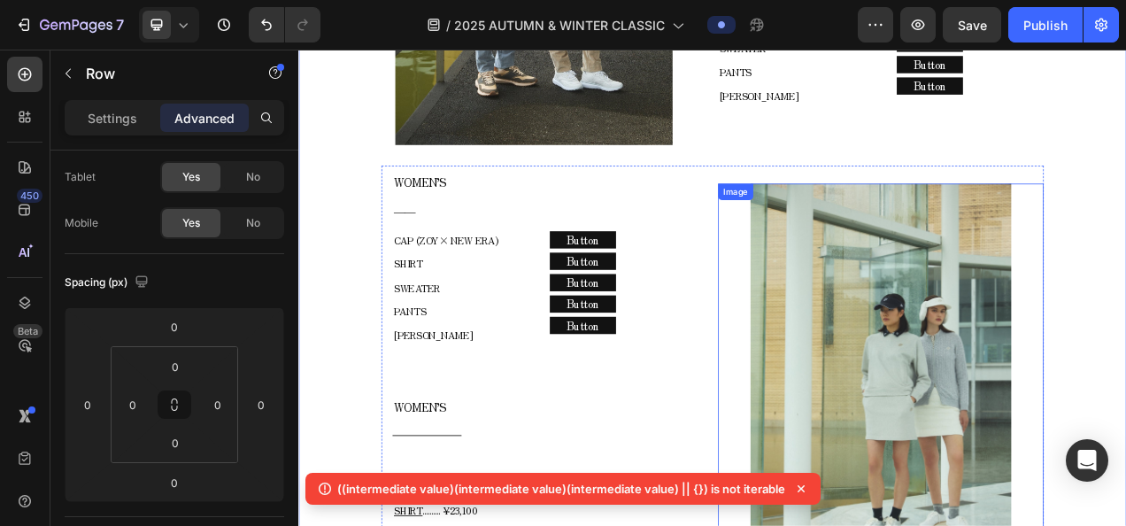
scroll to position [2366, 0]
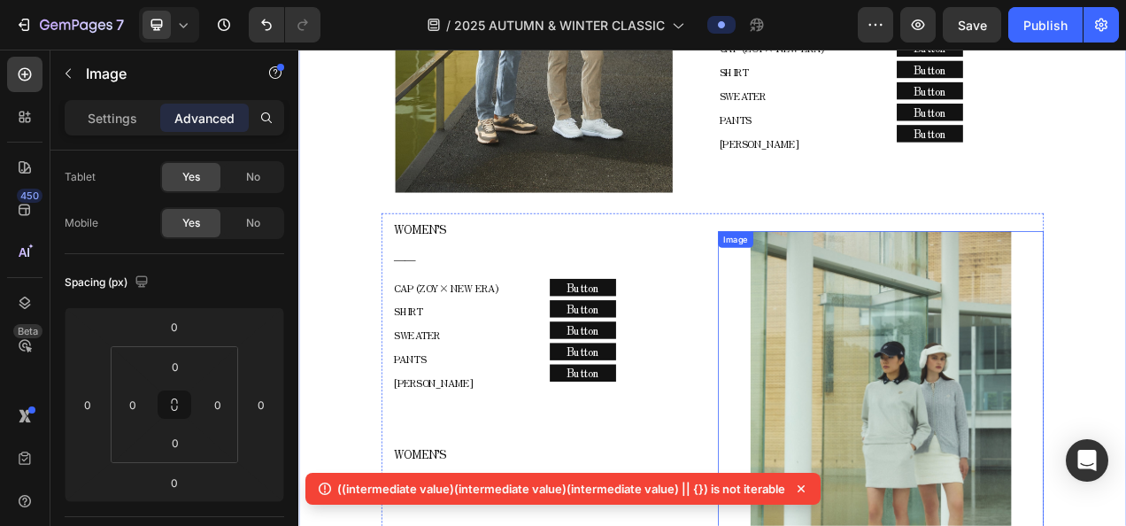
click at [1125, 456] on img at bounding box center [1045, 532] width 335 height 501
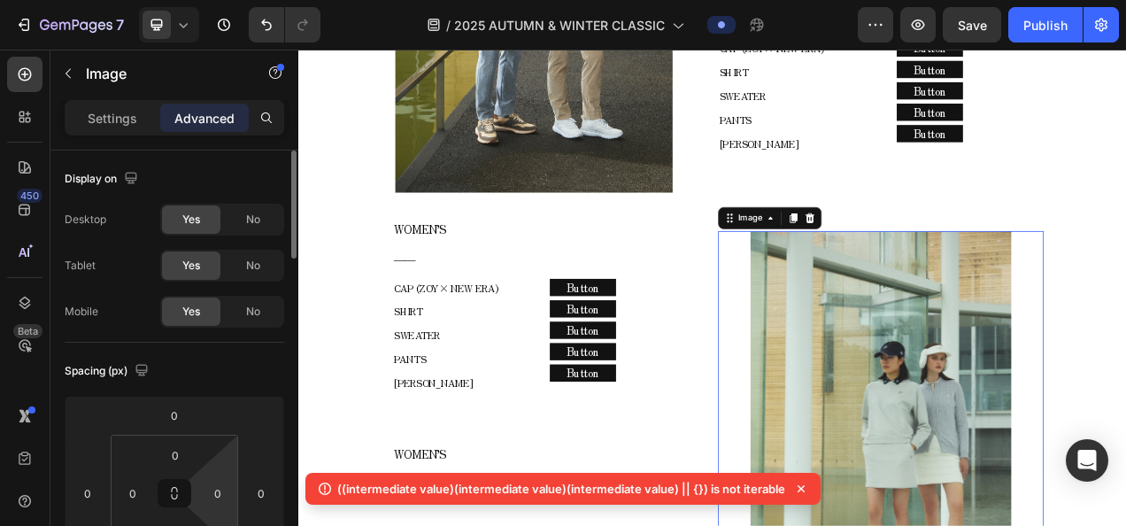
scroll to position [177, 0]
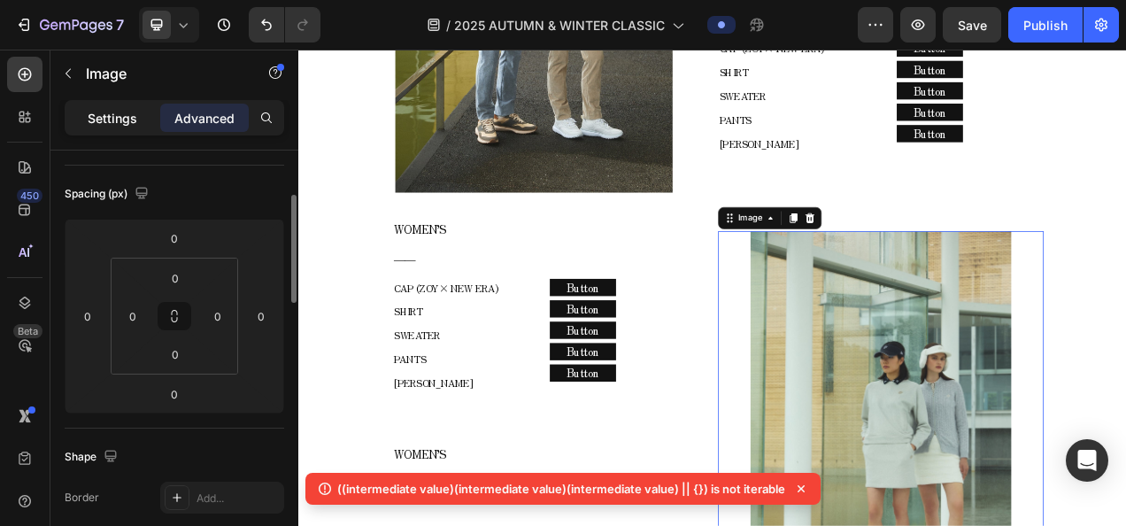
click at [120, 126] on div "Settings" at bounding box center [112, 118] width 89 height 28
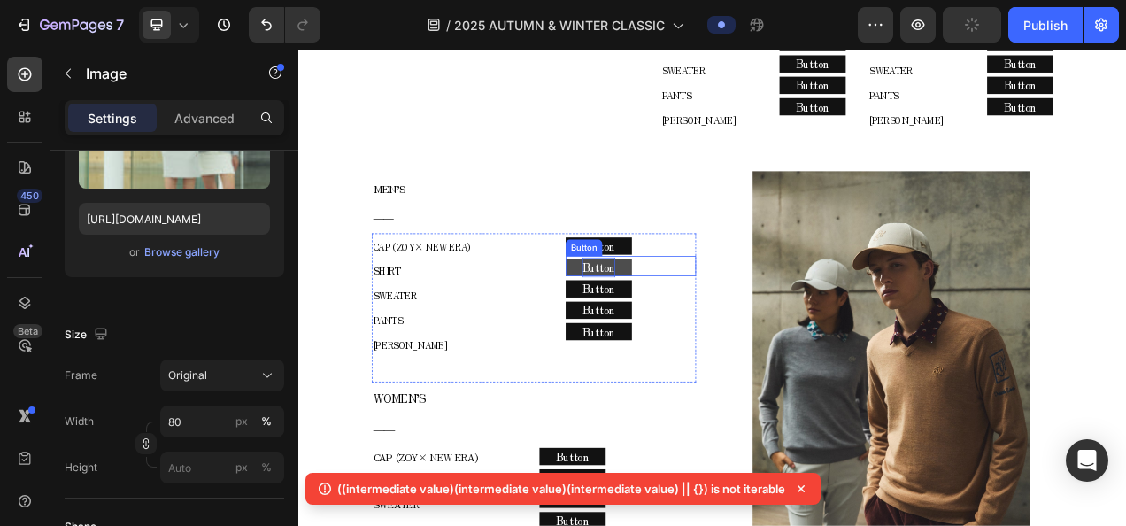
scroll to position [1304, 0]
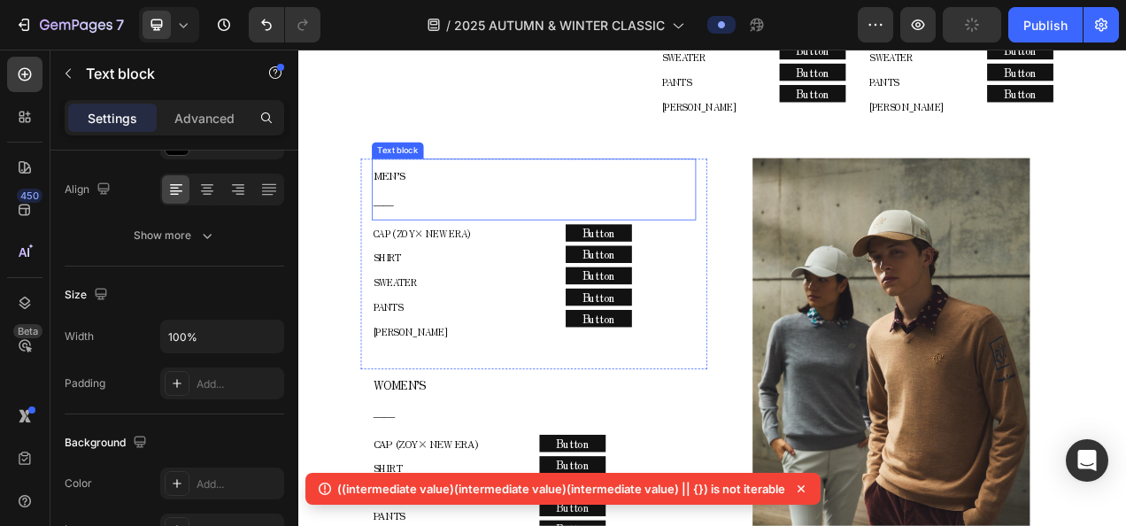
click at [568, 214] on p "MEN’S" at bounding box center [600, 209] width 412 height 37
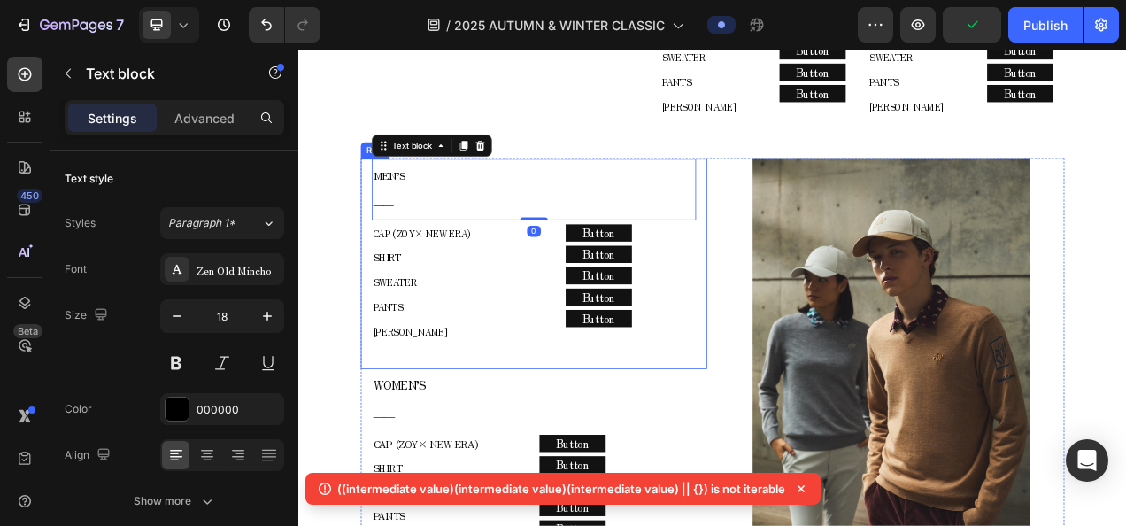
click at [379, 265] on div "MEN’S ―― Text block 0 CAP (ZOY× NEW ERA) SHIRT SWEATER PANTS COLE HAAN Text blo…" at bounding box center [600, 324] width 444 height 270
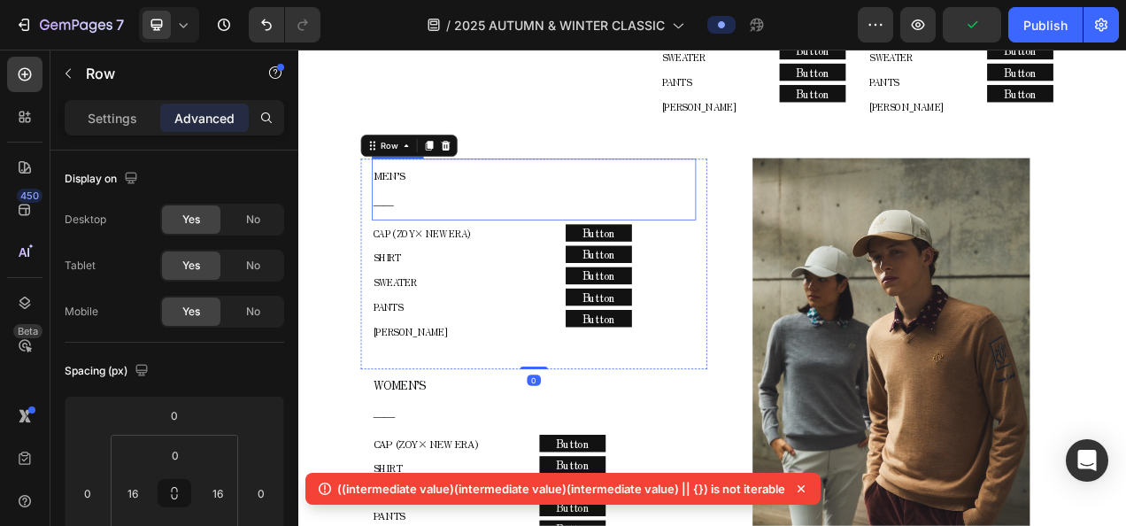
click at [442, 233] on p "――" at bounding box center [600, 246] width 412 height 37
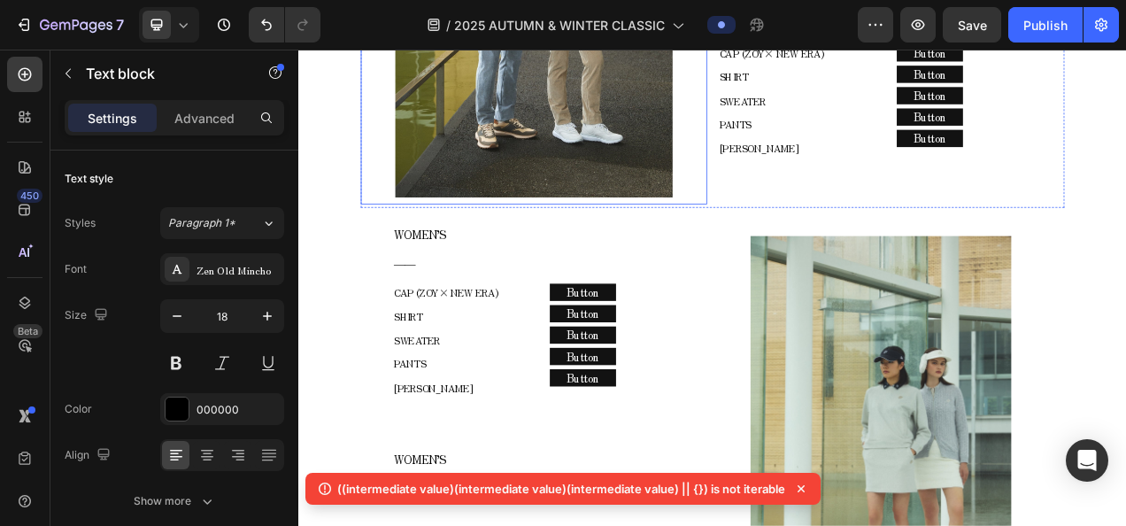
scroll to position [2454, 0]
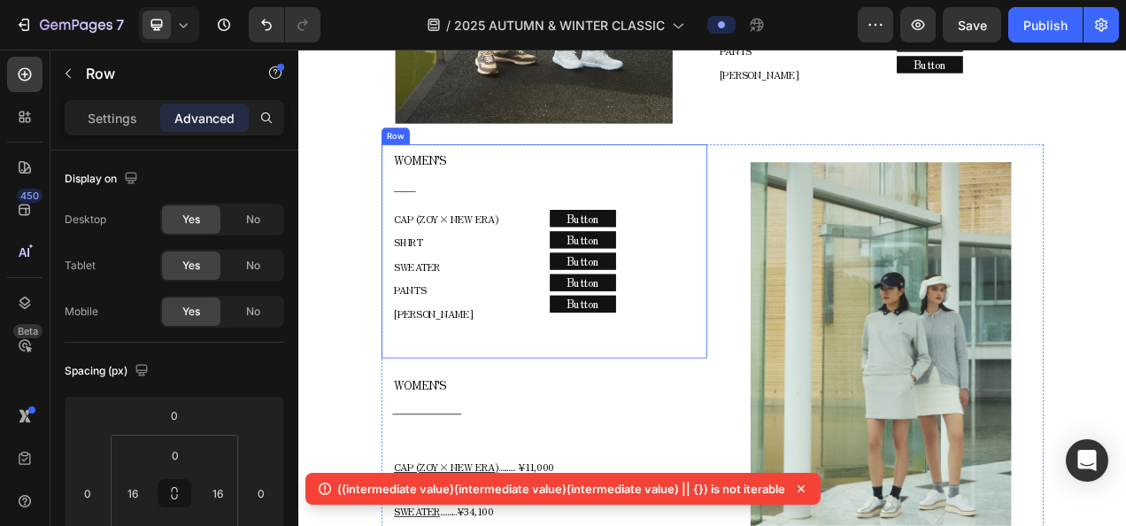
click at [408, 335] on div "WOMEN’S ―― Text block CAP (ZOY× NEW ERA) SHIRT SWEATER PANTS COLE HAAN Text blo…" at bounding box center [613, 308] width 418 height 274
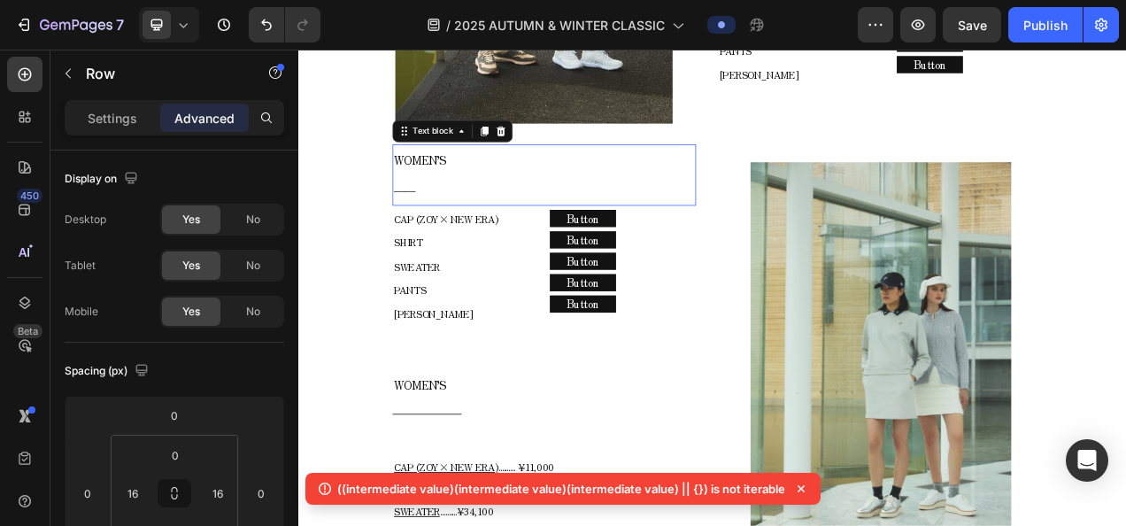
click at [486, 193] on p "WOMEN’S" at bounding box center [613, 191] width 386 height 37
click at [192, 30] on div at bounding box center [169, 24] width 60 height 35
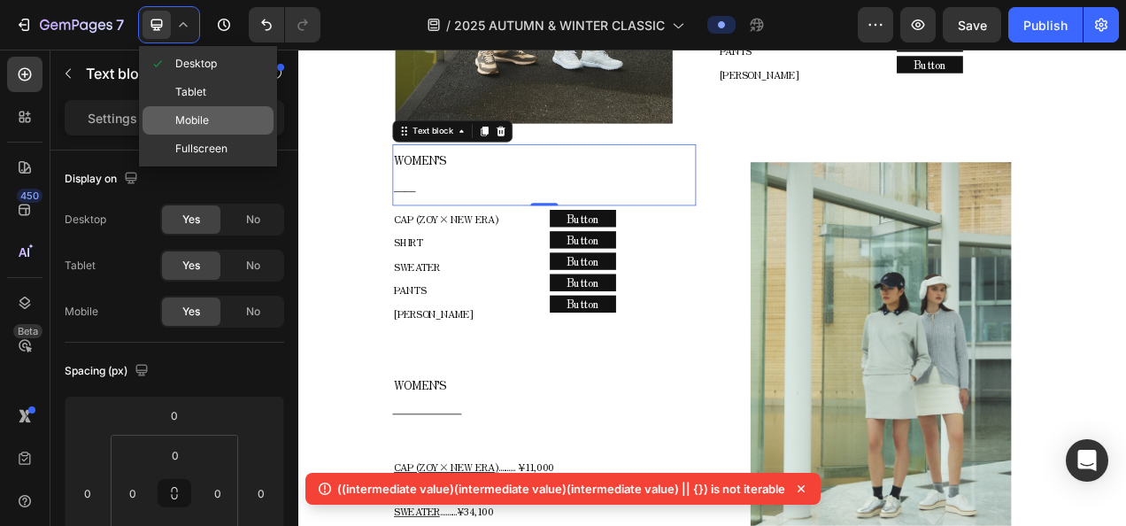
click at [224, 126] on div "Mobile" at bounding box center [207, 120] width 131 height 28
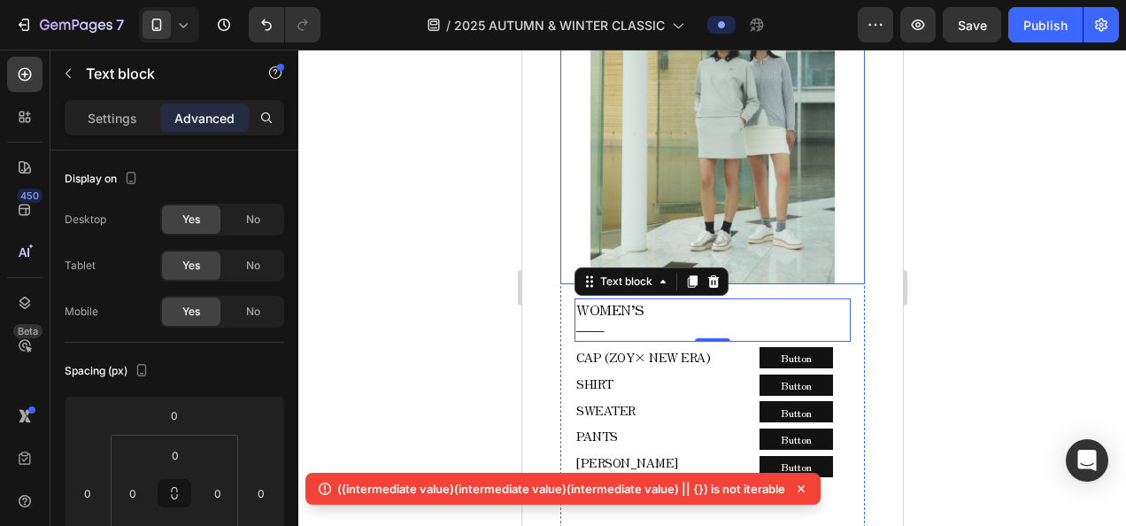
scroll to position [3487, 0]
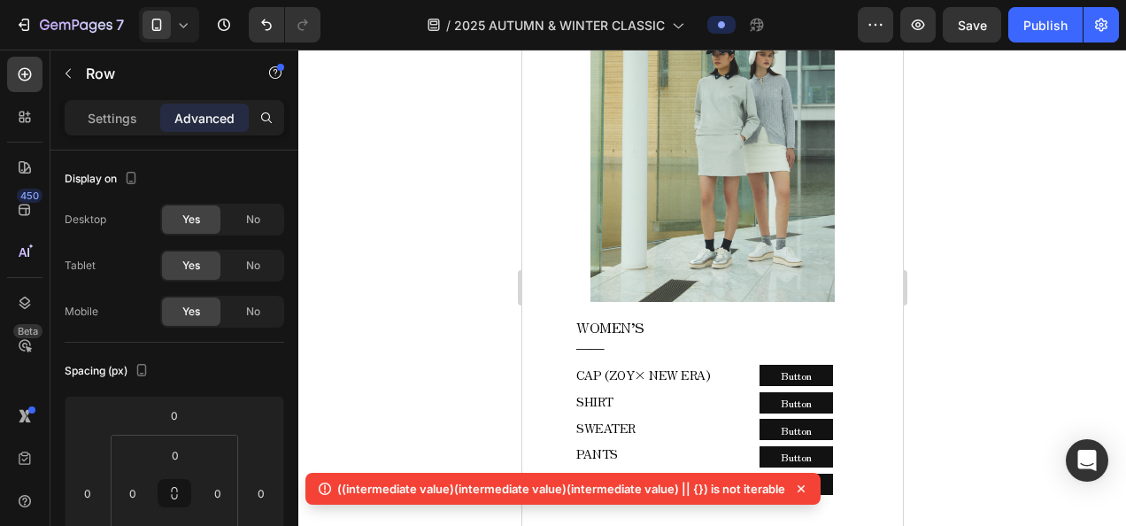
click at [140, 119] on div "Settings" at bounding box center [112, 118] width 89 height 28
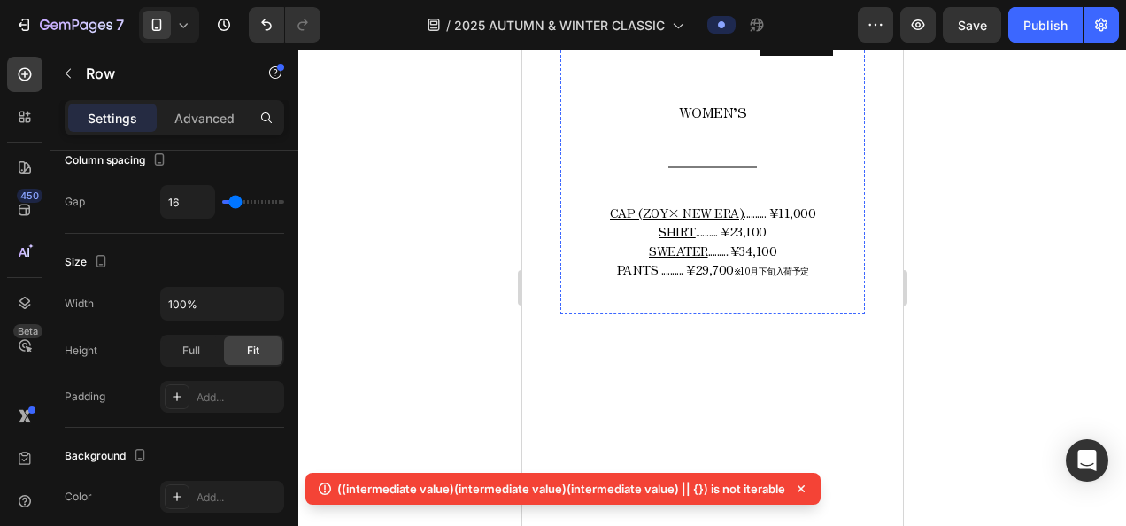
scroll to position [3930, 0]
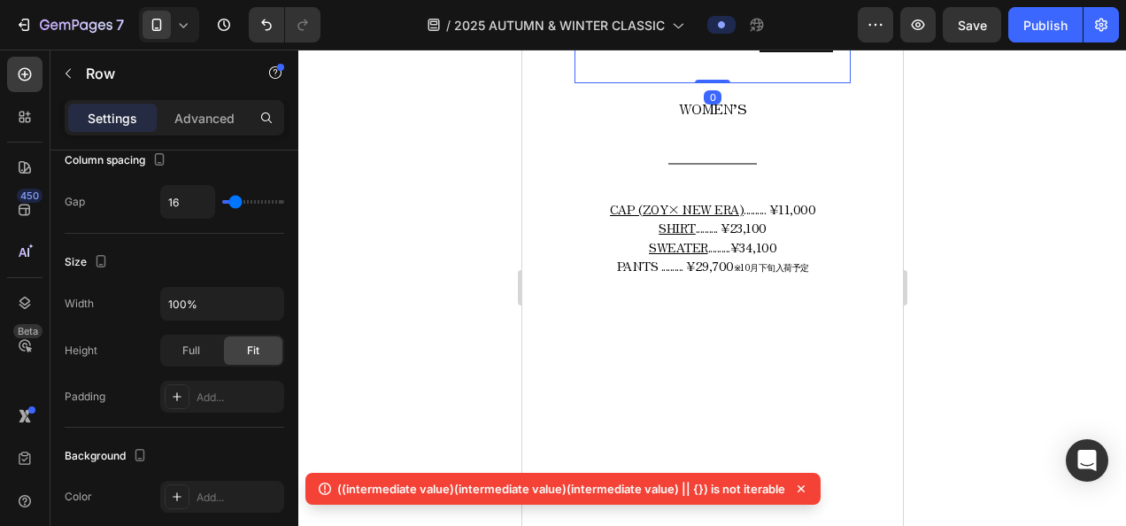
click at [741, 83] on div "Button Button Button Button Button Button Button Button Button Button" at bounding box center [795, 0] width 109 height 166
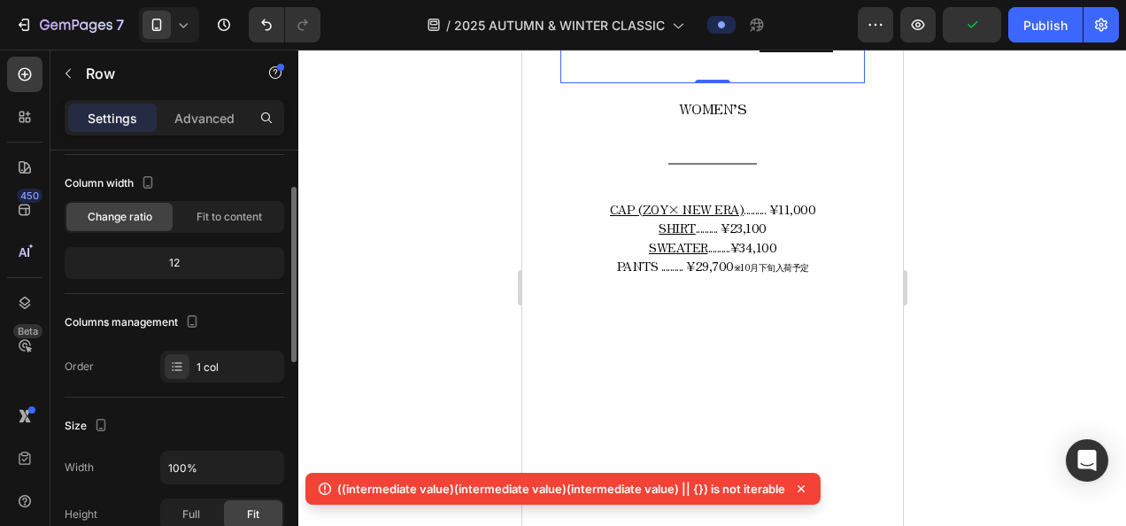
scroll to position [0, 0]
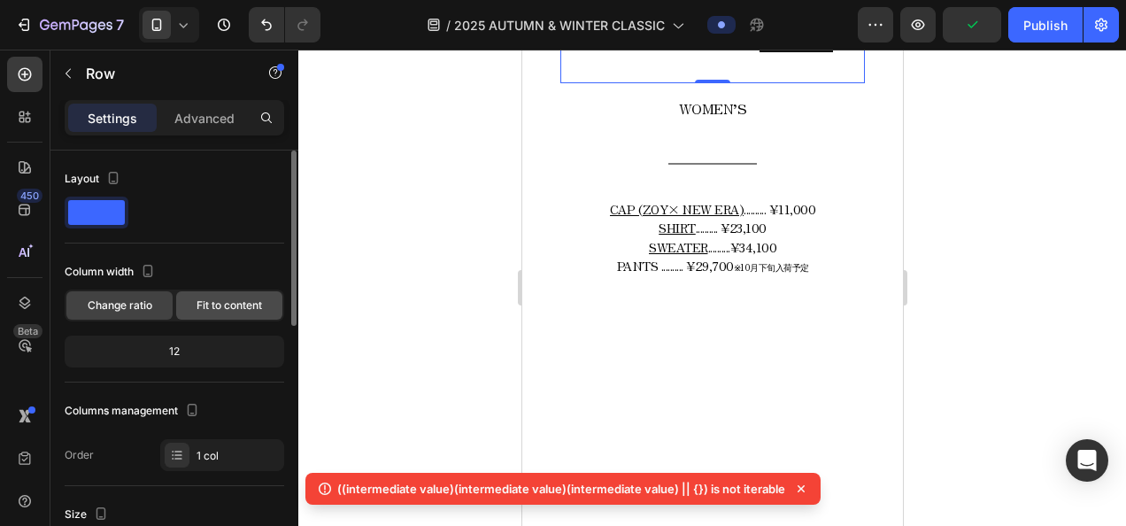
click at [204, 317] on div "Fit to content" at bounding box center [229, 305] width 106 height 28
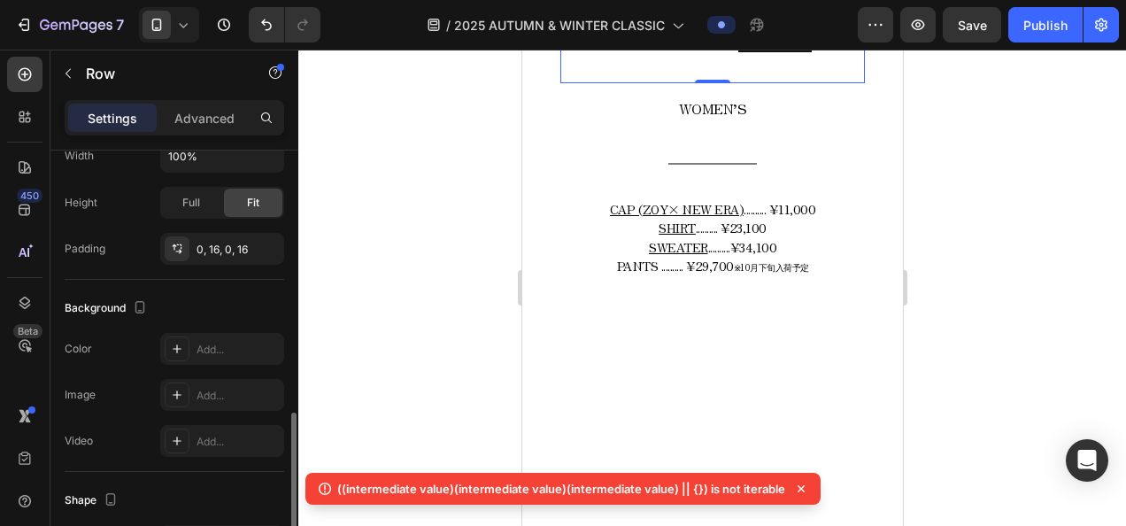
scroll to position [443, 0]
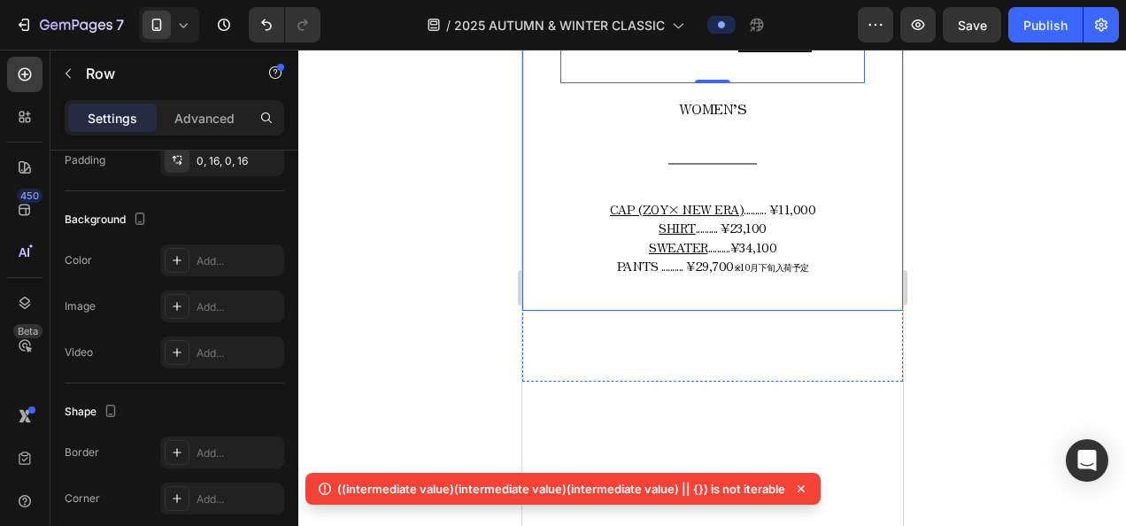
click at [405, 315] on div at bounding box center [711, 288] width 827 height 476
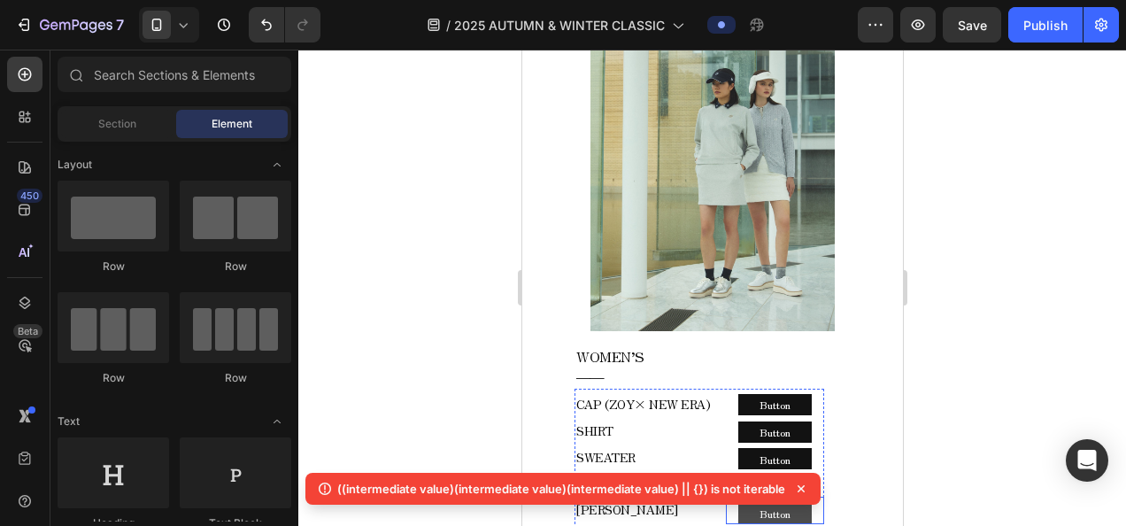
scroll to position [3398, 0]
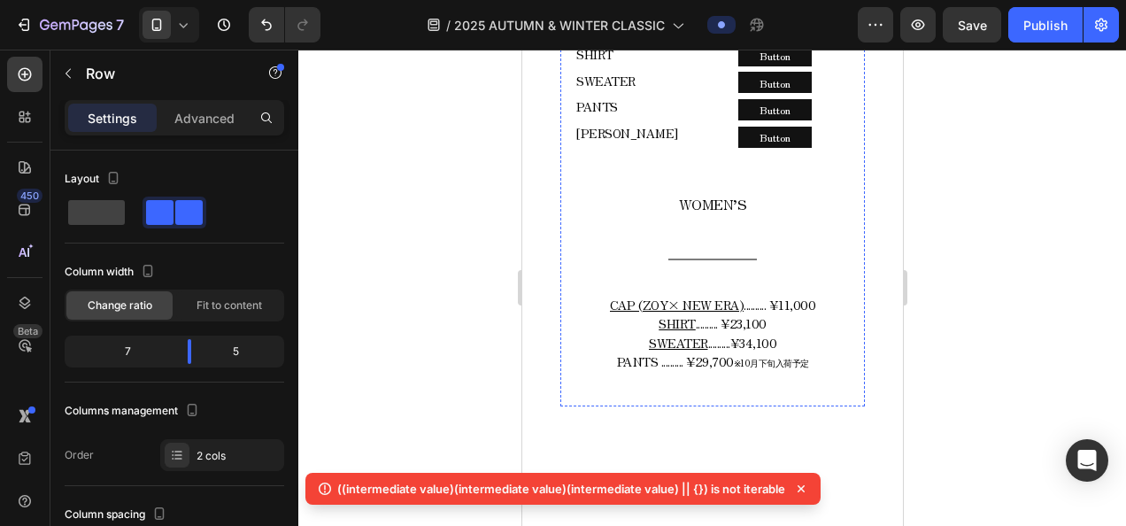
scroll to position [3841, 0]
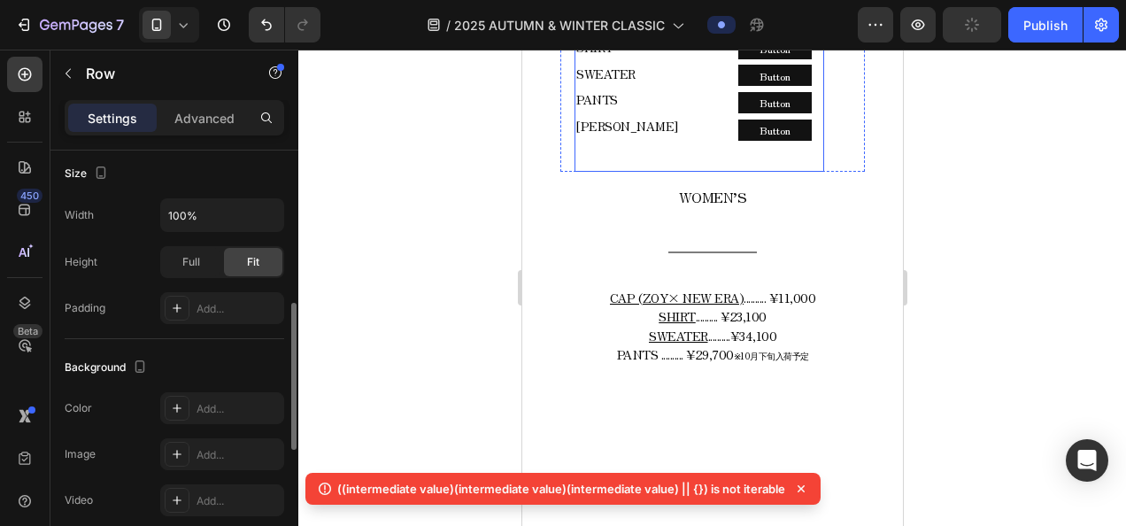
click at [716, 172] on div "CAP (ZOY× NEW ERA) SHIRT SWEATER PANTS COLE HAAN Text block Row Button Button B…" at bounding box center [698, 88] width 250 height 166
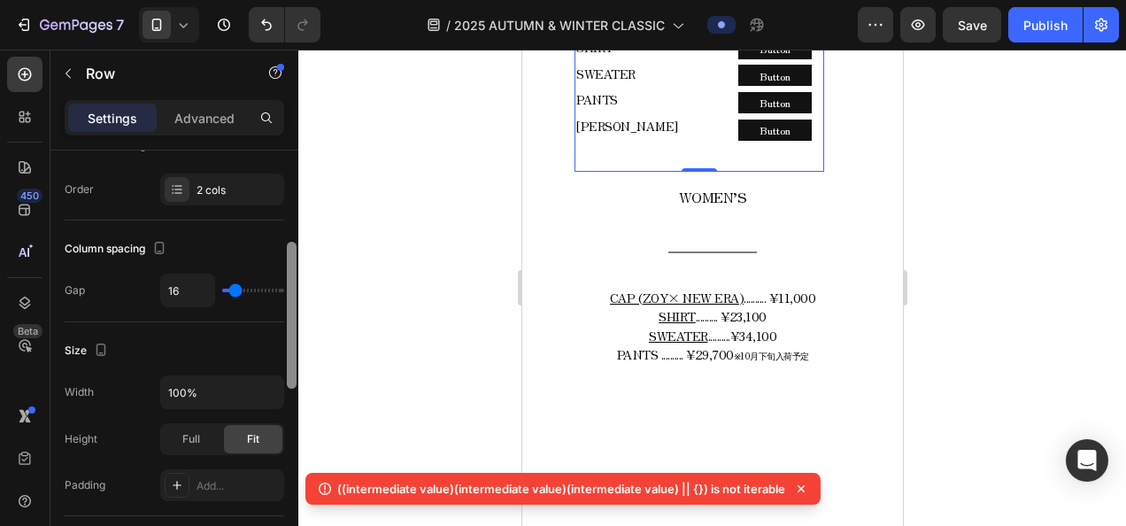
scroll to position [354, 0]
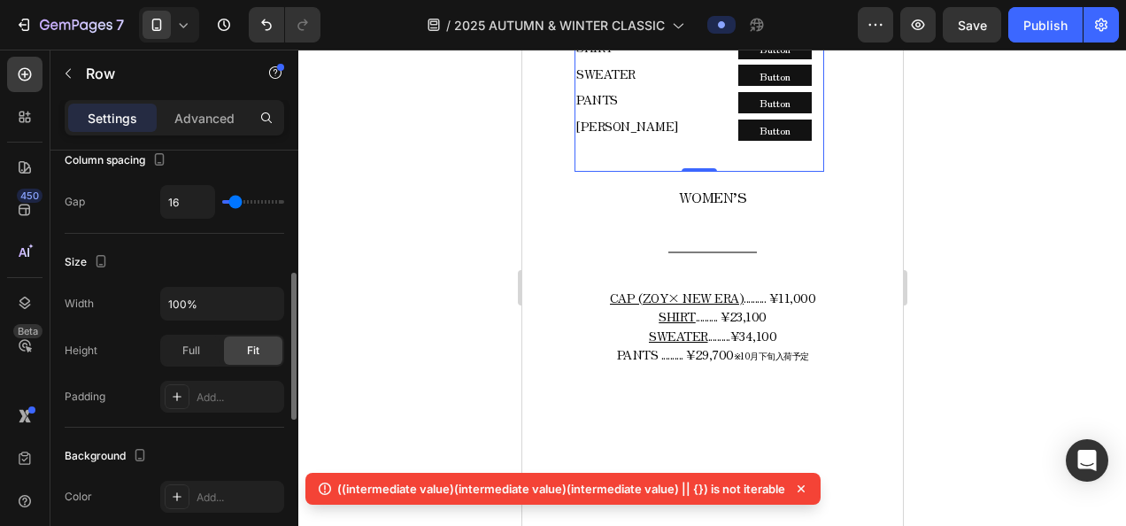
click at [241, 205] on div "16" at bounding box center [222, 202] width 124 height 34
click at [251, 204] on div "16" at bounding box center [222, 202] width 124 height 34
click at [252, 202] on div "16" at bounding box center [222, 202] width 124 height 34
type input "61"
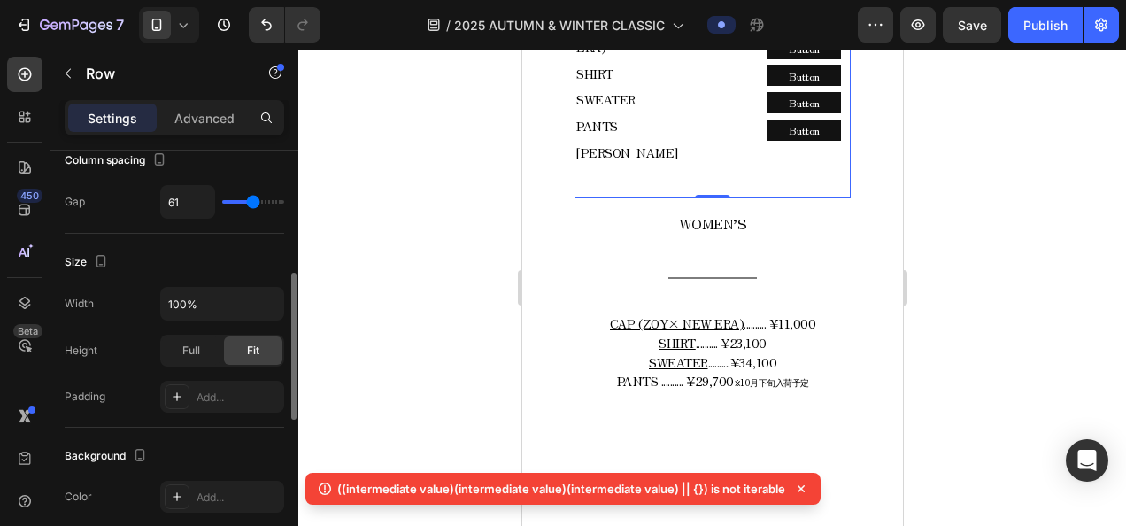
type input "61"
click at [253, 200] on input "range" at bounding box center [253, 202] width 62 height 4
type input "59"
type input "56"
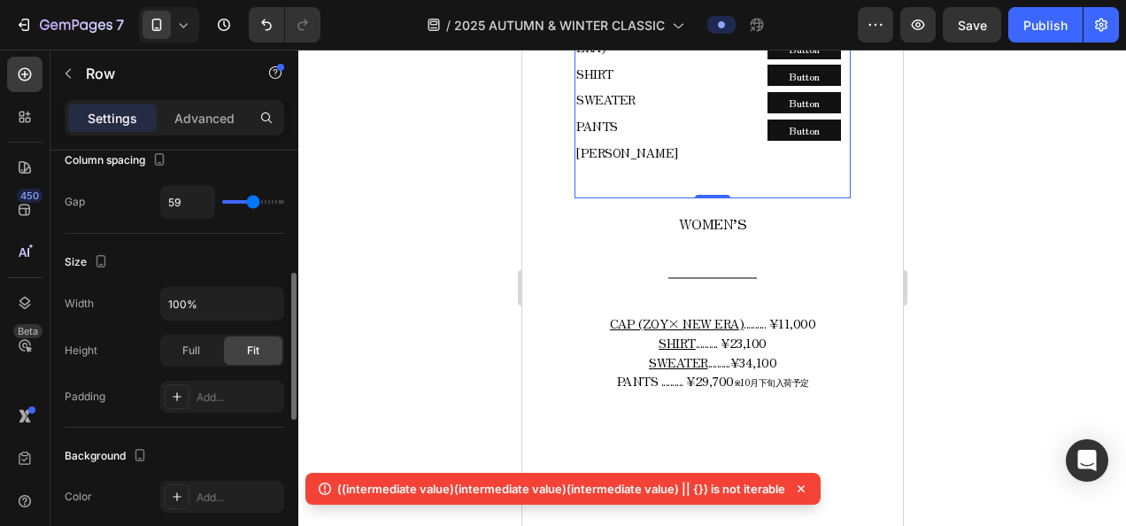
type input "56"
type input "53"
type input "51"
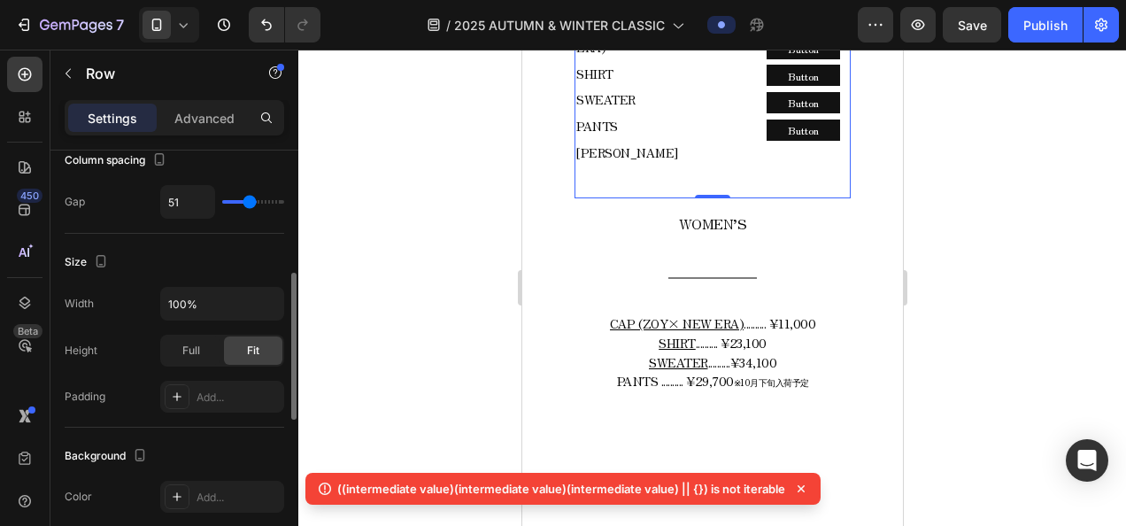
type input "50"
type input "48"
type input "47"
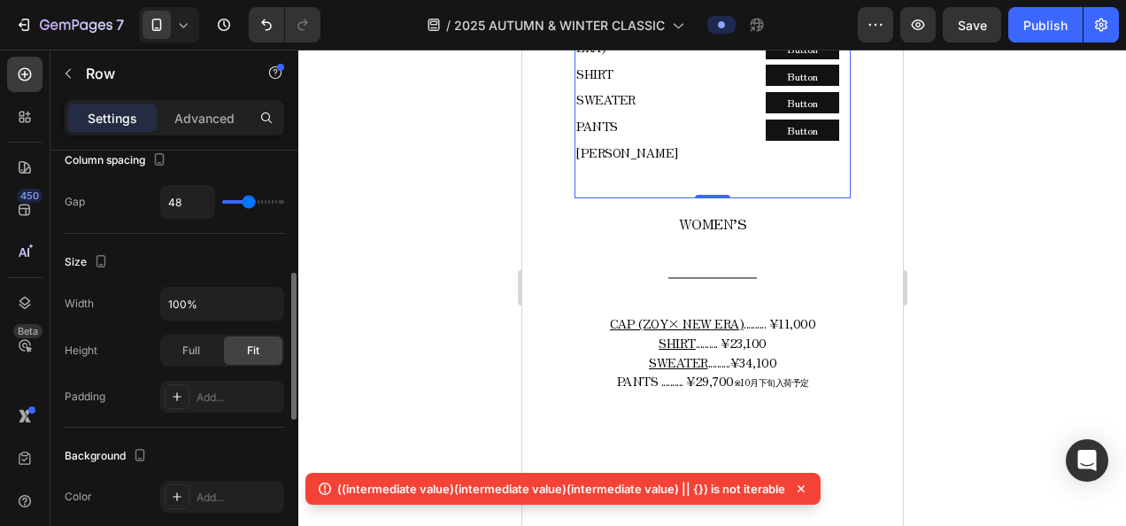
type input "47"
type input "45"
type input "44"
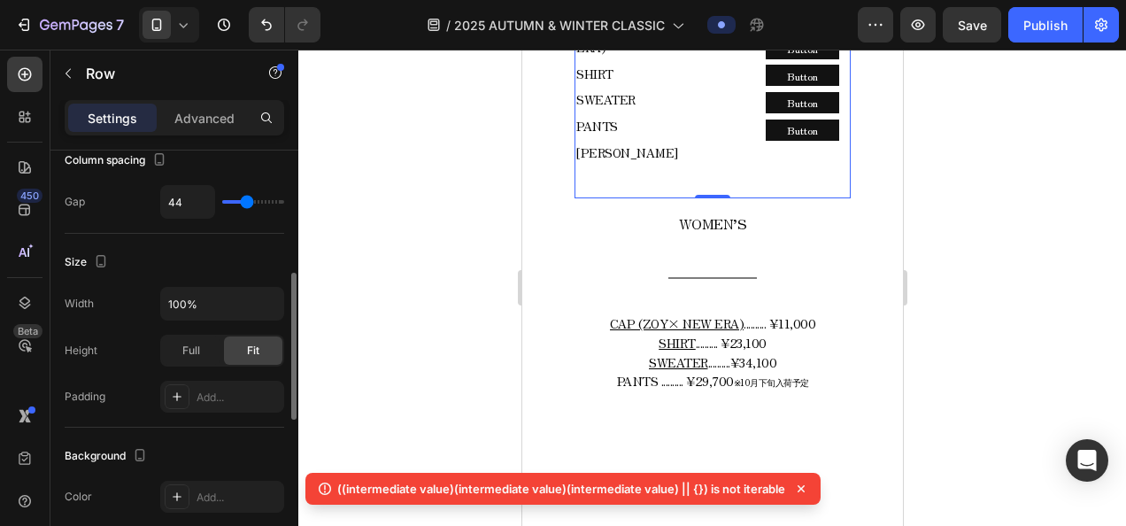
type input "42"
type input "36"
type input "32"
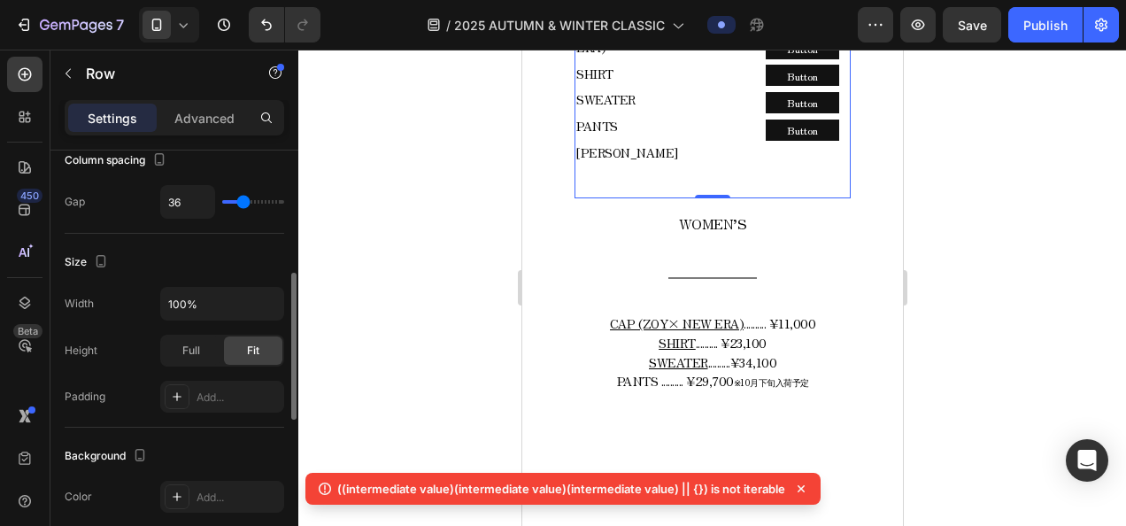
type input "32"
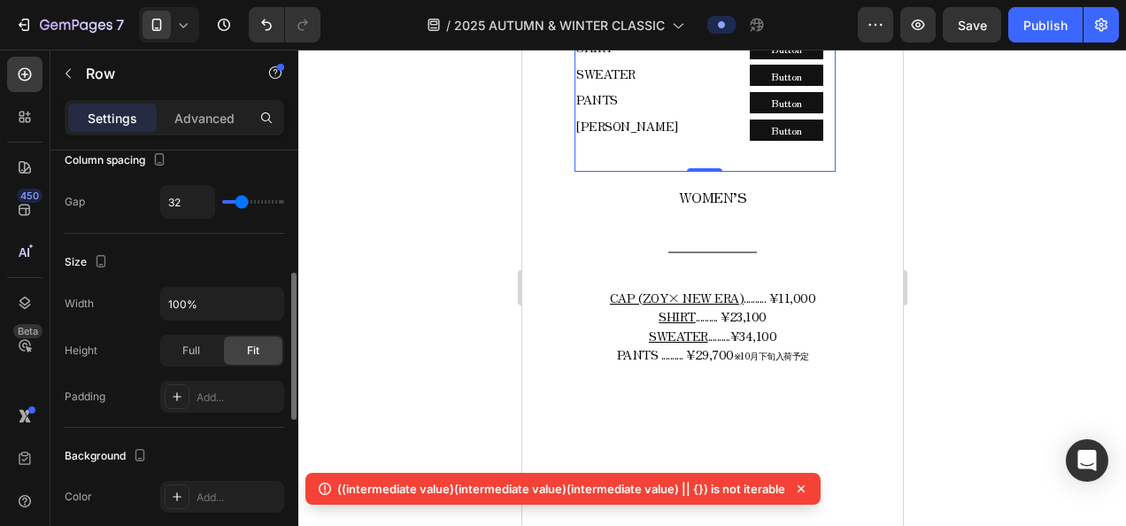
type input "29"
type input "26"
type input "21"
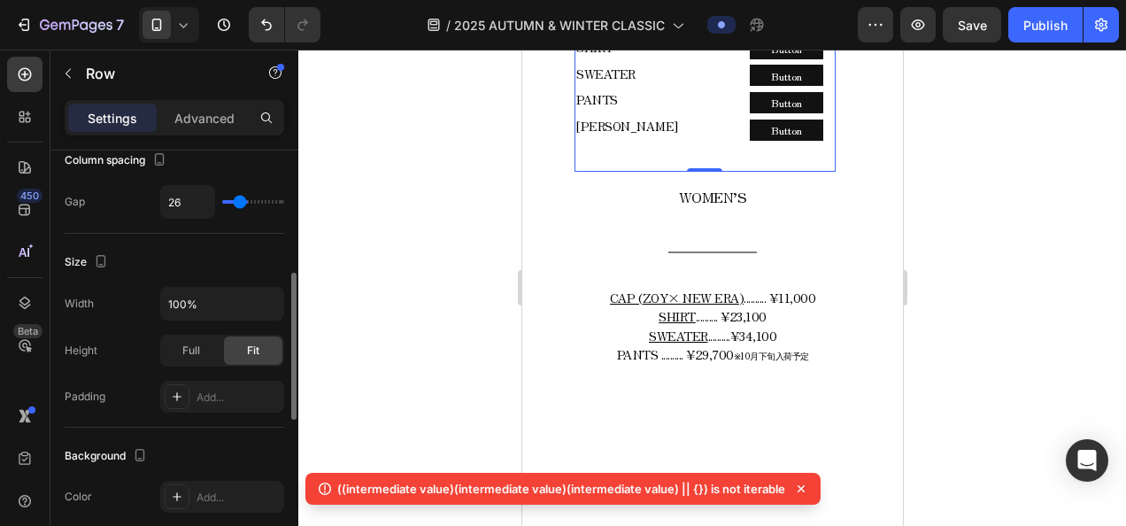
type input "21"
type input "20"
type input "16"
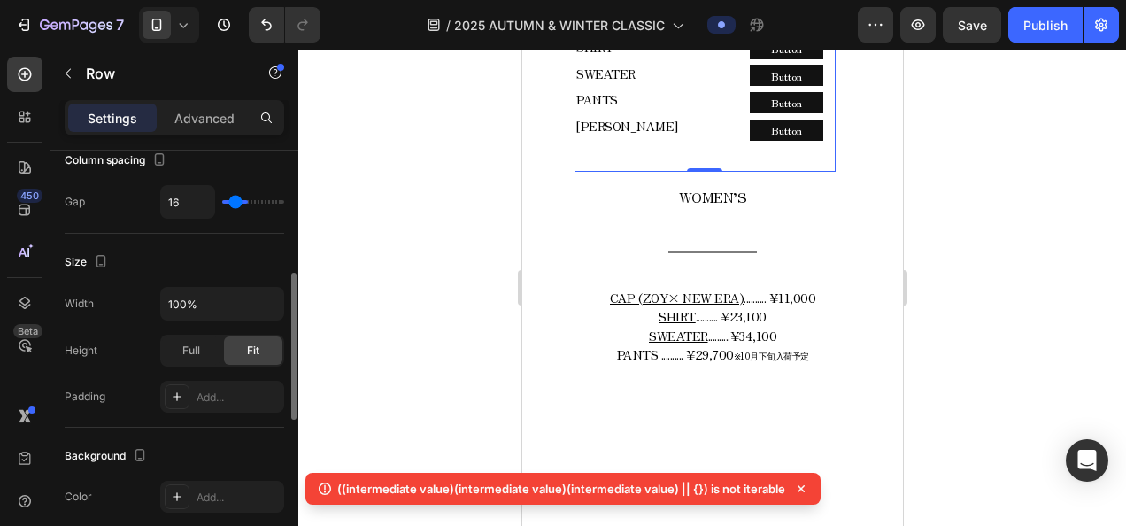
type input "13"
type input "11"
type input "7"
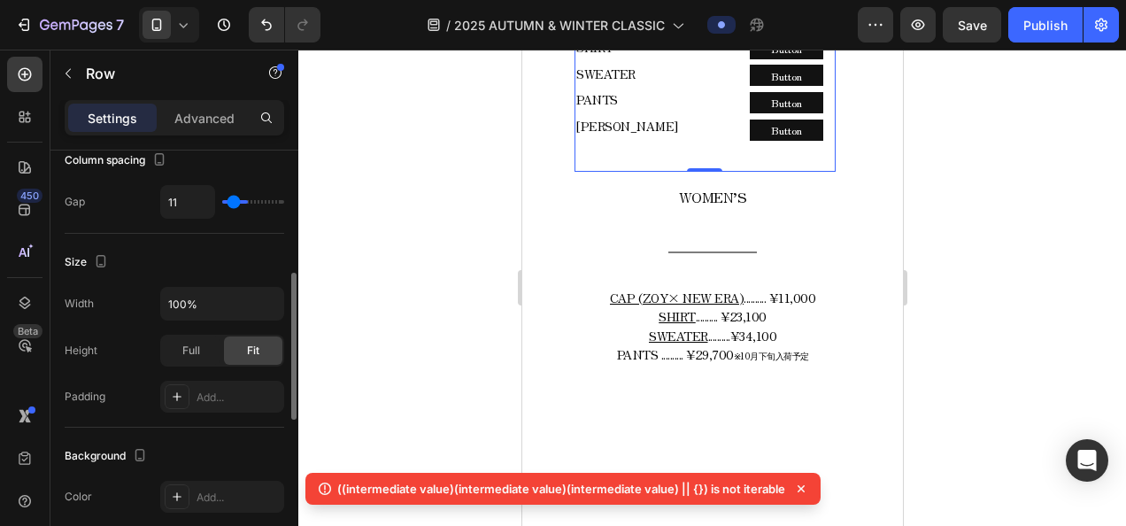
type input "7"
type input "0"
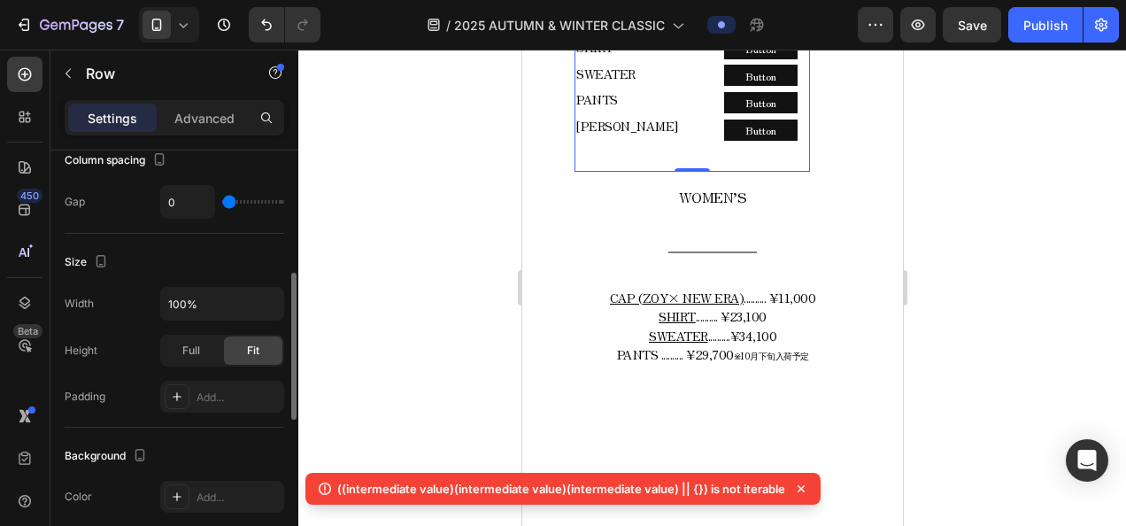
type input "8"
type input "26"
type input "29"
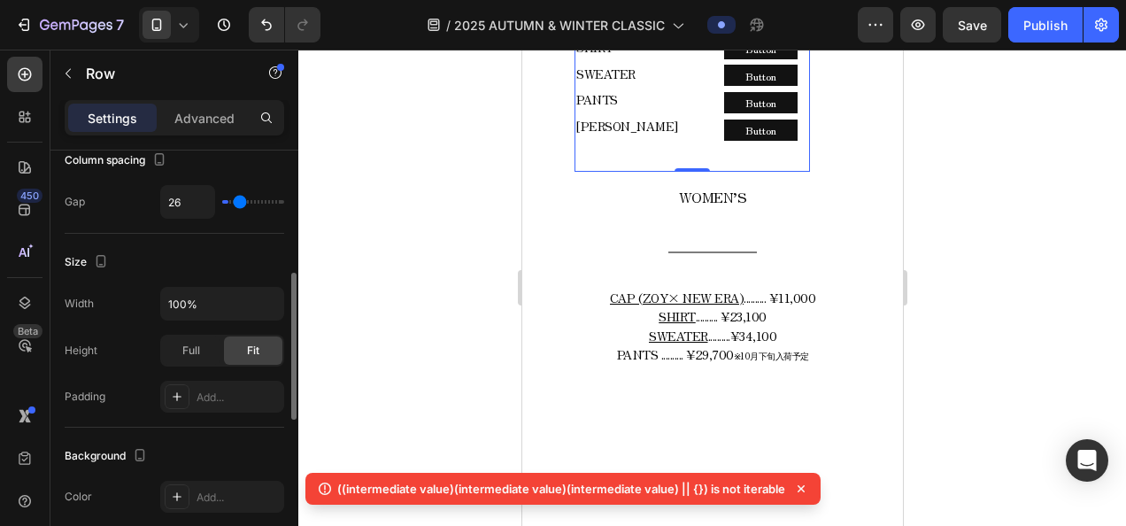
type input "29"
type input "33"
type input "44"
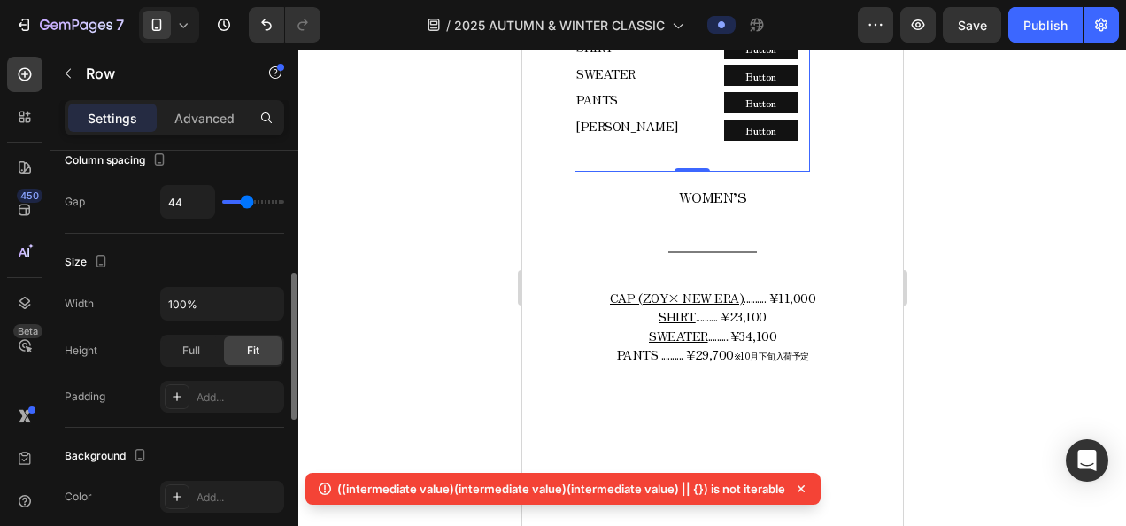
type input "45"
type input "47"
type input "50"
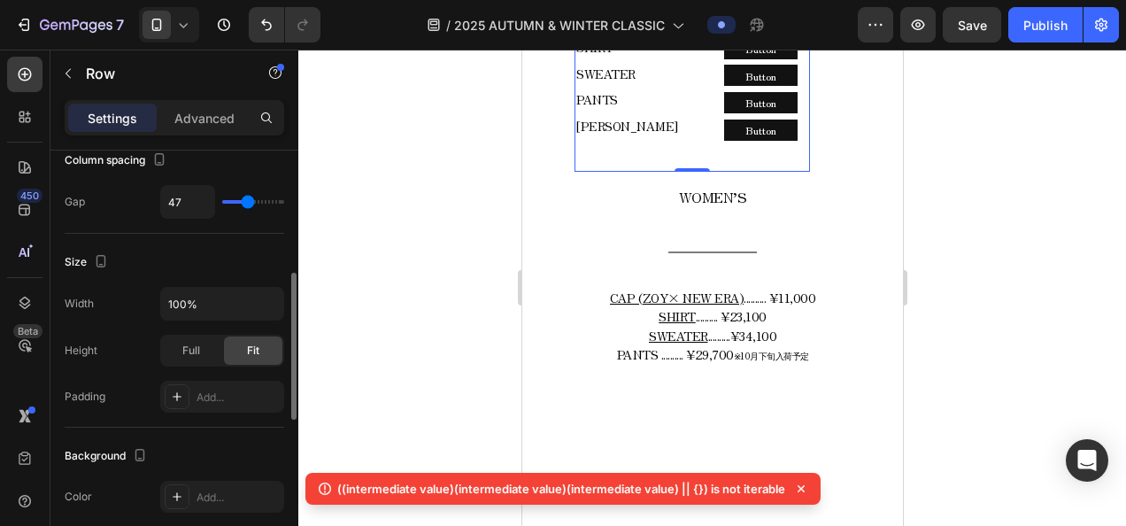
type input "50"
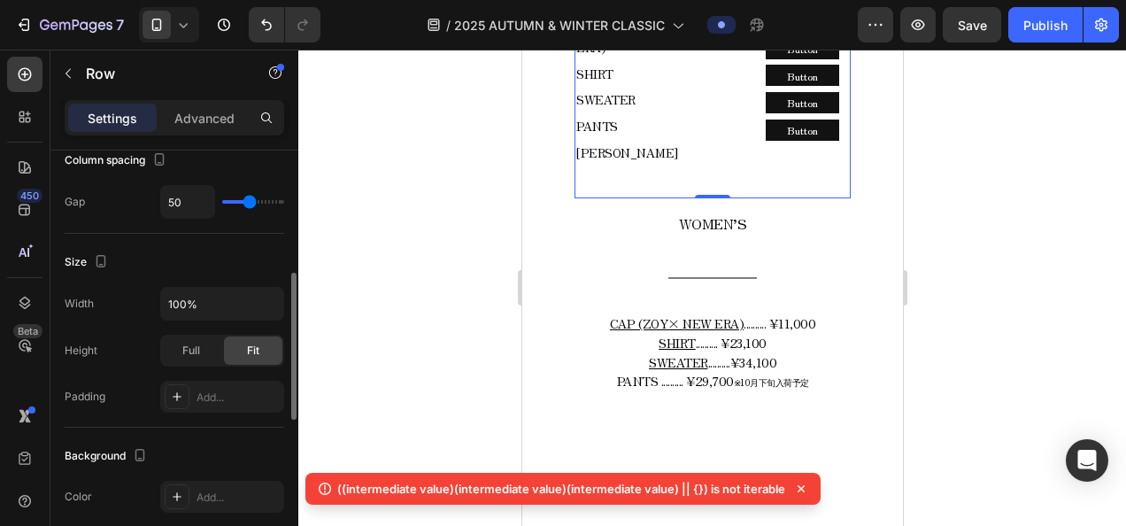
type input "51"
type input "53"
type input "51"
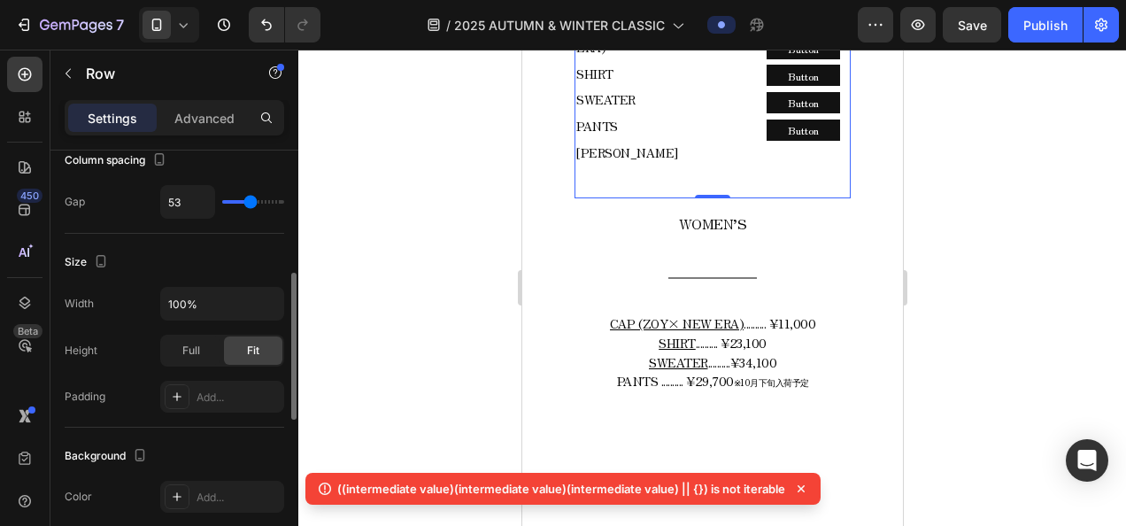
type input "51"
type input "50"
type input "48"
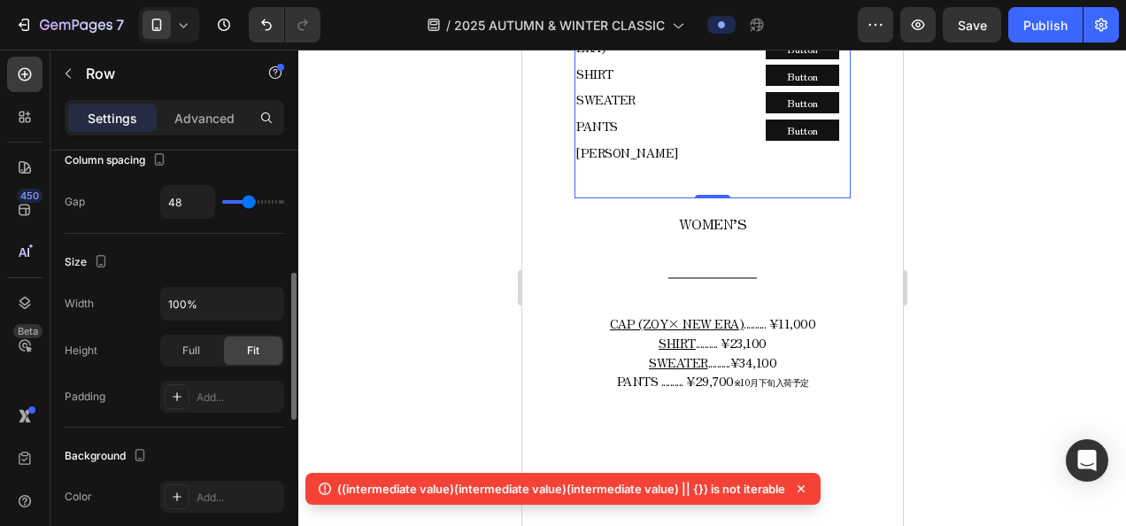
type input "50"
drag, startPoint x: 253, startPoint y: 198, endPoint x: 239, endPoint y: 200, distance: 14.3
type input "50"
click at [249, 202] on input "range" at bounding box center [253, 202] width 62 height 4
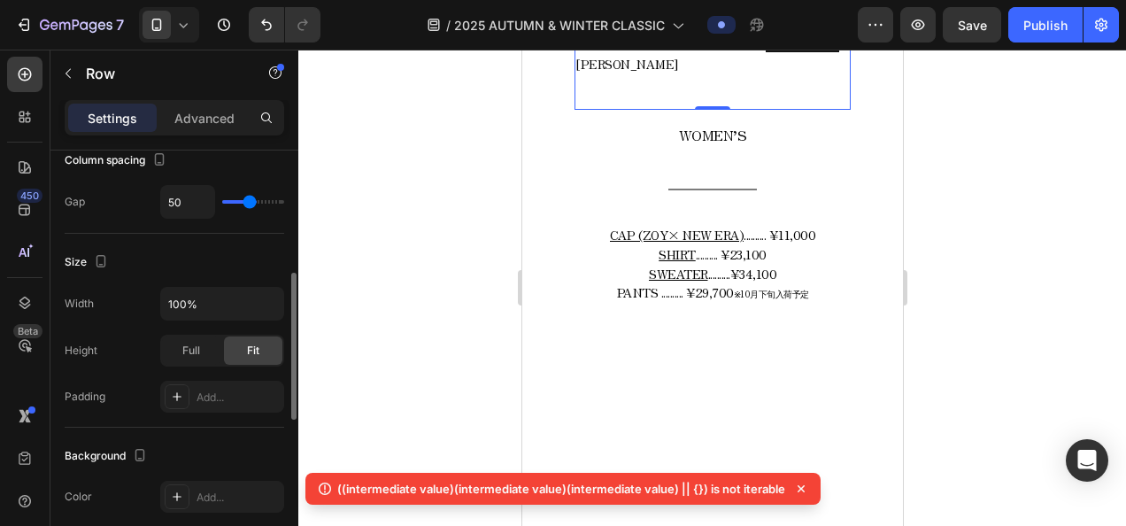
type input "60"
type input "61"
type input "99"
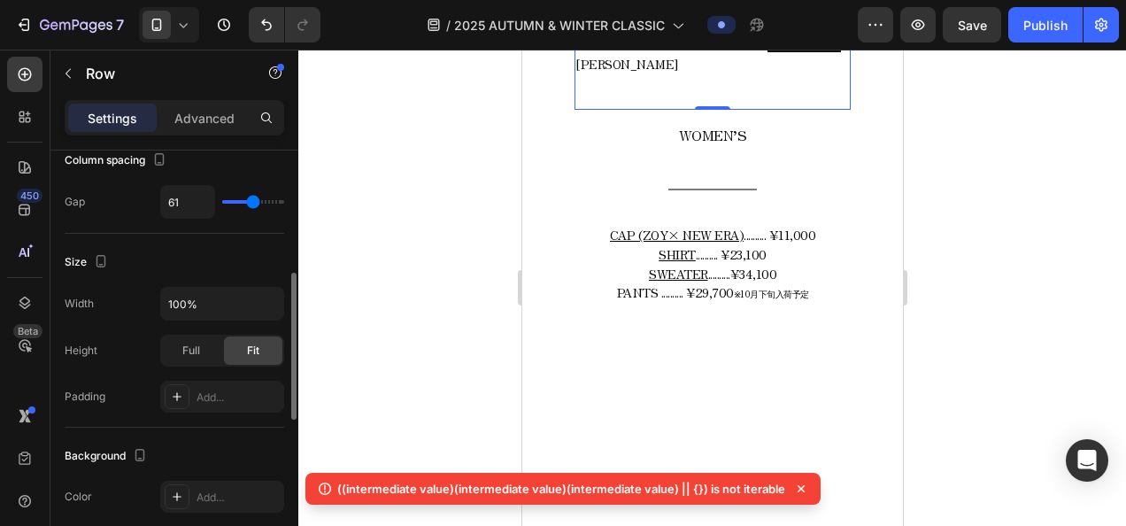
type input "99"
type input "100"
type input "101"
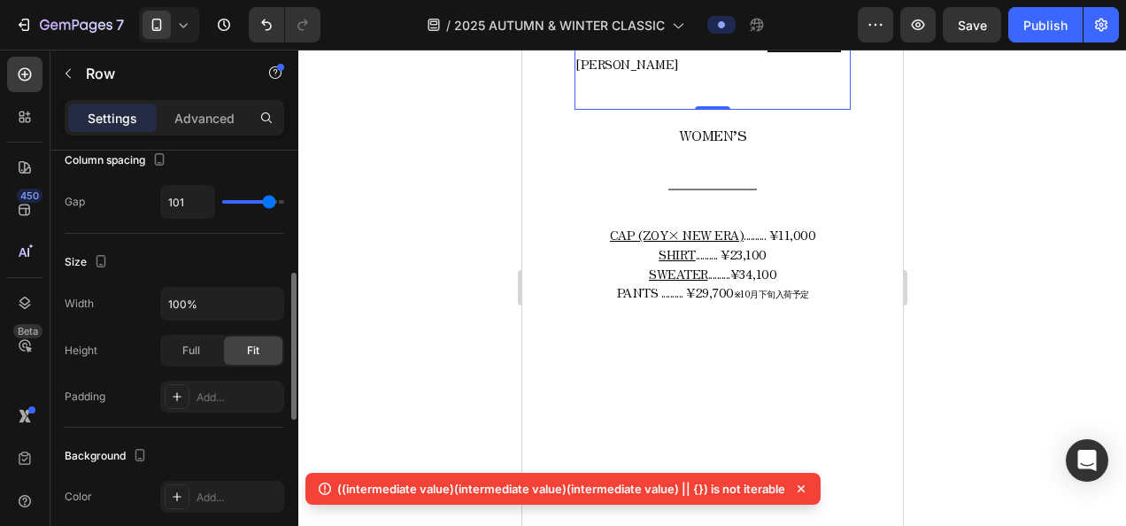
type input "103"
type input "106"
type input "109"
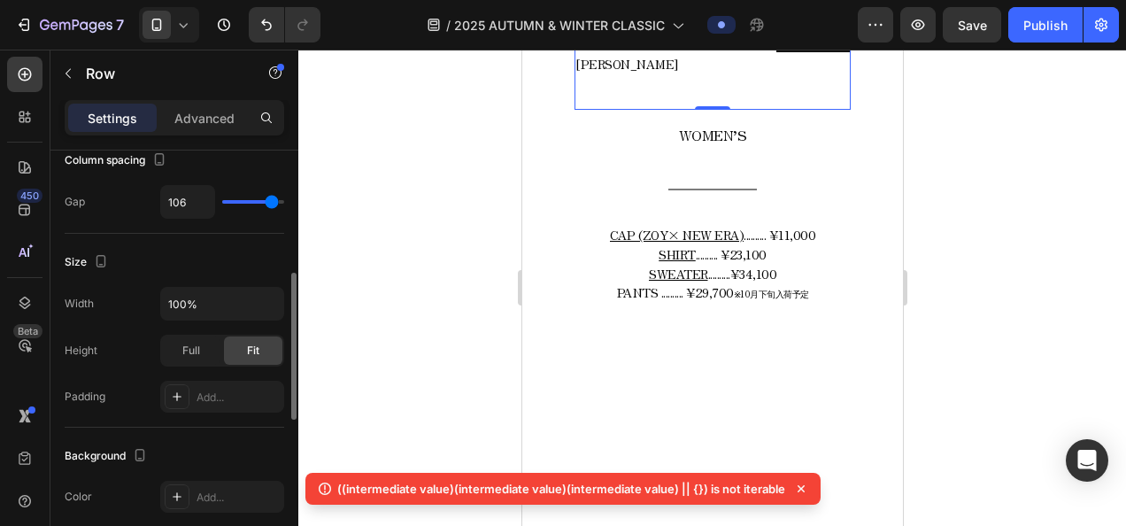
type input "109"
type input "112"
type input "119"
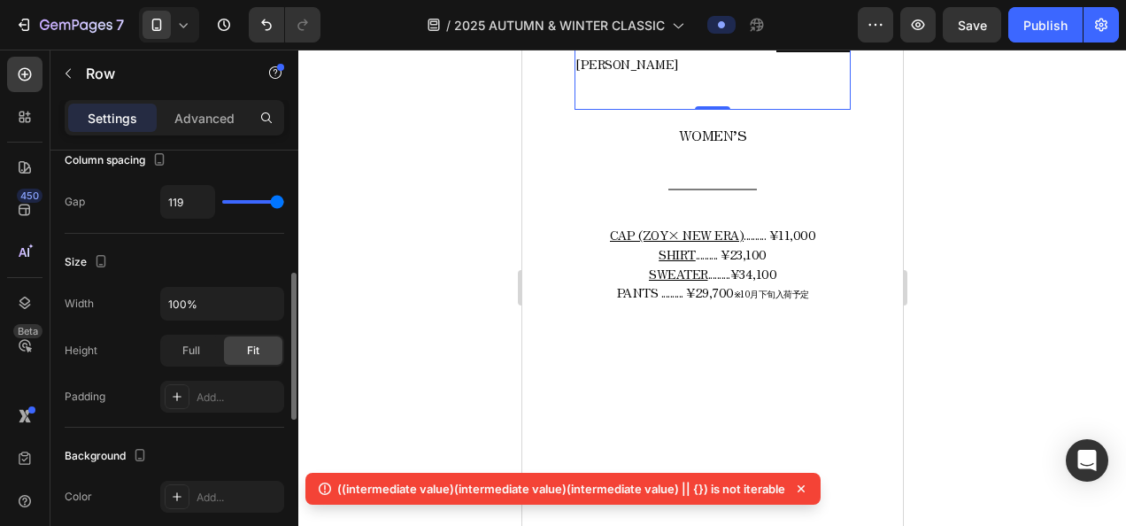
type input "120"
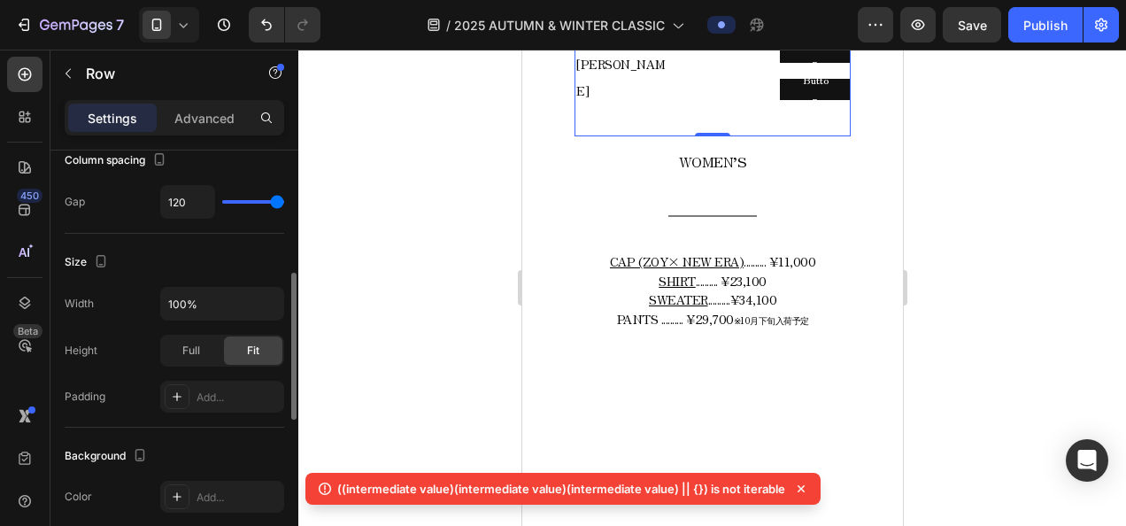
type input "118"
type input "84"
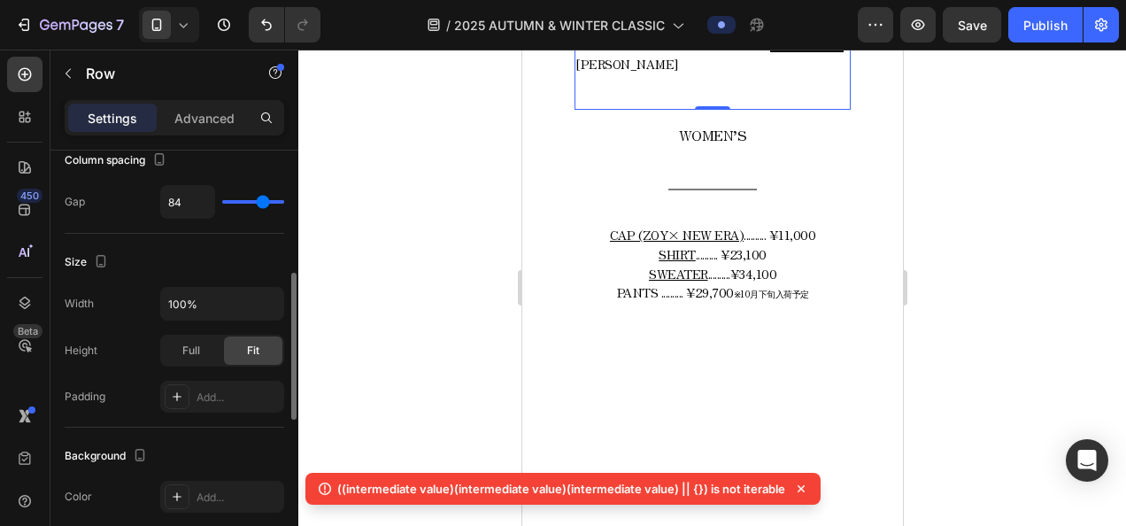
type input "73"
type input "61"
type input "56"
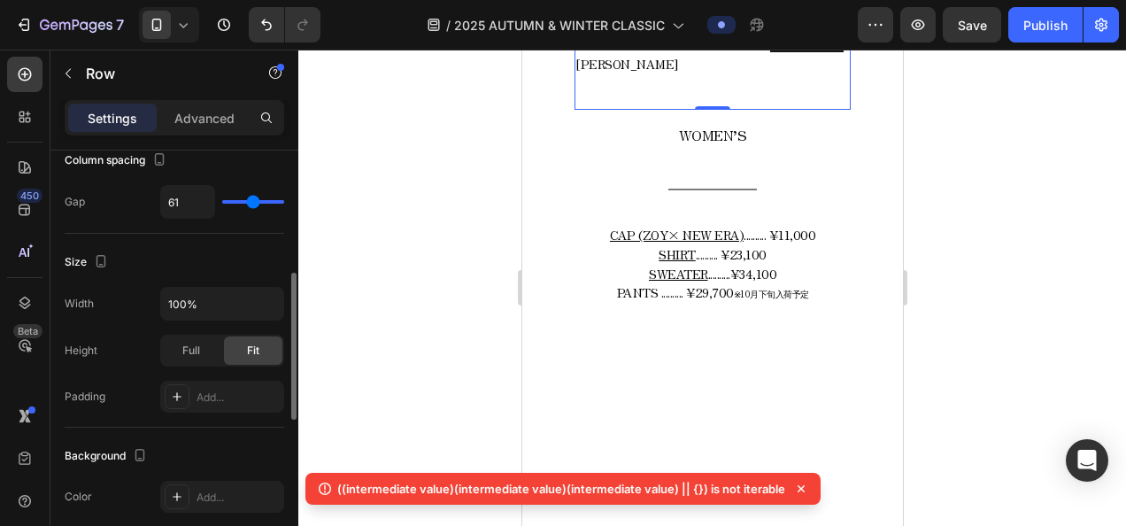
type input "56"
type input "53"
type input "51"
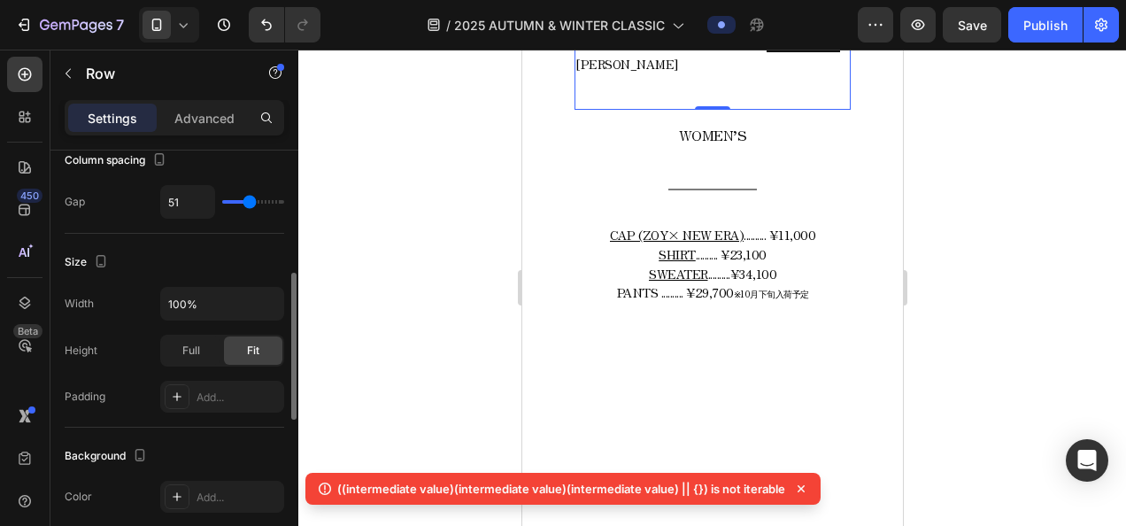
type input "44"
type input "30"
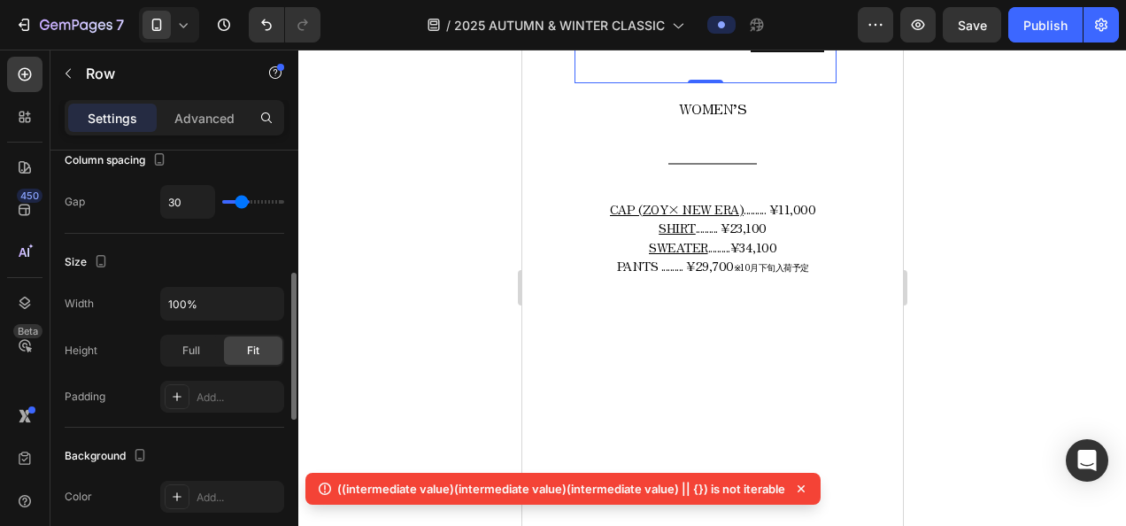
type input "24"
type input "19"
type input "17"
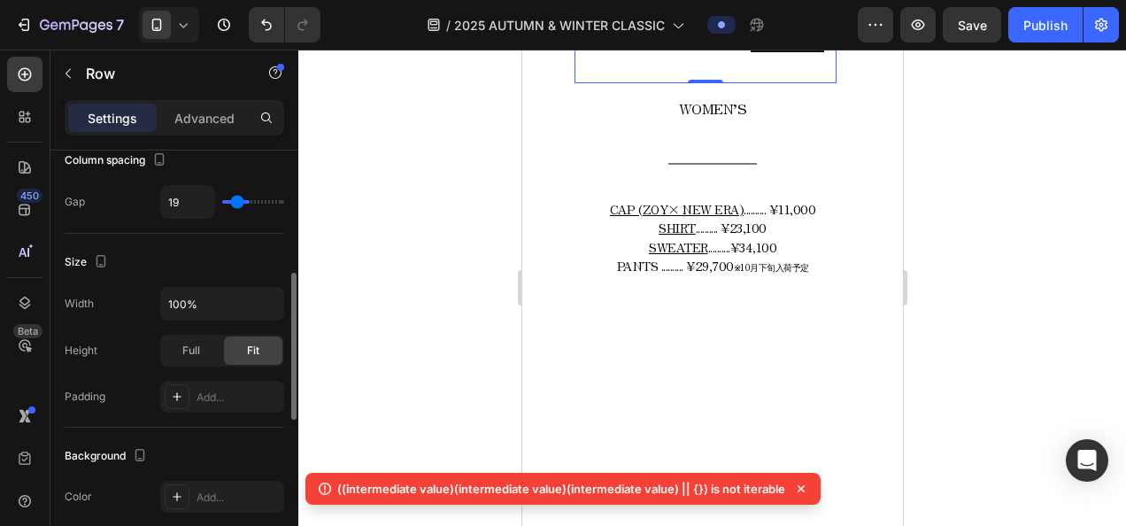
type input "17"
type input "14"
type input "13"
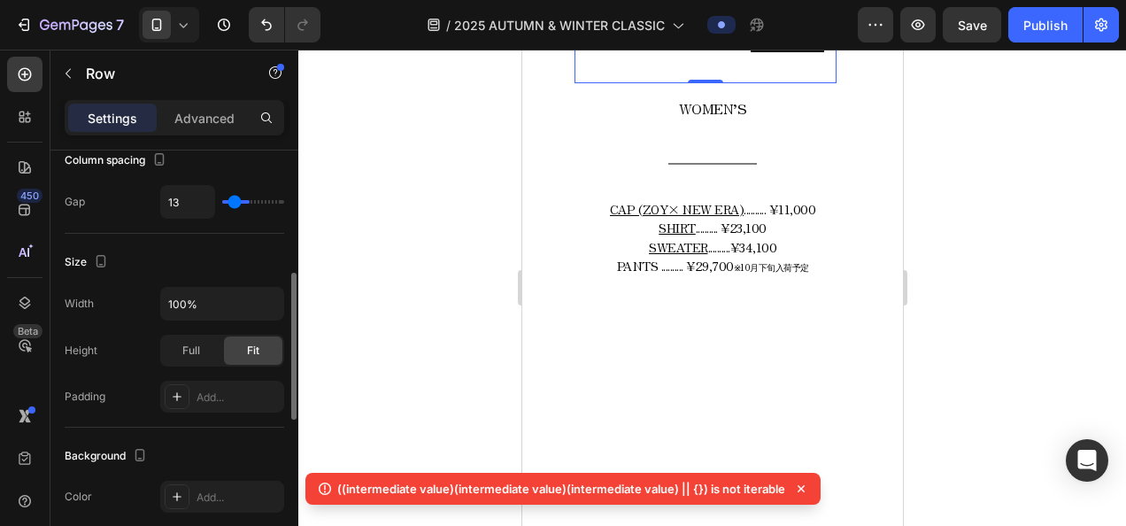
type input "11"
type input "8"
type input "7"
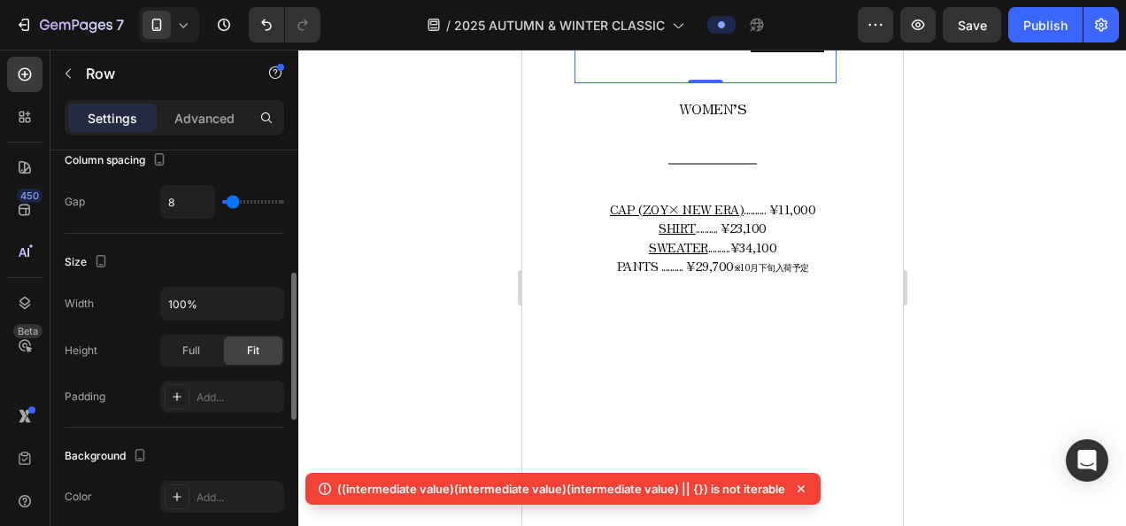
type input "7"
type input "4"
type input "2"
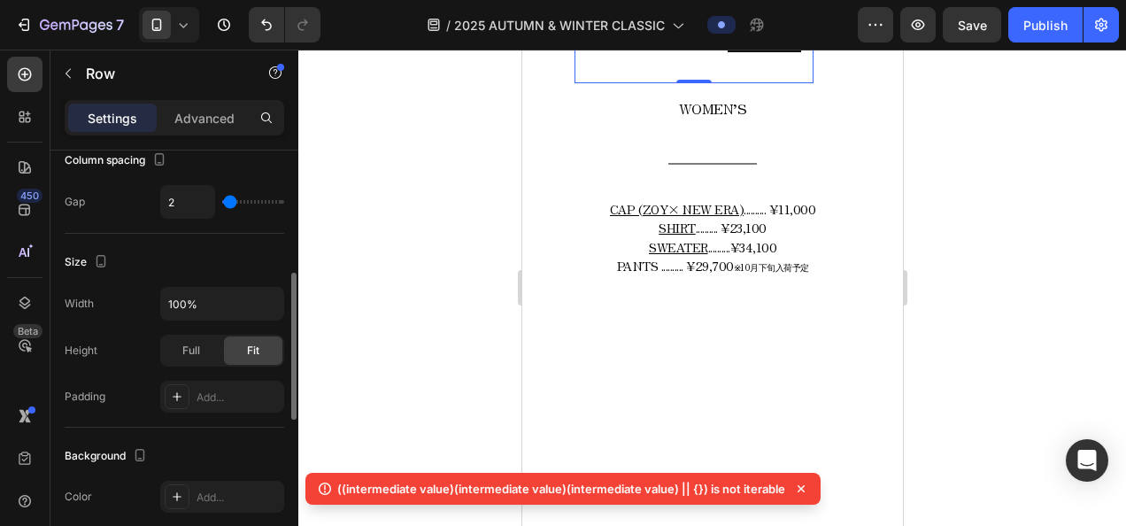
type input "1"
type input "2"
type input "4"
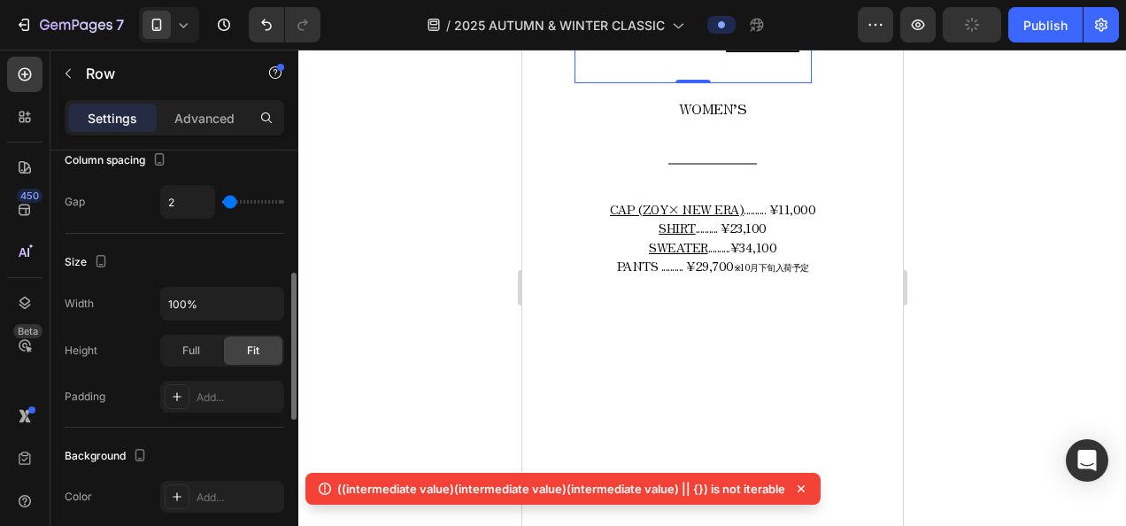
type input "4"
type input "5"
type input "7"
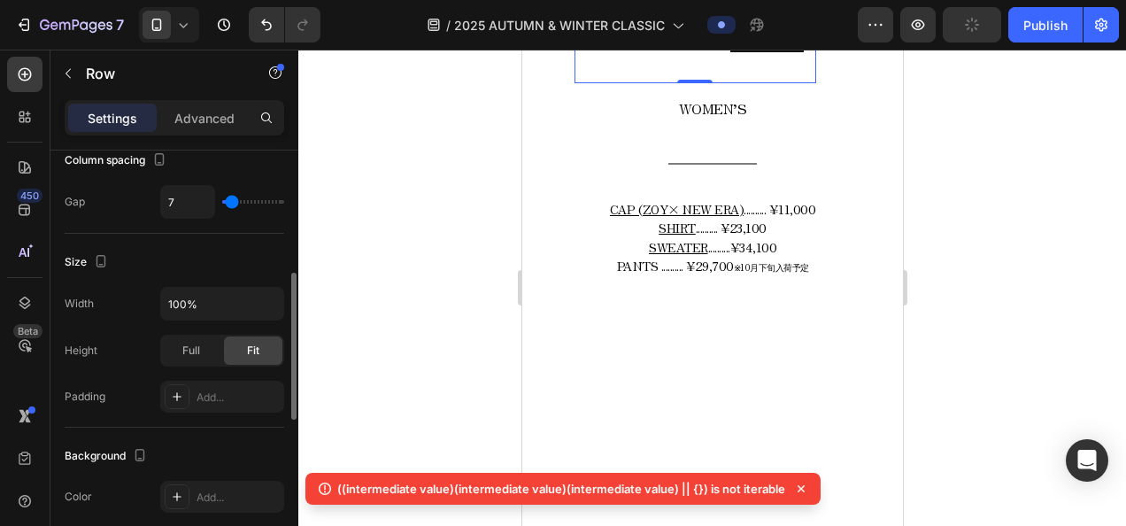
type input "4"
type input "0"
drag, startPoint x: 253, startPoint y: 195, endPoint x: 223, endPoint y: 186, distance: 31.4
type input "0"
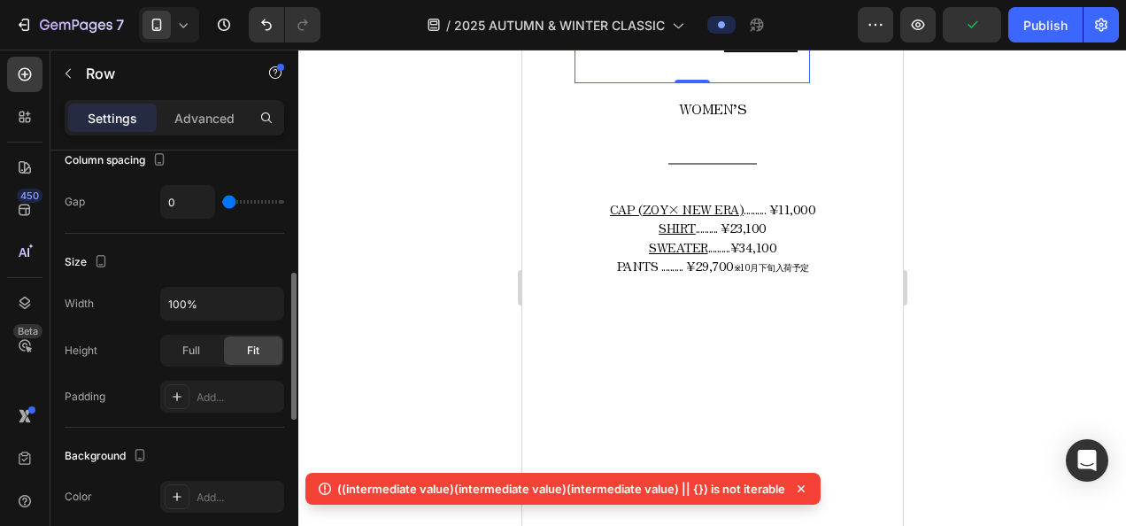
click at [223, 200] on input "range" at bounding box center [253, 202] width 62 height 4
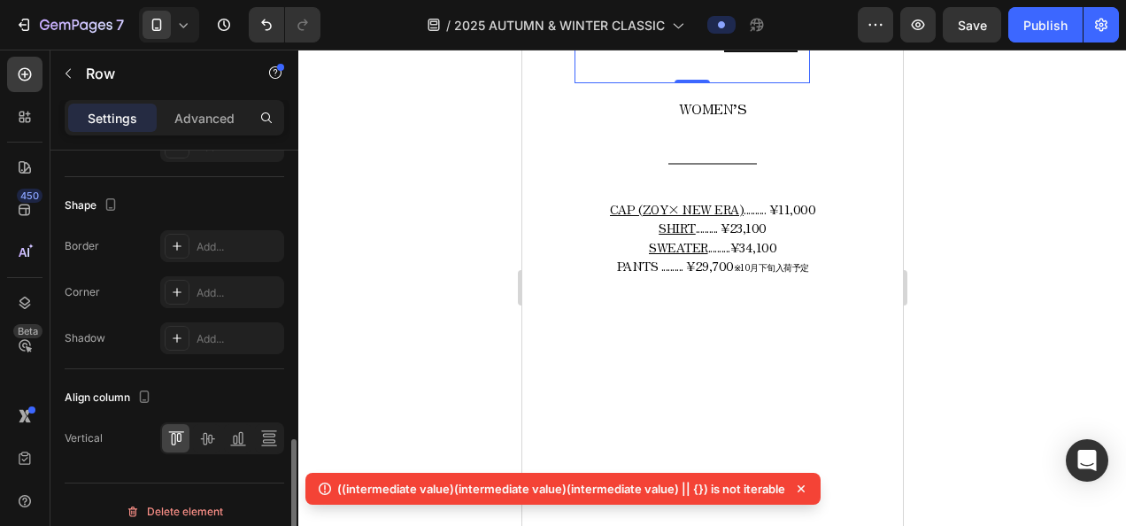
scroll to position [806, 0]
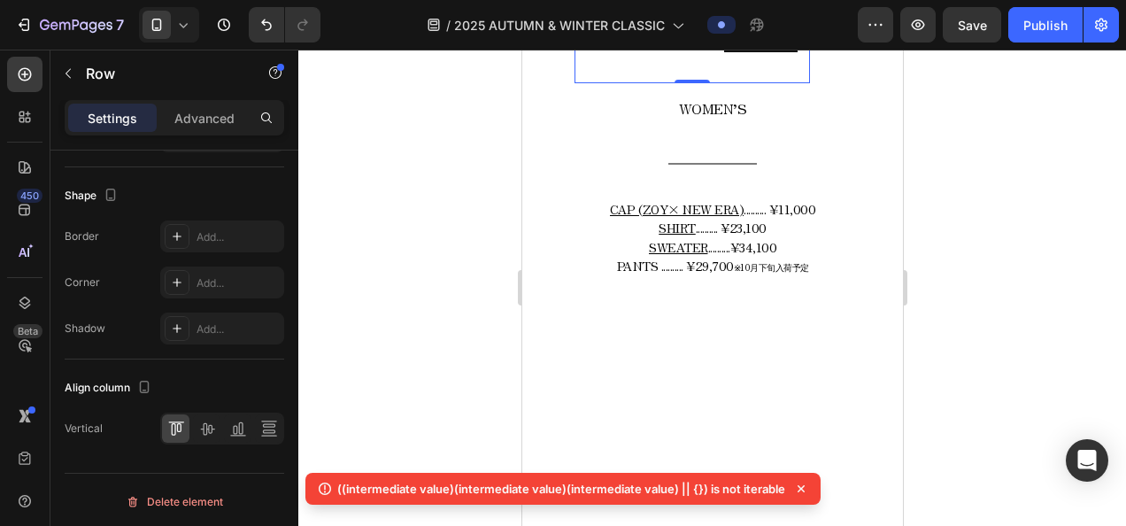
click at [448, 342] on div at bounding box center [711, 288] width 827 height 476
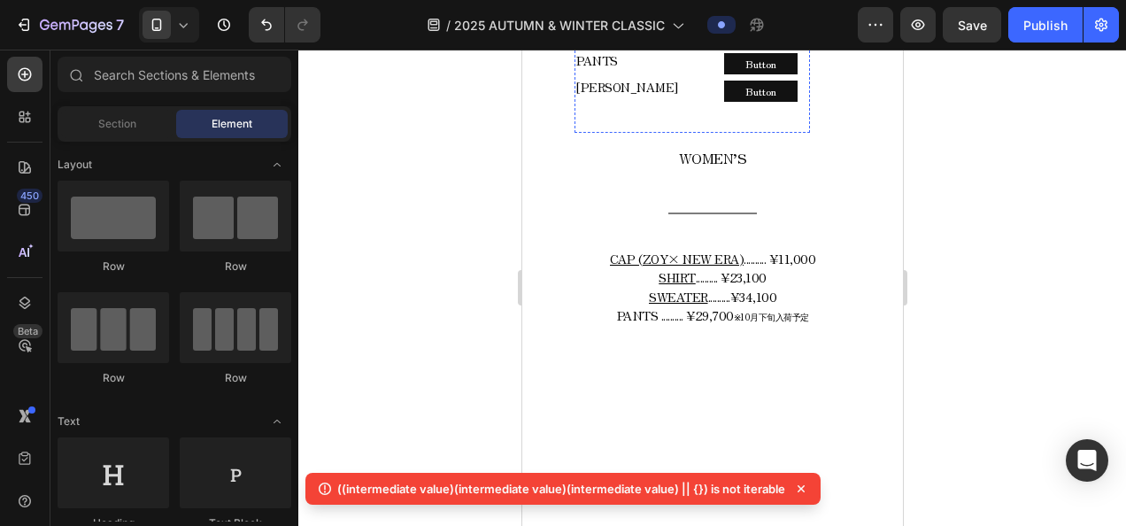
scroll to position [3841, 0]
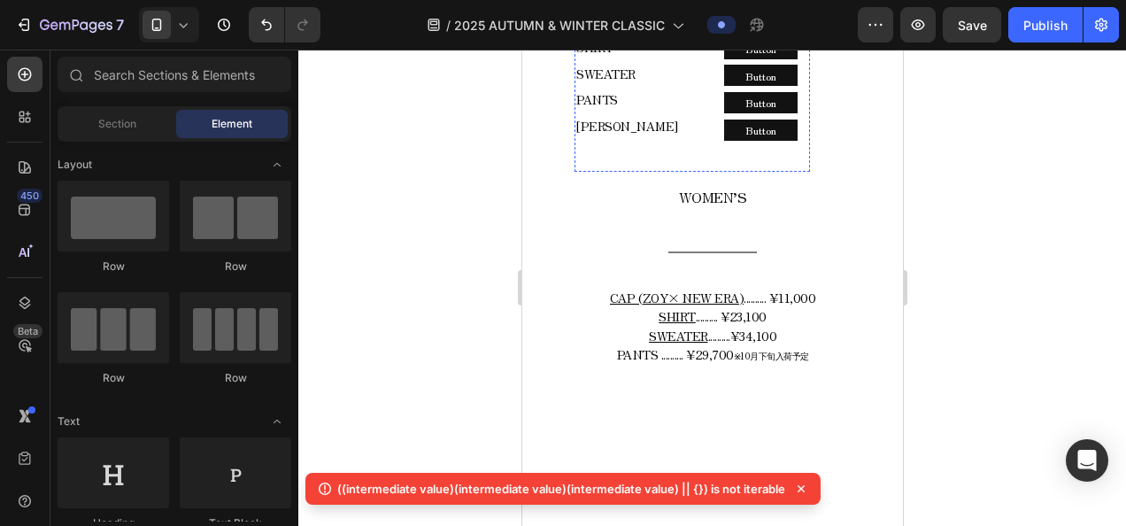
click at [798, 32] on div "Button Button" at bounding box center [760, 18] width 98 height 27
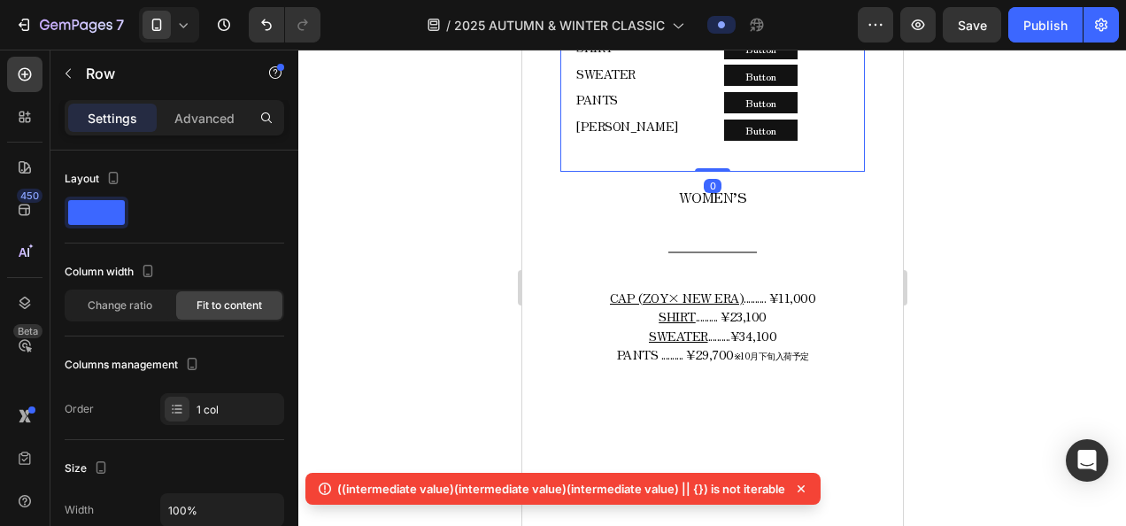
click at [803, 172] on div "WOMEN’S ―― Text block CAP (ZOY× NEW ERA) SHIRT SWEATER PANTS COLE HAAN Text blo…" at bounding box center [711, 67] width 304 height 210
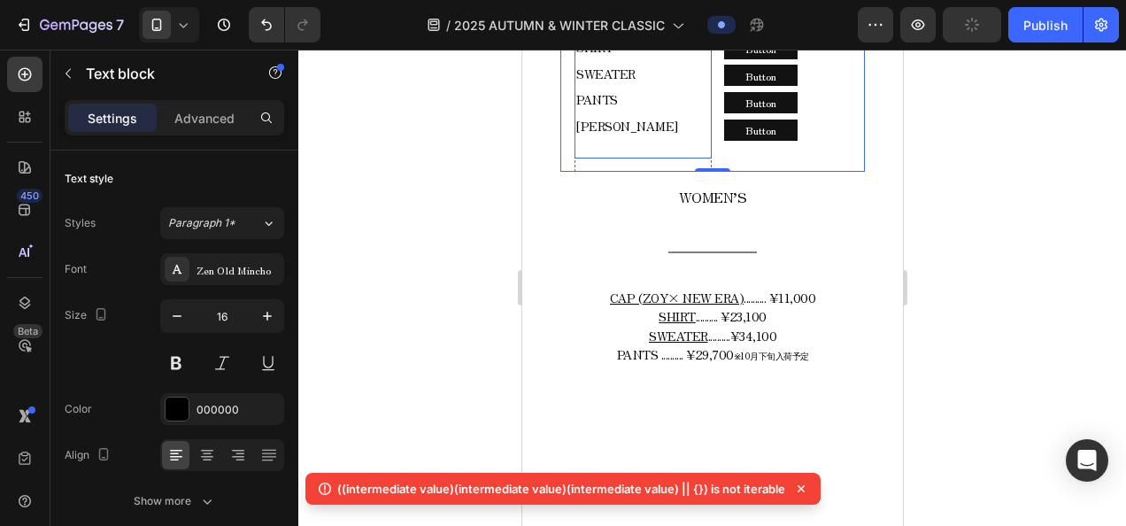
click at [704, 141] on div "CAP (ZOY× NEW ERA) SHIRT SWEATER PANTS COLE HAAN" at bounding box center [641, 72] width 137 height 135
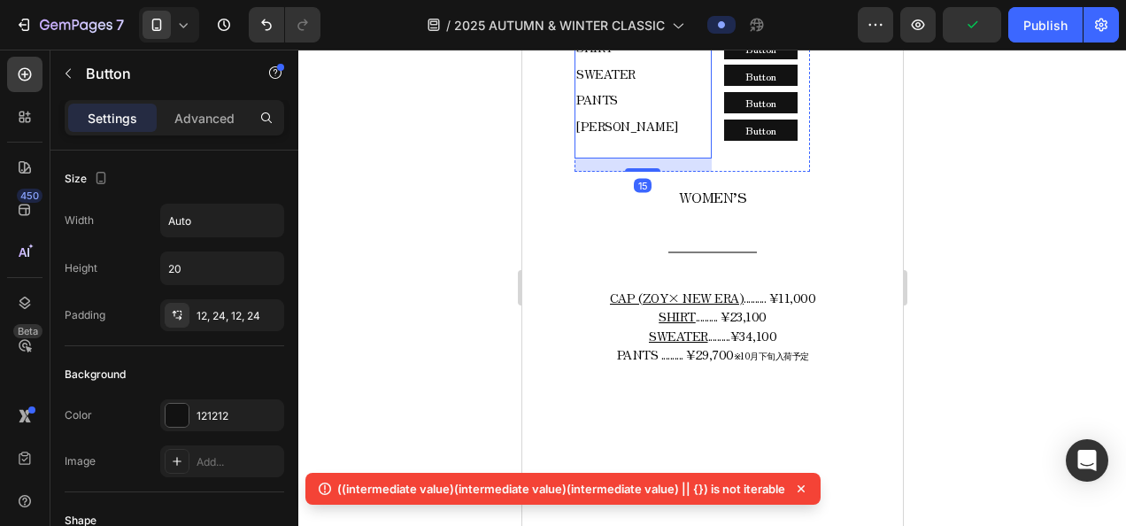
click at [711, 32] on div "Button Button" at bounding box center [760, 18] width 98 height 27
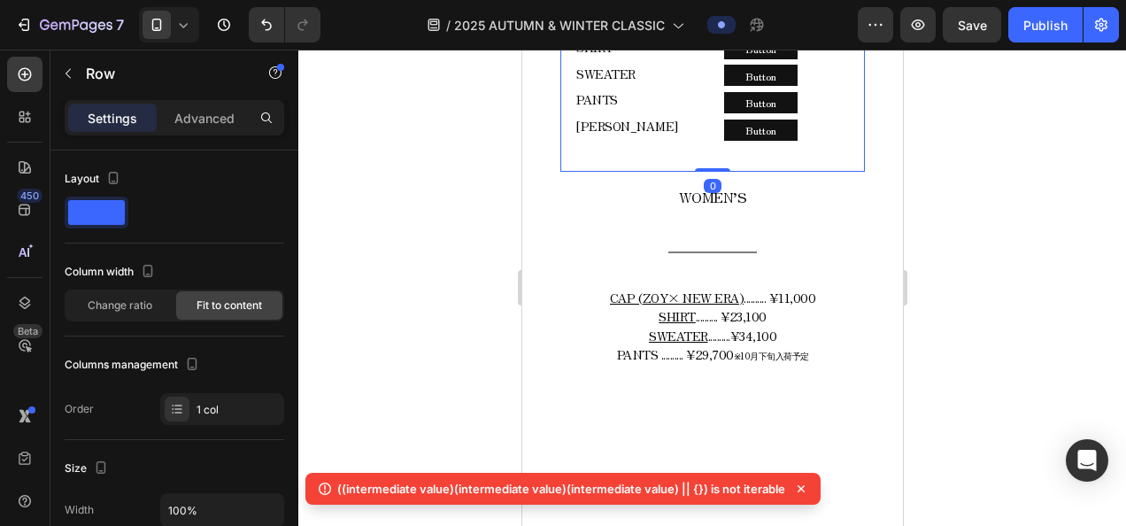
click at [563, 172] on div "WOMEN’S ―― Text block CAP (ZOY× NEW ERA) SHIRT SWEATER PANTS COLE HAAN Text blo…" at bounding box center [711, 67] width 304 height 210
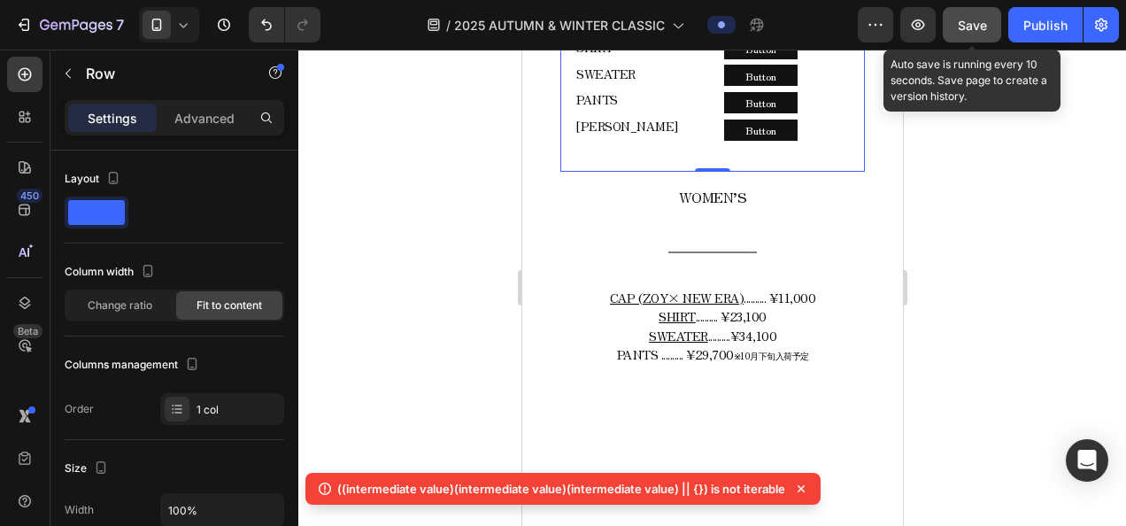
click at [989, 34] on button "Save" at bounding box center [972, 24] width 58 height 35
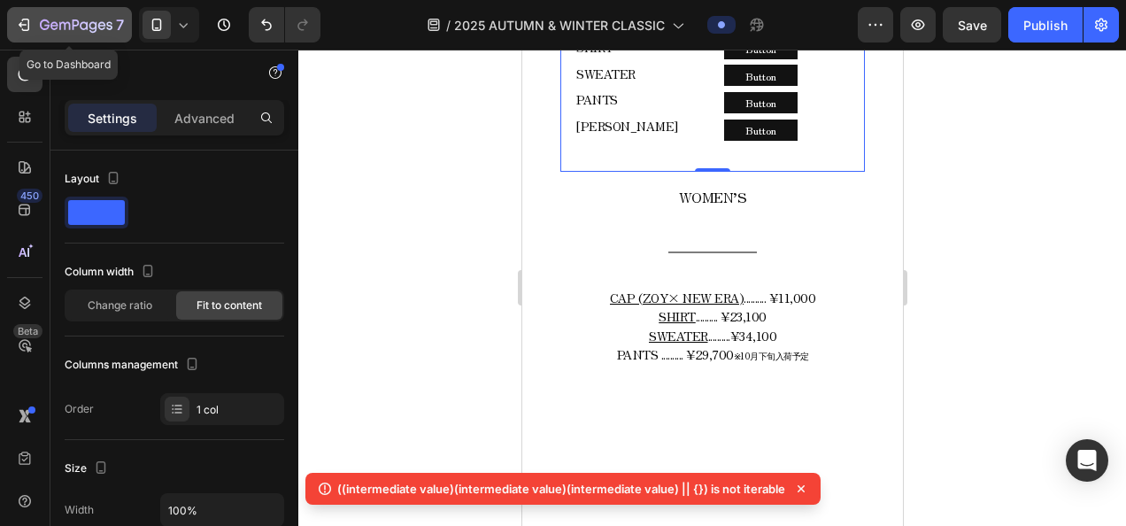
click at [111, 32] on icon "button" at bounding box center [76, 26] width 73 height 15
